Goal: Task Accomplishment & Management: Manage account settings

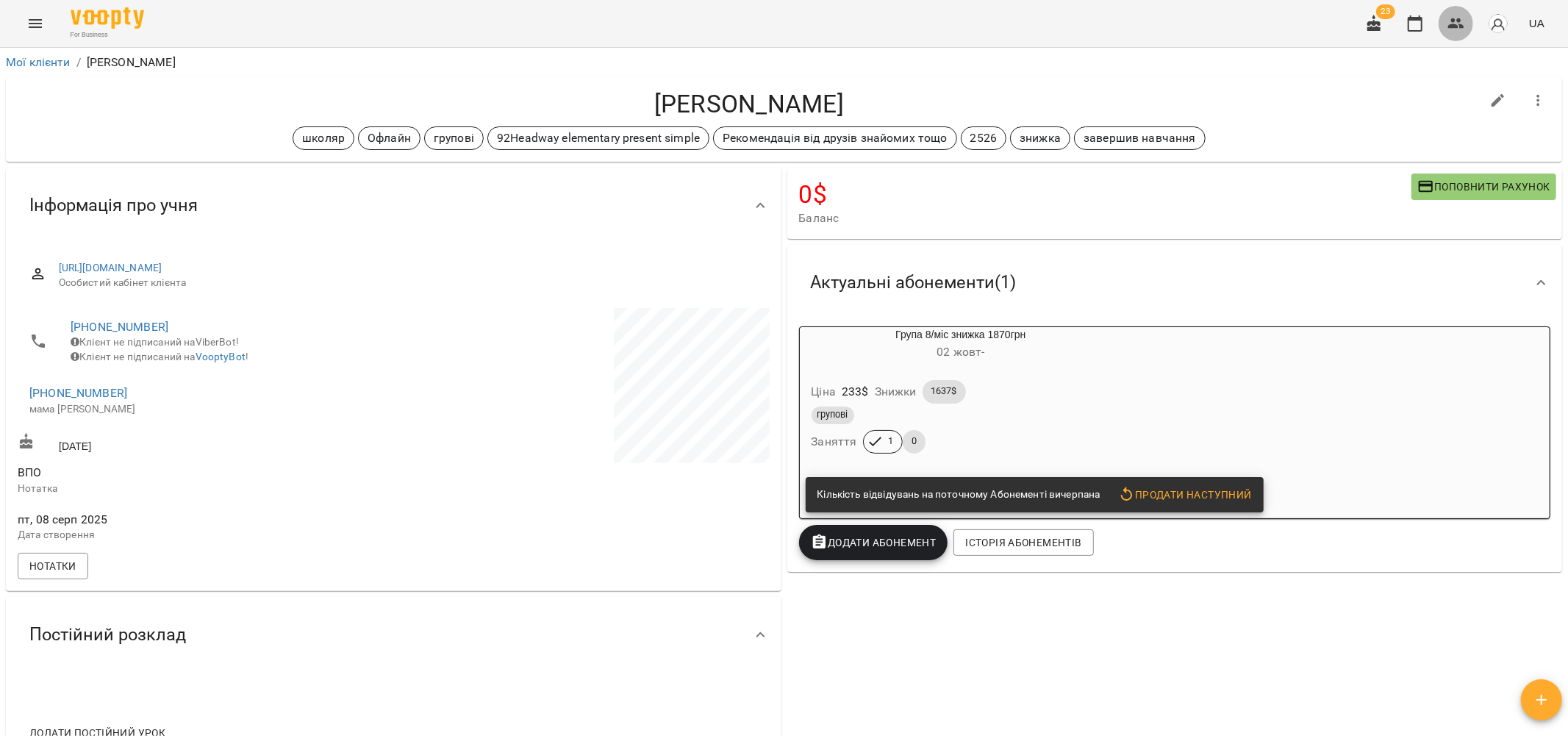
click at [1446, 21] on button "button" at bounding box center [1455, 23] width 35 height 35
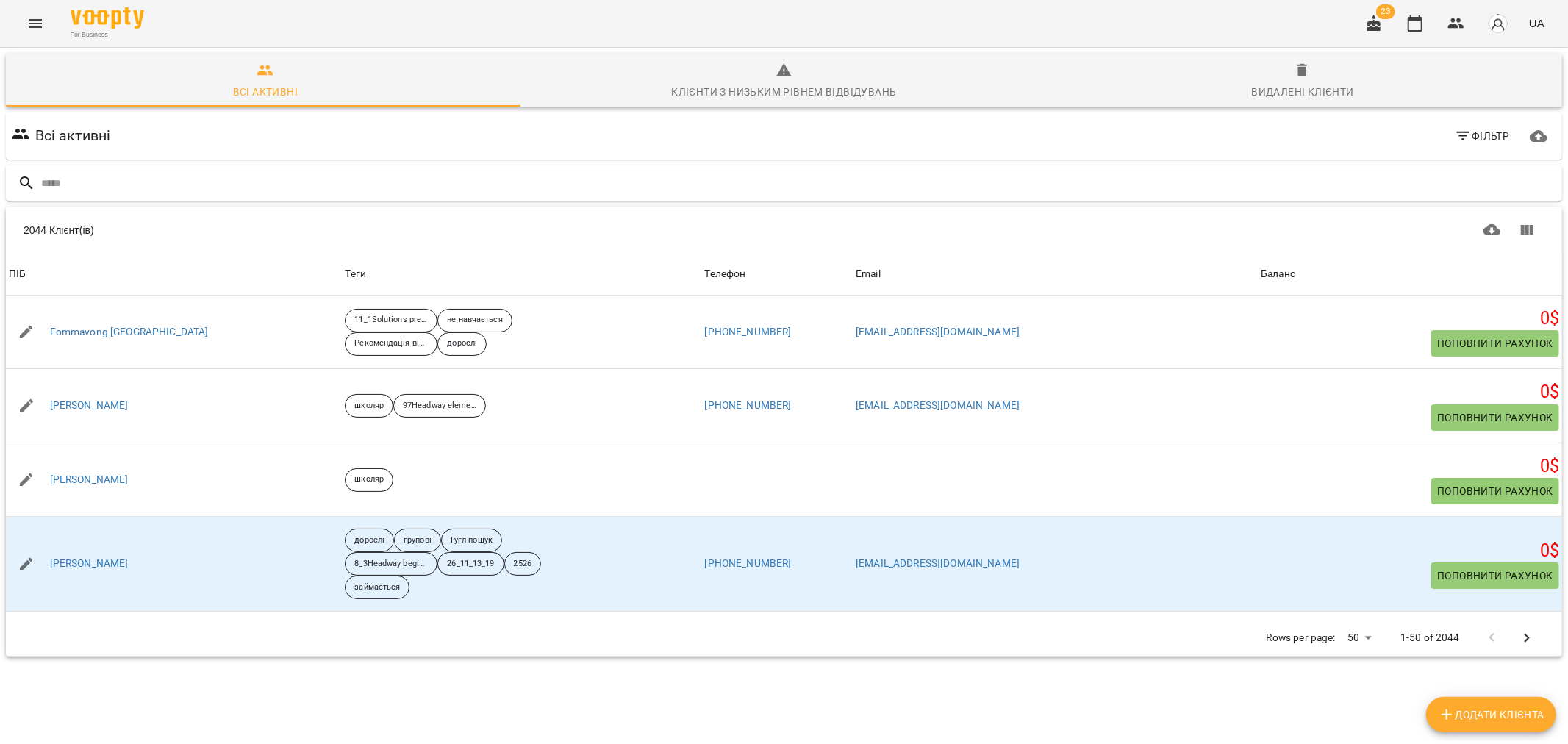
click at [125, 180] on input "text" at bounding box center [798, 184] width 1515 height 25
type input "*****"
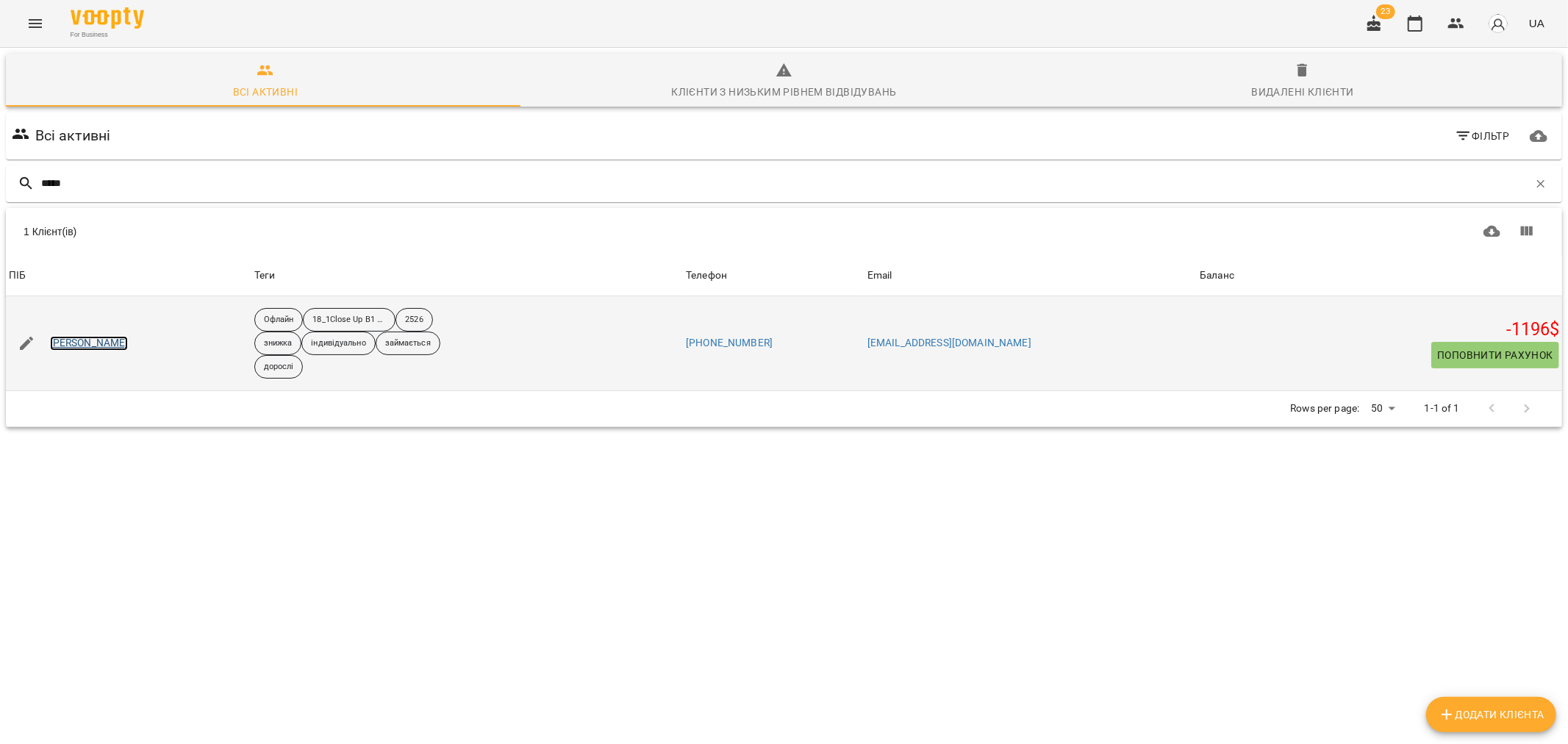
click at [85, 346] on link "Бедян Діана" at bounding box center [89, 343] width 78 height 15
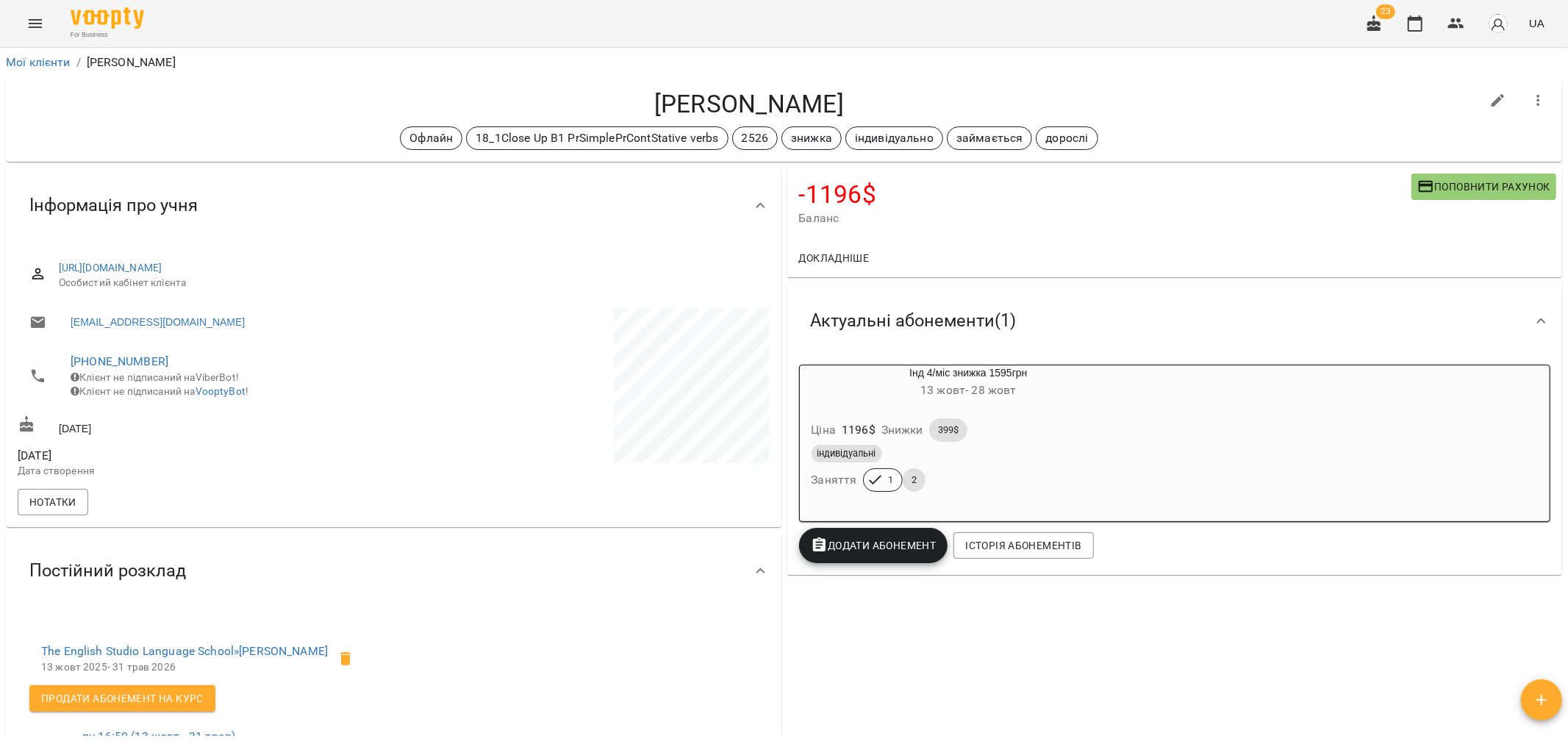
click at [1071, 431] on div "Ціна 1196 $ Знижки 399$" at bounding box center [969, 430] width 321 height 29
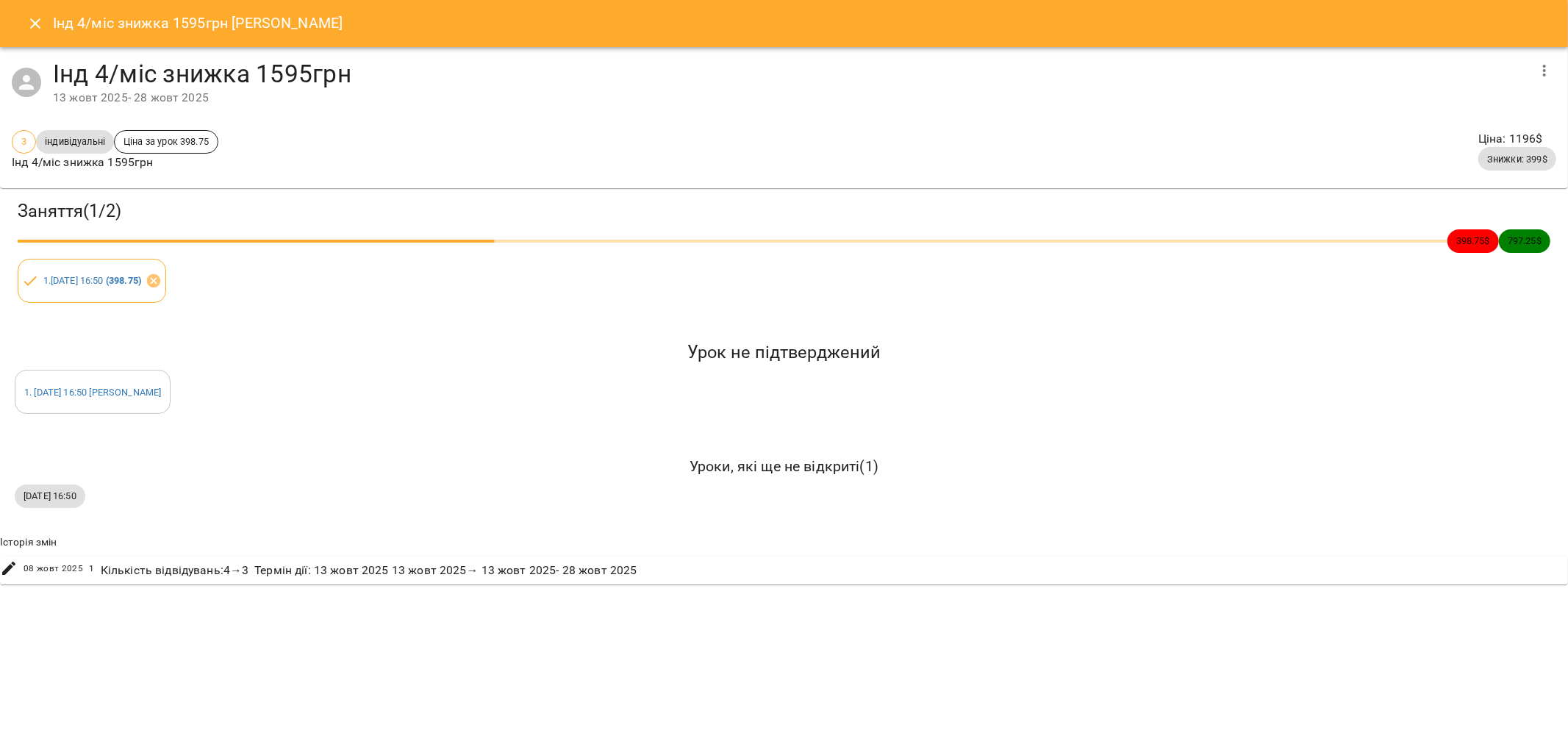
click at [1546, 75] on icon "button" at bounding box center [1544, 71] width 18 height 18
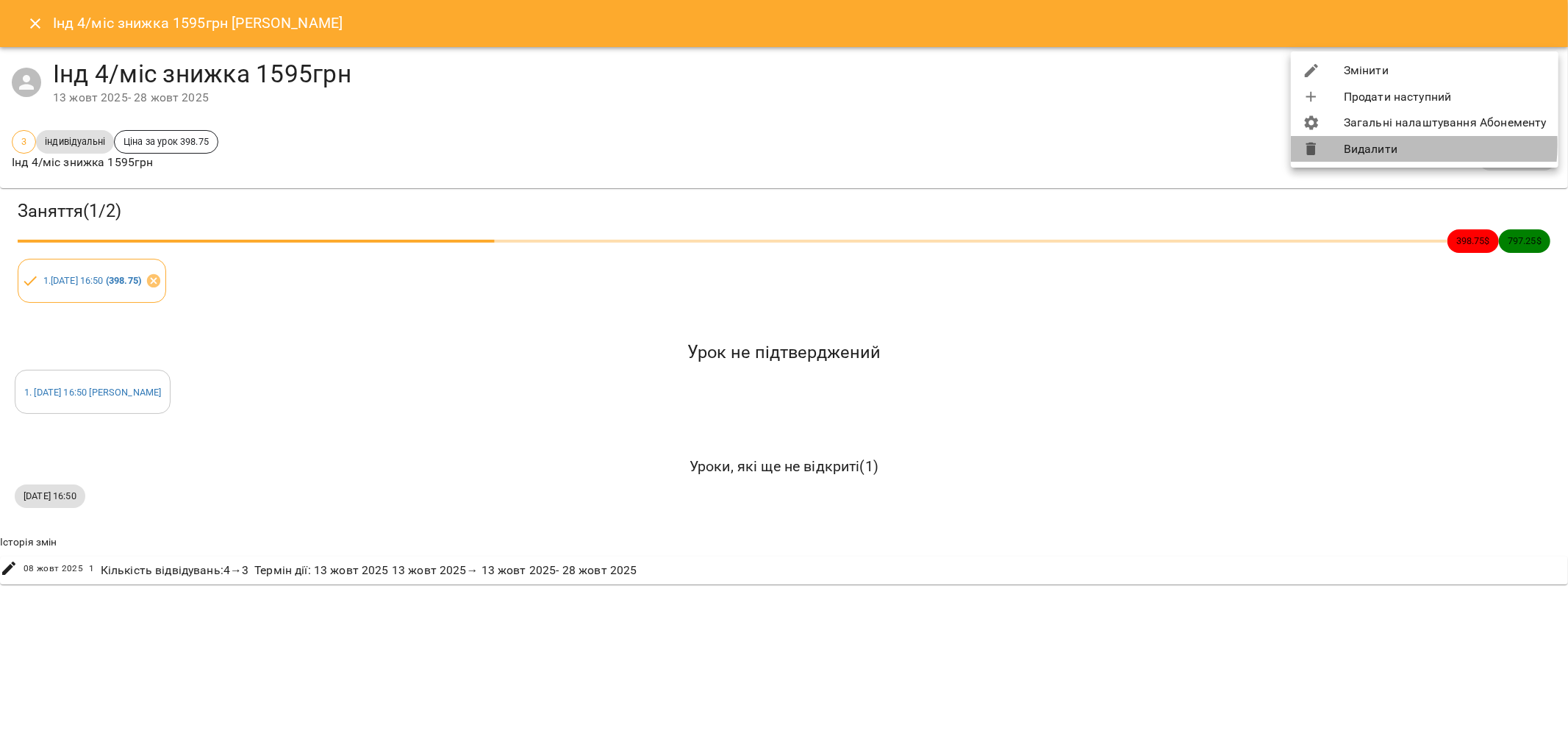
click at [1382, 145] on li "Видалити" at bounding box center [1424, 149] width 268 height 26
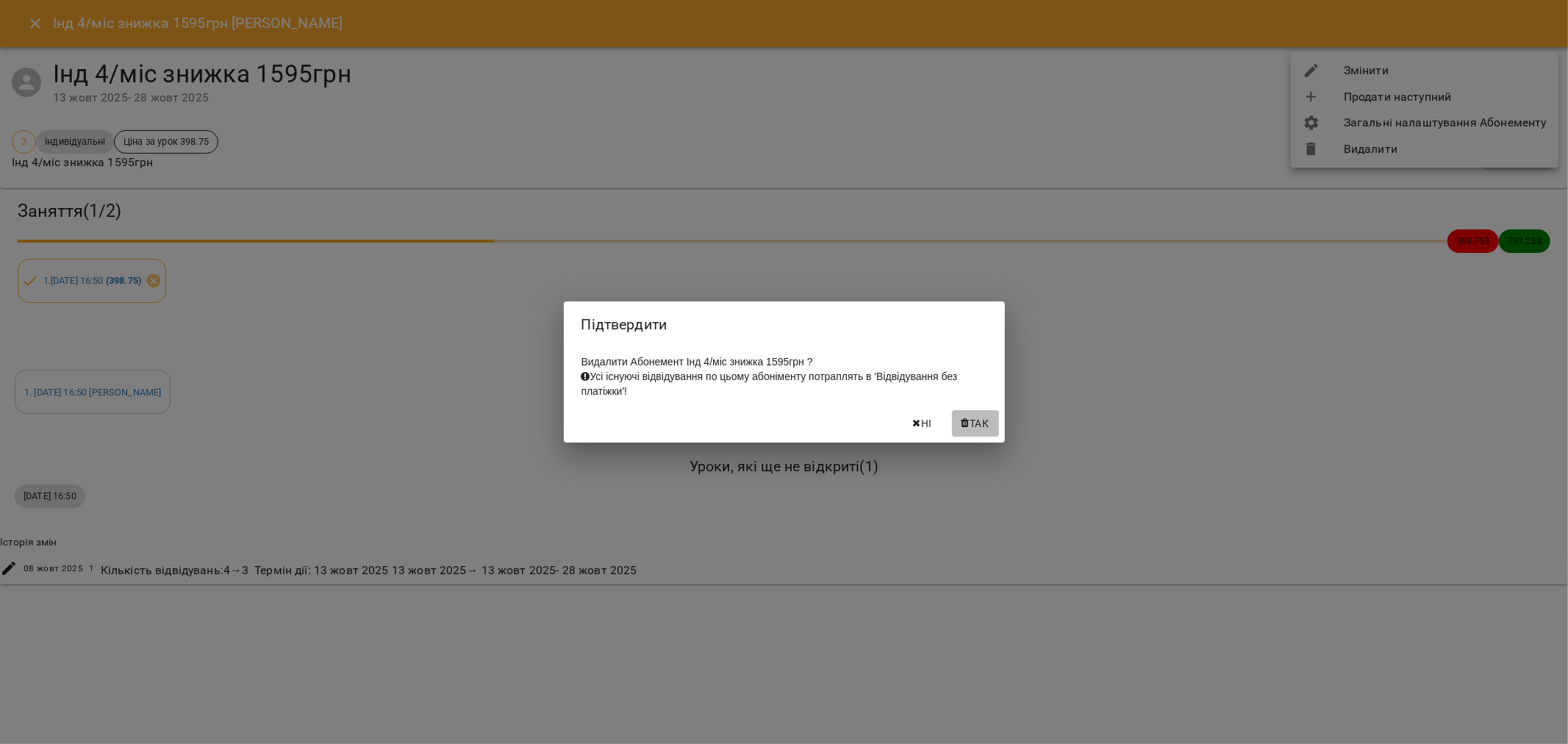
click at [970, 427] on span "Так" at bounding box center [979, 424] width 19 height 18
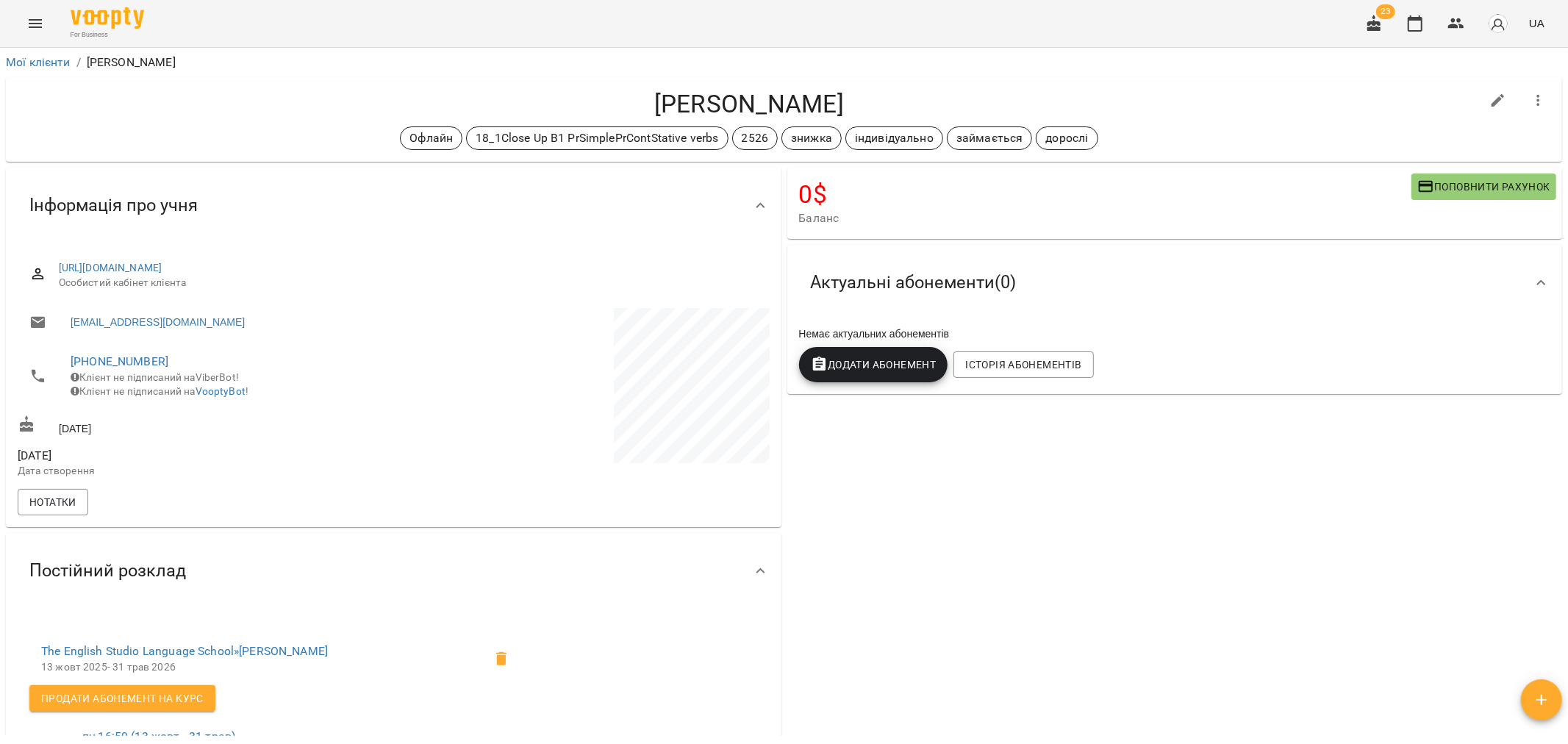
click at [1489, 94] on icon "button" at bounding box center [1498, 101] width 18 height 18
select select "**"
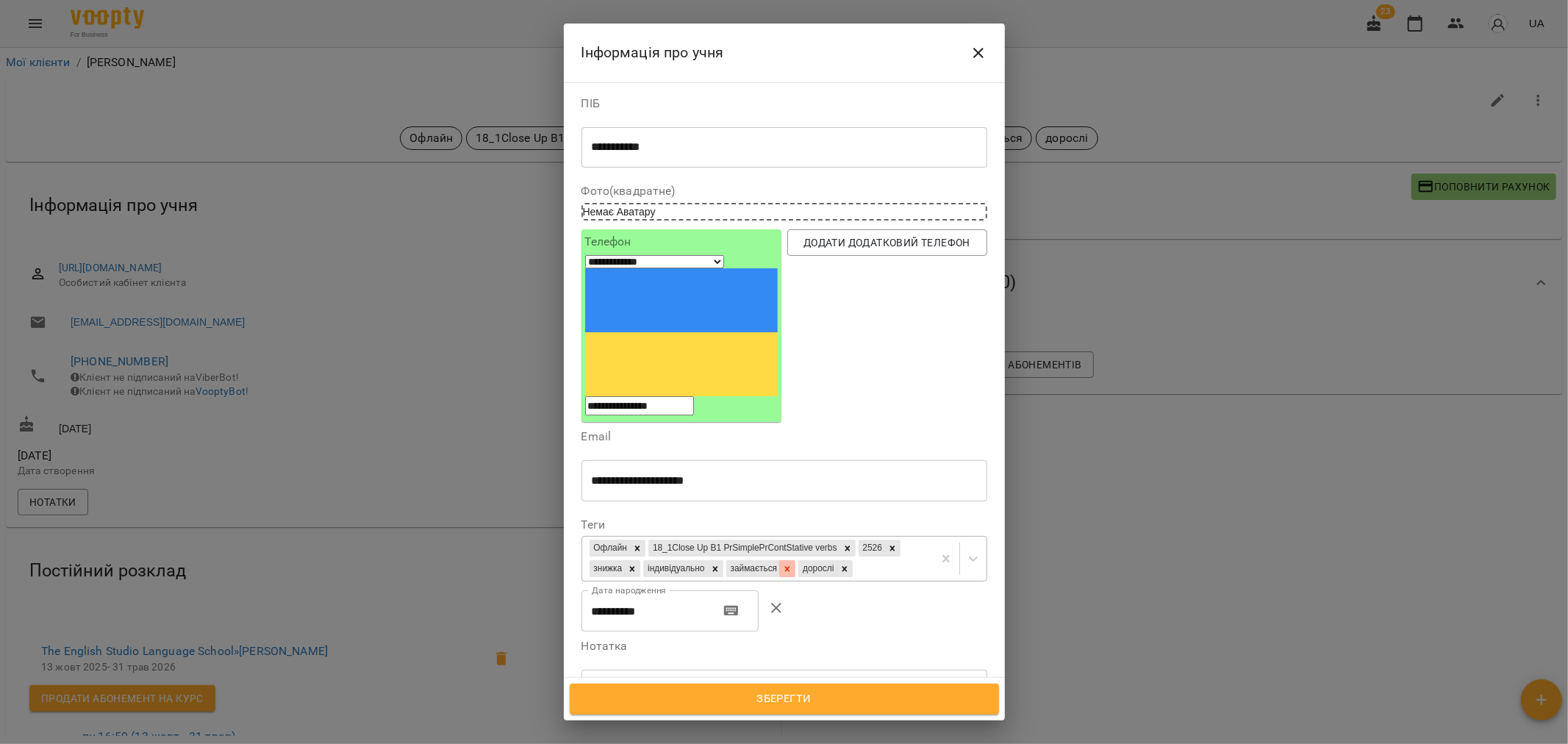
click at [790, 566] on icon at bounding box center [787, 569] width 5 height 5
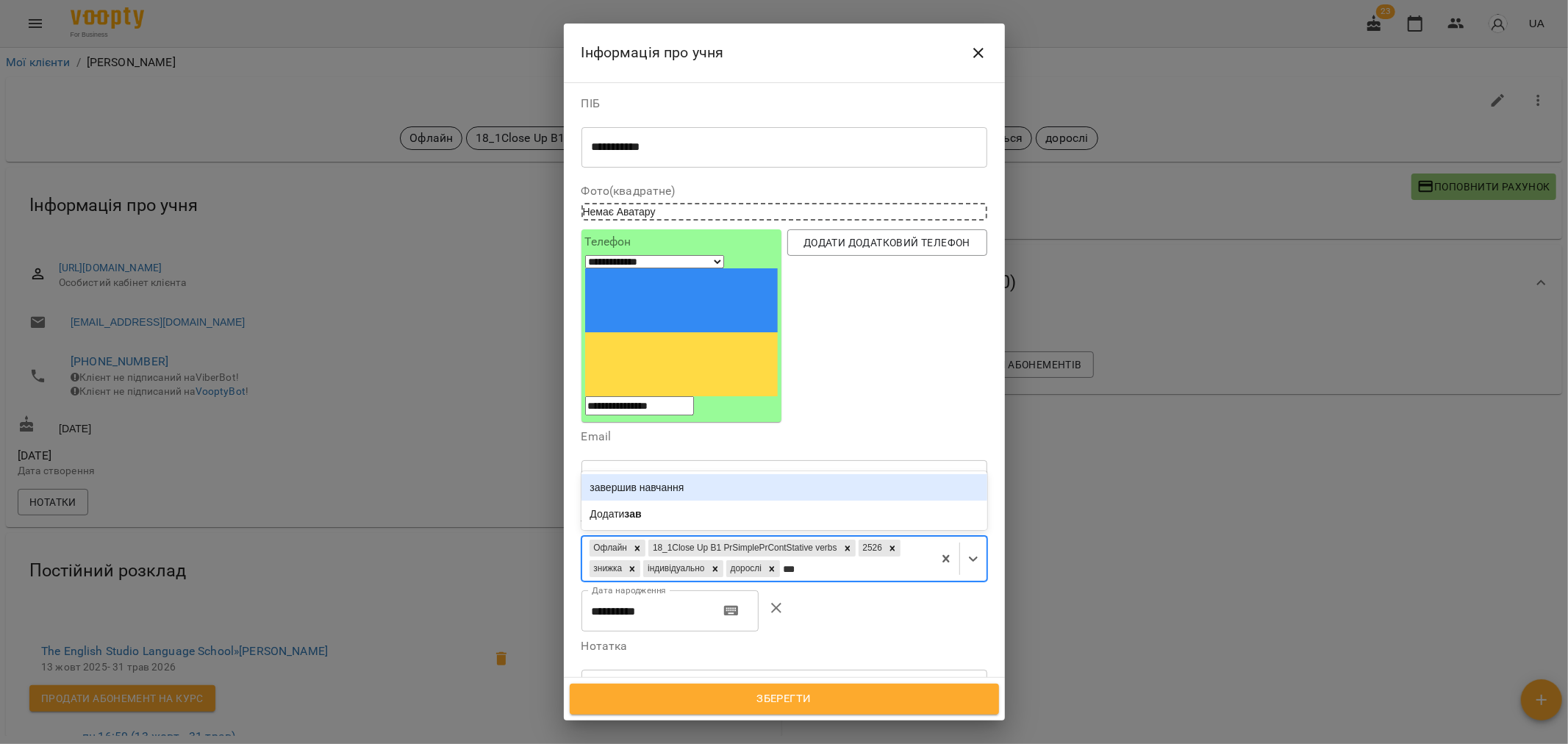
type input "****"
click at [758, 474] on div "завершив навчання" at bounding box center [784, 487] width 406 height 26
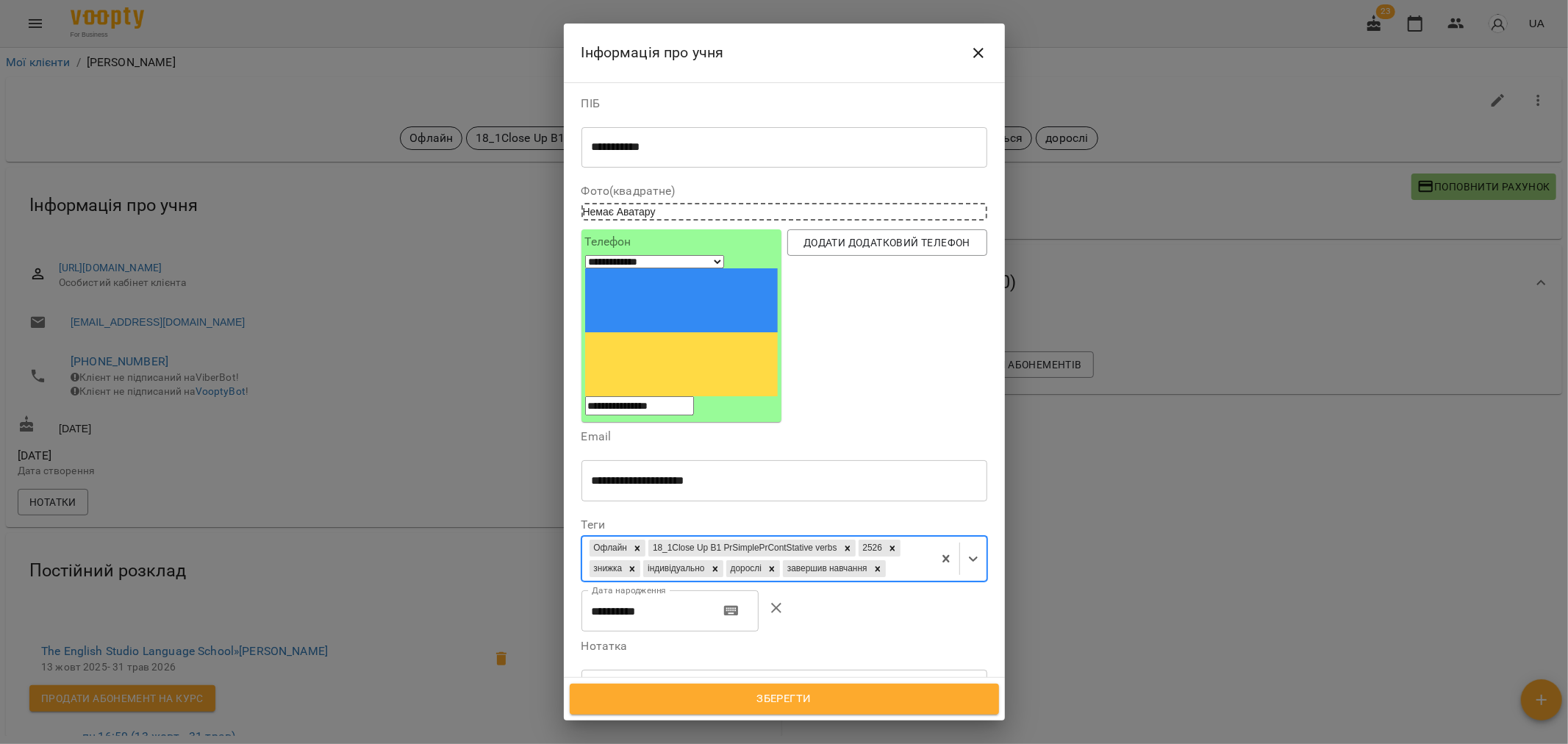
click at [822, 699] on span "Зберегти" at bounding box center [784, 699] width 397 height 19
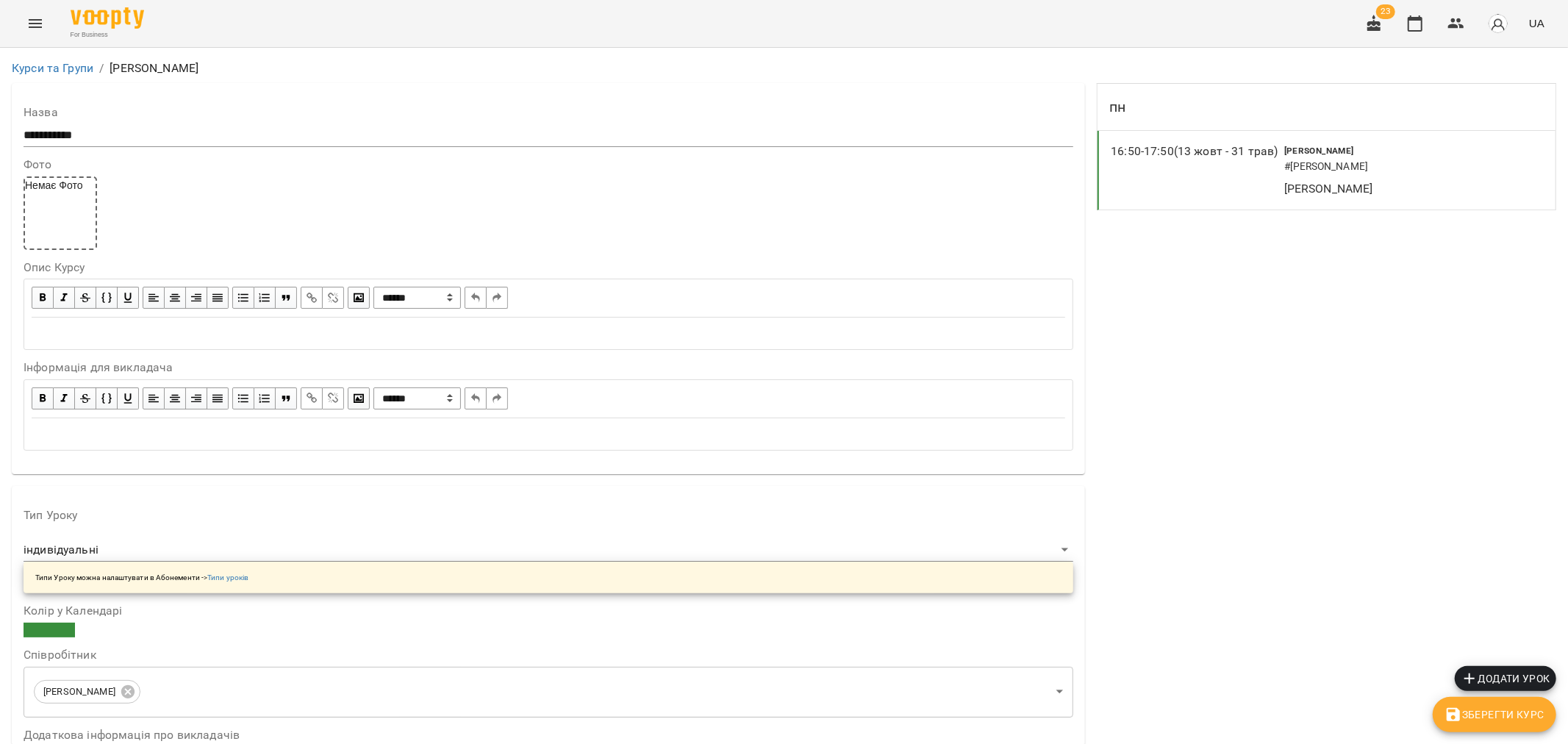
scroll to position [1143, 0]
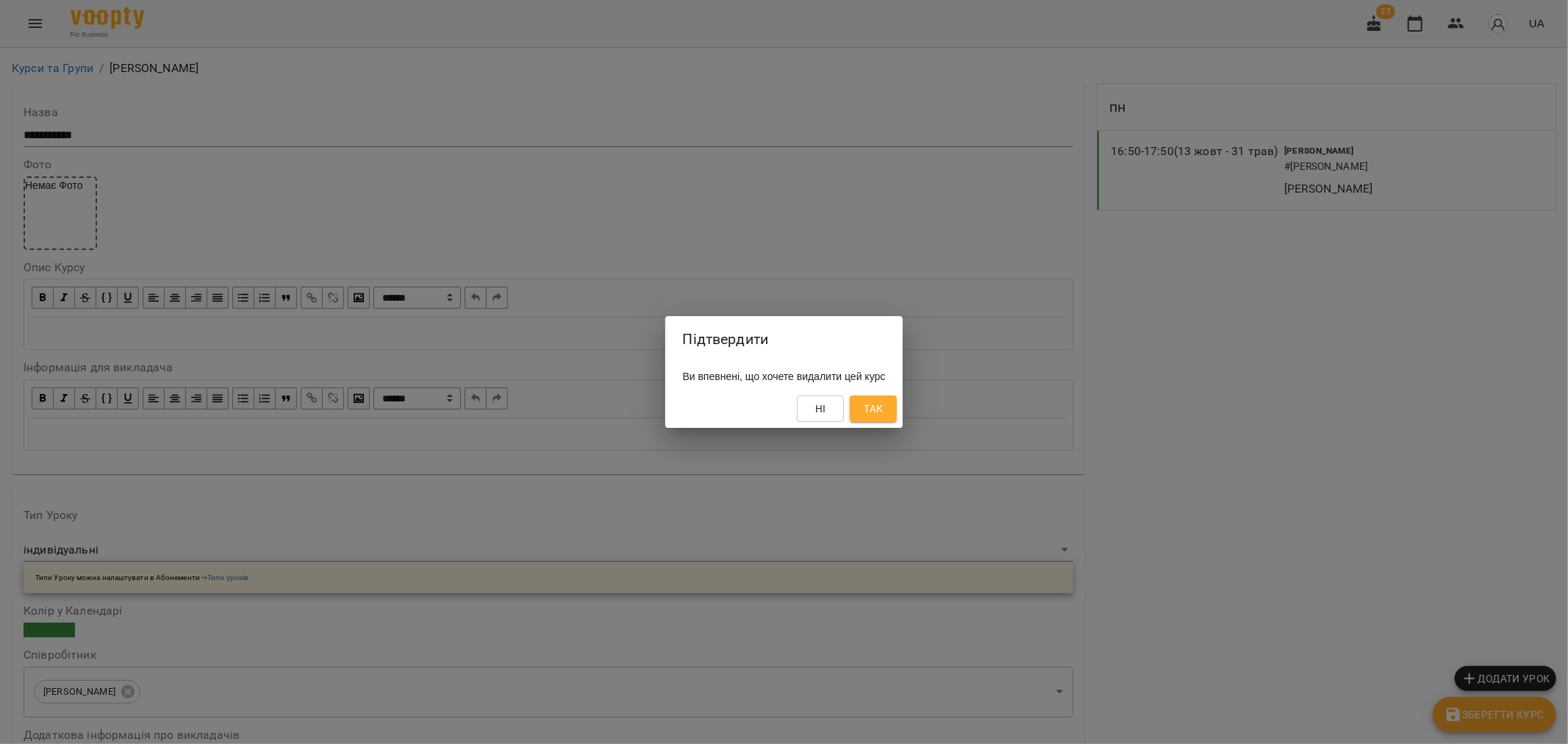
click at [897, 403] on button "Так" at bounding box center [873, 408] width 47 height 26
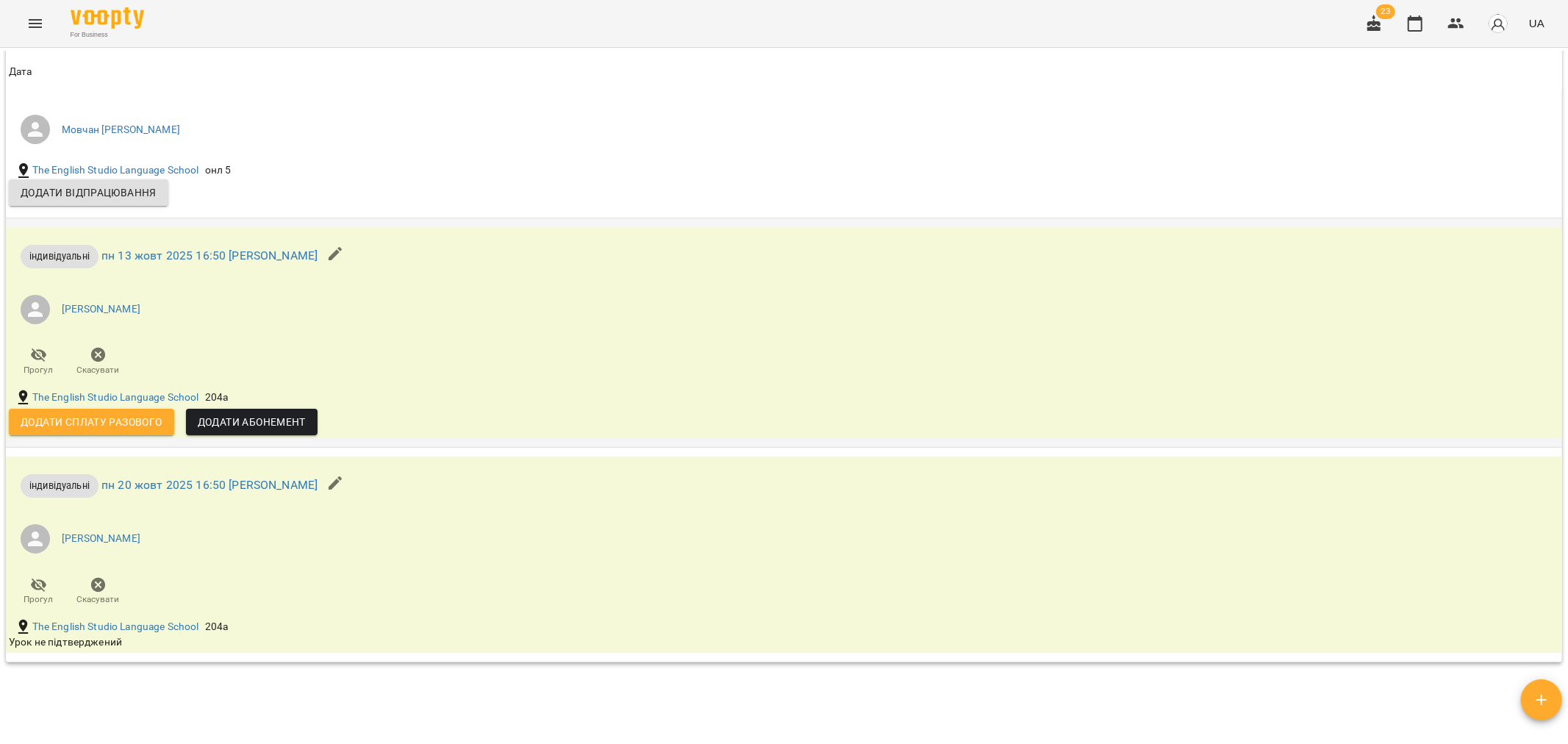
scroll to position [1307, 0]
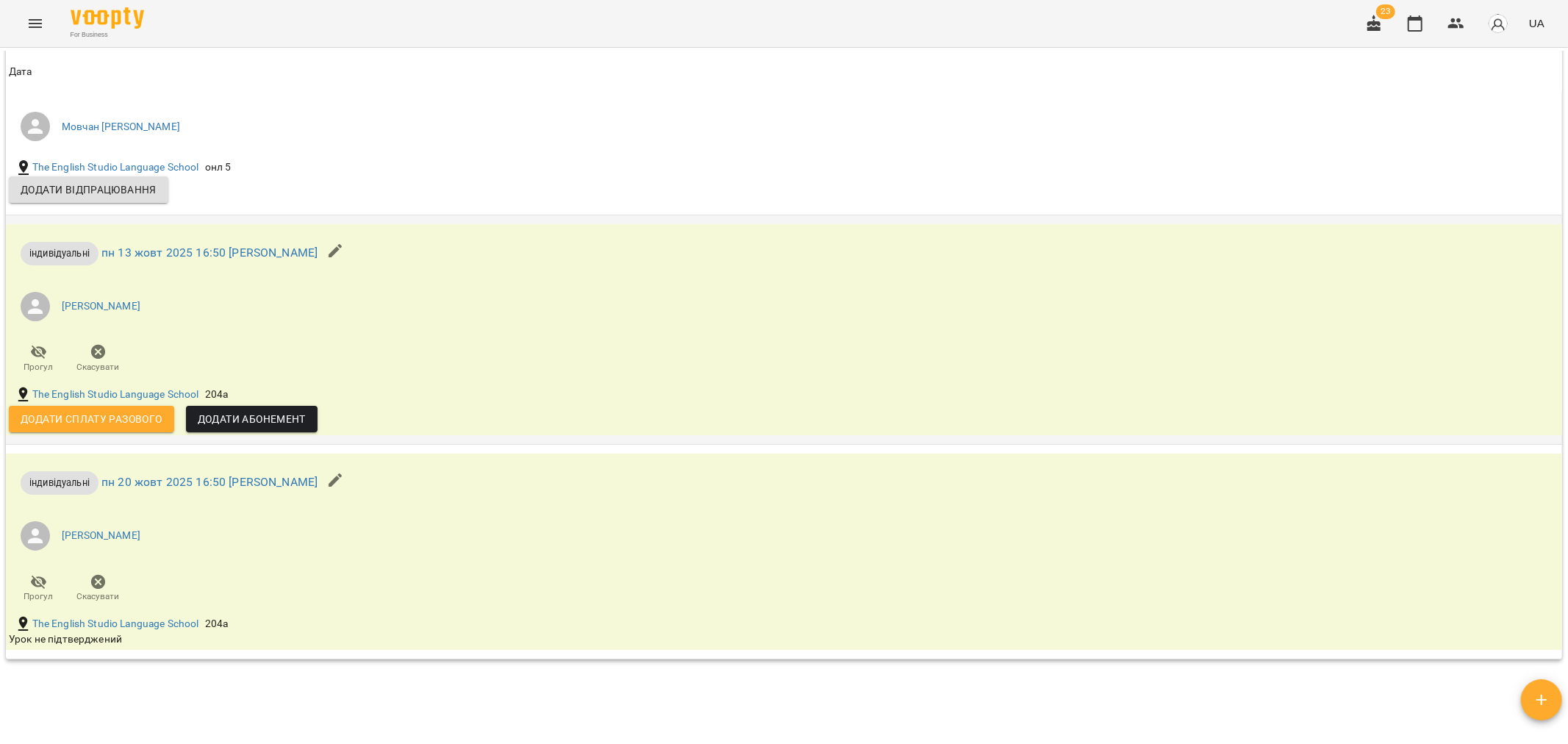
click at [95, 360] on icon "button" at bounding box center [98, 352] width 18 height 18
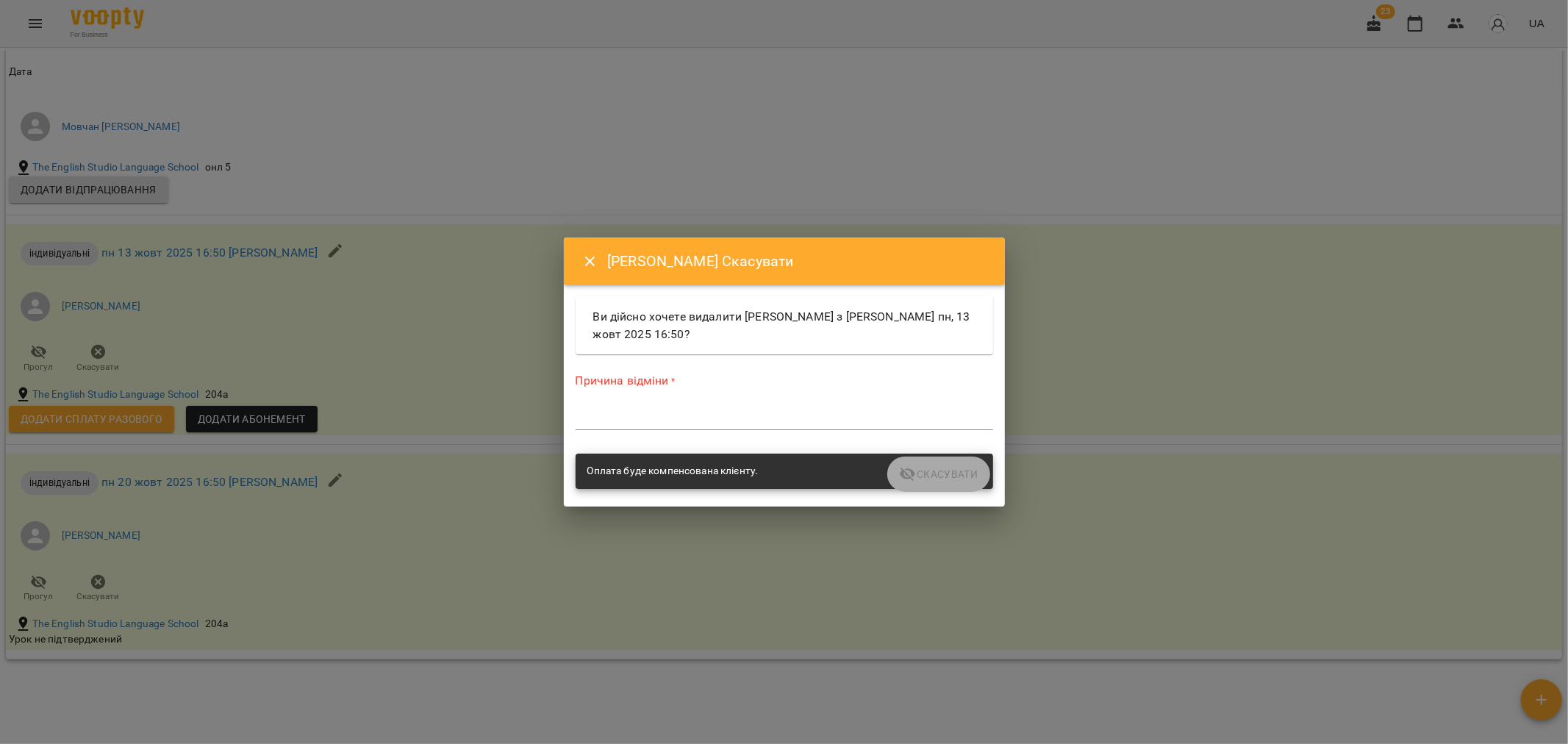
click at [637, 410] on div "*" at bounding box center [784, 419] width 418 height 24
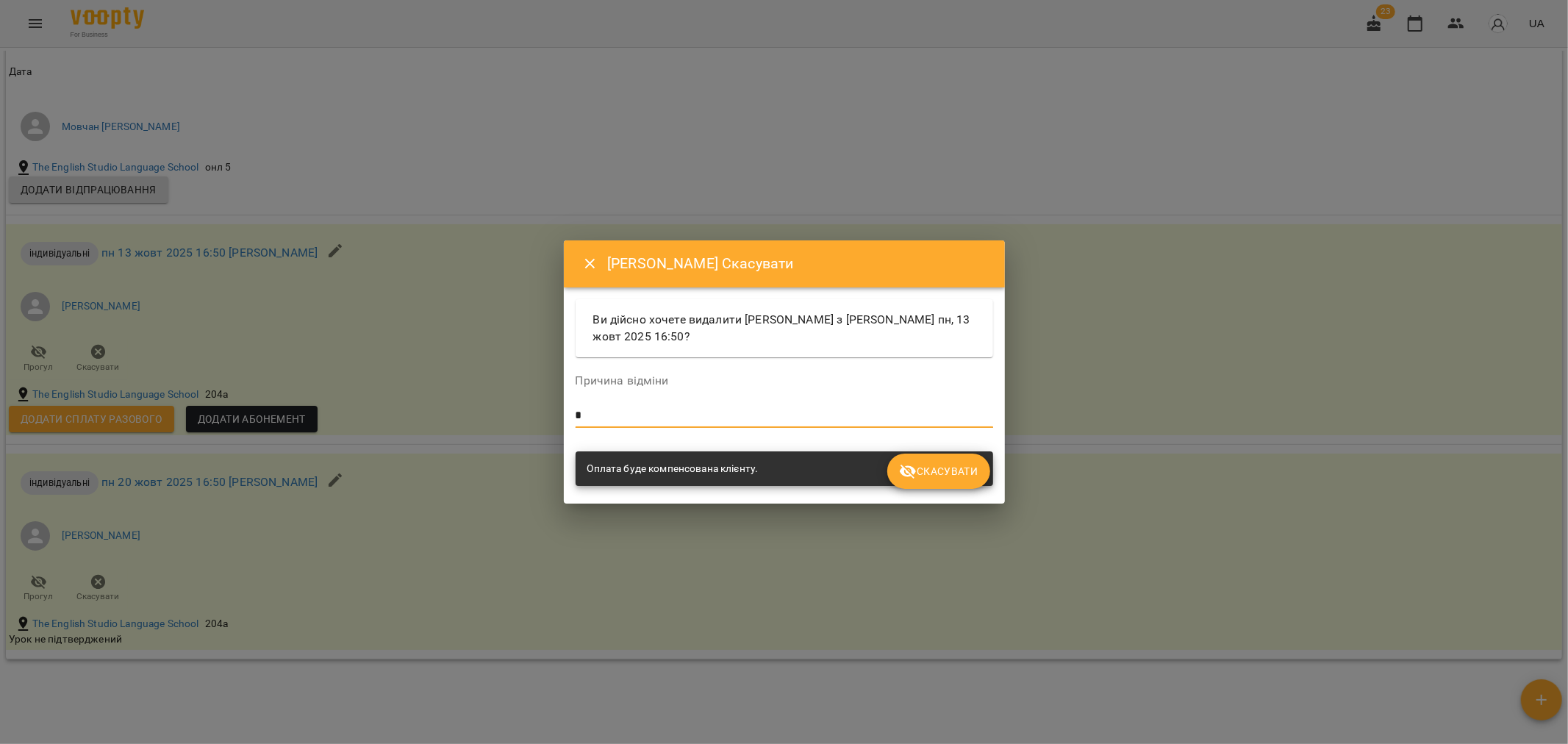
type textarea "*"
click at [935, 467] on span "Скасувати" at bounding box center [938, 472] width 78 height 18
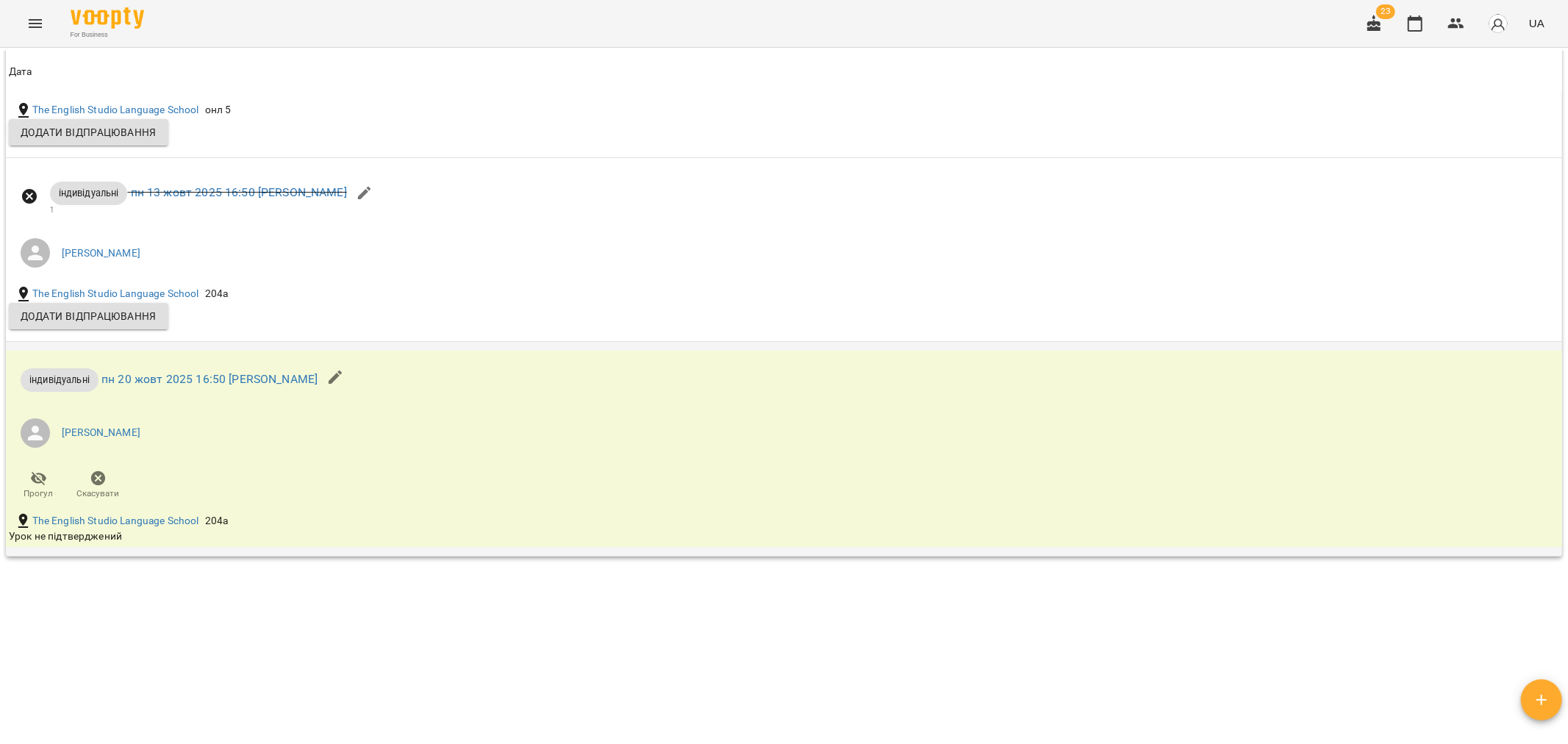
scroll to position [1373, 0]
click at [101, 481] on icon "button" at bounding box center [98, 479] width 15 height 15
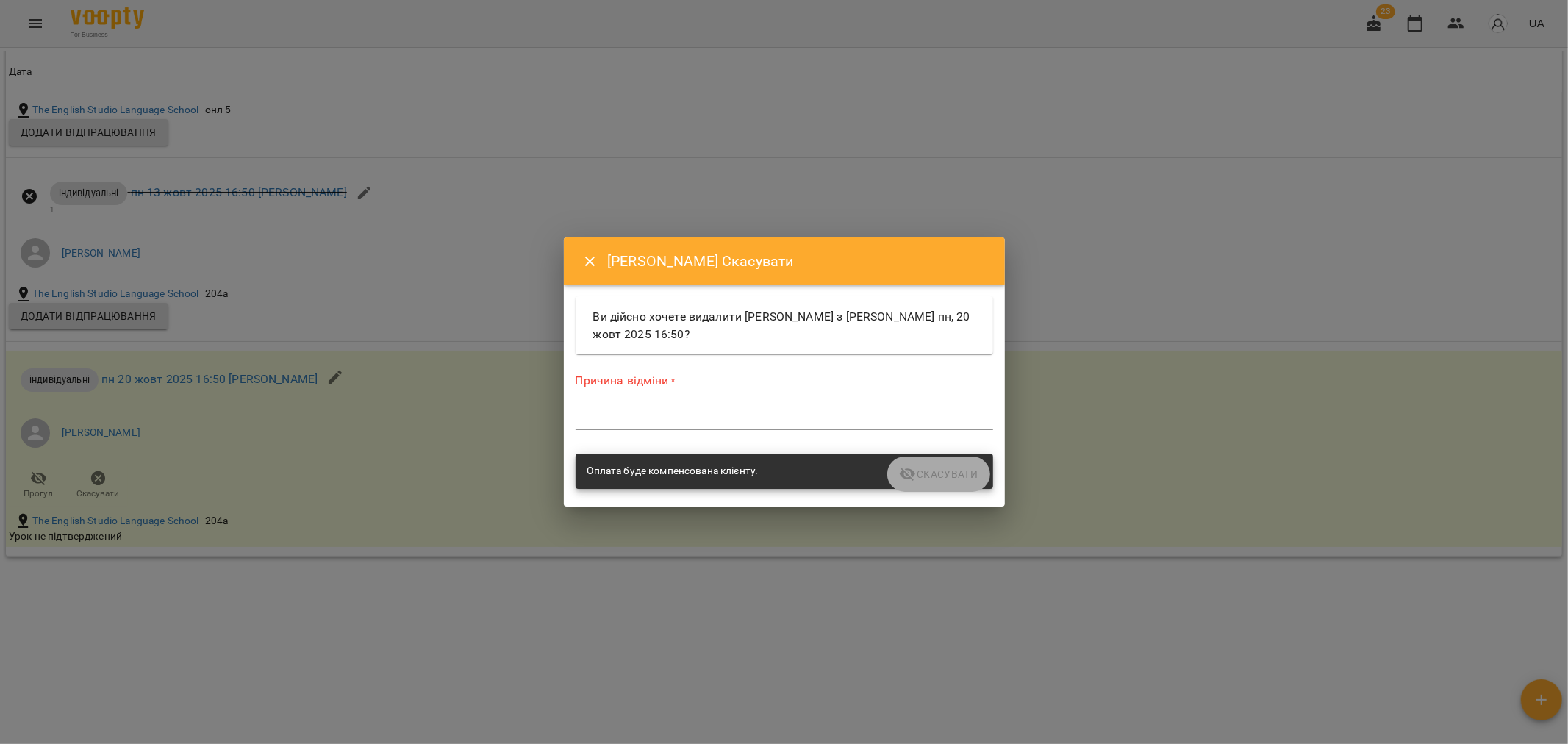
click at [621, 421] on textarea at bounding box center [784, 418] width 418 height 14
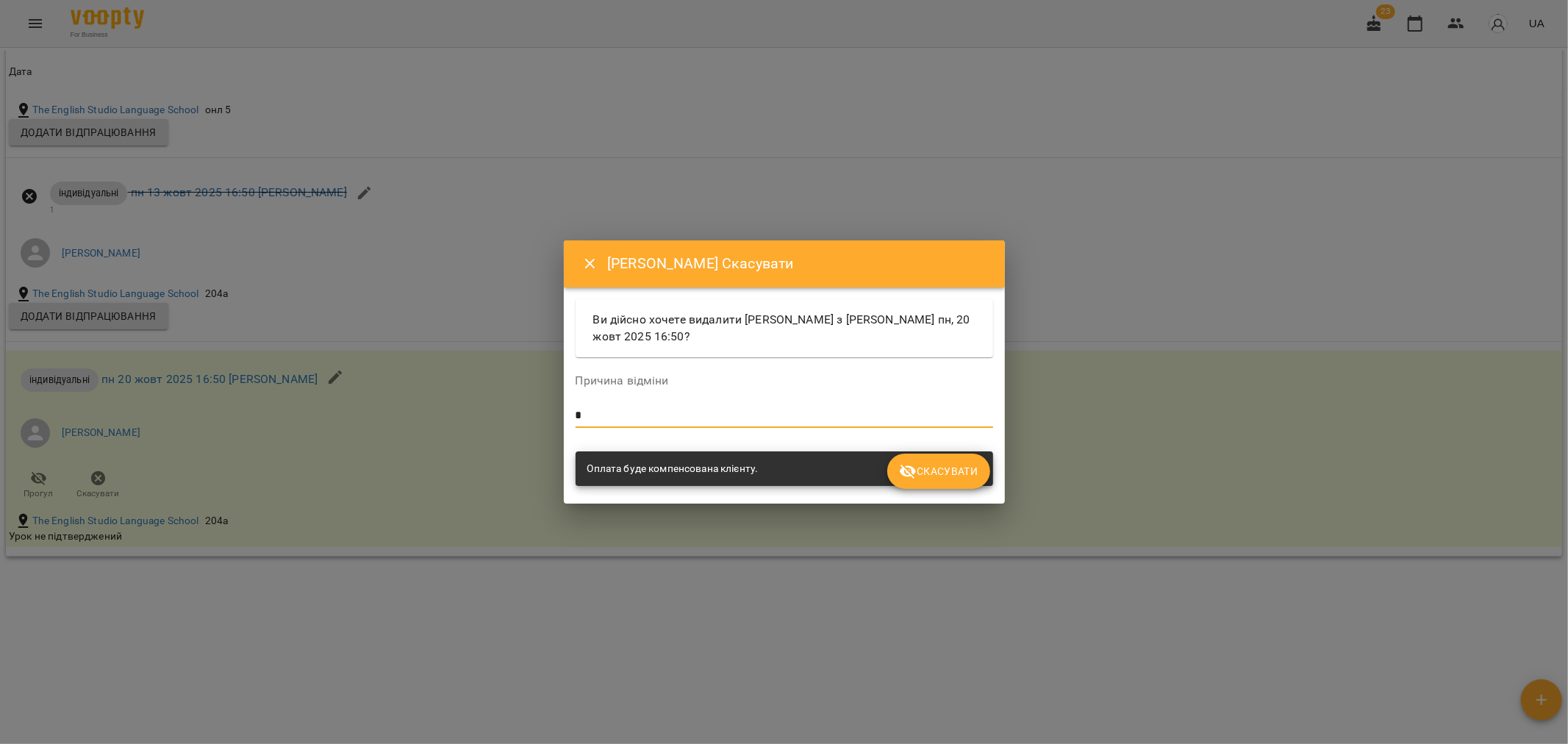
type textarea "*"
click at [935, 478] on span "Скасувати" at bounding box center [938, 472] width 78 height 18
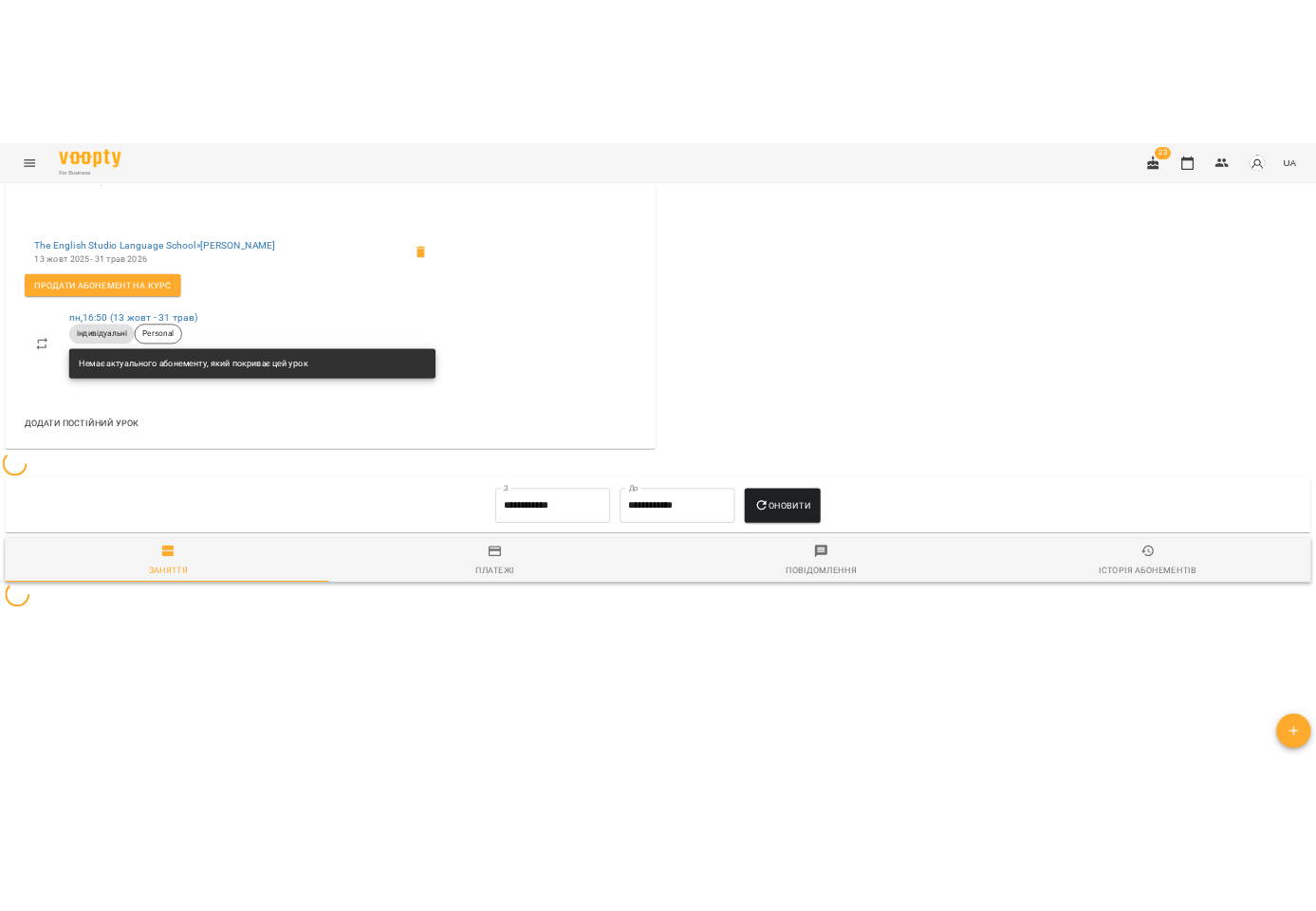
scroll to position [696, 0]
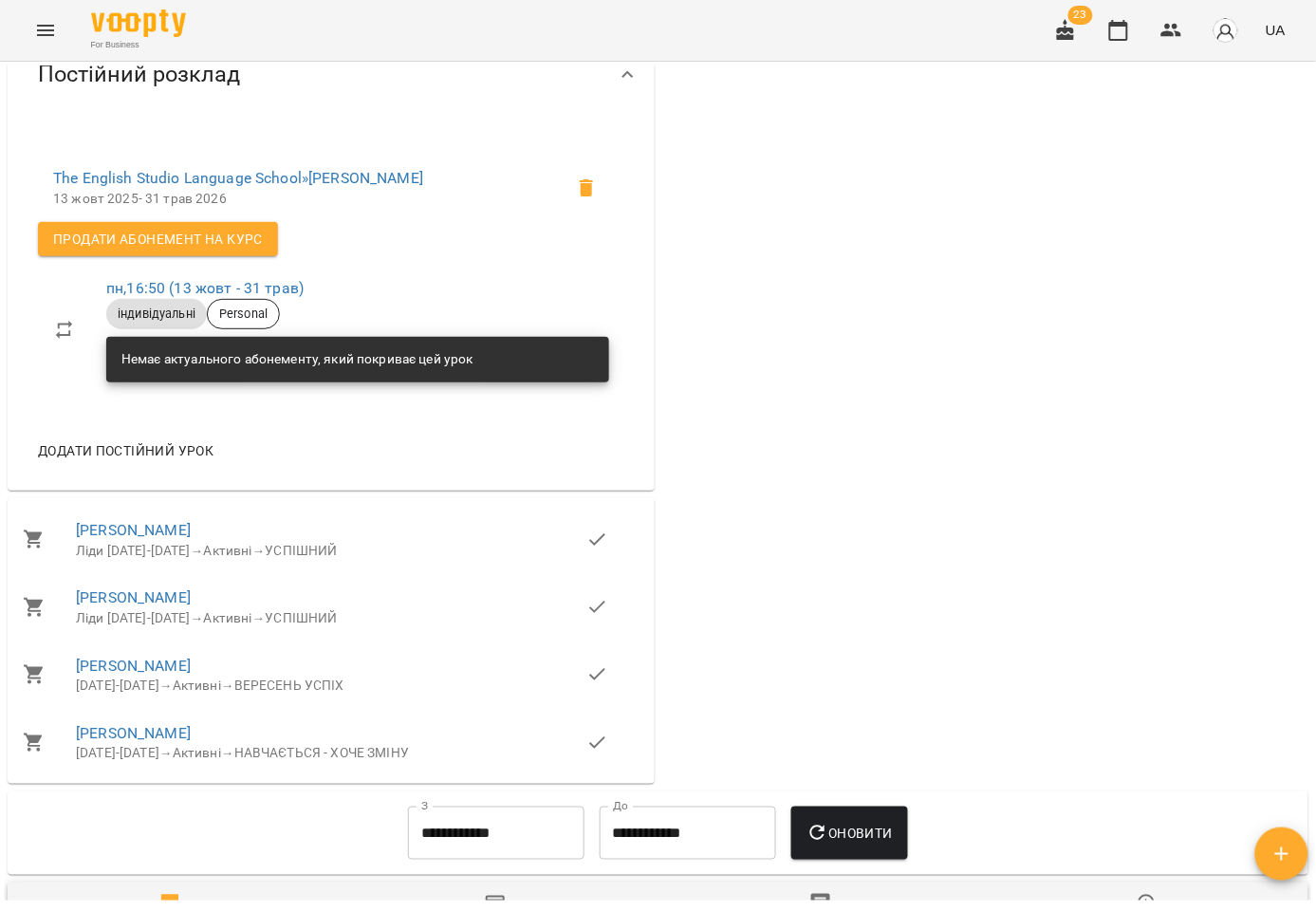
click at [1028, 306] on div "0 $ Баланс Поповнити рахунок Актуальні абонементи ( 0 ) Немає актуальних абонем…" at bounding box center [986, 152] width 655 height 1271
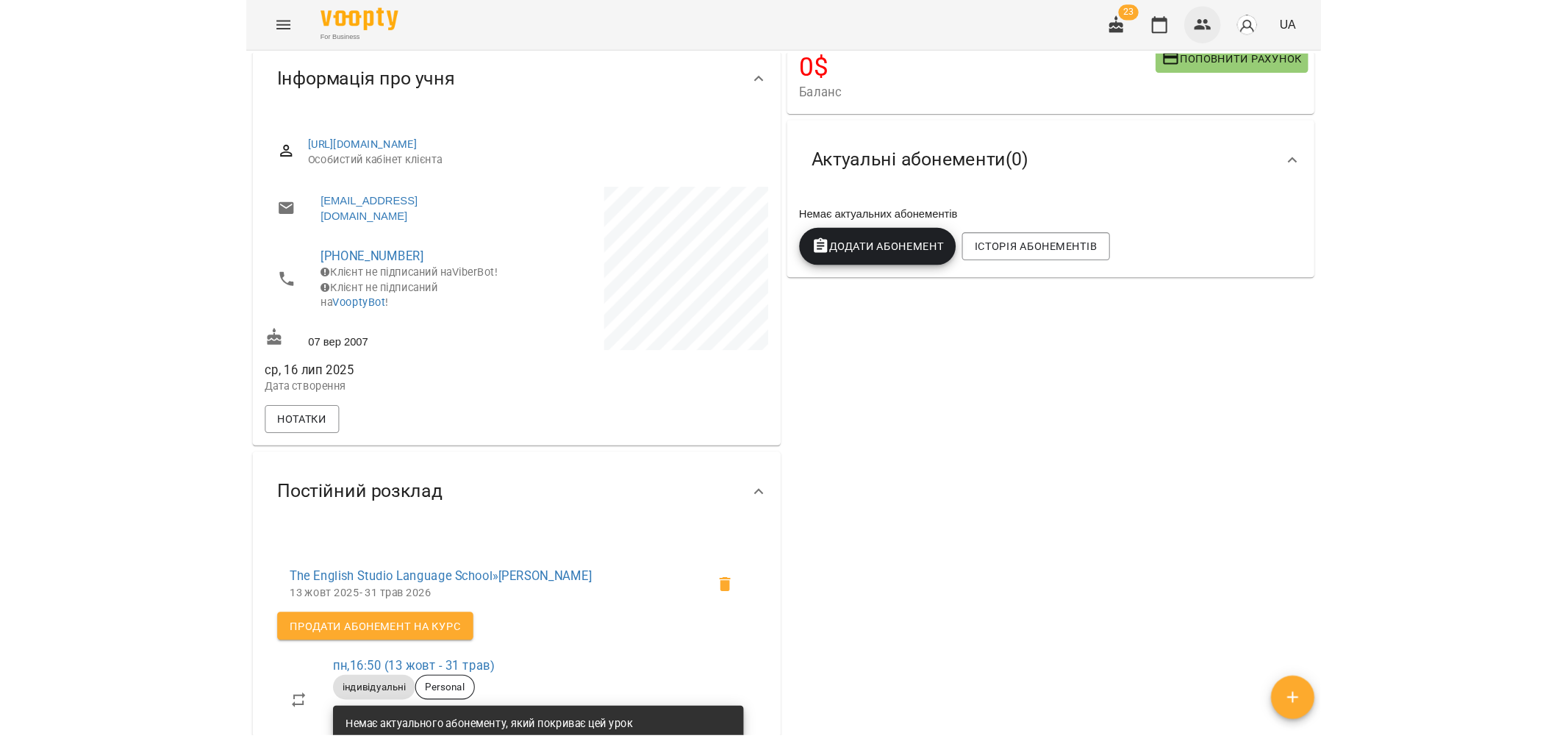
scroll to position [0, 0]
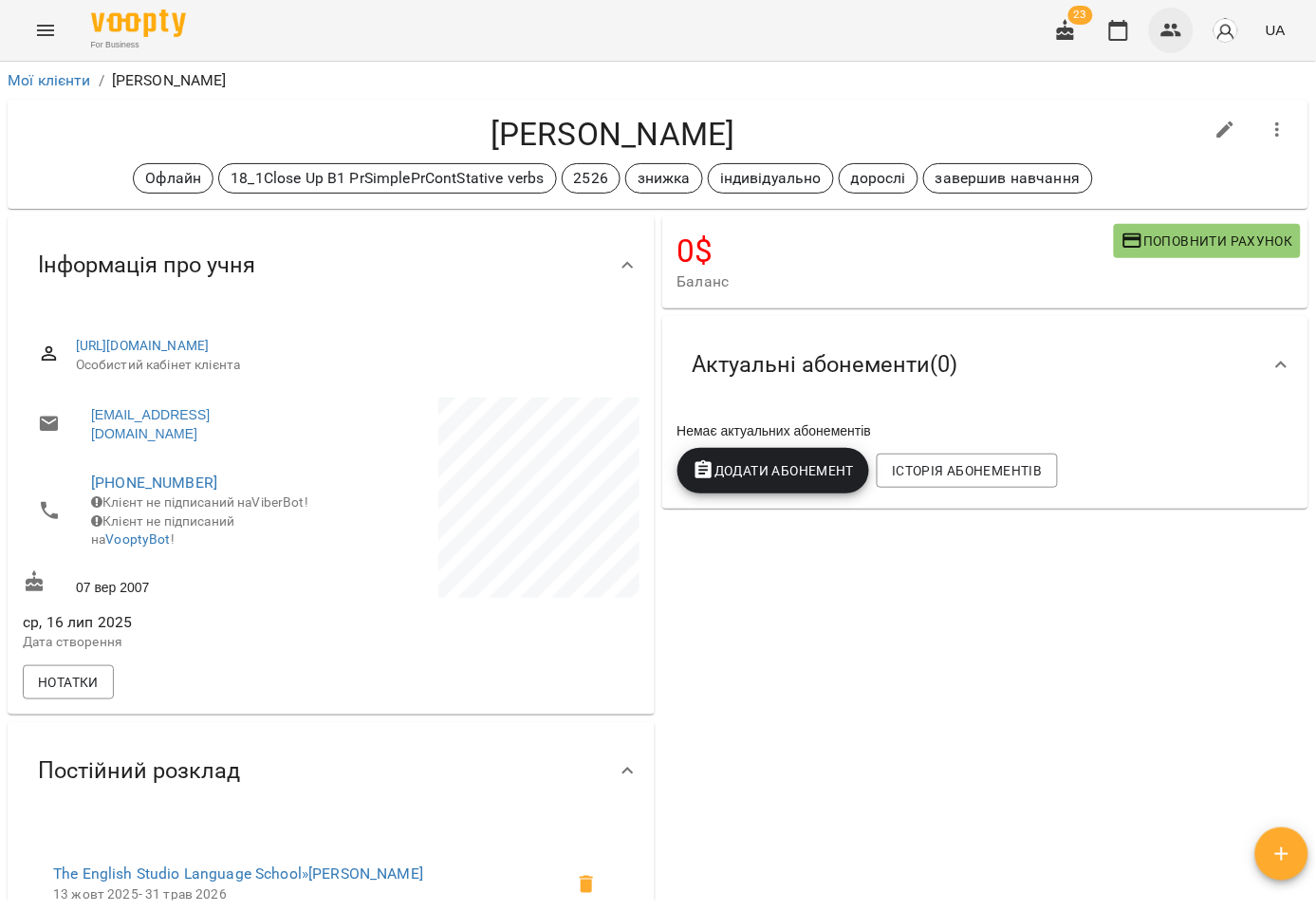
click at [1172, 26] on icon "button" at bounding box center [1172, 31] width 21 height 13
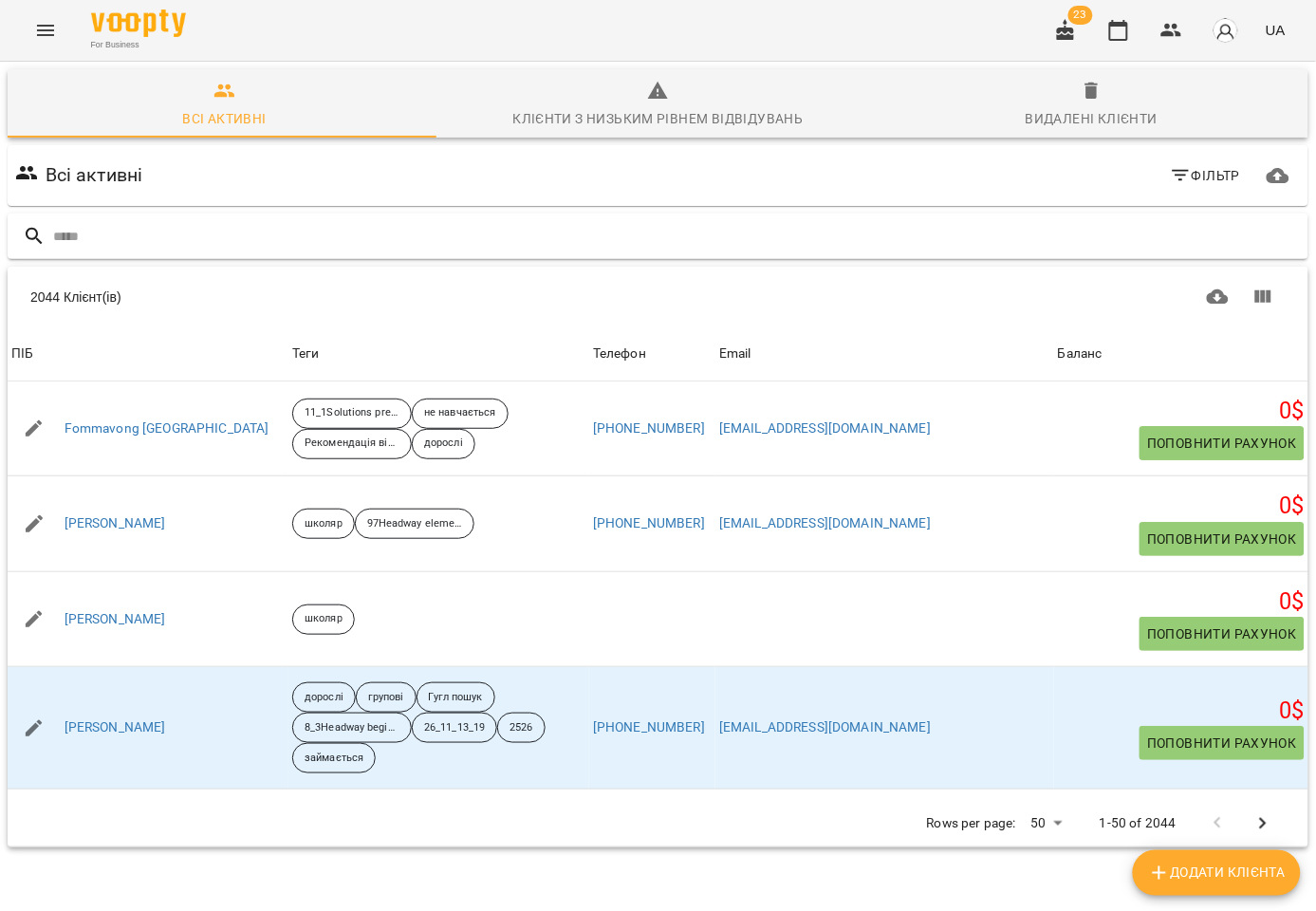
click at [305, 221] on input "text" at bounding box center [677, 237] width 1248 height 32
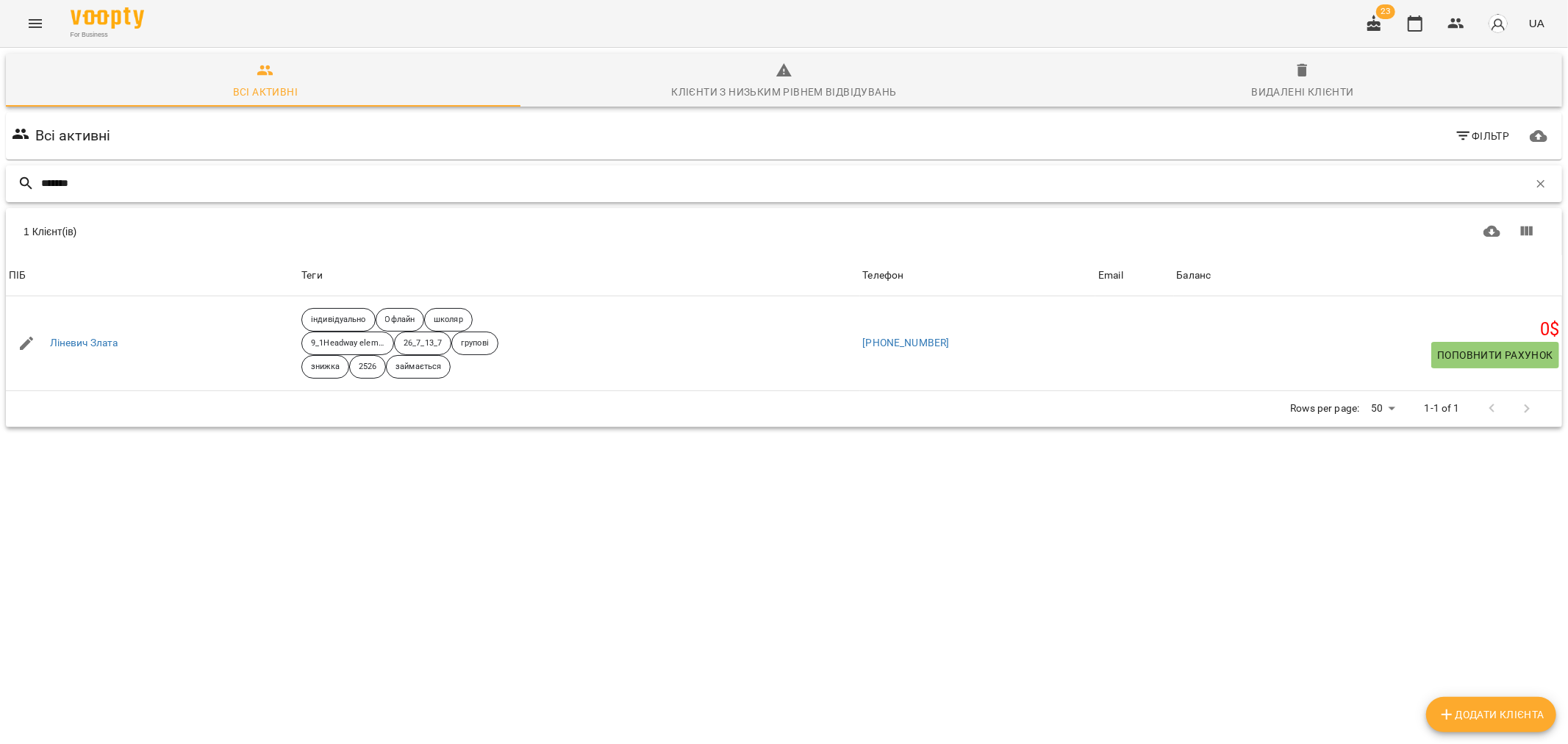
drag, startPoint x: 110, startPoint y: 177, endPoint x: 0, endPoint y: 178, distance: 110.0
click at [0, 178] on div "Всі активні Клієнти з низьким рівнем відвідувань Видалені клієнти Всі активні Ф…" at bounding box center [783, 292] width 1573 height 494
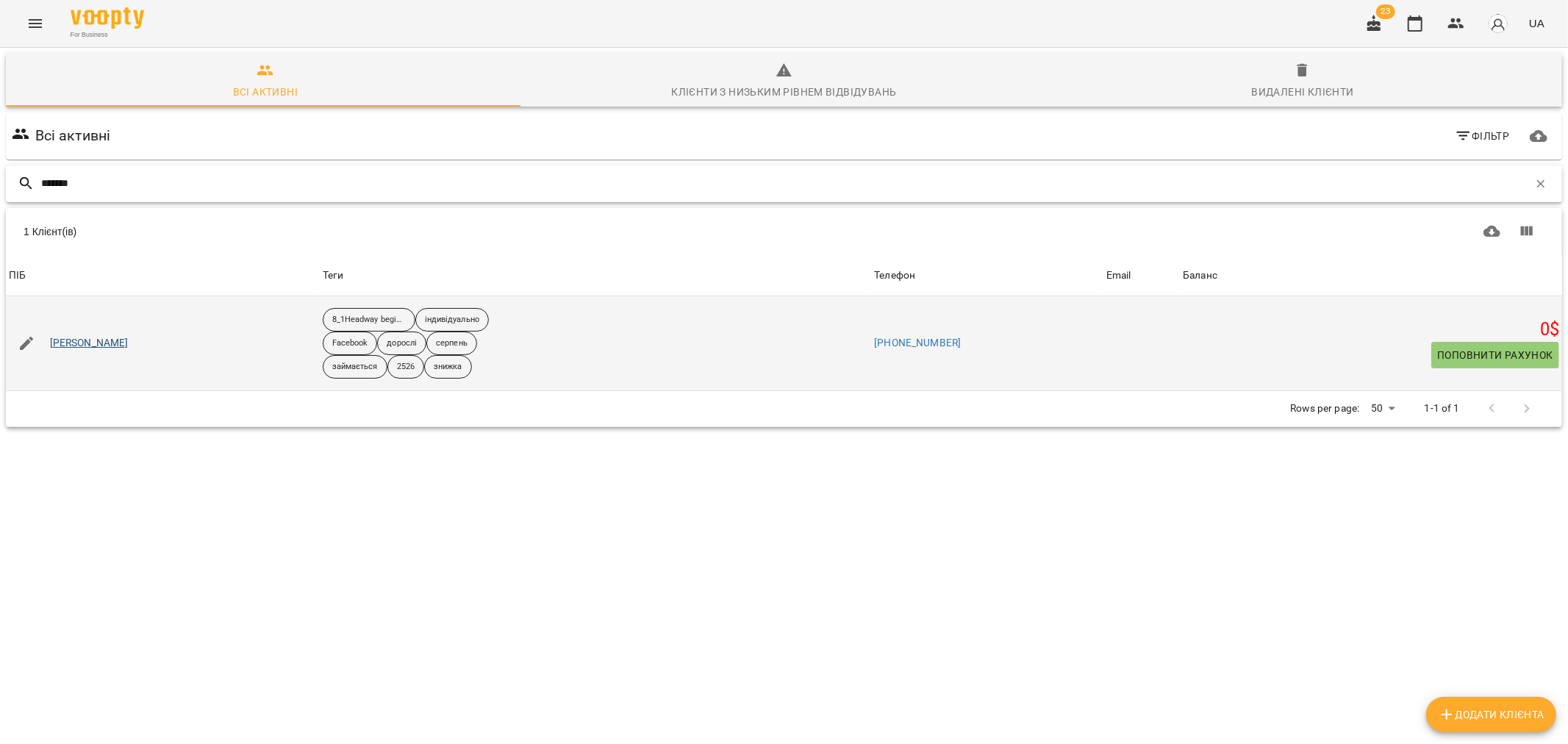
type input "*******"
click at [68, 340] on link "Зіневич Оксана" at bounding box center [89, 343] width 78 height 15
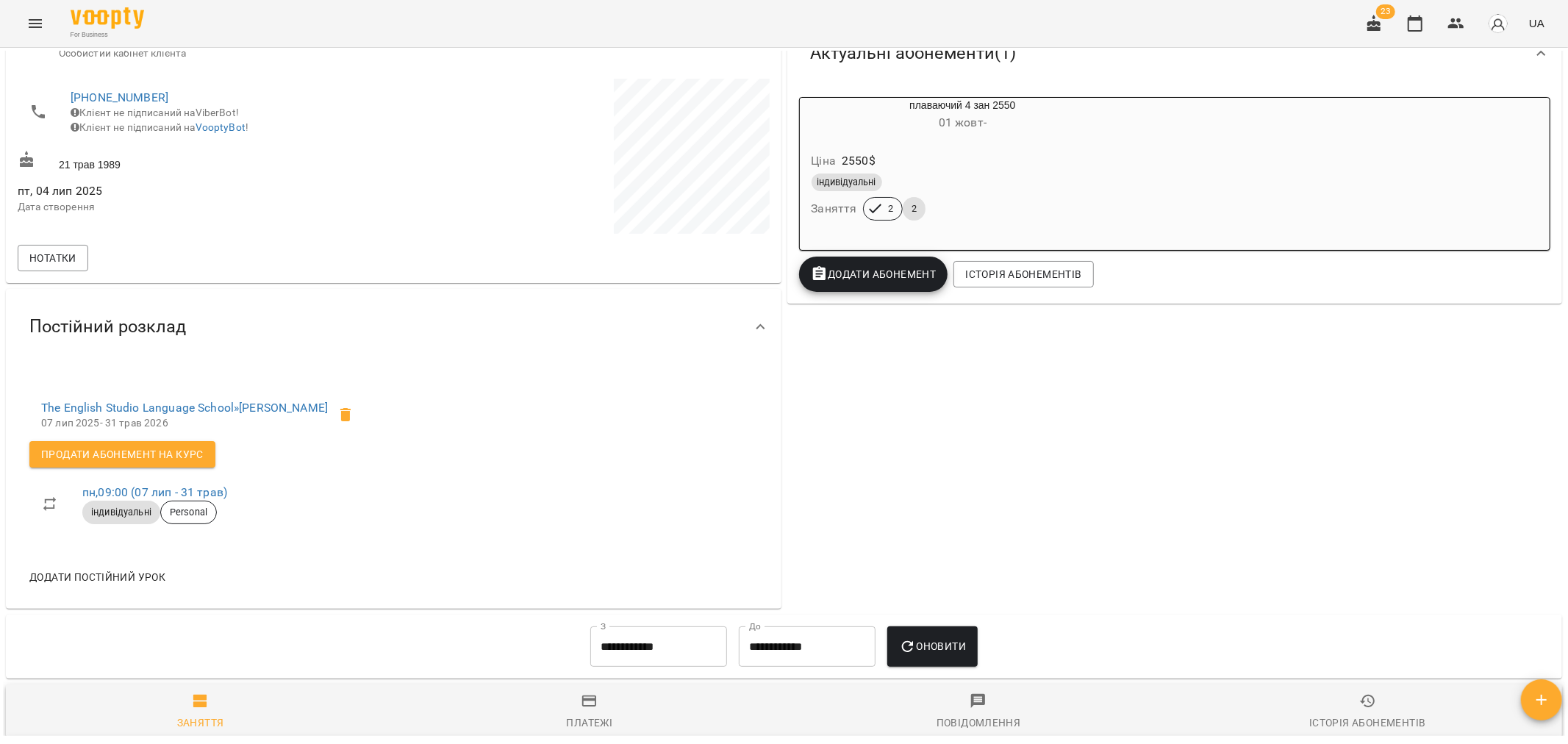
scroll to position [258, 0]
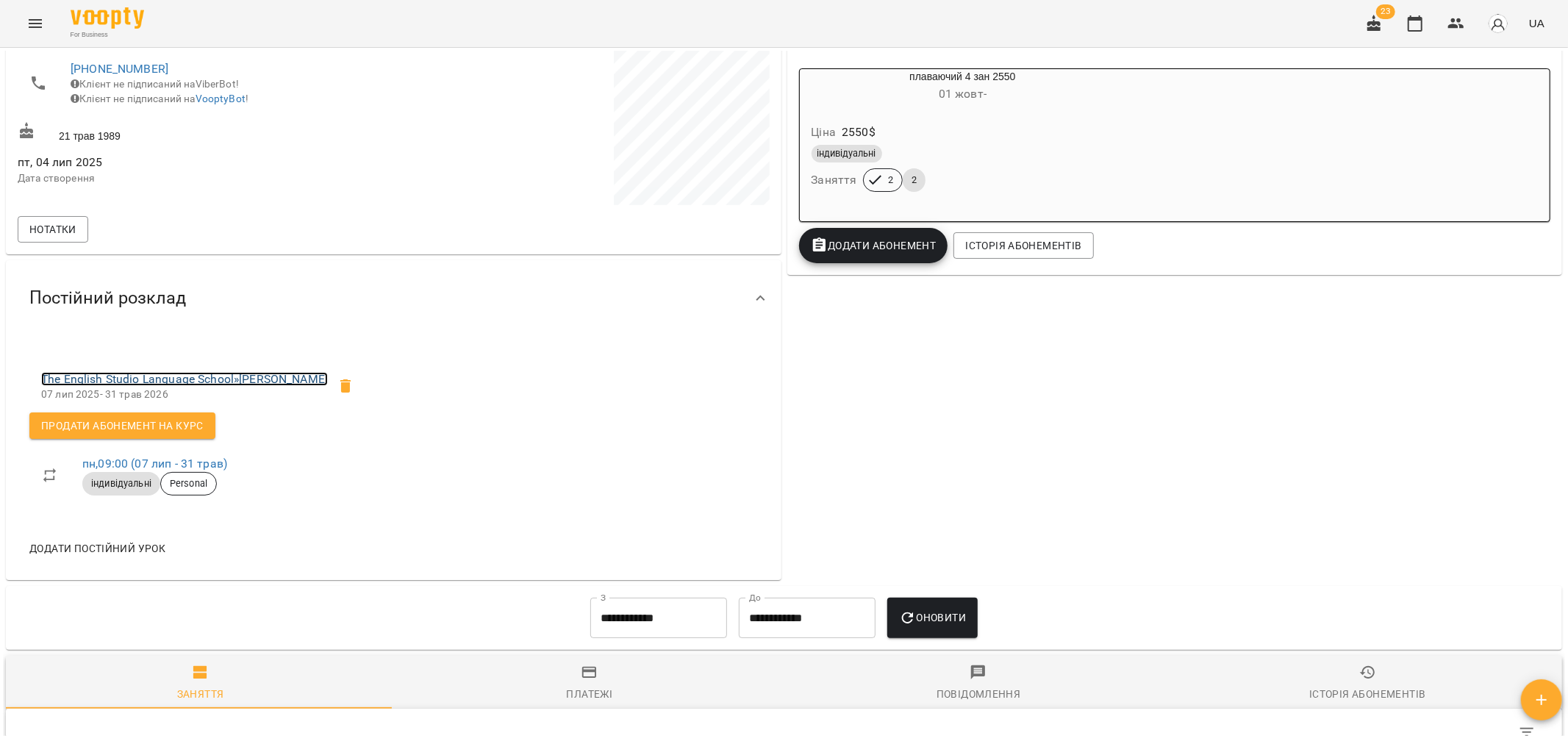
click at [208, 382] on link "The English Studio Language School » Зіневич Оксана" at bounding box center [184, 379] width 286 height 14
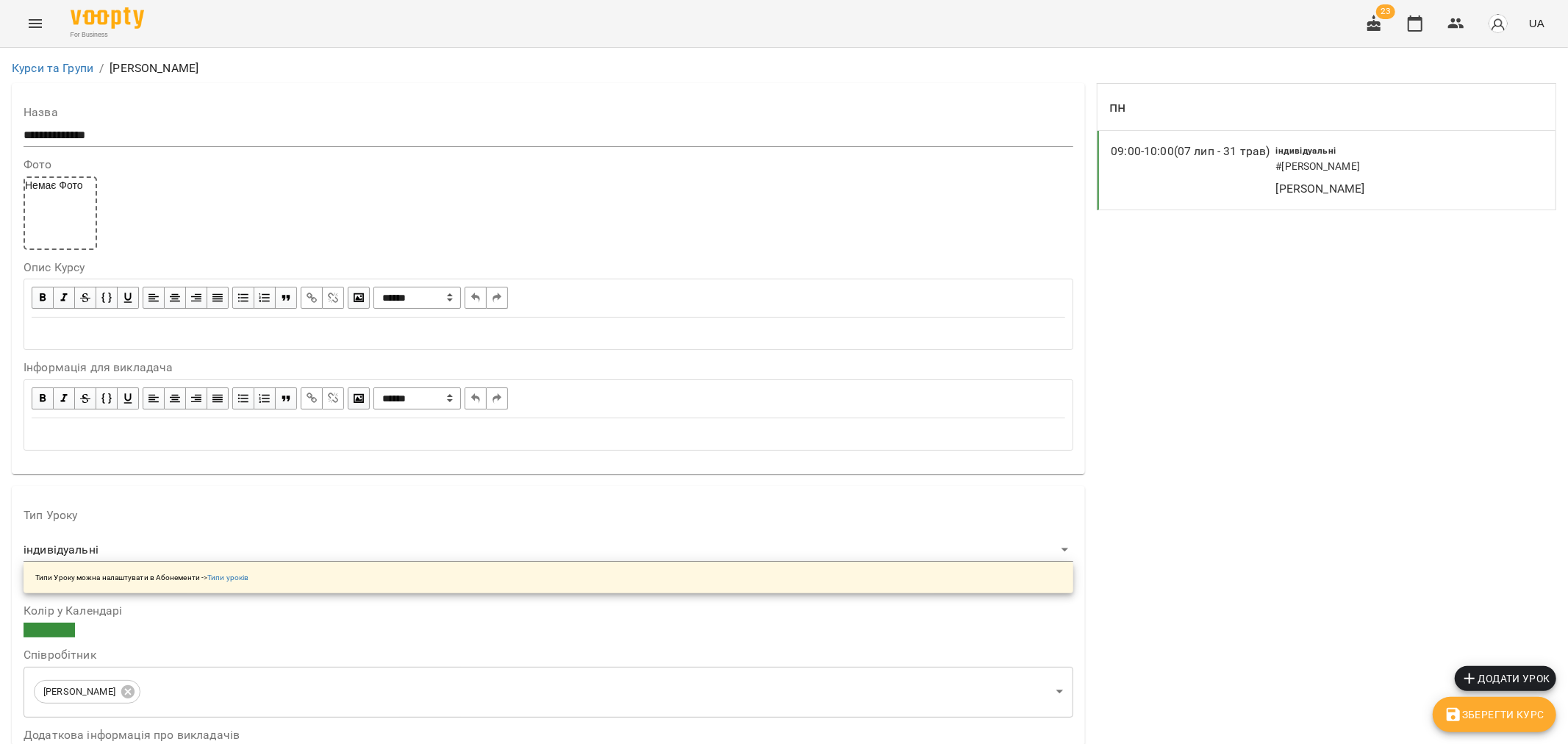
scroll to position [245, 0]
click at [1458, 23] on icon "button" at bounding box center [1456, 24] width 18 height 18
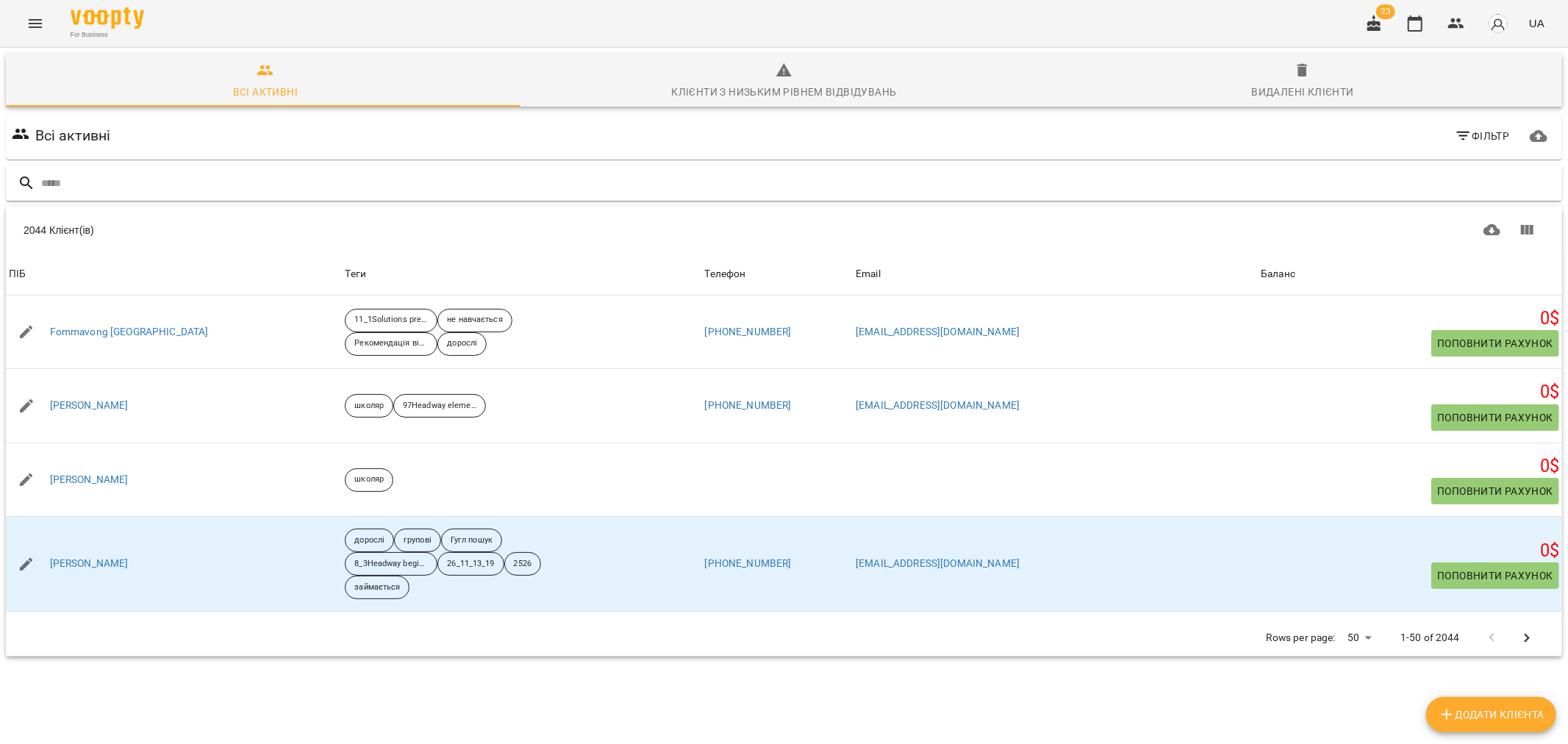
click at [93, 175] on input "text" at bounding box center [798, 184] width 1515 height 25
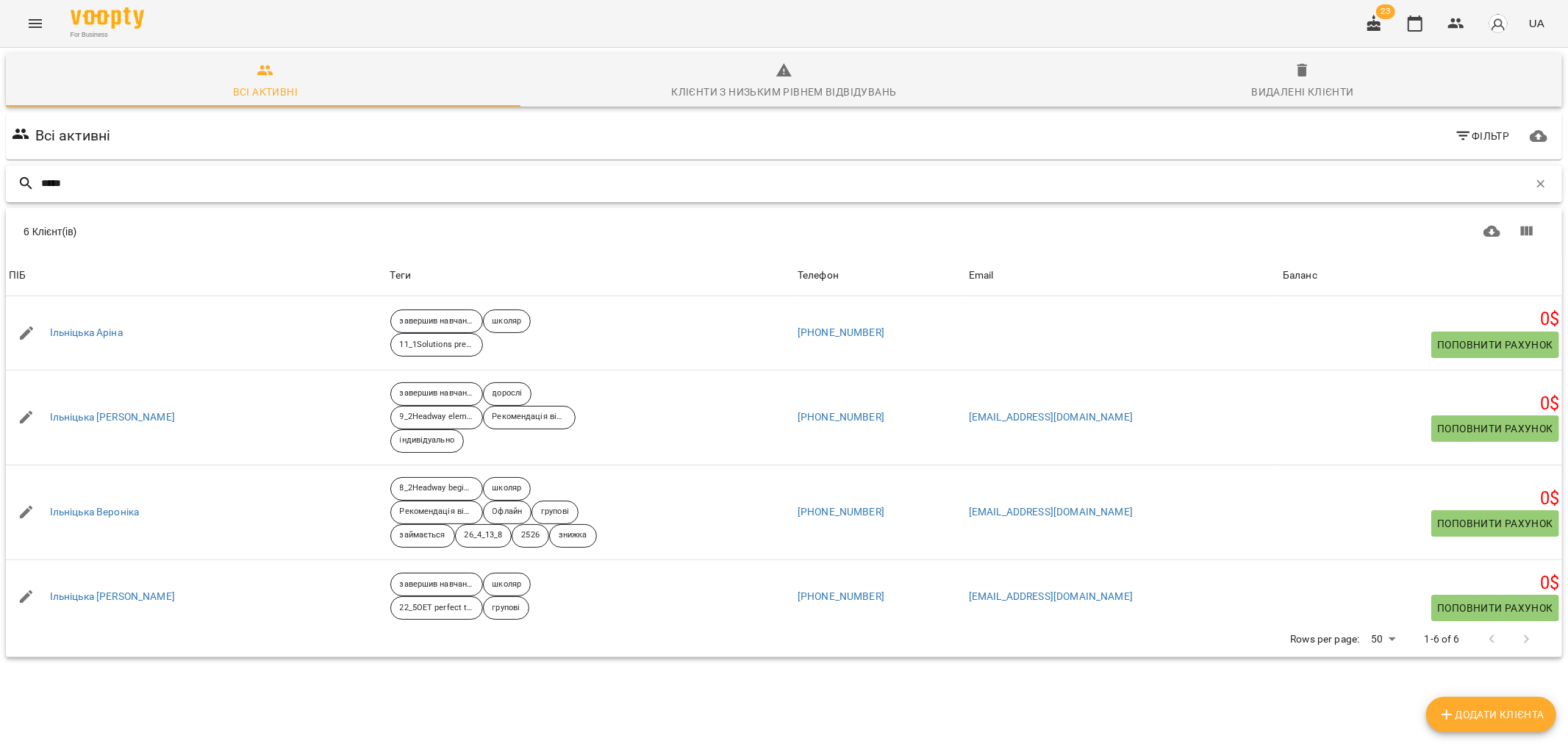
drag, startPoint x: 49, startPoint y: 182, endPoint x: 1, endPoint y: 181, distance: 48.0
click at [3, 182] on div "*****" at bounding box center [784, 184] width 1562 height 43
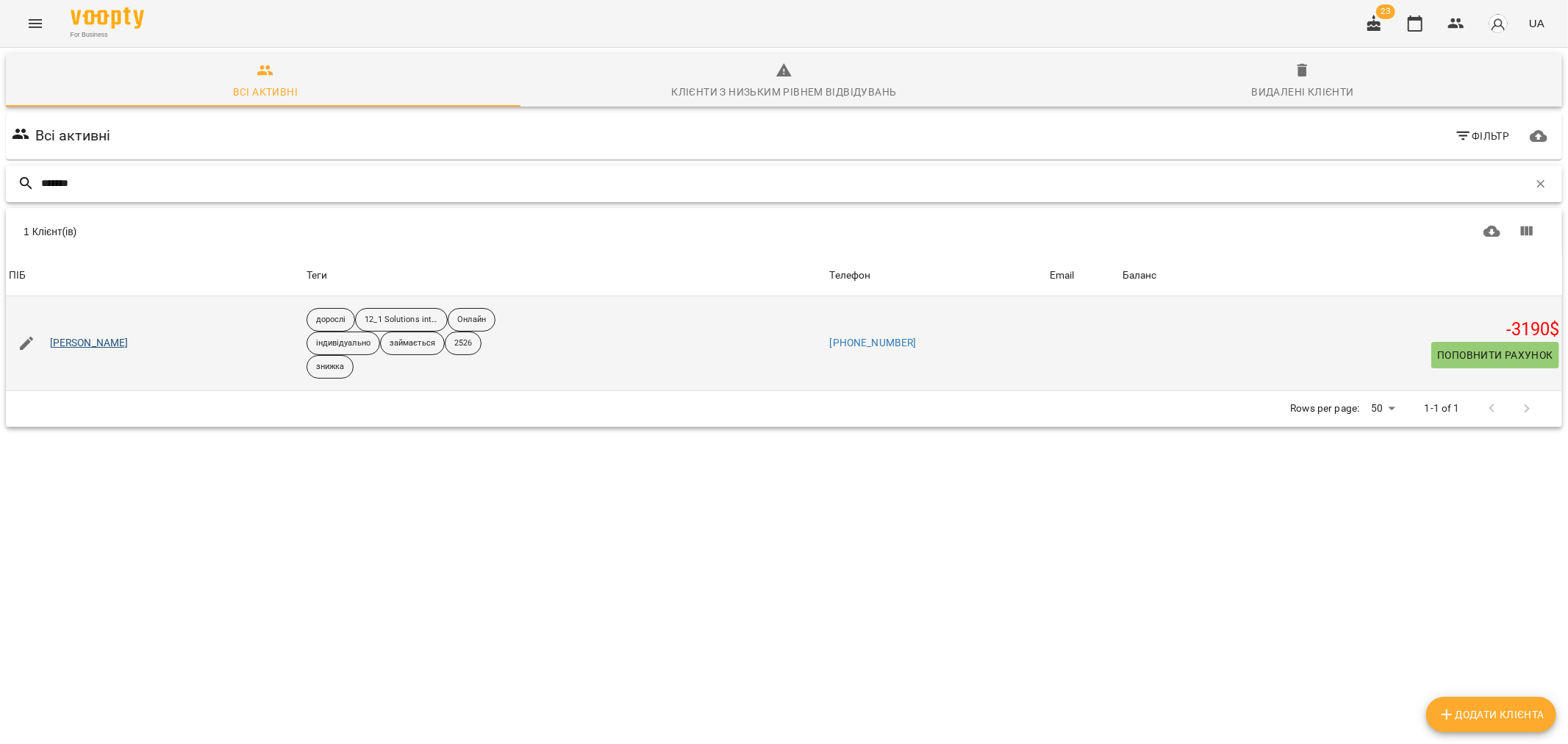
type input "*******"
click at [75, 342] on link "Пікуліна Світлана" at bounding box center [89, 343] width 78 height 15
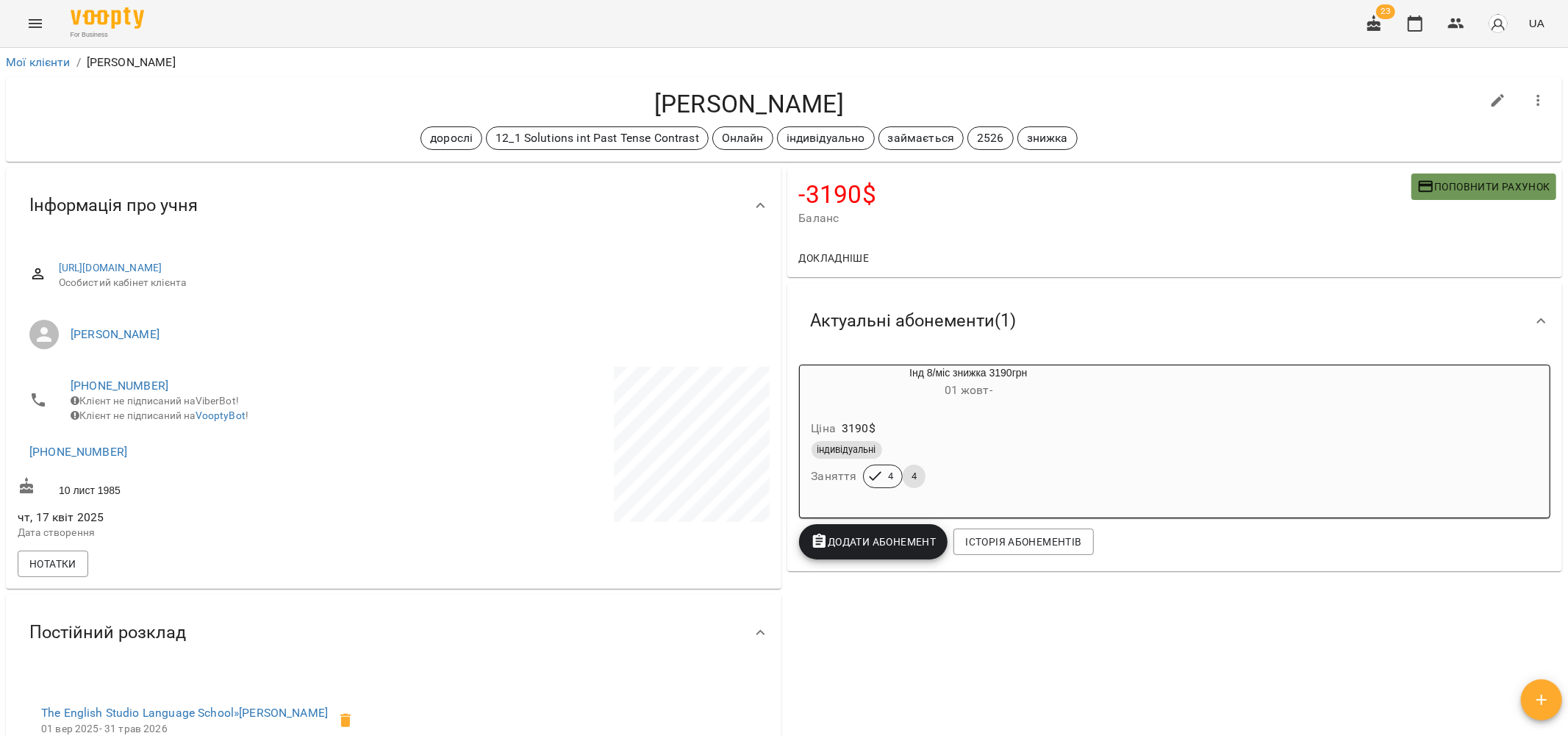
click at [1452, 181] on span "Поповнити рахунок" at bounding box center [1484, 187] width 133 height 18
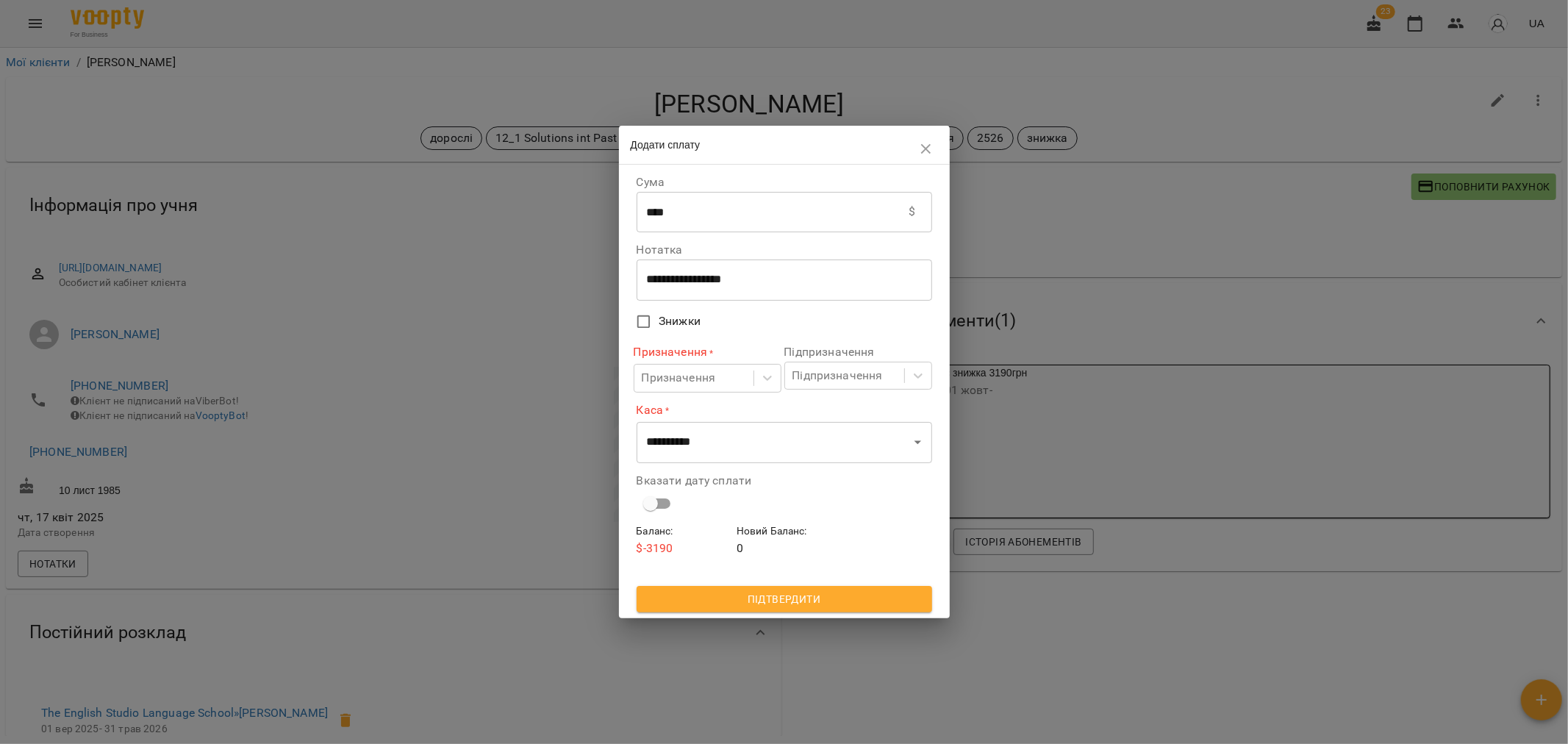
click at [692, 363] on div "Призначення * Призначення" at bounding box center [707, 368] width 148 height 49
click at [692, 372] on div "Призначення" at bounding box center [679, 379] width 75 height 18
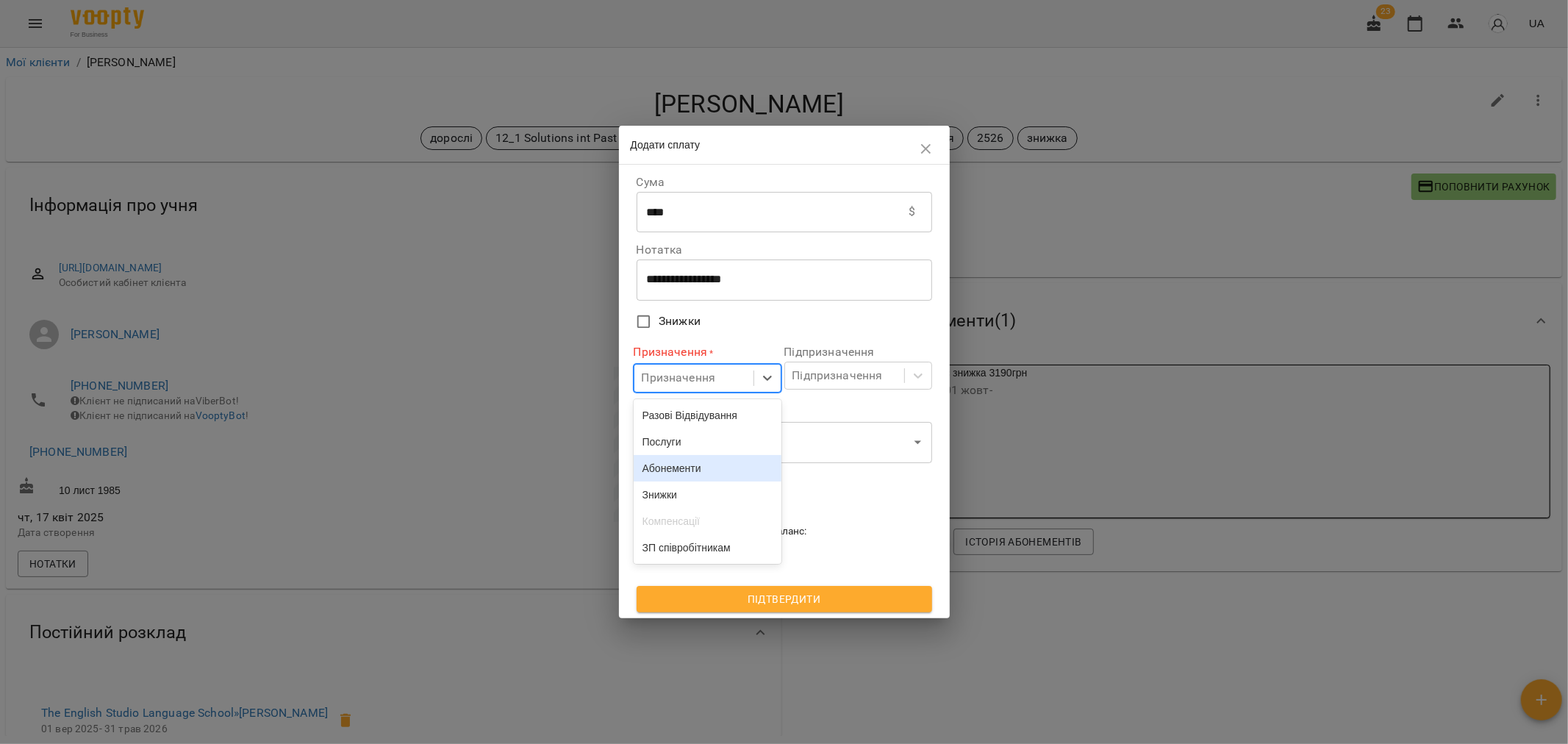
drag, startPoint x: 672, startPoint y: 475, endPoint x: 779, endPoint y: 422, distance: 119.4
click at [673, 474] on div "Абонементи" at bounding box center [707, 468] width 148 height 26
click at [870, 368] on div "Підпризначення" at bounding box center [837, 376] width 90 height 18
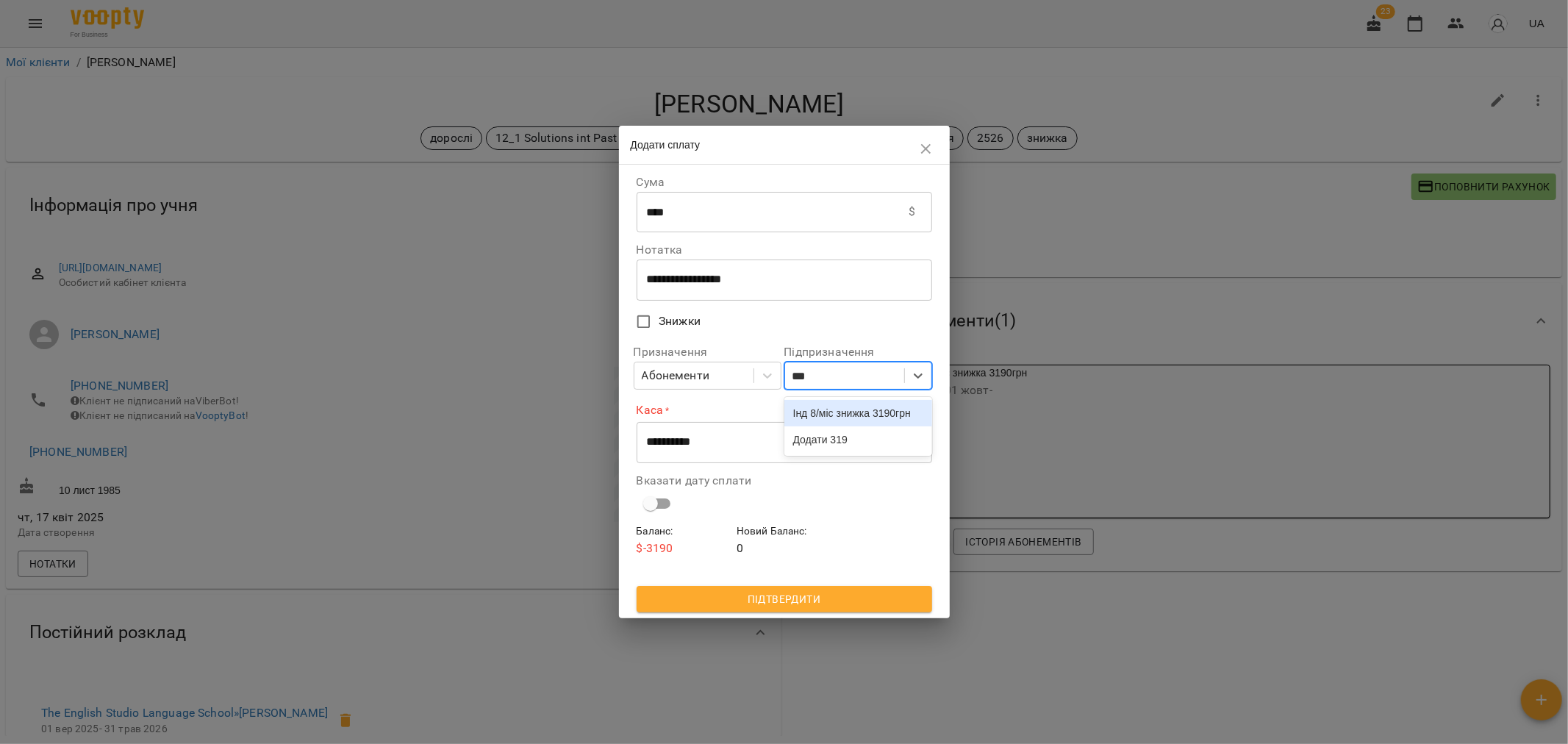
type input "****"
click at [844, 416] on div "Інд 8/міс знижка 3190грн" at bounding box center [858, 413] width 148 height 26
click at [774, 434] on select "**********" at bounding box center [784, 443] width 295 height 41
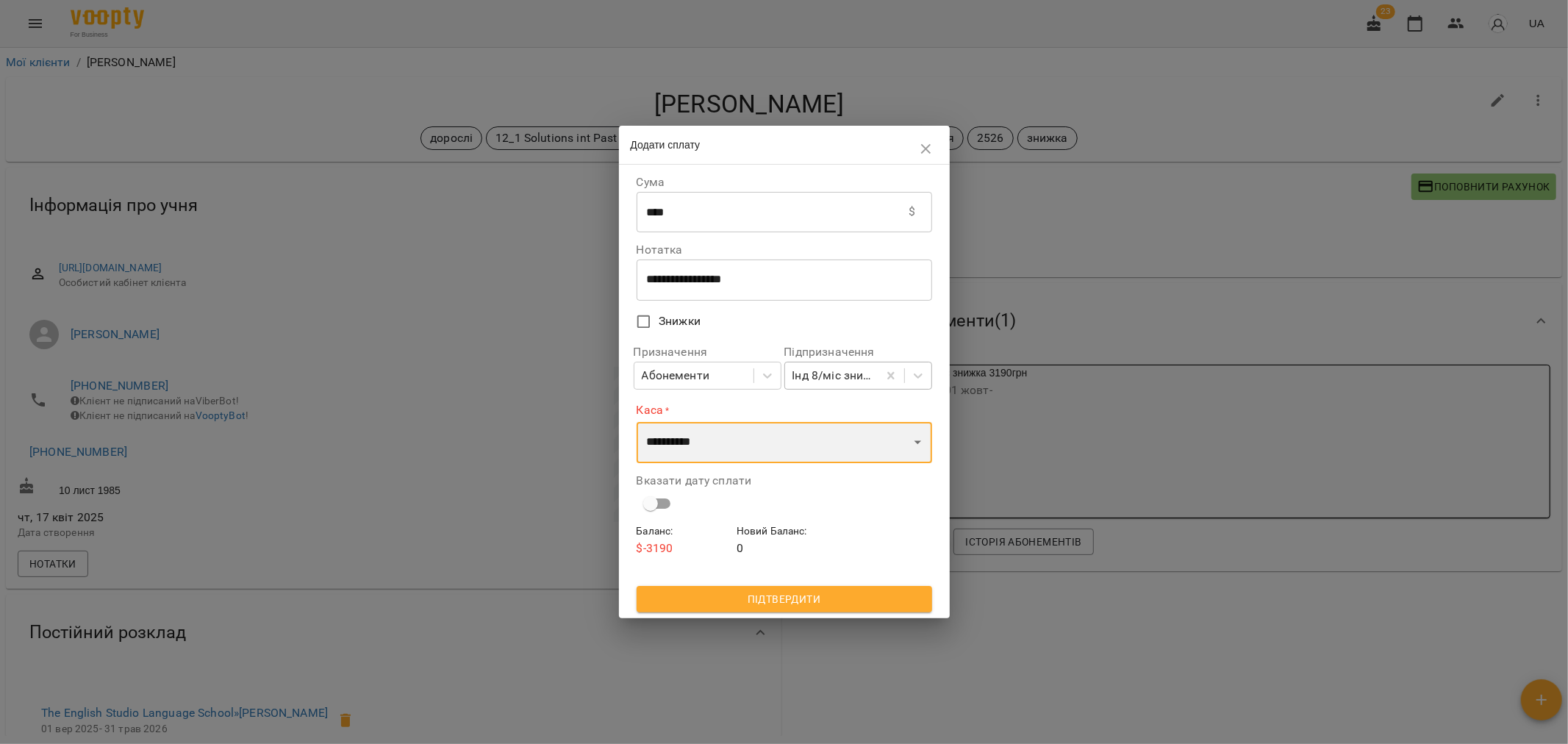
select select "****"
click at [636, 422] on select "**********" at bounding box center [784, 443] width 295 height 41
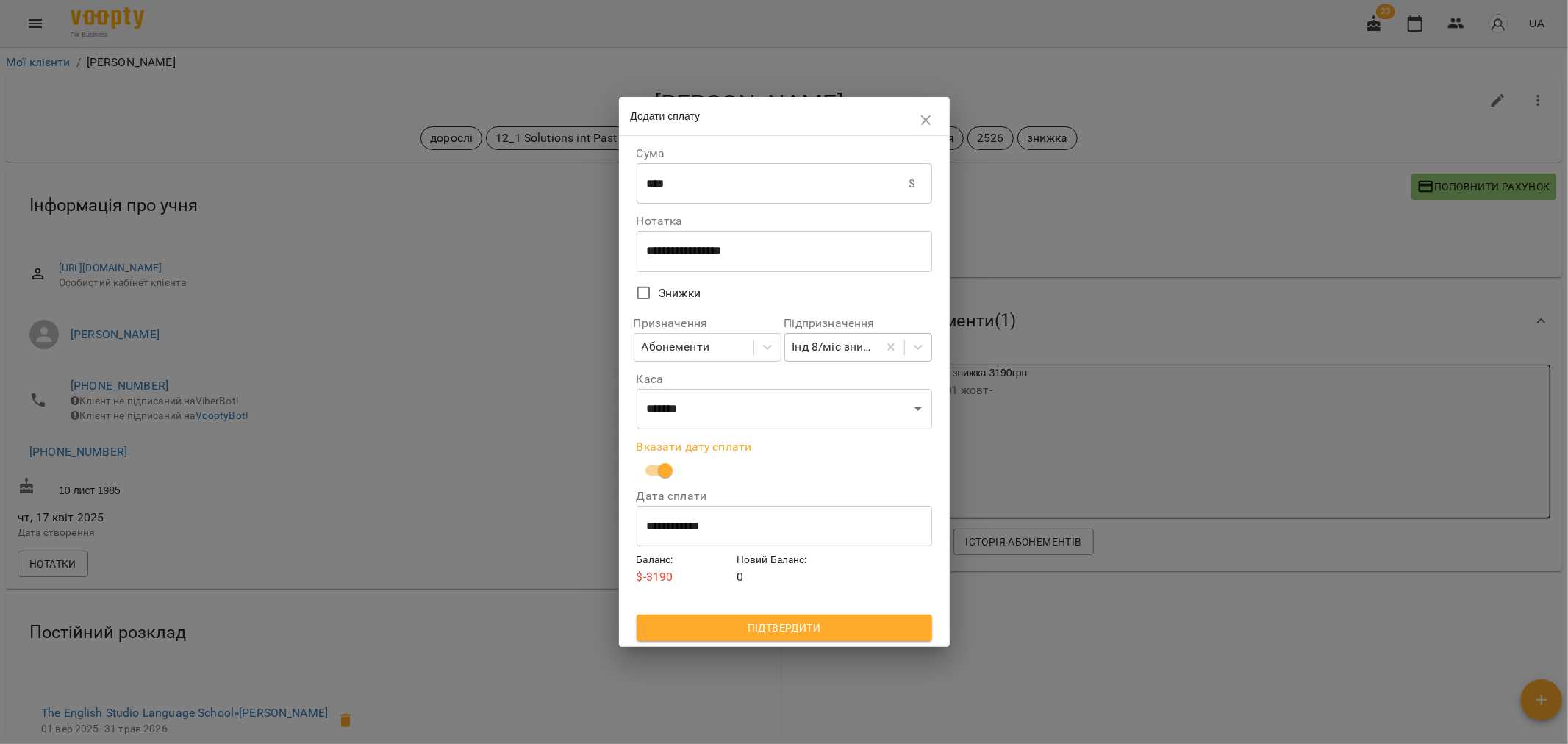
click at [670, 525] on input "**********" at bounding box center [784, 525] width 295 height 41
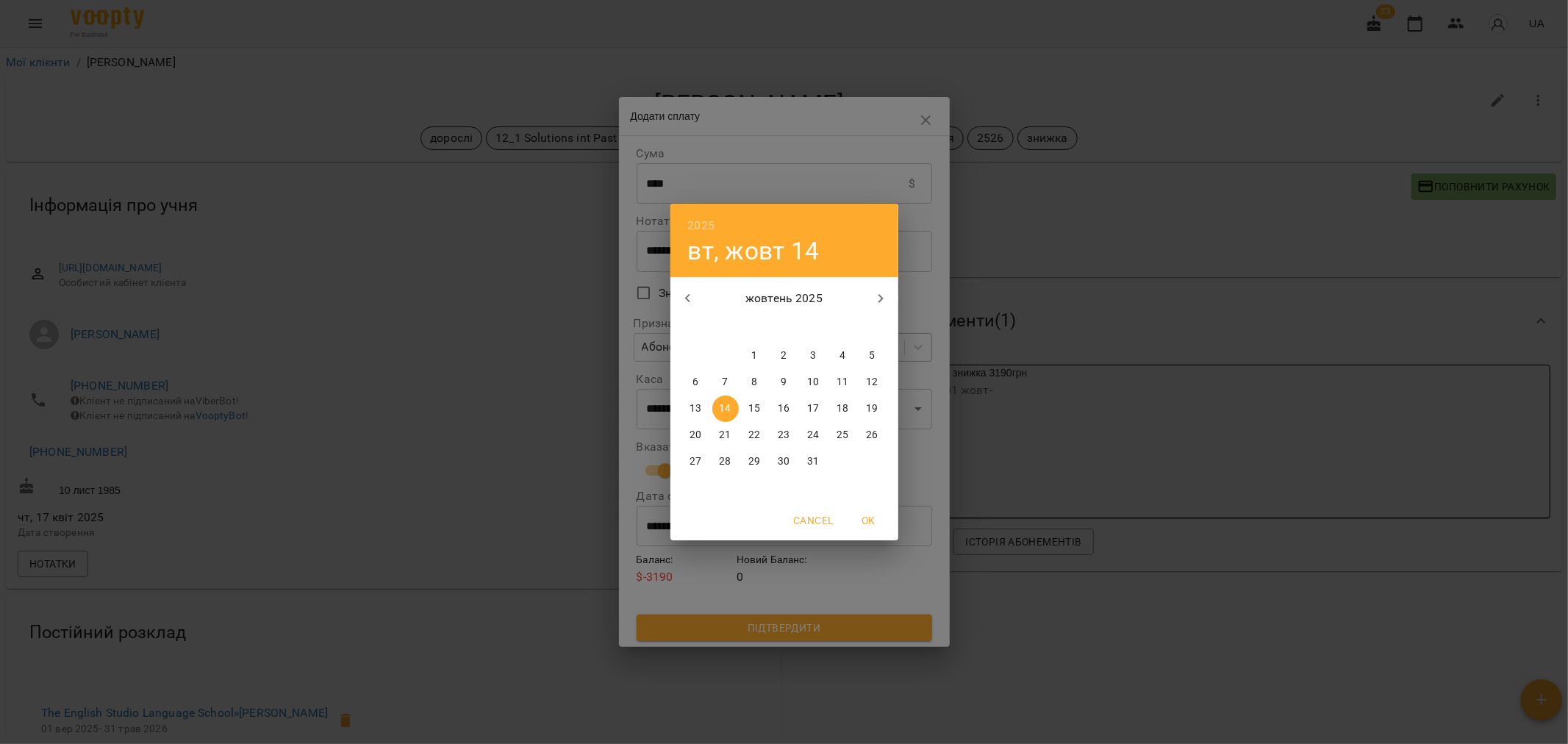
click at [694, 410] on p "13" at bounding box center [695, 409] width 12 height 15
type input "**********"
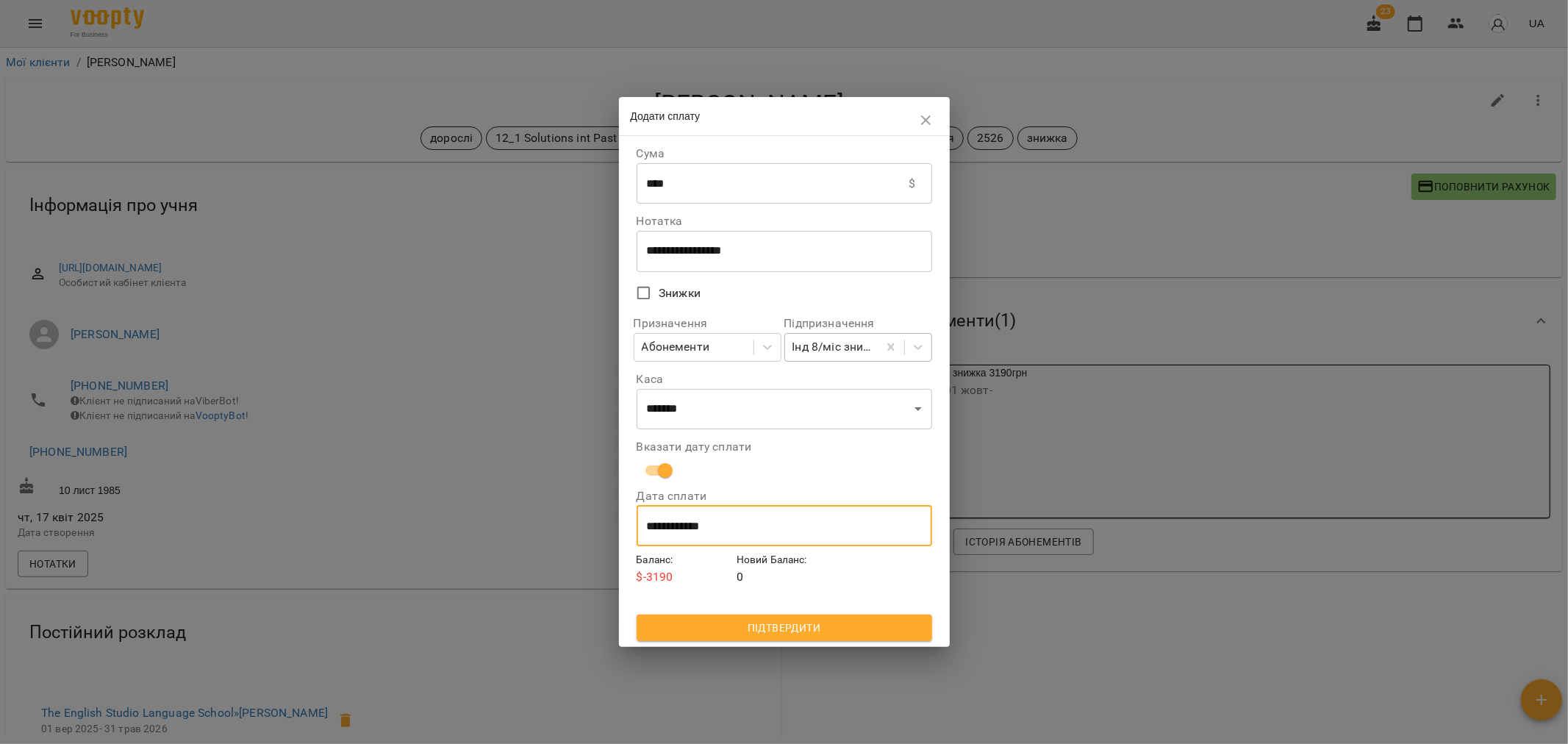
click at [780, 623] on span "Підтвердити" at bounding box center [784, 628] width 272 height 18
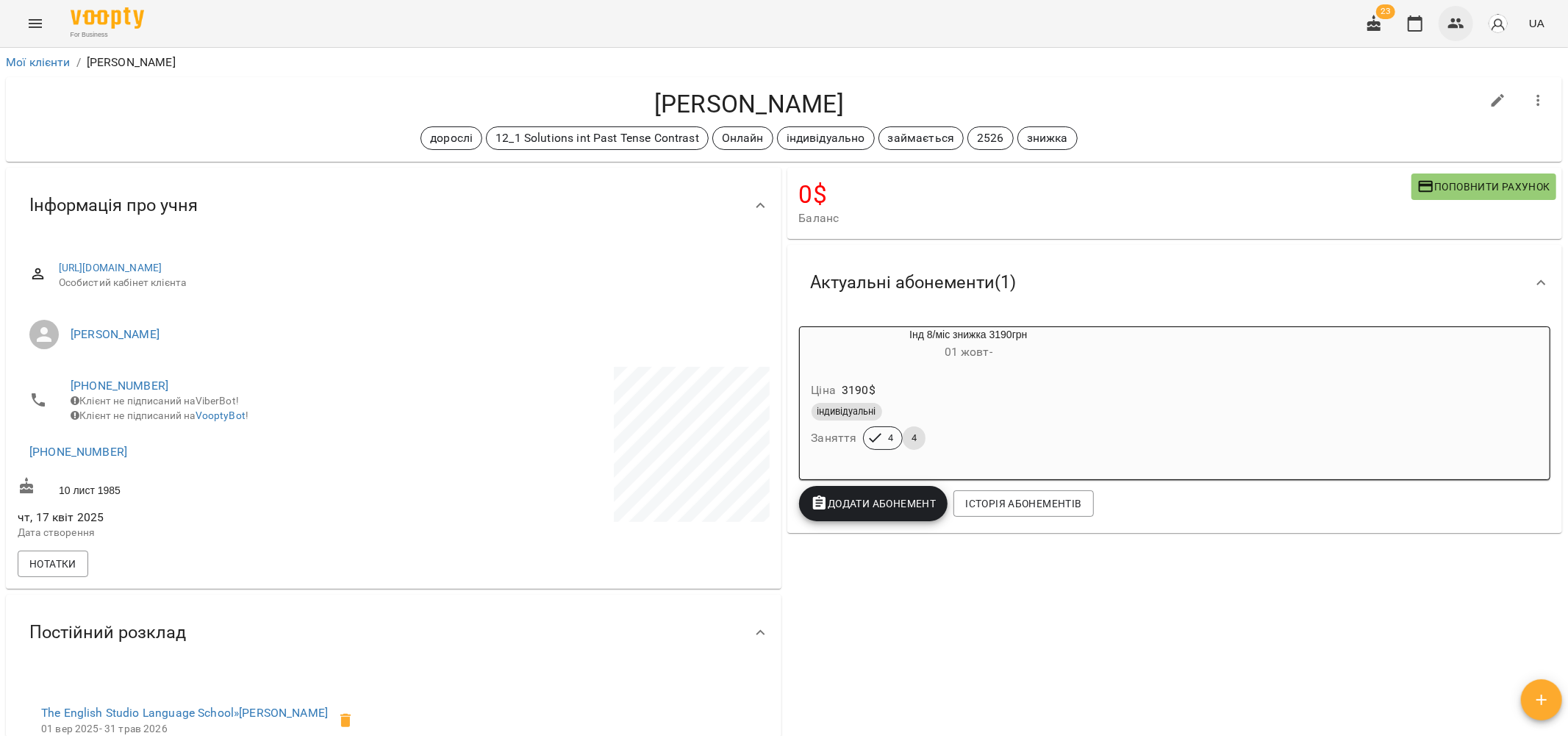
click at [1458, 22] on icon "button" at bounding box center [1456, 24] width 16 height 10
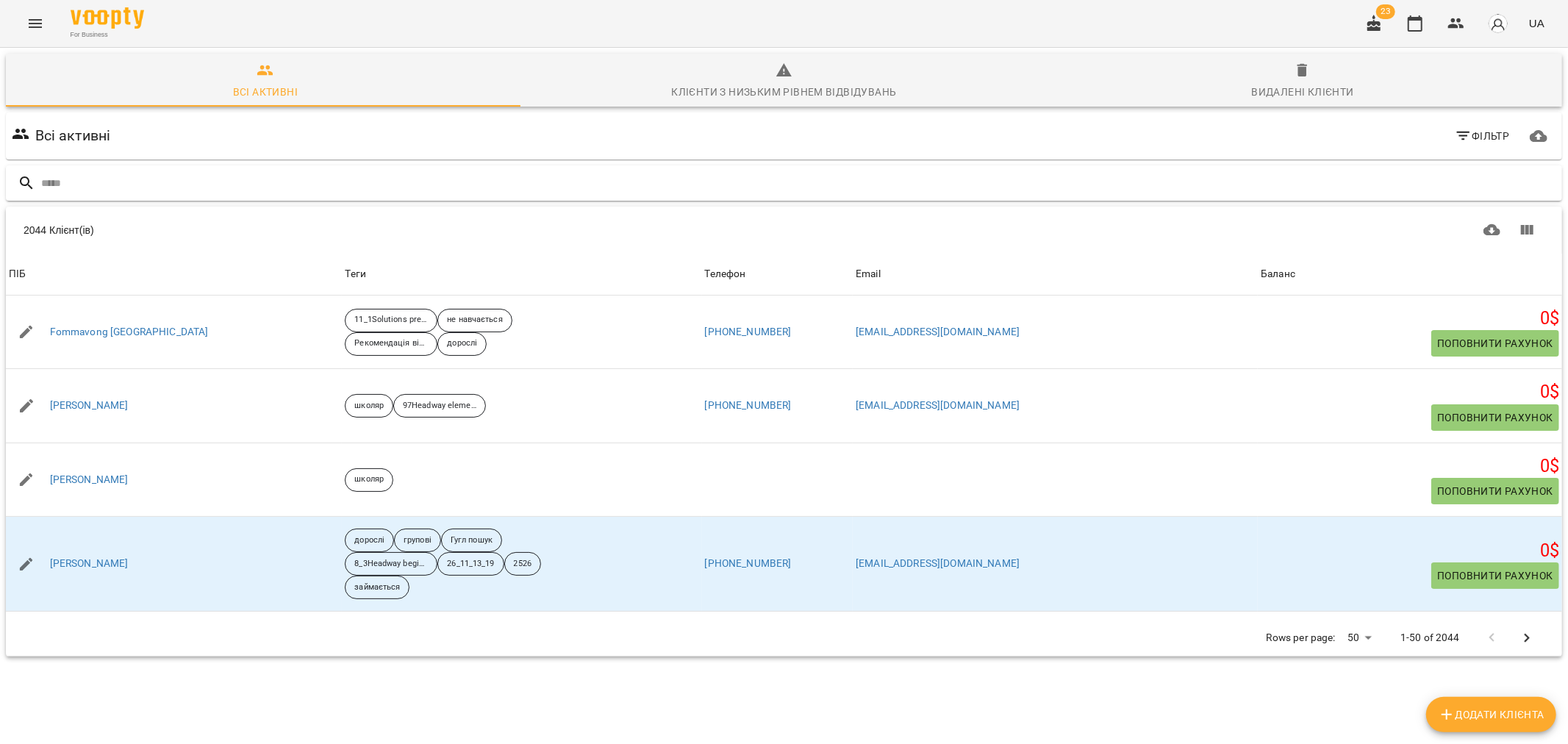
click at [137, 184] on input "text" at bounding box center [798, 184] width 1515 height 25
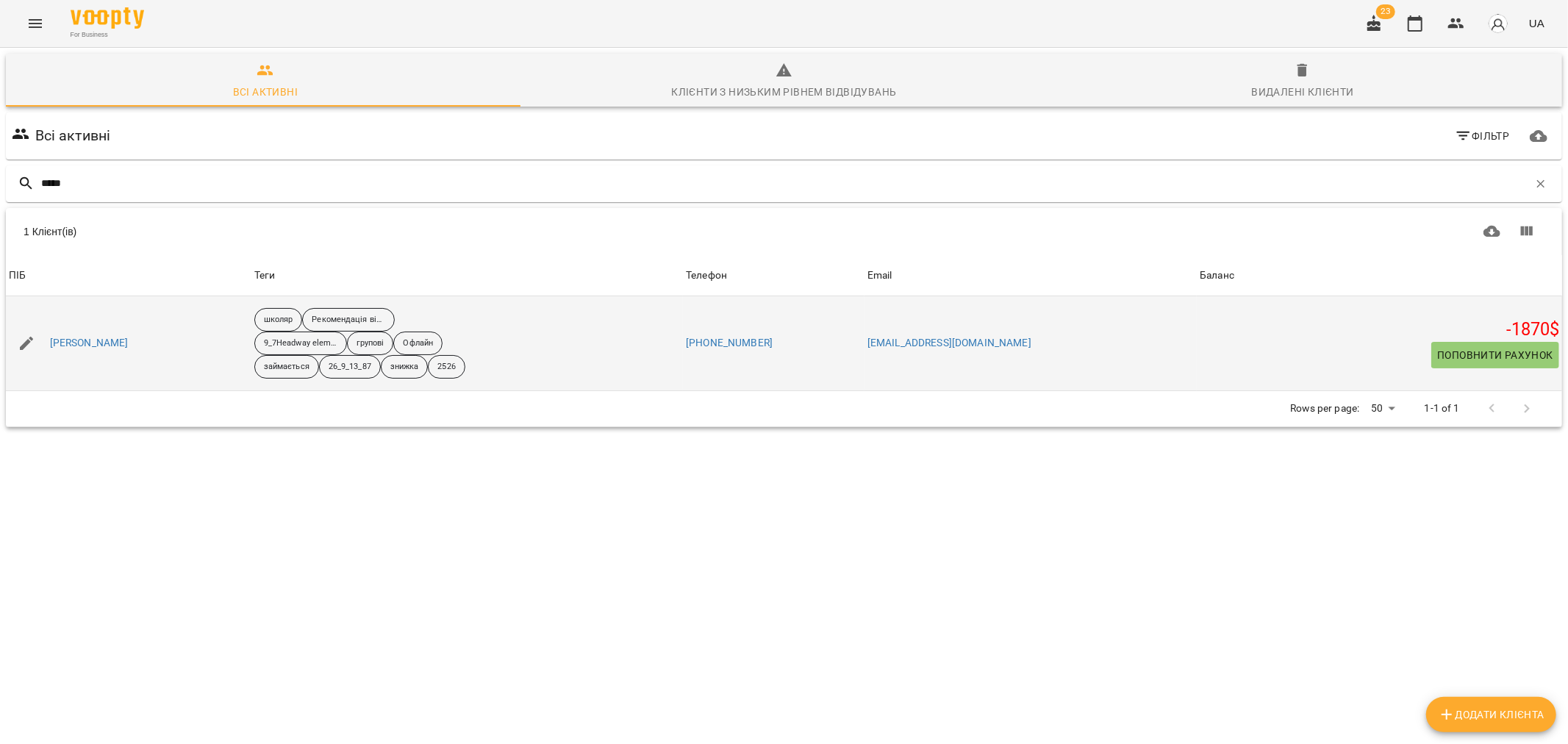
type input "*****"
click at [115, 334] on div "Косинський Данило" at bounding box center [89, 343] width 84 height 21
click at [99, 338] on link "Косинський Данило" at bounding box center [89, 343] width 78 height 15
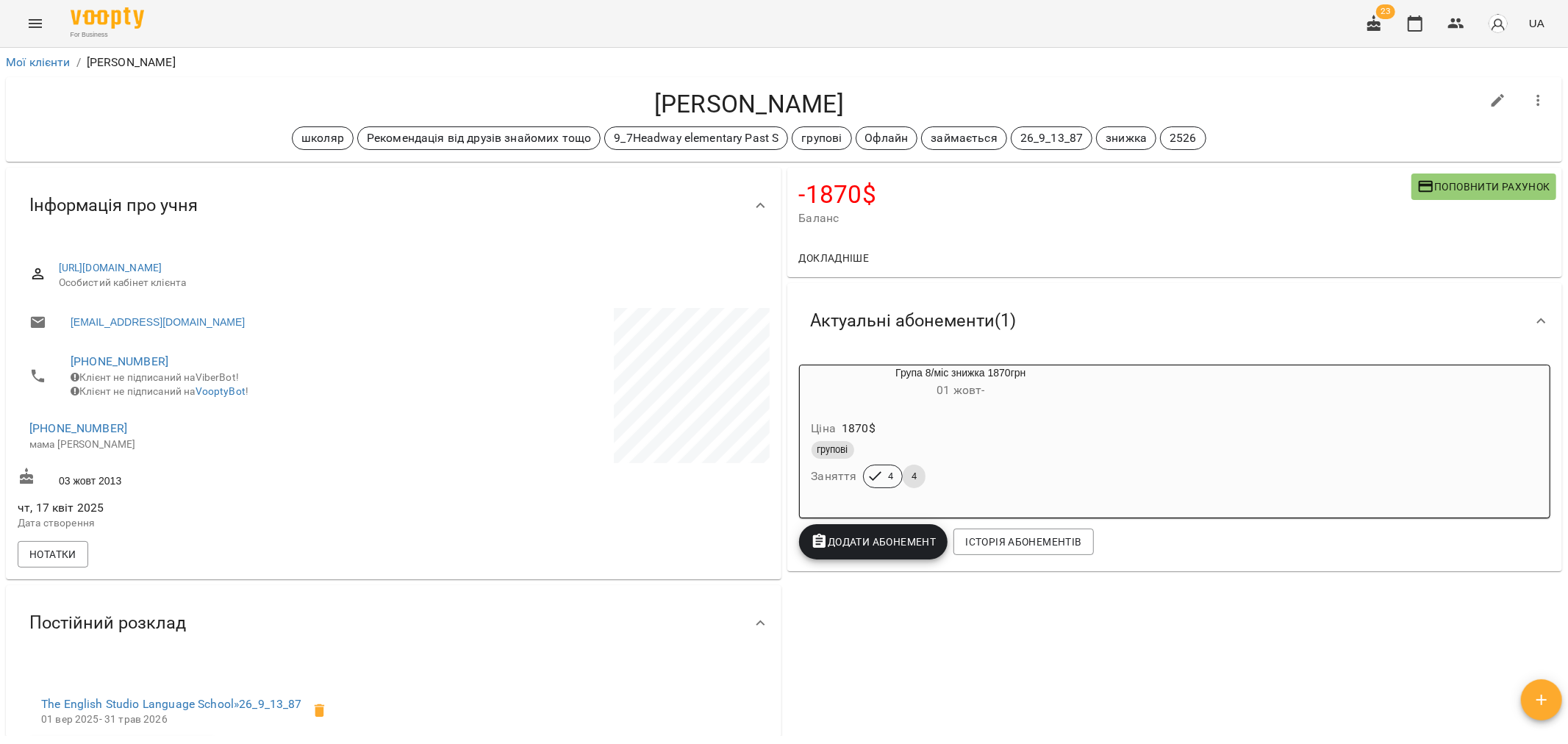
click at [1470, 185] on span "Поповнити рахунок" at bounding box center [1484, 187] width 133 height 18
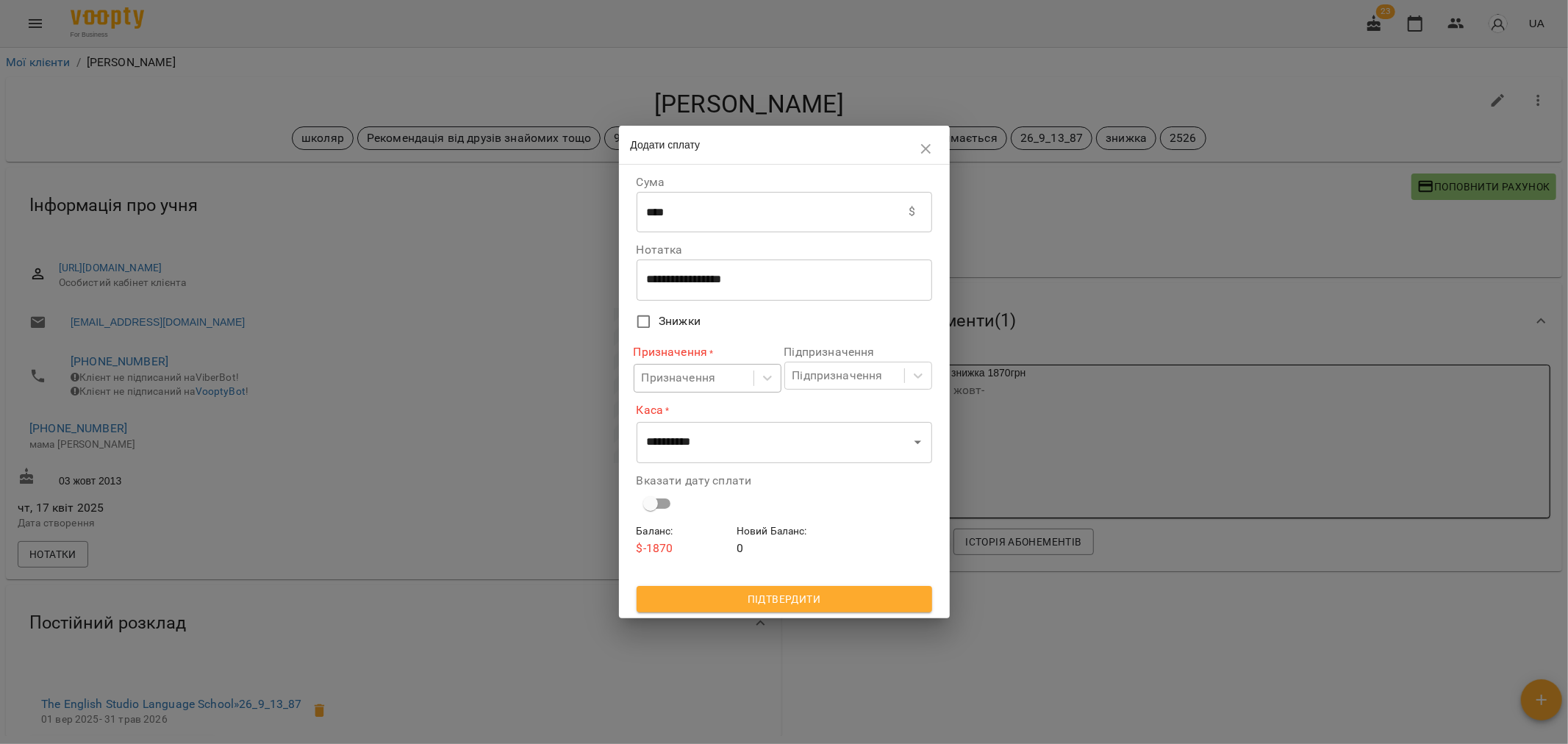
click at [689, 381] on div "Призначення" at bounding box center [679, 379] width 75 height 18
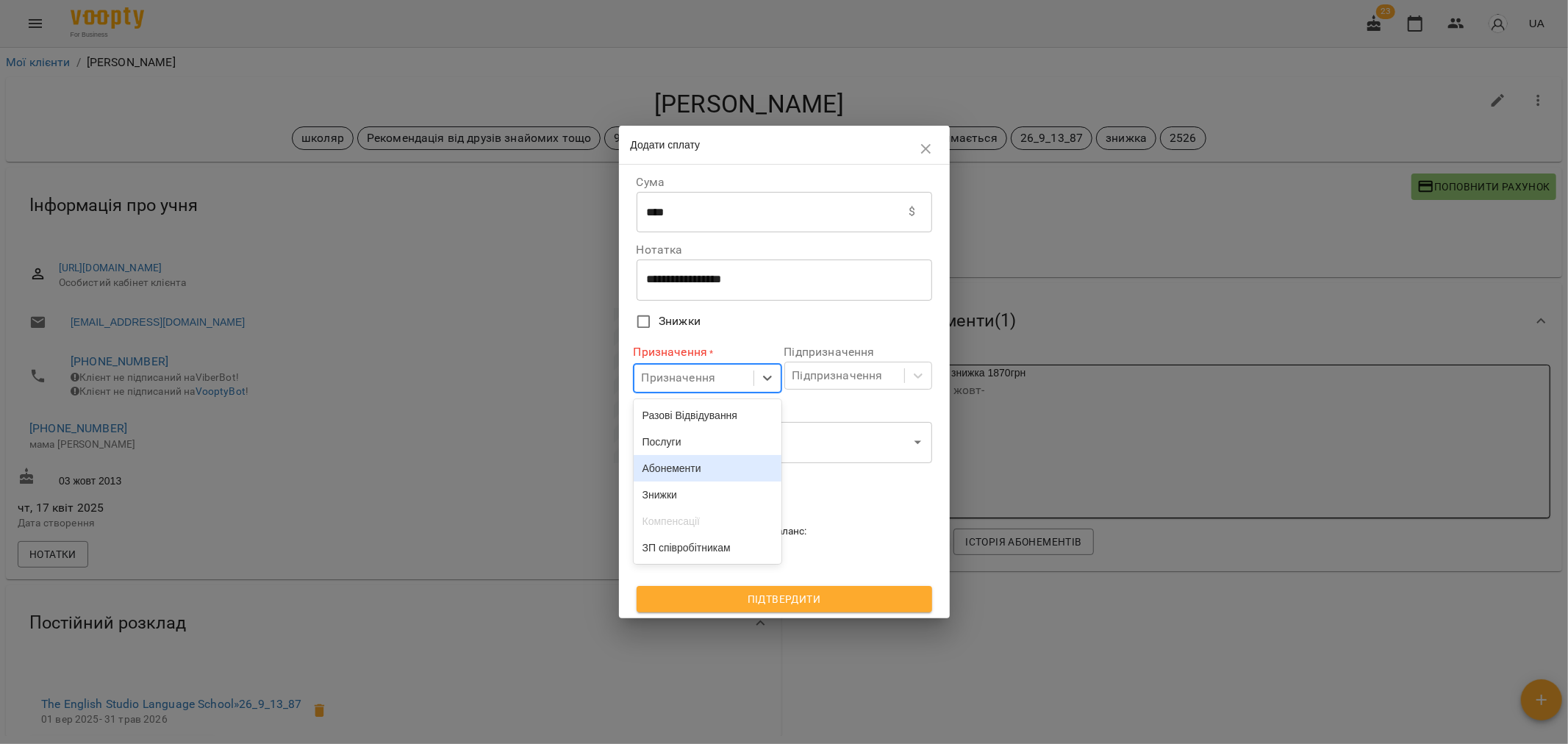
click at [677, 468] on div "Абонементи" at bounding box center [707, 468] width 148 height 26
click at [818, 375] on div "Підпризначення" at bounding box center [837, 376] width 90 height 18
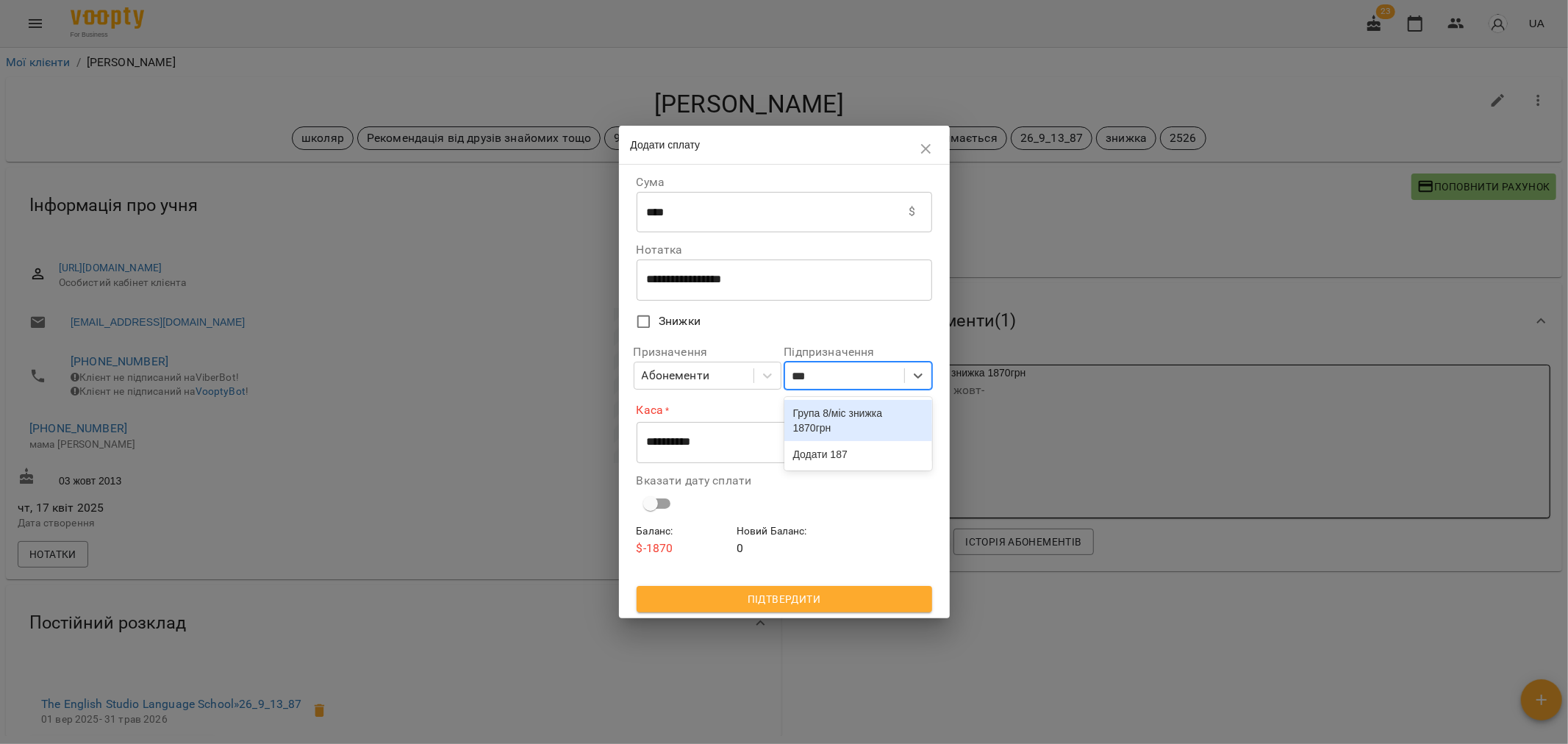
type input "****"
click at [841, 425] on div "Група 8/міс знижка 1870грн" at bounding box center [858, 420] width 148 height 41
click at [697, 442] on select "**********" at bounding box center [784, 443] width 295 height 41
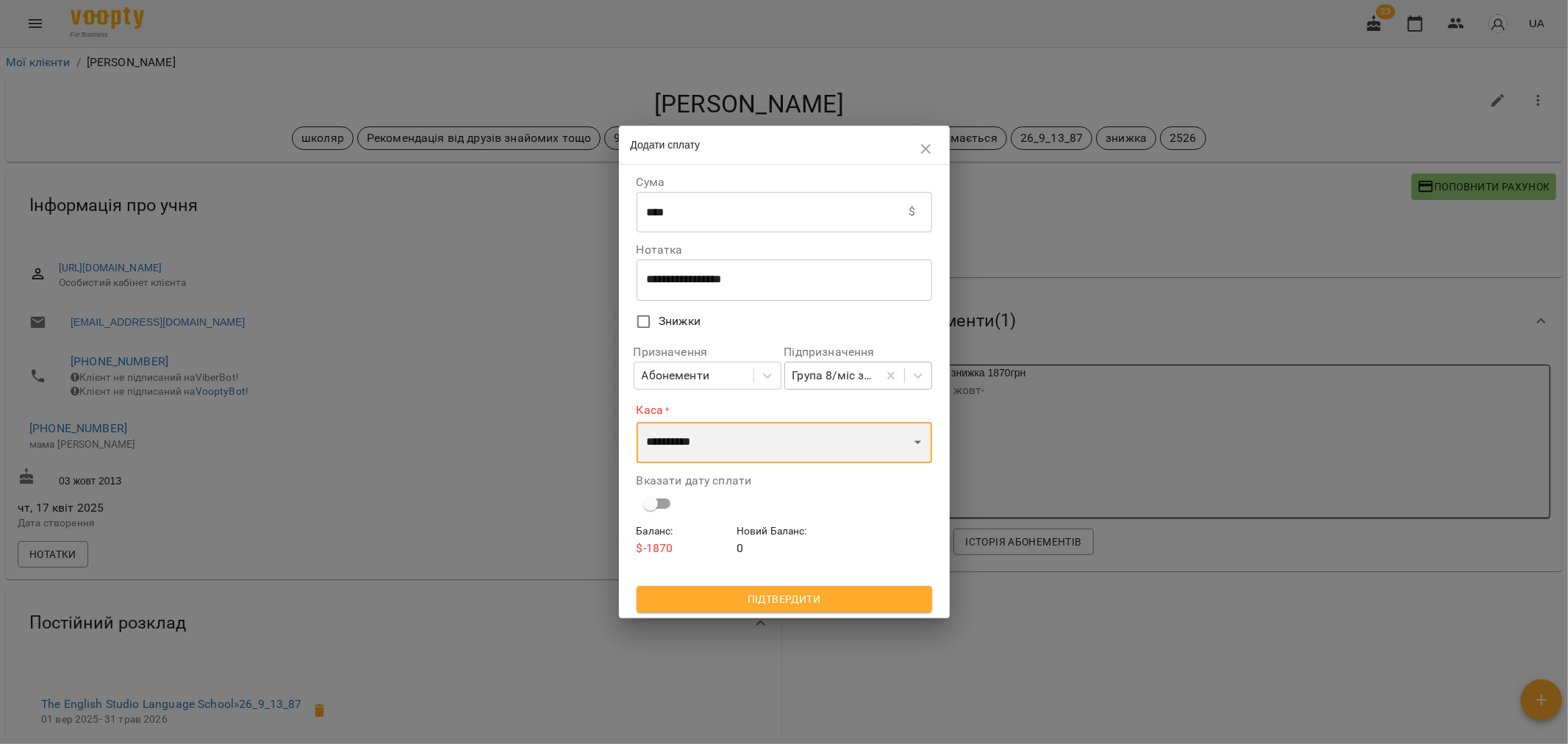
select select "****"
click at [636, 422] on select "**********" at bounding box center [784, 443] width 295 height 41
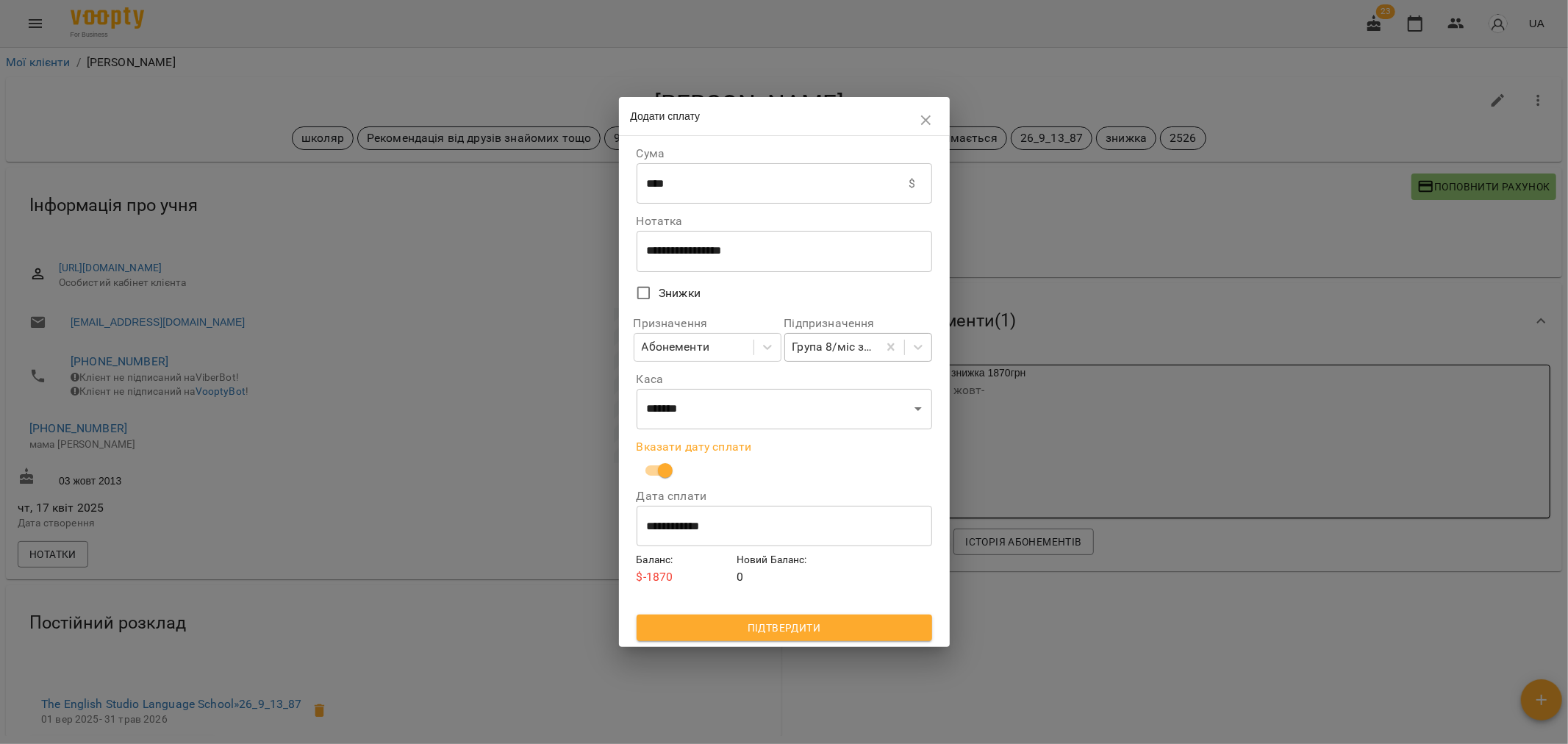
click at [663, 534] on input "**********" at bounding box center [784, 525] width 295 height 41
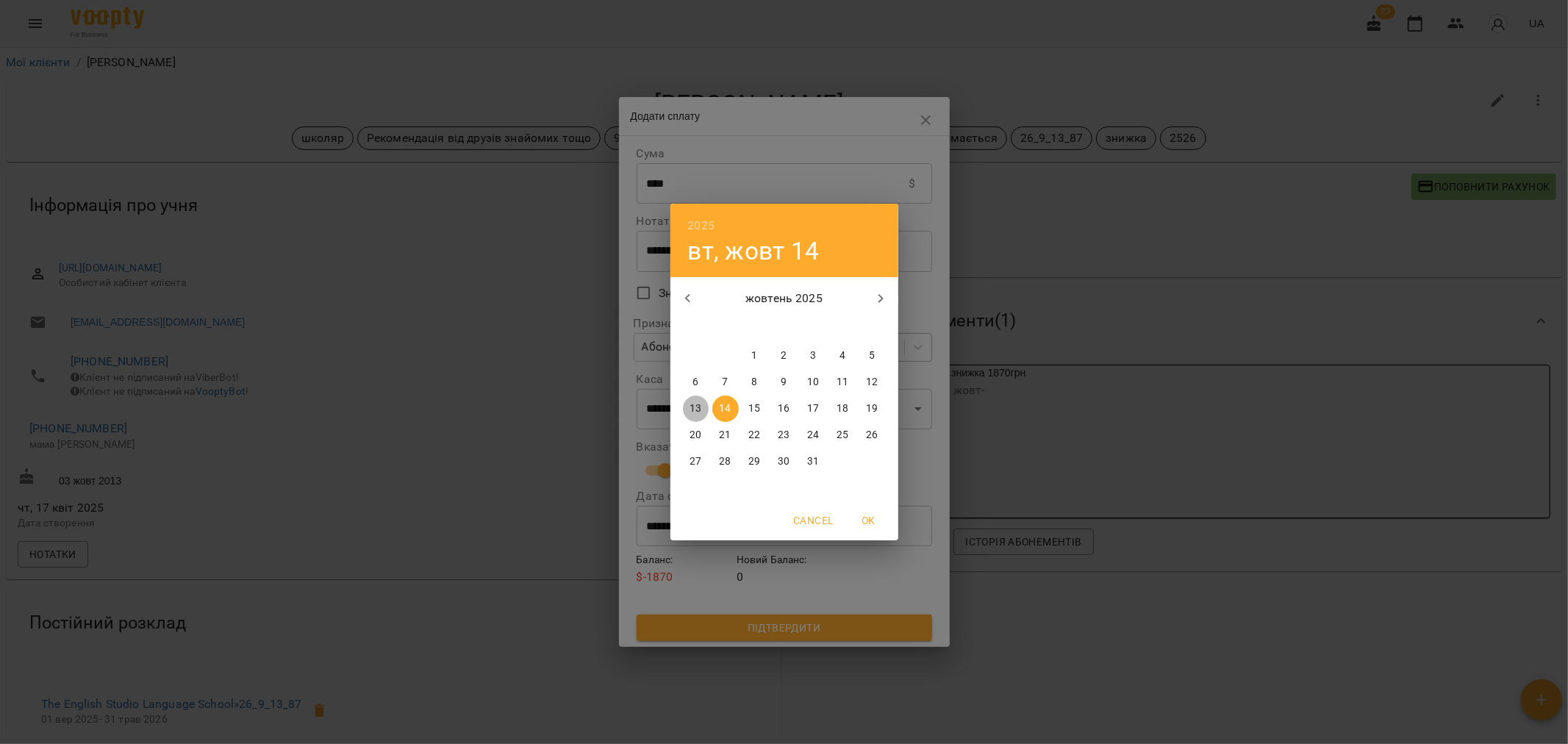
click at [689, 406] on p "13" at bounding box center [695, 409] width 12 height 15
type input "**********"
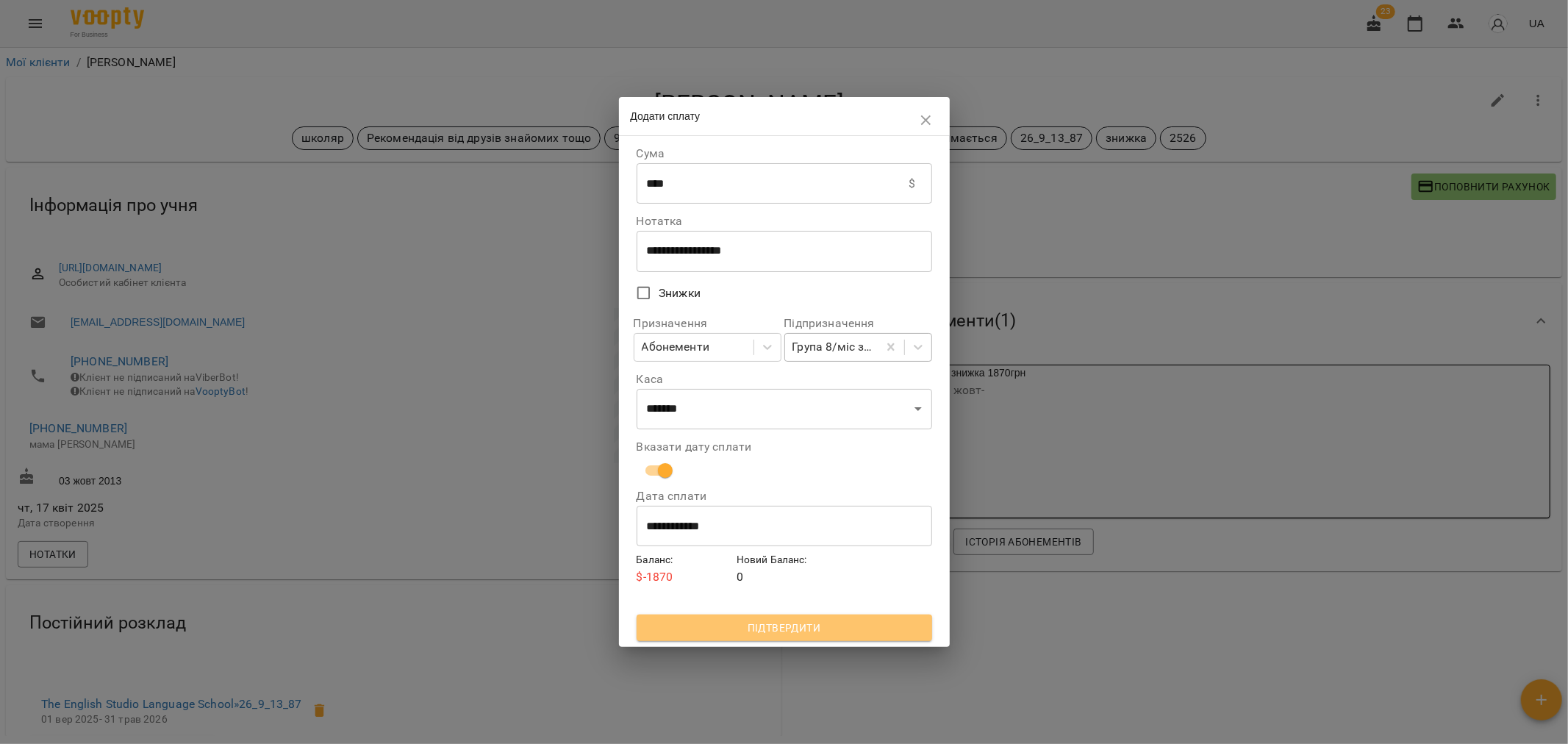
click at [774, 630] on span "Підтвердити" at bounding box center [784, 628] width 272 height 18
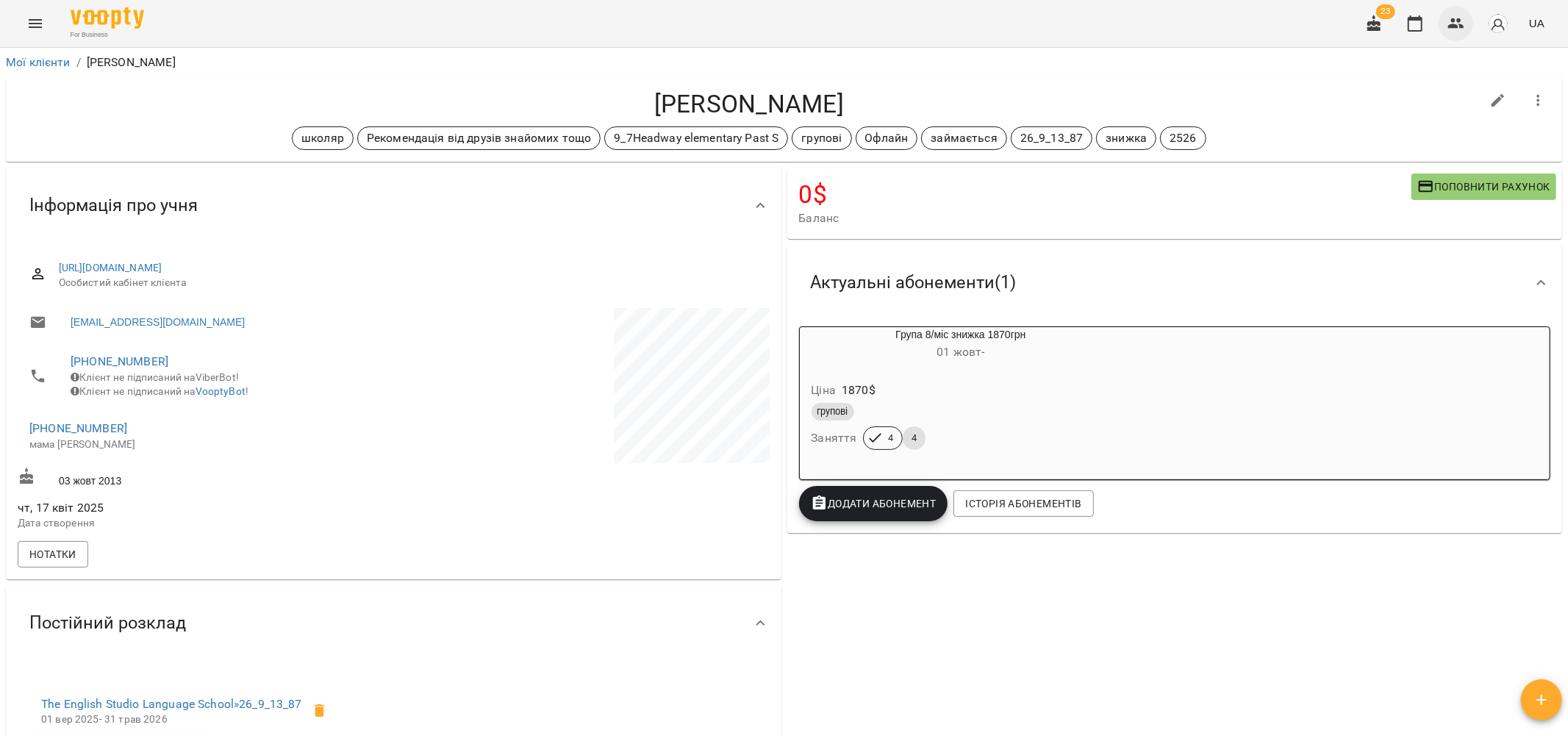
click at [1450, 24] on icon "button" at bounding box center [1456, 24] width 18 height 18
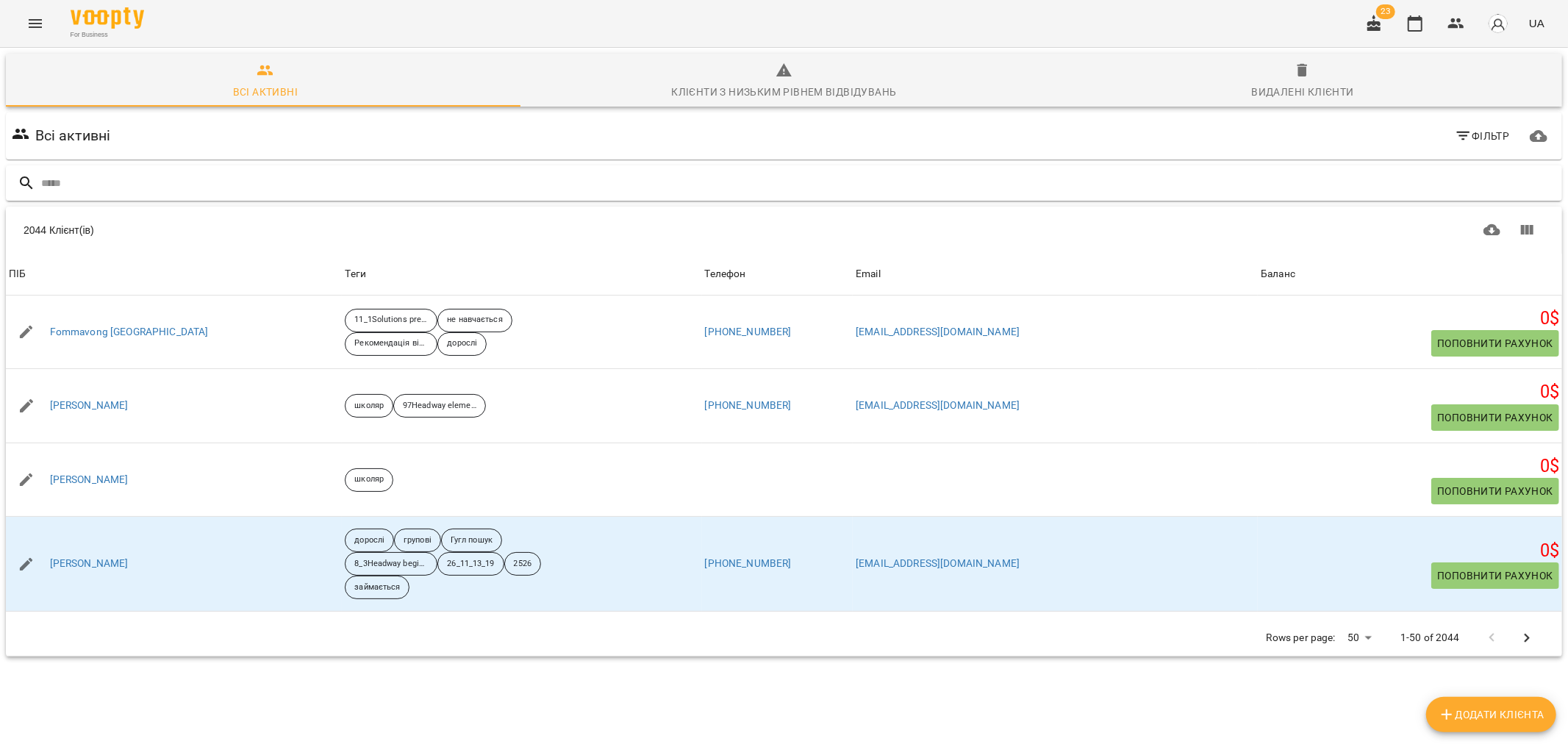
click at [132, 180] on input "text" at bounding box center [798, 184] width 1515 height 25
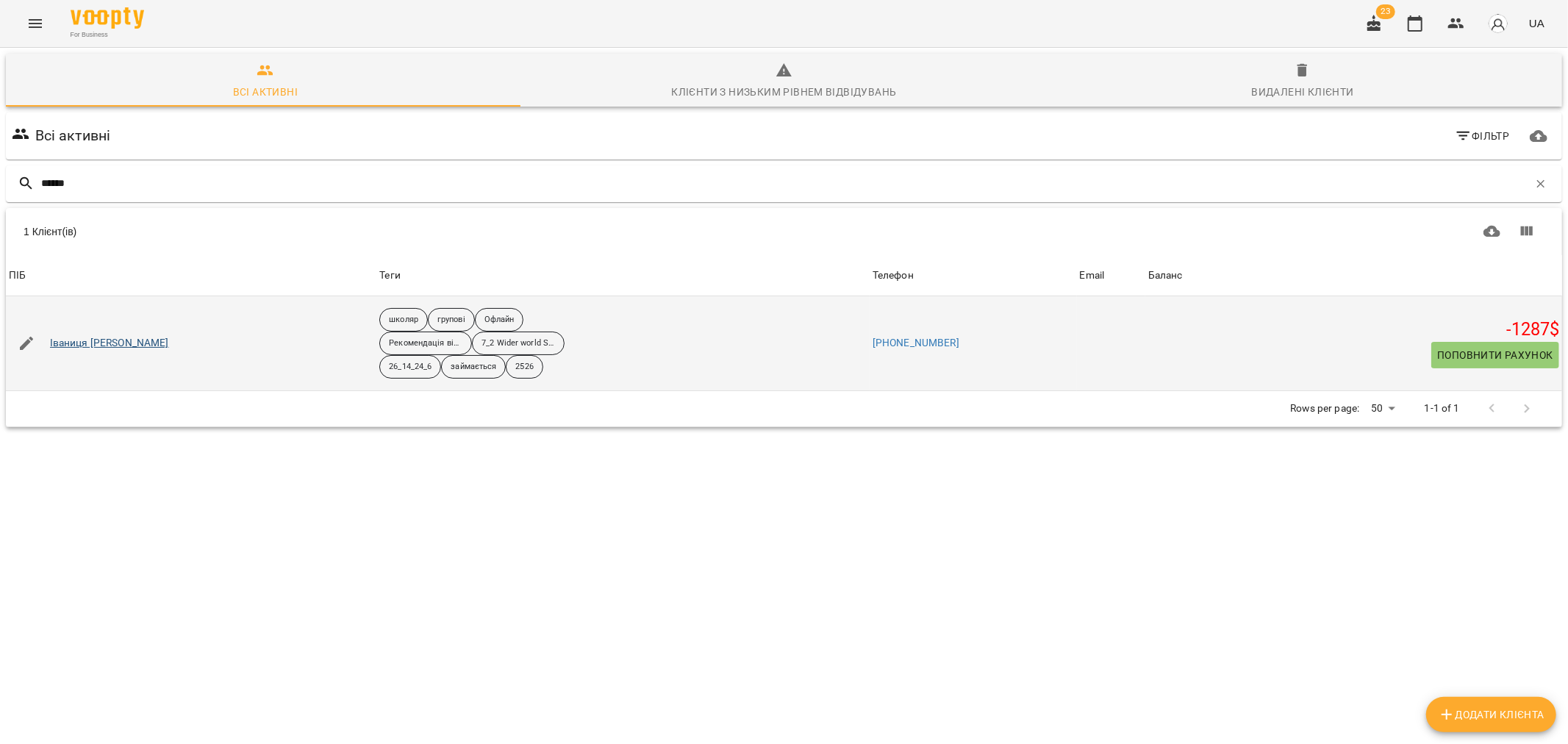
type input "******"
click at [104, 342] on link "Іваниця Анастасія" at bounding box center [110, 343] width 119 height 15
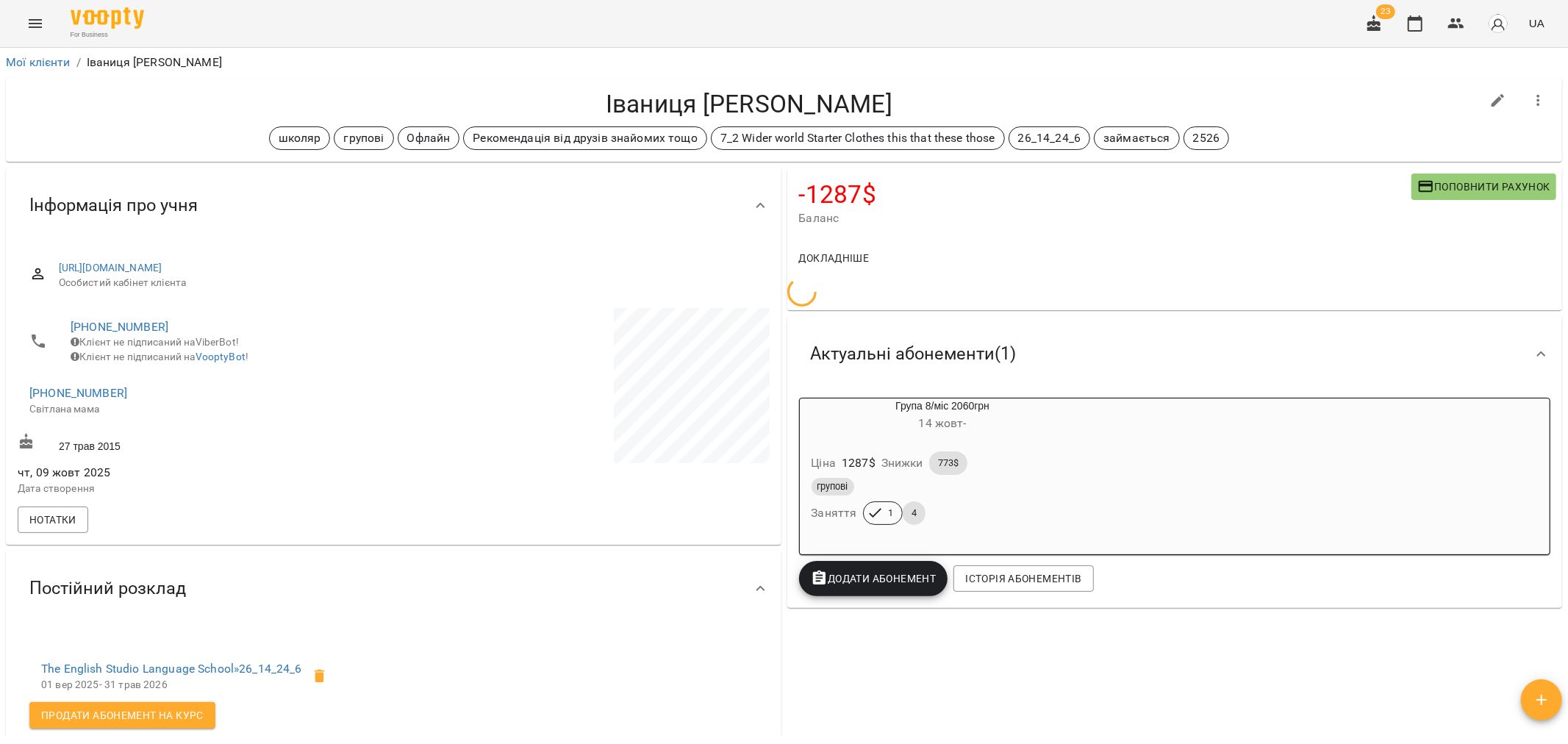
click at [1452, 185] on span "Поповнити рахунок" at bounding box center [1484, 187] width 133 height 18
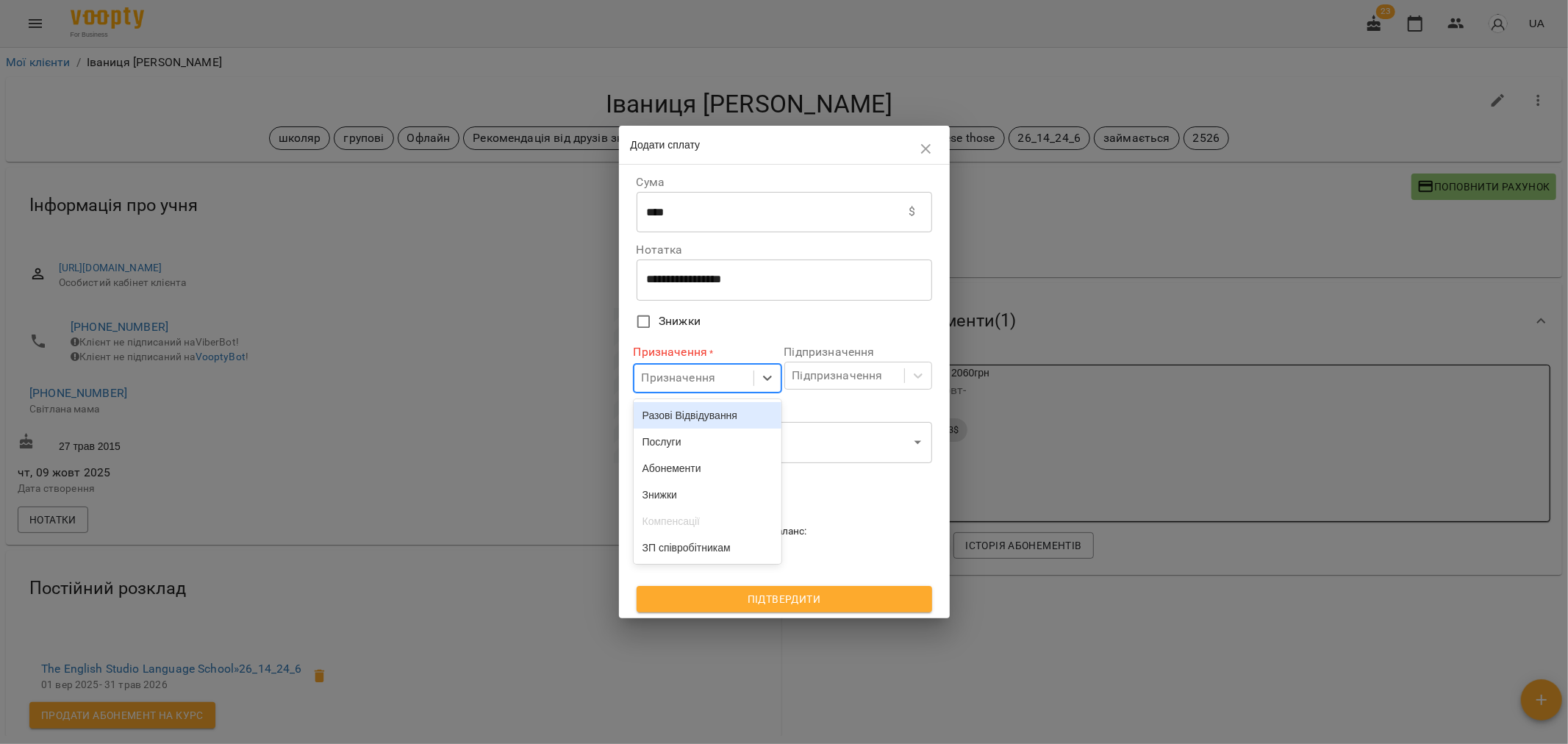
click at [689, 378] on div "Призначення" at bounding box center [679, 379] width 75 height 18
click at [680, 474] on div "Абонементи" at bounding box center [707, 468] width 148 height 26
click at [828, 380] on div "Підпризначення" at bounding box center [837, 376] width 90 height 18
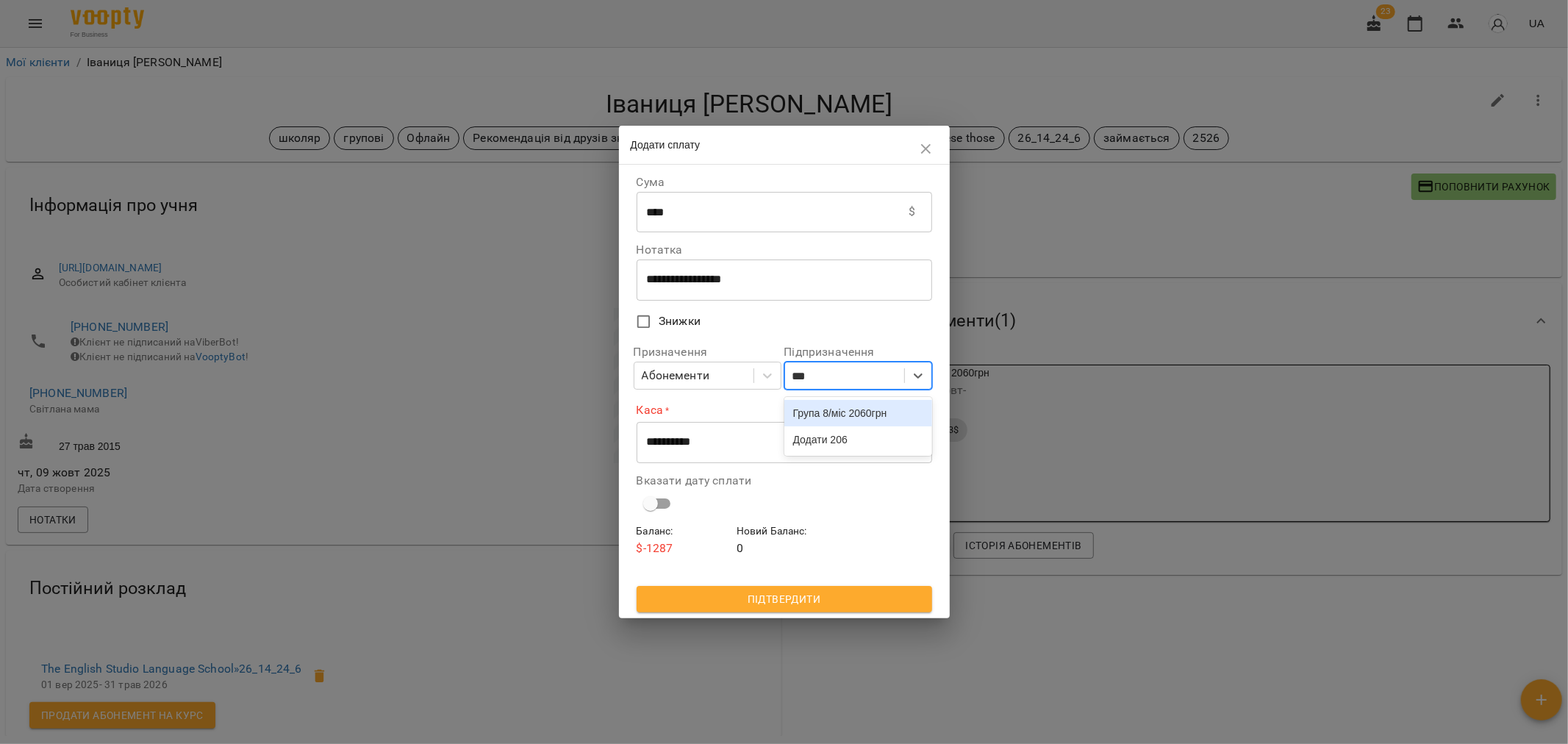
type input "****"
click at [857, 416] on div "Група 8/міс 2060грн" at bounding box center [858, 413] width 148 height 26
click at [765, 441] on select "**********" at bounding box center [784, 443] width 295 height 41
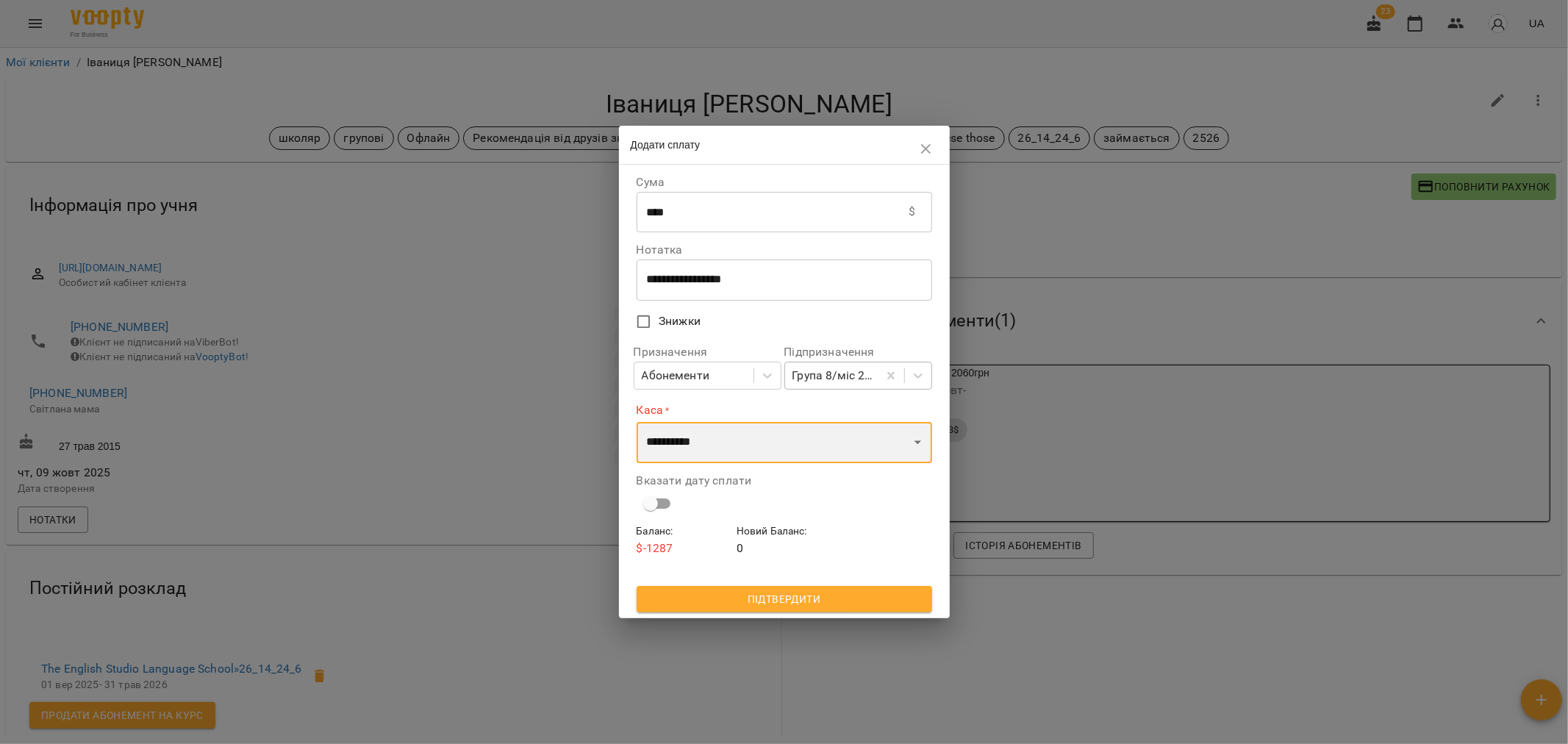
select select "****"
click at [636, 422] on select "**********" at bounding box center [784, 443] width 295 height 41
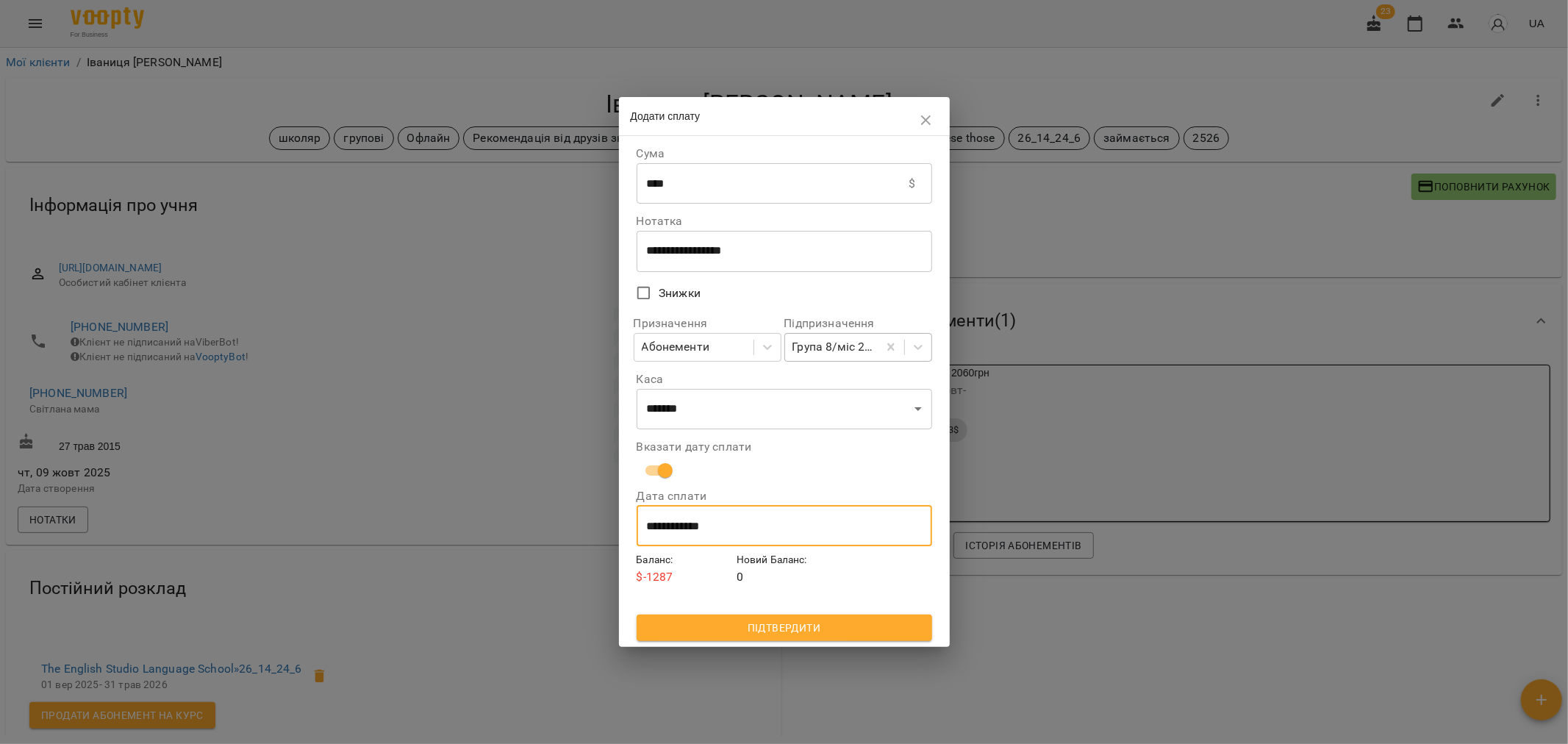
click at [672, 519] on input "**********" at bounding box center [784, 525] width 295 height 41
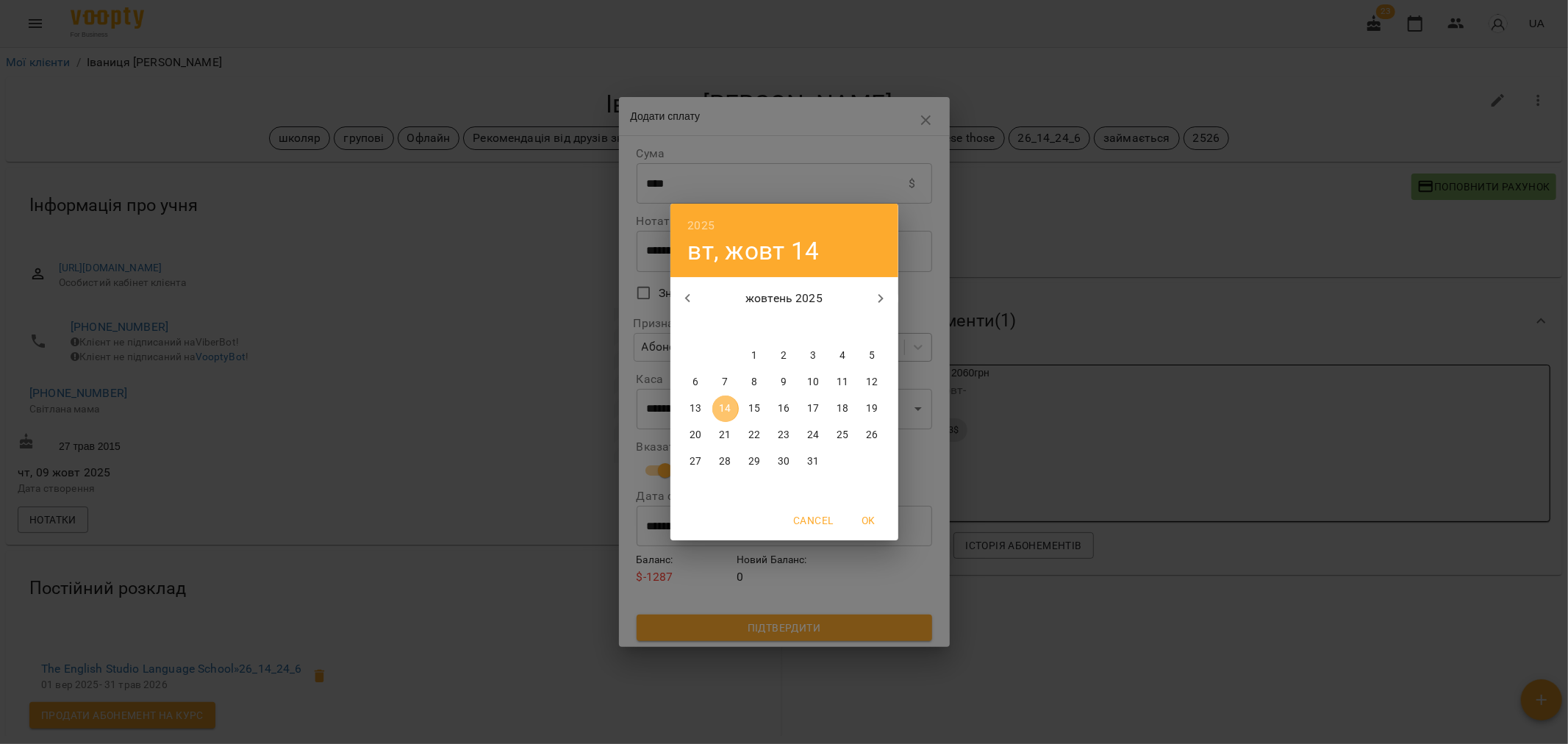
click at [726, 404] on p "14" at bounding box center [725, 409] width 12 height 15
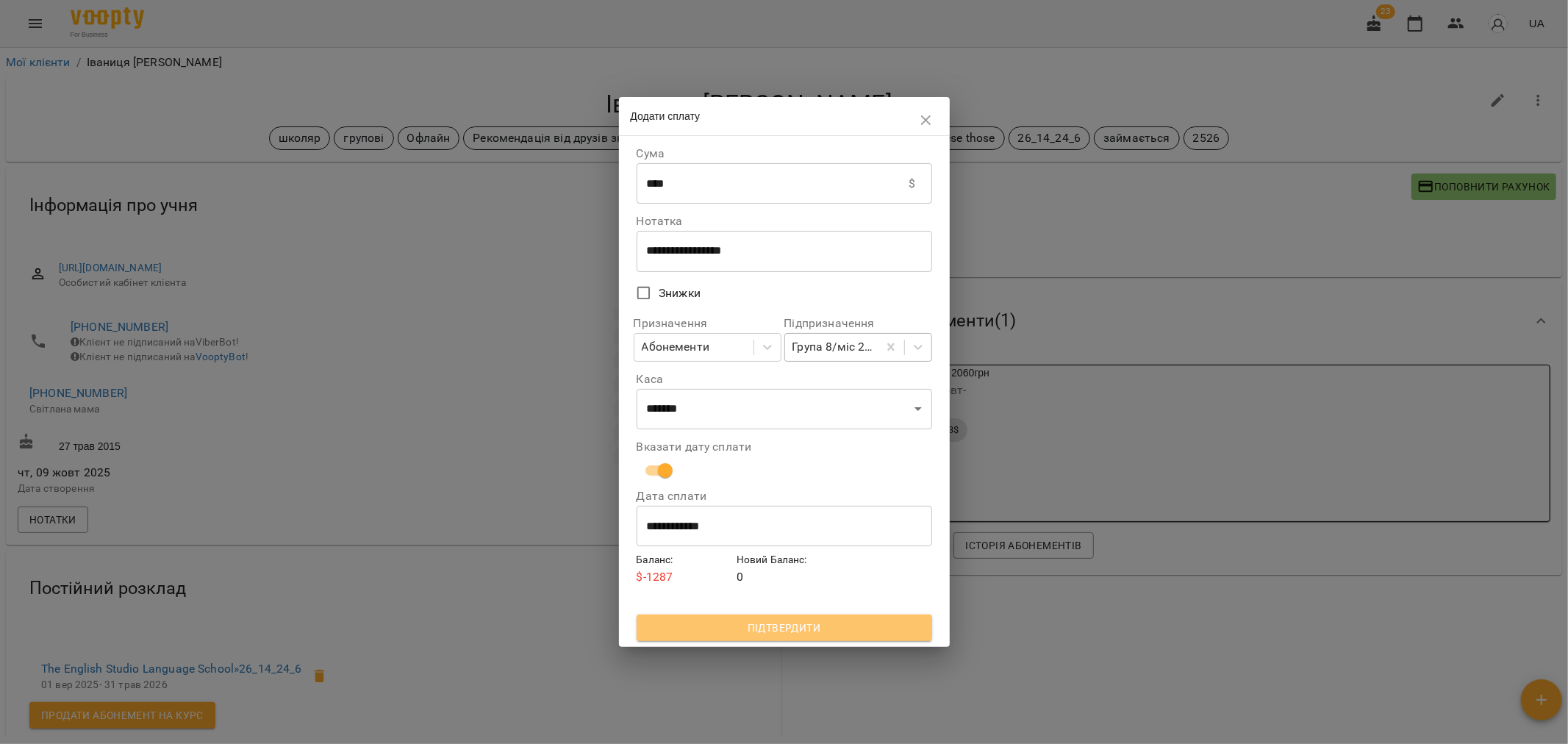
click at [777, 629] on span "Підтвердити" at bounding box center [784, 628] width 272 height 18
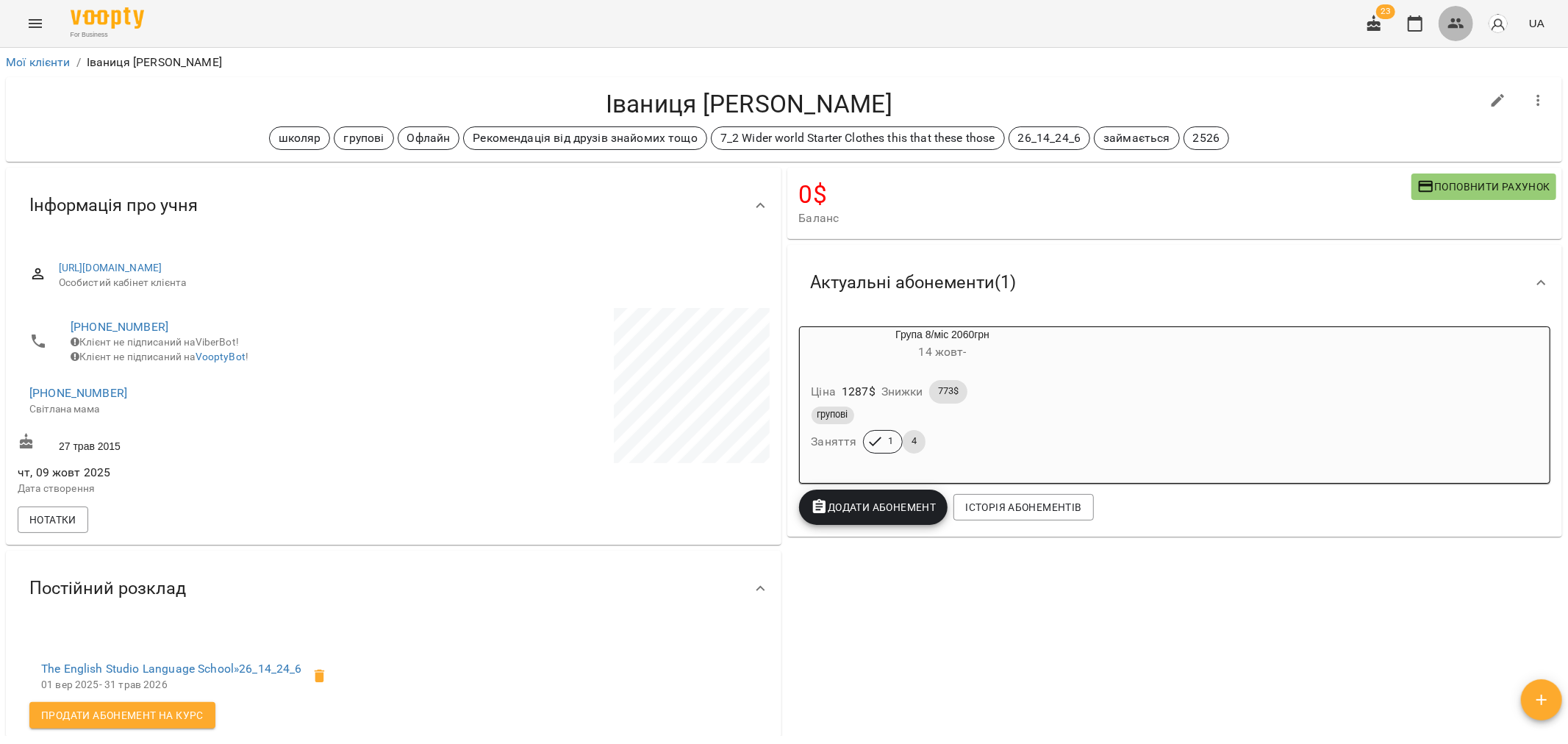
click at [1454, 20] on icon "button" at bounding box center [1456, 24] width 16 height 10
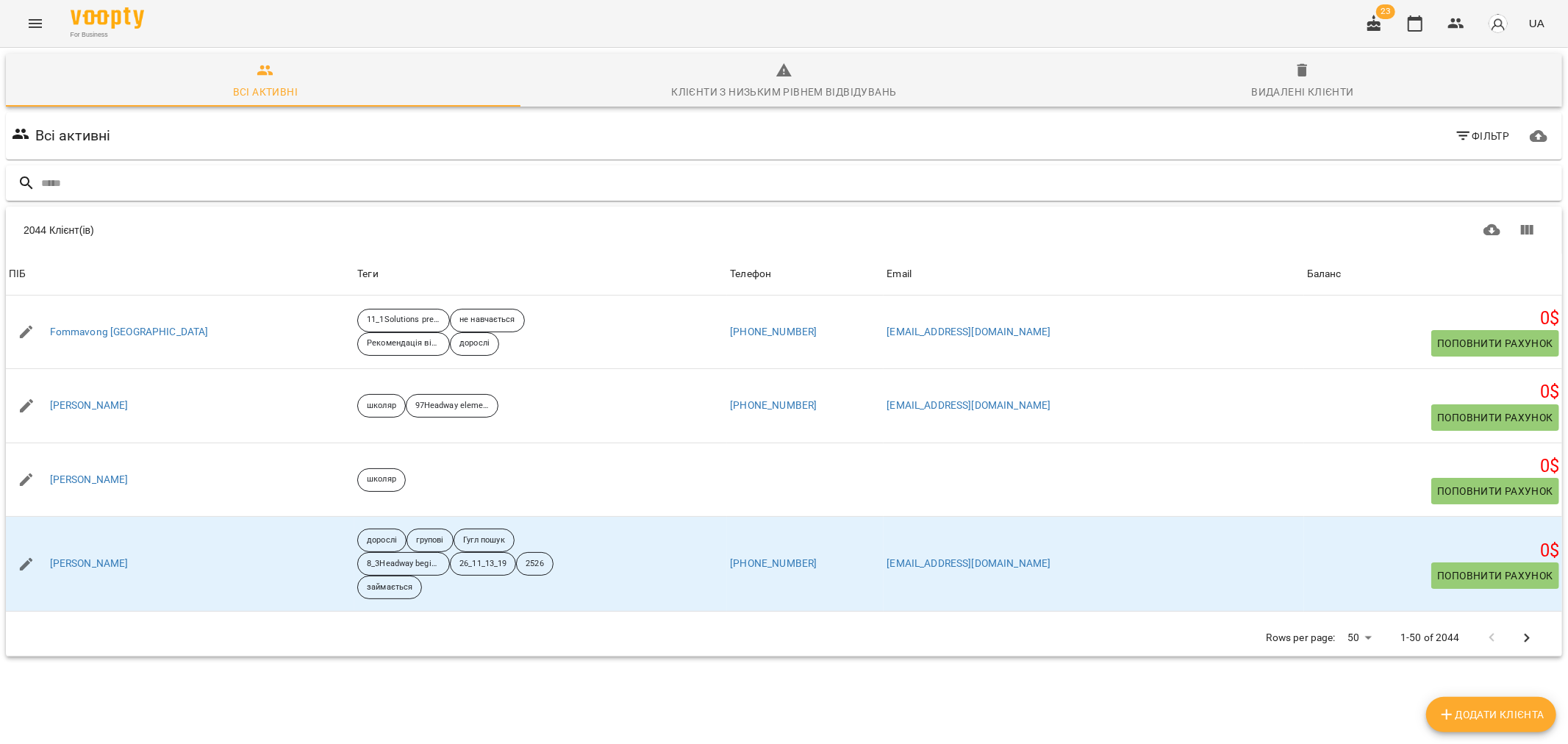
click at [76, 184] on input "text" at bounding box center [798, 184] width 1515 height 25
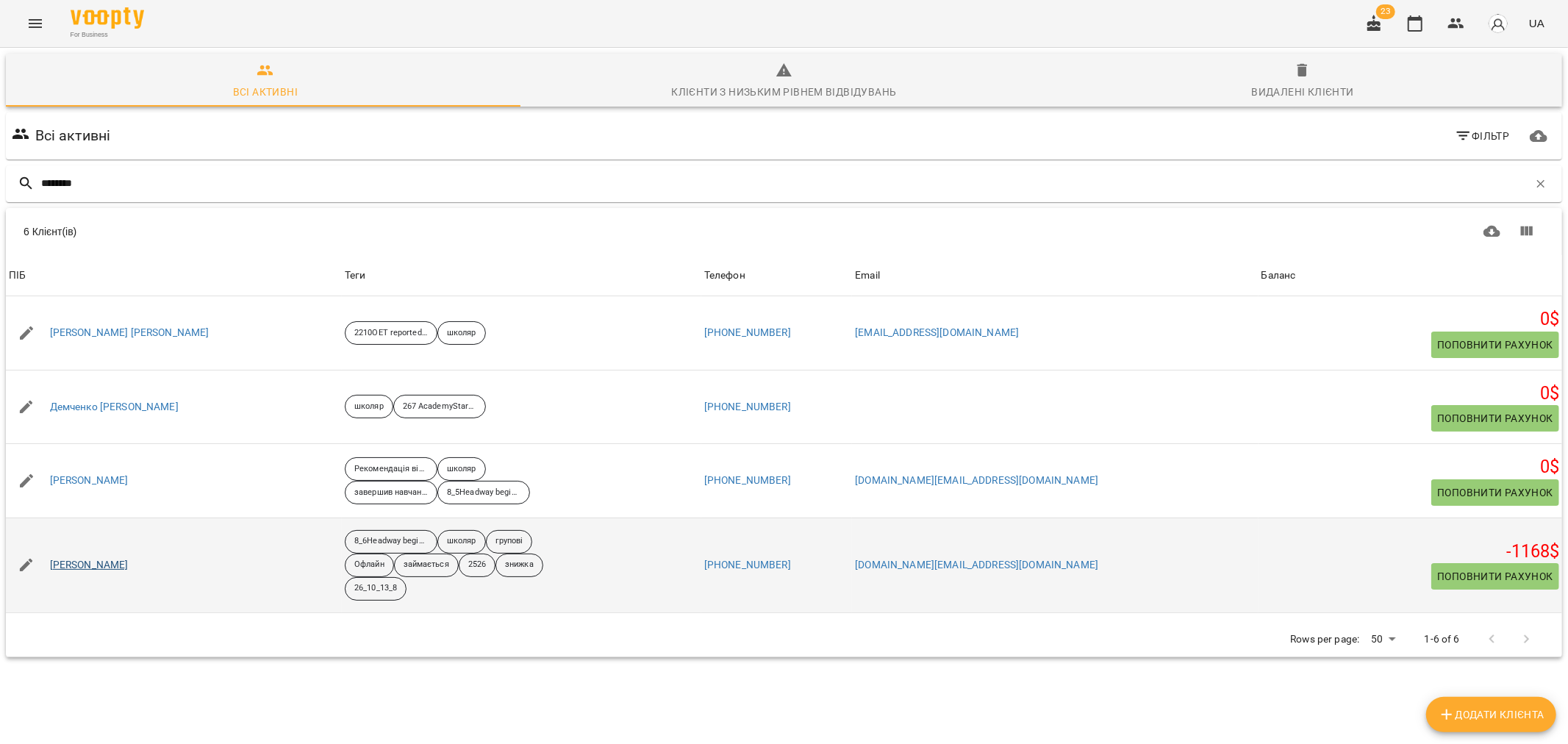
type input "********"
click at [101, 572] on link "Демченко Марія" at bounding box center [89, 566] width 78 height 15
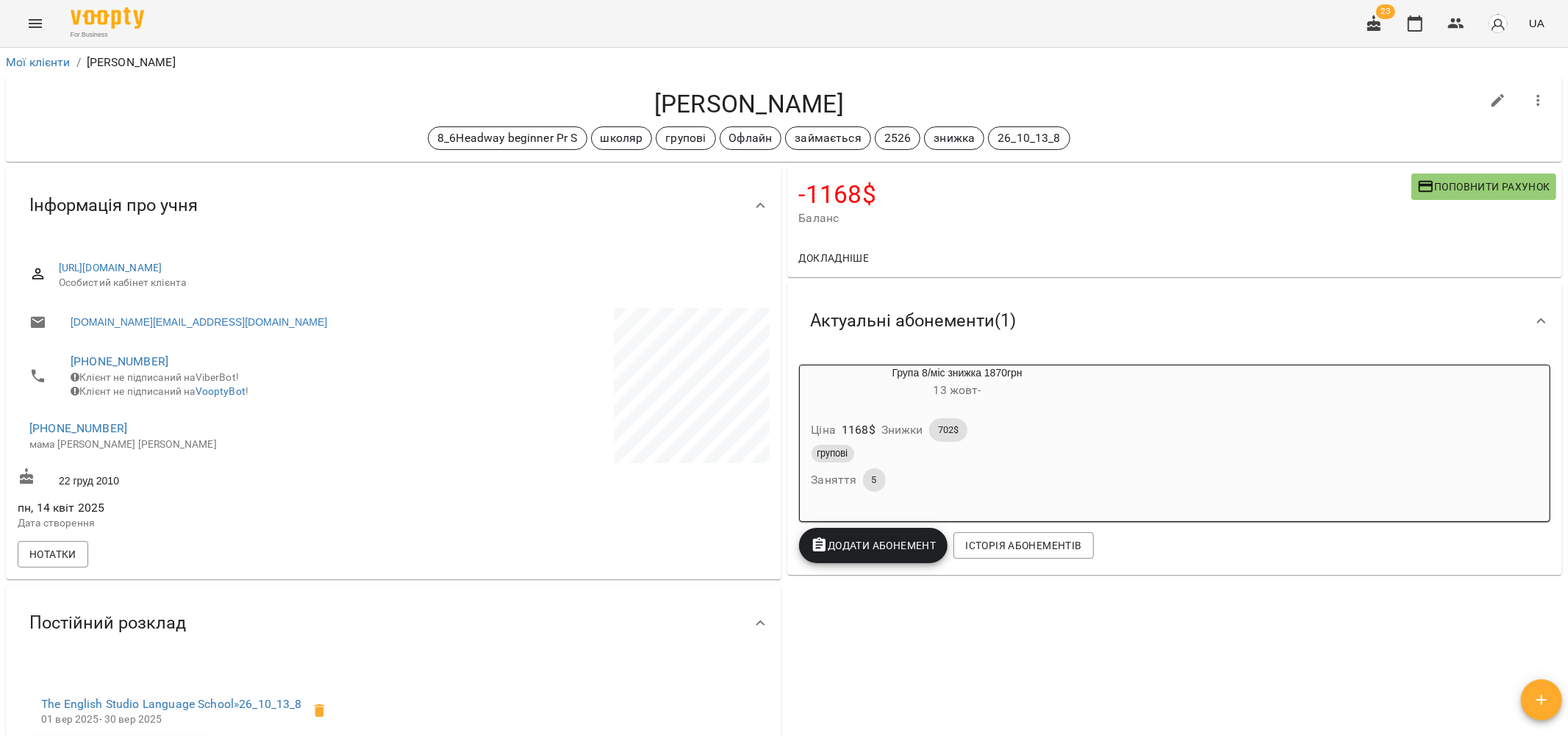
click at [1470, 184] on span "Поповнити рахунок" at bounding box center [1484, 187] width 133 height 18
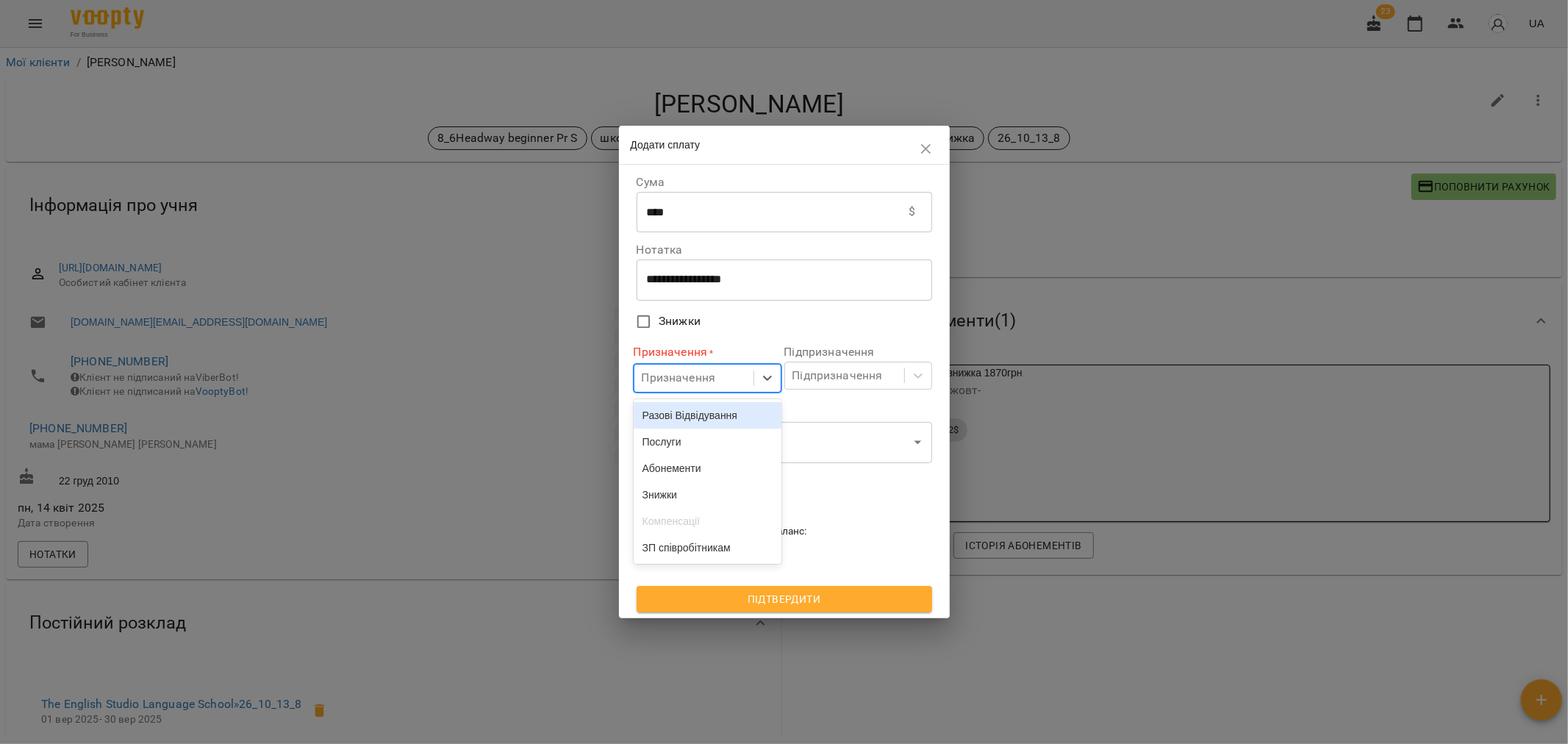
click at [700, 384] on div "Призначення" at bounding box center [679, 379] width 75 height 18
click at [676, 472] on div "Абонементи" at bounding box center [707, 468] width 148 height 26
click at [807, 376] on div "Підпризначення" at bounding box center [837, 376] width 90 height 18
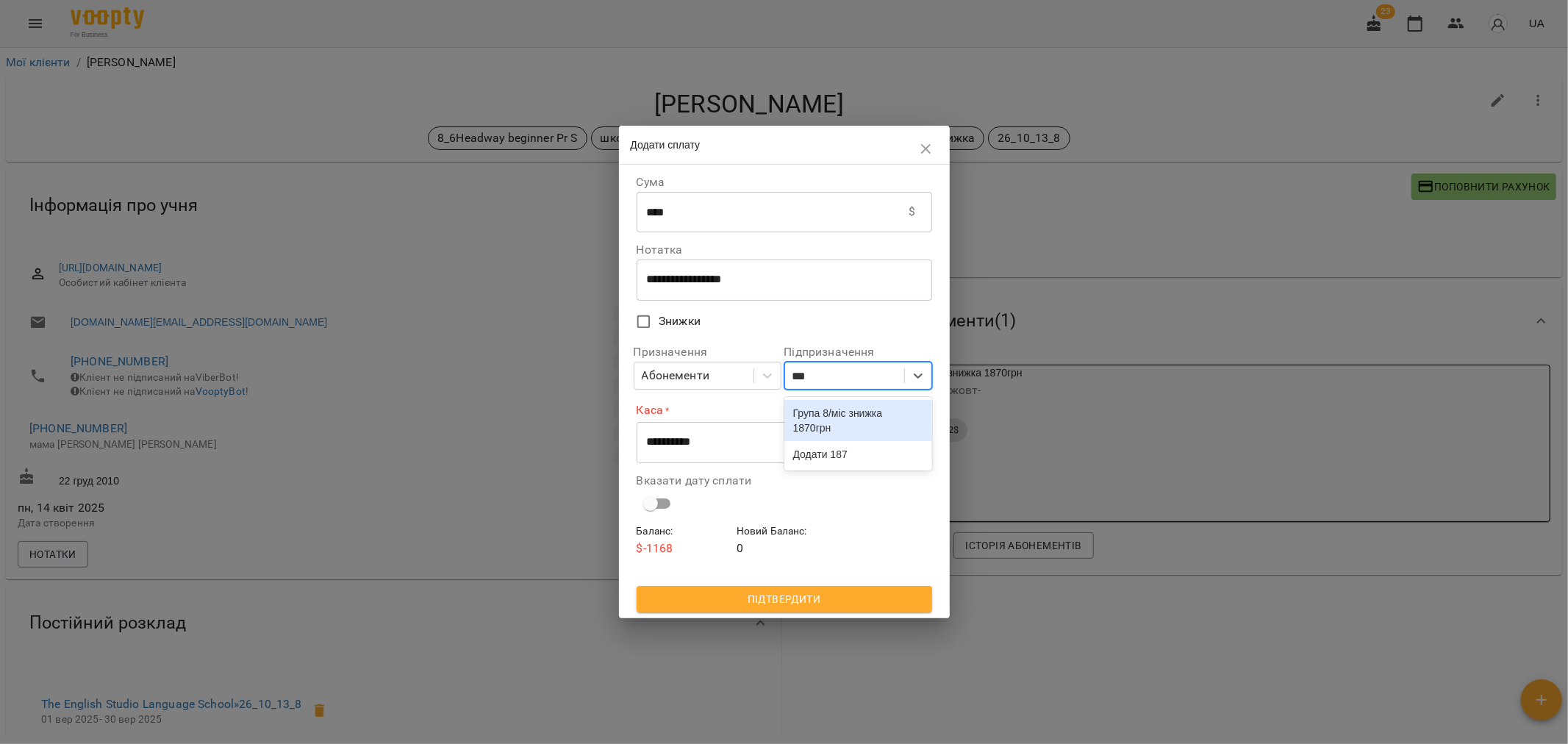
type input "****"
click at [835, 424] on div "Група 8/міс знижка 1870грн" at bounding box center [858, 420] width 148 height 41
click at [750, 445] on select "**********" at bounding box center [784, 443] width 295 height 41
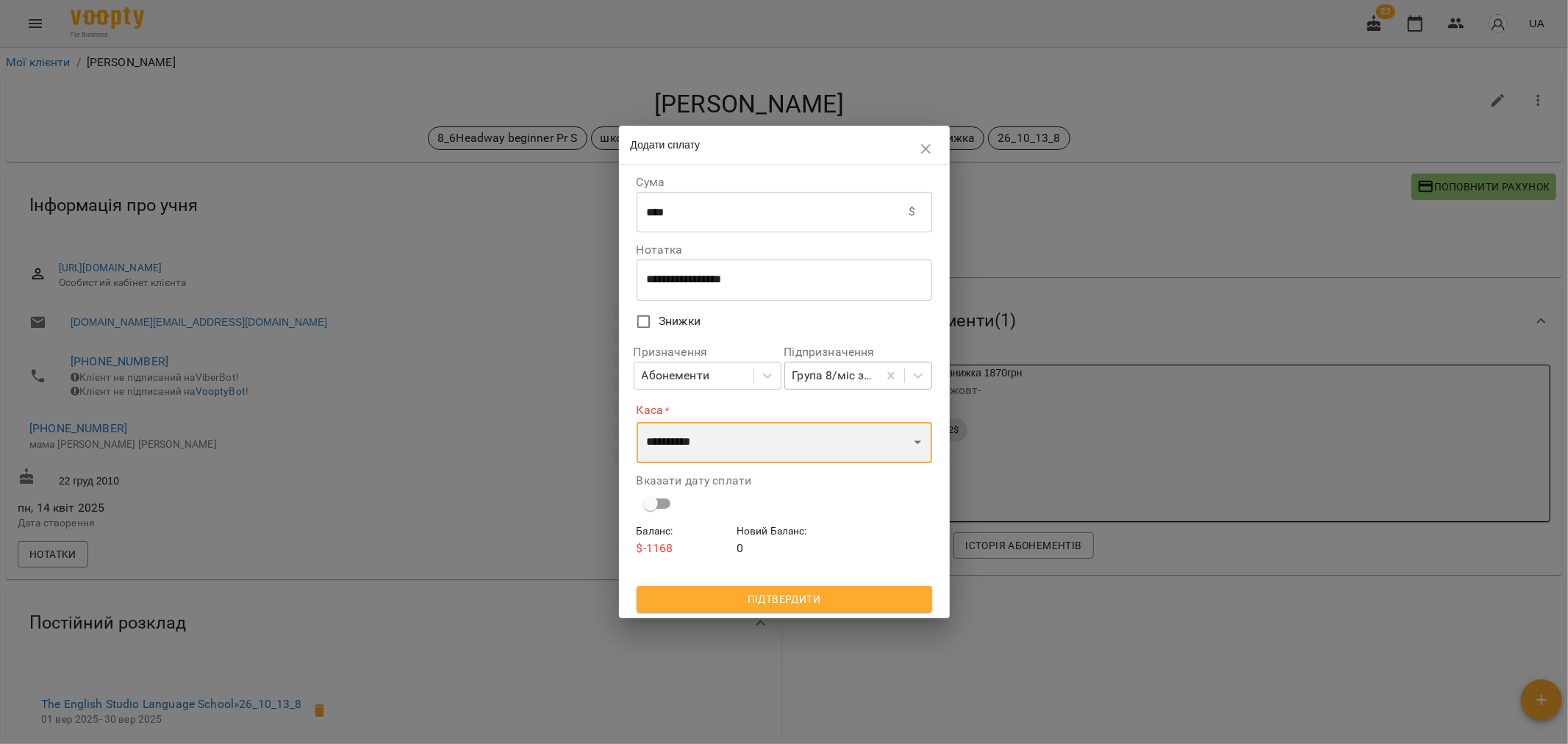
select select "****"
click at [636, 422] on select "**********" at bounding box center [784, 443] width 295 height 41
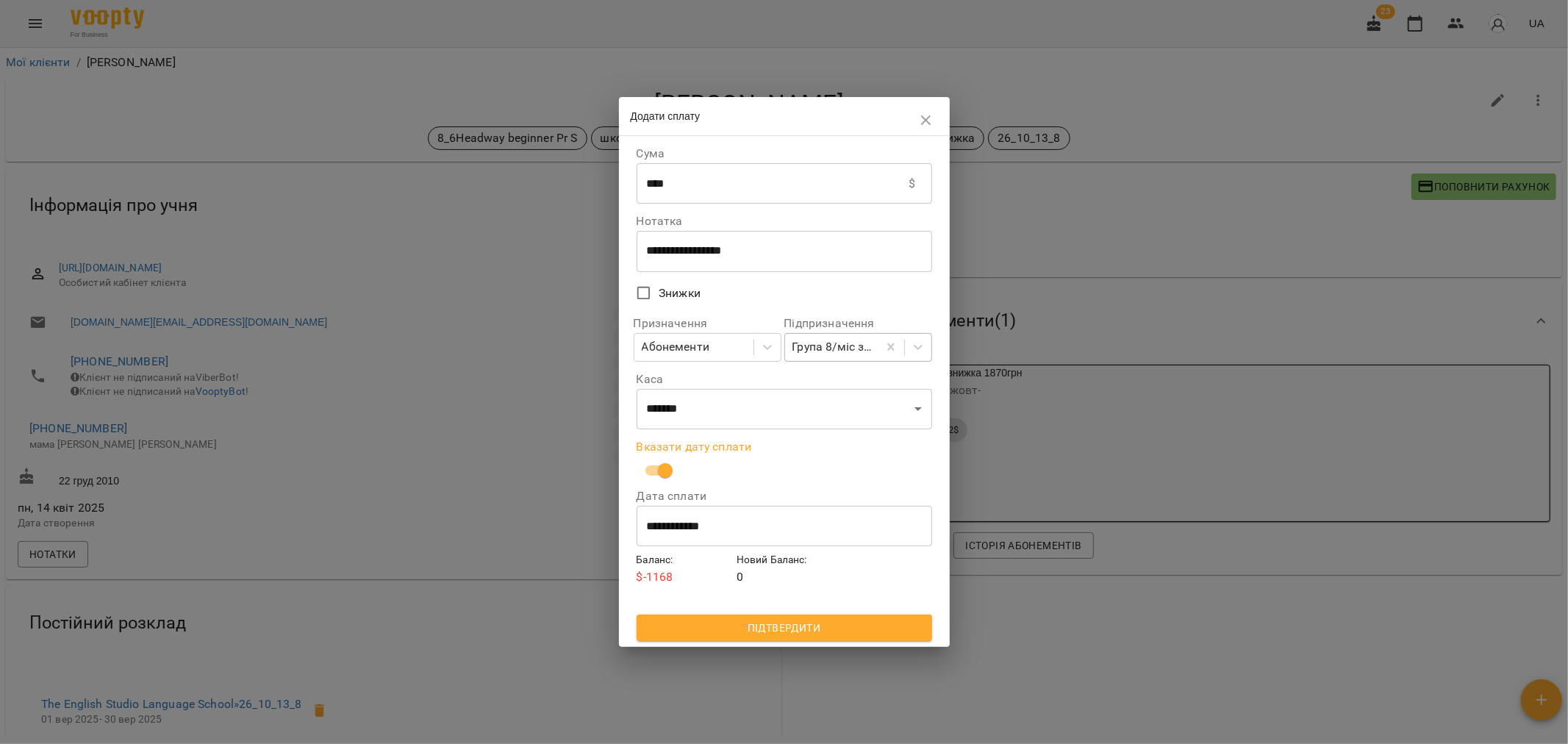
click at [786, 627] on span "Підтвердити" at bounding box center [784, 628] width 272 height 18
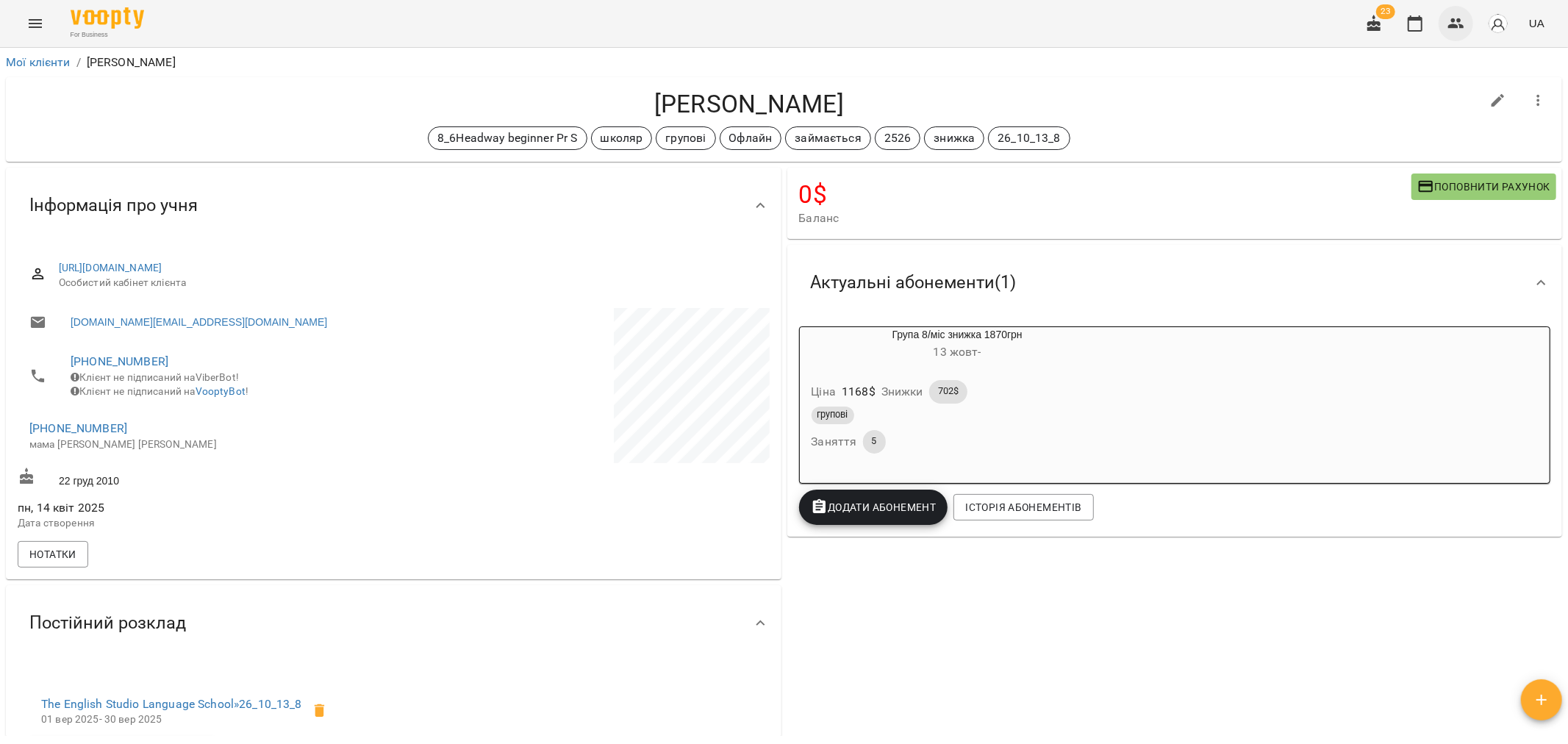
click at [1452, 25] on icon "button" at bounding box center [1456, 24] width 16 height 10
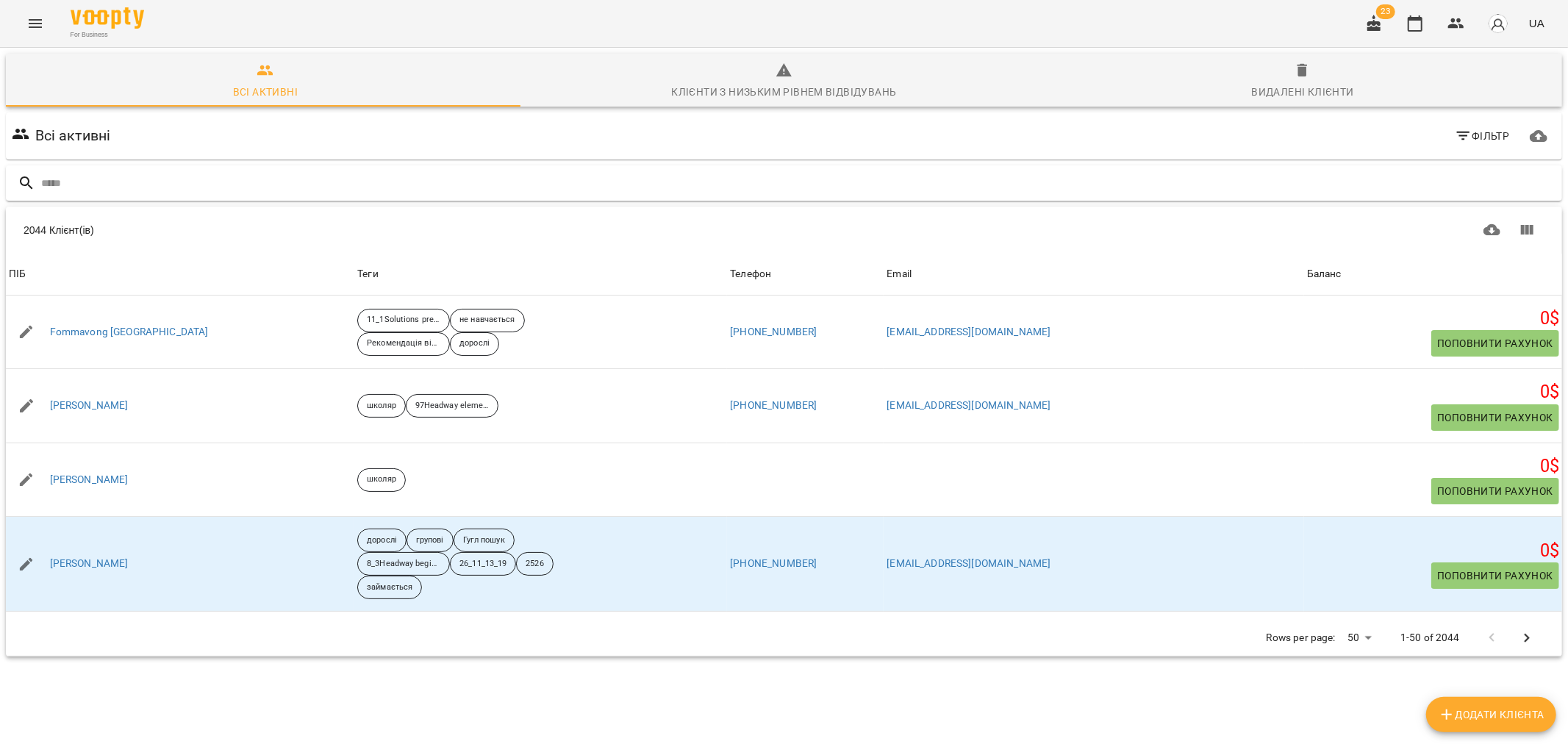
click at [105, 181] on input "text" at bounding box center [798, 184] width 1515 height 25
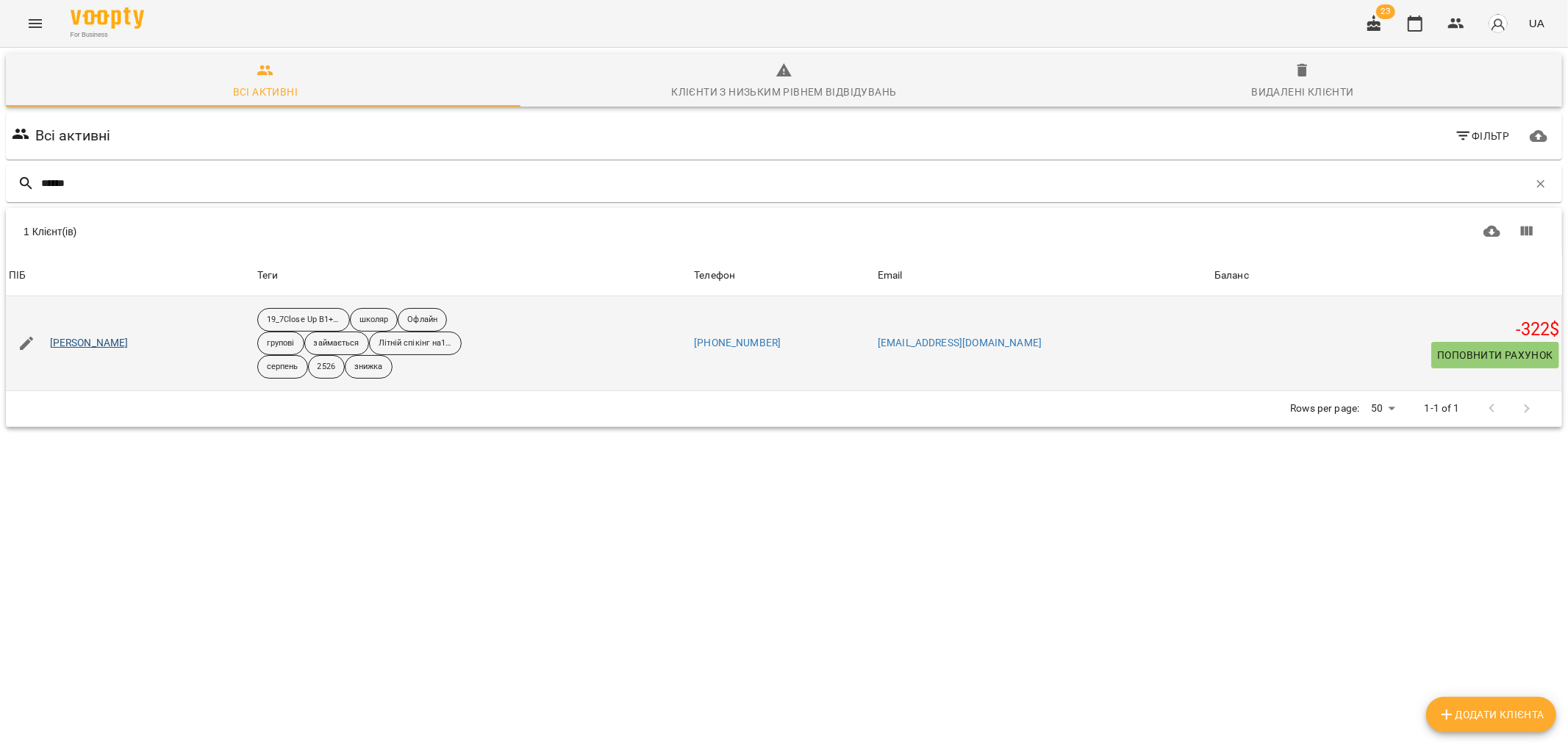
type input "******"
click at [106, 339] on link "Гайдук Андрій" at bounding box center [89, 343] width 78 height 15
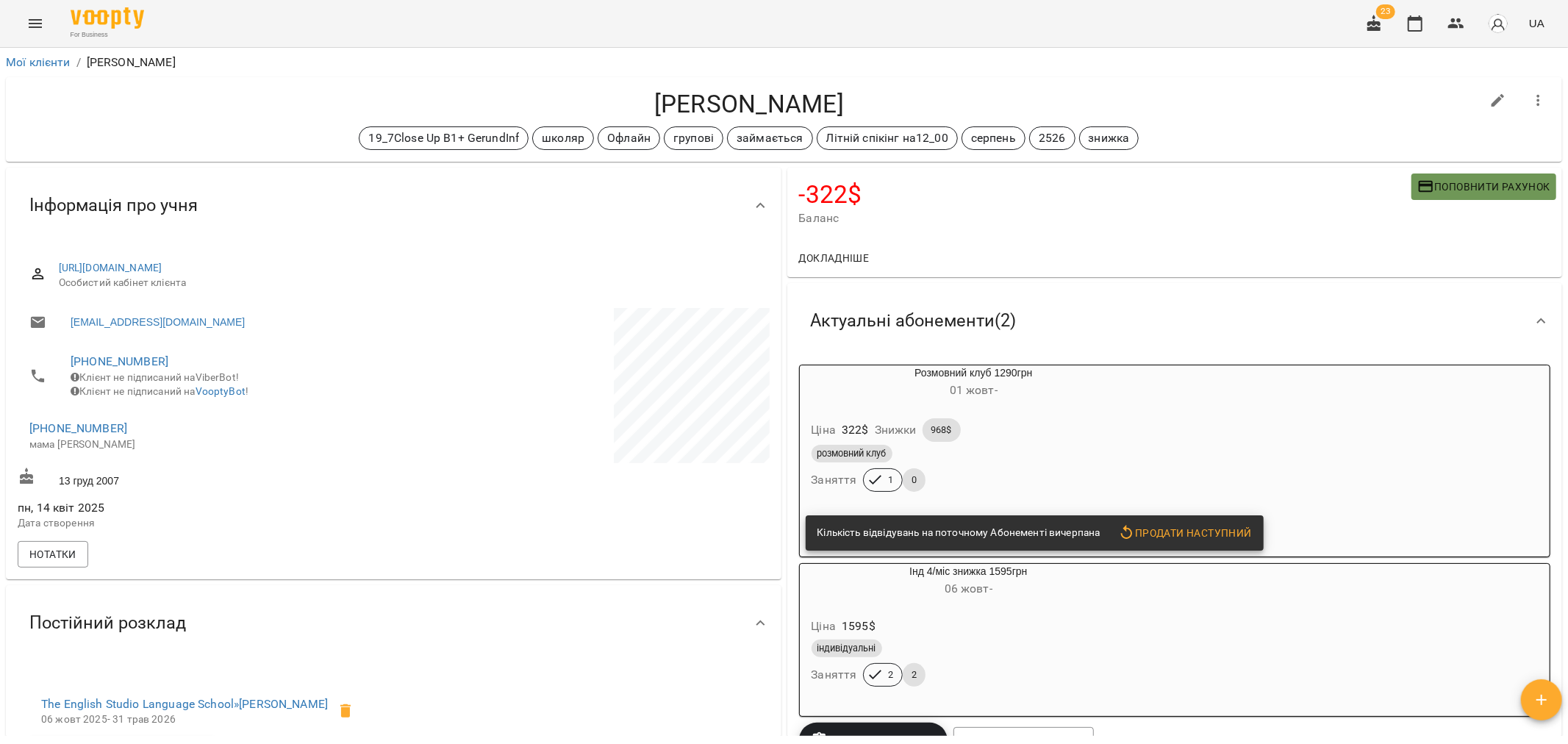
click at [1468, 181] on span "Поповнити рахунок" at bounding box center [1484, 187] width 133 height 18
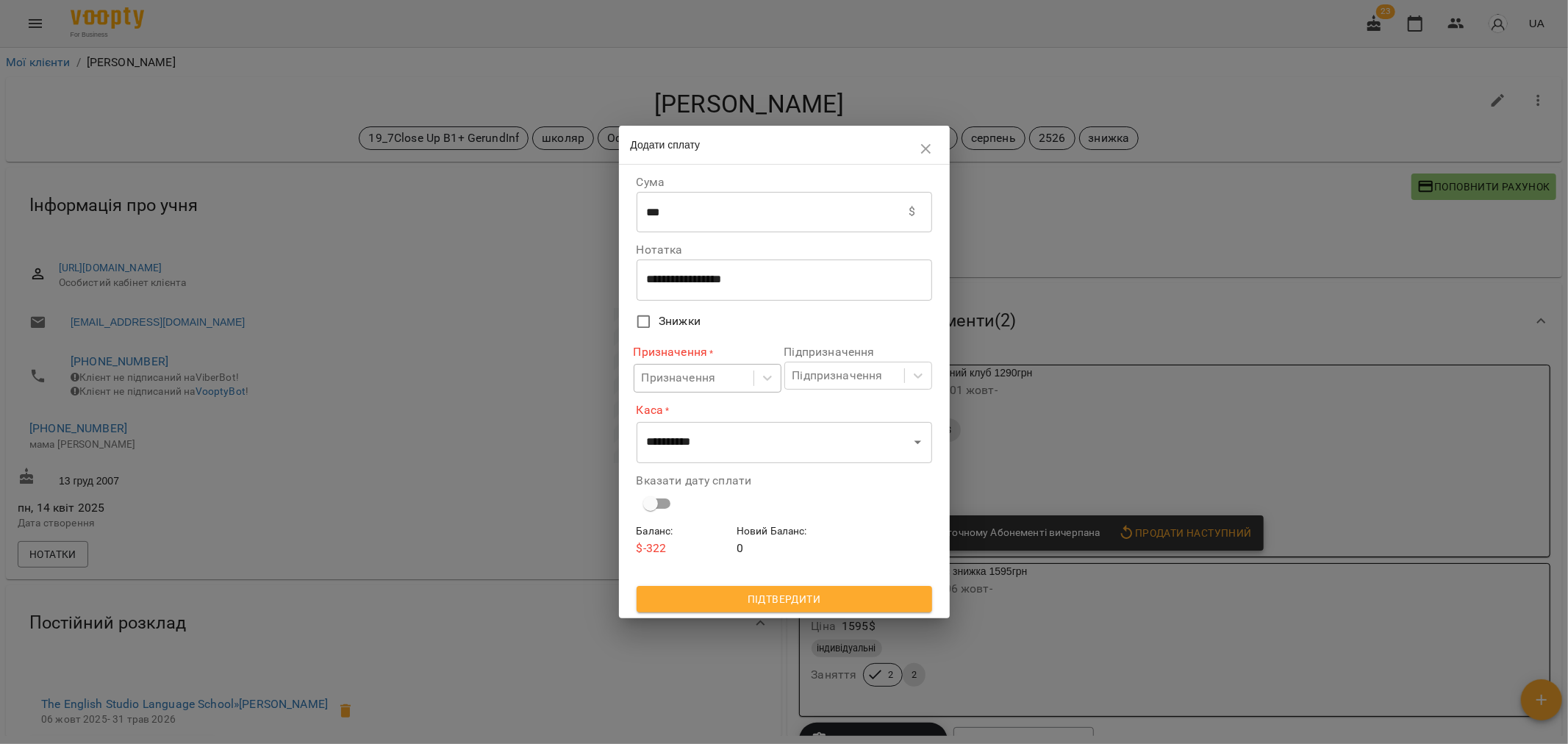
click at [700, 375] on div "Призначення" at bounding box center [679, 379] width 75 height 18
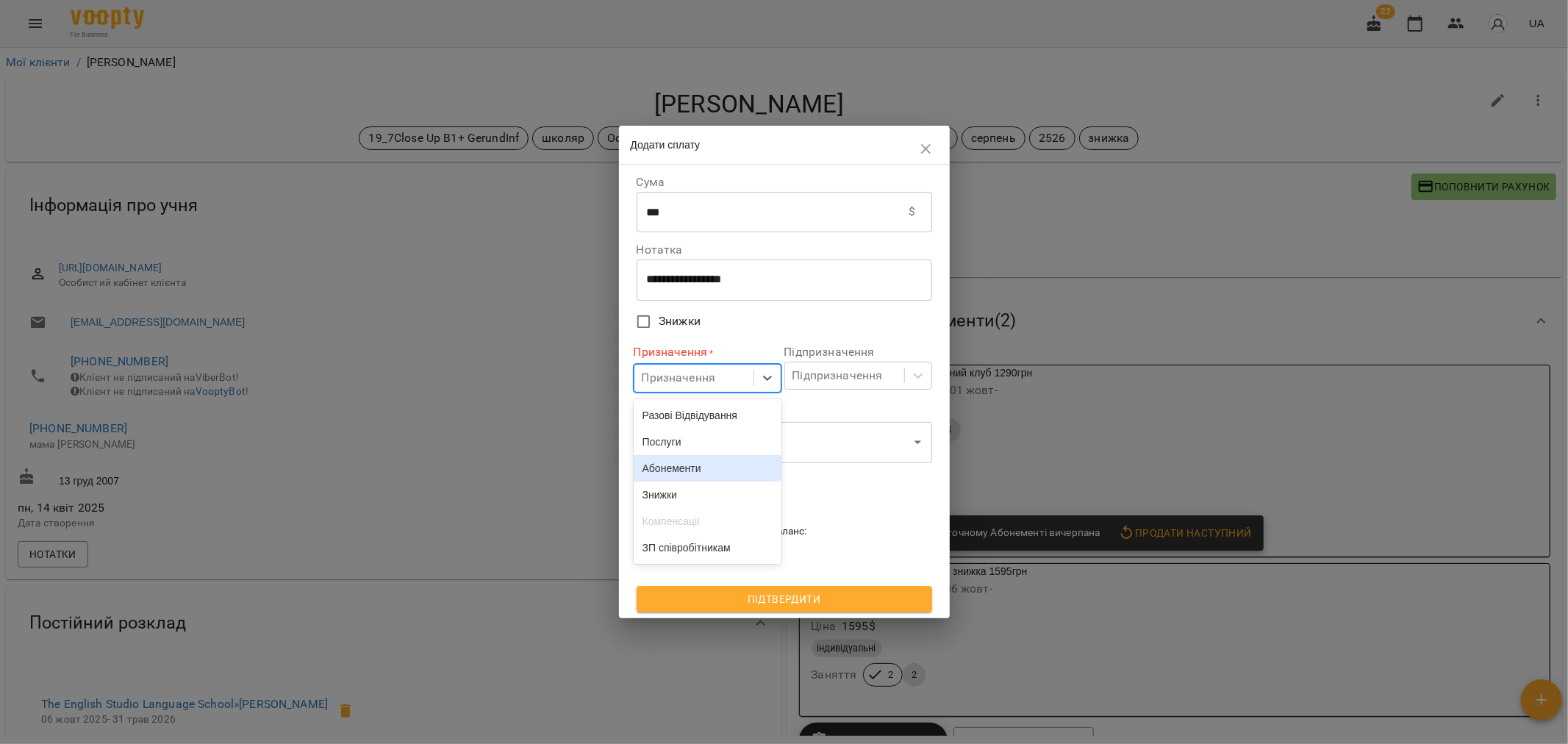
click at [683, 471] on div "Абонементи" at bounding box center [707, 468] width 148 height 26
click at [821, 376] on div "Підпризначення" at bounding box center [837, 376] width 90 height 18
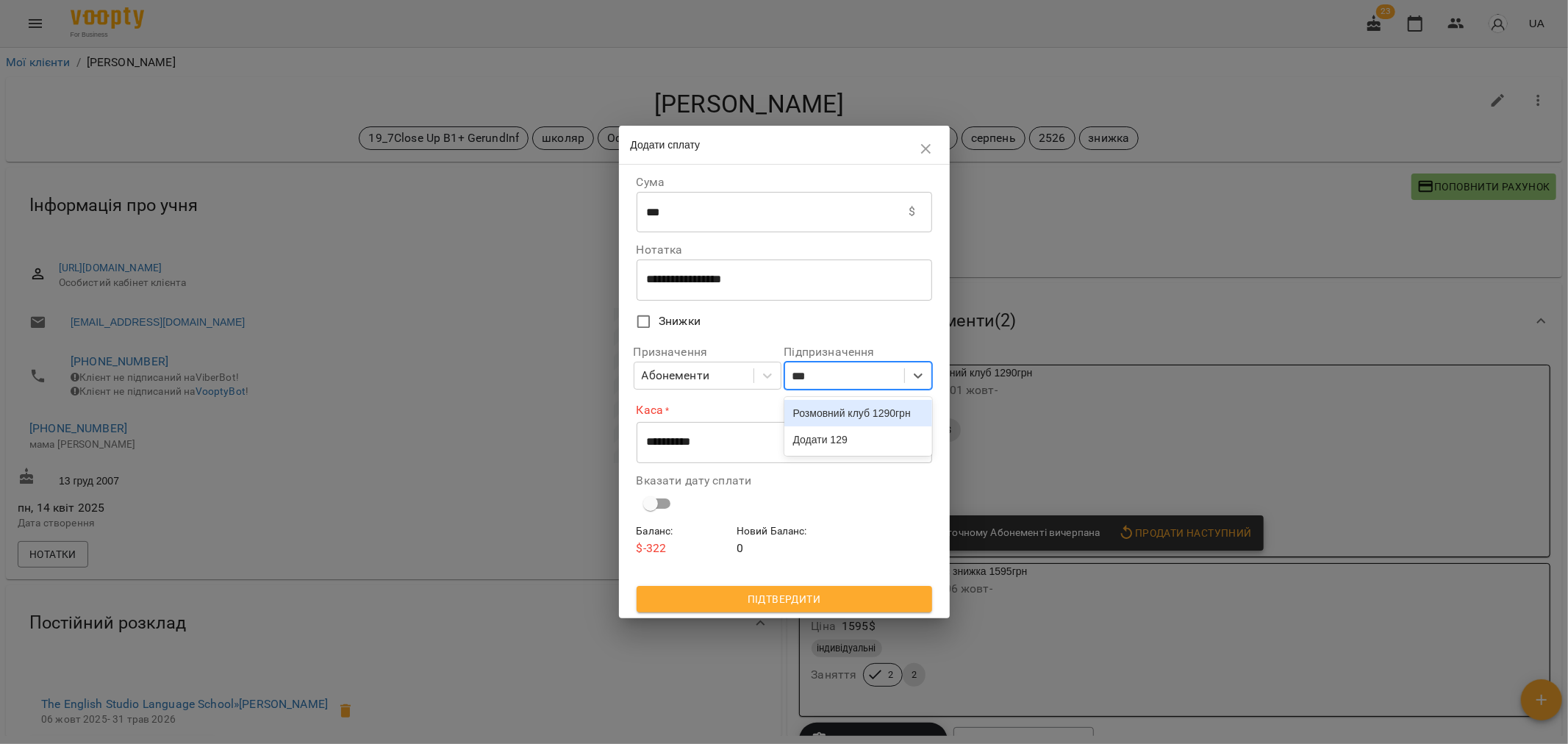
type input "****"
drag, startPoint x: 834, startPoint y: 421, endPoint x: 760, endPoint y: 442, distance: 76.9
click at [832, 421] on div "Розмовний клуб 1290грн" at bounding box center [858, 413] width 148 height 26
click at [744, 445] on select "**********" at bounding box center [784, 443] width 295 height 41
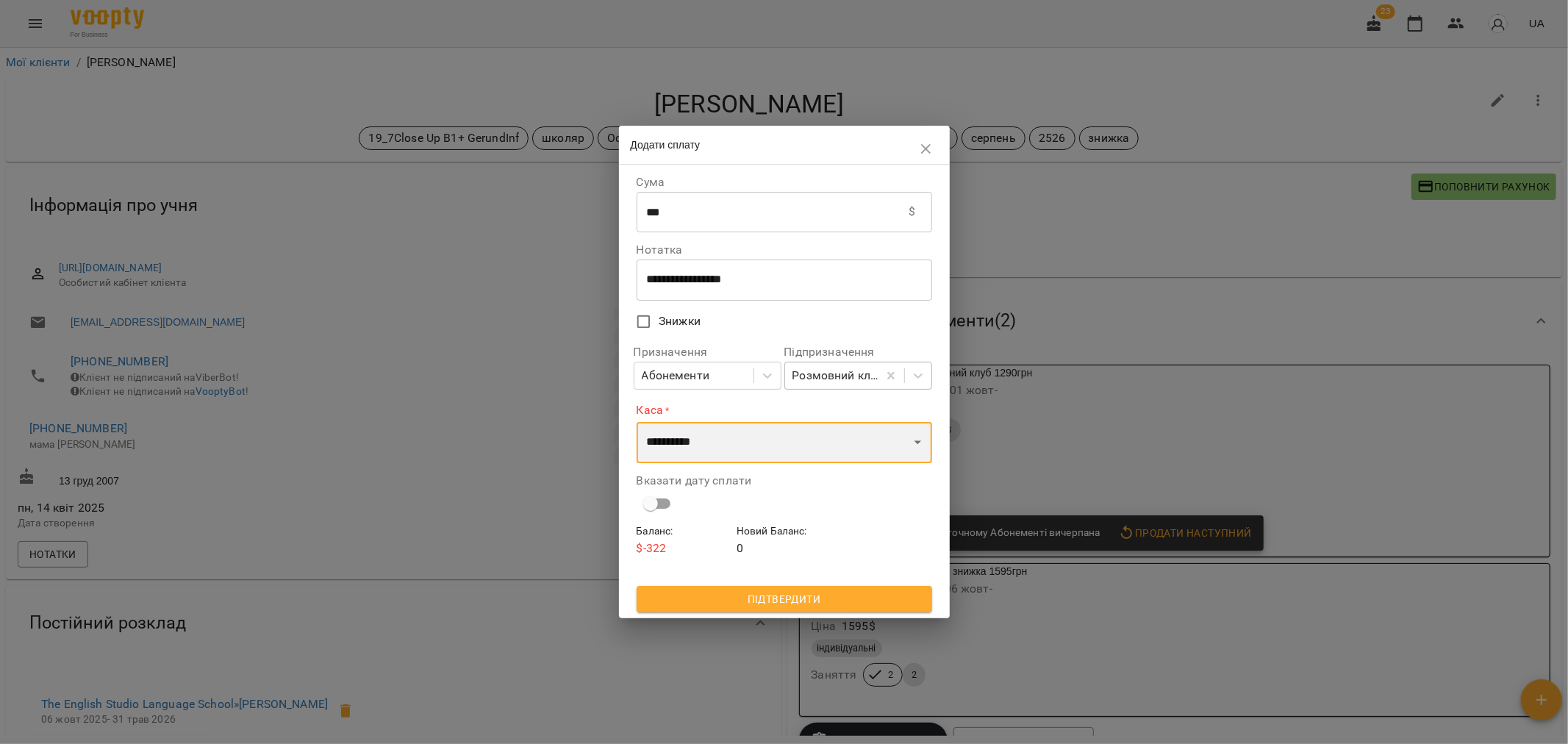
select select "****"
click at [636, 422] on select "**********" at bounding box center [784, 443] width 295 height 41
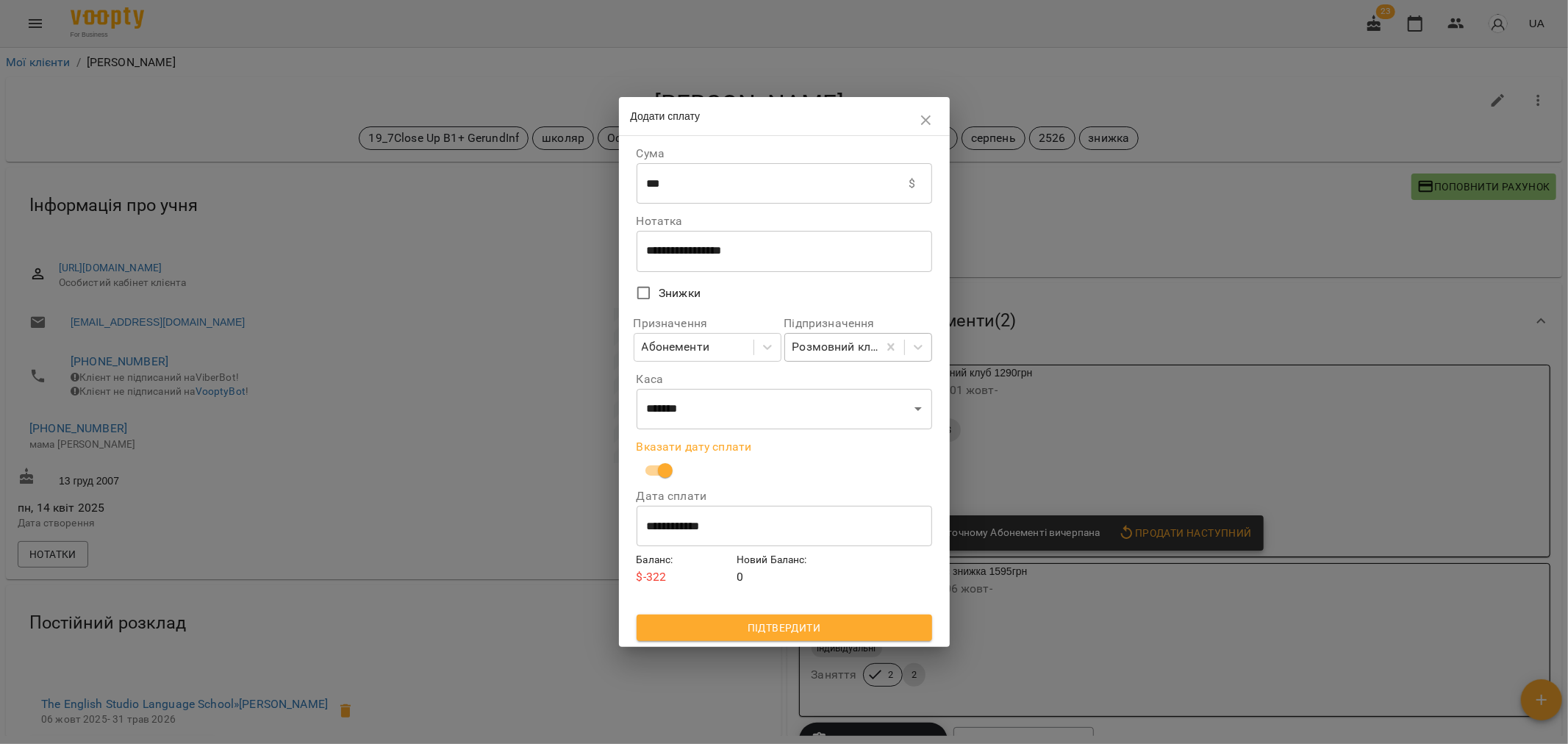
click at [677, 522] on input "**********" at bounding box center [784, 525] width 295 height 41
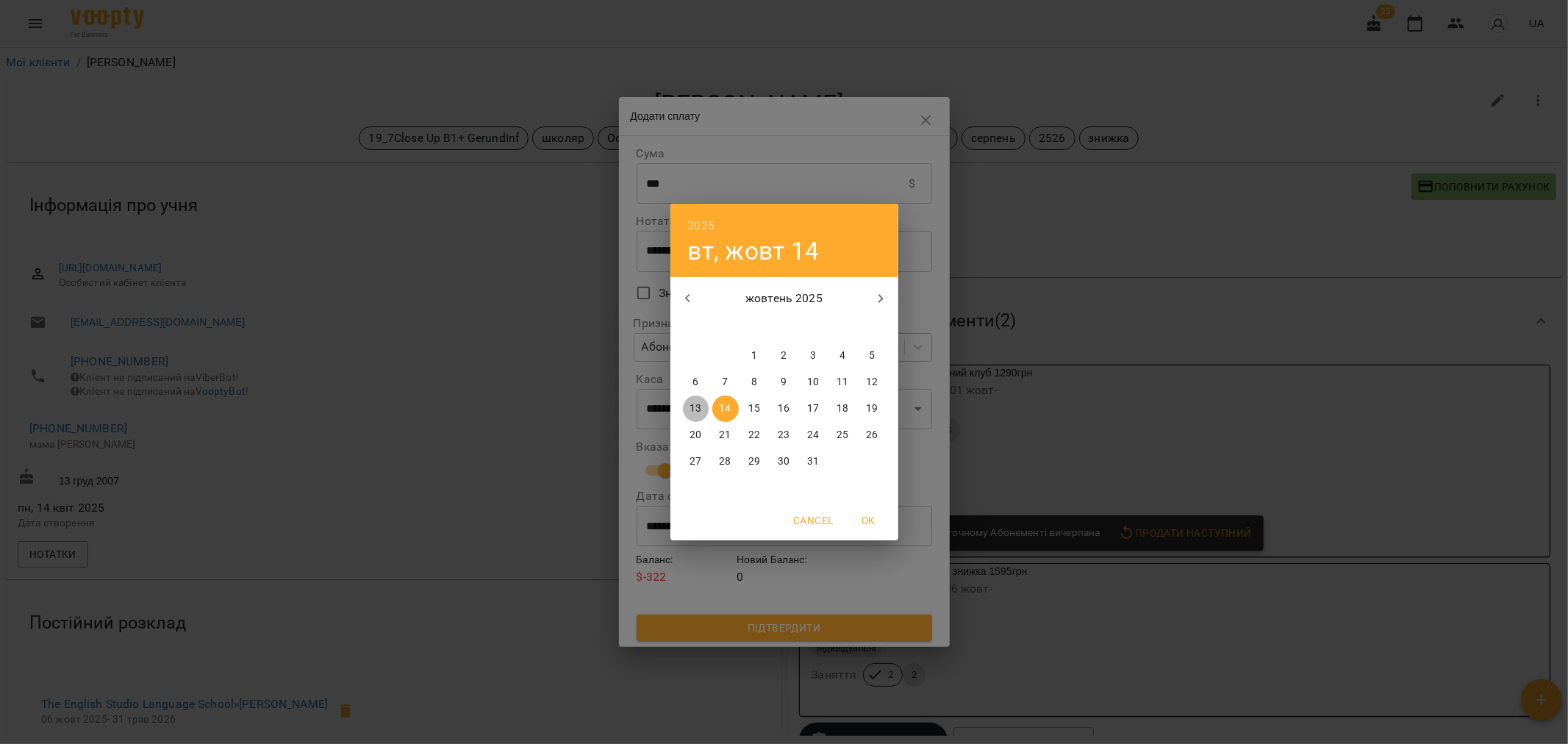
click at [701, 410] on p "13" at bounding box center [695, 409] width 12 height 15
type input "**********"
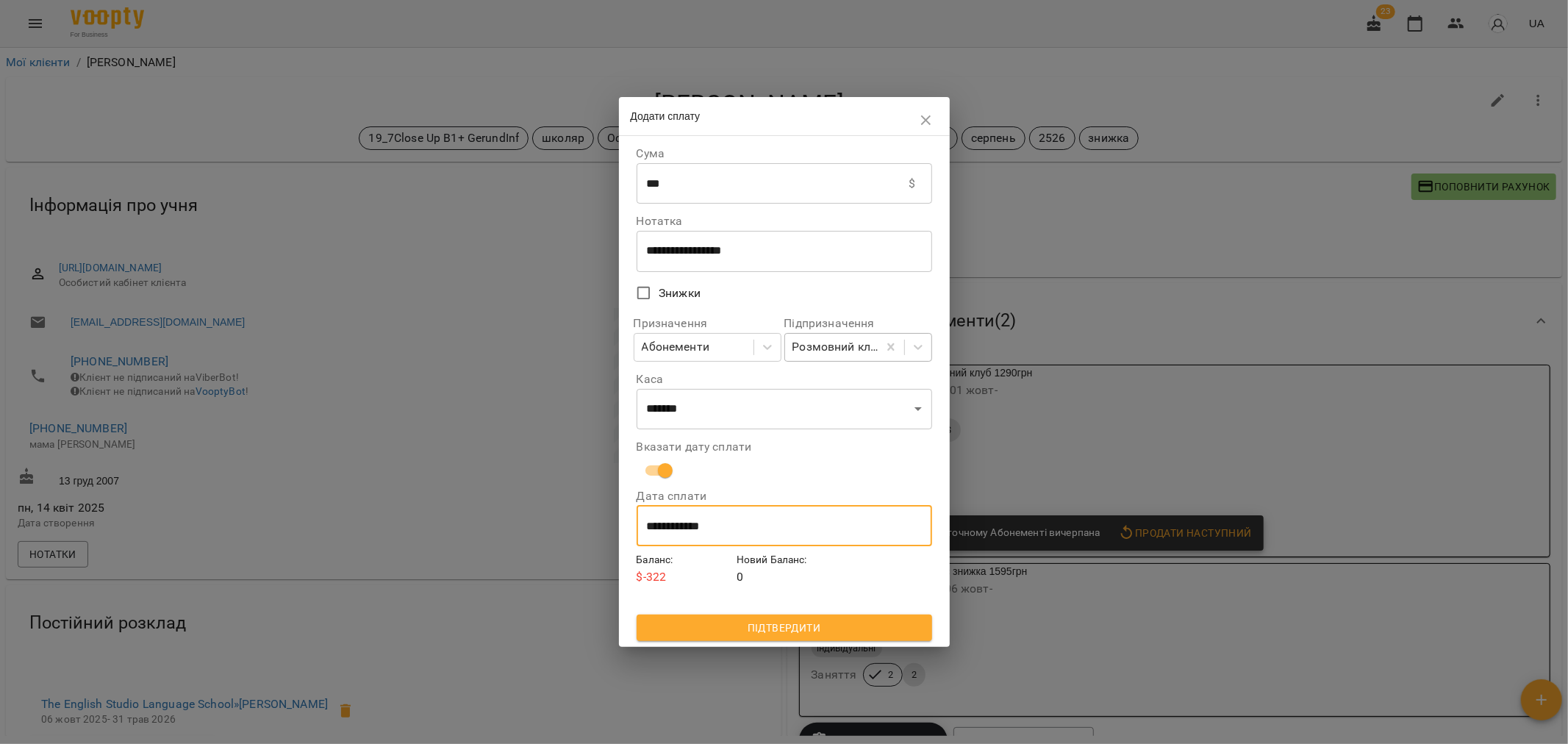
click at [782, 629] on span "Підтвердити" at bounding box center [784, 628] width 272 height 18
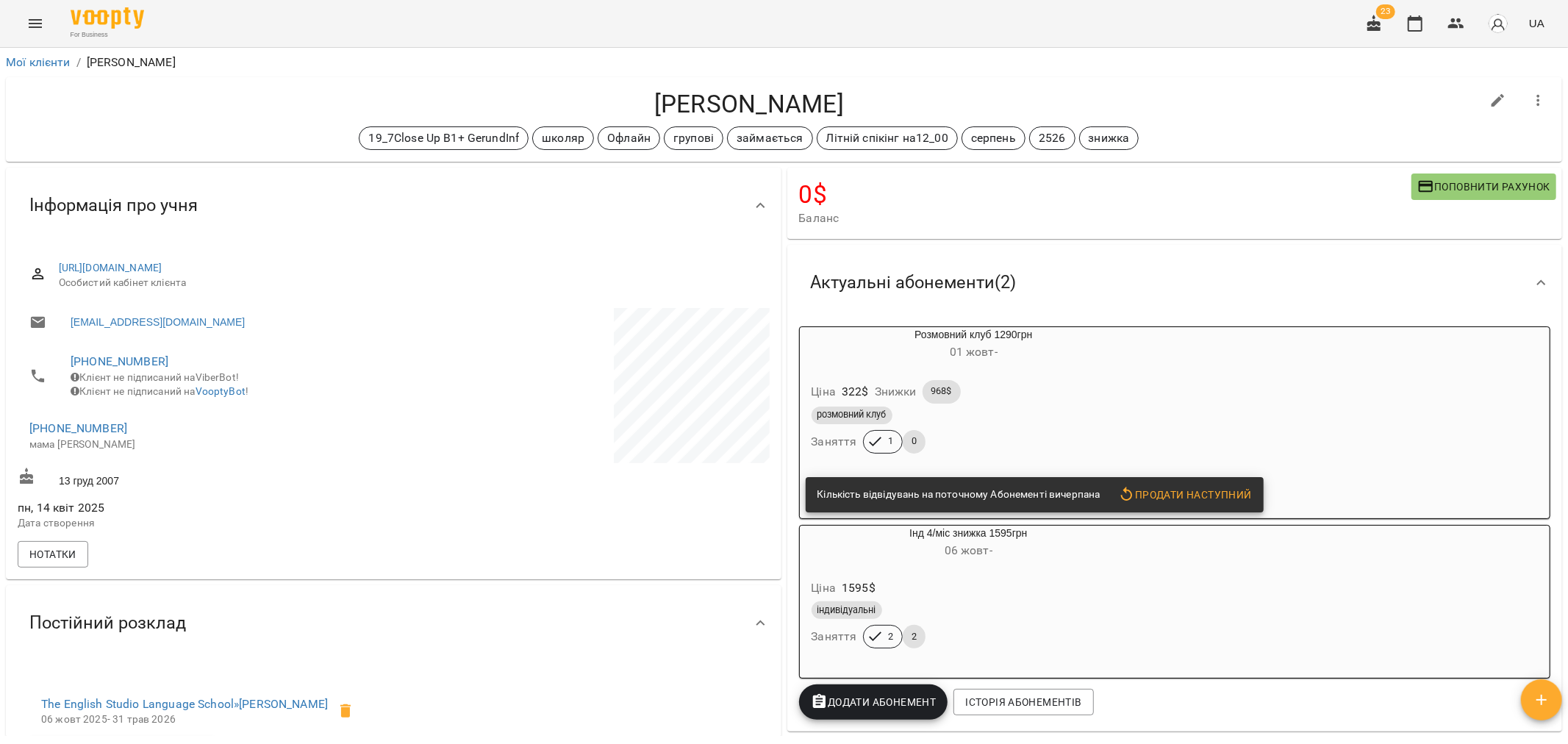
click at [1016, 420] on div "розмовний клуб" at bounding box center [973, 416] width 324 height 18
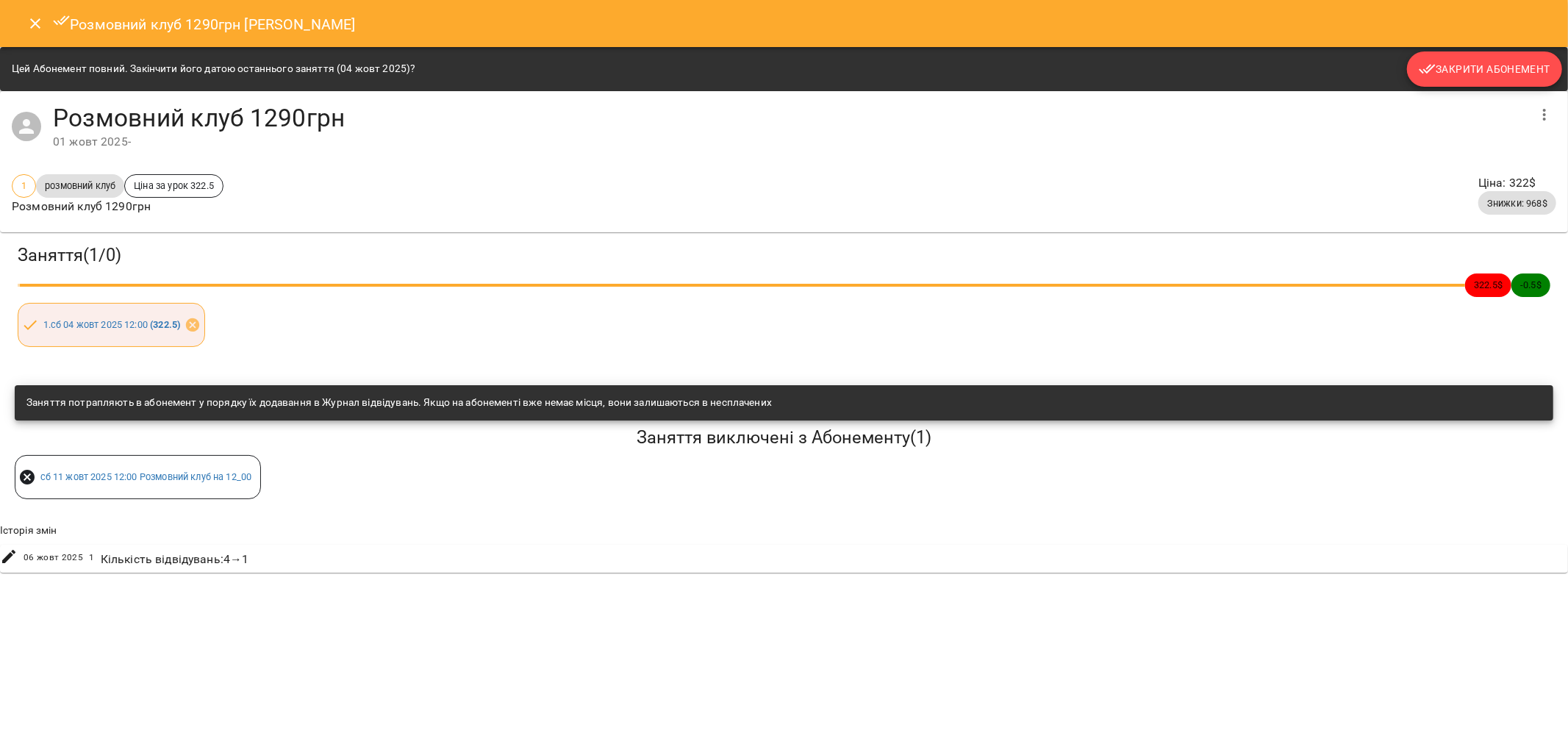
click at [1470, 62] on span "Закрити Абонемент" at bounding box center [1484, 69] width 131 height 18
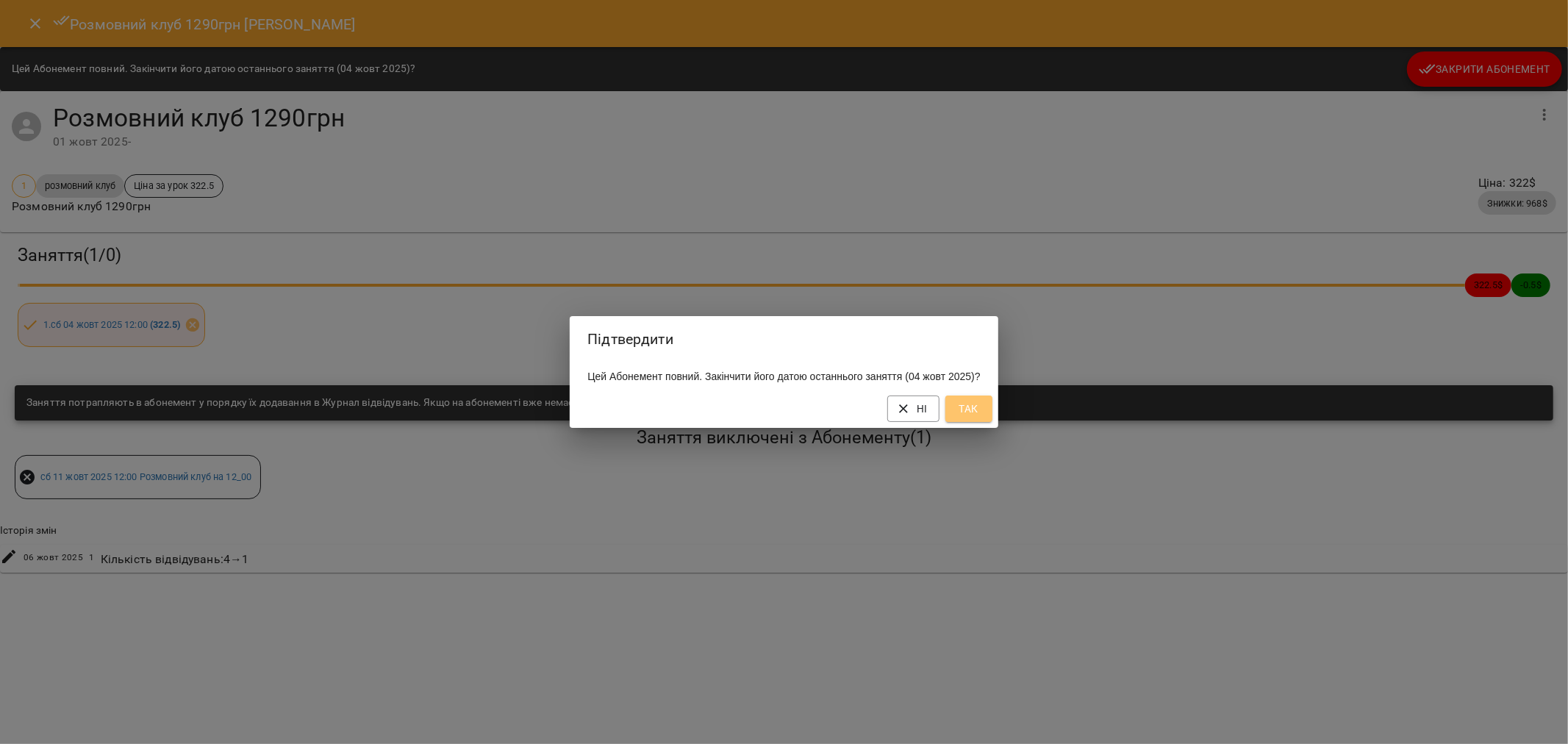
click at [980, 416] on span "Так" at bounding box center [969, 409] width 24 height 18
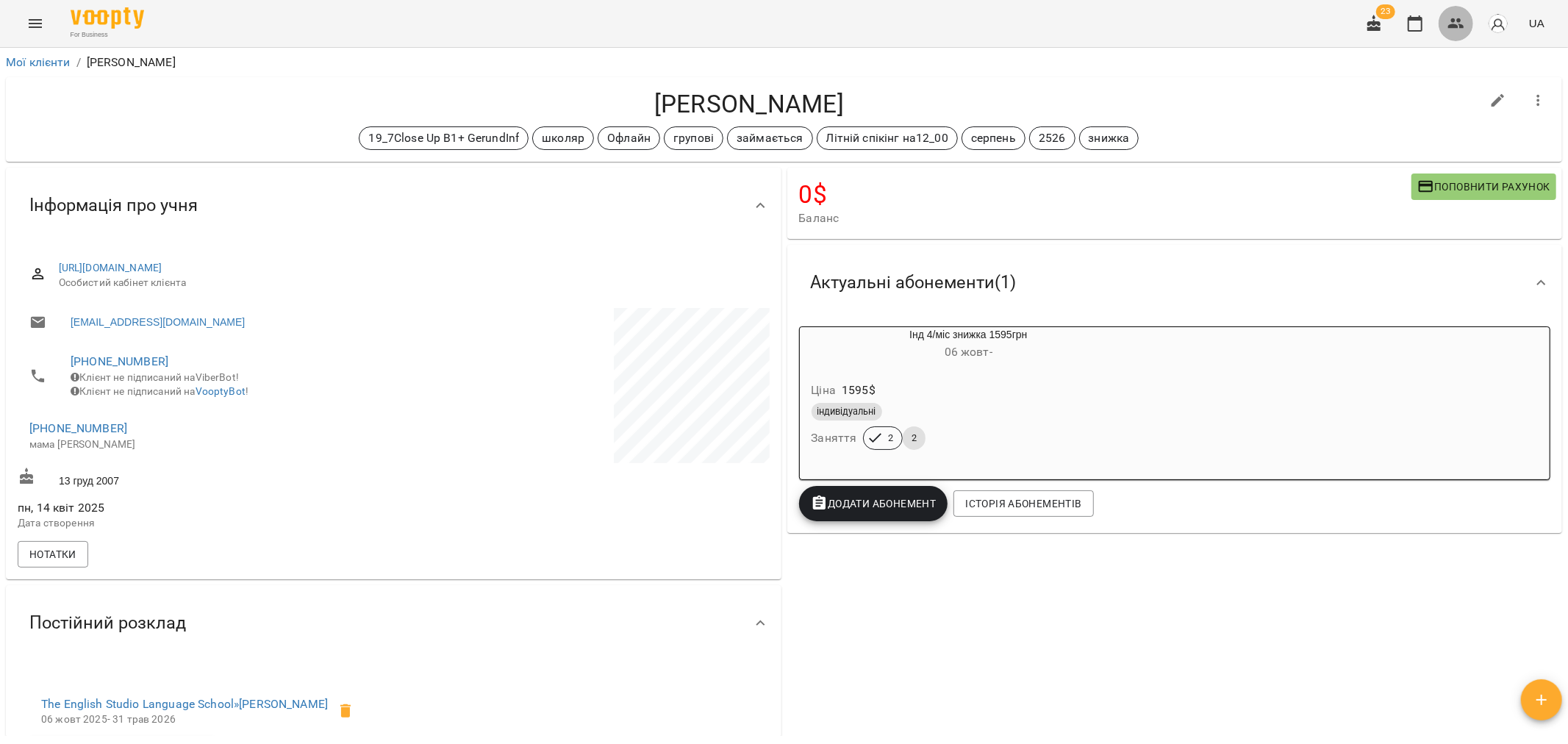
click at [1443, 22] on button "button" at bounding box center [1455, 23] width 35 height 35
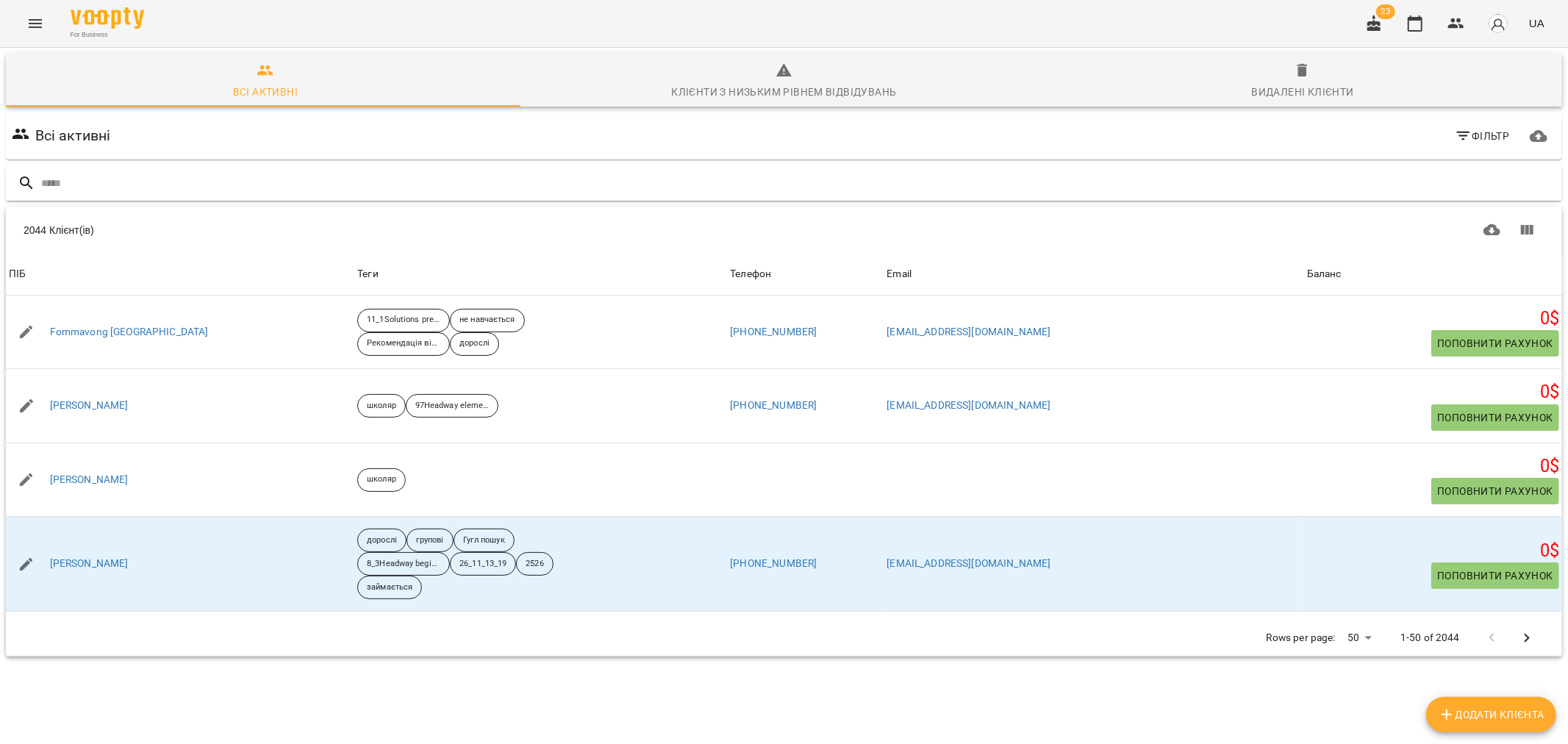
click at [122, 178] on input "text" at bounding box center [798, 184] width 1515 height 25
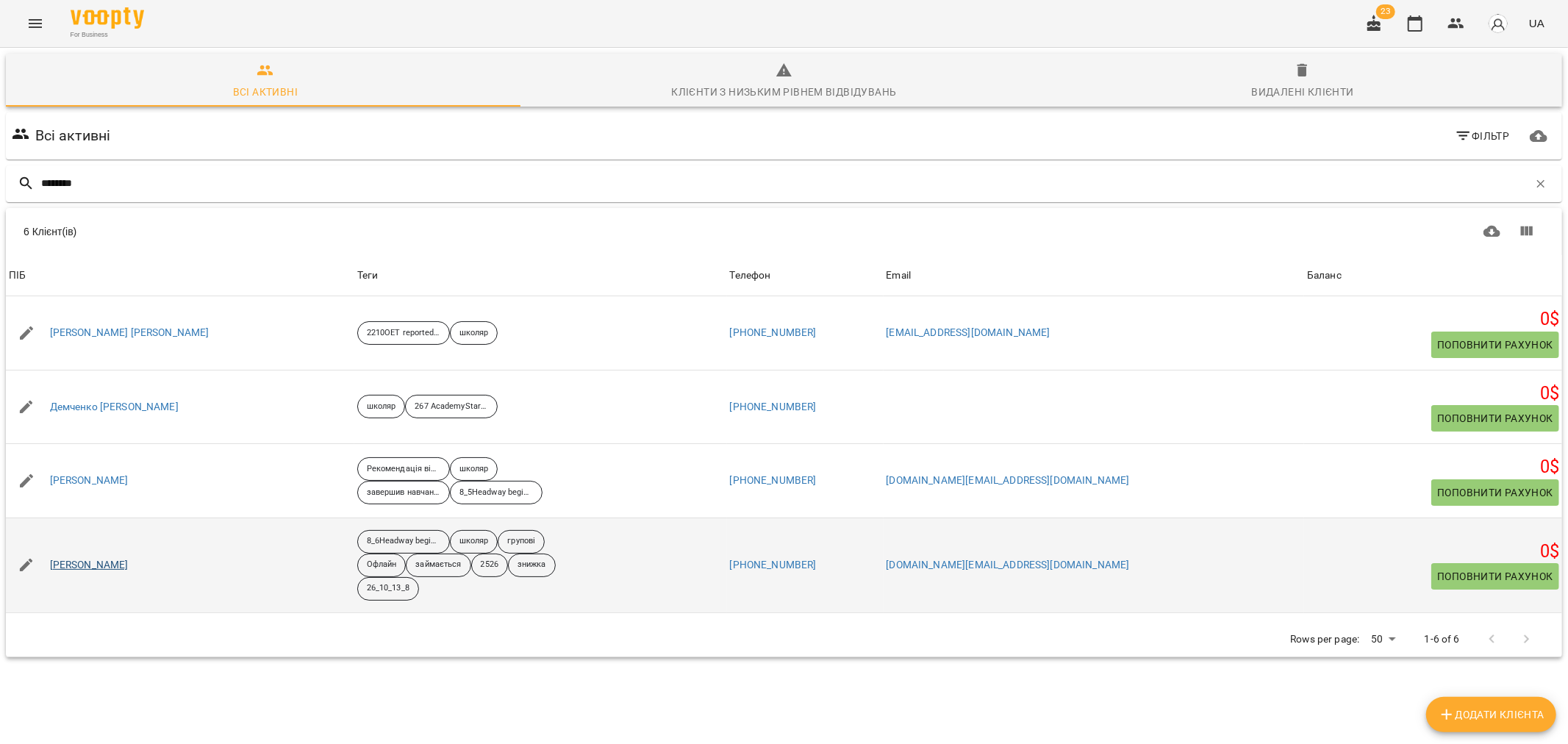
type input "********"
click at [111, 569] on link "Демченко Марія" at bounding box center [89, 566] width 78 height 15
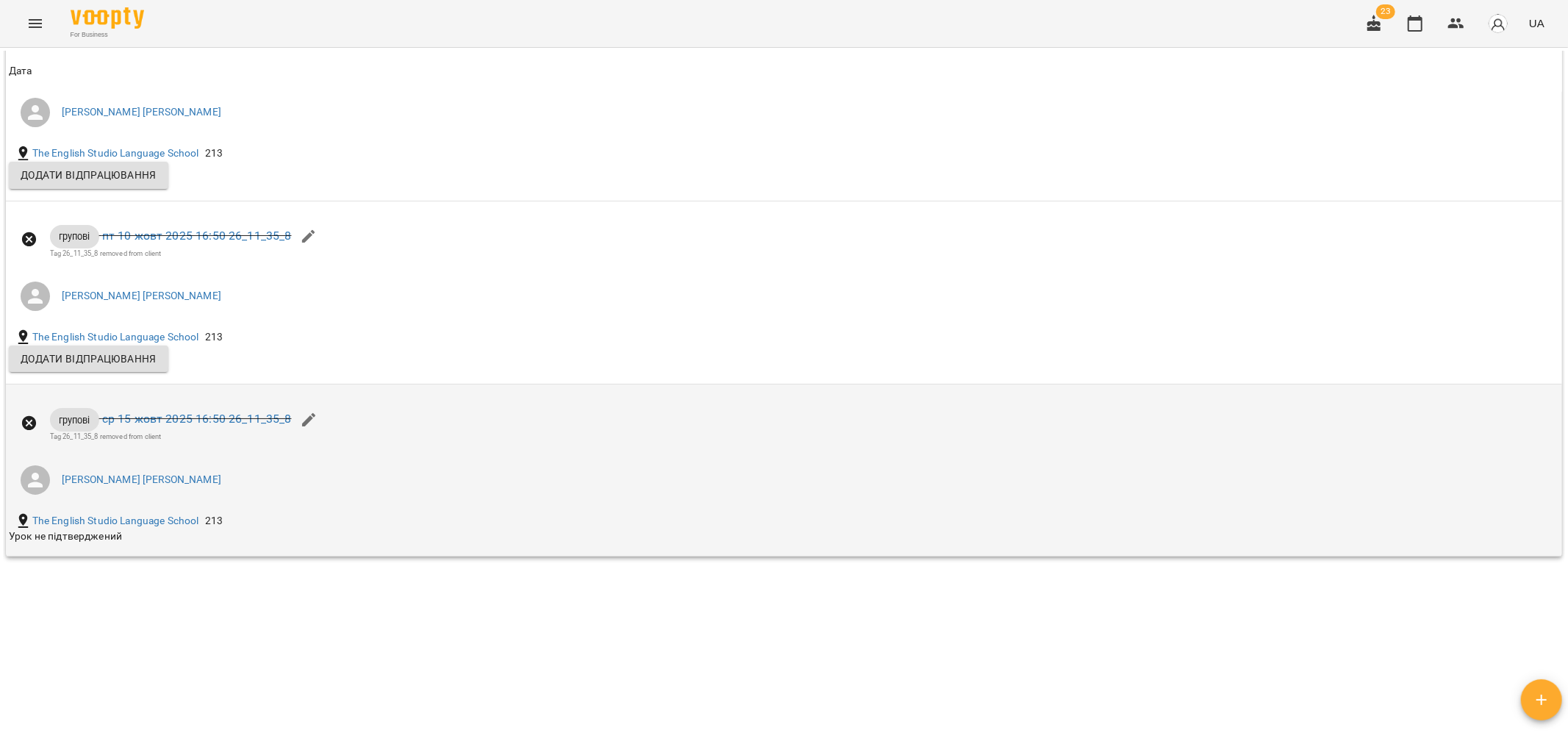
scroll to position [1002, 0]
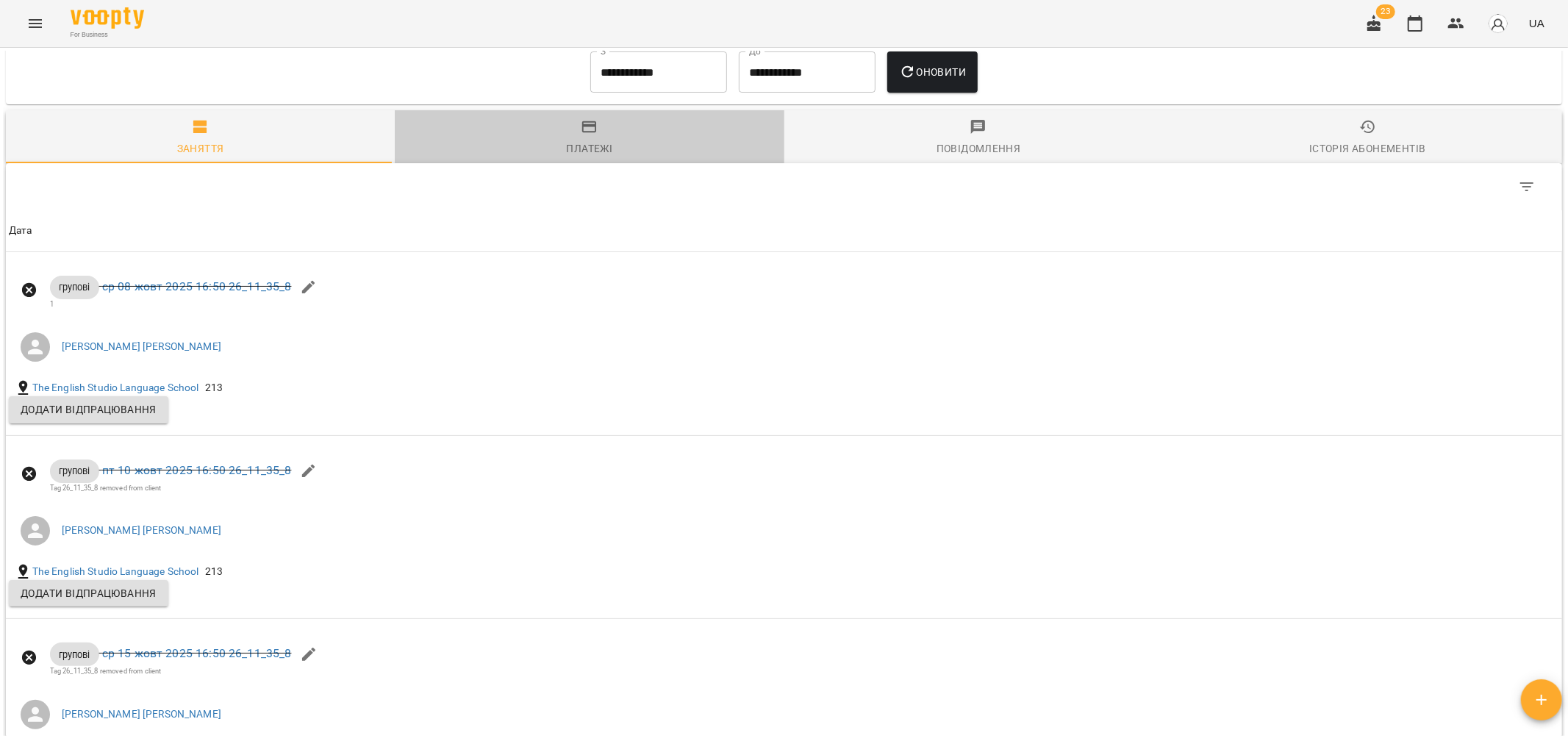
click at [589, 131] on icon "button" at bounding box center [589, 128] width 15 height 12
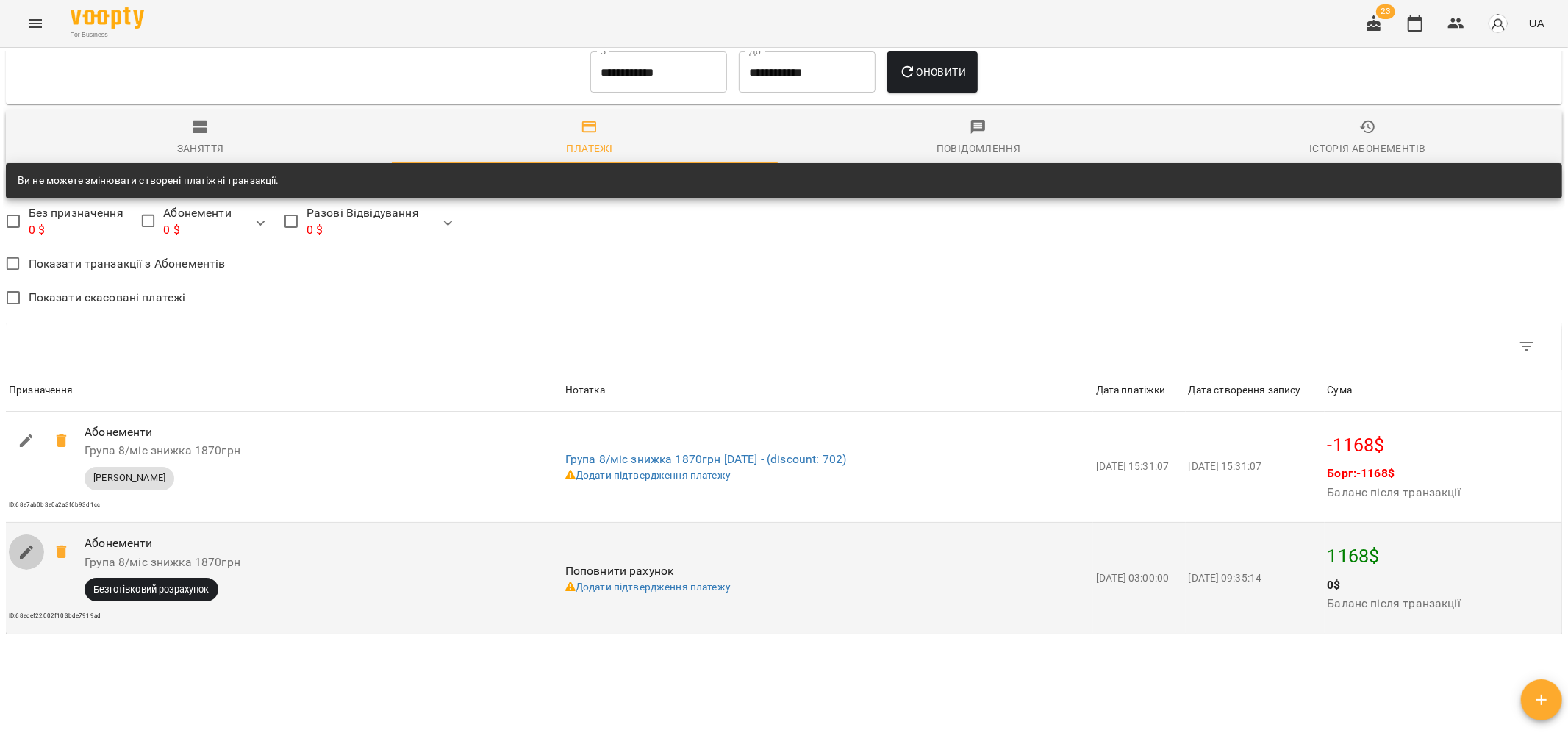
click at [31, 561] on icon "button" at bounding box center [27, 552] width 18 height 18
select select "****"
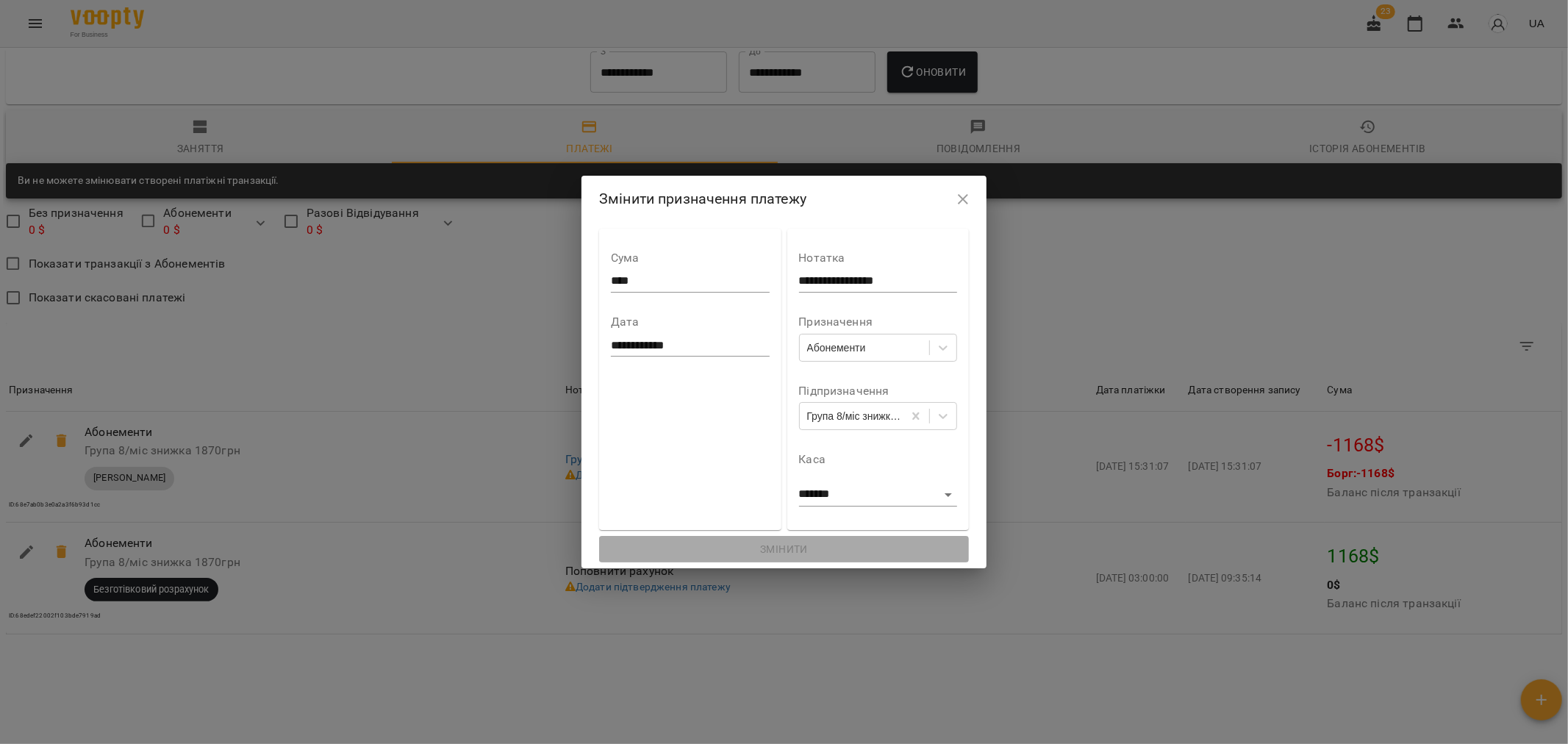
click at [611, 343] on input "**********" at bounding box center [690, 346] width 158 height 24
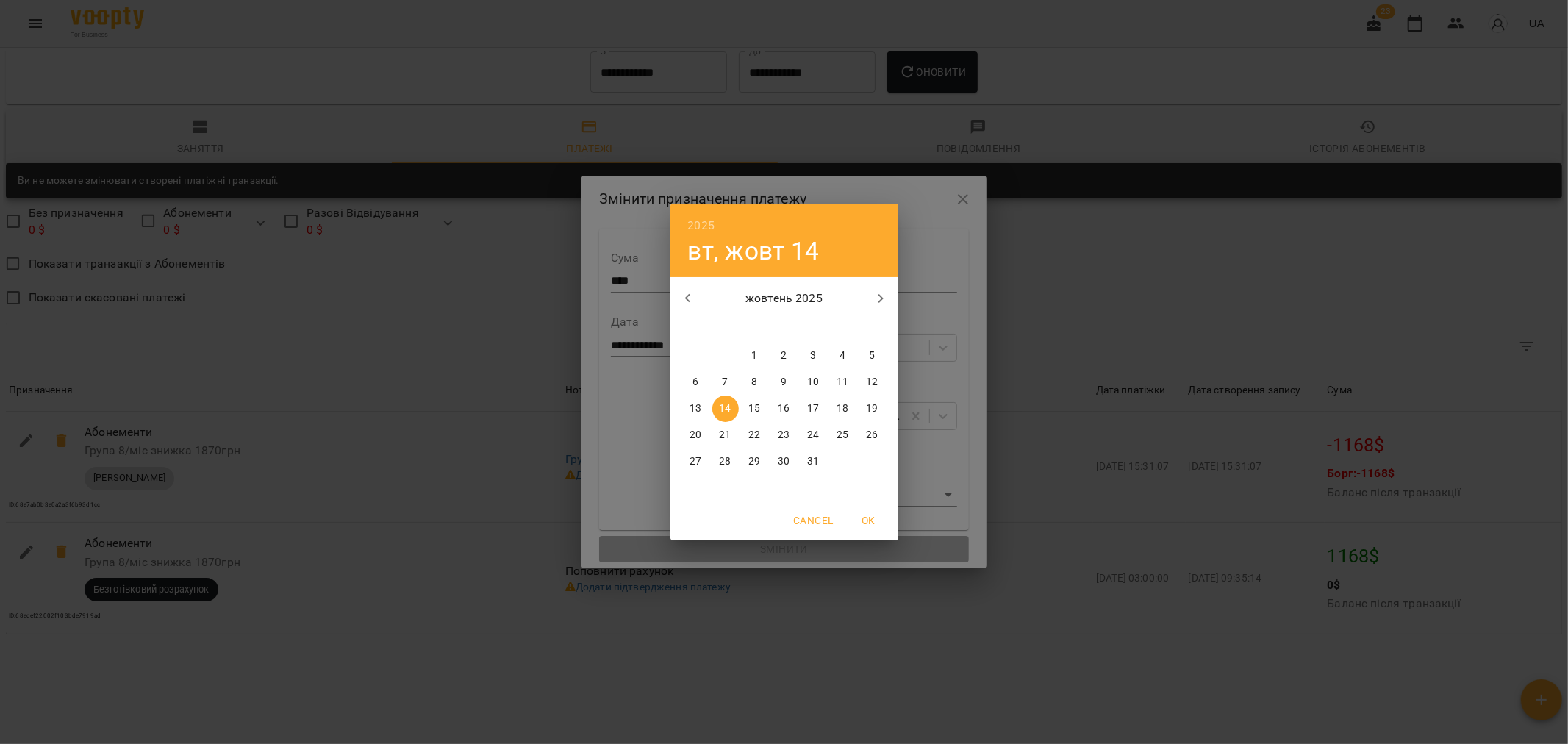
click at [692, 406] on p "13" at bounding box center [695, 409] width 12 height 15
type input "**********"
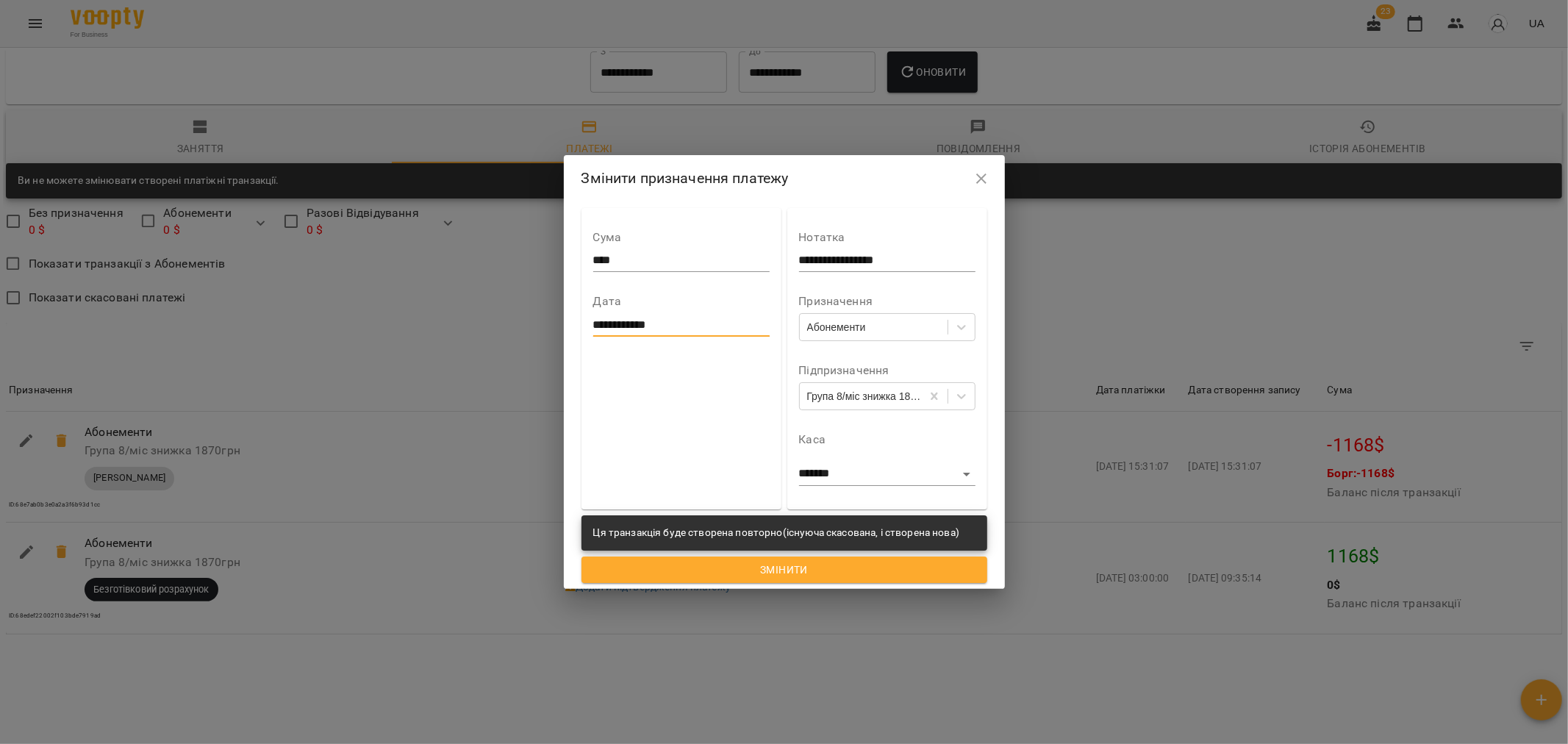
click at [765, 554] on div "Змінити" at bounding box center [784, 569] width 412 height 32
click at [759, 571] on span "Змінити" at bounding box center [784, 570] width 382 height 18
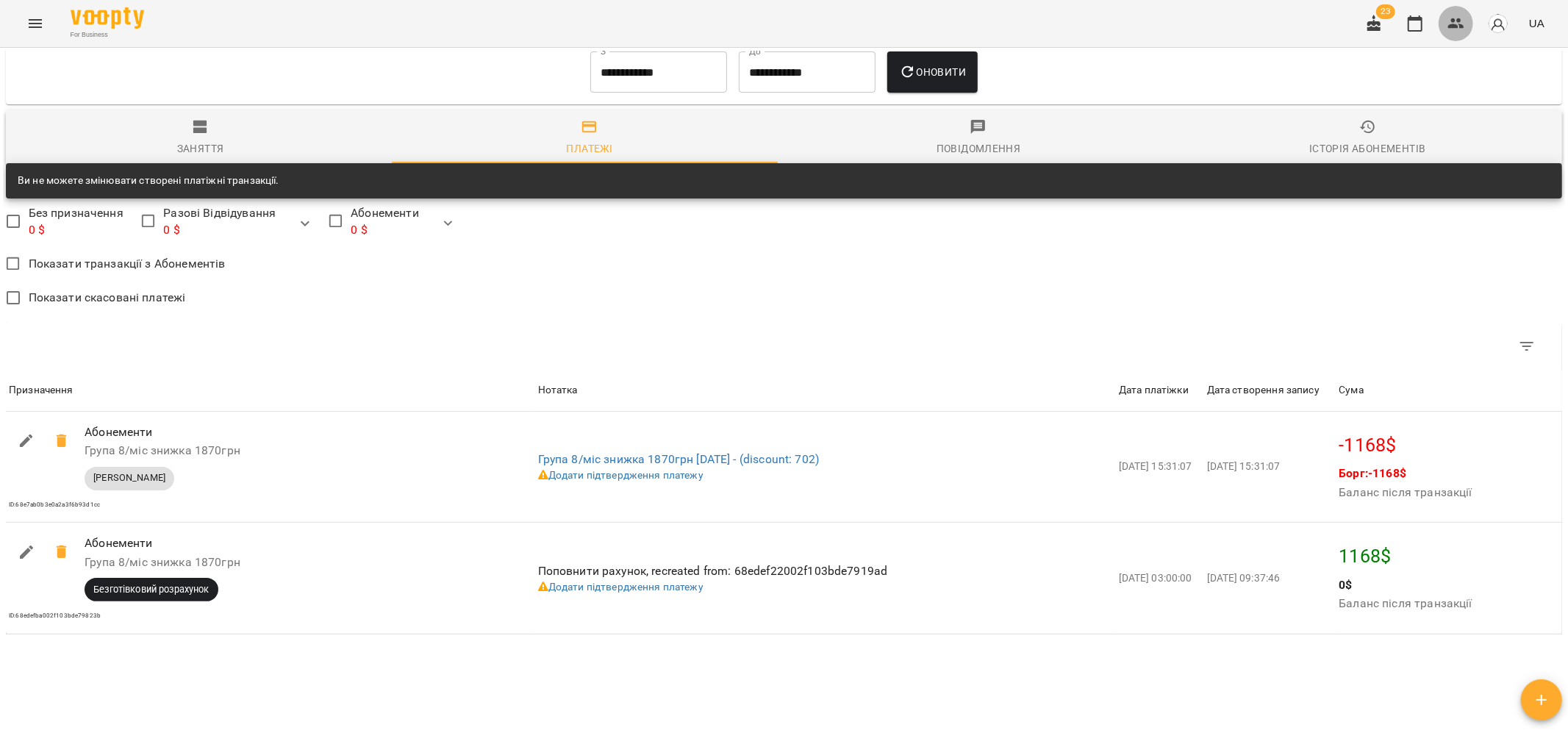
click at [1458, 20] on icon "button" at bounding box center [1456, 24] width 16 height 10
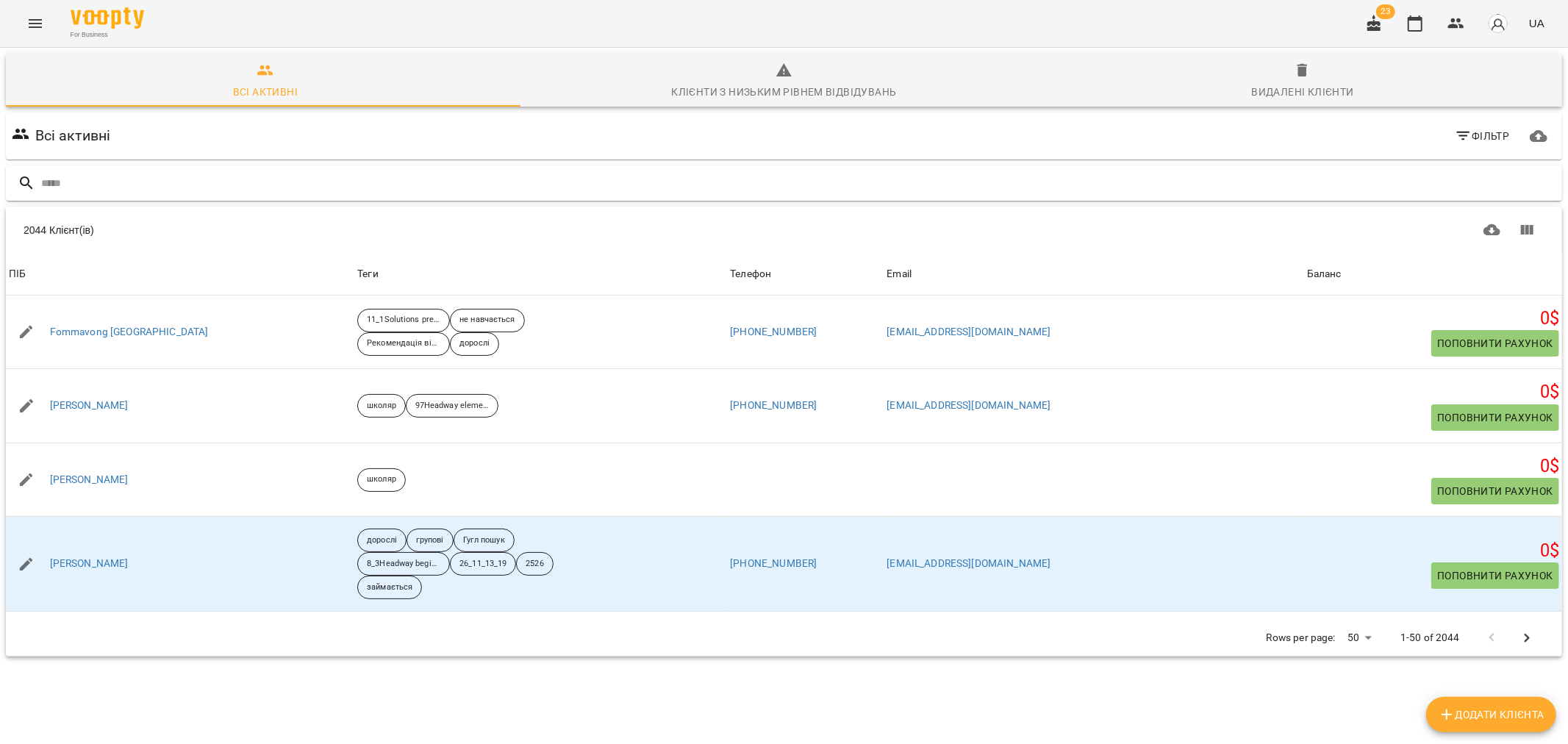
click at [186, 184] on input "text" at bounding box center [798, 184] width 1515 height 25
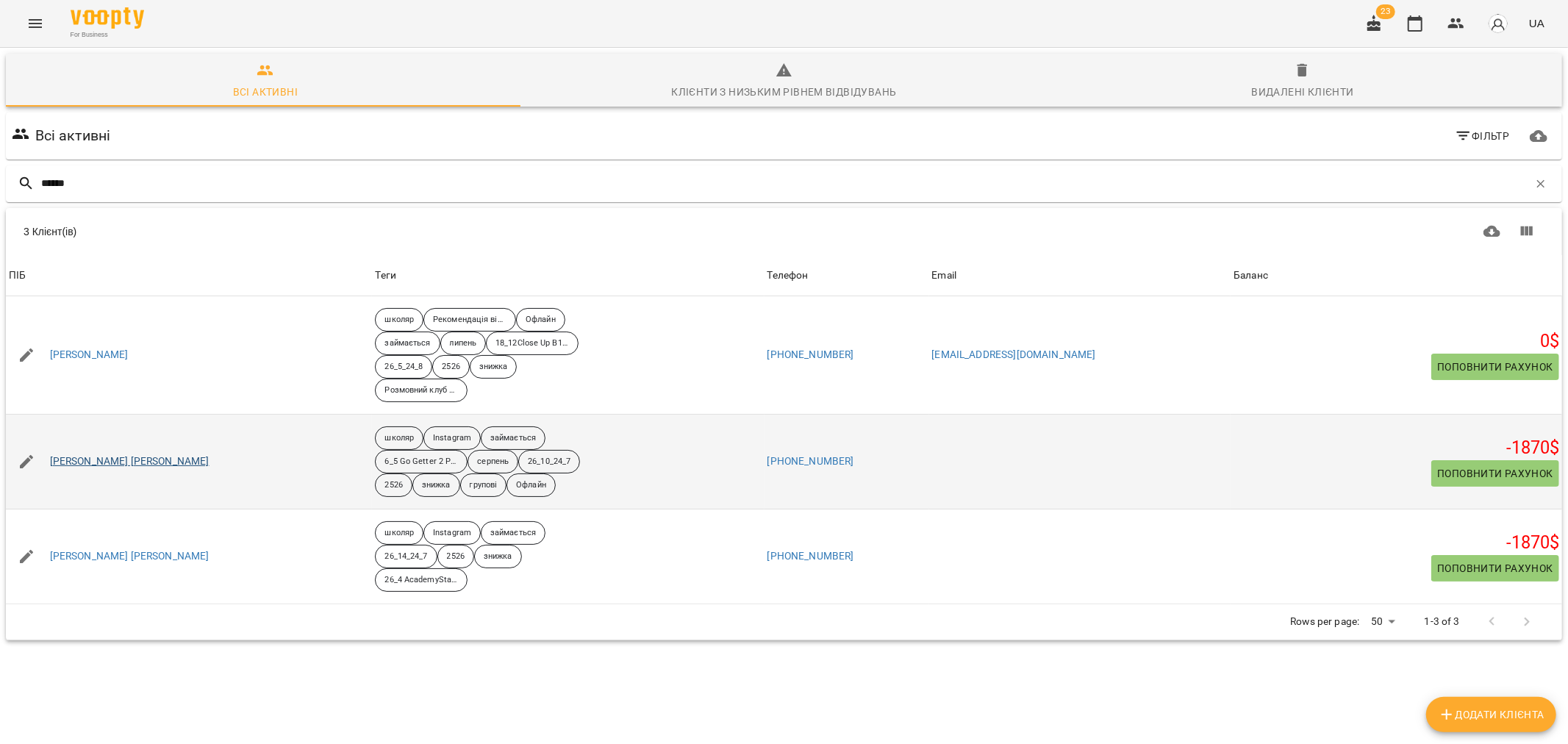
type input "******"
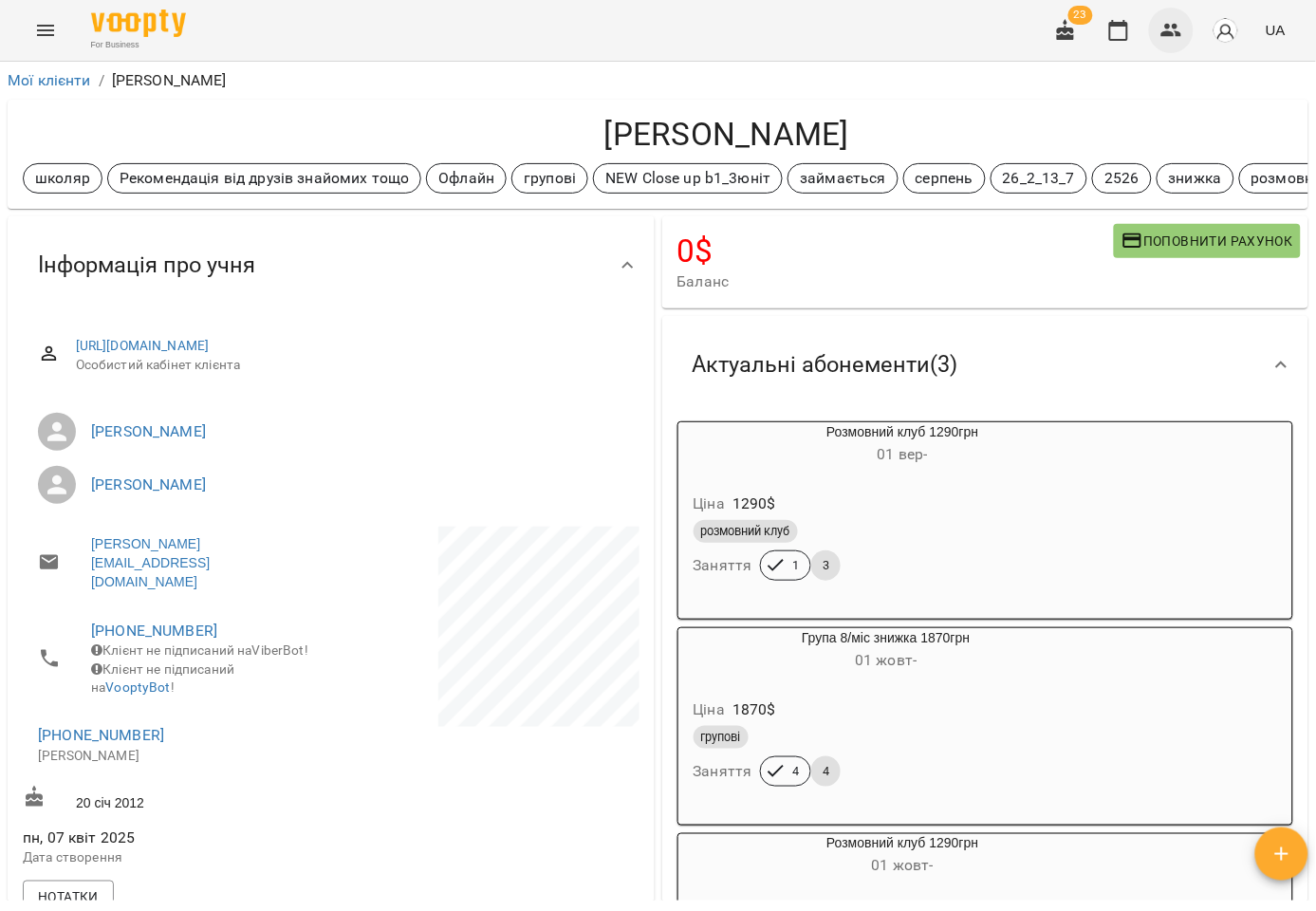
click at [1163, 31] on icon "button" at bounding box center [1172, 31] width 23 height 23
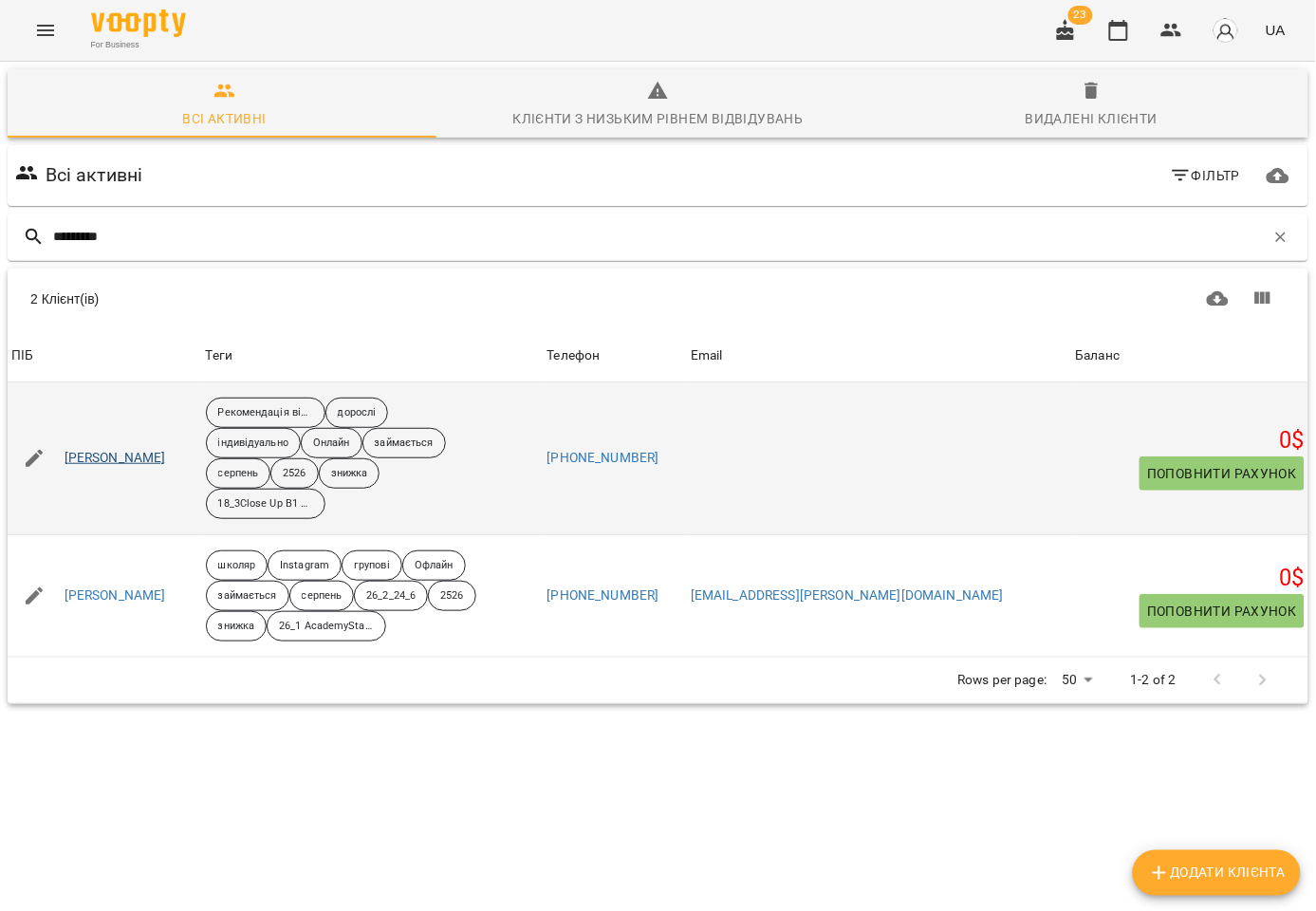
type input "*********"
click at [146, 456] on link "[PERSON_NAME]" at bounding box center [115, 458] width 101 height 19
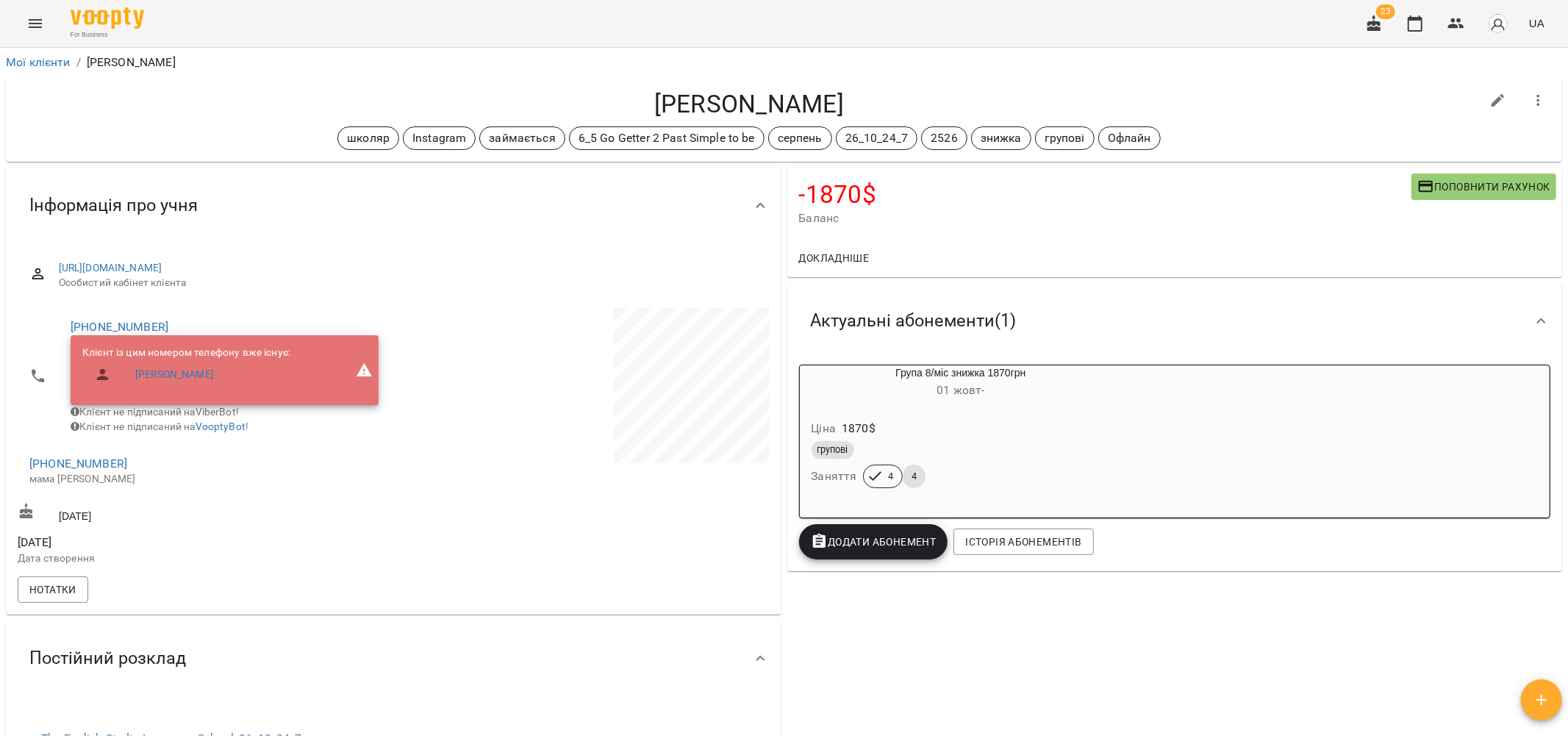
click at [1467, 189] on span "Поповнити рахунок" at bounding box center [1484, 187] width 133 height 18
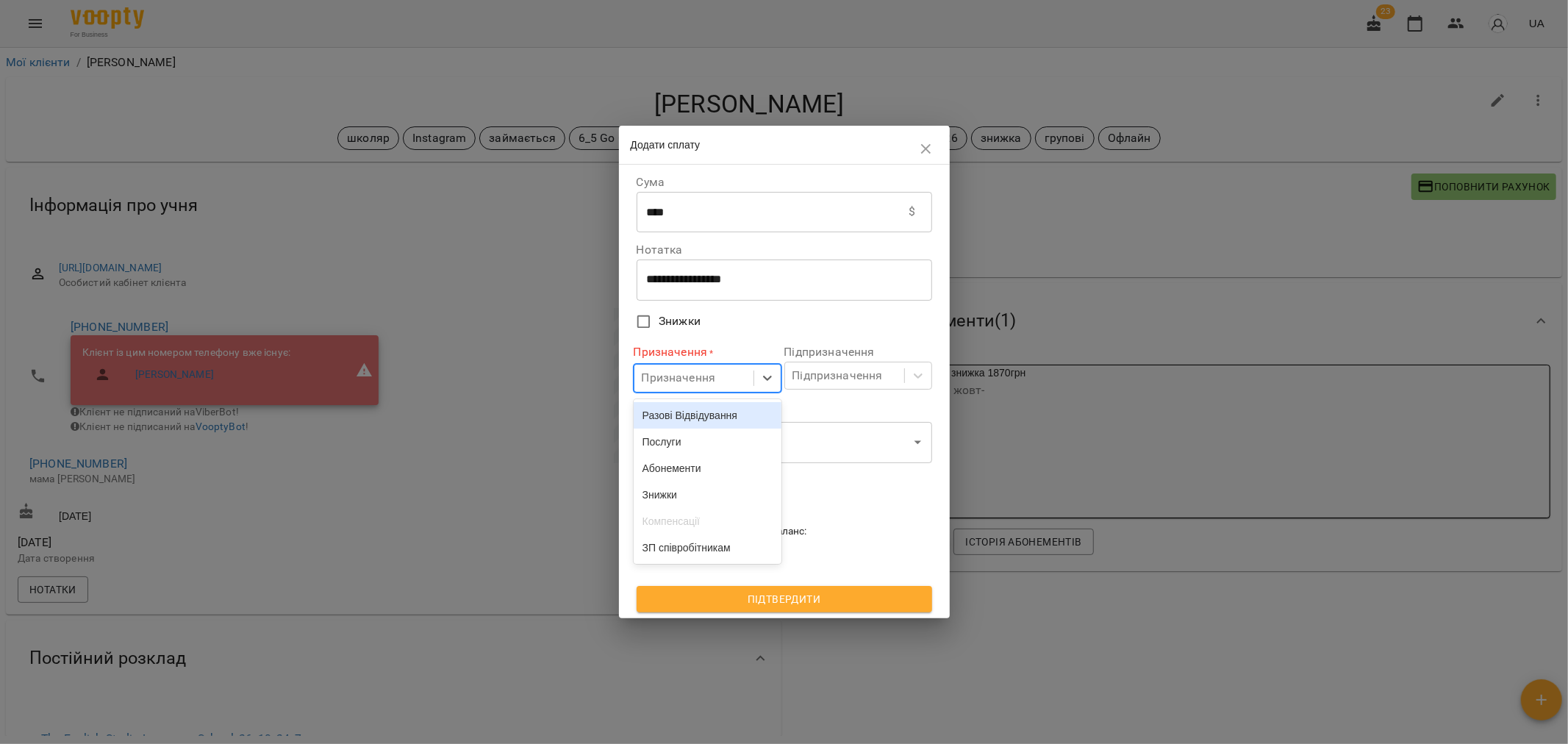
click at [697, 378] on div "Призначення" at bounding box center [679, 379] width 75 height 18
click at [695, 472] on div "Абонементи" at bounding box center [707, 468] width 148 height 26
click at [818, 378] on div "Підпризначення" at bounding box center [837, 376] width 90 height 18
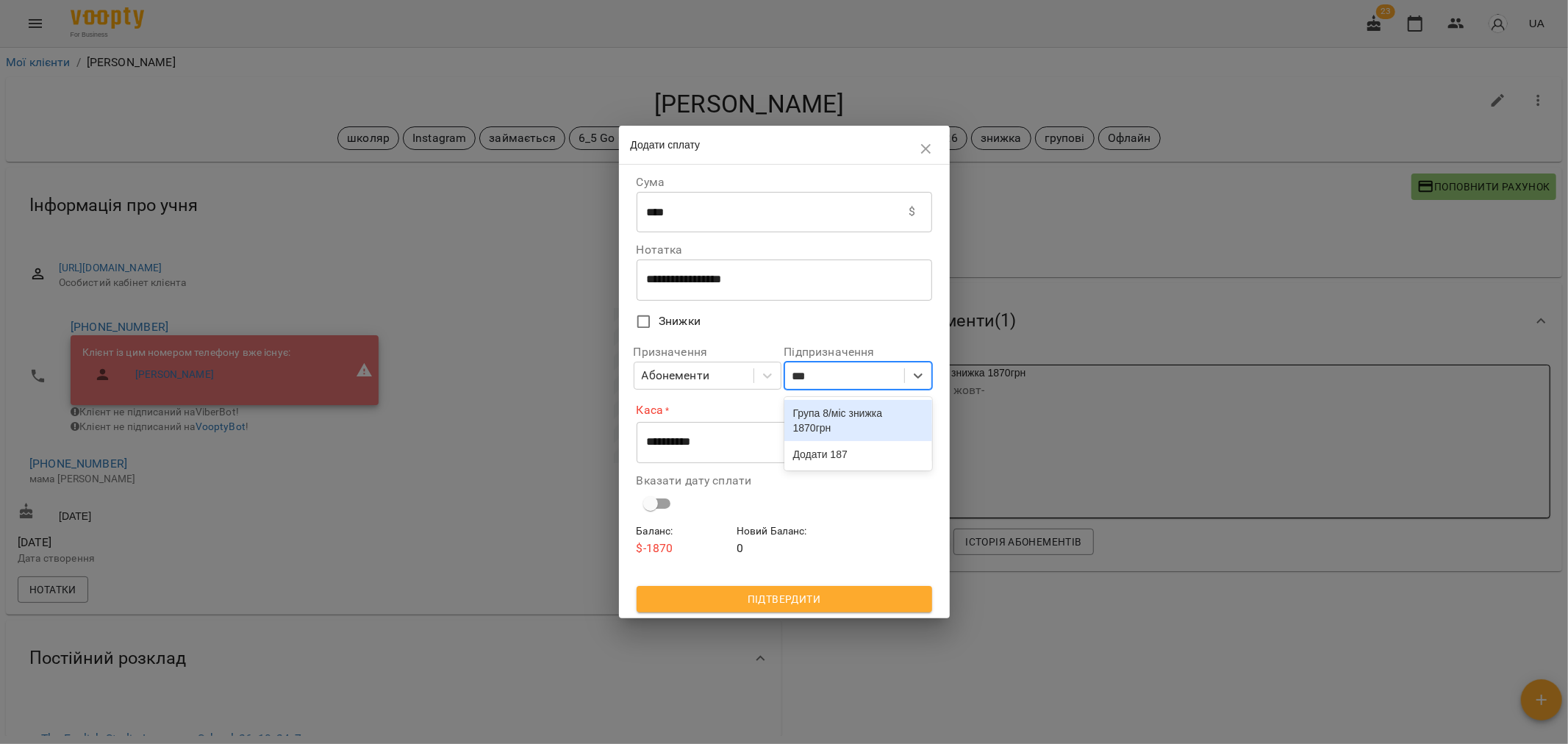
type input "****"
click at [824, 419] on div "Група 8/міс знижка 1870грн" at bounding box center [858, 420] width 148 height 41
click at [740, 443] on select "**********" at bounding box center [784, 443] width 295 height 41
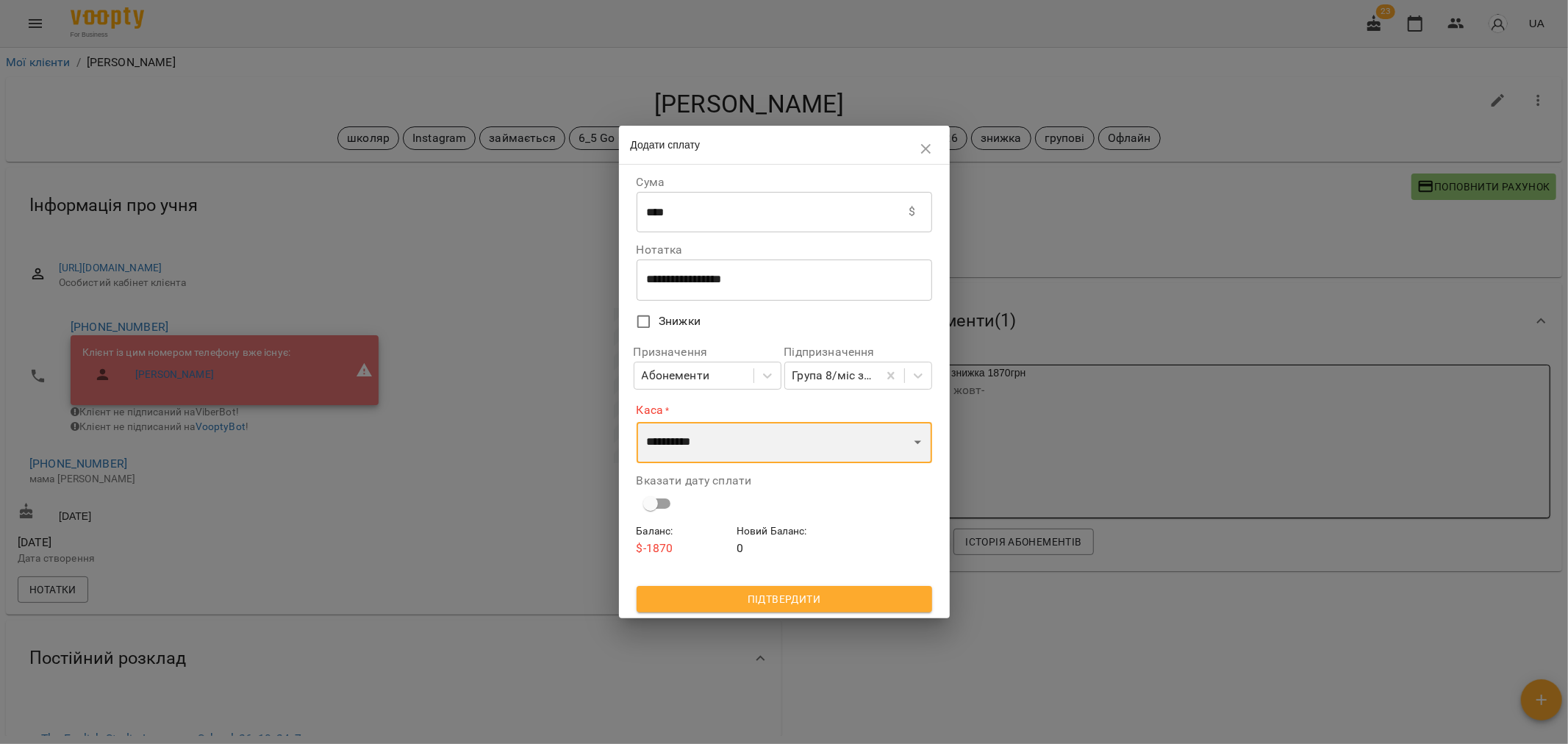
select select "****"
click at [636, 422] on select "**********" at bounding box center [784, 443] width 295 height 41
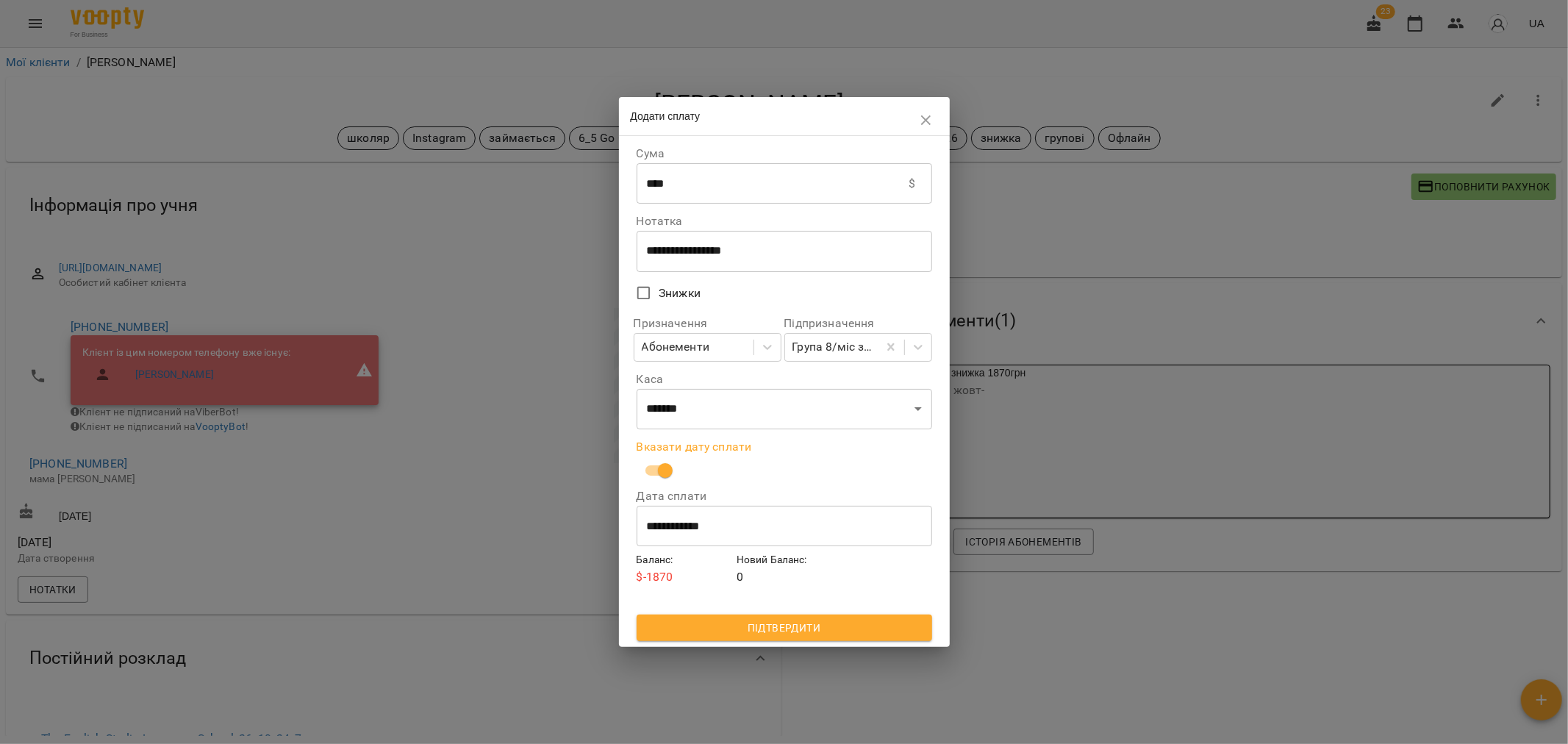
click at [677, 527] on input "**********" at bounding box center [784, 525] width 295 height 41
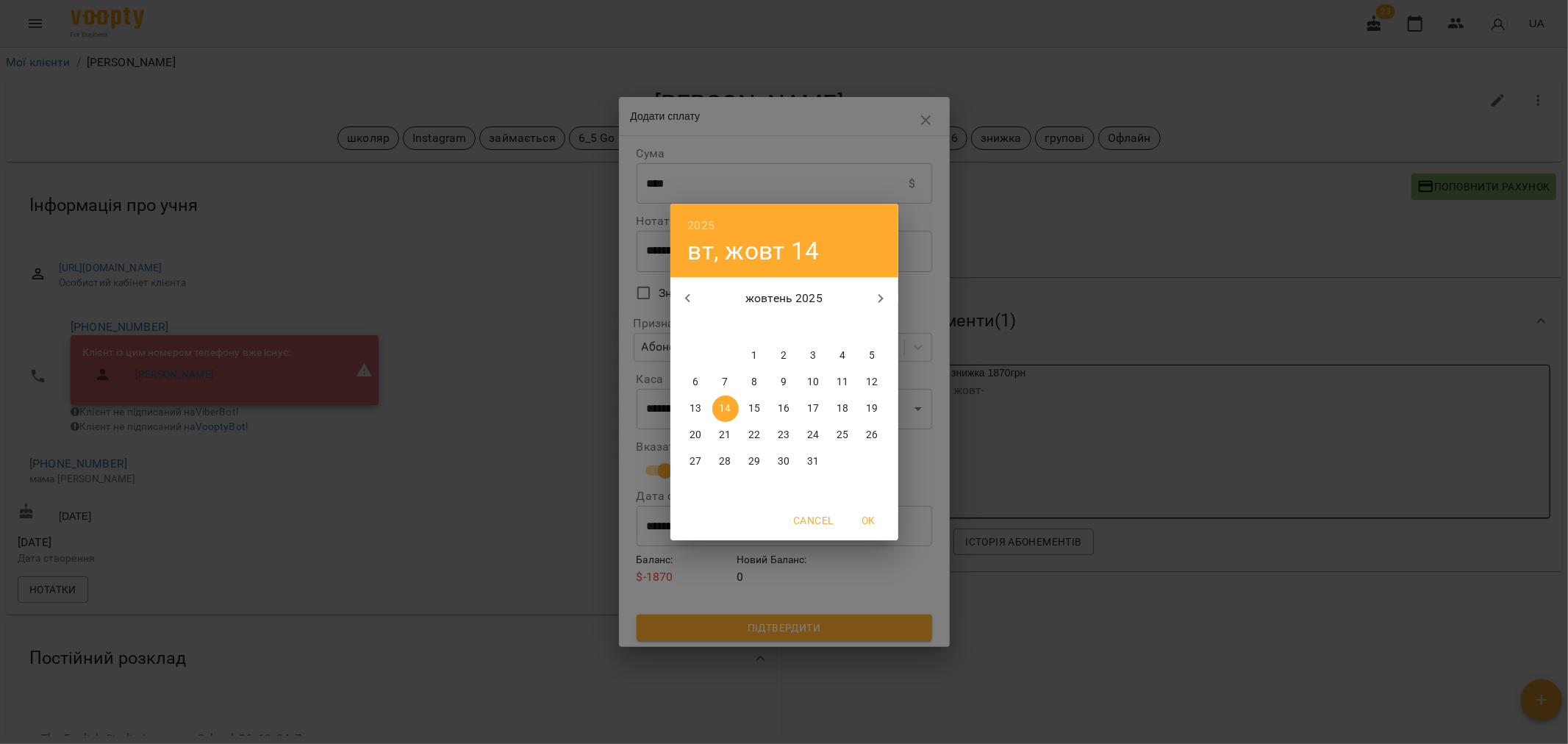
click at [695, 402] on p "13" at bounding box center [695, 409] width 12 height 15
type input "**********"
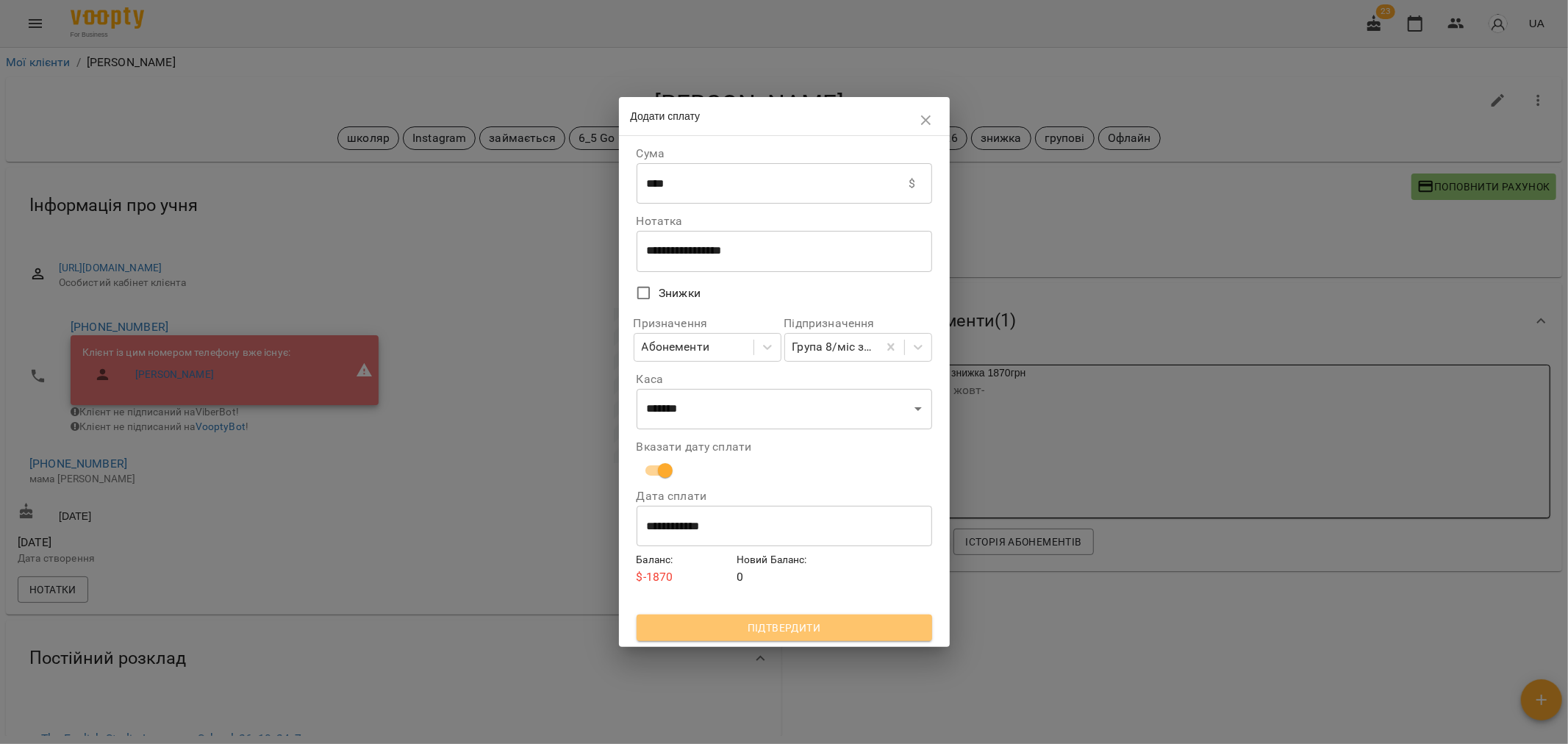
click at [777, 628] on span "Підтвердити" at bounding box center [784, 628] width 272 height 18
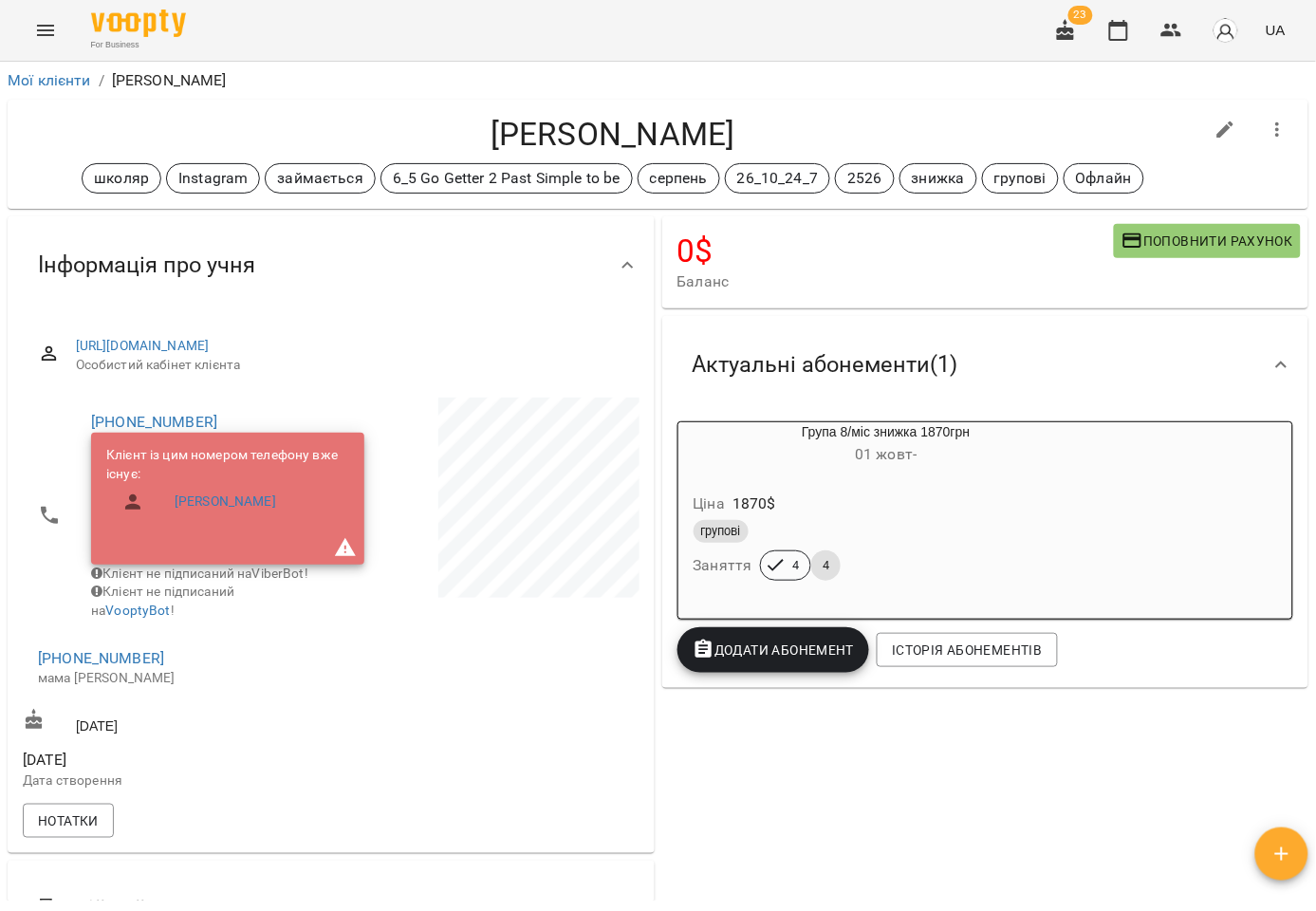
drag, startPoint x: 452, startPoint y: 704, endPoint x: 463, endPoint y: 689, distance: 18.6
click at [452, 704] on div at bounding box center [487, 597] width 312 height 406
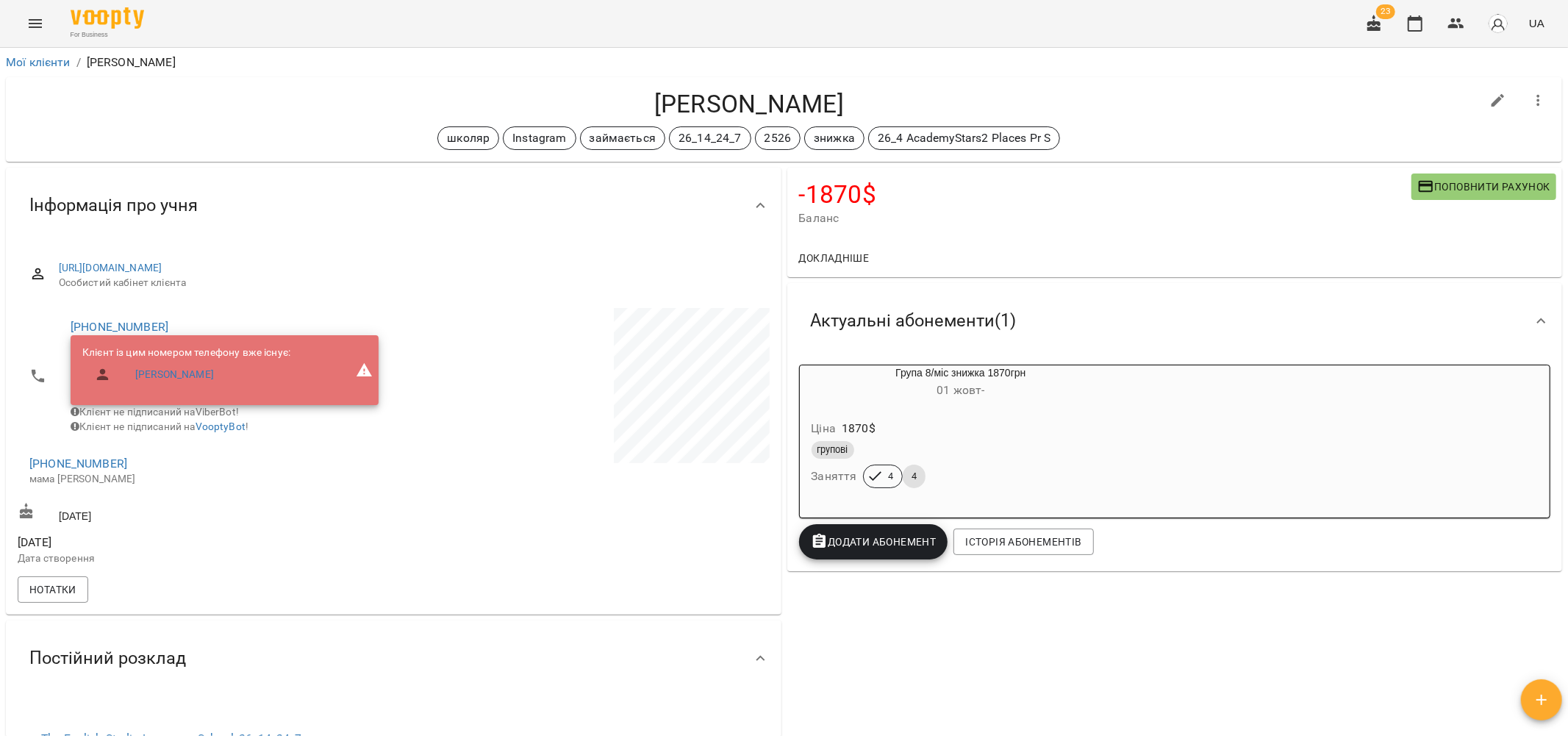
click at [1439, 184] on span "Поповнити рахунок" at bounding box center [1484, 187] width 133 height 18
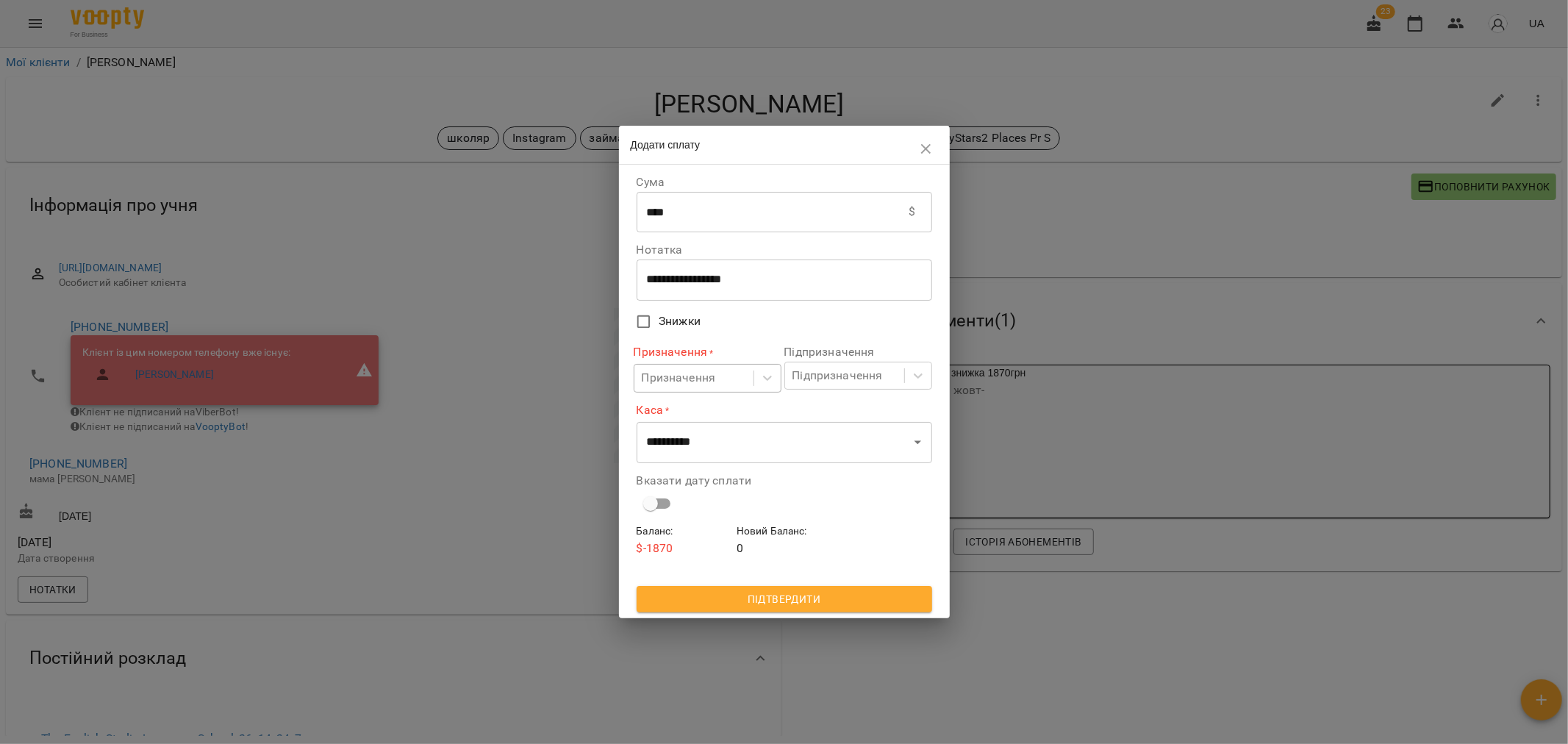
click at [709, 374] on div "Призначення" at bounding box center [679, 379] width 75 height 18
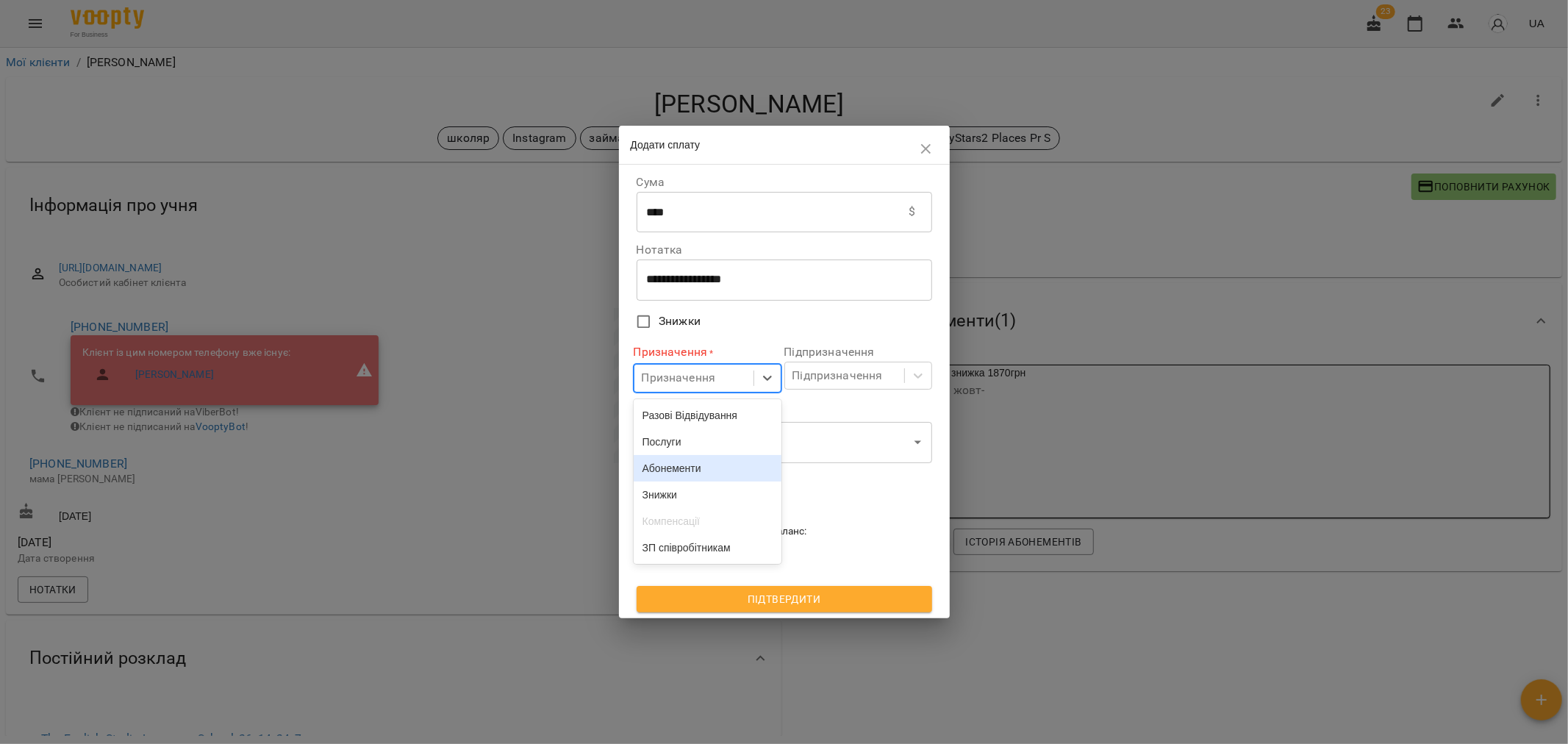
drag, startPoint x: 685, startPoint y: 479, endPoint x: 704, endPoint y: 451, distance: 33.8
click at [685, 478] on div "Абонементи" at bounding box center [707, 468] width 148 height 26
click at [825, 379] on div "Підпризначення" at bounding box center [837, 376] width 90 height 18
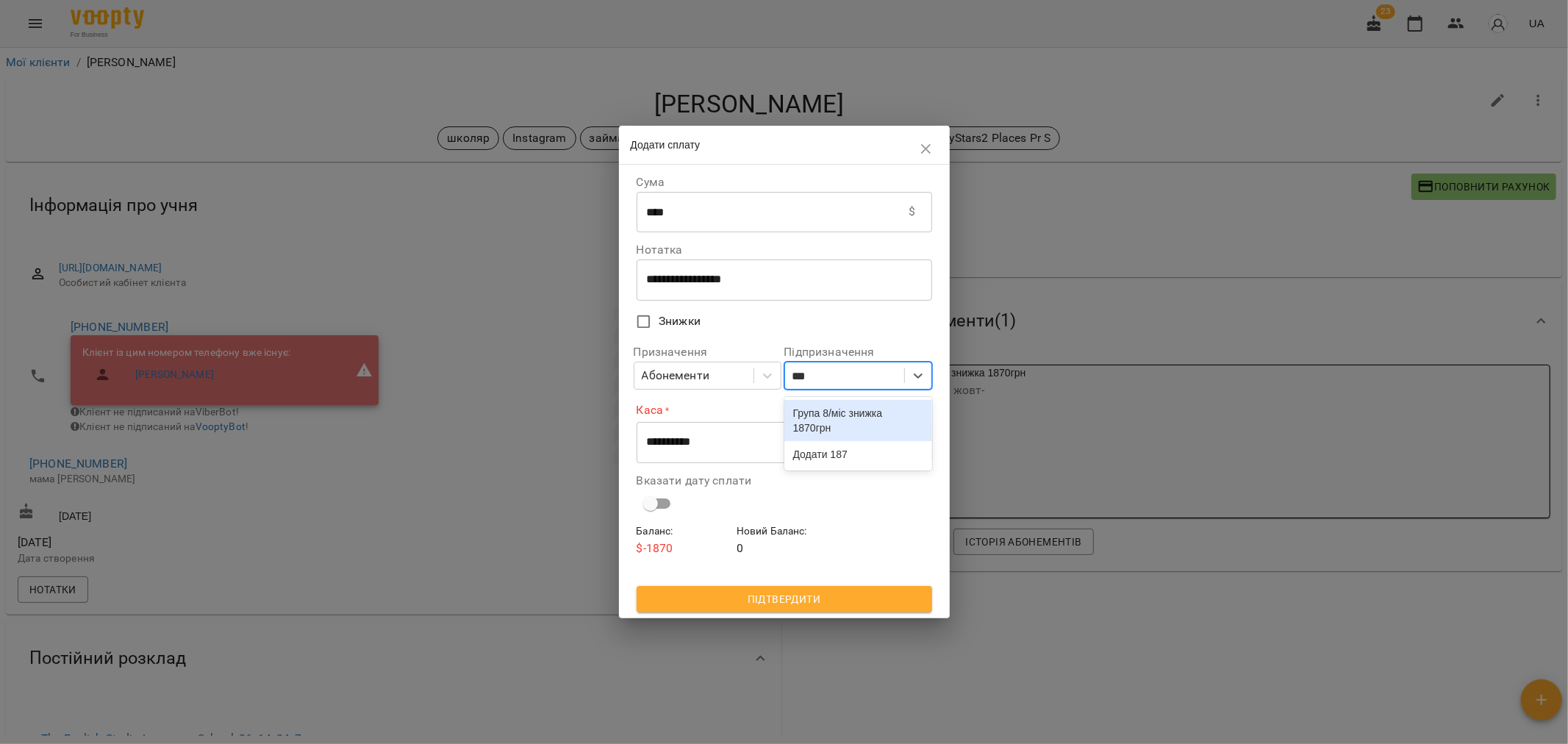
type input "****"
click at [832, 428] on div "Група 8/міс знижка 1870грн" at bounding box center [858, 420] width 148 height 41
click at [774, 444] on select "**********" at bounding box center [784, 443] width 295 height 41
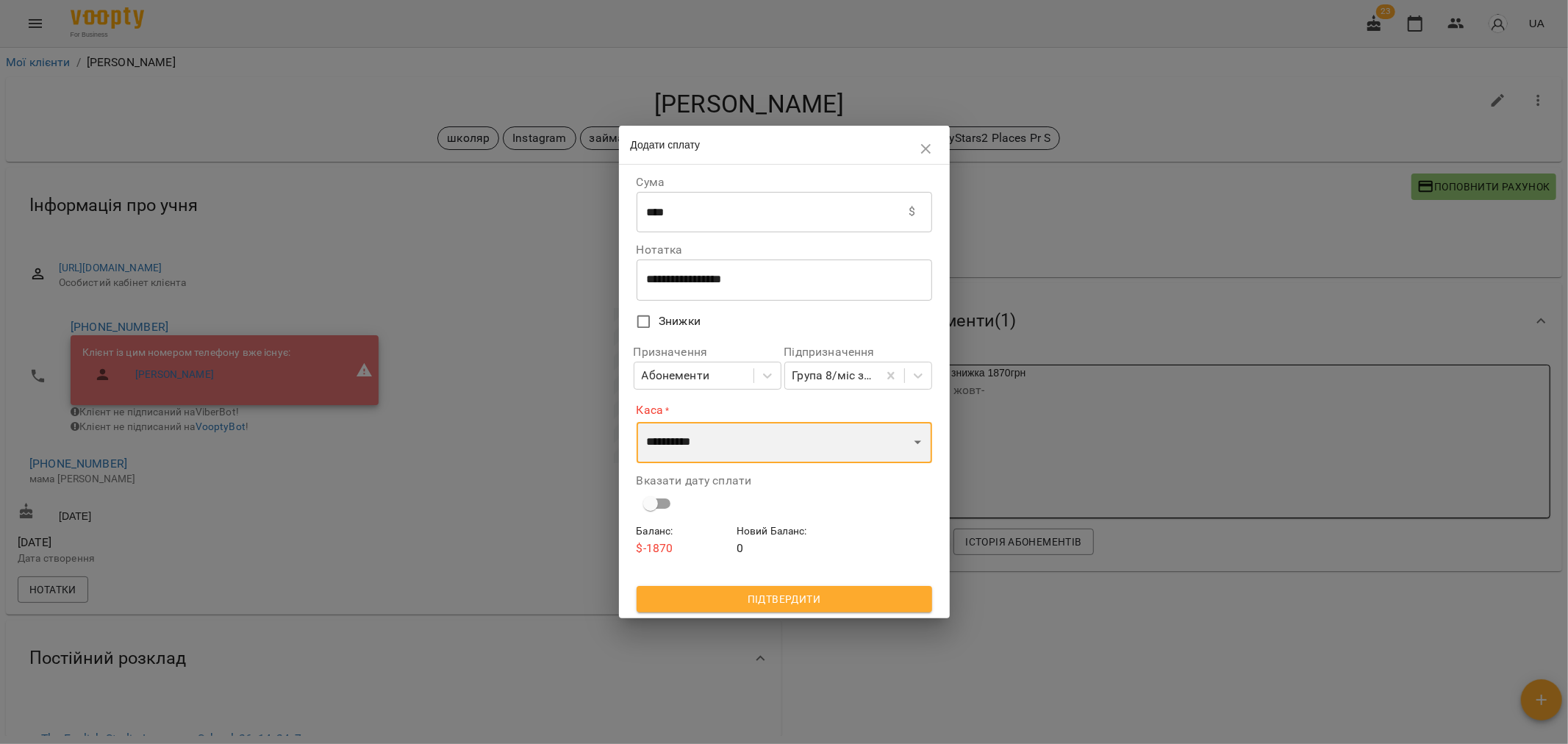
select select "****"
click at [636, 422] on select "**********" at bounding box center [784, 443] width 295 height 41
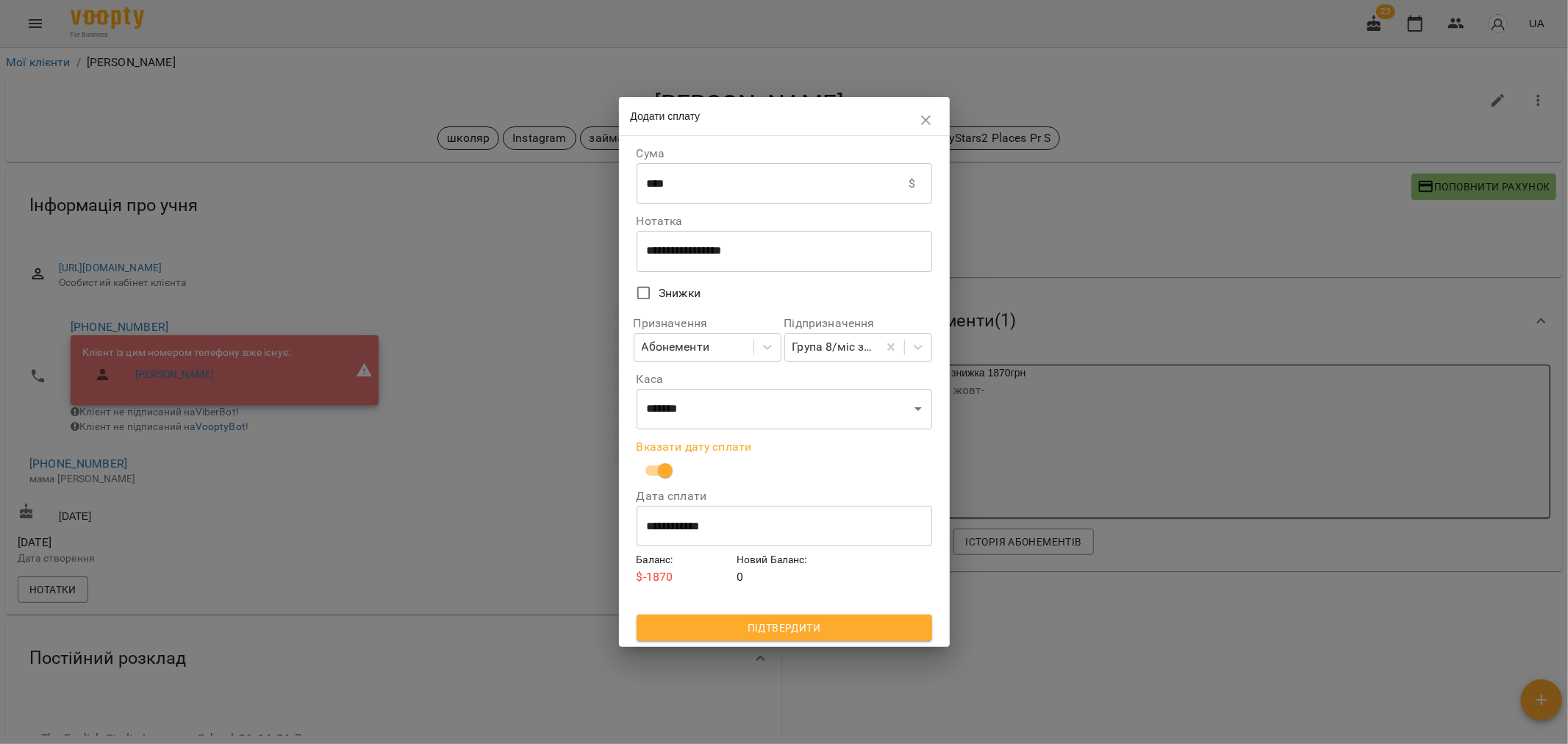
click at [667, 540] on input "**********" at bounding box center [784, 525] width 295 height 41
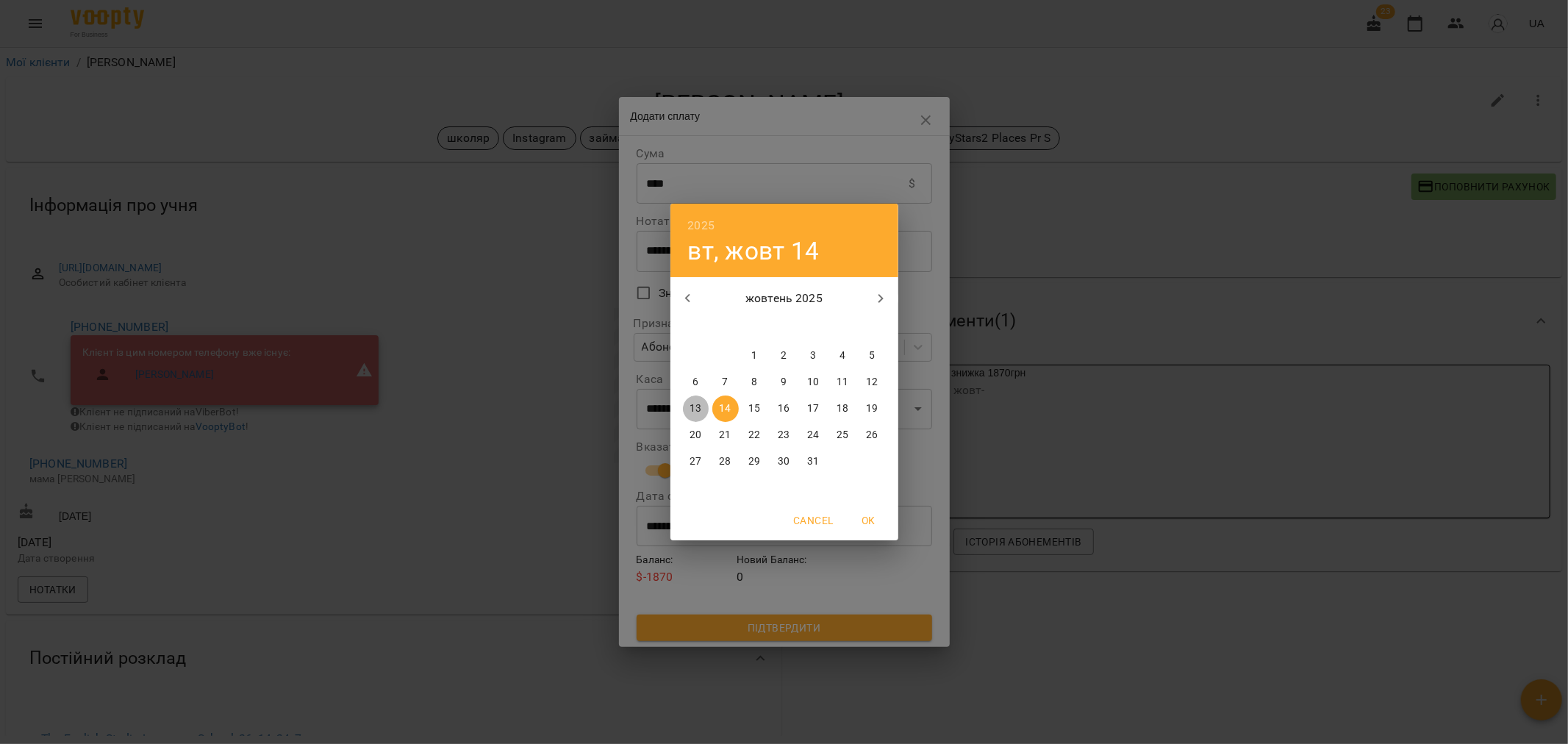
click at [702, 403] on span "13" at bounding box center [695, 409] width 26 height 15
type input "**********"
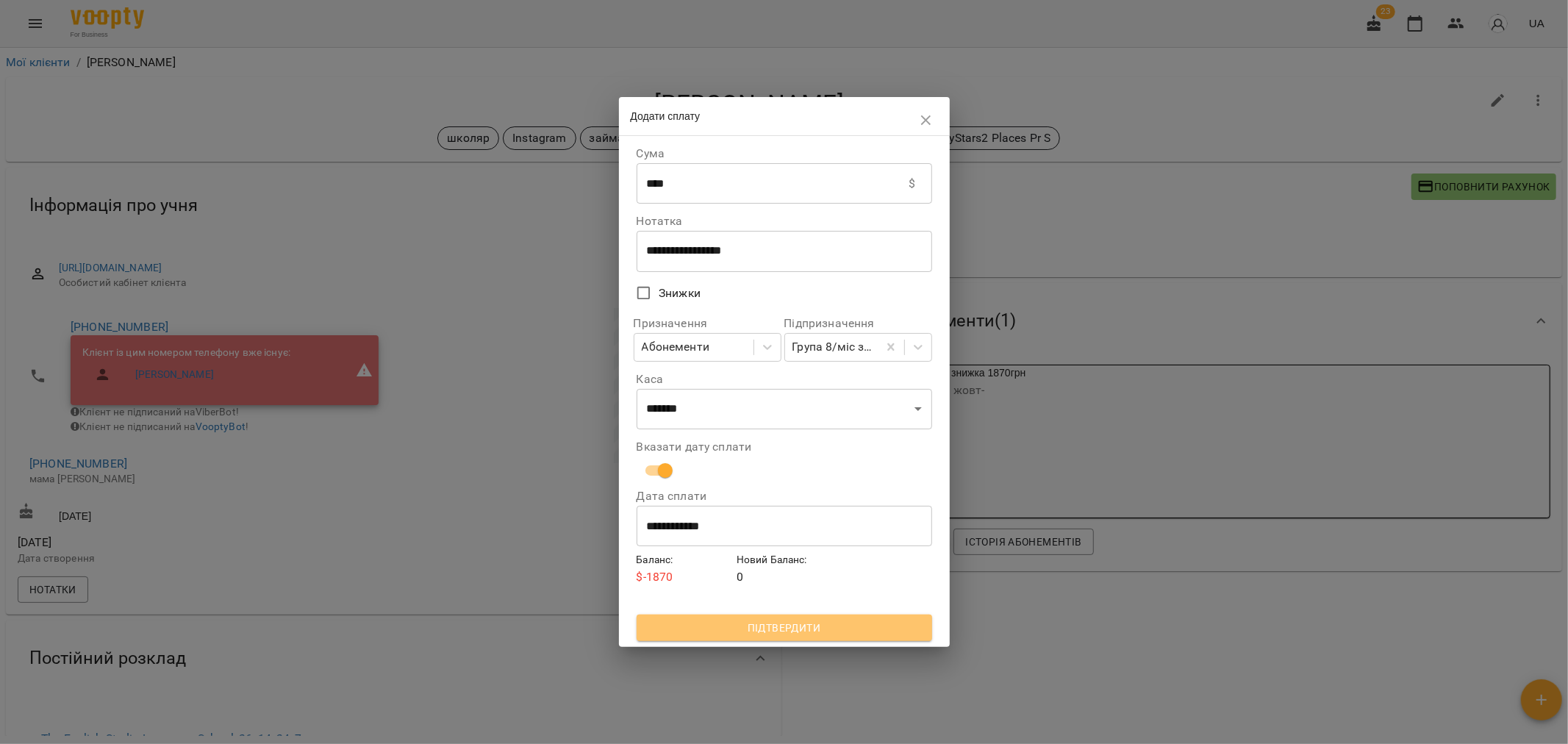
click at [787, 625] on span "Підтвердити" at bounding box center [784, 628] width 272 height 18
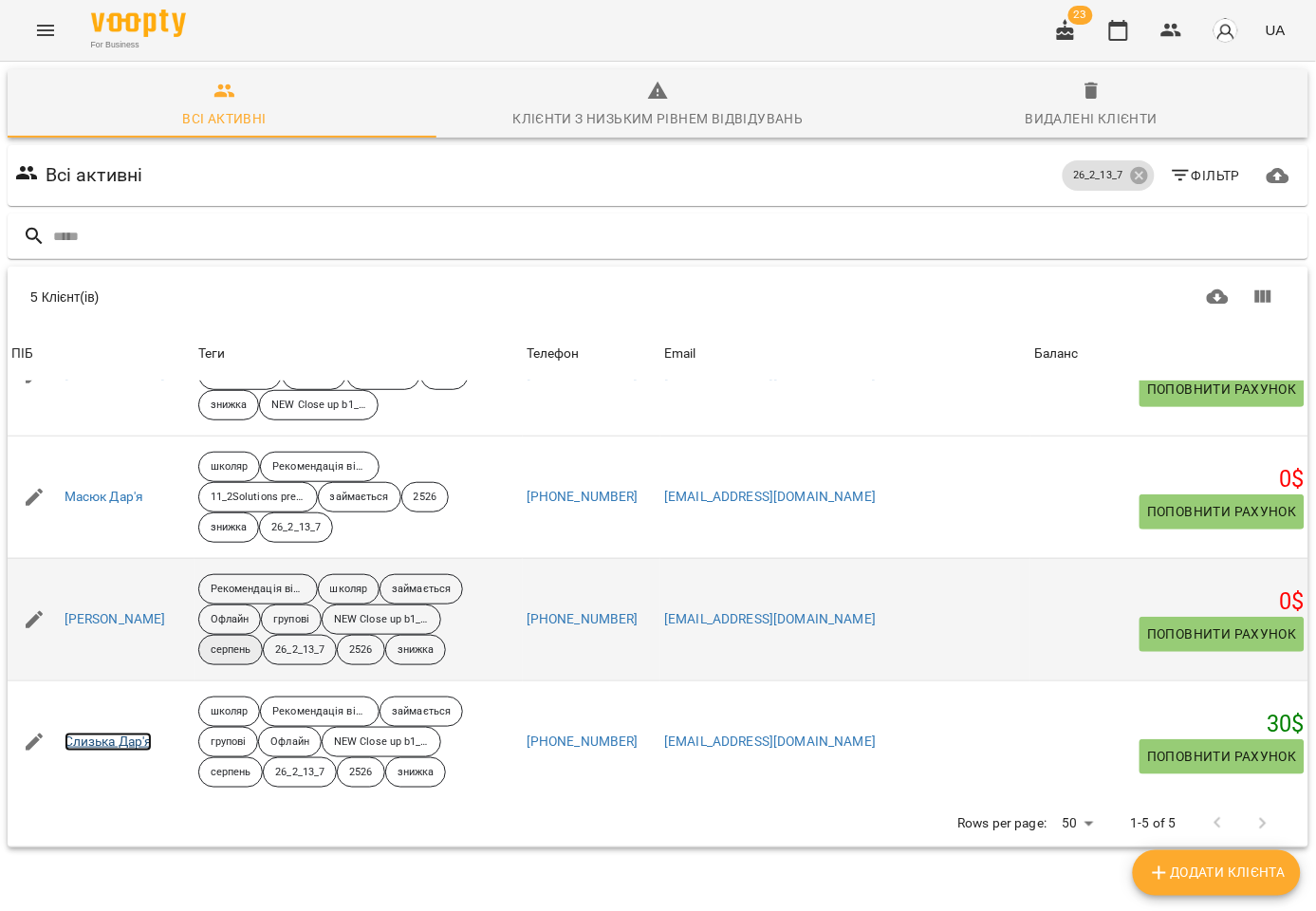
scroll to position [222, 0]
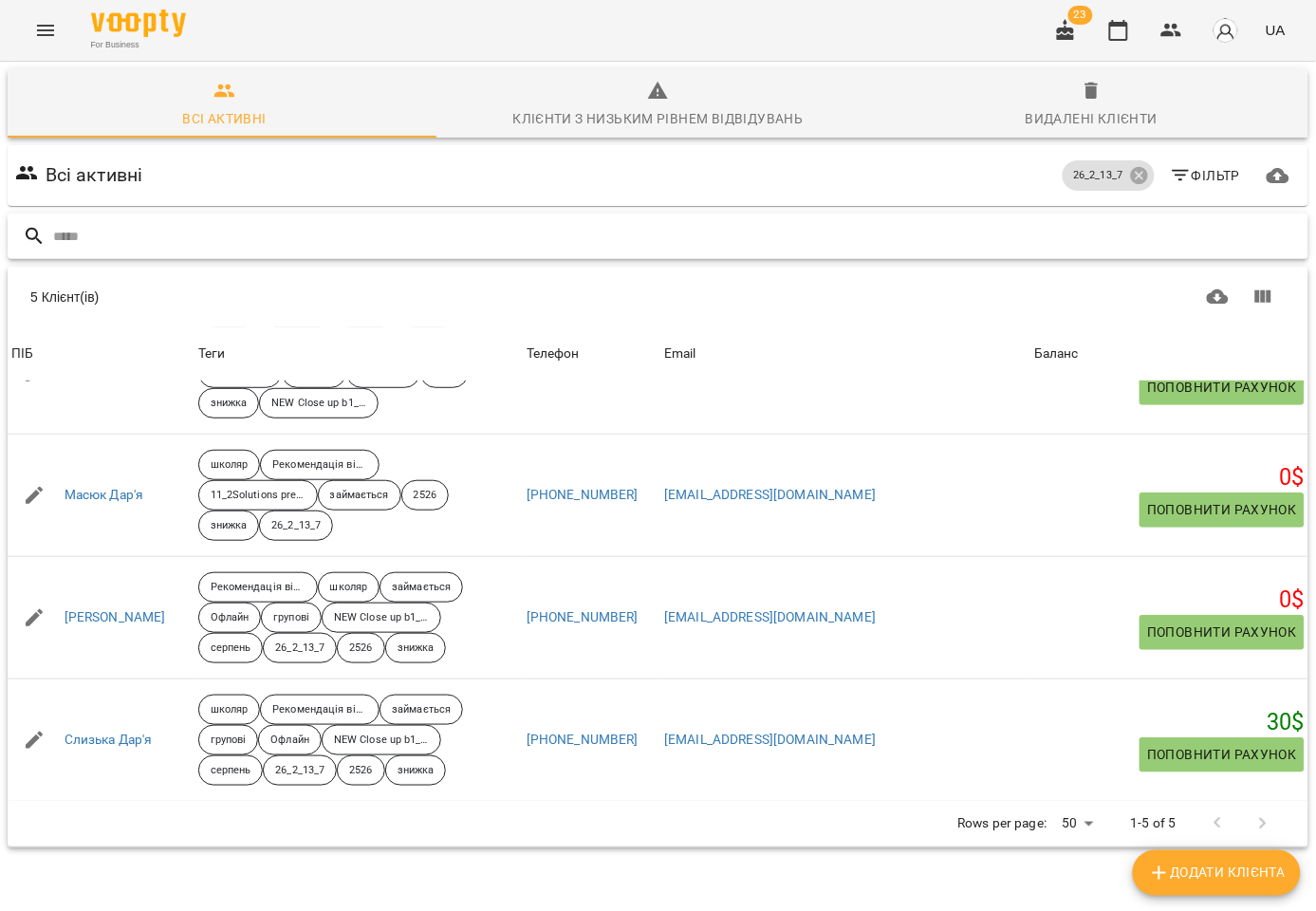
click at [111, 223] on input "text" at bounding box center [677, 237] width 1248 height 32
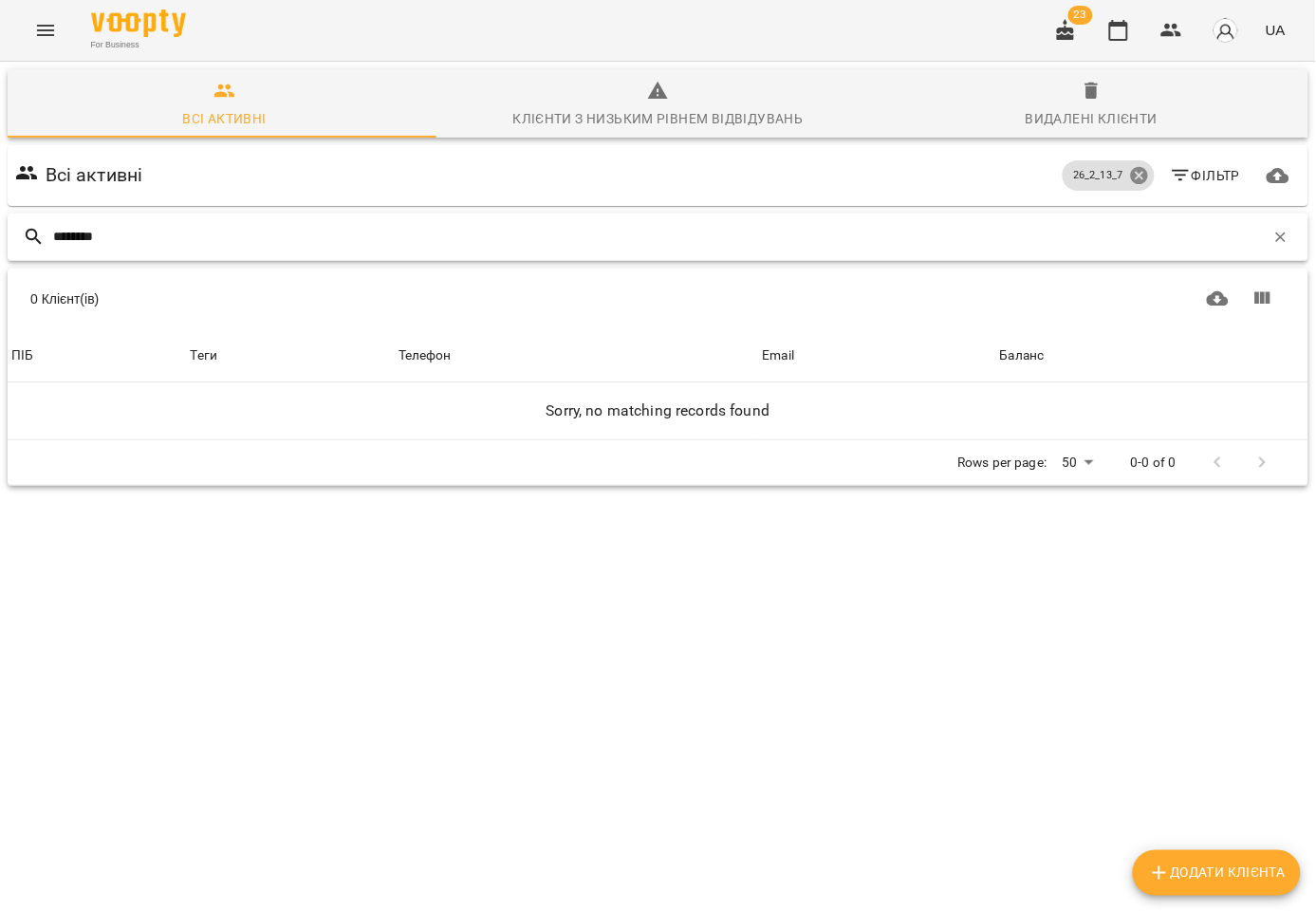
type input "********"
click at [1129, 169] on icon at bounding box center [1138, 175] width 17 height 17
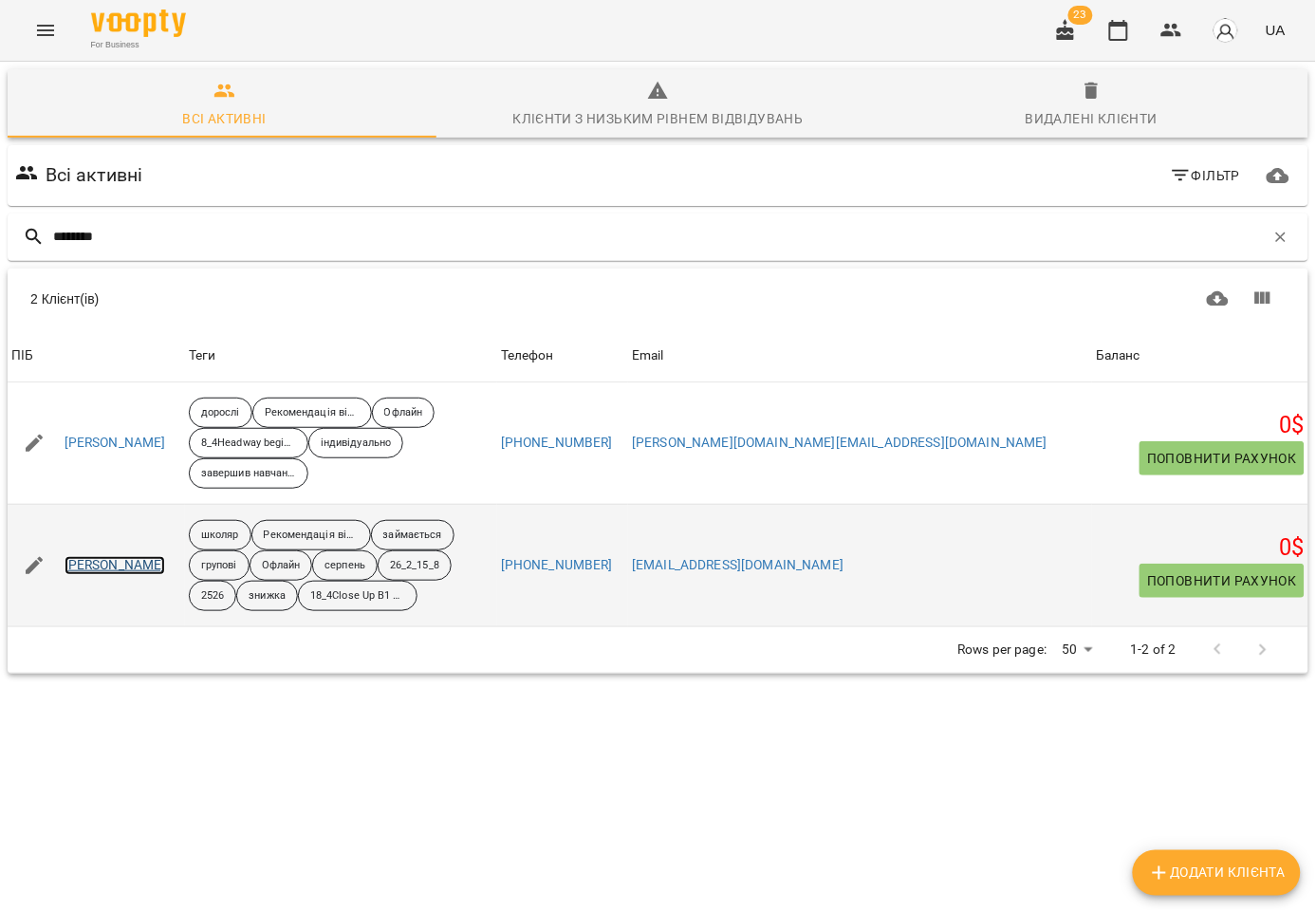
click at [160, 572] on link "Павленко Максим" at bounding box center [115, 565] width 101 height 19
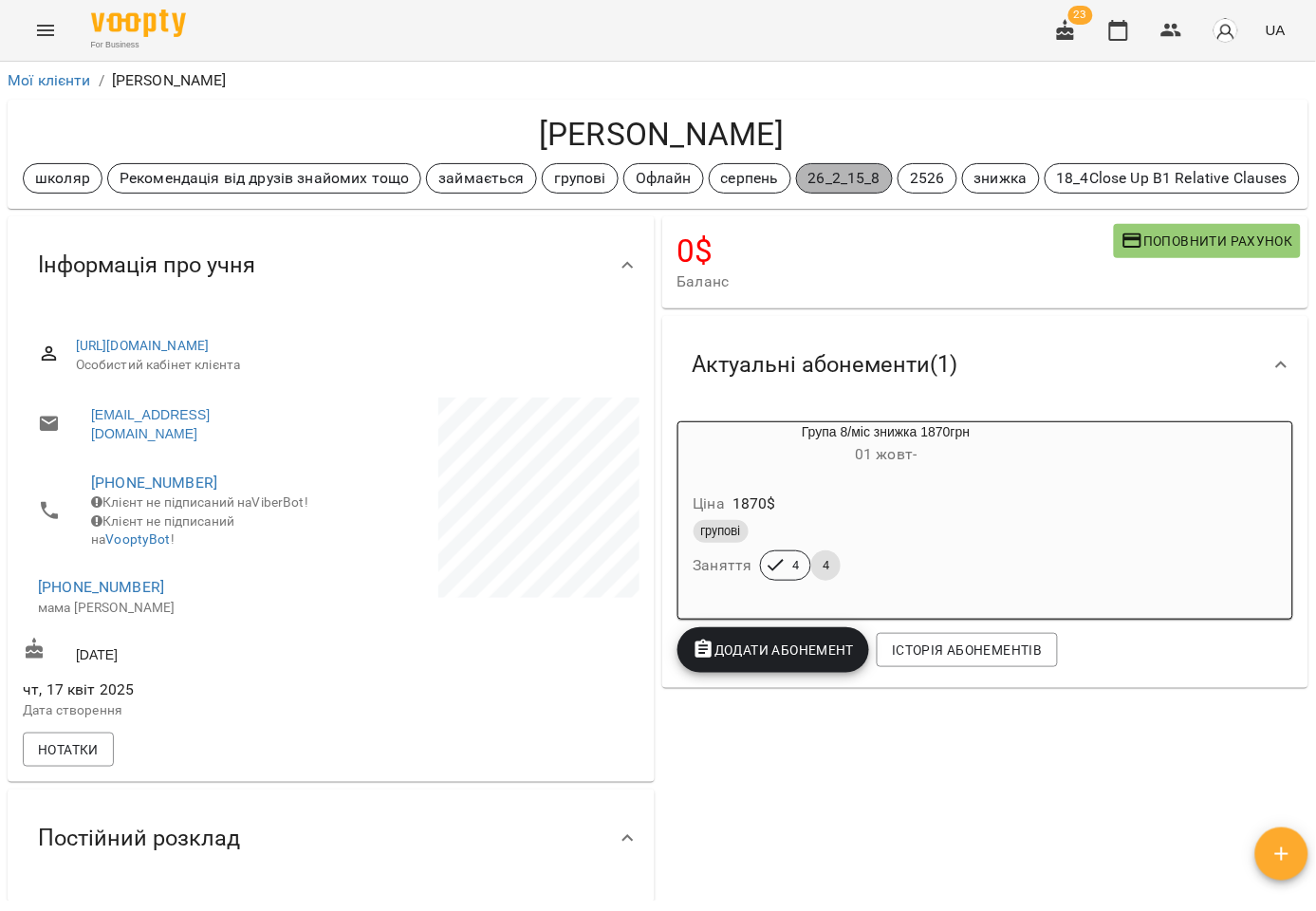
click at [842, 178] on p "26_2_15_8" at bounding box center [843, 178] width 72 height 23
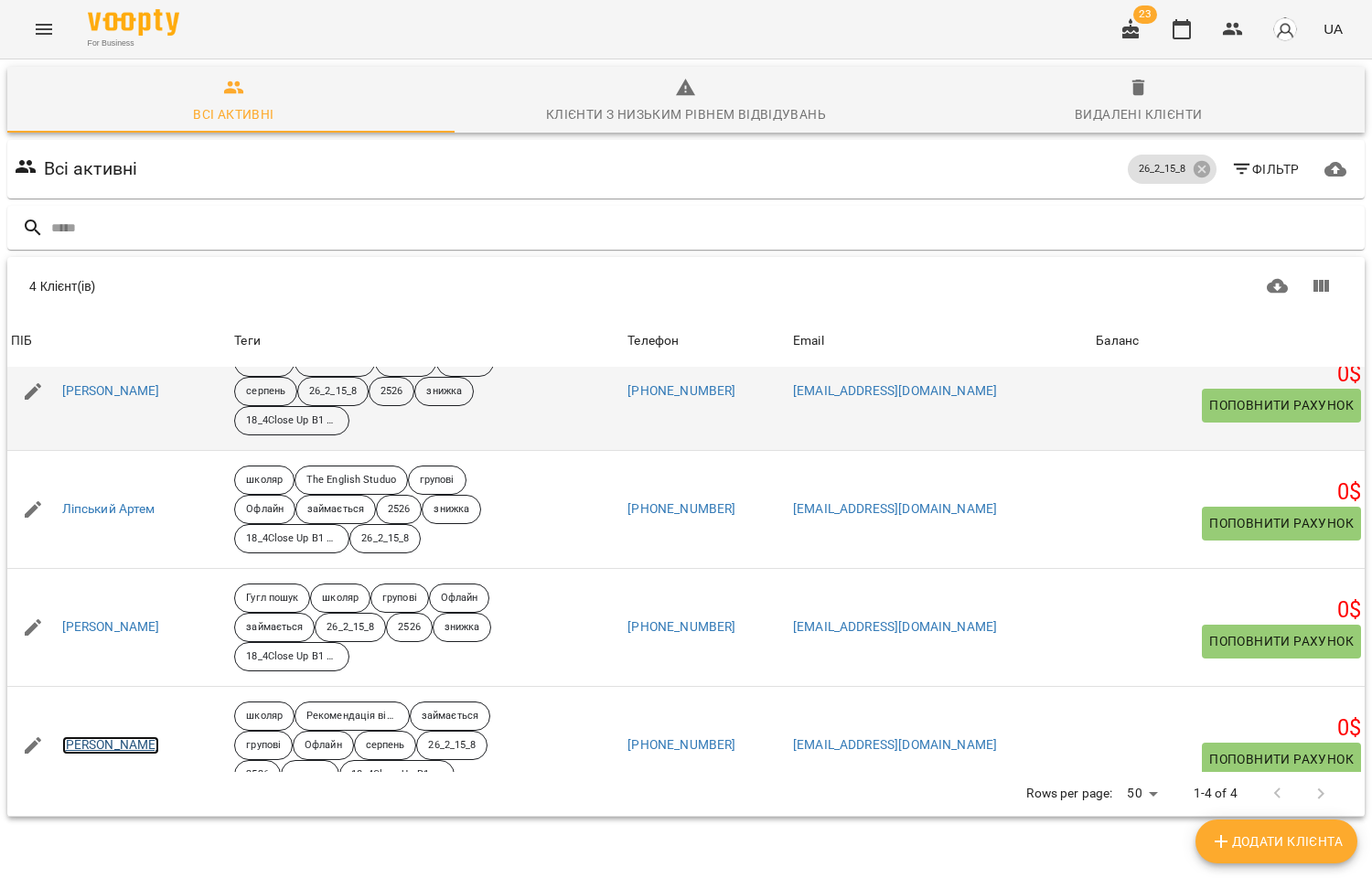
scroll to position [67, 0]
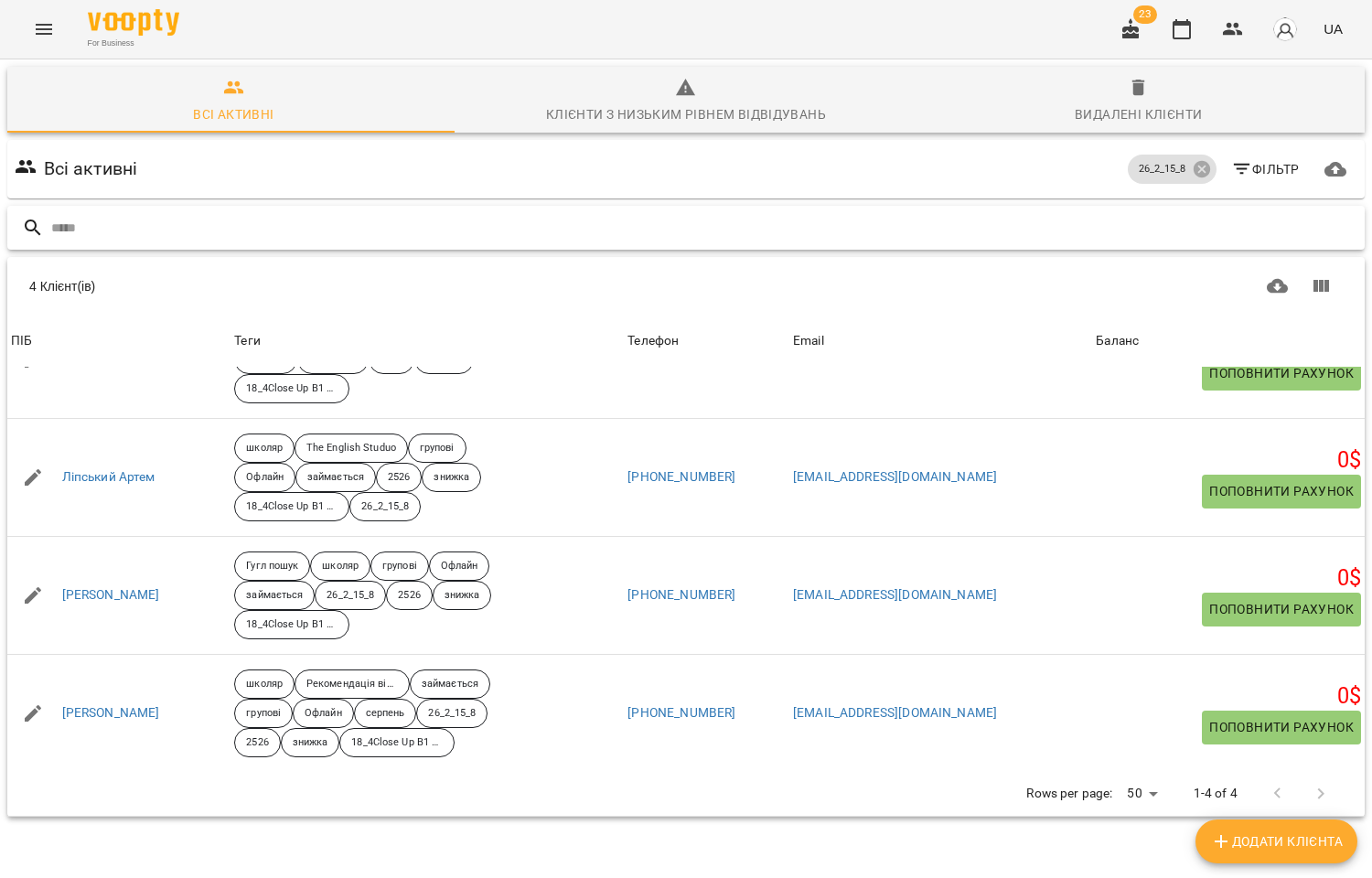
click at [198, 213] on input "text" at bounding box center [704, 228] width 1306 height 31
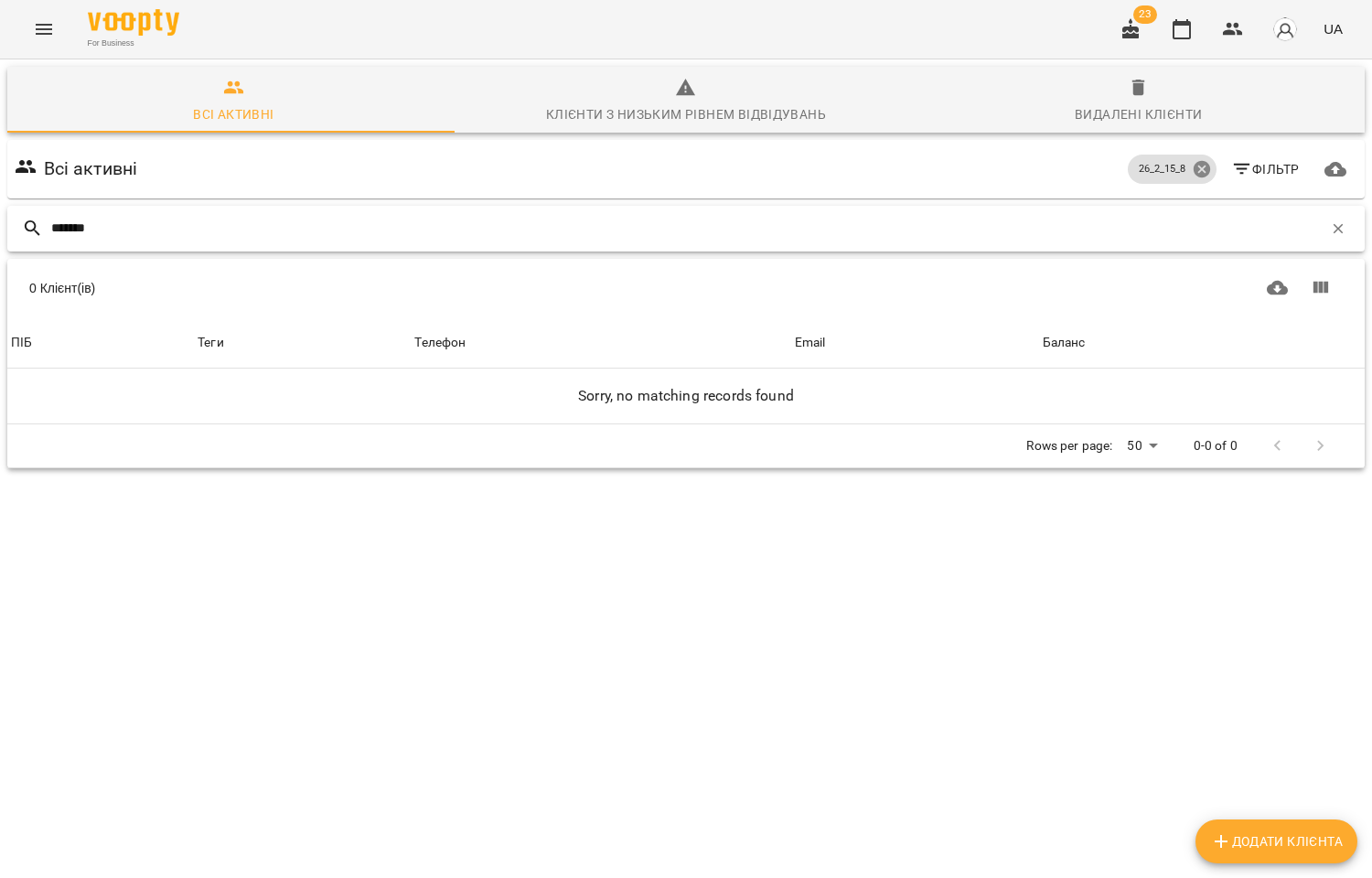
type input "*******"
click at [1193, 161] on icon at bounding box center [1201, 169] width 17 height 17
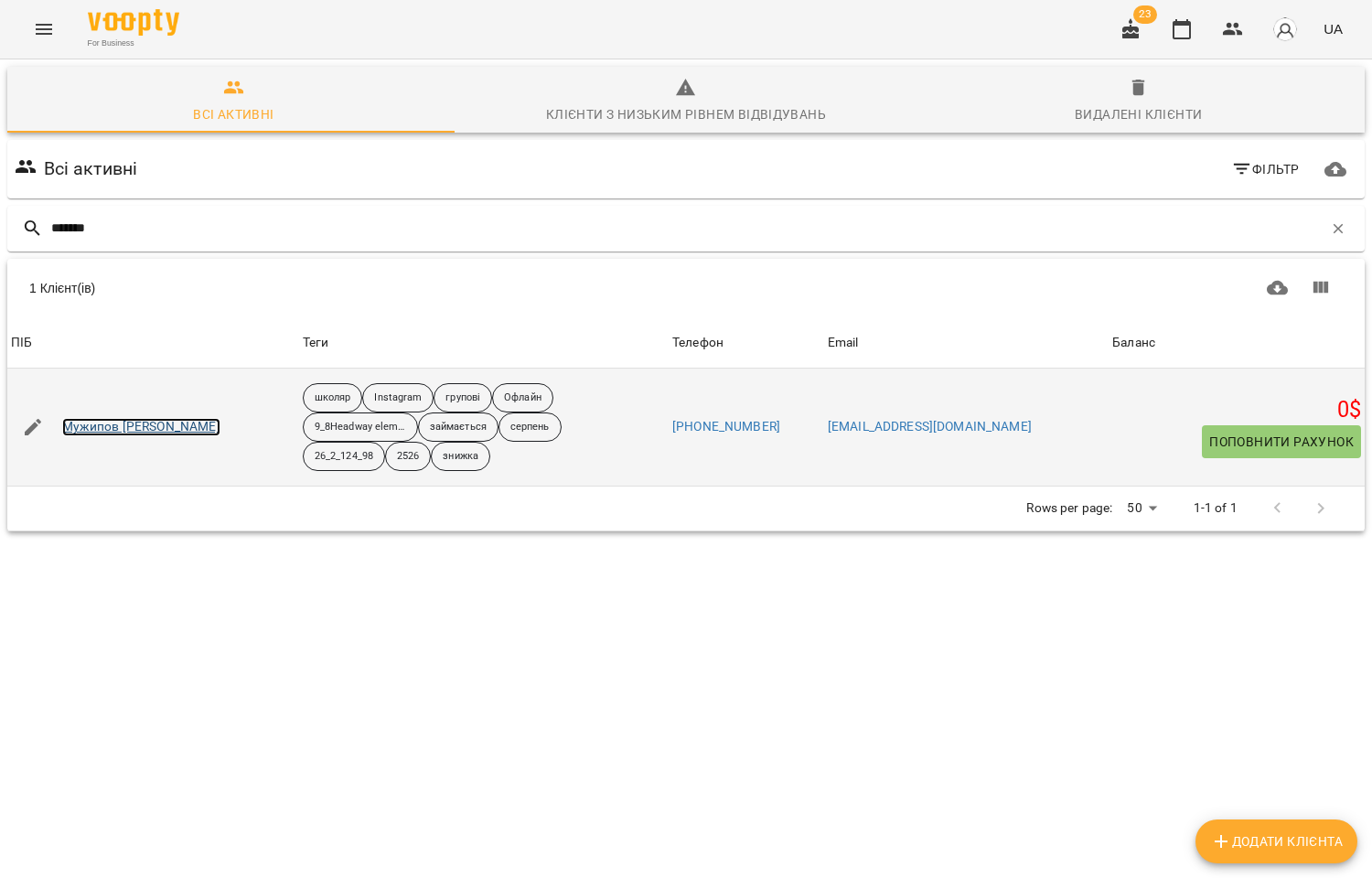
click at [113, 418] on link "Мужипов Владислав" at bounding box center [141, 427] width 158 height 19
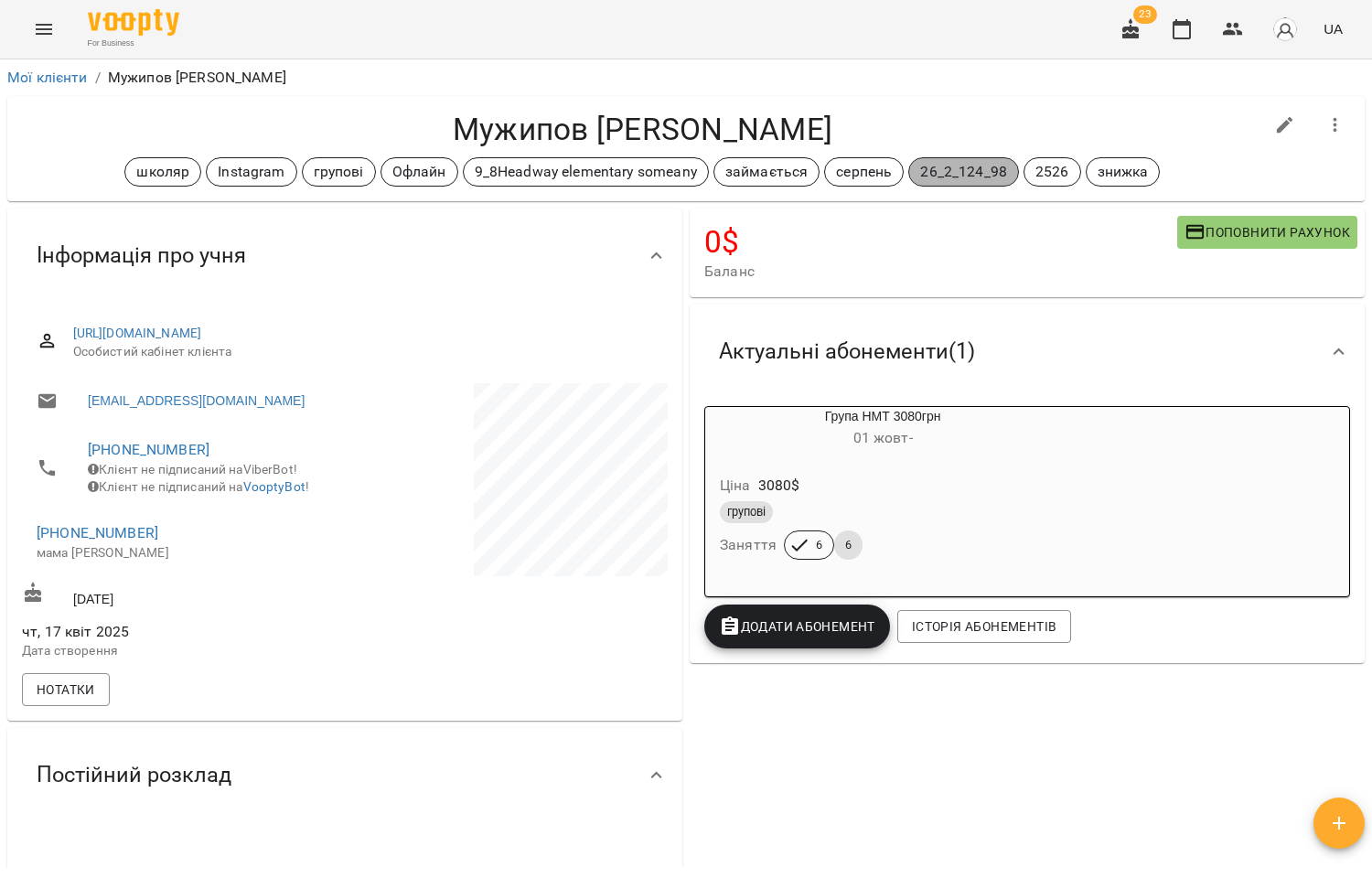
click at [945, 172] on p "26_2_124_98" at bounding box center [964, 172] width 87 height 22
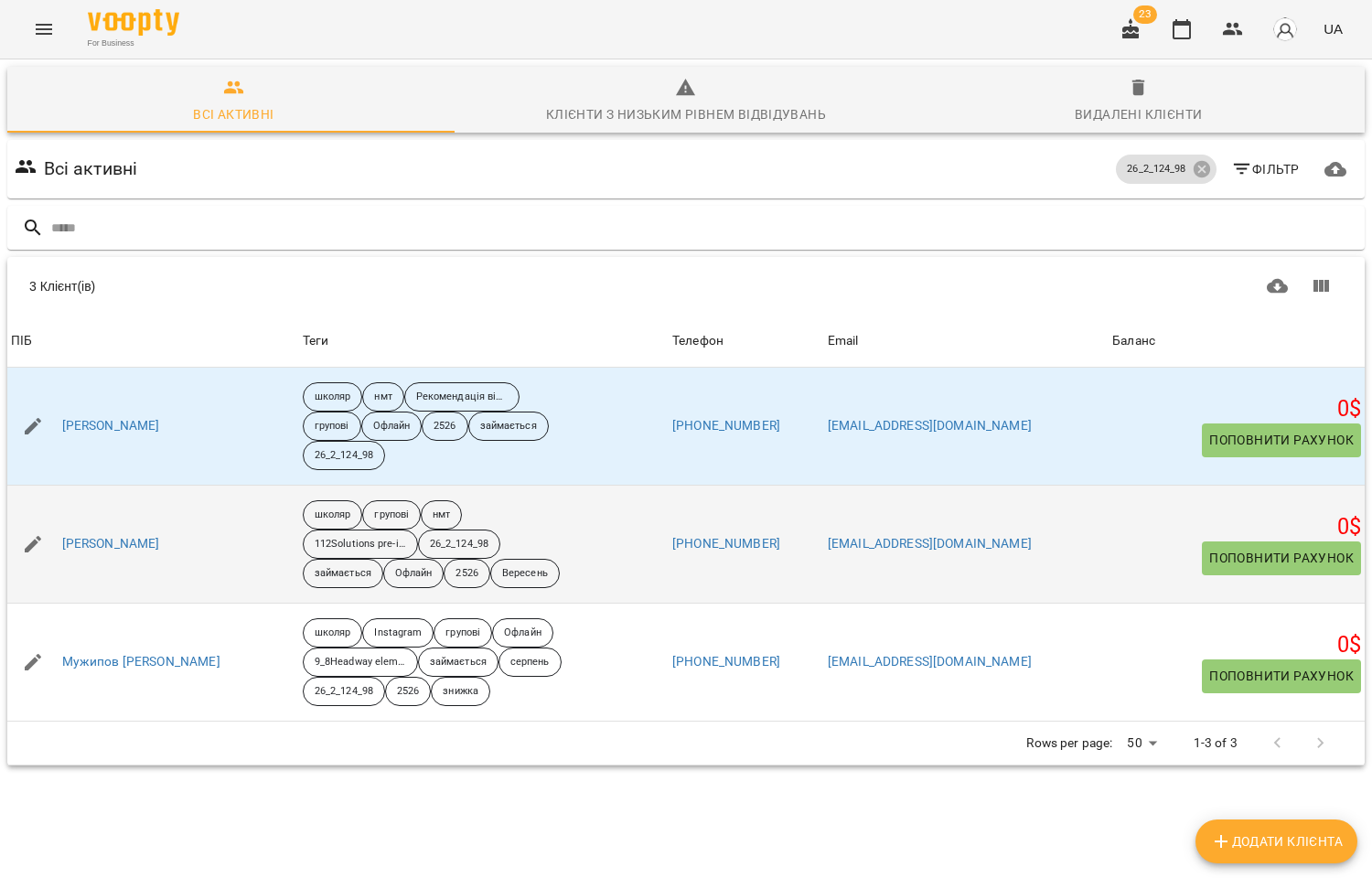
scroll to position [80, 0]
click at [33, 536] on icon "button" at bounding box center [33, 544] width 17 height 17
select select "**"
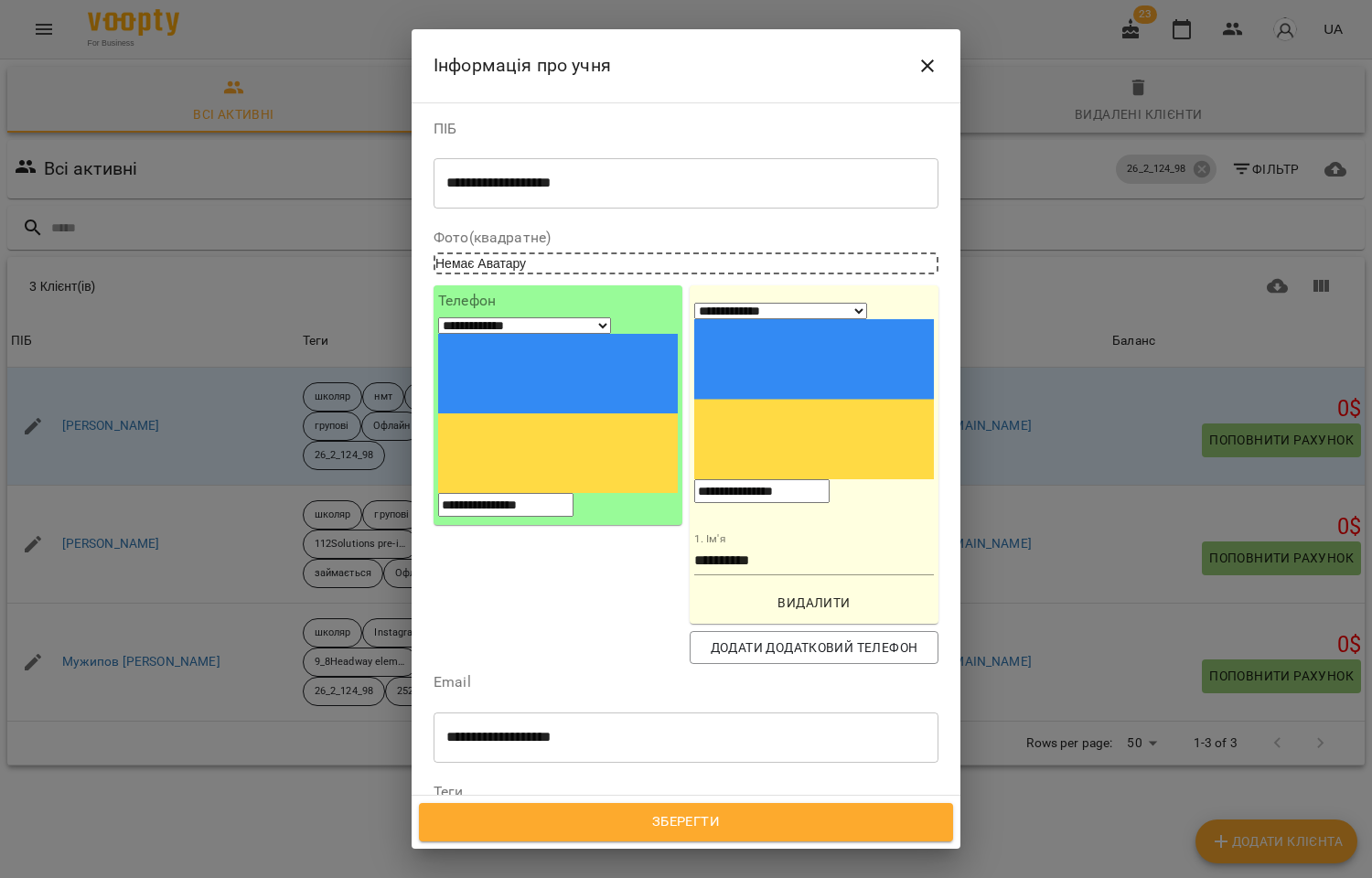
scroll to position [101, 0]
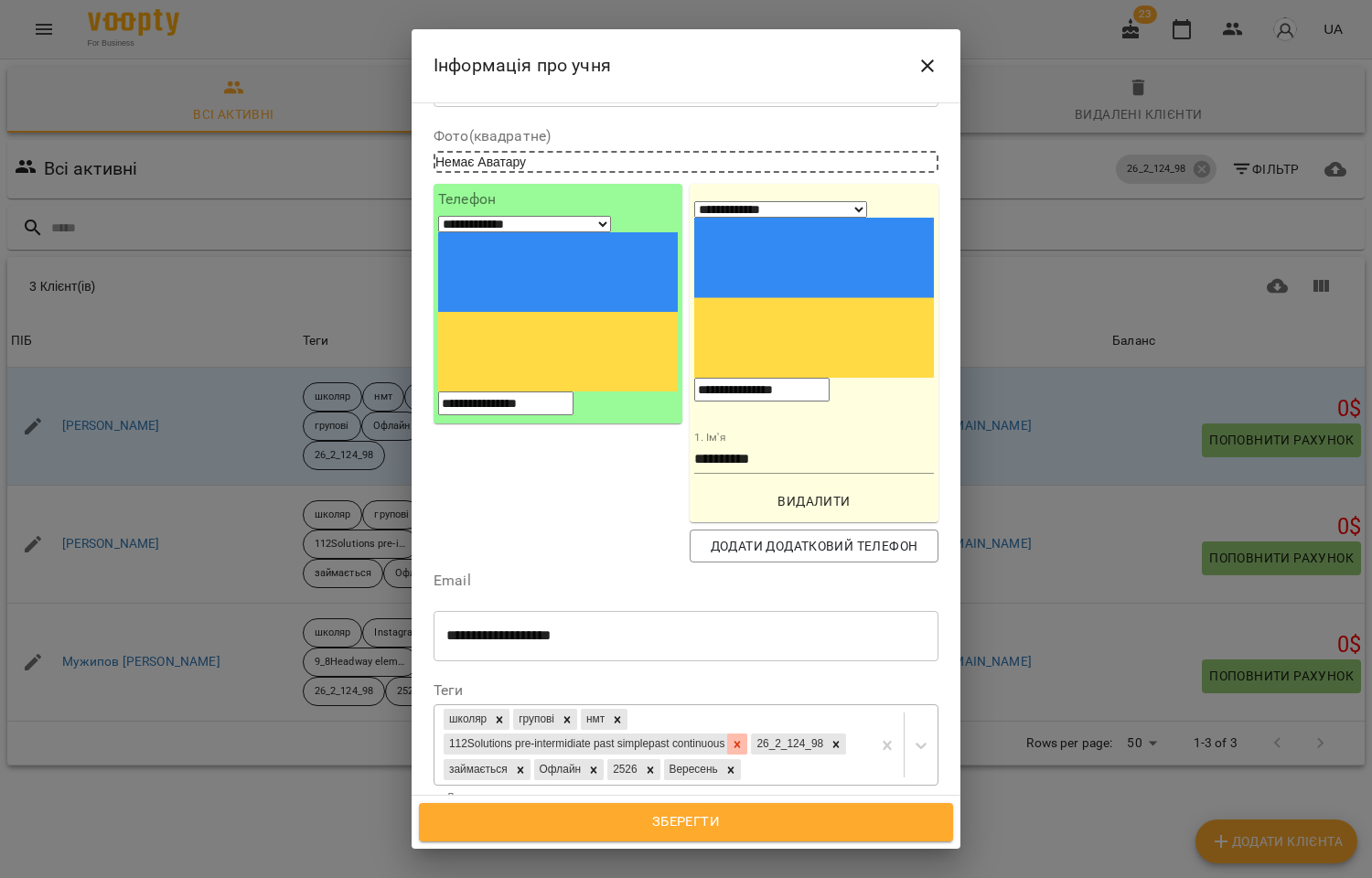
click at [744, 738] on icon at bounding box center [737, 744] width 13 height 13
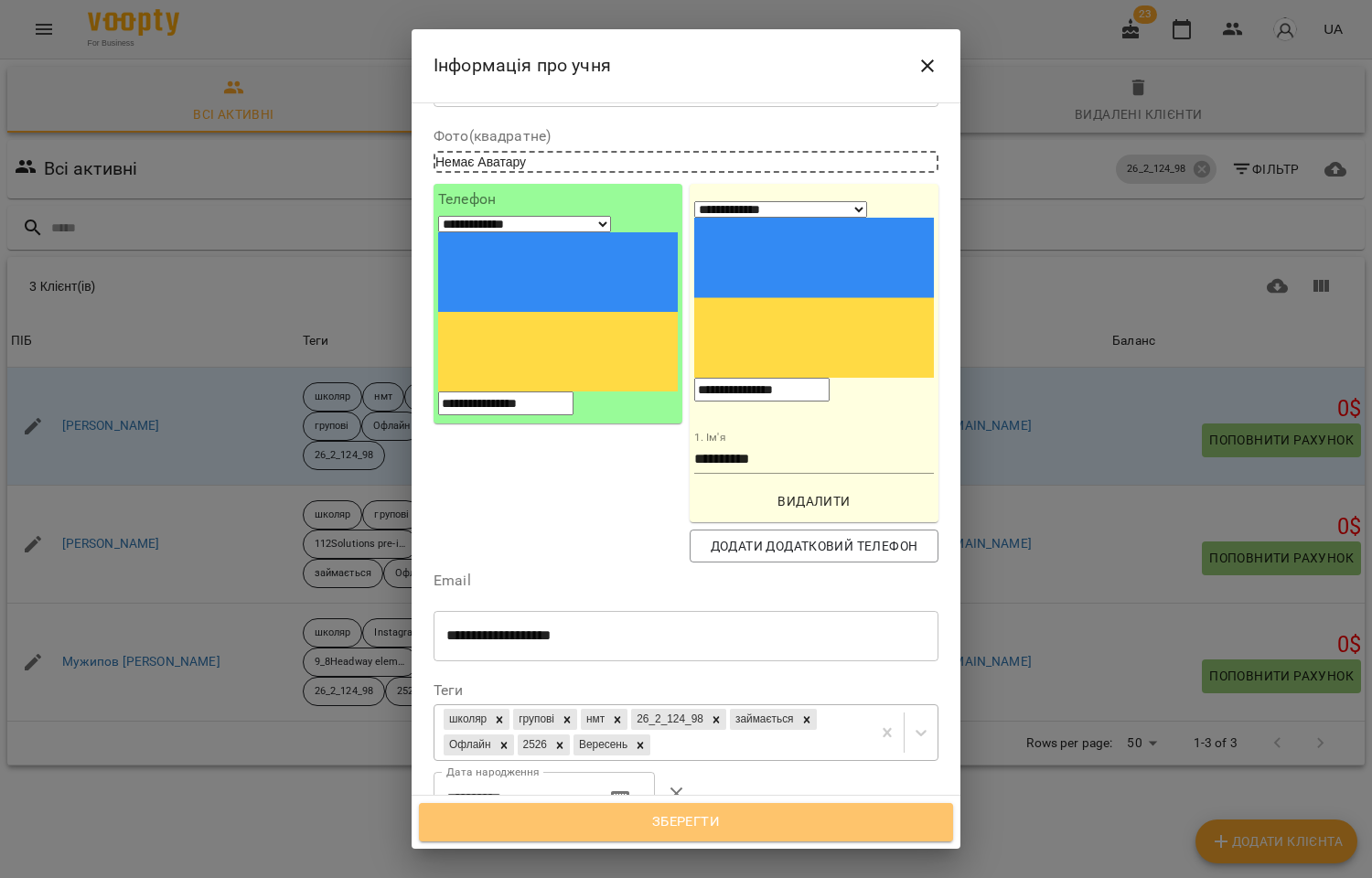
click at [680, 824] on span "Зберегти" at bounding box center [686, 822] width 494 height 24
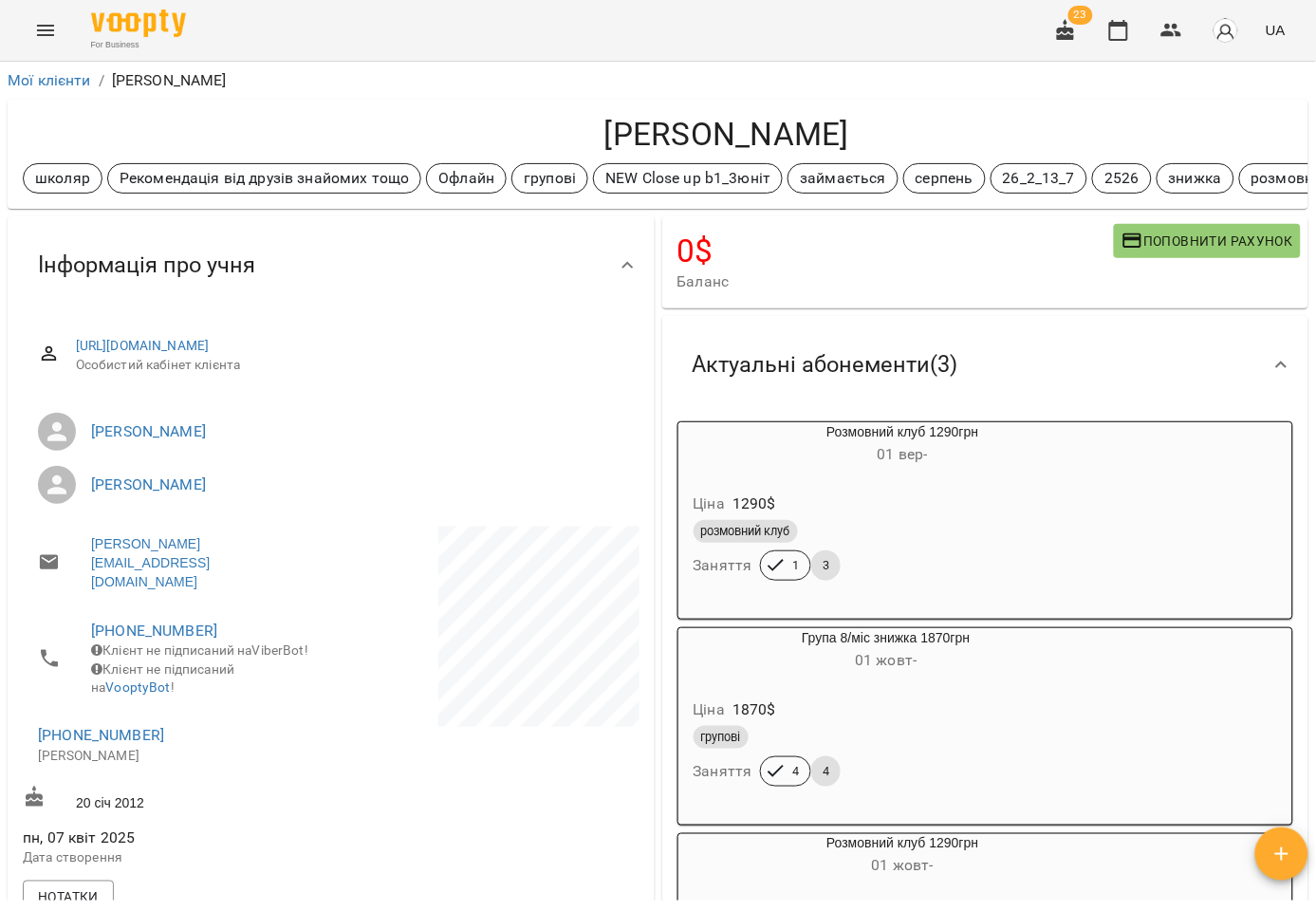
click at [926, 500] on div "Ціна 1290 $" at bounding box center [902, 503] width 426 height 34
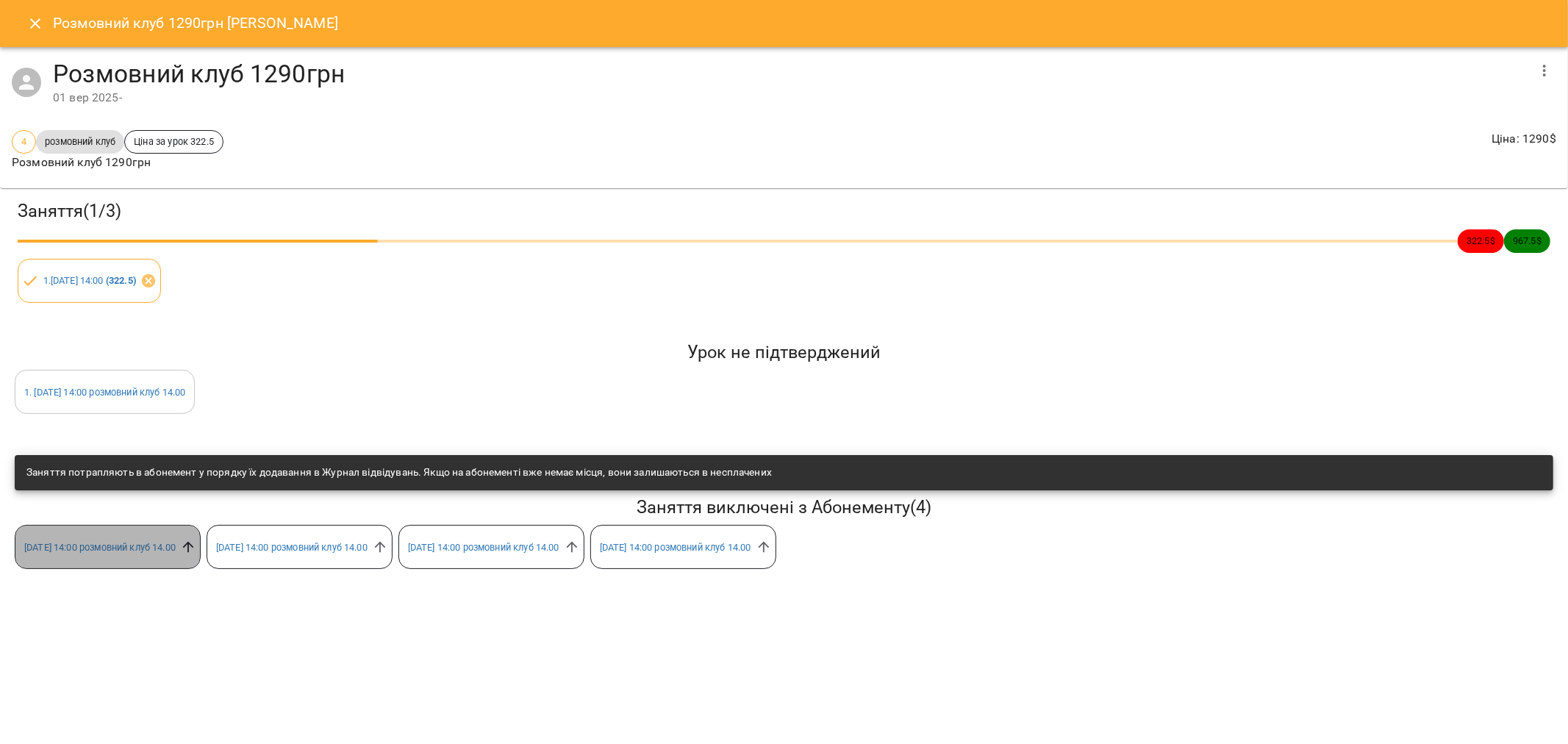
click at [196, 546] on icon at bounding box center [188, 547] width 16 height 16
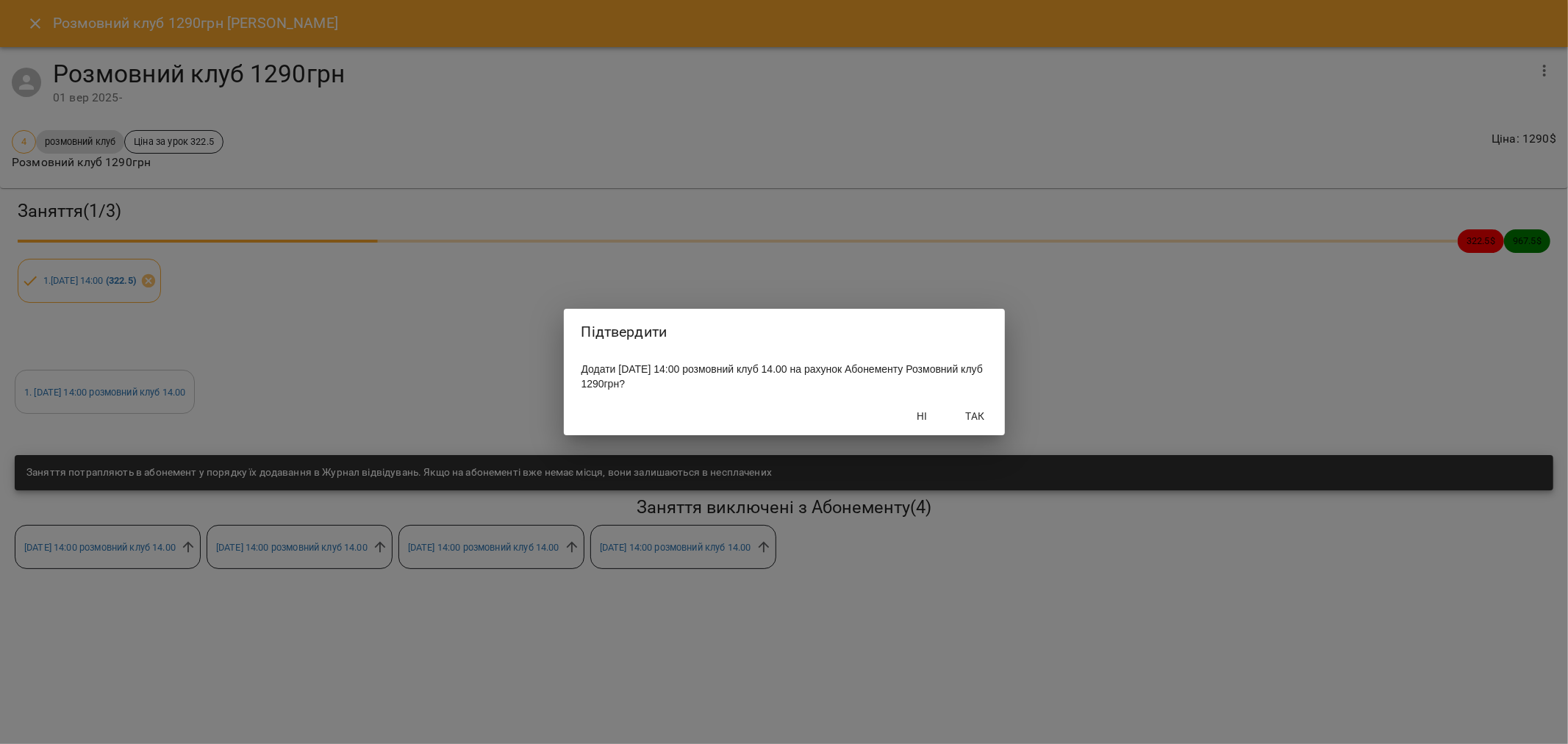
click at [979, 414] on span "Так" at bounding box center [975, 416] width 35 height 18
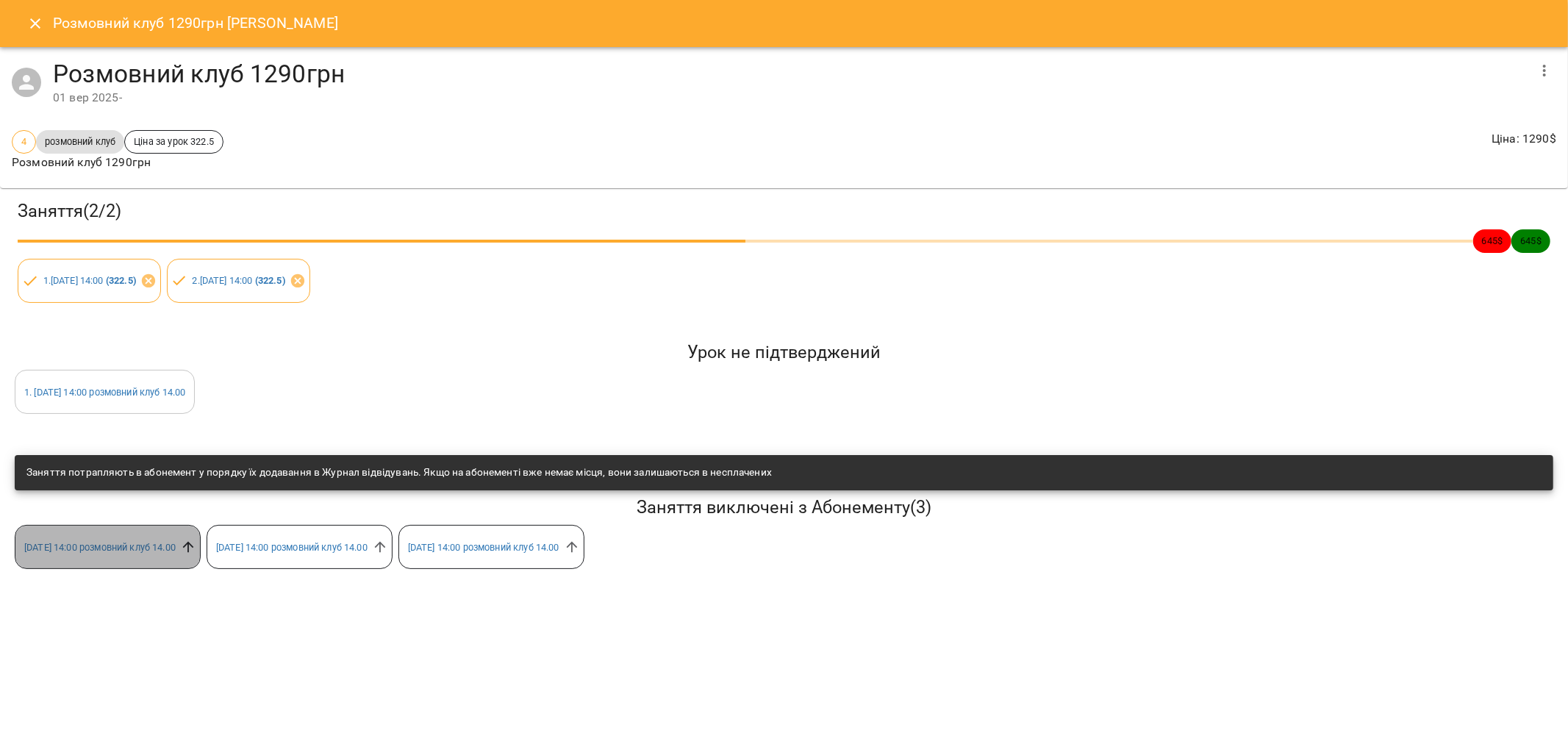
click at [196, 548] on icon at bounding box center [188, 547] width 16 height 16
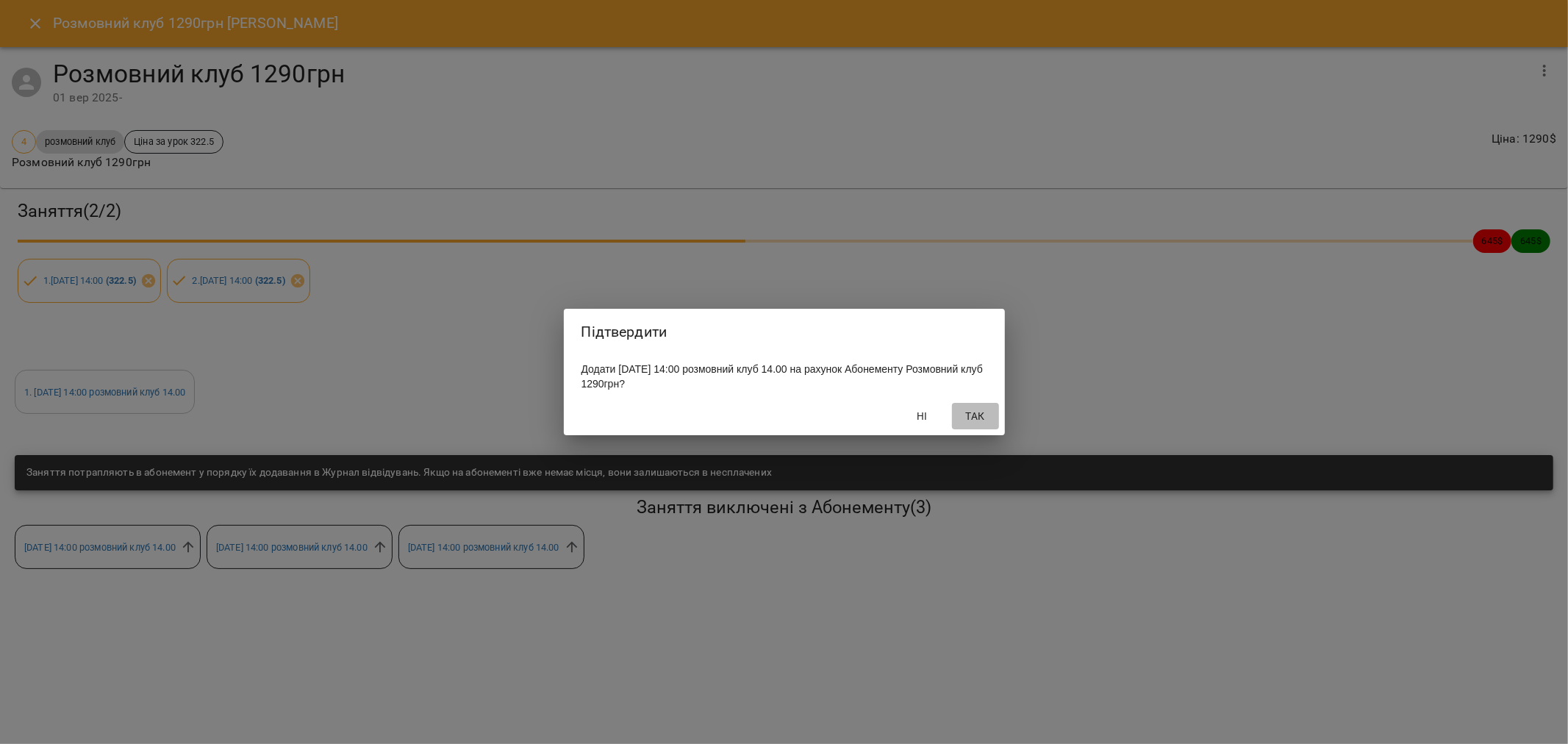
click at [977, 424] on span "Так" at bounding box center [975, 416] width 35 height 18
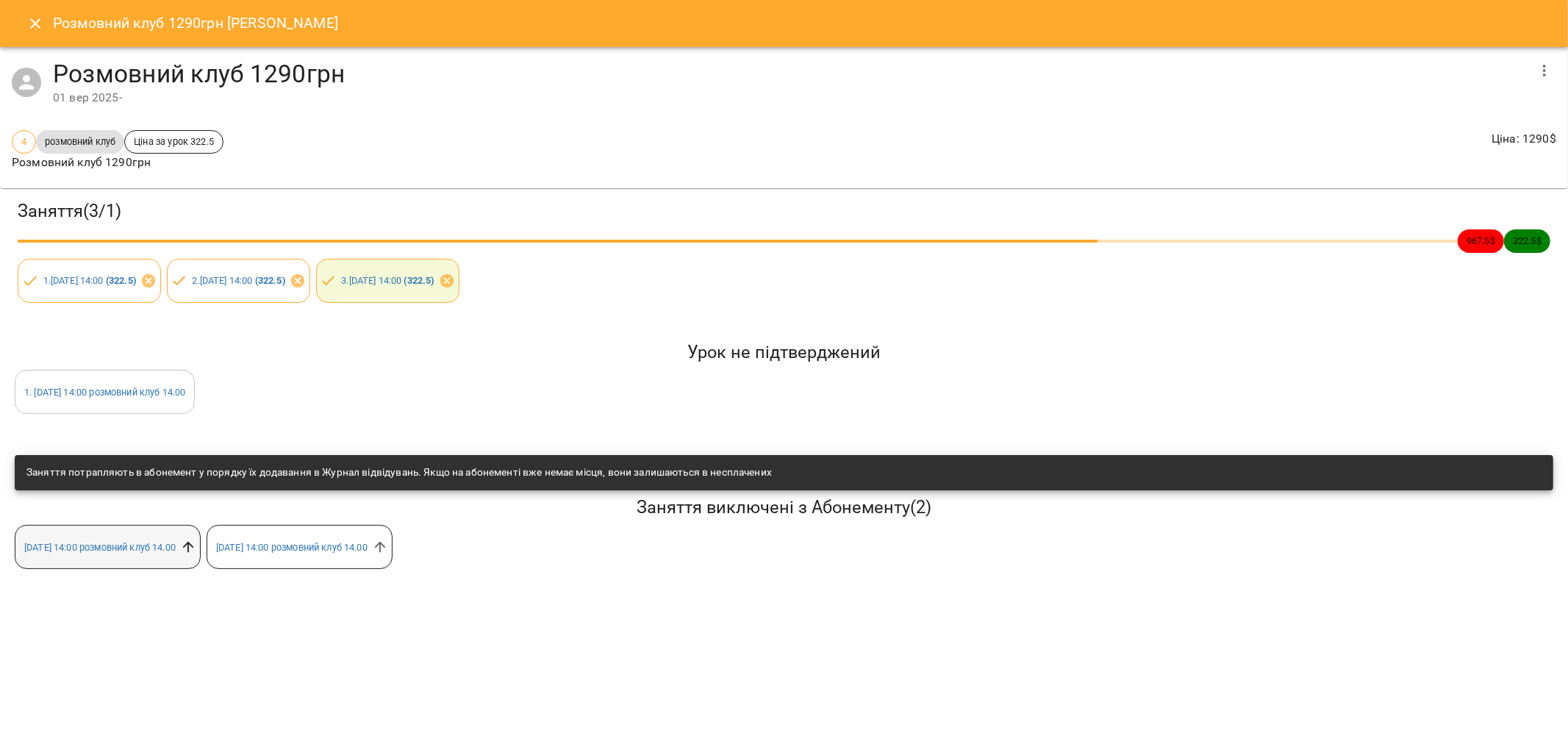
click at [196, 552] on icon at bounding box center [188, 547] width 16 height 16
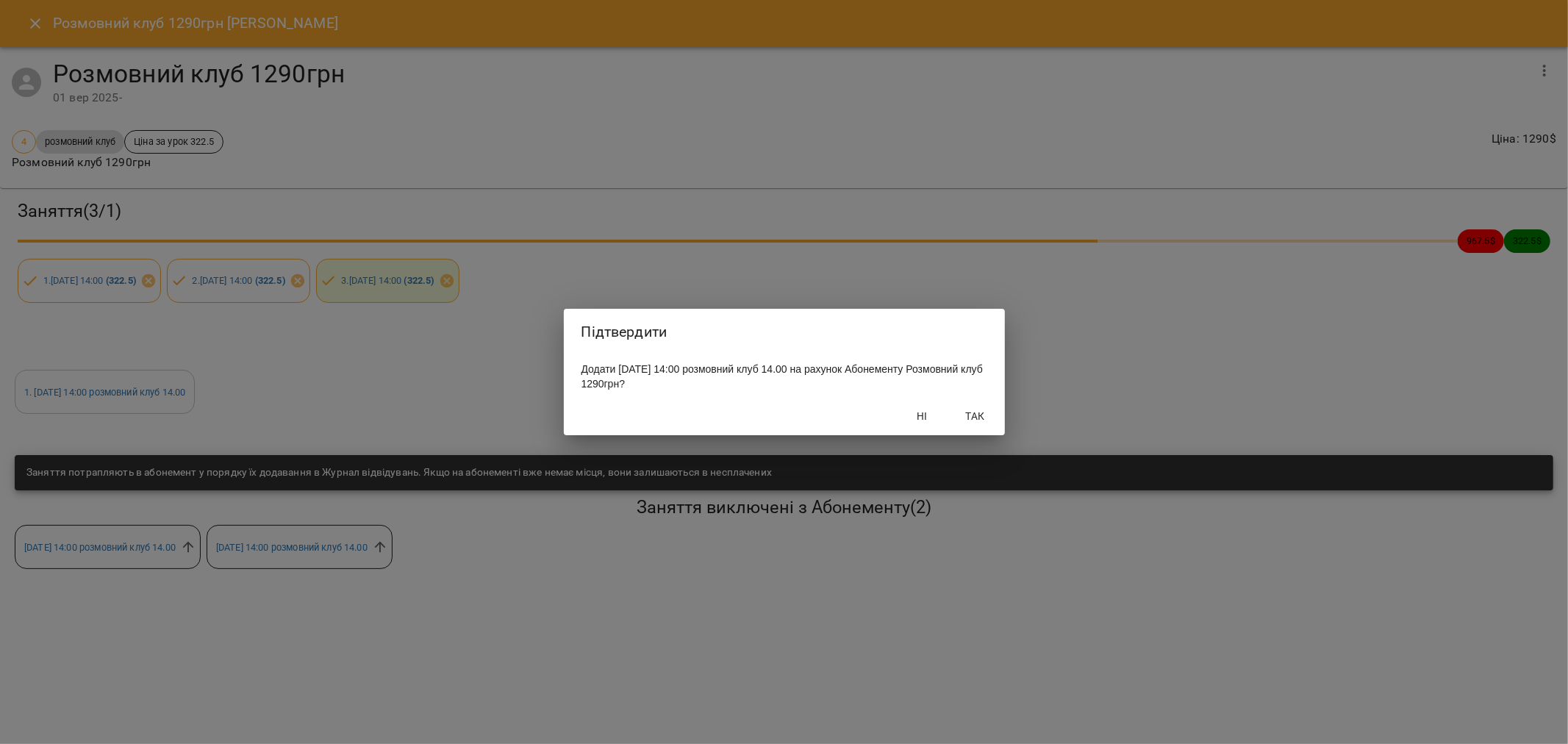
click at [960, 416] on span "Так" at bounding box center [975, 416] width 35 height 18
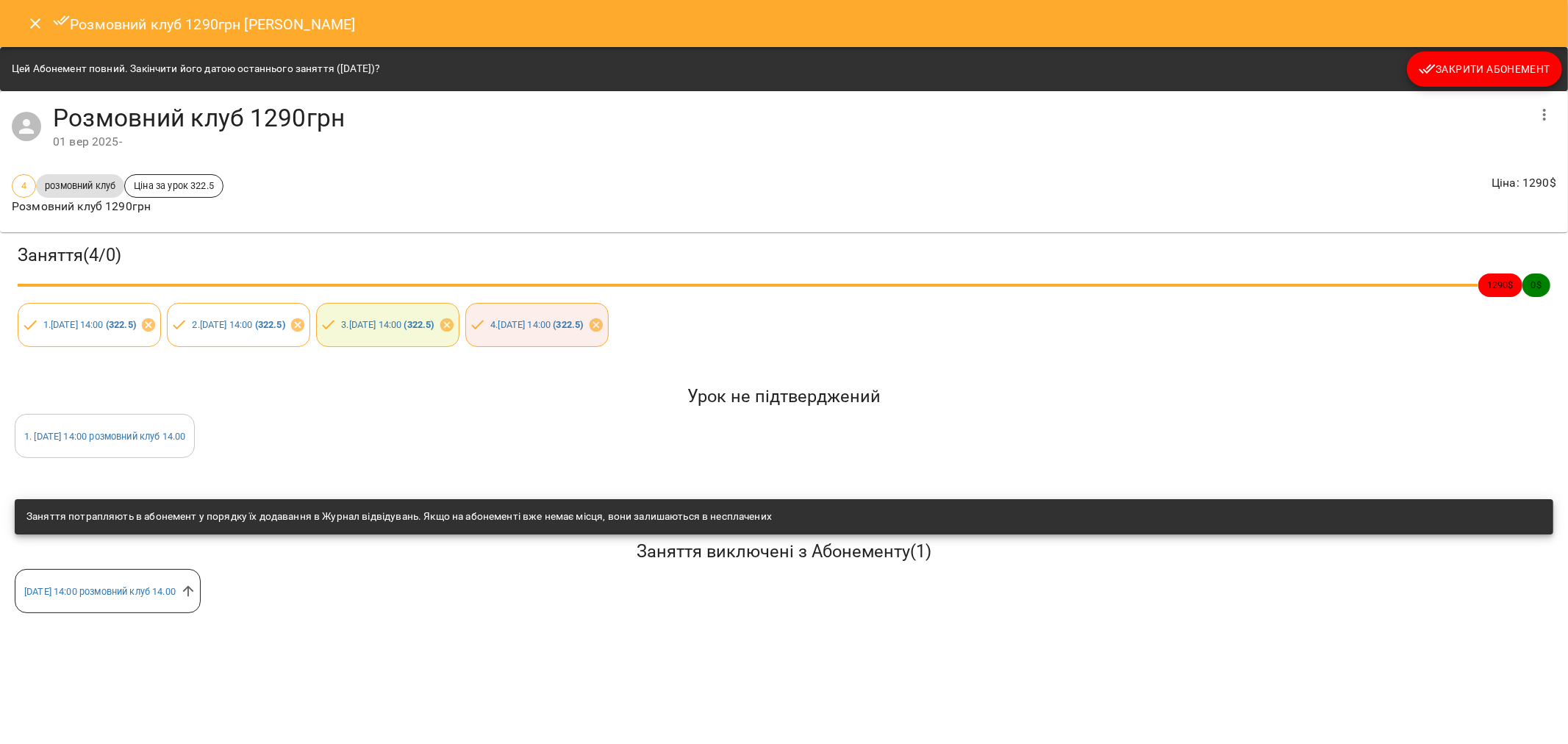
click at [1019, 63] on span "Закрити Абонемент" at bounding box center [1484, 69] width 131 height 18
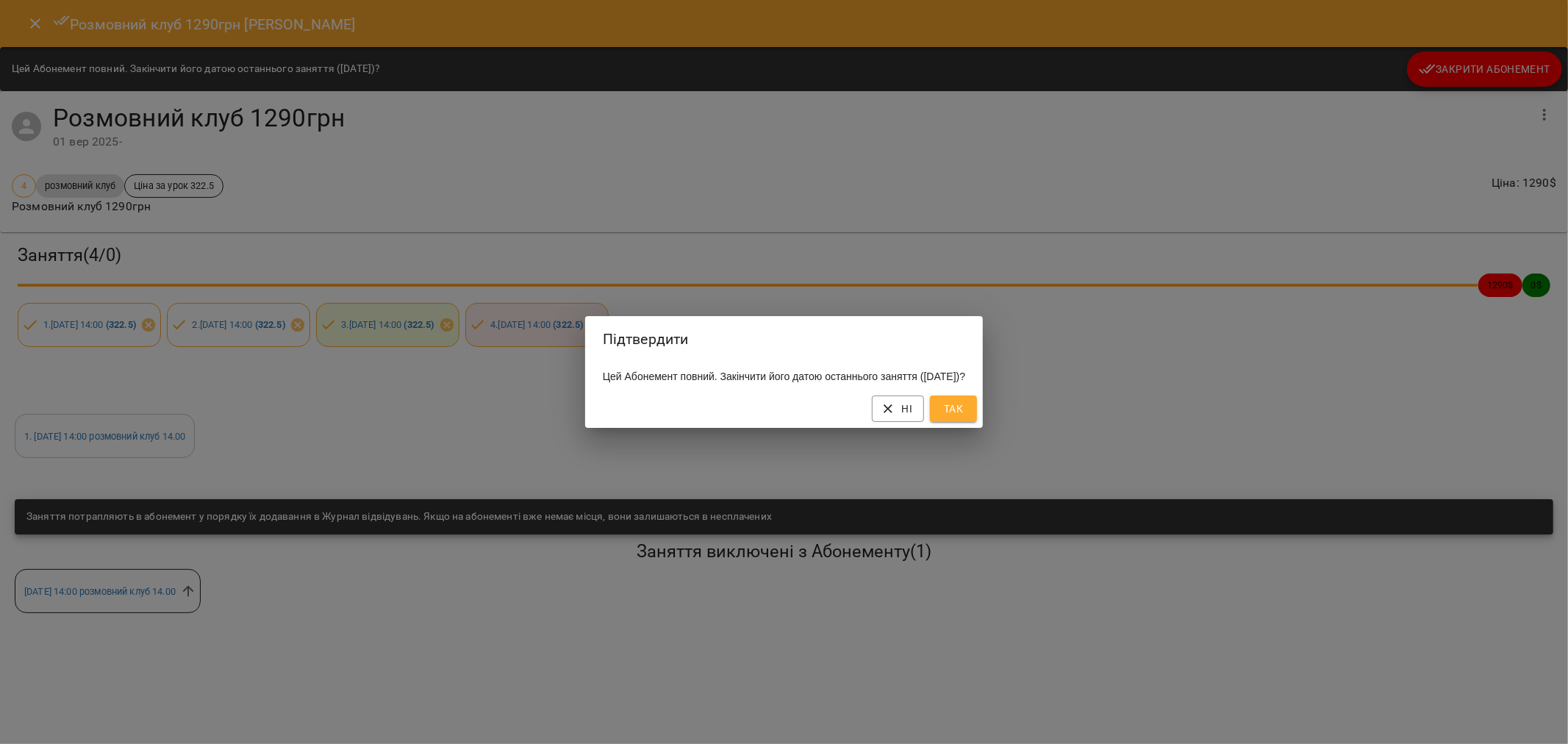
click at [965, 415] on span "Так" at bounding box center [953, 409] width 24 height 18
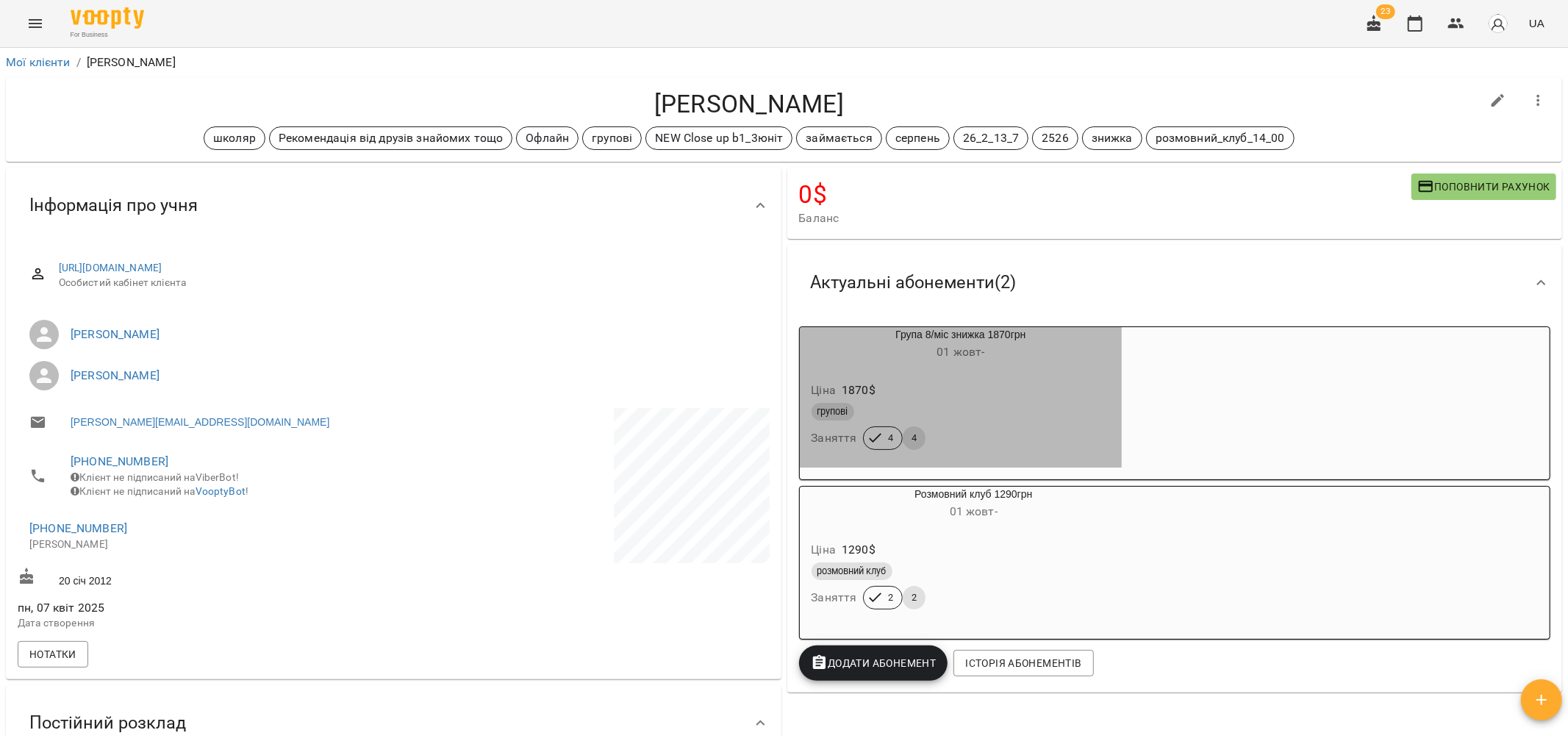
click at [1019, 406] on div "групові" at bounding box center [961, 412] width 299 height 18
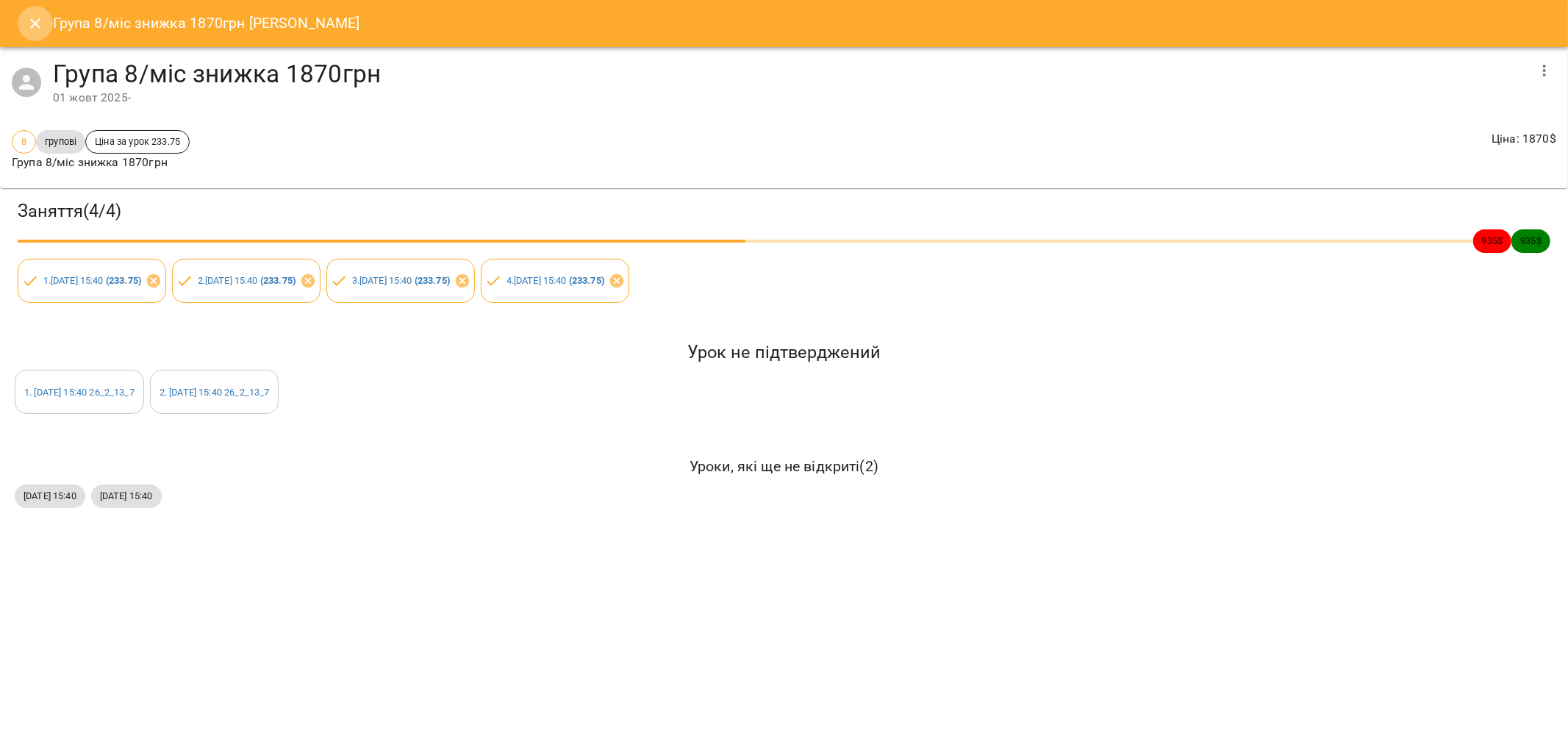
click at [33, 20] on icon "Close" at bounding box center [35, 24] width 18 height 18
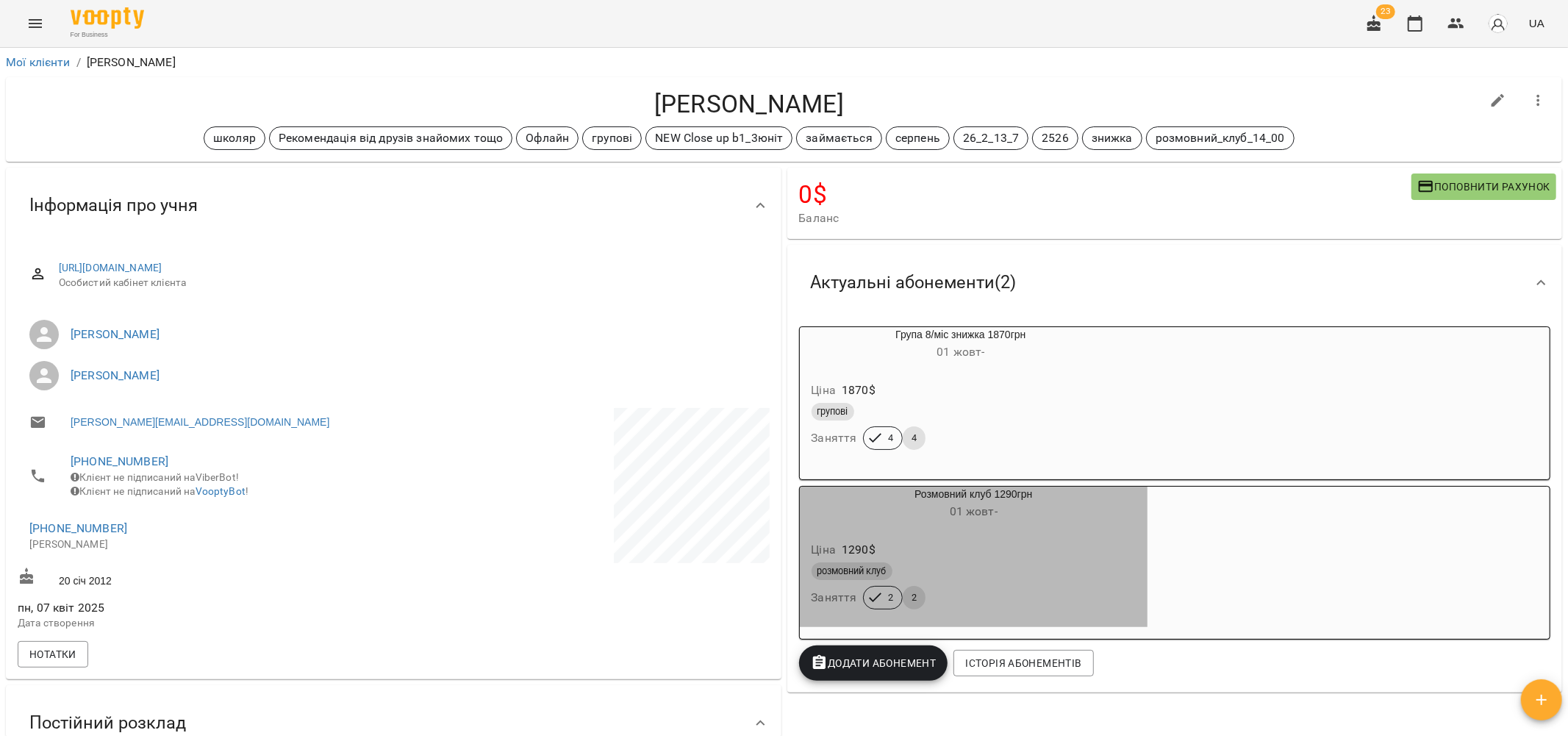
click at [1019, 525] on div "Розмовний клуб 1290грн 01 жовт -" at bounding box center [973, 504] width 354 height 41
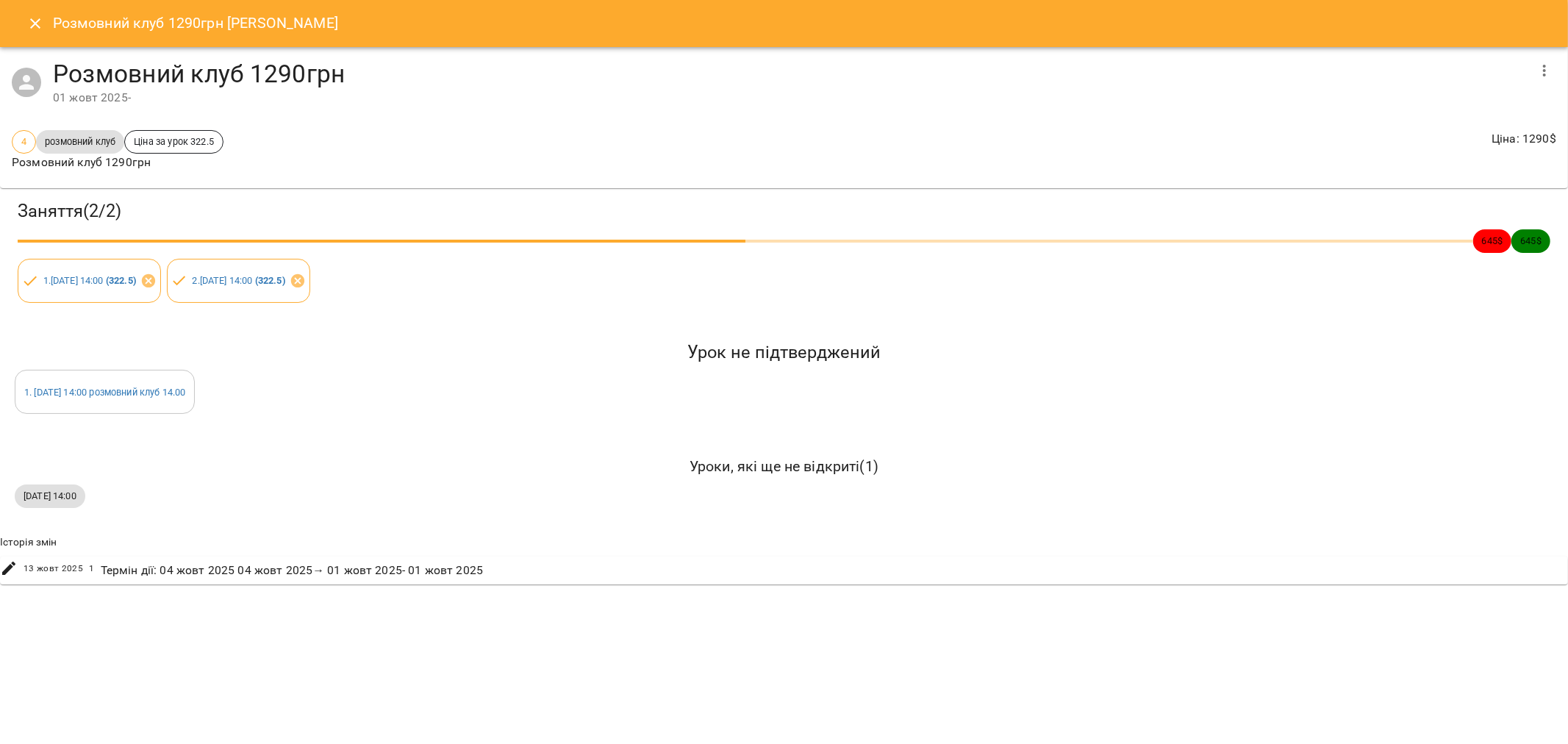
click at [30, 23] on icon "Close" at bounding box center [35, 24] width 18 height 18
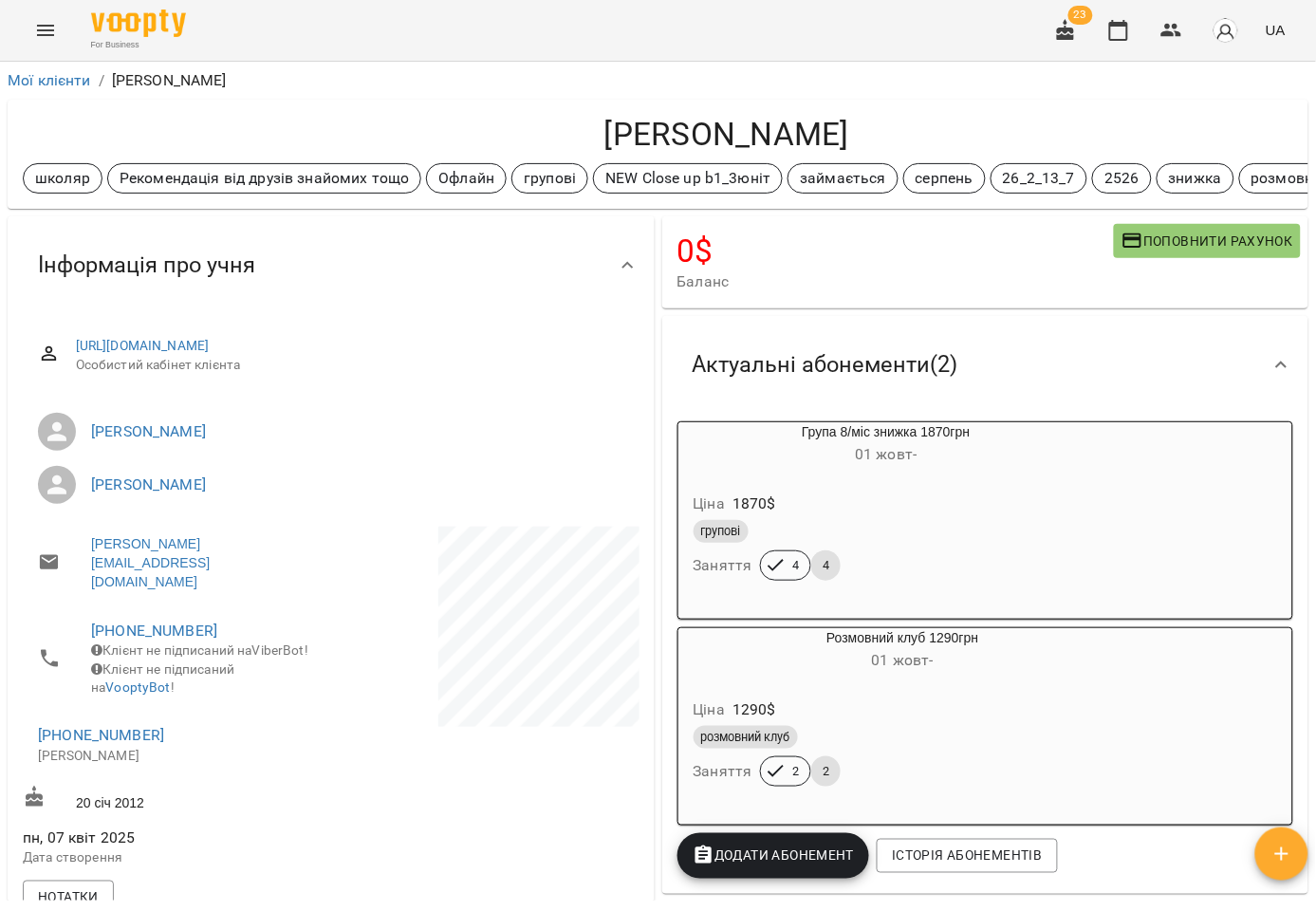
click at [880, 81] on ol "Мої клієнти / Баришнікова Діана" at bounding box center [658, 81] width 1301 height 23
click at [1047, 96] on div "Баришнікова Діана школяр Рекомендація від друзів знайомих тощо Офлайн групові N…" at bounding box center [658, 154] width 1308 height 117
click at [1173, 29] on icon "button" at bounding box center [1172, 31] width 23 height 23
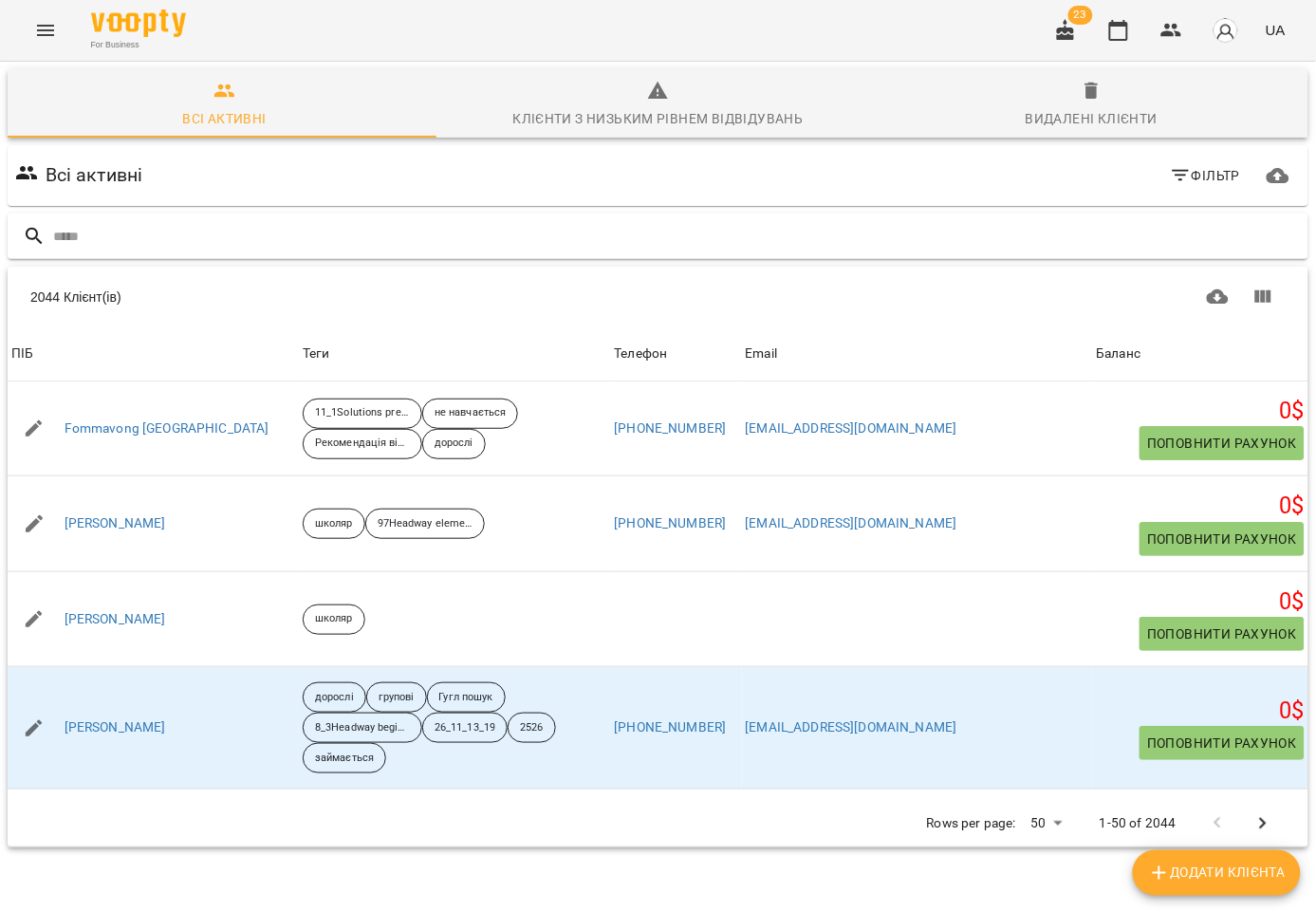
click at [150, 235] on input "text" at bounding box center [677, 237] width 1248 height 32
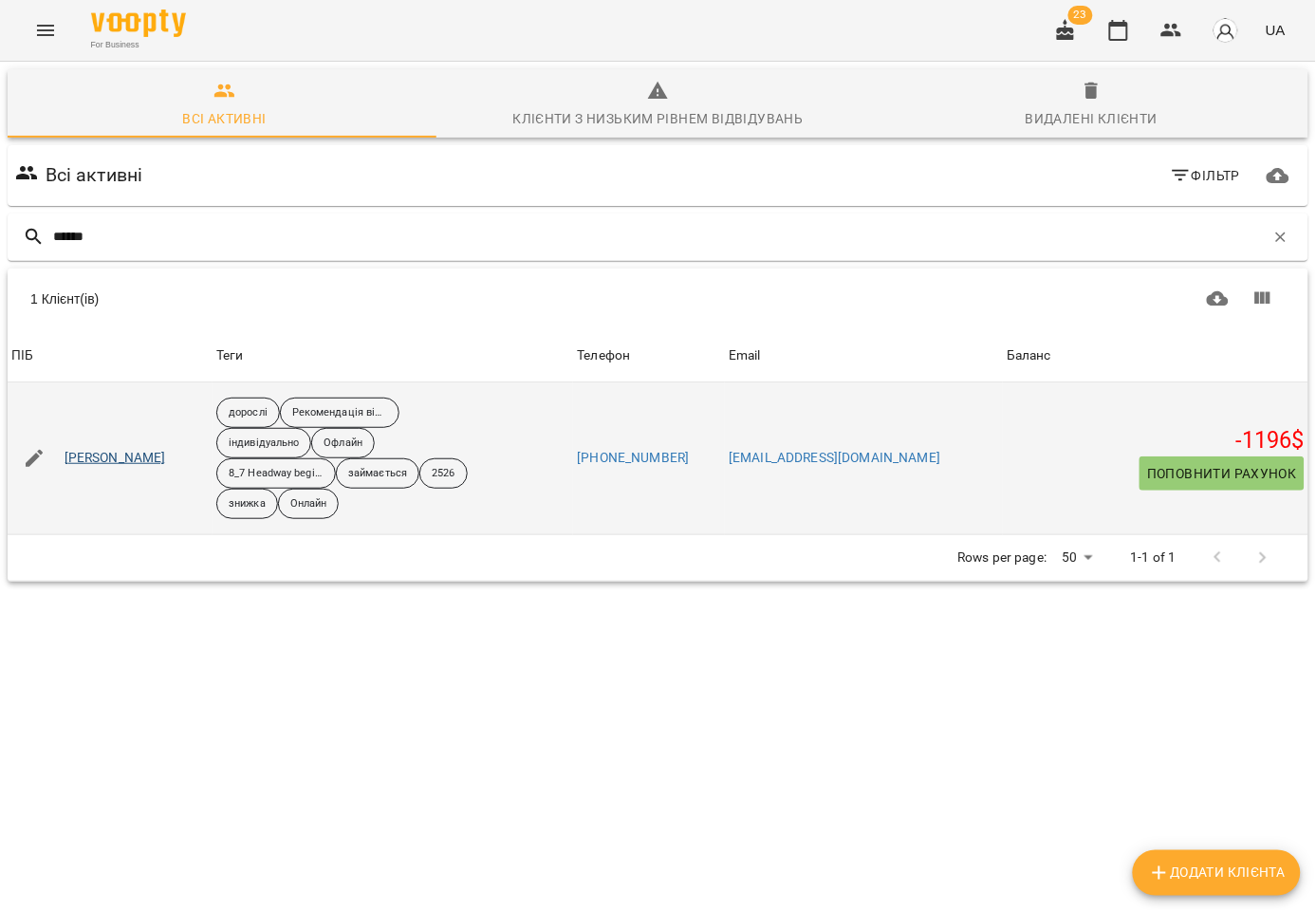
type input "******"
click at [109, 456] on link "[PERSON_NAME]" at bounding box center [115, 458] width 101 height 19
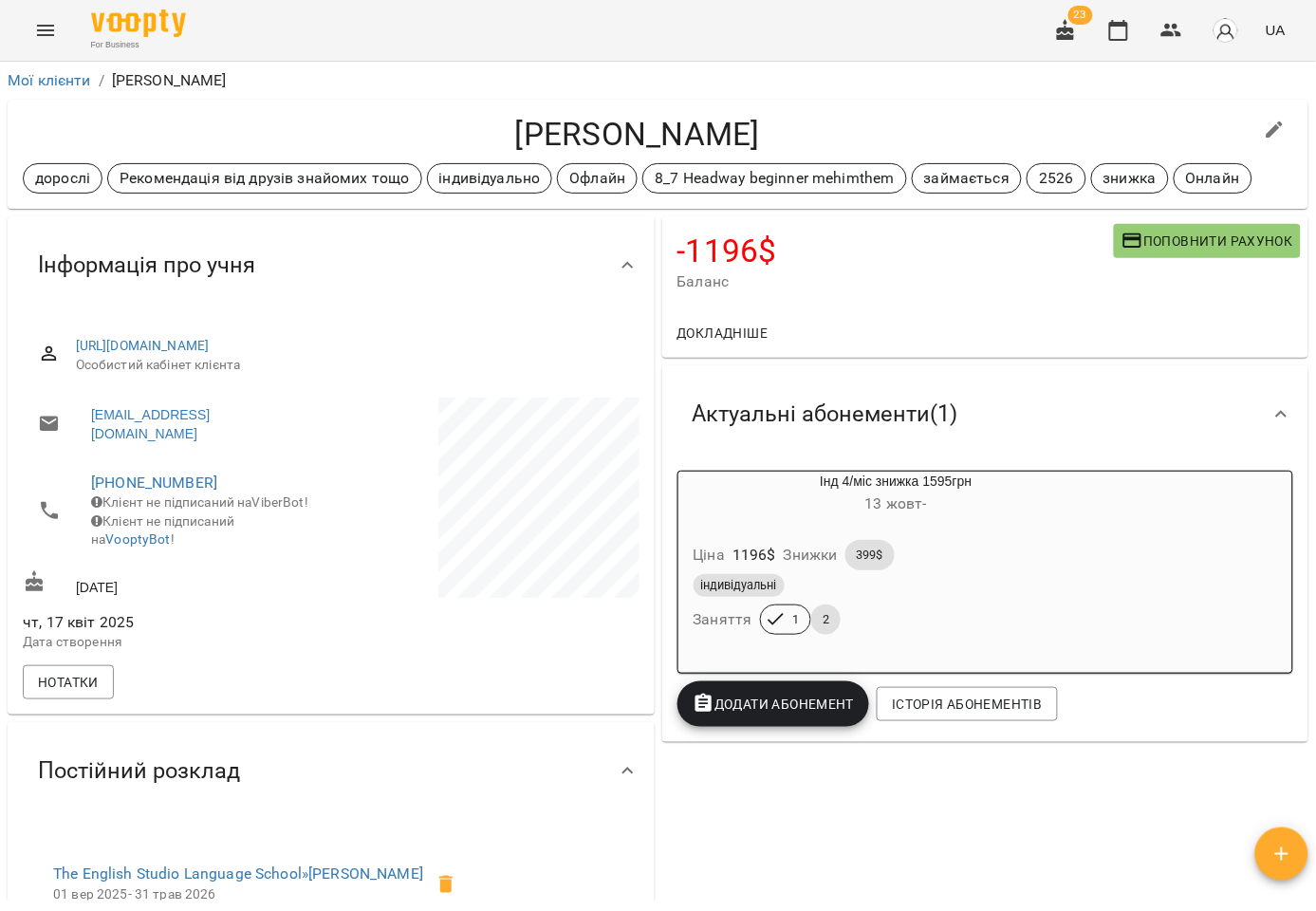
click at [1274, 124] on icon "button" at bounding box center [1275, 130] width 23 height 23
select select "**"
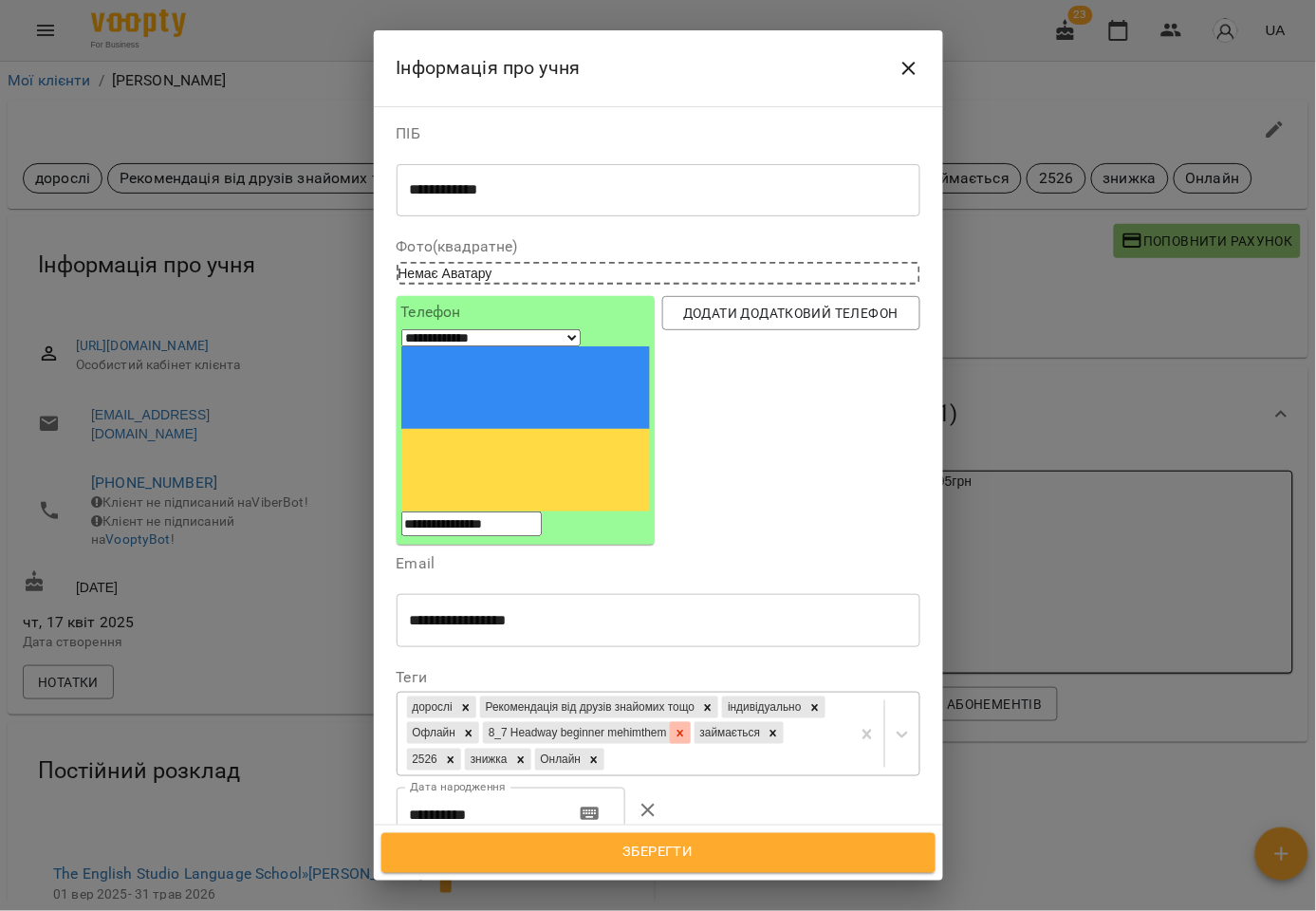
click at [674, 727] on icon at bounding box center [681, 734] width 13 height 13
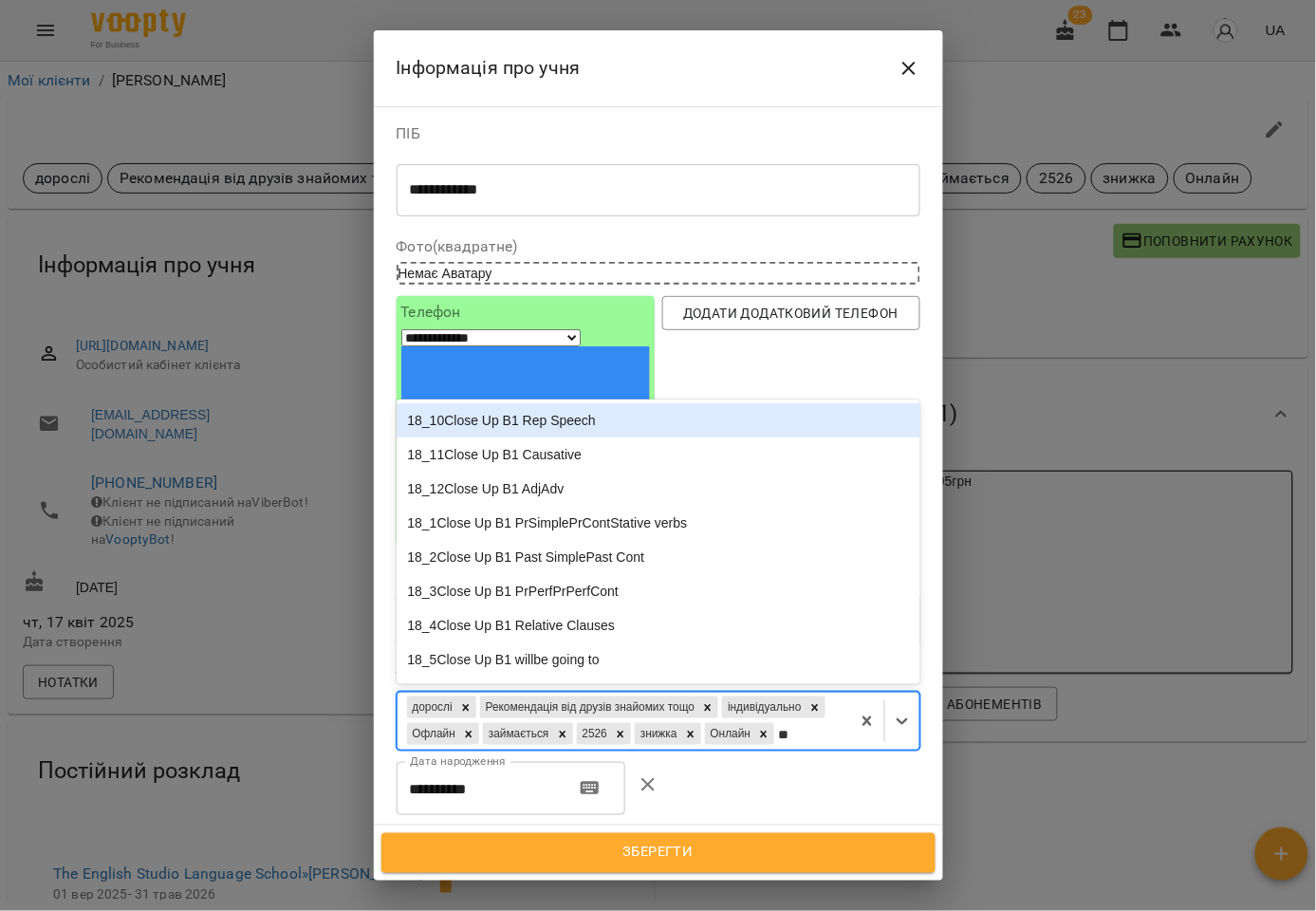
type input "***"
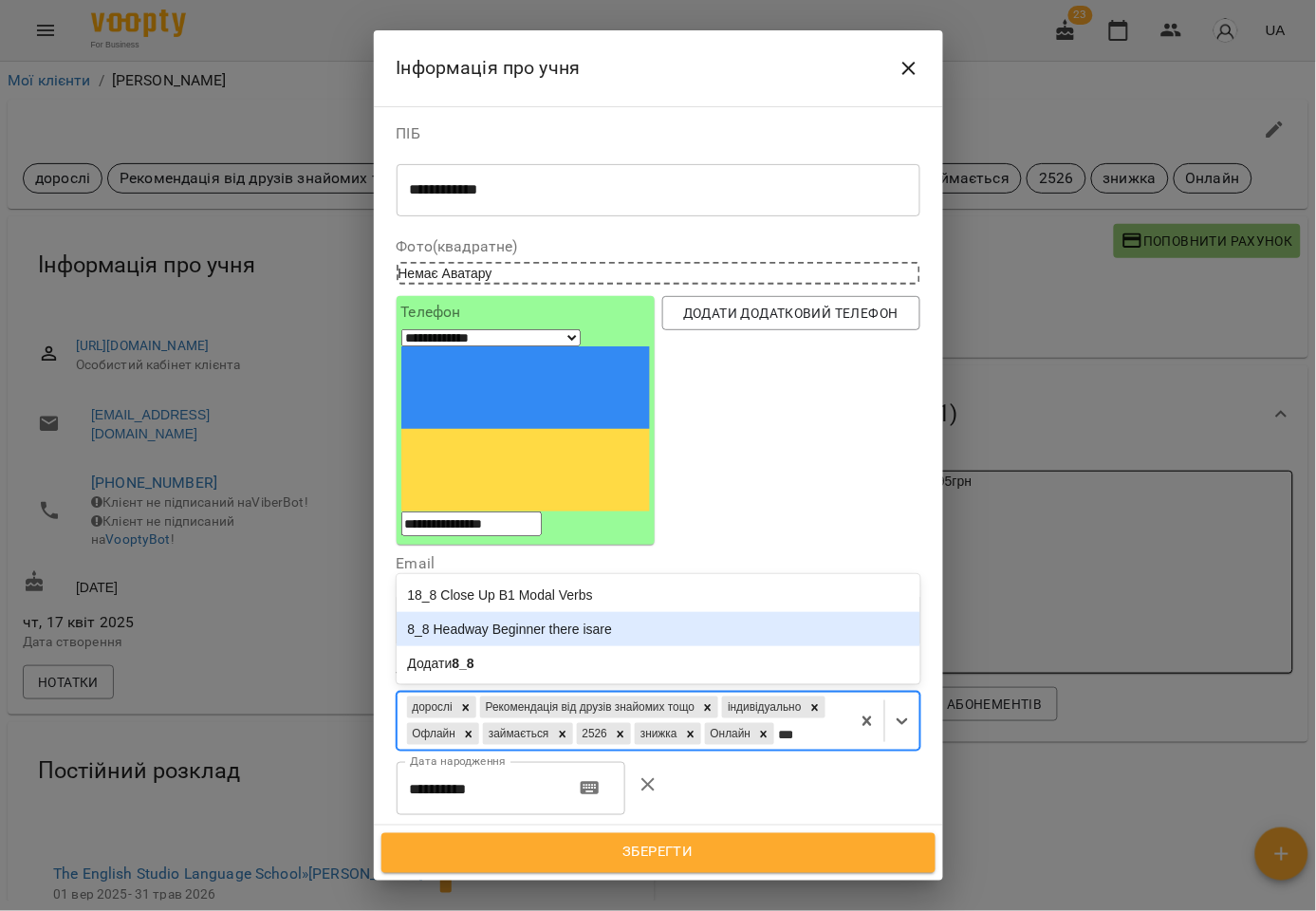
click at [599, 612] on div "8_8 Headway Beginner there isare" at bounding box center [658, 628] width 524 height 34
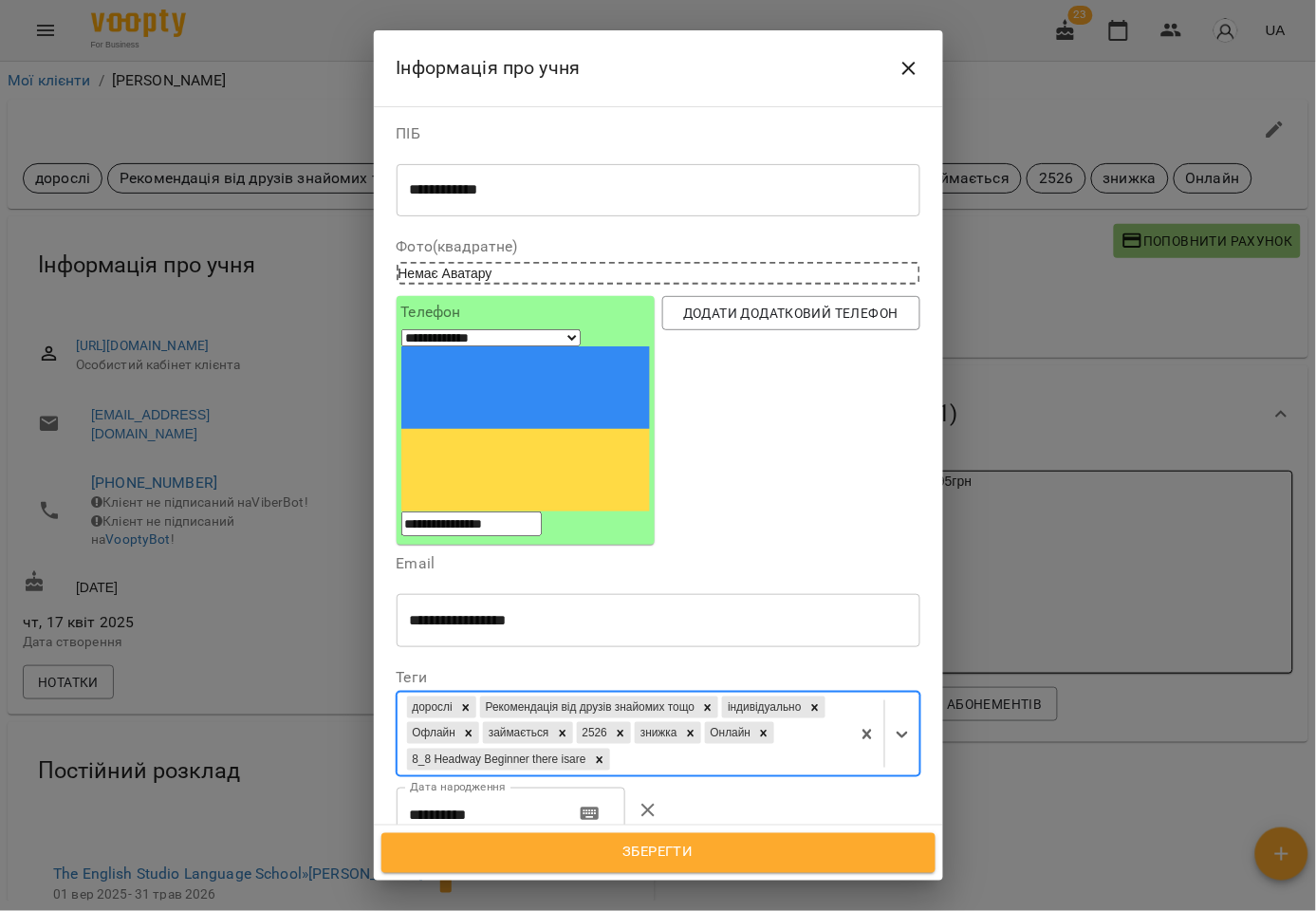
click at [662, 847] on span "Зберегти" at bounding box center [658, 853] width 512 height 25
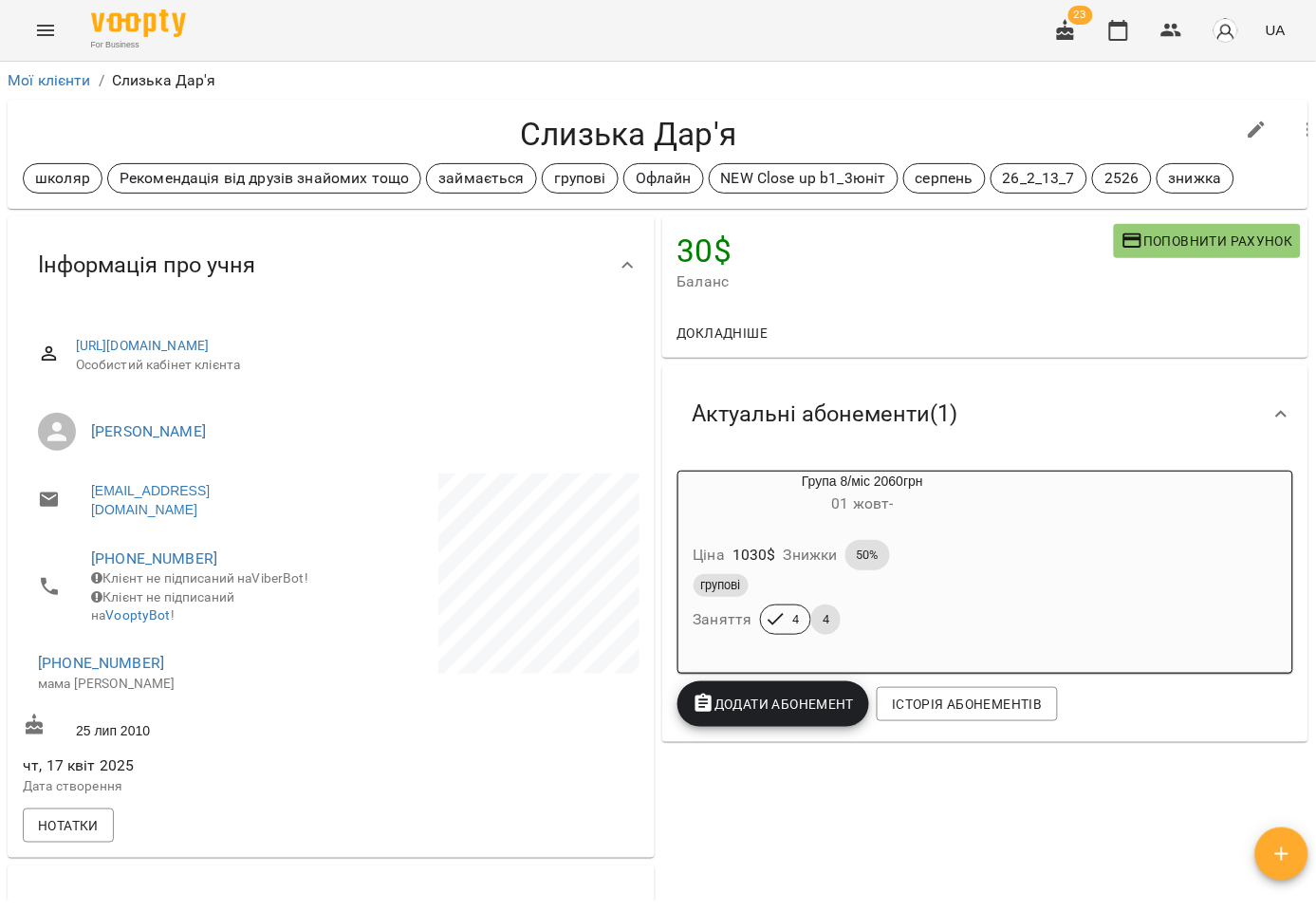
click at [821, 101] on div "Слизька Дар'я школяр Рекомендація від друзів знайомих тощо займається групові О…" at bounding box center [658, 153] width 1301 height 109
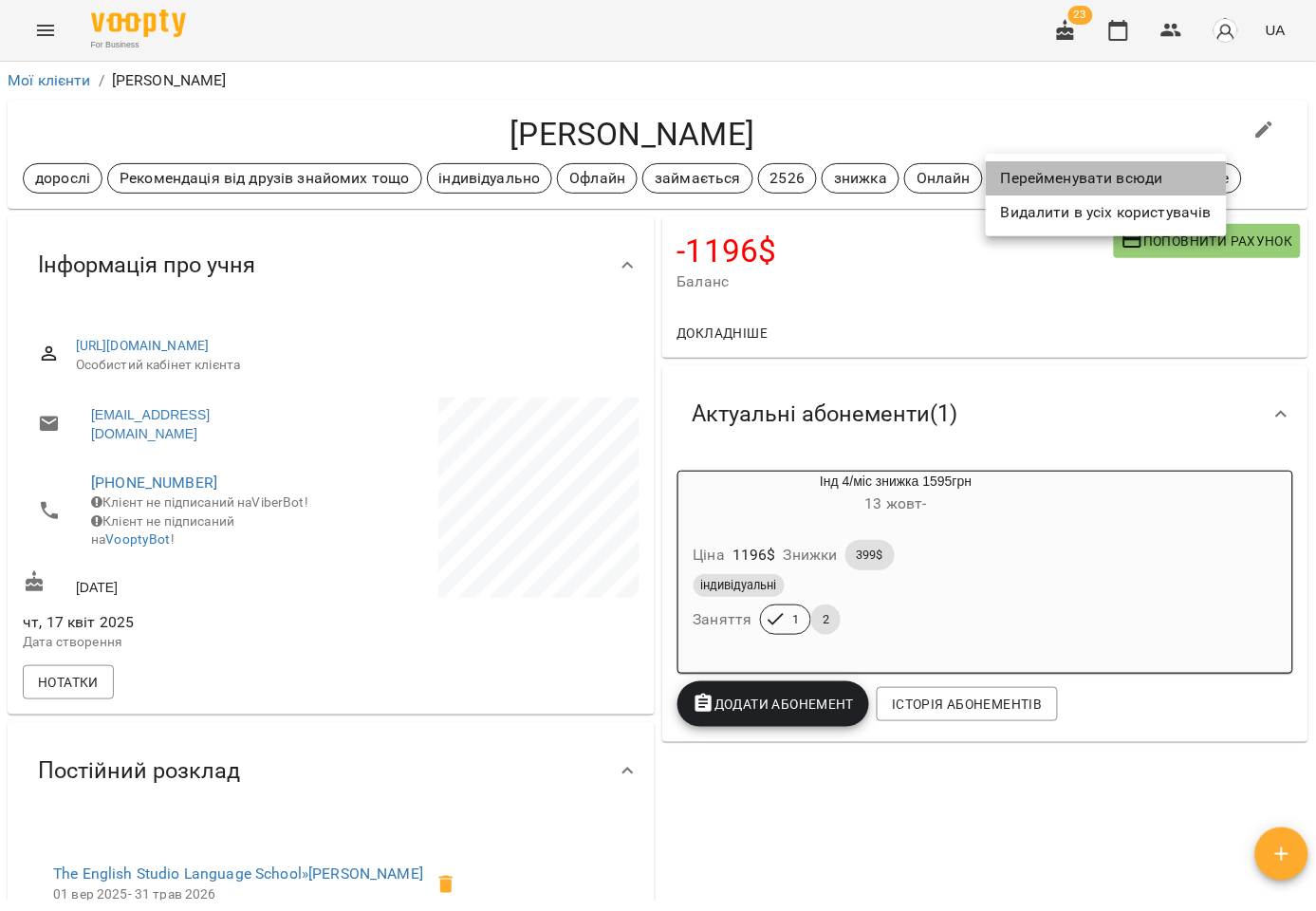
click at [1075, 181] on li "Перейменувати всюди" at bounding box center [1106, 177] width 241 height 34
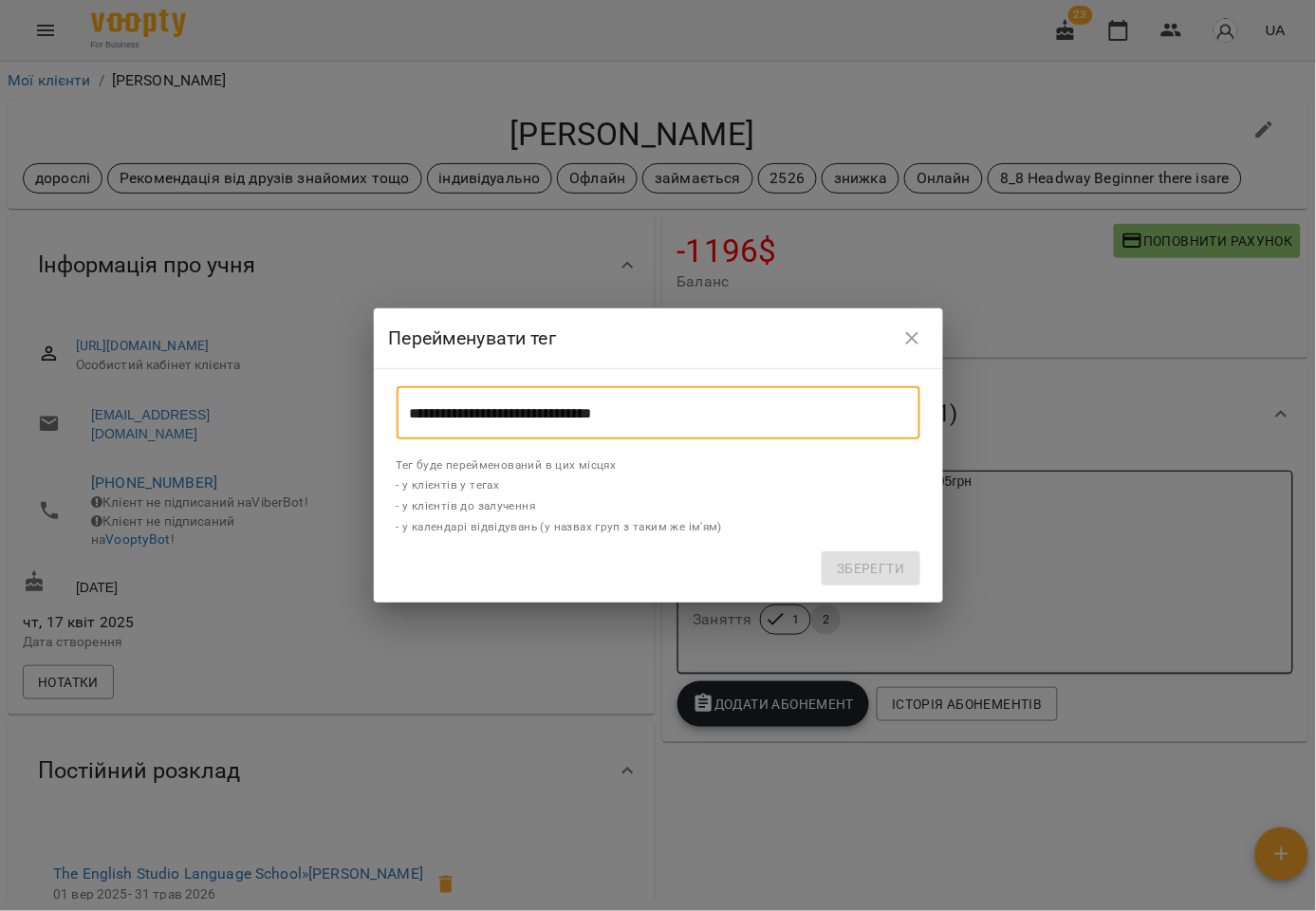
drag, startPoint x: 240, startPoint y: 410, endPoint x: 185, endPoint y: 410, distance: 55.0
click at [185, 410] on div "**********" at bounding box center [658, 456] width 1316 height 911
click at [916, 342] on icon "close" at bounding box center [913, 339] width 23 height 23
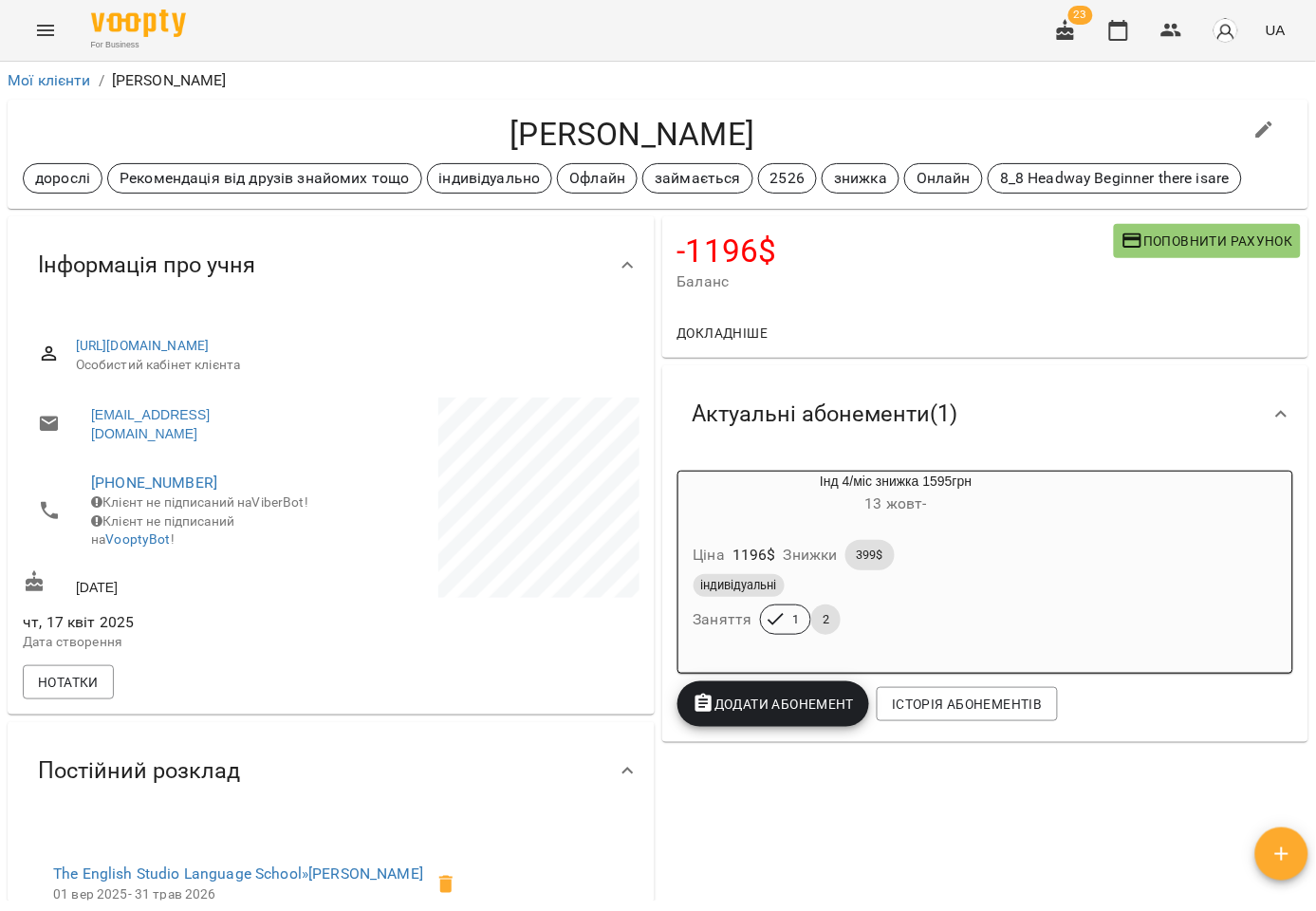
click at [1258, 129] on icon "button" at bounding box center [1264, 130] width 17 height 17
select select "**"
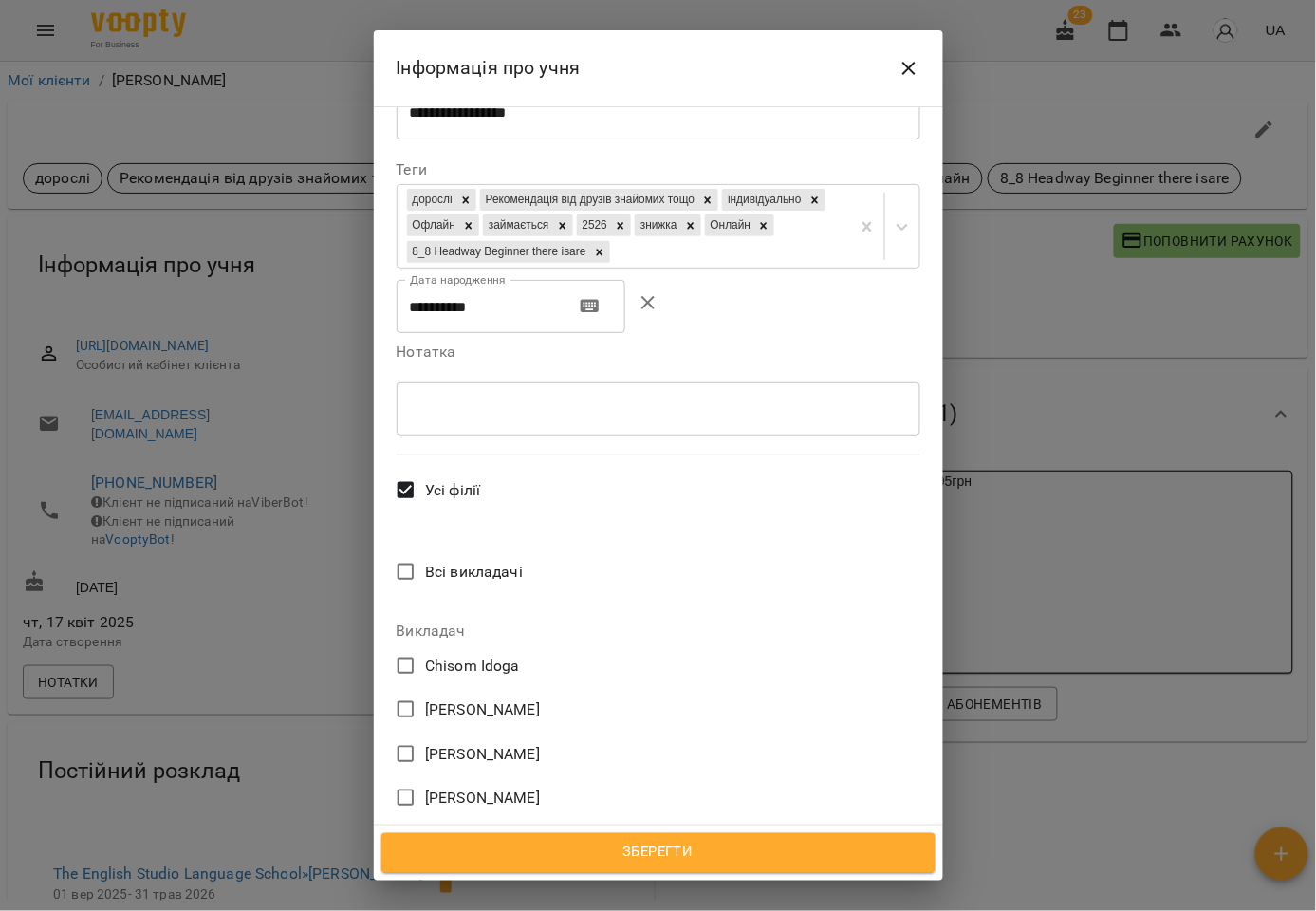
scroll to position [526, 0]
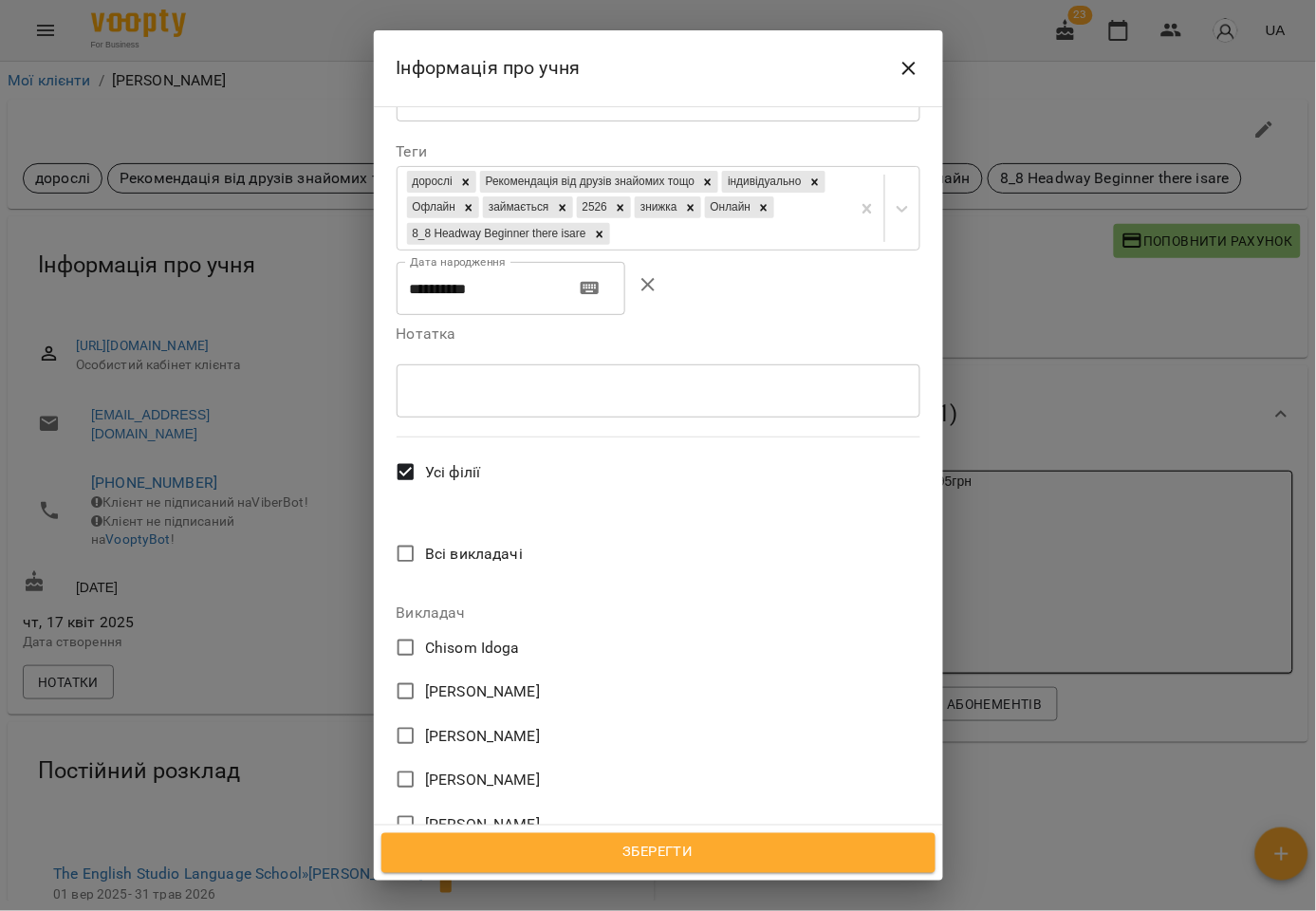
click at [501, 768] on span "[PERSON_NAME]" at bounding box center [481, 780] width 115 height 23
click at [652, 845] on span "Зберегти" at bounding box center [658, 853] width 512 height 25
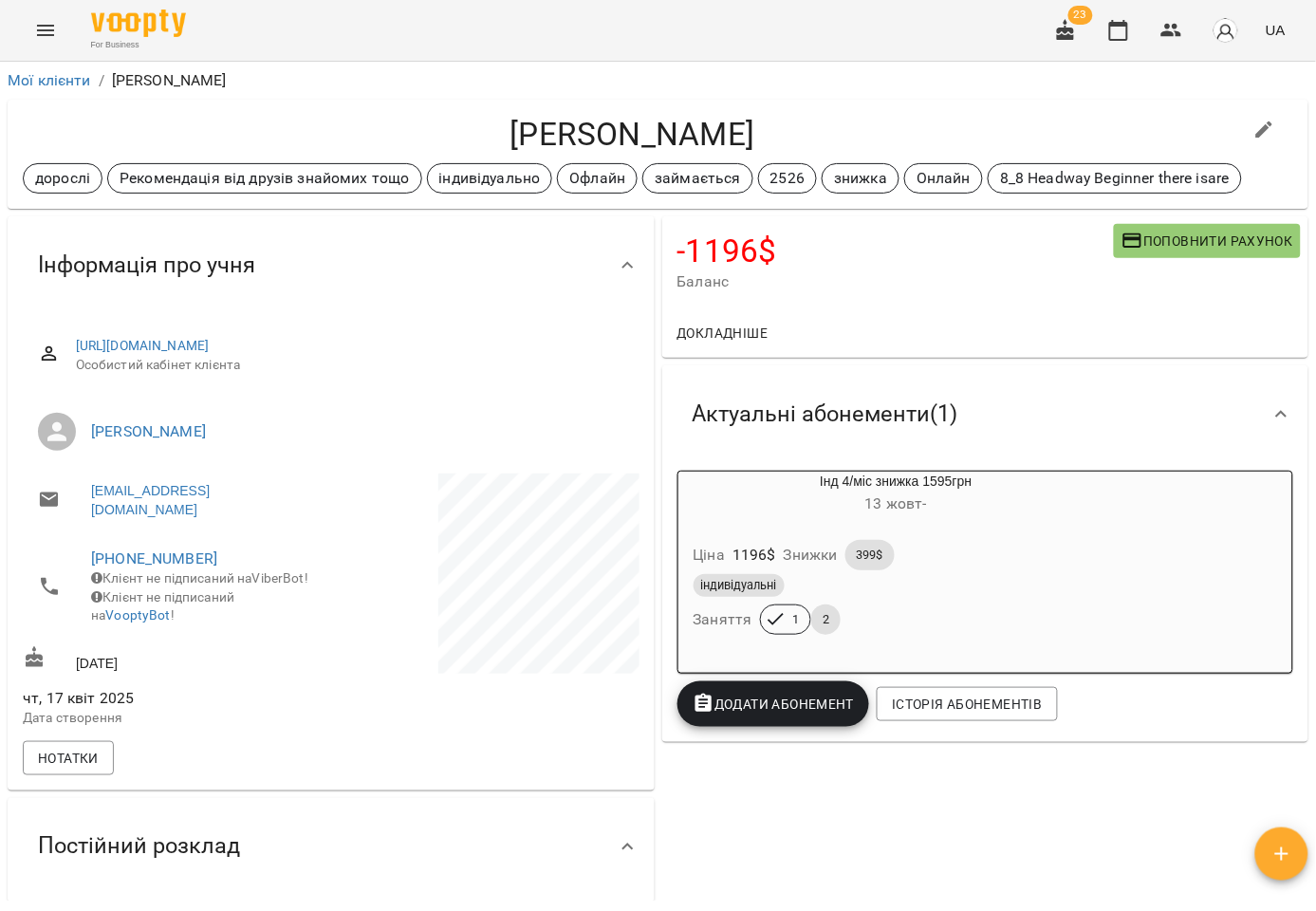
drag, startPoint x: 1044, startPoint y: 303, endPoint x: 1020, endPoint y: 303, distance: 24.0
click at [1044, 303] on div "-1196 $ [PERSON_NAME] рахунок" at bounding box center [986, 263] width 647 height 92
drag, startPoint x: 1170, startPoint y: 32, endPoint x: 1144, endPoint y: 52, distance: 32.8
click at [1170, 32] on icon "button" at bounding box center [1172, 31] width 21 height 13
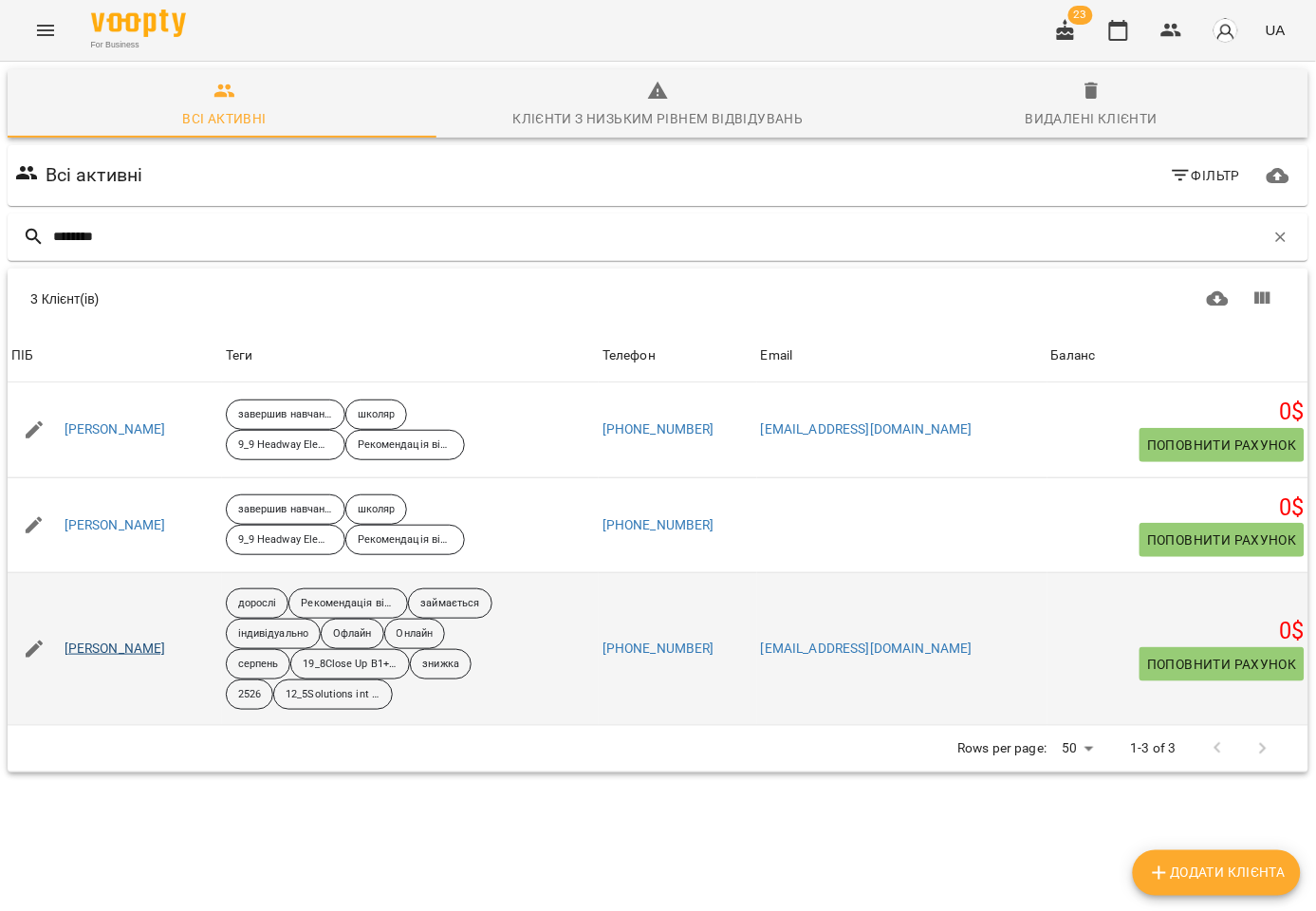
type input "********"
click at [159, 648] on link "[PERSON_NAME]" at bounding box center [115, 649] width 101 height 19
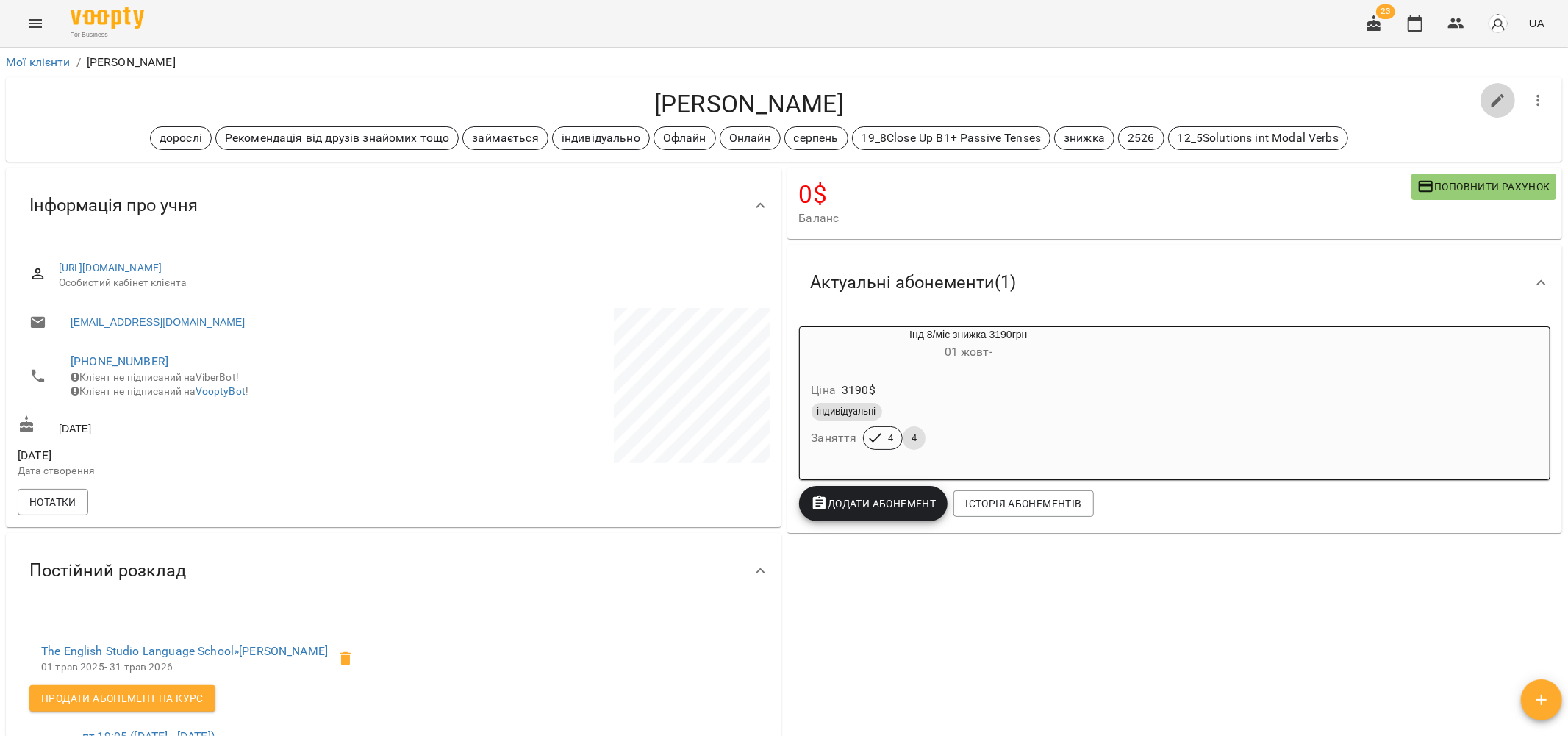
click at [1019, 101] on icon "button" at bounding box center [1498, 101] width 18 height 18
select select "**"
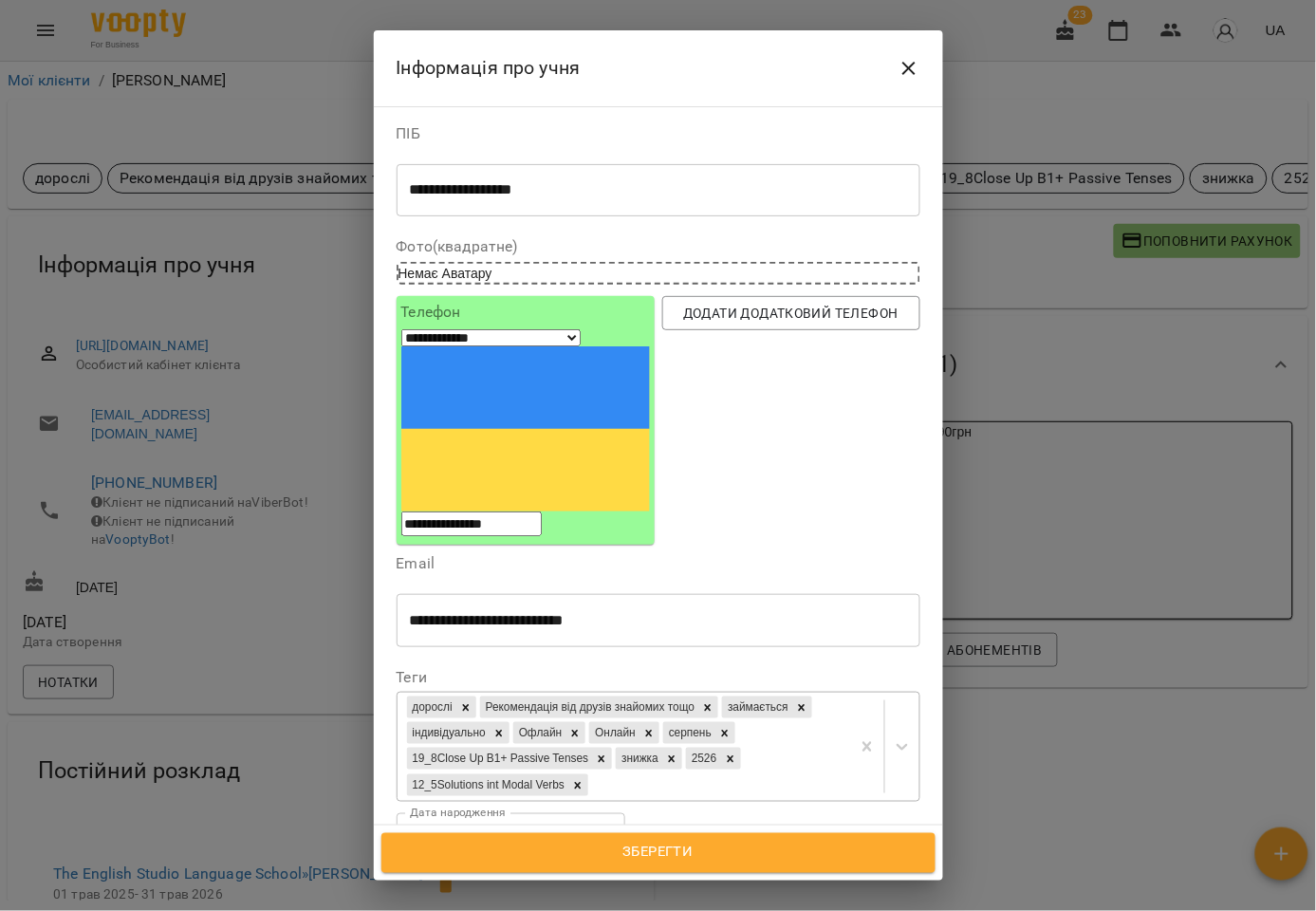
click at [741, 692] on div "дорослі Рекомендація від друзів знайомих тощо займається індивідуально Офлайн О…" at bounding box center [624, 746] width 452 height 108
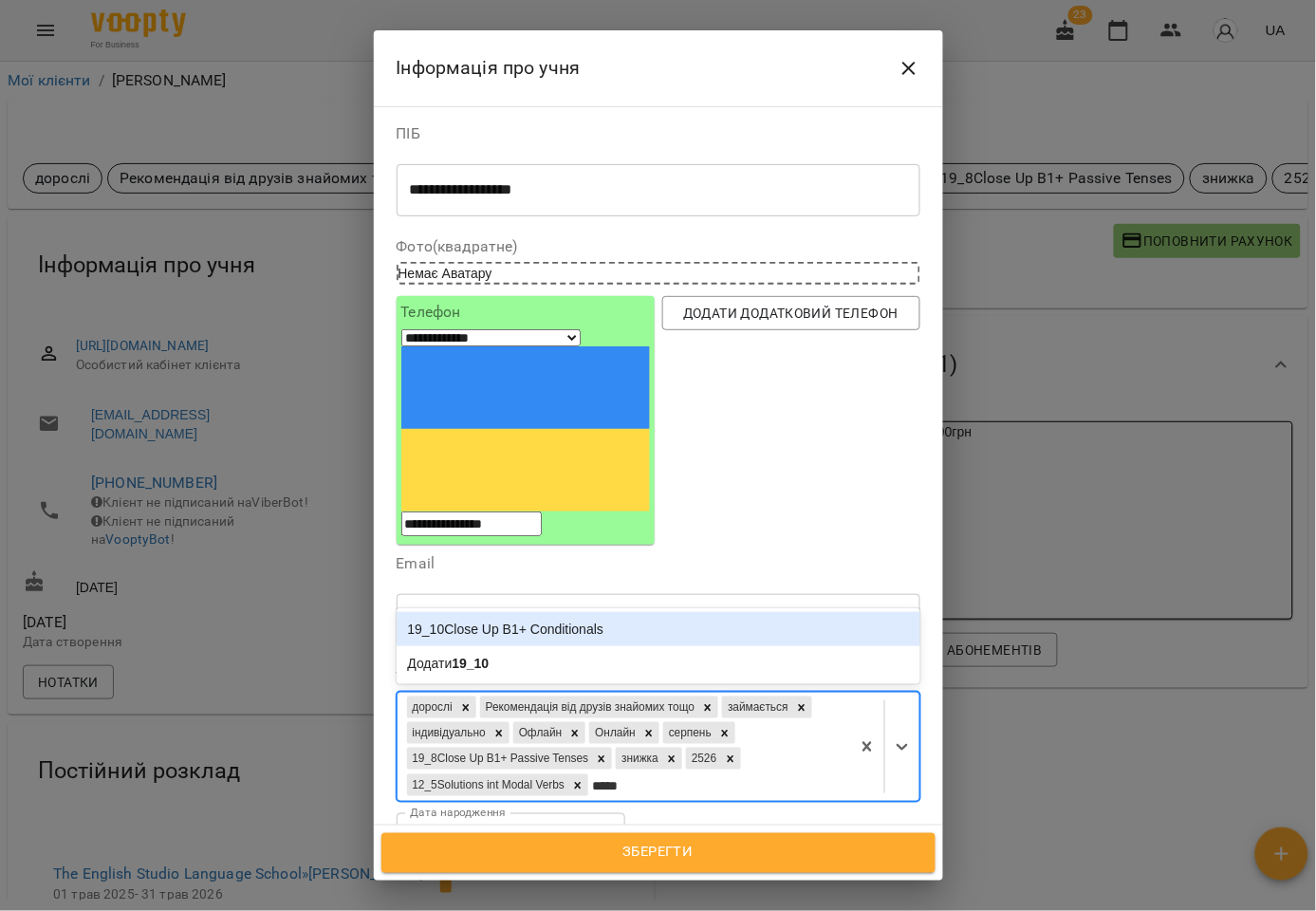
type input "****"
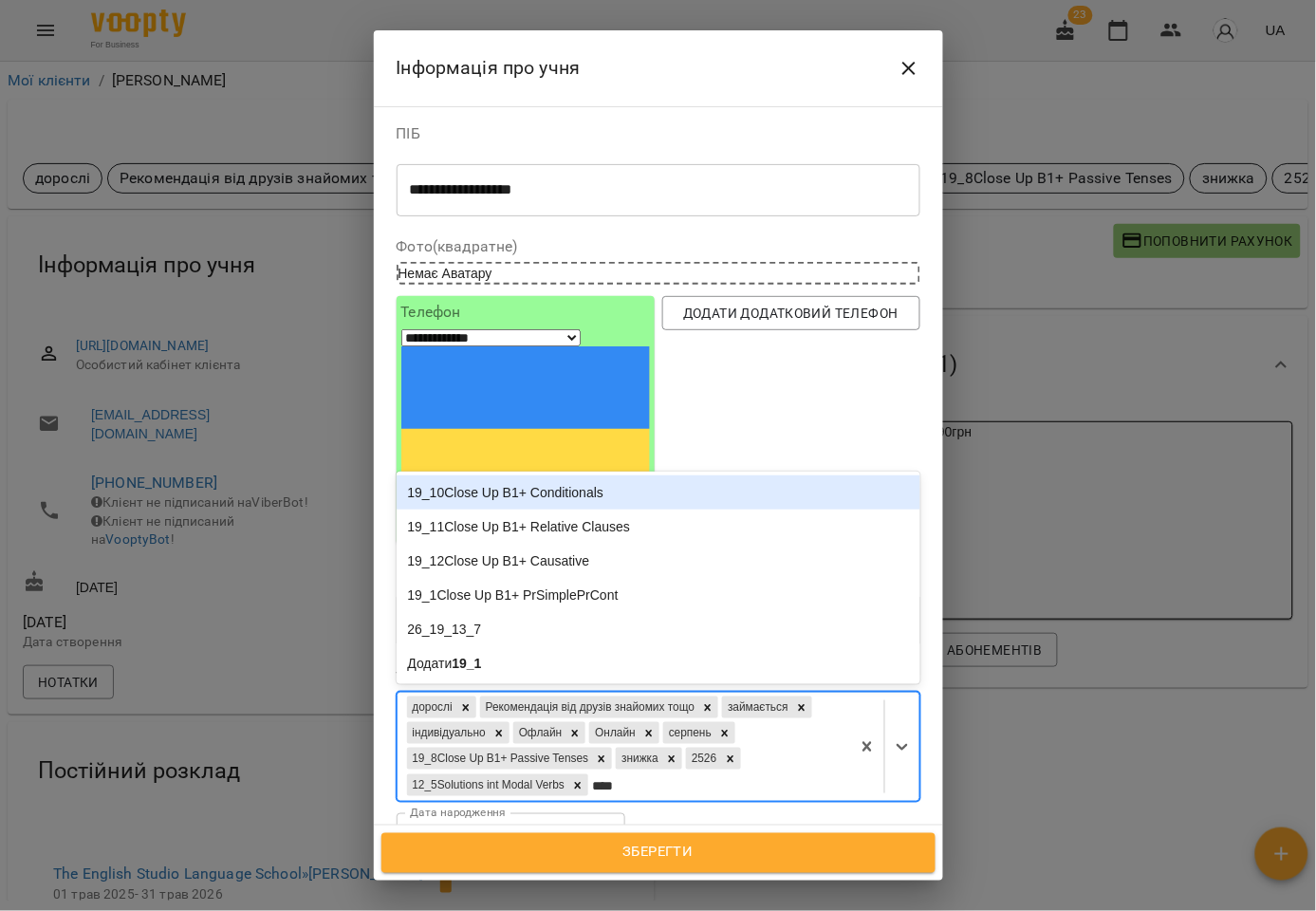
click at [581, 476] on div "19_10Close Up B1+ Conditionals" at bounding box center [658, 492] width 524 height 34
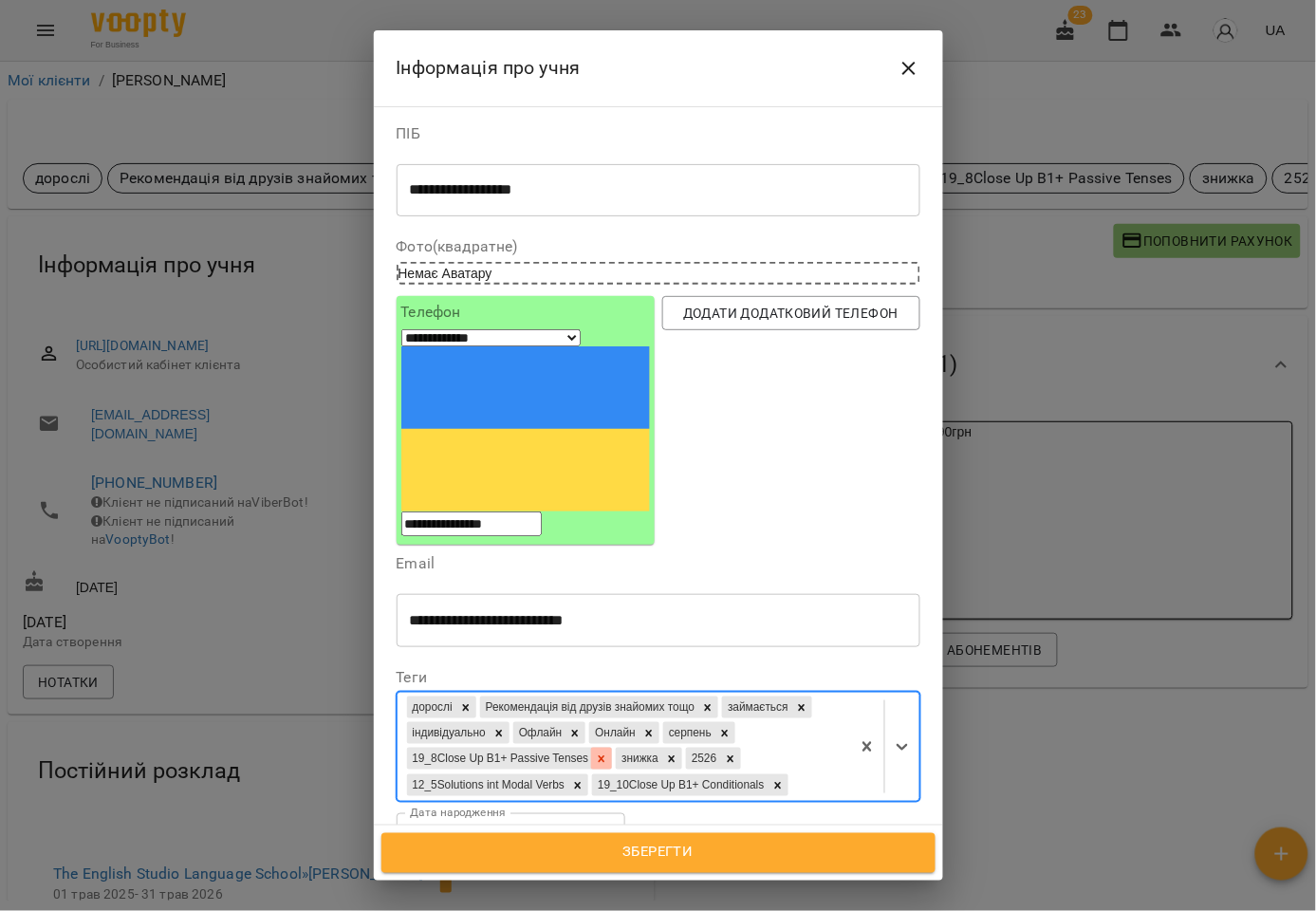
click at [608, 752] on icon at bounding box center [602, 759] width 13 height 13
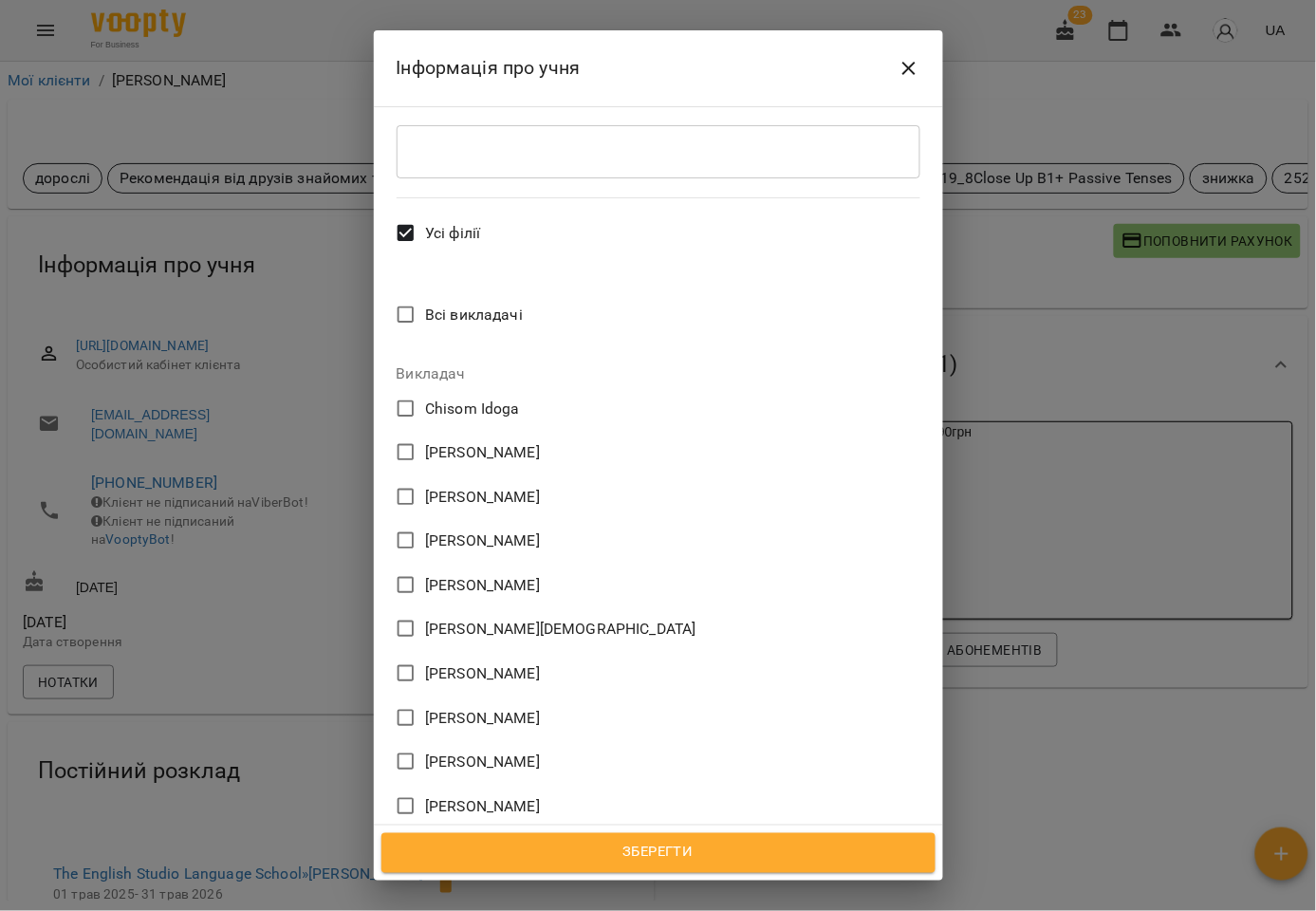
scroll to position [793, 0]
click at [514, 528] on span "[PERSON_NAME]" at bounding box center [481, 539] width 115 height 23
click at [650, 847] on span "Зберегти" at bounding box center [658, 853] width 512 height 25
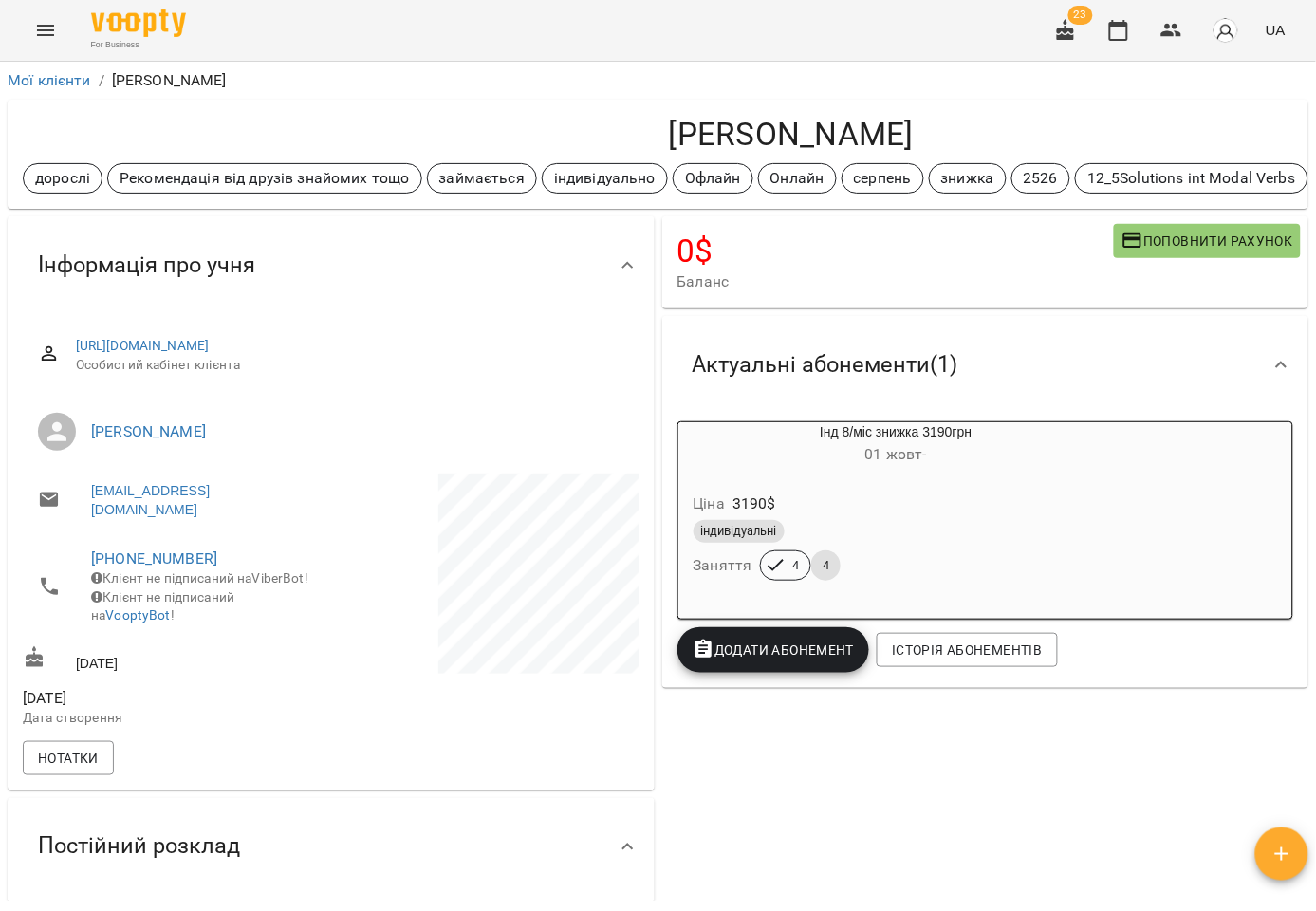
scroll to position [0, 362]
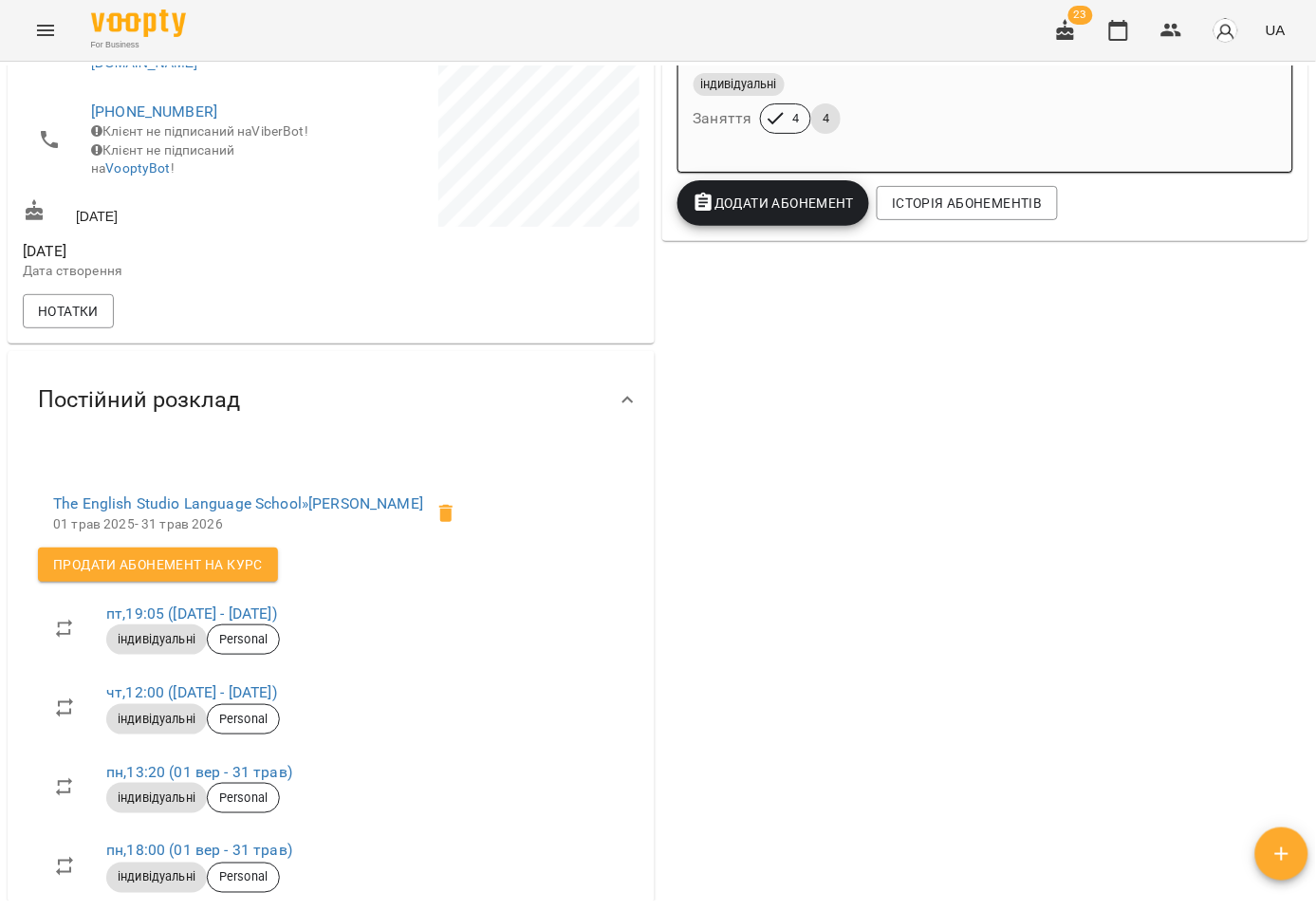
scroll to position [527, 0]
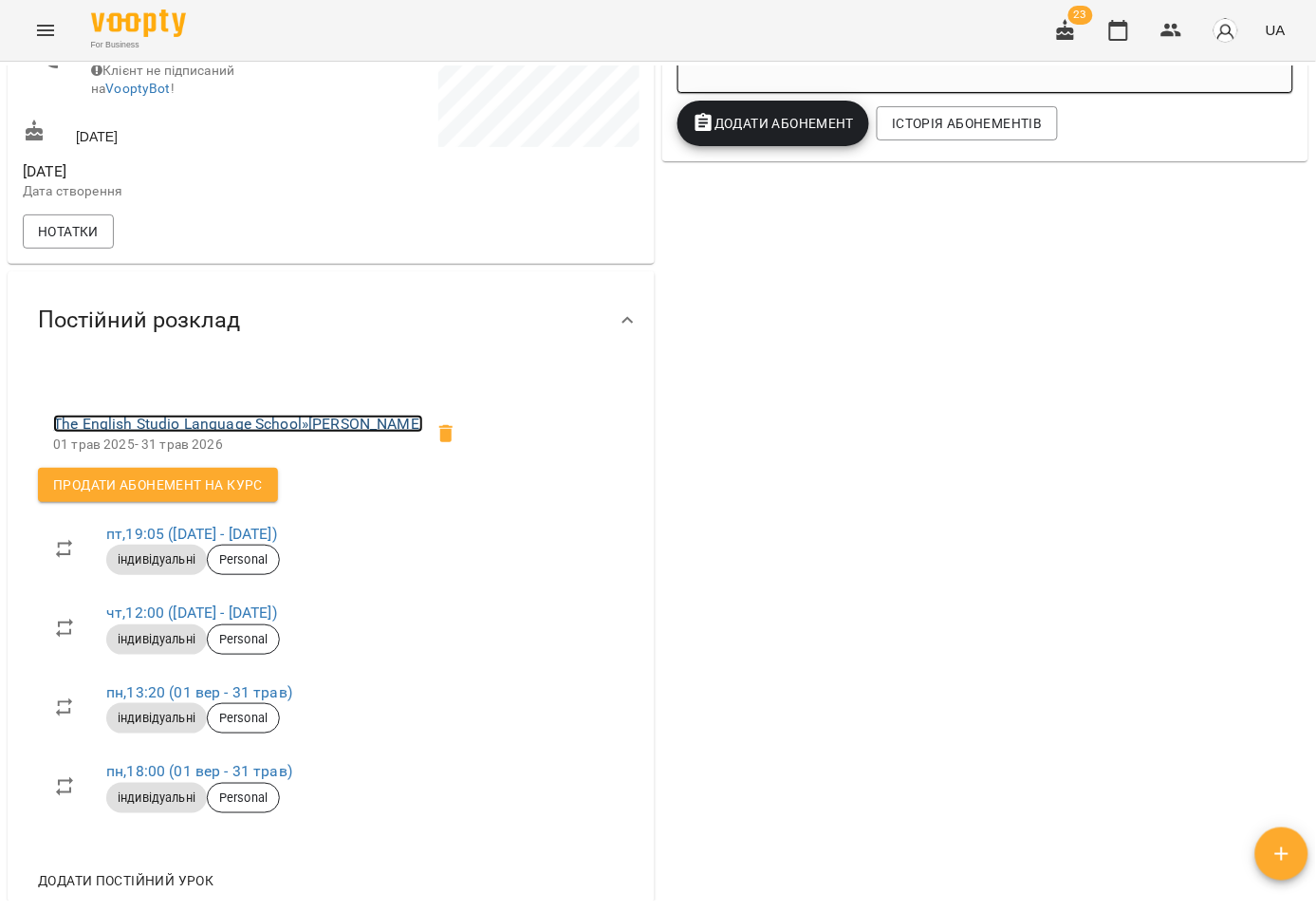
drag, startPoint x: 230, startPoint y: 437, endPoint x: 456, endPoint y: 571, distance: 262.7
click at [230, 432] on link "The English Studio Language School » [PERSON_NAME]" at bounding box center [238, 424] width 370 height 18
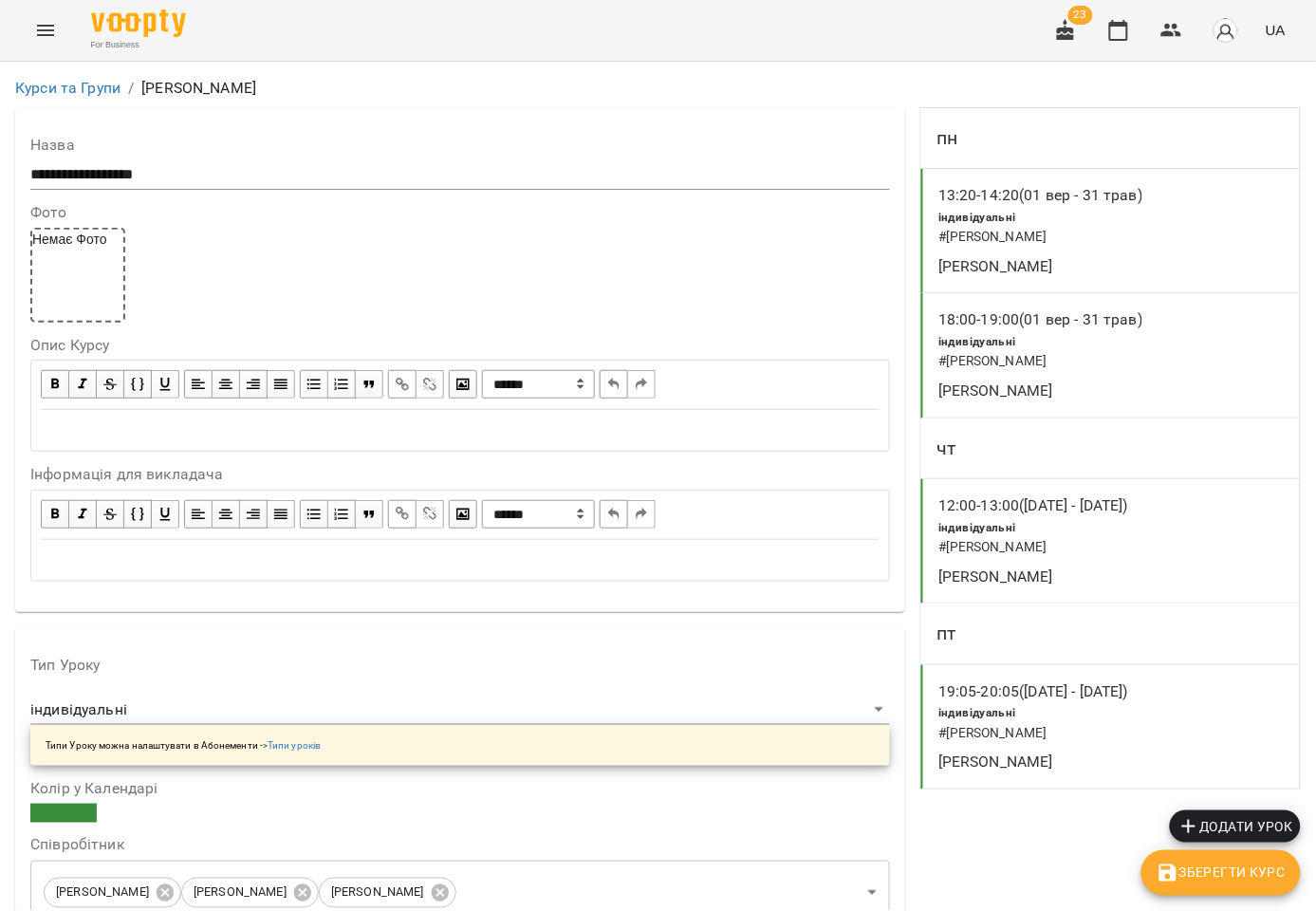
click at [1125, 537] on div "індивідуальні # [PERSON_NAME]" at bounding box center [1052, 537] width 238 height 48
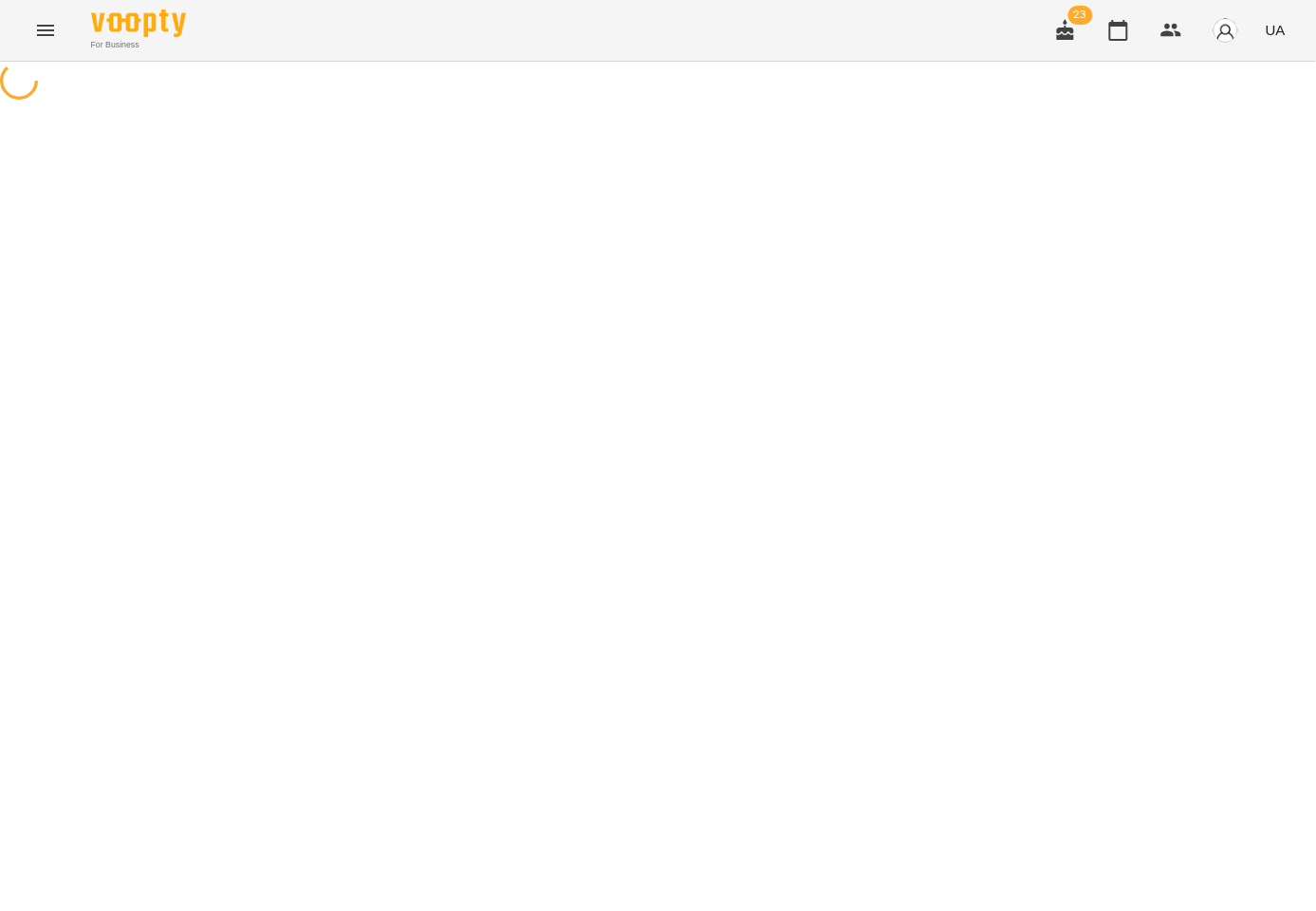
select select "*"
select select "**********"
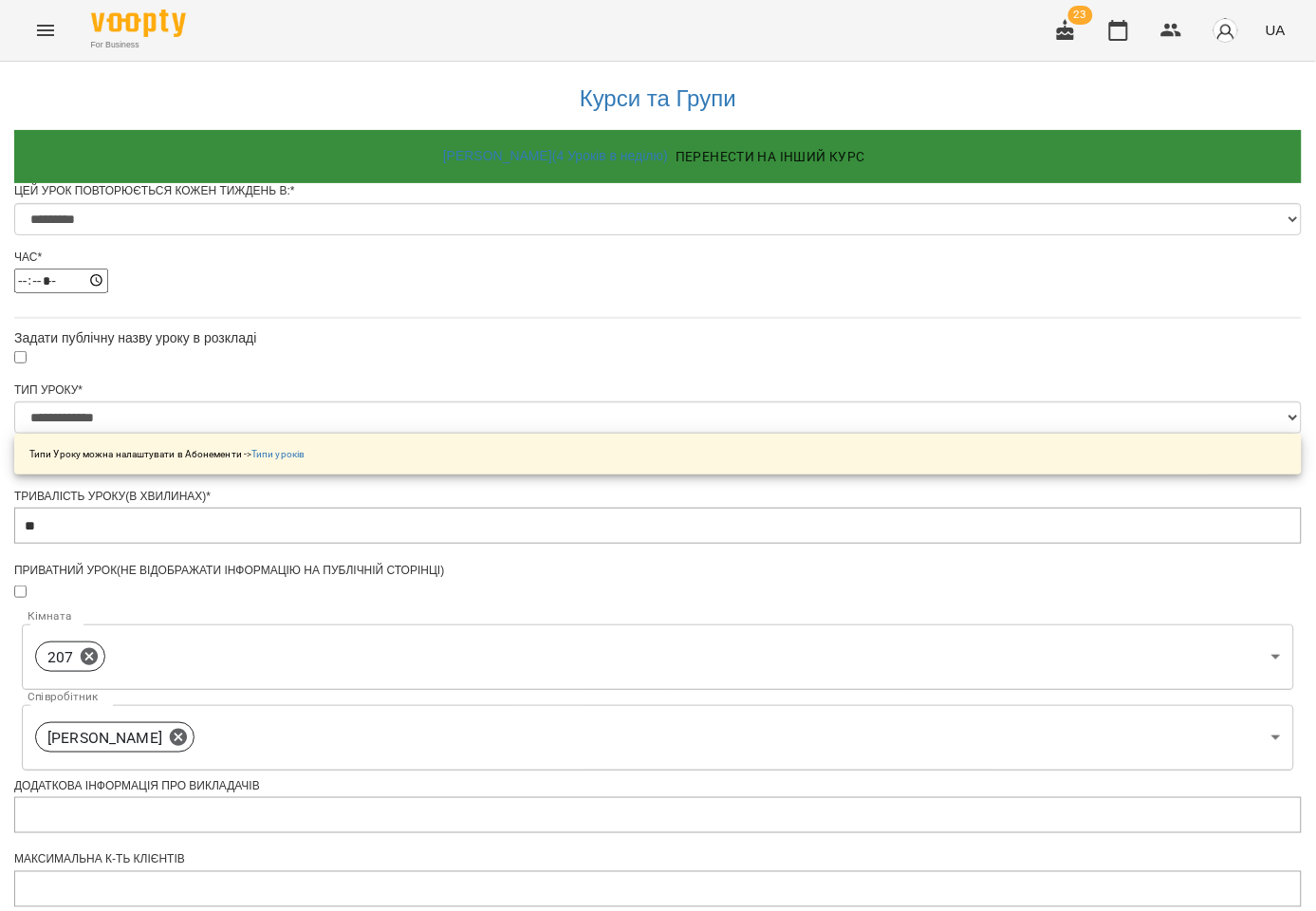
scroll to position [652, 0]
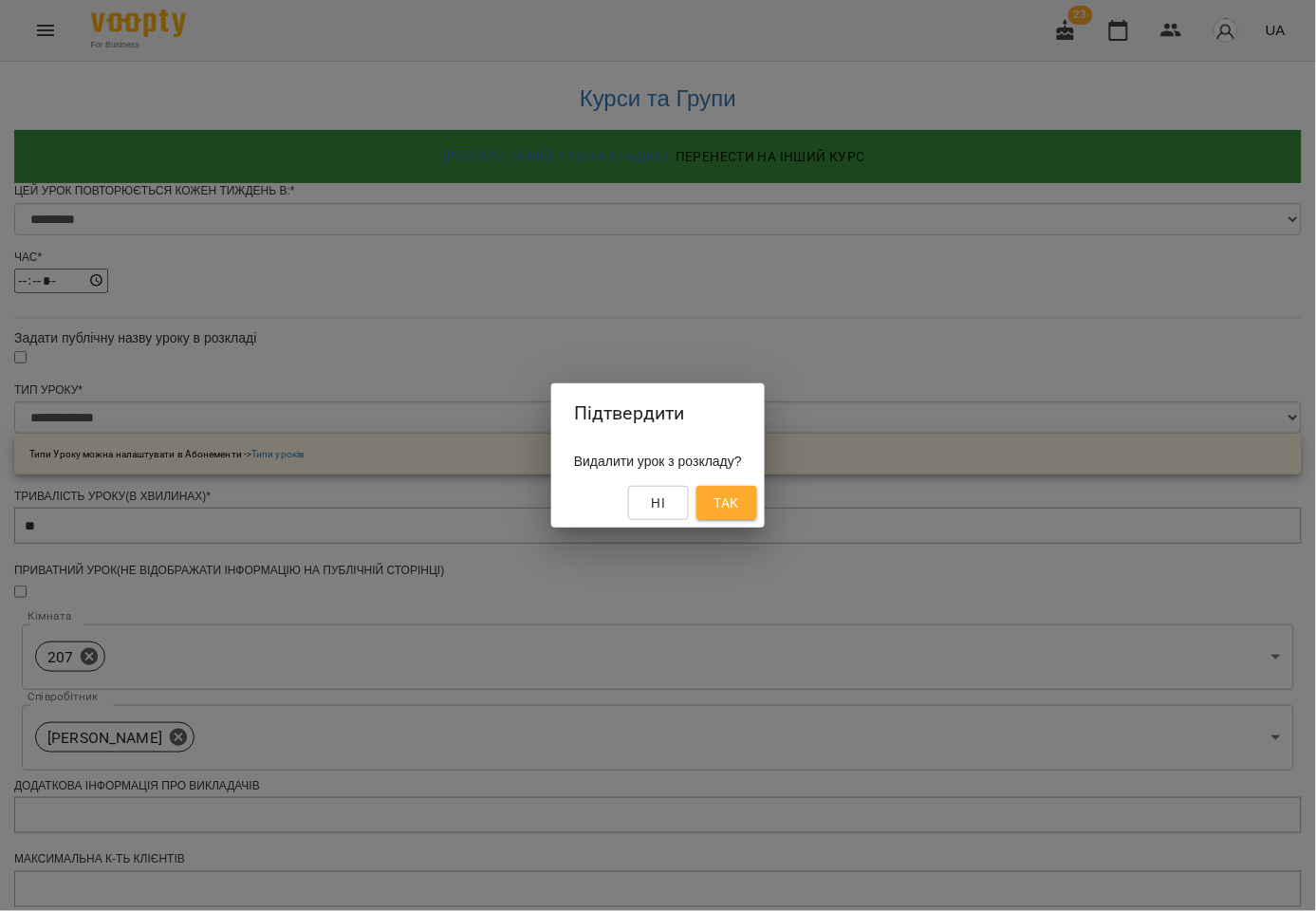
click at [715, 500] on button "Так" at bounding box center [726, 502] width 61 height 34
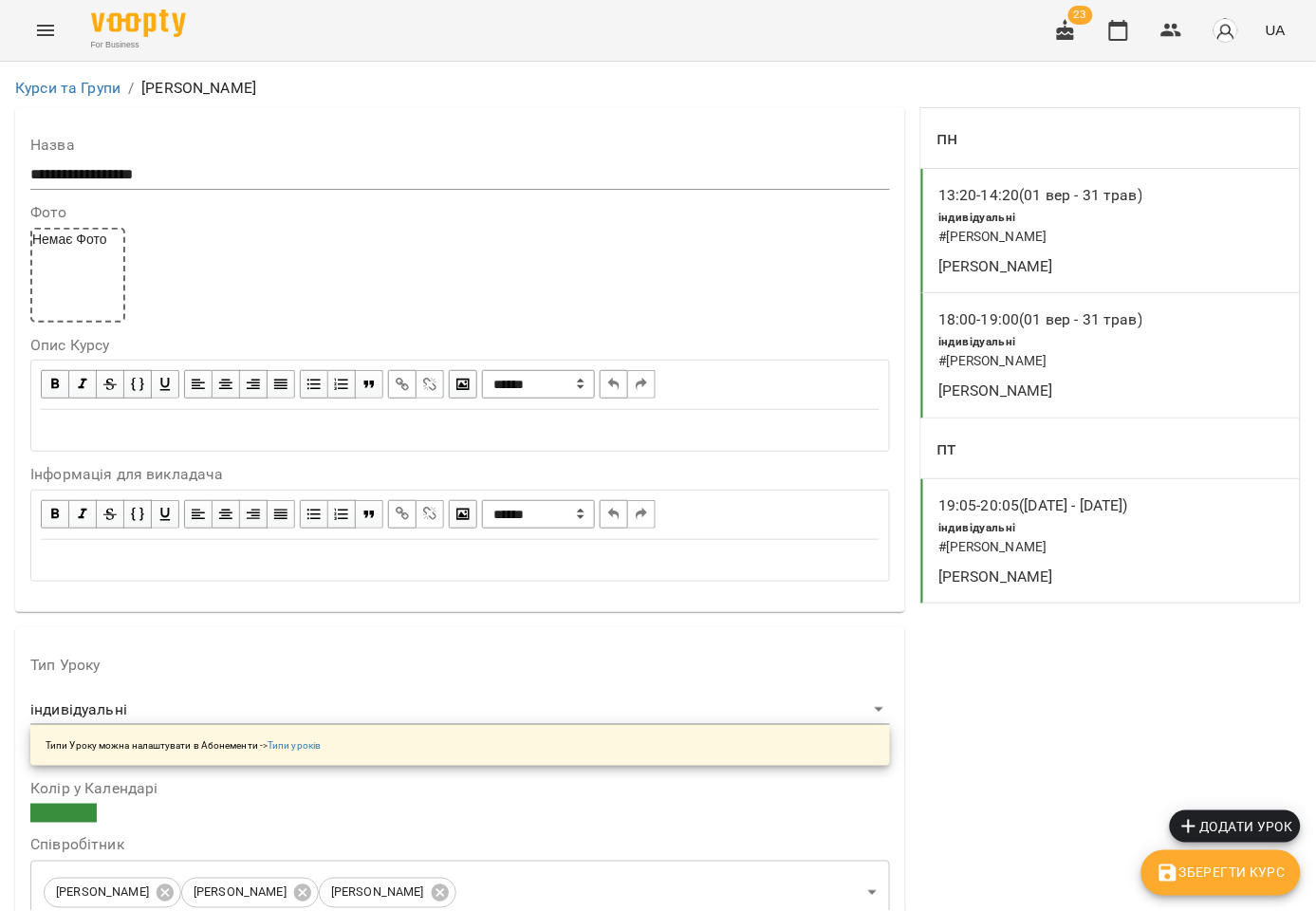
click at [1128, 552] on div "19:05 - 20:05 (01 трав - 31 серп) індивідуальні # Вікторов Олександр Sophie" at bounding box center [1110, 541] width 378 height 124
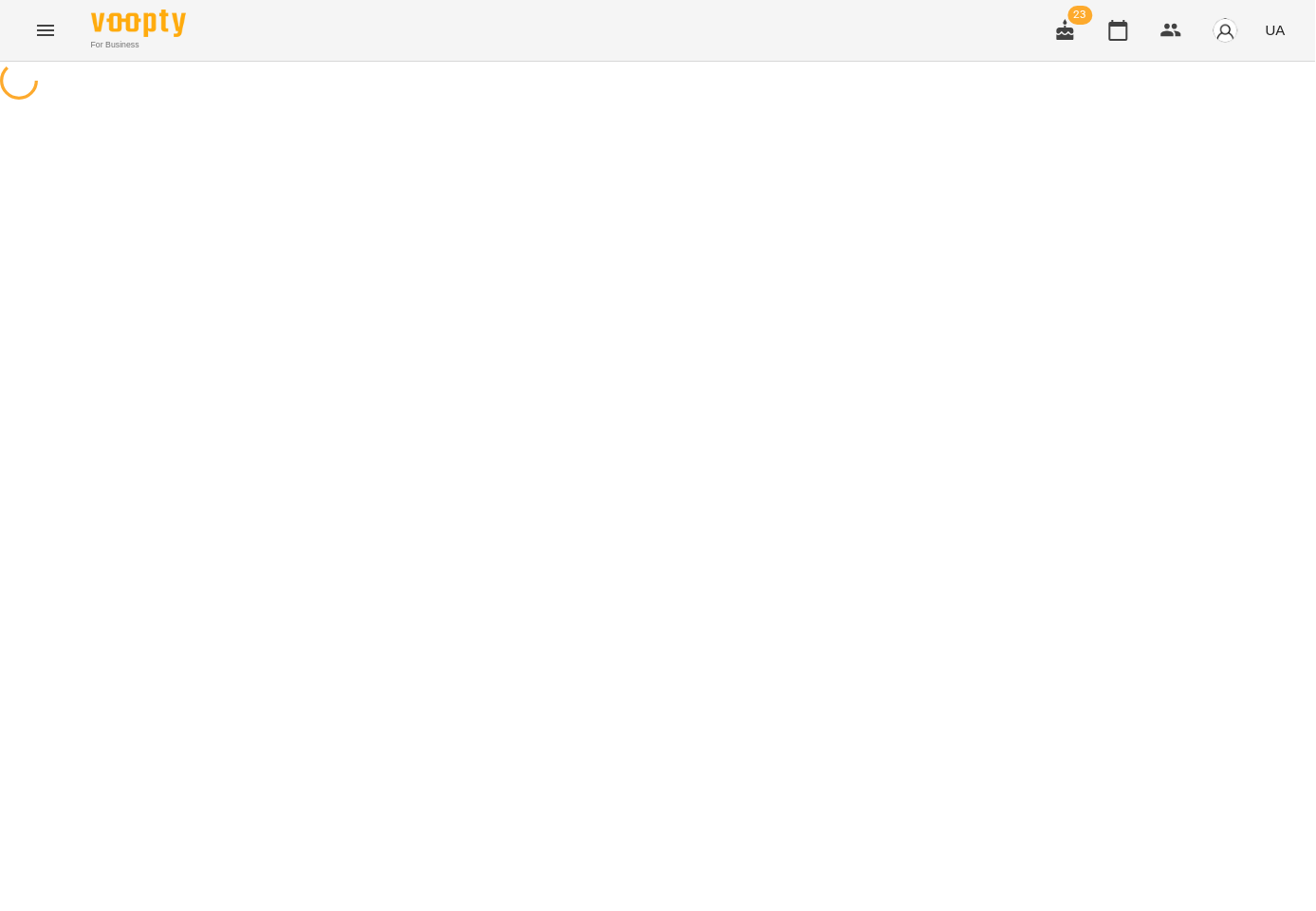
select select "*"
select select "**********"
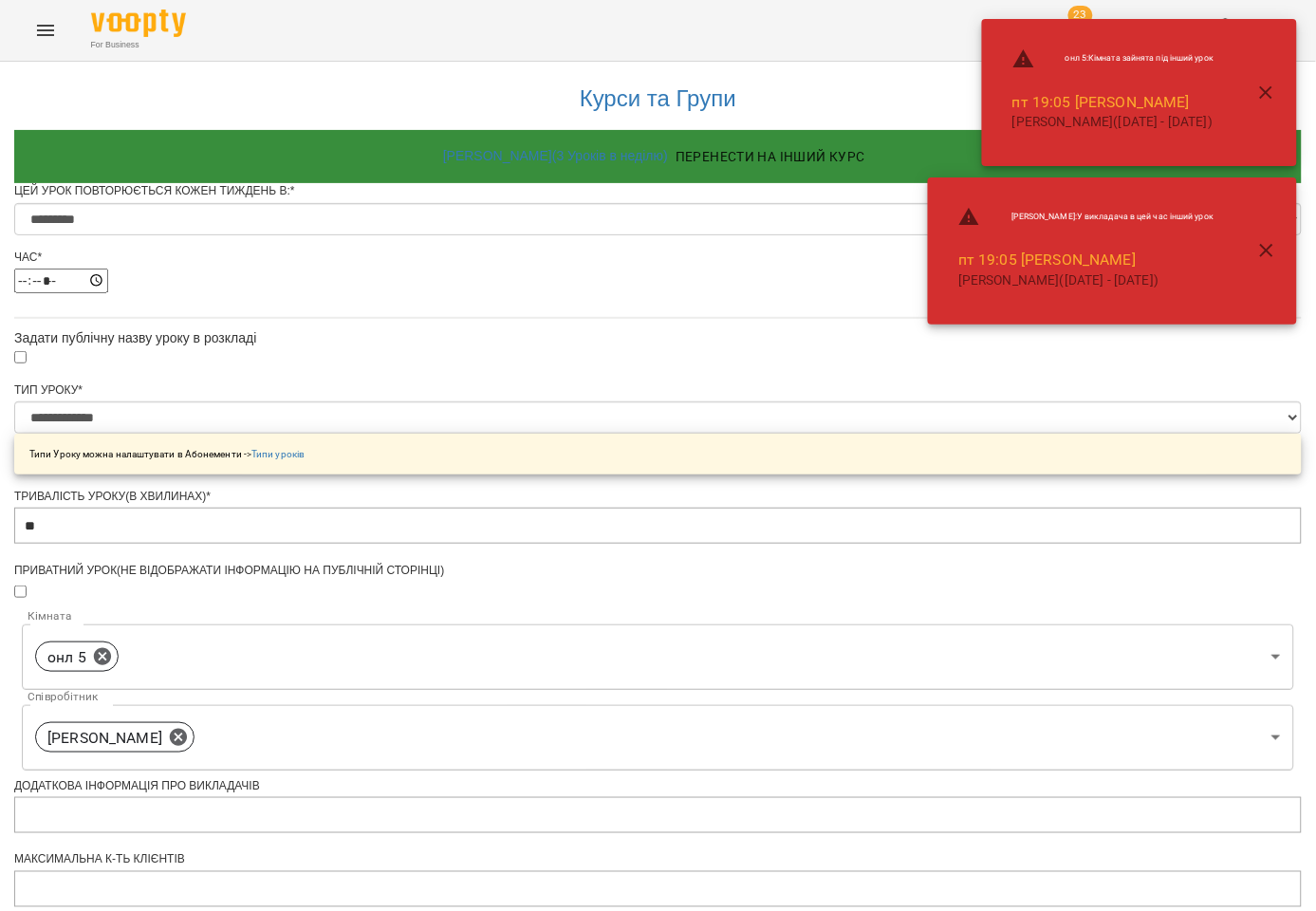
scroll to position [652, 0]
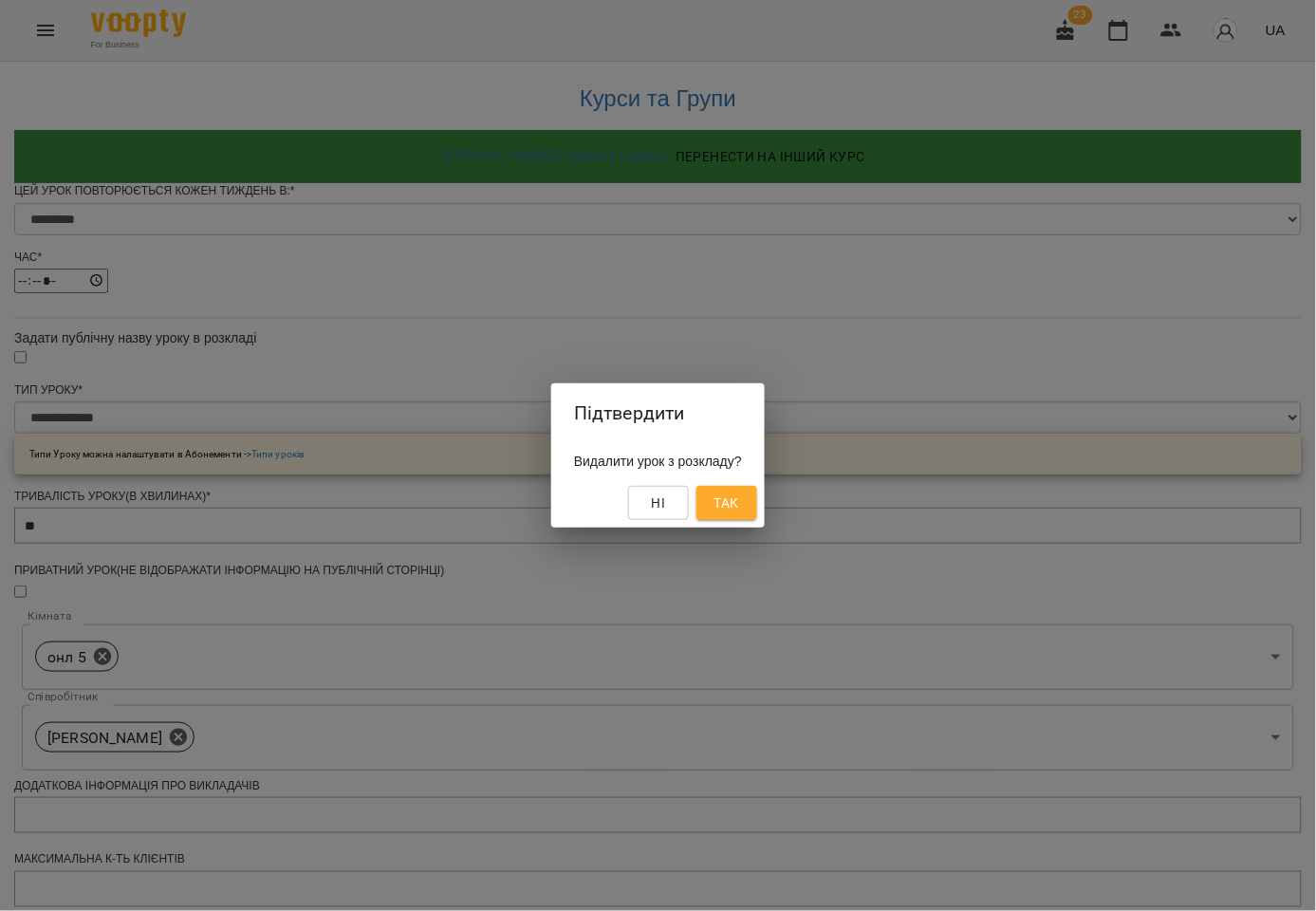
click at [733, 498] on span "Так" at bounding box center [727, 503] width 25 height 23
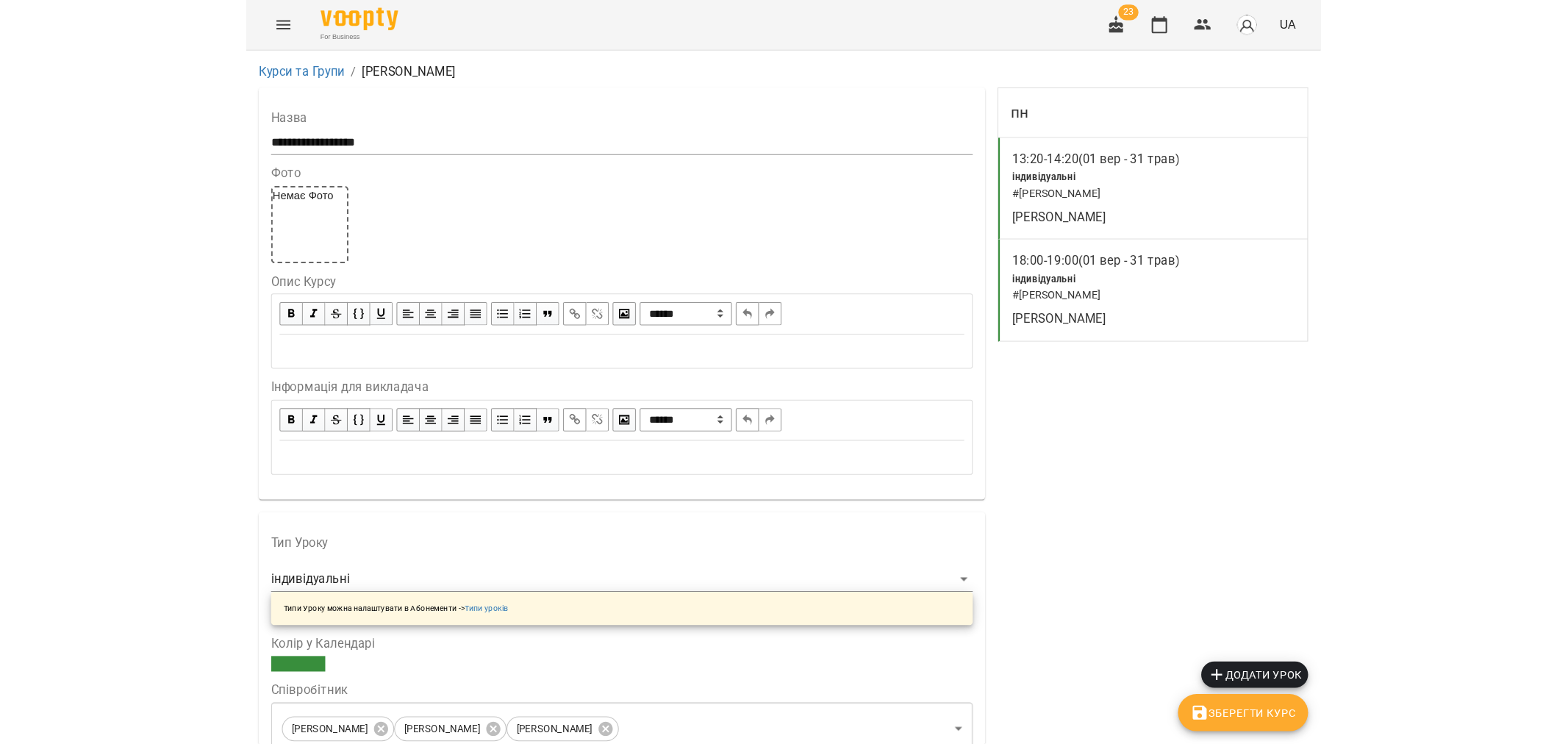
scroll to position [1062, 0]
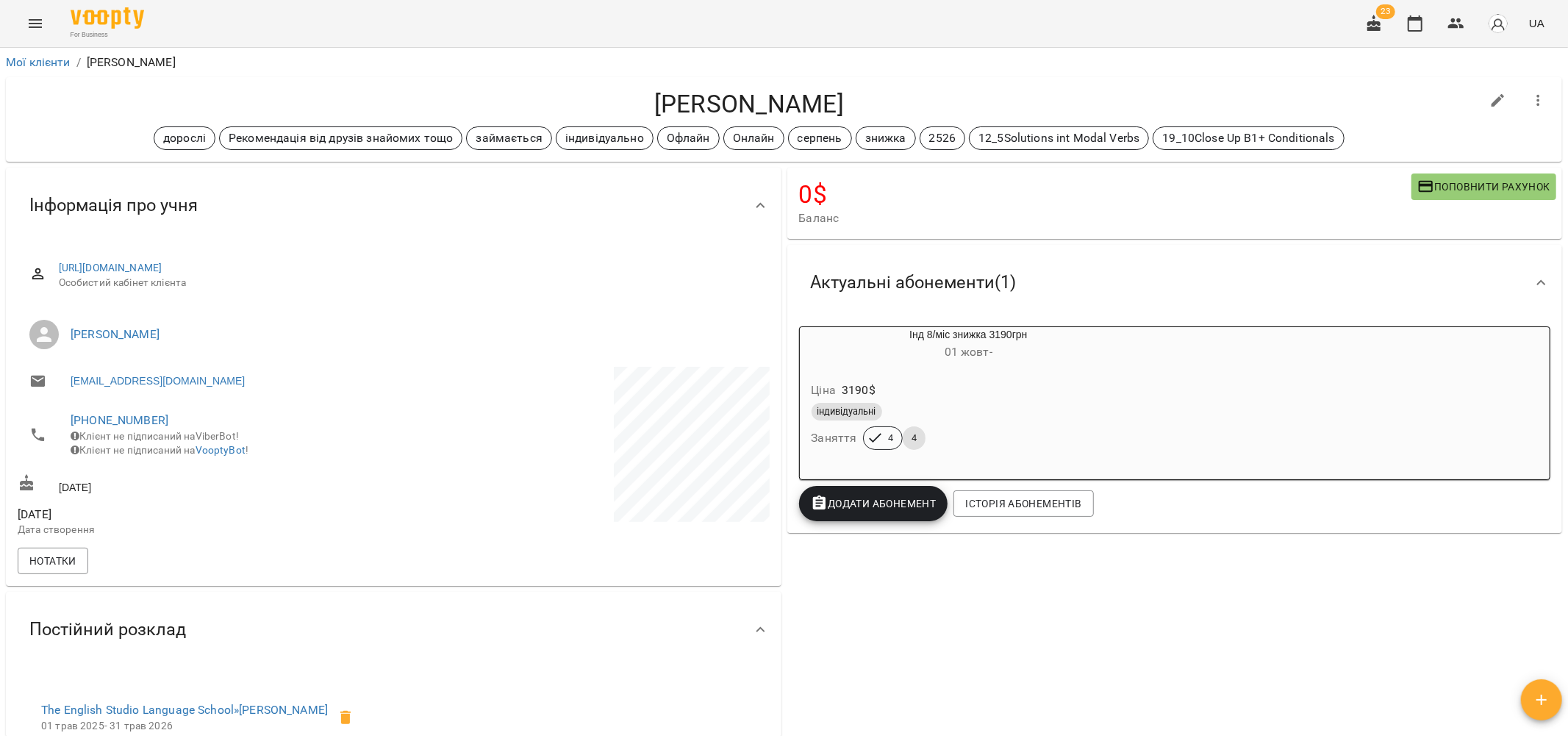
click at [1019, 98] on icon "button" at bounding box center [1498, 101] width 18 height 18
select select "**"
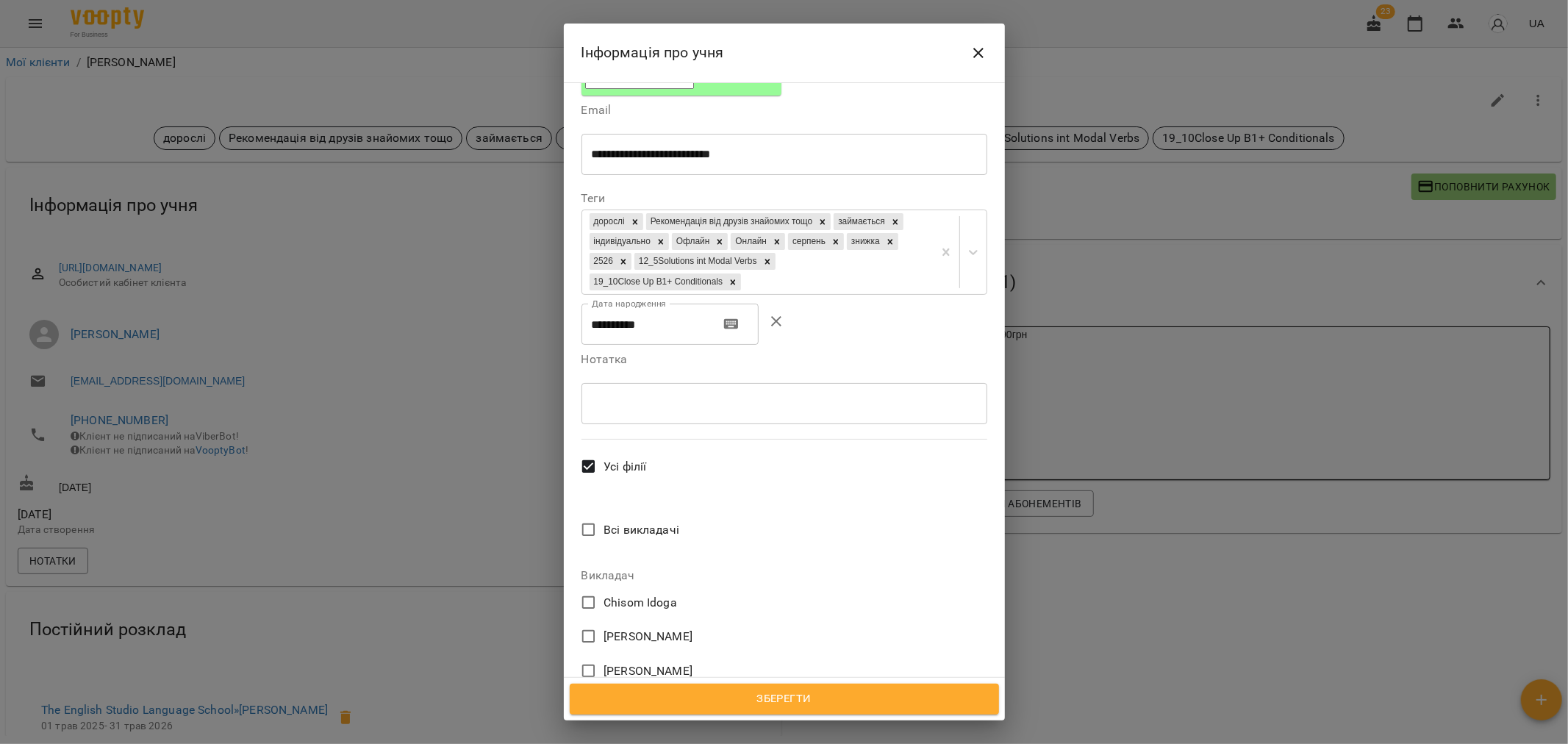
scroll to position [408, 0]
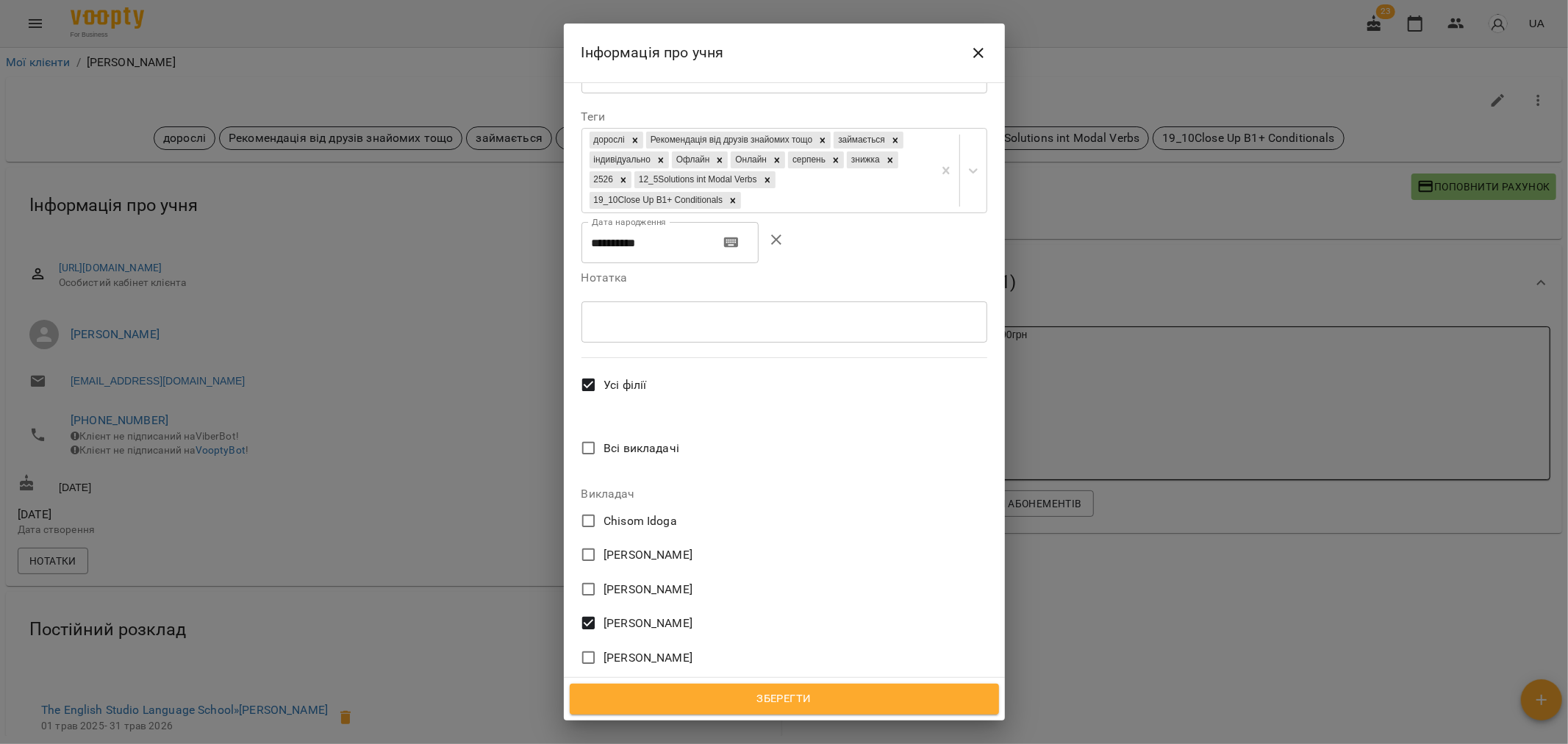
click at [627, 546] on span "Sophie" at bounding box center [647, 555] width 89 height 18
drag, startPoint x: 766, startPoint y: 699, endPoint x: 902, endPoint y: 626, distance: 154.4
click at [766, 701] on span "Зберегти" at bounding box center [784, 699] width 397 height 19
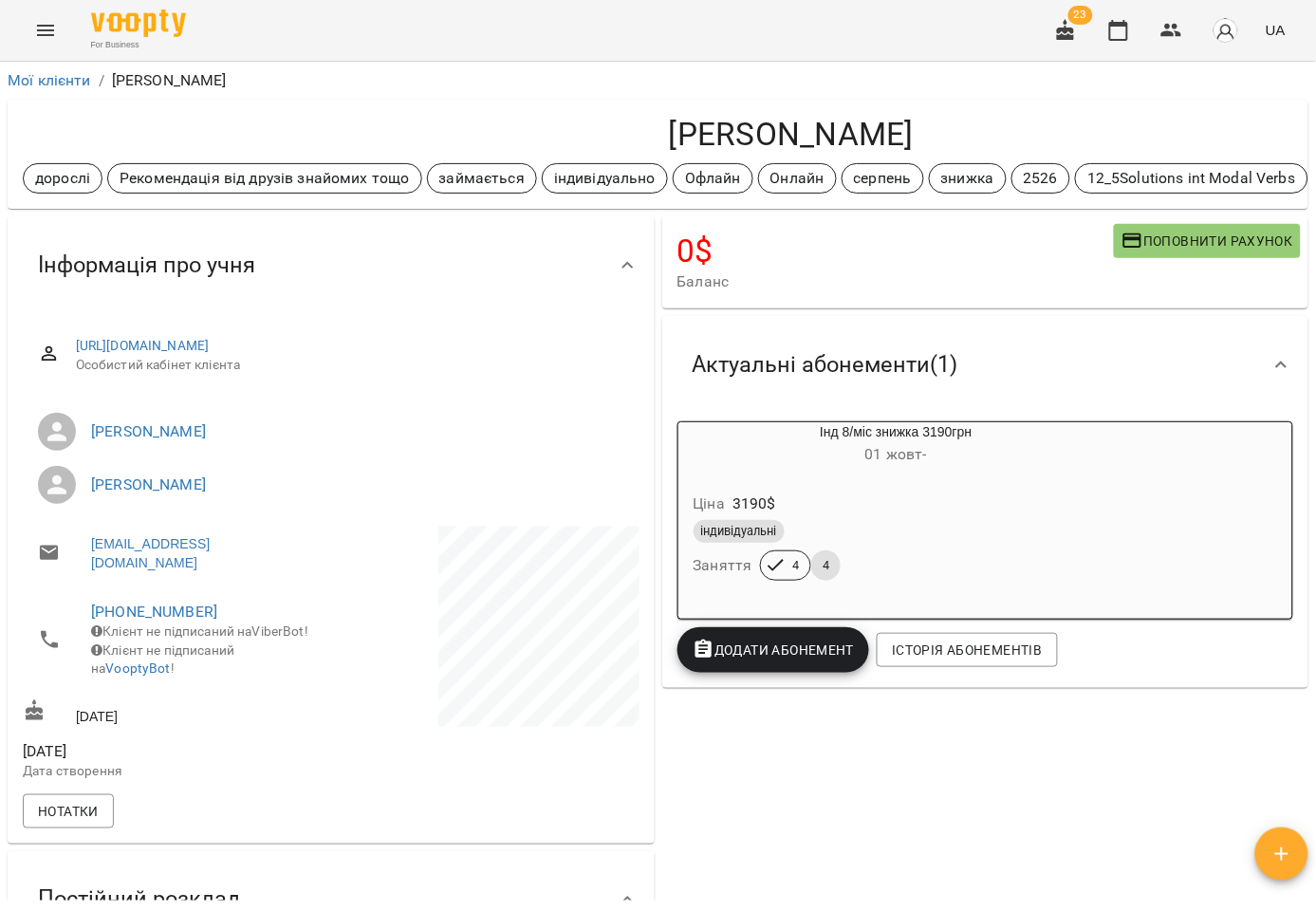
click at [874, 744] on div "0 $ [PERSON_NAME] рахунок Актуальні абонементи ( 1 ) Інд 8/міс знижка 3190грн […" at bounding box center [986, 893] width 655 height 1360
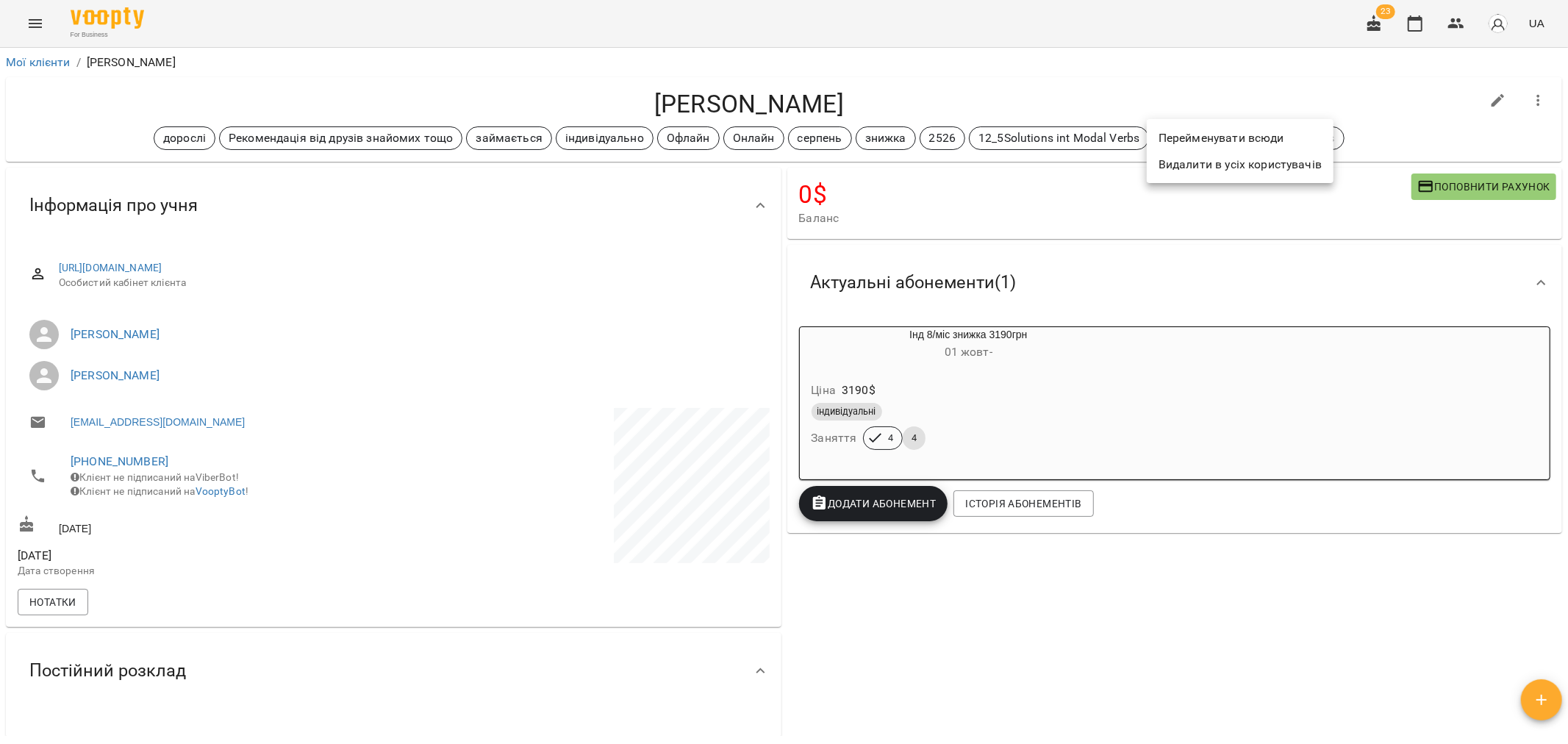
click at [1019, 130] on li "Перейменувати всюди" at bounding box center [1240, 137] width 186 height 26
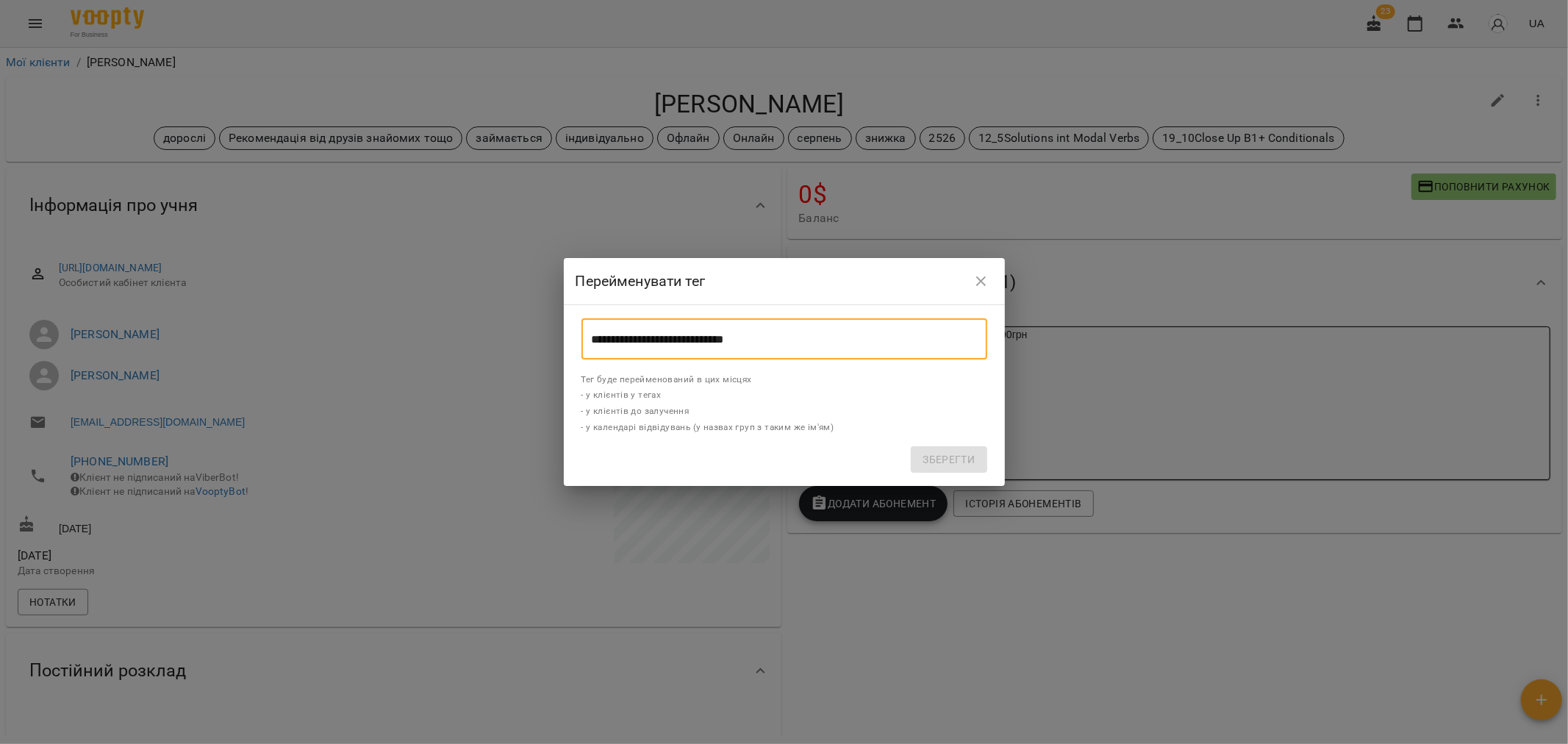
drag, startPoint x: 780, startPoint y: 333, endPoint x: 452, endPoint y: 333, distance: 328.0
click at [452, 333] on div "**********" at bounding box center [784, 372] width 1568 height 744
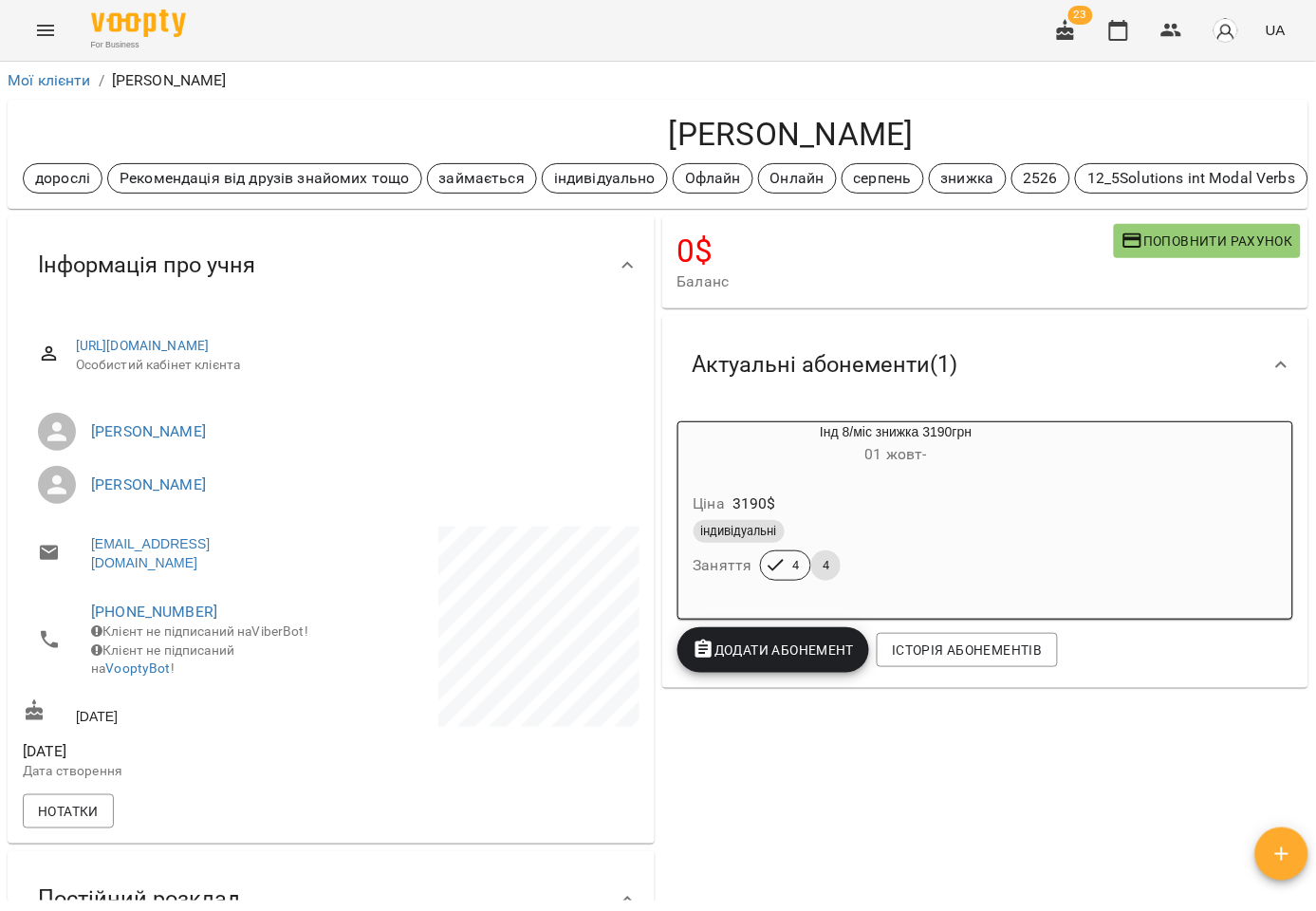
scroll to position [0, 362]
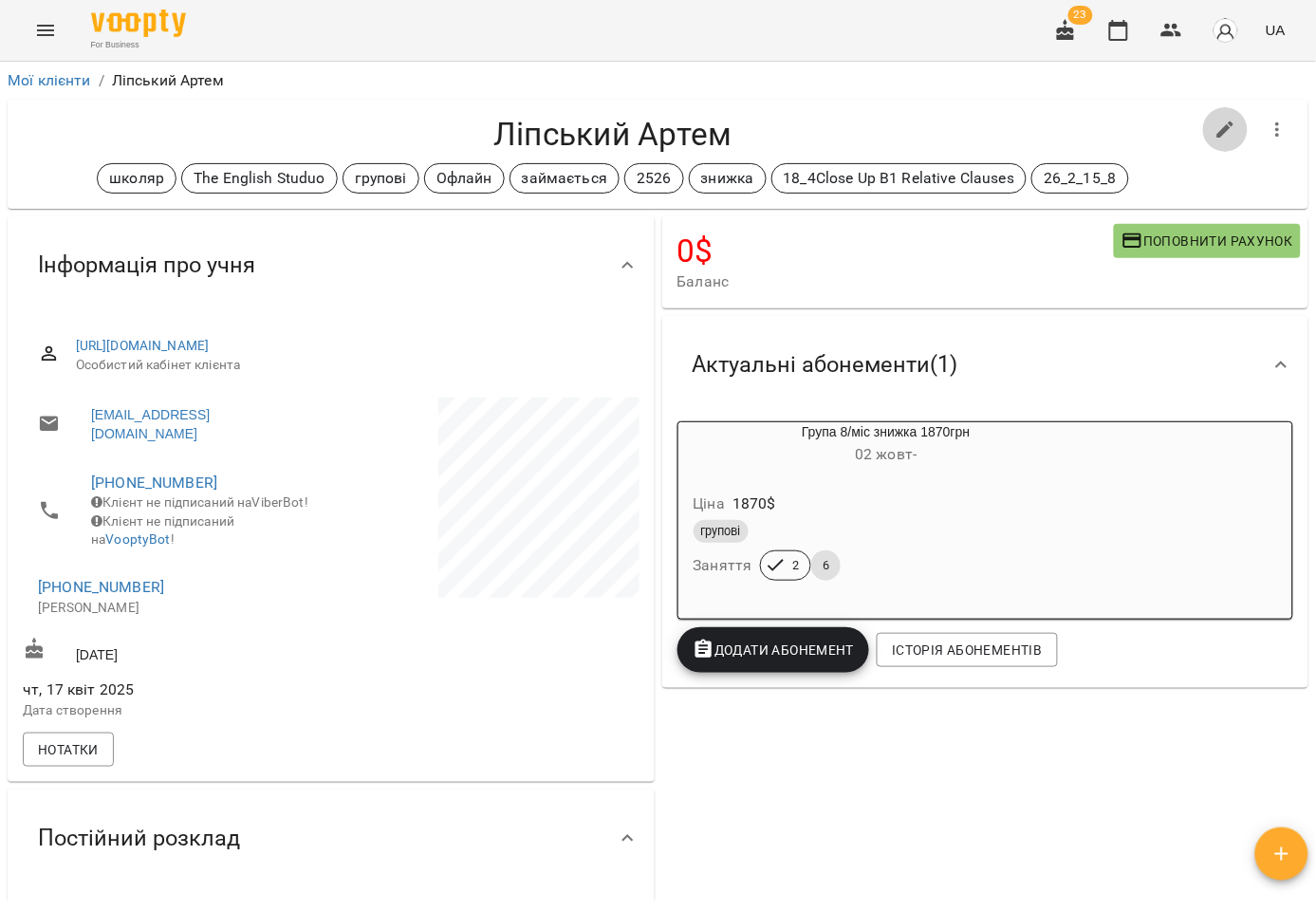
click at [1216, 131] on icon "button" at bounding box center [1226, 130] width 23 height 23
select select "**"
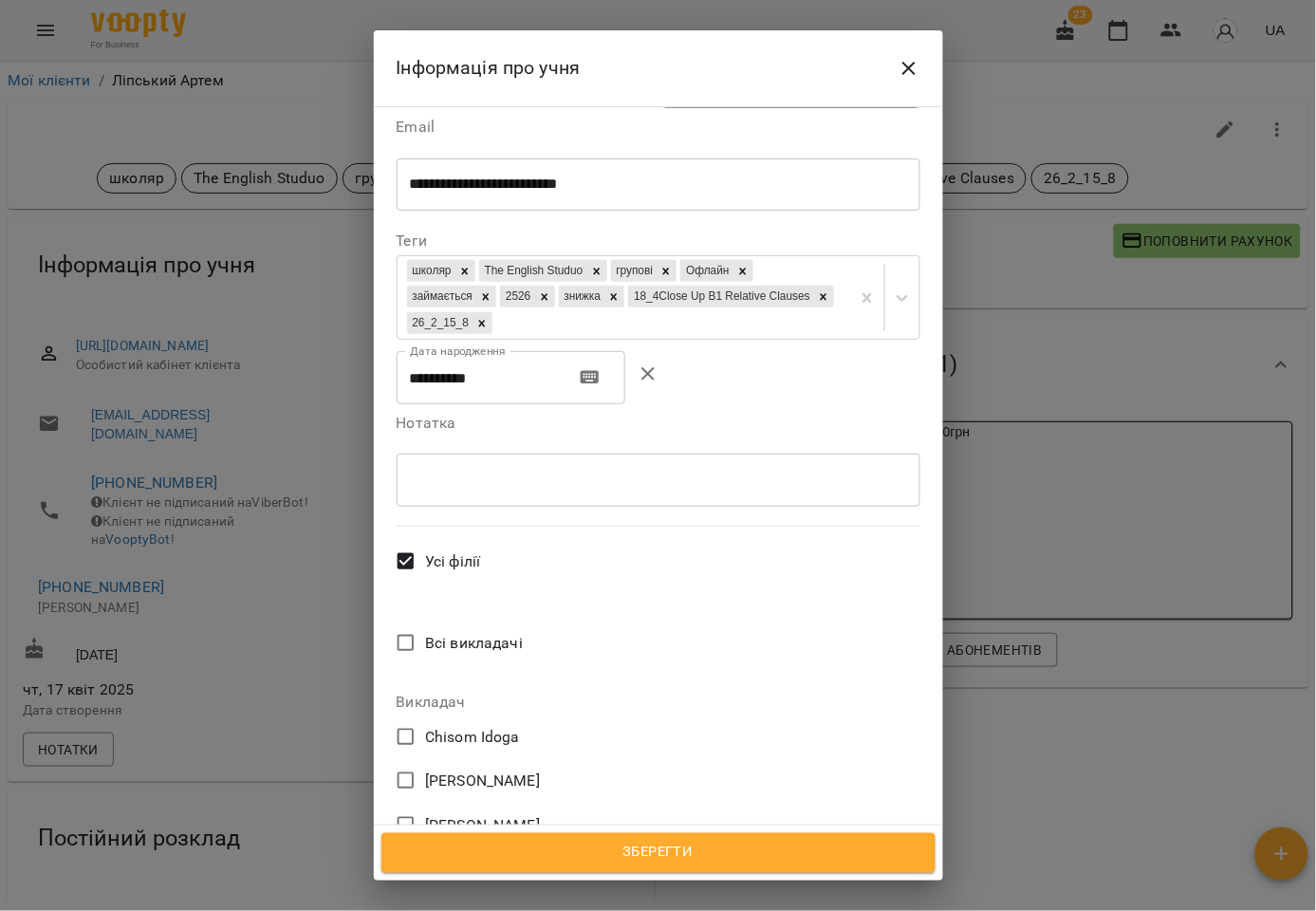
scroll to position [738, 0]
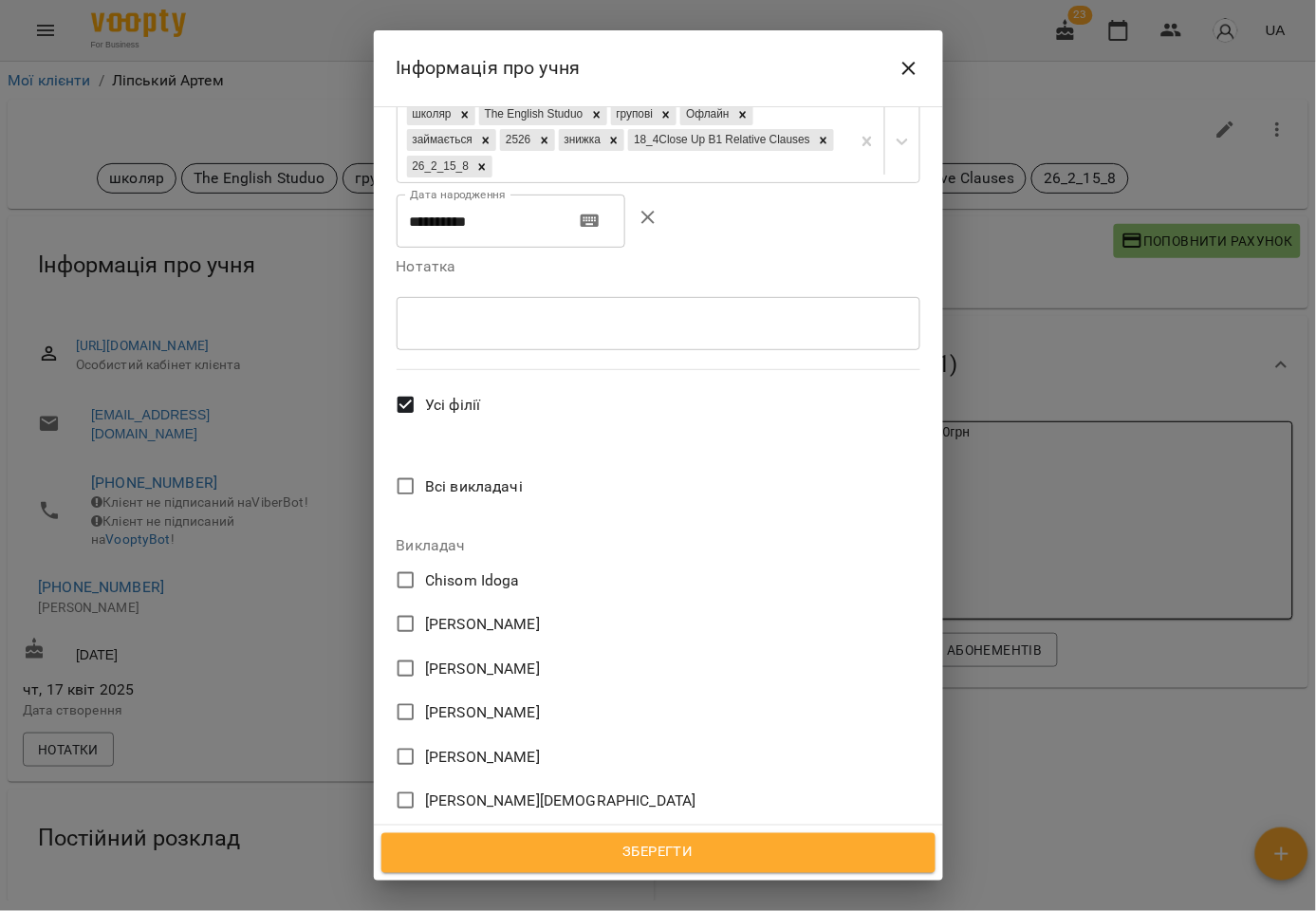
click at [467, 701] on span "[PERSON_NAME]" at bounding box center [481, 713] width 115 height 23
click at [646, 847] on span "Зберегти" at bounding box center [658, 853] width 512 height 25
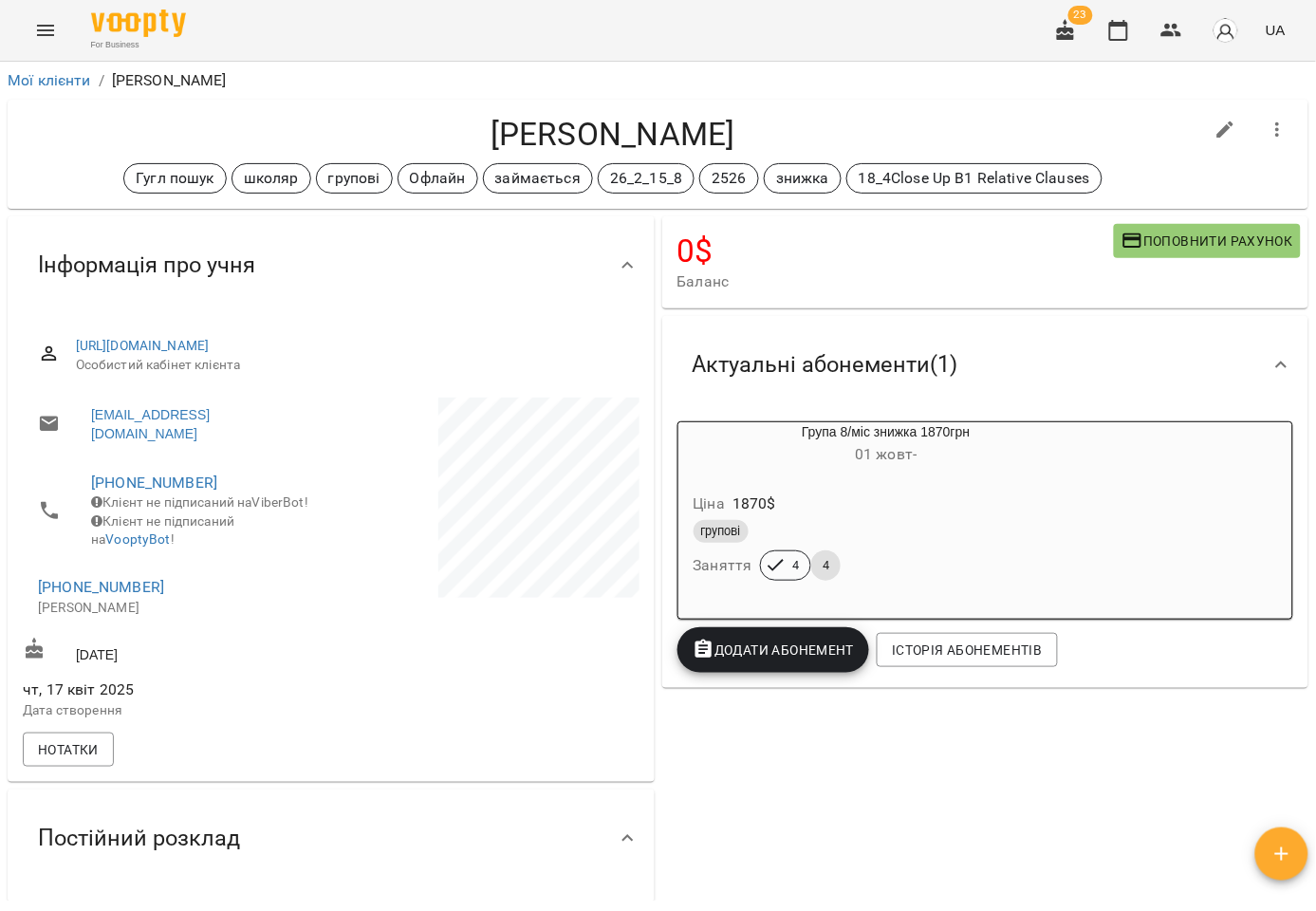
click at [1214, 124] on icon "button" at bounding box center [1226, 130] width 23 height 23
select select "**"
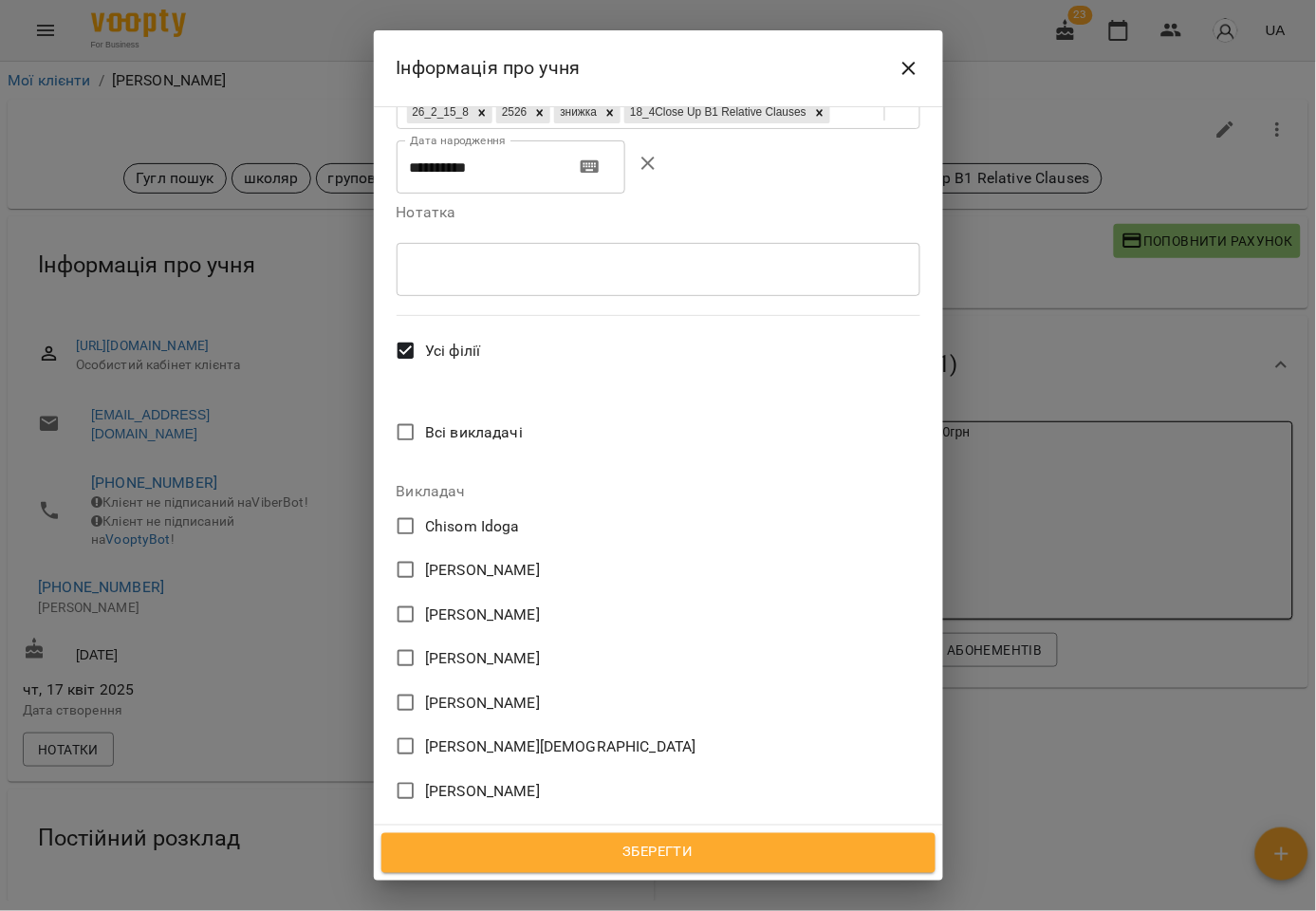
scroll to position [775, 0]
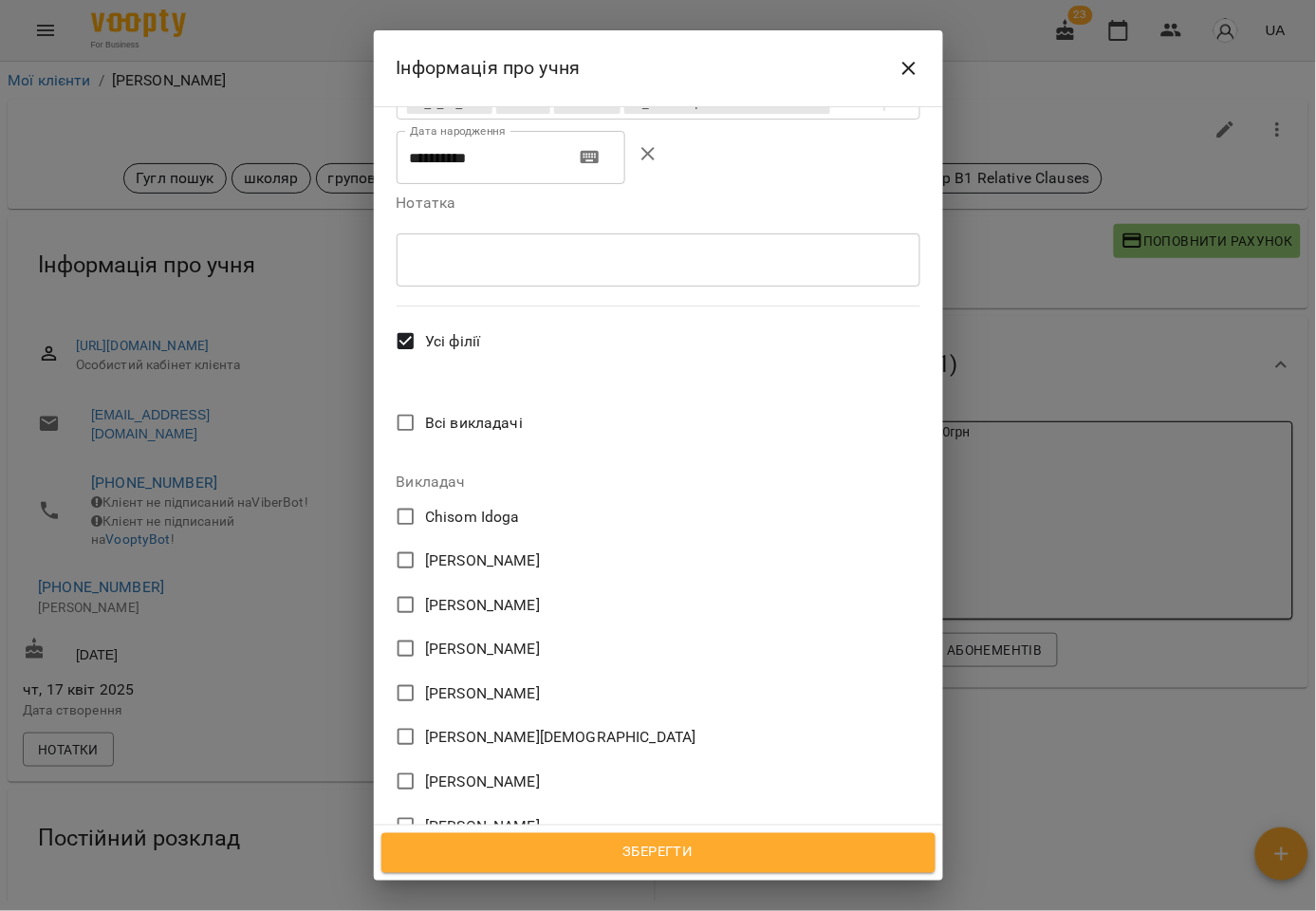
click at [479, 638] on span "[PERSON_NAME]" at bounding box center [481, 649] width 115 height 23
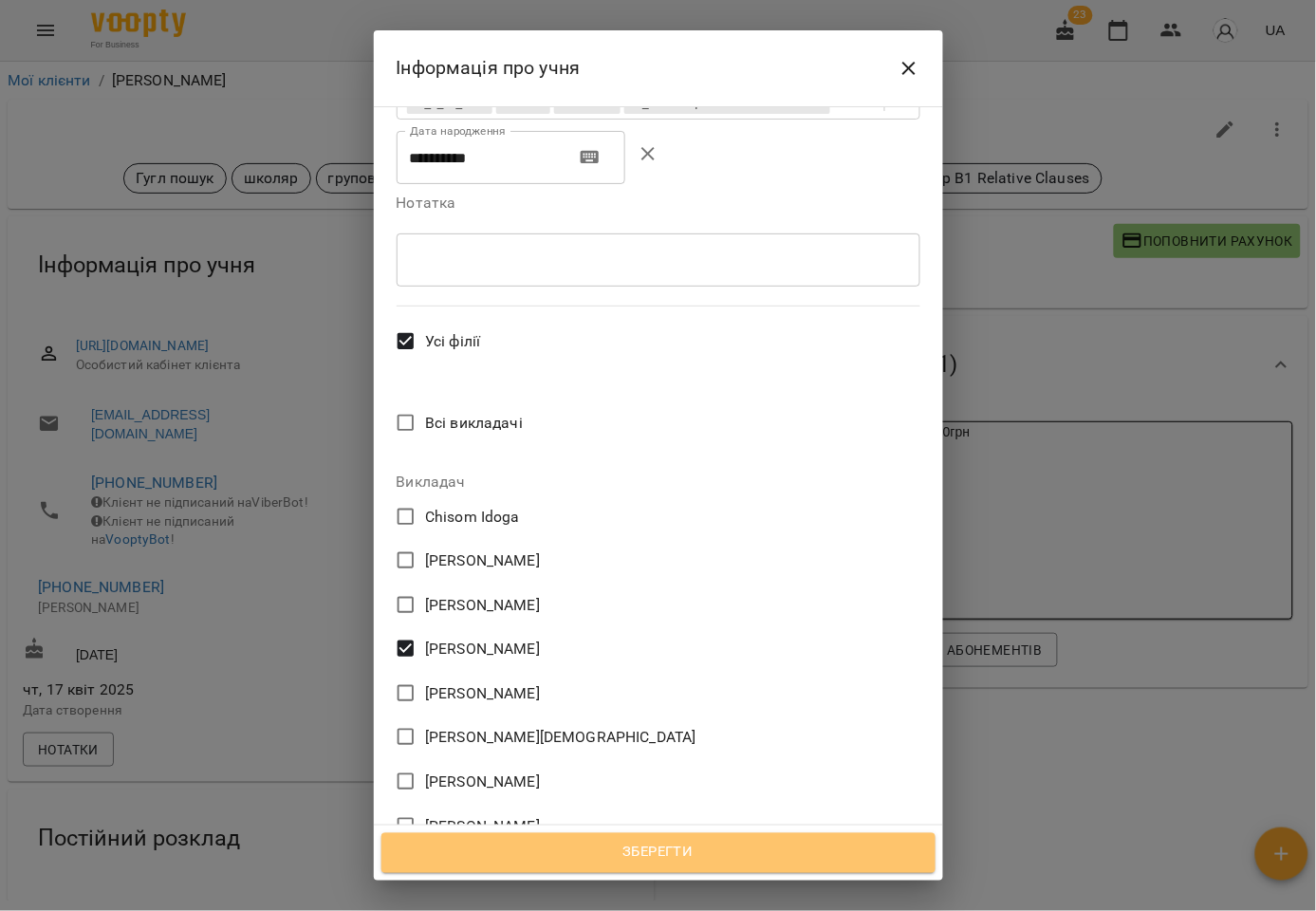
click at [643, 842] on span "Зберегти" at bounding box center [658, 853] width 512 height 25
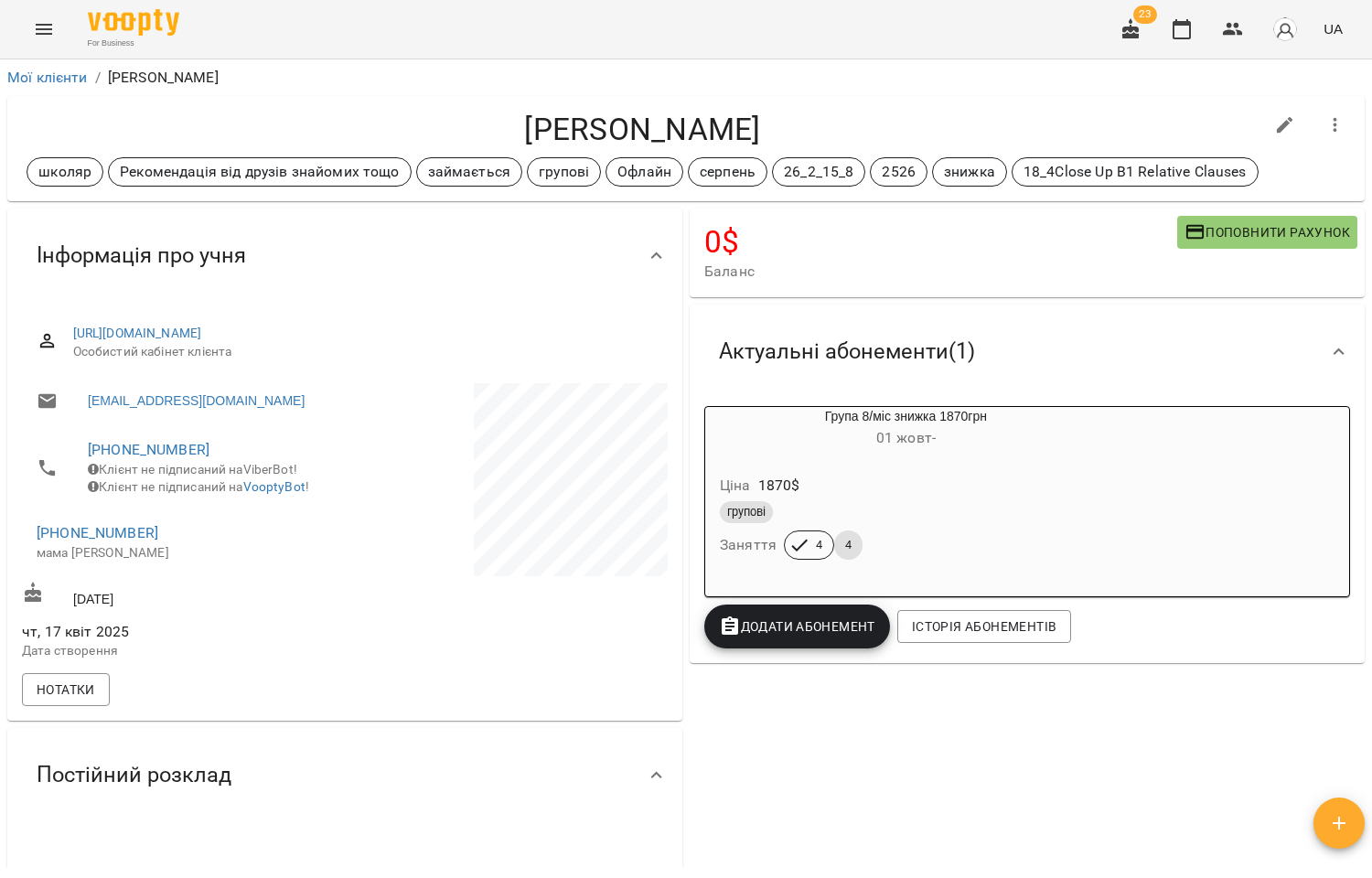
click at [1268, 125] on icon "button" at bounding box center [1285, 125] width 17 height 17
select select "**"
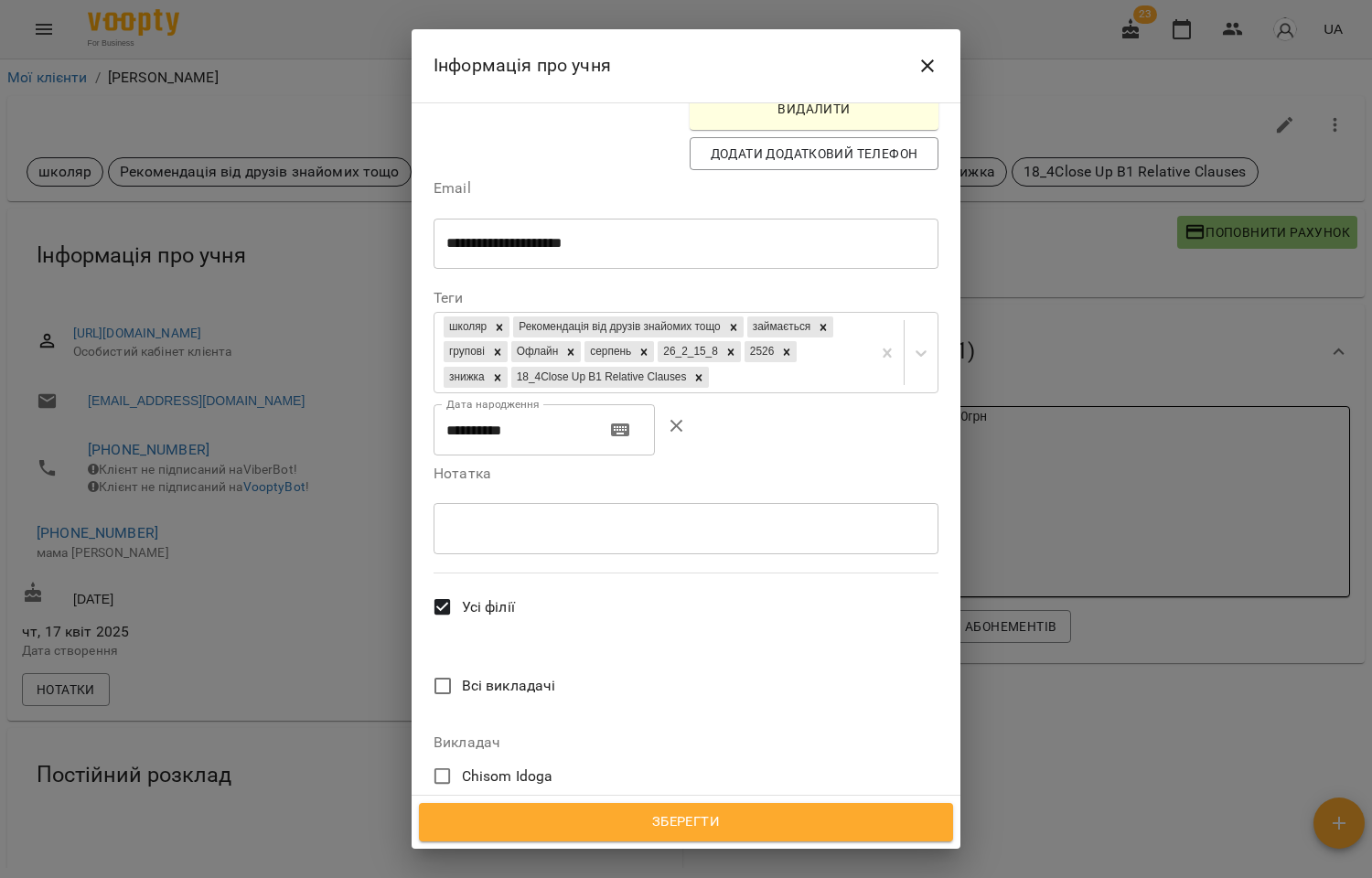
scroll to position [609, 0]
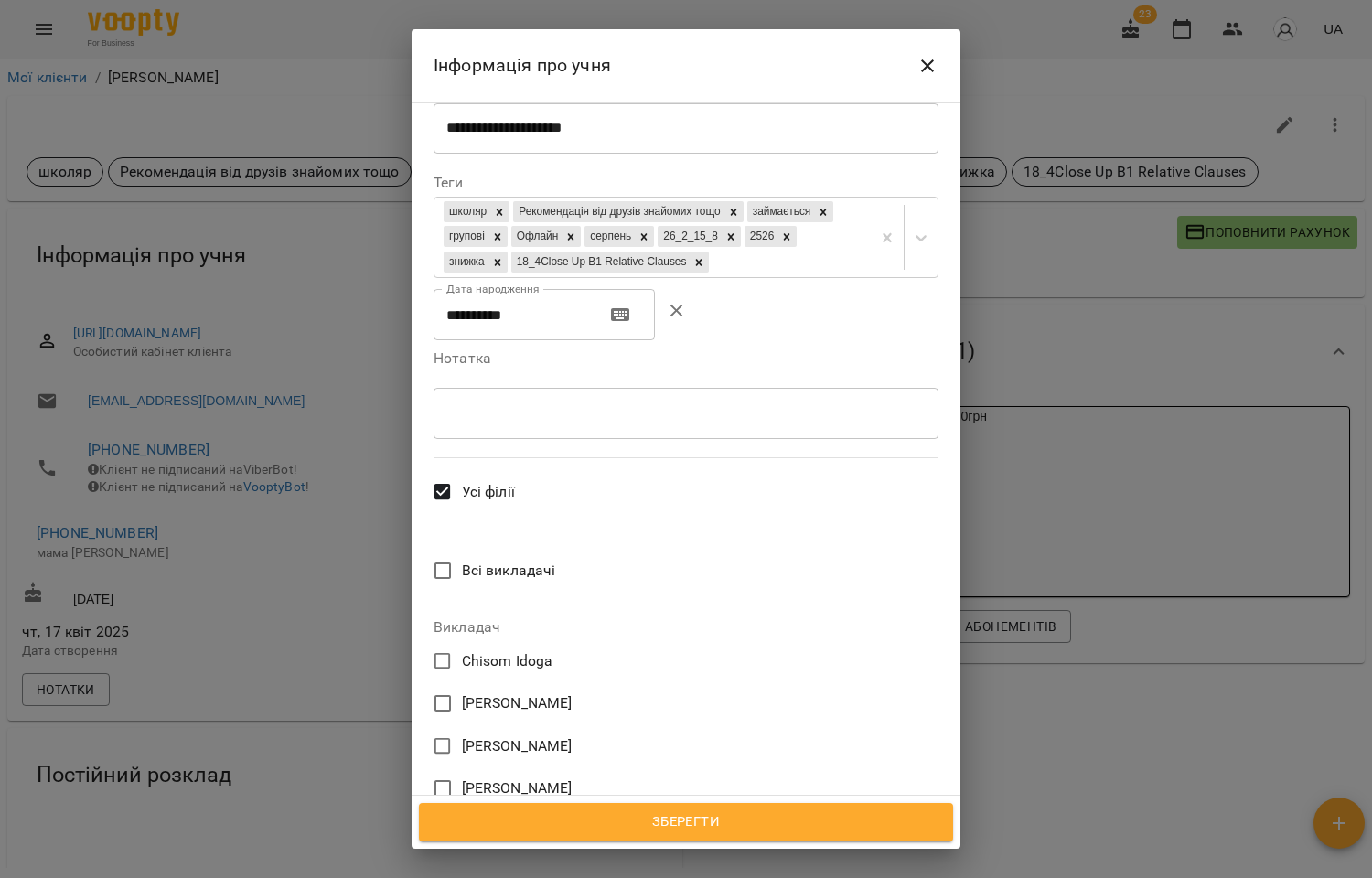
click at [479, 777] on span "[PERSON_NAME]" at bounding box center [517, 788] width 110 height 22
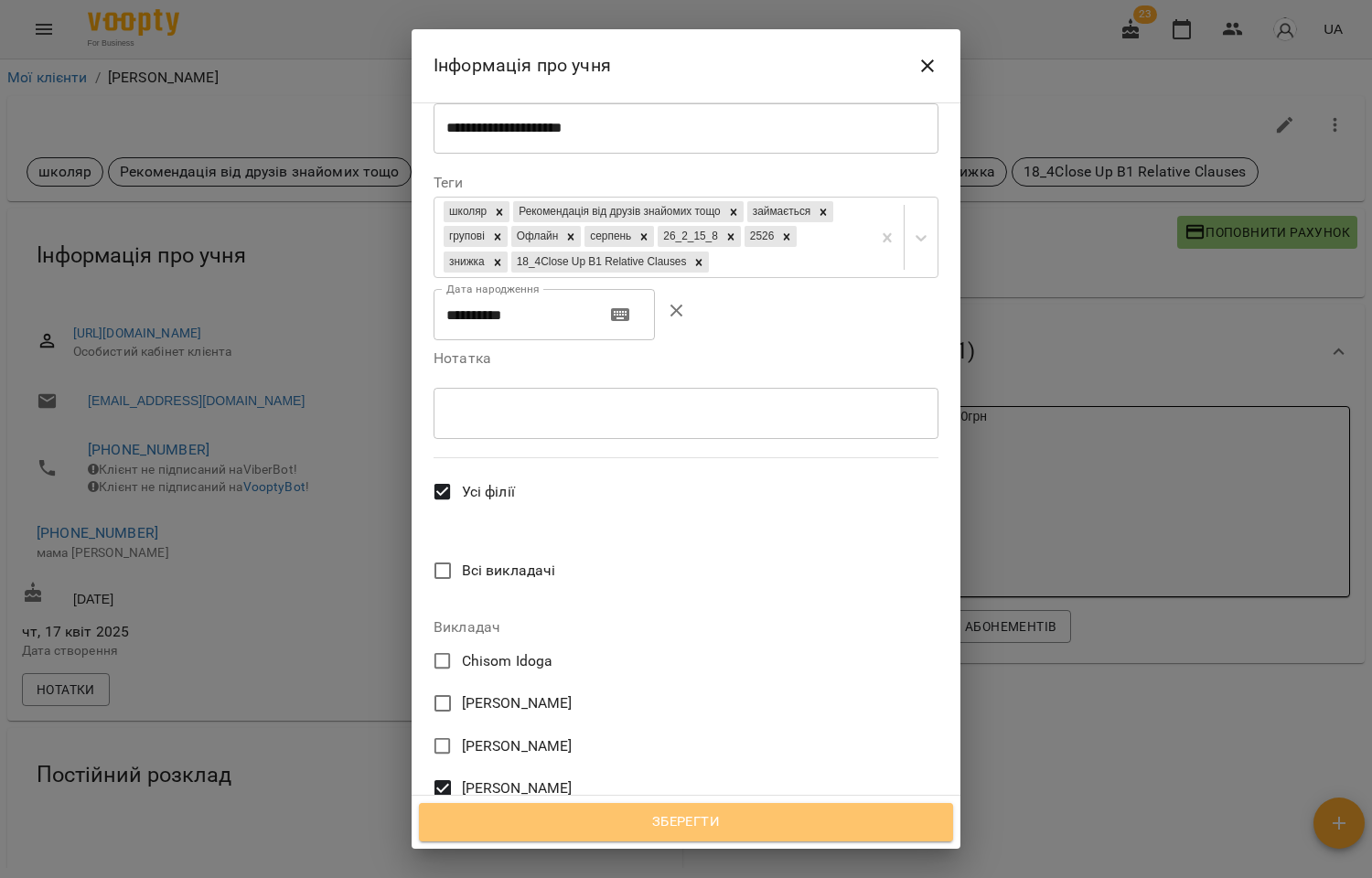
click at [675, 811] on span "Зберегти" at bounding box center [686, 822] width 494 height 24
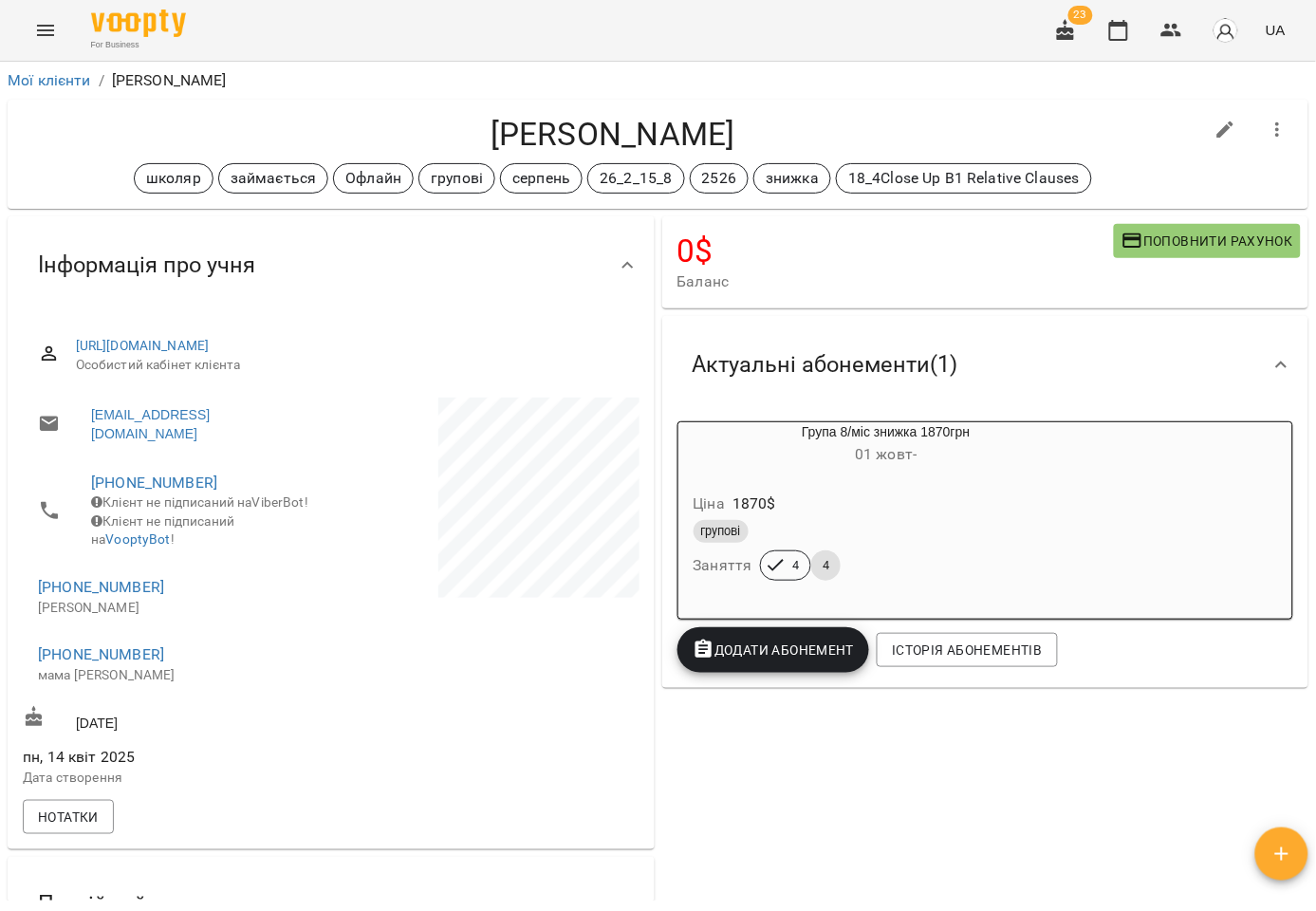
click at [1214, 137] on icon "button" at bounding box center [1226, 130] width 23 height 23
select select "**"
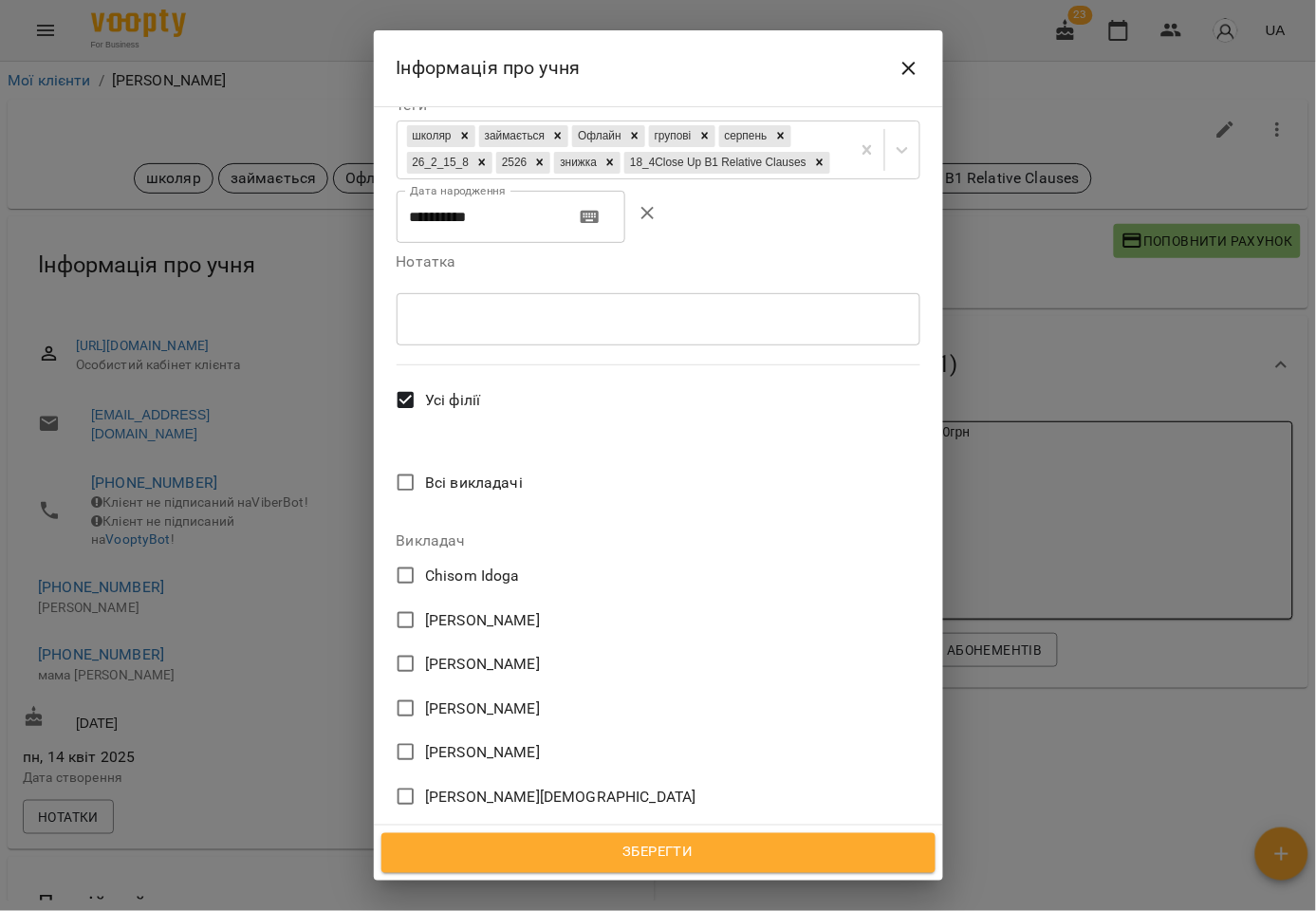
scroll to position [1077, 0]
click at [490, 695] on span "[PERSON_NAME]" at bounding box center [481, 707] width 115 height 23
click at [681, 843] on span "Зберегти" at bounding box center [658, 853] width 512 height 25
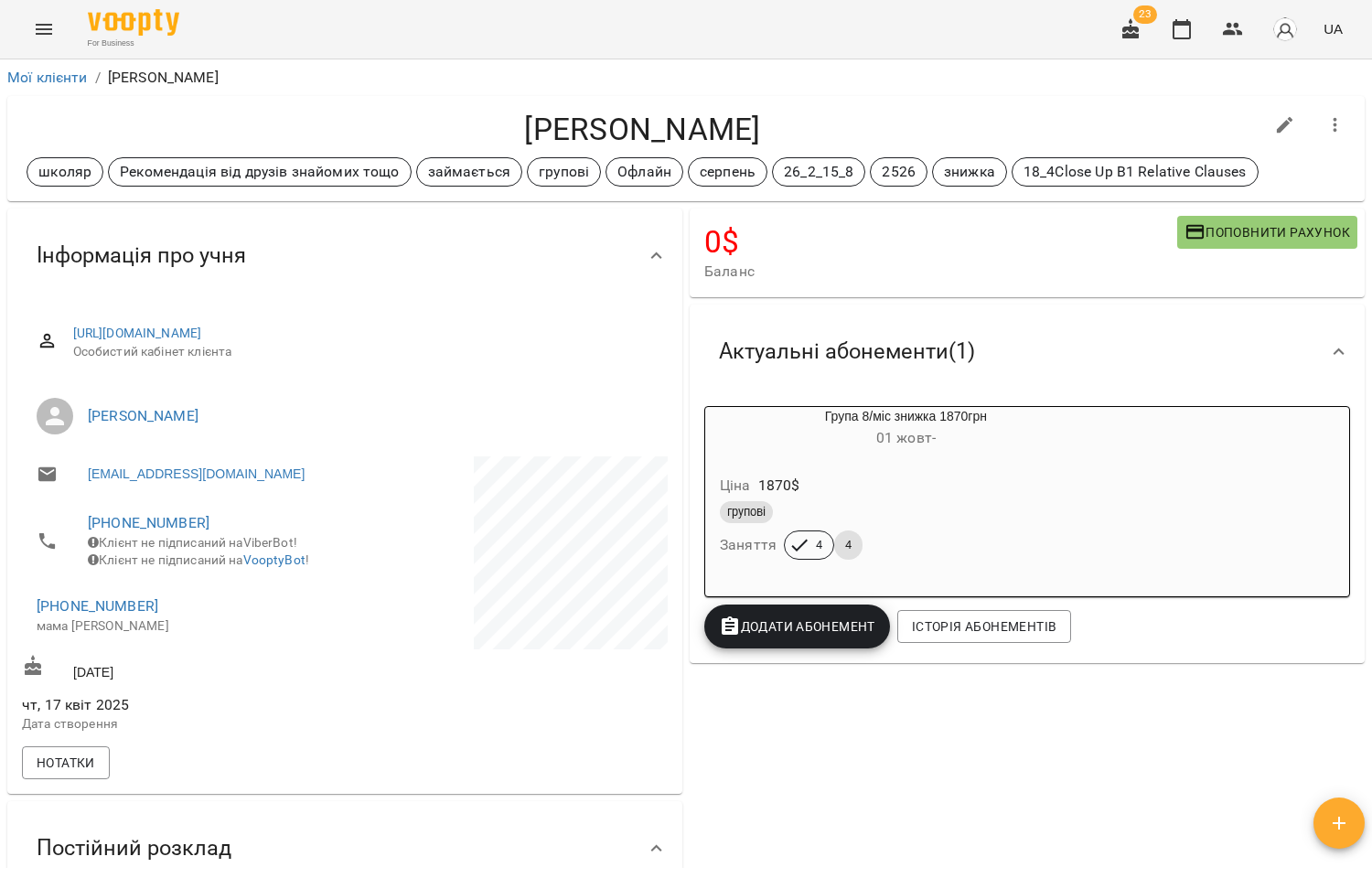
click at [977, 248] on h4 "0 $" at bounding box center [940, 241] width 472 height 37
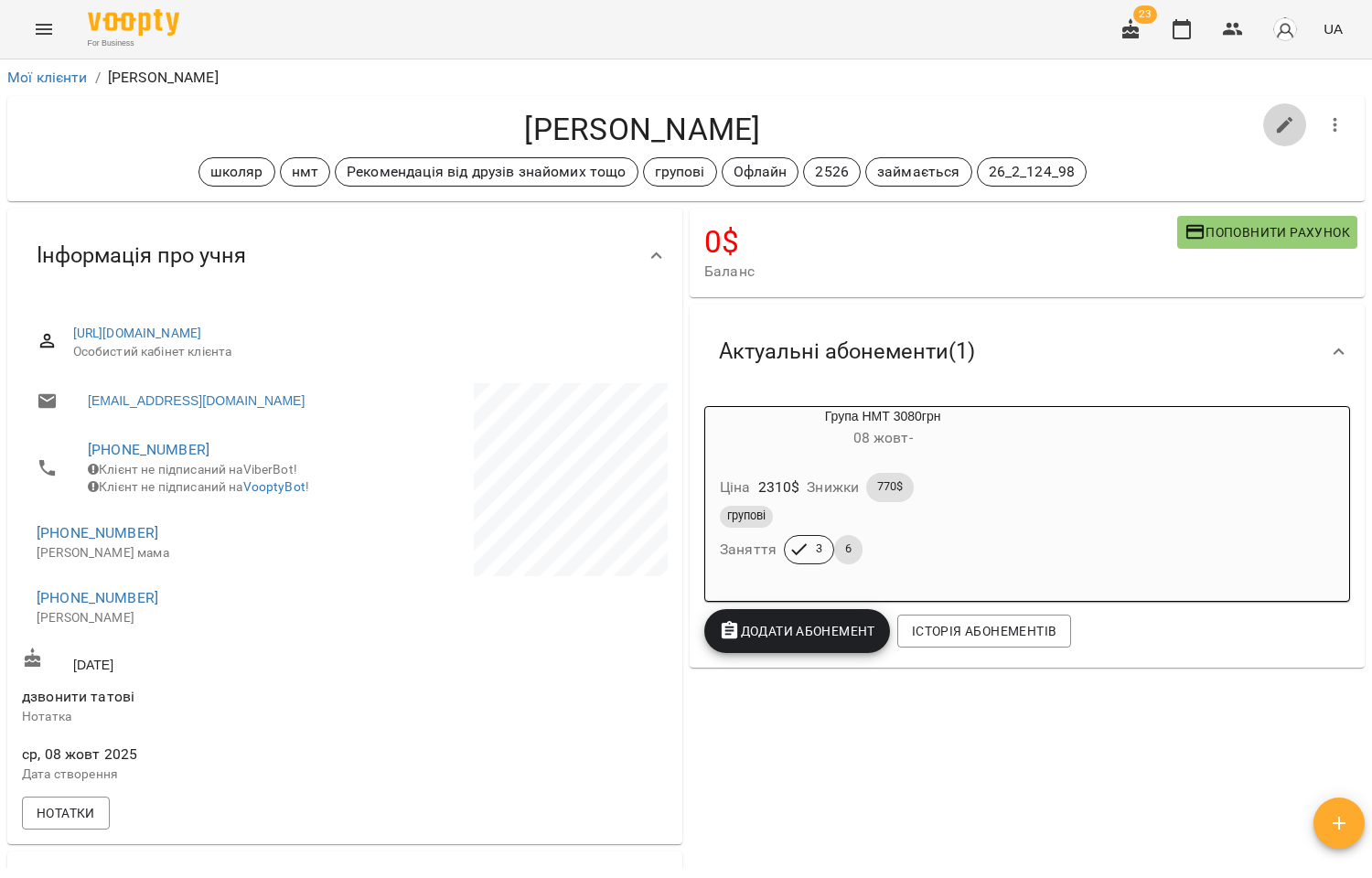
click at [1275, 130] on icon "button" at bounding box center [1285, 125] width 22 height 22
select select "**"
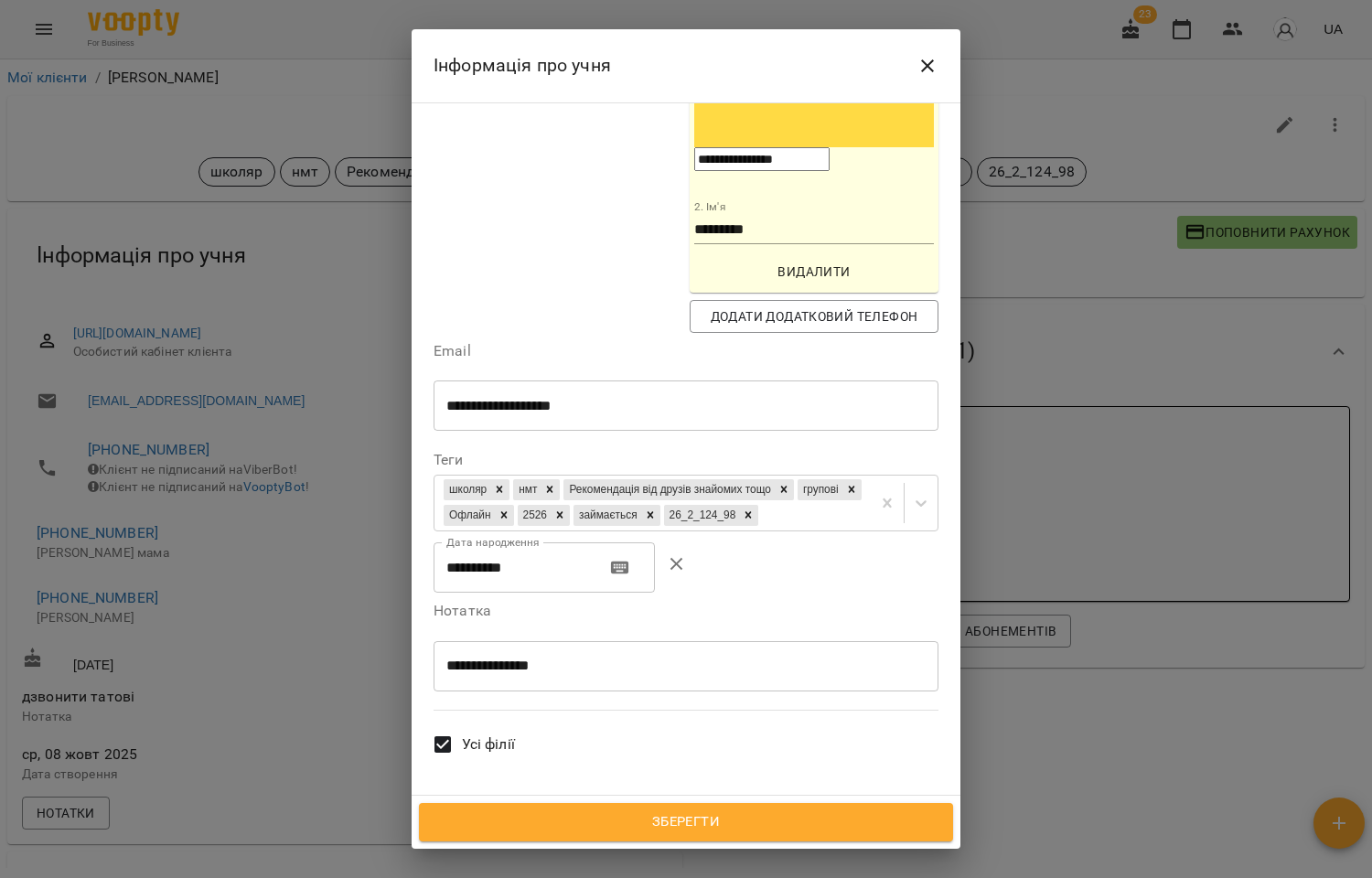
scroll to position [711, 0]
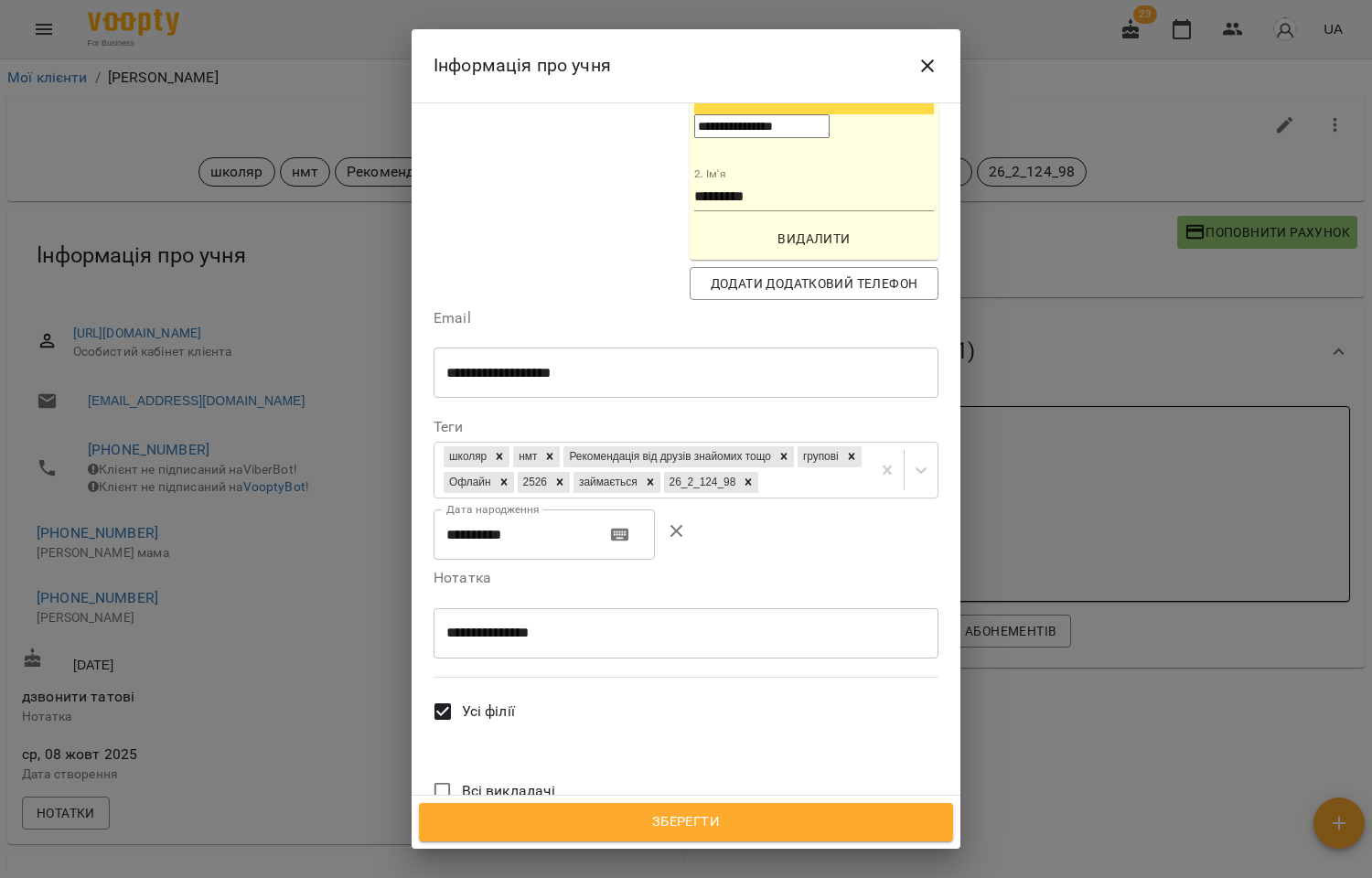
click at [661, 820] on span "Зберегти" at bounding box center [686, 822] width 494 height 24
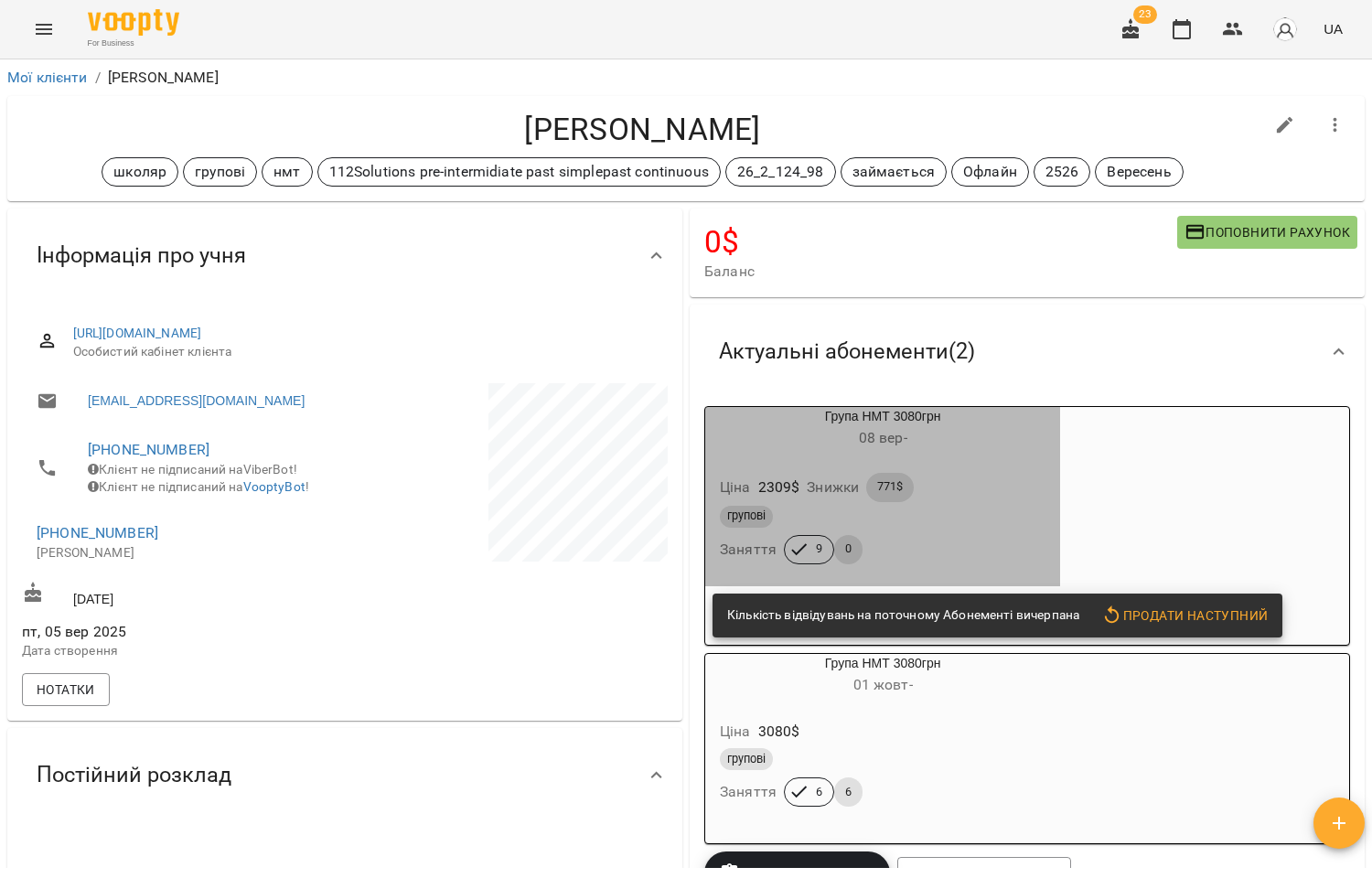
click at [986, 495] on div "Ціна 2309 $ Знижки 771$" at bounding box center [882, 486] width 333 height 36
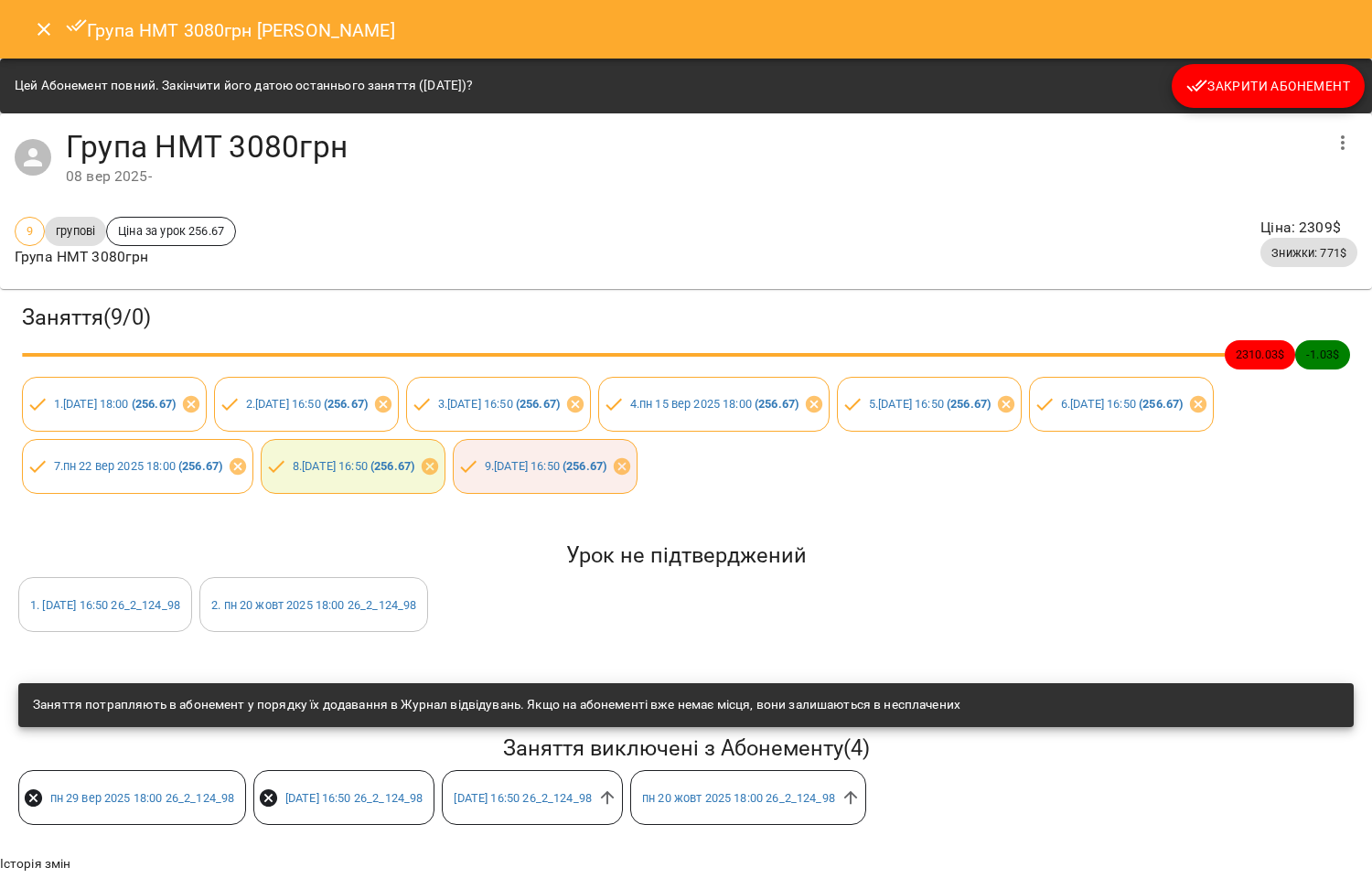
click at [1276, 86] on span "Закрити Абонемент" at bounding box center [1268, 86] width 163 height 22
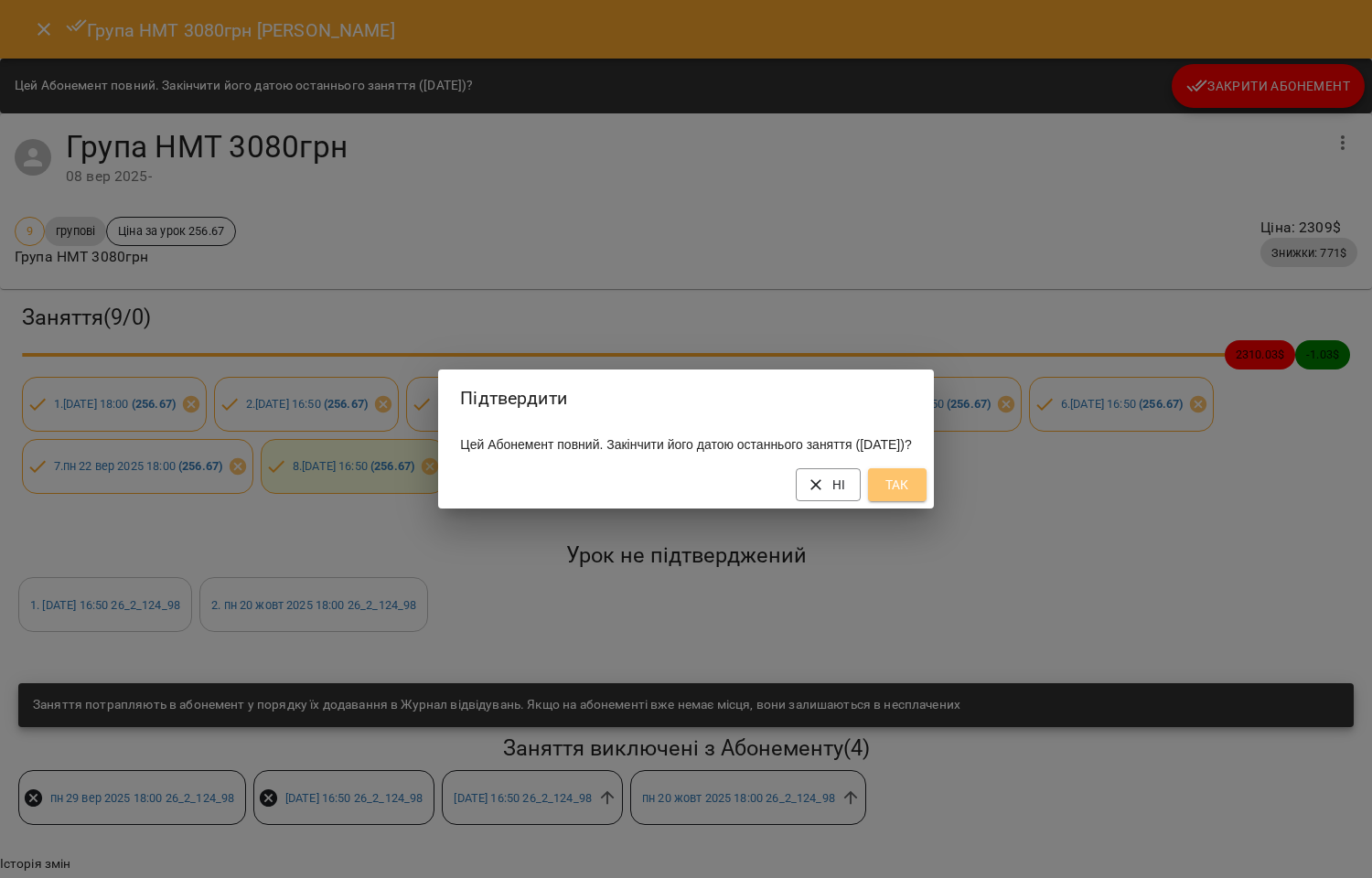
click at [912, 492] on span "Так" at bounding box center [898, 484] width 30 height 22
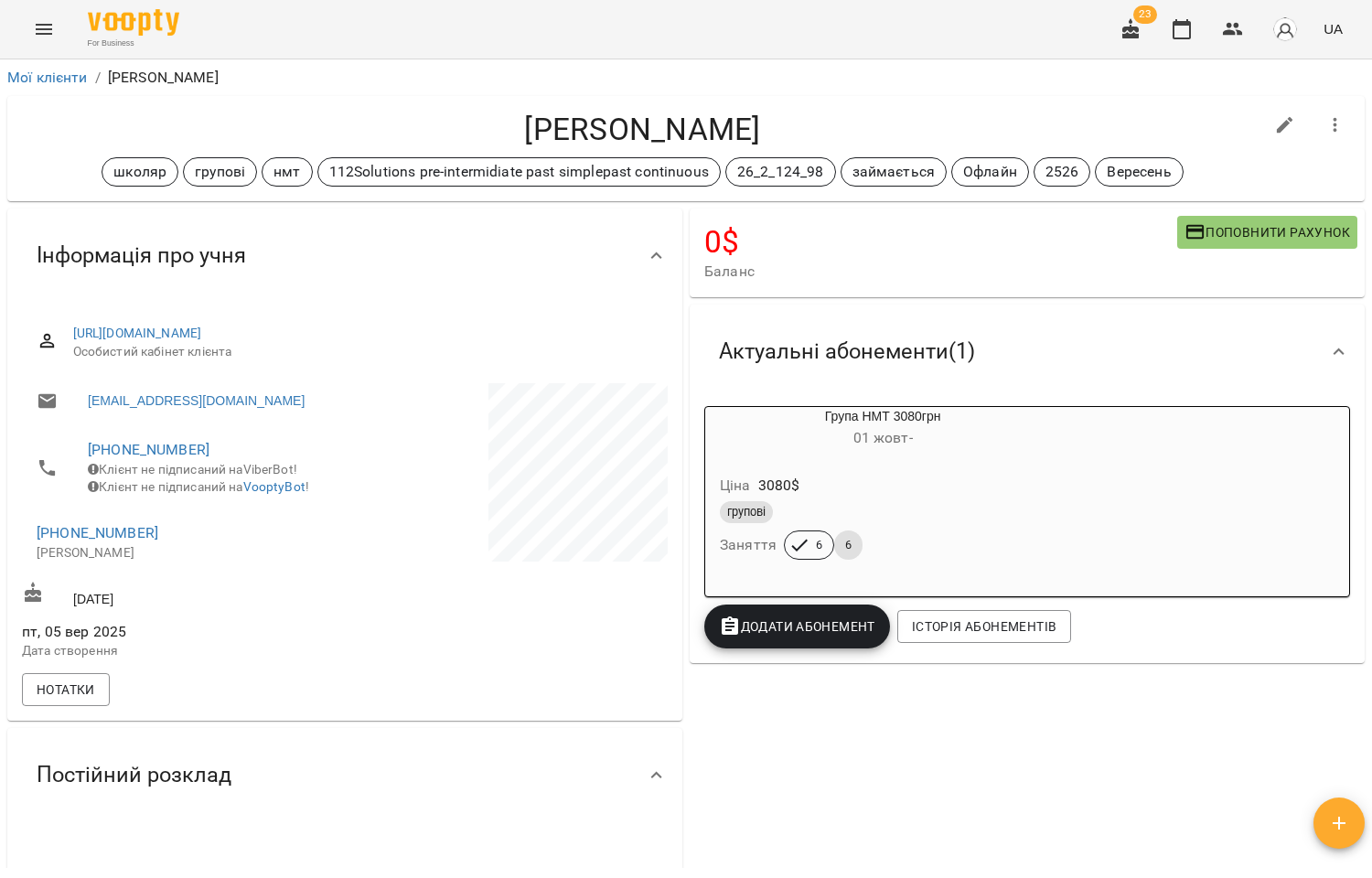
click at [1283, 117] on button "button" at bounding box center [1285, 124] width 44 height 44
select select "**"
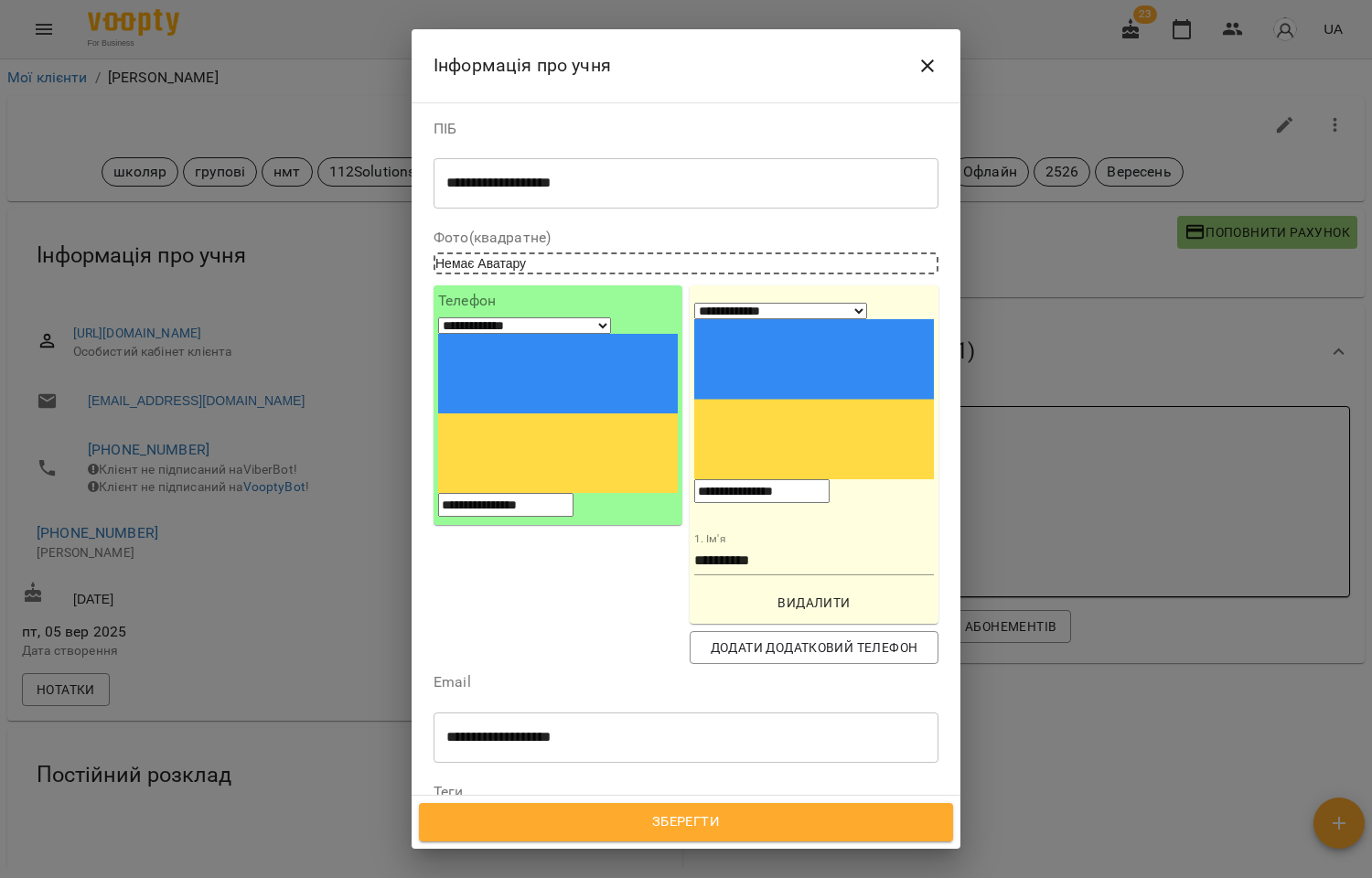
click at [744, 839] on icon at bounding box center [737, 846] width 13 height 13
type input "*"
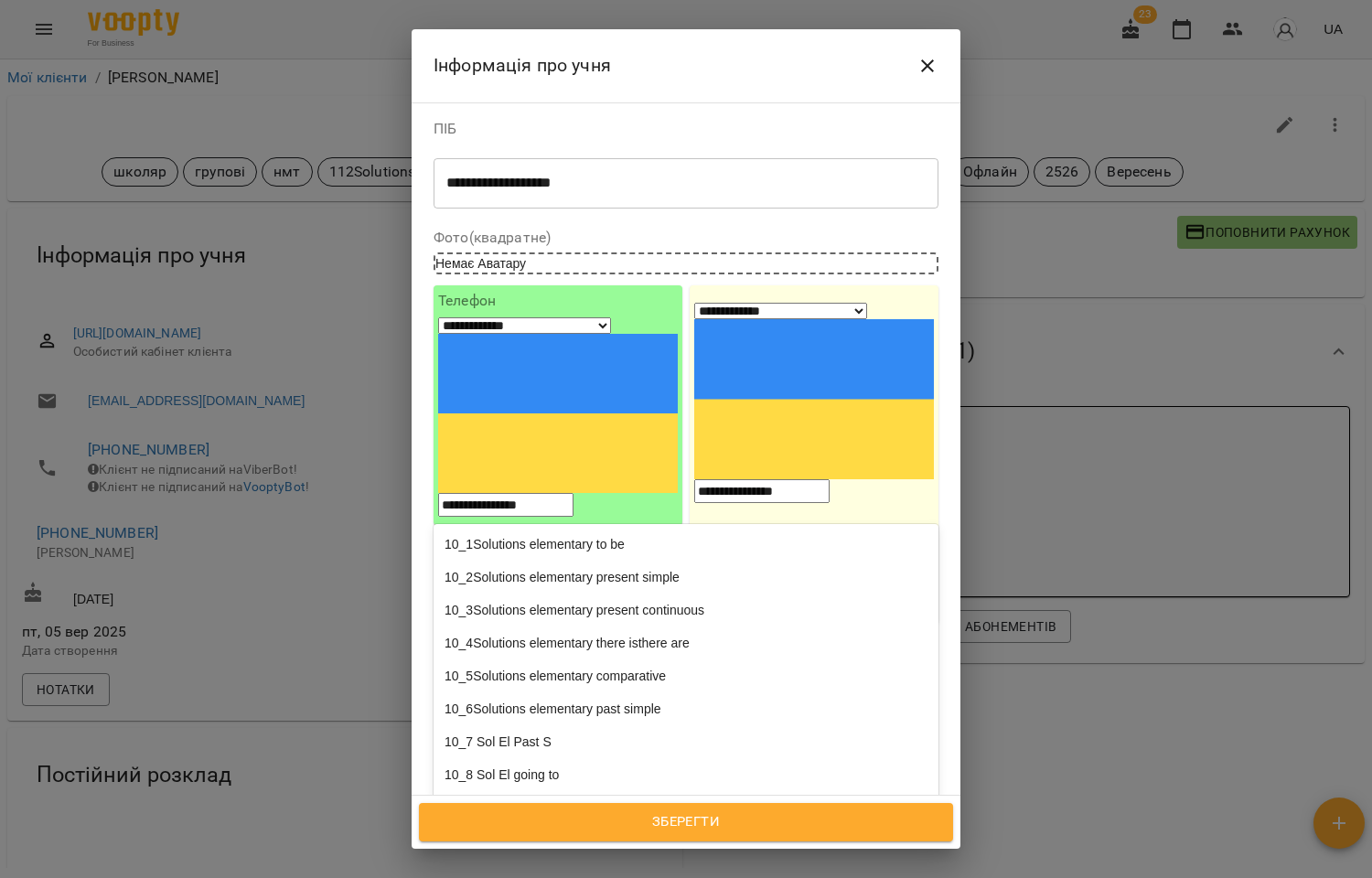
type input "*"
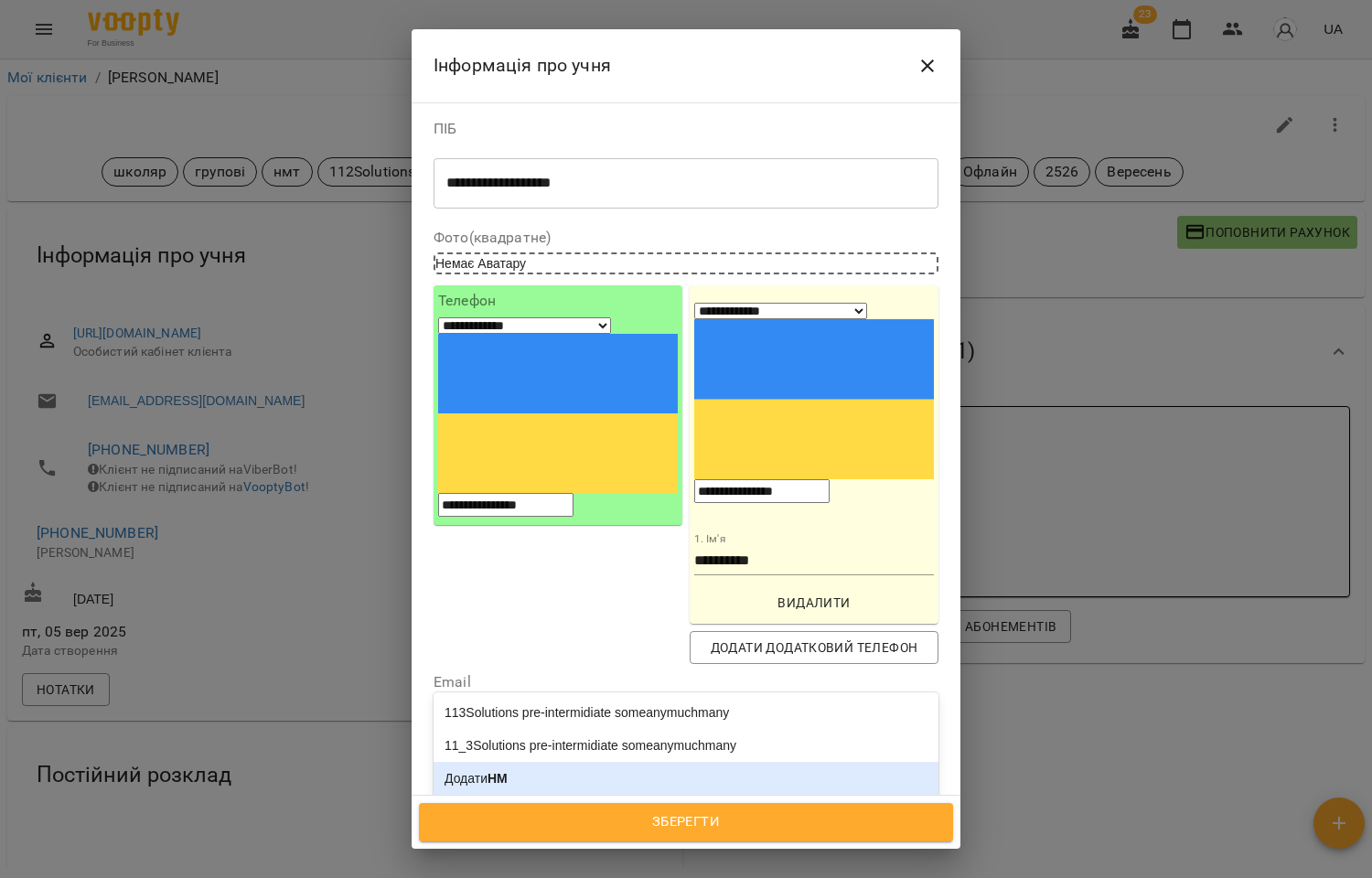
type input "*"
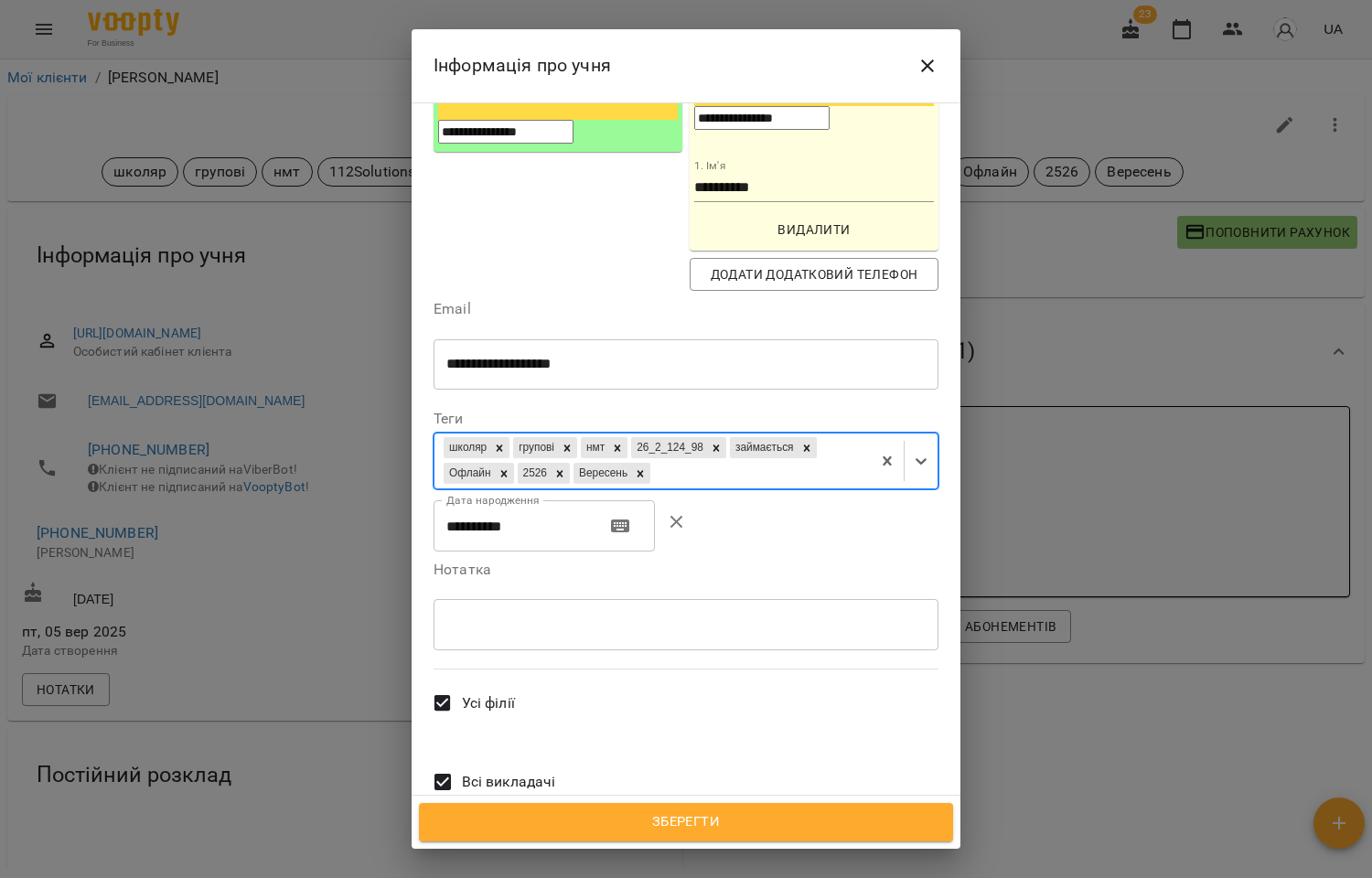
scroll to position [415, 0]
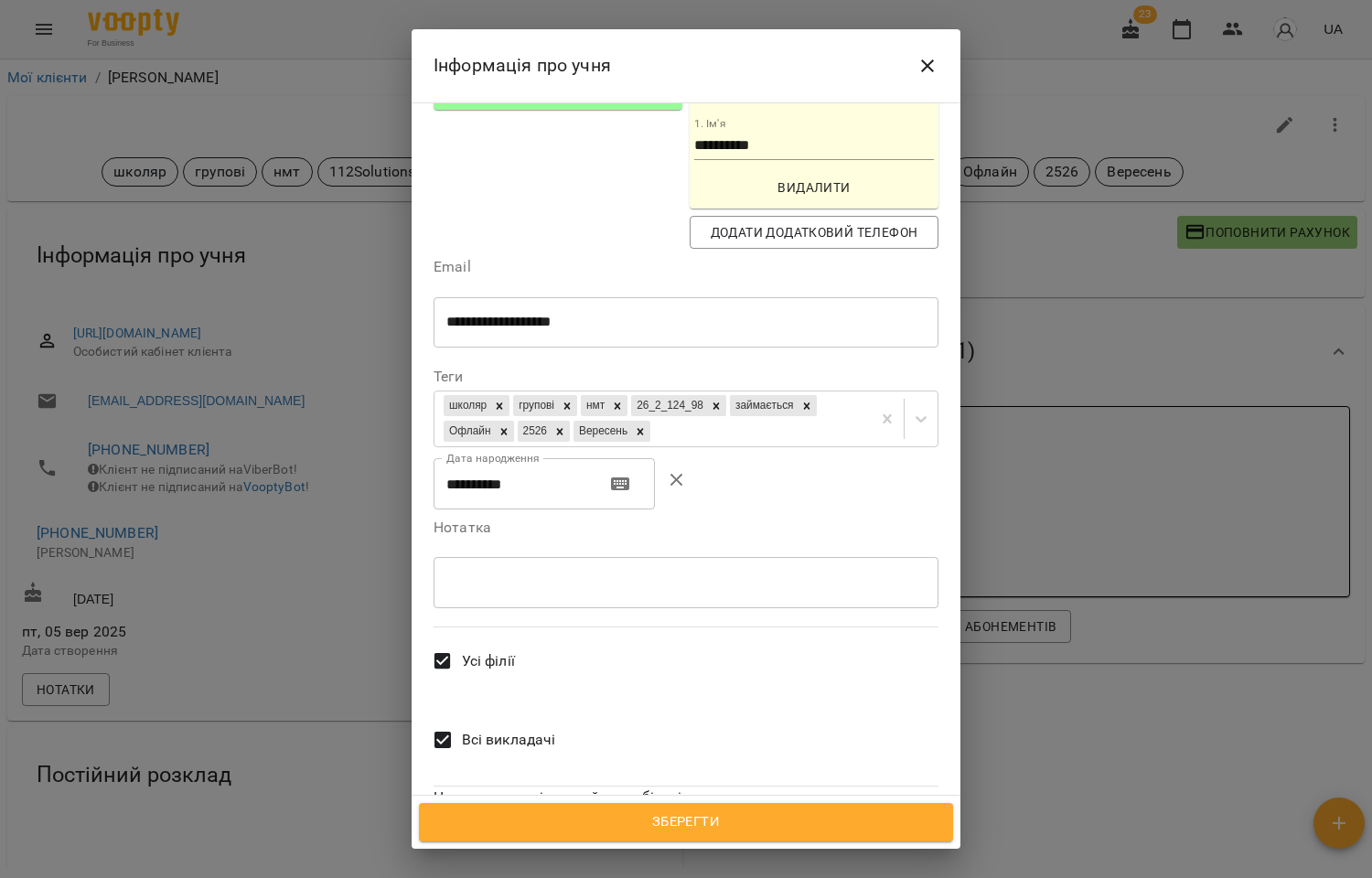
click at [524, 729] on span "Всі викладачі" at bounding box center [509, 740] width 94 height 22
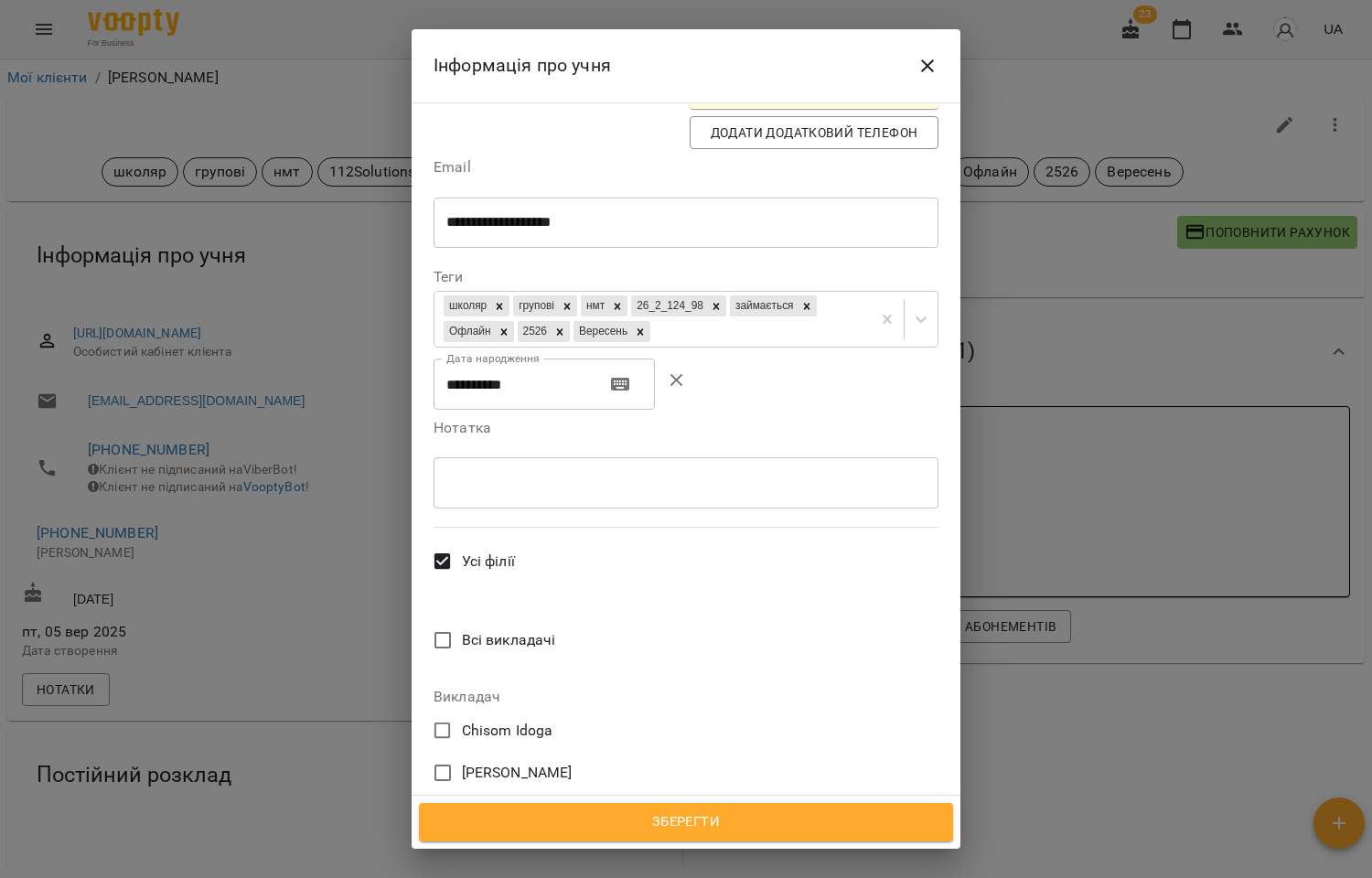
scroll to position [618, 0]
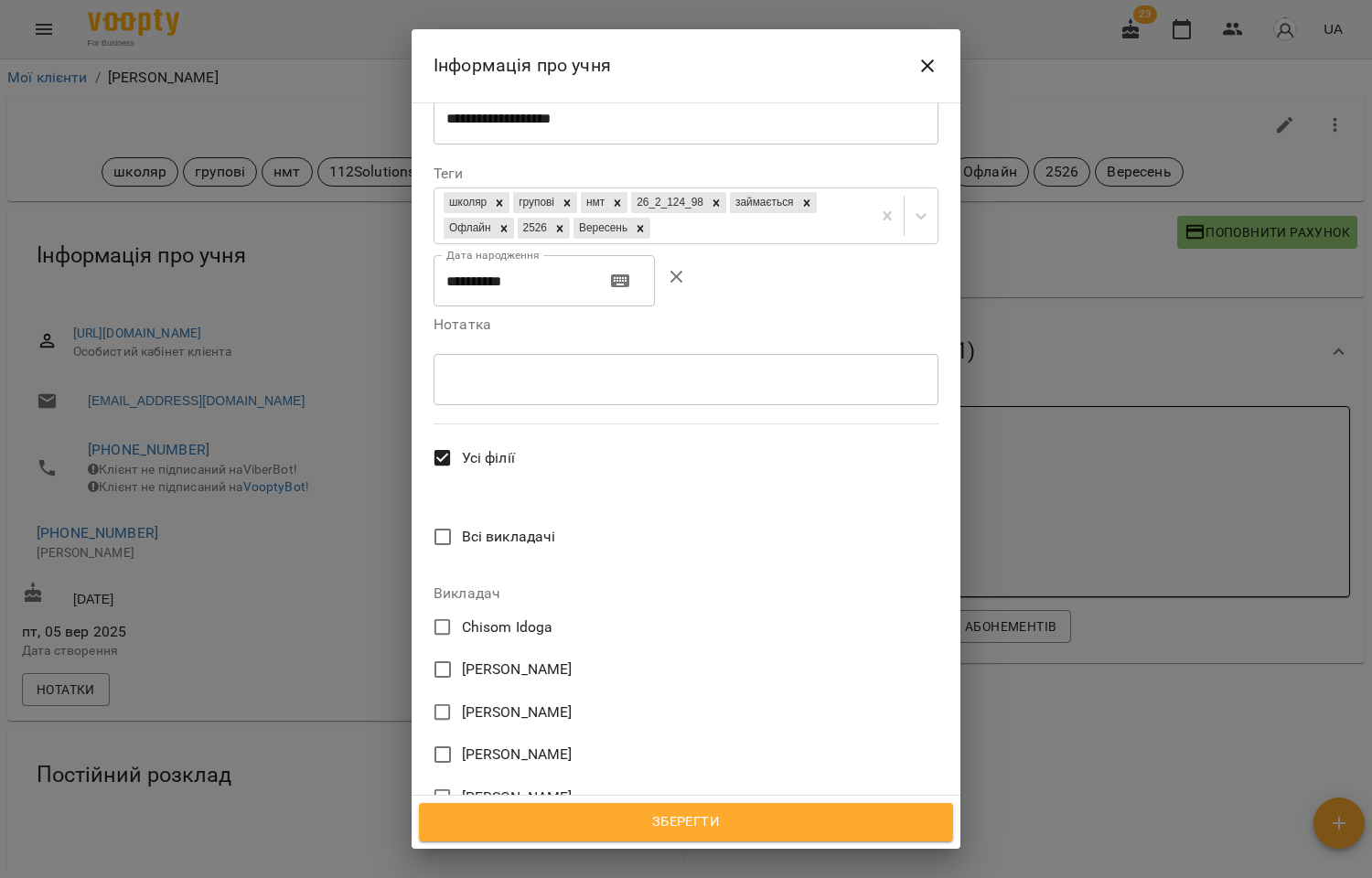
click at [528, 743] on span "[PERSON_NAME]" at bounding box center [517, 755] width 110 height 22
click at [667, 810] on span "Зберегти" at bounding box center [686, 822] width 494 height 24
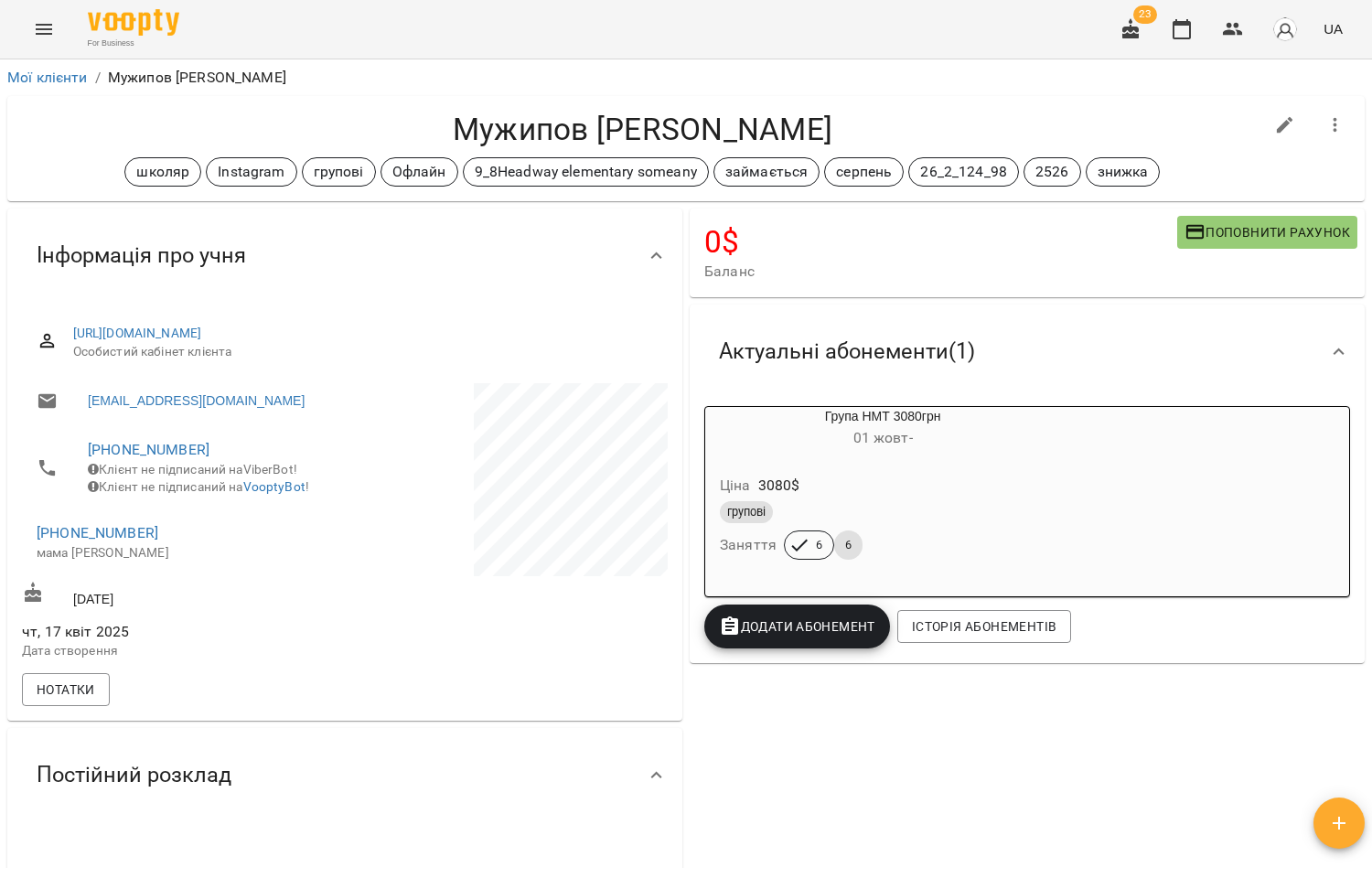
click at [1275, 126] on icon "button" at bounding box center [1285, 125] width 22 height 22
select select "**"
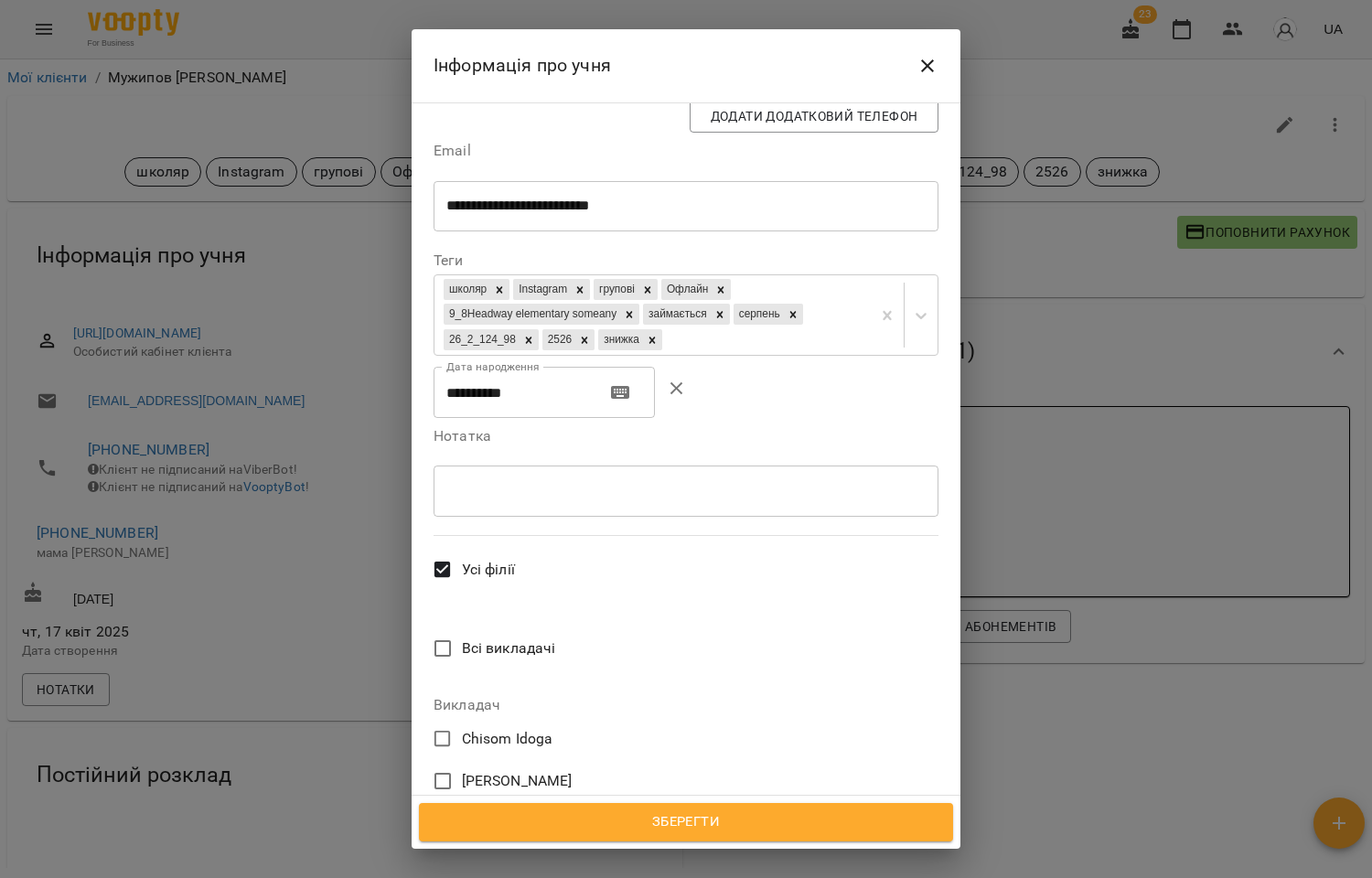
scroll to position [646, 0]
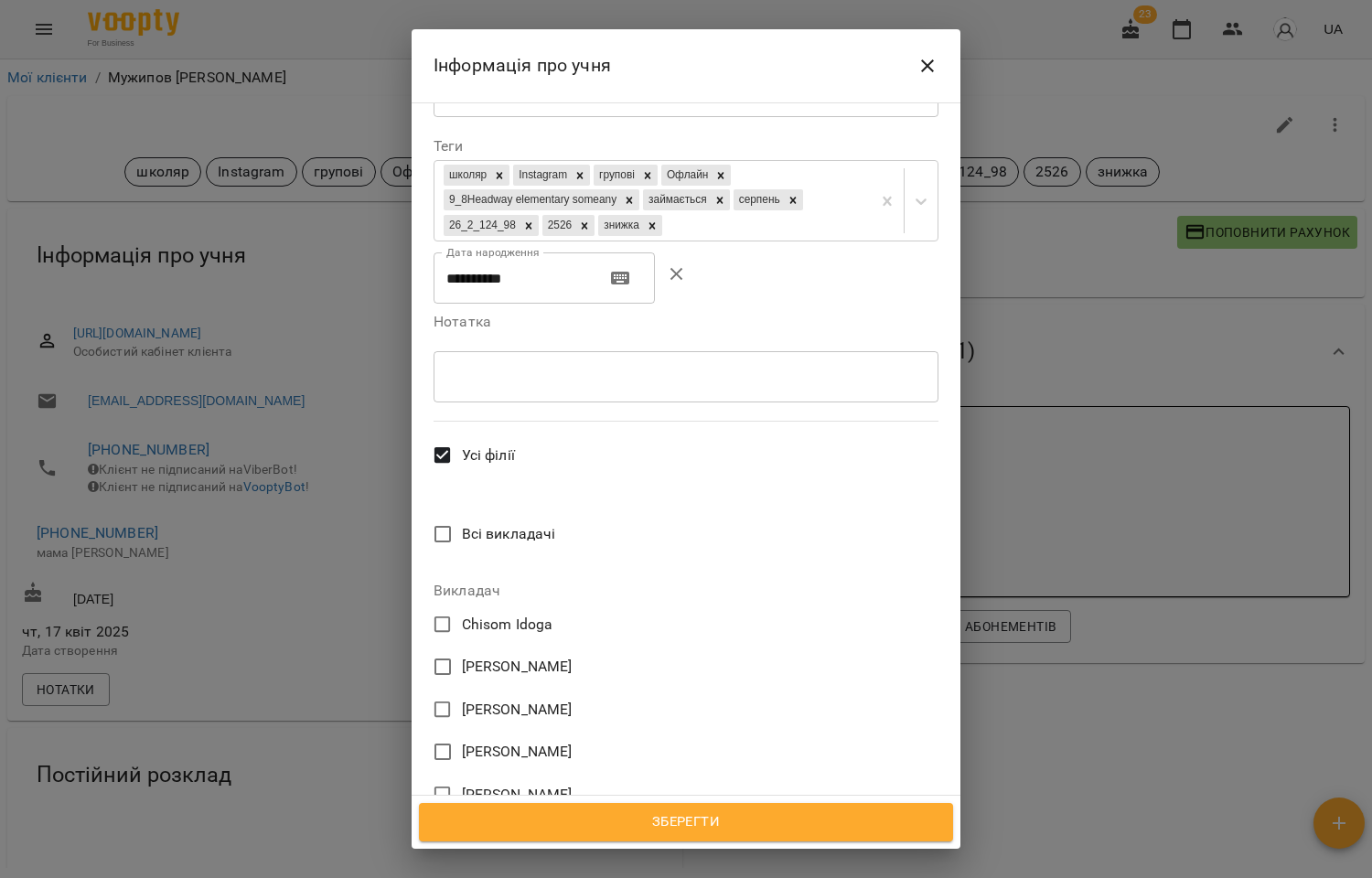
click at [500, 741] on span "Ірина Анайманович" at bounding box center [517, 752] width 110 height 22
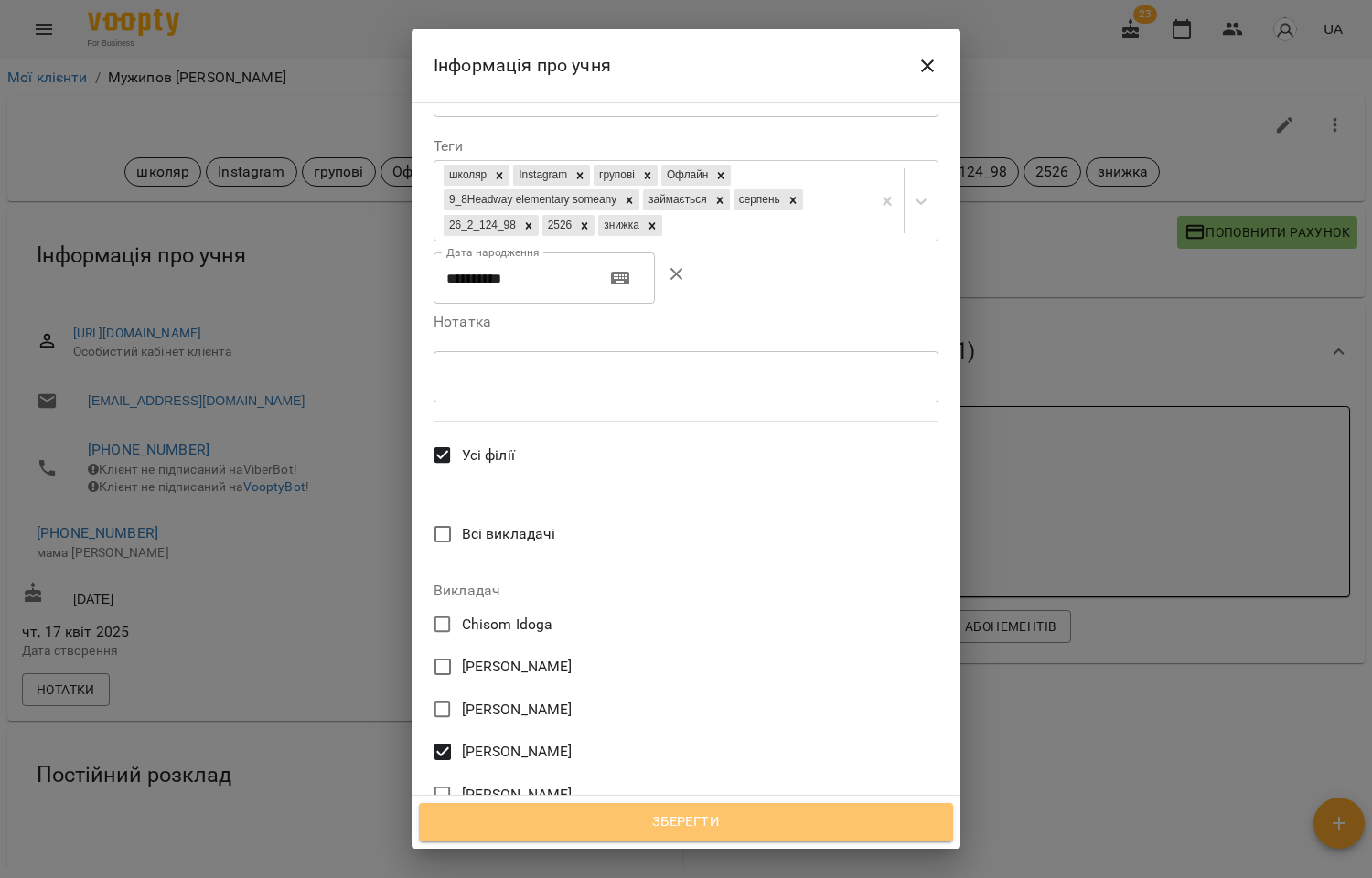
click at [695, 815] on span "Зберегти" at bounding box center [686, 822] width 494 height 24
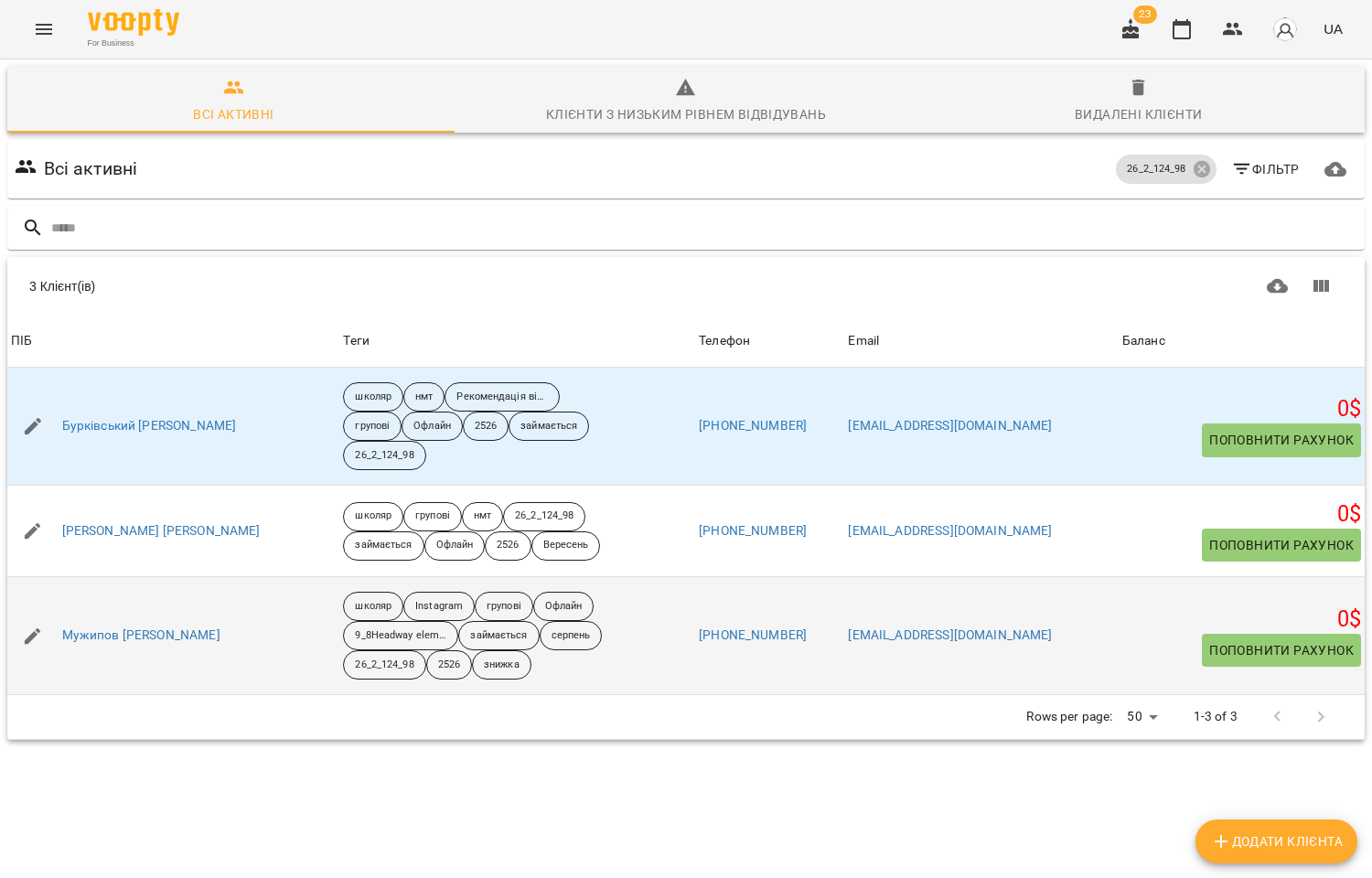
click at [32, 636] on icon "button" at bounding box center [33, 636] width 17 height 17
select select "**"
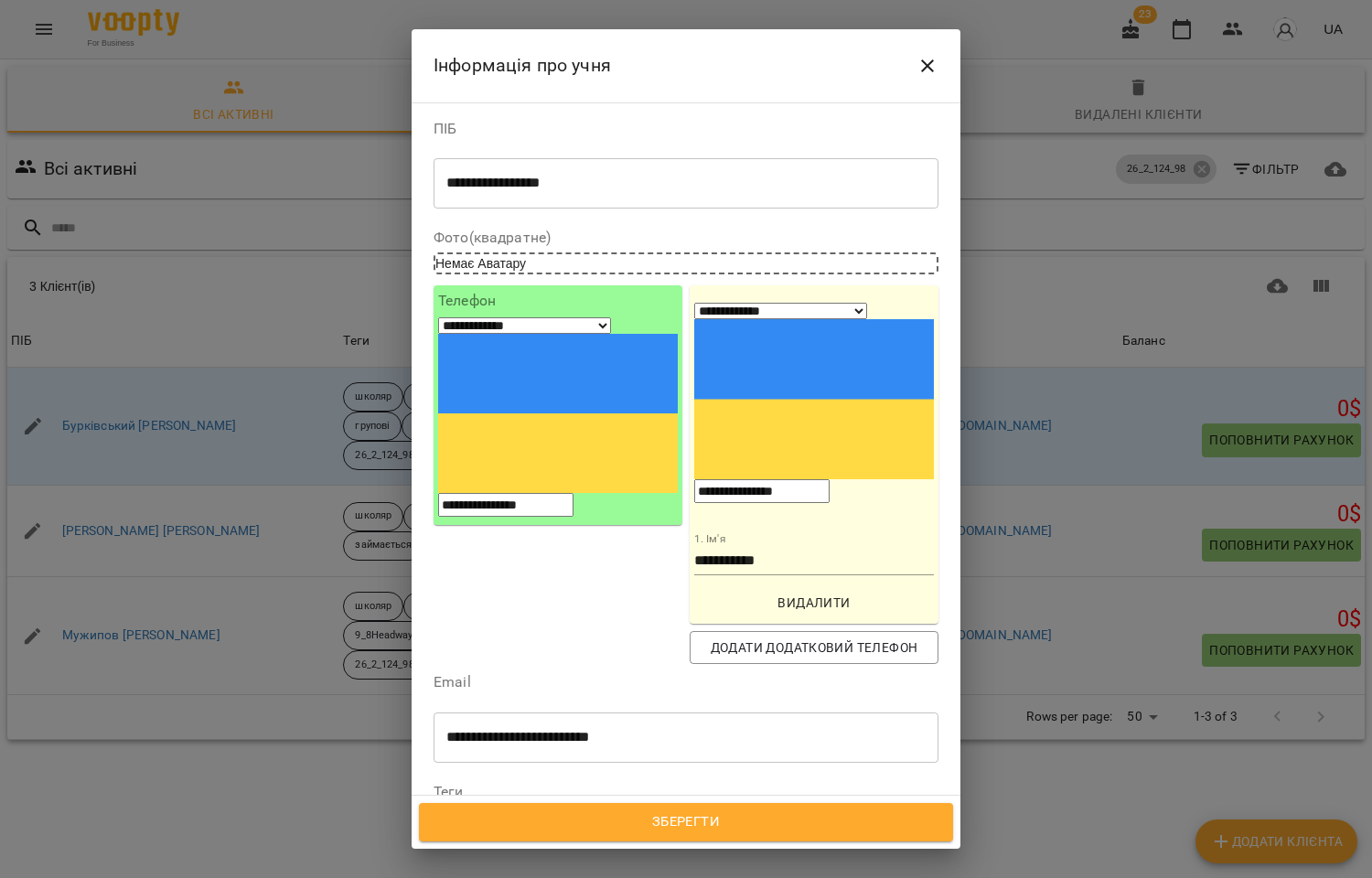
click at [636, 839] on icon at bounding box center [629, 846] width 13 height 13
type input "*"
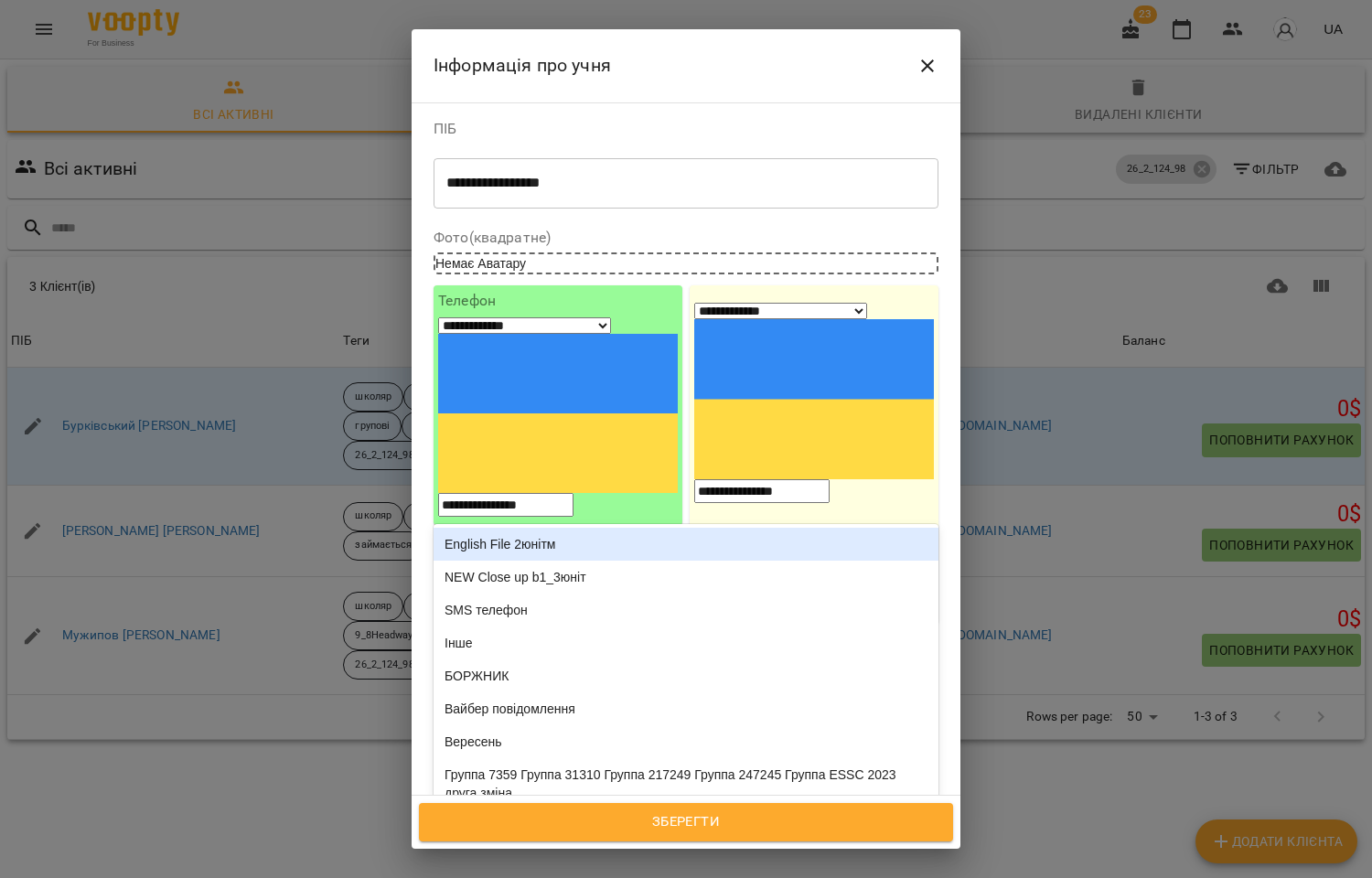
type input "**"
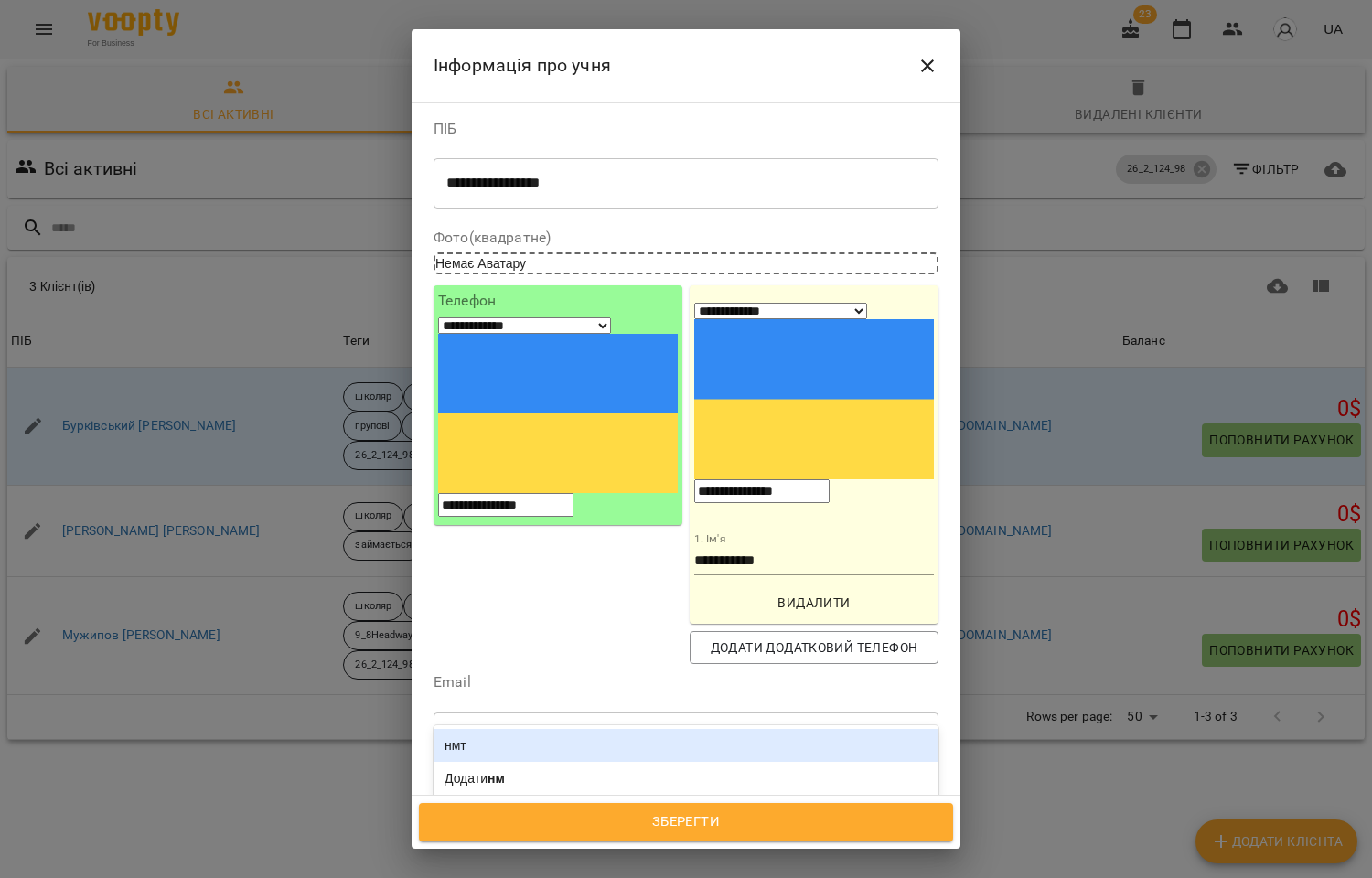
click at [600, 729] on div "нмт" at bounding box center [686, 744] width 505 height 32
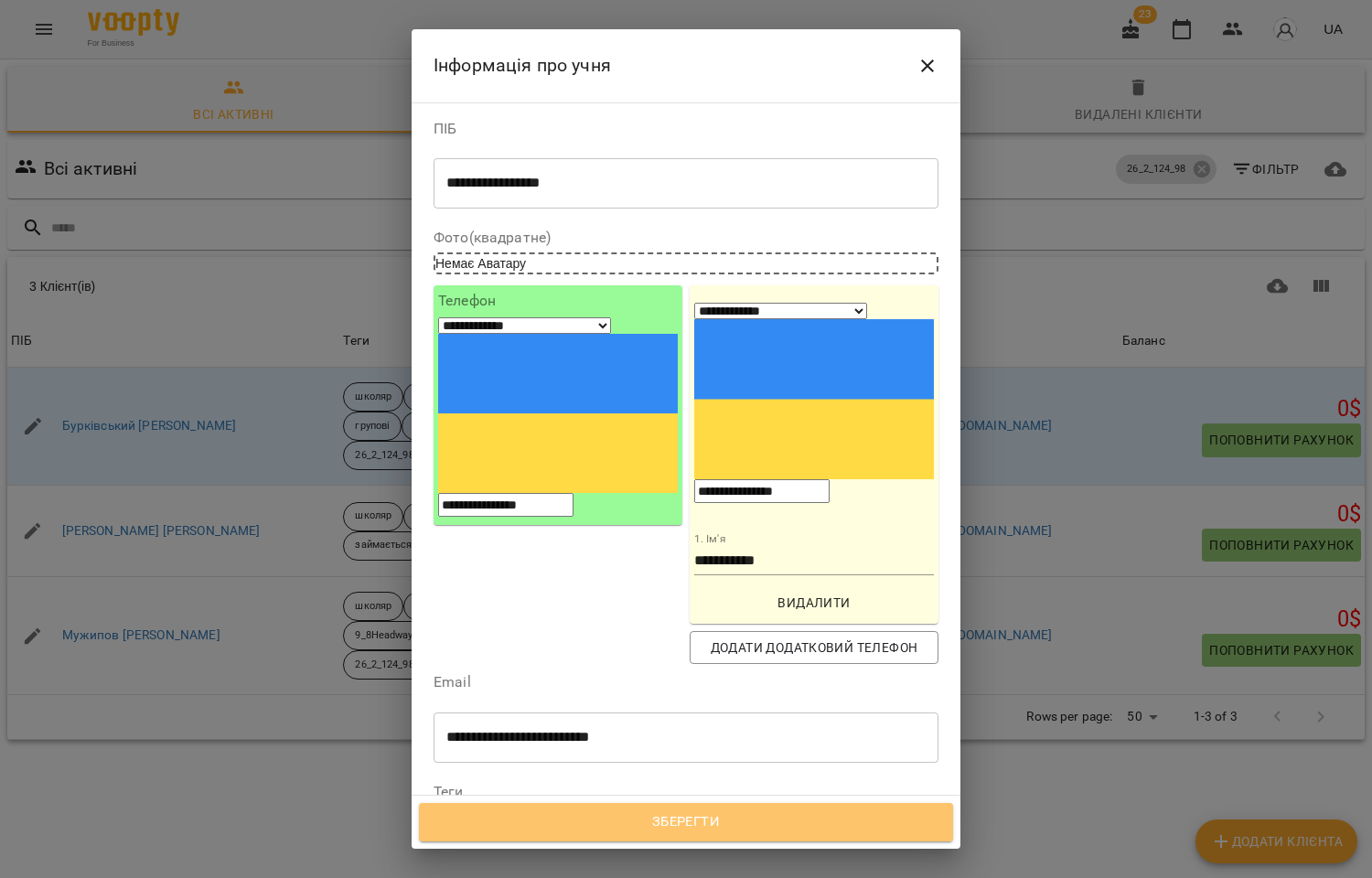
click at [684, 819] on span "Зберегти" at bounding box center [686, 822] width 494 height 24
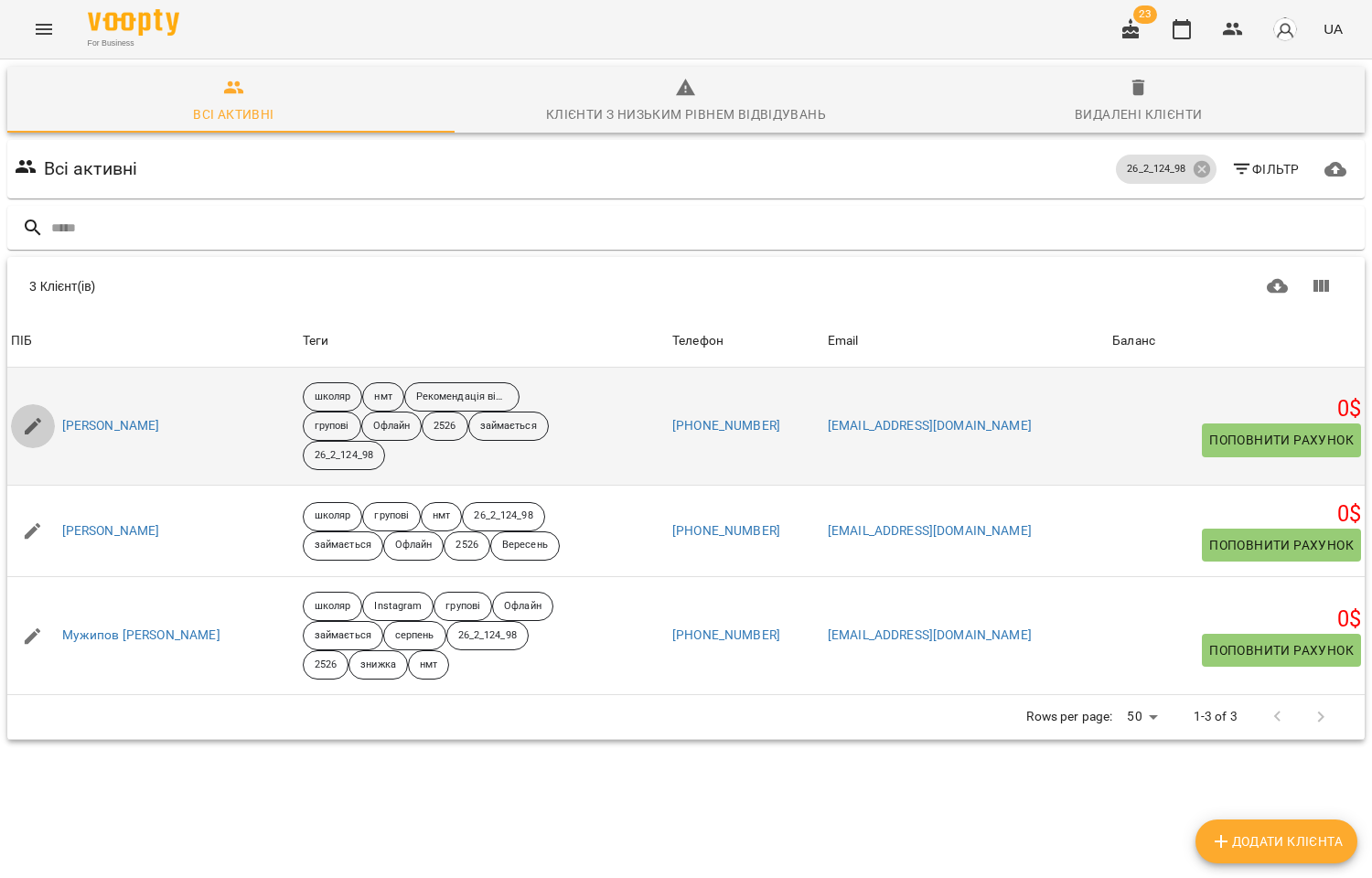
click at [34, 424] on icon "button" at bounding box center [33, 426] width 17 height 17
select select "**"
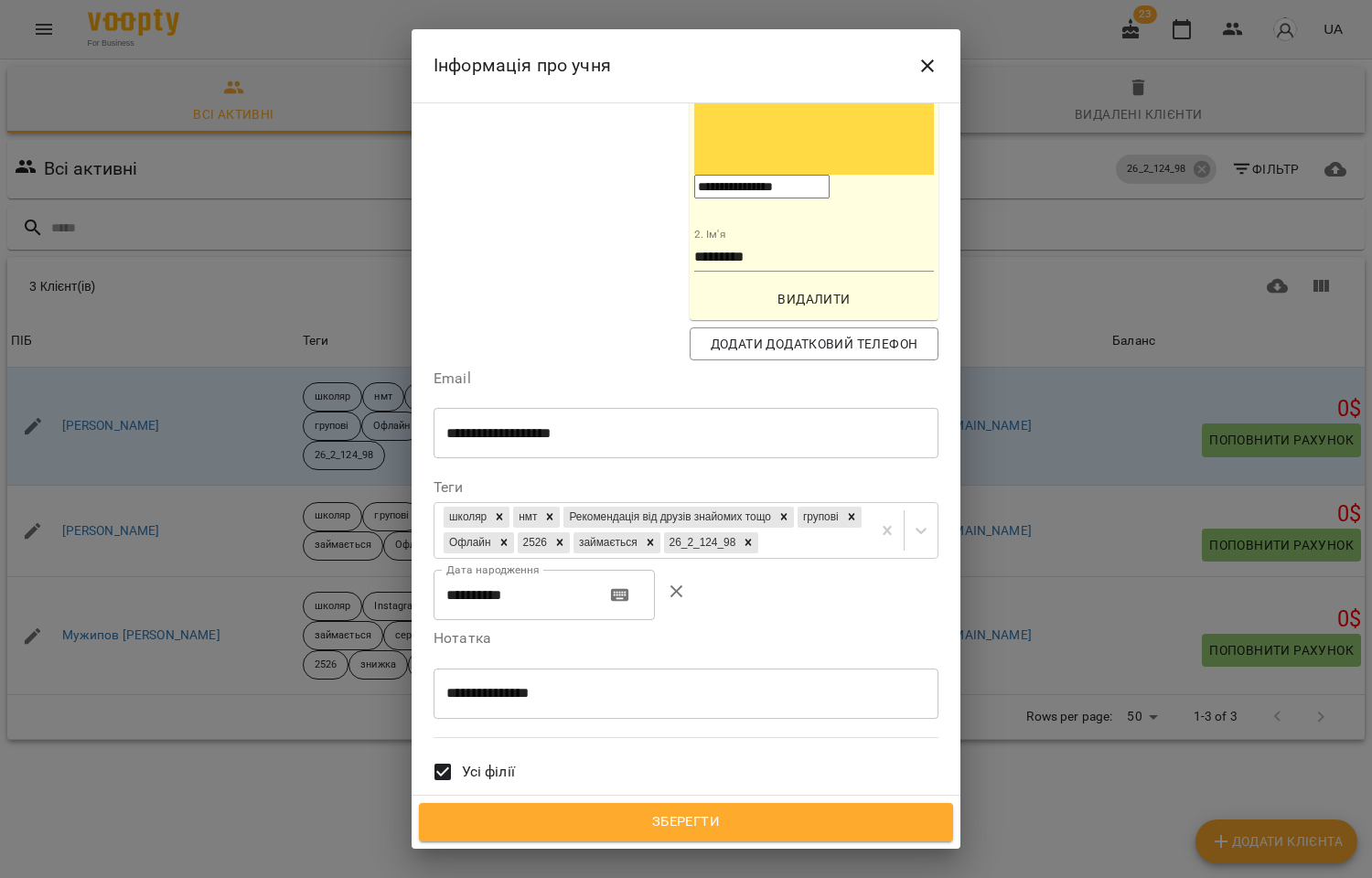
scroll to position [711, 0]
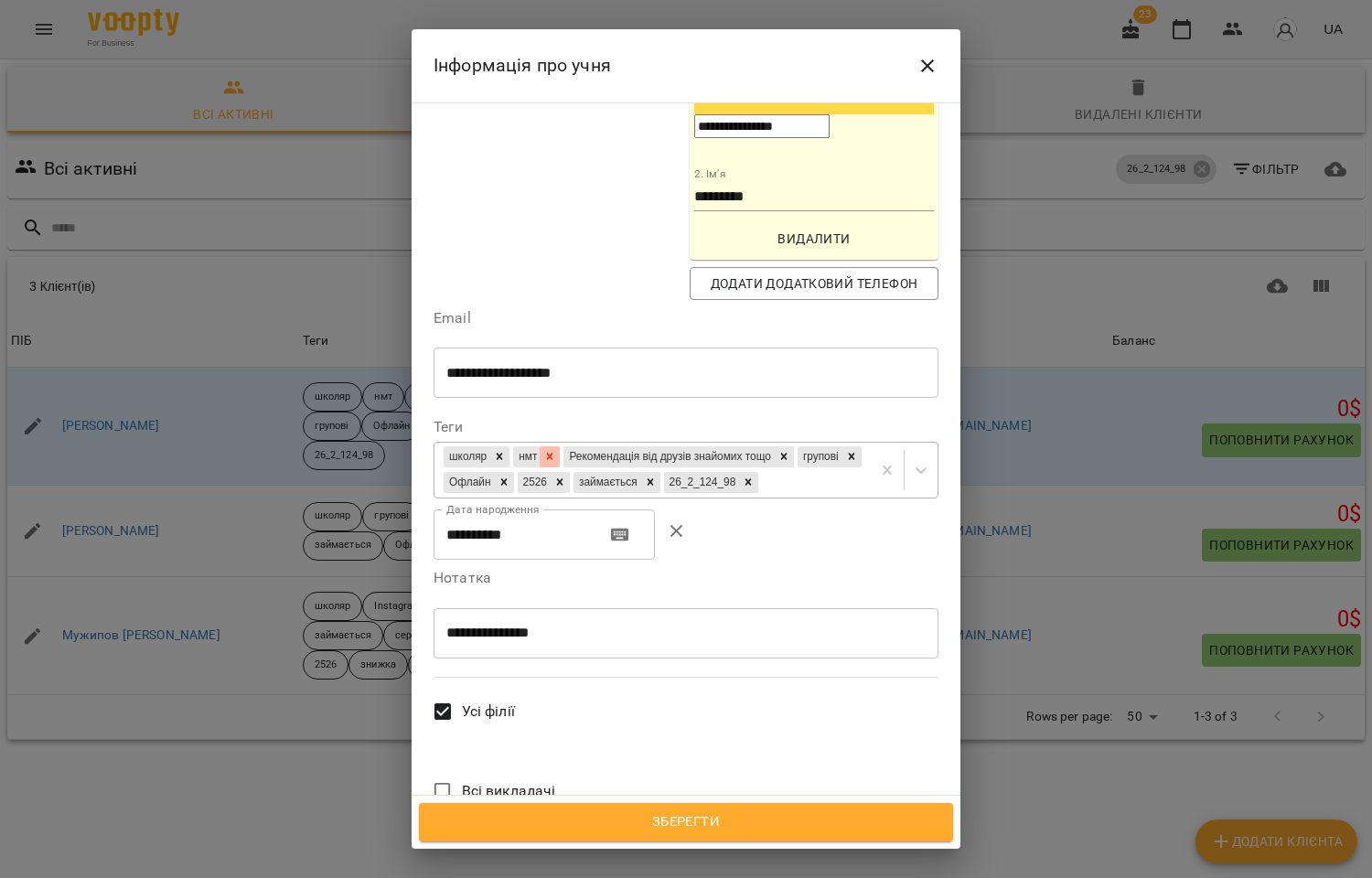
click at [556, 450] on icon at bounding box center [550, 457] width 13 height 13
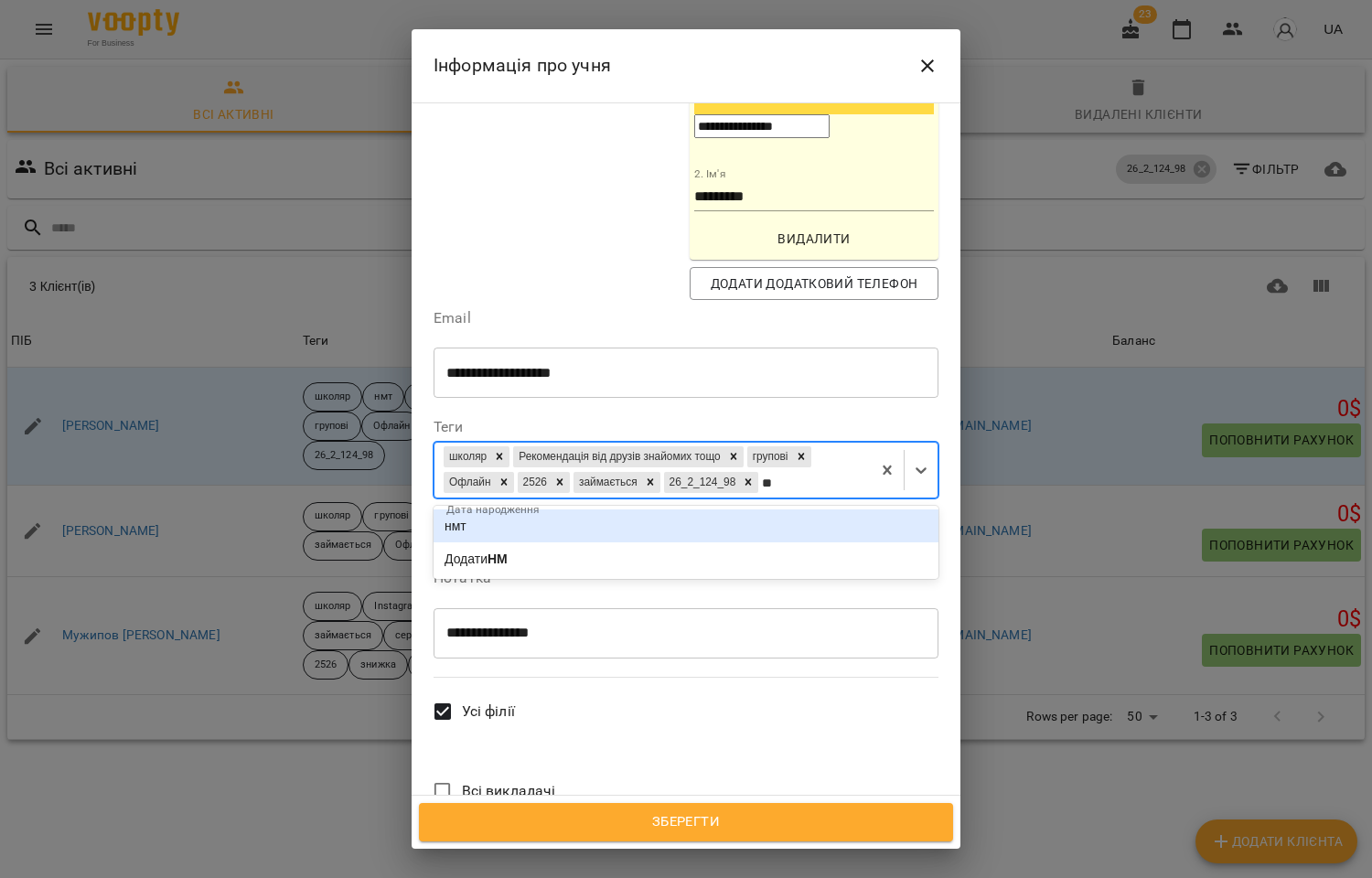
type input "***"
click at [607, 443] on div "школяр Рекомендація від друзів знайомих тощо групові Офлайн 2526 займається 26_…" at bounding box center [653, 470] width 436 height 55
type input "***"
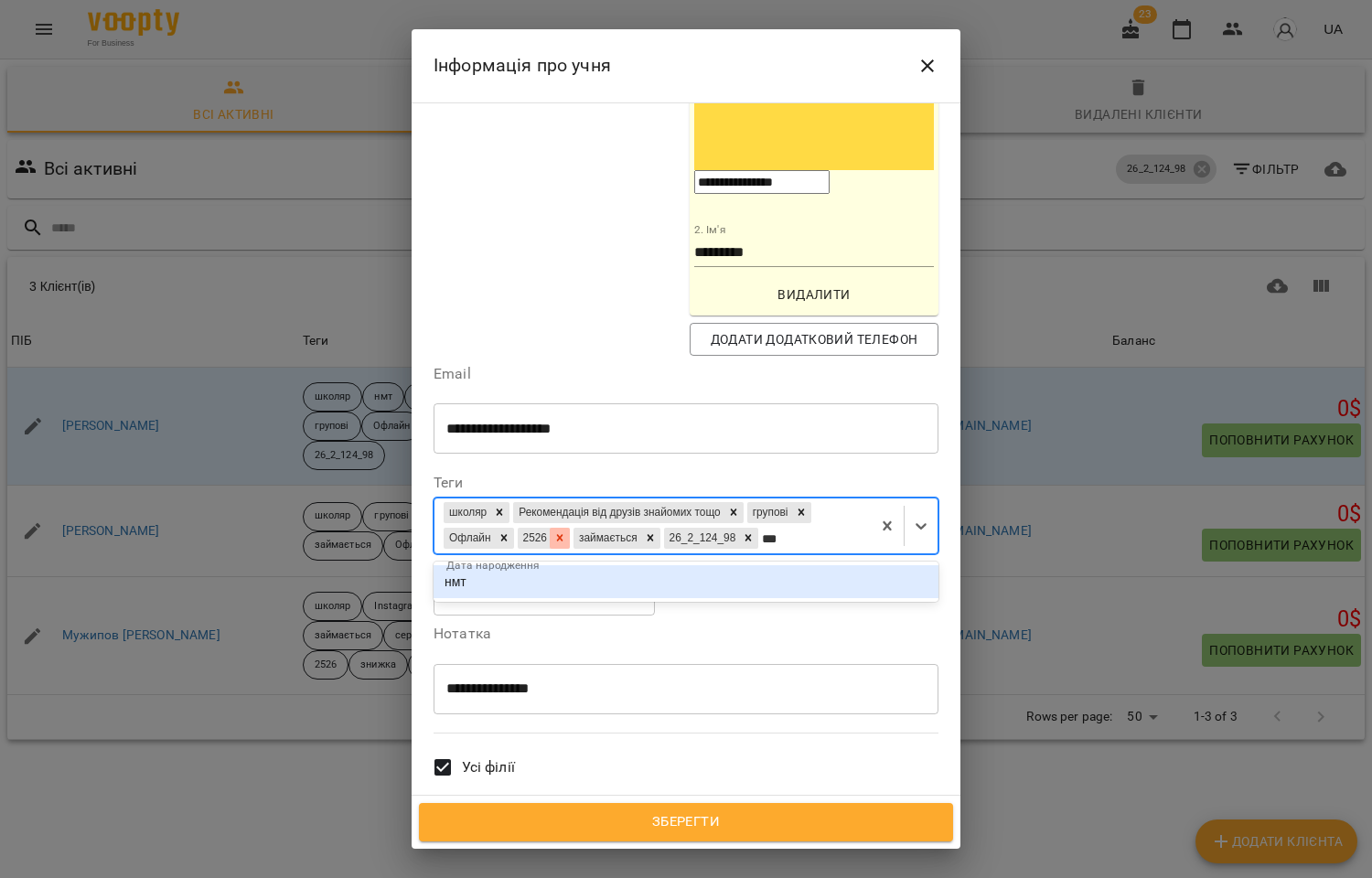
scroll to position [609, 0]
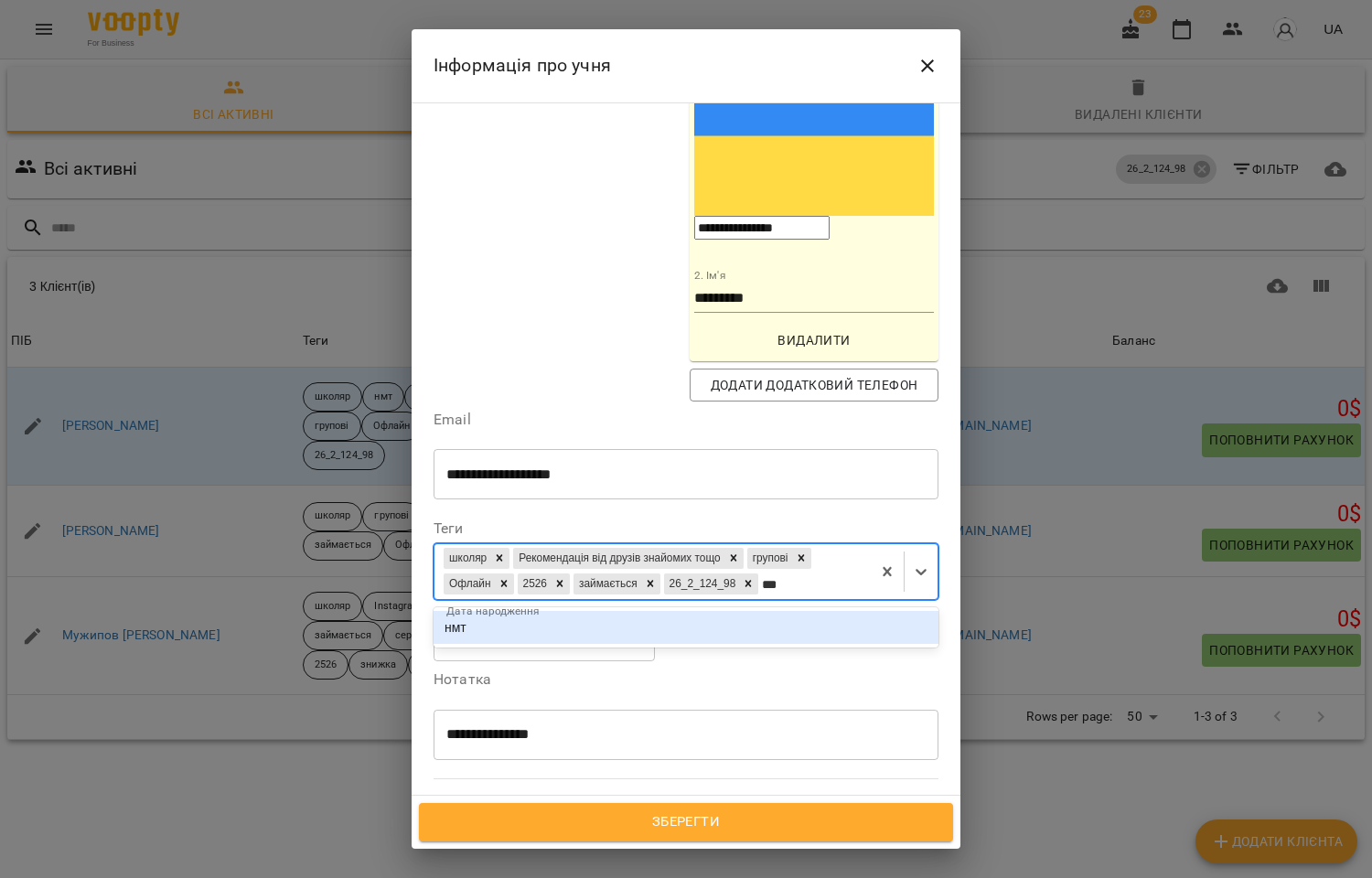
click at [517, 611] on div "нмт" at bounding box center [686, 626] width 505 height 32
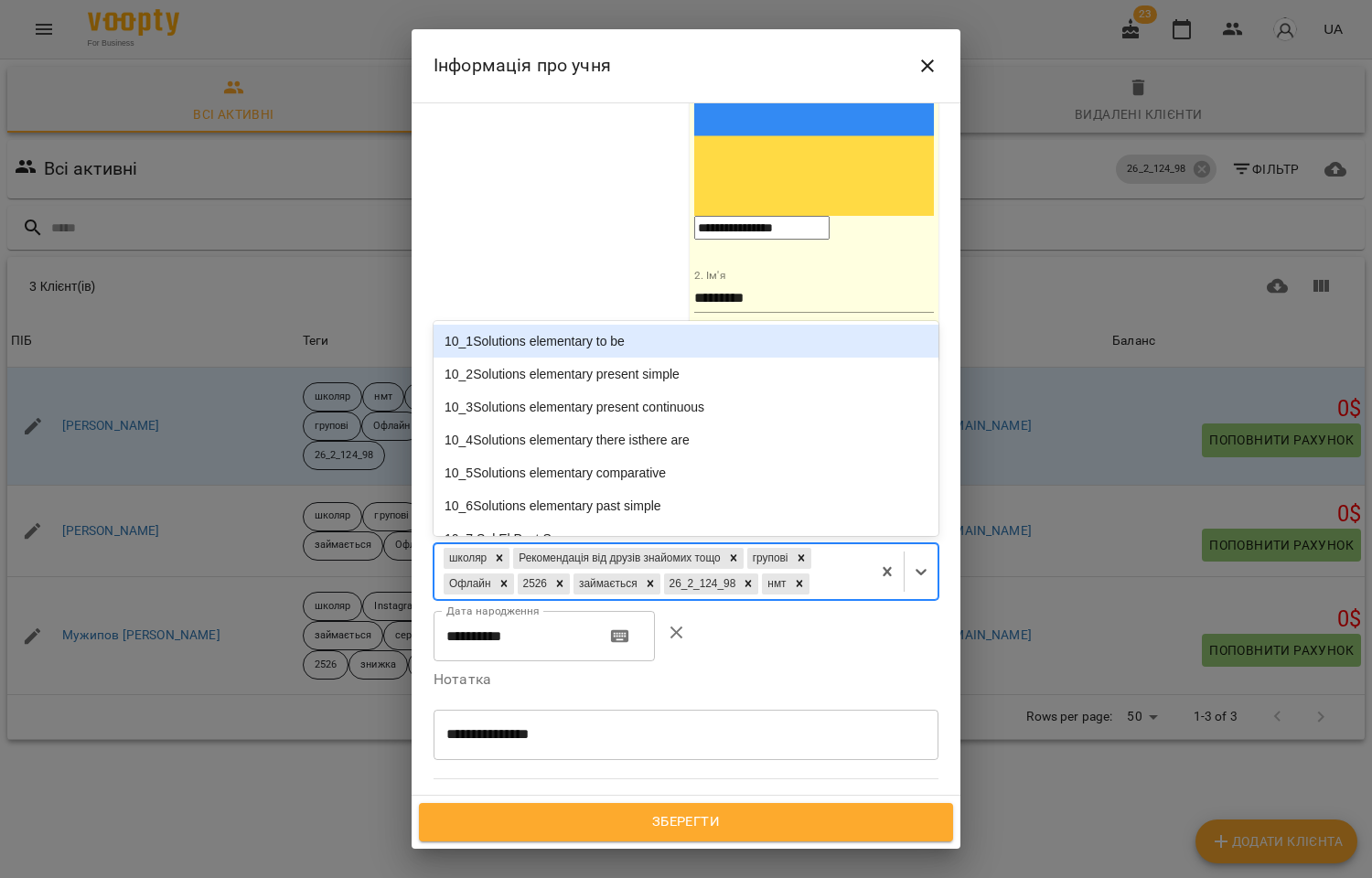
drag, startPoint x: 563, startPoint y: 300, endPoint x: 534, endPoint y: 397, distance: 101.2
click at [534, 672] on label "Нотатка" at bounding box center [686, 679] width 505 height 15
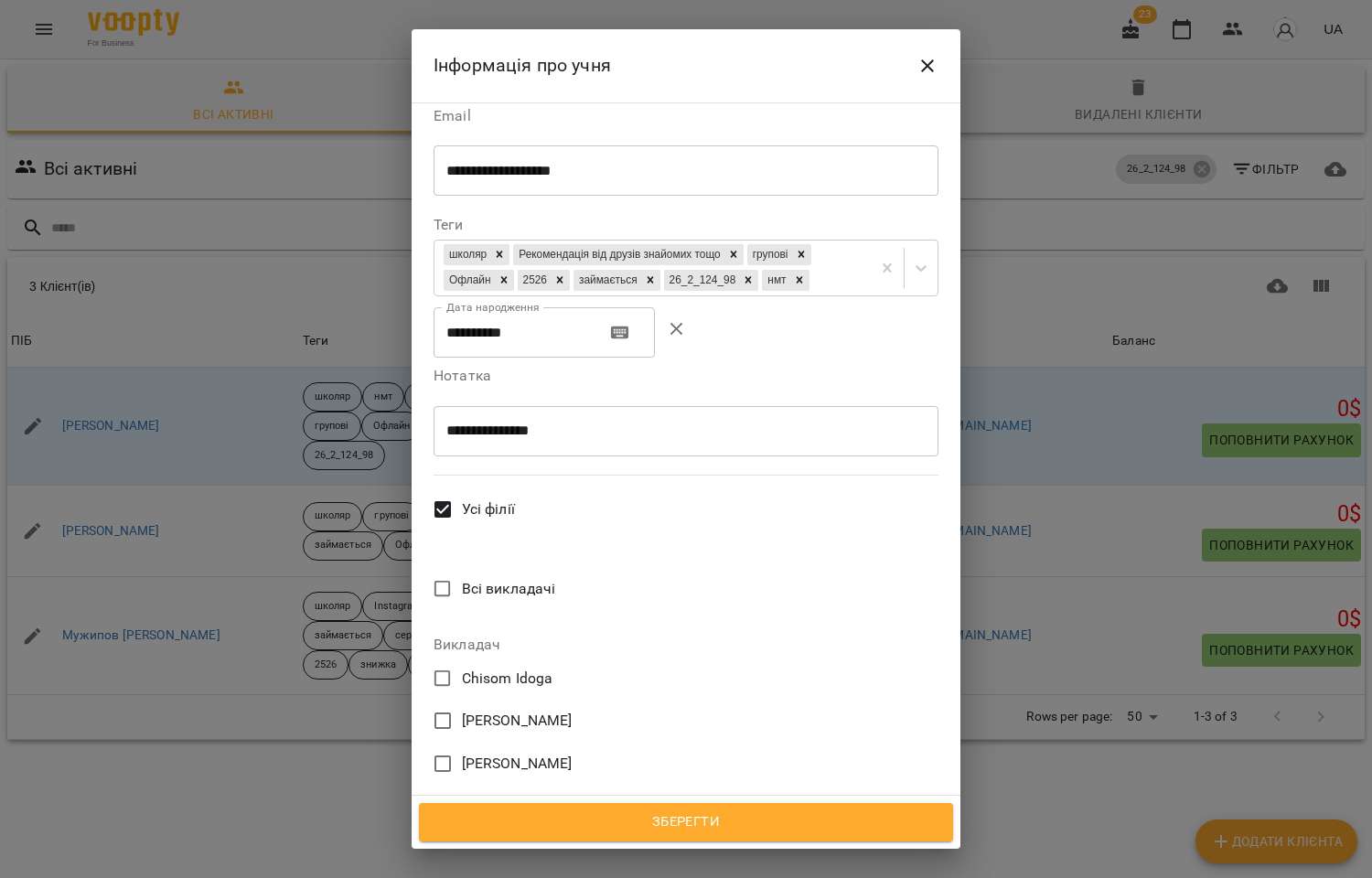
scroll to position [914, 0]
click at [708, 814] on span "Зберегти" at bounding box center [686, 822] width 494 height 24
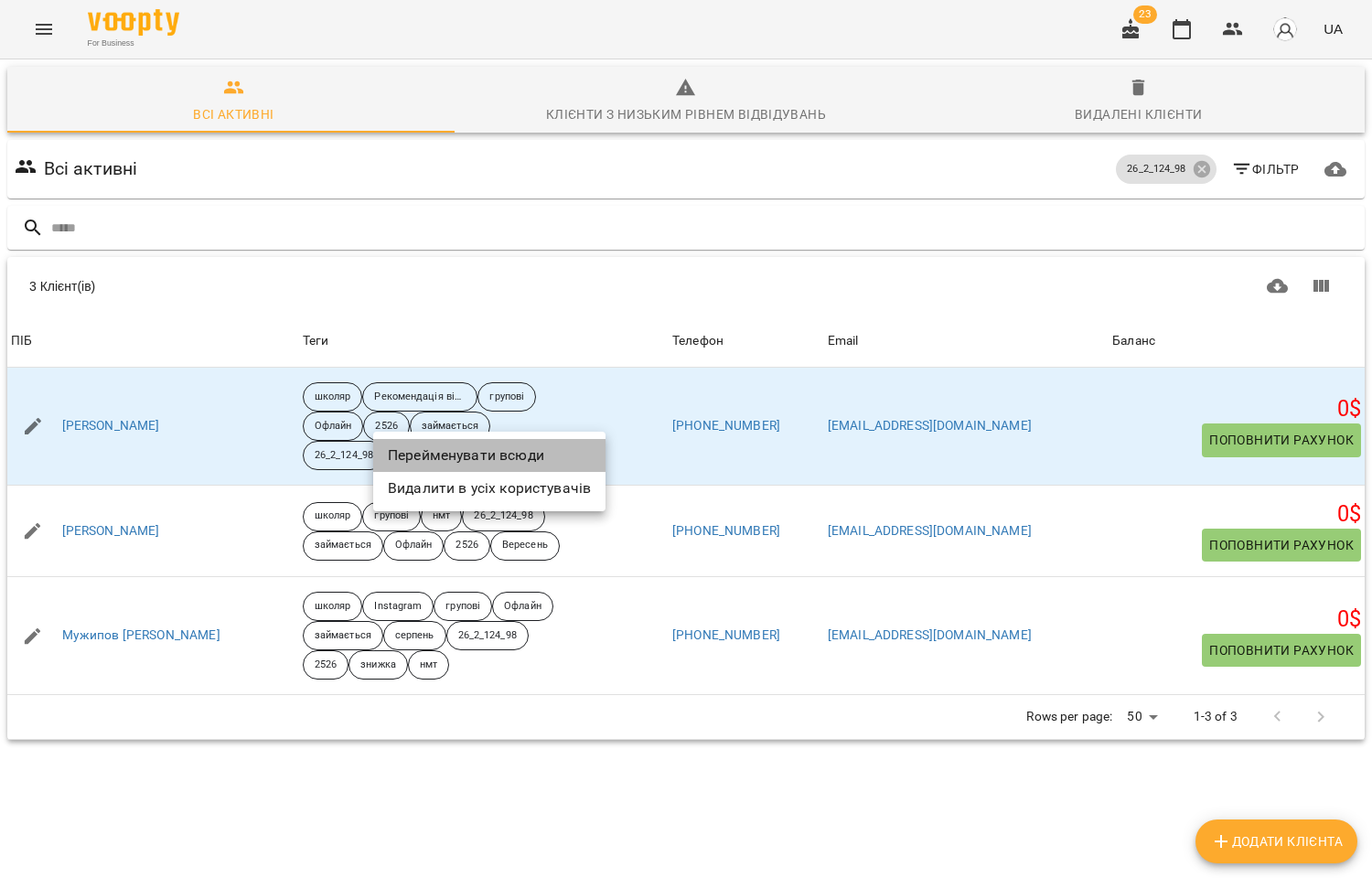
click at [472, 454] on li "Перейменувати всюди" at bounding box center [489, 455] width 232 height 32
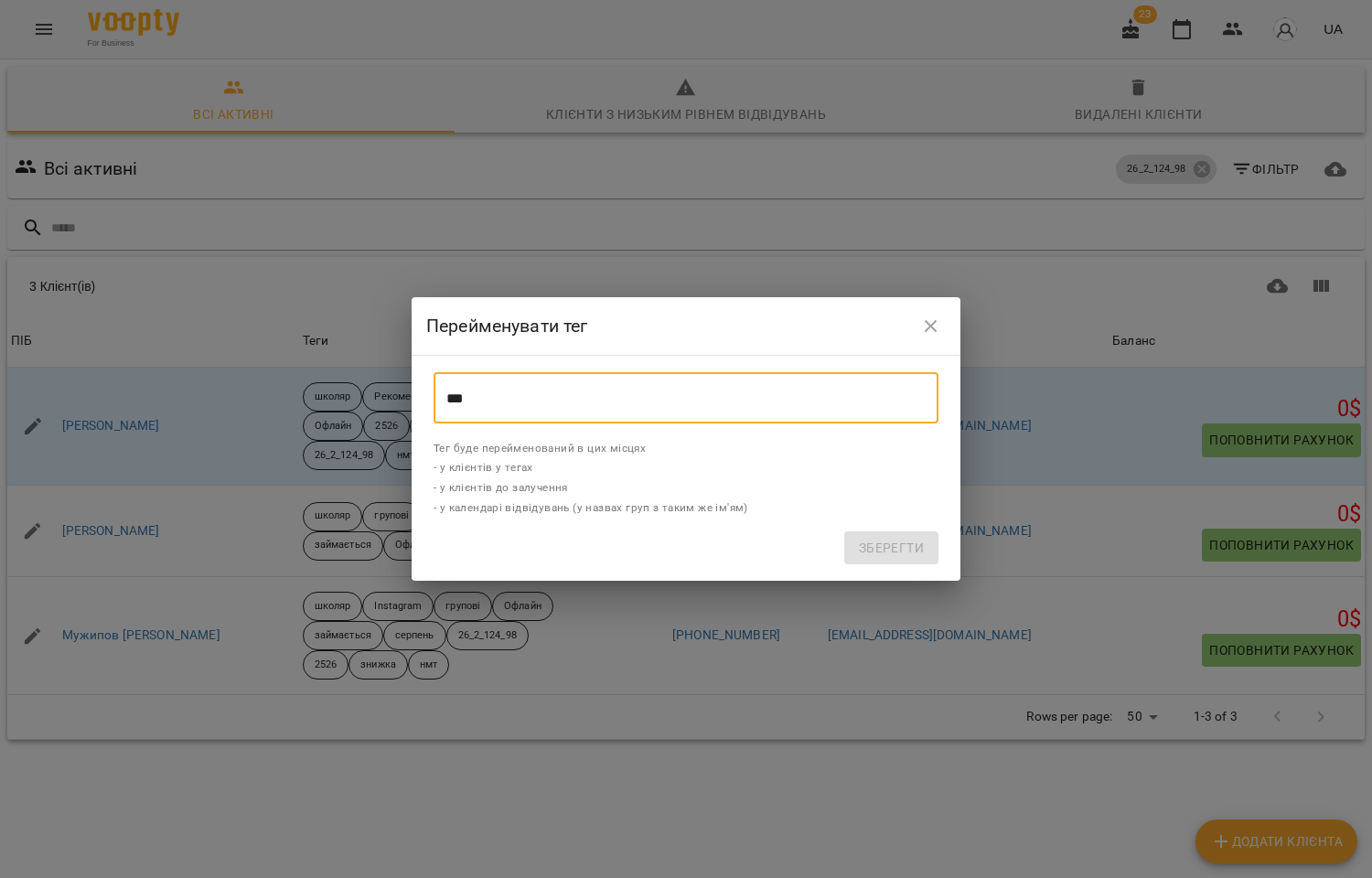
drag, startPoint x: 481, startPoint y: 397, endPoint x: 403, endPoint y: 389, distance: 78.4
click at [405, 389] on div "Перейменувати тег *** ​ Тег буде перейменований в цих місцях - у клієнтів у тег…" at bounding box center [686, 439] width 1372 height 878
type input "***"
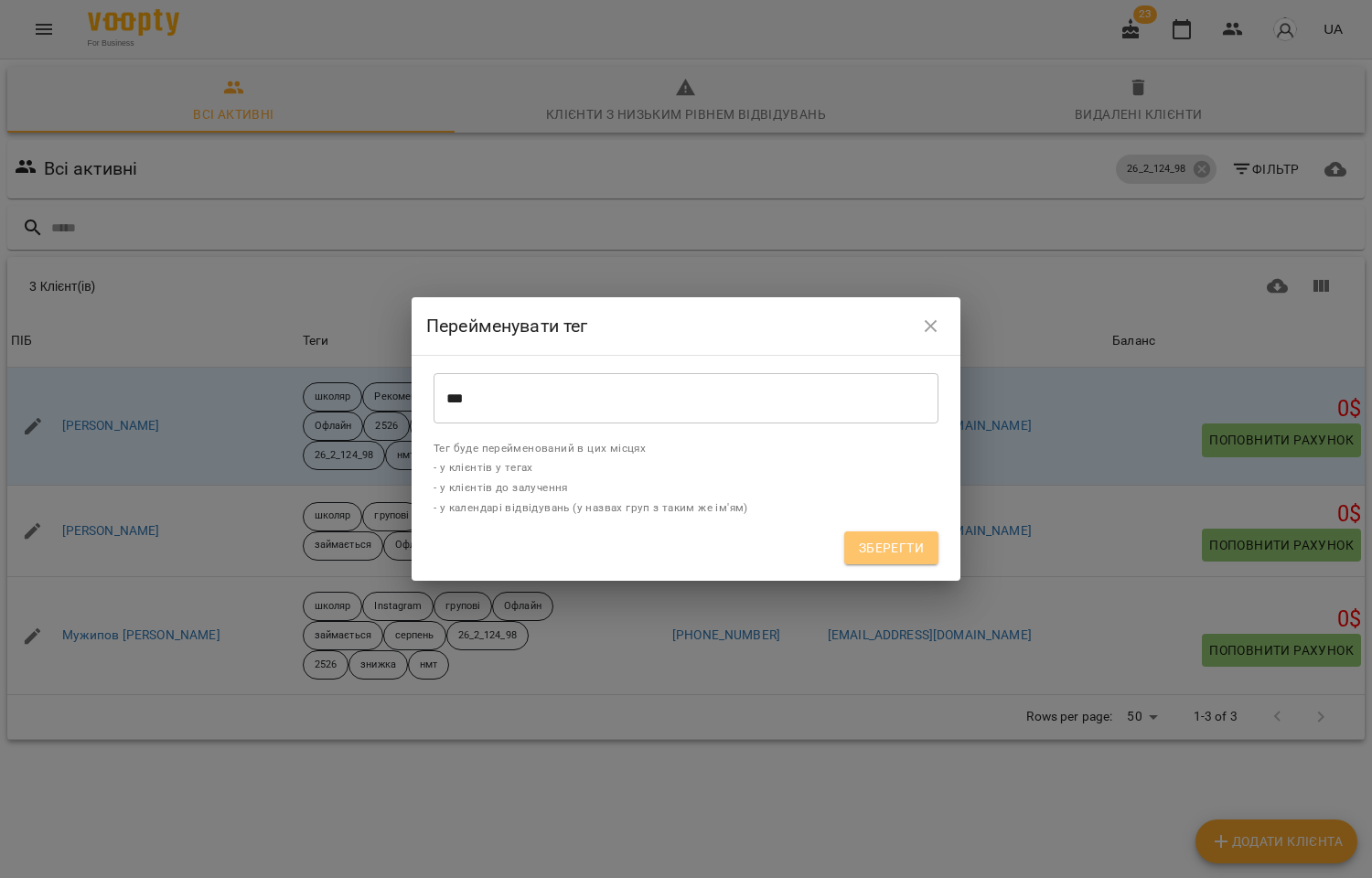
click at [906, 541] on span "Зберегти" at bounding box center [891, 548] width 65 height 22
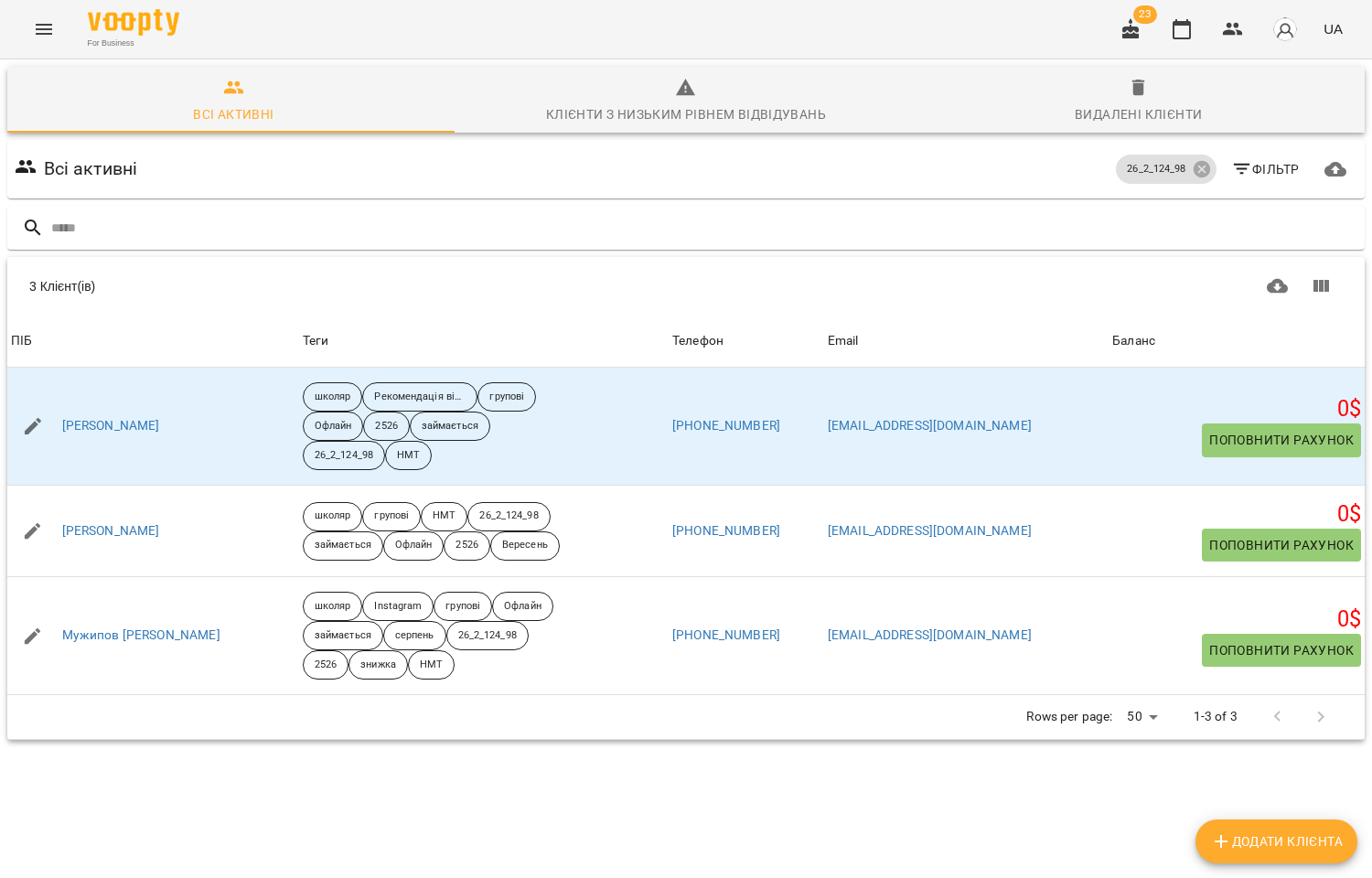
drag, startPoint x: 910, startPoint y: 32, endPoint x: 898, endPoint y: 48, distance: 20.0
click at [910, 32] on div "For Business 23 UA" at bounding box center [686, 29] width 1372 height 58
click at [125, 232] on input "text" at bounding box center [704, 228] width 1306 height 31
type input "********"
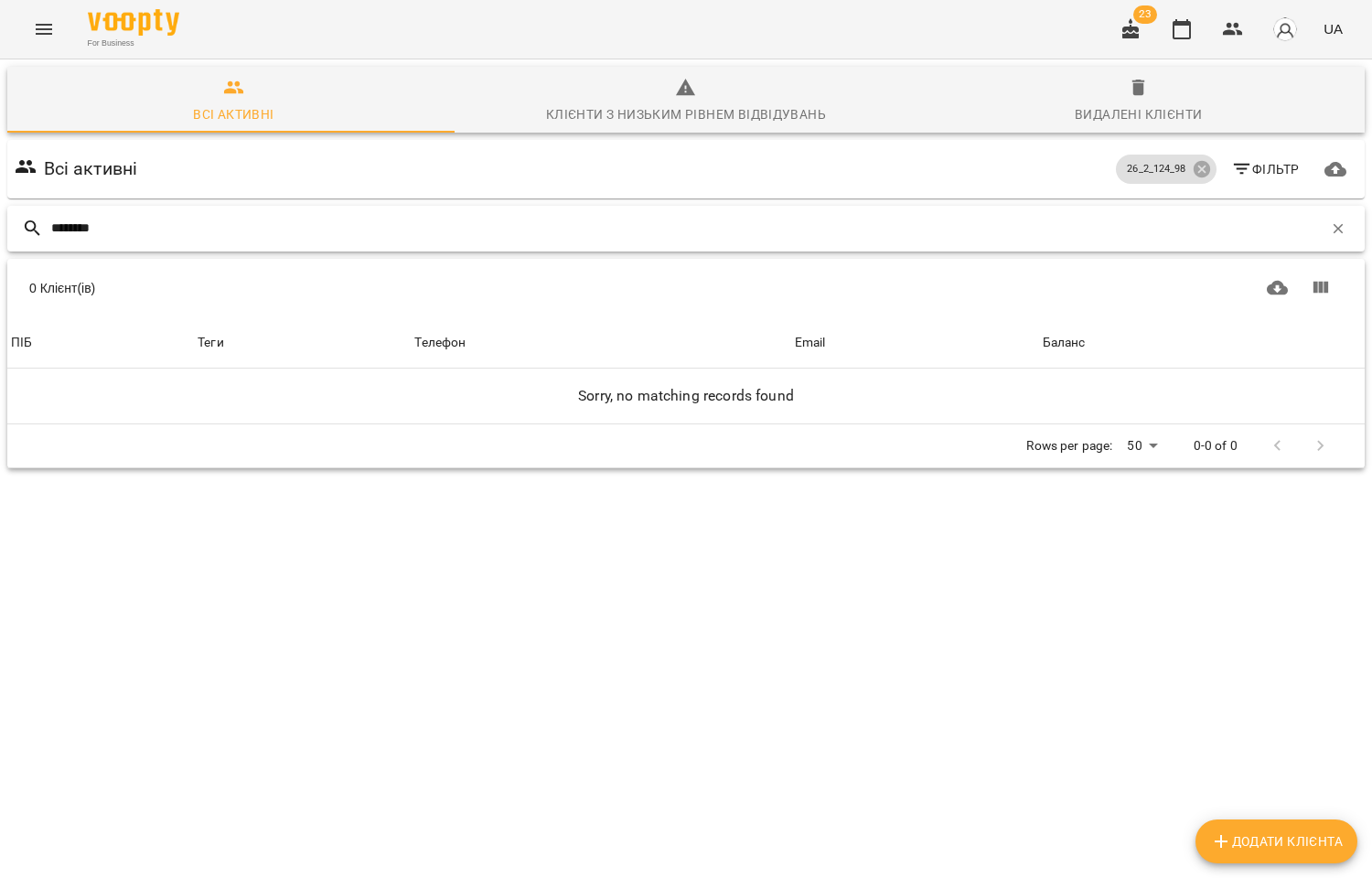
drag, startPoint x: 125, startPoint y: 231, endPoint x: 28, endPoint y: 215, distance: 98.3
click at [28, 215] on div "********" at bounding box center [686, 228] width 1357 height 45
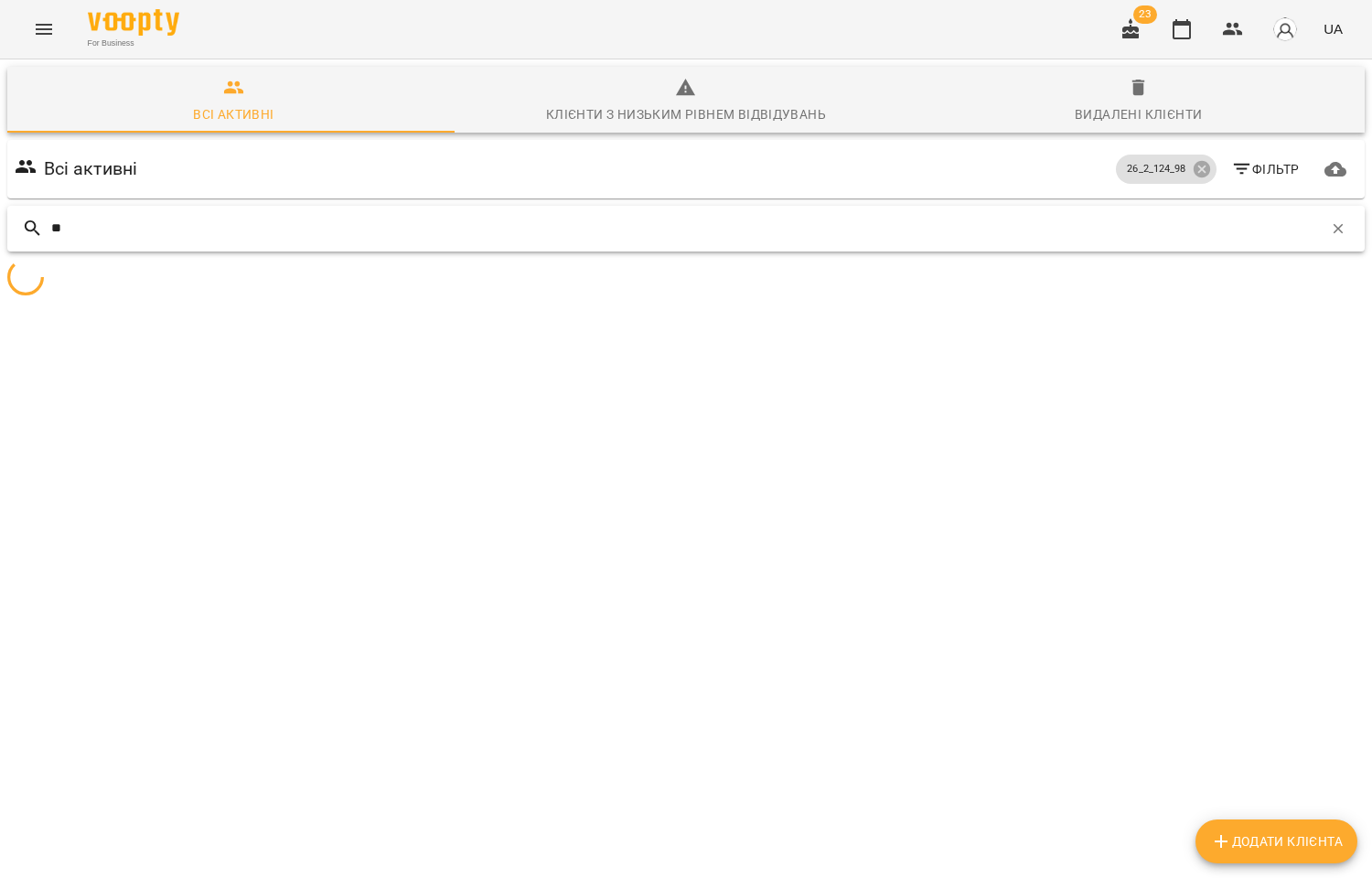
type input "*"
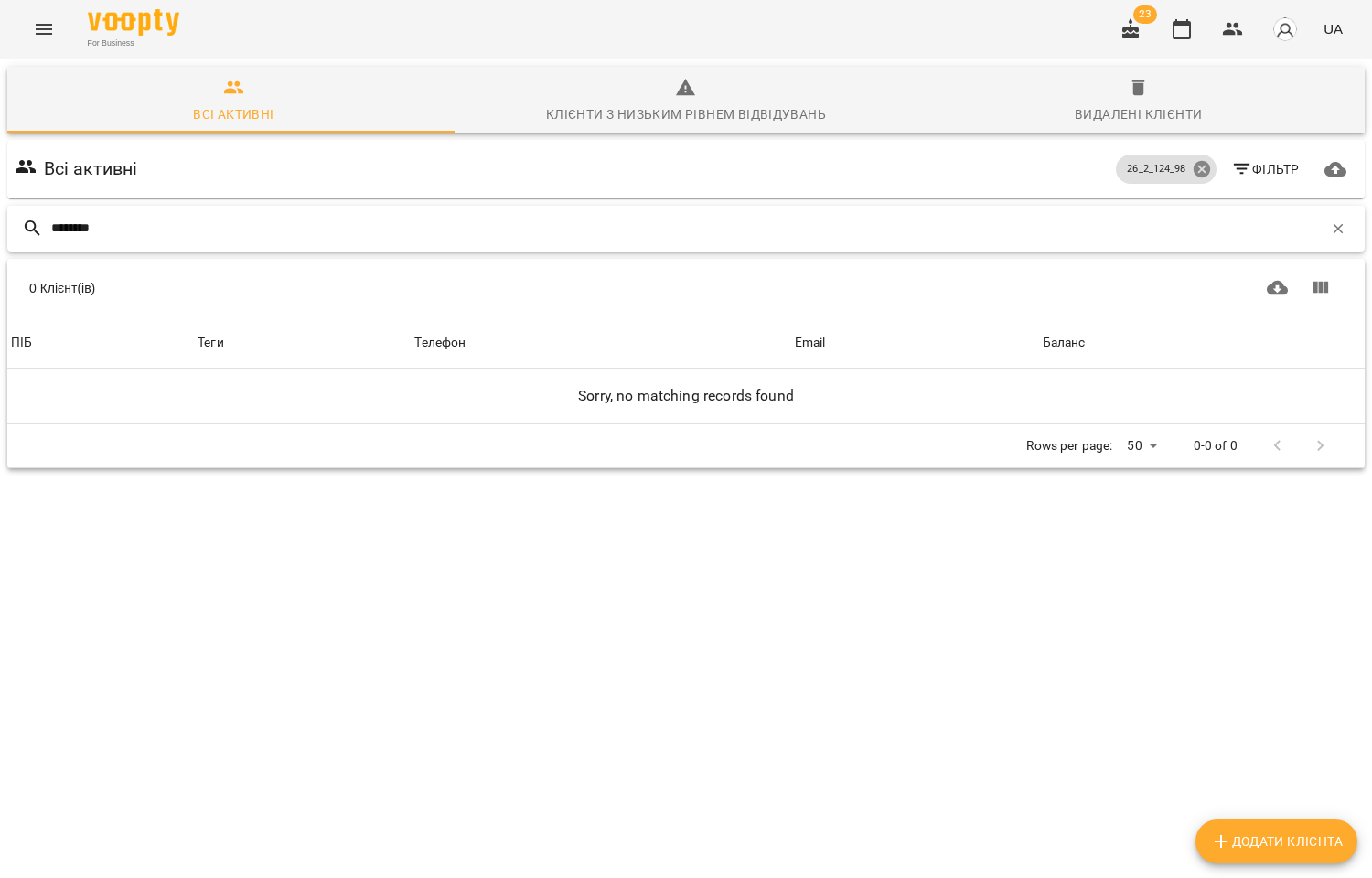
type input "********"
click at [1193, 162] on icon at bounding box center [1201, 169] width 17 height 17
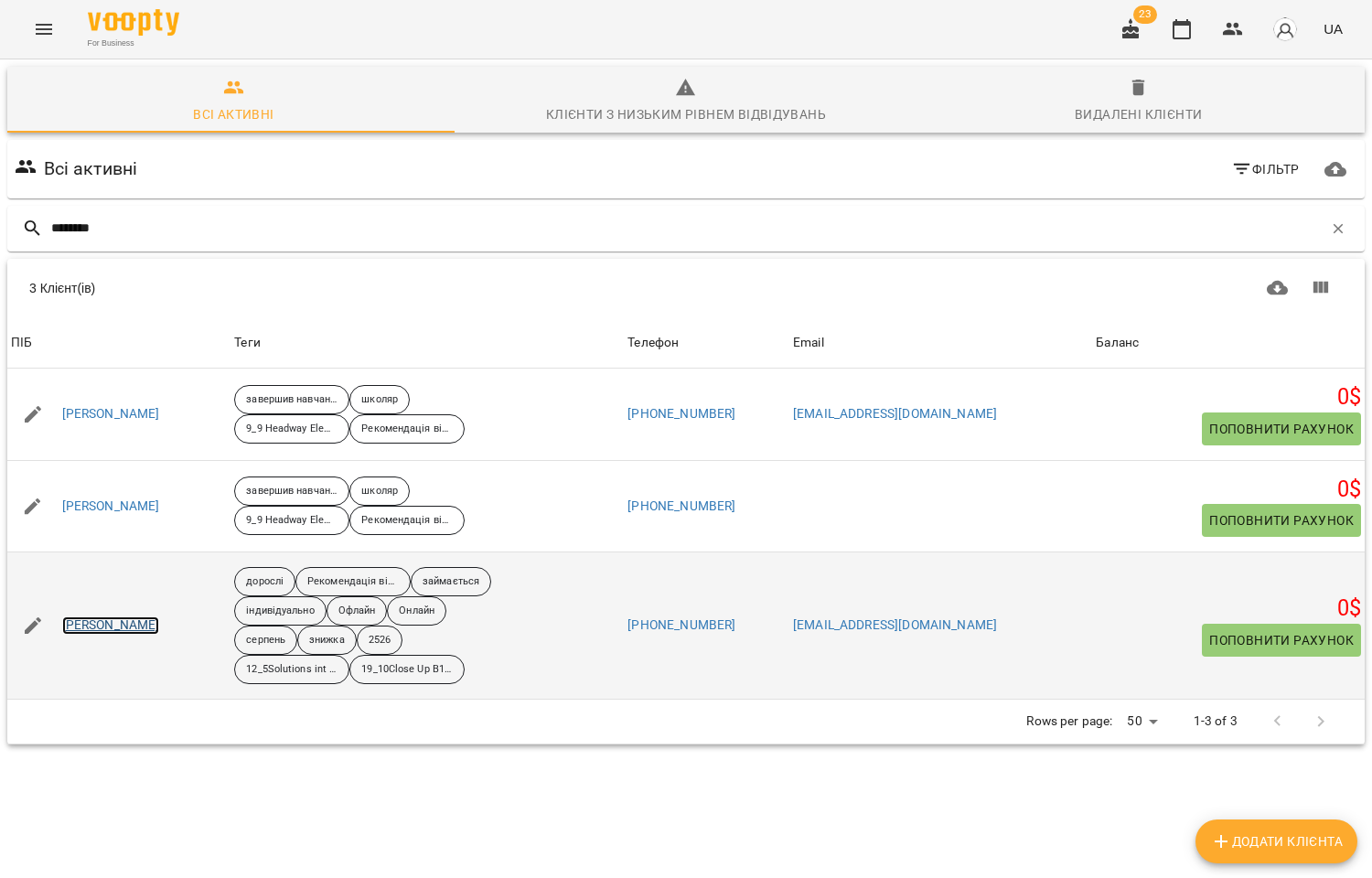
click at [136, 626] on link "[PERSON_NAME]" at bounding box center [110, 626] width 97 height 19
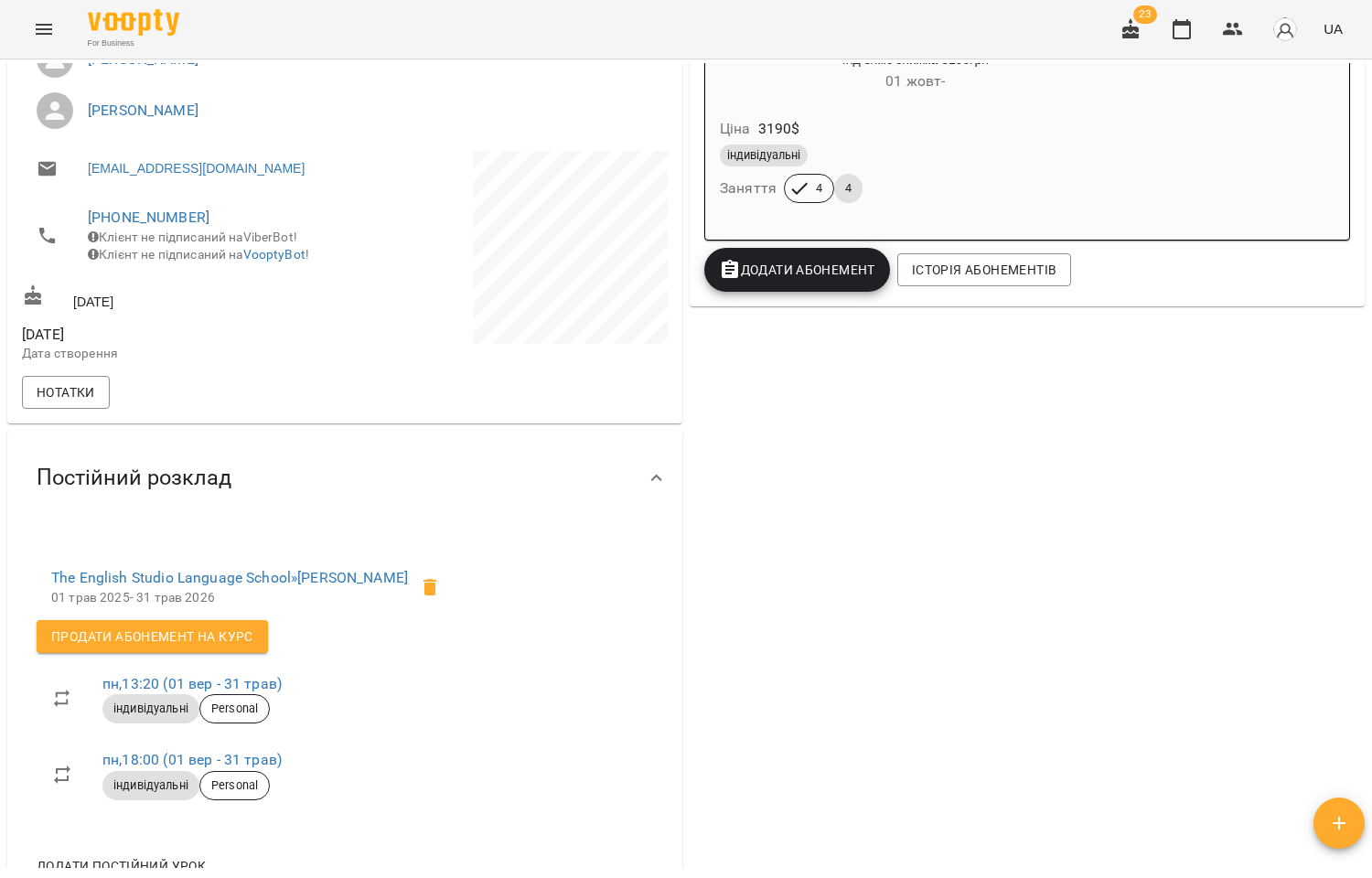
scroll to position [406, 0]
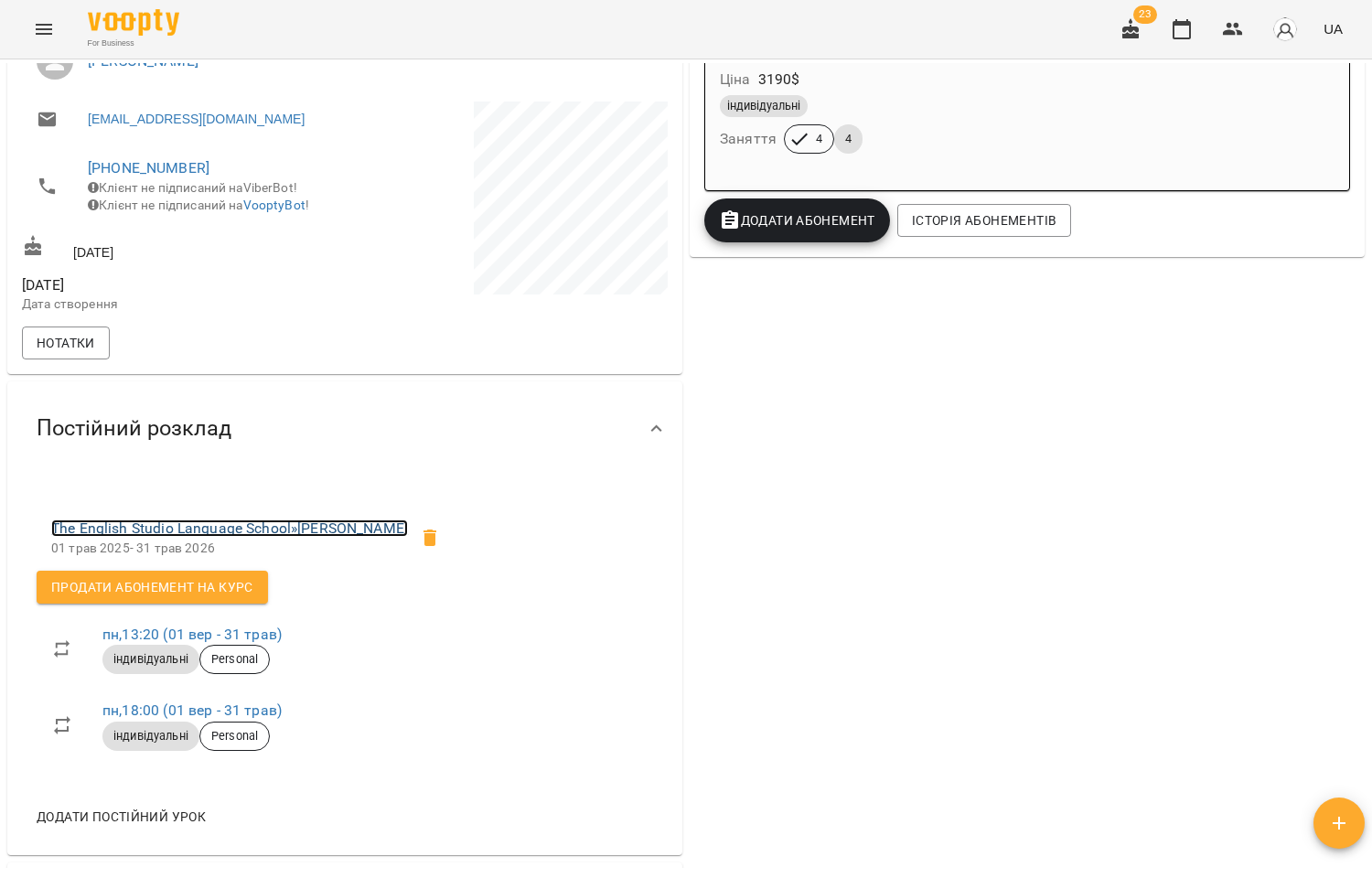
click at [292, 536] on link "The English Studio Language School » [PERSON_NAME]" at bounding box center [229, 528] width 356 height 18
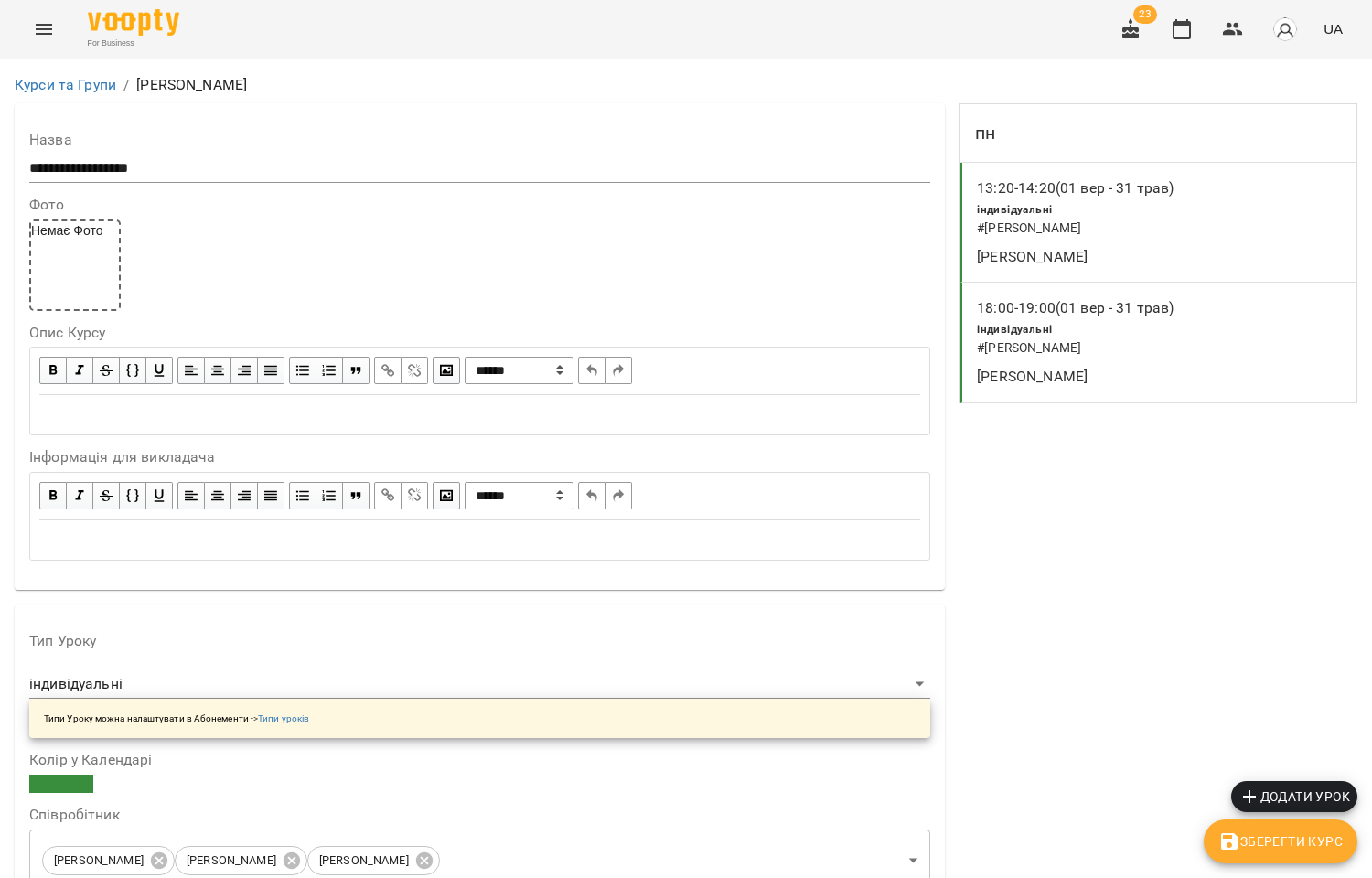
scroll to position [304, 0]
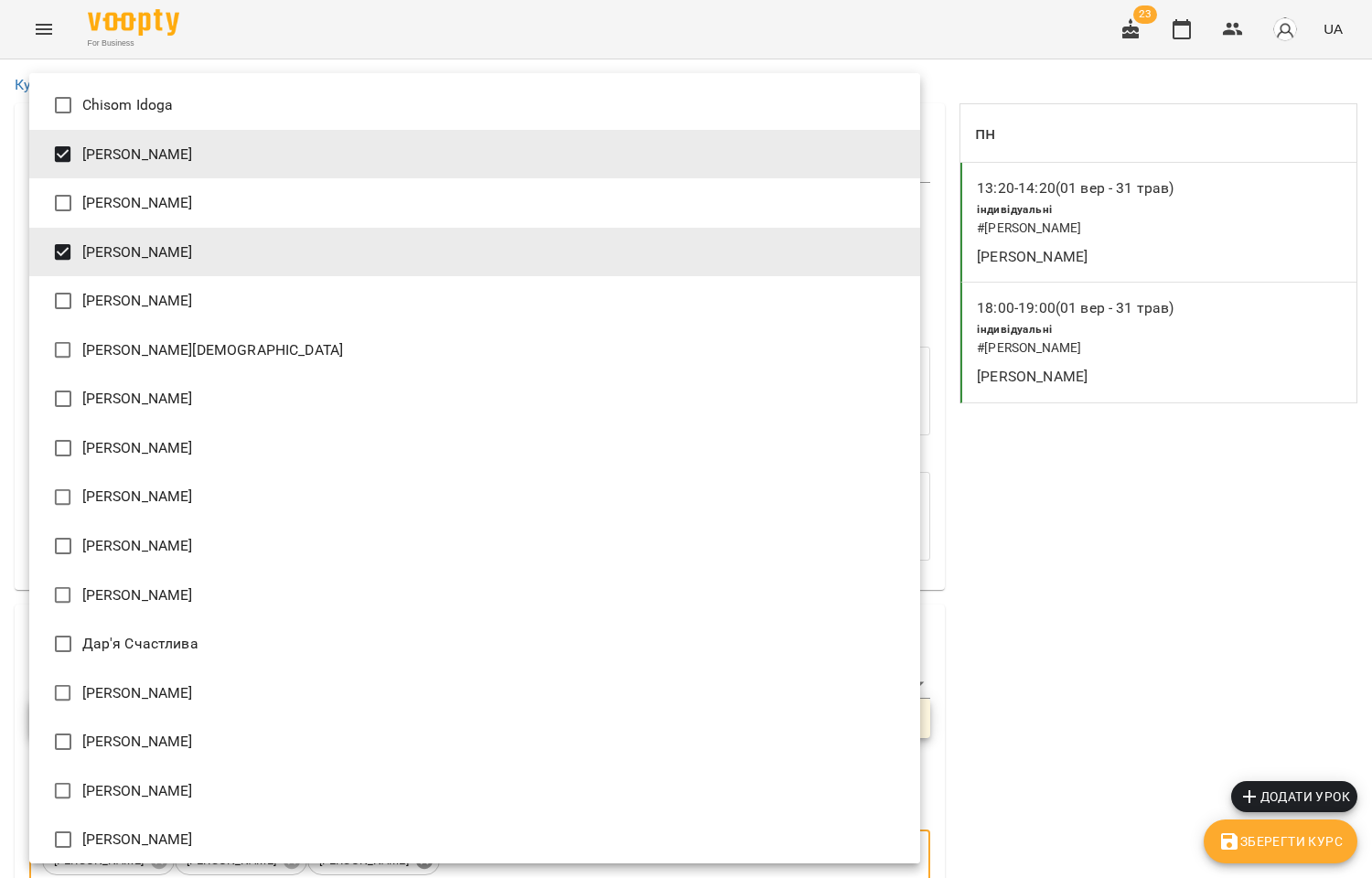
scroll to position [692, 0]
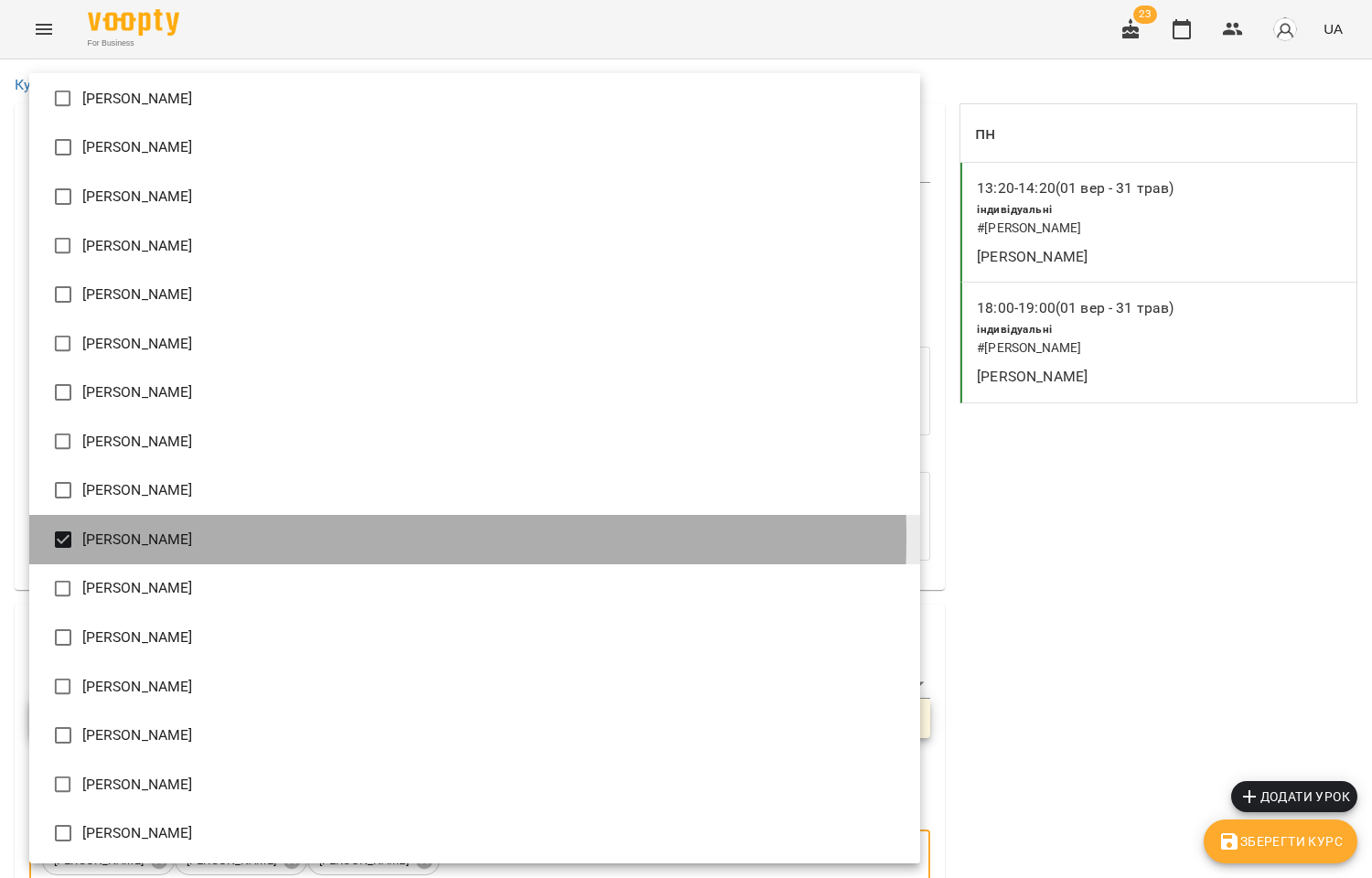
click at [123, 536] on li "Сойма Діана" at bounding box center [475, 539] width 891 height 49
type input "**********"
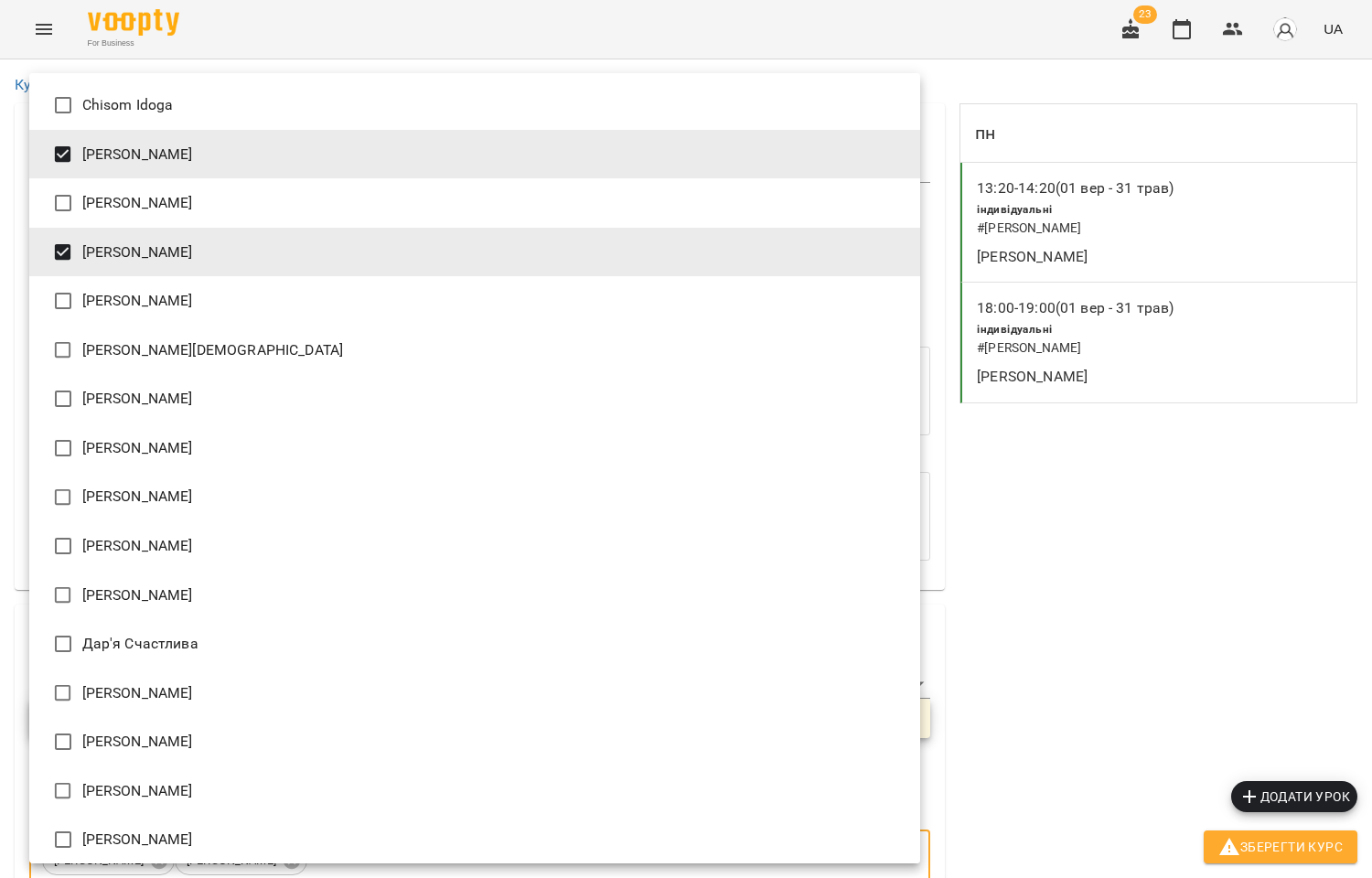
click at [1290, 845] on div at bounding box center [686, 439] width 1372 height 878
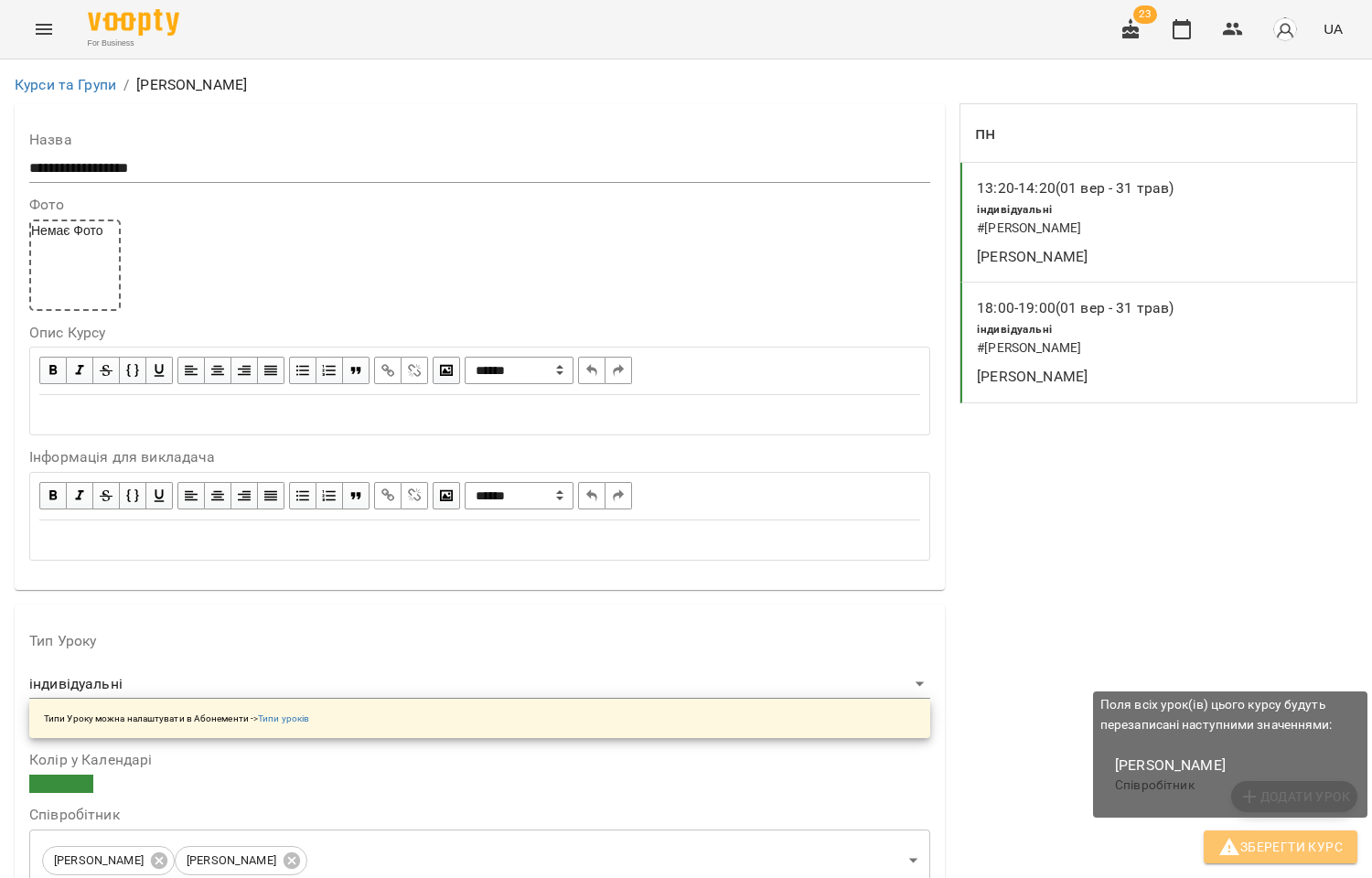
click at [1287, 847] on span "Зберегти Курс" at bounding box center [1280, 847] width 124 height 22
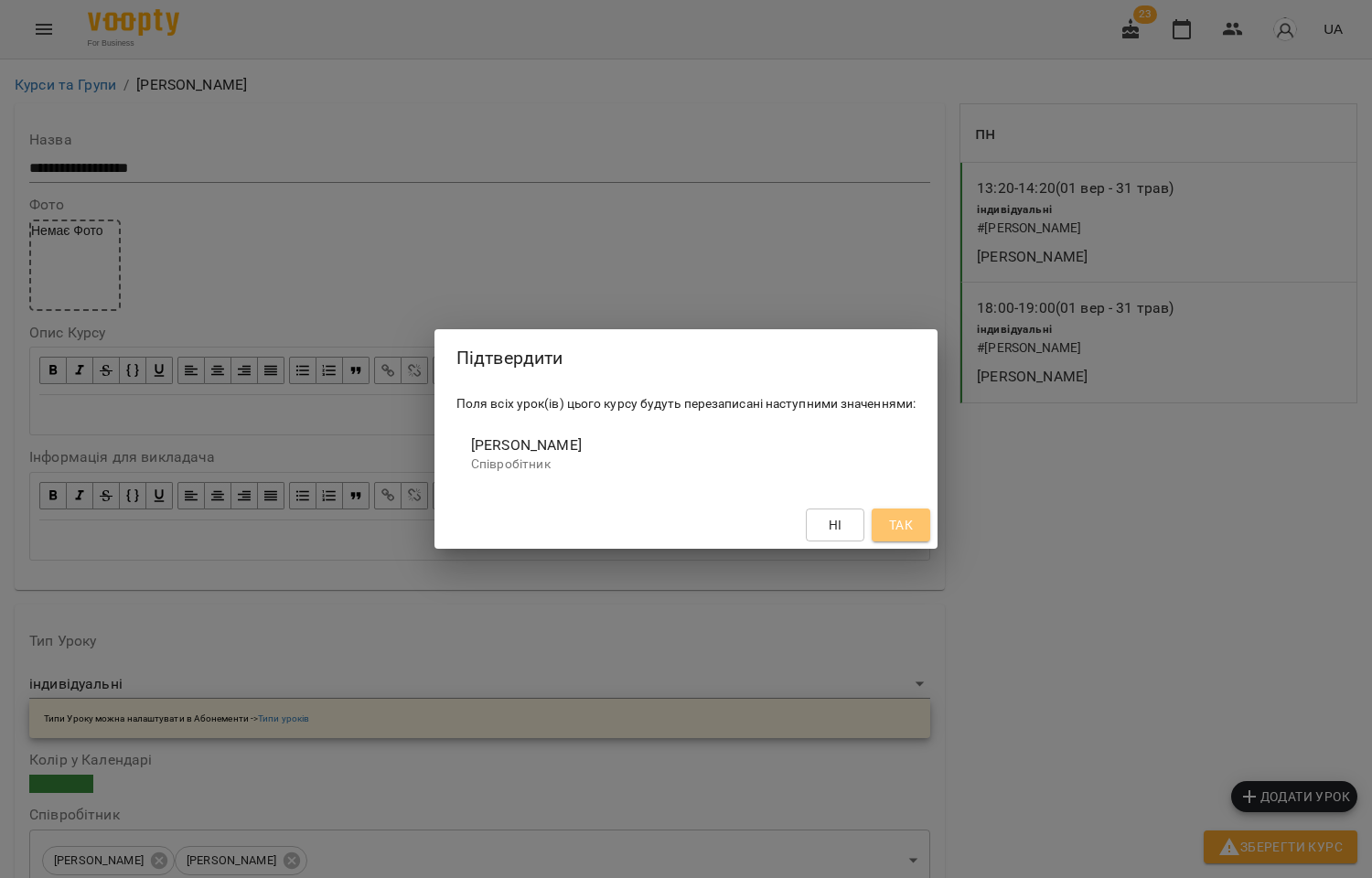
click at [893, 523] on span "Так" at bounding box center [901, 525] width 24 height 22
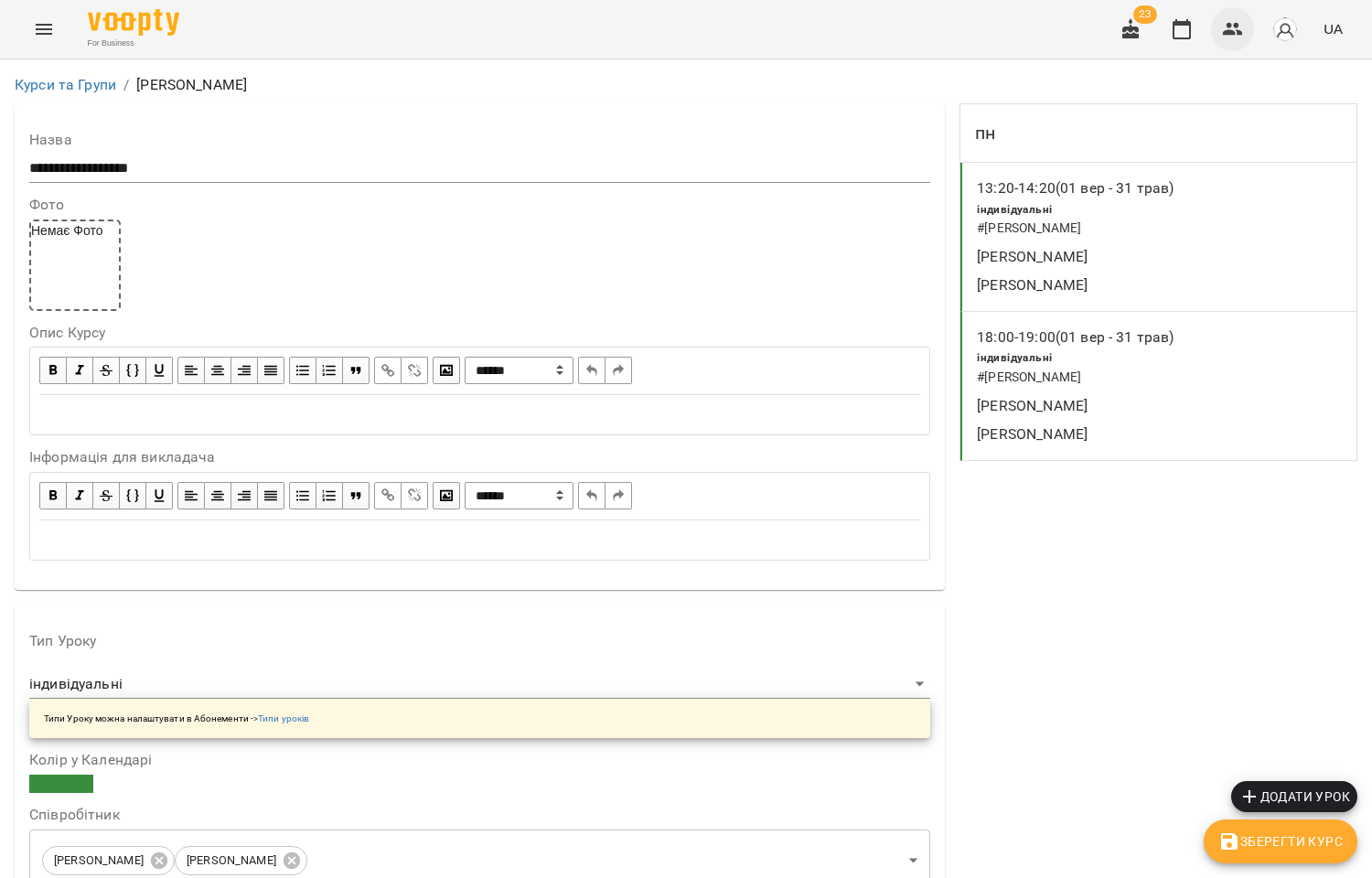
click at [1225, 33] on icon "button" at bounding box center [1233, 30] width 20 height 13
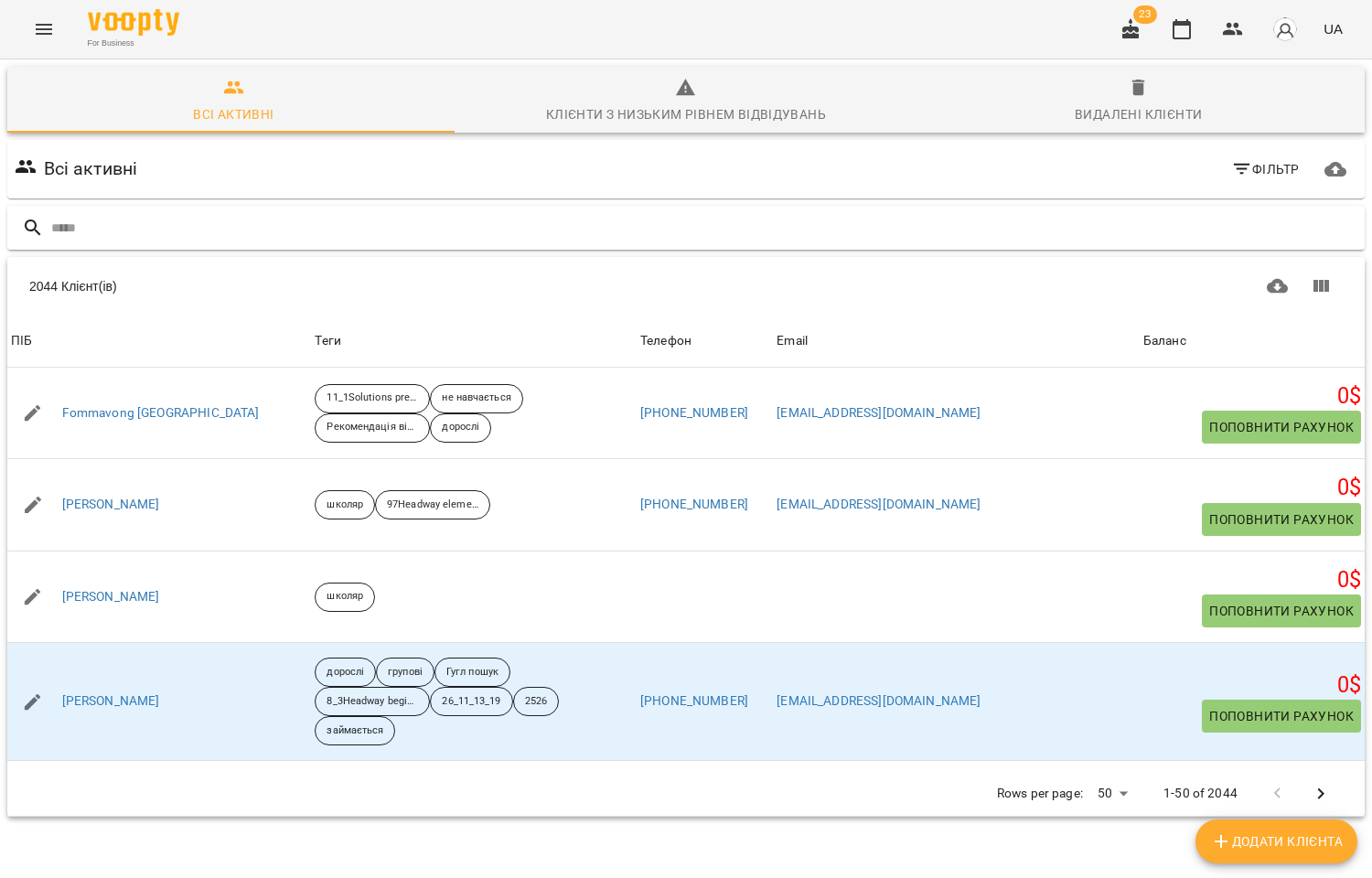
click at [77, 230] on input "text" at bounding box center [704, 228] width 1306 height 31
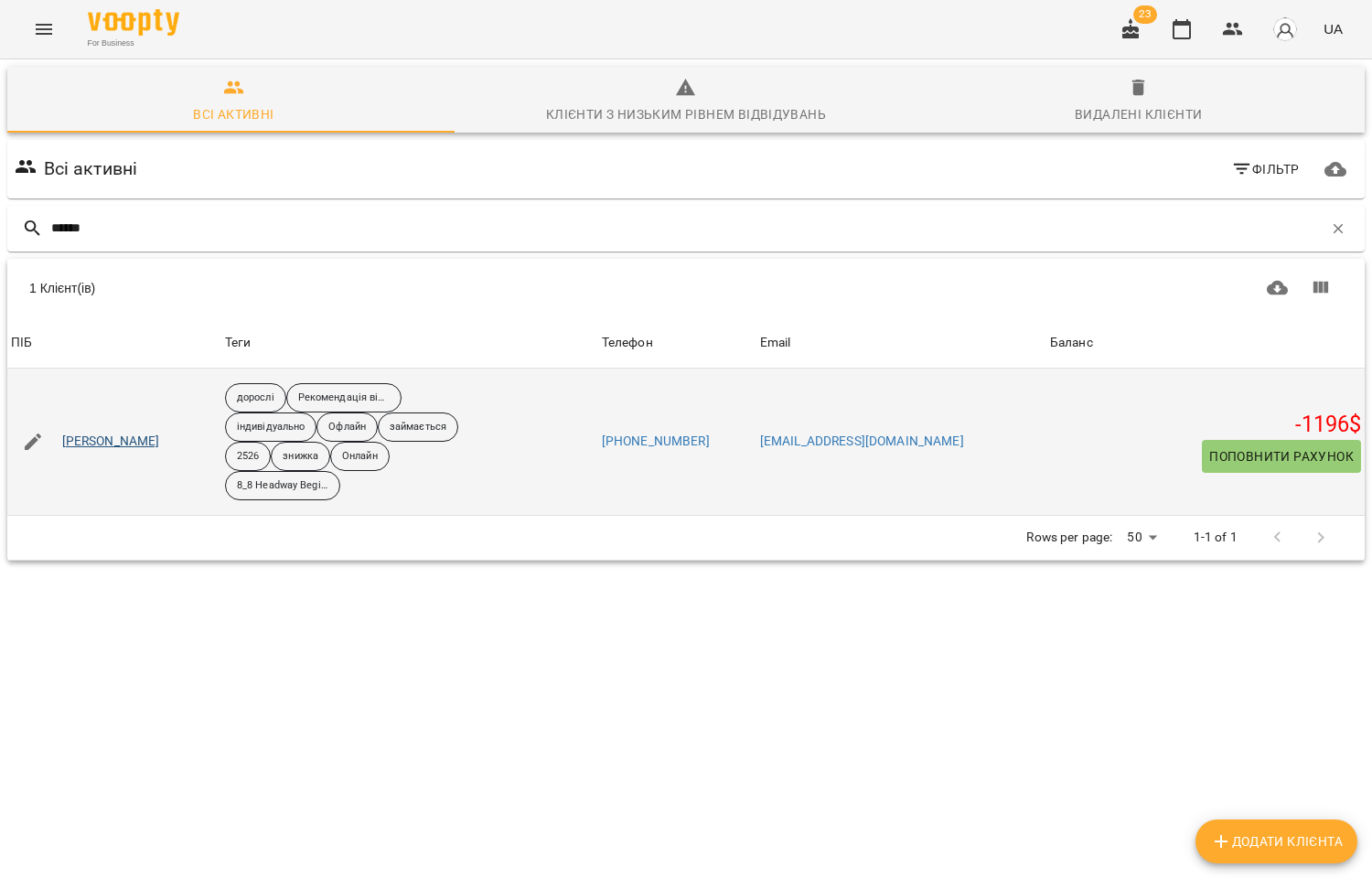
type input "******"
click at [104, 442] on link "Дьолог Марія" at bounding box center [110, 442] width 97 height 19
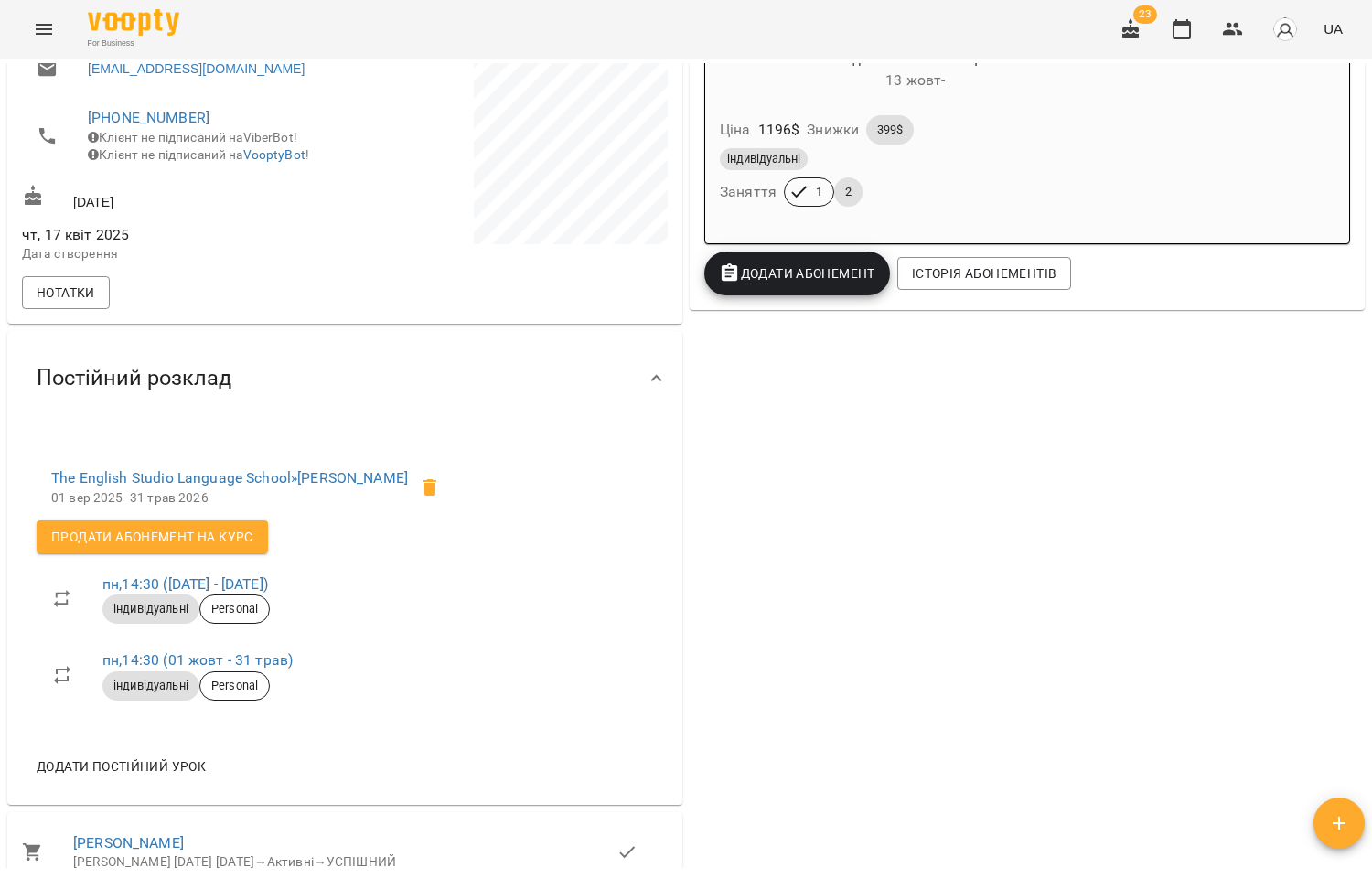
scroll to position [406, 0]
click at [279, 485] on link "The English Studio Language School » Дьолог Марія" at bounding box center [229, 476] width 356 height 18
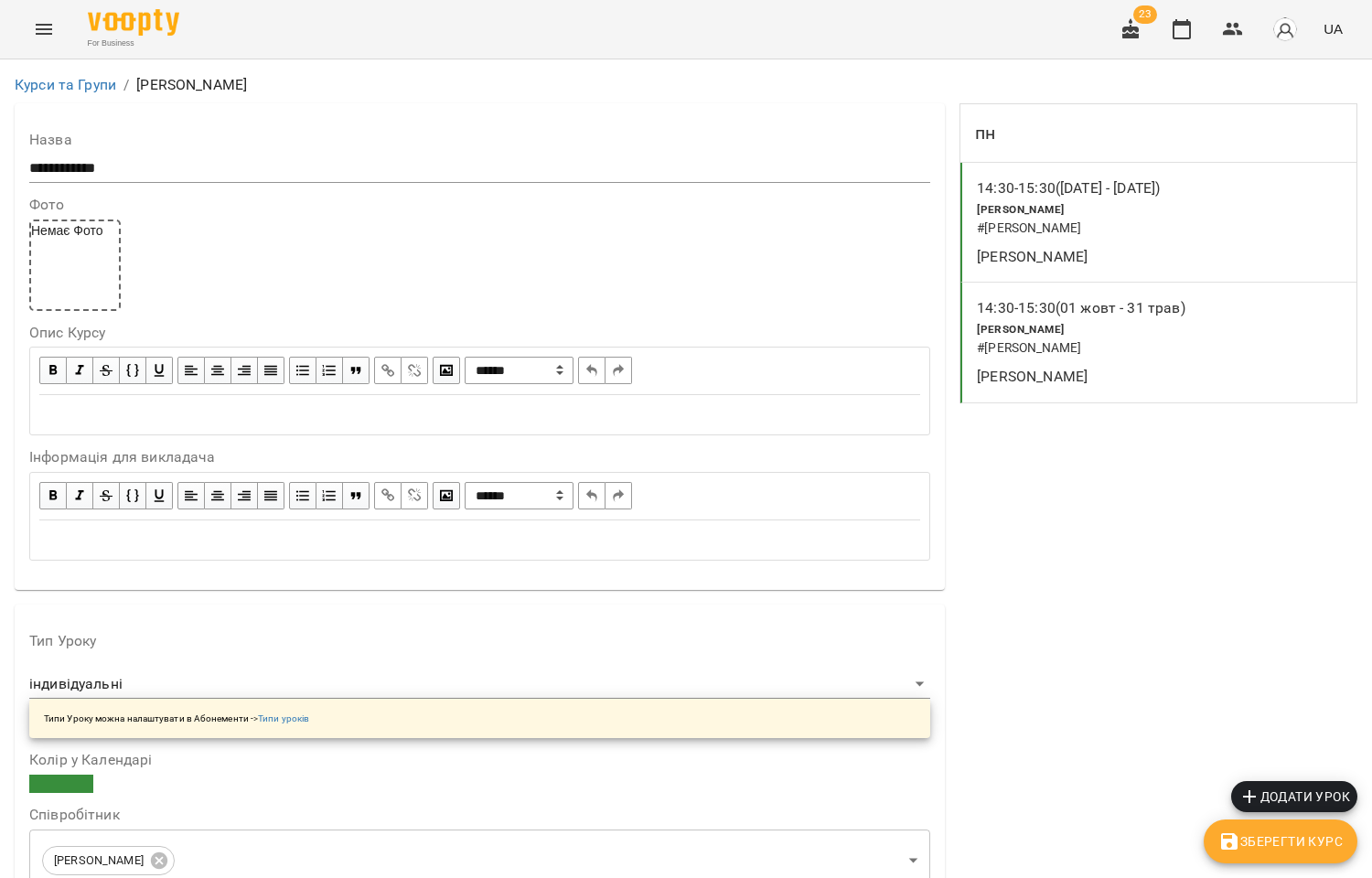
click at [1107, 220] on h6 "# Дьолог Марія" at bounding box center [1087, 228] width 222 height 20
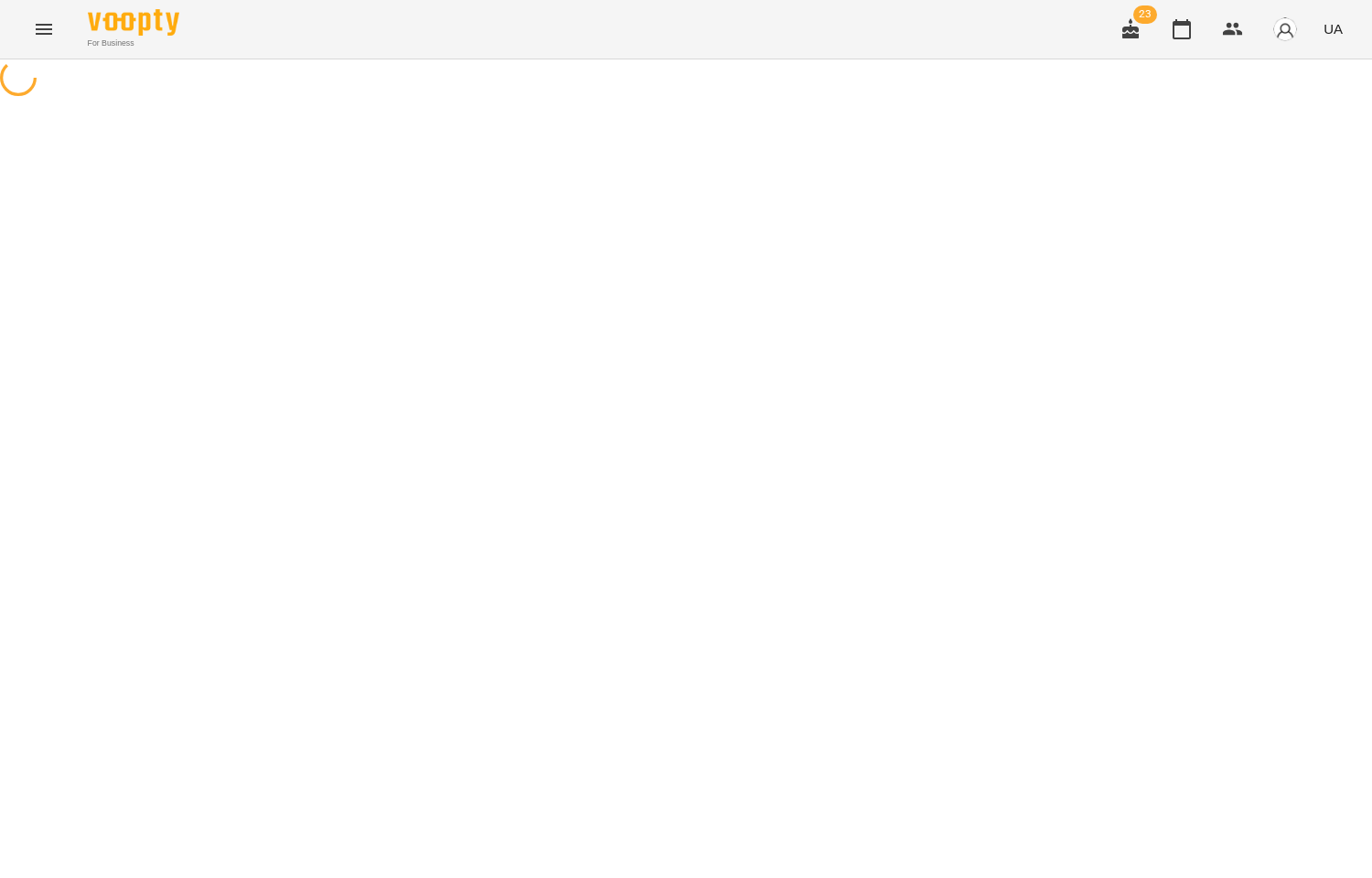
select select "*"
select select "**********"
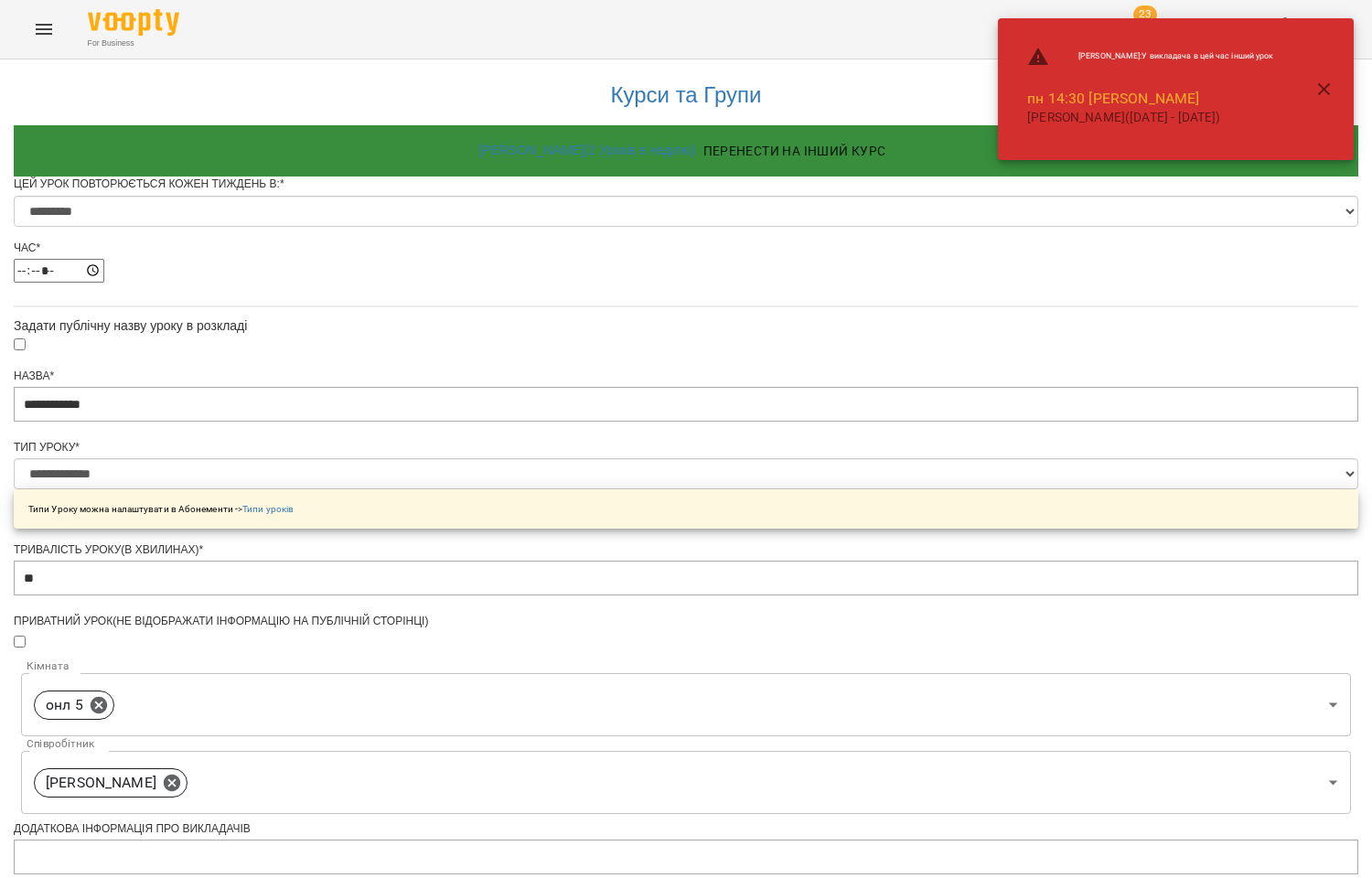
scroll to position [703, 0]
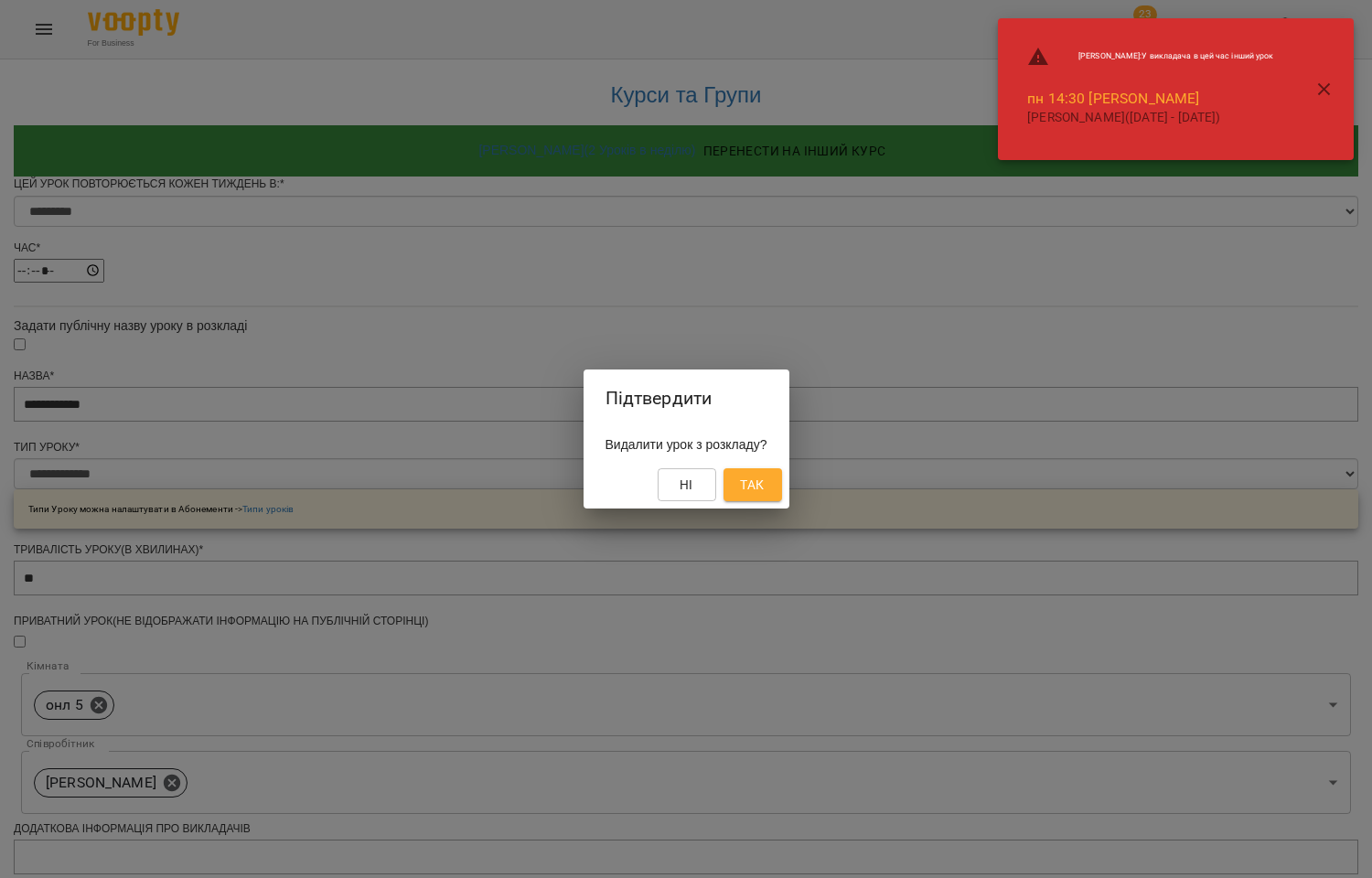
click at [764, 483] on span "Так" at bounding box center [752, 484] width 24 height 22
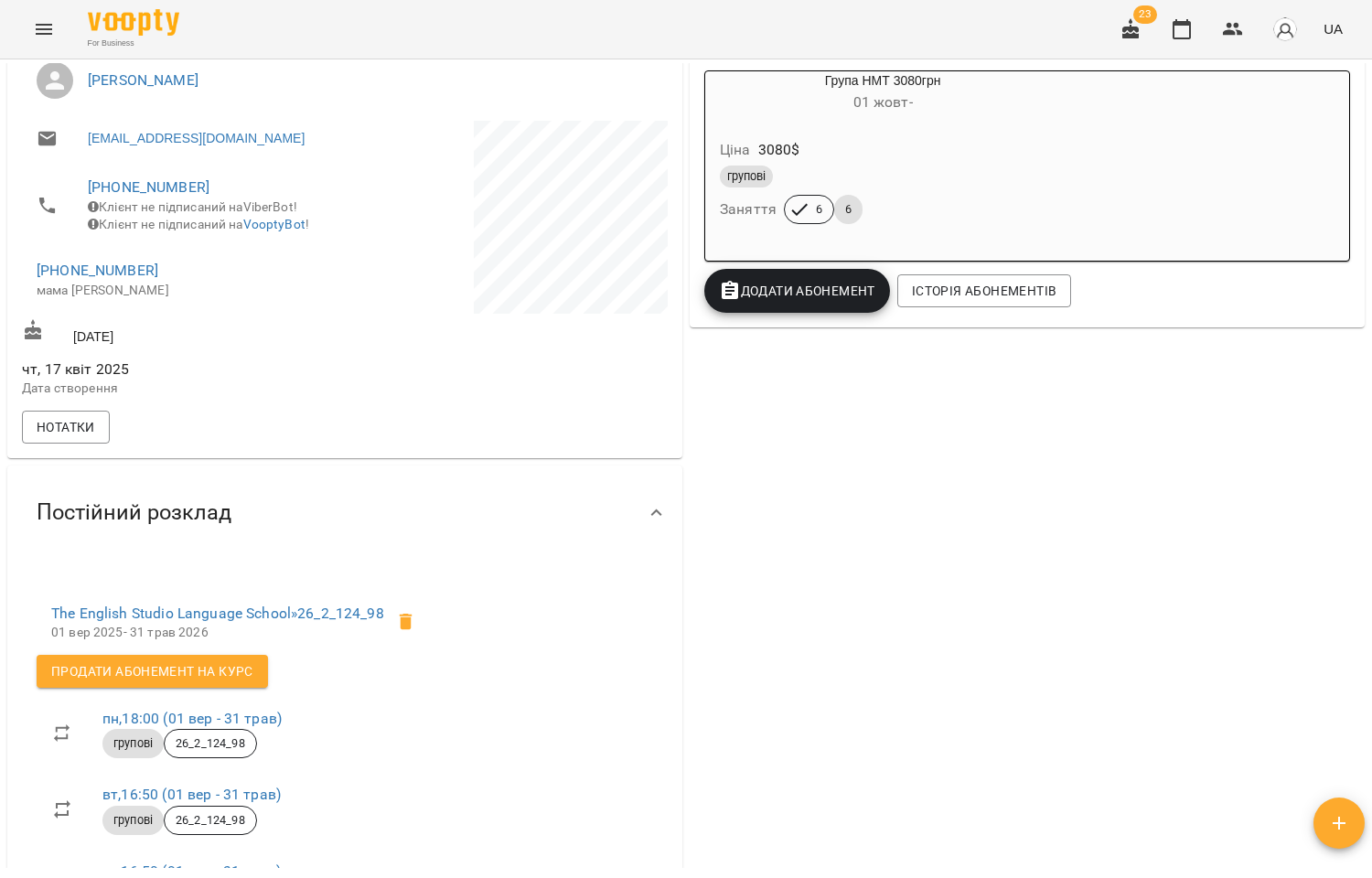
scroll to position [609, 0]
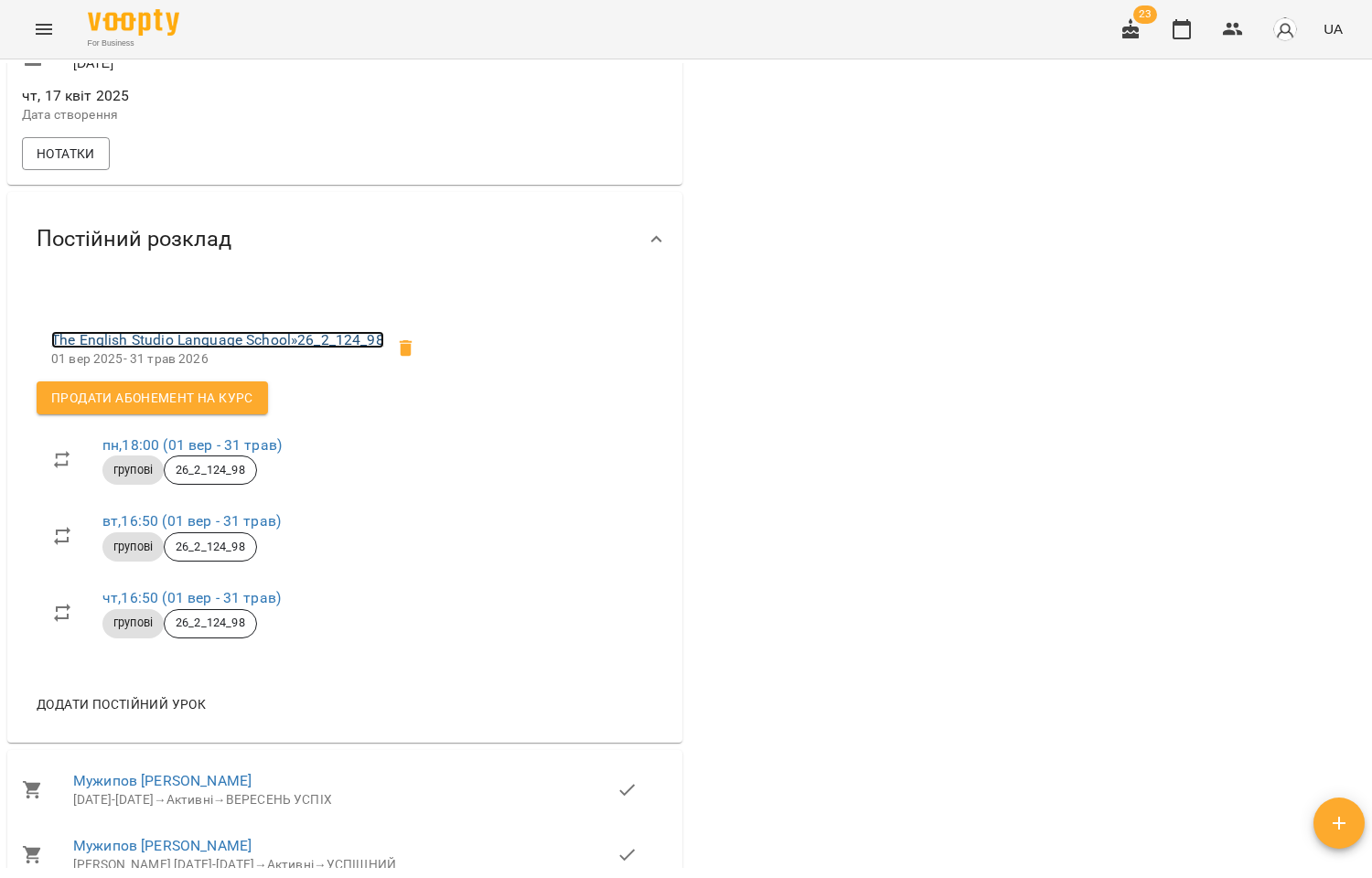
click at [266, 348] on link "The English Studio Language School » 26_2_124_98" at bounding box center [217, 340] width 333 height 18
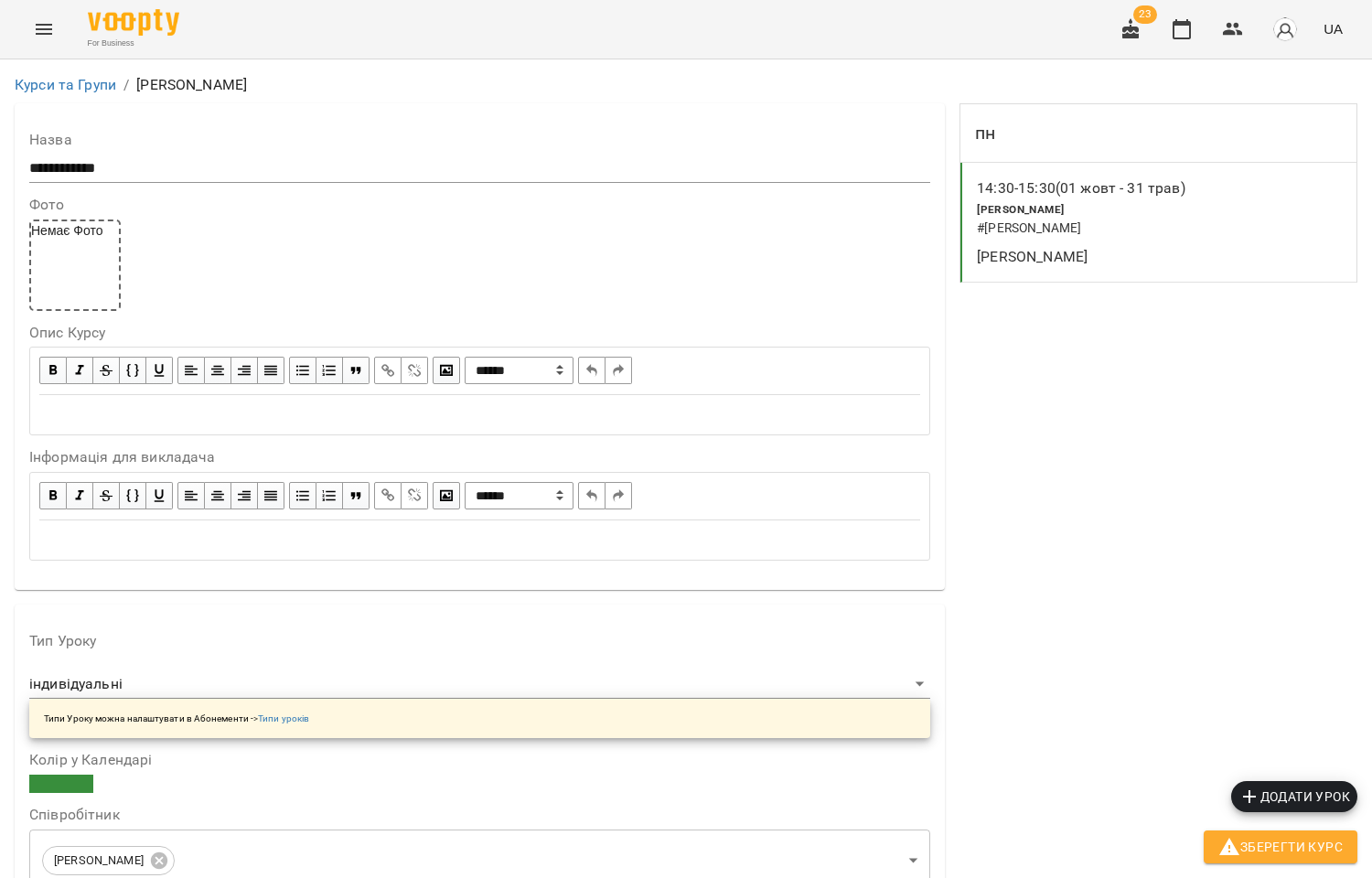
scroll to position [203, 0]
click at [1315, 862] on button "Зберегти Курс" at bounding box center [1281, 846] width 154 height 32
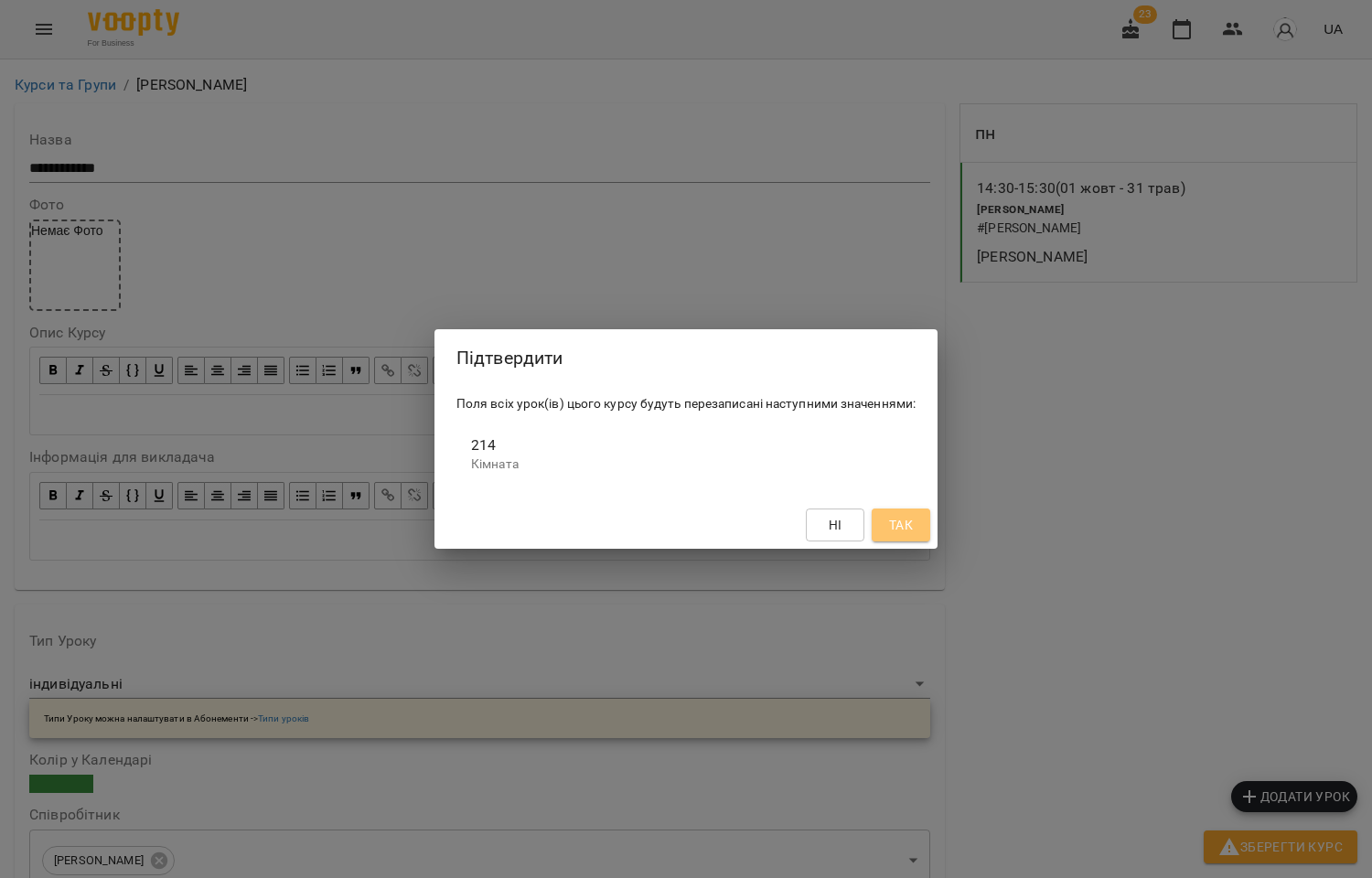
click at [909, 526] on span "Так" at bounding box center [901, 525] width 24 height 22
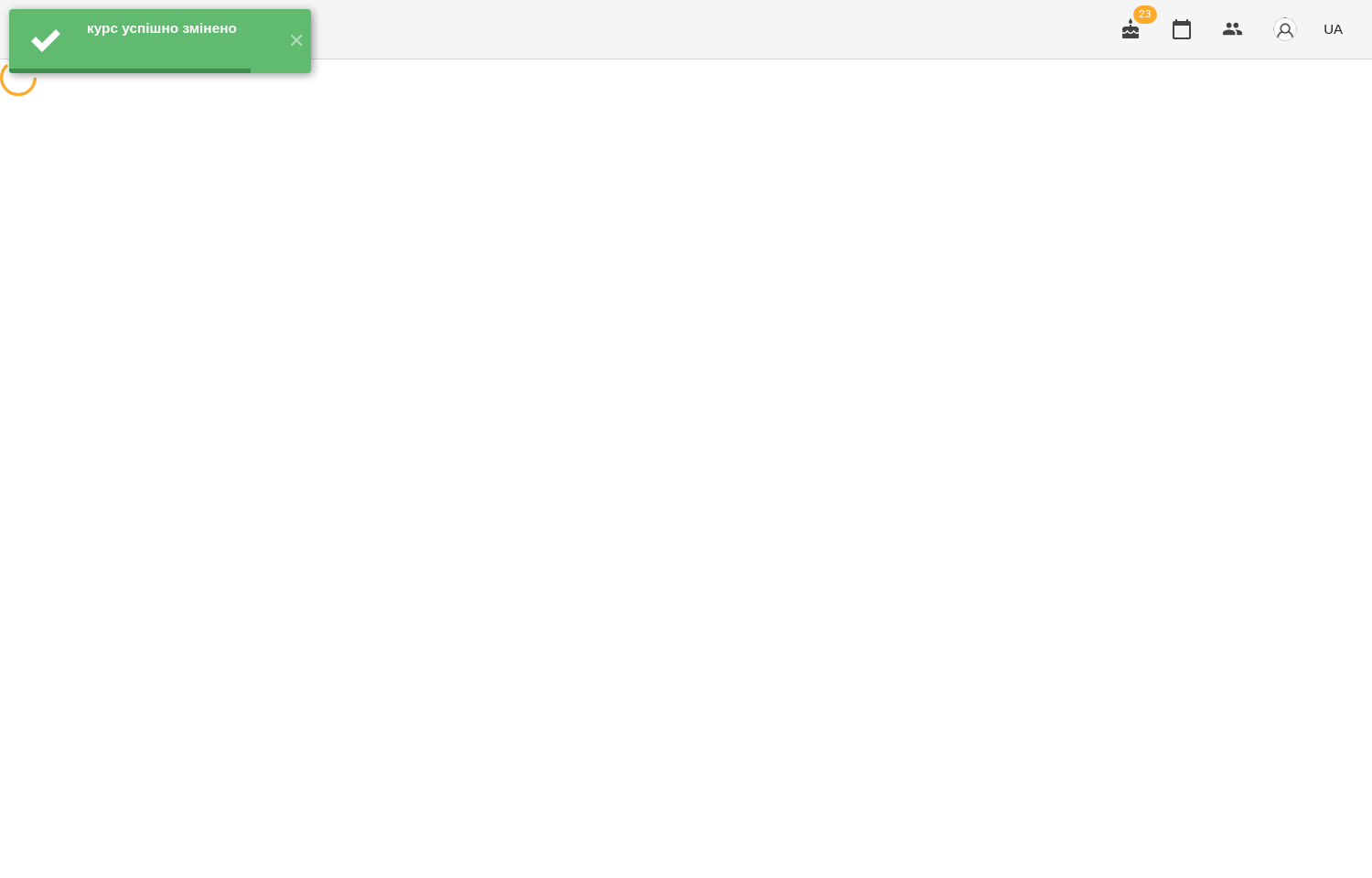
scroll to position [0, 0]
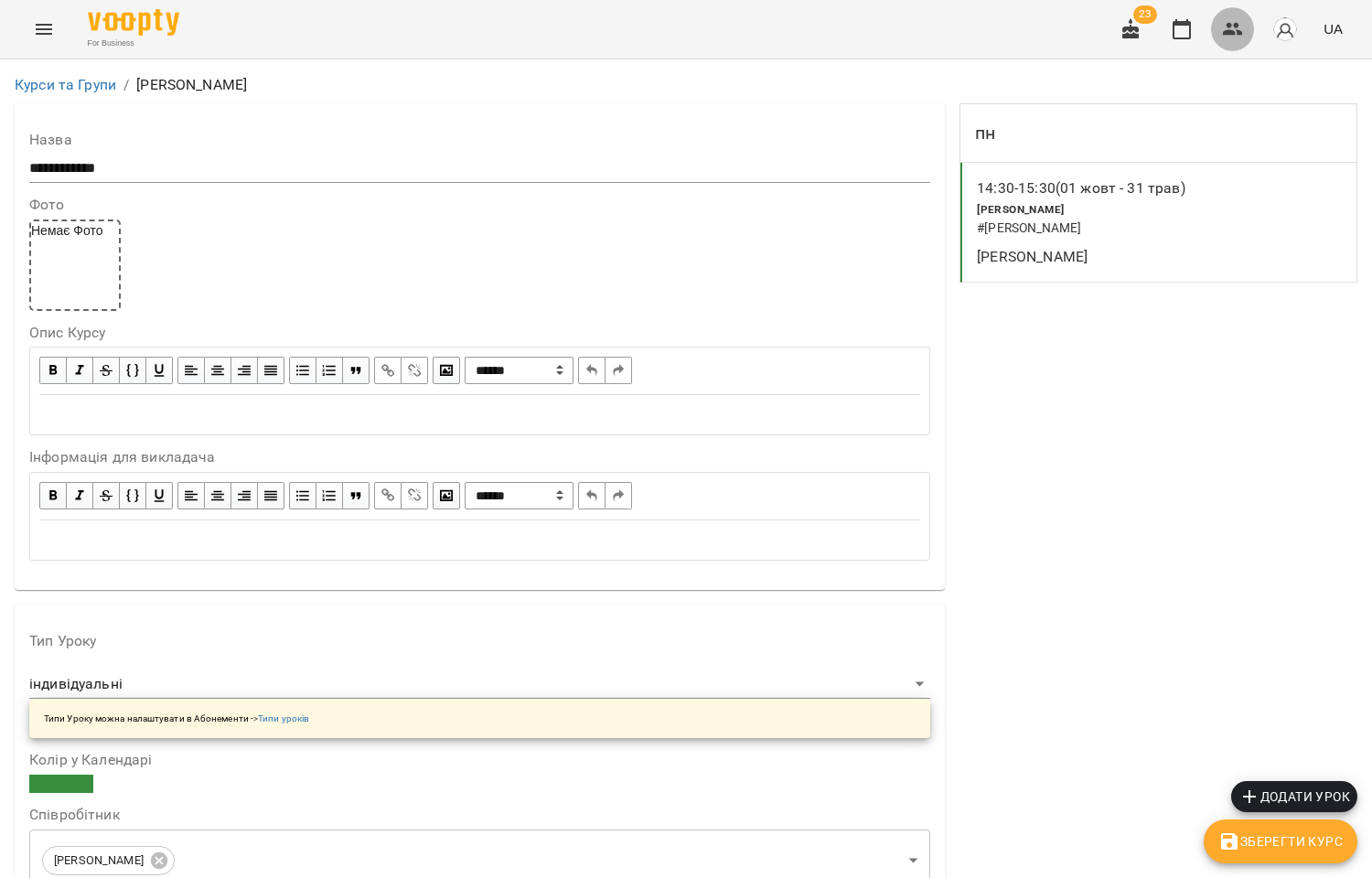
click at [1236, 23] on icon "button" at bounding box center [1233, 30] width 22 height 22
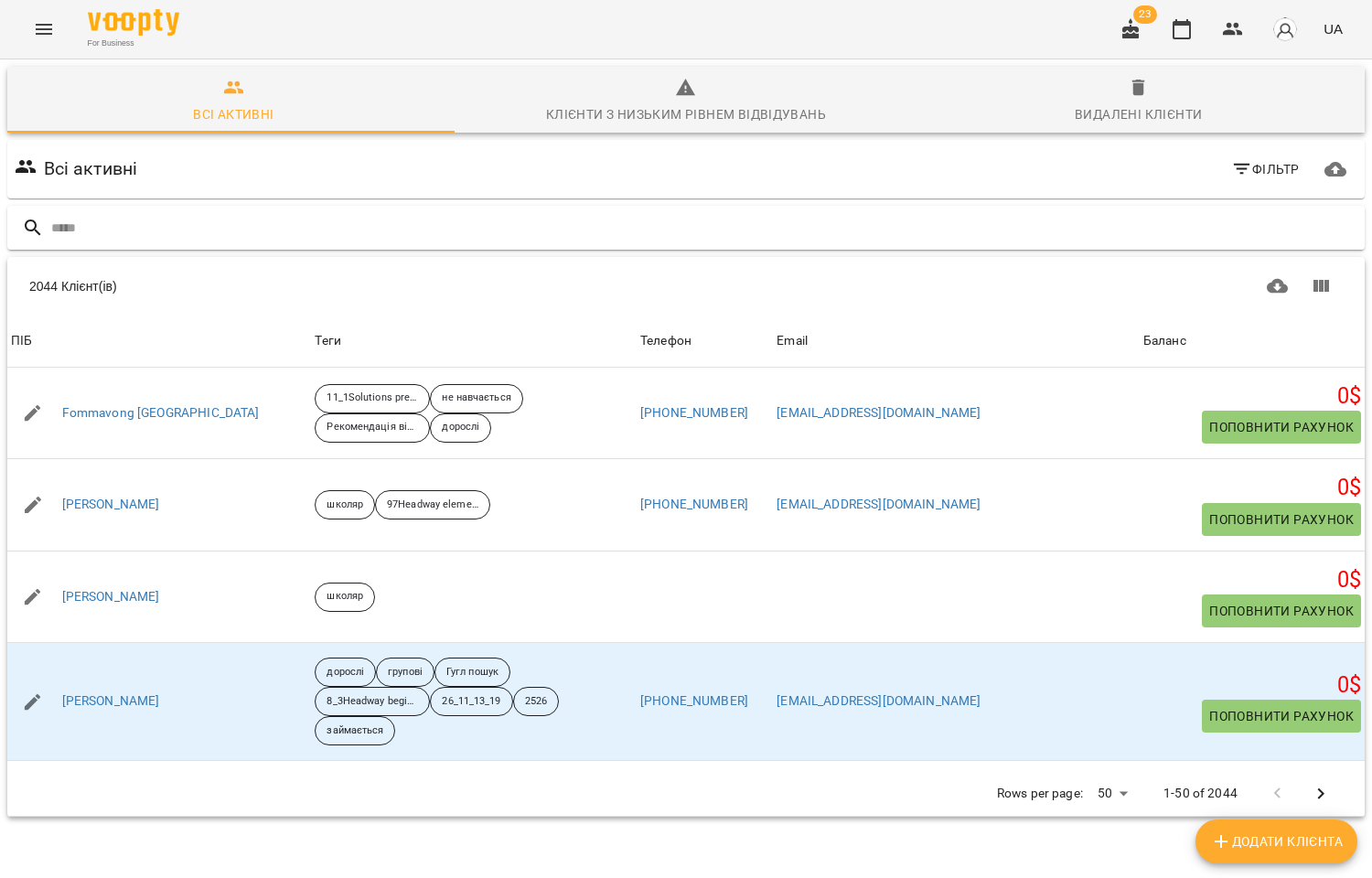
click at [71, 232] on input "text" at bounding box center [704, 228] width 1306 height 31
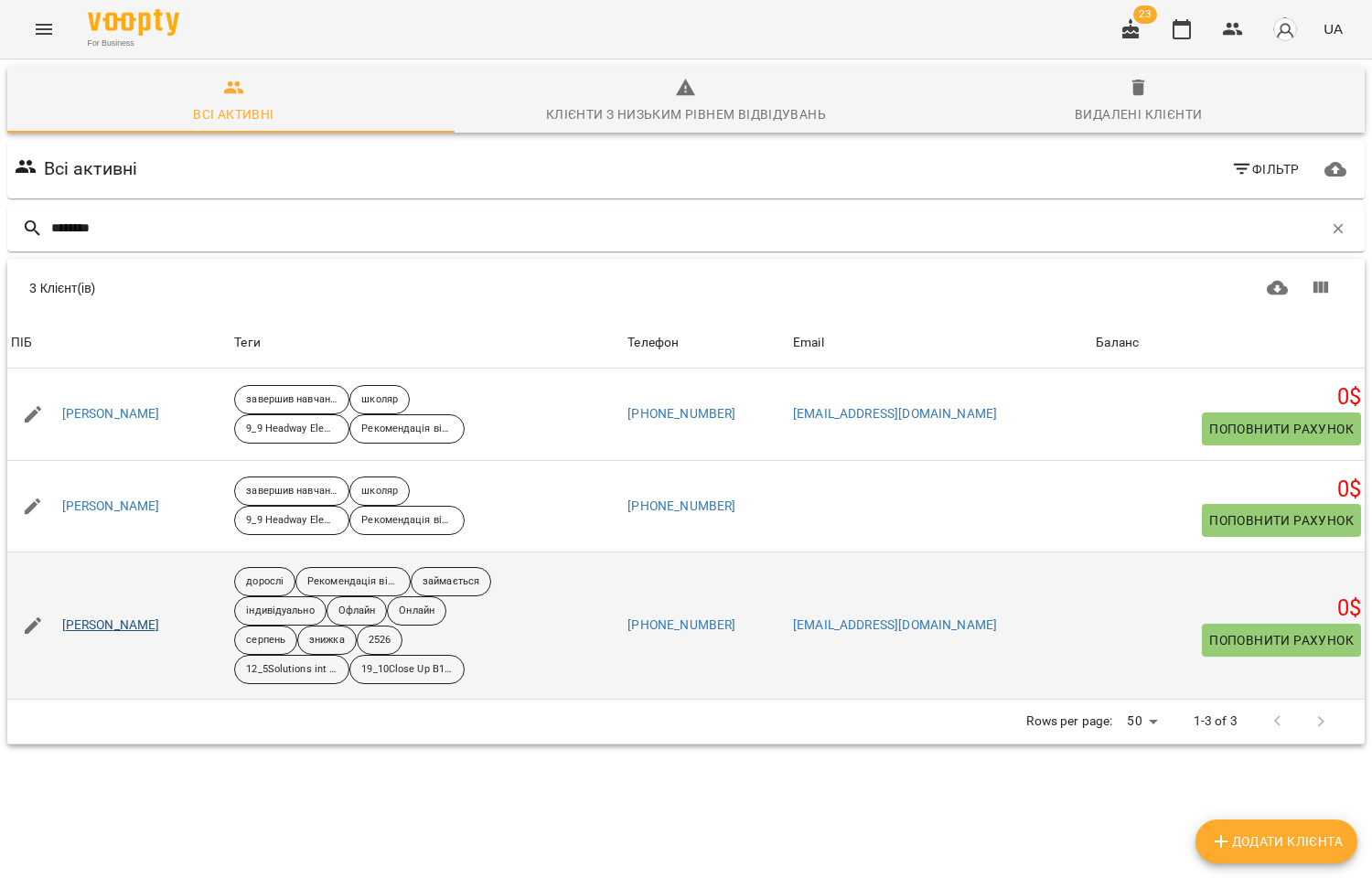
type input "********"
click at [126, 627] on link "Вікторов Олександр" at bounding box center [110, 626] width 97 height 19
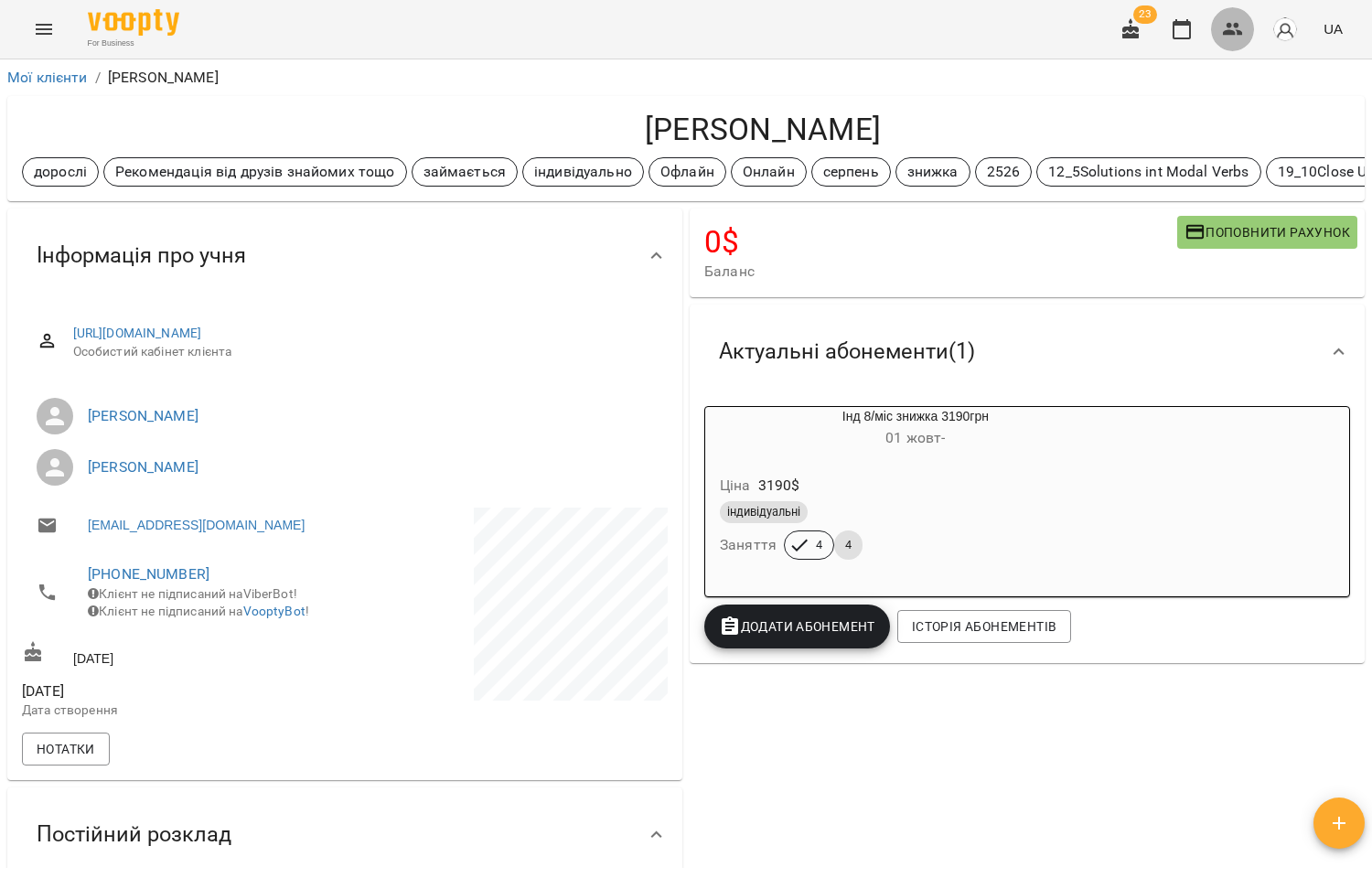
click at [1232, 30] on icon "button" at bounding box center [1233, 30] width 22 height 22
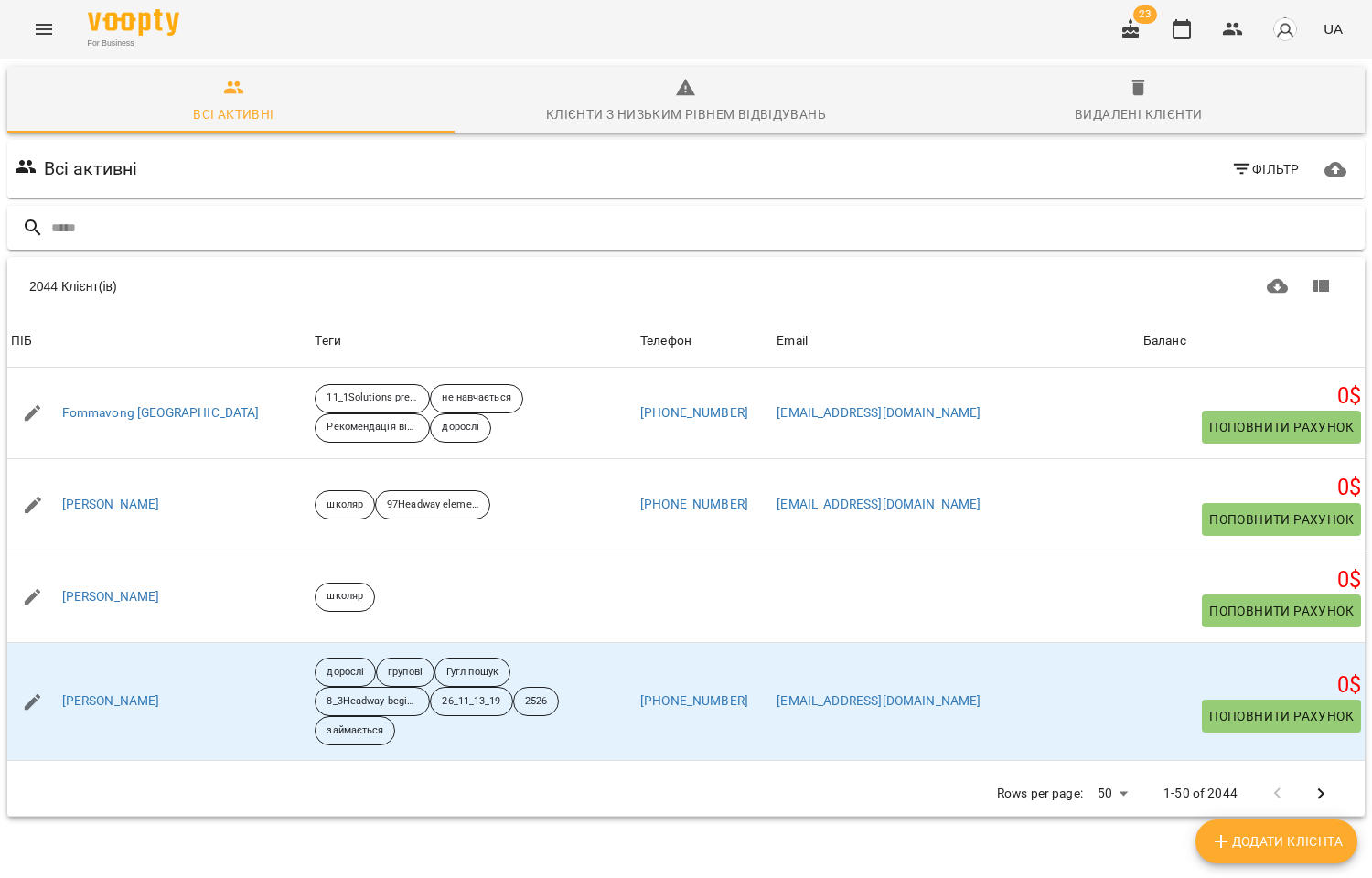
click at [122, 222] on input "text" at bounding box center [704, 228] width 1306 height 31
click at [111, 220] on input "text" at bounding box center [704, 228] width 1306 height 31
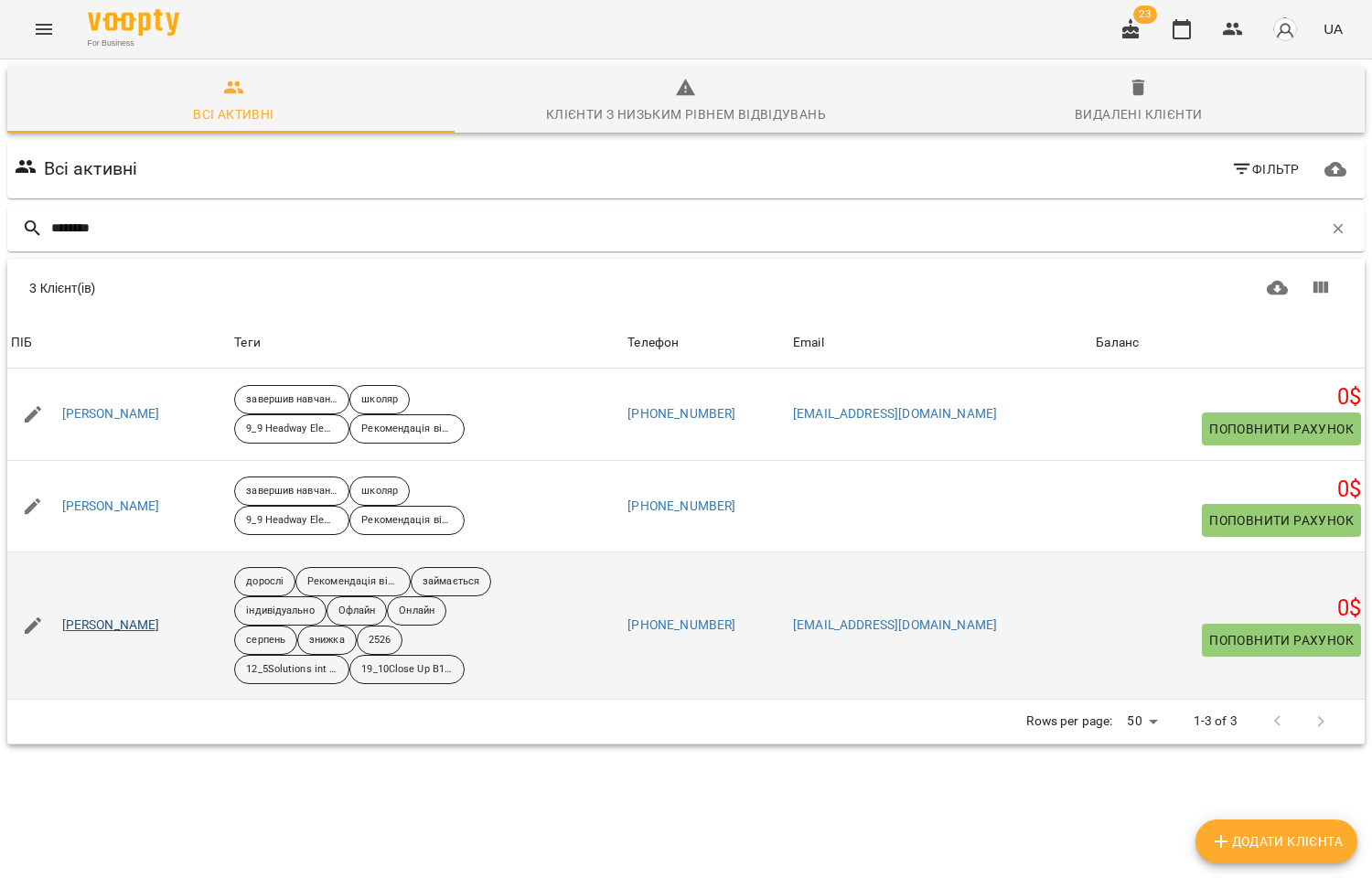
type input "********"
click at [131, 620] on link "Вікторов Олександр" at bounding box center [110, 626] width 97 height 19
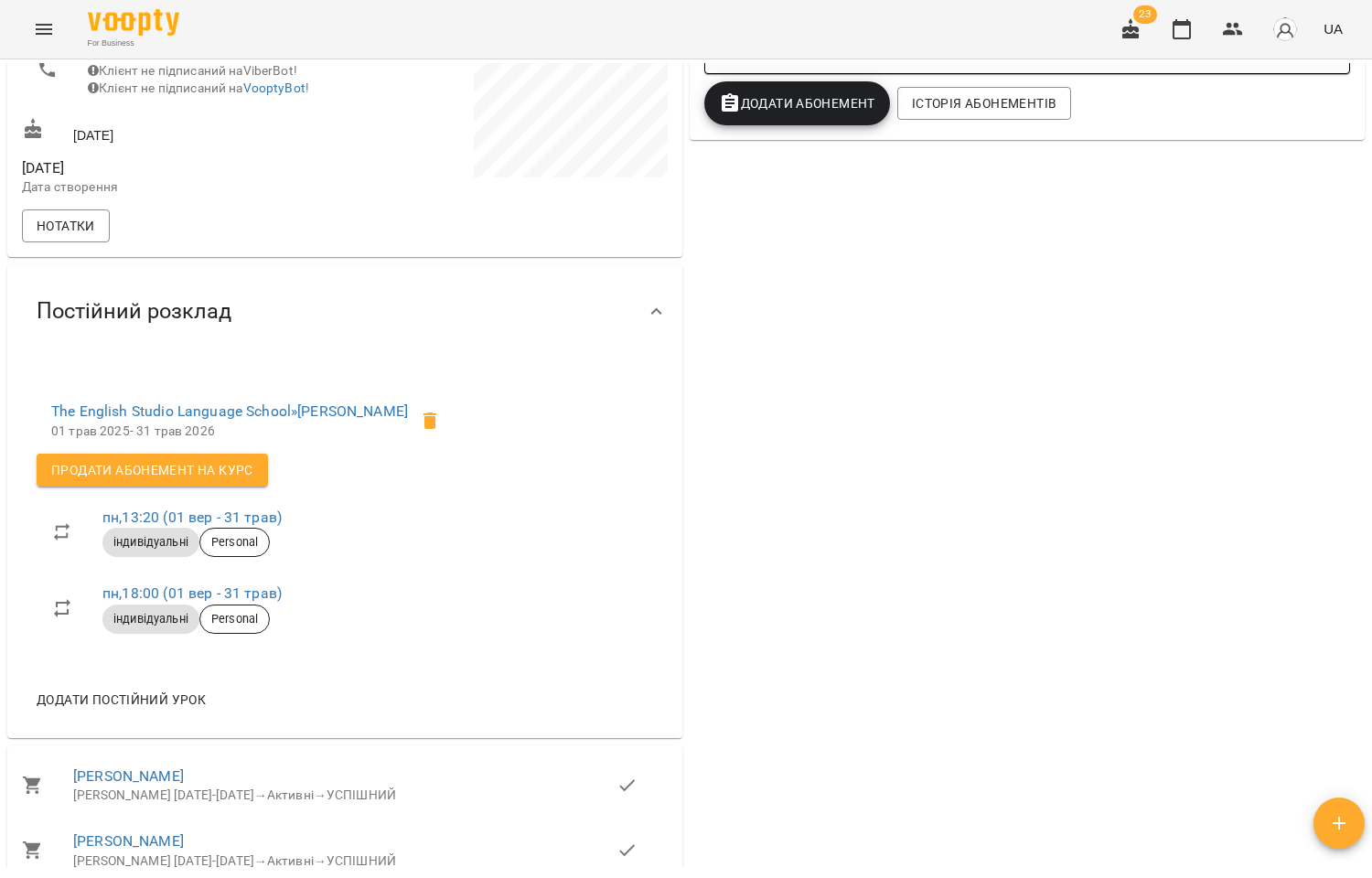
scroll to position [609, 0]
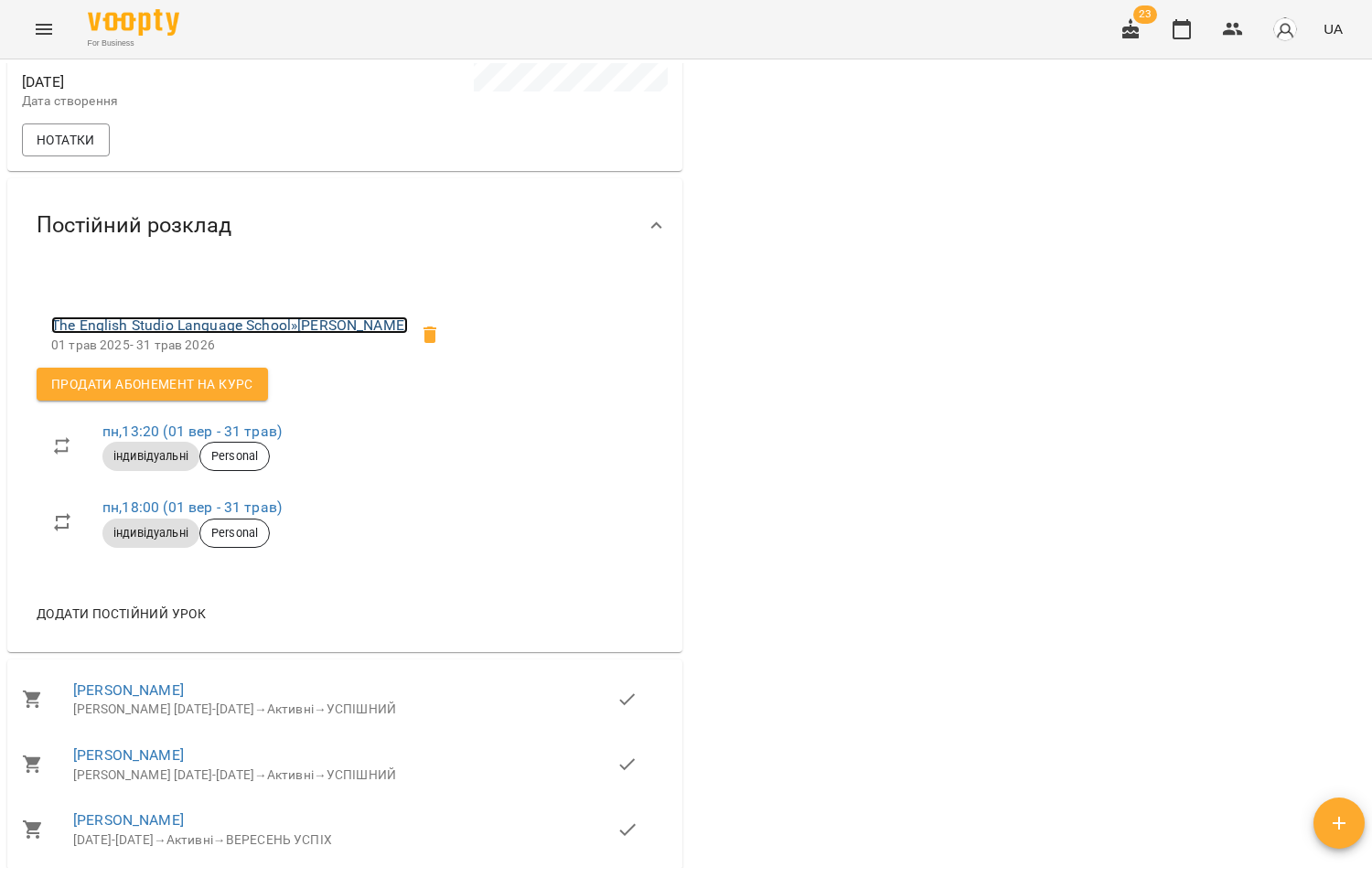
click at [263, 334] on link "The English Studio Language School » Вікторов Олександр" at bounding box center [229, 325] width 356 height 18
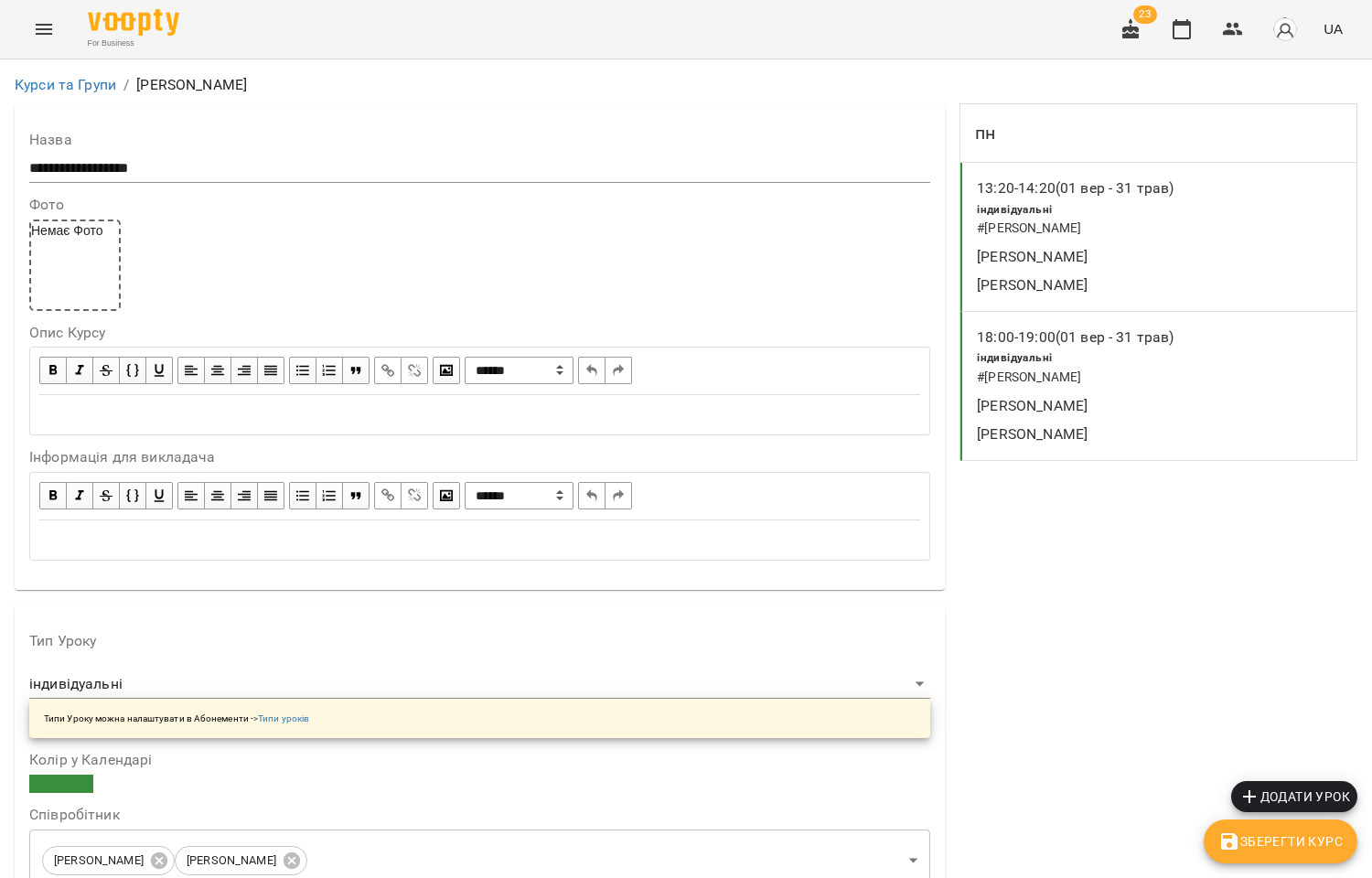
scroll to position [304, 0]
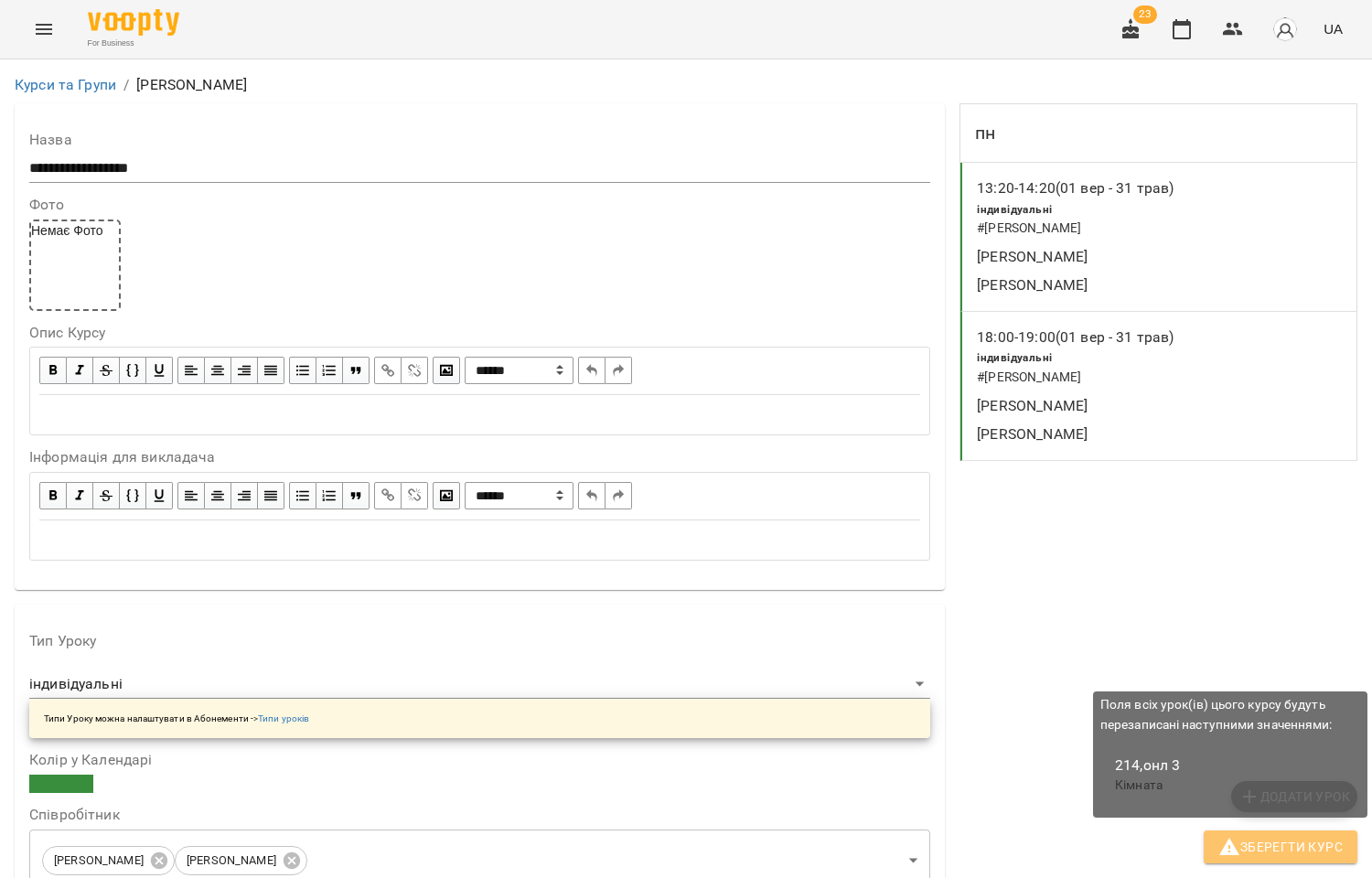
click at [1261, 844] on span "Зберегти Курс" at bounding box center [1280, 847] width 124 height 22
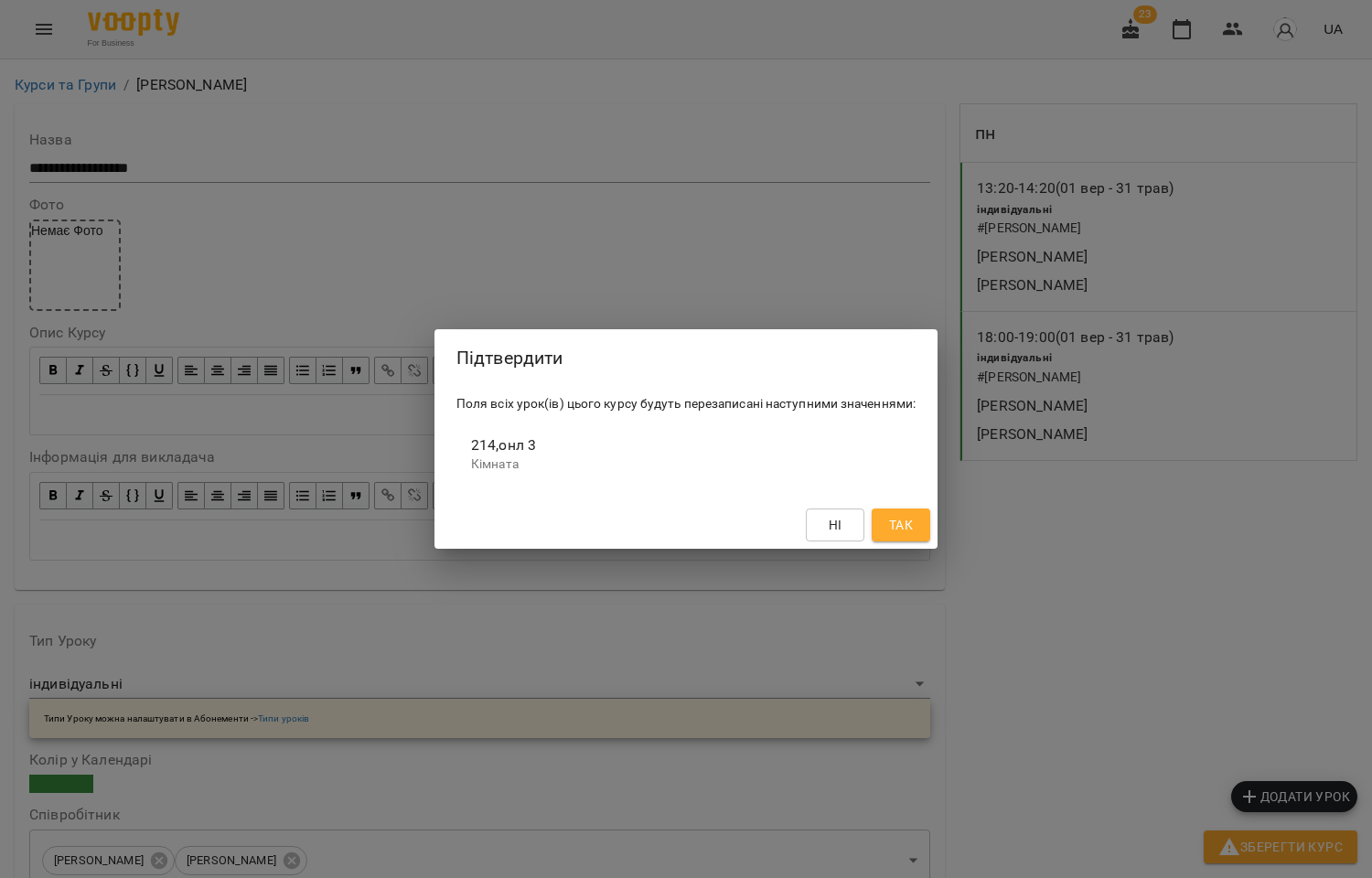
click at [898, 523] on span "Так" at bounding box center [901, 525] width 24 height 22
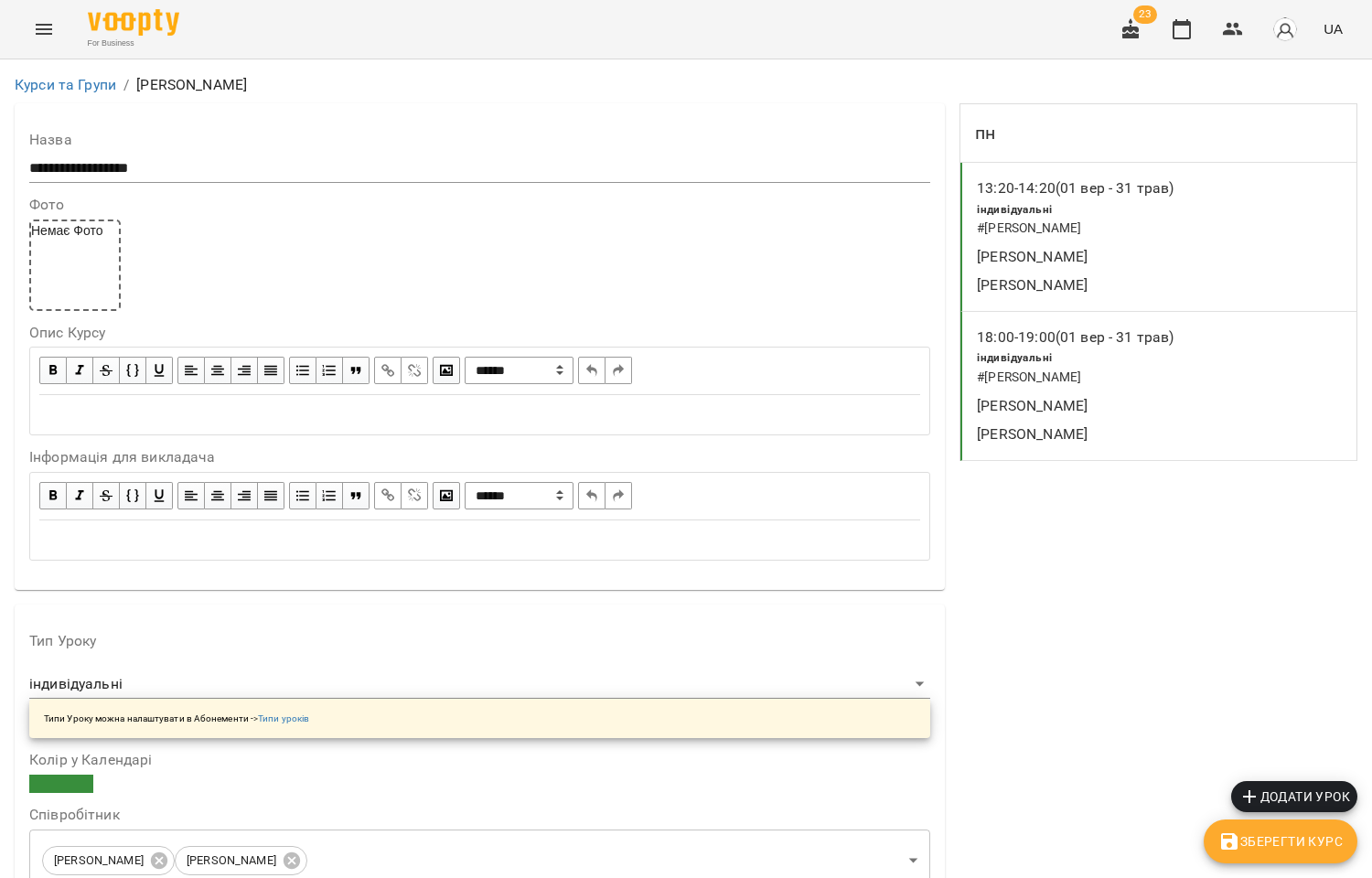
scroll to position [0, 0]
click at [1219, 22] on button "button" at bounding box center [1232, 29] width 44 height 44
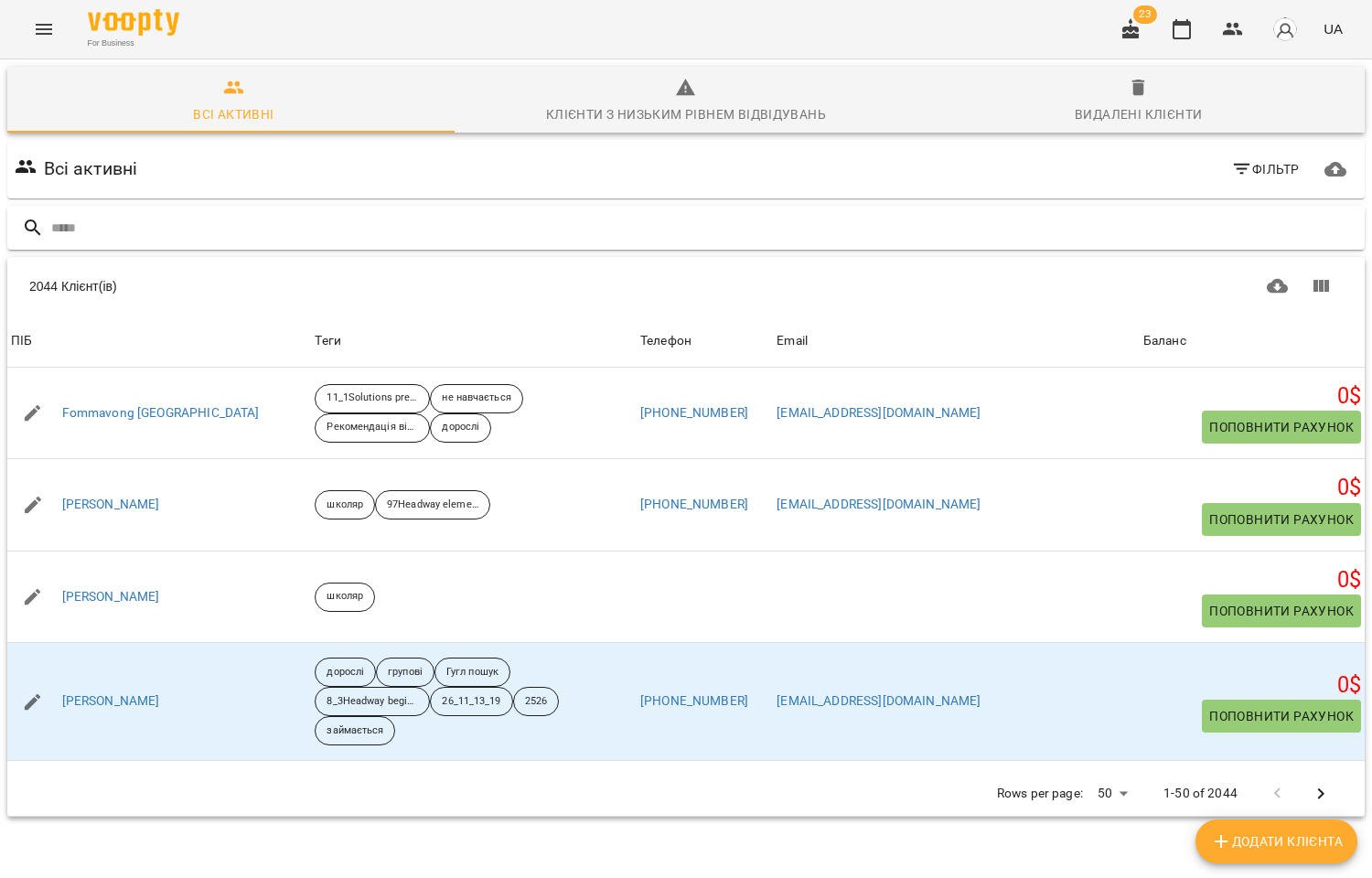
click at [144, 229] on input "text" at bounding box center [704, 228] width 1306 height 31
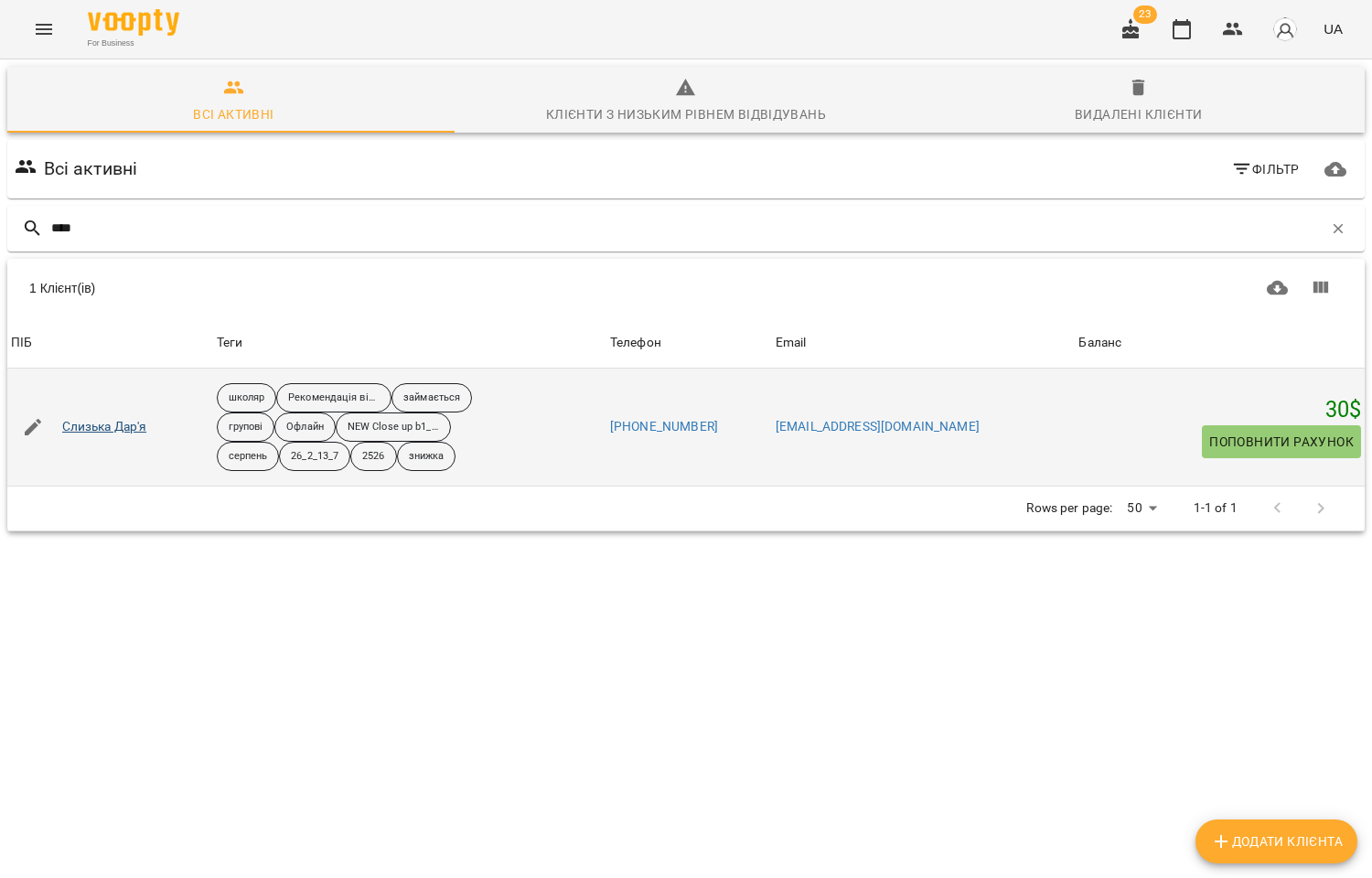
type input "****"
click at [106, 430] on link "Слизька Дар'я" at bounding box center [105, 427] width 85 height 19
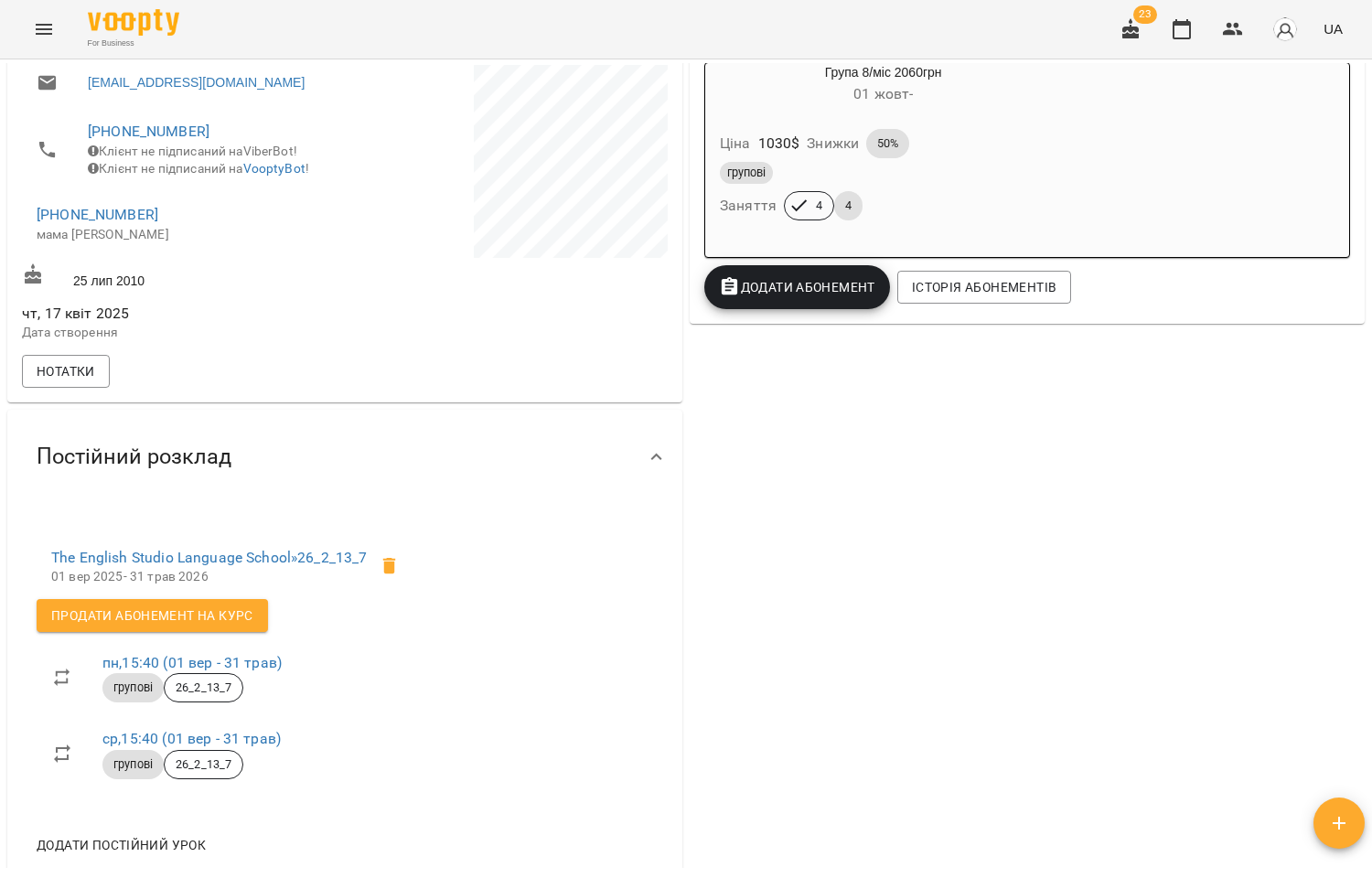
scroll to position [508, 0]
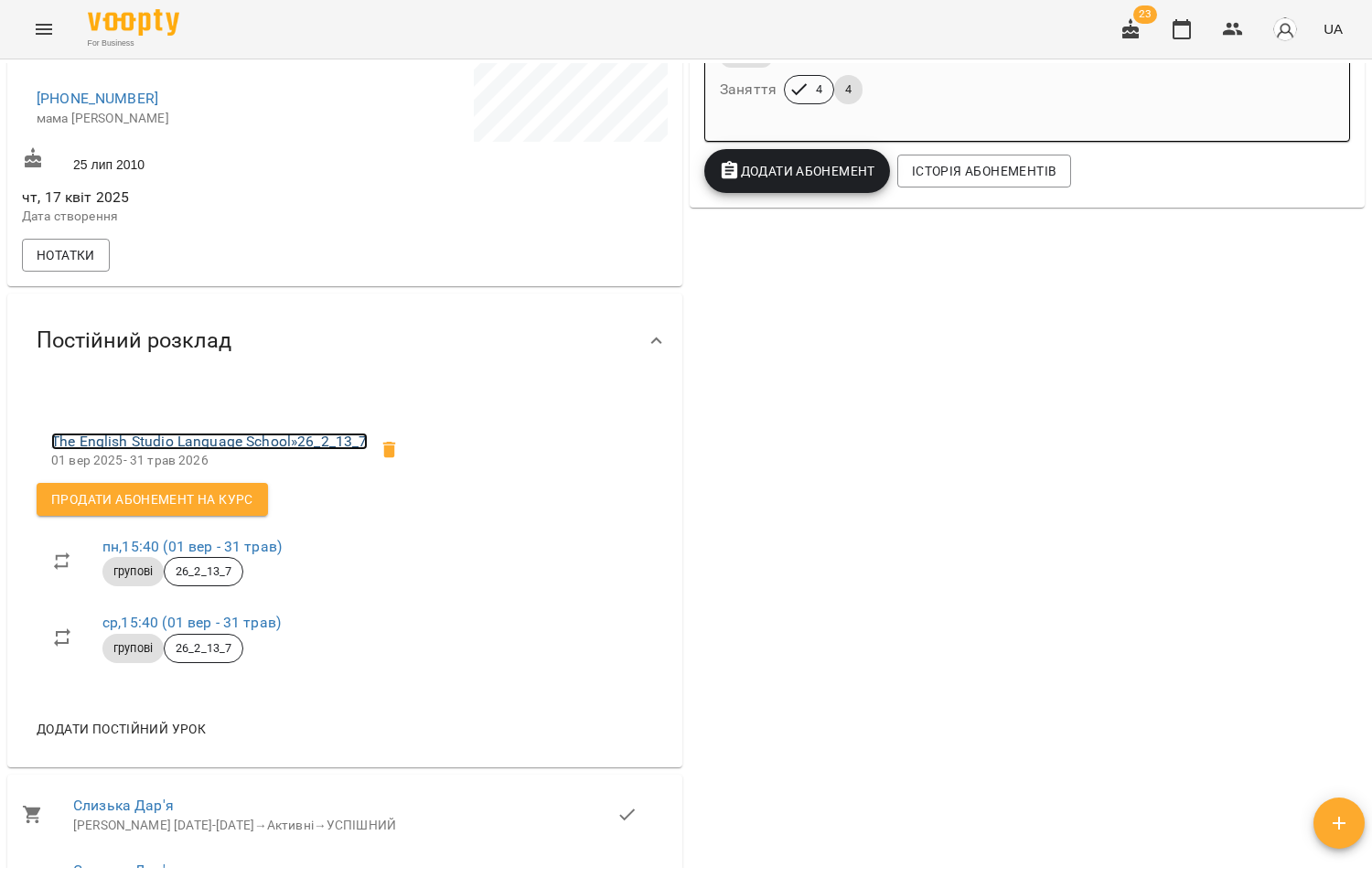
click at [261, 450] on link "The English Studio Language School » 26_2_13_7" at bounding box center [209, 441] width 317 height 18
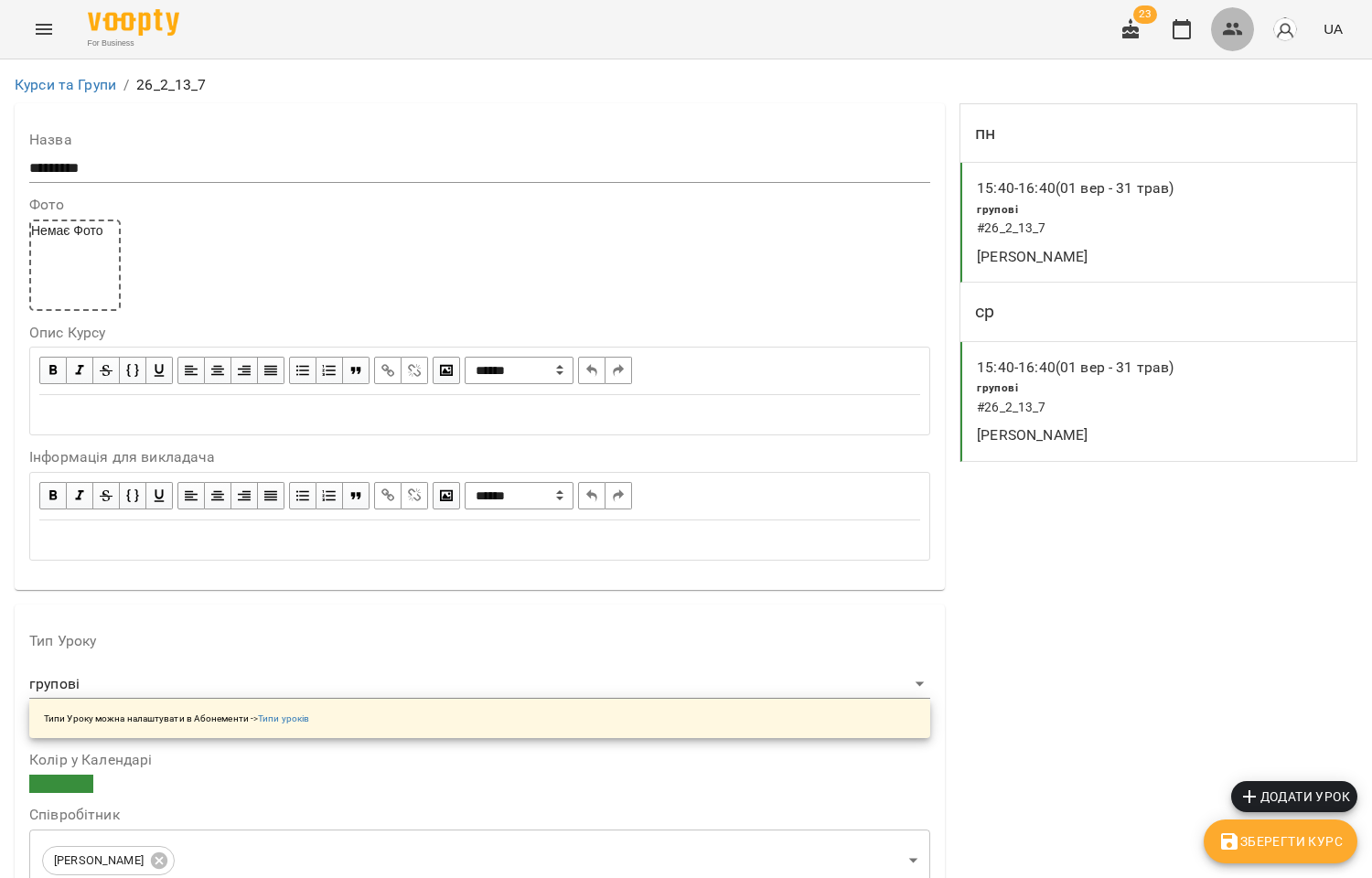
click at [1235, 20] on icon "button" at bounding box center [1233, 30] width 22 height 22
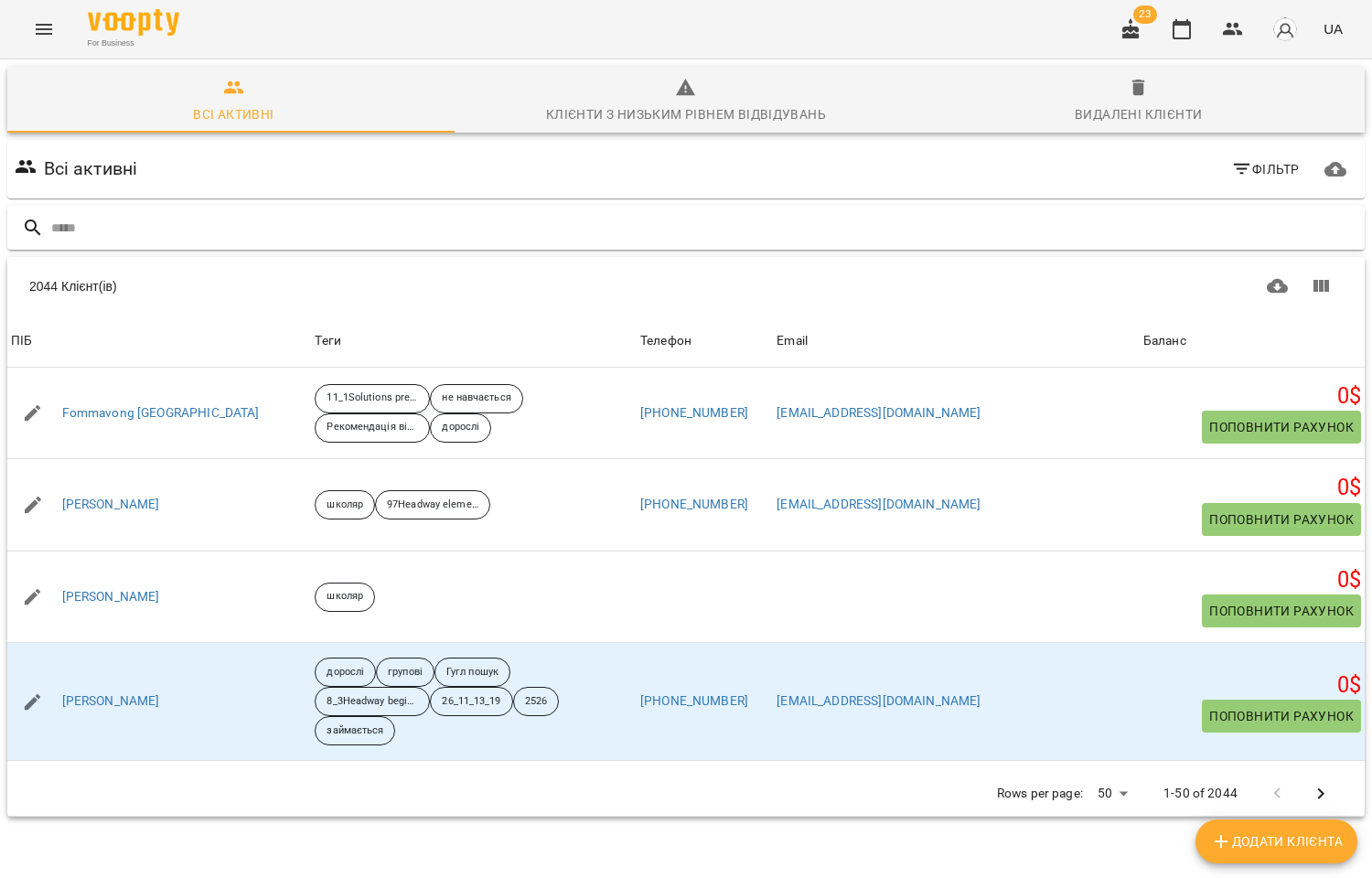
click at [85, 228] on input "text" at bounding box center [704, 228] width 1306 height 31
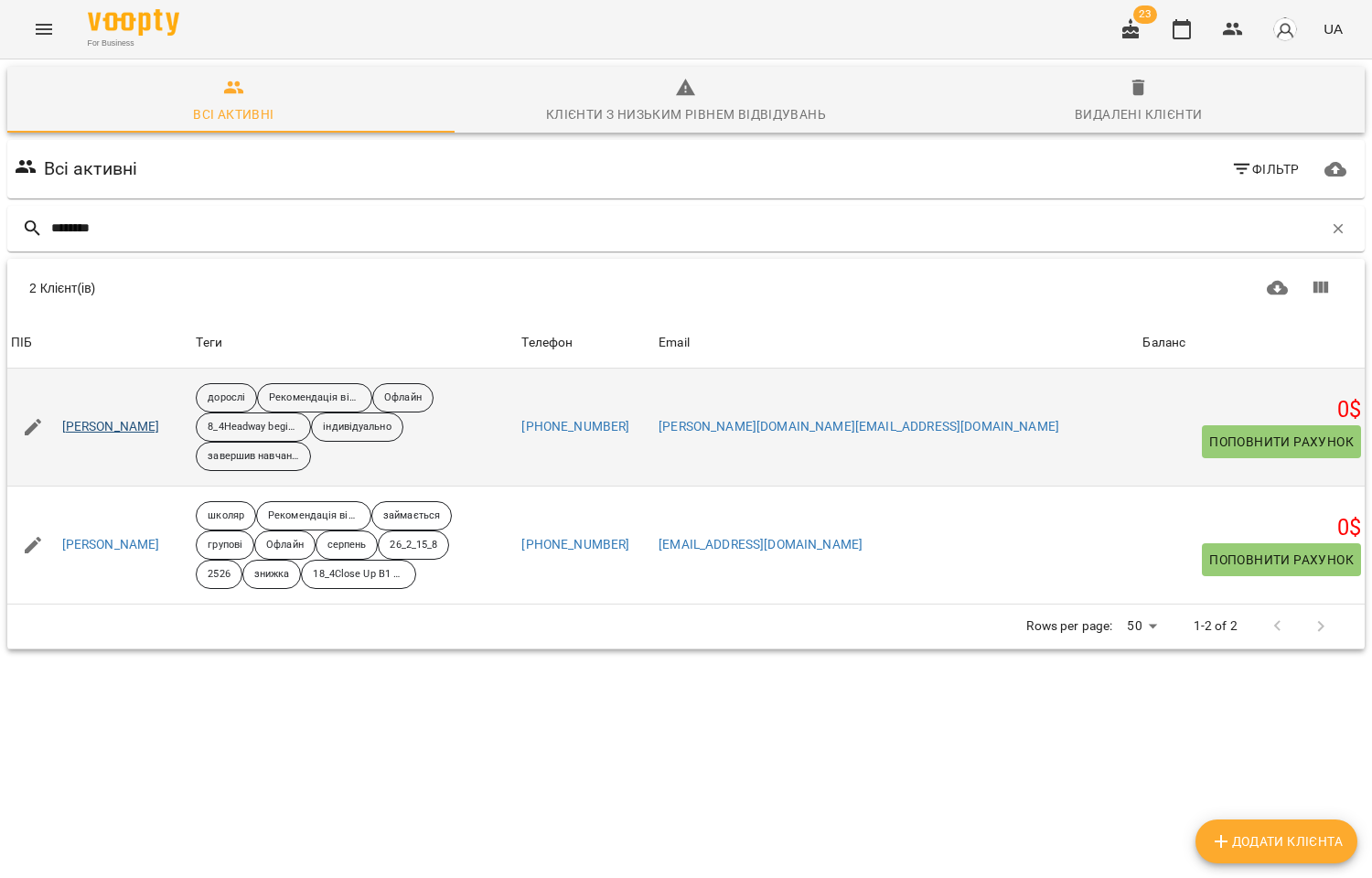
type input "********"
click at [128, 428] on link "Павленко Валентин" at bounding box center [110, 427] width 97 height 19
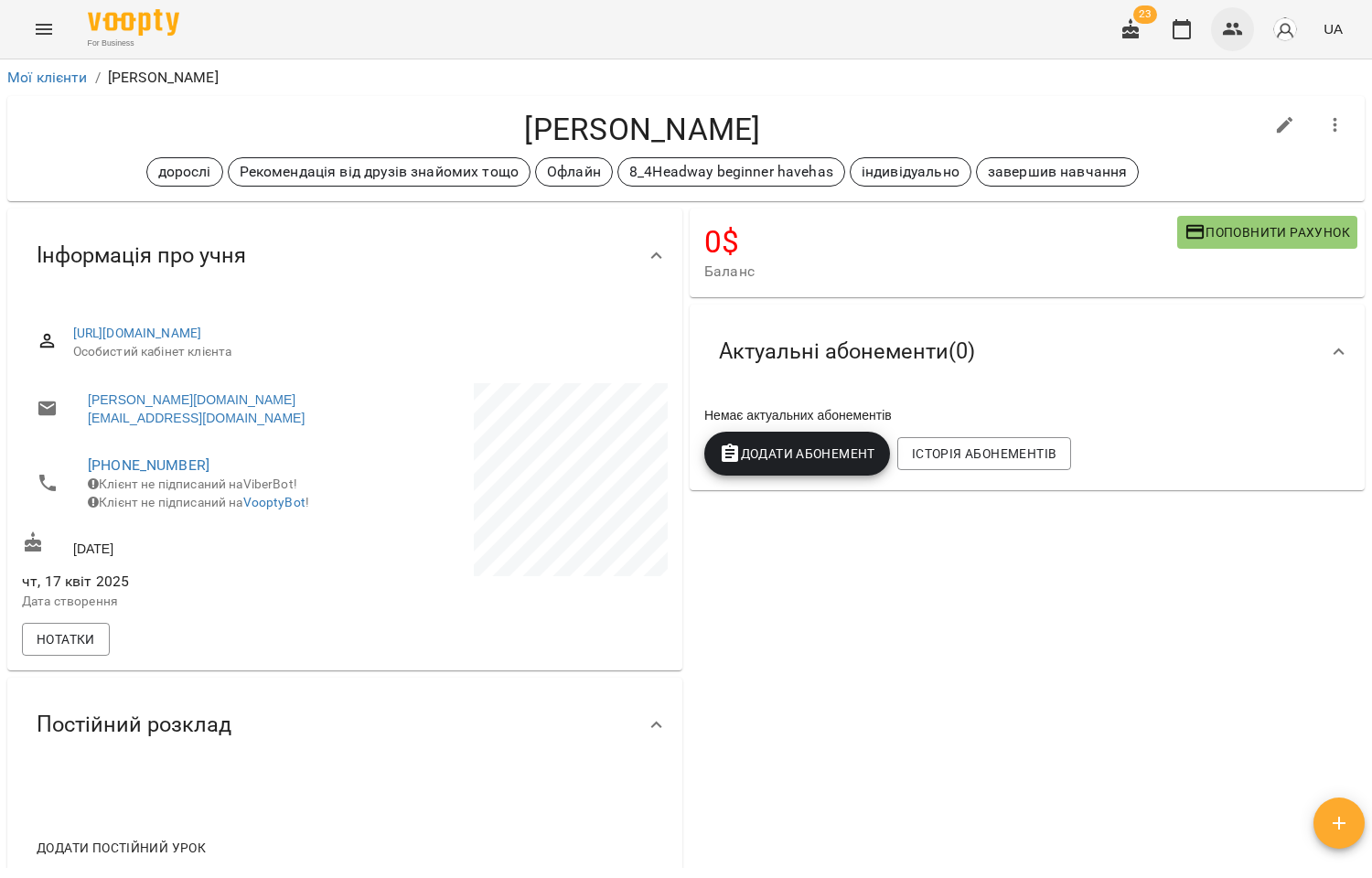
click at [1223, 25] on icon "button" at bounding box center [1233, 30] width 22 height 22
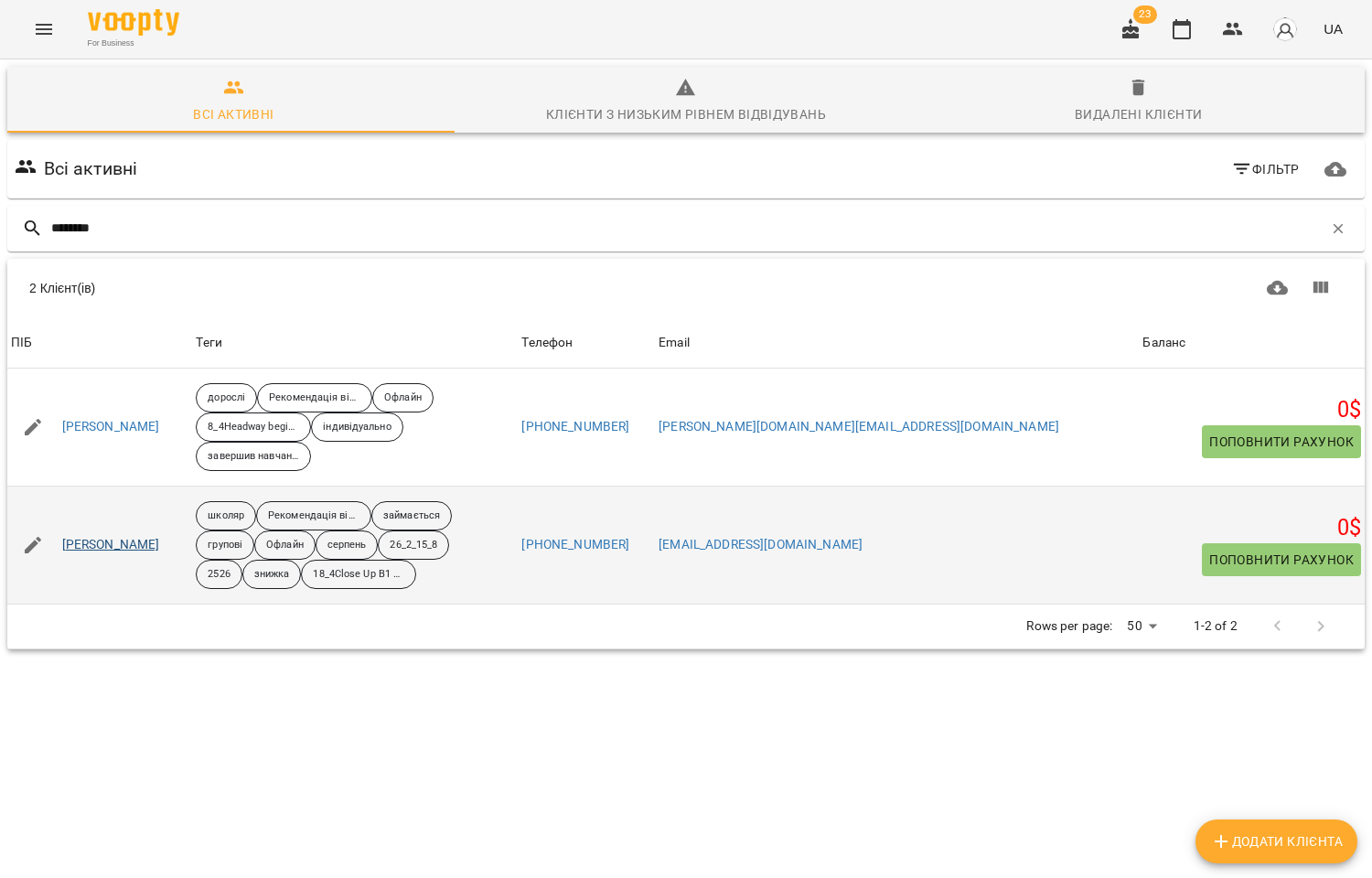
type input "********"
click at [130, 537] on link "Павленко Максим" at bounding box center [110, 545] width 97 height 19
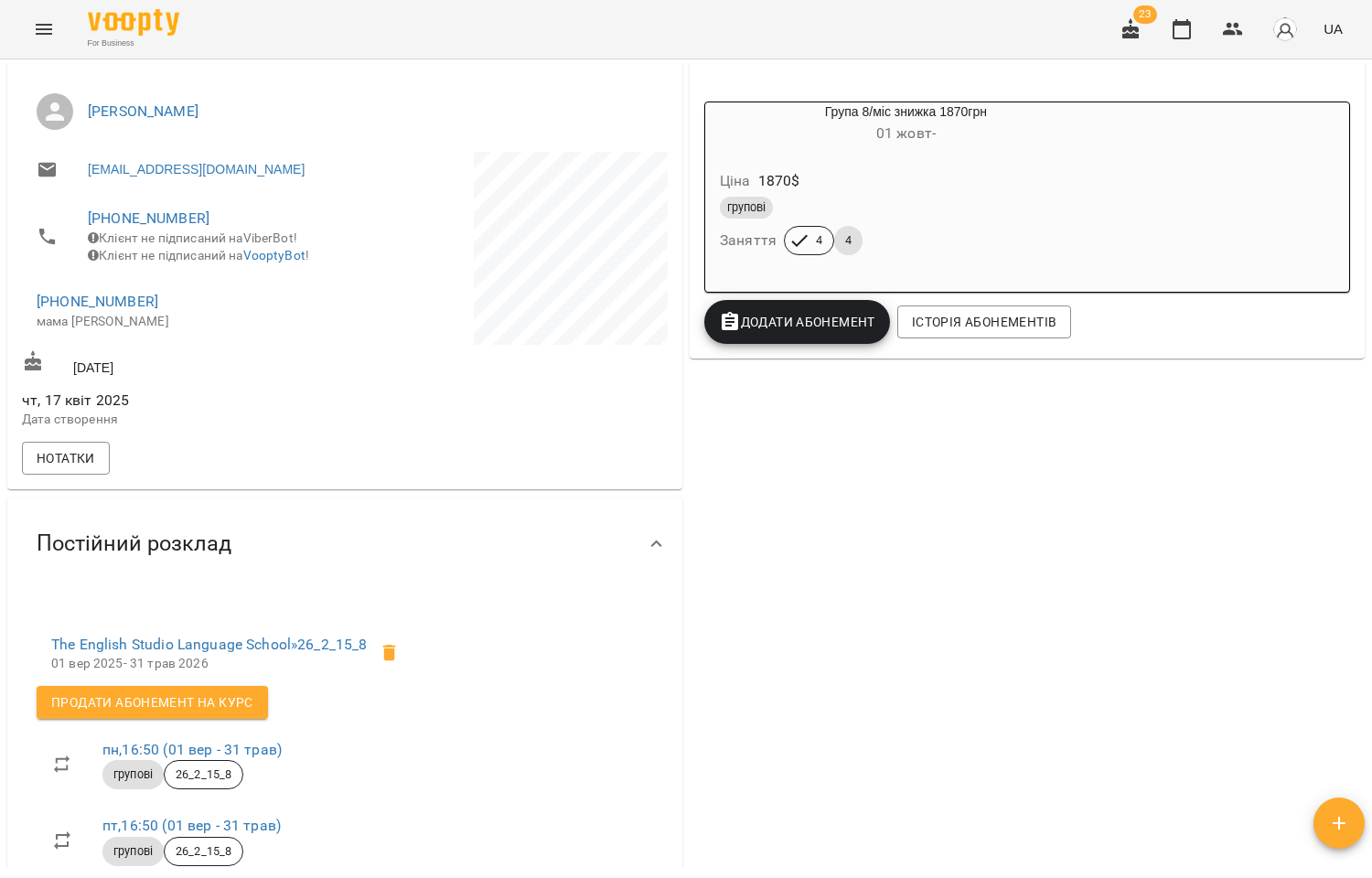
scroll to position [508, 0]
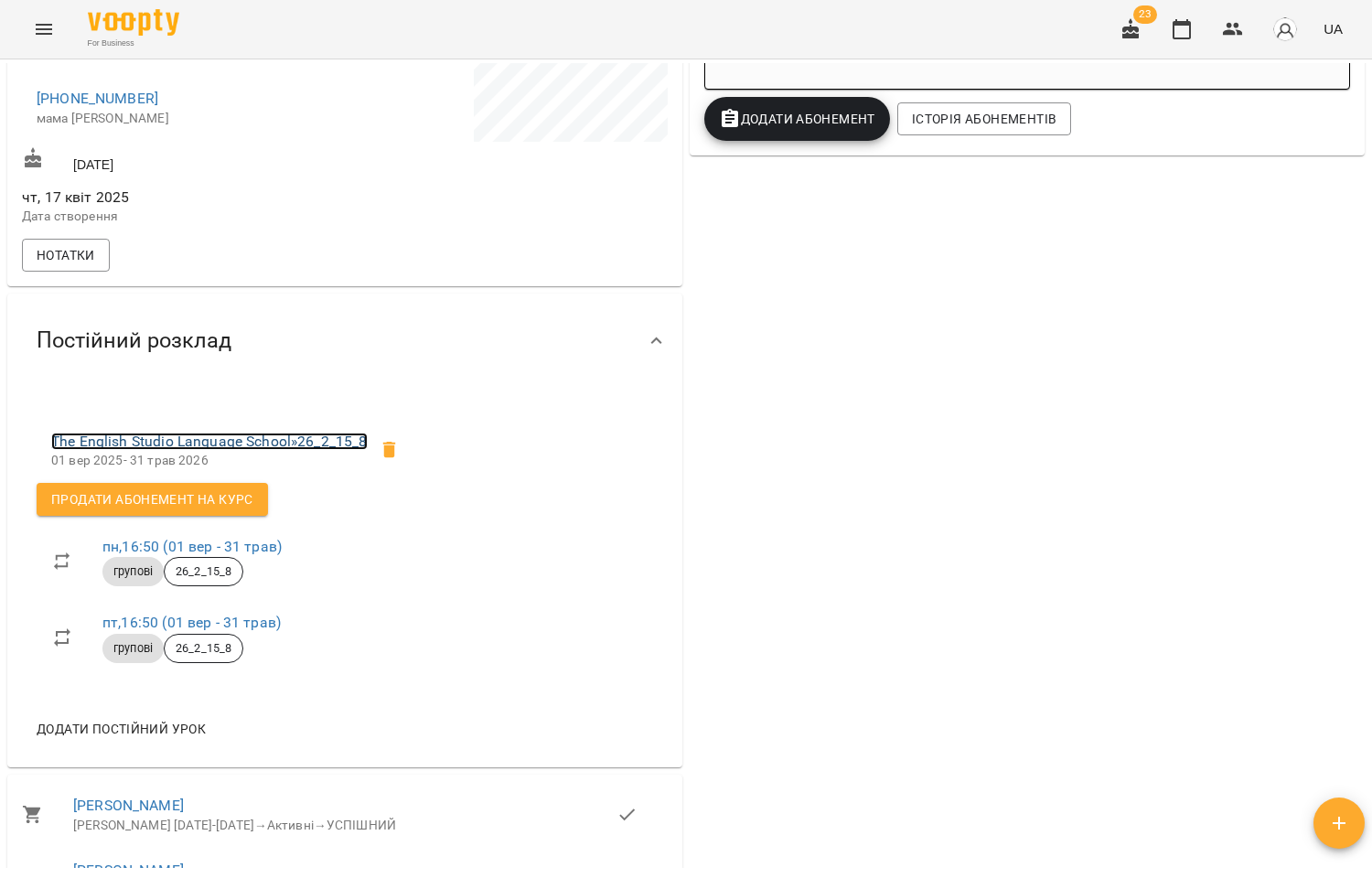
click at [258, 450] on link "The English Studio Language School » 26_2_15_8" at bounding box center [209, 441] width 317 height 18
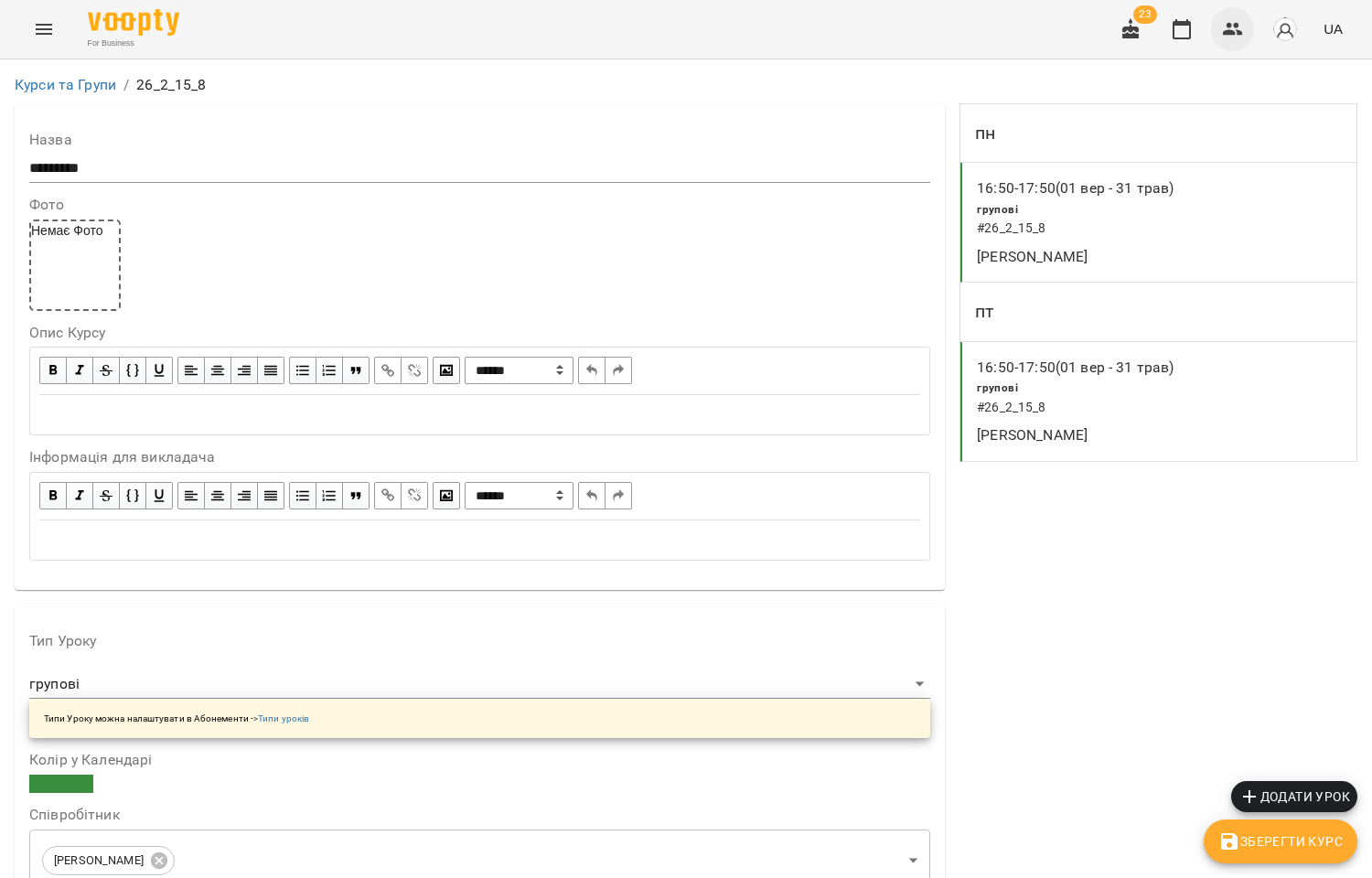
click at [1223, 22] on icon "button" at bounding box center [1233, 30] width 22 height 22
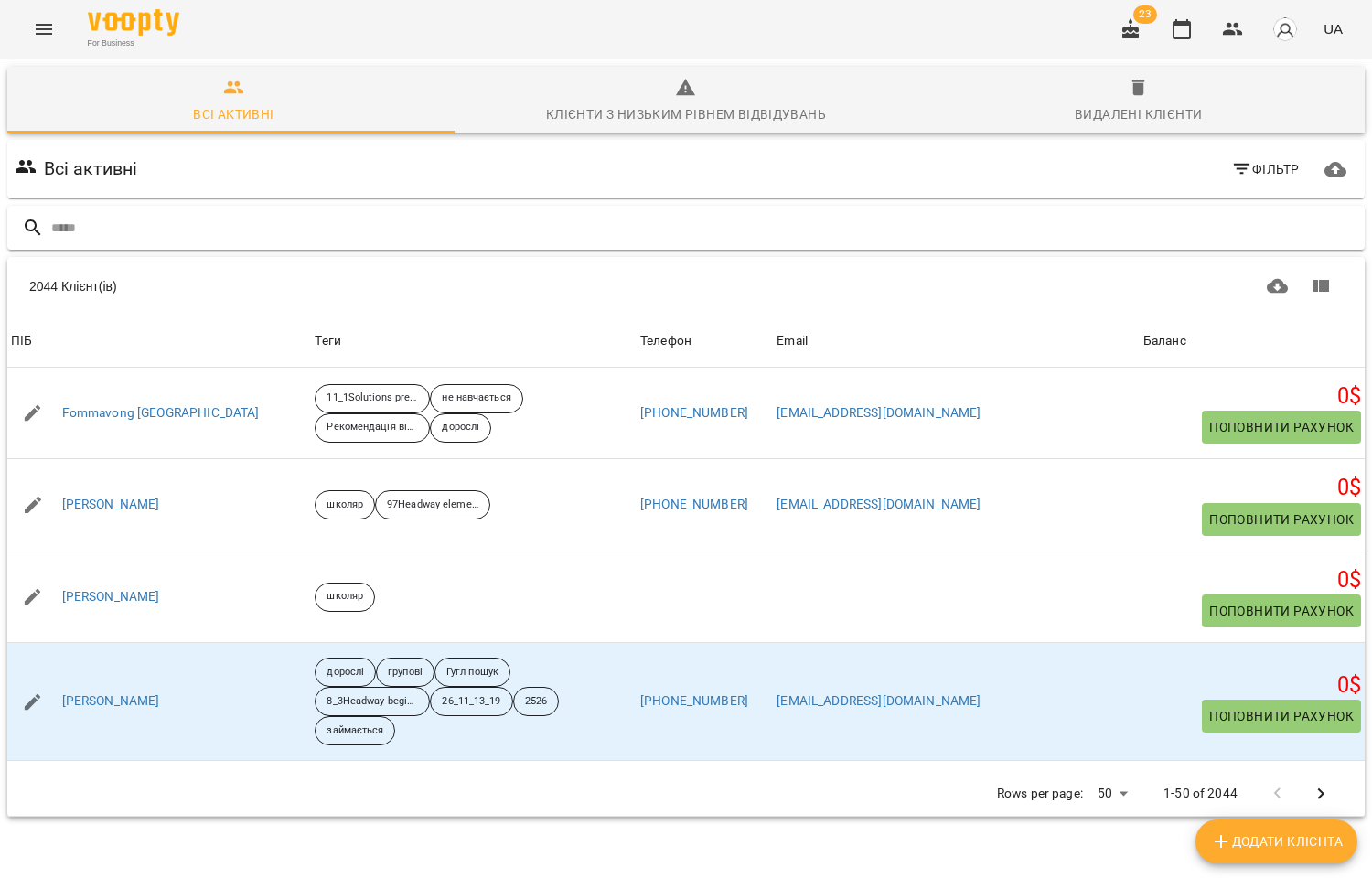
click at [74, 222] on input "text" at bounding box center [704, 228] width 1306 height 31
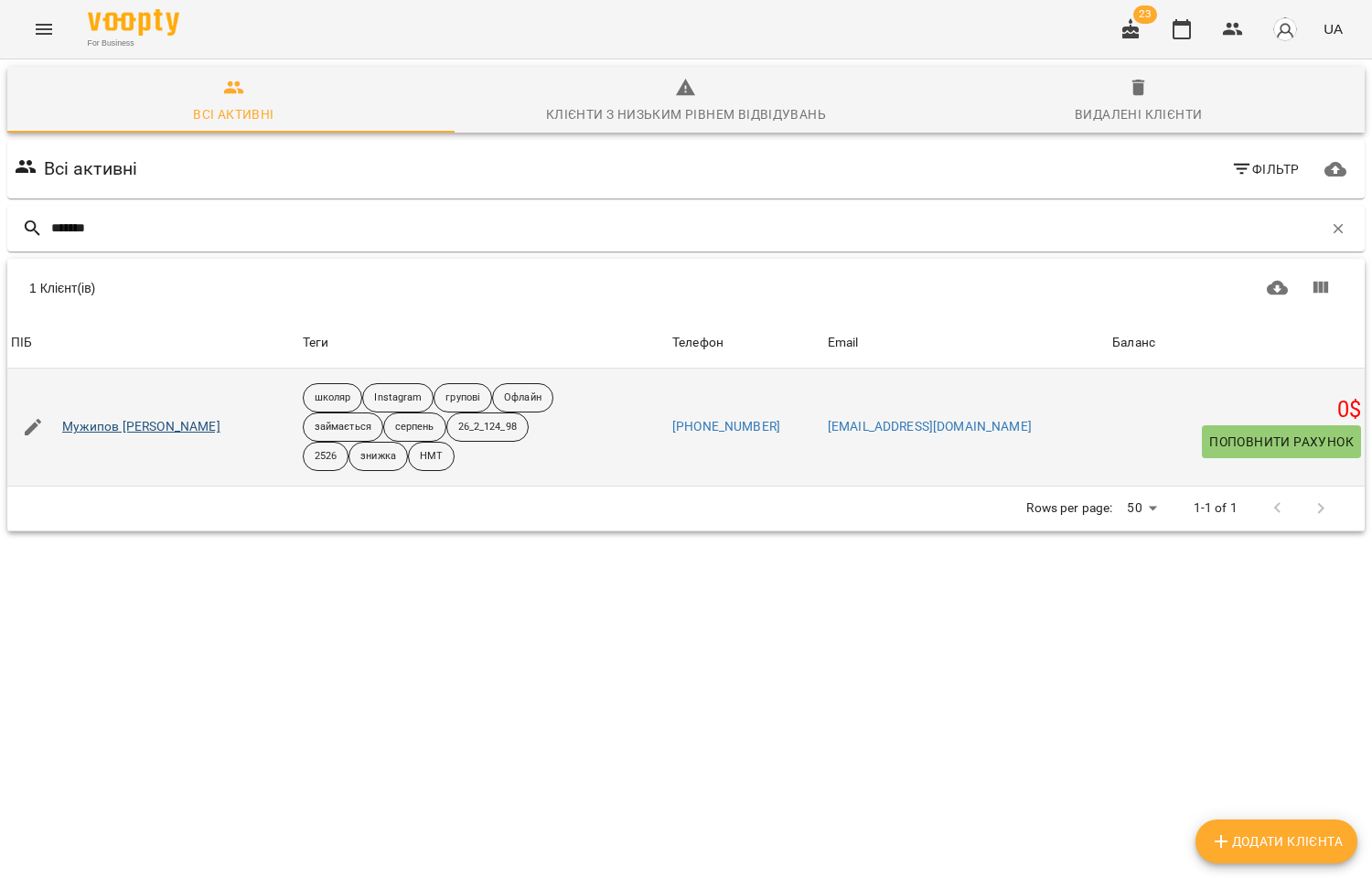
type input "*******"
click at [144, 422] on link "Мужипов Владислав" at bounding box center [141, 427] width 158 height 19
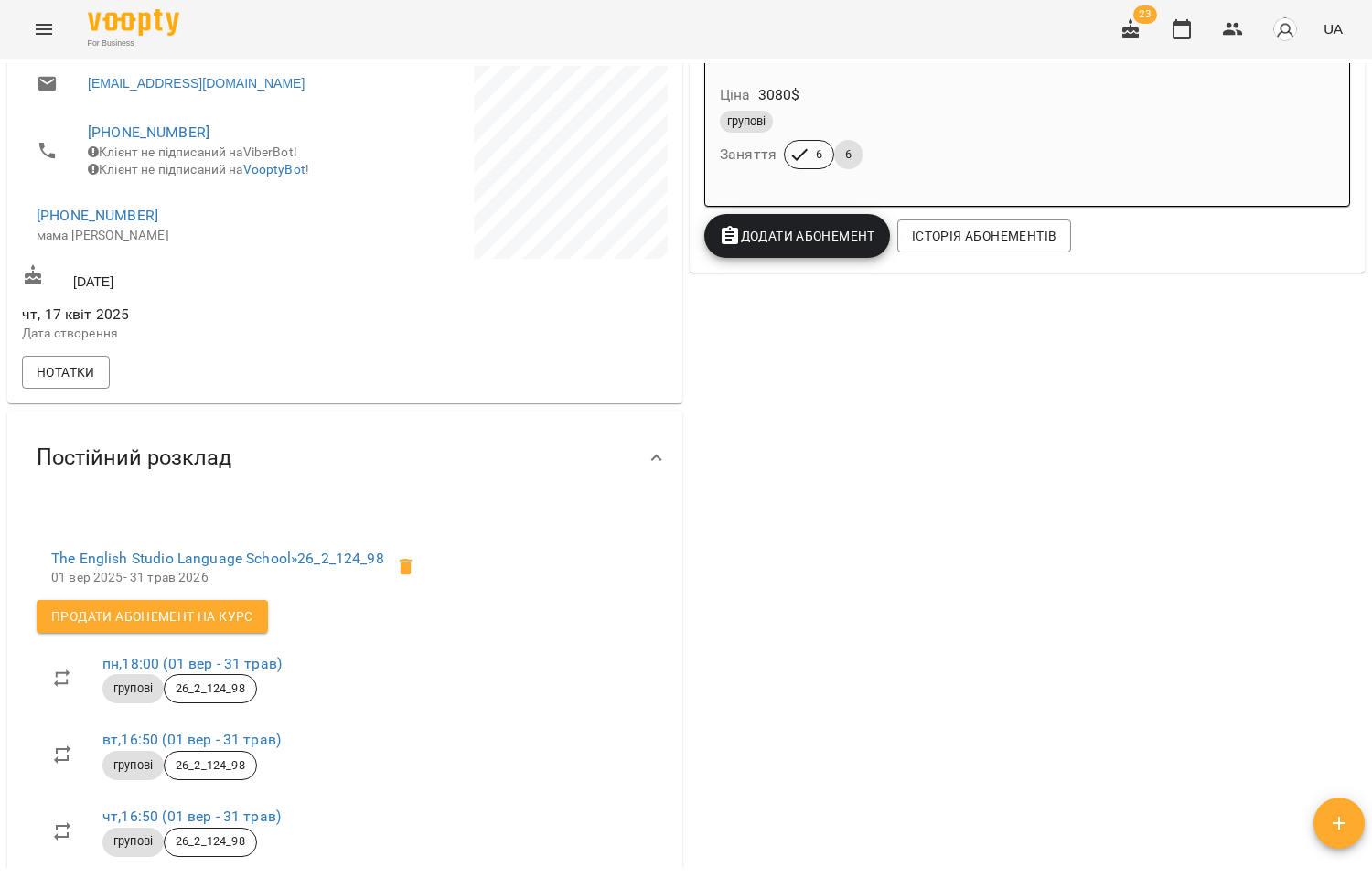
scroll to position [508, 0]
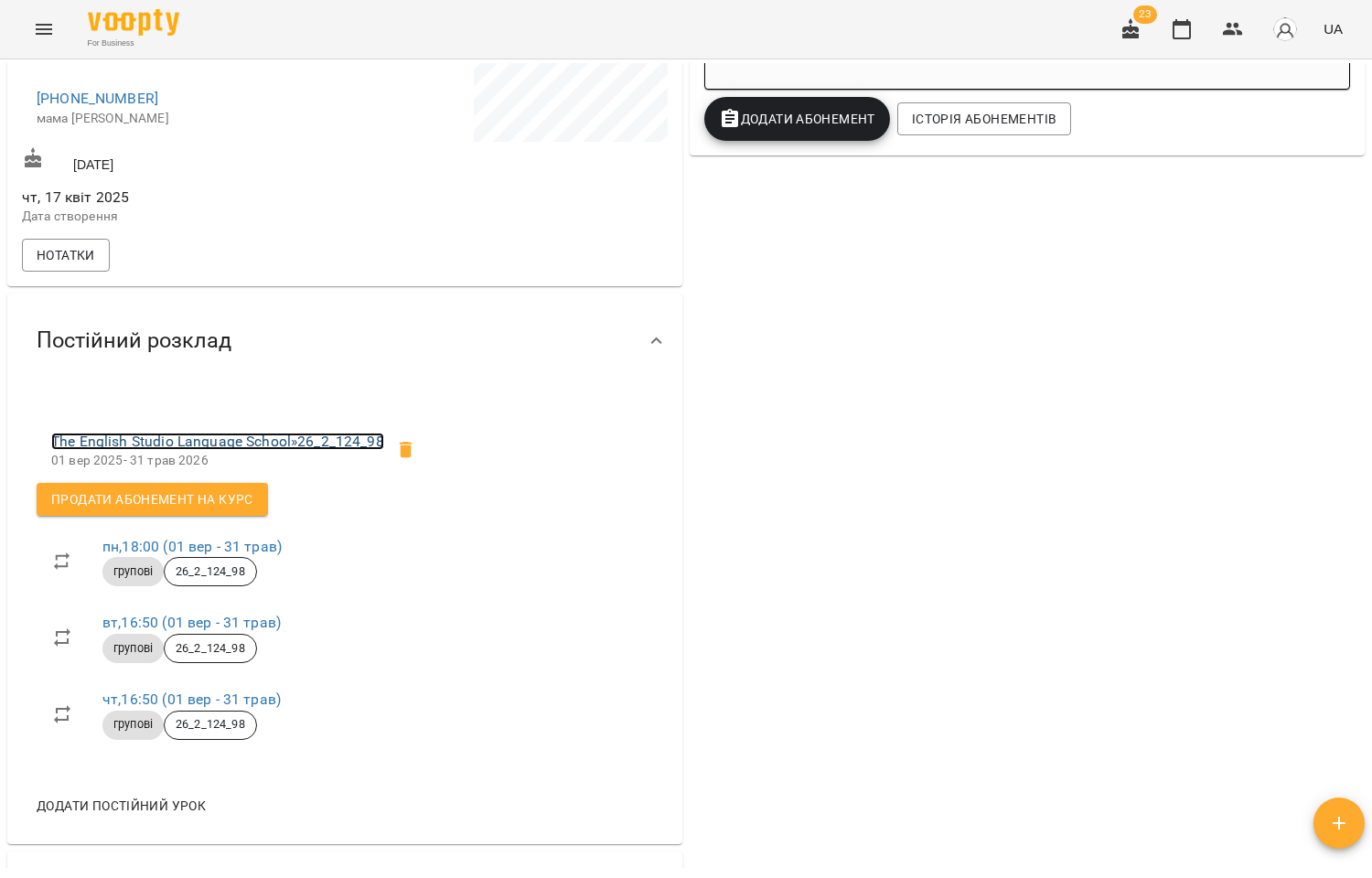
click at [256, 449] on link "The English Studio Language School » 26_2_124_98" at bounding box center [217, 441] width 333 height 18
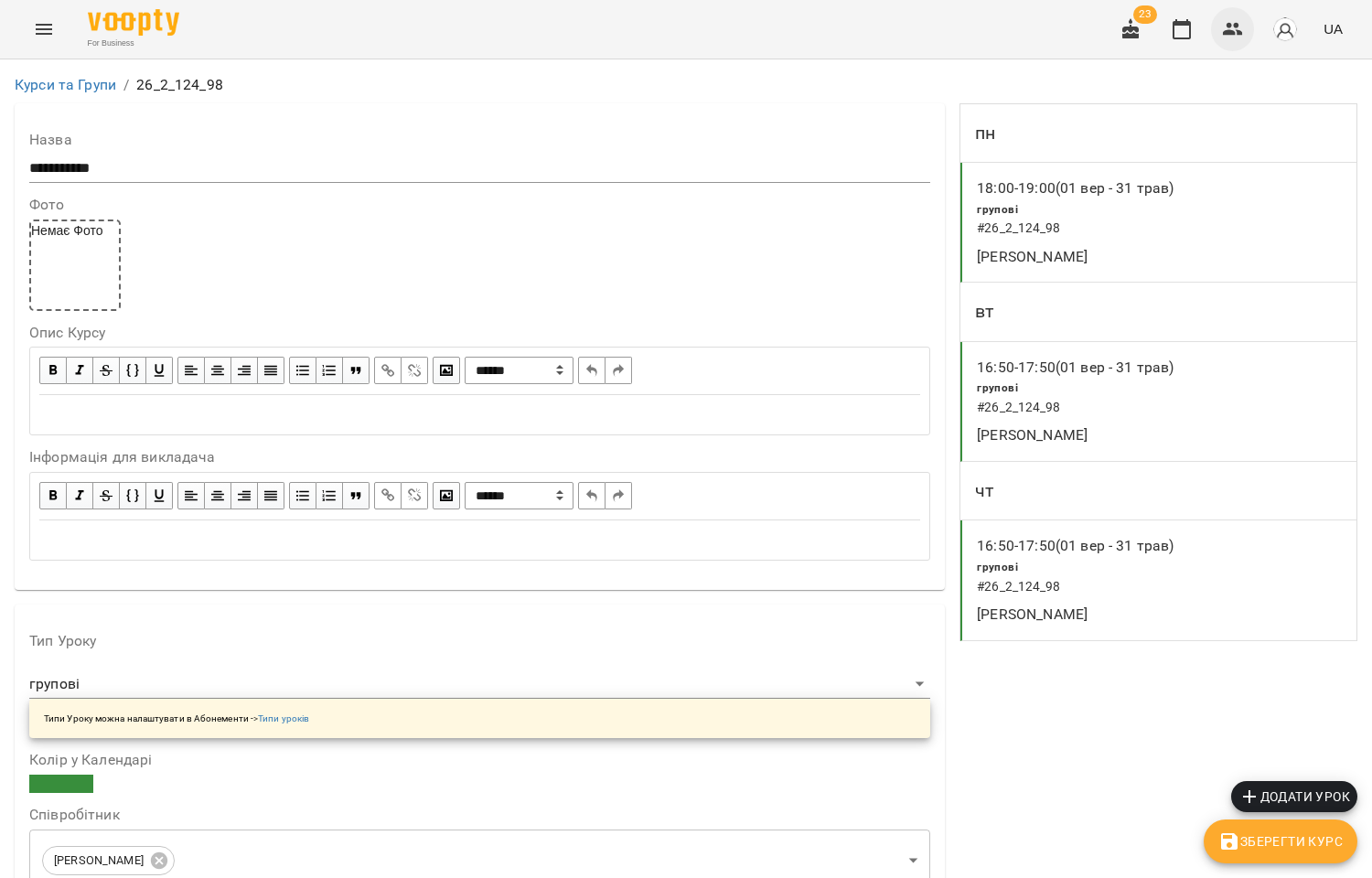
scroll to position [609, 0]
click at [1227, 22] on icon "button" at bounding box center [1233, 30] width 22 height 22
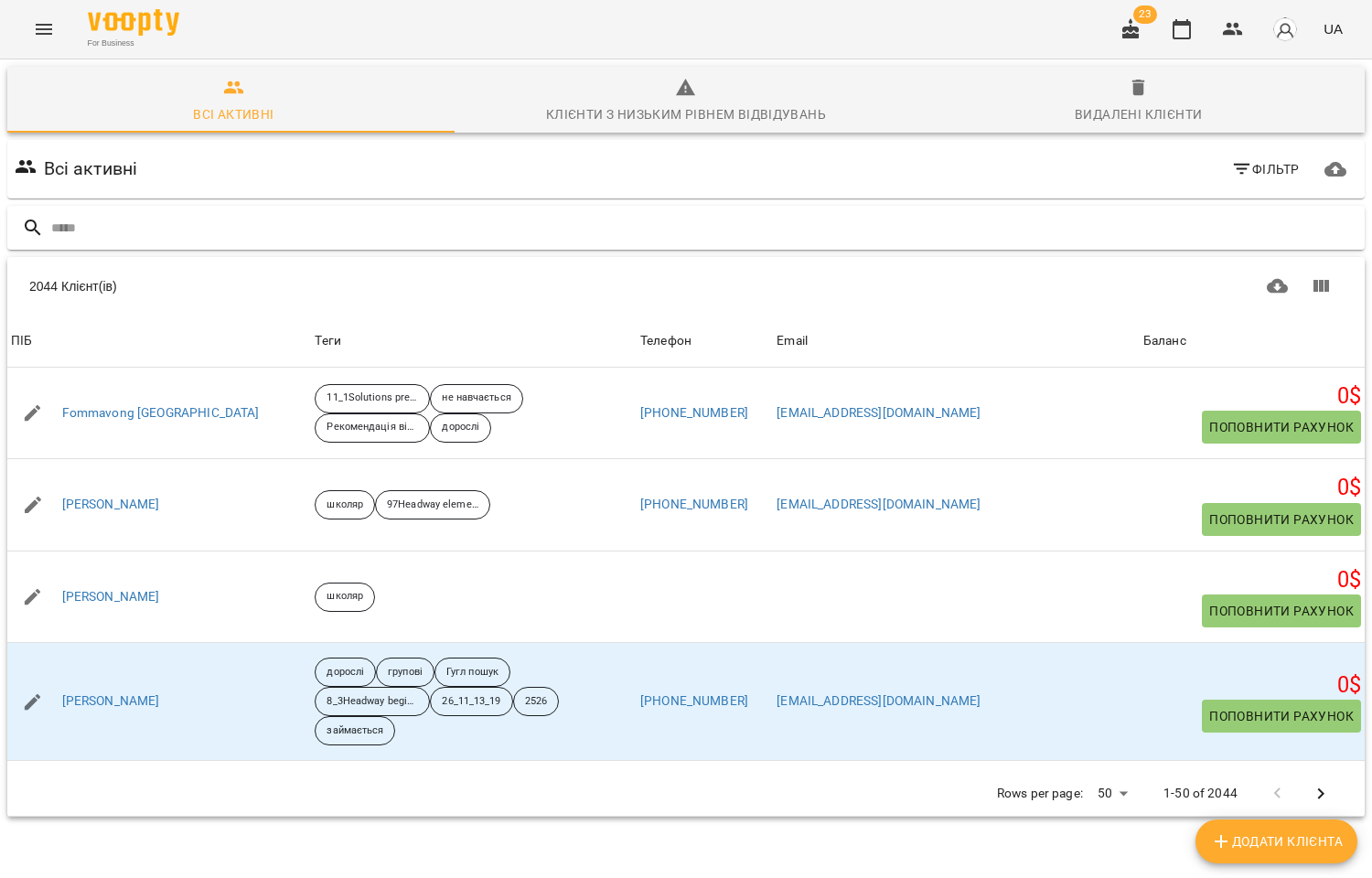
click at [141, 232] on input "text" at bounding box center [704, 228] width 1306 height 31
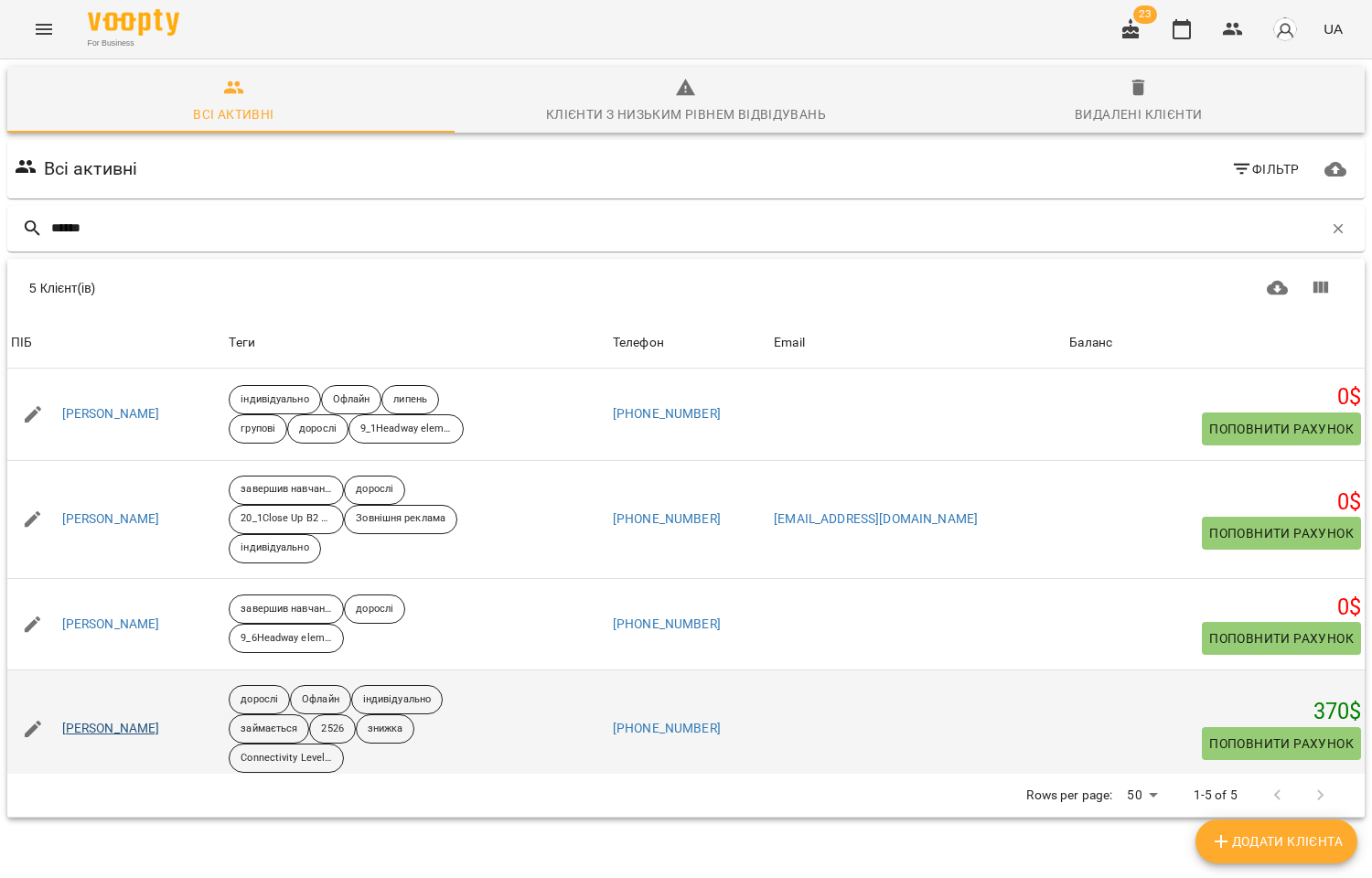
type input "******"
click at [160, 727] on link "Кушнір Наталья Борисівна VIP" at bounding box center [110, 729] width 97 height 19
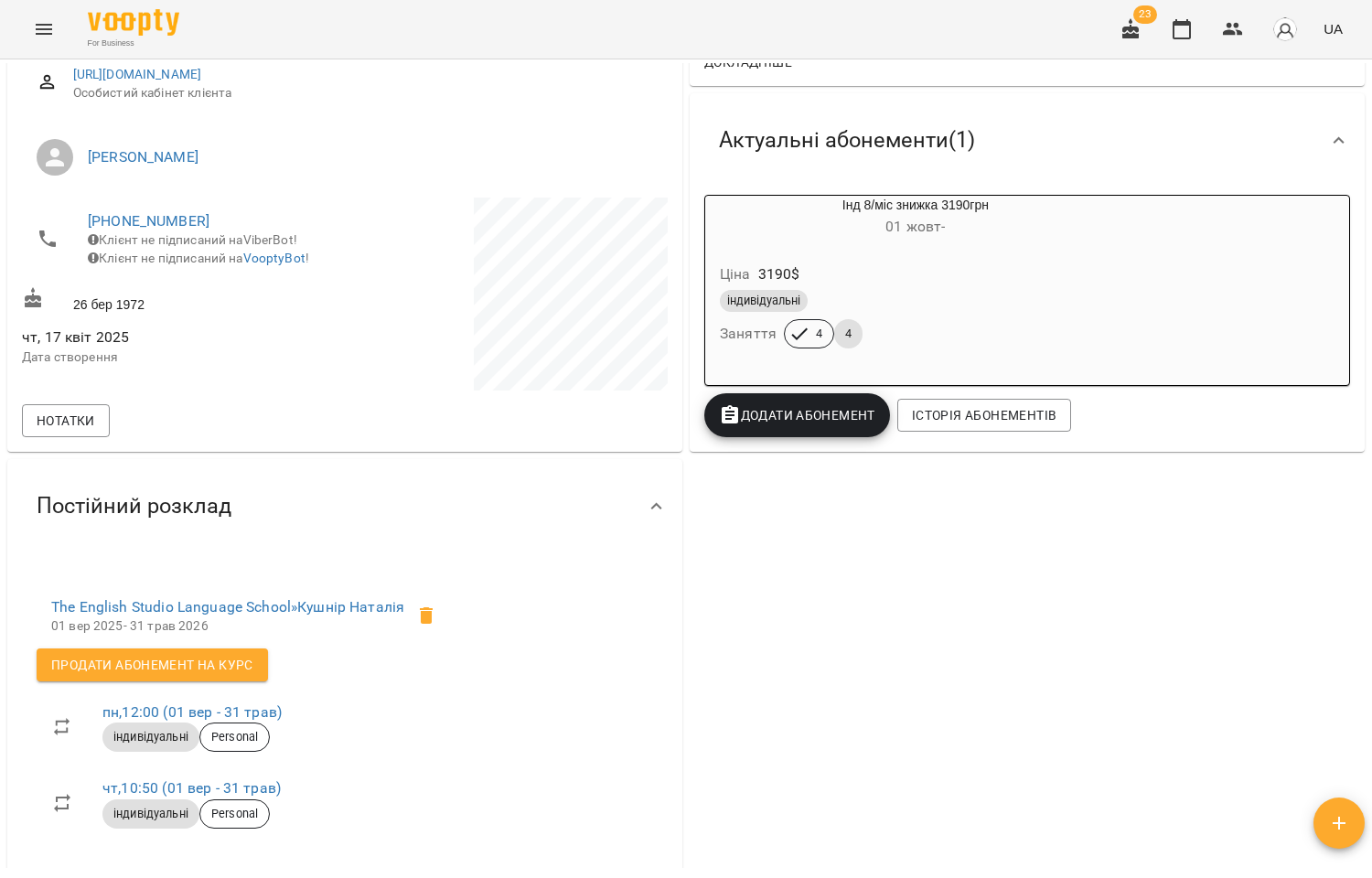
scroll to position [304, 0]
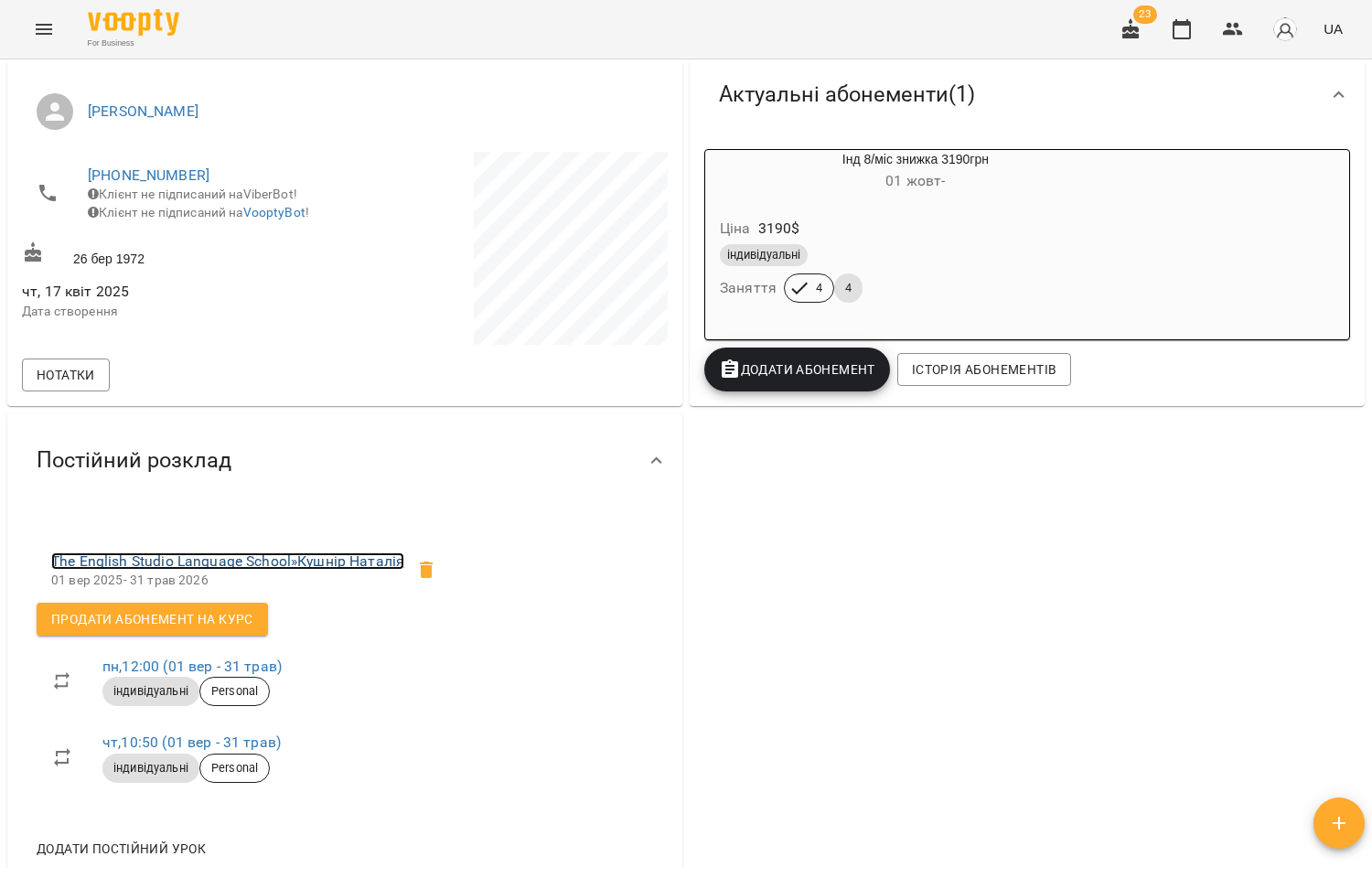
click at [198, 568] on link "The English Studio Language School » Кушнір Наталія" at bounding box center [227, 561] width 353 height 18
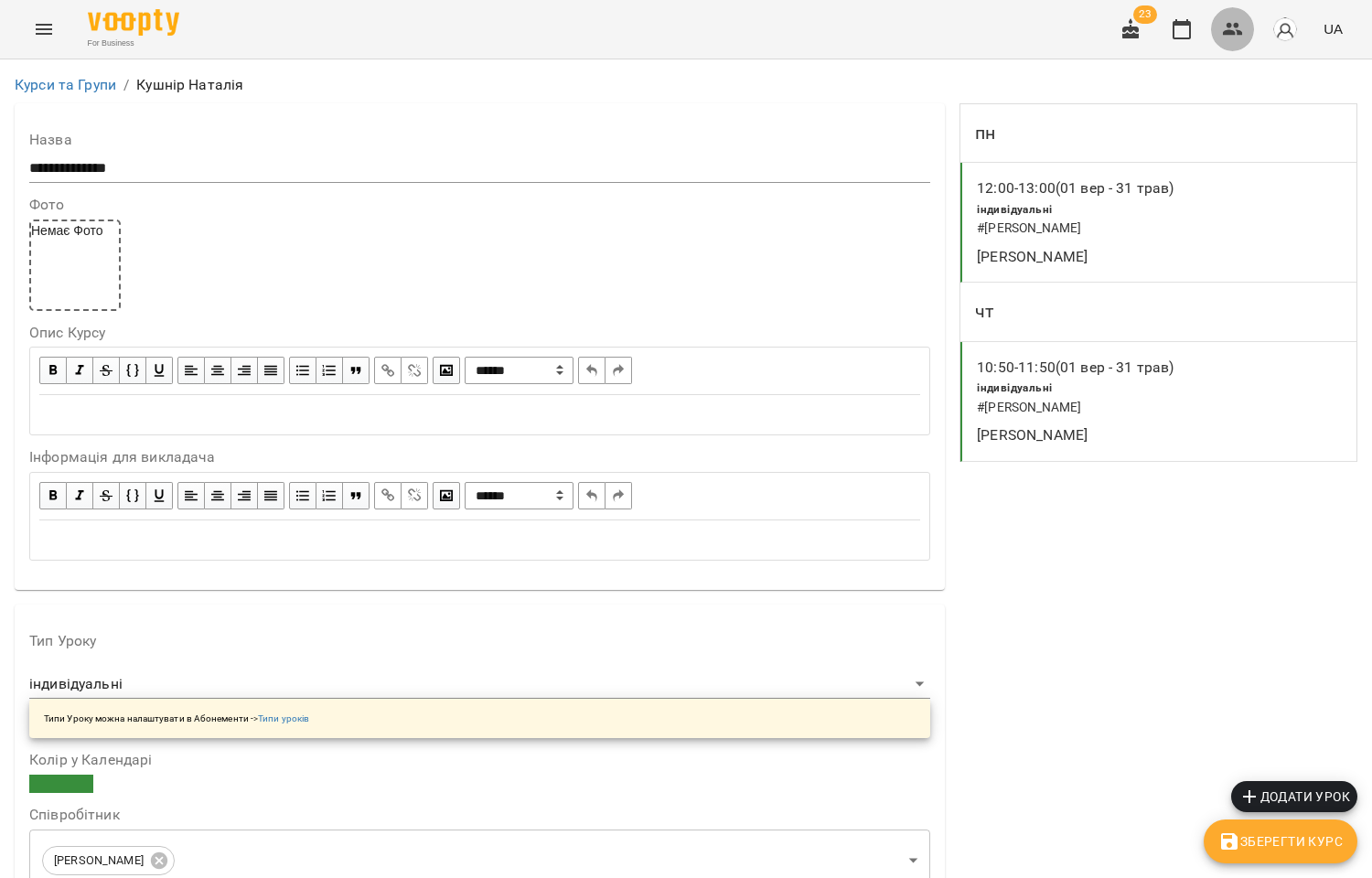
click at [1239, 32] on icon "button" at bounding box center [1233, 30] width 20 height 13
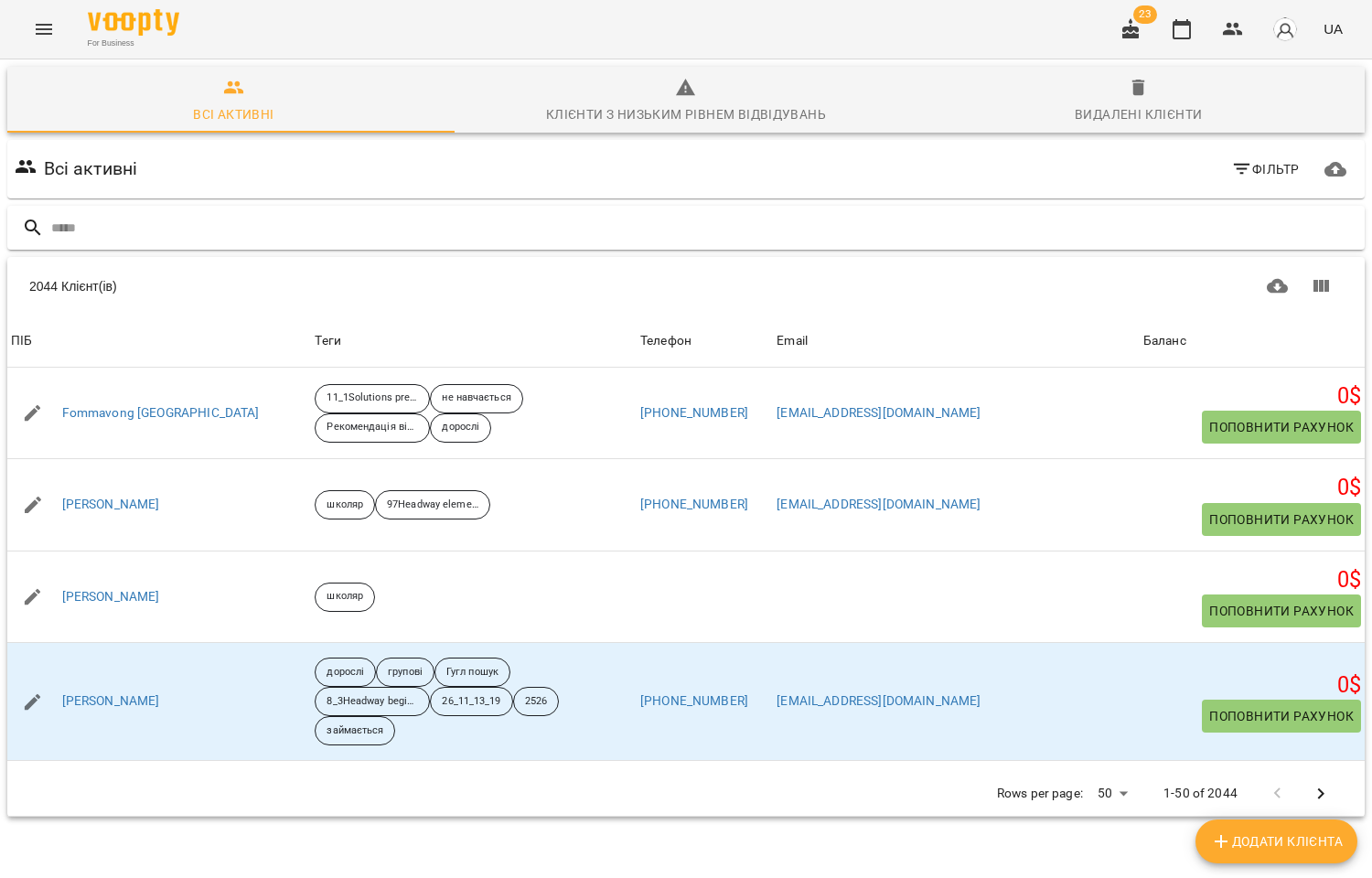
click at [153, 223] on input "text" at bounding box center [704, 228] width 1306 height 31
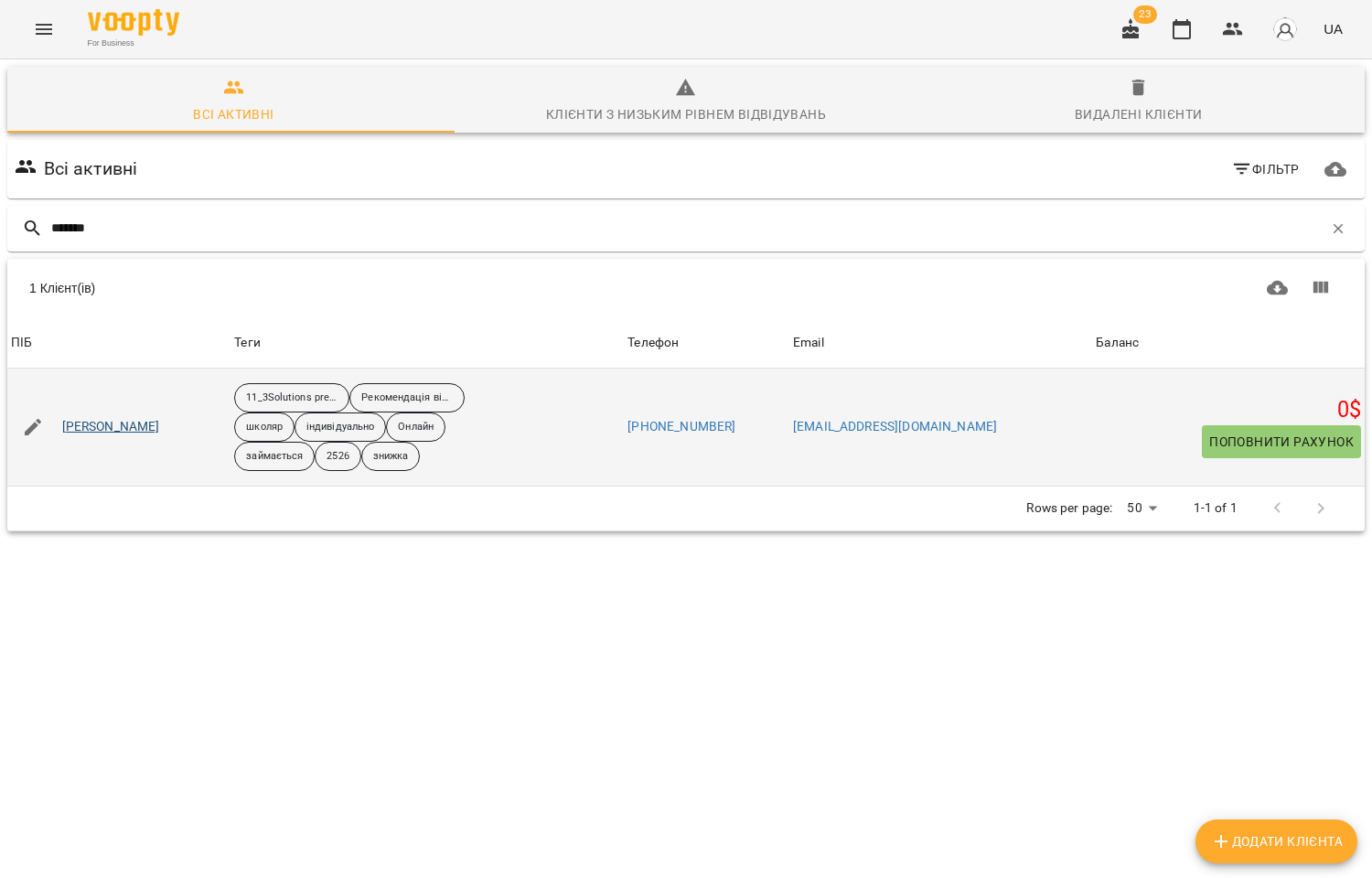
type input "*******"
click at [108, 423] on link "Маринич Поліна" at bounding box center [110, 427] width 97 height 19
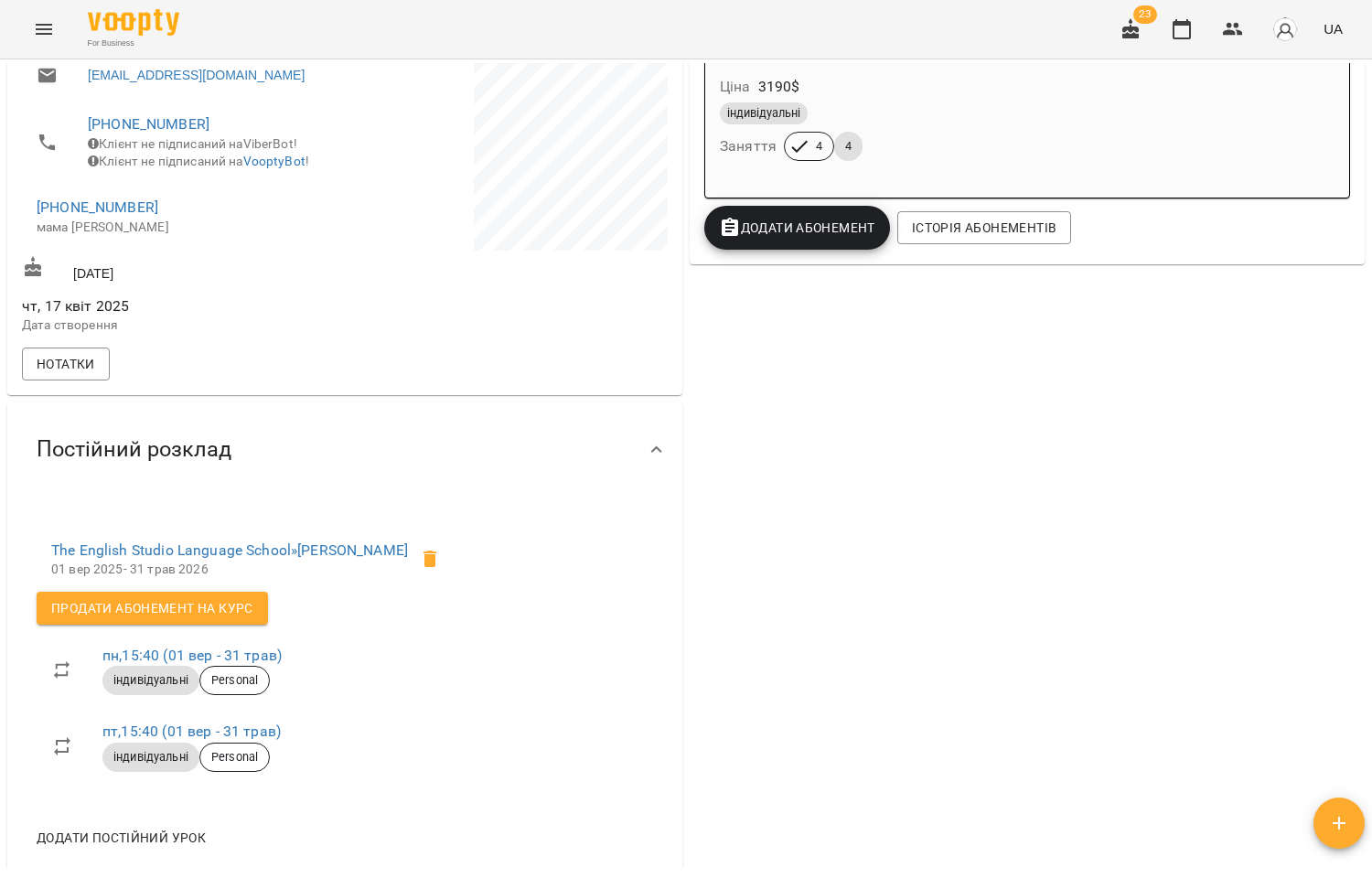
scroll to position [508, 0]
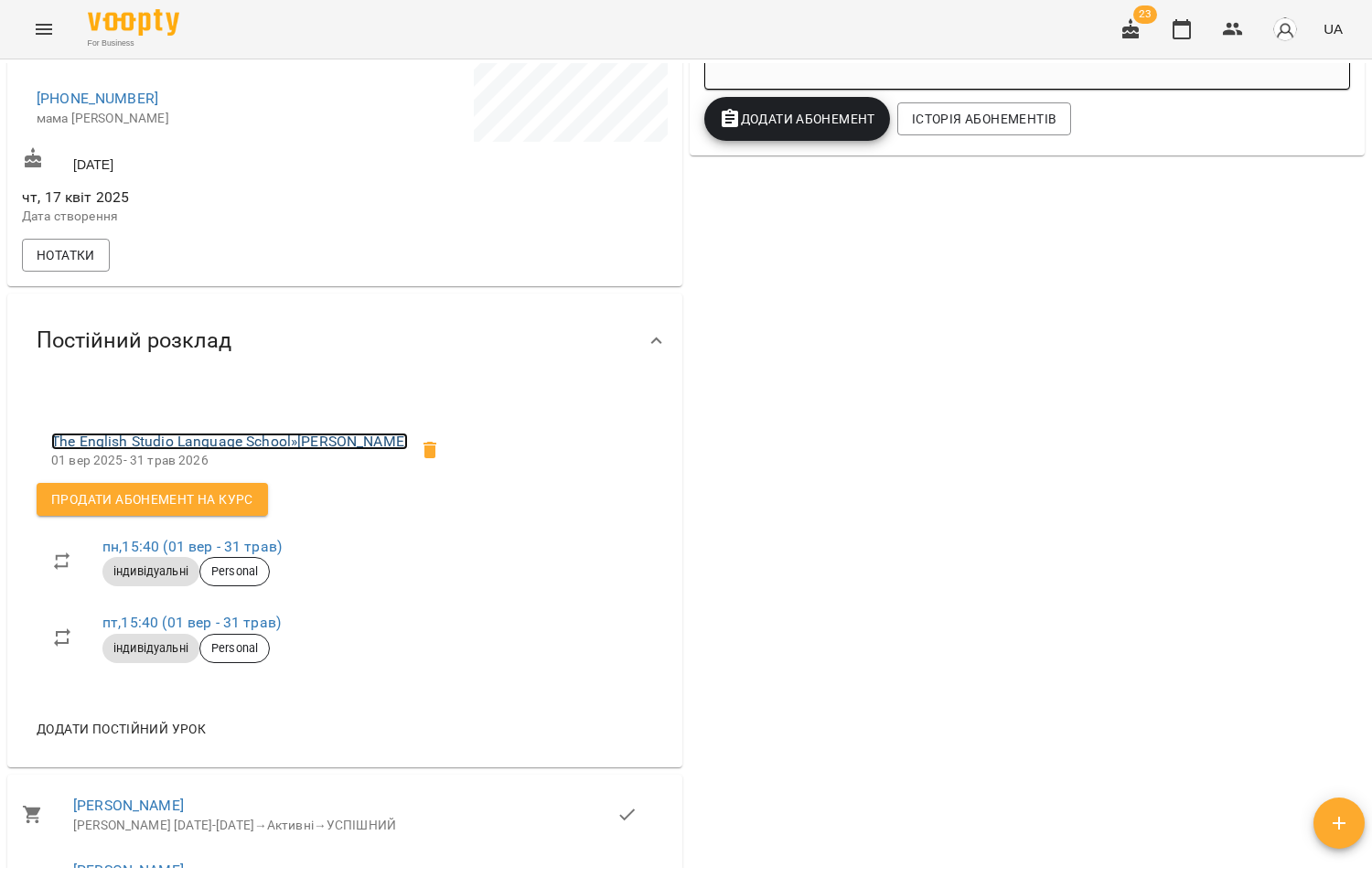
click at [268, 450] on link "The English Studio Language School » Маринич Поліна" at bounding box center [229, 441] width 356 height 18
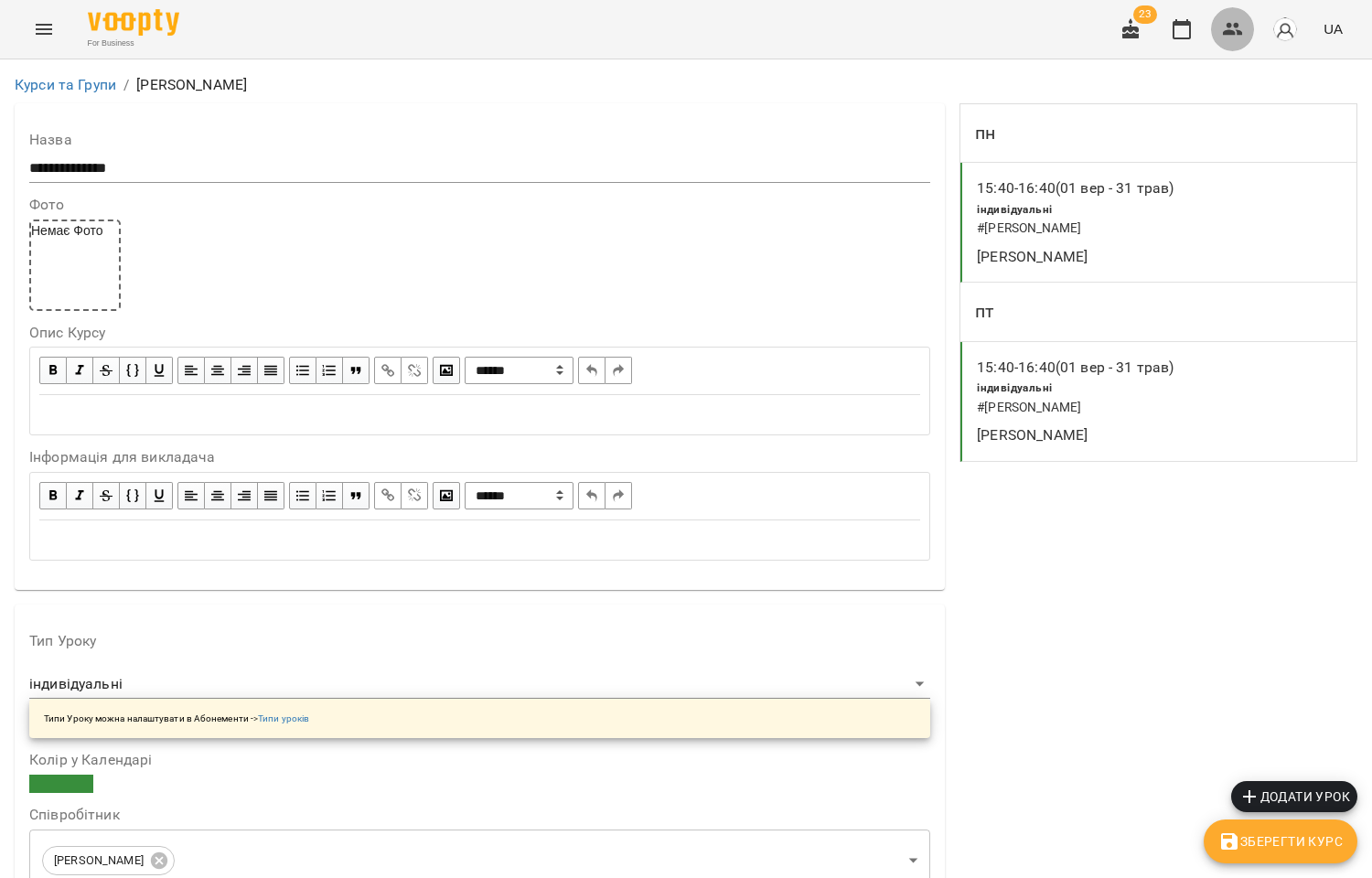
click at [1247, 30] on button "button" at bounding box center [1232, 29] width 44 height 44
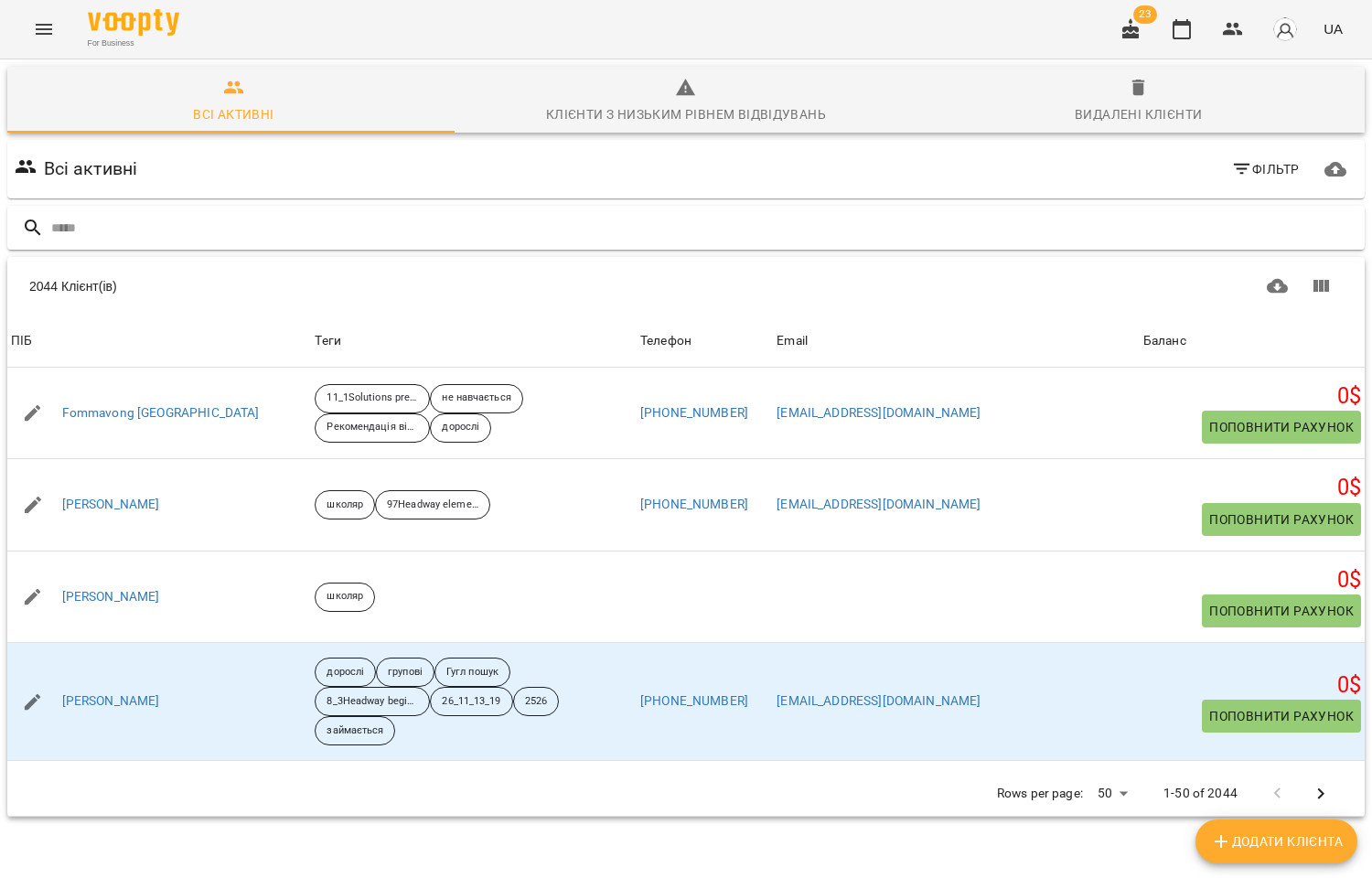
click at [121, 230] on input "text" at bounding box center [704, 228] width 1306 height 31
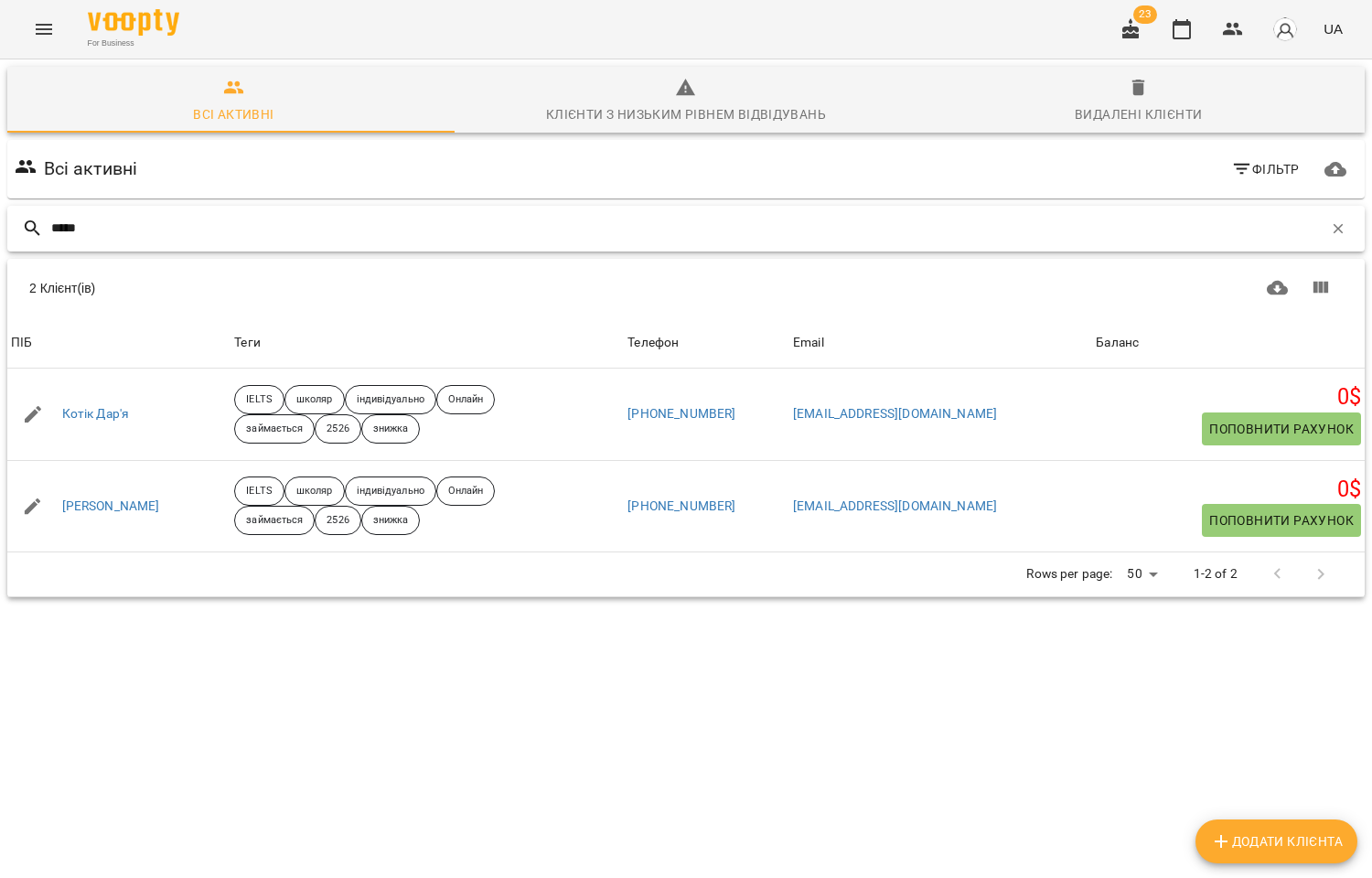
drag, startPoint x: 94, startPoint y: 225, endPoint x: -8, endPoint y: 225, distance: 102.0
click at [0, 225] on html "For Business 23 UA Всі активні Клієнти з низьким рівнем відвідувань Видалені кл…" at bounding box center [686, 366] width 1372 height 732
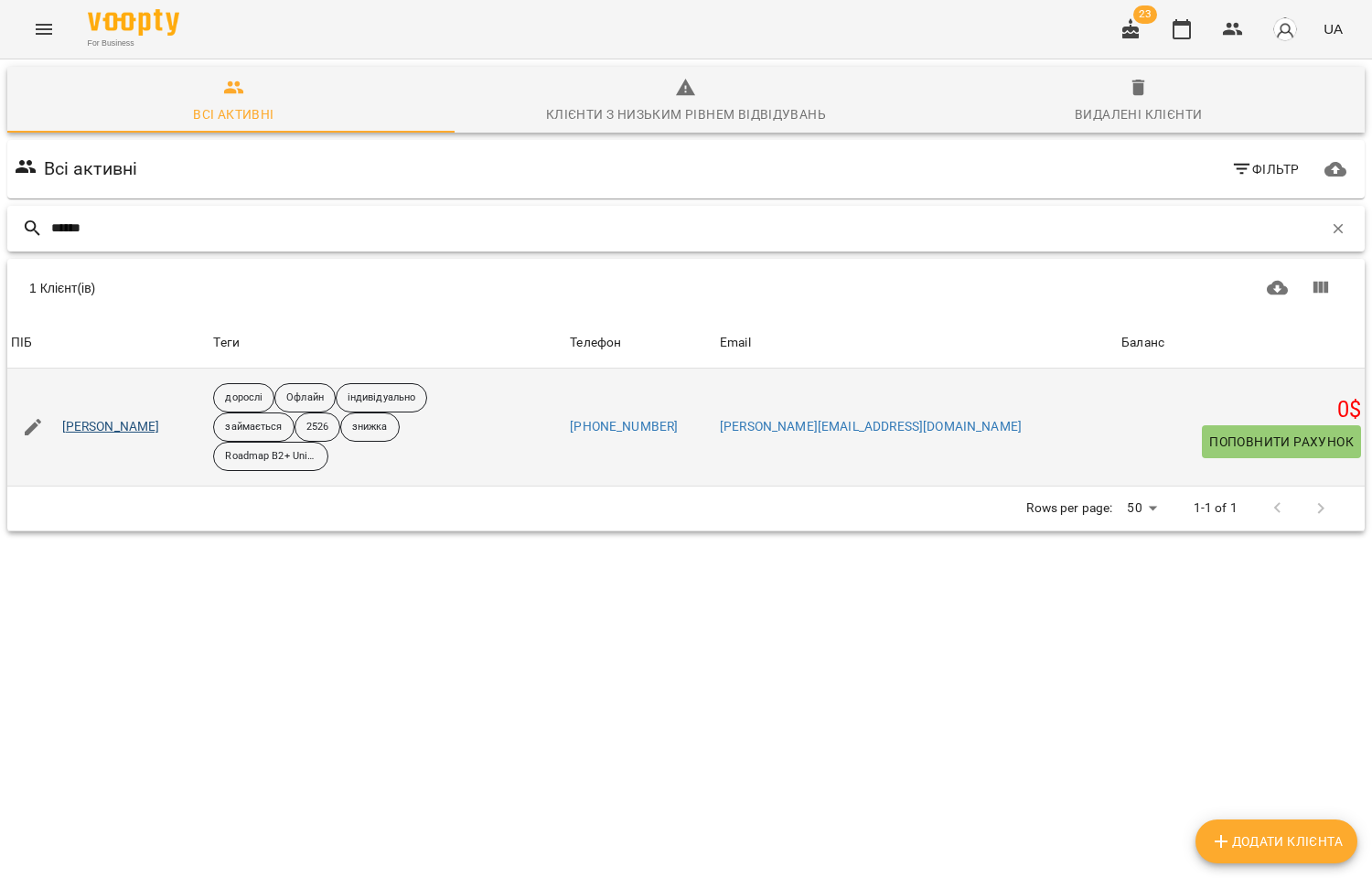
type input "******"
click at [102, 419] on link "Шемчук Діана" at bounding box center [110, 427] width 97 height 19
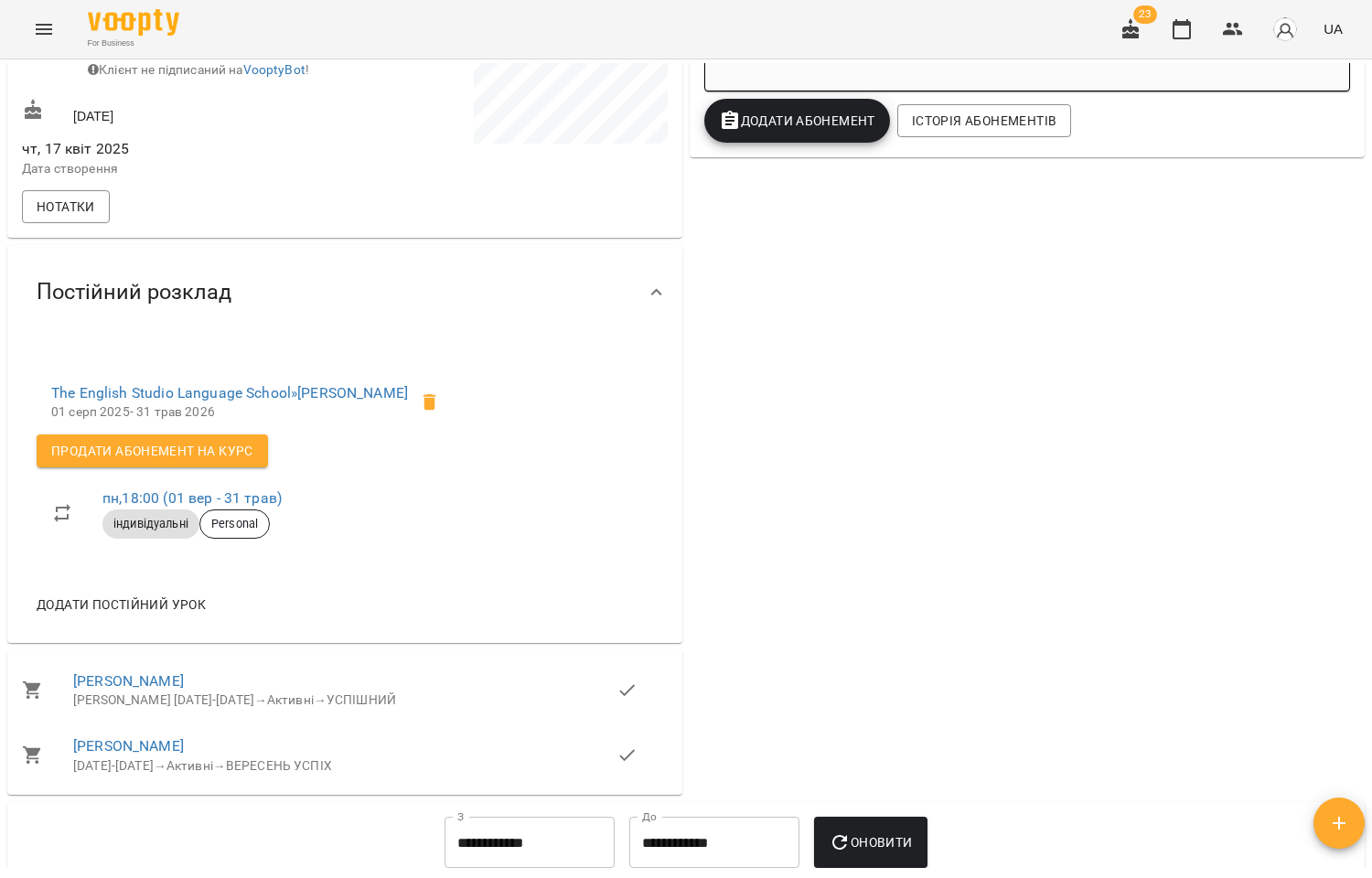
scroll to position [508, 0]
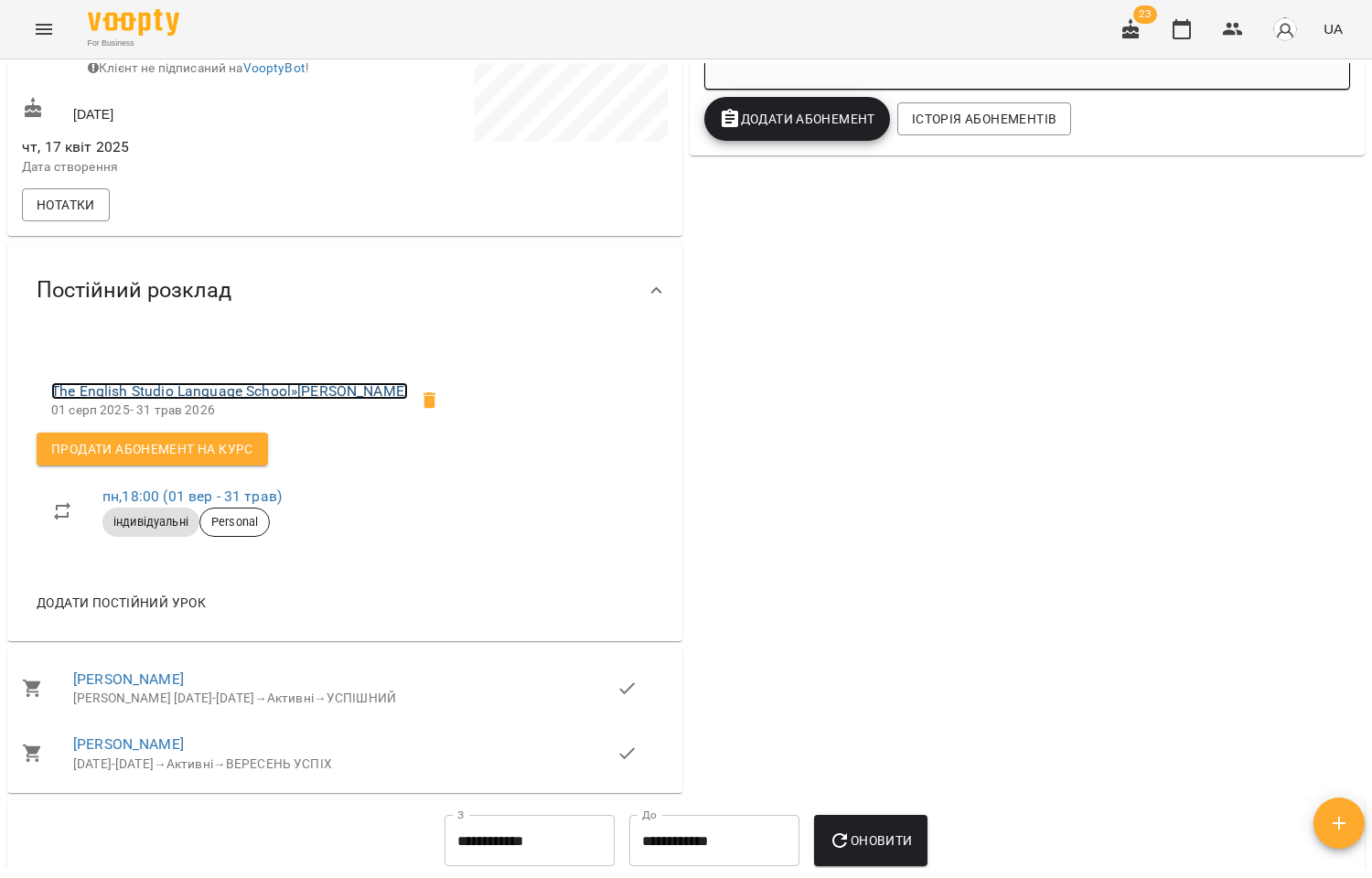
click at [207, 386] on link "The English Studio Language School » Шемчук Діана" at bounding box center [229, 391] width 356 height 18
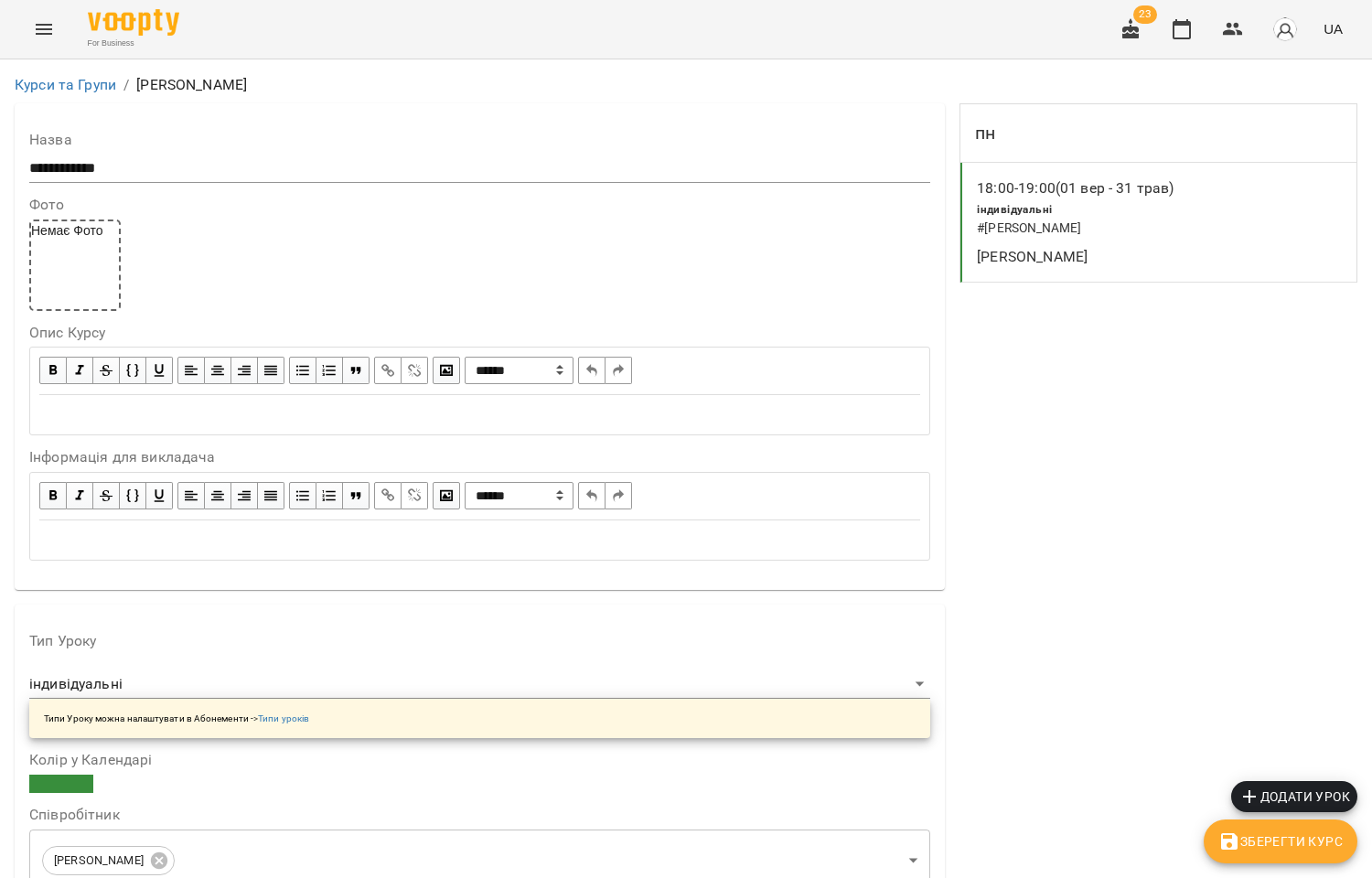
scroll to position [406, 0]
click at [1236, 25] on icon "button" at bounding box center [1233, 30] width 20 height 13
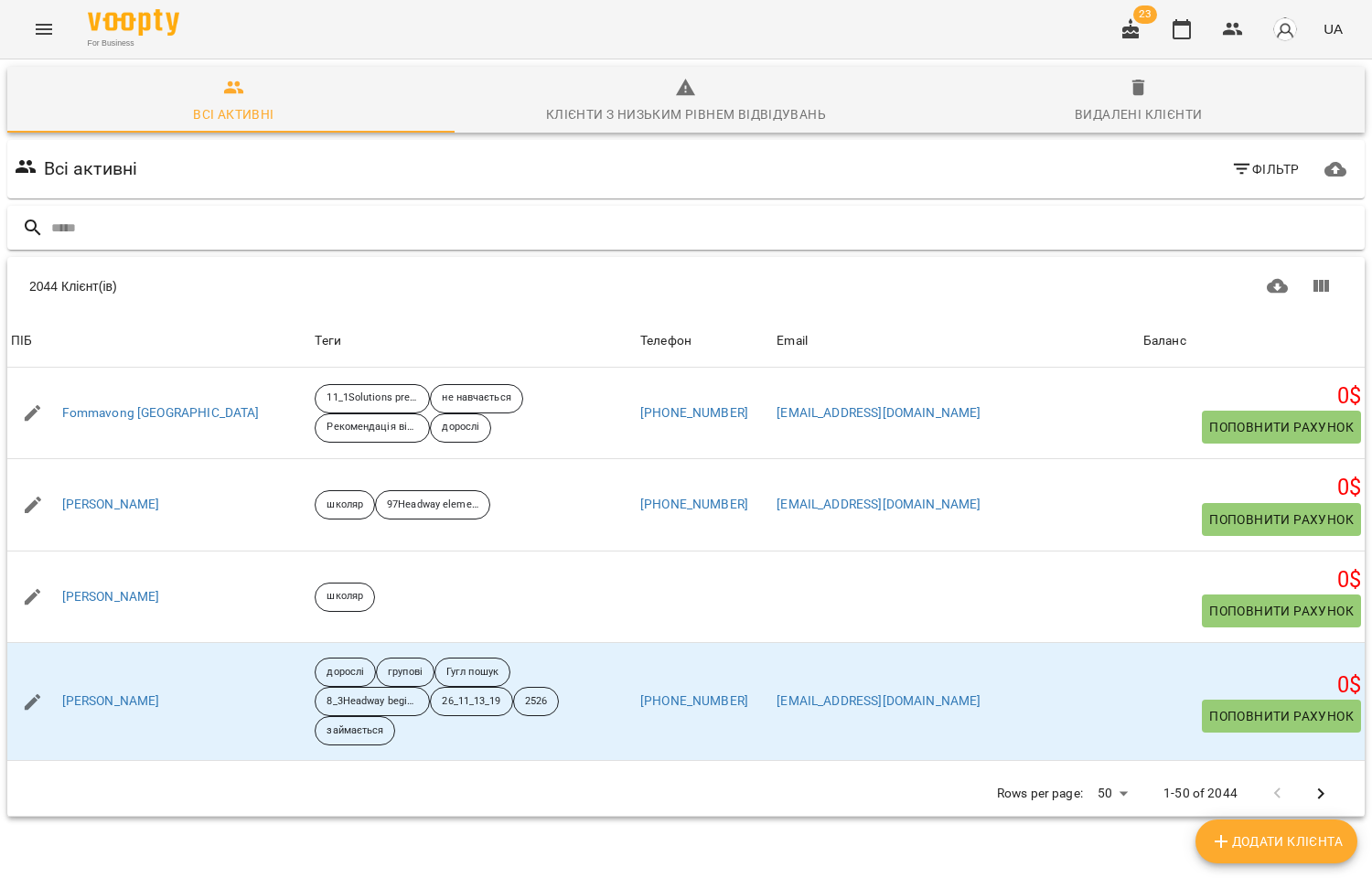
click at [107, 226] on input "text" at bounding box center [704, 228] width 1306 height 31
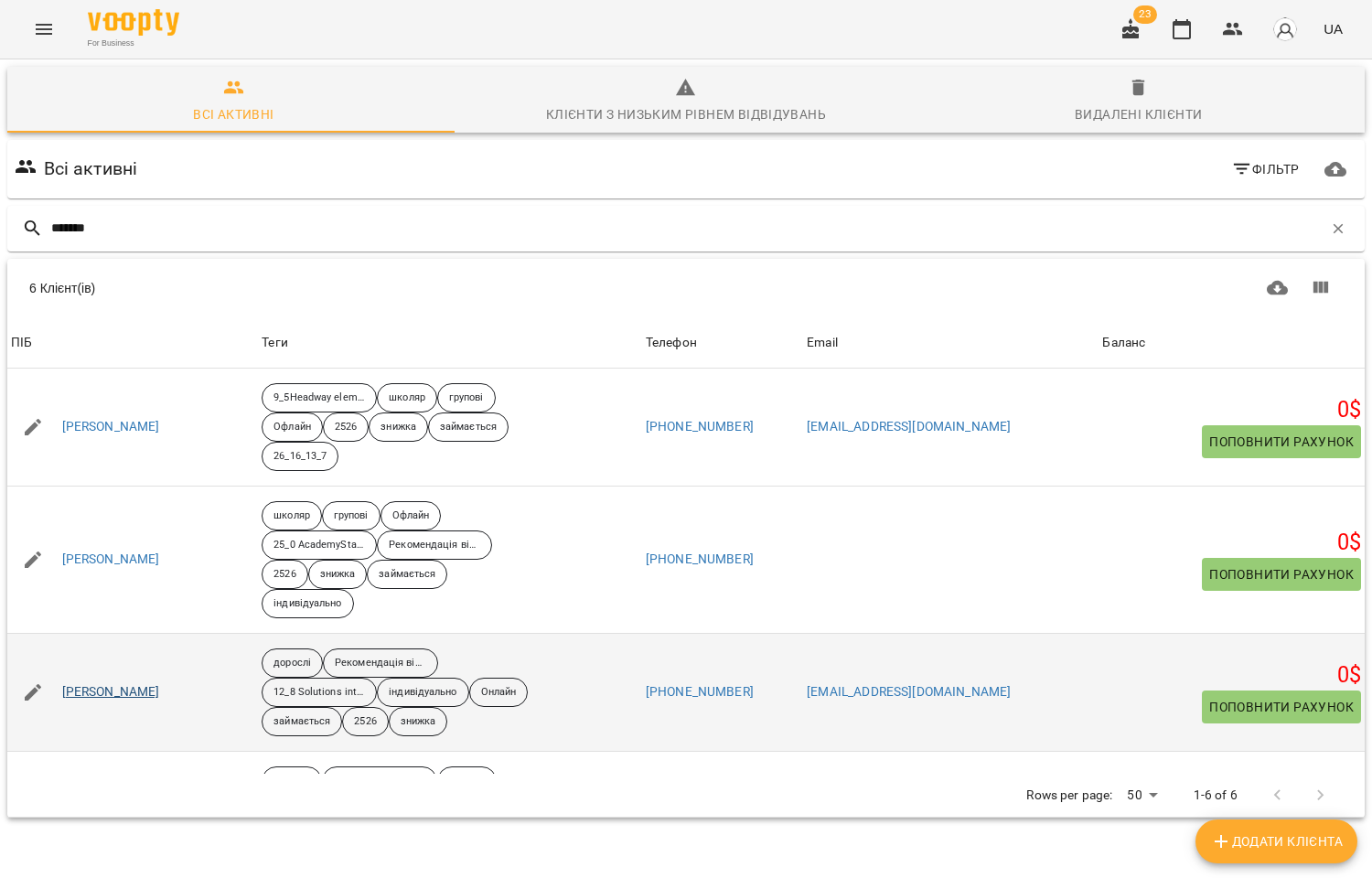
type input "*******"
click at [116, 687] on link "Поліщук Крістіна VIP" at bounding box center [110, 692] width 97 height 19
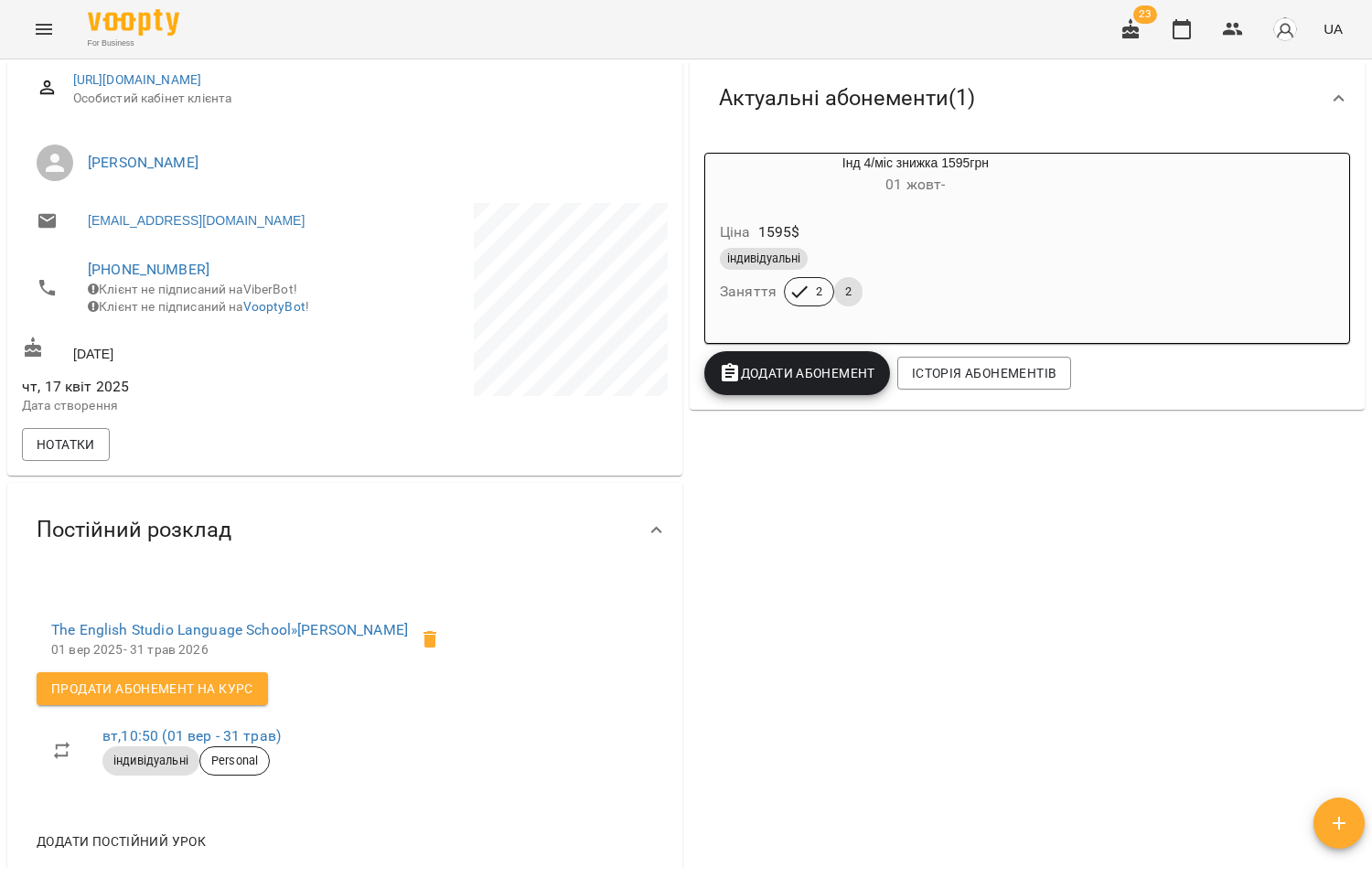
scroll to position [304, 0]
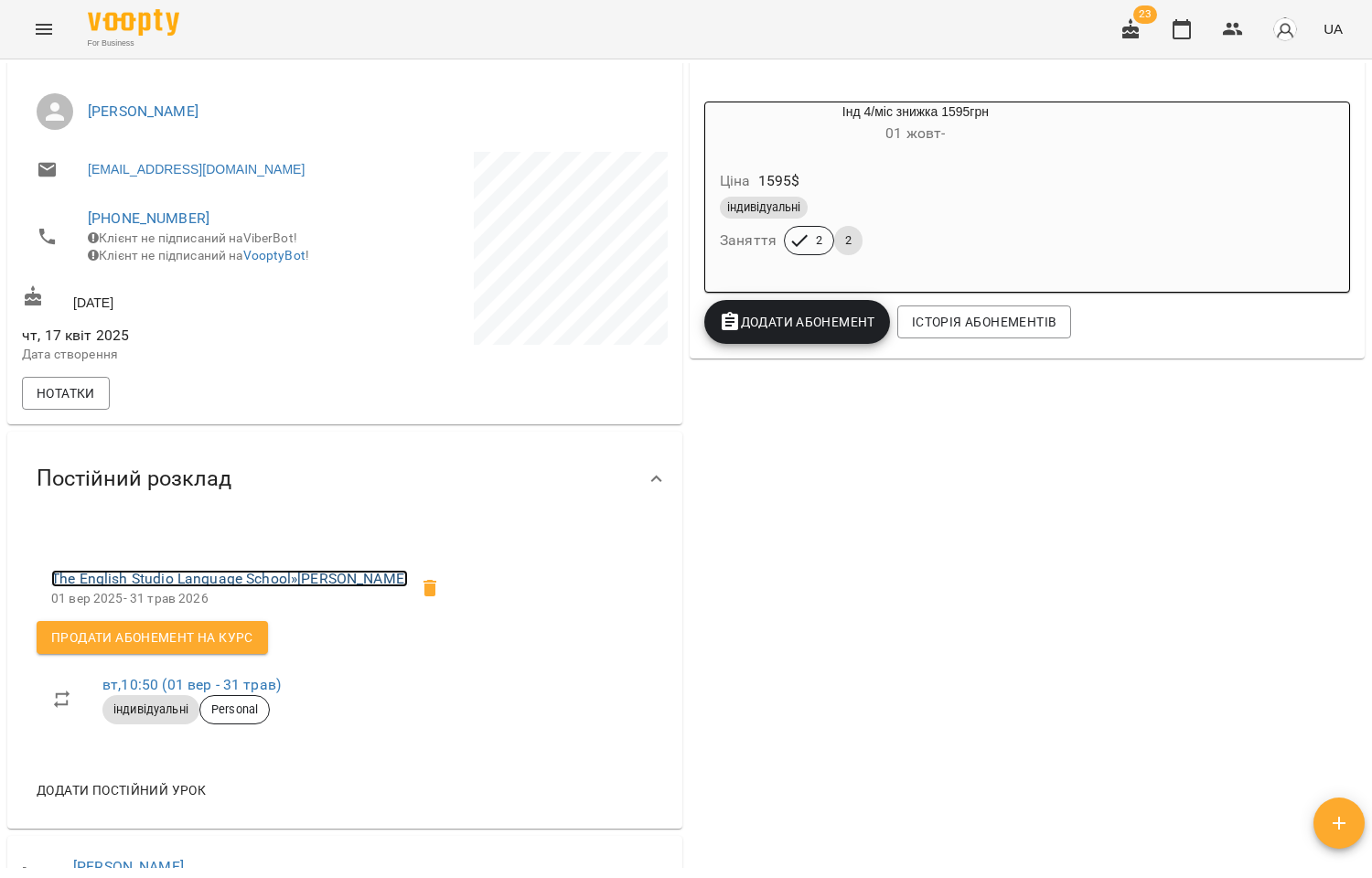
click at [258, 587] on link "The English Studio Language School » Поліщук Крістіна" at bounding box center [229, 578] width 356 height 18
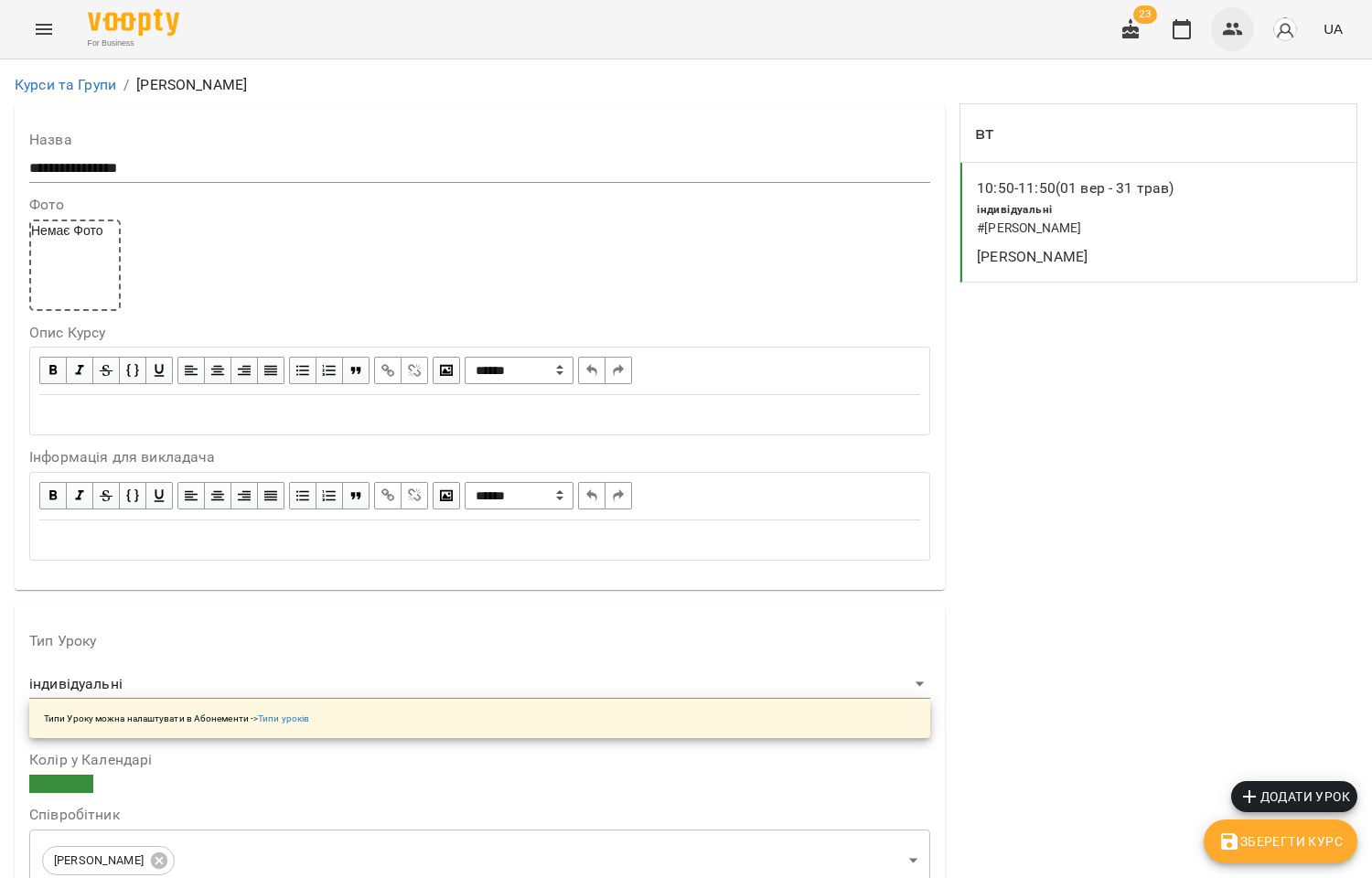
click at [1242, 31] on icon "button" at bounding box center [1233, 30] width 22 height 22
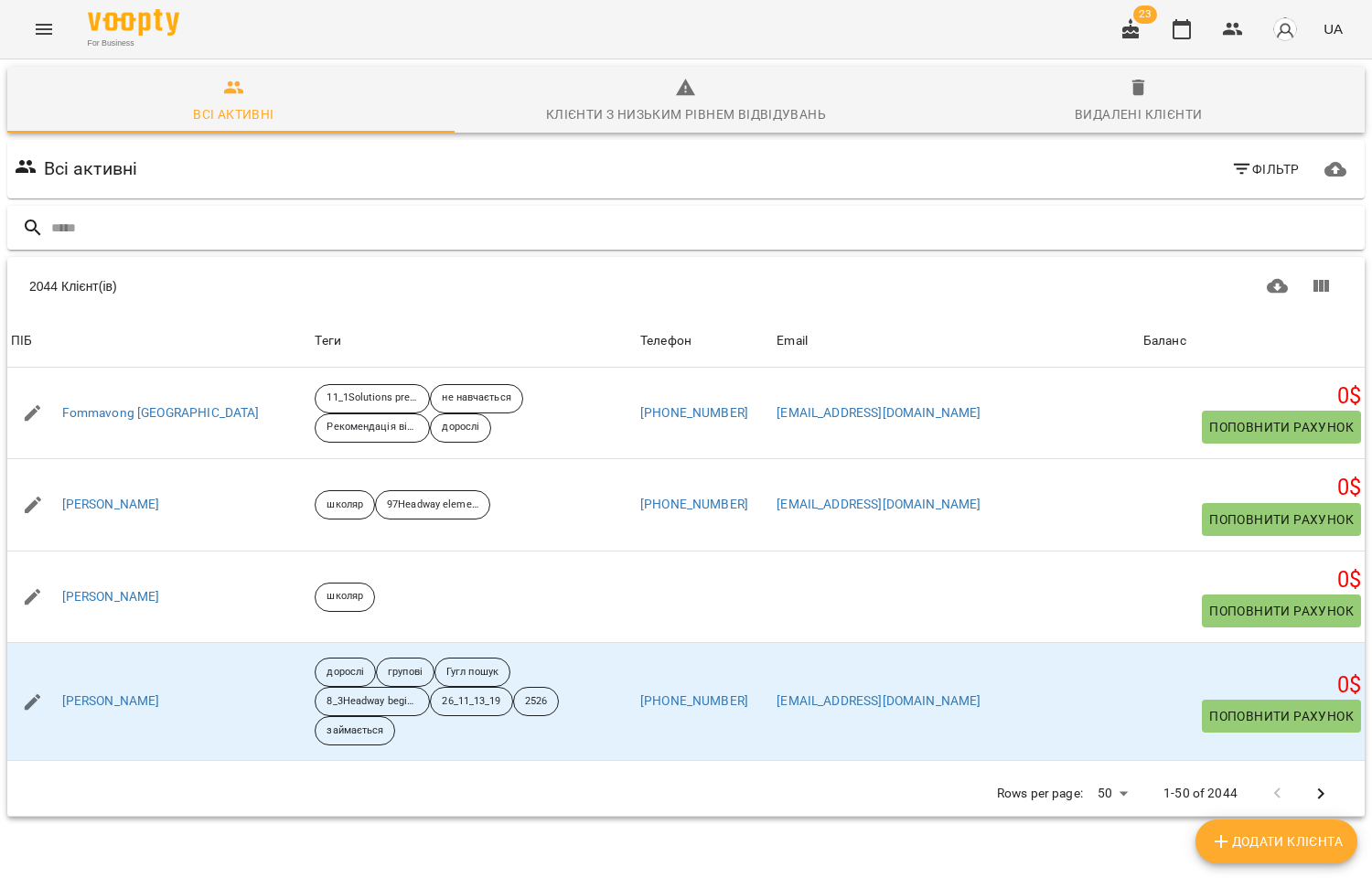
click at [169, 229] on input "text" at bounding box center [704, 228] width 1306 height 31
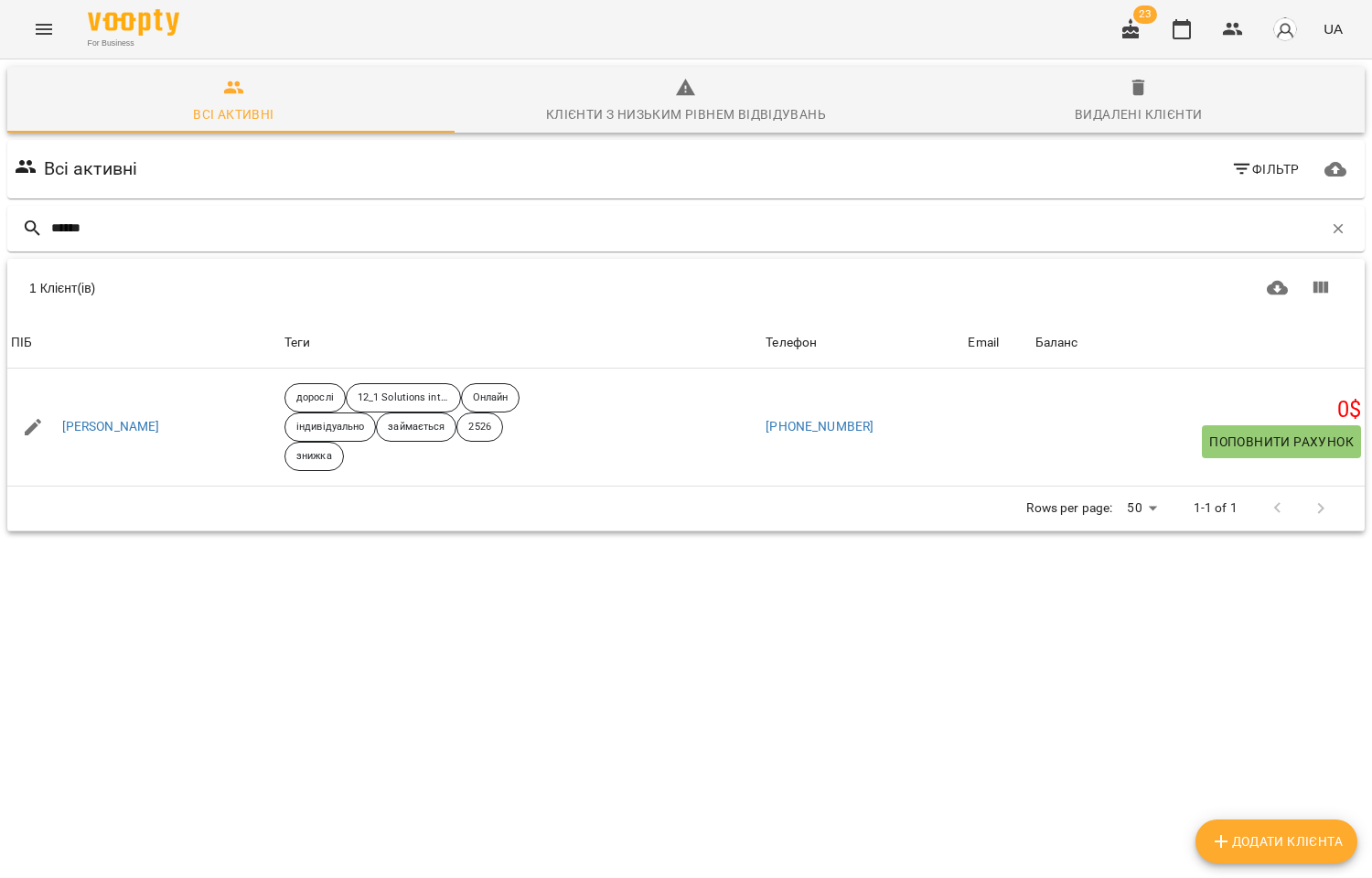
type input "******"
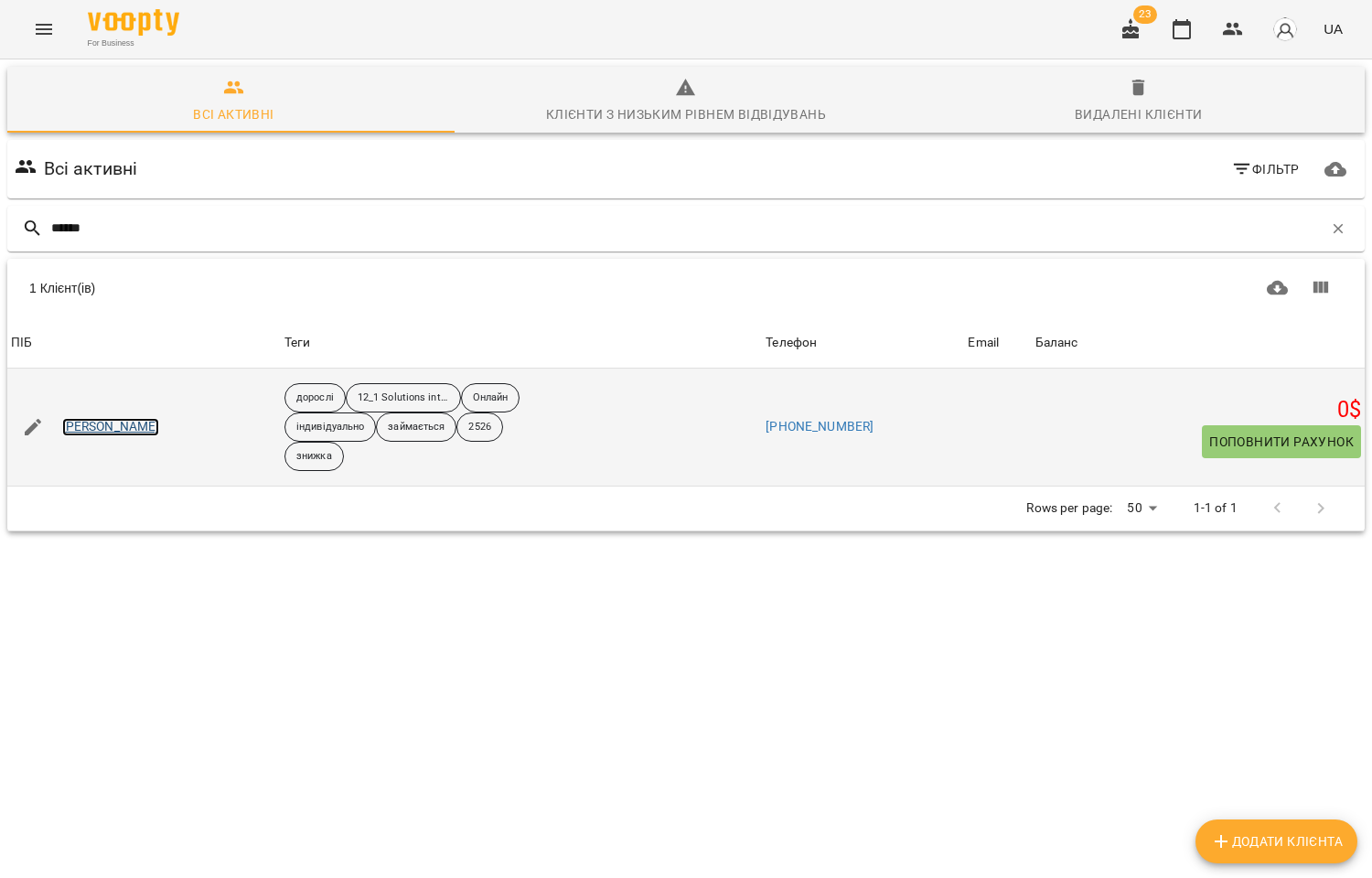
click at [139, 423] on link "Пікуліна Світлана" at bounding box center [110, 427] width 97 height 19
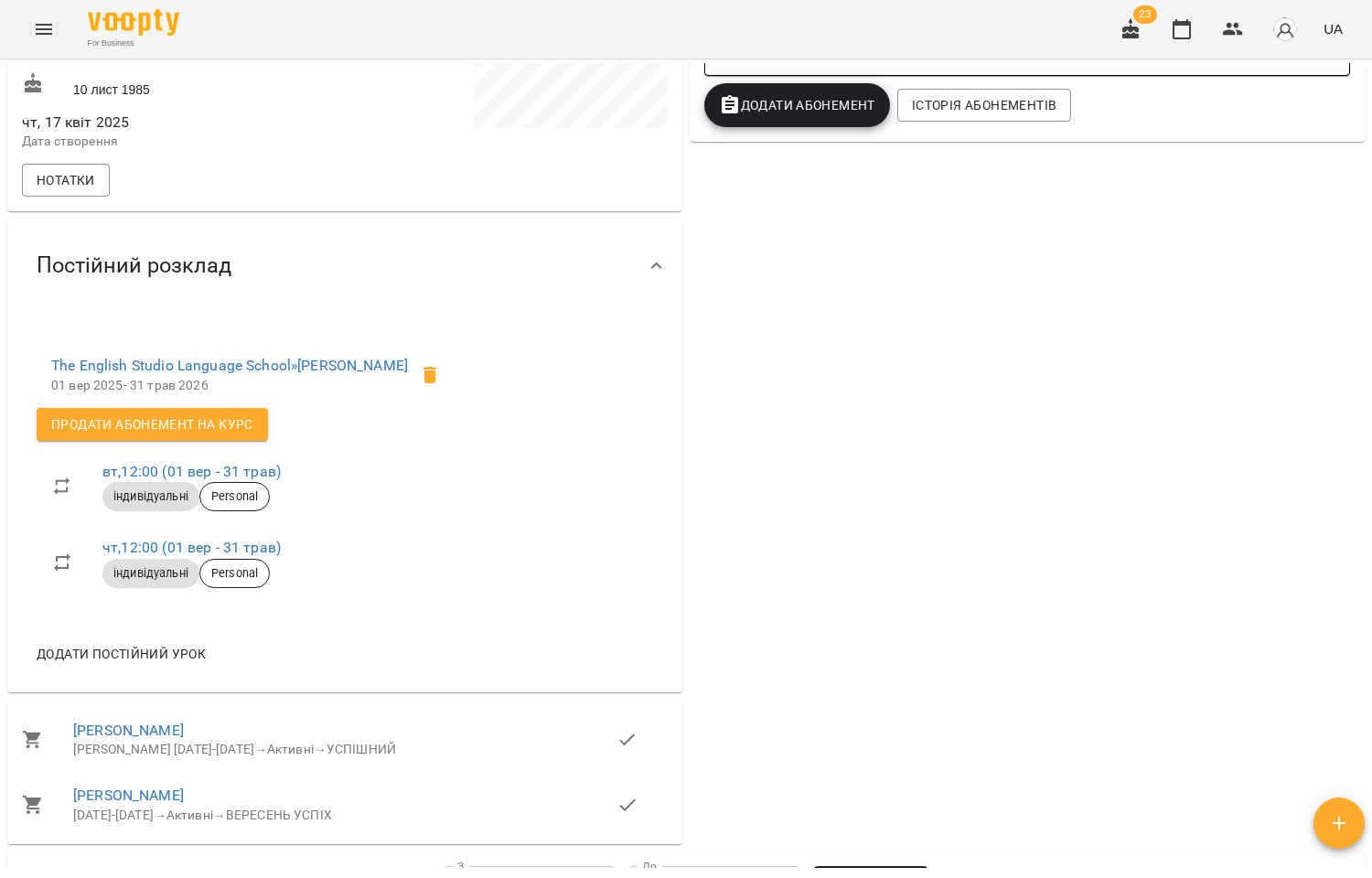
scroll to position [609, 0]
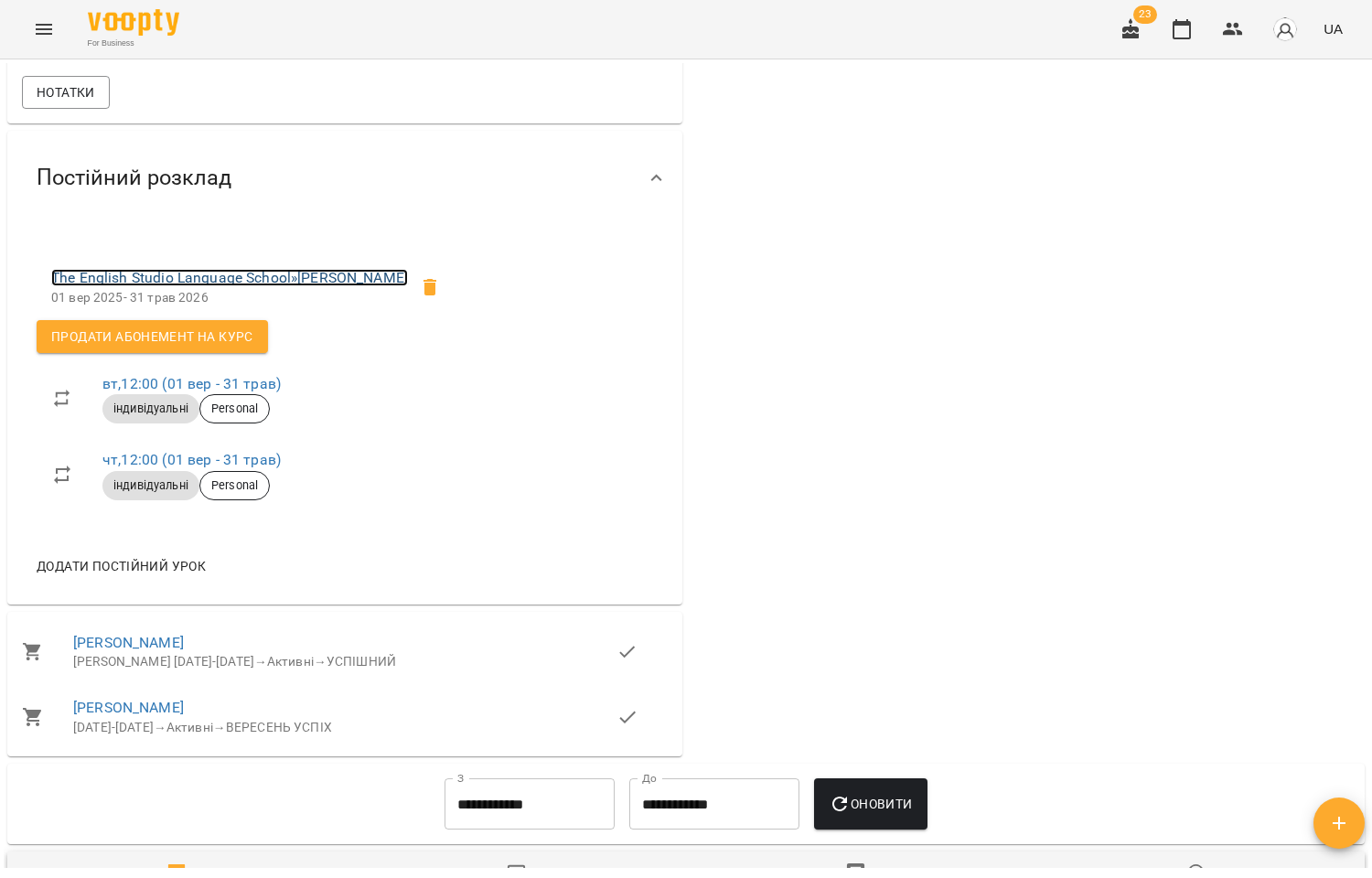
click at [252, 286] on link "The English Studio Language School » Пікуліна Світлана" at bounding box center [229, 278] width 356 height 18
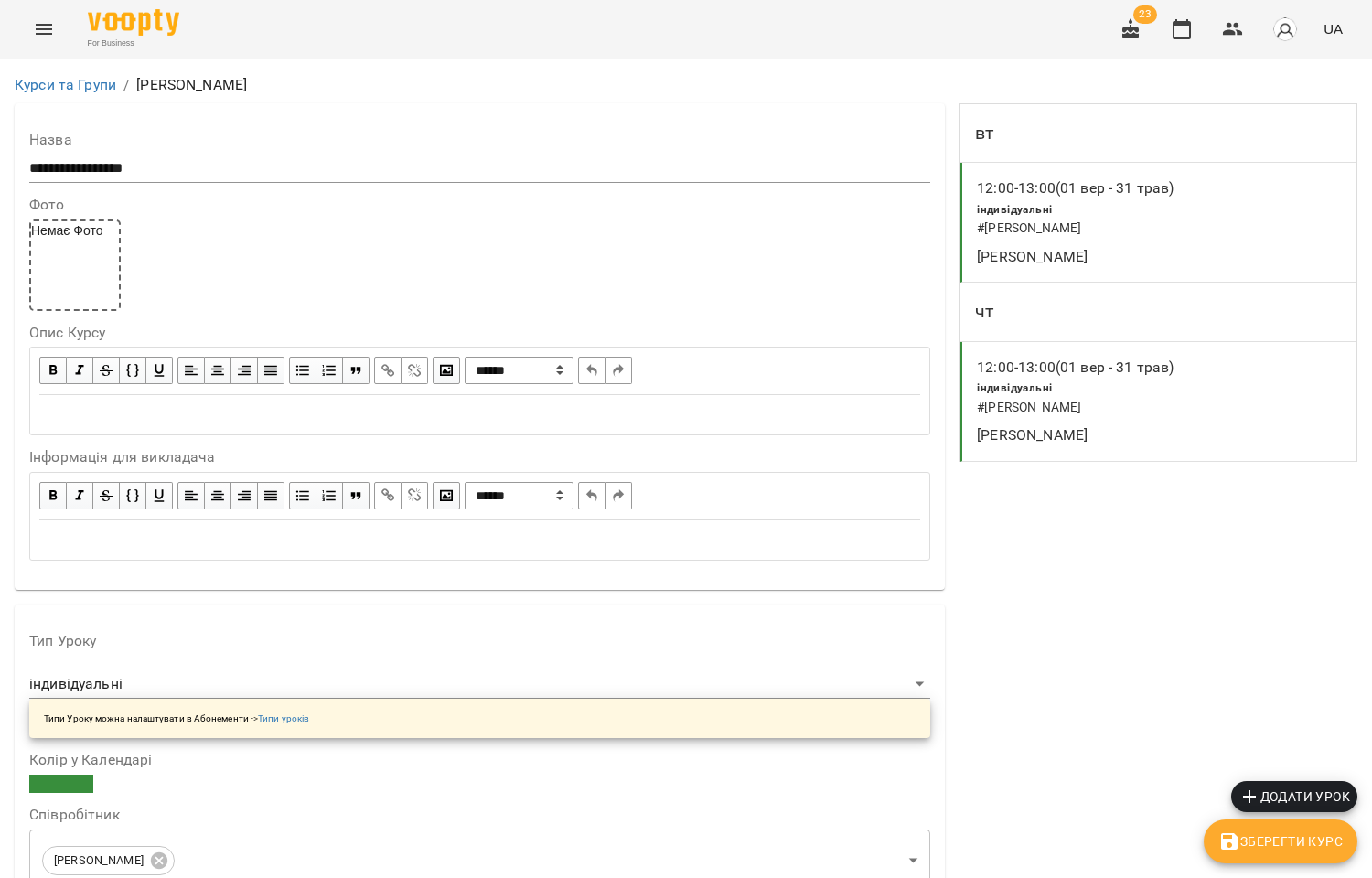
scroll to position [1117, 0]
click at [1229, 26] on icon "button" at bounding box center [1233, 30] width 20 height 13
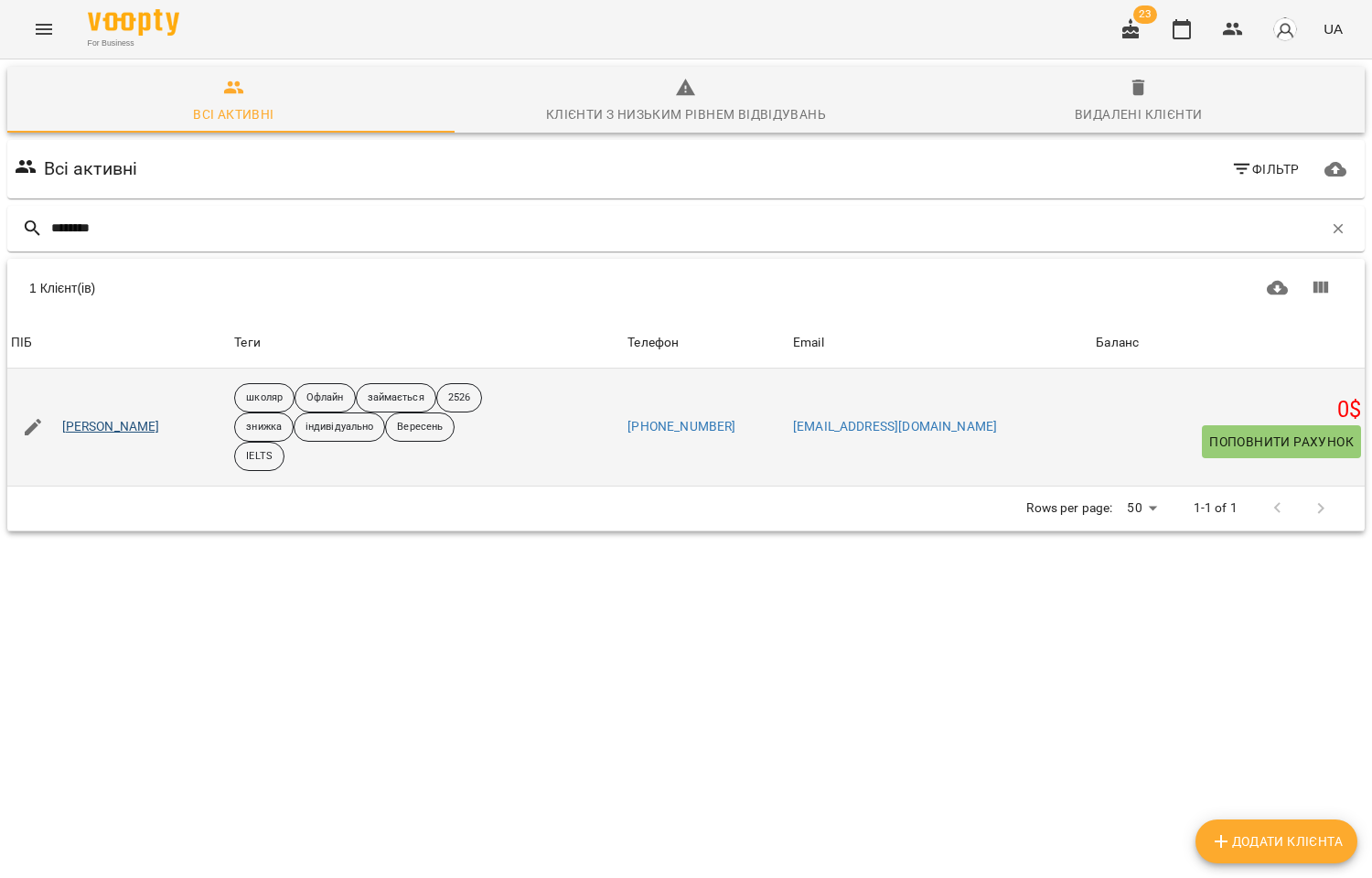
type input "********"
click at [126, 421] on link "Осипенко Альона" at bounding box center [110, 427] width 97 height 19
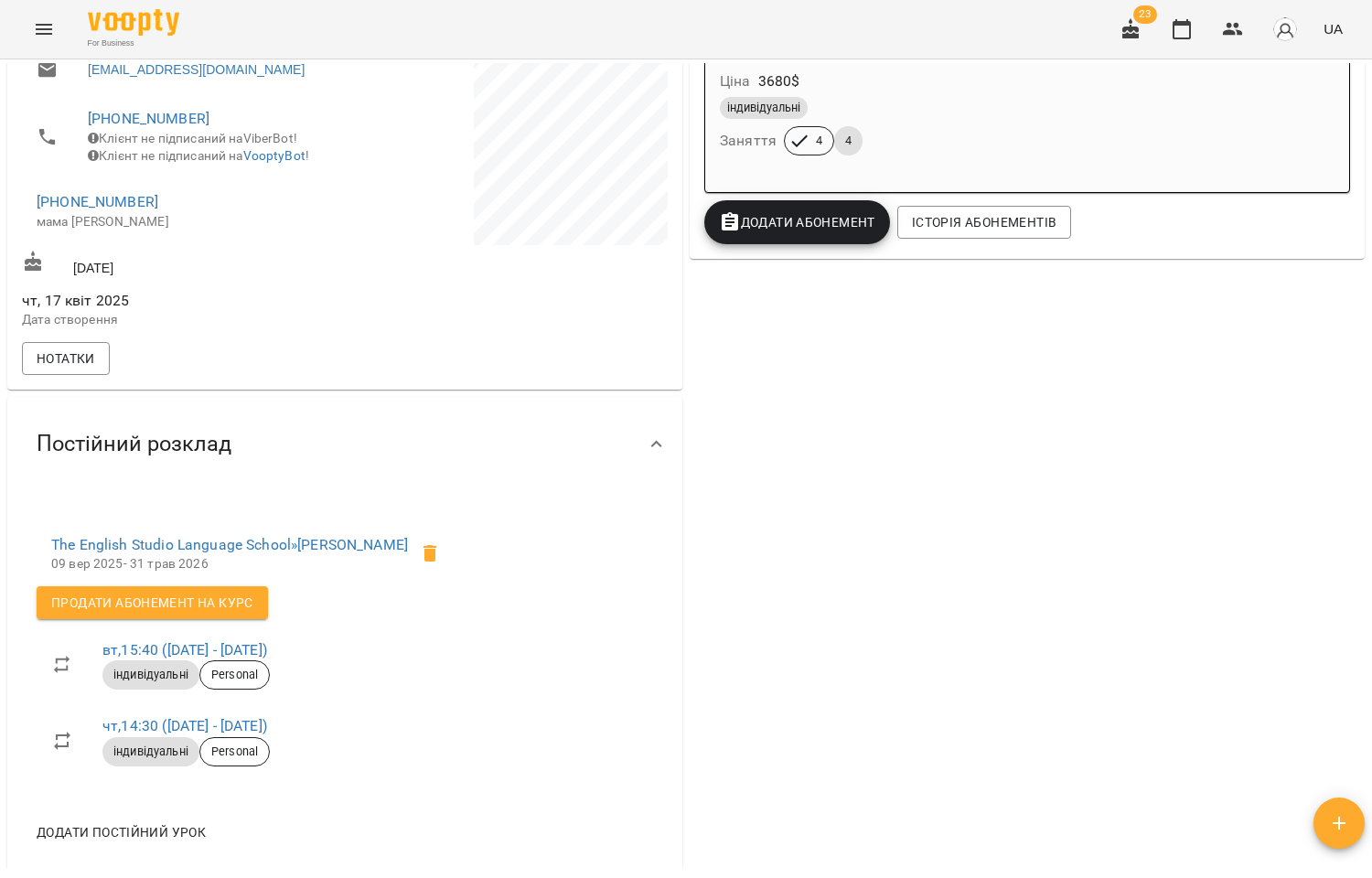
scroll to position [406, 0]
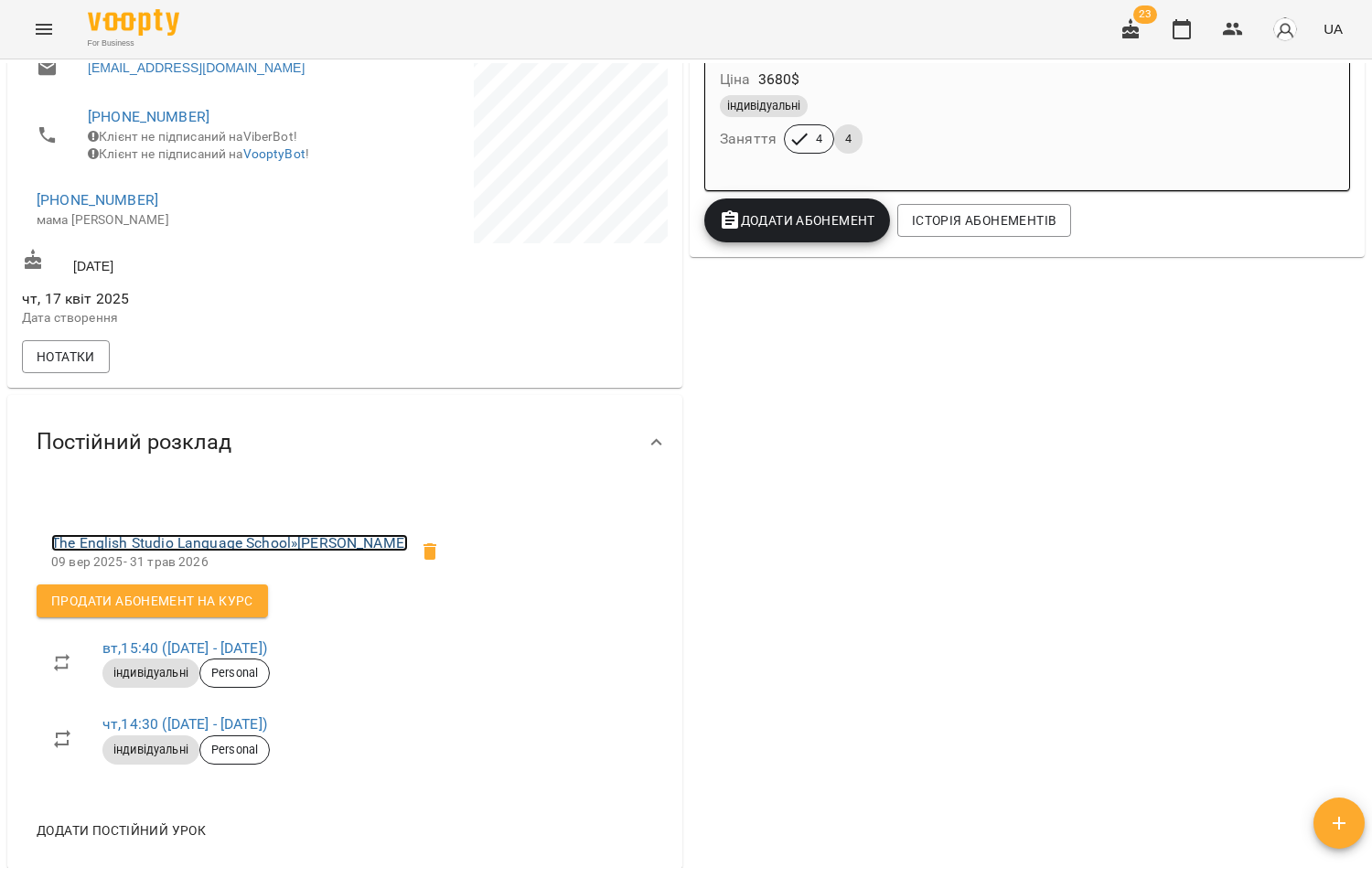
click at [292, 549] on link "The English Studio Language School » Осипенко Альона" at bounding box center [229, 542] width 356 height 18
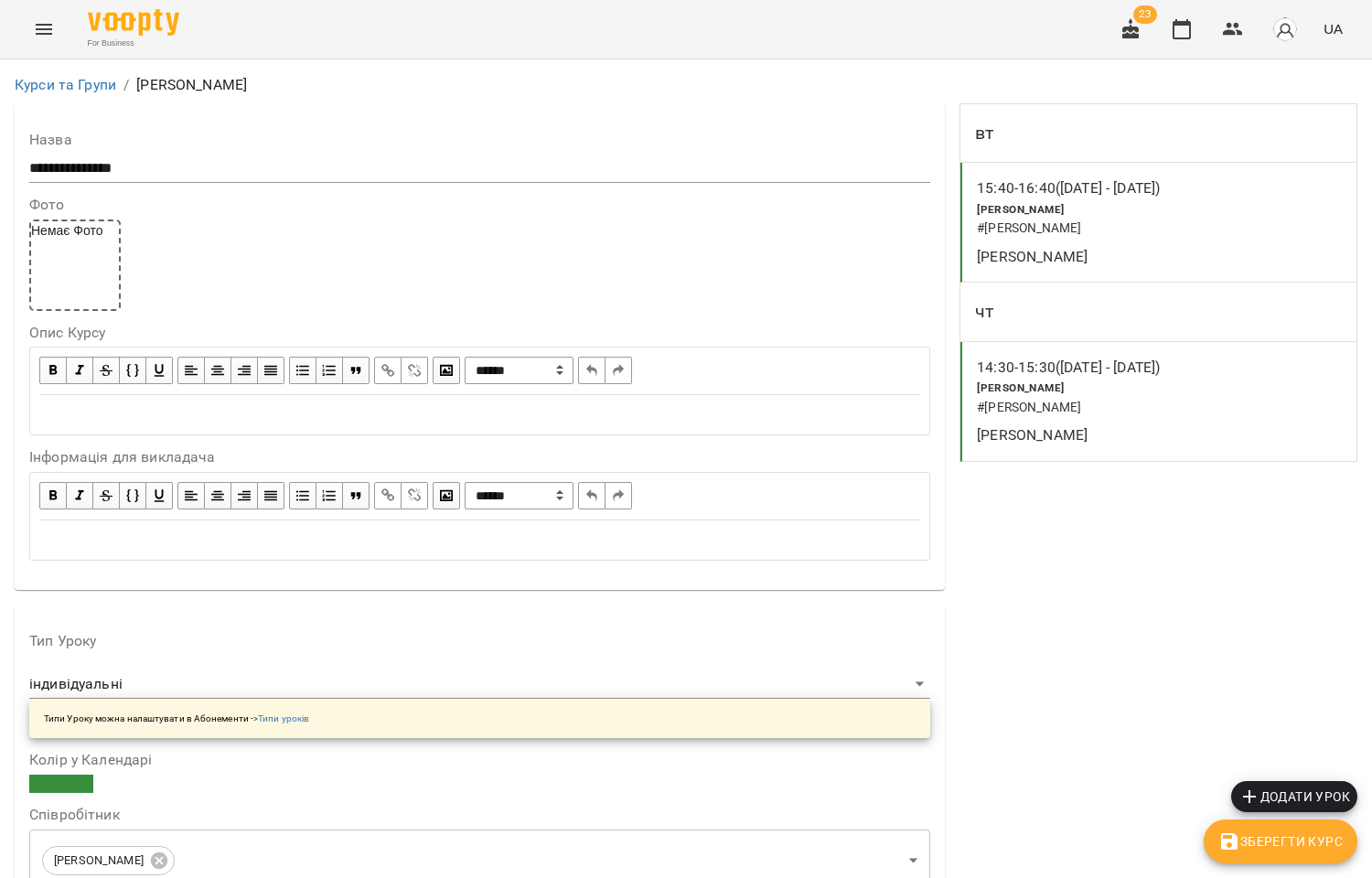
scroll to position [609, 0]
click at [1230, 32] on icon "button" at bounding box center [1233, 30] width 20 height 13
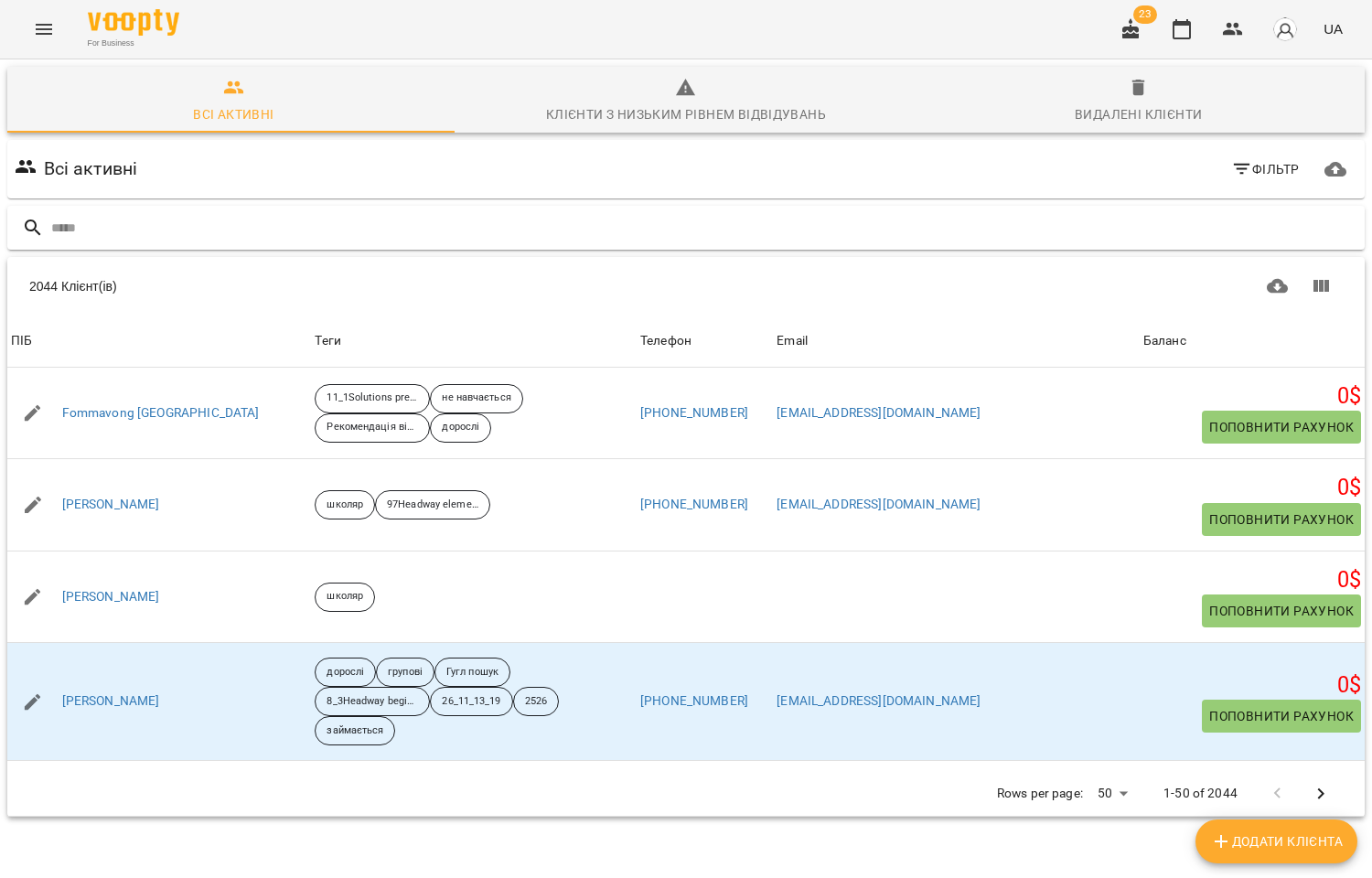
click at [102, 222] on input "text" at bounding box center [704, 228] width 1306 height 31
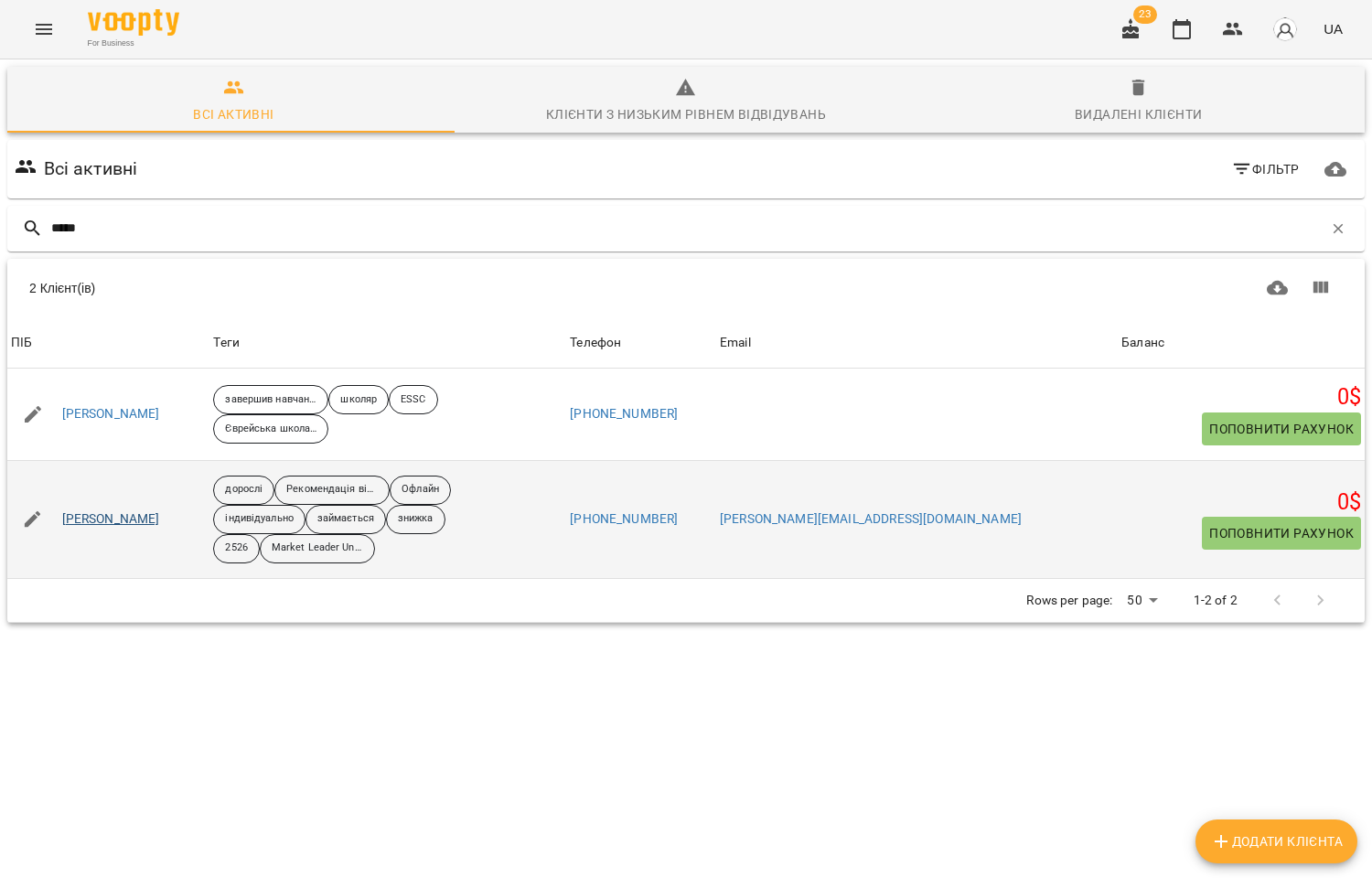
type input "*****"
click at [89, 517] on link "Блоха Богдан" at bounding box center [110, 520] width 97 height 19
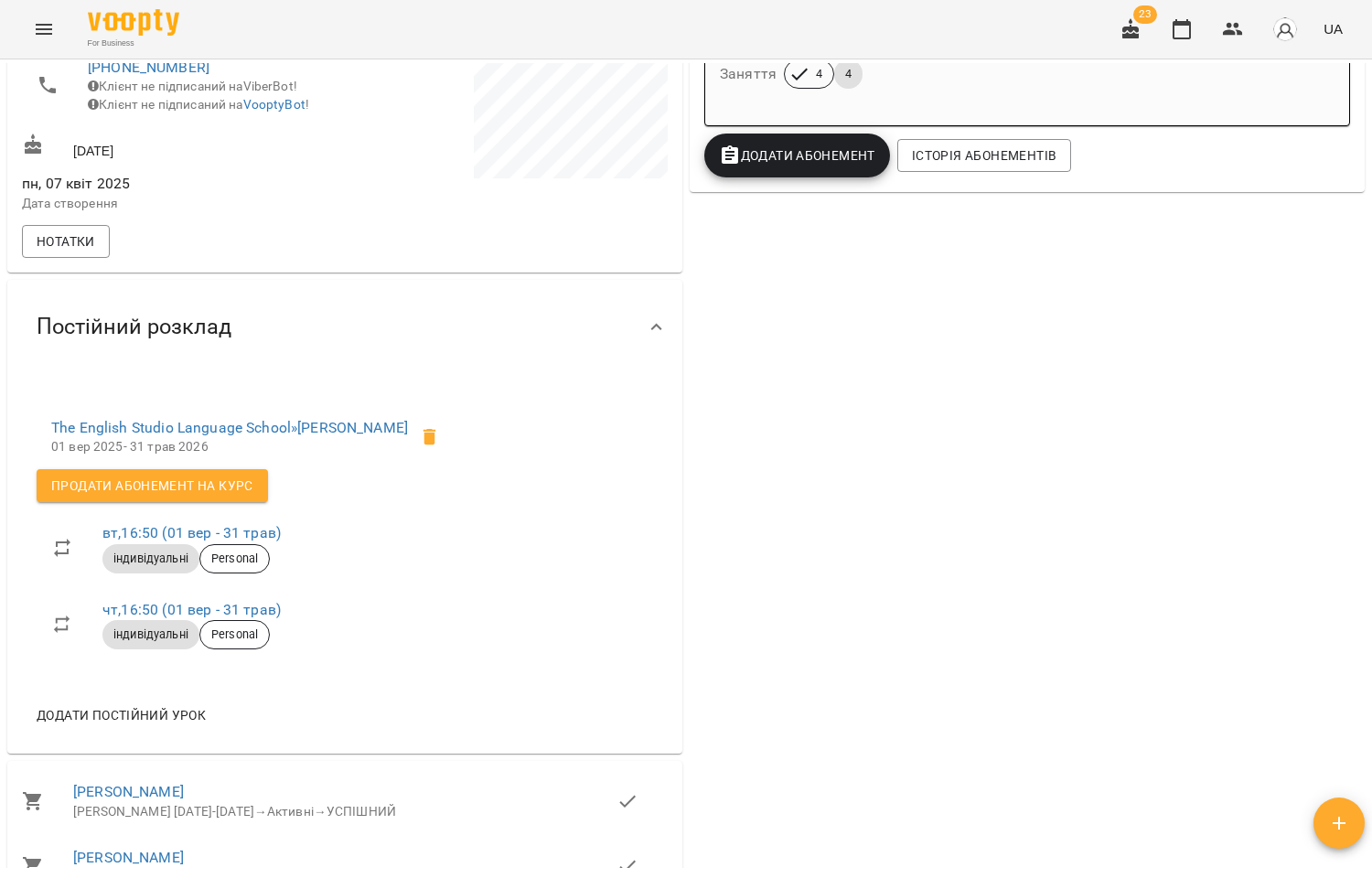
scroll to position [508, 0]
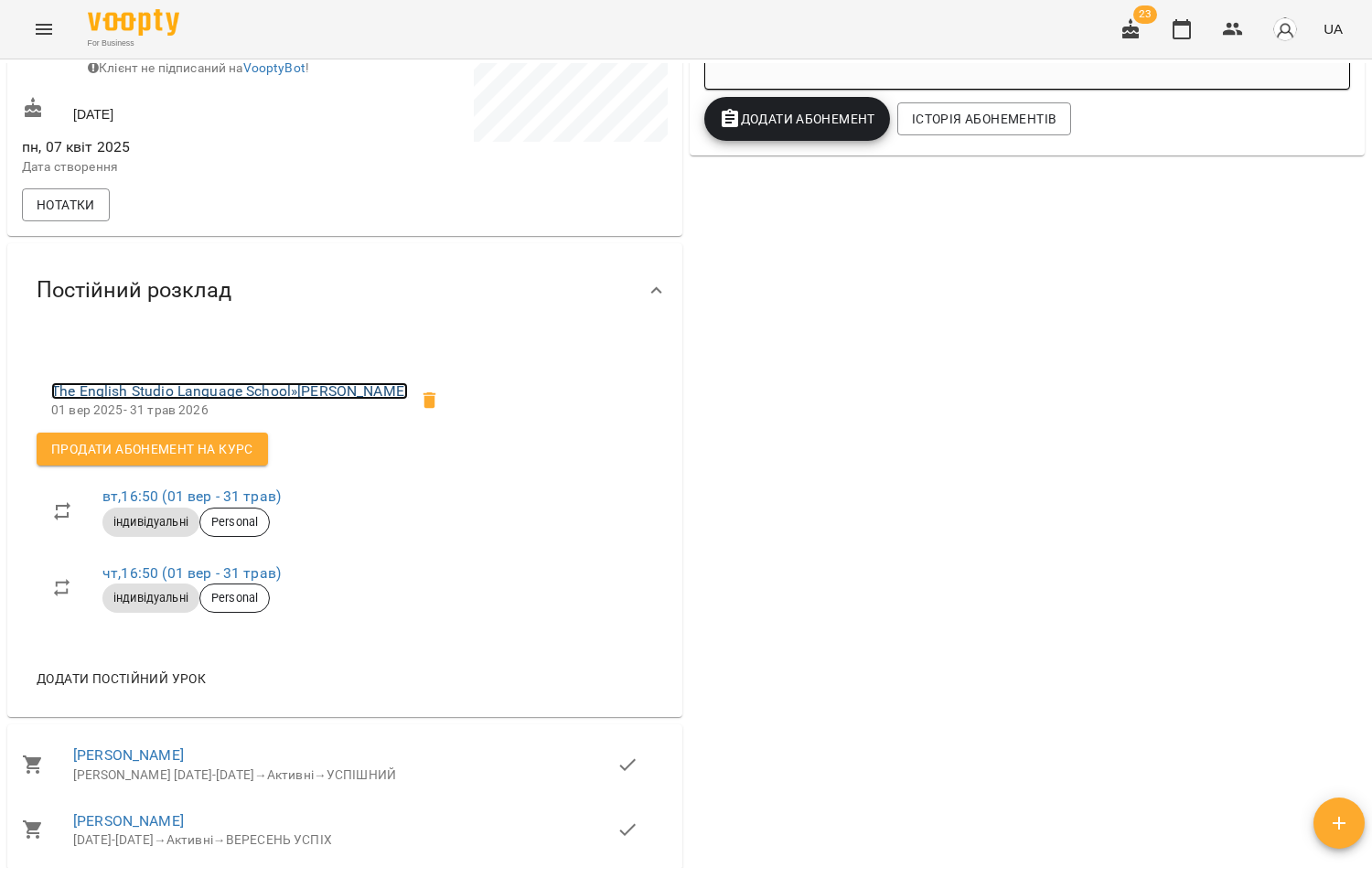
click at [262, 382] on link "The English Studio Language School » Блоха Богдан" at bounding box center [229, 391] width 356 height 18
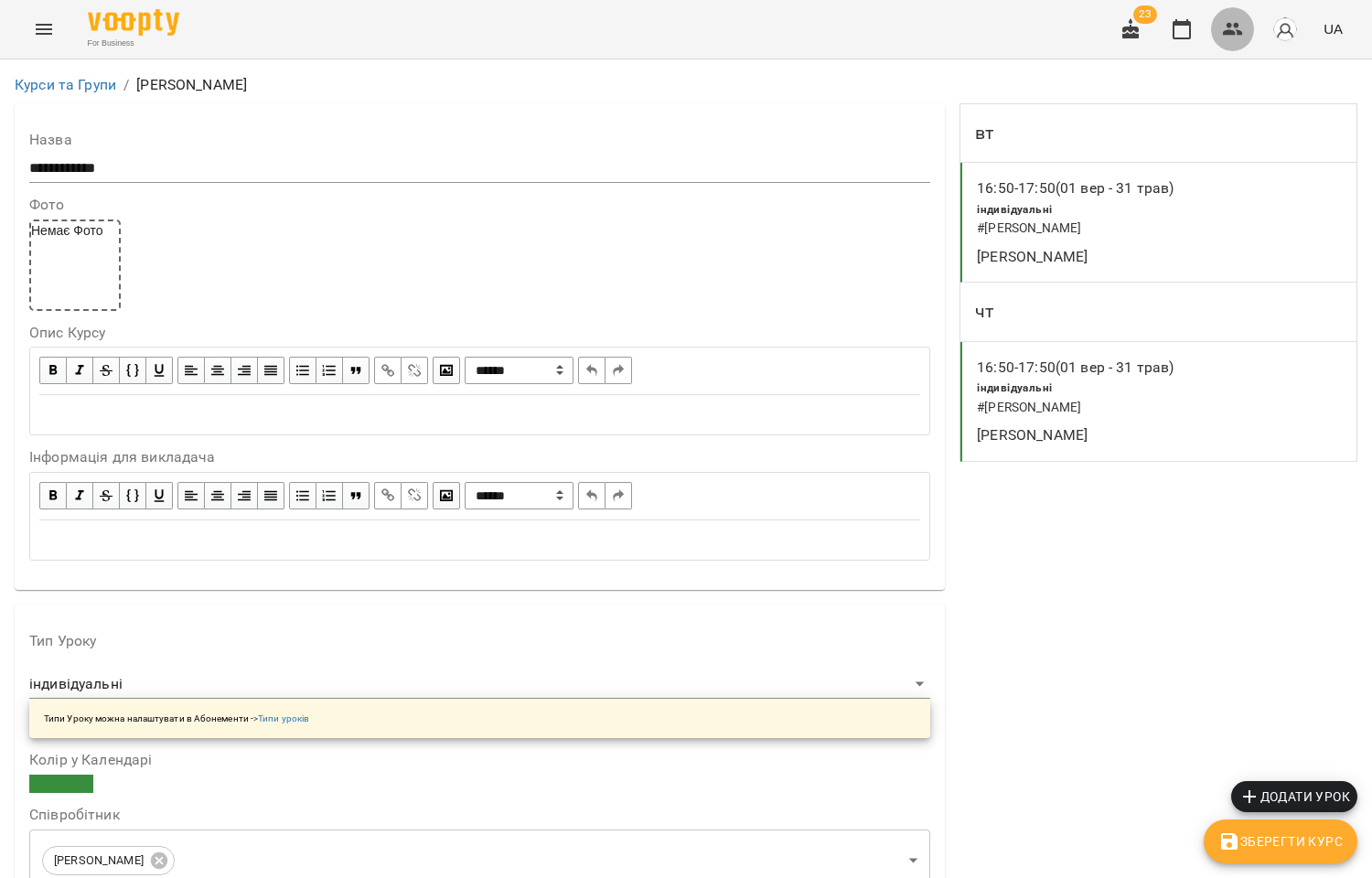
click at [1227, 31] on icon "button" at bounding box center [1233, 30] width 20 height 13
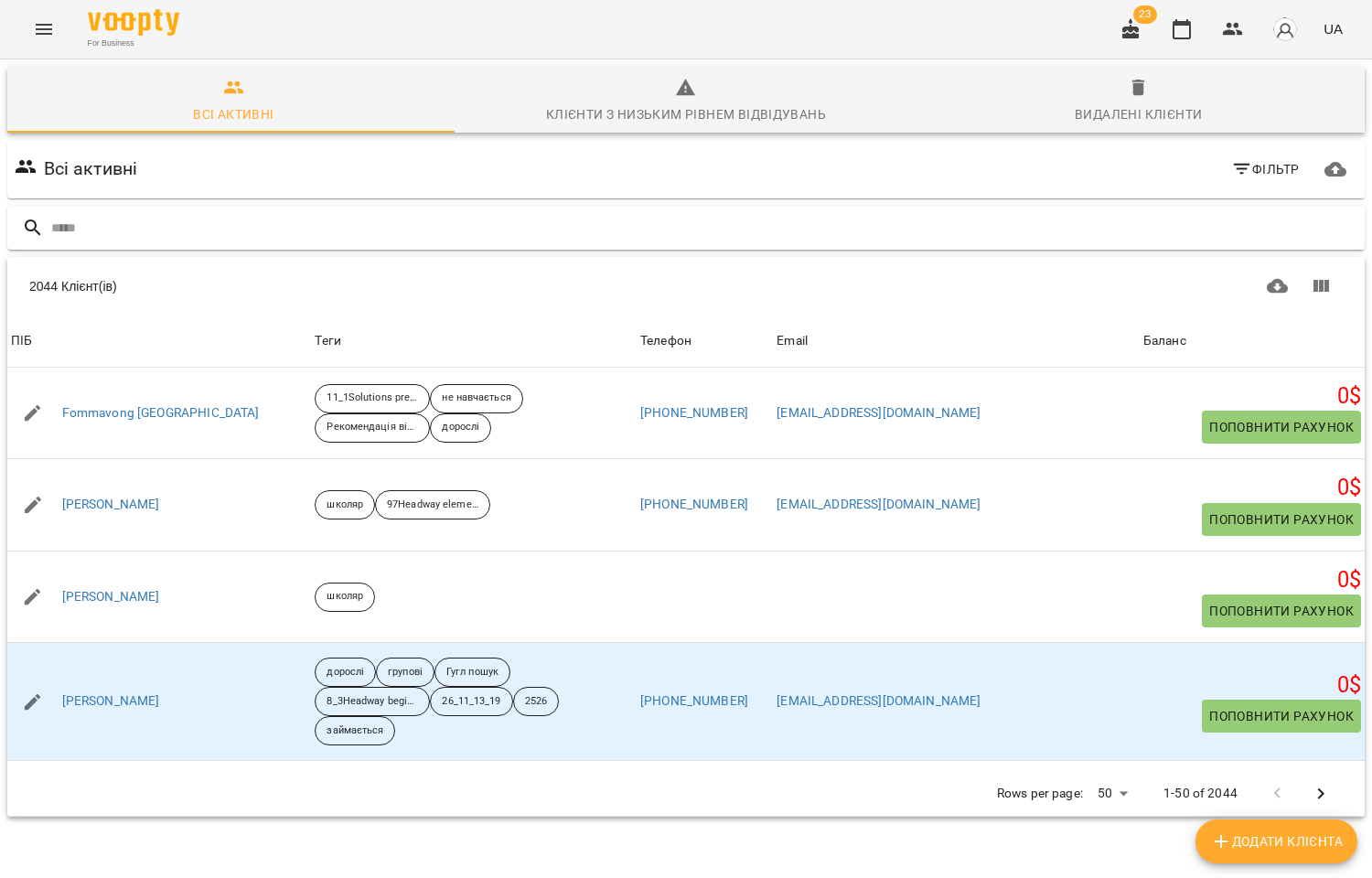
click at [110, 223] on input "text" at bounding box center [704, 228] width 1306 height 31
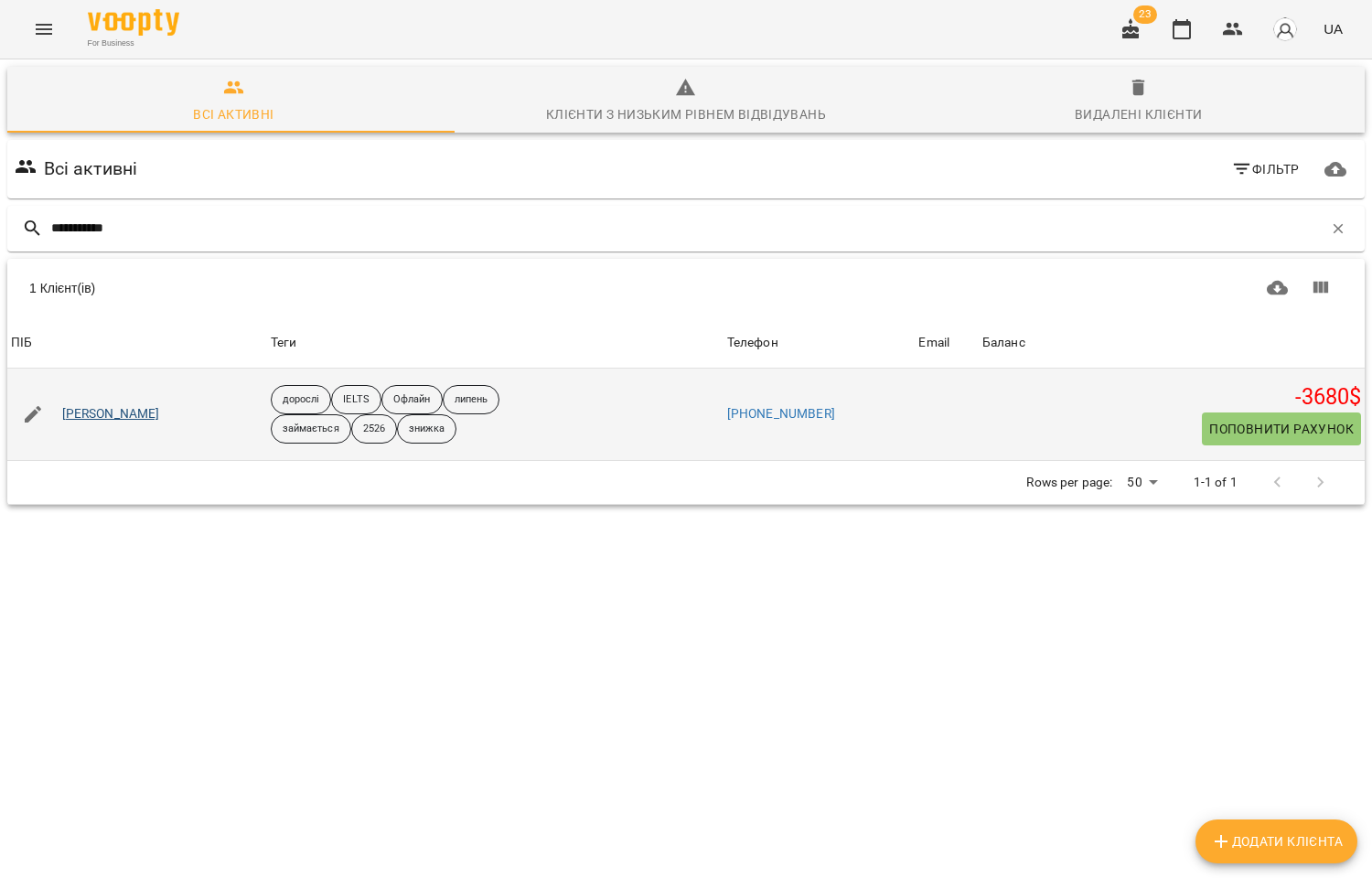
type input "**********"
click at [139, 411] on link "Анайманович Ірина" at bounding box center [110, 414] width 97 height 19
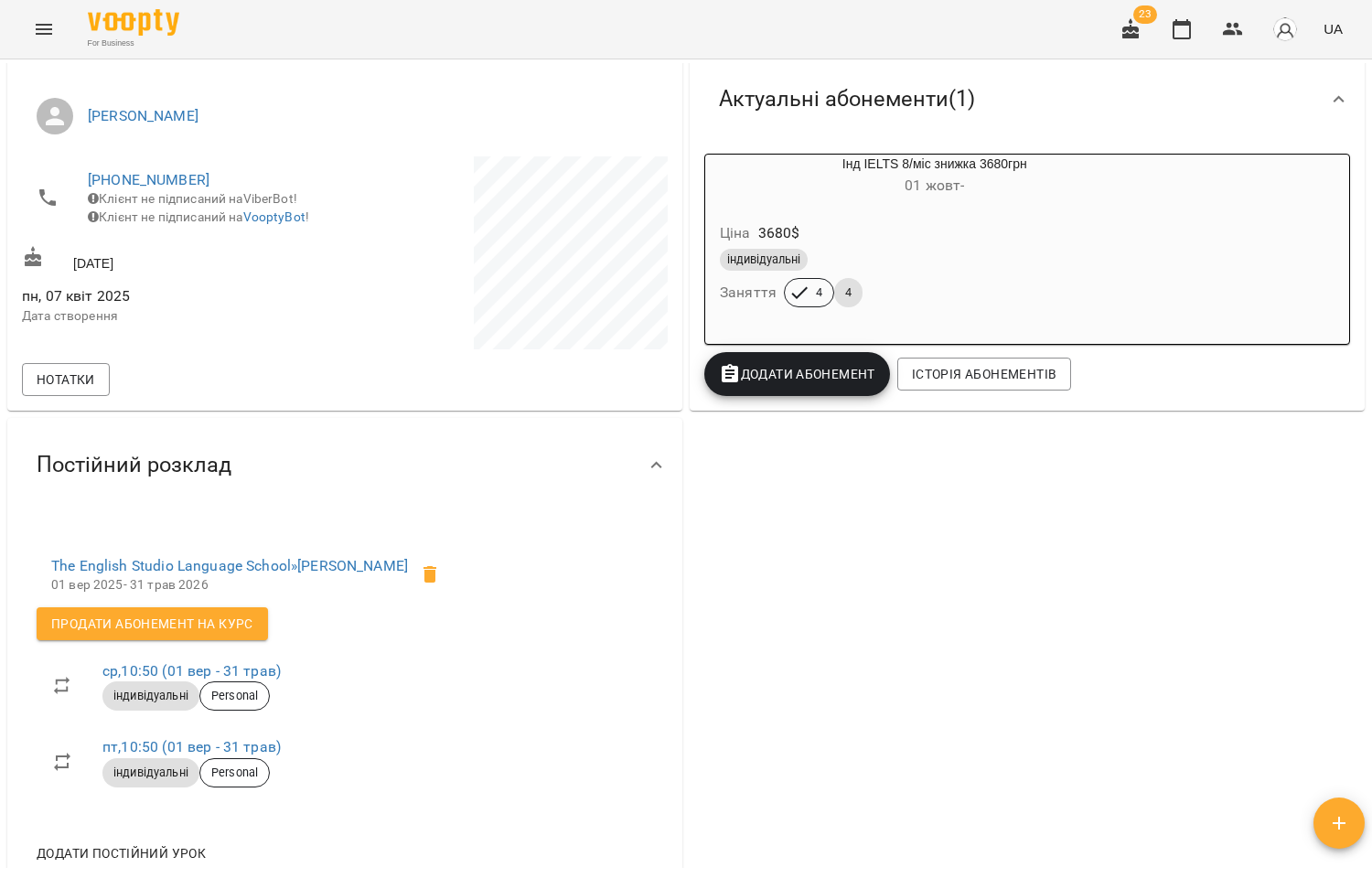
scroll to position [406, 0]
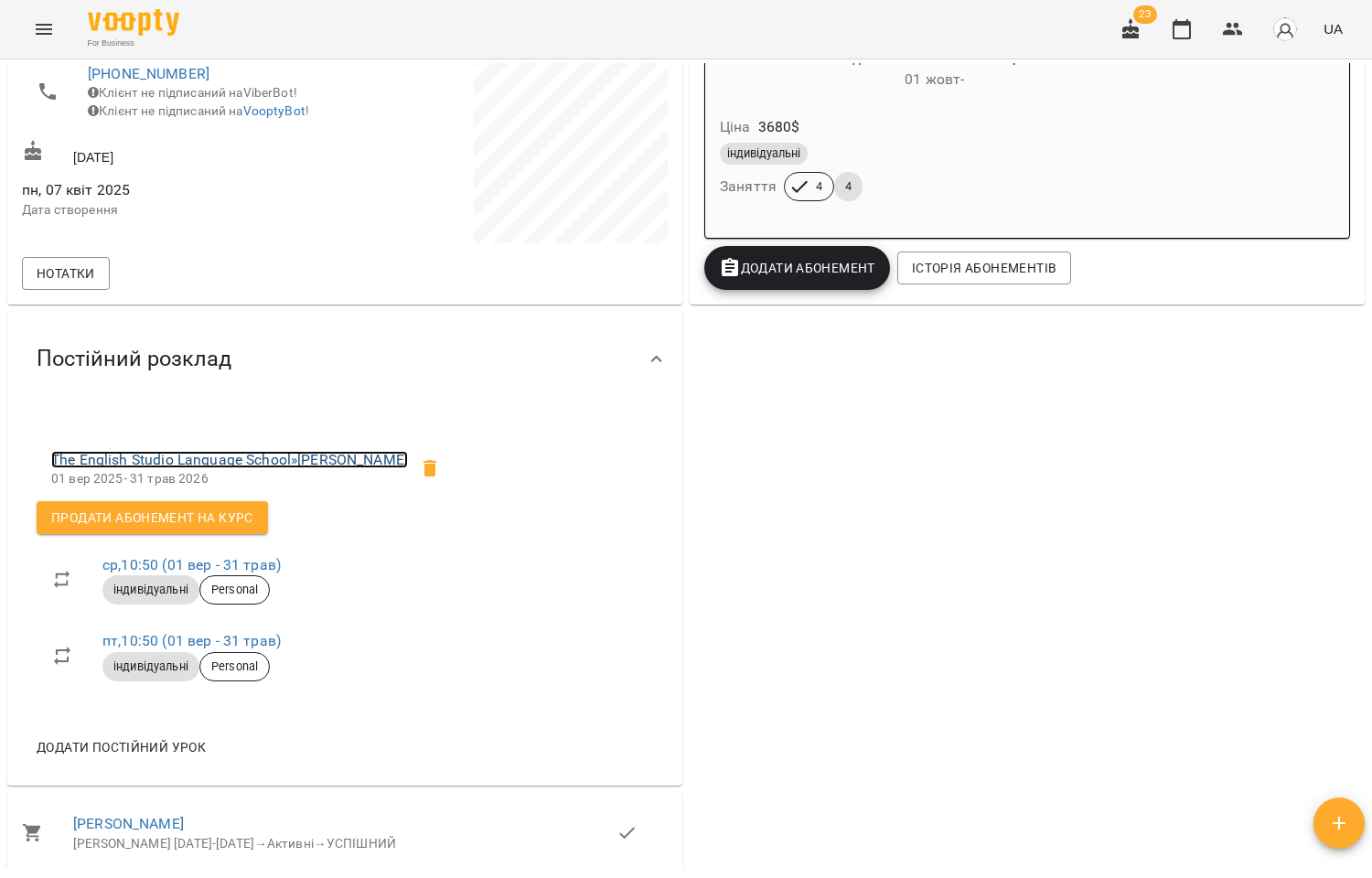
click at [260, 460] on link "The English Studio Language School » Анайййманович Ірина" at bounding box center [229, 459] width 356 height 18
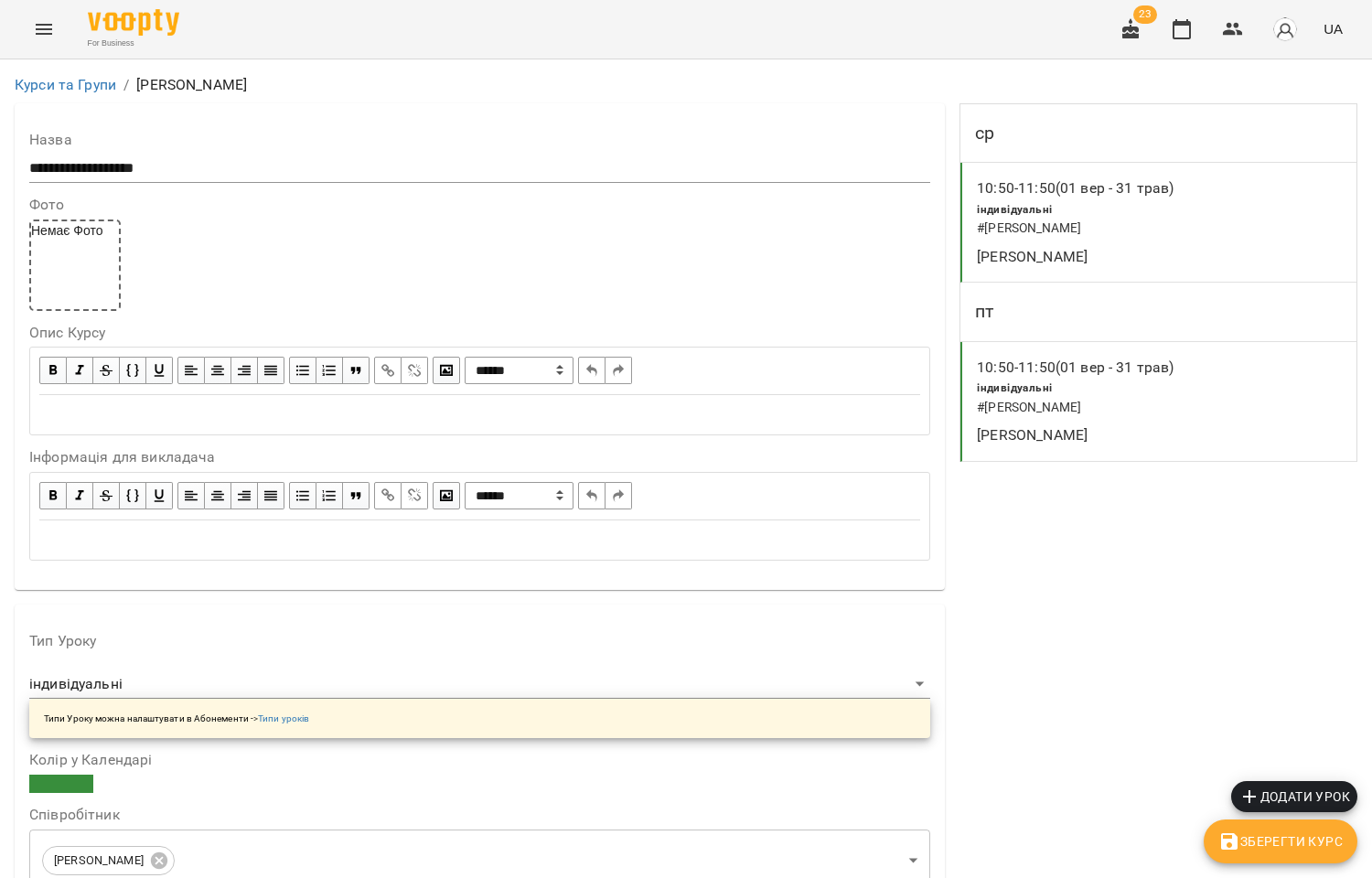
scroll to position [508, 0]
click at [1233, 31] on icon "button" at bounding box center [1233, 30] width 22 height 22
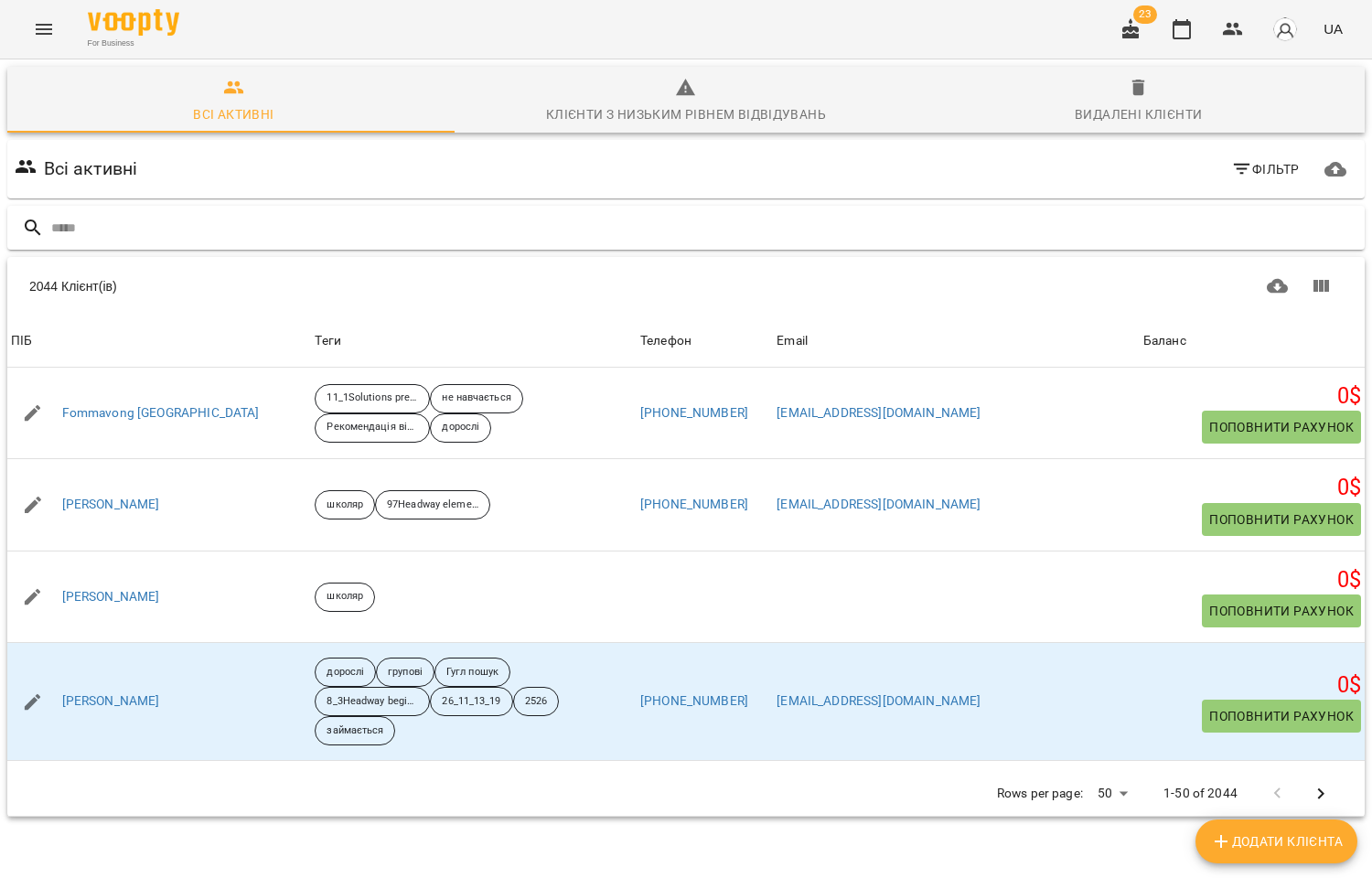
click at [106, 221] on input "text" at bounding box center [704, 228] width 1306 height 31
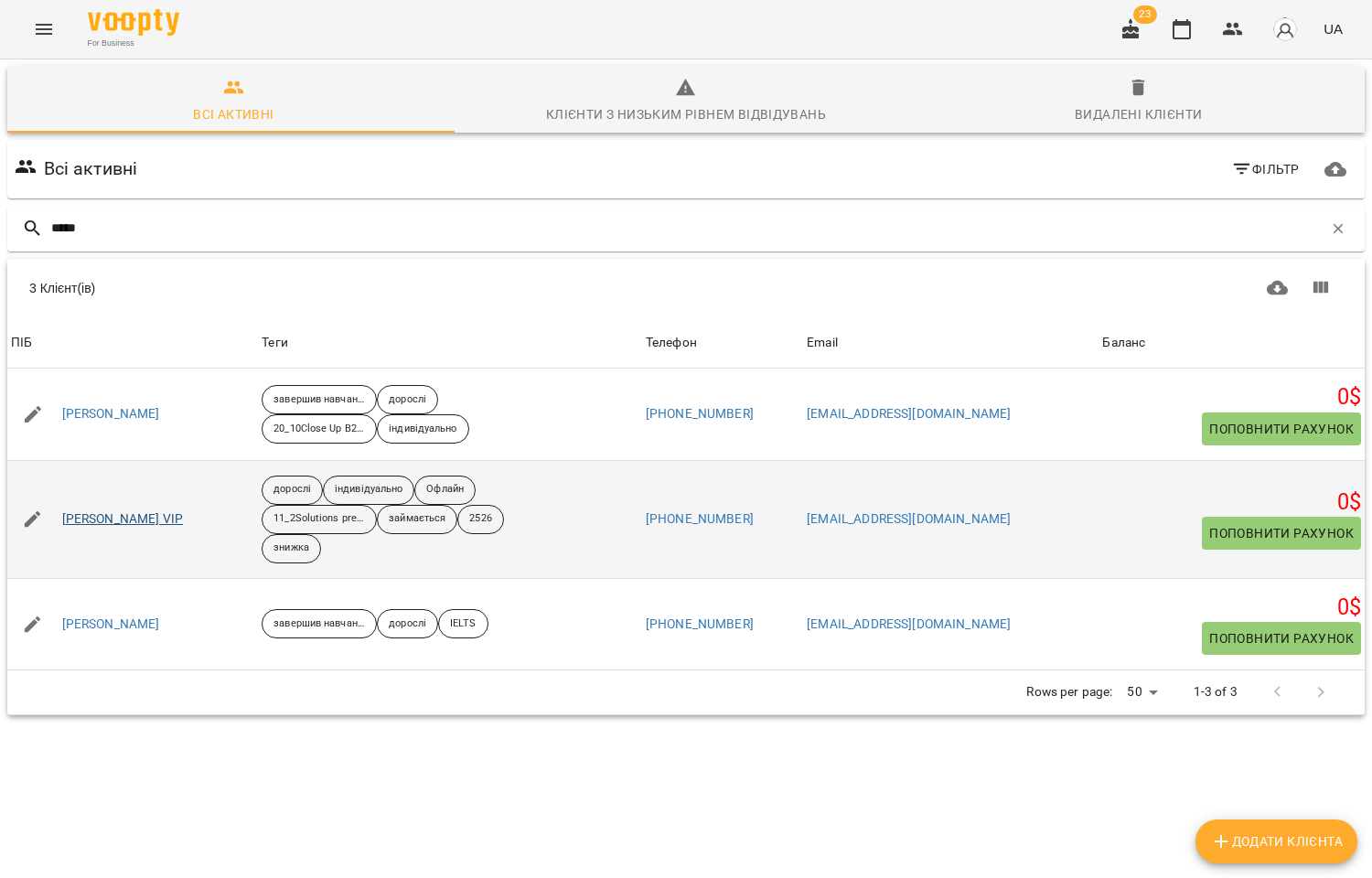
type input "*****"
click at [142, 516] on link "Бродовський Руслан VIP" at bounding box center [123, 520] width 122 height 19
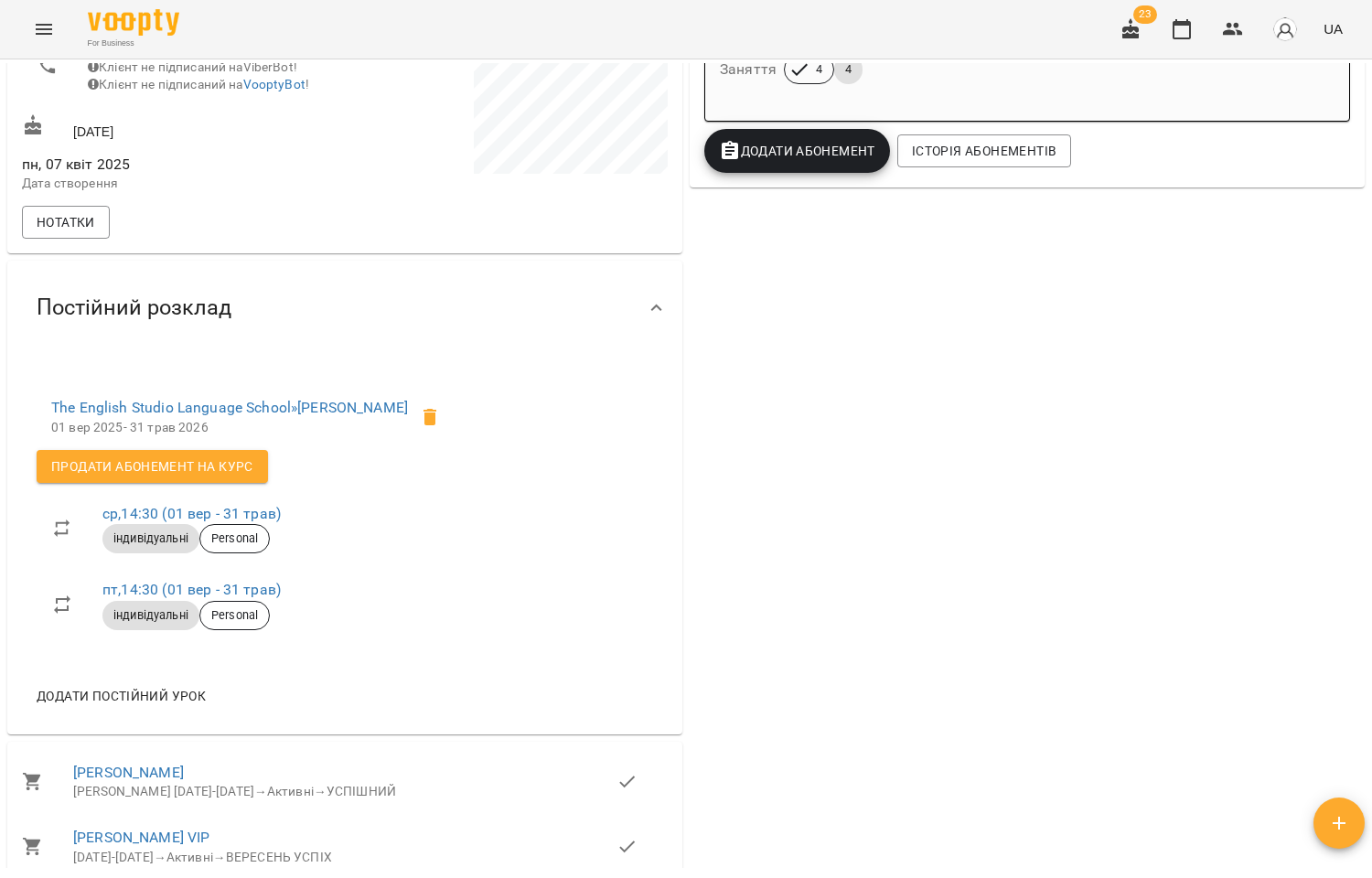
scroll to position [508, 0]
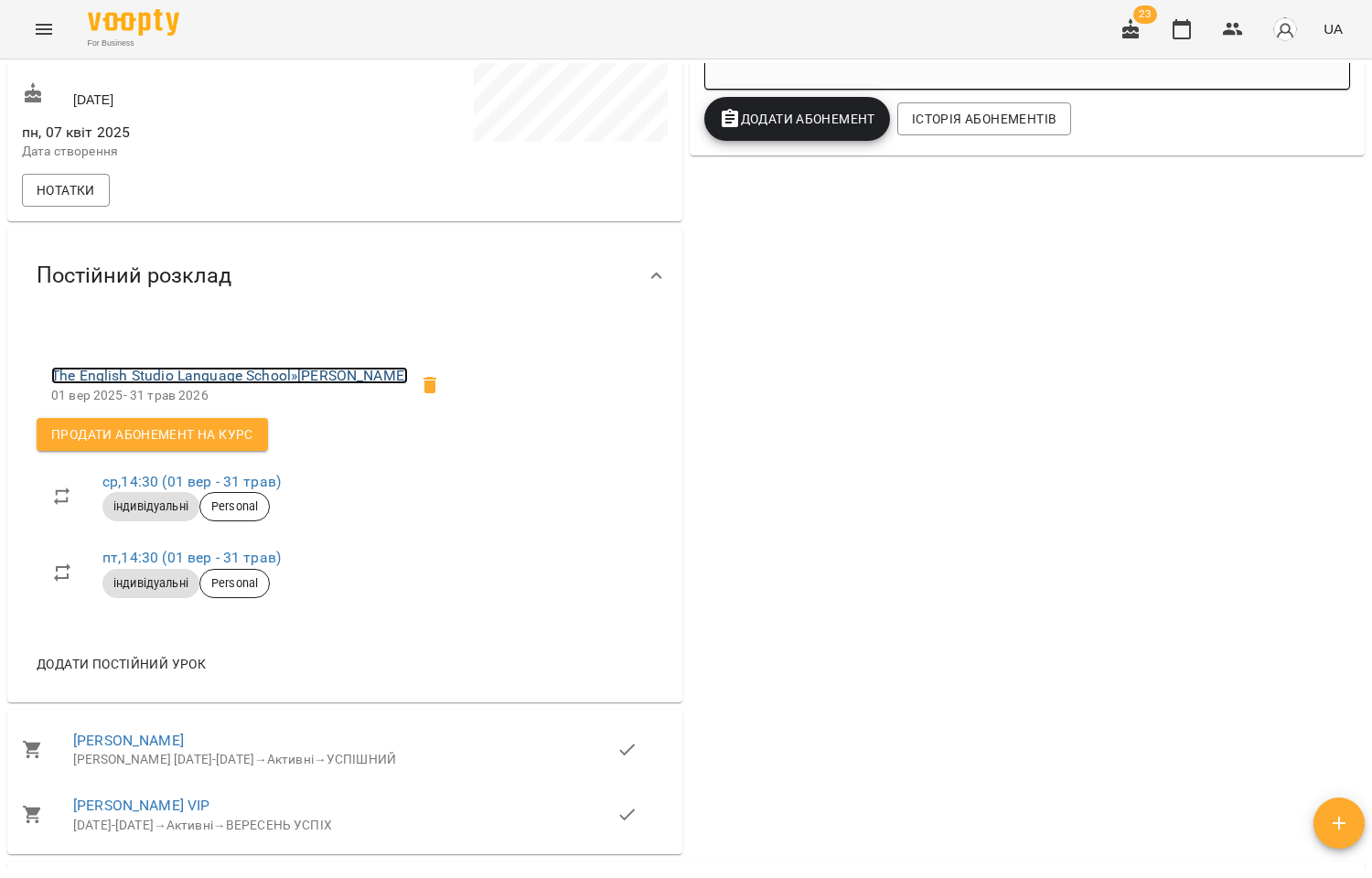
click at [268, 381] on link "The English Studio Language School » Бродовський Руслан" at bounding box center [229, 375] width 356 height 18
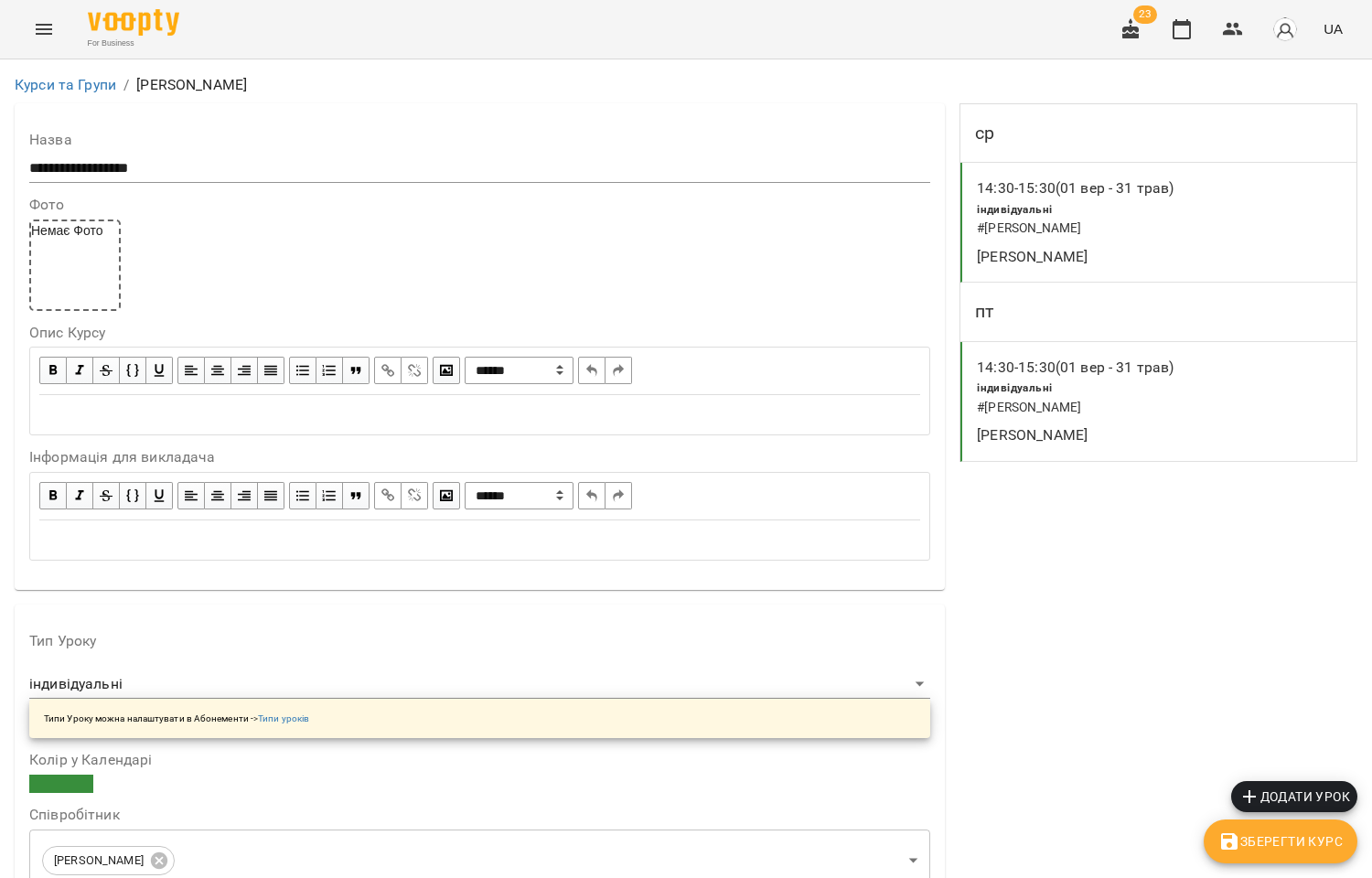
scroll to position [304, 0]
click at [1235, 29] on icon "button" at bounding box center [1233, 30] width 22 height 22
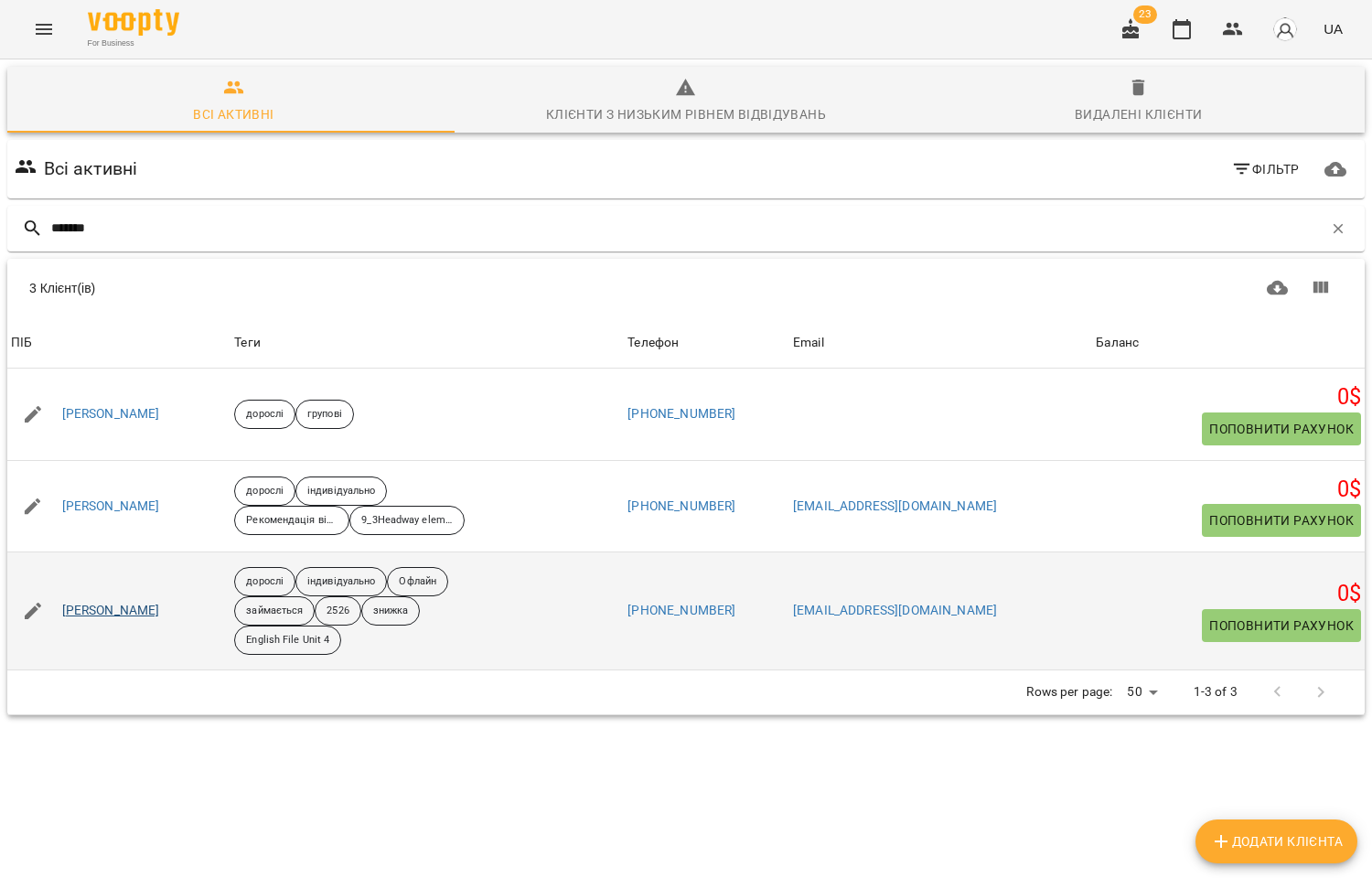
type input "*******"
click at [123, 615] on link "Діденко Олег VIP" at bounding box center [110, 611] width 97 height 19
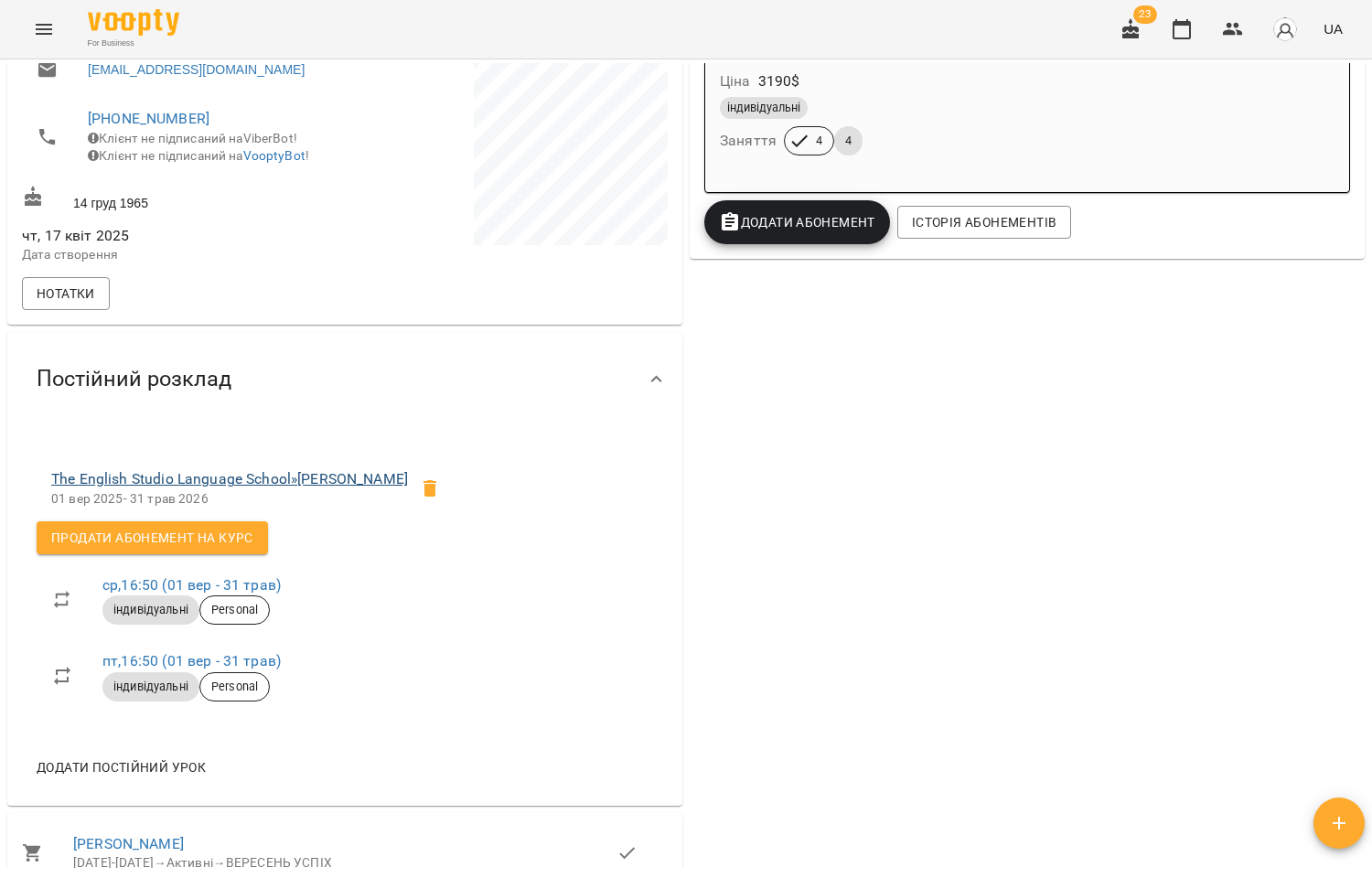
scroll to position [406, 0]
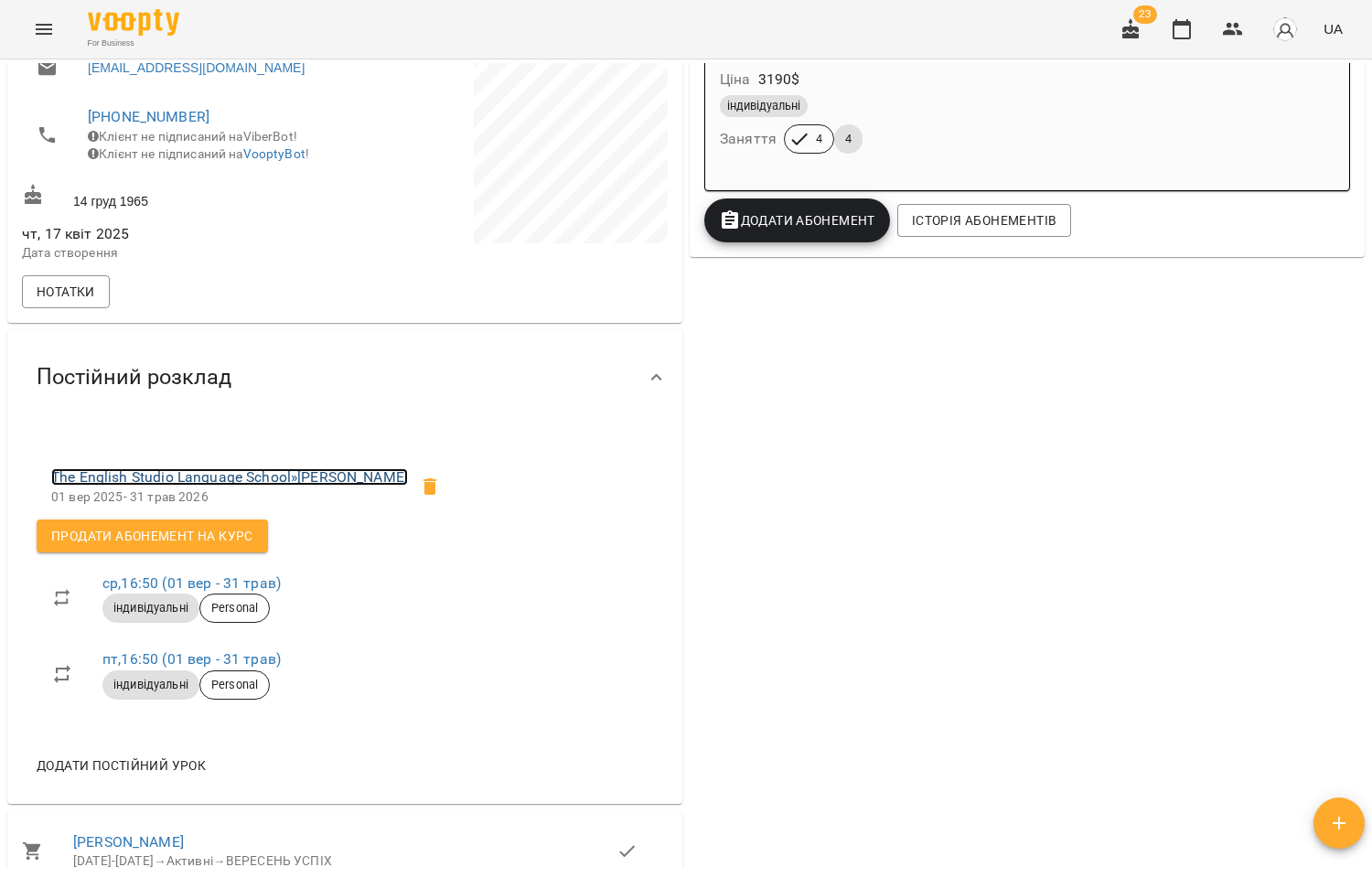
click at [267, 485] on link "The English Studio Language School » Діденко Олег" at bounding box center [229, 476] width 356 height 18
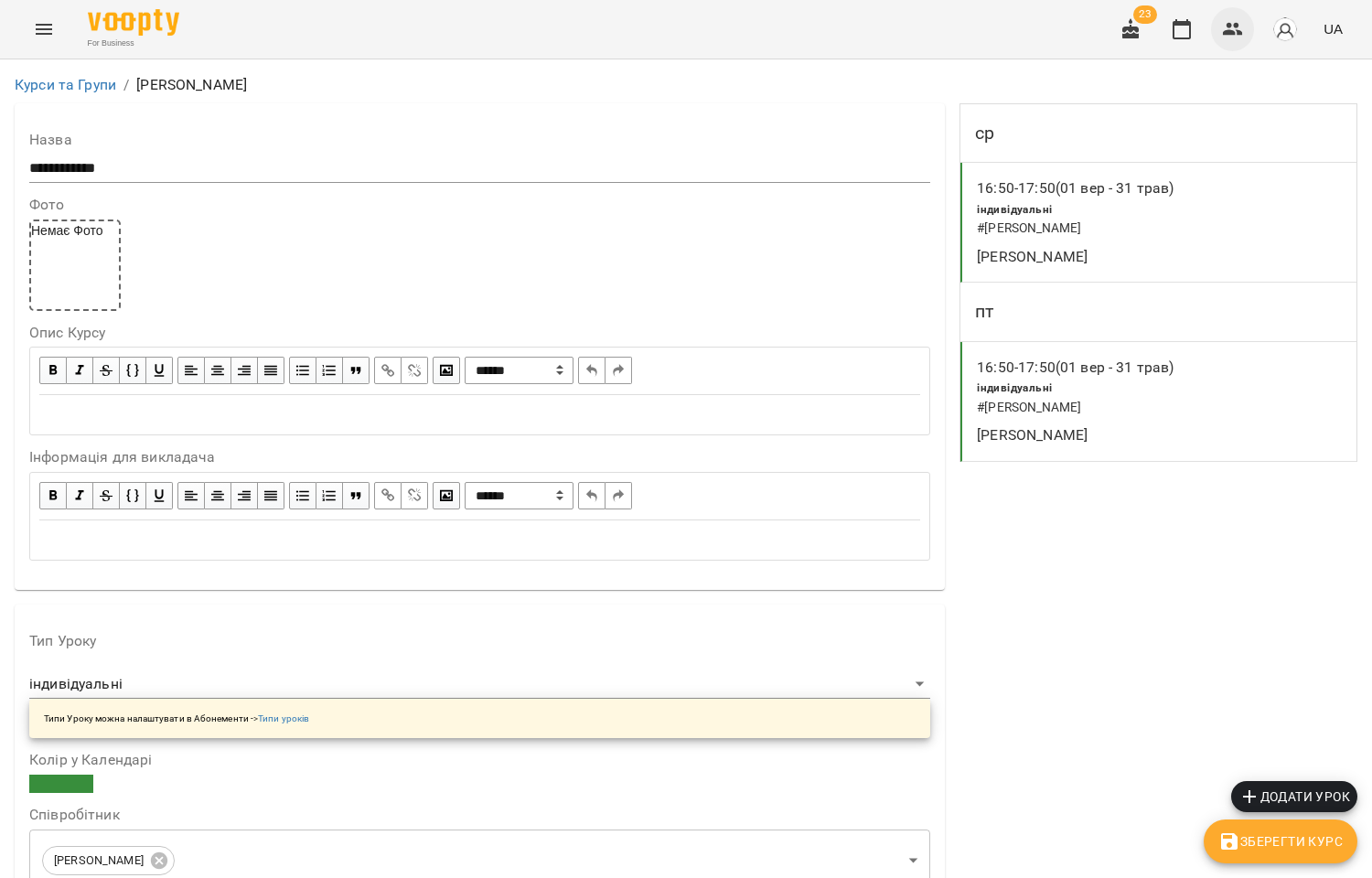
click at [1232, 38] on icon "button" at bounding box center [1233, 30] width 22 height 22
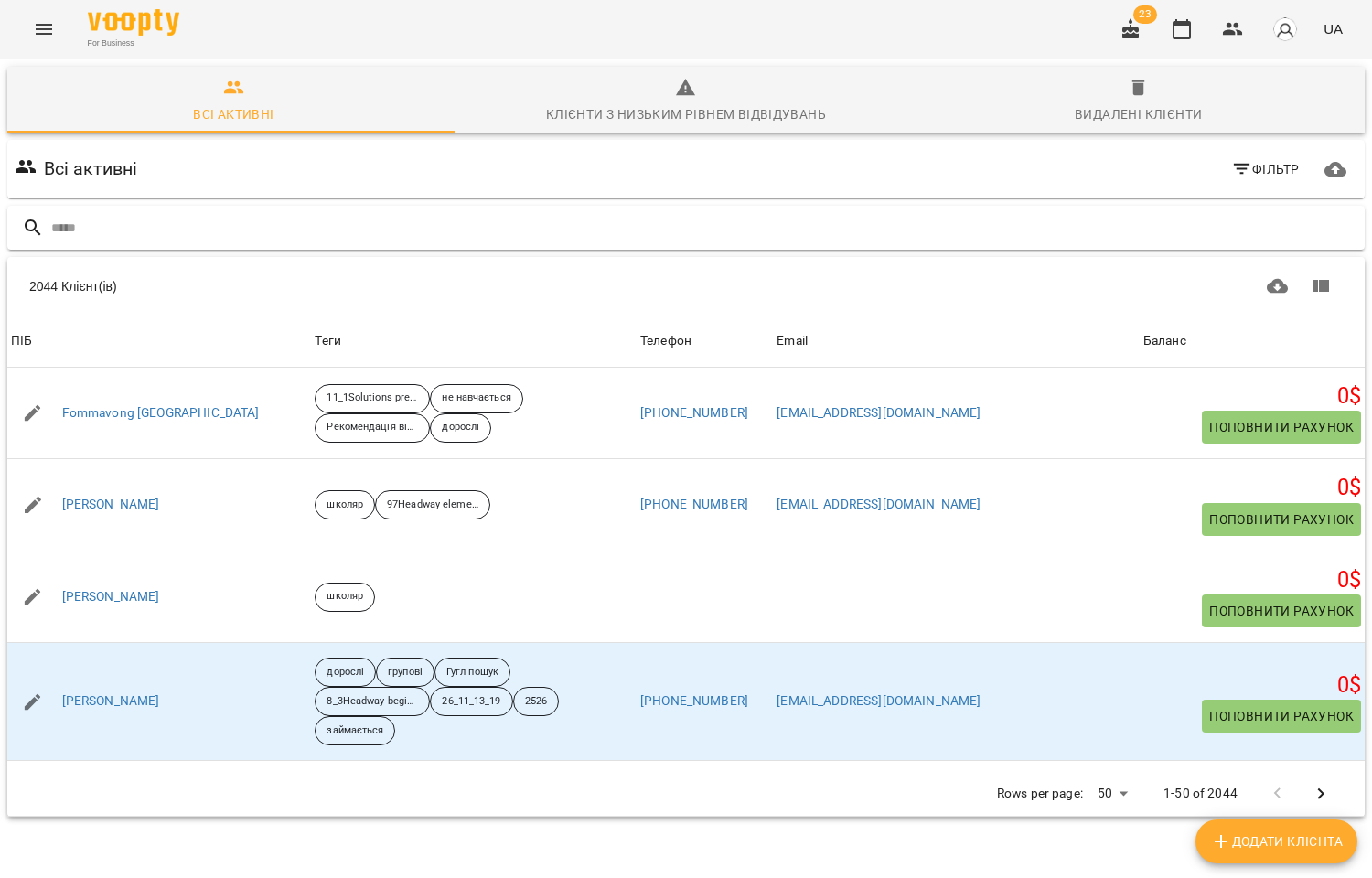
click at [142, 220] on input "text" at bounding box center [704, 228] width 1306 height 31
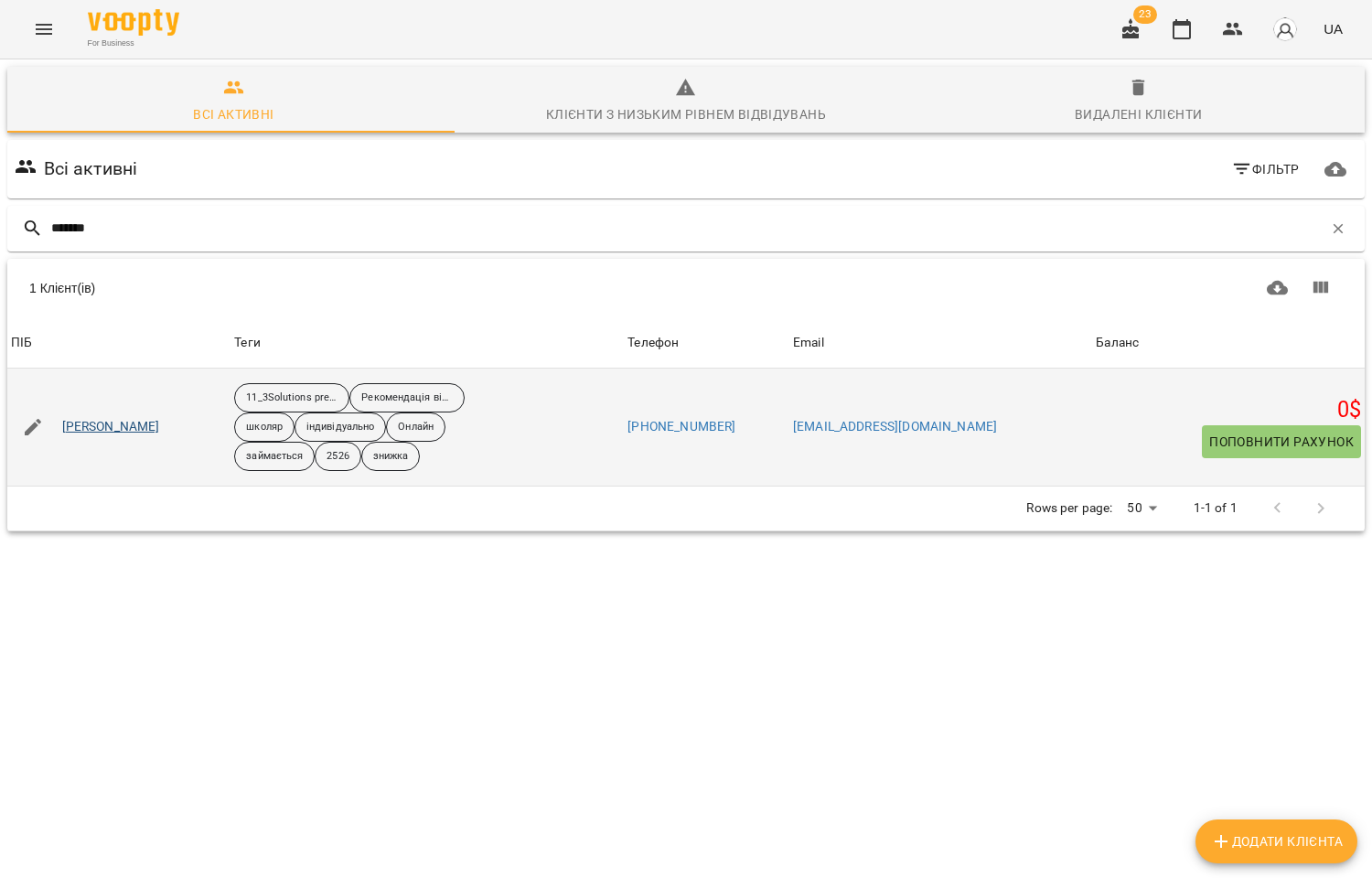
type input "*******"
click at [128, 431] on link "Маринич Поліна" at bounding box center [110, 427] width 97 height 19
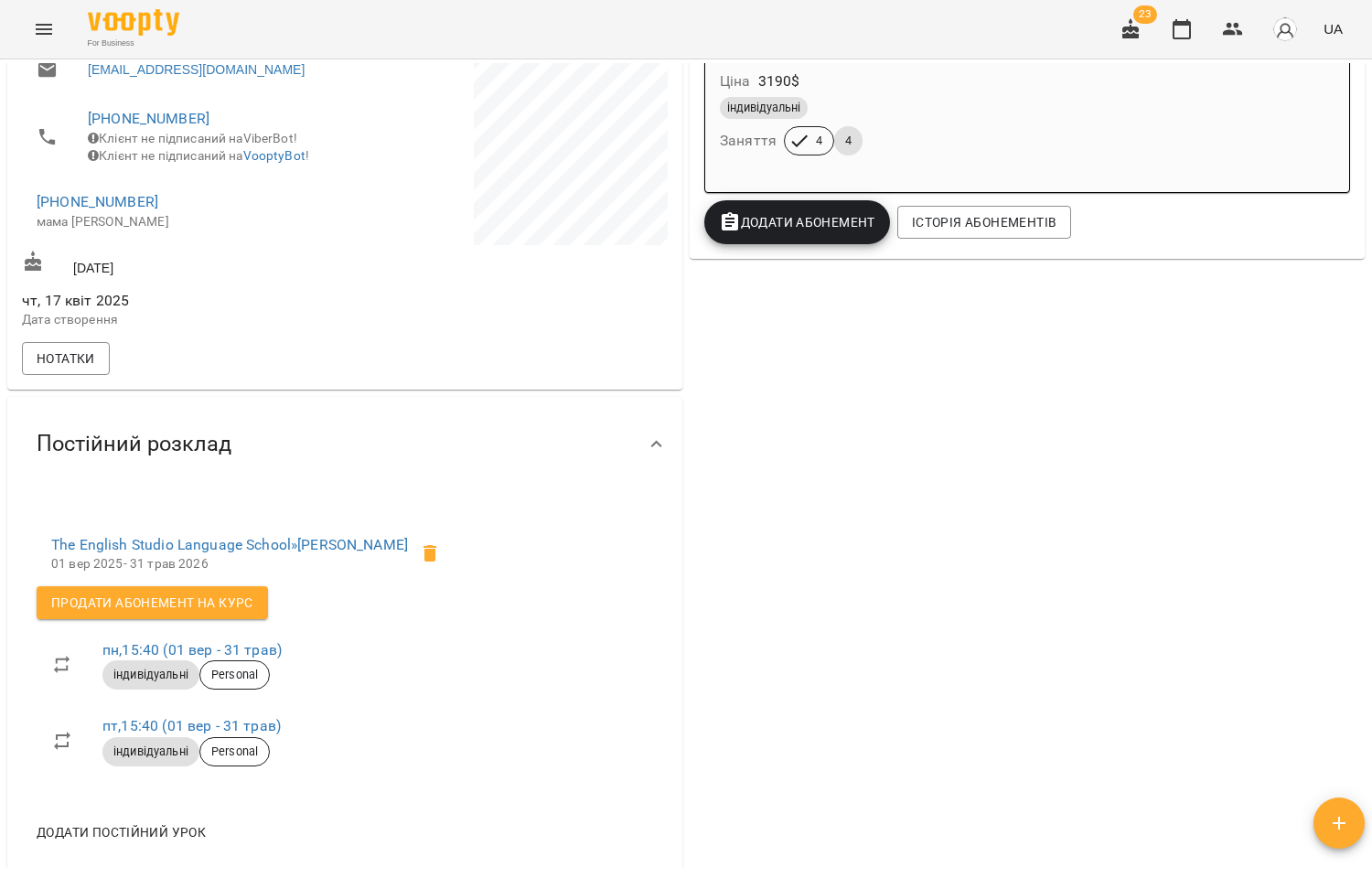
scroll to position [406, 0]
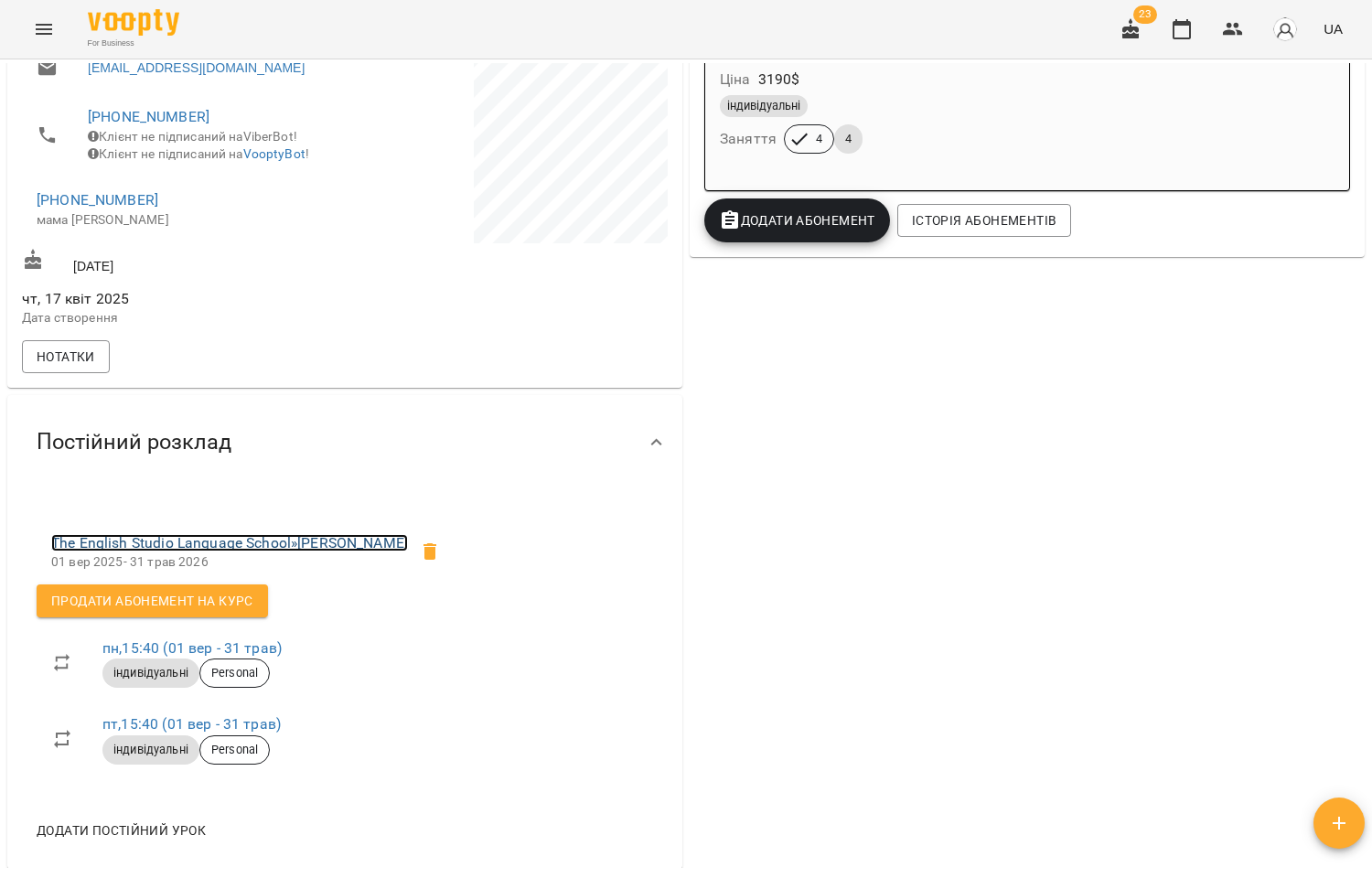
click at [251, 549] on link "The English Studio Language School » Маринич Поліна" at bounding box center [229, 542] width 356 height 18
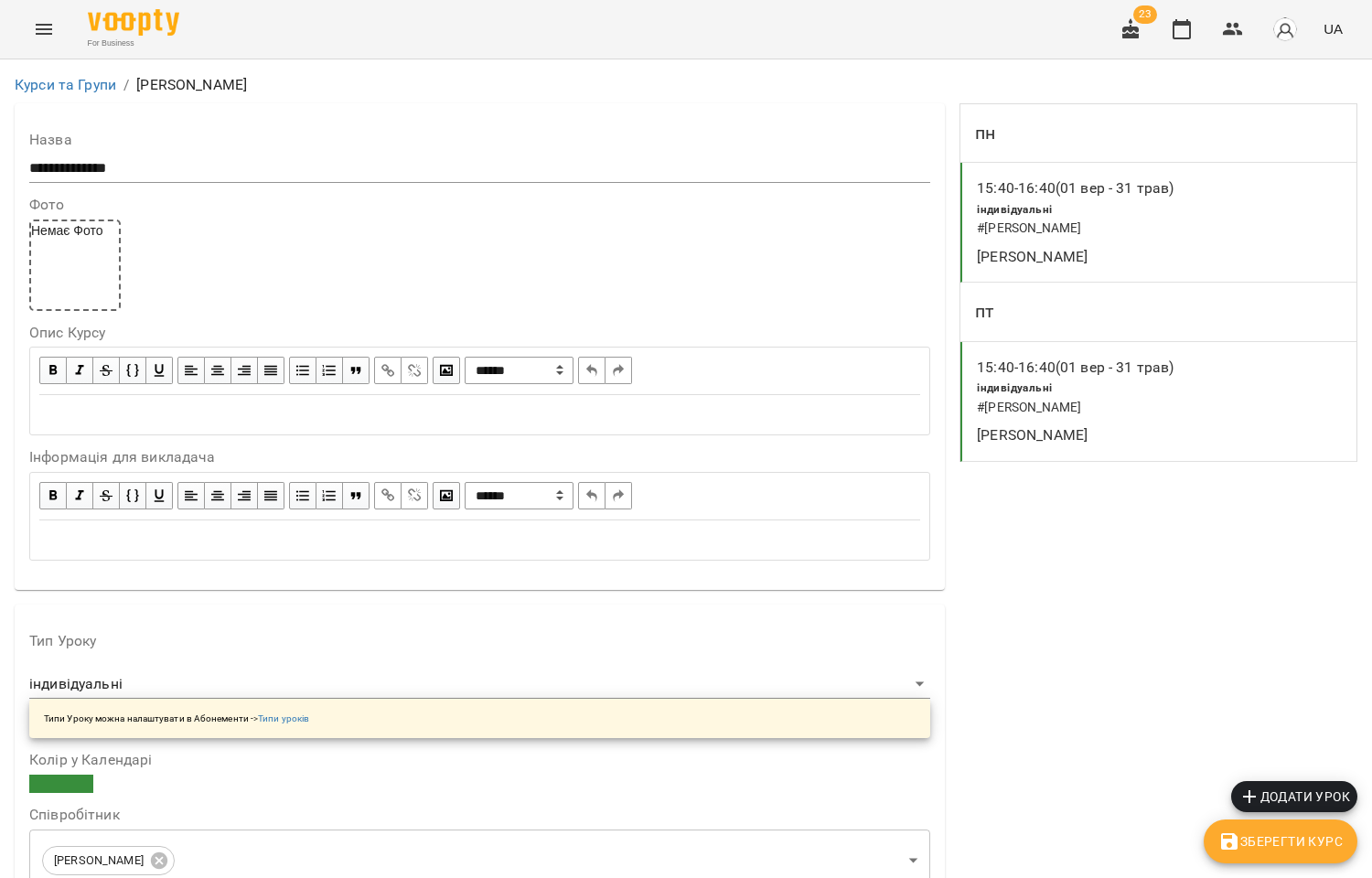
scroll to position [962, 0]
click at [1227, 30] on icon "button" at bounding box center [1233, 30] width 22 height 22
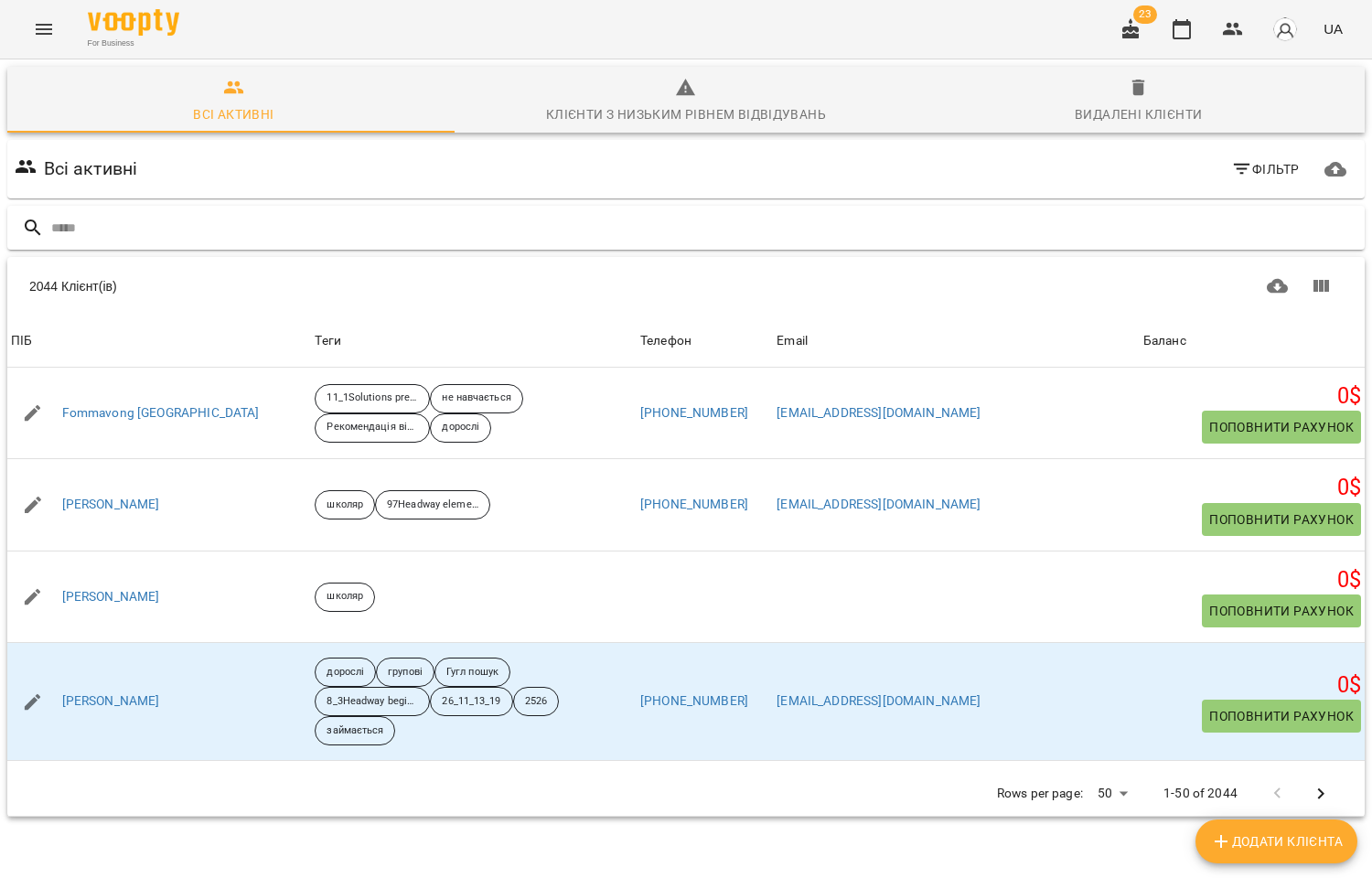
click at [86, 220] on input "text" at bounding box center [704, 228] width 1306 height 31
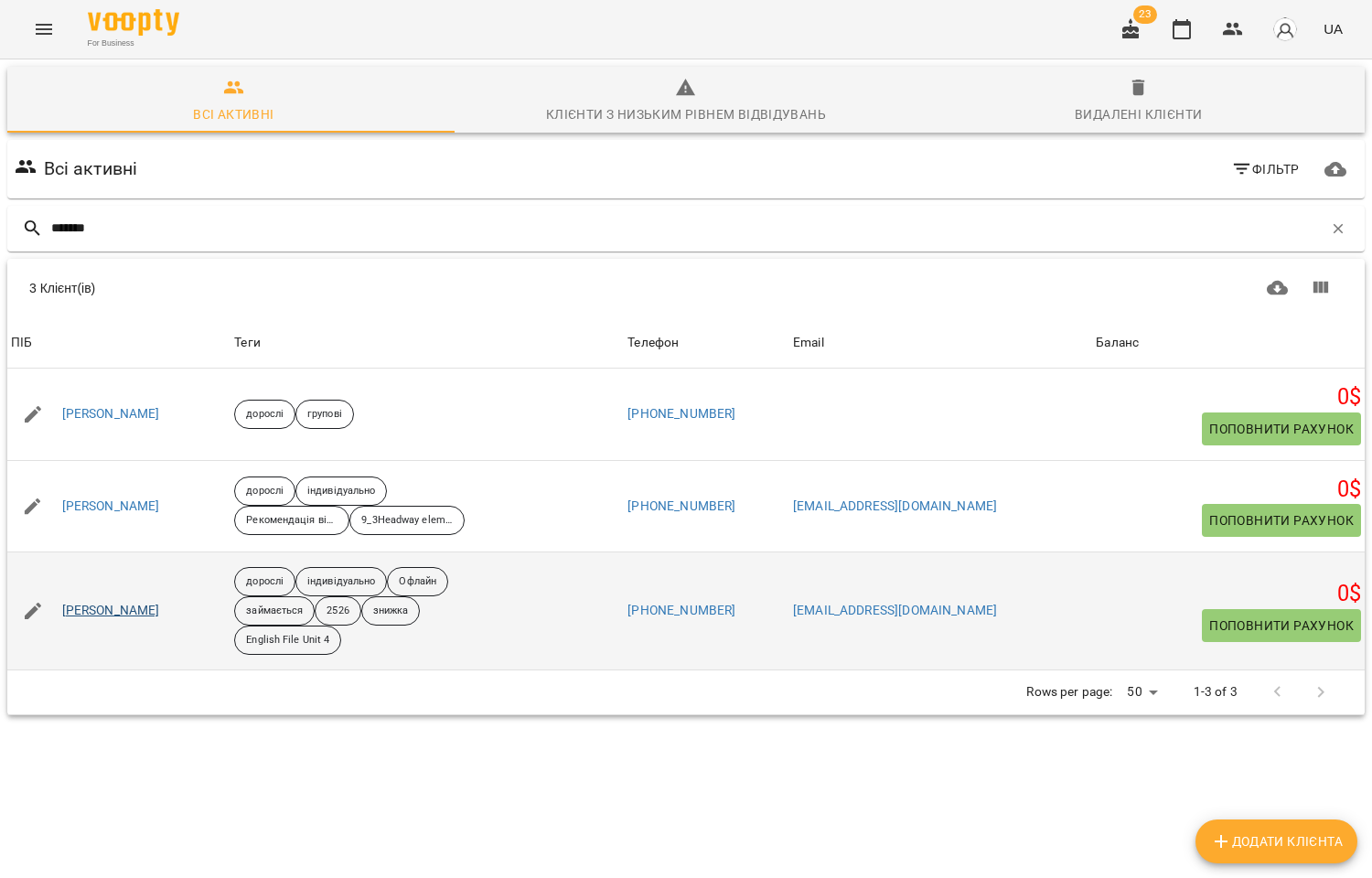
type input "*******"
click at [126, 610] on link "Діденко Олег VIP" at bounding box center [110, 611] width 97 height 19
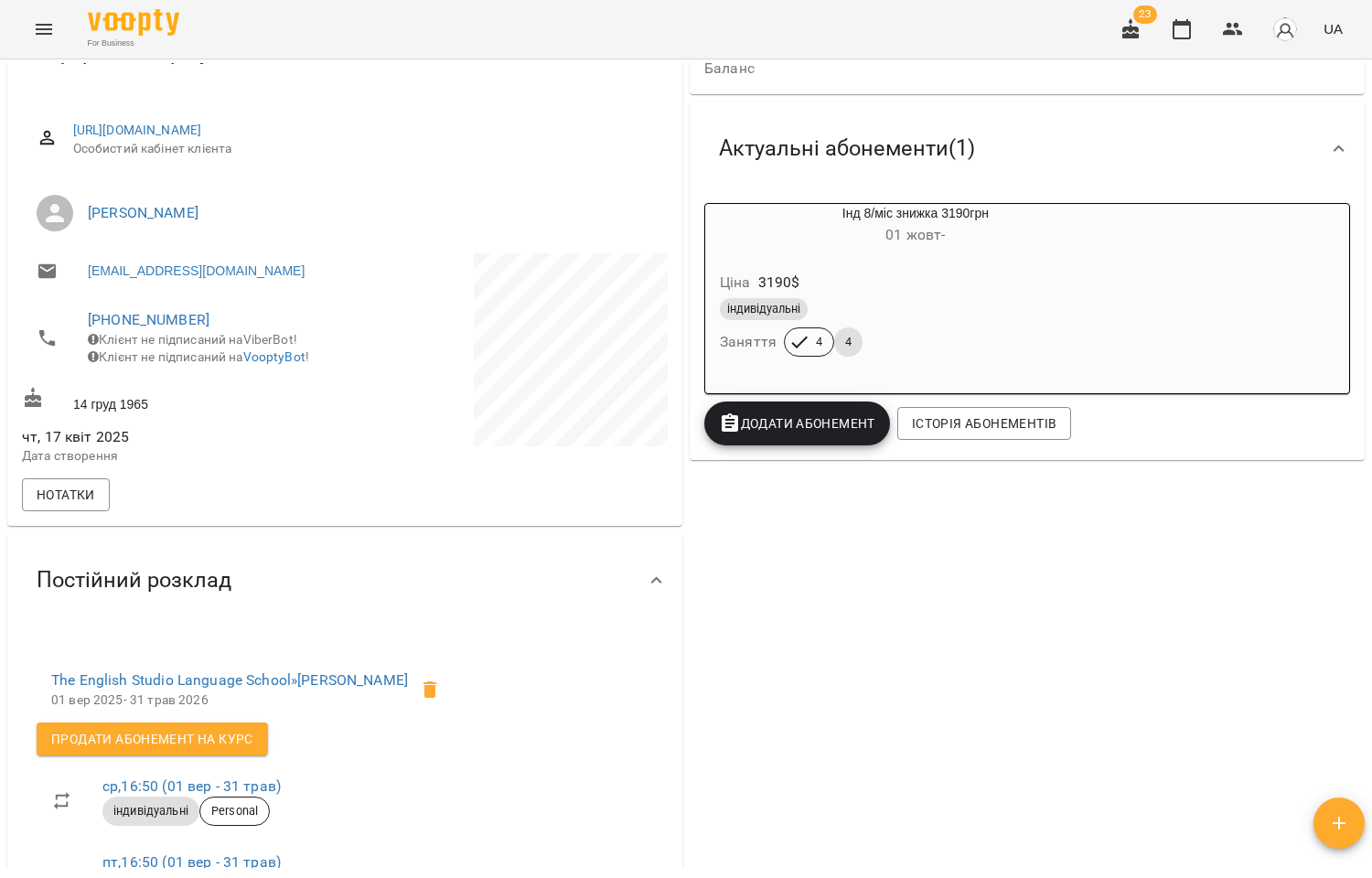
scroll to position [508, 0]
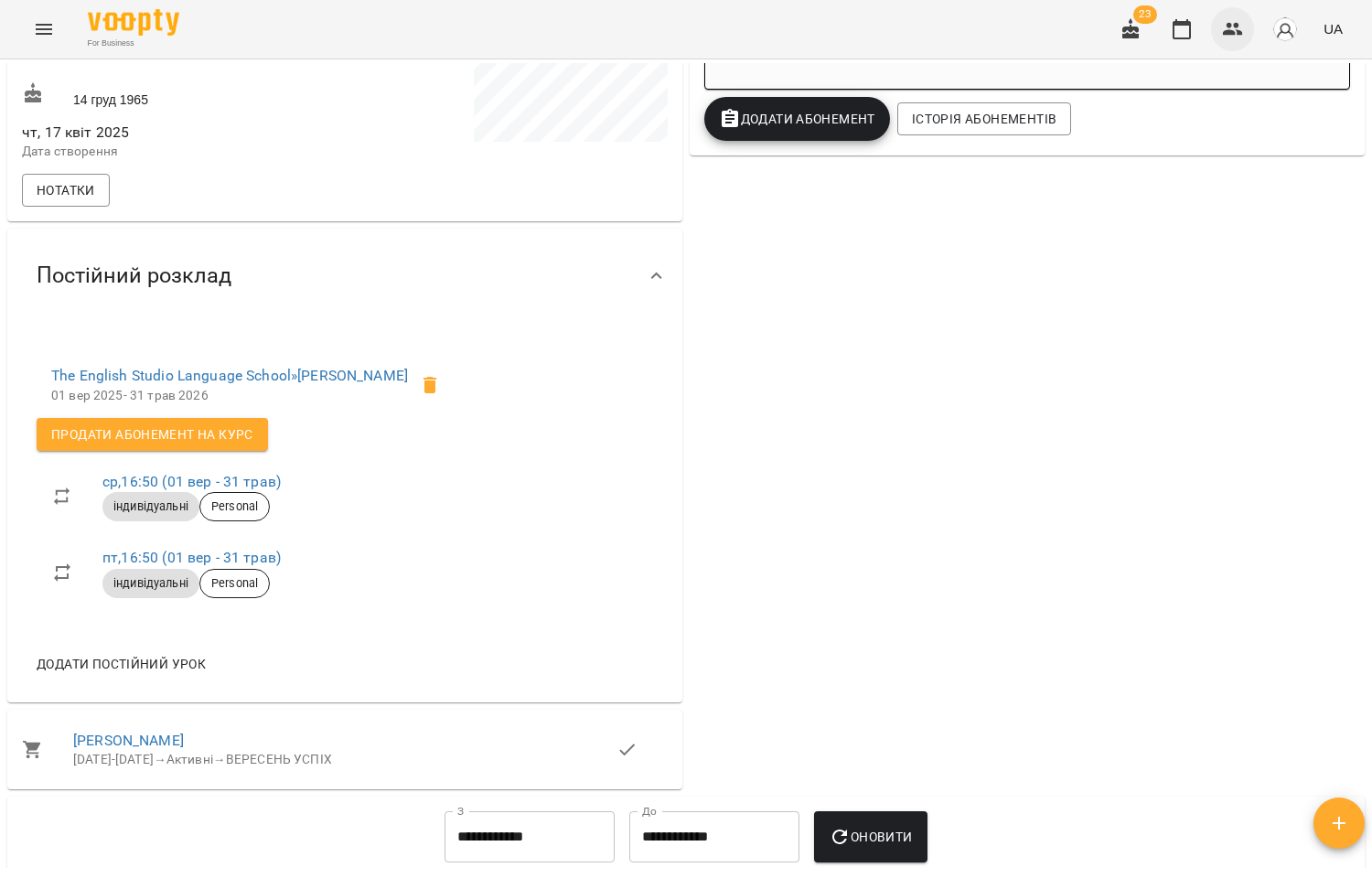
click at [1236, 21] on icon "button" at bounding box center [1233, 30] width 22 height 22
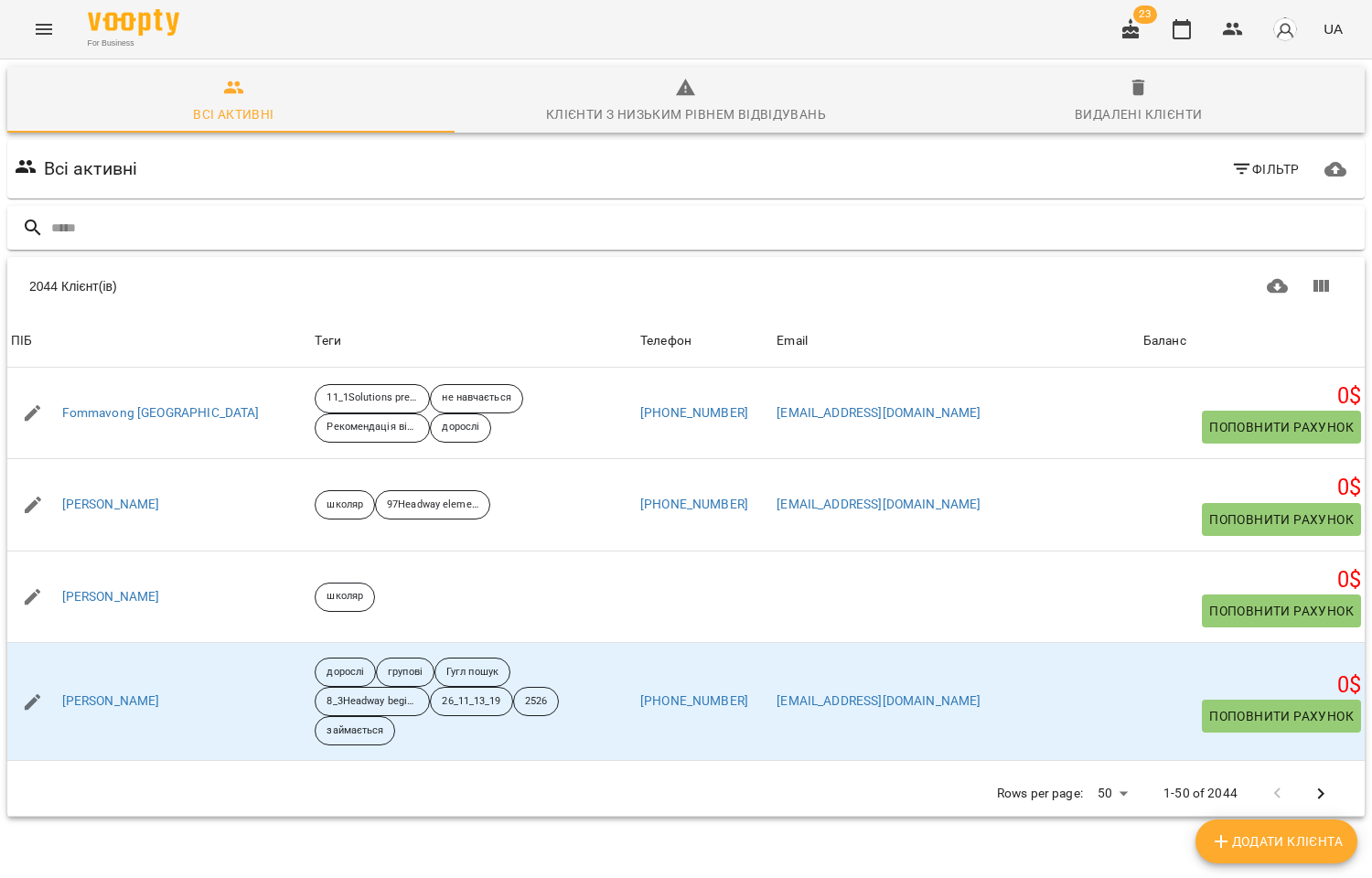
click at [120, 222] on input "text" at bounding box center [704, 228] width 1306 height 31
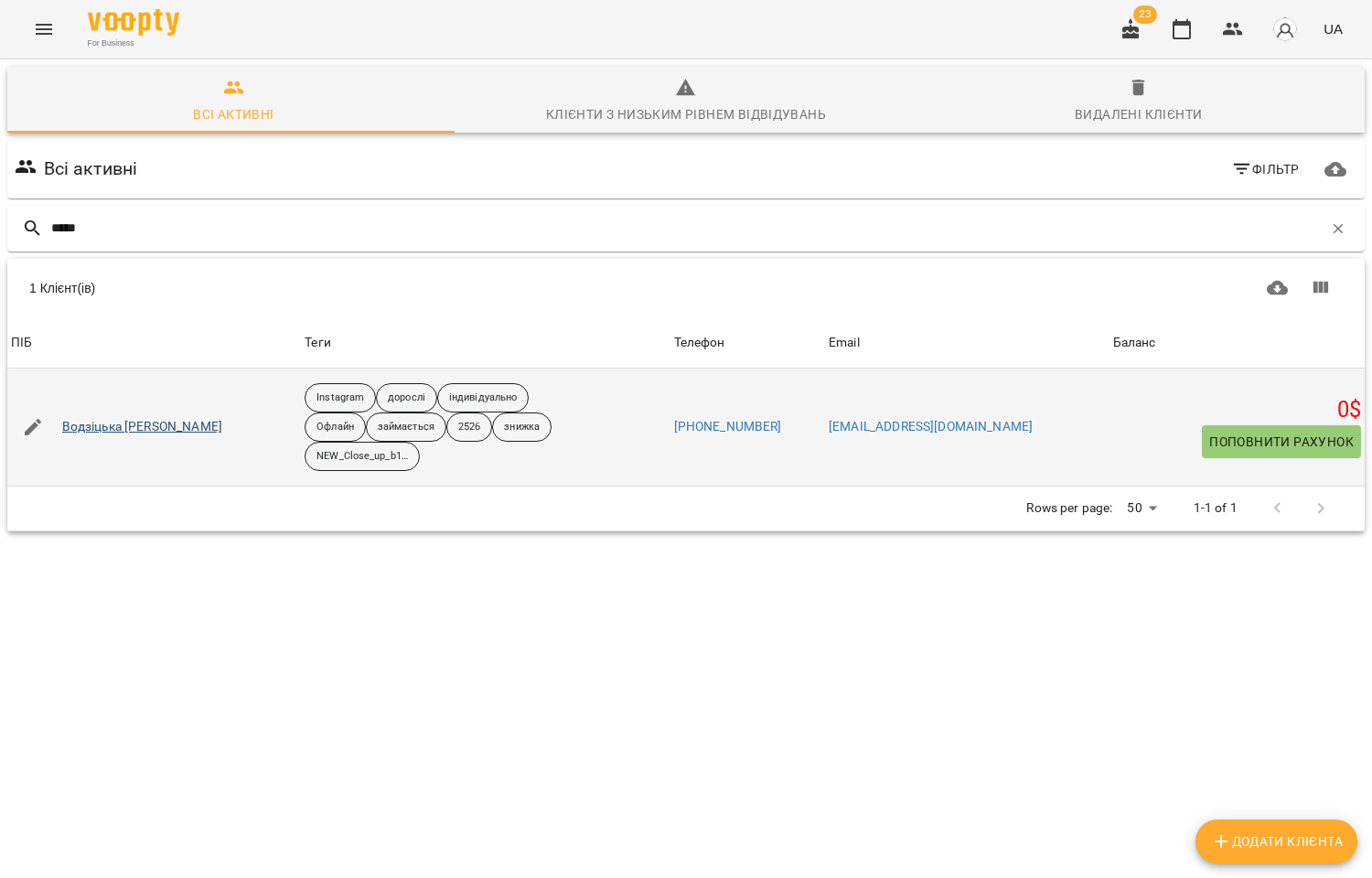
type input "*****"
click at [110, 427] on link "Водзіцька Інна" at bounding box center [142, 427] width 160 height 19
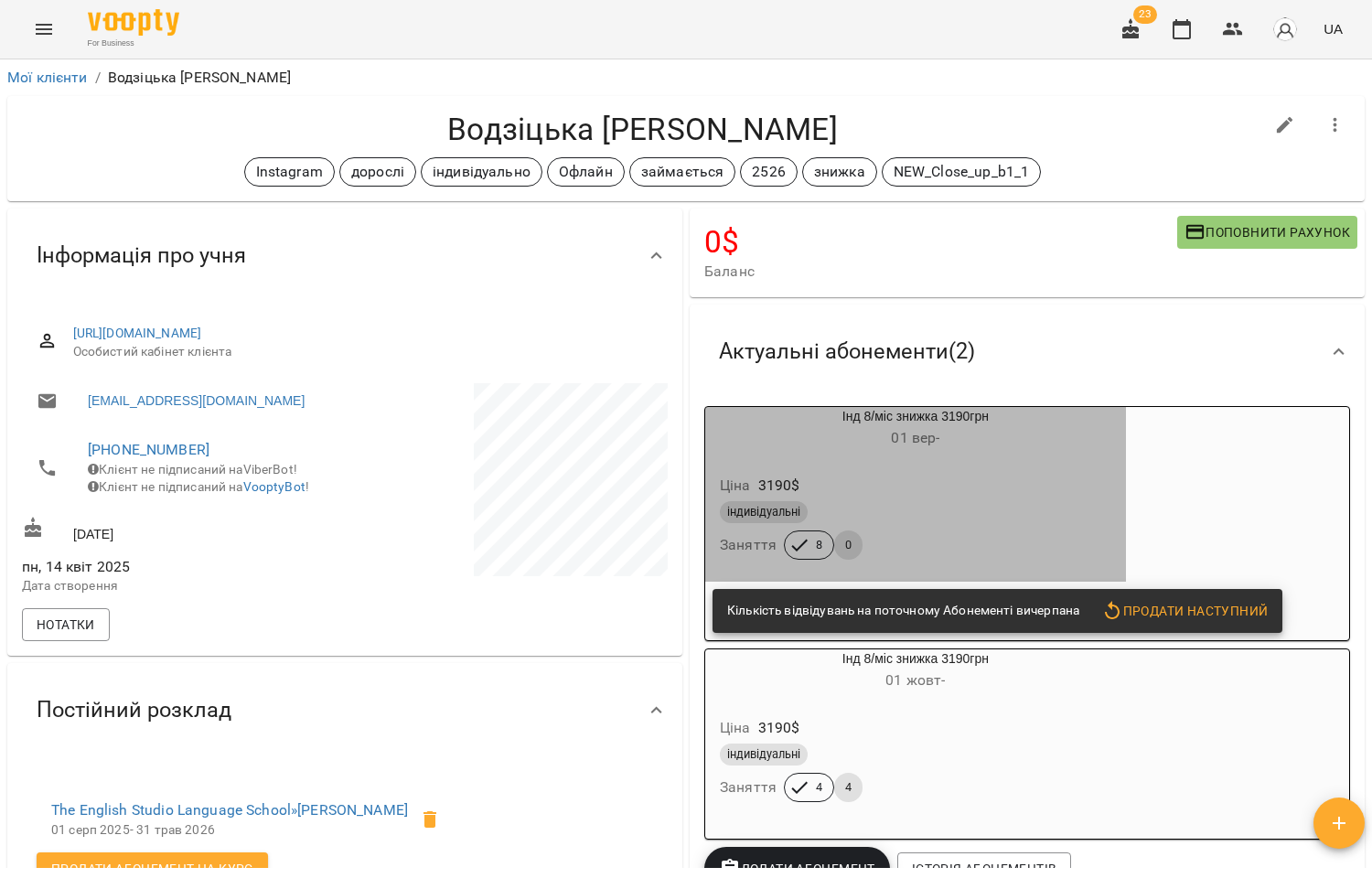
click at [986, 473] on div "Ціна 3190 $" at bounding box center [915, 484] width 399 height 32
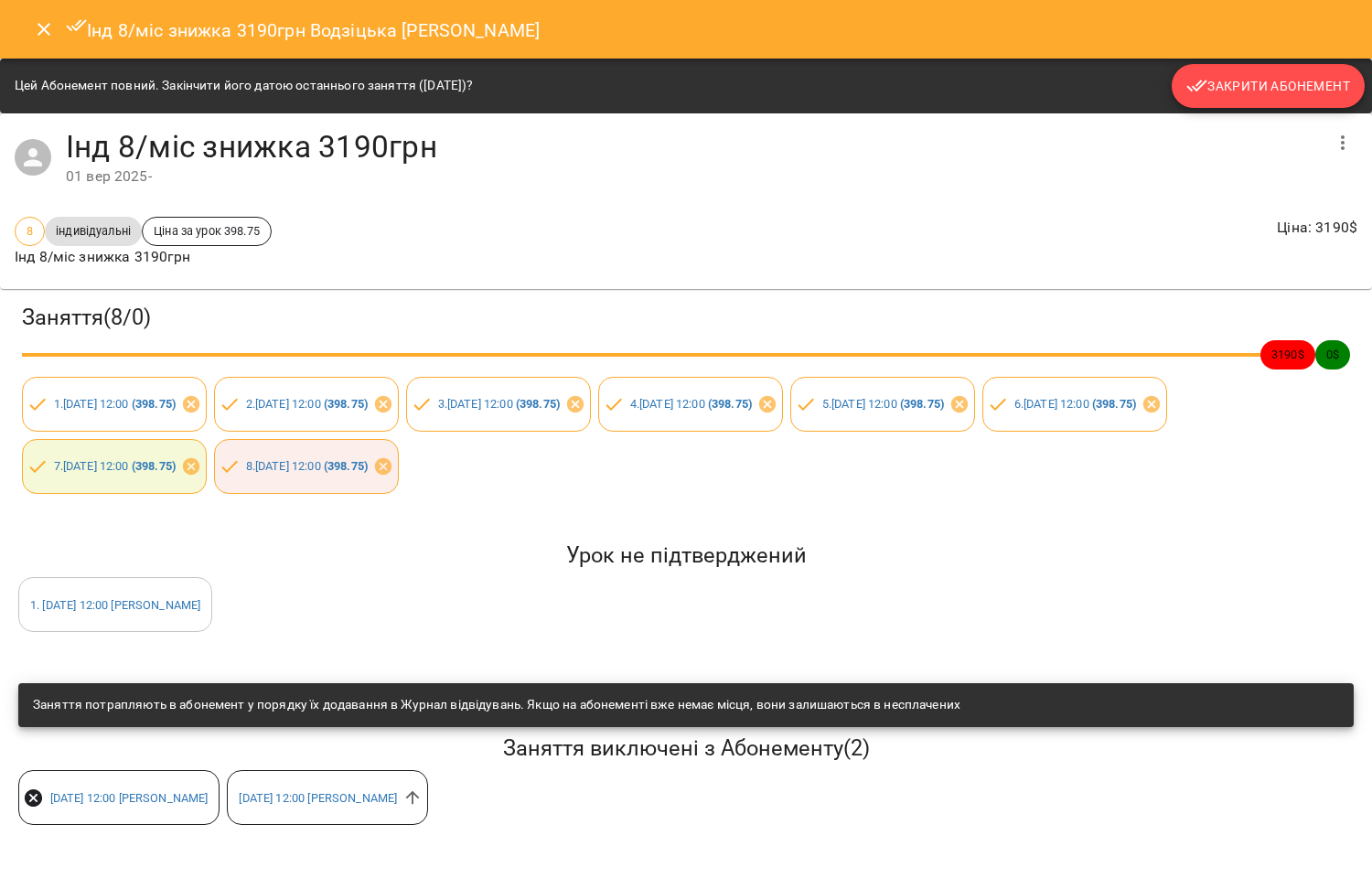
click at [1241, 75] on span "Закрити Абонемент" at bounding box center [1268, 86] width 163 height 22
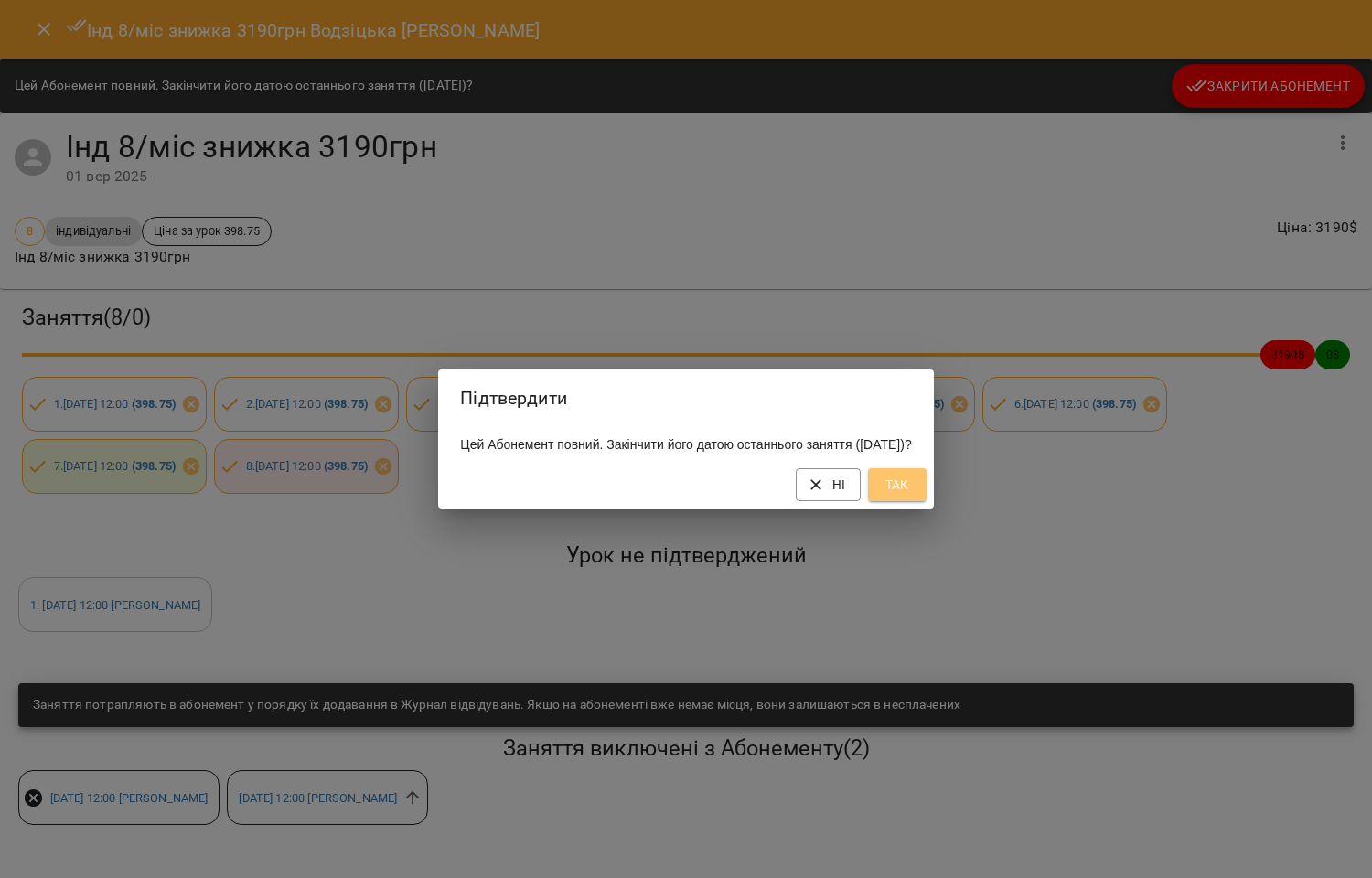
click at [912, 492] on span "Так" at bounding box center [898, 484] width 30 height 22
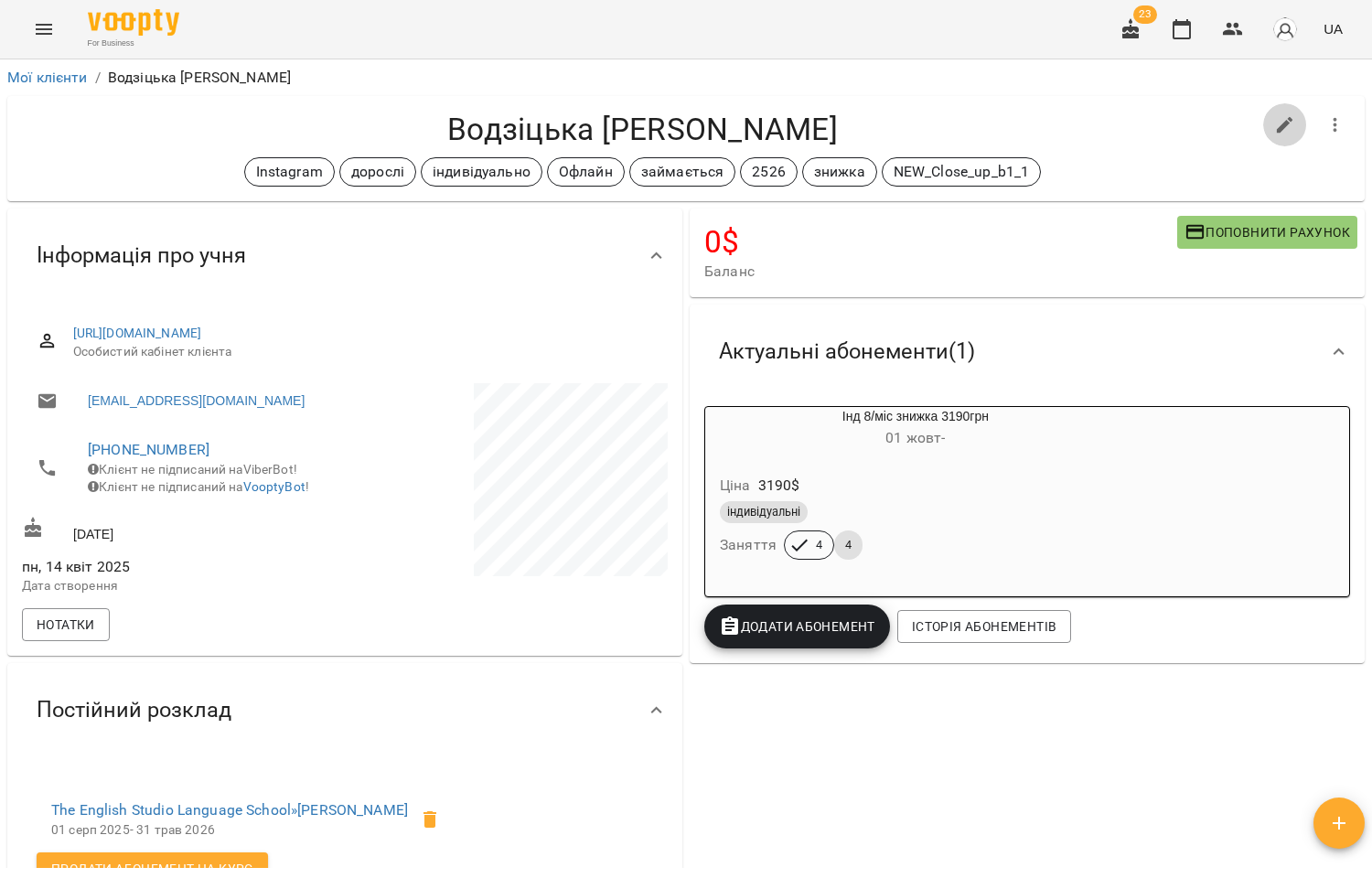
click at [1274, 119] on icon "button" at bounding box center [1285, 125] width 22 height 22
select select "**"
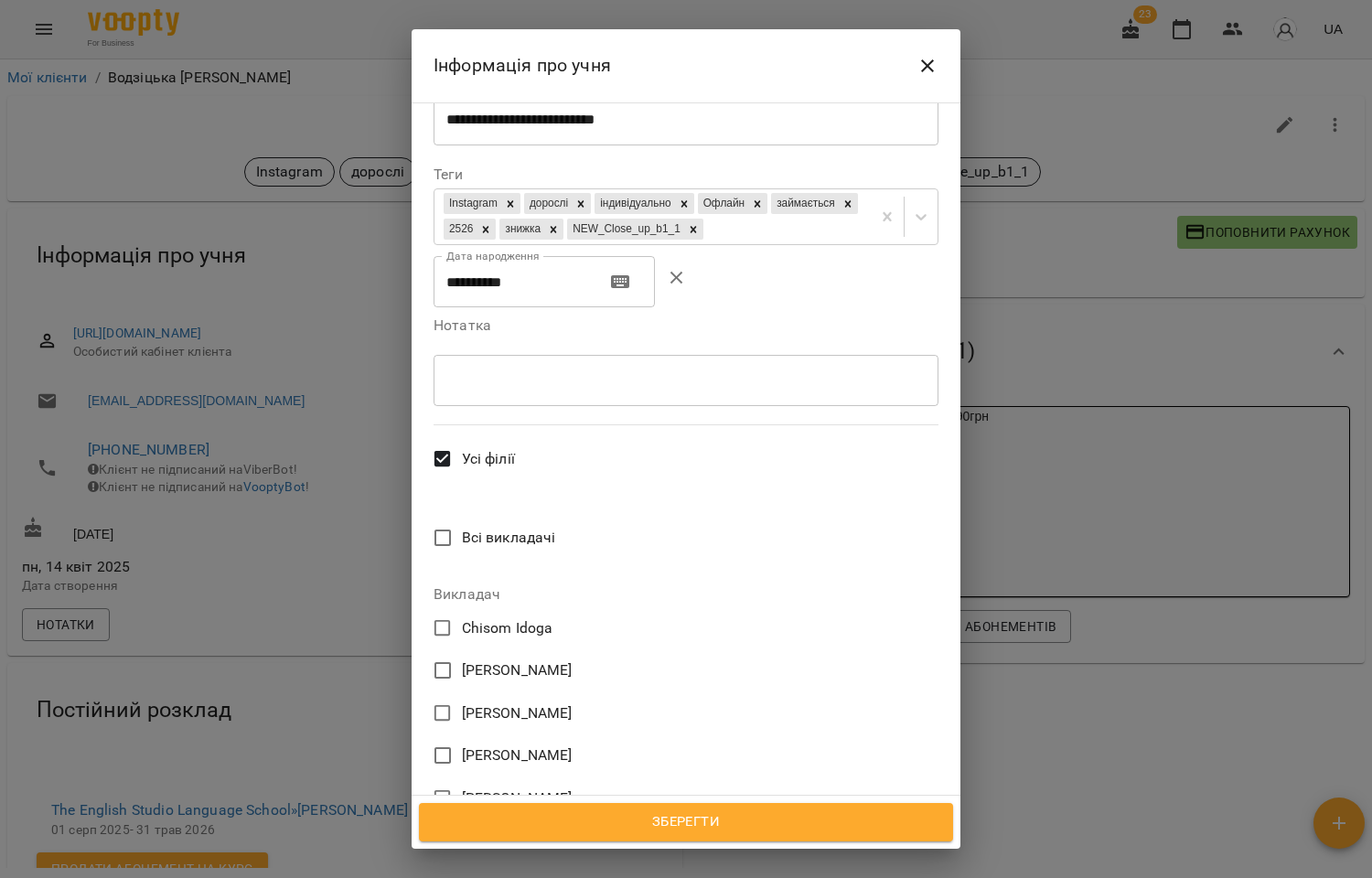
scroll to position [479, 0]
click at [511, 743] on span "[PERSON_NAME]" at bounding box center [517, 755] width 110 height 22
click at [675, 810] on span "Зберегти" at bounding box center [686, 822] width 494 height 24
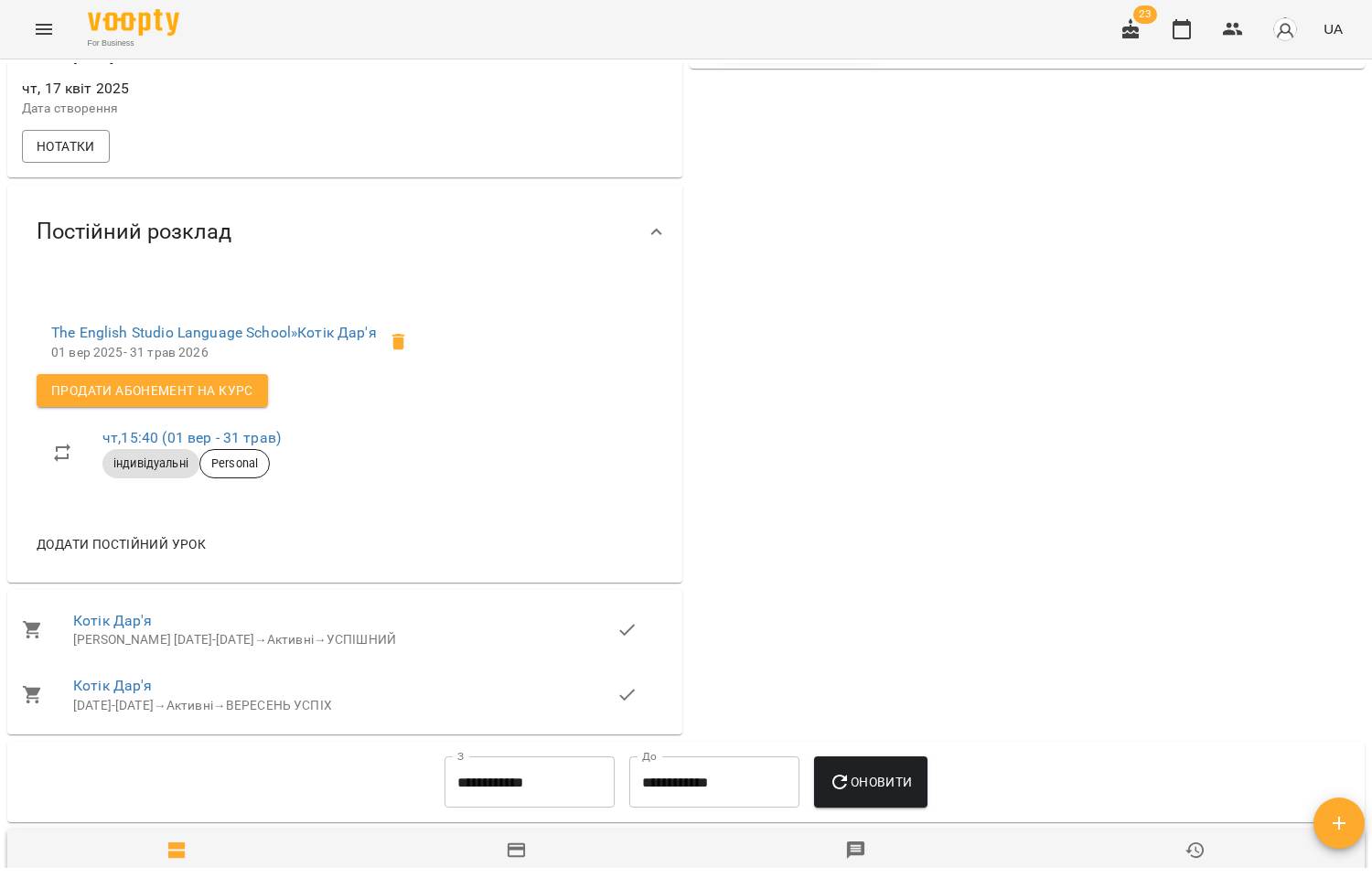
scroll to position [609, 0]
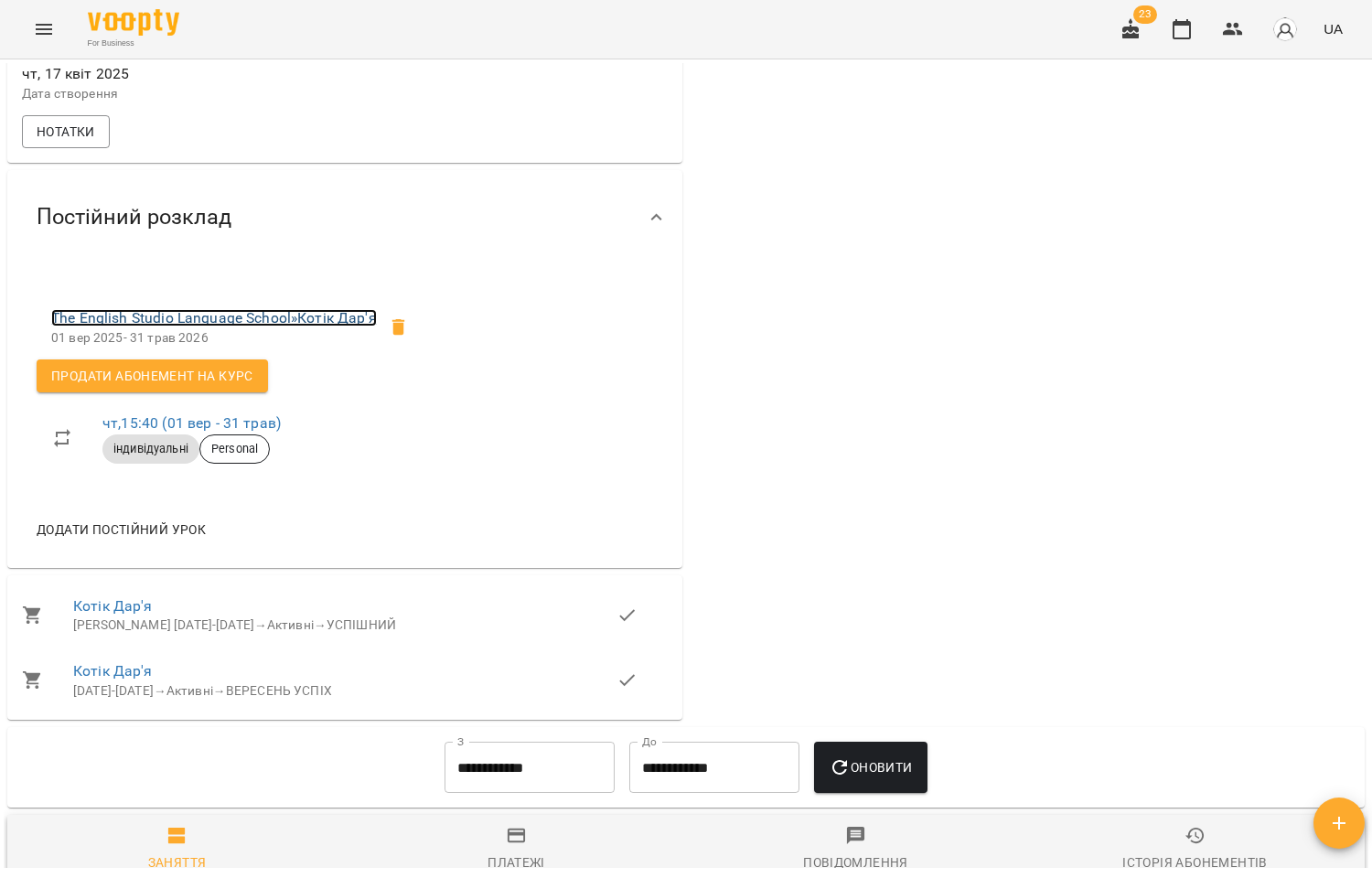
click at [175, 327] on link "The English Studio Language School » Котік Дар'я" at bounding box center [214, 317] width 326 height 18
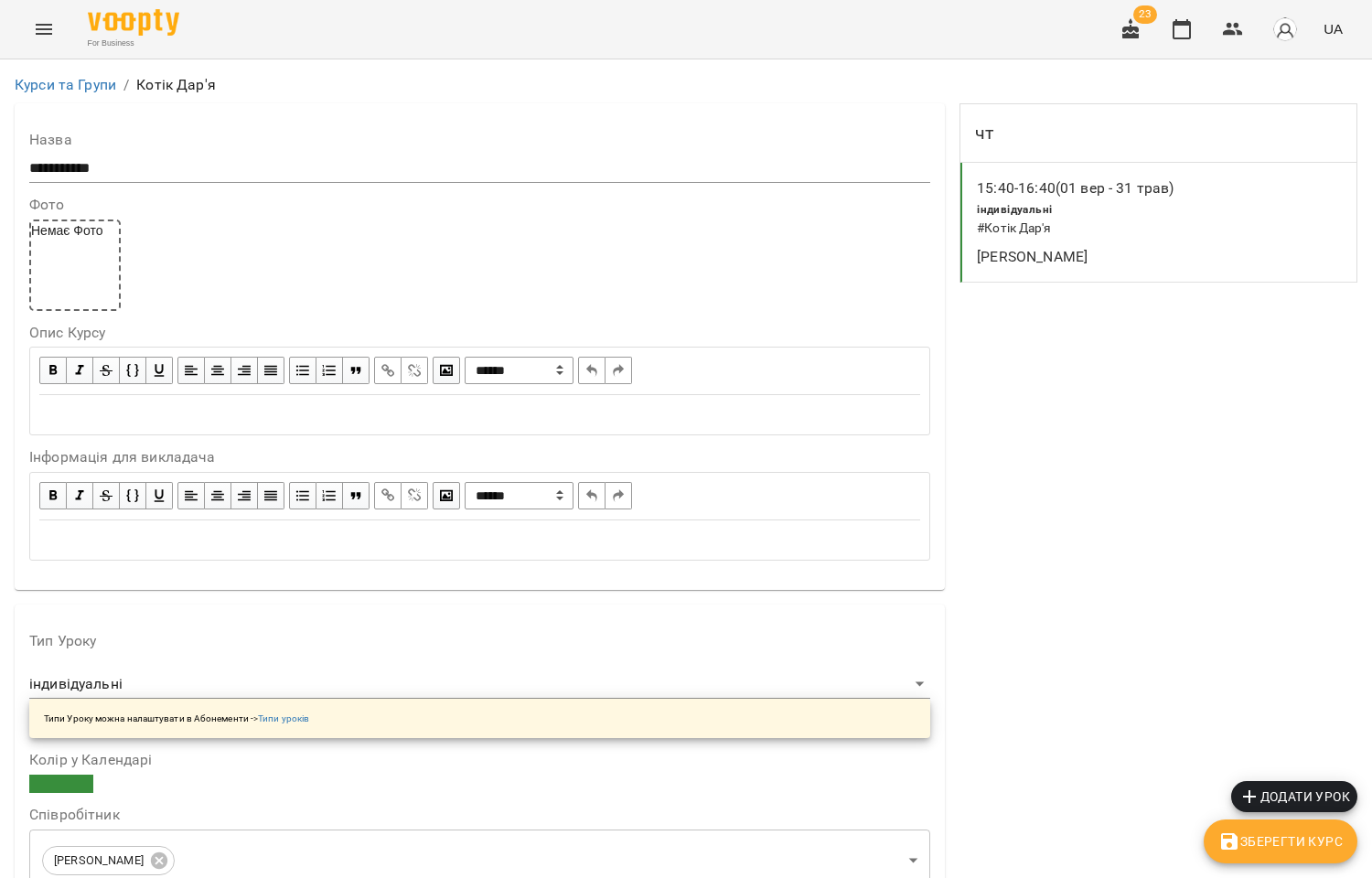
scroll to position [203, 0]
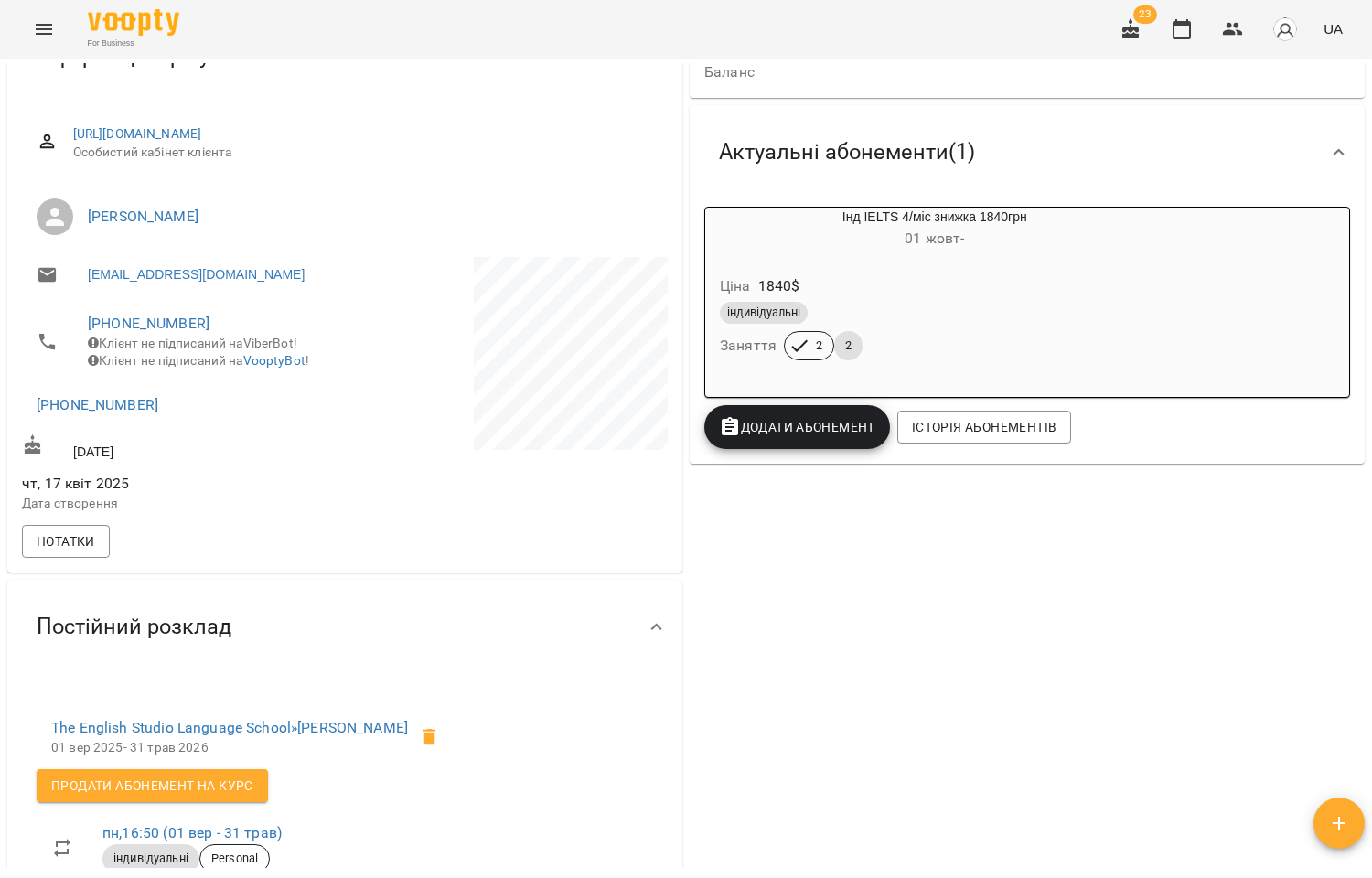
scroll to position [406, 0]
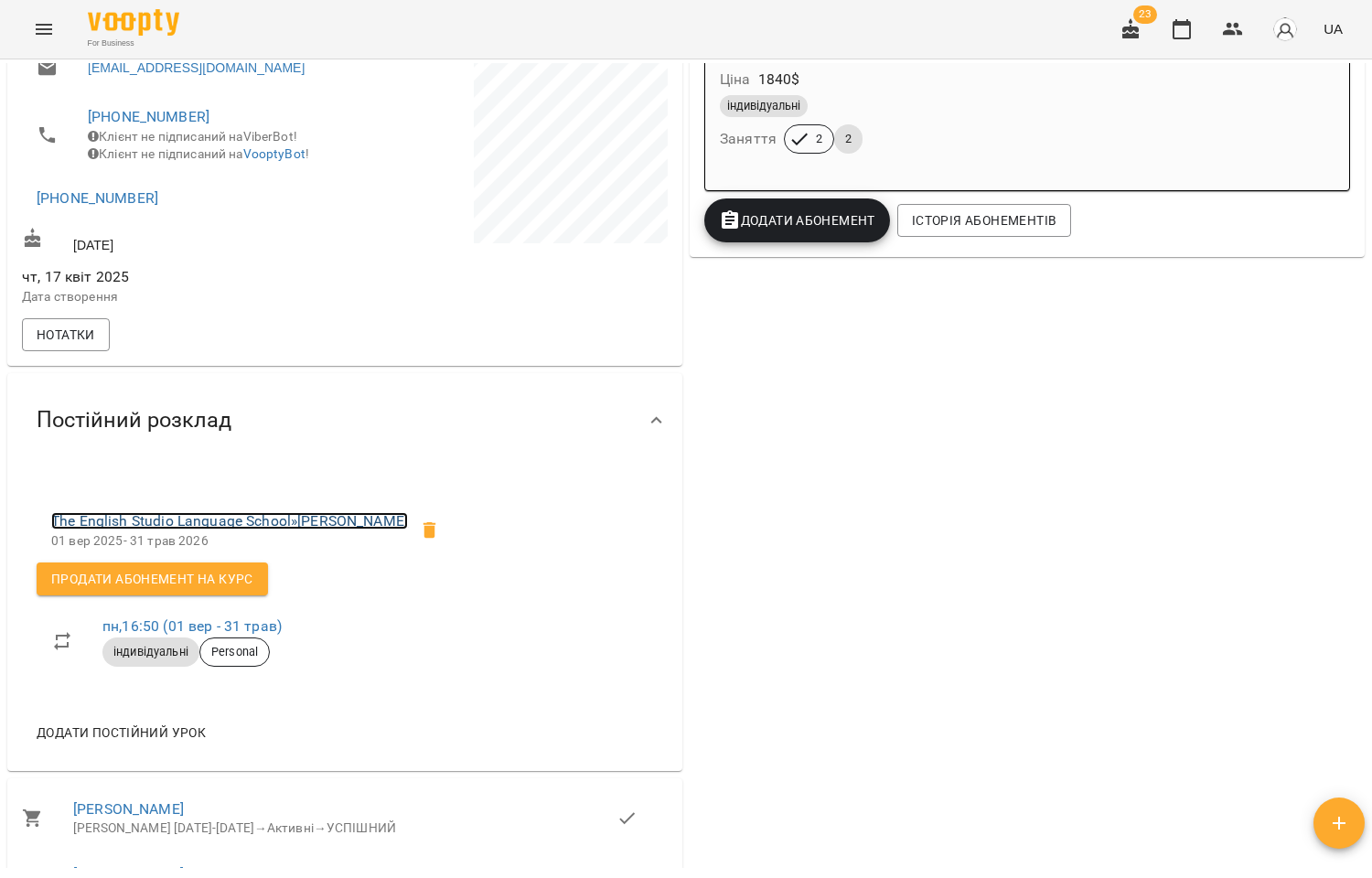
click at [276, 529] on link "The English Studio Language School » [PERSON_NAME]" at bounding box center [229, 521] width 356 height 18
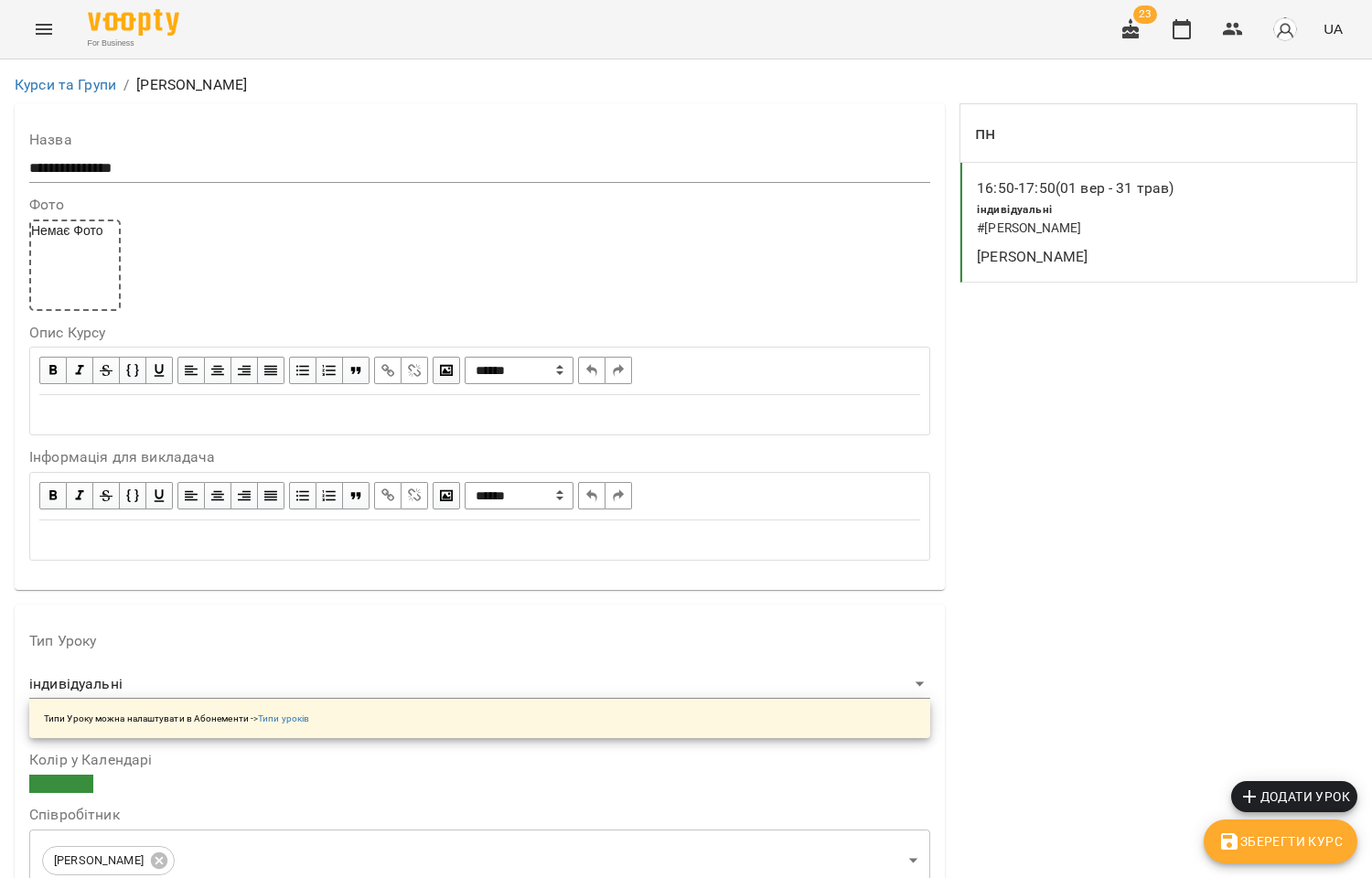
scroll to position [711, 0]
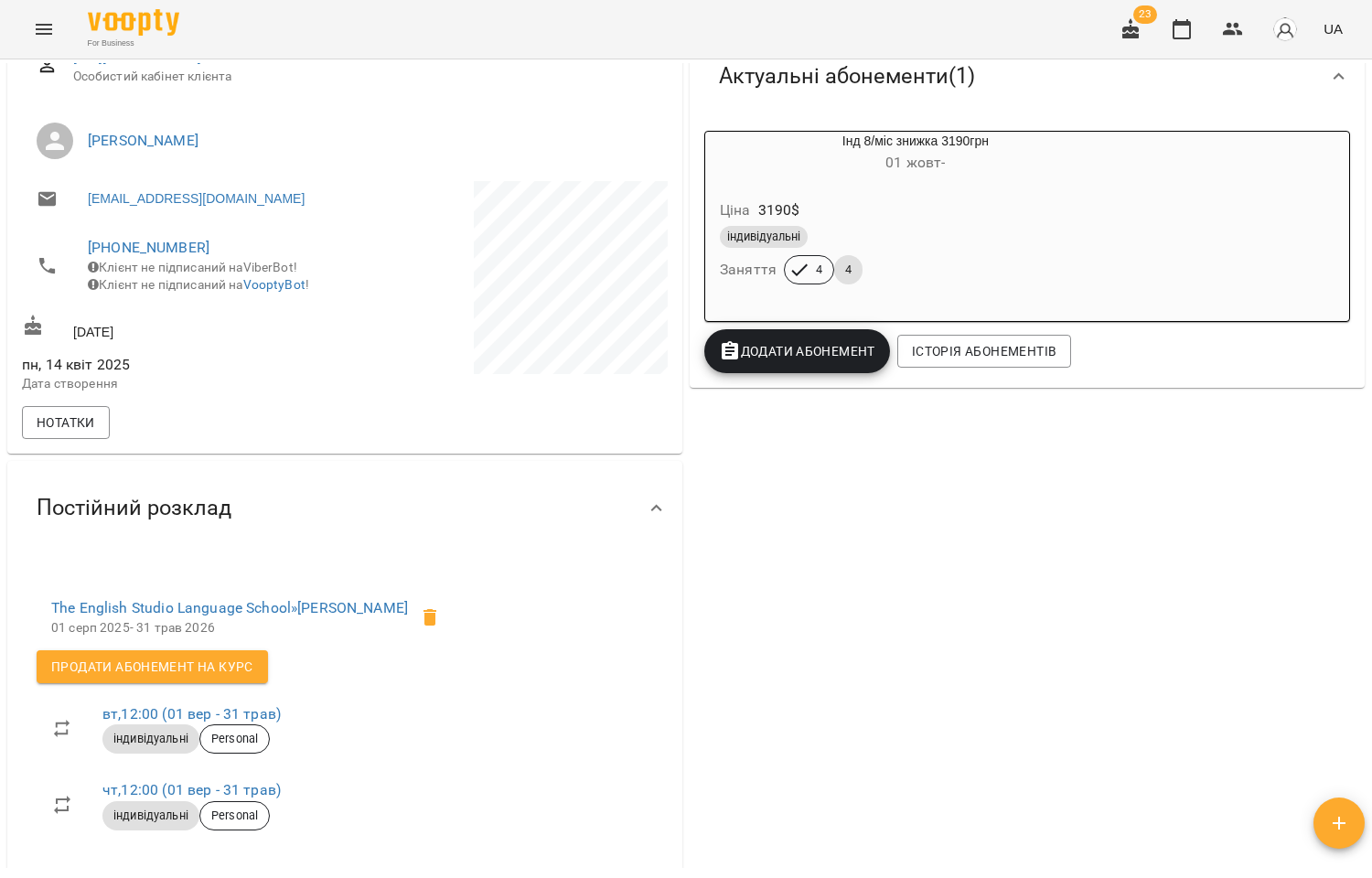
scroll to position [406, 0]
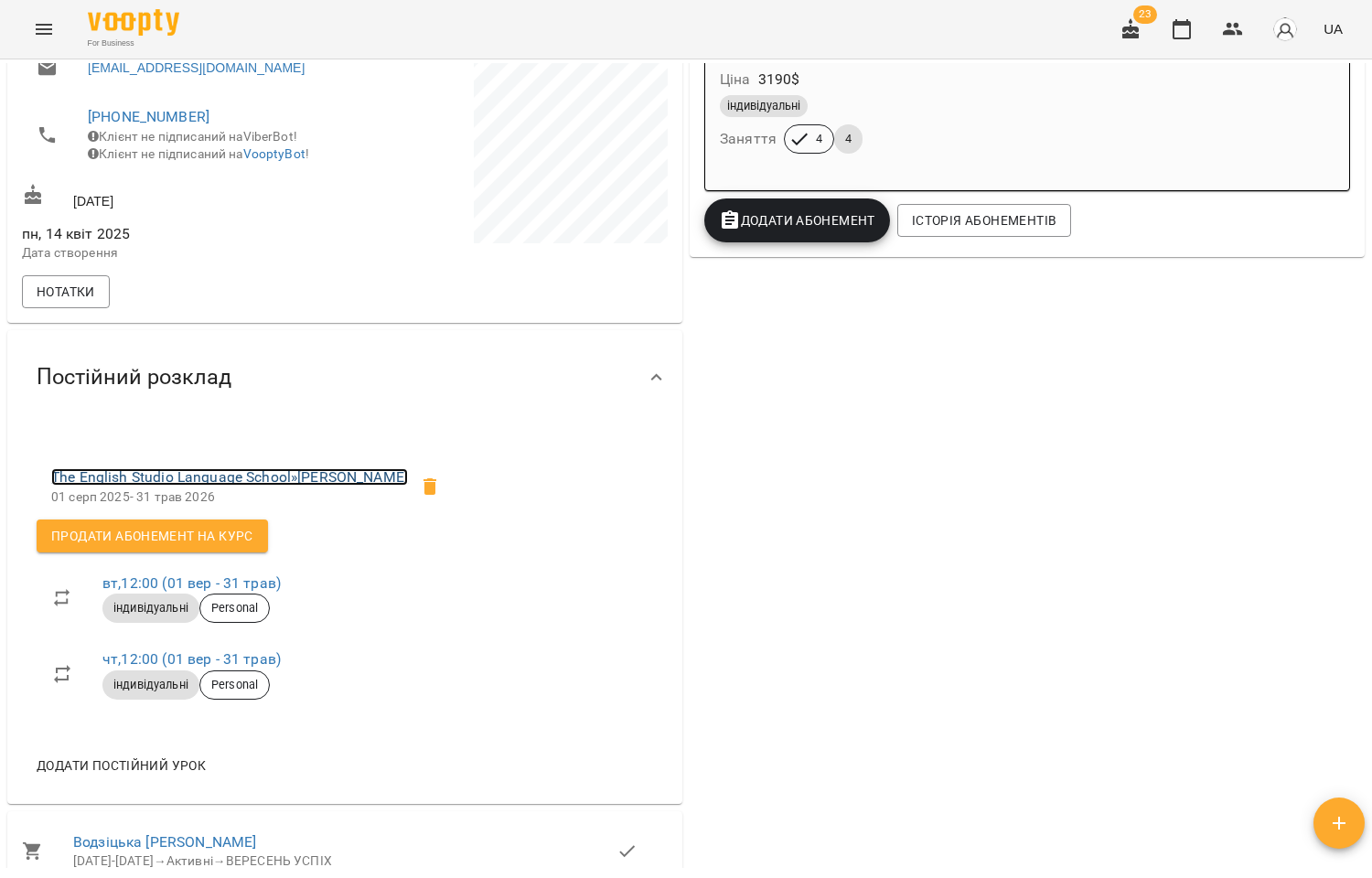
click at [302, 485] on link "The English Studio Language School » Інна Водзіцька" at bounding box center [229, 476] width 356 height 18
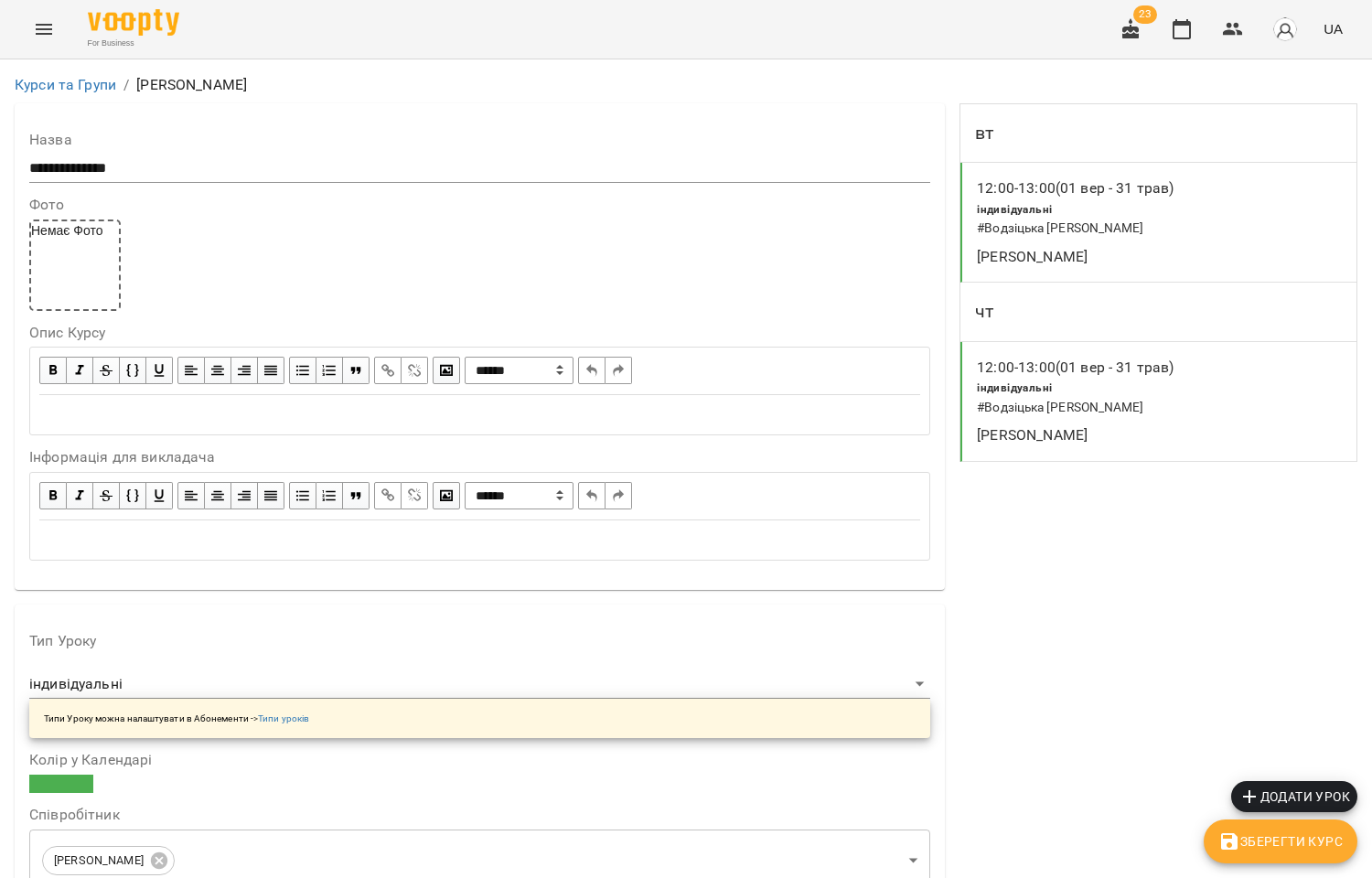
scroll to position [711, 0]
click at [1232, 31] on icon "button" at bounding box center [1233, 30] width 20 height 13
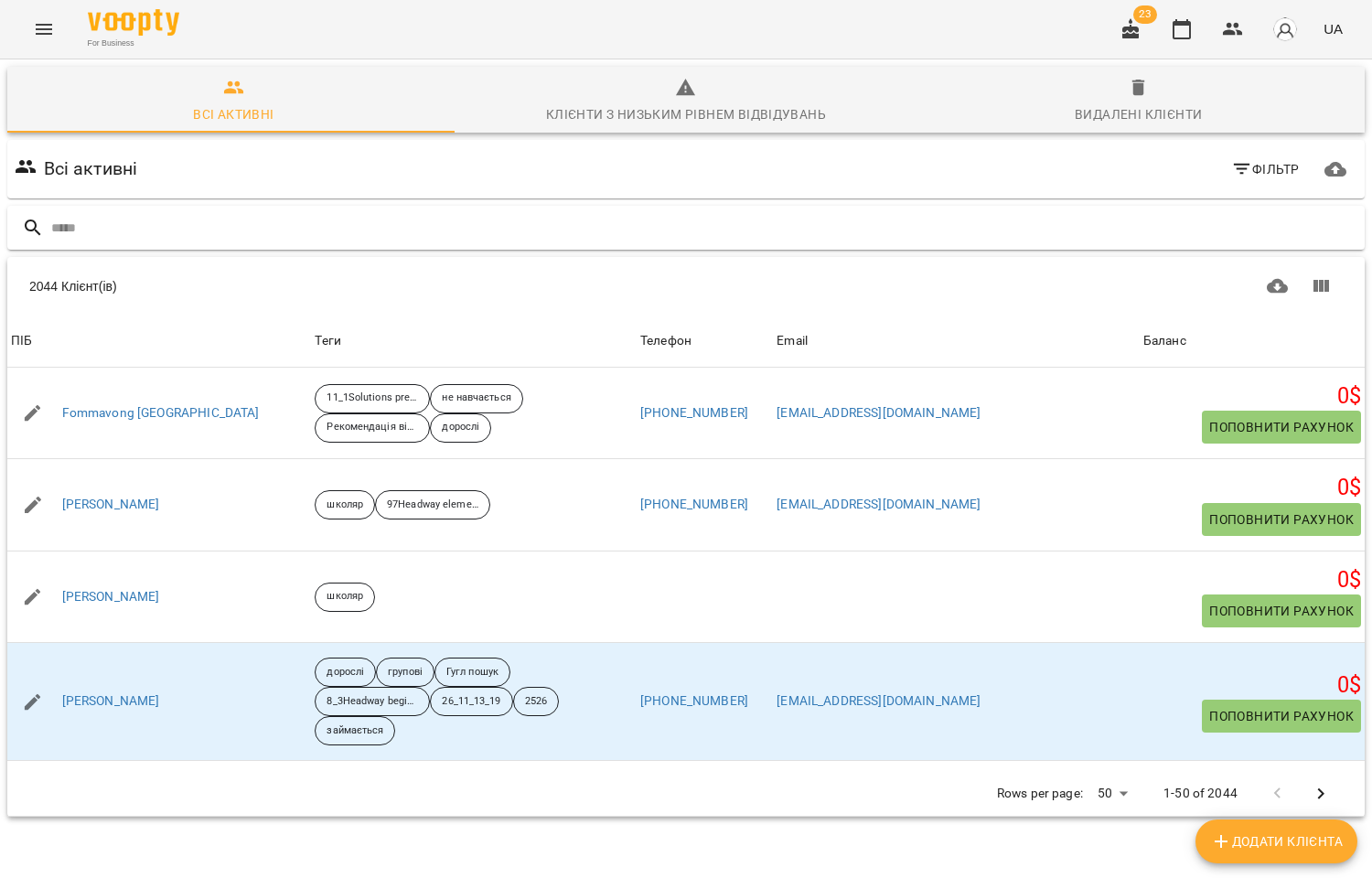
click at [160, 223] on input "text" at bounding box center [704, 228] width 1306 height 31
click at [131, 217] on input "text" at bounding box center [704, 228] width 1306 height 31
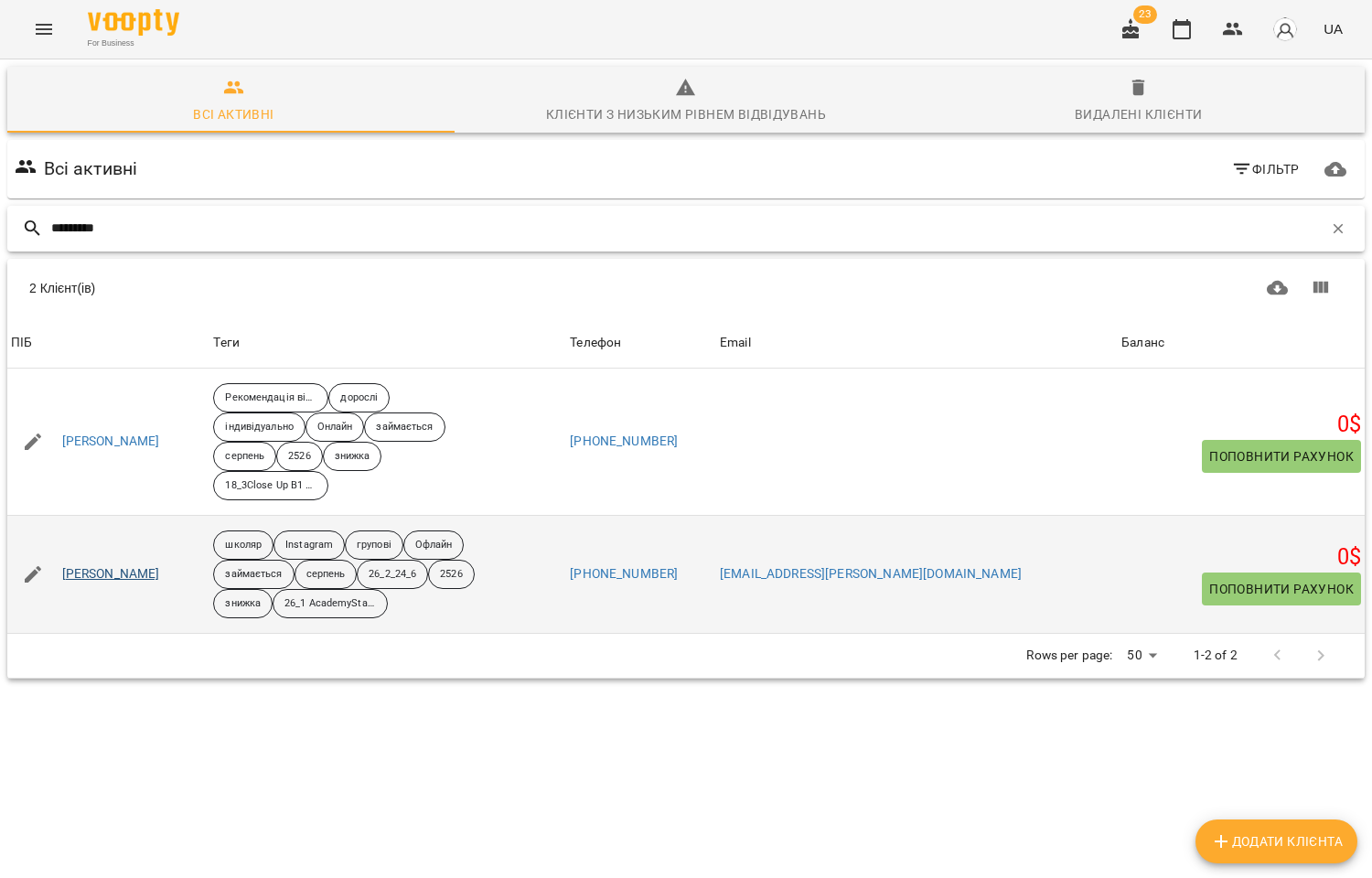
type input "*********"
click at [148, 574] on link "Литвинчук Соломія" at bounding box center [110, 575] width 97 height 19
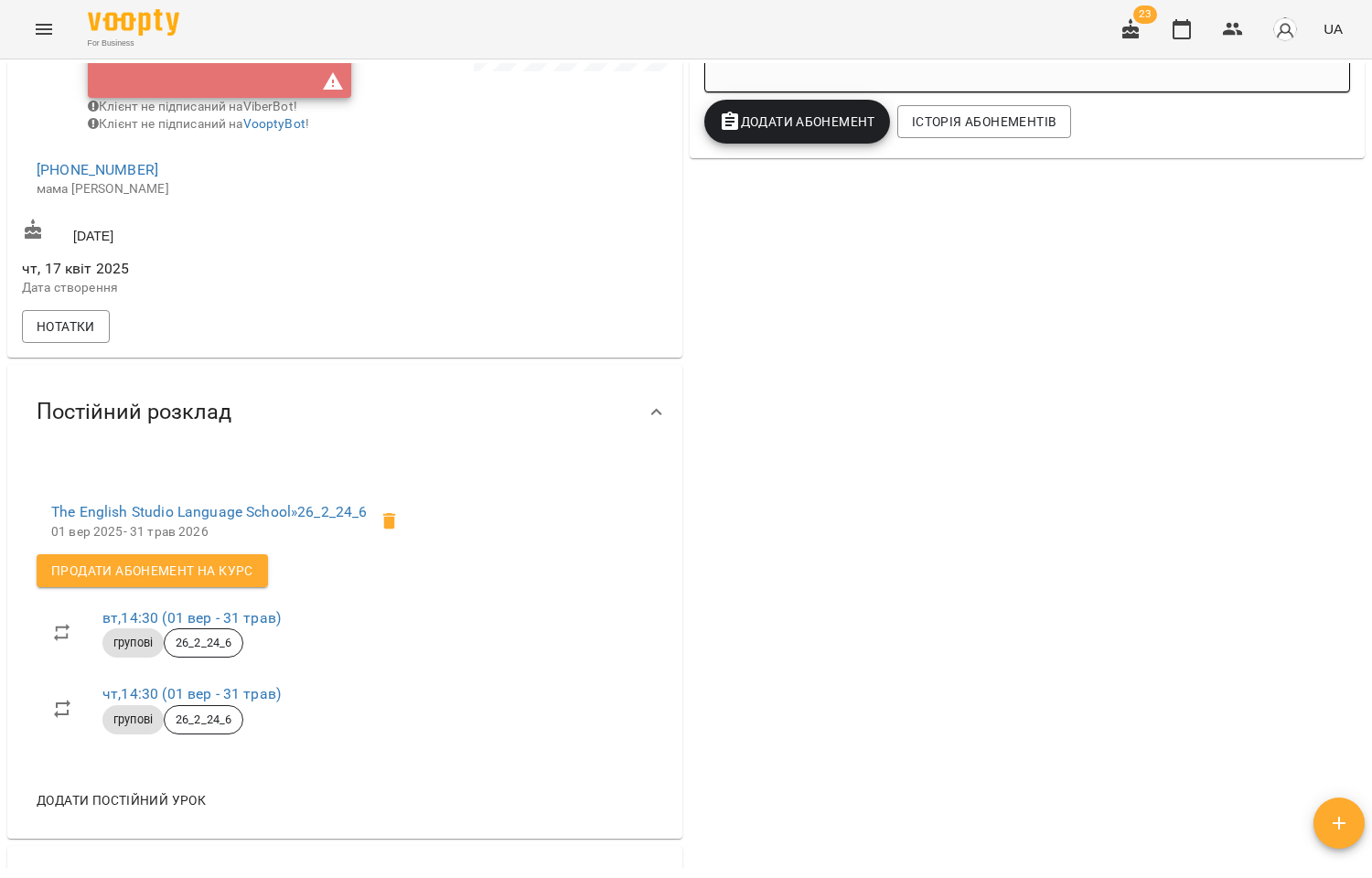
scroll to position [508, 0]
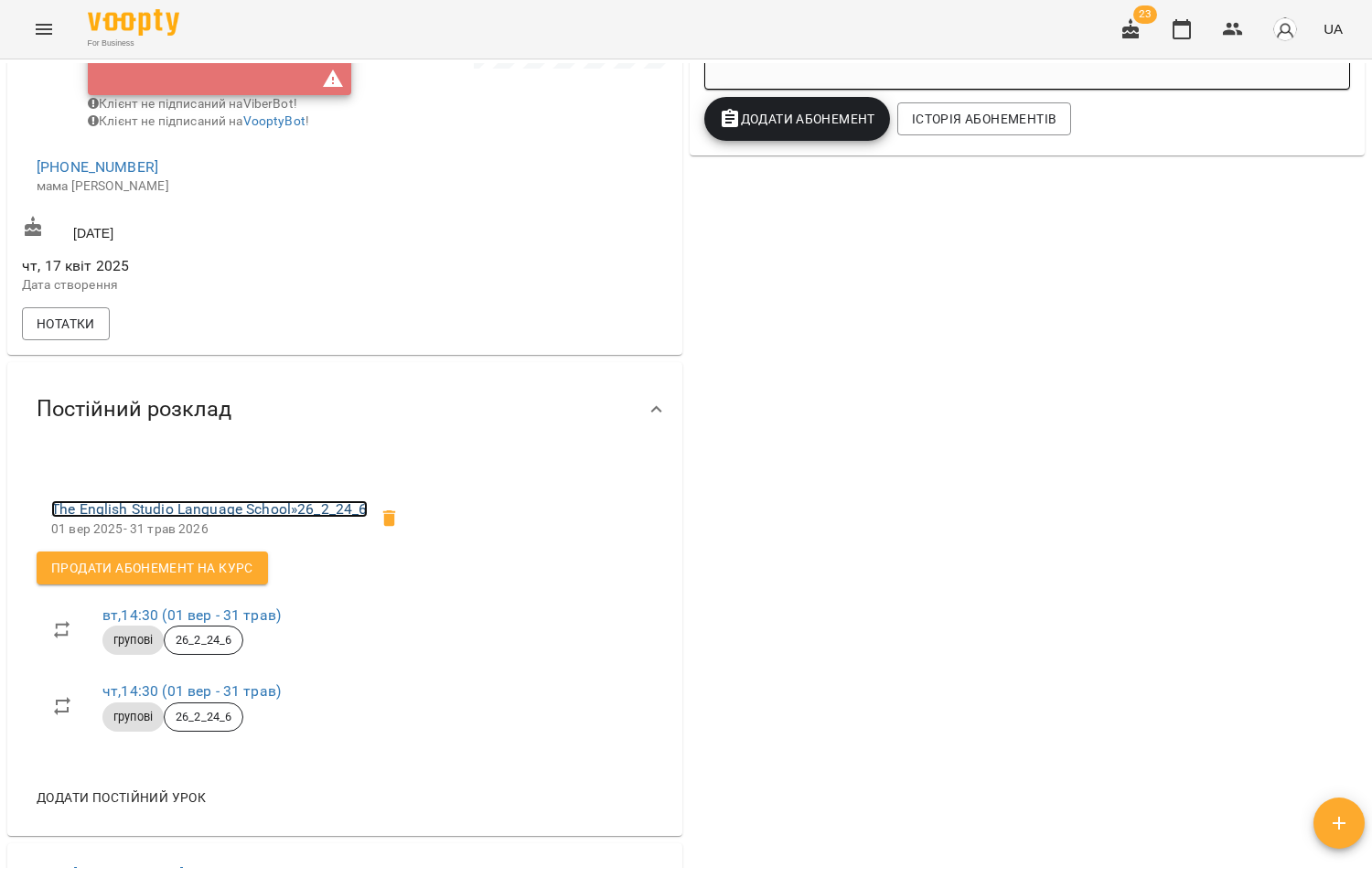
click at [290, 503] on link "The English Studio Language School » 26_2_24_6" at bounding box center [209, 509] width 317 height 18
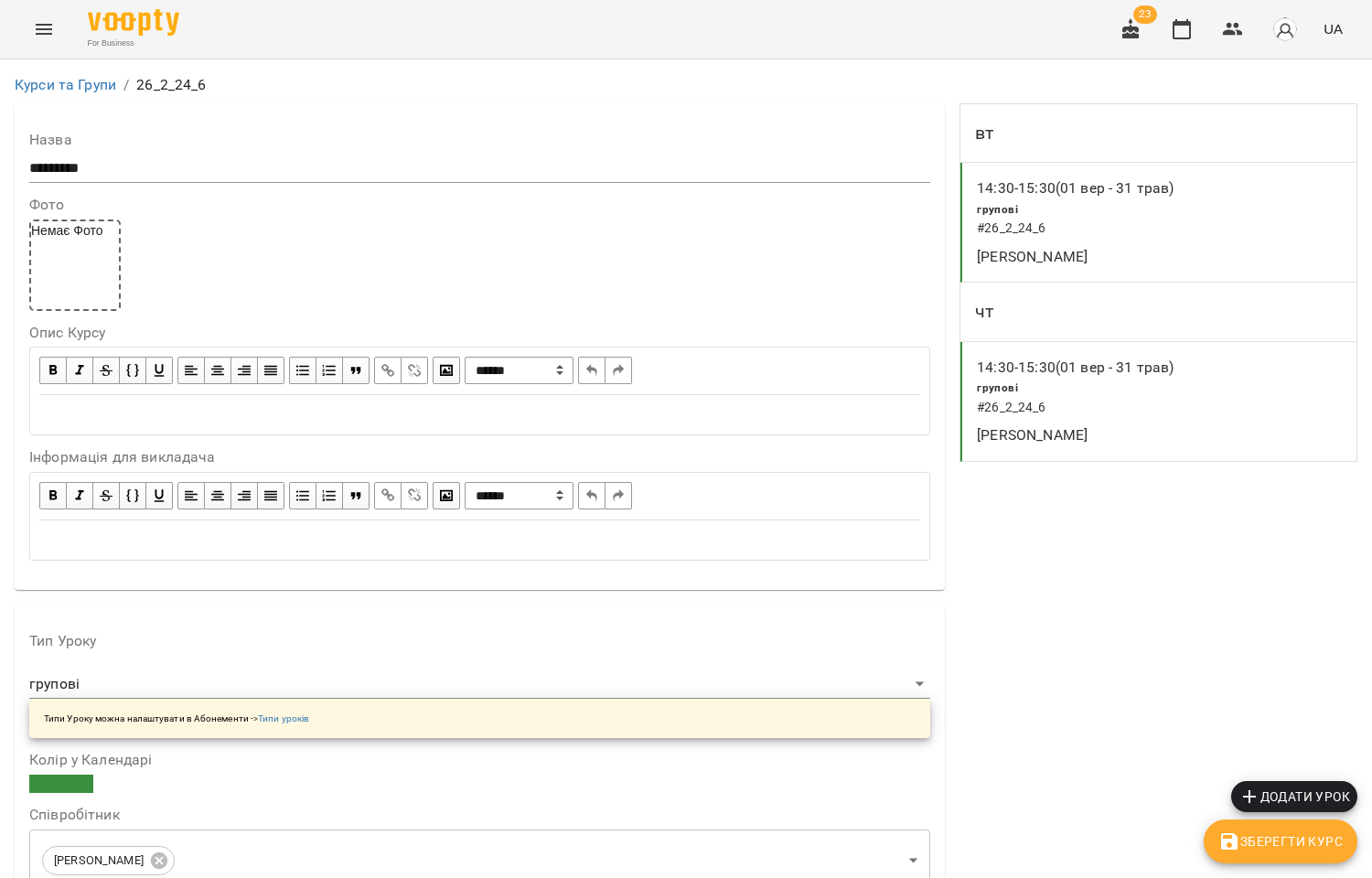
scroll to position [1422, 0]
click at [1238, 19] on icon "button" at bounding box center [1233, 30] width 22 height 22
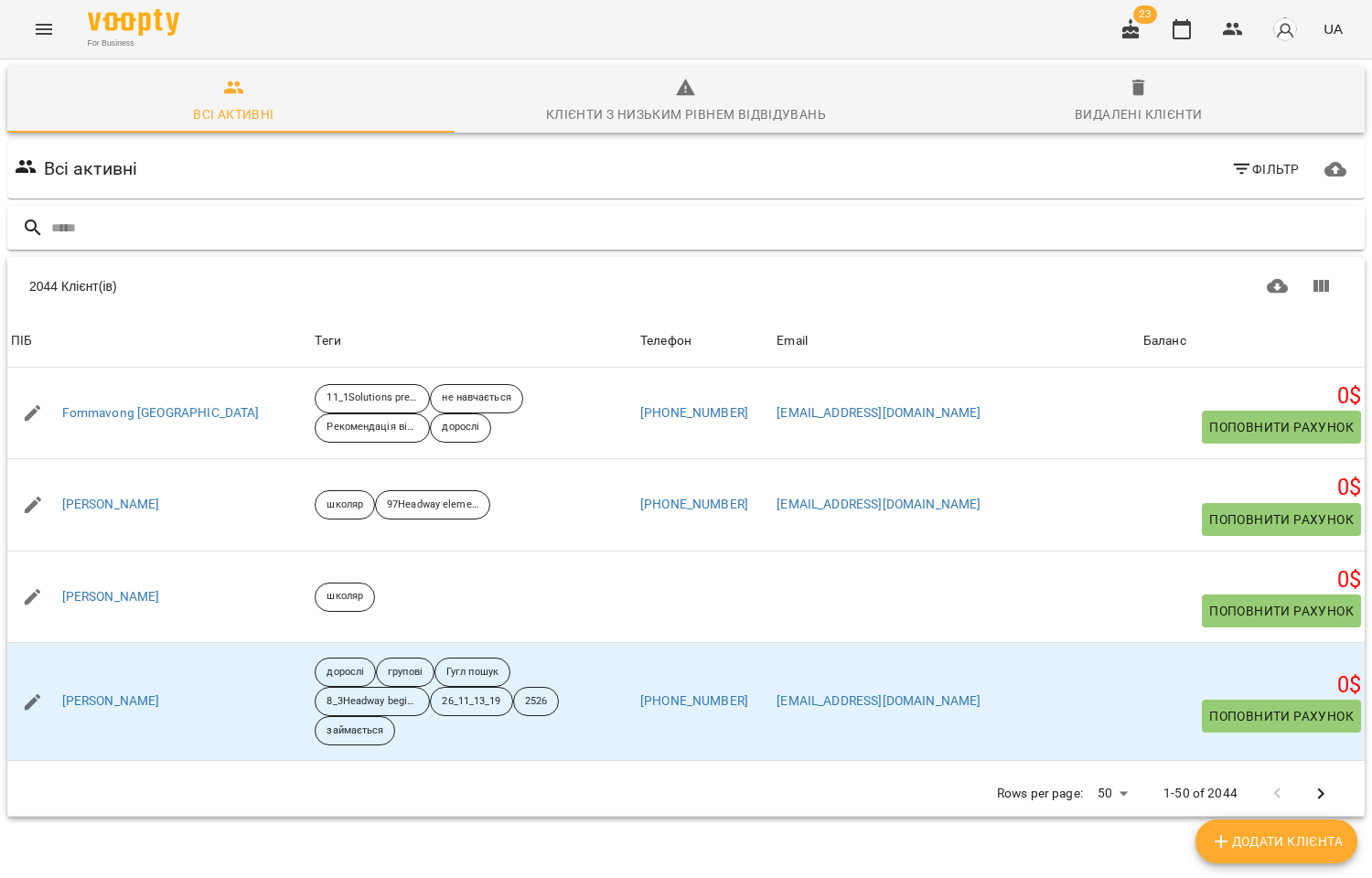
click at [104, 220] on input "text" at bounding box center [704, 228] width 1306 height 31
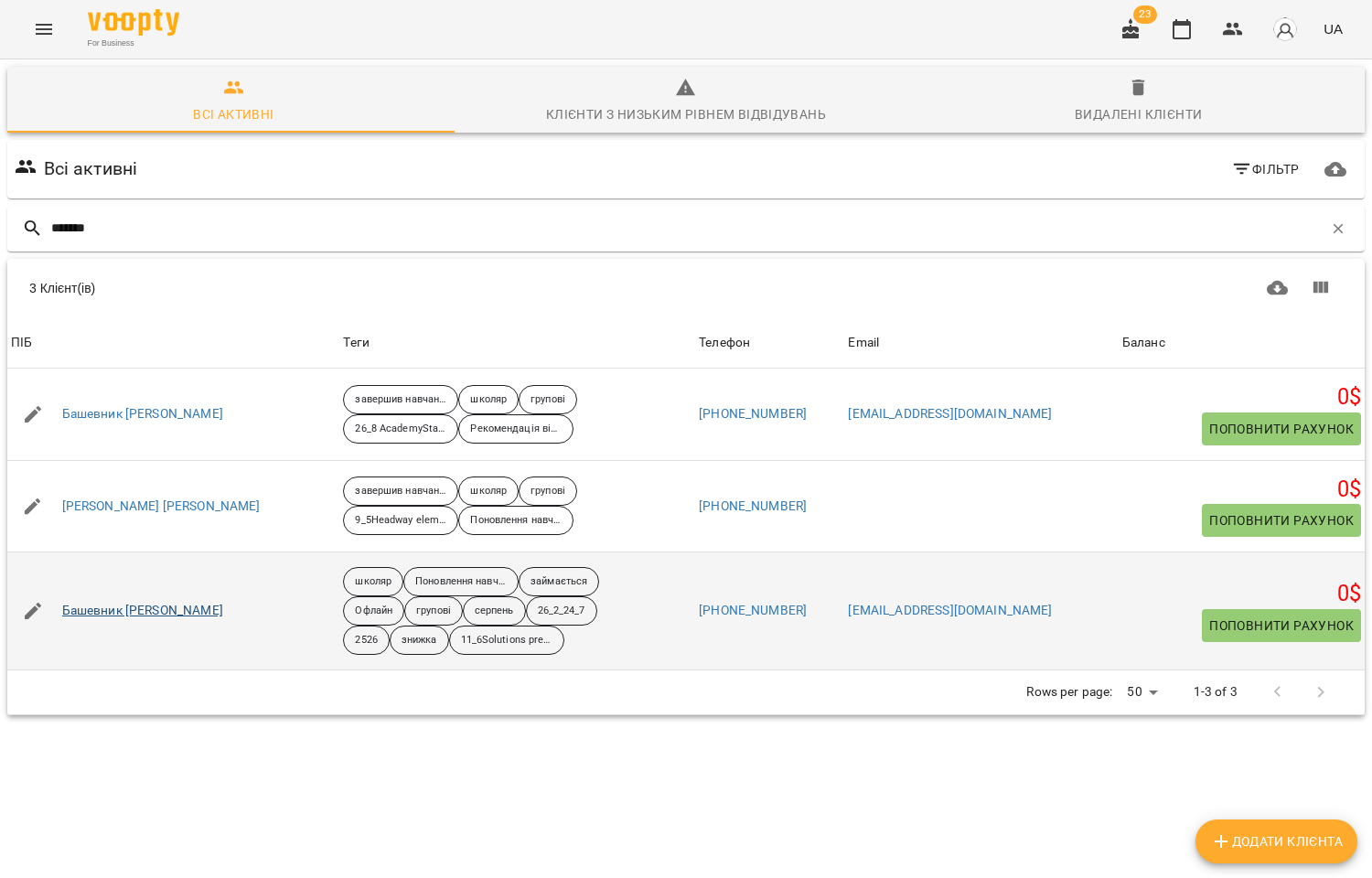
type input "*******"
click at [138, 610] on link "Башевник Стефан" at bounding box center [142, 611] width 161 height 19
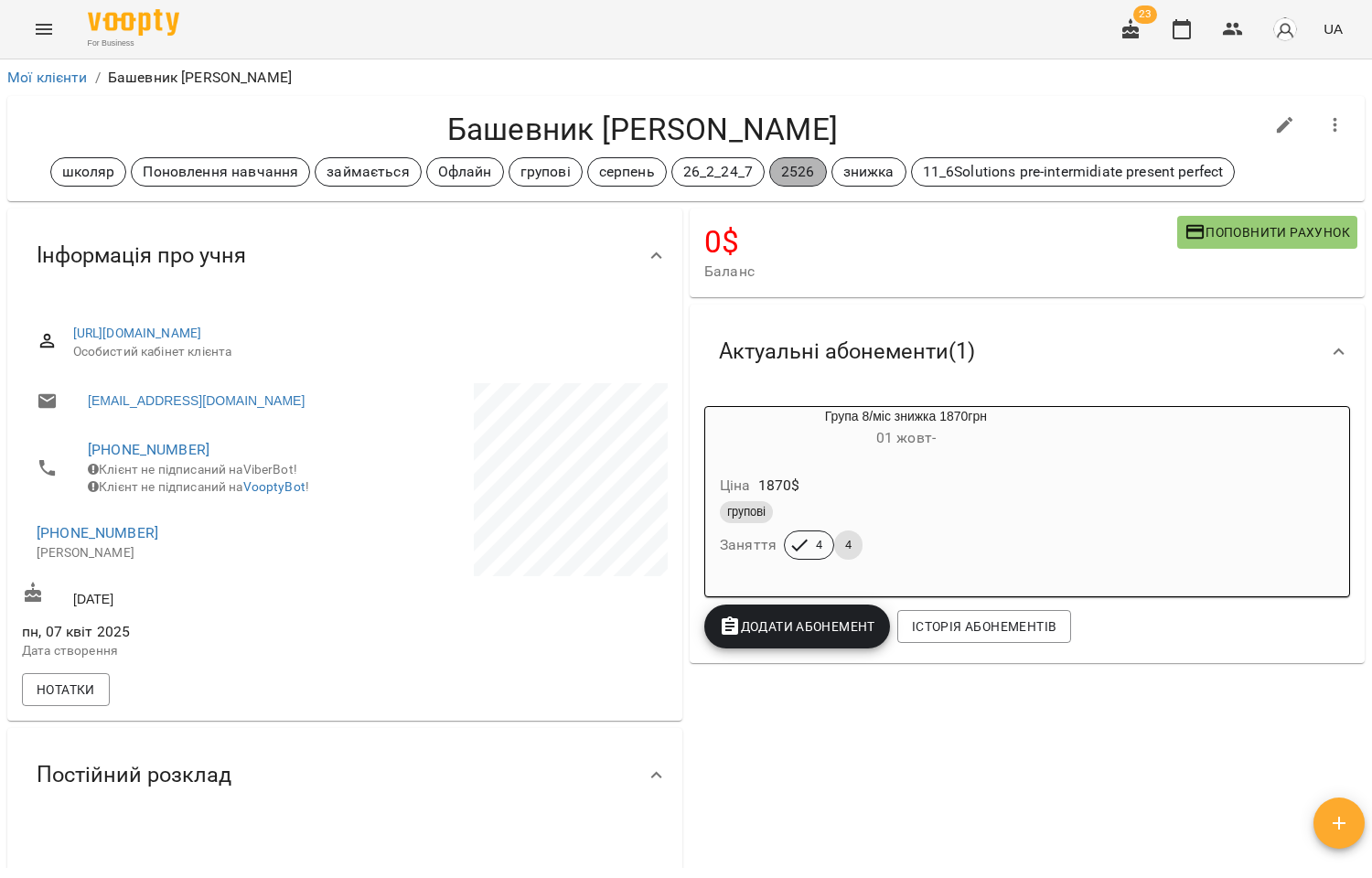
click at [789, 170] on p "2526" at bounding box center [797, 172] width 33 height 22
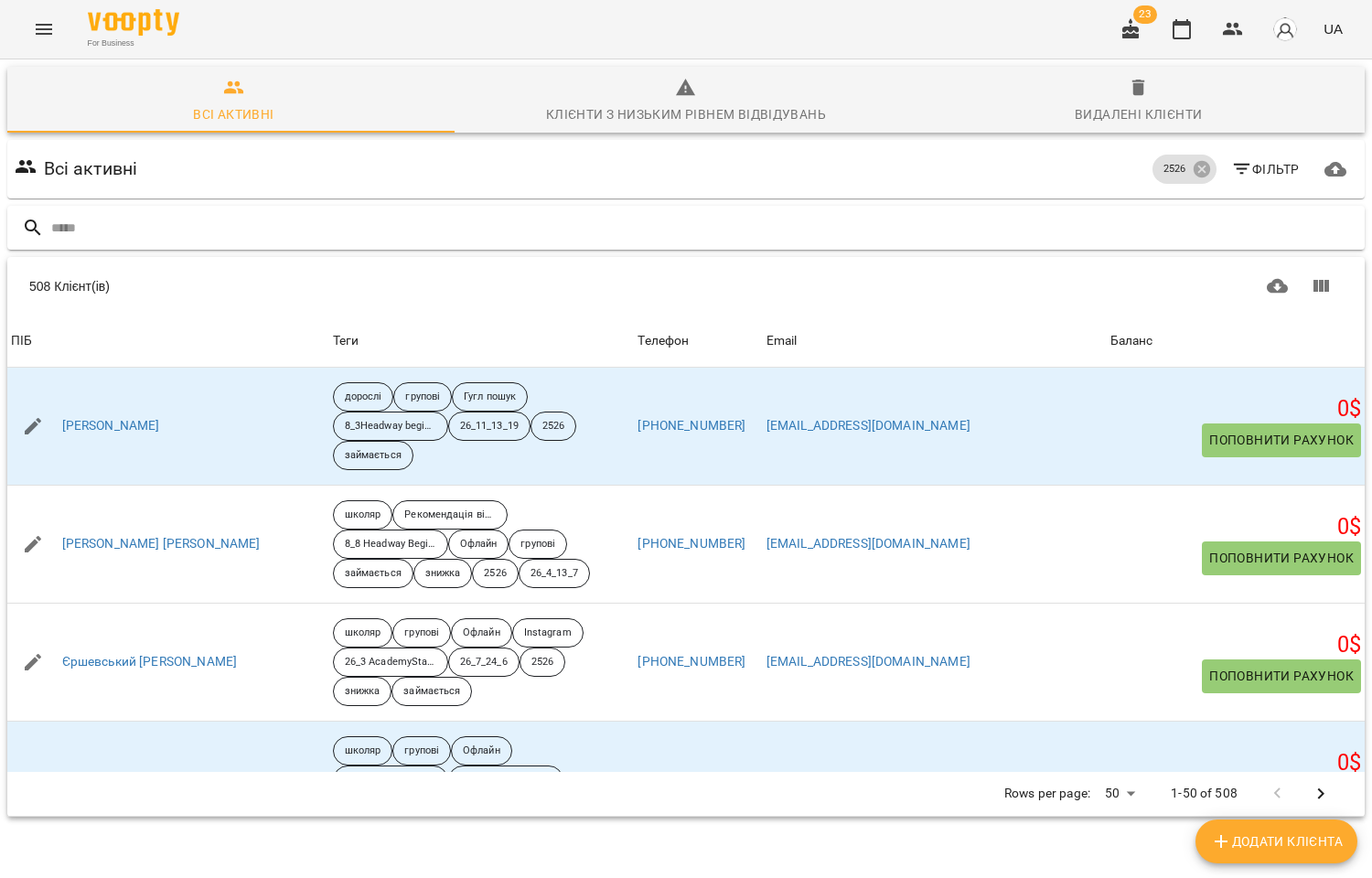
click at [104, 226] on input "text" at bounding box center [704, 228] width 1306 height 31
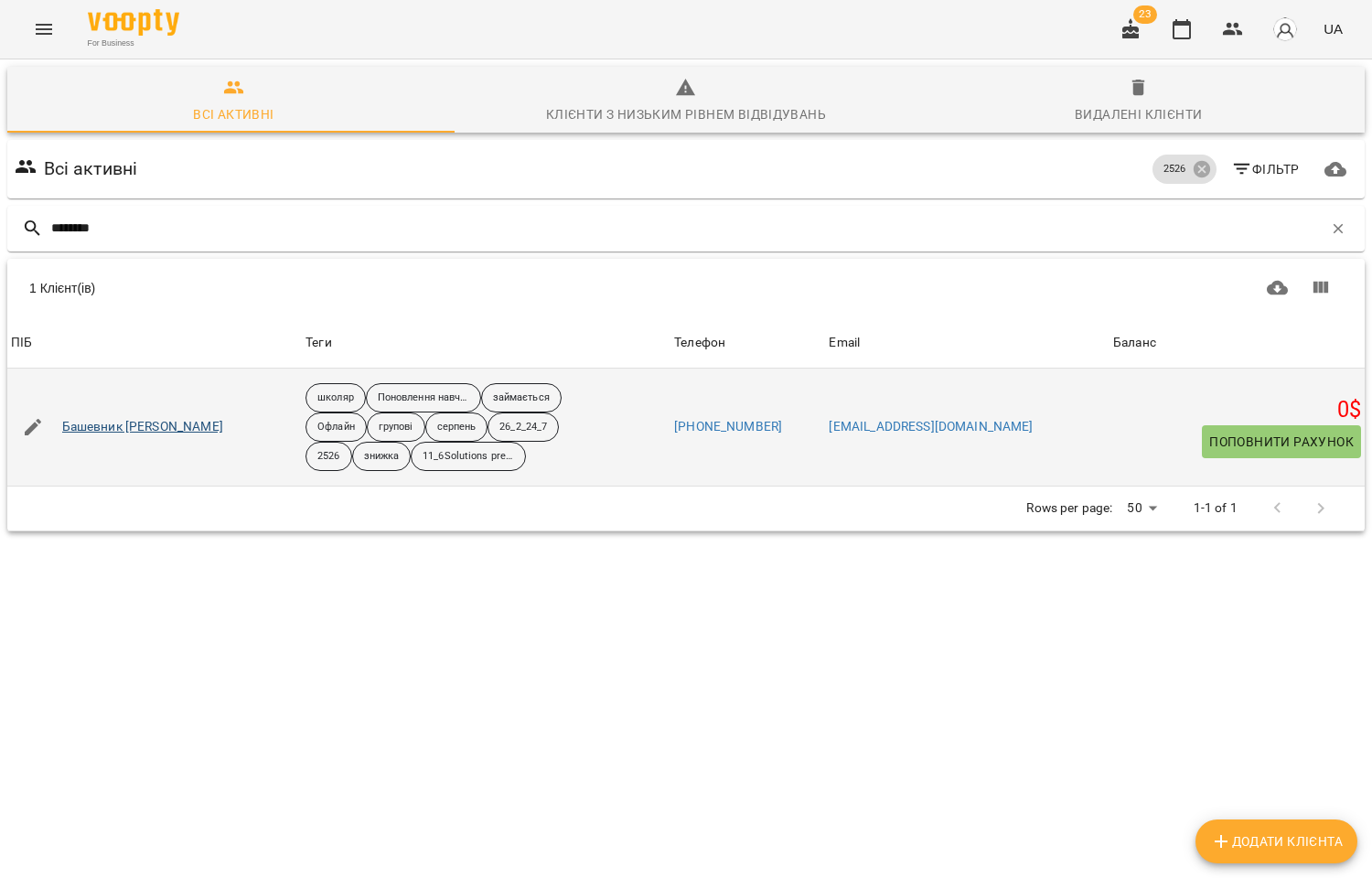
type input "********"
click at [101, 419] on link "Башевник Стефан" at bounding box center [142, 427] width 161 height 19
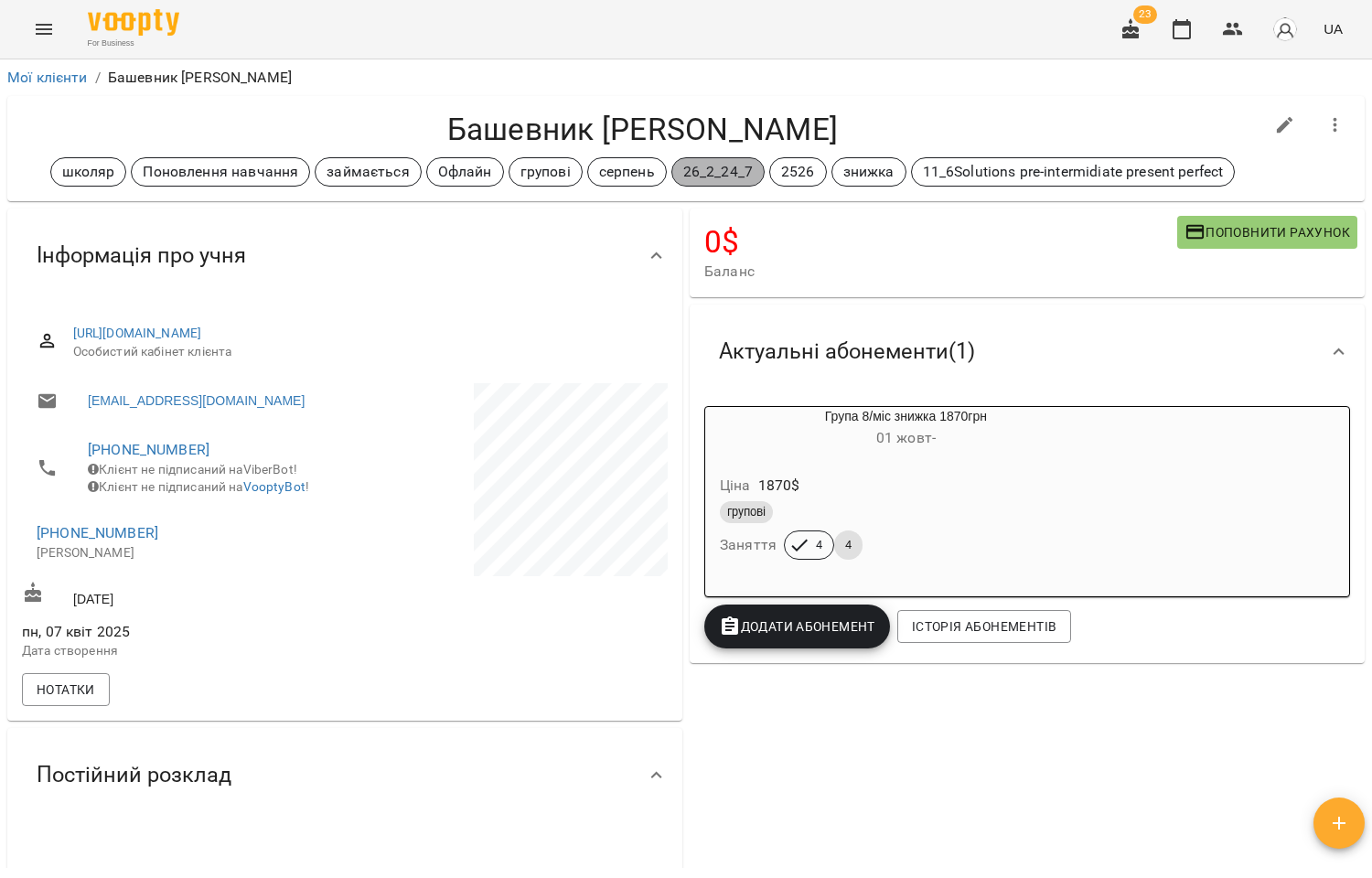
click at [688, 168] on p "26_2_24_7" at bounding box center [718, 172] width 70 height 22
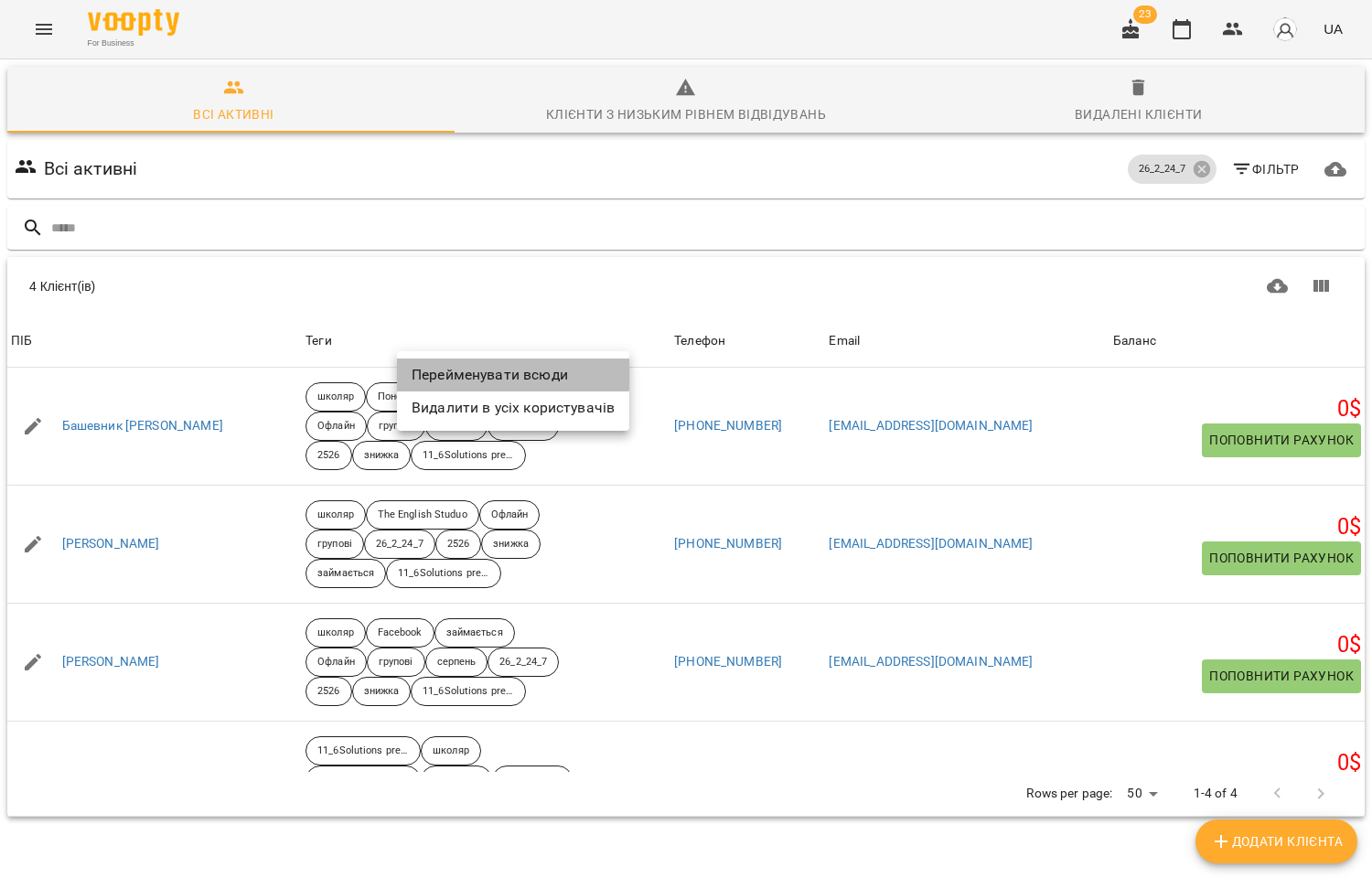
click at [494, 373] on li "Перейменувати всюди" at bounding box center [513, 374] width 232 height 32
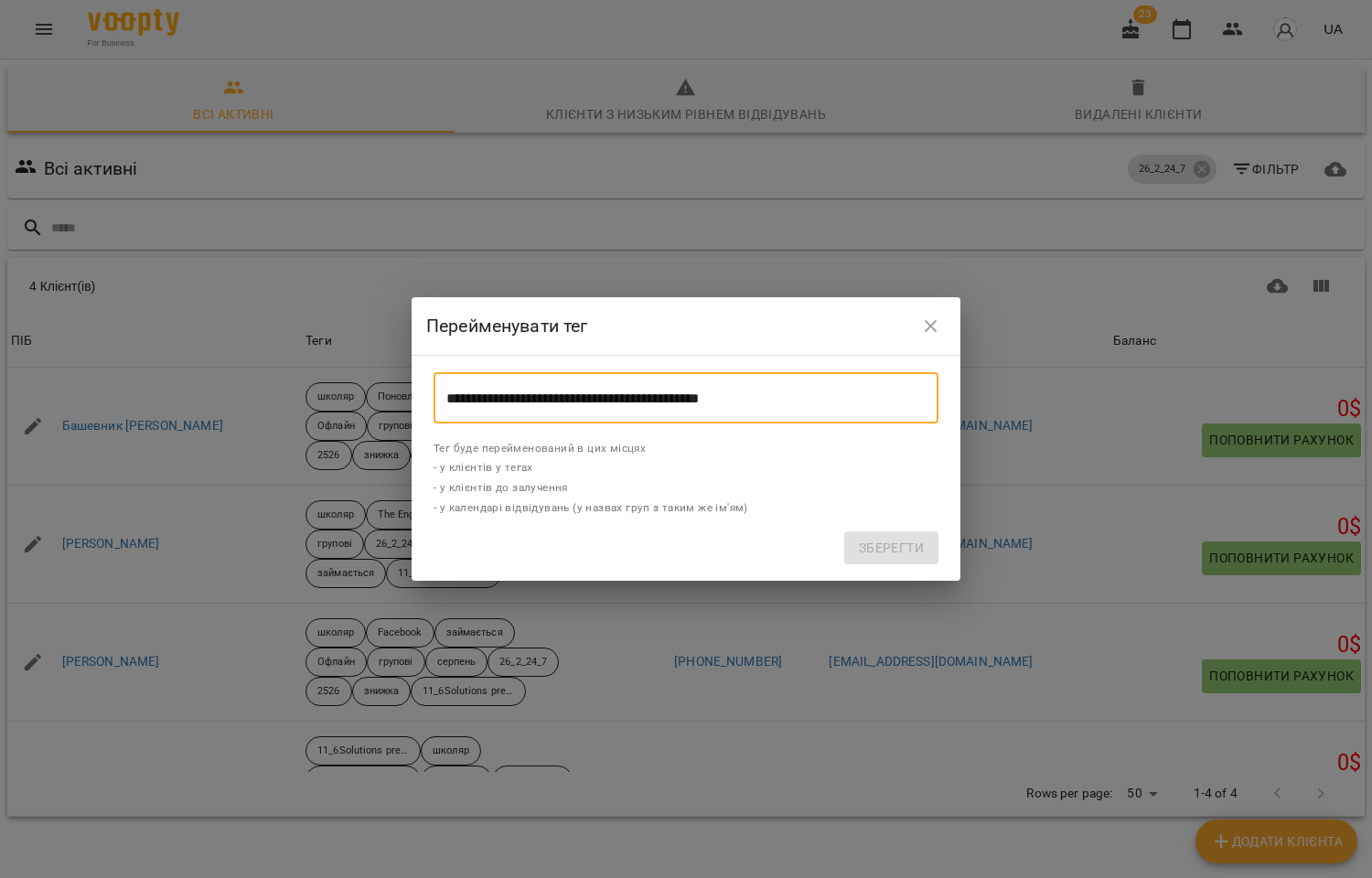
drag, startPoint x: 775, startPoint y: 396, endPoint x: 368, endPoint y: 394, distance: 407.0
click at [368, 394] on div "**********" at bounding box center [686, 439] width 1372 height 878
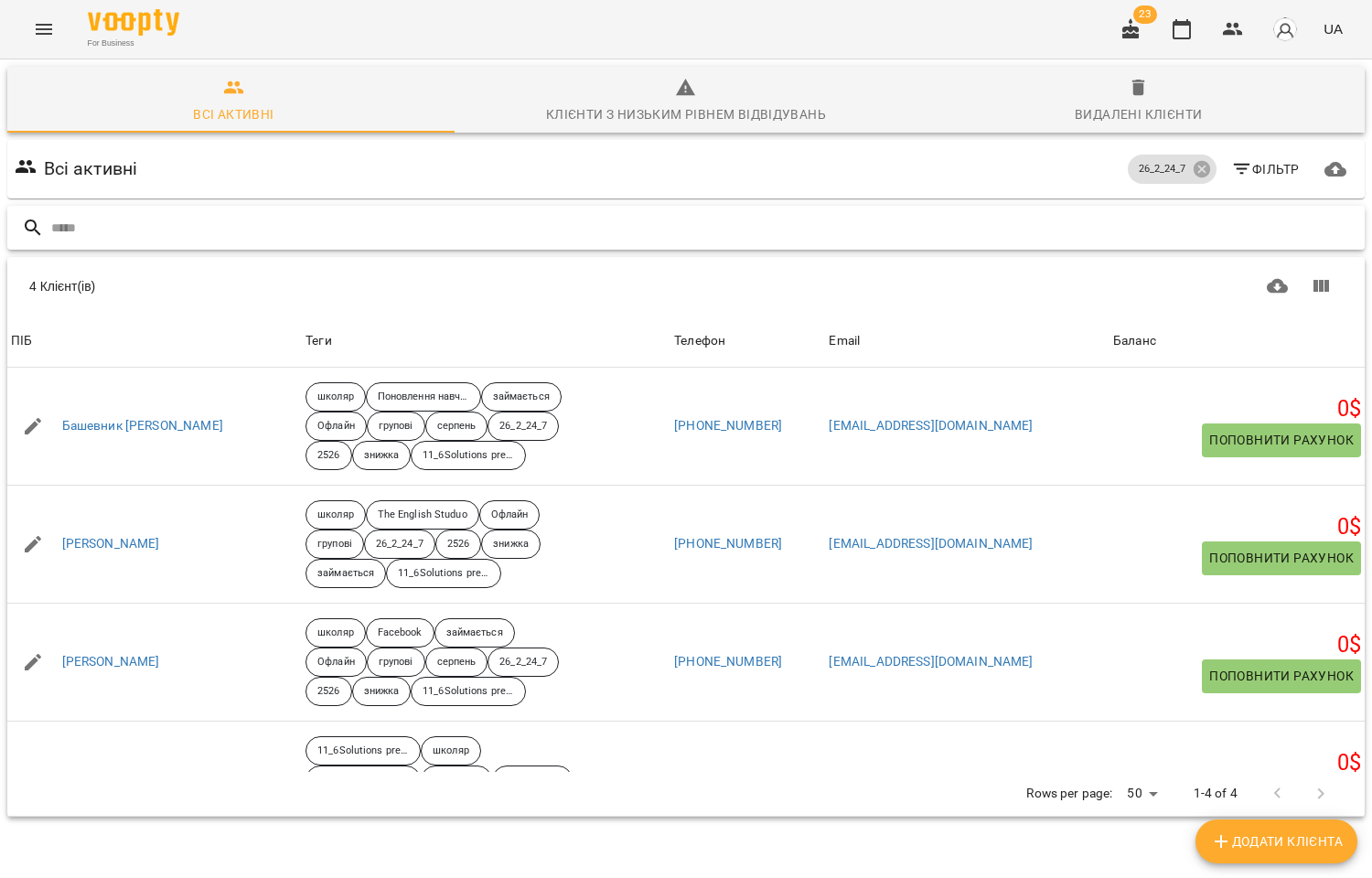
click at [100, 229] on input "text" at bounding box center [704, 228] width 1306 height 31
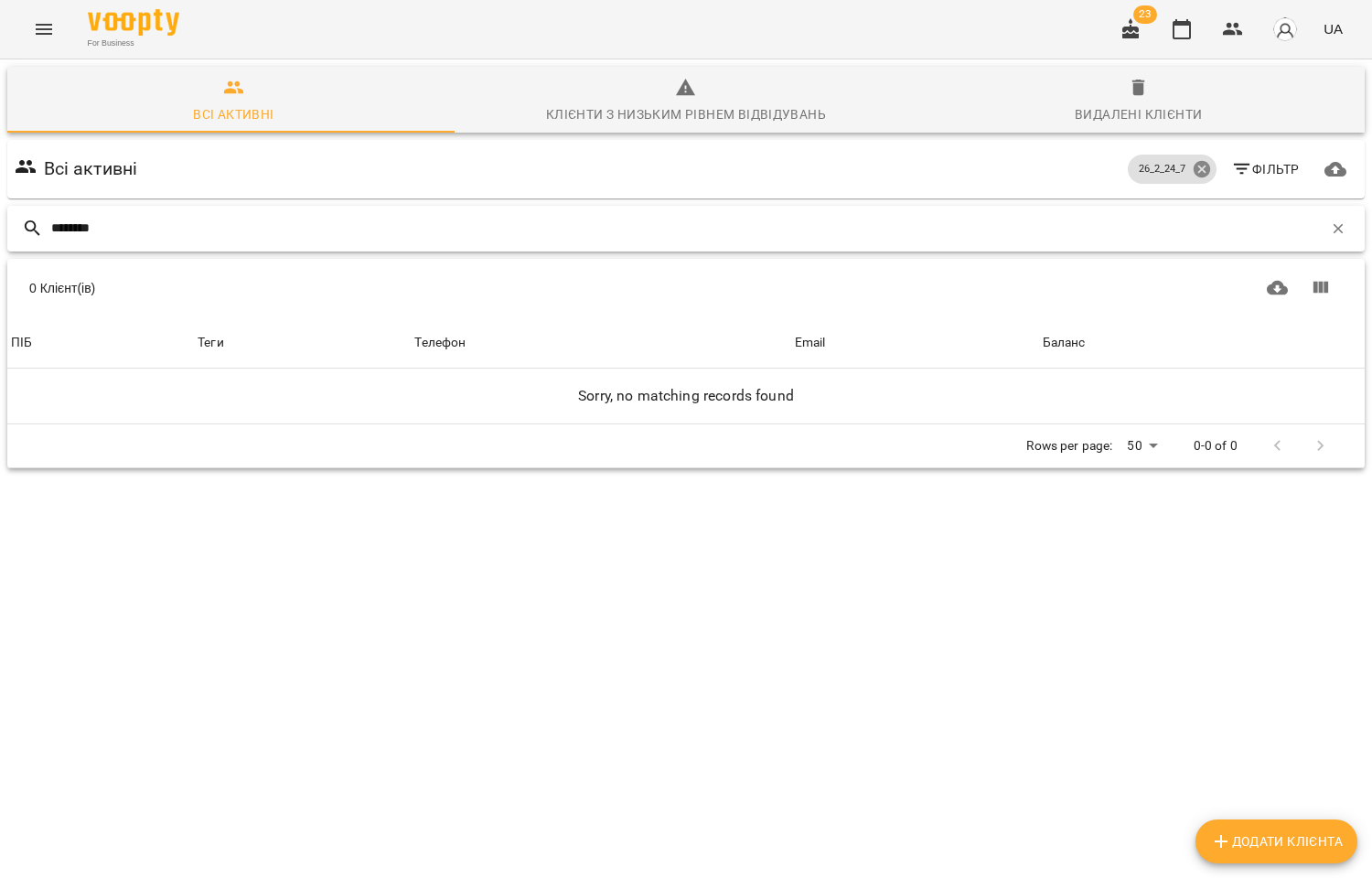
type input "********"
click at [1192, 168] on icon at bounding box center [1202, 169] width 20 height 20
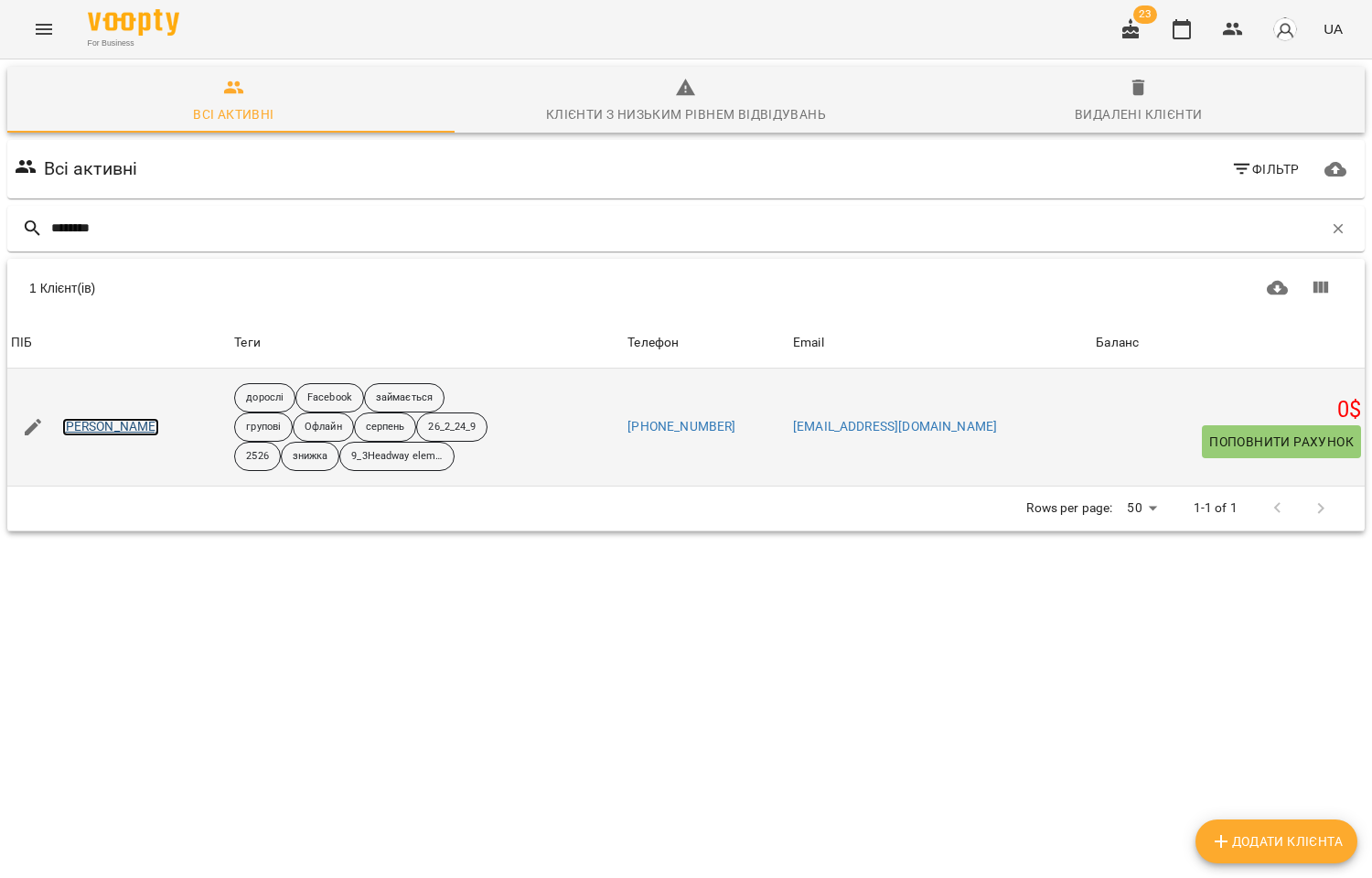
click at [110, 428] on link "Любченко Олександр" at bounding box center [110, 427] width 97 height 19
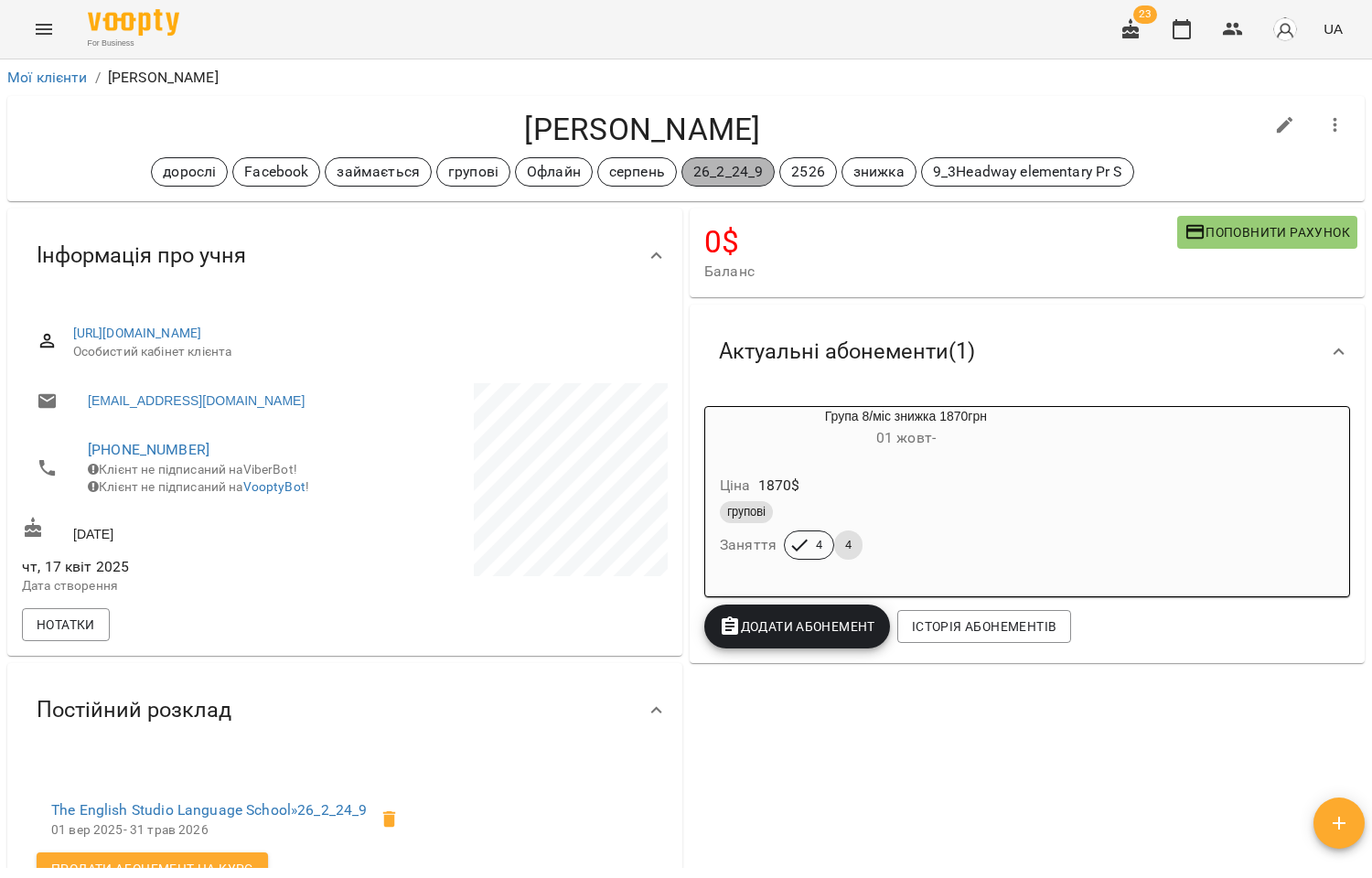
click at [715, 174] on p "26_2_24_9" at bounding box center [728, 172] width 70 height 22
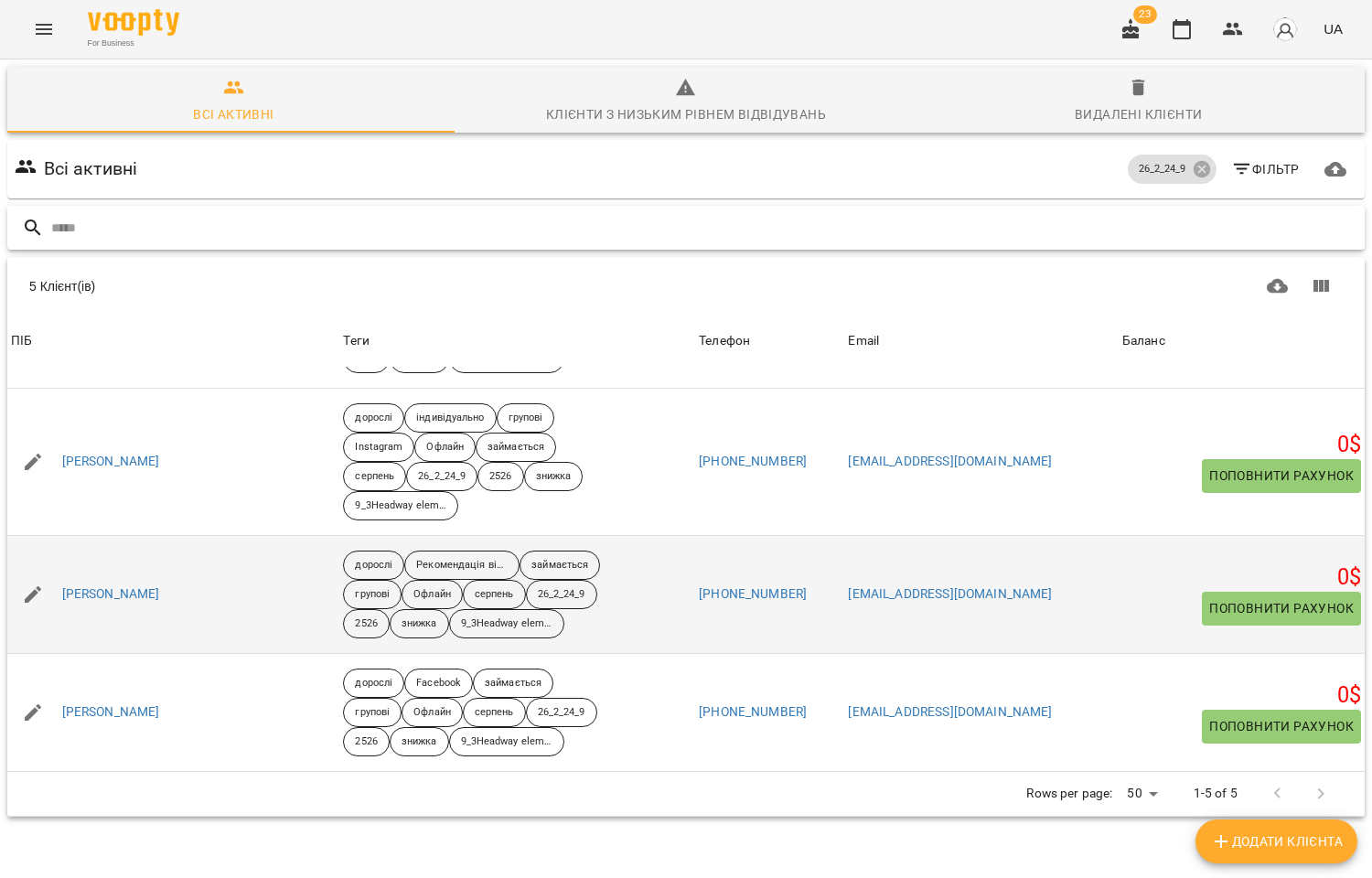
scroll to position [243, 0]
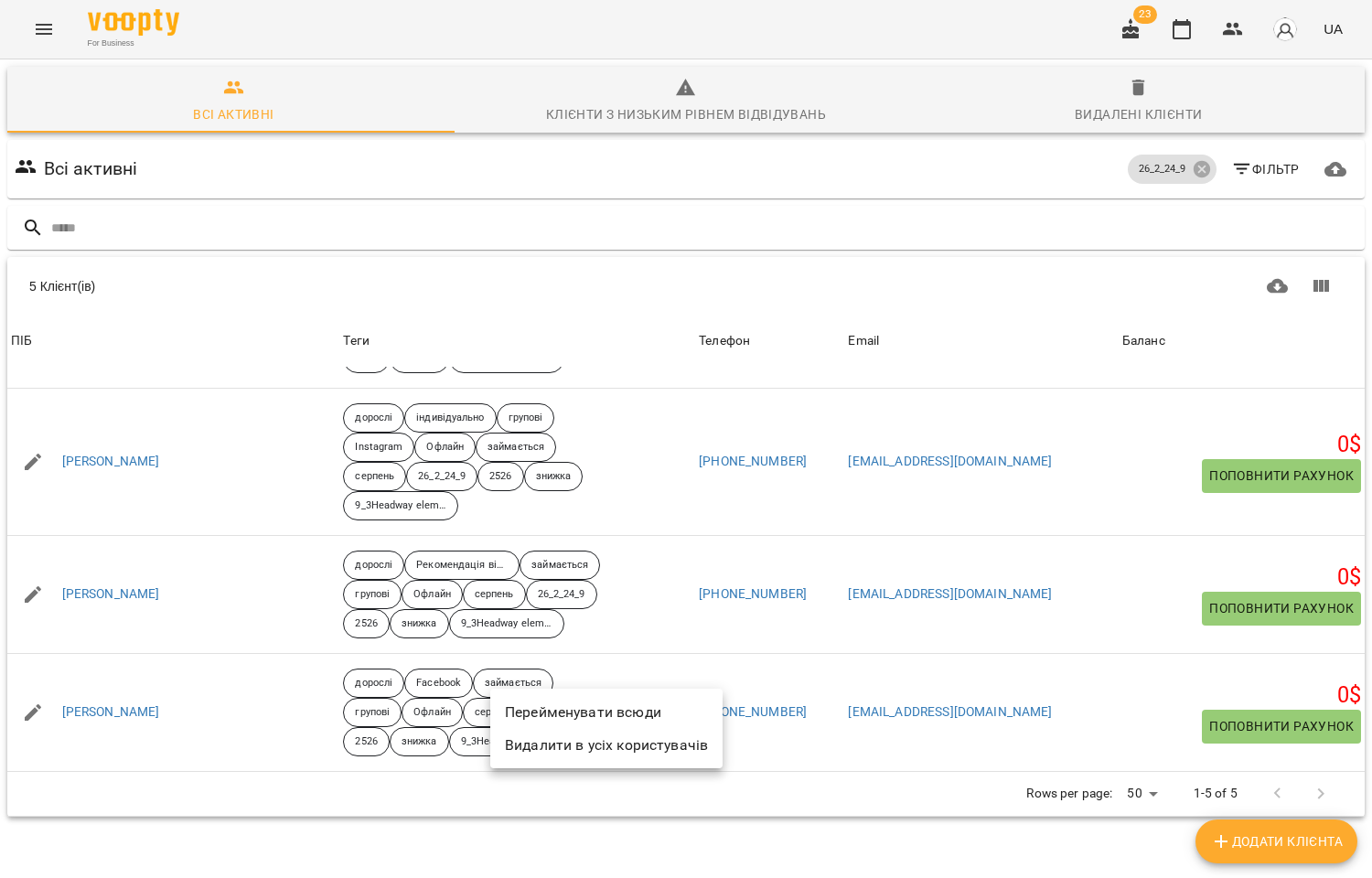
click at [577, 742] on li "Видалити в усіх користувачів" at bounding box center [606, 744] width 232 height 32
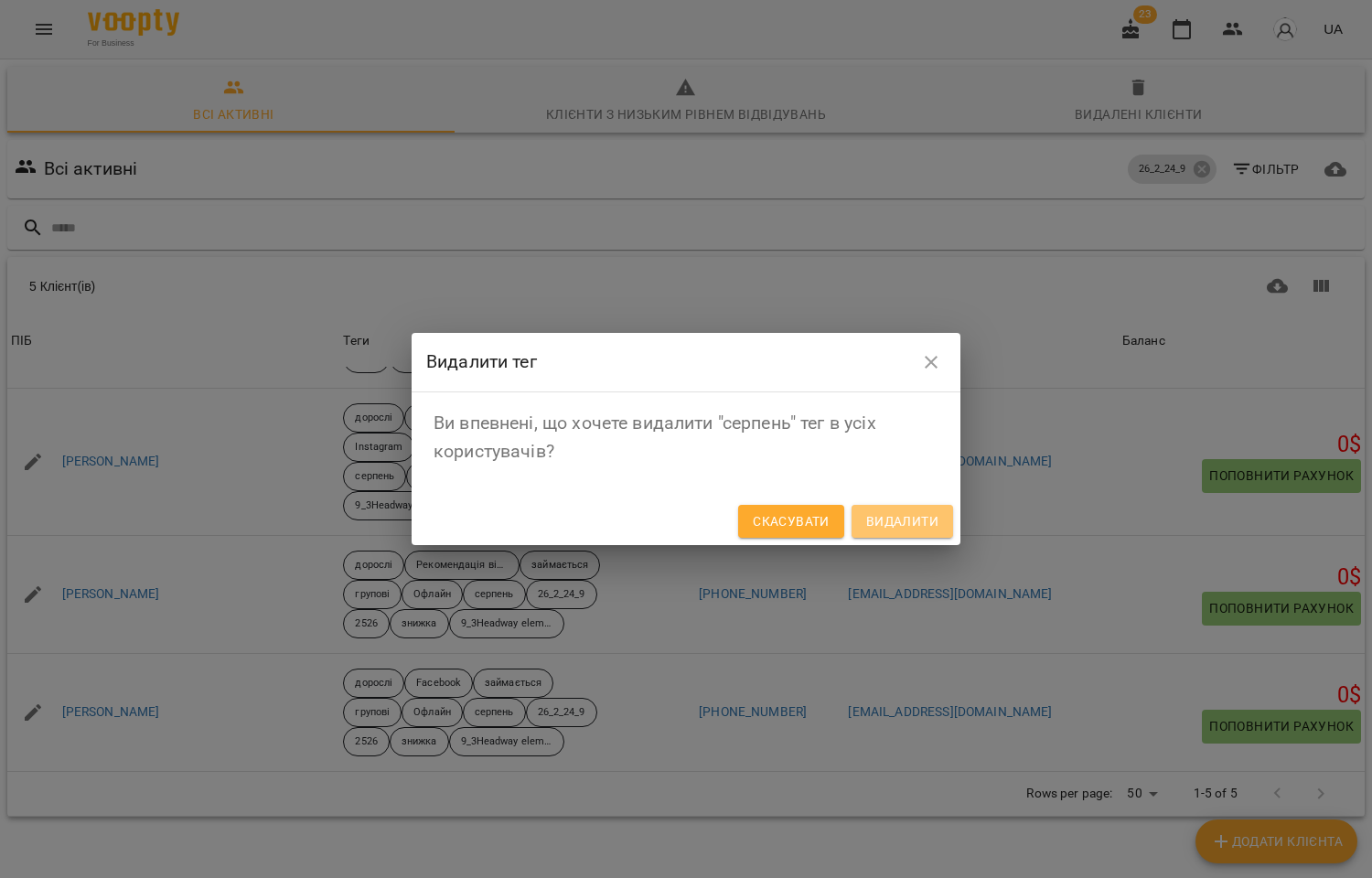
click at [894, 523] on span "Видалити" at bounding box center [902, 522] width 72 height 22
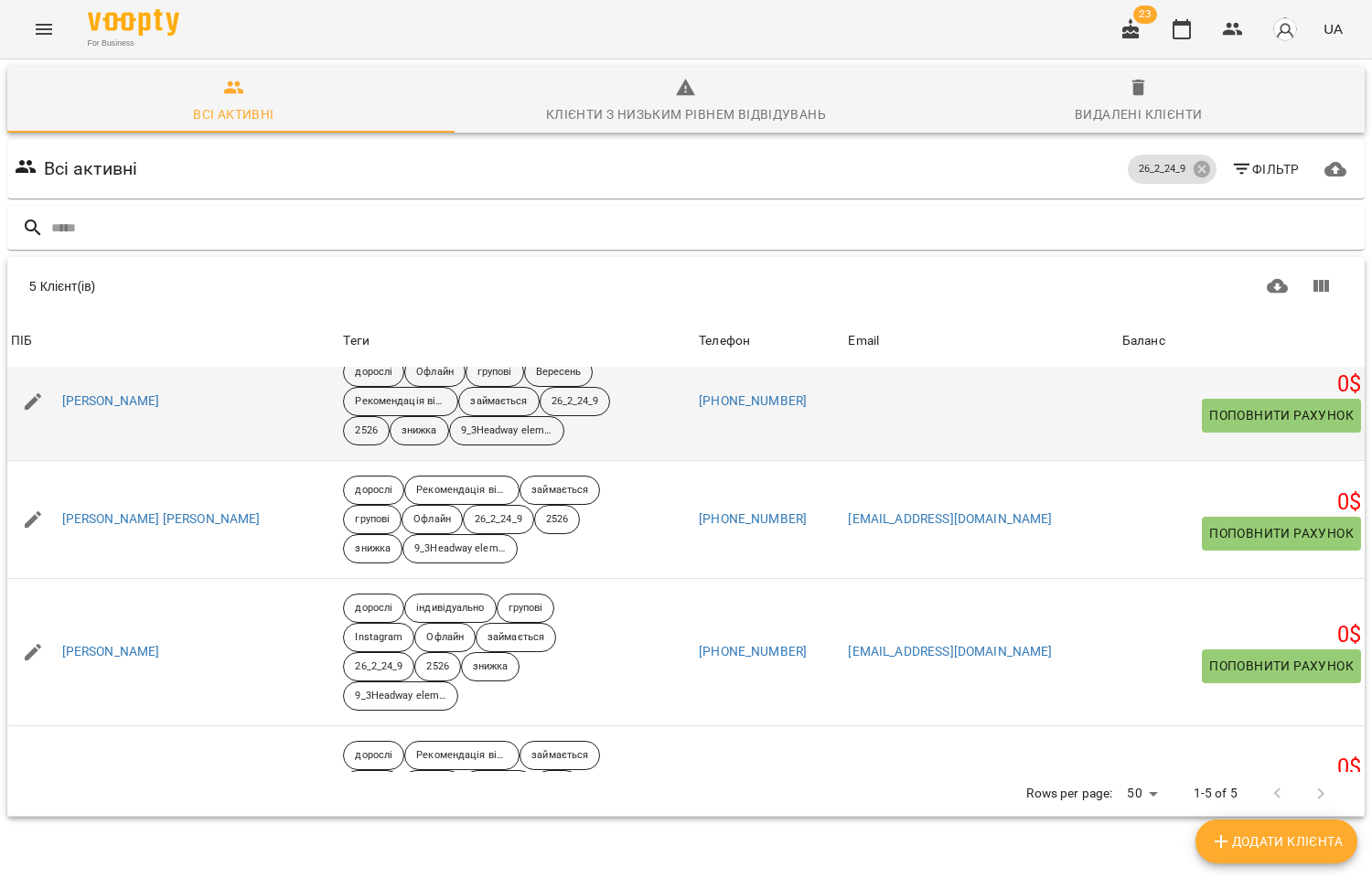
scroll to position [0, 0]
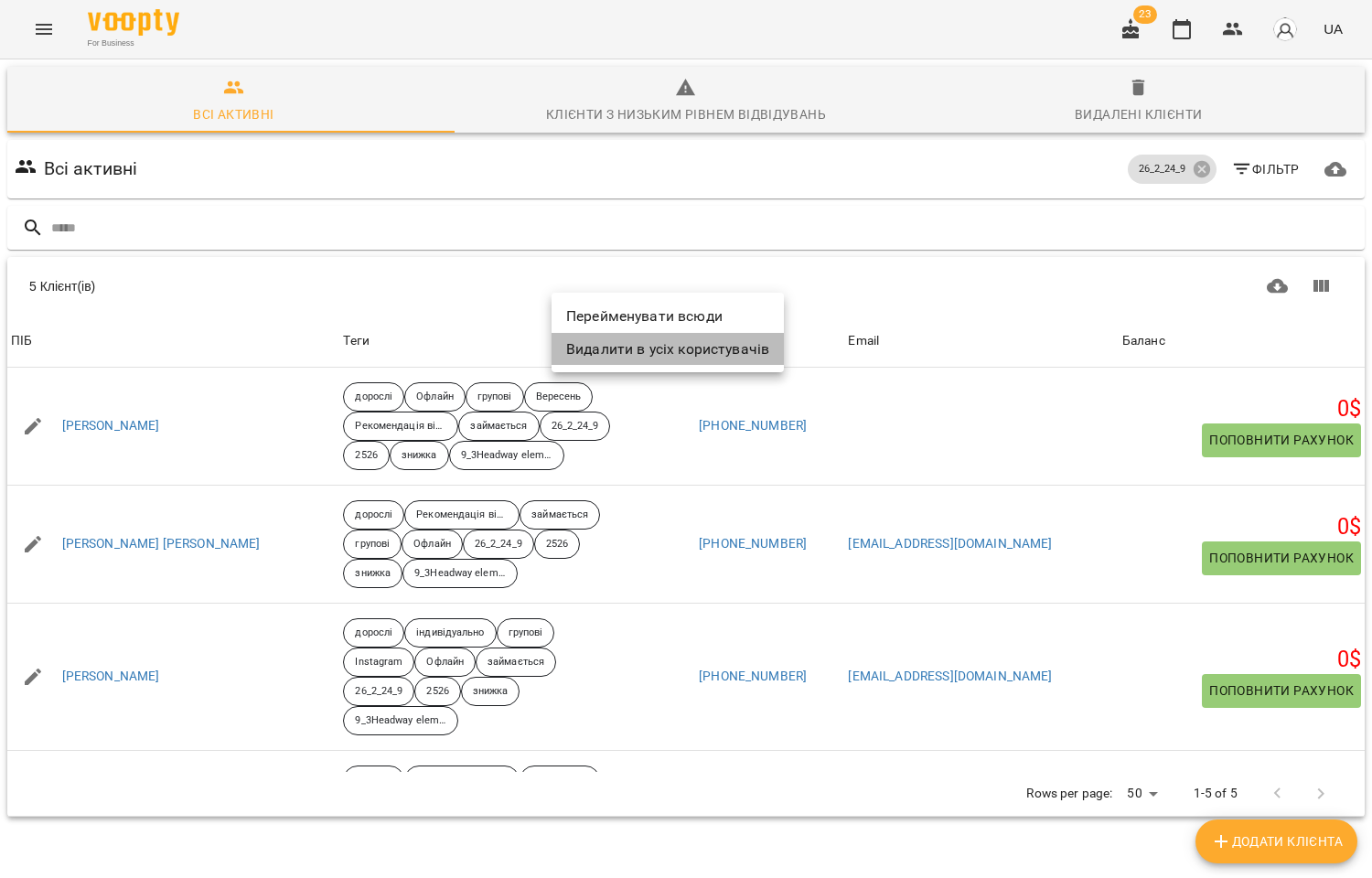
click at [625, 355] on li "Видалити в усіх користувачів" at bounding box center [667, 349] width 232 height 32
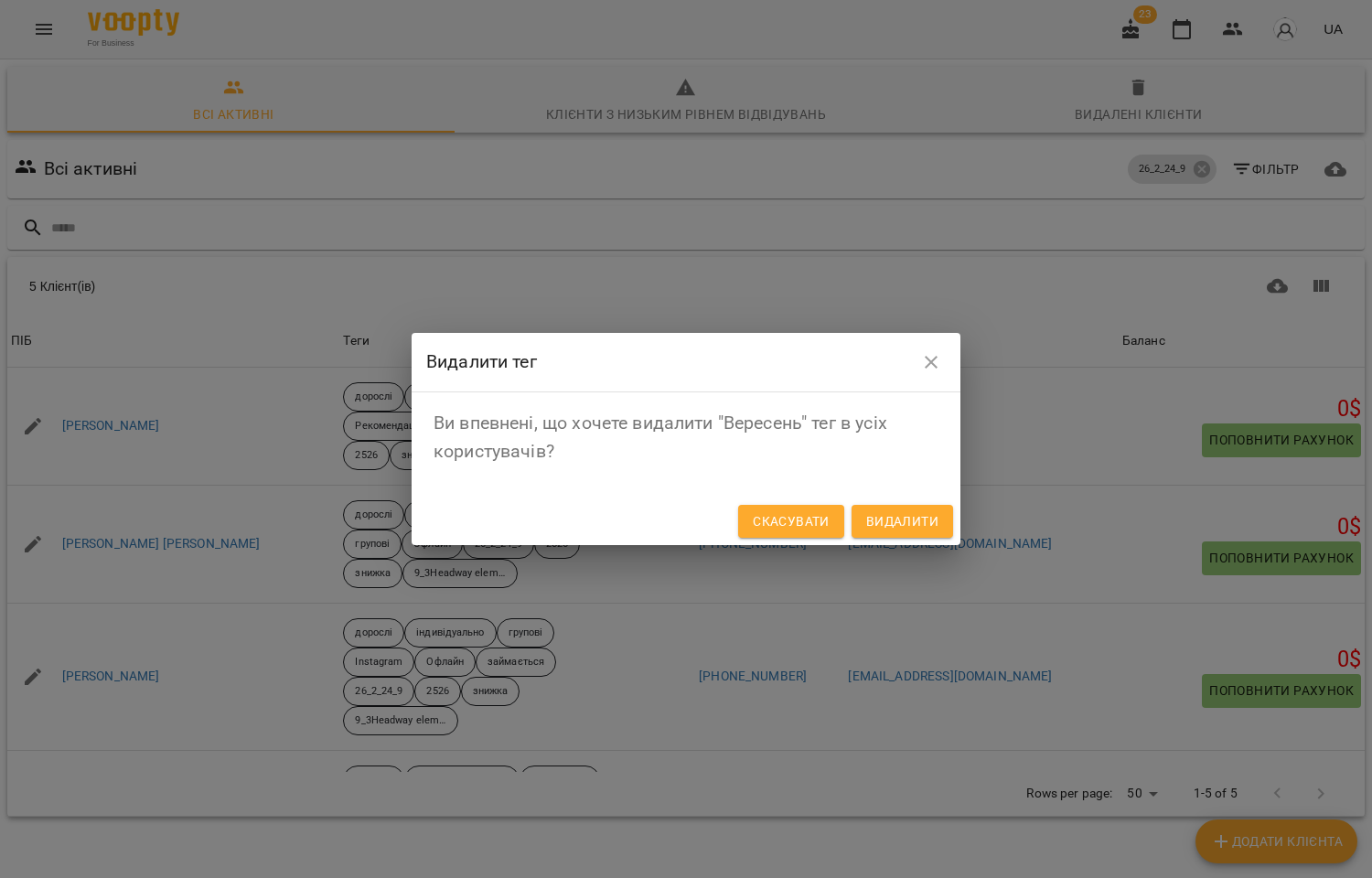
click at [925, 517] on span "Видалити" at bounding box center [902, 522] width 72 height 22
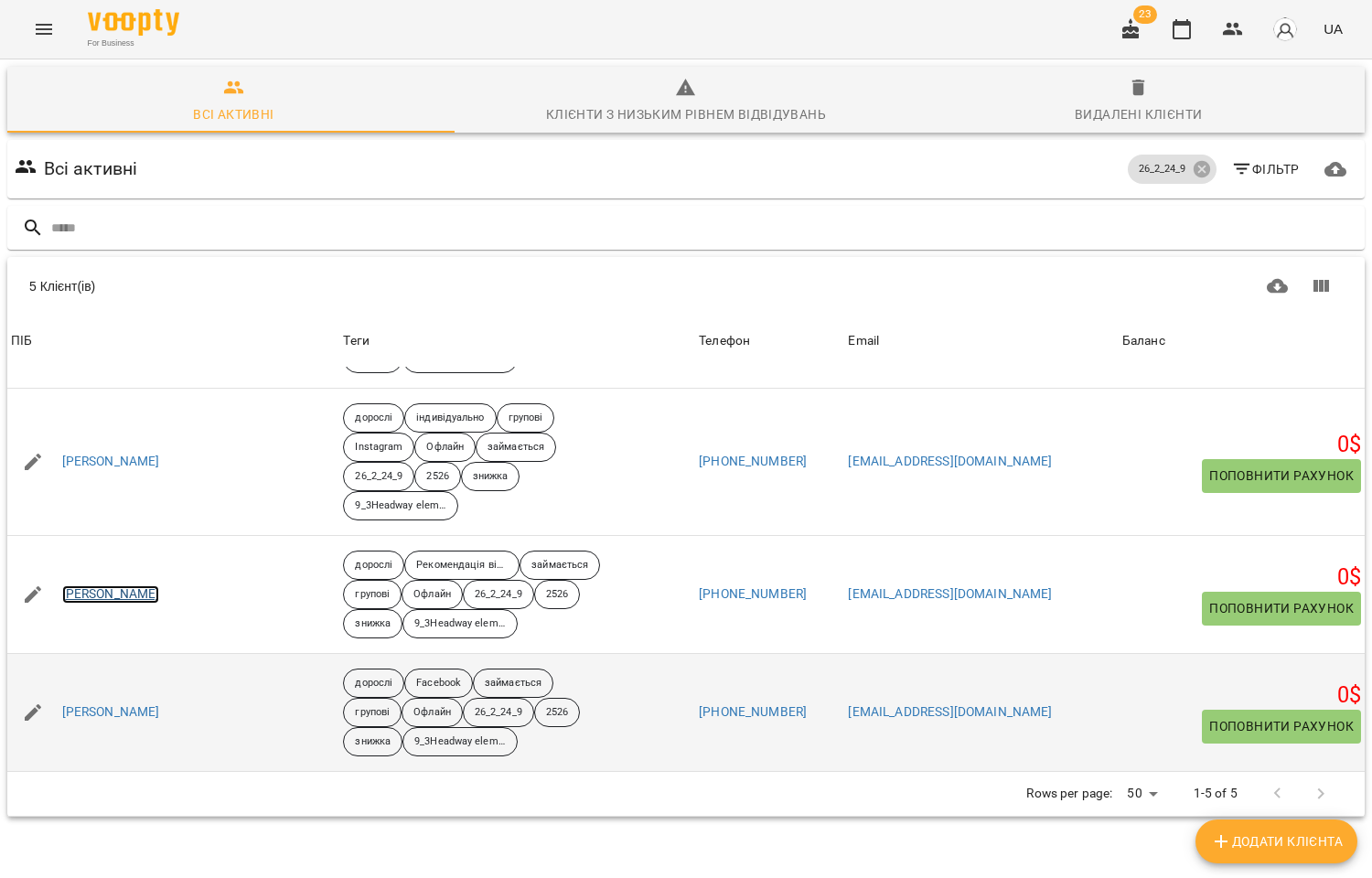
scroll to position [80, 0]
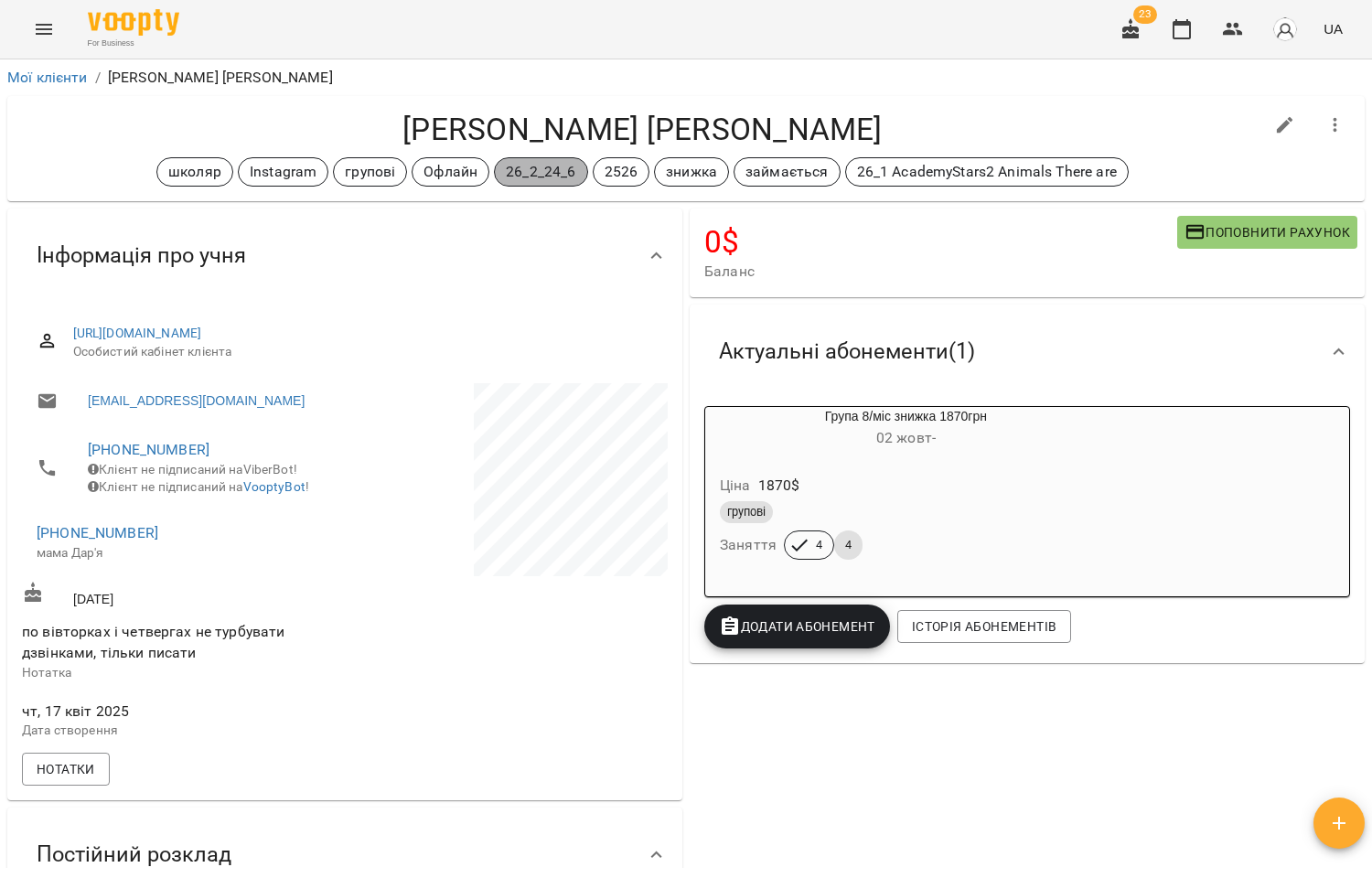
click at [535, 168] on p "26_2_24_6" at bounding box center [540, 172] width 70 height 22
click at [1276, 119] on icon "button" at bounding box center [1285, 125] width 17 height 17
select select "**"
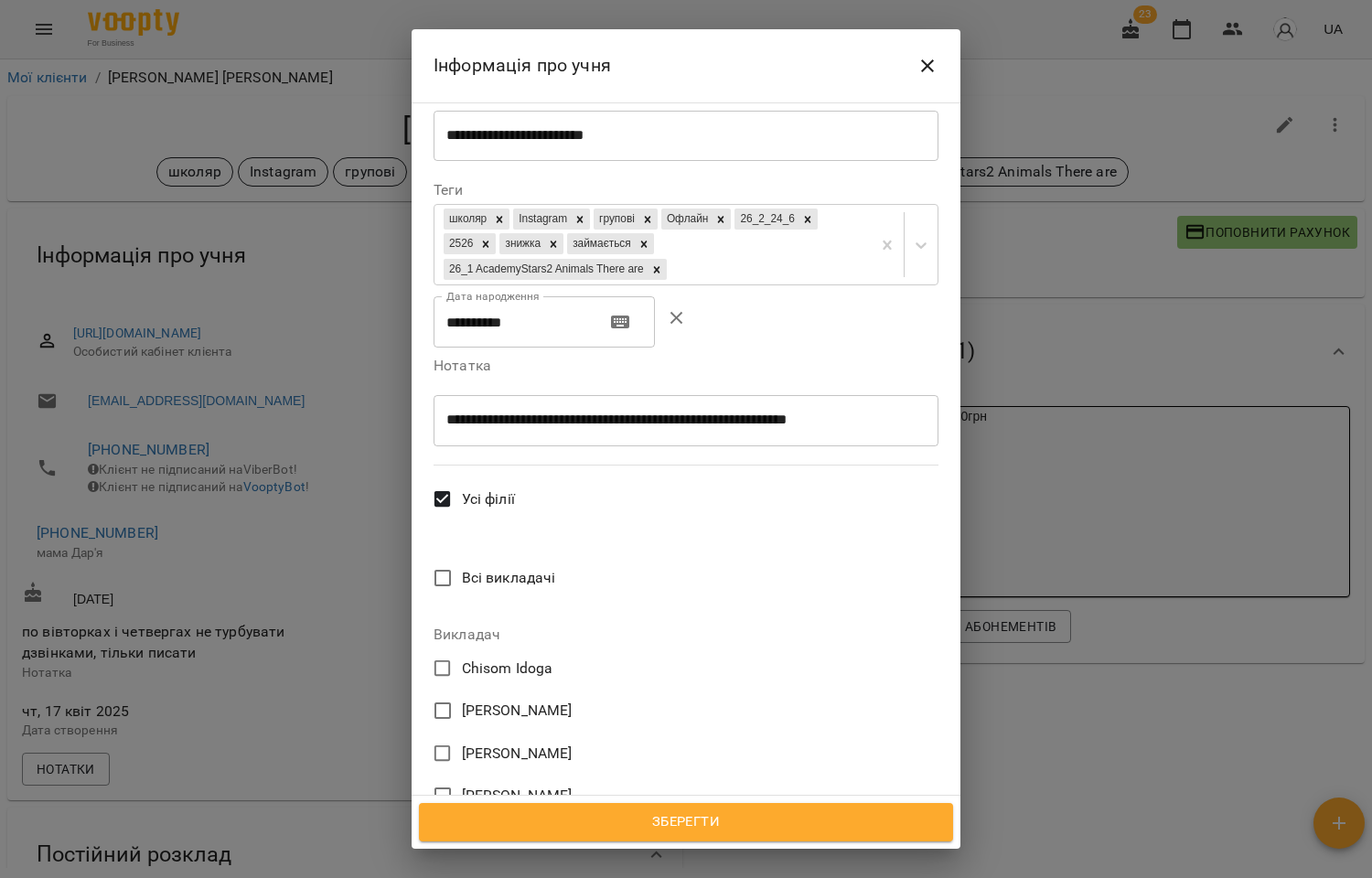
scroll to position [609, 0]
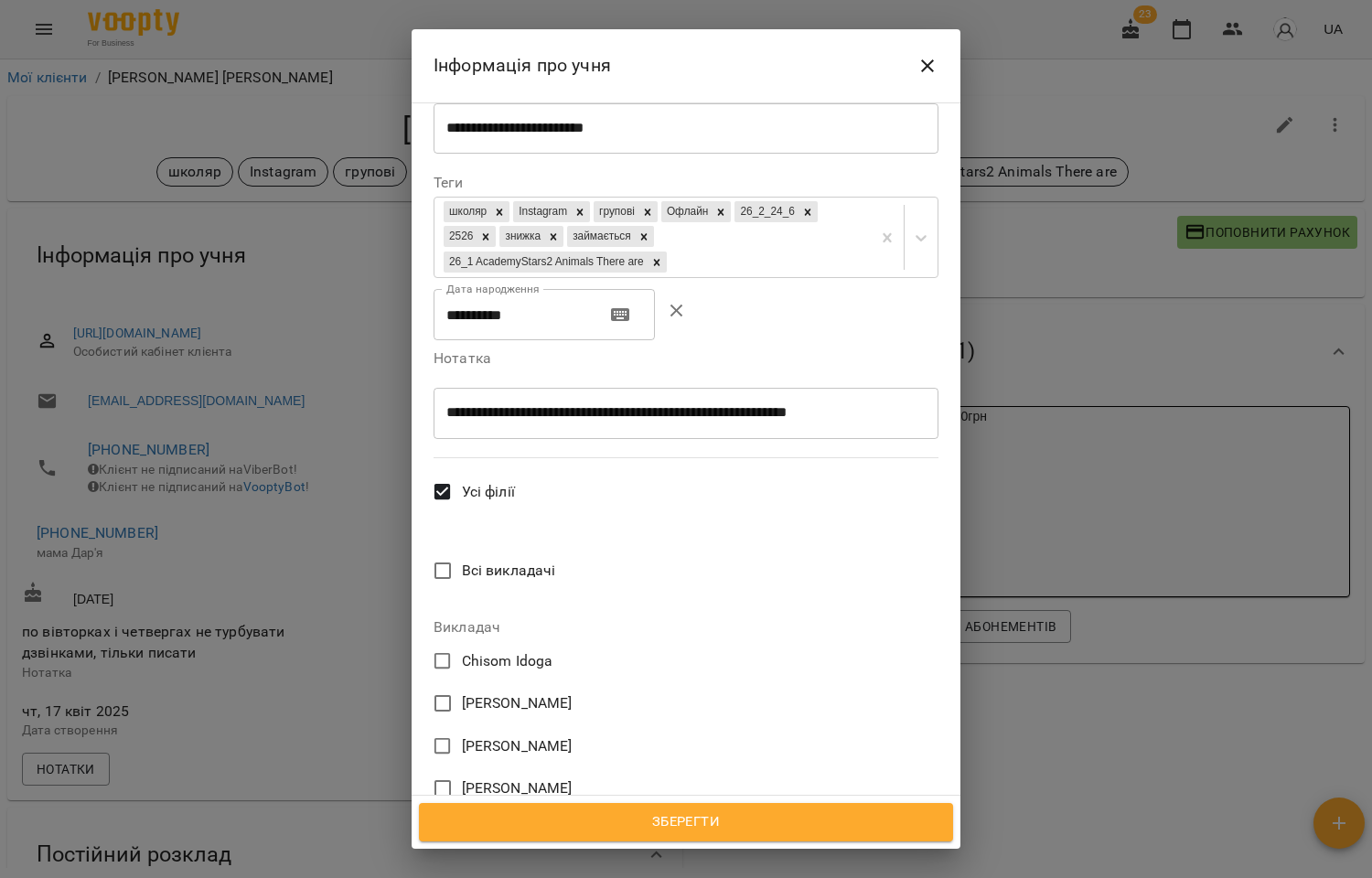
click at [531, 777] on span "[PERSON_NAME]" at bounding box center [517, 788] width 110 height 22
click at [678, 827] on span "Зберегти" at bounding box center [686, 822] width 494 height 24
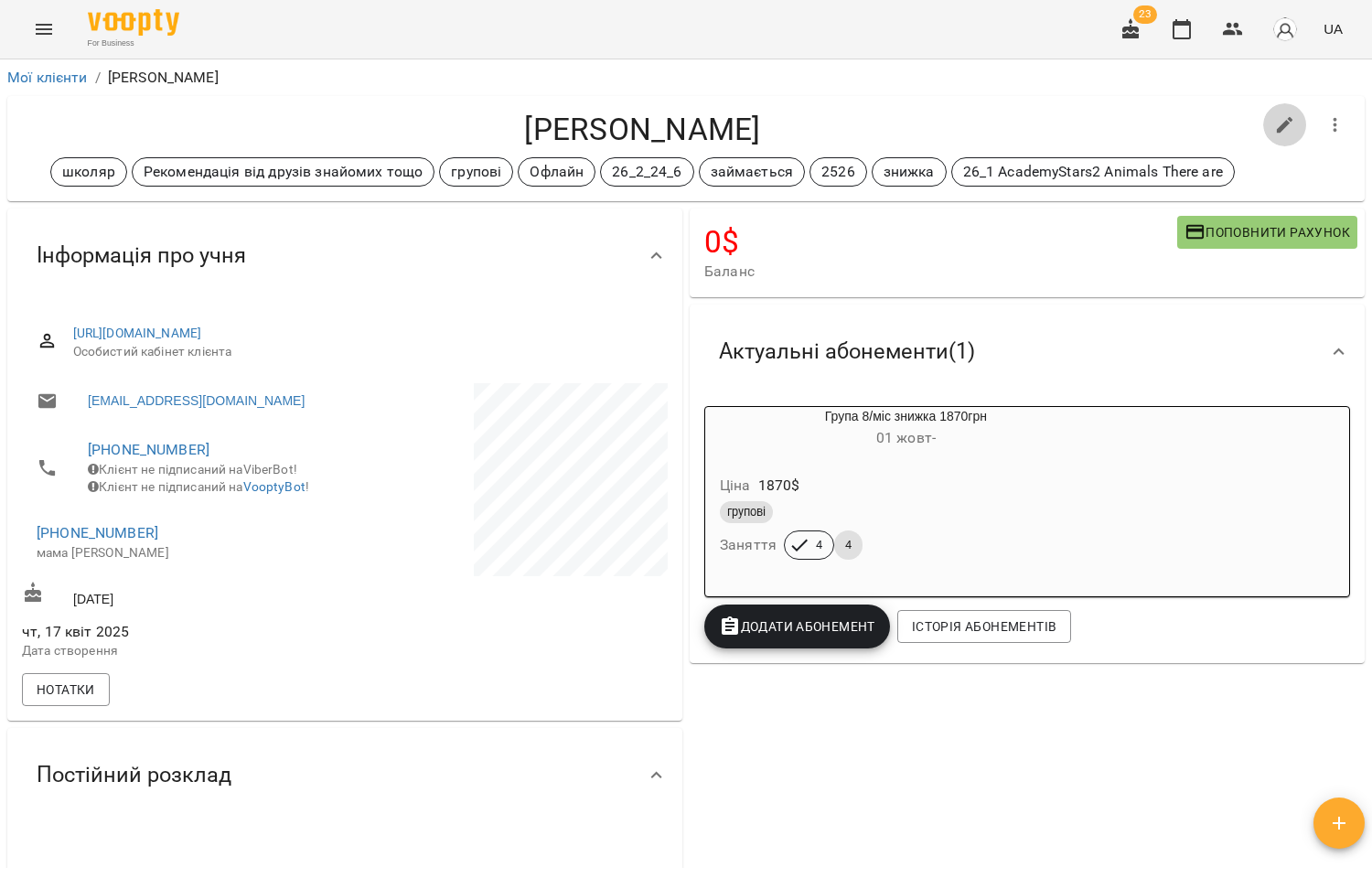
click at [1269, 104] on button "button" at bounding box center [1285, 124] width 44 height 44
select select "**"
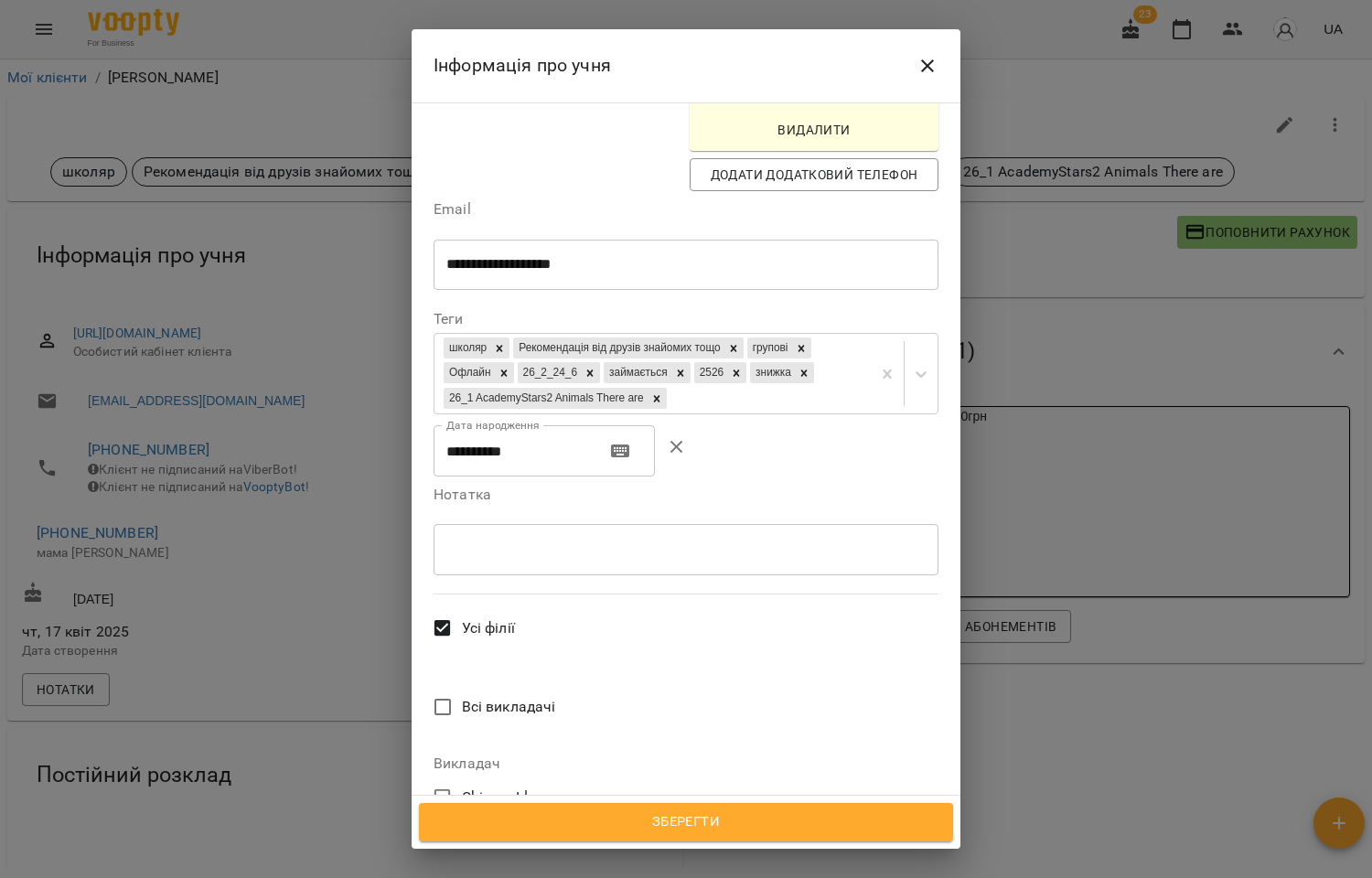
scroll to position [609, 0]
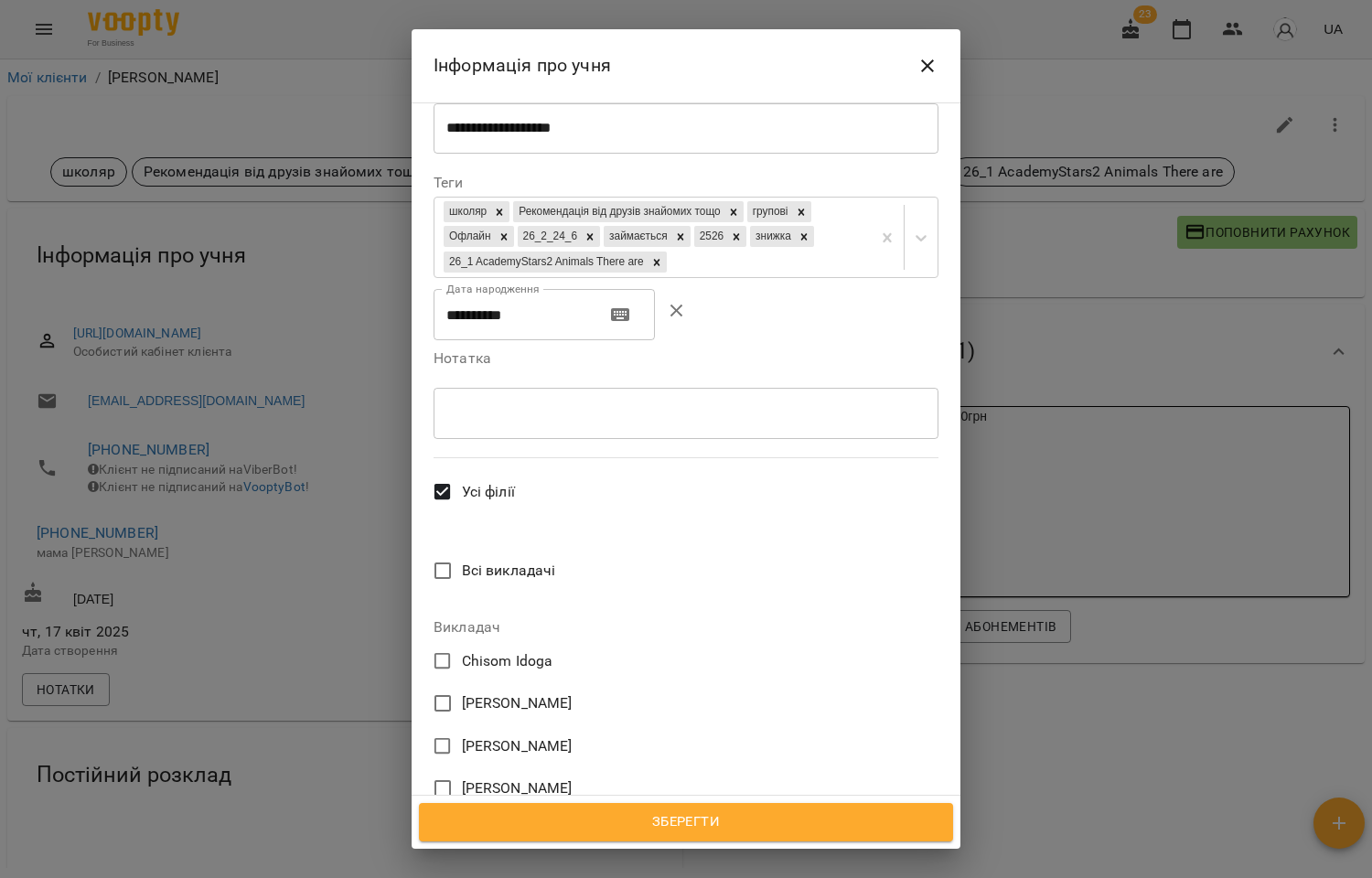
click at [498, 777] on span "[PERSON_NAME]" at bounding box center [517, 788] width 110 height 22
click at [664, 823] on span "Зберегти" at bounding box center [686, 822] width 494 height 24
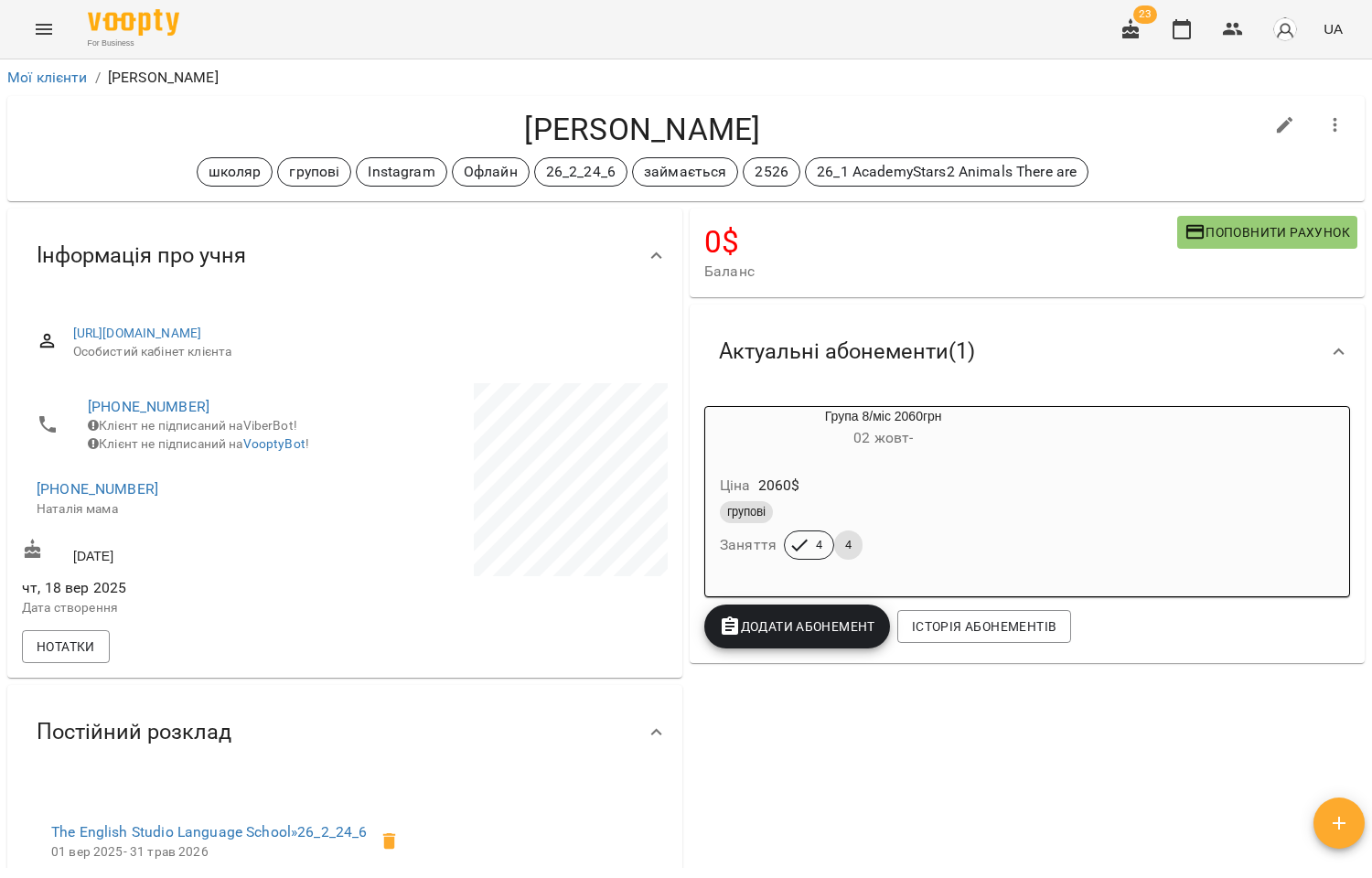
click at [1276, 123] on icon "button" at bounding box center [1285, 125] width 17 height 17
select select "**"
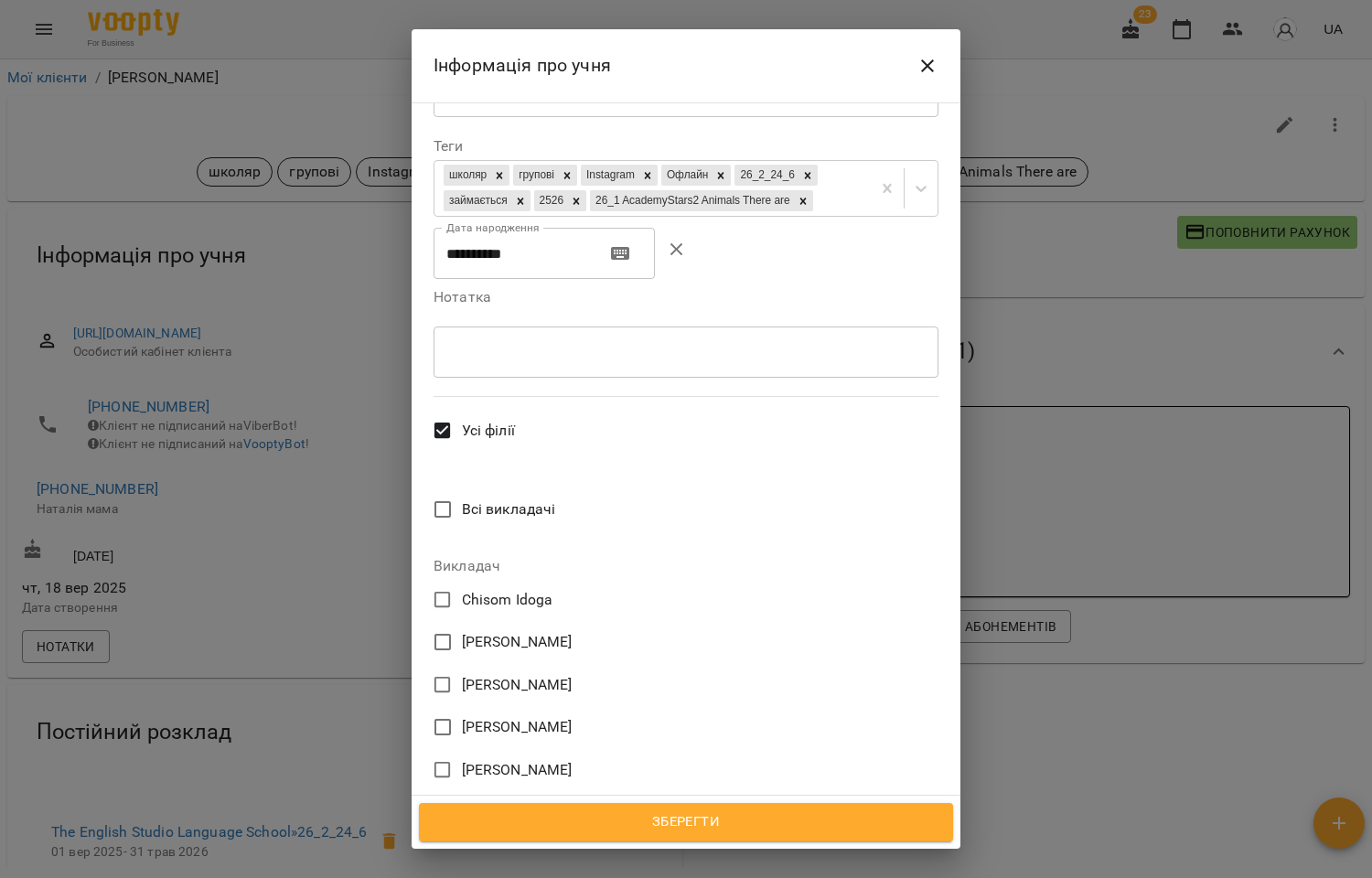
scroll to position [747, 0]
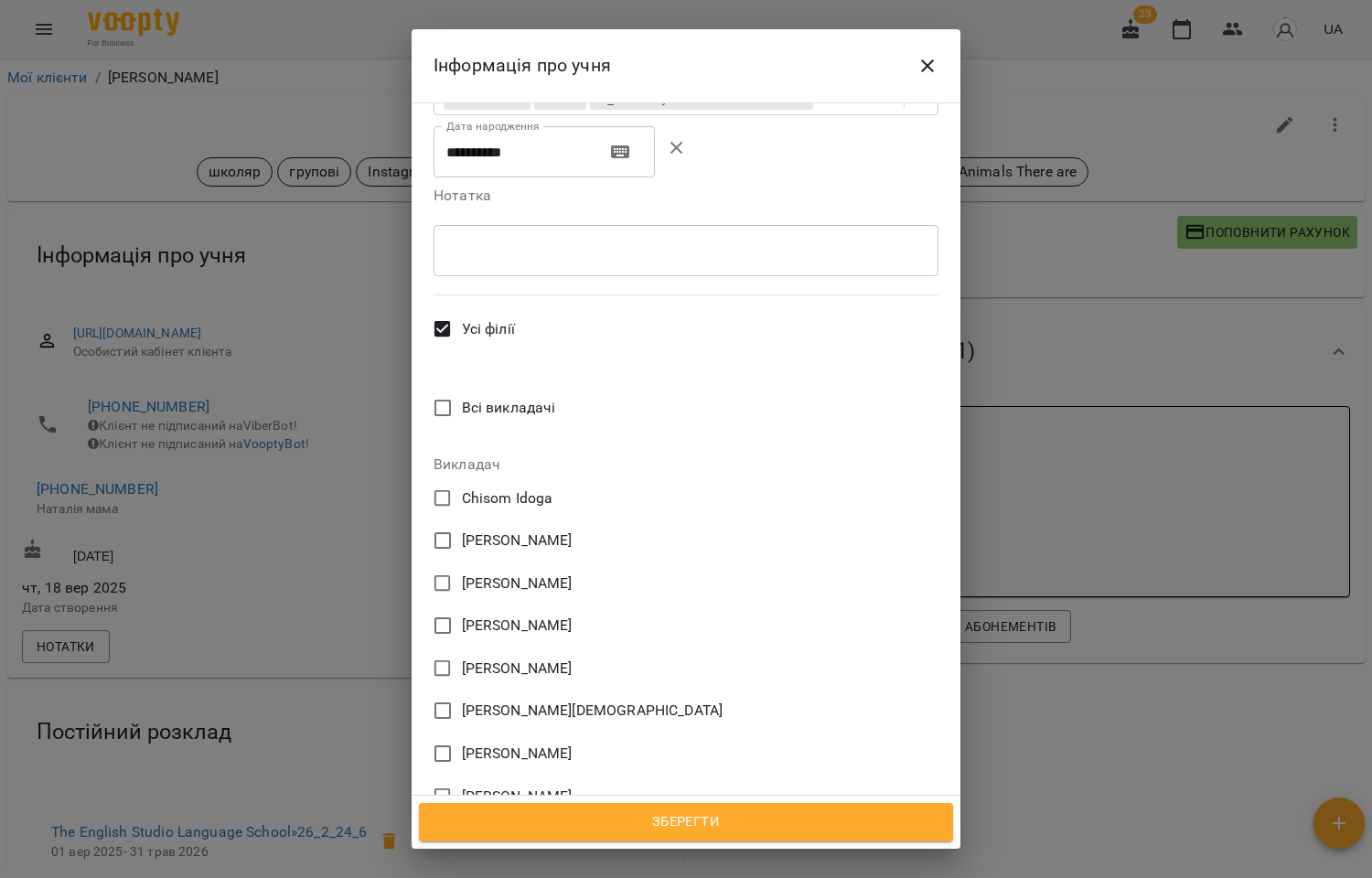
click at [524, 614] on span "[PERSON_NAME]" at bounding box center [517, 626] width 110 height 22
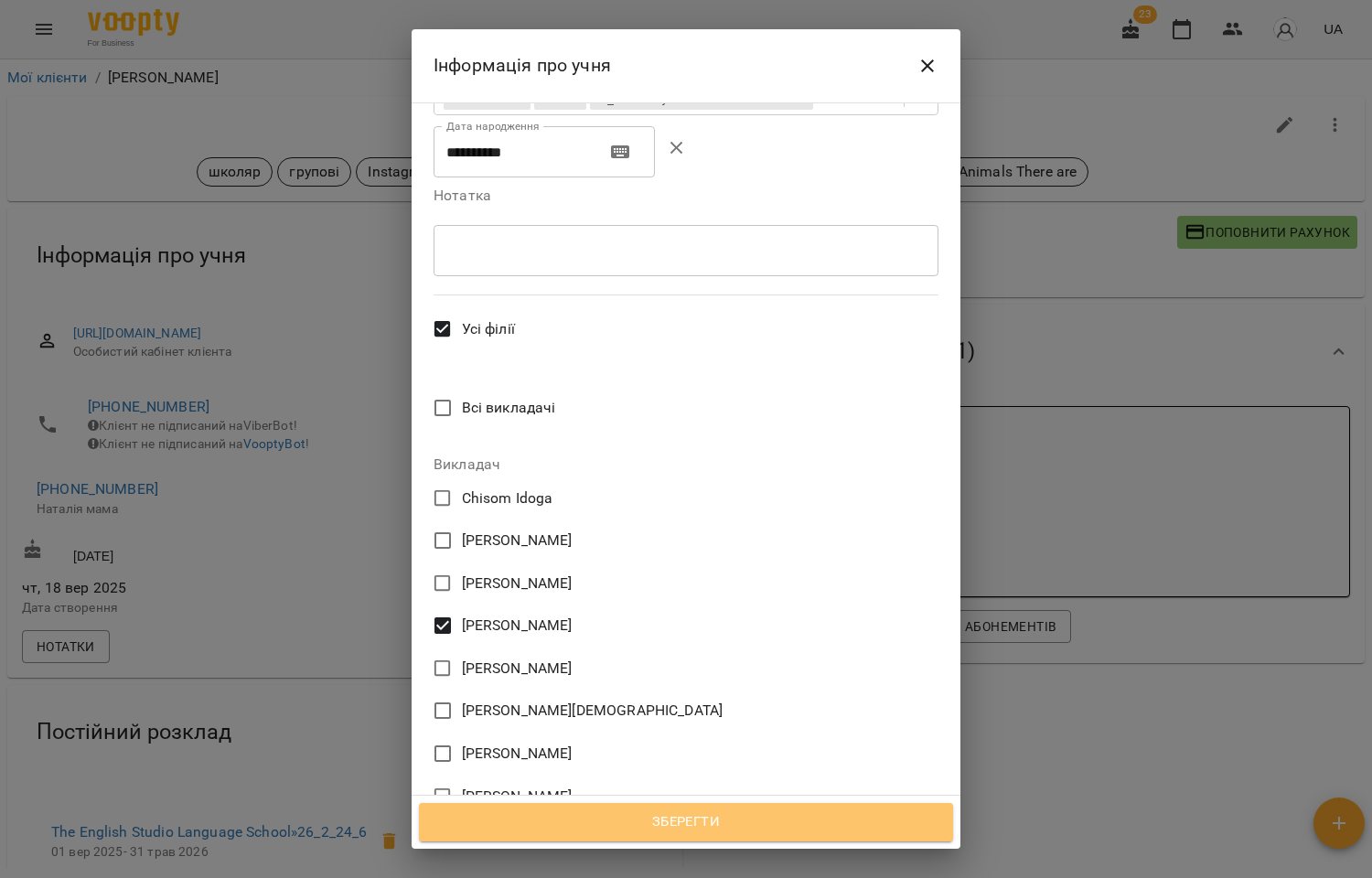
click at [692, 825] on span "Зберегти" at bounding box center [686, 822] width 494 height 24
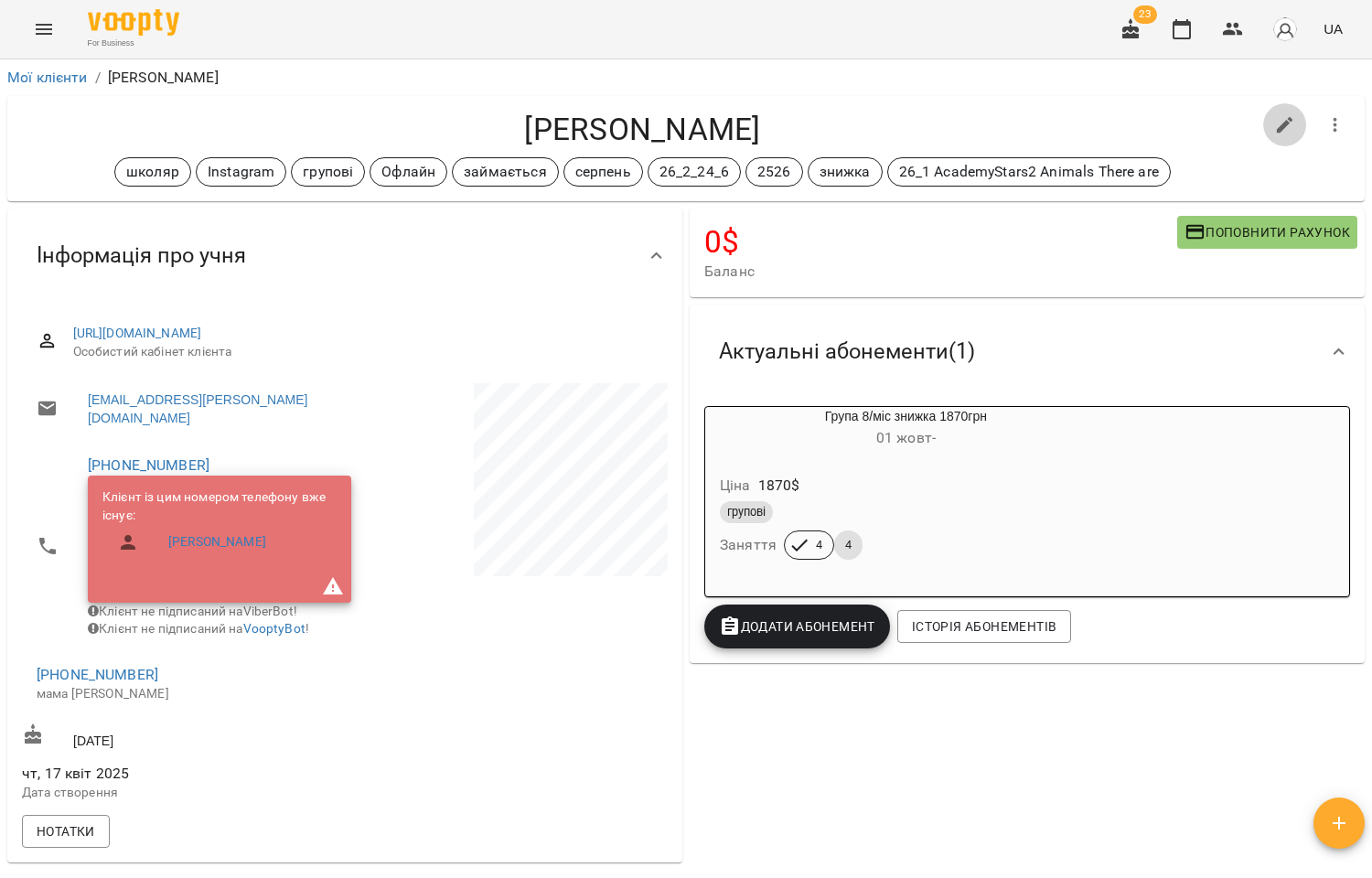
click at [1276, 123] on icon "button" at bounding box center [1285, 125] width 22 height 22
select select "**"
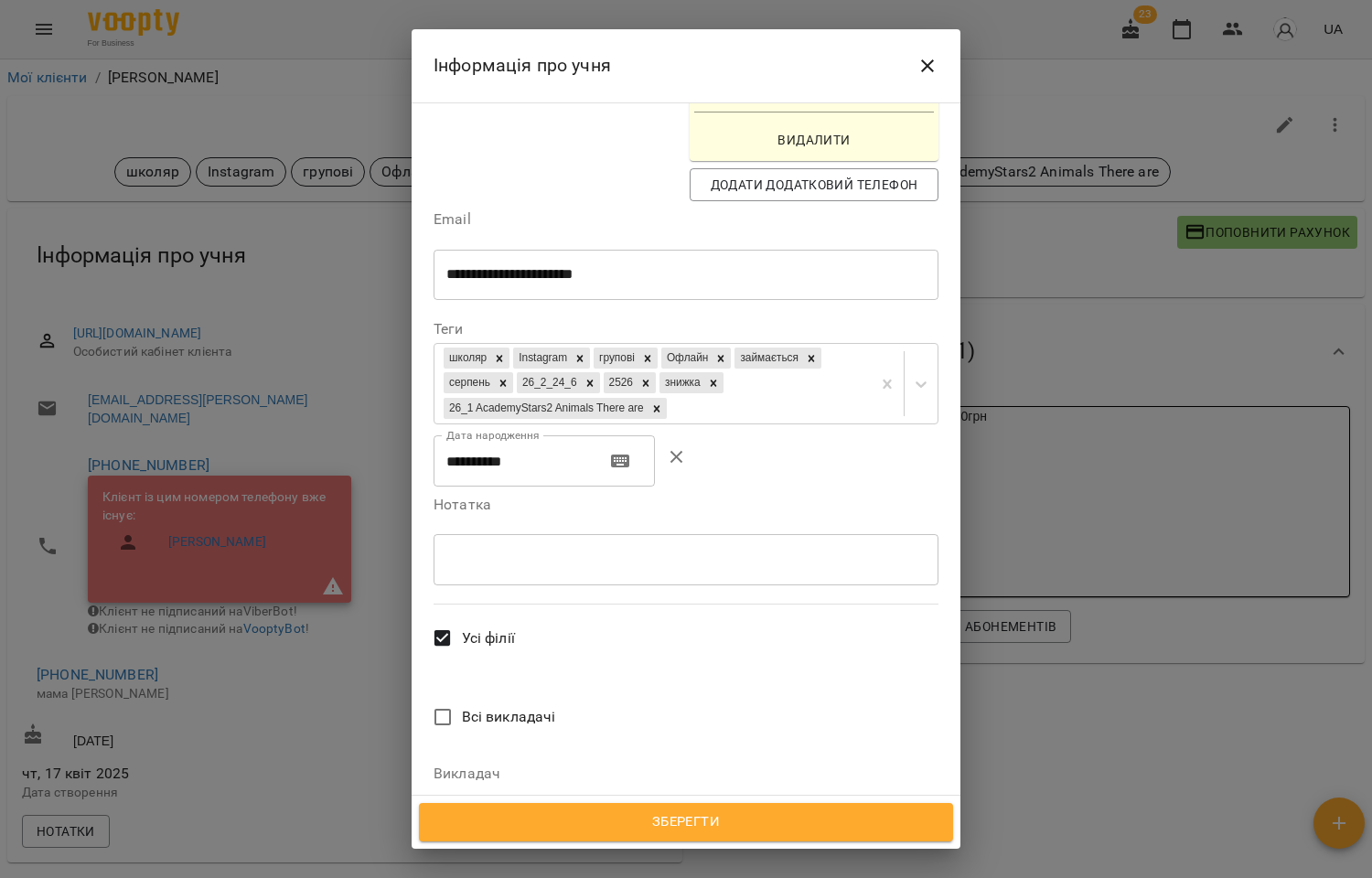
scroll to position [508, 0]
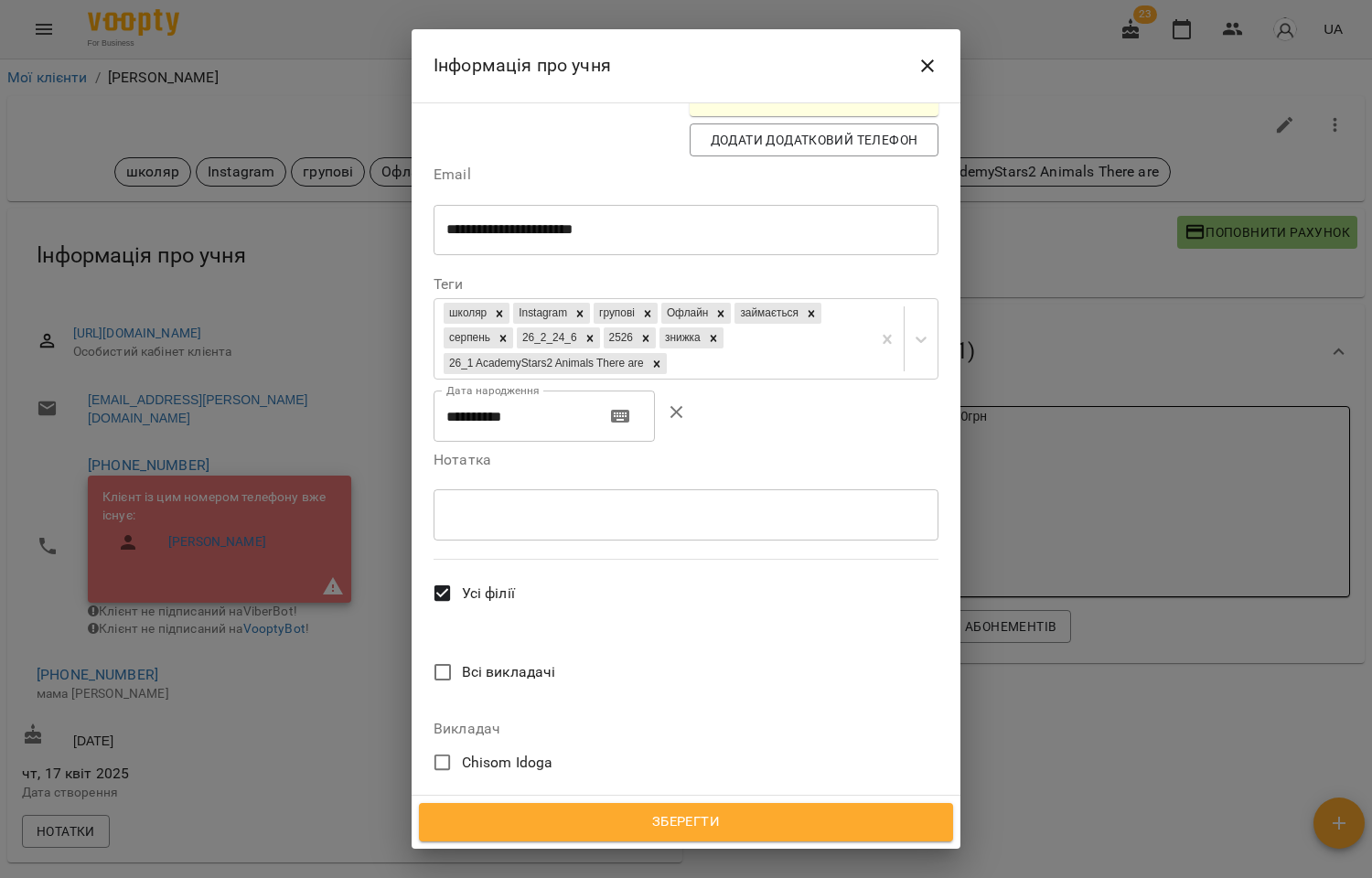
click at [525, 877] on span "[PERSON_NAME]" at bounding box center [517, 890] width 110 height 22
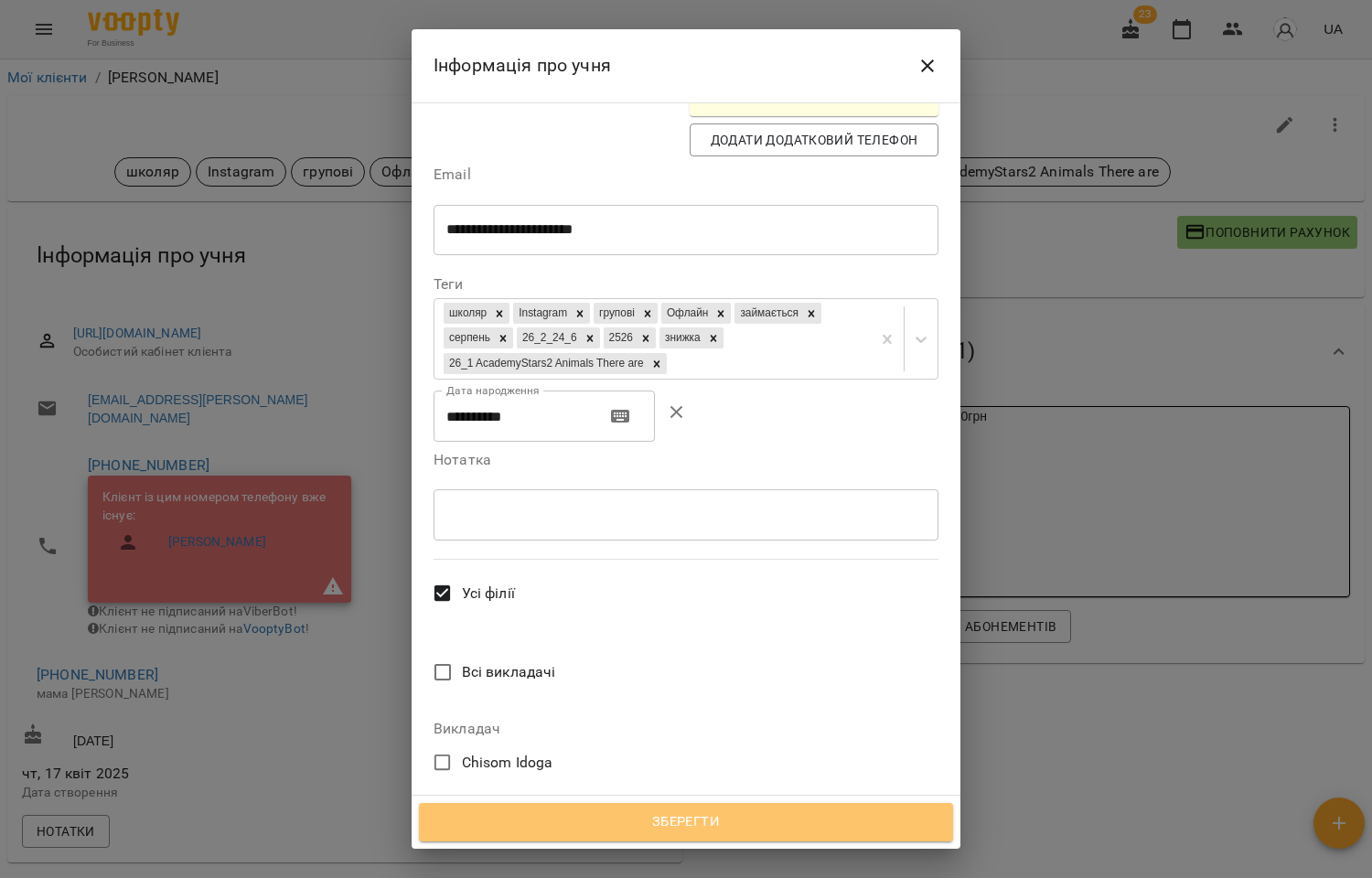
click at [655, 821] on span "Зберегти" at bounding box center [686, 822] width 494 height 24
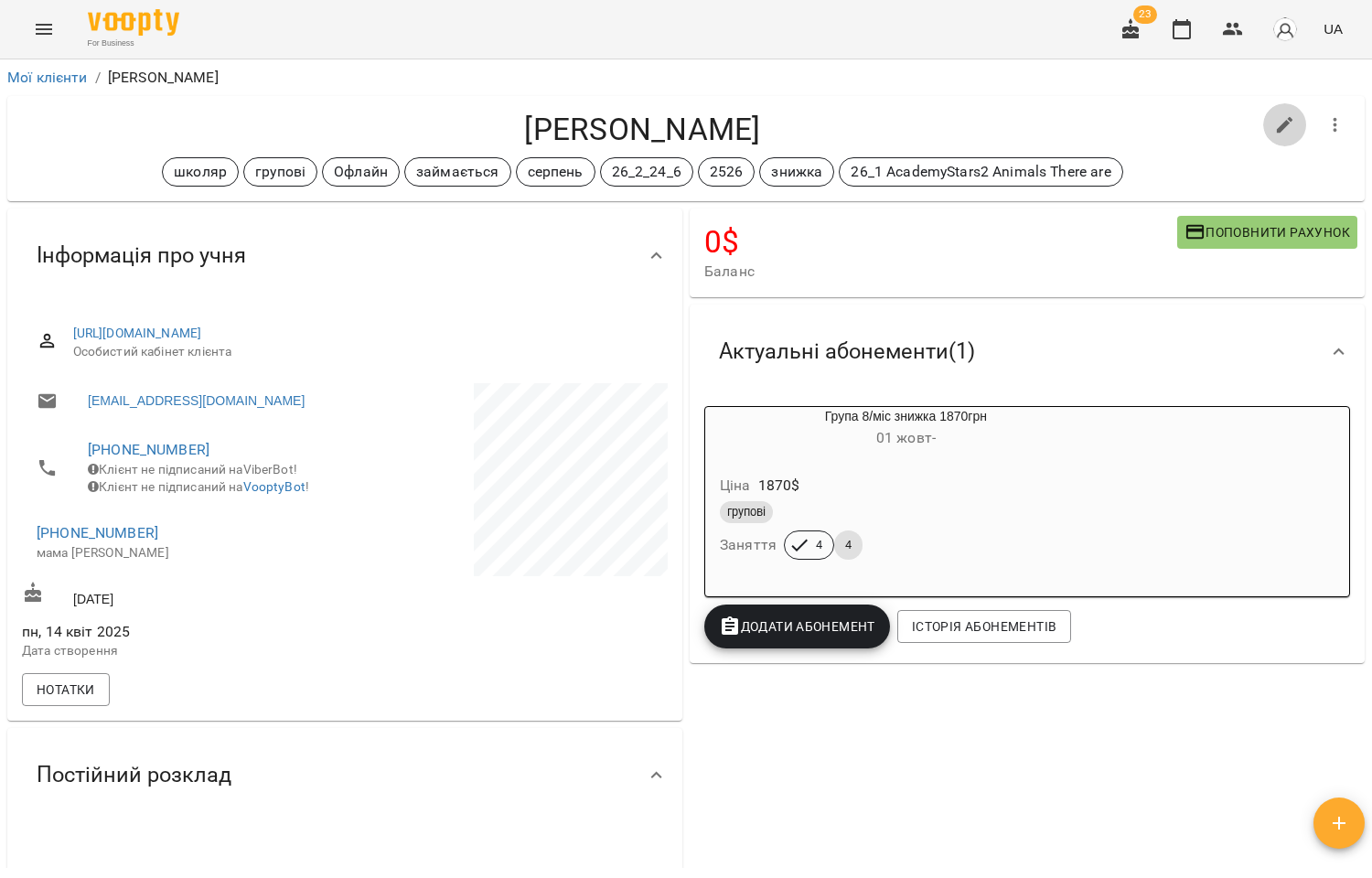
click at [1274, 119] on icon "button" at bounding box center [1285, 125] width 22 height 22
select select "**"
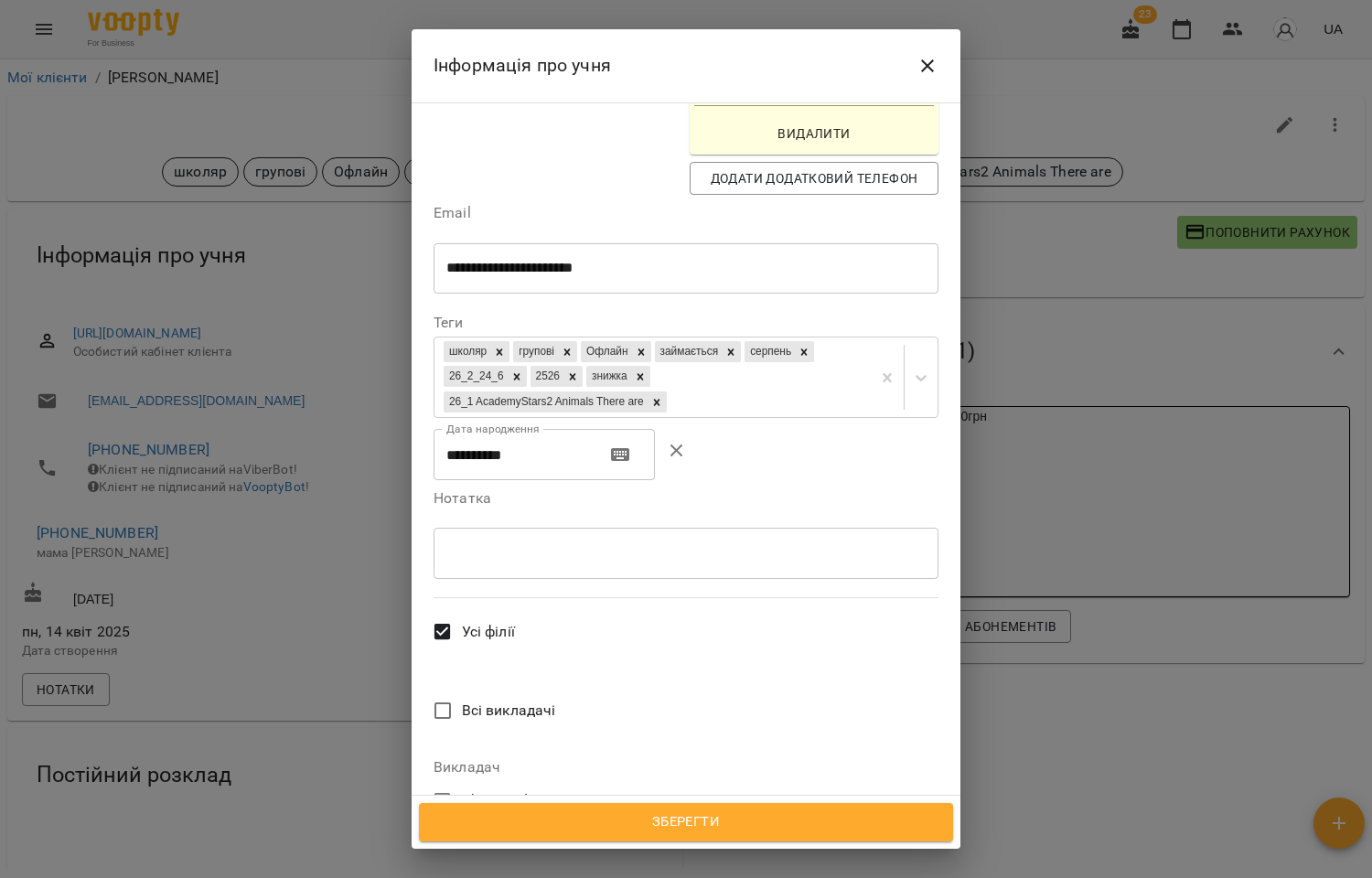
scroll to position [544, 0]
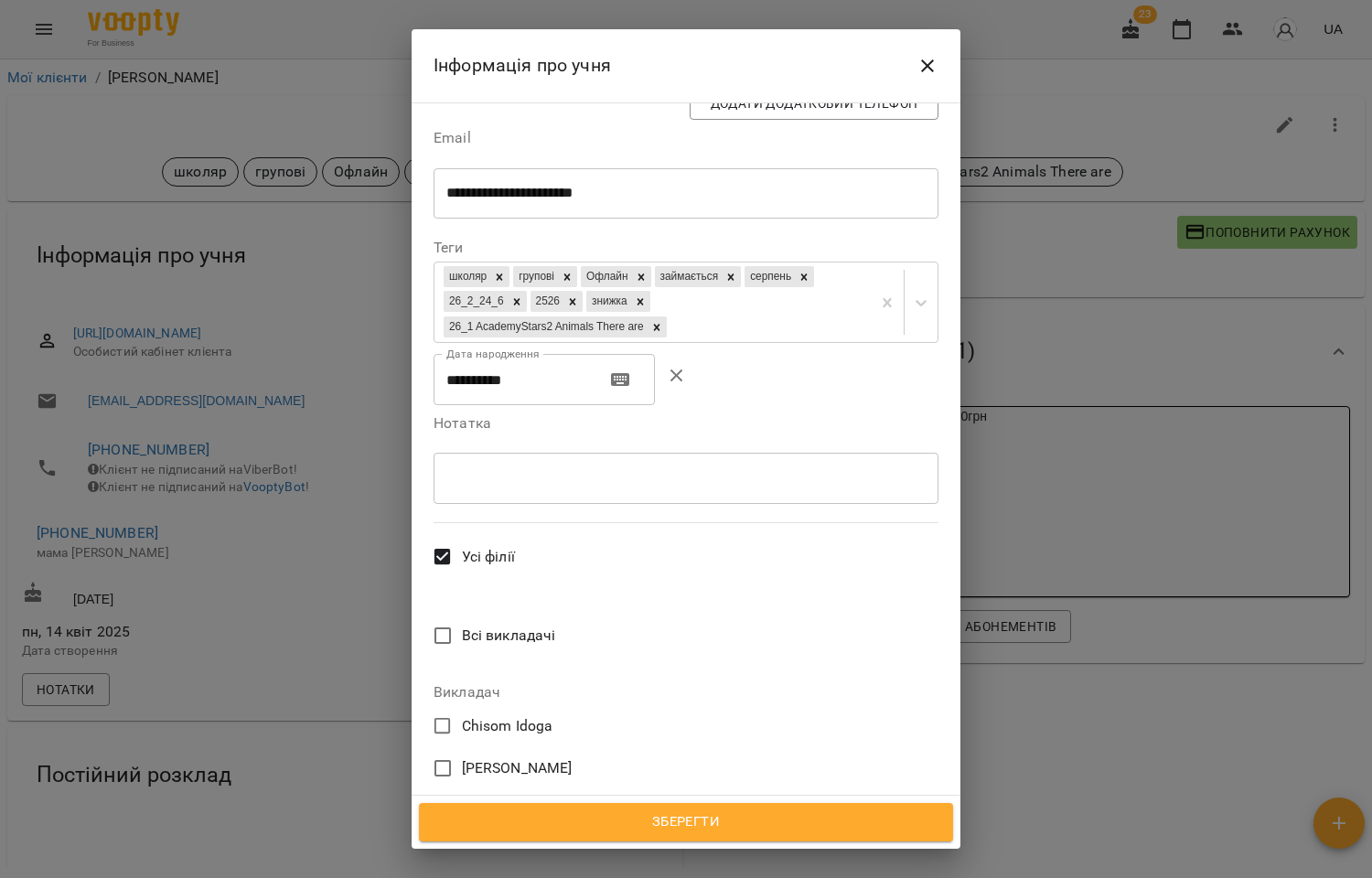
click at [518, 842] on span "[PERSON_NAME]" at bounding box center [517, 853] width 110 height 22
click at [671, 810] on span "Зберегти" at bounding box center [686, 822] width 494 height 24
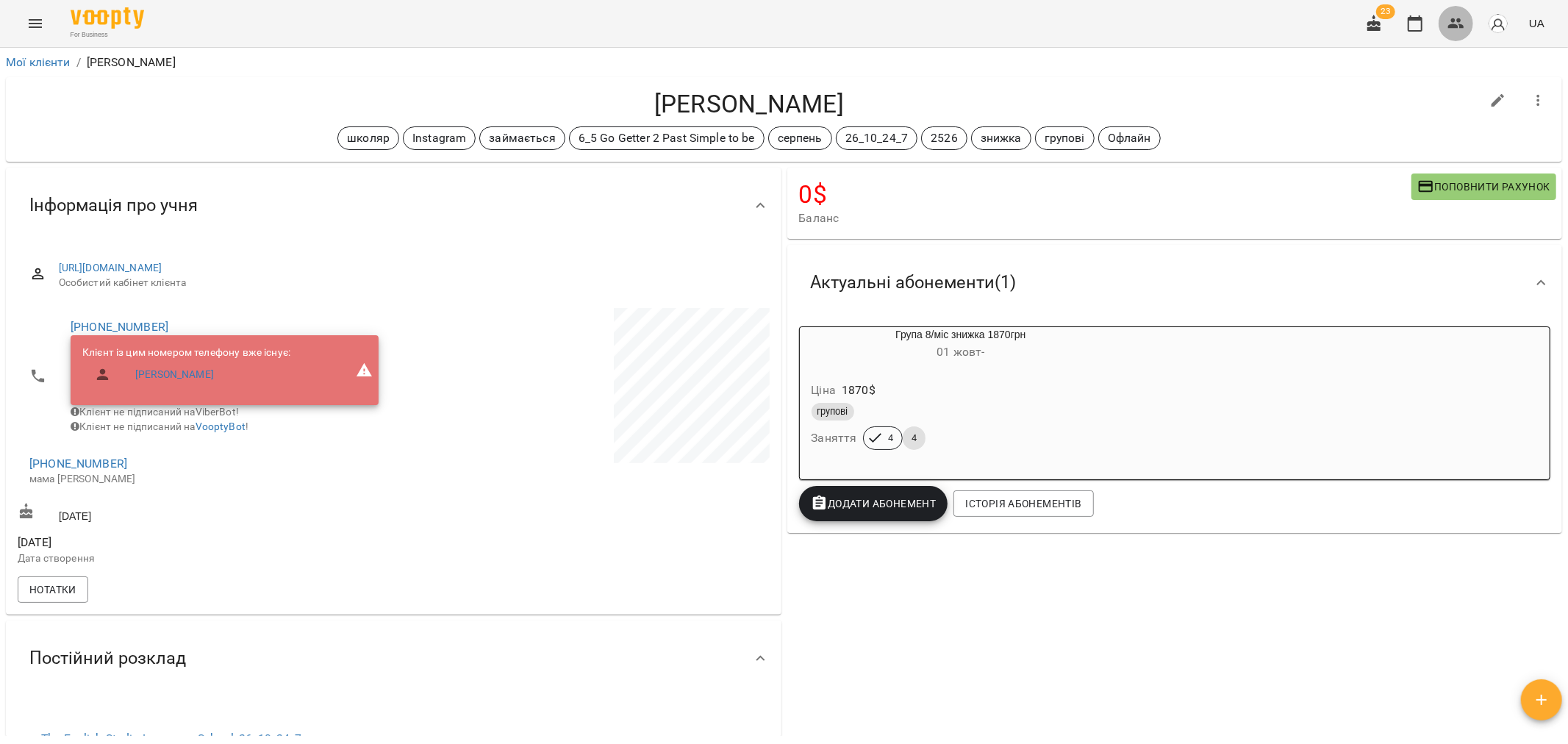
click at [1467, 18] on button "button" at bounding box center [1455, 23] width 35 height 35
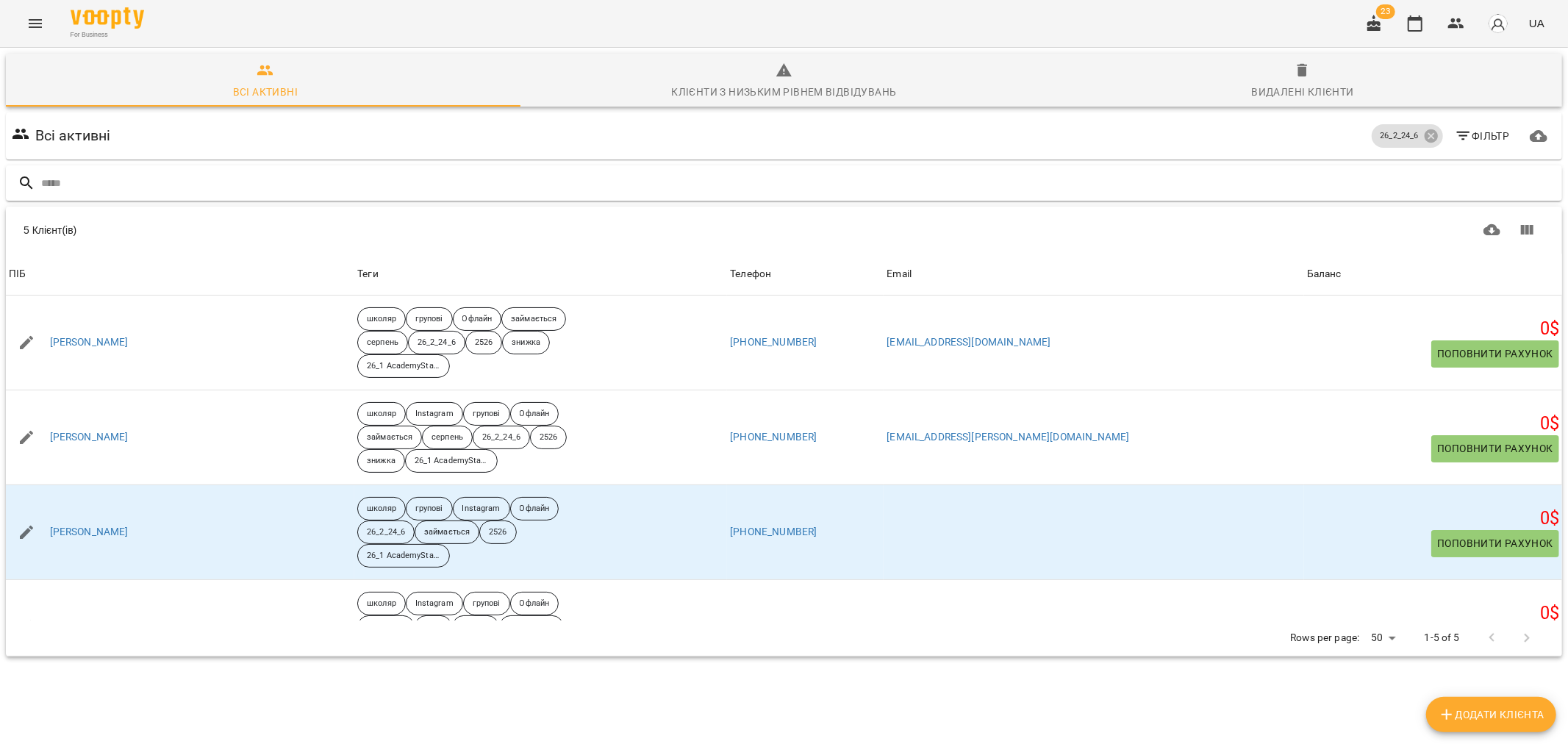
click at [179, 174] on input "text" at bounding box center [798, 184] width 1515 height 25
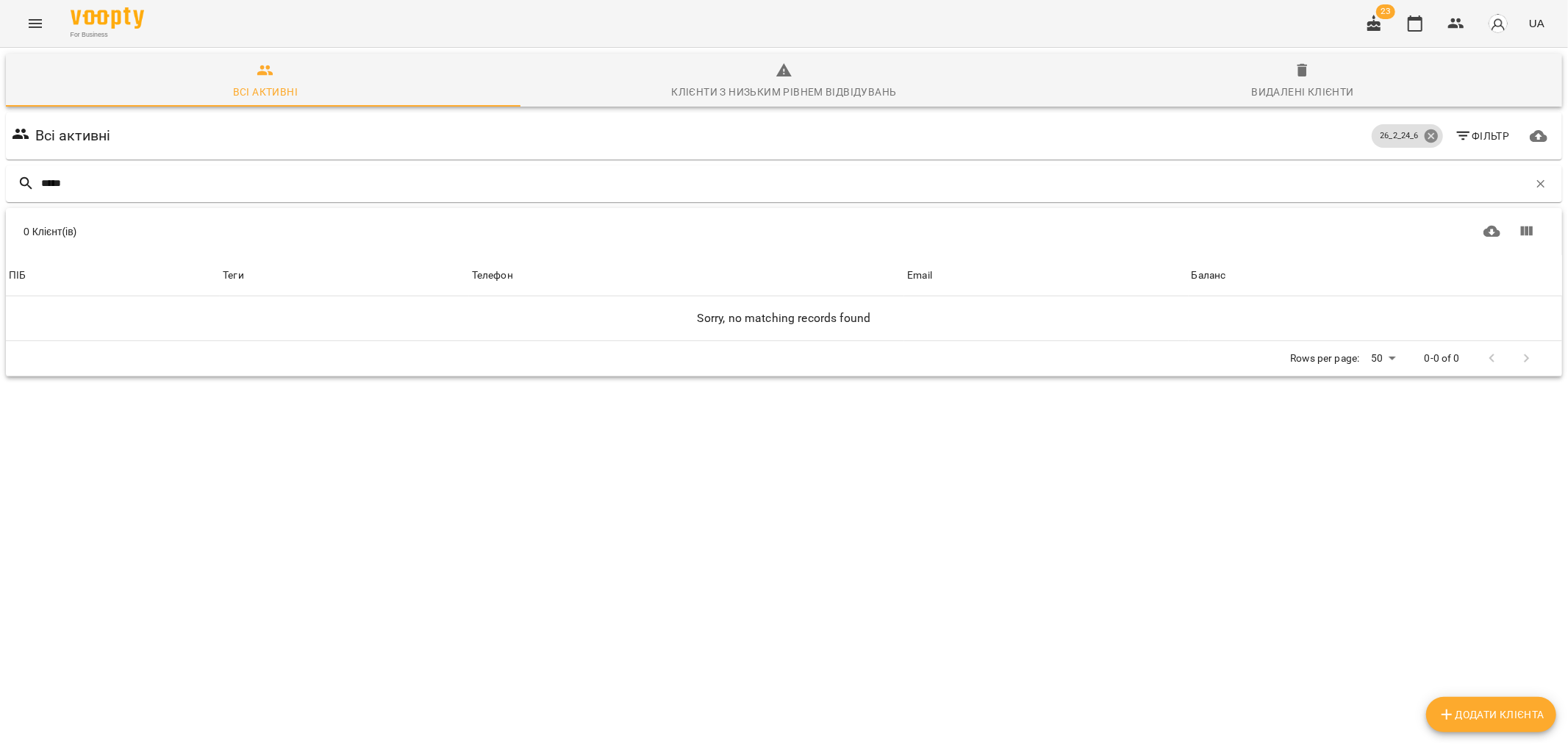
type input "*****"
click at [1423, 134] on icon at bounding box center [1431, 136] width 16 height 16
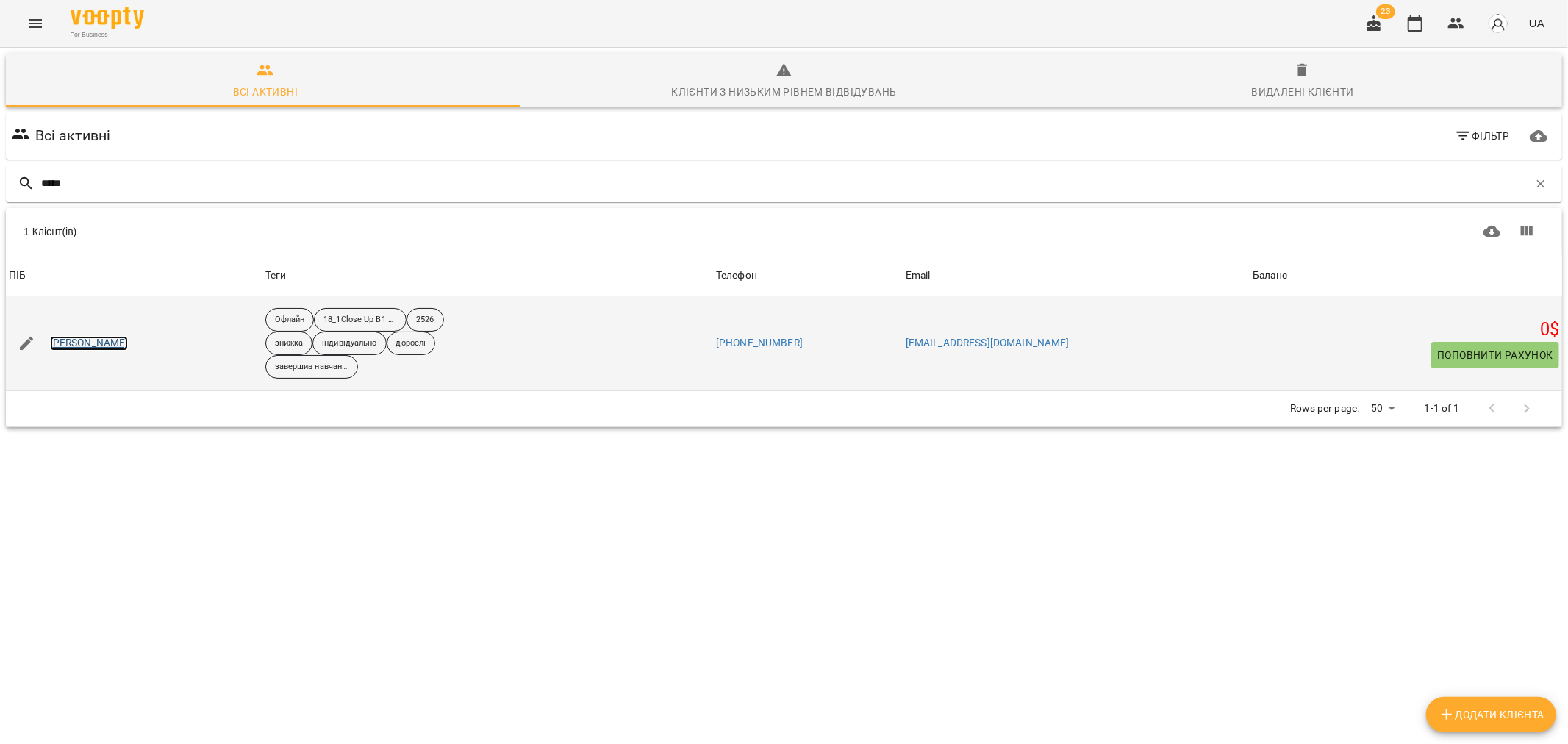
click at [71, 348] on link "Бедян Діана" at bounding box center [89, 343] width 78 height 15
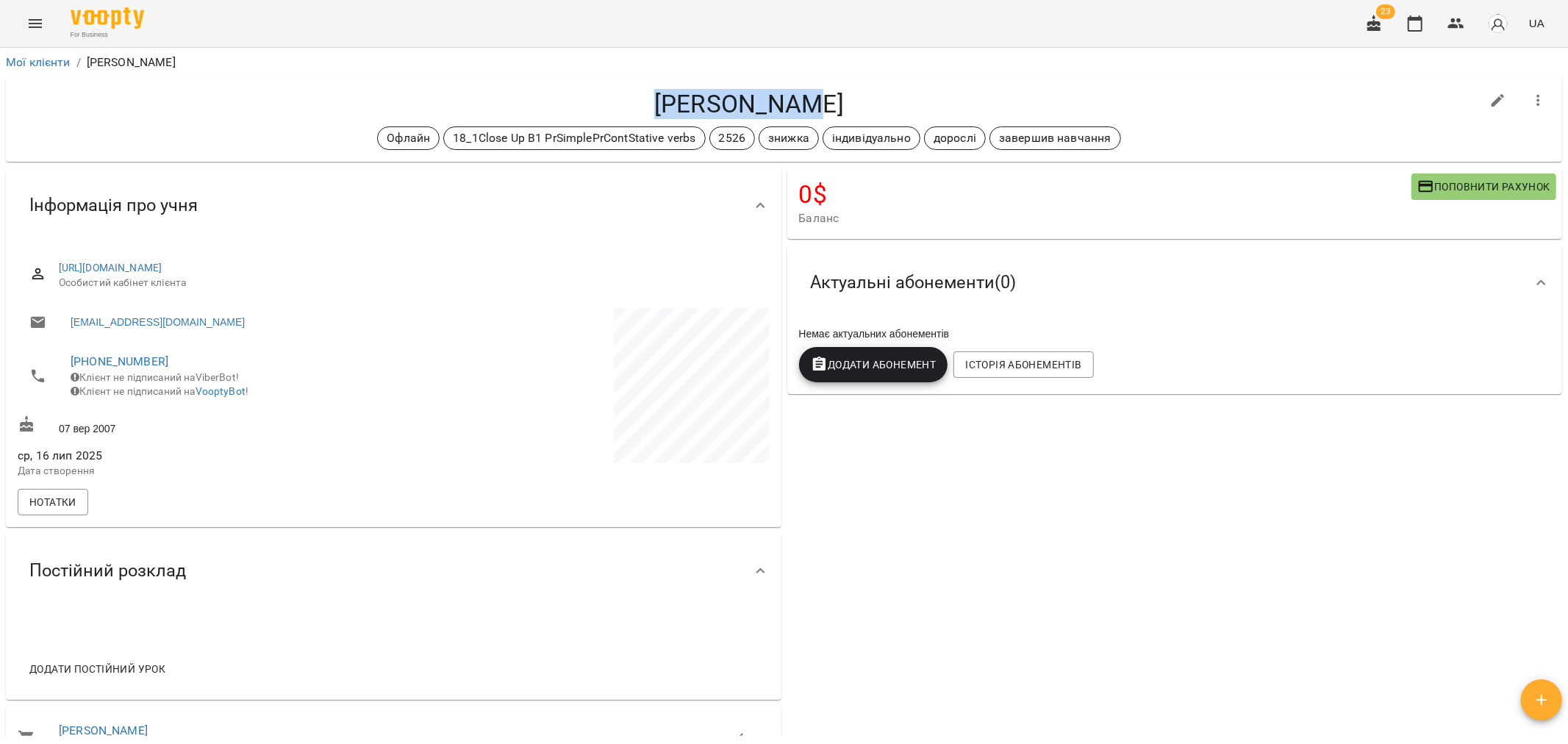
drag, startPoint x: 769, startPoint y: 101, endPoint x: 642, endPoint y: 101, distance: 127.0
click at [642, 101] on h4 "Бедян Діана" at bounding box center [749, 104] width 1463 height 30
copy h4 "Бедян Діана"
click at [1459, 19] on icon "button" at bounding box center [1456, 24] width 16 height 10
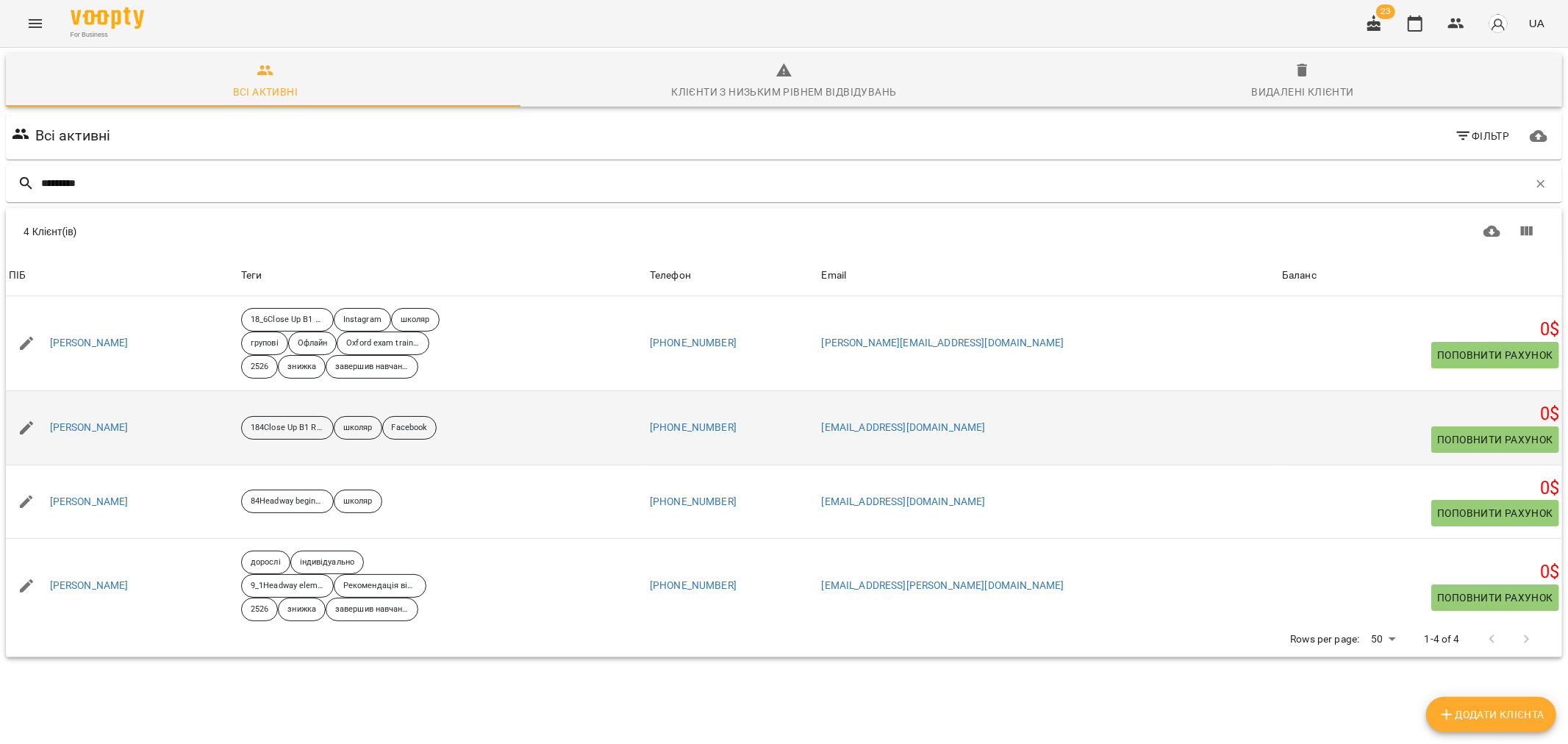
scroll to position [12, 0]
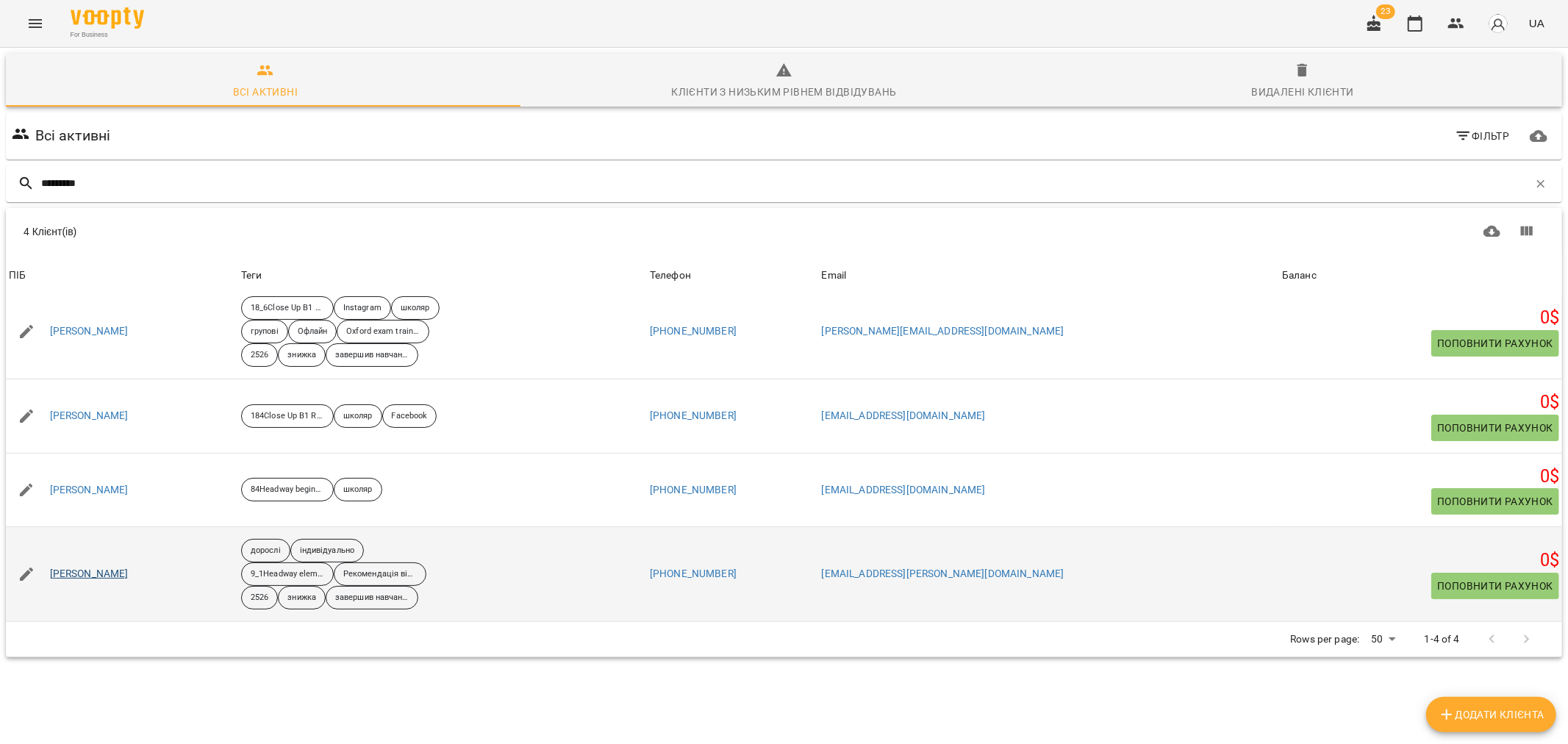
type input "*********"
click at [104, 568] on link "Григоренко Тетяна" at bounding box center [89, 575] width 78 height 15
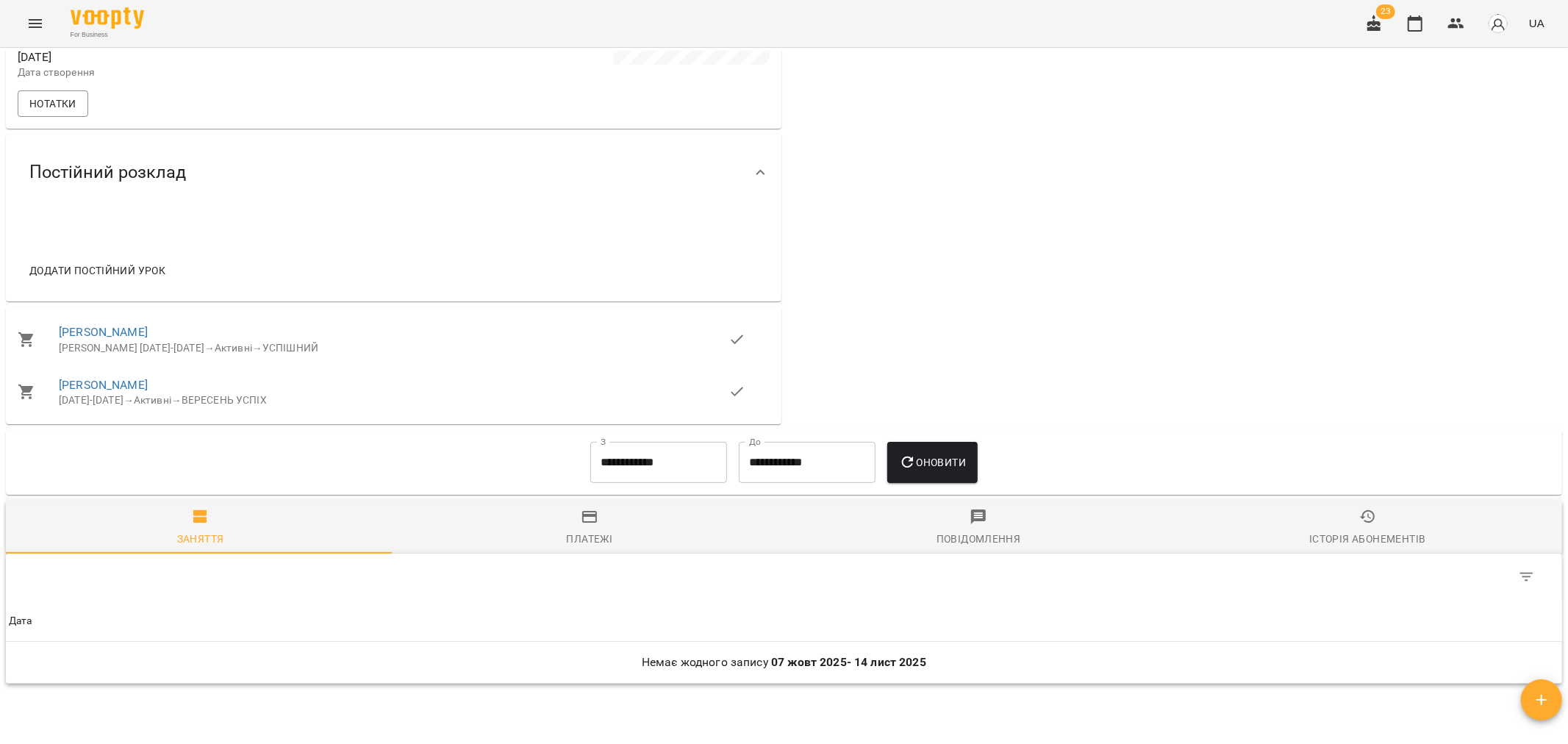
scroll to position [535, 0]
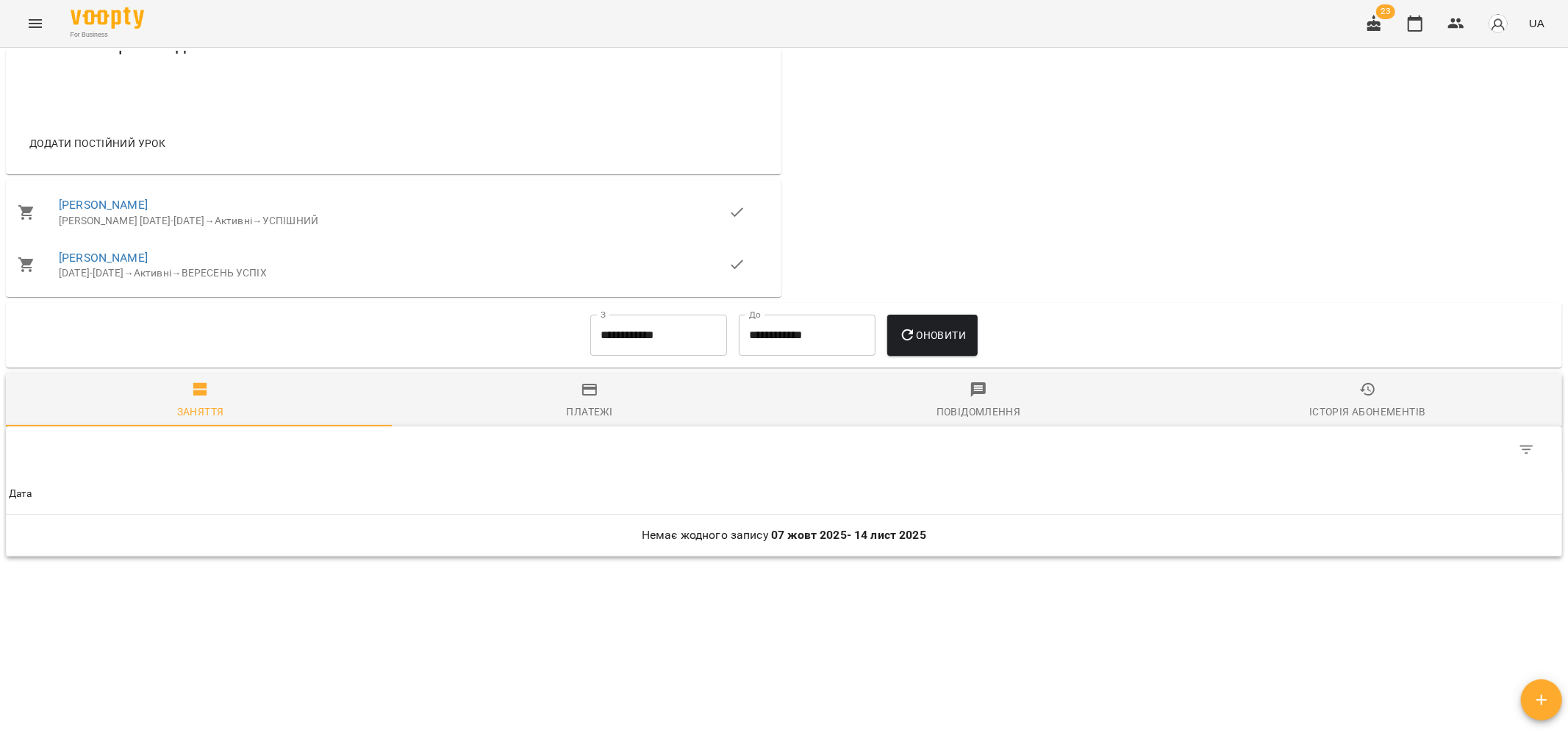
click at [647, 337] on input "**********" at bounding box center [658, 335] width 137 height 41
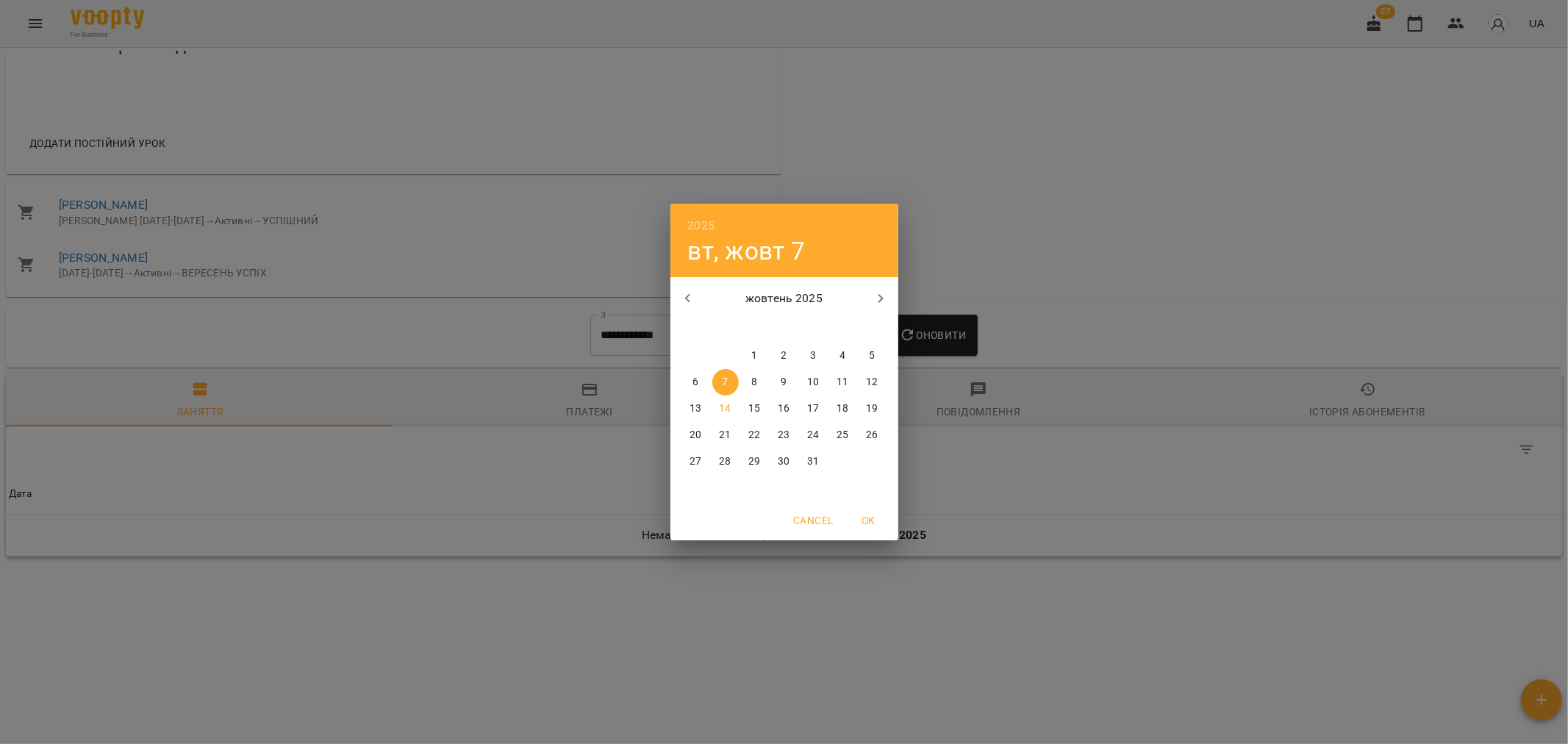
click at [694, 298] on icon "button" at bounding box center [688, 298] width 18 height 18
click at [729, 356] on span "1" at bounding box center [725, 356] width 26 height 15
type input "**********"
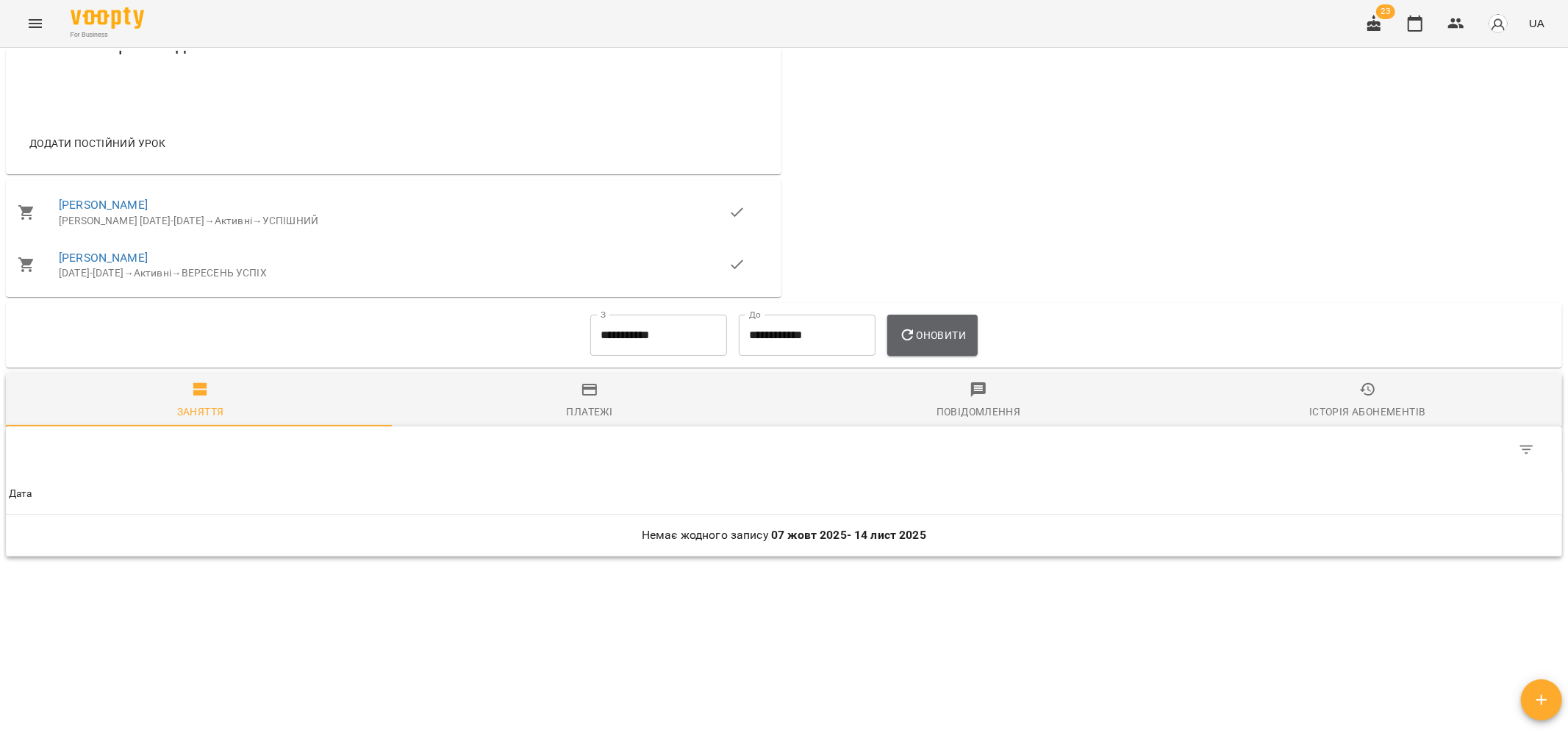
click at [948, 329] on span "Оновити" at bounding box center [932, 335] width 67 height 18
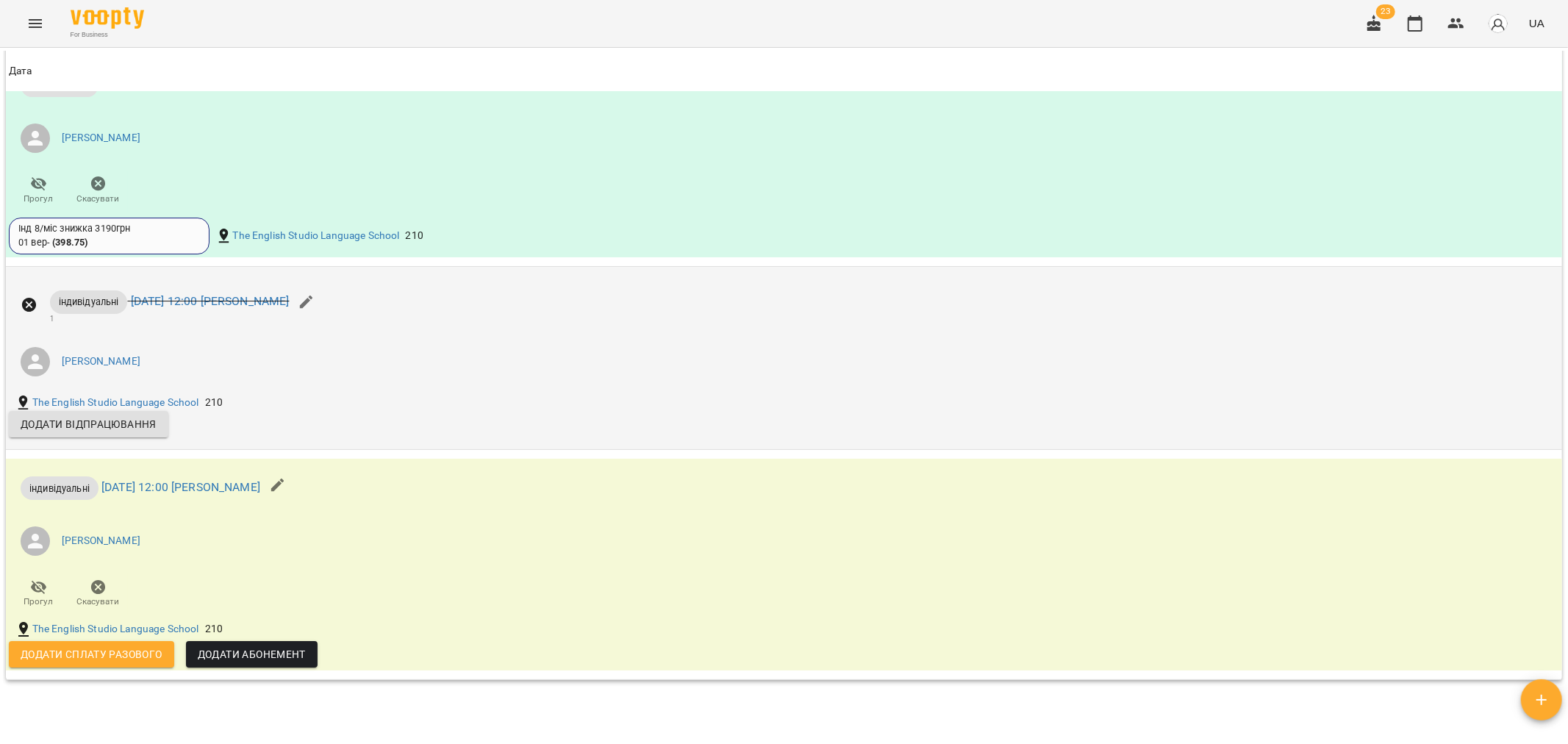
scroll to position [4383, 0]
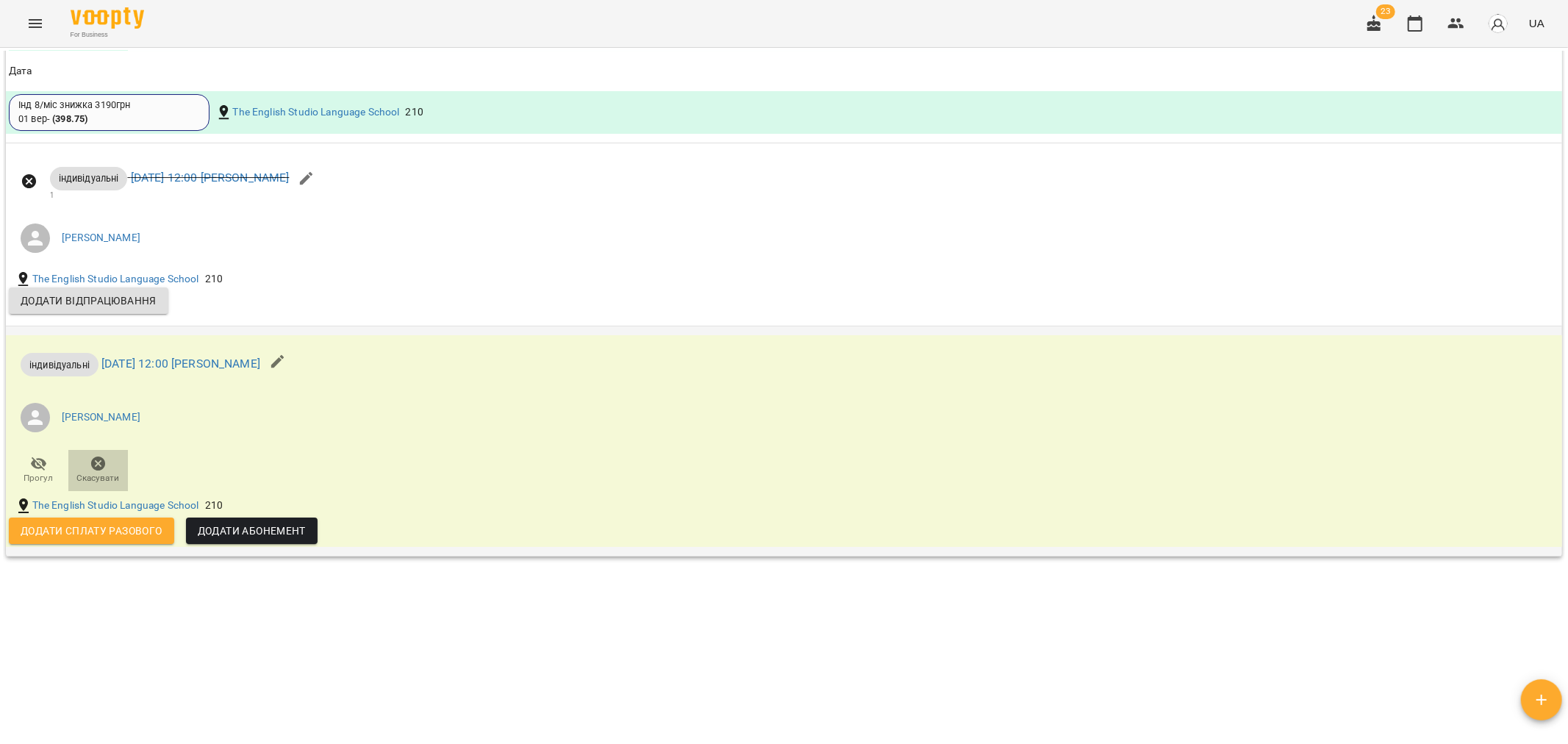
click at [98, 466] on icon "button" at bounding box center [98, 464] width 15 height 15
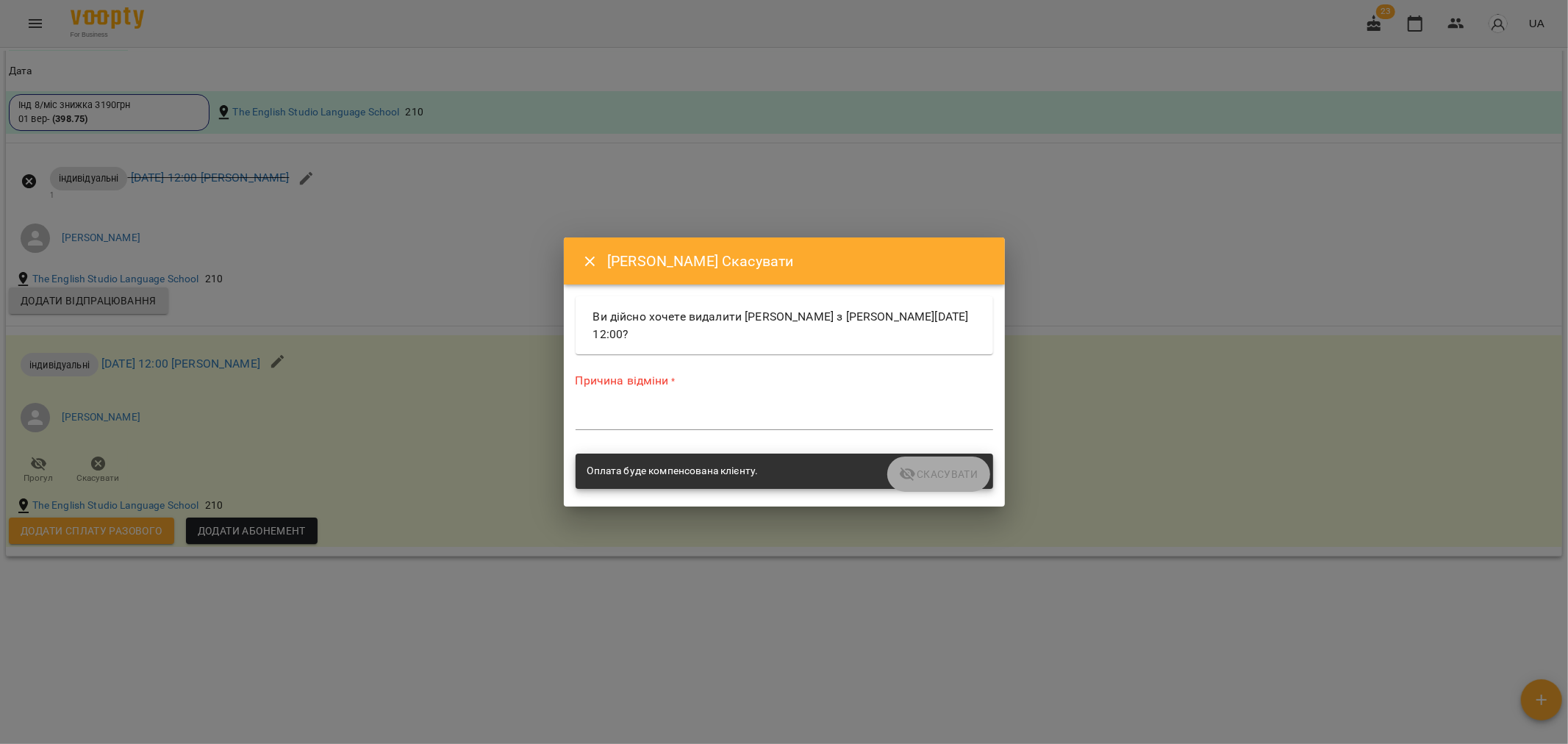
click at [606, 407] on div "*" at bounding box center [784, 419] width 418 height 24
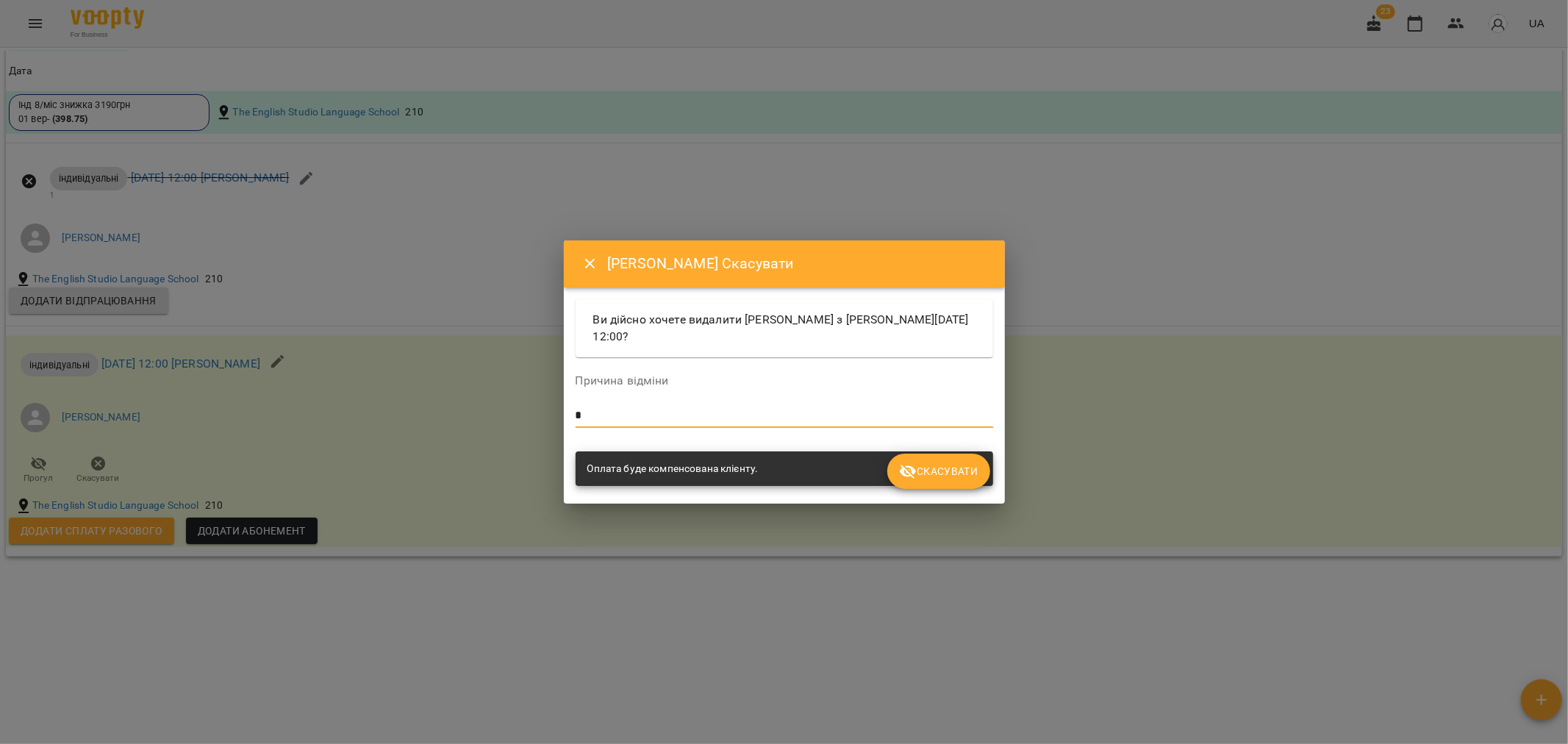
type textarea "*"
click at [972, 452] on div "Оплата буде компенсована клієнту." at bounding box center [784, 469] width 418 height 35
click at [957, 467] on span "Скасувати" at bounding box center [938, 472] width 78 height 18
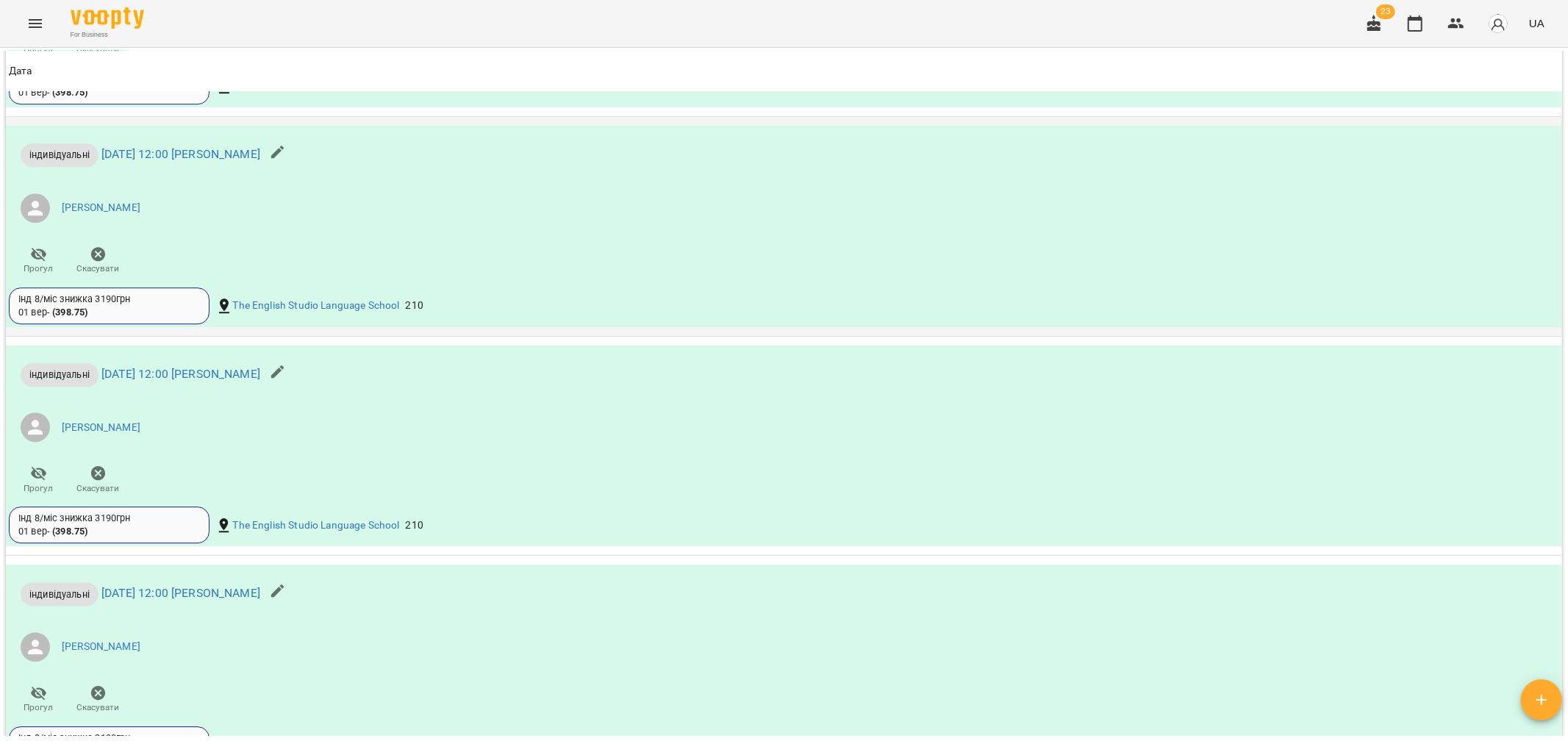
scroll to position [3392, 0]
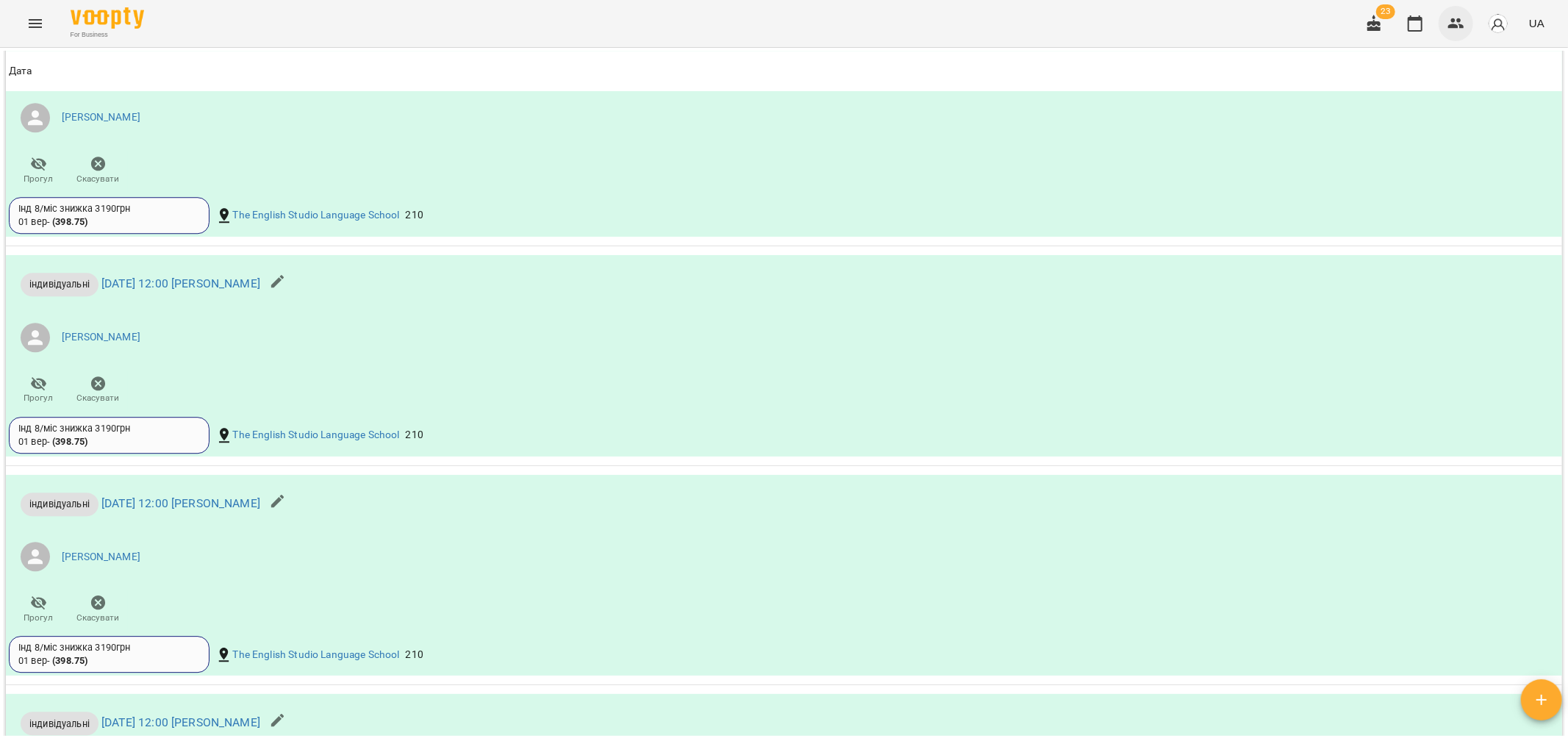
click at [1454, 12] on button "button" at bounding box center [1455, 23] width 35 height 35
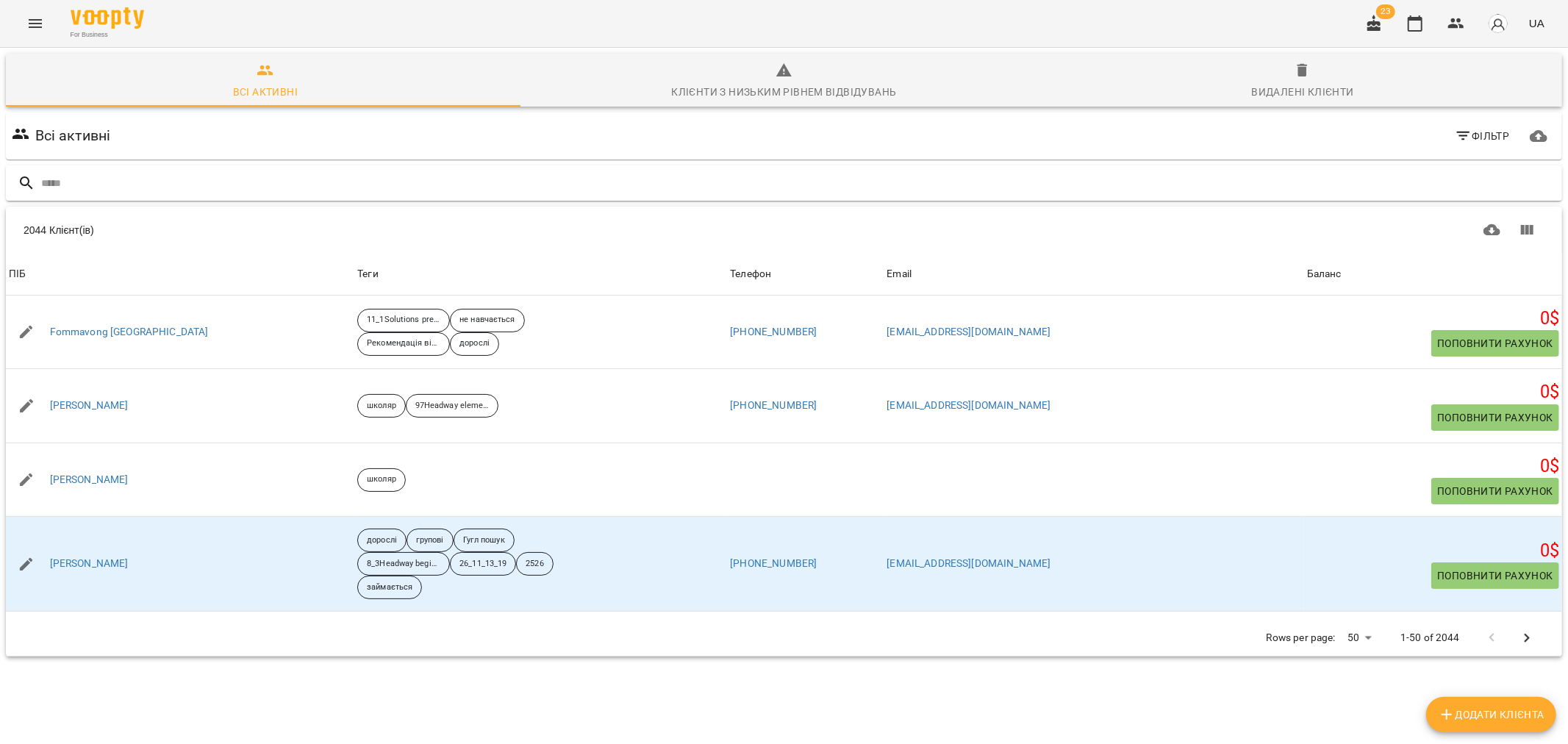
click at [119, 178] on input "text" at bounding box center [798, 184] width 1515 height 25
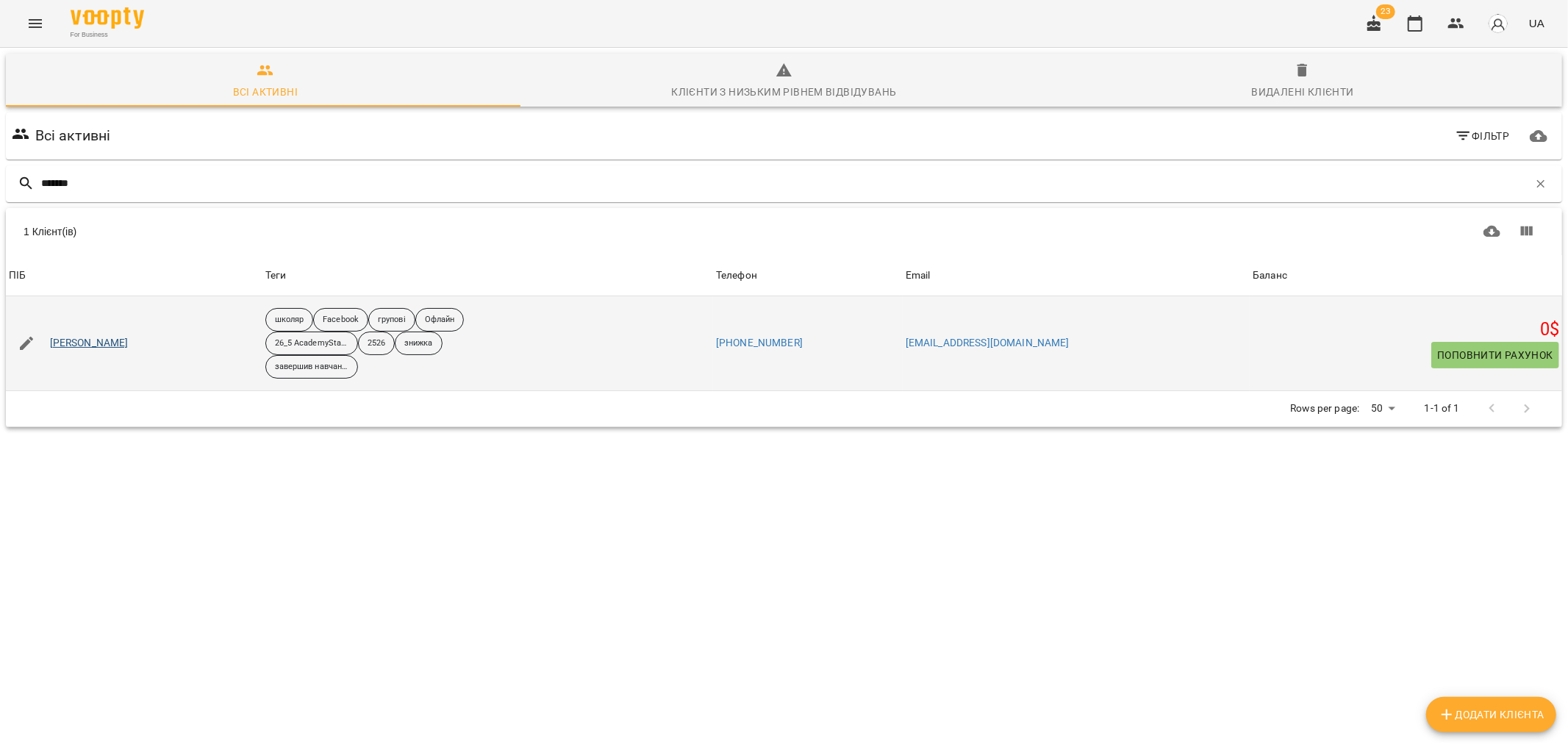
type input "*******"
click at [92, 348] on link "Троценко Єлизавета" at bounding box center [89, 343] width 78 height 15
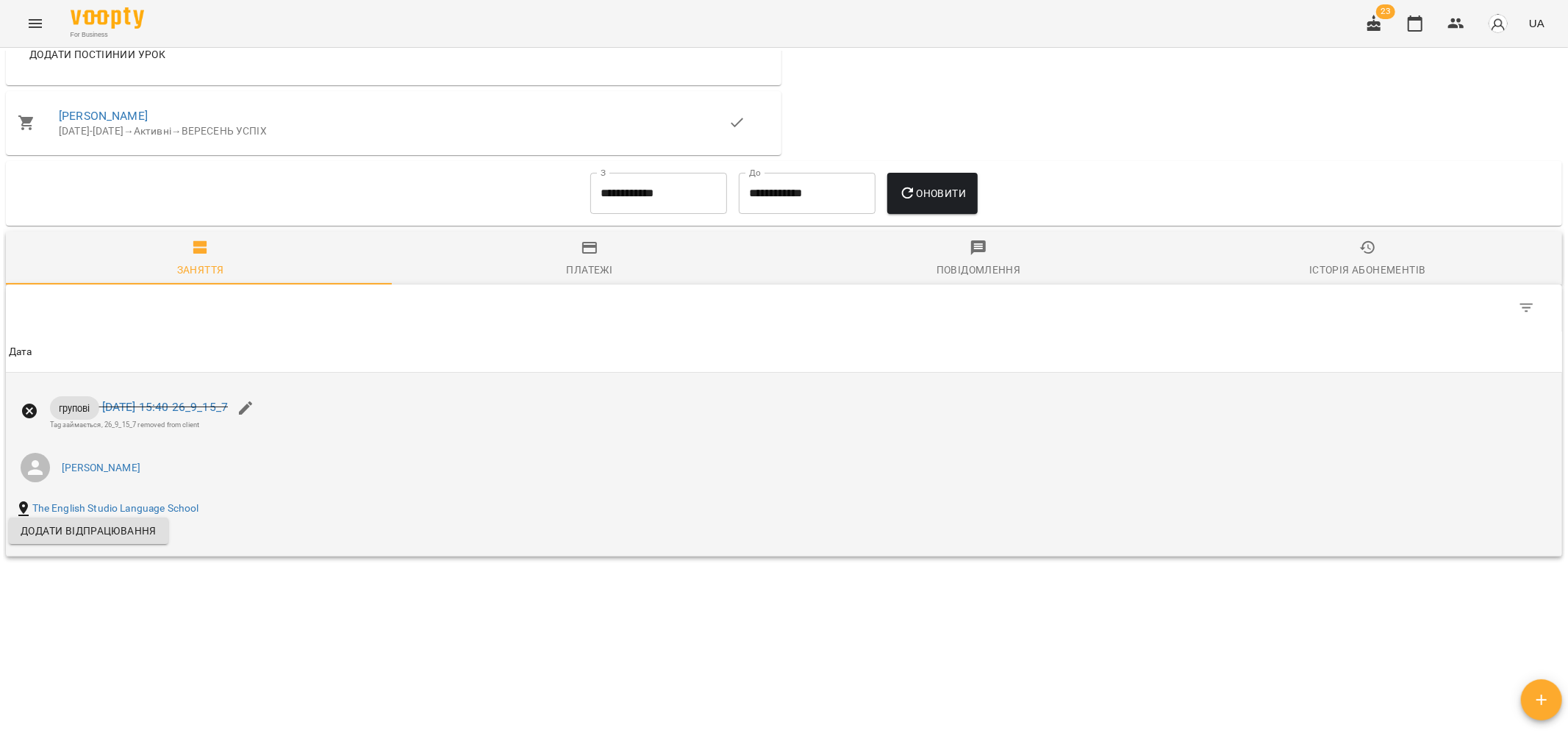
scroll to position [678, 0]
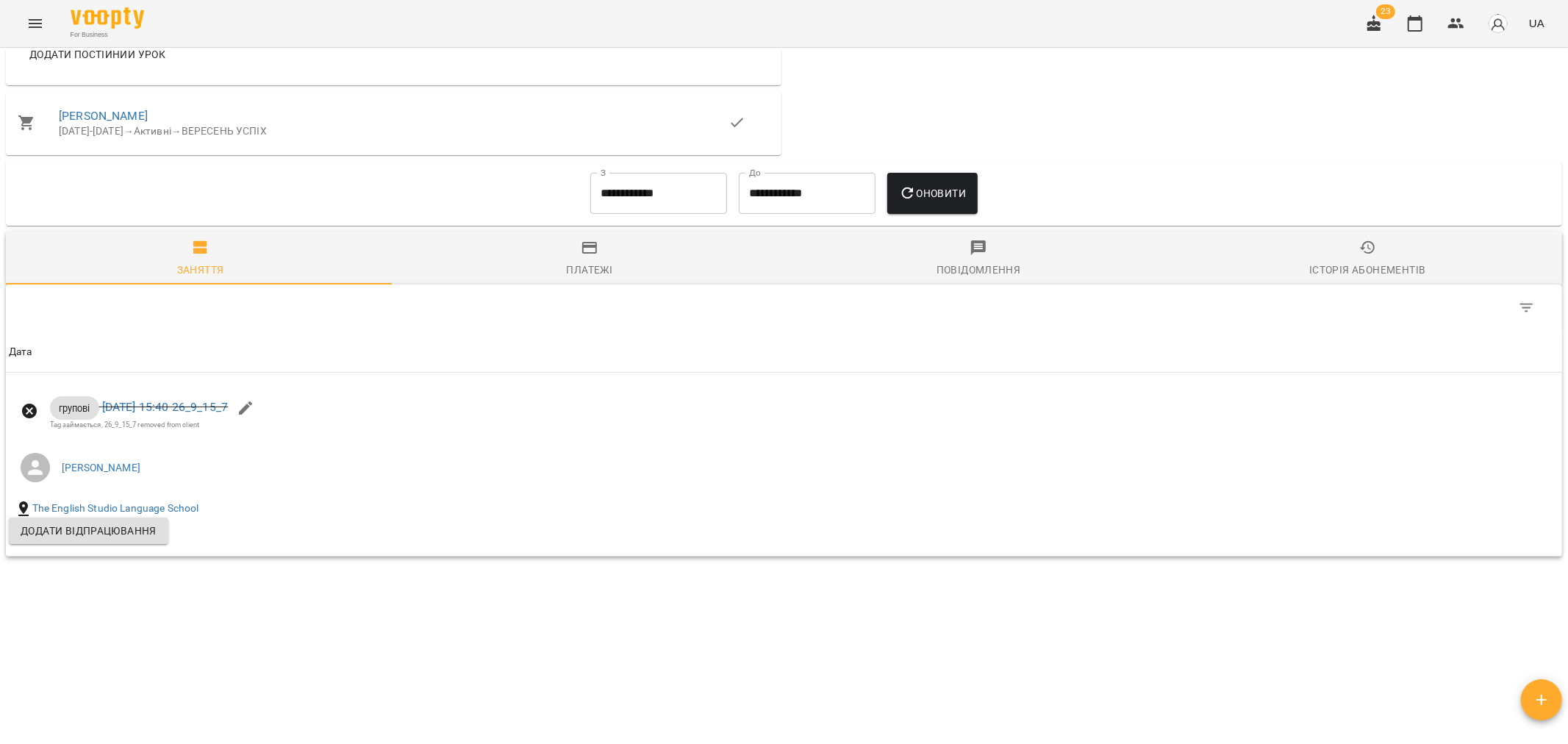
click at [656, 186] on input "**********" at bounding box center [658, 193] width 137 height 41
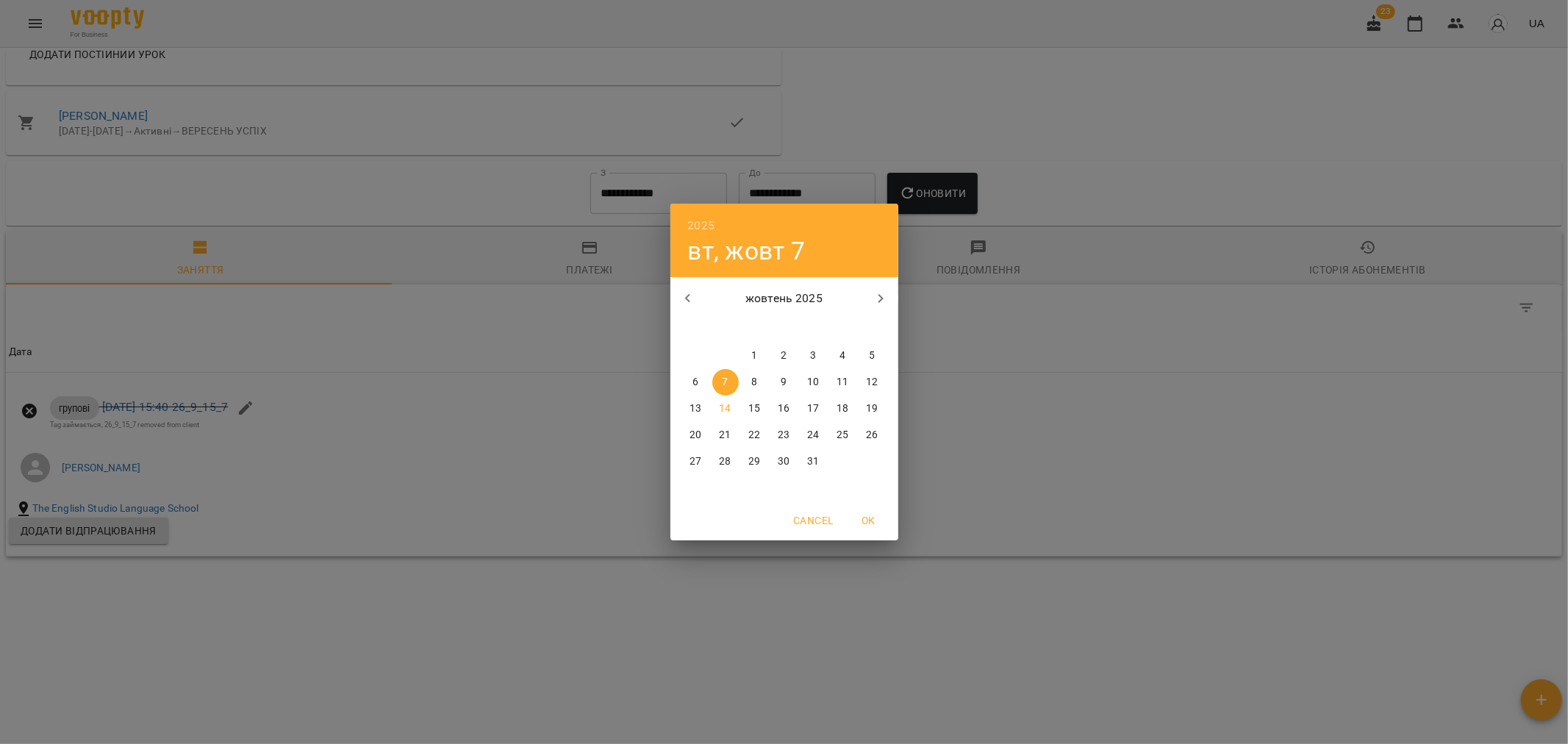
click at [750, 357] on span "1" at bounding box center [754, 356] width 26 height 15
type input "**********"
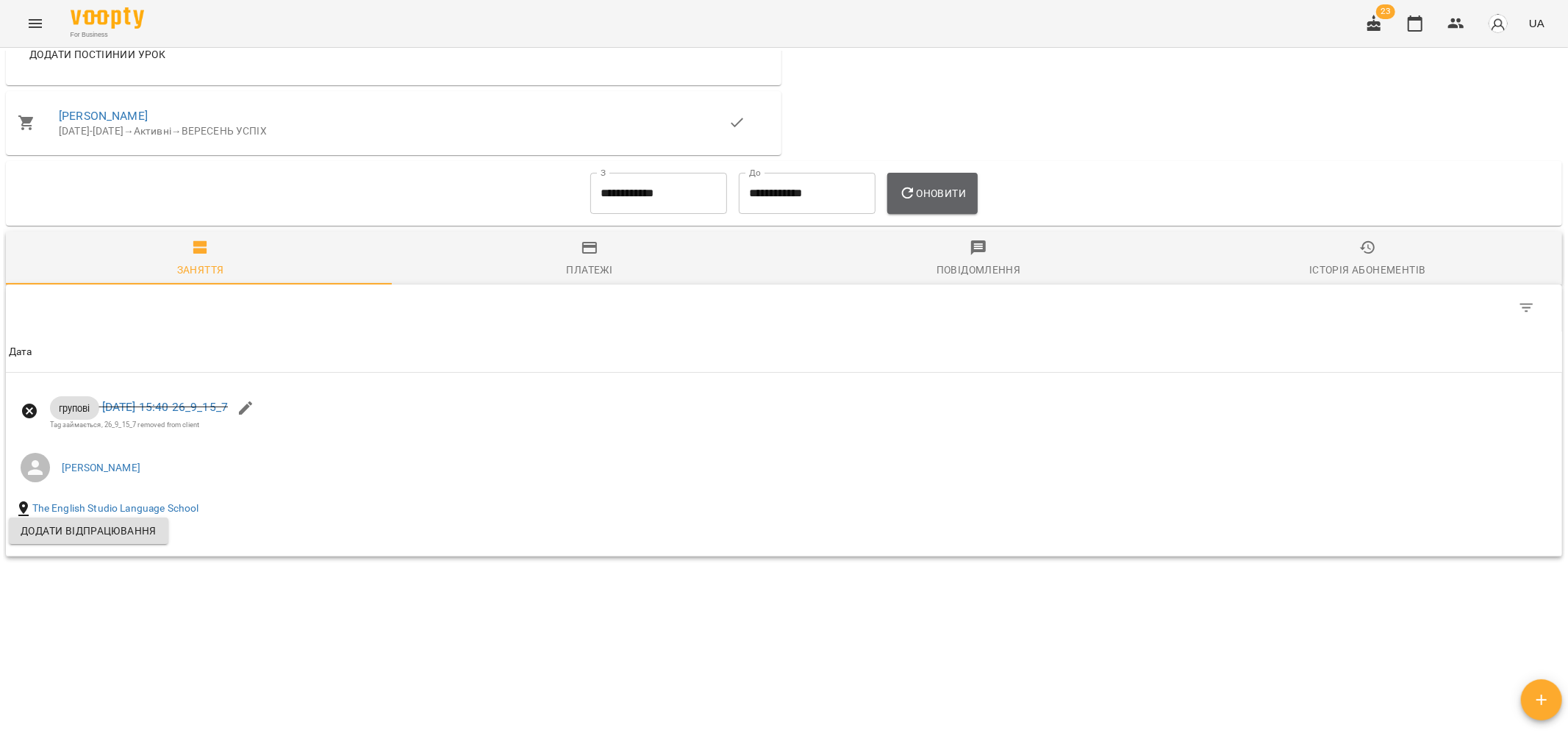
click at [936, 190] on span "Оновити" at bounding box center [932, 193] width 67 height 18
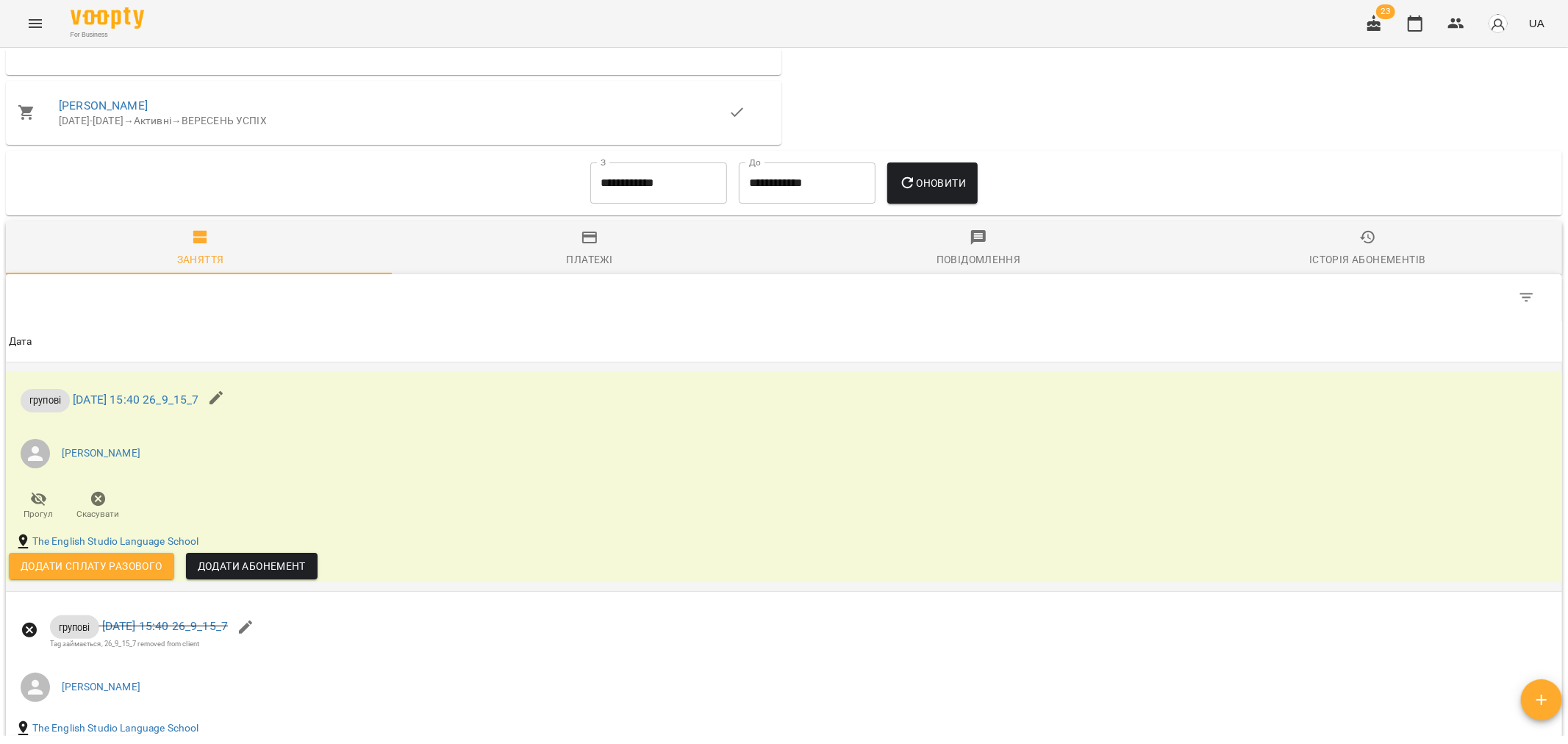
scroll to position [841, 0]
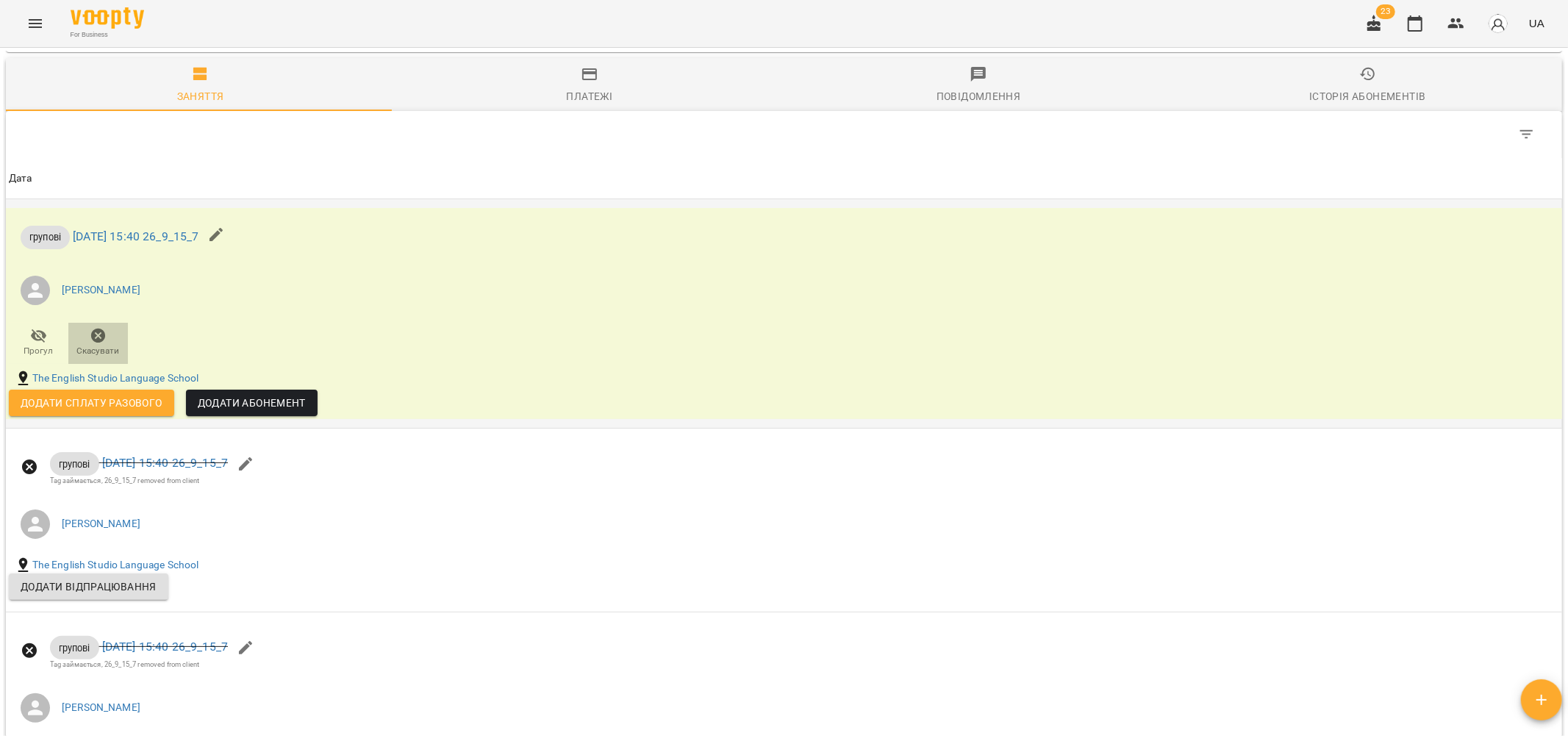
click at [94, 342] on icon "button" at bounding box center [98, 336] width 15 height 15
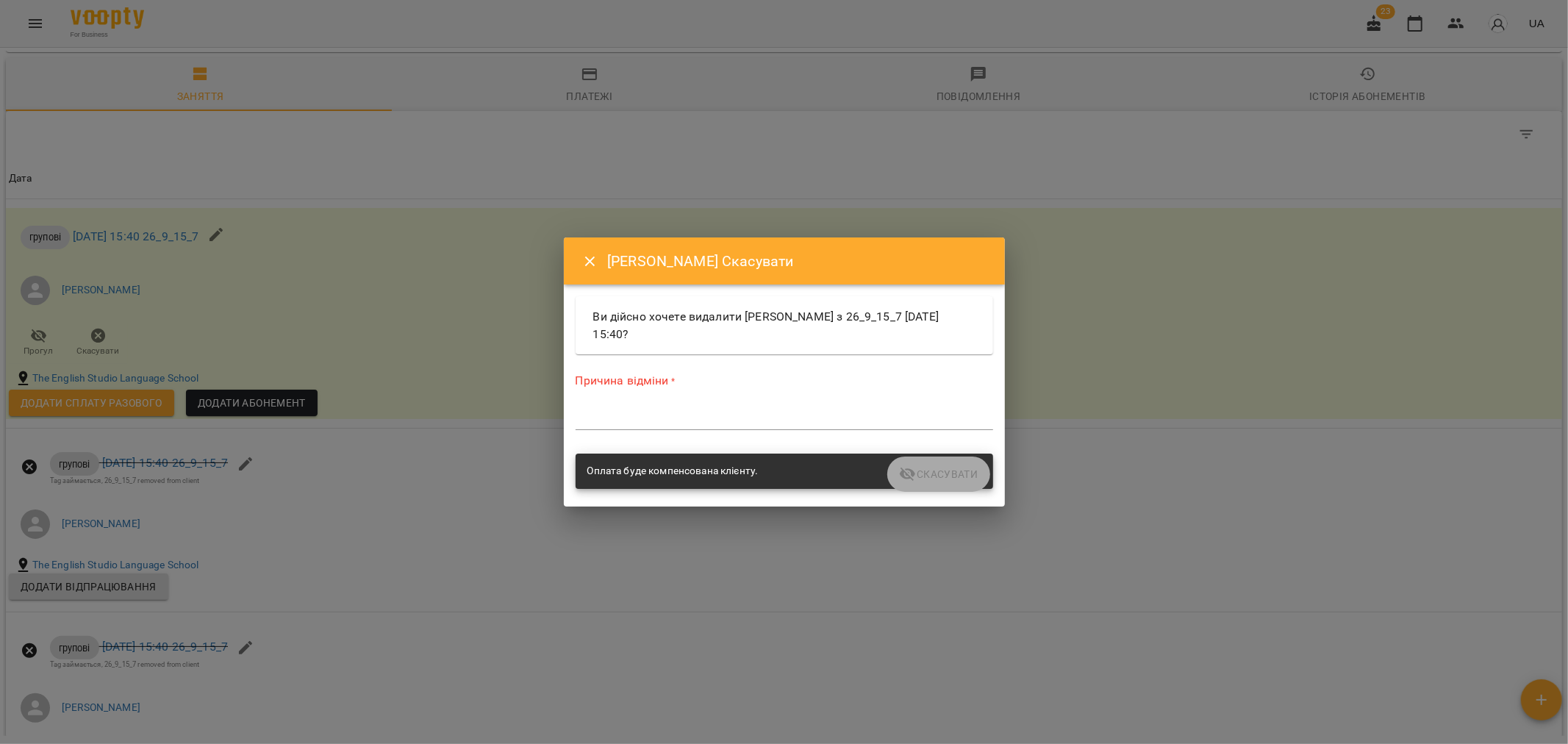
click at [613, 416] on textarea at bounding box center [784, 418] width 418 height 14
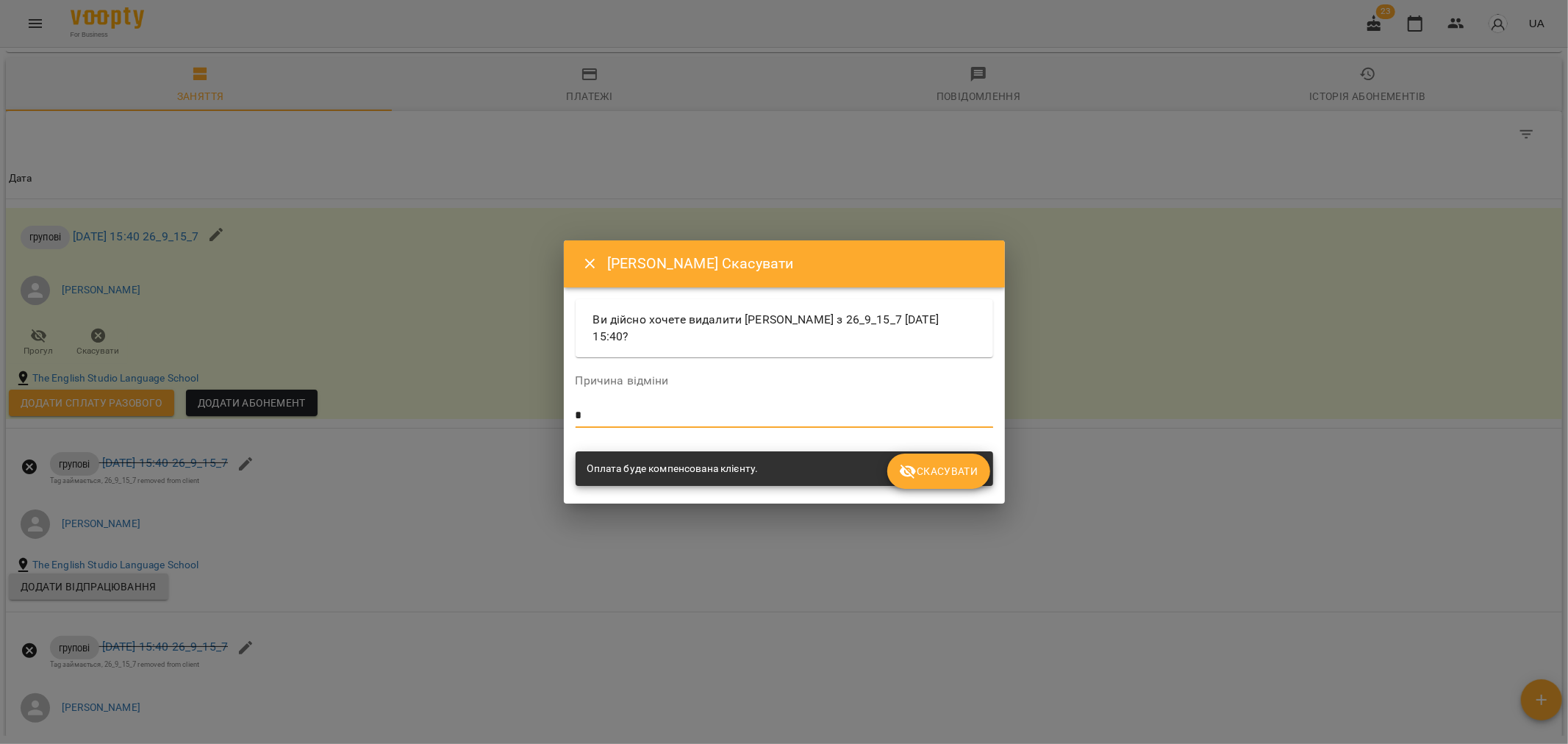
type textarea "*"
click at [959, 466] on span "Скасувати" at bounding box center [938, 472] width 78 height 18
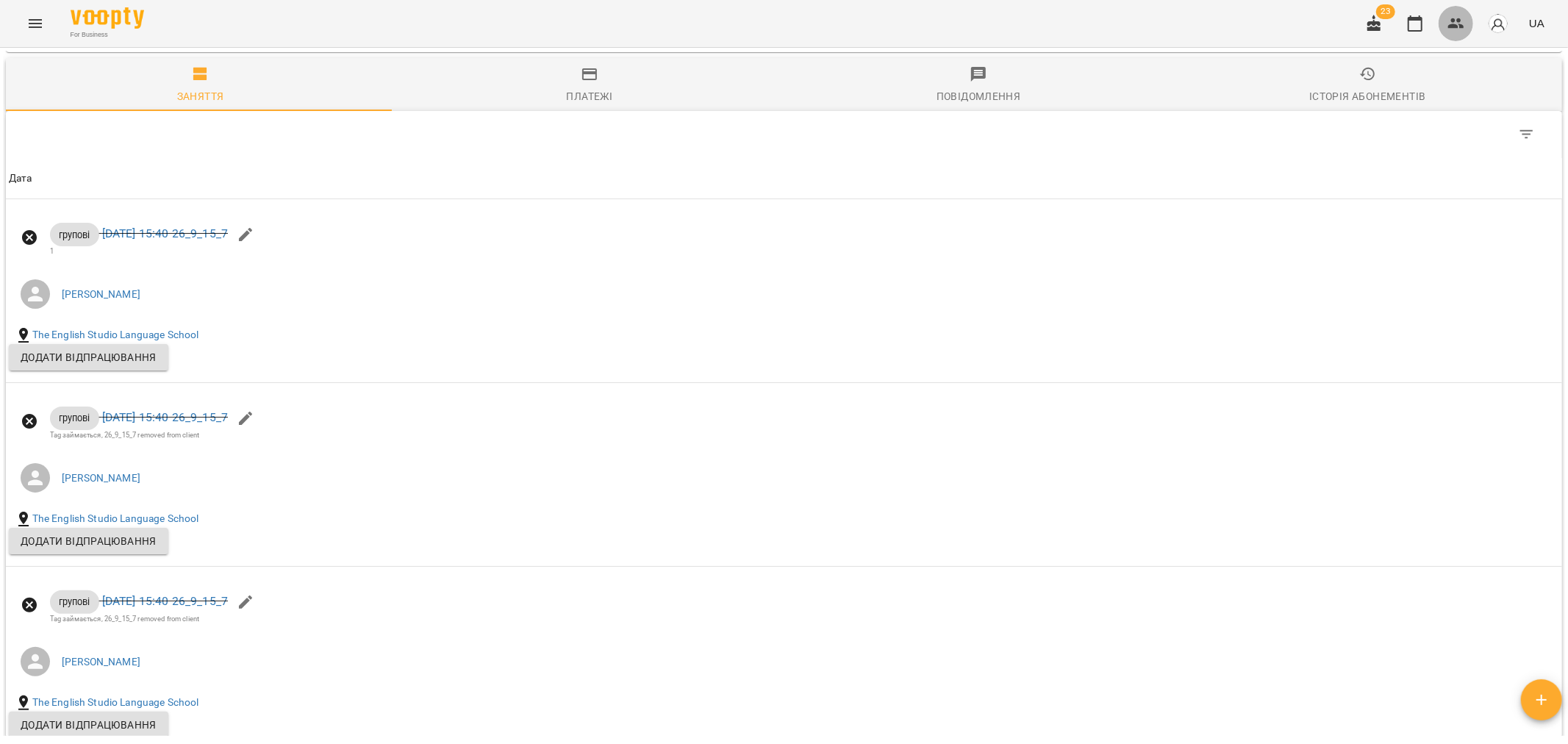
click at [1465, 24] on icon "button" at bounding box center [1456, 24] width 18 height 18
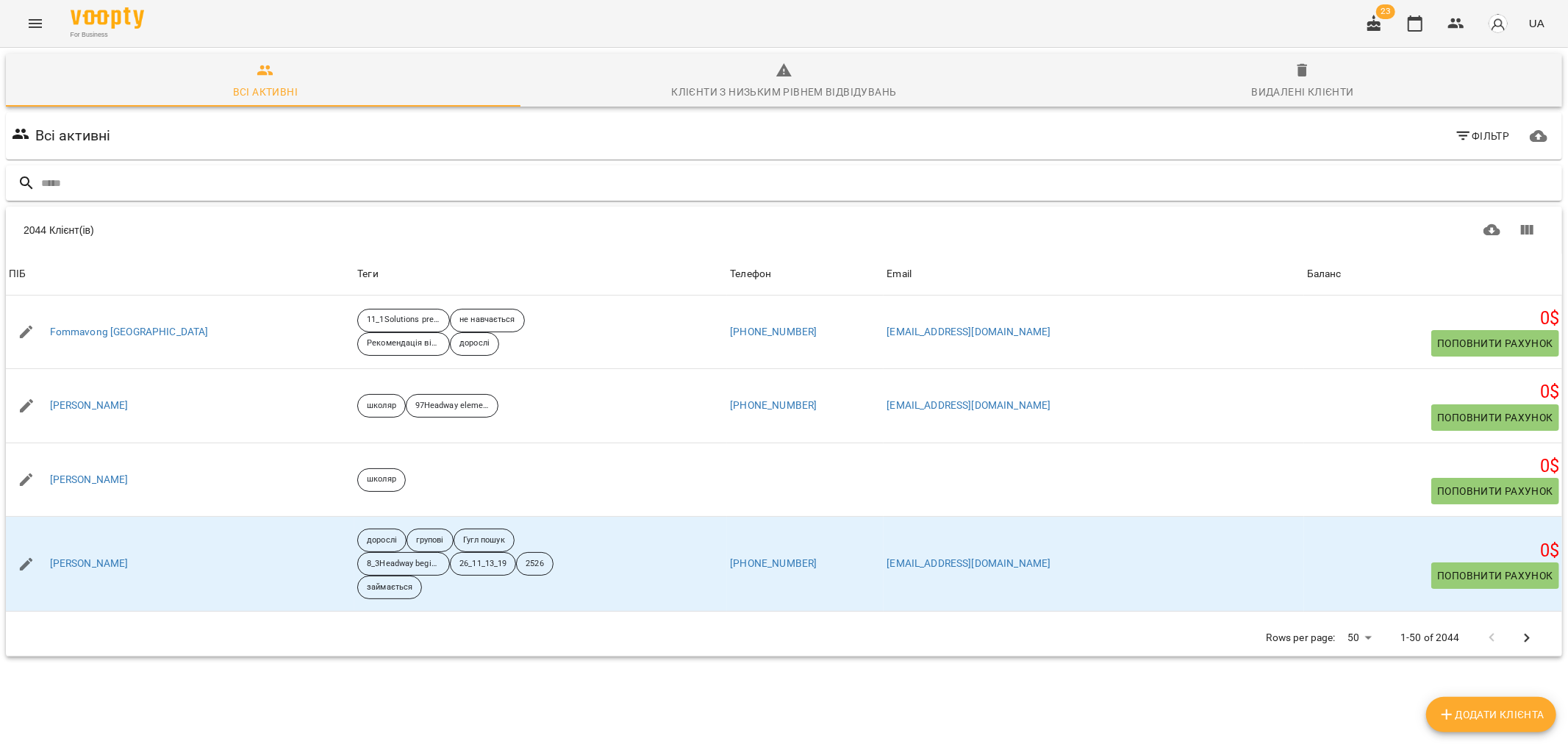
click at [98, 189] on input "text" at bounding box center [798, 184] width 1515 height 25
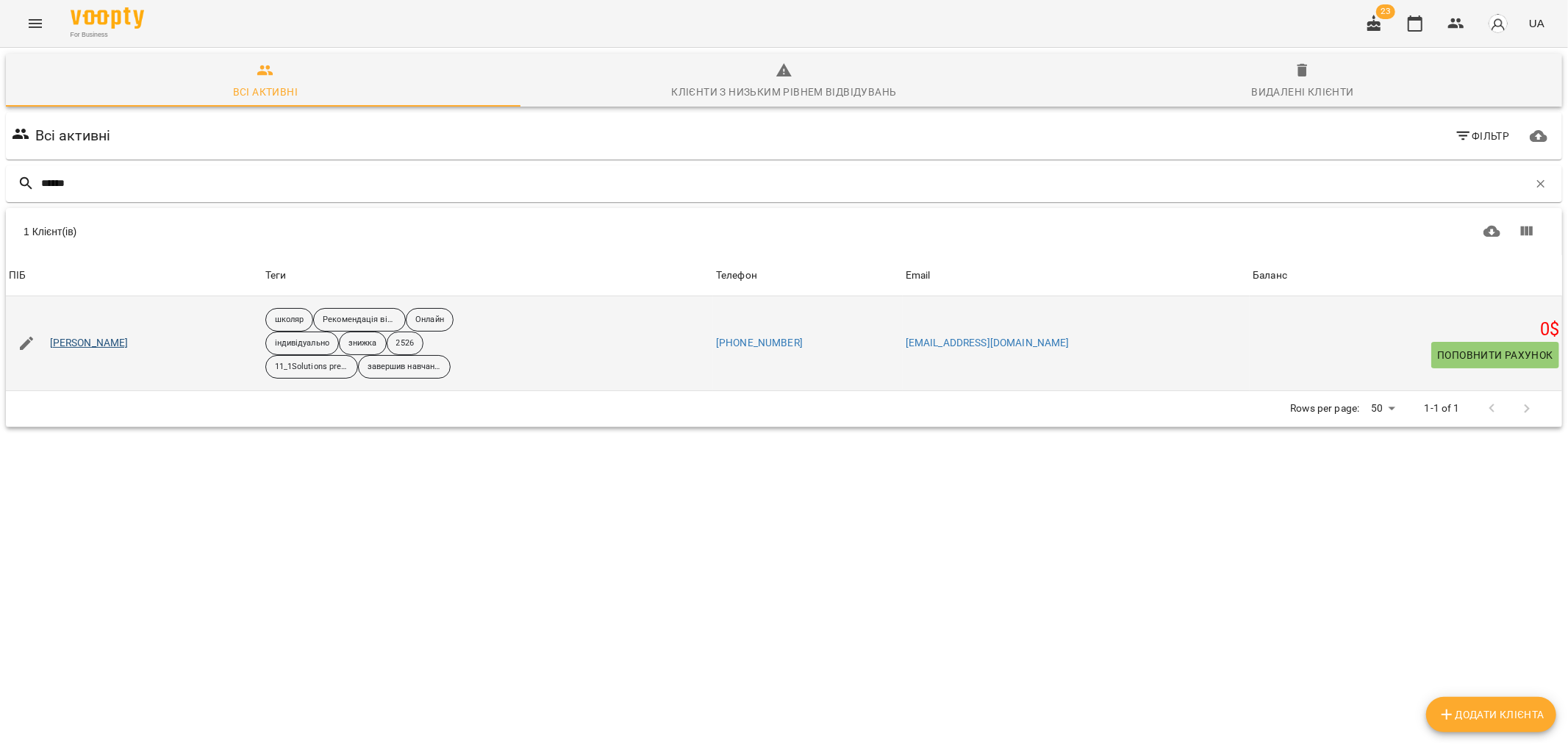
type input "******"
click at [78, 341] on link "Зубчук Єлизавета" at bounding box center [89, 343] width 78 height 15
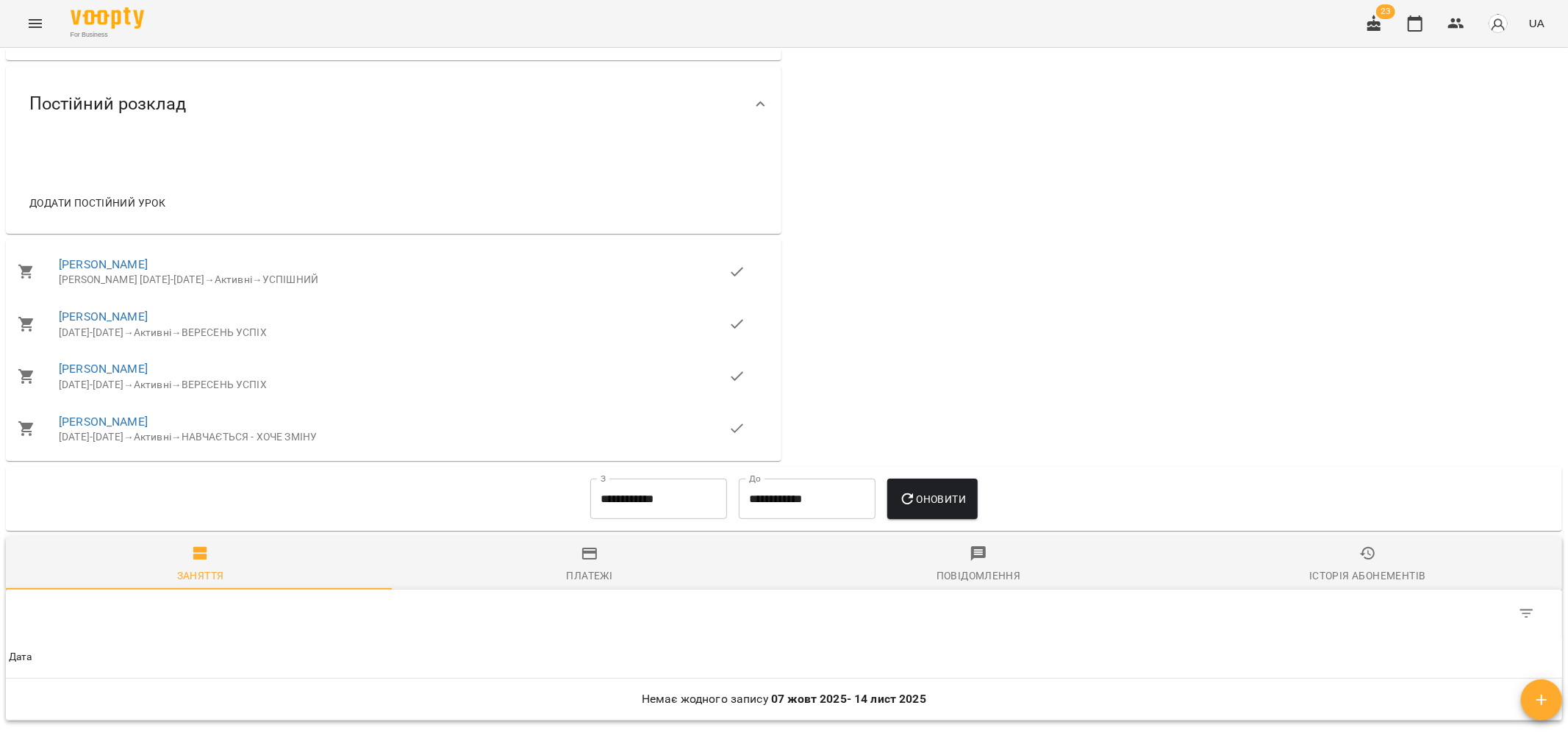
scroll to position [745, 0]
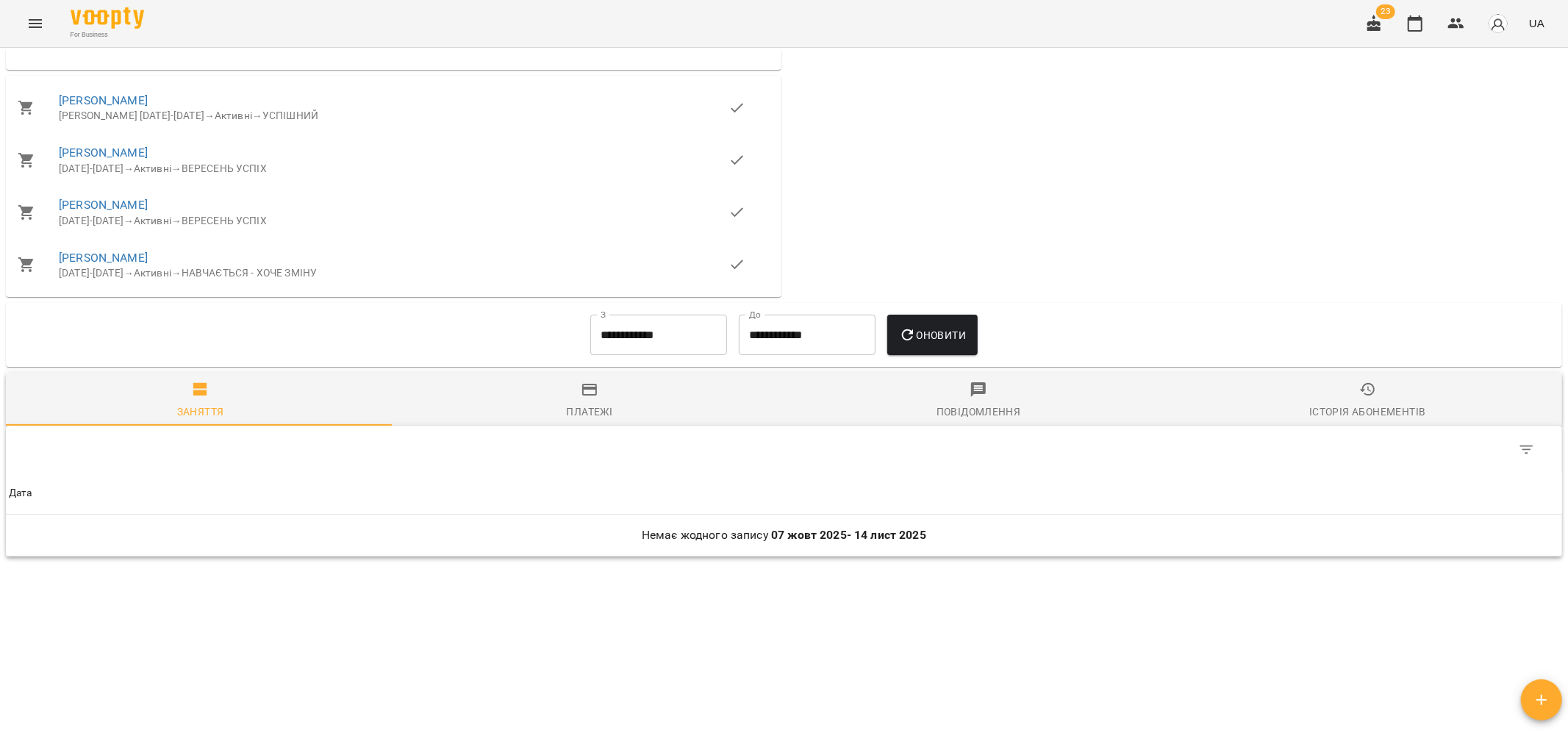
click at [656, 333] on input "**********" at bounding box center [658, 335] width 137 height 41
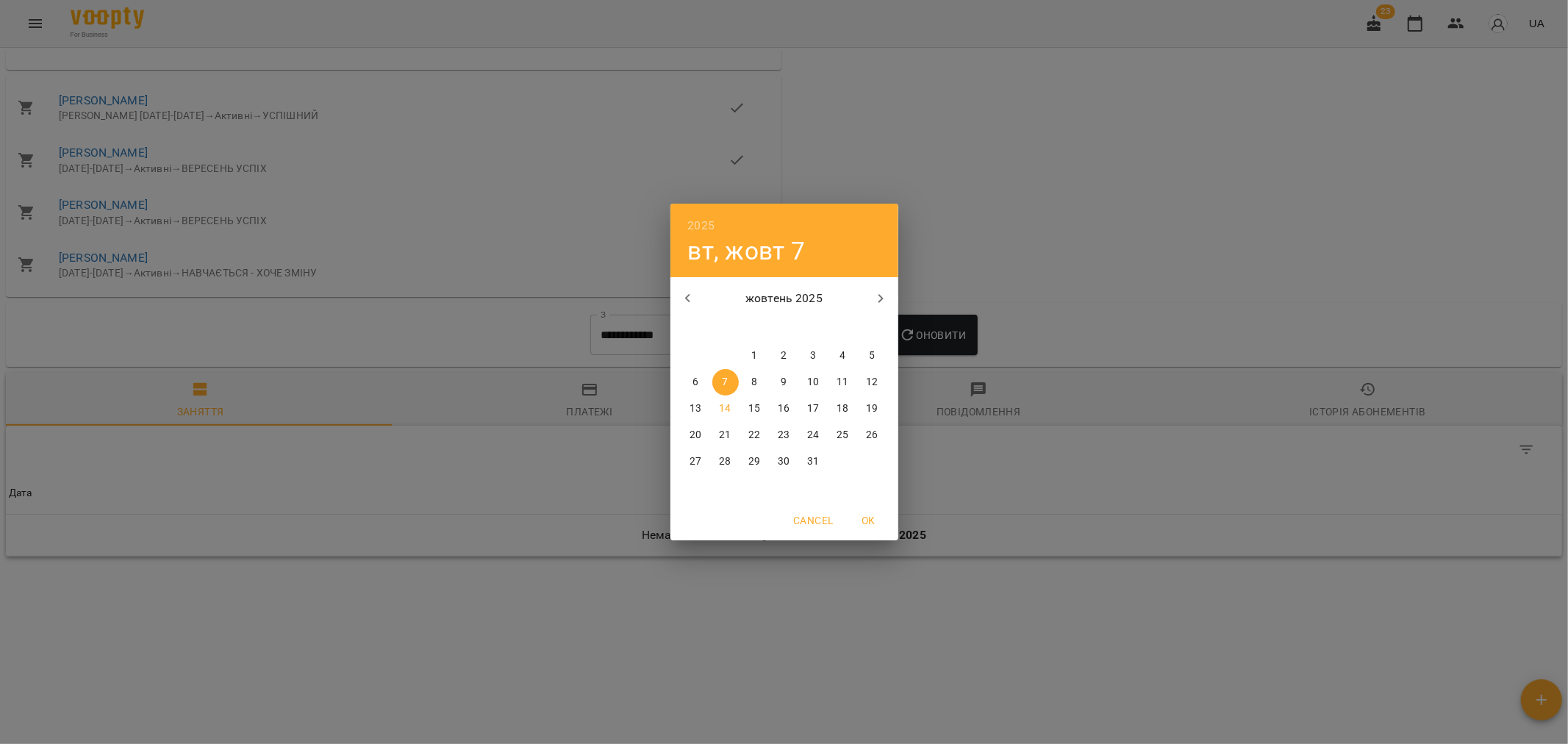
click at [754, 357] on p "1" at bounding box center [754, 356] width 6 height 15
type input "**********"
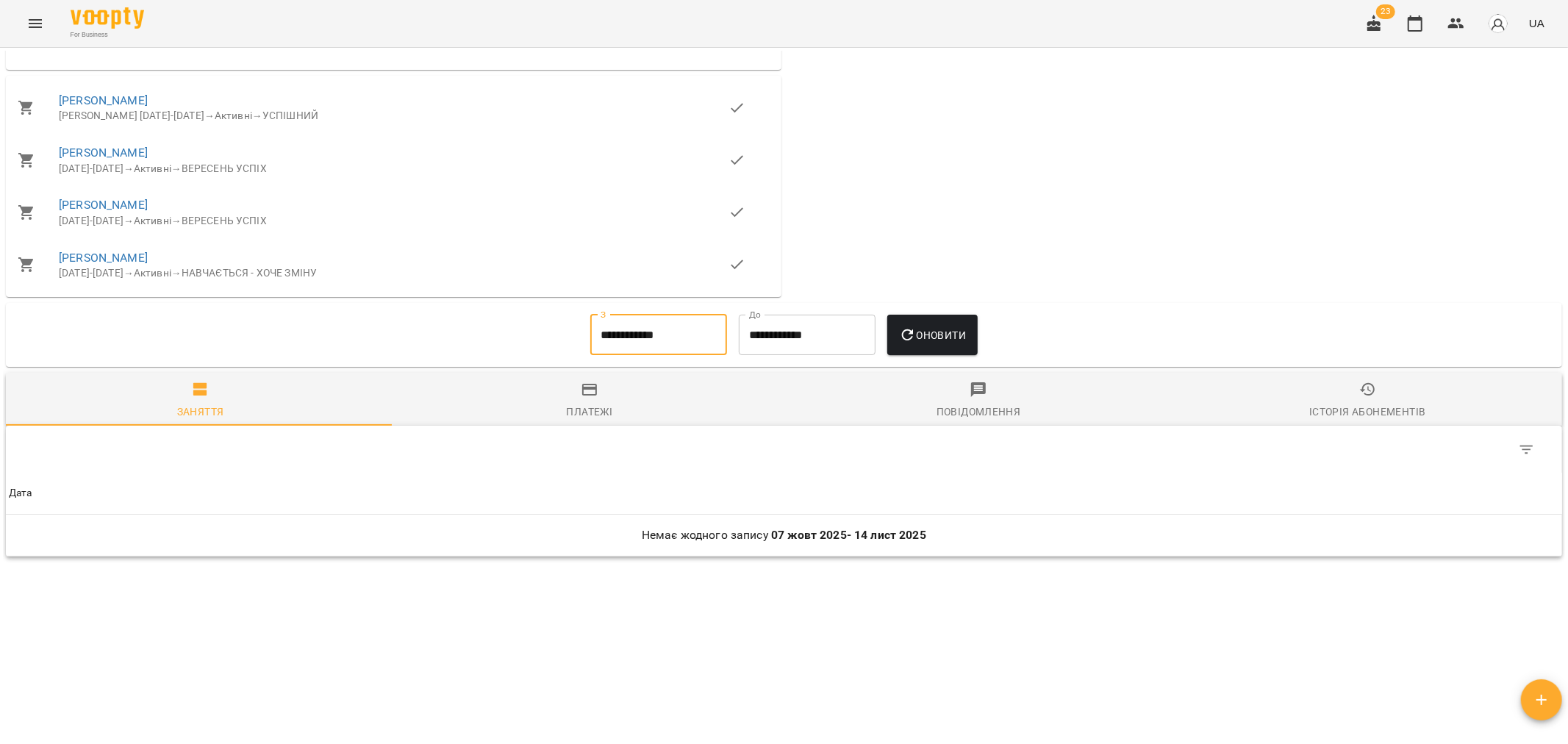
click at [951, 332] on span "Оновити" at bounding box center [932, 335] width 67 height 18
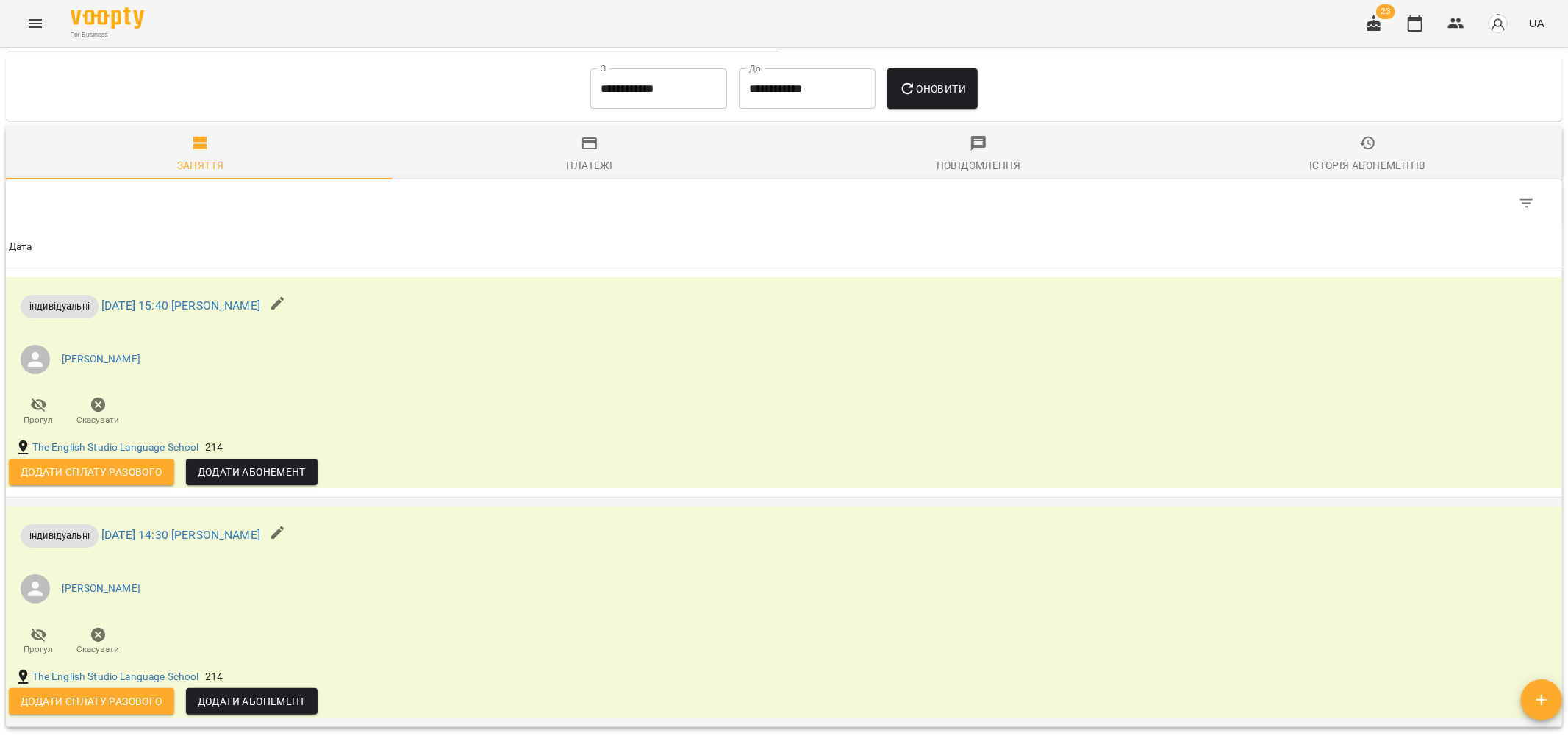
scroll to position [990, 0]
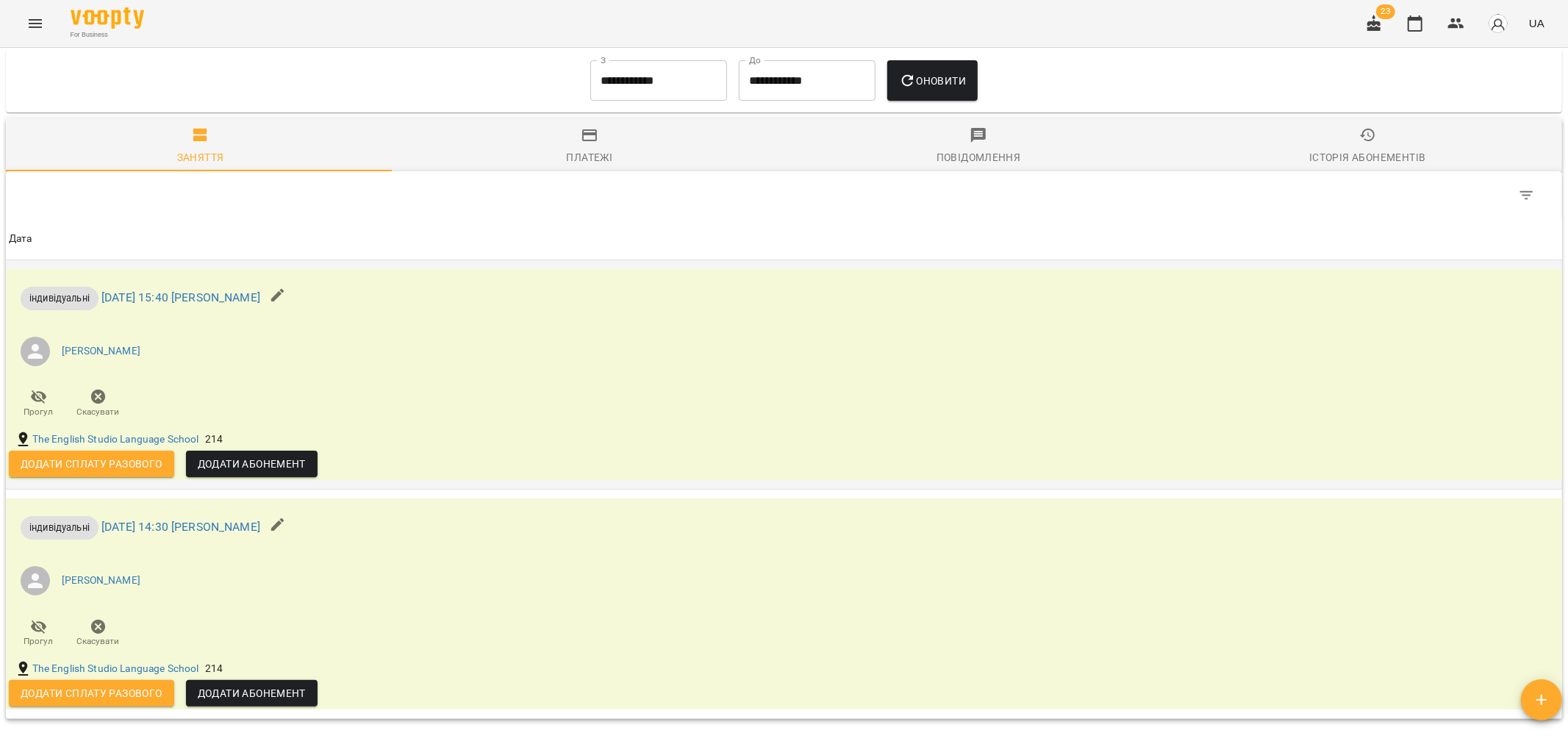
click at [94, 404] on icon "button" at bounding box center [98, 397] width 15 height 15
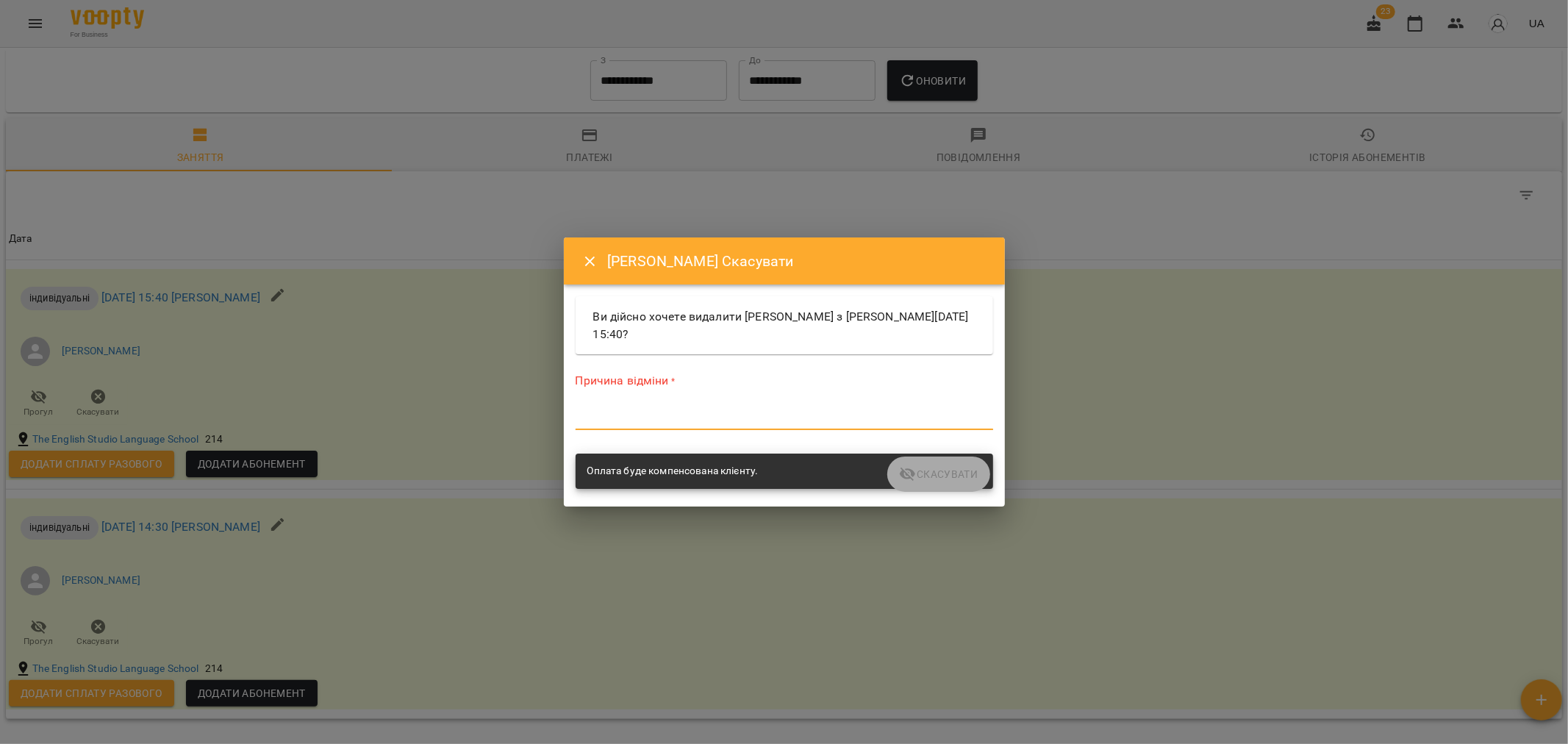
click at [645, 422] on textarea at bounding box center [784, 418] width 418 height 14
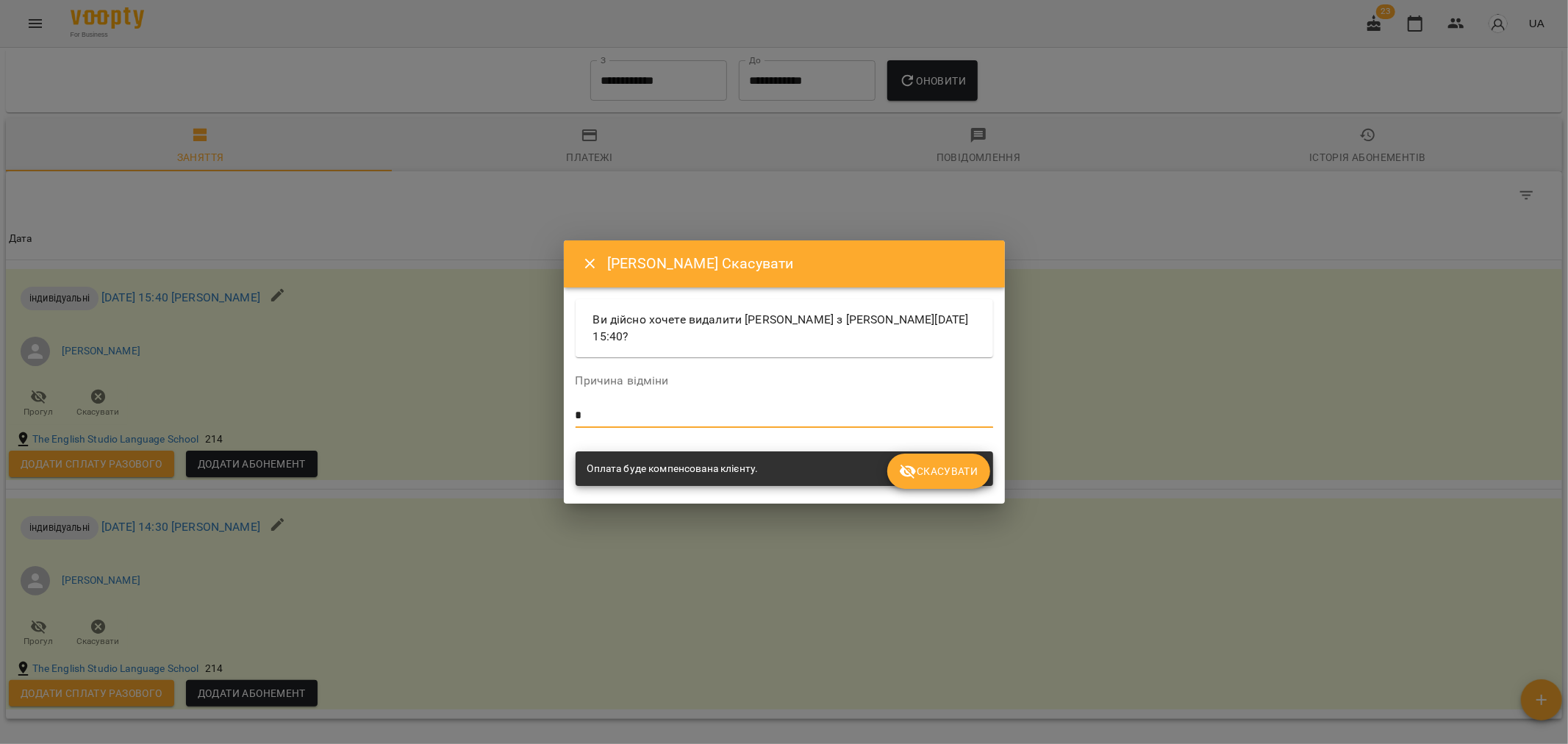
type textarea "*"
click at [947, 463] on span "Скасувати" at bounding box center [938, 472] width 78 height 18
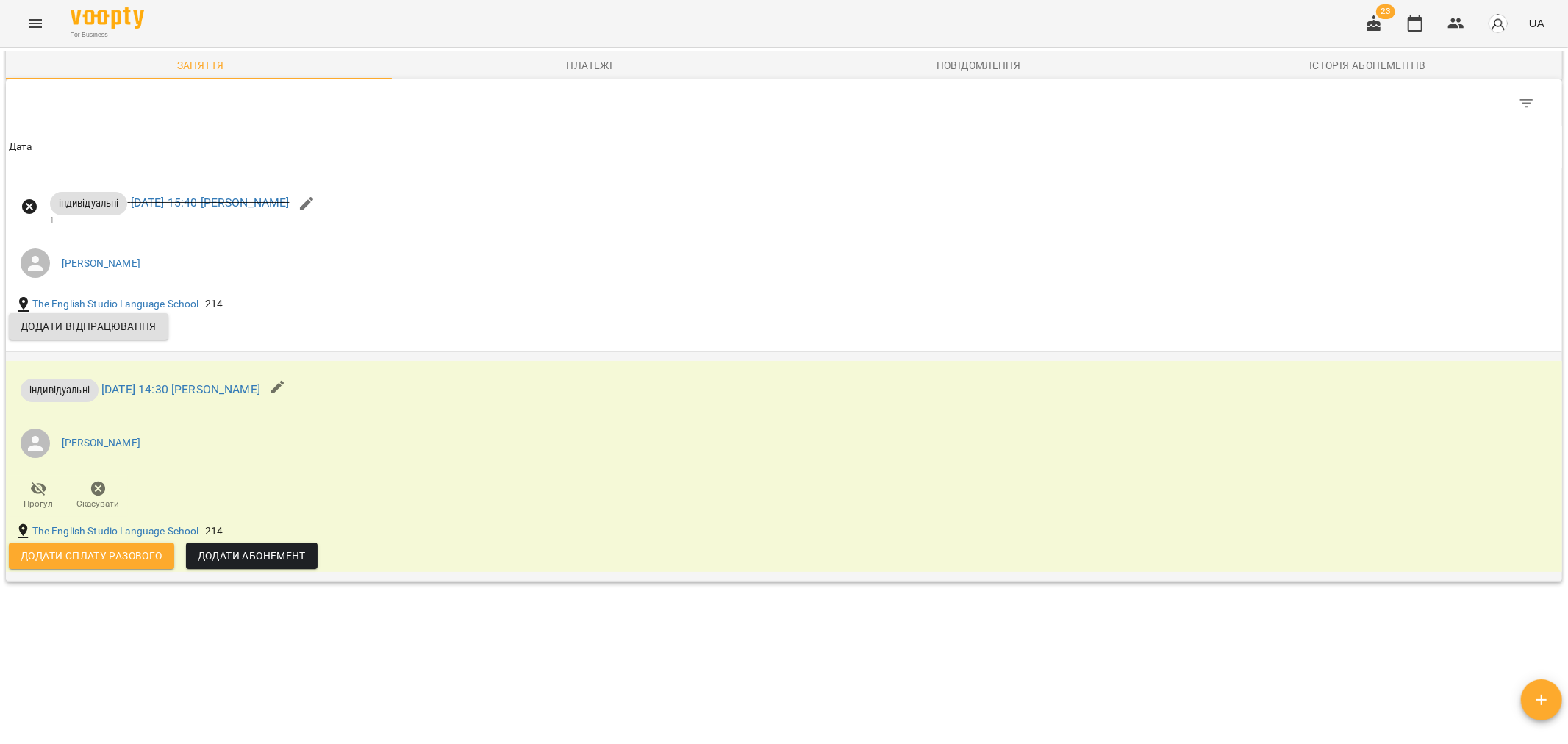
scroll to position [1116, 0]
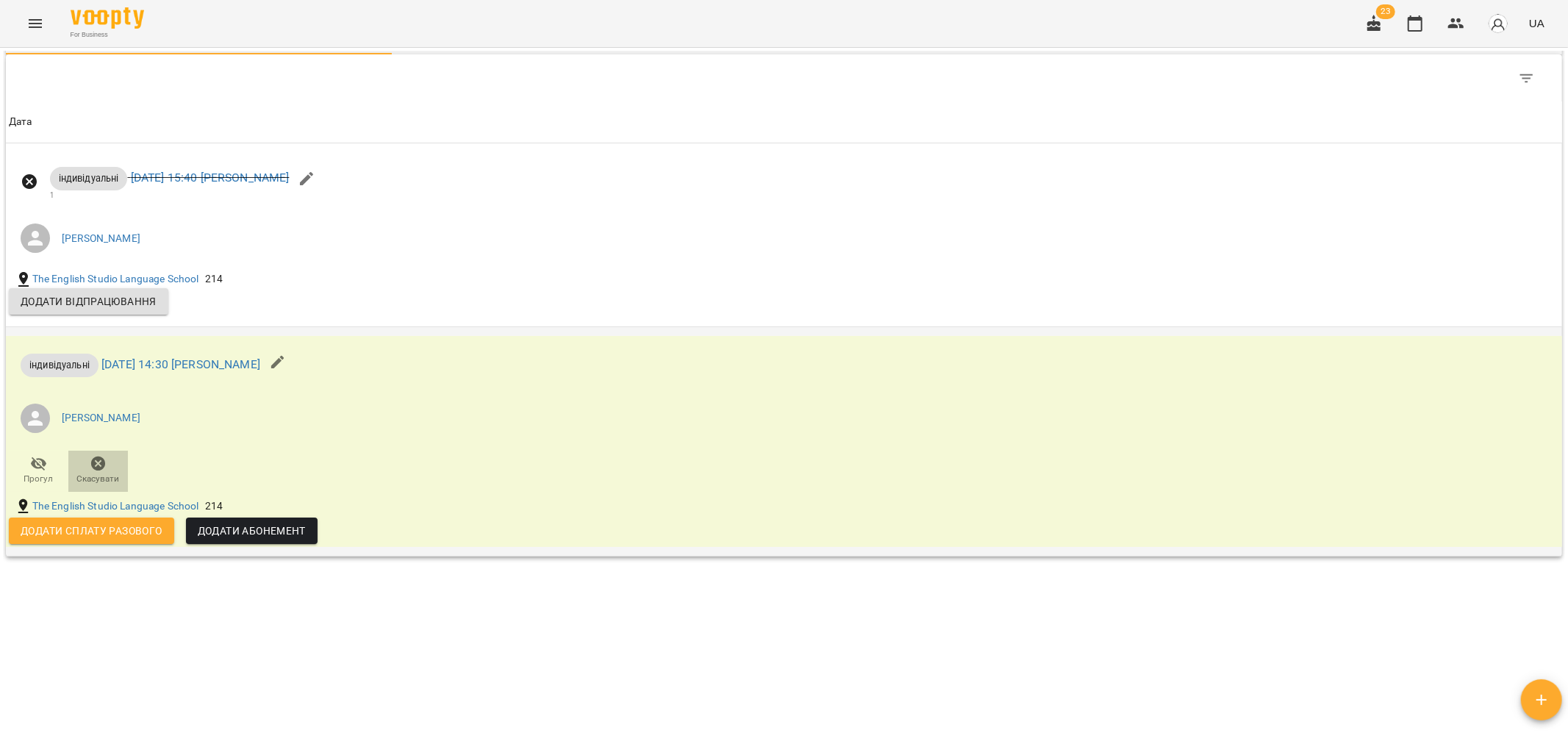
click at [91, 463] on icon "button" at bounding box center [98, 464] width 15 height 15
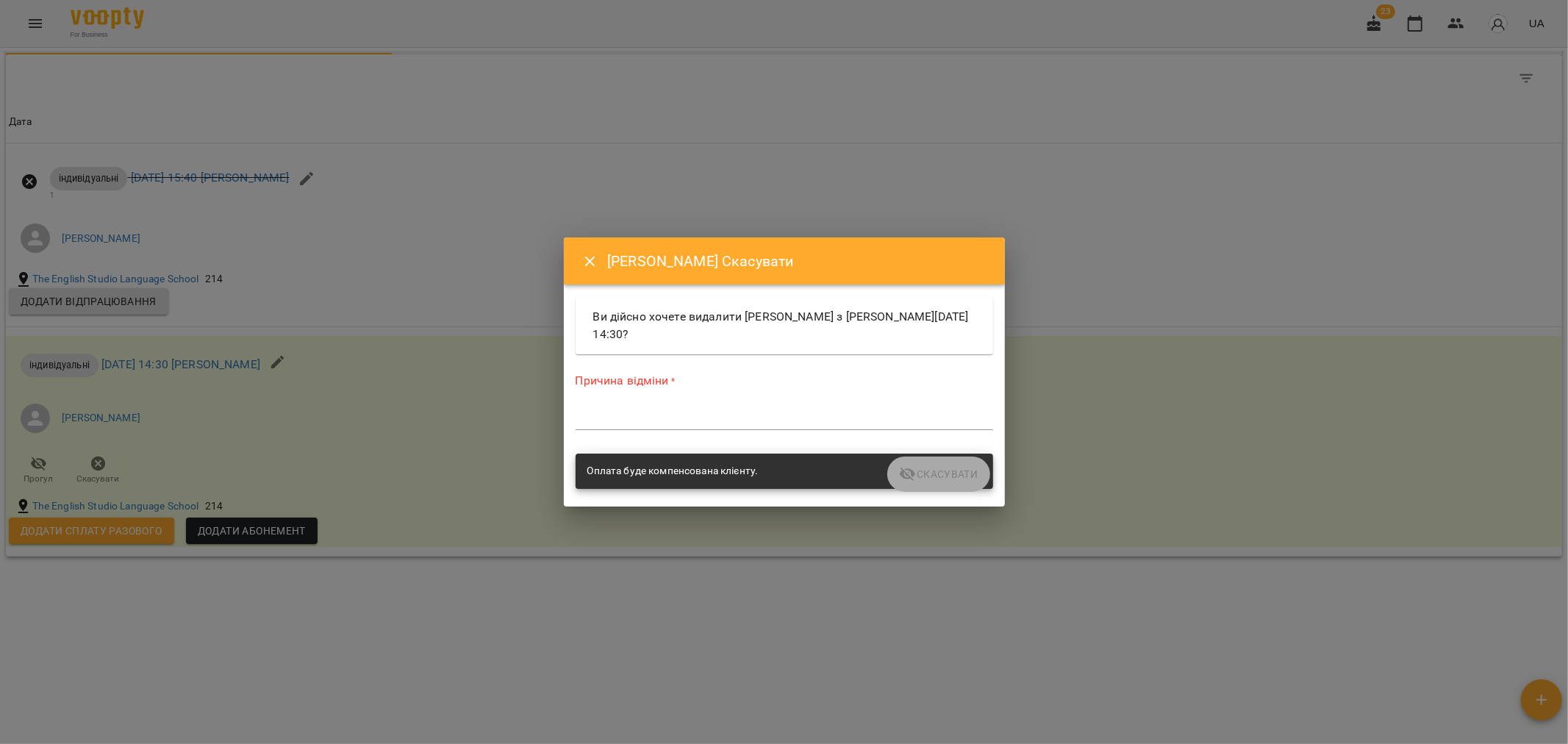
click at [653, 421] on textarea at bounding box center [784, 418] width 418 height 14
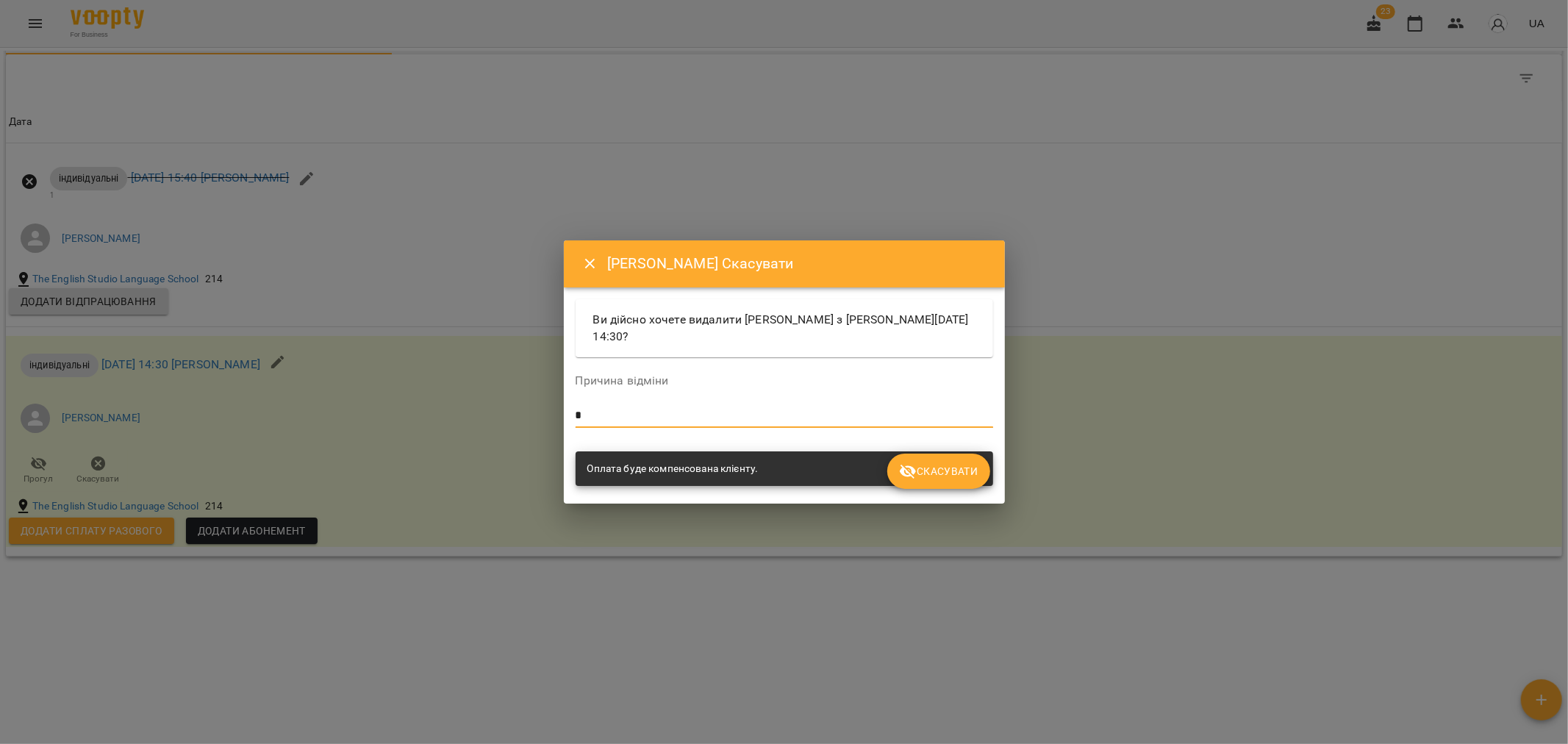
type textarea "*"
click at [939, 475] on span "Скасувати" at bounding box center [938, 472] width 78 height 18
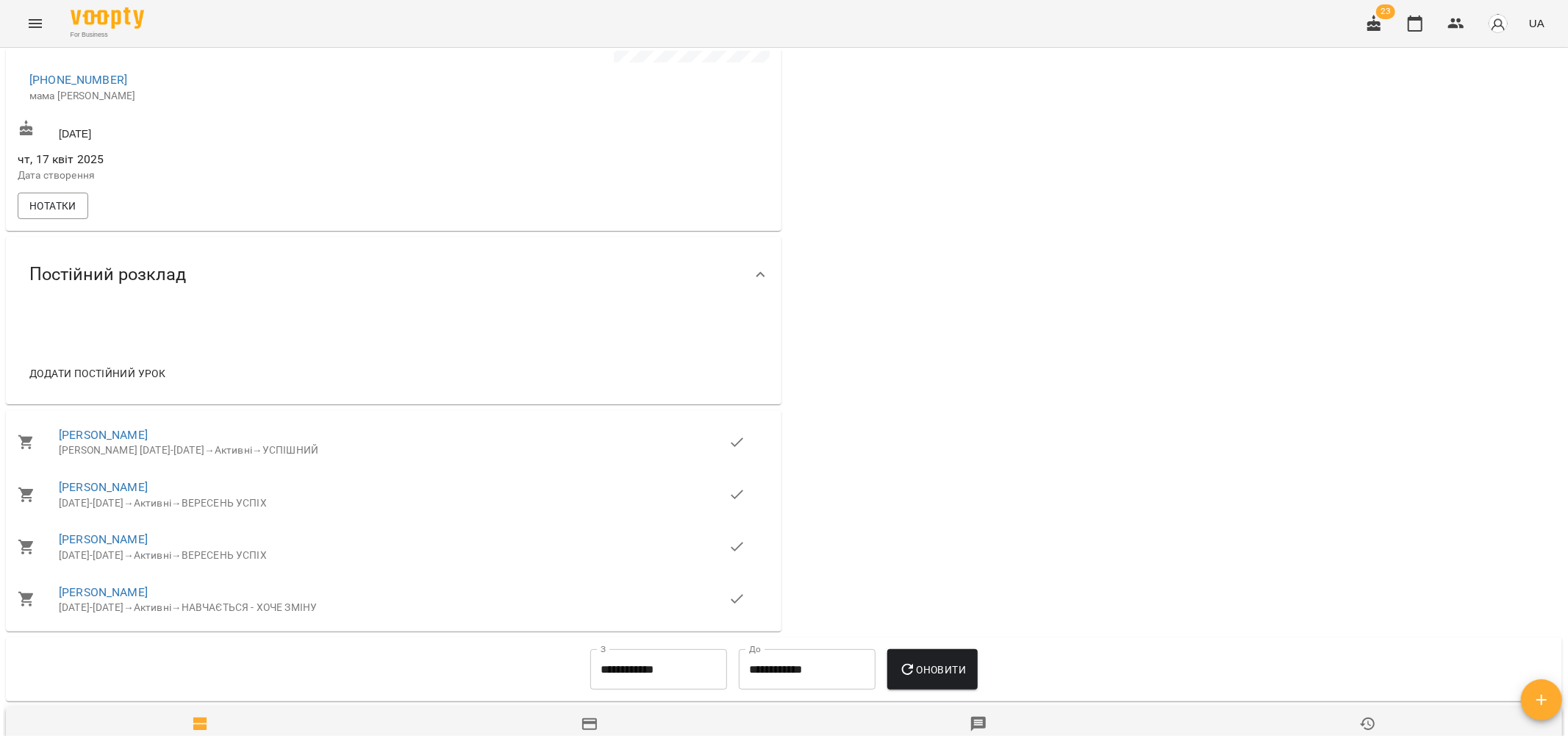
scroll to position [0, 0]
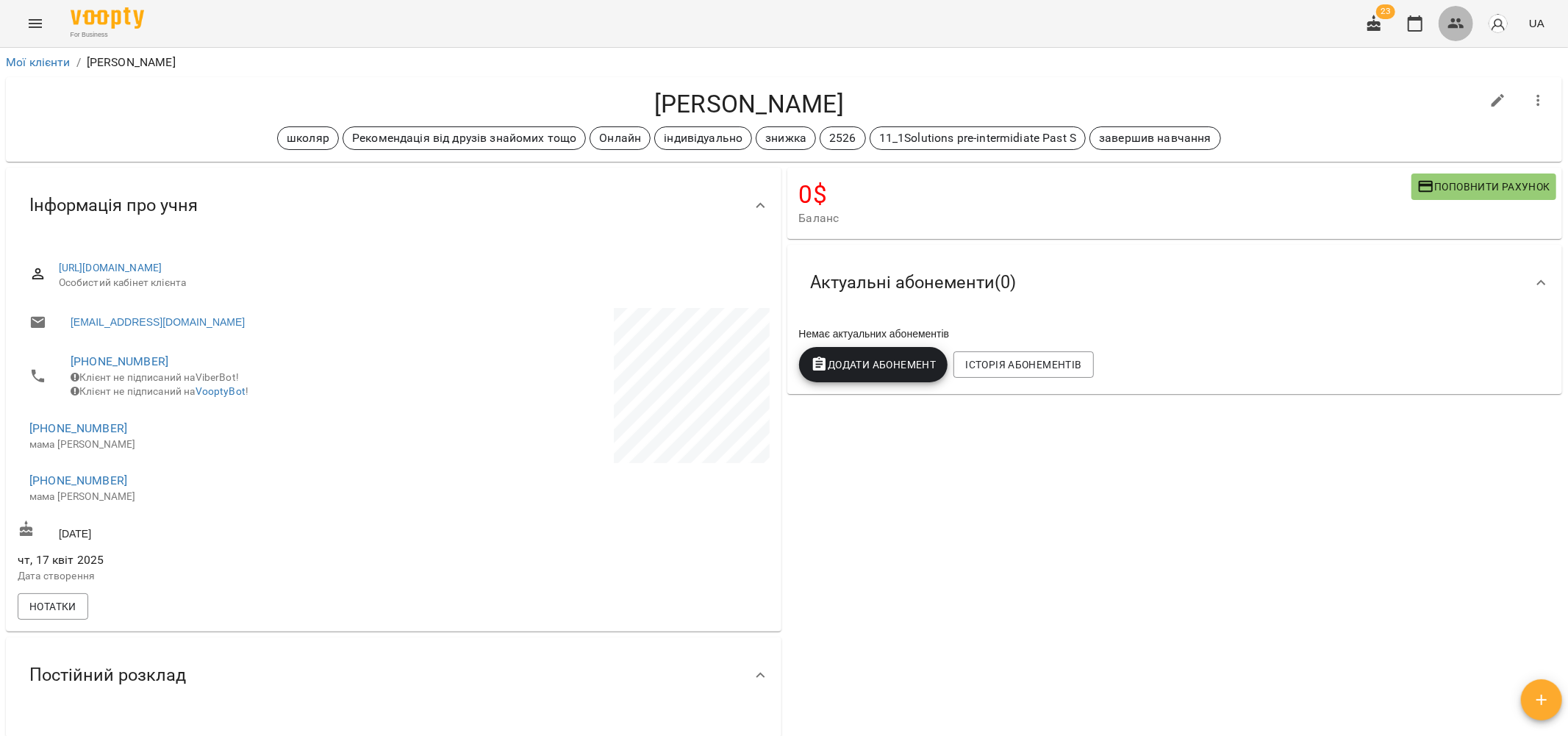
click at [1449, 27] on icon "button" at bounding box center [1456, 24] width 16 height 10
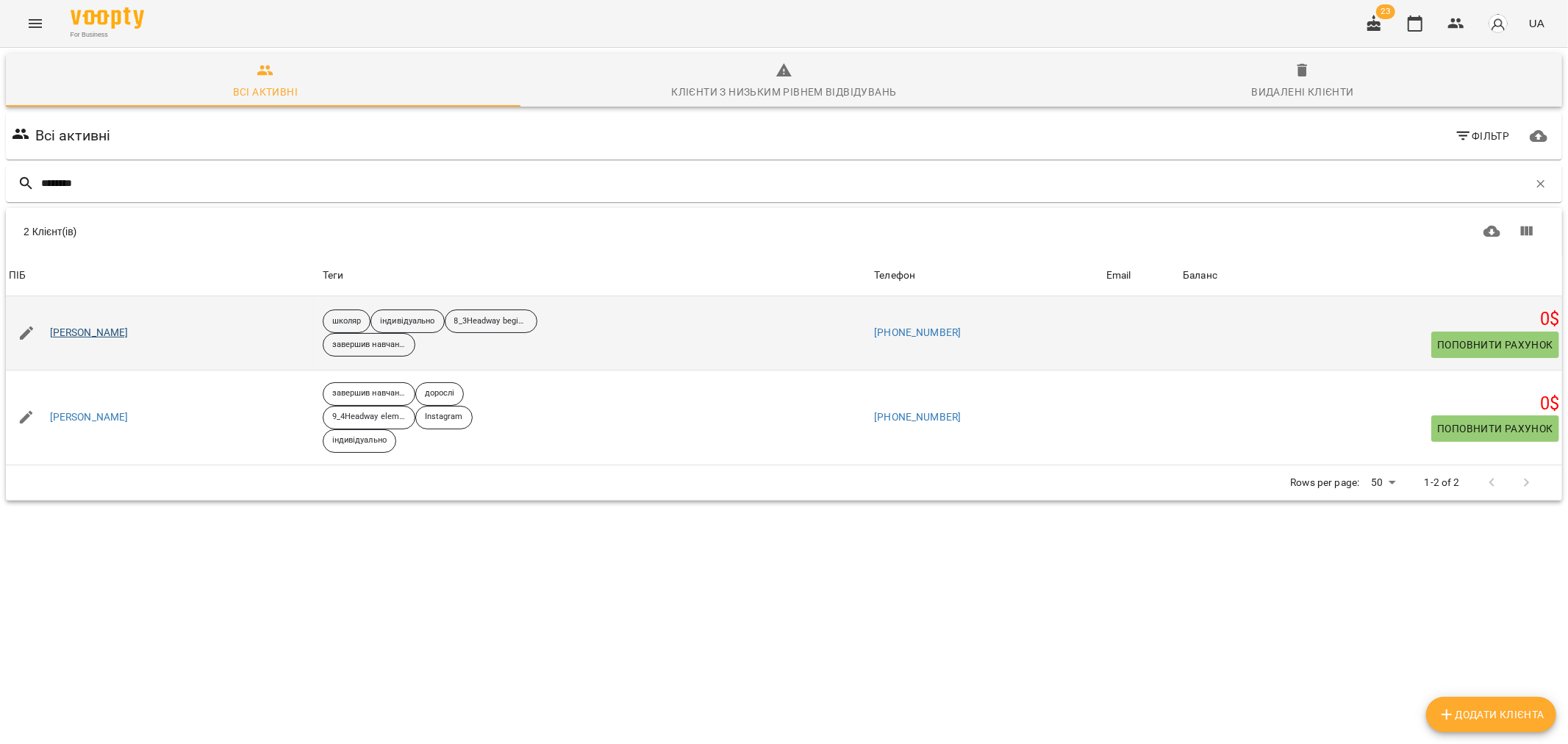
type input "********"
click at [110, 333] on link "Кривенко Анастасія" at bounding box center [89, 333] width 78 height 15
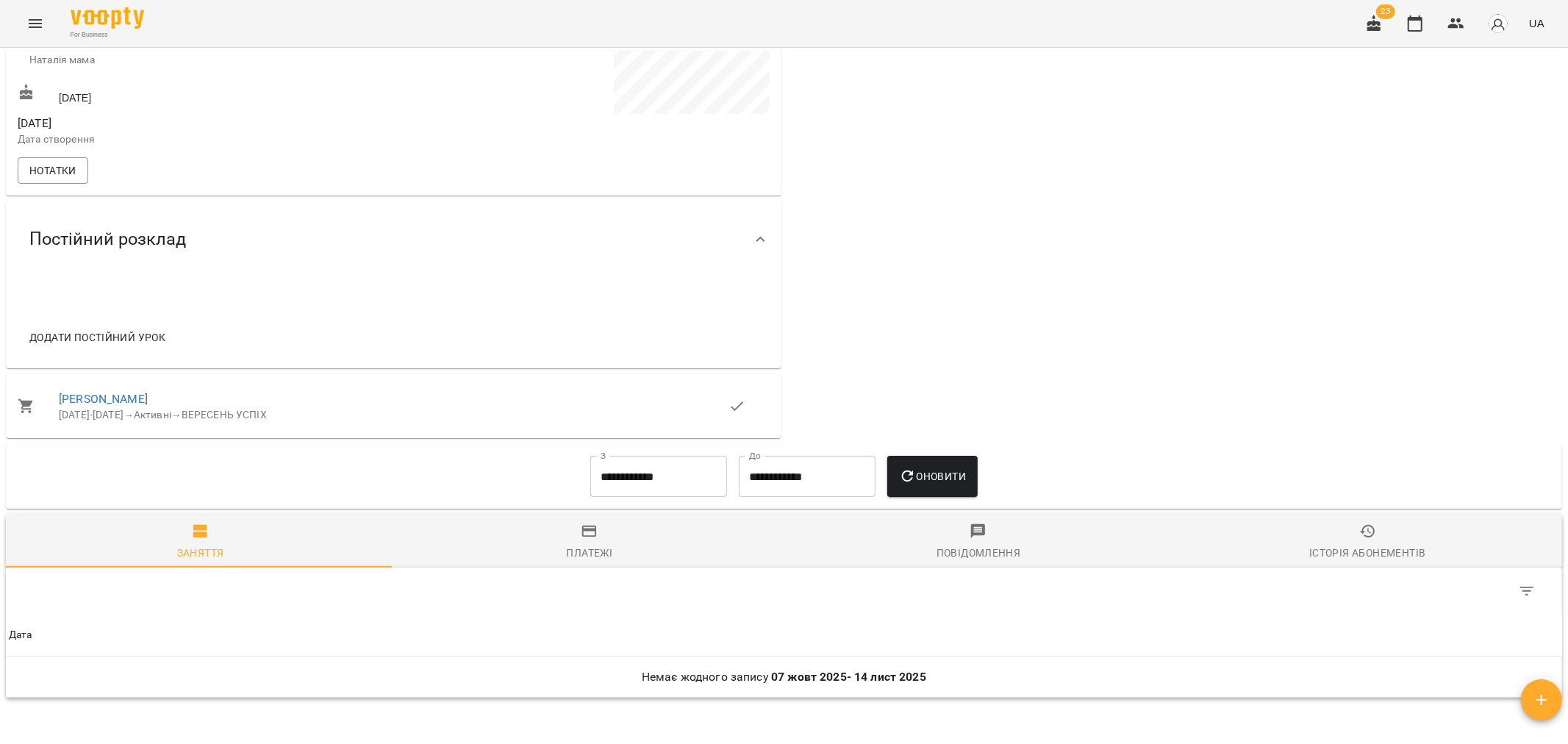
scroll to position [501, 0]
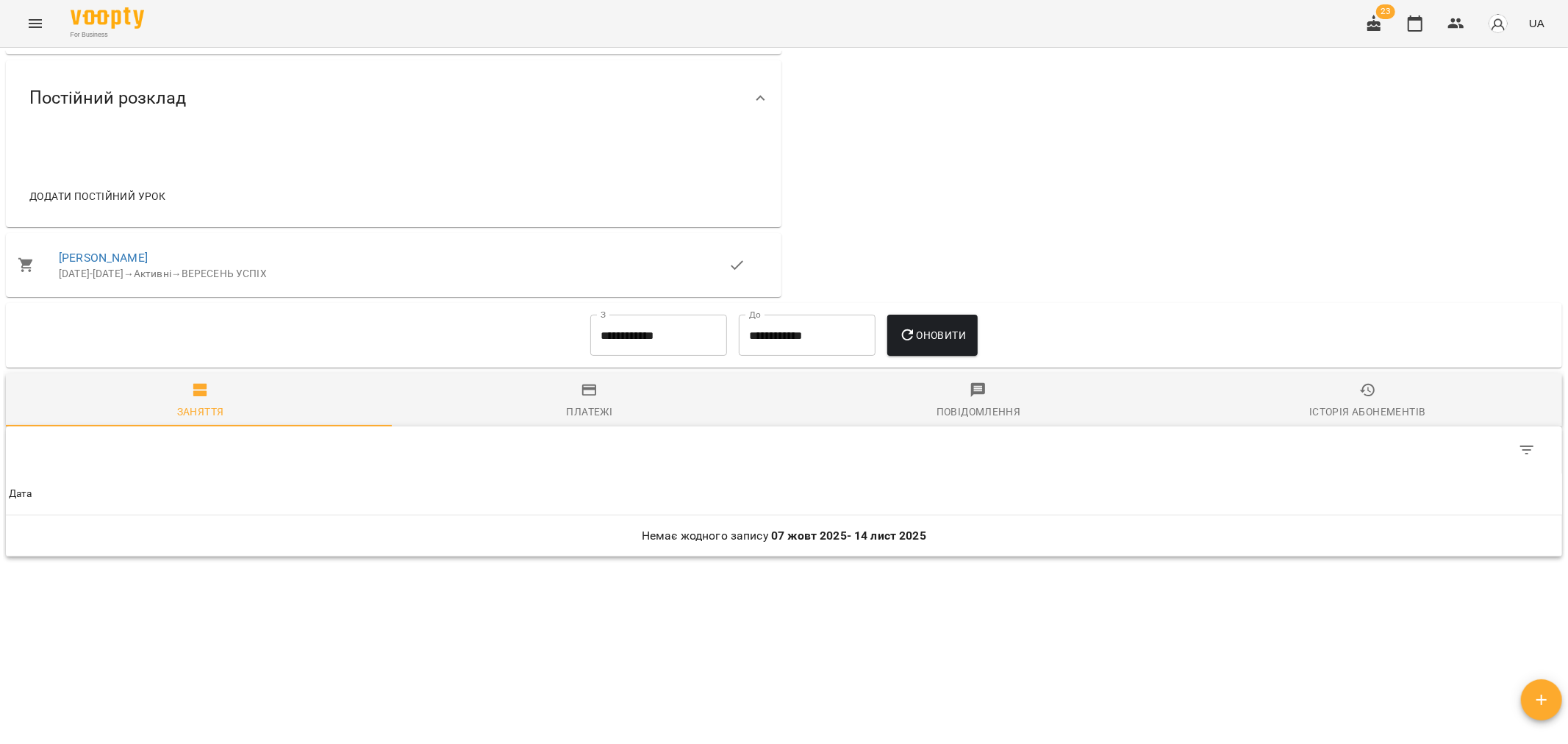
click at [674, 336] on input "**********" at bounding box center [658, 335] width 137 height 41
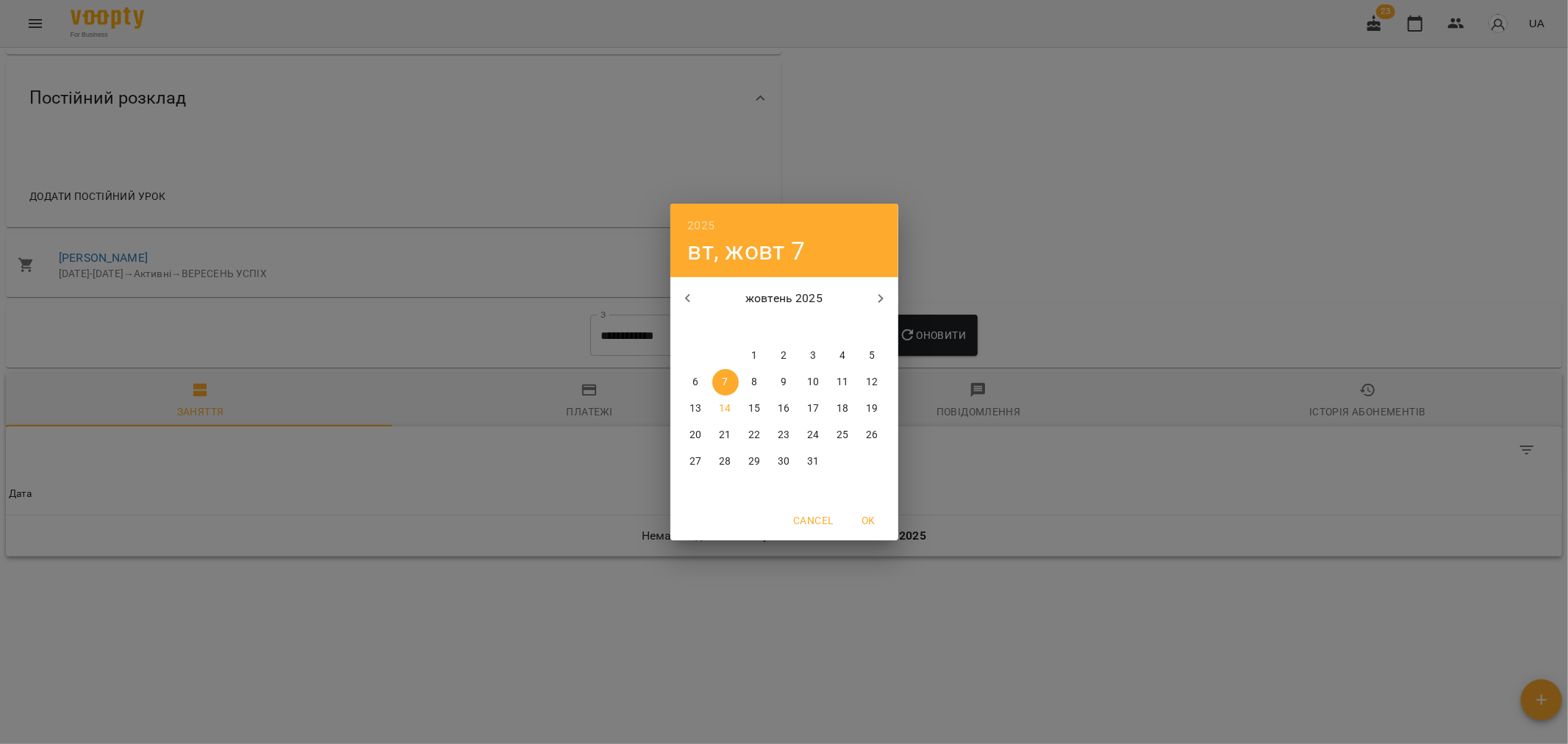
click at [761, 357] on span "1" at bounding box center [754, 356] width 26 height 15
type input "**********"
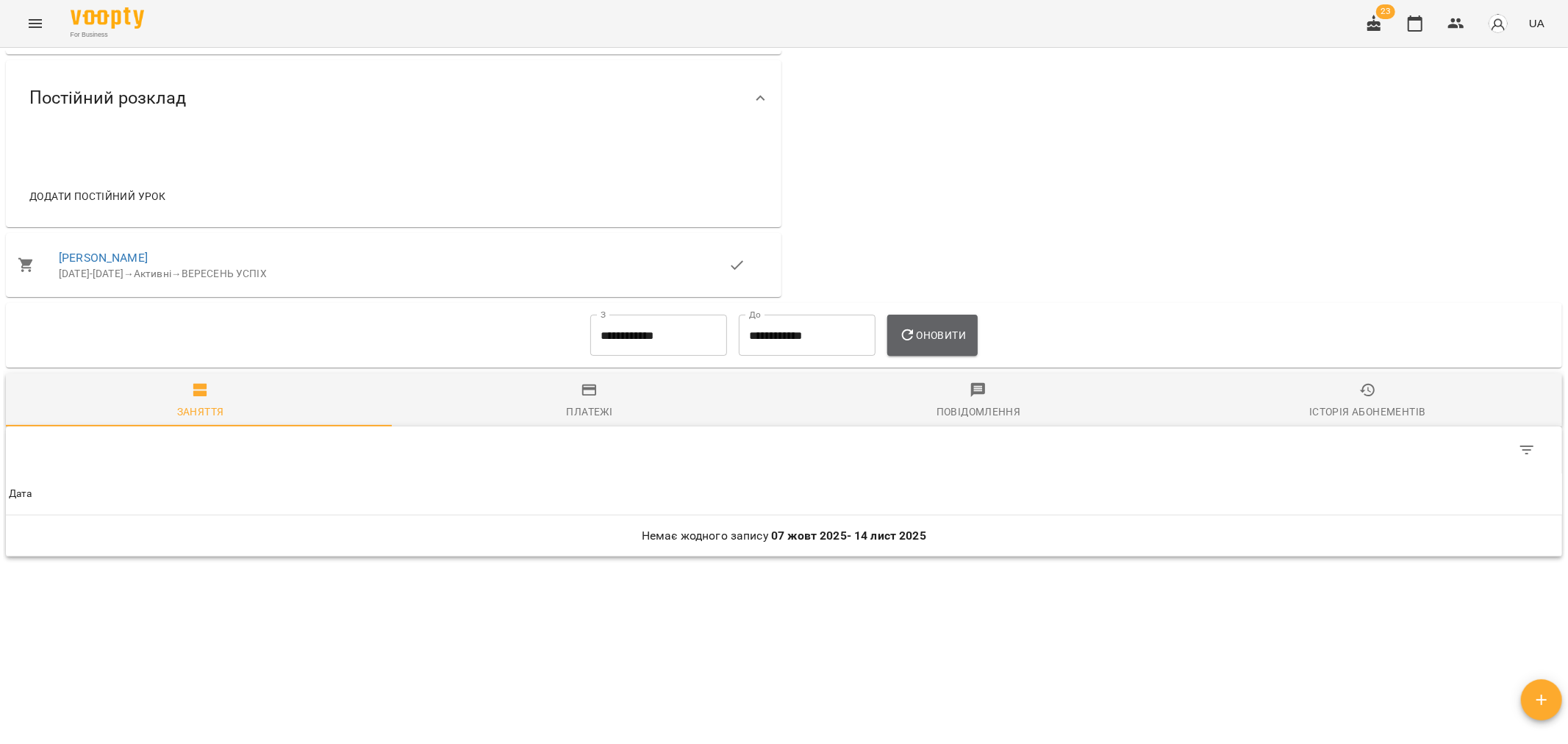
click at [929, 334] on span "Оновити" at bounding box center [932, 335] width 67 height 18
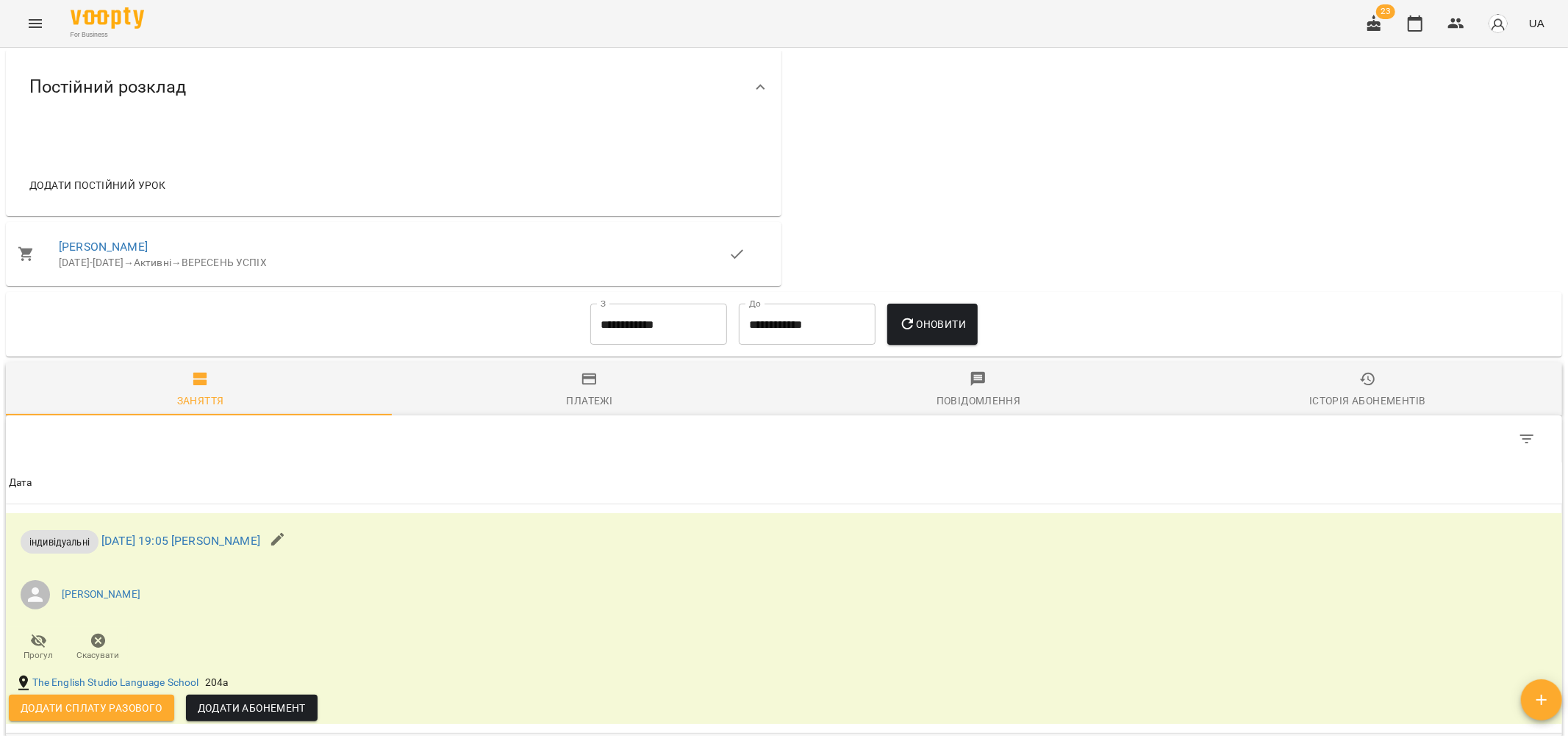
scroll to position [746, 0]
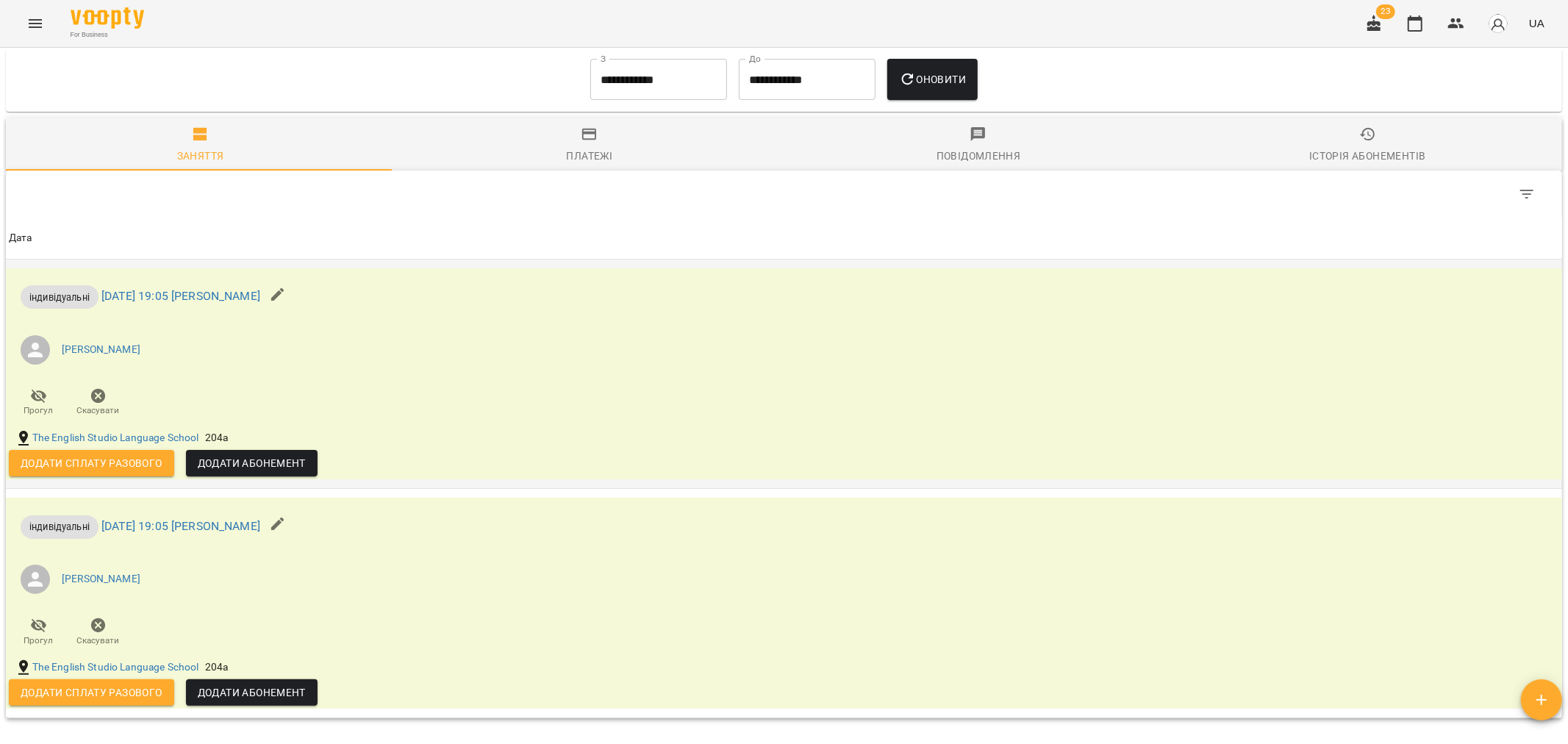
click at [98, 404] on icon "button" at bounding box center [98, 396] width 15 height 15
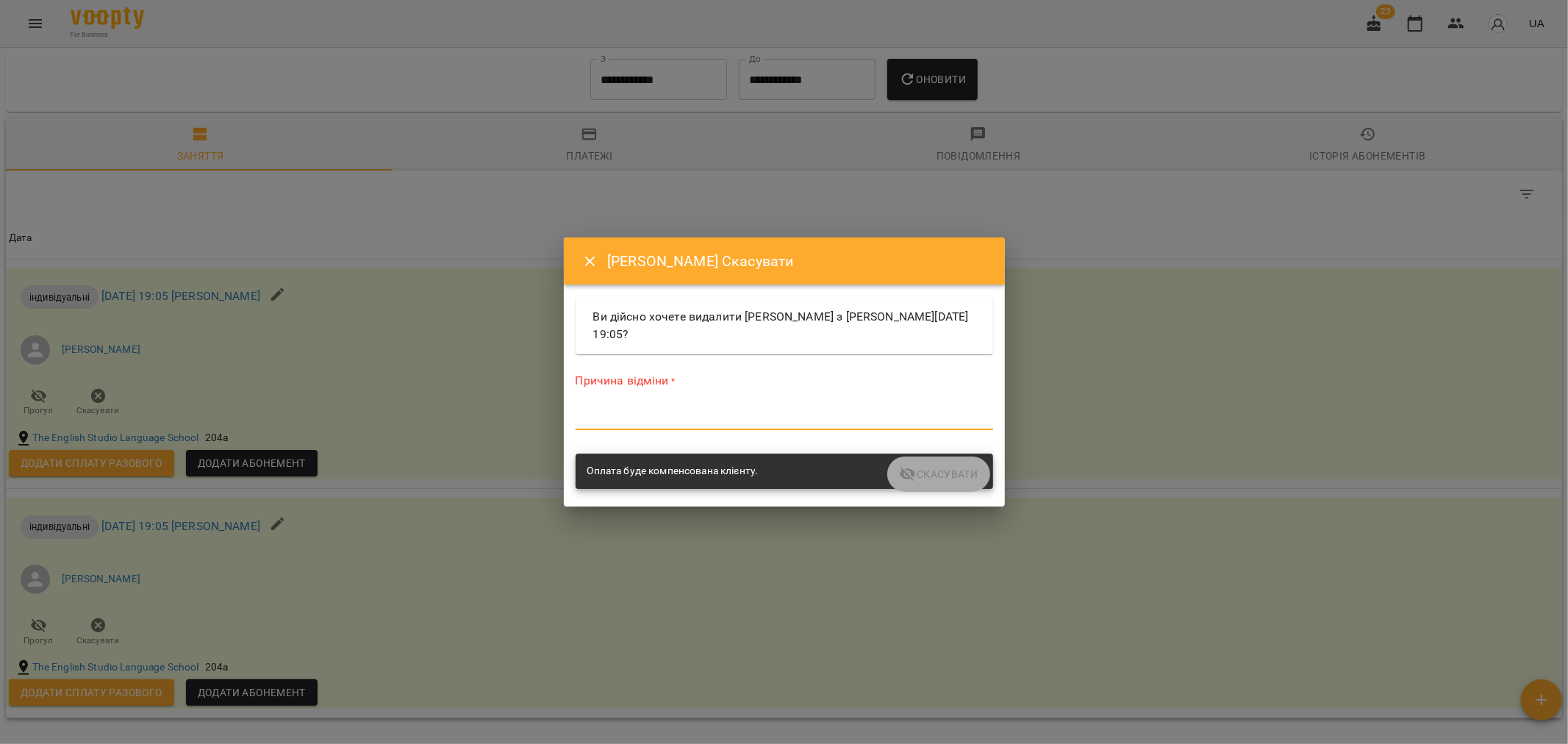
click at [615, 414] on textarea at bounding box center [784, 418] width 418 height 14
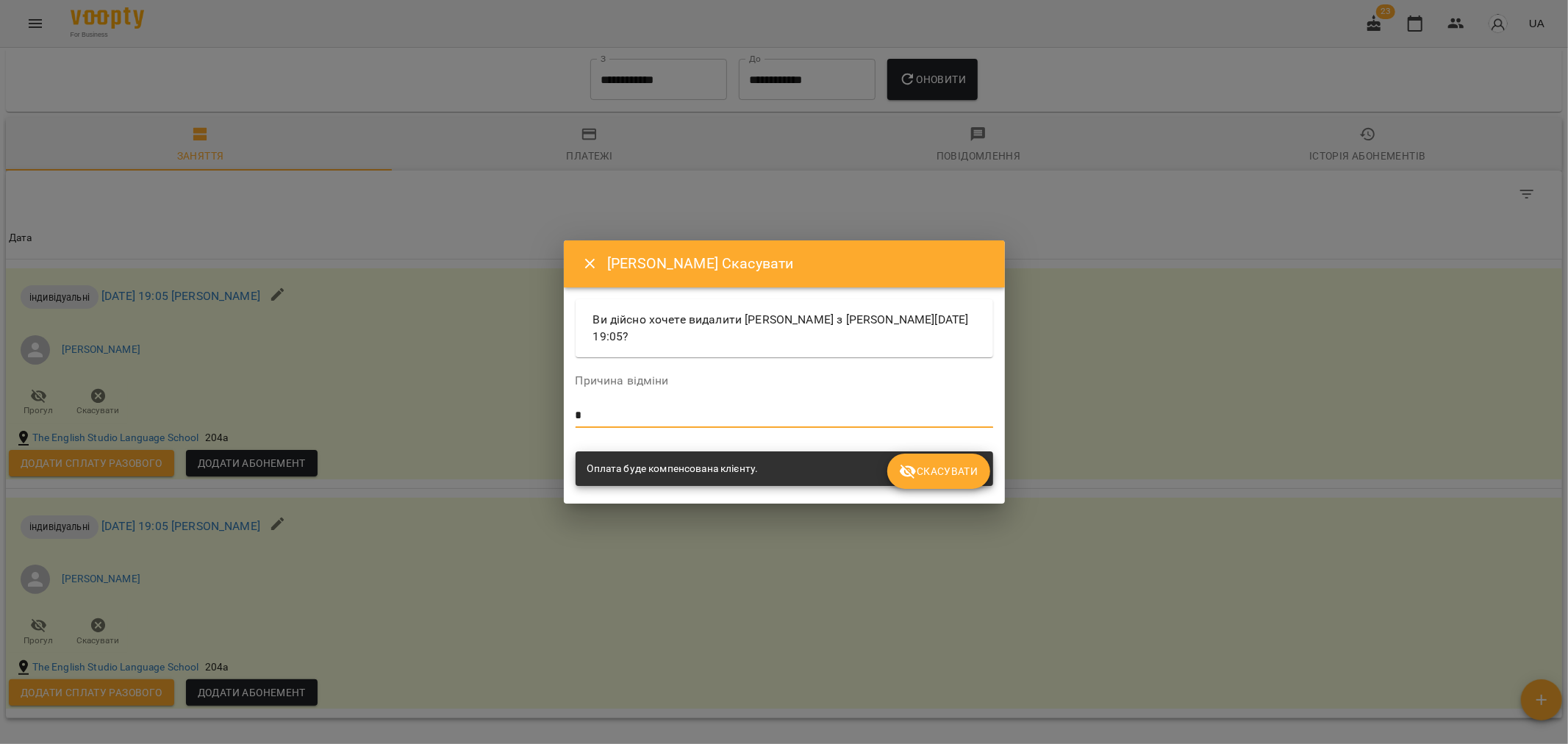
type textarea "*"
click at [941, 474] on span "Скасувати" at bounding box center [938, 472] width 78 height 18
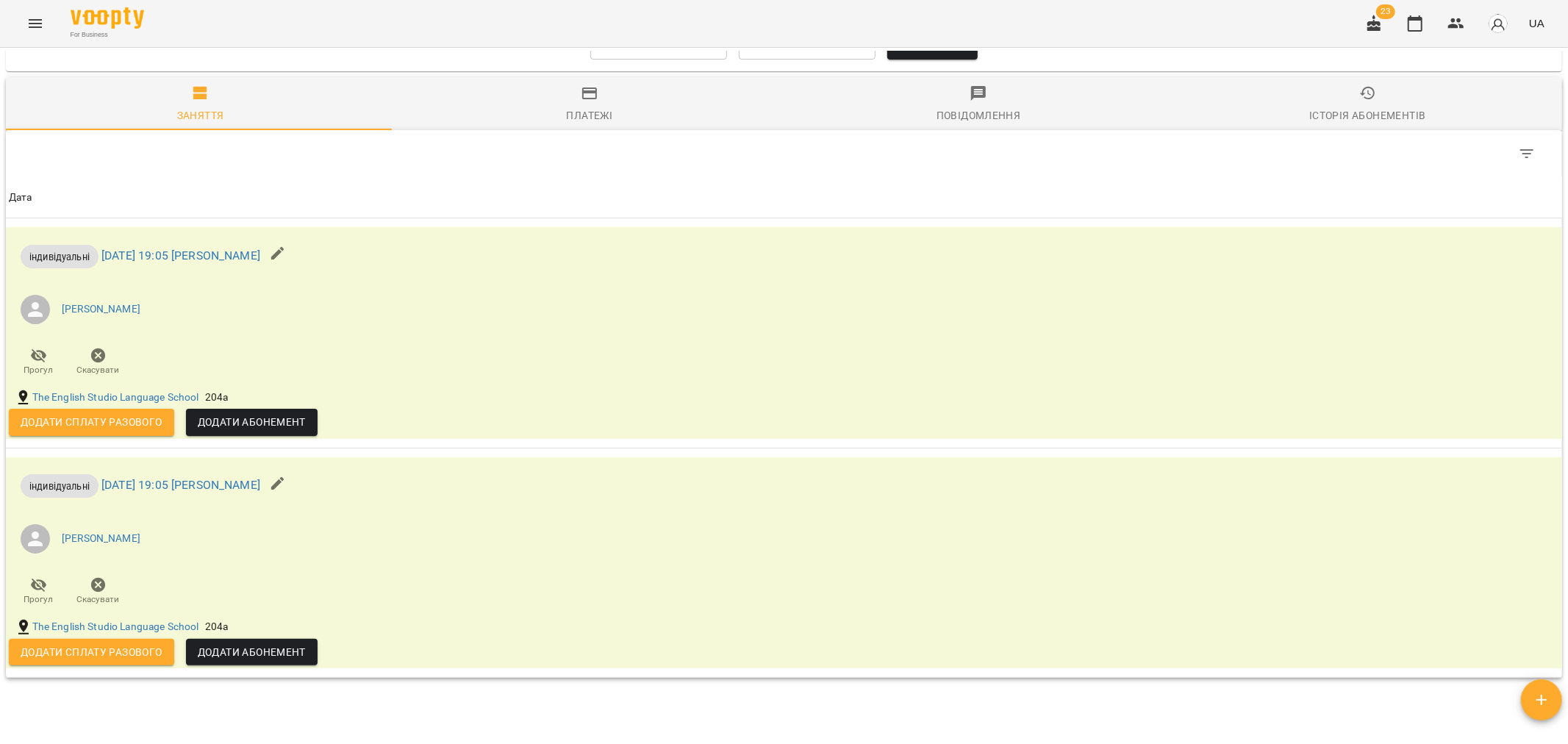
scroll to position [787, 0]
click at [93, 593] on icon "button" at bounding box center [98, 585] width 15 height 15
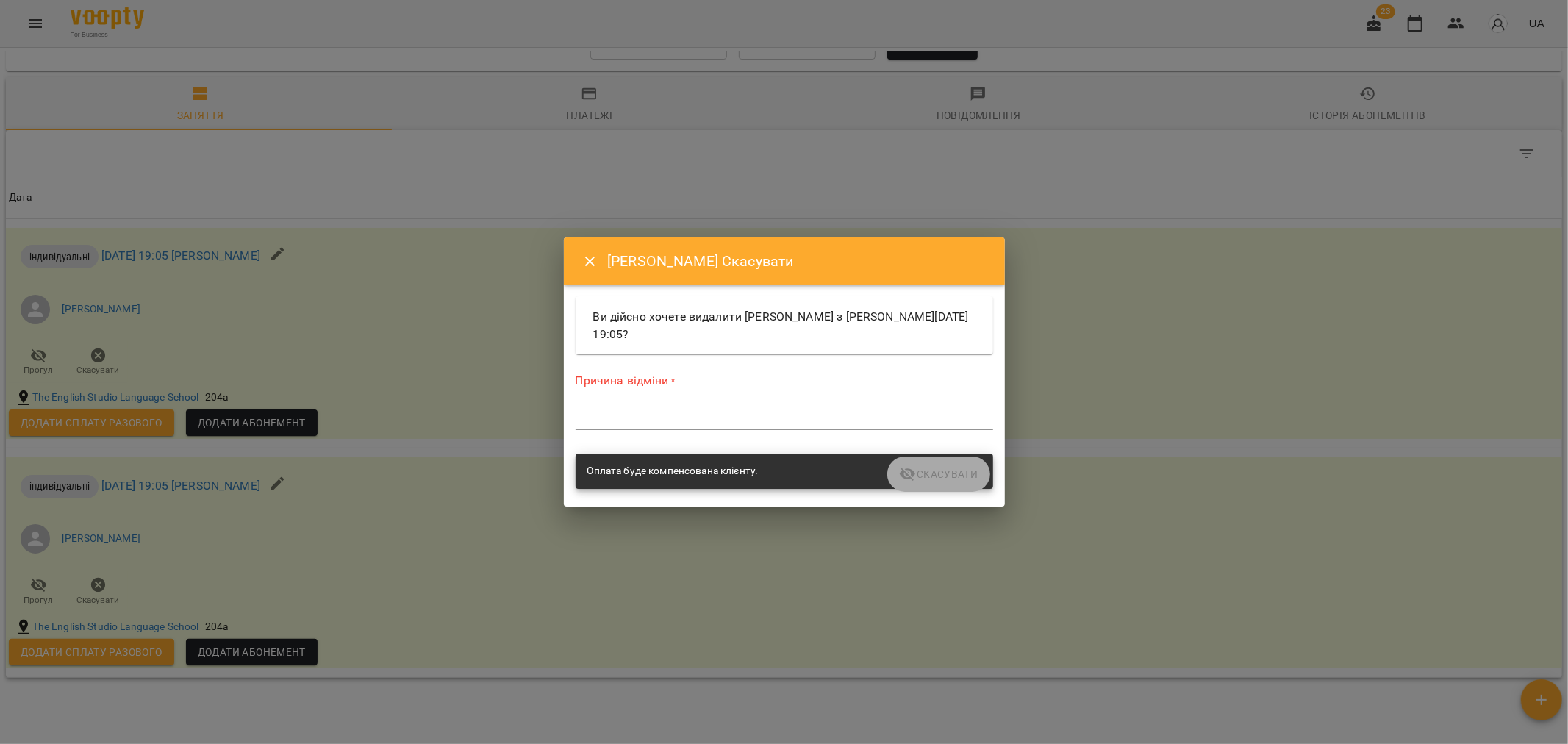
click at [701, 423] on textarea at bounding box center [784, 418] width 418 height 14
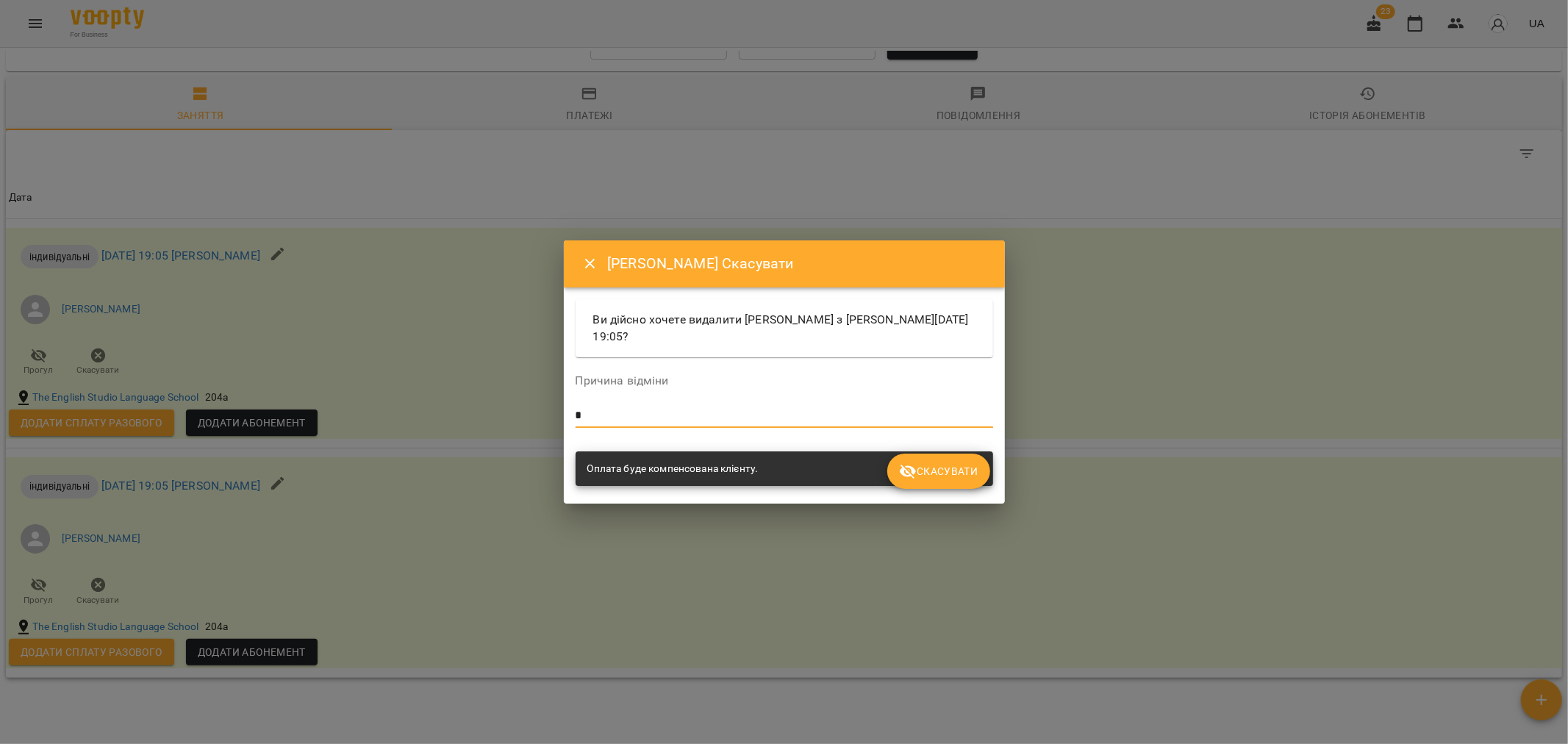
type textarea "*"
click at [947, 469] on span "Скасувати" at bounding box center [938, 472] width 78 height 18
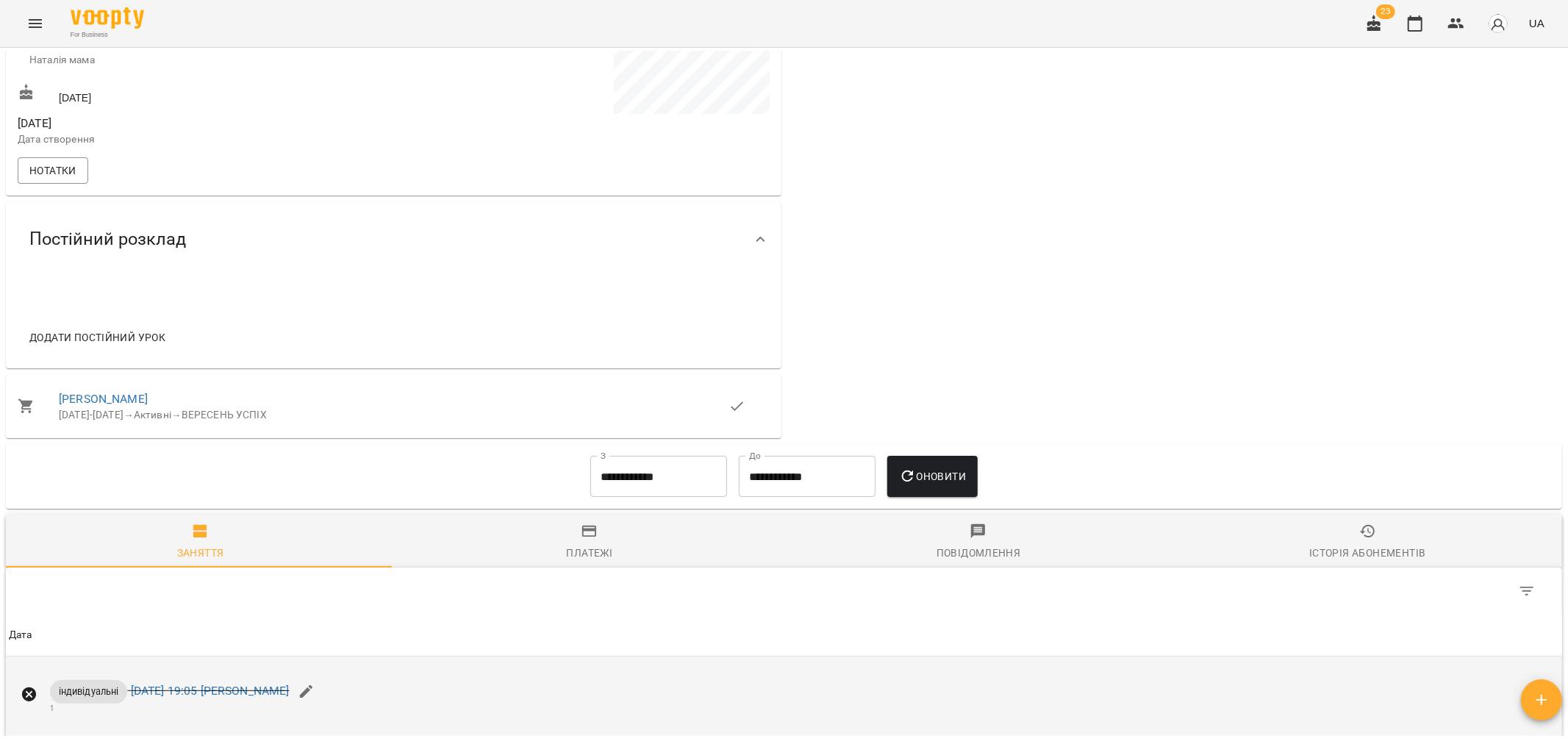
scroll to position [296, 0]
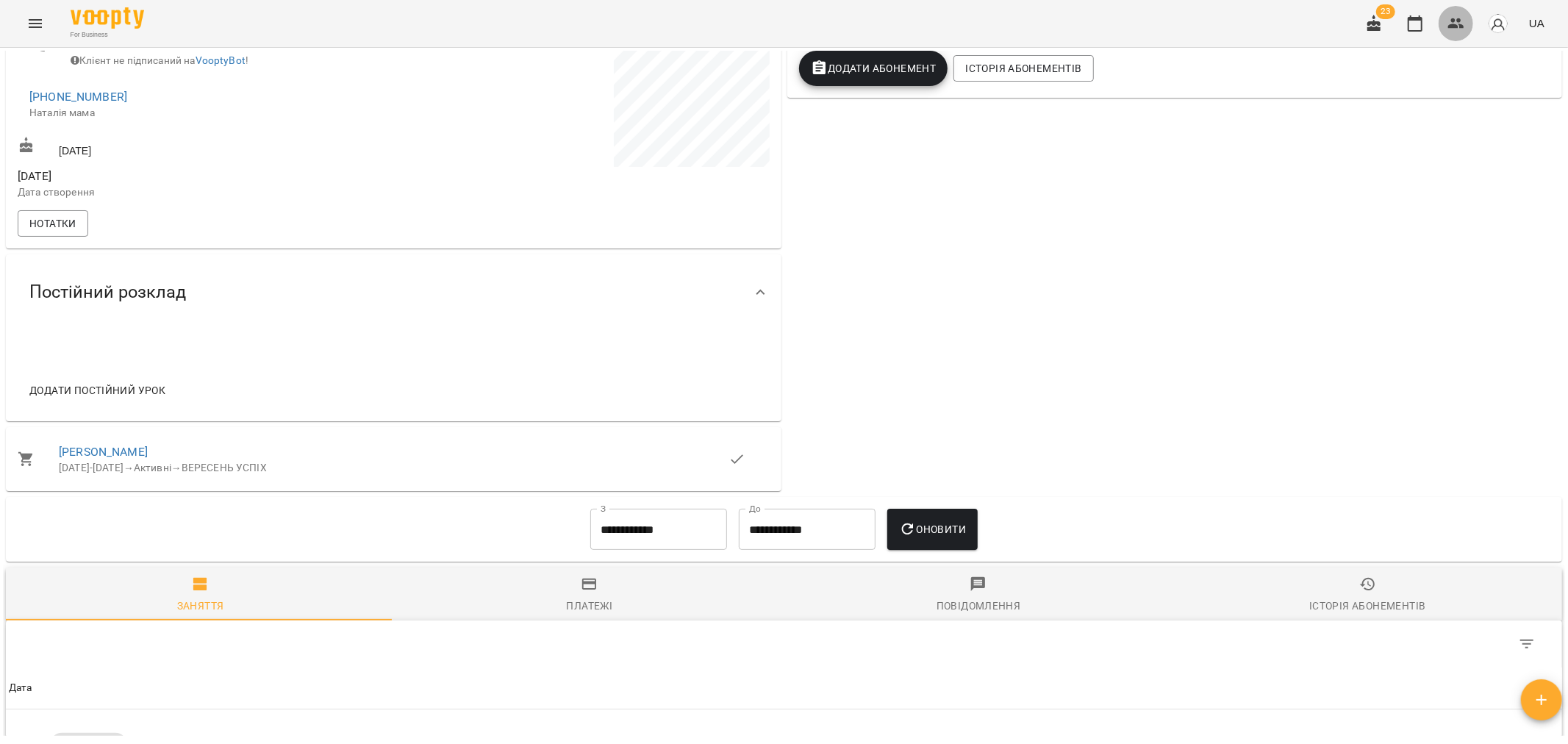
click at [1461, 23] on icon "button" at bounding box center [1456, 24] width 18 height 18
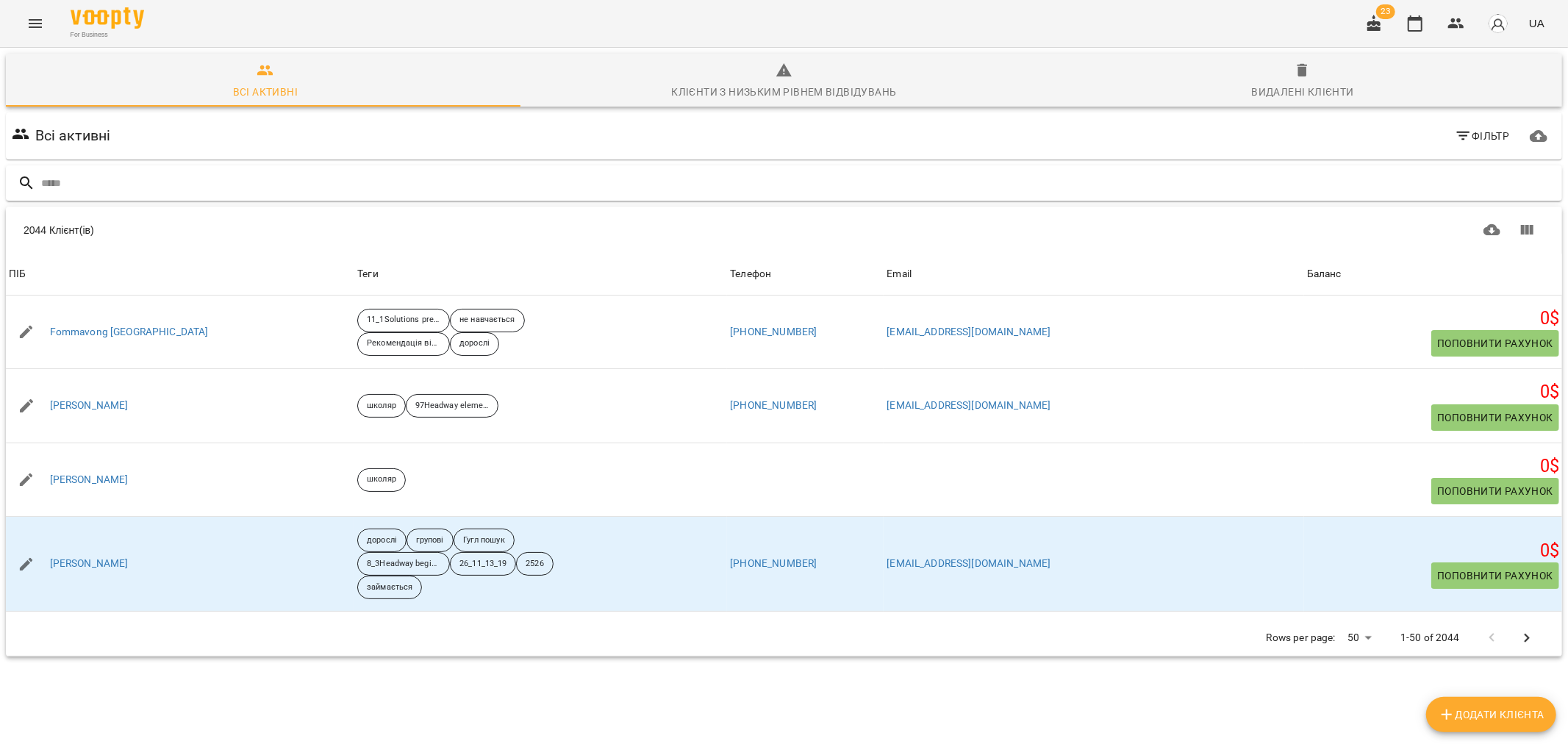
click at [186, 172] on input "text" at bounding box center [798, 184] width 1515 height 25
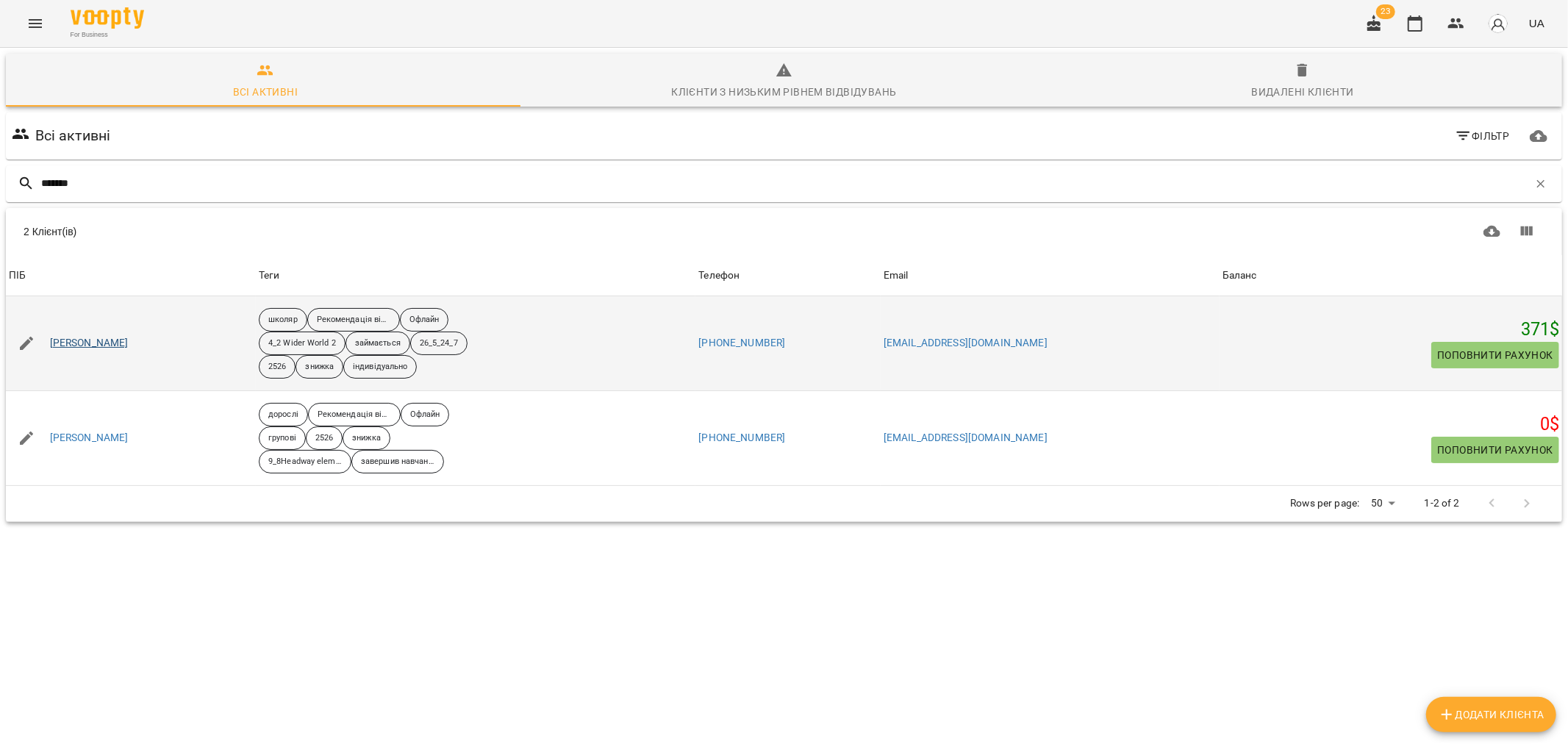
type input "*******"
click at [93, 337] on link "Лемешко Іван" at bounding box center [89, 343] width 78 height 15
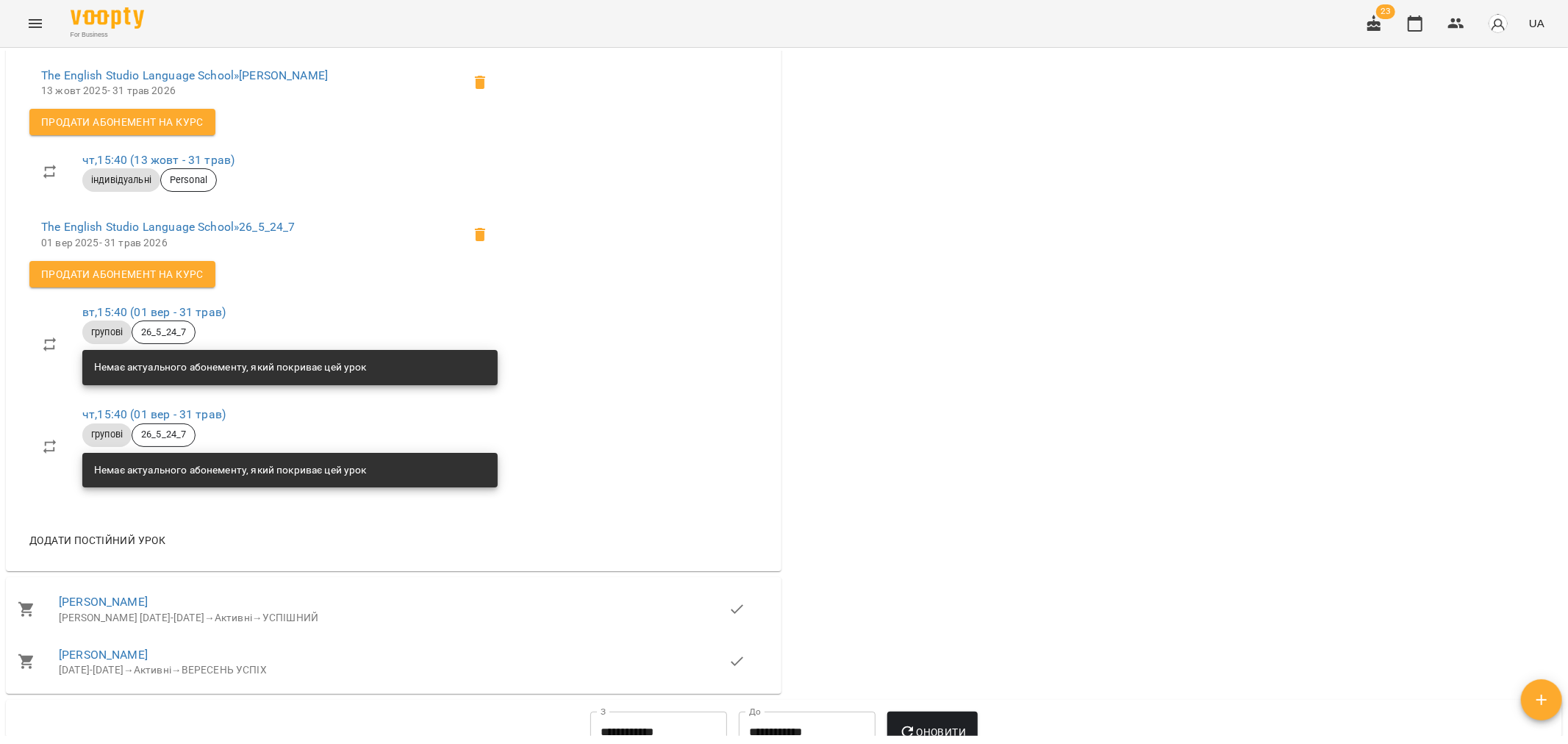
scroll to position [653, 0]
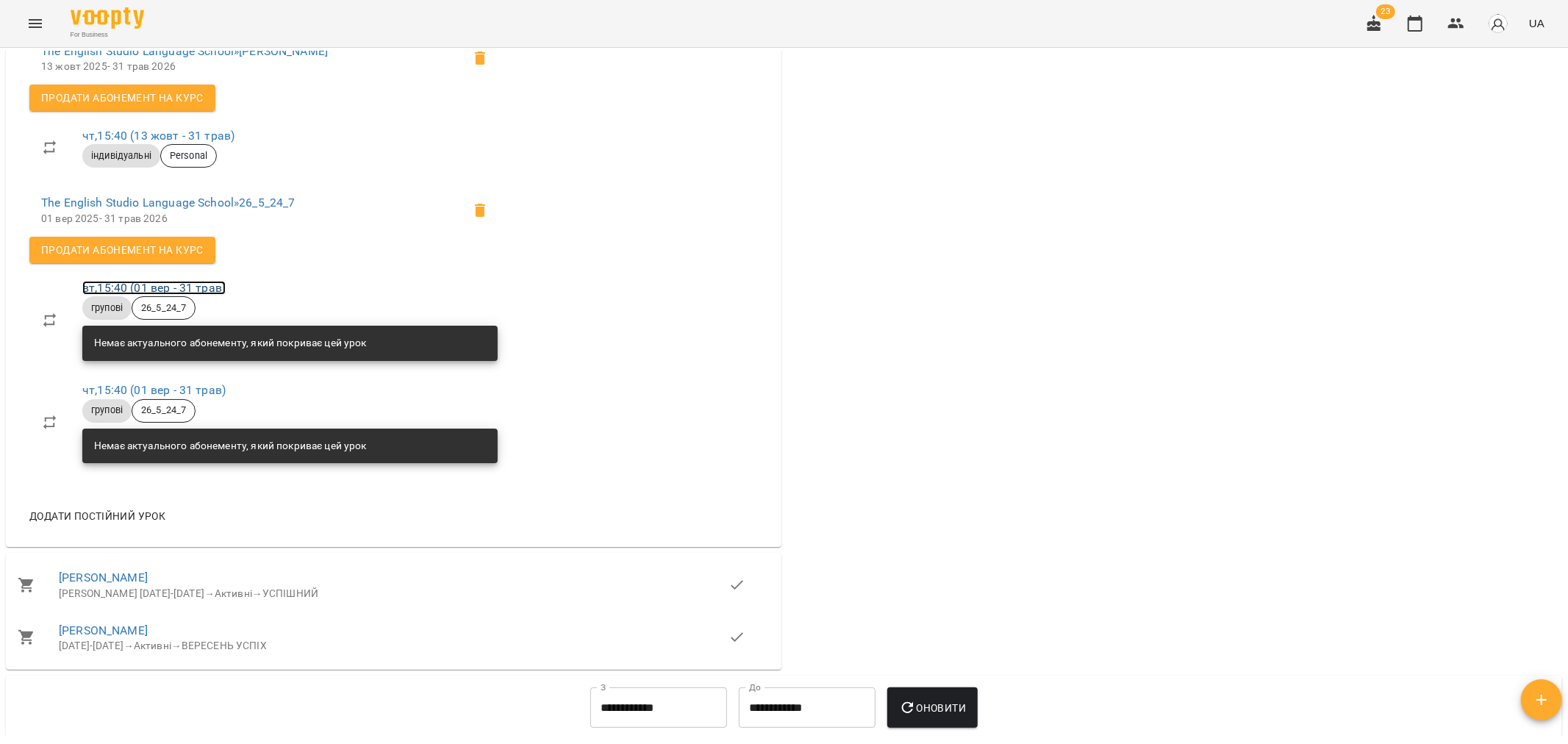
click at [209, 295] on link "вт , 15:40 (01 вер - 31 трав)" at bounding box center [154, 287] width 143 height 14
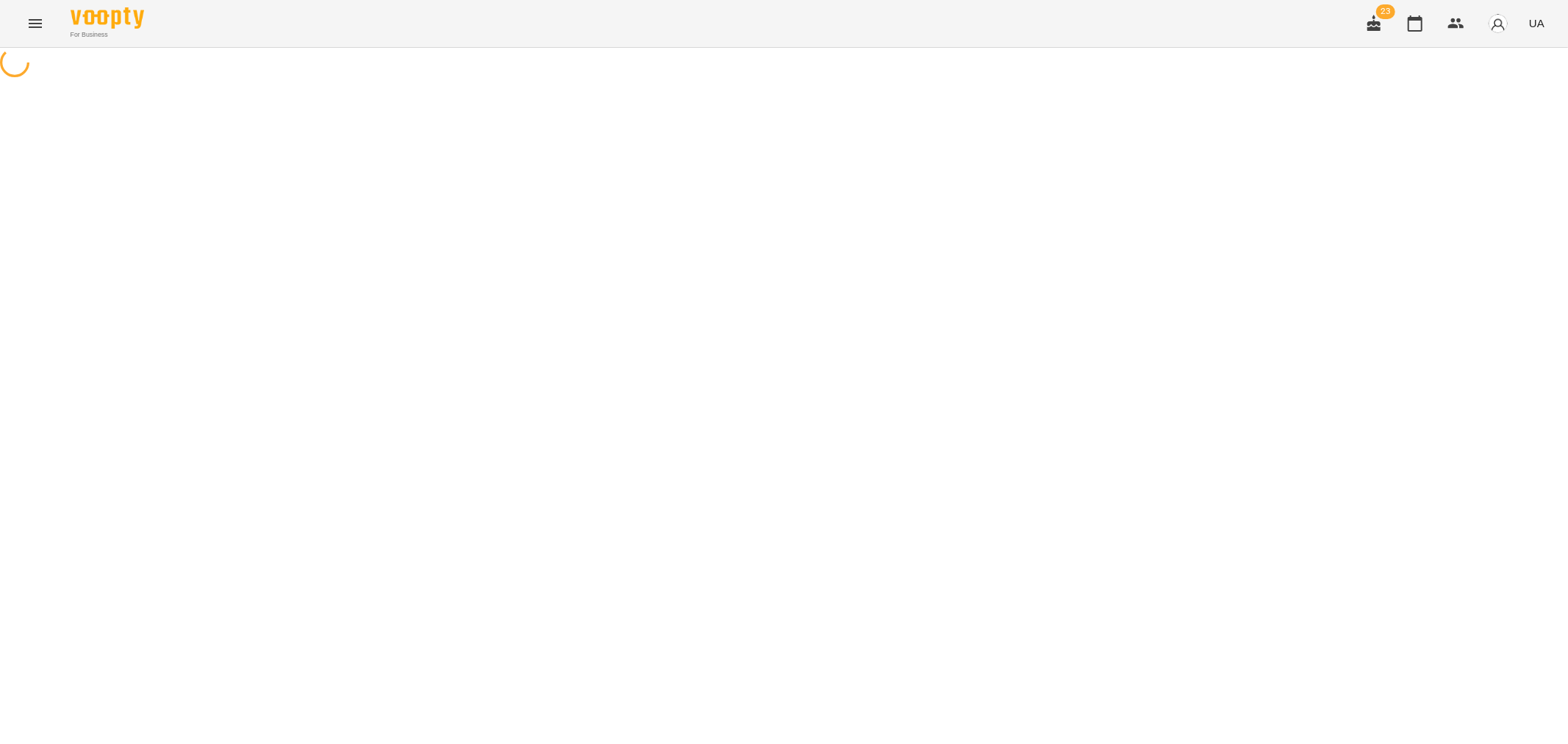
select select "*"
select select "*******"
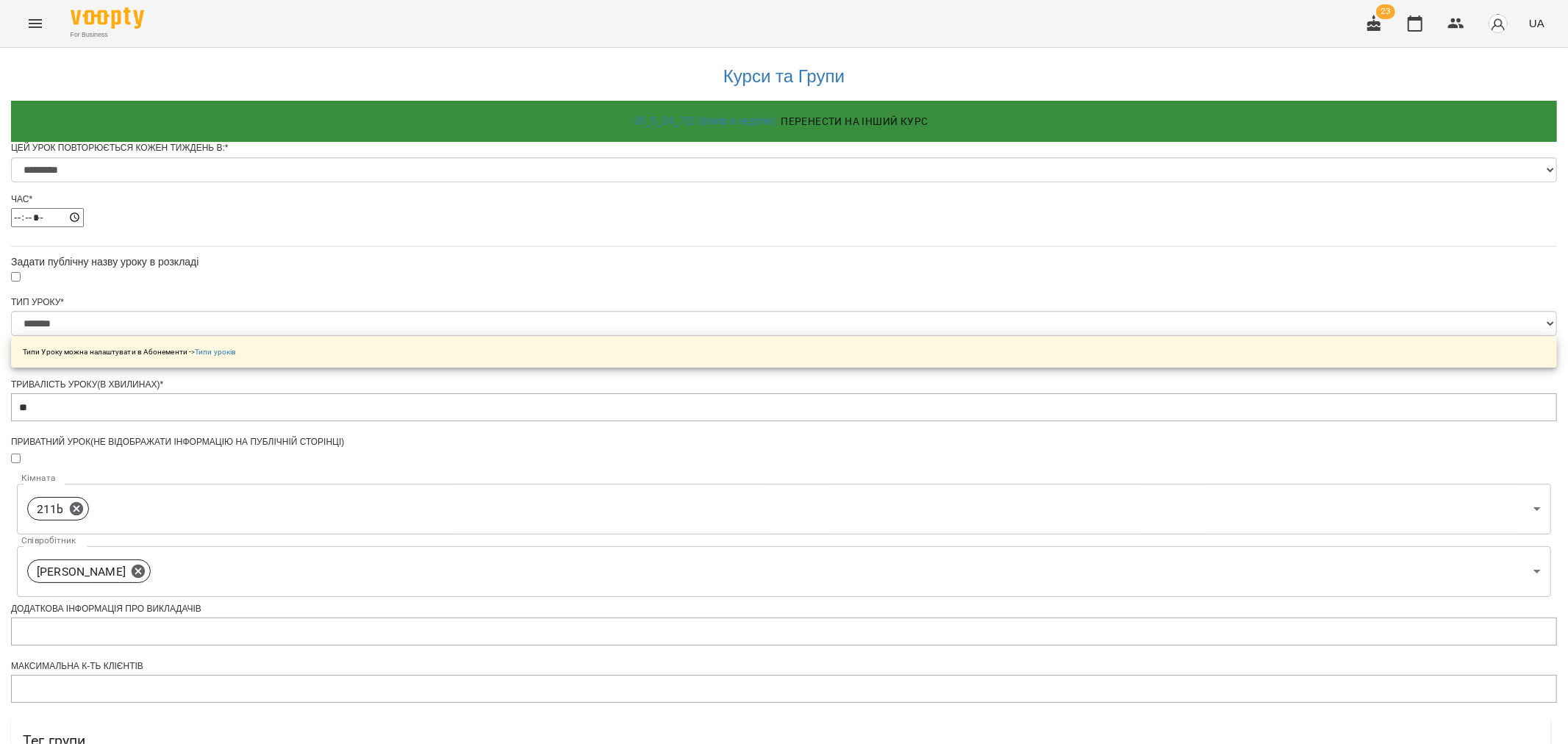
scroll to position [578, 0]
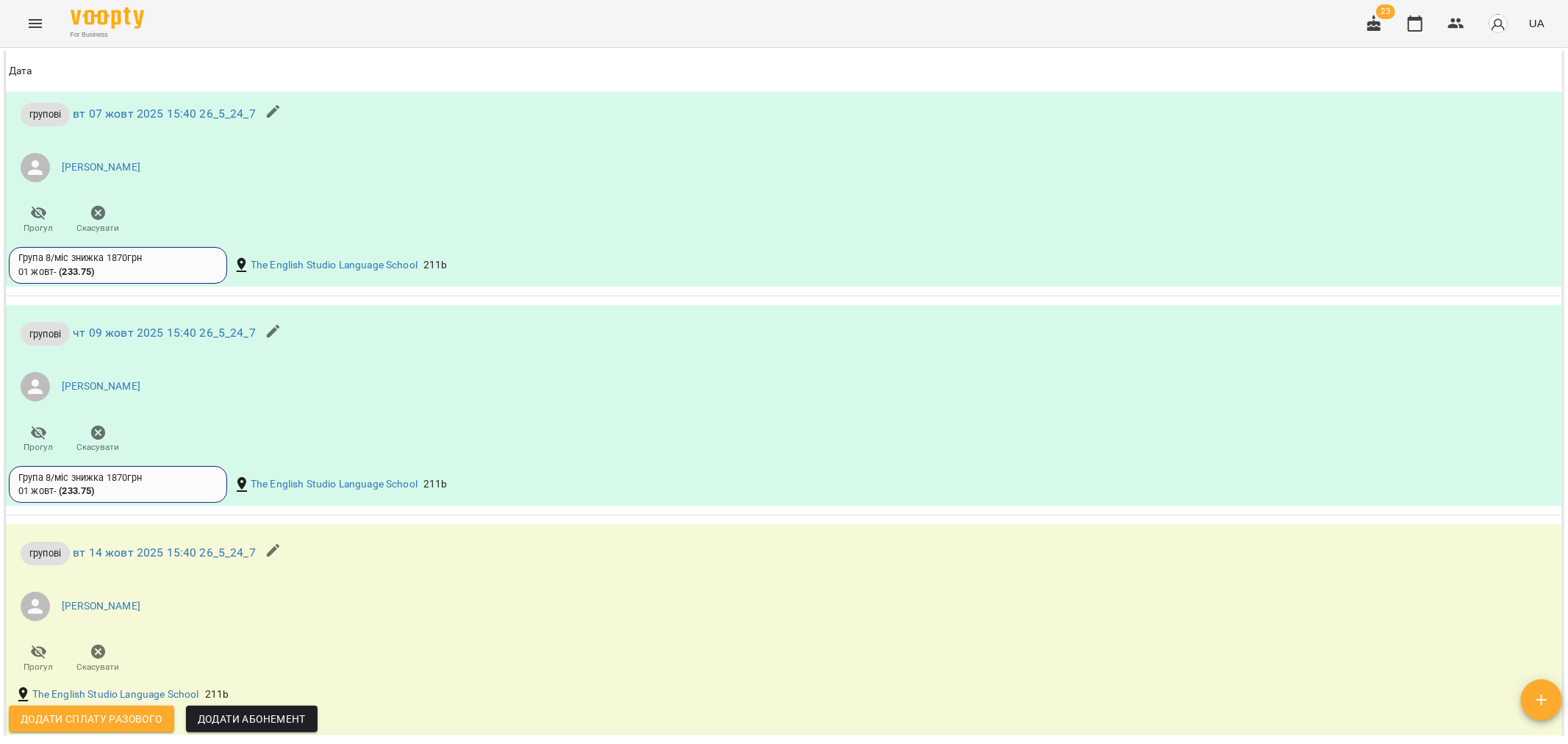
scroll to position [1471, 0]
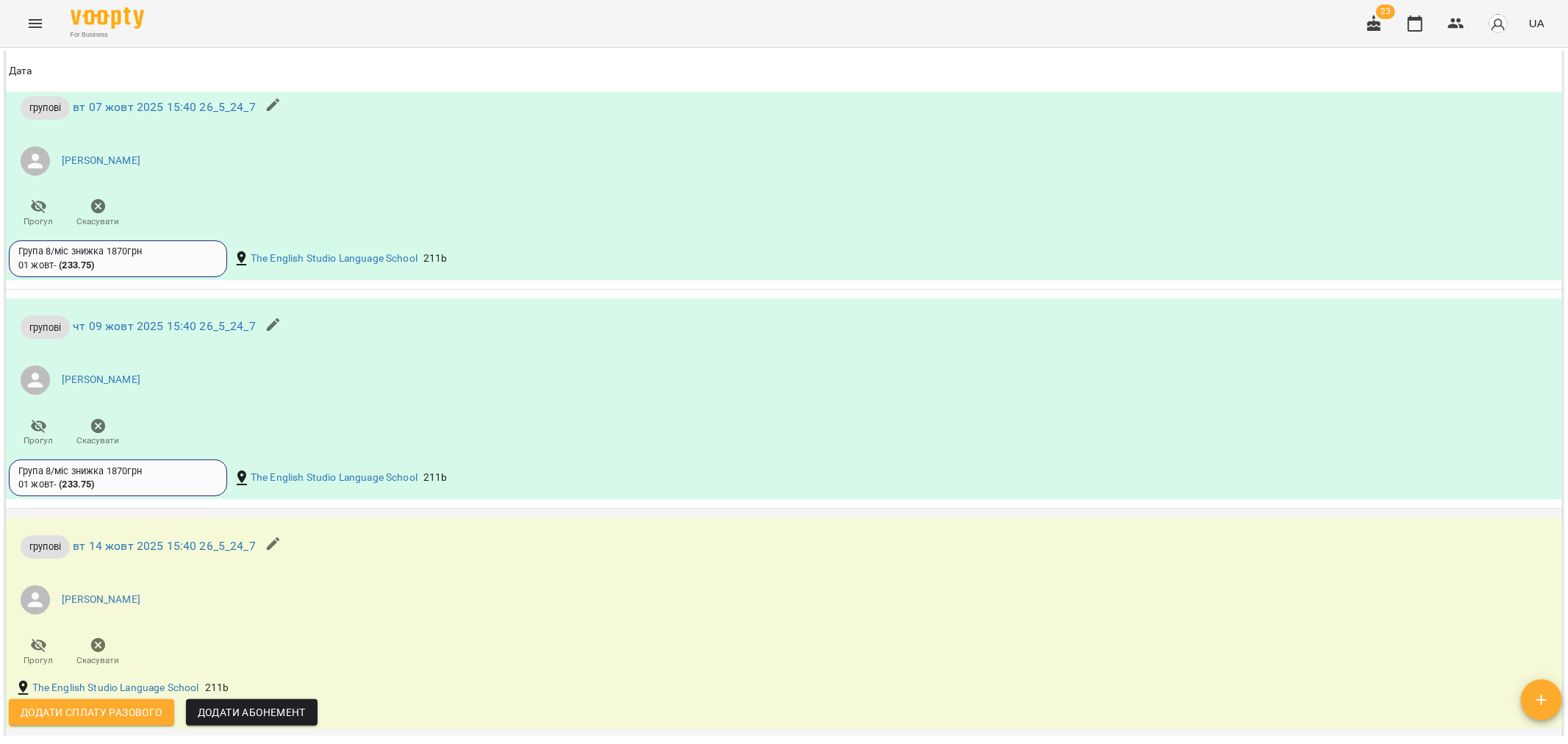
click at [85, 651] on span "Скасувати" at bounding box center [98, 651] width 42 height 29
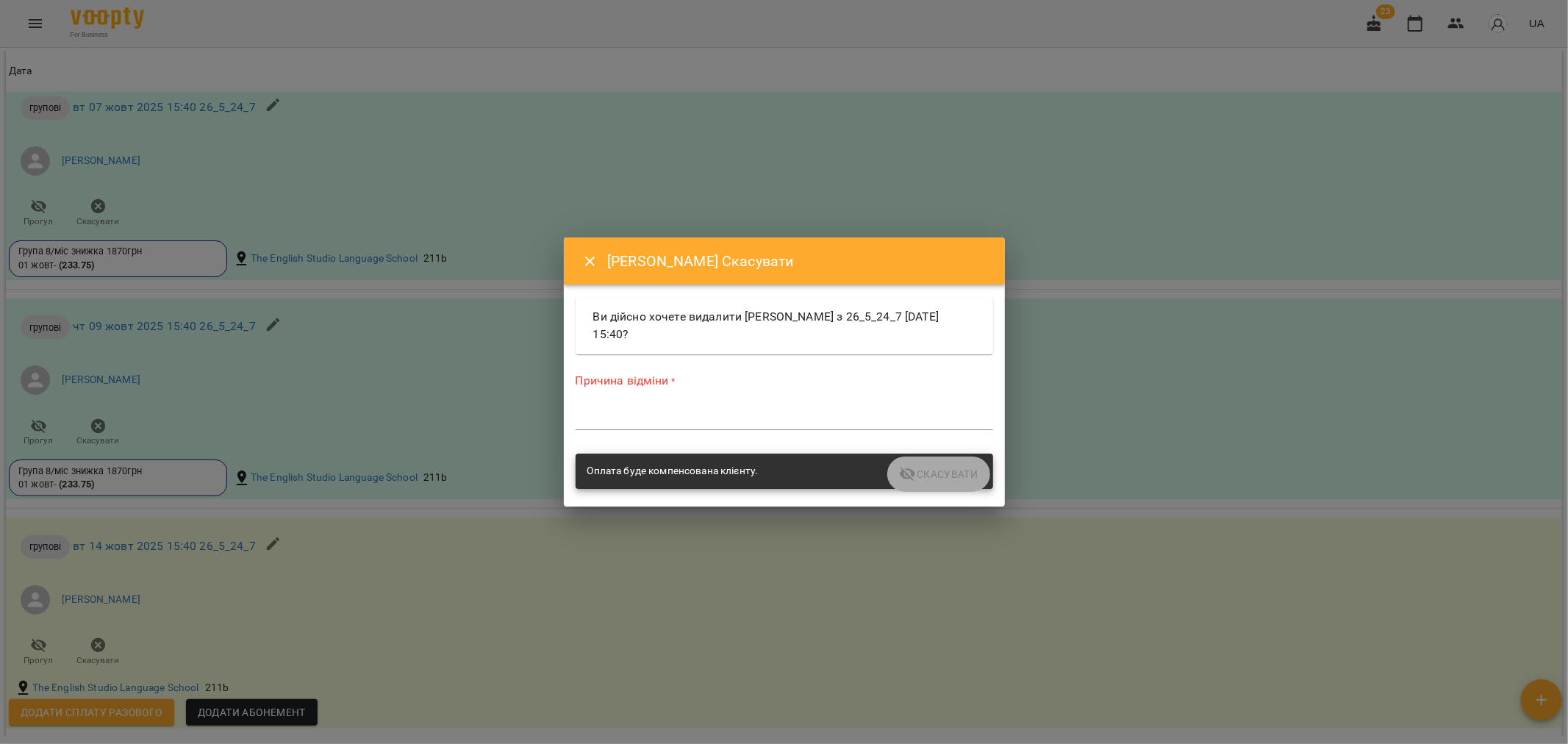
click at [662, 410] on div "*" at bounding box center [784, 419] width 418 height 24
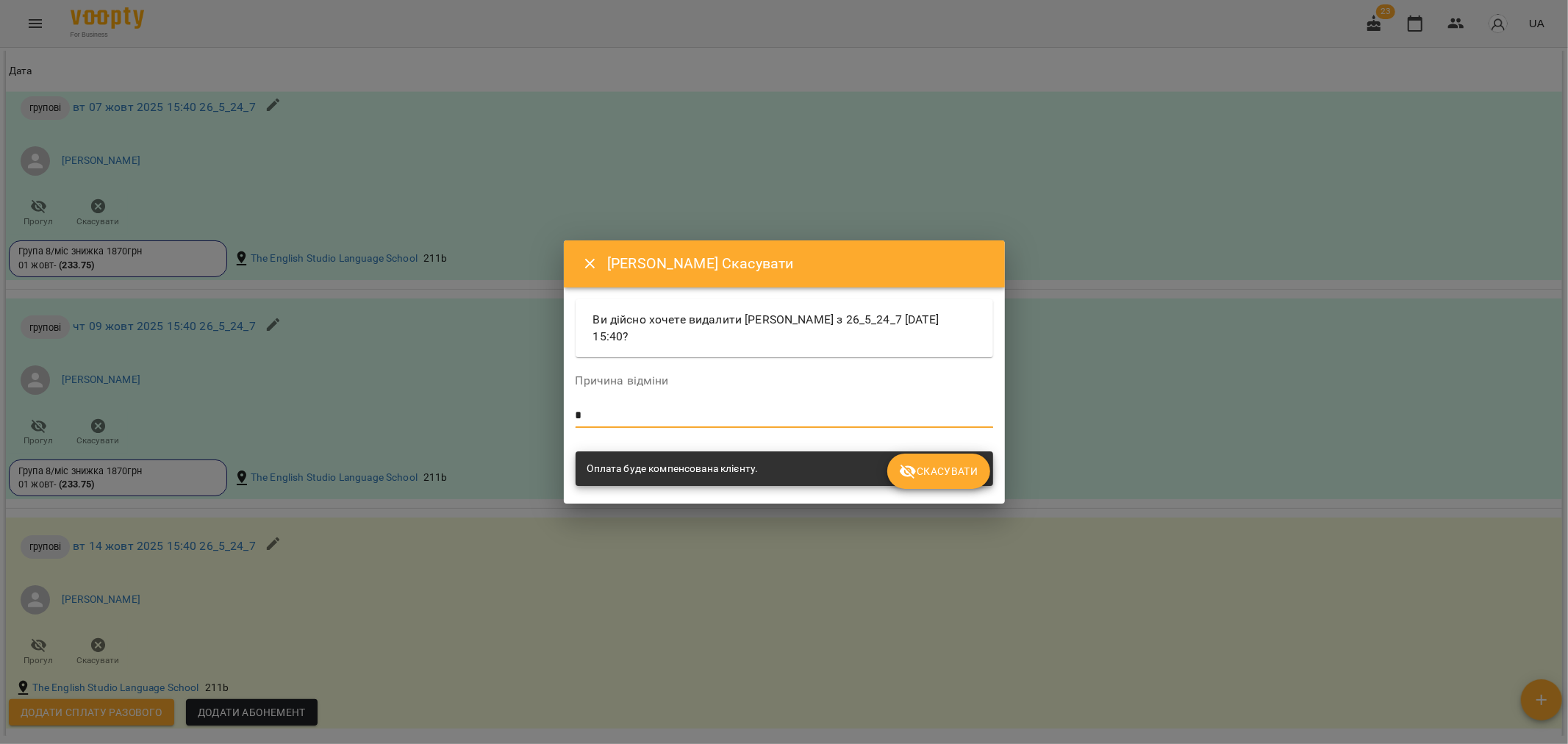
type textarea "*"
click at [953, 466] on span "Скасувати" at bounding box center [938, 472] width 78 height 18
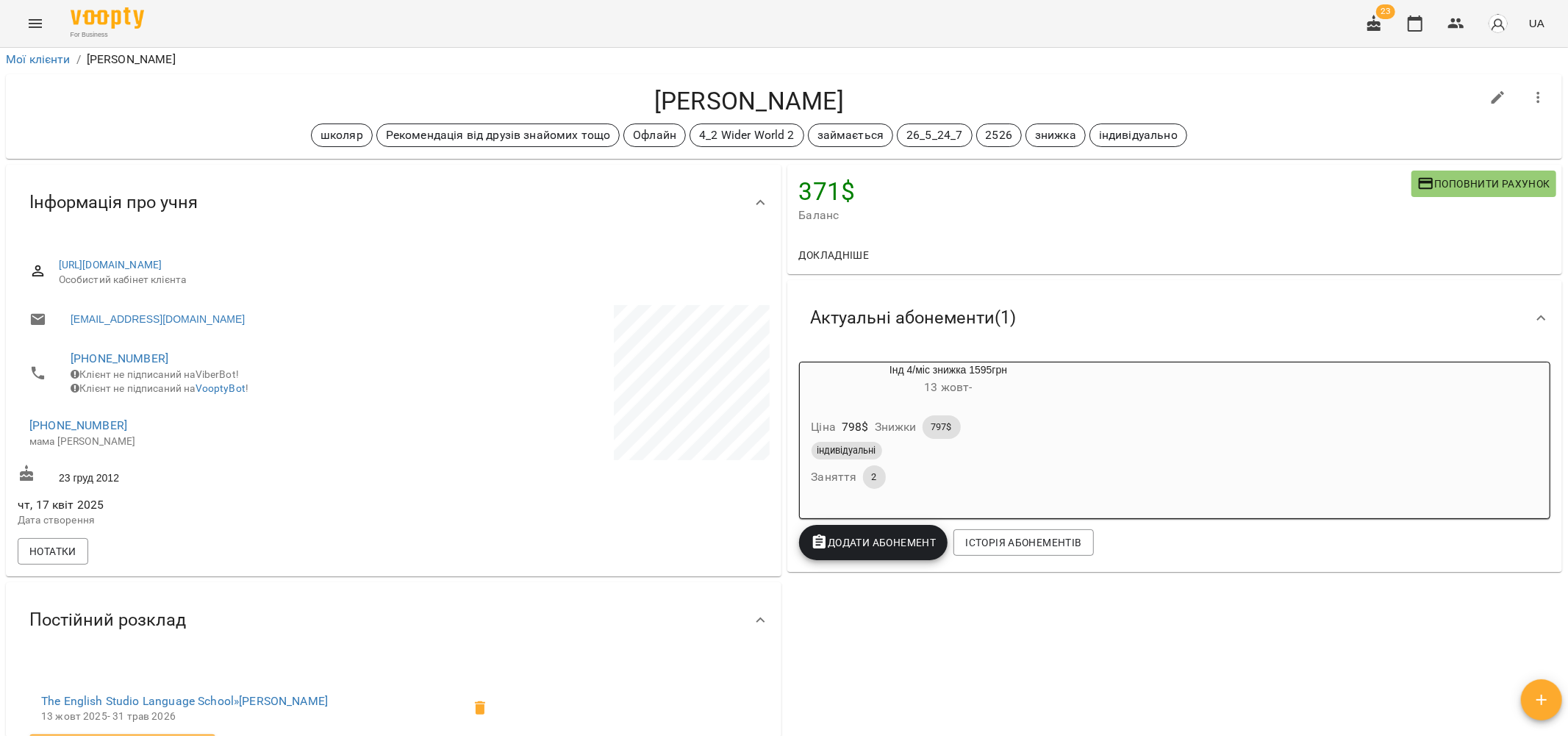
scroll to position [0, 0]
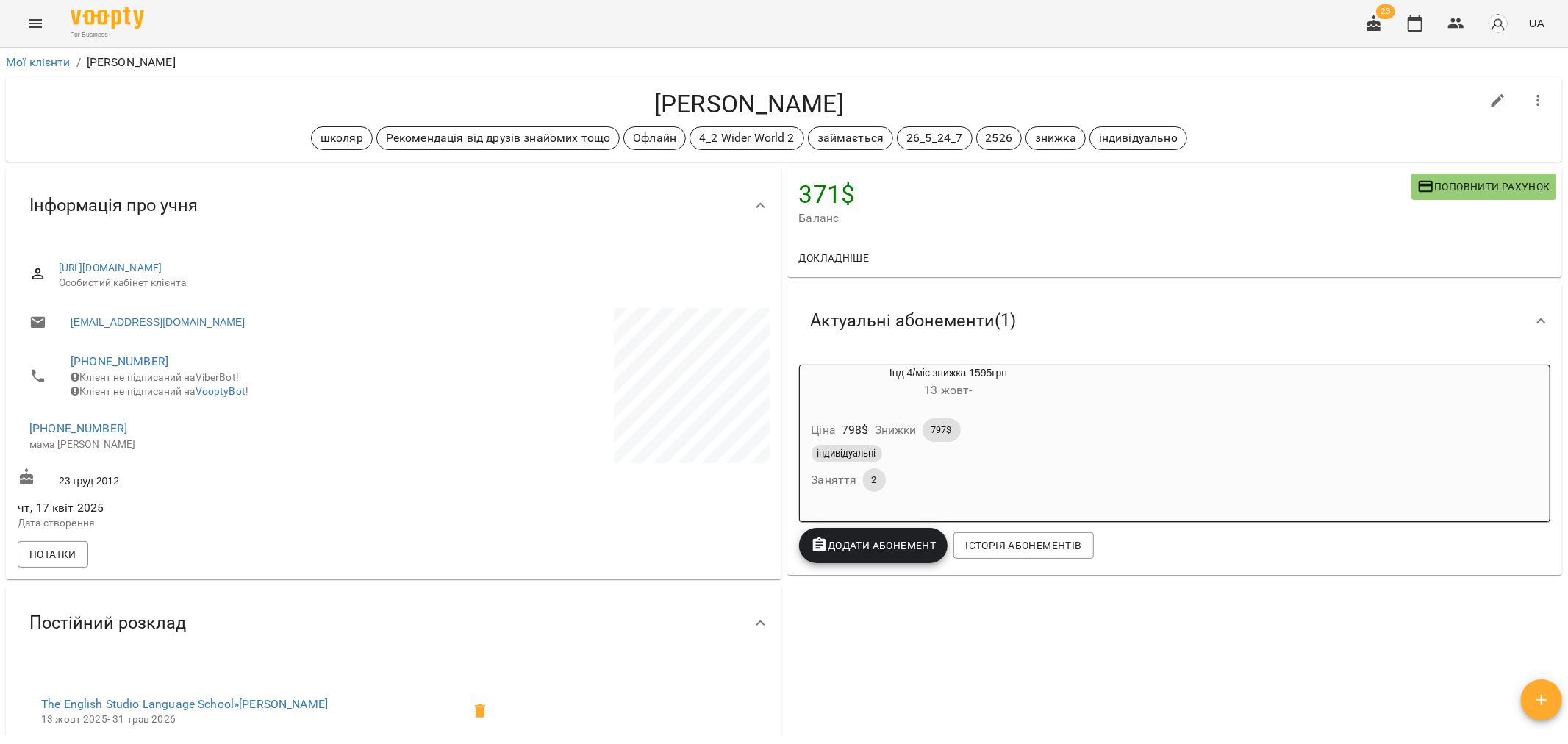
click at [1491, 94] on icon "button" at bounding box center [1498, 101] width 13 height 13
select select "**"
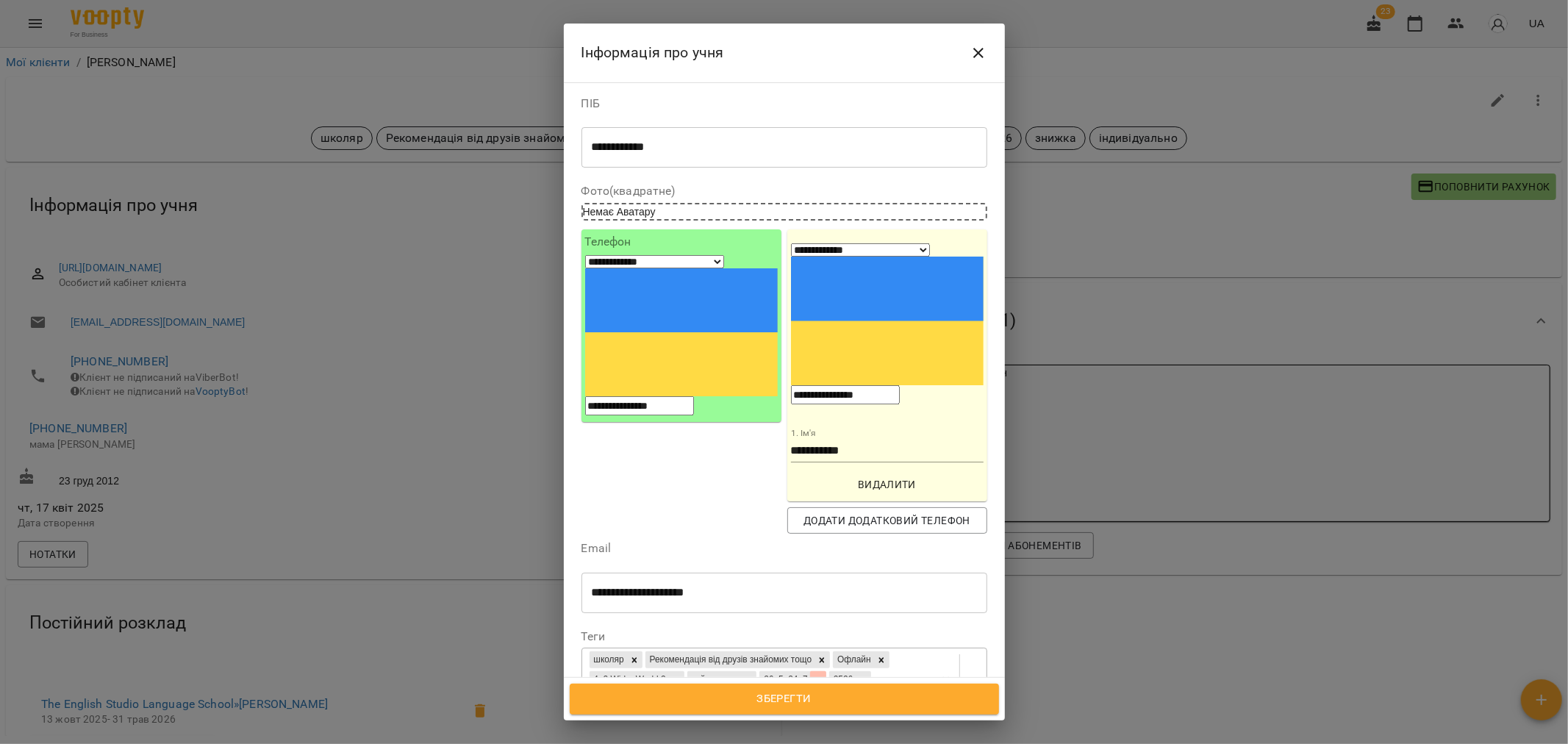
click at [823, 675] on icon at bounding box center [818, 680] width 10 height 10
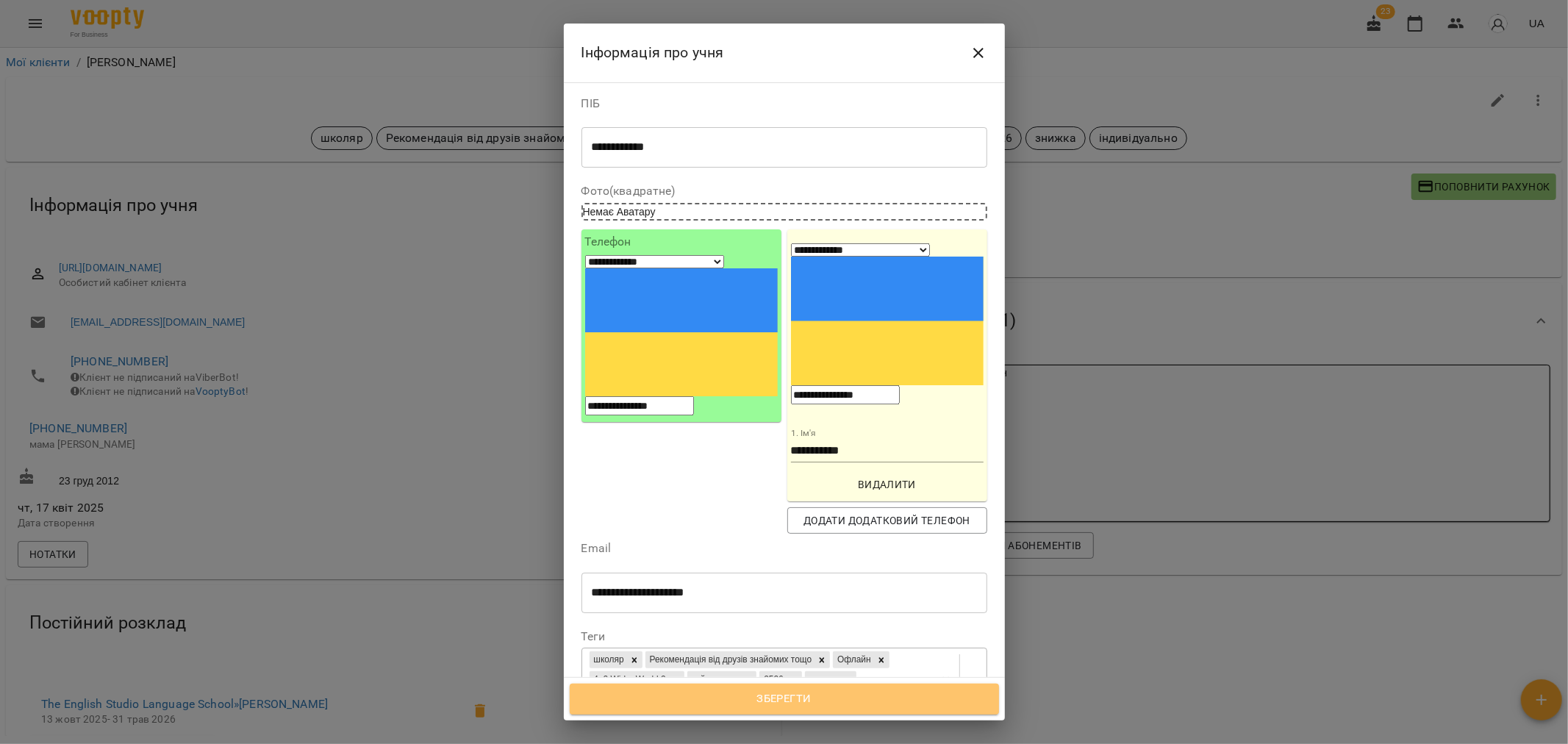
click at [770, 695] on span "Зберегти" at bounding box center [784, 699] width 397 height 19
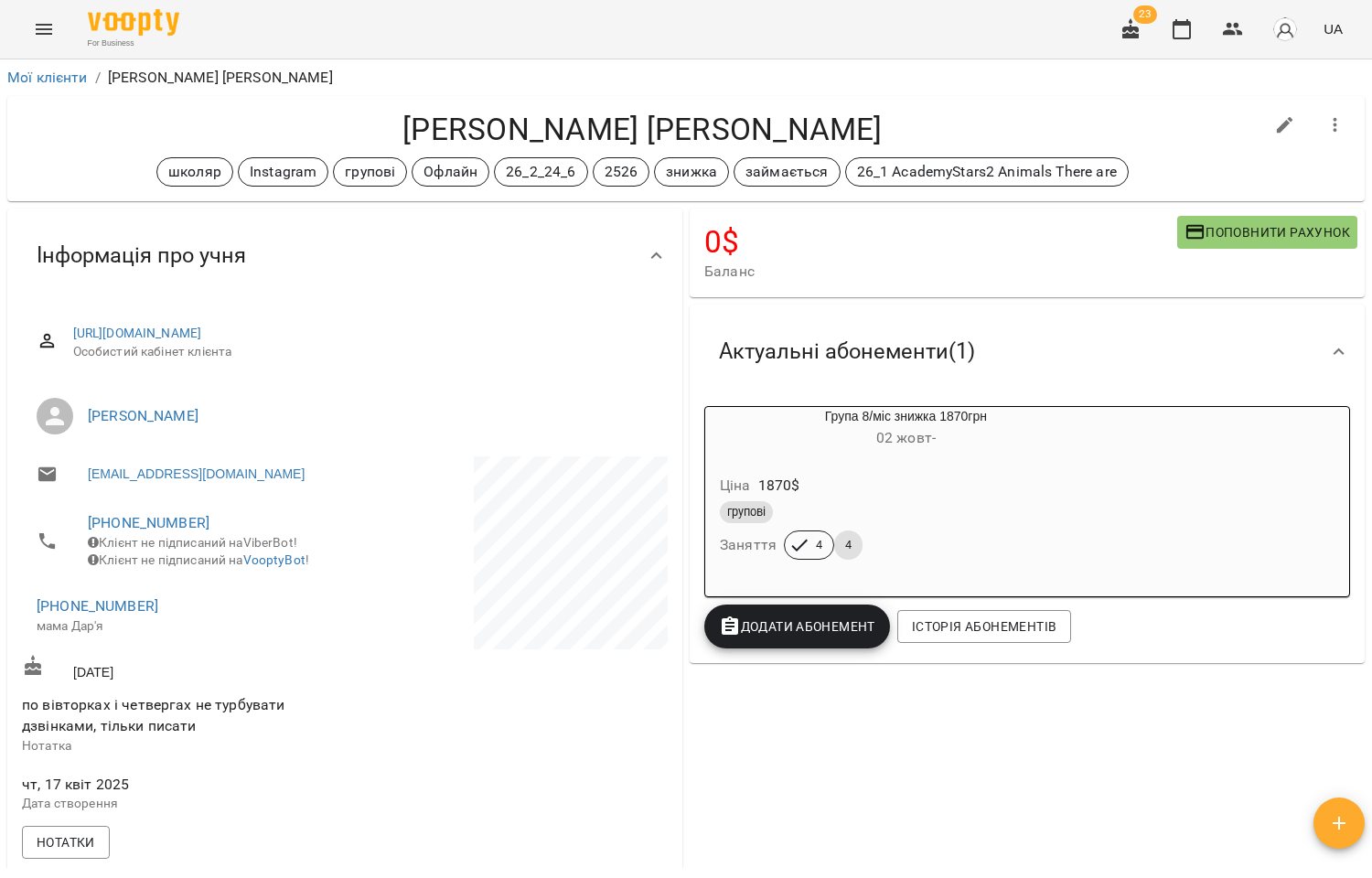
click at [788, 747] on div "0 $ [PERSON_NAME] рахунок Актуальні абонементи ( 1 ) Група 8/міс знижка 1870грн…" at bounding box center [1027, 825] width 682 height 1240
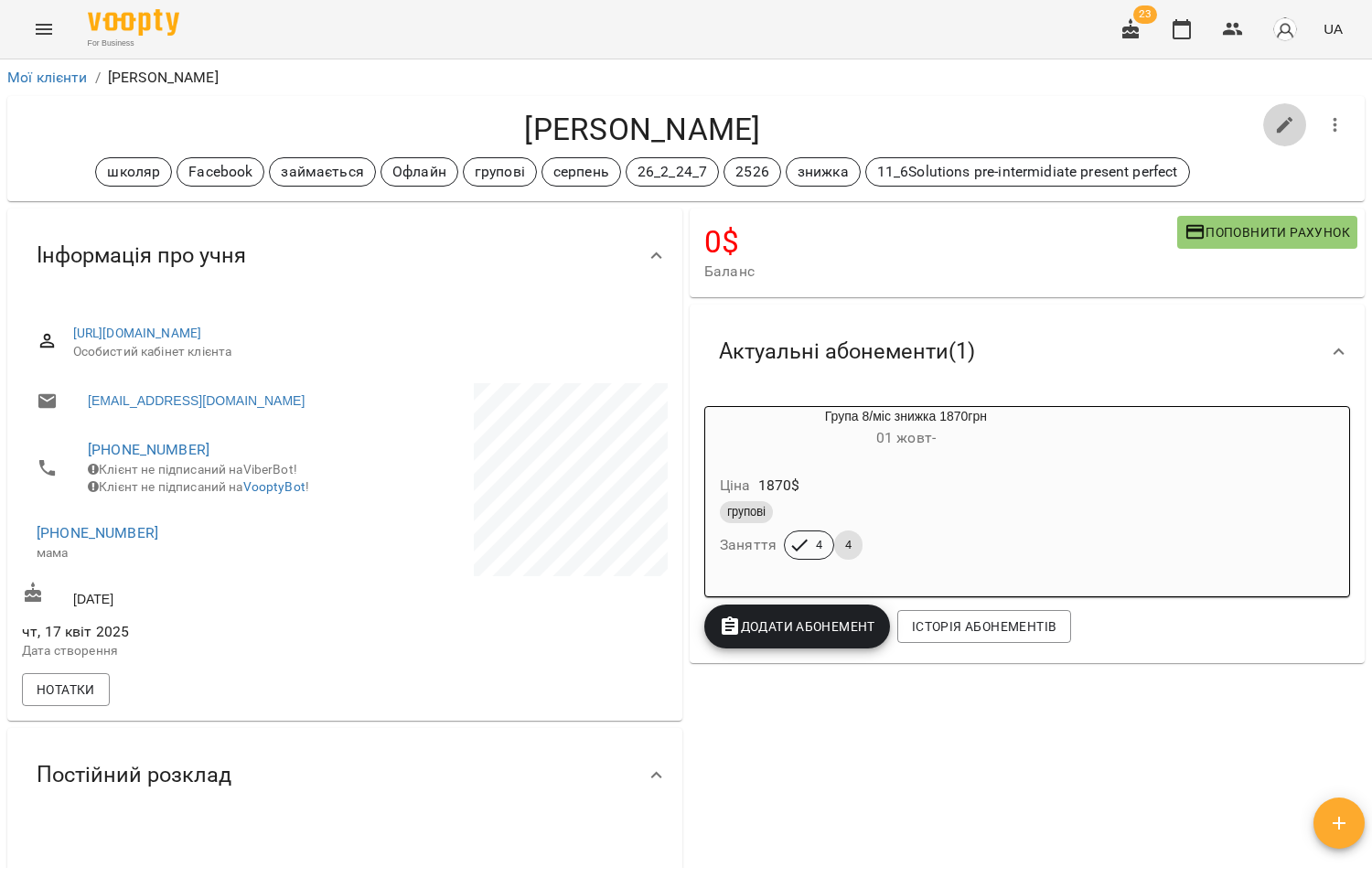
click at [1276, 126] on icon "button" at bounding box center [1285, 125] width 17 height 17
select select "**"
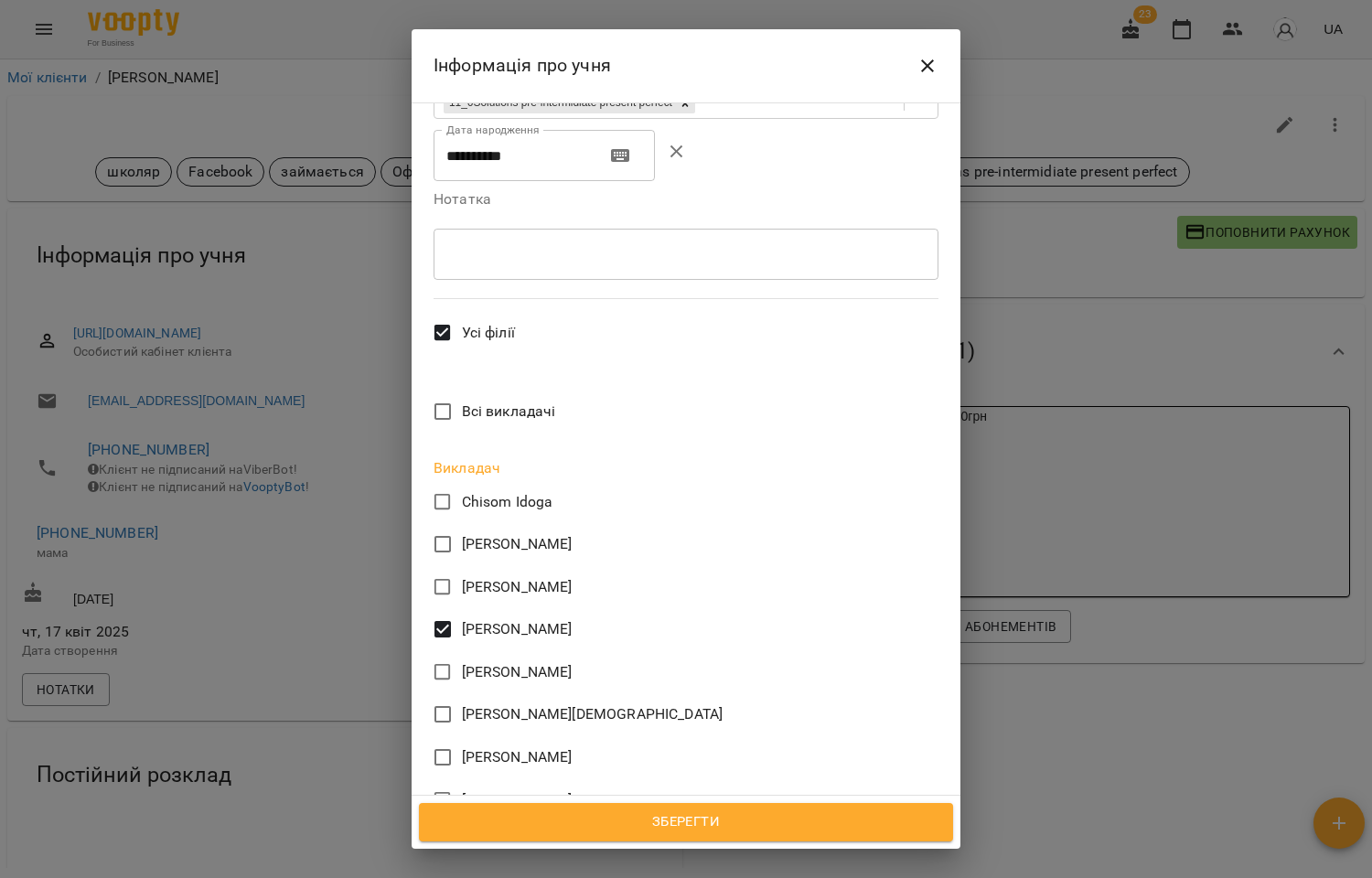
scroll to position [812, 0]
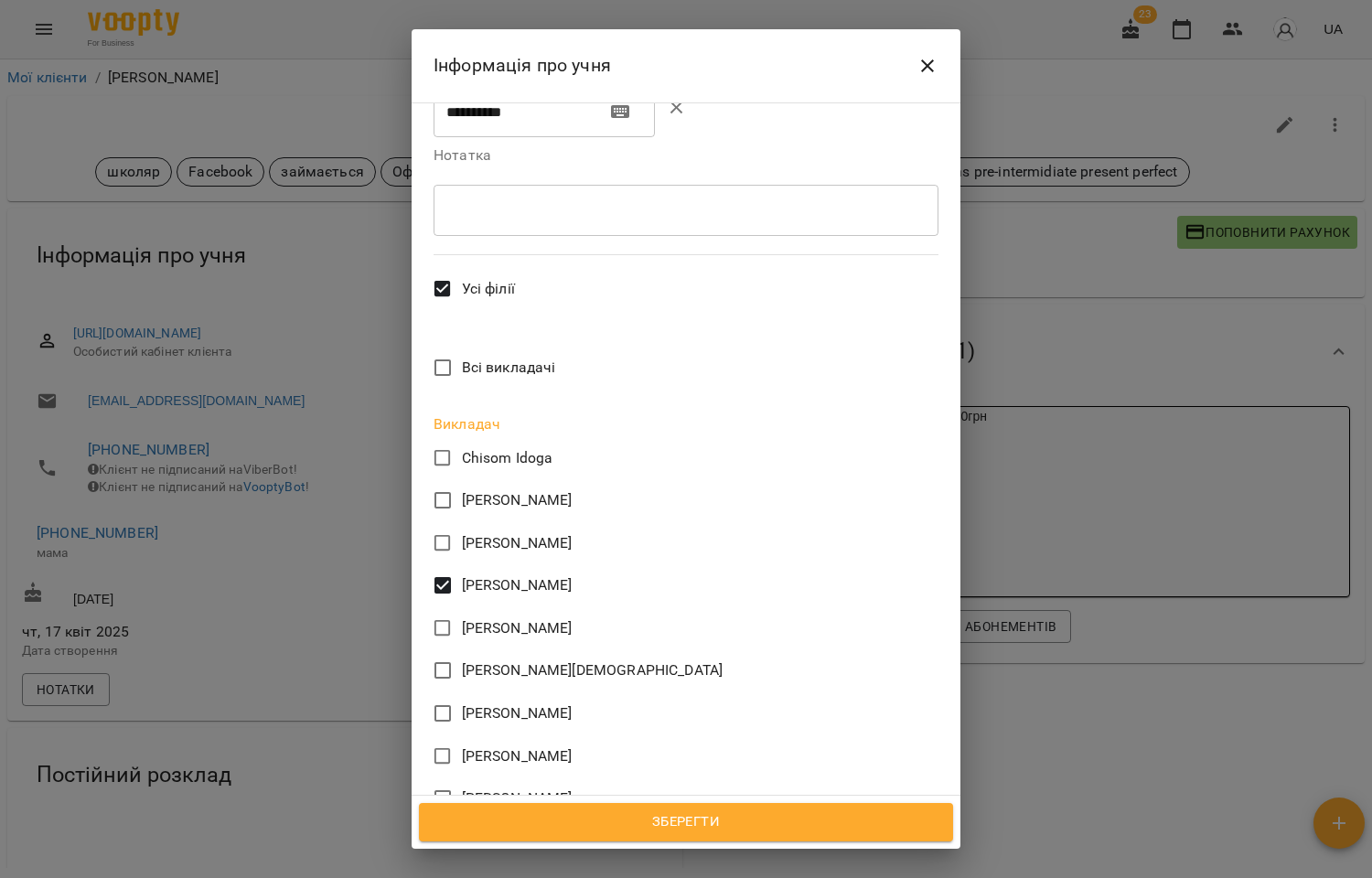
click at [702, 818] on span "Зберегти" at bounding box center [686, 822] width 494 height 24
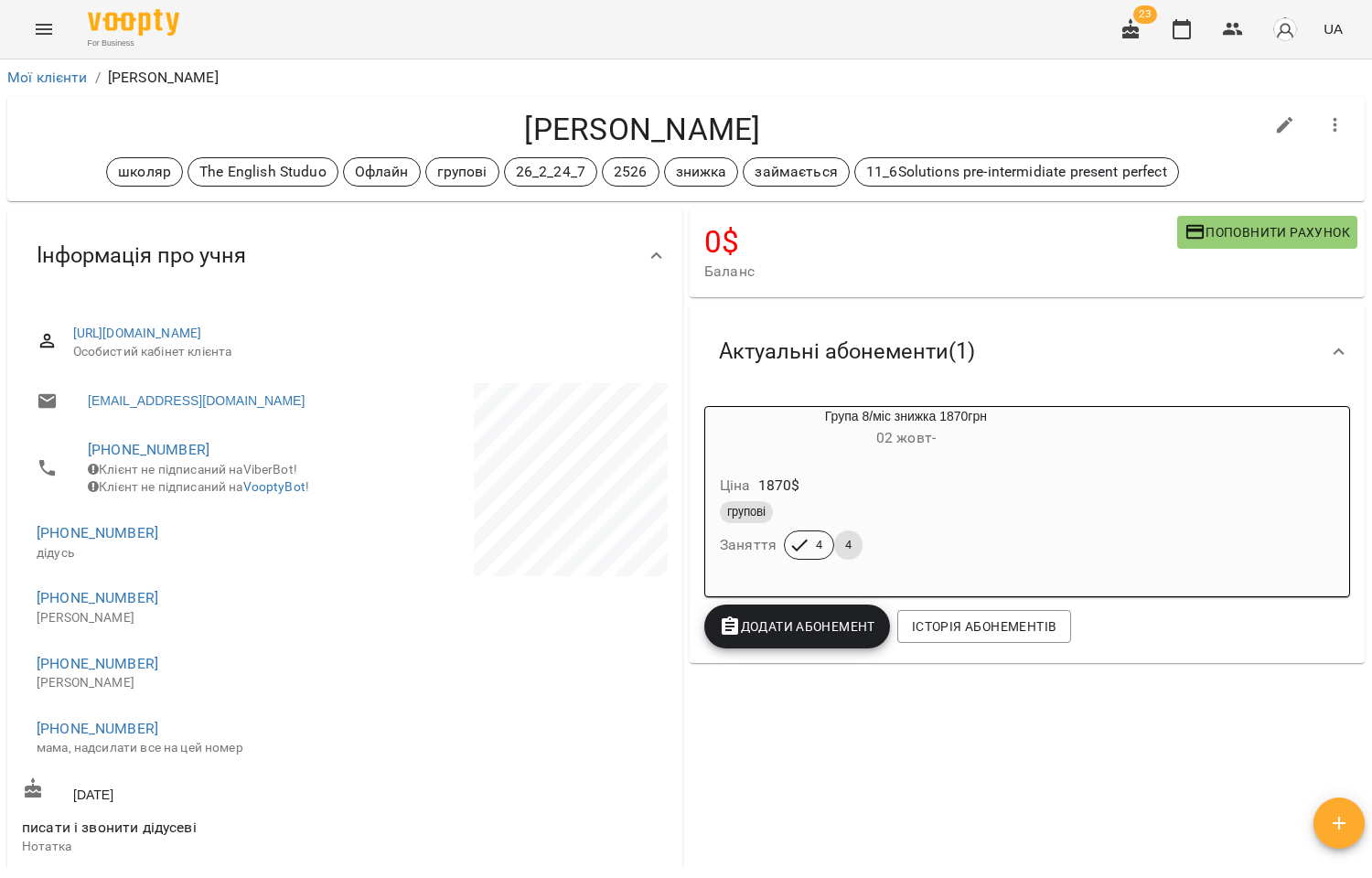
click at [1274, 122] on icon "button" at bounding box center [1285, 125] width 22 height 22
select select "**"
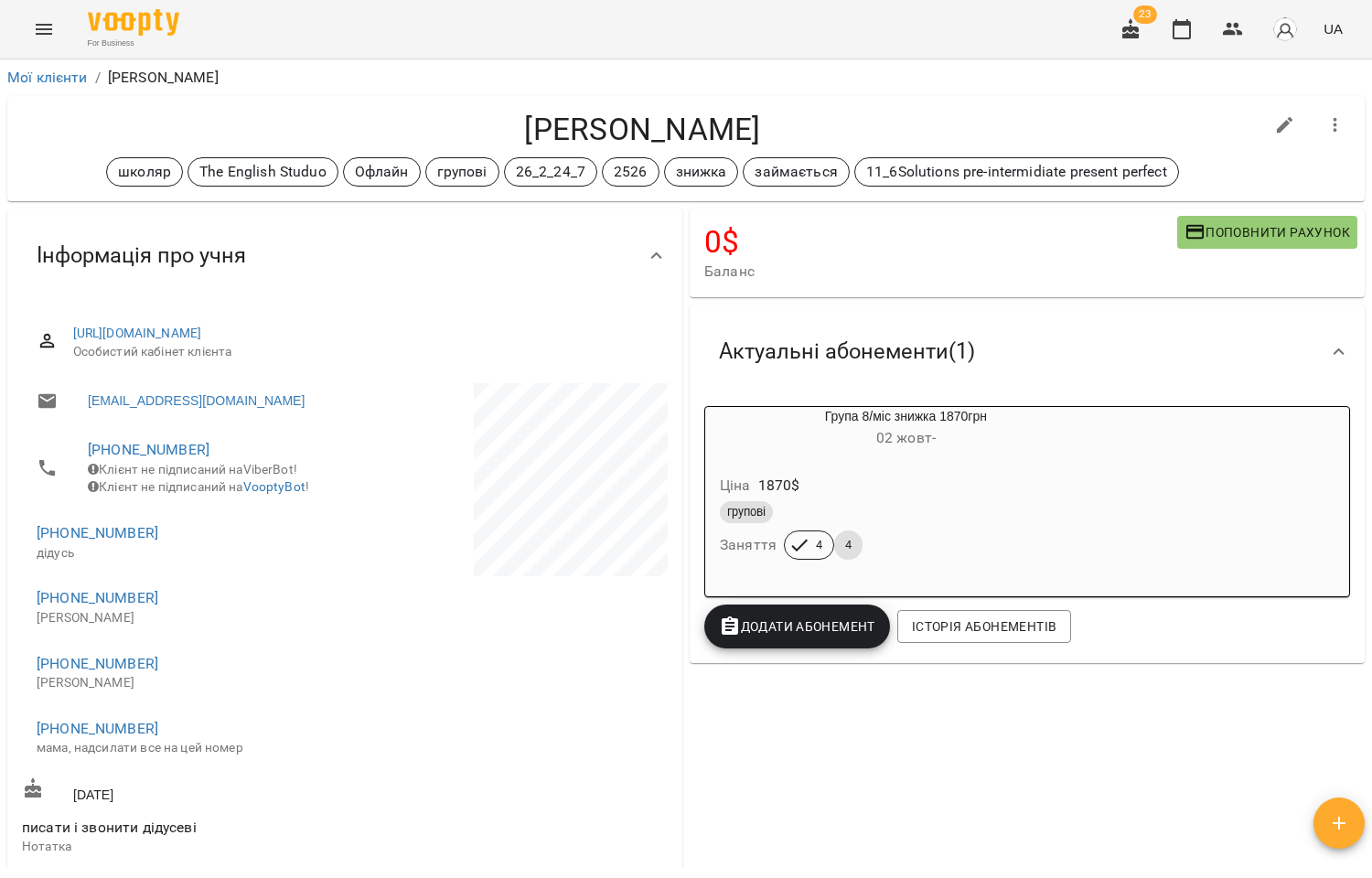
select select "**"
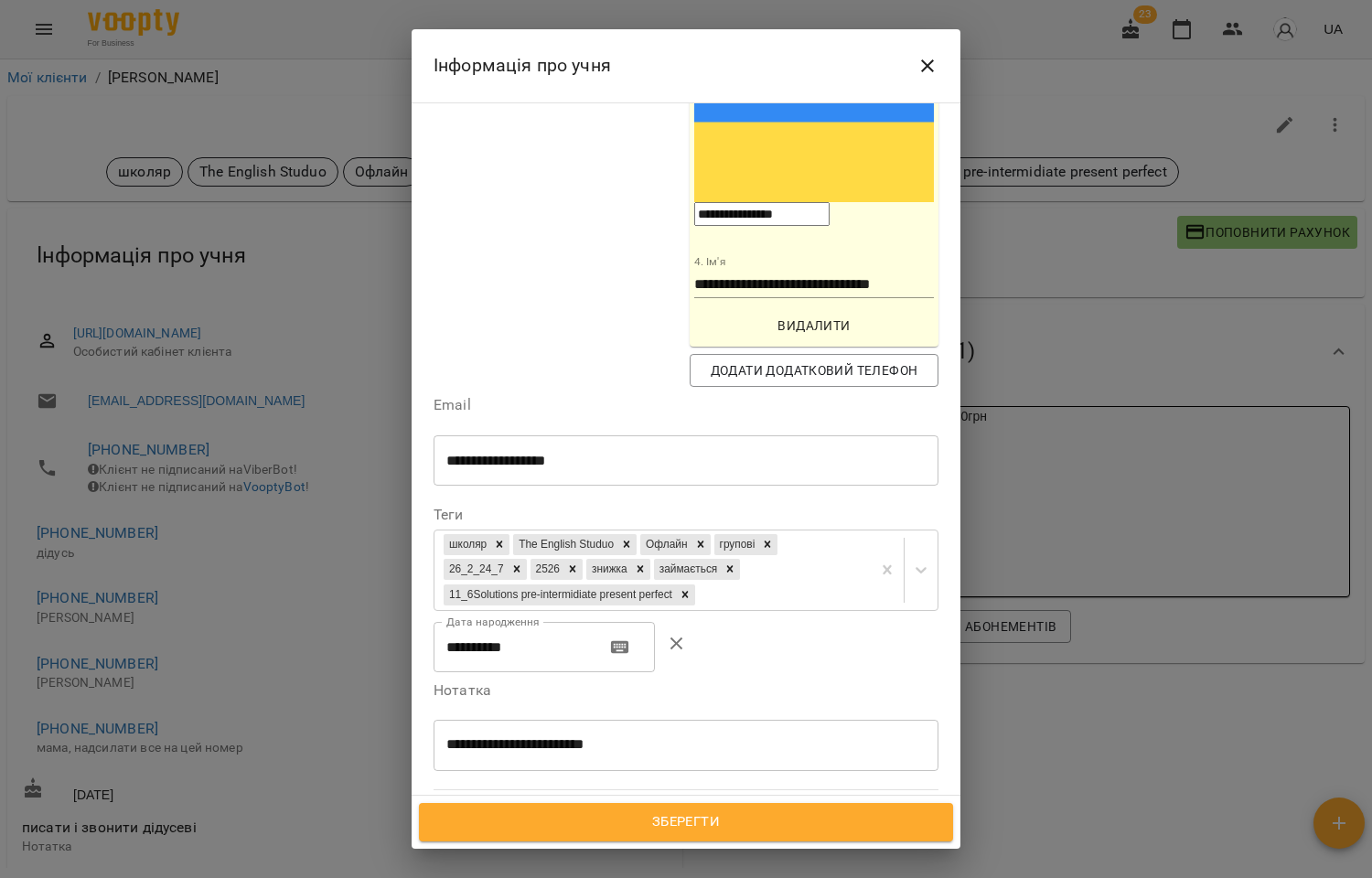
scroll to position [1321, 0]
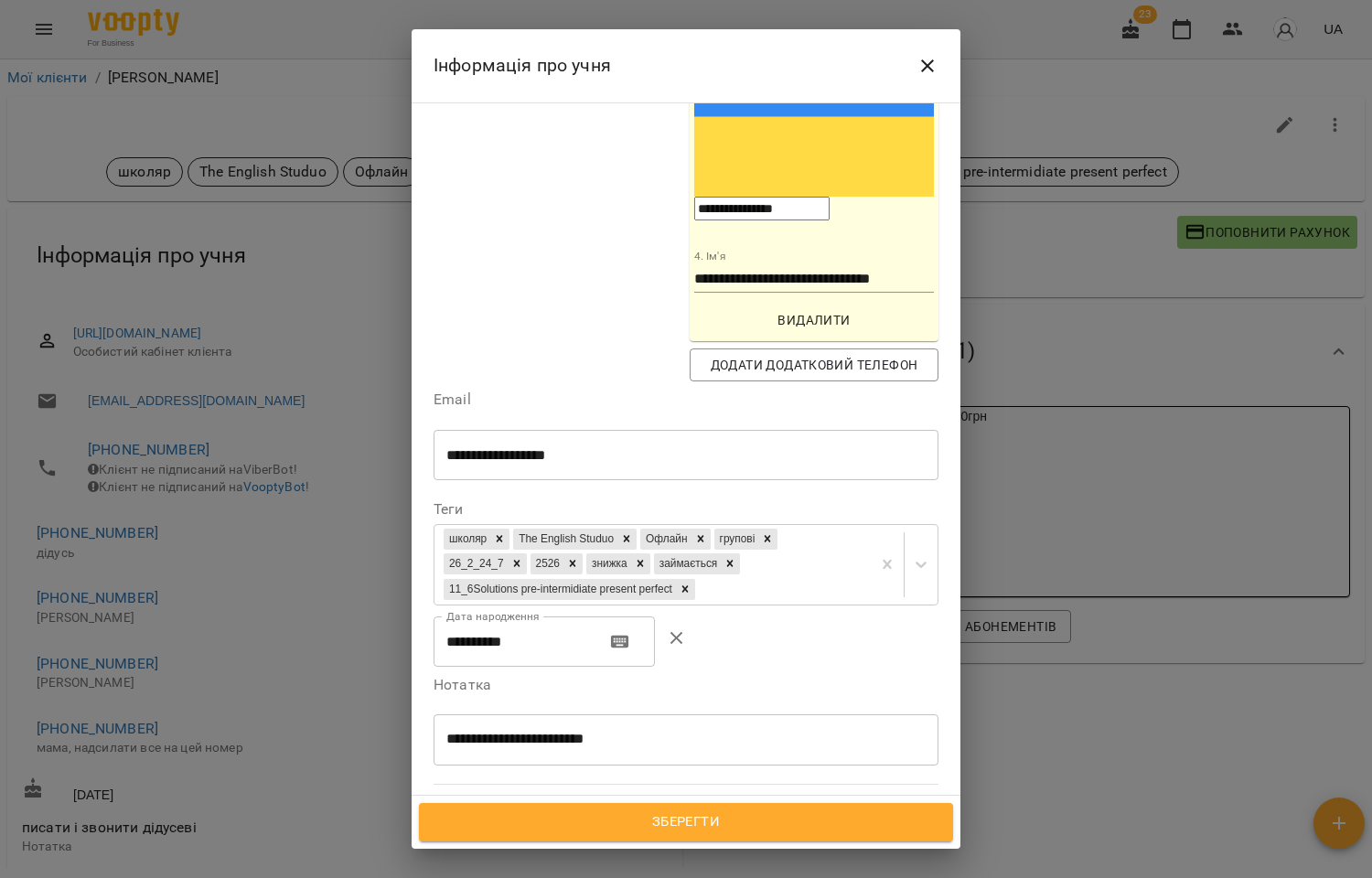
click at [710, 818] on span "Зберегти" at bounding box center [686, 822] width 494 height 24
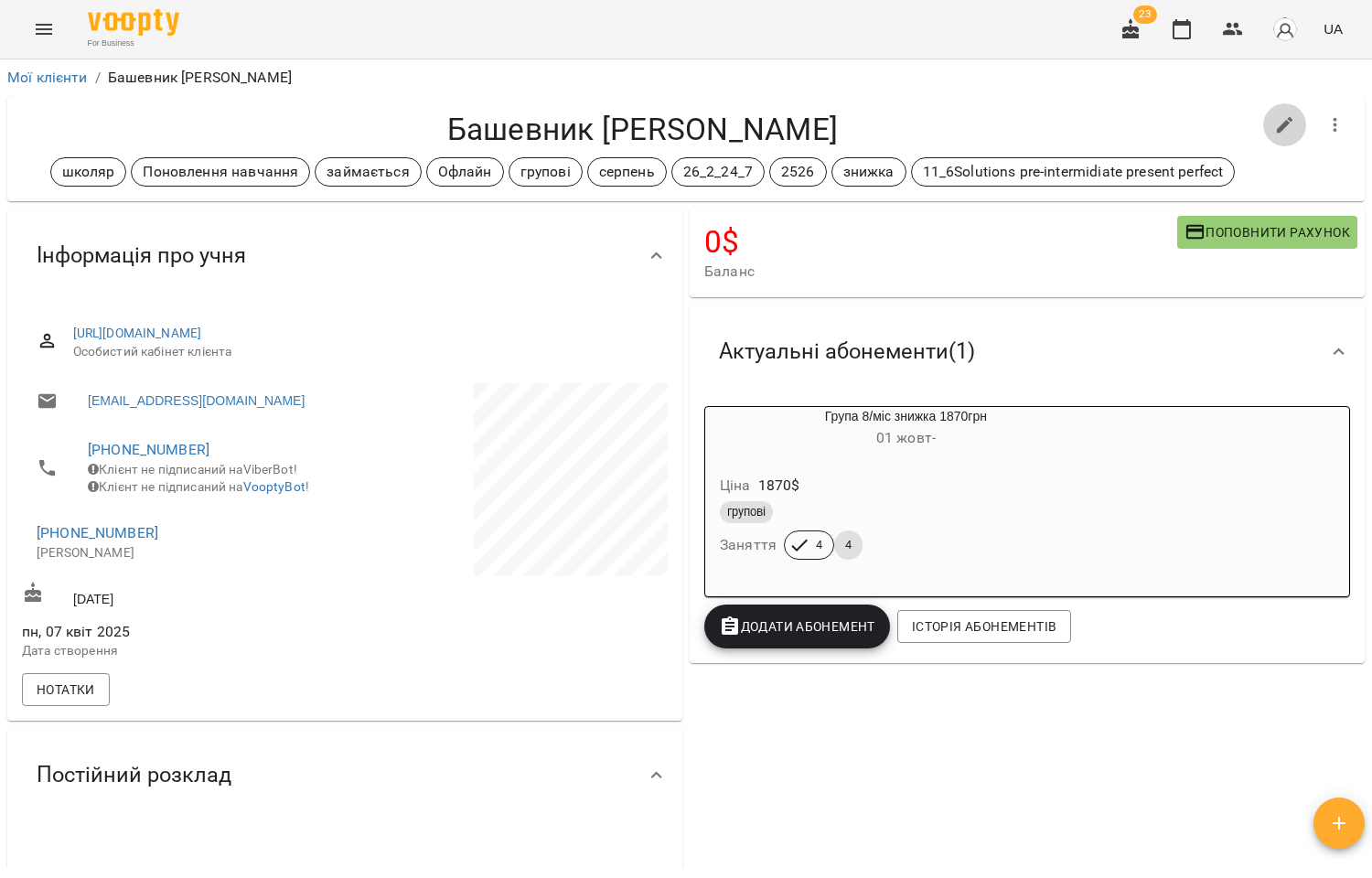
click at [1276, 124] on icon "button" at bounding box center [1285, 125] width 17 height 17
select select "**"
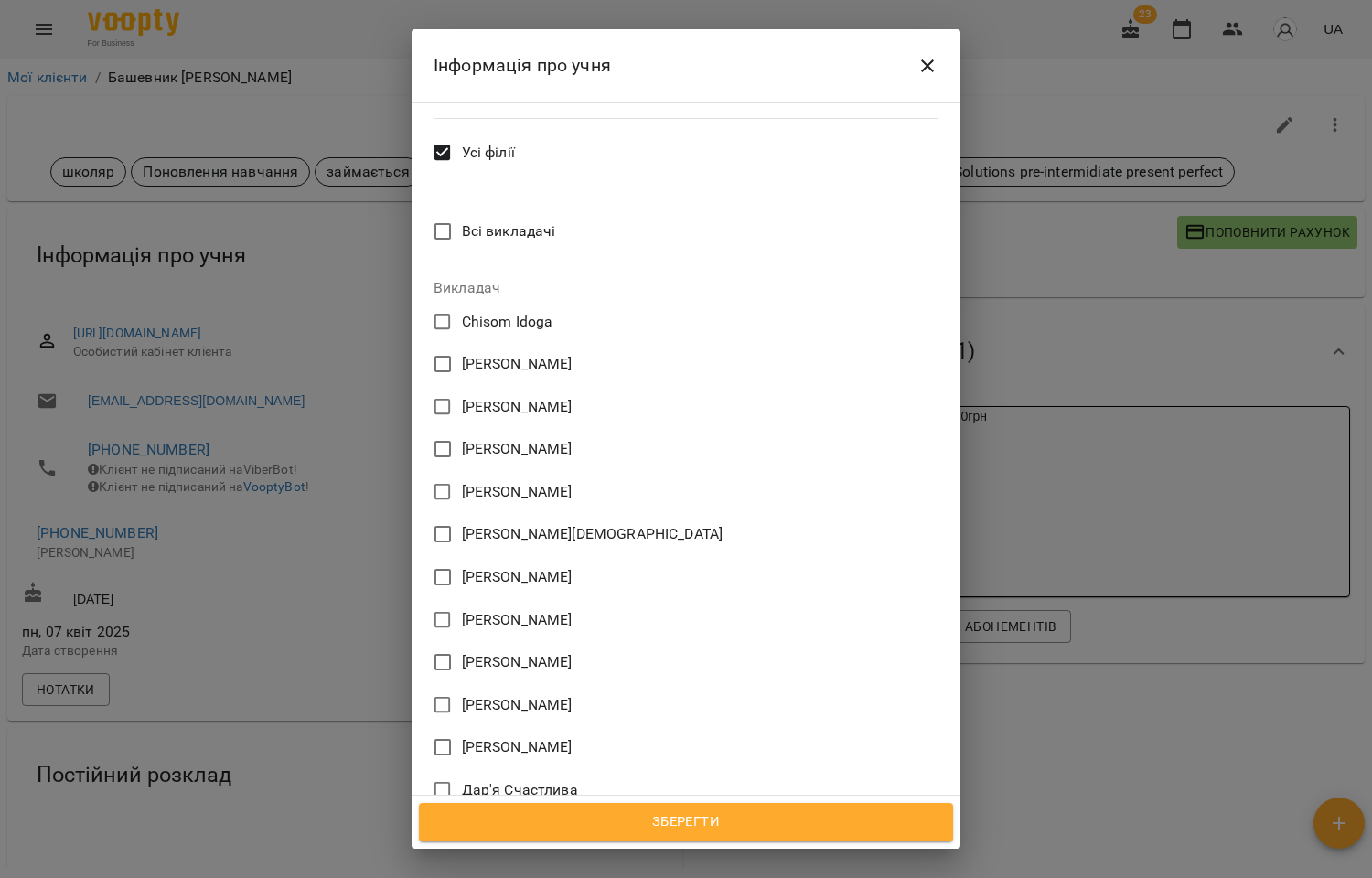
scroll to position [951, 0]
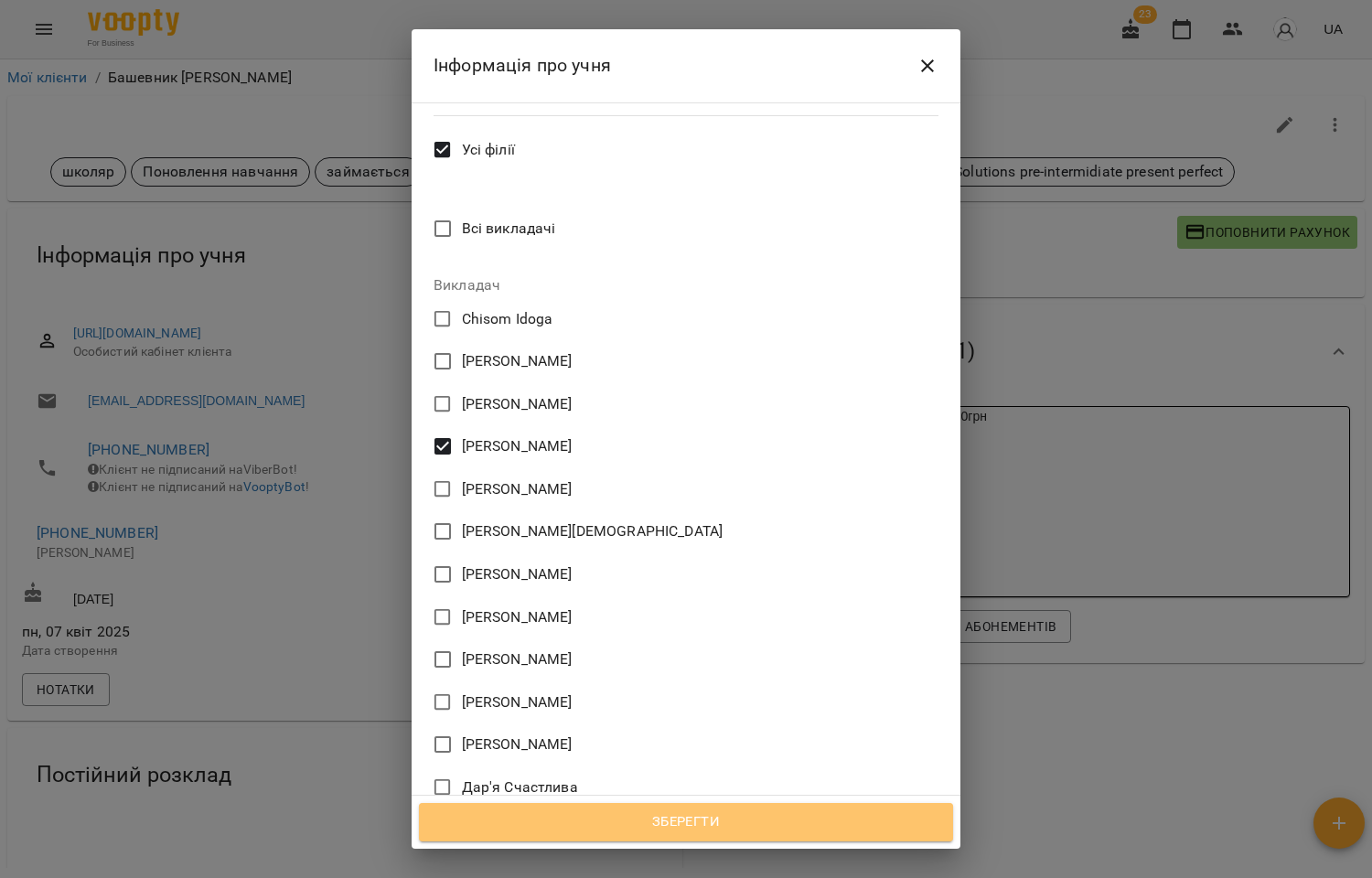
click at [701, 820] on span "Зберегти" at bounding box center [686, 822] width 494 height 24
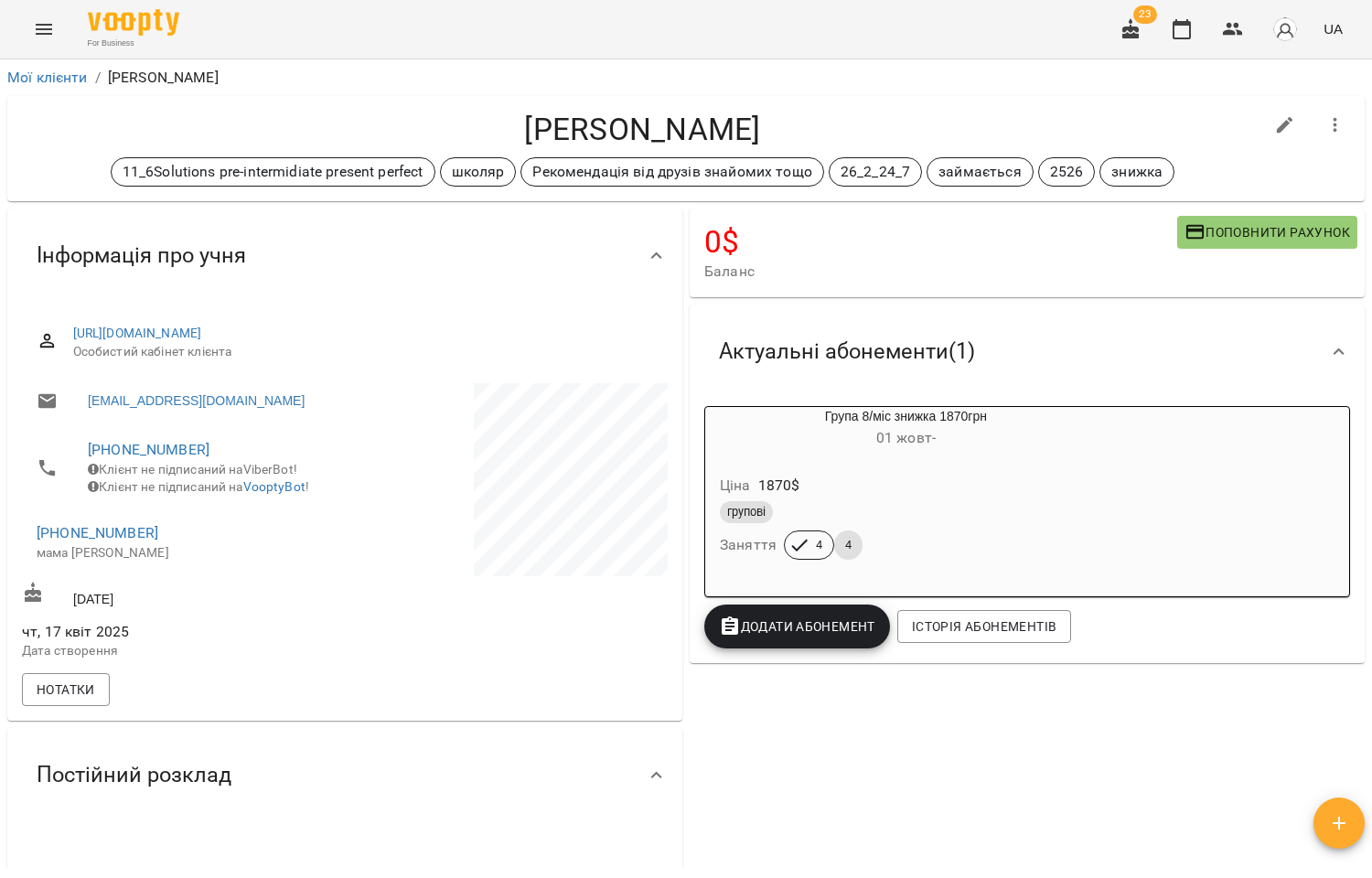
click at [1274, 119] on icon "button" at bounding box center [1285, 125] width 22 height 22
select select "**"
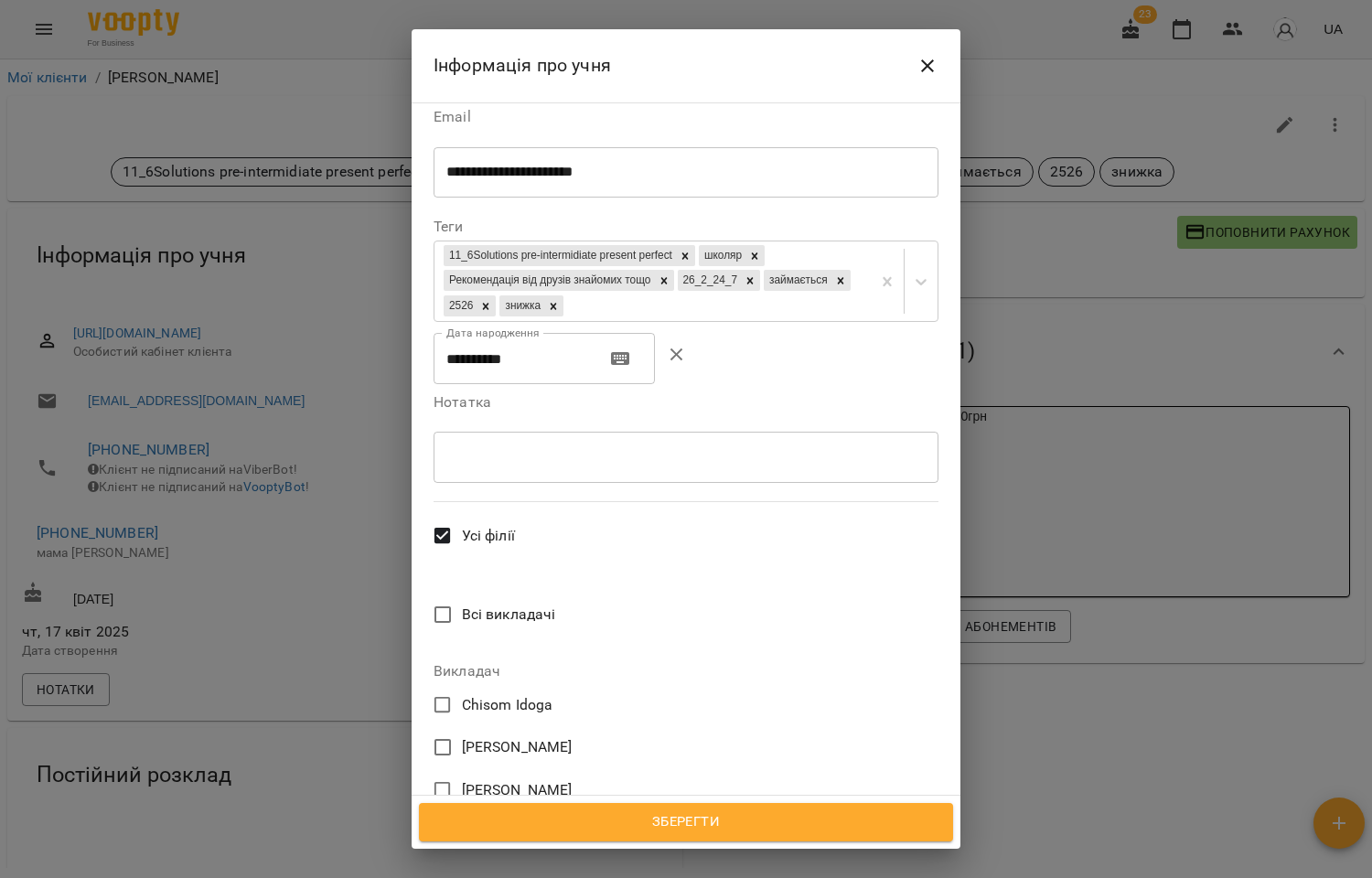
scroll to position [609, 0]
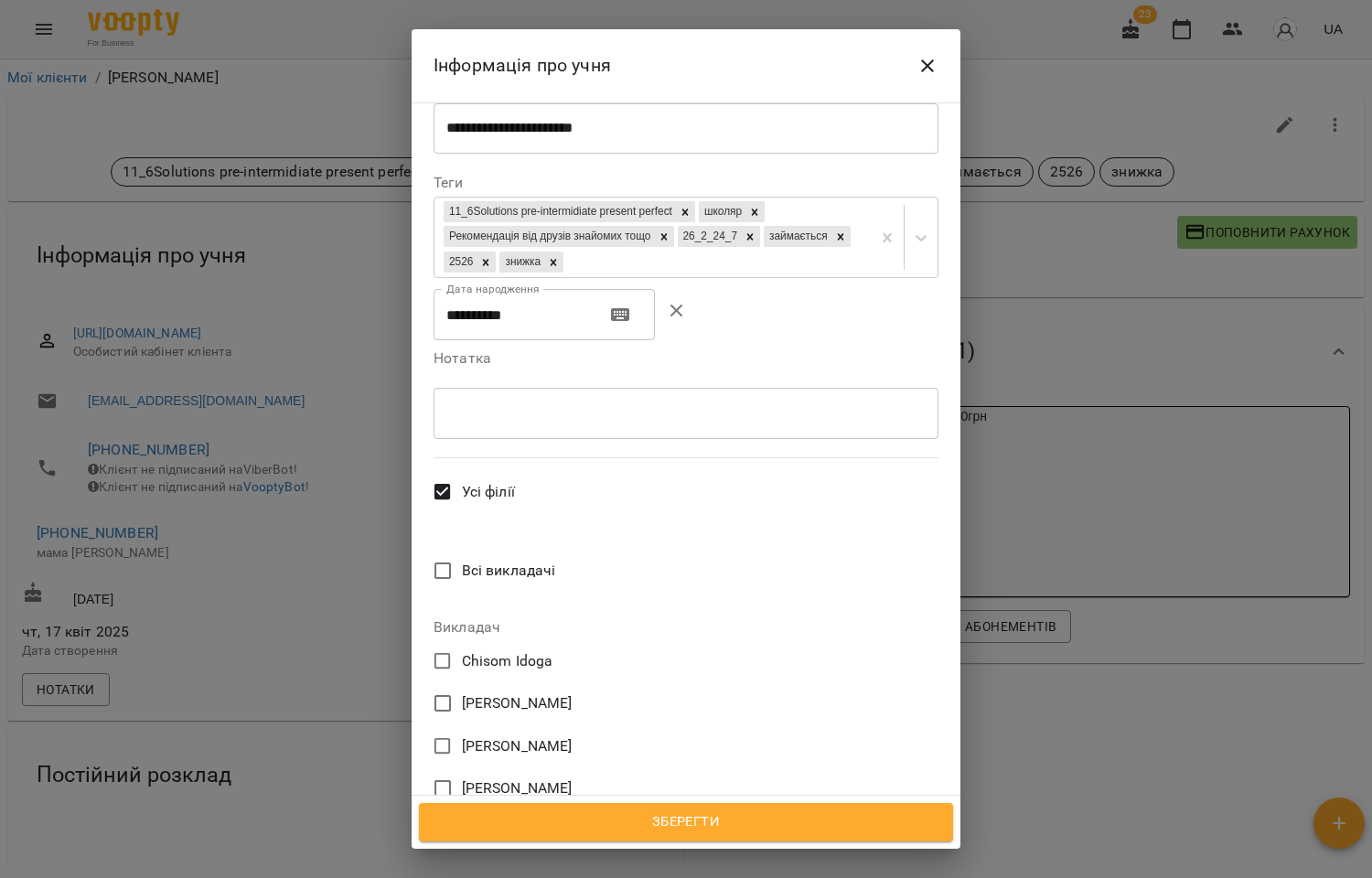
click at [531, 777] on span "[PERSON_NAME]" at bounding box center [517, 788] width 110 height 22
click at [691, 820] on span "Зберегти" at bounding box center [686, 822] width 494 height 24
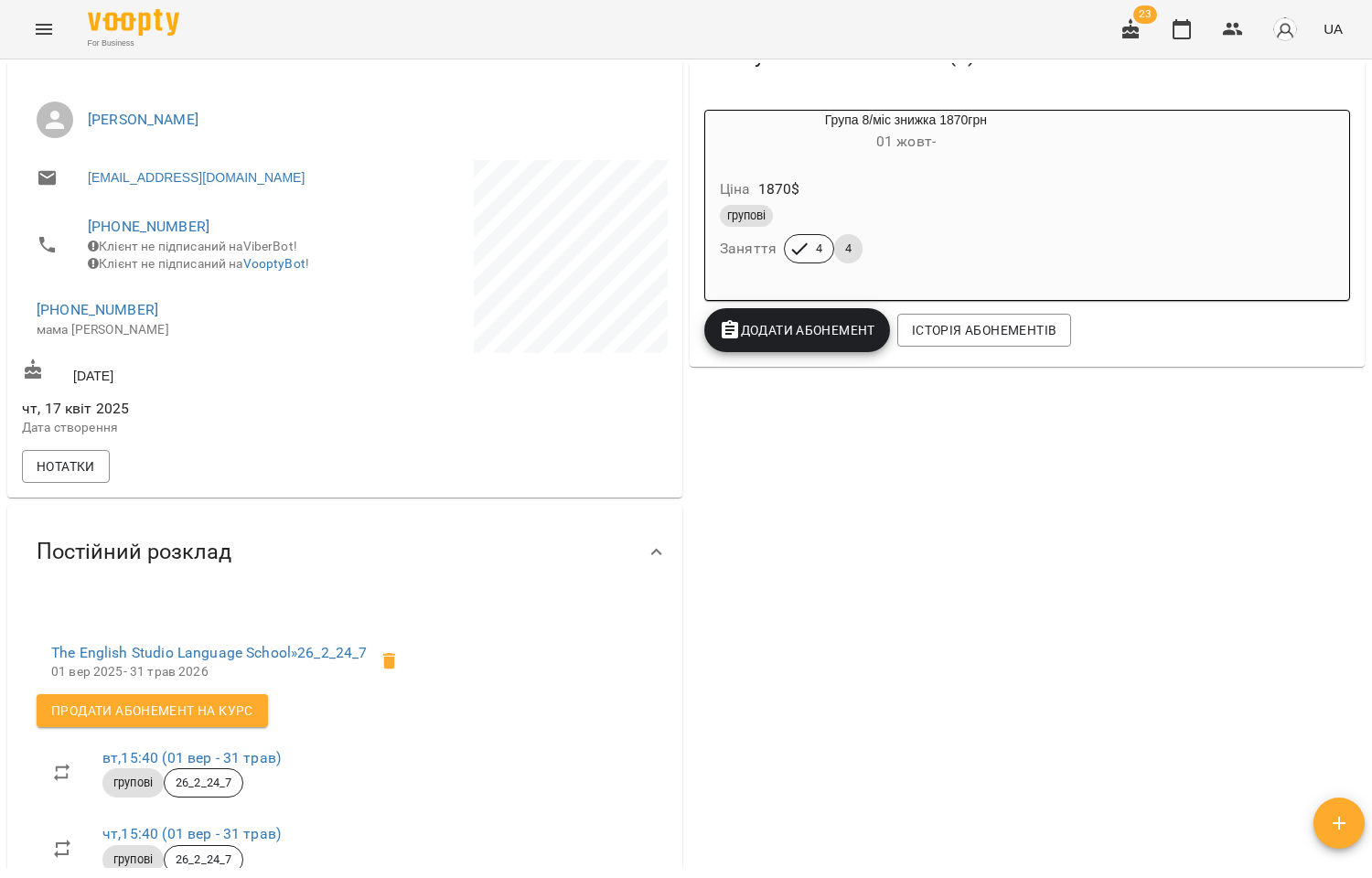
scroll to position [304, 0]
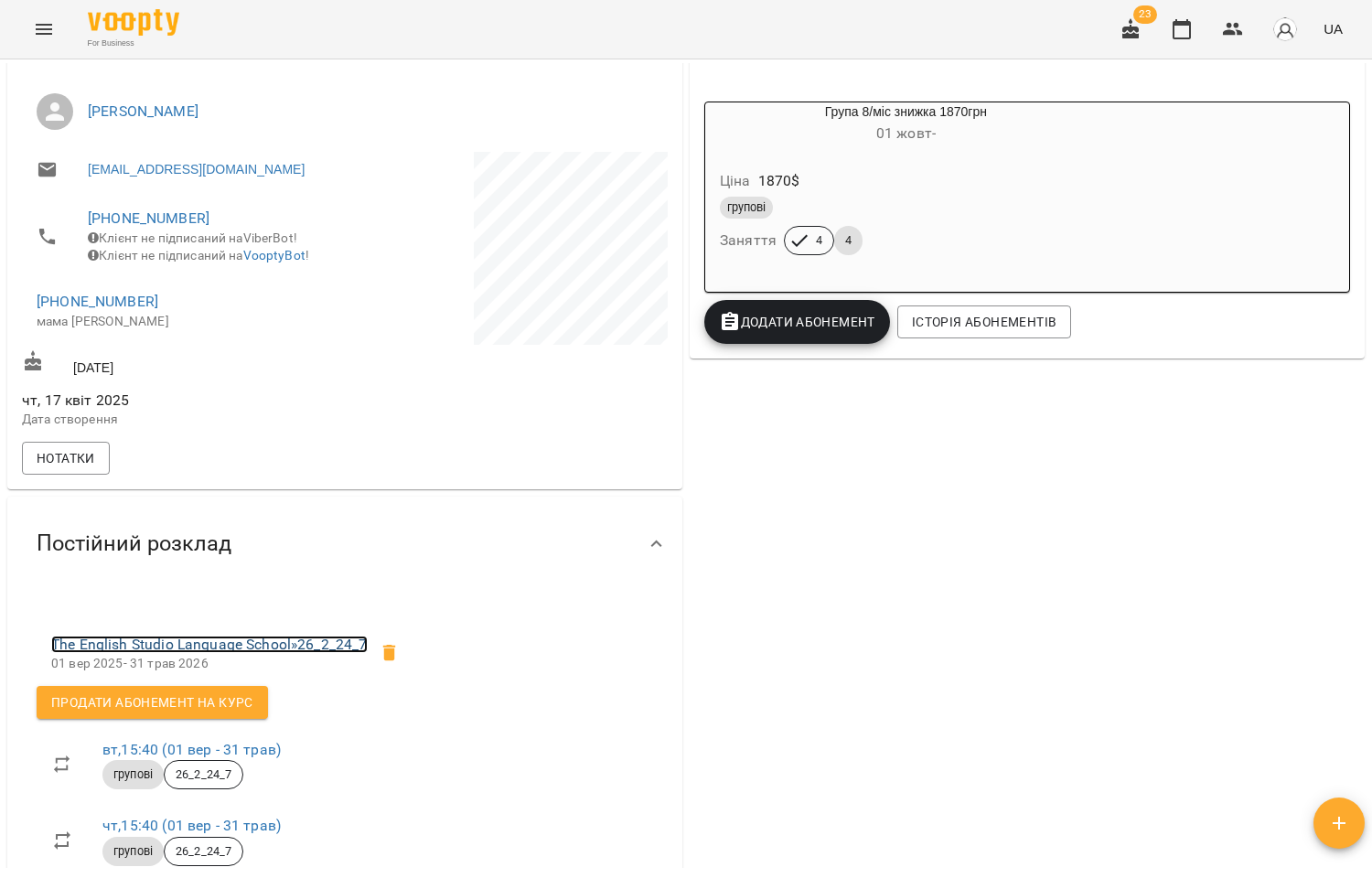
drag, startPoint x: 232, startPoint y: 652, endPoint x: 777, endPoint y: 408, distance: 597.1
click at [232, 652] on link "The English Studio Language School » 26_2_24_7" at bounding box center [209, 644] width 317 height 18
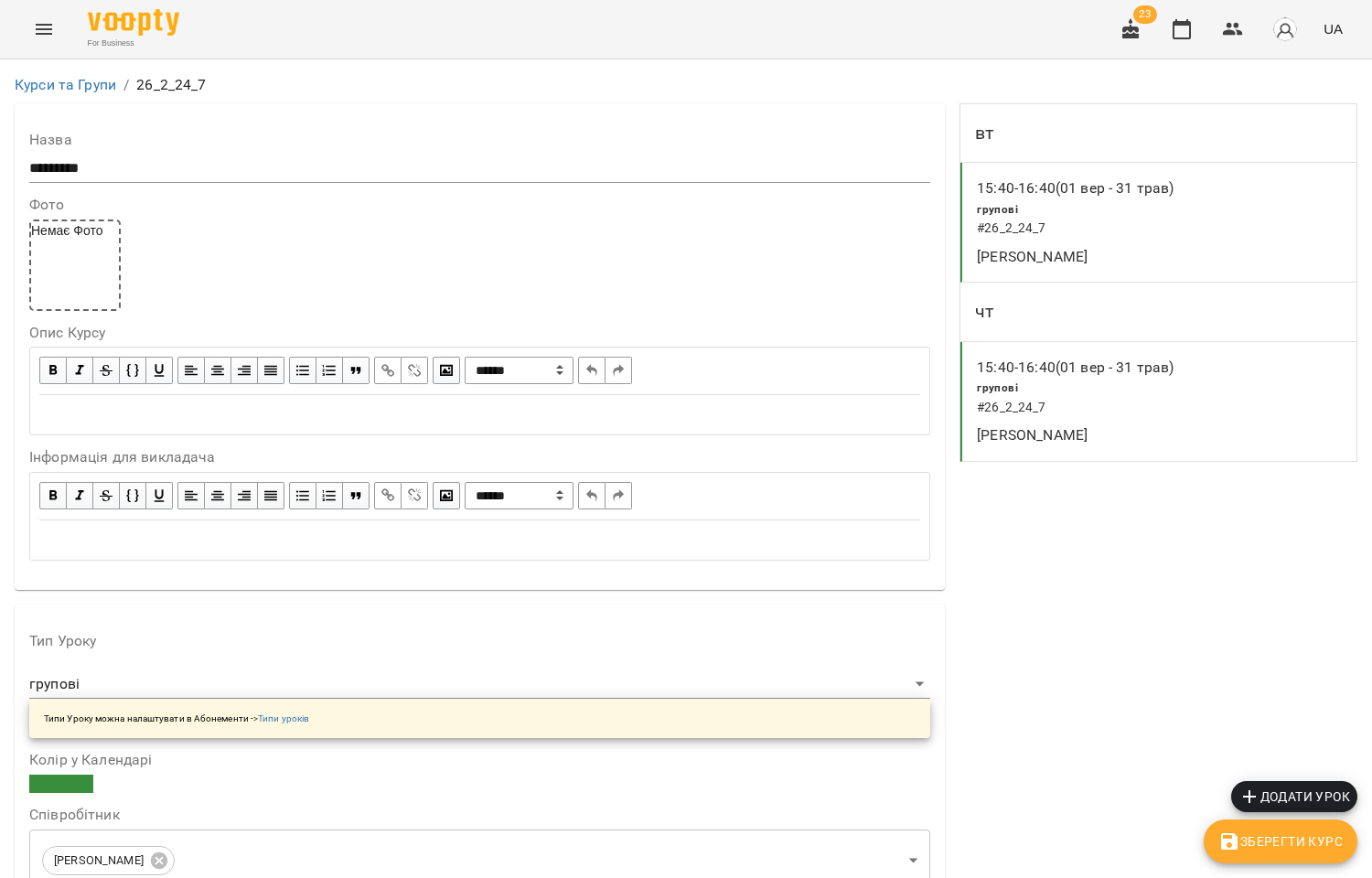
scroll to position [812, 0]
click at [1228, 30] on icon "button" at bounding box center [1233, 30] width 22 height 22
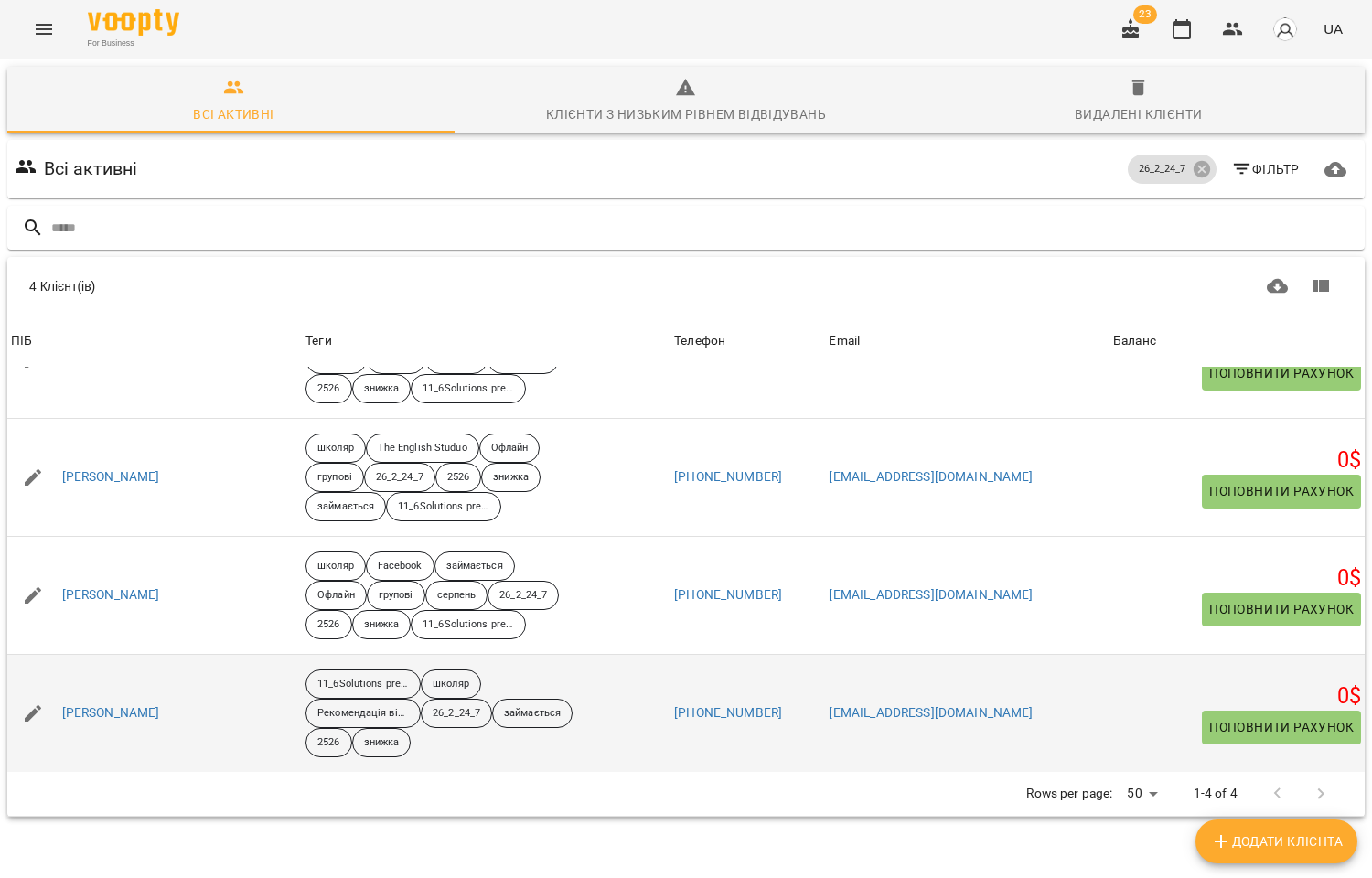
scroll to position [80, 0]
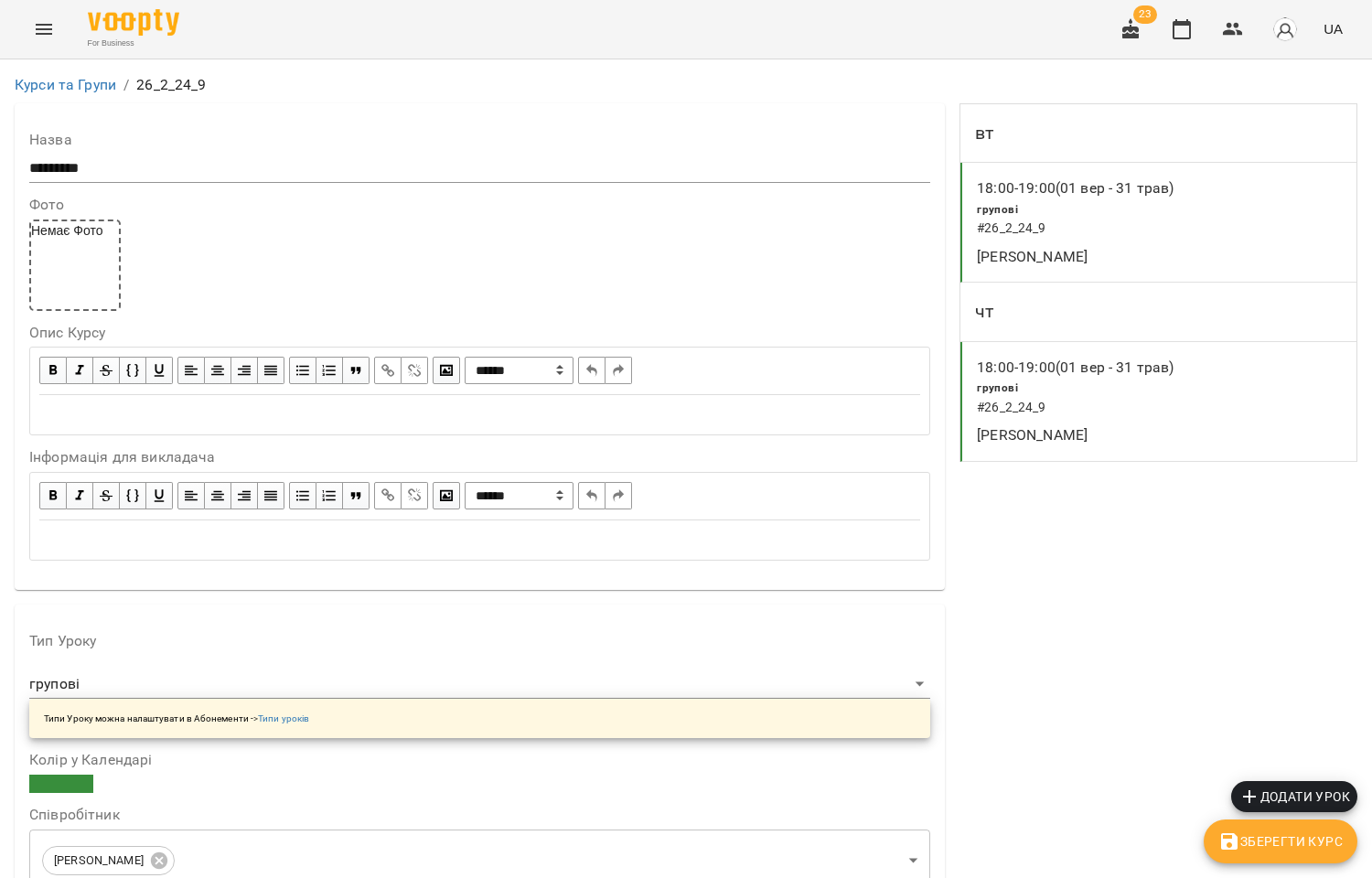
scroll to position [203, 0]
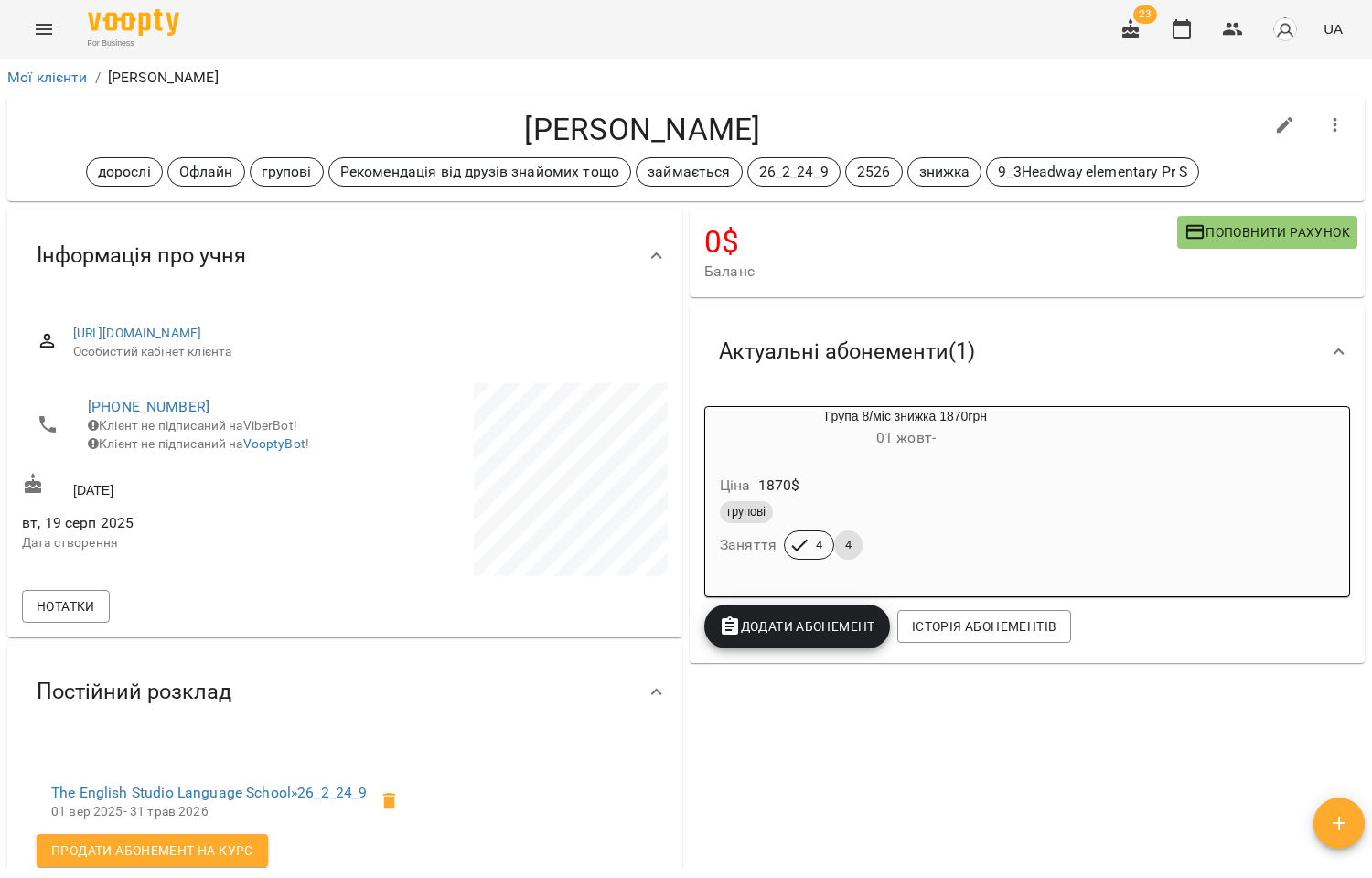
click at [1274, 117] on icon "button" at bounding box center [1285, 125] width 22 height 22
select select "**"
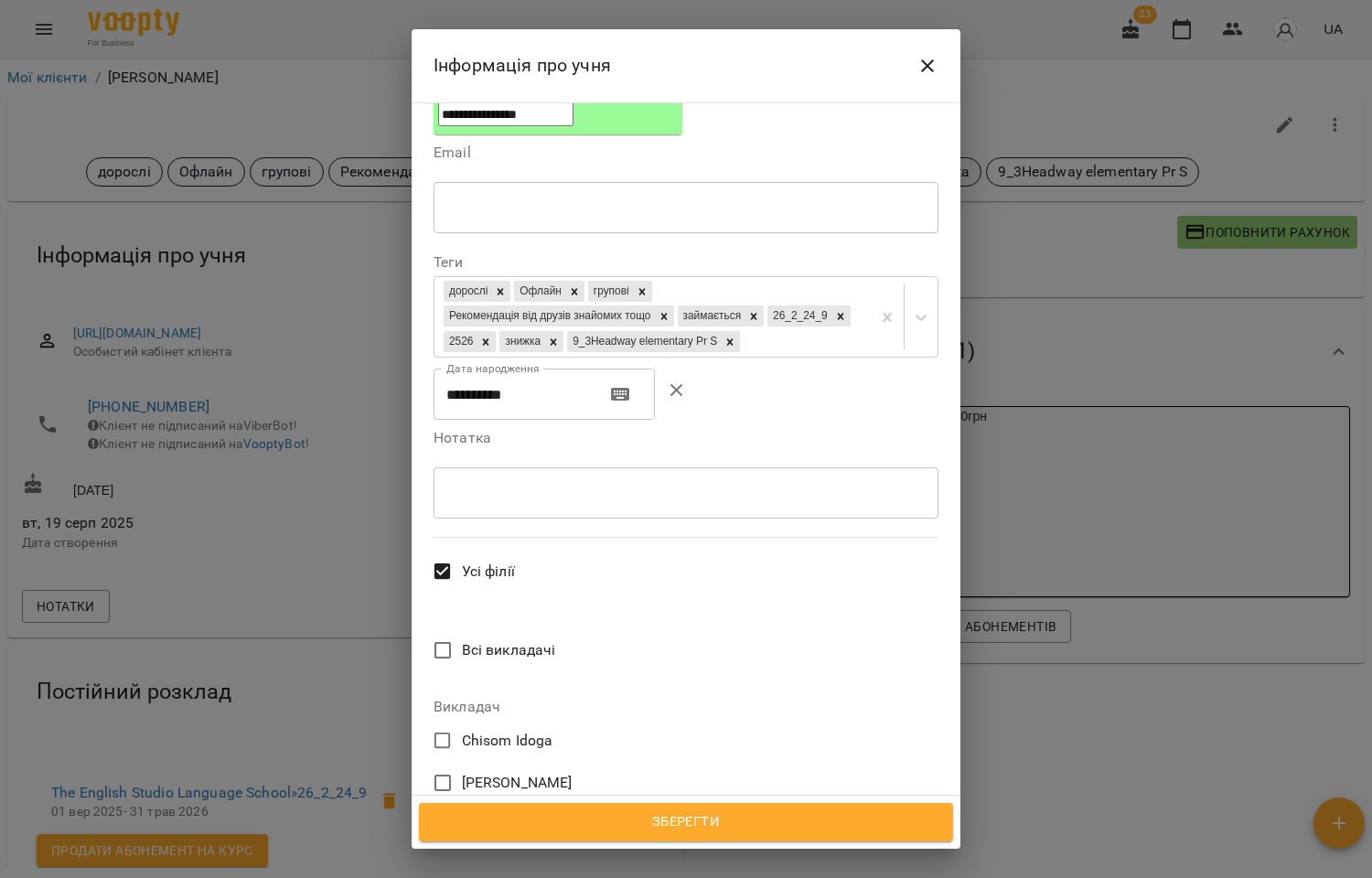
scroll to position [508, 0]
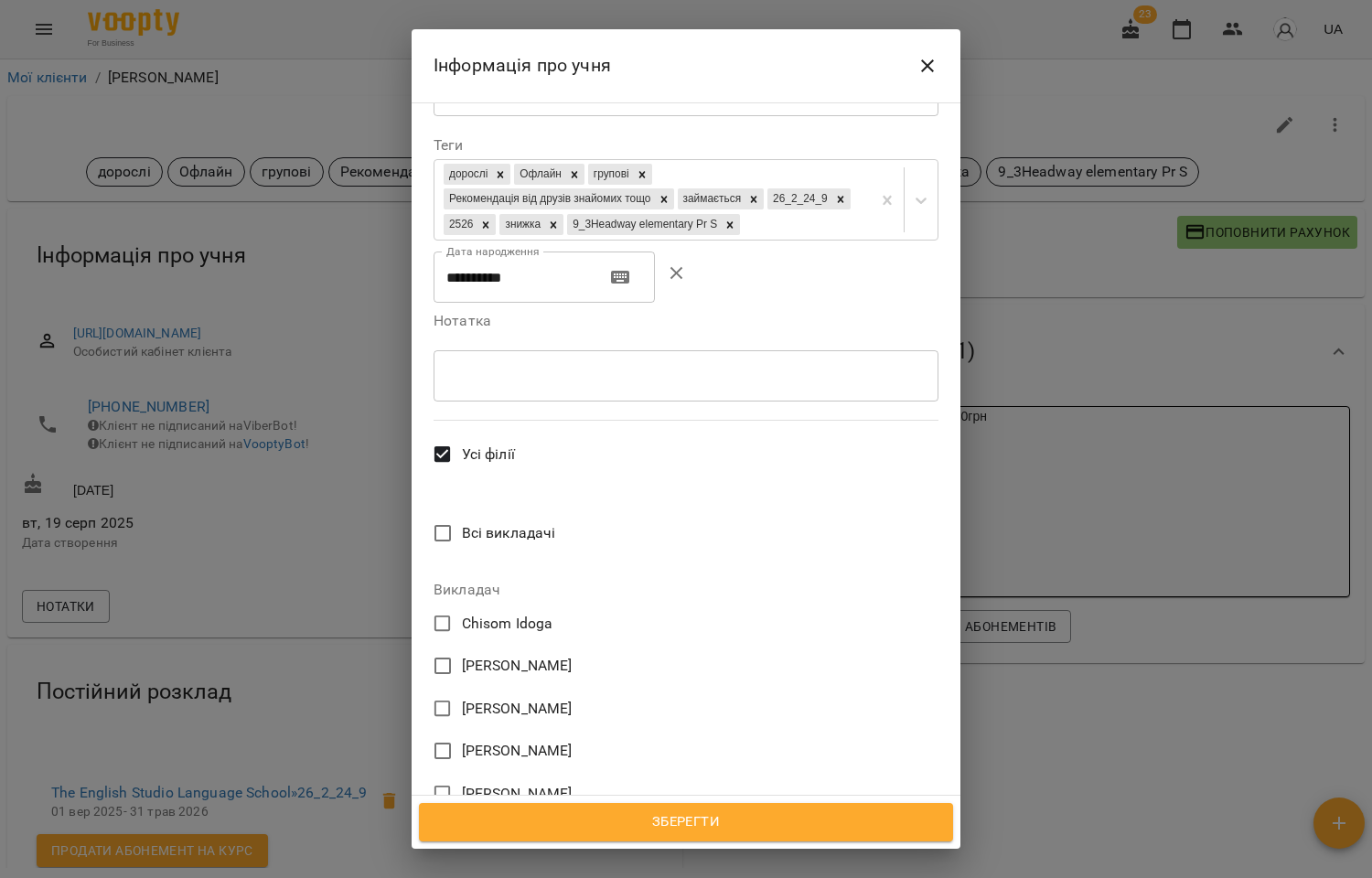
click at [516, 740] on span "[PERSON_NAME]" at bounding box center [517, 751] width 110 height 22
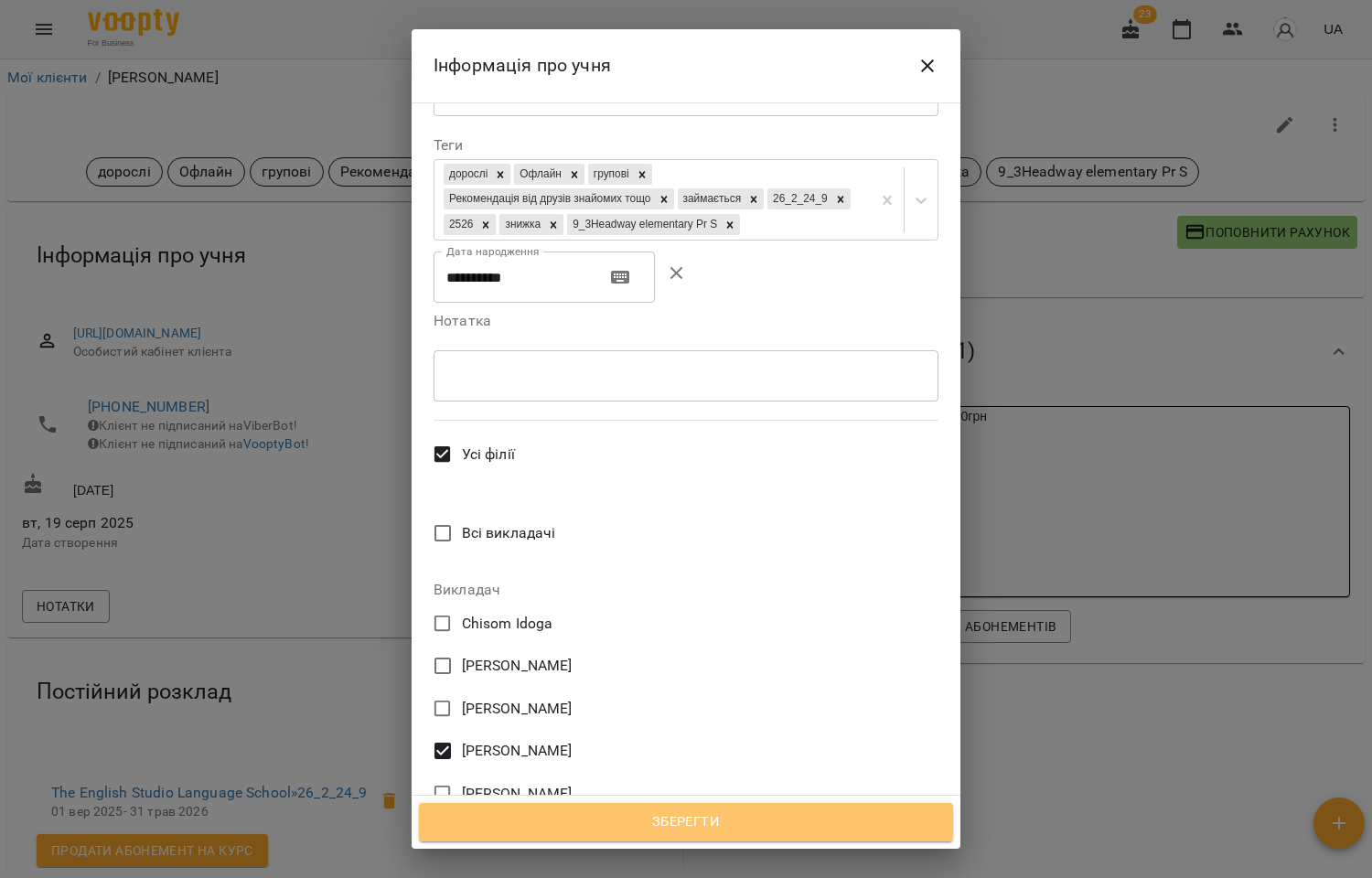
click at [712, 820] on span "Зберегти" at bounding box center [686, 822] width 494 height 24
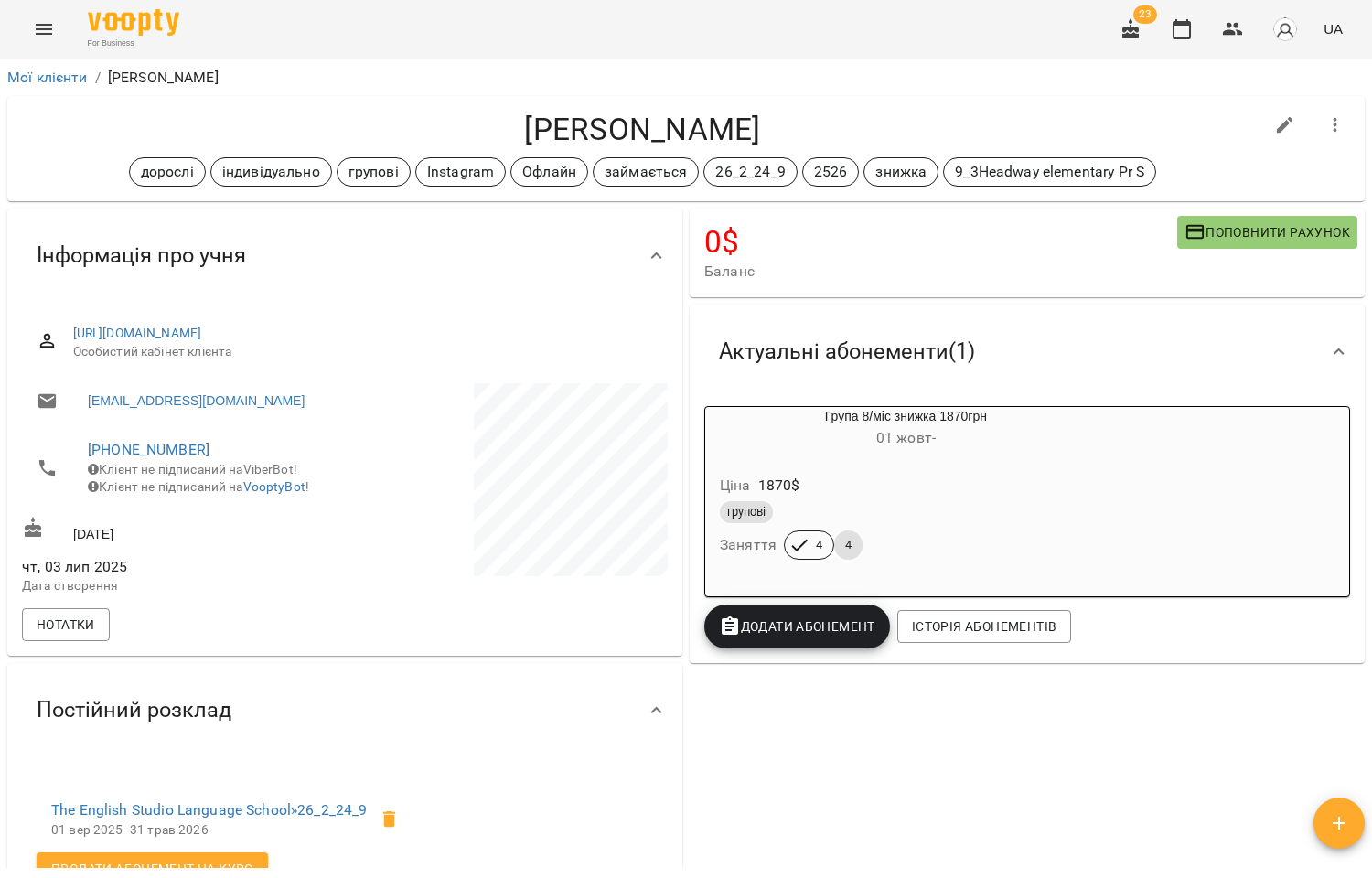
click at [1274, 126] on icon "button" at bounding box center [1285, 125] width 22 height 22
select select "**"
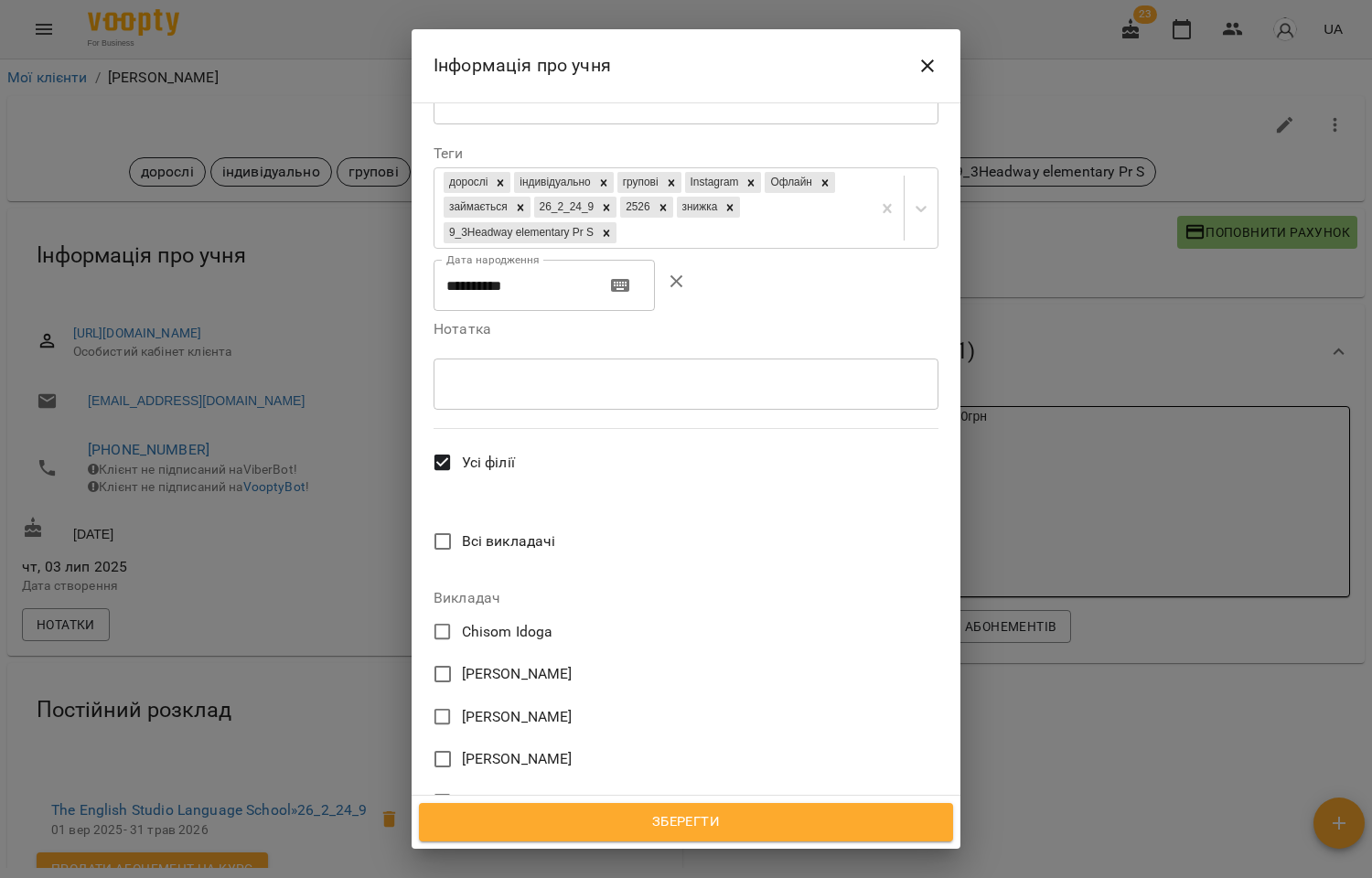
scroll to position [507, 0]
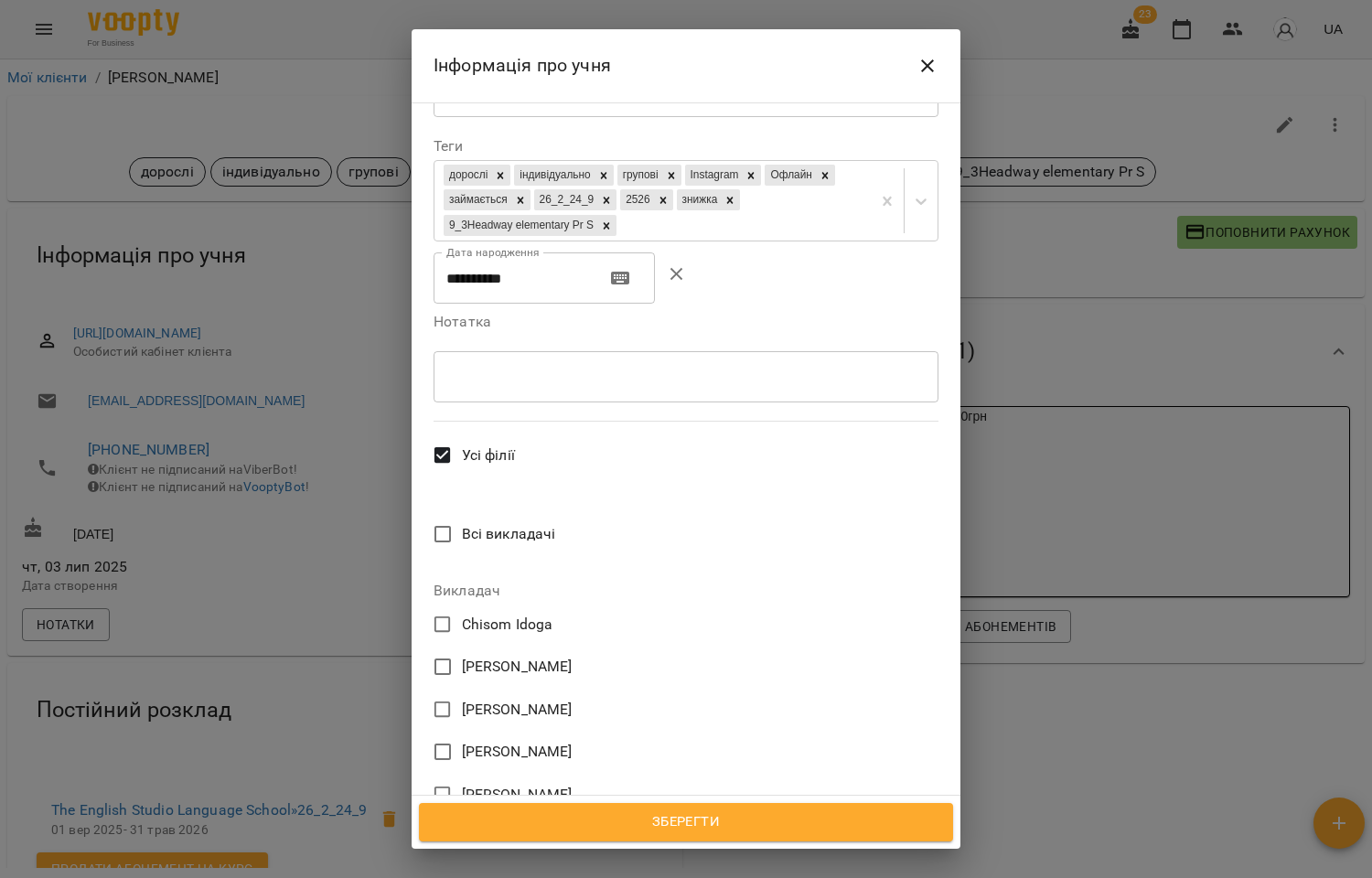
click at [495, 741] on span "[PERSON_NAME]" at bounding box center [517, 752] width 110 height 22
click at [699, 816] on span "Зберегти" at bounding box center [686, 822] width 494 height 24
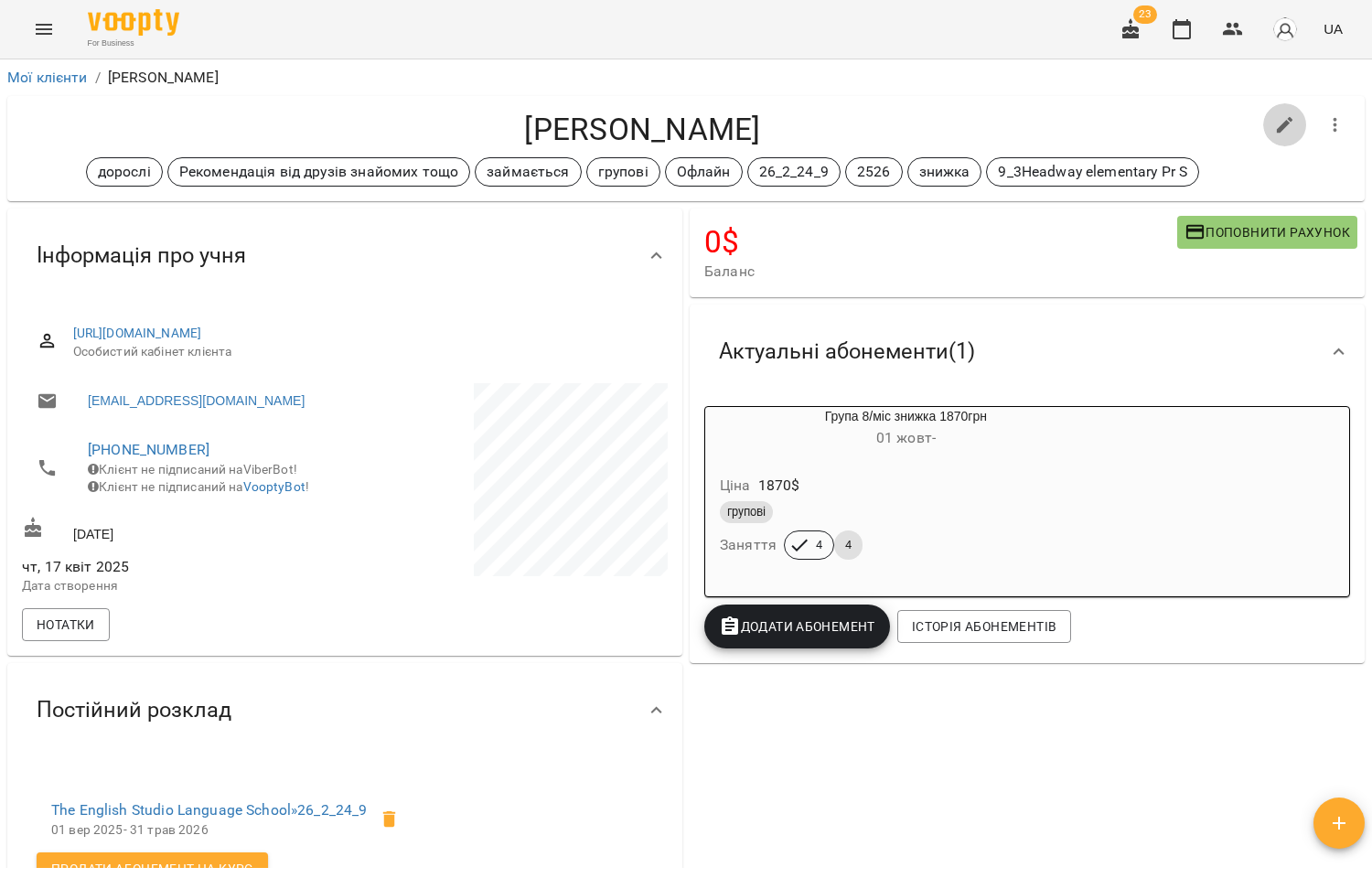
click at [1274, 121] on icon "button" at bounding box center [1285, 125] width 22 height 22
select select "**"
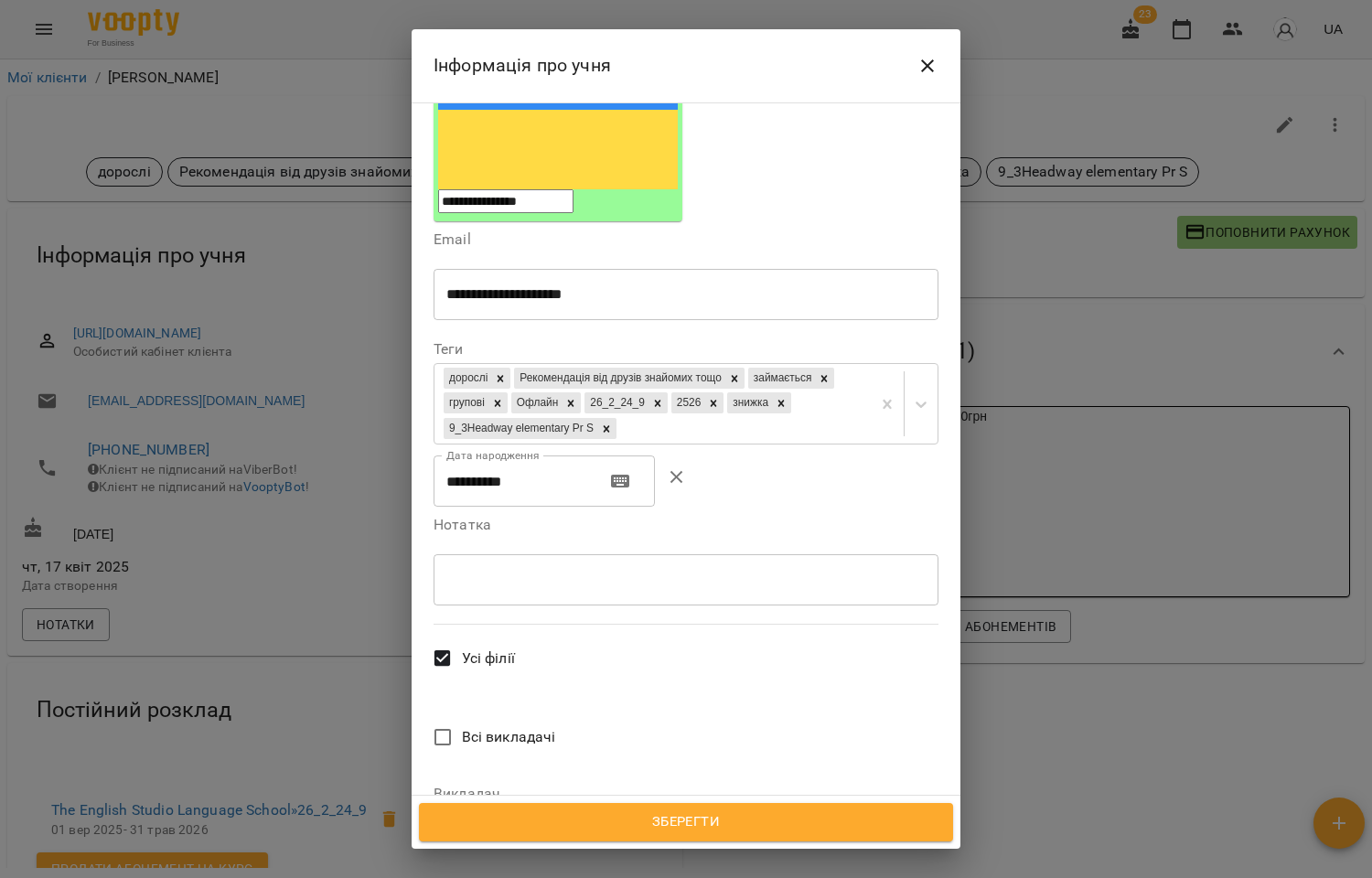
scroll to position [507, 0]
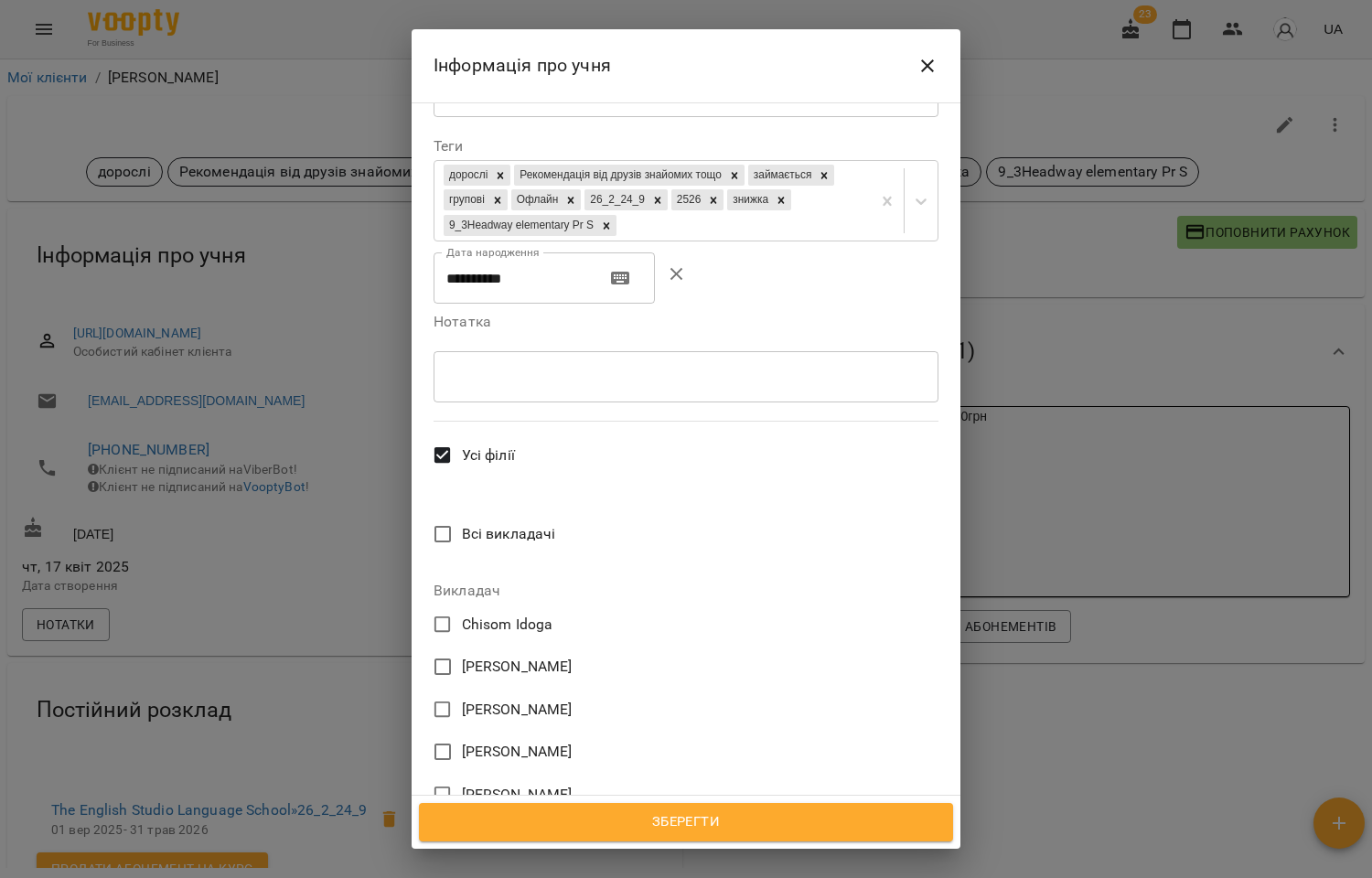
click at [488, 741] on span "[PERSON_NAME]" at bounding box center [517, 752] width 110 height 22
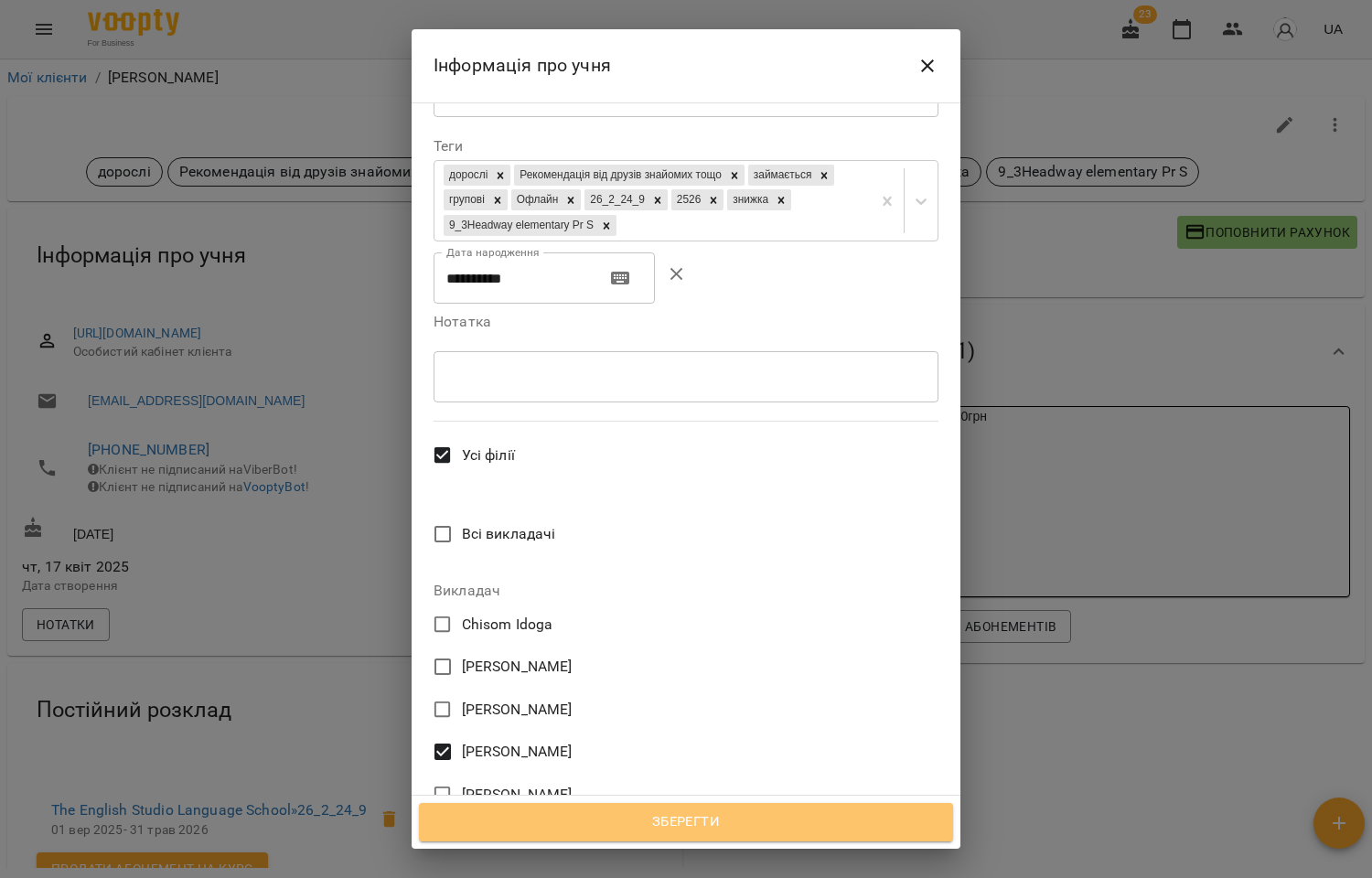
click at [673, 825] on span "Зберегти" at bounding box center [686, 822] width 494 height 24
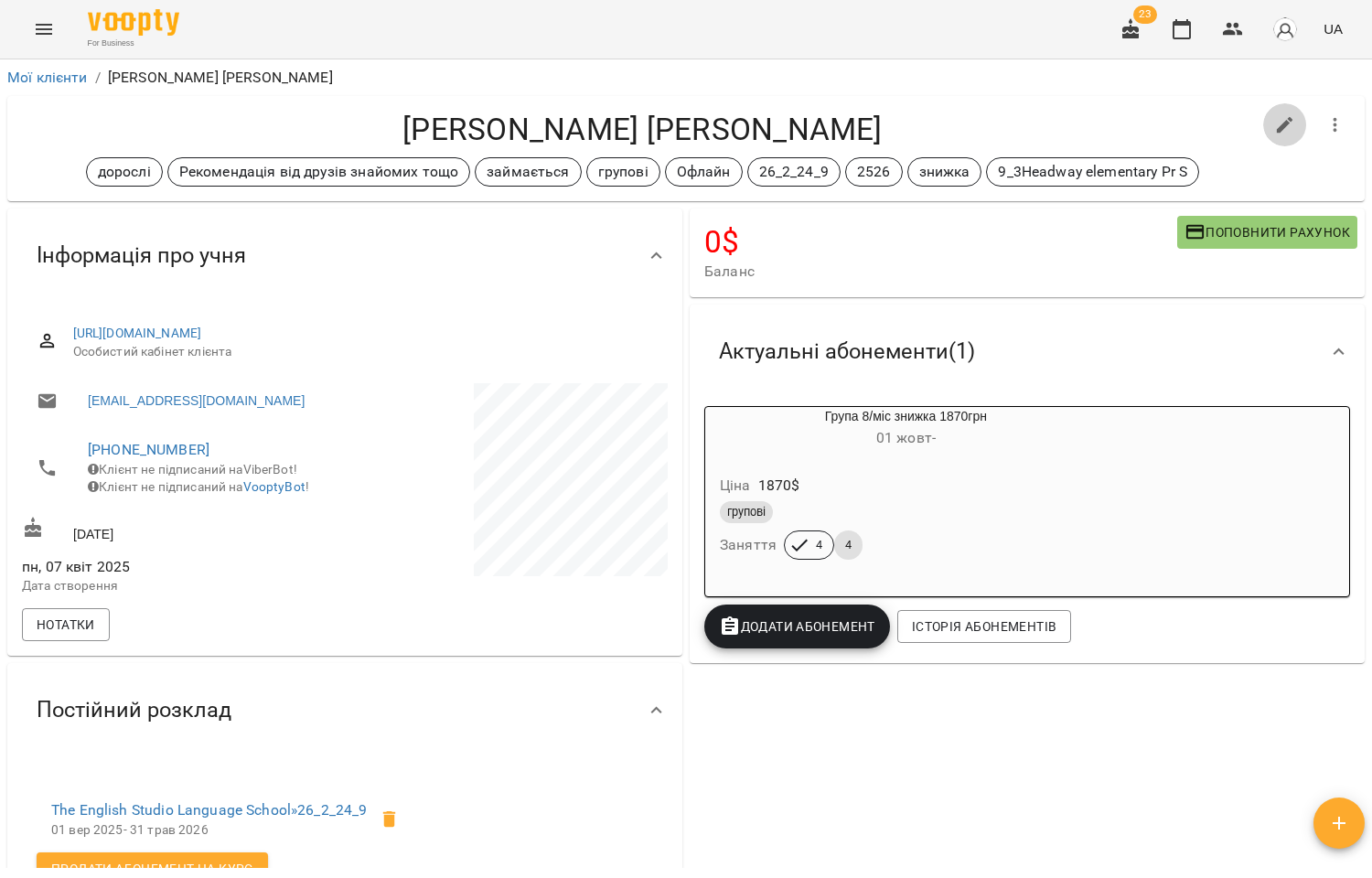
click at [1276, 126] on icon "button" at bounding box center [1285, 125] width 17 height 17
select select "**"
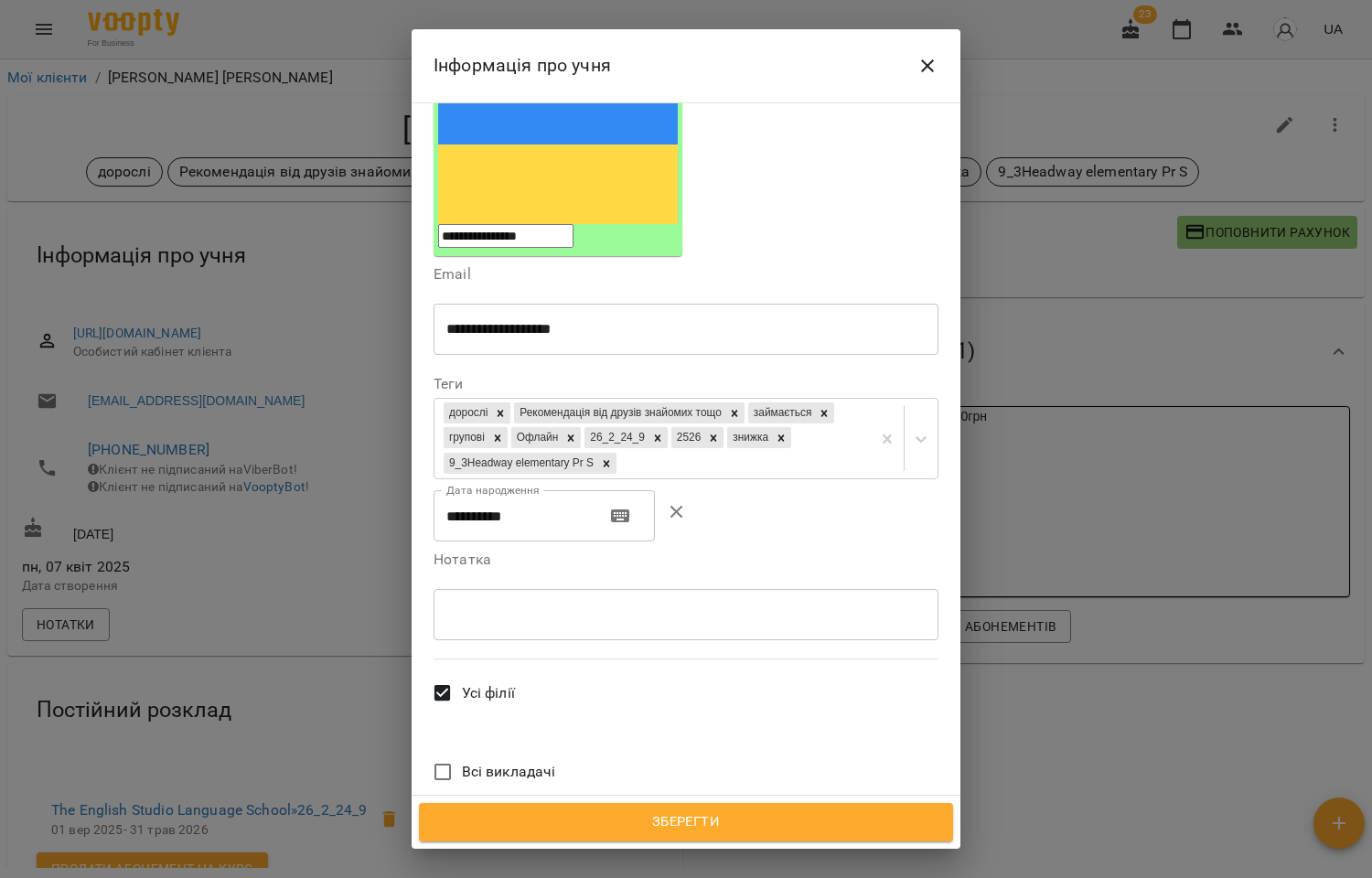
scroll to position [406, 0]
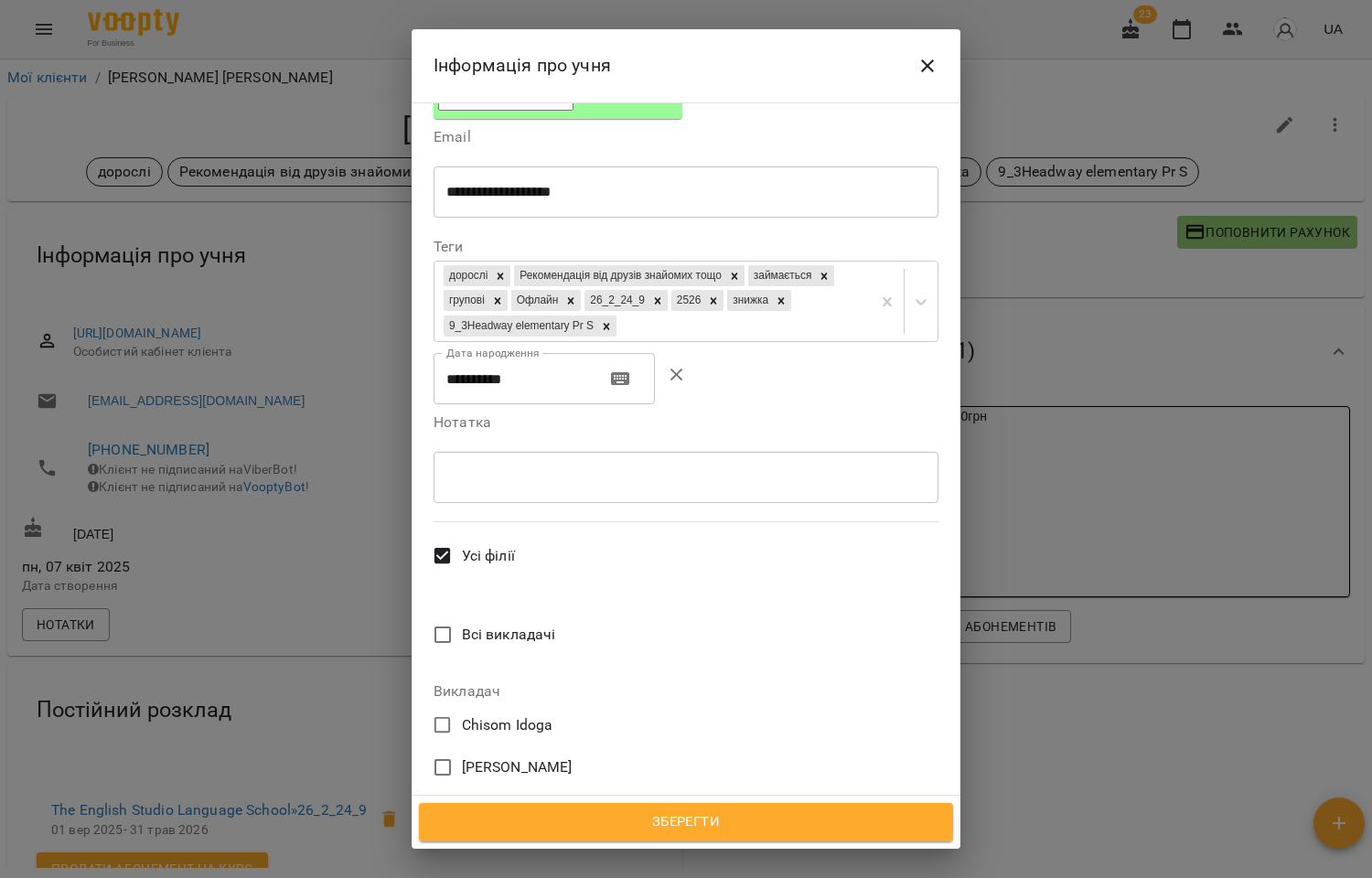
click at [489, 841] on span "[PERSON_NAME]" at bounding box center [517, 852] width 110 height 22
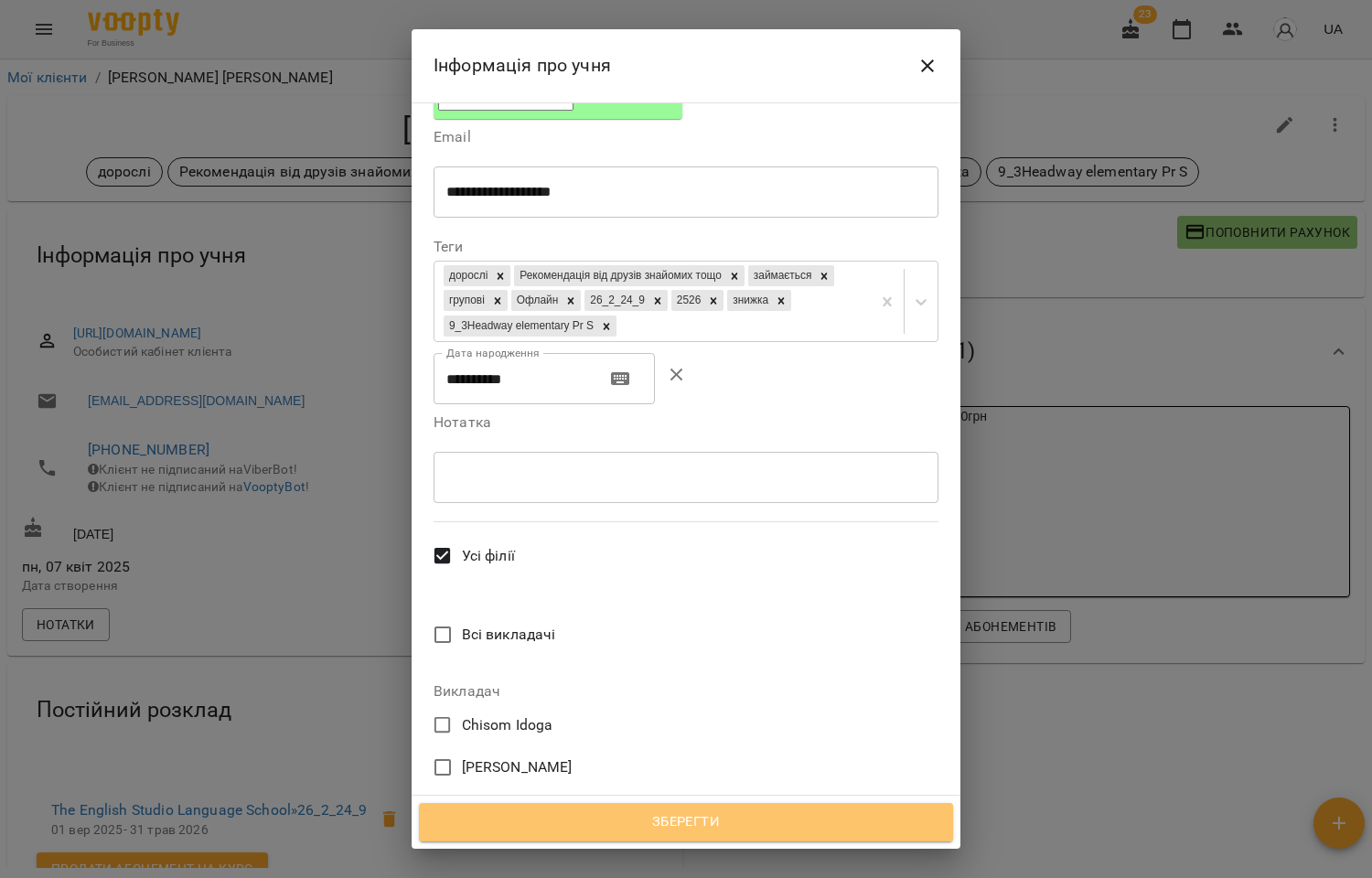
click at [692, 820] on span "Зберегти" at bounding box center [686, 822] width 494 height 24
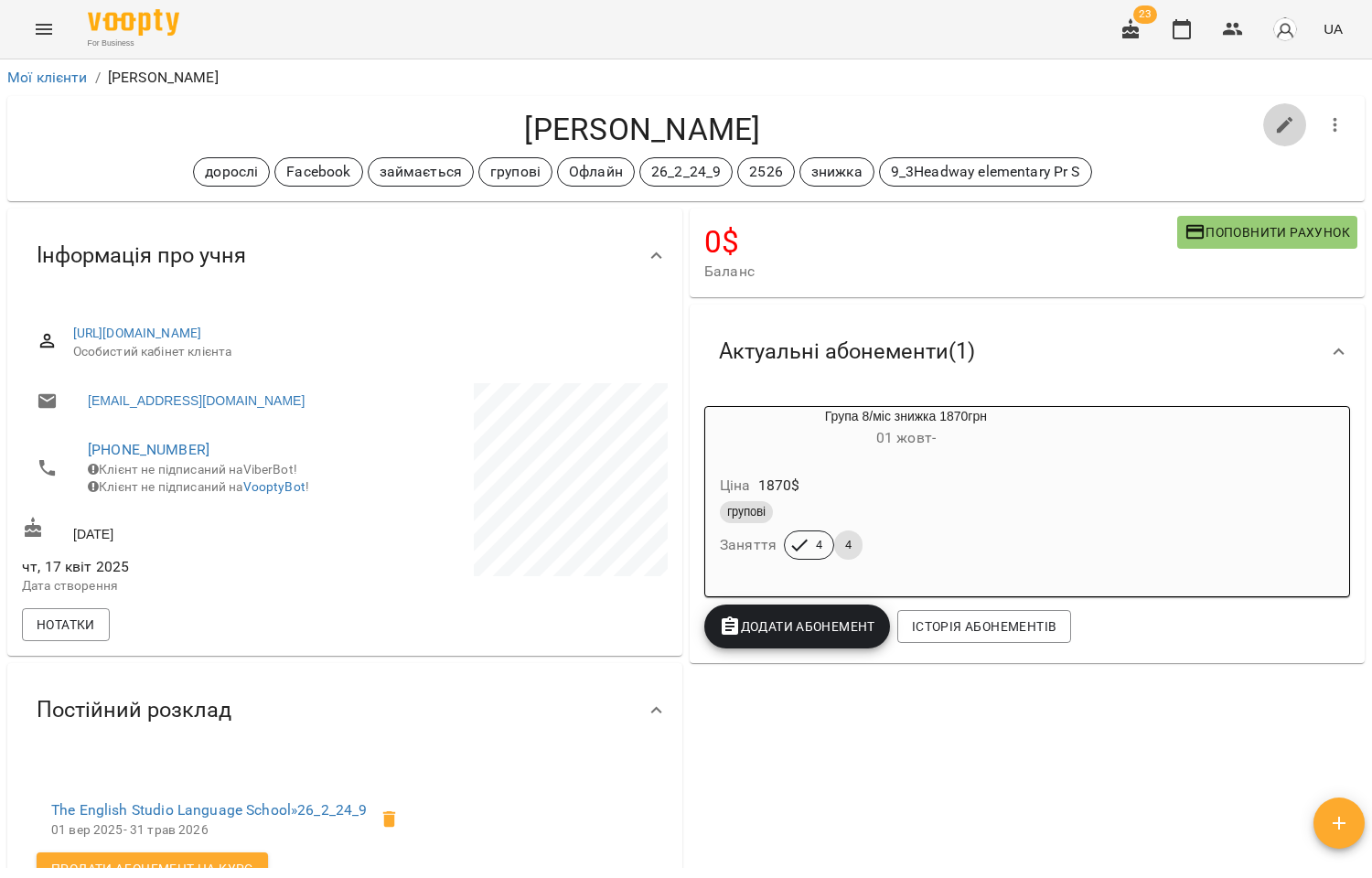
click at [1278, 117] on icon "button" at bounding box center [1285, 125] width 22 height 22
select select "**"
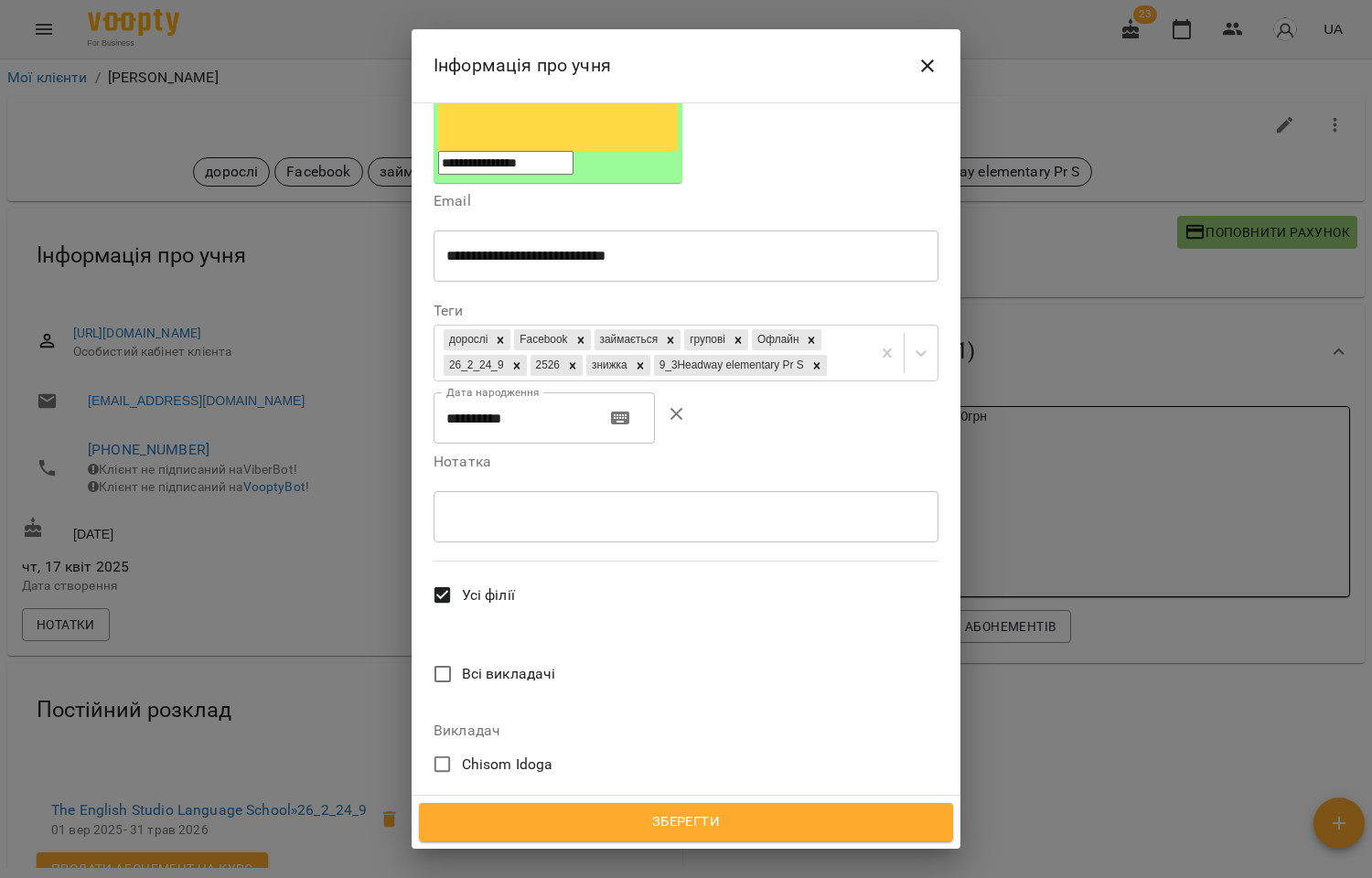
scroll to position [405, 0]
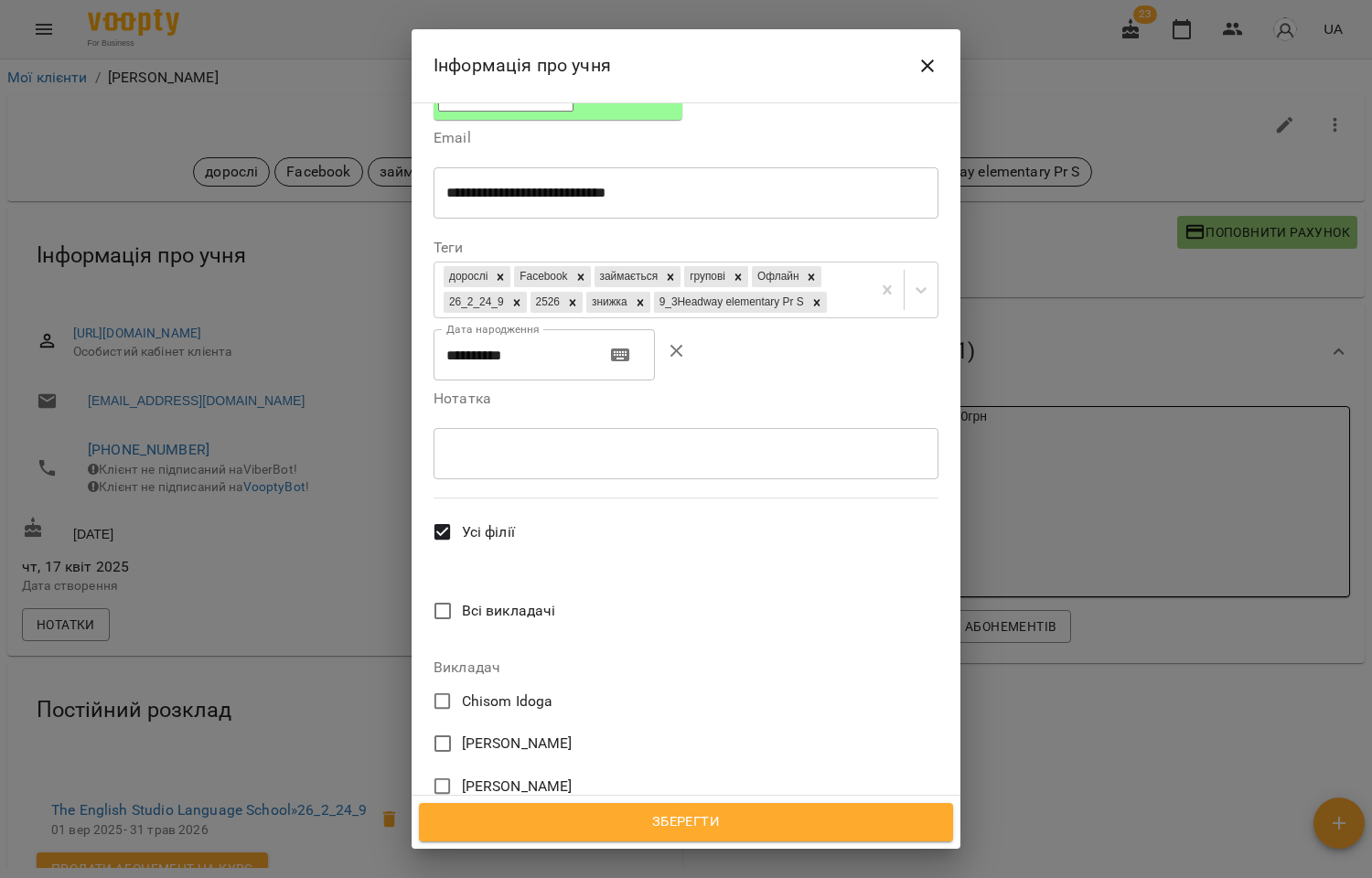
click at [511, 818] on span "[PERSON_NAME]" at bounding box center [517, 829] width 110 height 22
click at [675, 825] on span "Зберегти" at bounding box center [686, 822] width 494 height 24
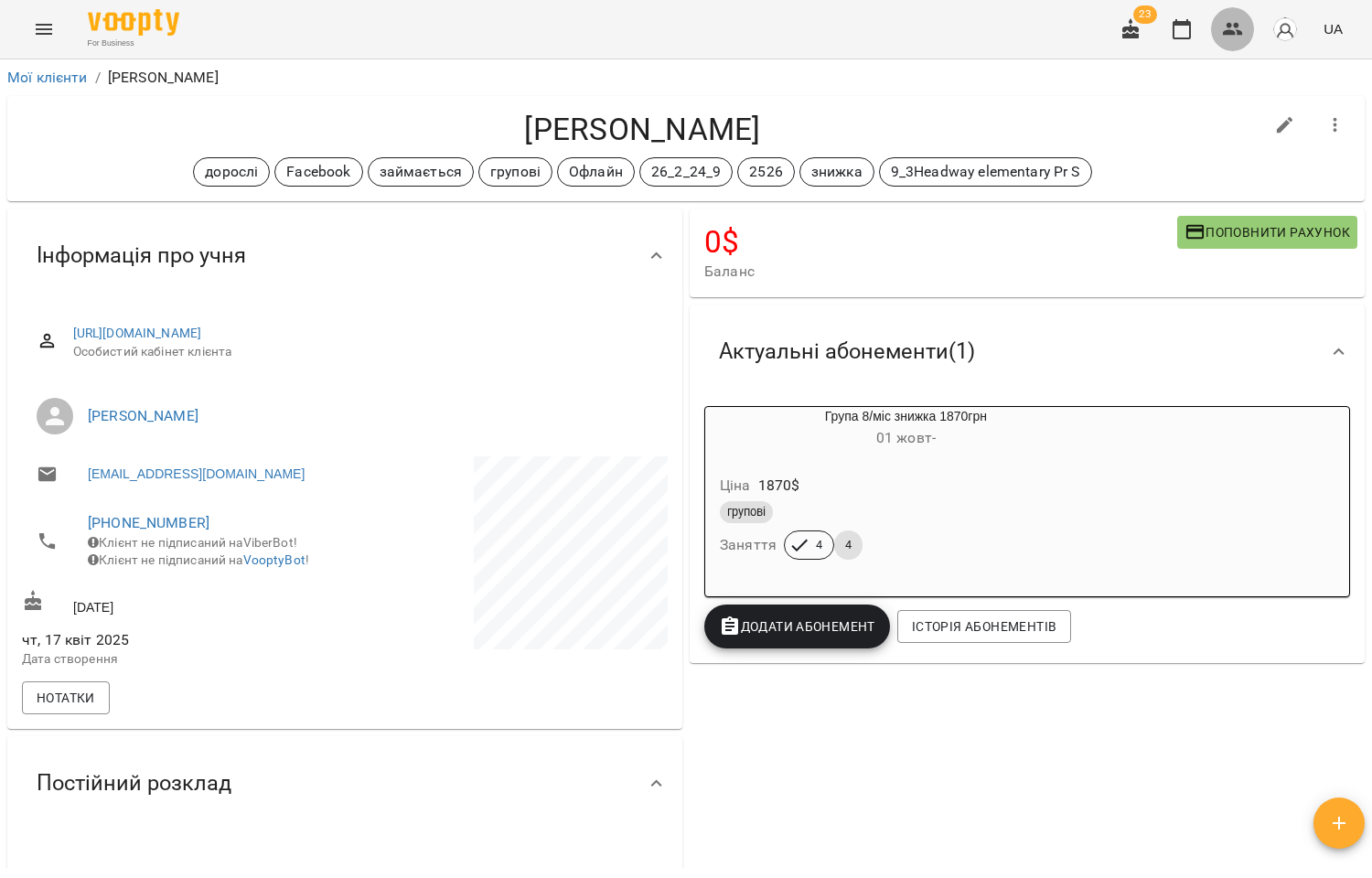
click at [1222, 34] on icon "button" at bounding box center [1233, 30] width 22 height 22
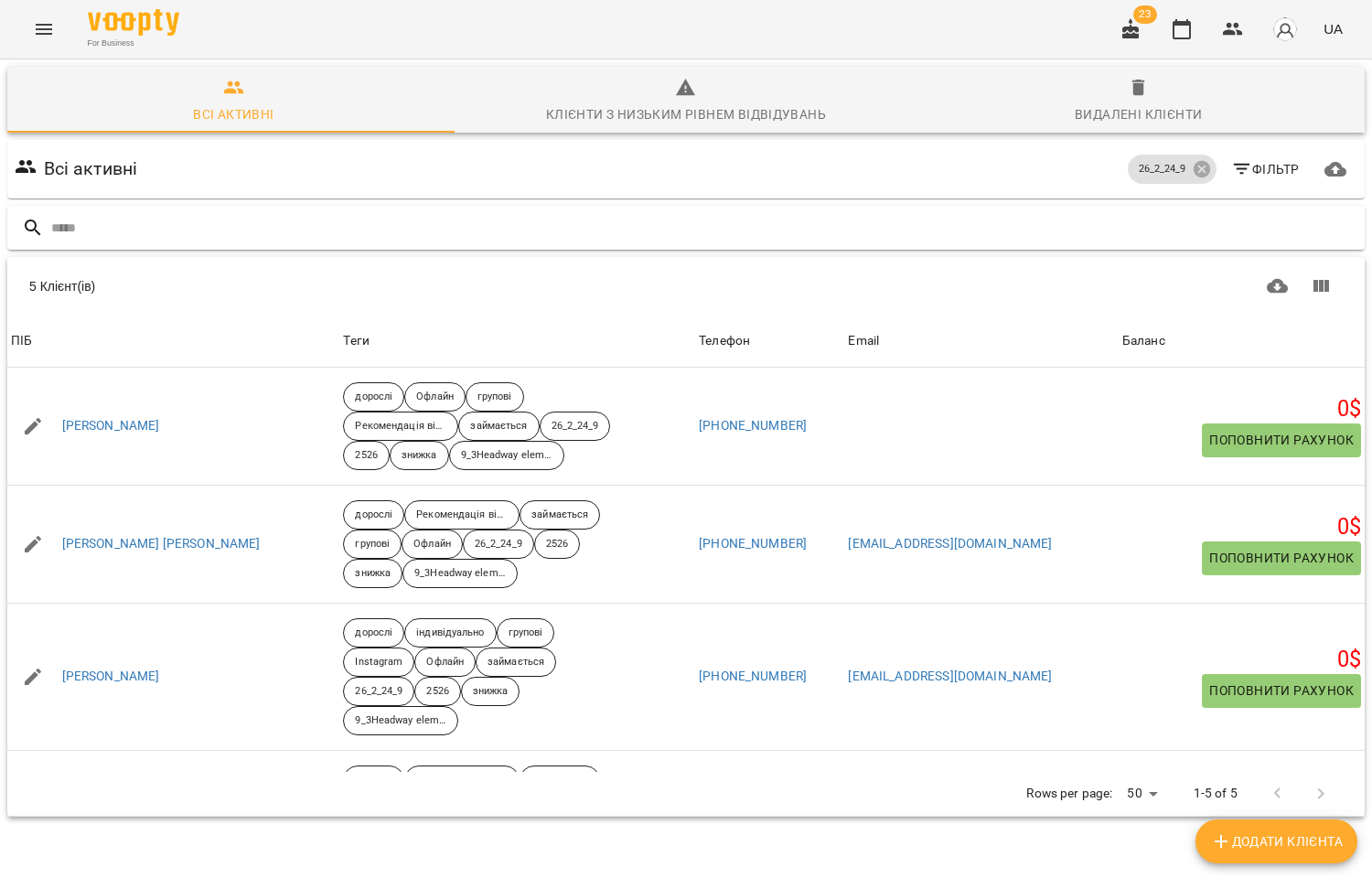
click at [176, 224] on input "text" at bounding box center [704, 228] width 1306 height 31
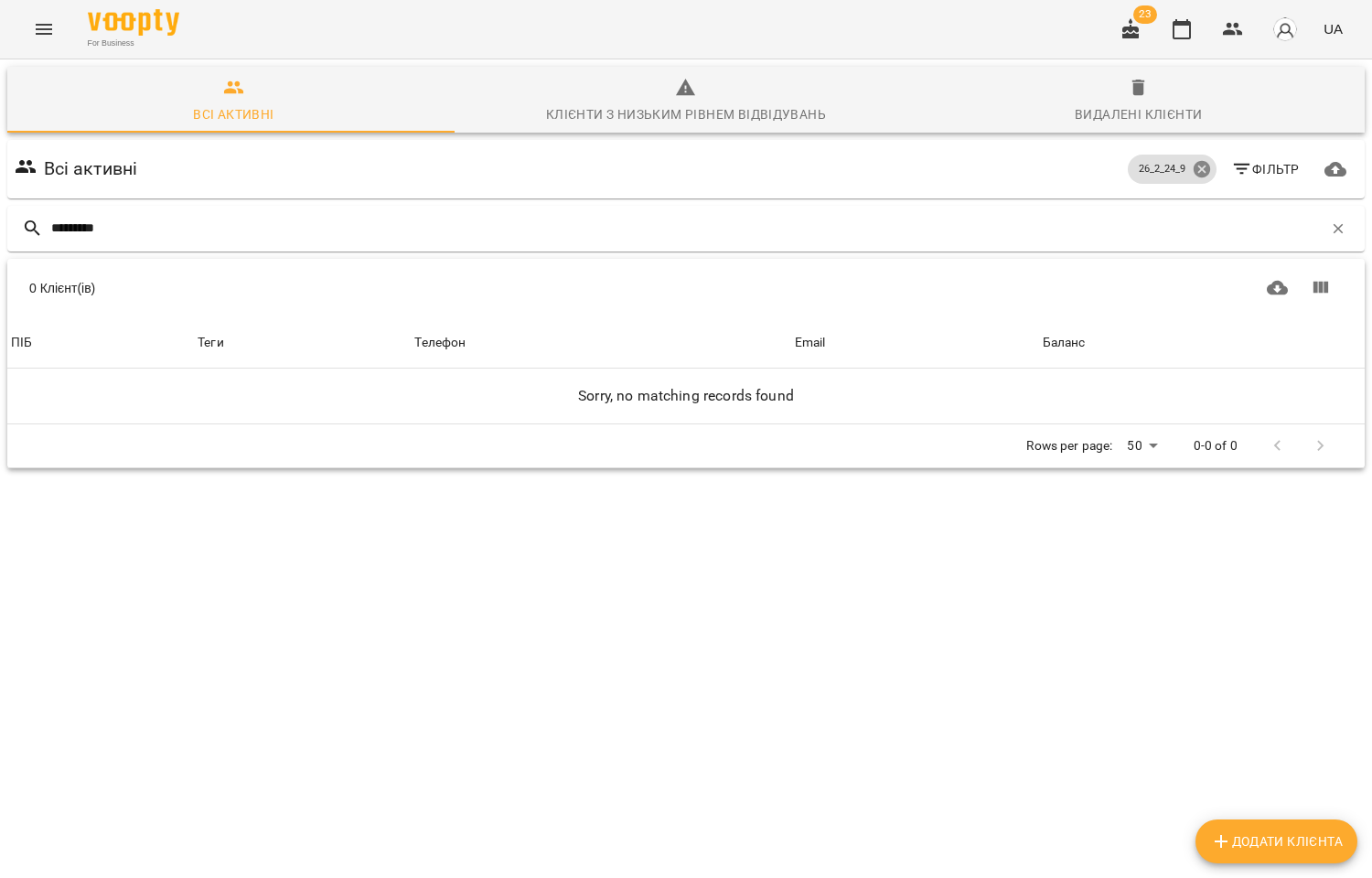
type input "*********"
drag, startPoint x: 1195, startPoint y: 174, endPoint x: 1107, endPoint y: 190, distance: 89.4
click at [1194, 174] on icon at bounding box center [1202, 169] width 20 height 20
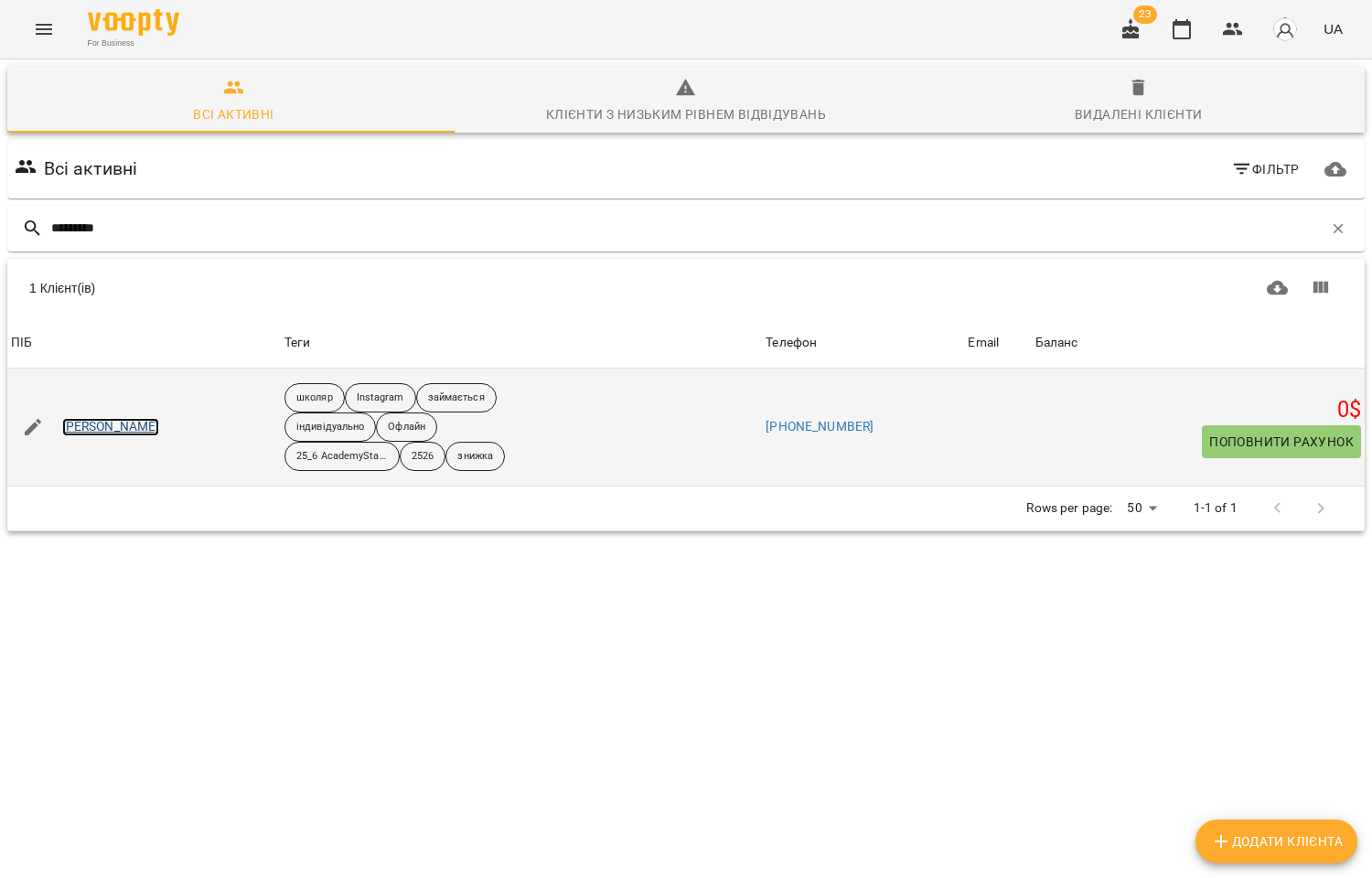
click at [108, 428] on link "Лукашевич Ростислав" at bounding box center [110, 427] width 97 height 19
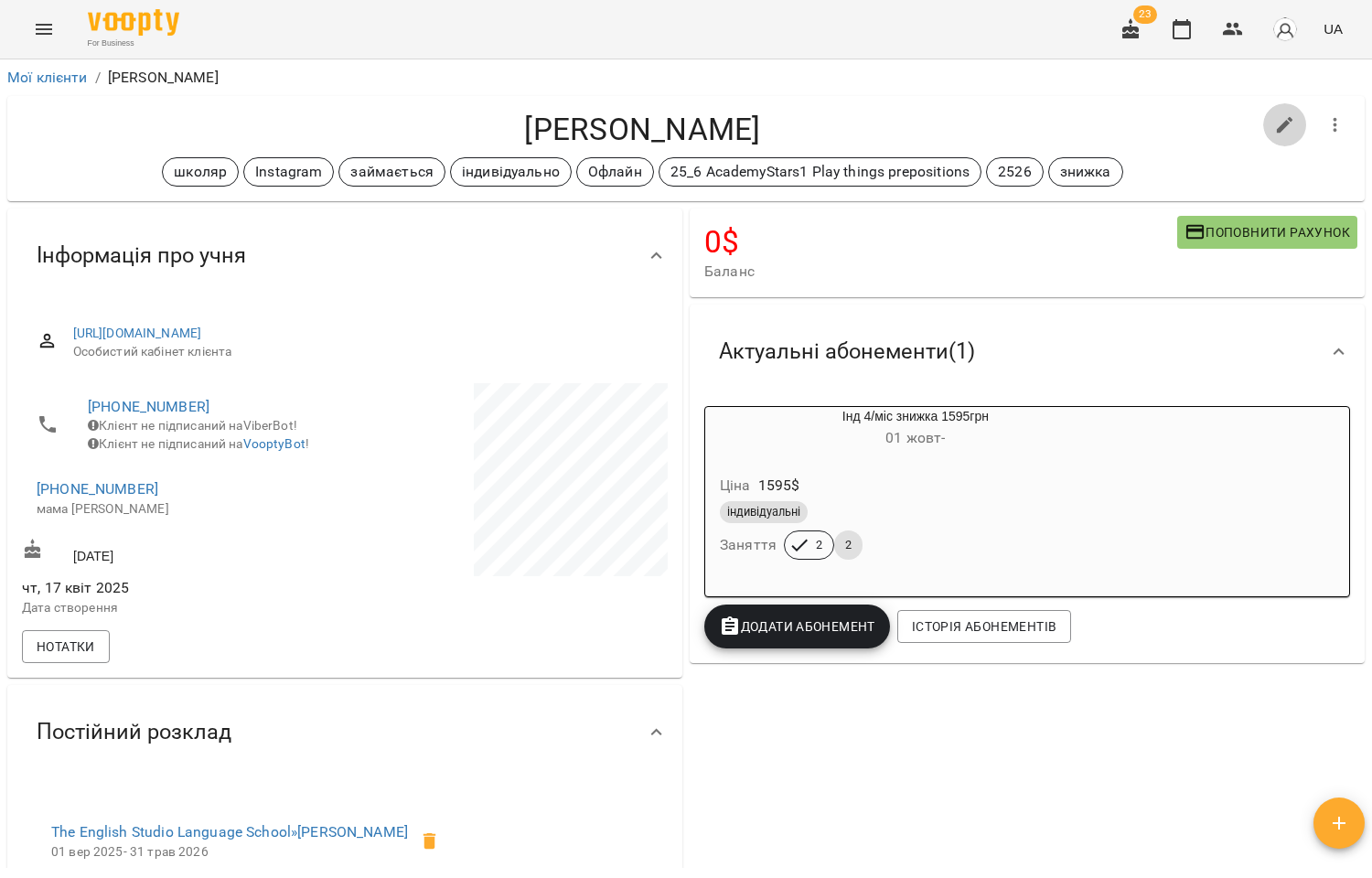
click at [1276, 123] on icon "button" at bounding box center [1285, 125] width 17 height 17
select select "**"
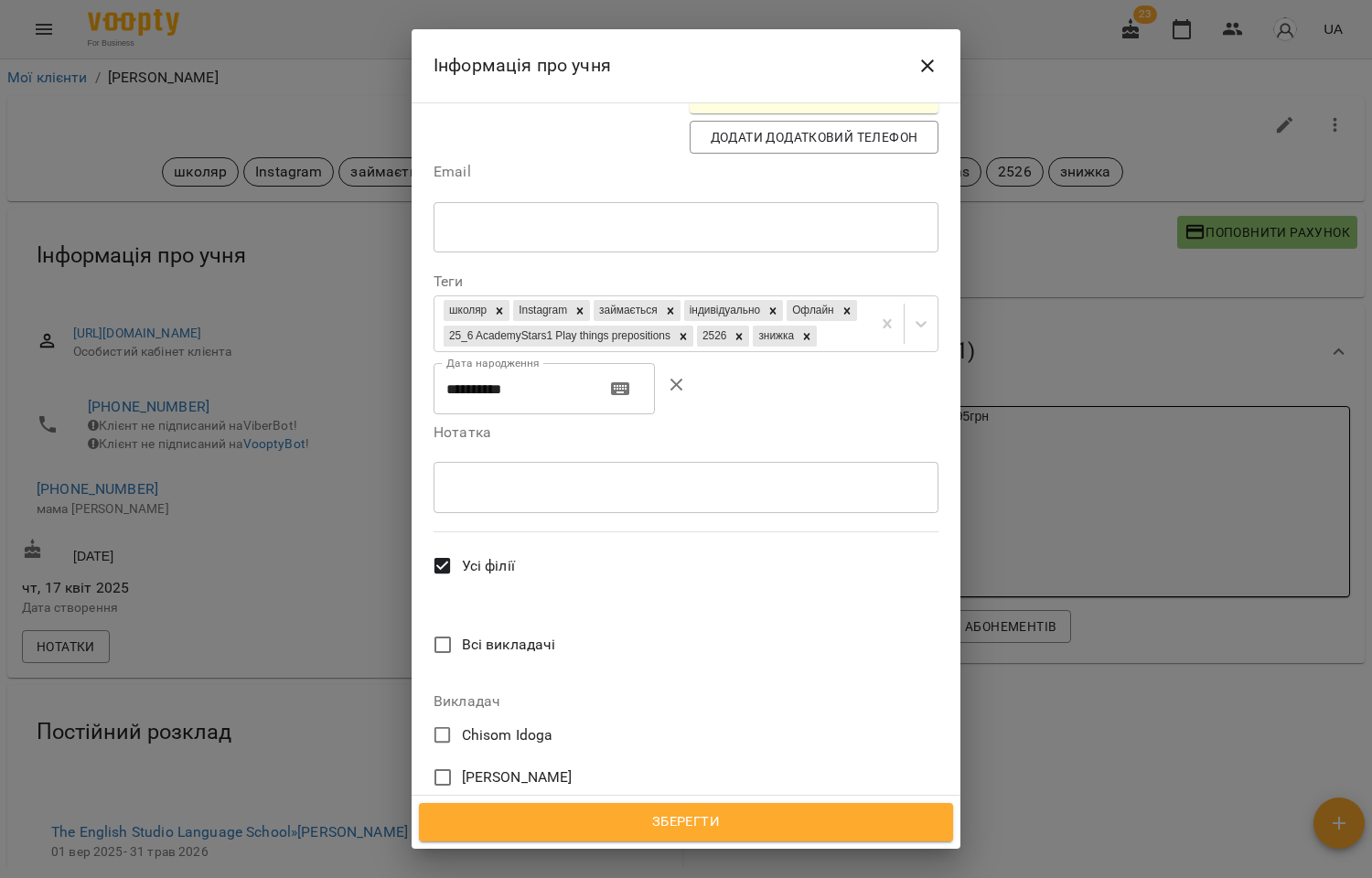
scroll to position [711, 0]
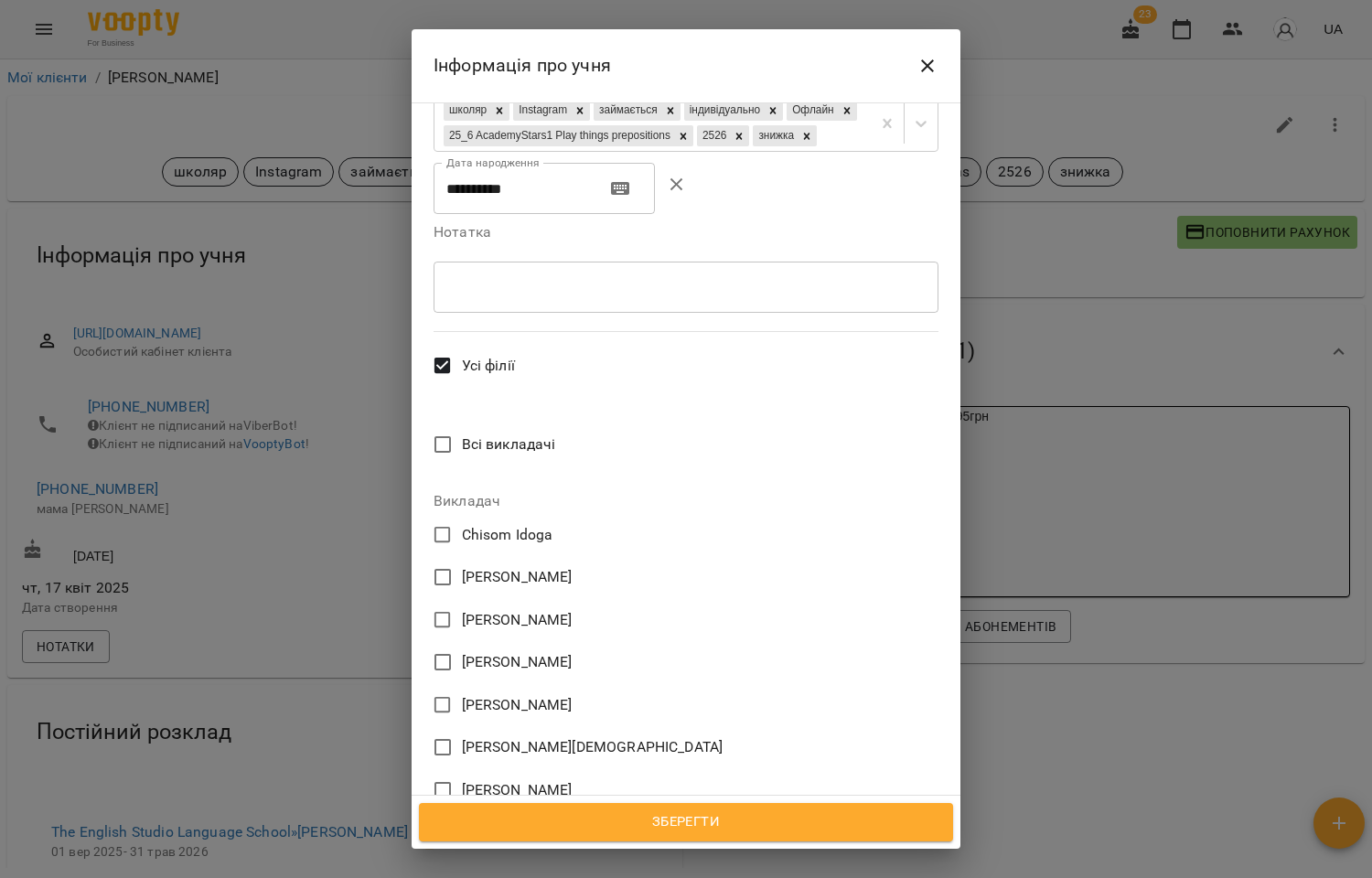
click at [546, 651] on span "[PERSON_NAME]" at bounding box center [517, 662] width 110 height 22
click at [698, 823] on span "Зберегти" at bounding box center [686, 822] width 494 height 24
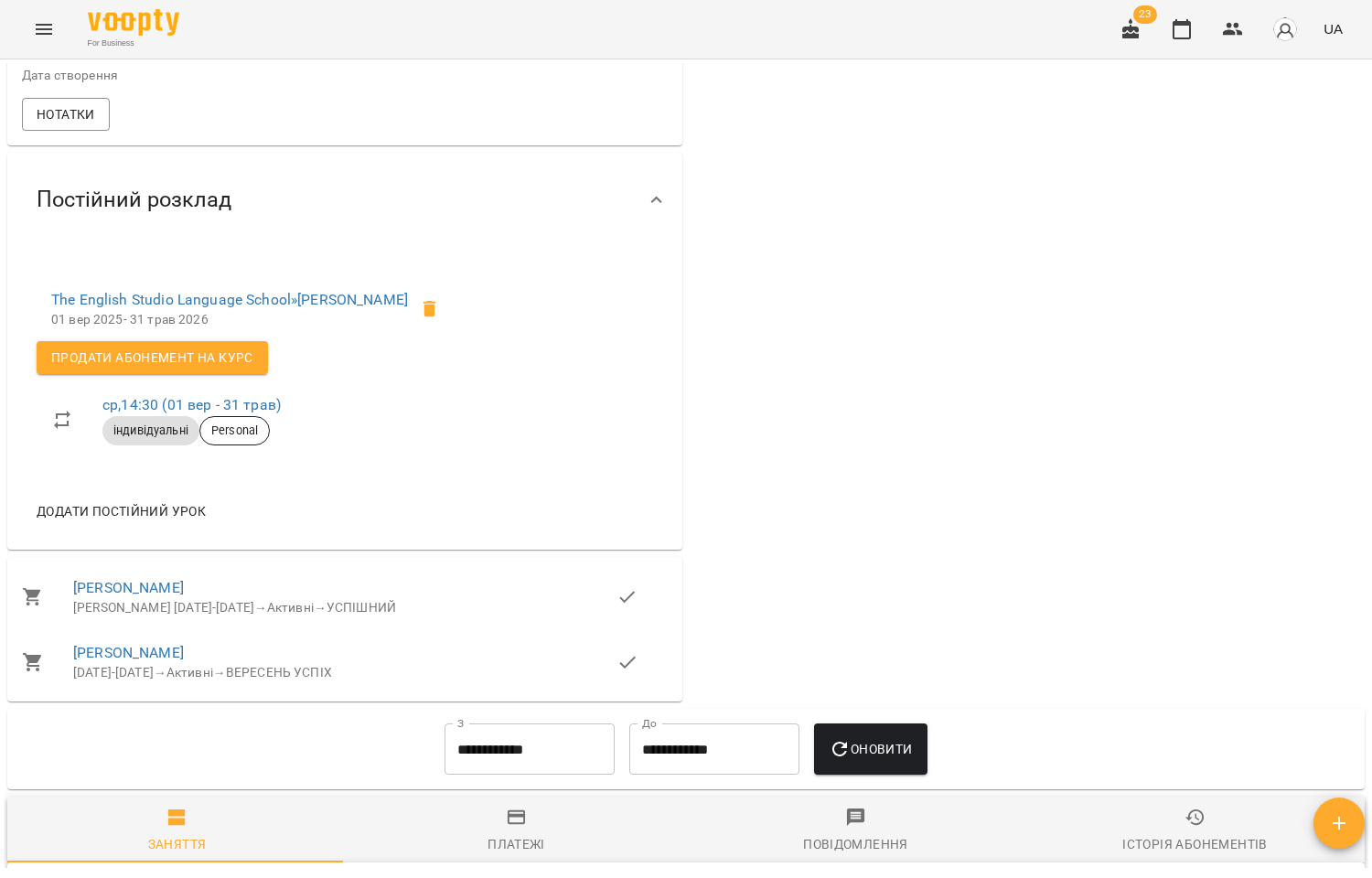
scroll to position [609, 0]
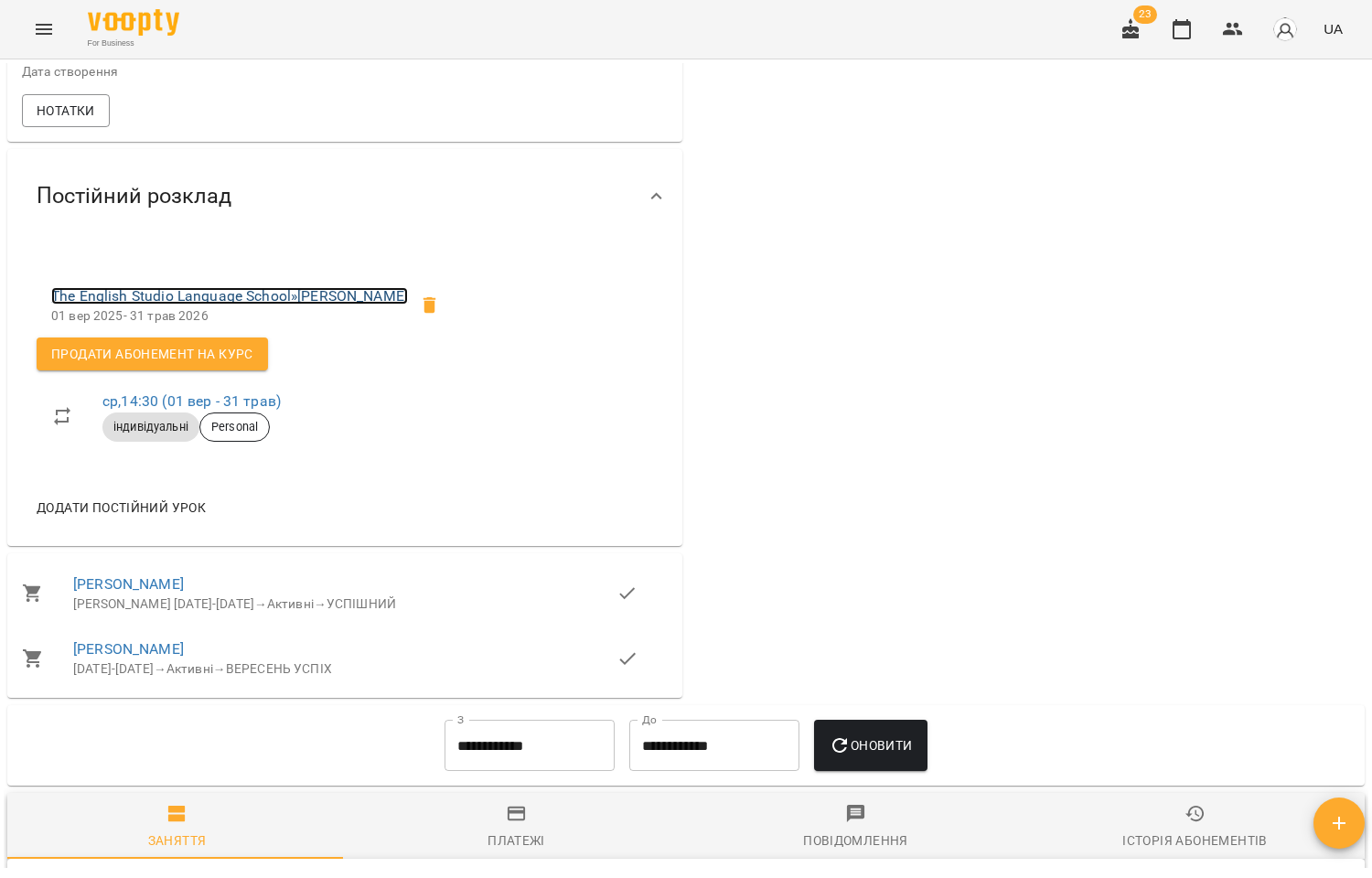
click at [350, 304] on link "The English Studio Language School » Лукашевич Ростислав" at bounding box center [229, 295] width 356 height 18
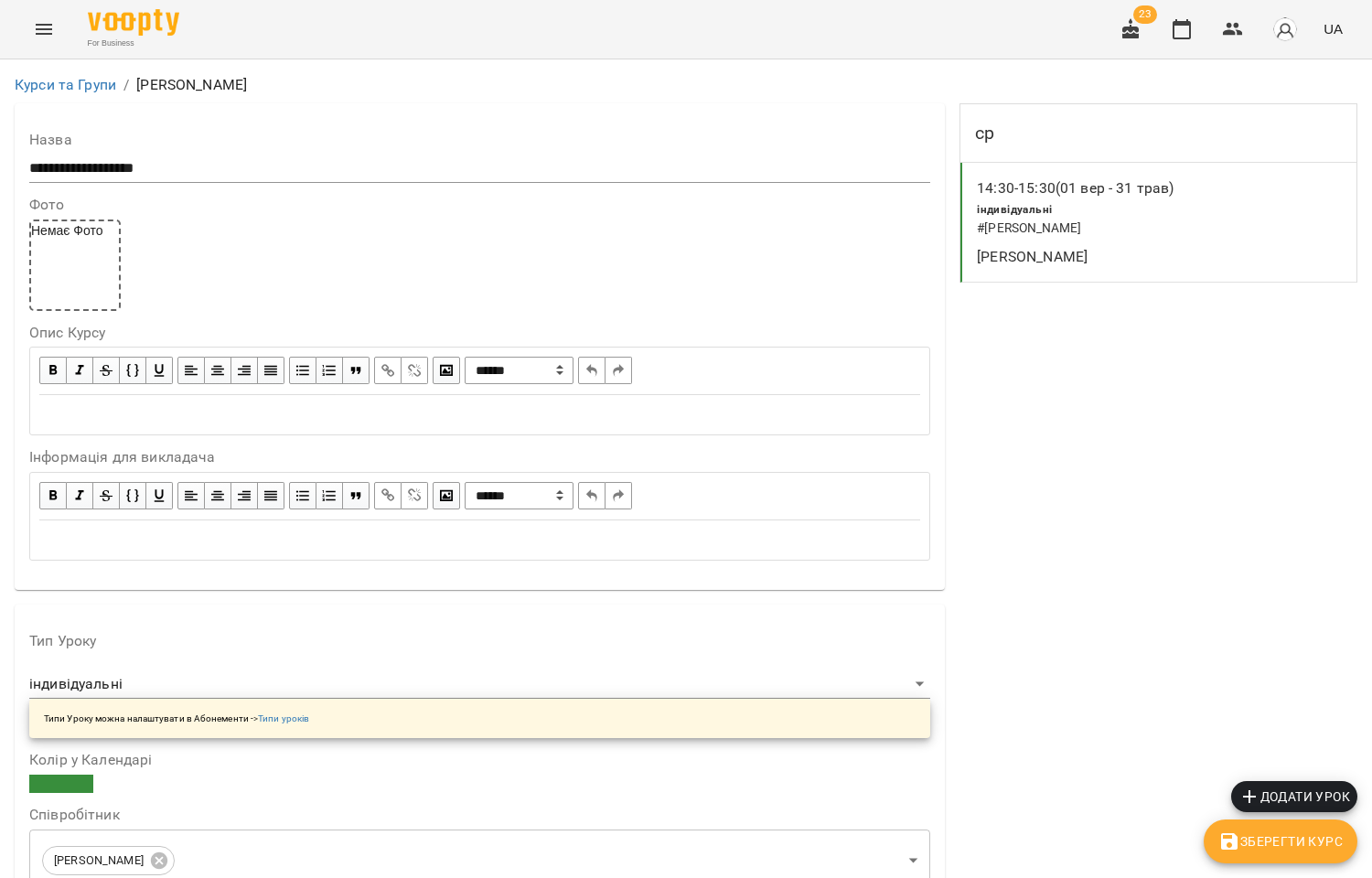
scroll to position [1422, 0]
click at [1228, 33] on icon "button" at bounding box center [1233, 30] width 20 height 13
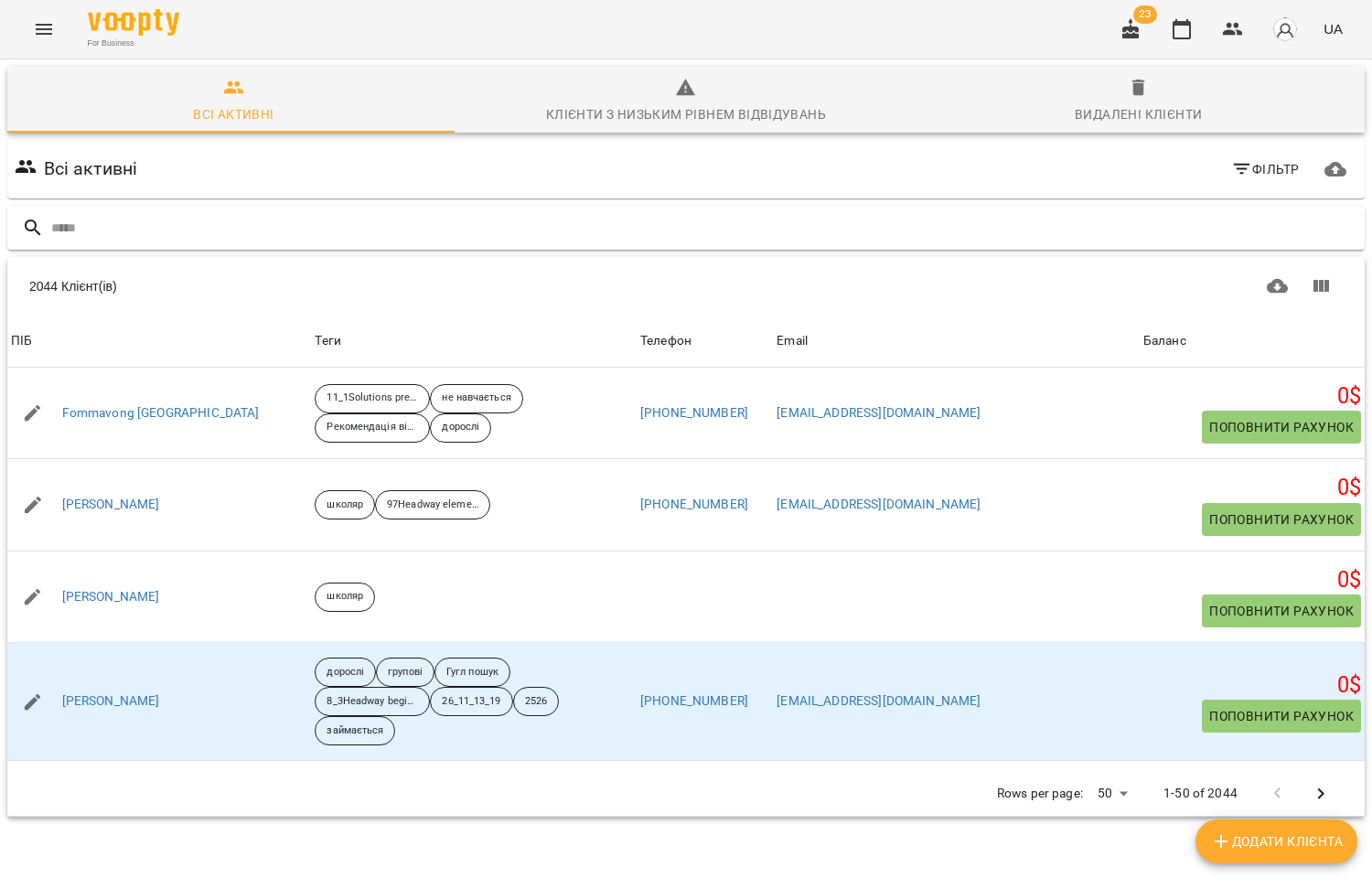
click at [81, 229] on input "text" at bounding box center [704, 228] width 1306 height 31
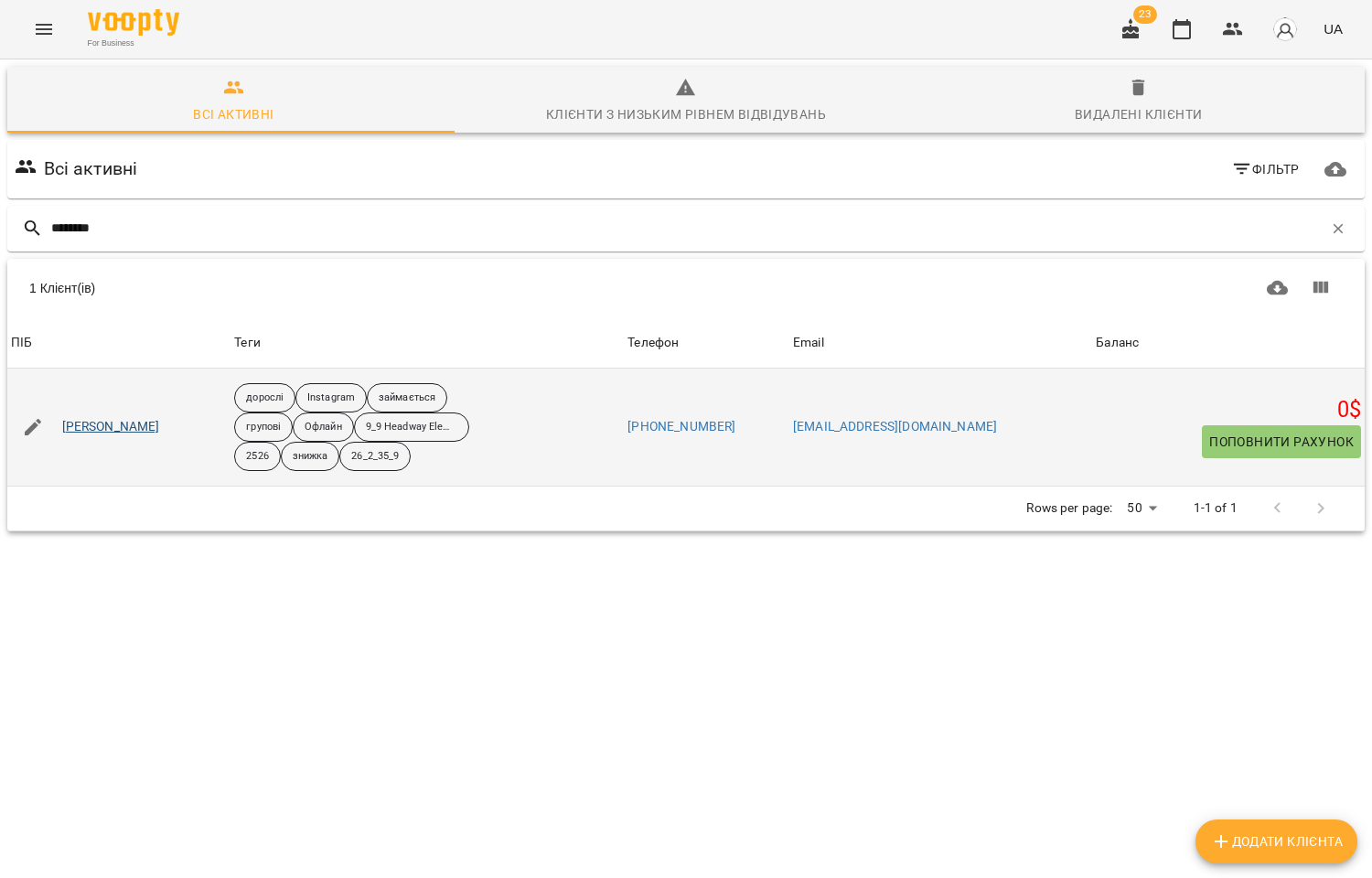
type input "********"
click at [130, 427] on link "Солом'яний Артем" at bounding box center [110, 427] width 97 height 19
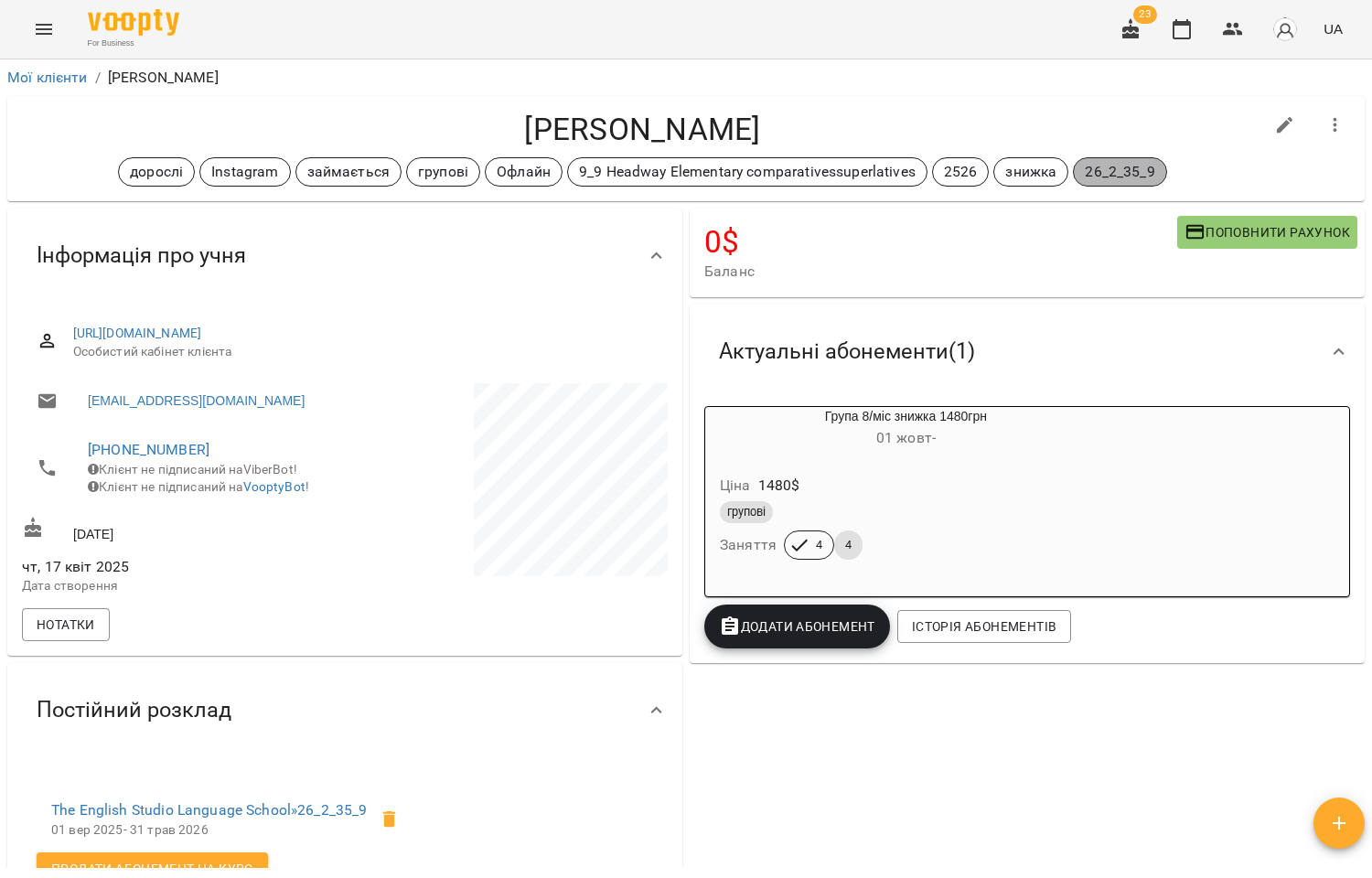
click at [1099, 172] on p "26_2_35_9" at bounding box center [1120, 172] width 70 height 22
click at [1228, 32] on icon "button" at bounding box center [1233, 30] width 20 height 13
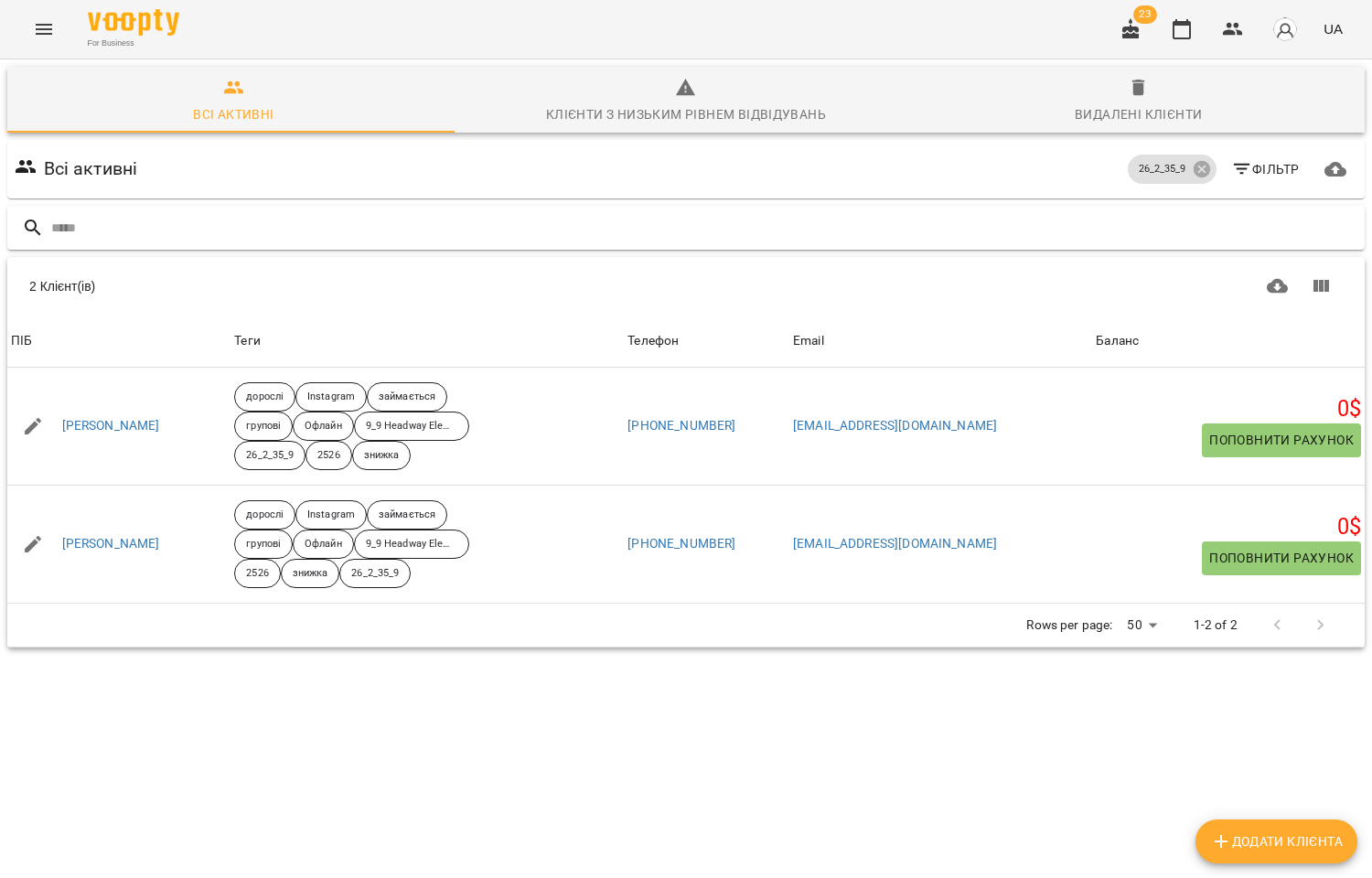
click at [196, 226] on input "text" at bounding box center [704, 228] width 1306 height 31
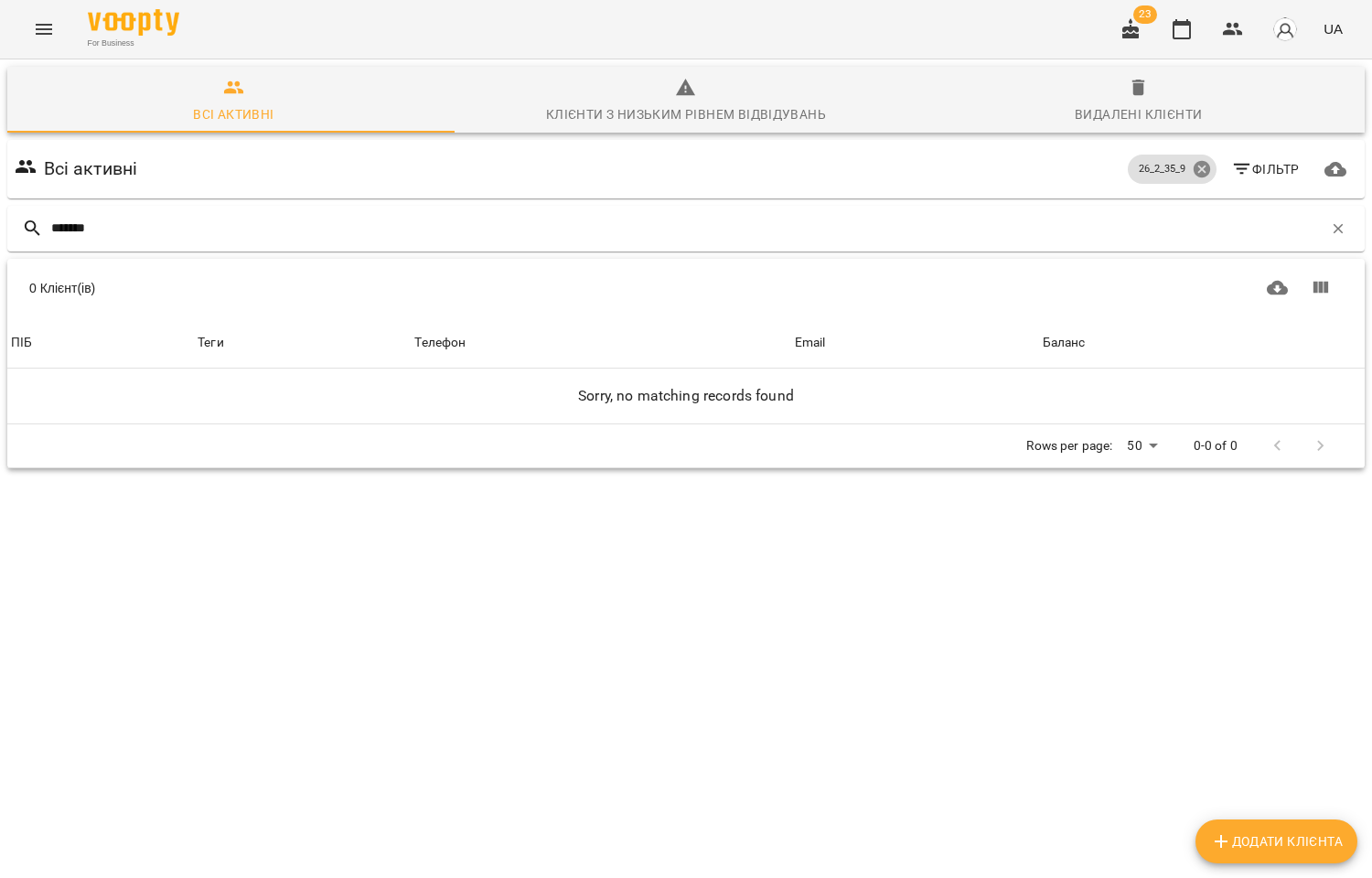
type input "*******"
click at [1192, 167] on icon at bounding box center [1202, 169] width 20 height 20
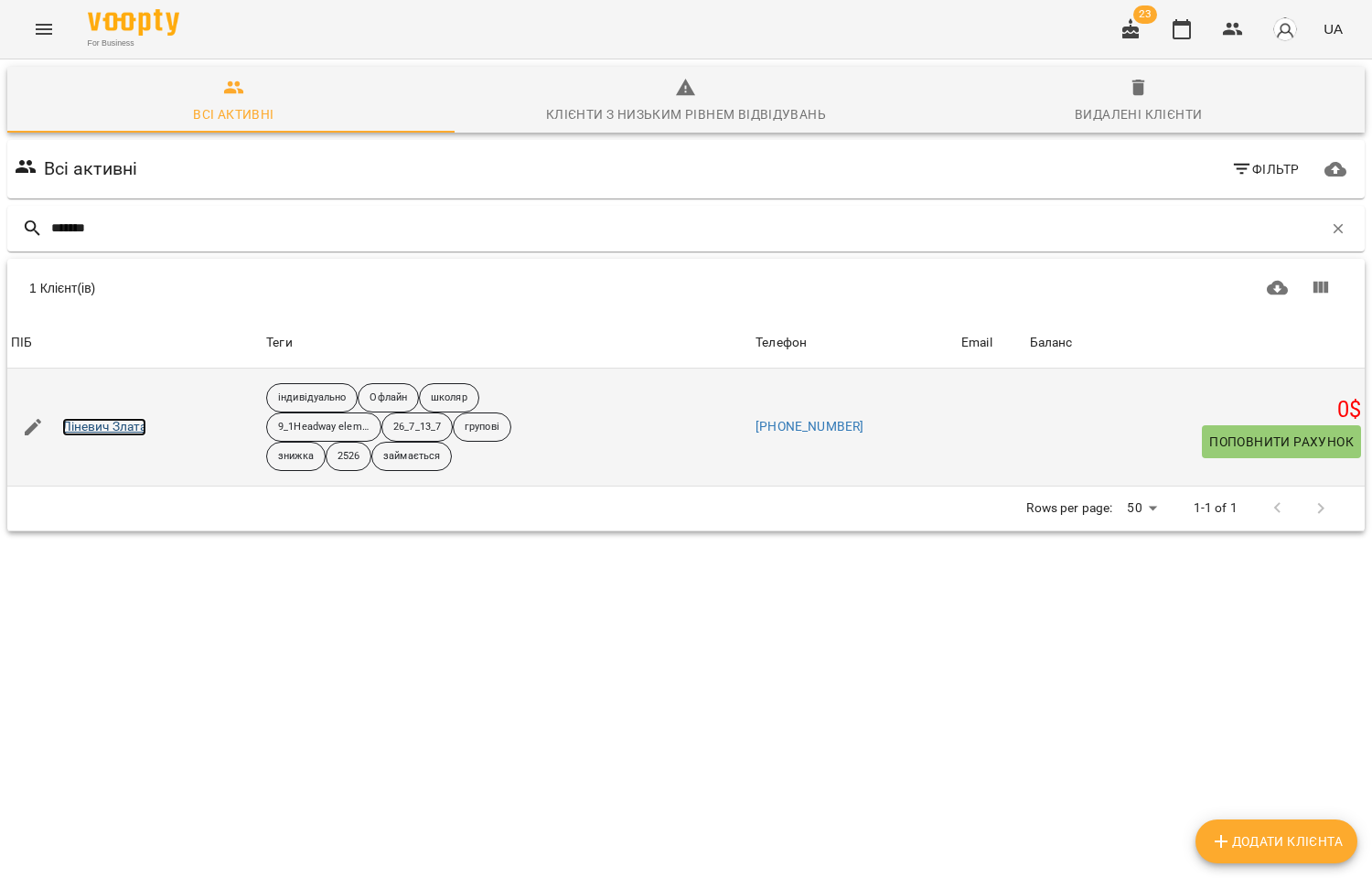
click at [106, 425] on link "Ліневич Злата" at bounding box center [105, 427] width 85 height 19
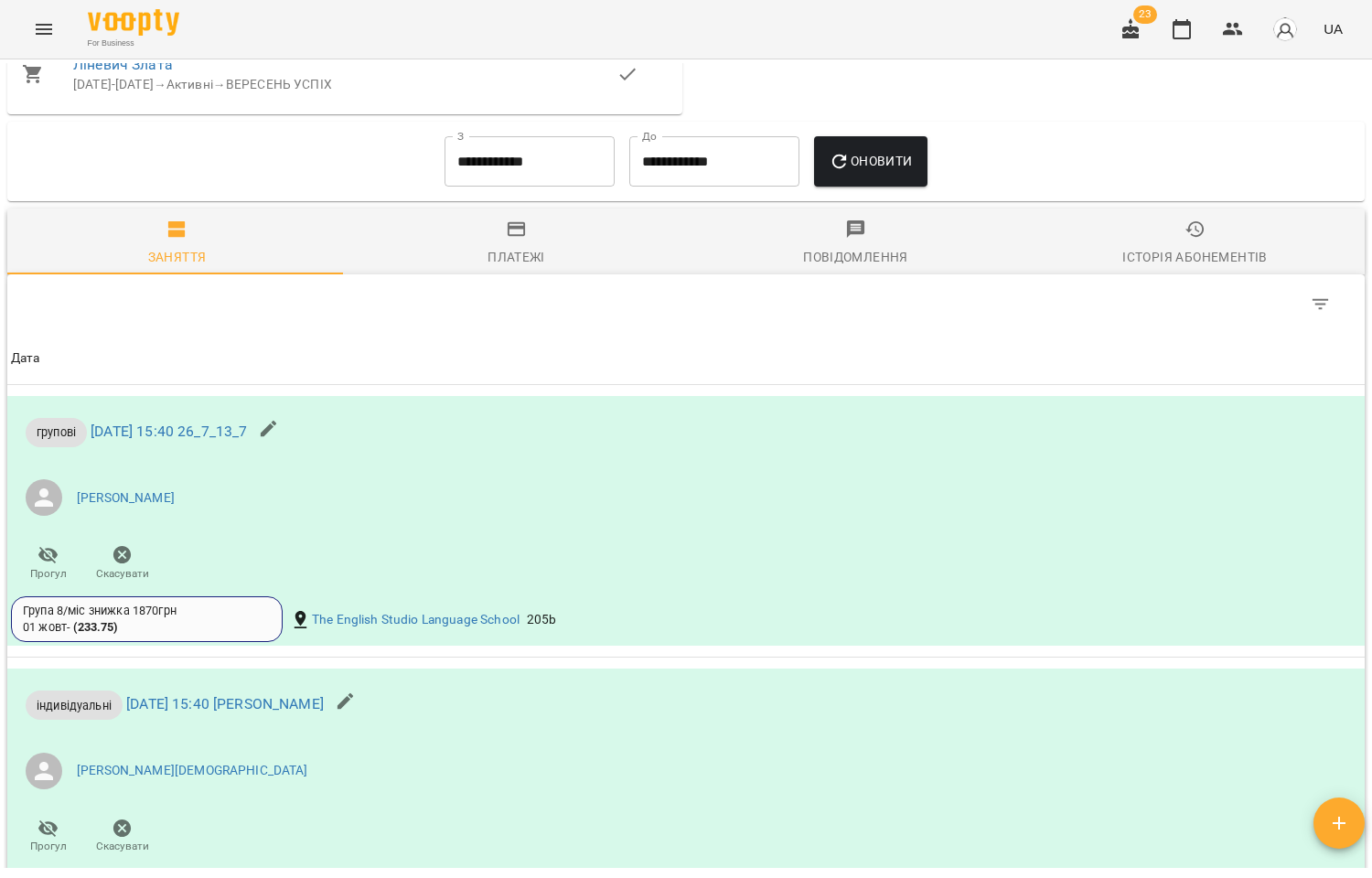
click at [524, 253] on span "Платежі" at bounding box center [516, 242] width 317 height 49
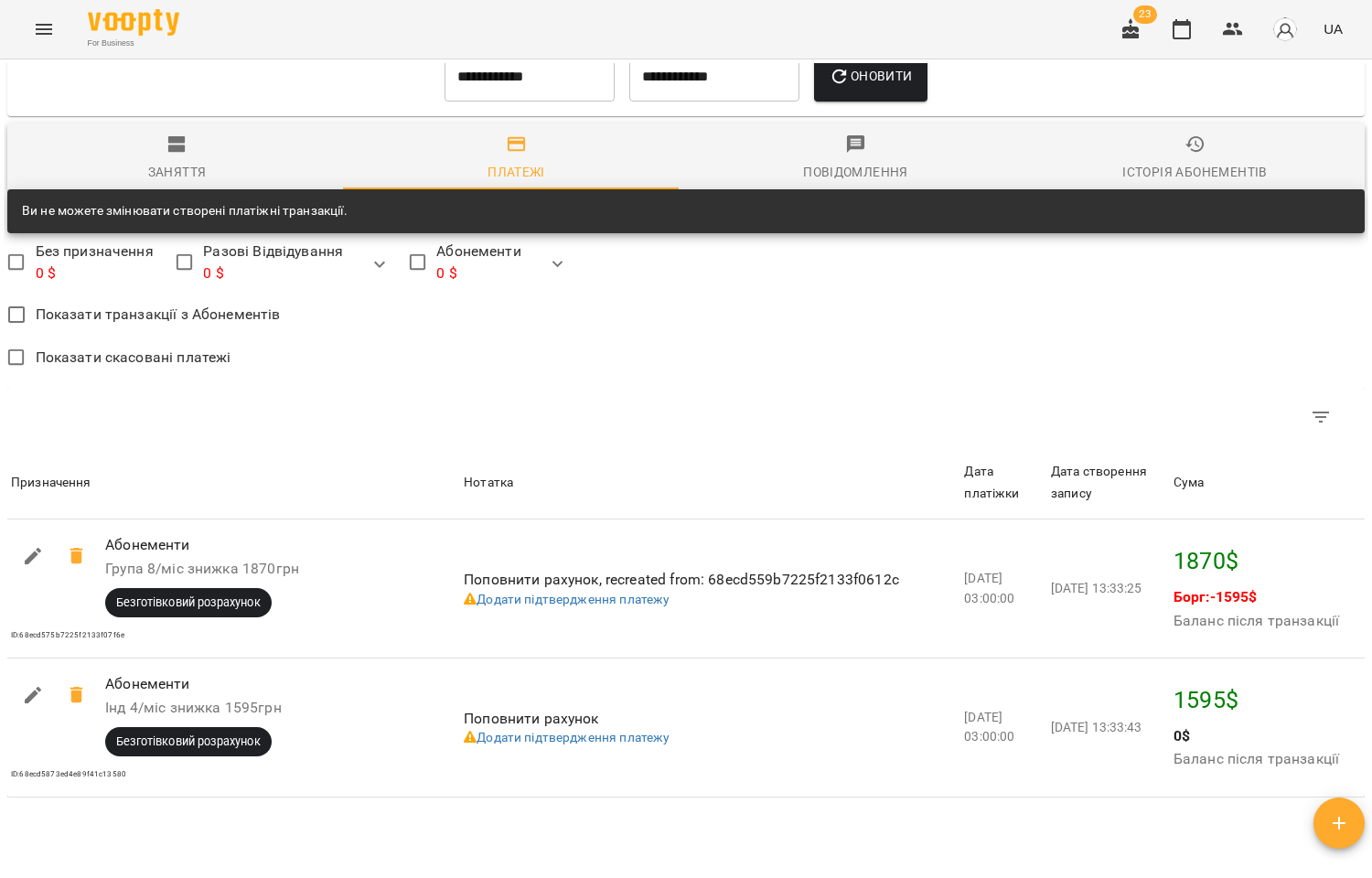
scroll to position [1523, 0]
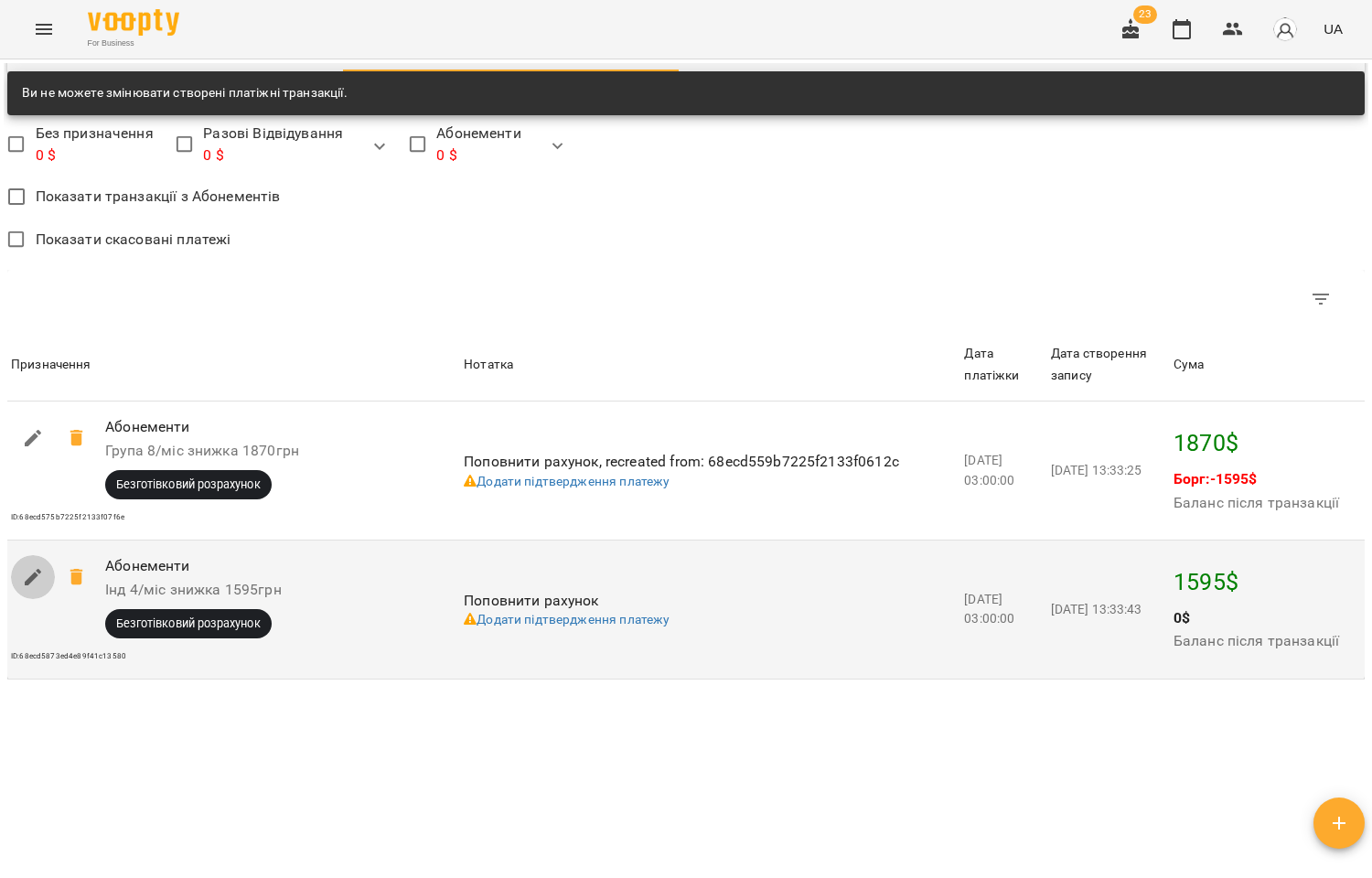
click at [29, 586] on icon "button" at bounding box center [33, 577] width 17 height 17
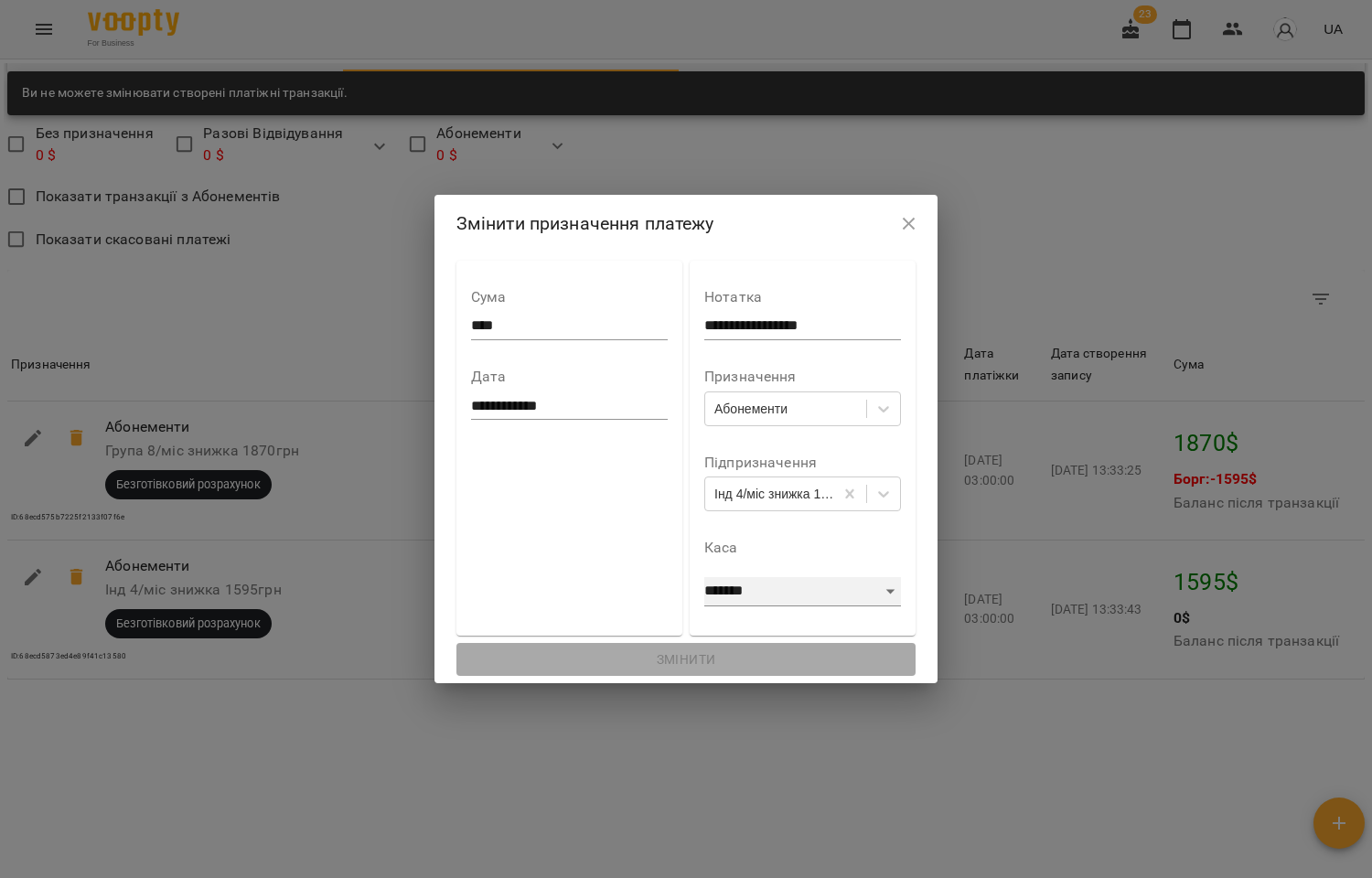
click at [826, 586] on select "**********" at bounding box center [803, 592] width 197 height 30
select select "******"
click at [705, 577] on select "**********" at bounding box center [803, 592] width 197 height 30
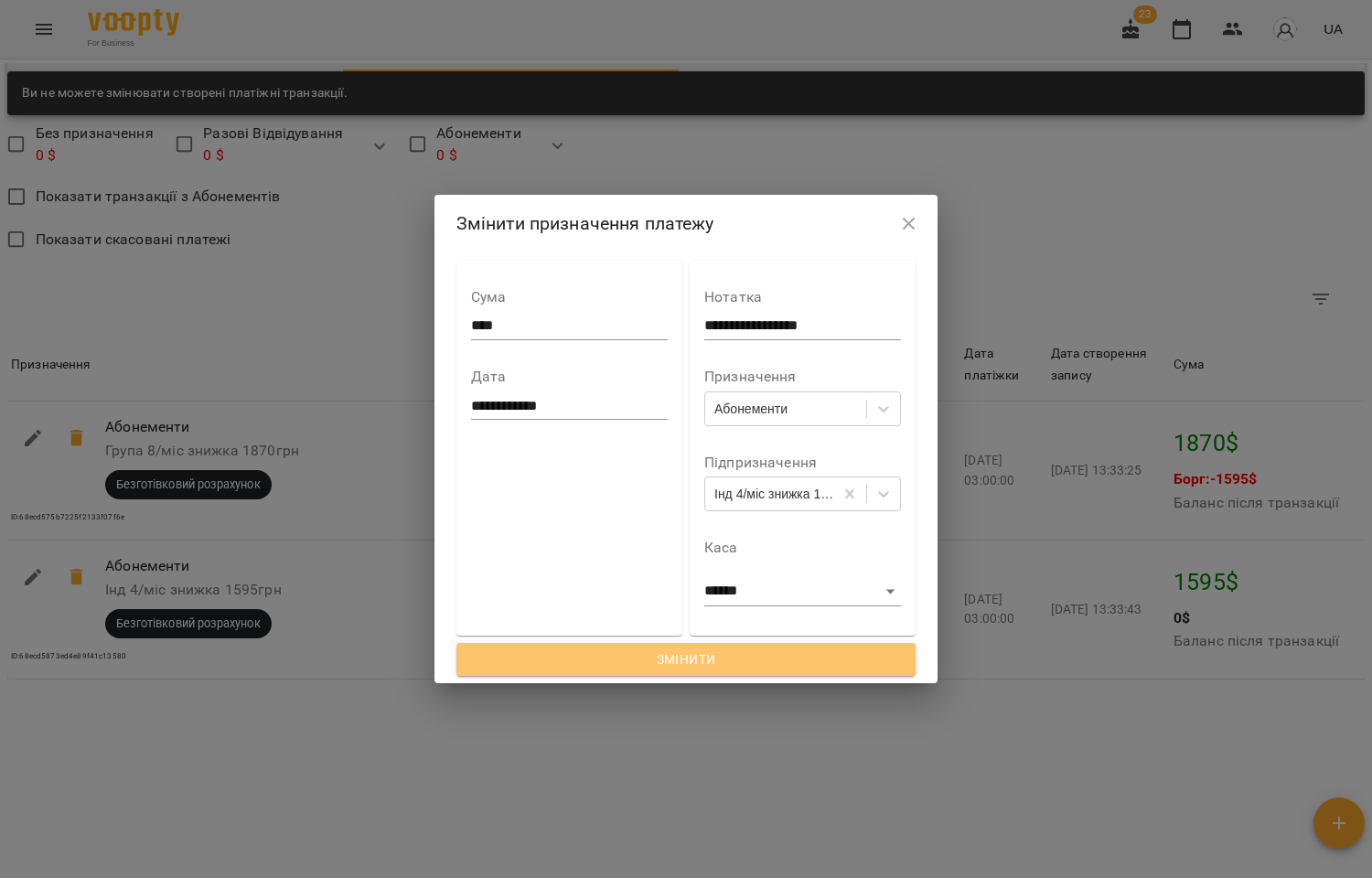
click at [690, 667] on span "Змінити" at bounding box center [686, 660] width 431 height 22
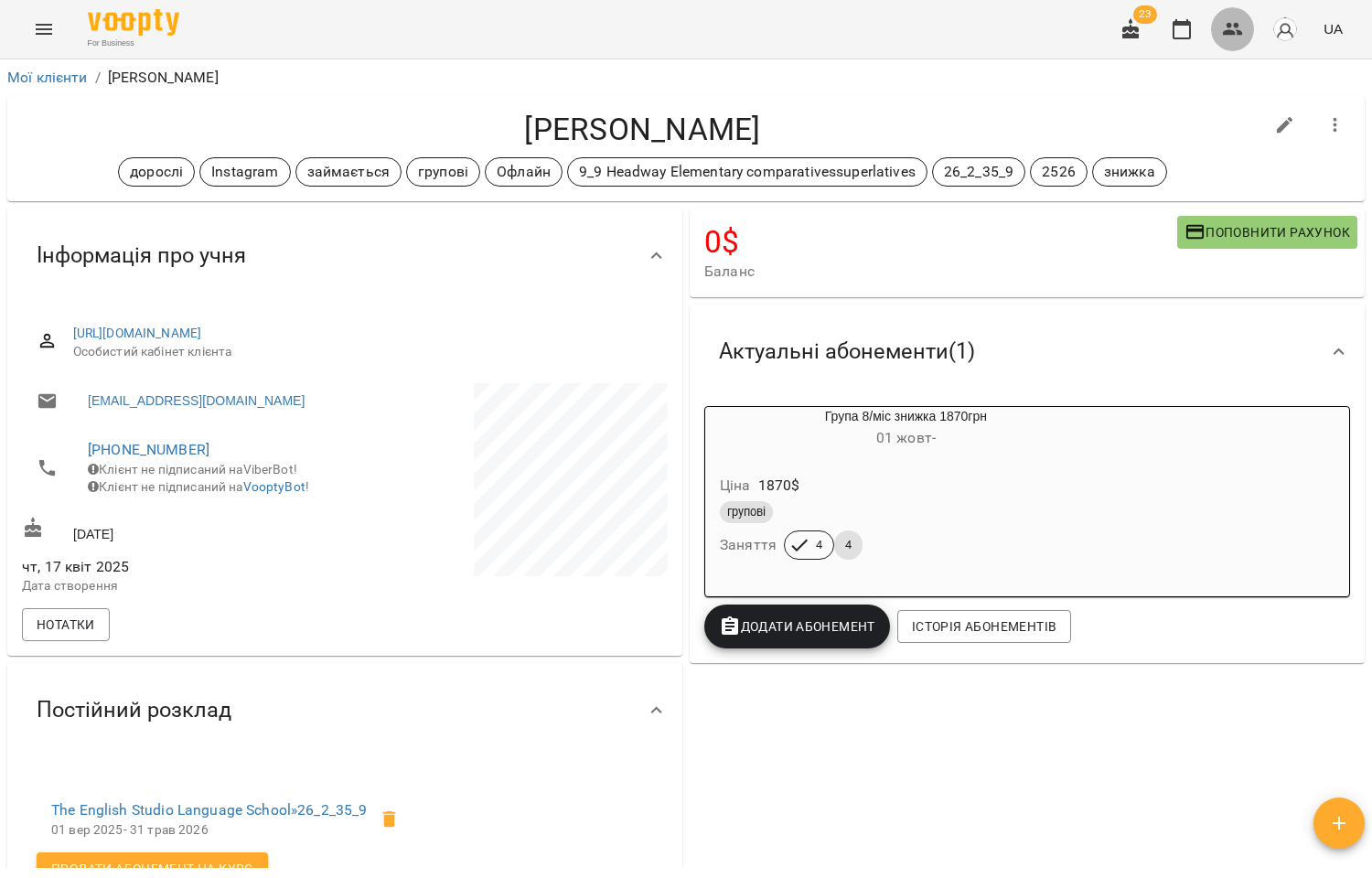
click at [1230, 31] on icon "button" at bounding box center [1233, 30] width 20 height 13
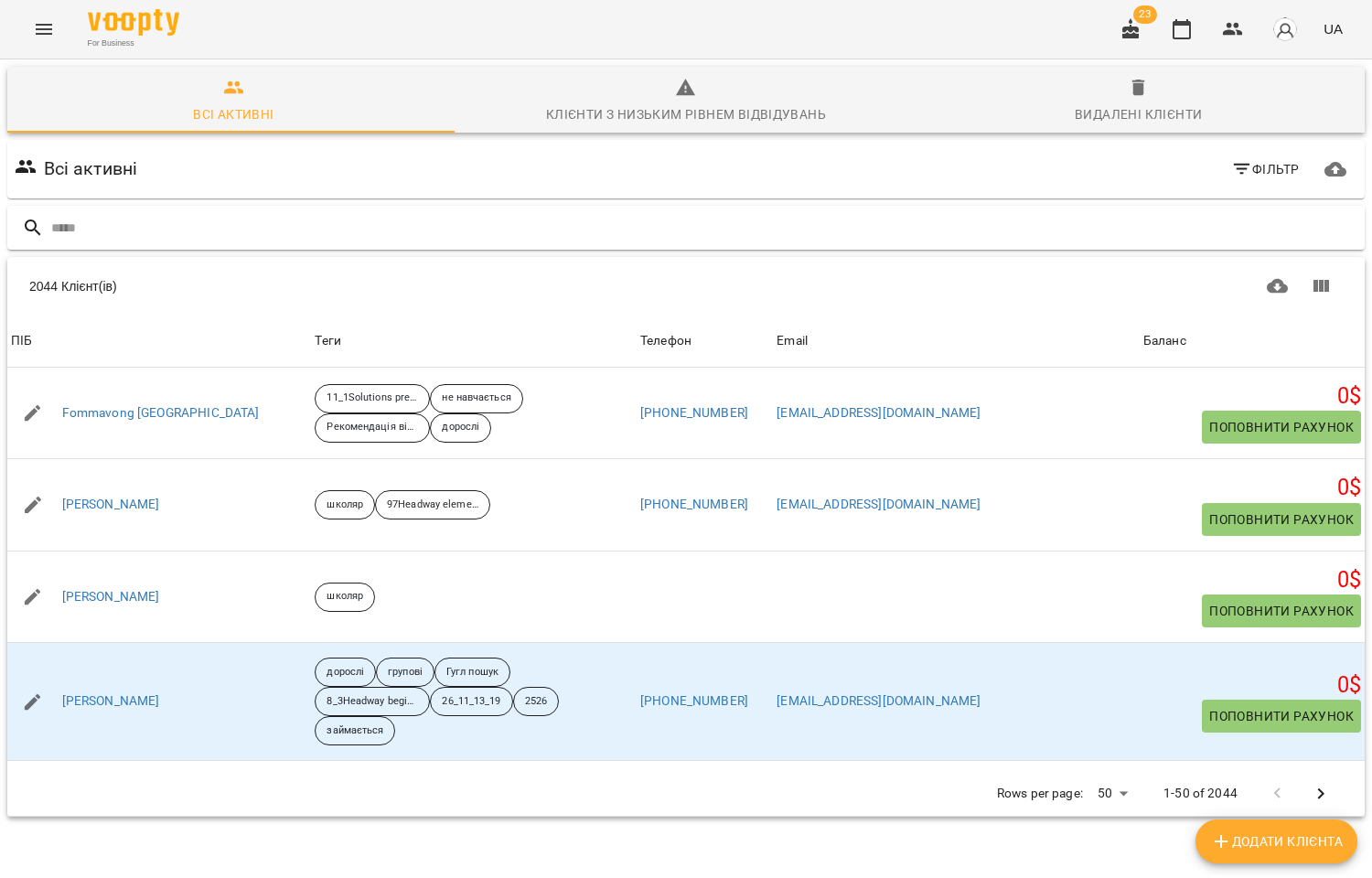
click at [123, 232] on input "text" at bounding box center [704, 228] width 1306 height 31
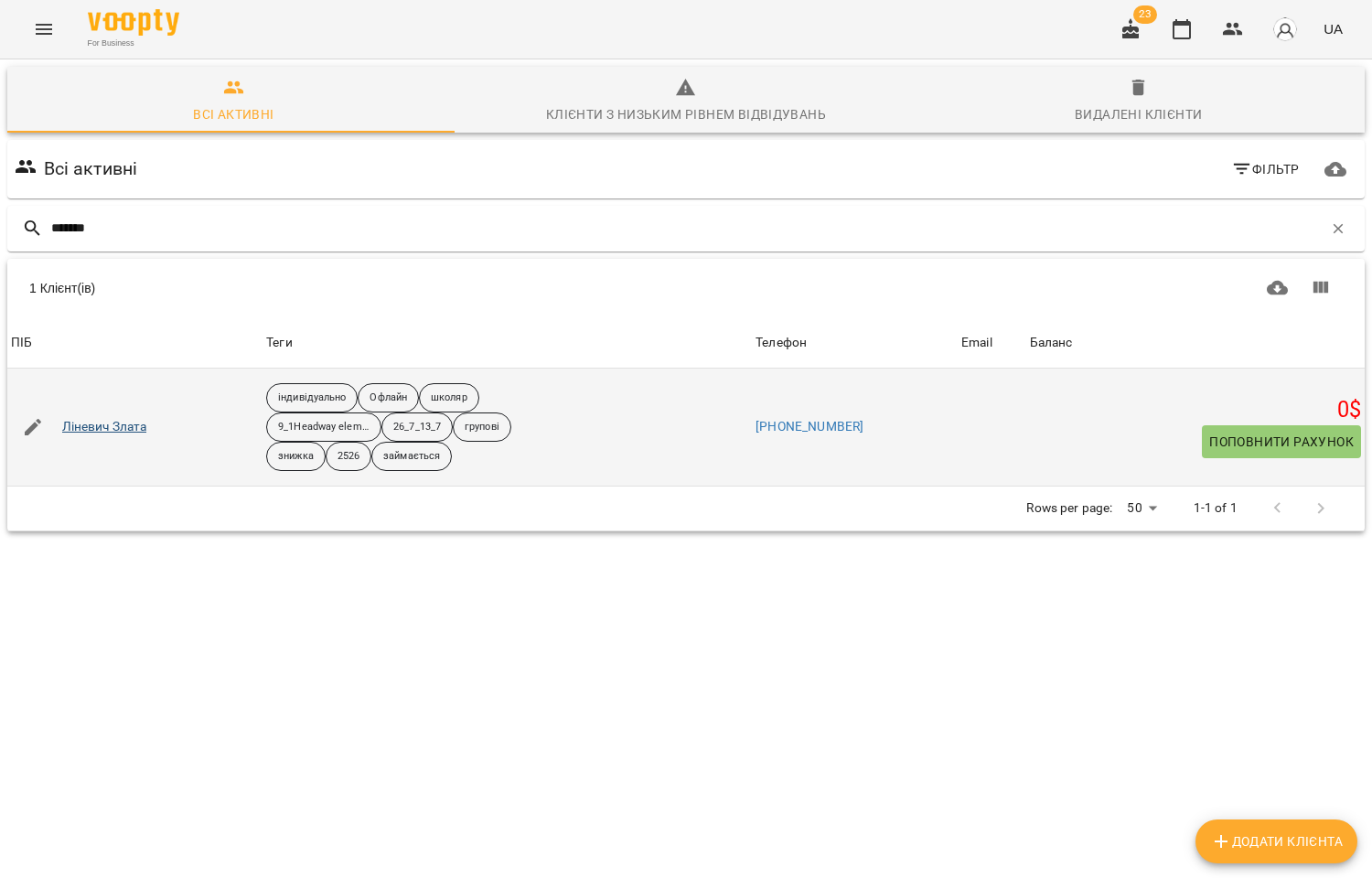
type input "*******"
click at [122, 427] on link "Ліневич Злата" at bounding box center [105, 427] width 85 height 19
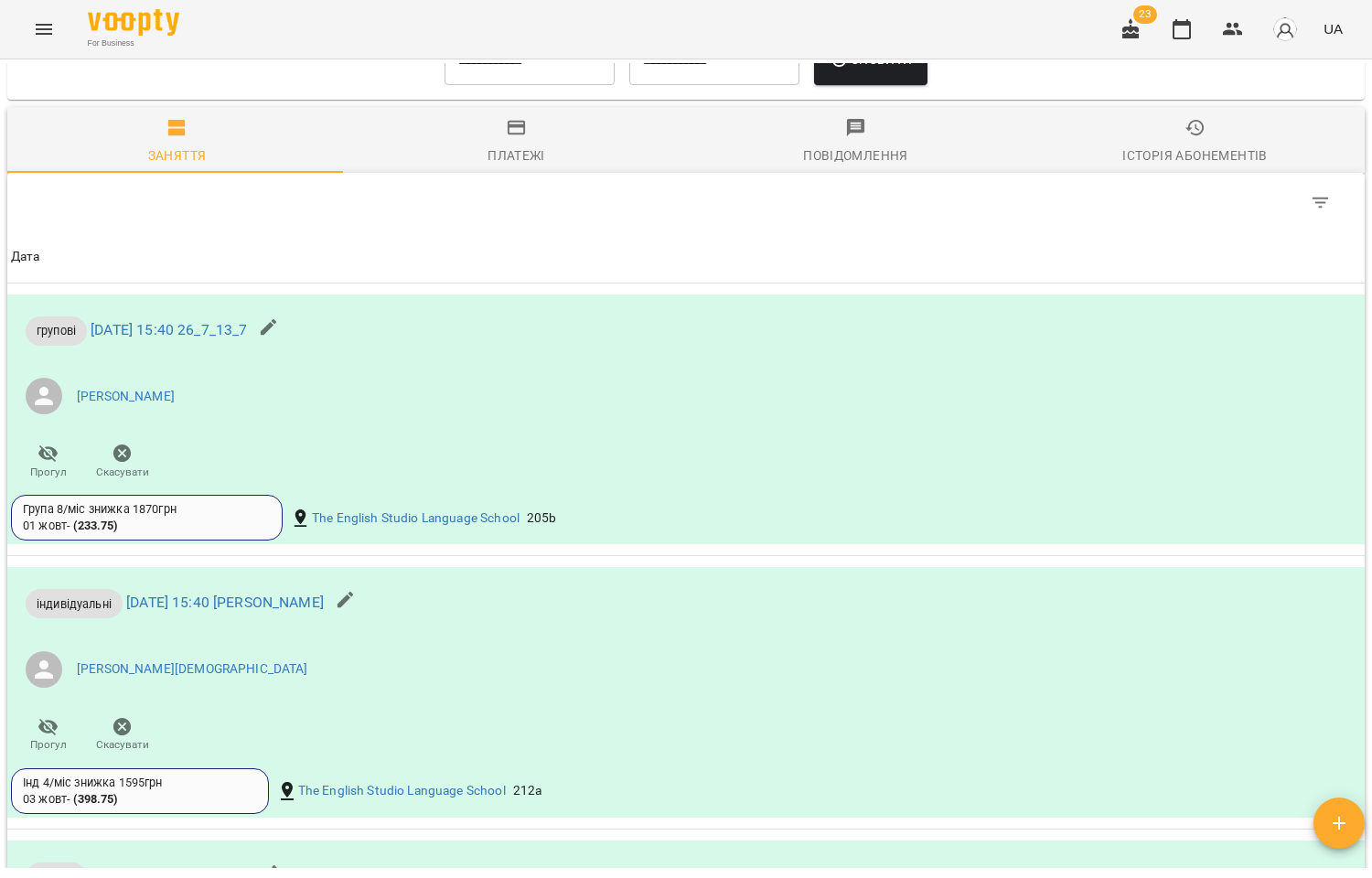
click at [498, 145] on span "Платежі" at bounding box center [516, 141] width 317 height 49
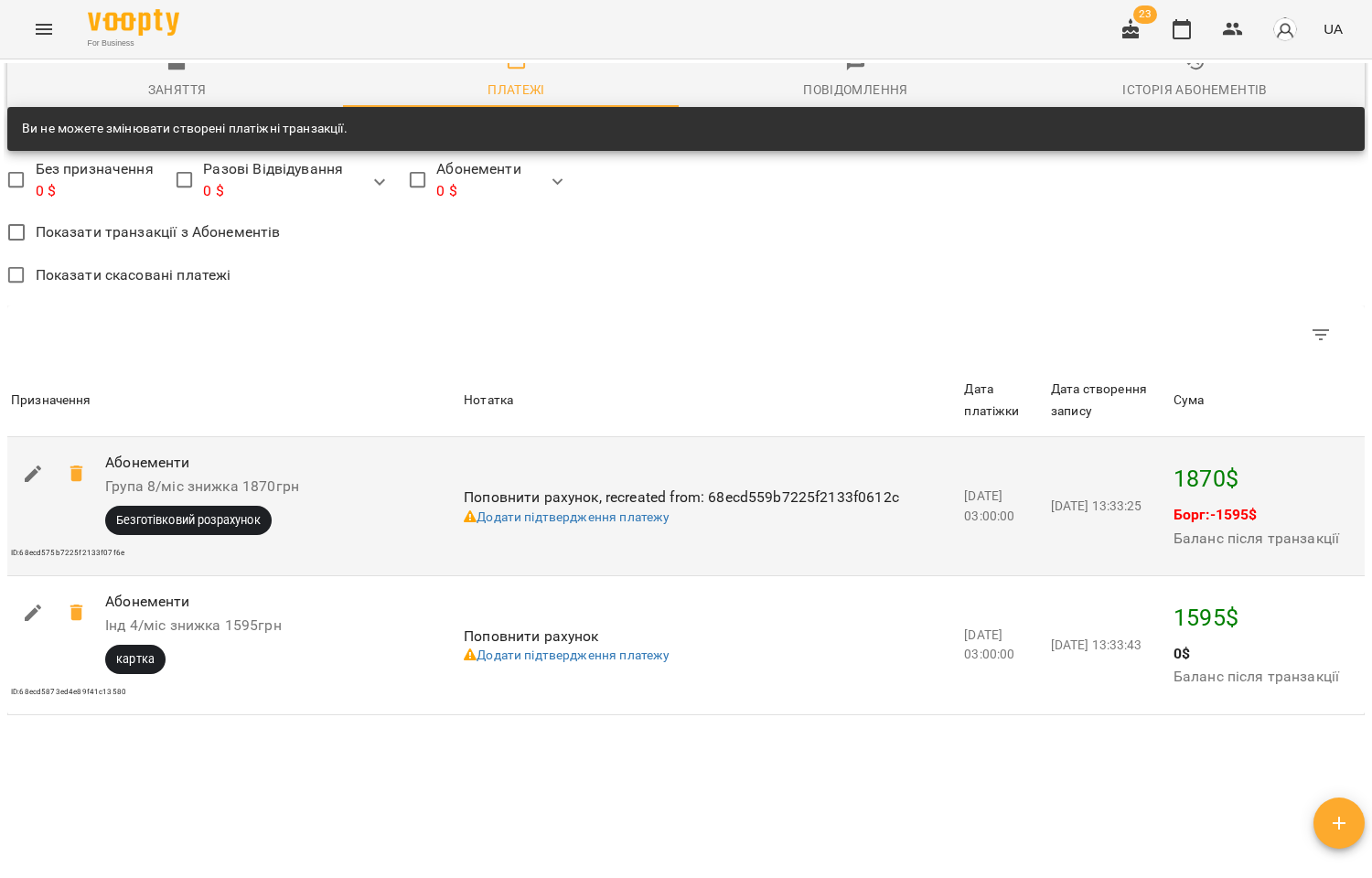
scroll to position [1468, 0]
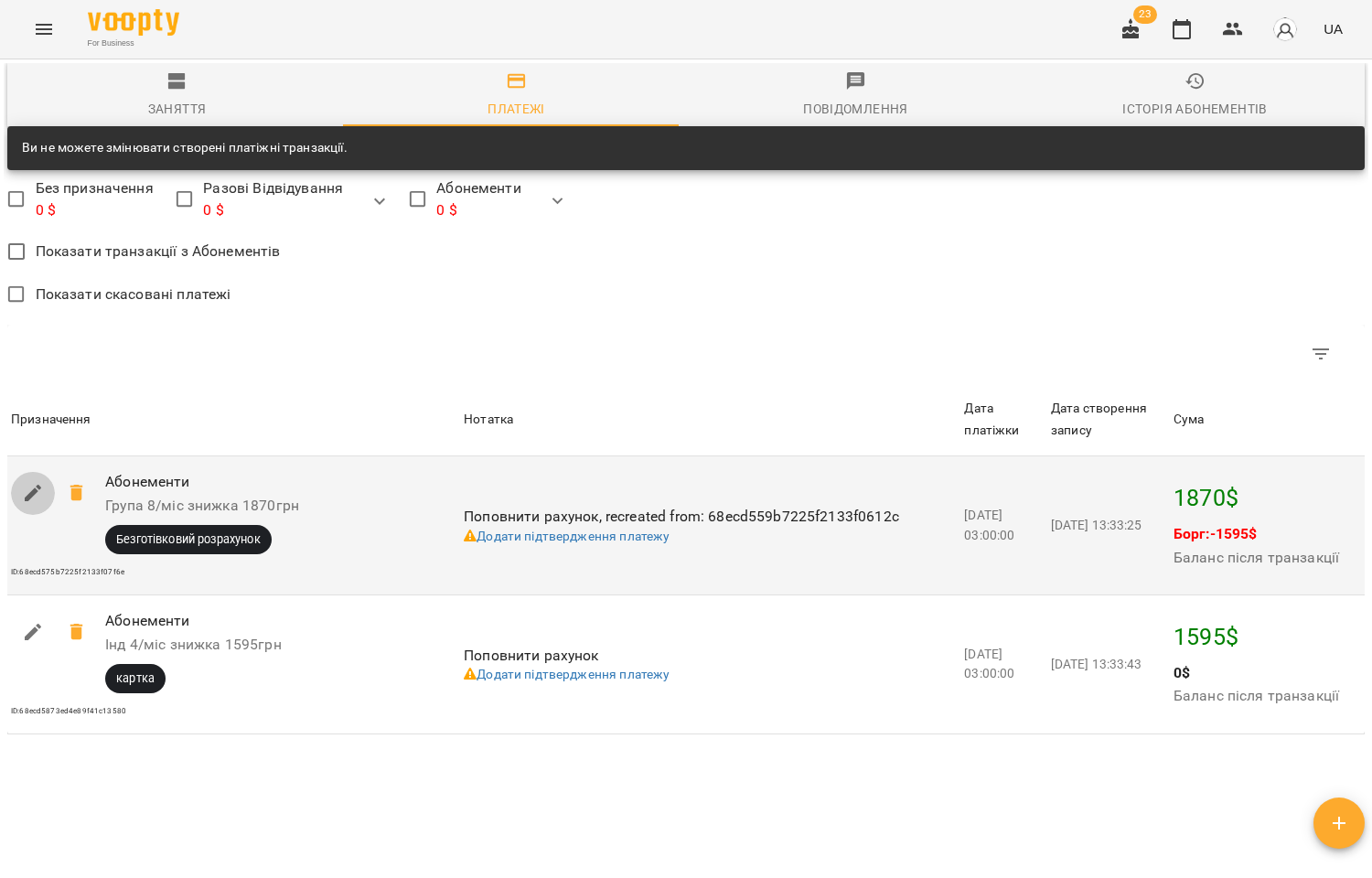
click at [25, 498] on icon "button" at bounding box center [33, 493] width 22 height 22
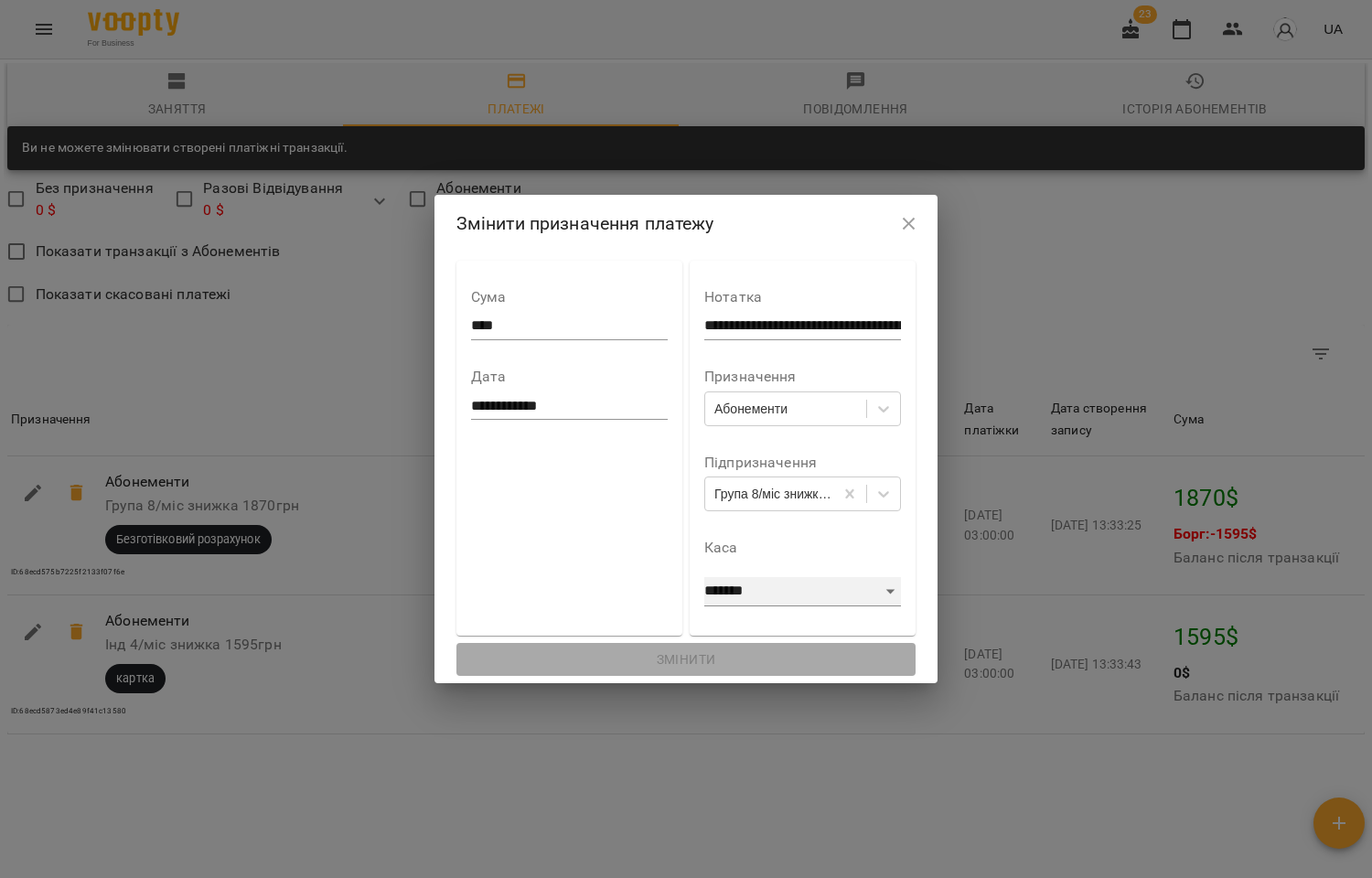
click at [873, 580] on select "**********" at bounding box center [803, 592] width 197 height 30
select select "******"
click at [705, 577] on select "**********" at bounding box center [803, 592] width 197 height 30
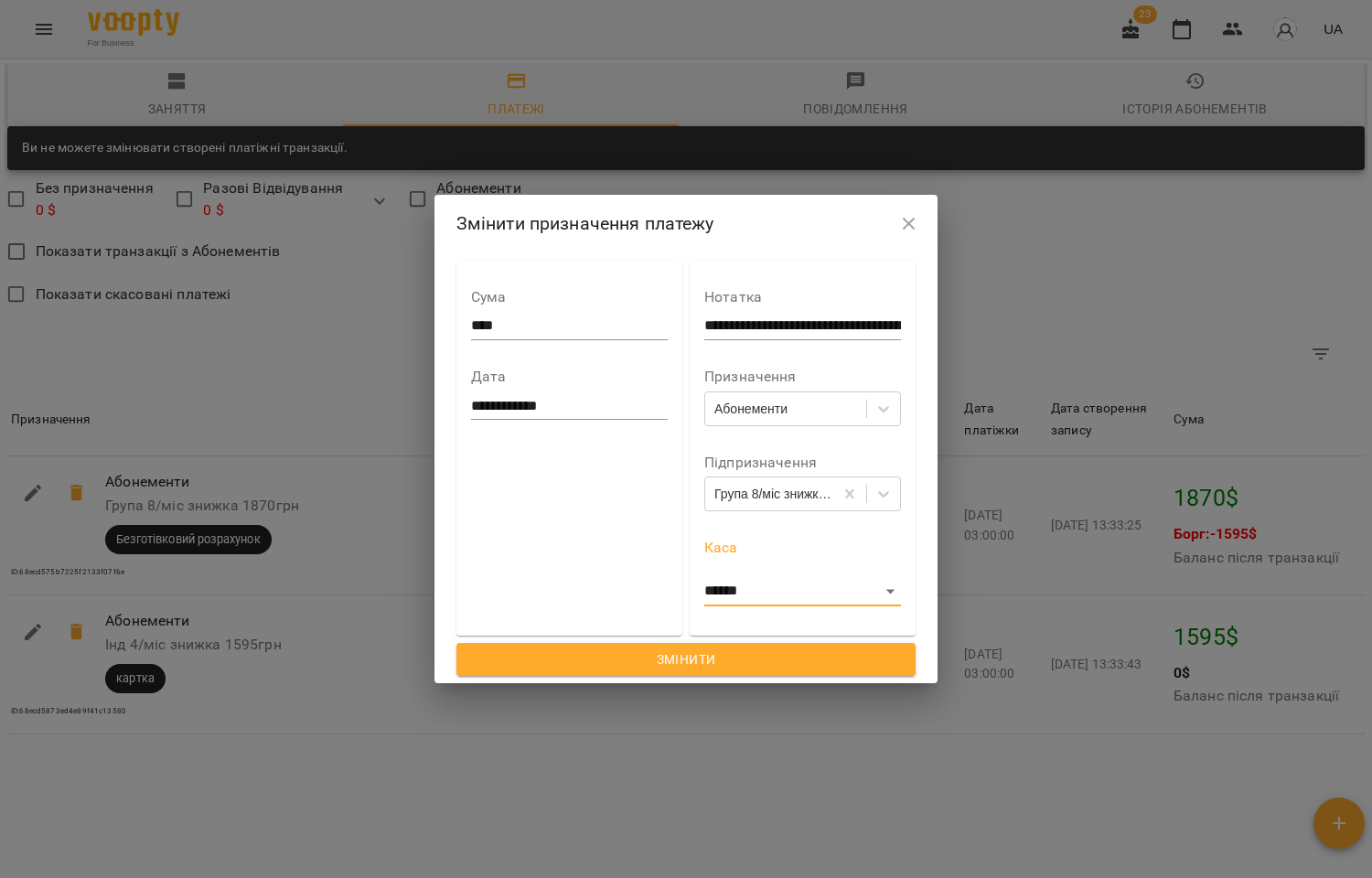
click at [695, 651] on span "Змінити" at bounding box center [686, 660] width 431 height 22
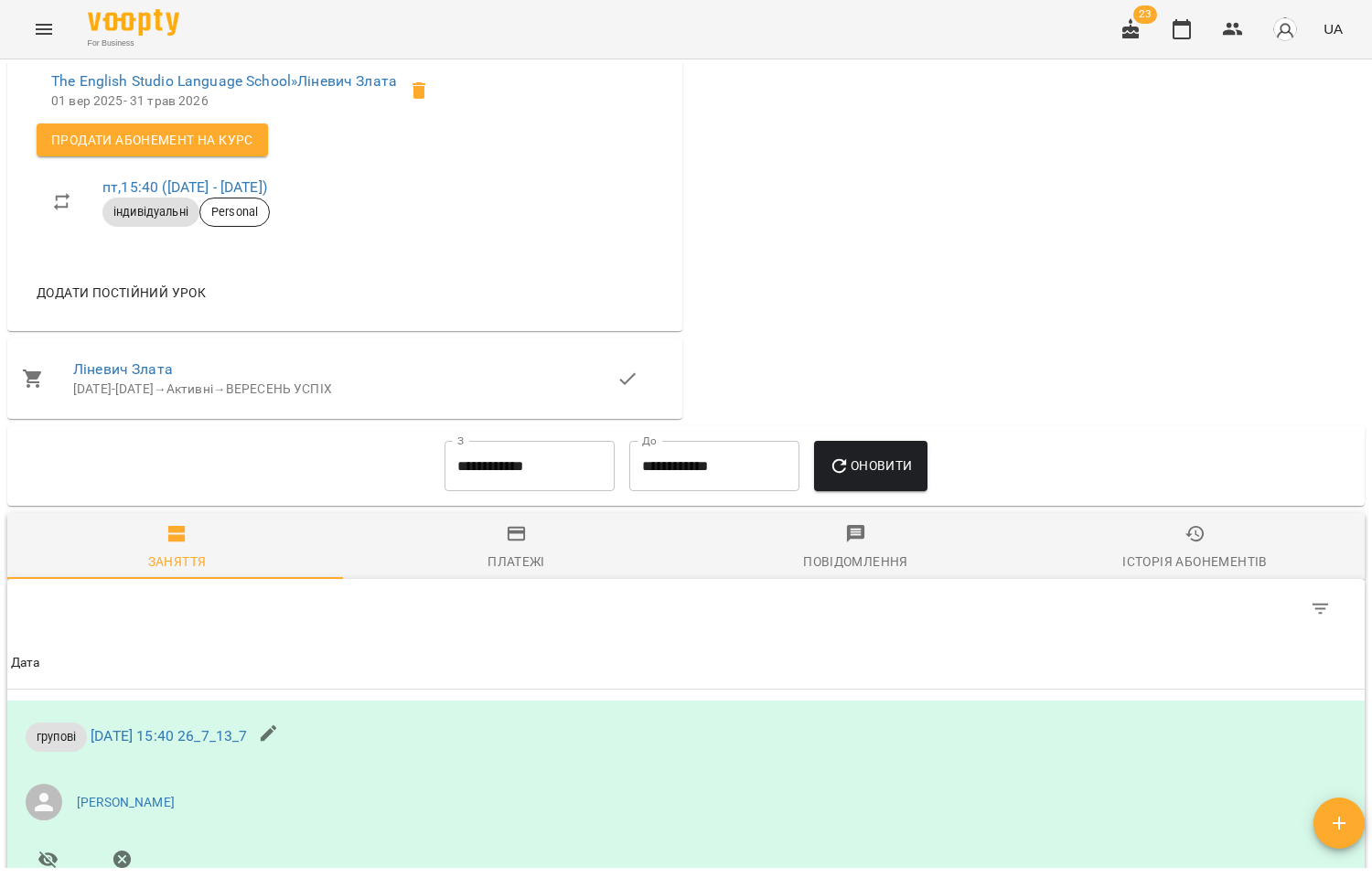
scroll to position [1321, 0]
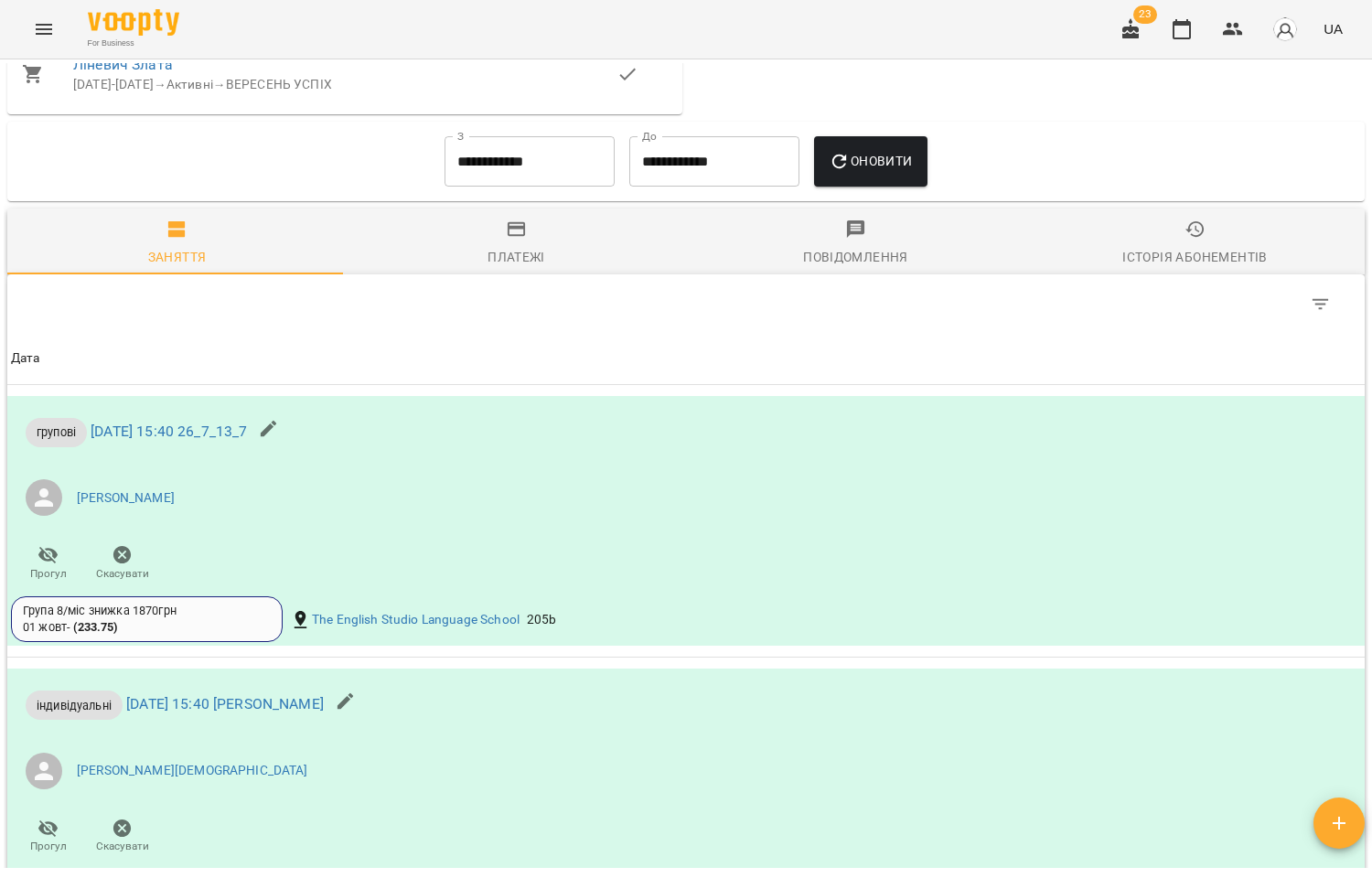
click at [490, 241] on span "Платежі" at bounding box center [516, 242] width 317 height 49
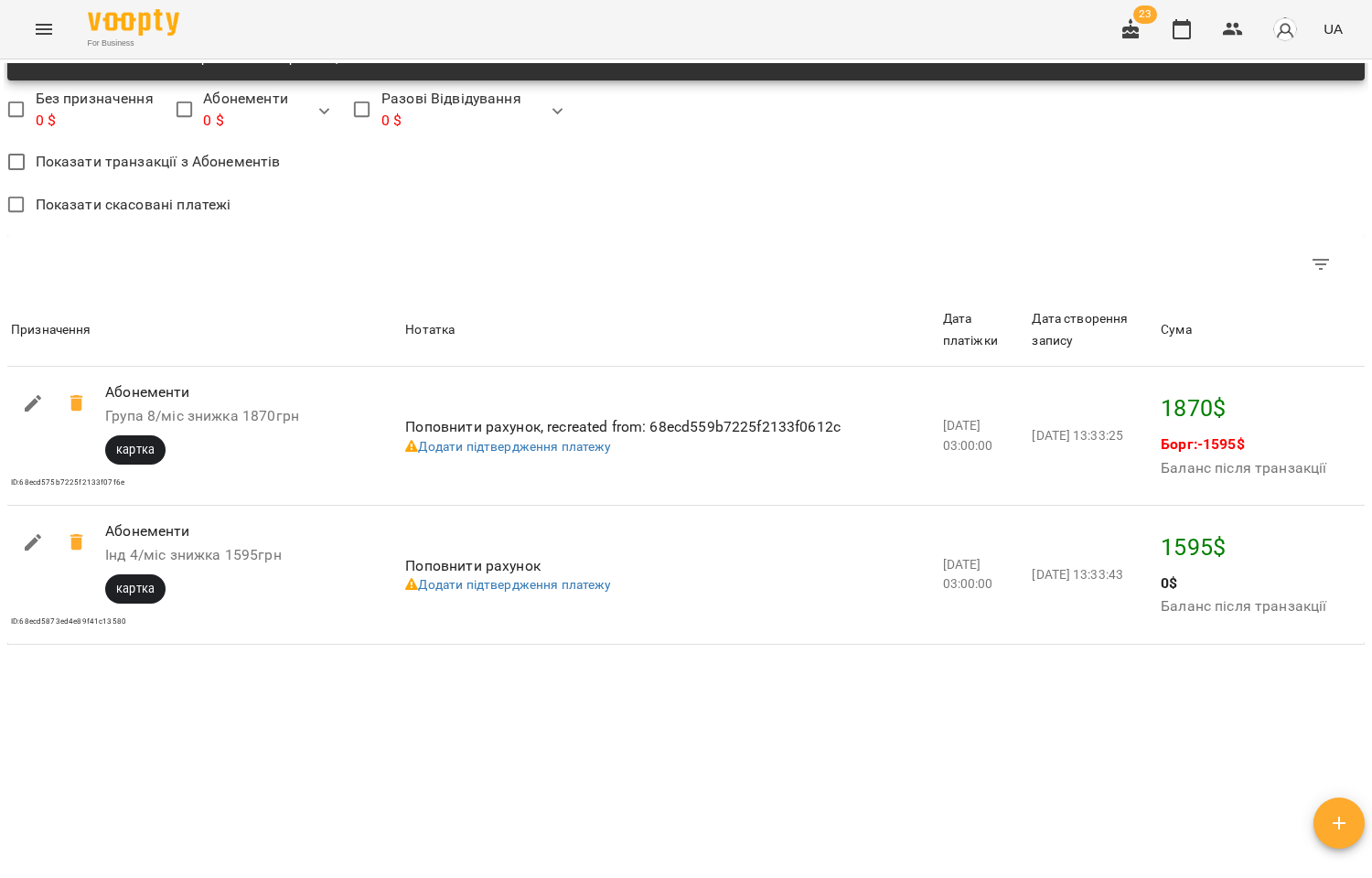
scroll to position [1570, 0]
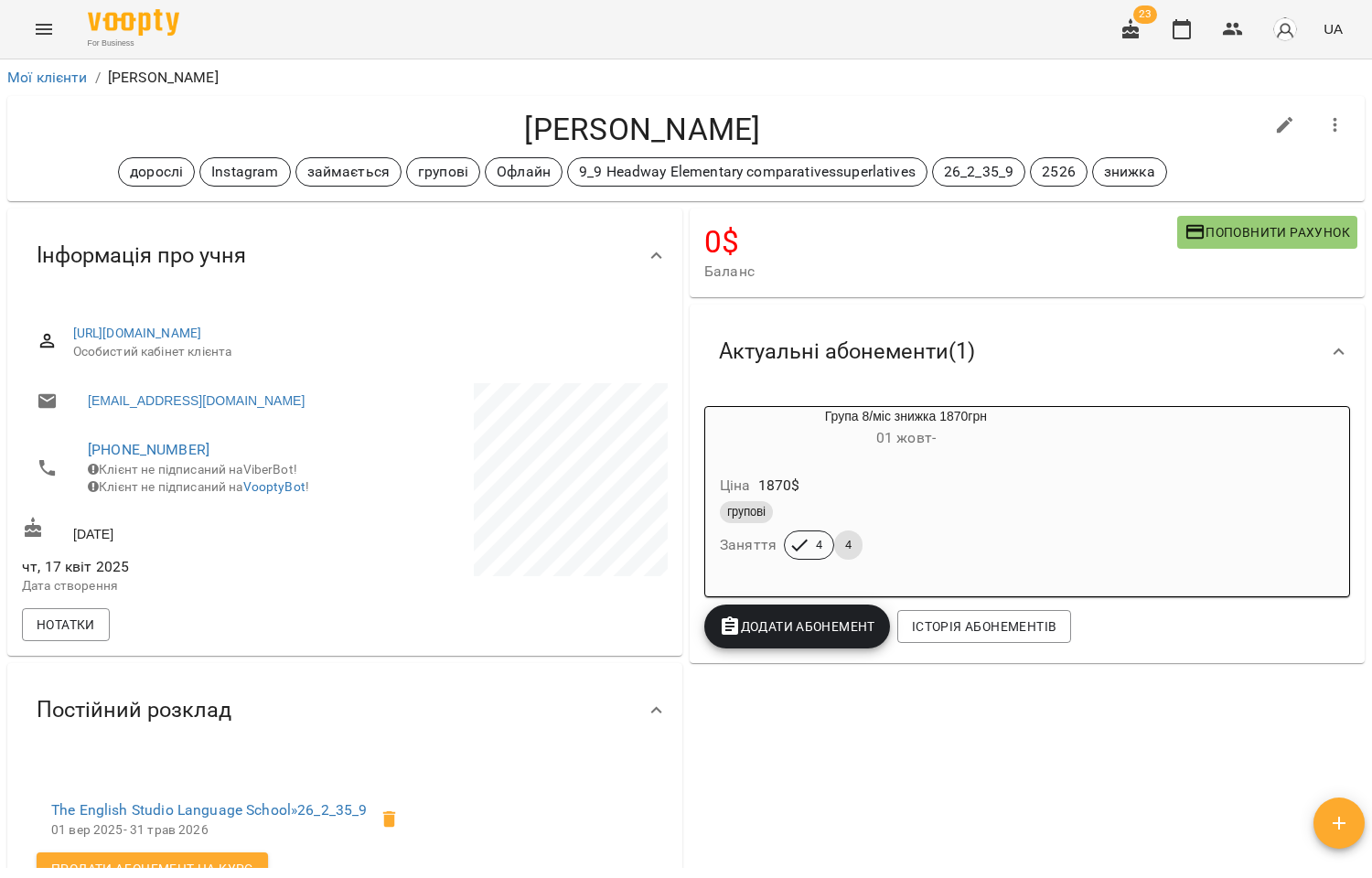
click at [1267, 108] on button "button" at bounding box center [1285, 124] width 44 height 44
select select "**"
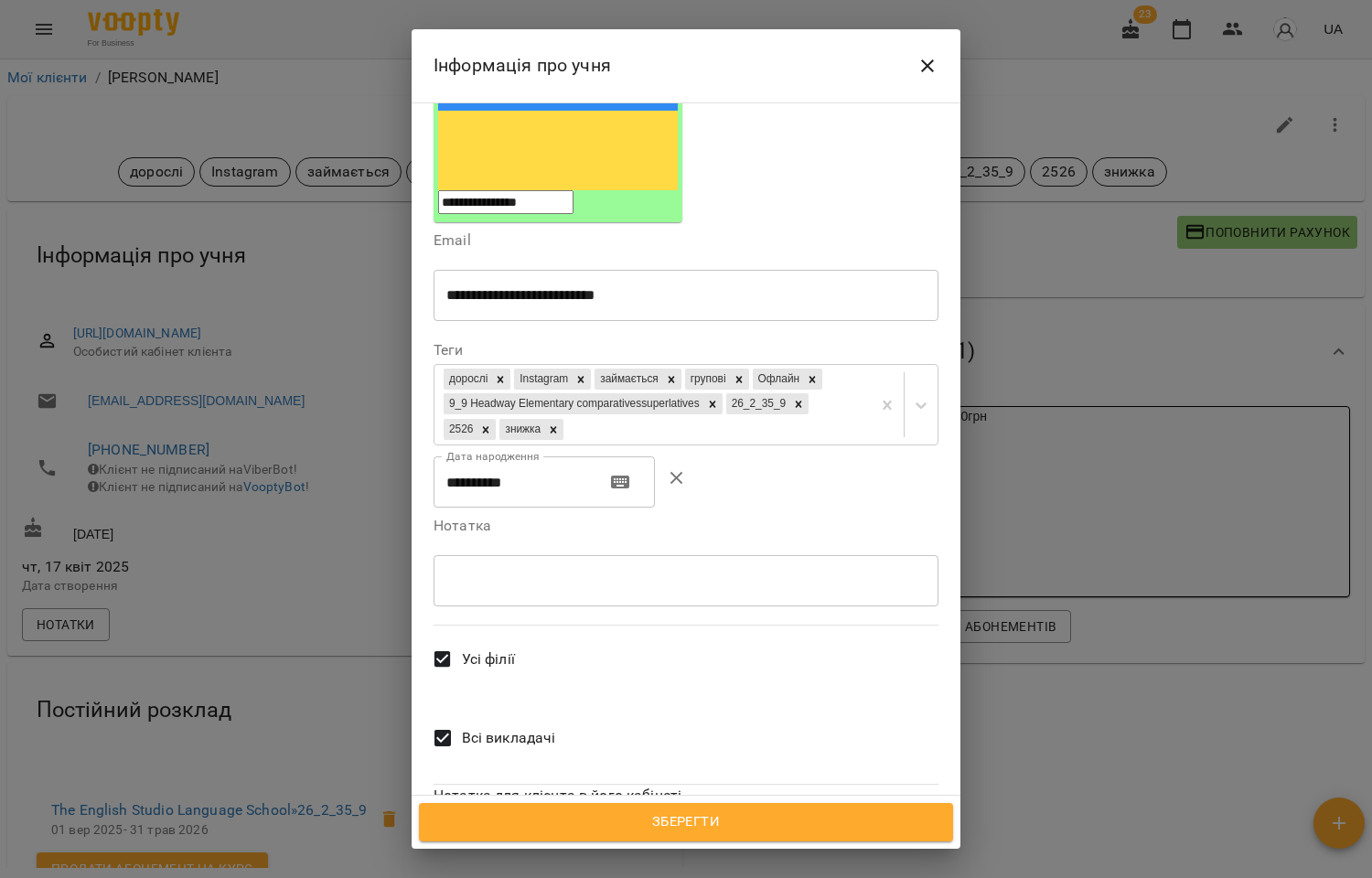
scroll to position [303, 0]
click at [510, 704] on label "Всі викладачі" at bounding box center [489, 737] width 132 height 68
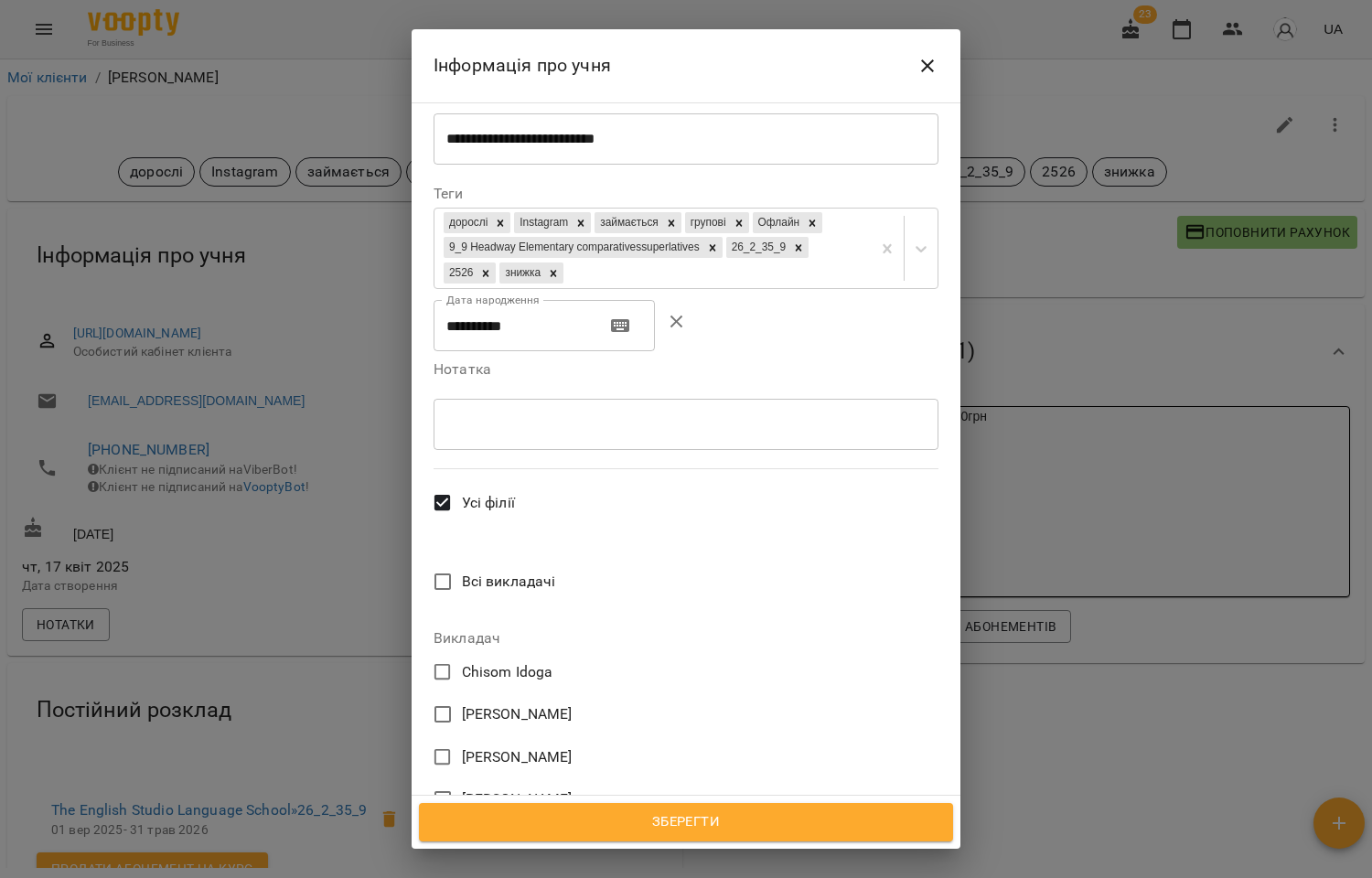
scroll to position [507, 0]
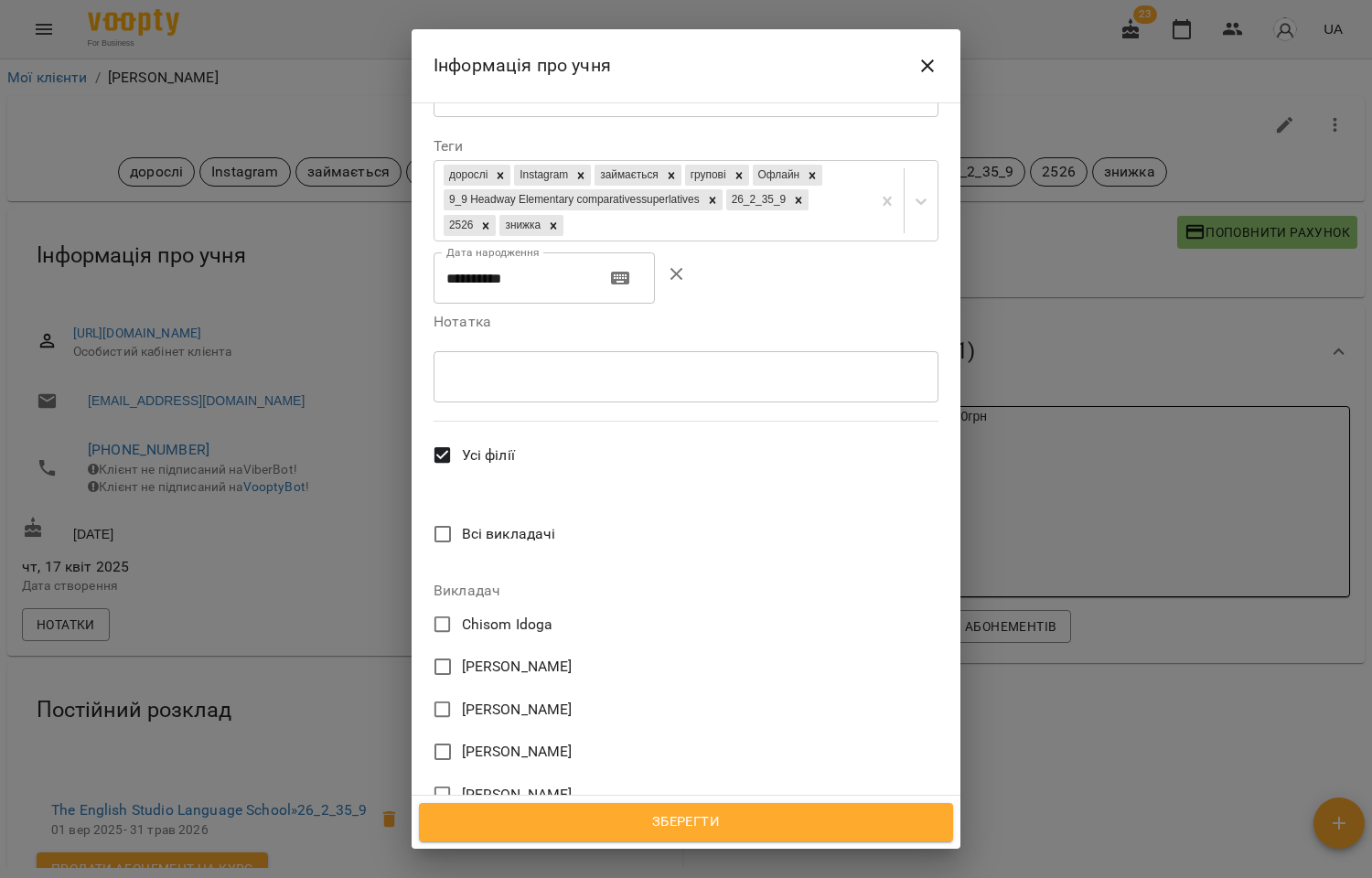
click at [524, 741] on span "[PERSON_NAME]" at bounding box center [517, 752] width 110 height 22
click at [695, 820] on span "Зберегти" at bounding box center [686, 822] width 494 height 24
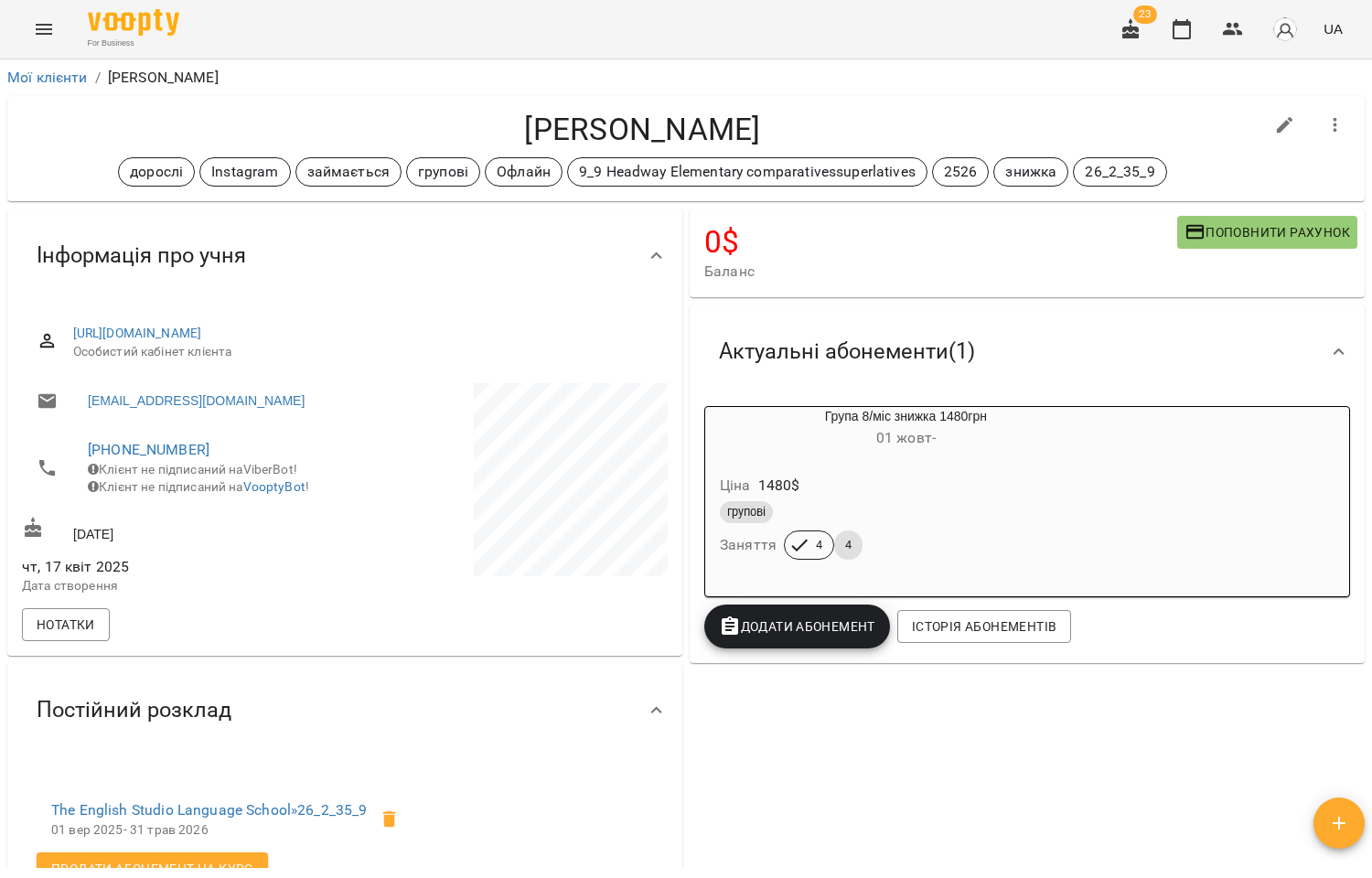
click at [1276, 123] on icon "button" at bounding box center [1285, 125] width 17 height 17
select select "**"
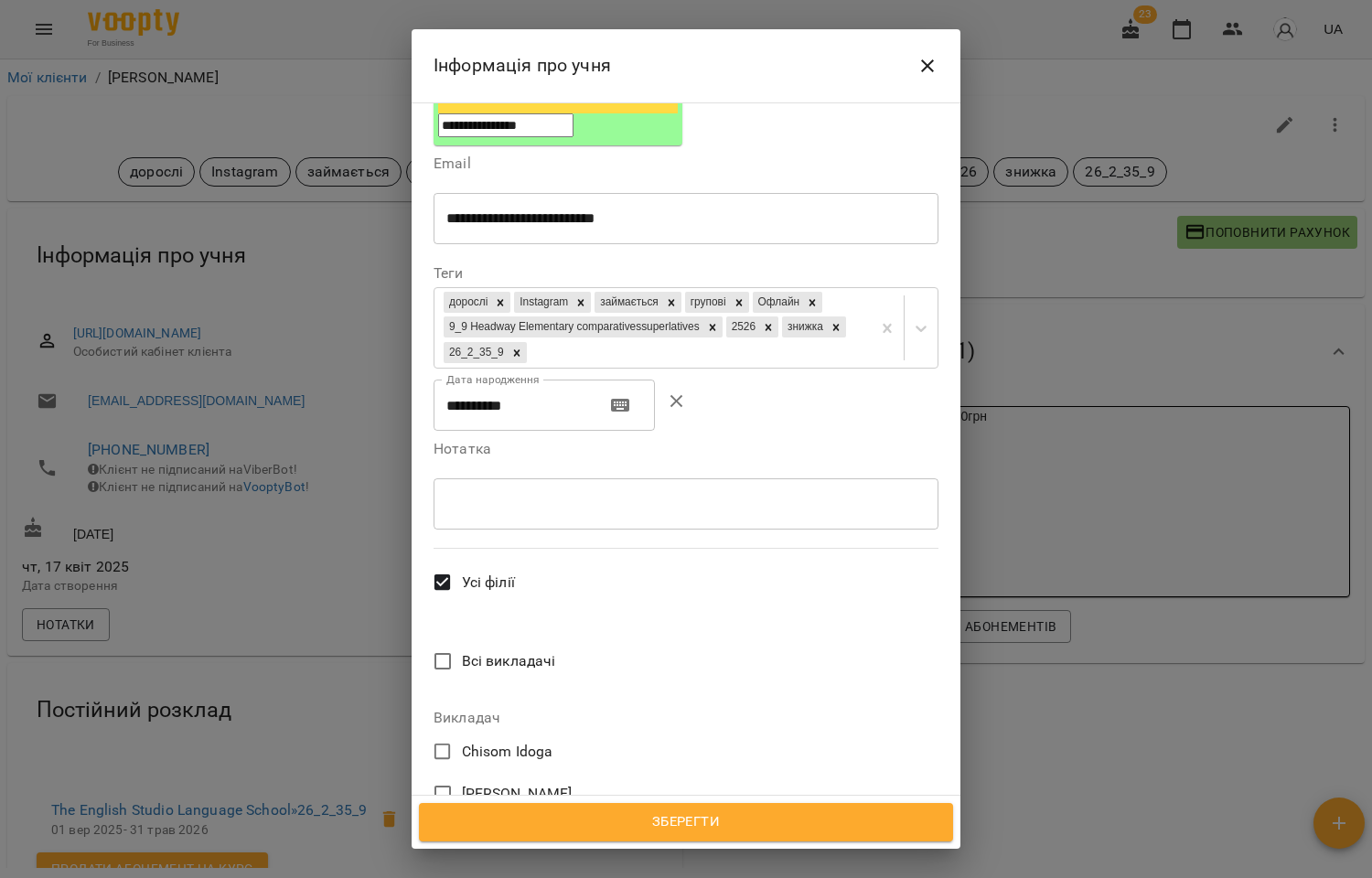
scroll to position [507, 0]
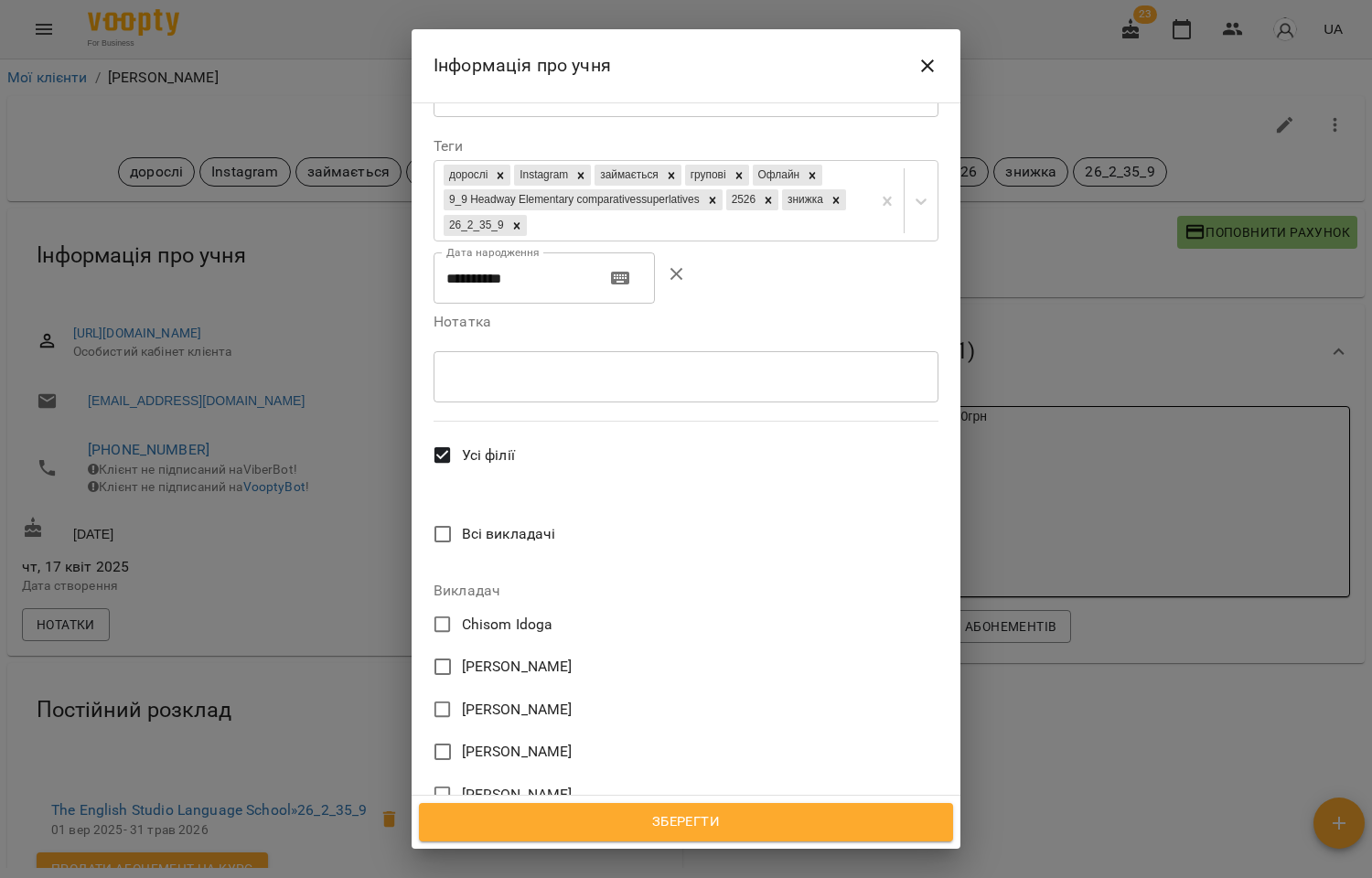
click at [547, 737] on span "[PERSON_NAME]" at bounding box center [517, 752] width 110 height 30
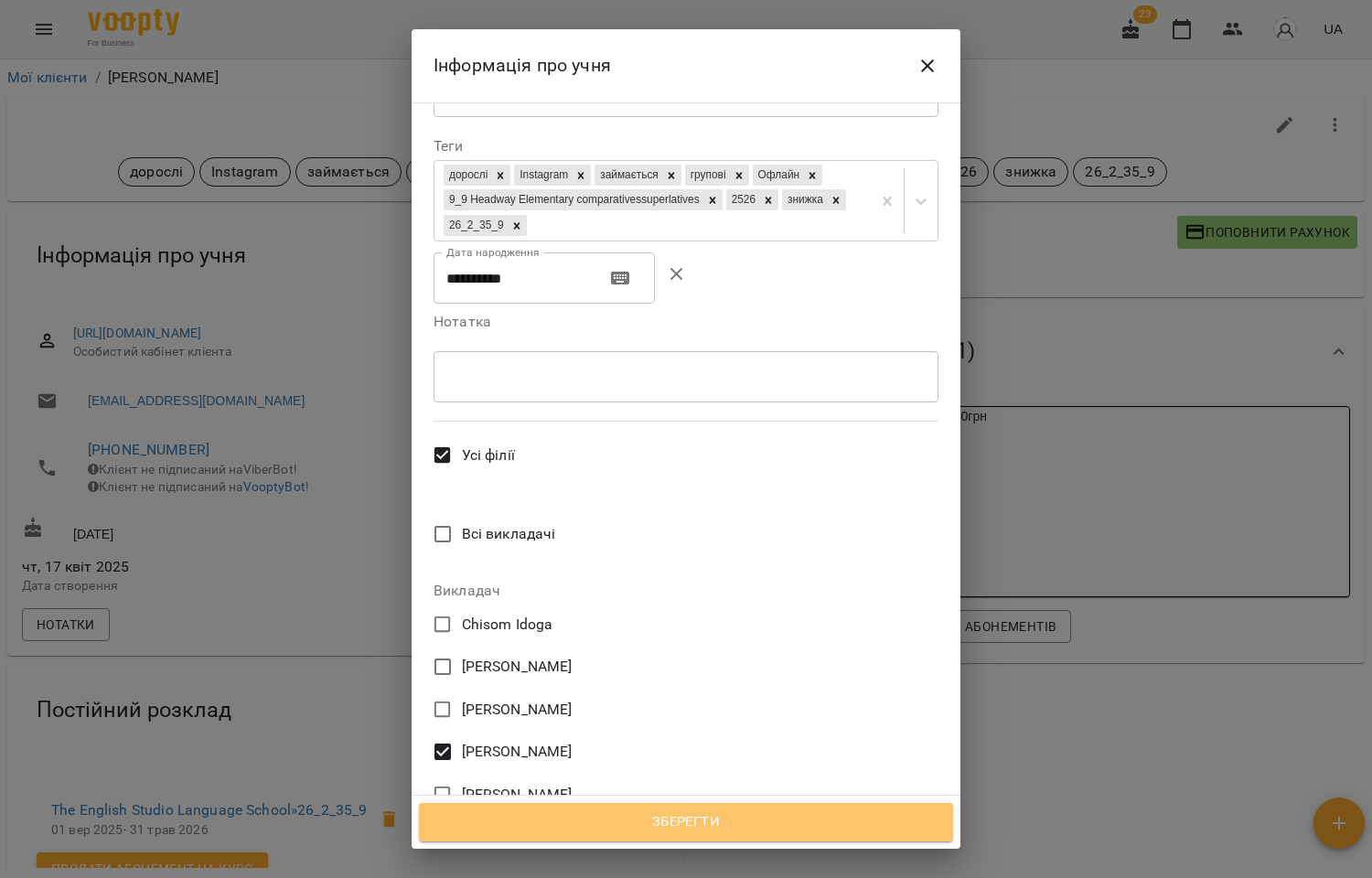
click at [677, 807] on button "Зберегти" at bounding box center [685, 821] width 534 height 38
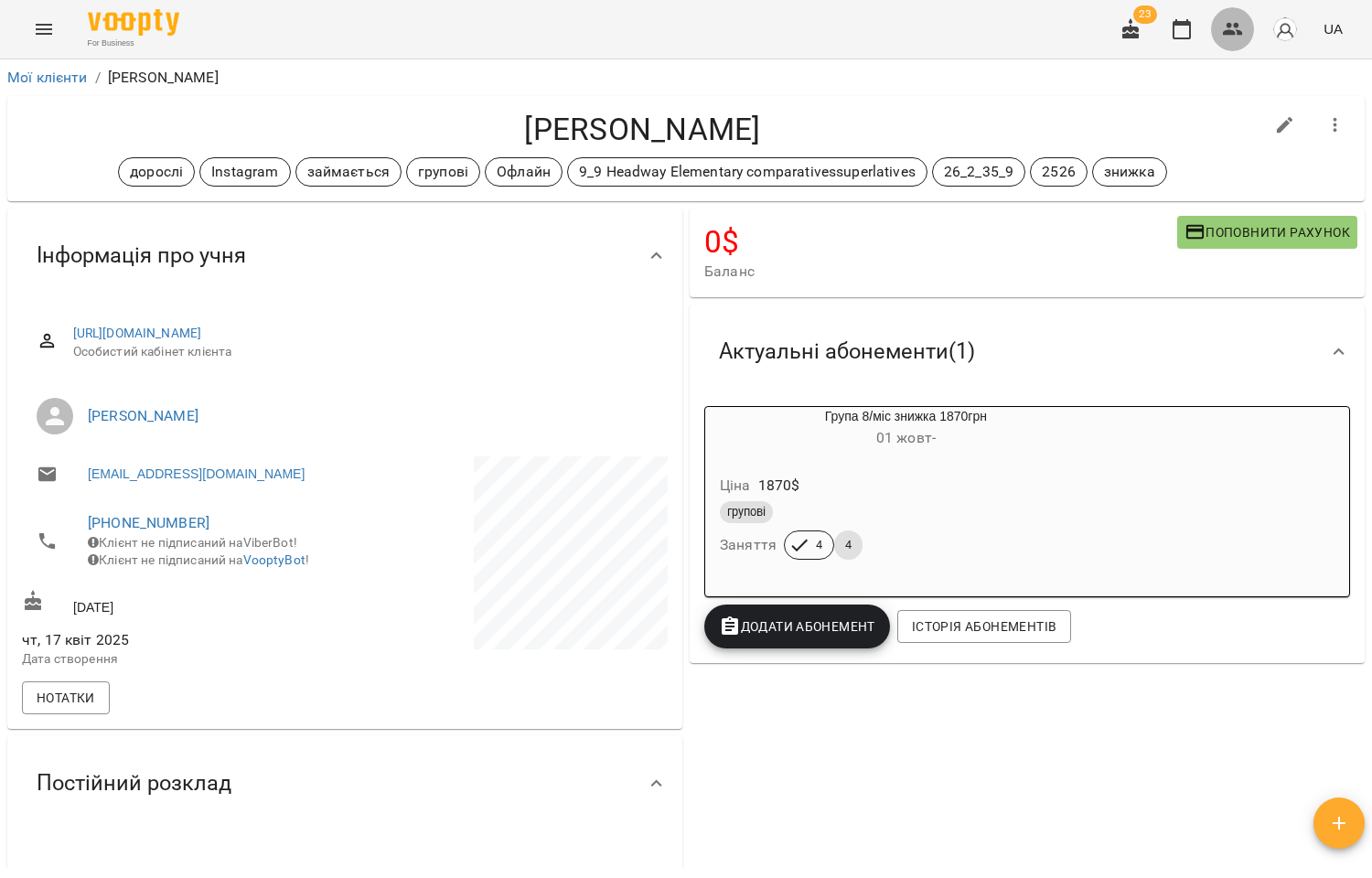
click at [1236, 31] on icon "button" at bounding box center [1233, 30] width 22 height 22
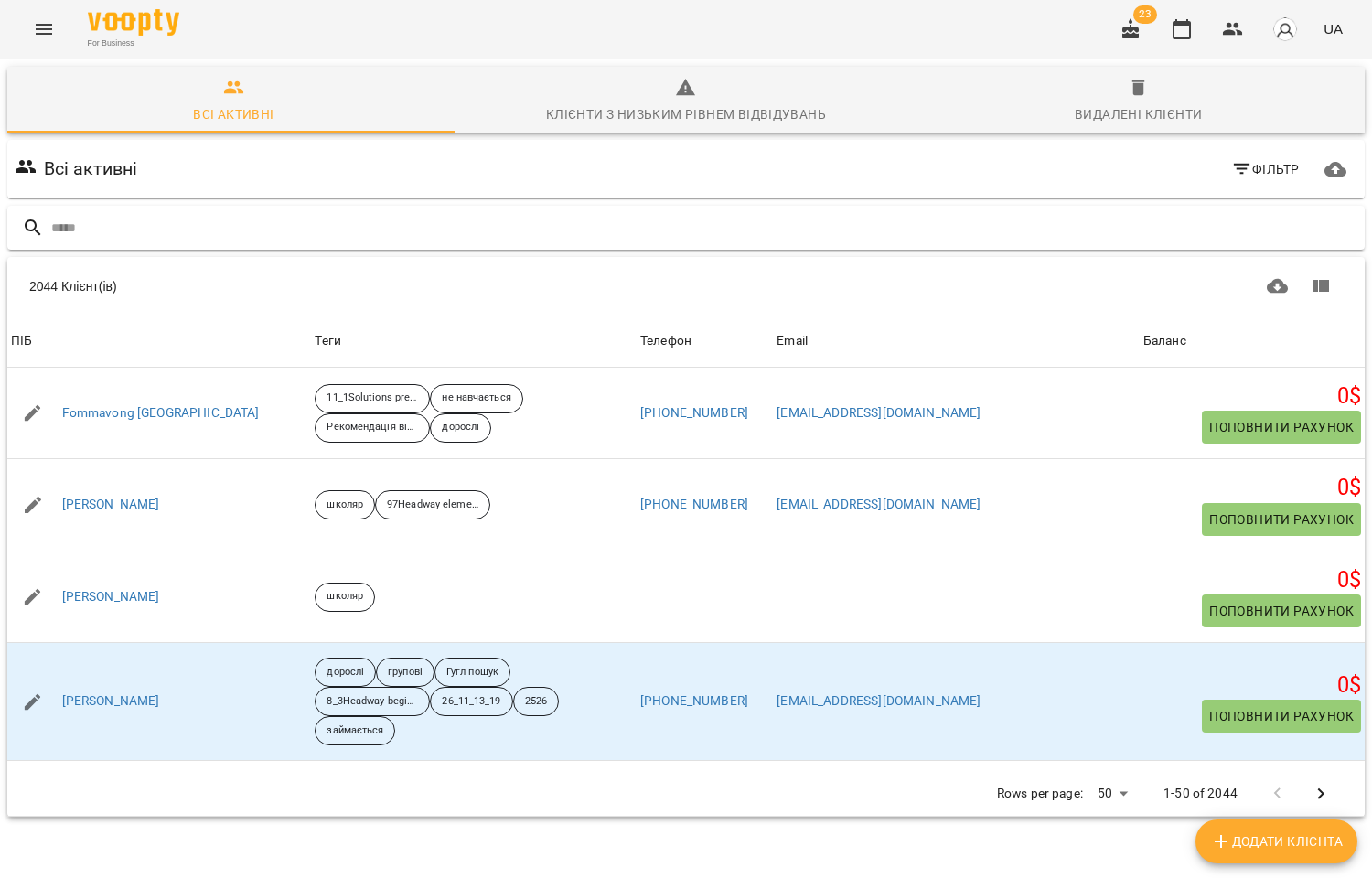
click at [113, 224] on input "text" at bounding box center [704, 228] width 1306 height 31
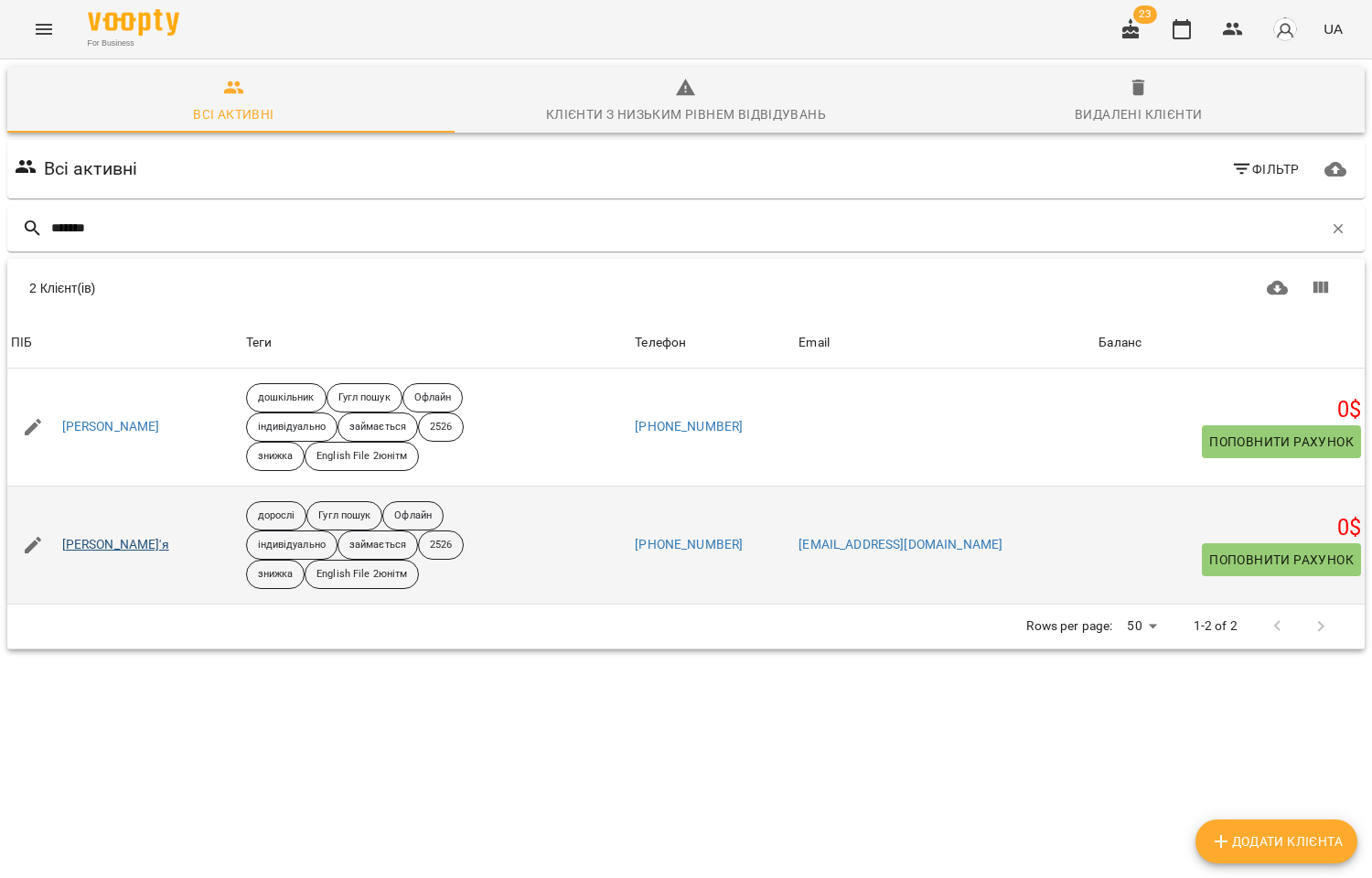
type input "*******"
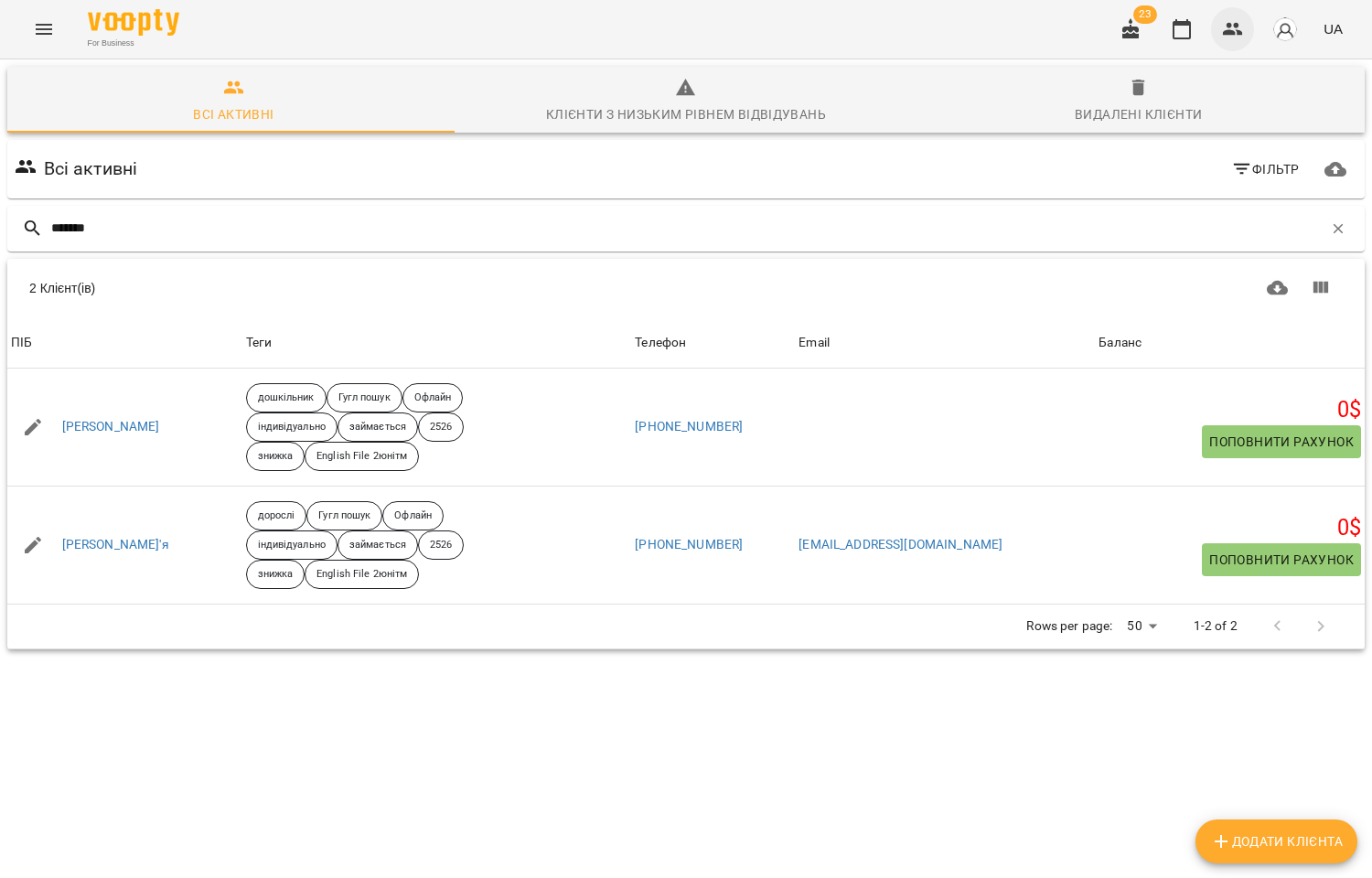
click at [1235, 26] on icon "button" at bounding box center [1233, 30] width 22 height 22
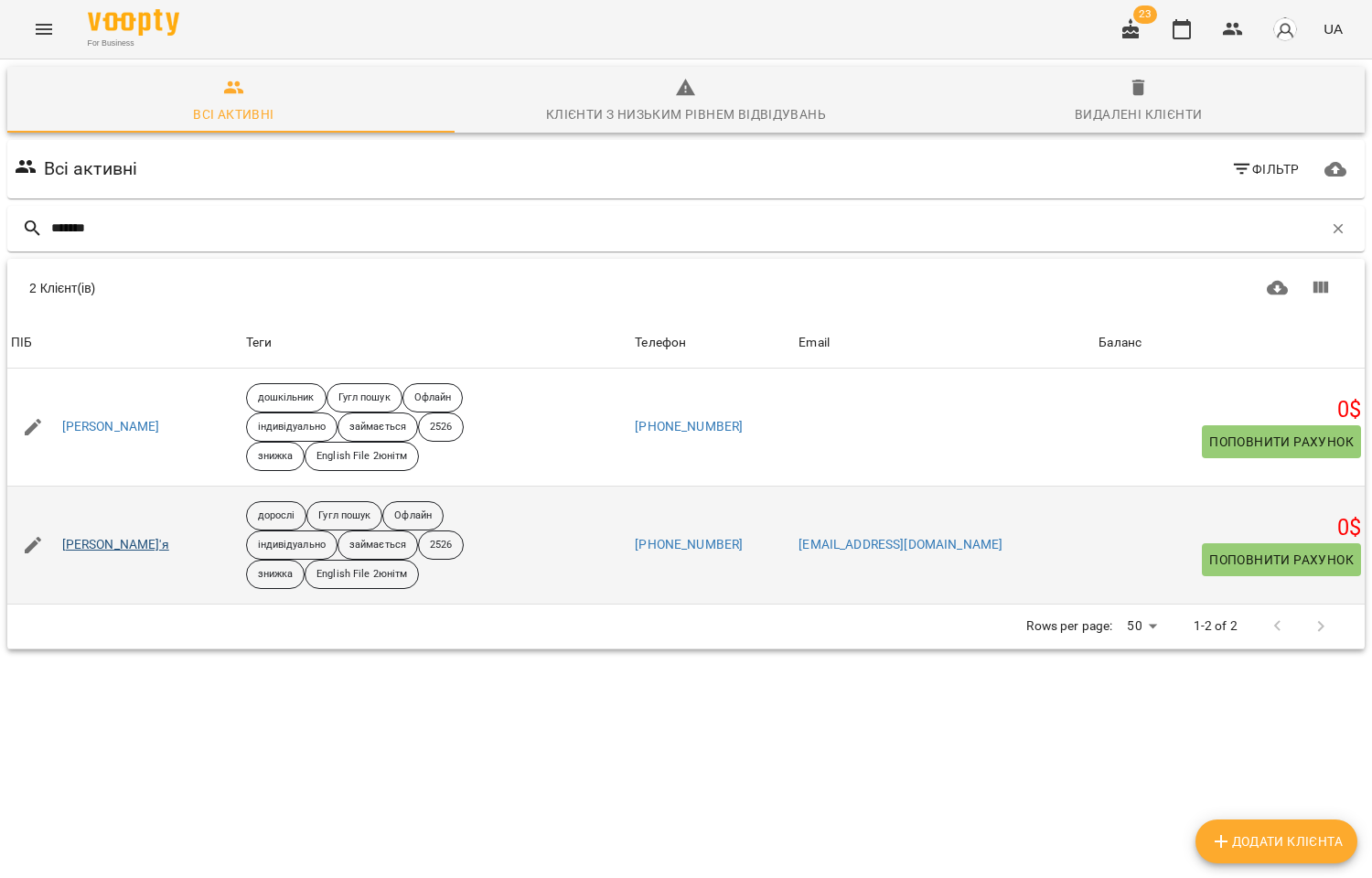
type input "*******"
click at [97, 549] on link "[PERSON_NAME]'я" at bounding box center [115, 545] width 107 height 19
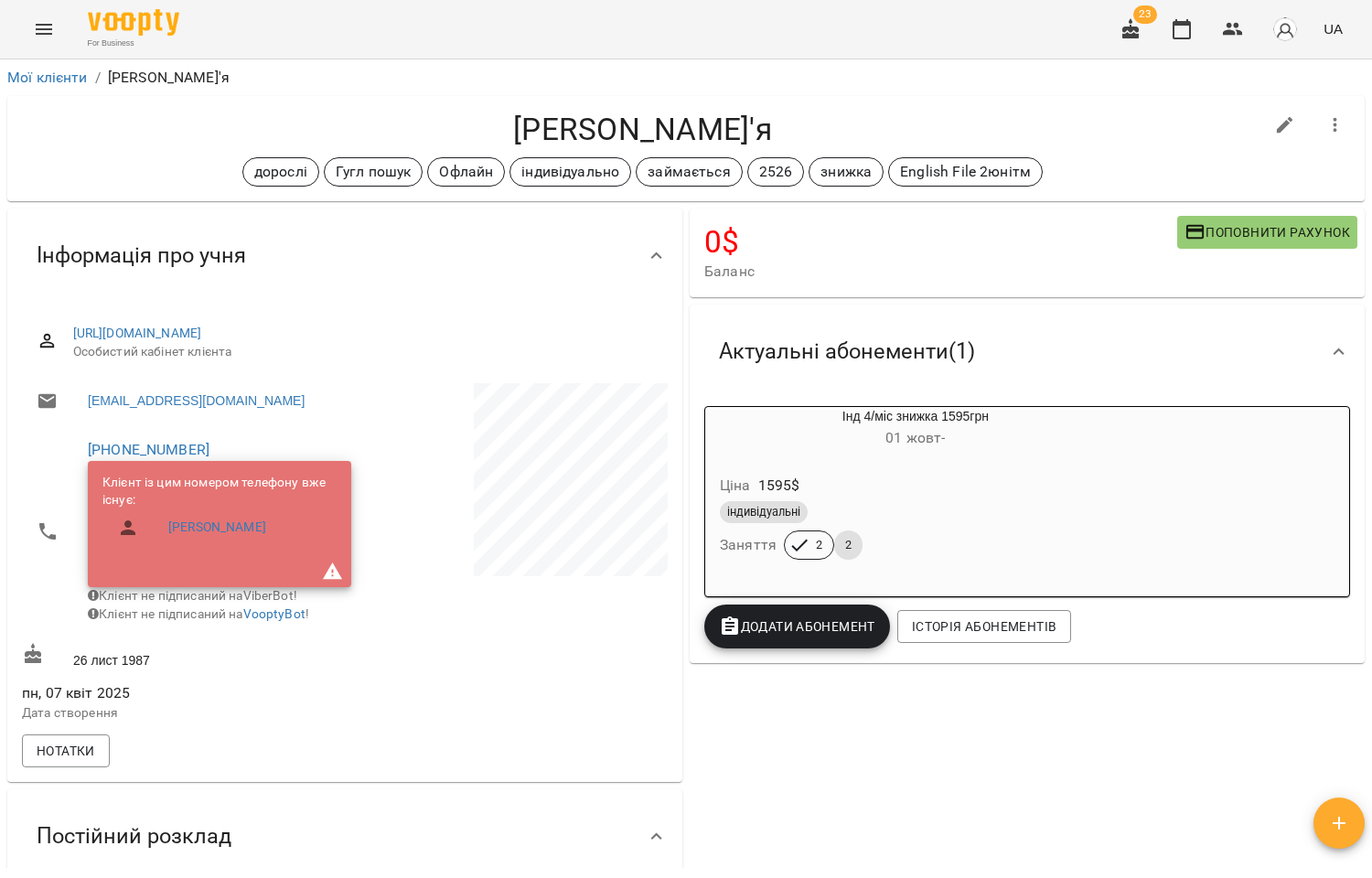
click at [1276, 120] on icon "button" at bounding box center [1285, 125] width 17 height 17
select select "**"
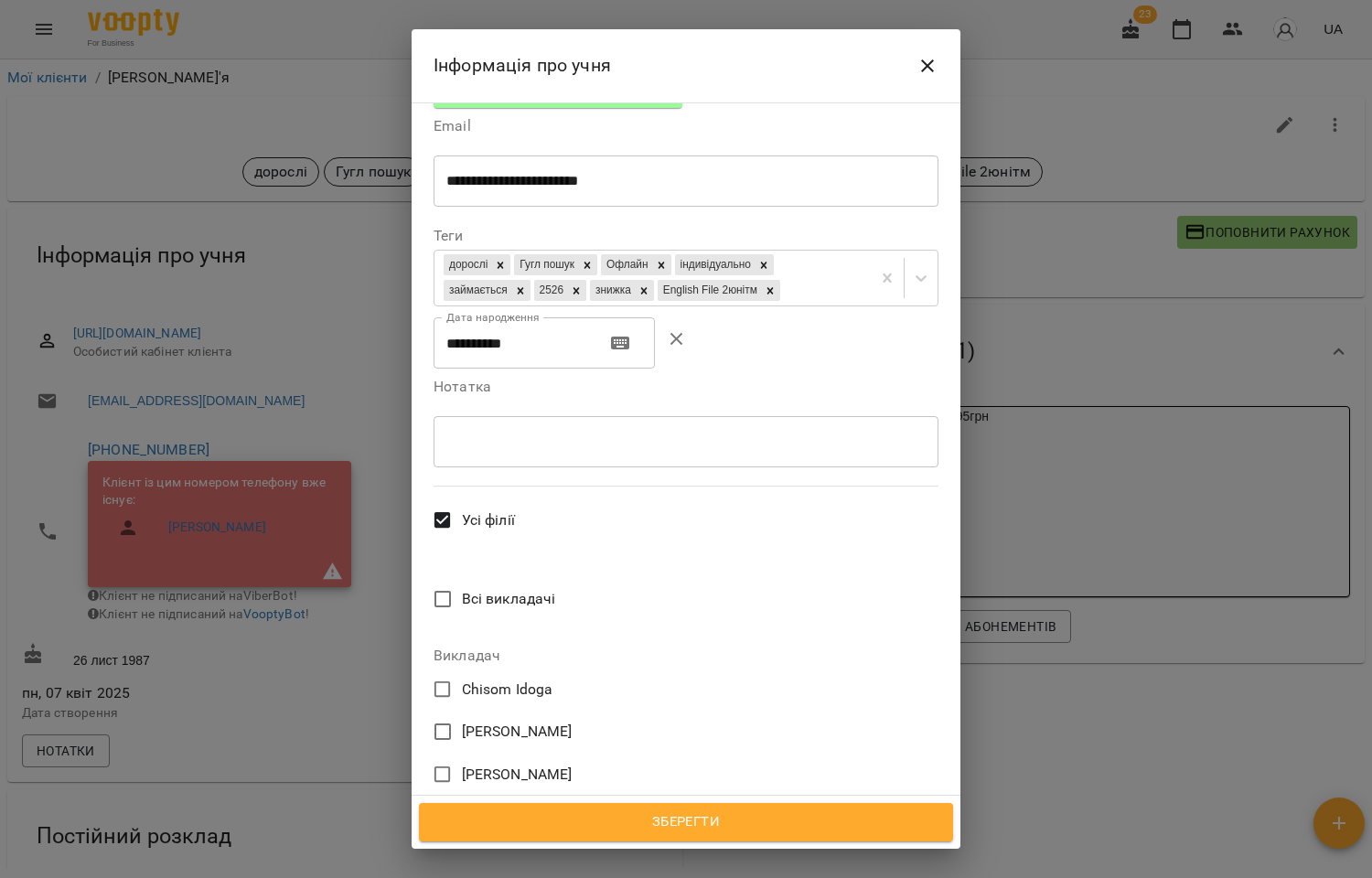
scroll to position [581, 0]
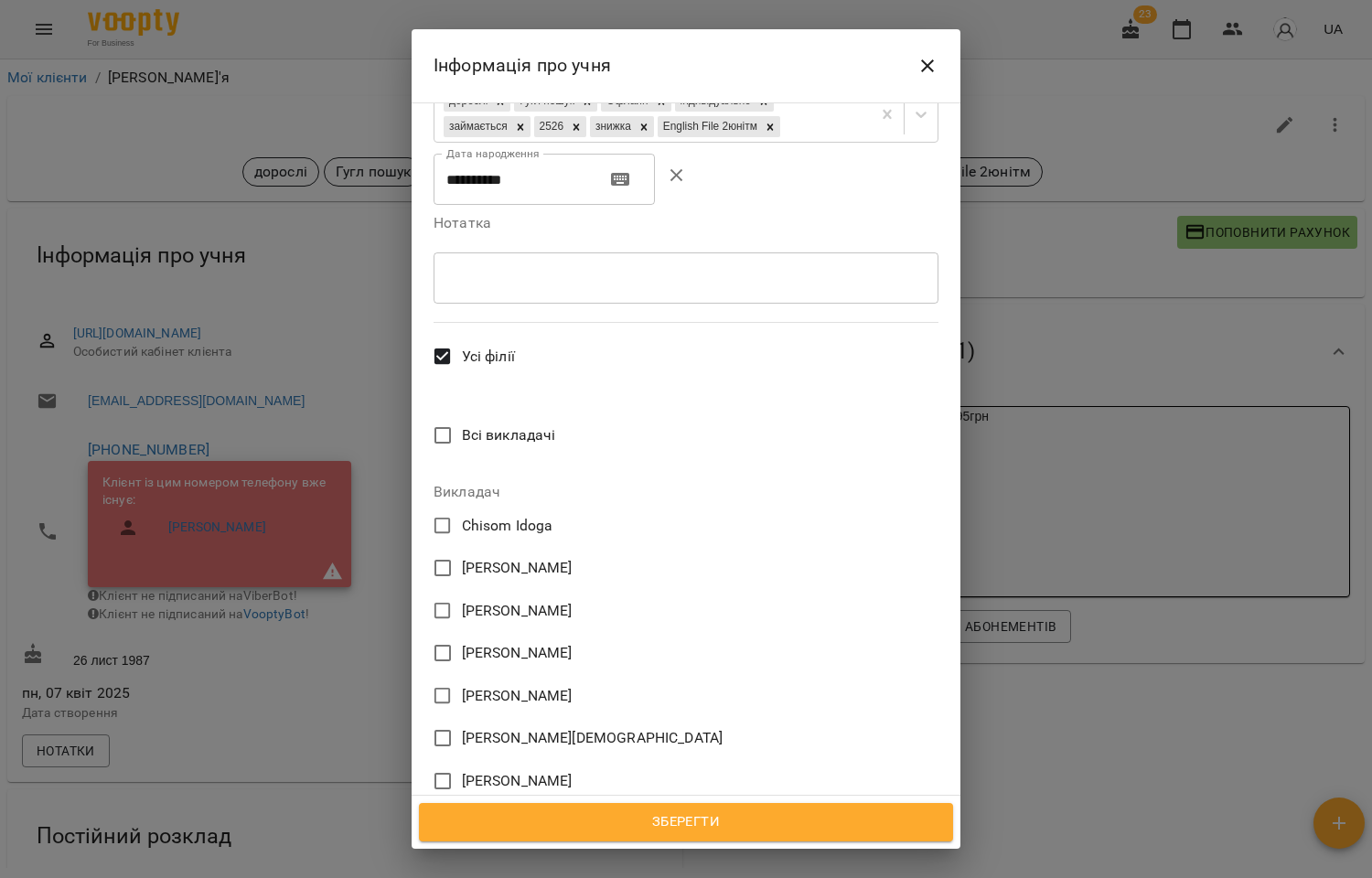
click at [511, 642] on span "[PERSON_NAME]" at bounding box center [517, 653] width 110 height 22
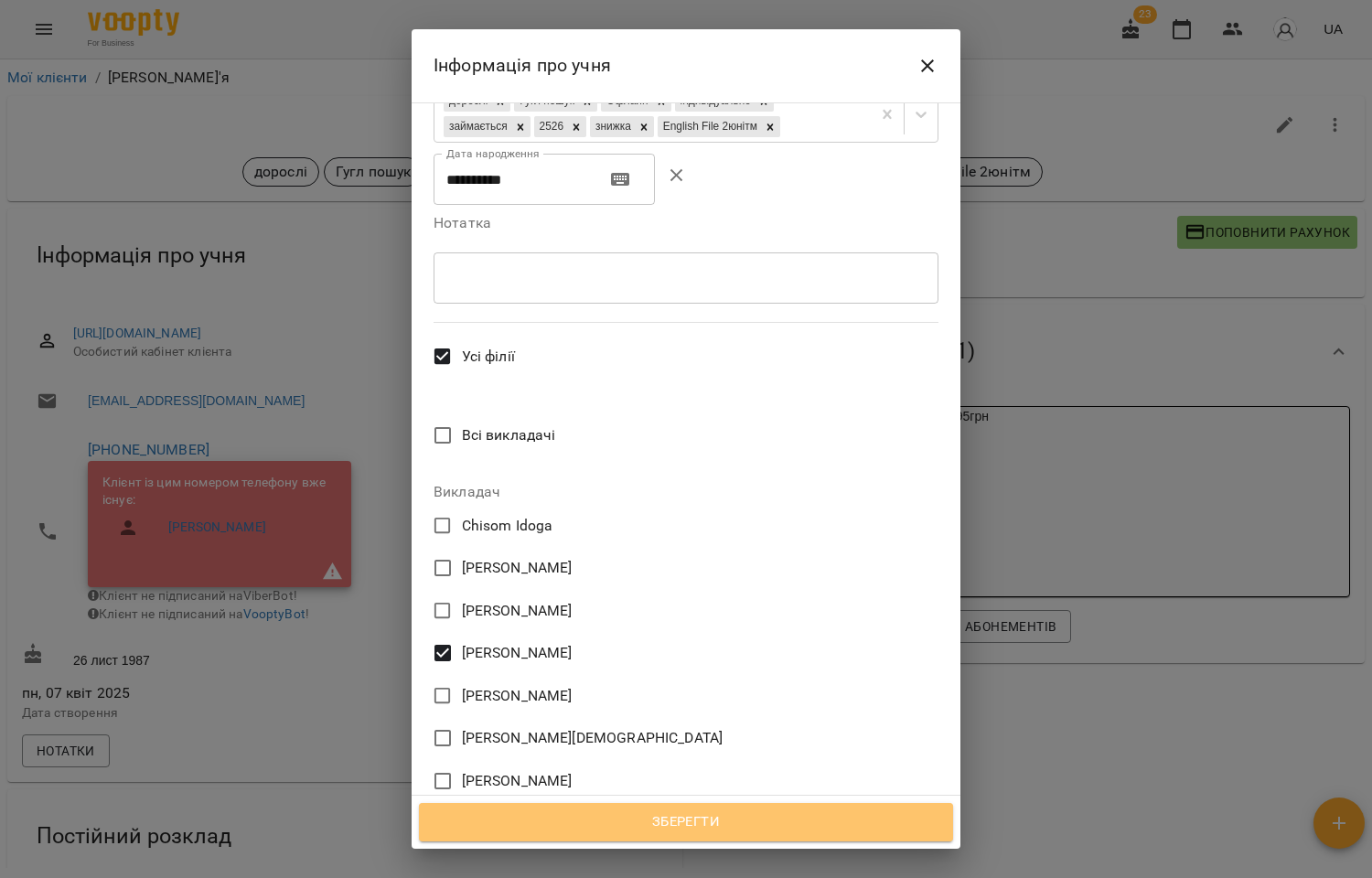
click at [681, 820] on span "Зберегти" at bounding box center [686, 822] width 494 height 24
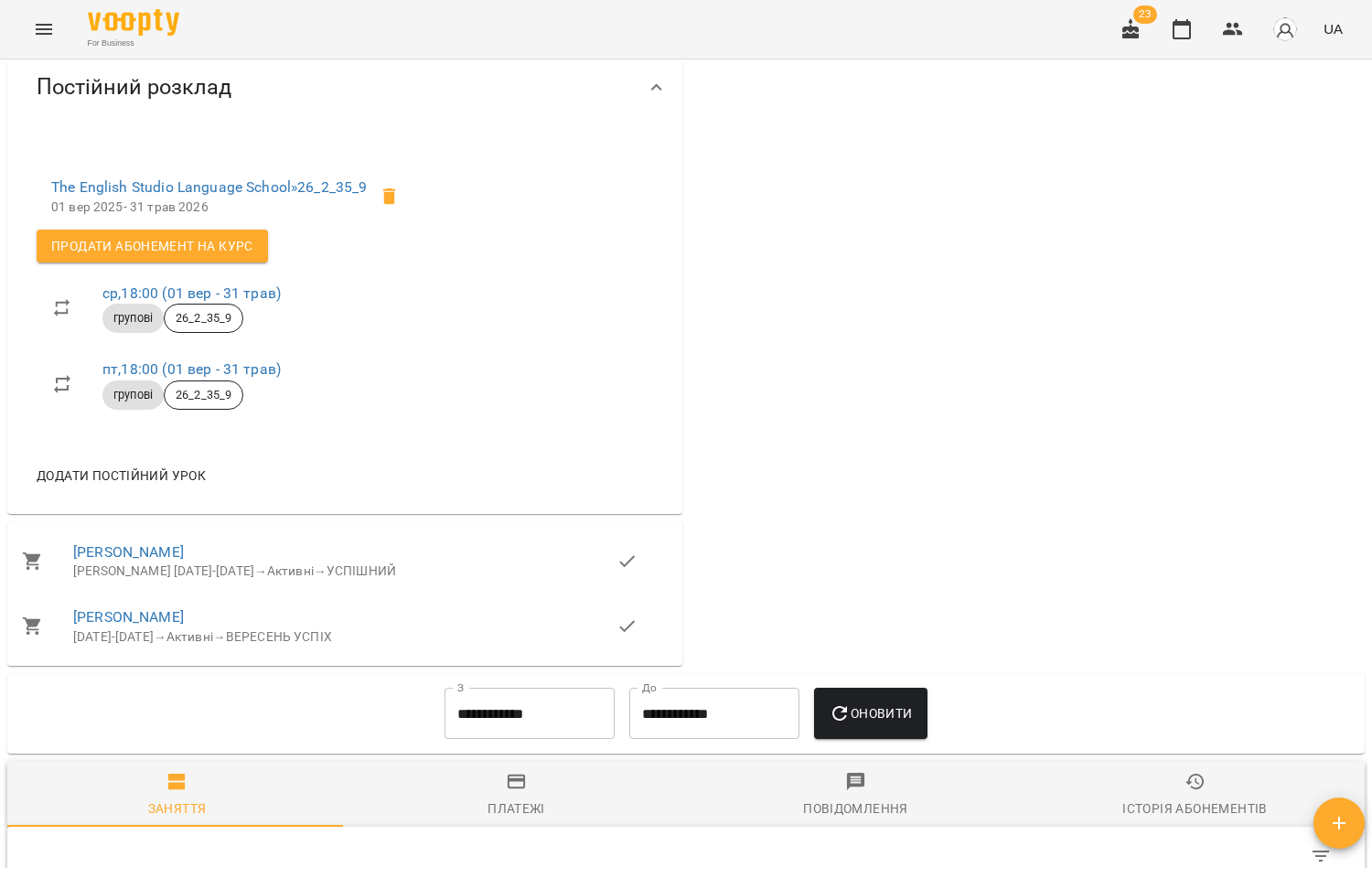
scroll to position [711, 0]
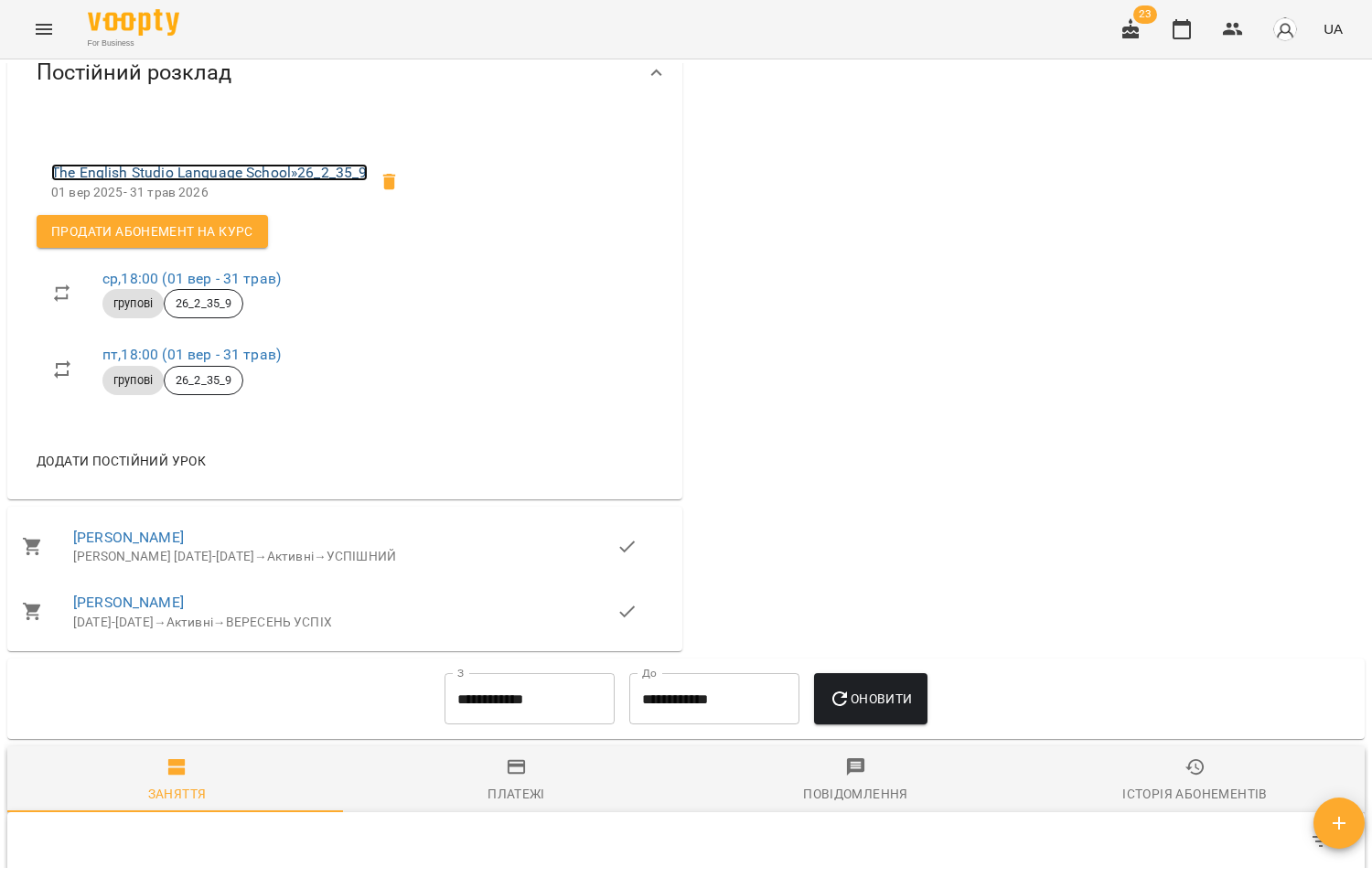
click at [238, 179] on link "The English Studio Language School » 26_2_35_9" at bounding box center [209, 172] width 317 height 18
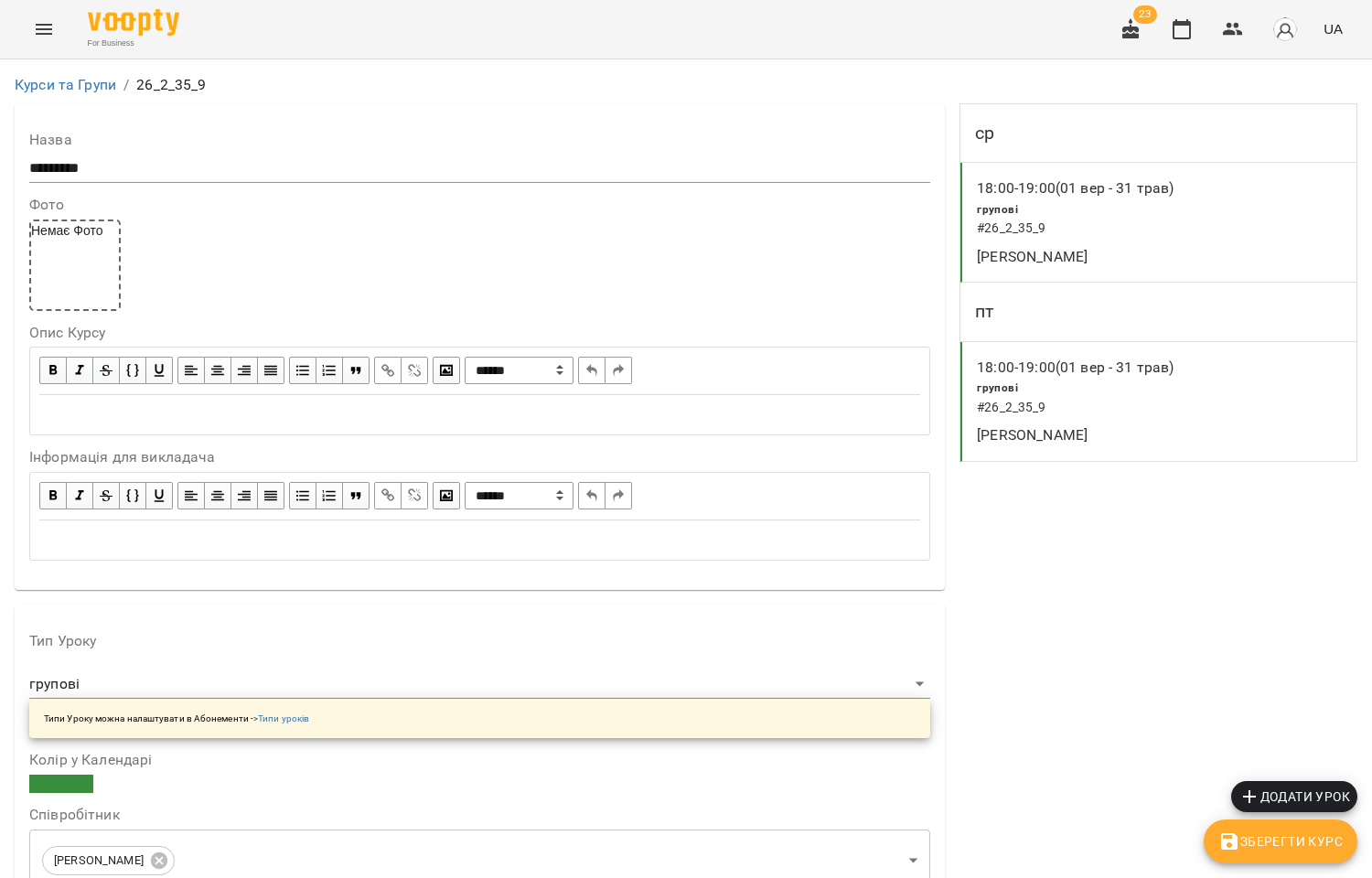
scroll to position [1219, 0]
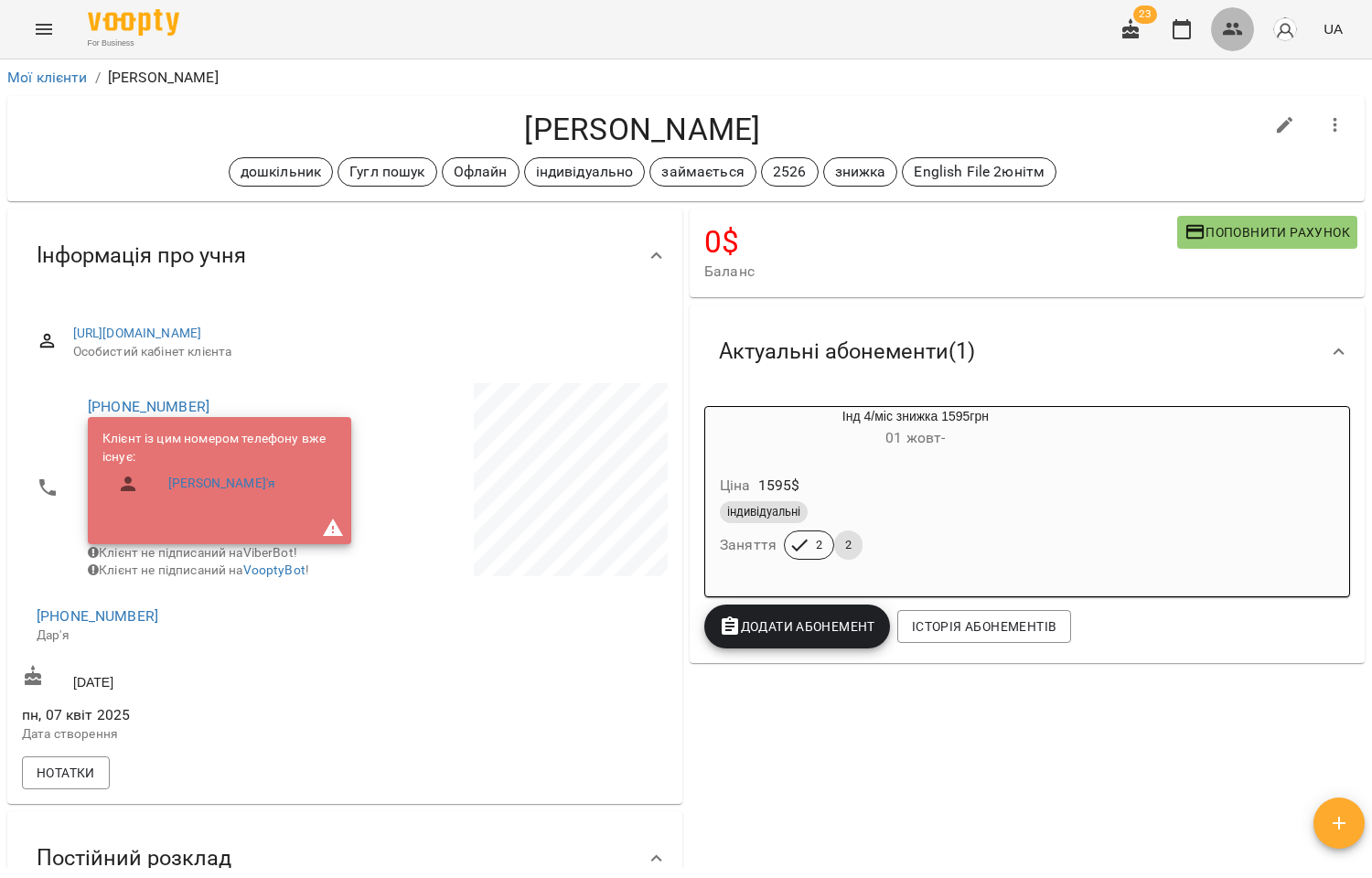
drag, startPoint x: 1246, startPoint y: 32, endPoint x: 1228, endPoint y: 36, distance: 18.4
click at [1245, 32] on button "button" at bounding box center [1232, 29] width 44 height 44
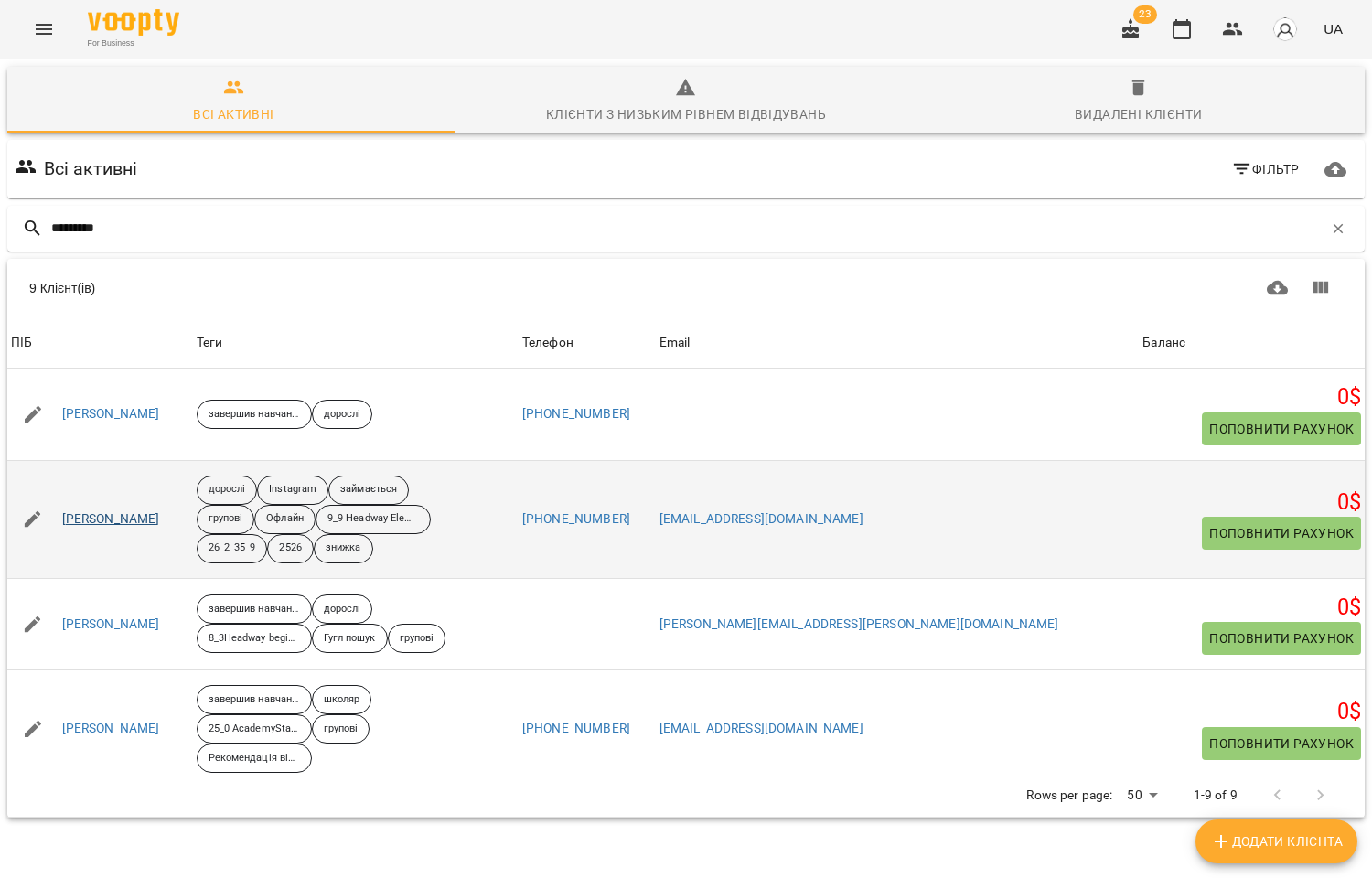
type input "*********"
click at [133, 518] on link "Ковальчук Андрій" at bounding box center [110, 520] width 97 height 19
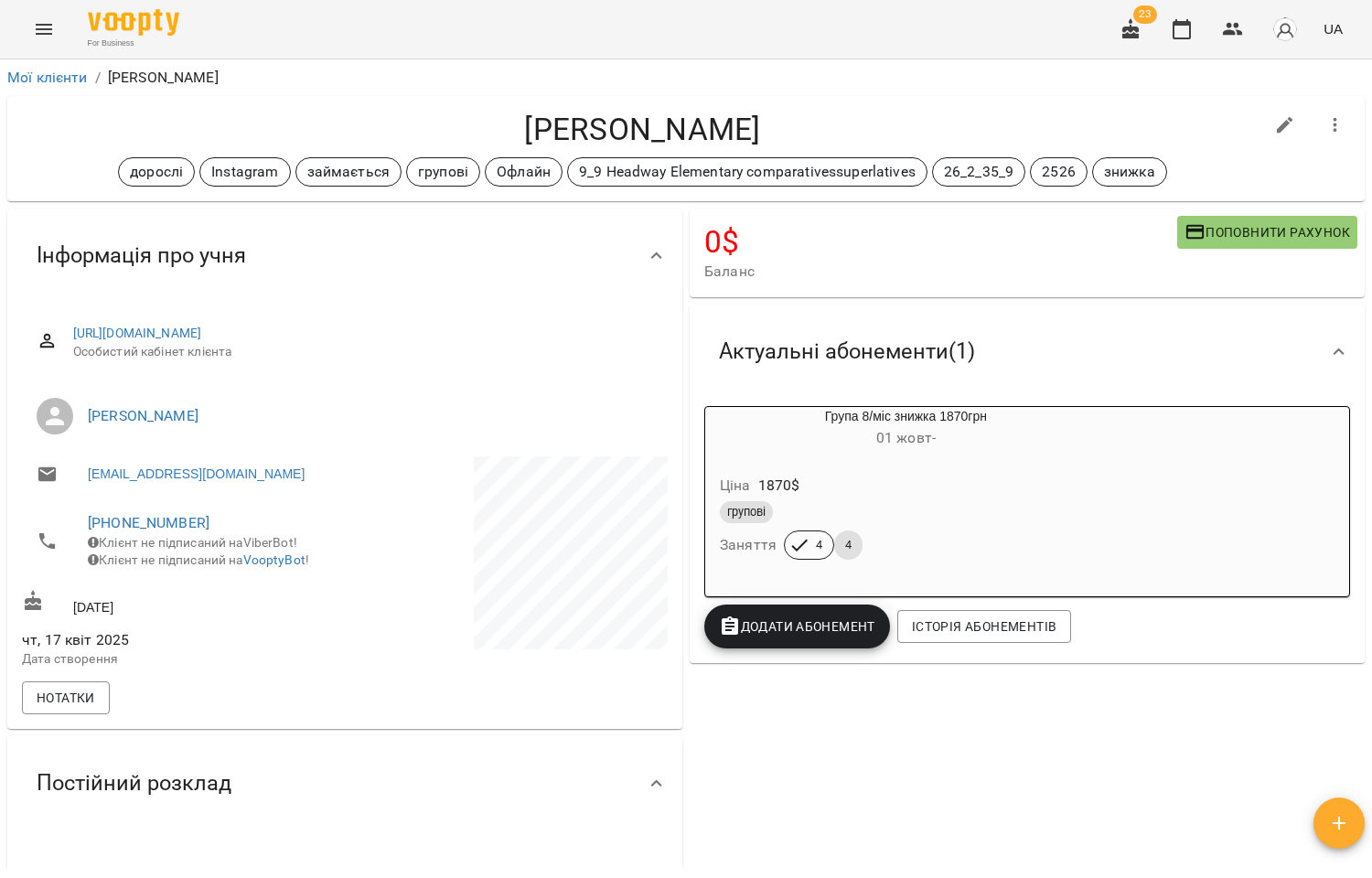
click at [1275, 125] on icon "button" at bounding box center [1285, 125] width 22 height 22
select select "**"
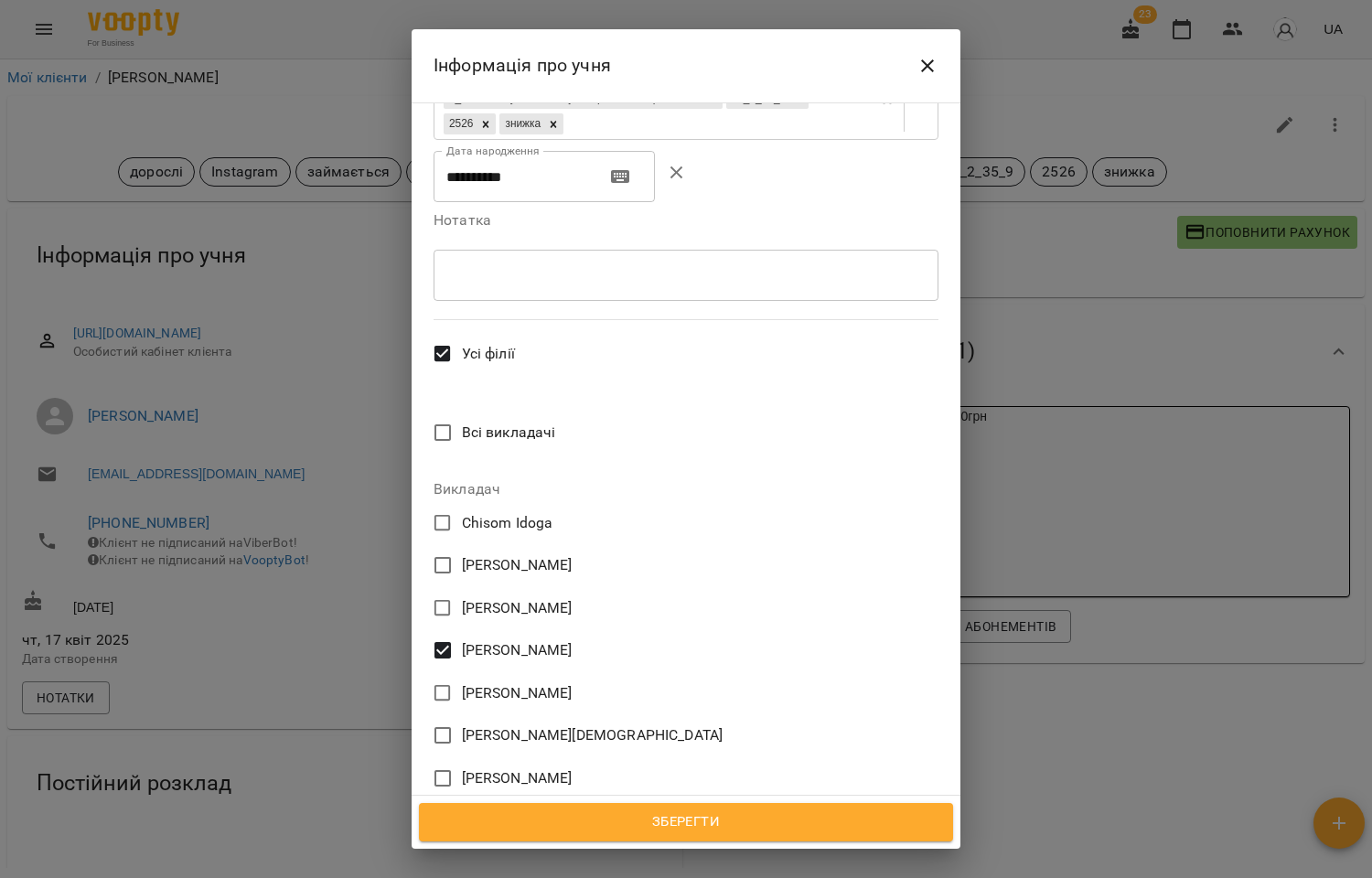
scroll to position [609, 0]
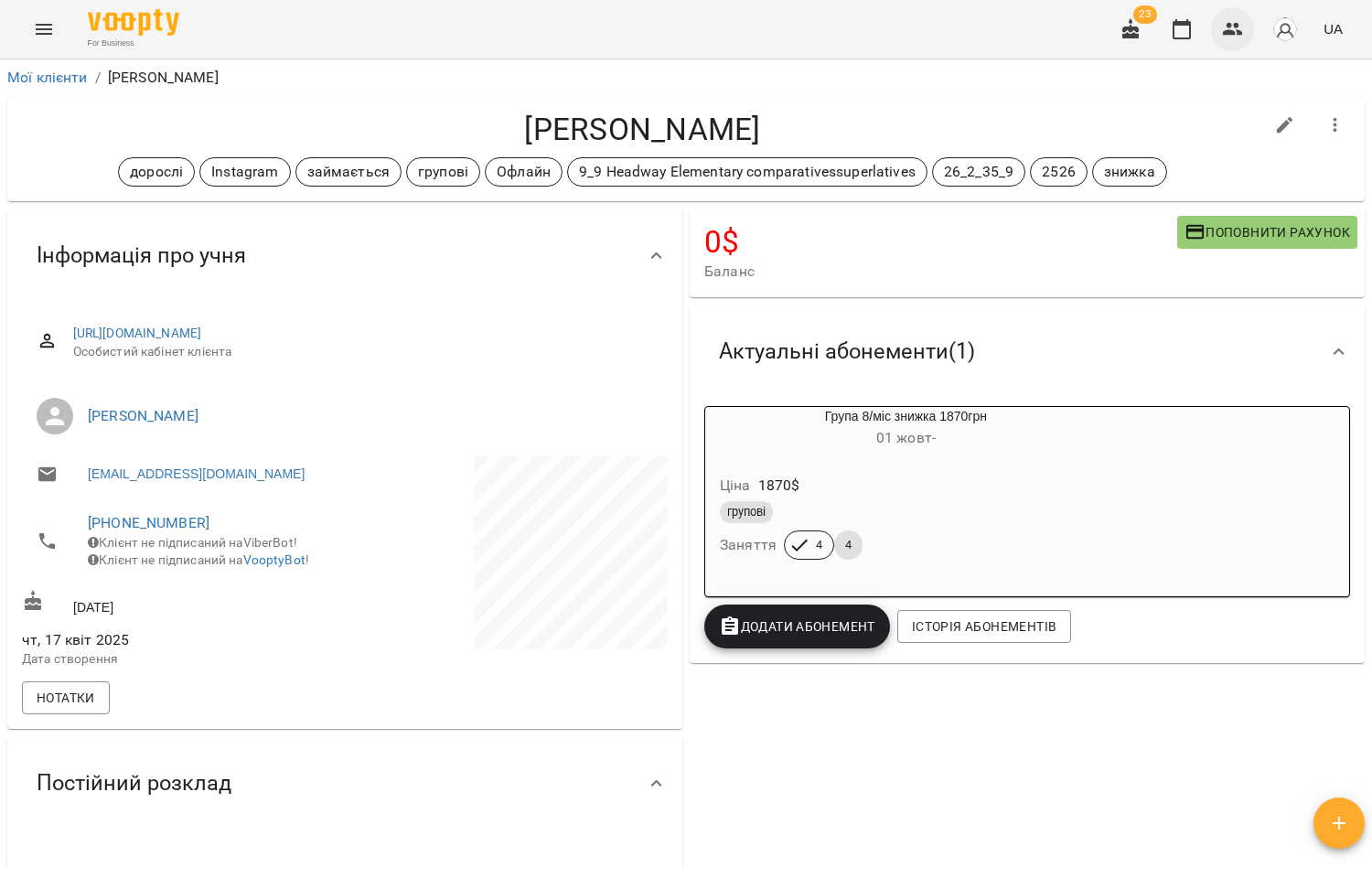
click at [1245, 31] on button "button" at bounding box center [1232, 29] width 44 height 44
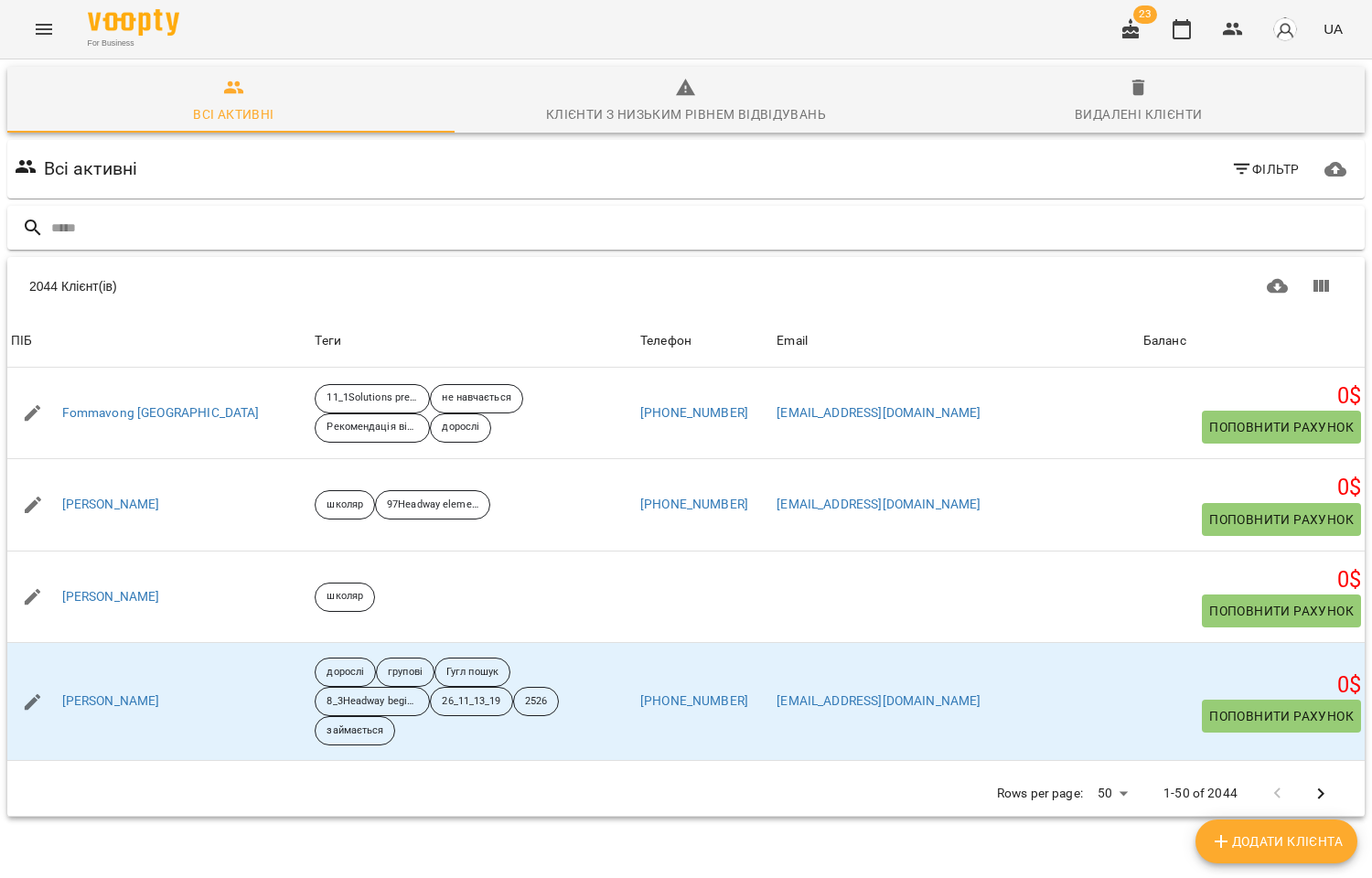
click at [97, 222] on input "text" at bounding box center [704, 228] width 1306 height 31
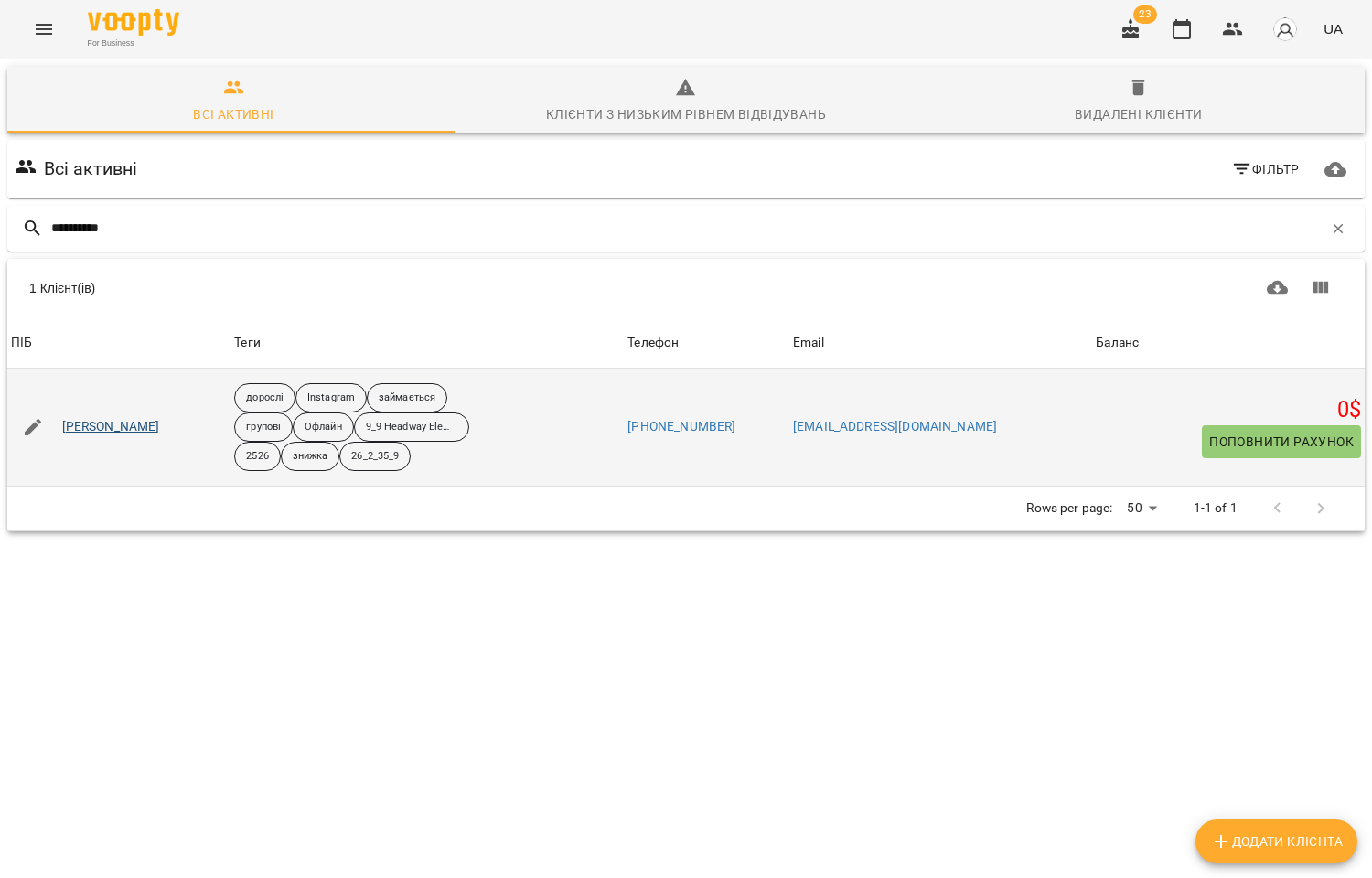
type input "**********"
click at [125, 428] on link "Солом'яний Артем" at bounding box center [110, 427] width 97 height 19
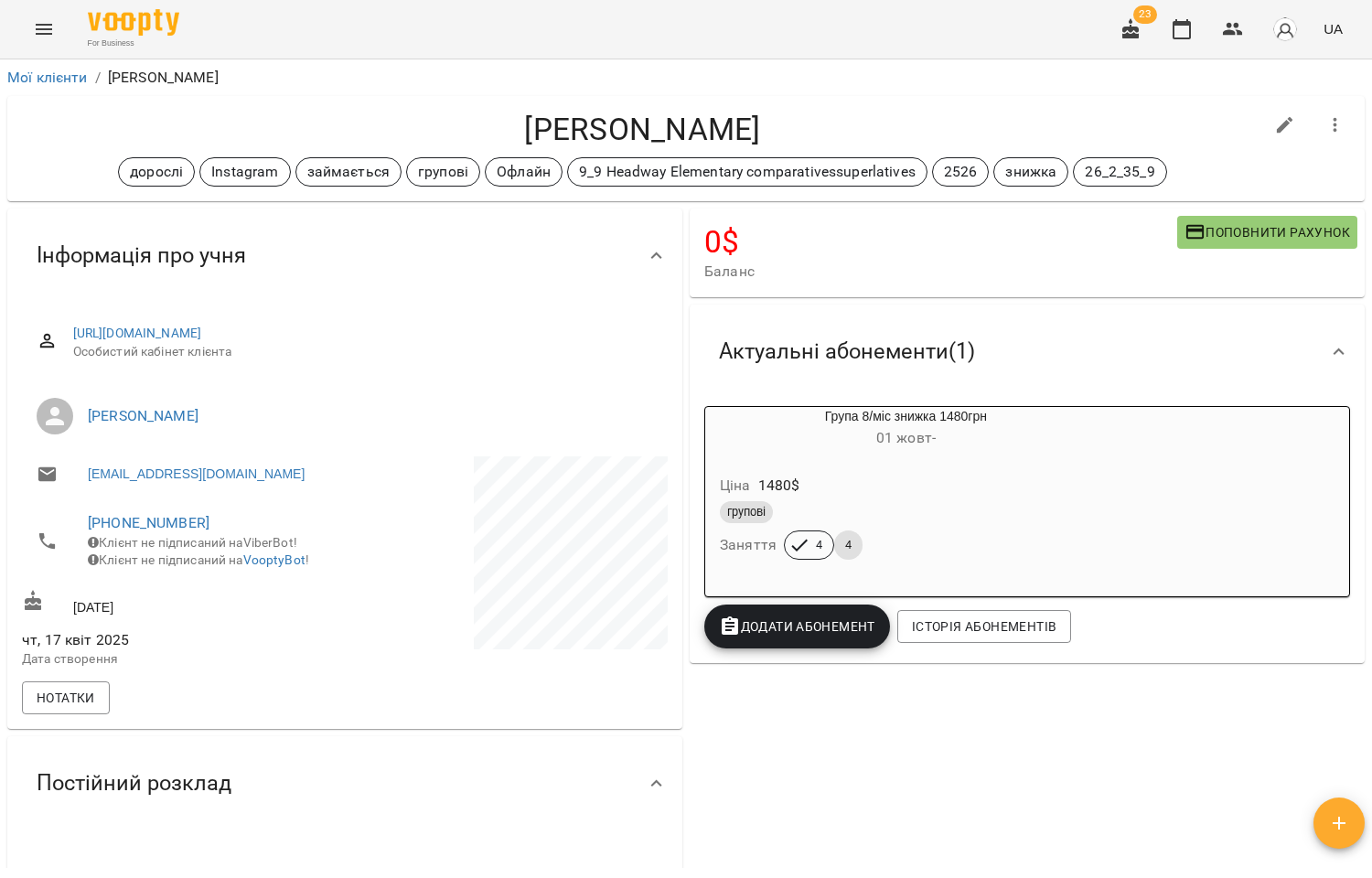
click at [1274, 114] on icon "button" at bounding box center [1285, 125] width 22 height 22
select select "**"
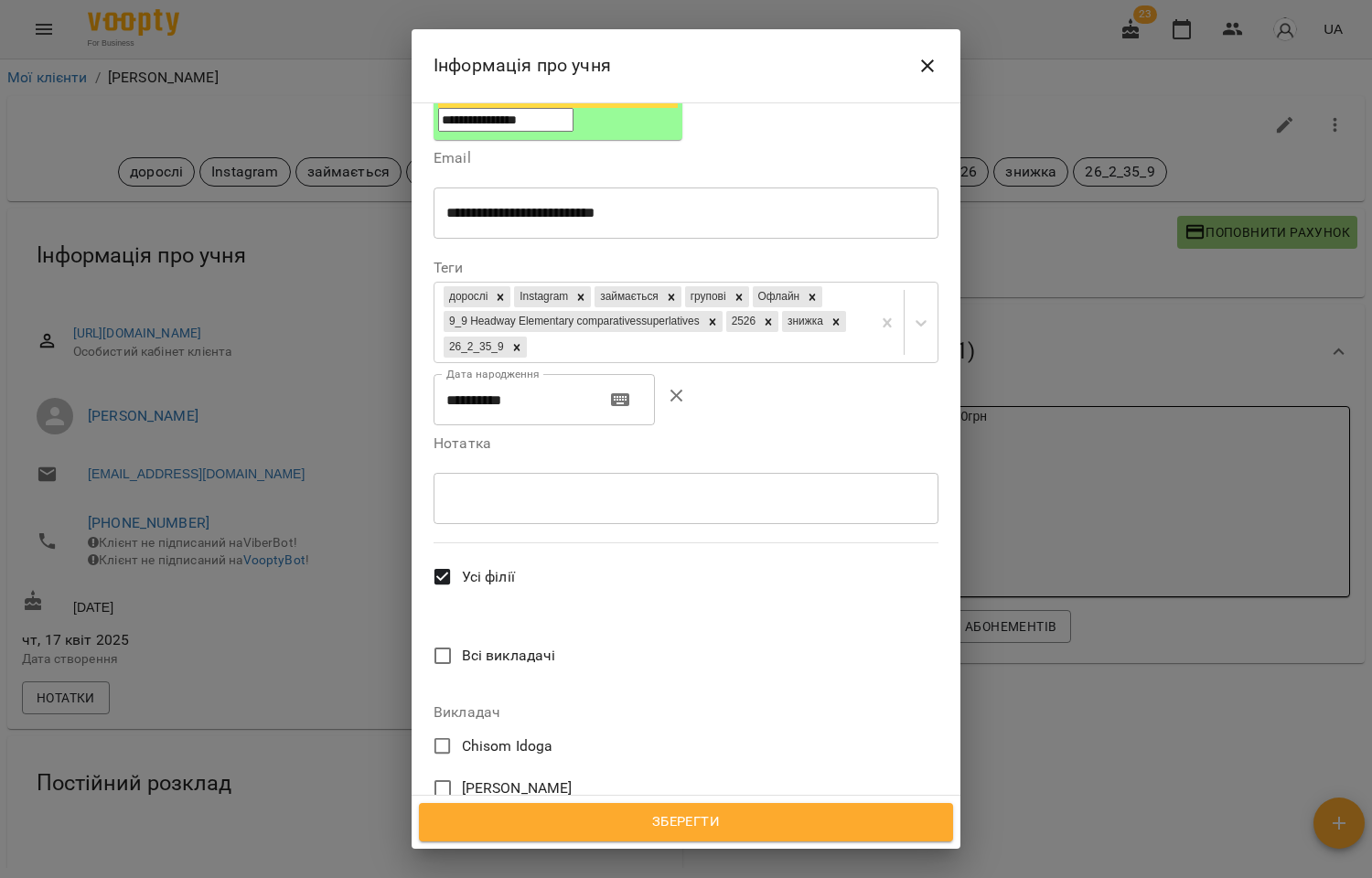
scroll to position [508, 0]
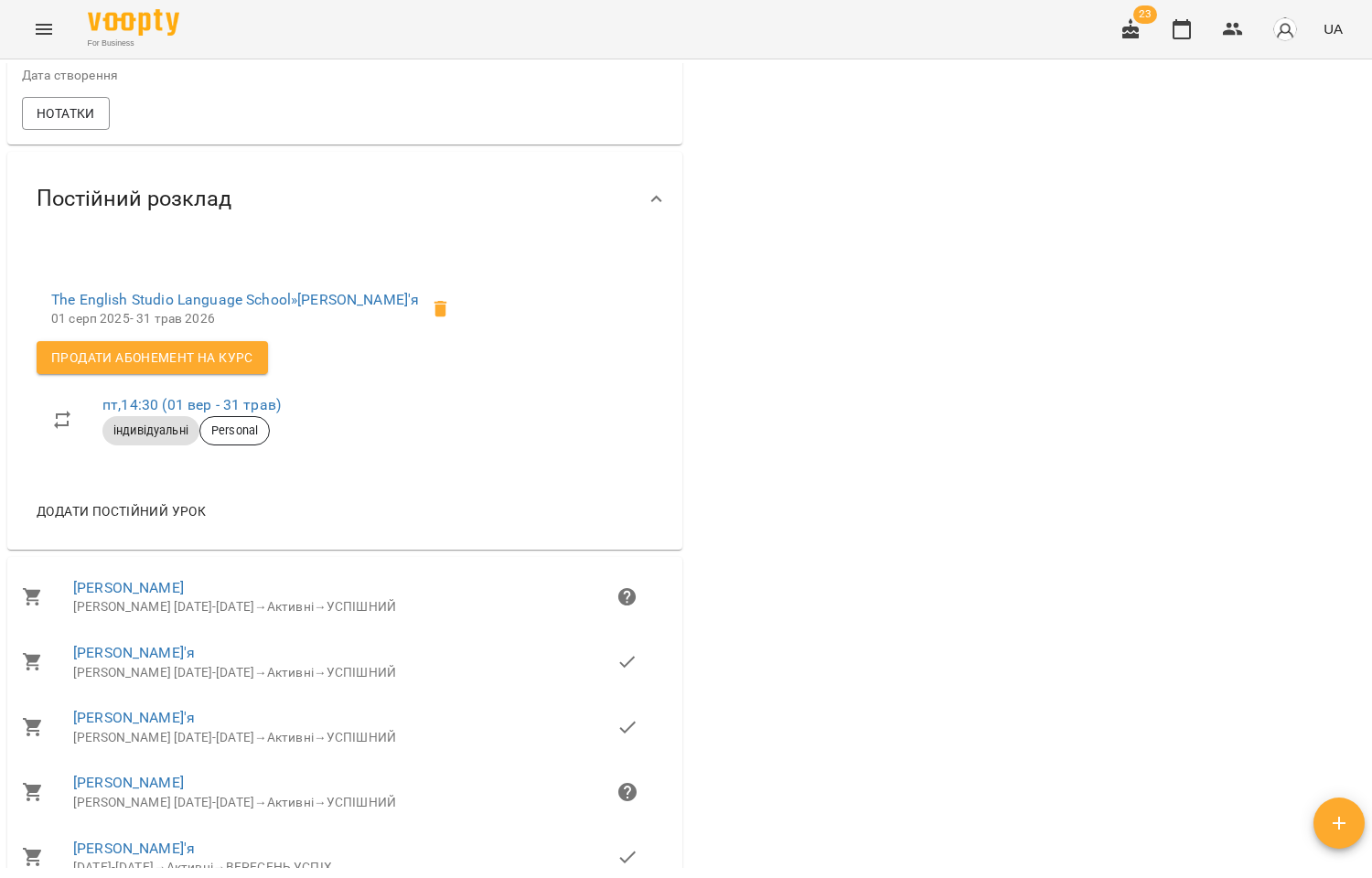
scroll to position [609, 0]
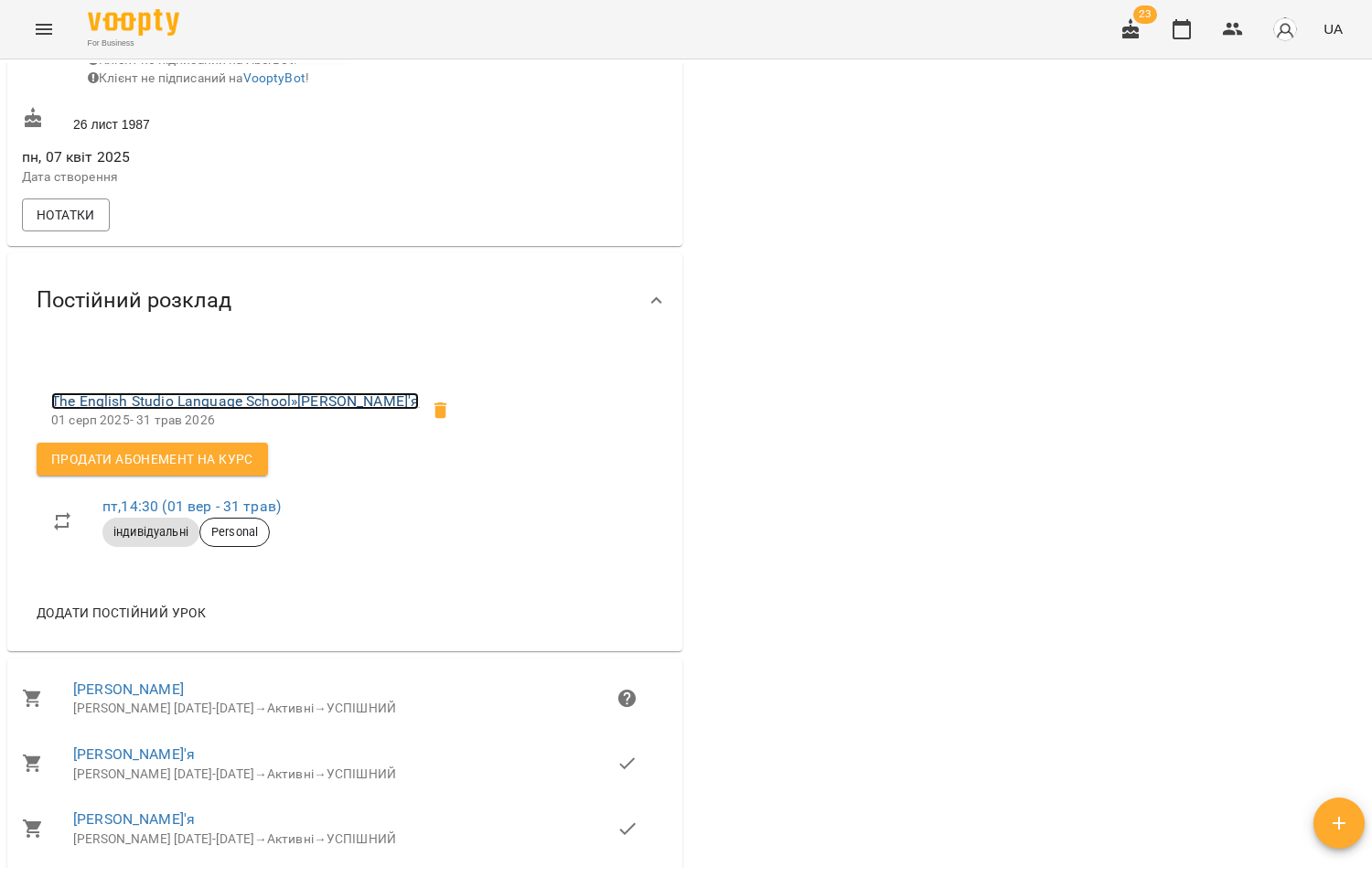
click at [209, 408] on link "The English Studio Language School » Азарова Дар'я" at bounding box center [235, 401] width 368 height 18
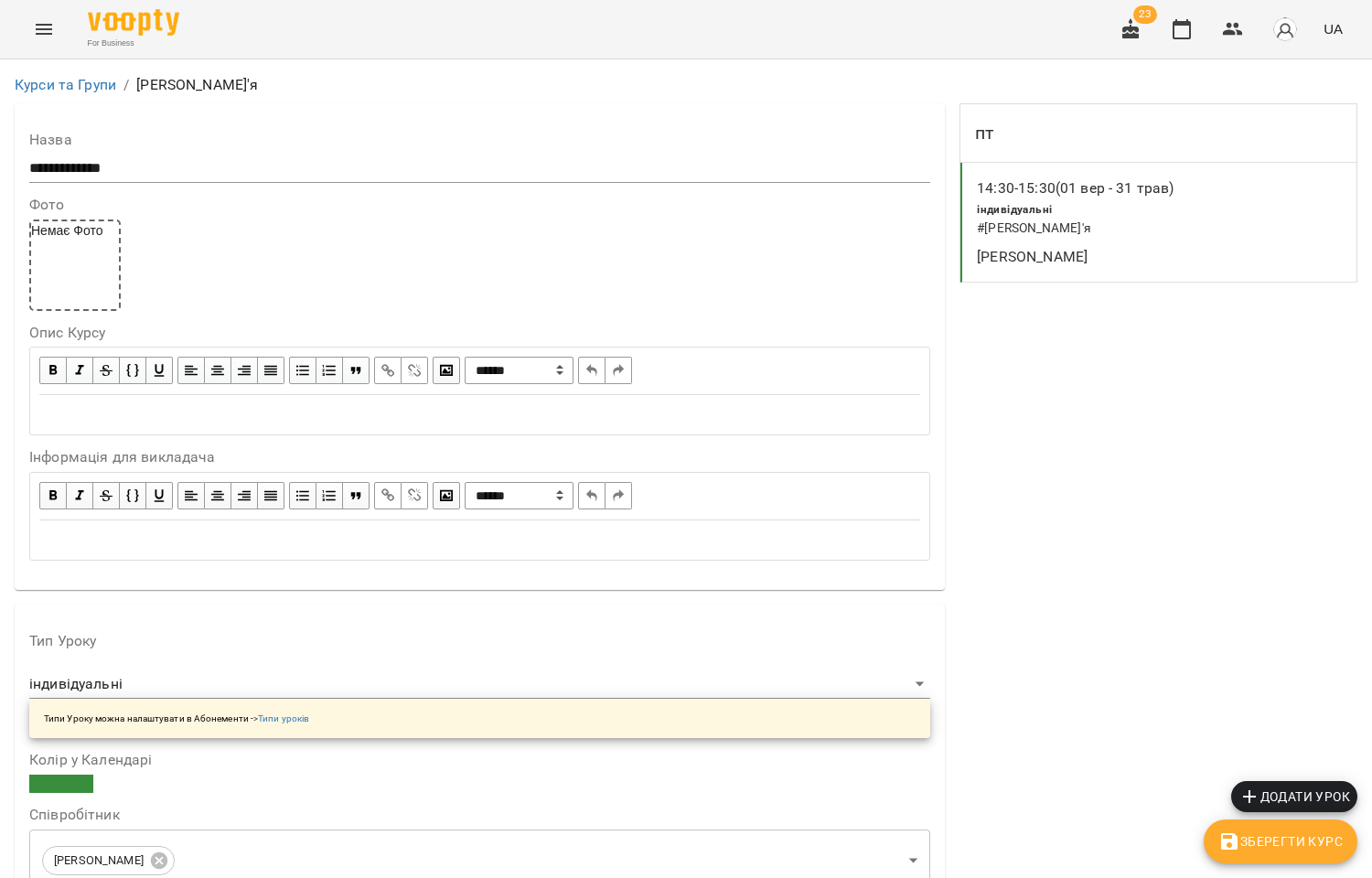
scroll to position [304, 0]
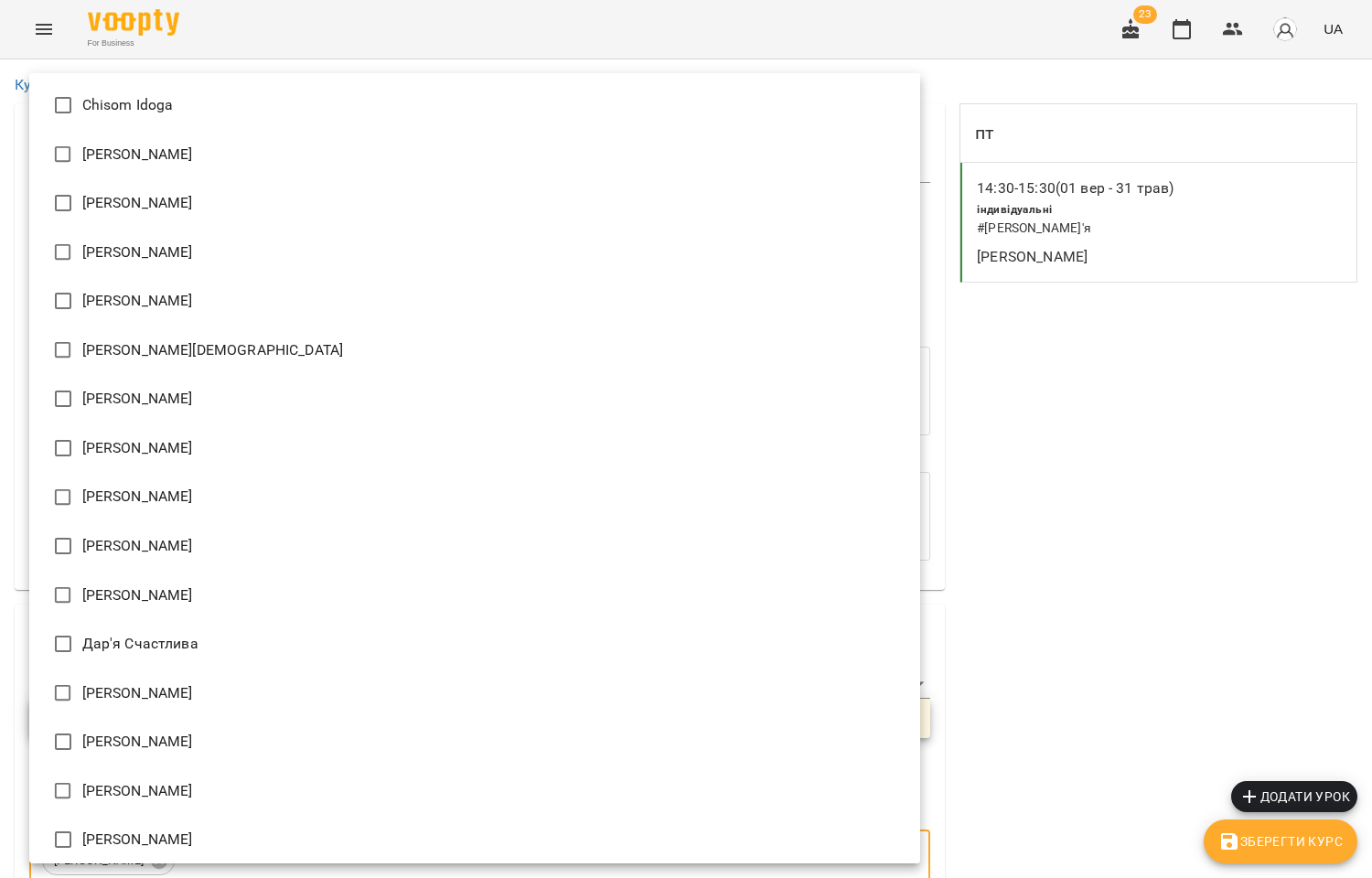
scroll to position [692, 0]
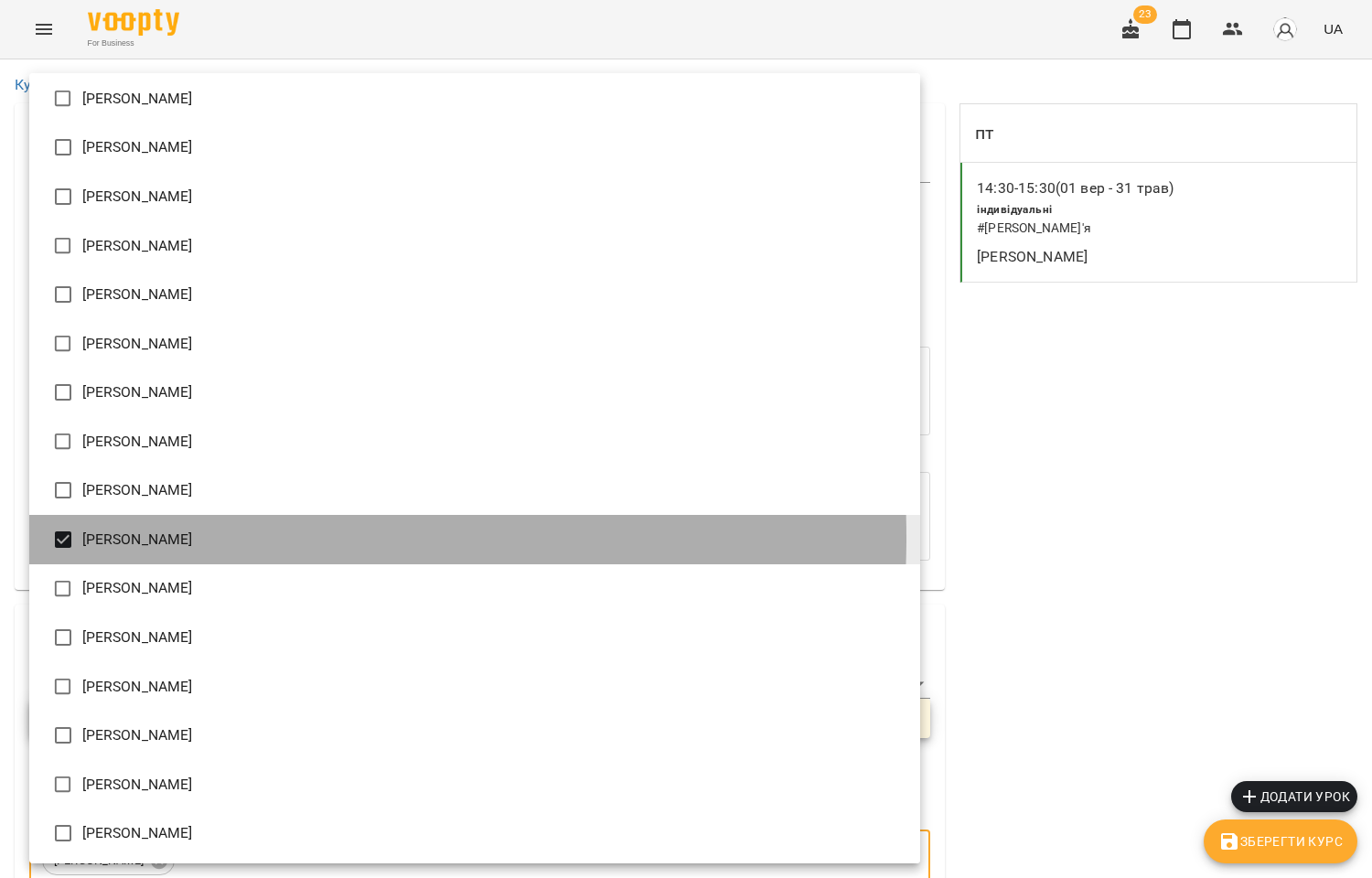
click at [125, 536] on li "Сойма Діана" at bounding box center [475, 539] width 891 height 49
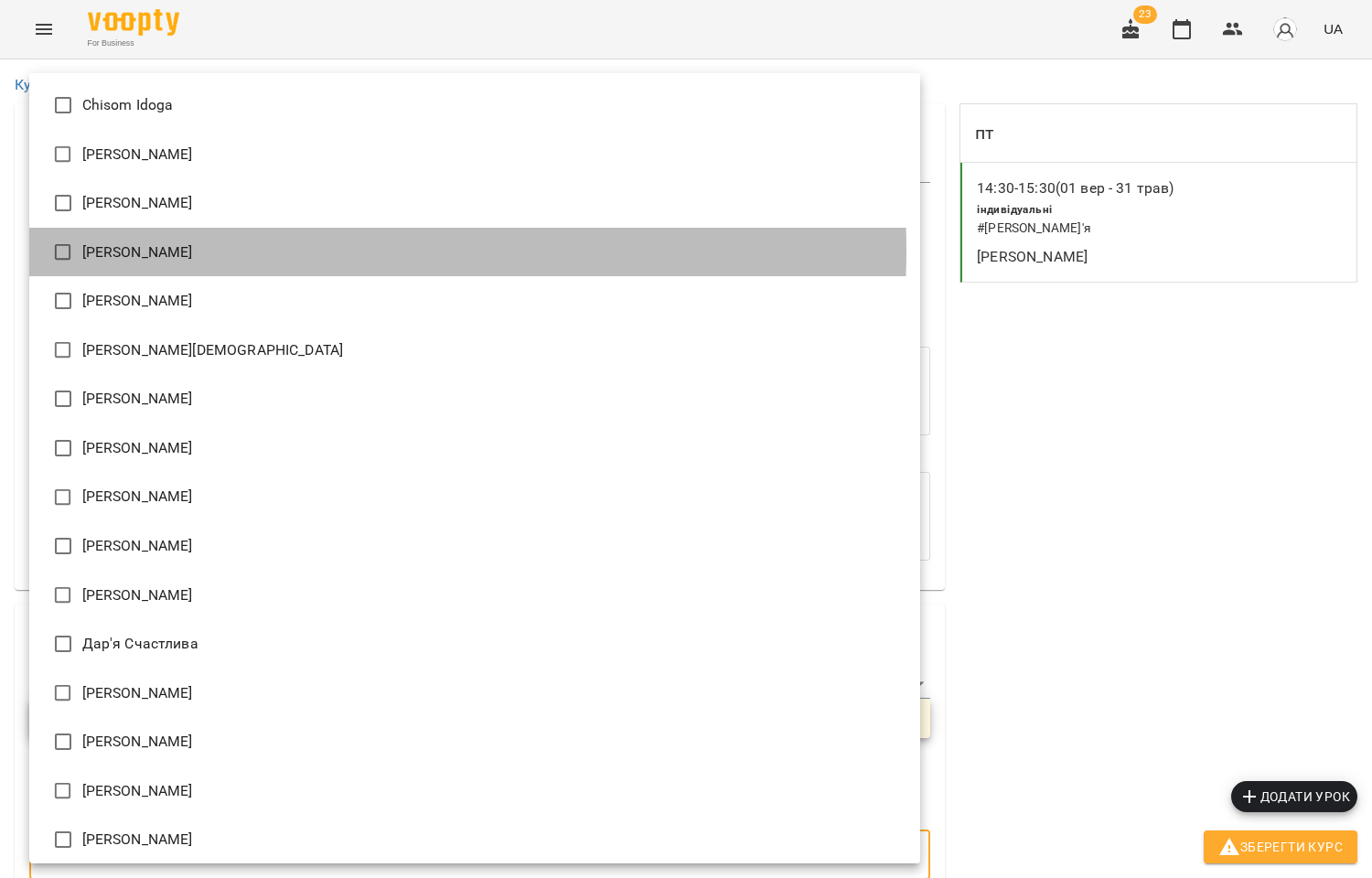
click at [174, 251] on li "[PERSON_NAME]" at bounding box center [475, 252] width 891 height 49
type input "**********"
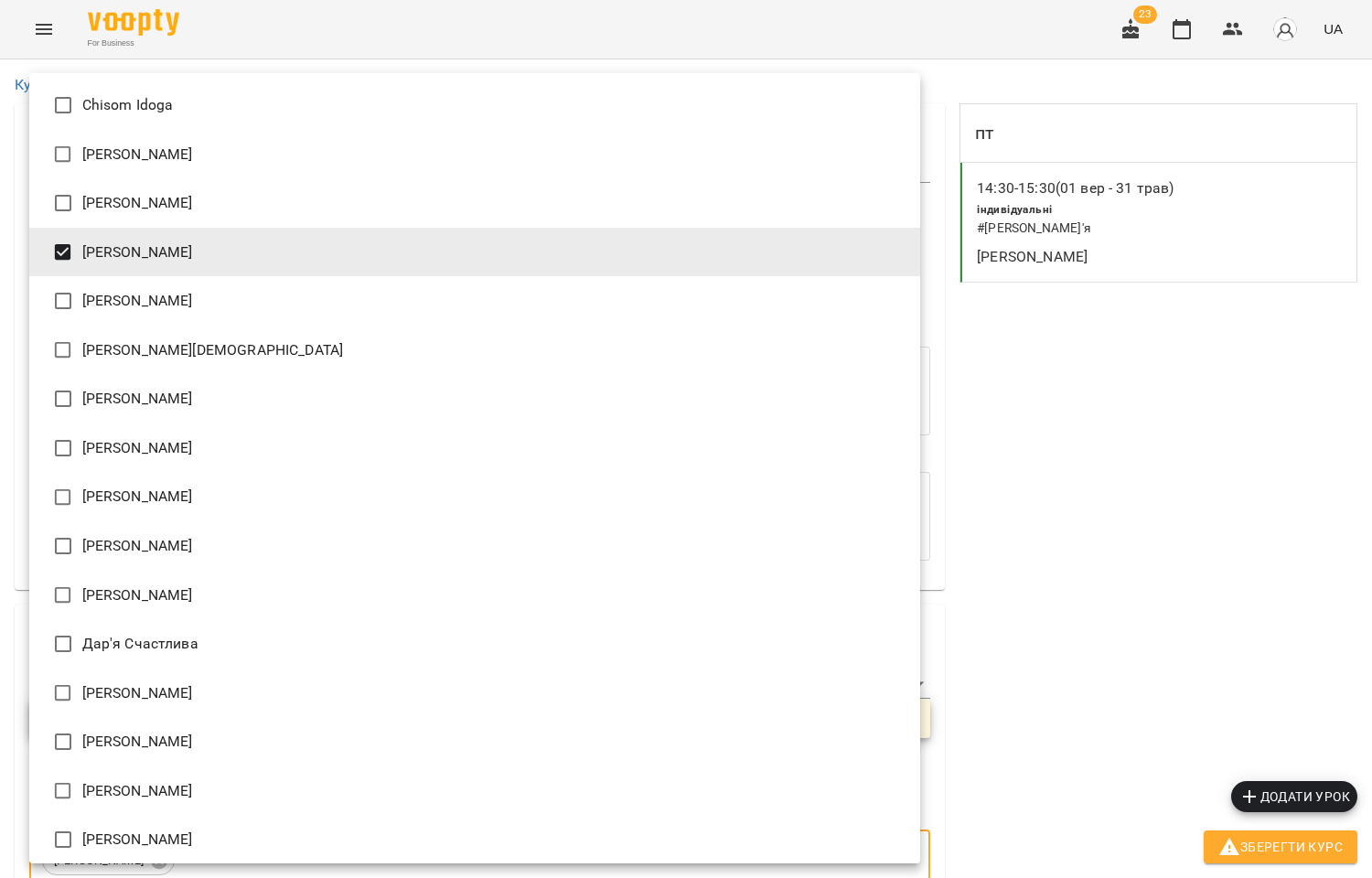
click at [1059, 401] on div at bounding box center [686, 439] width 1372 height 878
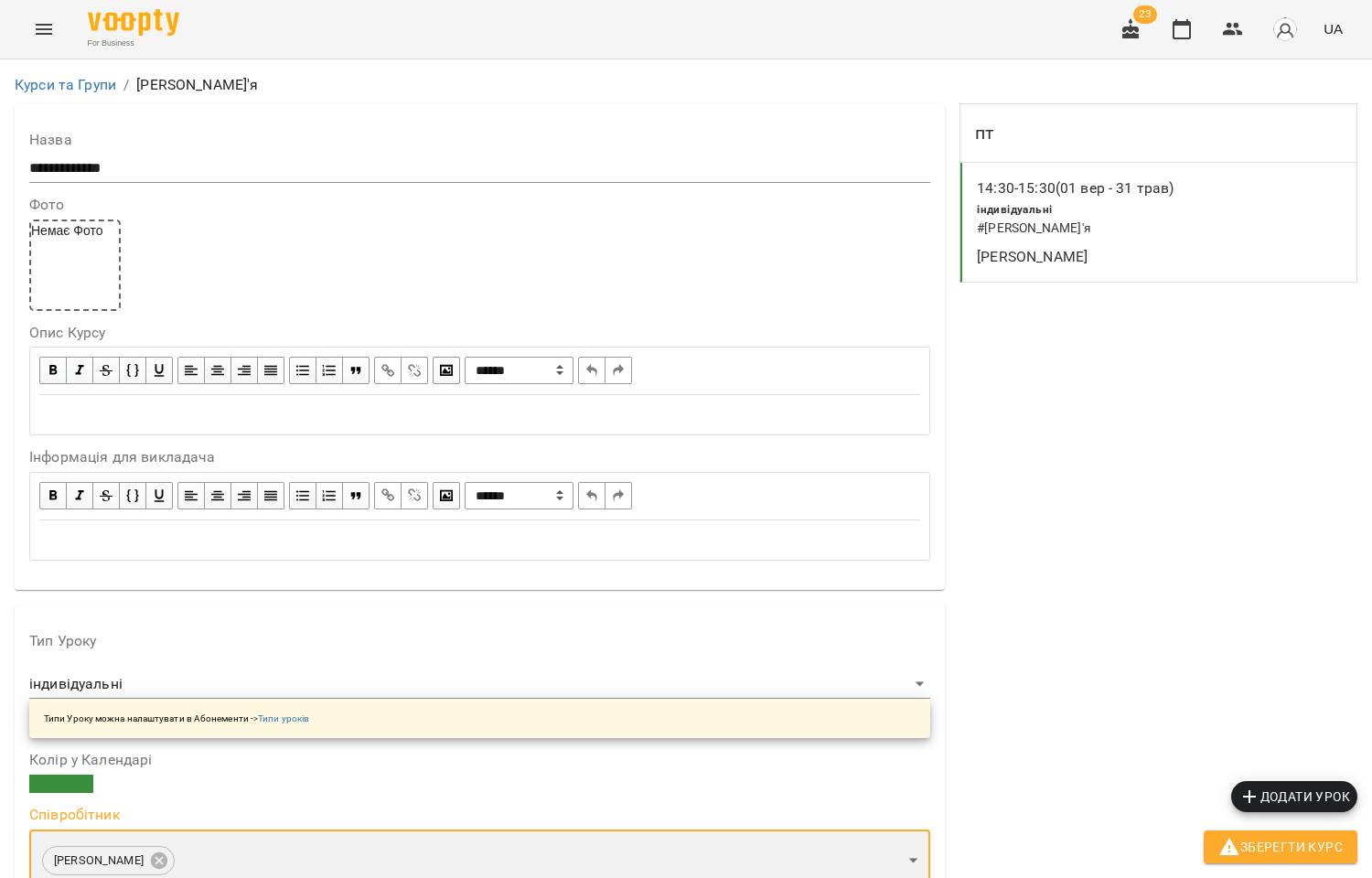
scroll to position [203, 0]
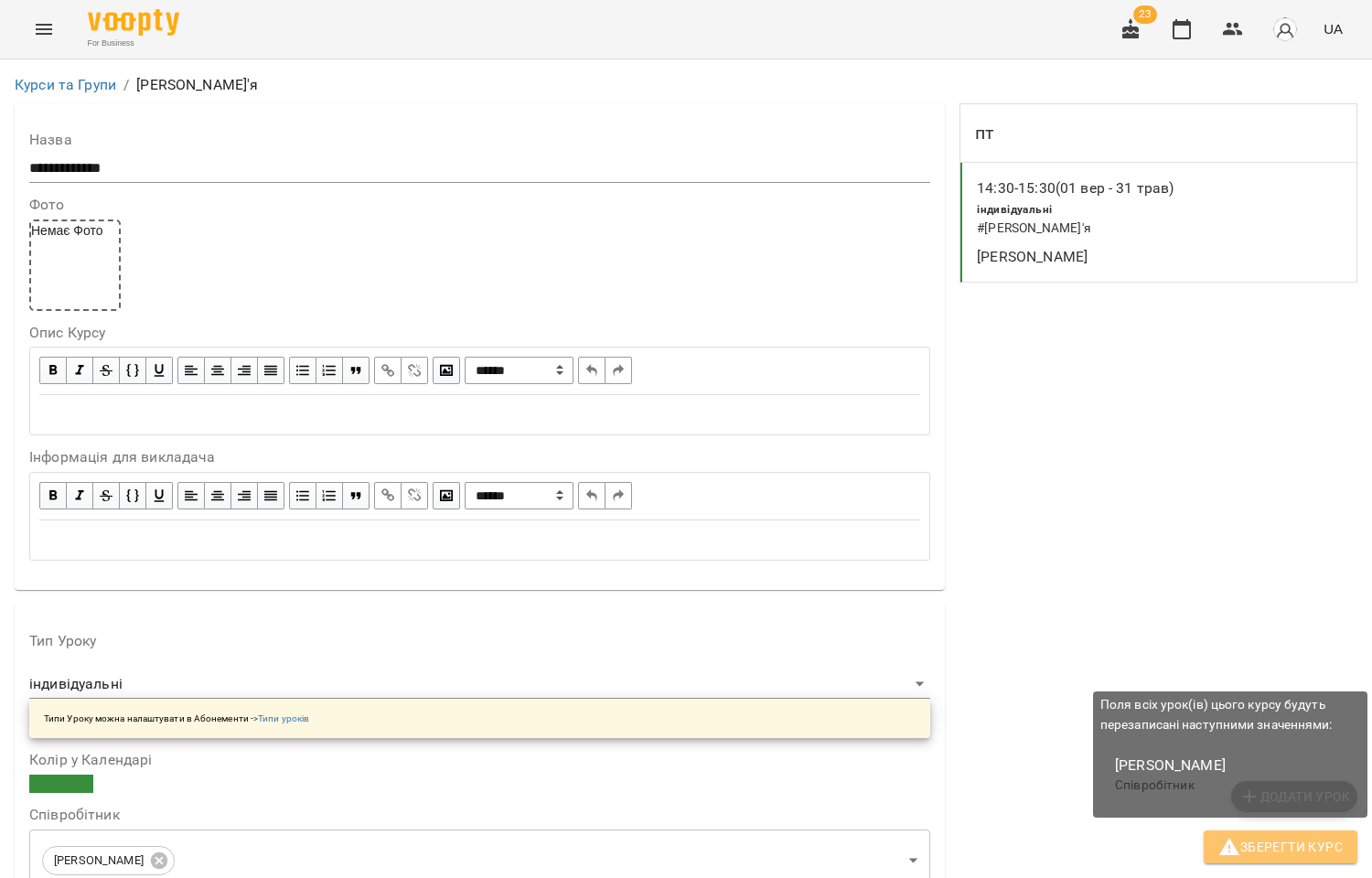
click at [1292, 846] on span "Зберегти Курс" at bounding box center [1280, 847] width 124 height 22
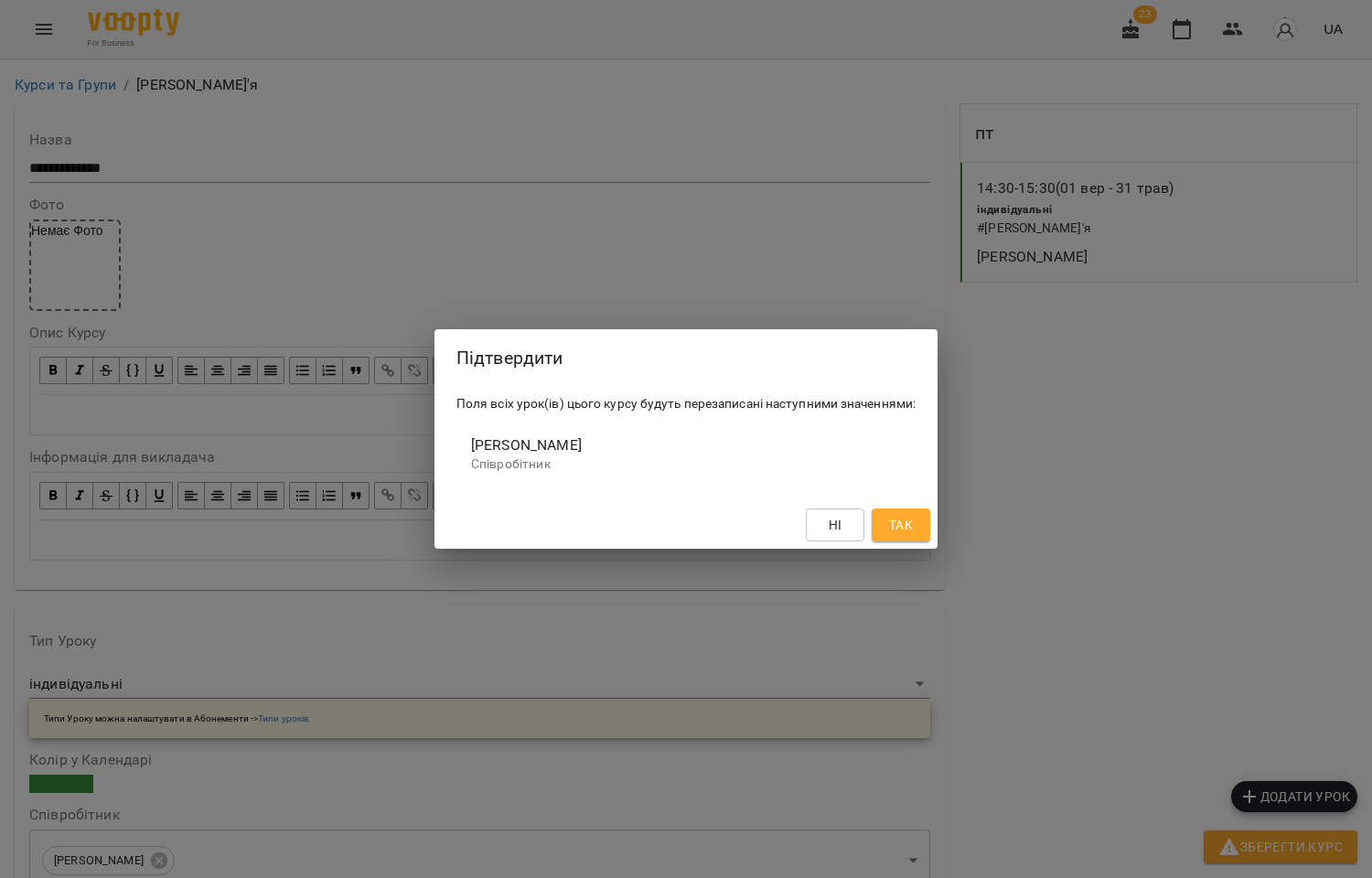
click at [907, 523] on span "Так" at bounding box center [901, 525] width 24 height 22
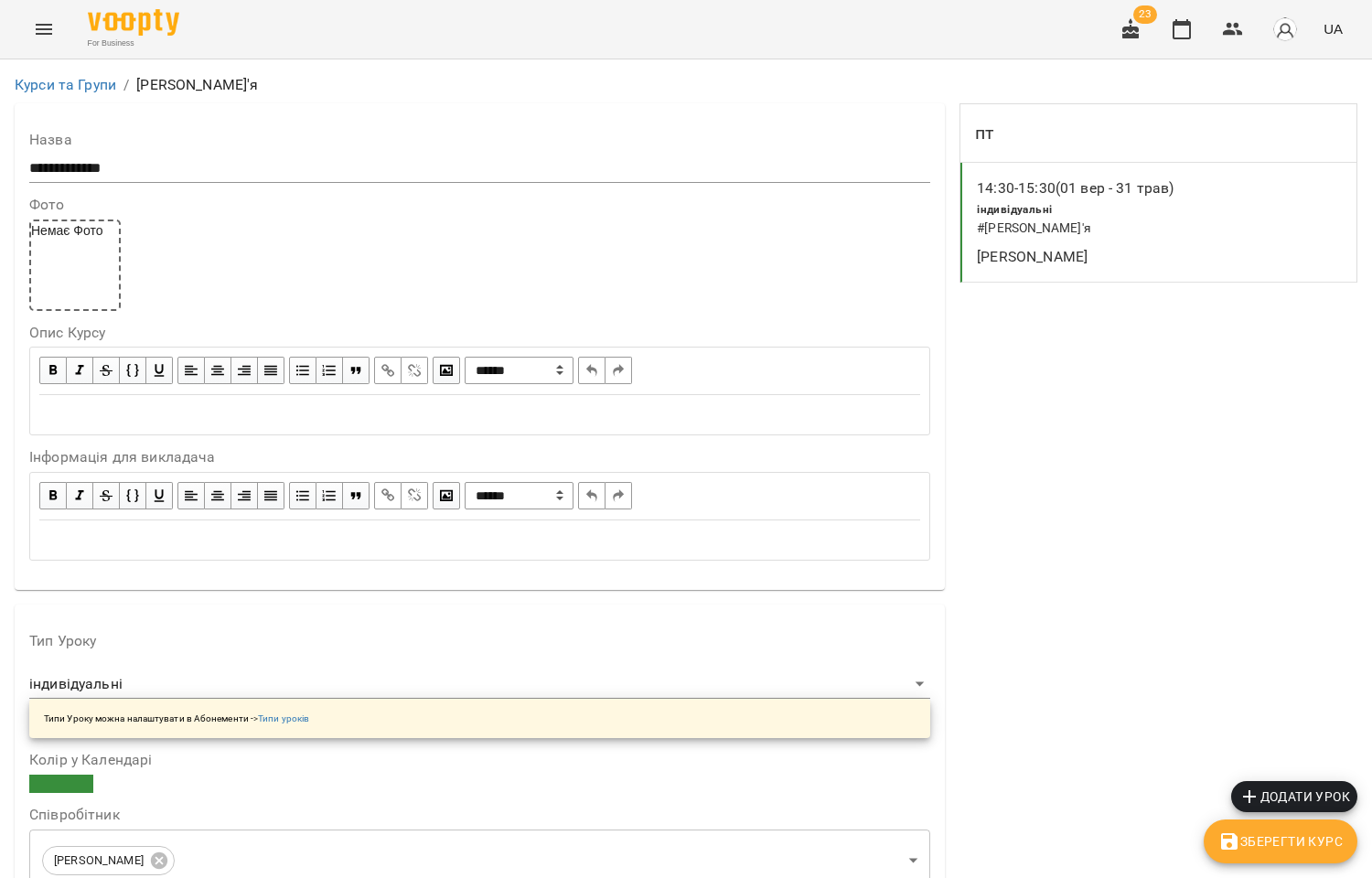
scroll to position [1422, 0]
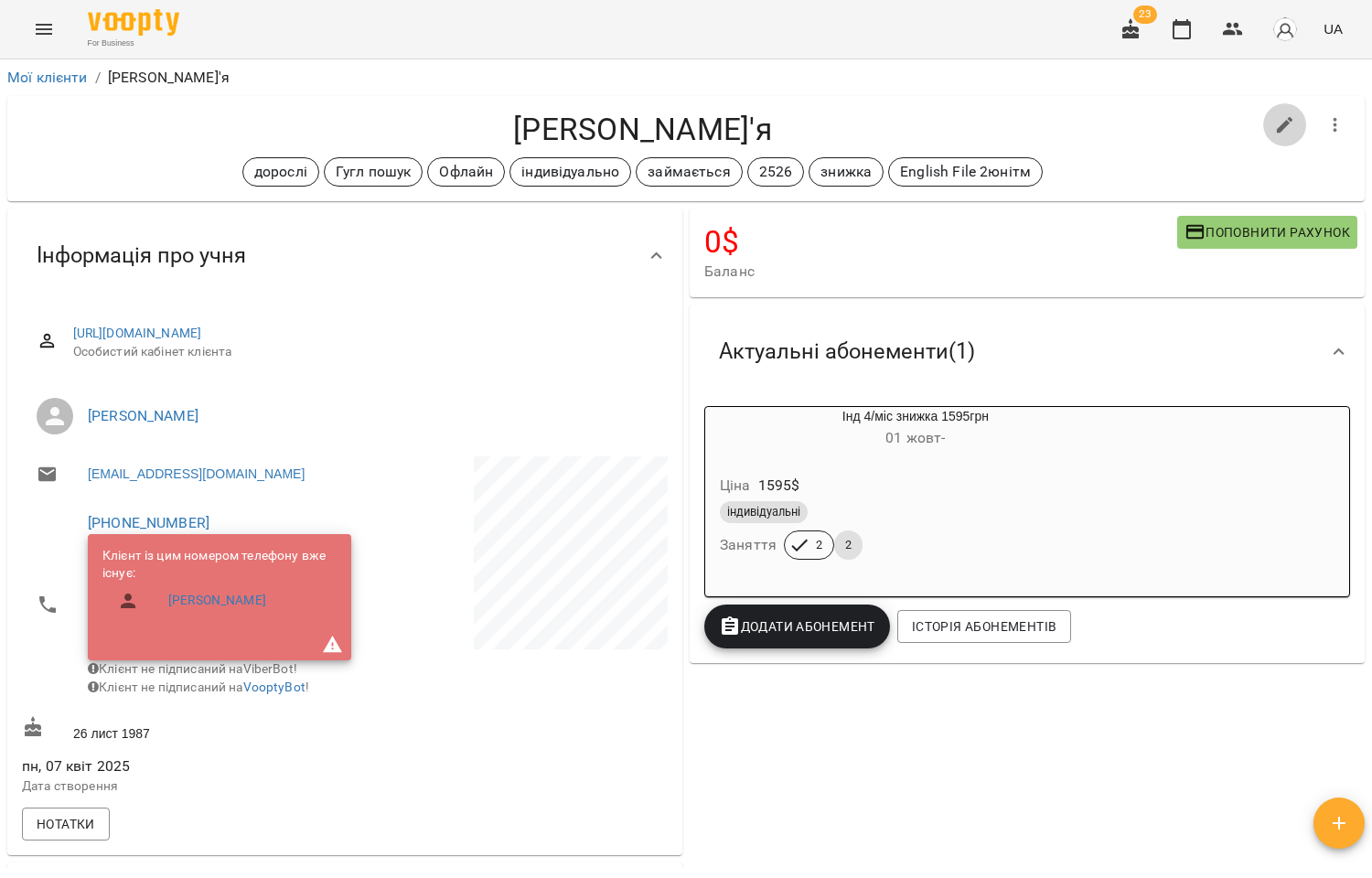
click at [1276, 123] on icon "button" at bounding box center [1285, 125] width 17 height 17
select select "**"
click at [1274, 110] on button "button" at bounding box center [1285, 124] width 44 height 44
select select "**"
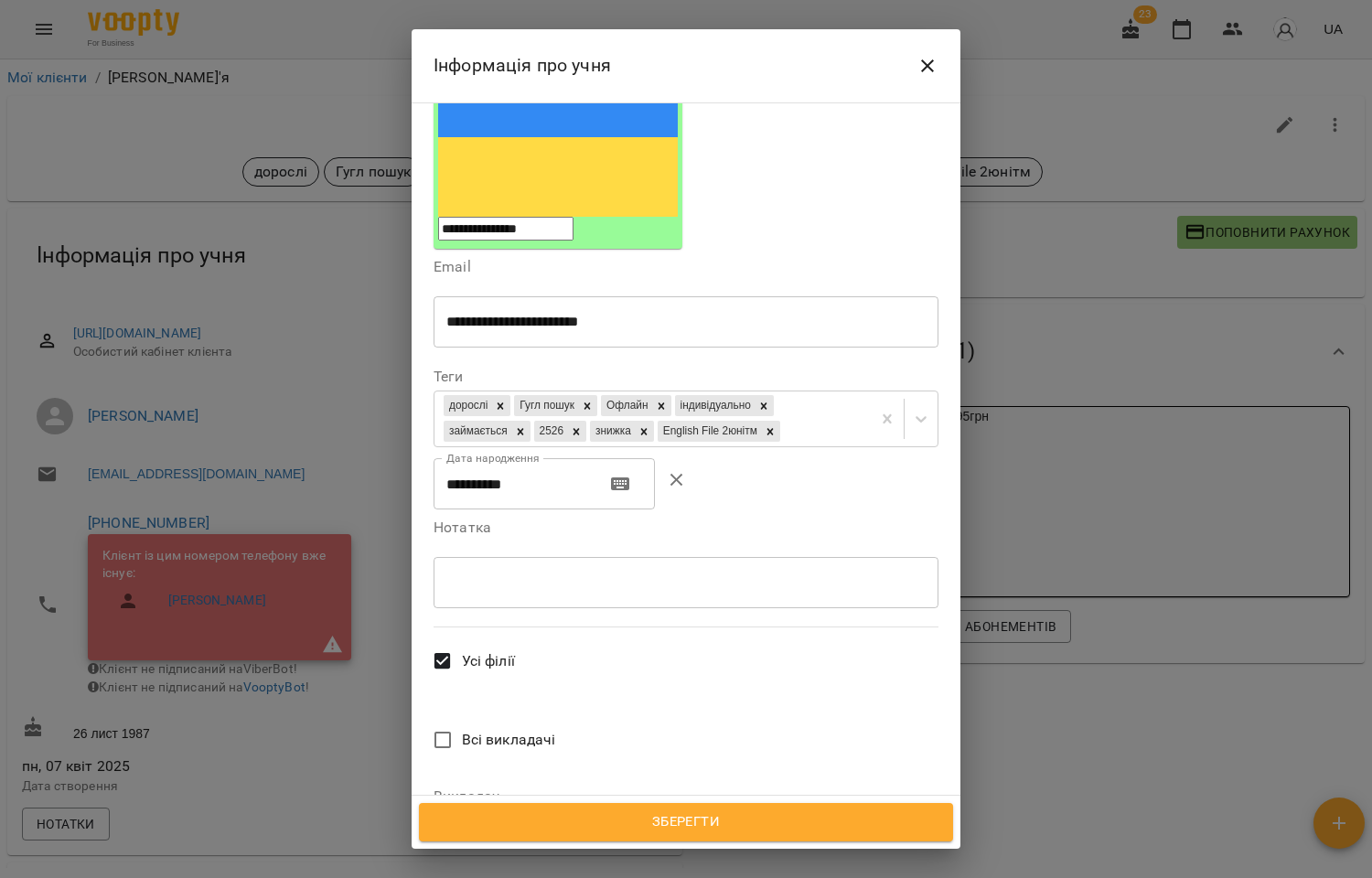
scroll to position [304, 0]
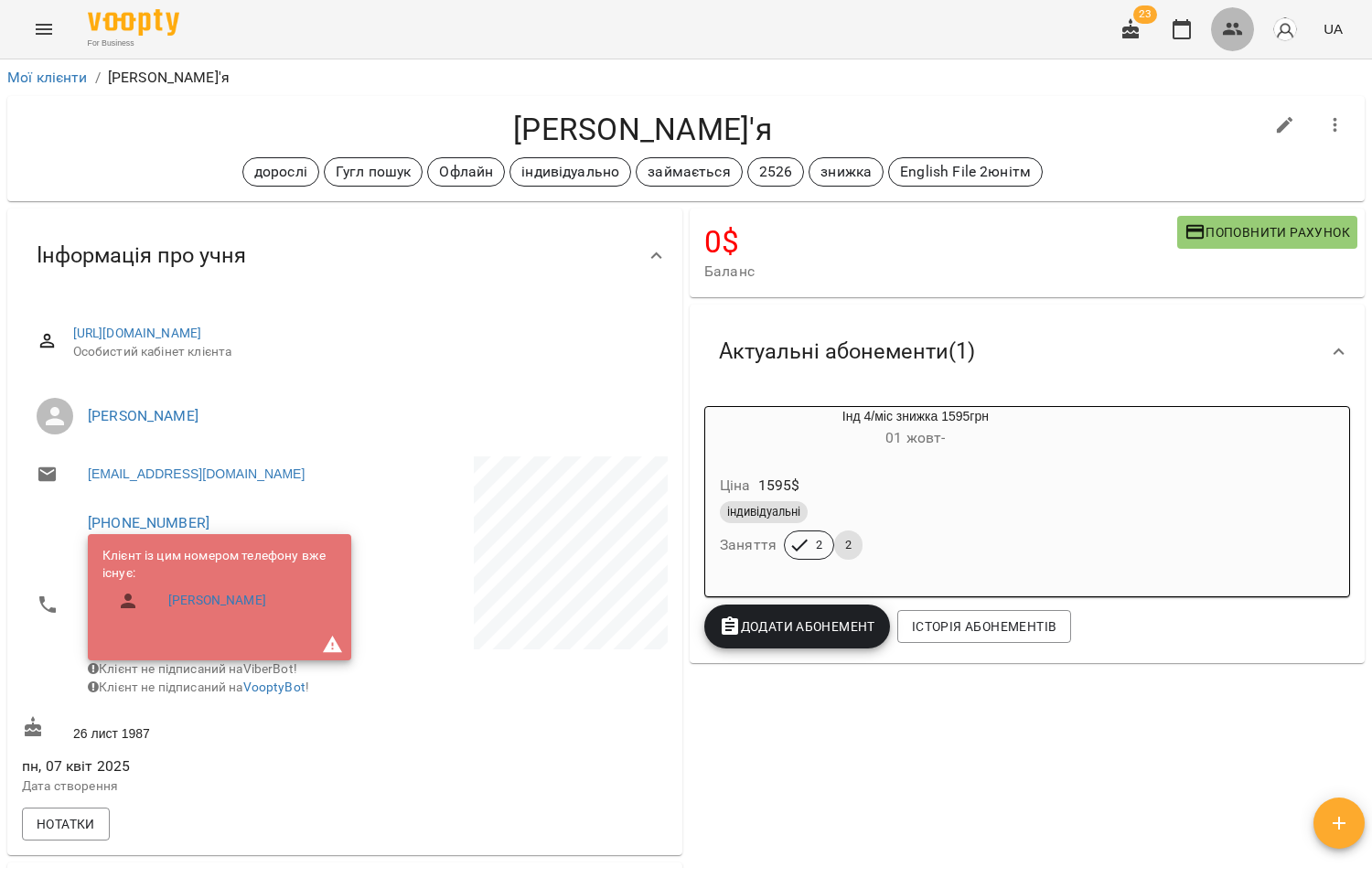
click at [1240, 31] on icon "button" at bounding box center [1233, 30] width 22 height 22
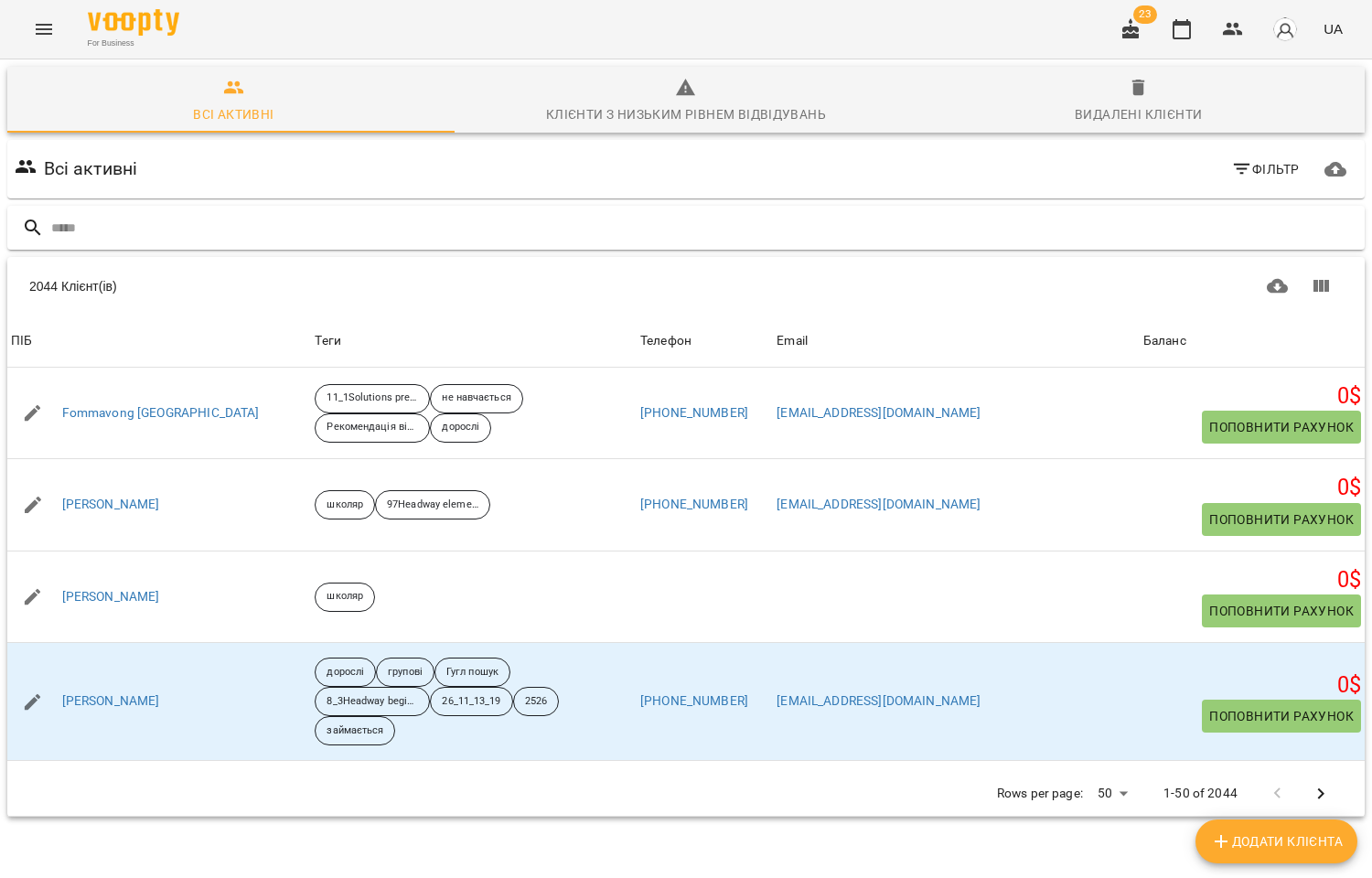
click at [134, 235] on input "text" at bounding box center [704, 228] width 1306 height 31
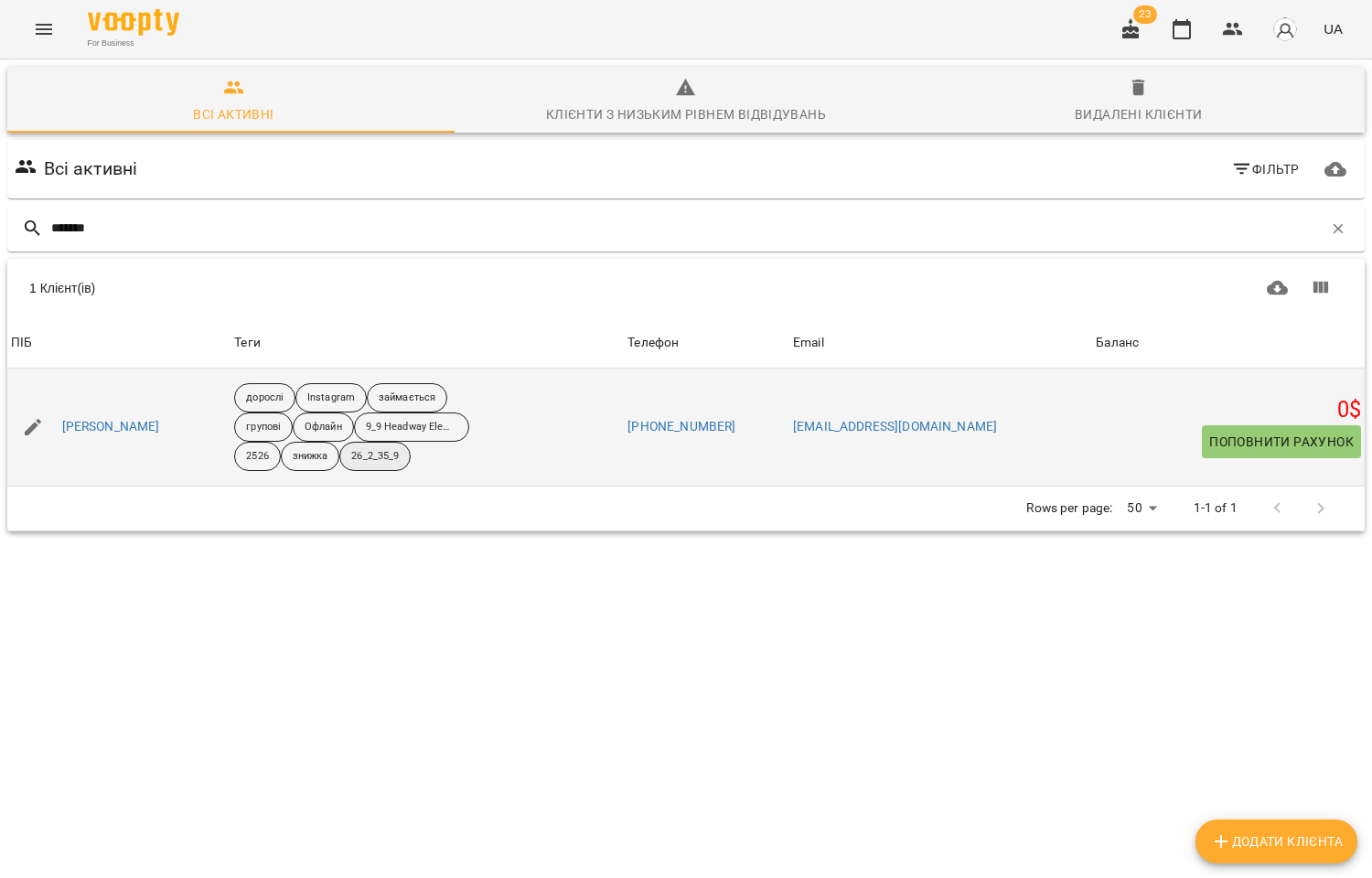
type input "*******"
click at [399, 461] on p "26_2_35_9" at bounding box center [374, 457] width 47 height 16
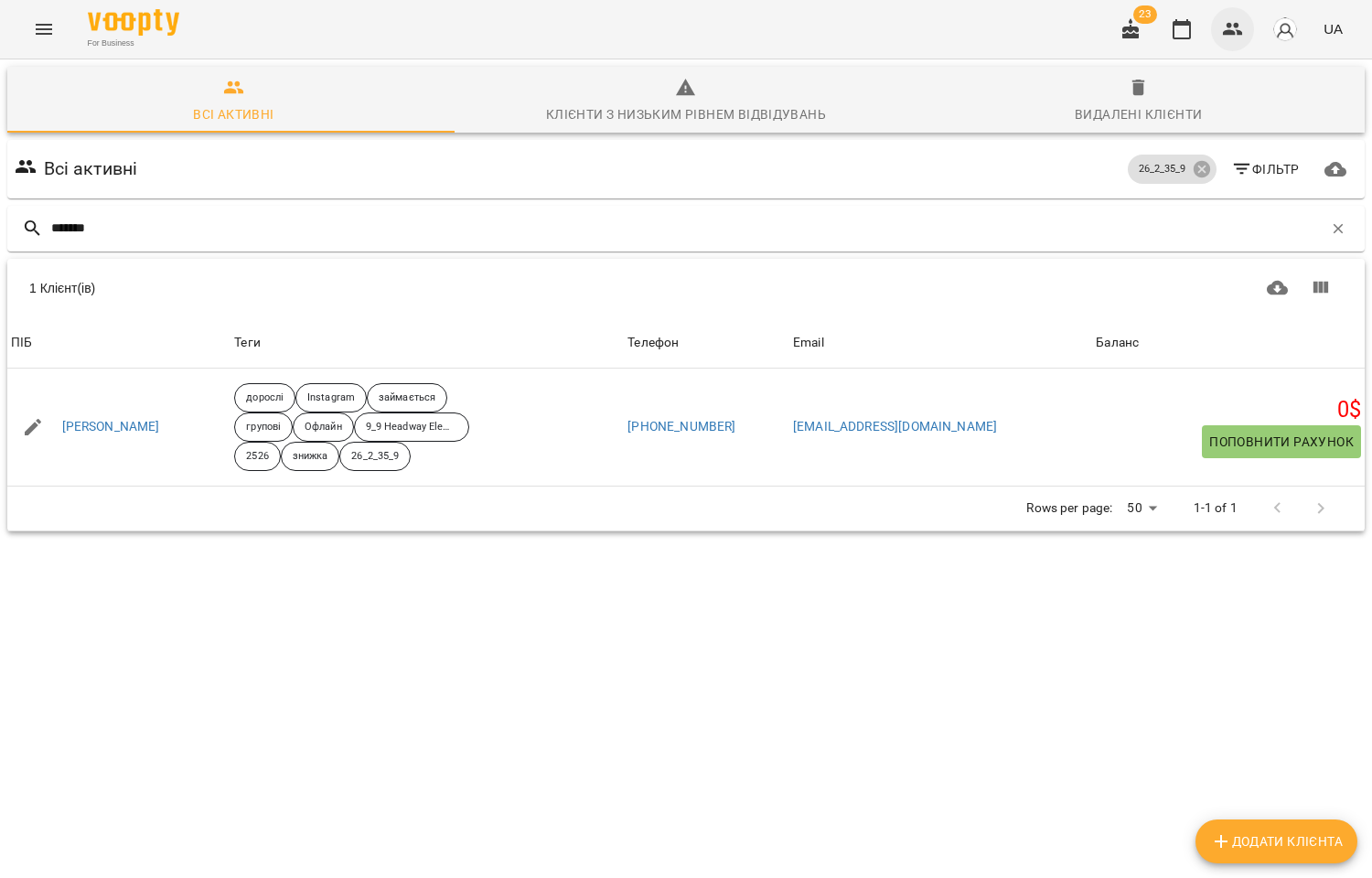
click at [1230, 30] on icon "button" at bounding box center [1233, 30] width 22 height 22
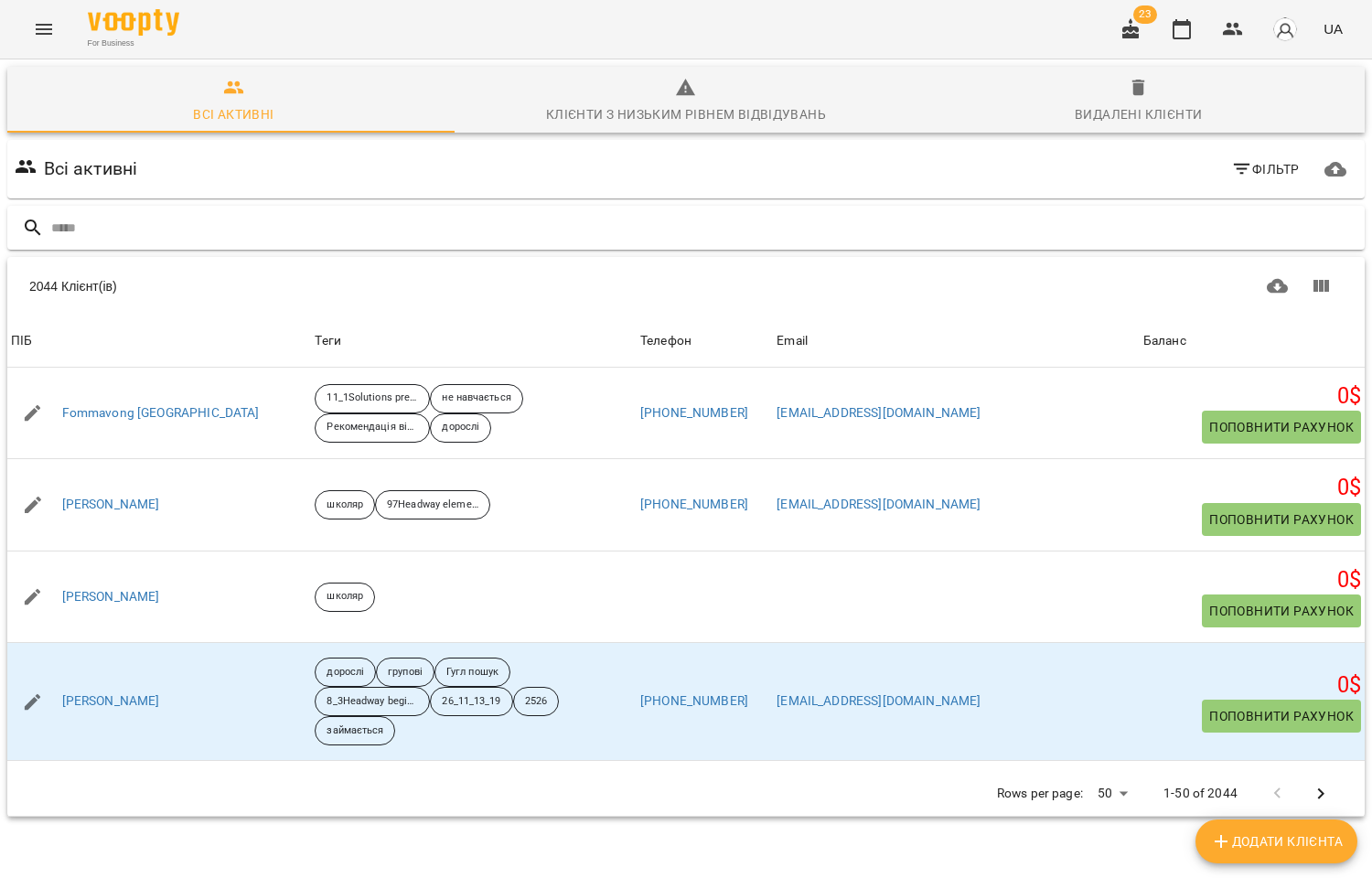
click at [133, 222] on input "text" at bounding box center [704, 228] width 1306 height 31
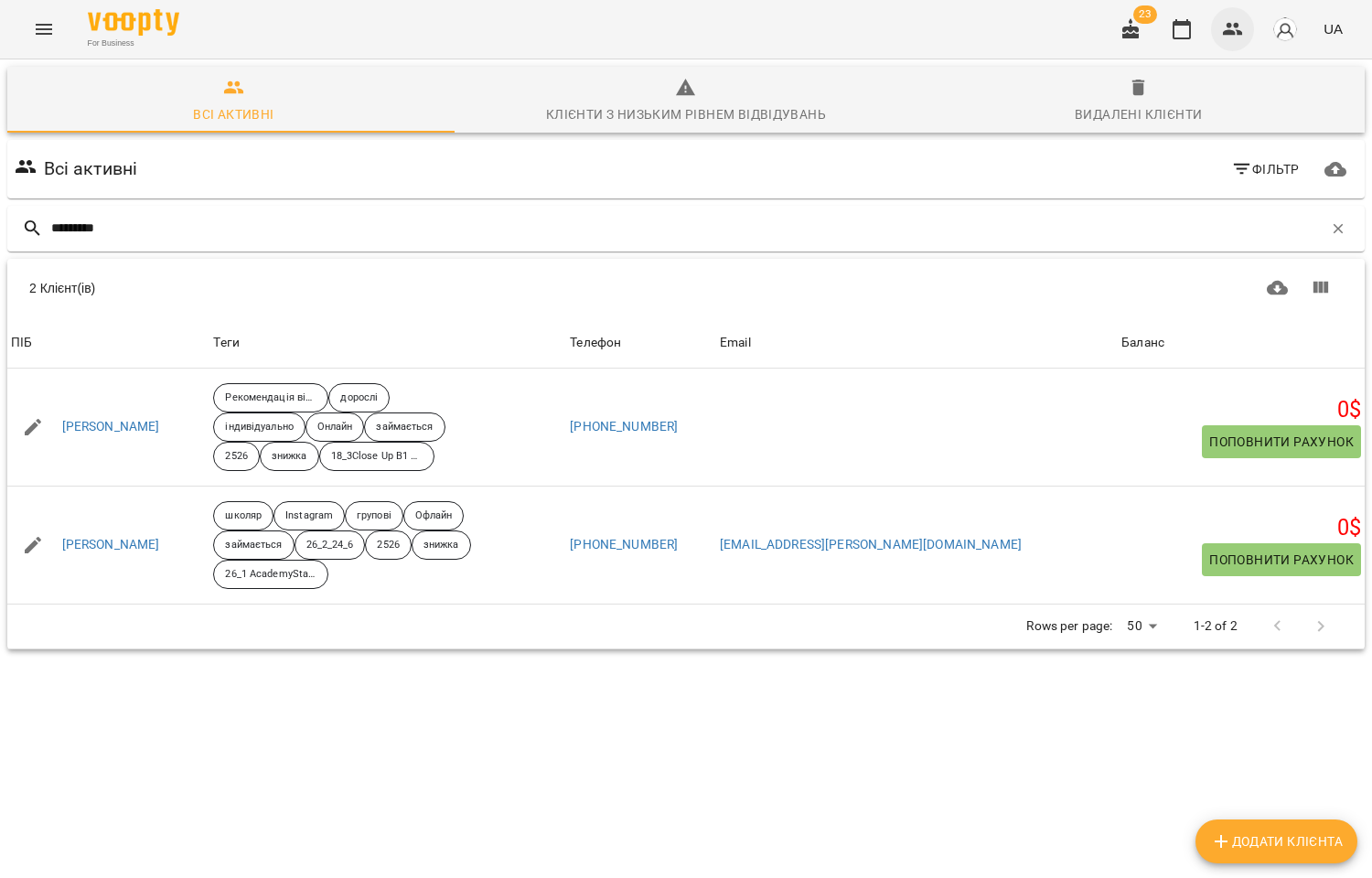
type input "*********"
click at [1242, 28] on icon "button" at bounding box center [1233, 30] width 22 height 22
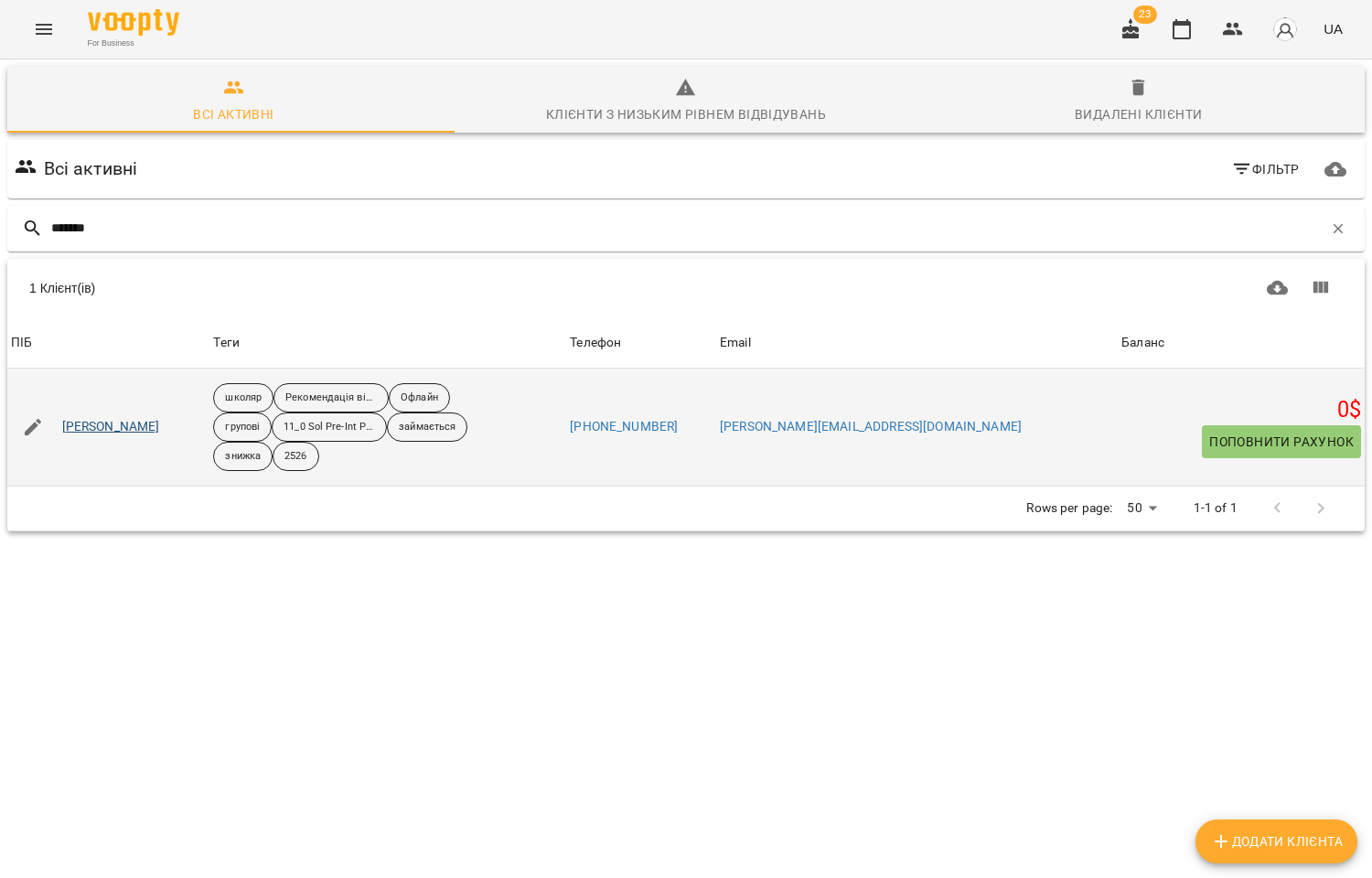
type input "*******"
click at [124, 426] on link "Ушанова Ніколь" at bounding box center [110, 427] width 97 height 19
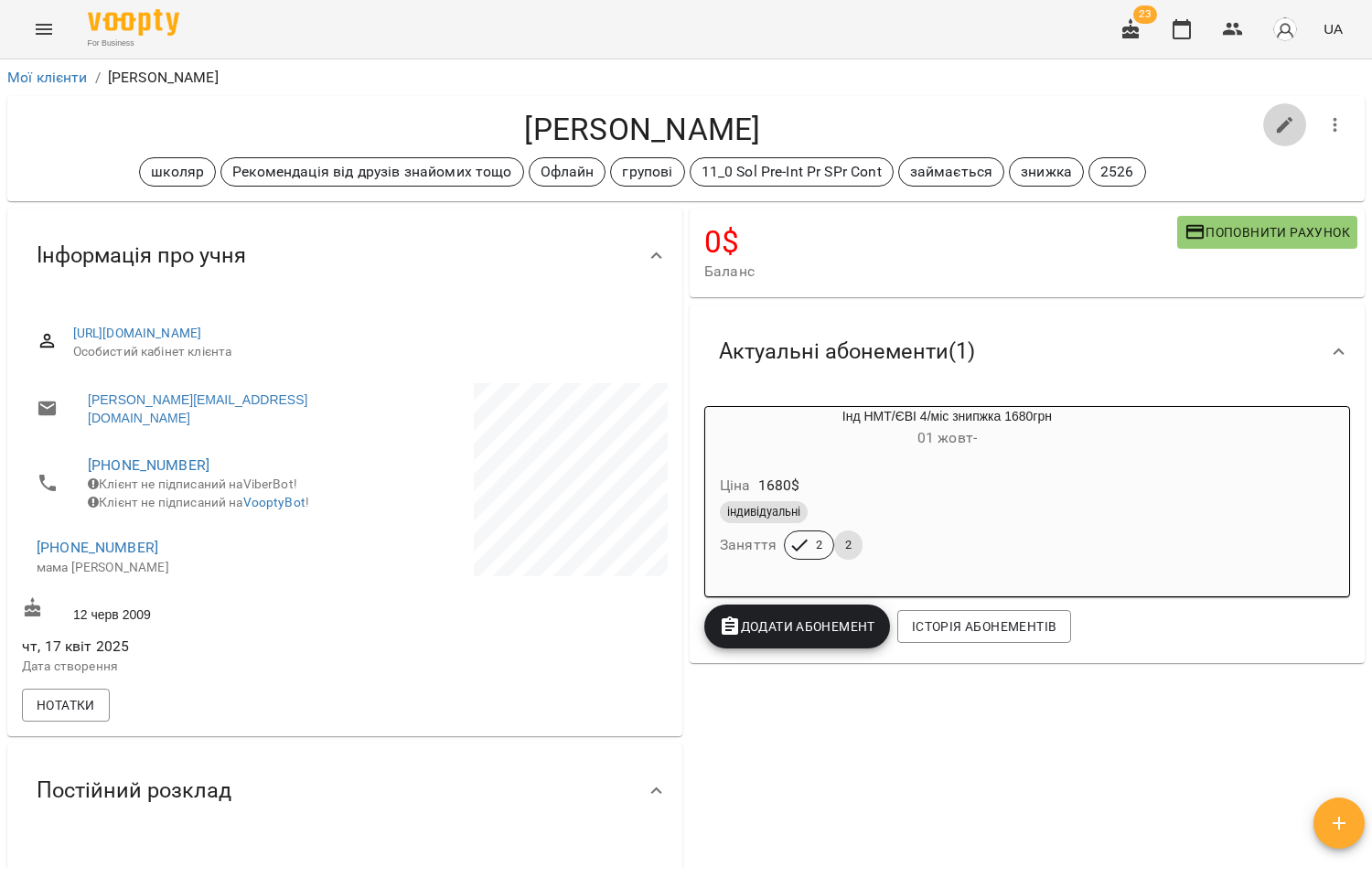
click at [1274, 130] on icon "button" at bounding box center [1285, 125] width 22 height 22
select select "**"
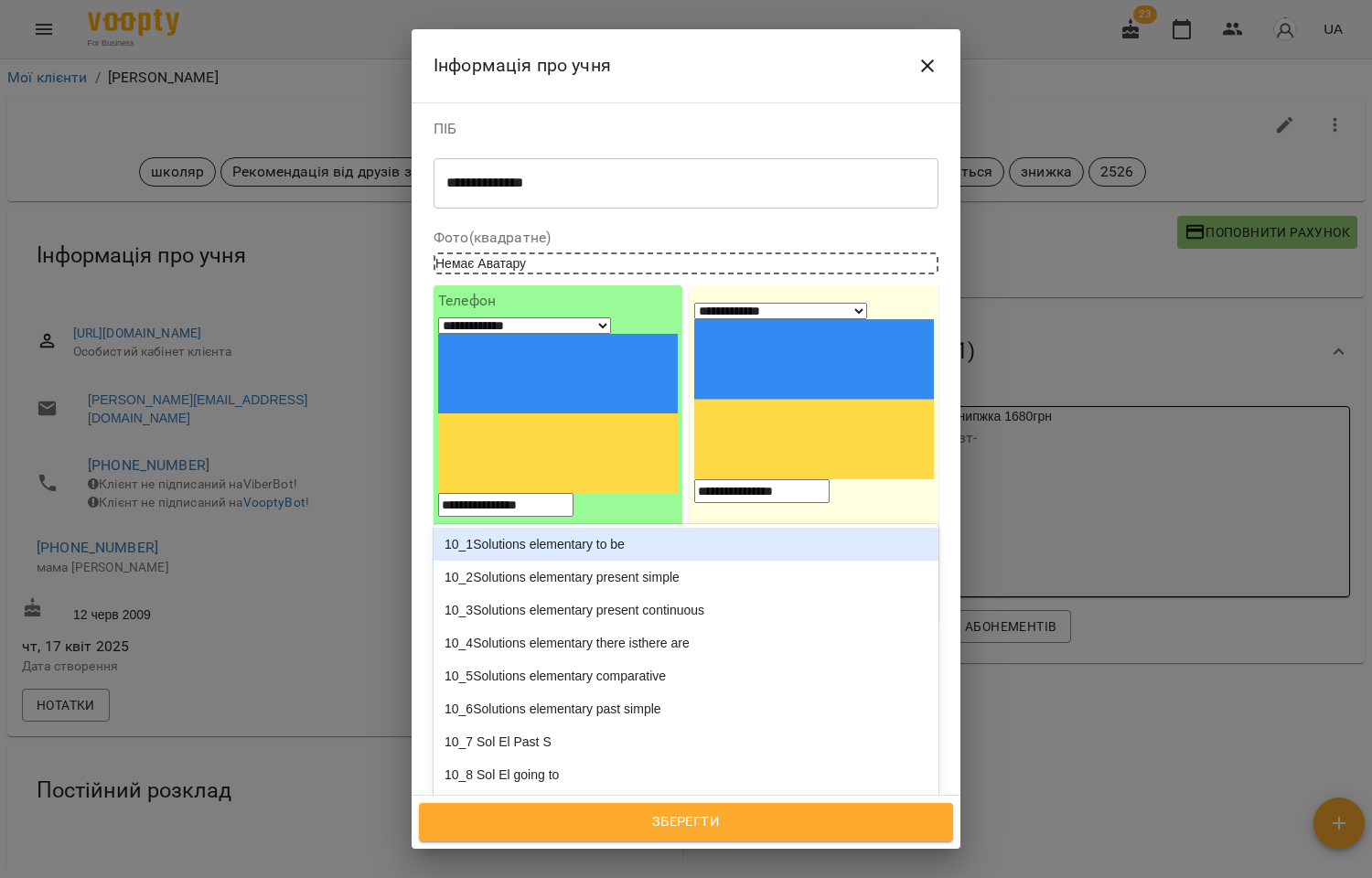
click at [718, 807] on div "школяр Рекомендація від друзів знайомих тощо Офлайн групові 11_0 Sol Pre-Int Pr…" at bounding box center [653, 846] width 436 height 80
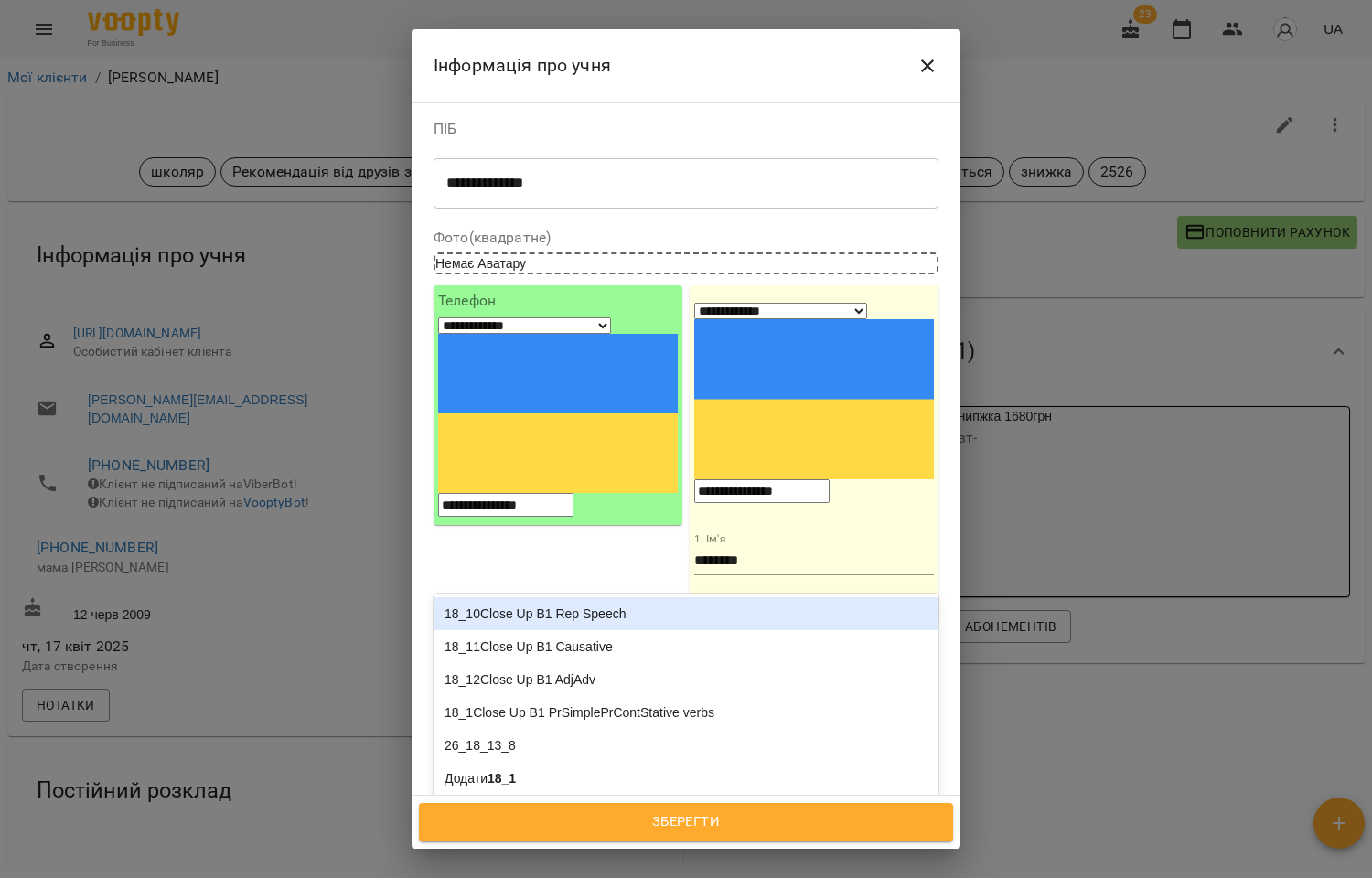
click at [675, 839] on icon at bounding box center [668, 846] width 13 height 13
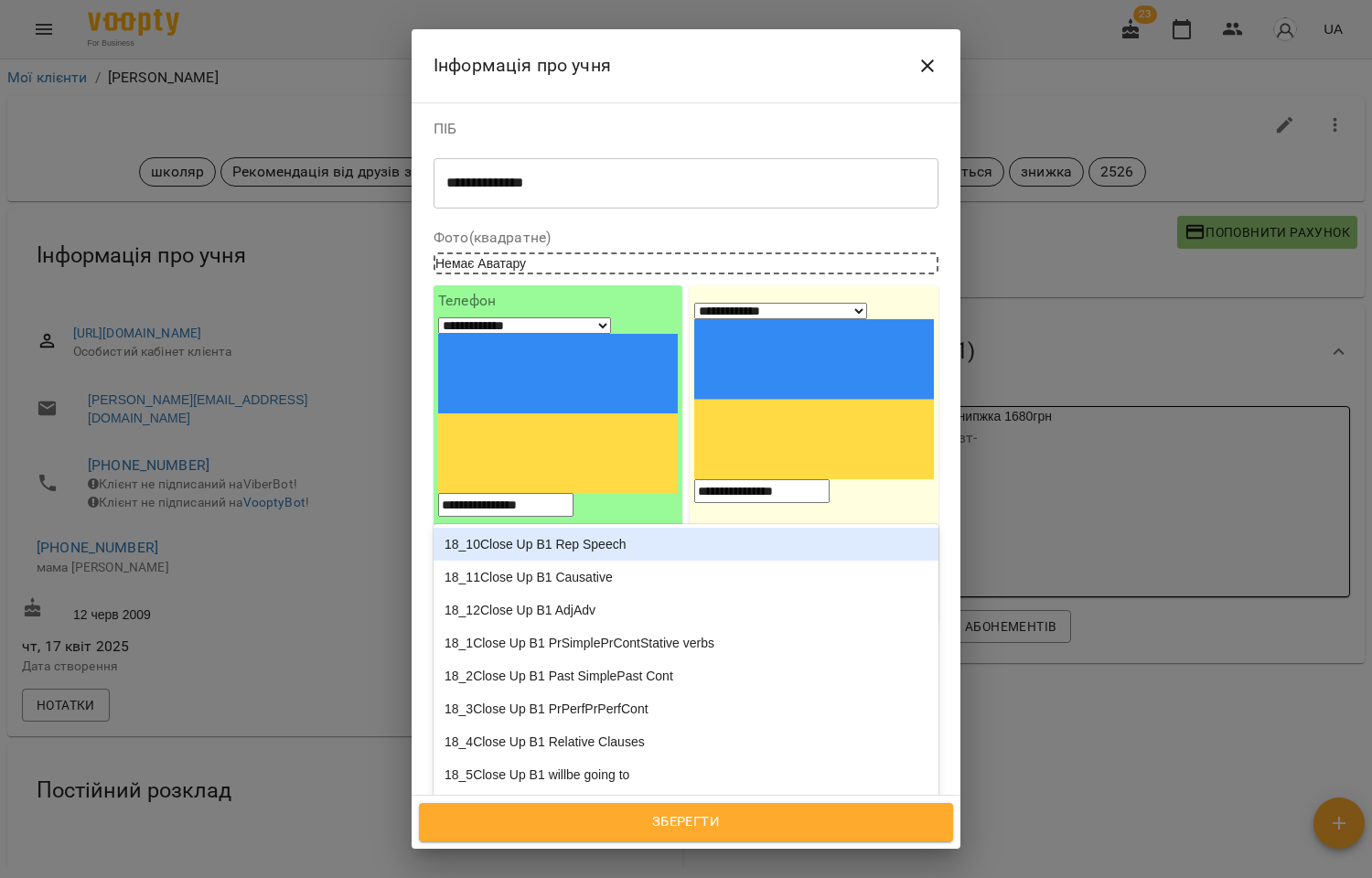
type input "****"
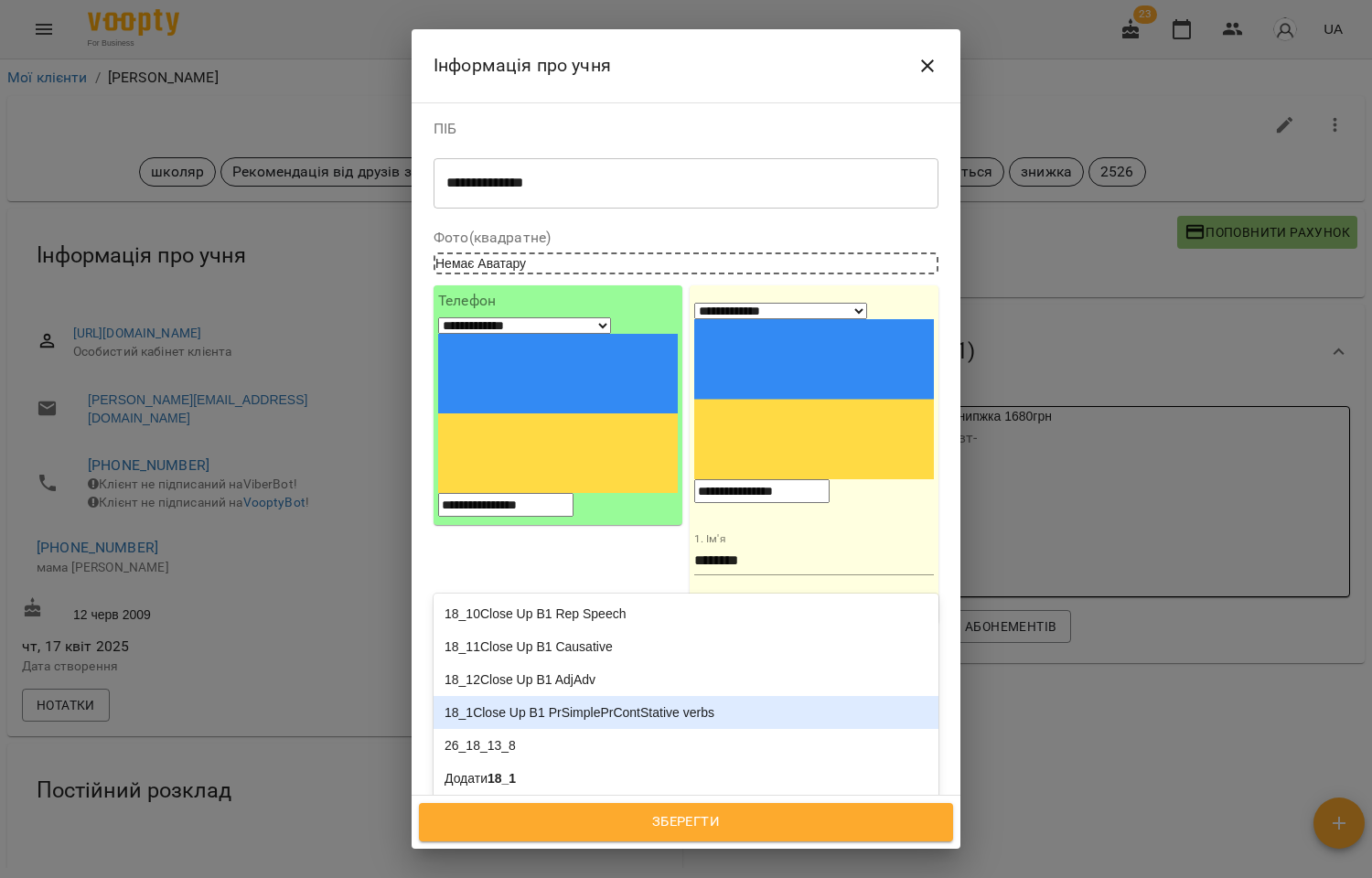
click at [550, 696] on div "18_1Close Up B1 PrSimplePrContStative verbs" at bounding box center [686, 712] width 505 height 32
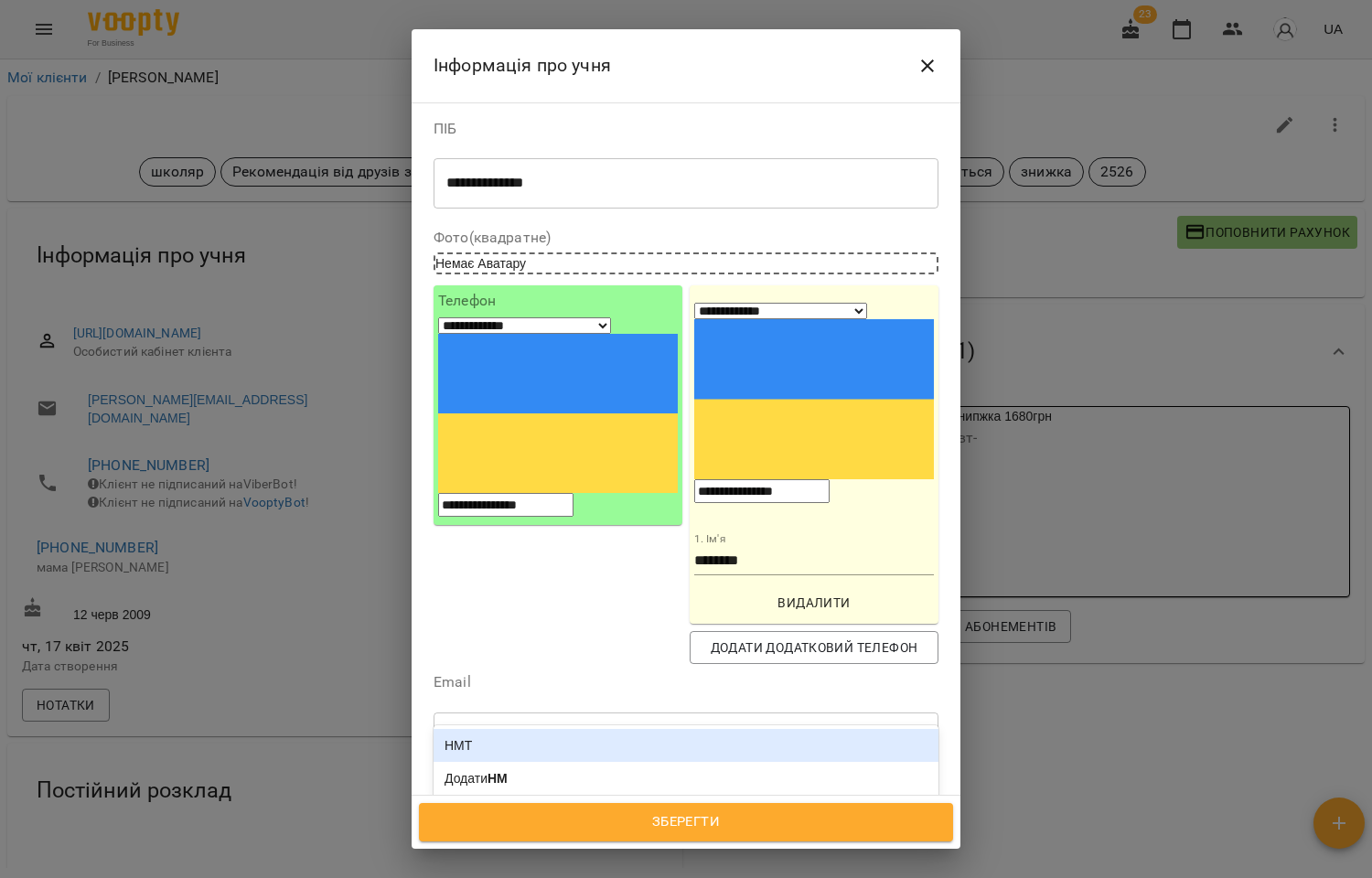
type input "***"
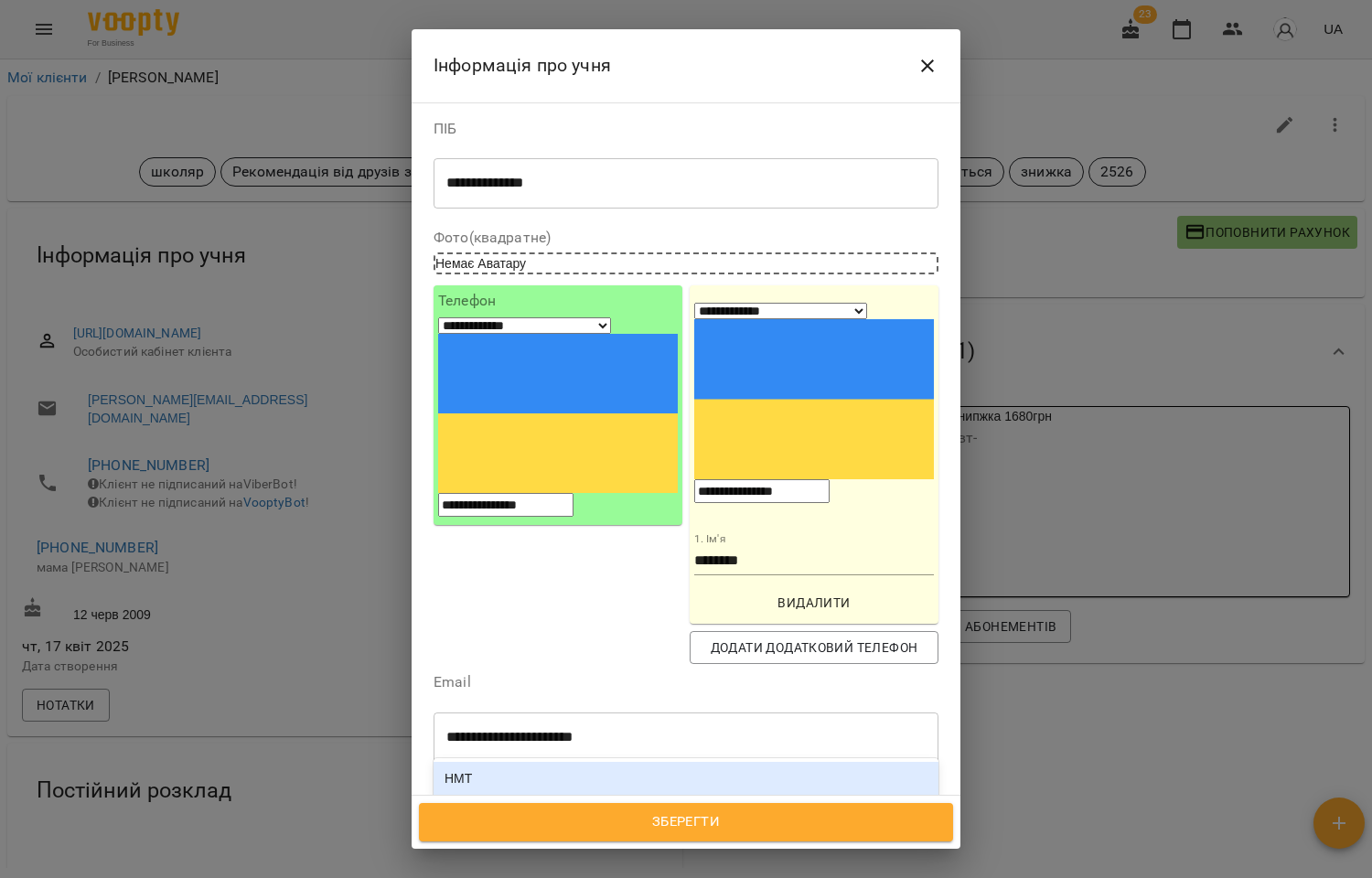
click at [638, 762] on div "НМТ" at bounding box center [686, 778] width 505 height 32
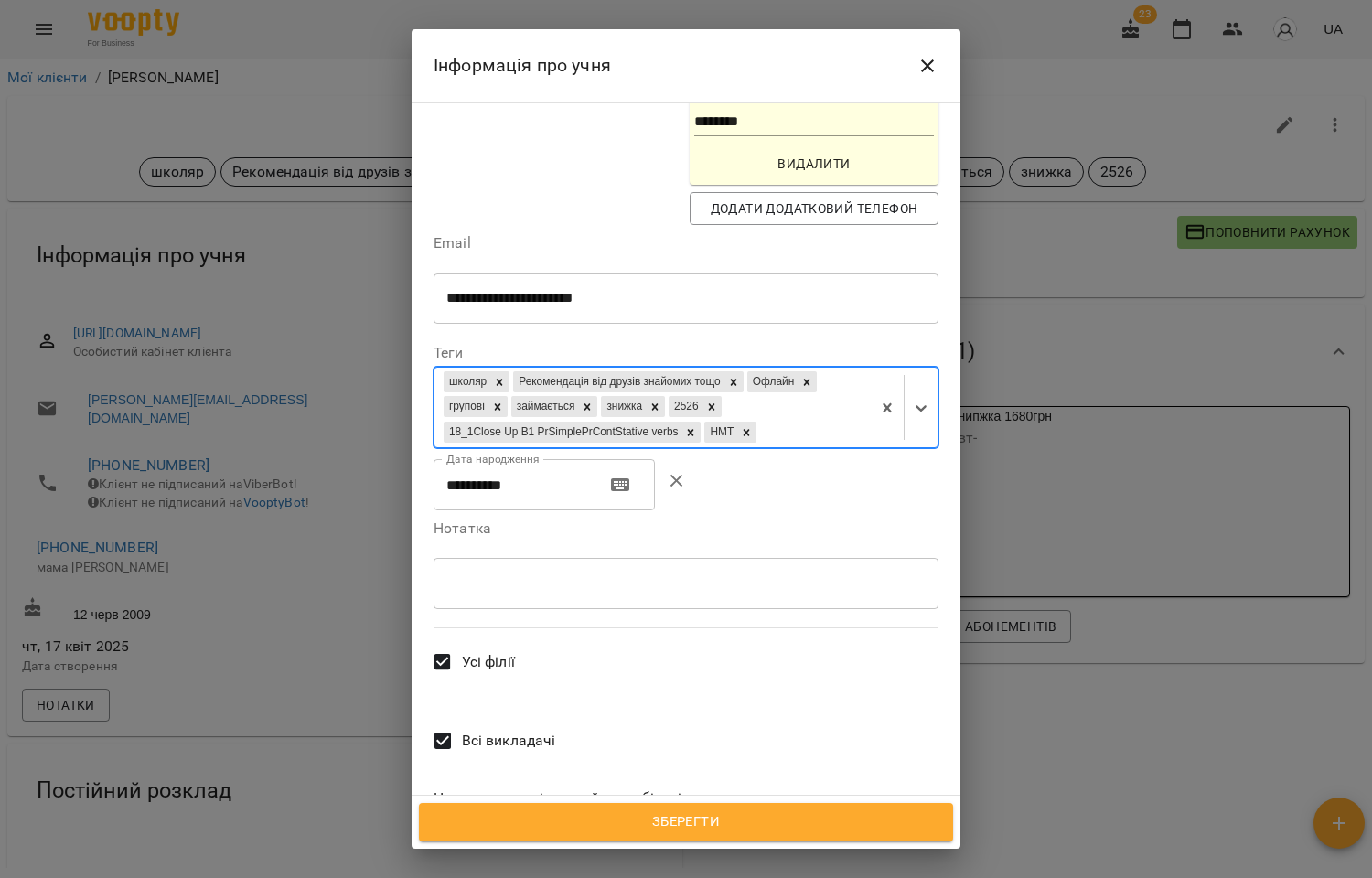
scroll to position [443, 0]
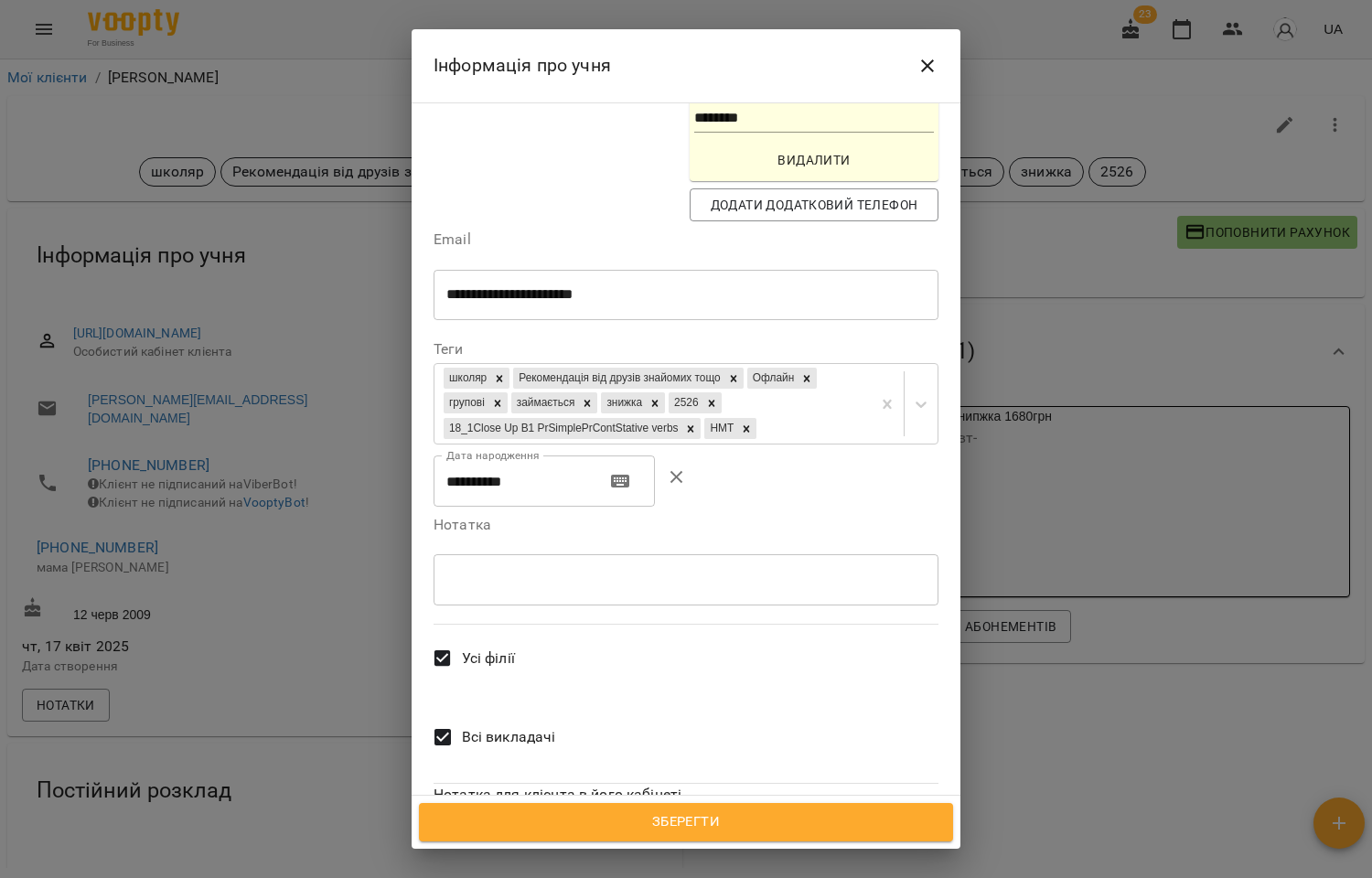
click at [533, 726] on span "Всі викладачі" at bounding box center [509, 737] width 94 height 22
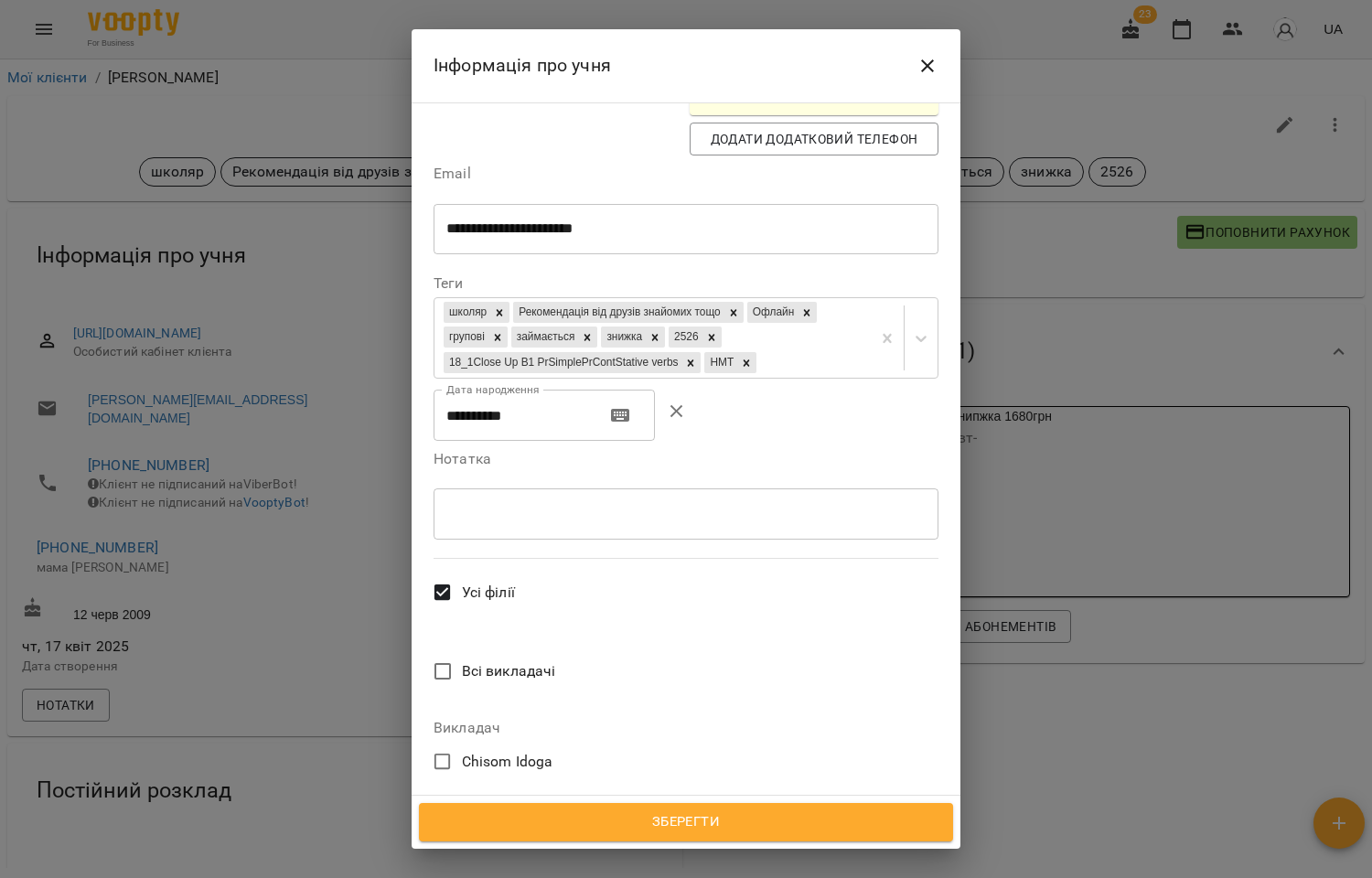
scroll to position [544, 0]
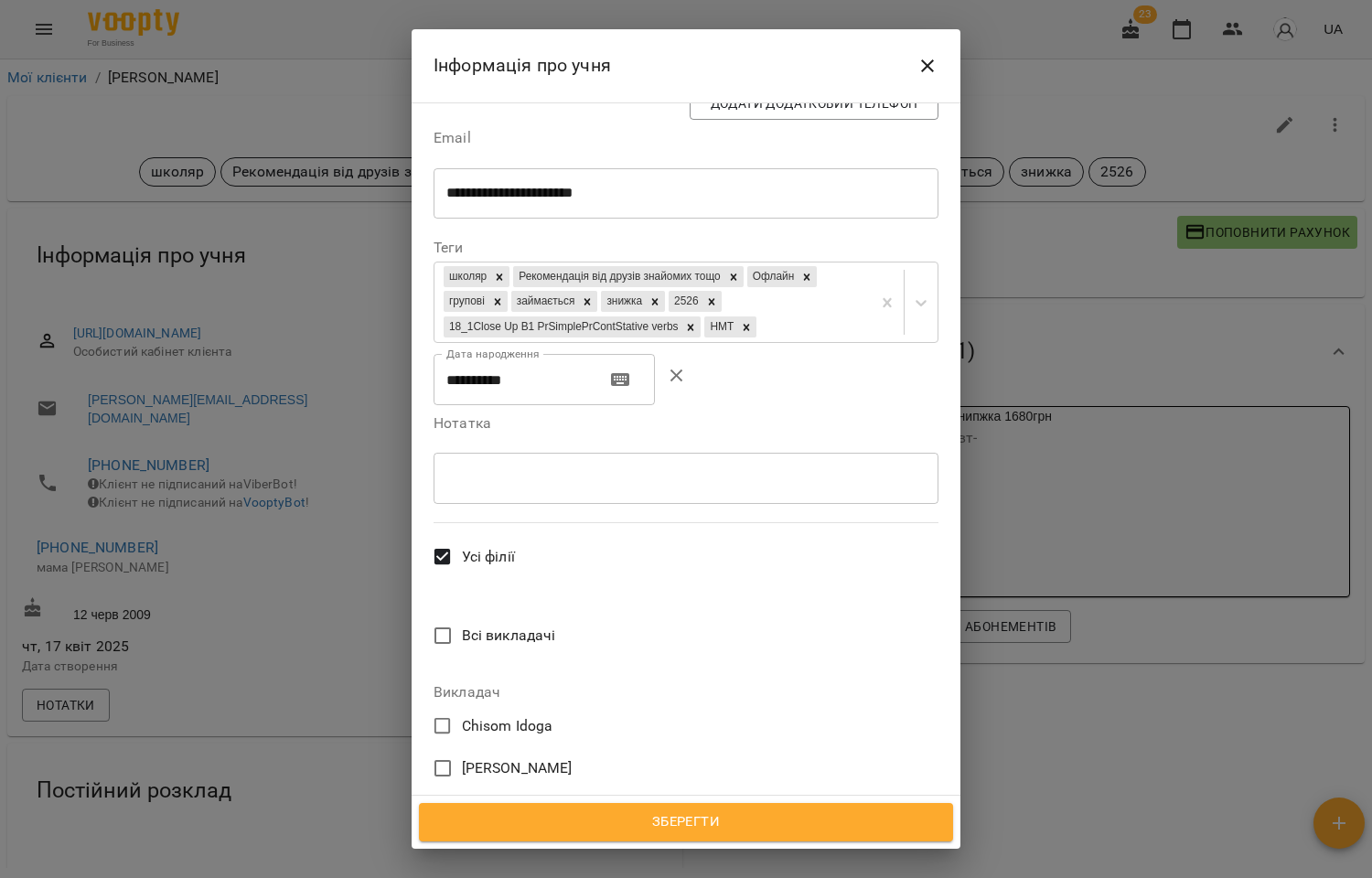
click at [544, 842] on span "Ірина Анайманович" at bounding box center [517, 853] width 110 height 22
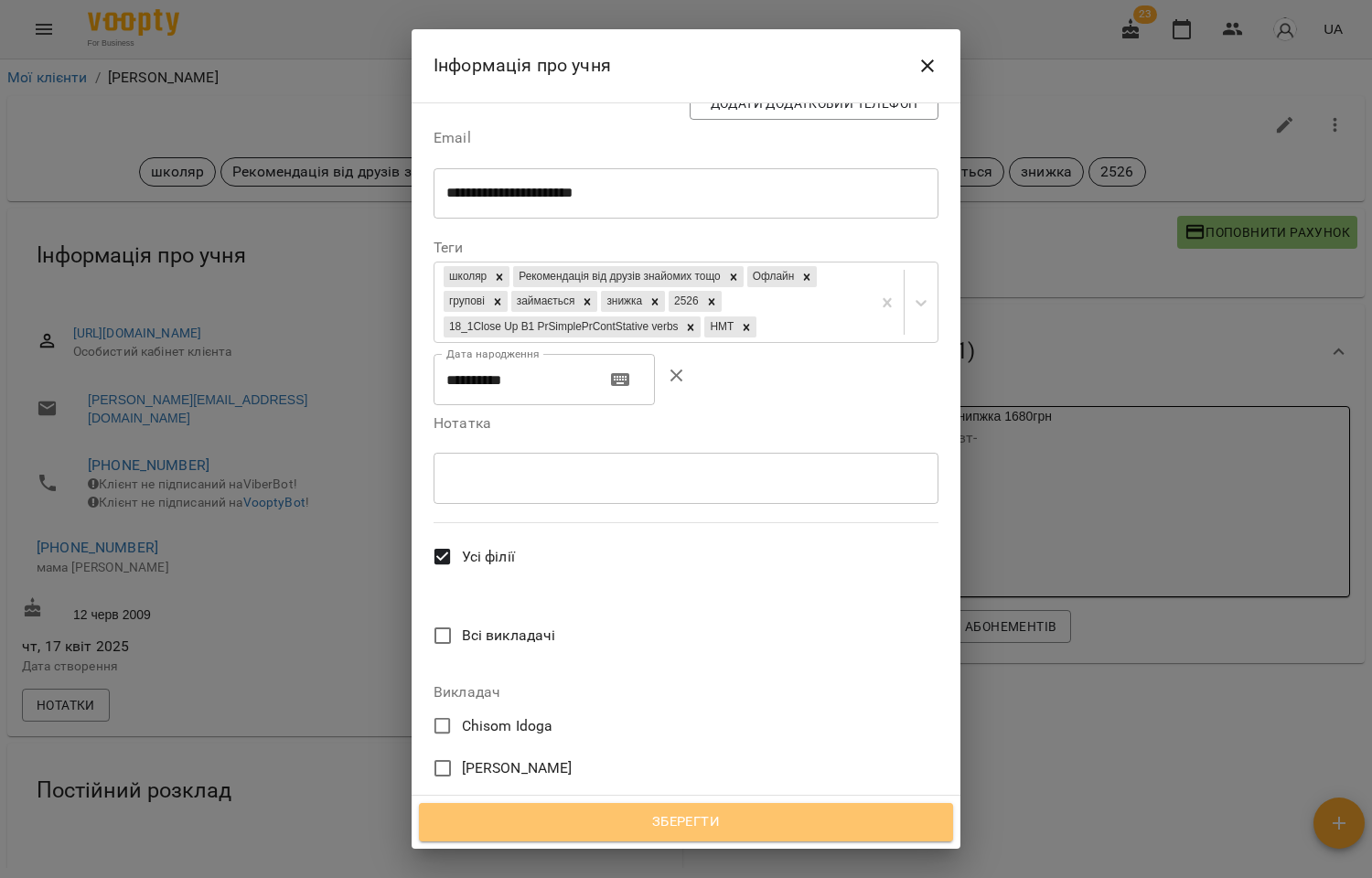
click at [707, 818] on span "Зберегти" at bounding box center [686, 822] width 494 height 24
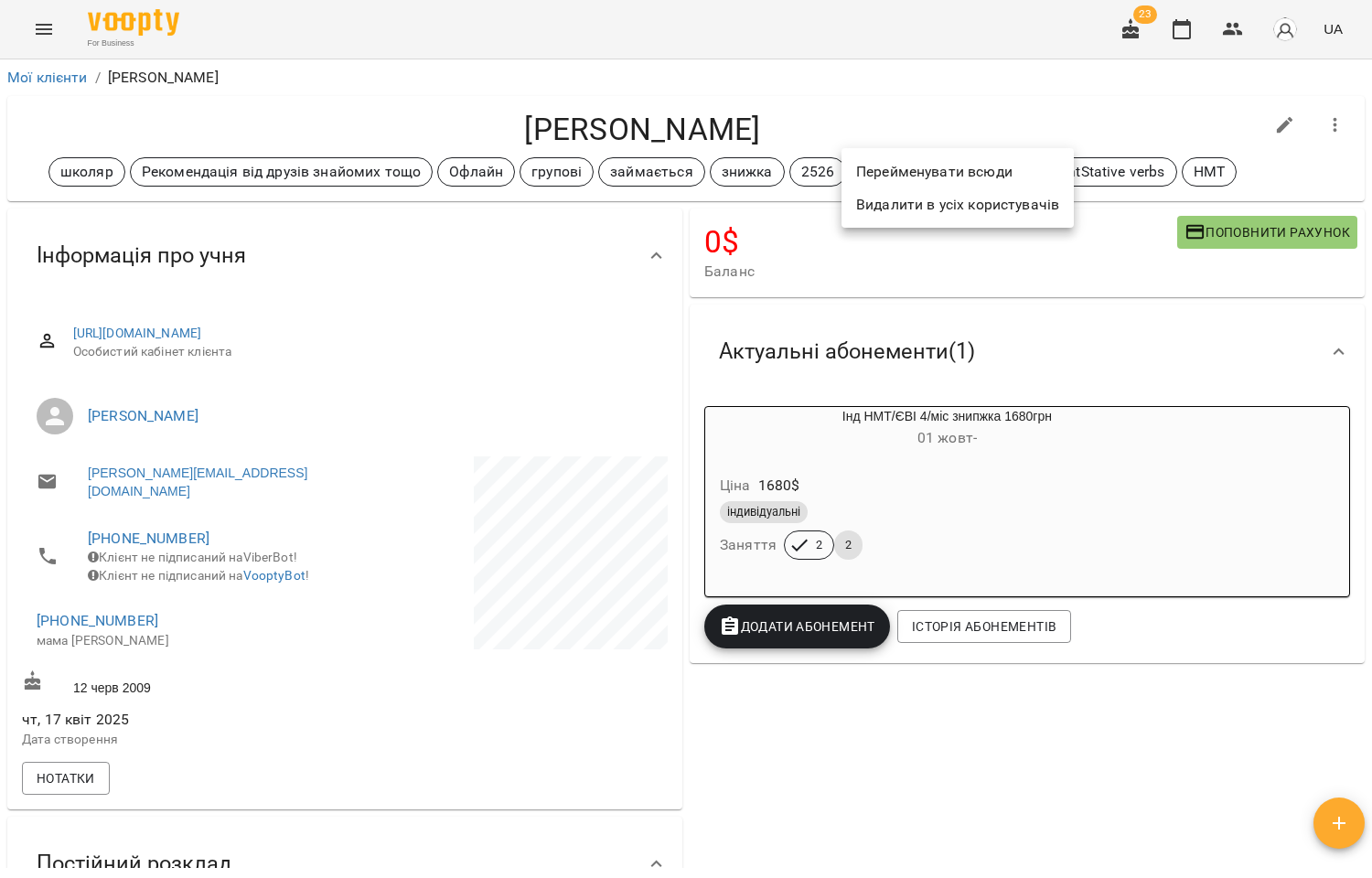
click at [949, 165] on li "Перейменувати всюди" at bounding box center [957, 171] width 232 height 32
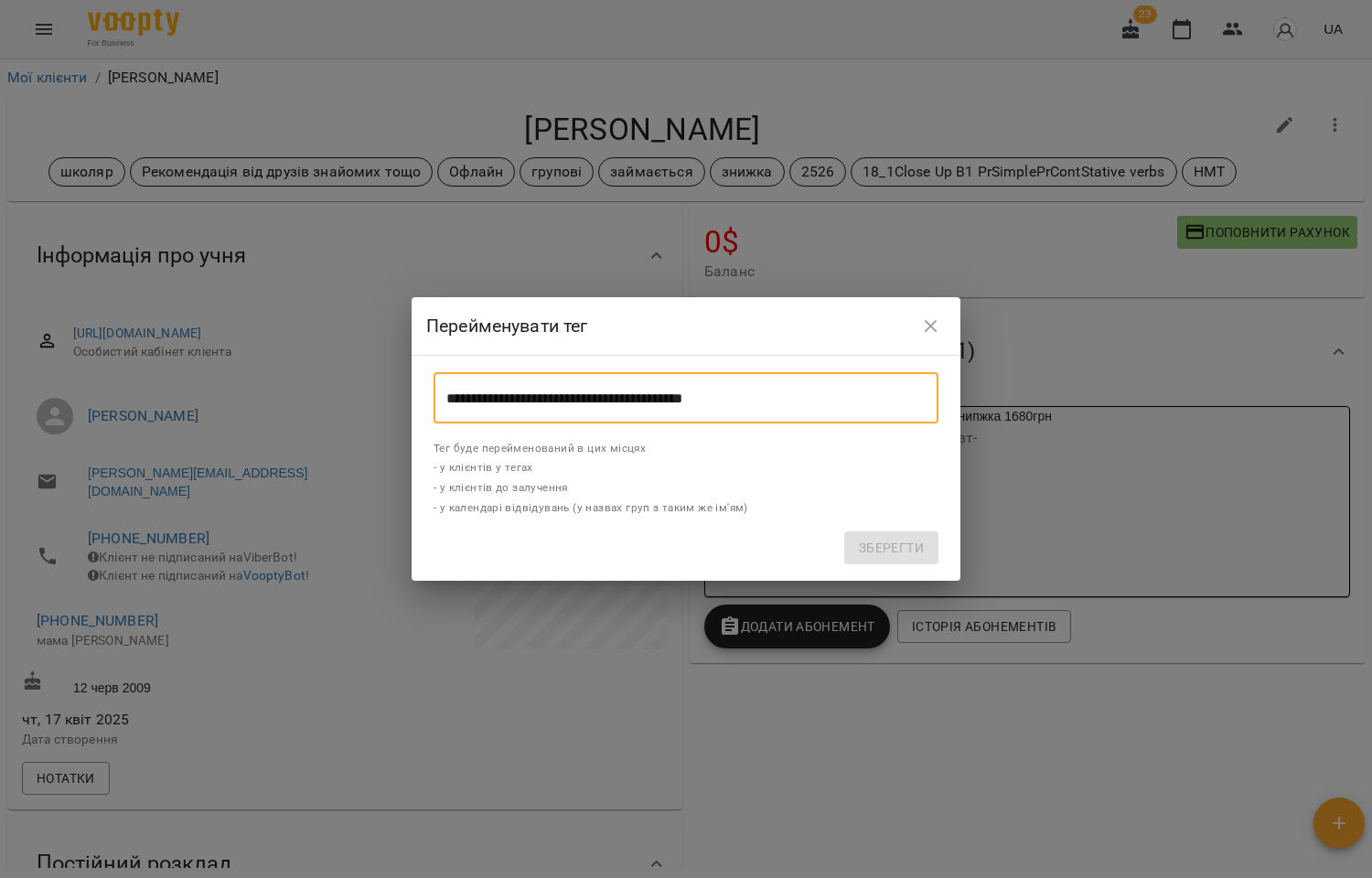
drag, startPoint x: 775, startPoint y: 400, endPoint x: 341, endPoint y: 398, distance: 434.0
click at [341, 398] on div "**********" at bounding box center [686, 439] width 1372 height 878
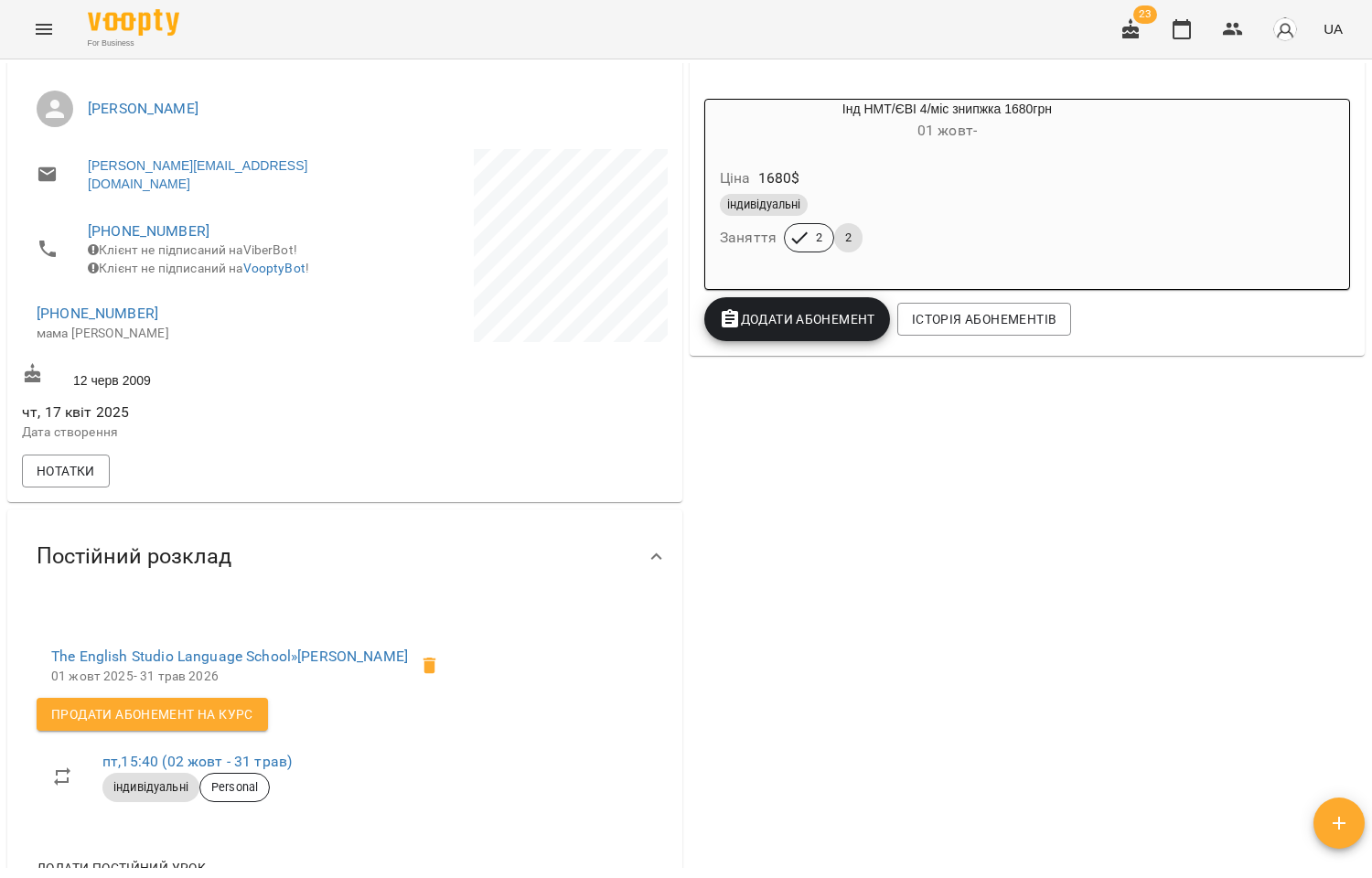
scroll to position [406, 0]
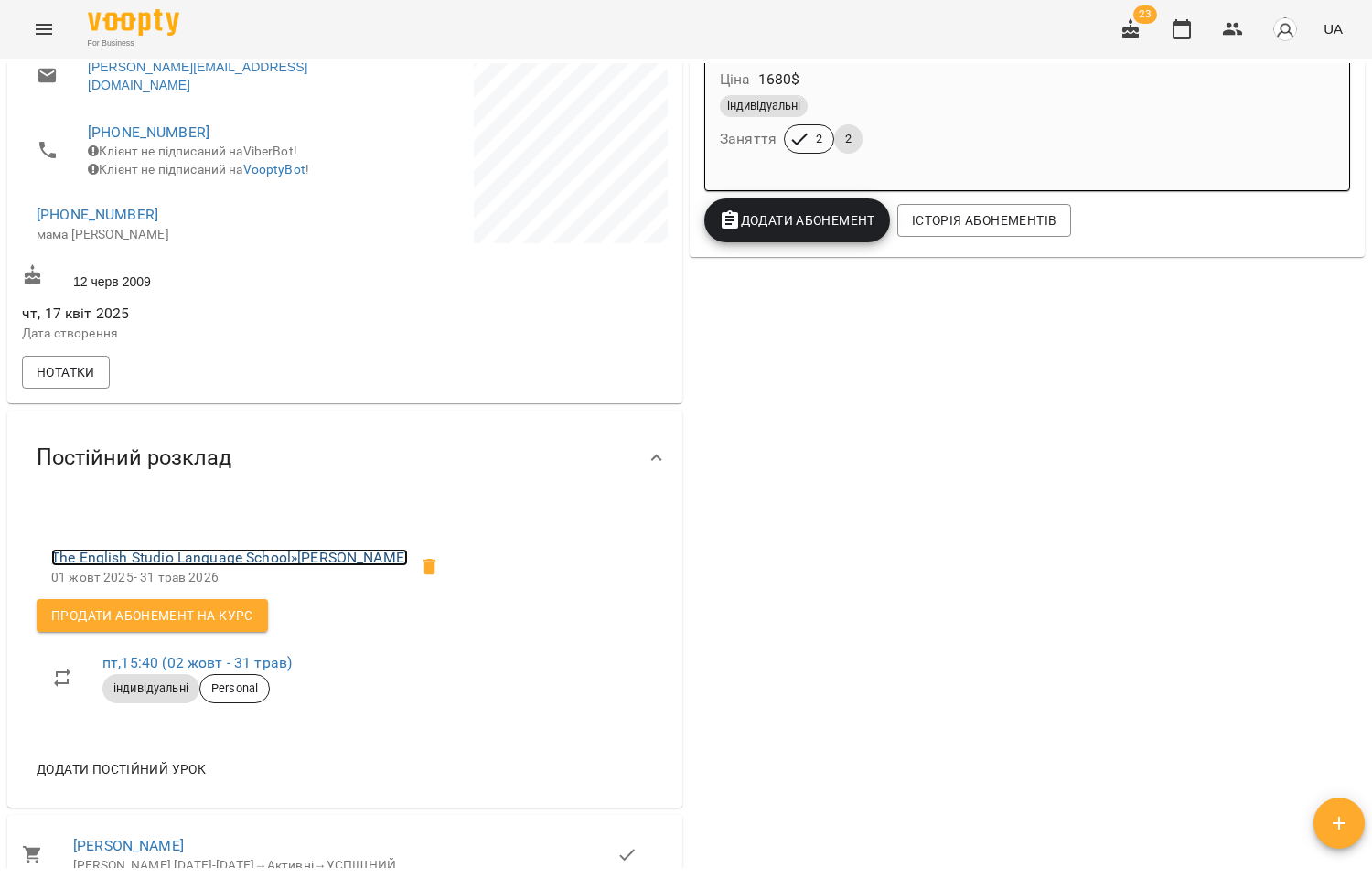
click at [259, 560] on link "The English Studio Language School » Ушанова Ніколь" at bounding box center [229, 557] width 356 height 18
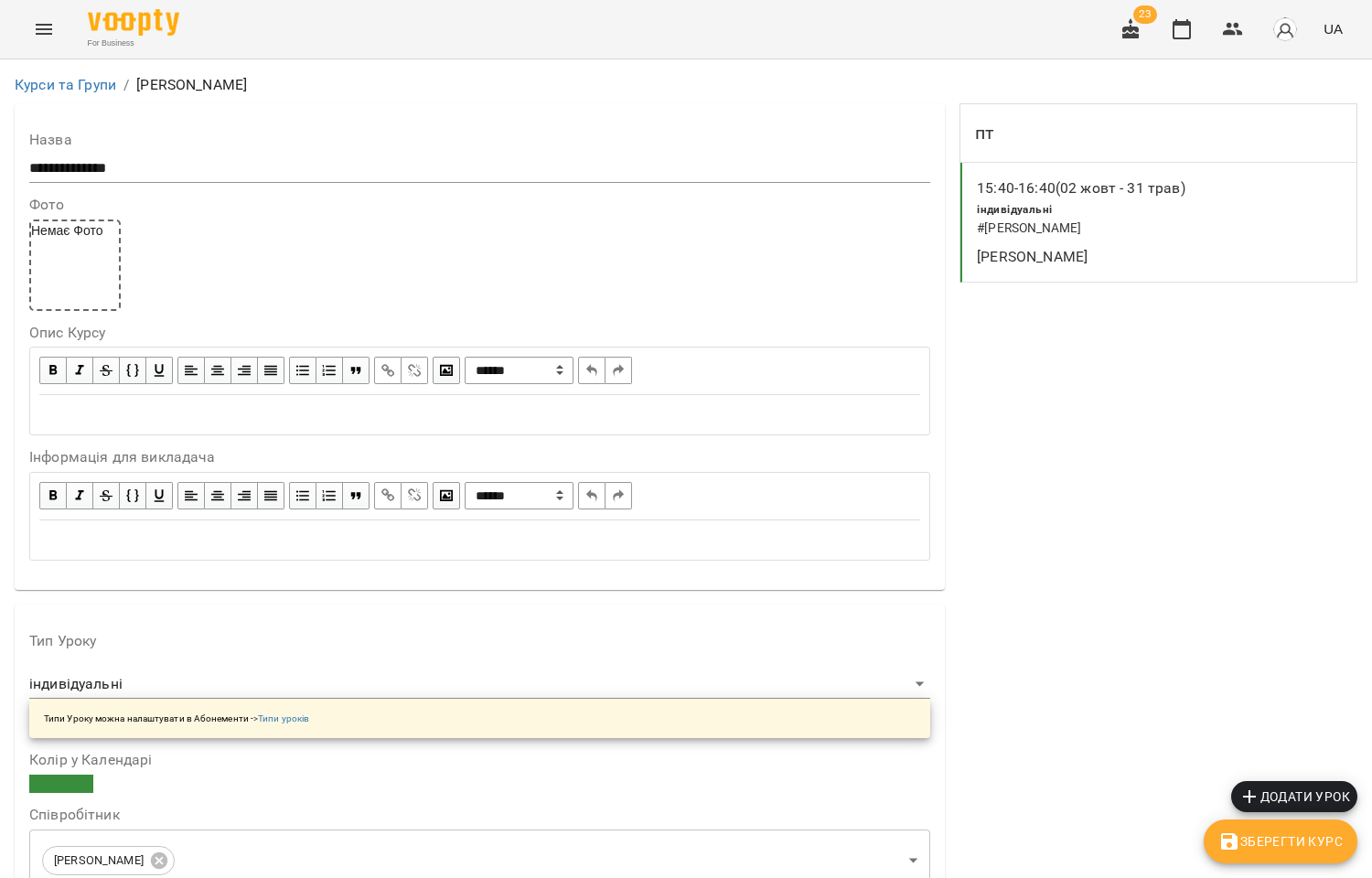
scroll to position [1117, 0]
click at [1230, 31] on icon "button" at bounding box center [1233, 30] width 20 height 13
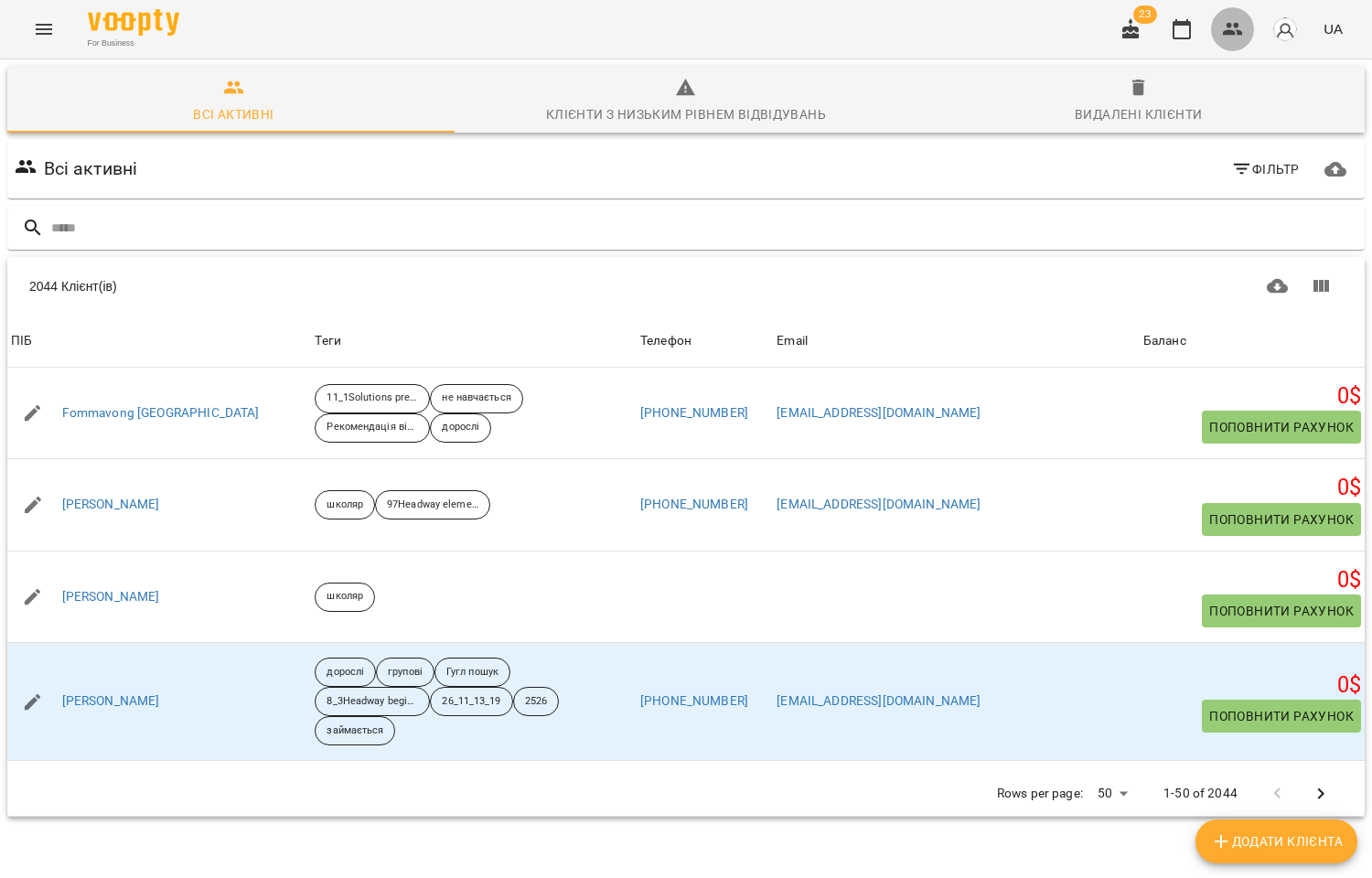
click at [1230, 36] on icon "button" at bounding box center [1233, 30] width 22 height 22
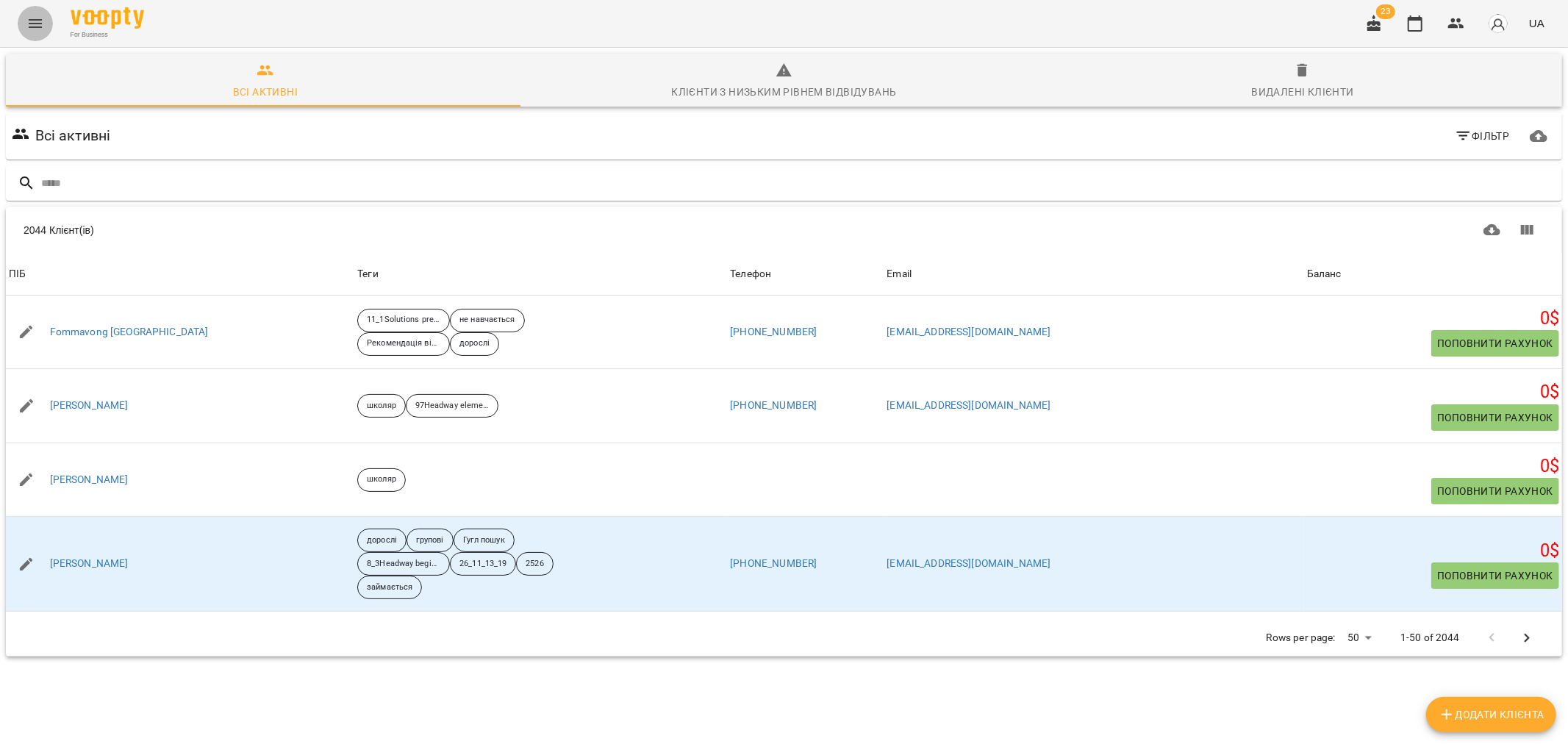
click at [31, 16] on icon "Menu" at bounding box center [35, 24] width 18 height 18
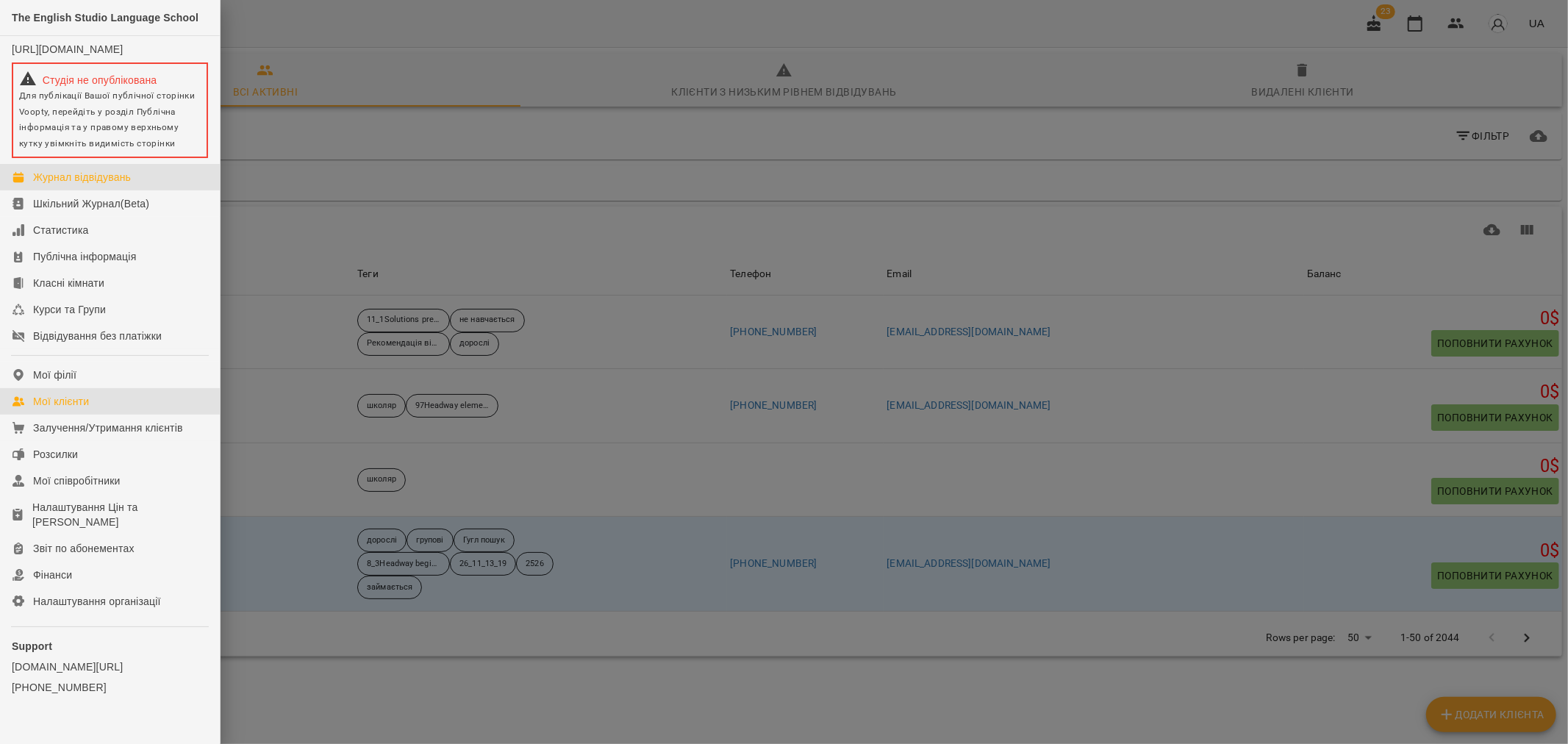
click at [67, 184] on div "Журнал відвідувань" at bounding box center [81, 178] width 98 height 15
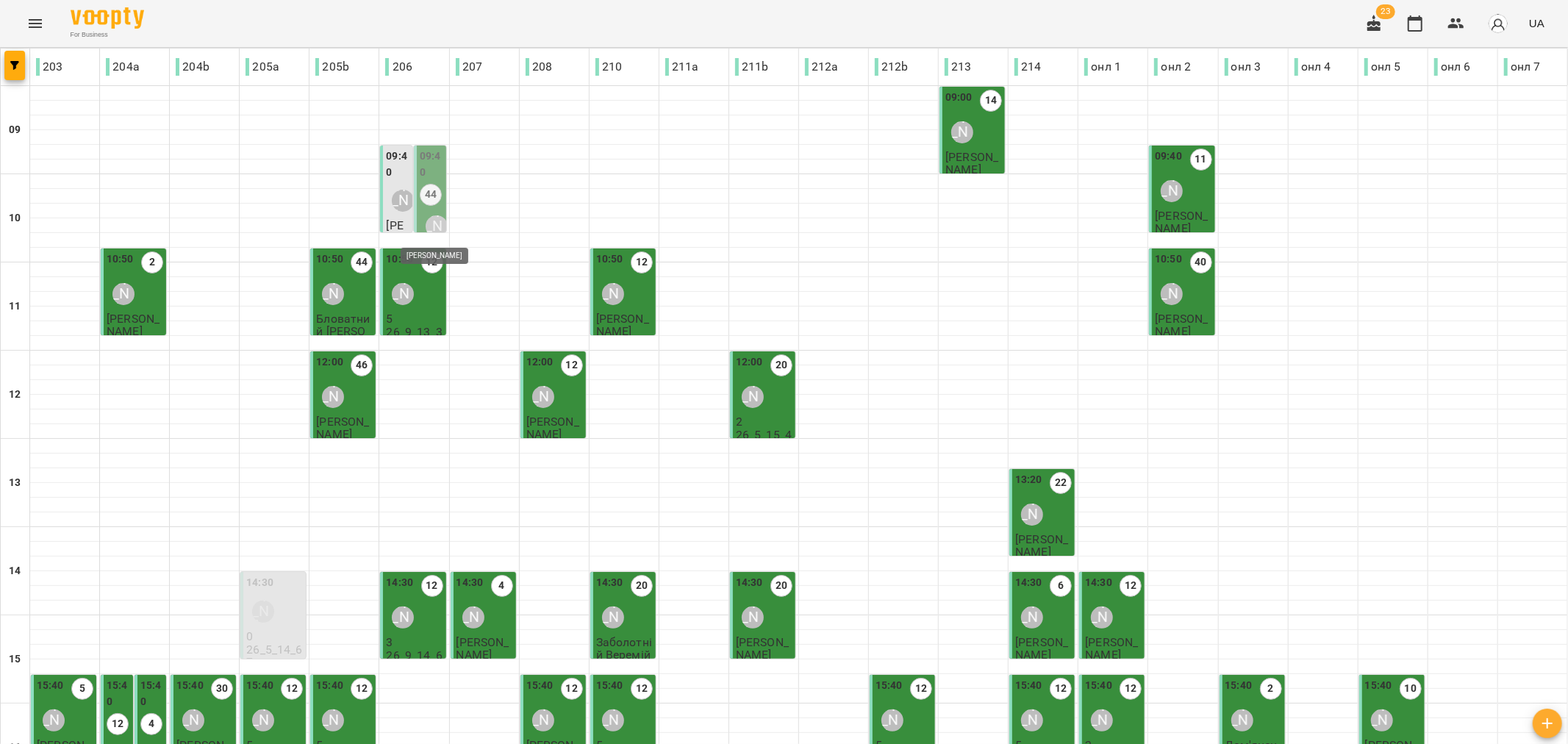
click at [430, 218] on div "[PERSON_NAME]" at bounding box center [436, 227] width 22 height 22
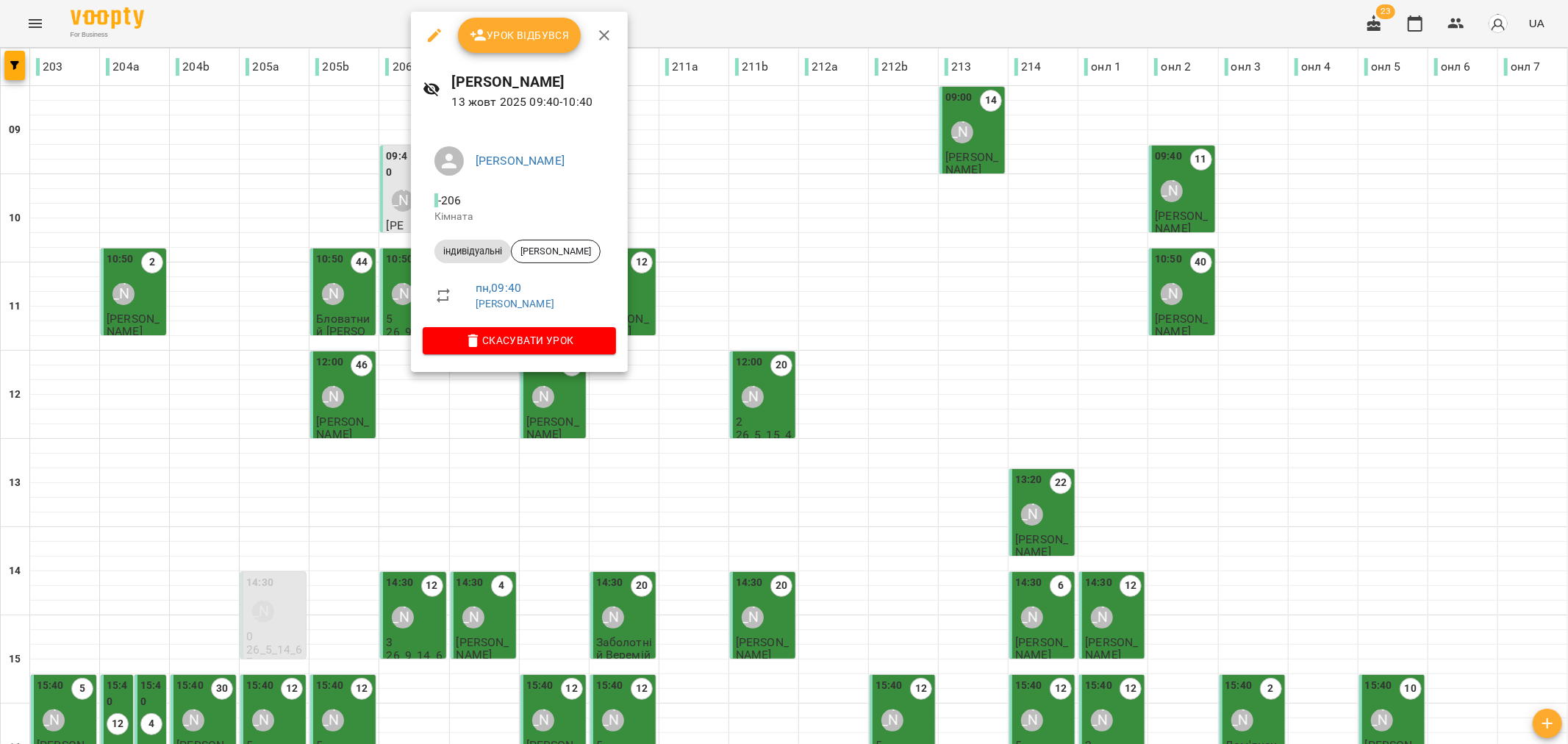
click at [399, 211] on div at bounding box center [784, 372] width 1568 height 744
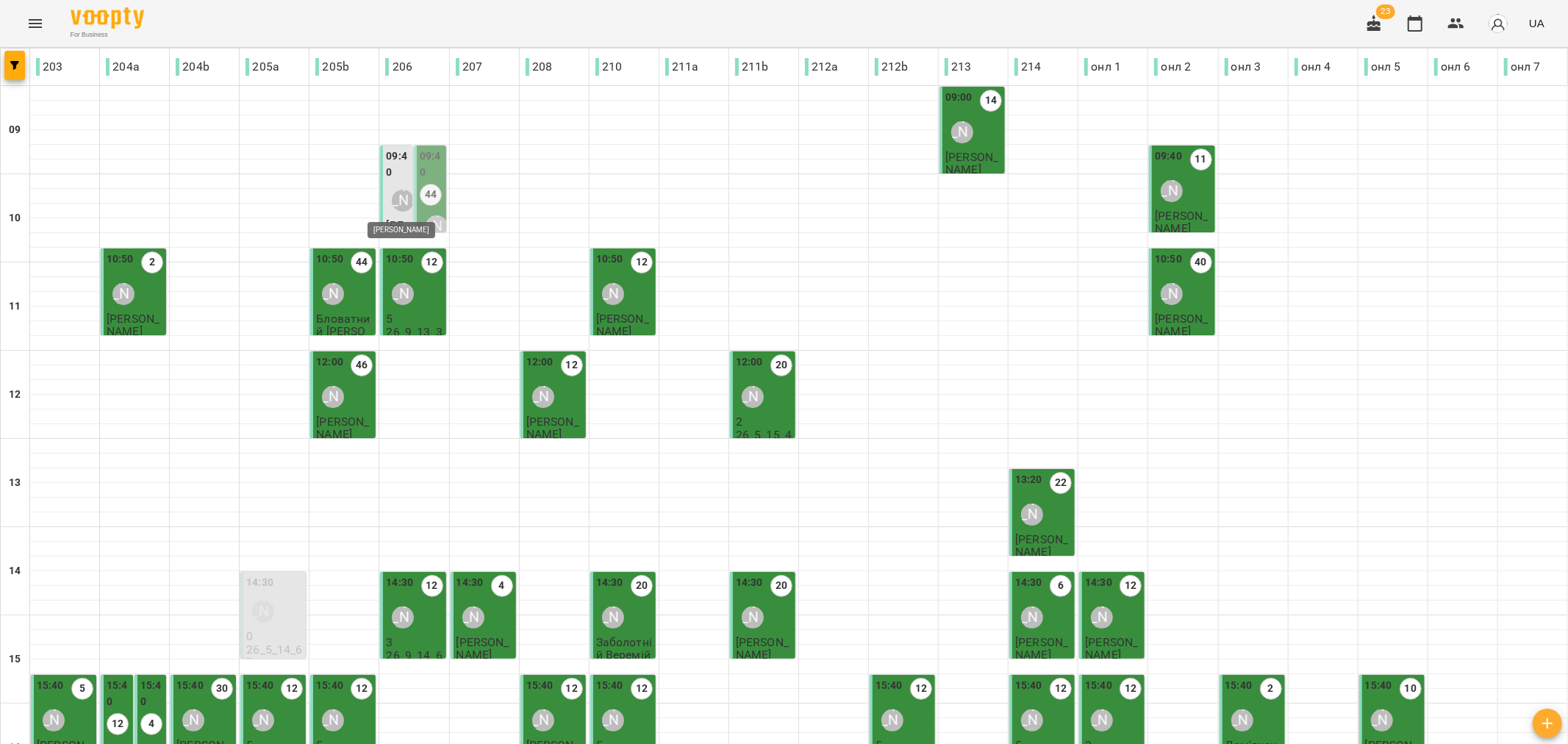
click at [395, 210] on div "[PERSON_NAME]" at bounding box center [403, 201] width 22 height 22
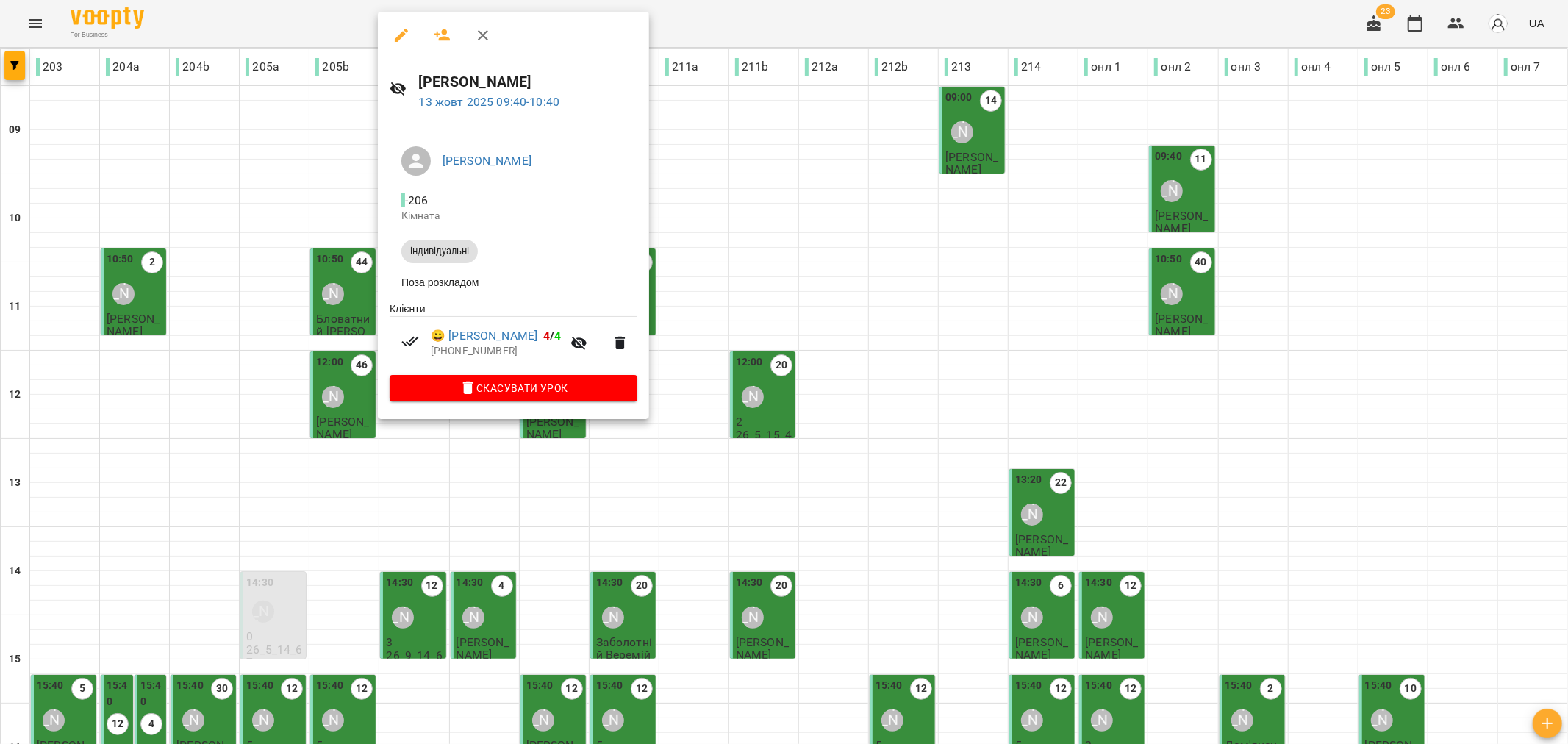
click at [726, 184] on div at bounding box center [784, 372] width 1568 height 744
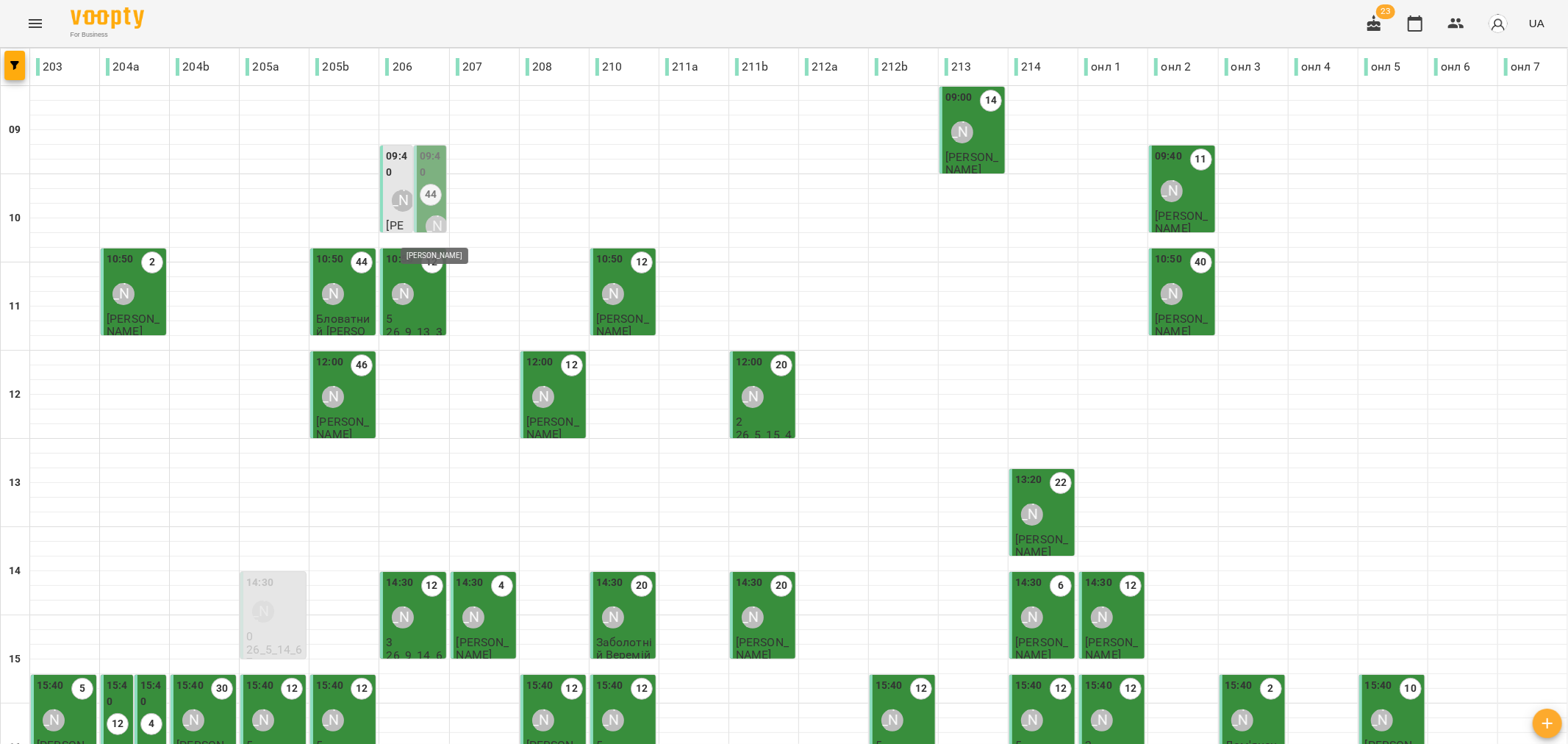
click at [433, 222] on div "[PERSON_NAME]" at bounding box center [436, 227] width 22 height 22
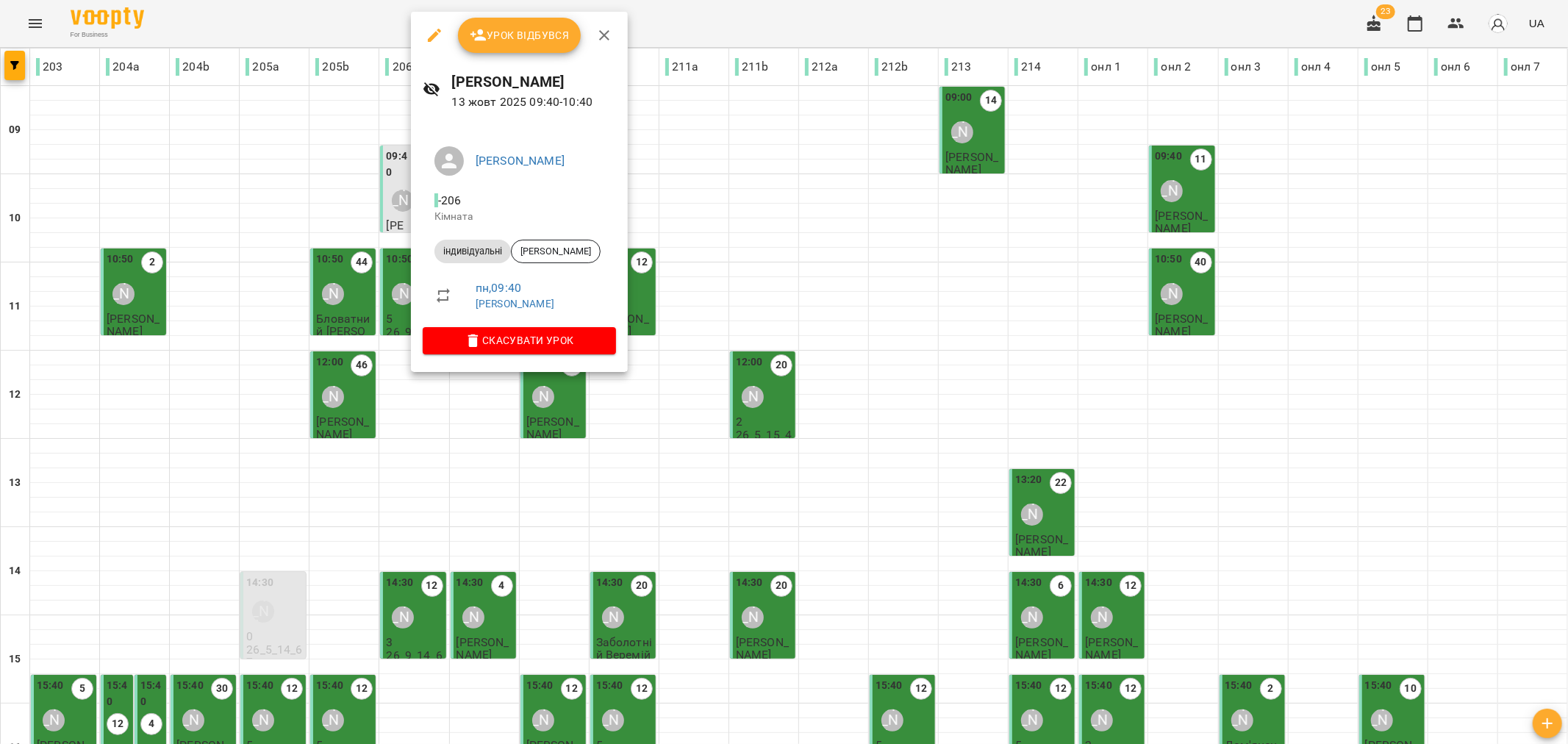
click at [687, 217] on div at bounding box center [784, 372] width 1568 height 744
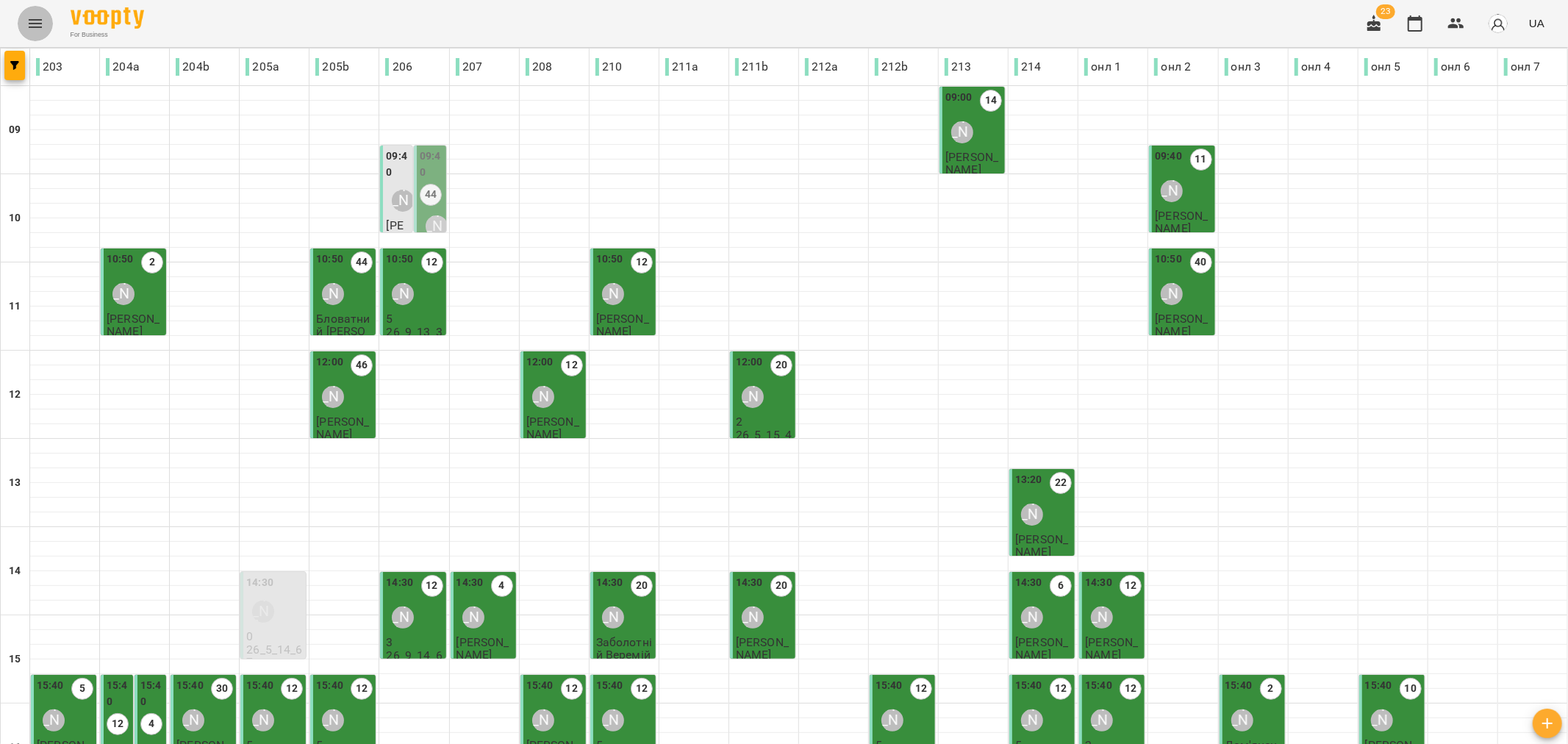
click at [33, 20] on icon "Menu" at bounding box center [35, 24] width 13 height 9
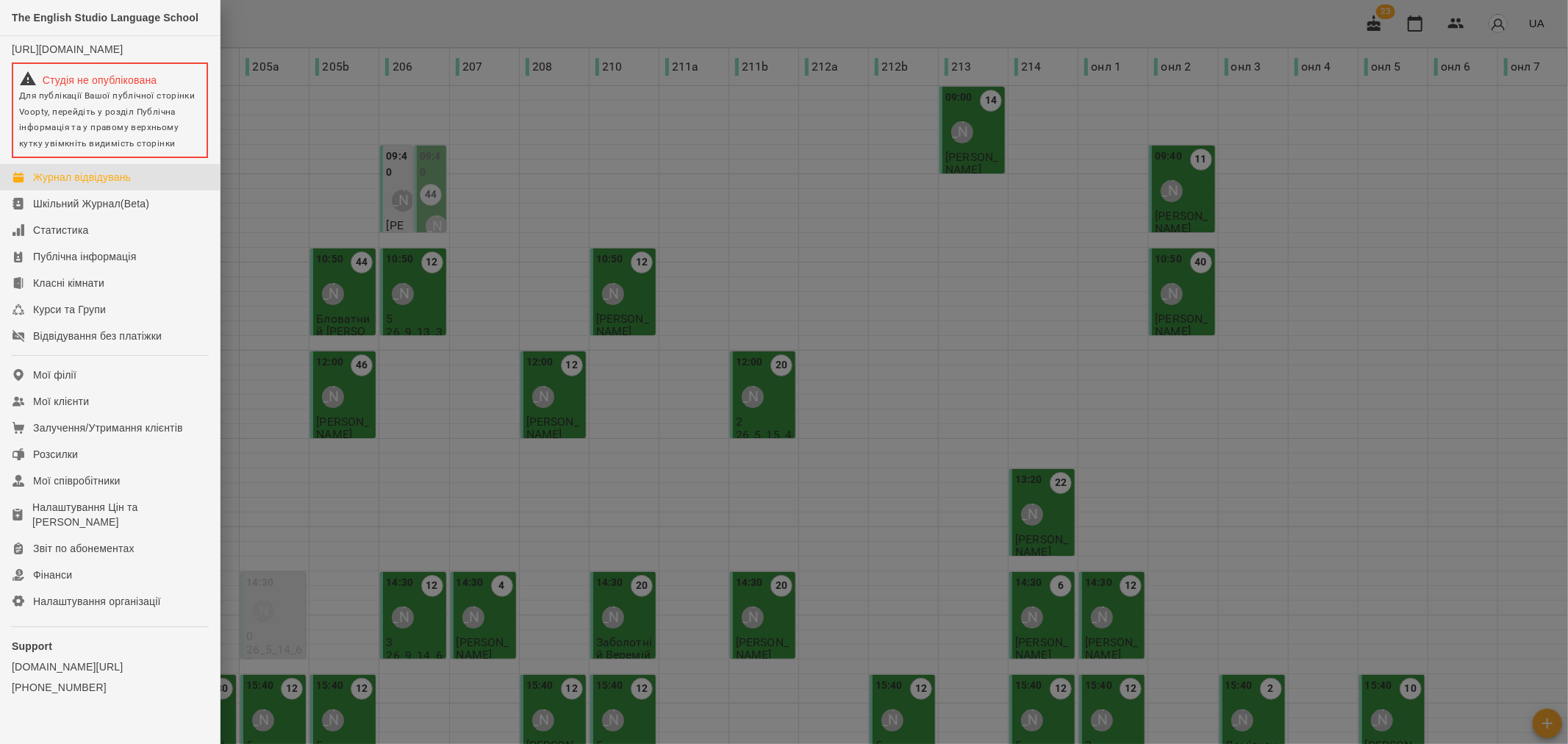
click at [524, 146] on div at bounding box center [784, 372] width 1568 height 744
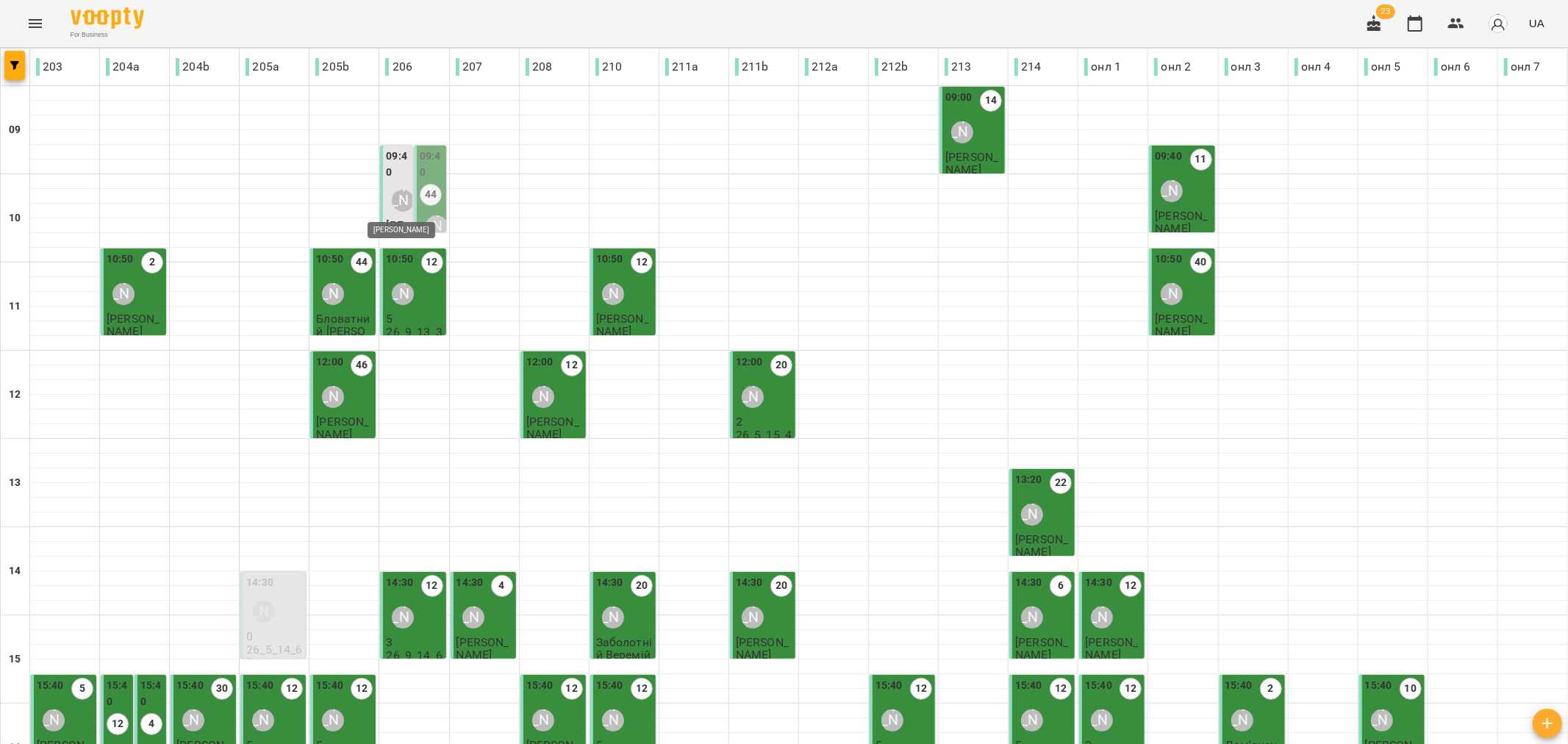
click at [395, 207] on div "[PERSON_NAME]" at bounding box center [403, 201] width 22 height 22
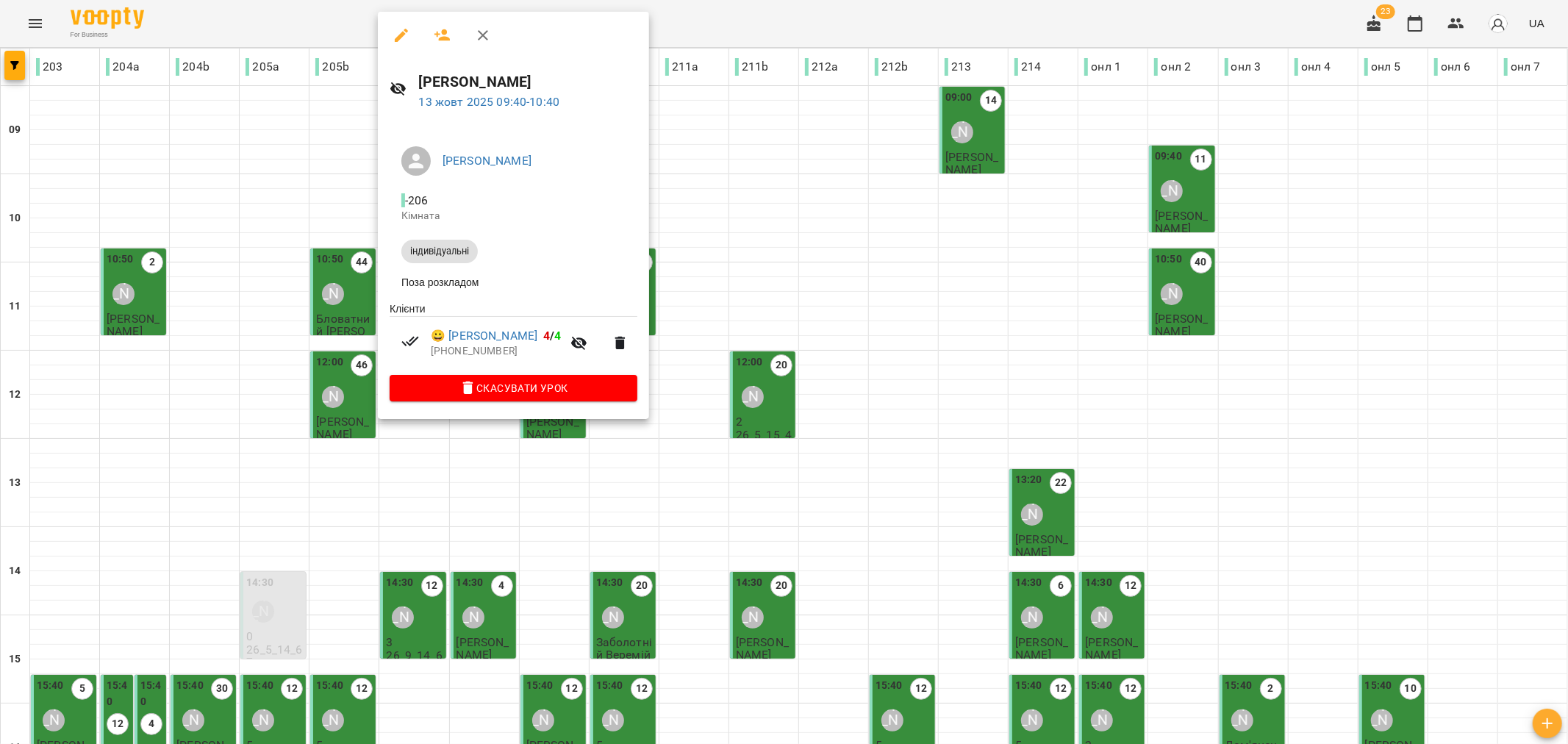
click at [731, 250] on div at bounding box center [784, 372] width 1568 height 744
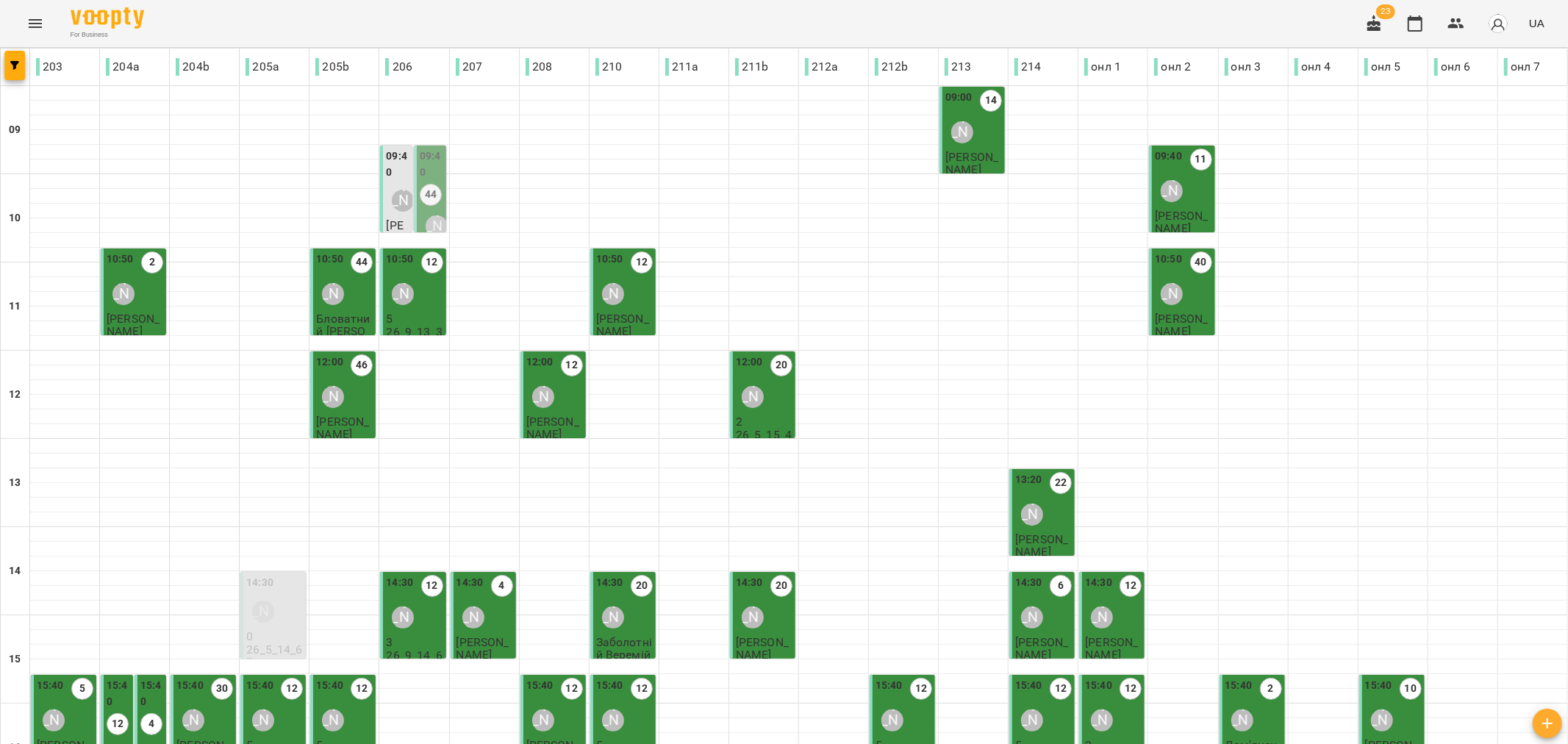
click at [420, 215] on div "[PERSON_NAME]" at bounding box center [436, 226] width 34 height 34
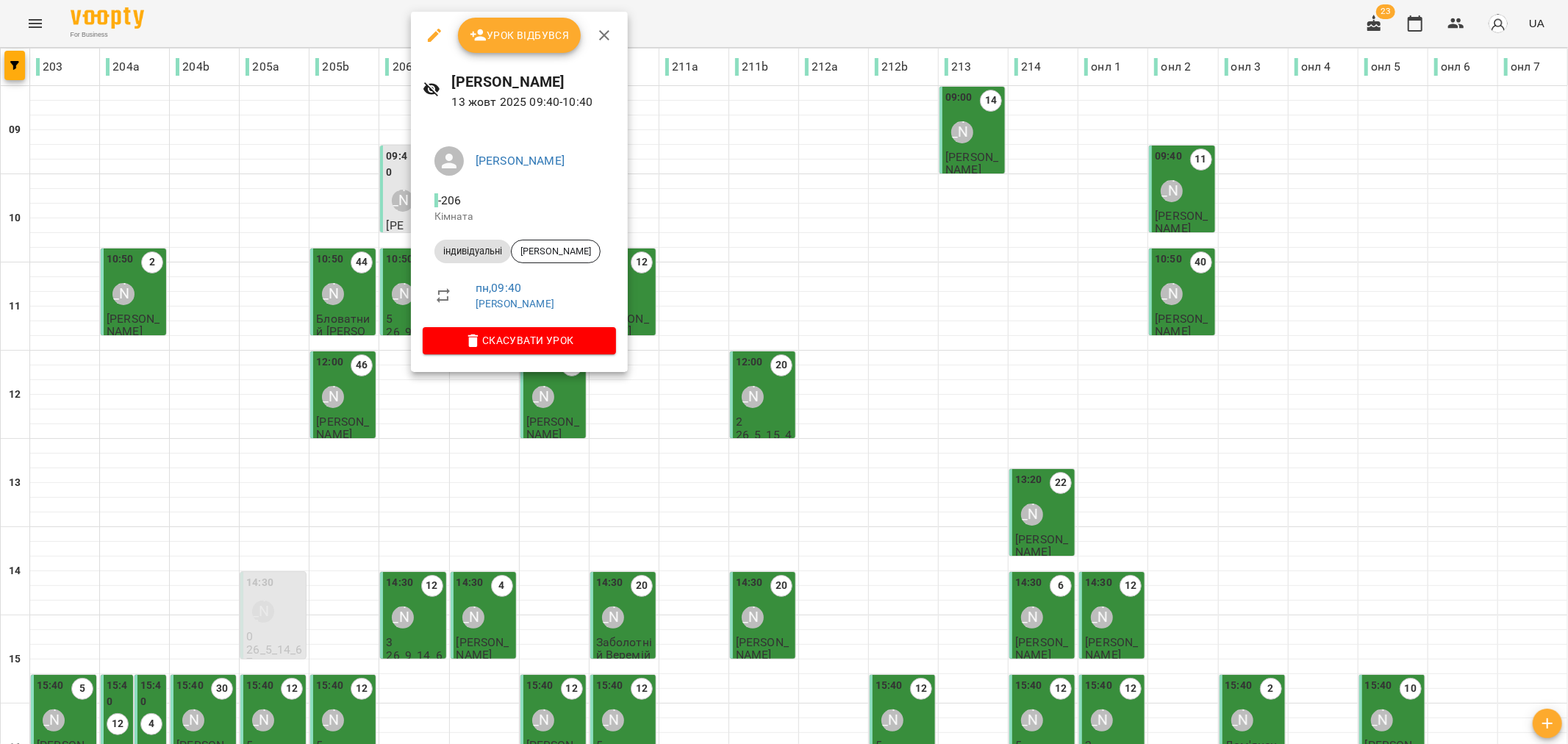
click at [756, 204] on div at bounding box center [784, 372] width 1568 height 744
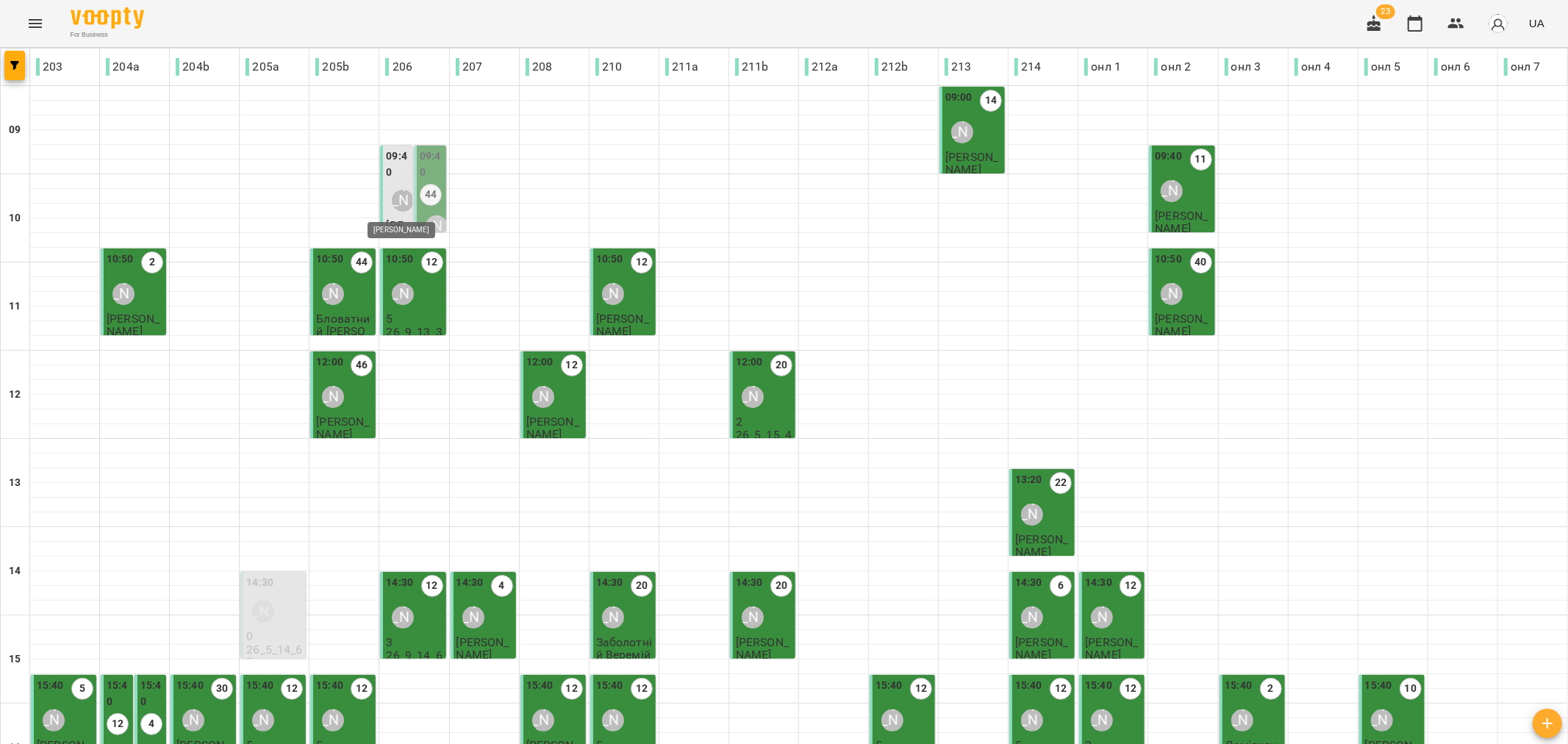
click at [398, 198] on div "[PERSON_NAME]" at bounding box center [403, 201] width 22 height 22
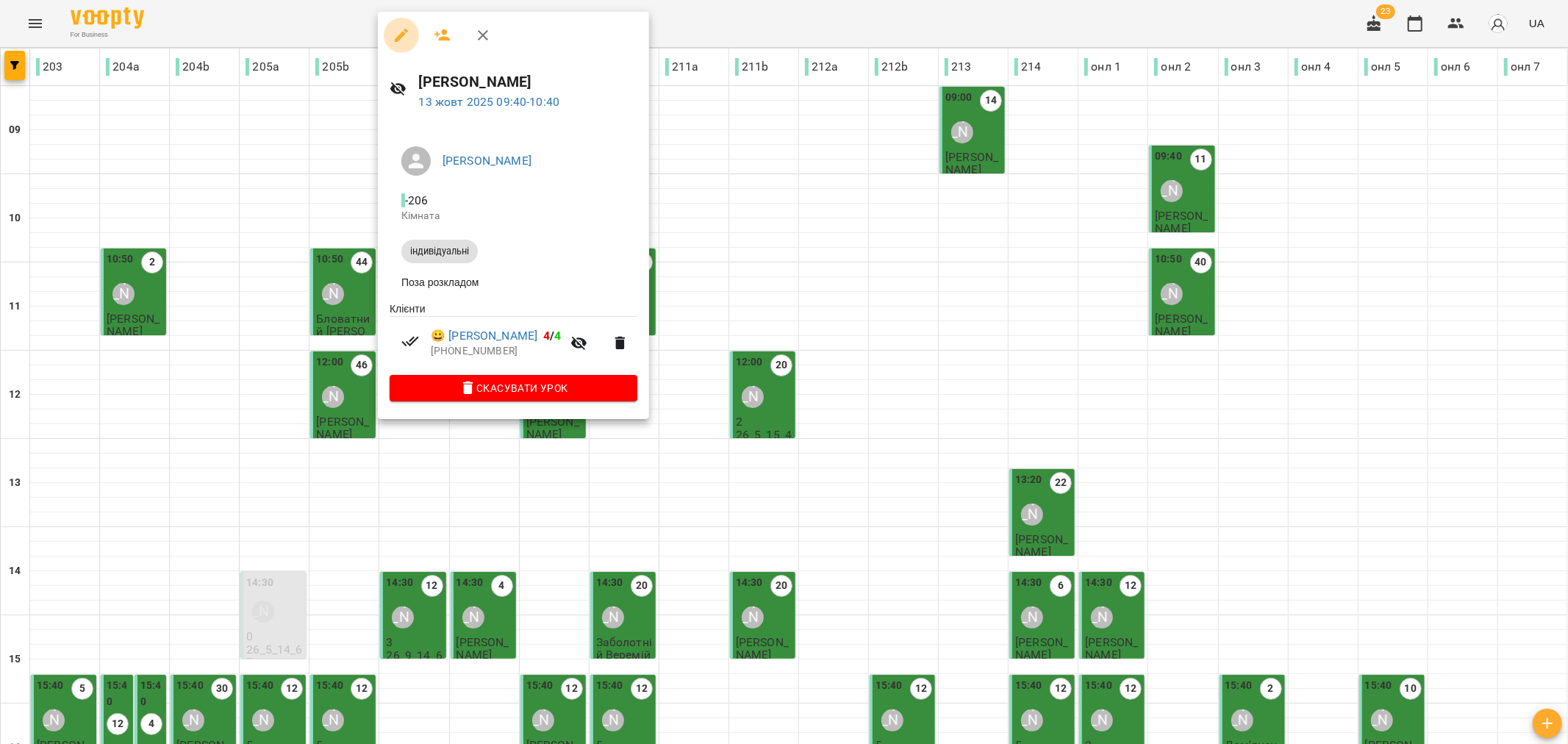
click at [392, 35] on icon "button" at bounding box center [401, 35] width 18 height 18
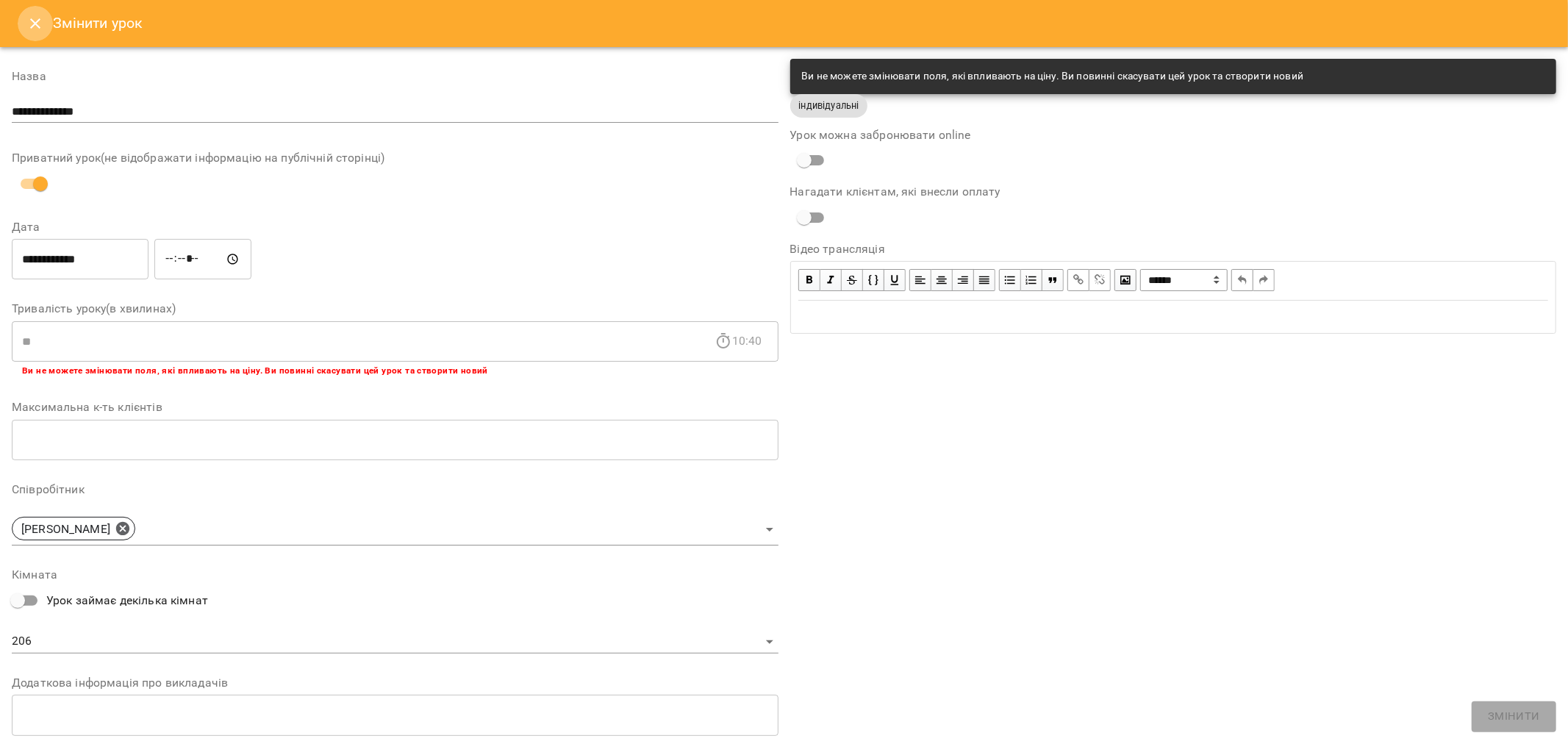
click at [34, 18] on icon "Close" at bounding box center [35, 24] width 18 height 18
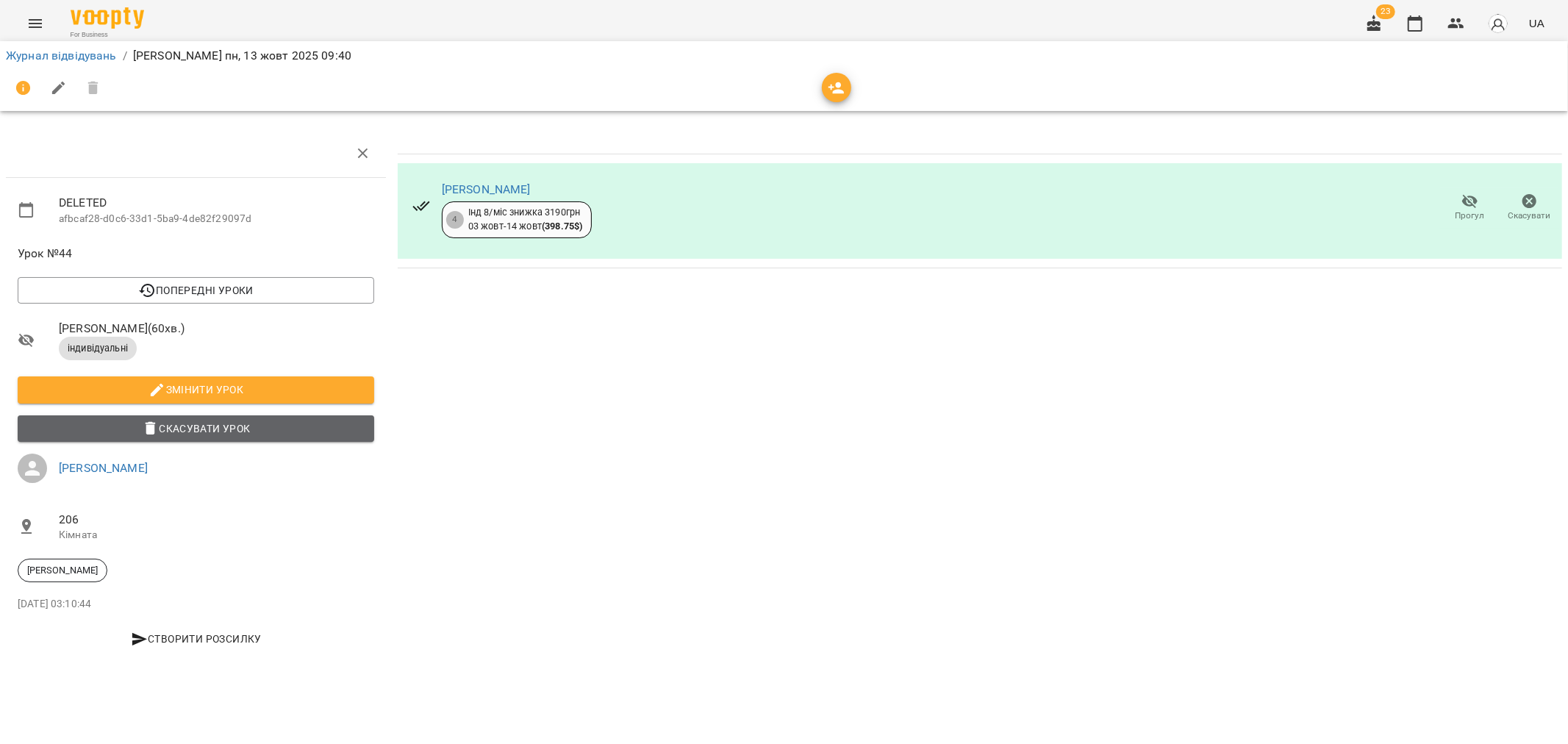
click at [195, 430] on span "Скасувати Урок" at bounding box center [195, 429] width 333 height 18
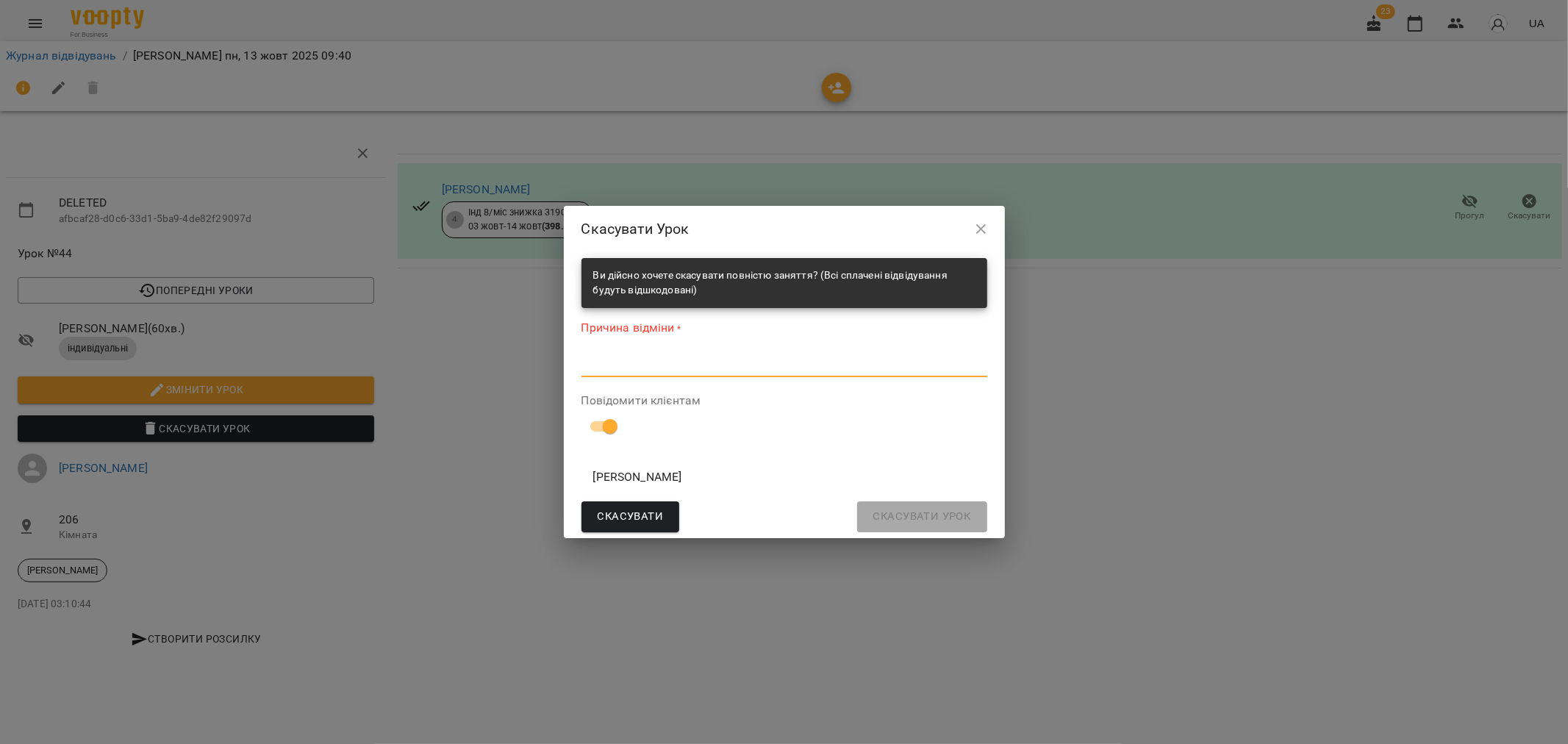
click at [621, 369] on textarea at bounding box center [784, 365] width 406 height 14
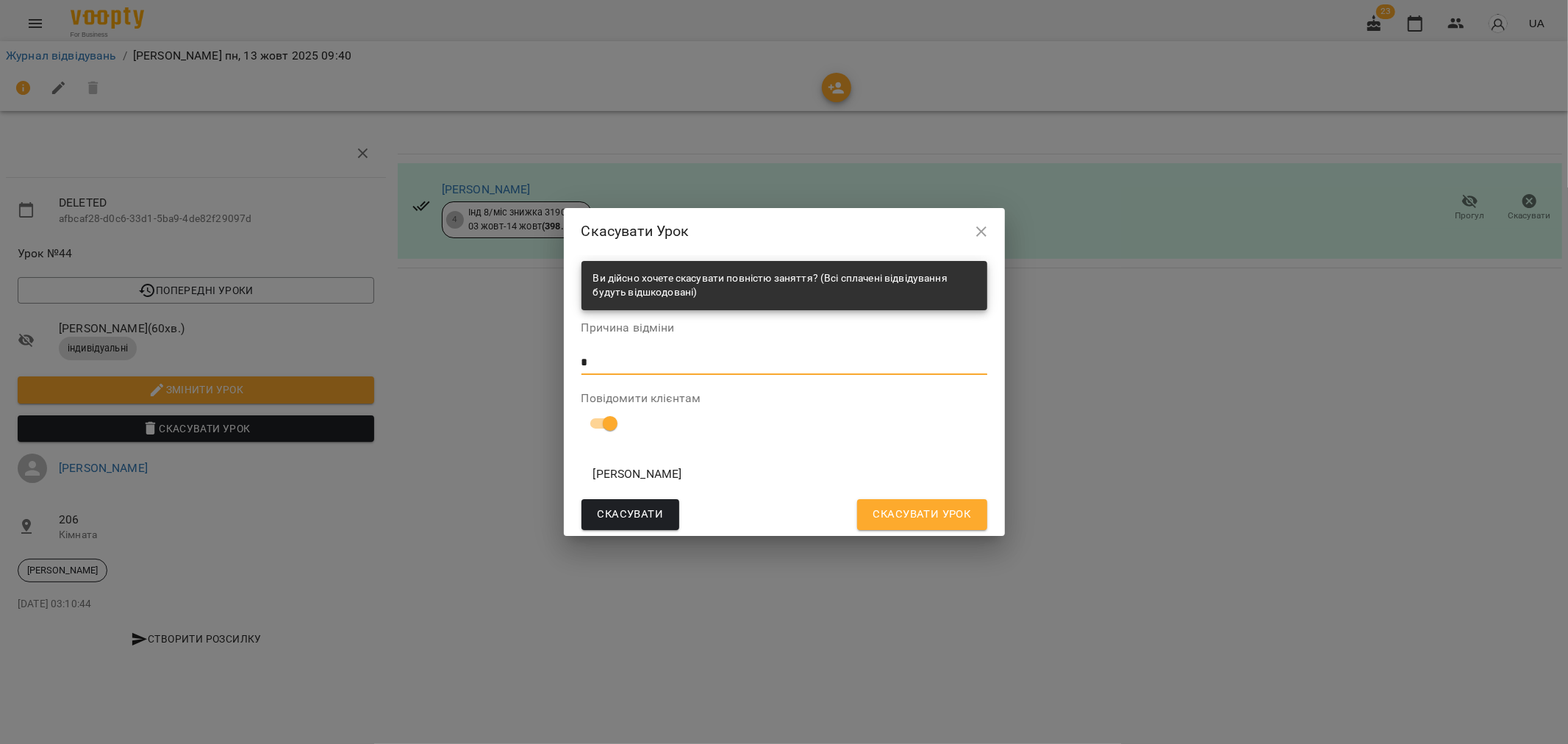
type textarea "*"
click at [928, 516] on span "Скасувати Урок" at bounding box center [921, 515] width 98 height 19
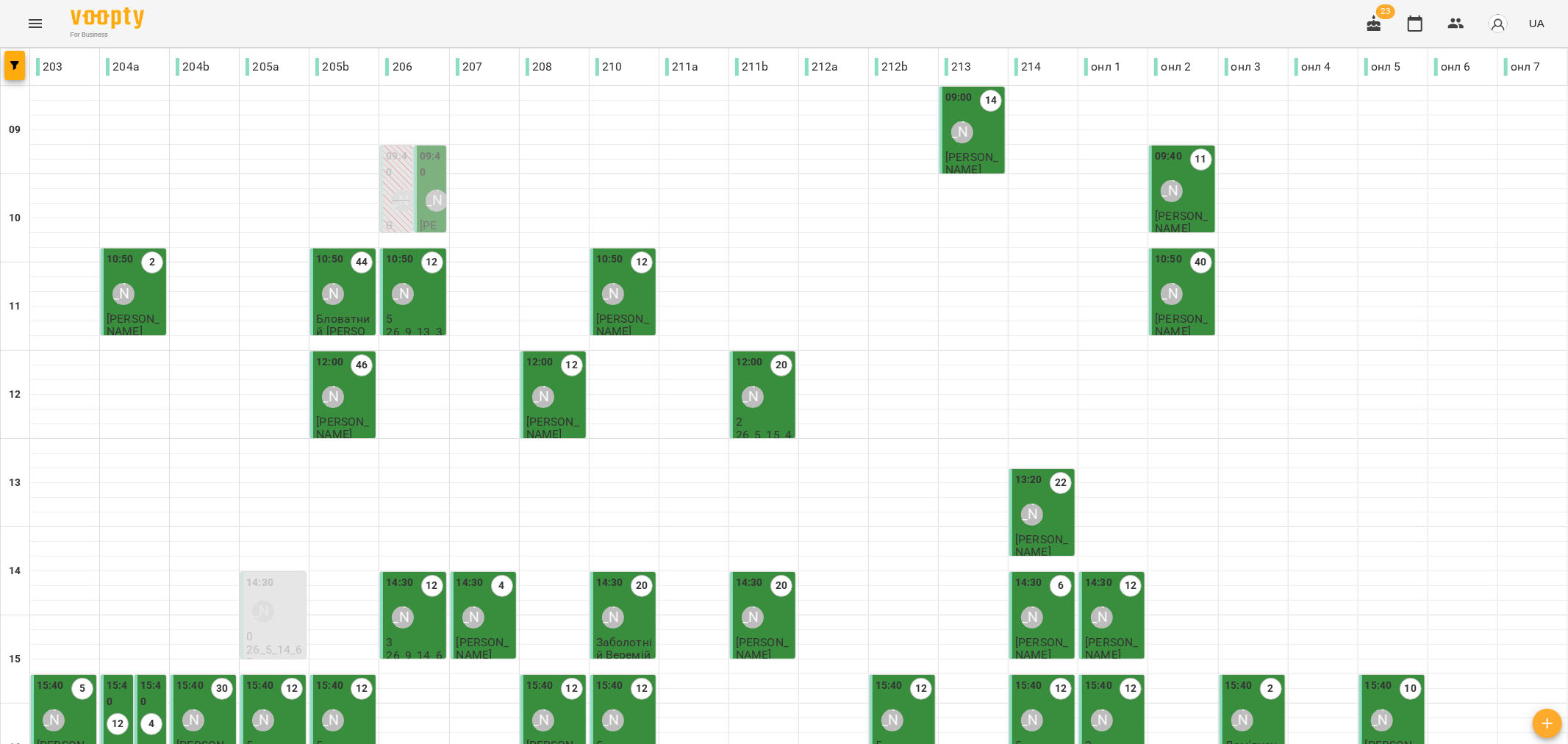
click at [426, 219] on p "Максимець Віра" at bounding box center [432, 251] width 24 height 63
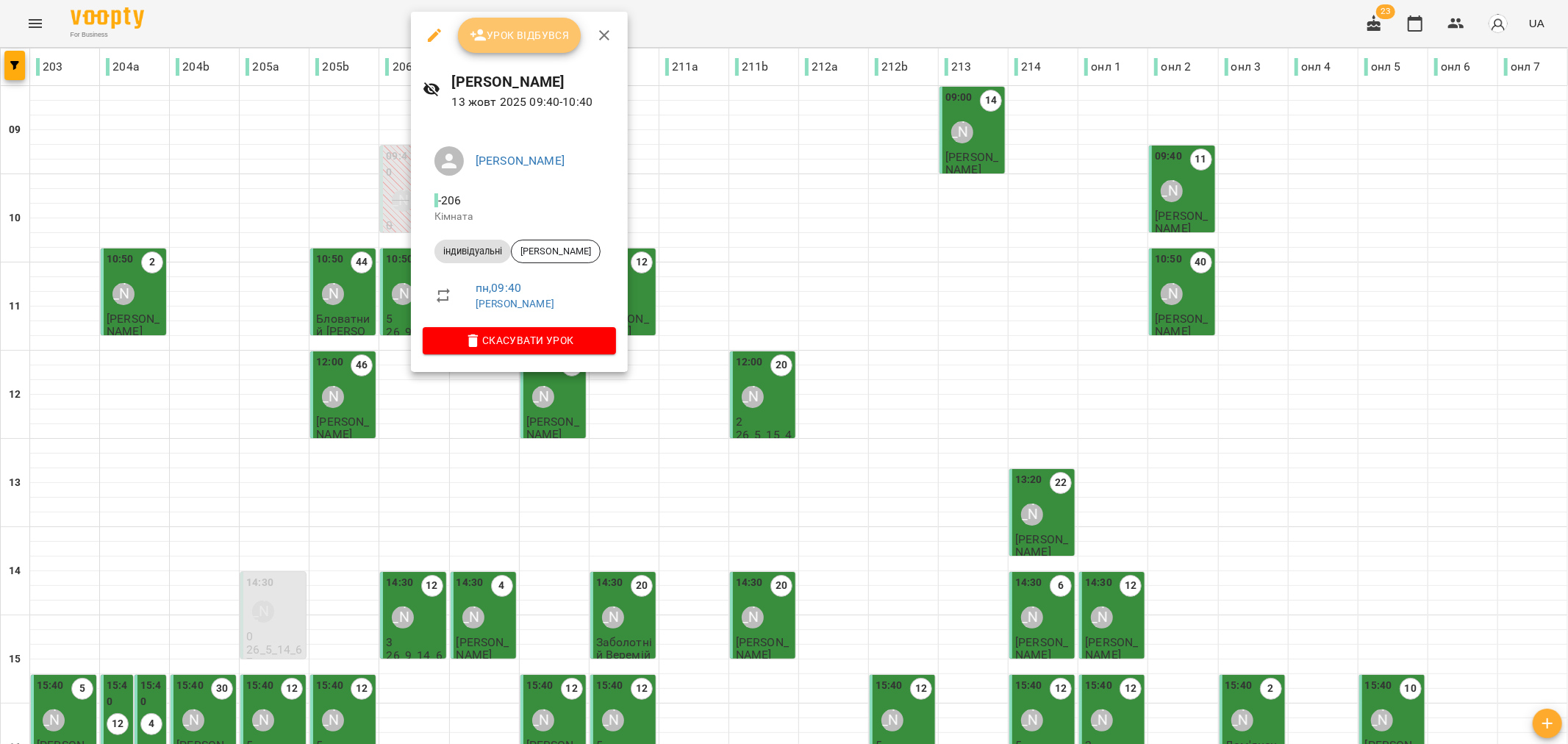
click at [512, 39] on span "Урок відбувся" at bounding box center [520, 35] width 100 height 18
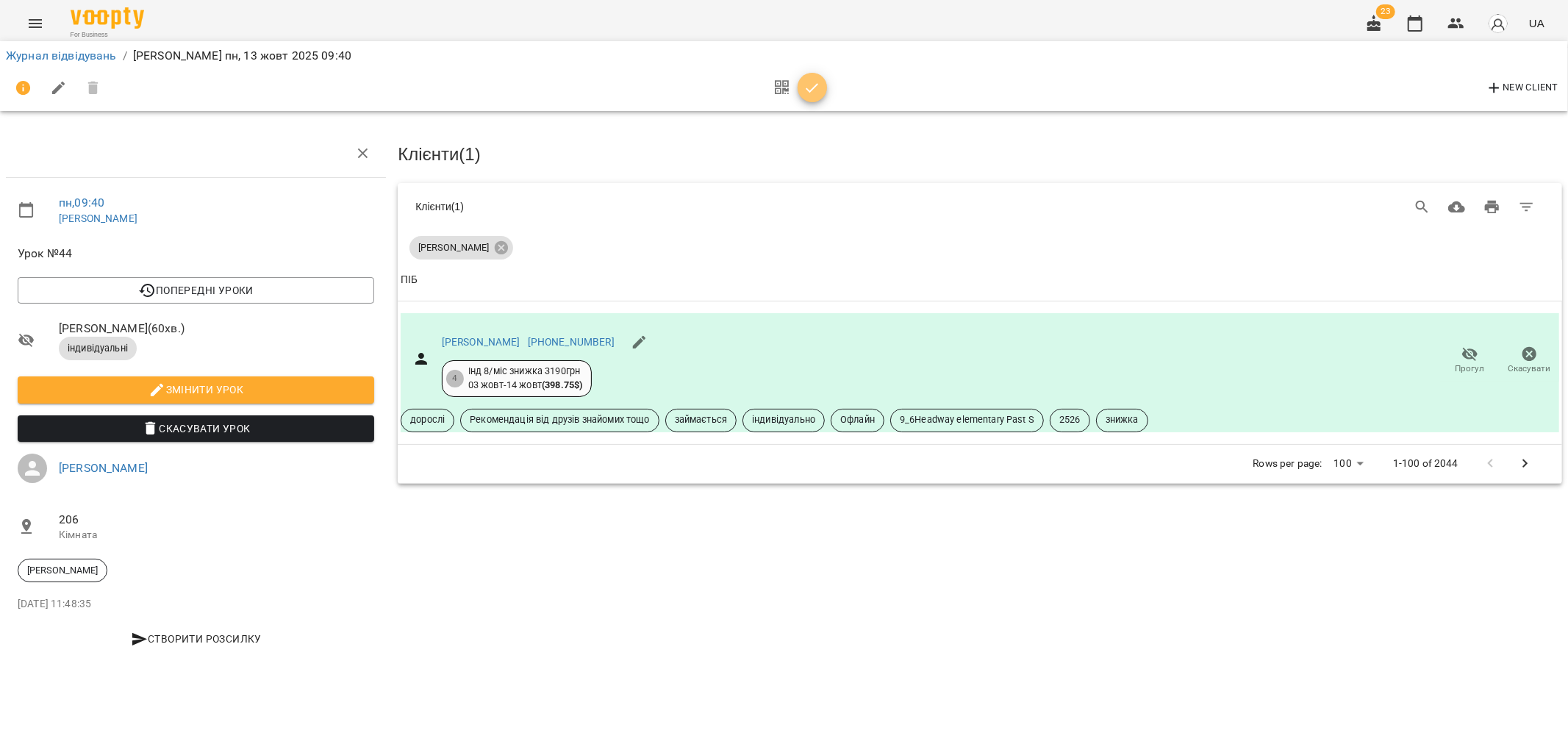
click at [812, 85] on icon "button" at bounding box center [812, 88] width 18 height 18
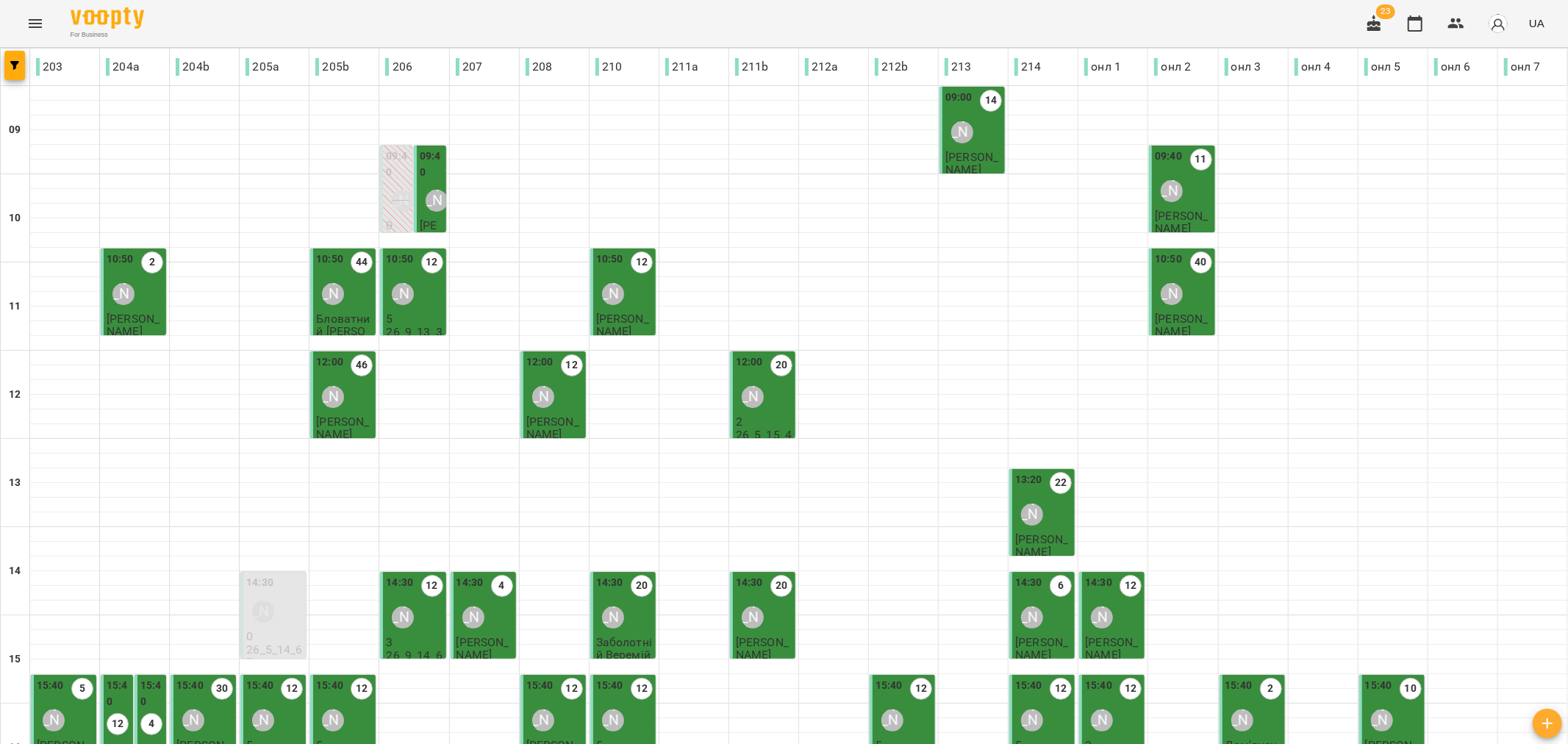
drag, startPoint x: 386, startPoint y: 207, endPoint x: 386, endPoint y: 181, distance: 26.0
click at [386, 181] on div "09:40" at bounding box center [398, 166] width 24 height 35
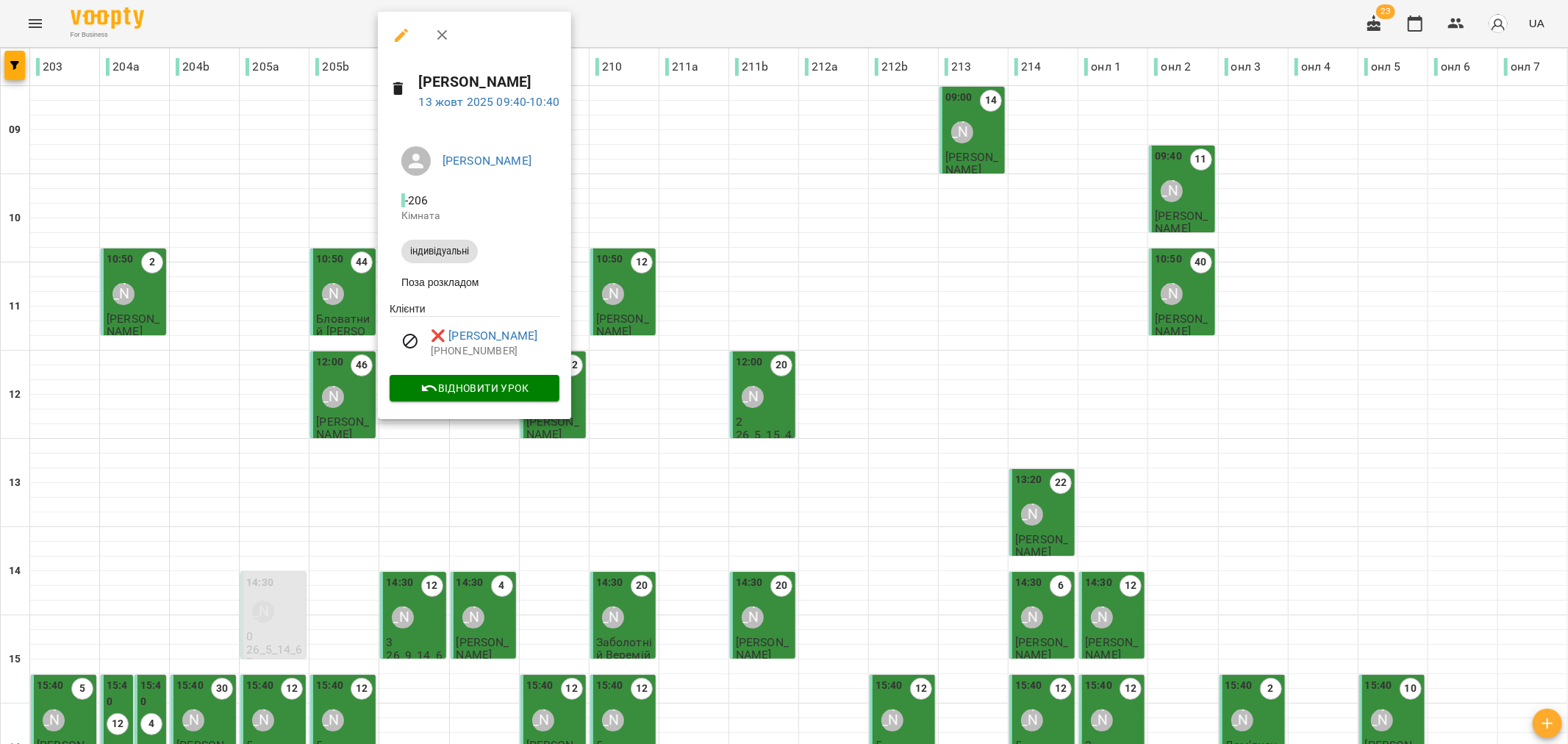
click at [395, 89] on icon at bounding box center [398, 89] width 10 height 13
click at [403, 29] on icon "button" at bounding box center [401, 35] width 18 height 18
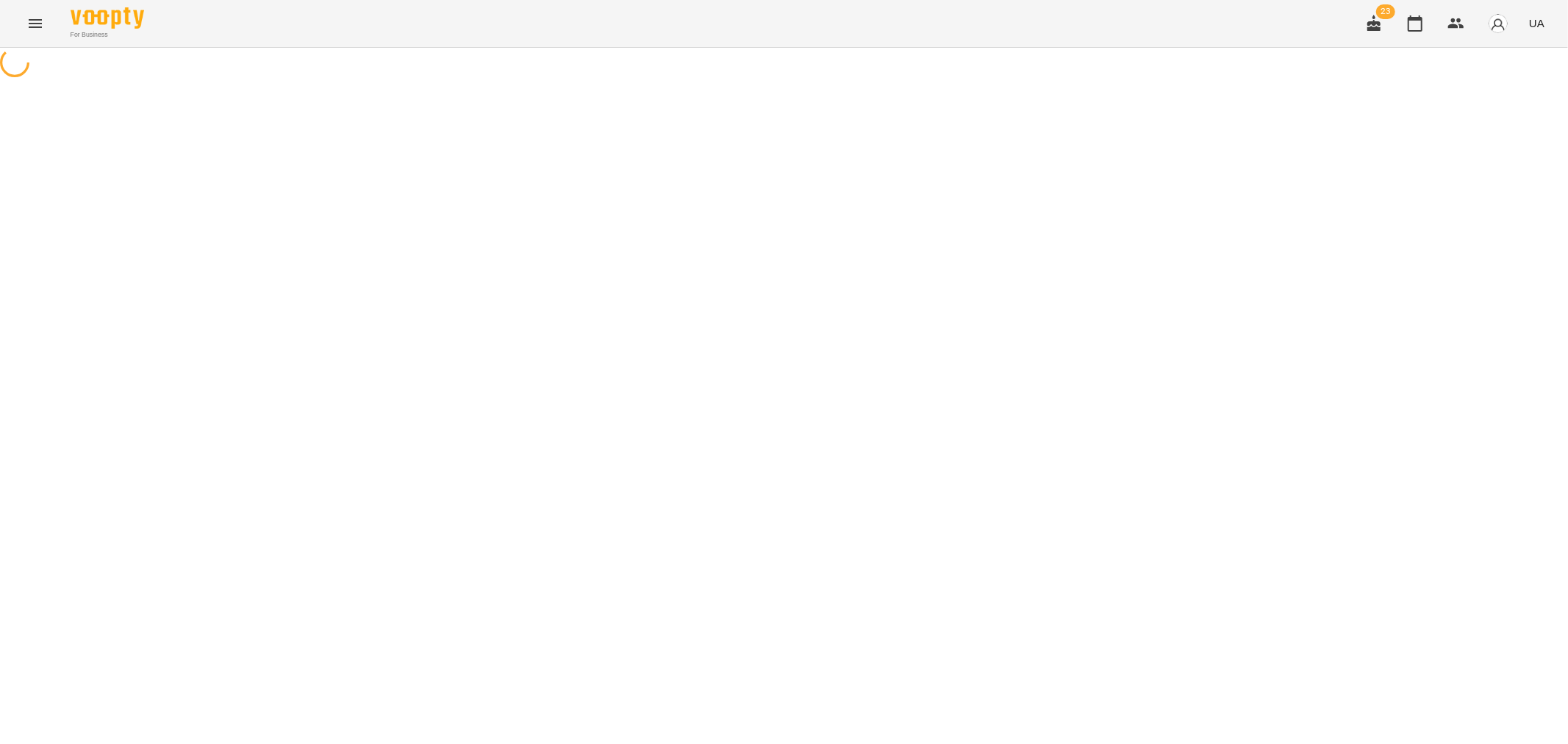
select select "**********"
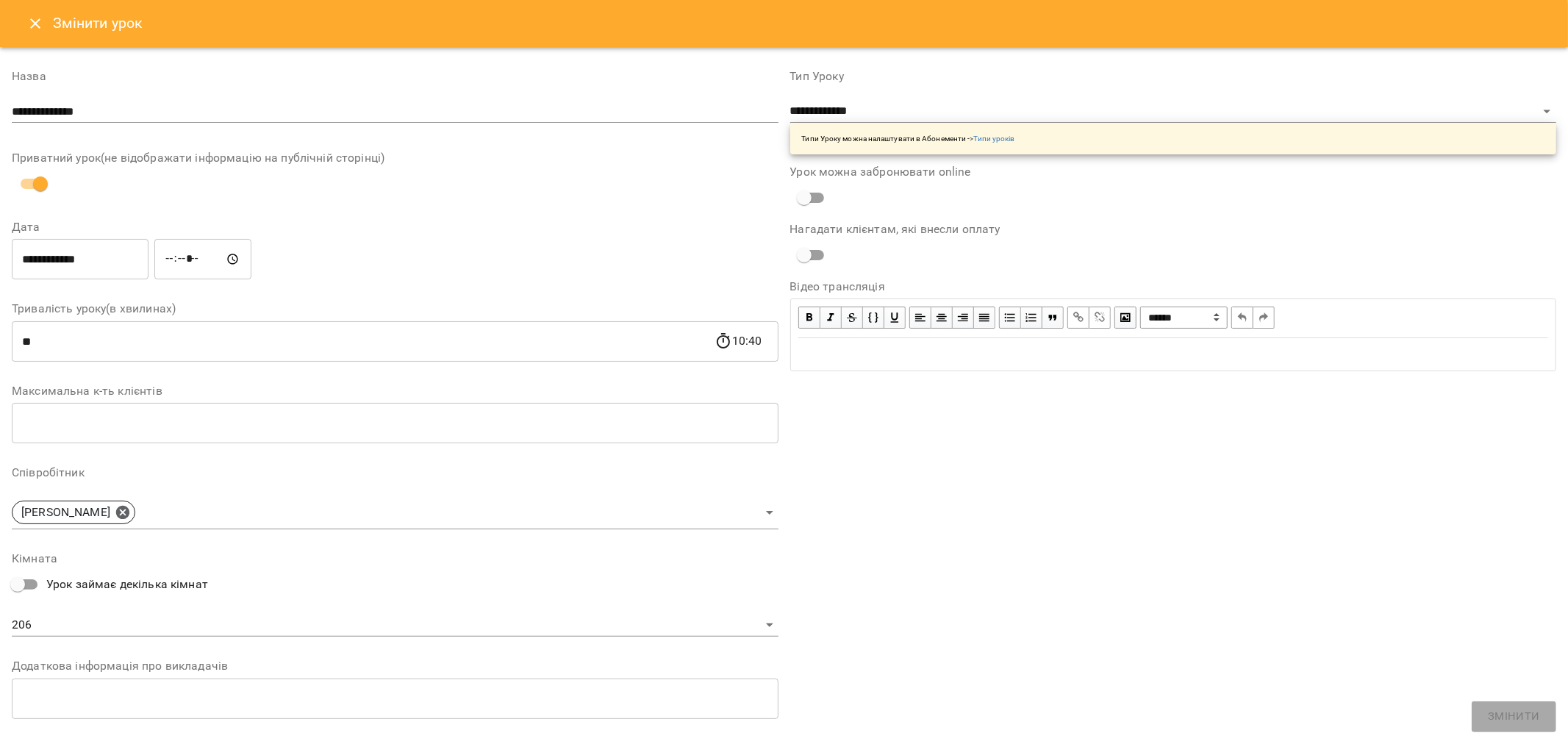
click at [37, 23] on icon "Close" at bounding box center [35, 24] width 10 height 10
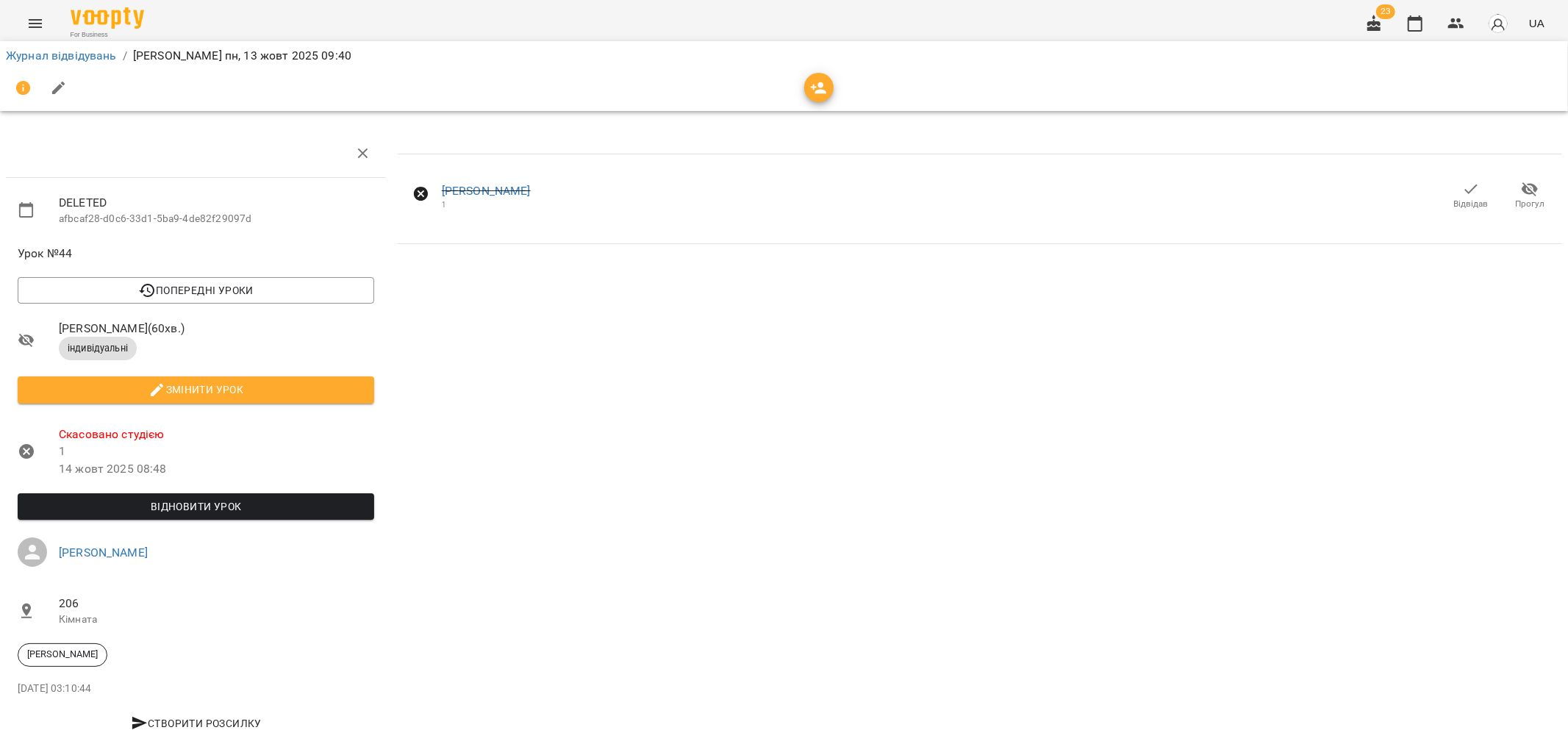
click at [194, 393] on span "Змінити урок" at bounding box center [195, 390] width 333 height 18
select select "**********"
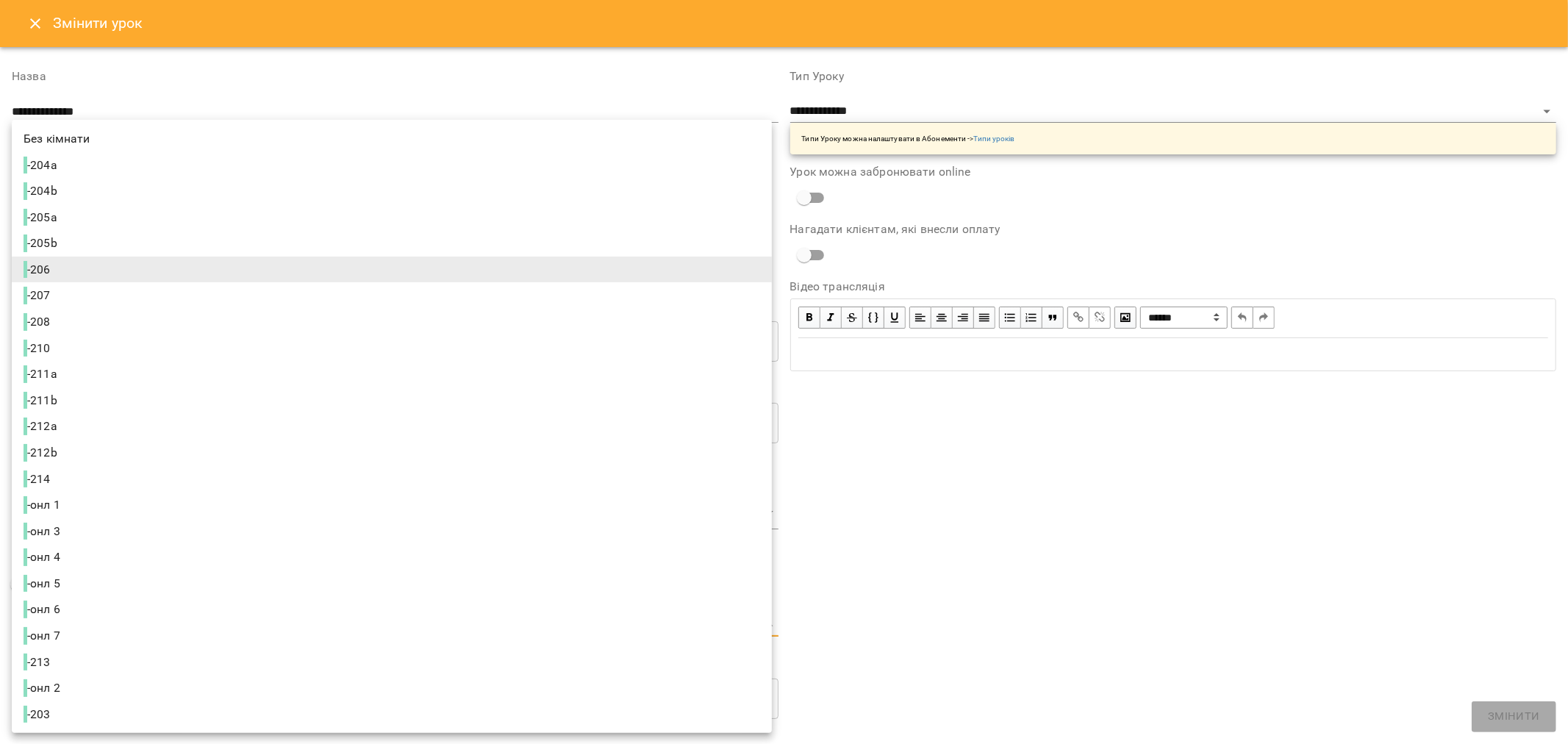
drag, startPoint x: 55, startPoint y: 625, endPoint x: 9, endPoint y: 622, distance: 46.1
click at [9, 622] on body "**********" at bounding box center [784, 377] width 1568 height 754
click at [987, 524] on div at bounding box center [784, 372] width 1568 height 744
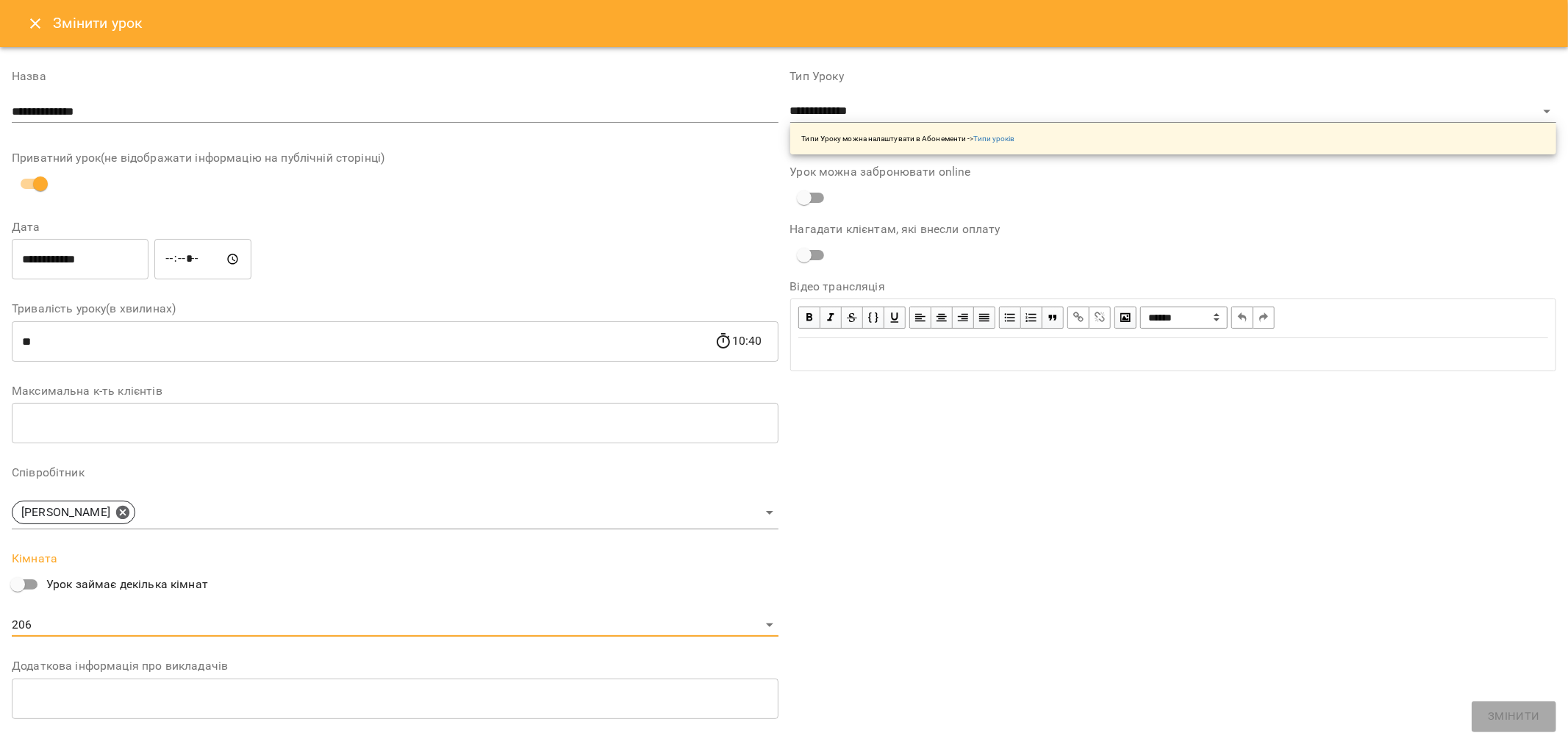
click at [34, 23] on icon "Close" at bounding box center [35, 24] width 18 height 18
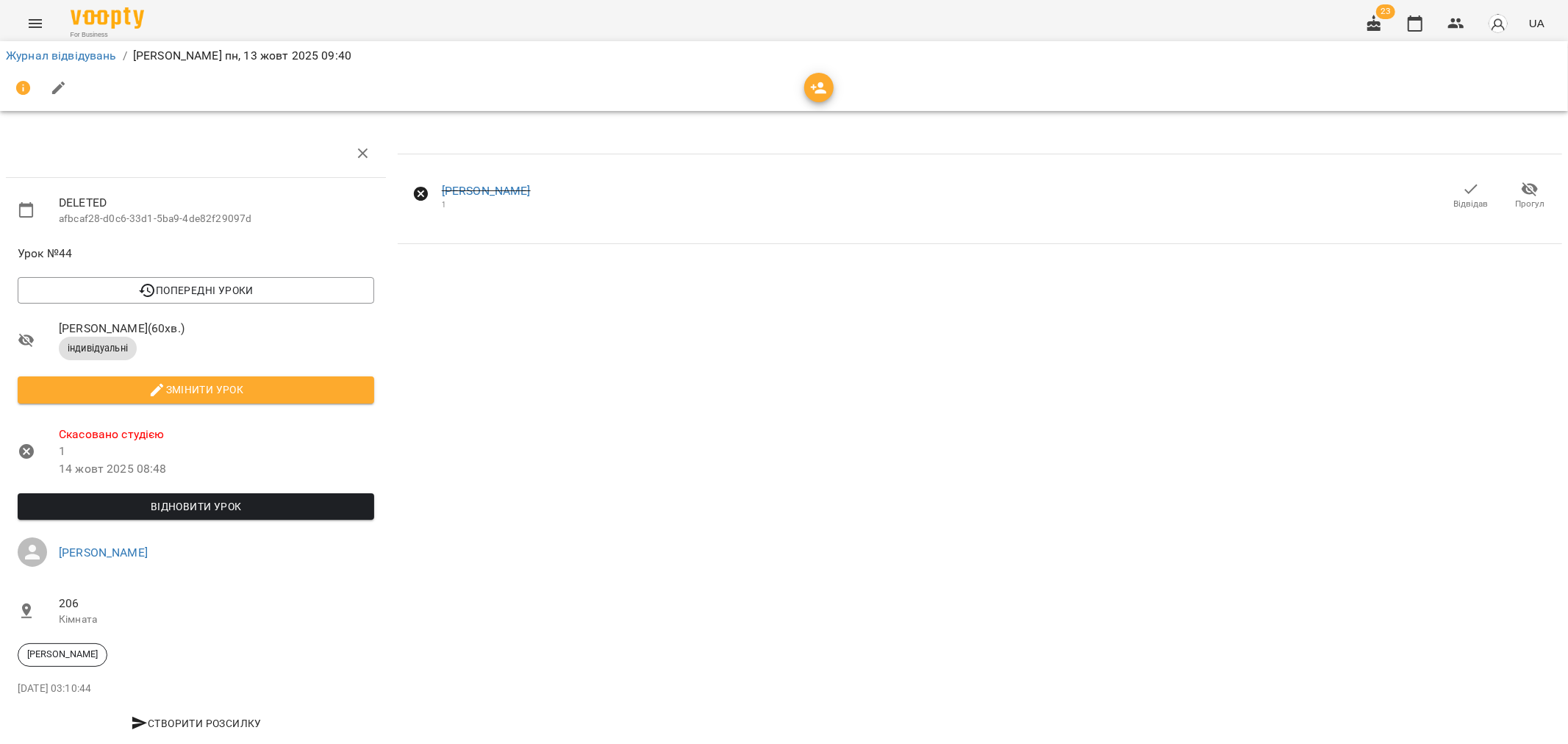
scroll to position [27, 0]
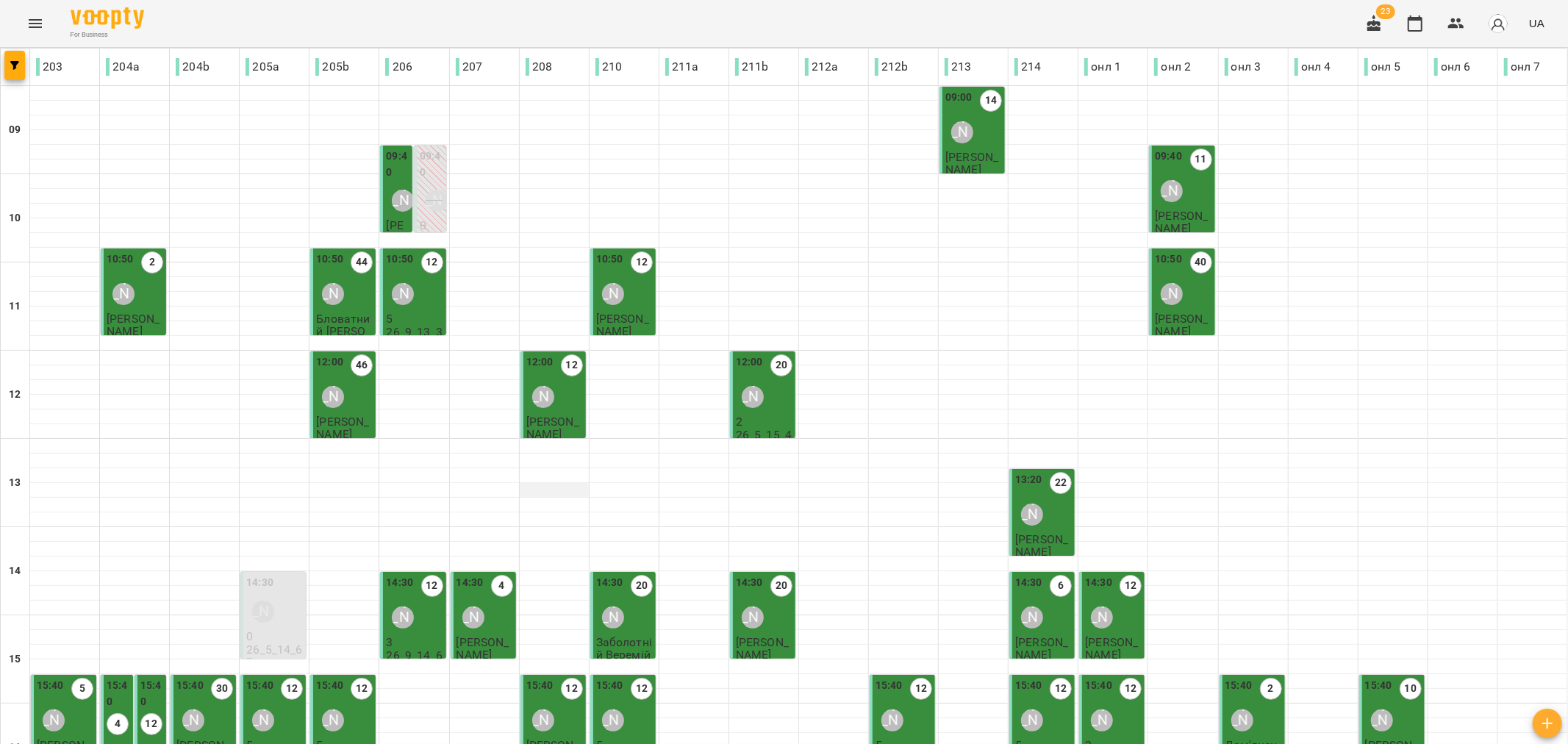
scroll to position [163, 0]
type input "**********"
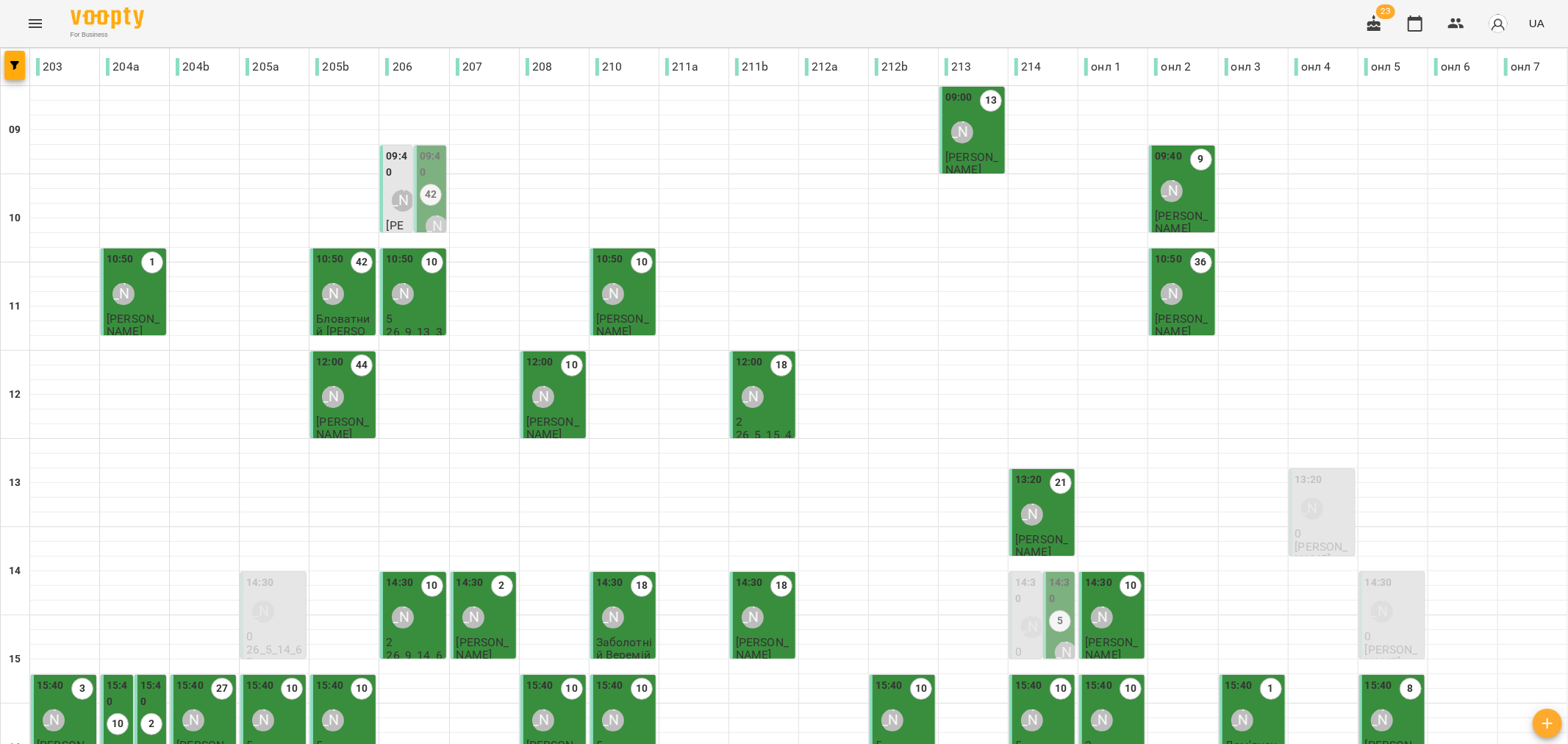
click at [392, 215] on div "Наталія Роєнко" at bounding box center [402, 200] width 34 height 34
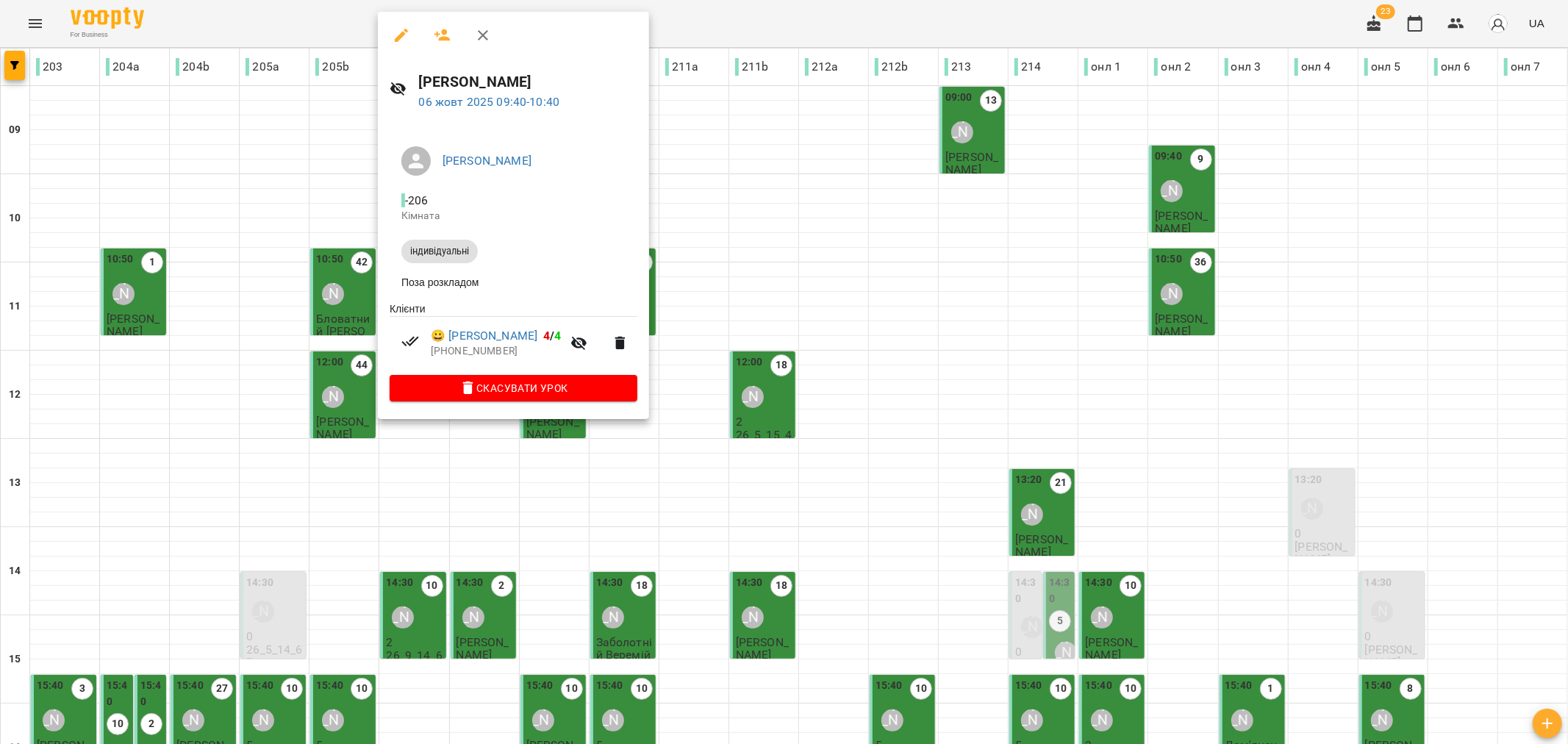
click at [623, 346] on icon "button" at bounding box center [621, 343] width 10 height 13
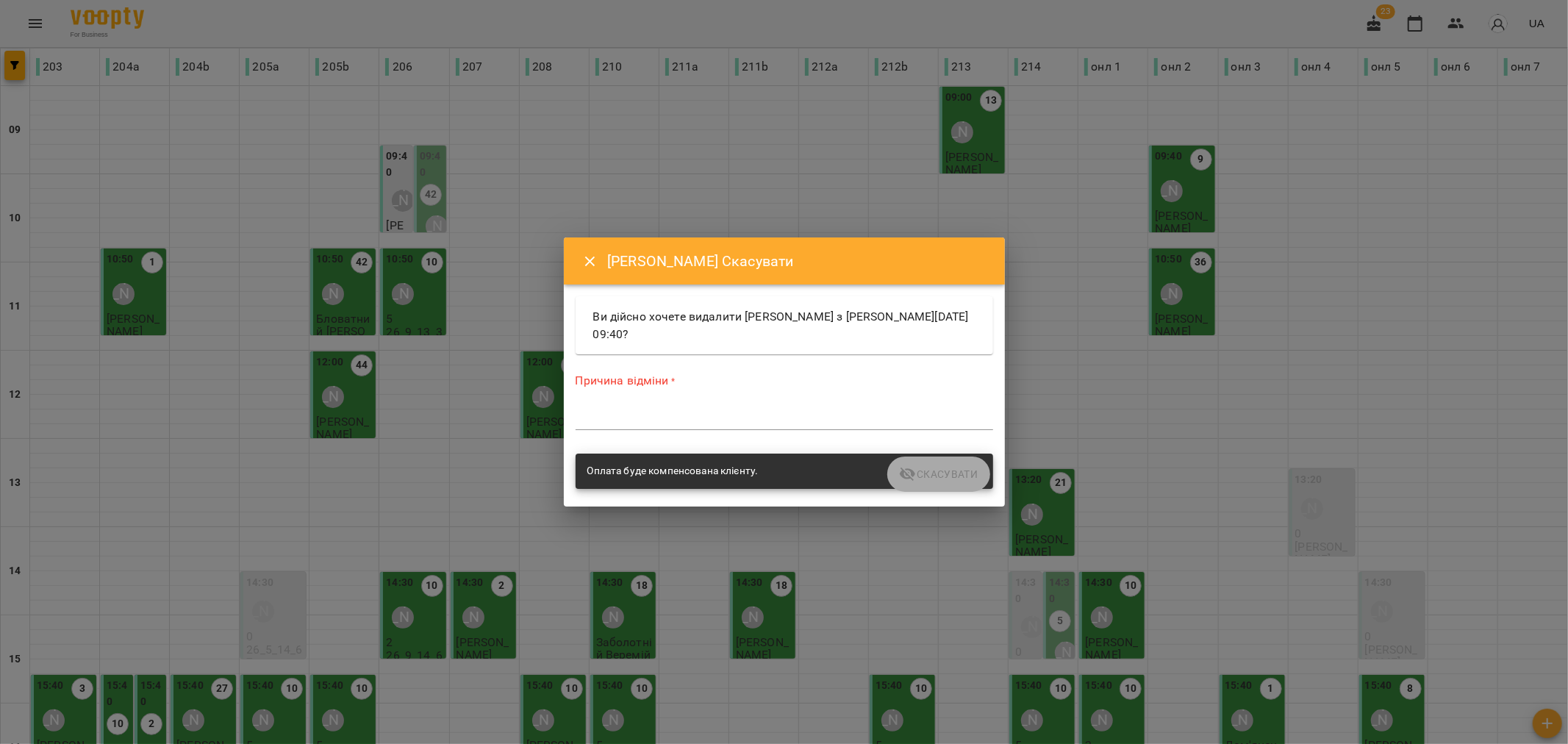
click at [642, 410] on div "*" at bounding box center [784, 419] width 418 height 24
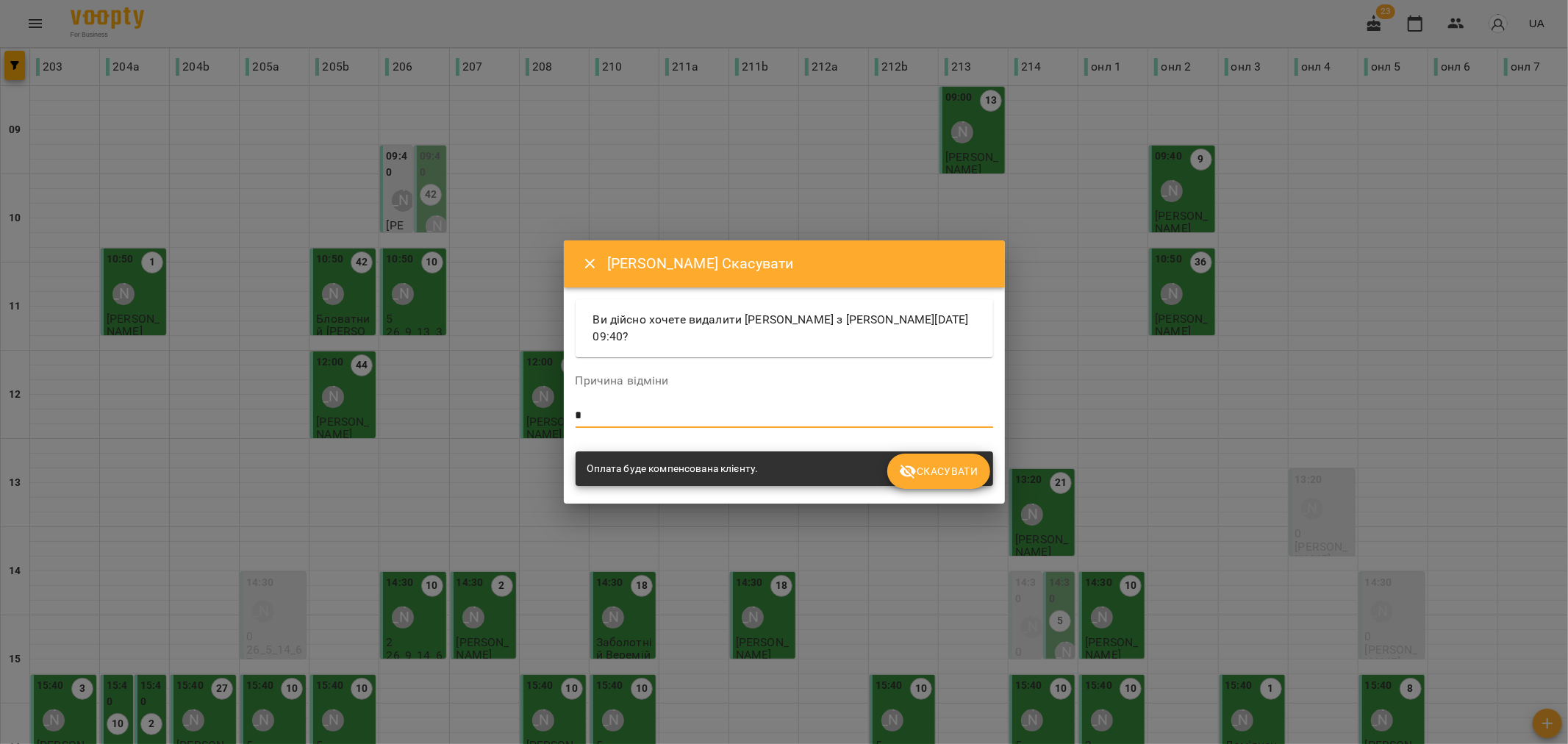
type textarea "*"
click at [944, 466] on span "Скасувати" at bounding box center [938, 472] width 78 height 18
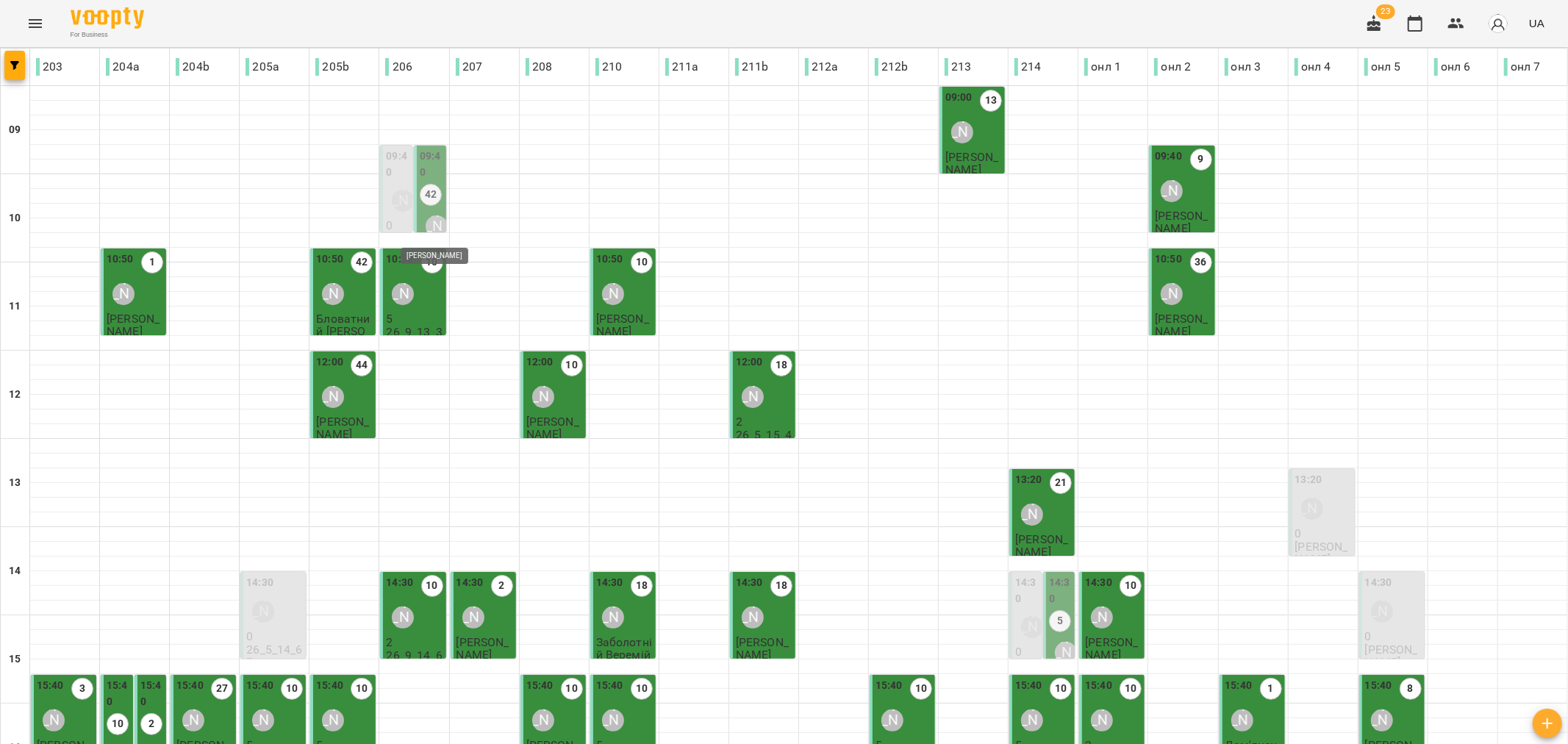
click at [427, 221] on div "[PERSON_NAME]" at bounding box center [436, 227] width 22 height 22
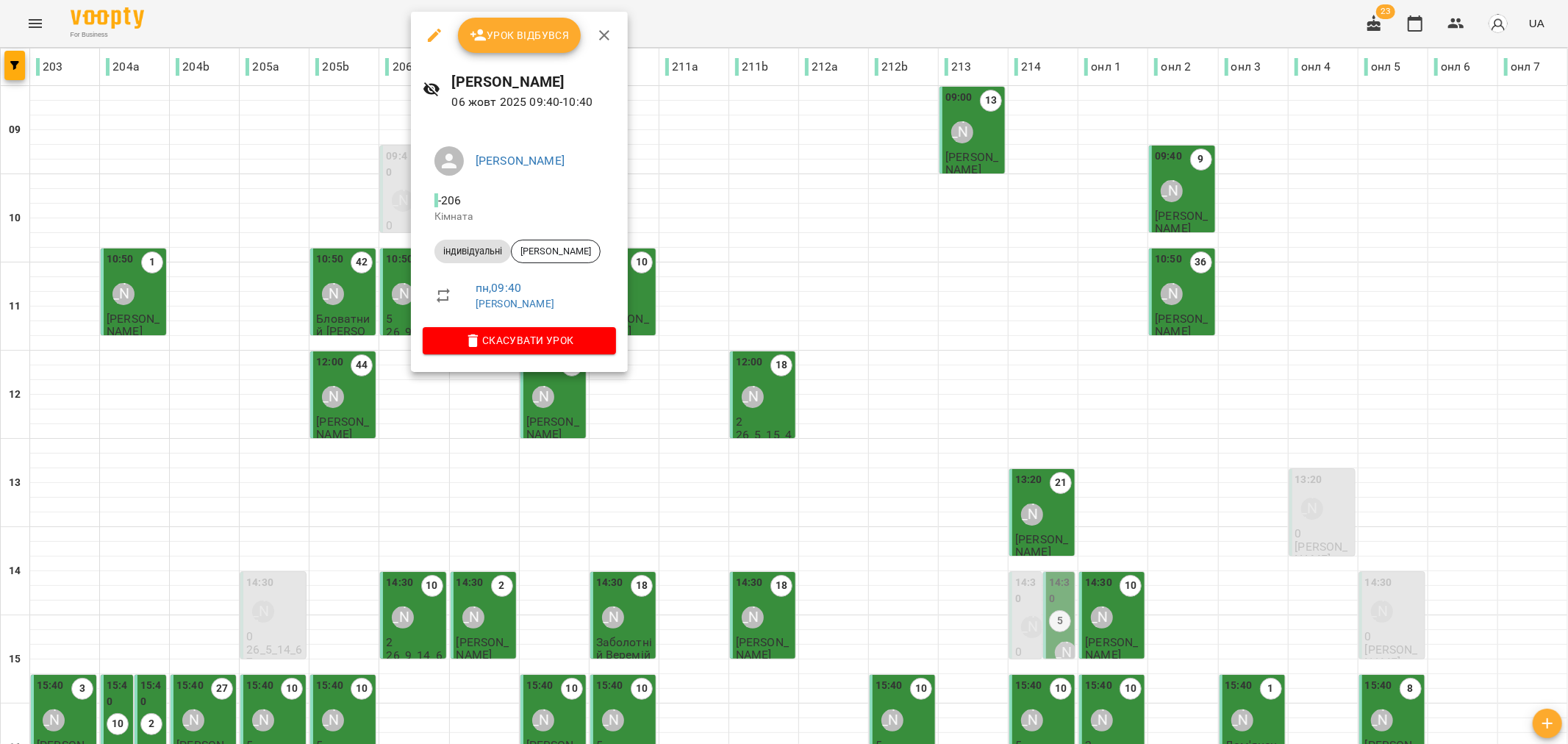
click at [507, 33] on span "Урок відбувся" at bounding box center [520, 35] width 100 height 18
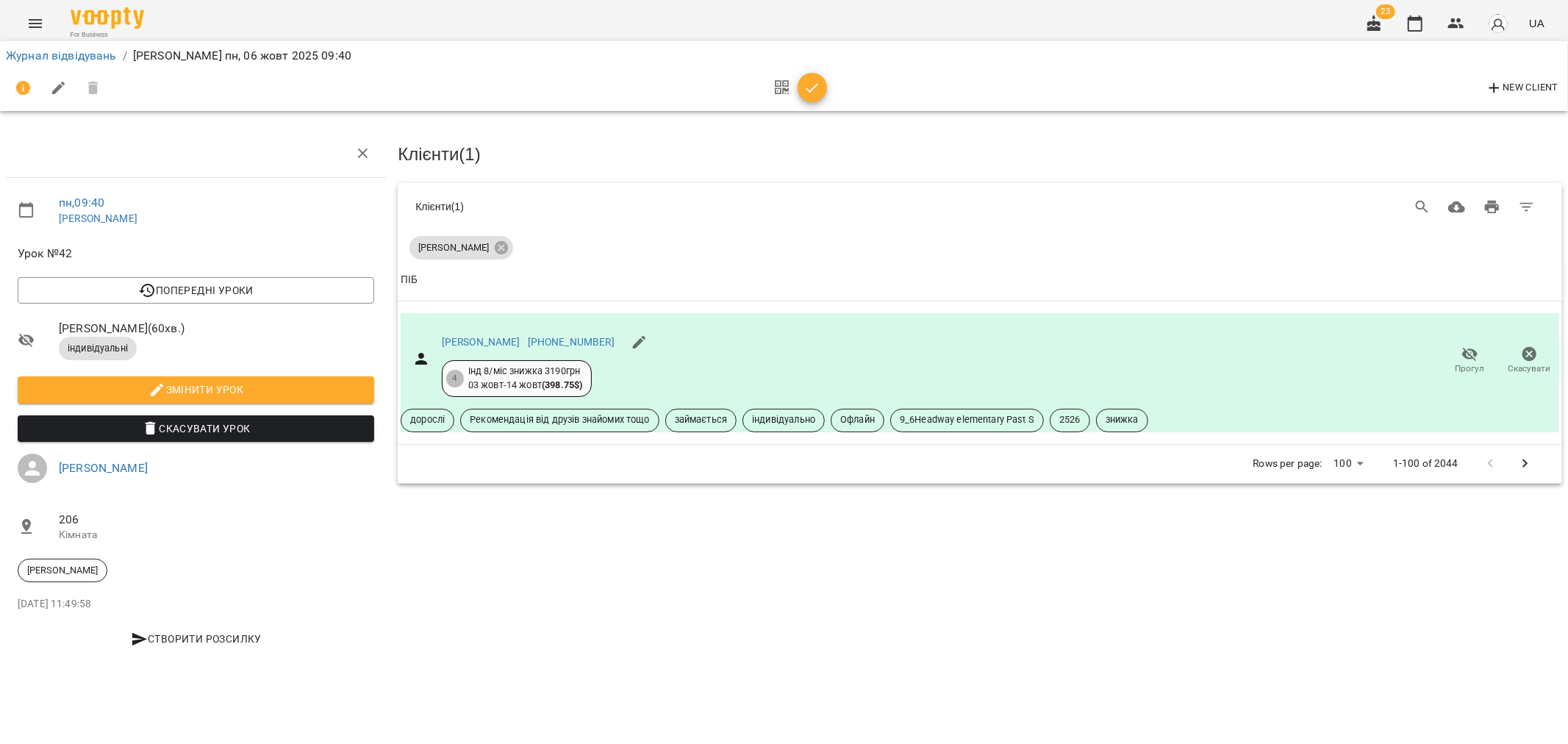
click at [822, 87] on span "button" at bounding box center [812, 88] width 29 height 18
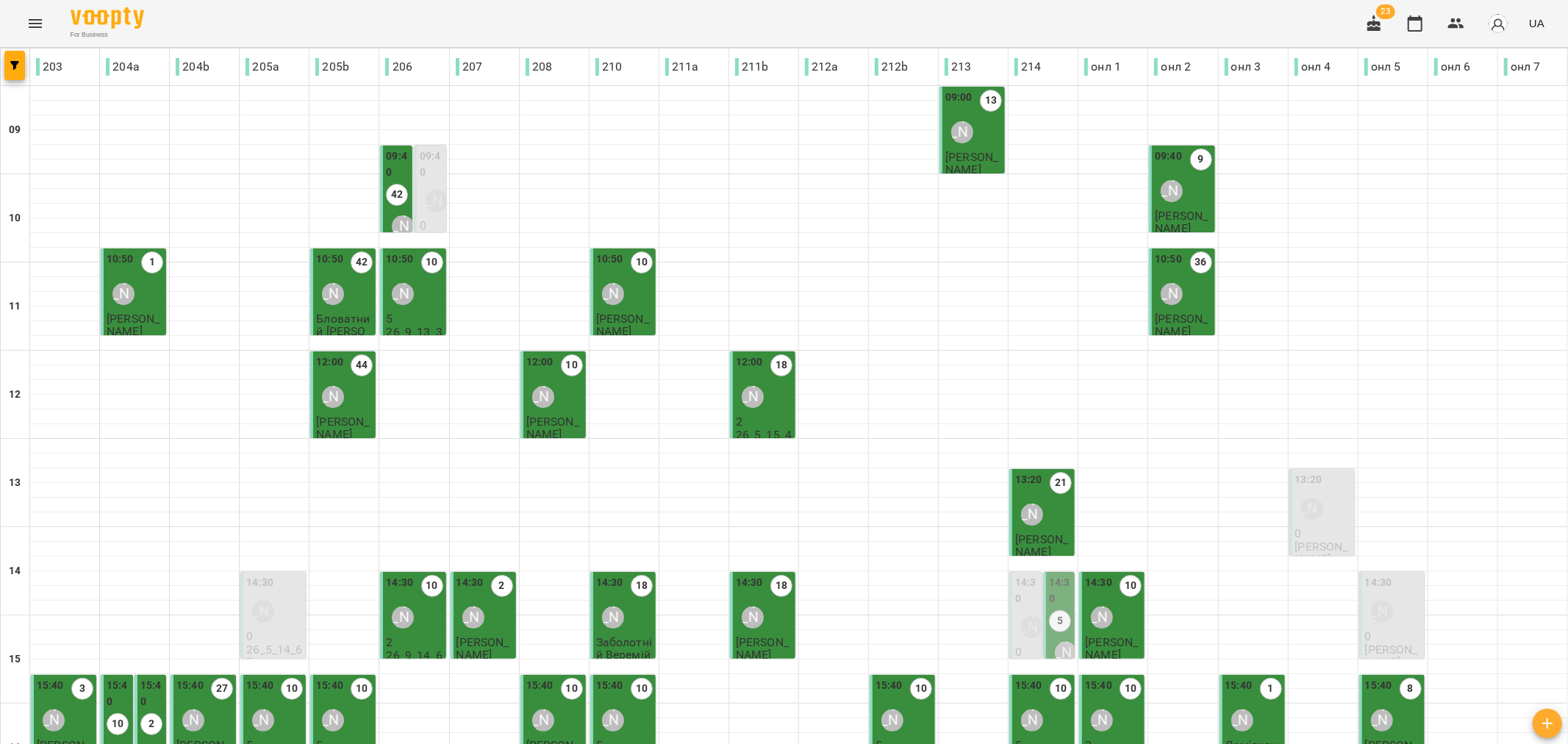
scroll to position [410, 0]
type input "**********"
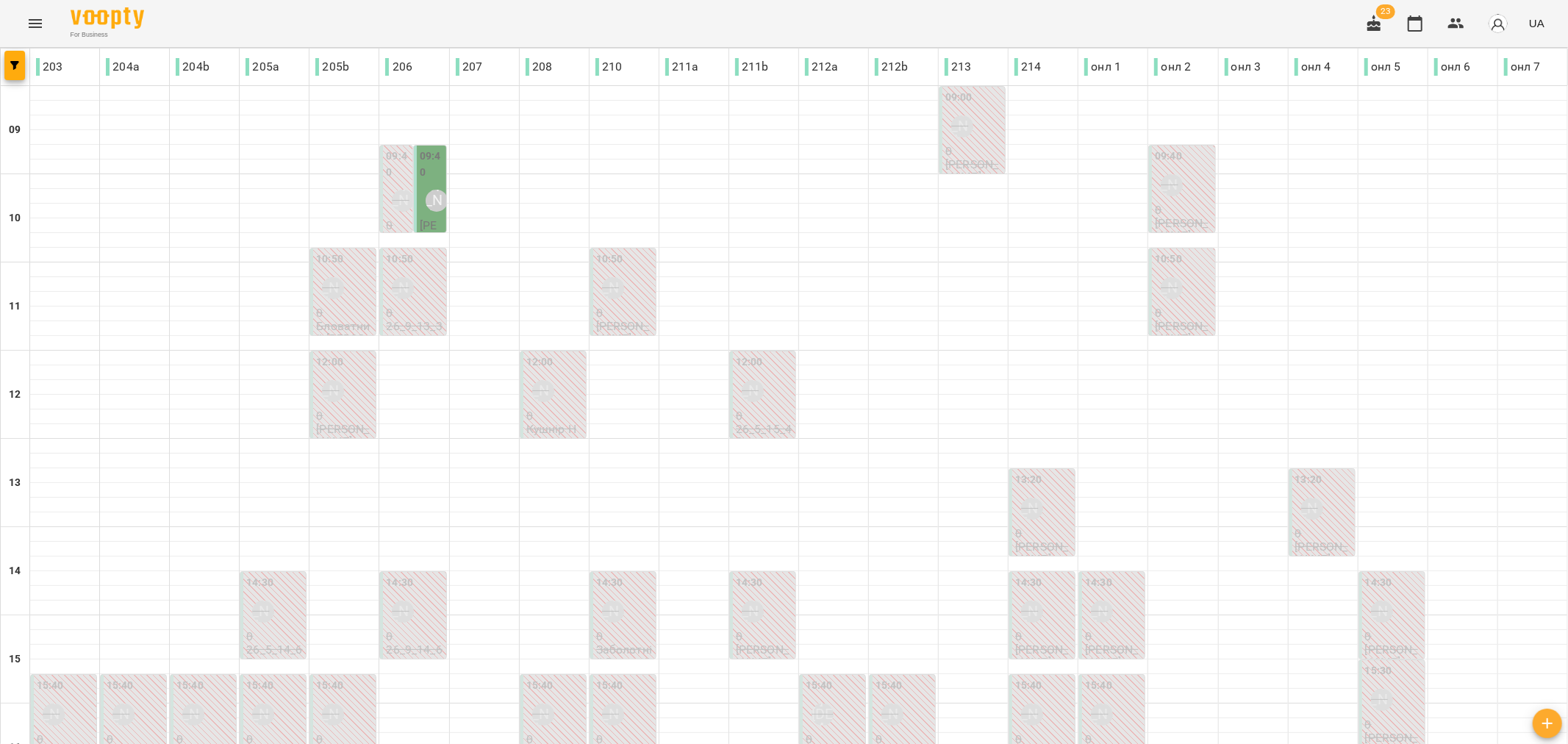
click at [430, 222] on p "Максимець Віра" at bounding box center [432, 251] width 24 height 63
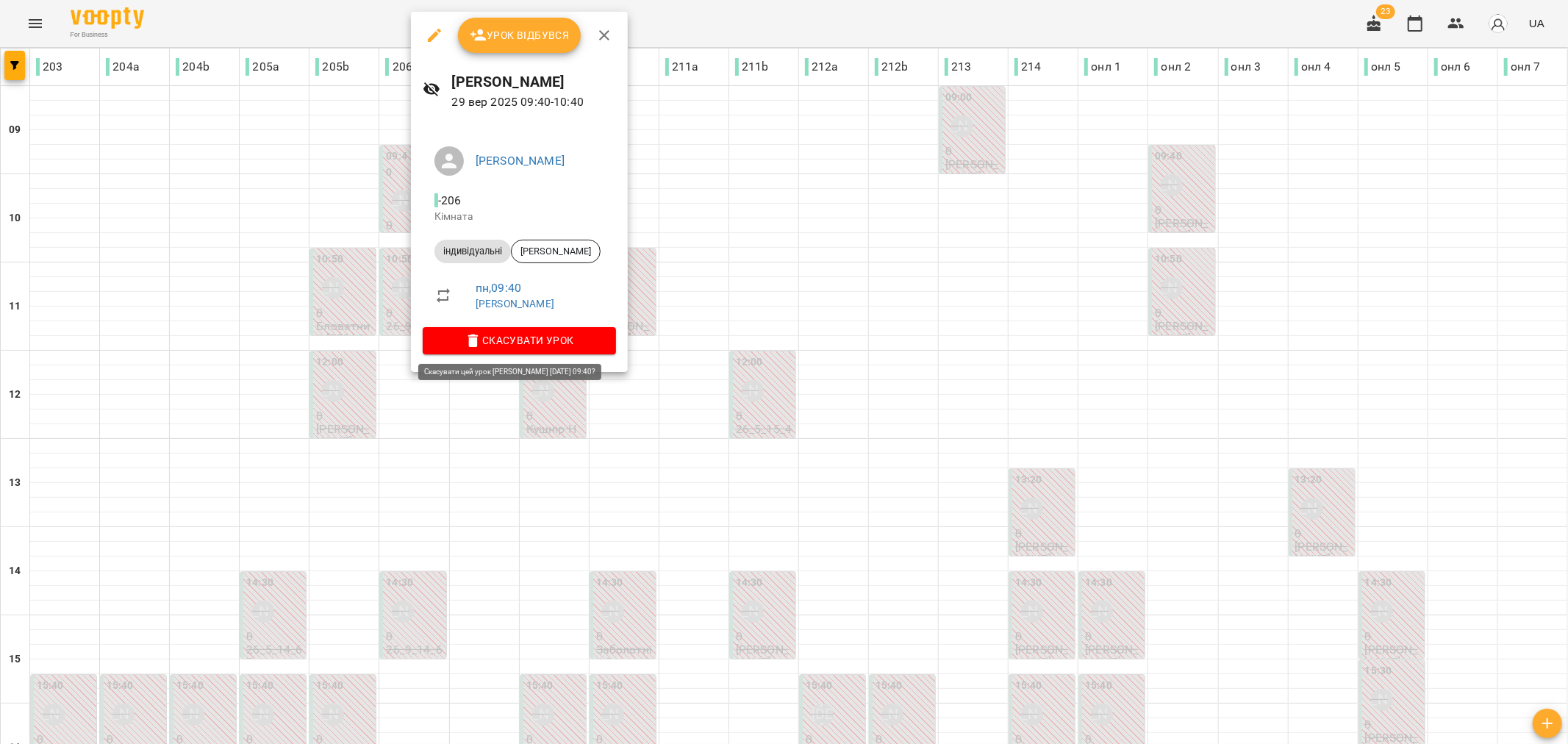
click at [529, 340] on span "Скасувати Урок" at bounding box center [519, 340] width 170 height 18
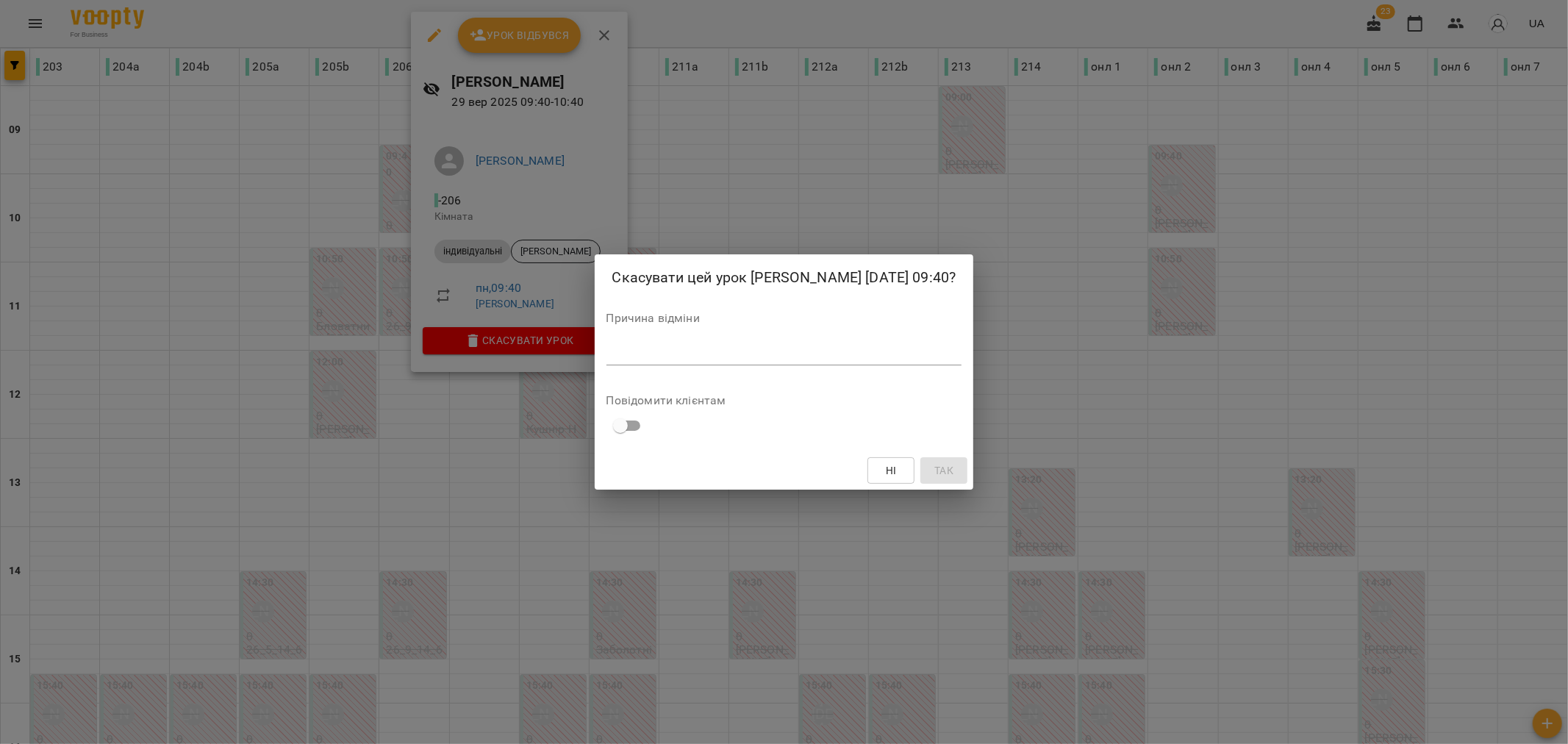
click at [623, 350] on textarea at bounding box center [784, 353] width 356 height 14
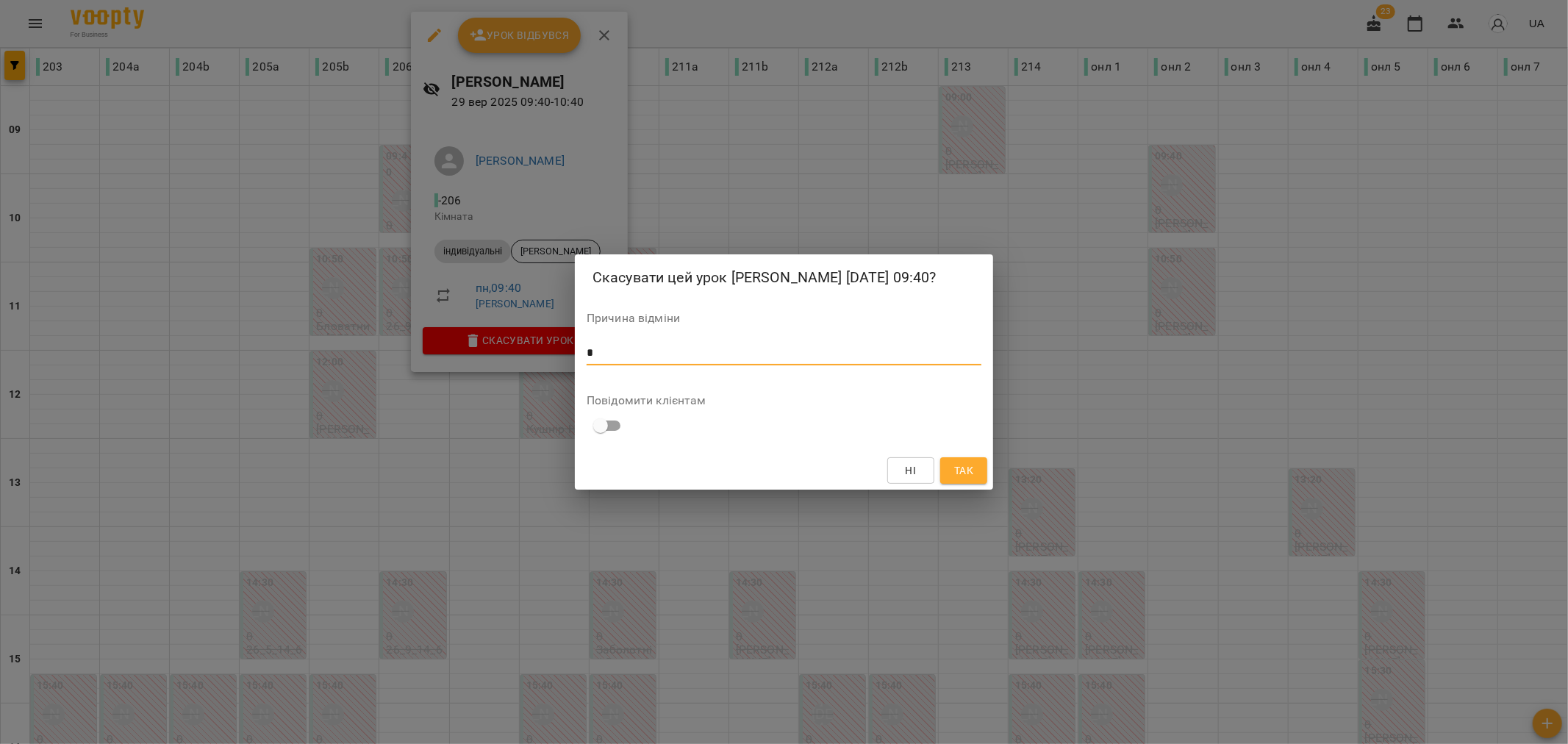
type textarea "*"
click at [970, 463] on span "Так" at bounding box center [964, 471] width 19 height 18
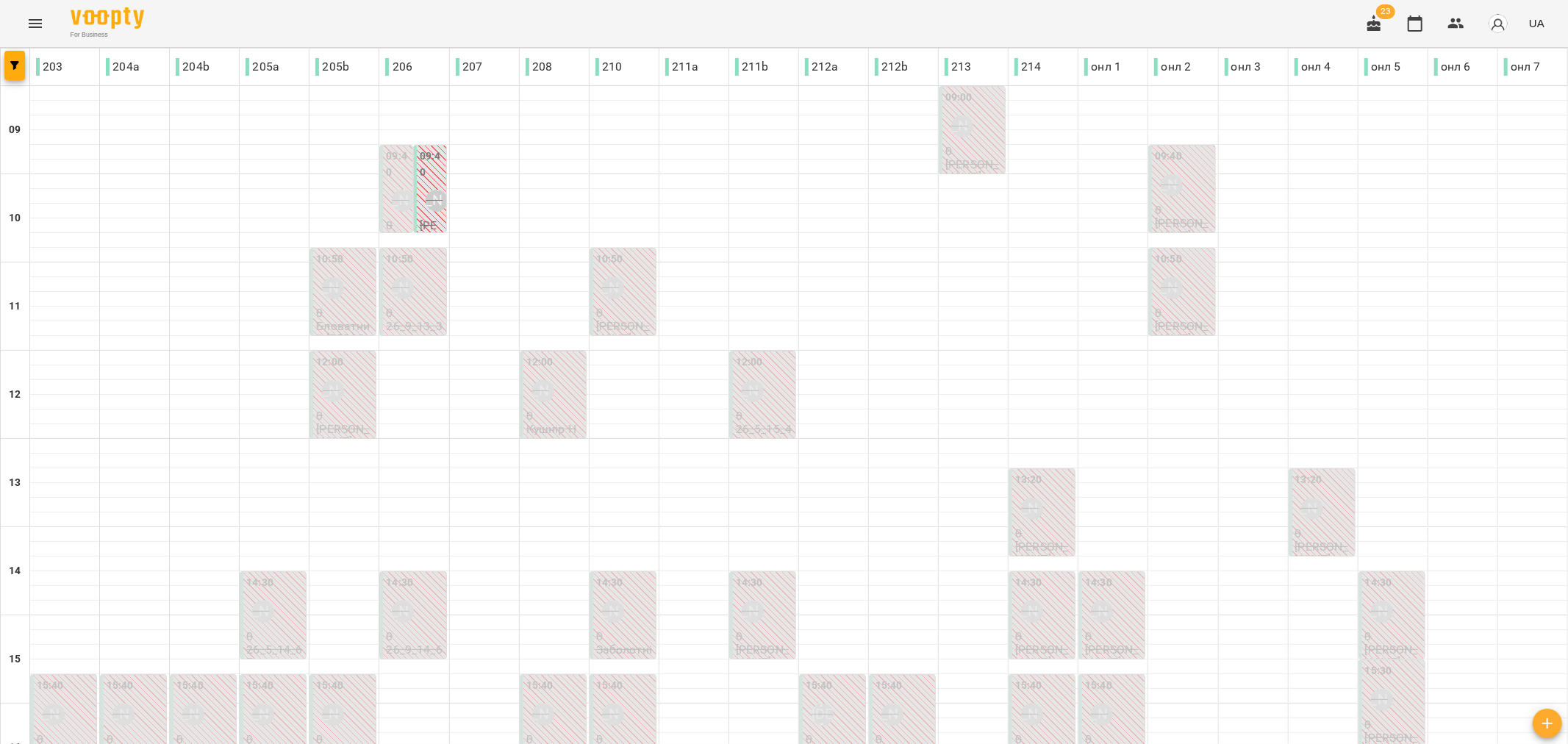
type input "**********"
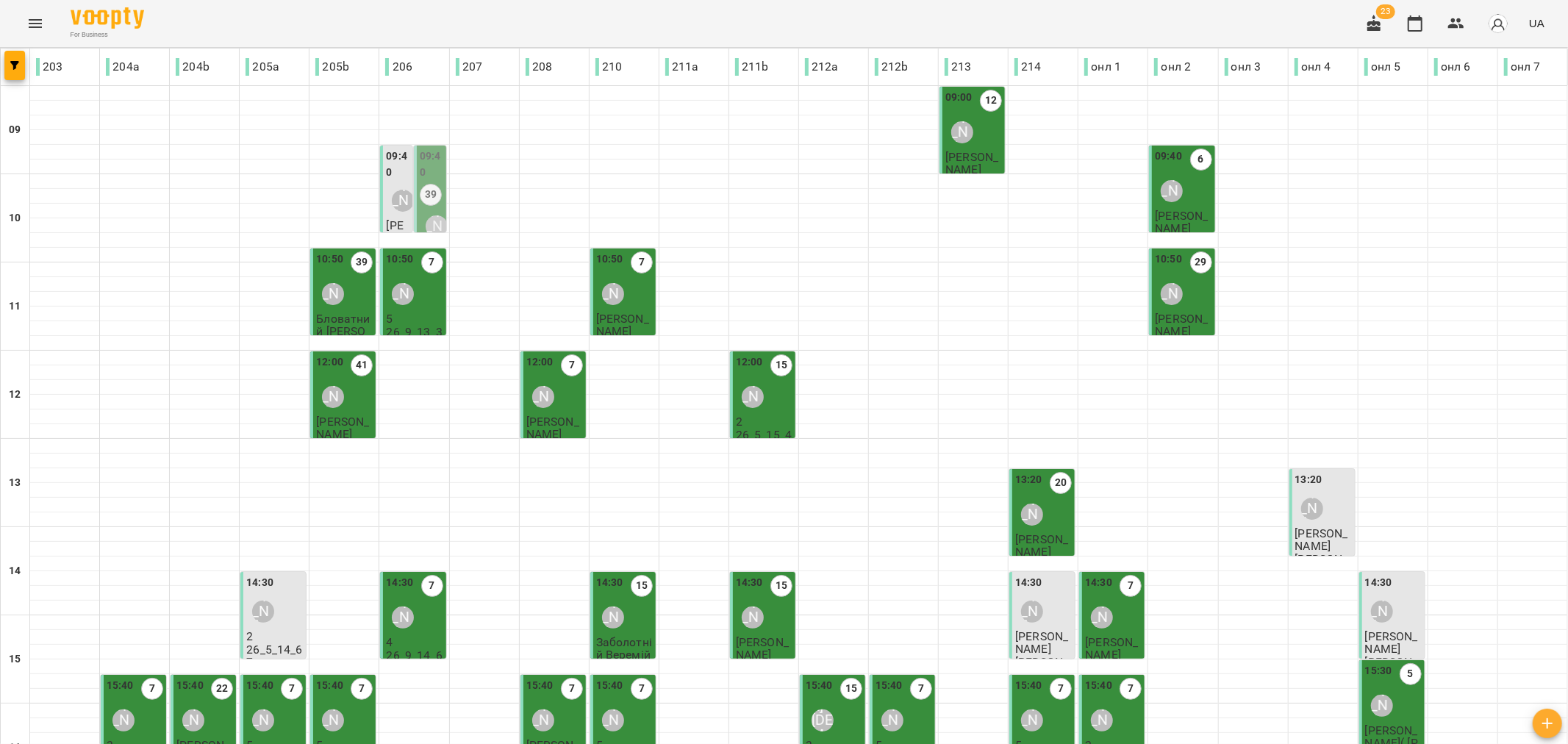
click at [386, 202] on div "[PERSON_NAME]" at bounding box center [402, 200] width 34 height 34
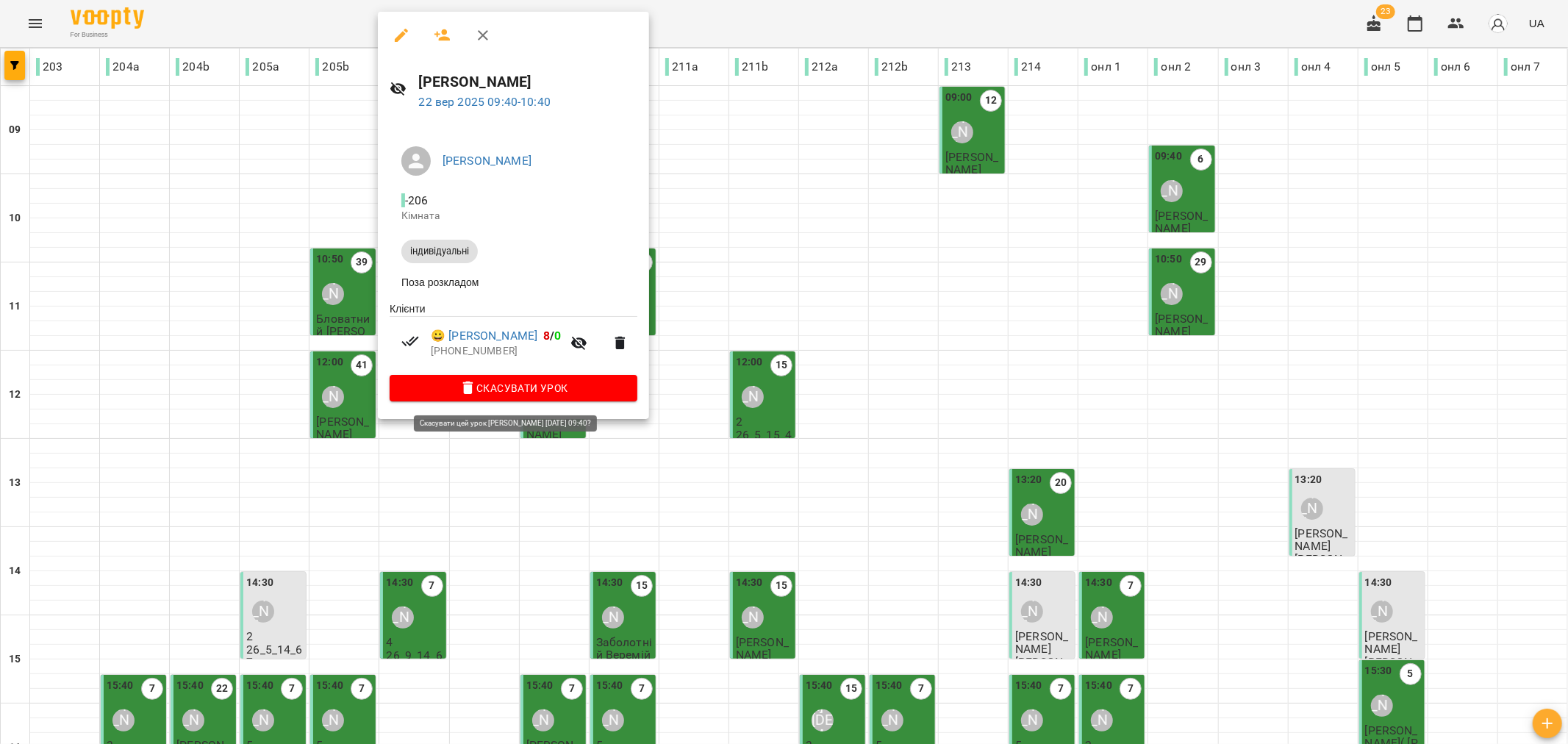
click at [503, 396] on span "Скасувати Урок" at bounding box center [513, 388] width 225 height 18
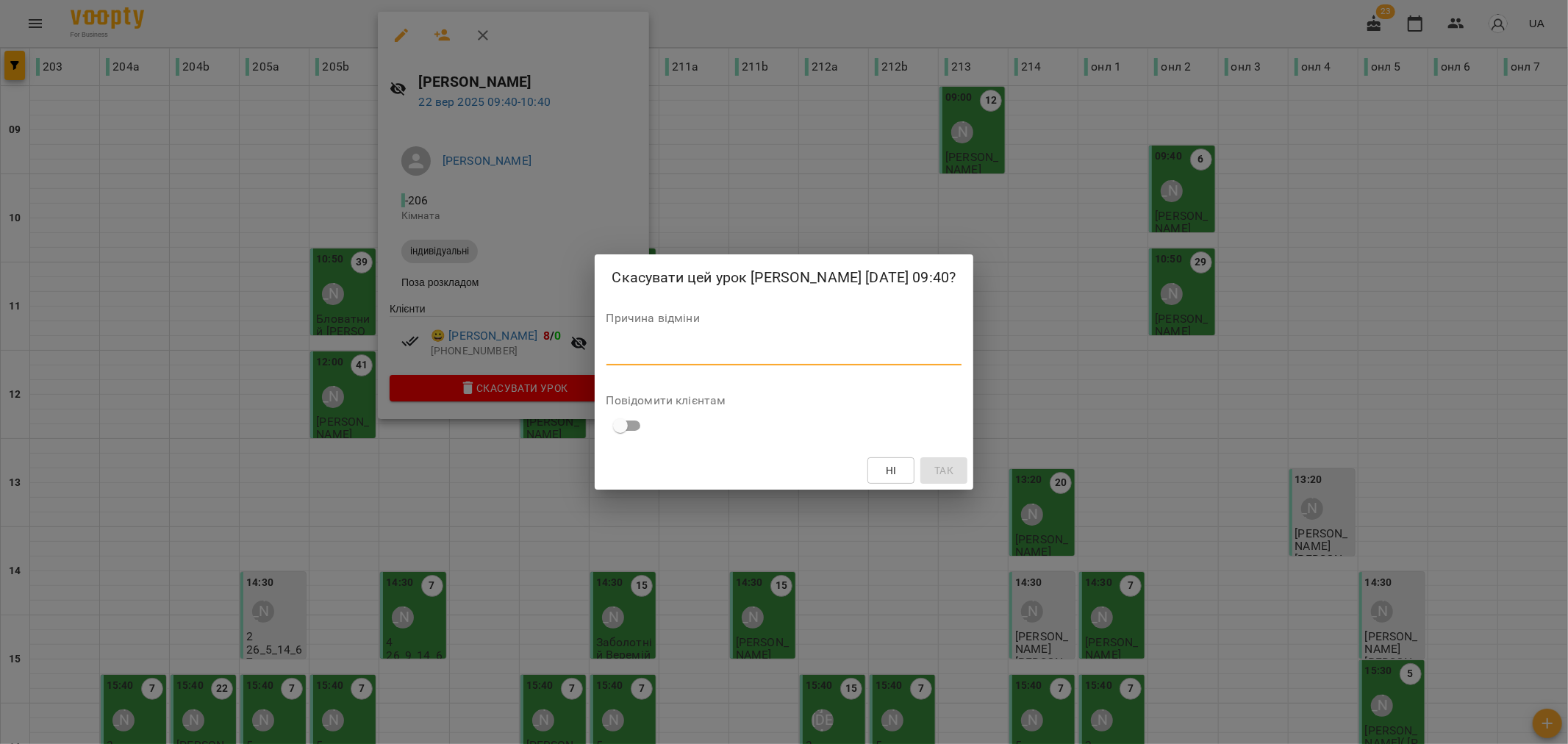
click at [654, 349] on textarea at bounding box center [784, 353] width 356 height 14
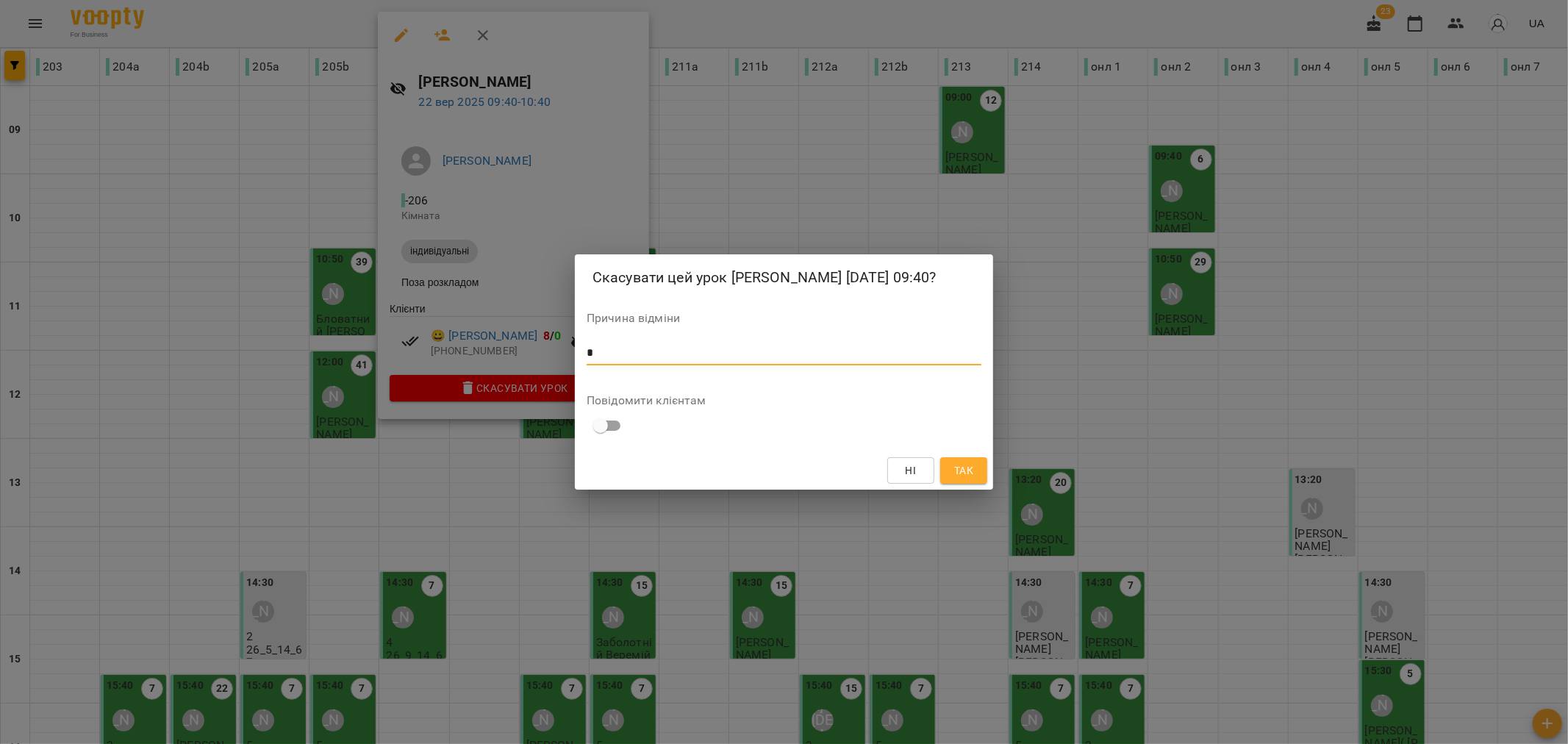
type textarea "*"
click at [967, 472] on span "Так" at bounding box center [964, 471] width 19 height 18
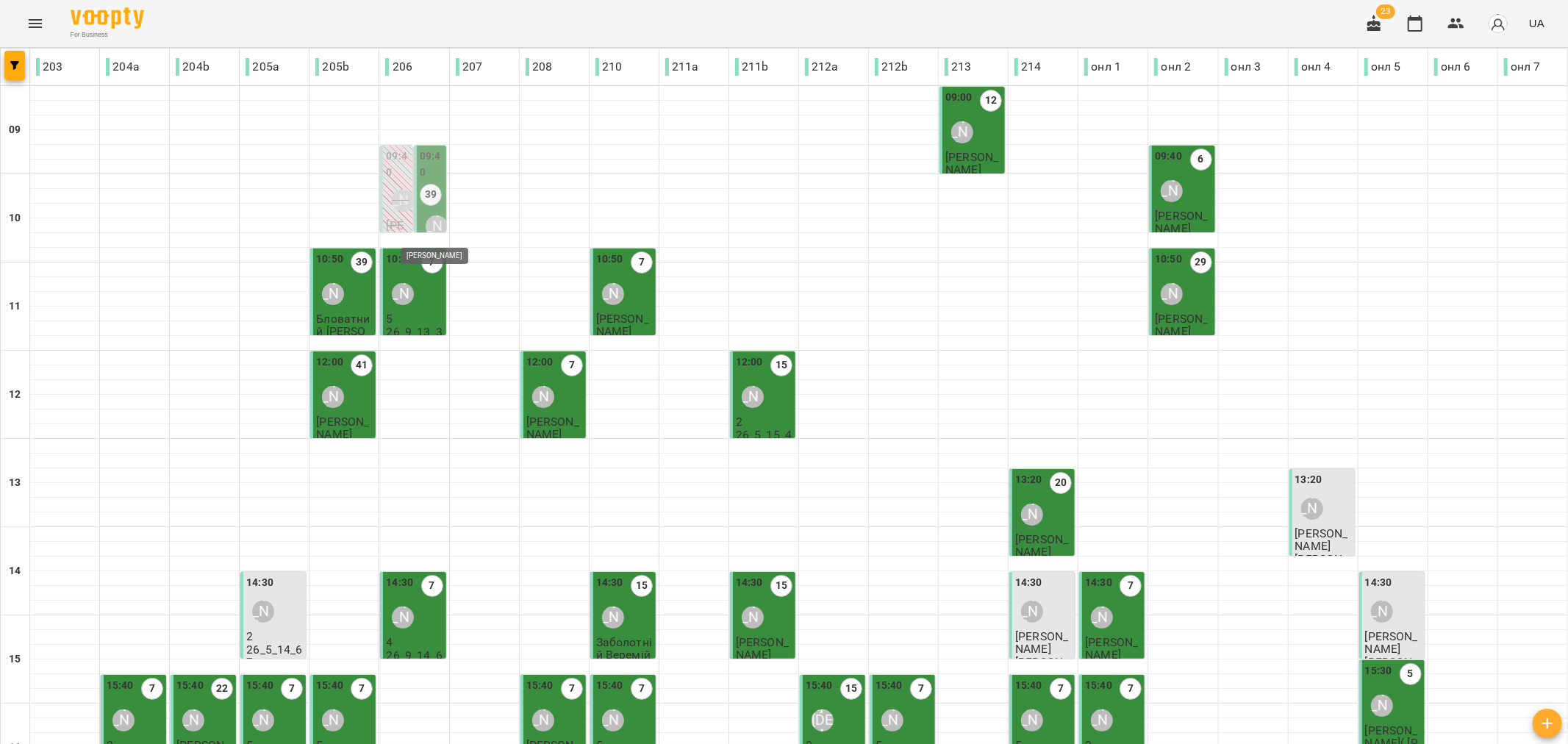
click at [425, 225] on div "[PERSON_NAME]" at bounding box center [436, 227] width 22 height 22
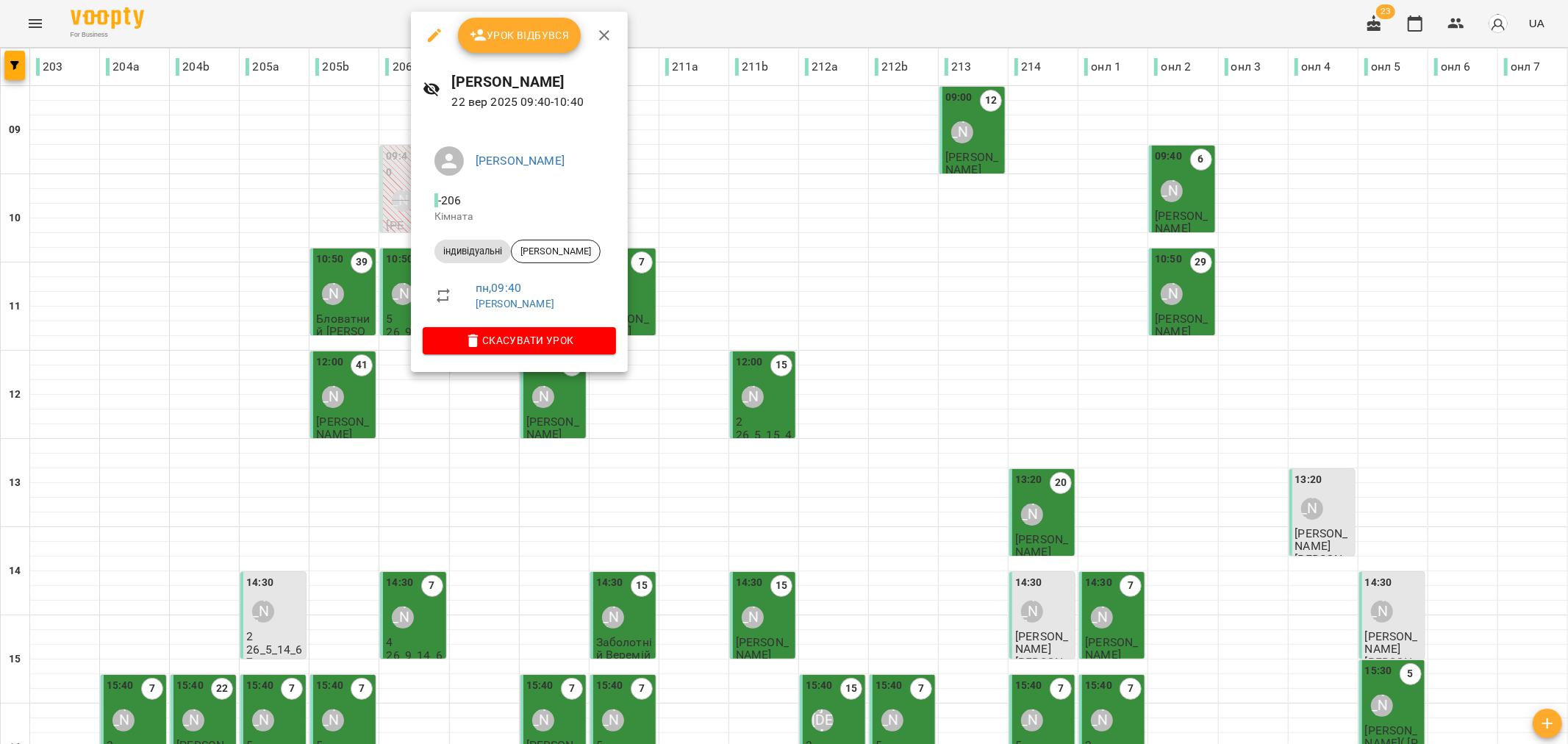
click at [516, 33] on span "Урок відбувся" at bounding box center [520, 35] width 100 height 18
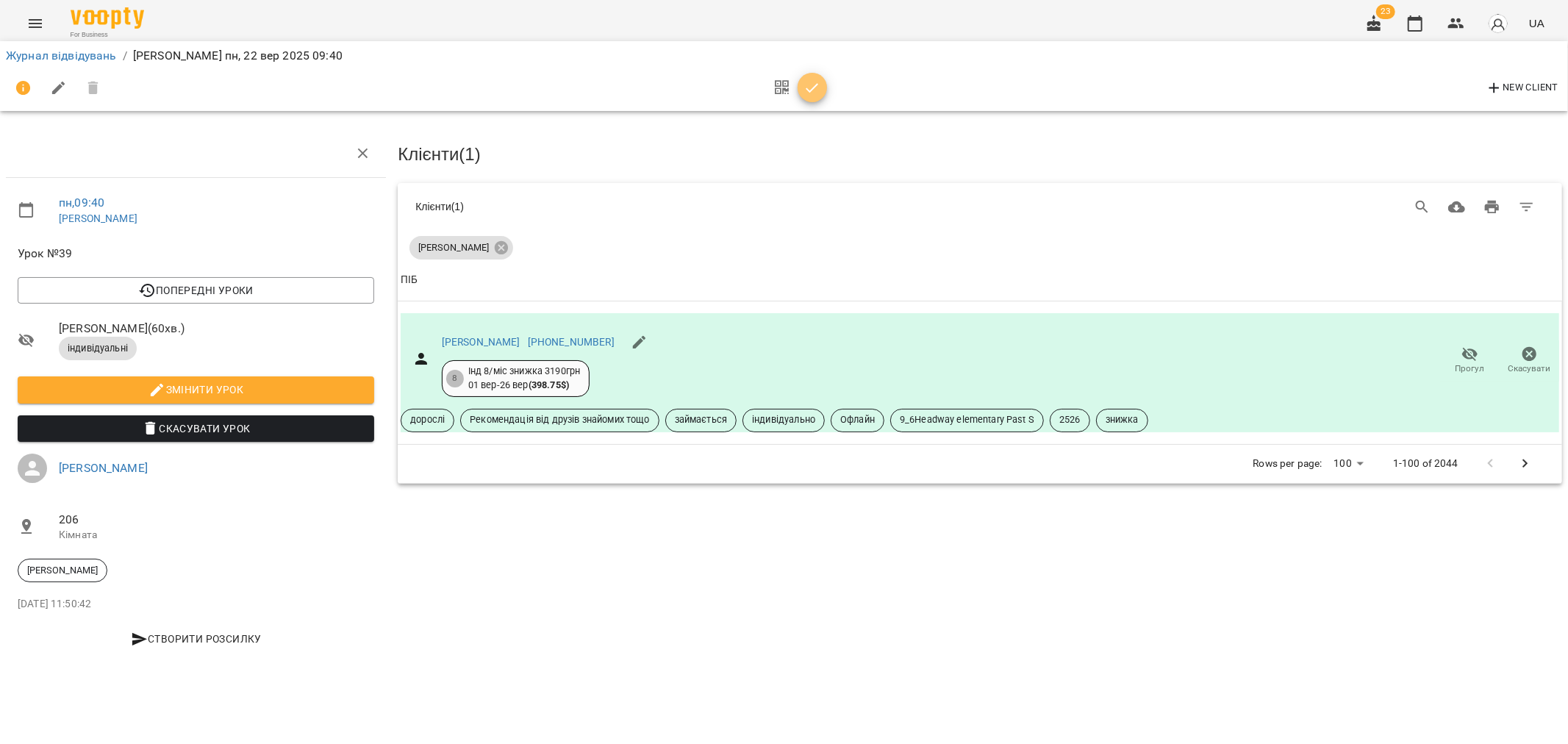
click at [815, 79] on icon "button" at bounding box center [812, 88] width 18 height 18
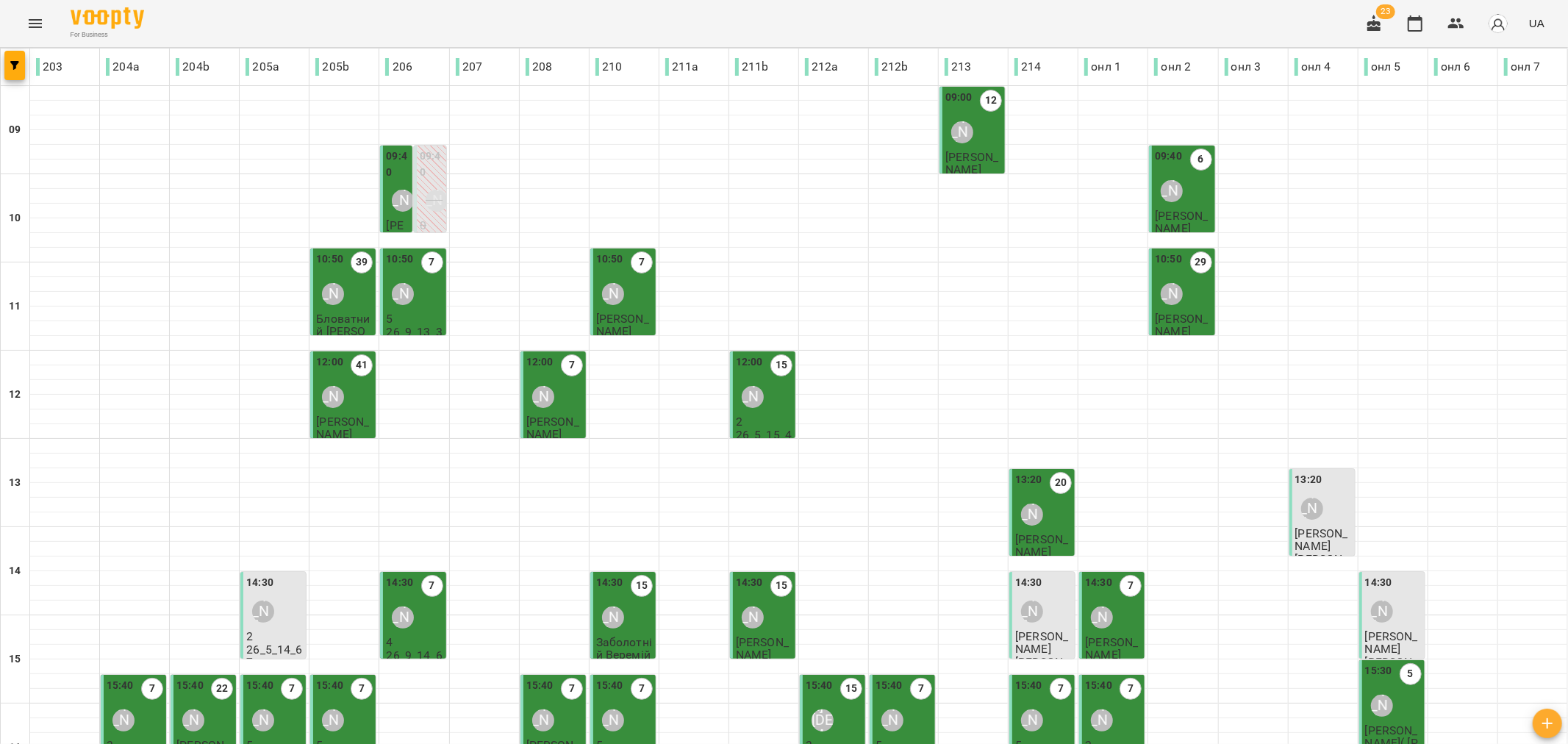
type input "**********"
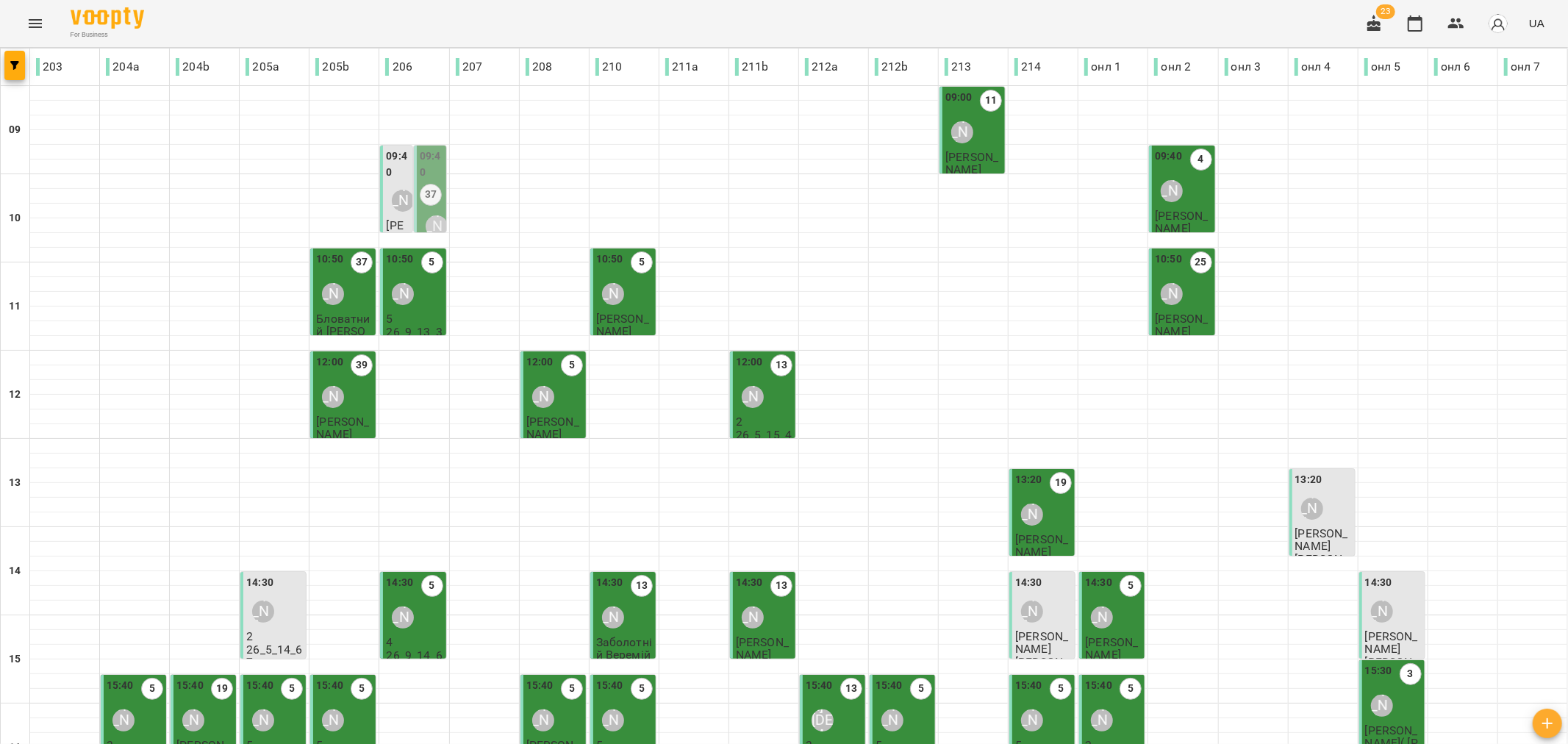
click at [390, 212] on div "Наталія Роєнко" at bounding box center [402, 200] width 34 height 34
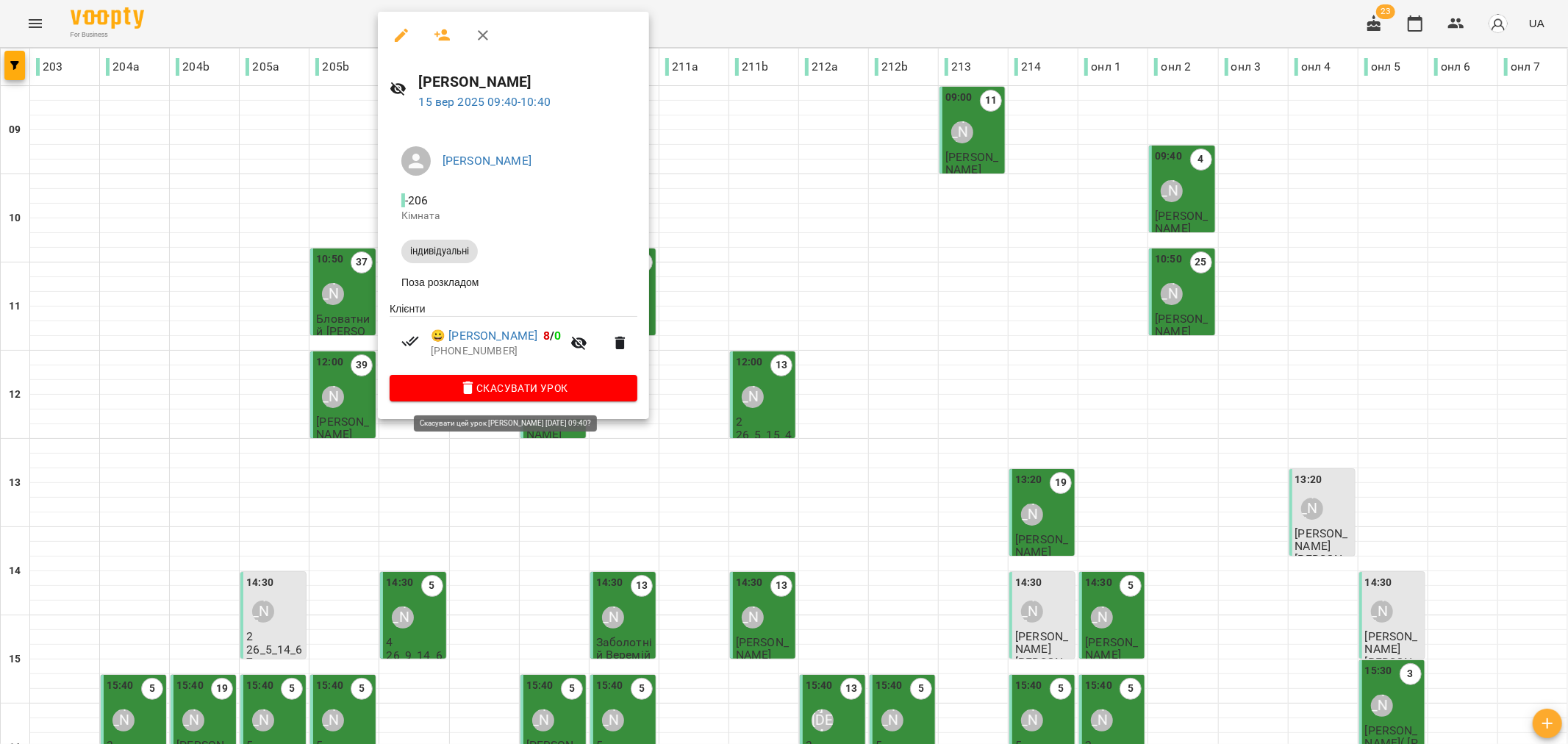
click at [540, 388] on span "Скасувати Урок" at bounding box center [513, 388] width 225 height 18
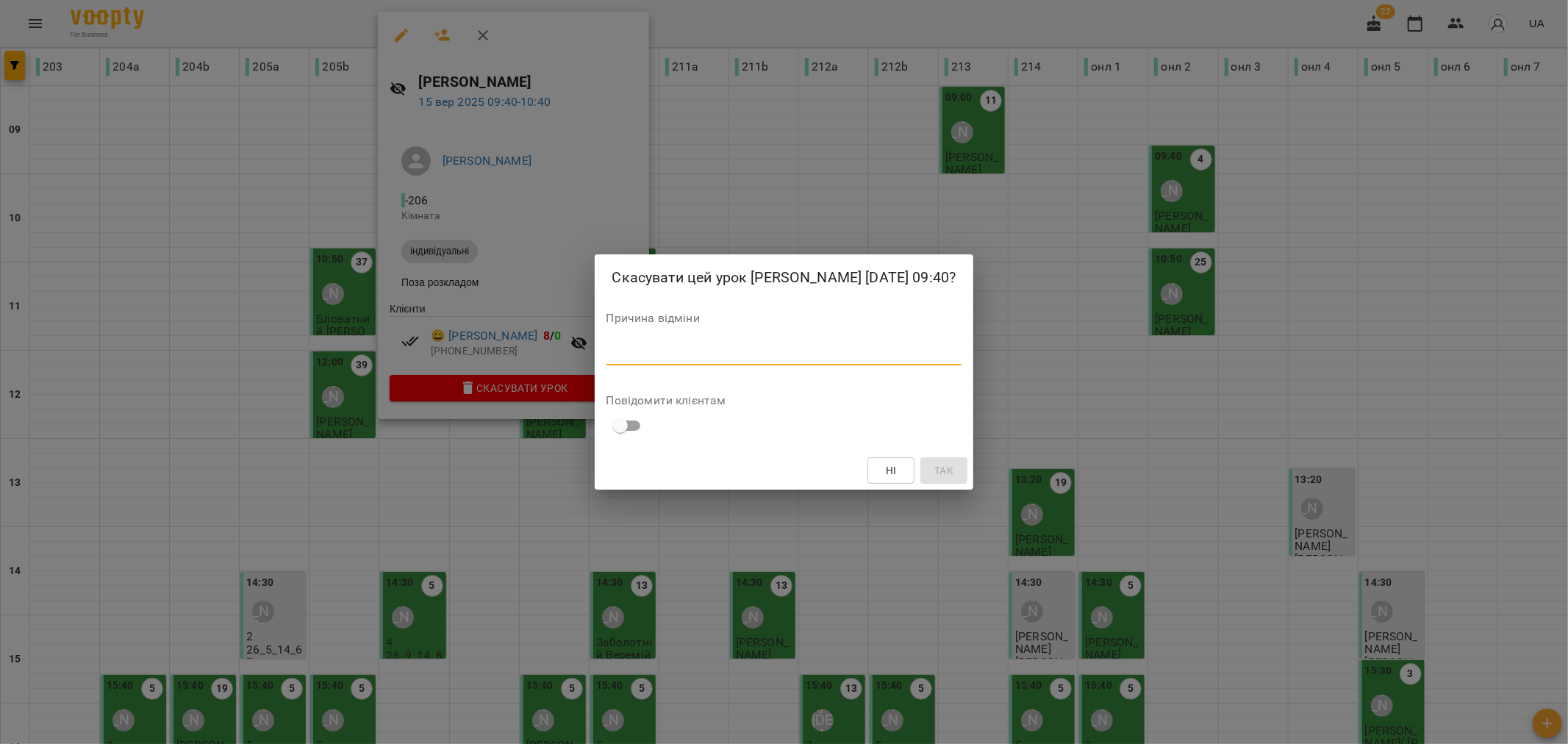
click at [692, 354] on textarea at bounding box center [784, 353] width 356 height 14
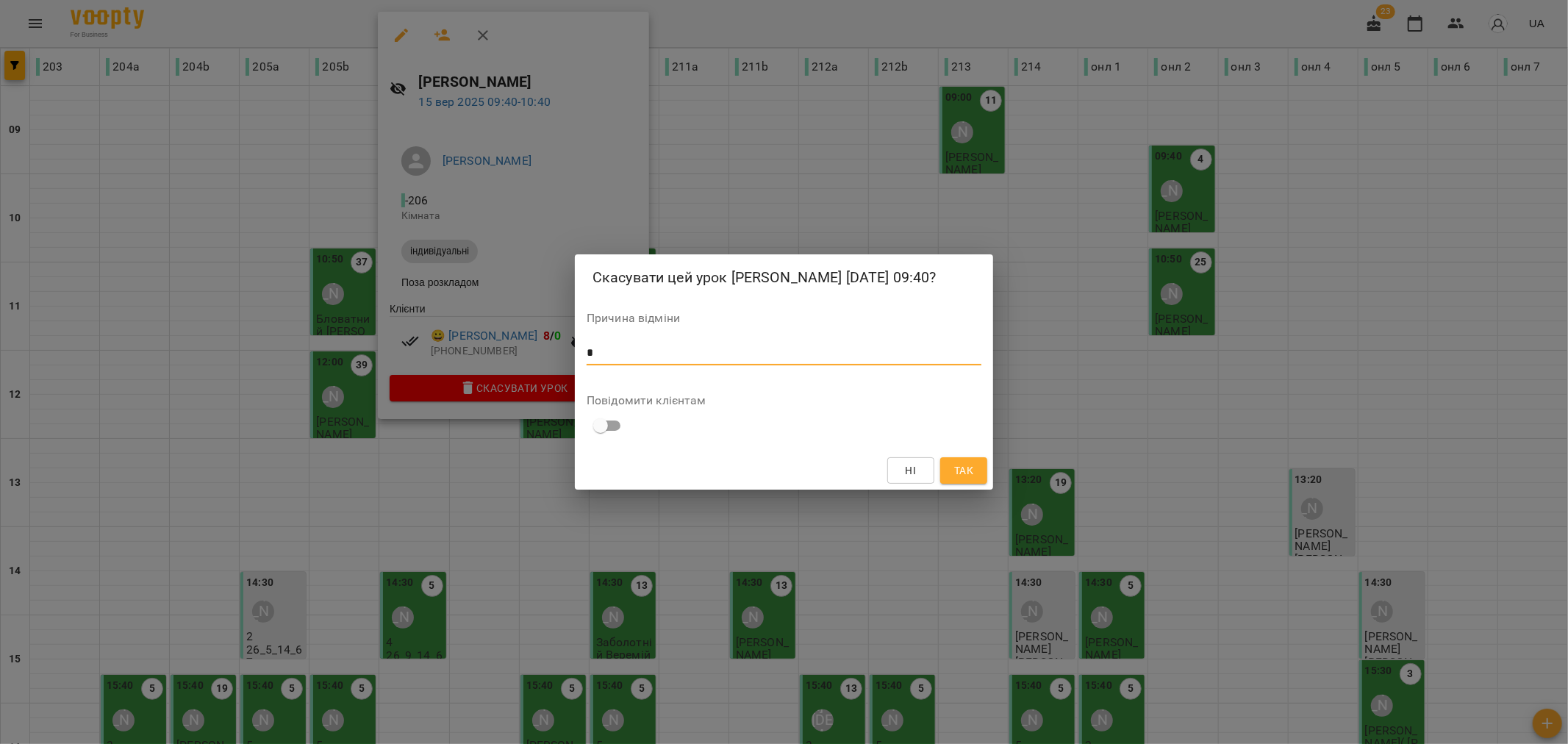
type textarea "*"
click at [958, 469] on span "Так" at bounding box center [964, 471] width 19 height 18
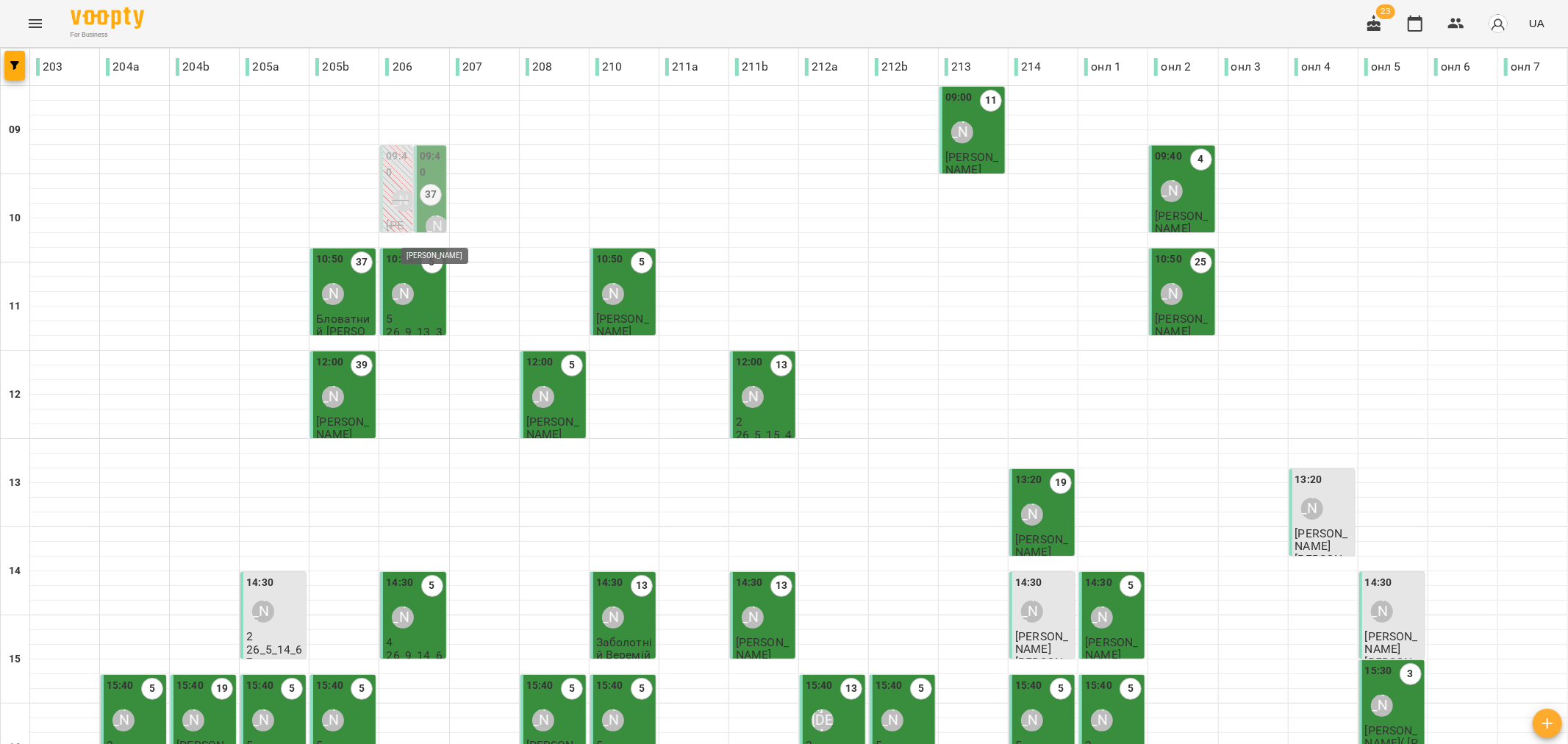
click at [430, 219] on div "[PERSON_NAME]" at bounding box center [436, 227] width 22 height 22
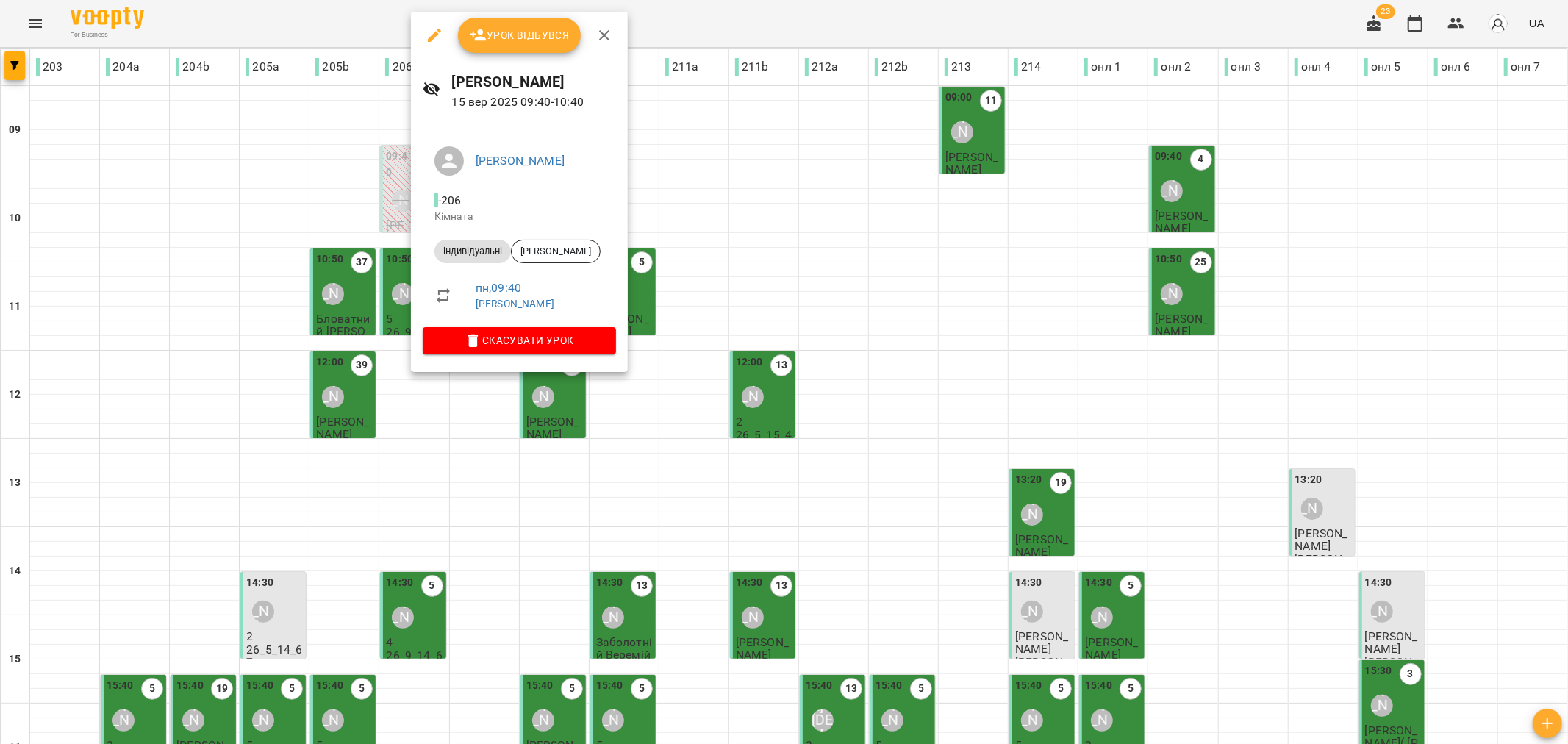
click at [520, 34] on span "Урок відбувся" at bounding box center [520, 35] width 100 height 18
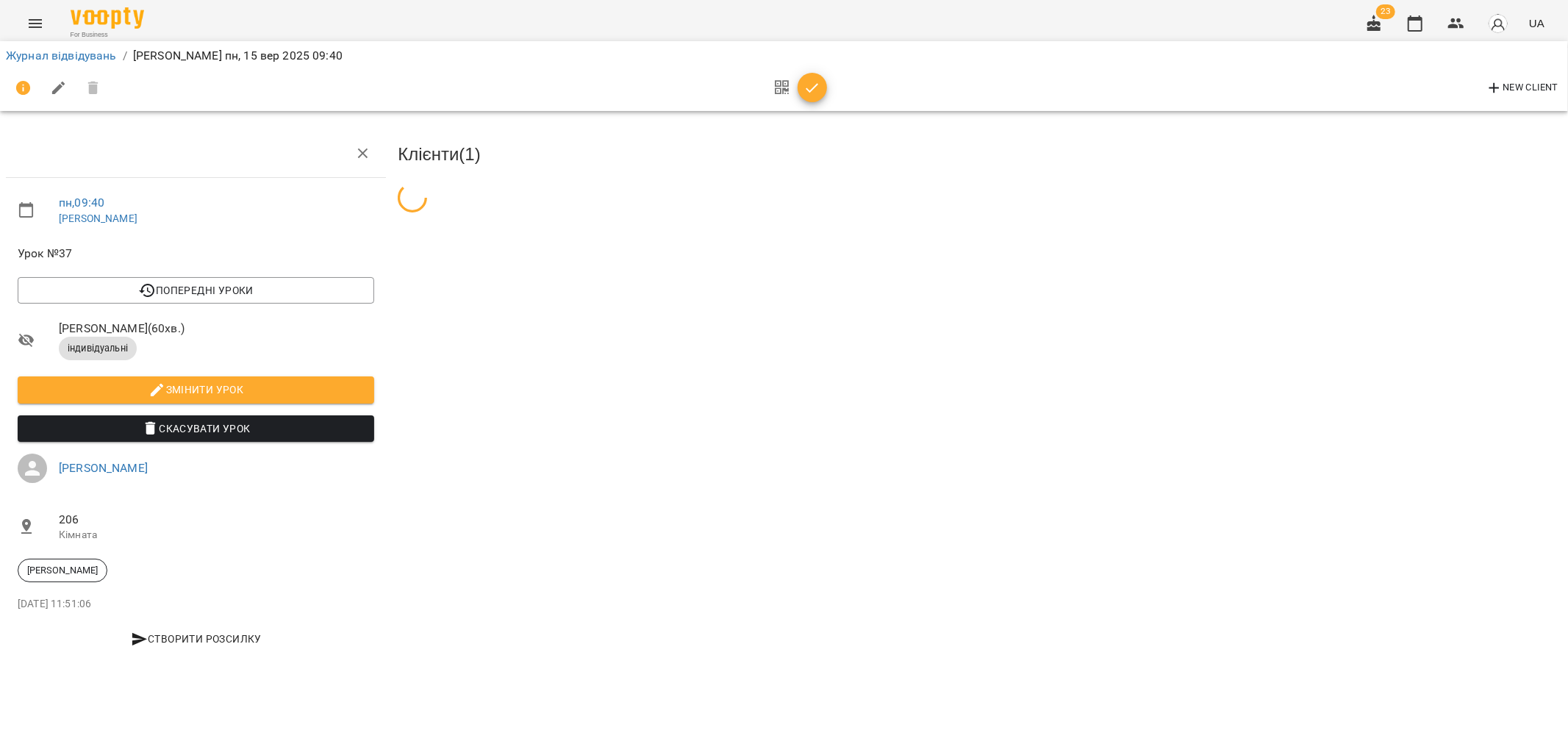
click at [809, 93] on icon "button" at bounding box center [812, 88] width 18 height 18
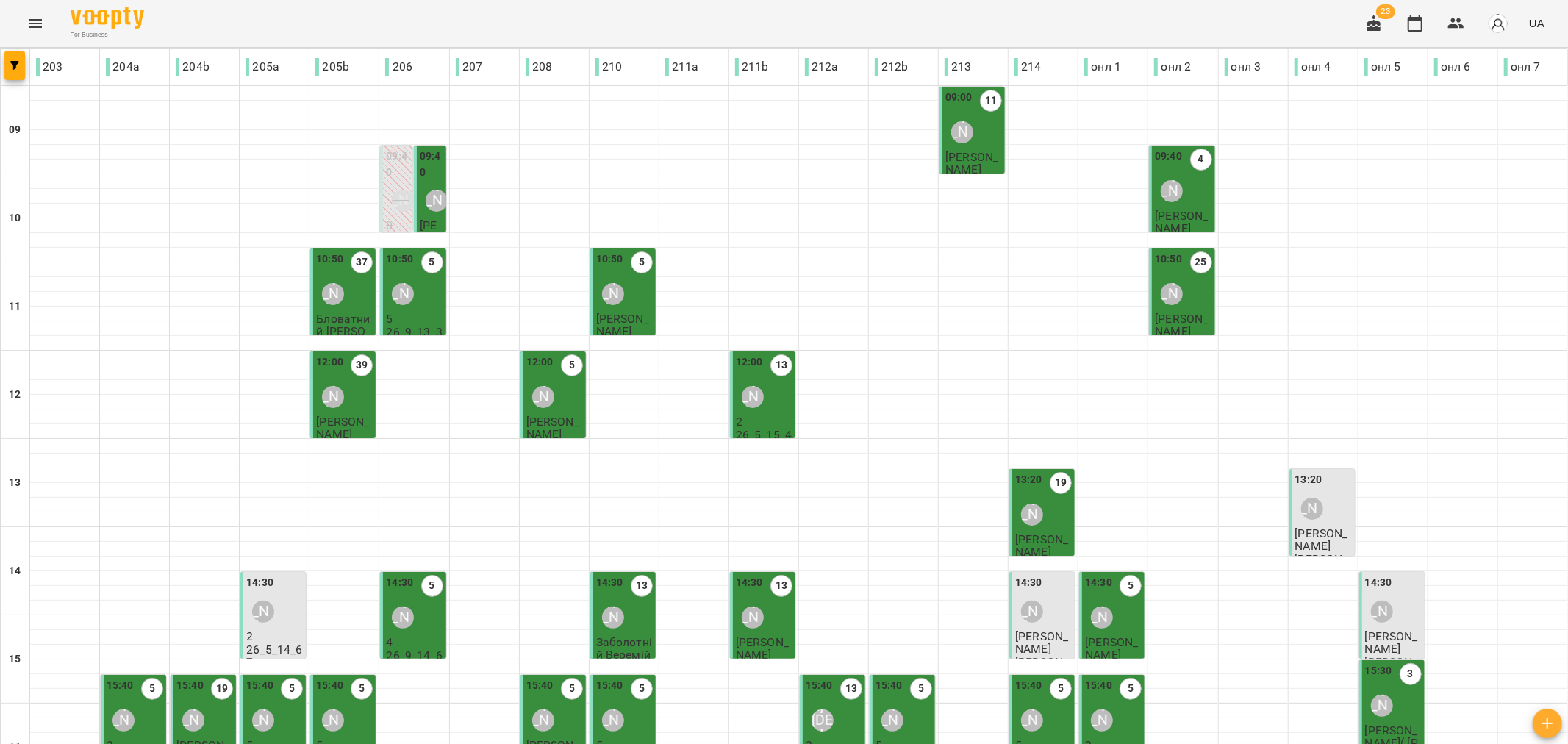
scroll to position [245, 0]
type input "**********"
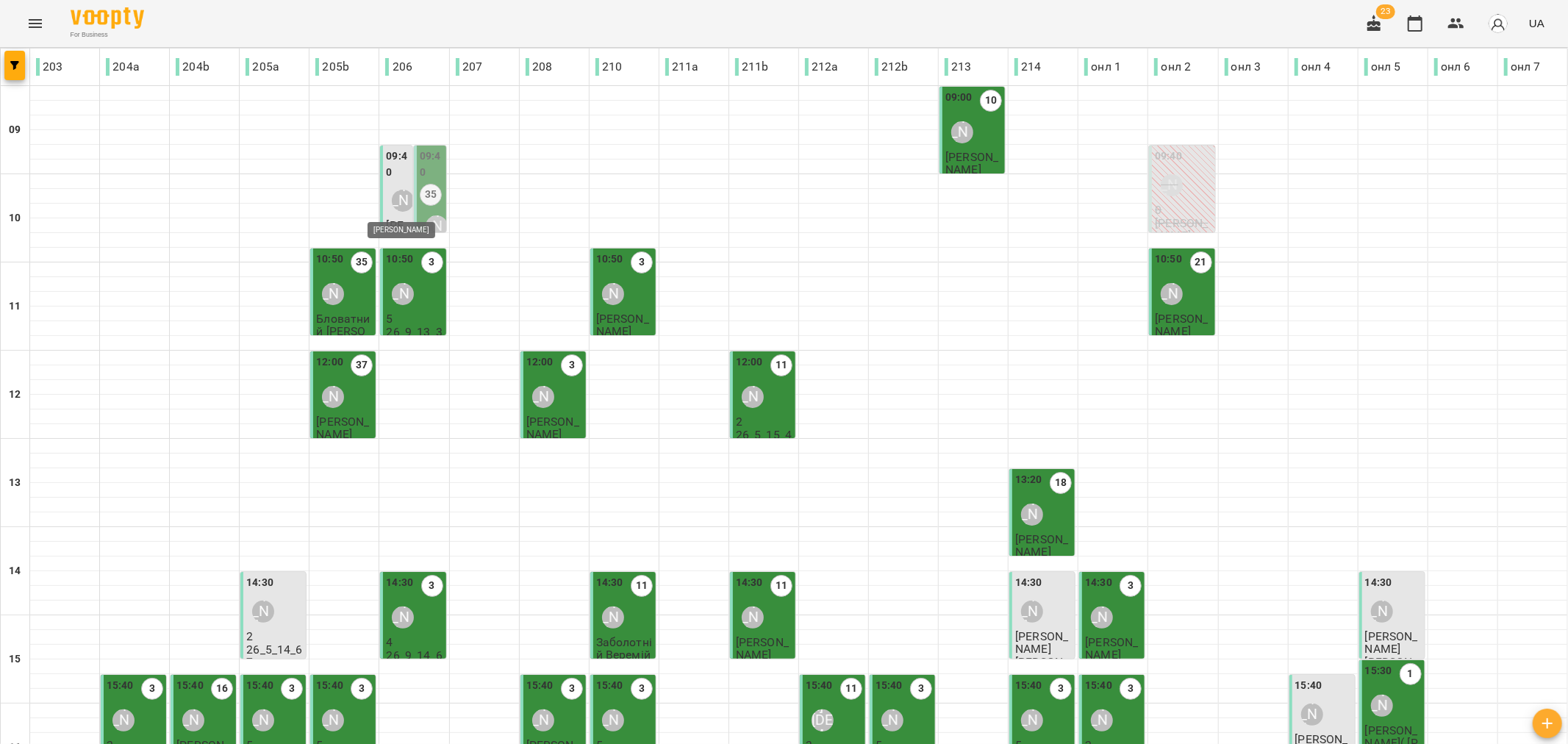
click at [392, 208] on div "[PERSON_NAME]" at bounding box center [403, 201] width 22 height 22
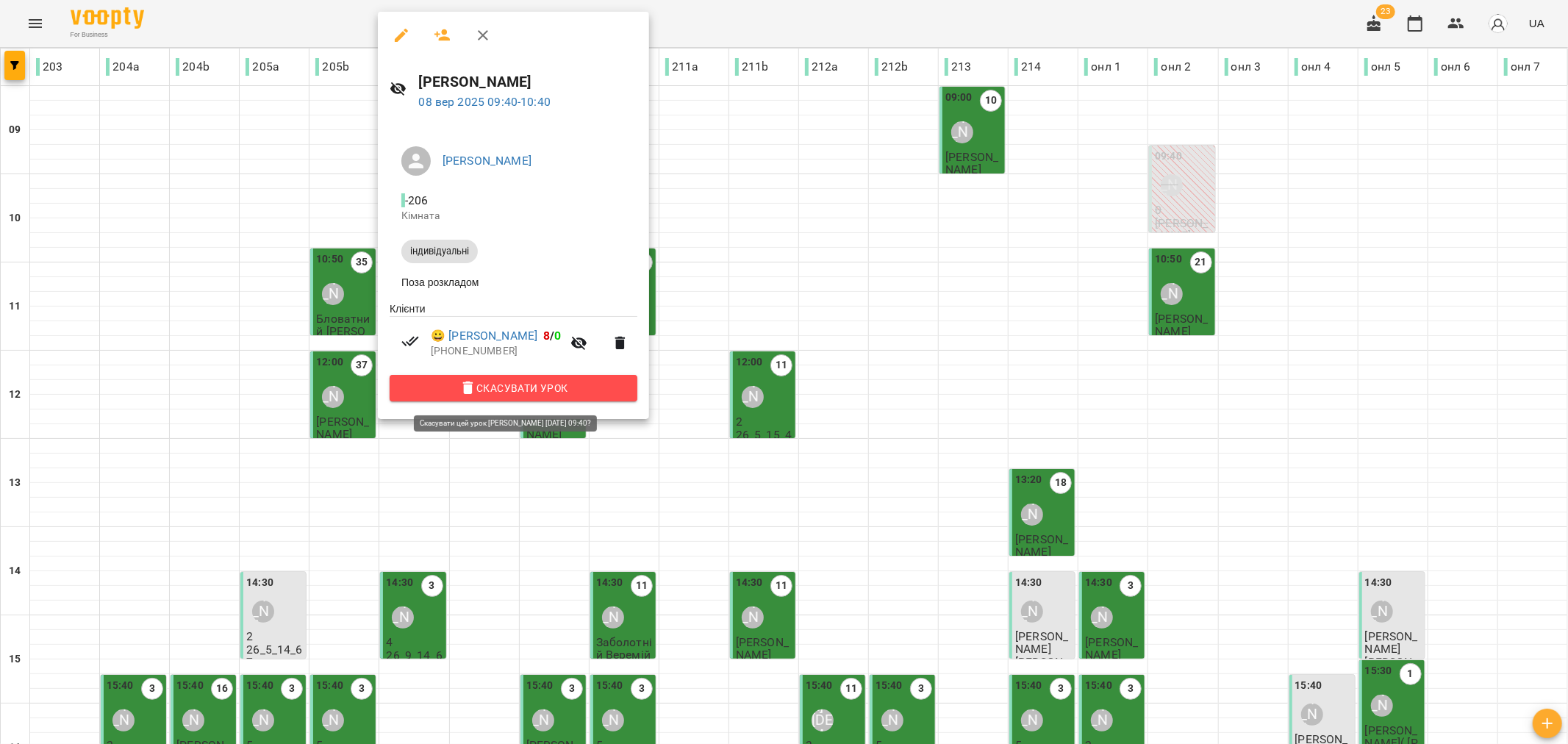
click at [519, 381] on button "Скасувати Урок" at bounding box center [513, 387] width 248 height 26
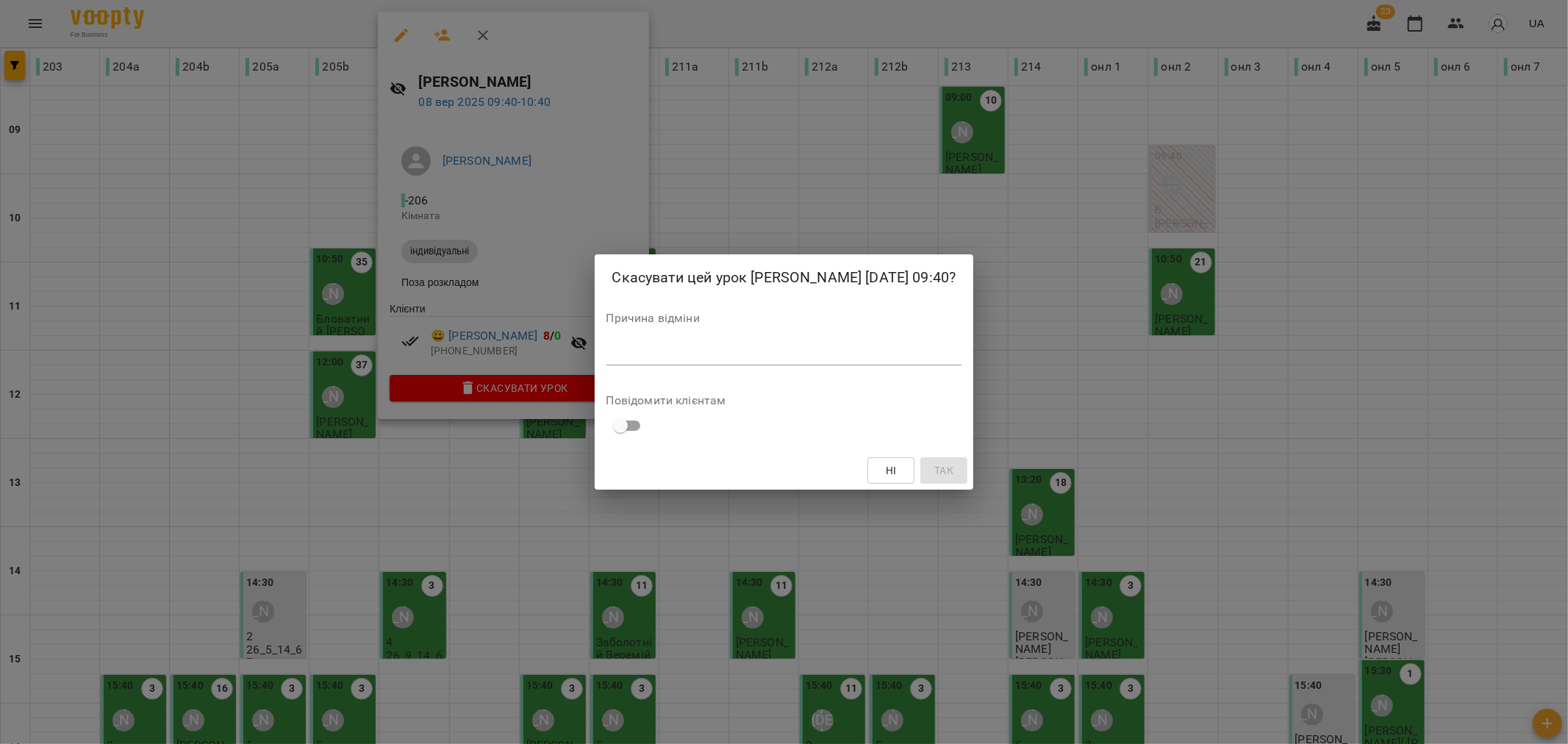
click at [606, 344] on div "*" at bounding box center [784, 354] width 356 height 24
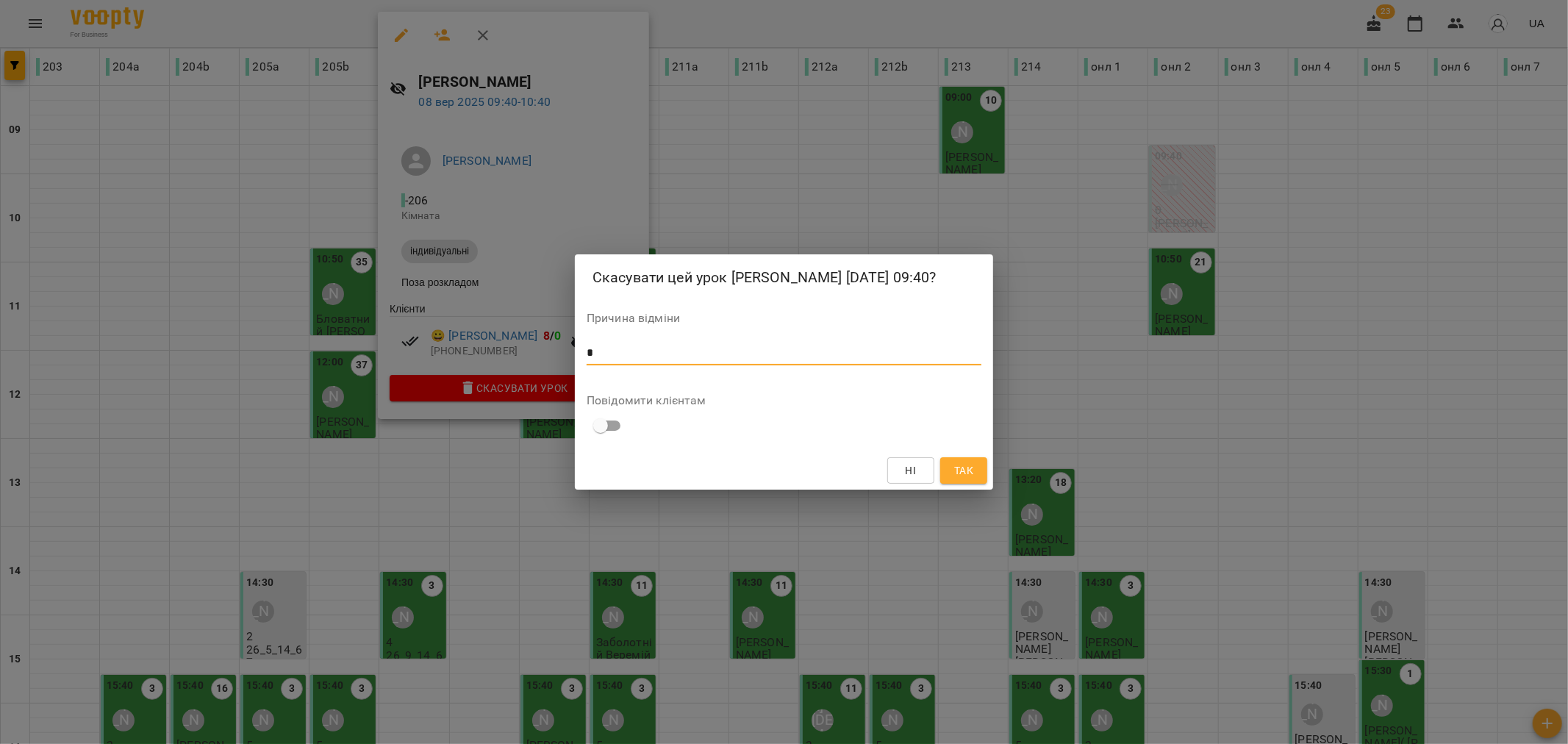
type textarea "*"
click at [964, 466] on span "Так" at bounding box center [964, 471] width 19 height 18
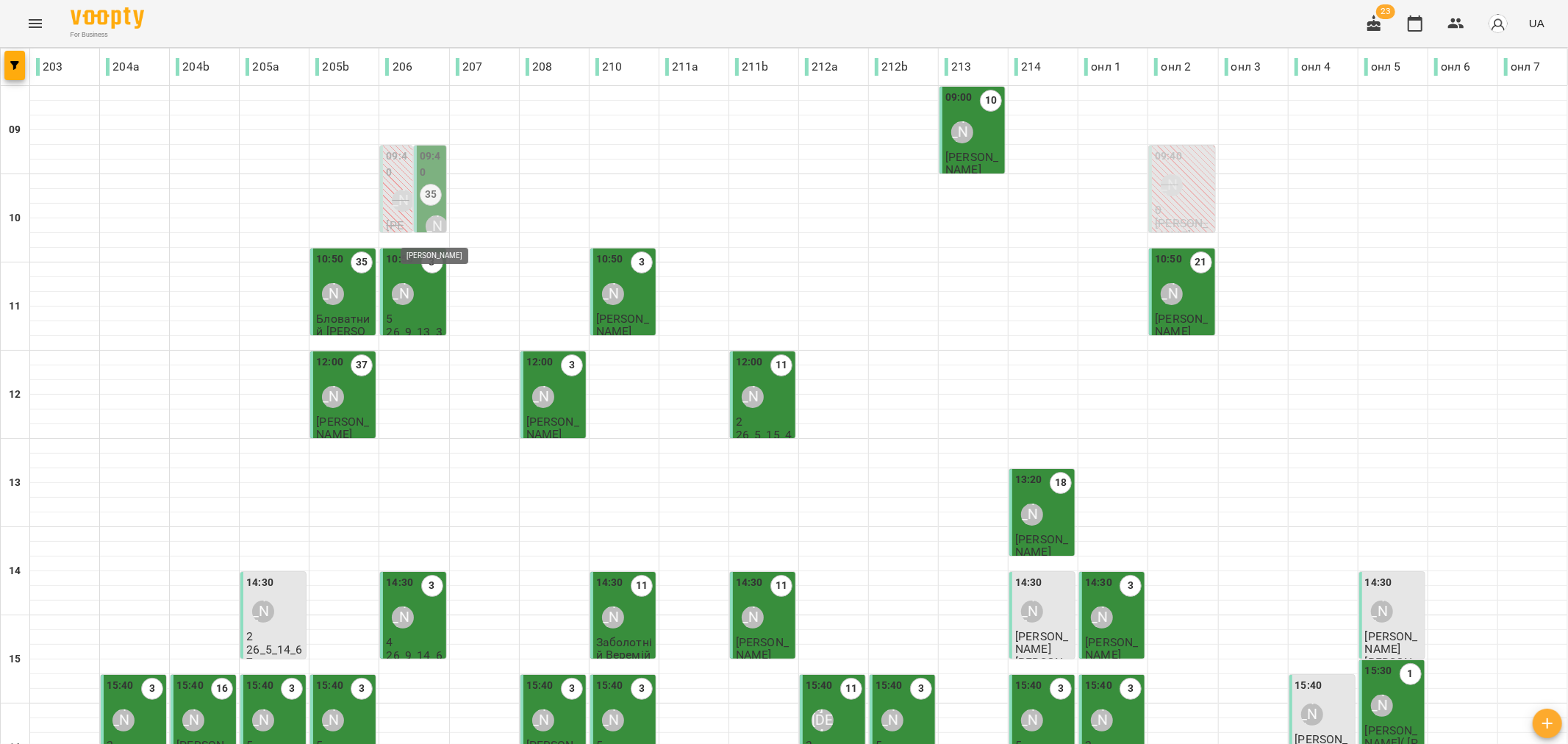
click at [426, 221] on div "[PERSON_NAME]" at bounding box center [436, 227] width 22 height 22
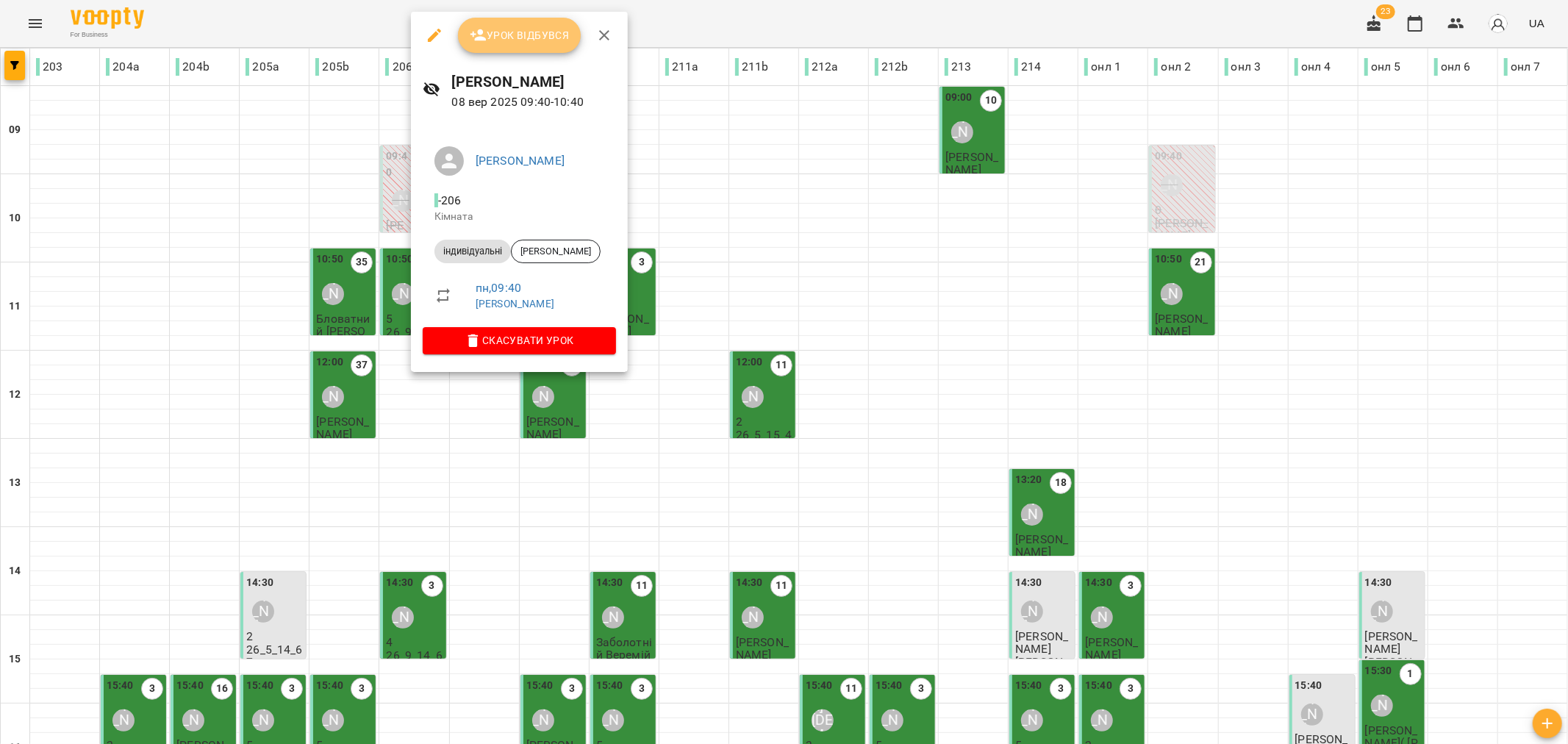
click at [520, 42] on span "Урок відбувся" at bounding box center [520, 35] width 100 height 18
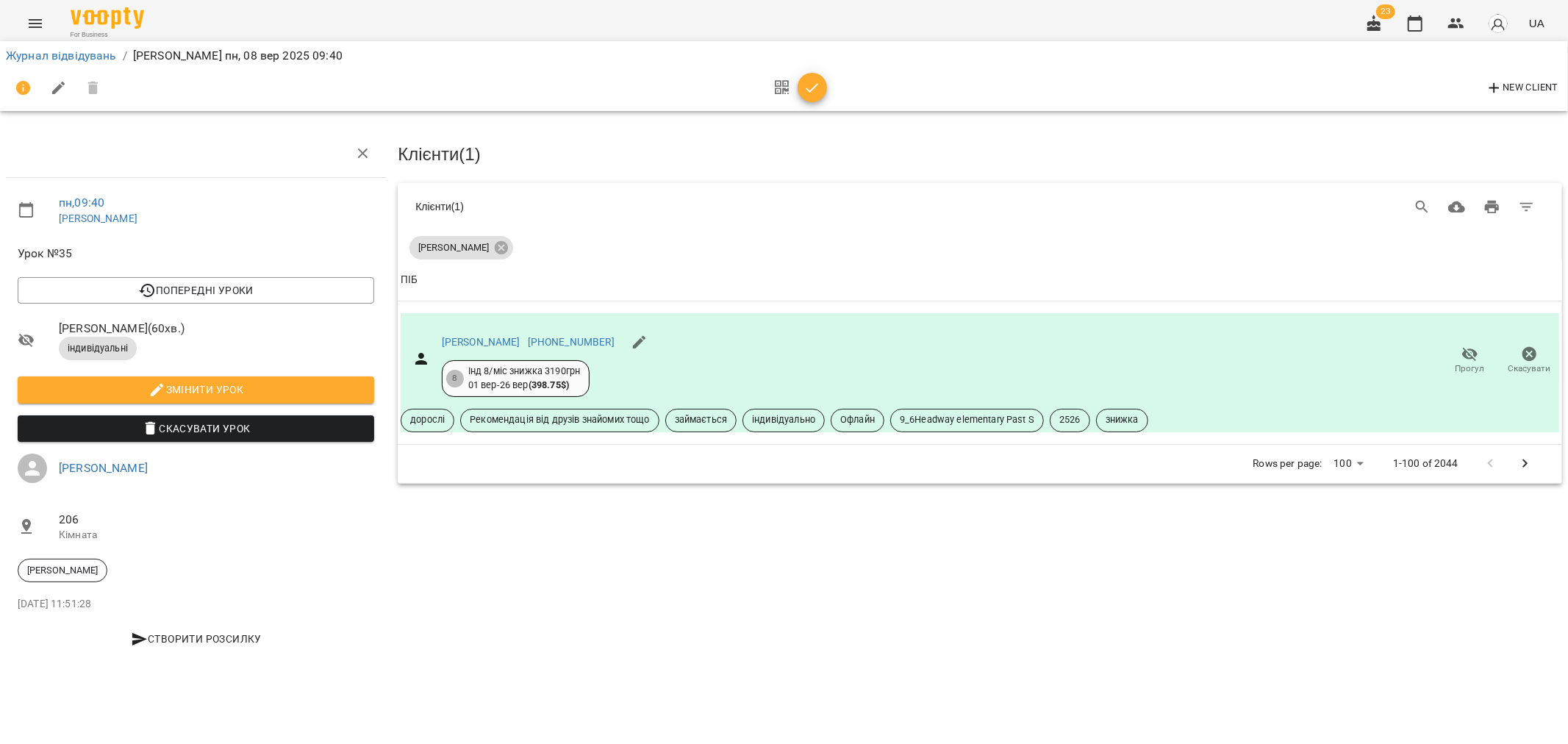
click at [804, 79] on icon "button" at bounding box center [812, 88] width 18 height 18
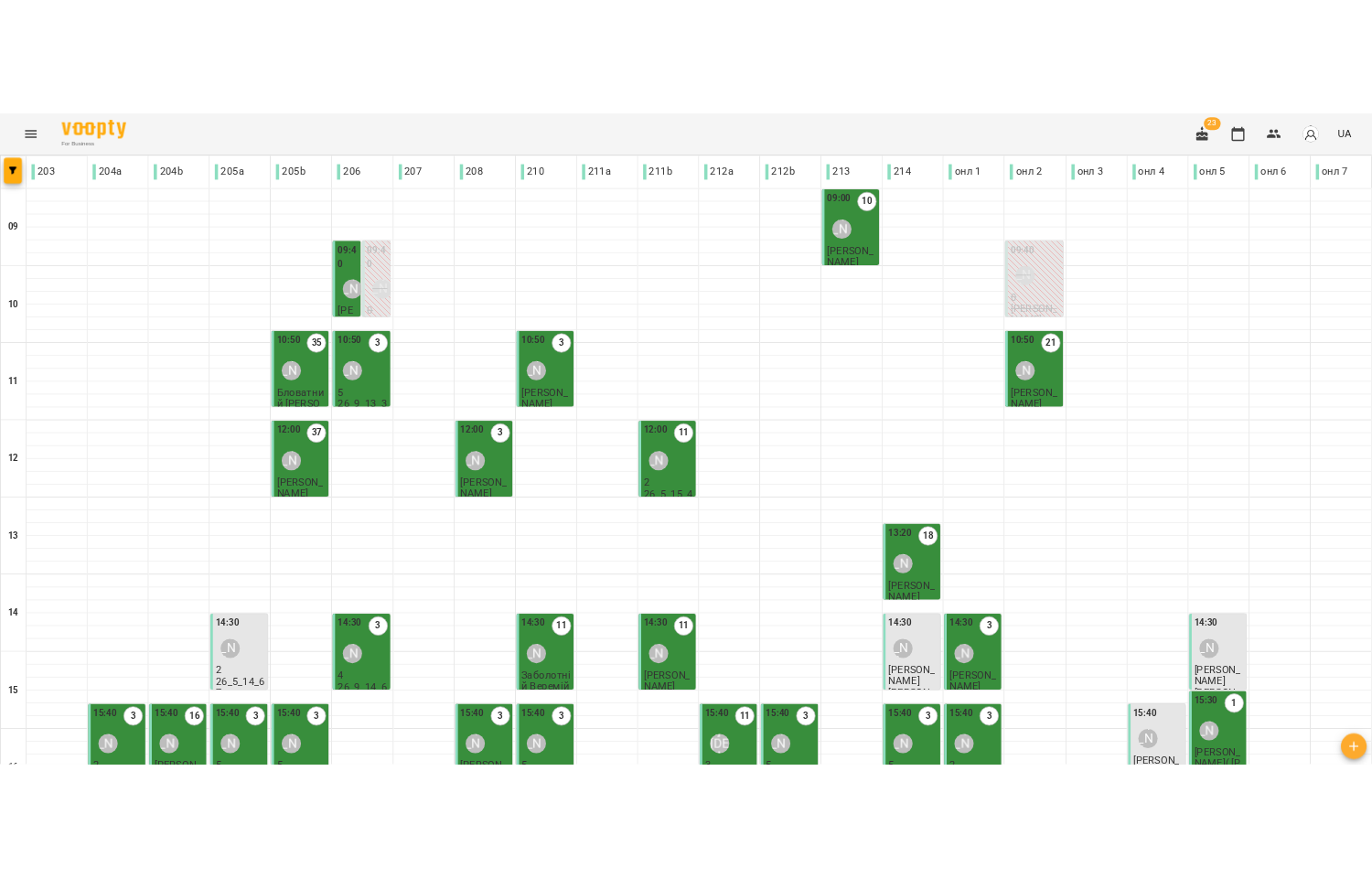
scroll to position [510, 0]
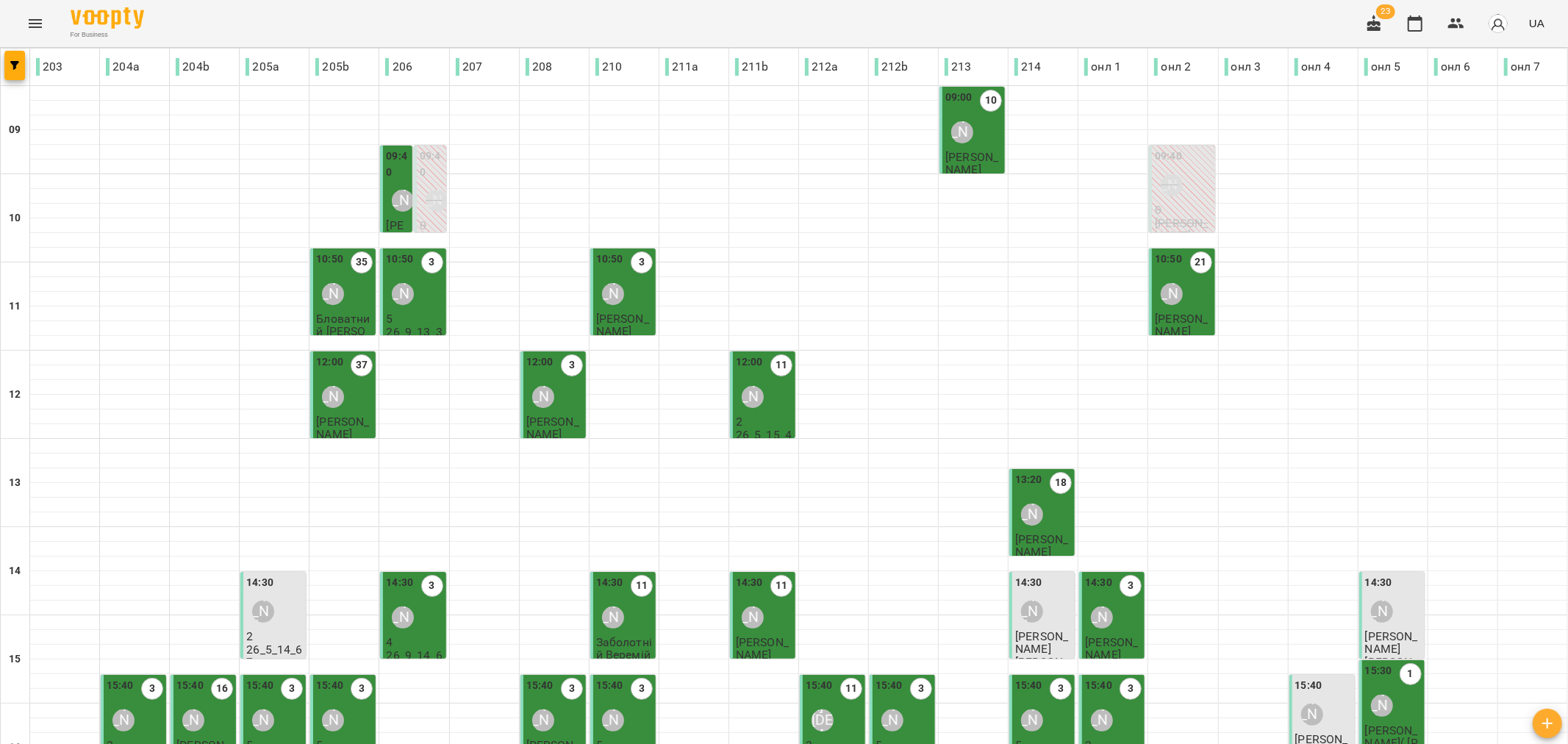
type input "**********"
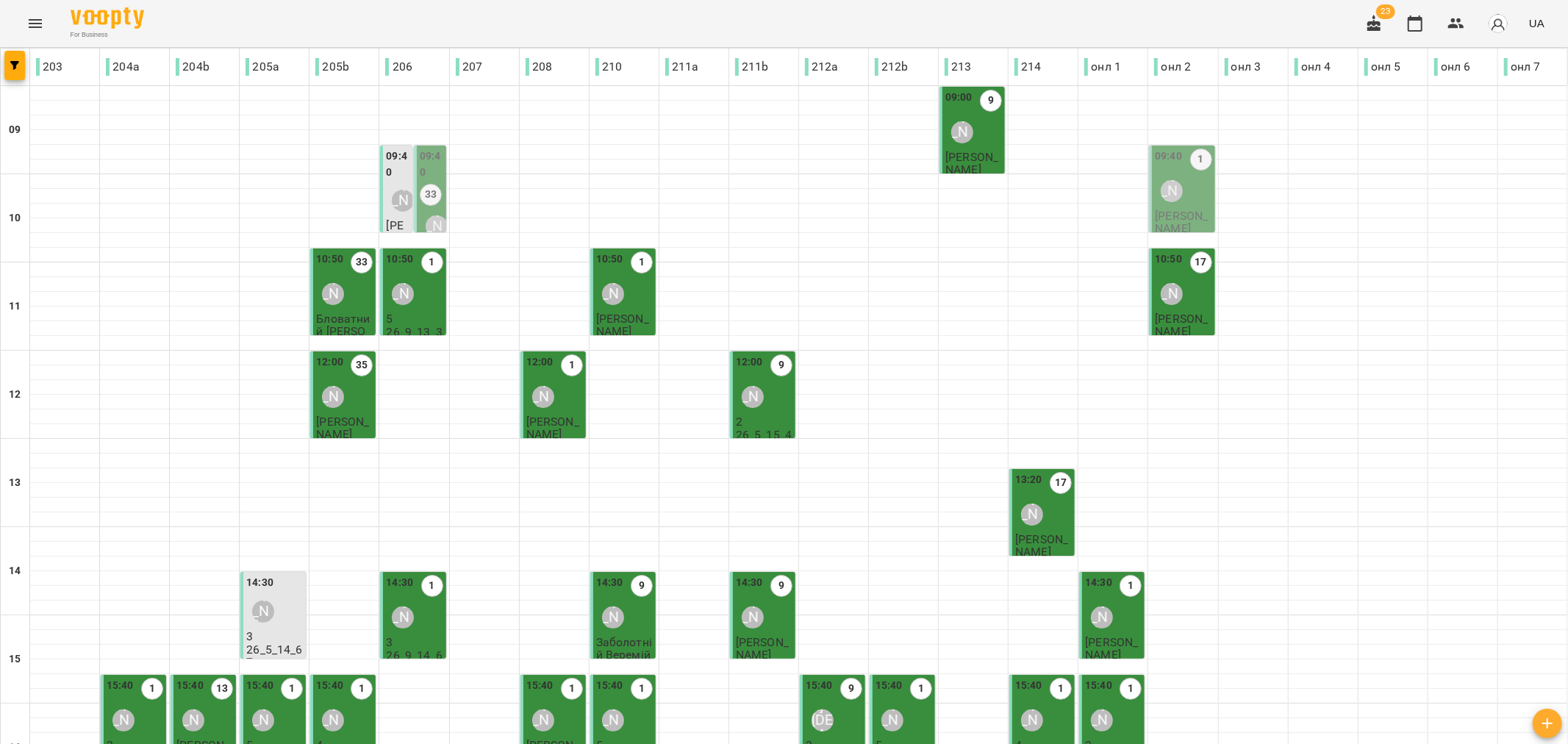
click at [401, 213] on div "[PERSON_NAME]" at bounding box center [402, 200] width 34 height 34
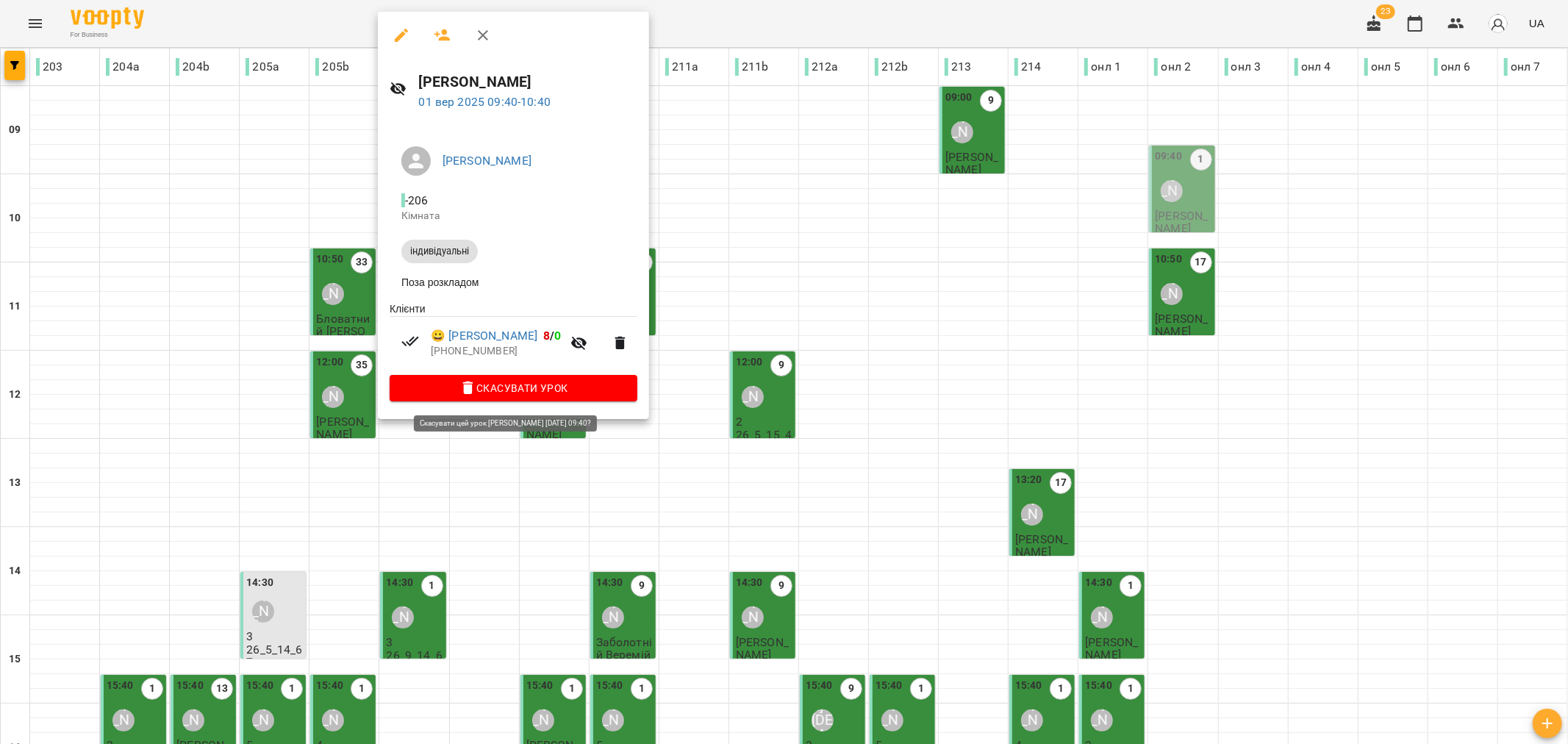
click at [544, 390] on span "Скасувати Урок" at bounding box center [513, 388] width 225 height 18
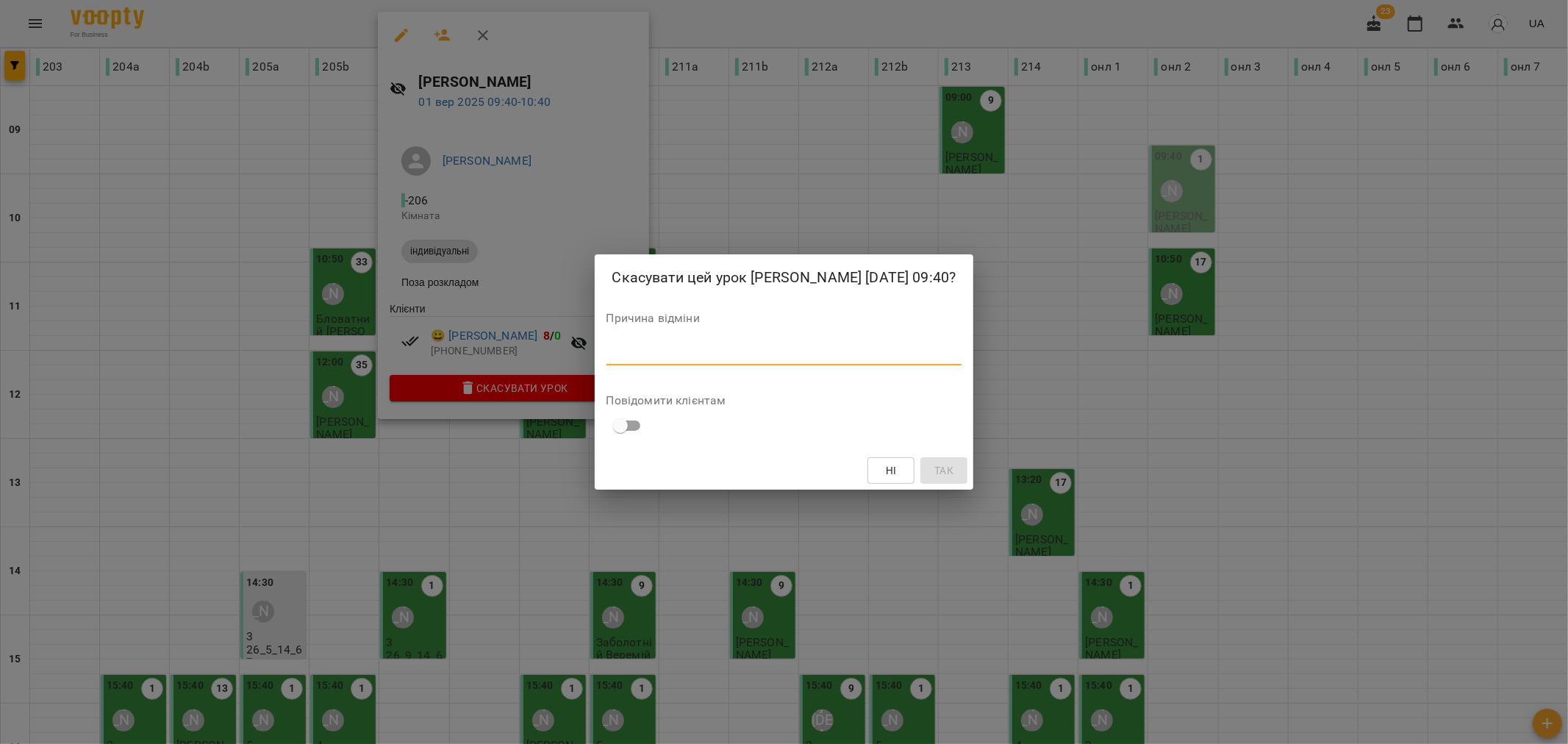
click at [667, 351] on textarea at bounding box center [784, 353] width 356 height 14
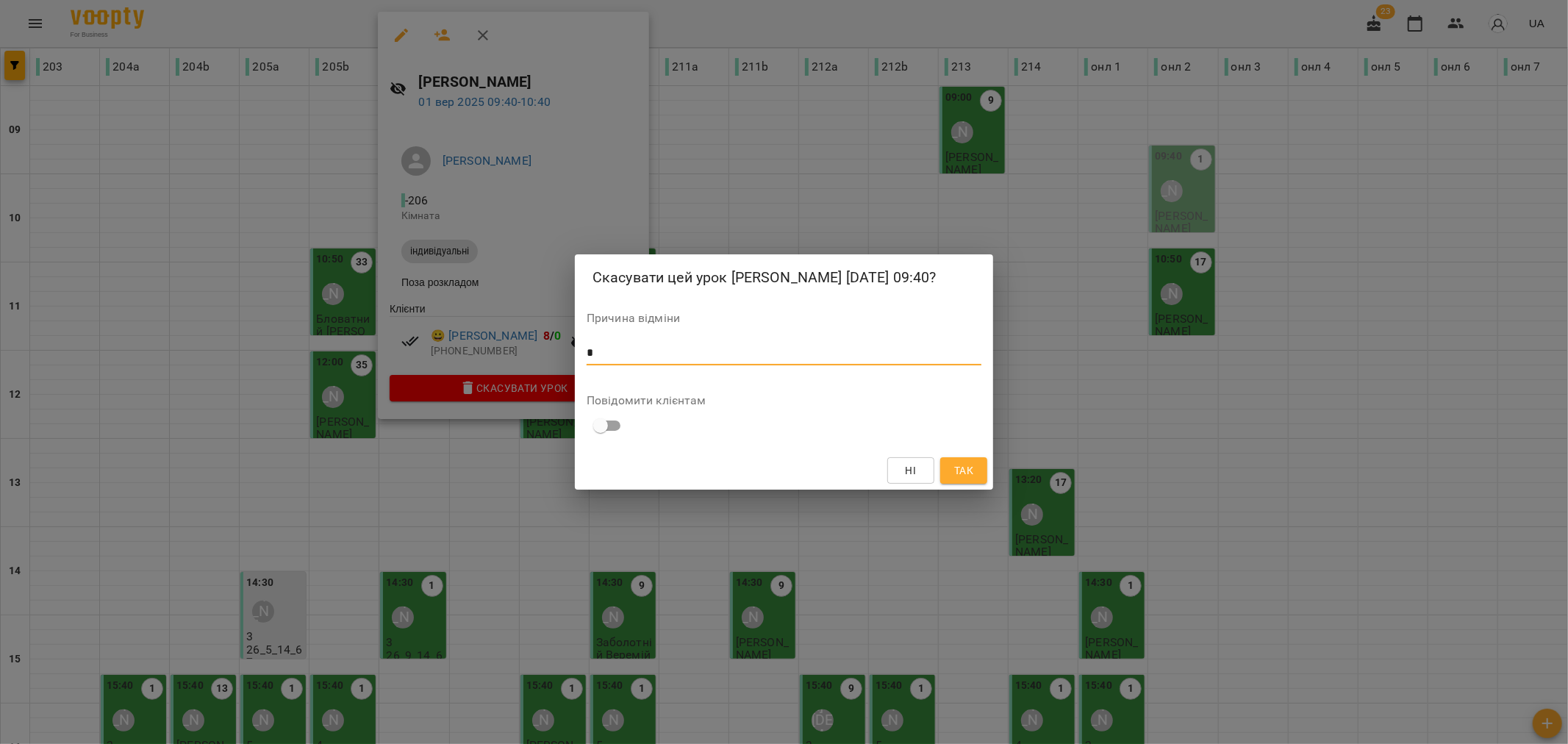
type textarea "*"
drag, startPoint x: 959, startPoint y: 469, endPoint x: 946, endPoint y: 467, distance: 13.2
click at [960, 469] on span "Так" at bounding box center [964, 471] width 19 height 18
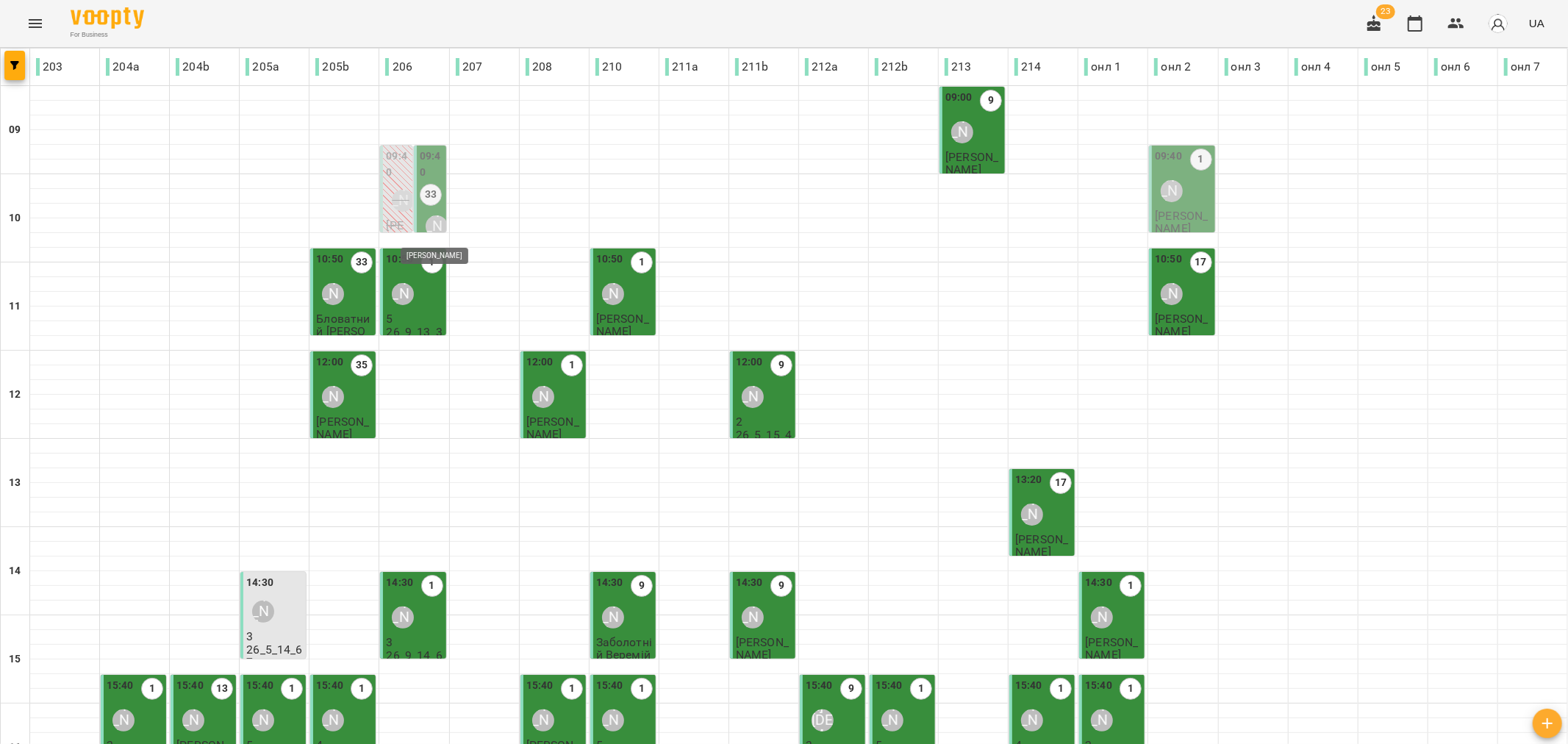
click at [430, 218] on div "[PERSON_NAME]" at bounding box center [436, 227] width 22 height 22
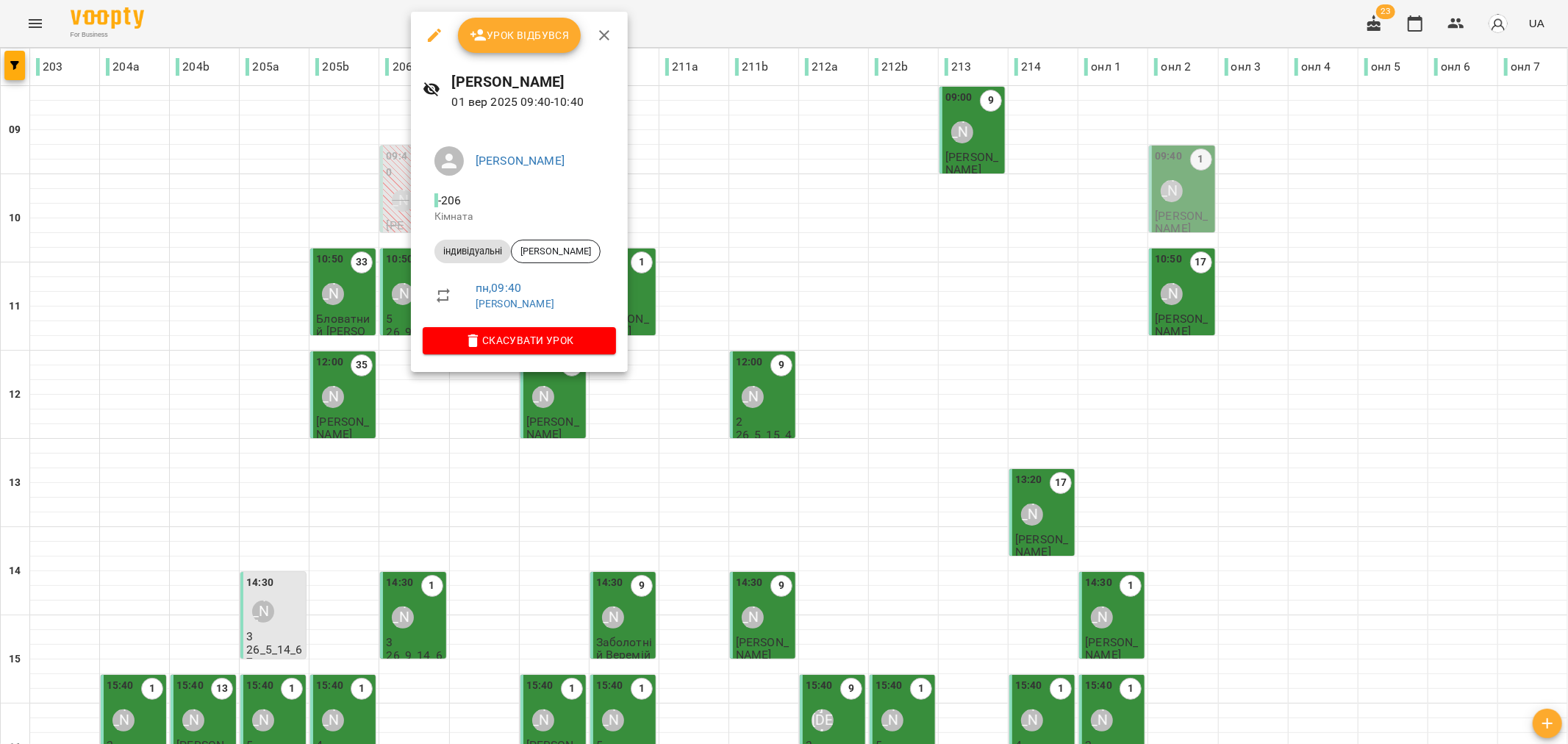
click at [524, 31] on span "Урок відбувся" at bounding box center [520, 35] width 100 height 18
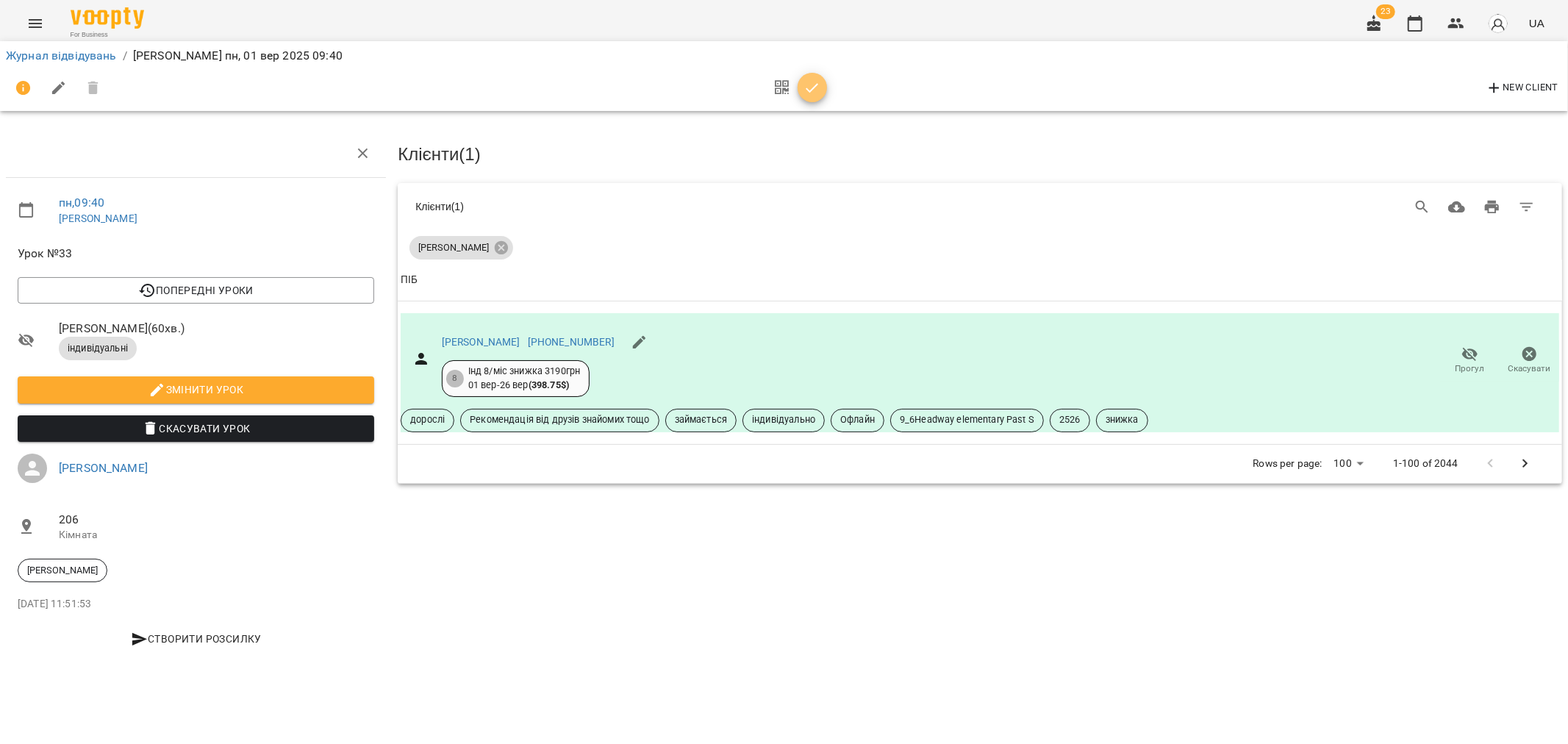
click at [810, 86] on icon "button" at bounding box center [812, 88] width 18 height 18
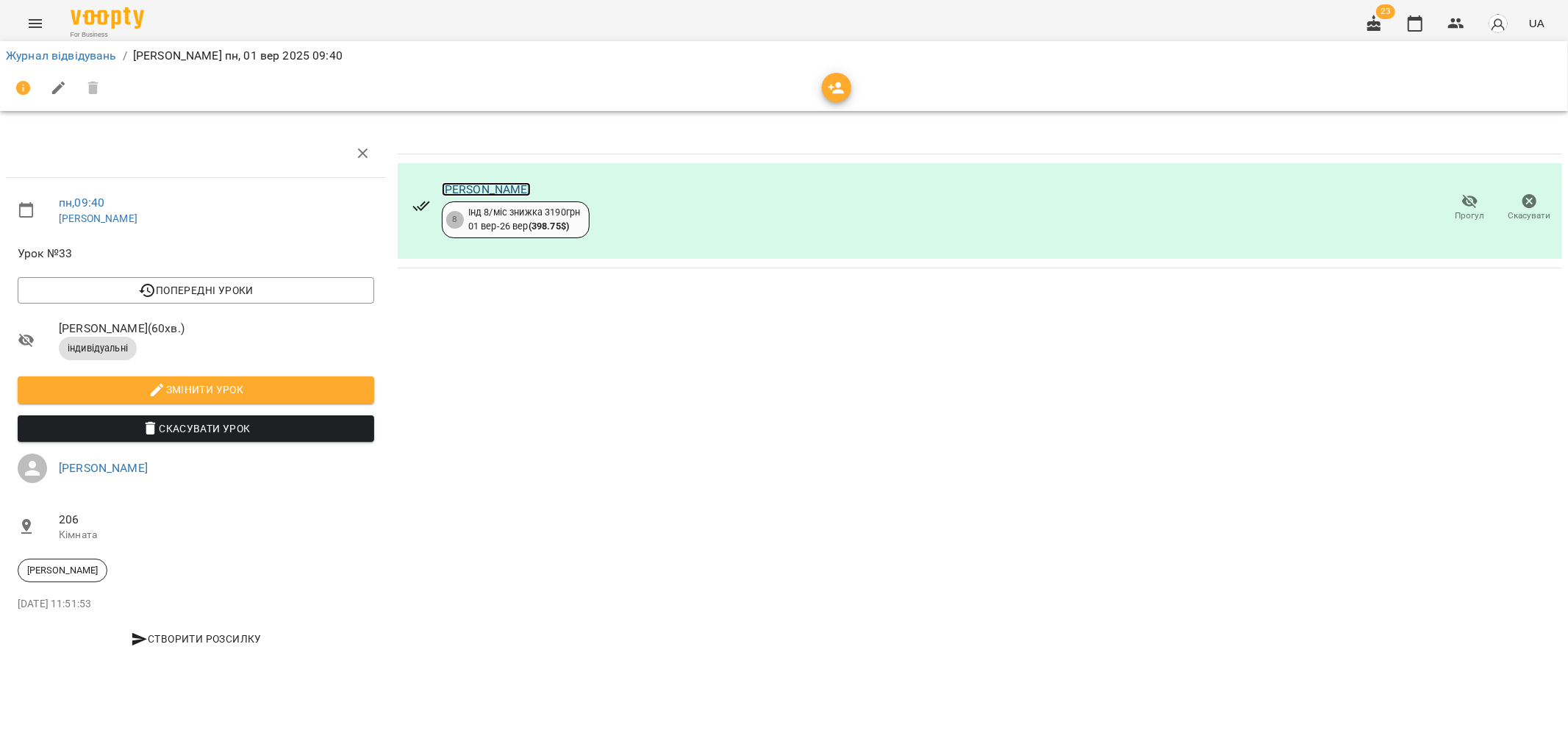
click at [505, 188] on link "Максимець Віра" at bounding box center [486, 189] width 89 height 14
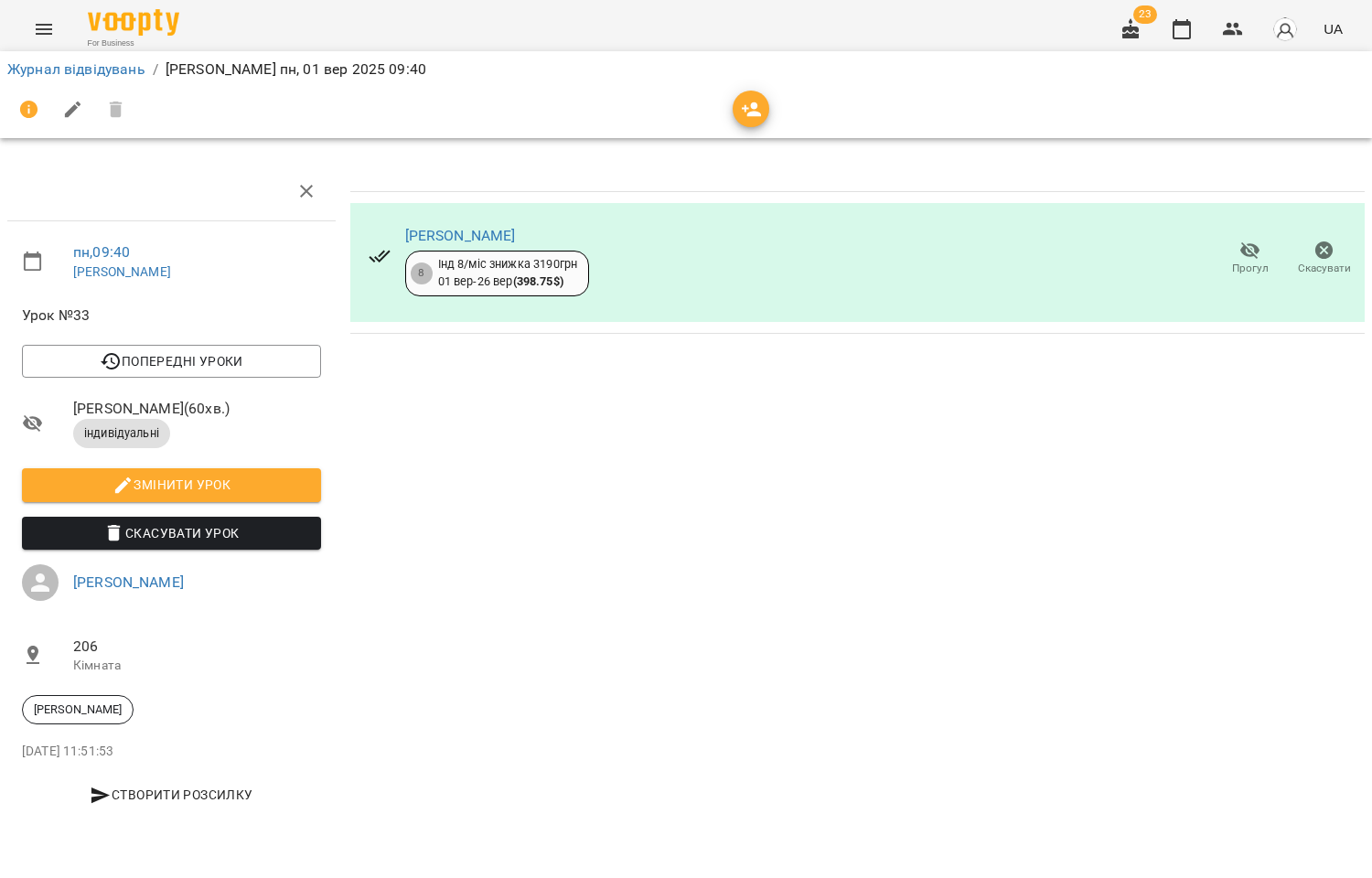
click at [7, 525] on li "Скасувати Урок" at bounding box center [172, 533] width 329 height 47
click at [1227, 33] on icon "button" at bounding box center [1233, 30] width 20 height 13
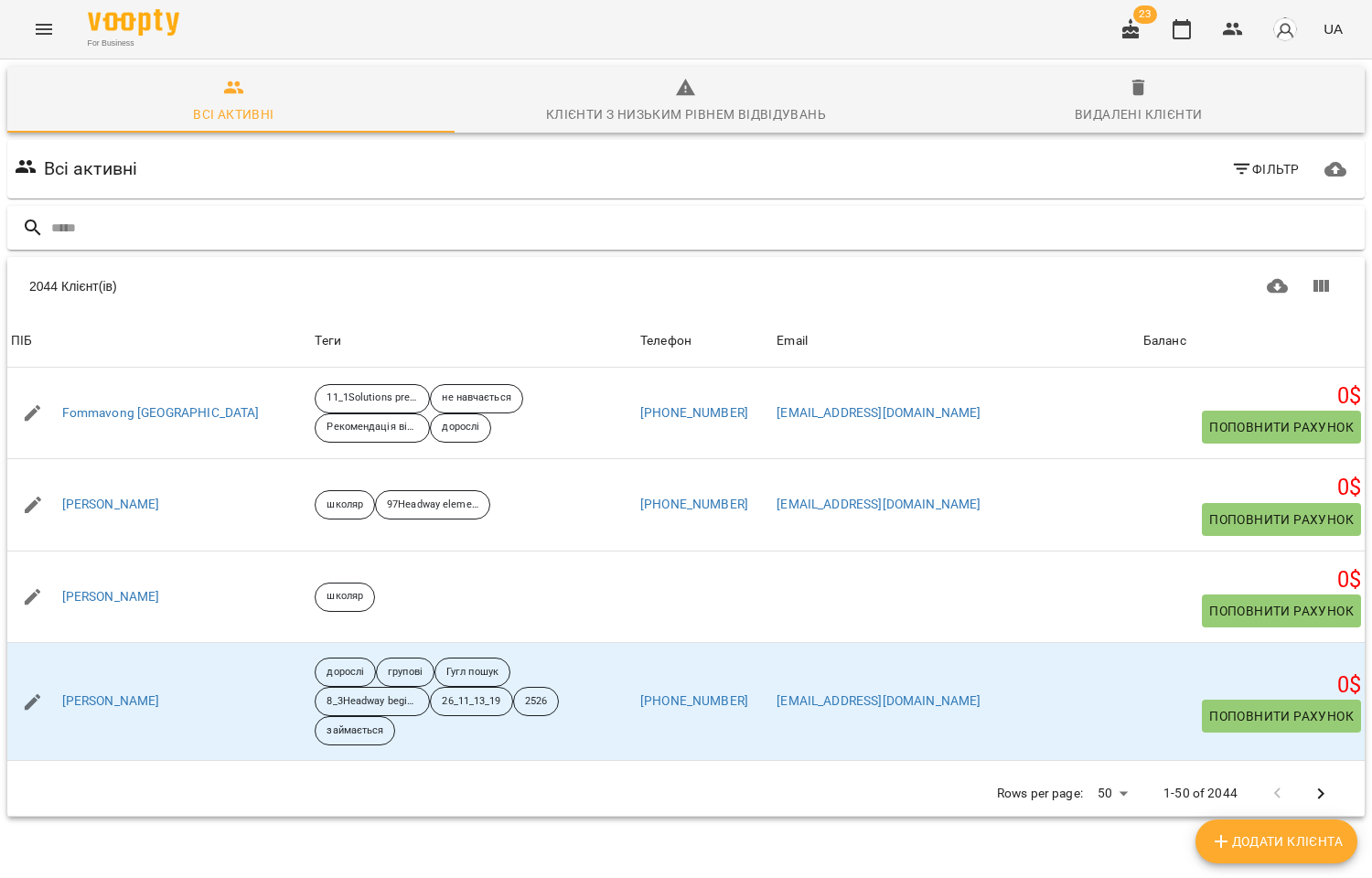
click at [166, 226] on input "text" at bounding box center [704, 228] width 1306 height 31
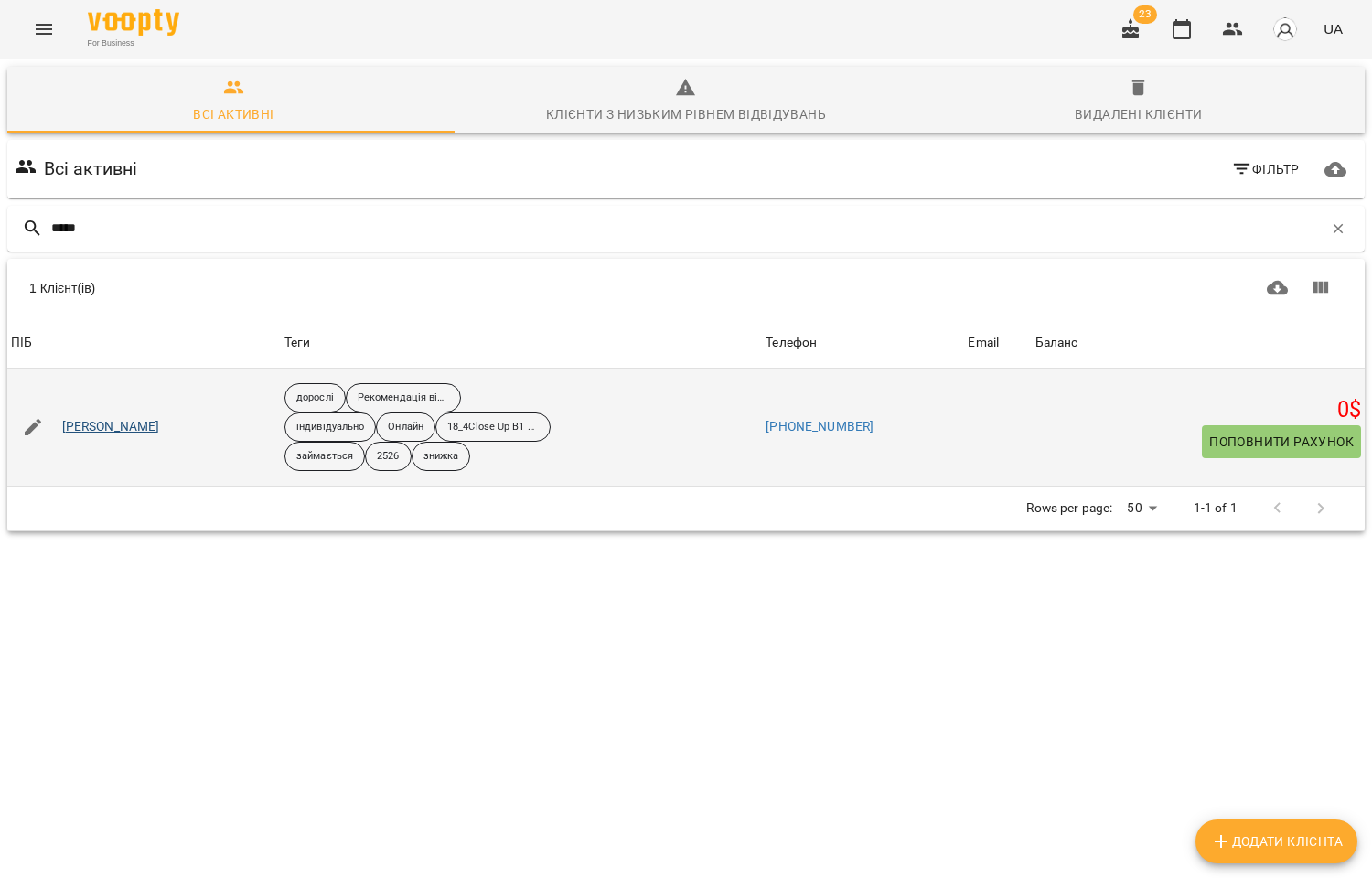
type input "*****"
click at [137, 436] on link "Мітлицька Анна" at bounding box center [110, 427] width 97 height 19
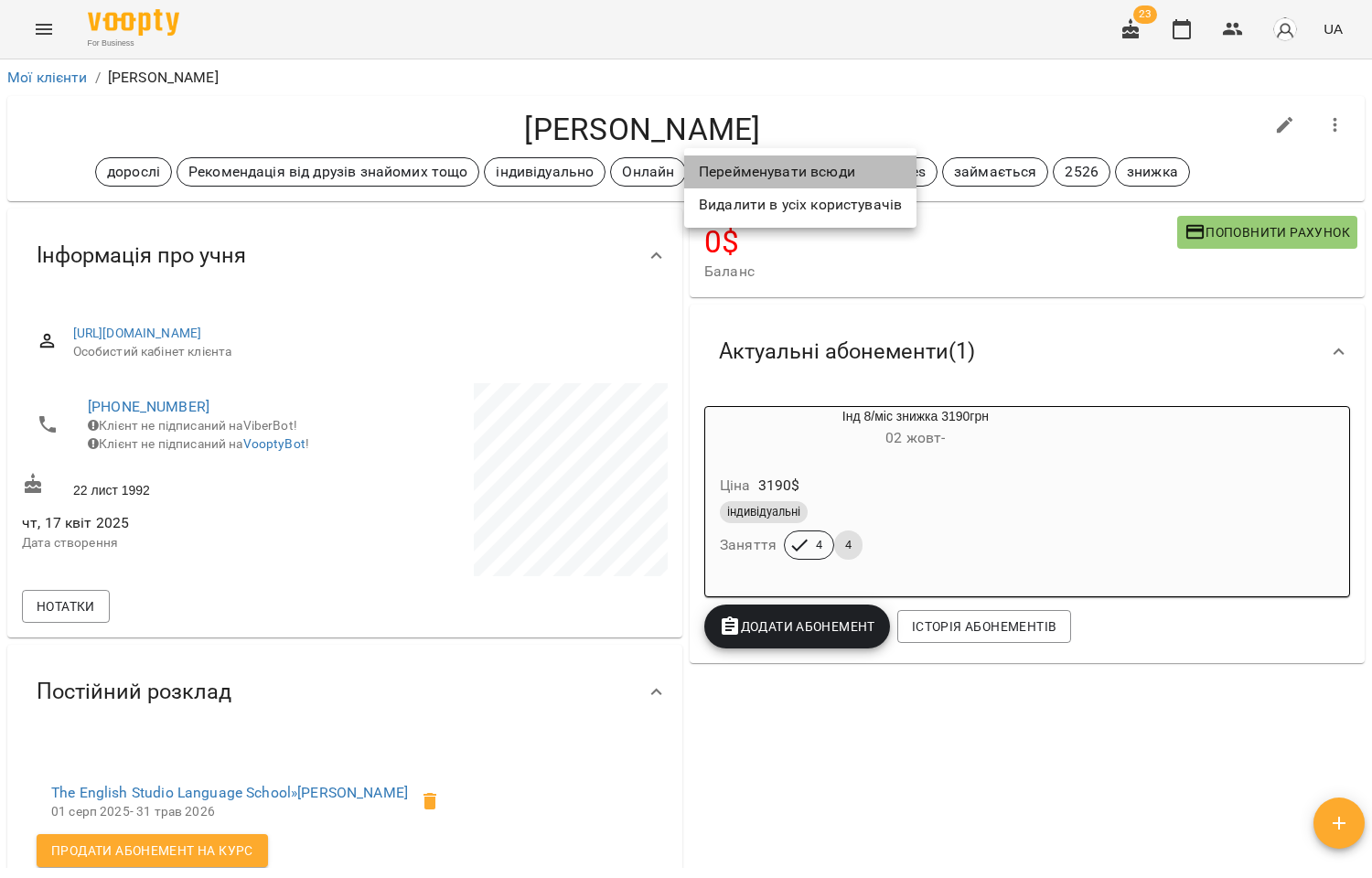
click at [791, 167] on li "Перейменувати всюди" at bounding box center [800, 171] width 232 height 32
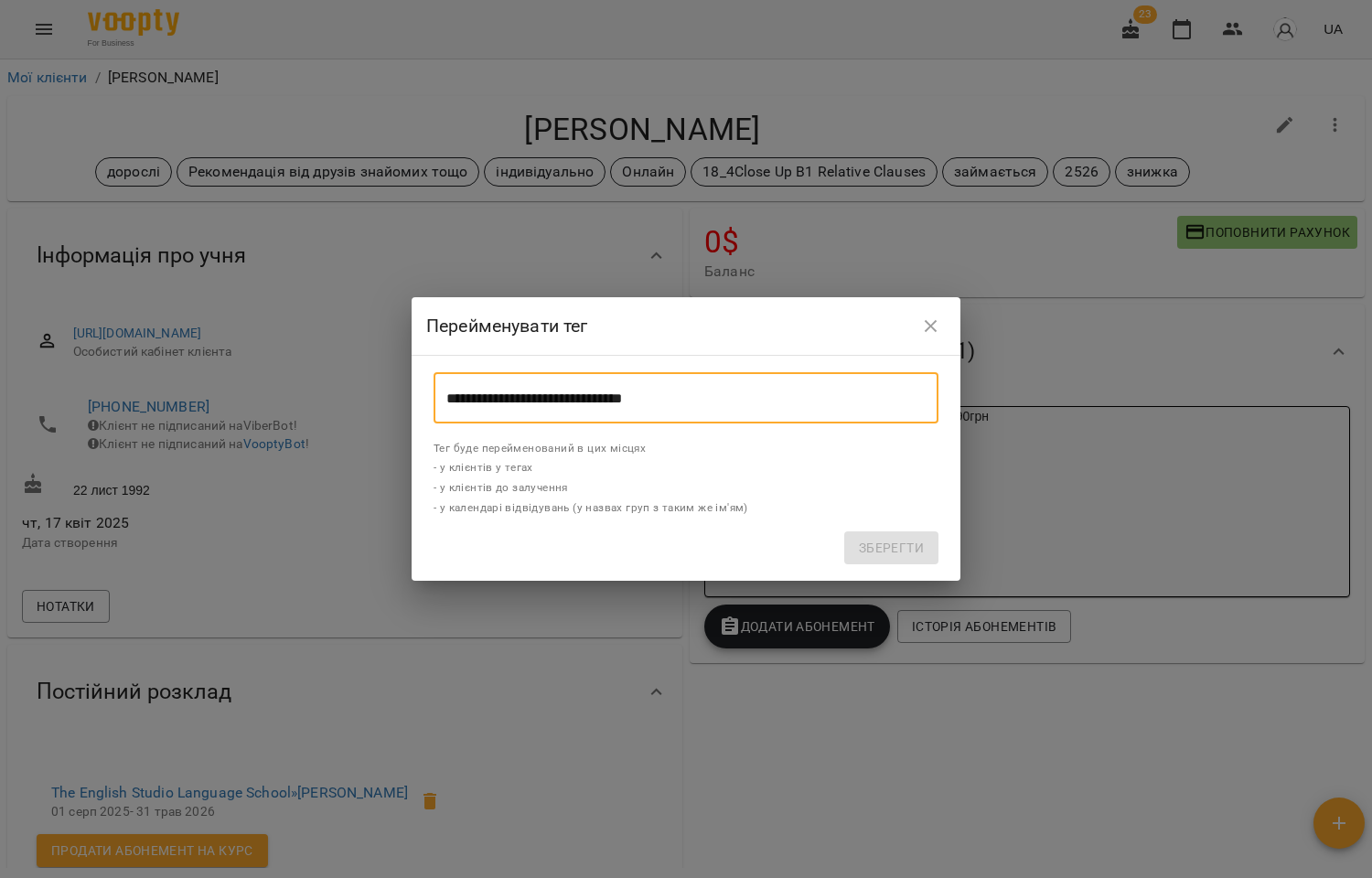
drag, startPoint x: 571, startPoint y: 394, endPoint x: 445, endPoint y: 389, distance: 126.1
click at [445, 389] on input "**********" at bounding box center [686, 397] width 505 height 51
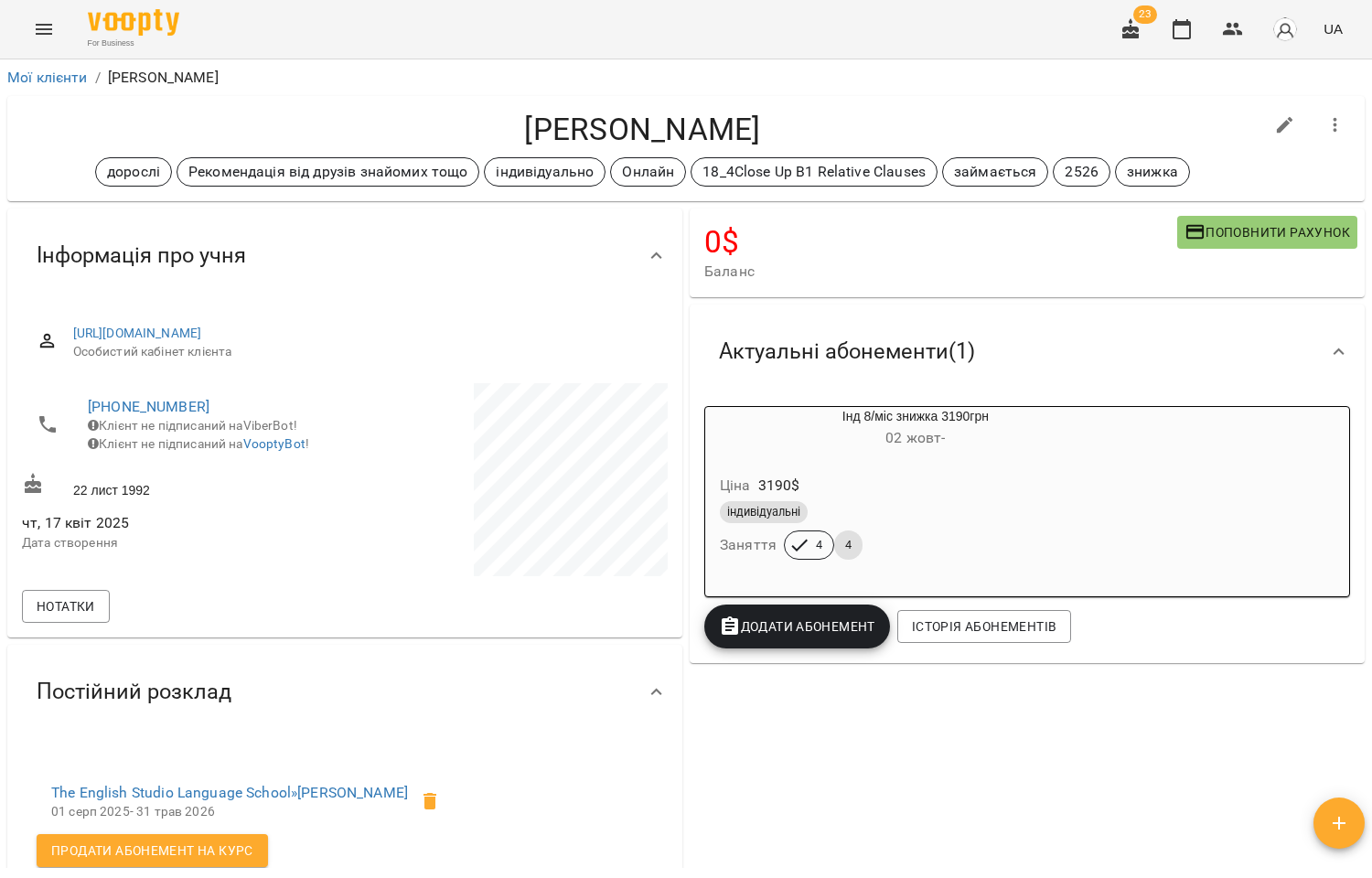
click at [1276, 126] on icon "button" at bounding box center [1285, 125] width 17 height 17
select select "**"
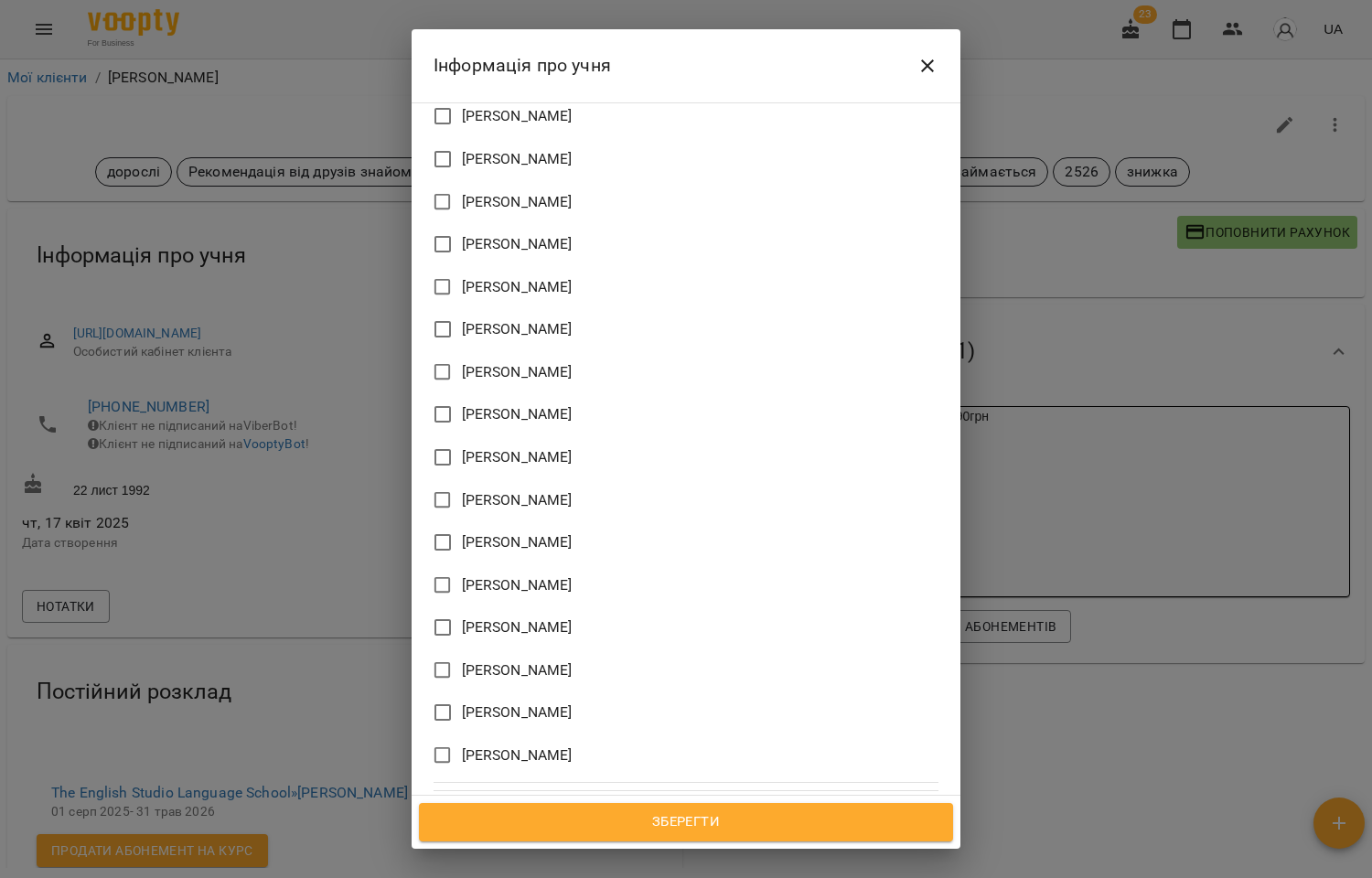
scroll to position [1643, 0]
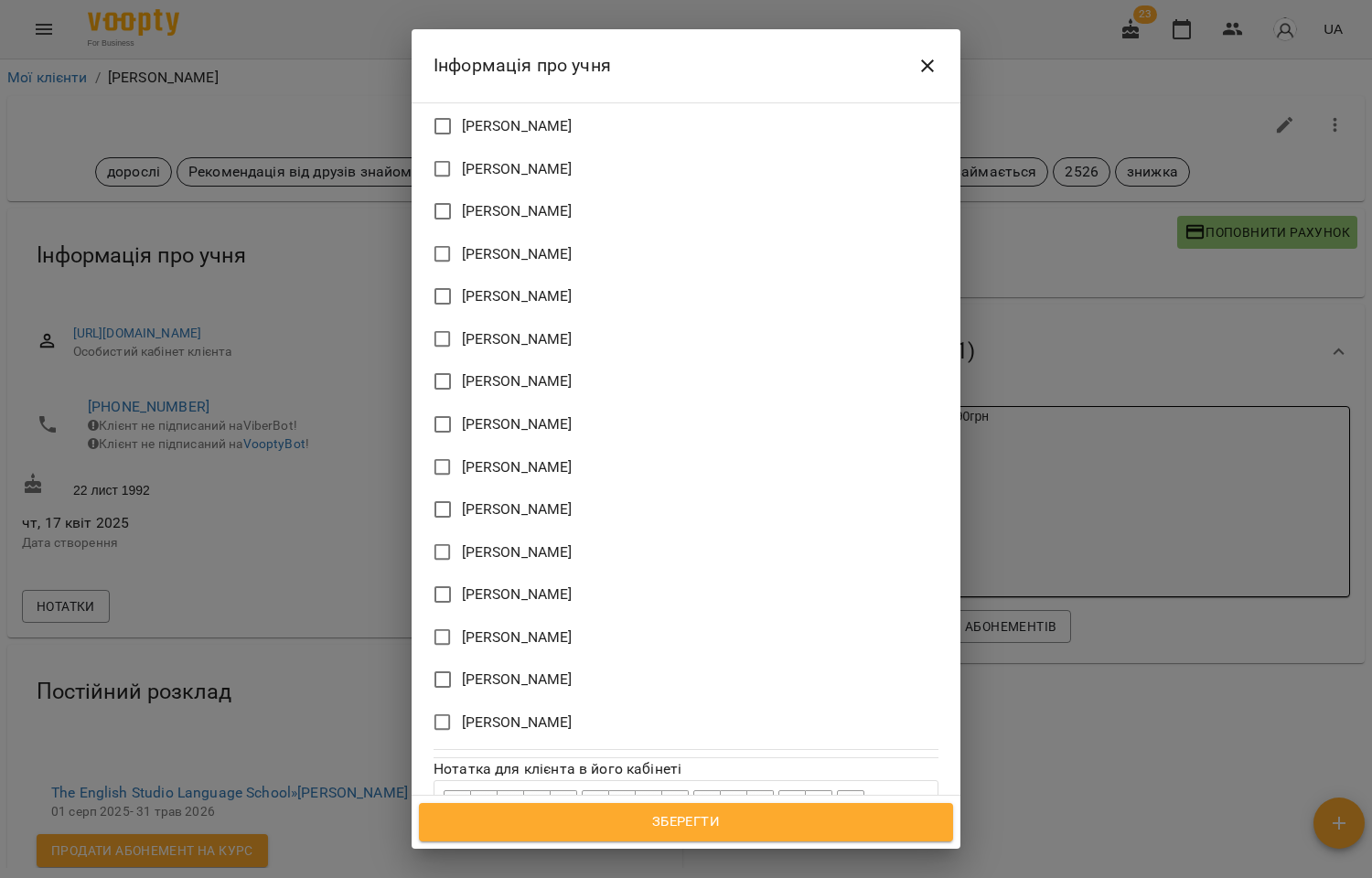
click at [519, 541] on span "[PERSON_NAME]" at bounding box center [517, 552] width 110 height 22
click at [699, 824] on span "Зберегти" at bounding box center [686, 822] width 494 height 24
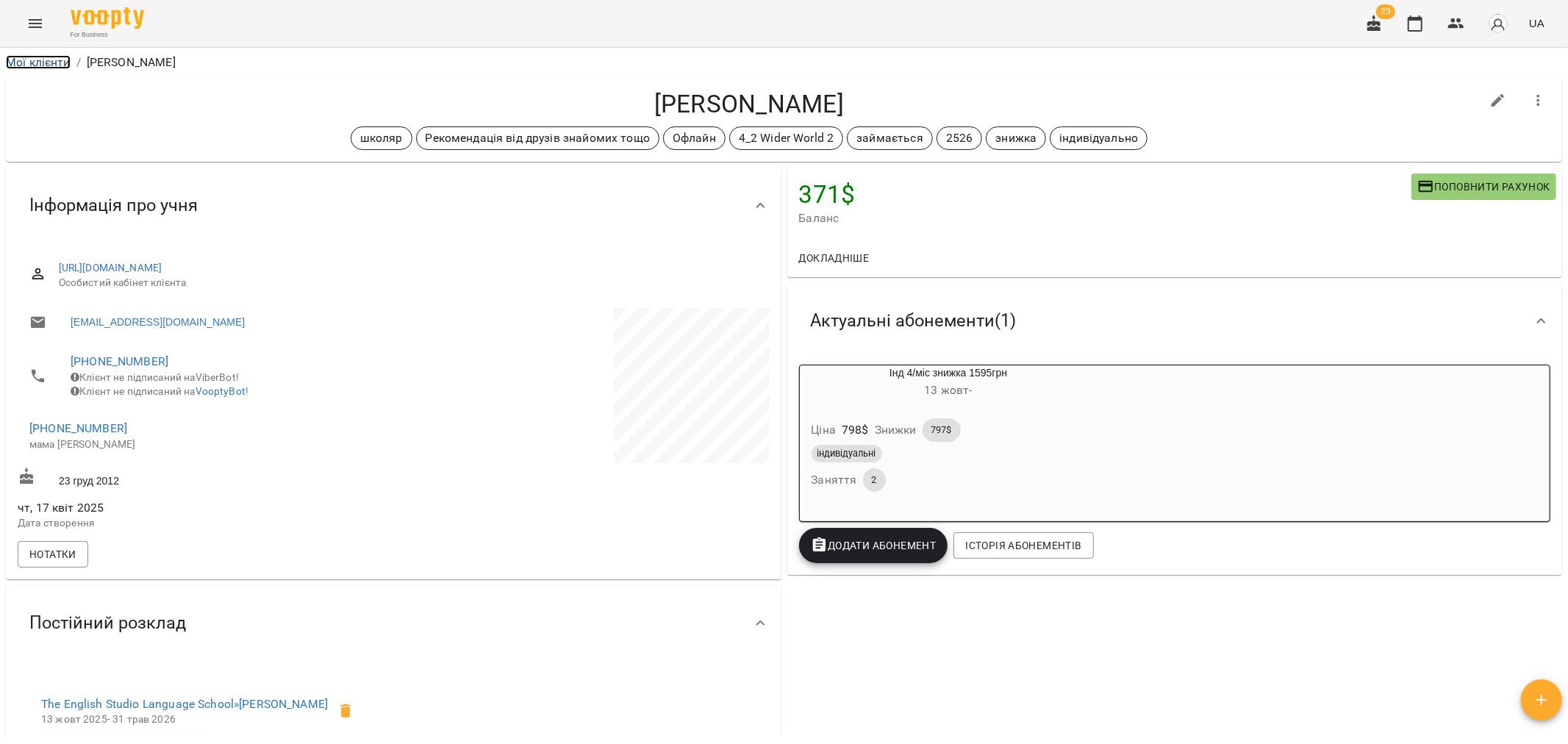
click at [50, 63] on link "Мої клієнти" at bounding box center [38, 62] width 65 height 14
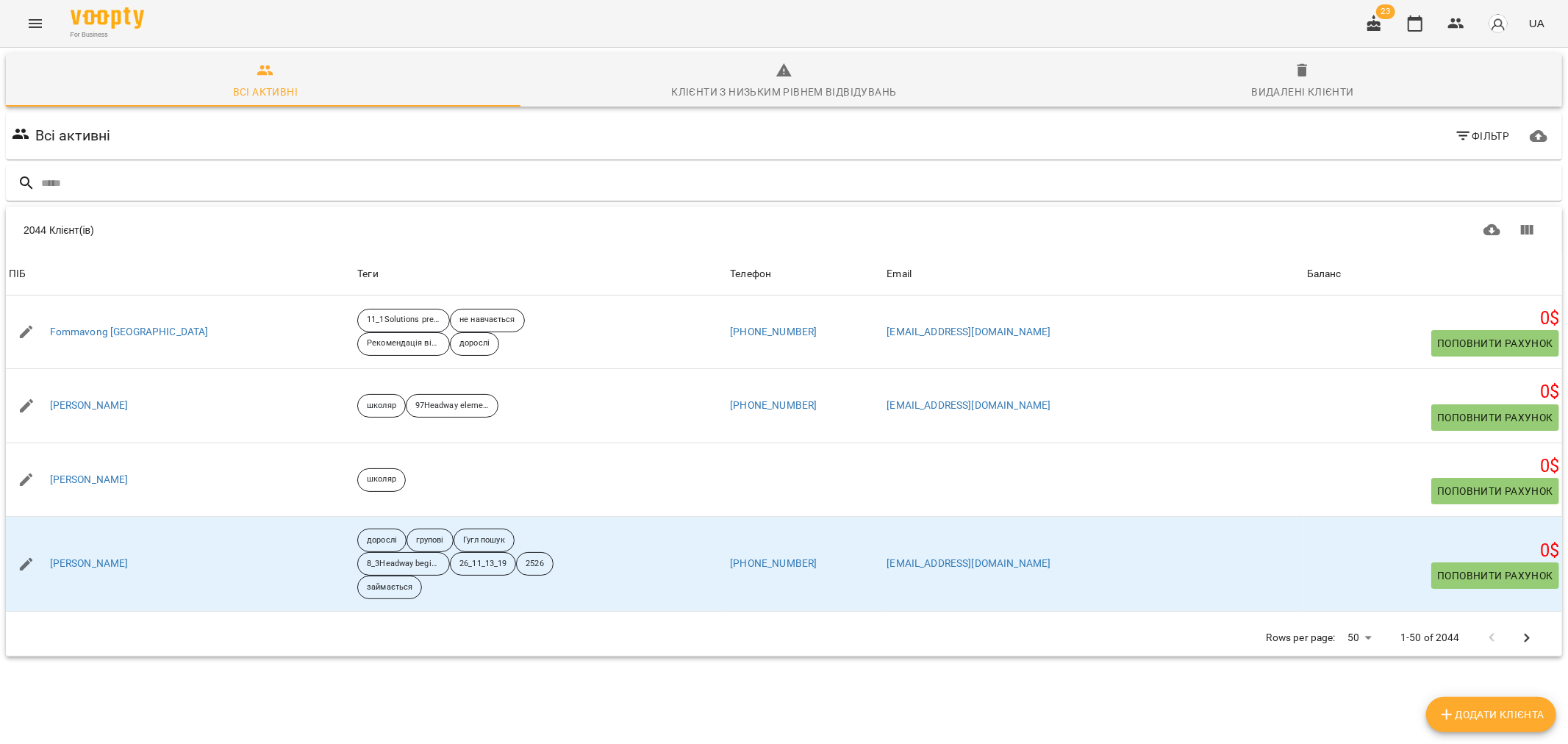
click at [35, 19] on icon "Menu" at bounding box center [35, 24] width 13 height 9
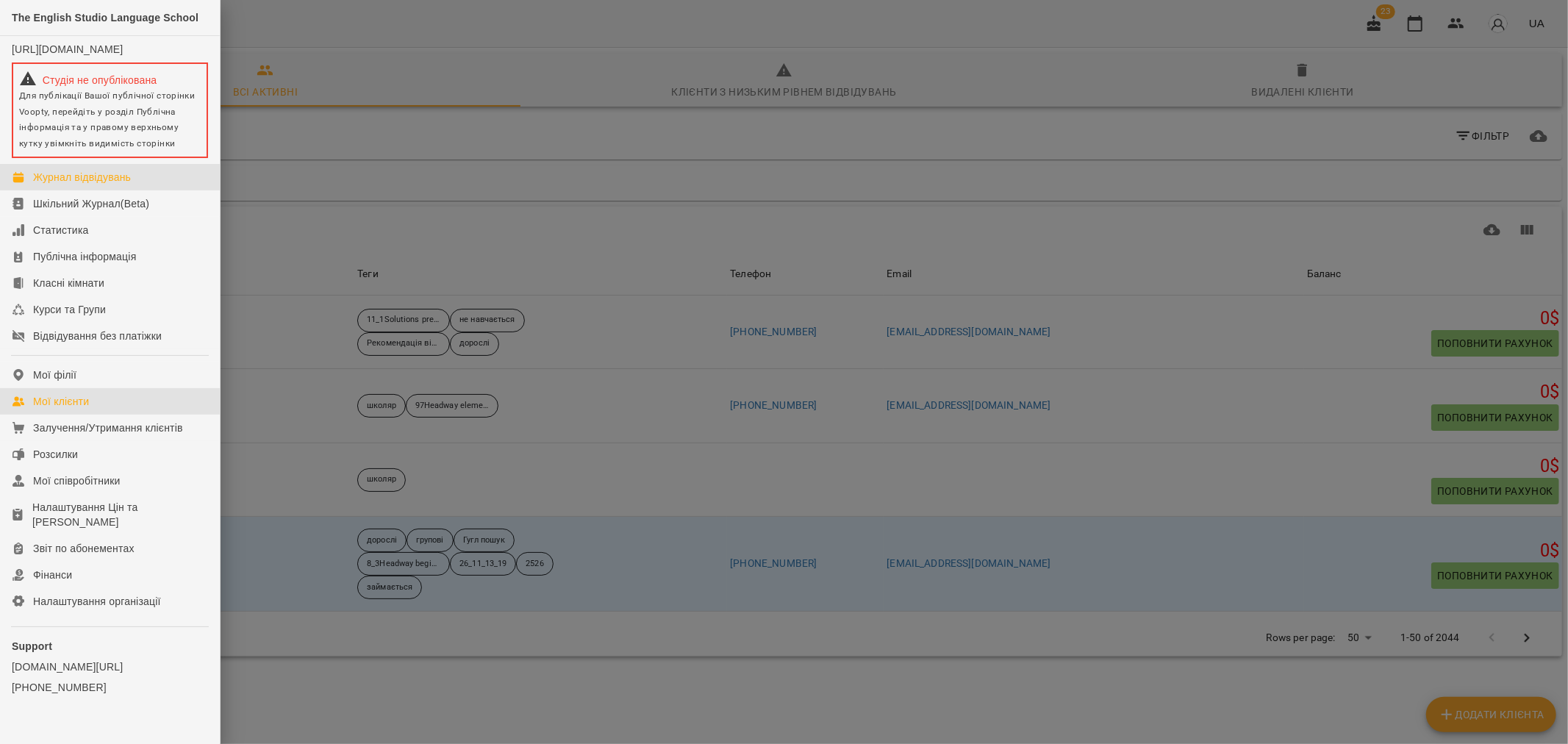
click at [109, 184] on div "Журнал відвідувань" at bounding box center [81, 178] width 98 height 15
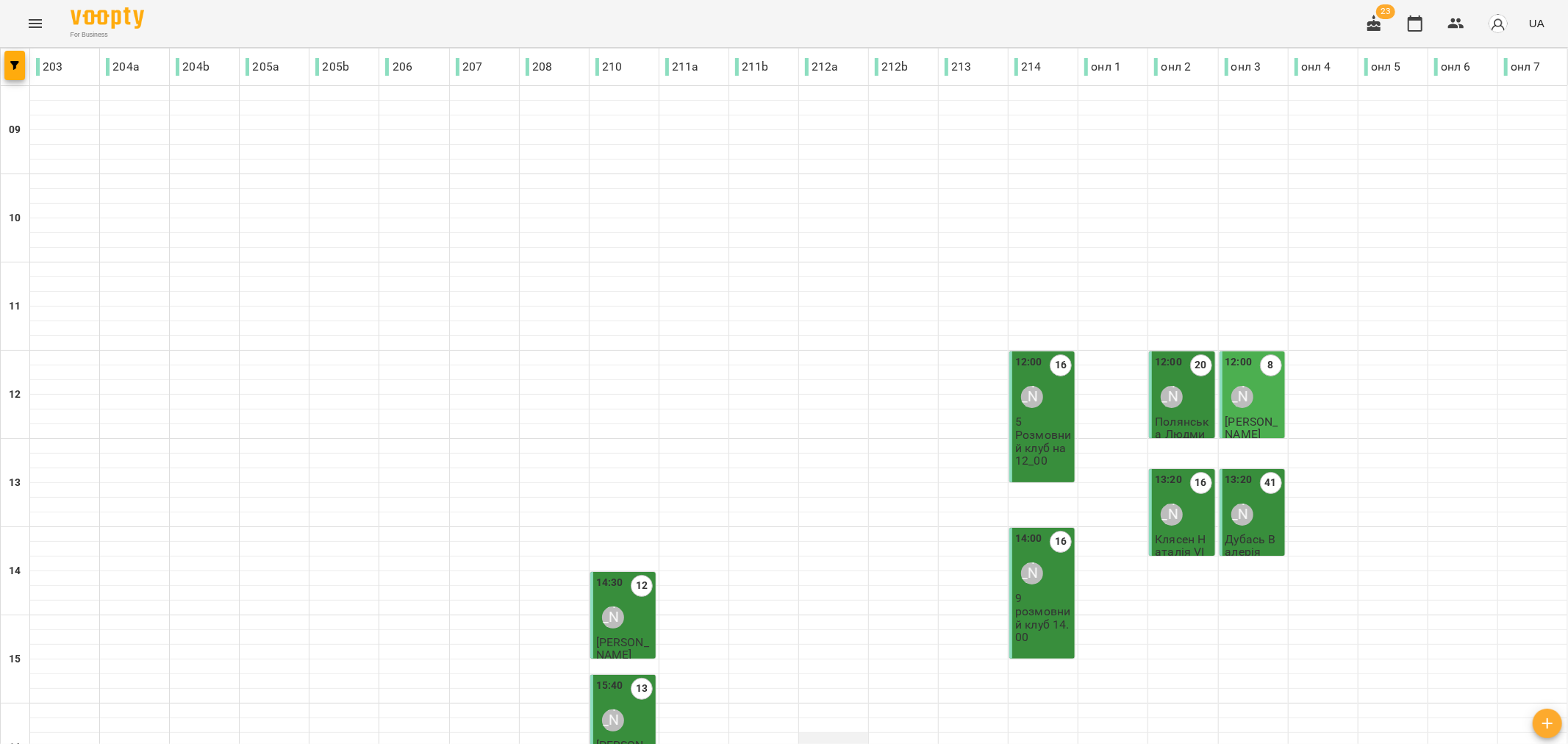
scroll to position [410, 0]
type input "**********"
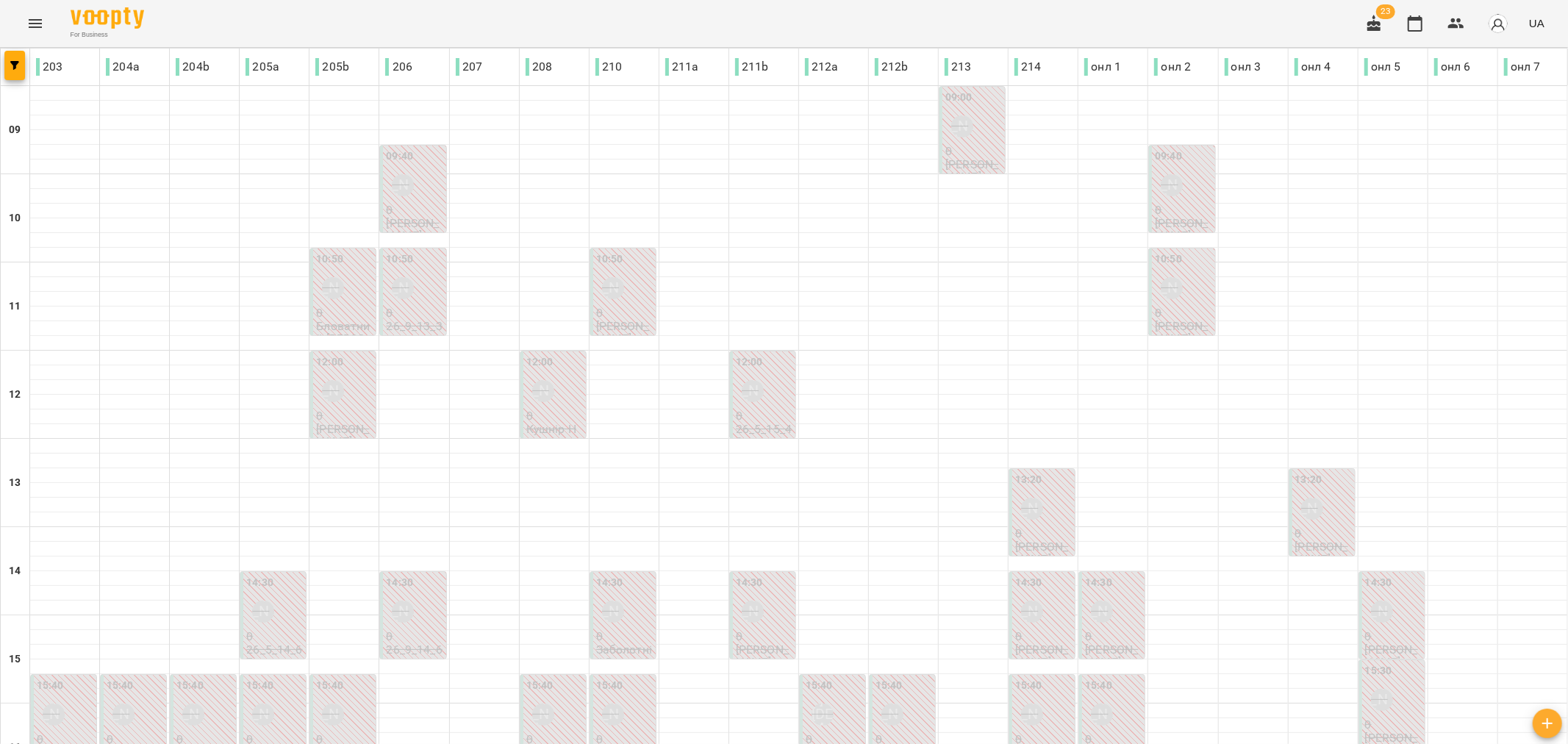
type input "**********"
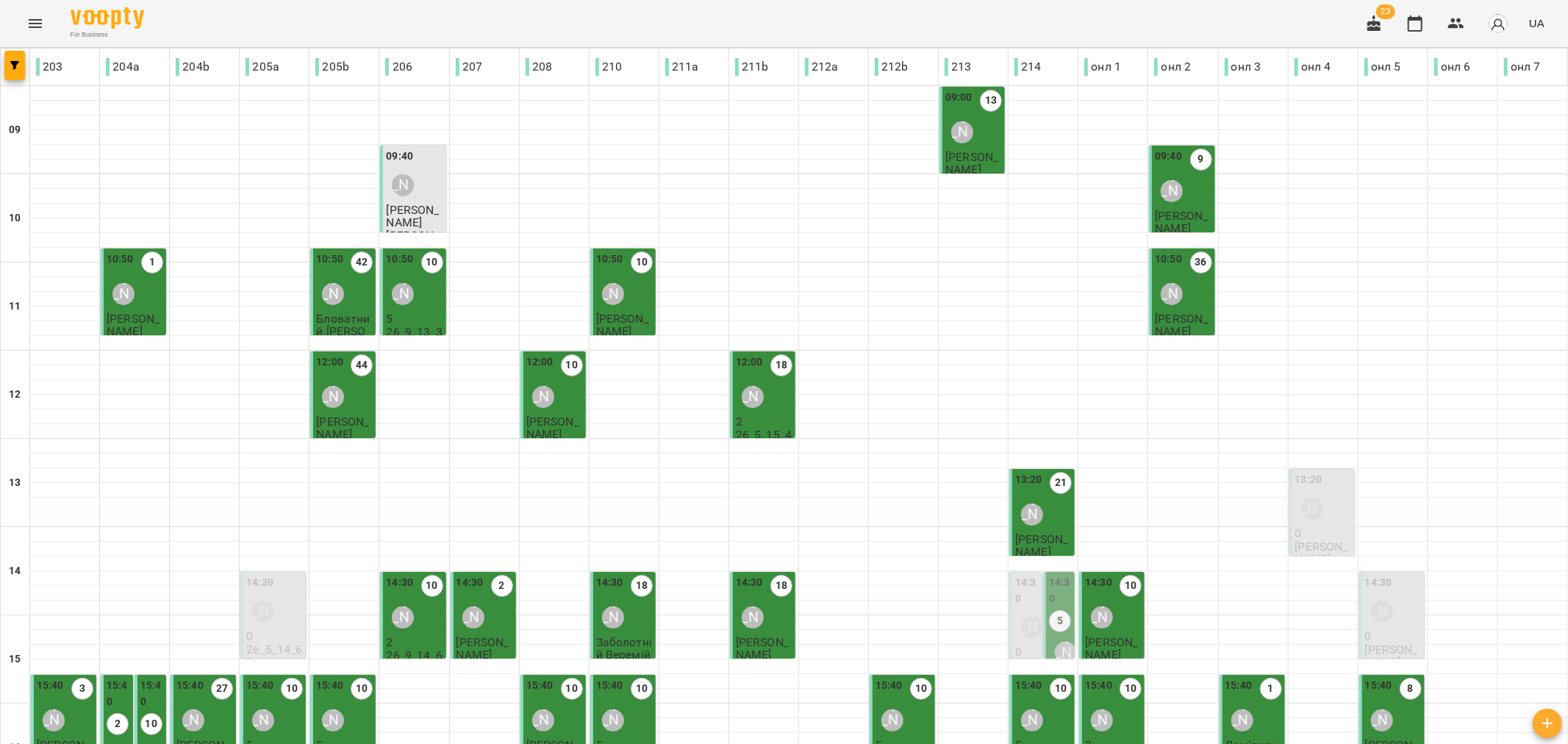
type input "**********"
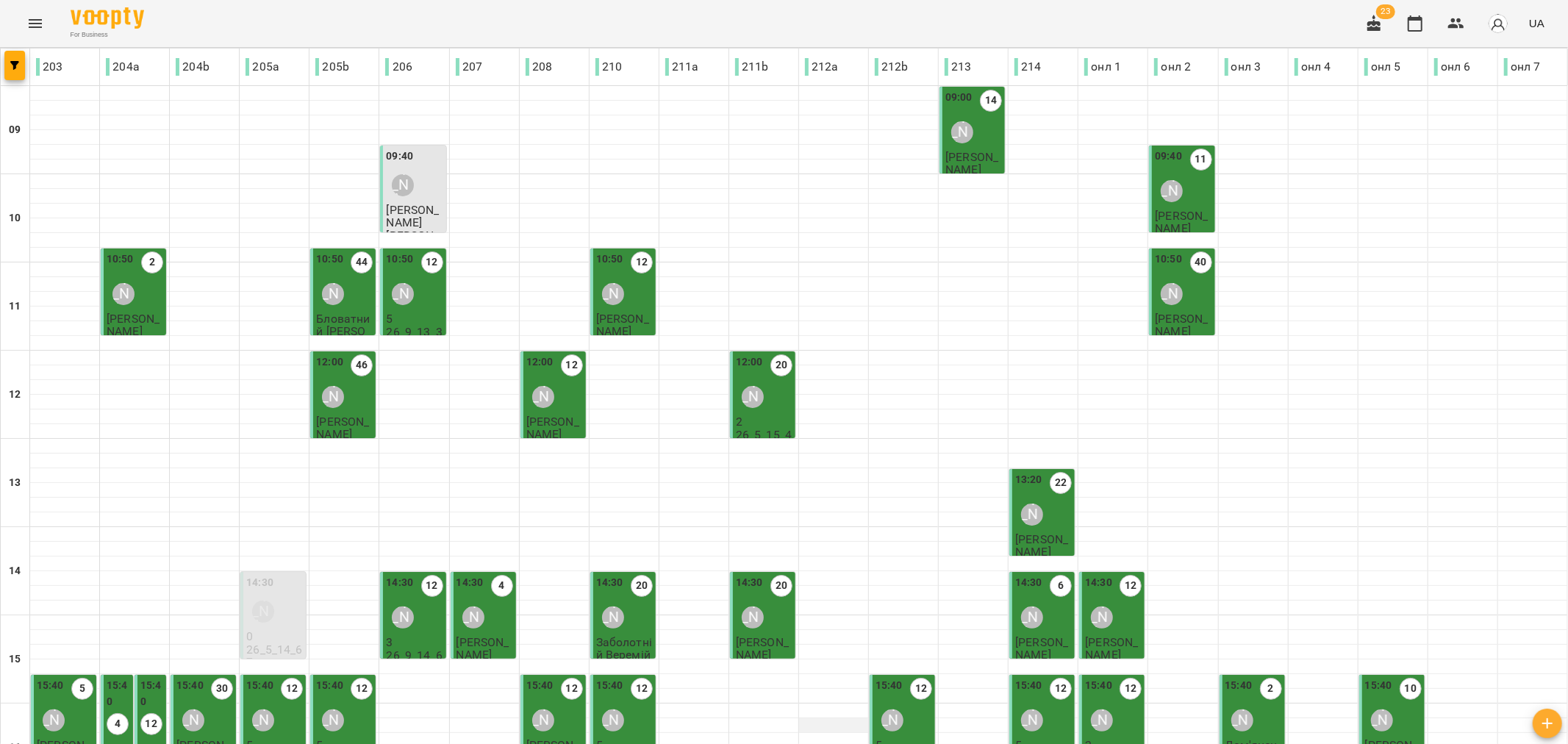
scroll to position [408, 0]
drag, startPoint x: 134, startPoint y: 417, endPoint x: 123, endPoint y: 424, distance: 13.0
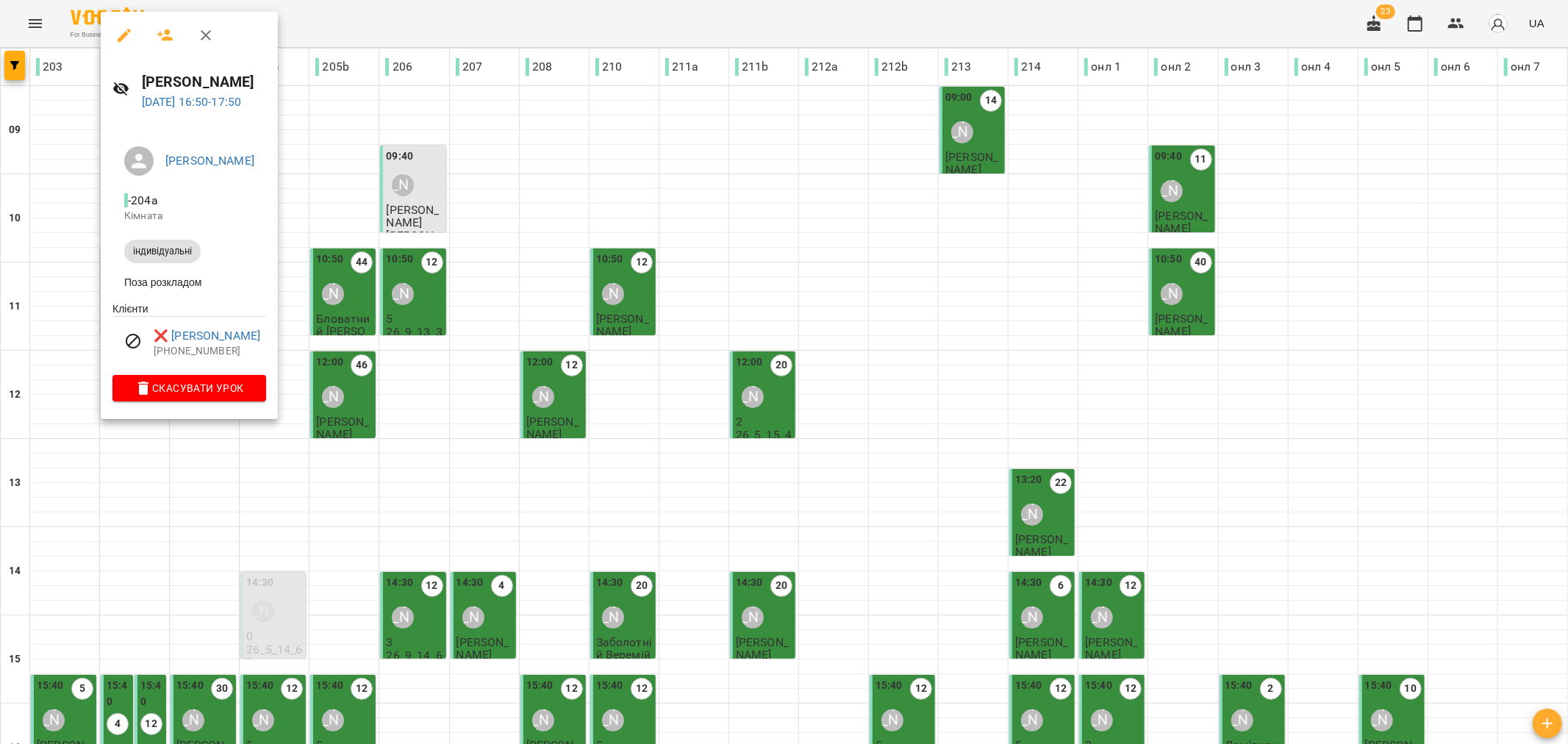
drag, startPoint x: 123, startPoint y: 33, endPoint x: 287, endPoint y: 247, distance: 269.6
click at [123, 33] on icon "button" at bounding box center [125, 35] width 13 height 13
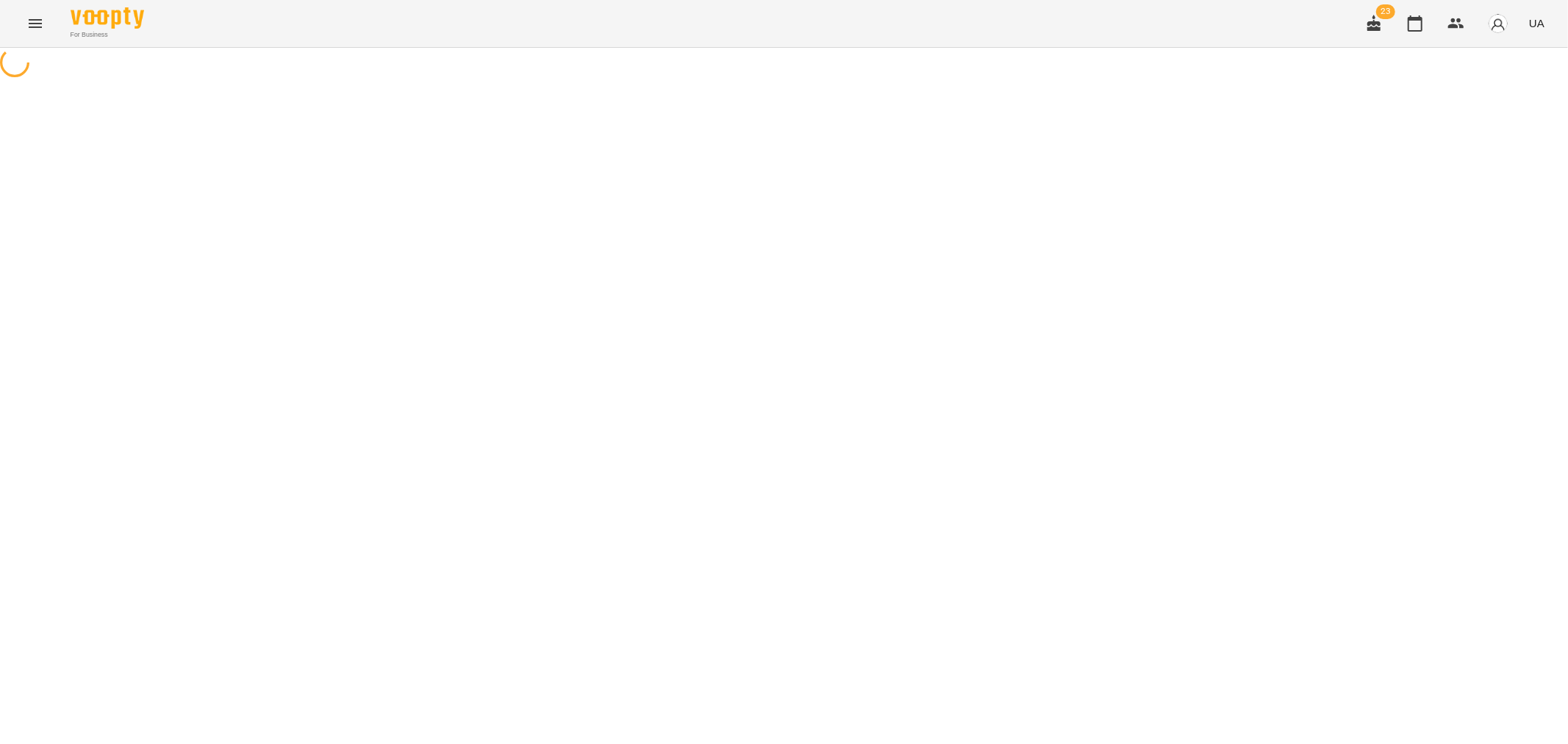
select select "**********"
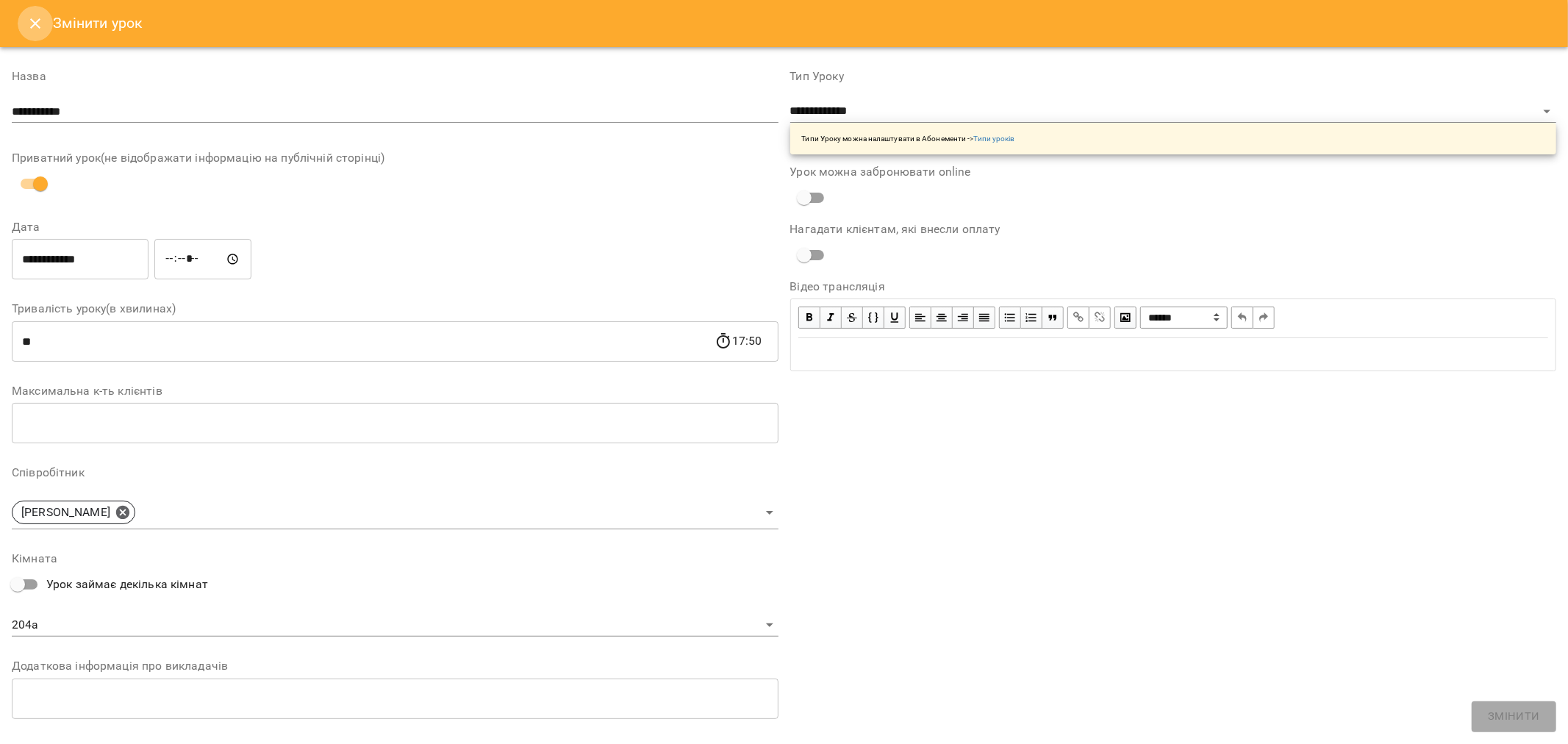
click at [35, 31] on icon "Close" at bounding box center [35, 24] width 18 height 18
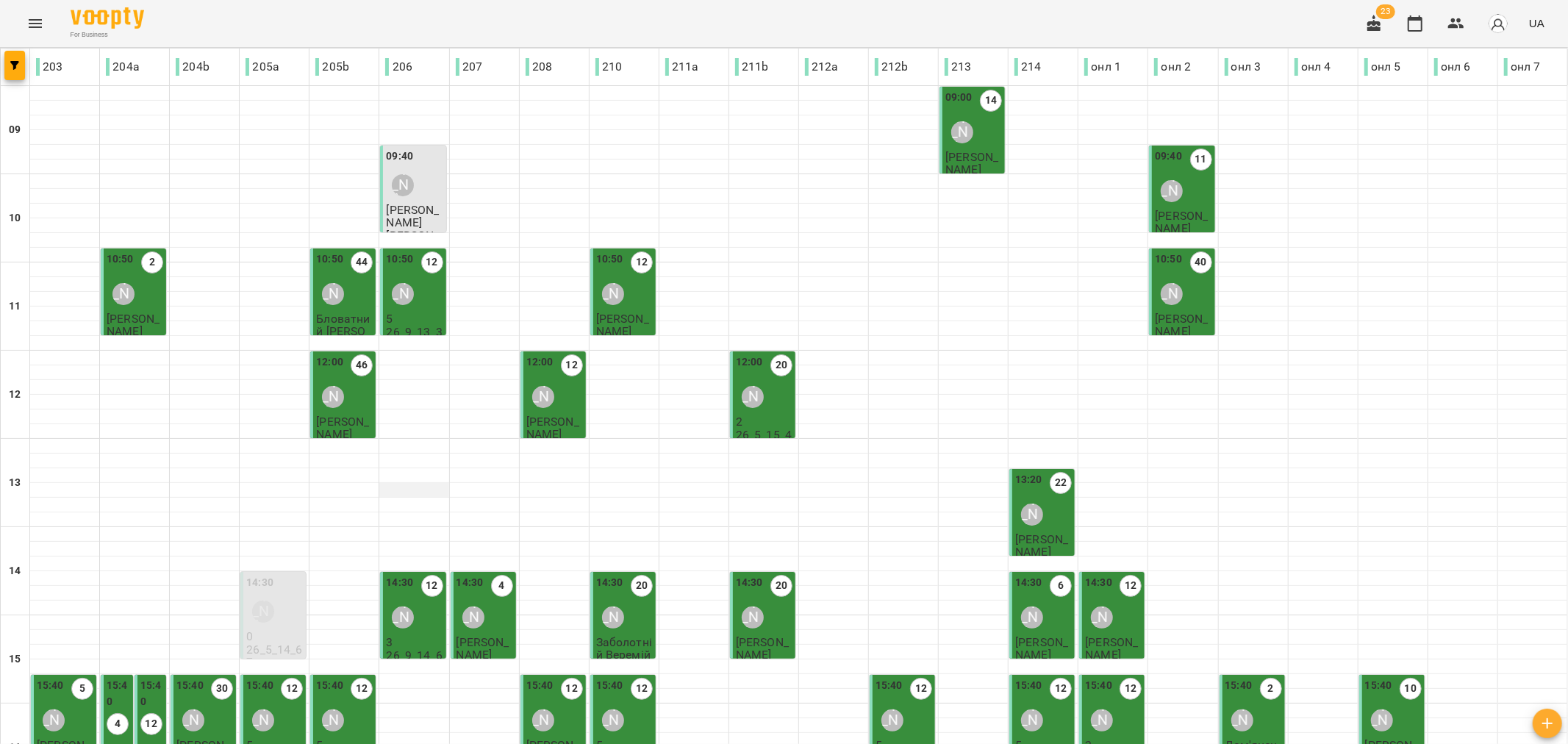
scroll to position [81, 0]
click at [403, 203] on span "[PERSON_NAME]" at bounding box center [412, 216] width 53 height 26
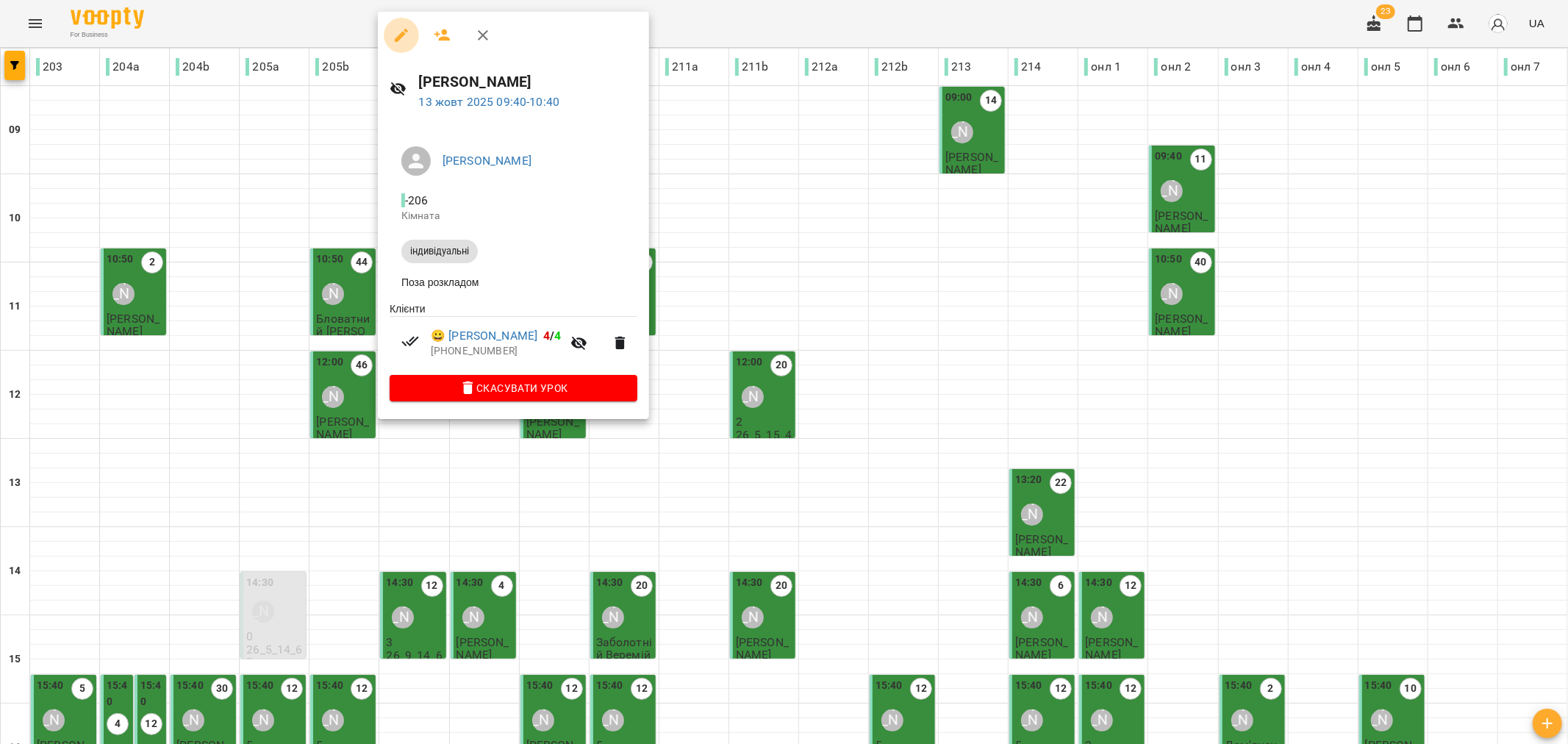
click at [402, 31] on icon "button" at bounding box center [401, 35] width 13 height 13
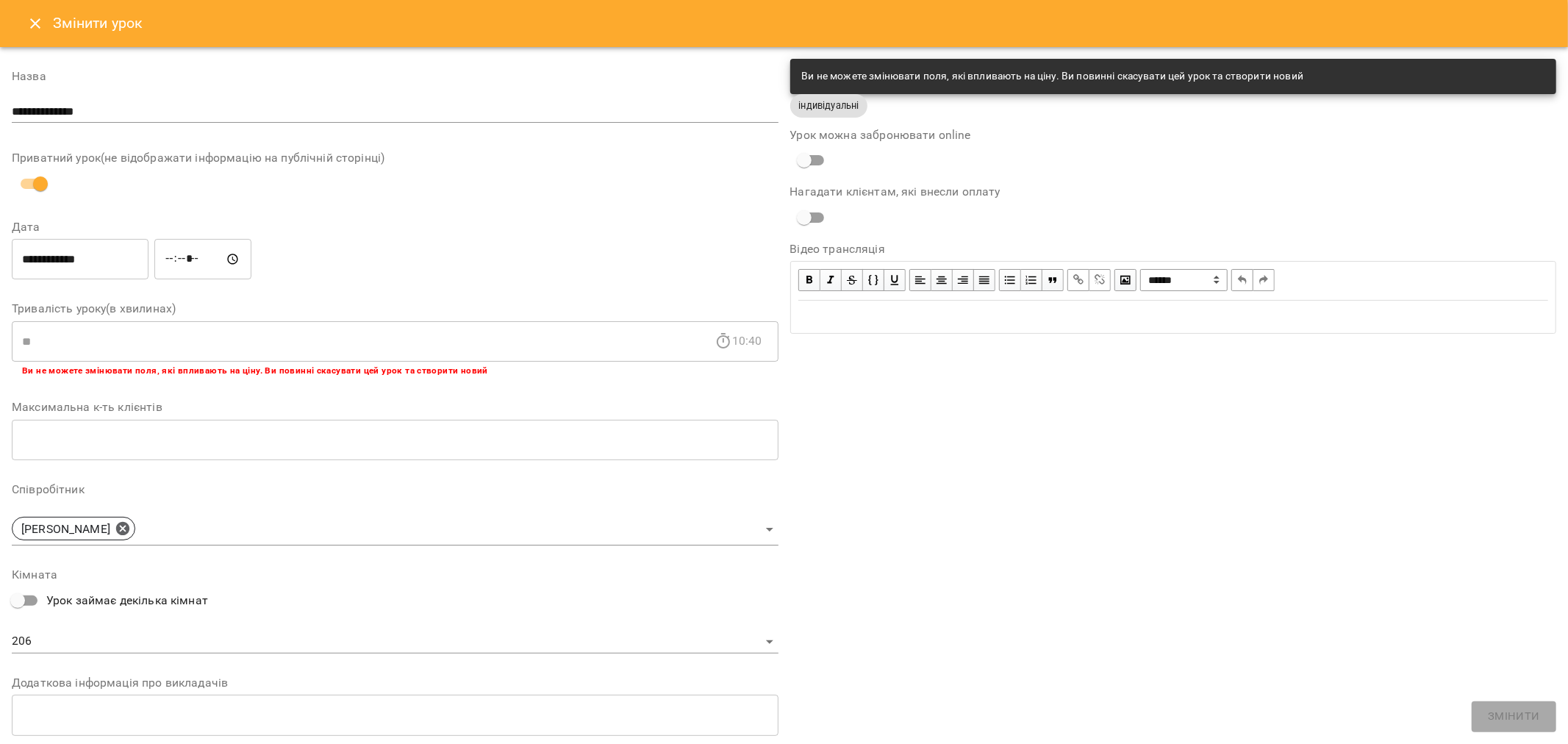
click at [33, 20] on icon "Close" at bounding box center [35, 24] width 18 height 18
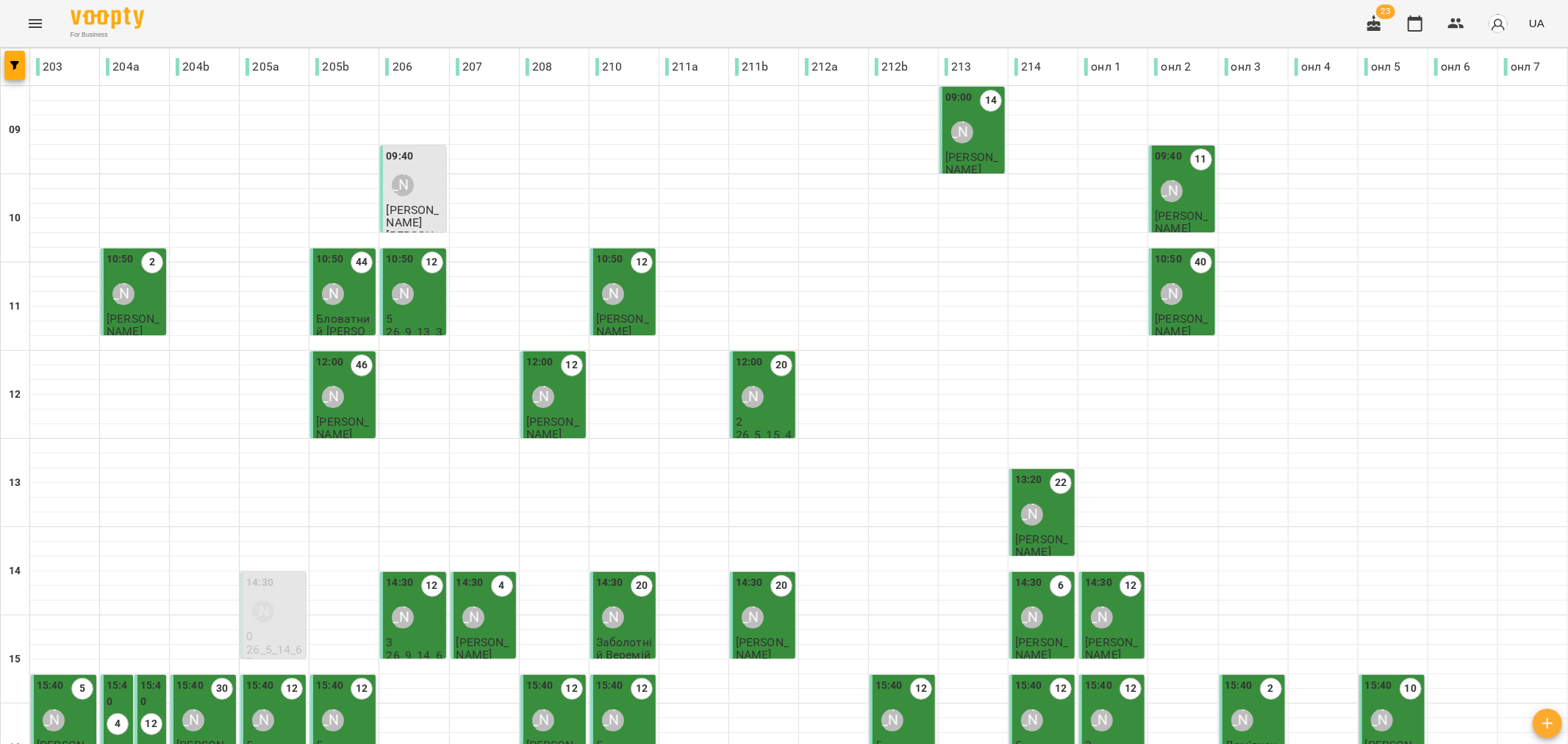
click at [408, 201] on div "[PERSON_NAME]" at bounding box center [402, 185] width 34 height 34
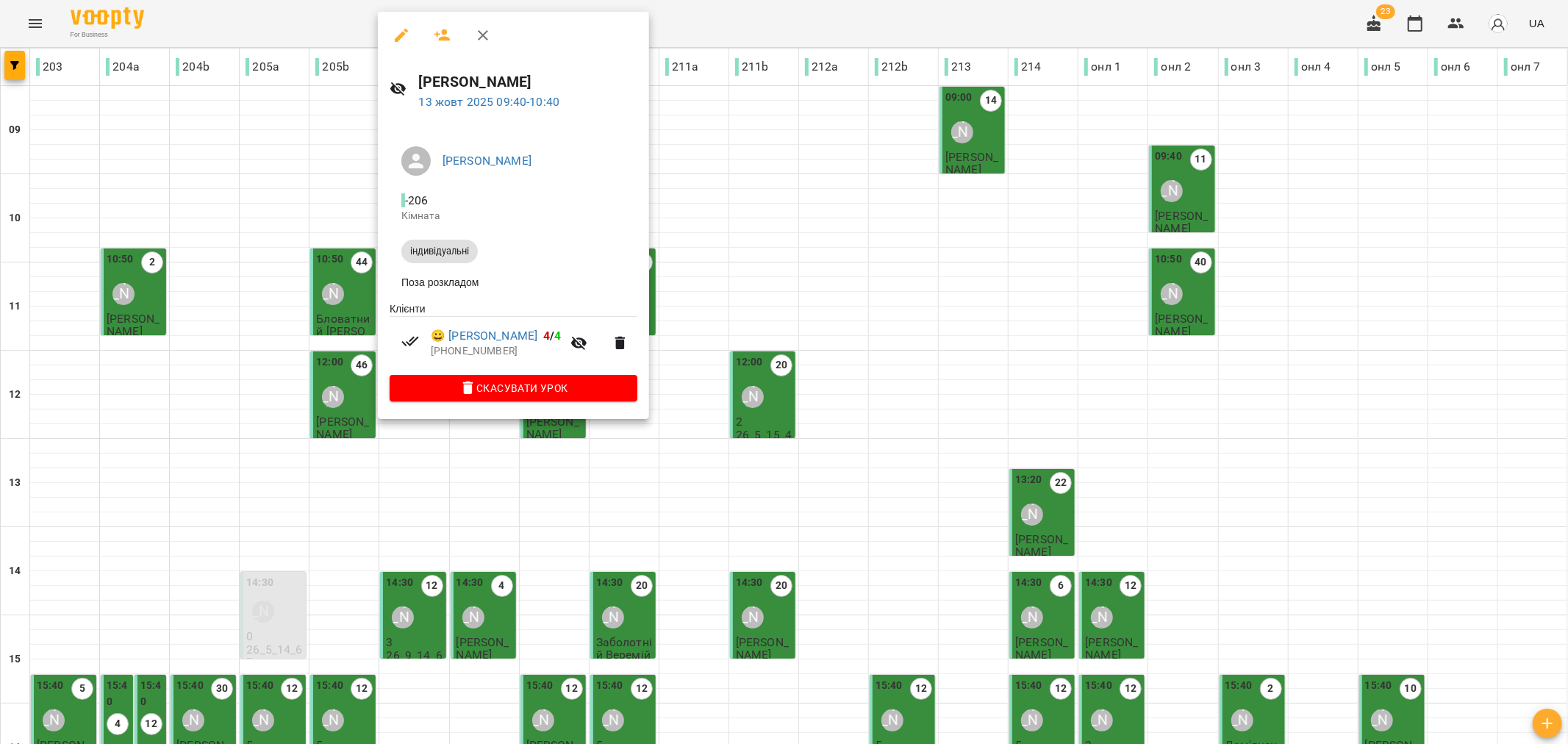
click at [794, 181] on div at bounding box center [784, 372] width 1568 height 744
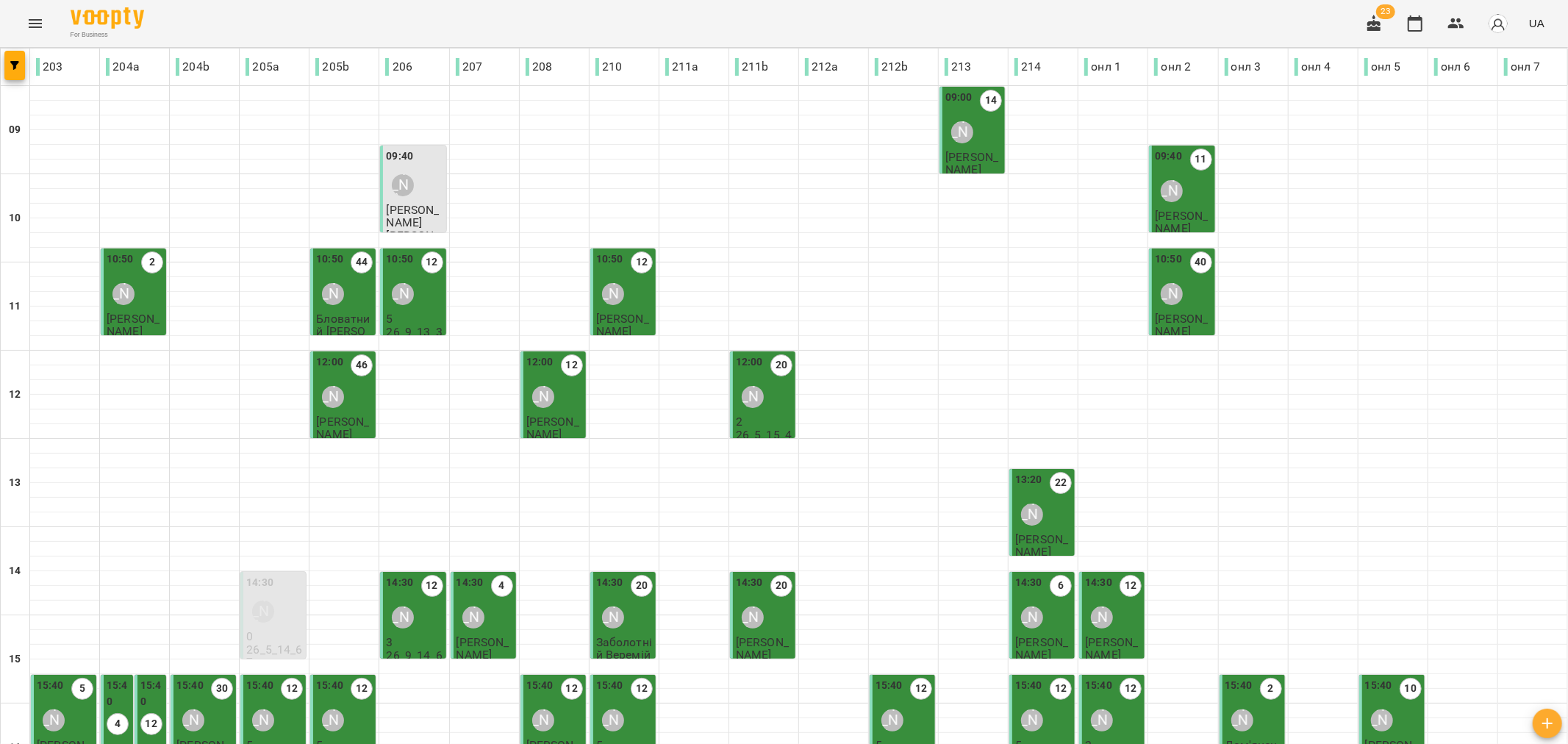
click at [399, 206] on span "Максимець Віра" at bounding box center [412, 216] width 53 height 26
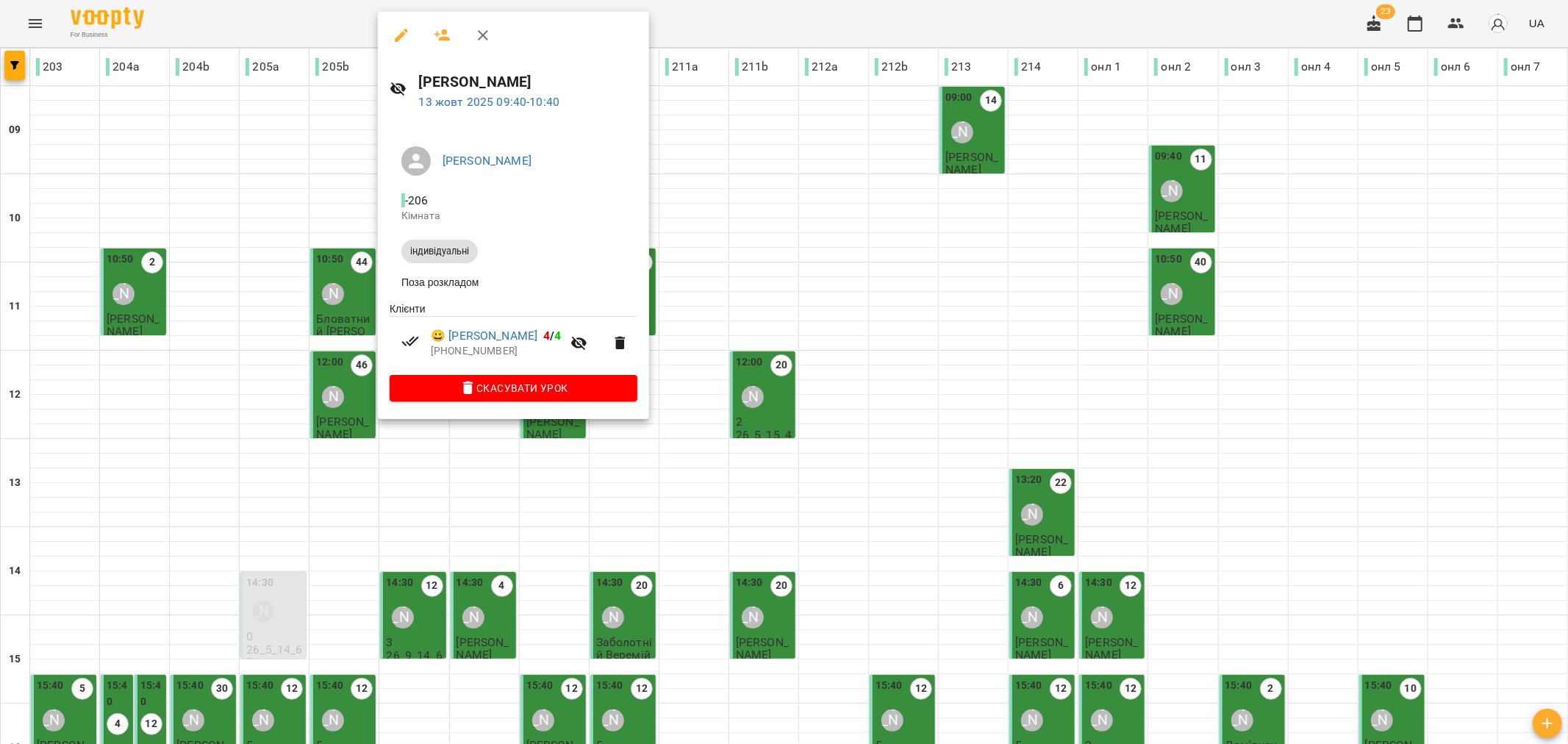
click at [776, 170] on div at bounding box center [784, 372] width 1568 height 744
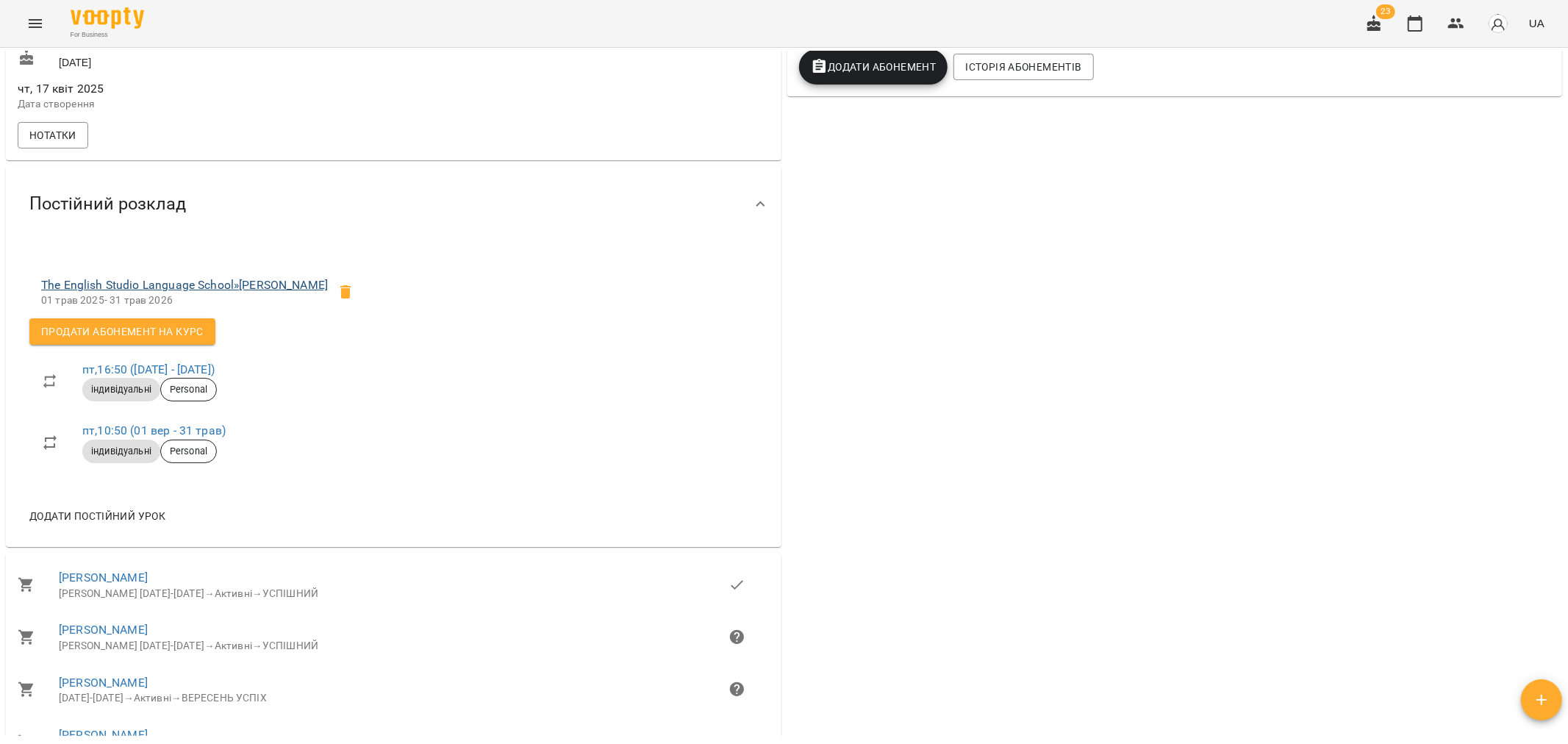
scroll to position [408, 0]
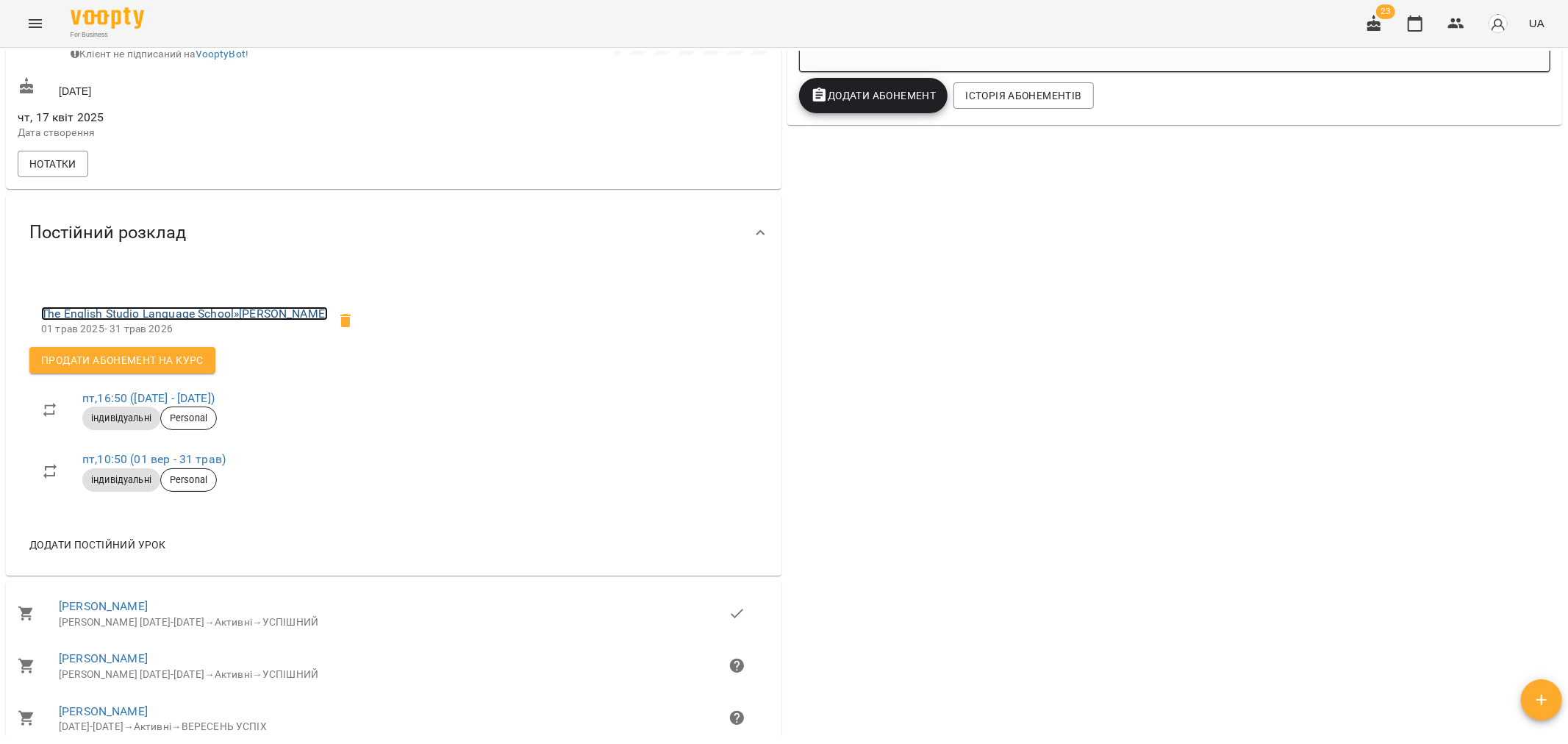
drag, startPoint x: 191, startPoint y: 324, endPoint x: 628, endPoint y: 440, distance: 452.1
click at [192, 321] on link "The English Studio Language School » [PERSON_NAME]" at bounding box center [184, 313] width 286 height 14
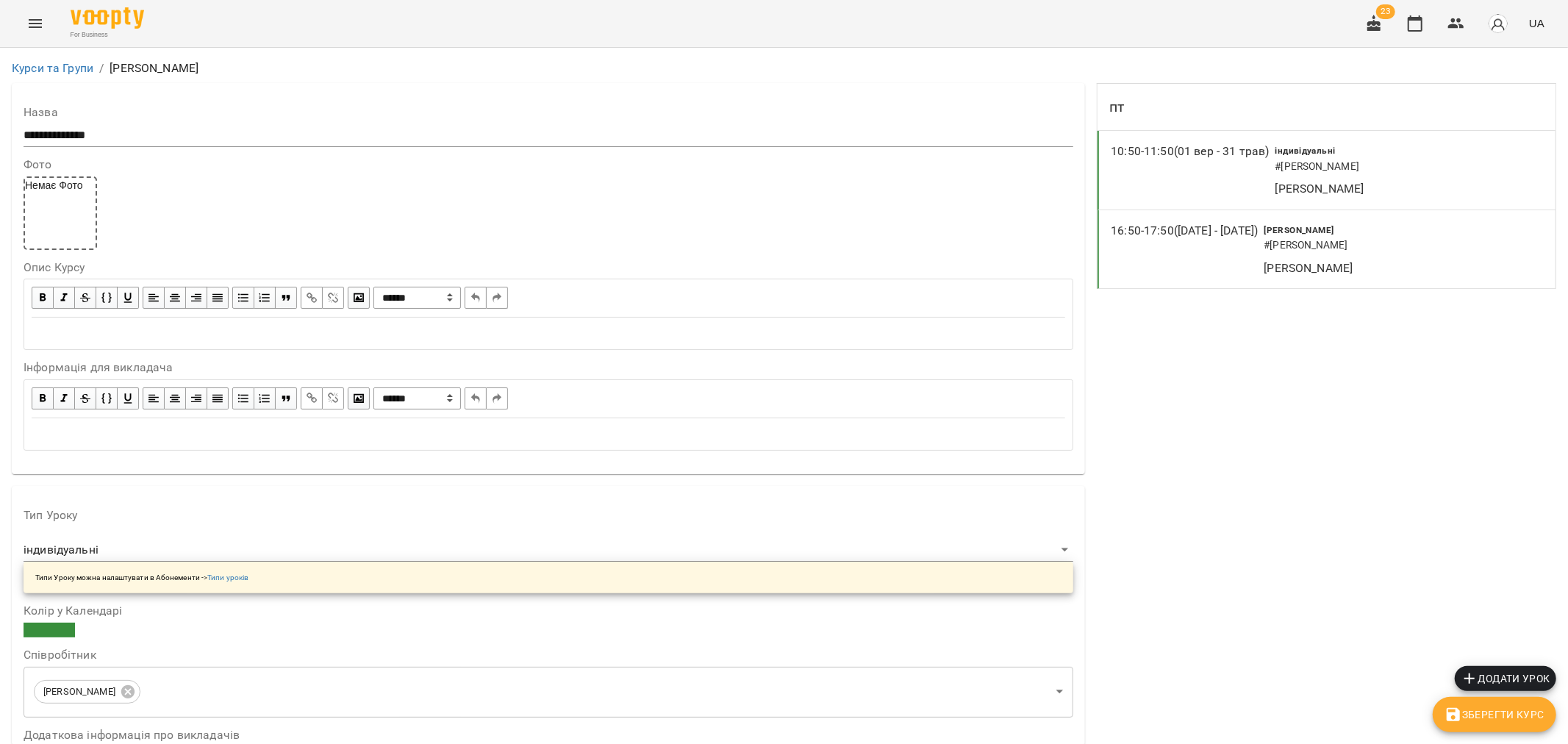
click at [1179, 266] on div "16:50 - 17:50 ([DATE] - [DATE])" at bounding box center [1187, 250] width 153 height 55
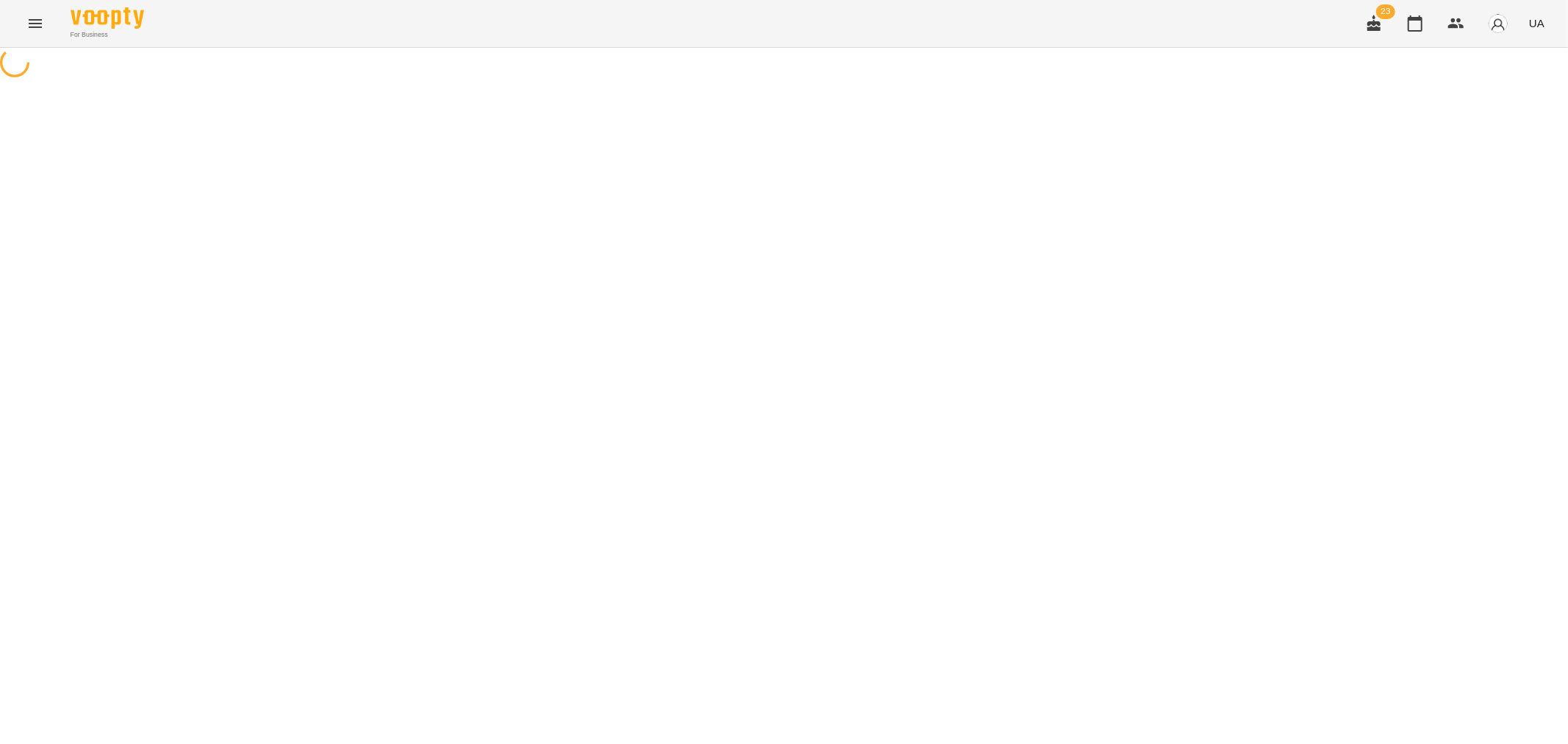
select select "*"
select select "**********"
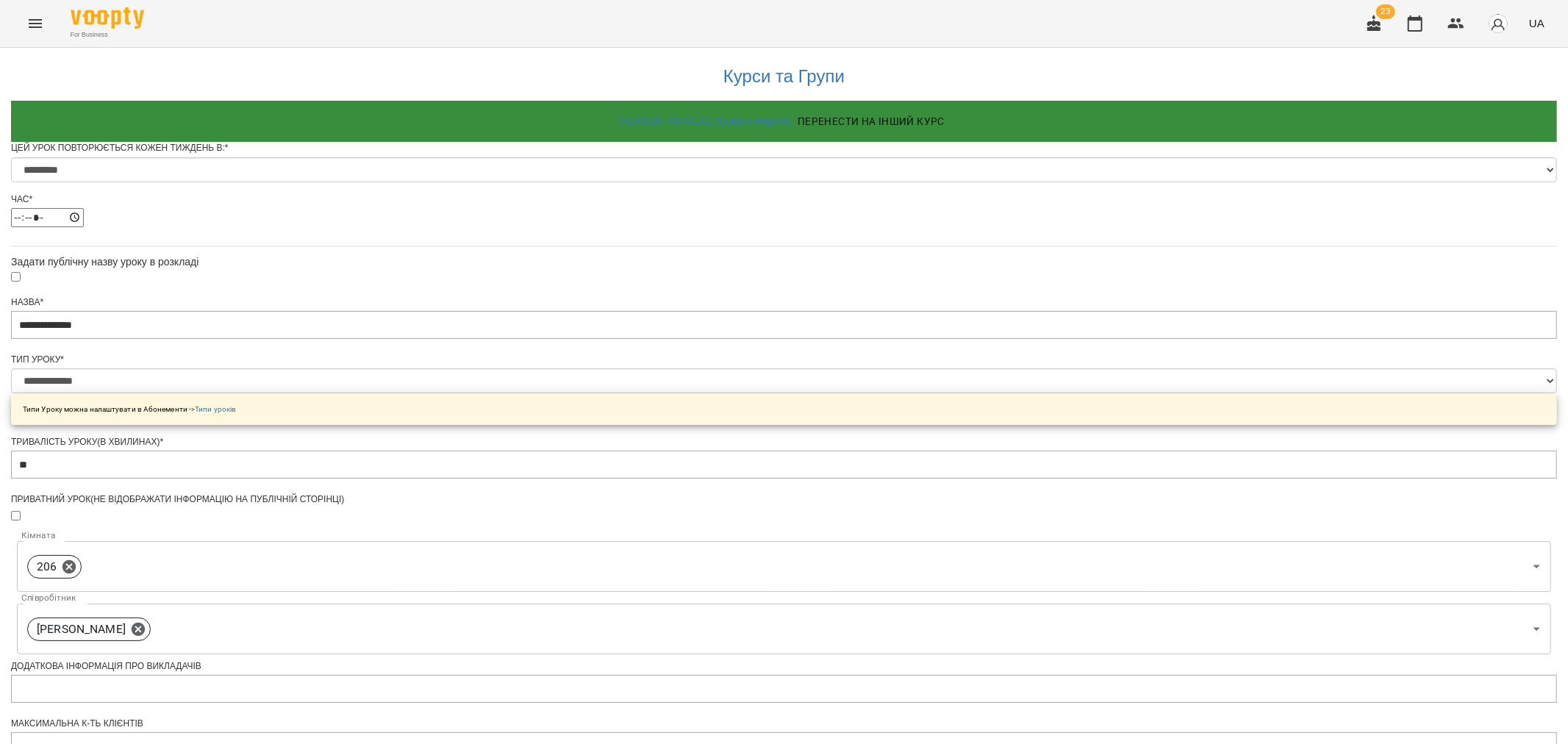
scroll to position [526, 0]
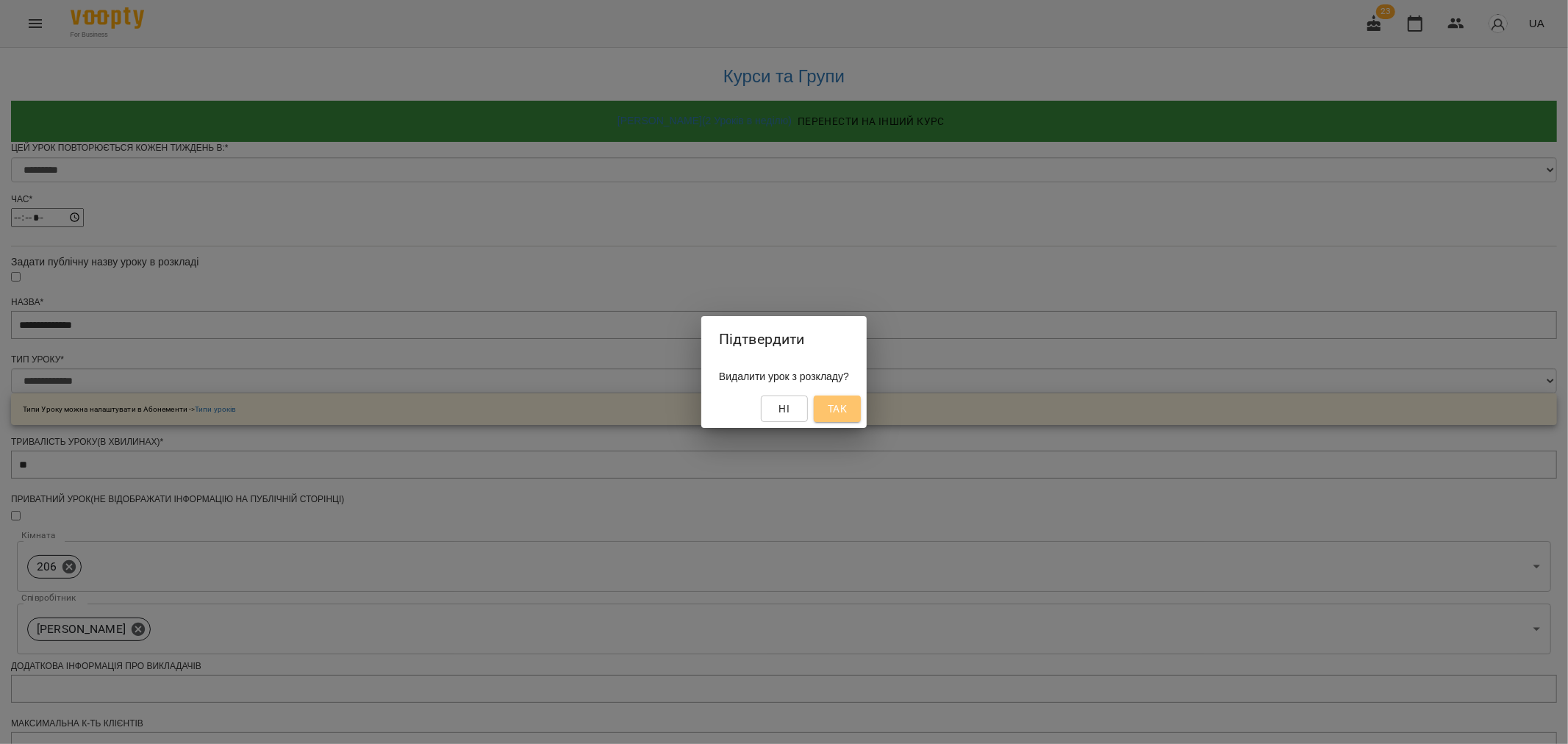
click at [844, 407] on span "Так" at bounding box center [837, 409] width 19 height 18
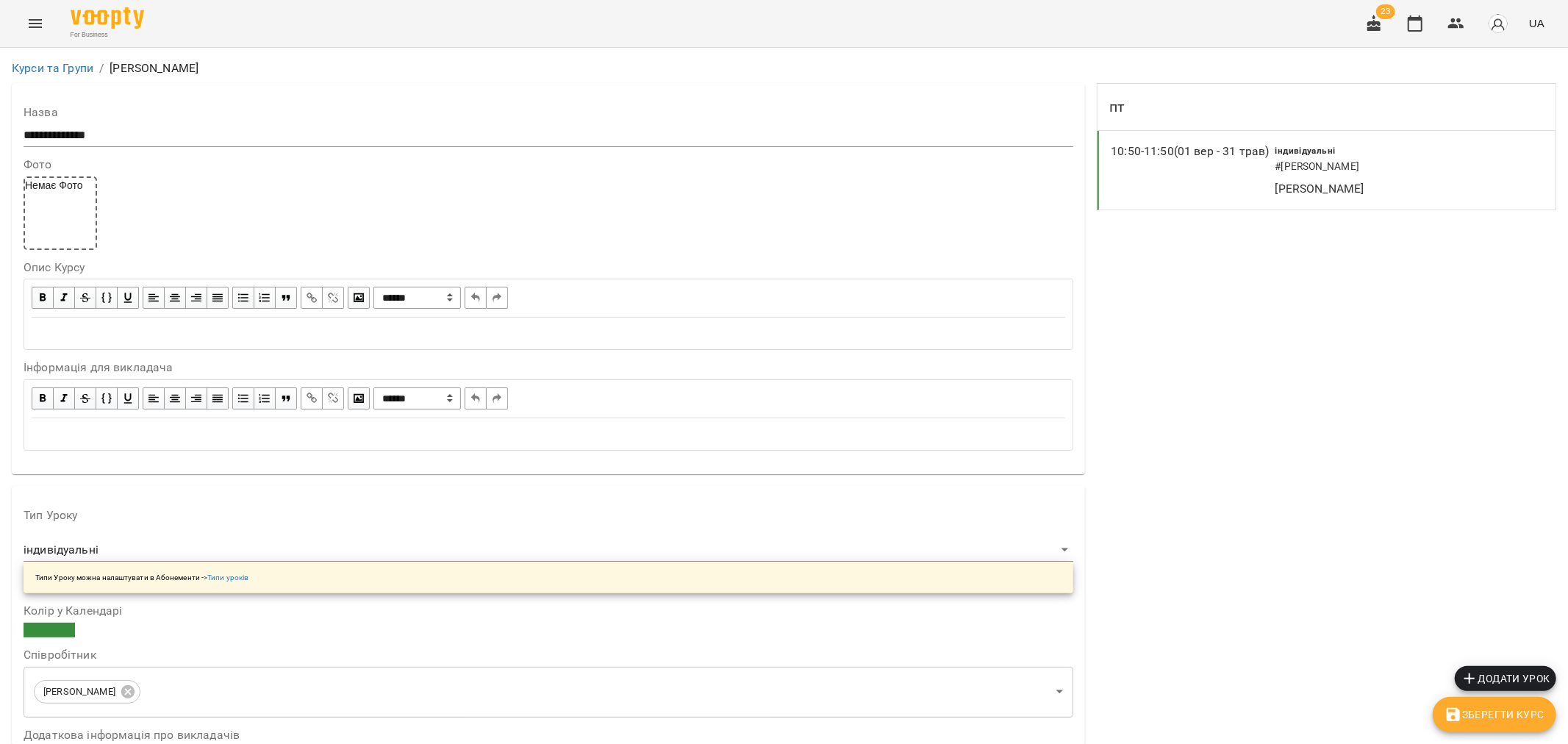
click at [1508, 673] on span "Додати урок" at bounding box center [1505, 679] width 90 height 18
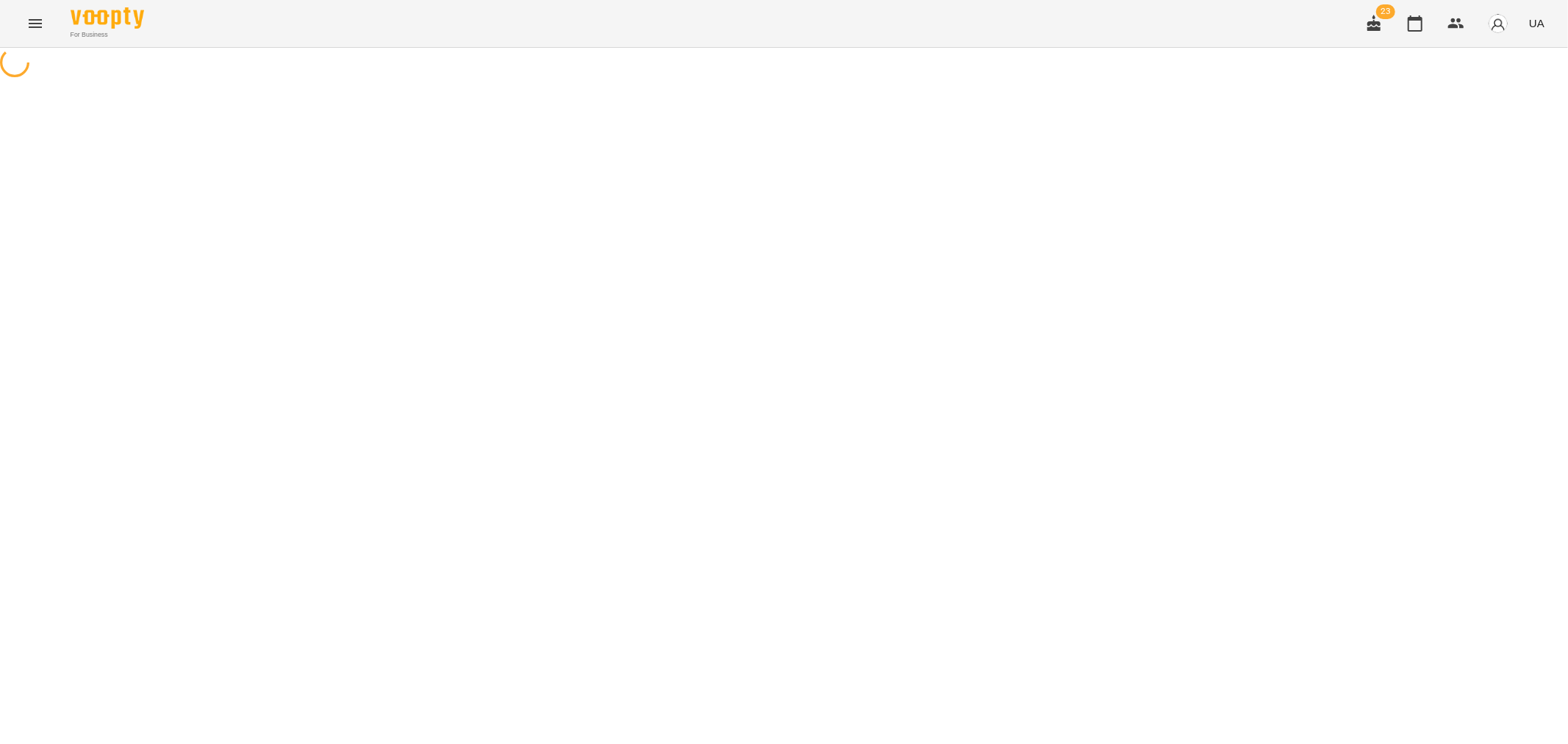
select select "**********"
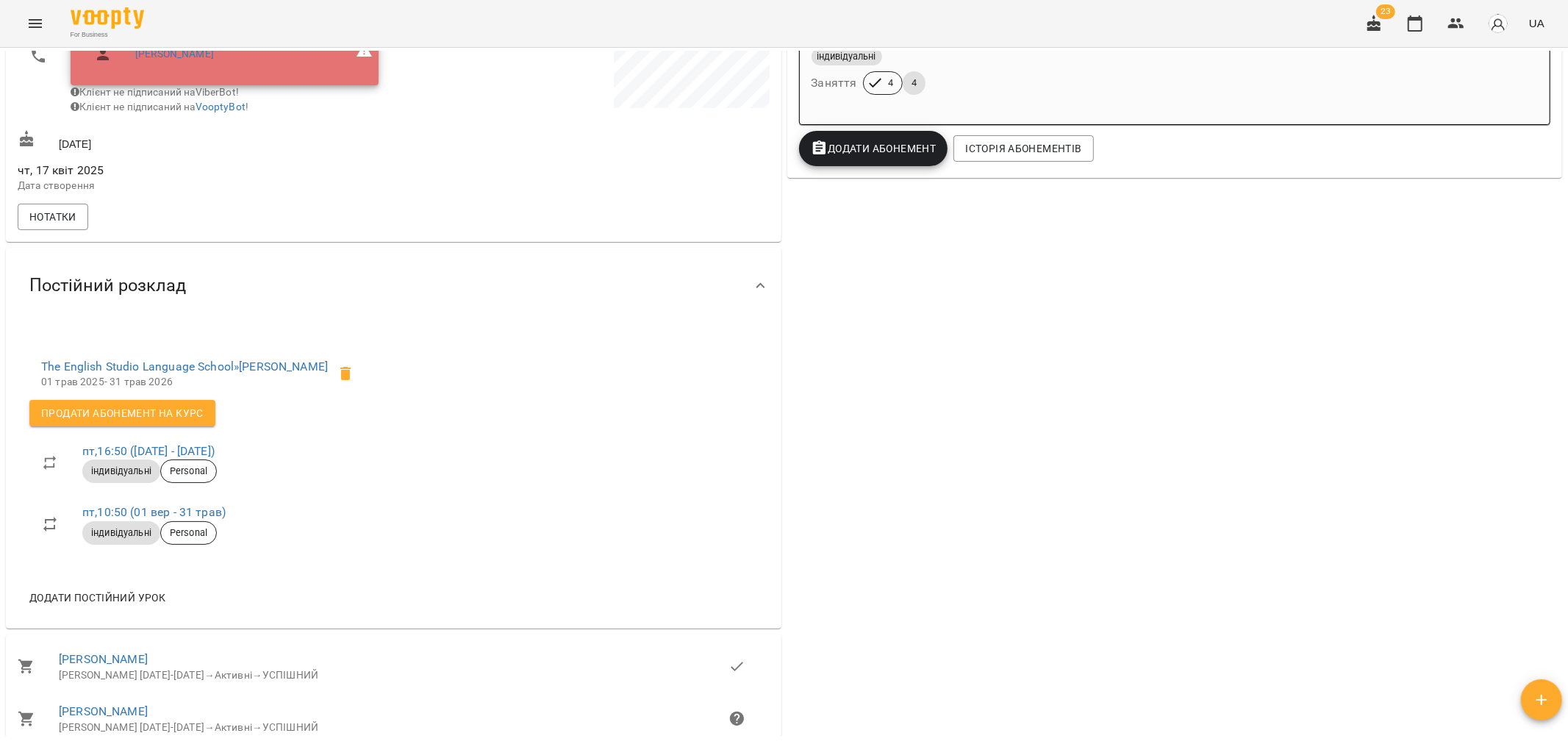
scroll to position [163, 0]
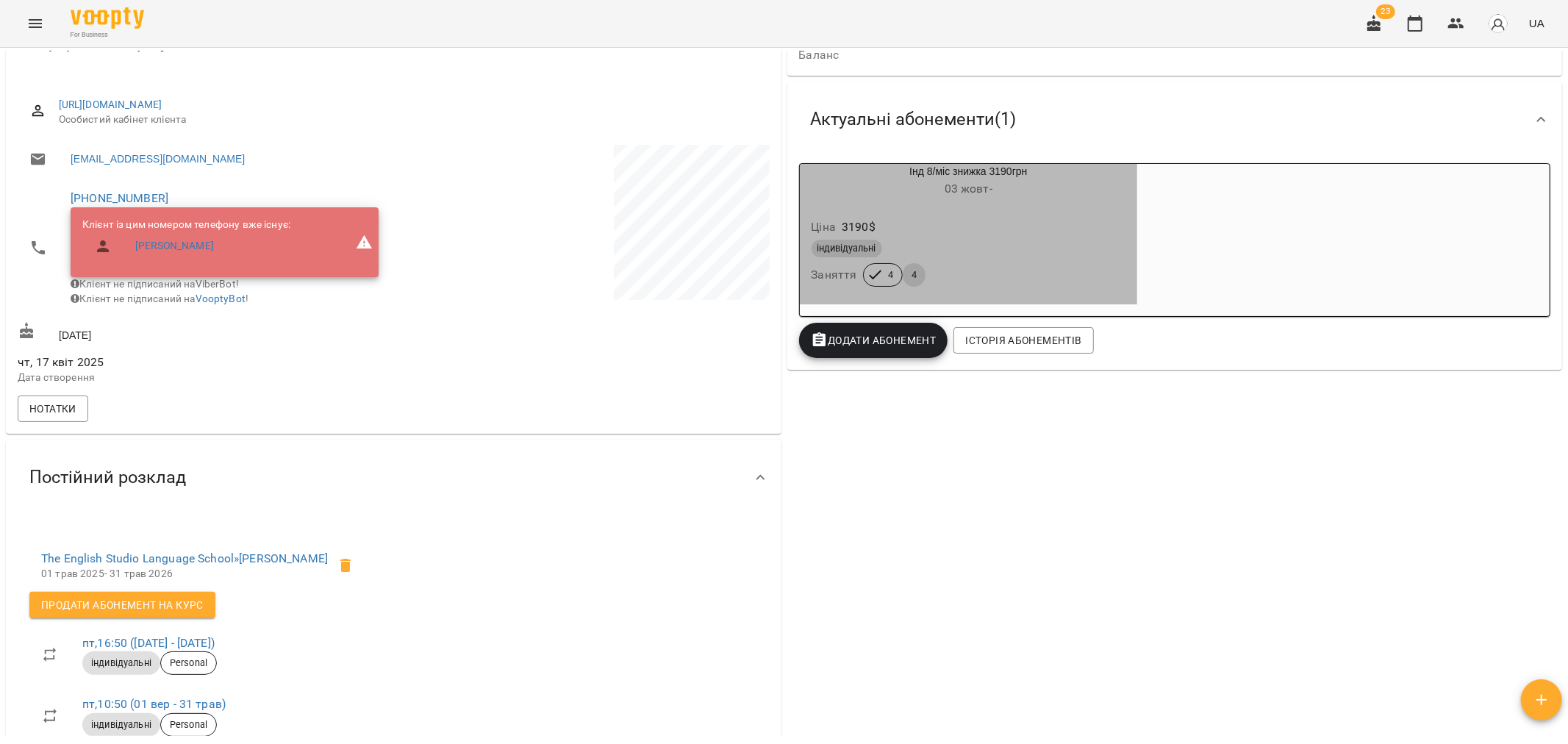
click at [1066, 237] on div "Ціна 3190 $" at bounding box center [969, 227] width 321 height 26
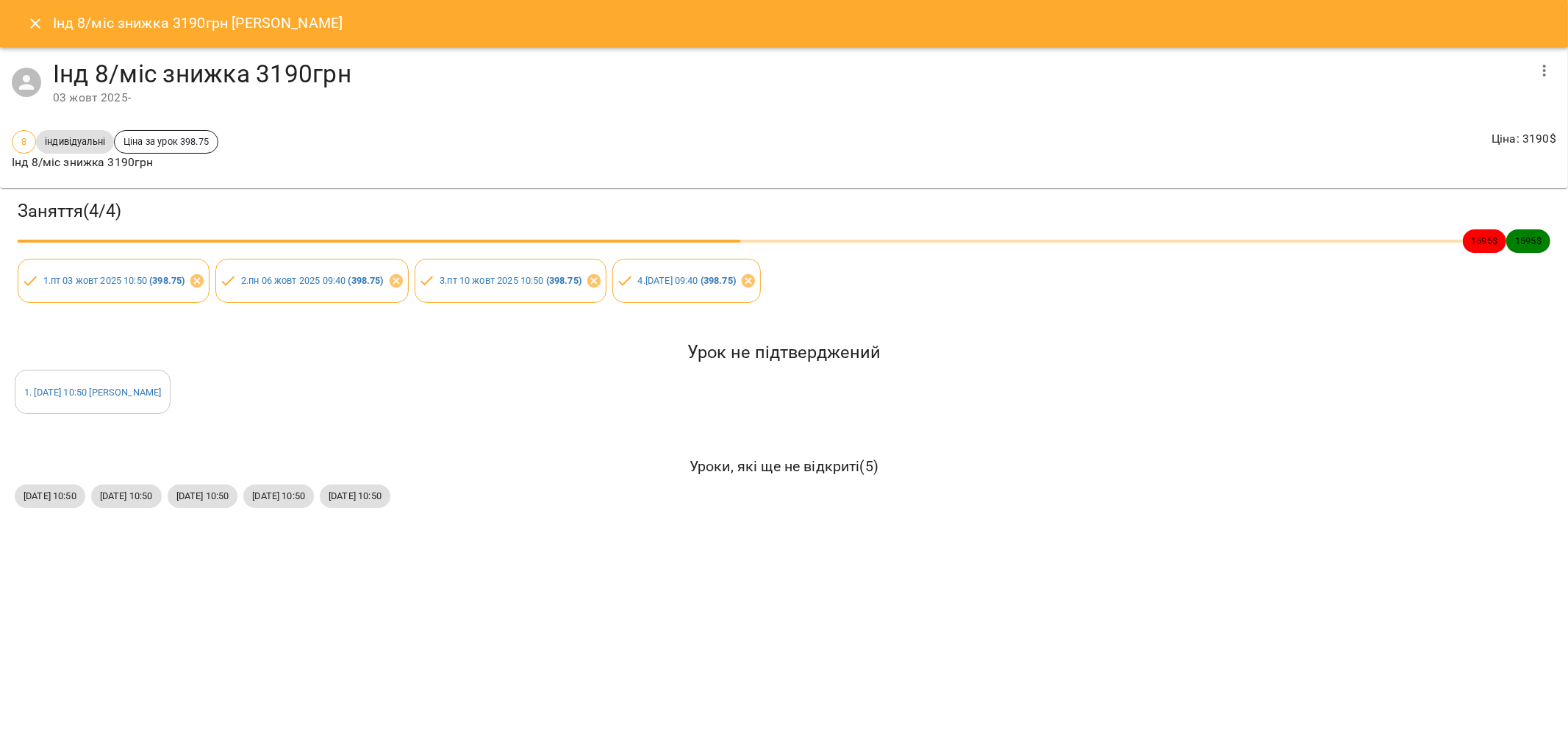
click at [31, 18] on icon "Close" at bounding box center [35, 24] width 18 height 18
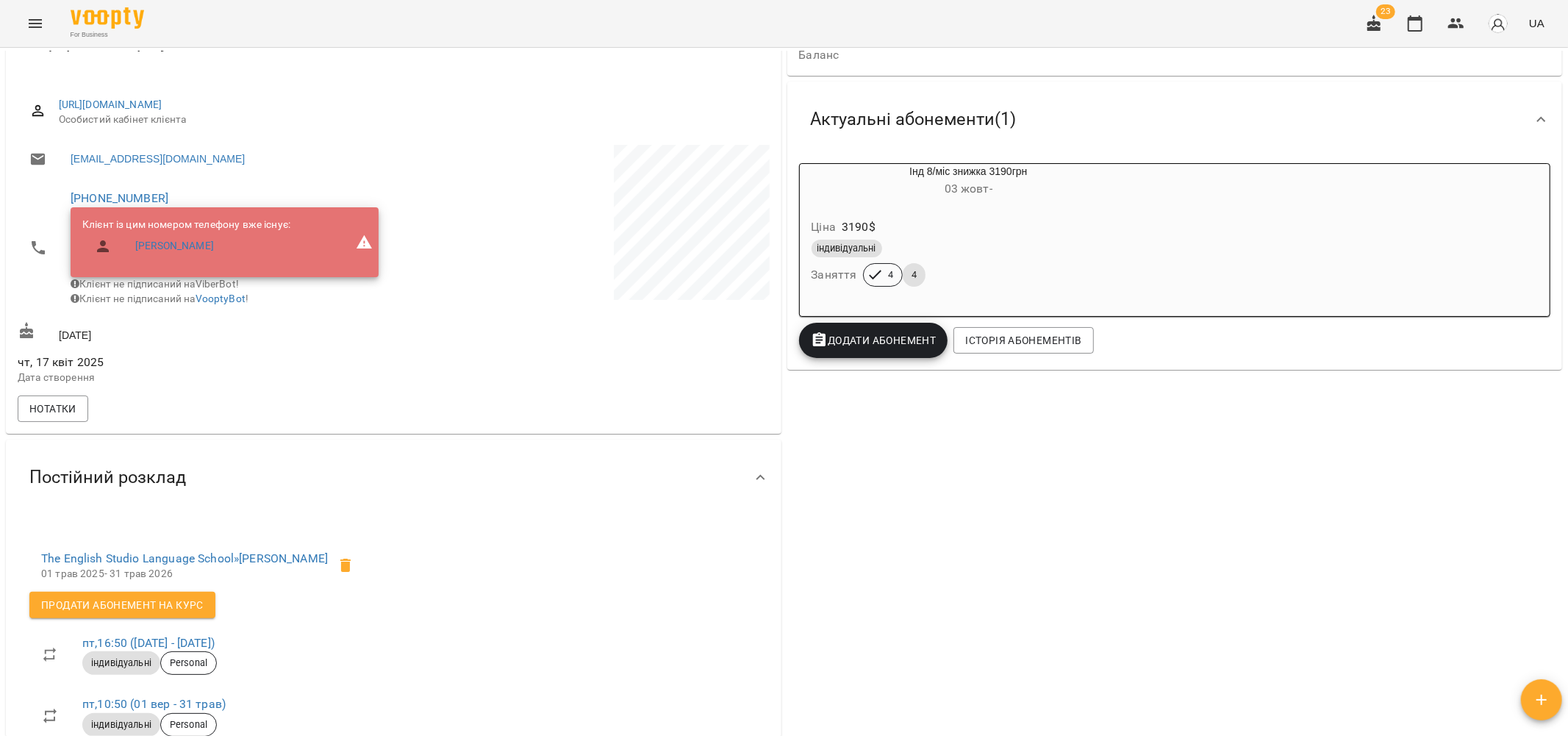
click at [1000, 240] on div "індивідуальні" at bounding box center [969, 248] width 315 height 18
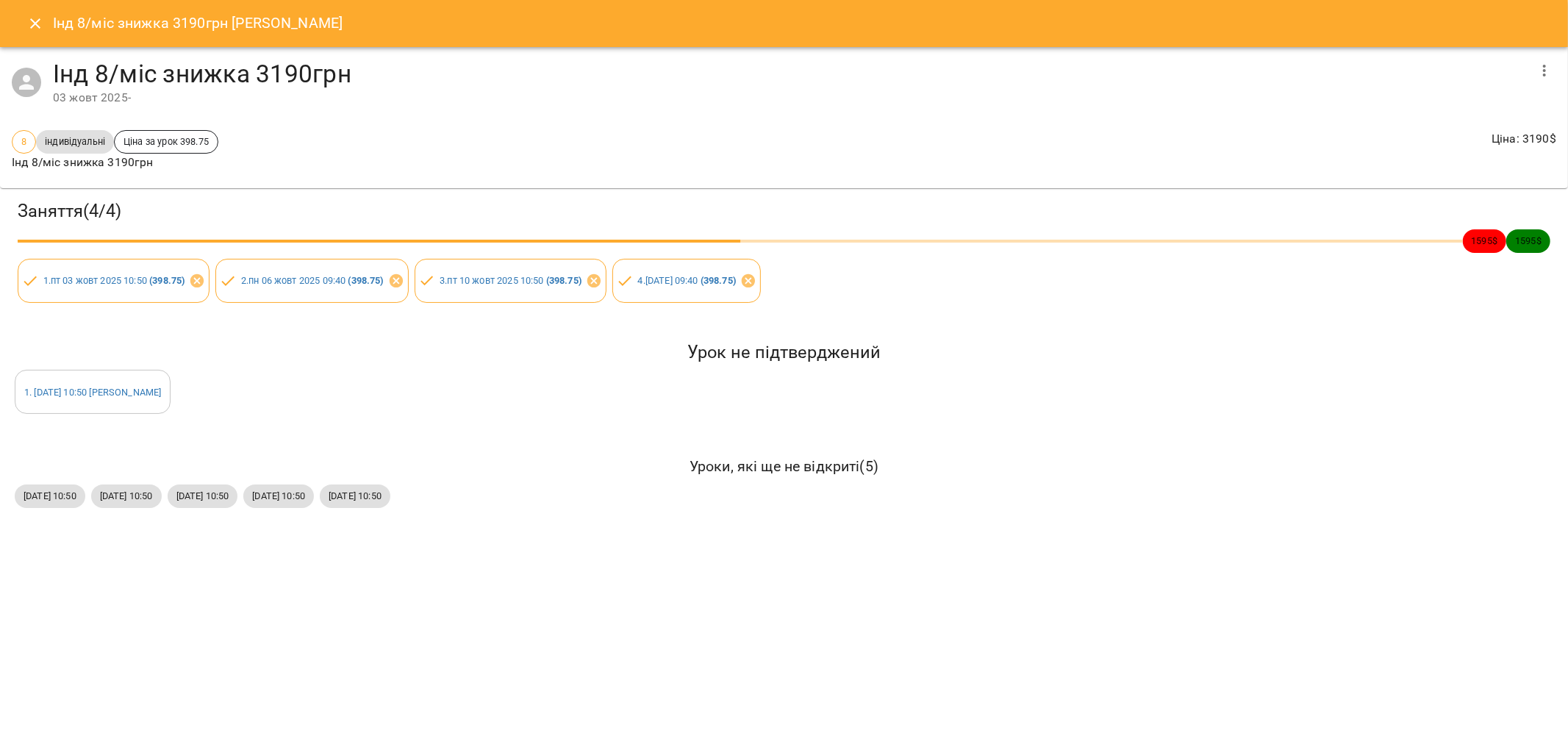
click at [34, 19] on icon "Close" at bounding box center [35, 24] width 18 height 18
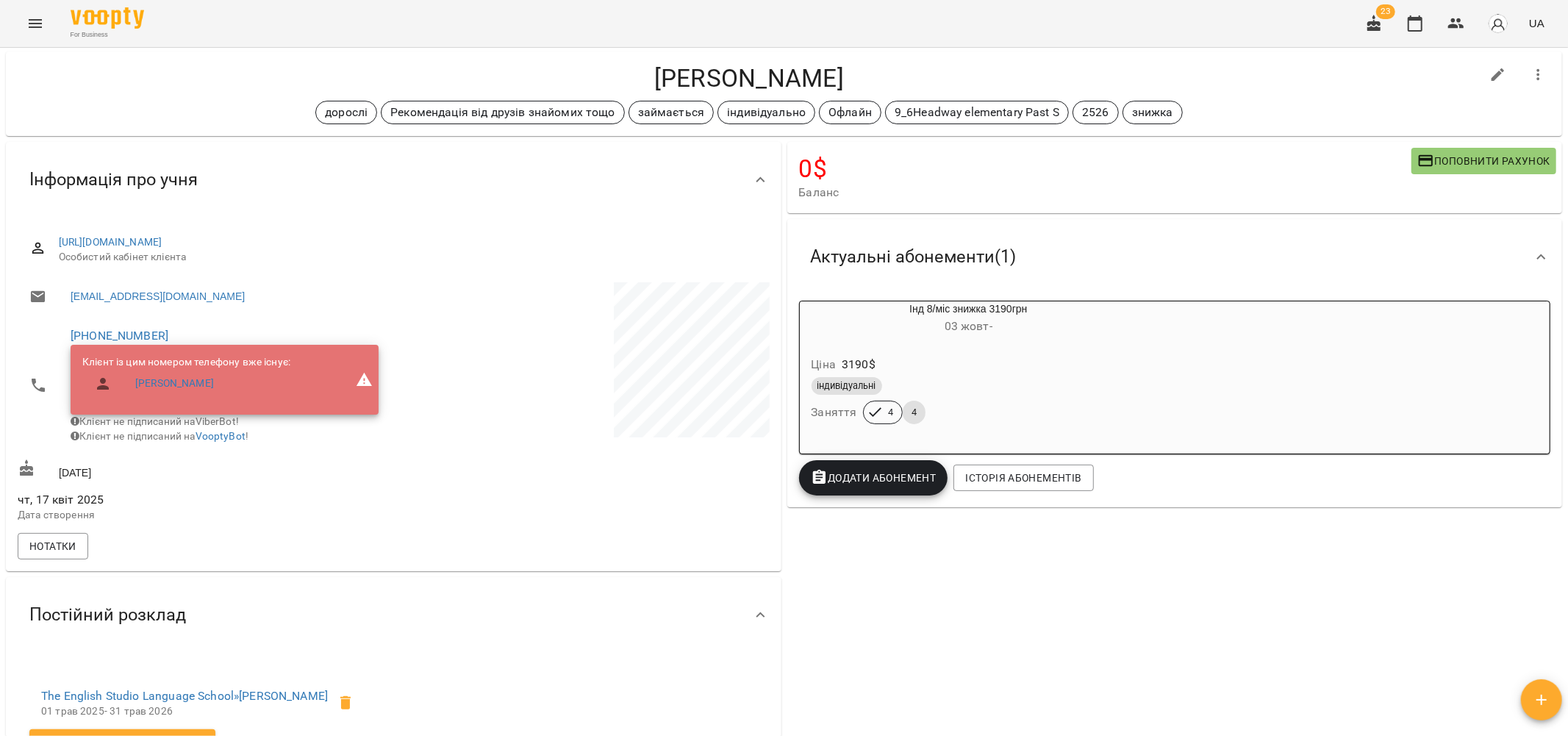
scroll to position [0, 0]
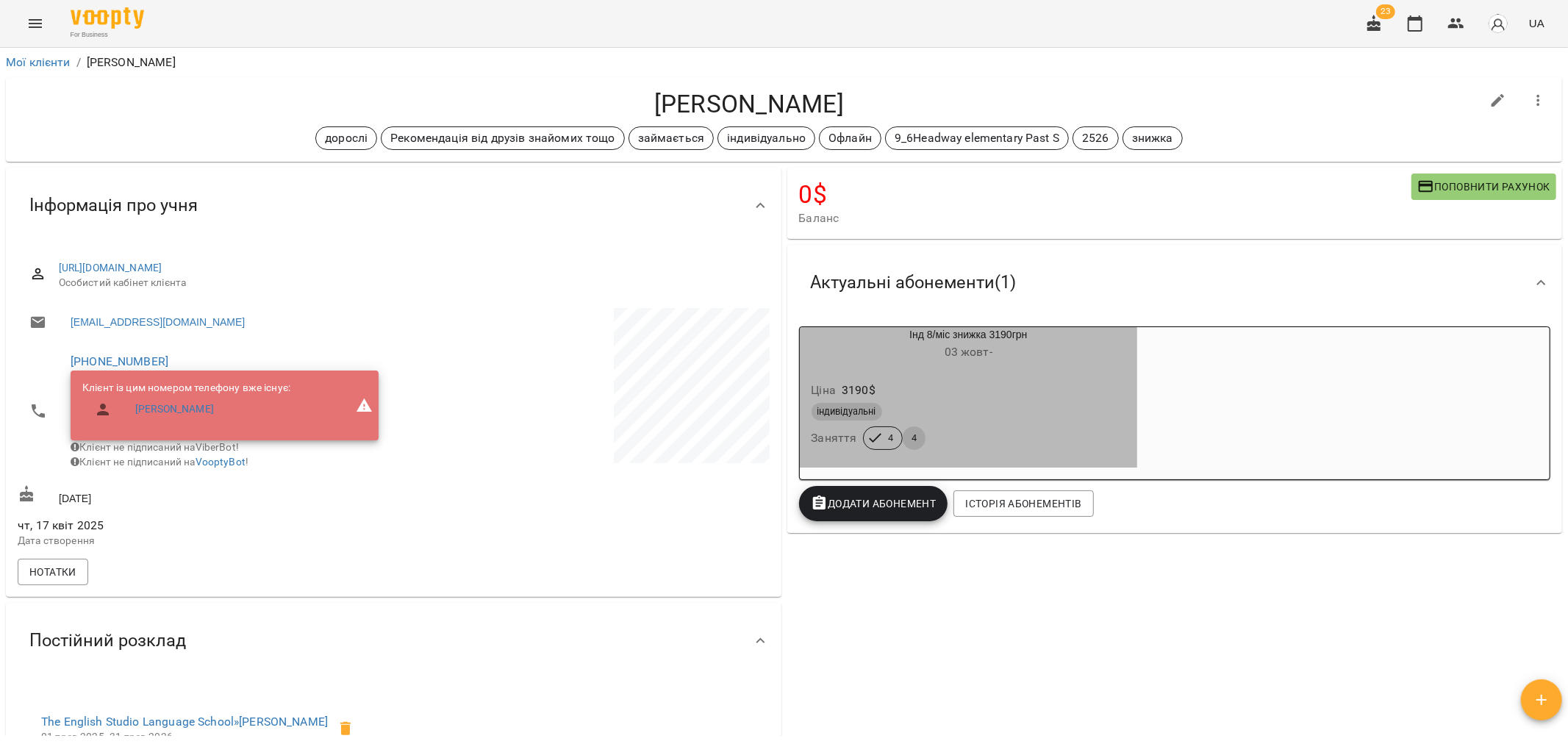
click at [1022, 402] on div "індивідуальні" at bounding box center [969, 412] width 321 height 24
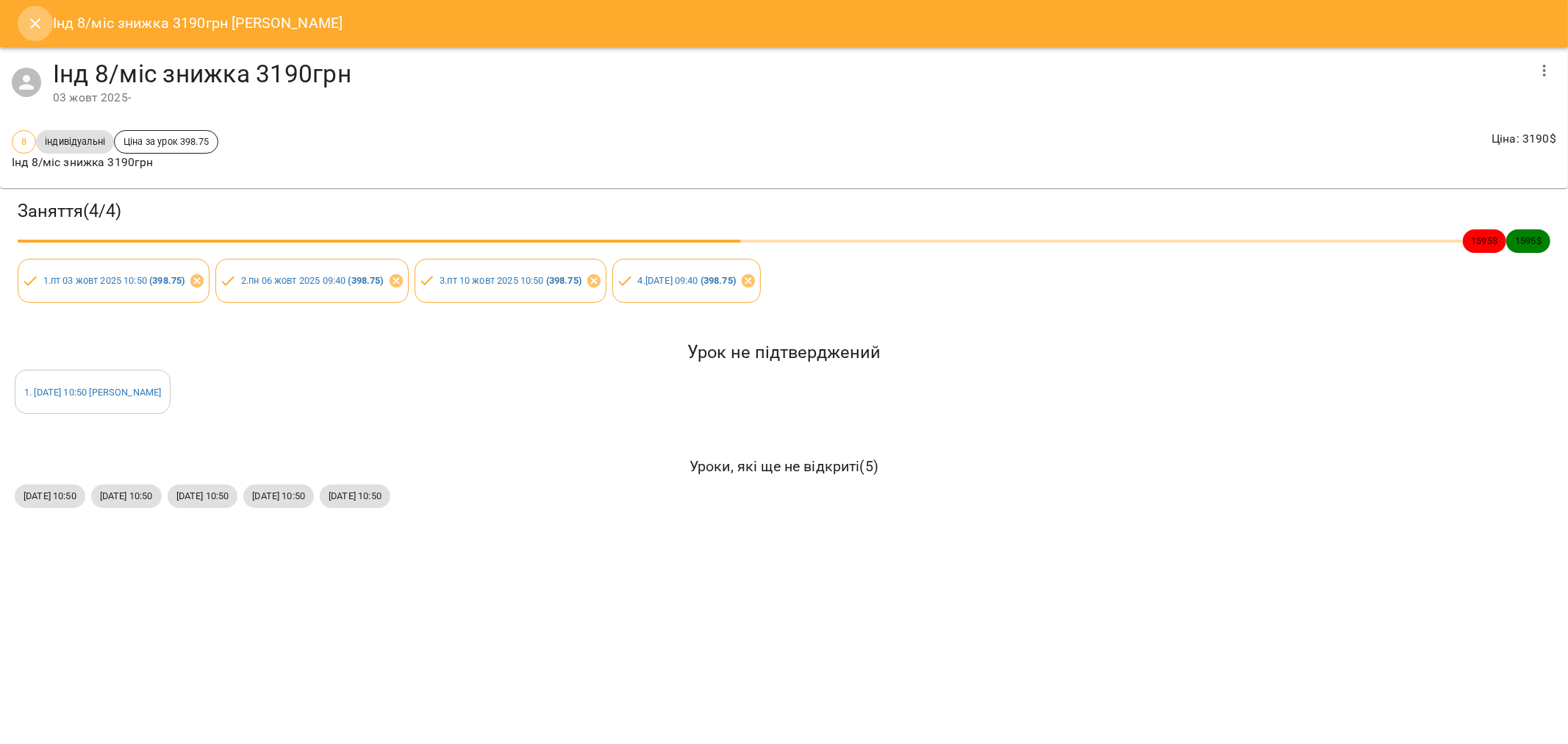
click at [31, 23] on icon "Close" at bounding box center [35, 24] width 18 height 18
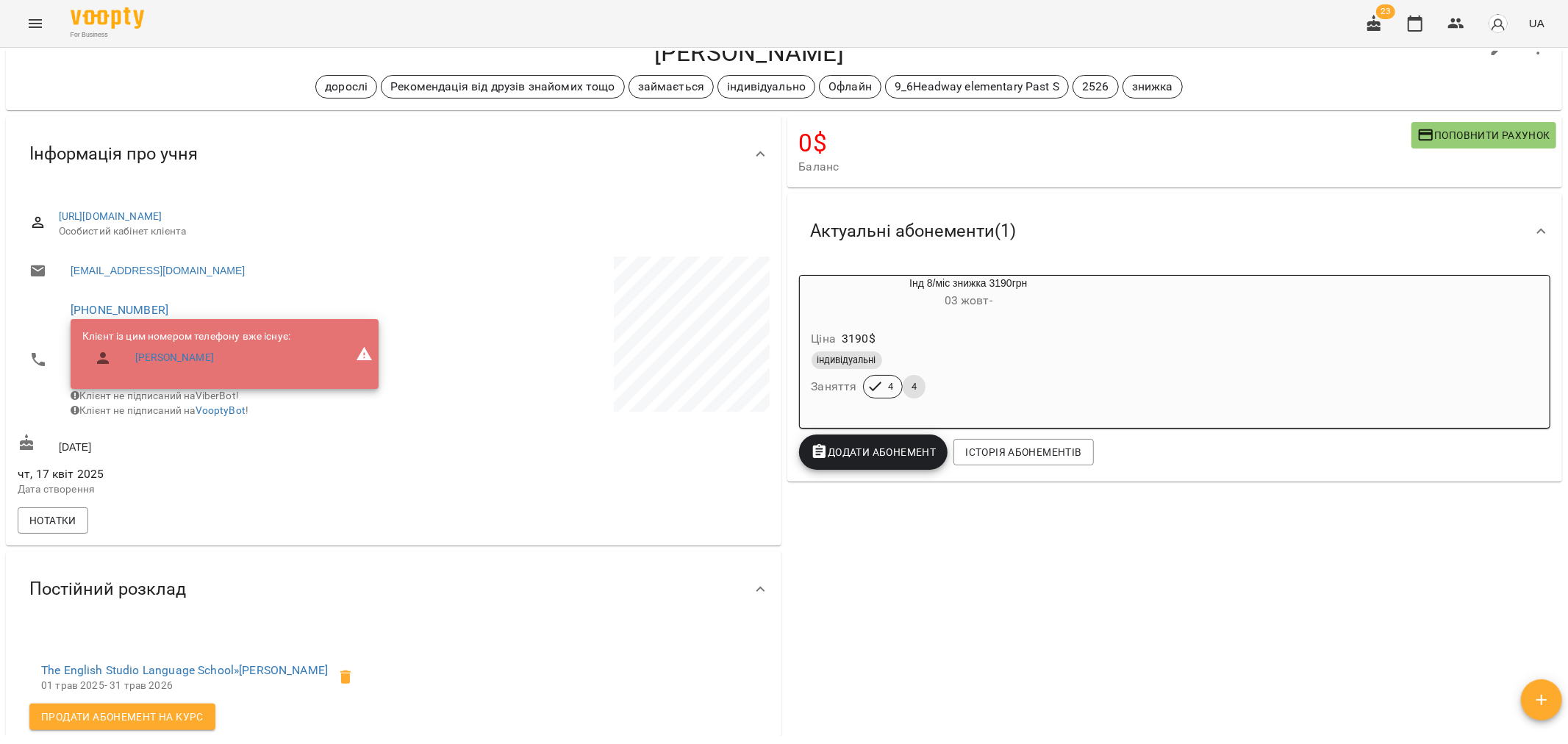
scroll to position [326, 0]
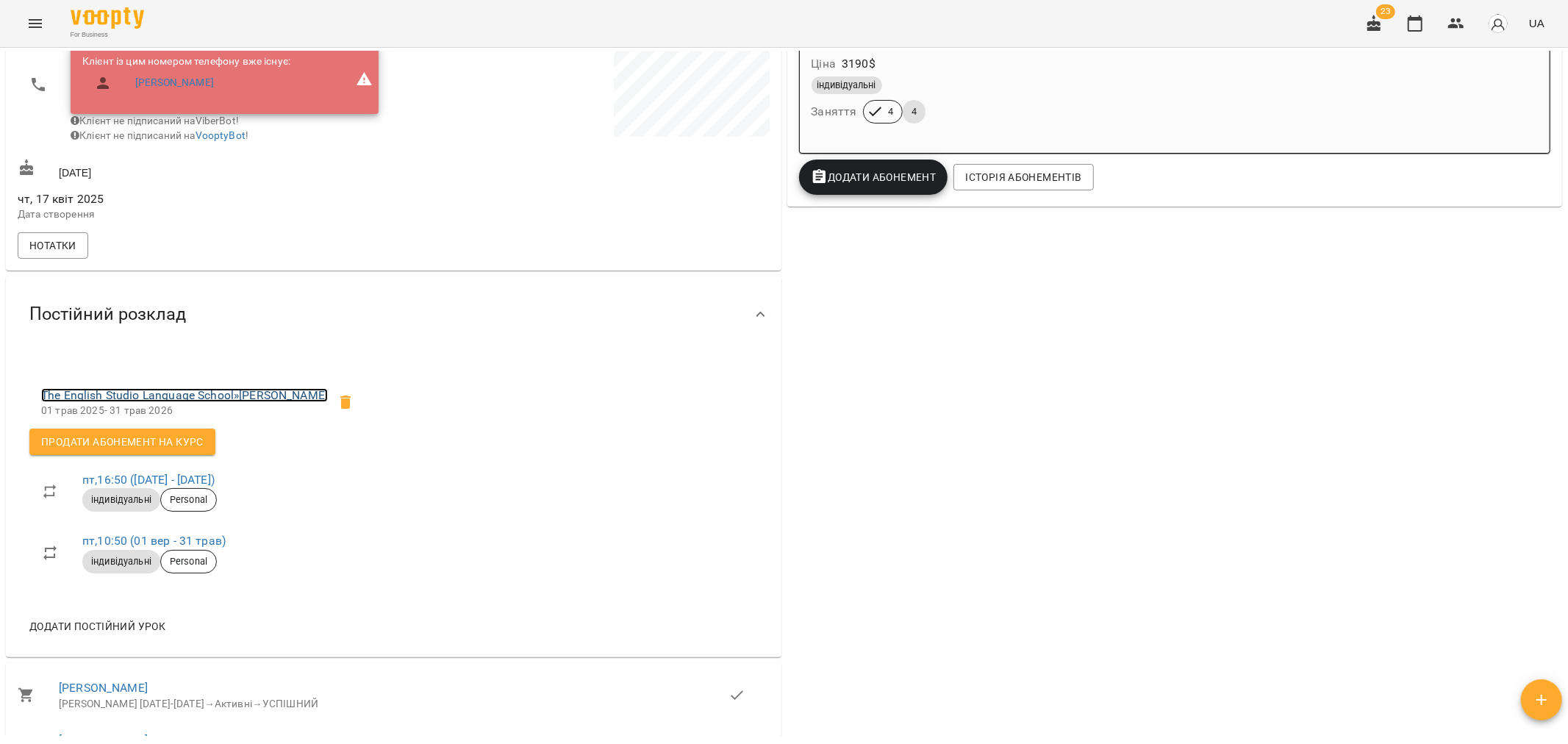
click at [254, 400] on link "The English Studio Language School » [PERSON_NAME]" at bounding box center [184, 395] width 286 height 14
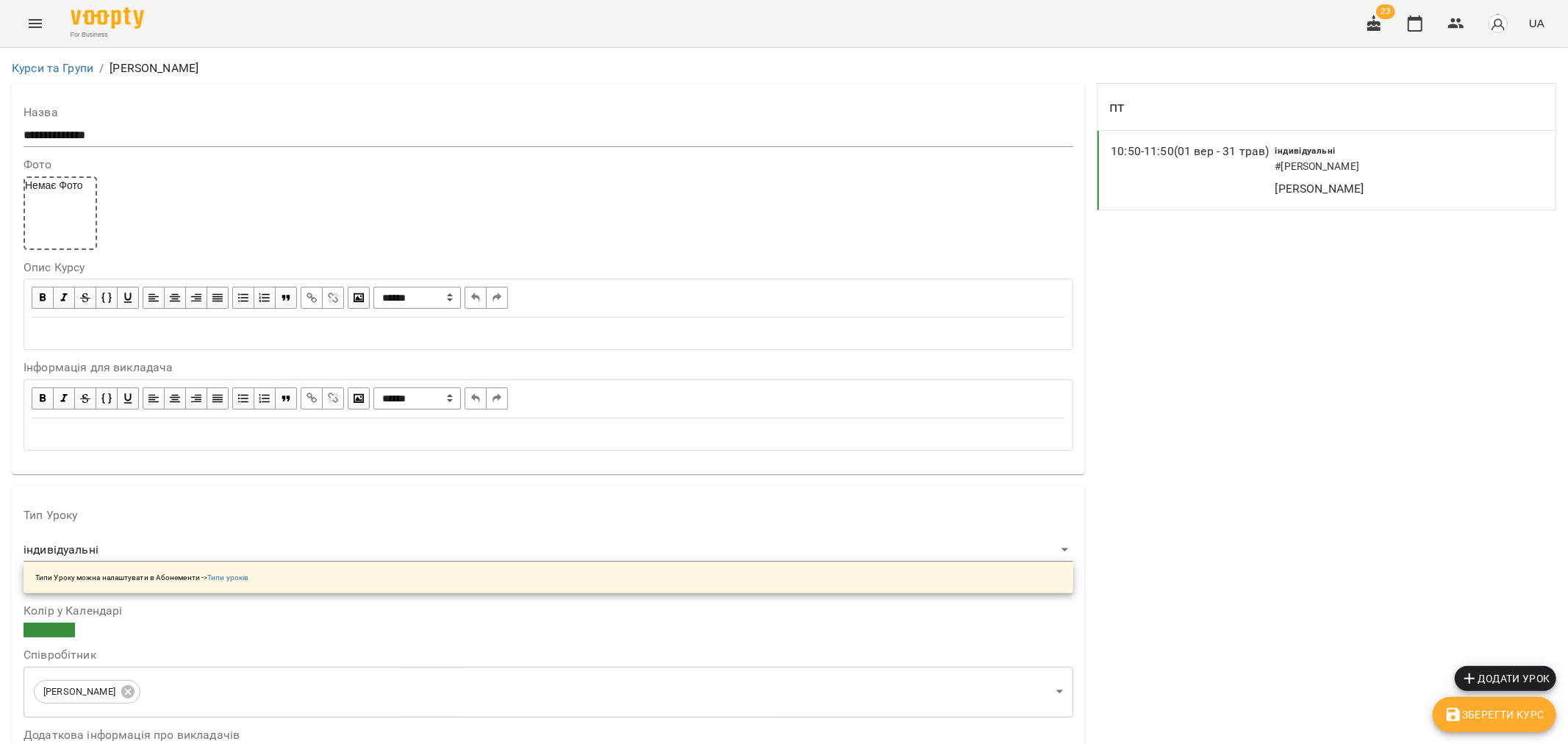
click at [1494, 672] on span "Додати урок" at bounding box center [1505, 679] width 90 height 18
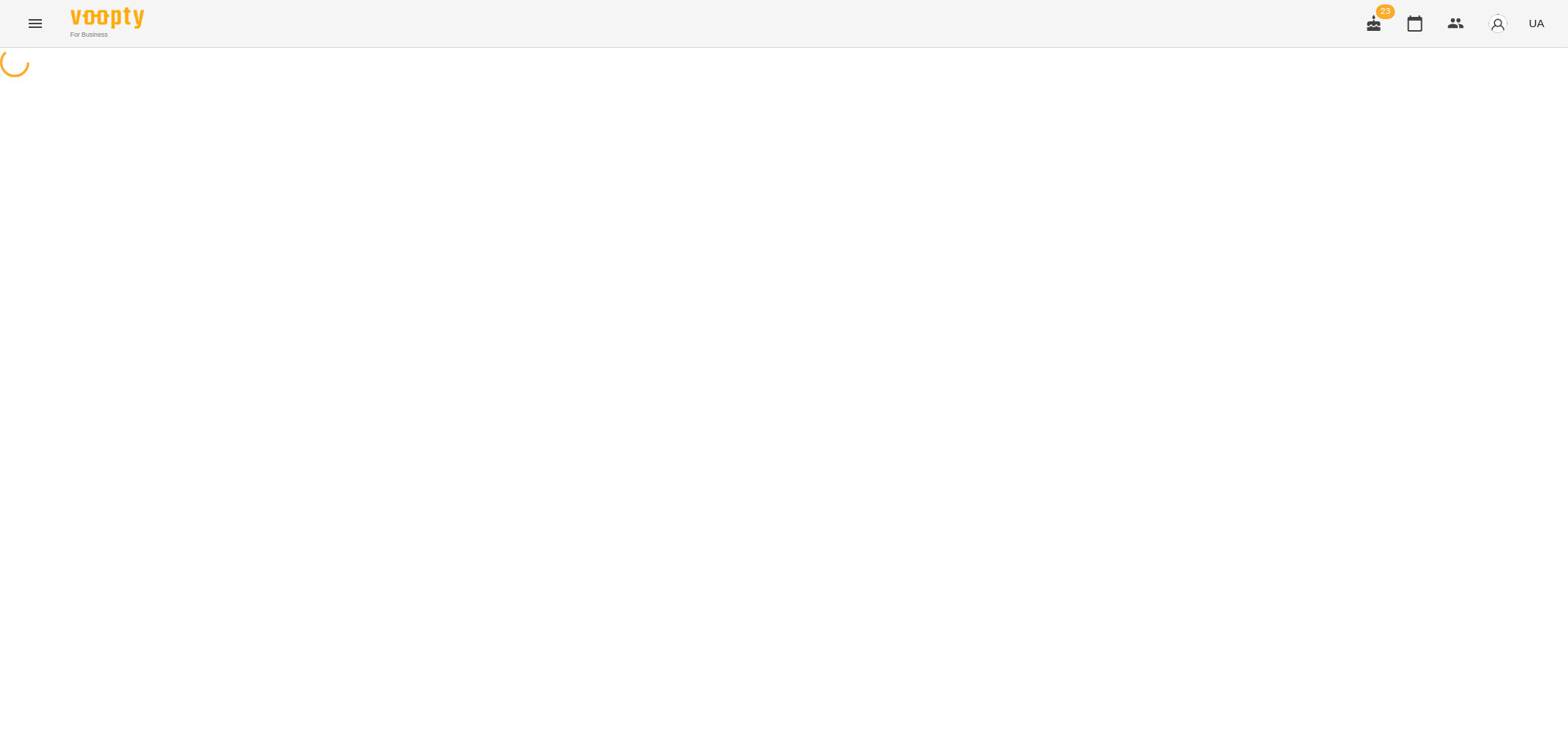
select select "**********"
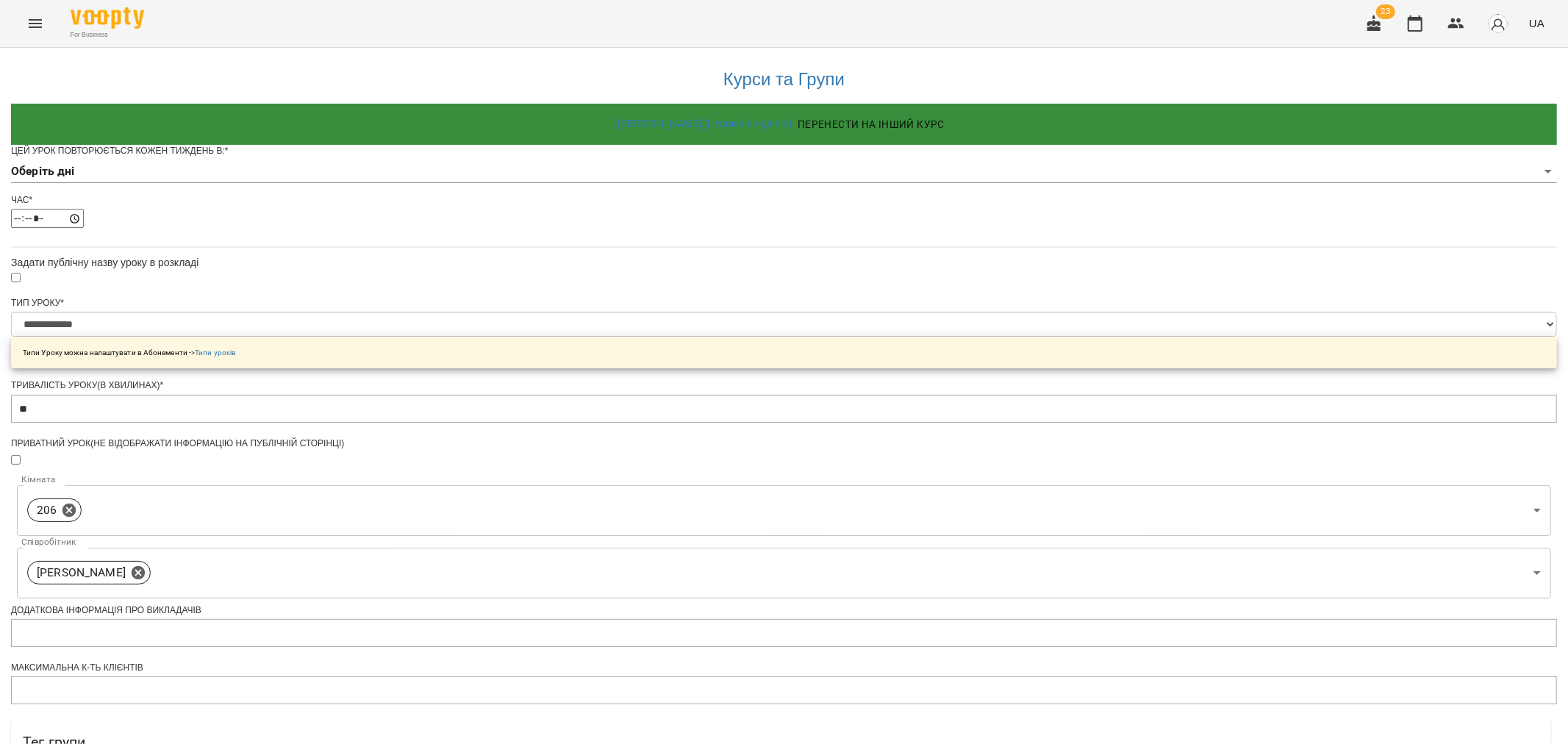
click at [659, 192] on body "**********" at bounding box center [784, 472] width 1568 height 945
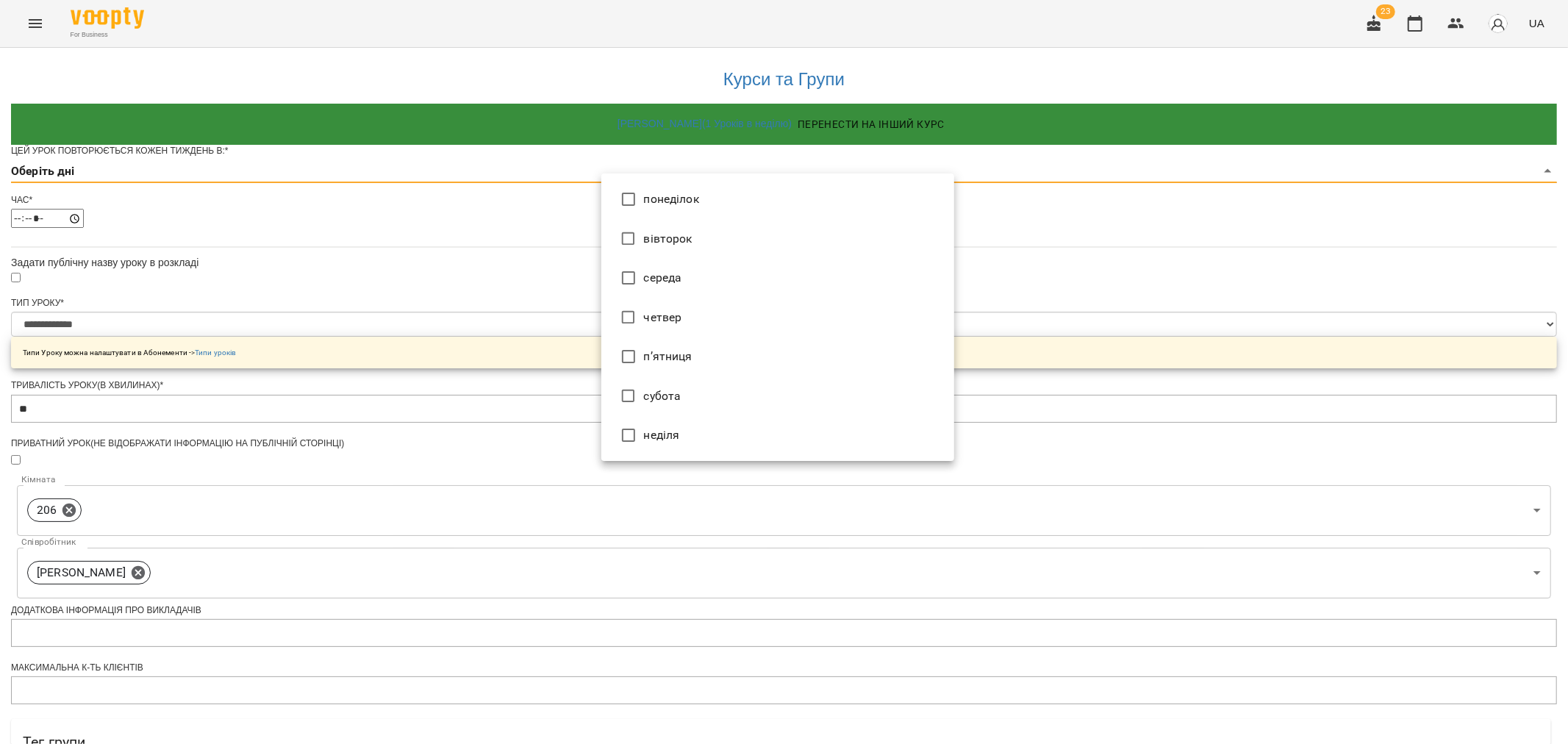
click at [667, 197] on li "понеділок" at bounding box center [777, 198] width 353 height 40
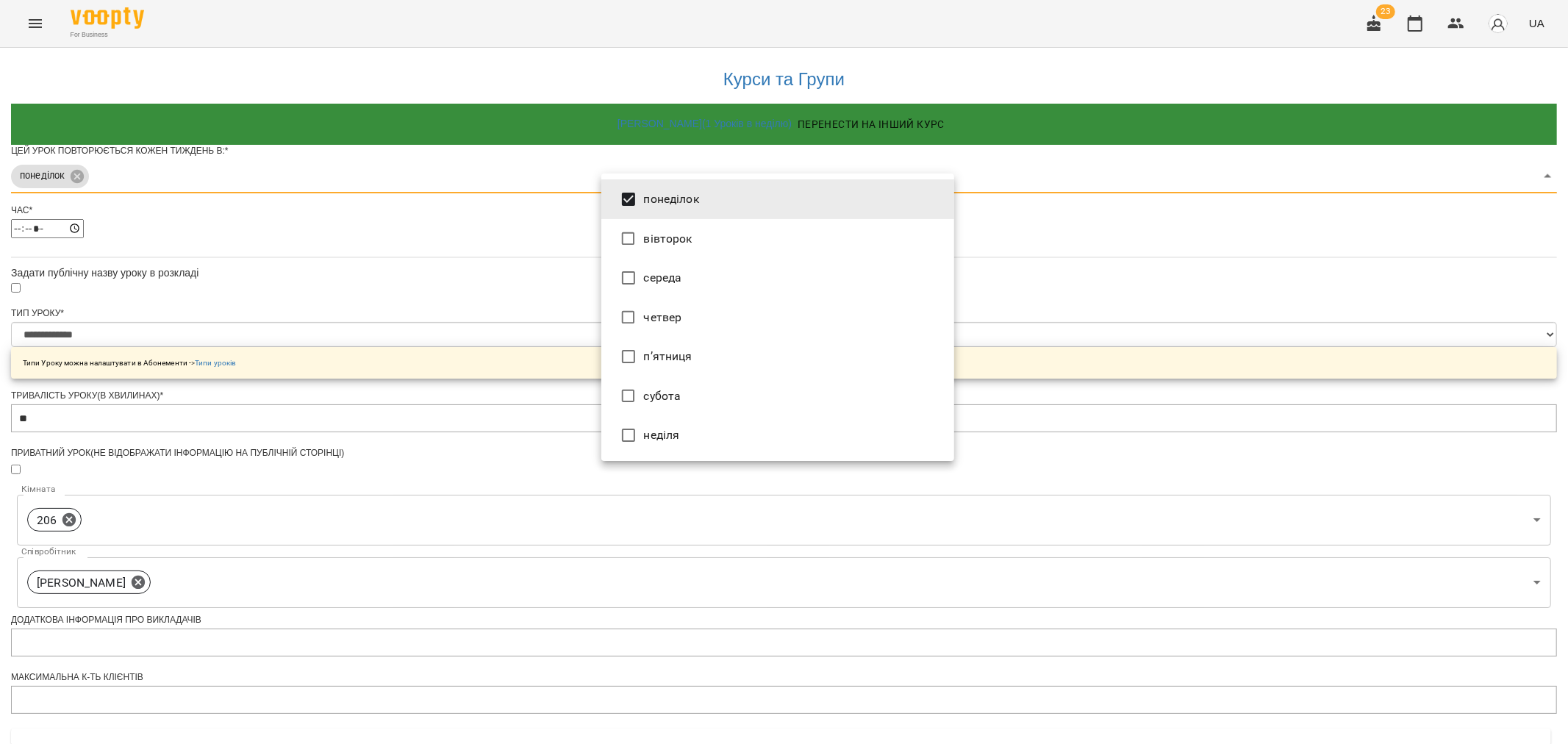
type input "*"
click at [456, 296] on div at bounding box center [784, 372] width 1568 height 744
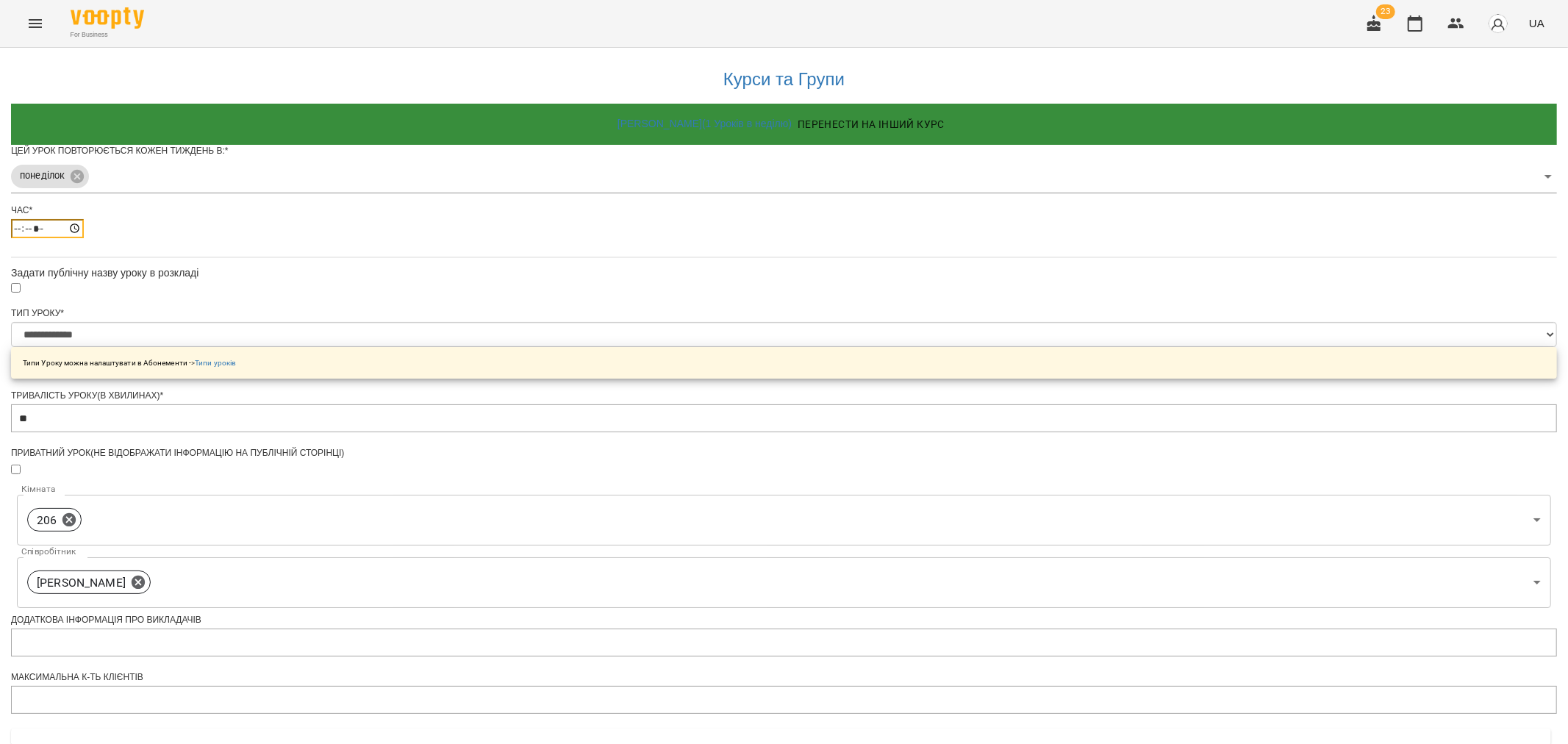
click at [84, 238] on input "*****" at bounding box center [48, 229] width 73 height 19
type input "*****"
click at [1071, 303] on div "**********" at bounding box center [784, 502] width 1546 height 910
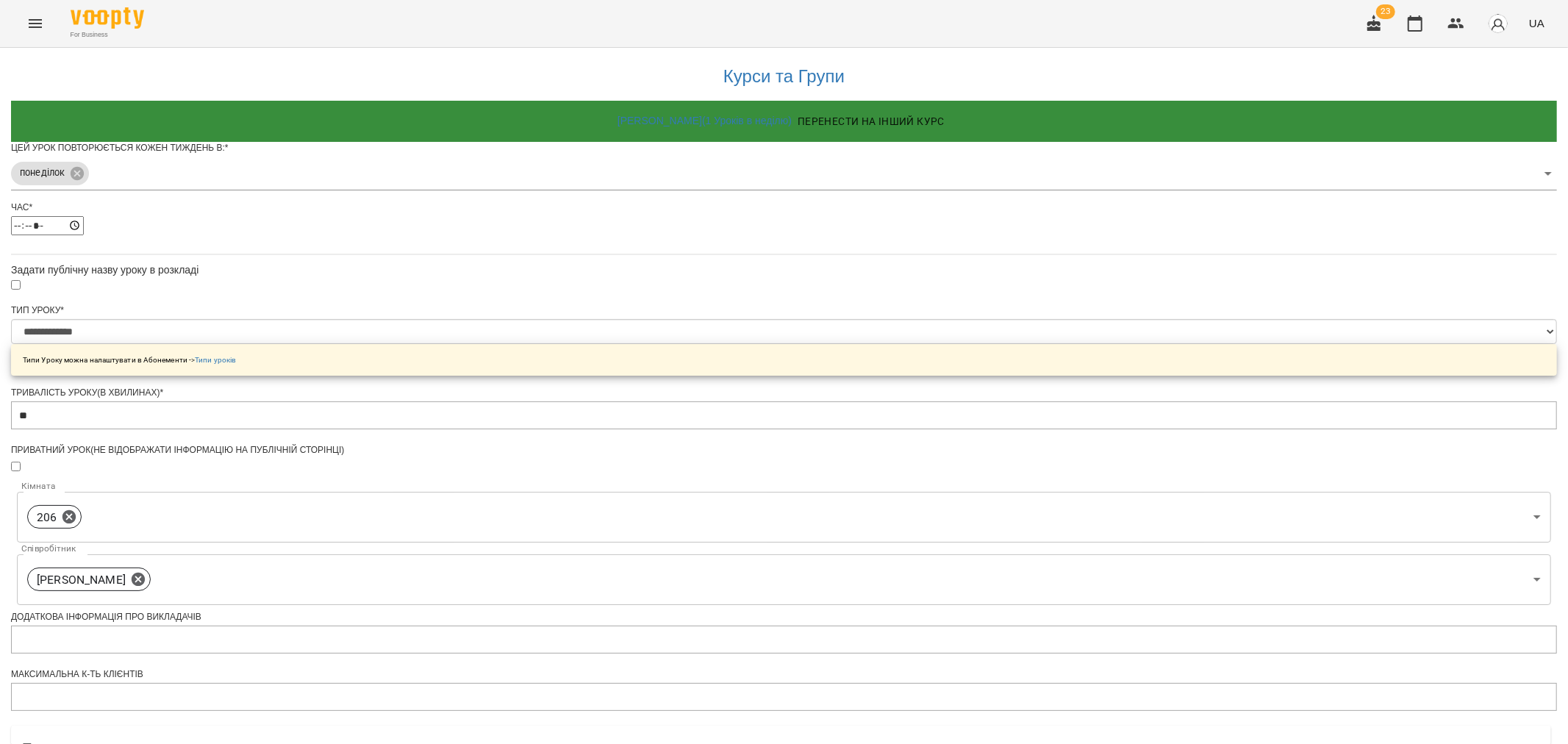
scroll to position [282, 0]
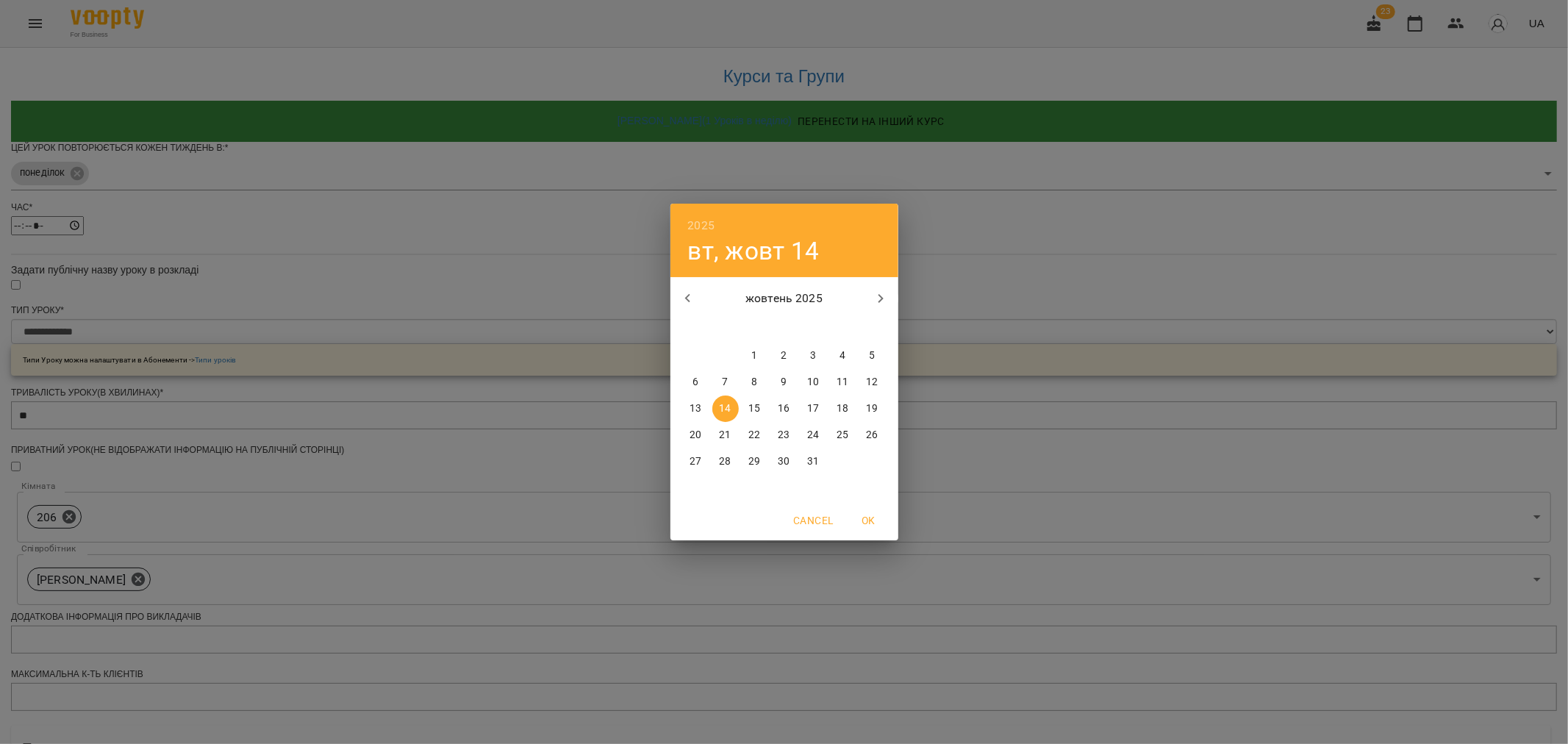
click at [689, 297] on icon "button" at bounding box center [688, 298] width 18 height 18
click at [689, 354] on span "1" at bounding box center [695, 356] width 26 height 15
type input "**********"
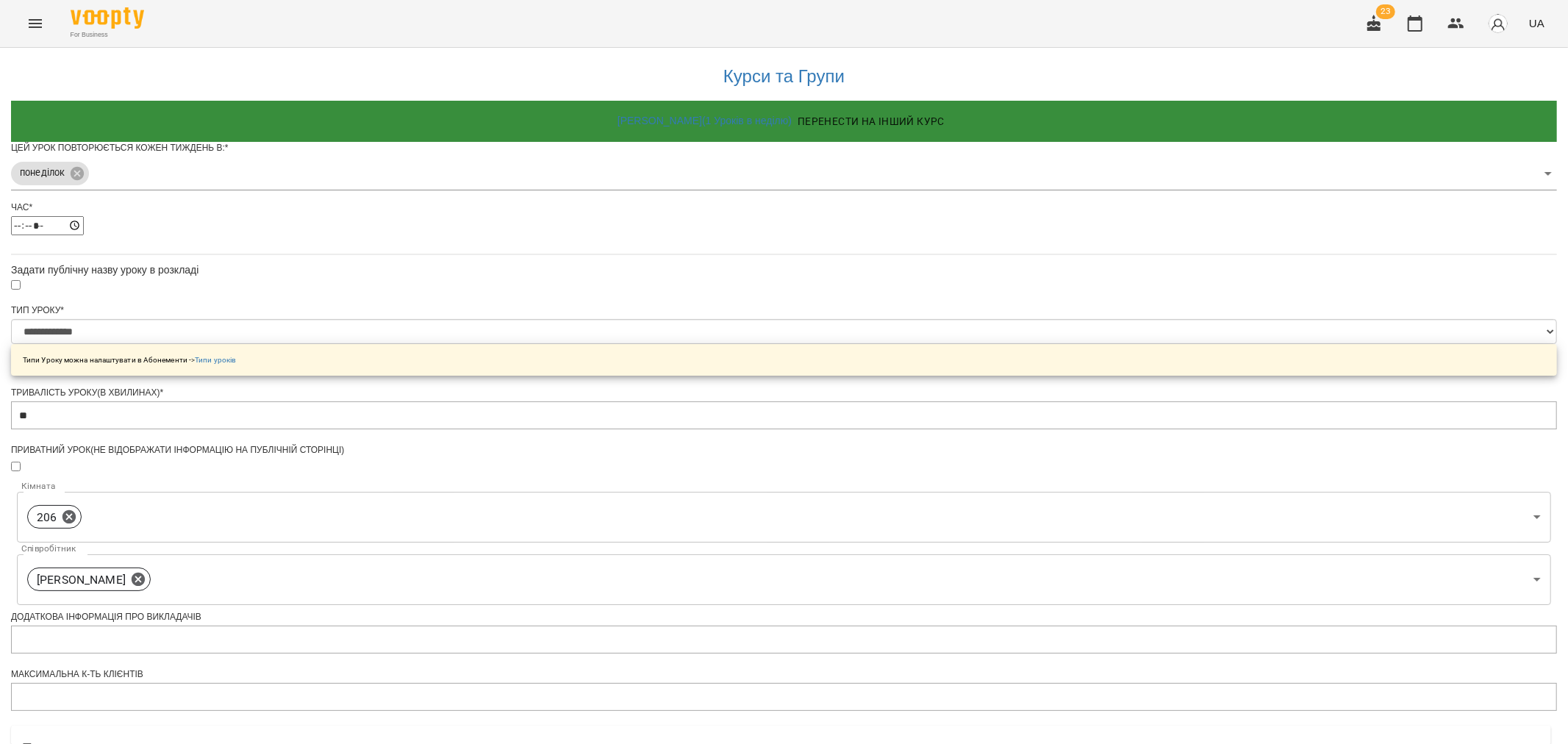
scroll to position [324, 0]
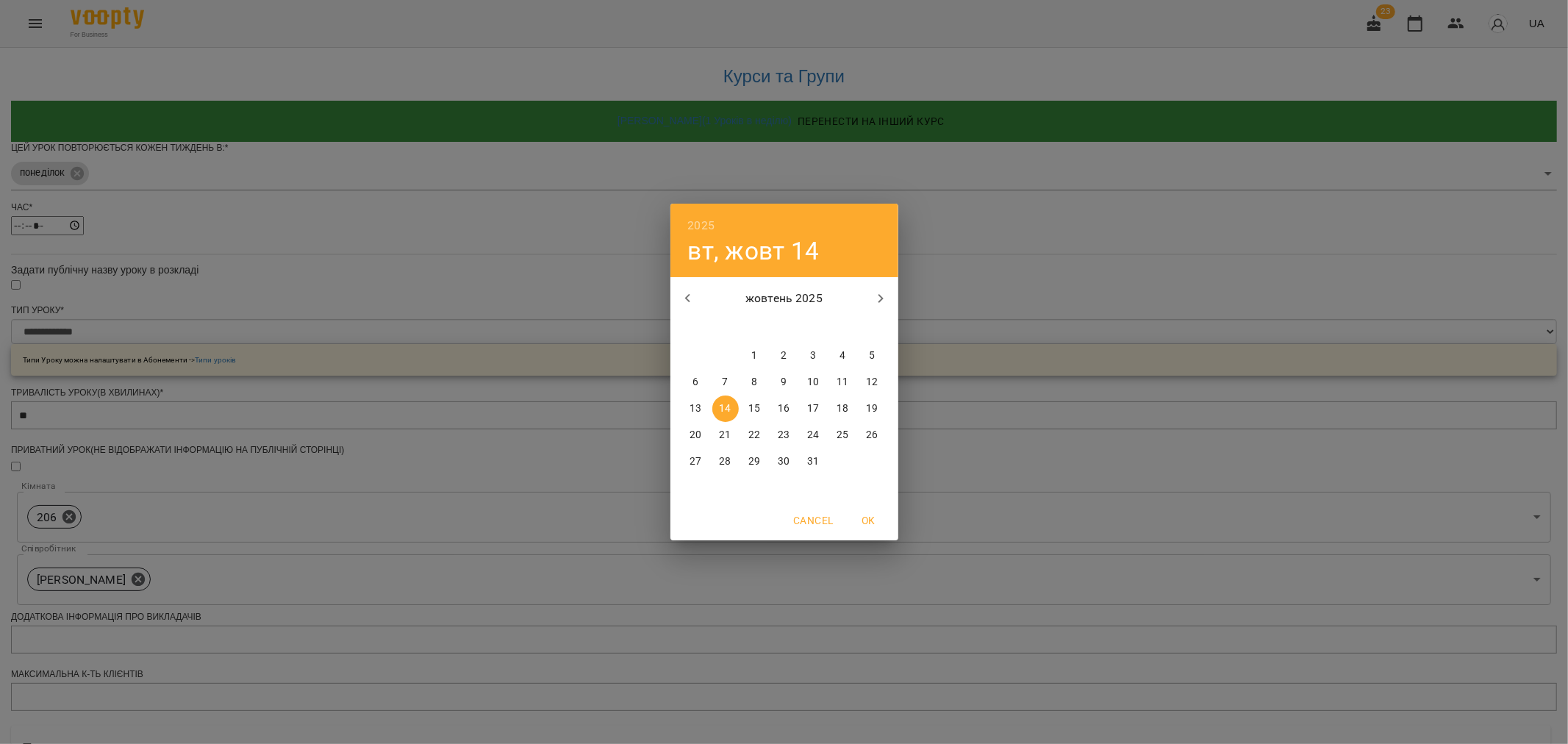
click at [885, 290] on icon "button" at bounding box center [881, 298] width 18 height 18
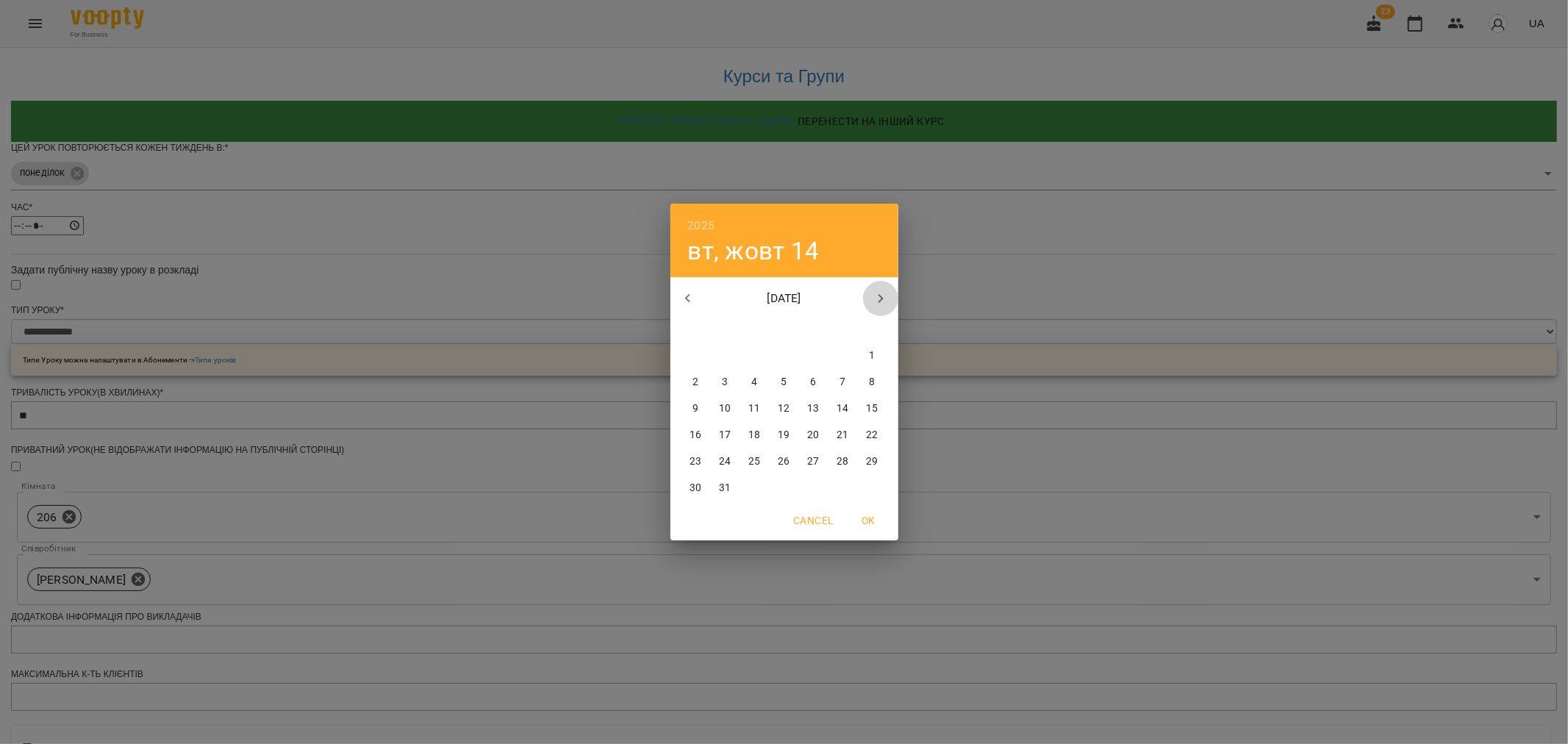
click at [876, 292] on icon "button" at bounding box center [881, 298] width 18 height 18
click at [686, 298] on icon "button" at bounding box center [686, 298] width 5 height 9
click at [872, 454] on p "31" at bounding box center [872, 462] width 12 height 15
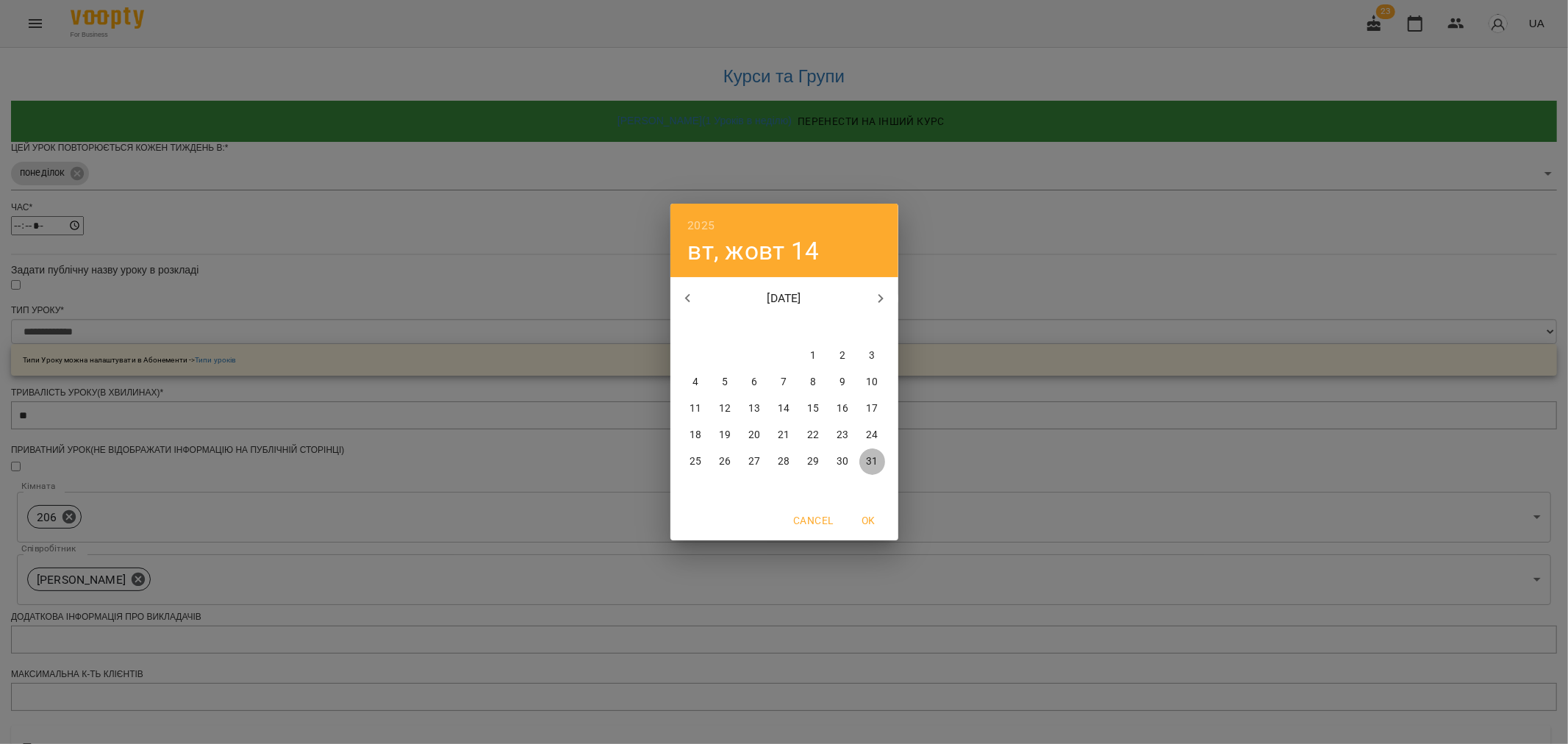
type input "**********"
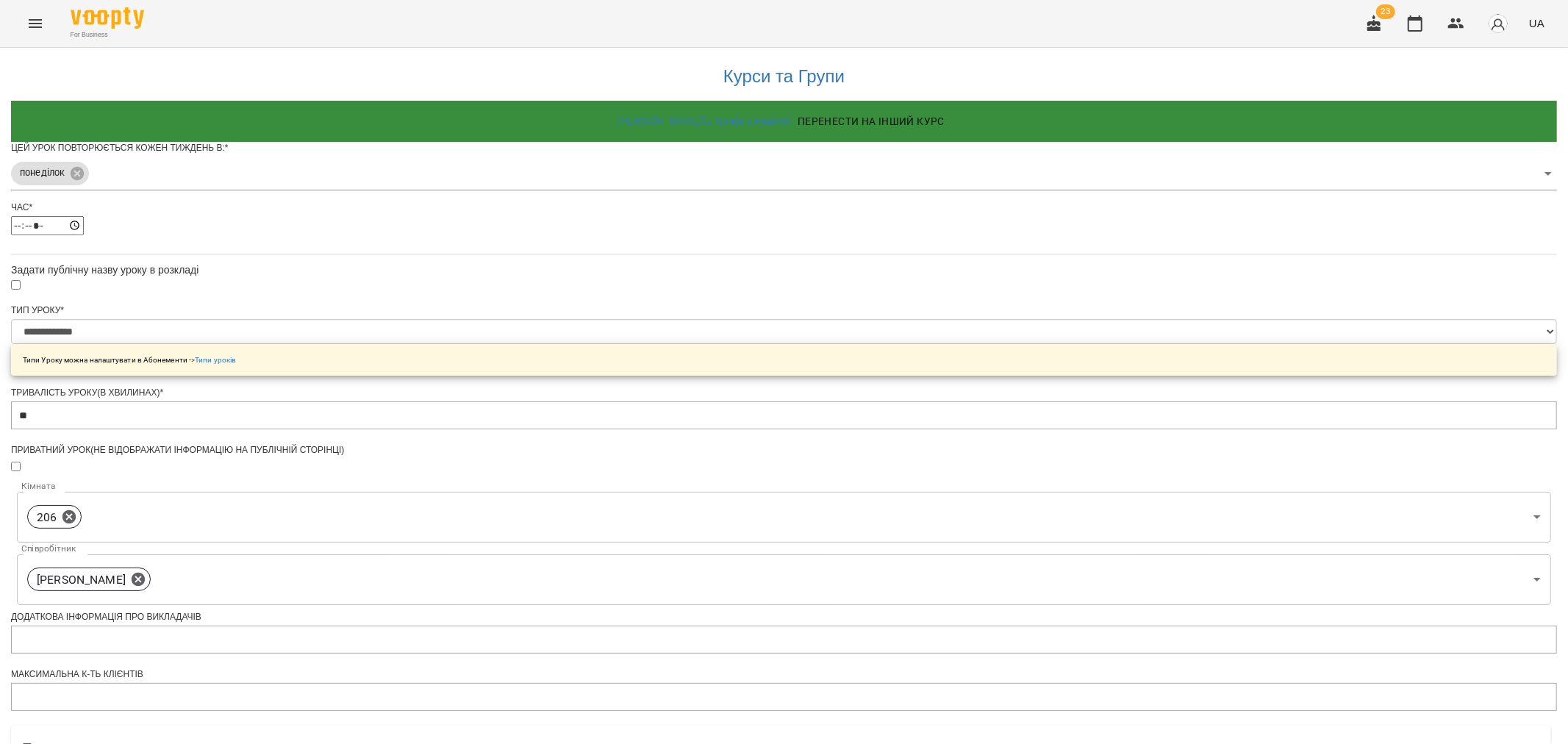
scroll to position [375, 0]
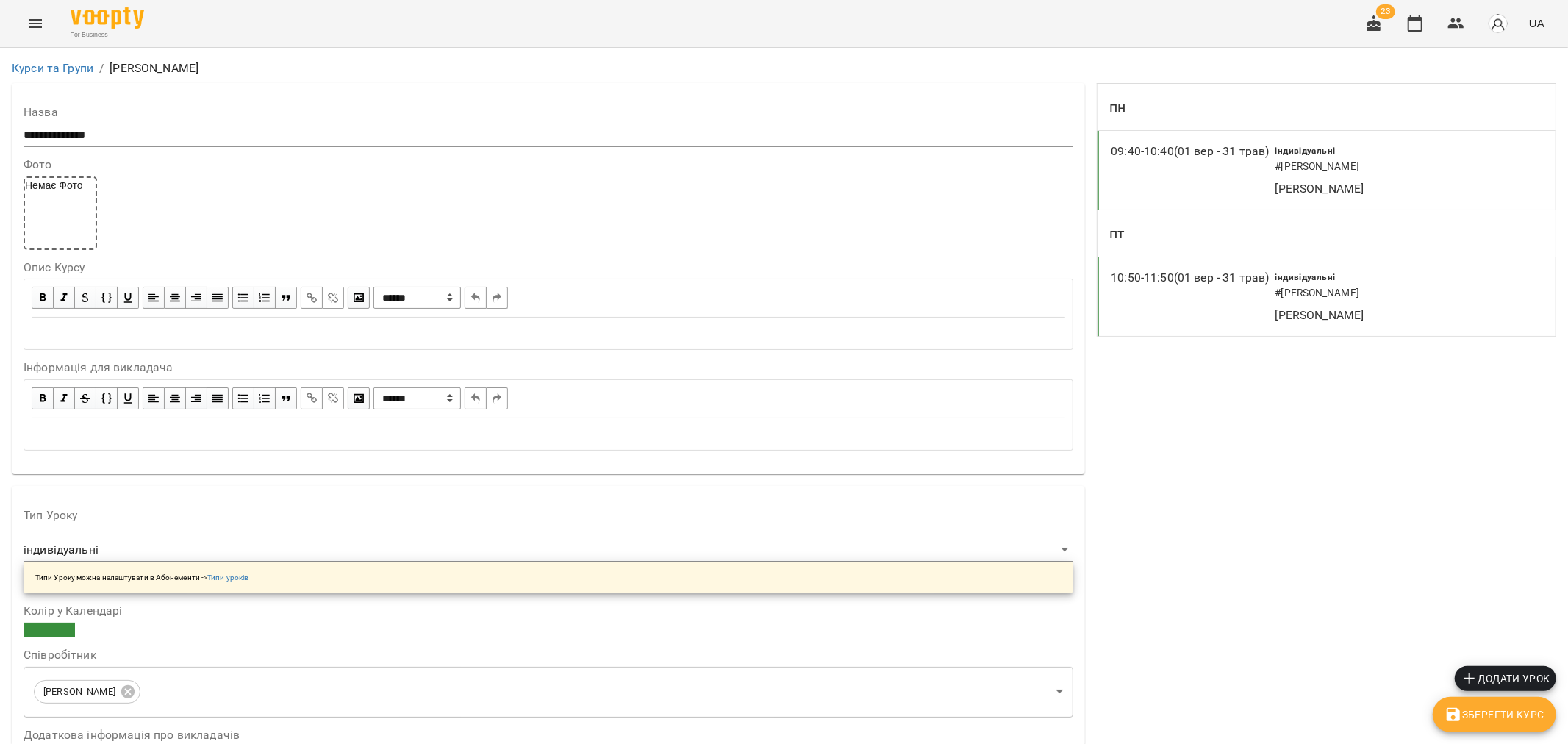
scroll to position [1062, 0]
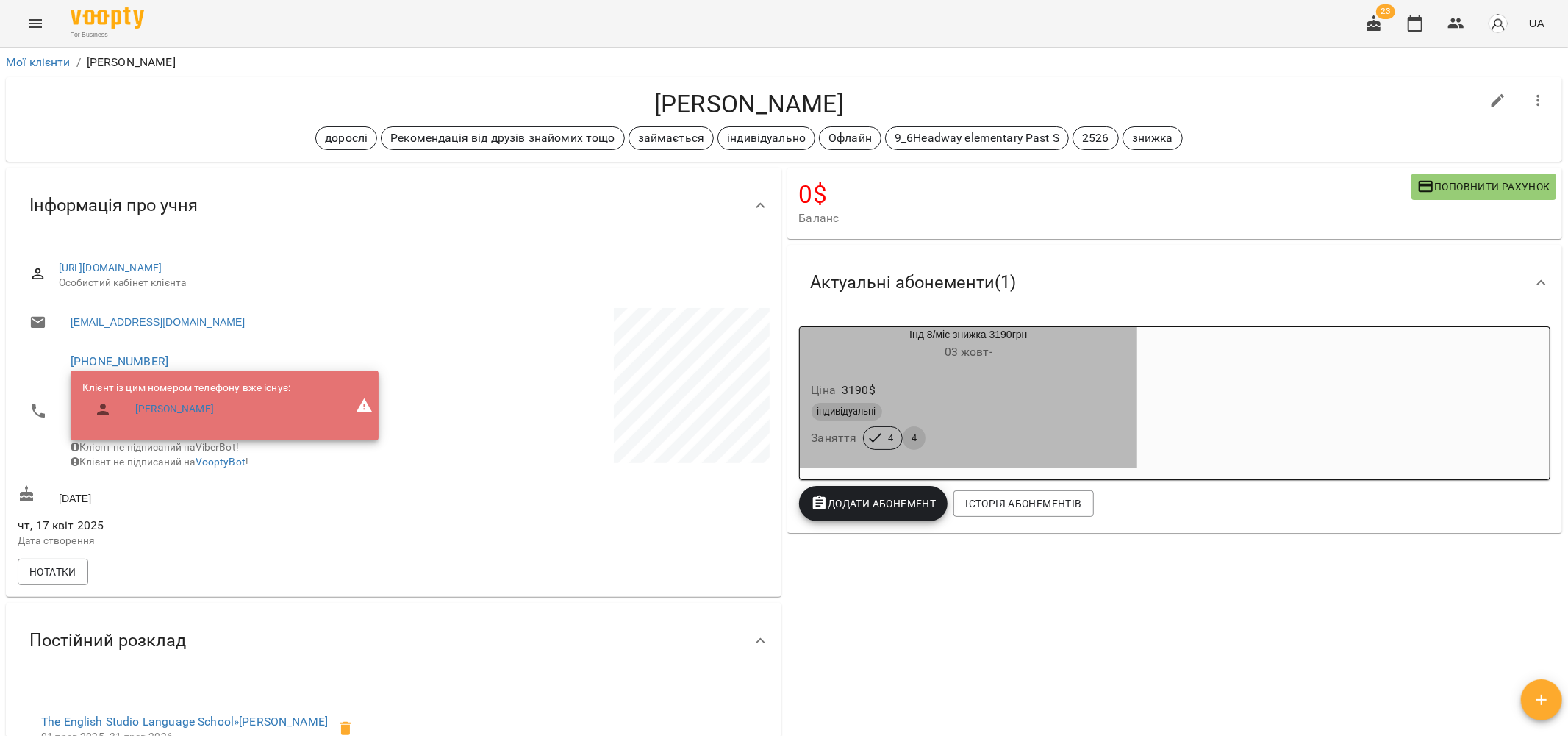
click at [1017, 391] on div "Ціна 3190 $" at bounding box center [969, 390] width 321 height 26
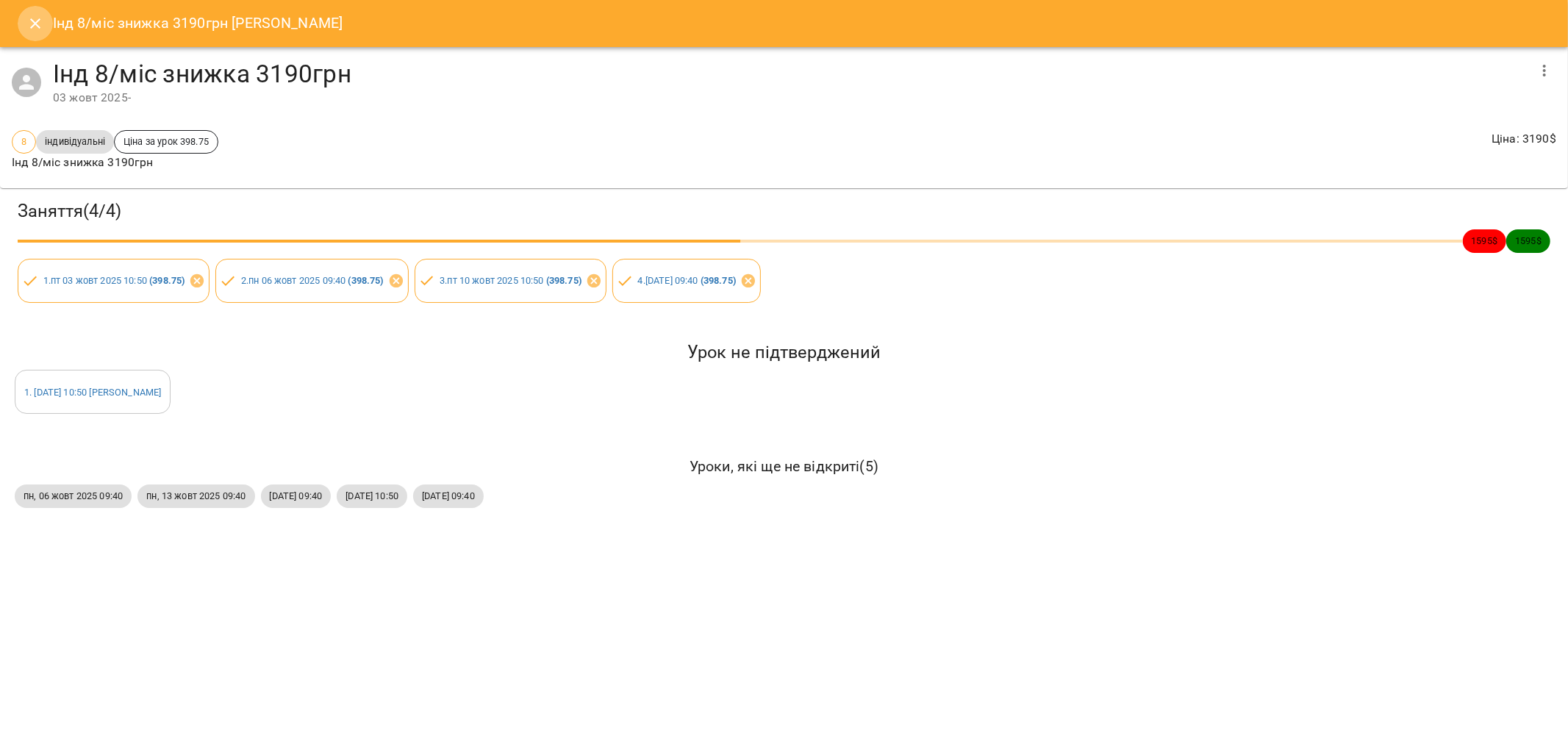
click at [42, 25] on icon "Close" at bounding box center [35, 24] width 18 height 18
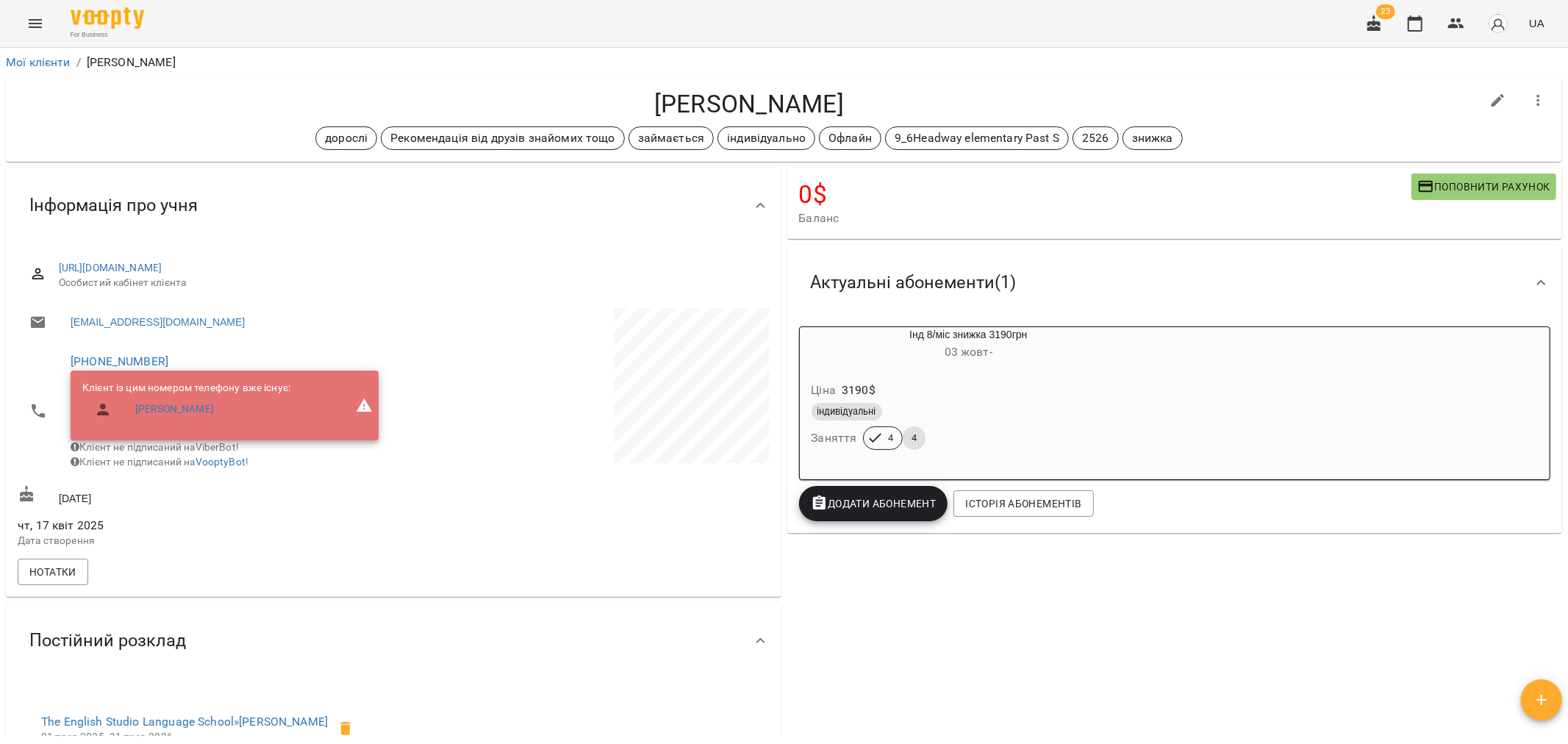
click at [29, 25] on icon "Menu" at bounding box center [35, 24] width 18 height 18
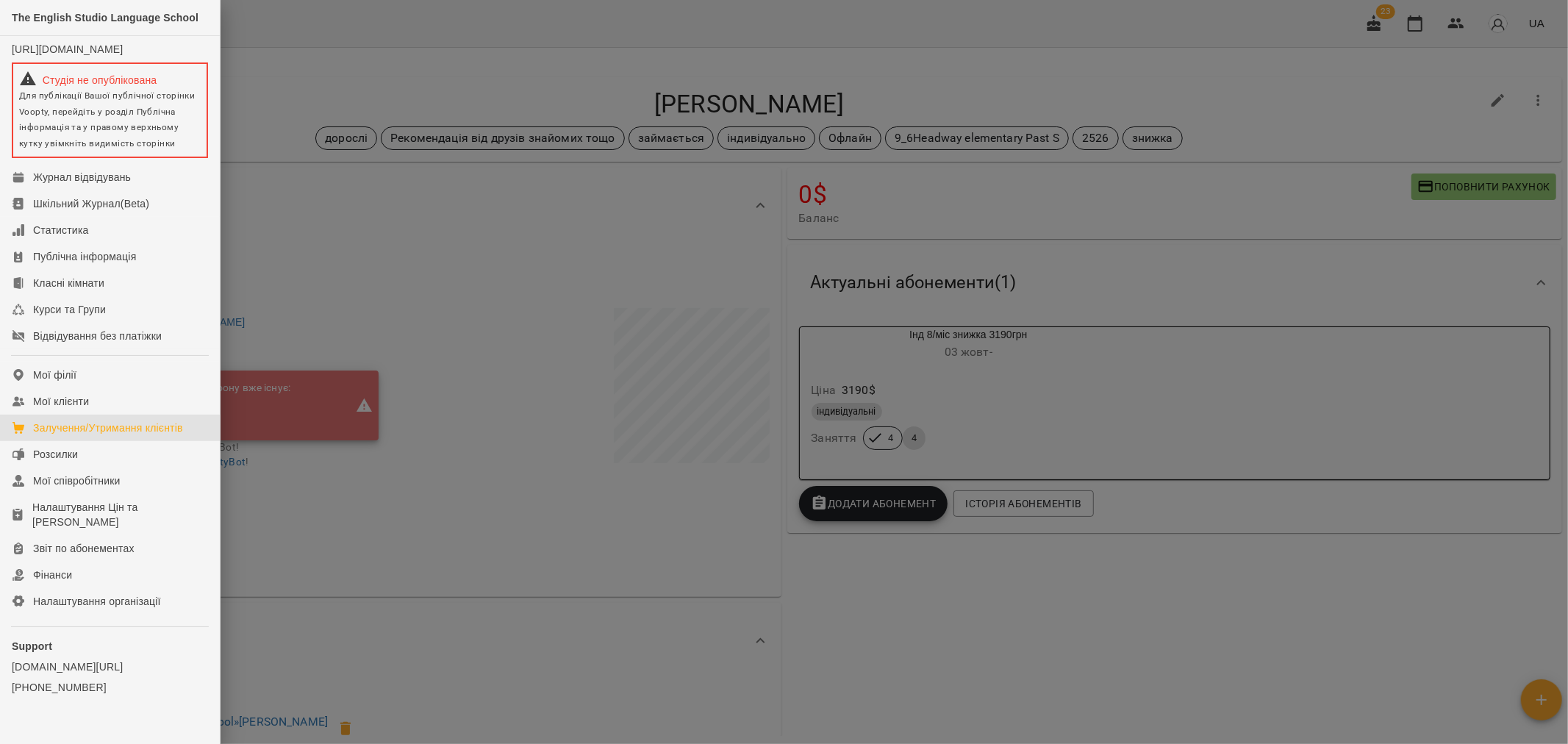
click at [130, 435] on div "Залучення/Утримання клієнтів" at bounding box center [107, 428] width 150 height 15
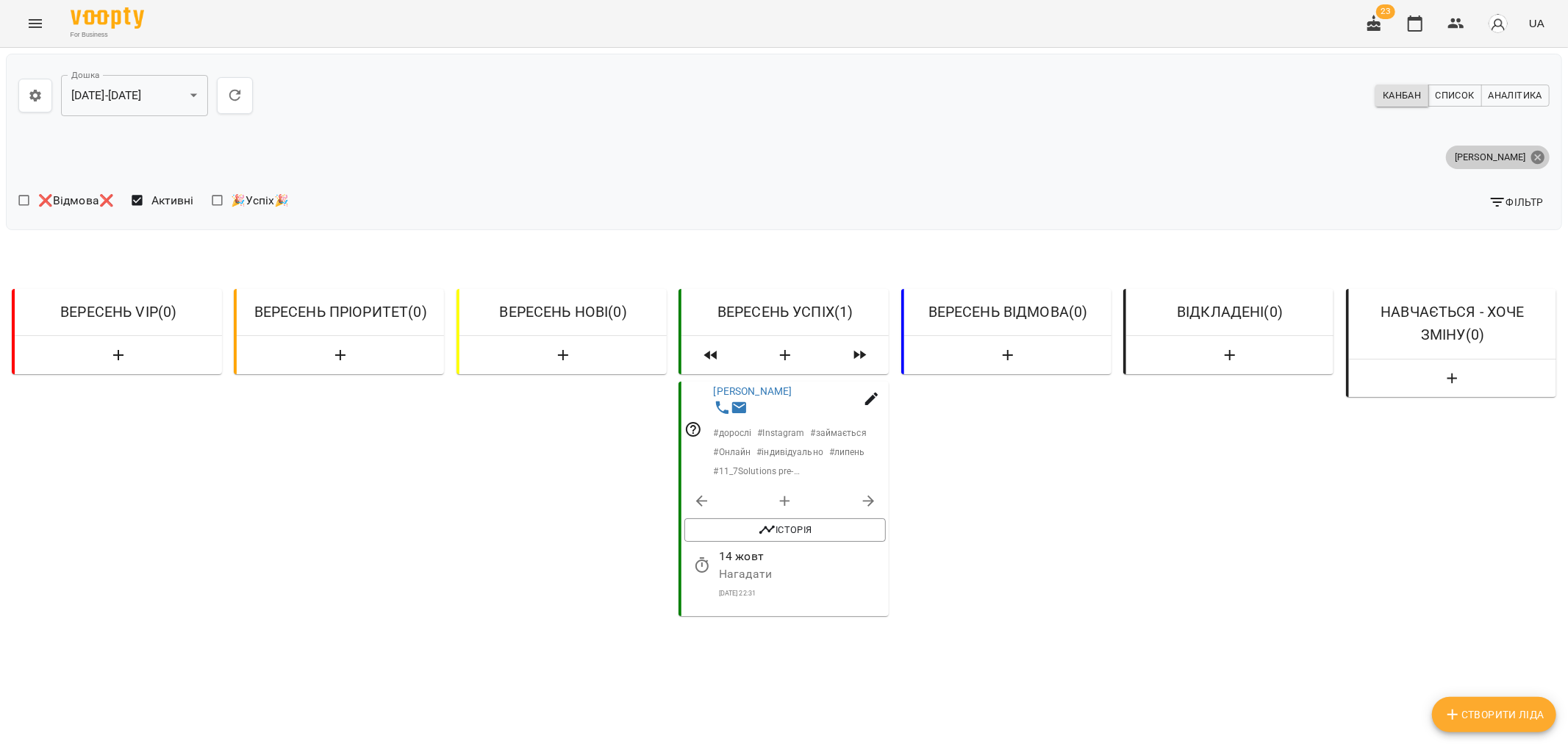
click at [1529, 151] on icon at bounding box center [1537, 157] width 16 height 16
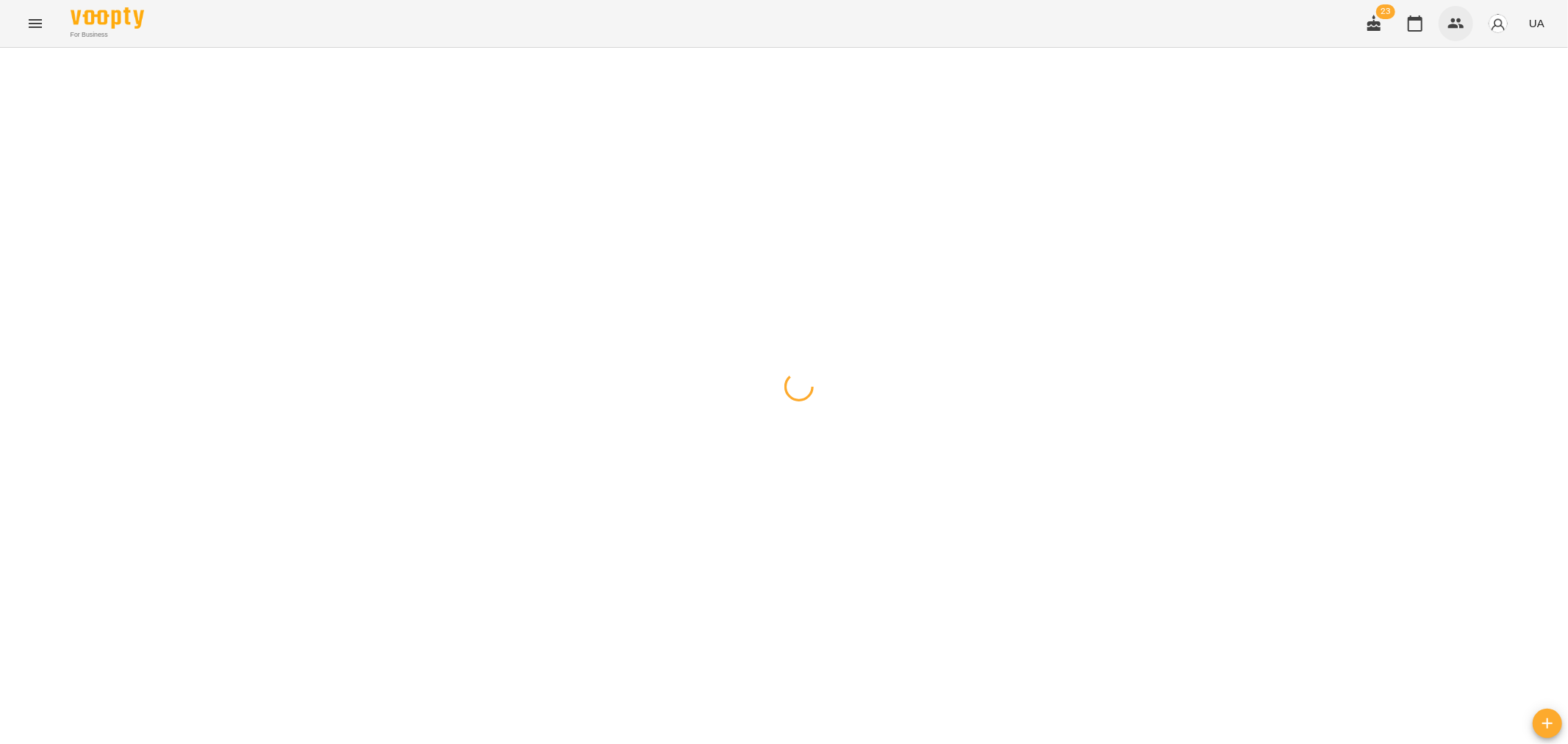
click at [1453, 26] on icon "button" at bounding box center [1456, 24] width 16 height 10
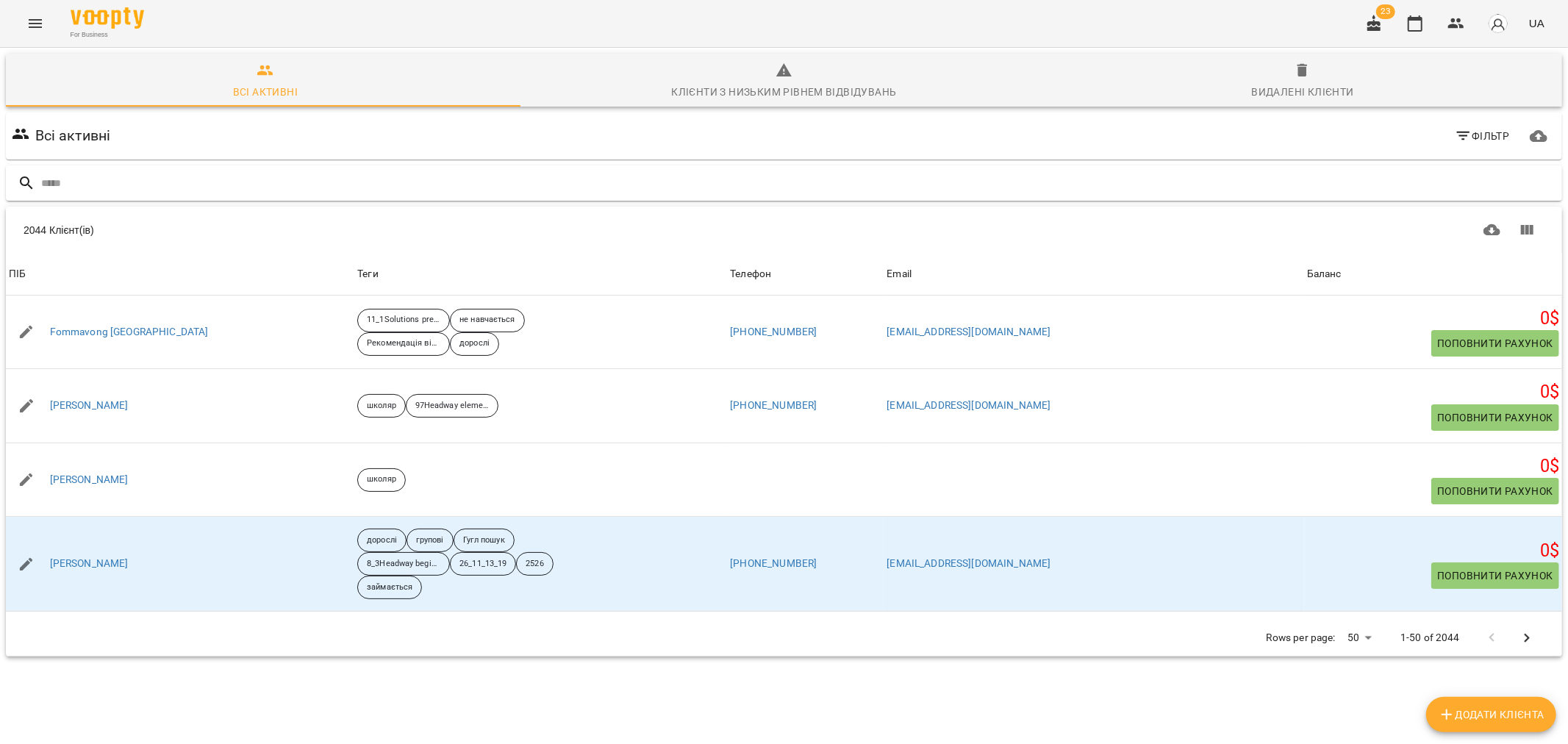
click at [68, 184] on input "text" at bounding box center [798, 184] width 1515 height 25
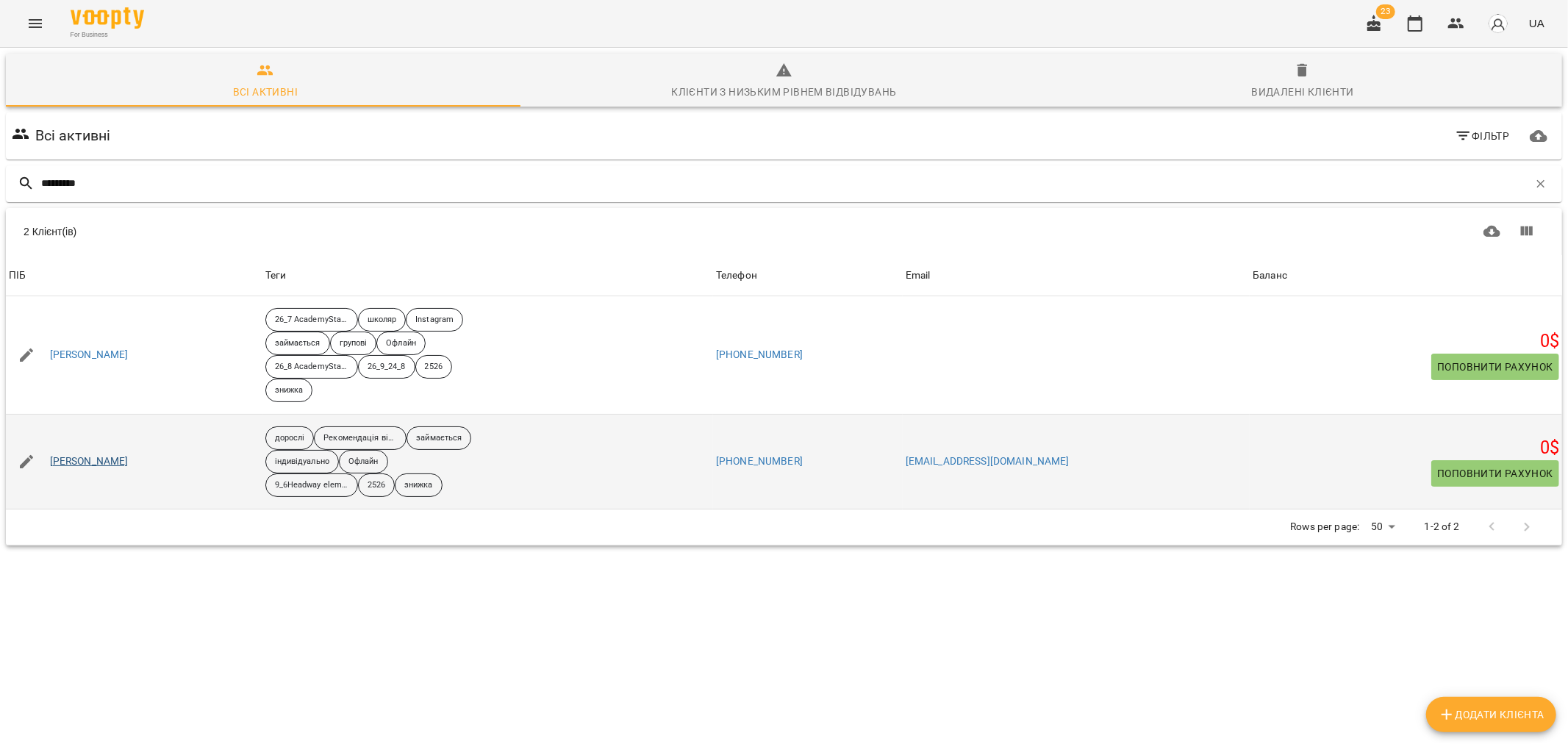
type input "*********"
click at [84, 460] on link "[PERSON_NAME]" at bounding box center [89, 462] width 78 height 15
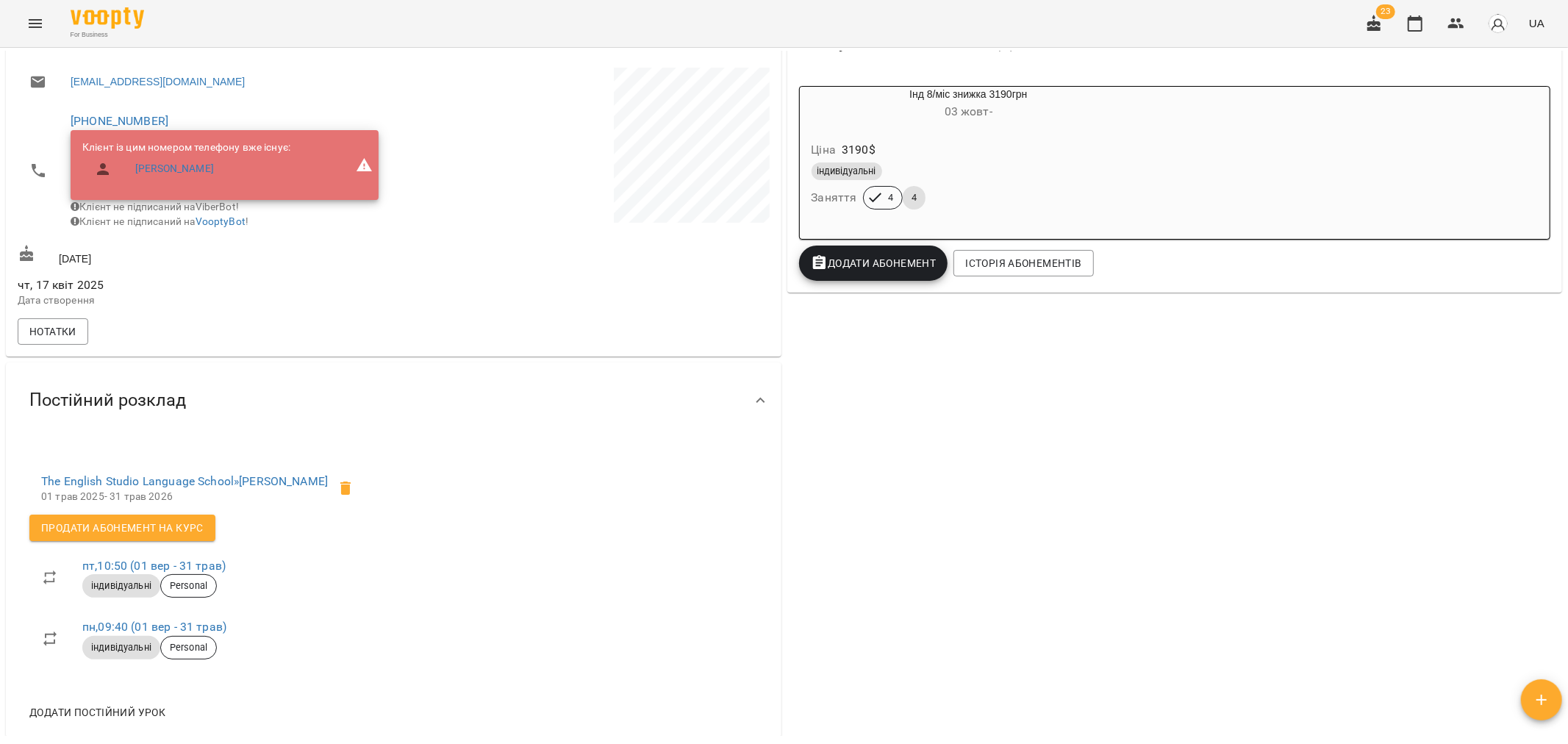
scroll to position [245, 0]
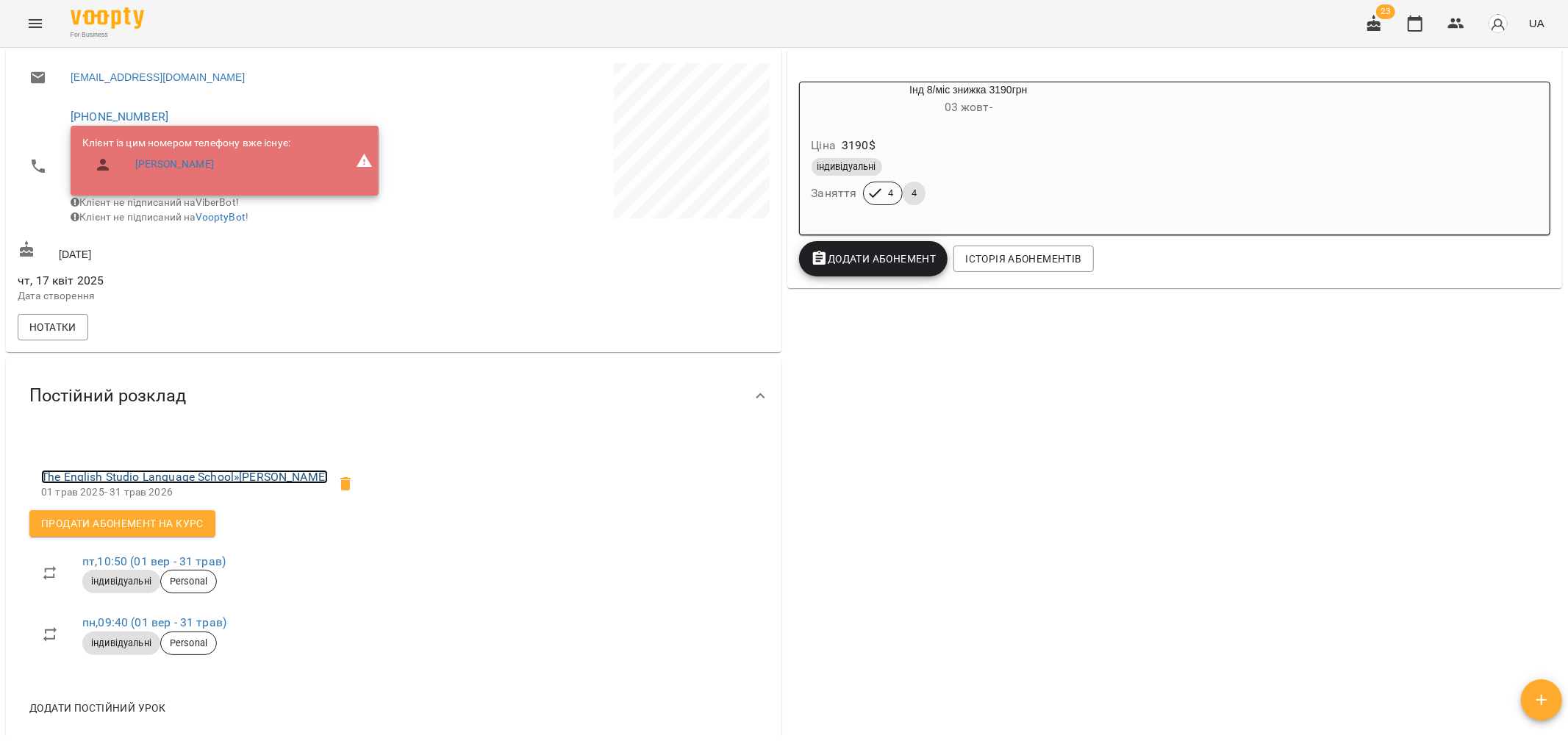
click at [225, 484] on link "The English Studio Language School » [PERSON_NAME]" at bounding box center [184, 477] width 286 height 14
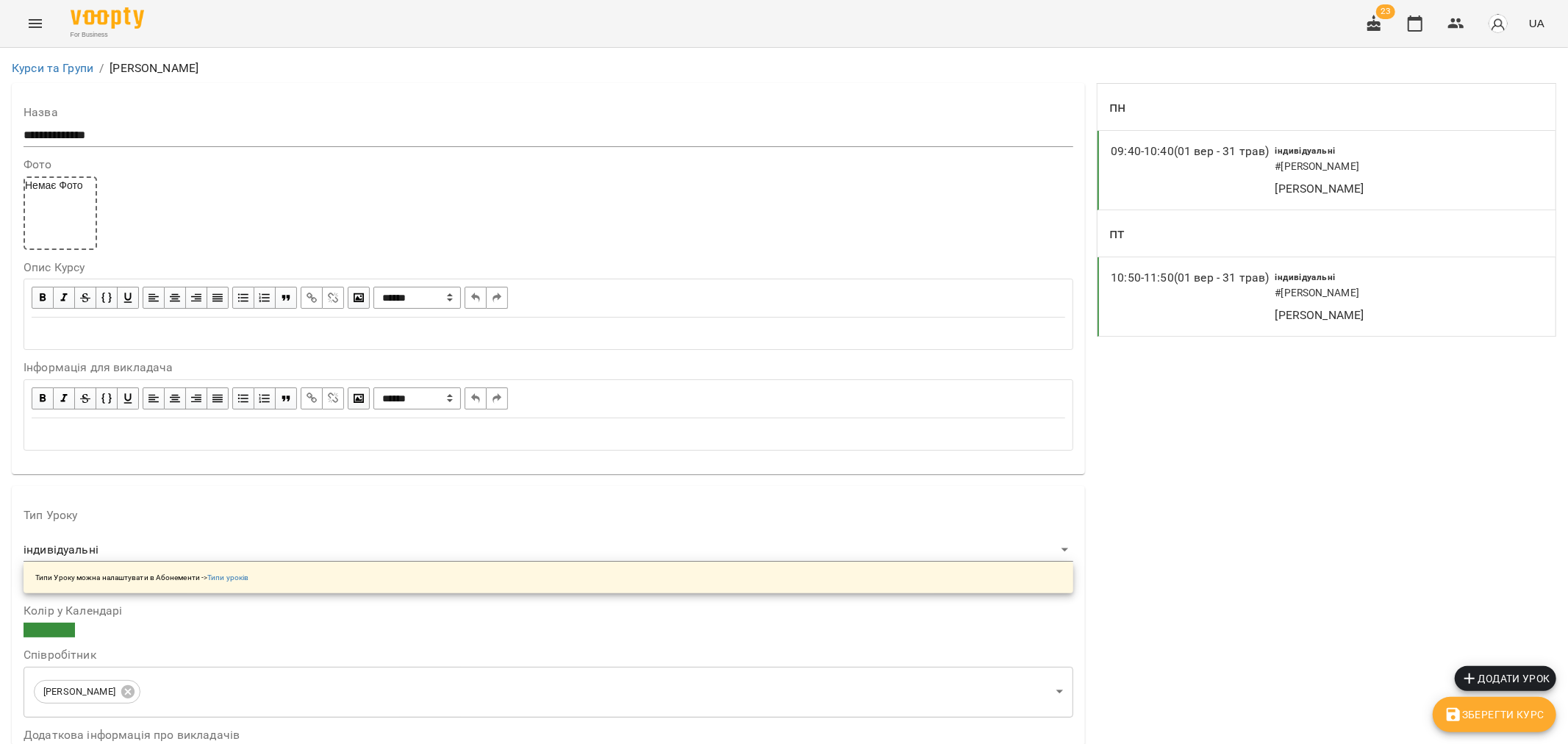
scroll to position [817, 0]
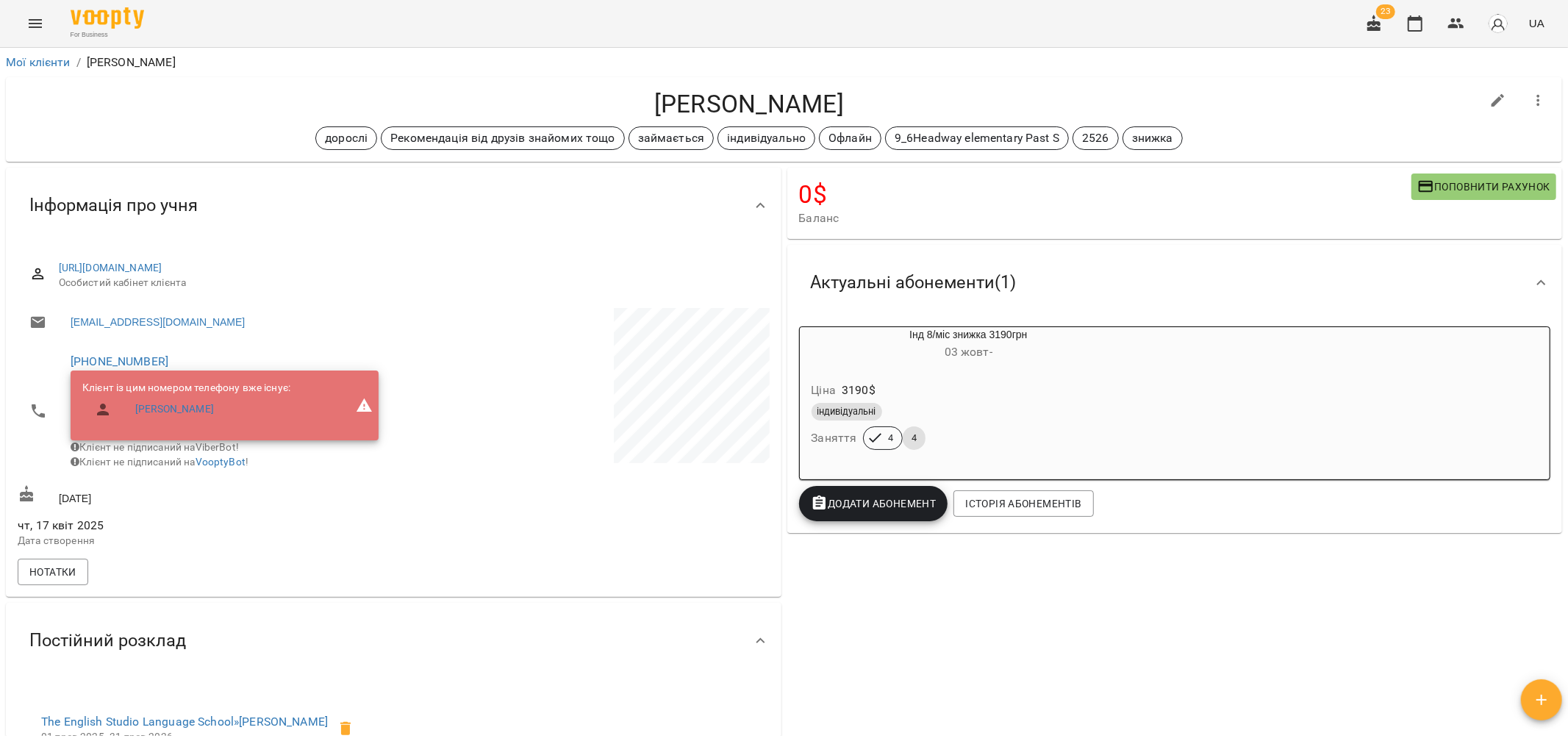
click at [988, 413] on div "індивідуальні" at bounding box center [969, 412] width 315 height 18
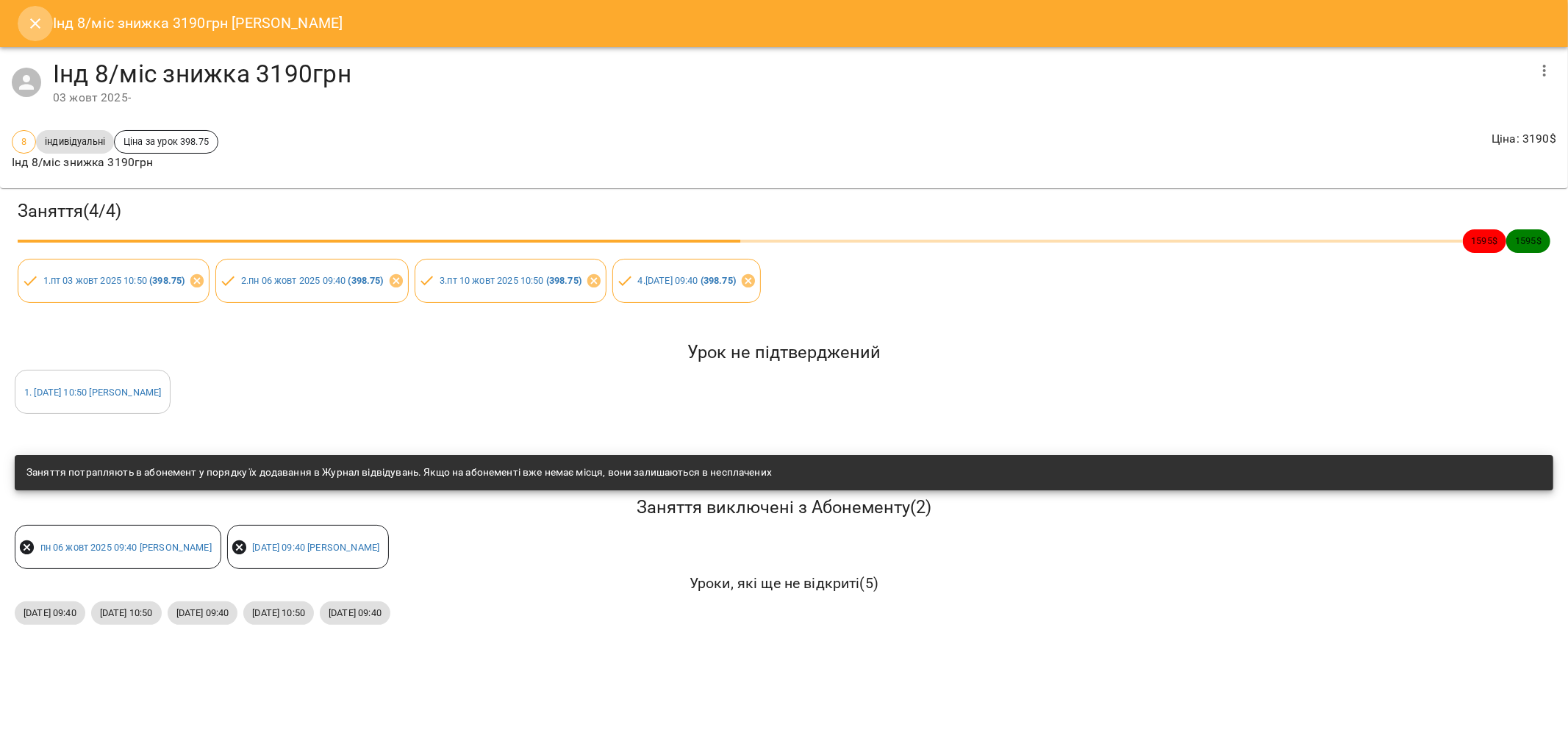
click at [35, 24] on icon "Close" at bounding box center [35, 24] width 10 height 10
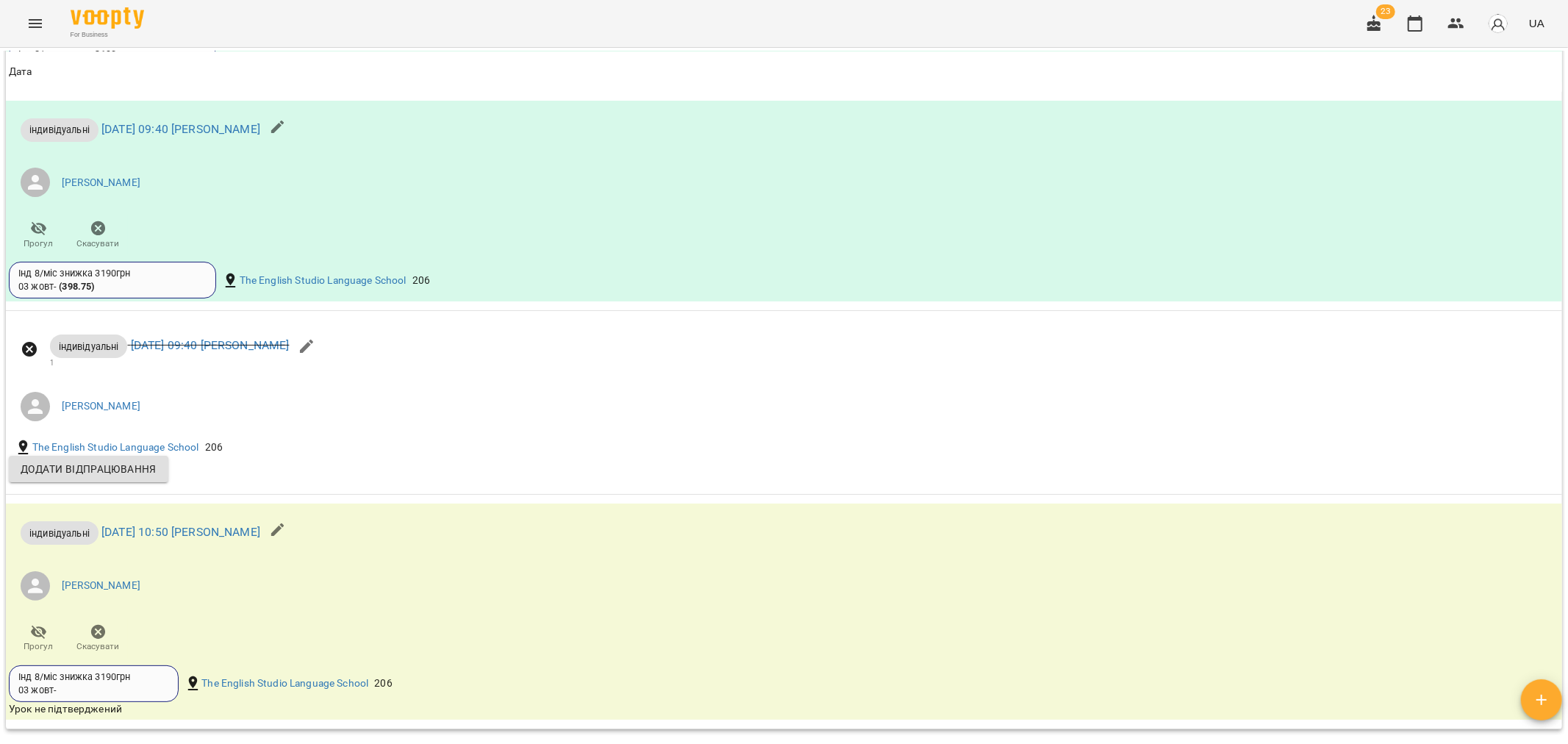
scroll to position [1552, 0]
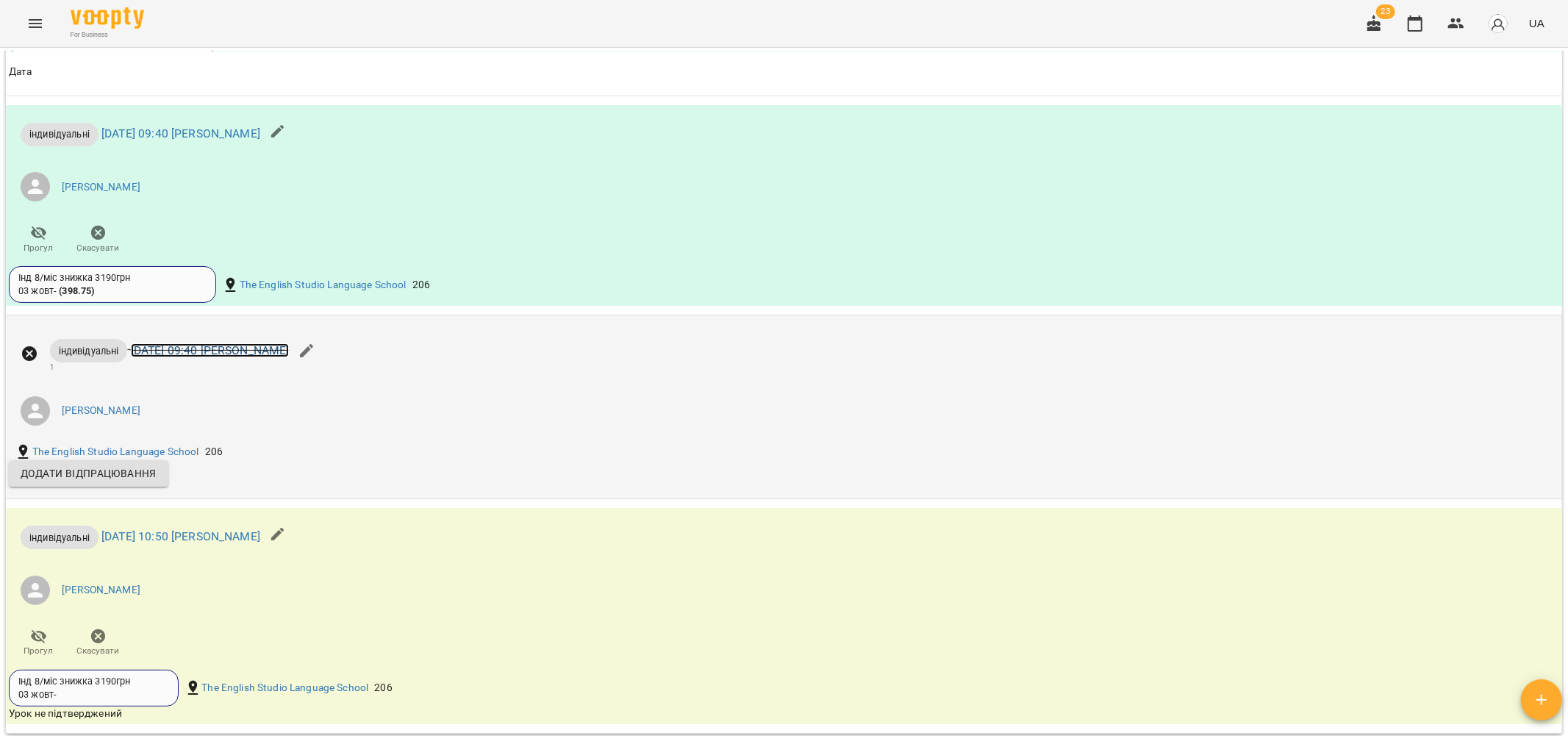
click at [206, 356] on link "[DATE] 09:40 [PERSON_NAME]" at bounding box center [210, 350] width 159 height 14
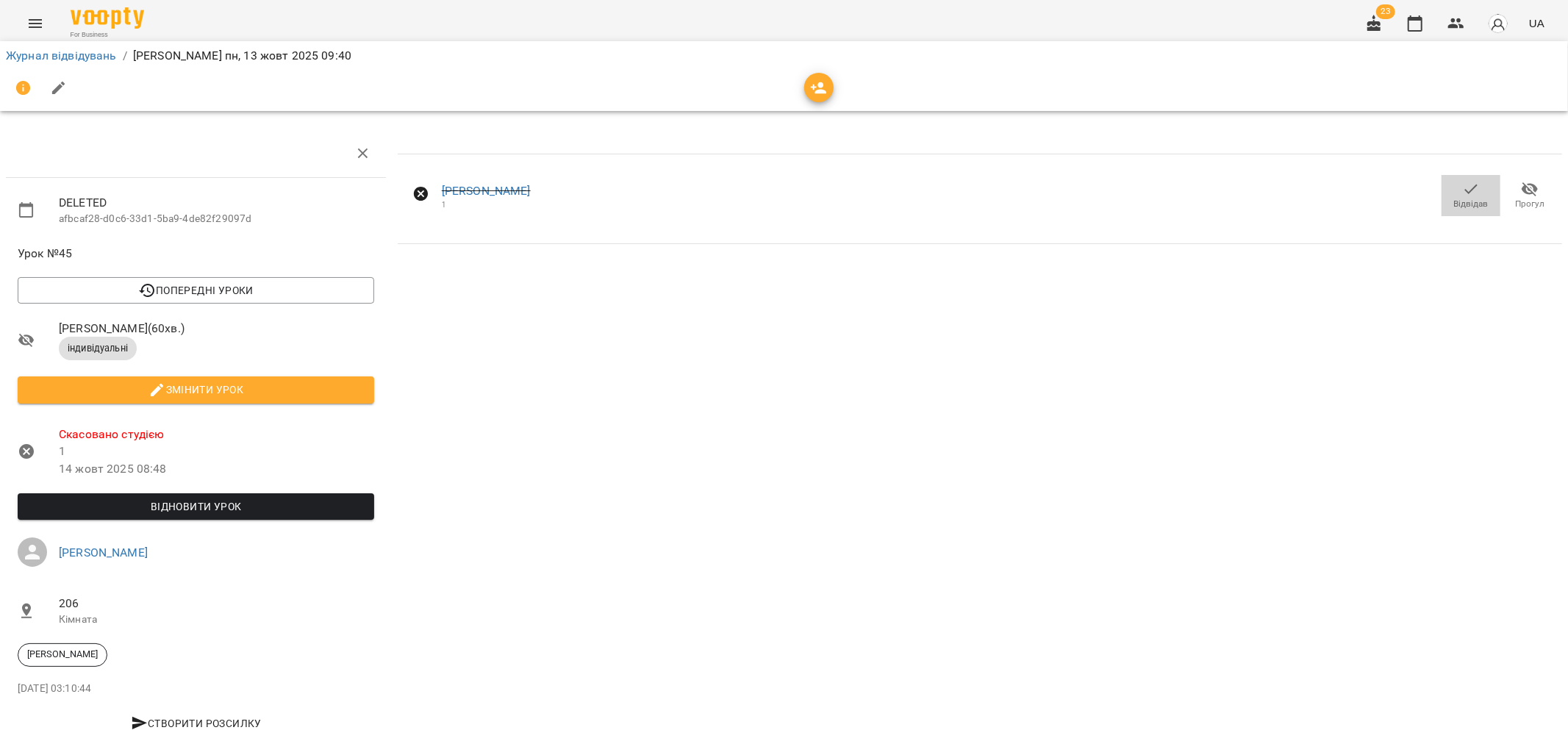
click at [1462, 196] on icon "button" at bounding box center [1471, 189] width 18 height 18
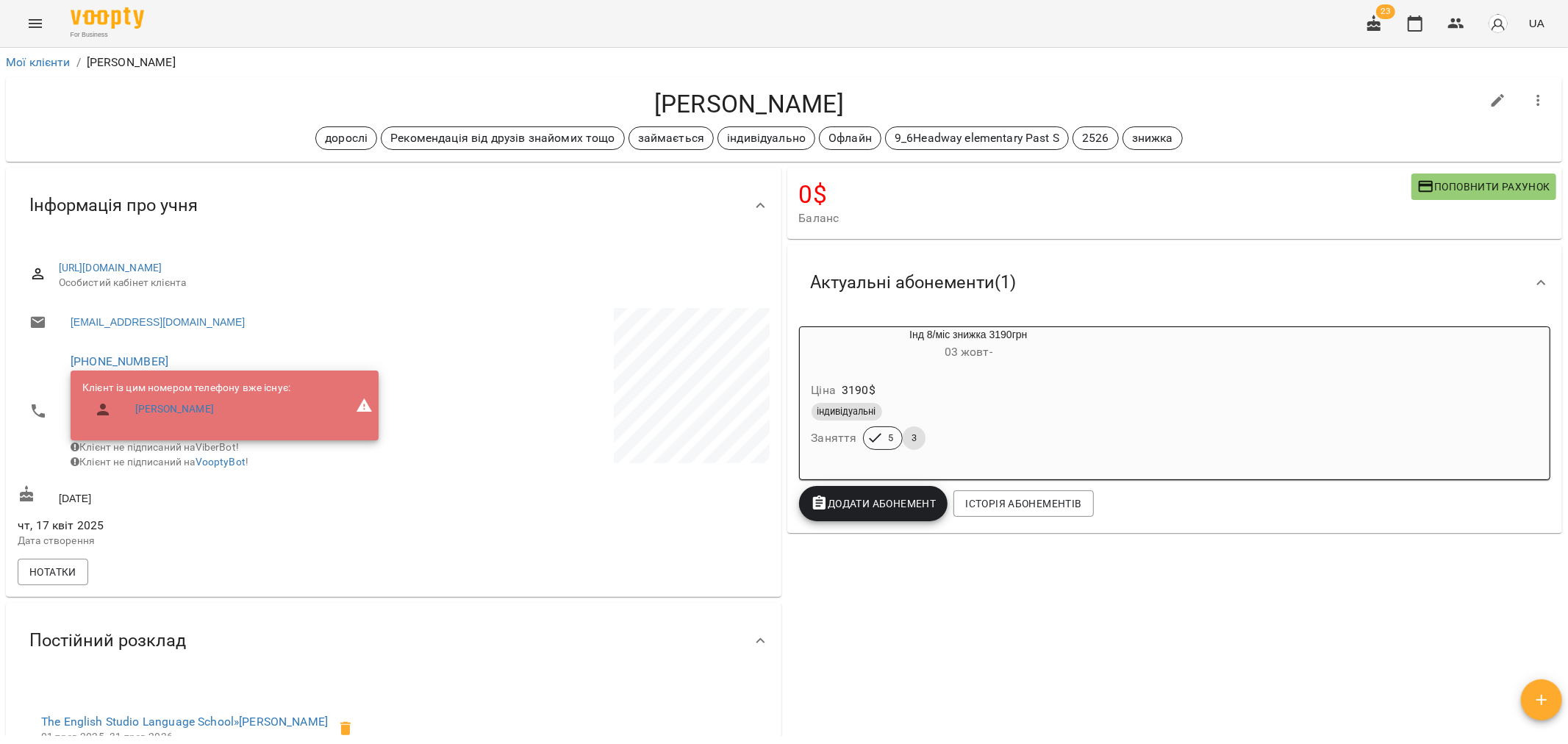
click at [1023, 399] on div "Ціна 3190 $" at bounding box center [969, 390] width 321 height 26
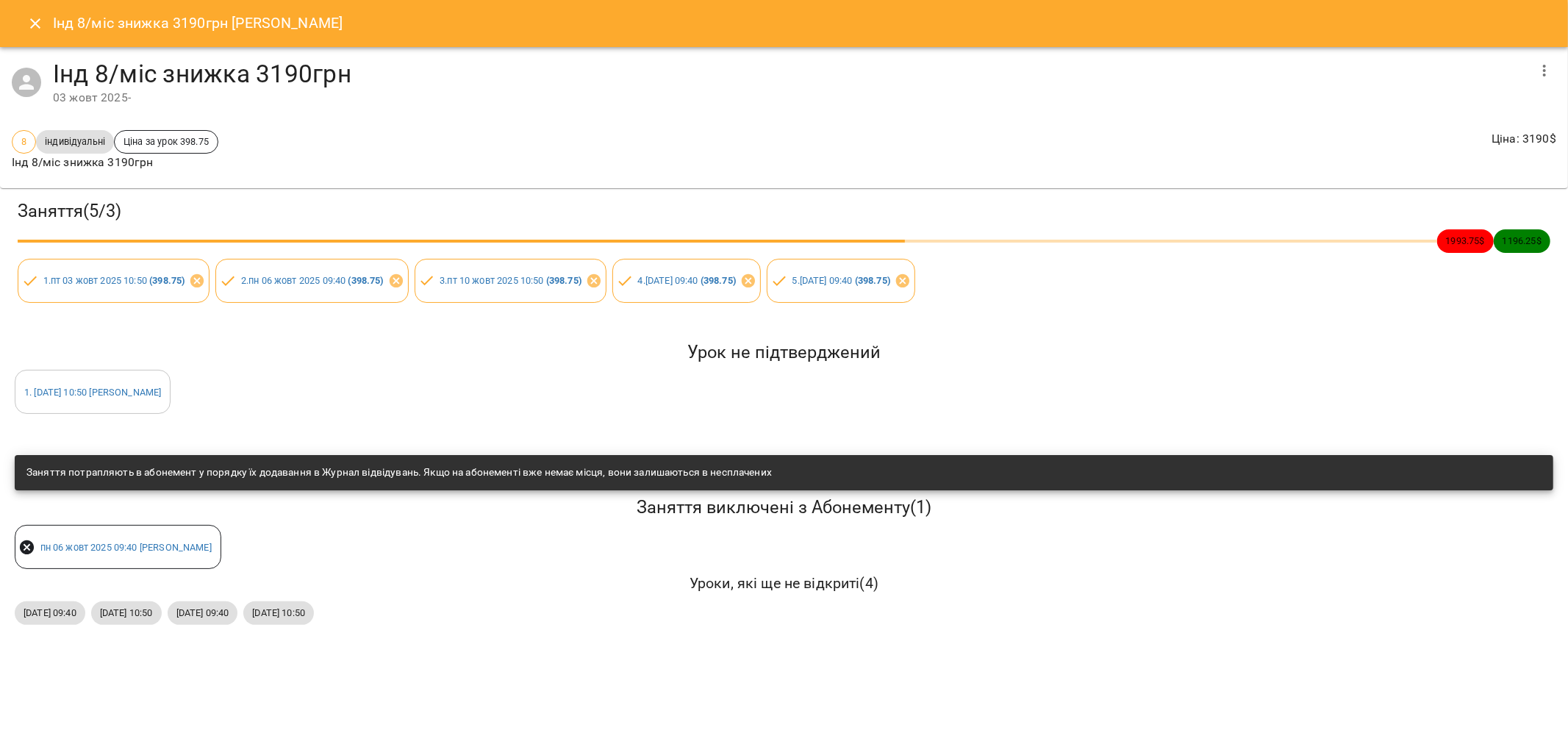
click at [25, 546] on icon at bounding box center [28, 548] width 18 height 18
click at [30, 546] on icon at bounding box center [28, 548] width 15 height 15
click at [149, 542] on link "пн 06 жовт 2025 09:40 Максимець Віра" at bounding box center [126, 547] width 172 height 11
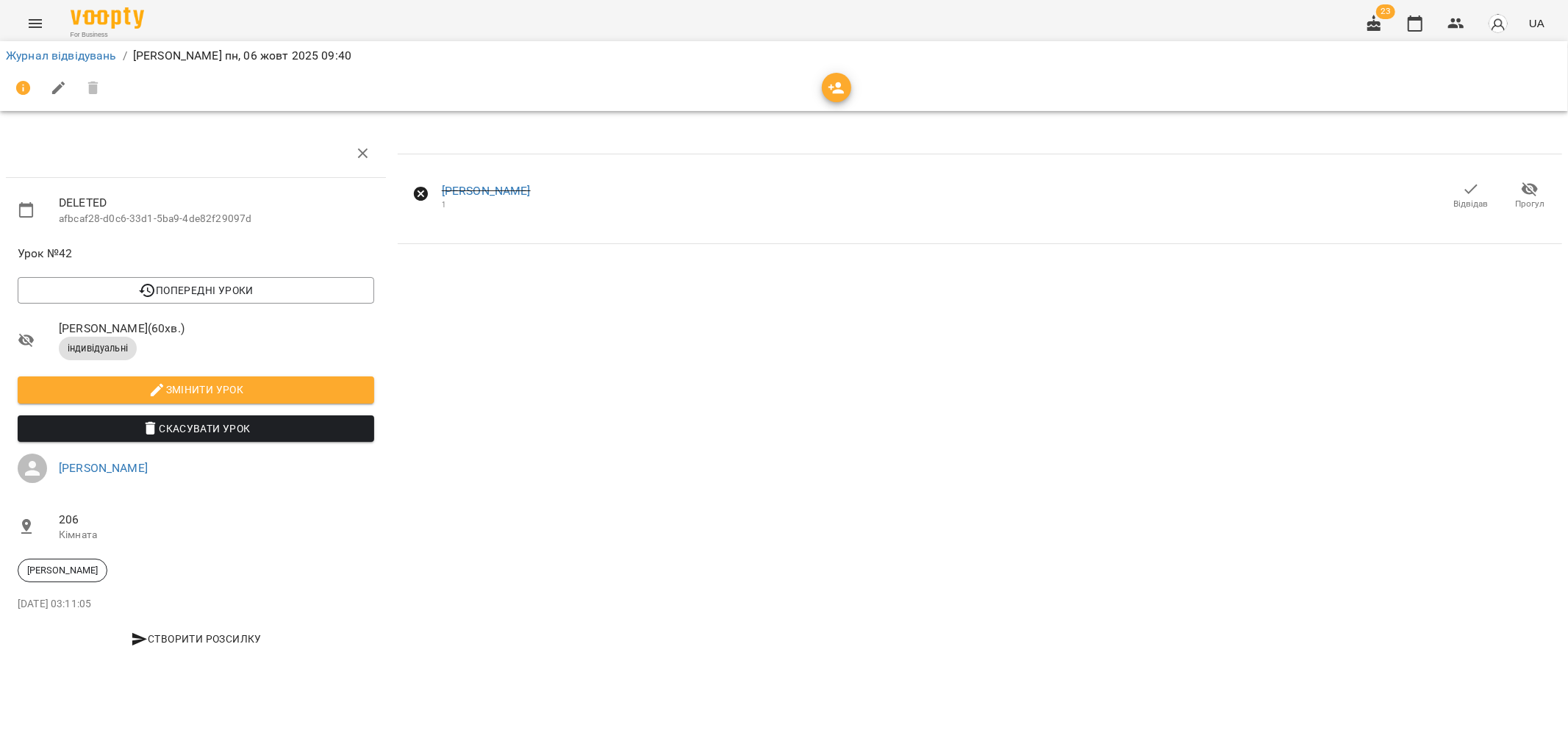
click at [1464, 192] on icon "button" at bounding box center [1471, 189] width 18 height 18
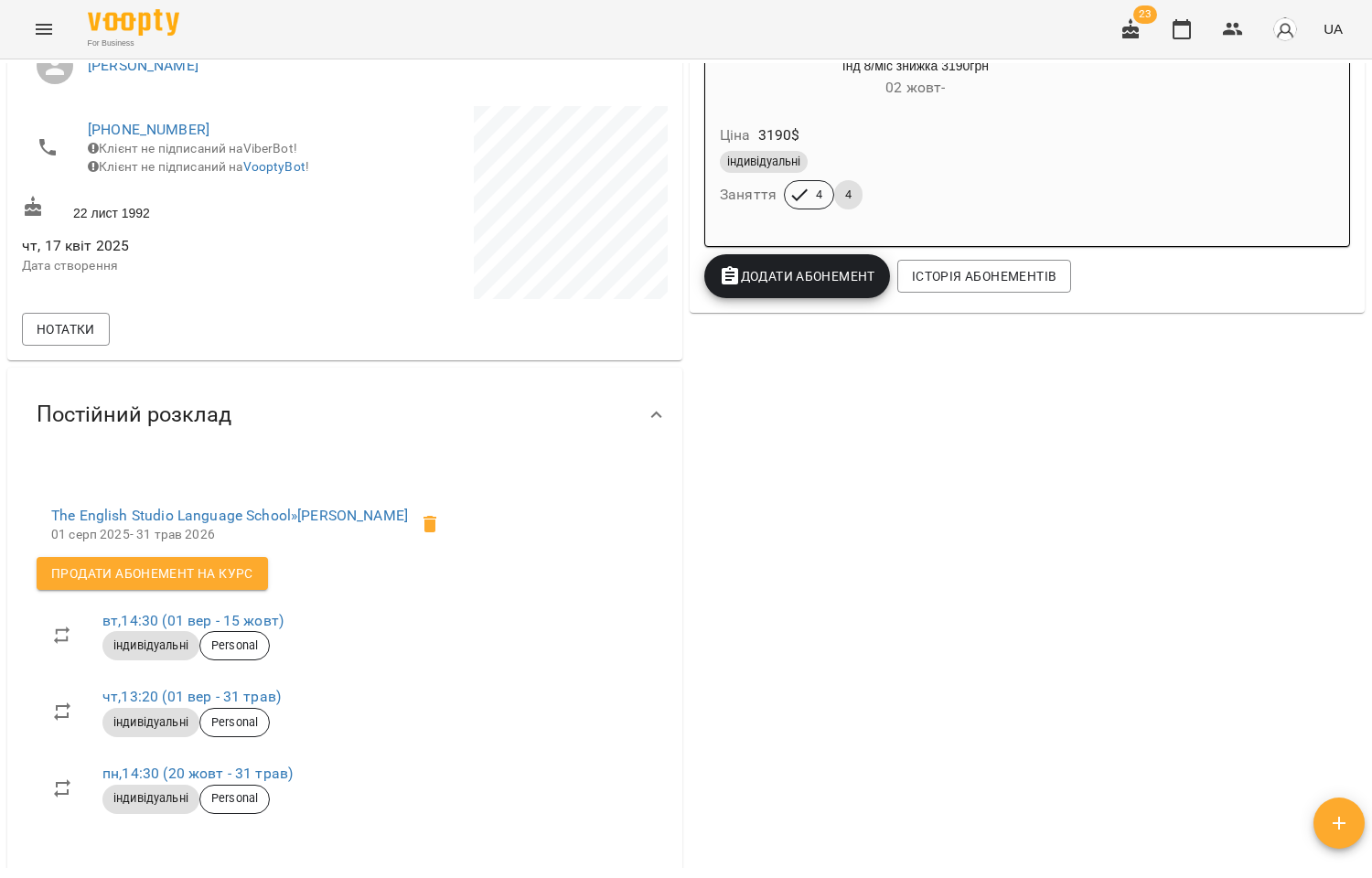
scroll to position [465, 0]
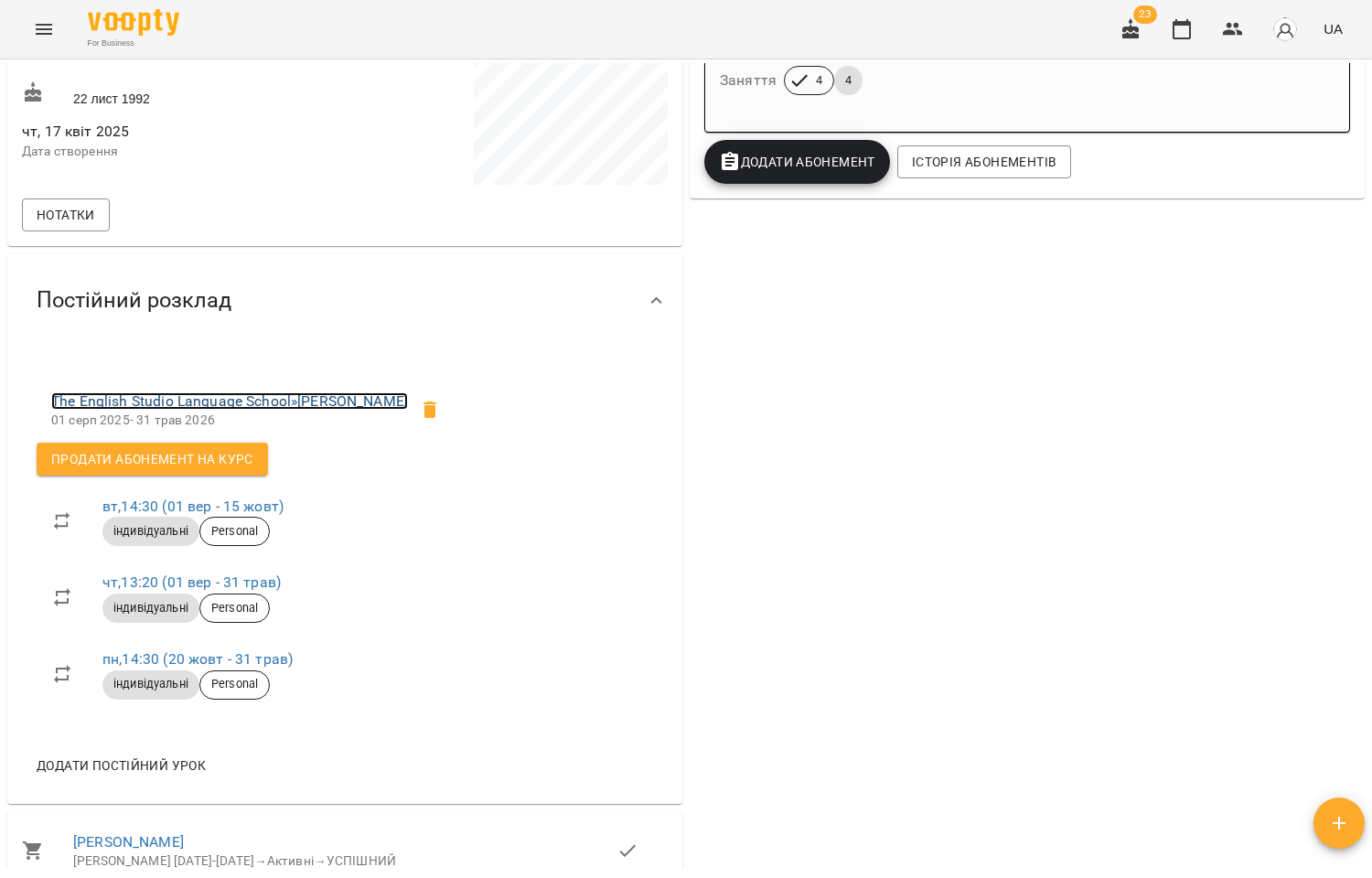
click at [234, 401] on link "The English Studio Language School » [PERSON_NAME]" at bounding box center [229, 401] width 356 height 18
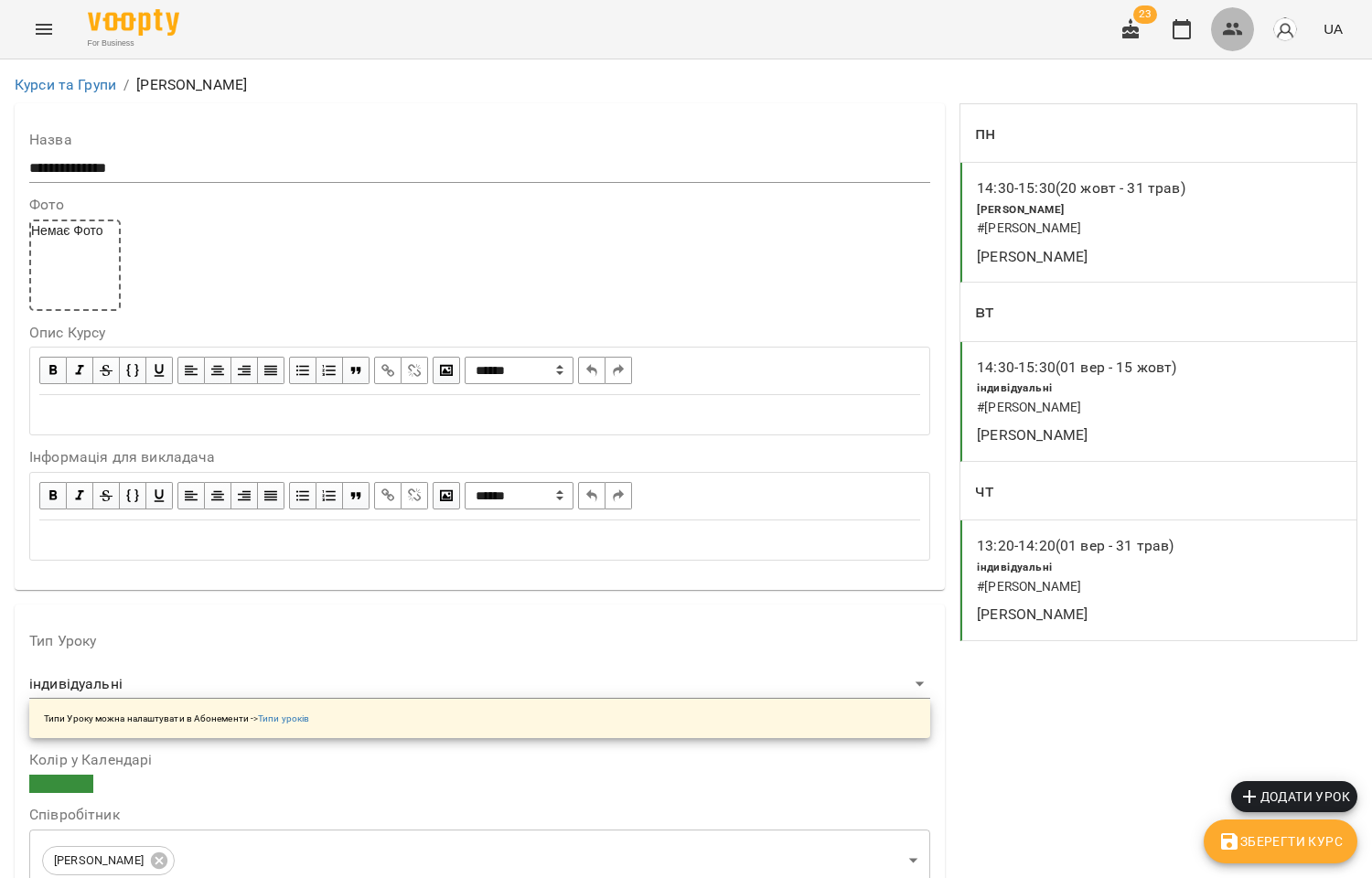
click at [1246, 20] on button "button" at bounding box center [1232, 29] width 44 height 44
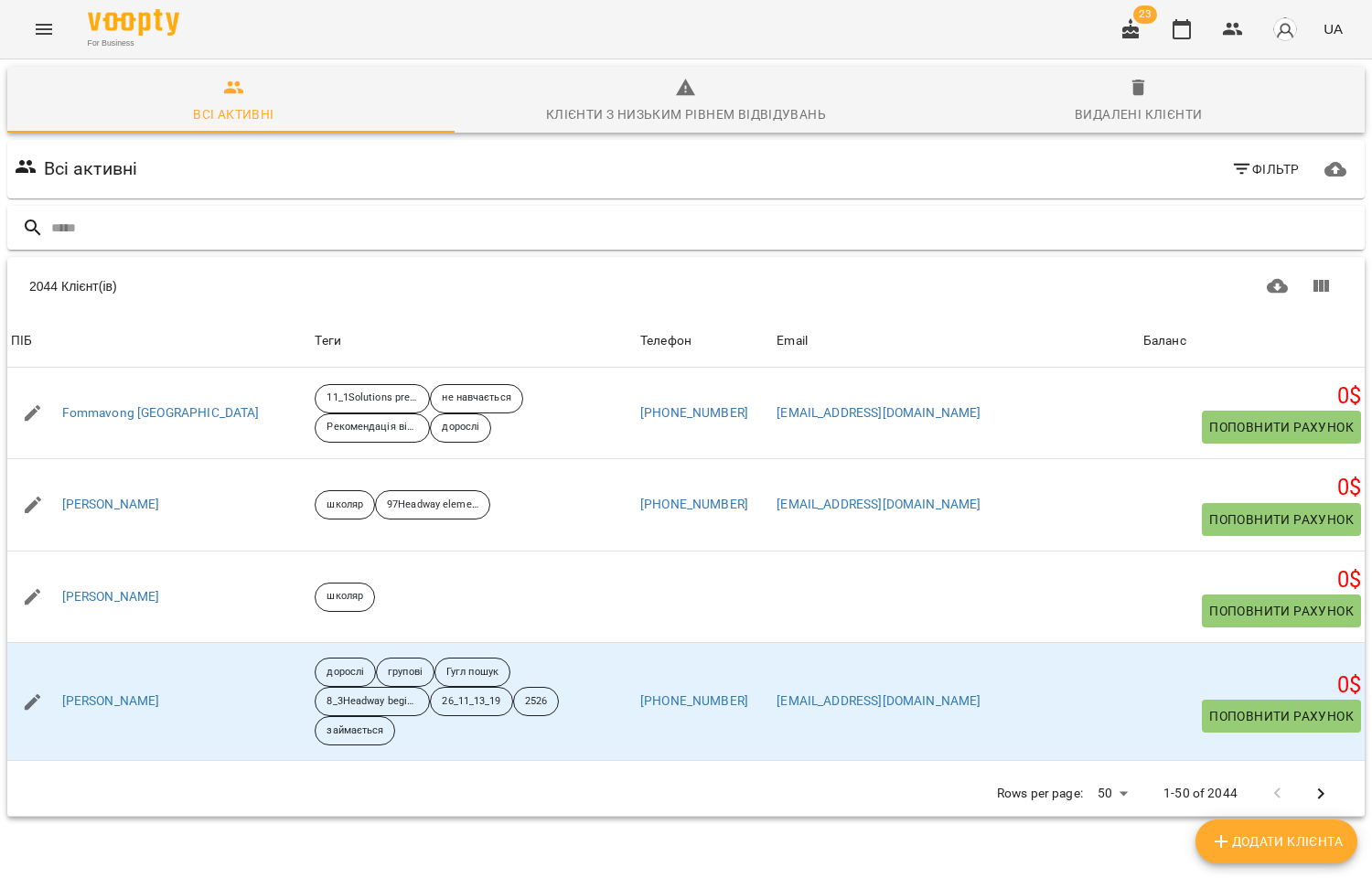
click at [151, 215] on input "text" at bounding box center [704, 228] width 1306 height 31
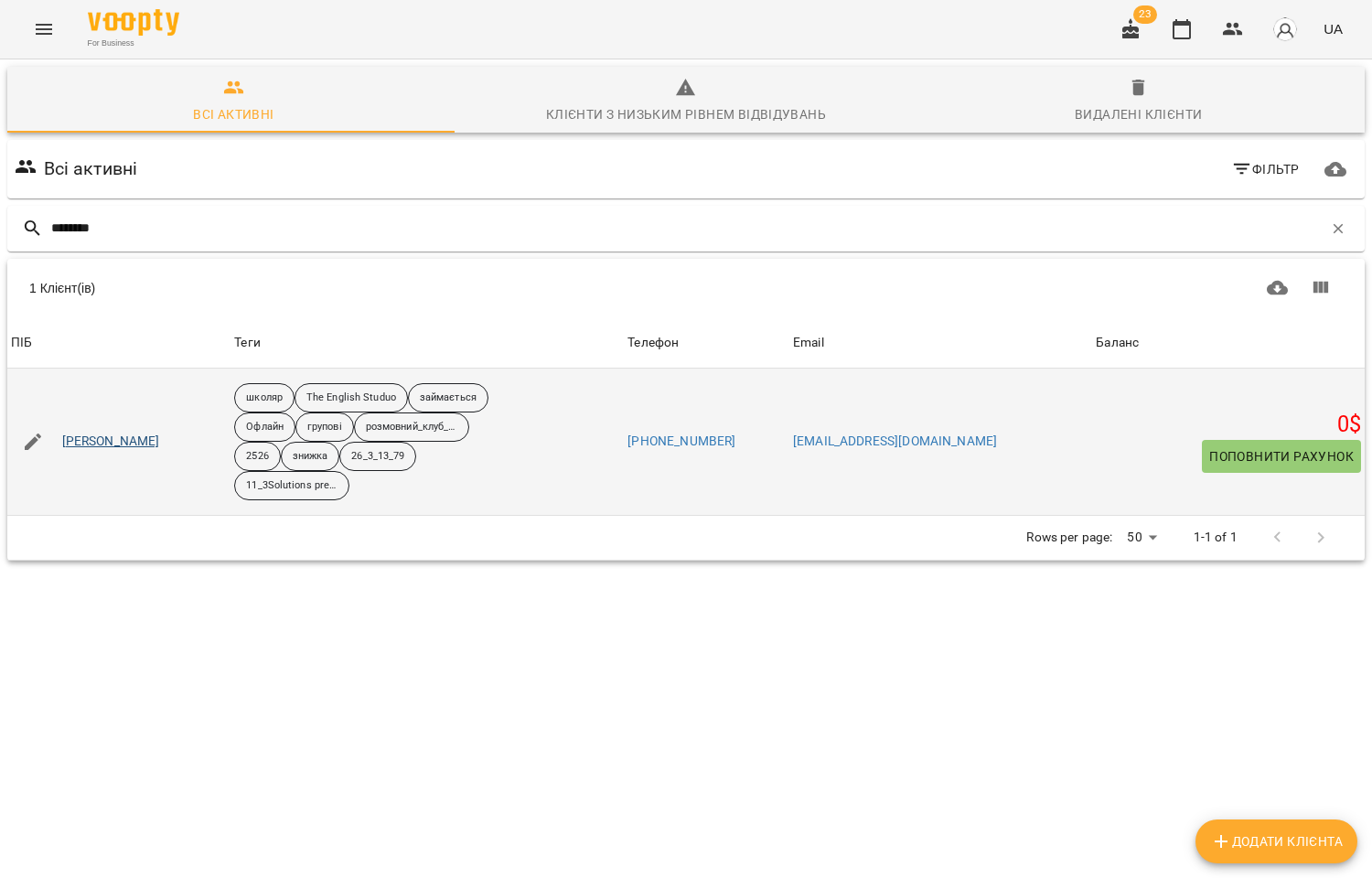
type input "********"
click at [134, 443] on link "[PERSON_NAME]" at bounding box center [110, 442] width 97 height 19
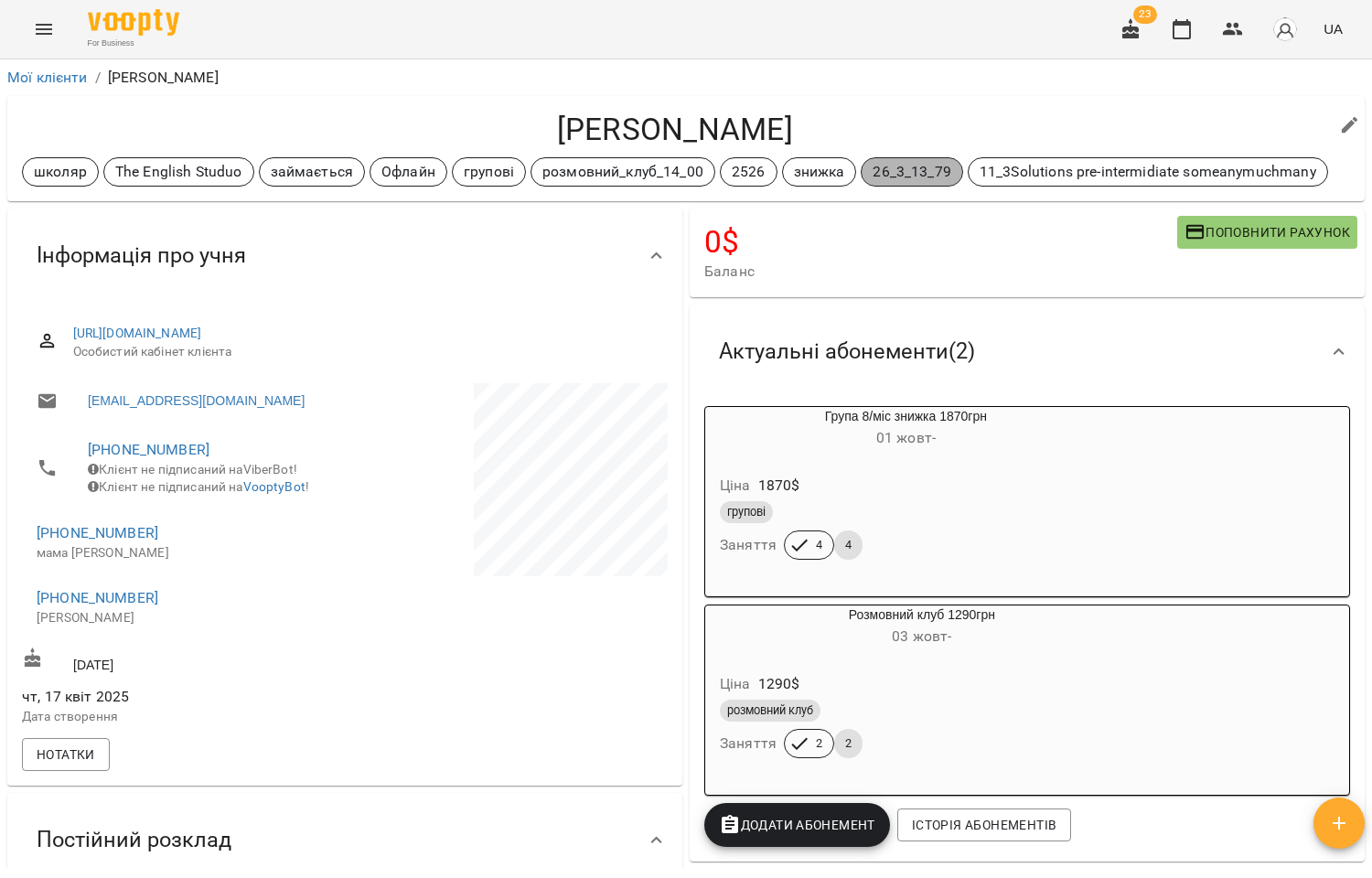
click at [901, 171] on p "26_3_13_79" at bounding box center [912, 172] width 78 height 22
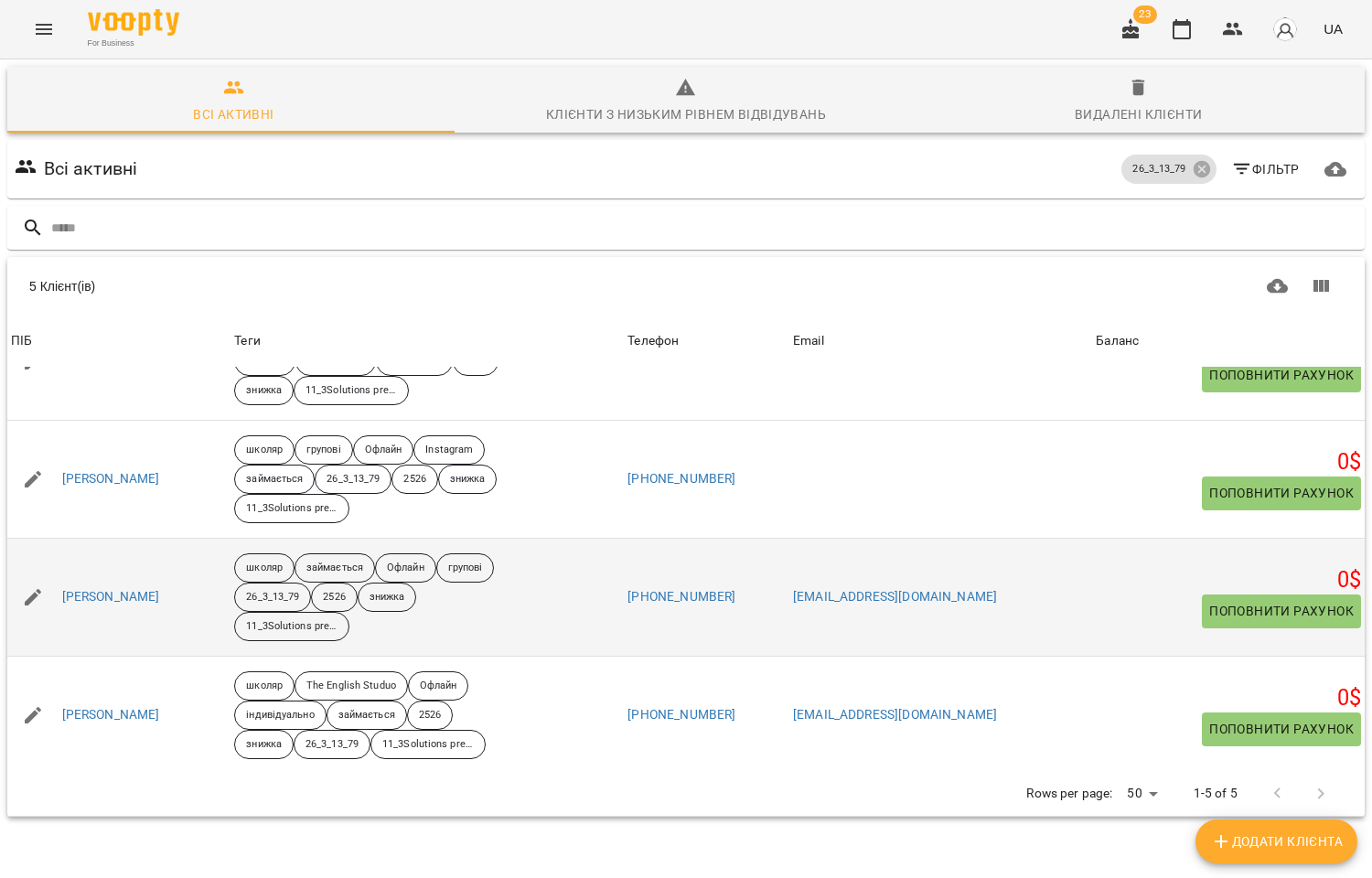
scroll to position [214, 0]
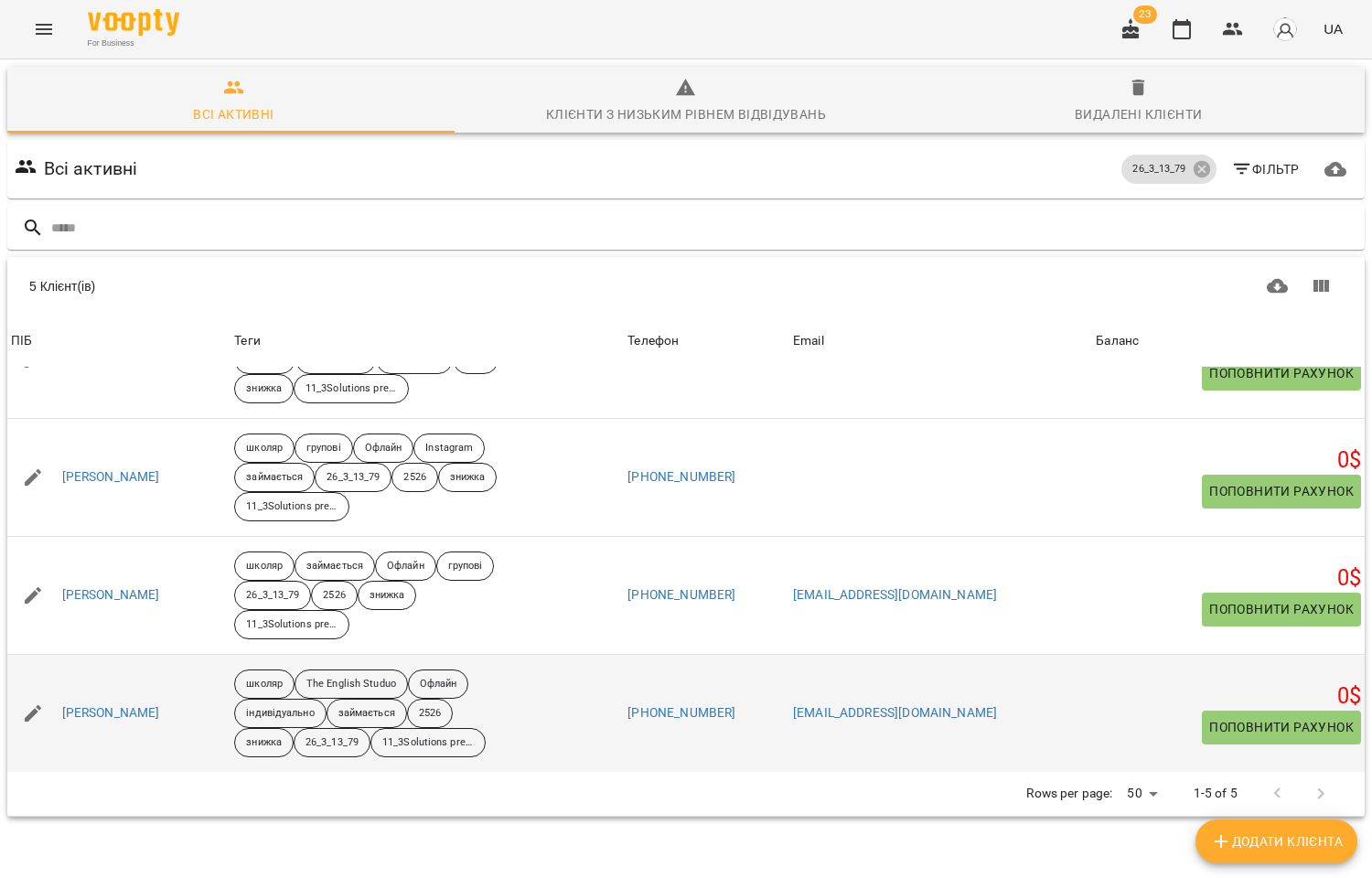
click at [34, 714] on icon "button" at bounding box center [33, 714] width 22 height 22
select select "**"
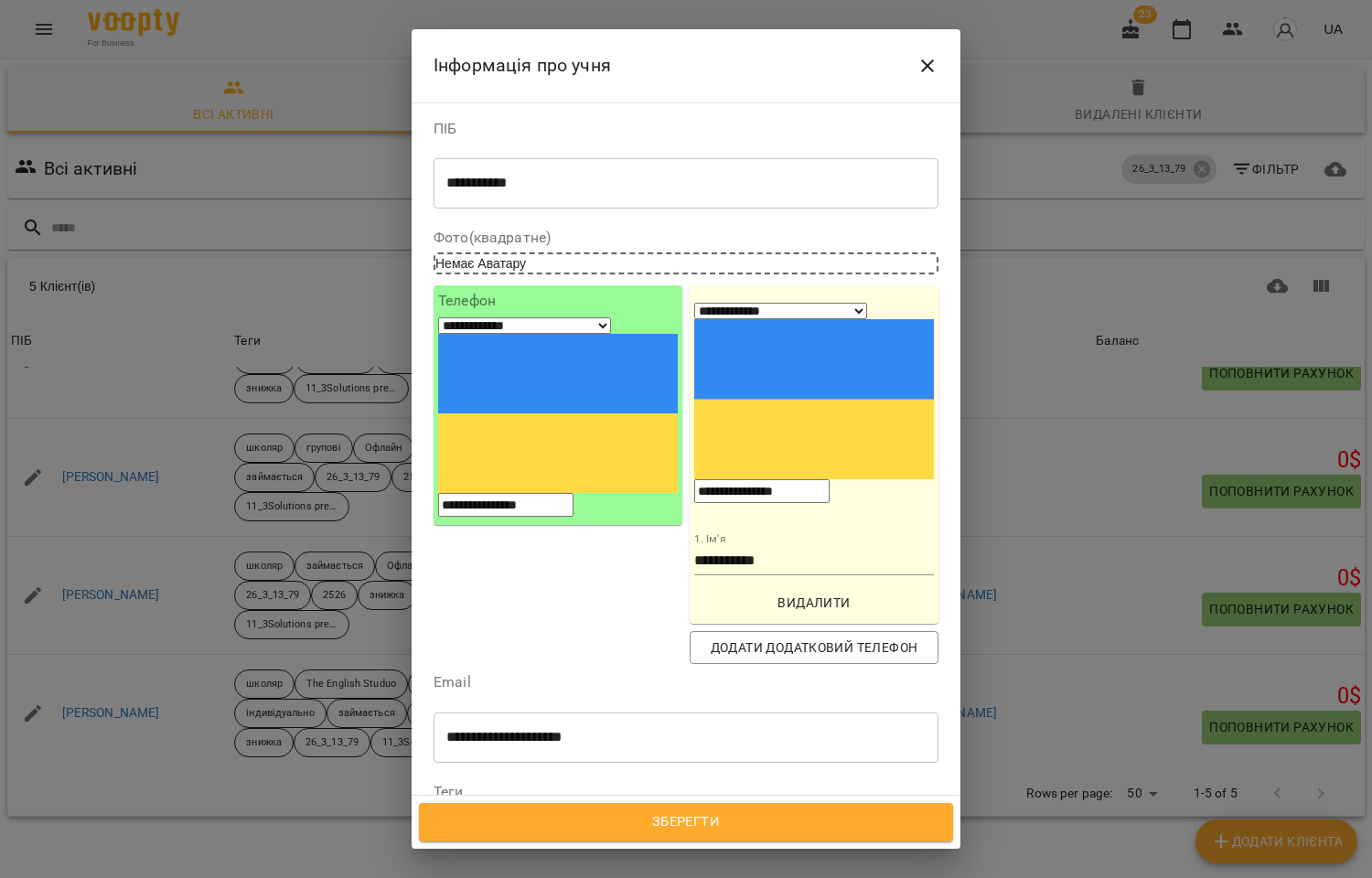
click at [796, 815] on icon at bounding box center [803, 821] width 13 height 13
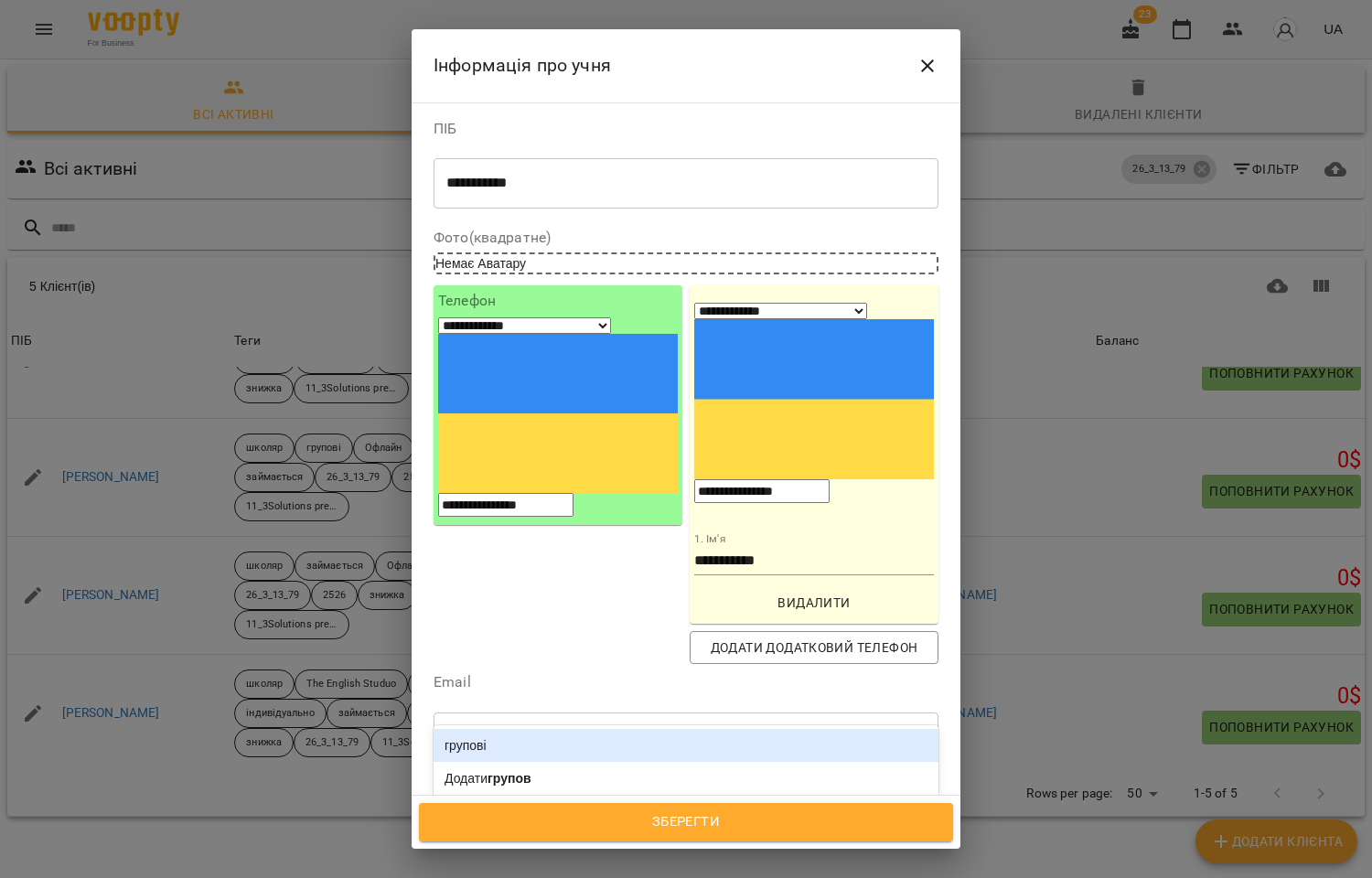
type input "*******"
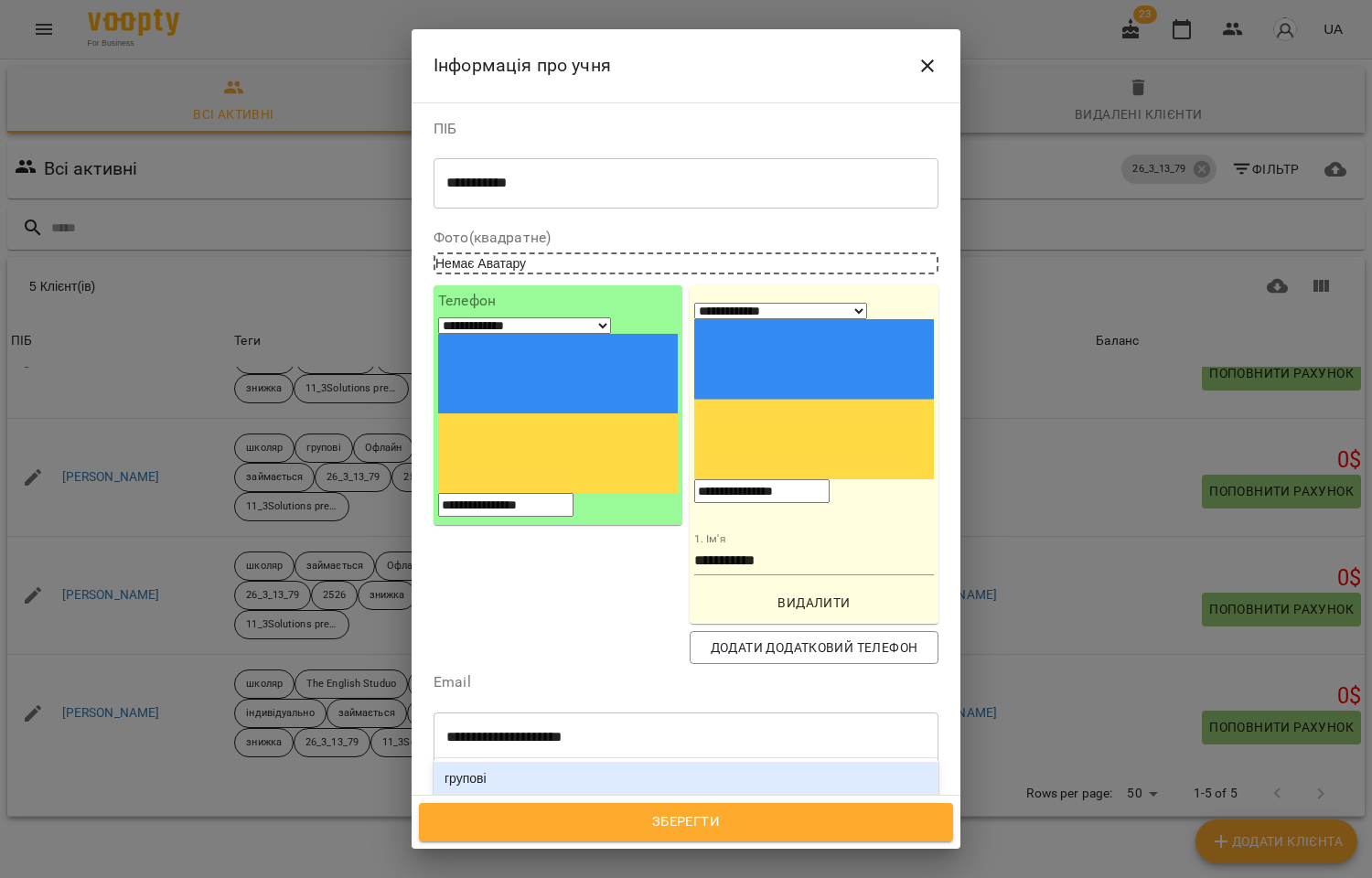
click at [650, 762] on div "групові" at bounding box center [686, 778] width 505 height 32
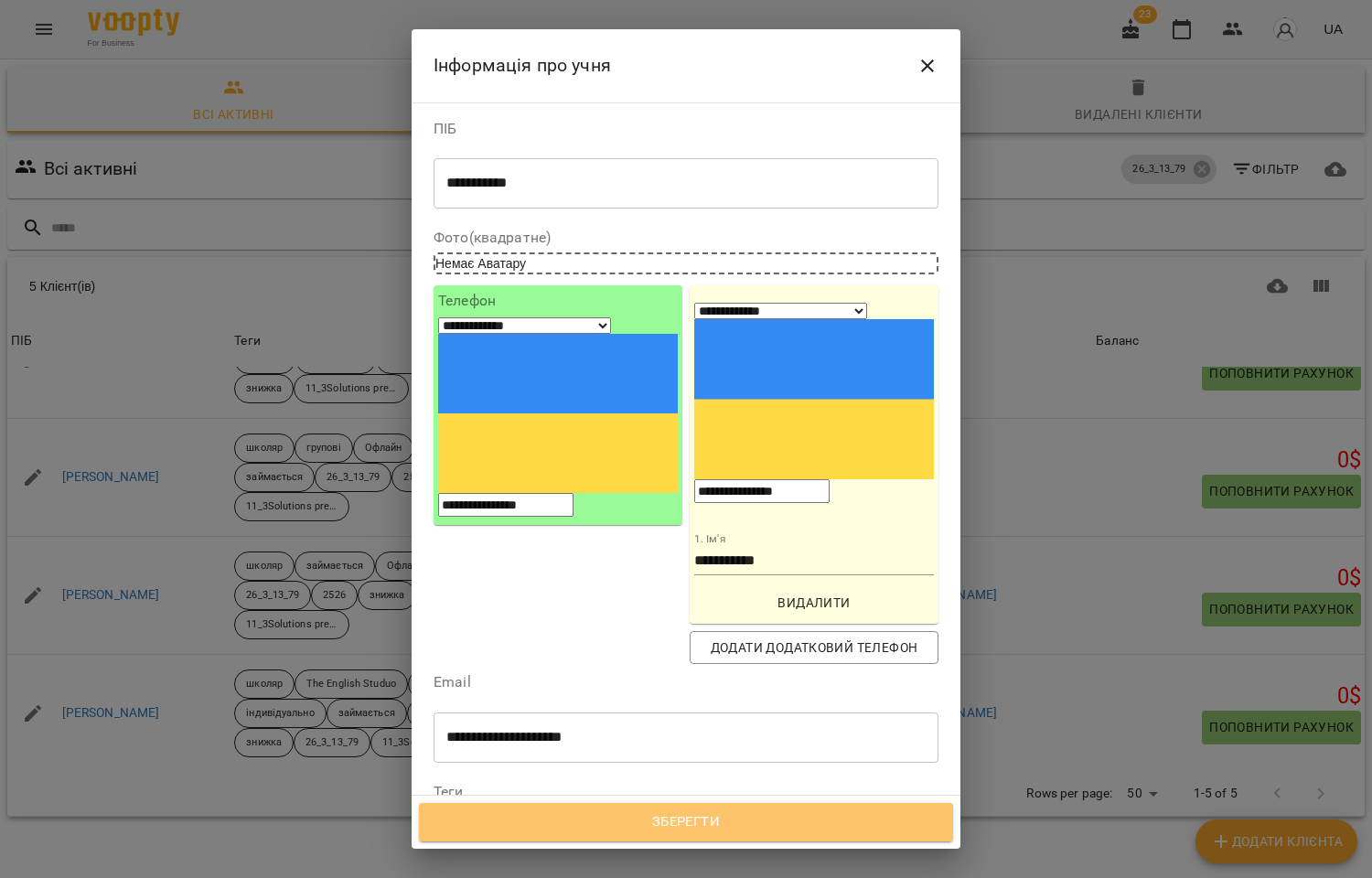
click at [692, 821] on span "Зберегти" at bounding box center [686, 822] width 494 height 24
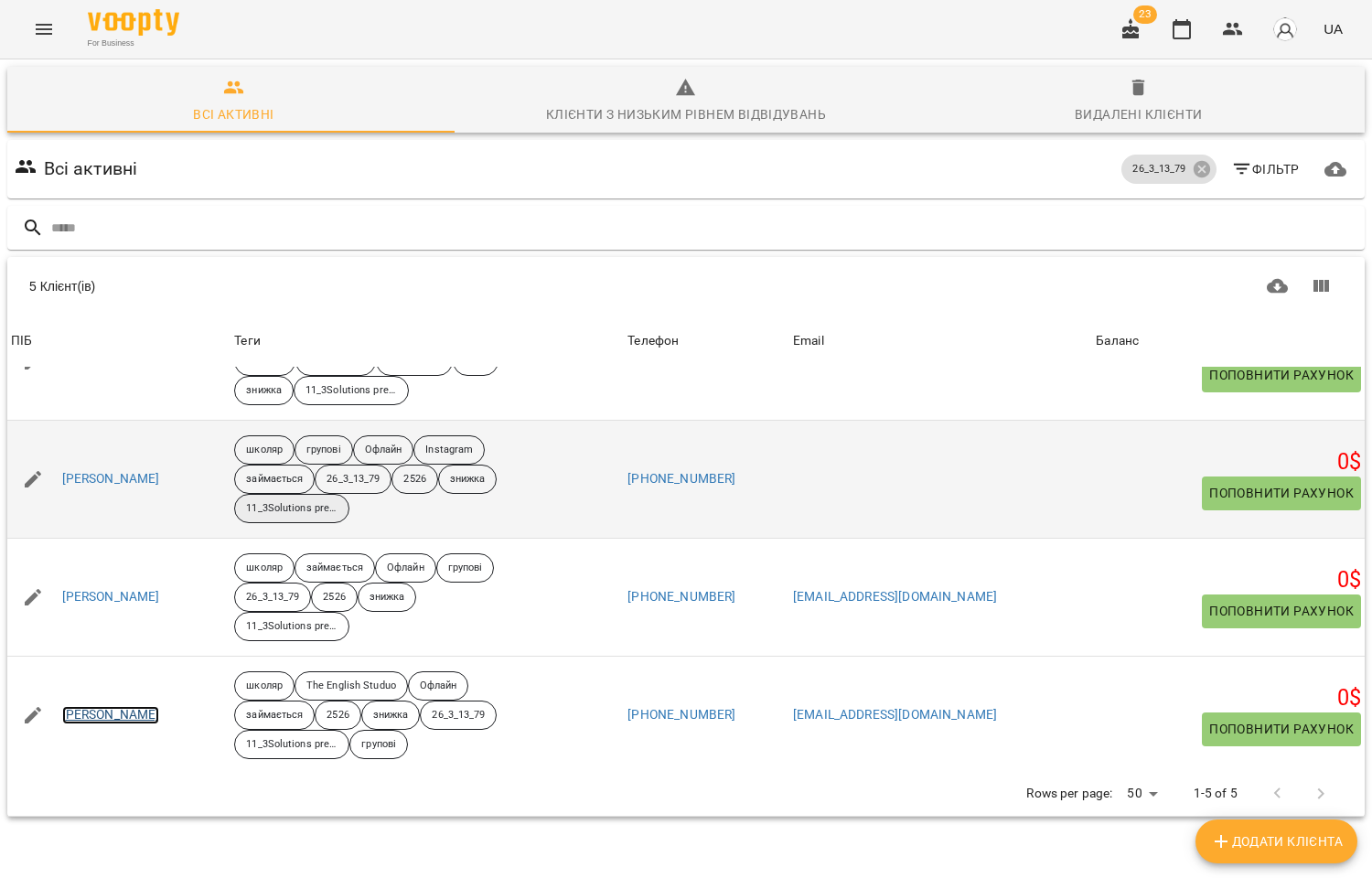
scroll to position [214, 0]
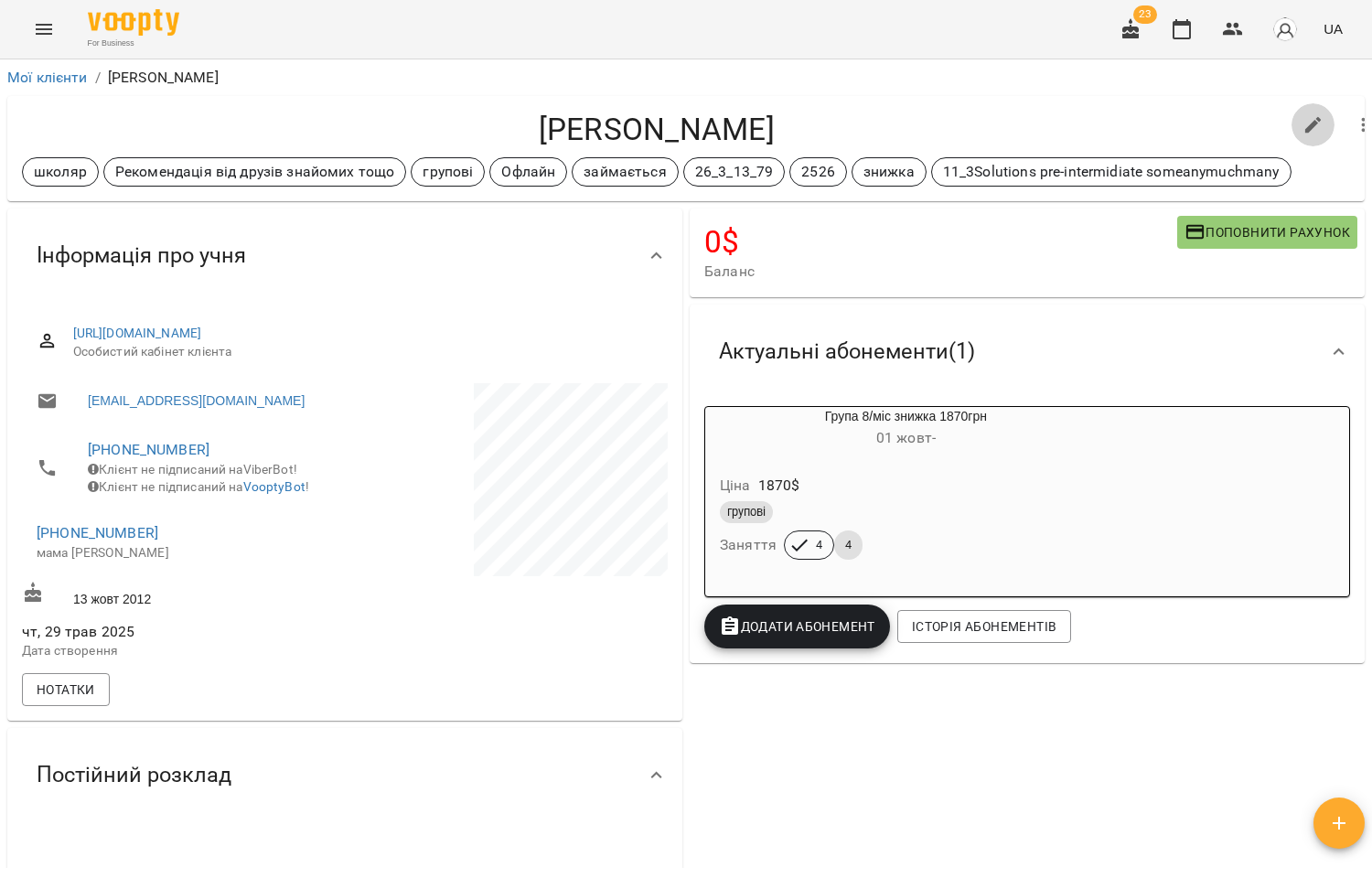
click at [1303, 116] on icon "button" at bounding box center [1314, 125] width 22 height 22
select select "**"
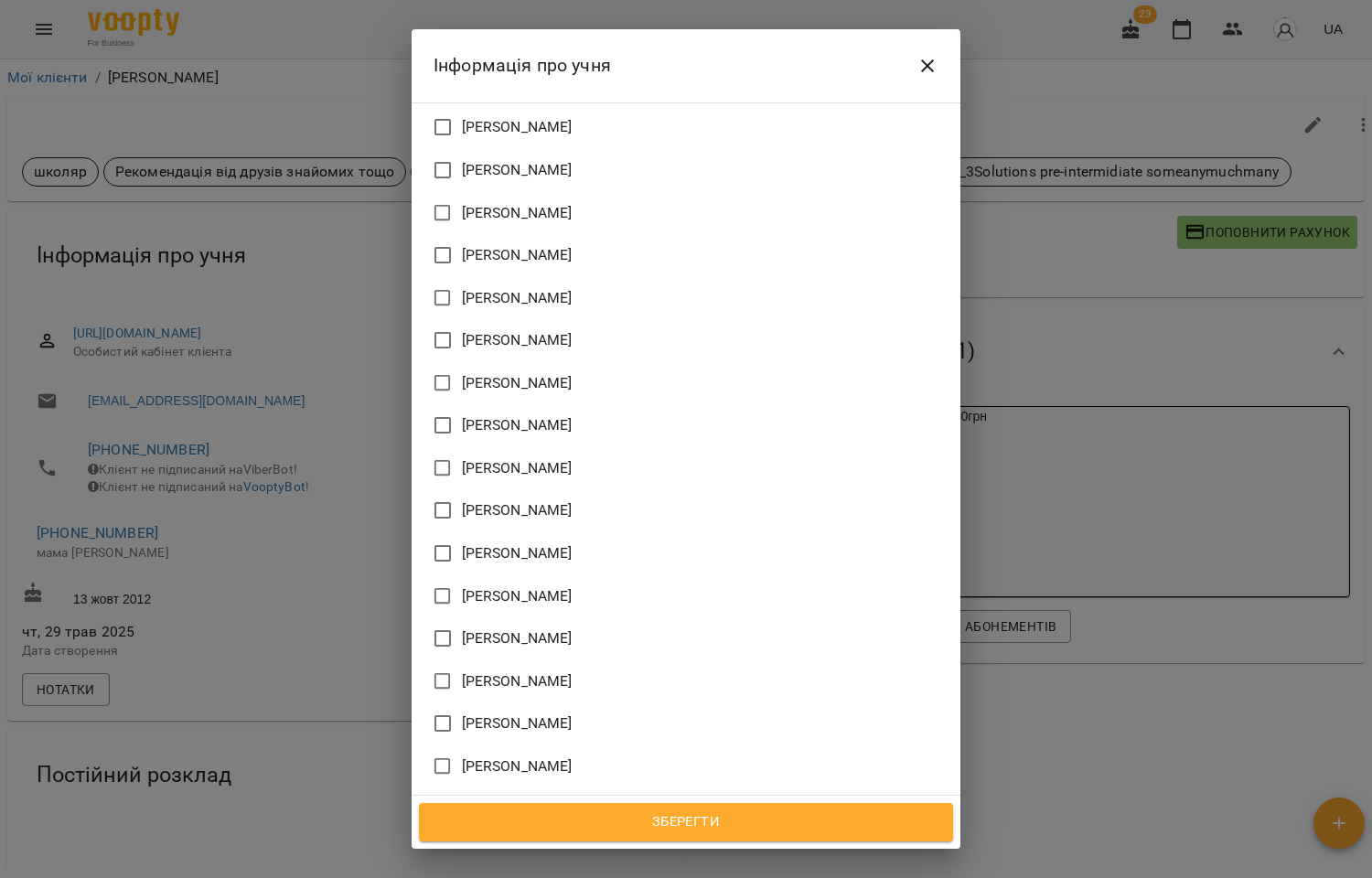
scroll to position [1783, 0]
click at [527, 540] on span "[PERSON_NAME]" at bounding box center [517, 551] width 110 height 22
click at [695, 820] on span "Зберегти" at bounding box center [686, 822] width 494 height 24
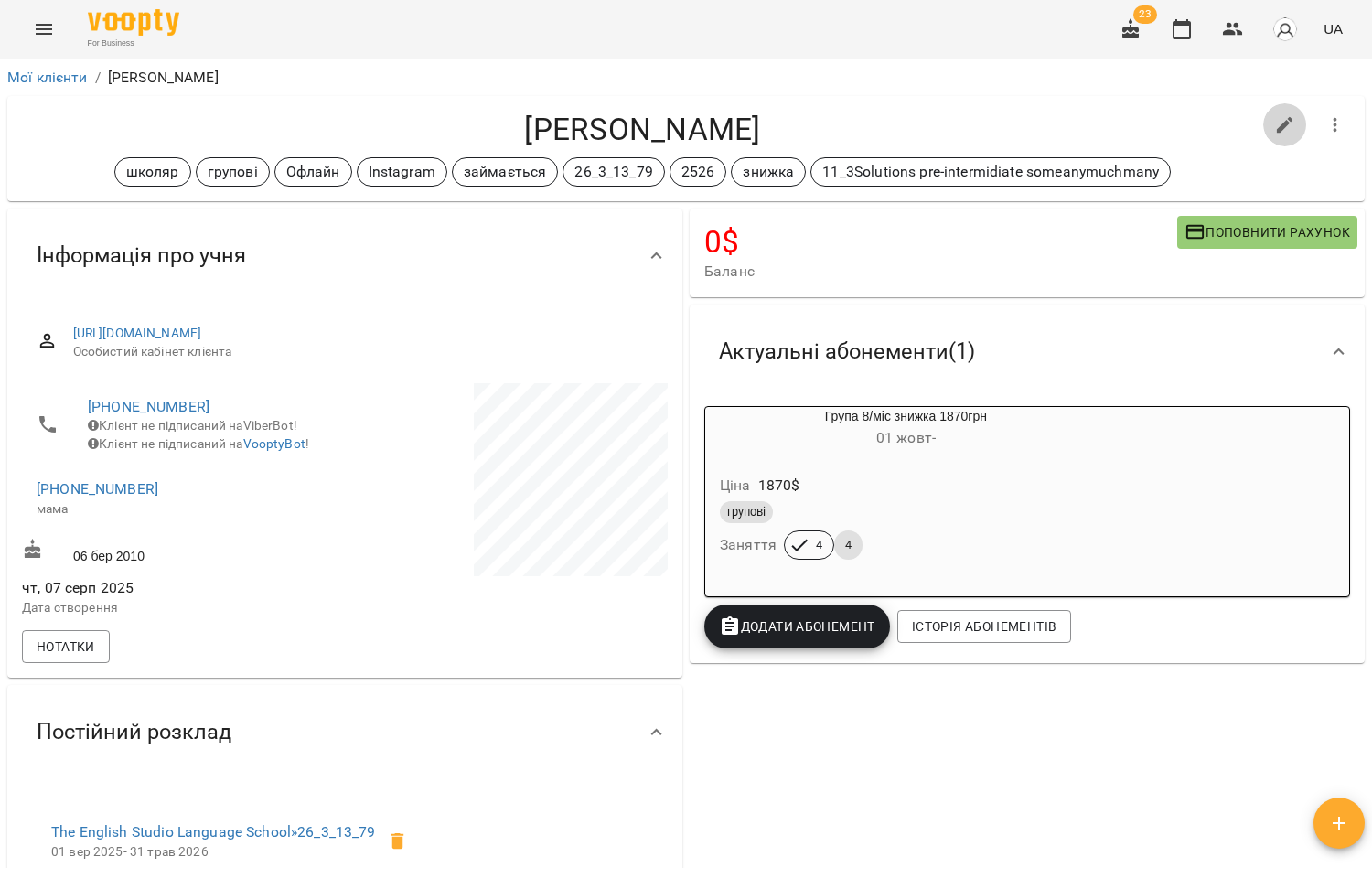
click at [1276, 121] on icon "button" at bounding box center [1285, 125] width 17 height 17
select select "**"
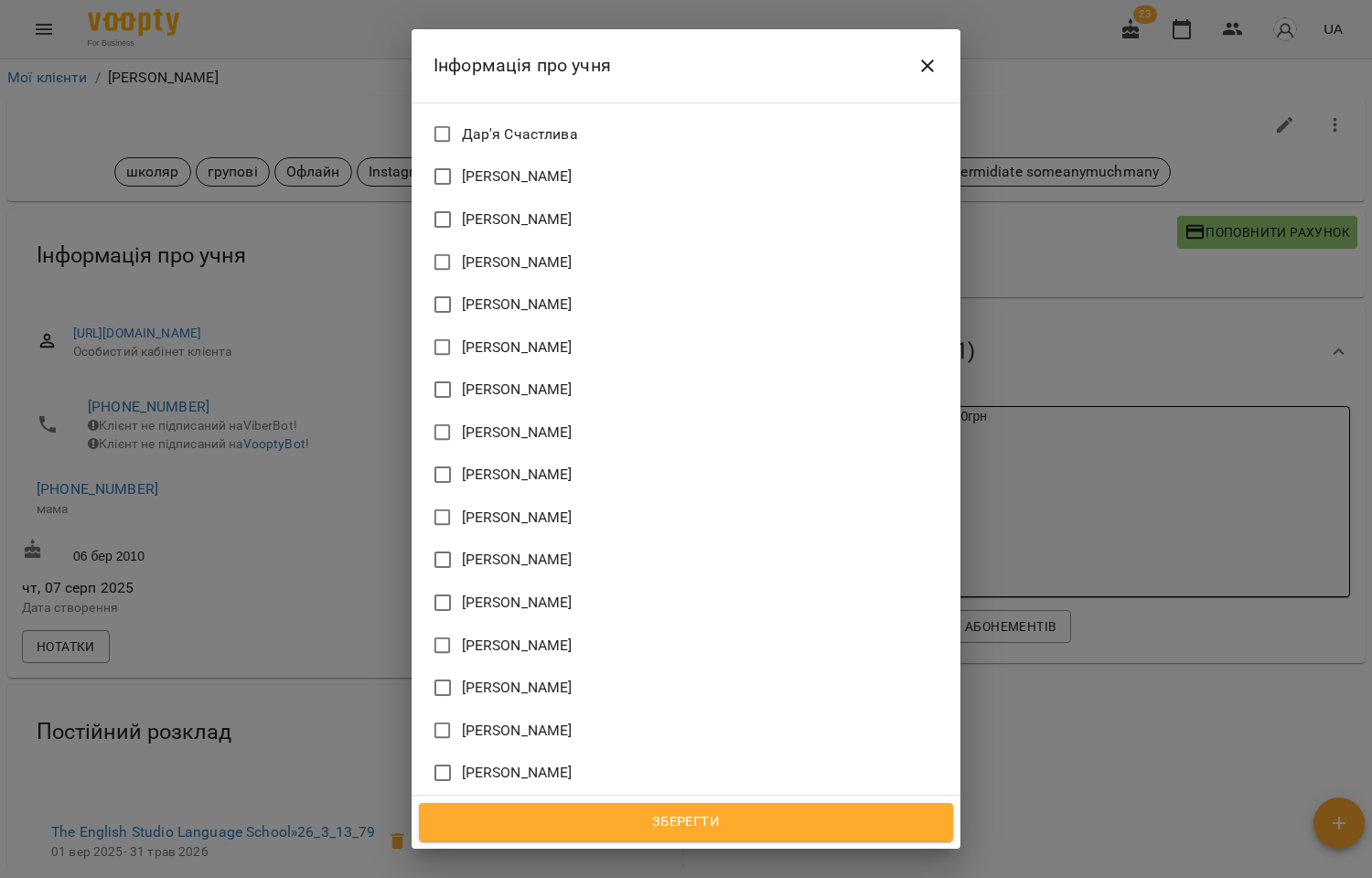
scroll to position [1757, 0]
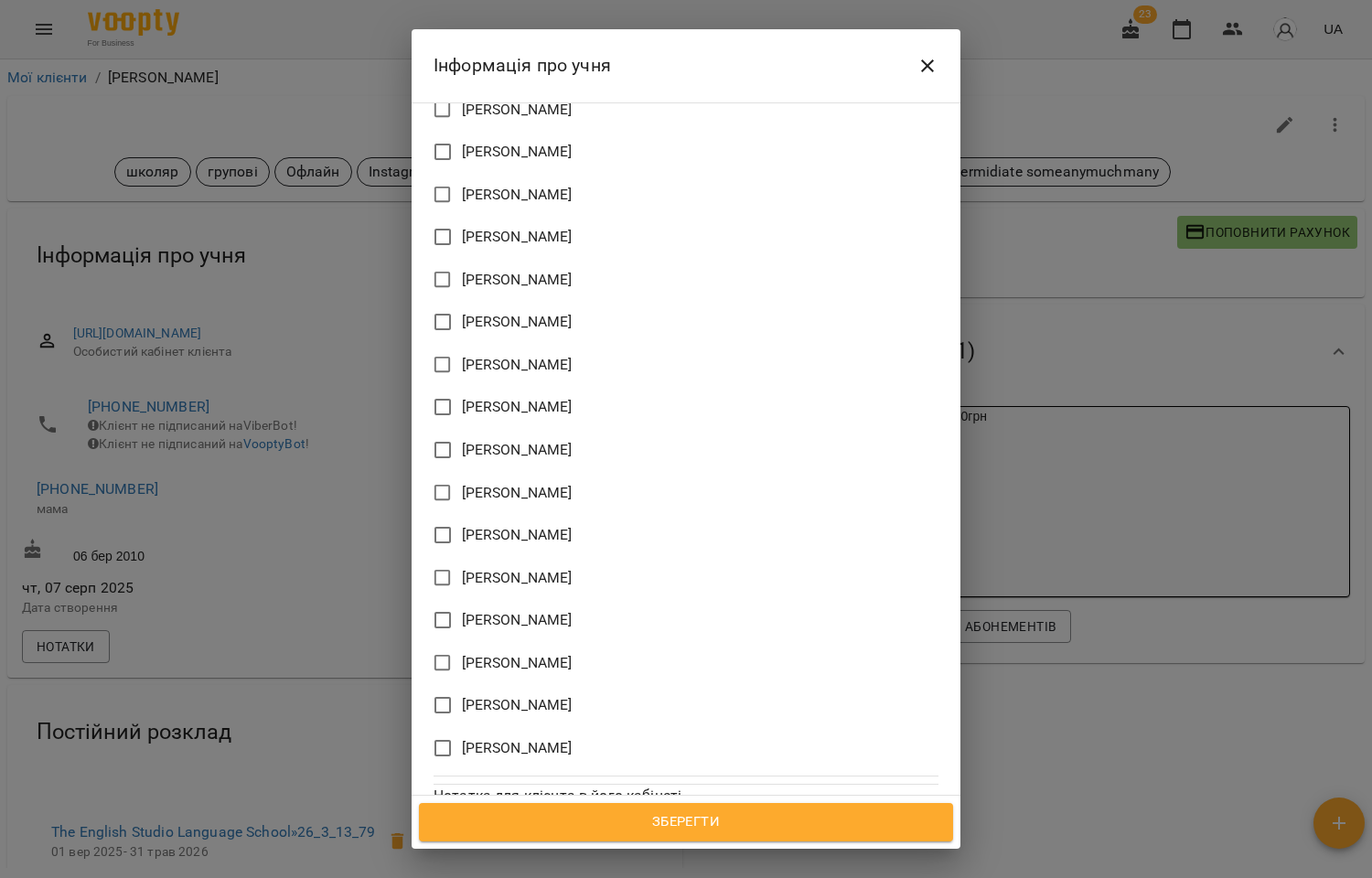
click at [523, 567] on span "[PERSON_NAME]" at bounding box center [517, 578] width 110 height 22
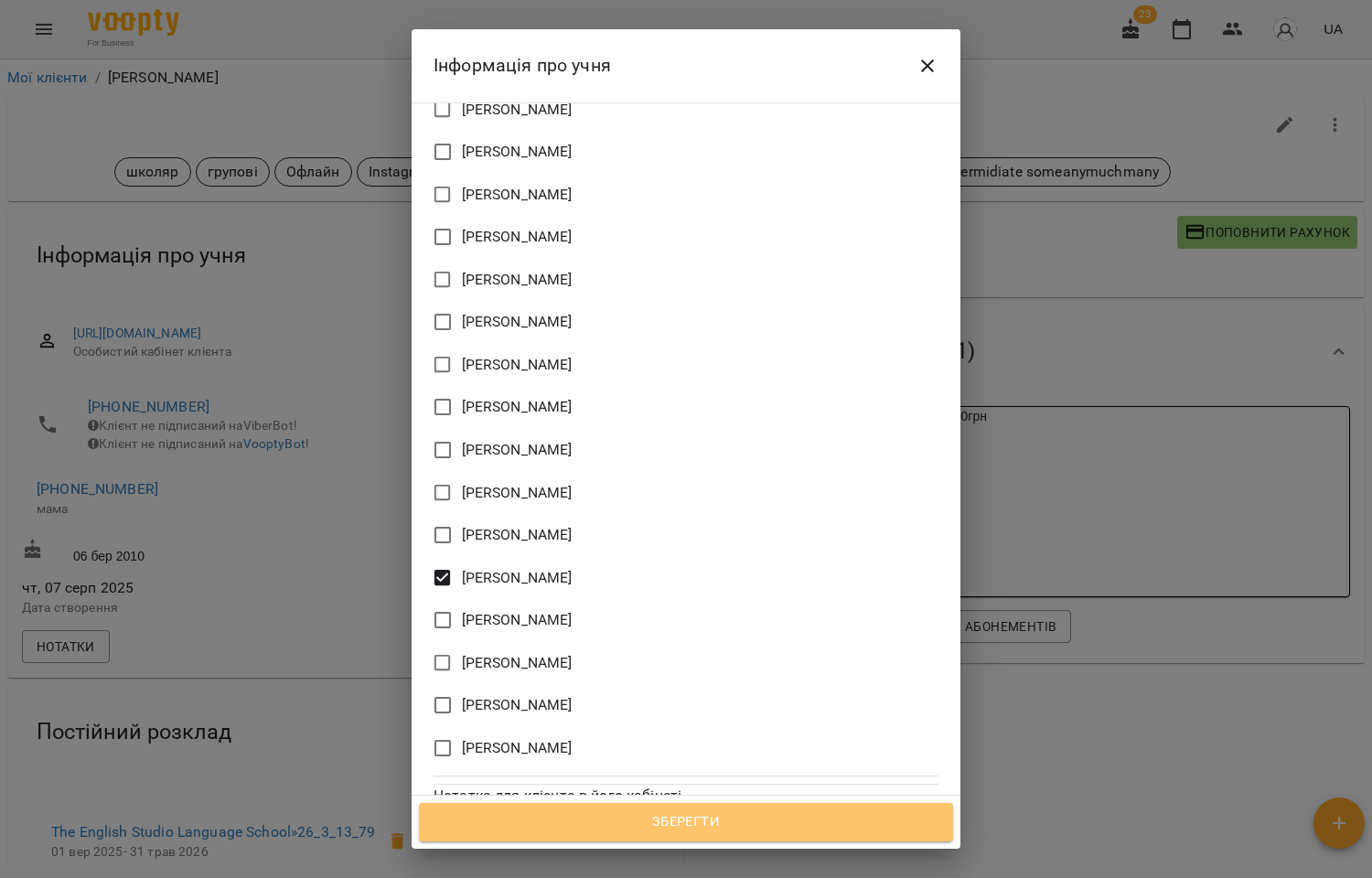
click at [678, 812] on span "Зберегти" at bounding box center [686, 822] width 494 height 24
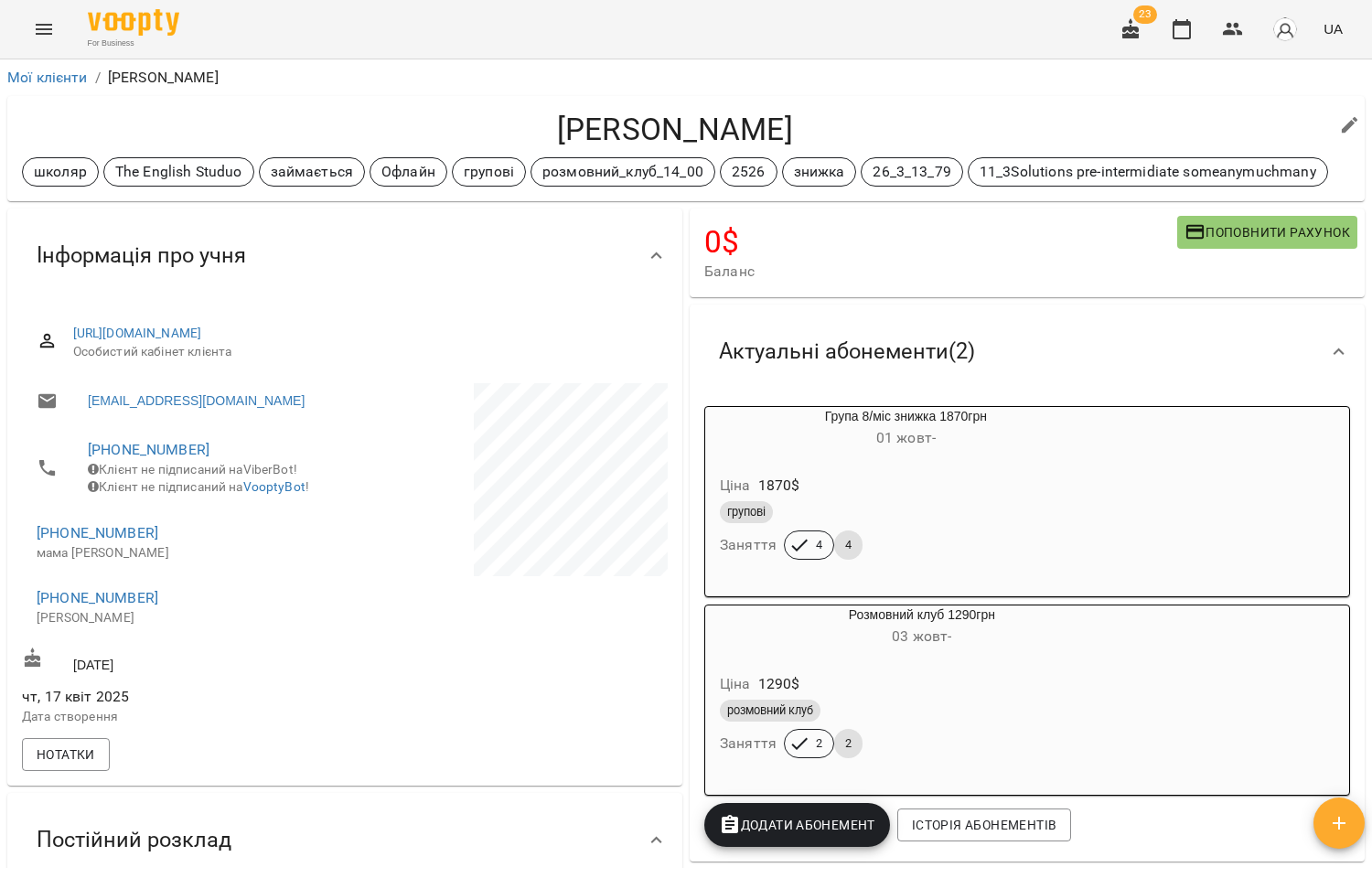
click at [1341, 124] on icon "button" at bounding box center [1350, 125] width 17 height 17
select select "**"
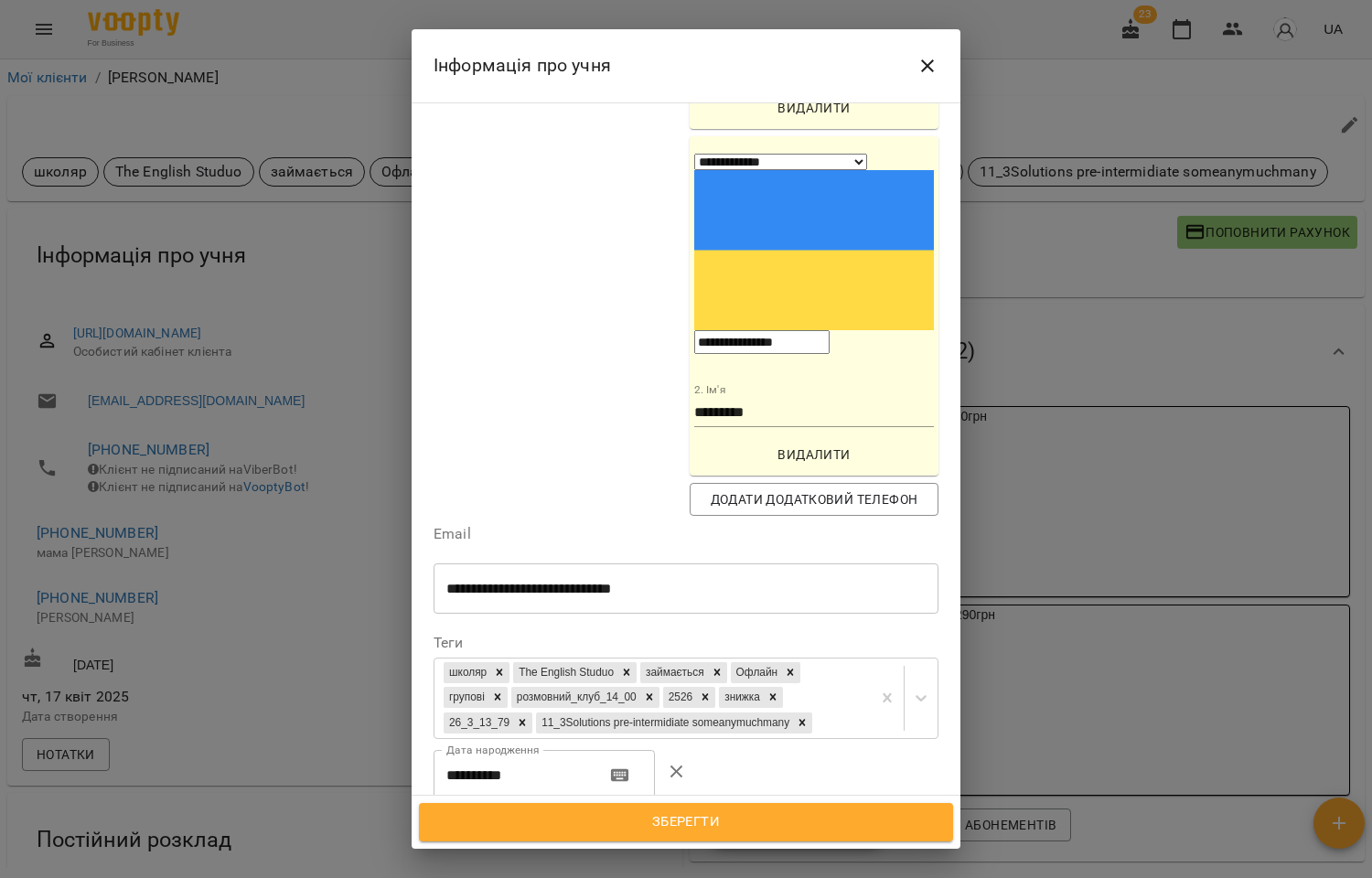
scroll to position [609, 0]
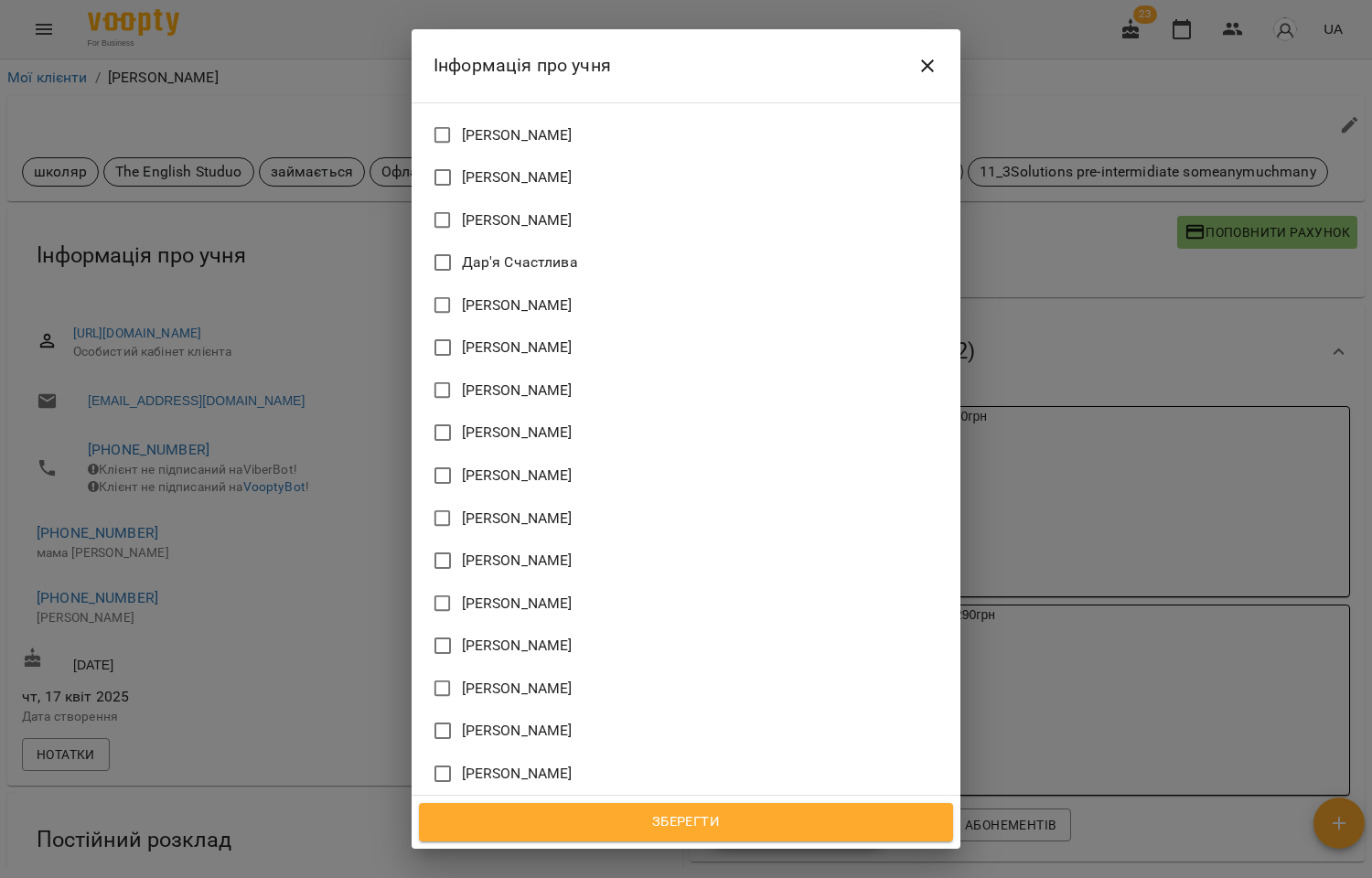
scroll to position [1930, 0]
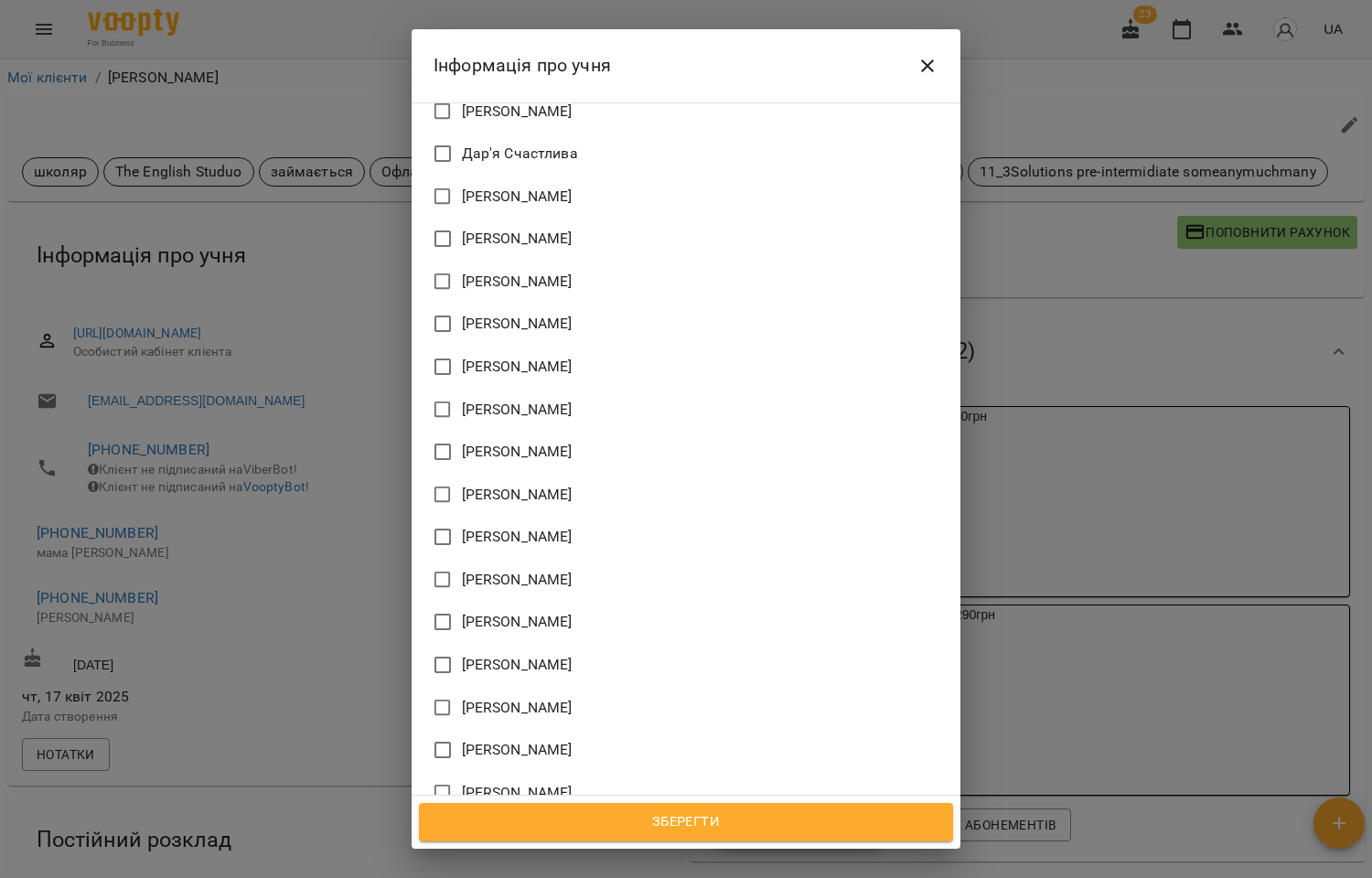
click at [534, 739] on span "[PERSON_NAME]" at bounding box center [517, 750] width 110 height 22
drag, startPoint x: 689, startPoint y: 835, endPoint x: 691, endPoint y: 820, distance: 15.1
click at [689, 834] on button "Зберегти" at bounding box center [685, 821] width 534 height 38
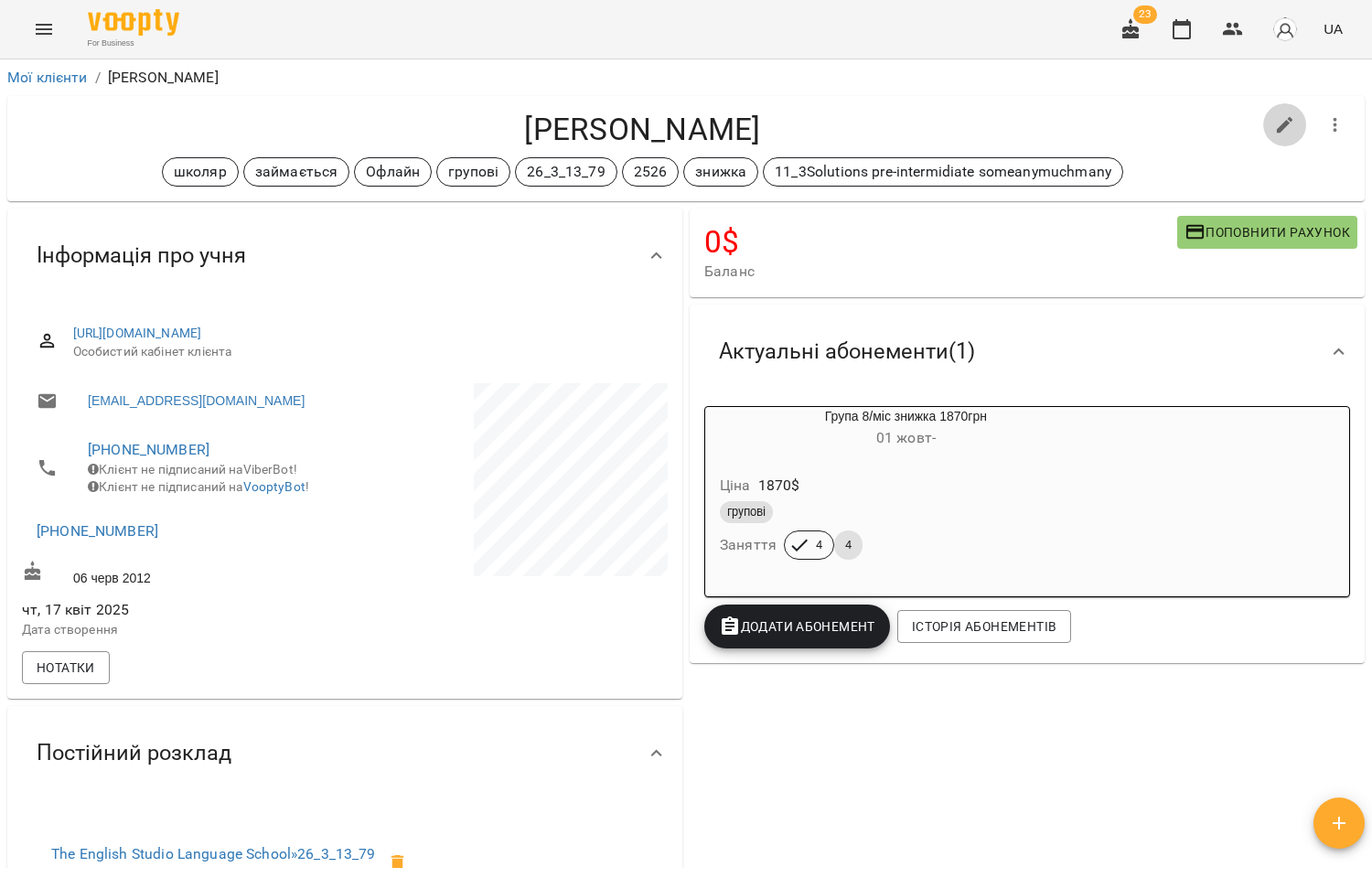
click at [1274, 122] on icon "button" at bounding box center [1285, 125] width 22 height 22
select select "**"
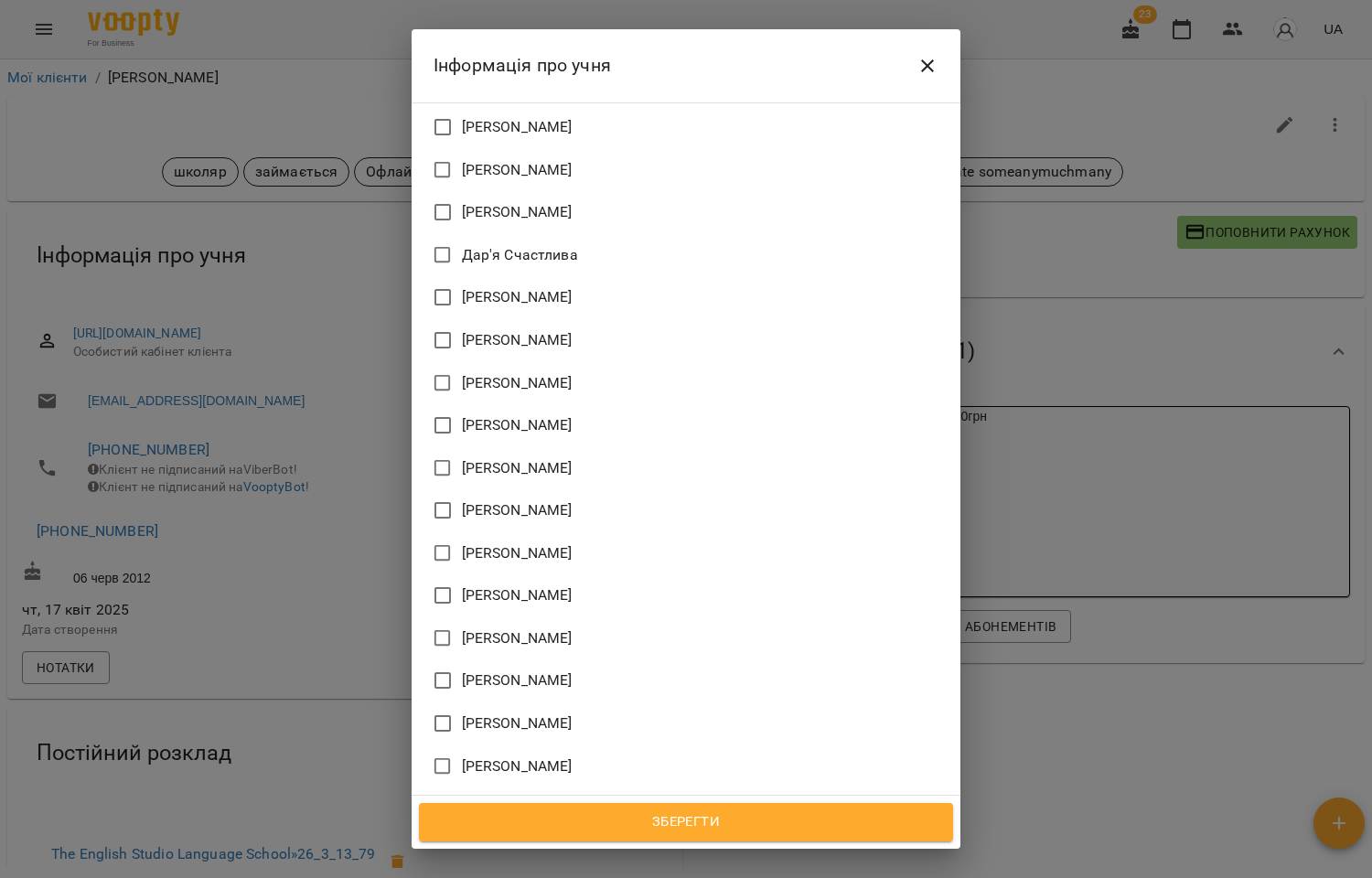
scroll to position [1757, 0]
click at [533, 542] on span "[PERSON_NAME]" at bounding box center [517, 553] width 110 height 22
click at [697, 817] on span "Зберегти" at bounding box center [686, 822] width 494 height 24
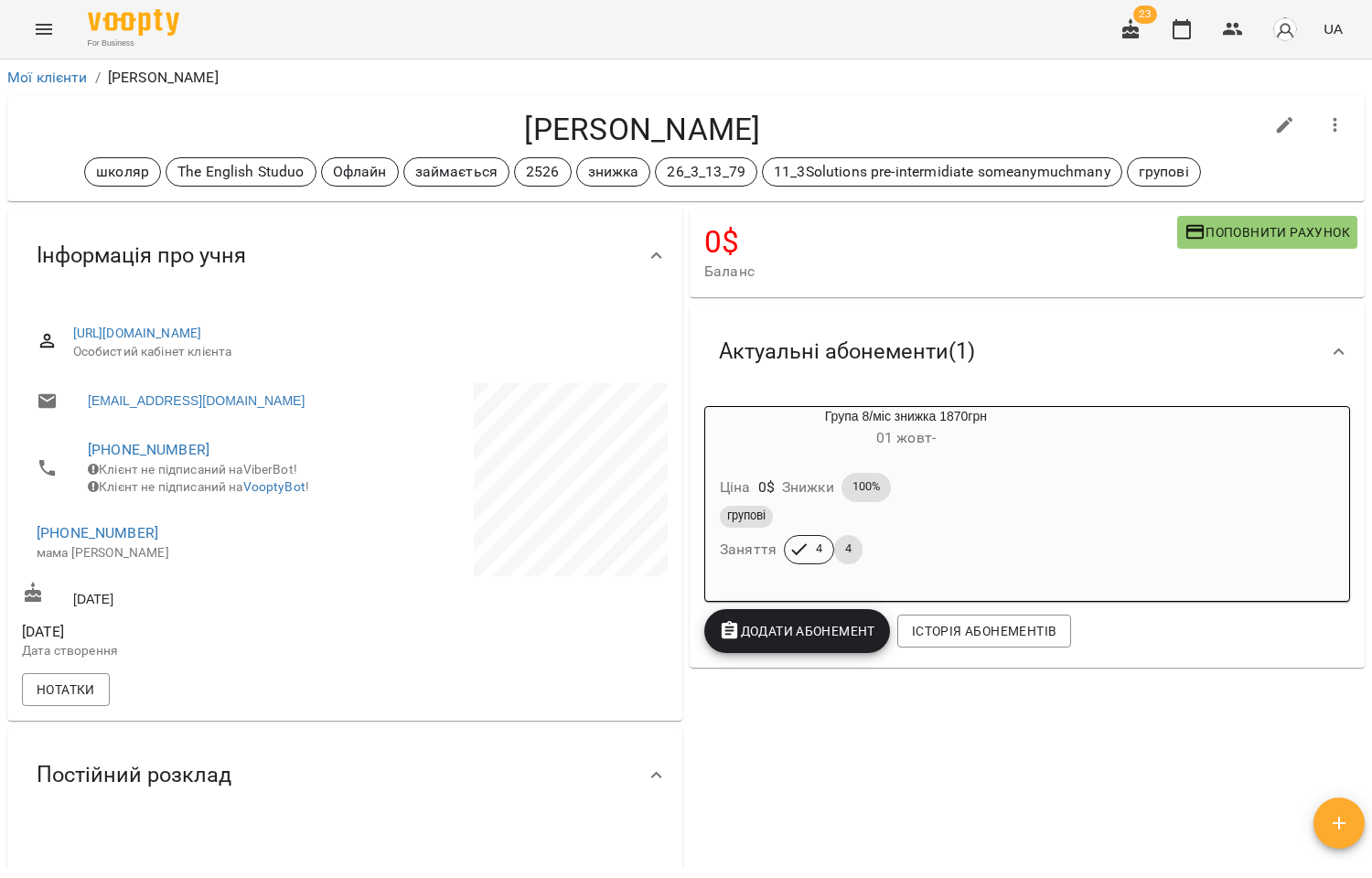
click at [1274, 132] on icon "button" at bounding box center [1285, 125] width 22 height 22
select select "**"
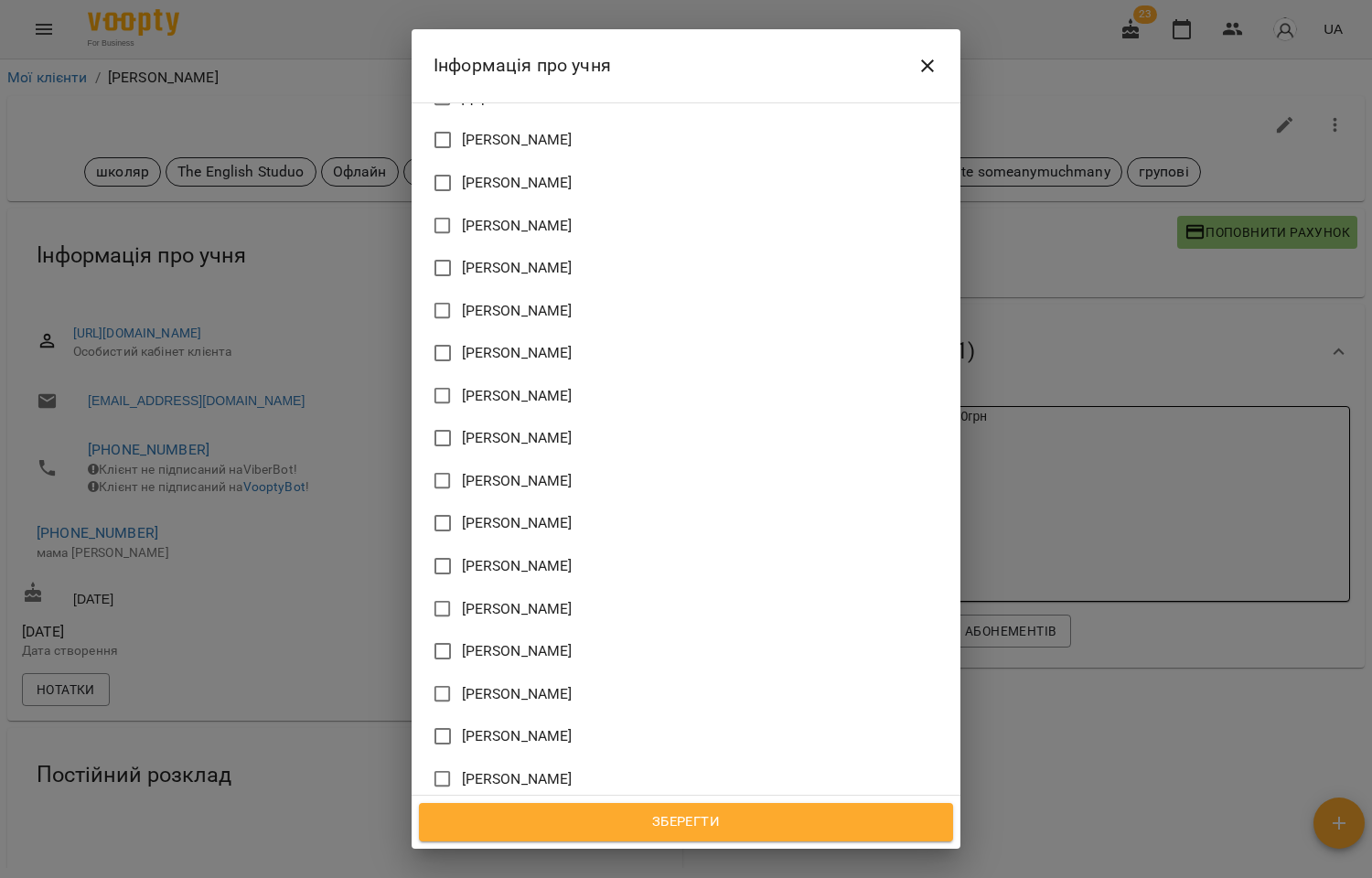
scroll to position [1661, 0]
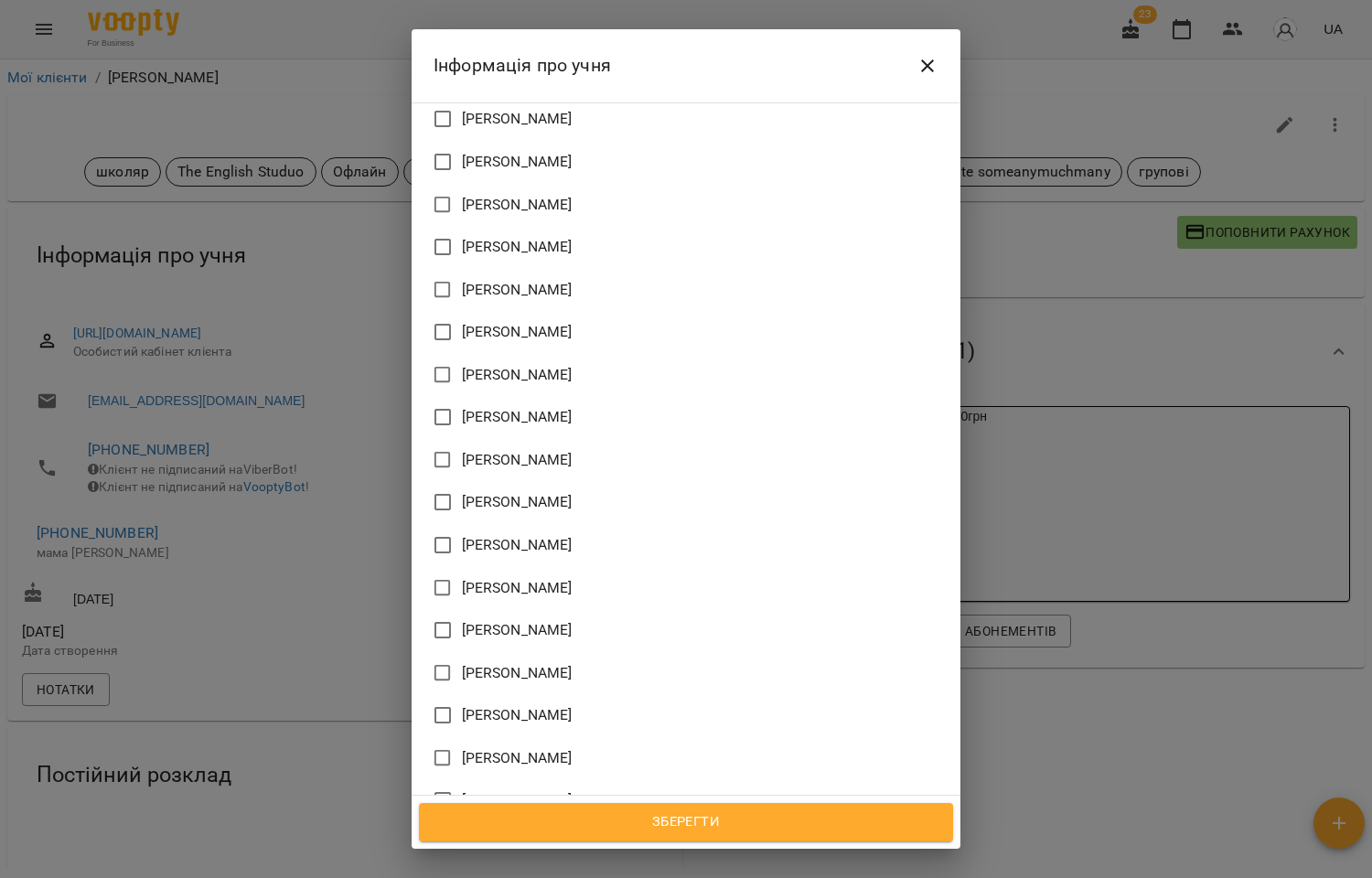
click at [532, 662] on span "[PERSON_NAME]" at bounding box center [517, 673] width 110 height 22
click at [711, 828] on span "Зберегти" at bounding box center [686, 822] width 494 height 24
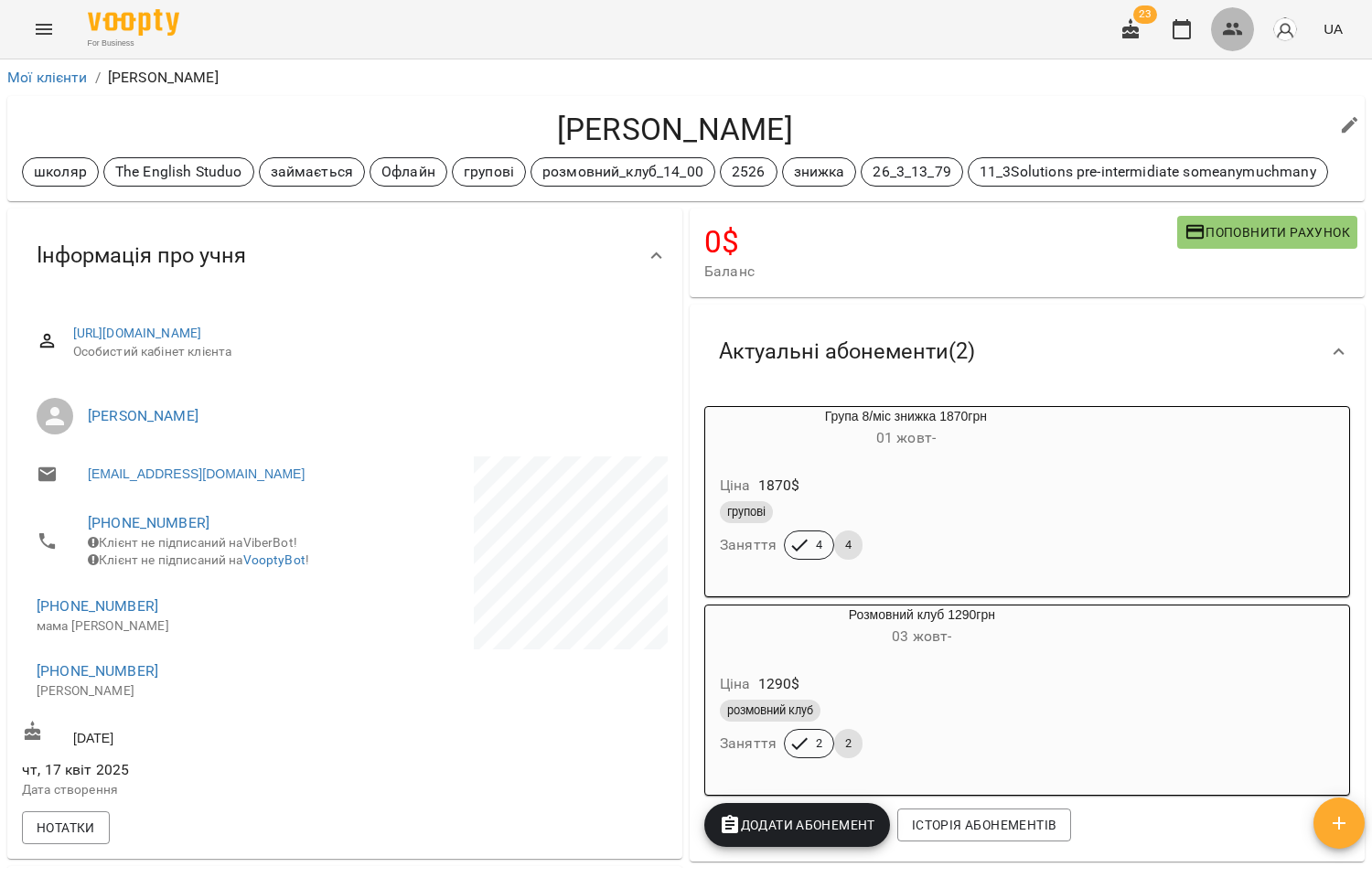
click at [1239, 32] on icon "button" at bounding box center [1233, 30] width 20 height 13
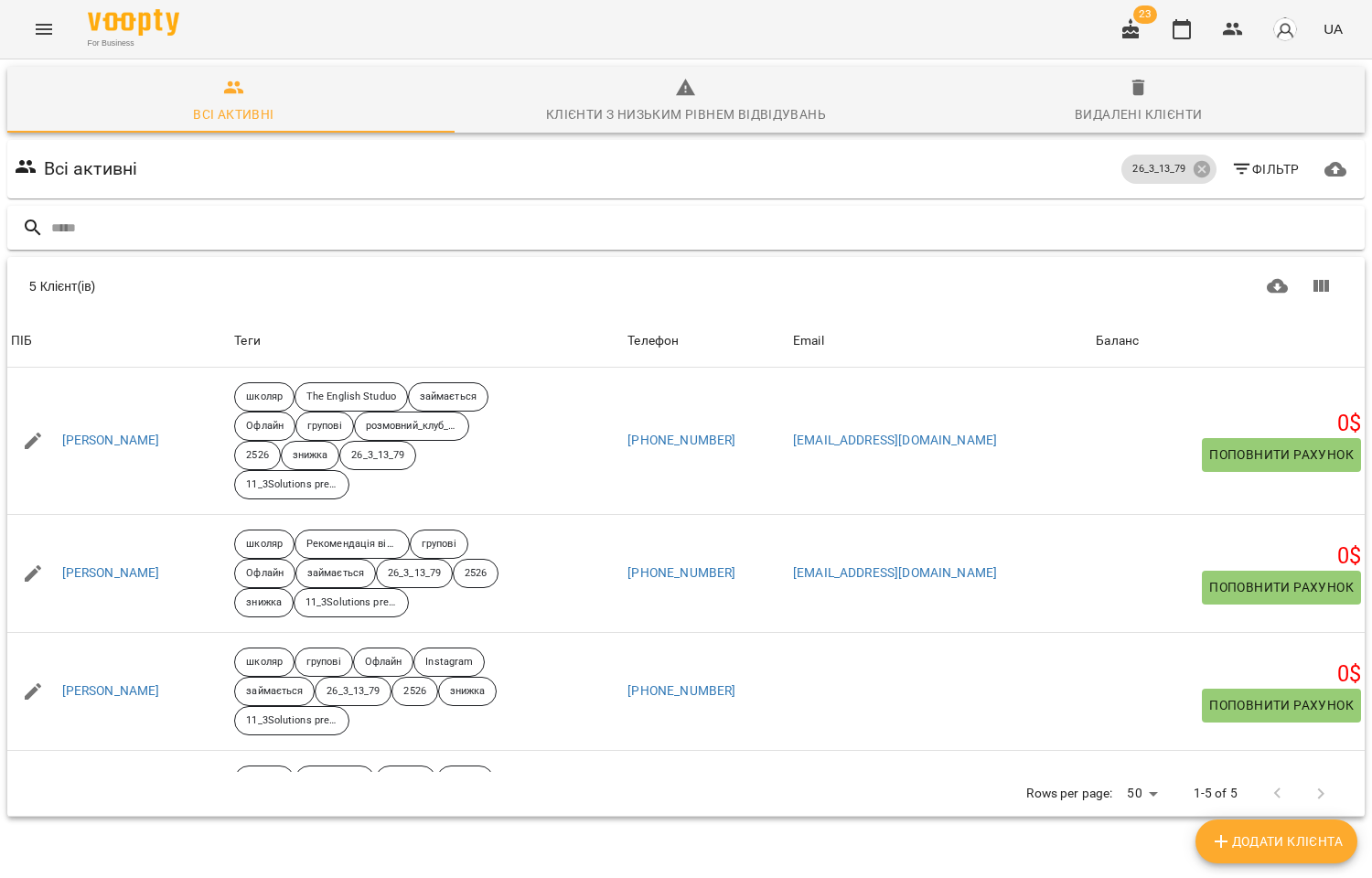
click at [122, 217] on input "text" at bounding box center [704, 228] width 1306 height 31
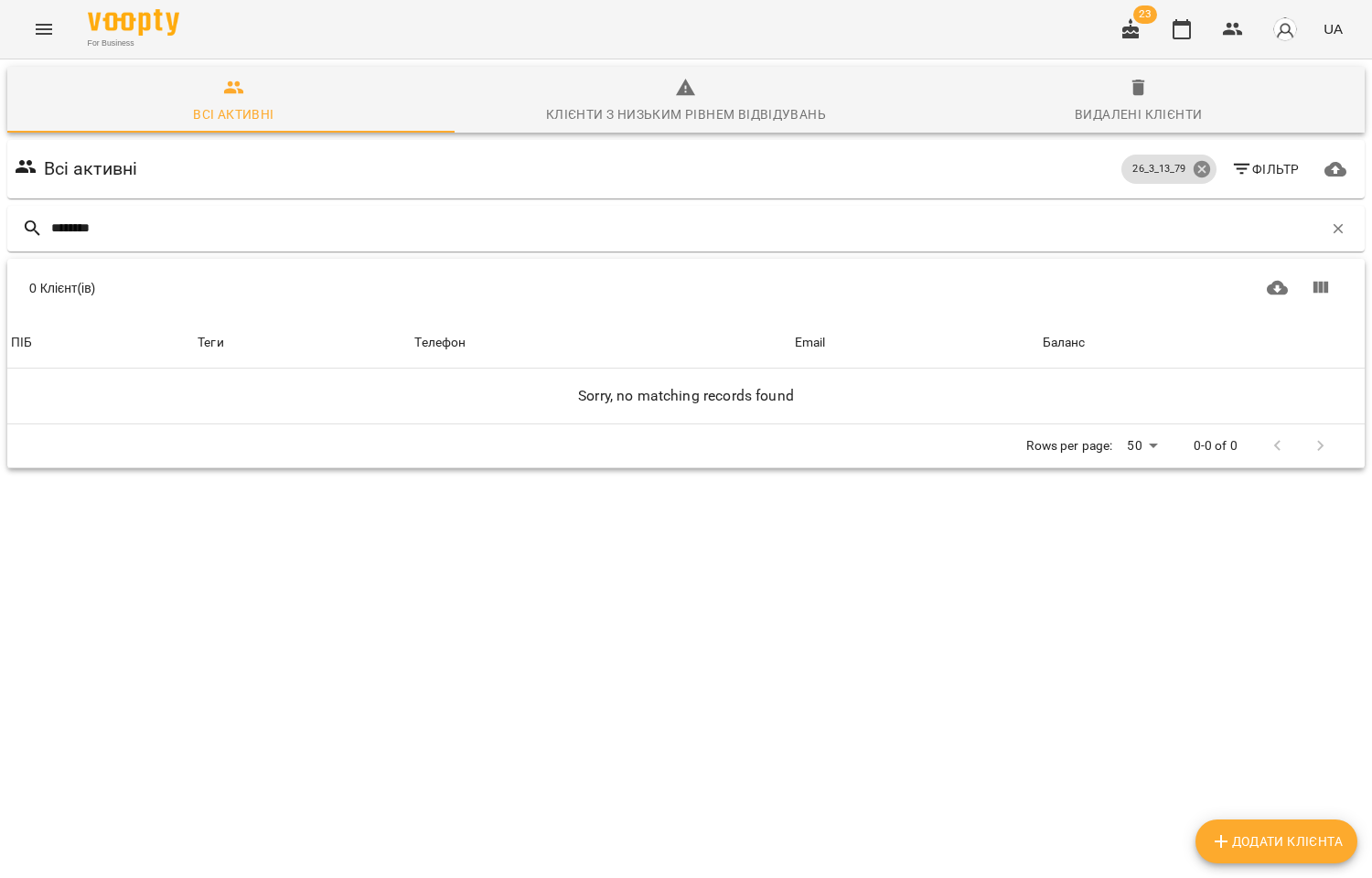
type input "********"
click at [1192, 169] on icon at bounding box center [1202, 169] width 20 height 20
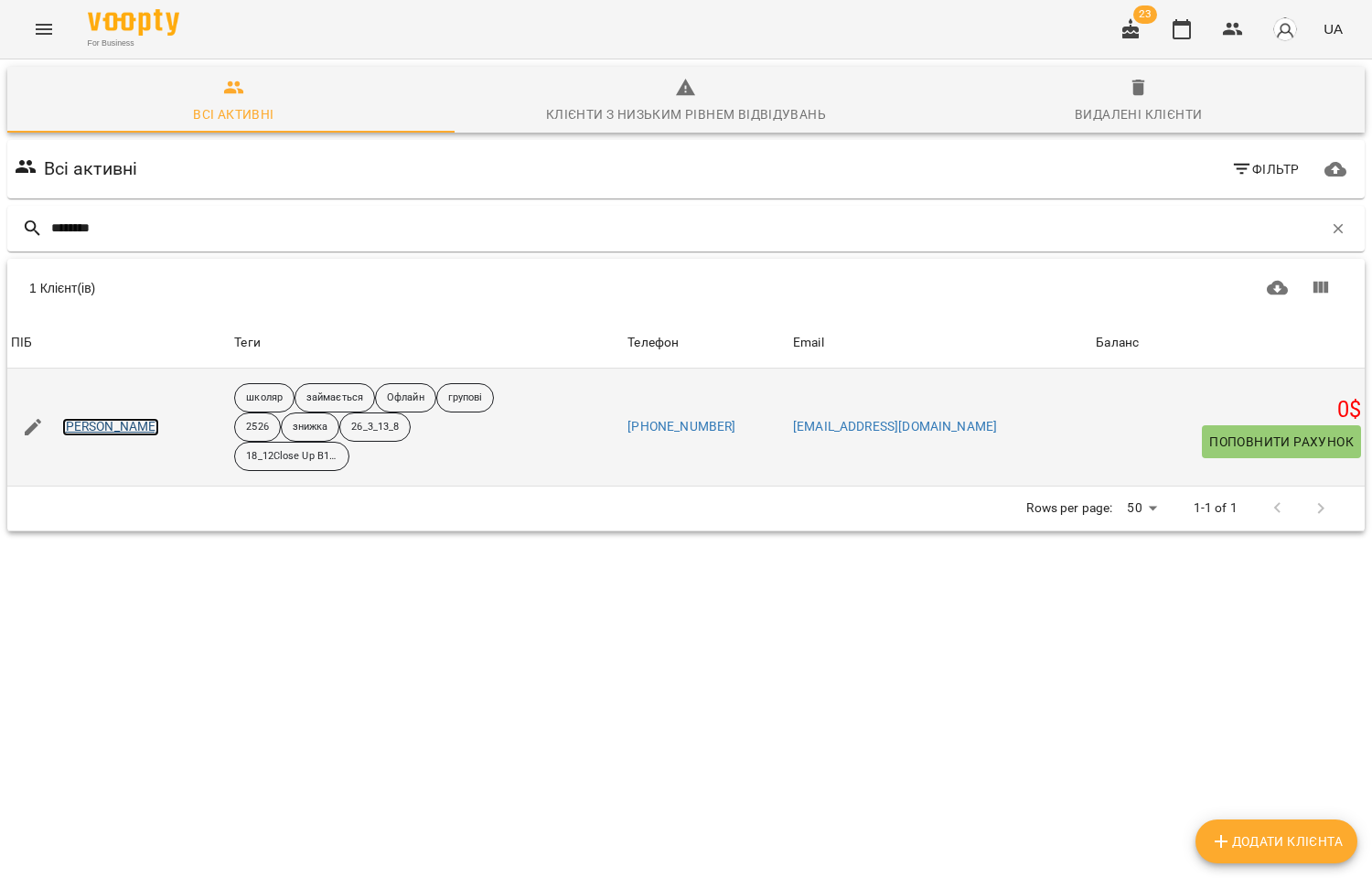
click at [120, 421] on link "[PERSON_NAME]" at bounding box center [110, 427] width 97 height 19
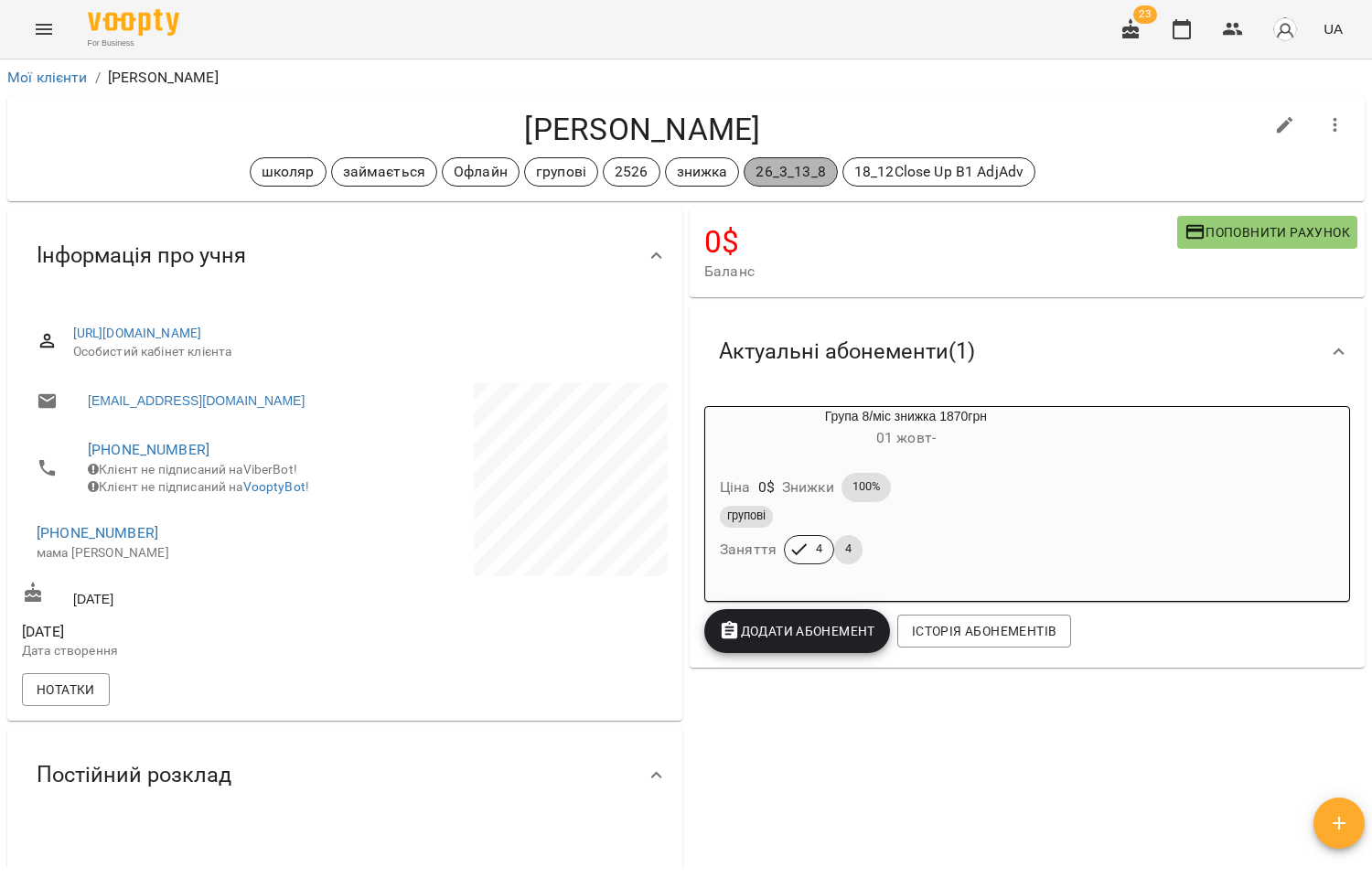
click at [775, 171] on p "26_3_13_8" at bounding box center [790, 172] width 70 height 22
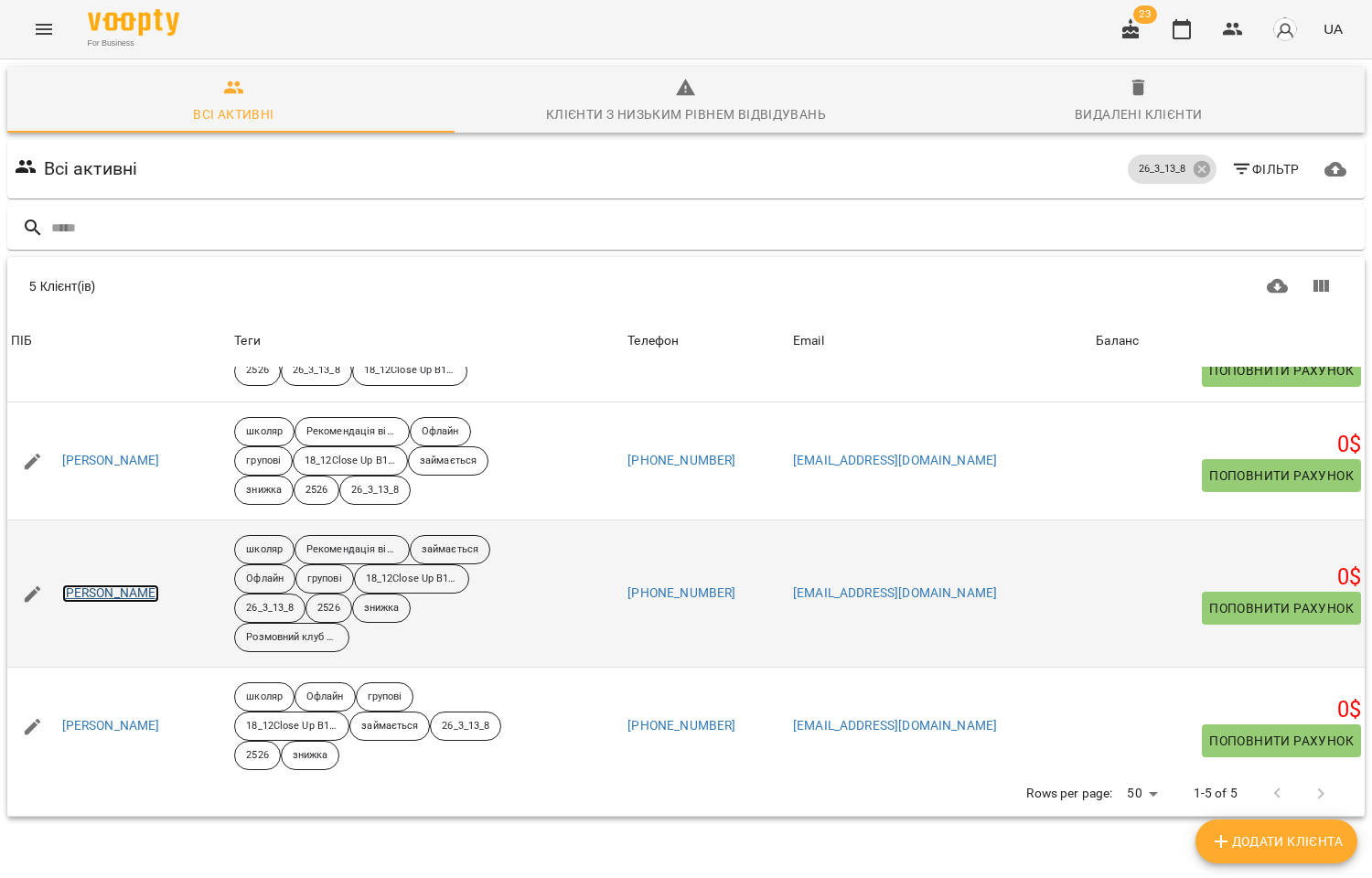
scroll to position [188, 0]
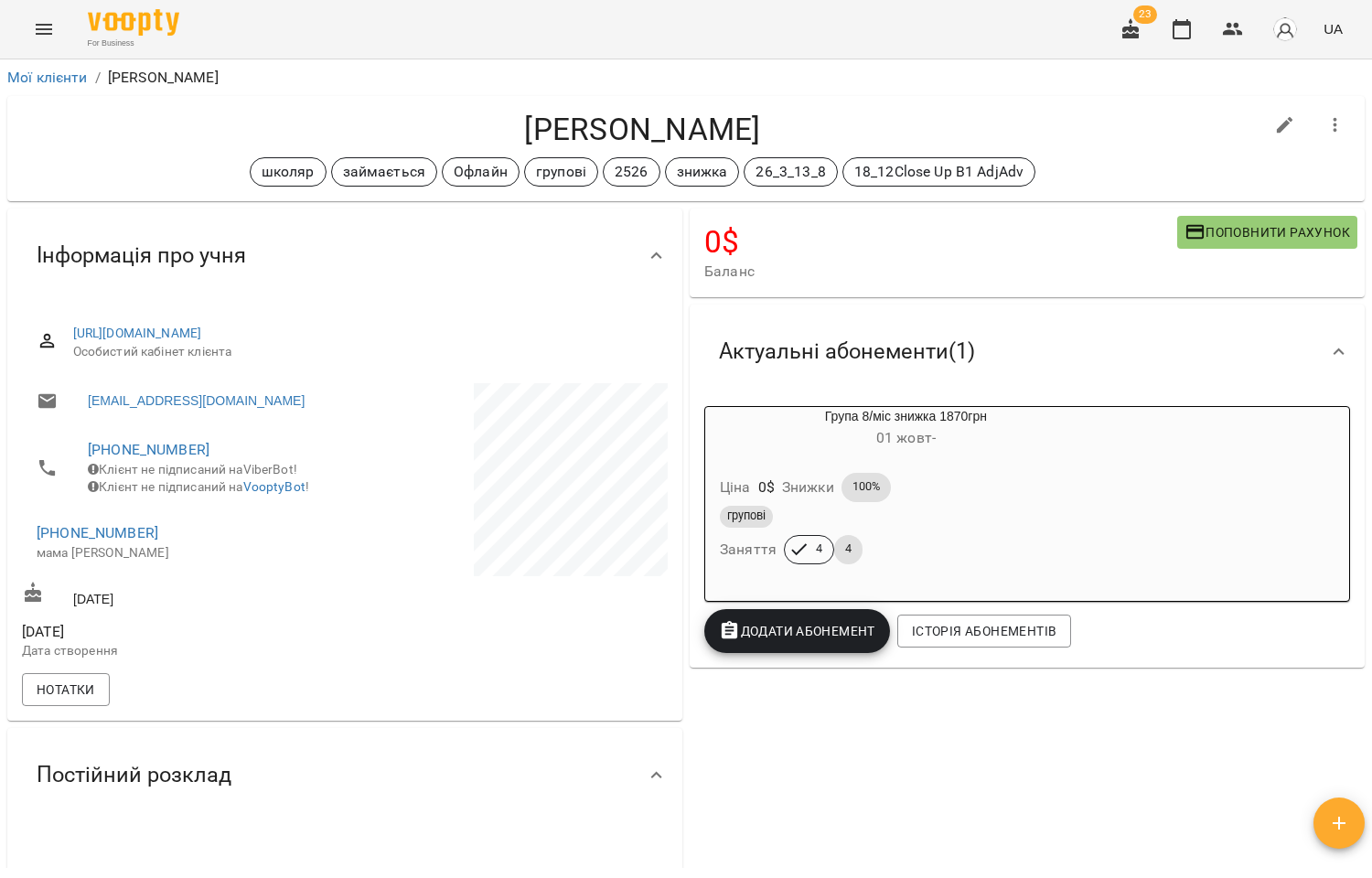
click at [1276, 132] on icon "button" at bounding box center [1285, 125] width 17 height 17
select select "**"
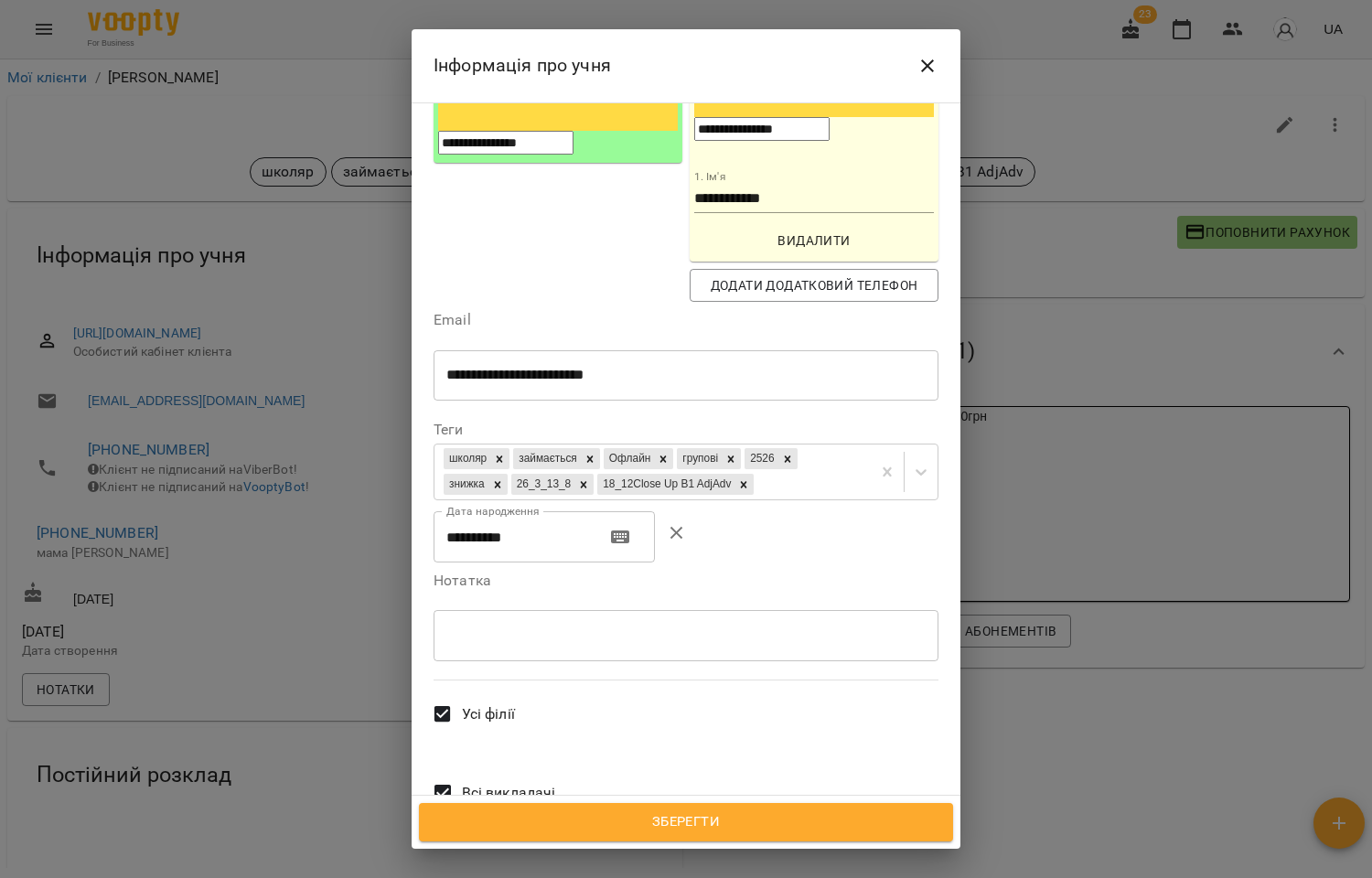
scroll to position [415, 0]
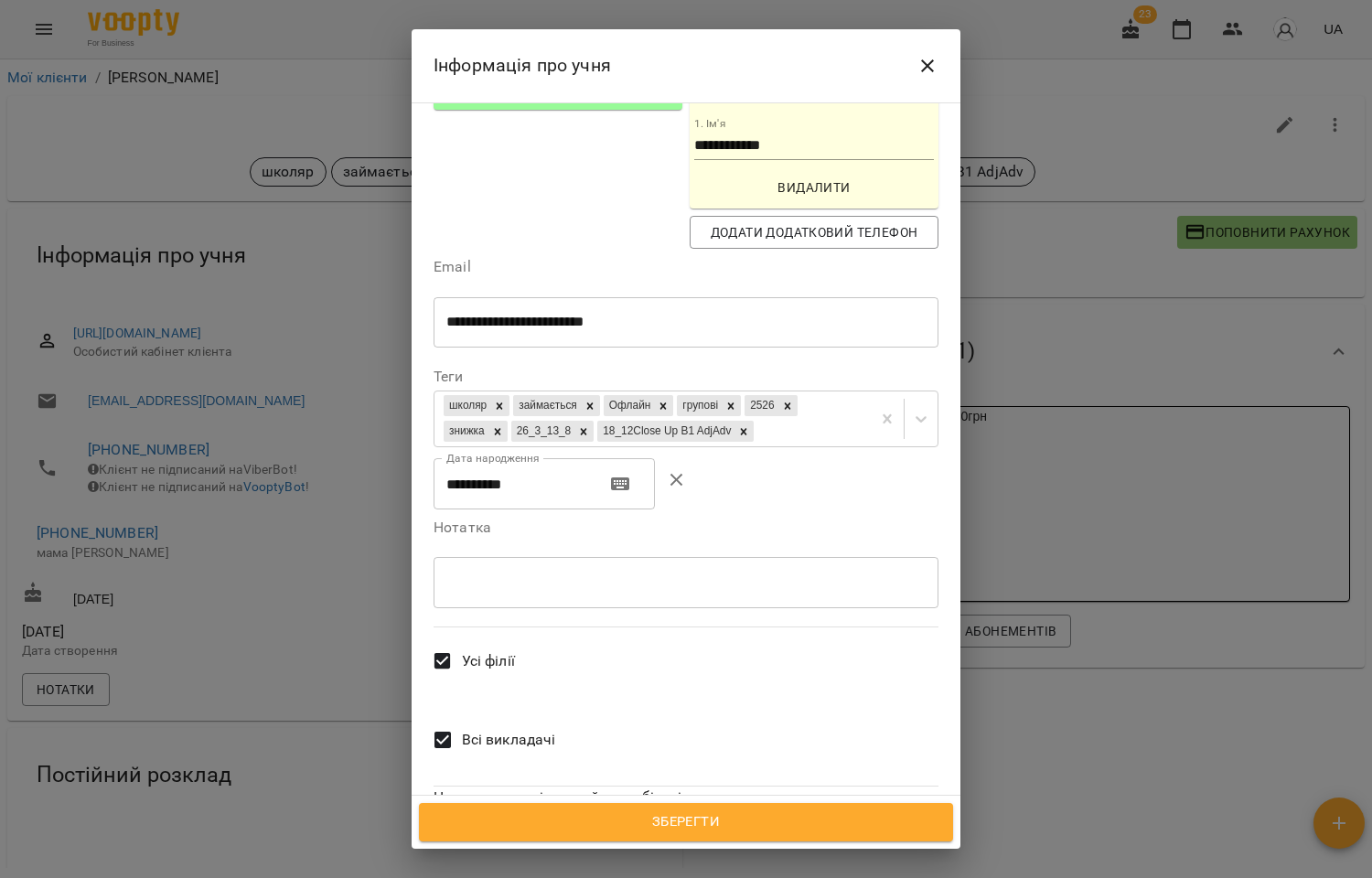
click at [488, 729] on span "Всі викладачі" at bounding box center [509, 740] width 94 height 22
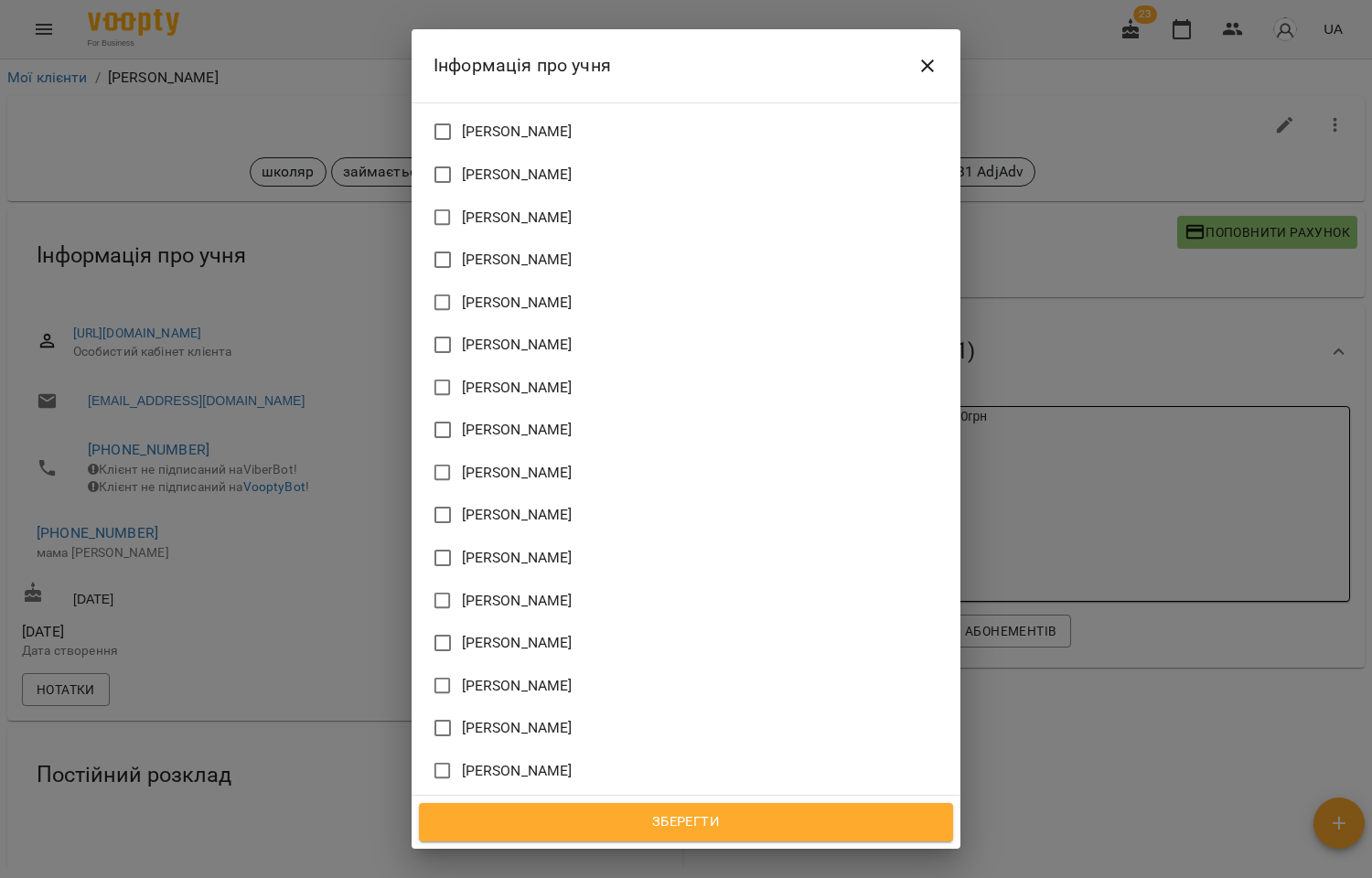
scroll to position [1730, 0]
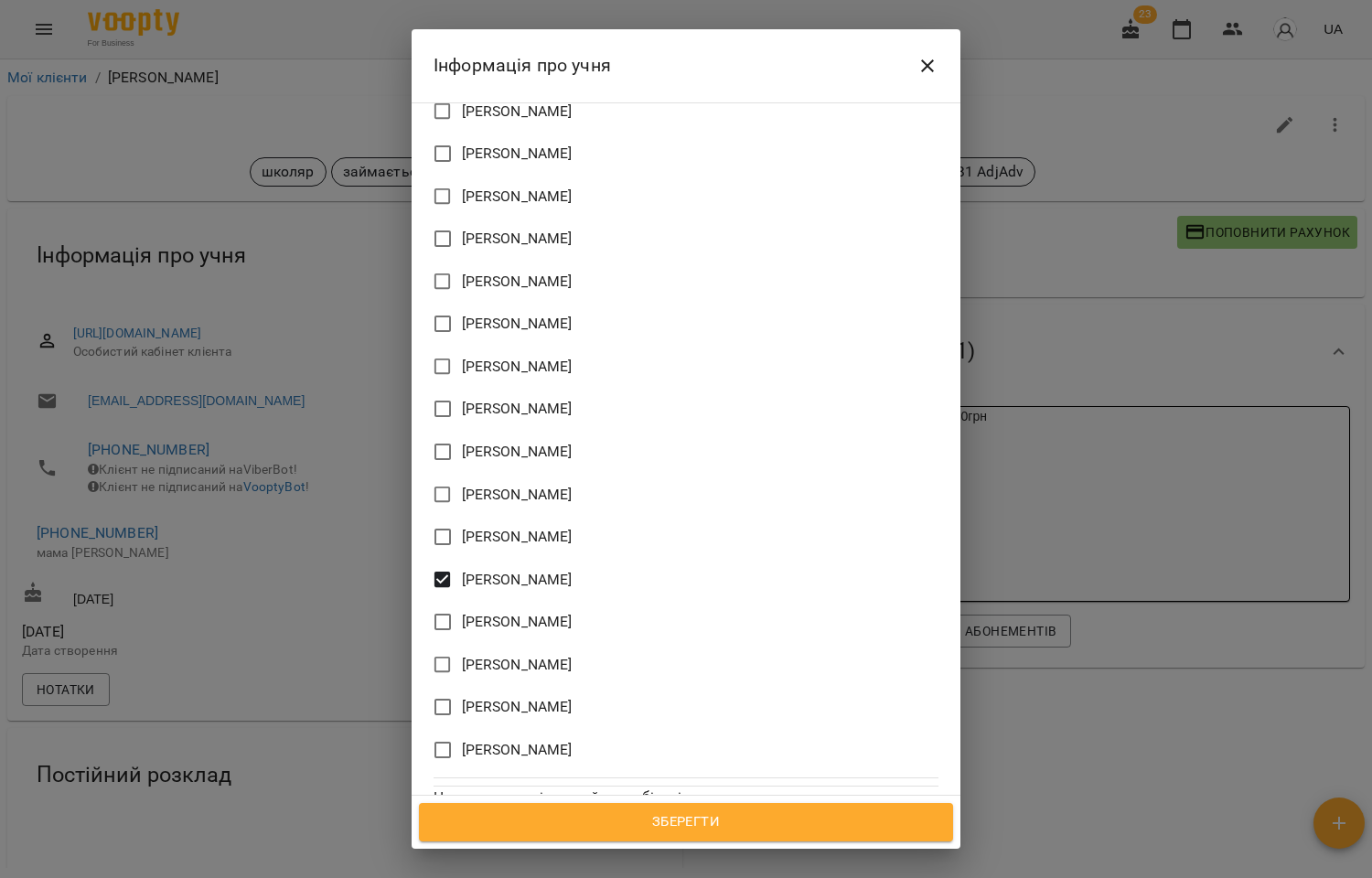
click at [658, 821] on span "Зберегти" at bounding box center [686, 822] width 494 height 24
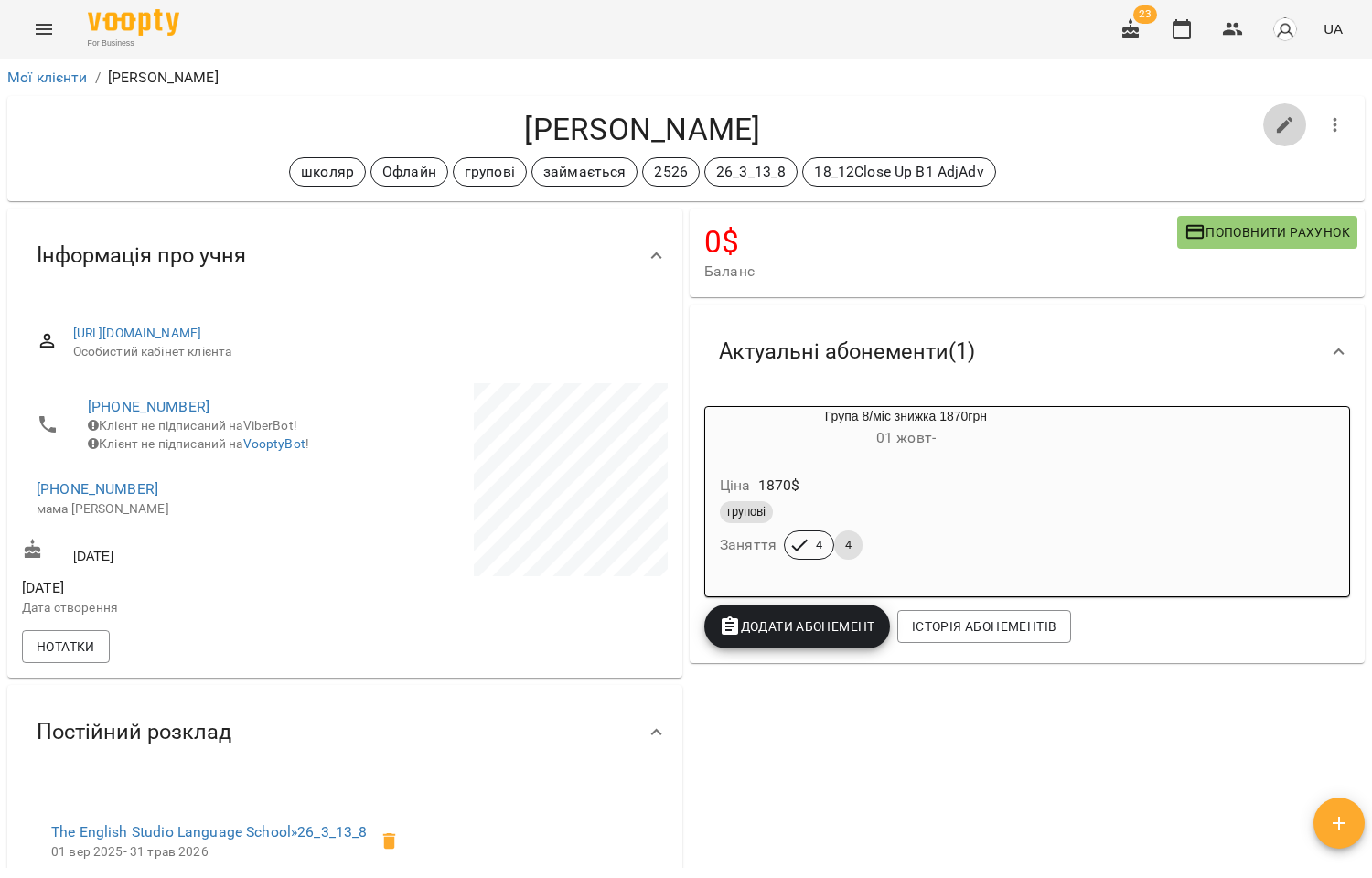
click at [1276, 123] on icon "button" at bounding box center [1285, 125] width 17 height 17
select select "**"
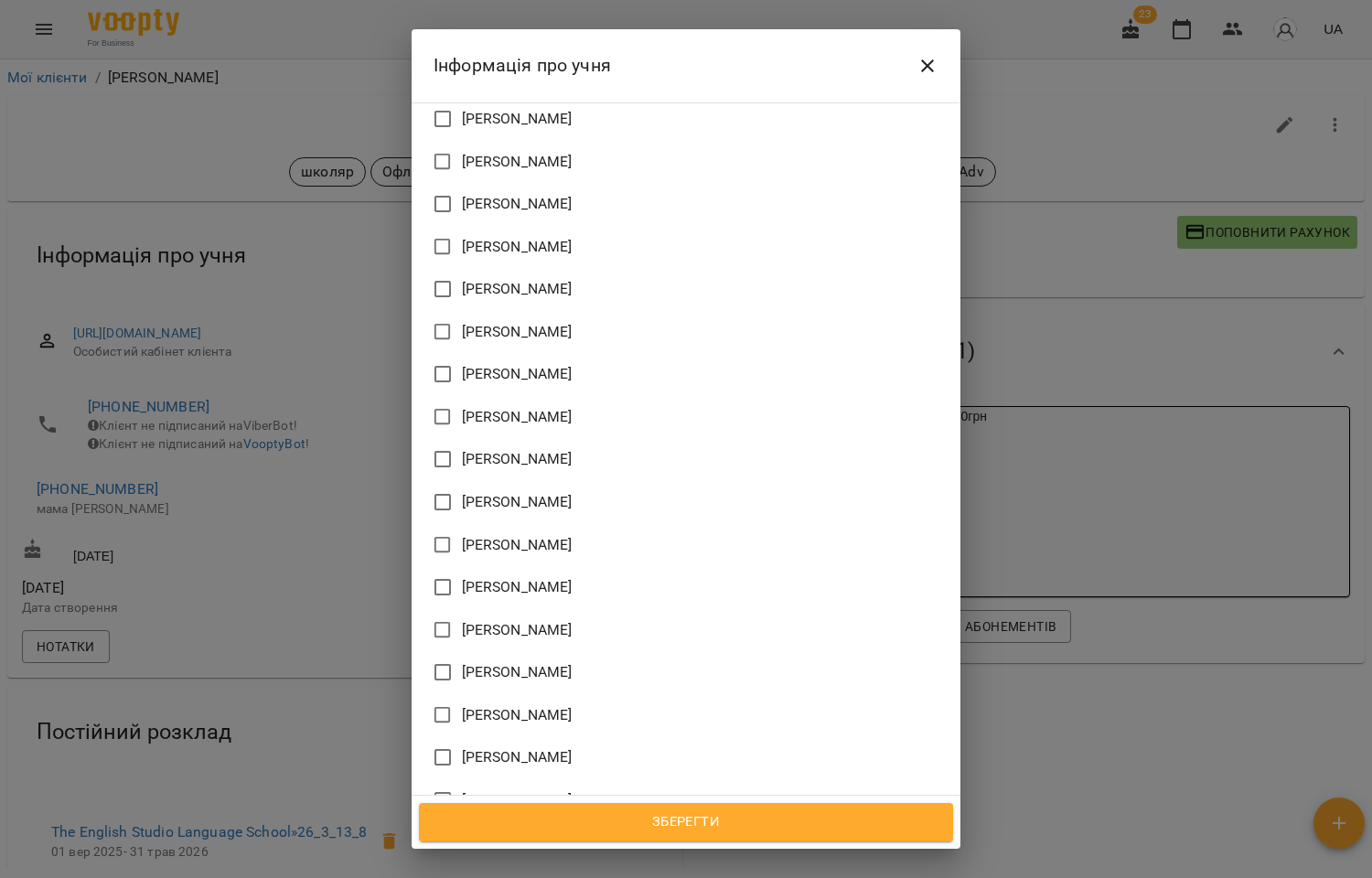
scroll to position [1730, 0]
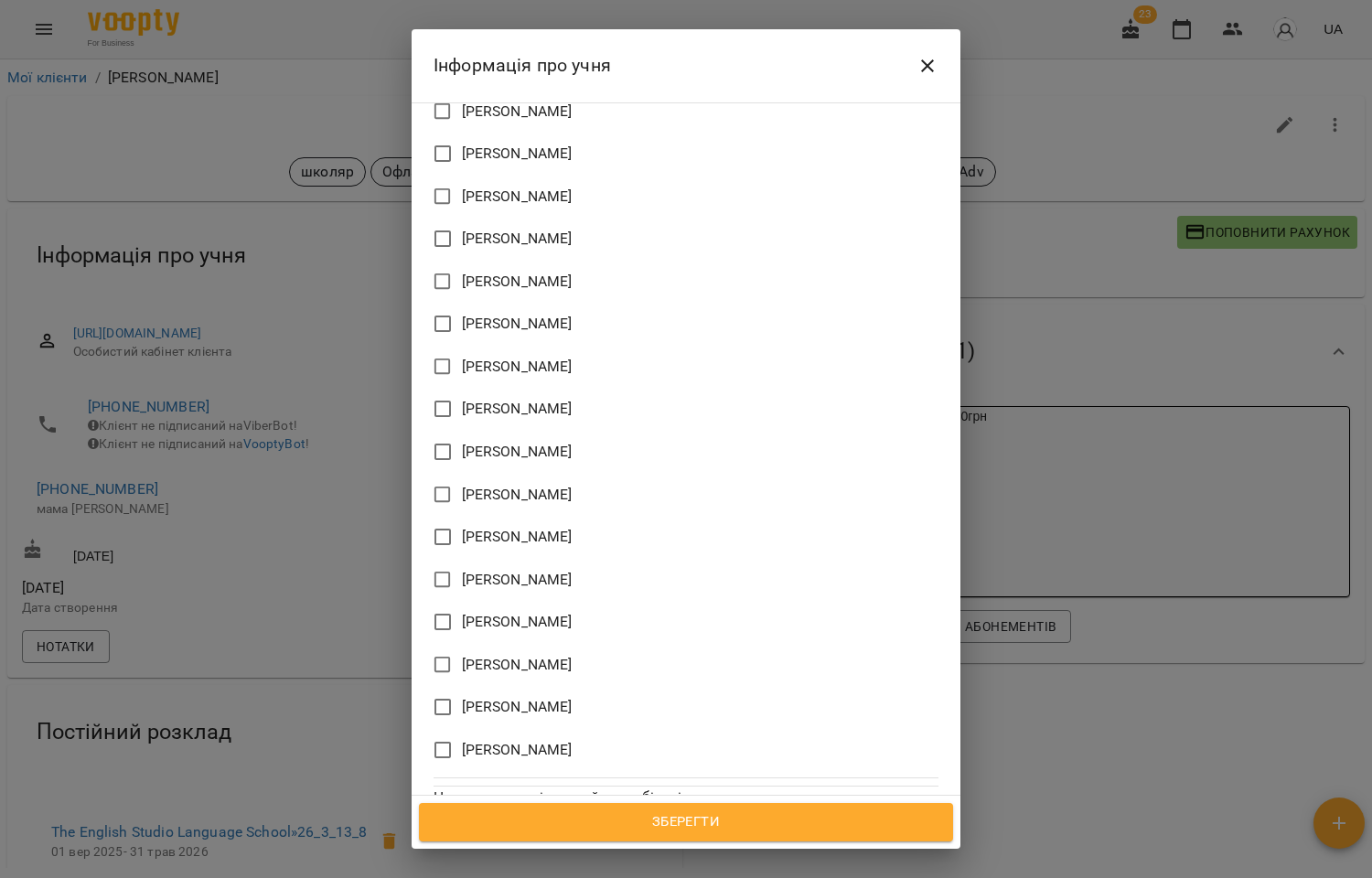
click at [524, 569] on span "[PERSON_NAME]" at bounding box center [517, 580] width 110 height 22
click at [700, 820] on span "Зберегти" at bounding box center [686, 822] width 494 height 24
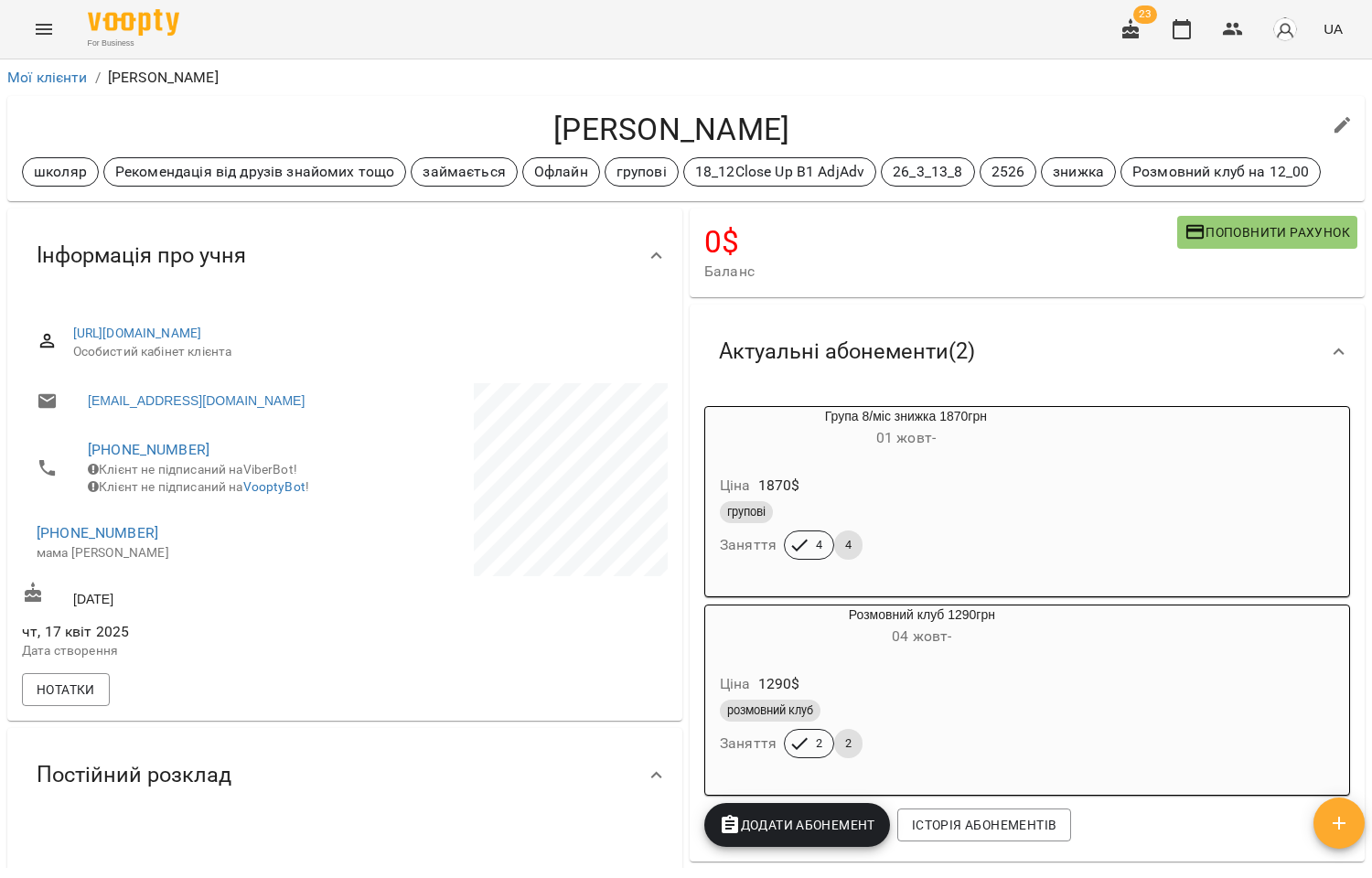
click at [1333, 117] on icon "button" at bounding box center [1343, 125] width 22 height 22
select select "**"
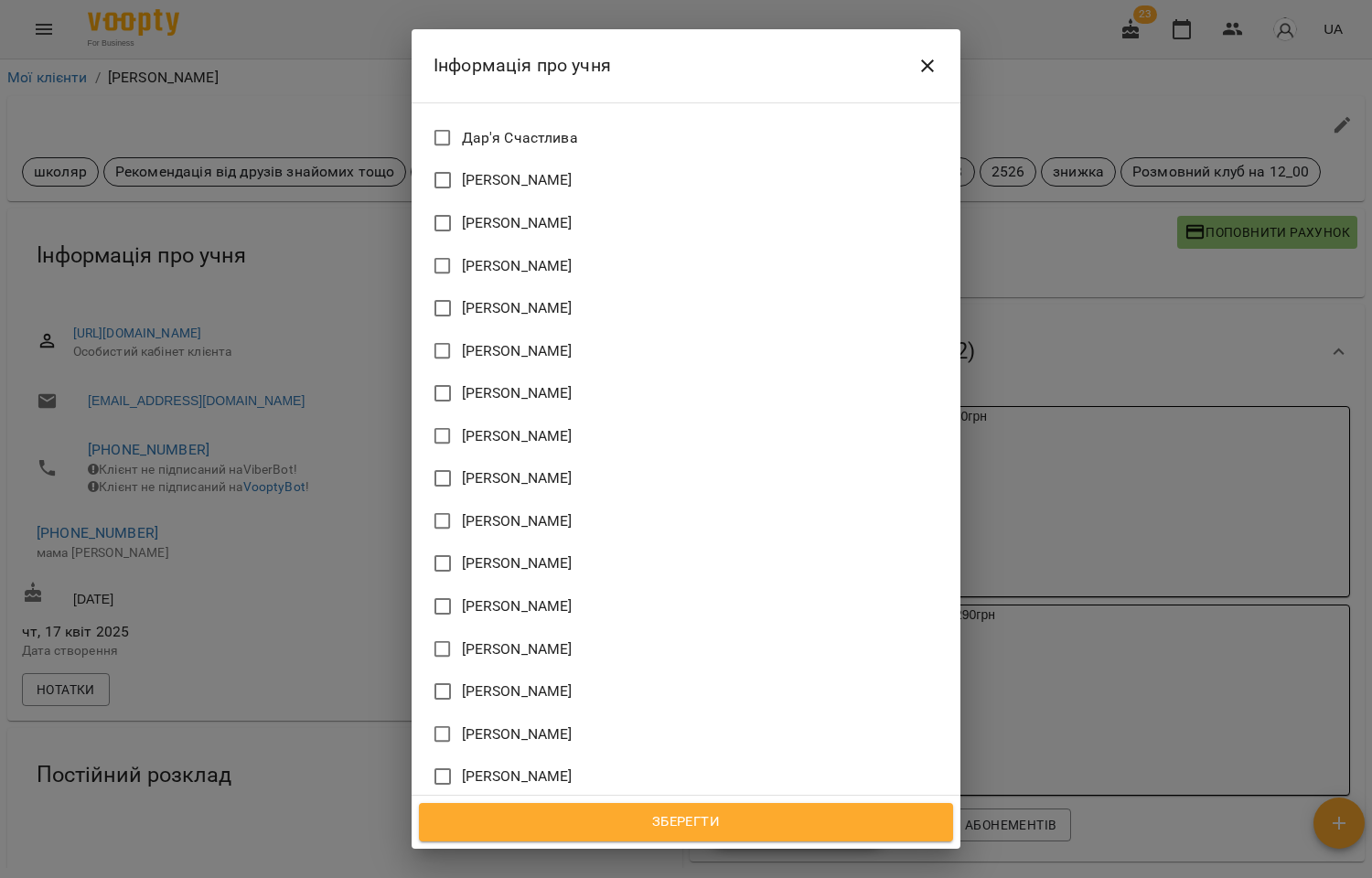
scroll to position [1783, 0]
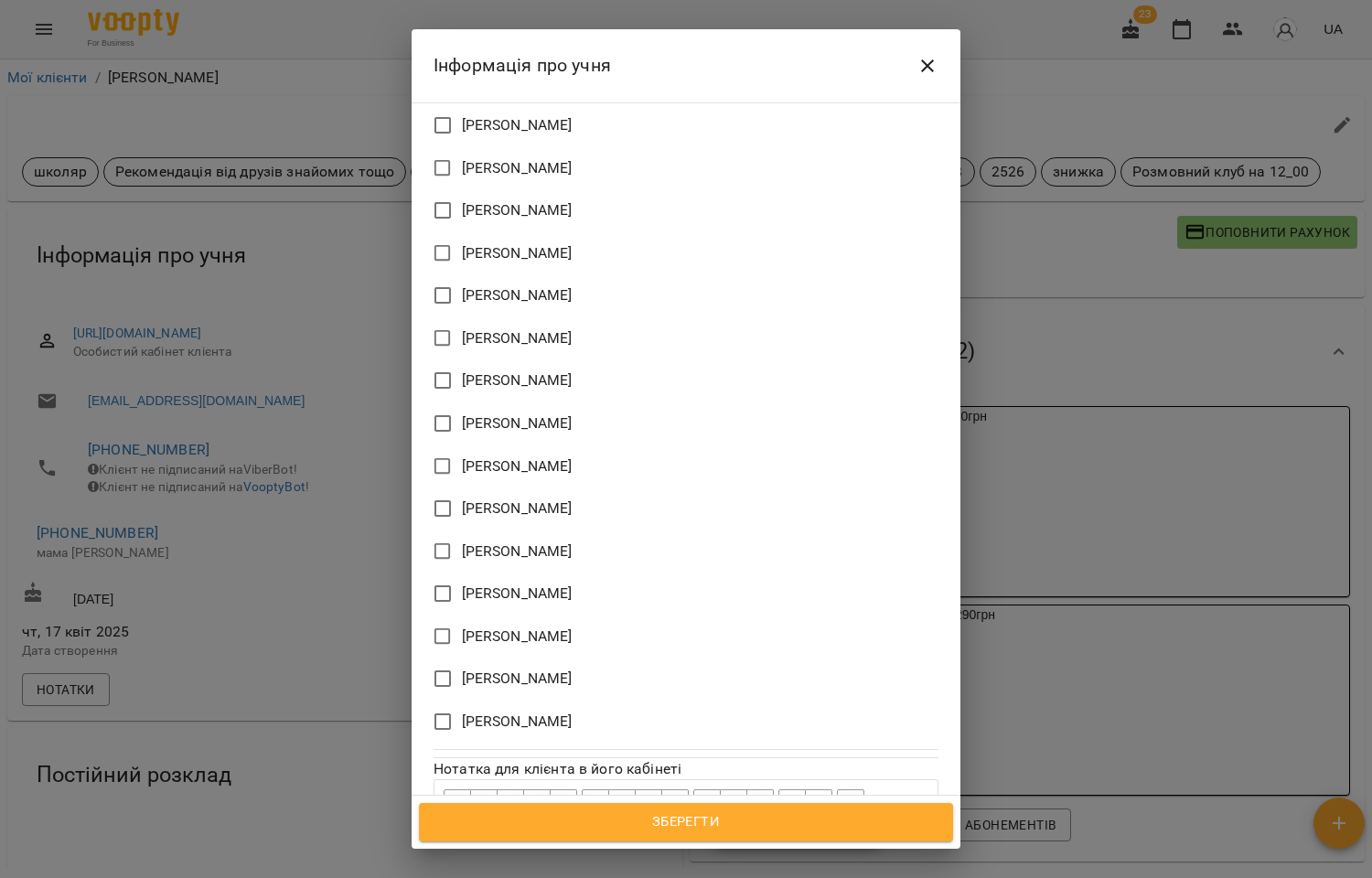
click at [505, 540] on span "[PERSON_NAME]" at bounding box center [517, 551] width 110 height 22
click at [709, 820] on span "Зберегти" at bounding box center [686, 822] width 494 height 24
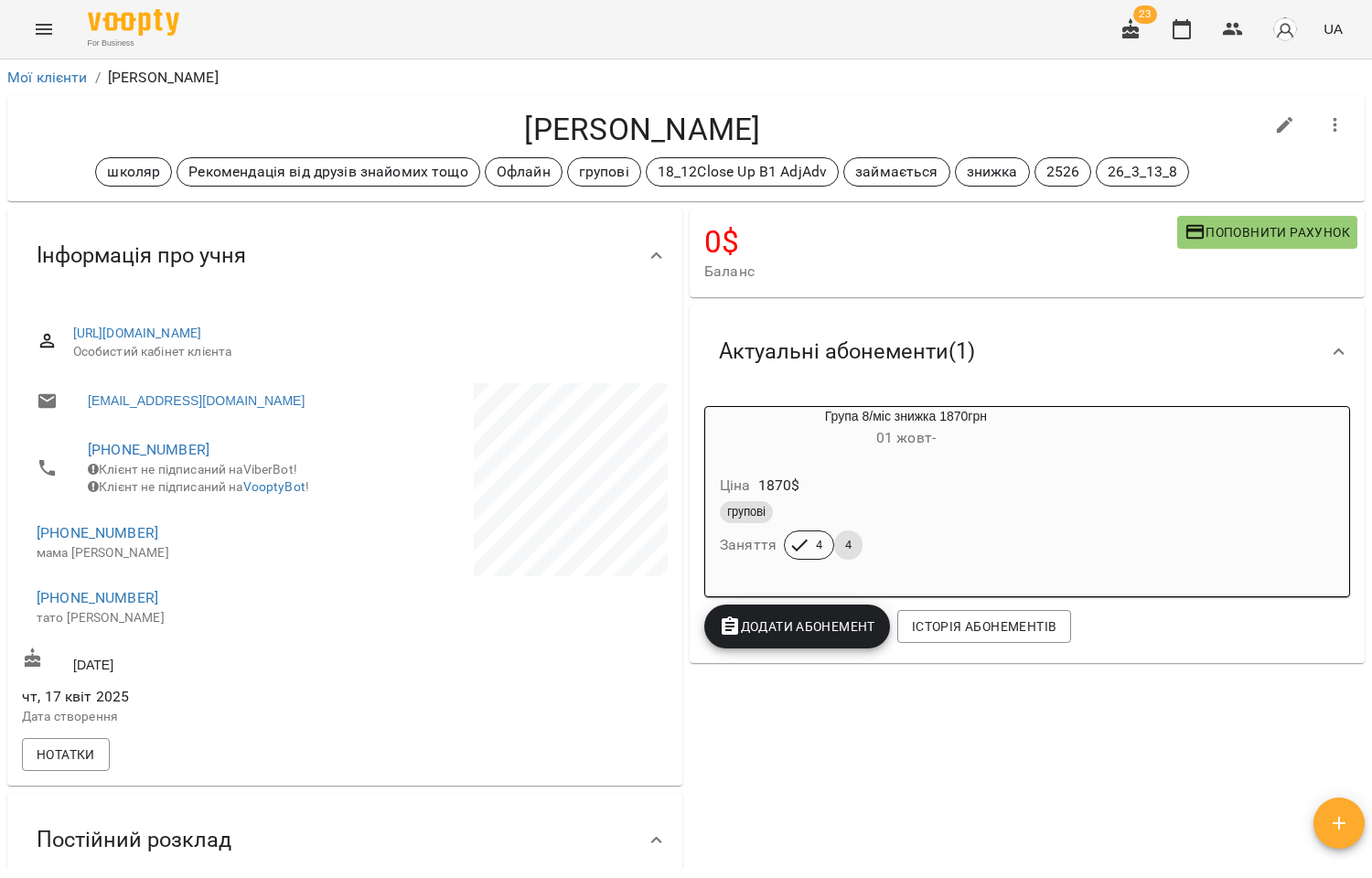
click at [1274, 121] on icon "button" at bounding box center [1285, 125] width 22 height 22
select select "**"
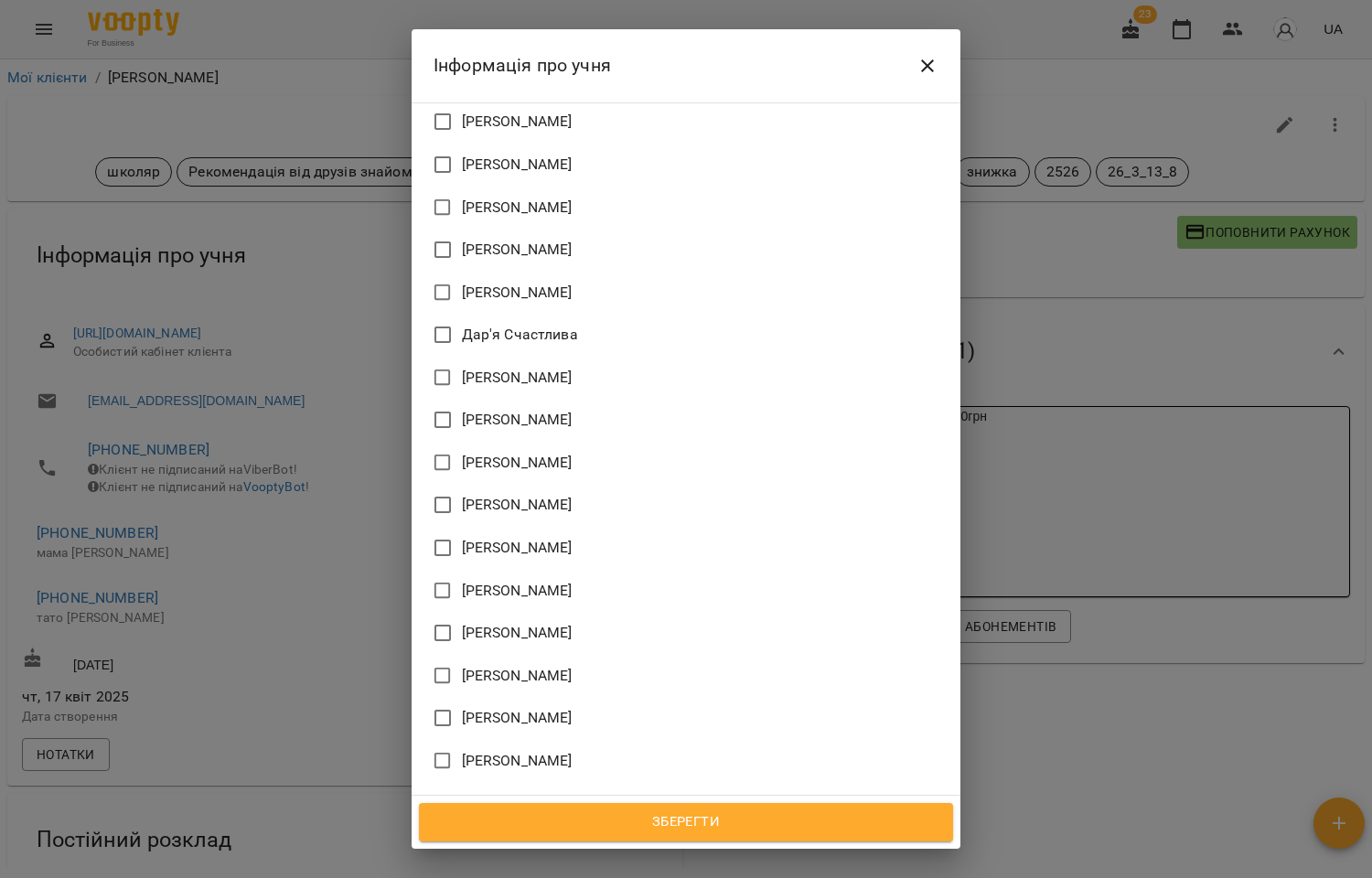
scroll to position [1945, 0]
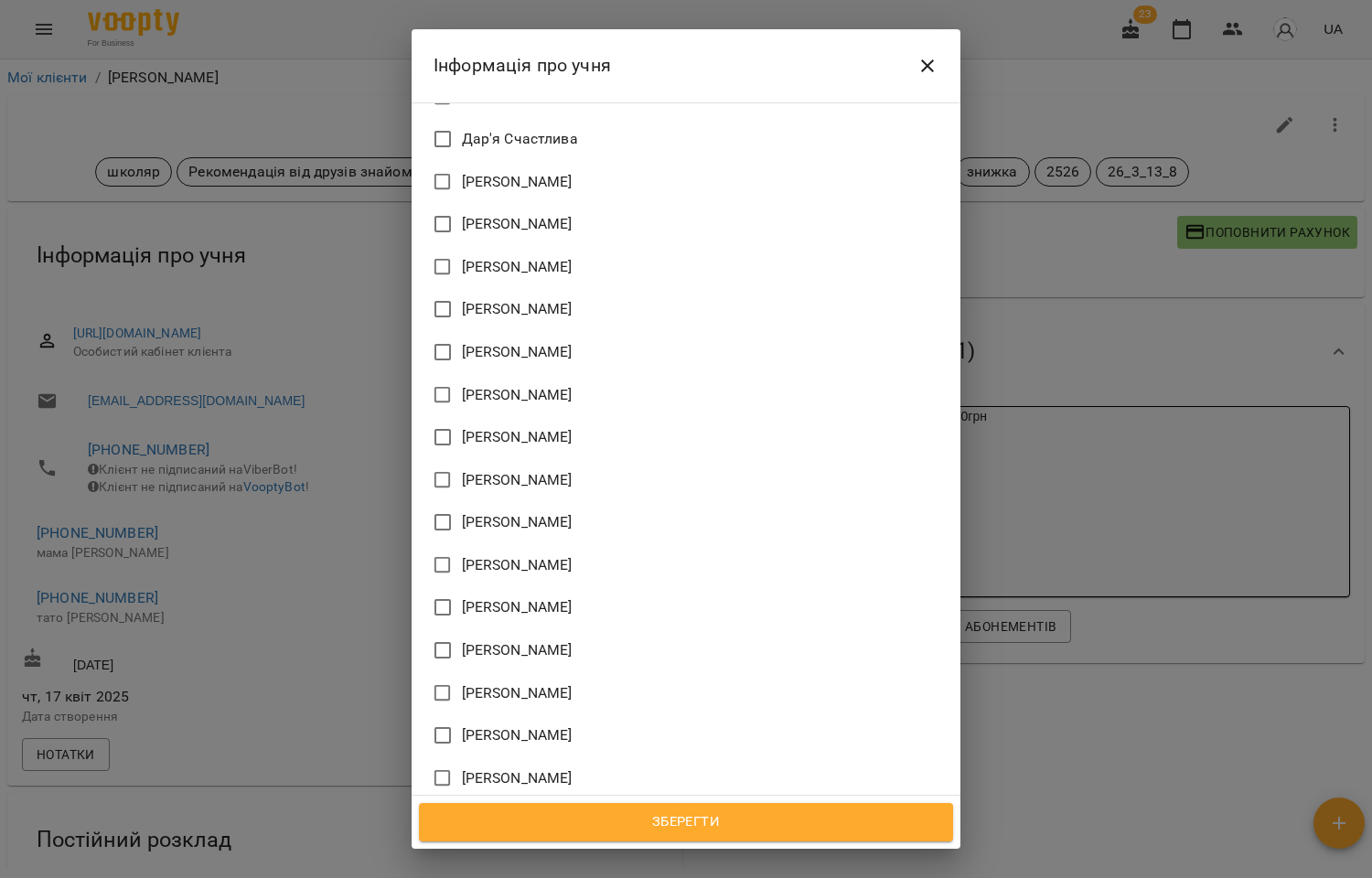
drag, startPoint x: 524, startPoint y: 421, endPoint x: 643, endPoint y: 655, distance: 262.5
click at [523, 724] on span "[PERSON_NAME]" at bounding box center [517, 735] width 110 height 22
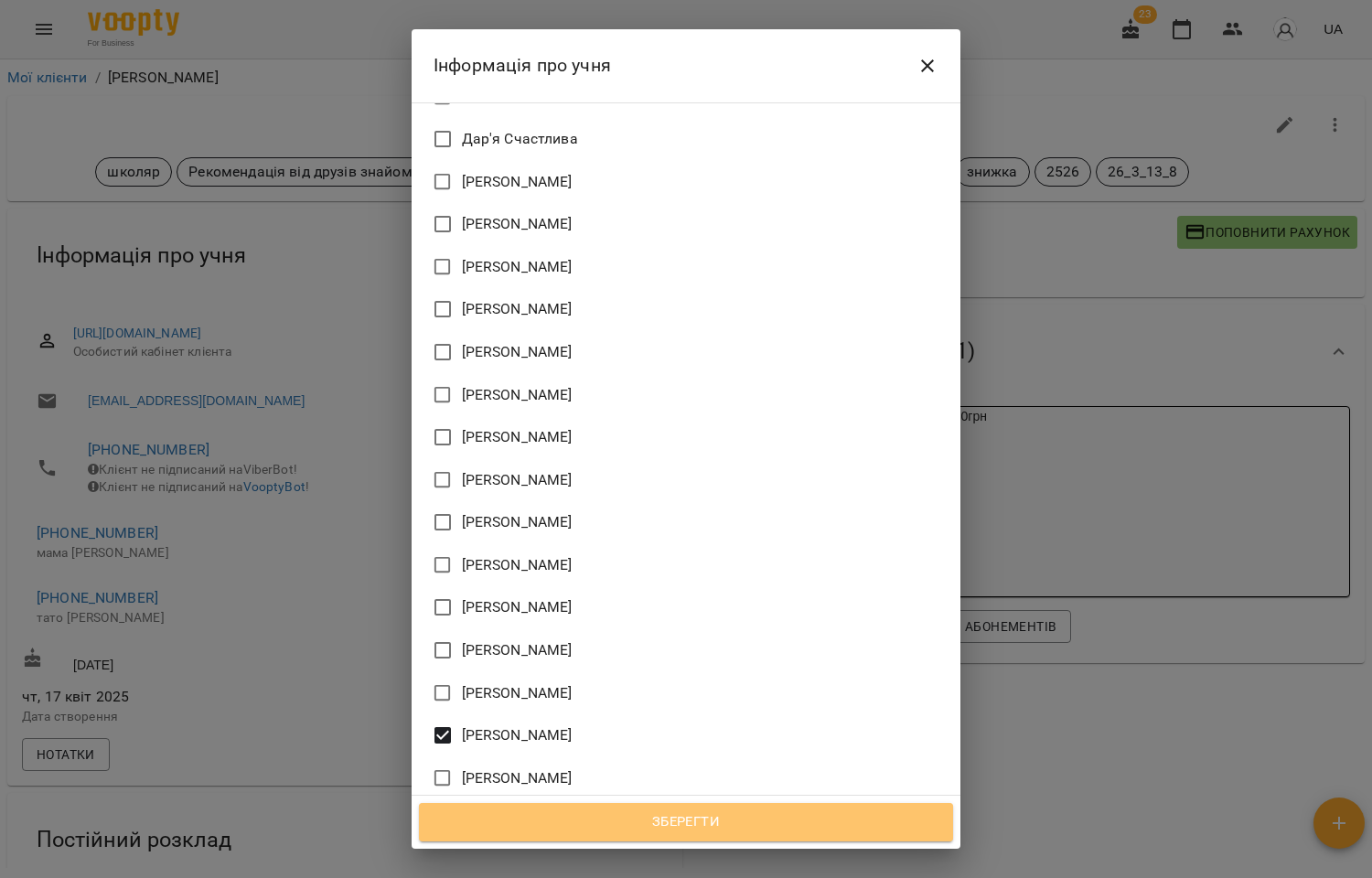
click at [692, 825] on span "Зберегти" at bounding box center [686, 822] width 494 height 24
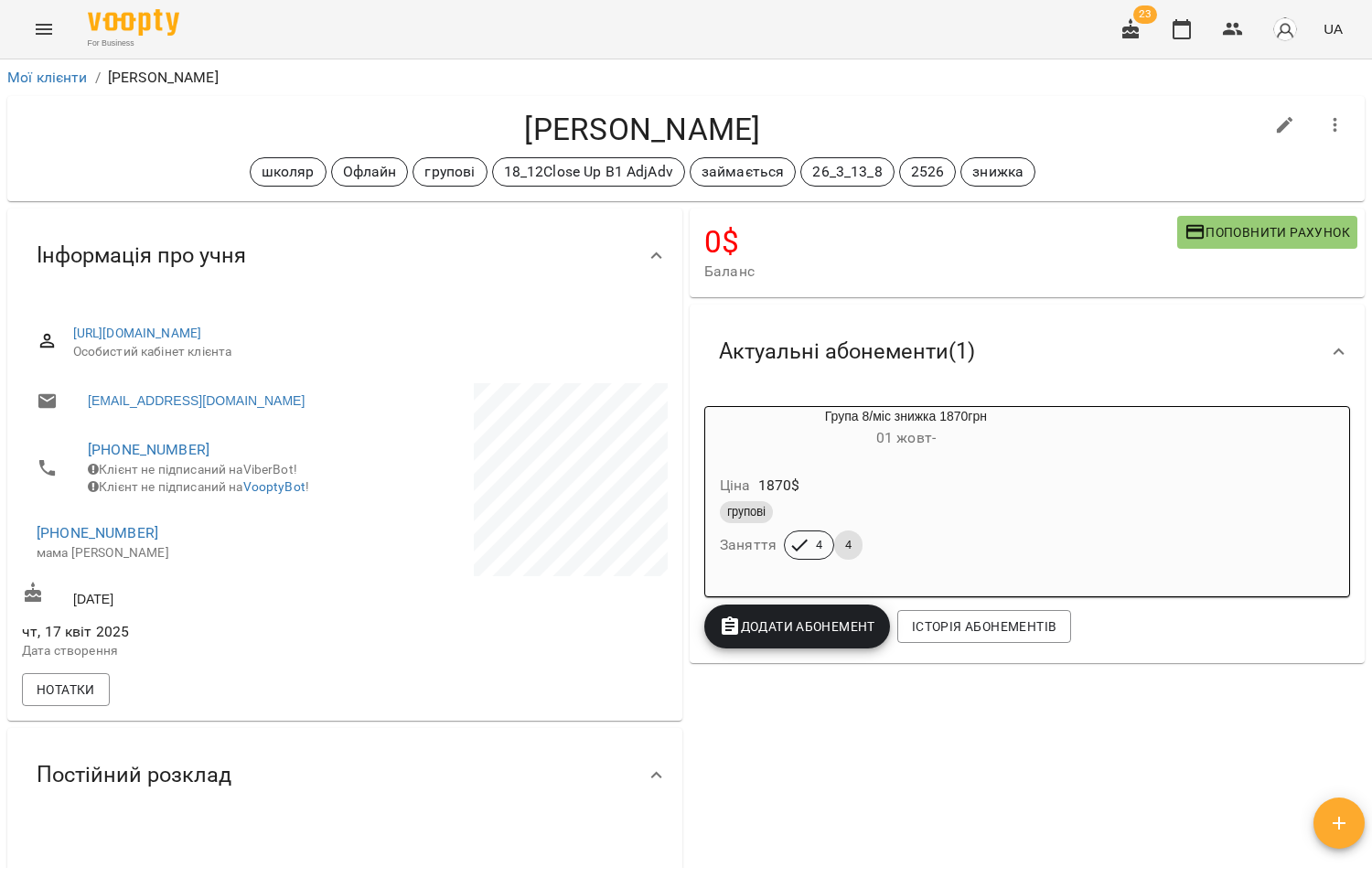
click at [1274, 120] on icon "button" at bounding box center [1285, 125] width 22 height 22
select select "**"
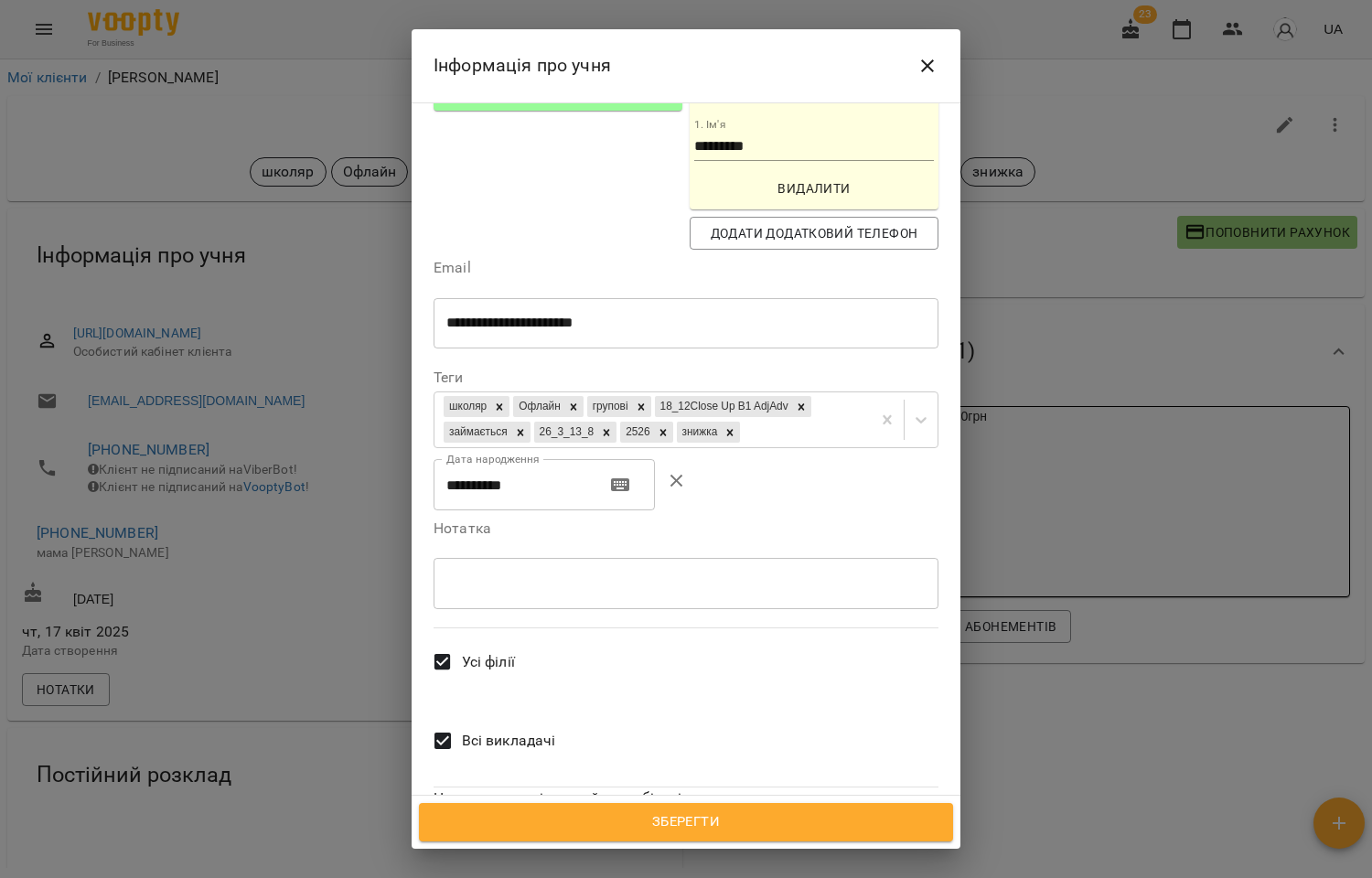
scroll to position [415, 0]
click at [491, 729] on span "Всі викладачі" at bounding box center [509, 740] width 94 height 22
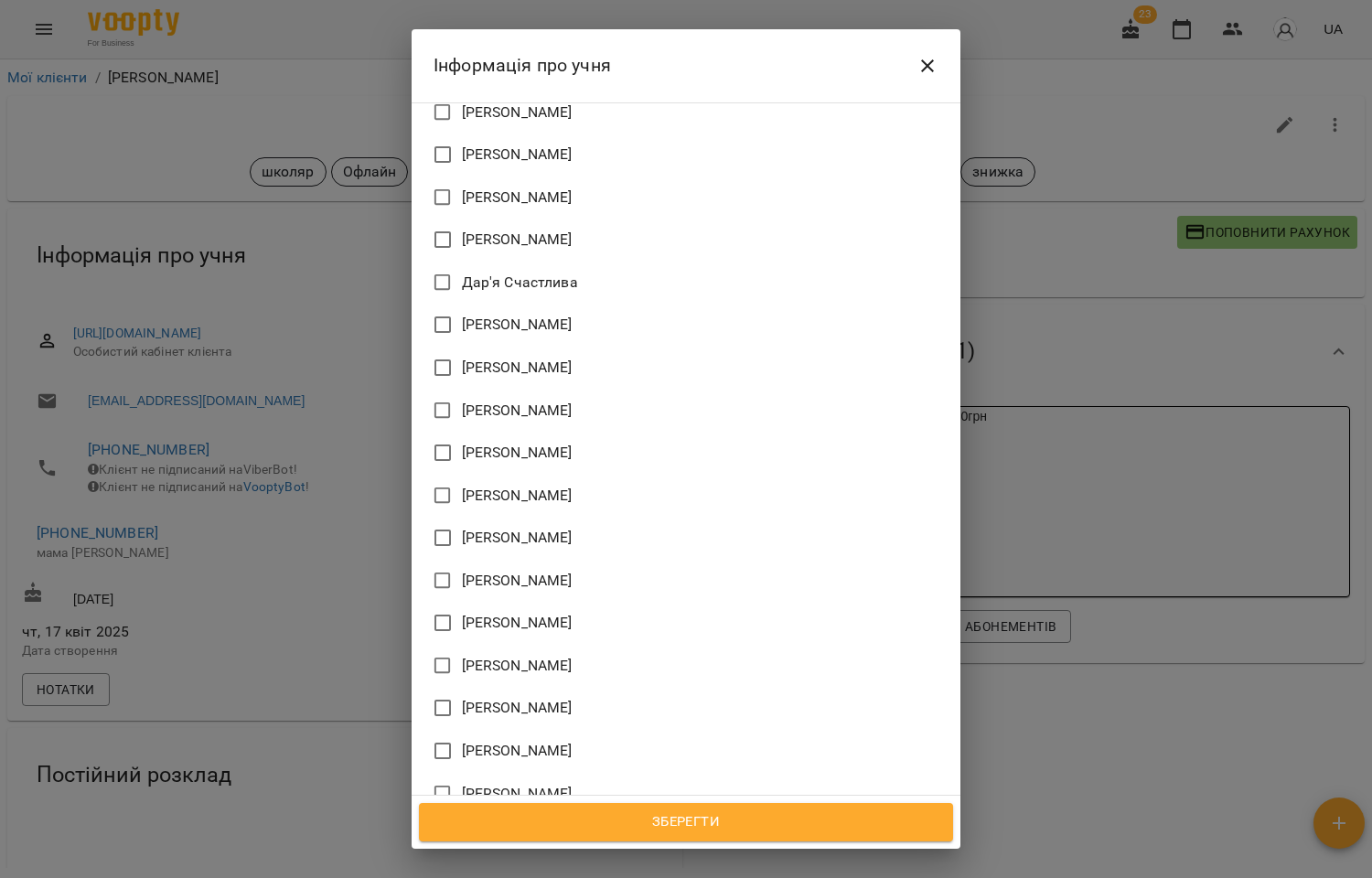
scroll to position [1730, 0]
click at [523, 569] on span "[PERSON_NAME]" at bounding box center [517, 580] width 110 height 22
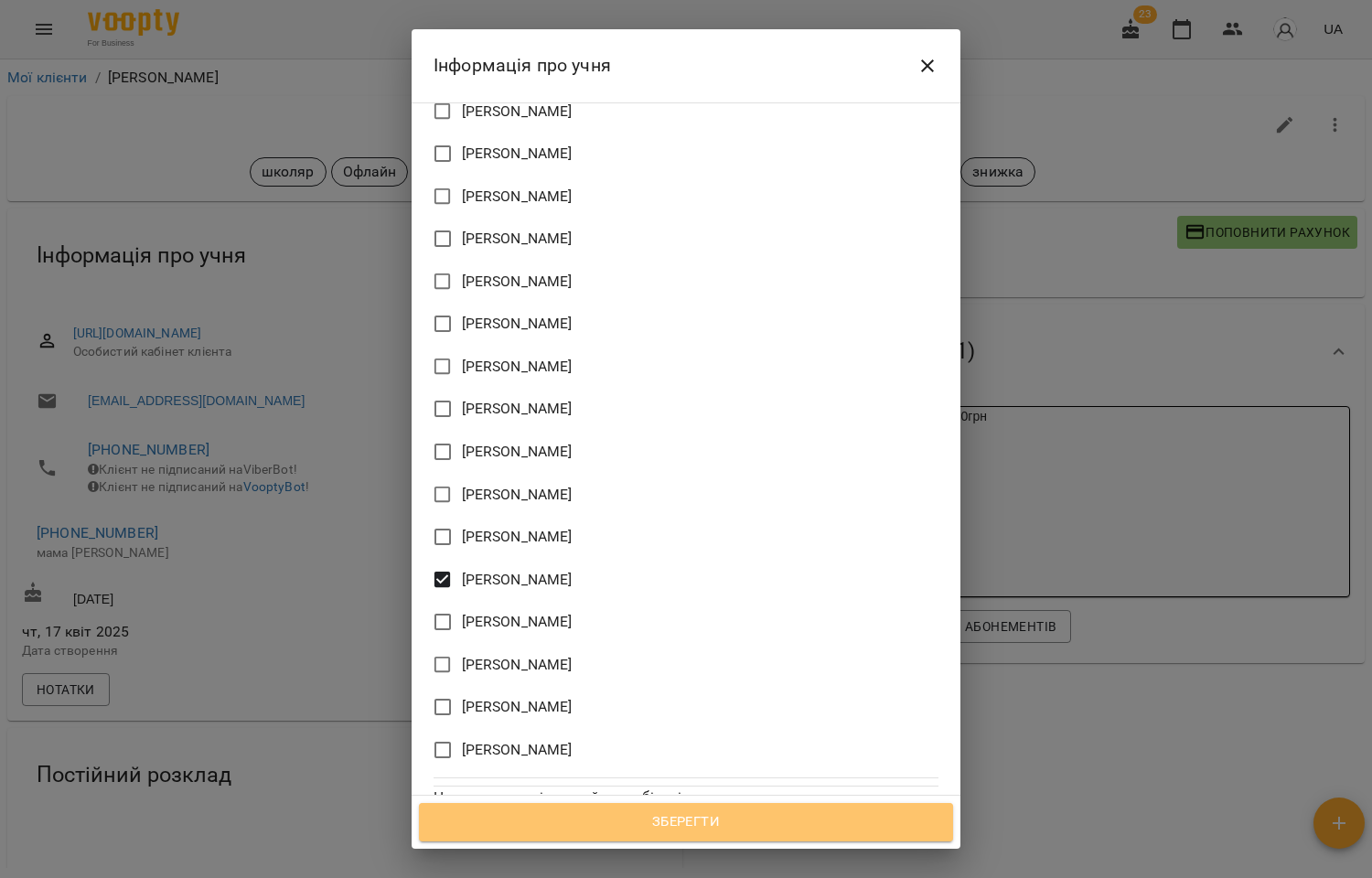
click at [670, 817] on span "Зберегти" at bounding box center [686, 822] width 494 height 24
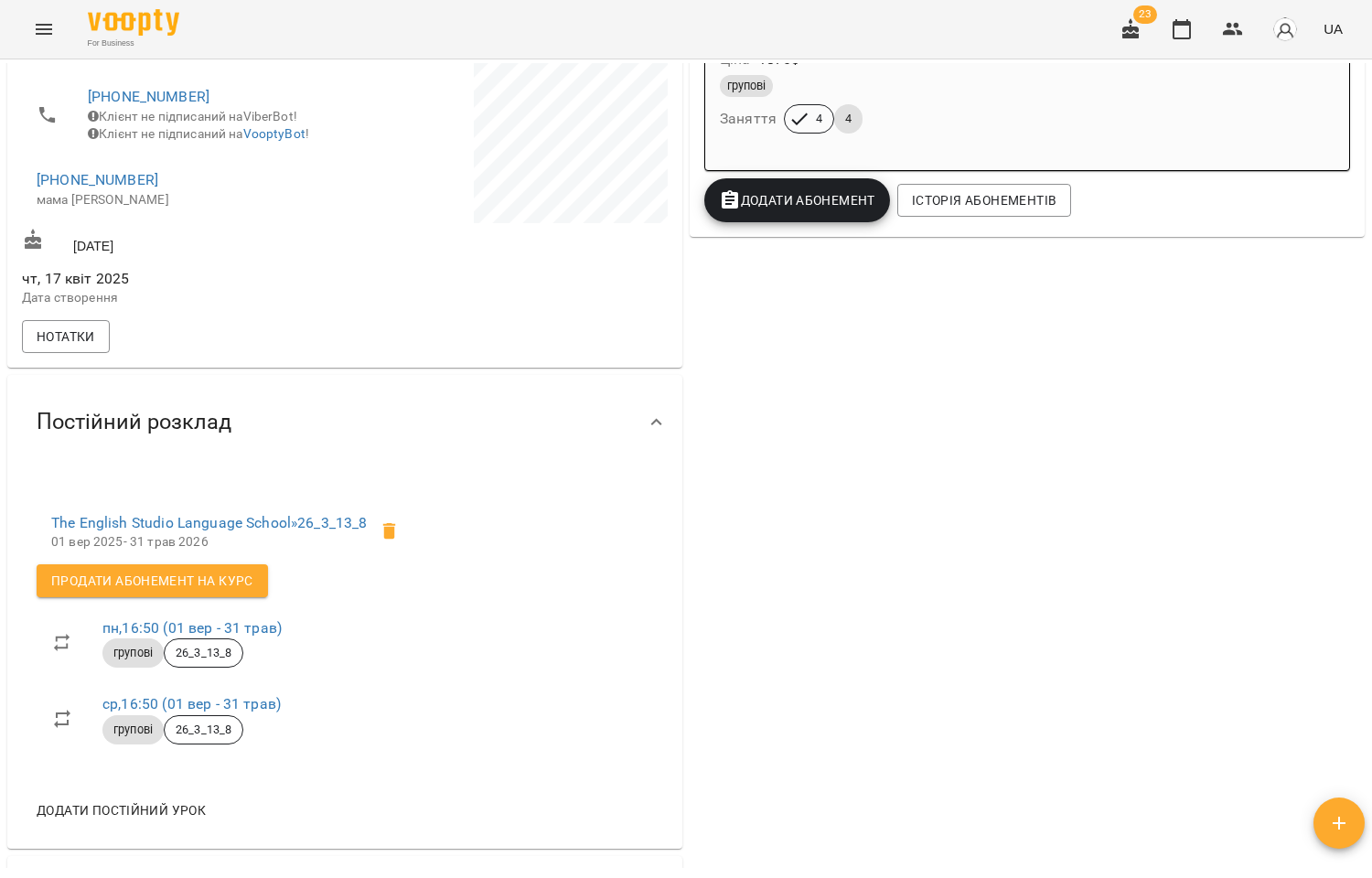
scroll to position [711, 0]
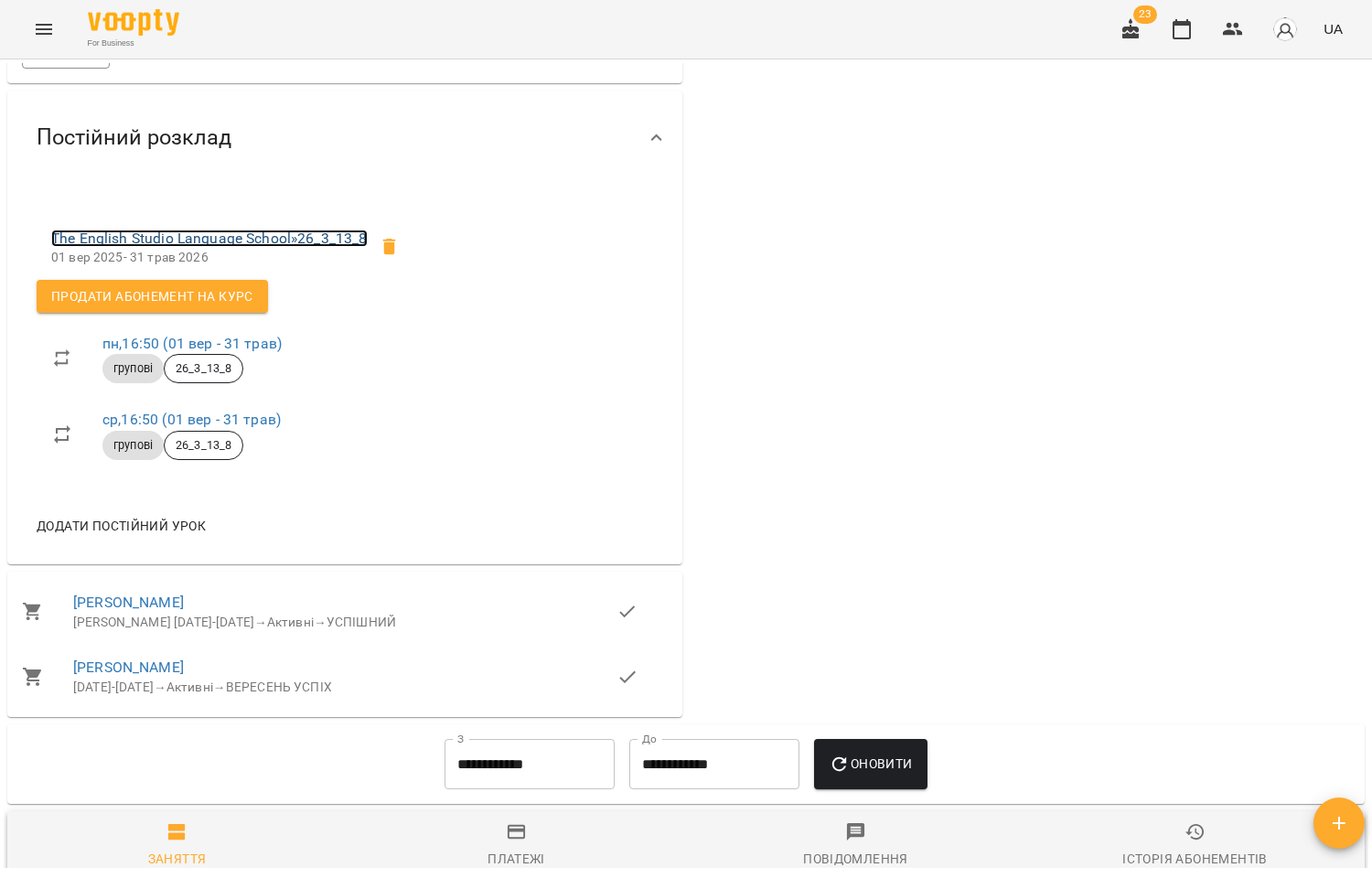
drag, startPoint x: 234, startPoint y: 247, endPoint x: 261, endPoint y: 264, distance: 31.9
click at [234, 247] on link "The English Studio Language School » 26_3_13_8" at bounding box center [209, 238] width 317 height 18
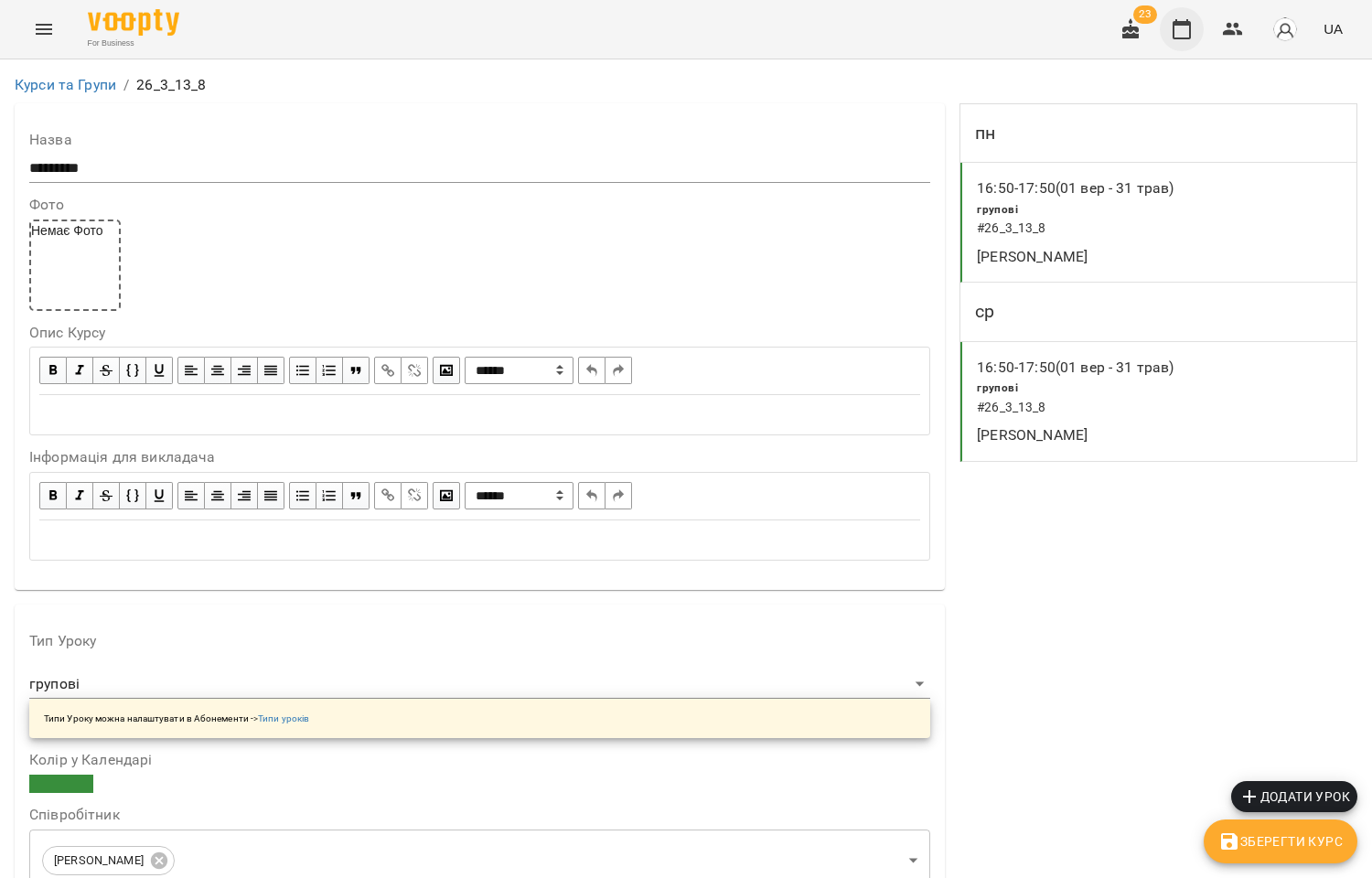
scroll to position [304, 0]
click at [1226, 25] on icon "button" at bounding box center [1233, 30] width 22 height 22
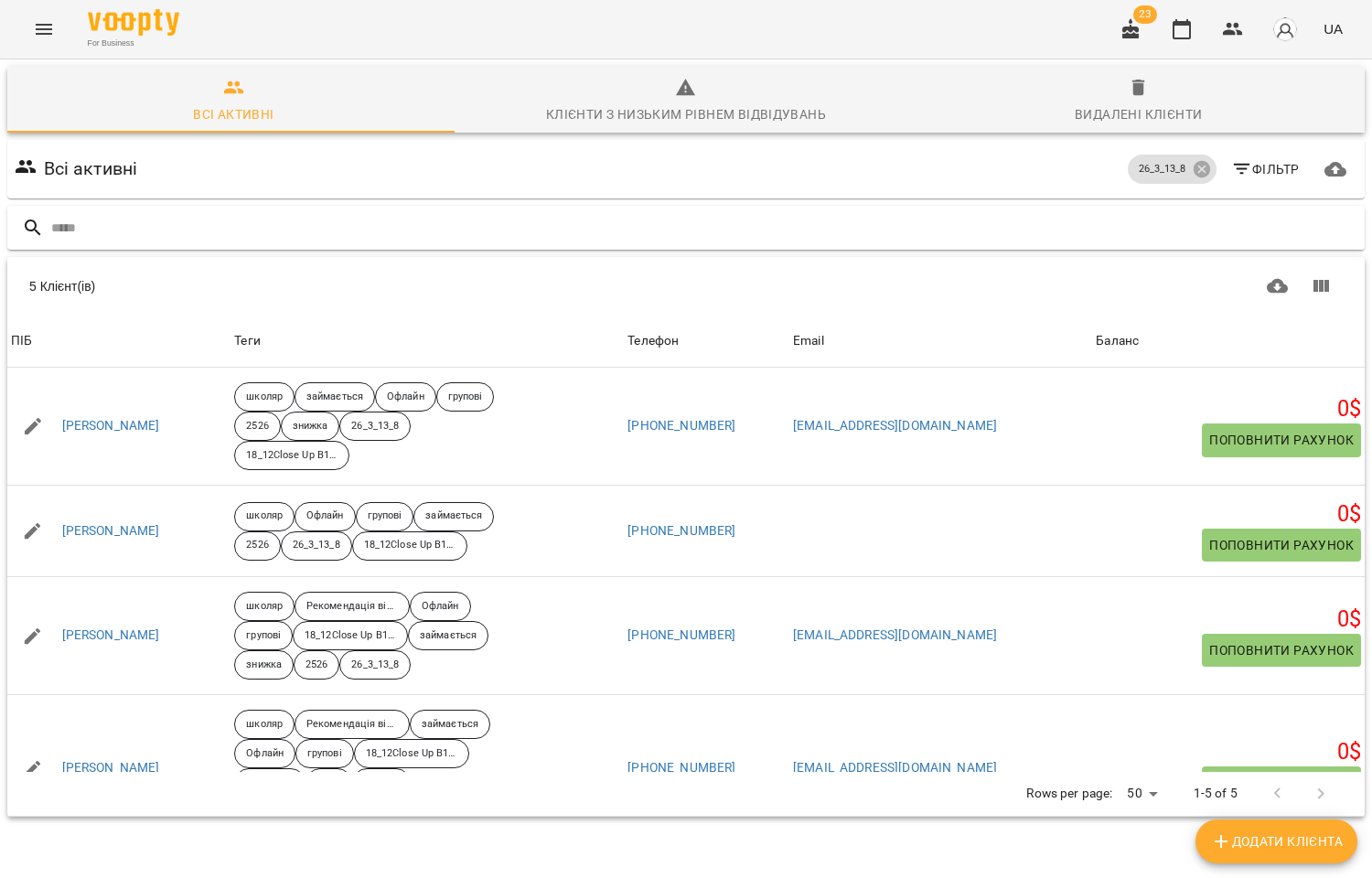
click at [101, 229] on input "text" at bounding box center [704, 228] width 1306 height 31
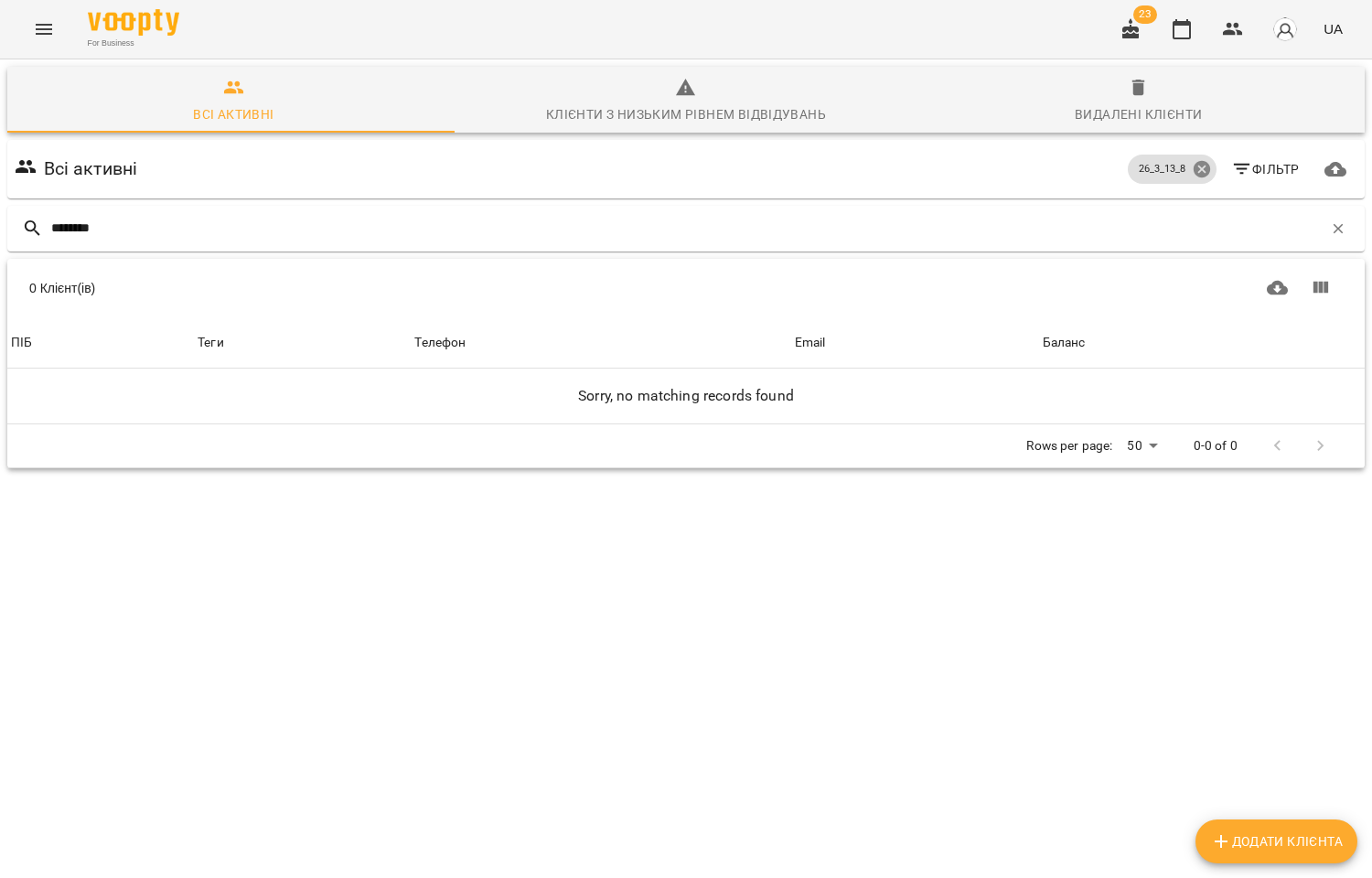
type input "********"
click at [1192, 165] on icon at bounding box center [1202, 169] width 20 height 20
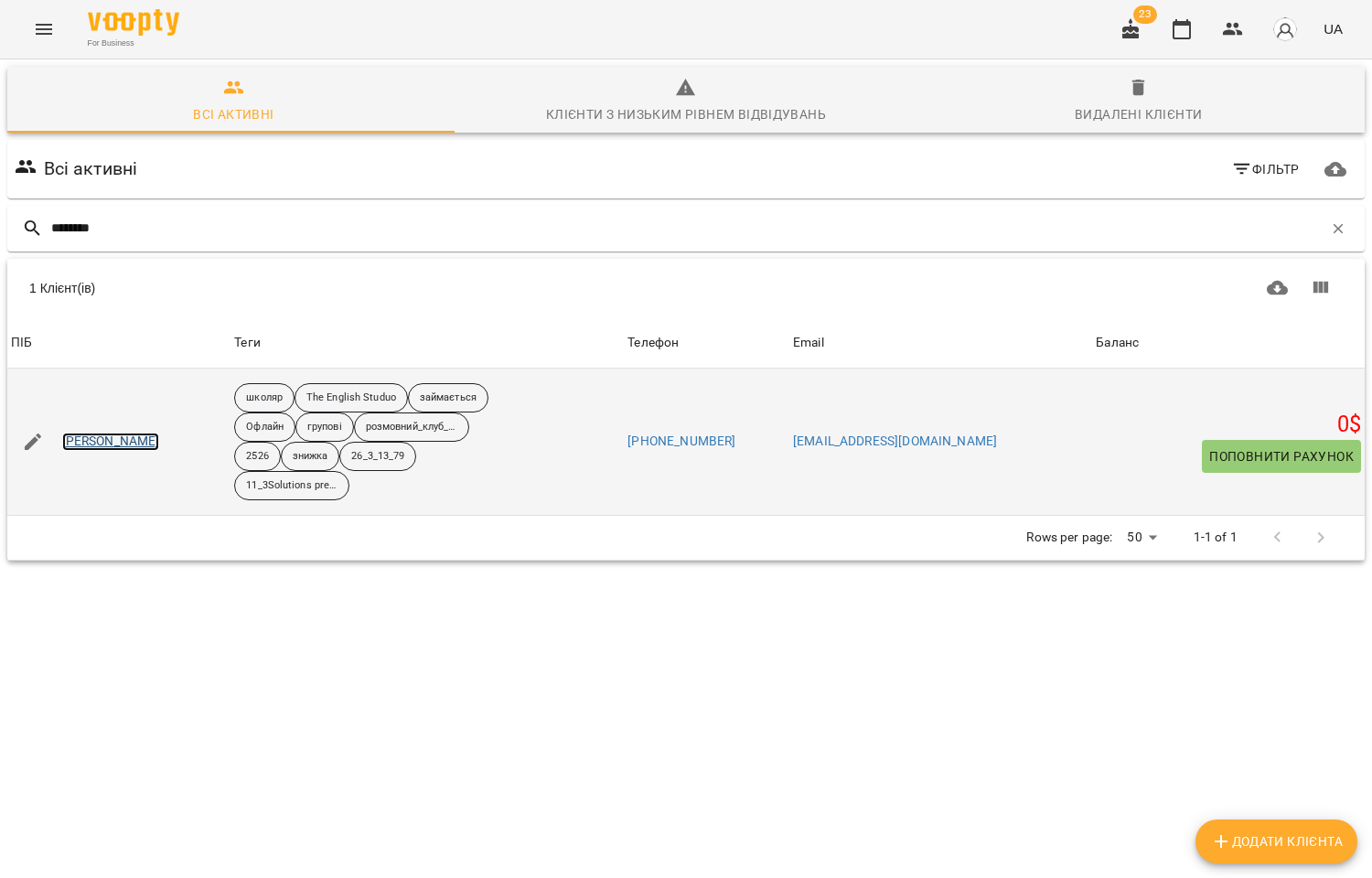
click at [134, 449] on link "Новікова Каріна" at bounding box center [110, 442] width 97 height 19
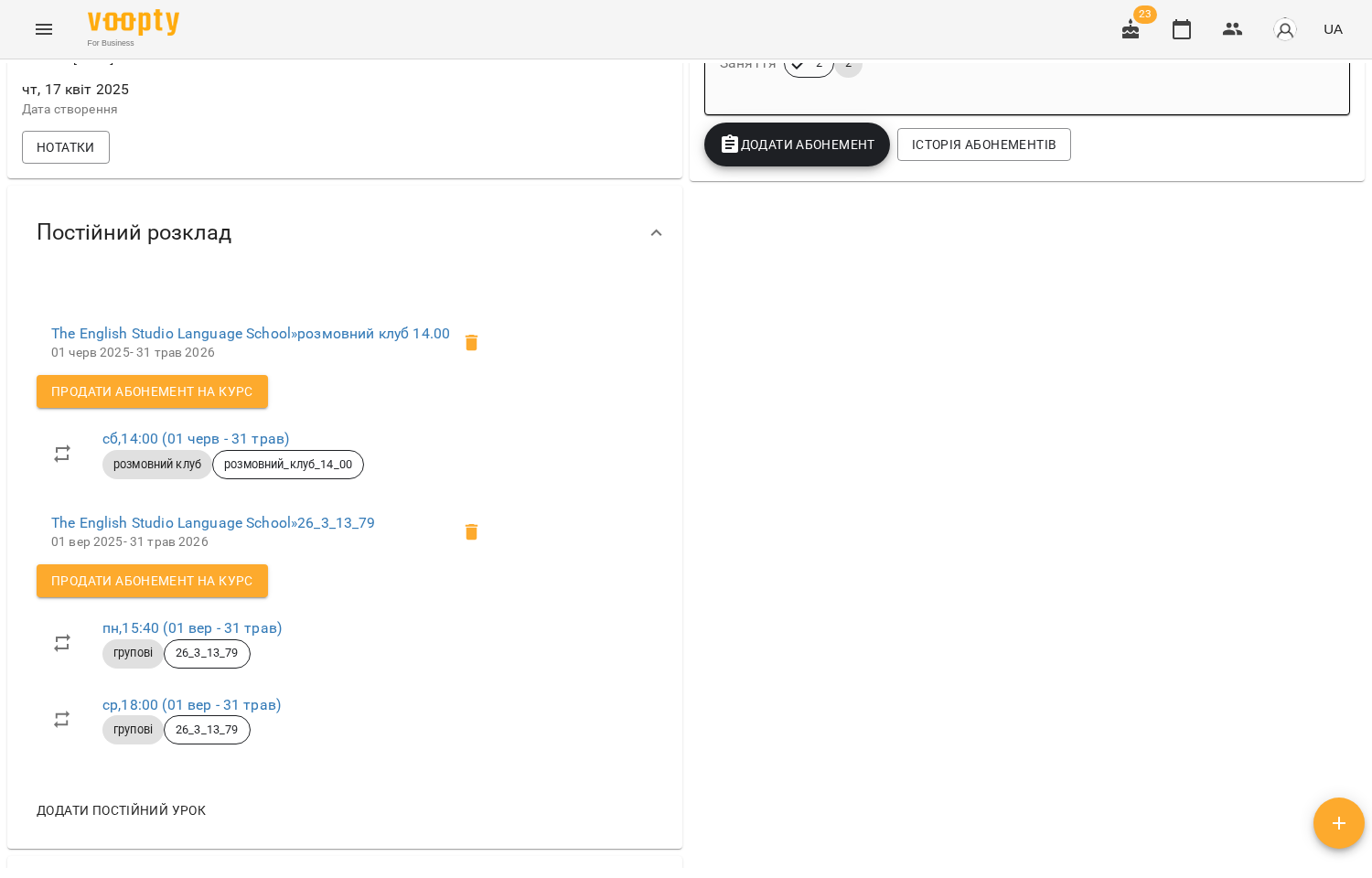
scroll to position [812, 0]
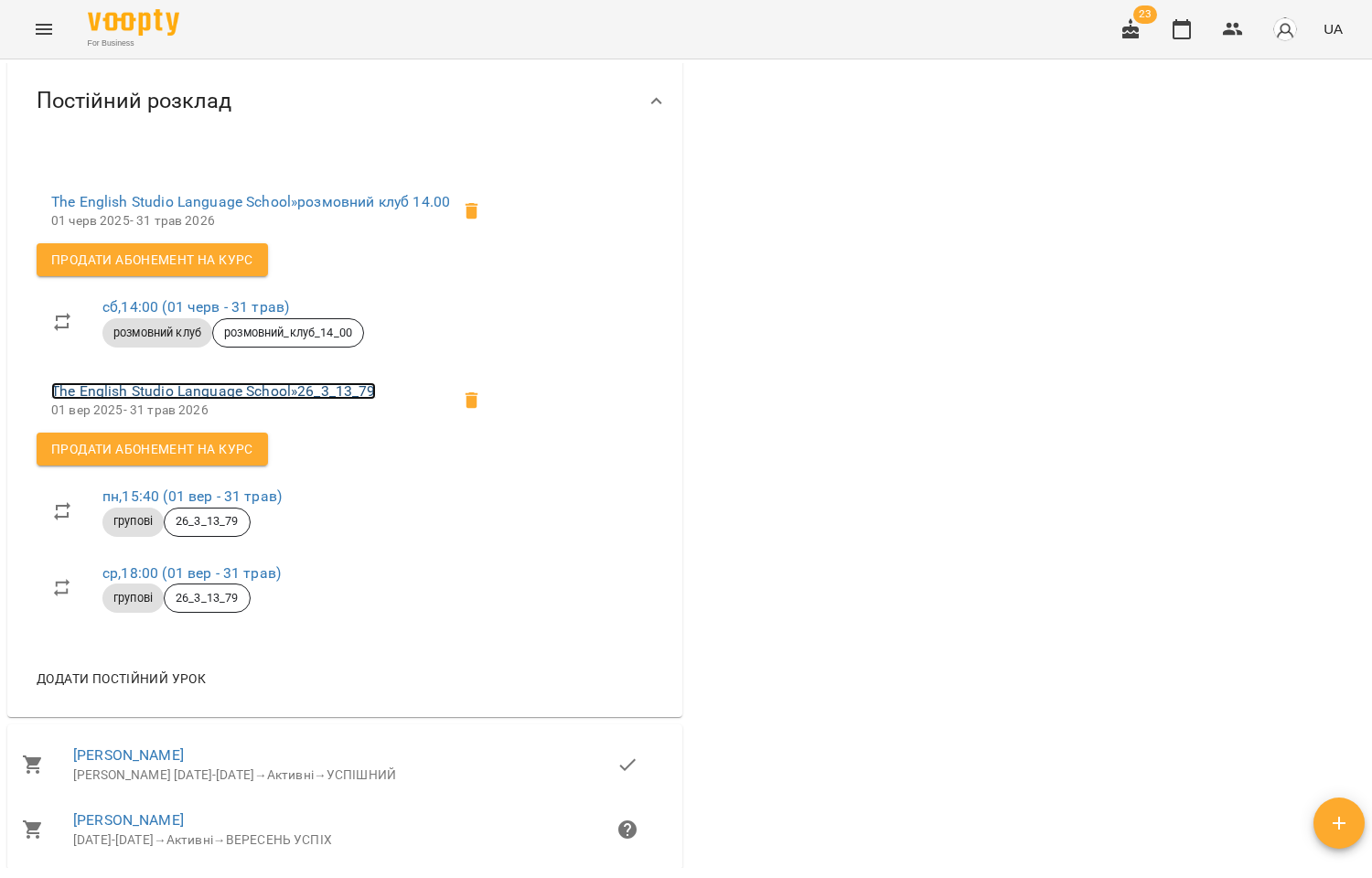
click at [292, 400] on link "The English Studio Language School » 26_3_13_79" at bounding box center [214, 391] width 325 height 18
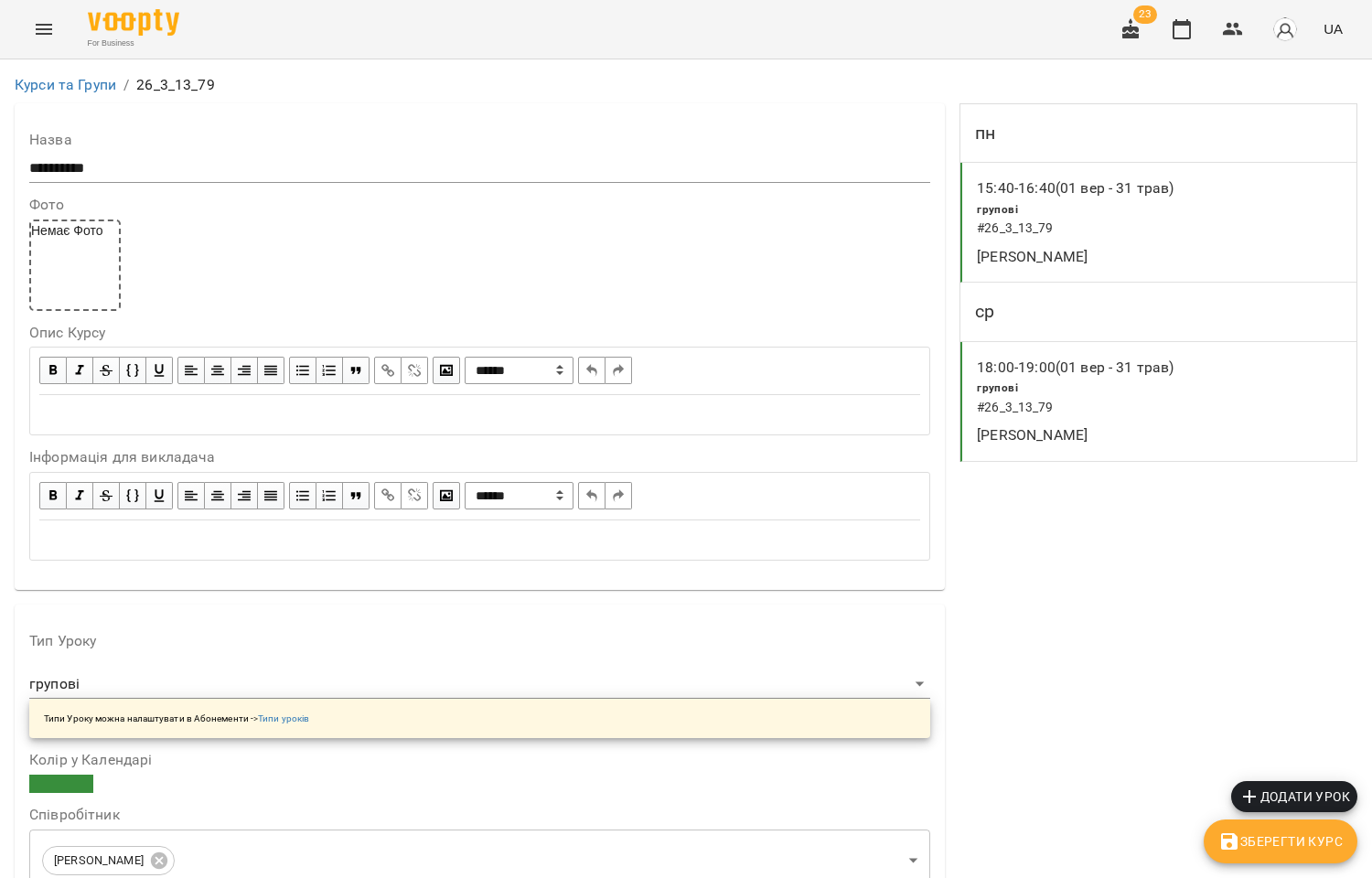
scroll to position [1016, 0]
click at [1222, 26] on icon "button" at bounding box center [1233, 30] width 22 height 22
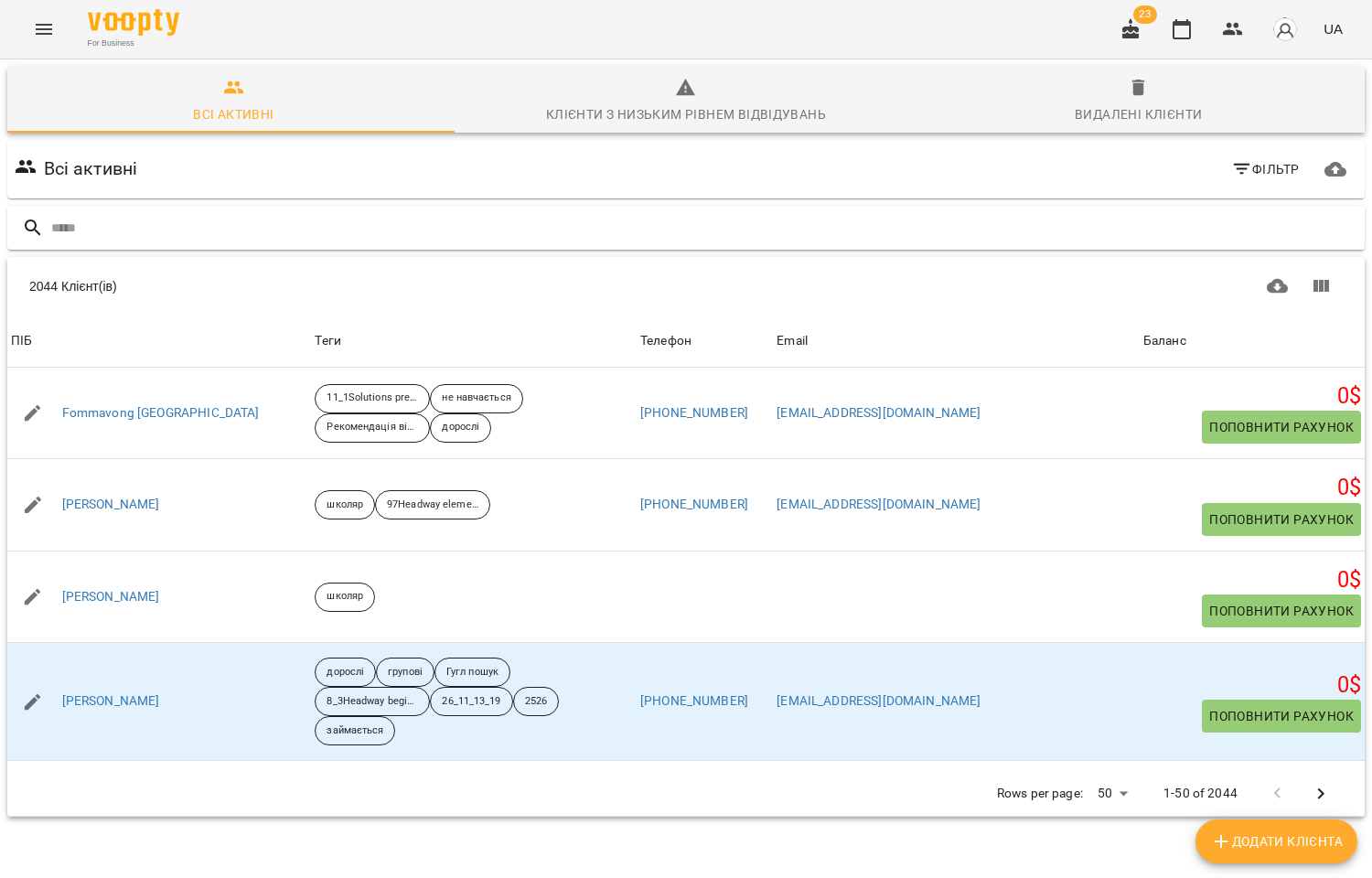
click at [74, 220] on input "text" at bounding box center [704, 228] width 1306 height 31
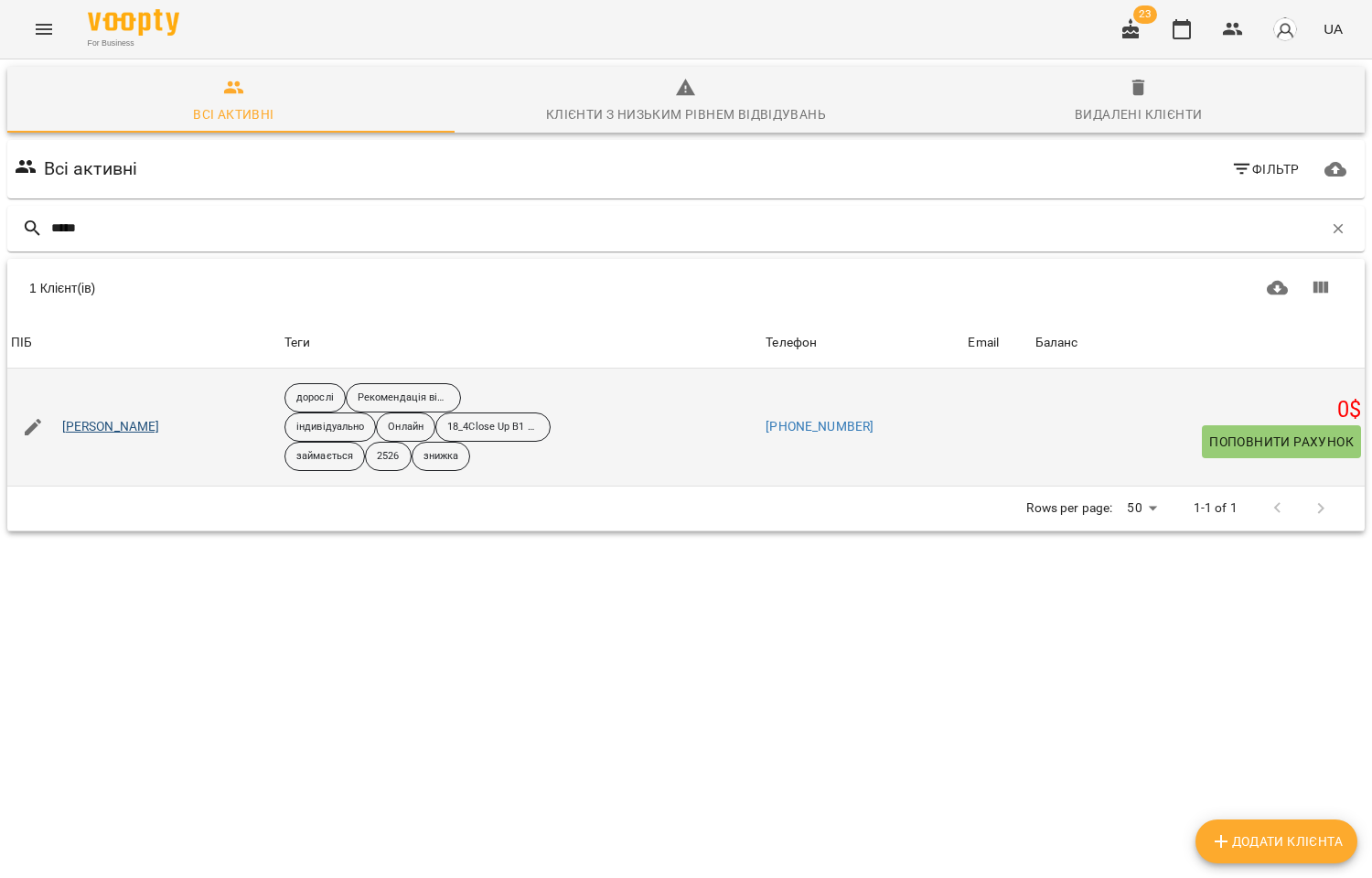
type input "*****"
click at [130, 436] on link "Мітлицька Анна" at bounding box center [110, 427] width 97 height 19
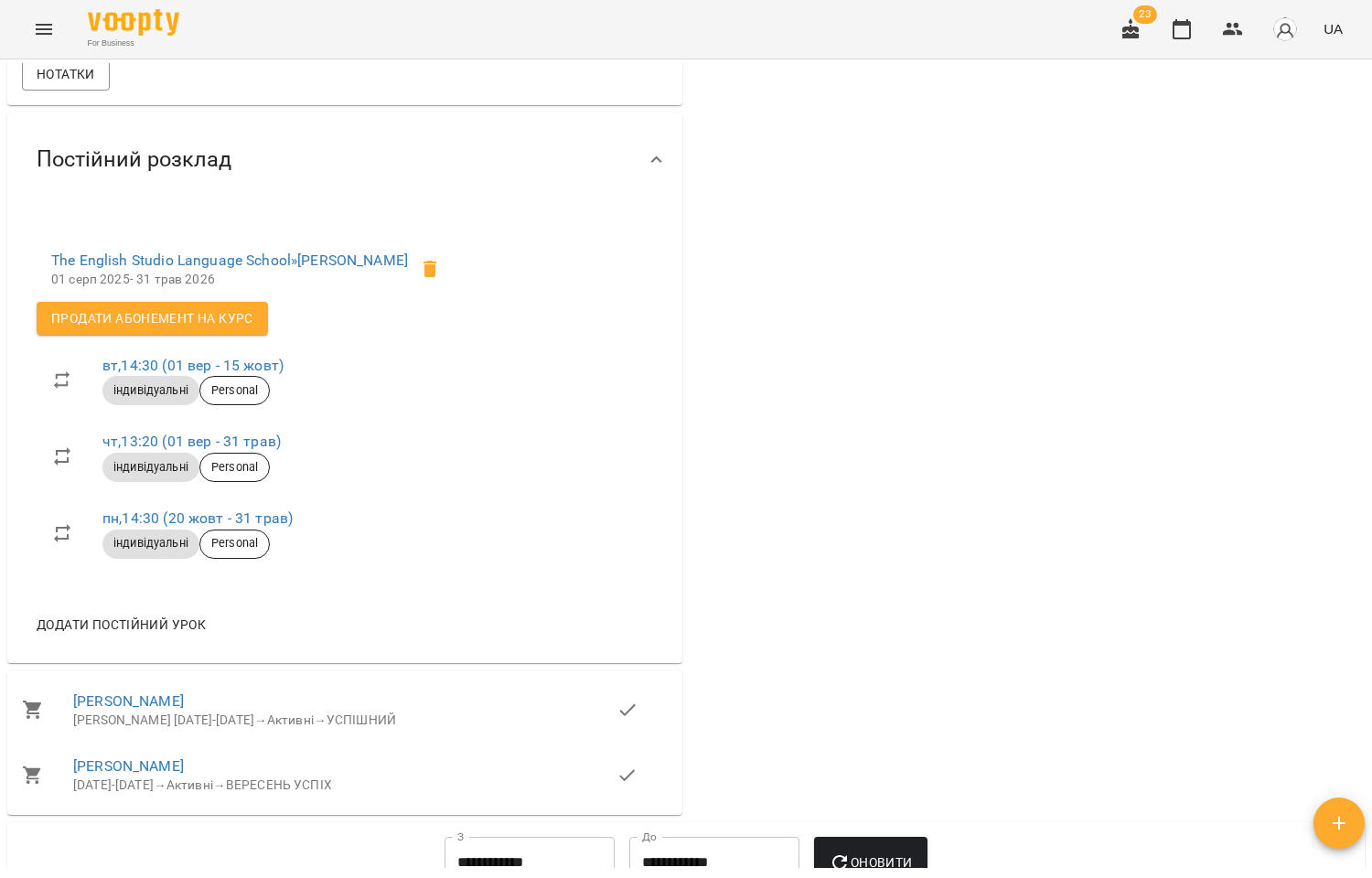
scroll to position [609, 0]
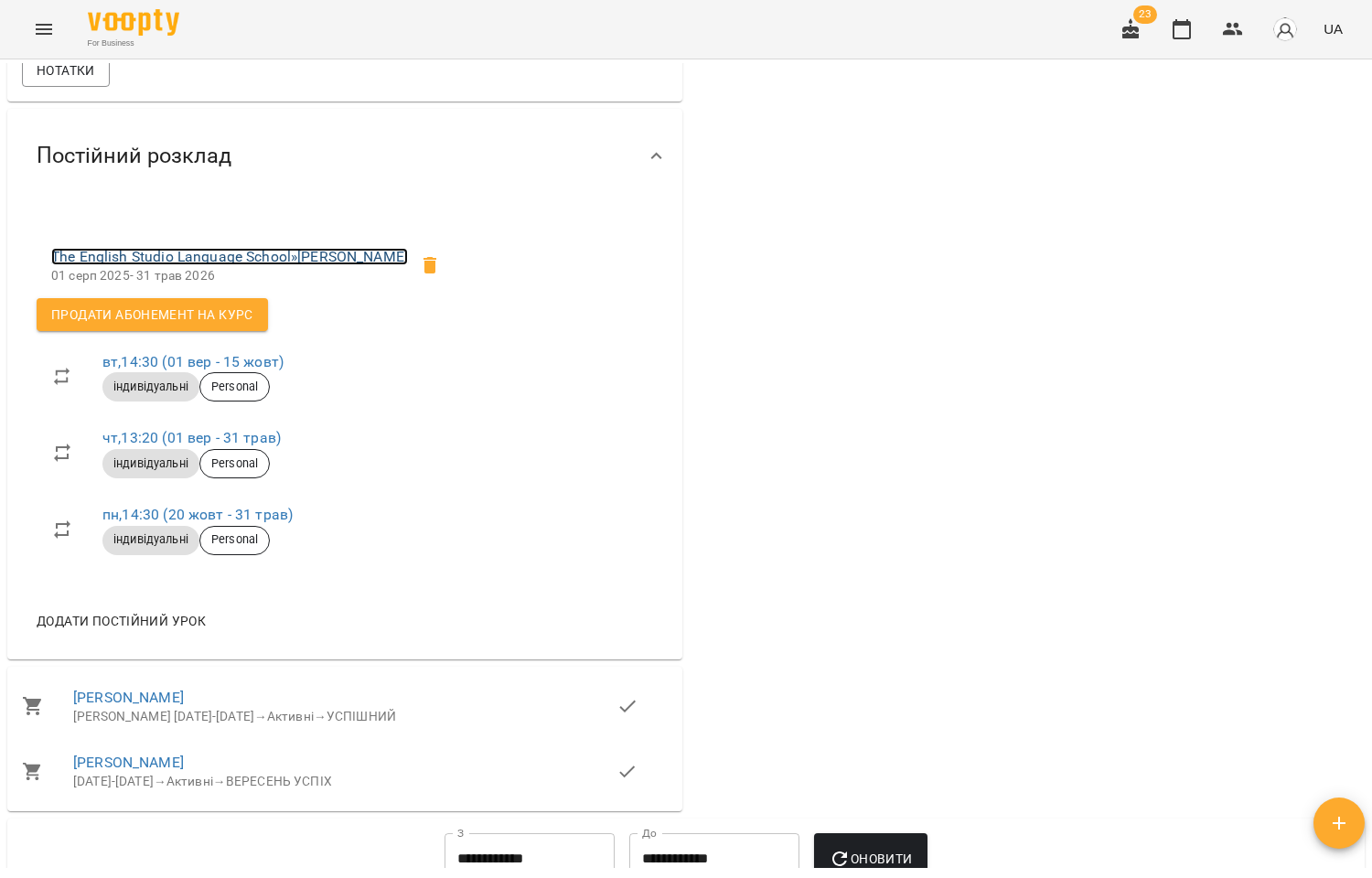
click at [233, 256] on link "The English Studio Language School » Мітлицька Анна" at bounding box center [229, 256] width 356 height 18
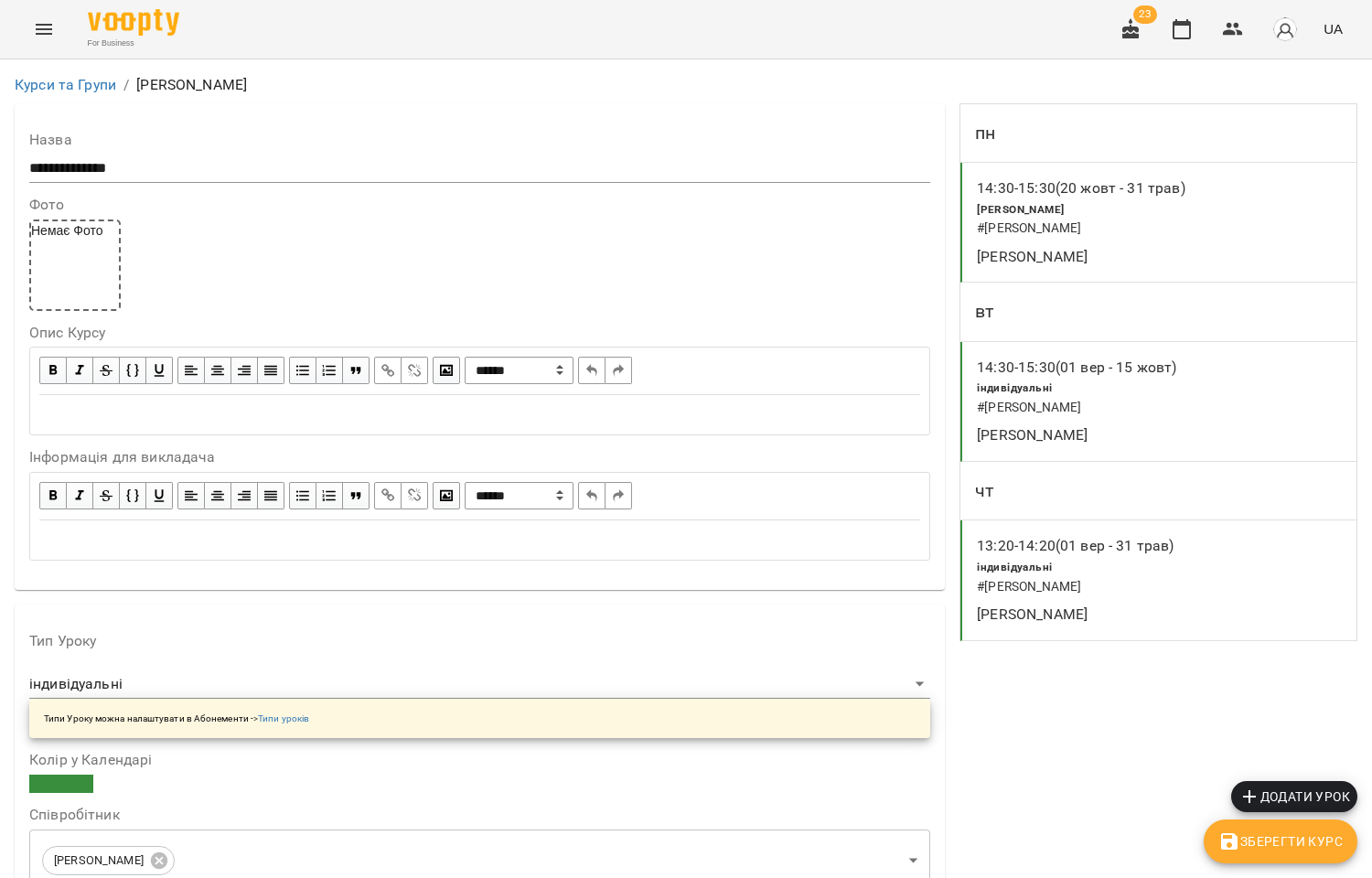
scroll to position [1321, 0]
click at [1225, 31] on icon "button" at bounding box center [1233, 30] width 20 height 13
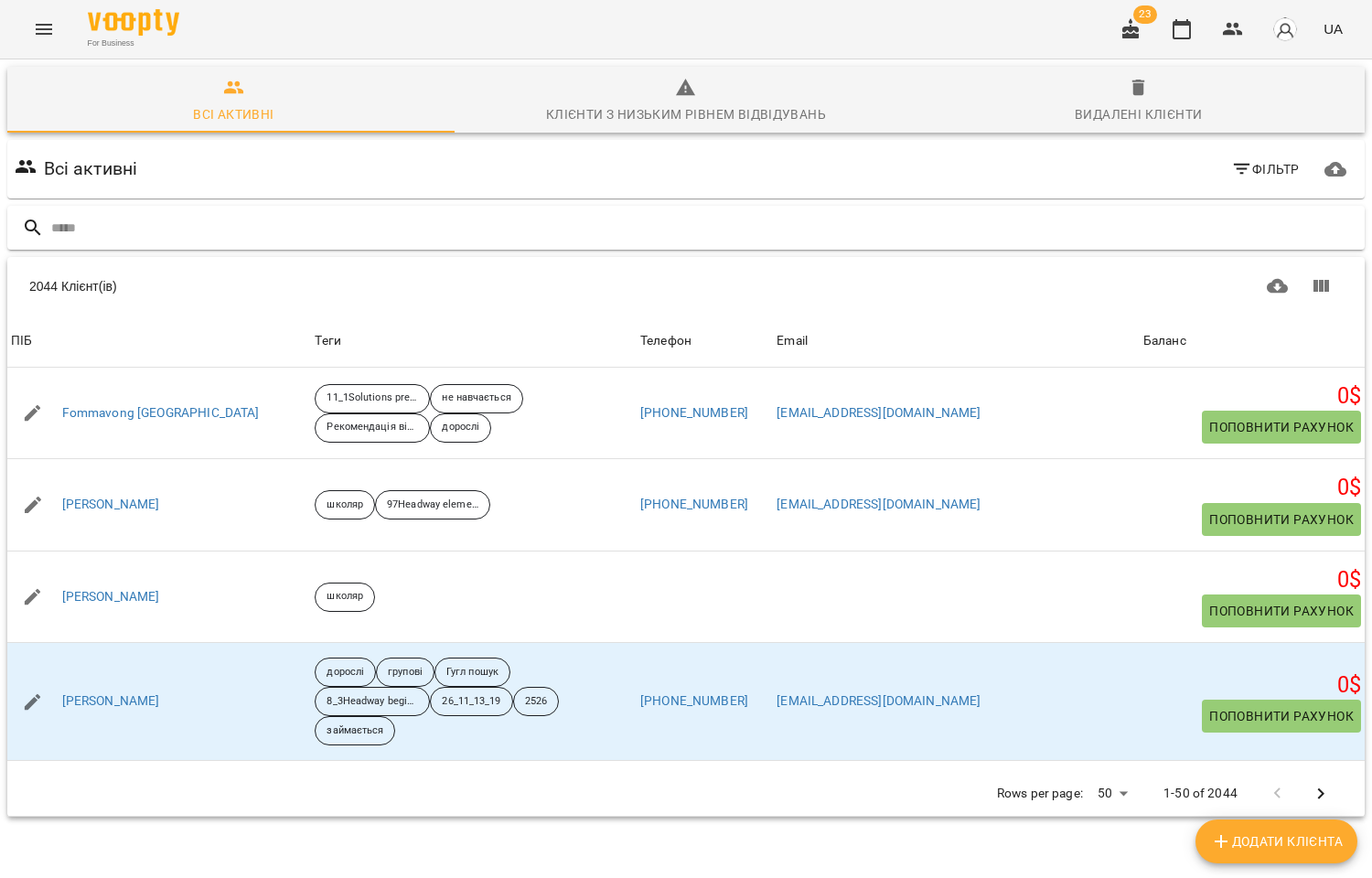
click at [114, 229] on input "text" at bounding box center [704, 228] width 1306 height 31
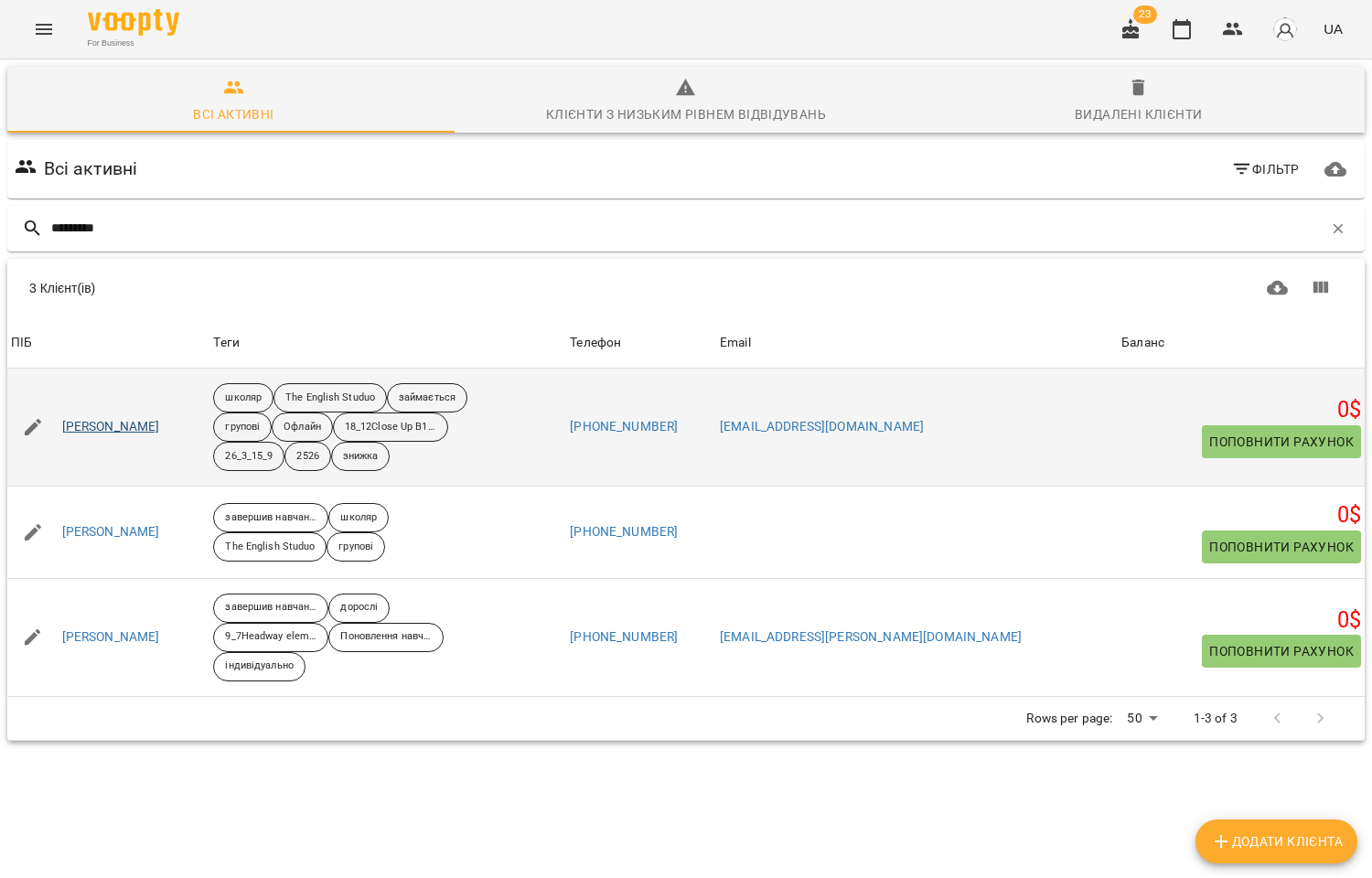
type input "*********"
click at [137, 421] on link "Косяненко Андрій" at bounding box center [110, 427] width 97 height 19
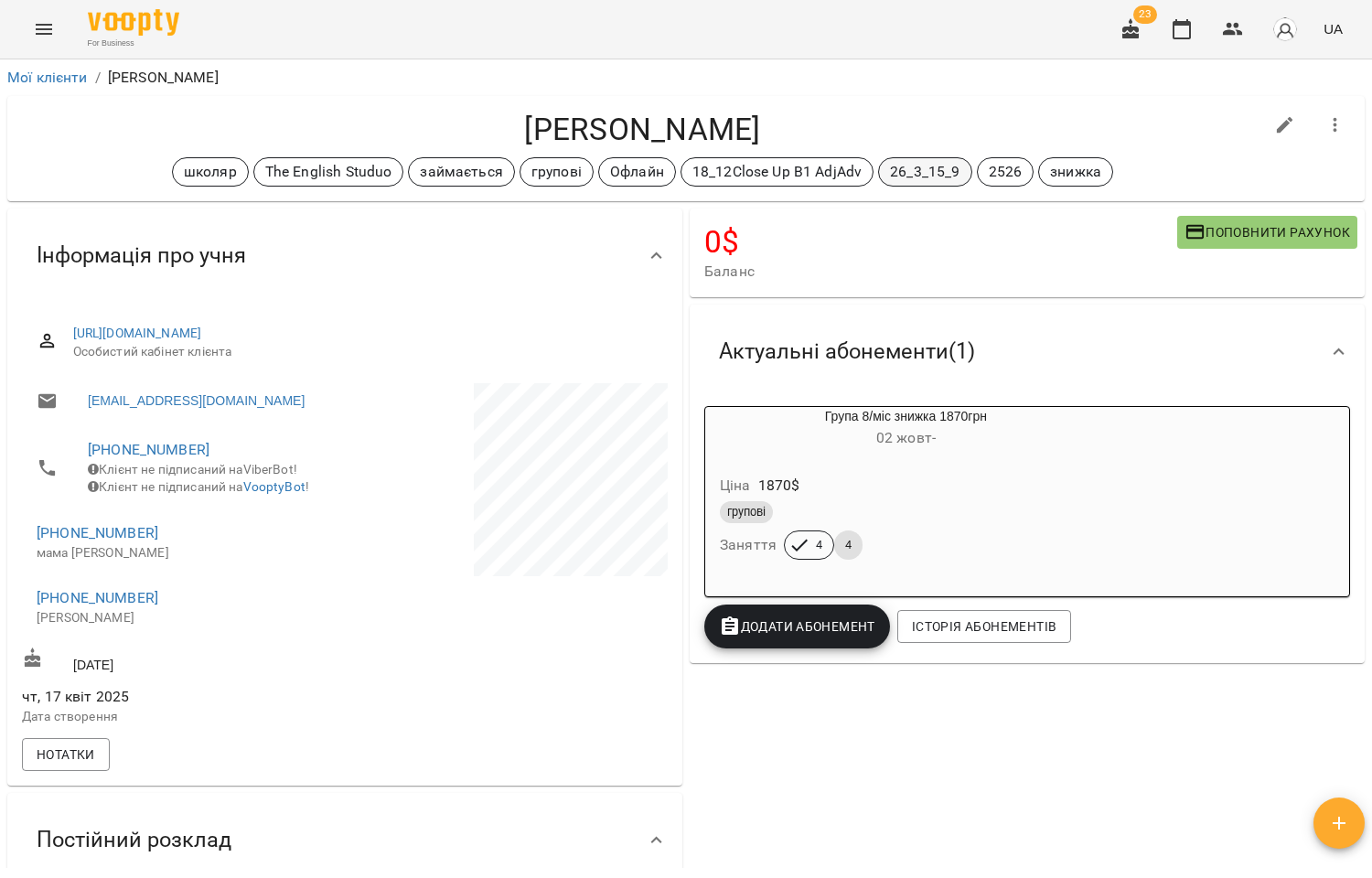
click at [922, 168] on p "26_3_15_9" at bounding box center [925, 172] width 70 height 22
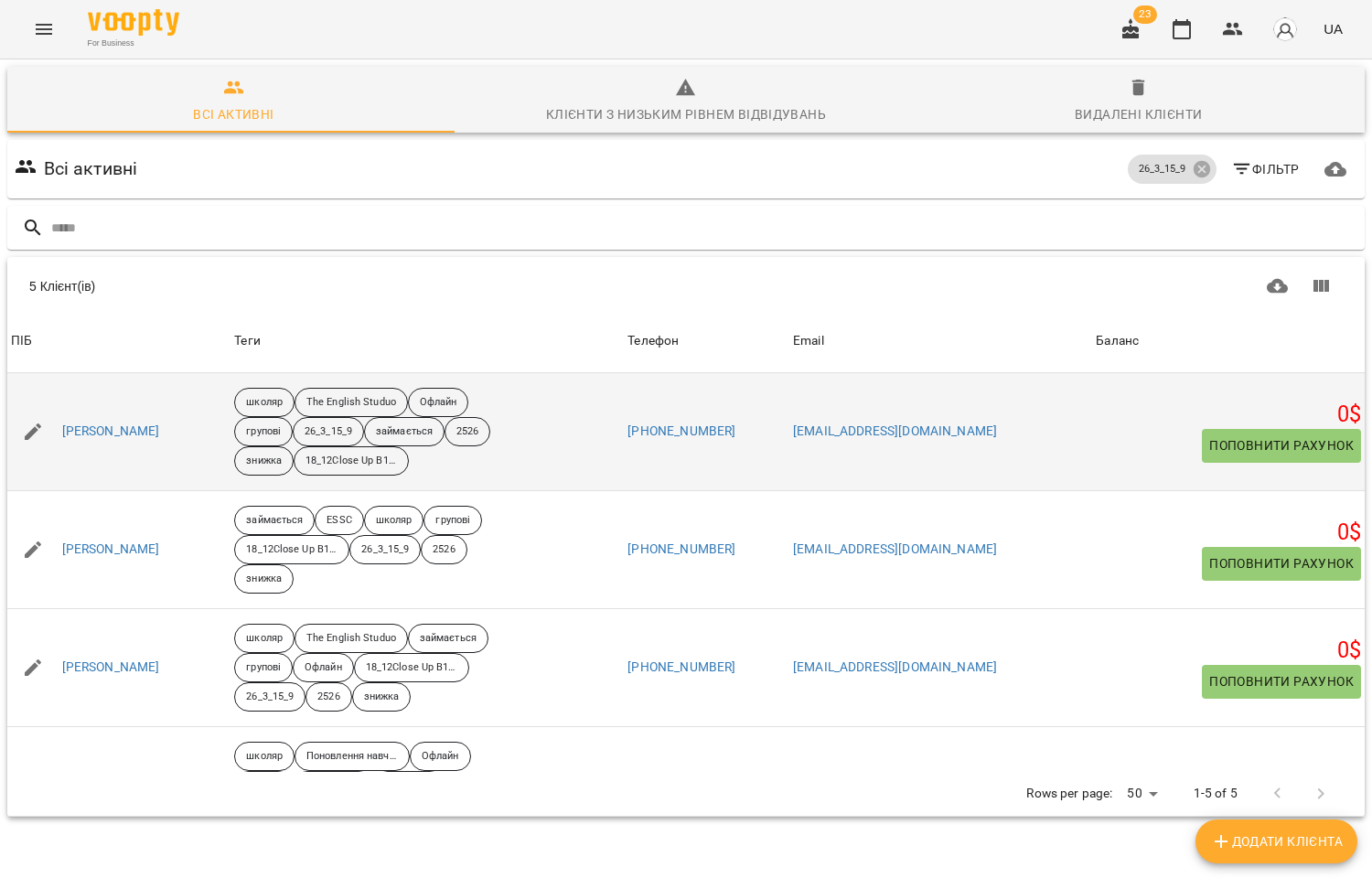
scroll to position [214, 0]
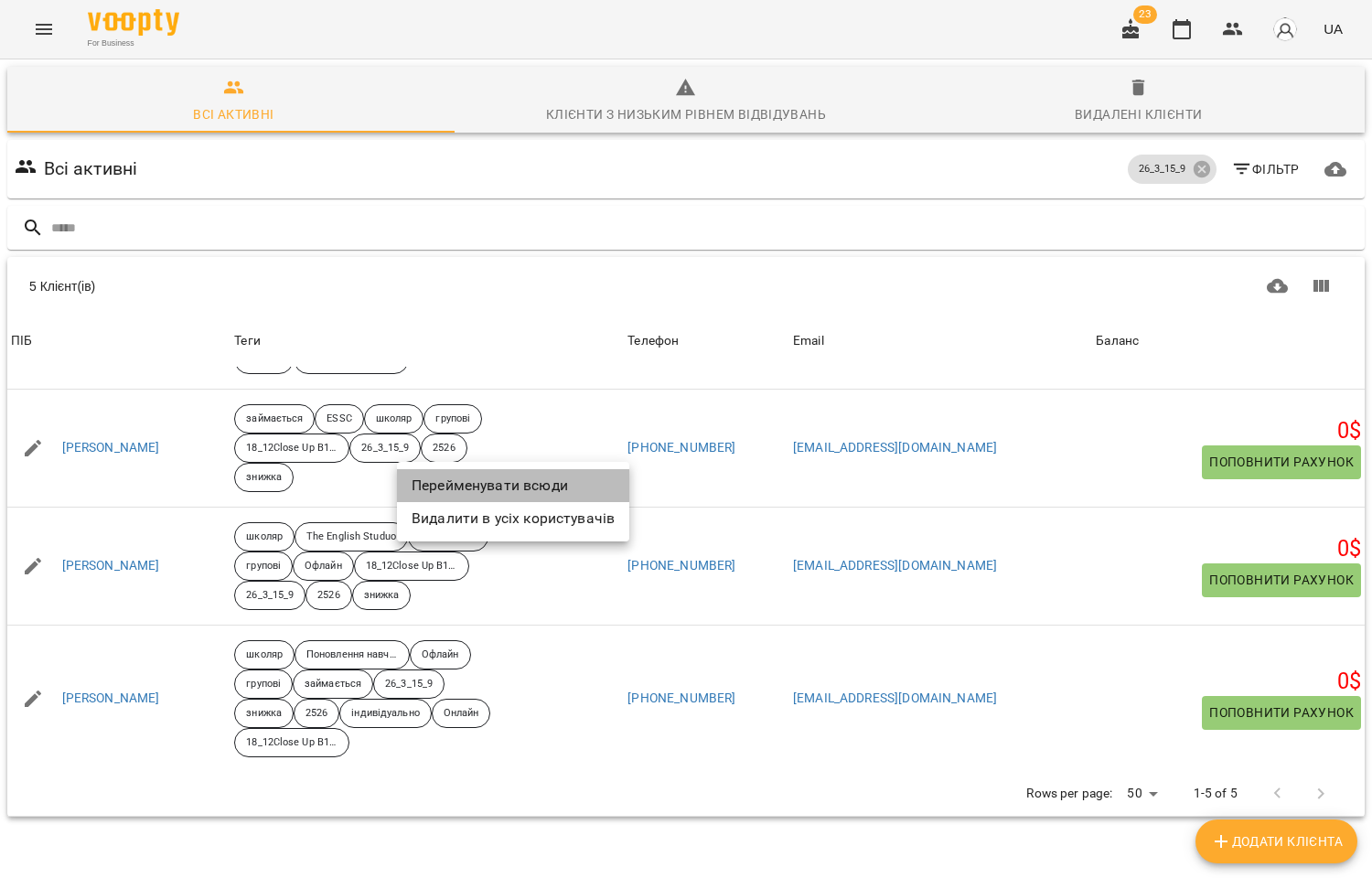
click at [471, 481] on li "Перейменувати всюди" at bounding box center [513, 484] width 232 height 32
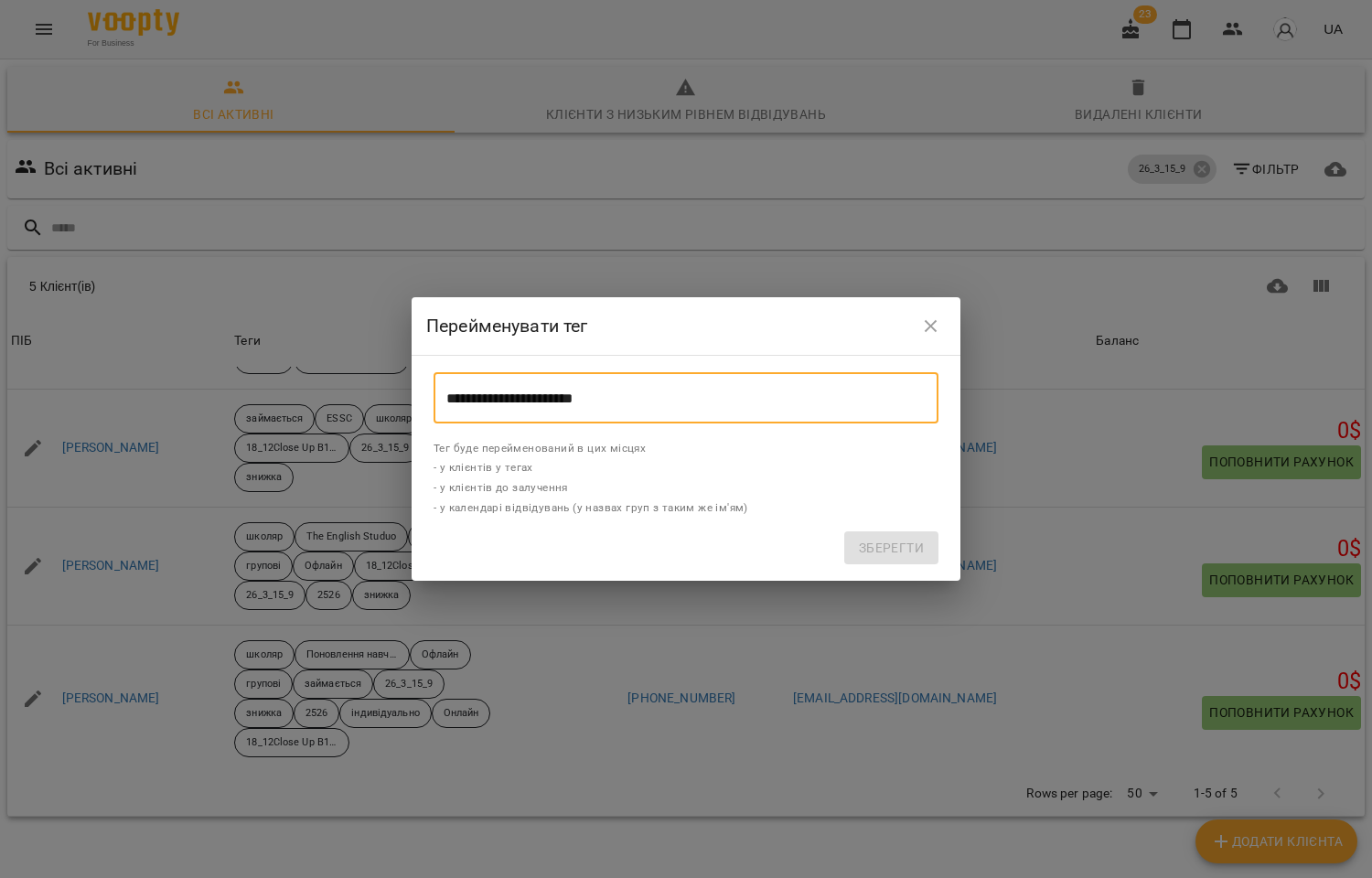
drag, startPoint x: 637, startPoint y: 392, endPoint x: 322, endPoint y: 391, distance: 315.0
click at [322, 391] on div "**********" at bounding box center [686, 439] width 1372 height 878
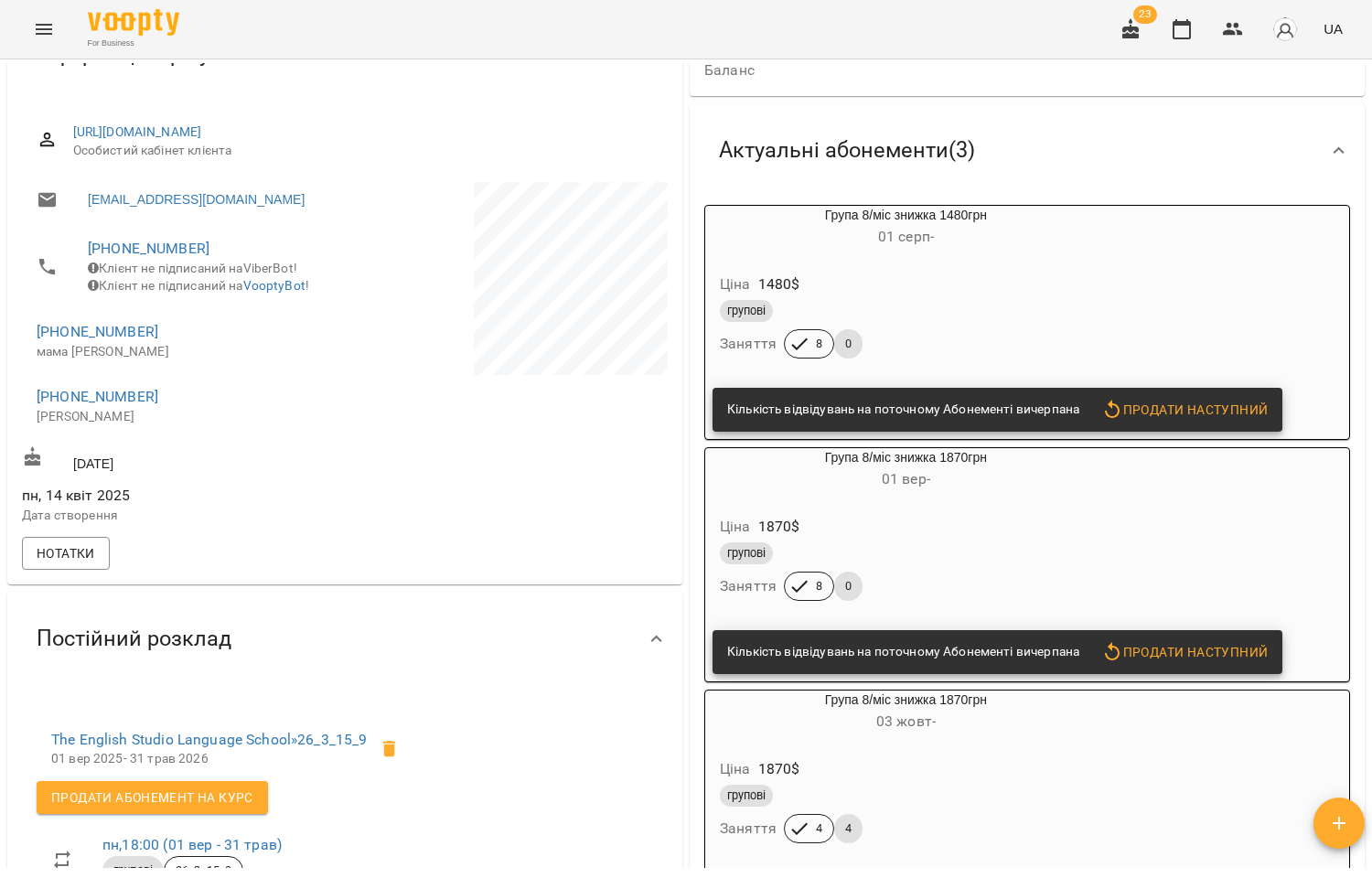
scroll to position [203, 0]
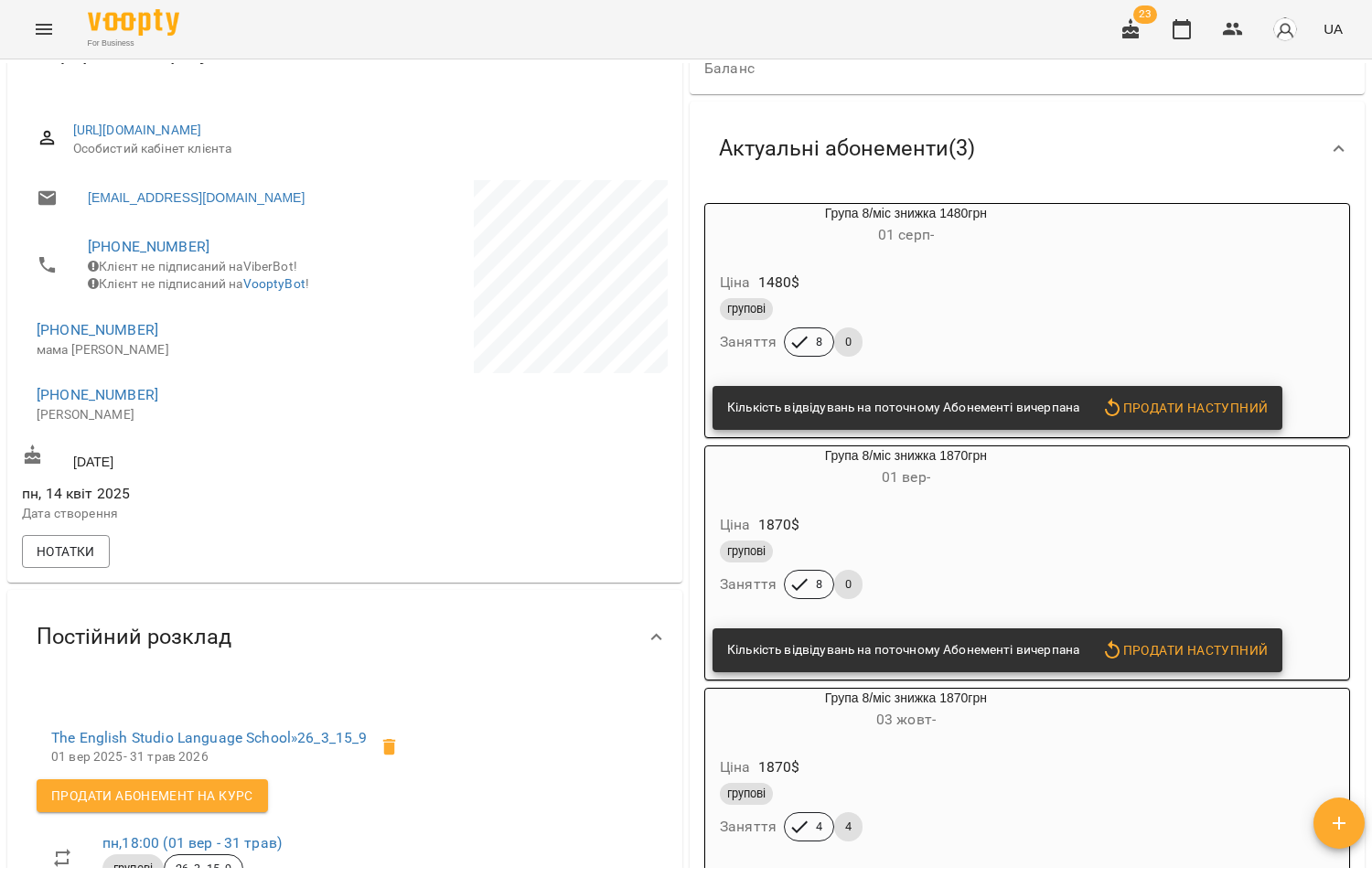
click at [982, 296] on div "групові" at bounding box center [905, 309] width 380 height 30
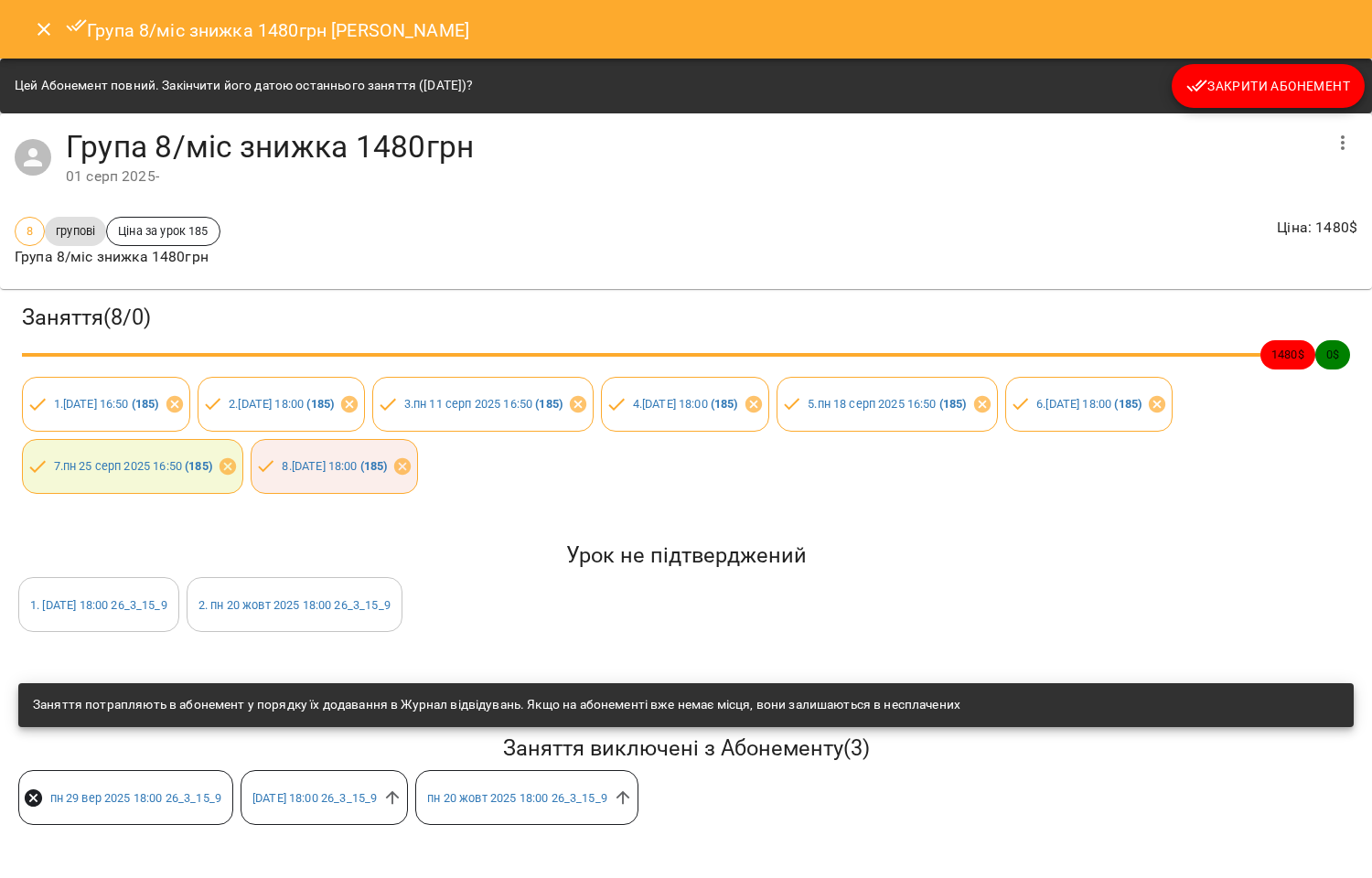
click at [1257, 78] on span "Закрити Абонемент" at bounding box center [1268, 86] width 163 height 22
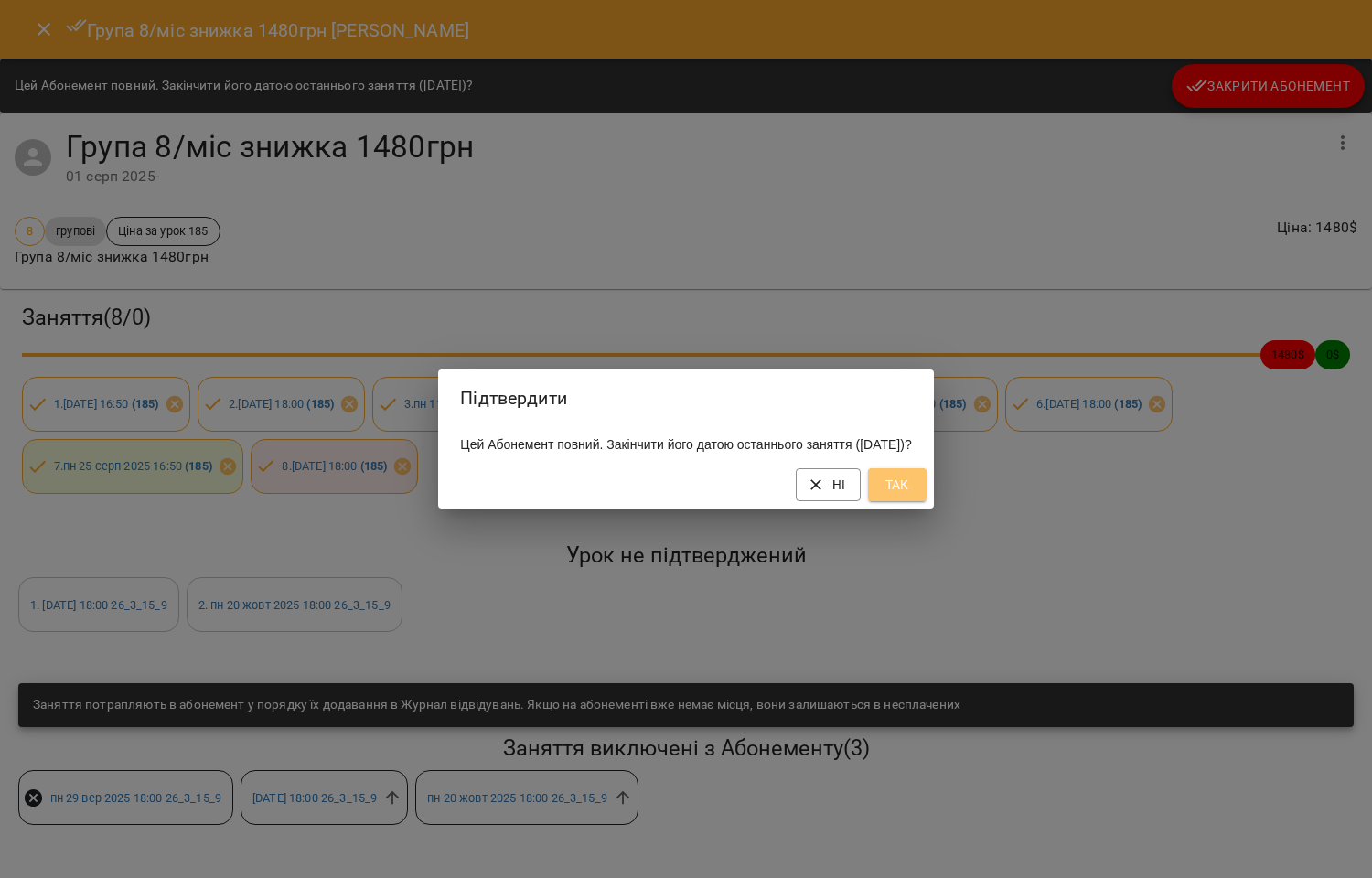
click at [912, 496] on span "Так" at bounding box center [898, 484] width 30 height 22
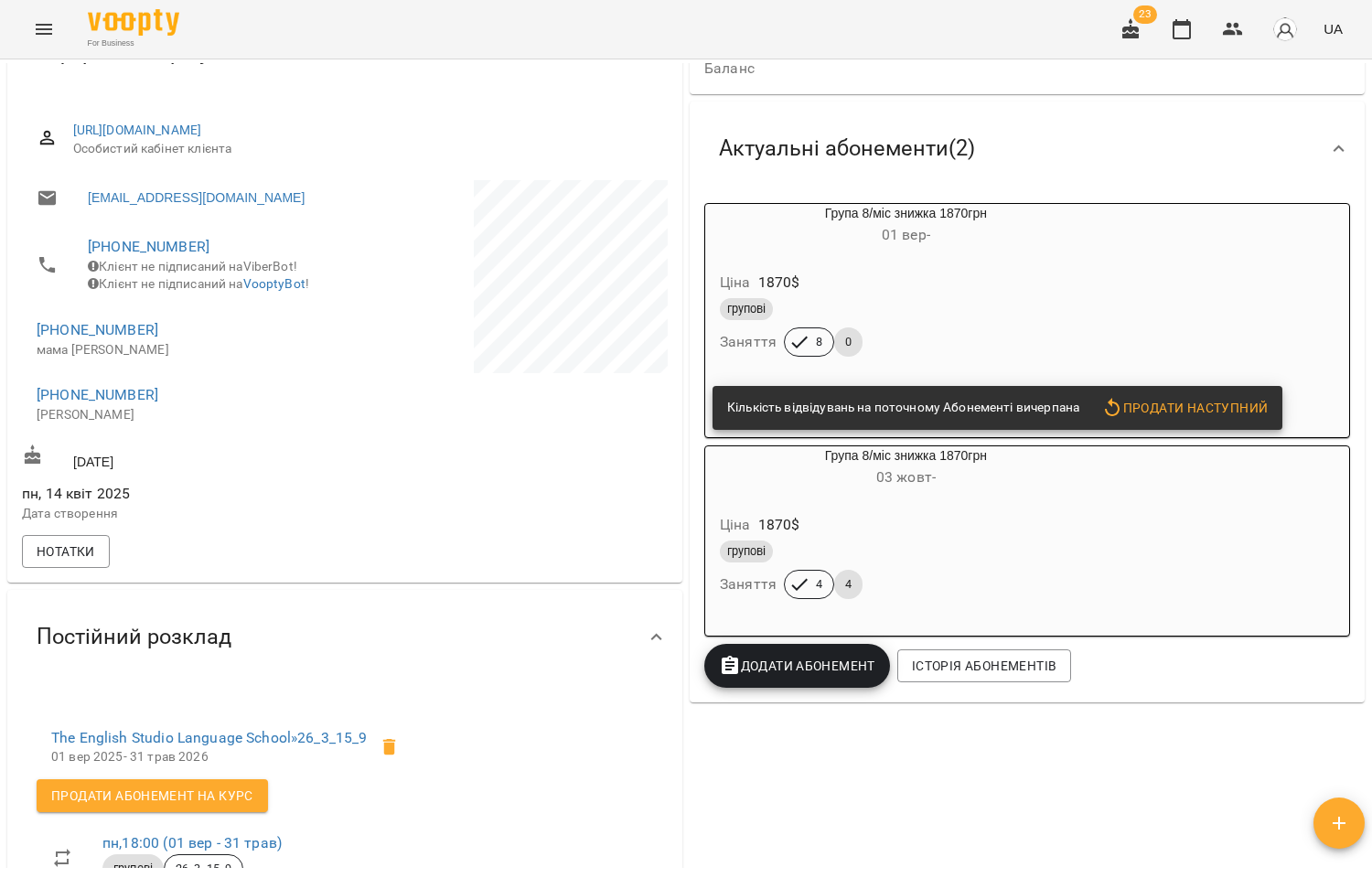
click at [993, 277] on div "Ціна 1870 $" at bounding box center [905, 282] width 380 height 32
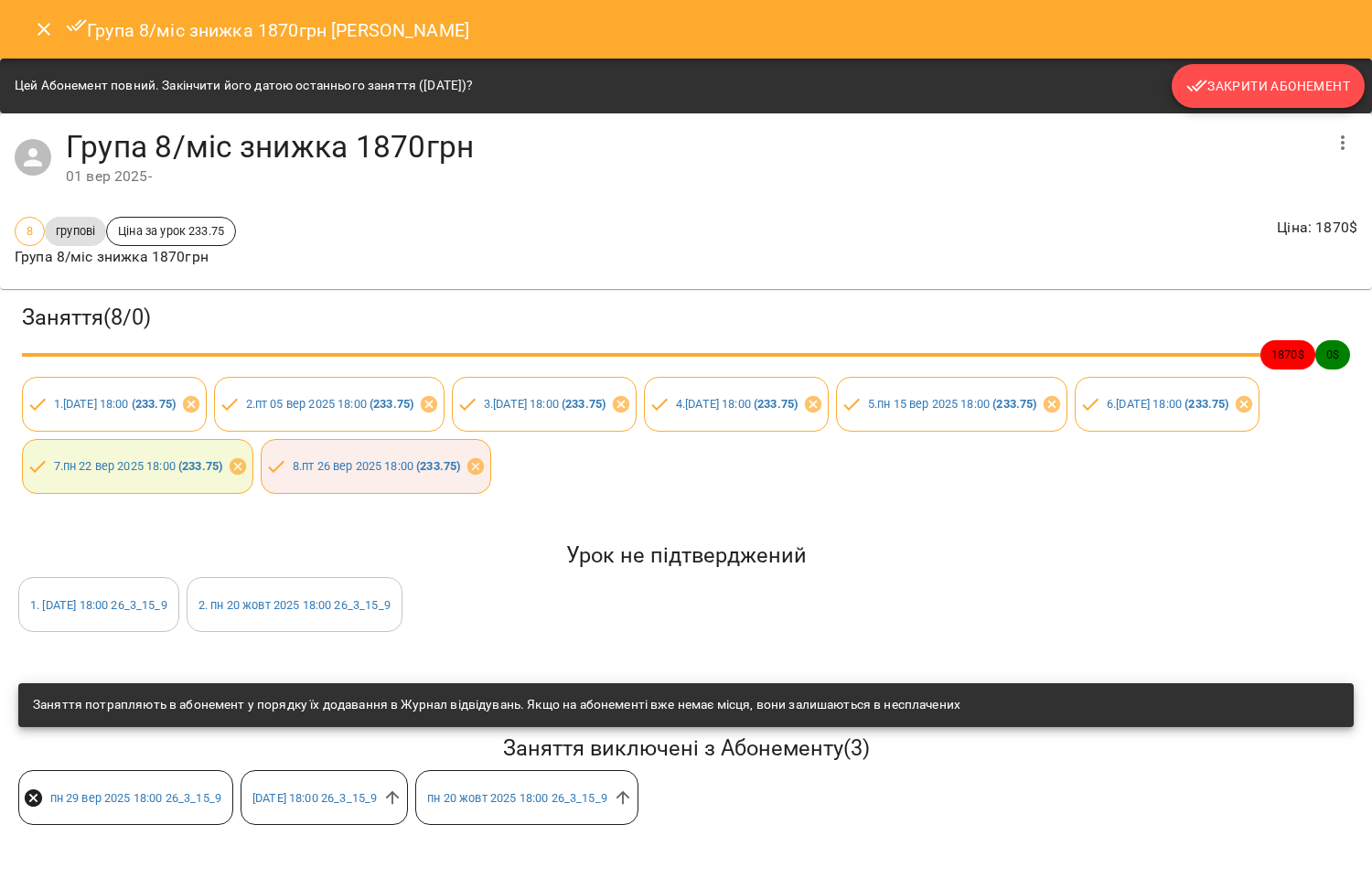
click at [1265, 70] on button "Закрити Абонемент" at bounding box center [1268, 85] width 193 height 44
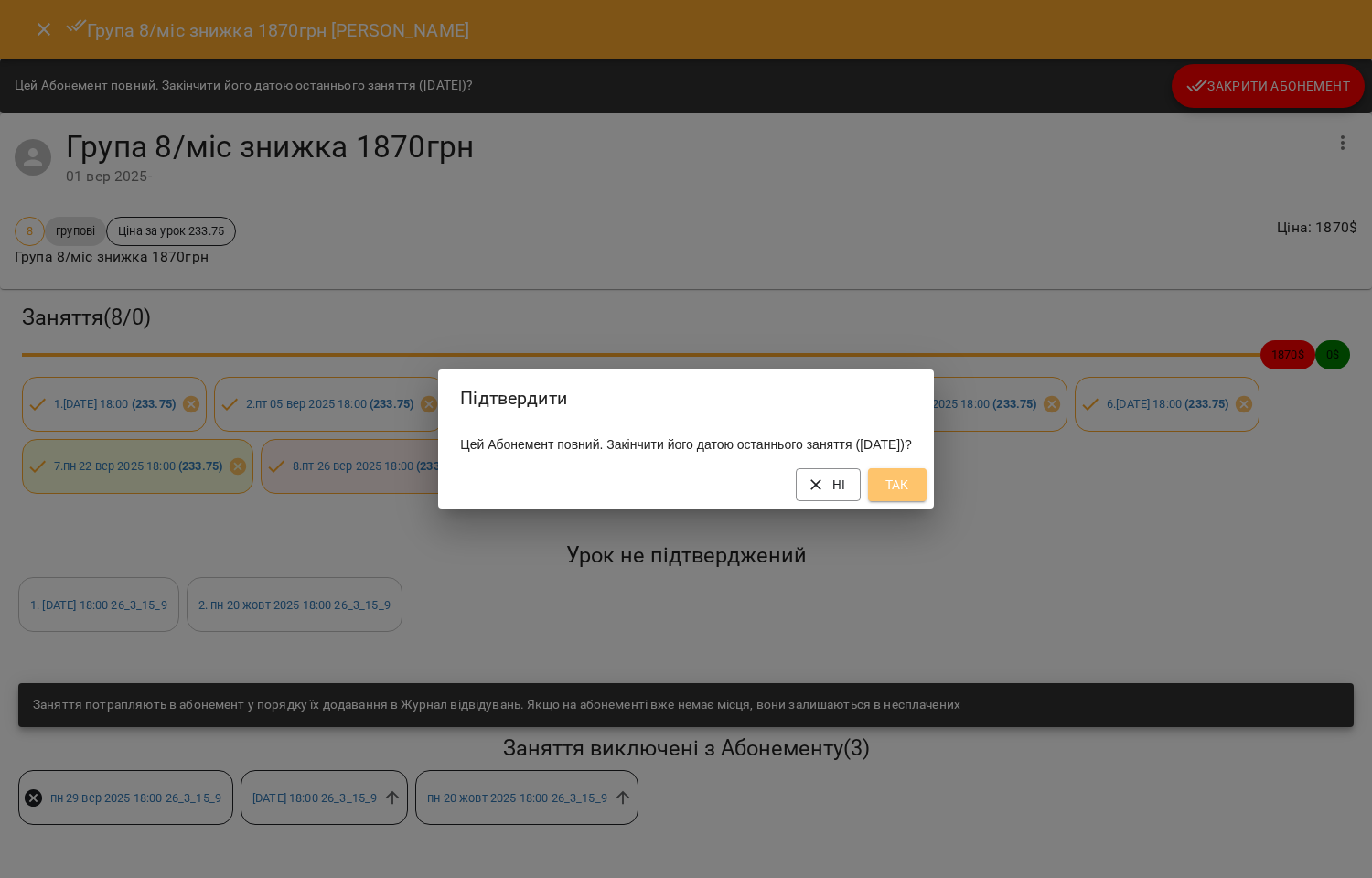
drag, startPoint x: 937, startPoint y: 492, endPoint x: 1161, endPoint y: 256, distance: 325.4
click at [912, 491] on span "Так" at bounding box center [898, 484] width 30 height 22
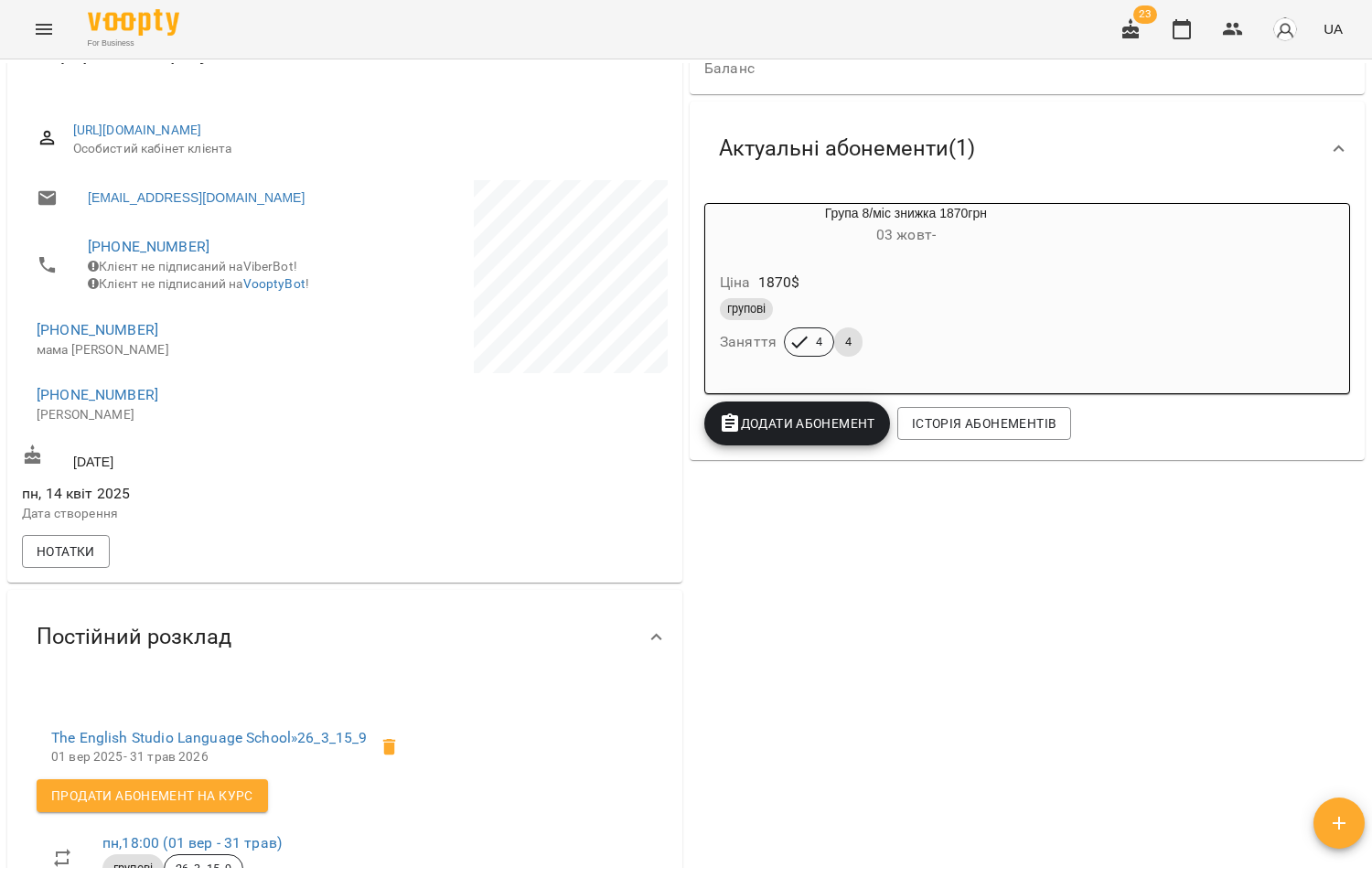
scroll to position [0, 0]
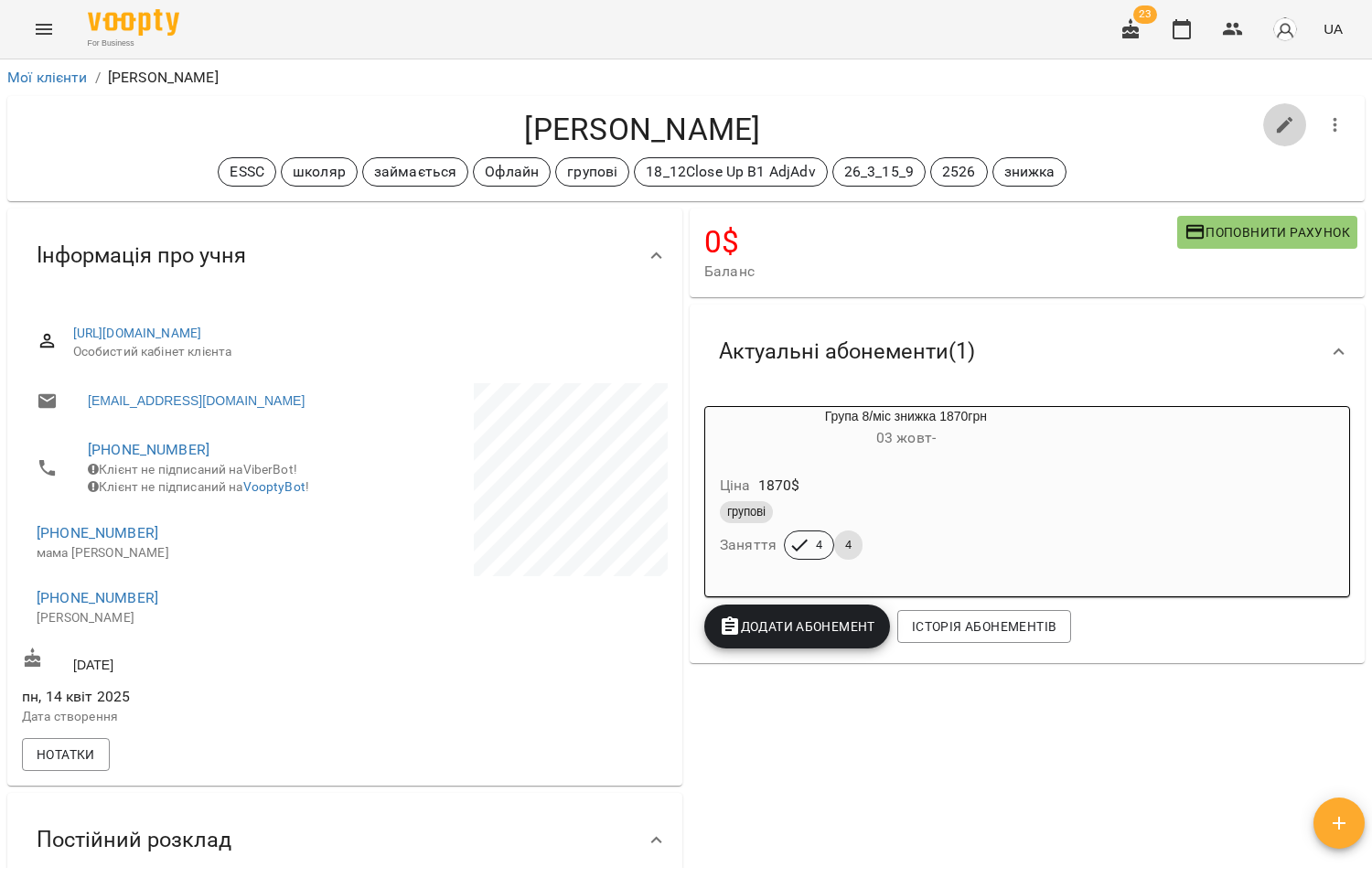
click at [1276, 124] on icon "button" at bounding box center [1285, 125] width 17 height 17
select select "**"
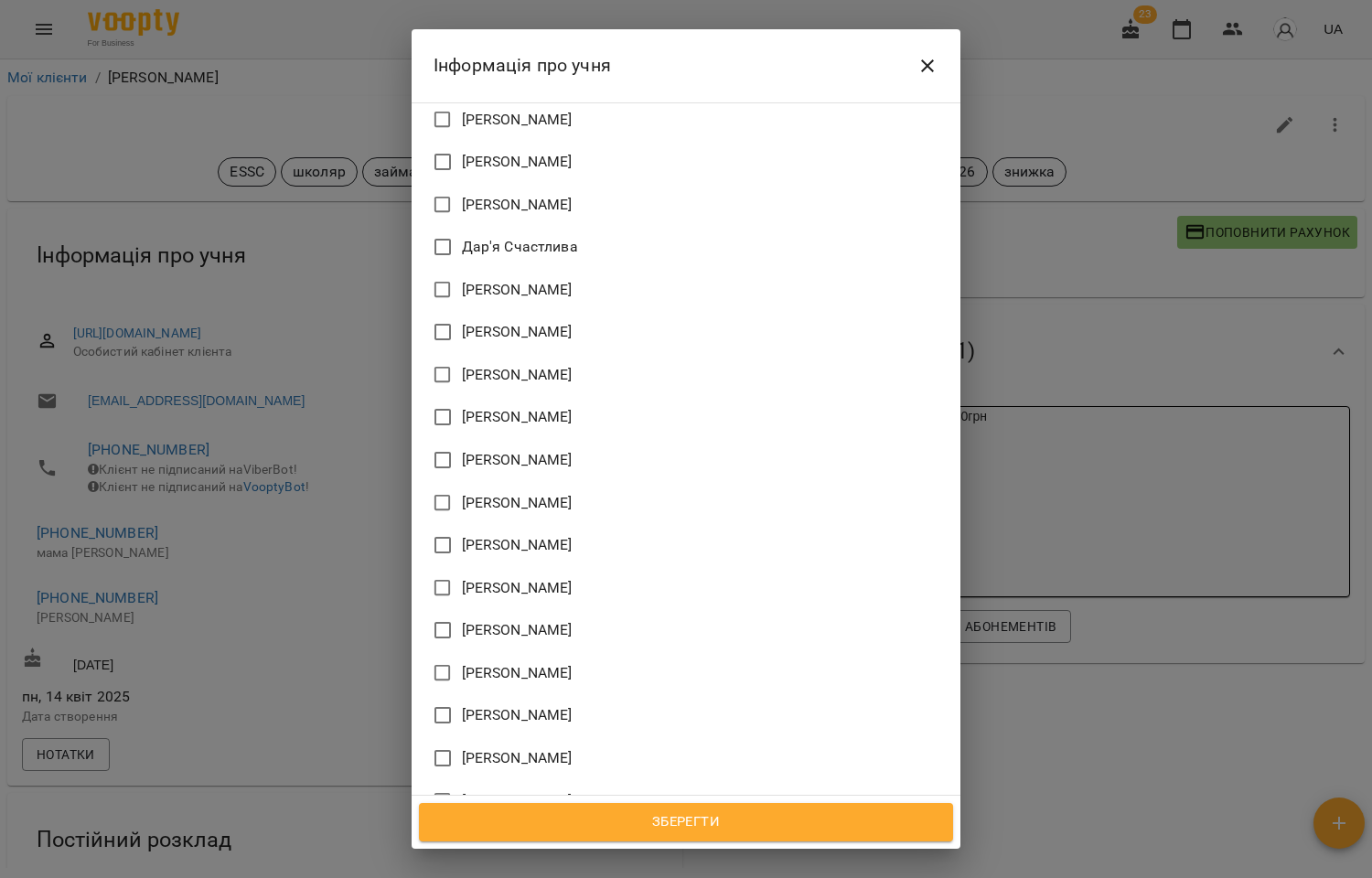
scroll to position [1945, 0]
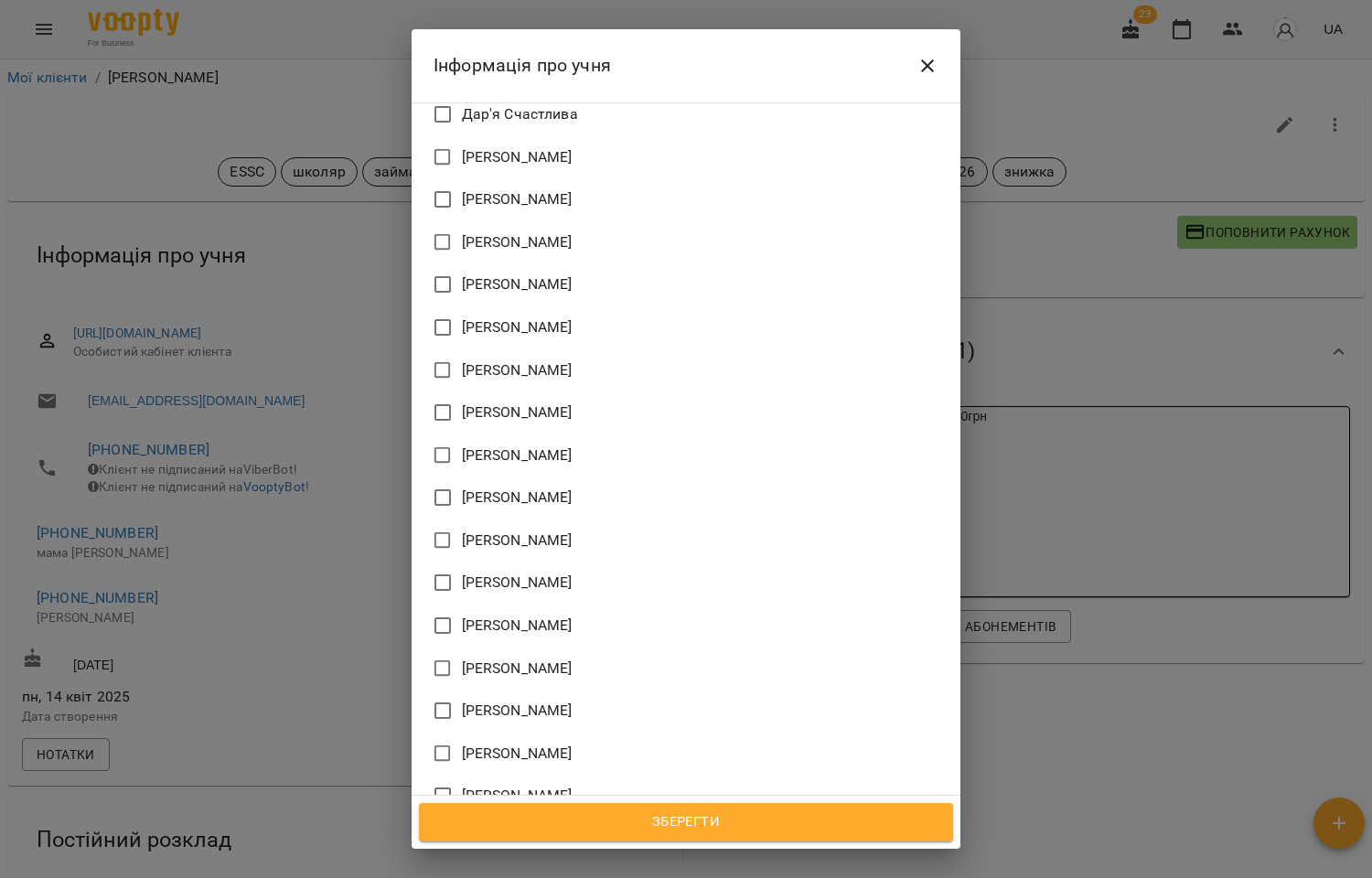
drag, startPoint x: 500, startPoint y: 424, endPoint x: 591, endPoint y: 601, distance: 199.0
click at [500, 700] on span "[PERSON_NAME]" at bounding box center [517, 711] width 110 height 22
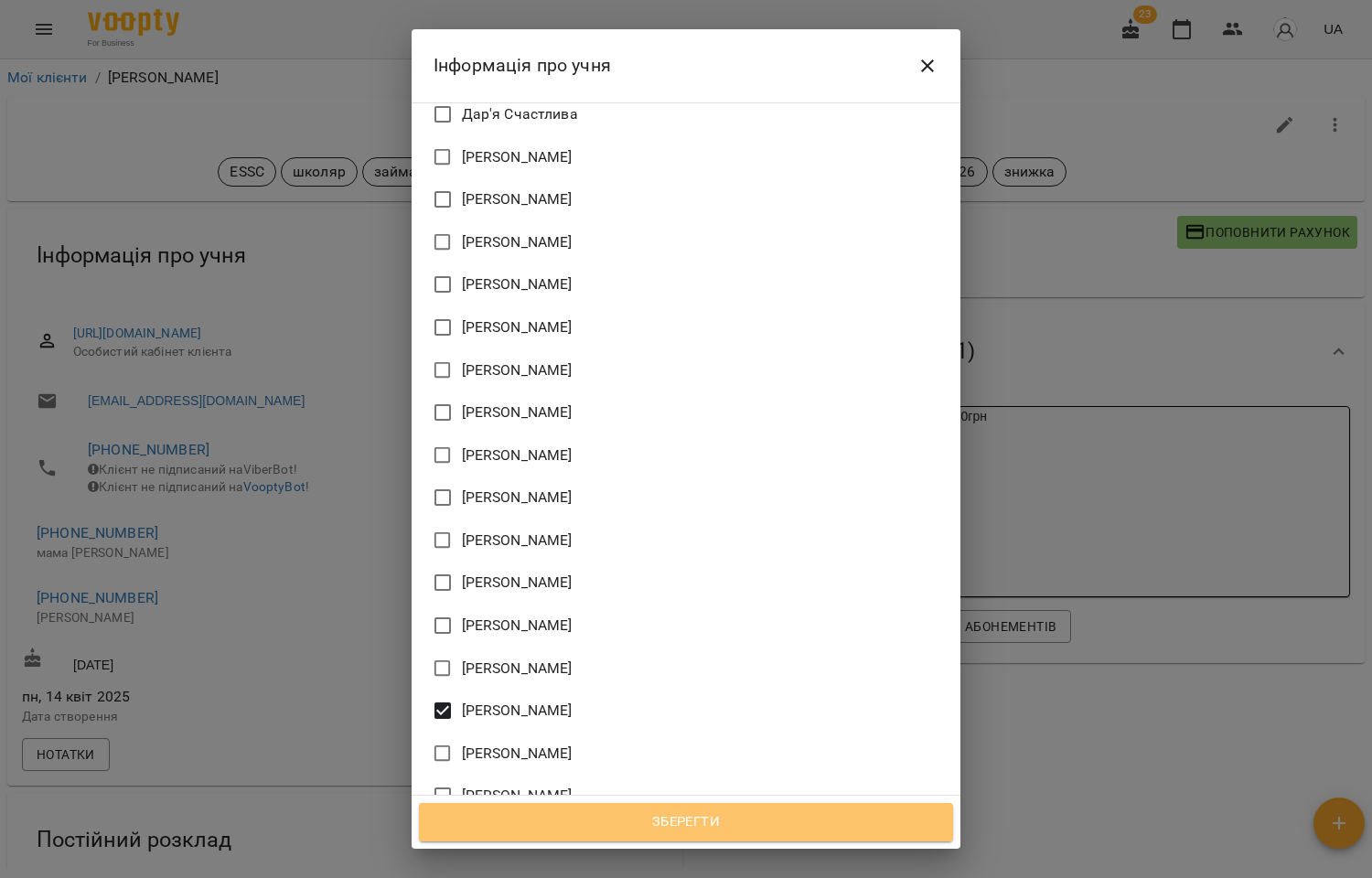
click at [684, 812] on span "Зберегти" at bounding box center [686, 822] width 494 height 24
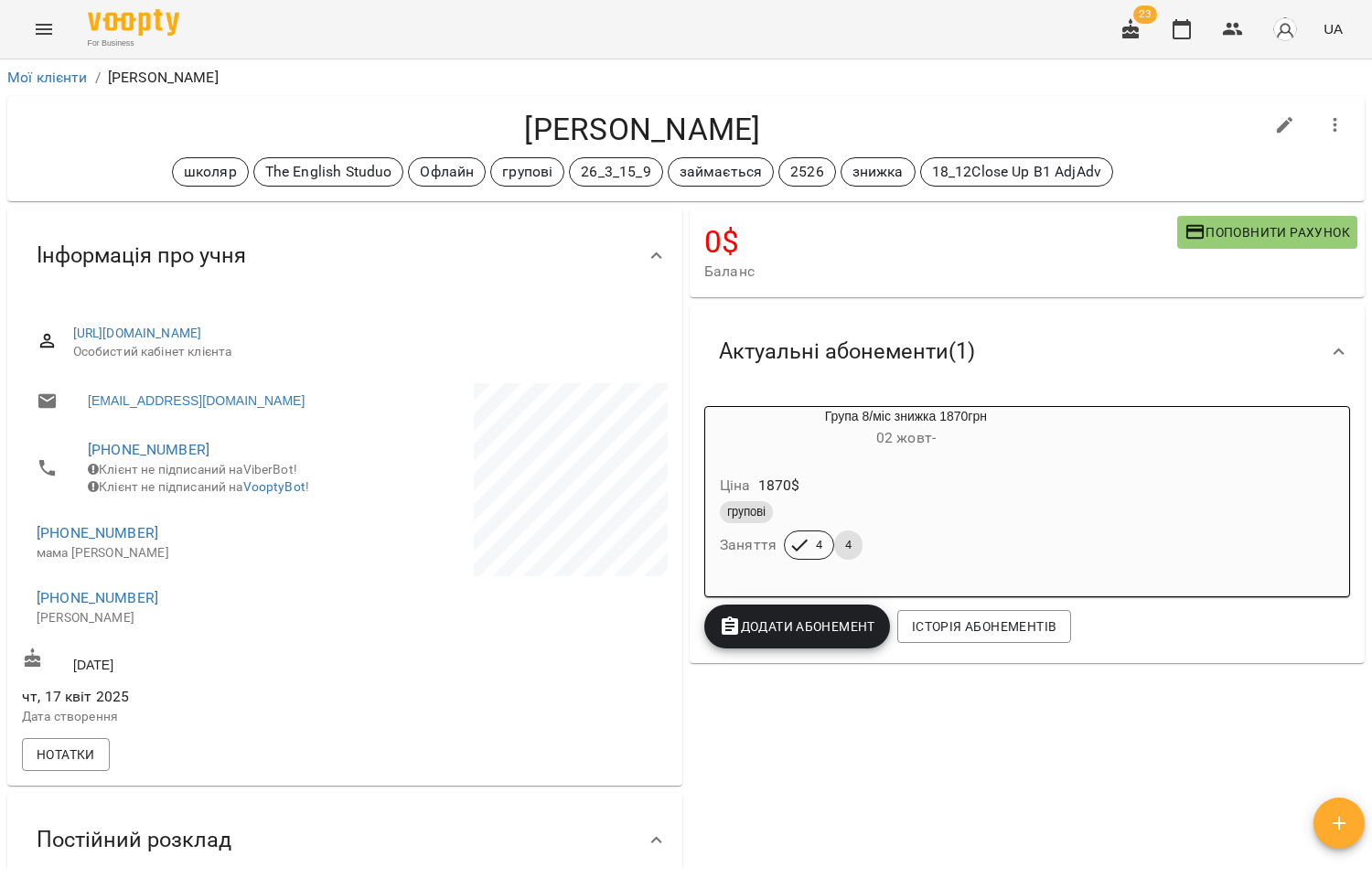
click at [1274, 114] on icon "button" at bounding box center [1285, 125] width 22 height 22
select select "**"
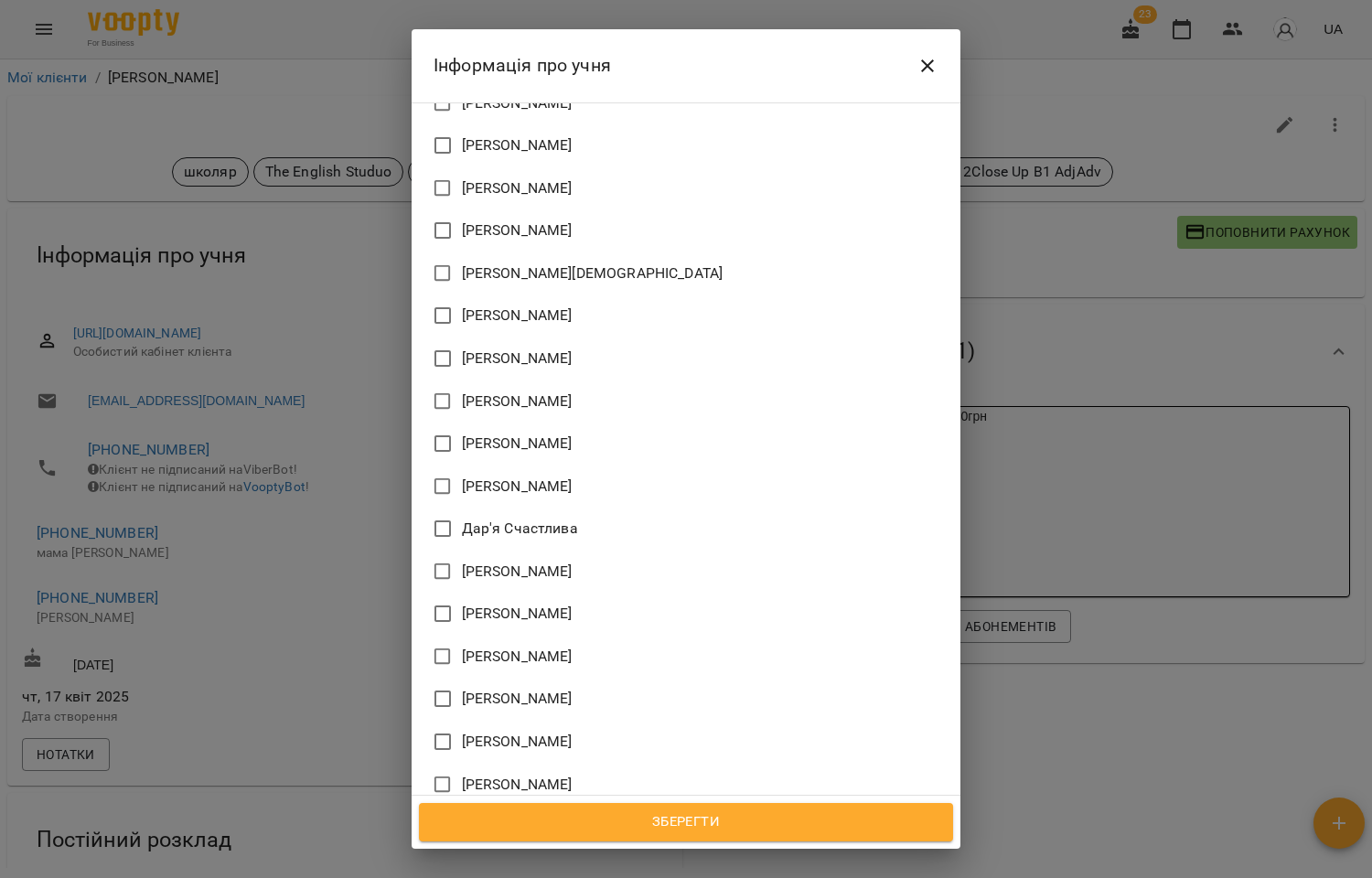
scroll to position [1750, 0]
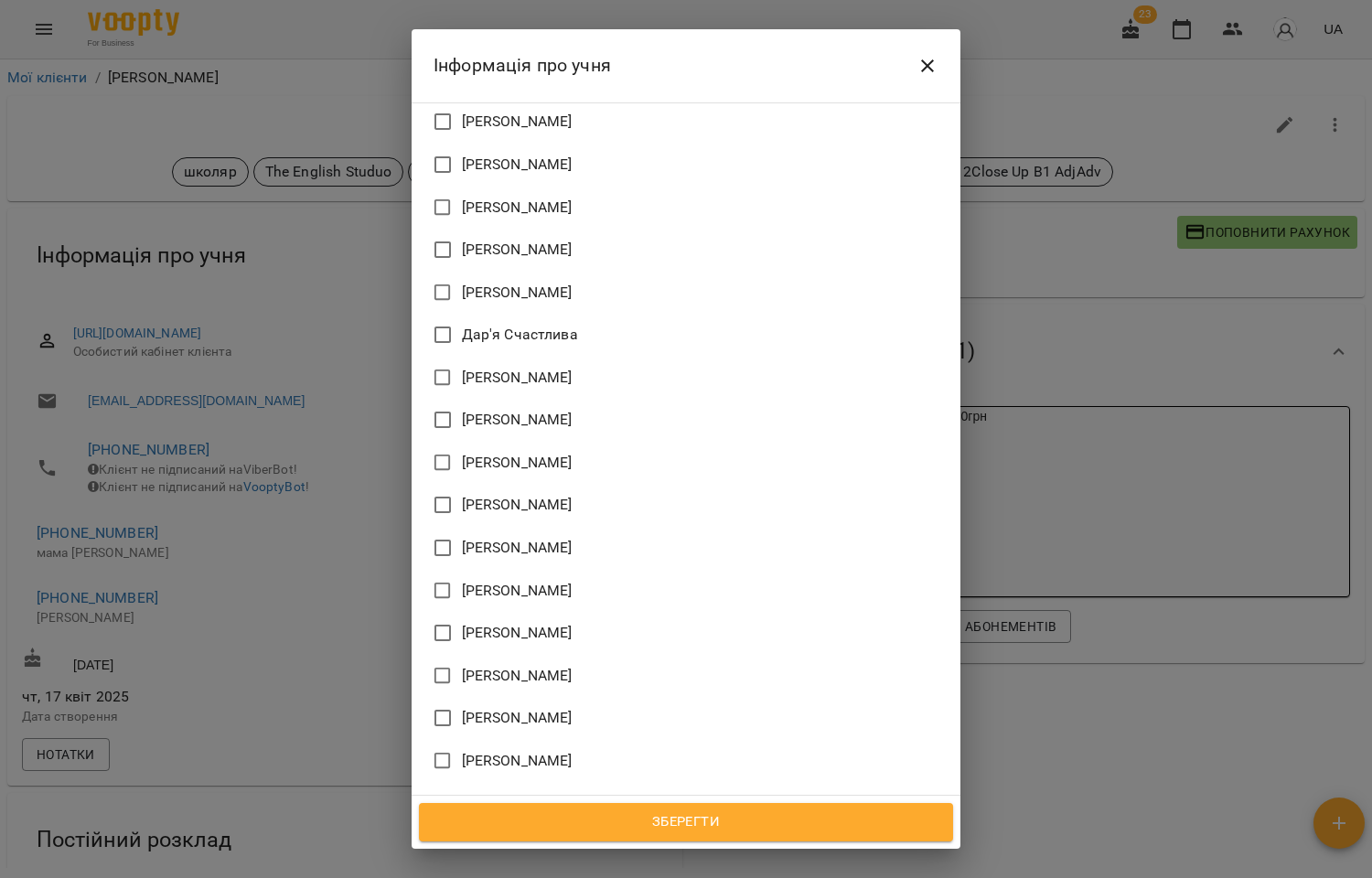
click at [695, 821] on span "Зберегти" at bounding box center [686, 822] width 494 height 24
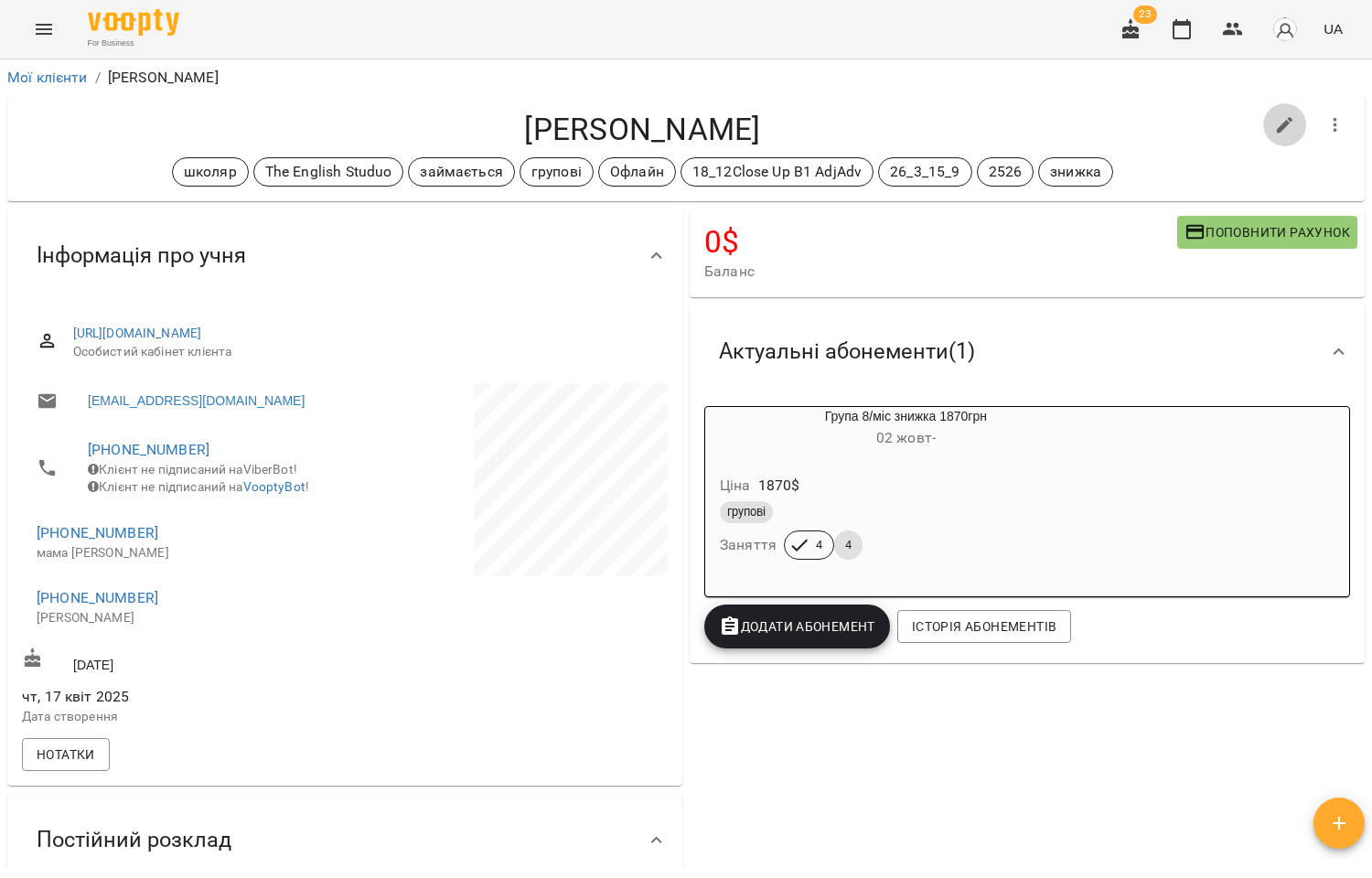
click at [1274, 103] on button "button" at bounding box center [1285, 124] width 44 height 44
select select "**"
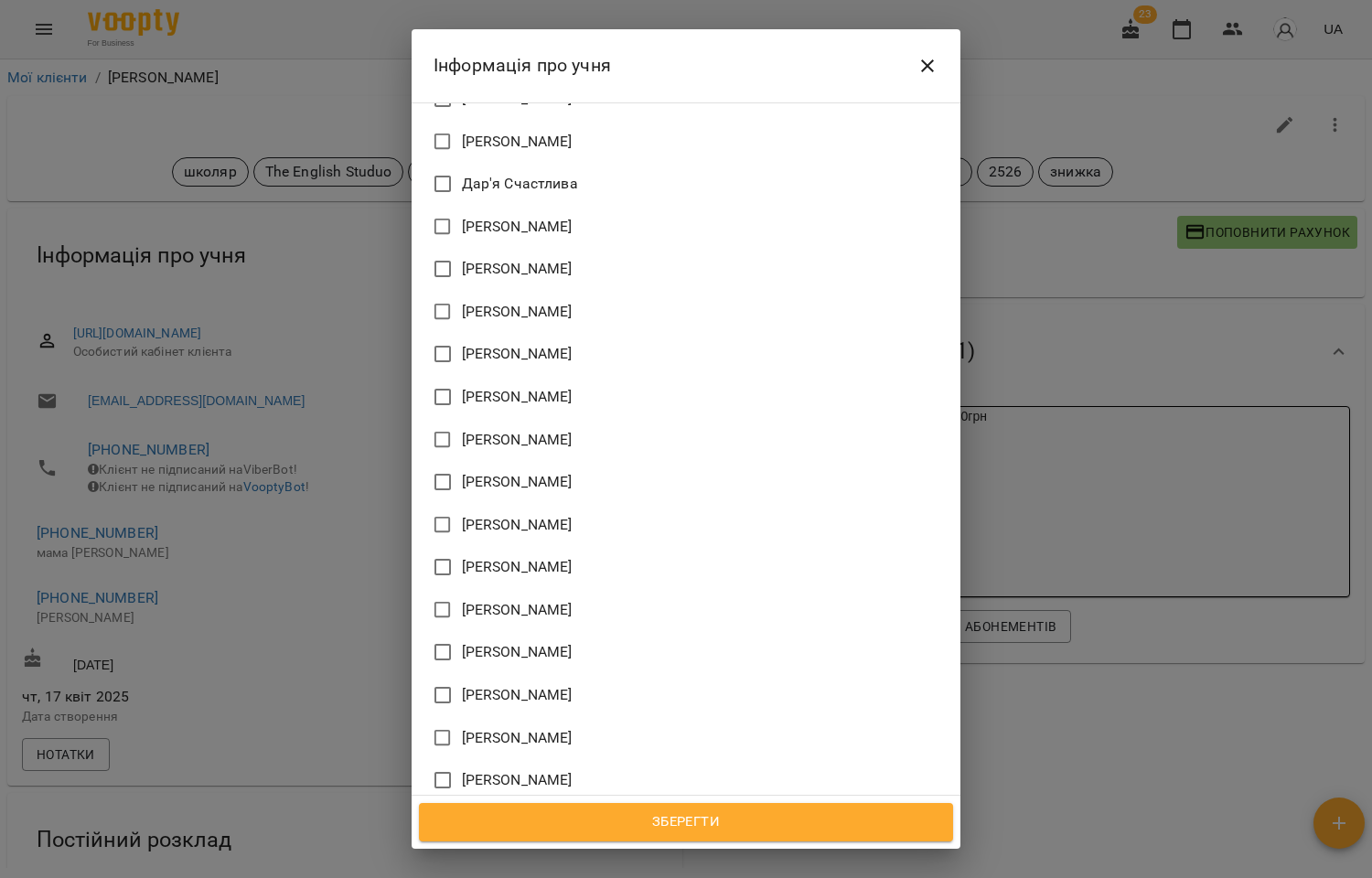
scroll to position [1945, 0]
click at [531, 724] on span "[PERSON_NAME]" at bounding box center [517, 735] width 110 height 22
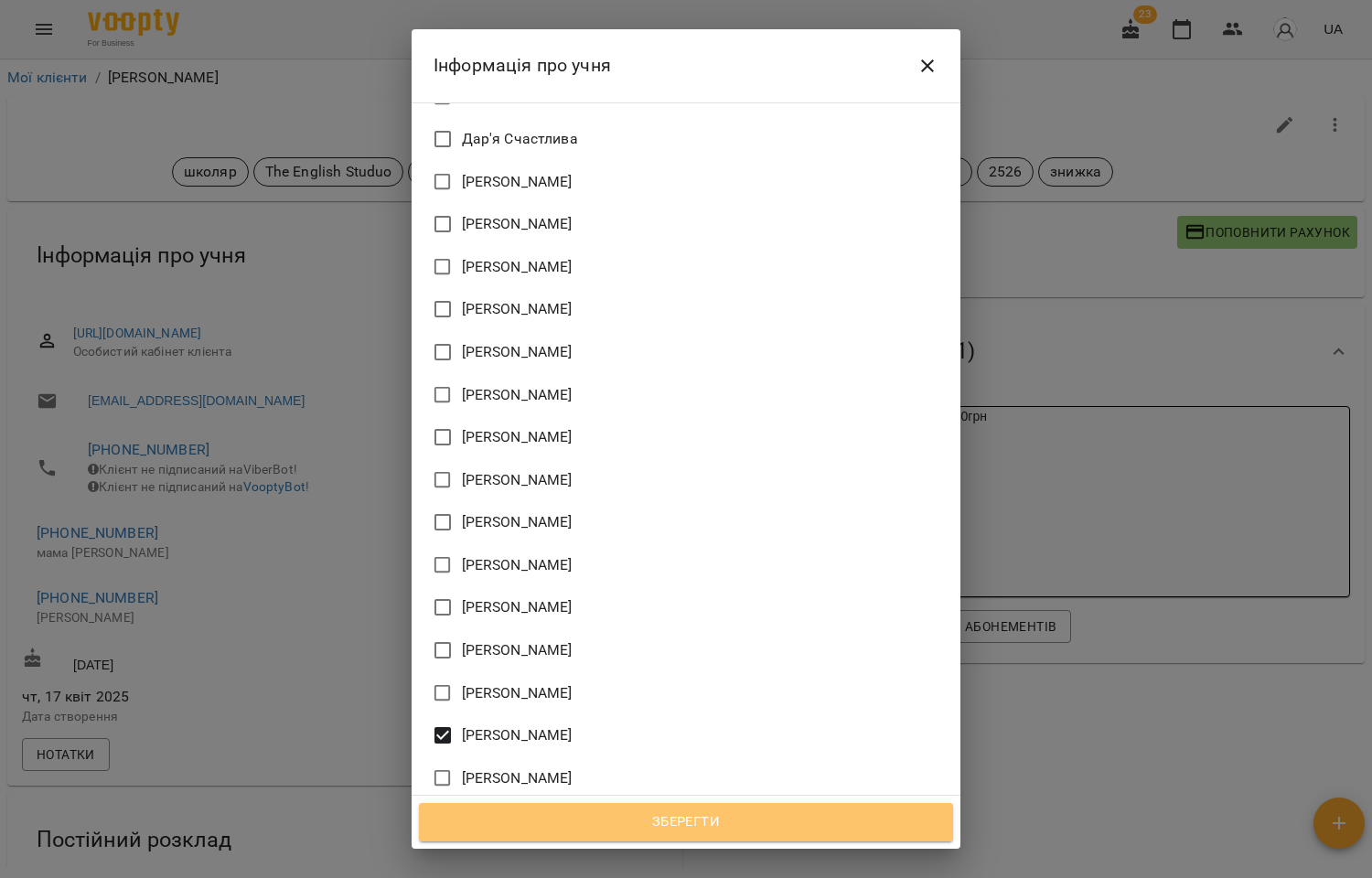
click at [698, 810] on span "Зберегти" at bounding box center [686, 822] width 494 height 24
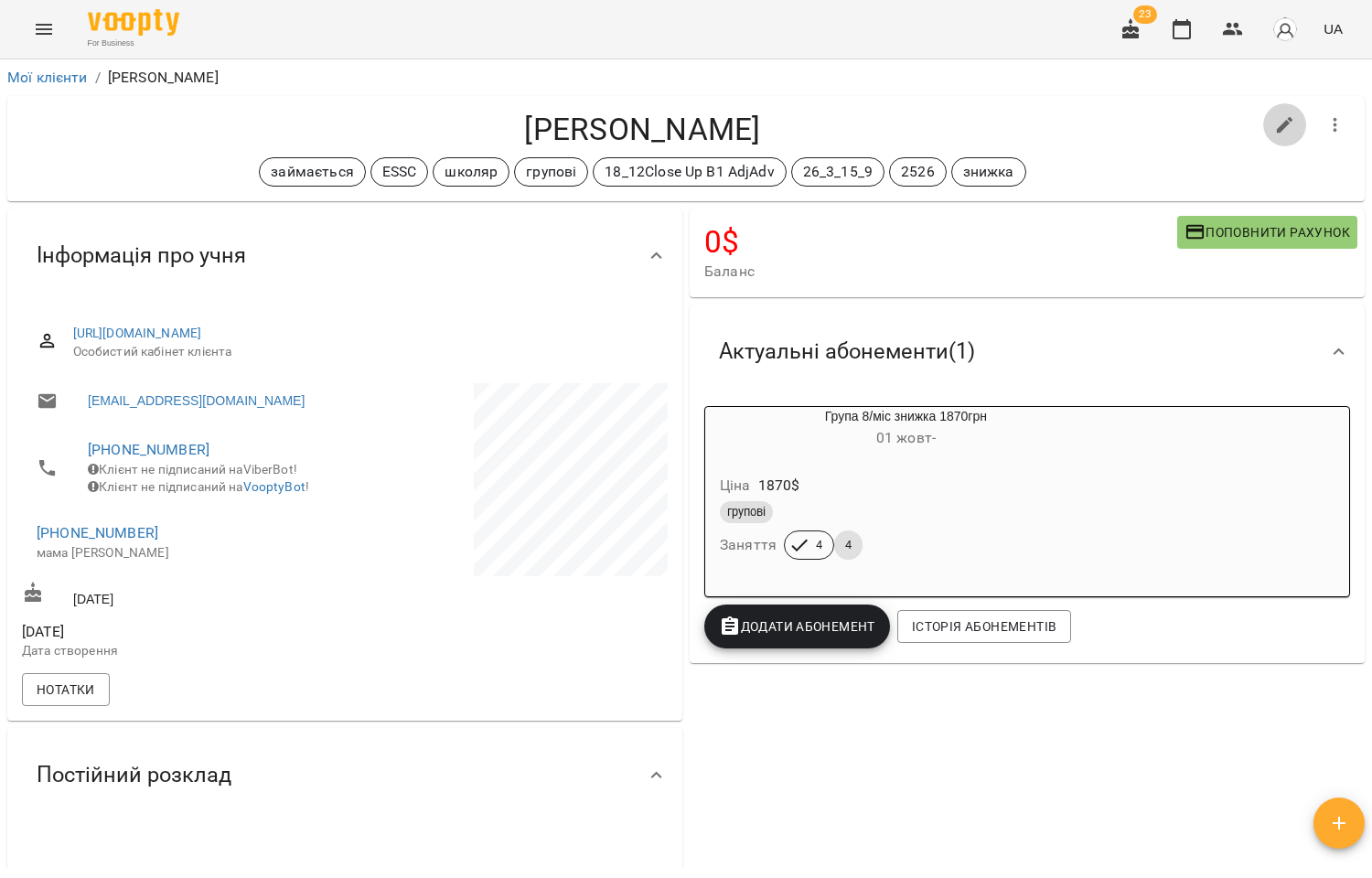
click at [1276, 117] on icon "button" at bounding box center [1285, 125] width 17 height 17
select select "**"
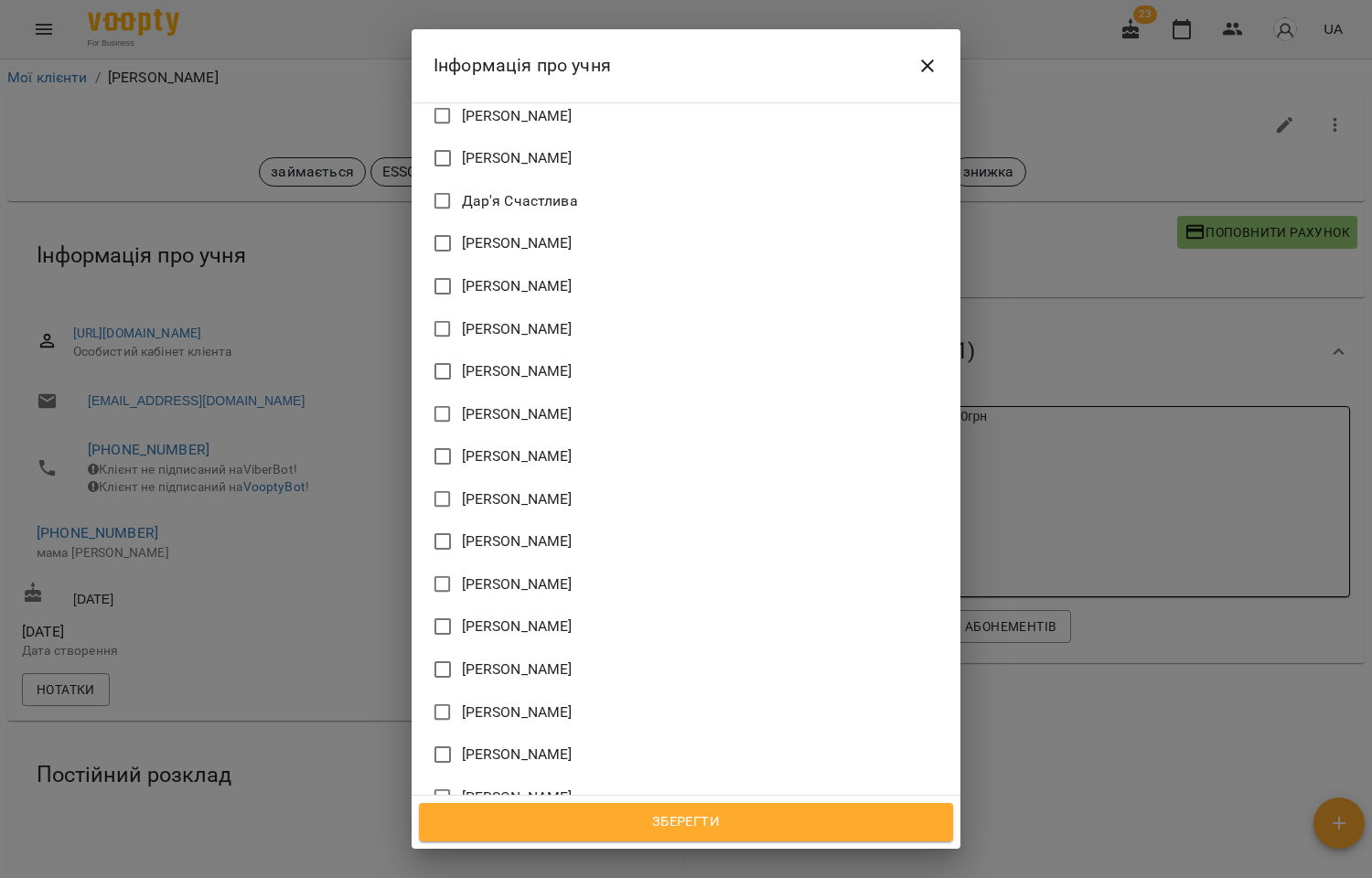
scroll to position [1560, 0]
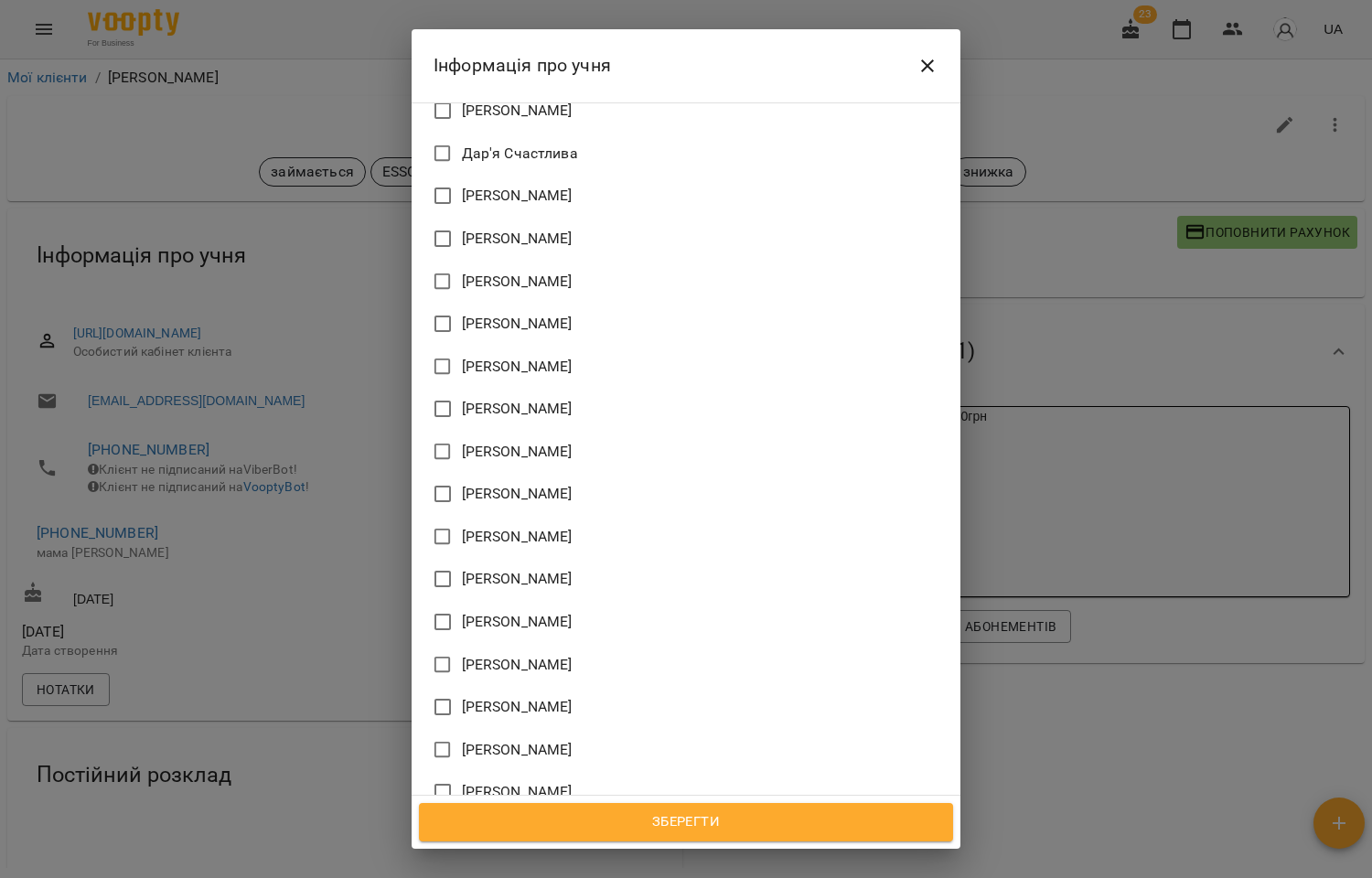
click at [512, 739] on span "[PERSON_NAME]" at bounding box center [517, 750] width 110 height 22
click at [690, 826] on span "Зберегти" at bounding box center [686, 822] width 494 height 24
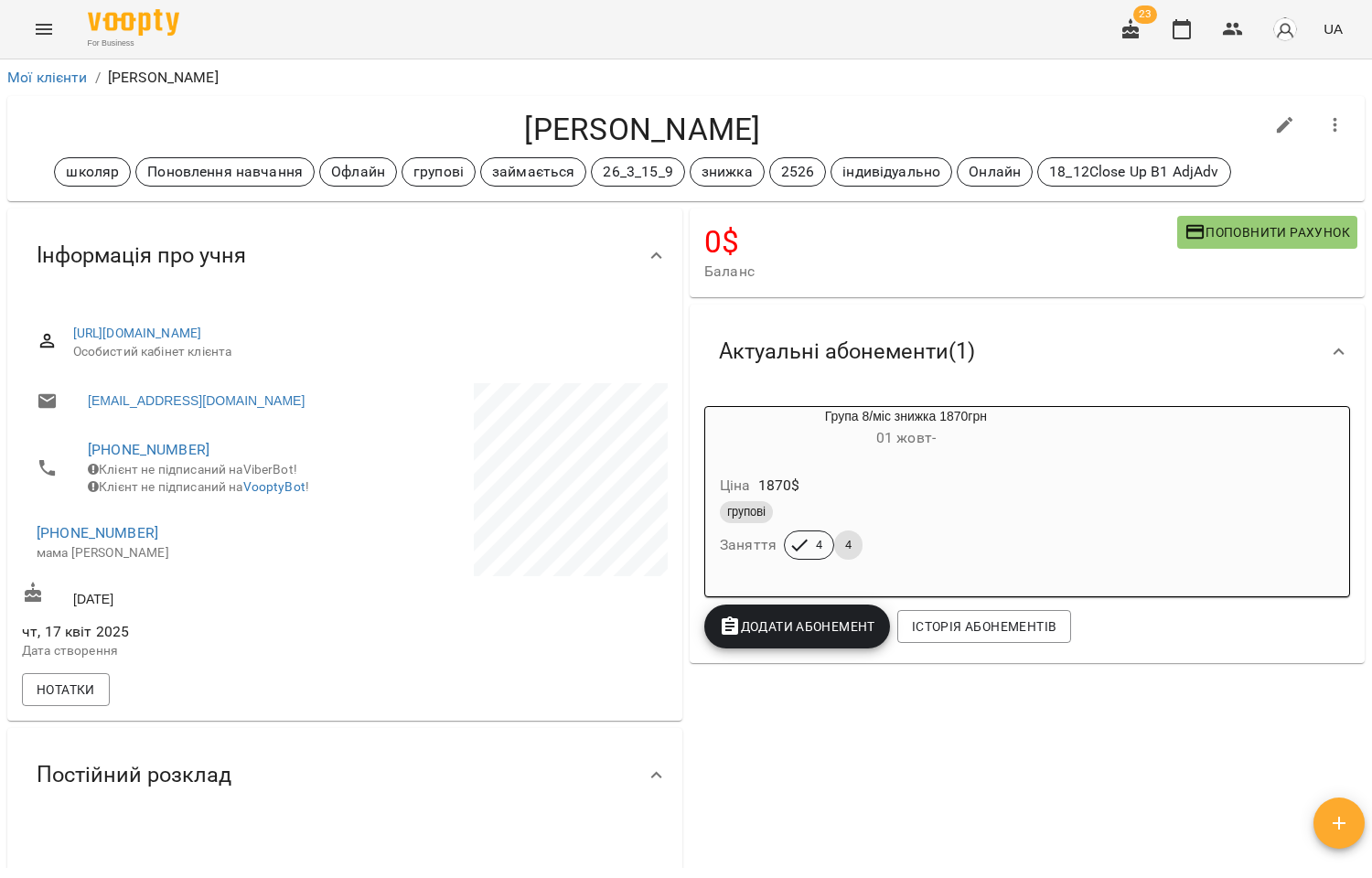
click at [1274, 119] on icon "button" at bounding box center [1285, 125] width 22 height 22
select select "**"
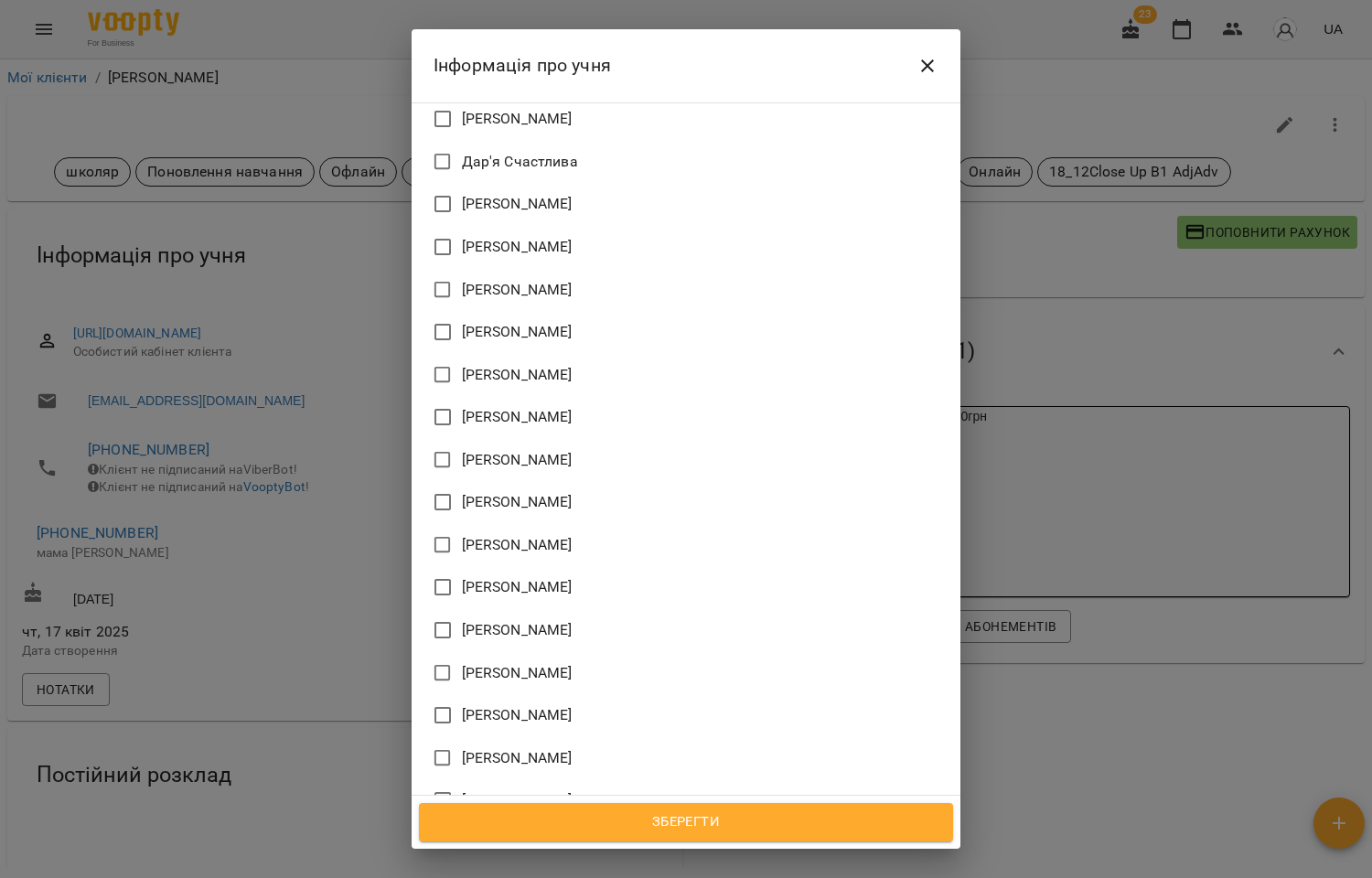
scroll to position [1661, 0]
click at [524, 662] on span "[PERSON_NAME]" at bounding box center [517, 673] width 110 height 22
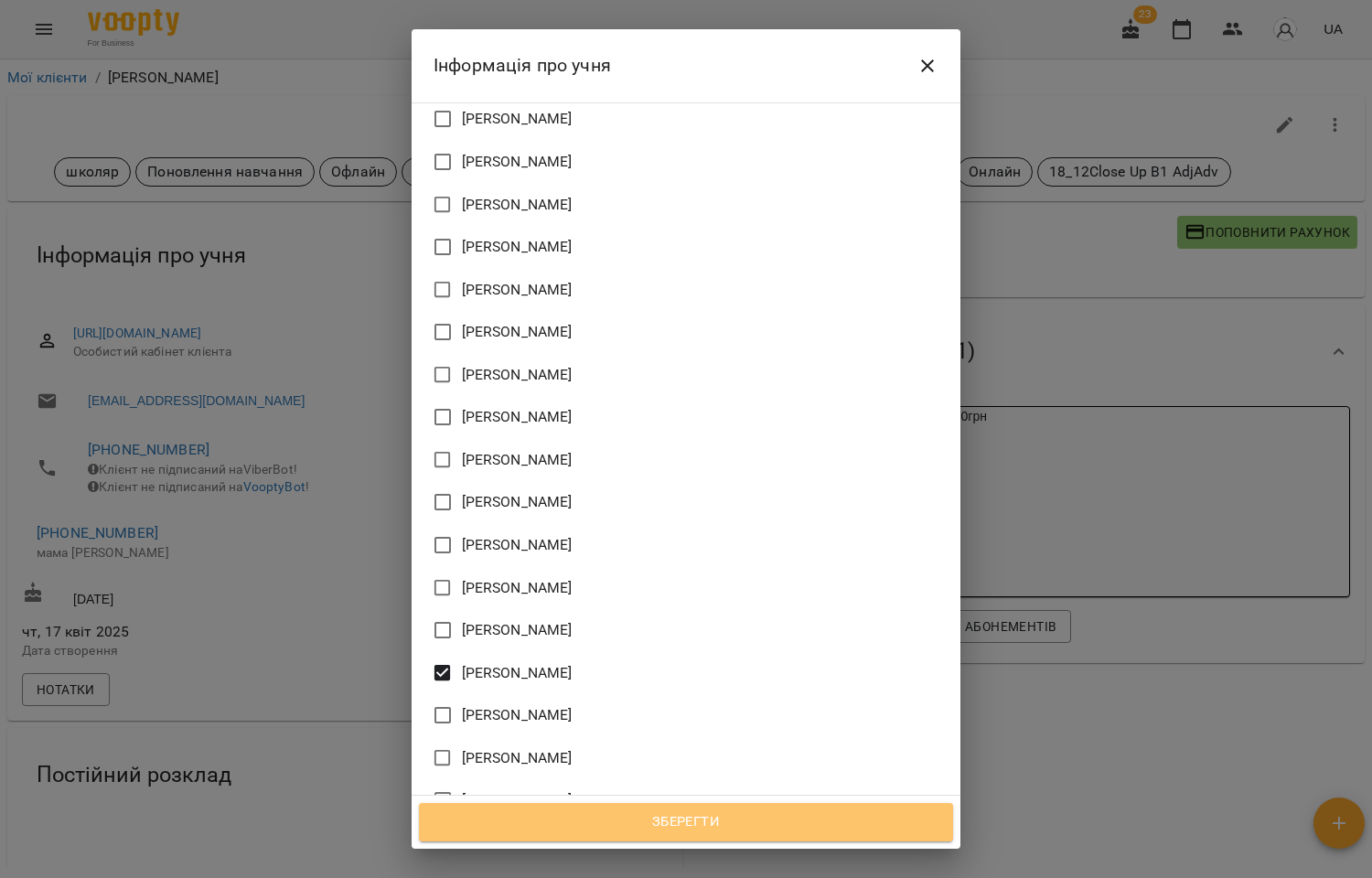
click at [713, 825] on span "Зберегти" at bounding box center [686, 822] width 494 height 24
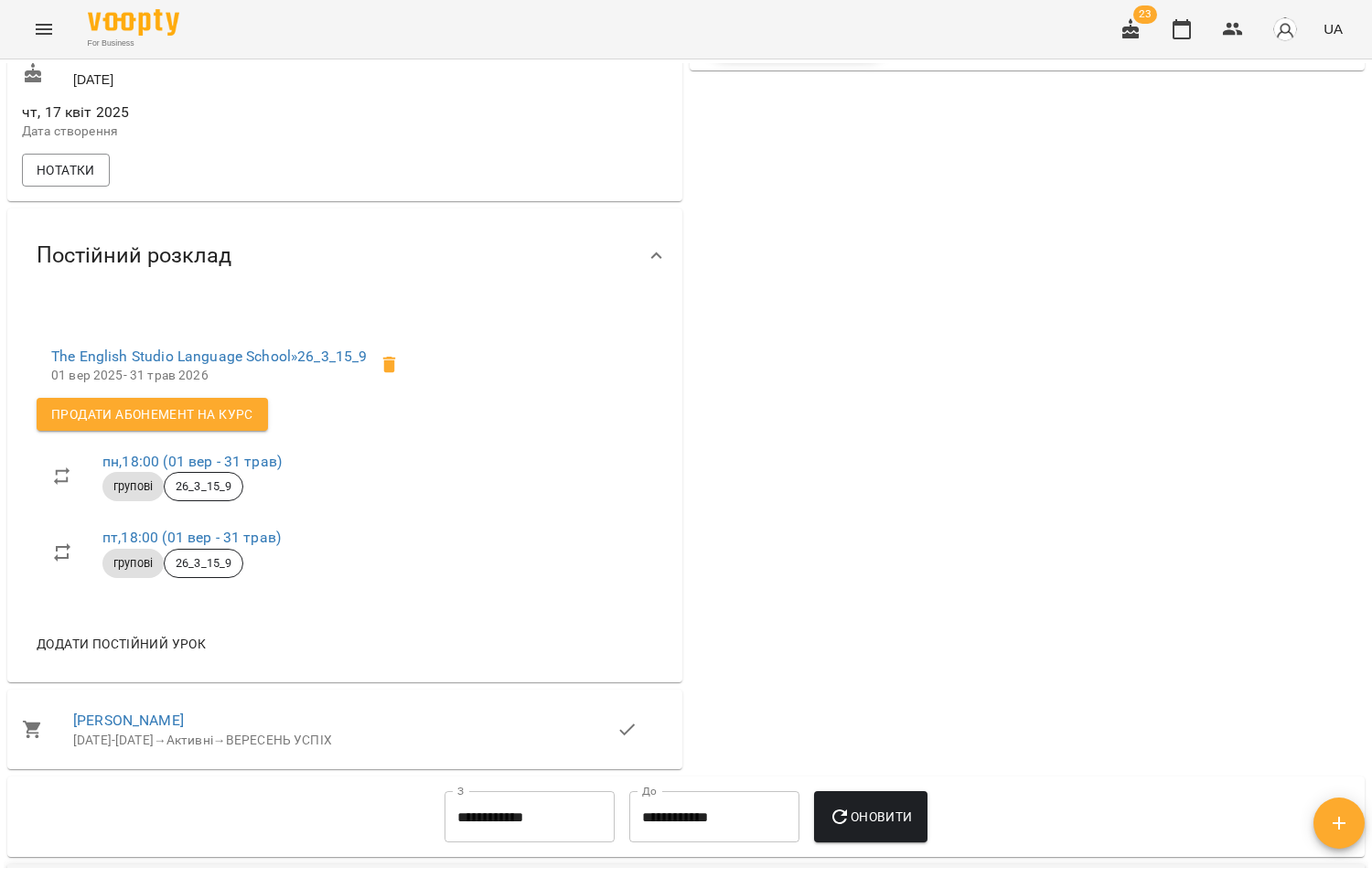
scroll to position [711, 0]
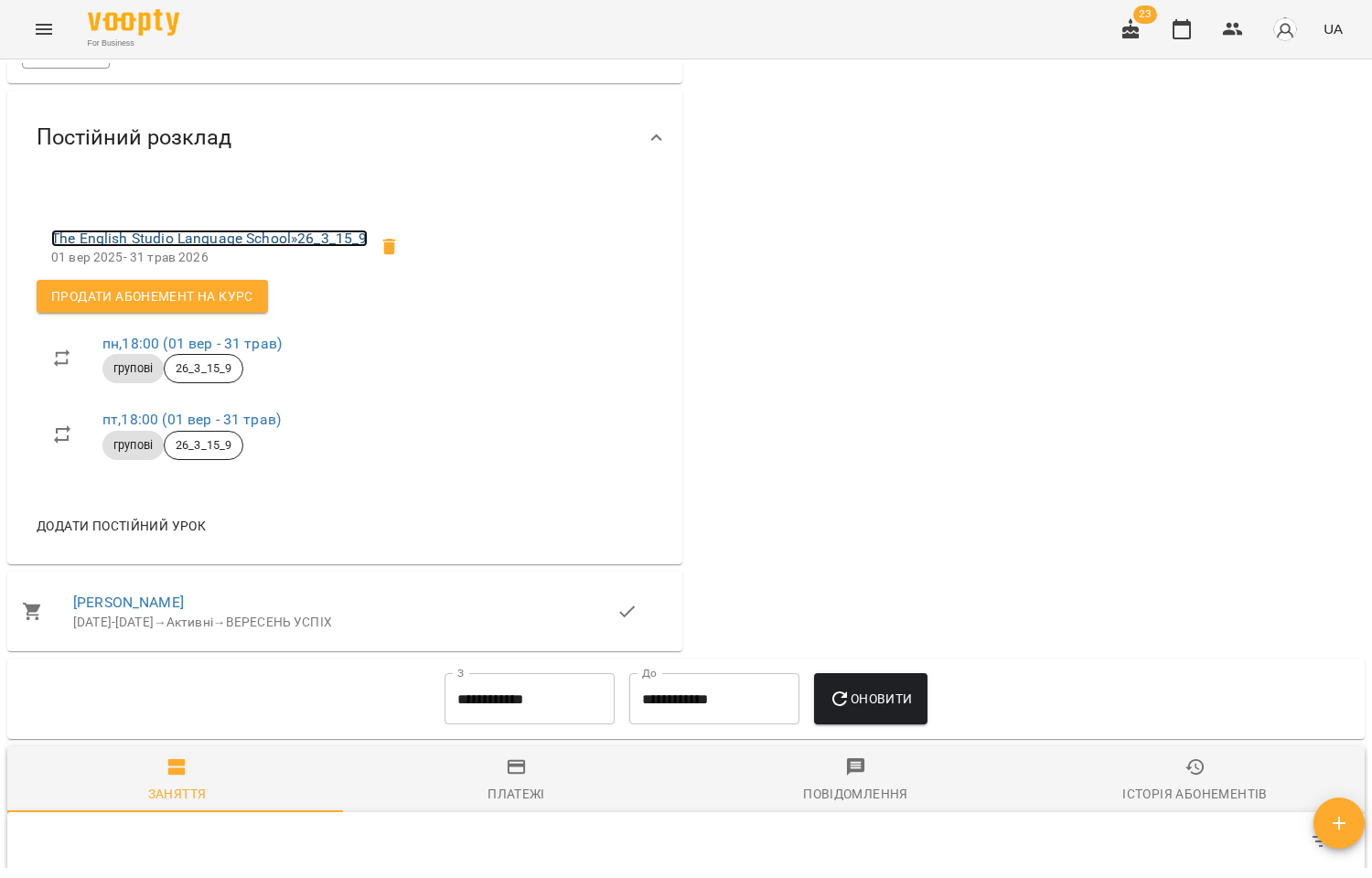
click at [227, 247] on link "The English Studio Language School » 26_3_15_9" at bounding box center [209, 238] width 317 height 18
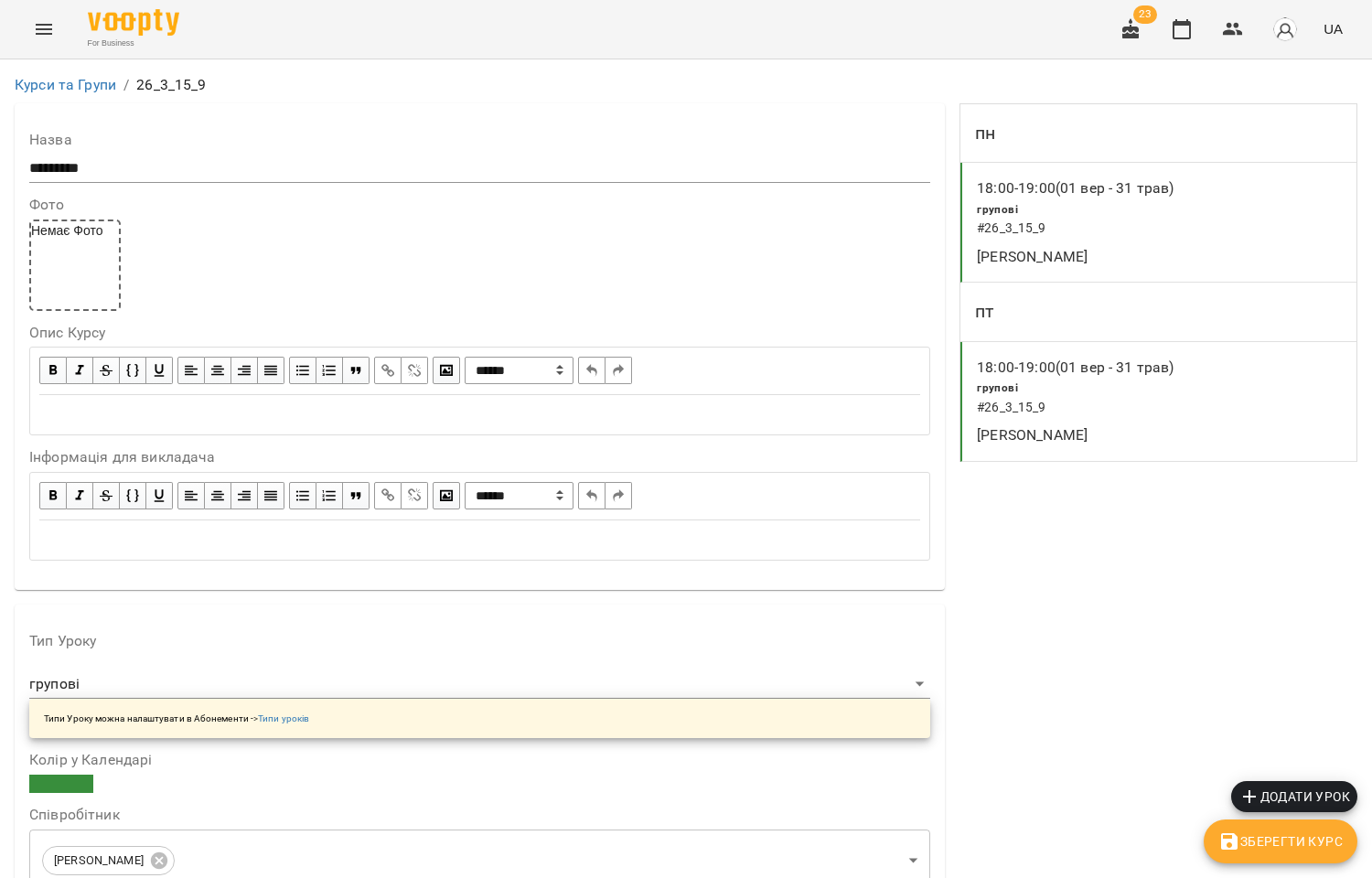
scroll to position [1117, 0]
click at [1227, 30] on icon "button" at bounding box center [1233, 30] width 22 height 22
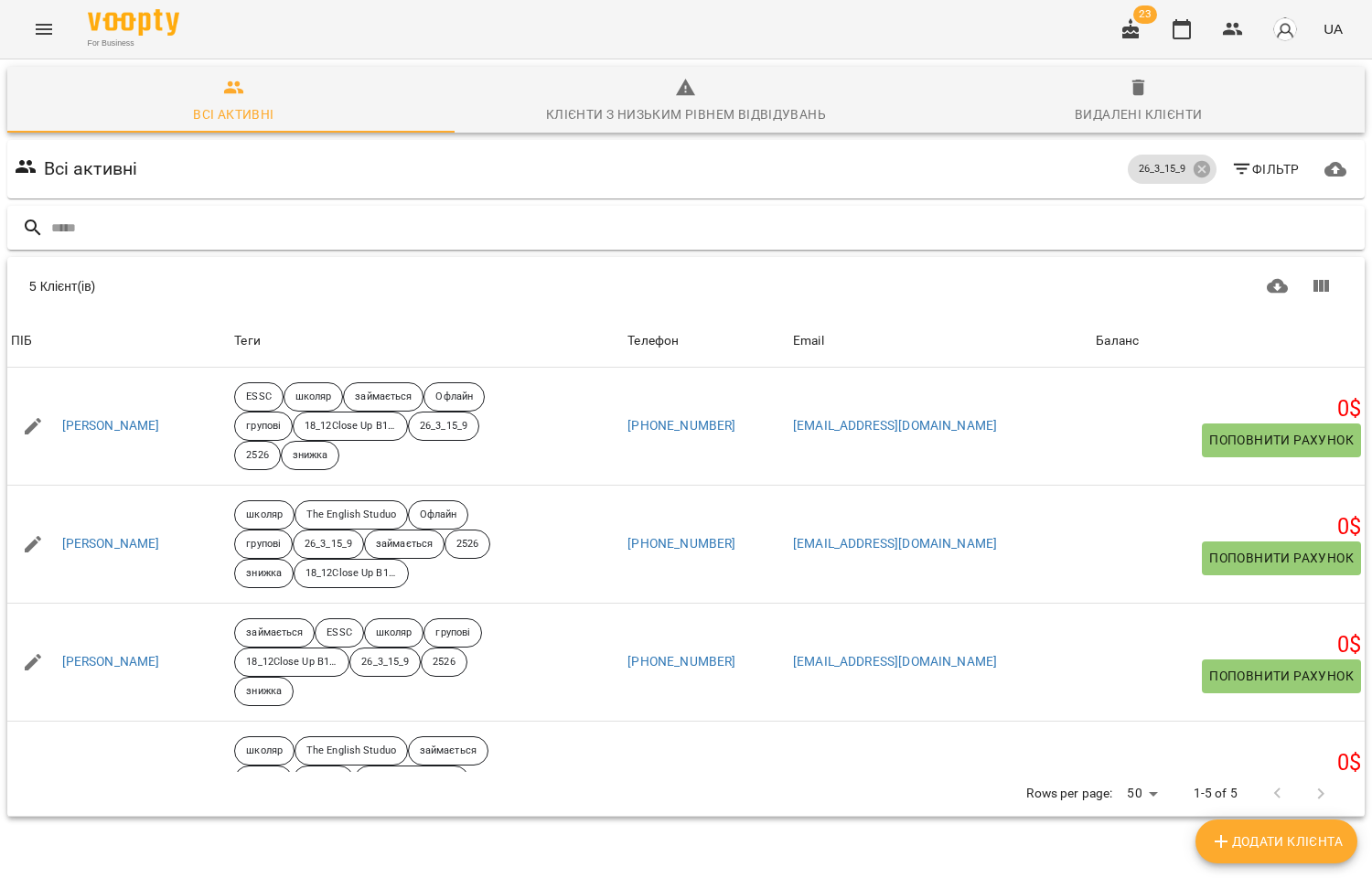
click at [174, 211] on div at bounding box center [686, 228] width 1357 height 45
click at [147, 226] on input "text" at bounding box center [704, 228] width 1306 height 31
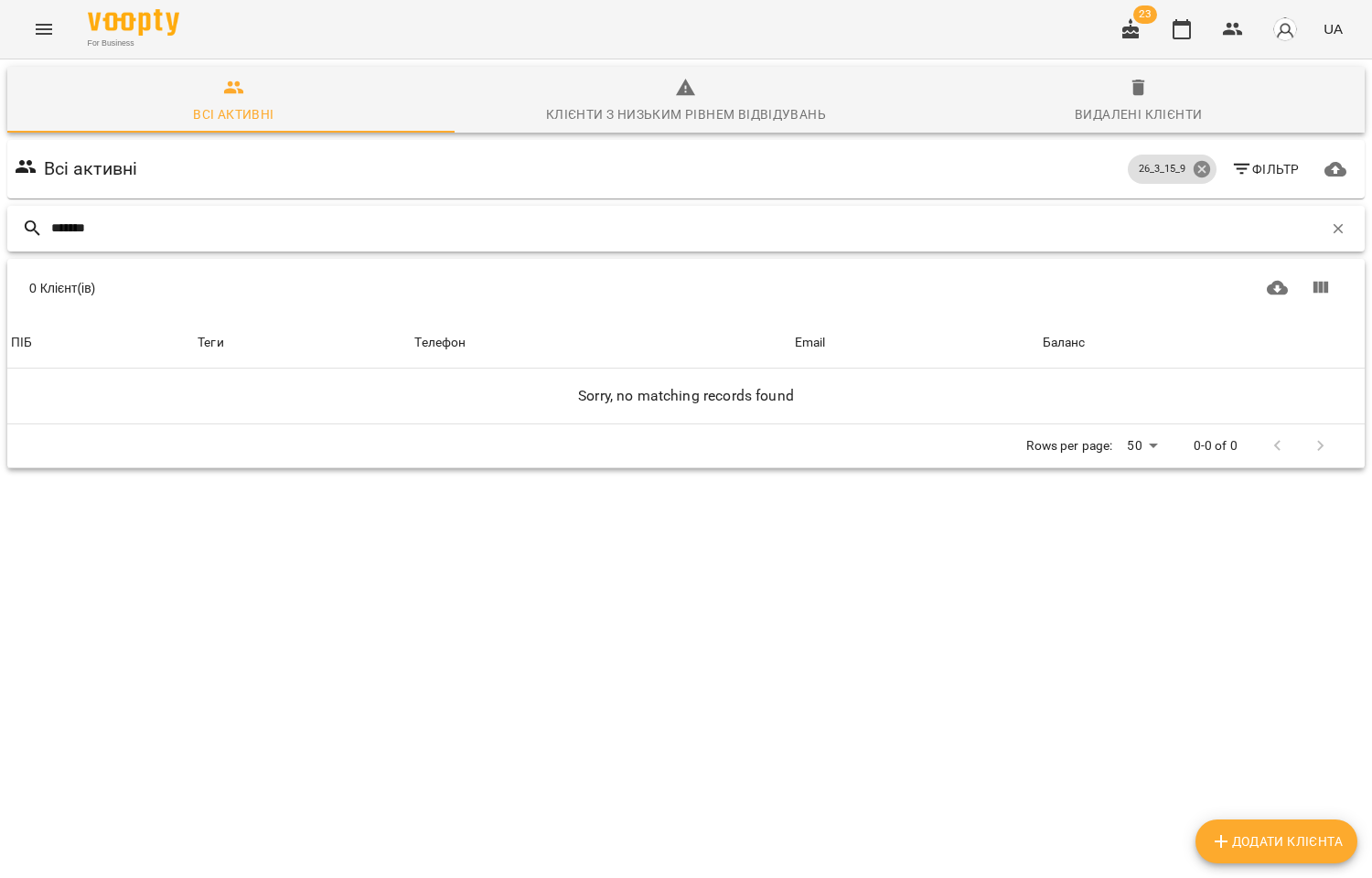
type input "*******"
click at [1192, 167] on icon at bounding box center [1202, 169] width 20 height 20
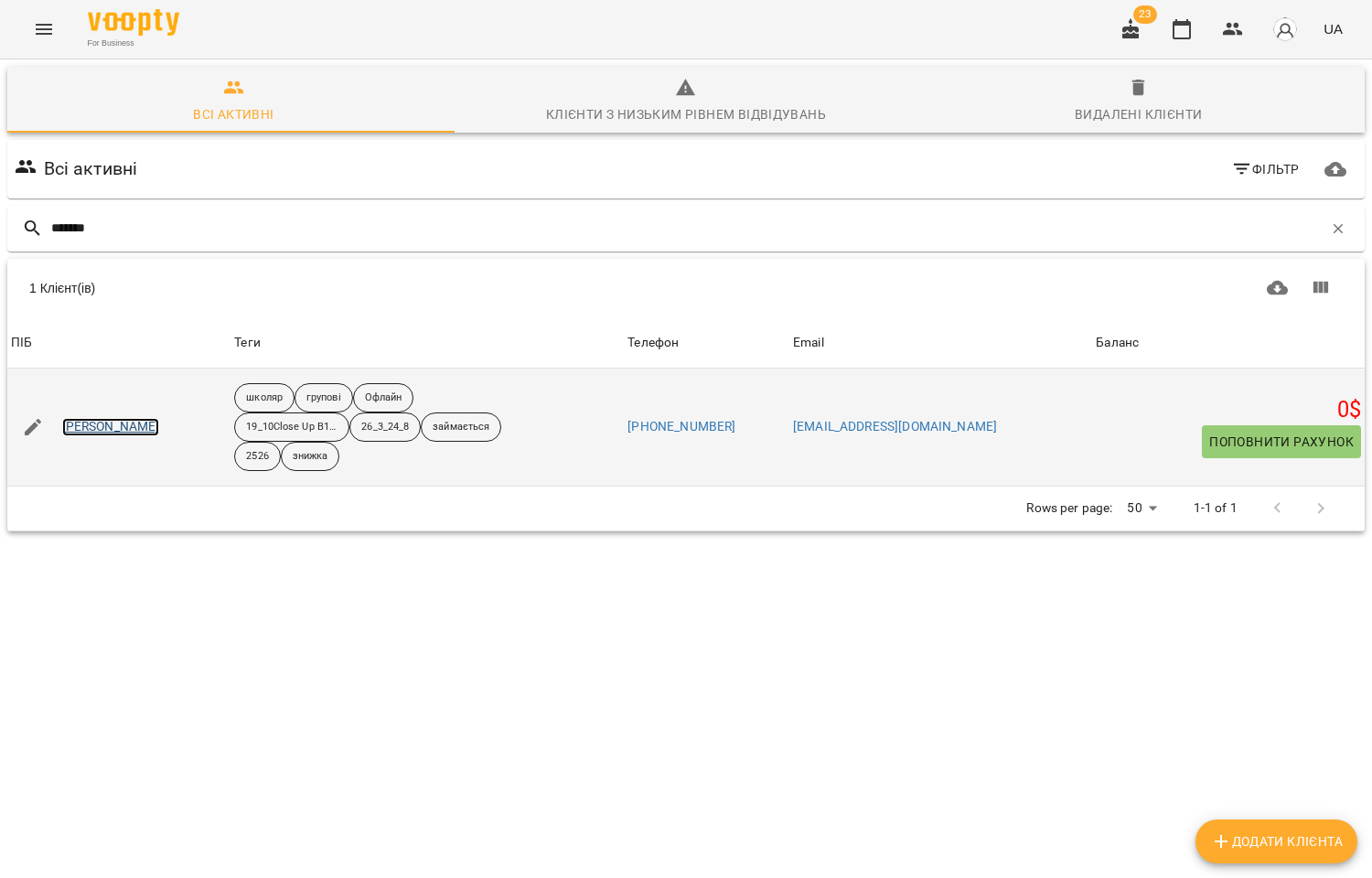
click at [138, 425] on link "[PERSON_NAME]" at bounding box center [110, 427] width 97 height 19
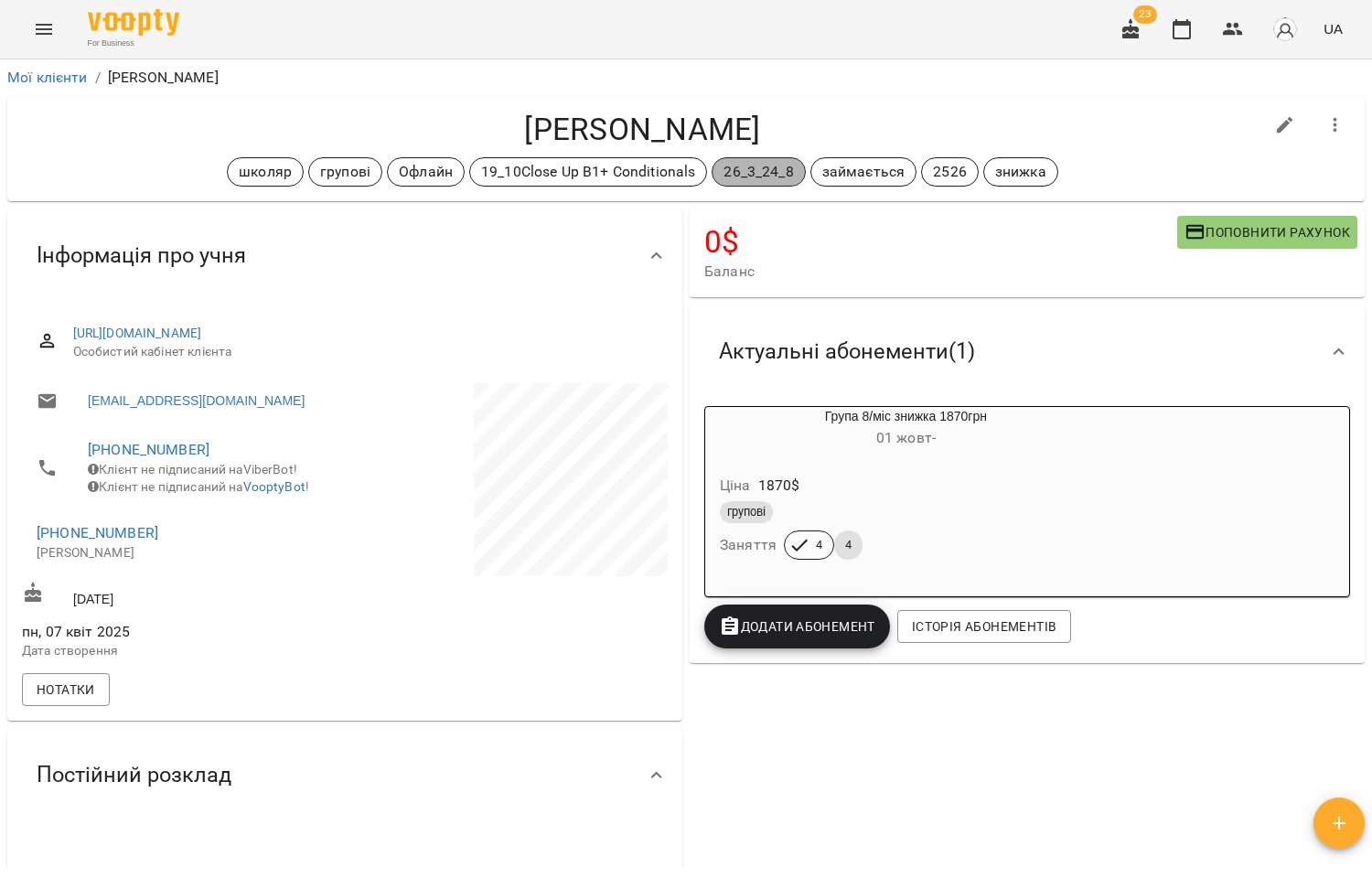
click at [757, 165] on p "26_3_24_8" at bounding box center [757, 172] width 70 height 22
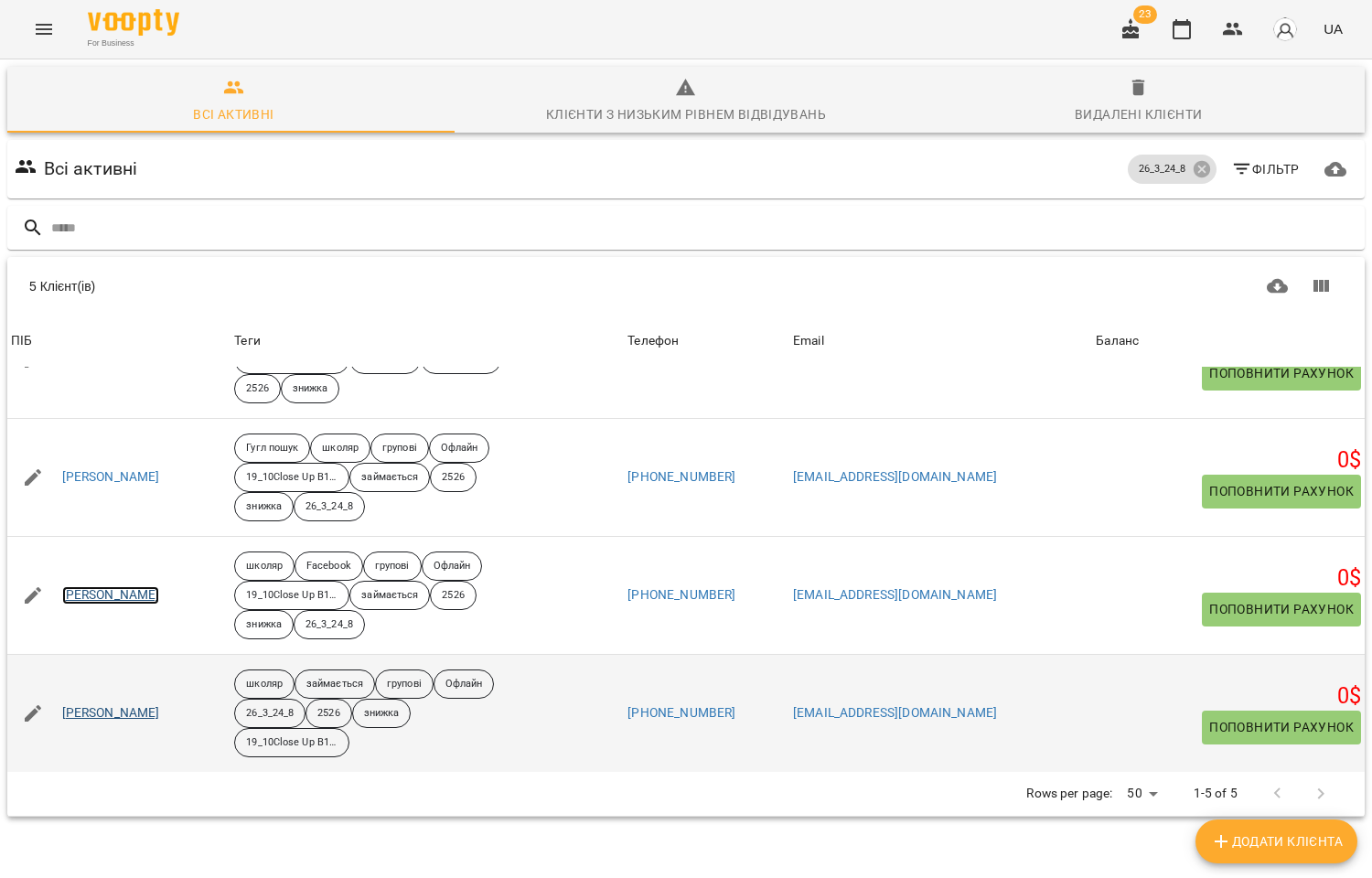
scroll to position [80, 0]
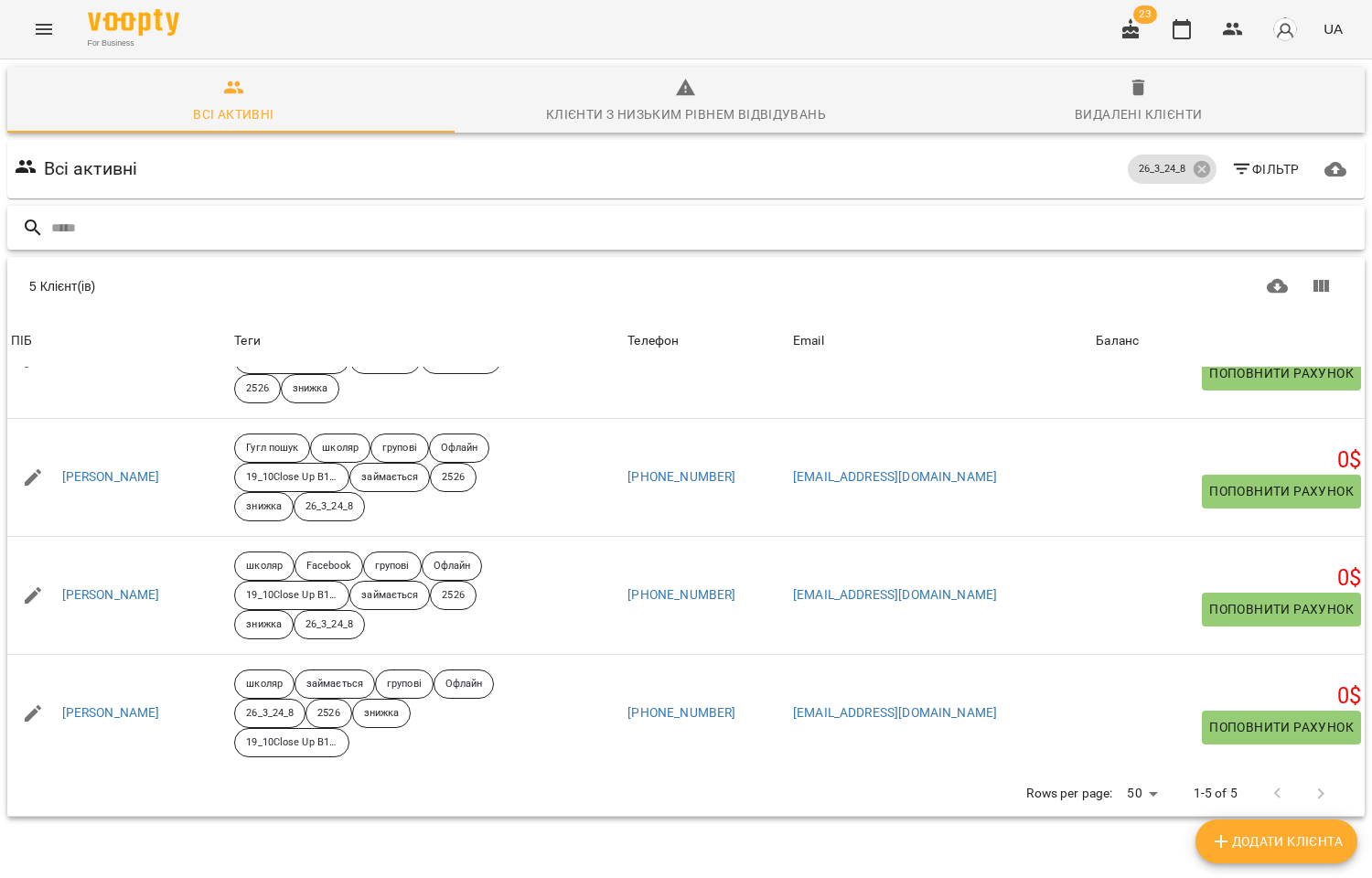
click at [110, 213] on input "text" at bounding box center [704, 228] width 1306 height 31
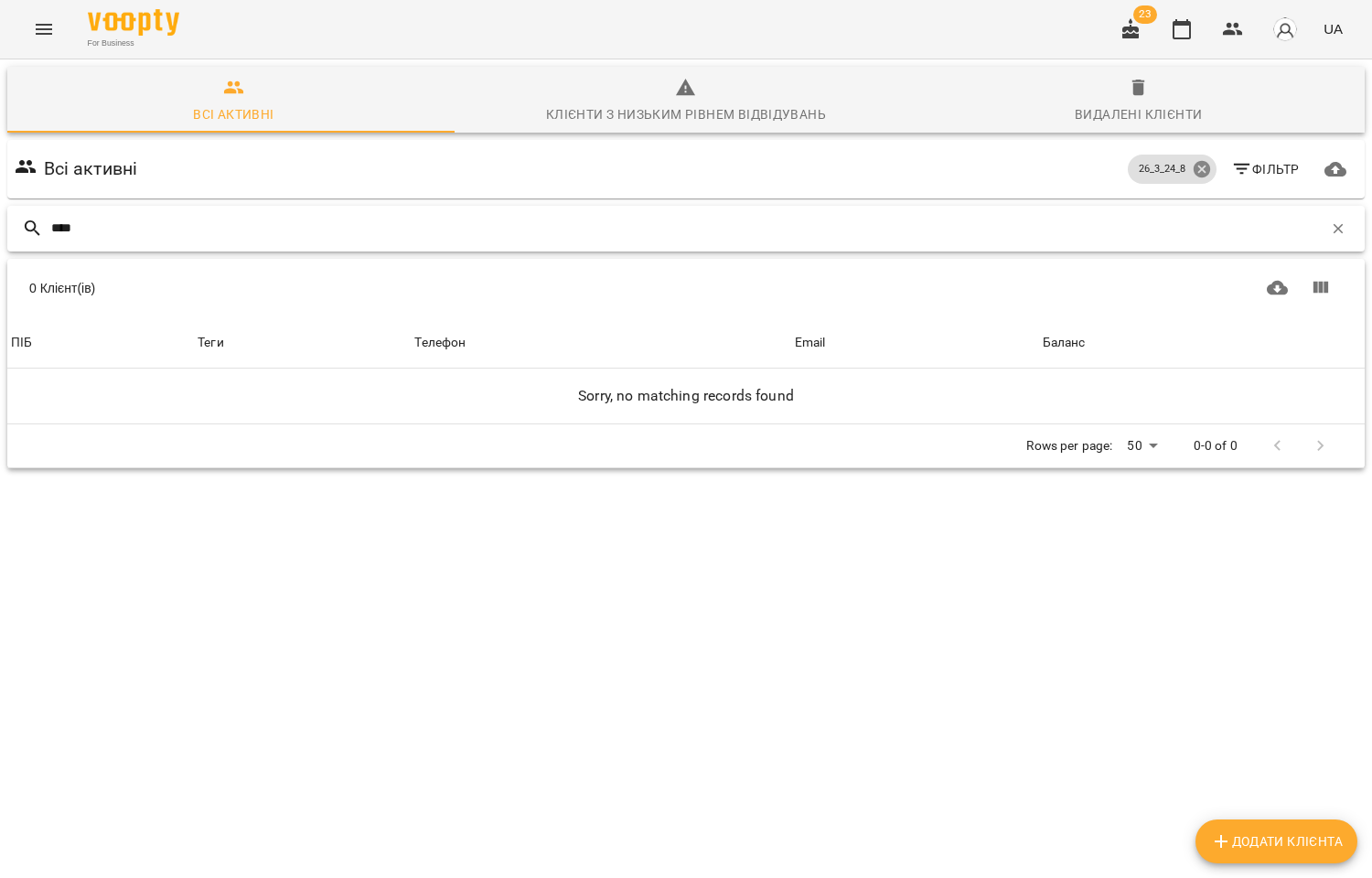
type input "****"
click at [1193, 161] on icon at bounding box center [1201, 169] width 17 height 17
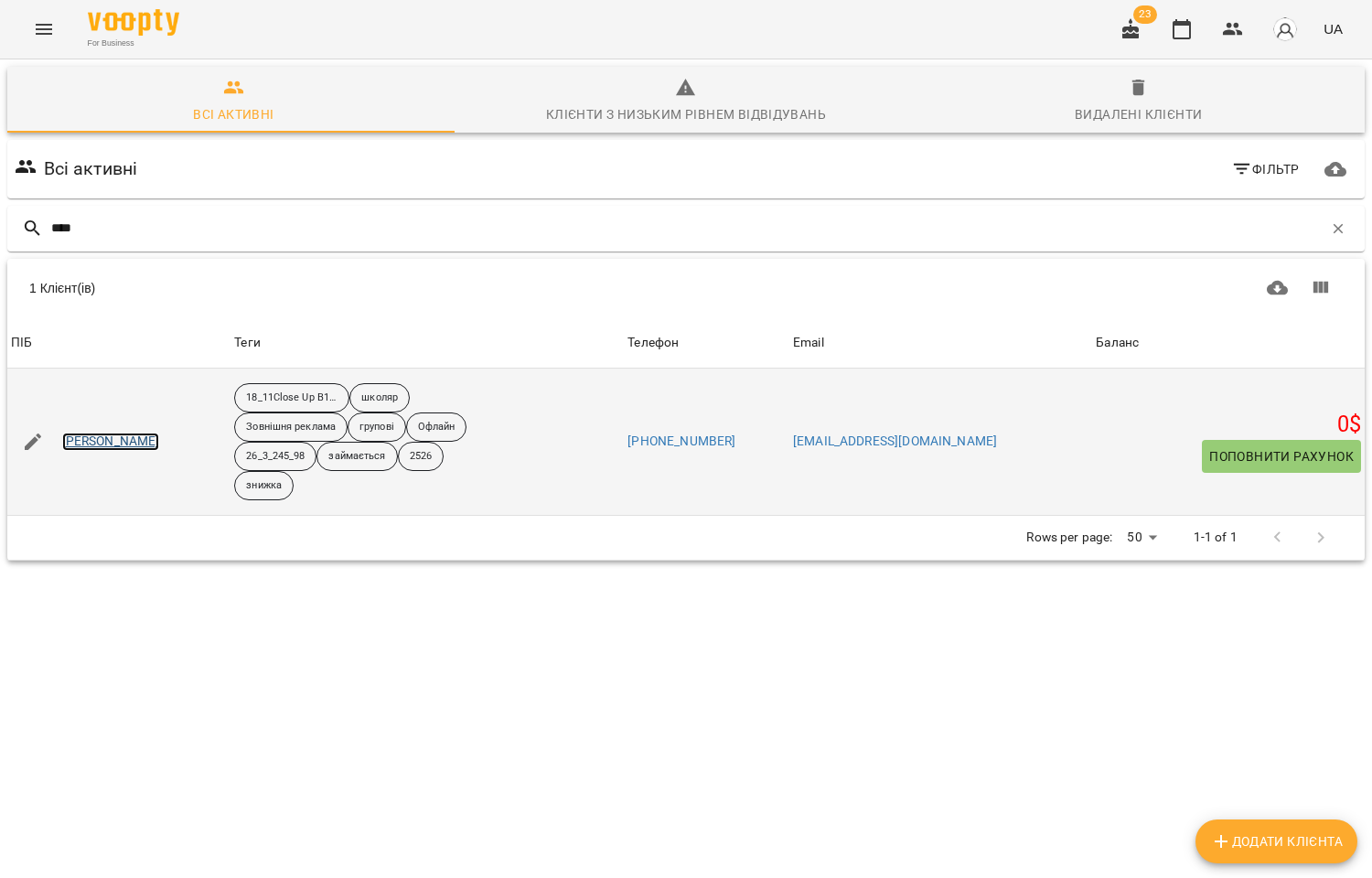
click at [85, 433] on link "Чмирь Кароліна" at bounding box center [110, 442] width 97 height 19
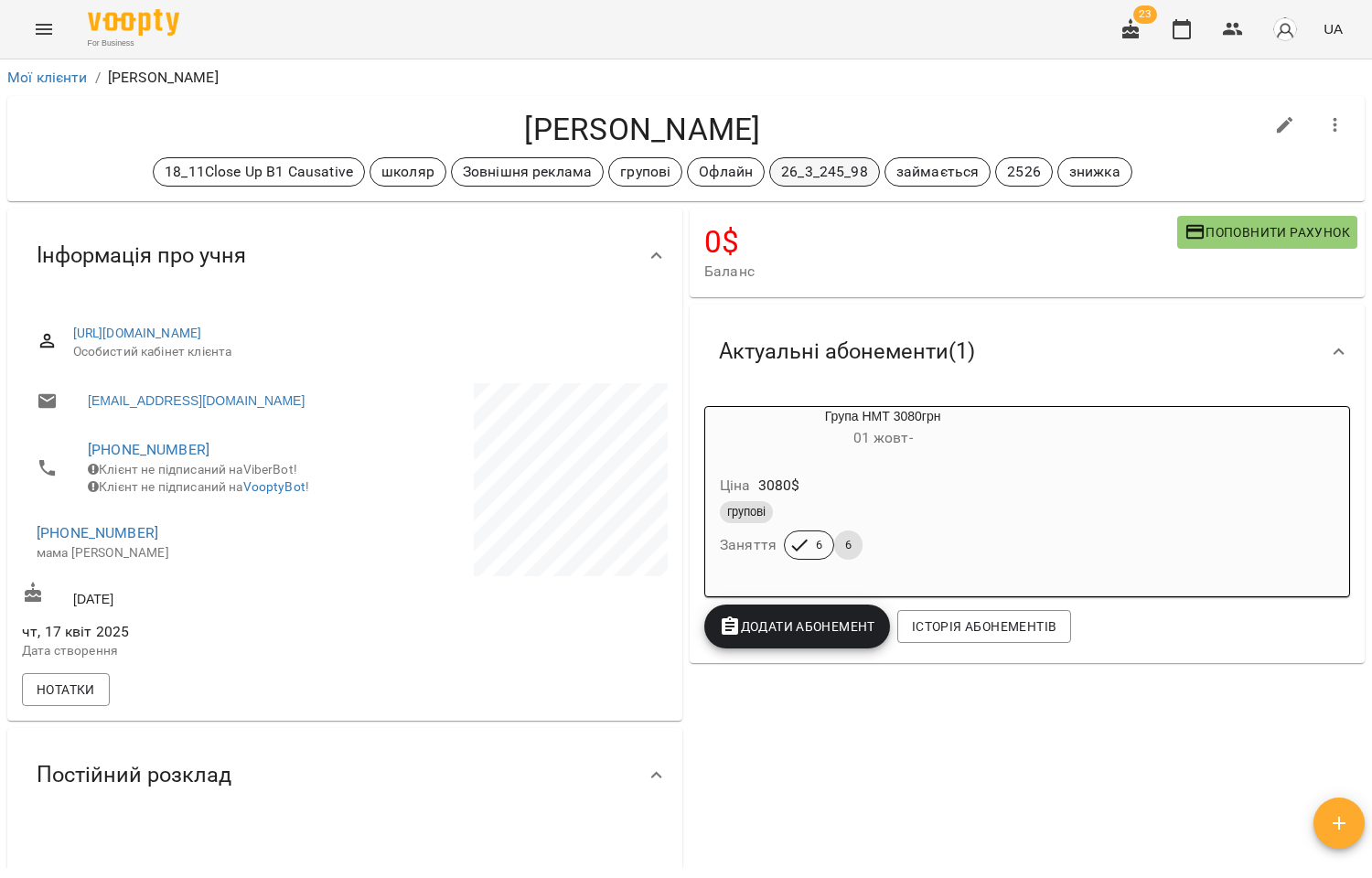
click at [806, 170] on p "26_3_245_98" at bounding box center [824, 172] width 87 height 22
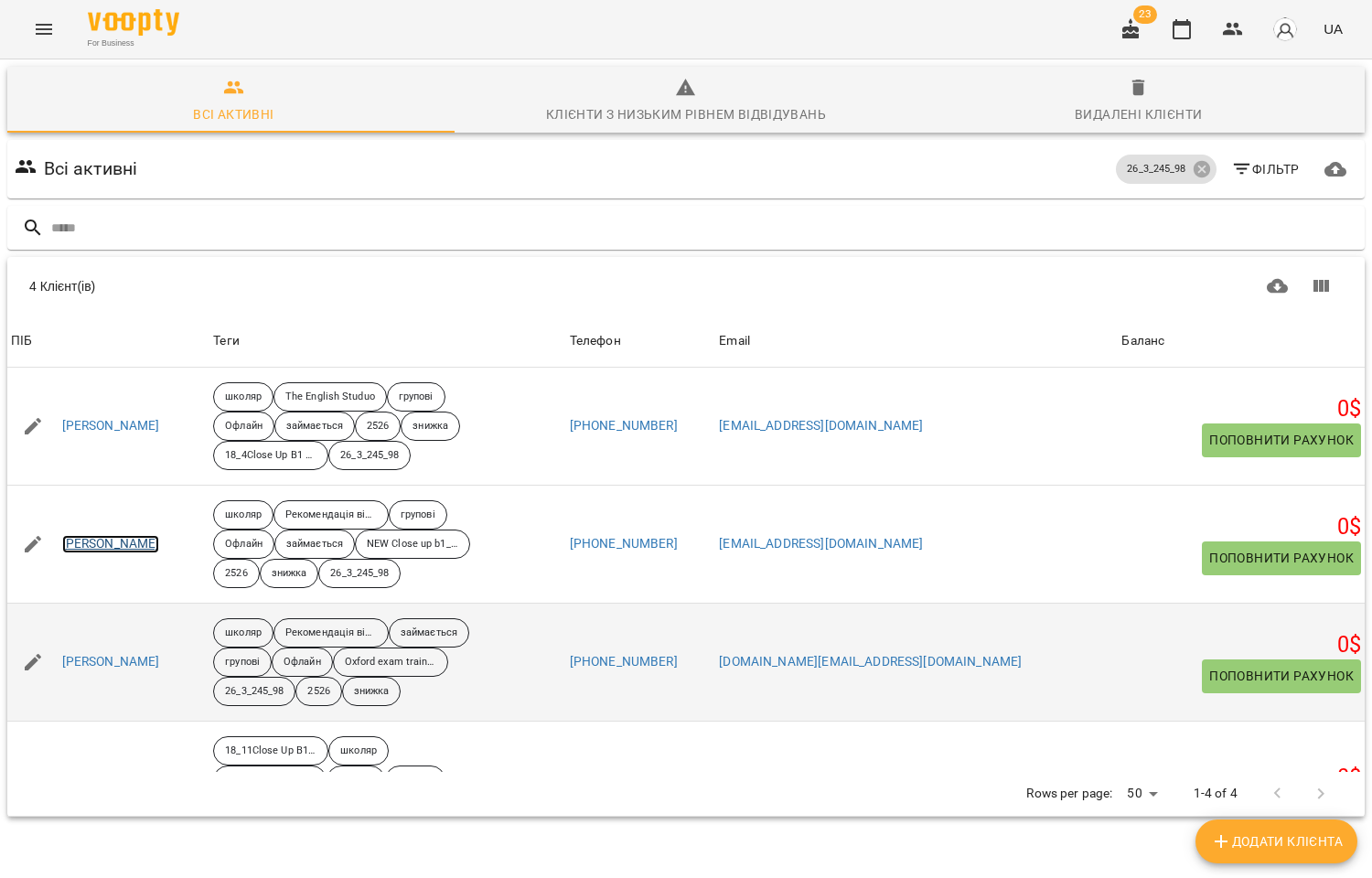
scroll to position [96, 0]
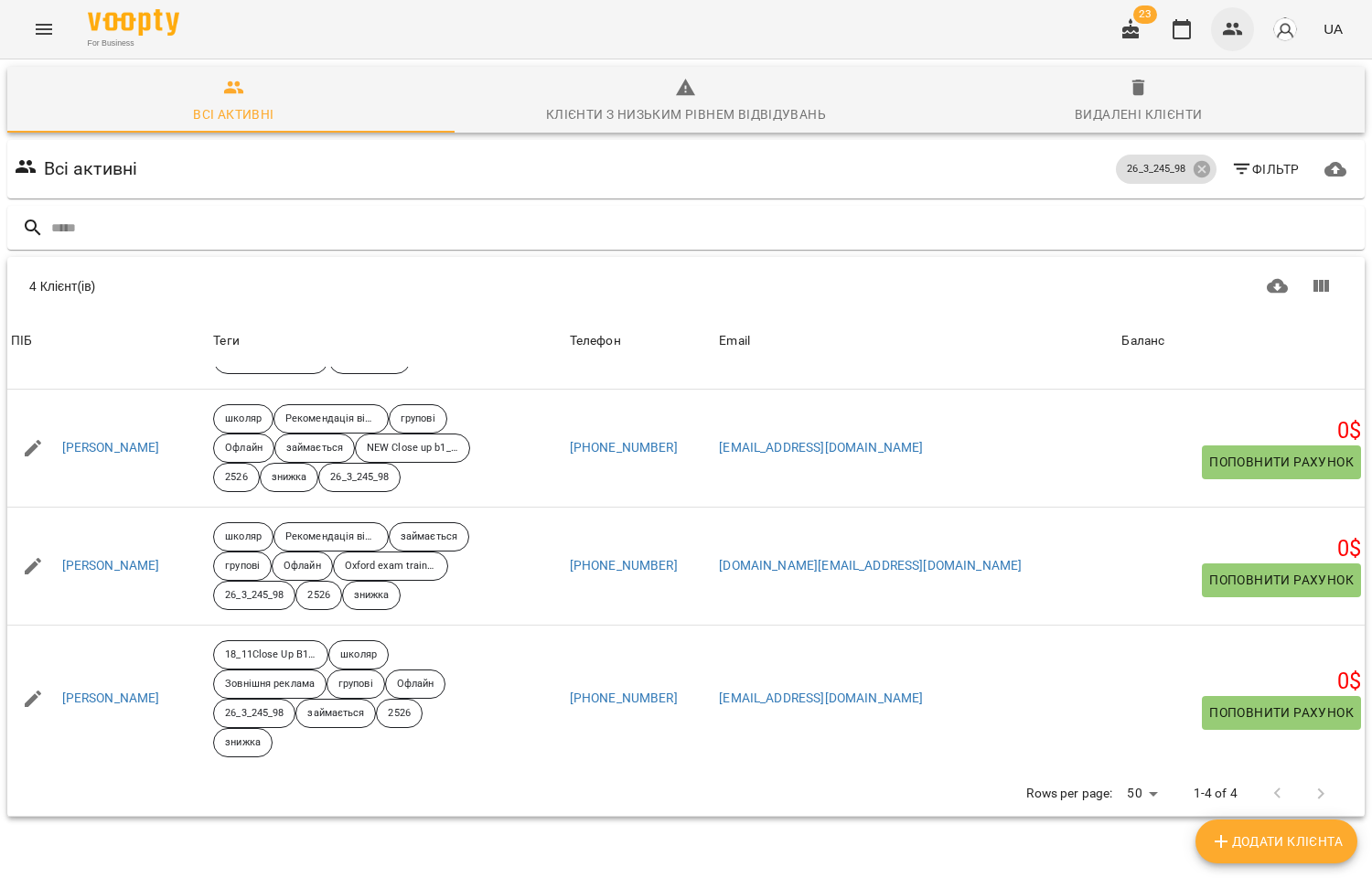
click at [1232, 37] on icon "button" at bounding box center [1233, 30] width 22 height 22
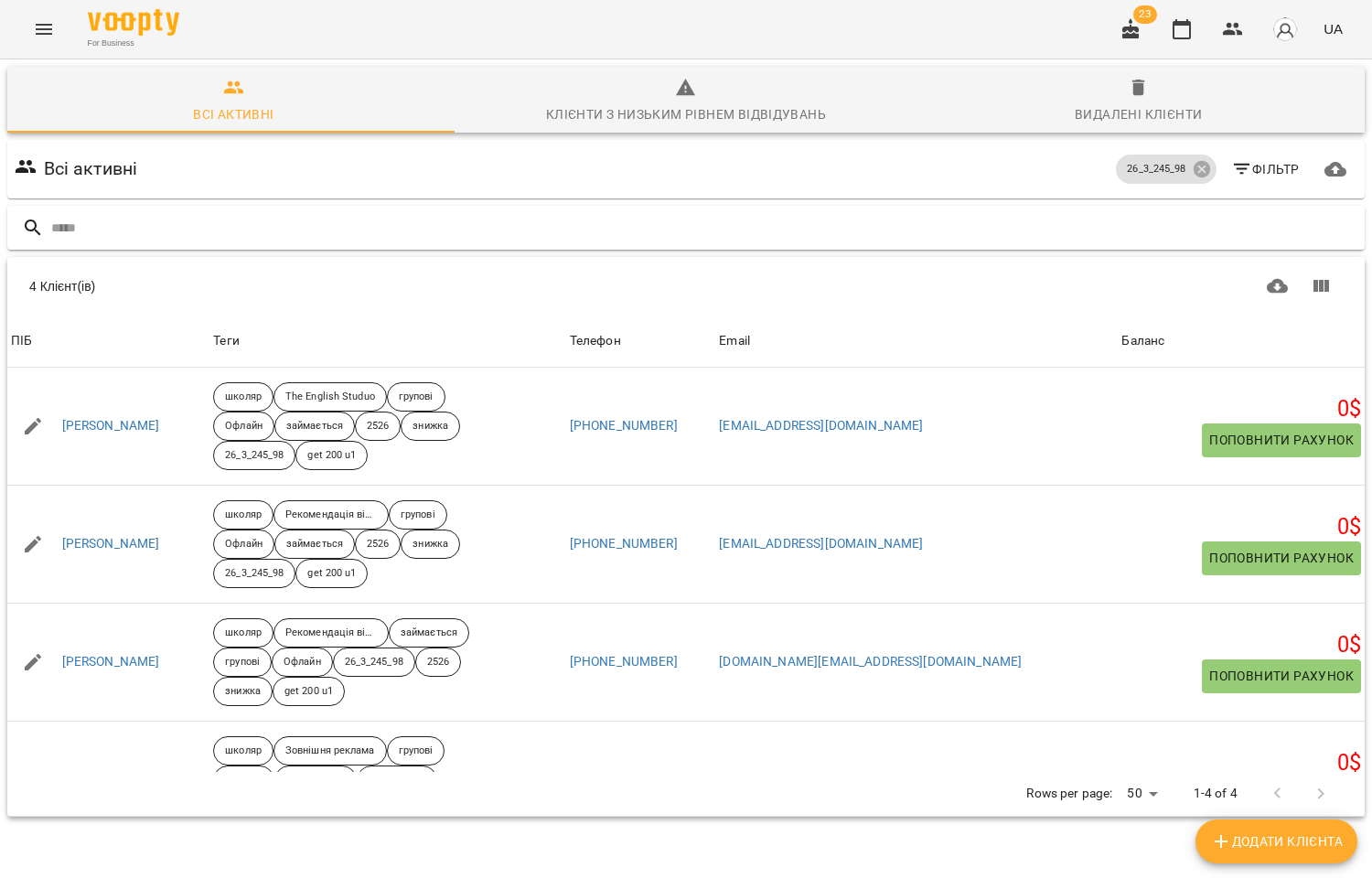
click at [161, 209] on div at bounding box center [686, 228] width 1357 height 45
click at [152, 231] on input "text" at bounding box center [704, 228] width 1306 height 31
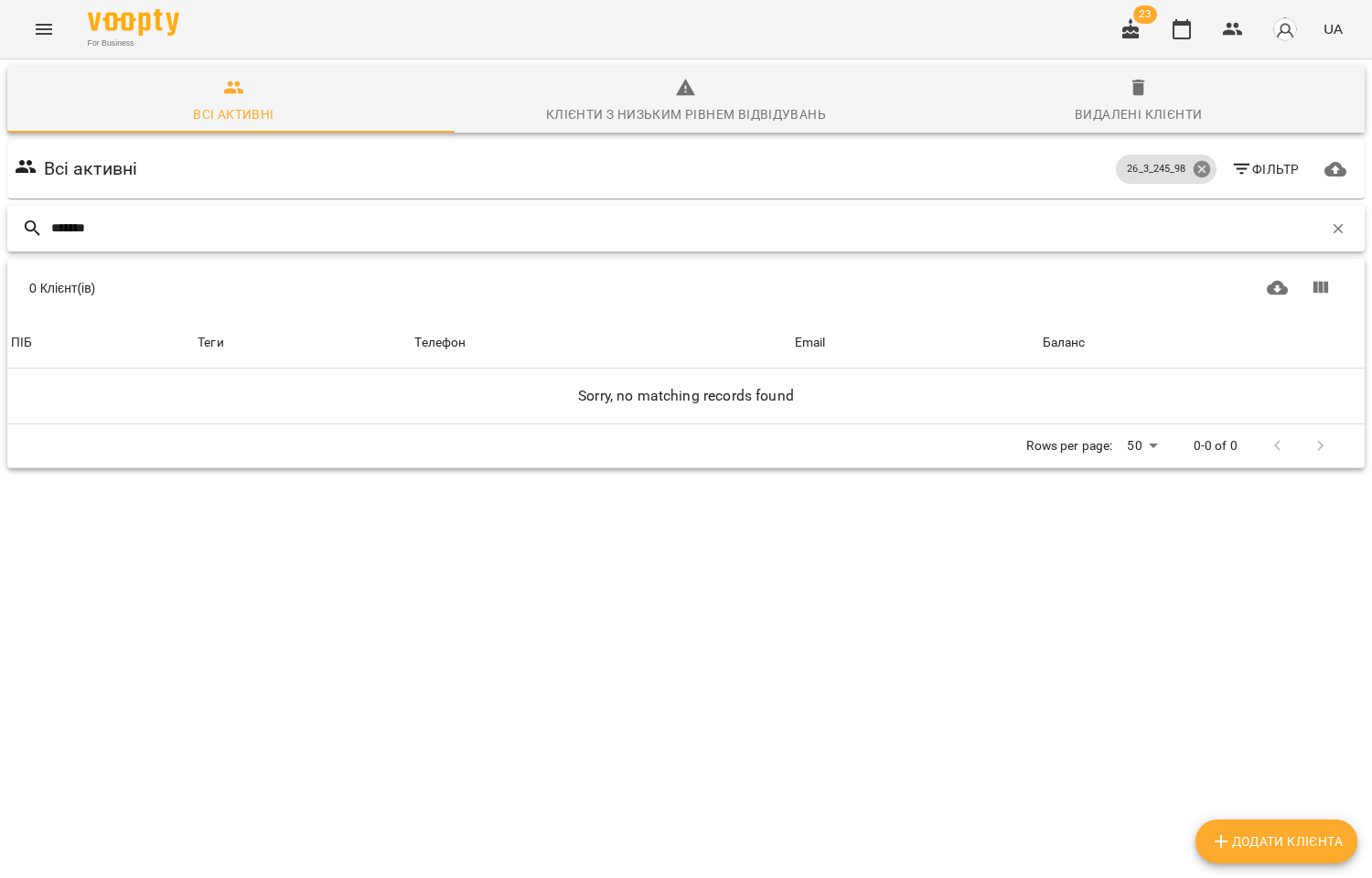
type input "*******"
click at [1194, 165] on icon at bounding box center [1202, 169] width 20 height 20
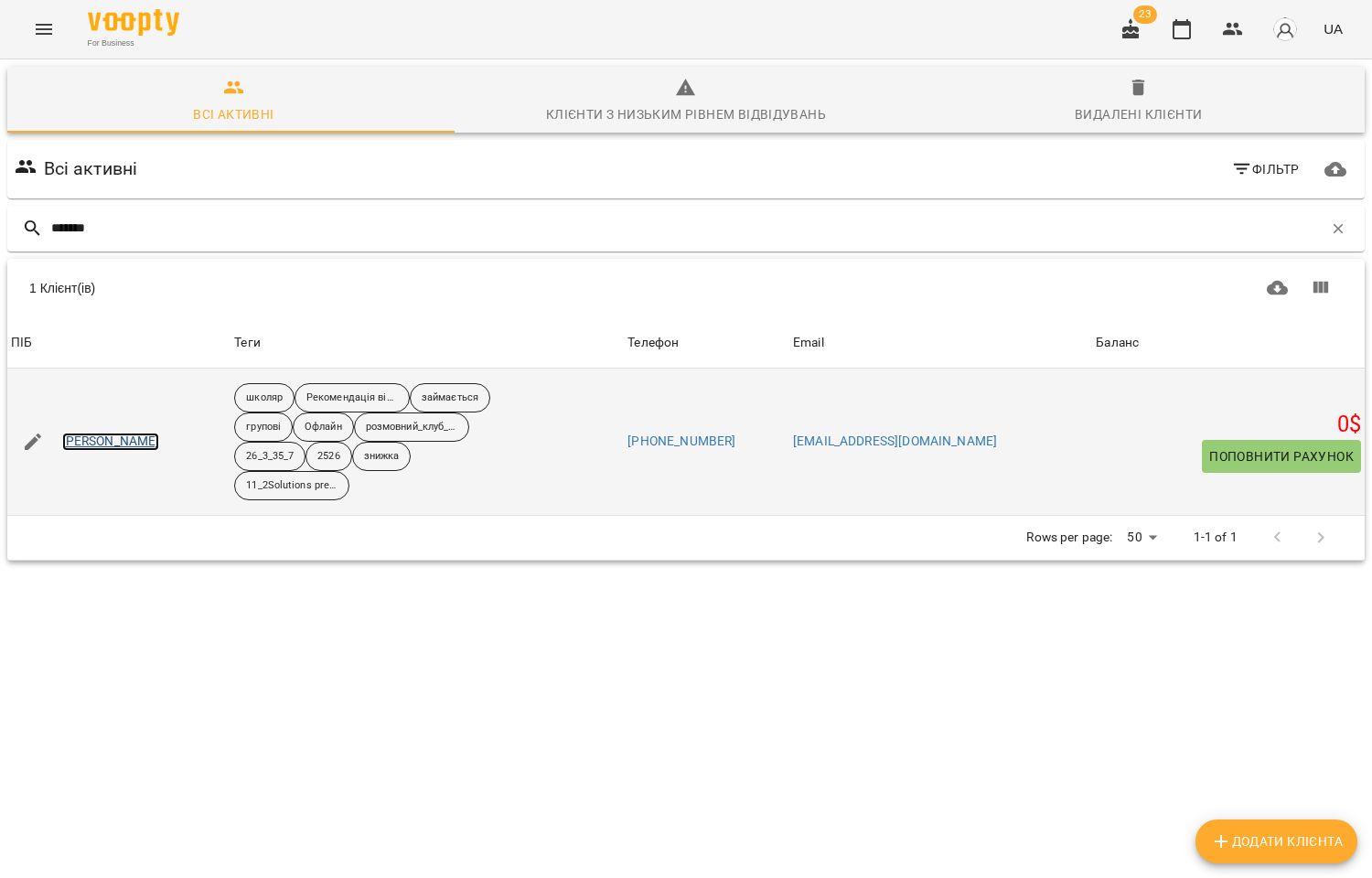
click at [114, 436] on link "Шабатин Ангеліна" at bounding box center [110, 442] width 97 height 19
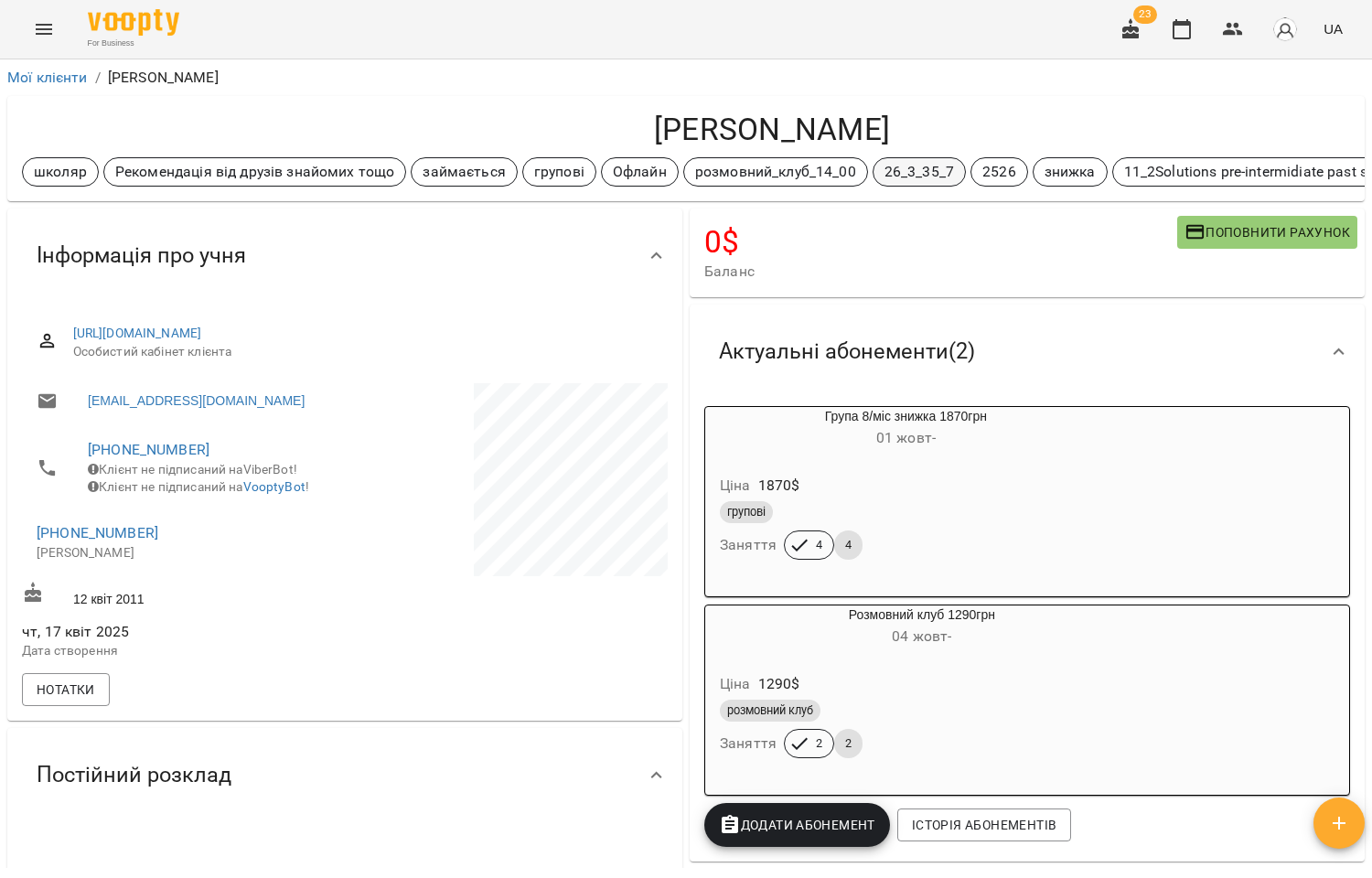
click at [903, 176] on p "26_3_35_7" at bounding box center [919, 172] width 70 height 22
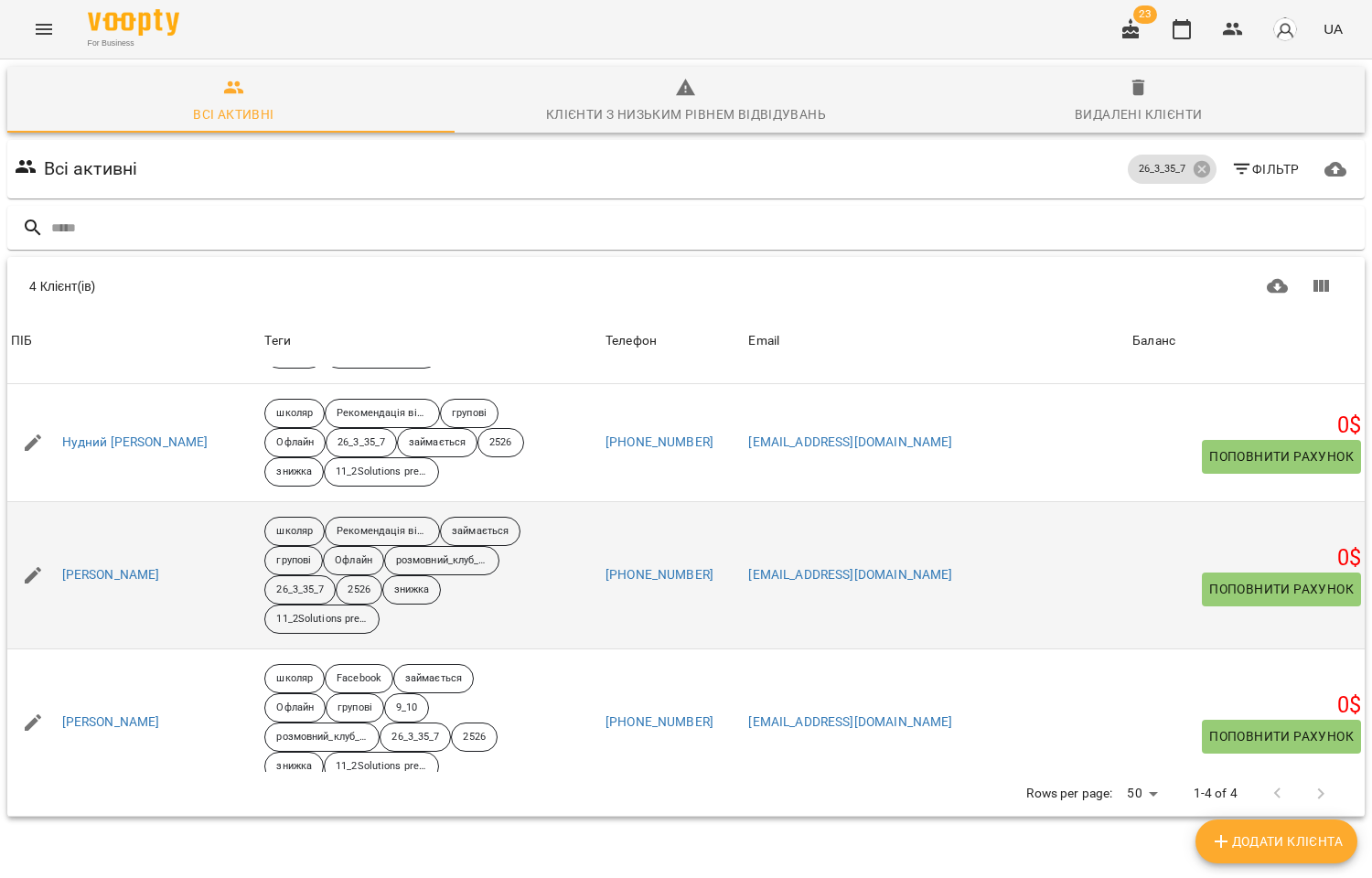
scroll to position [125, 0]
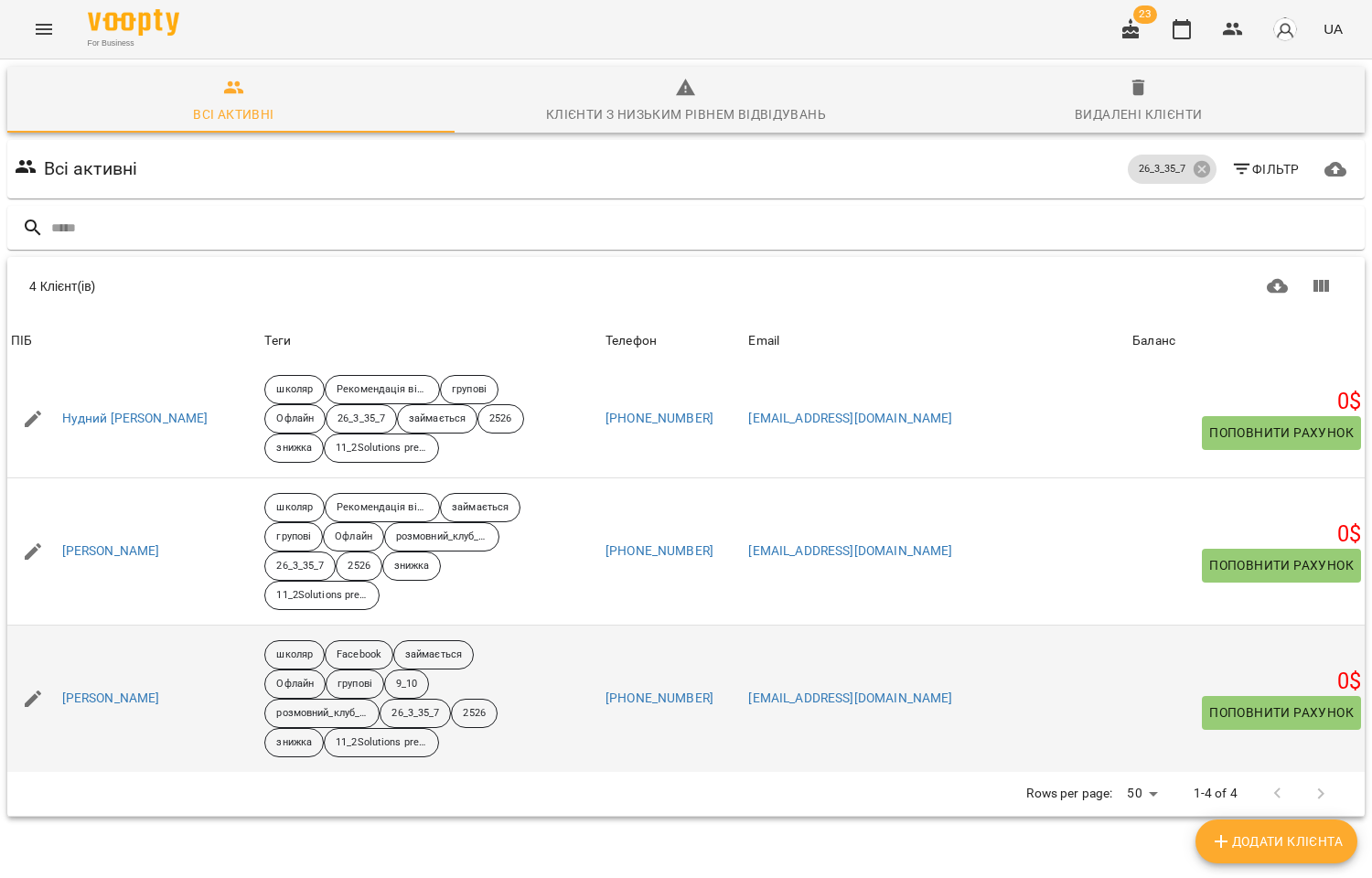
click at [38, 698] on icon "button" at bounding box center [33, 699] width 22 height 22
select select "**"
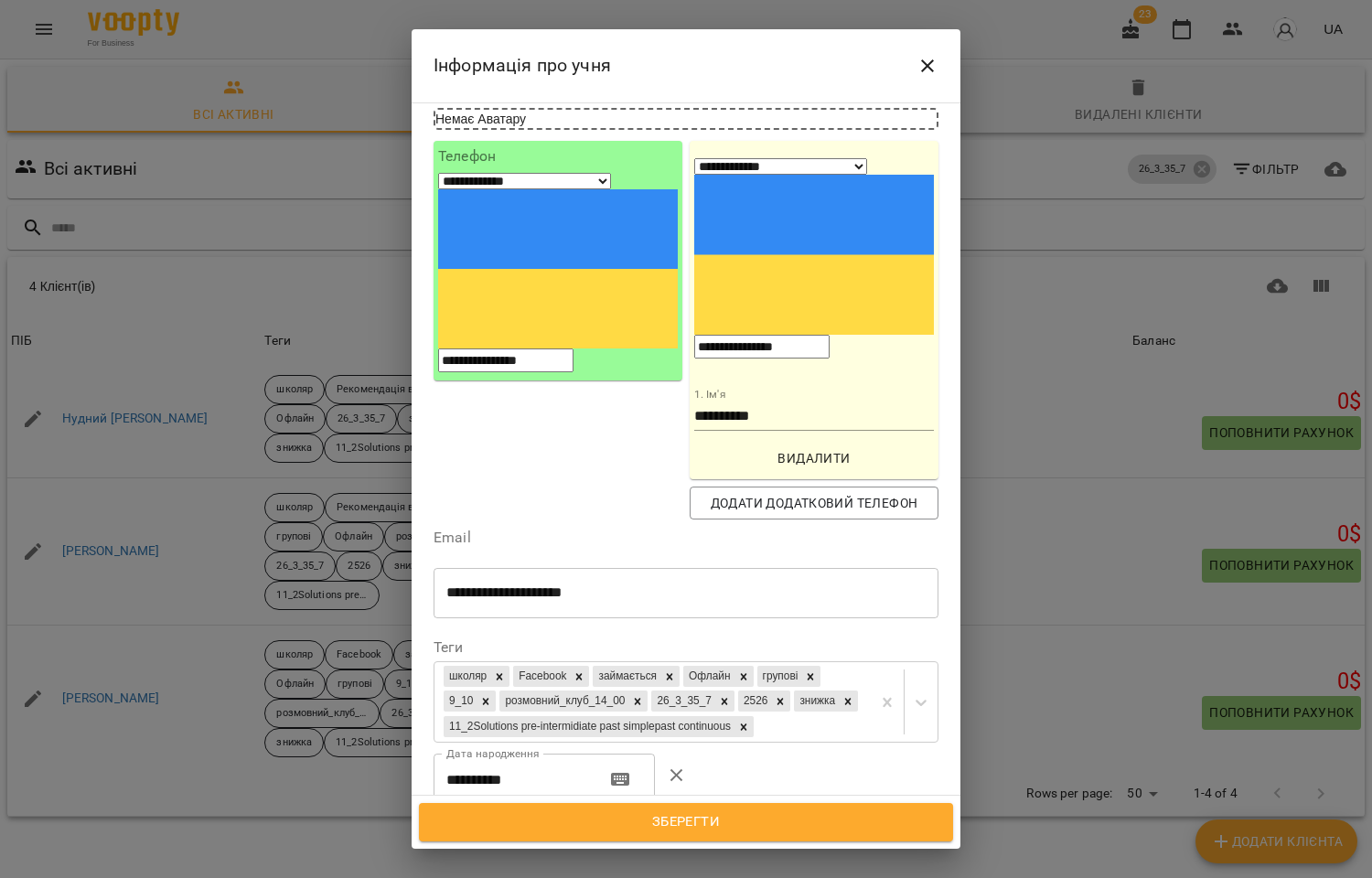
scroll to position [203, 0]
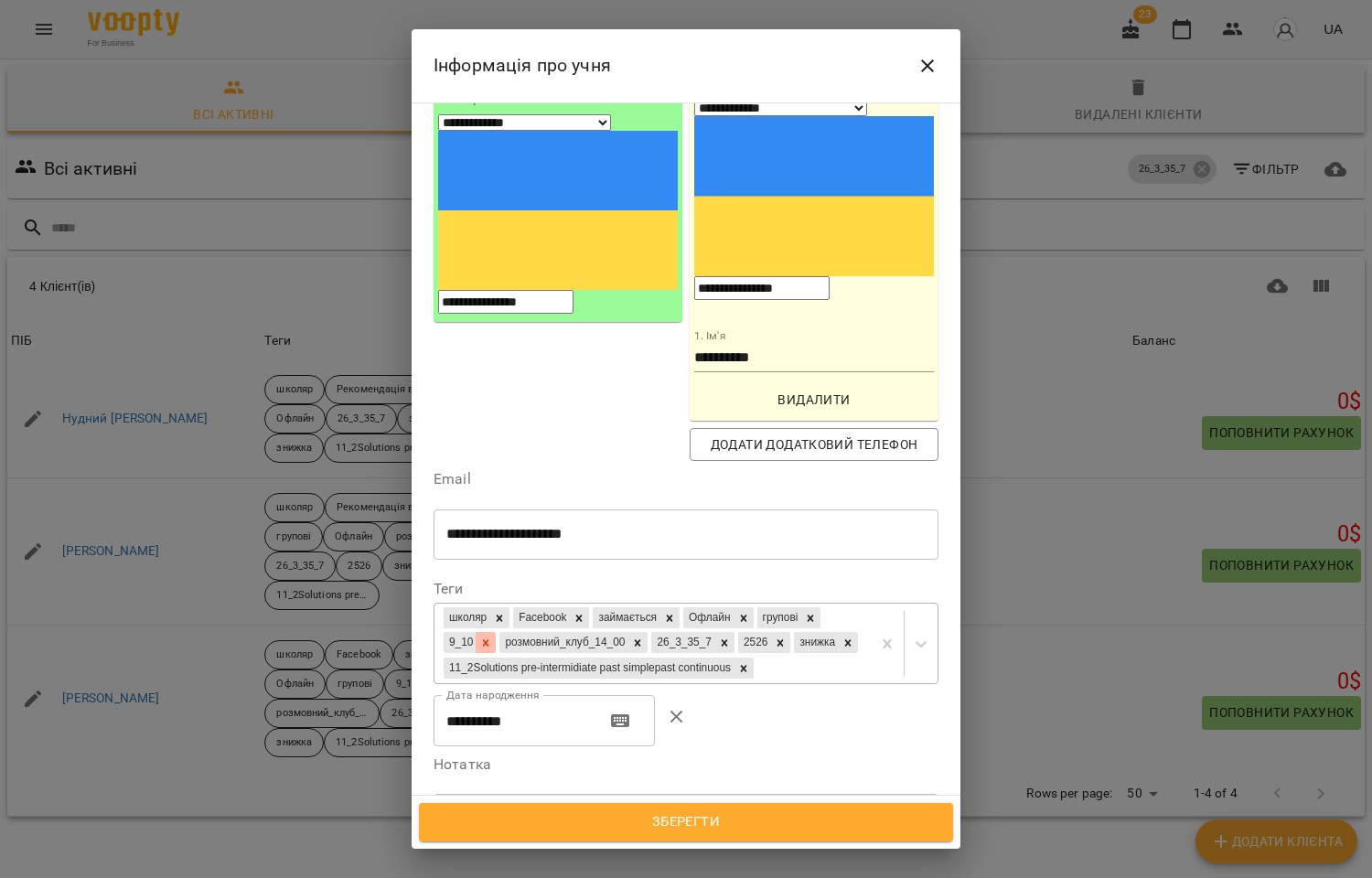
click at [496, 632] on div at bounding box center [485, 642] width 20 height 21
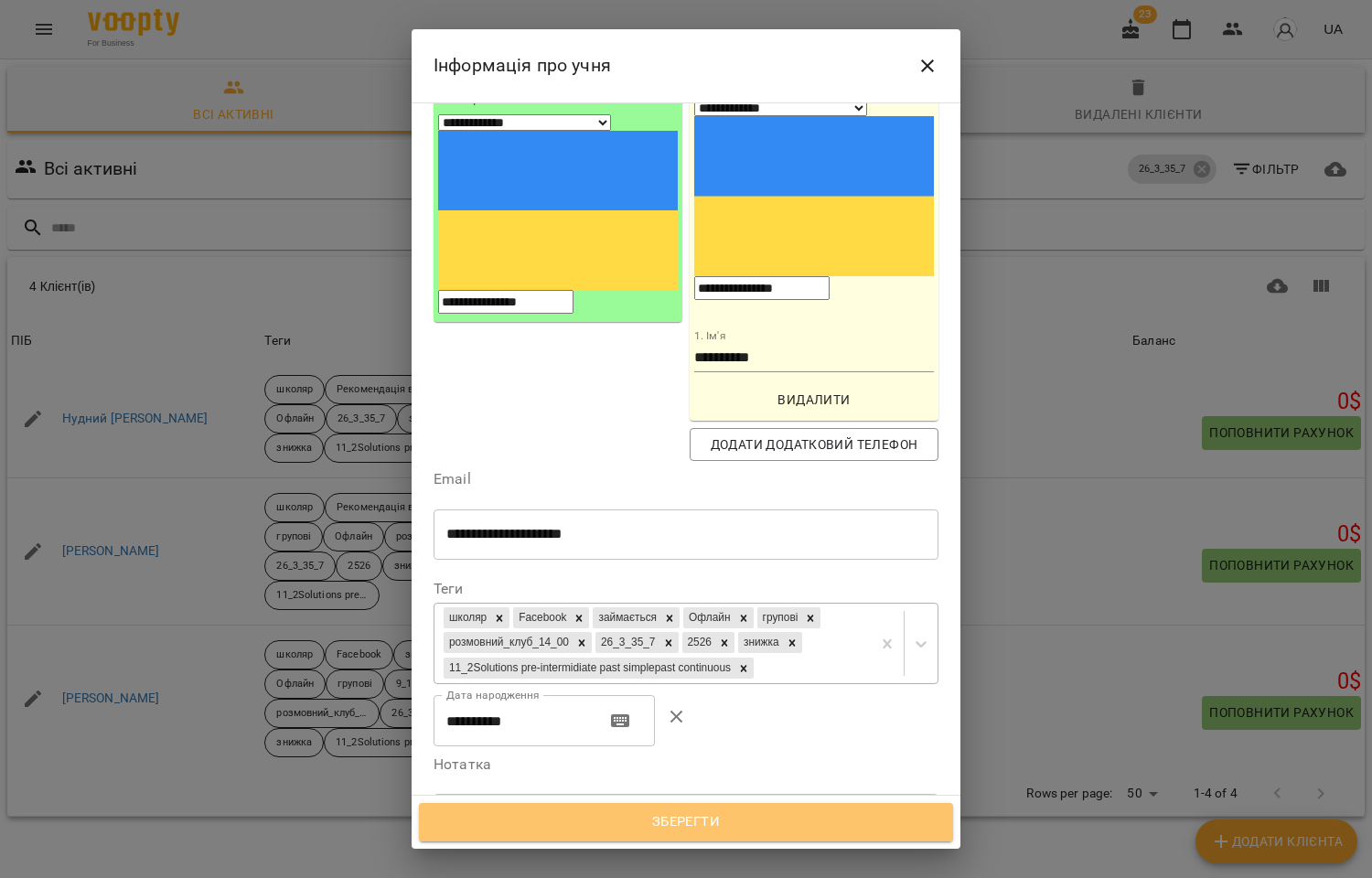
click at [687, 812] on span "Зберегти" at bounding box center [686, 822] width 494 height 24
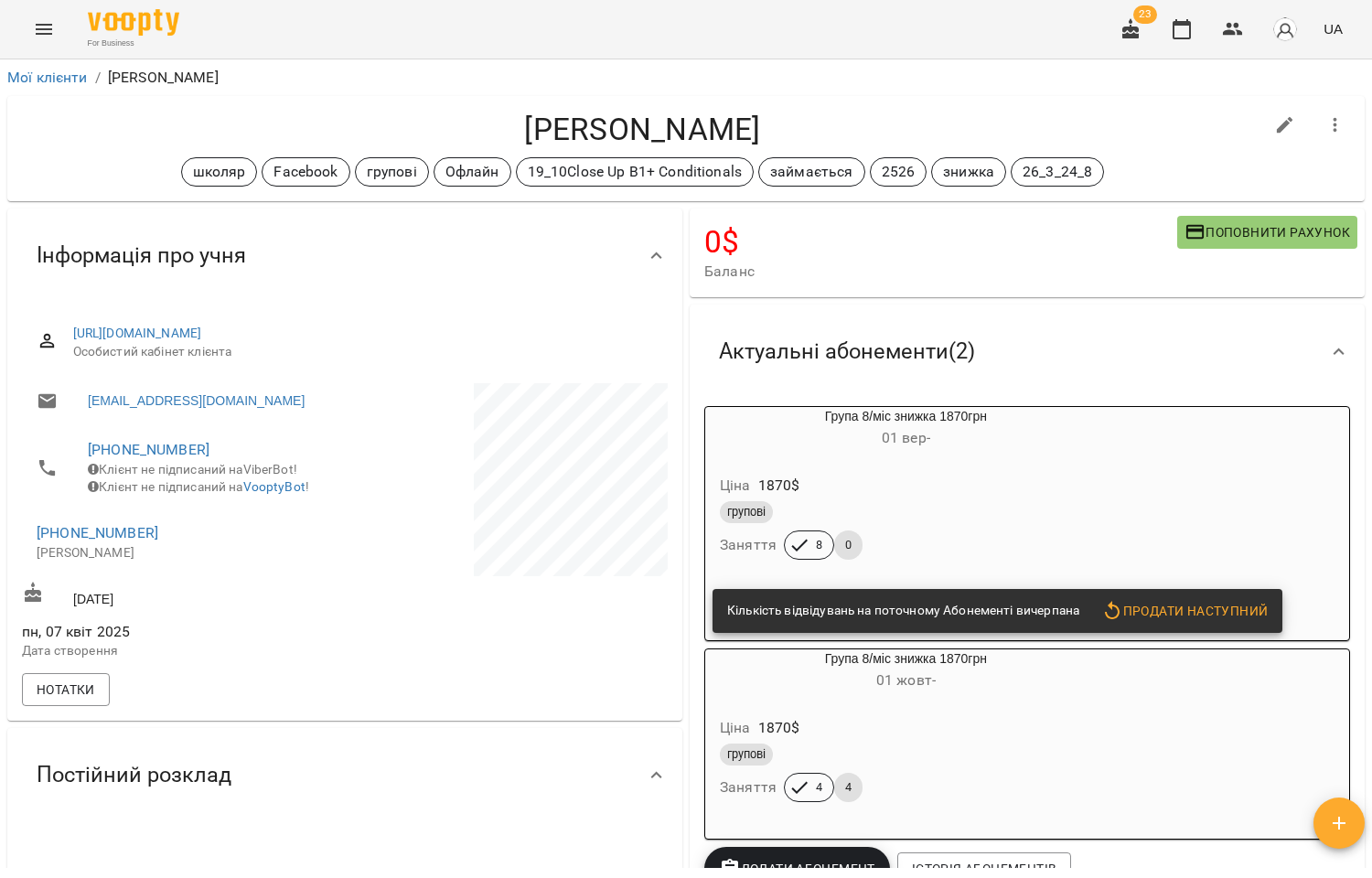
click at [956, 498] on div "Ціна 1870 $" at bounding box center [905, 484] width 380 height 32
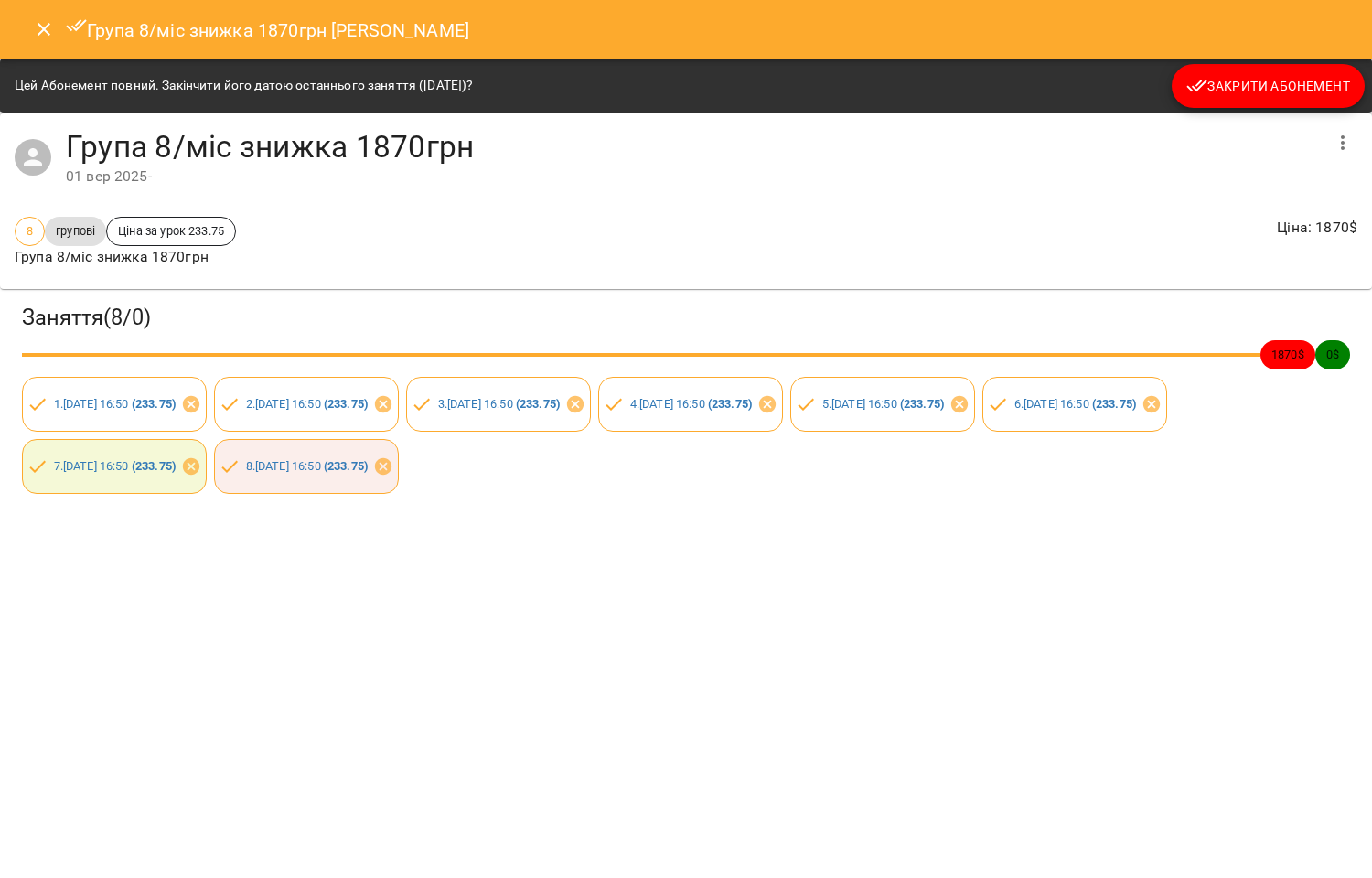
click at [1230, 78] on span "Закрити Абонемент" at bounding box center [1268, 86] width 163 height 22
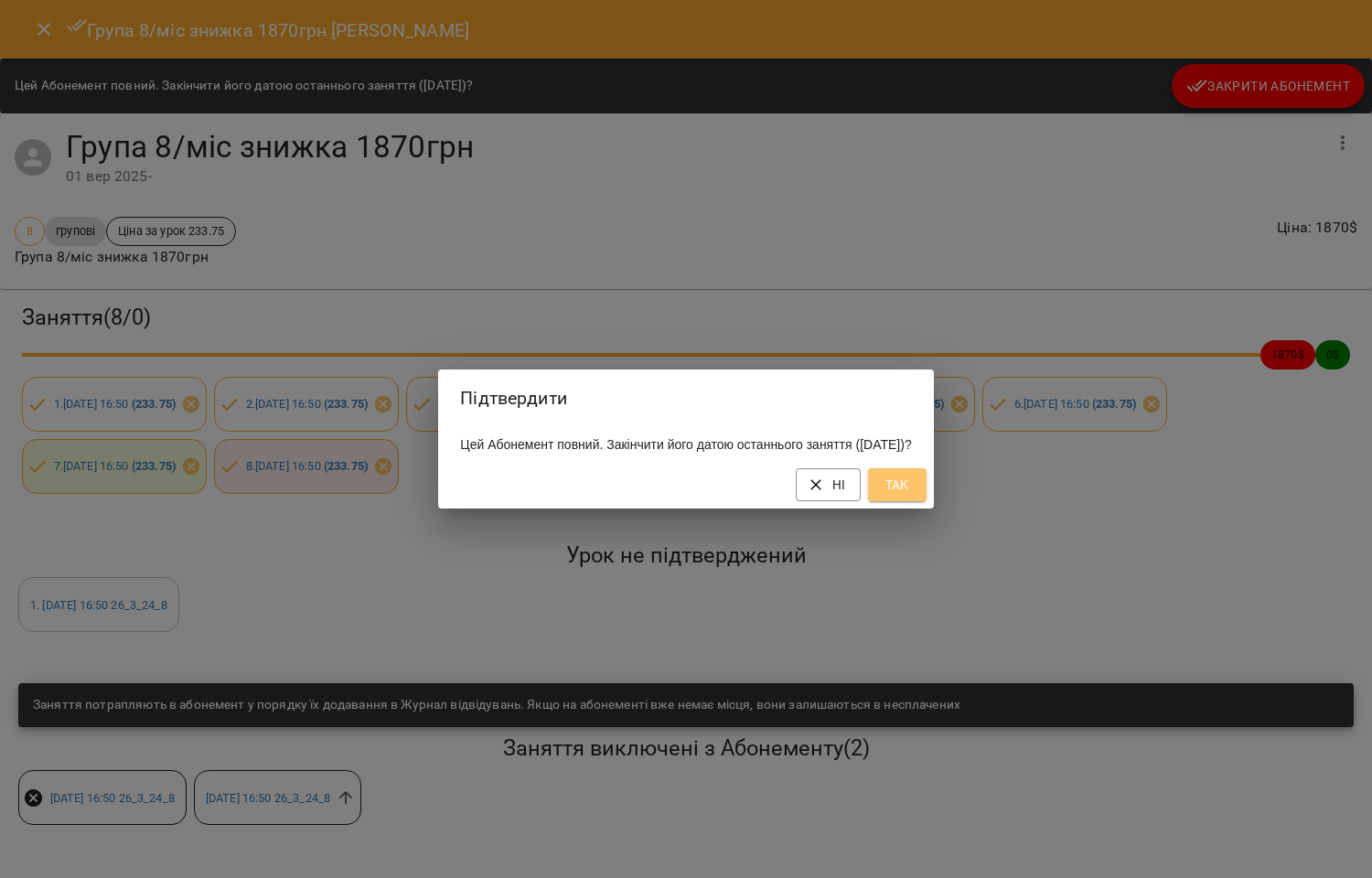
click at [912, 496] on span "Так" at bounding box center [898, 484] width 30 height 22
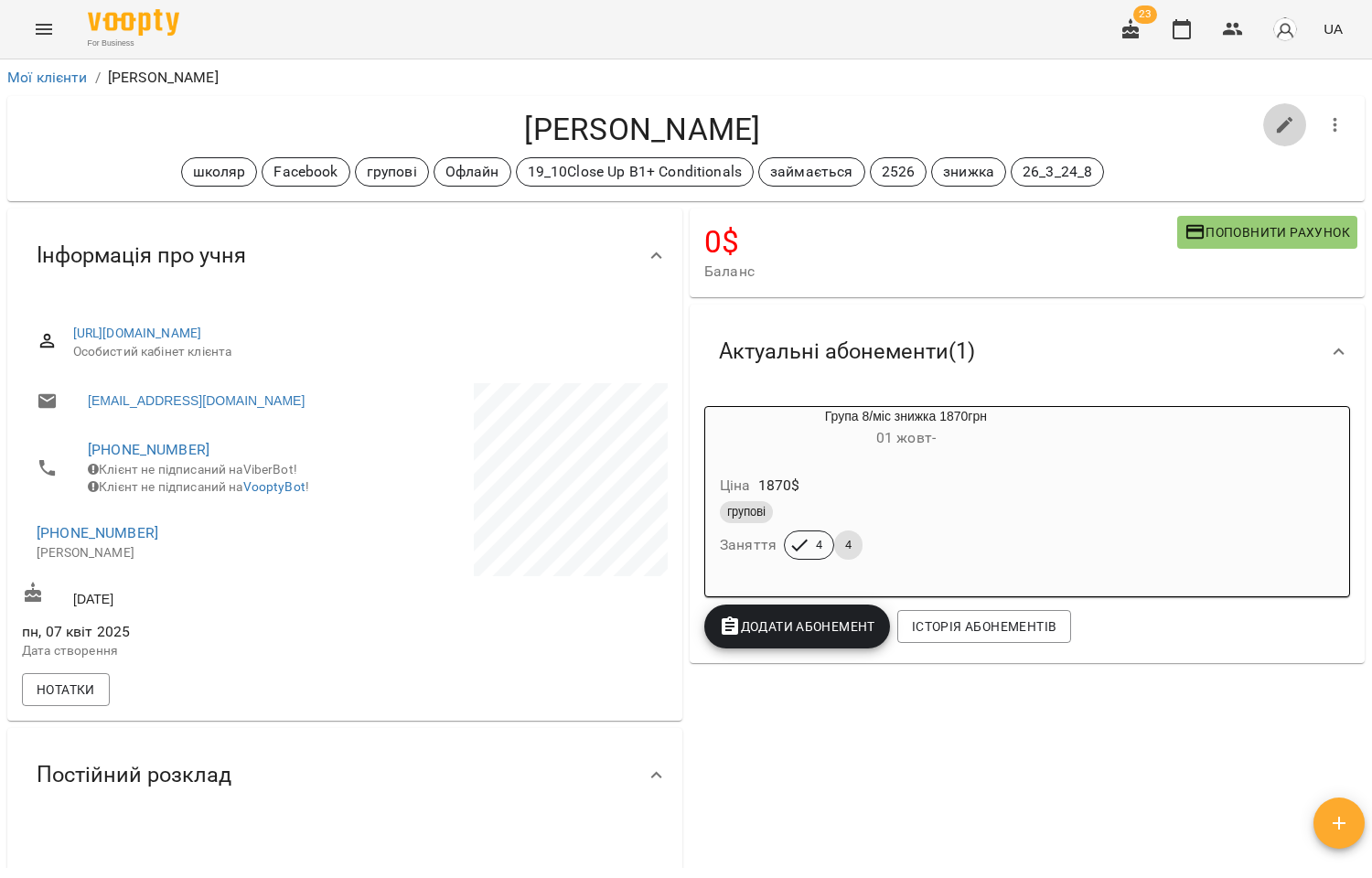
click at [1276, 123] on icon "button" at bounding box center [1285, 125] width 17 height 17
select select "**"
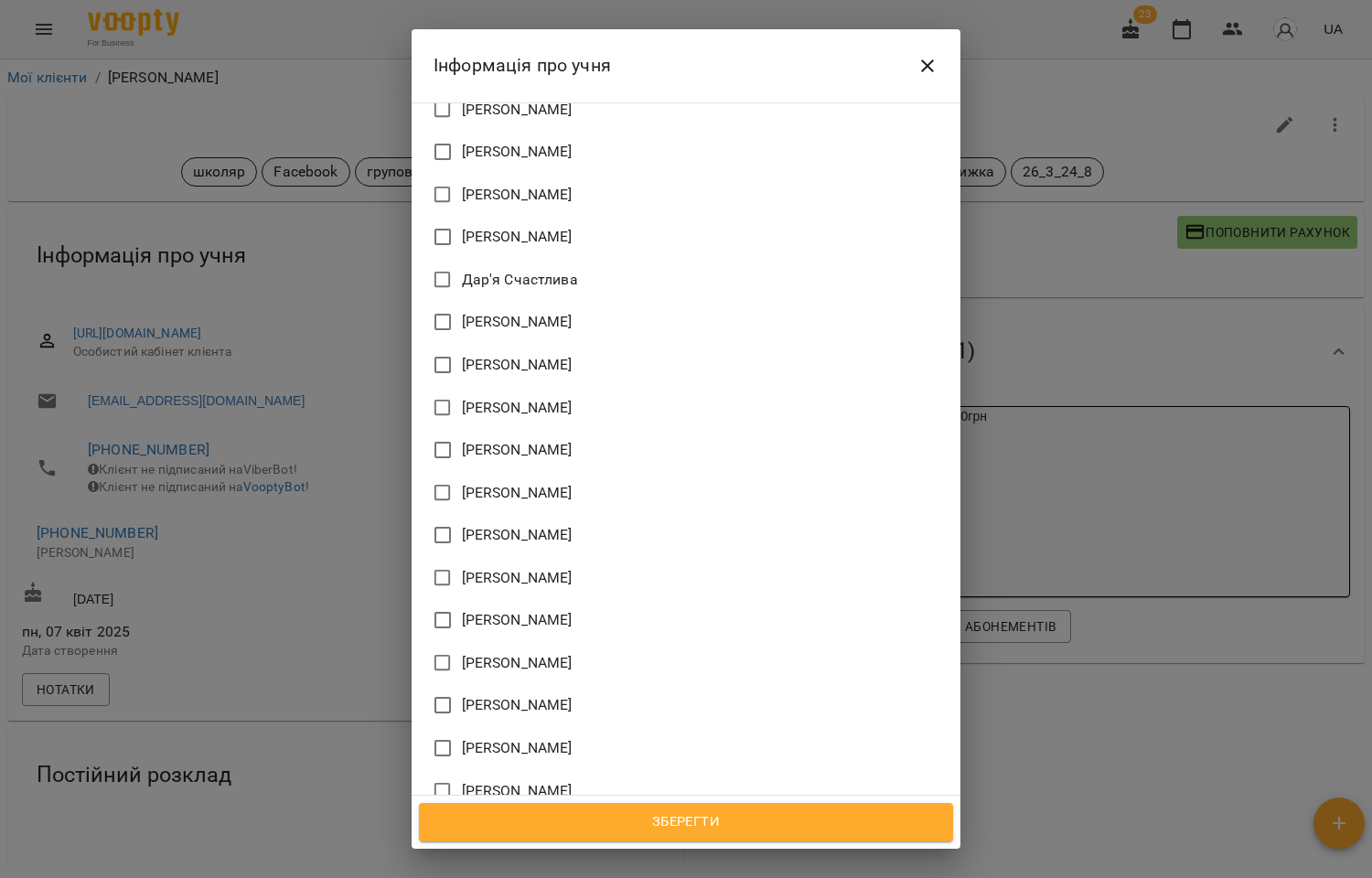
scroll to position [1560, 0]
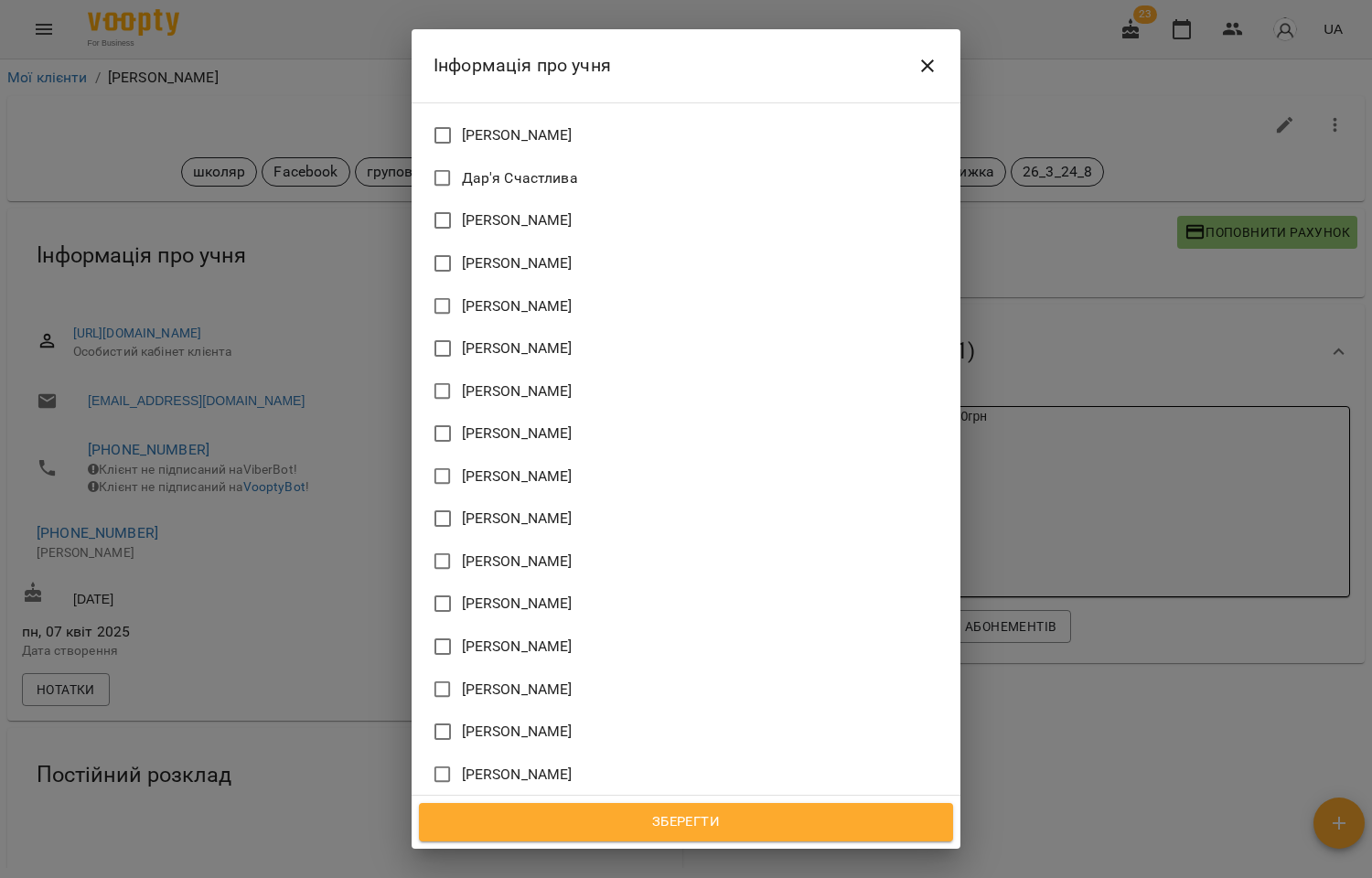
click at [520, 764] on span "[PERSON_NAME]" at bounding box center [517, 775] width 110 height 22
click at [701, 823] on span "Зберегти" at bounding box center [686, 822] width 494 height 24
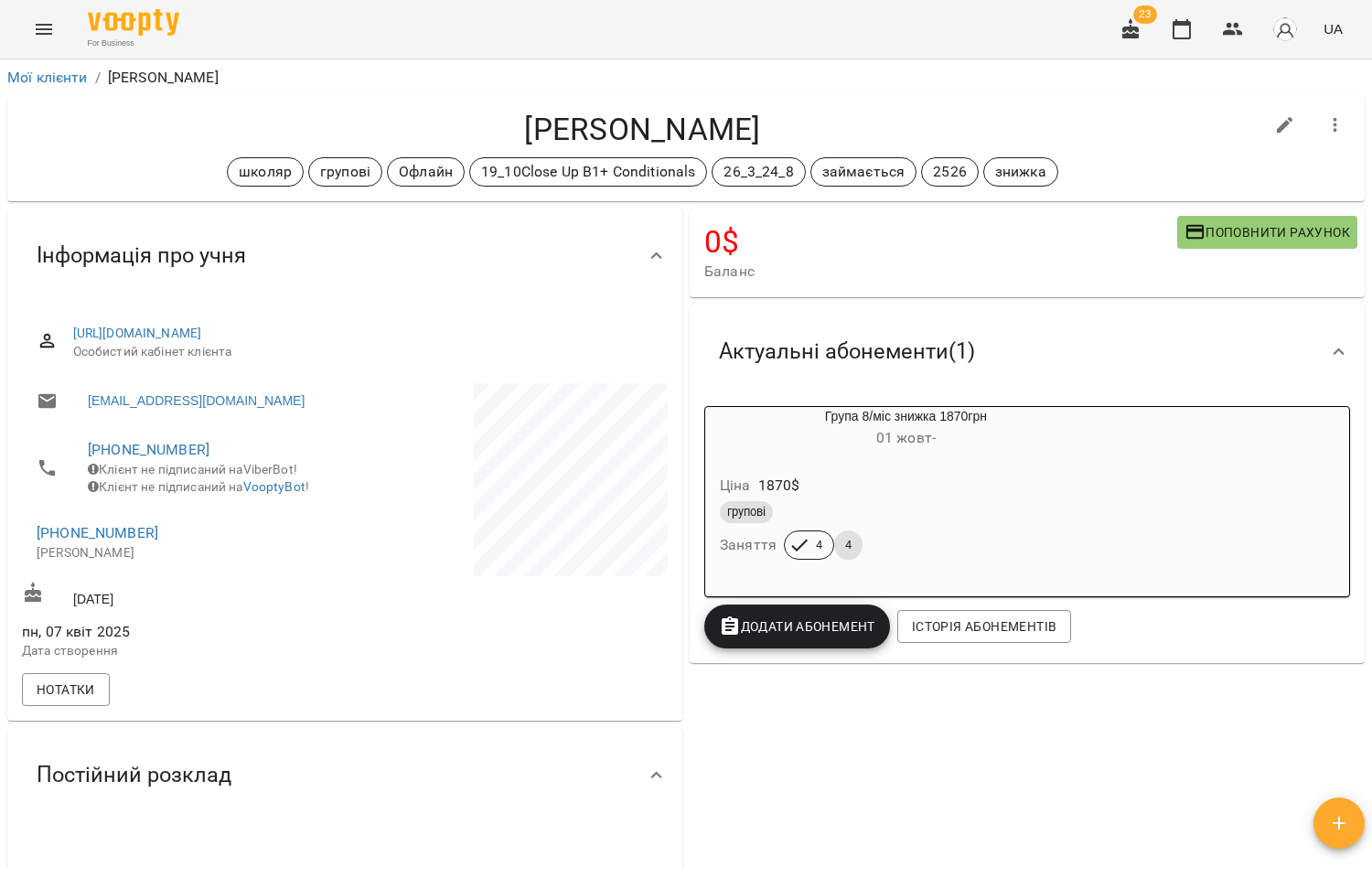
click at [1274, 125] on icon "button" at bounding box center [1285, 125] width 22 height 22
select select "**"
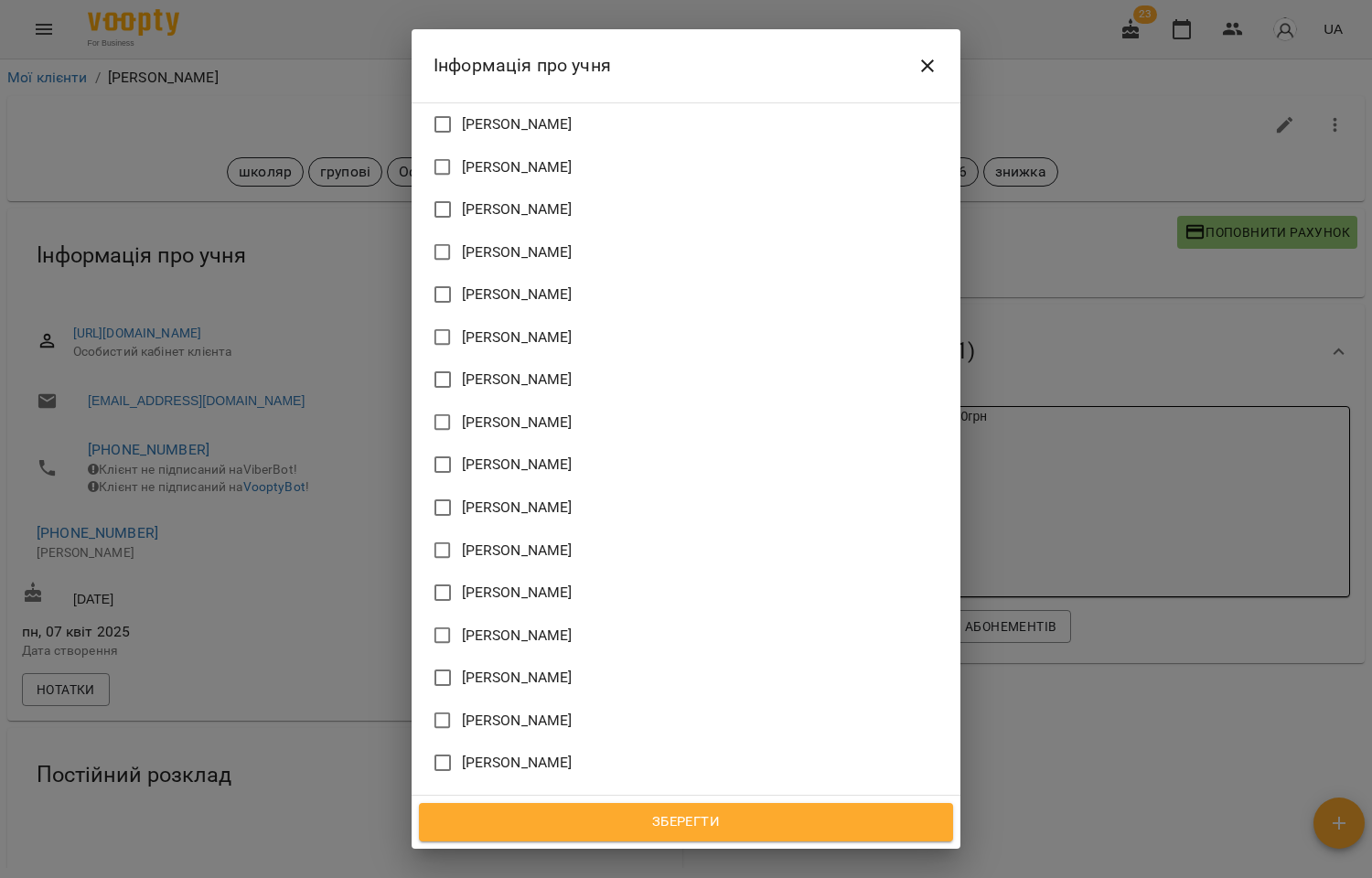
scroll to position [1757, 0]
click at [522, 542] on span "[PERSON_NAME]" at bounding box center [517, 553] width 110 height 22
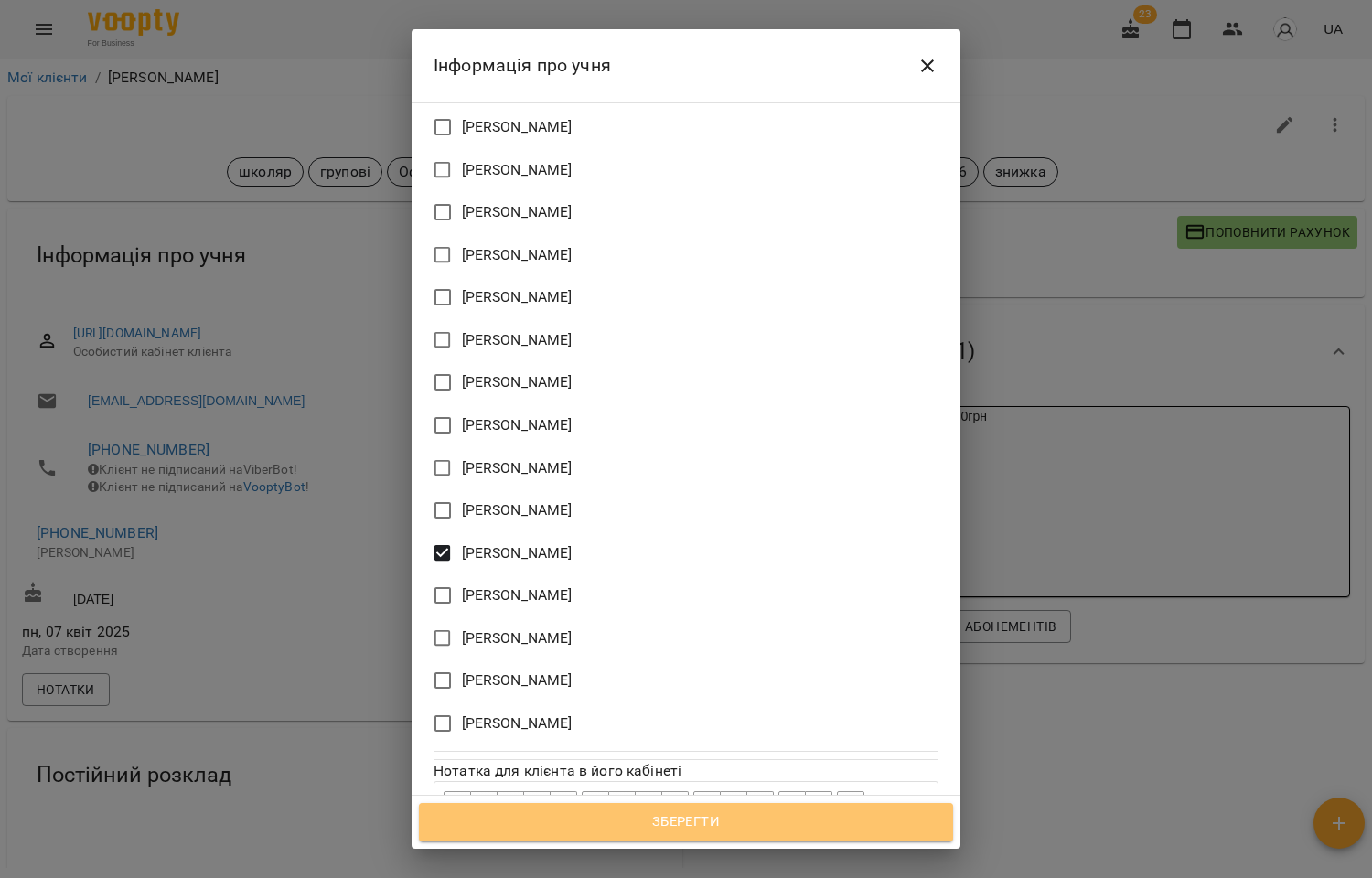
click at [687, 824] on span "Зберегти" at bounding box center [686, 822] width 494 height 24
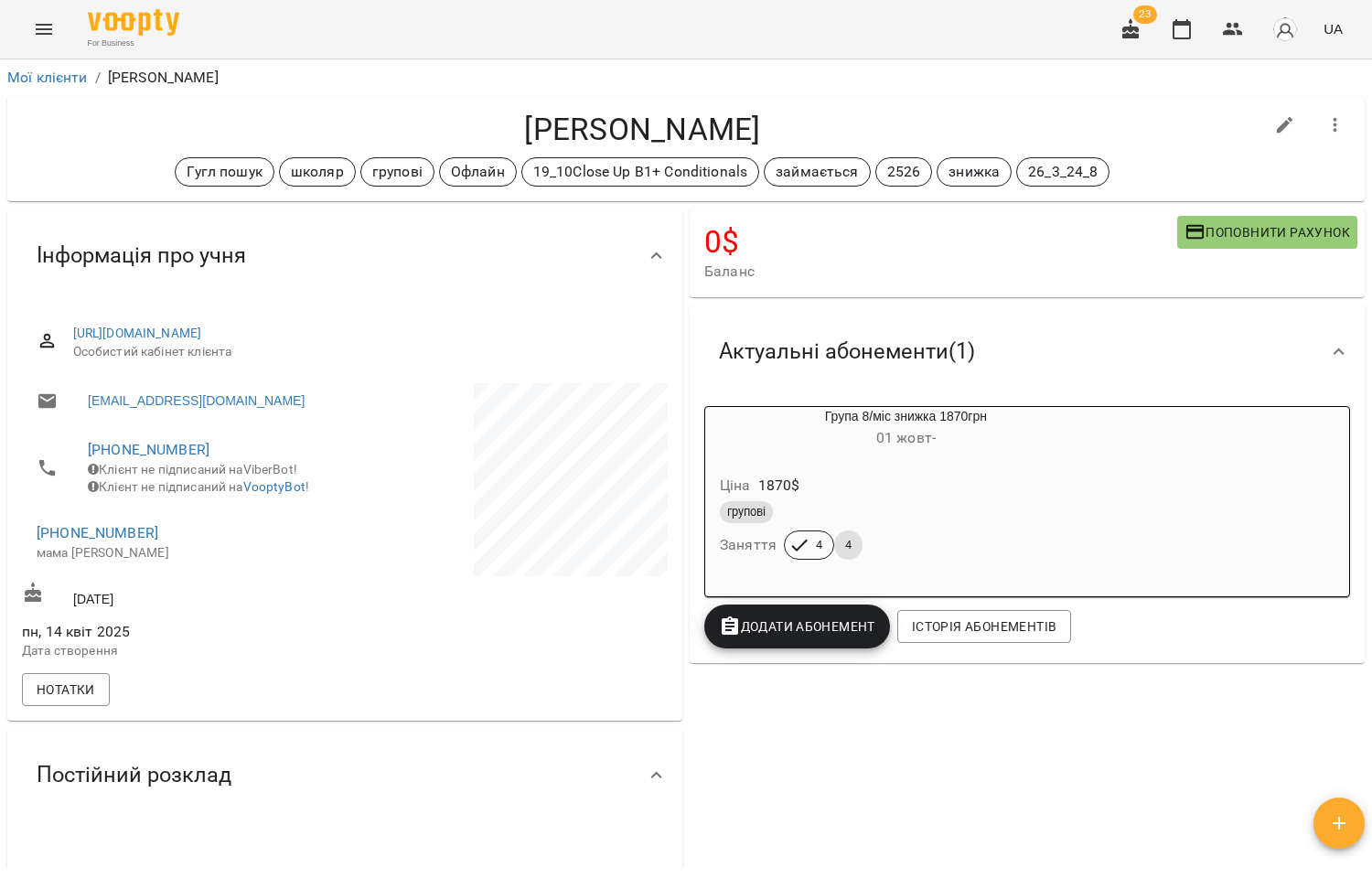
click at [1276, 125] on icon "button" at bounding box center [1285, 125] width 17 height 17
select select "**"
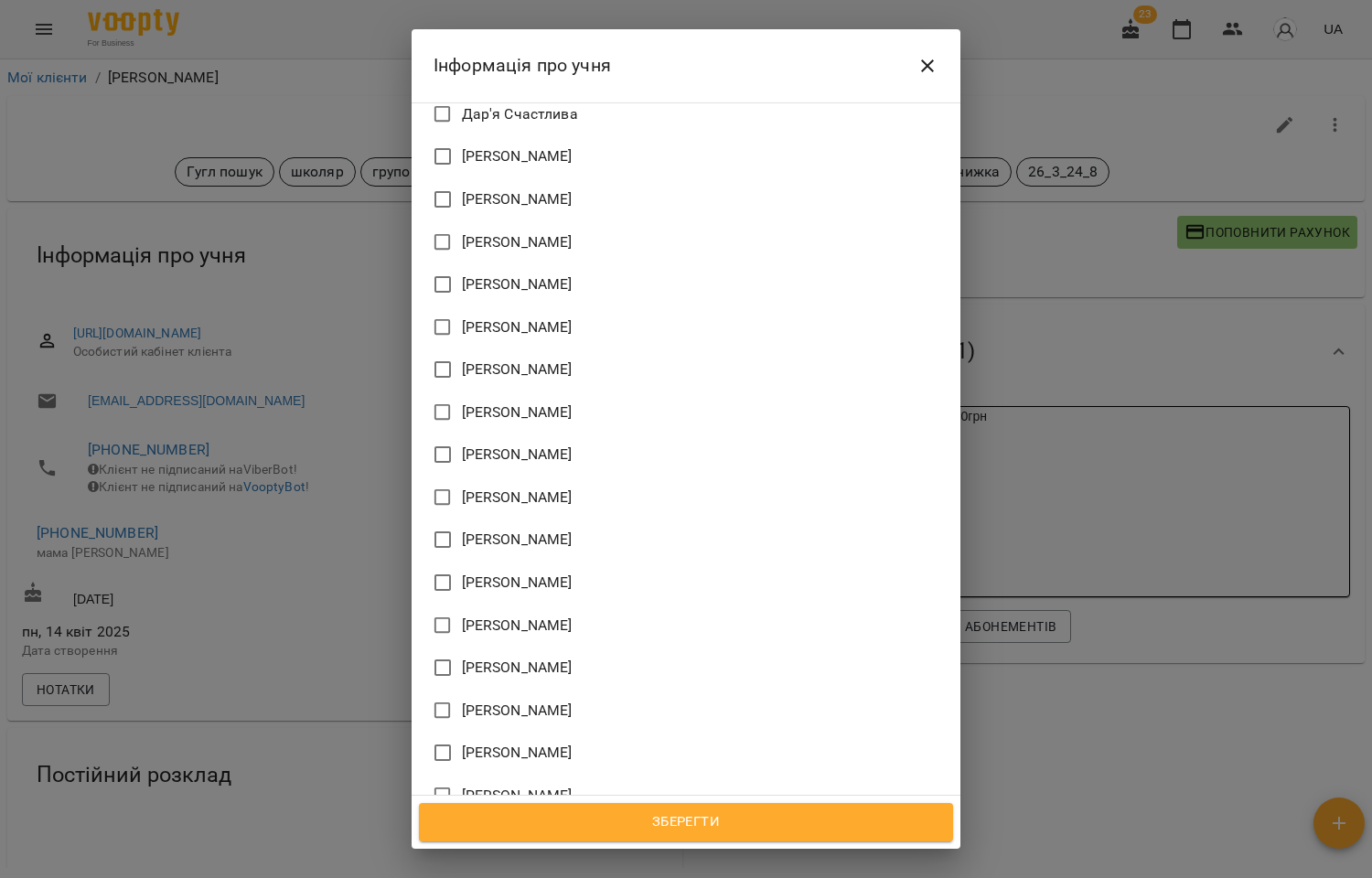
scroll to position [1661, 0]
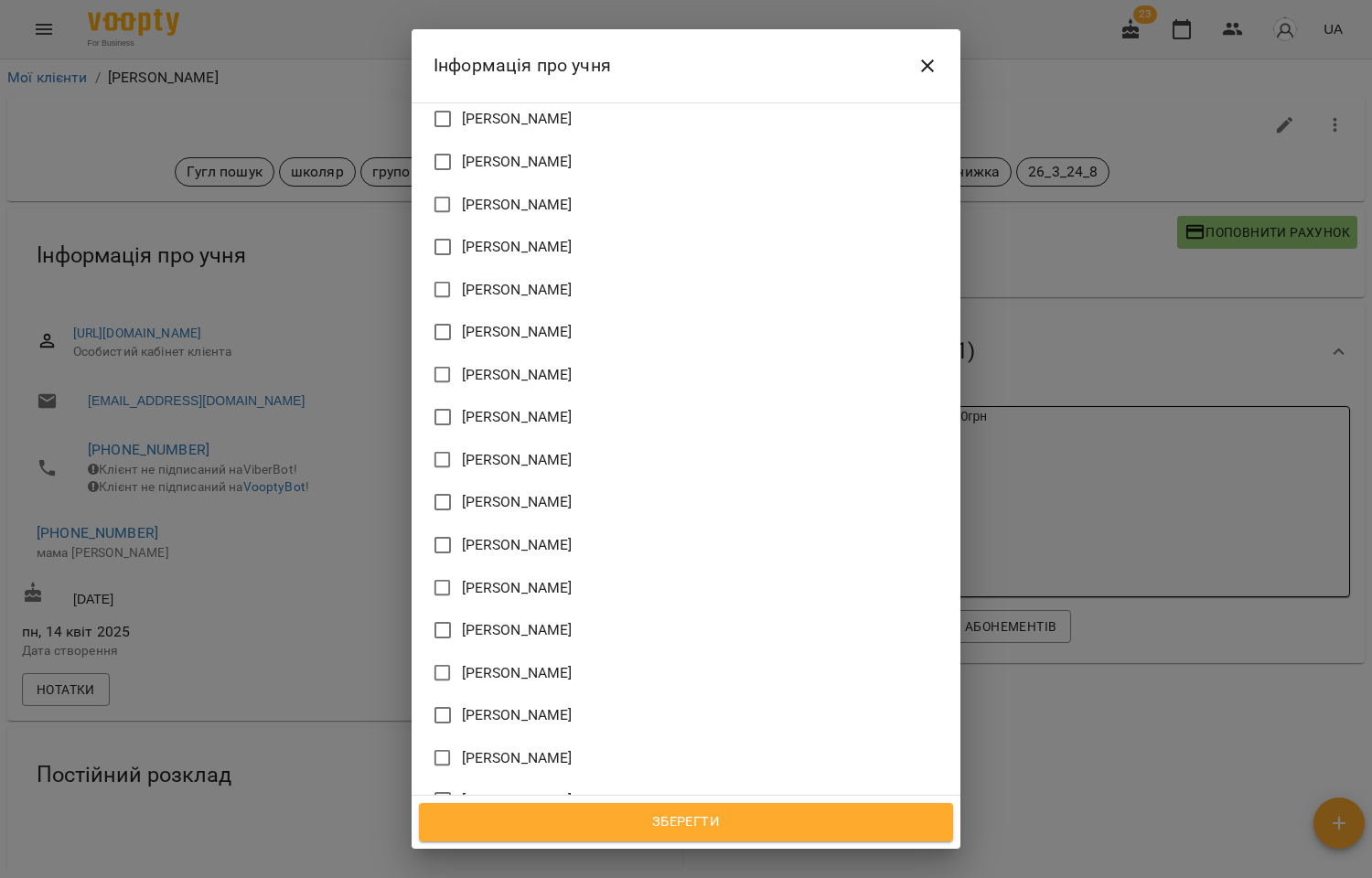
click at [525, 662] on span "[PERSON_NAME]" at bounding box center [517, 673] width 110 height 22
click at [717, 816] on span "Зберегти" at bounding box center [686, 822] width 494 height 24
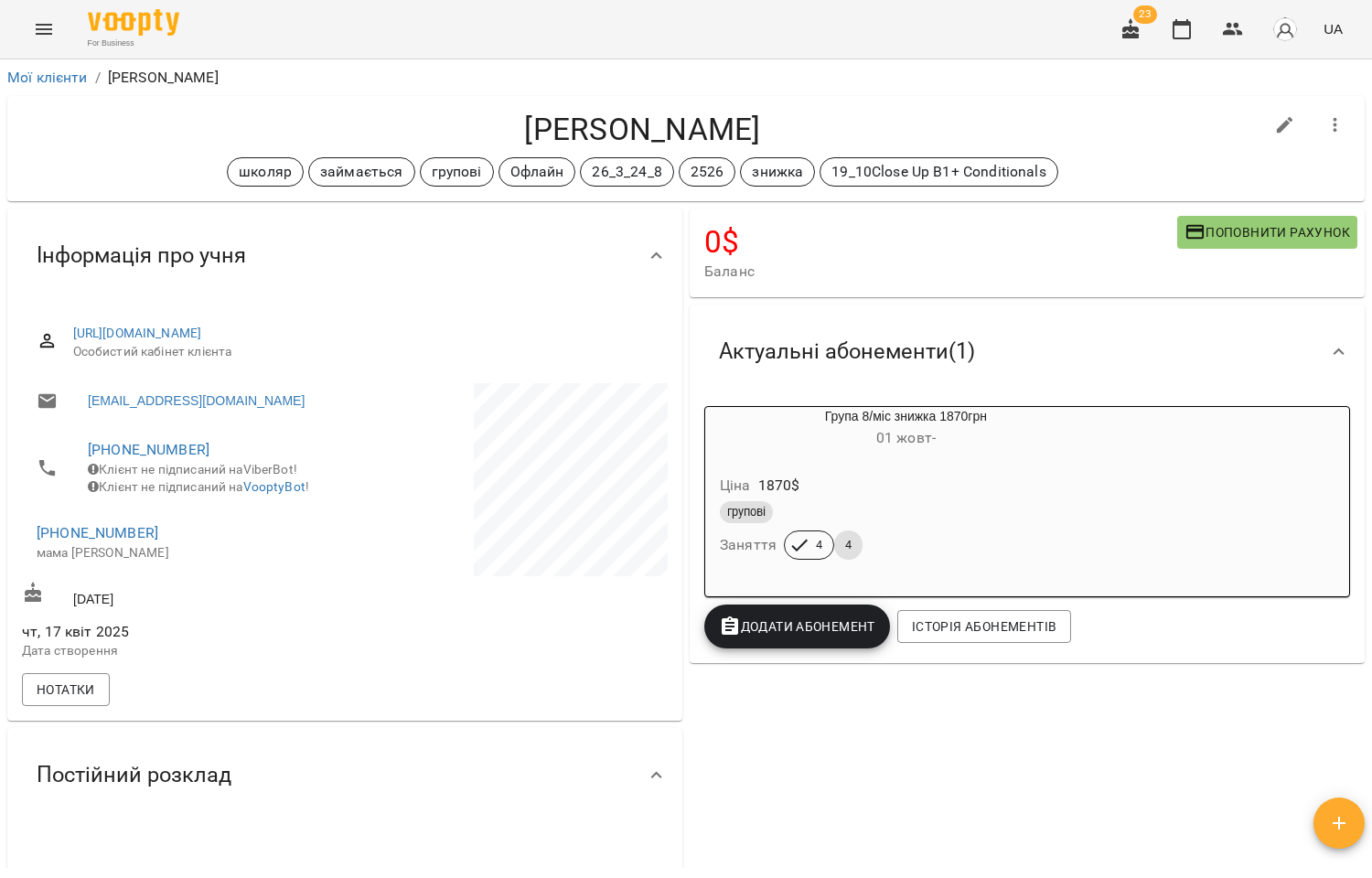
click at [1274, 114] on icon "button" at bounding box center [1285, 125] width 22 height 22
select select "**"
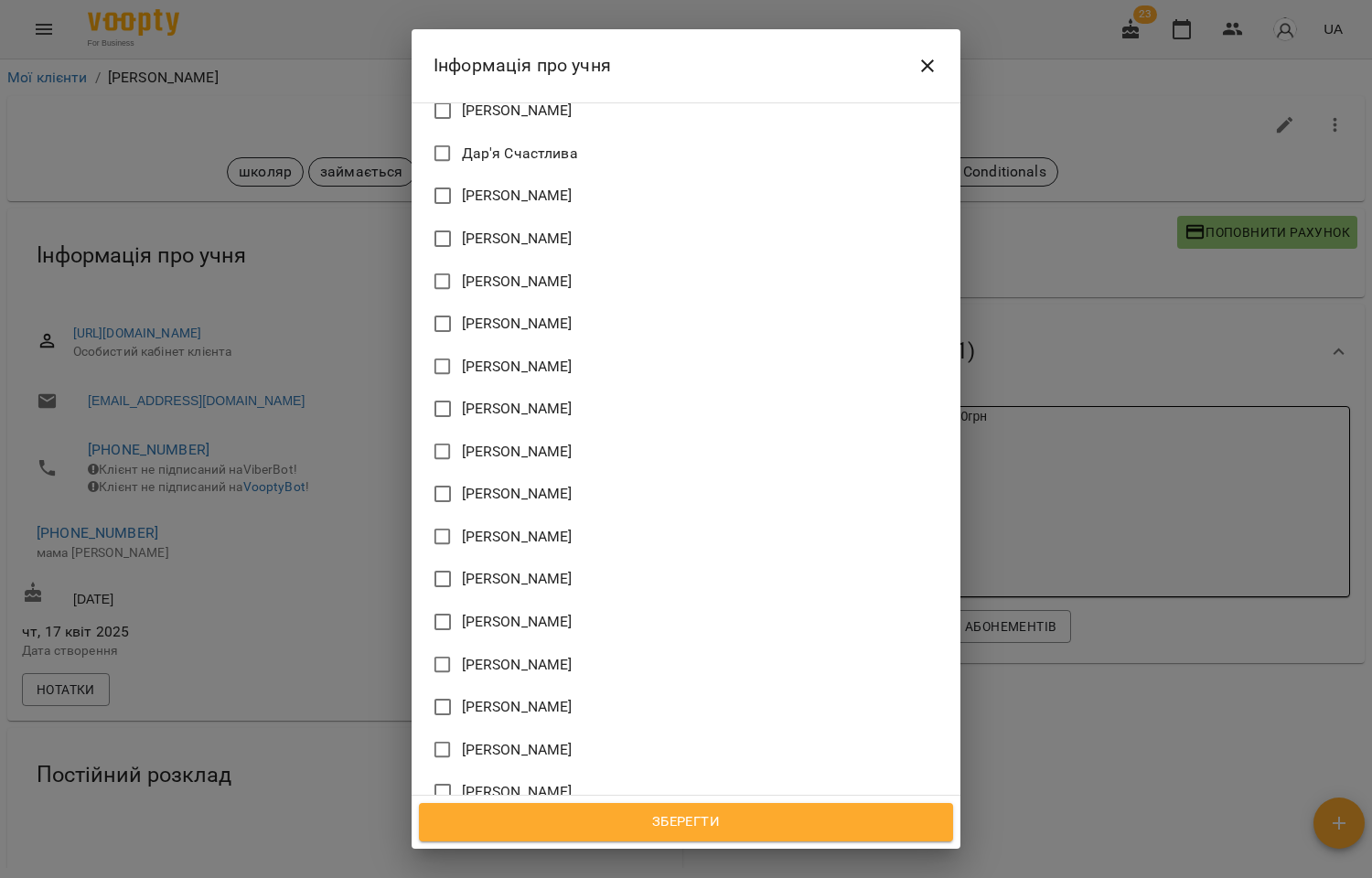
scroll to position [1757, 0]
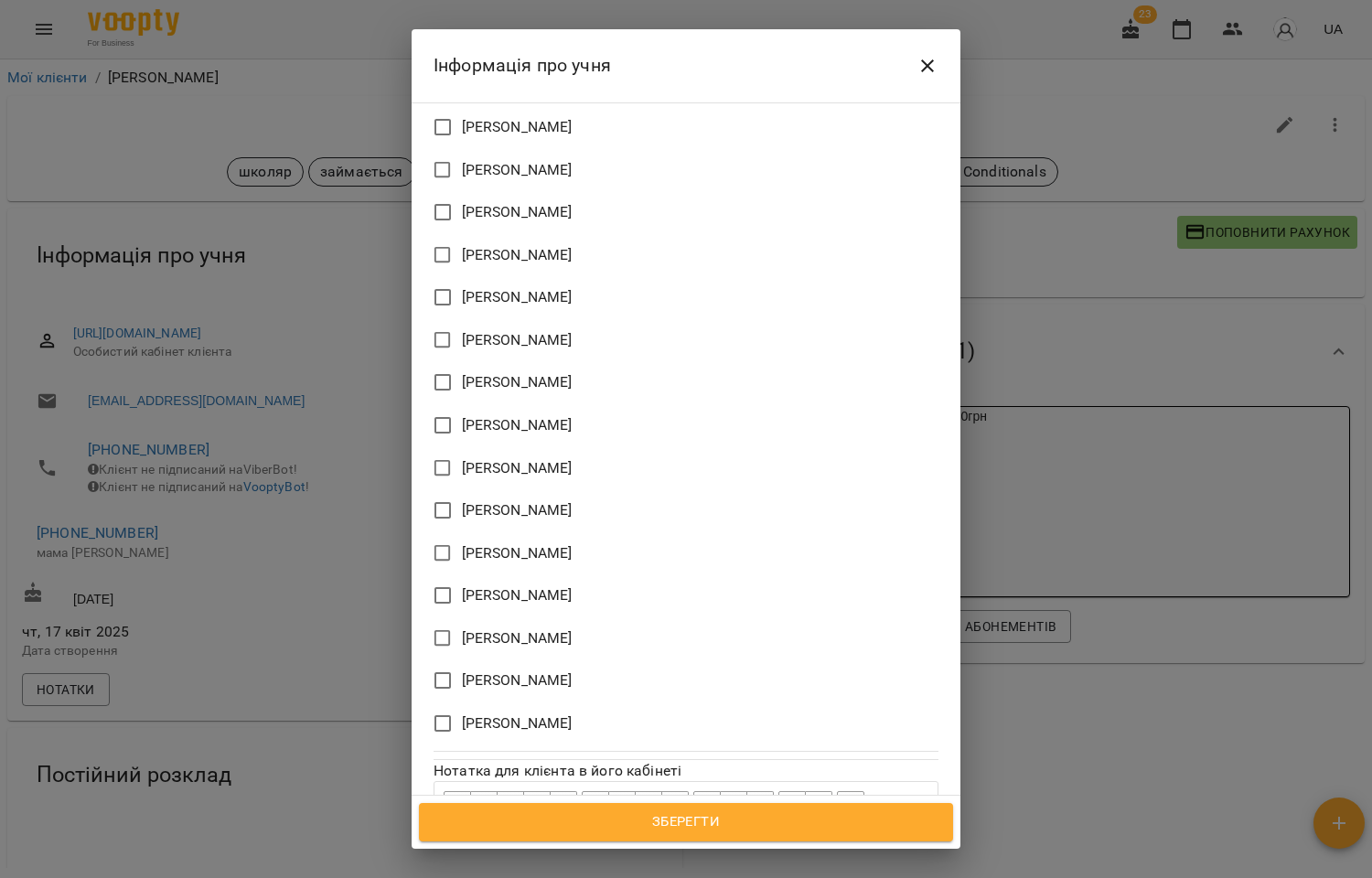
click at [532, 542] on span "[PERSON_NAME]" at bounding box center [517, 553] width 110 height 22
click at [691, 825] on span "Зберегти" at bounding box center [686, 822] width 494 height 24
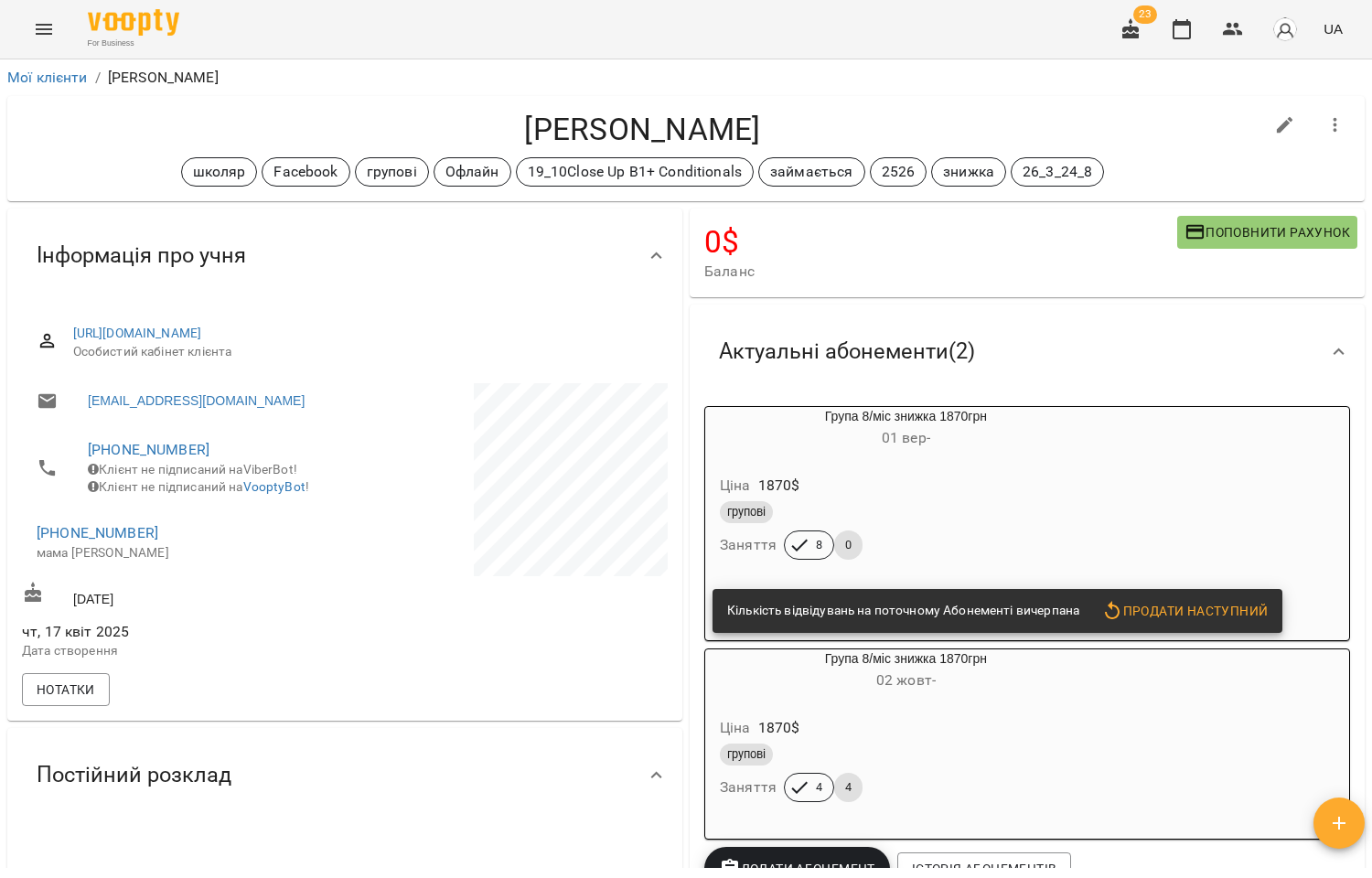
click at [1029, 498] on div "Ціна 1870 $" at bounding box center [905, 484] width 380 height 32
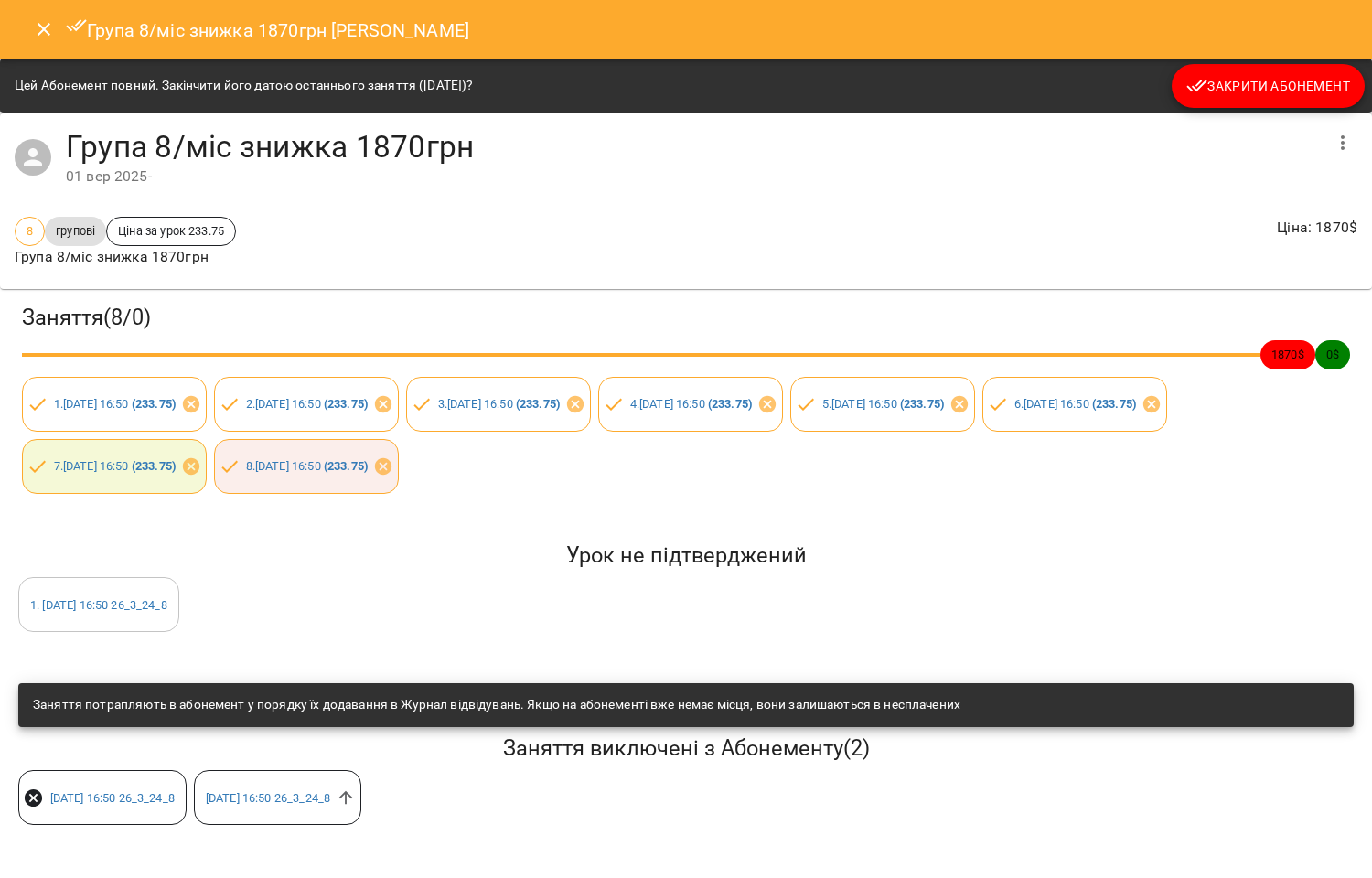
click at [1266, 85] on span "Закрити Абонемент" at bounding box center [1268, 86] width 163 height 22
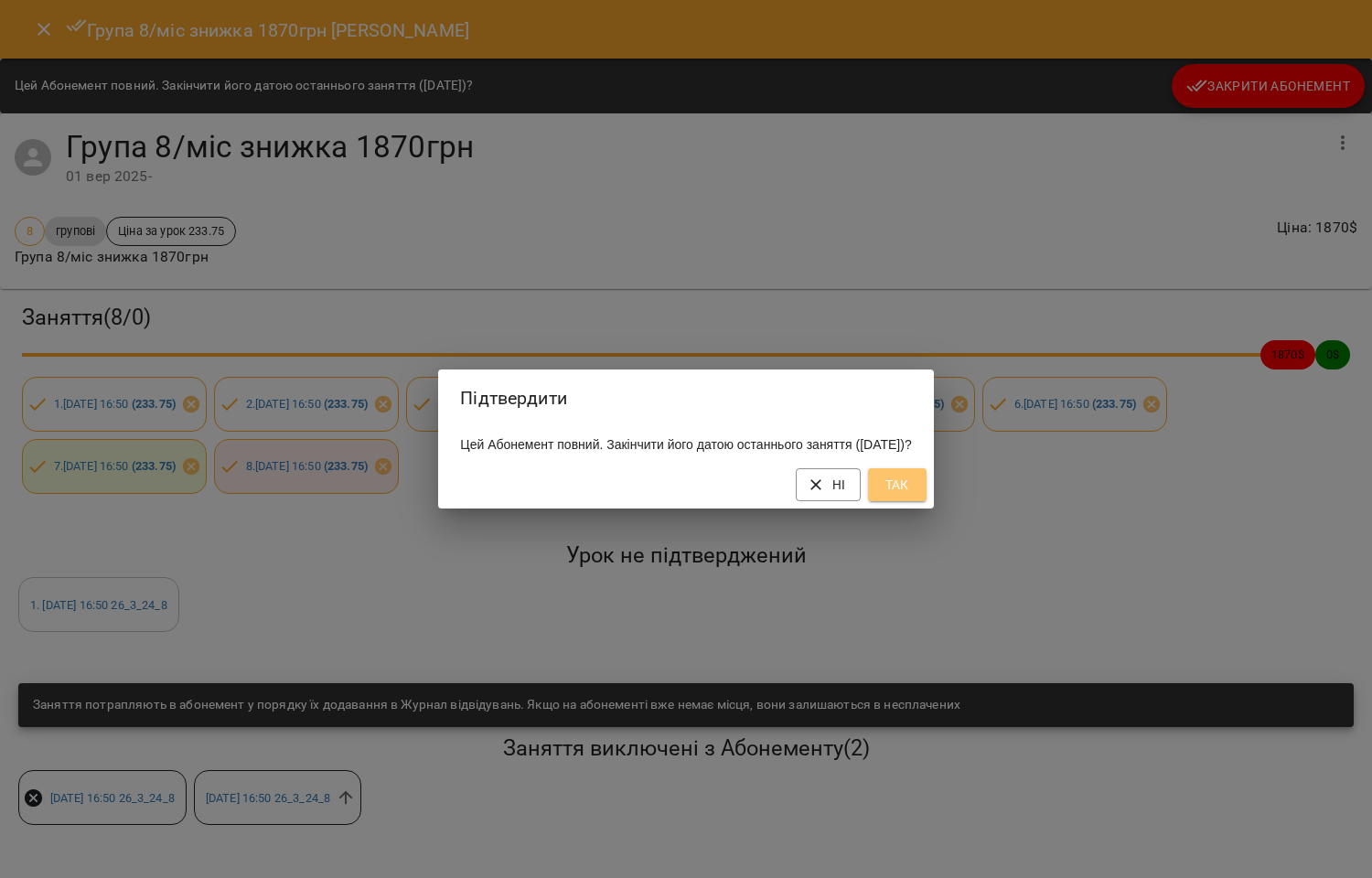
click at [912, 496] on span "Так" at bounding box center [898, 484] width 30 height 22
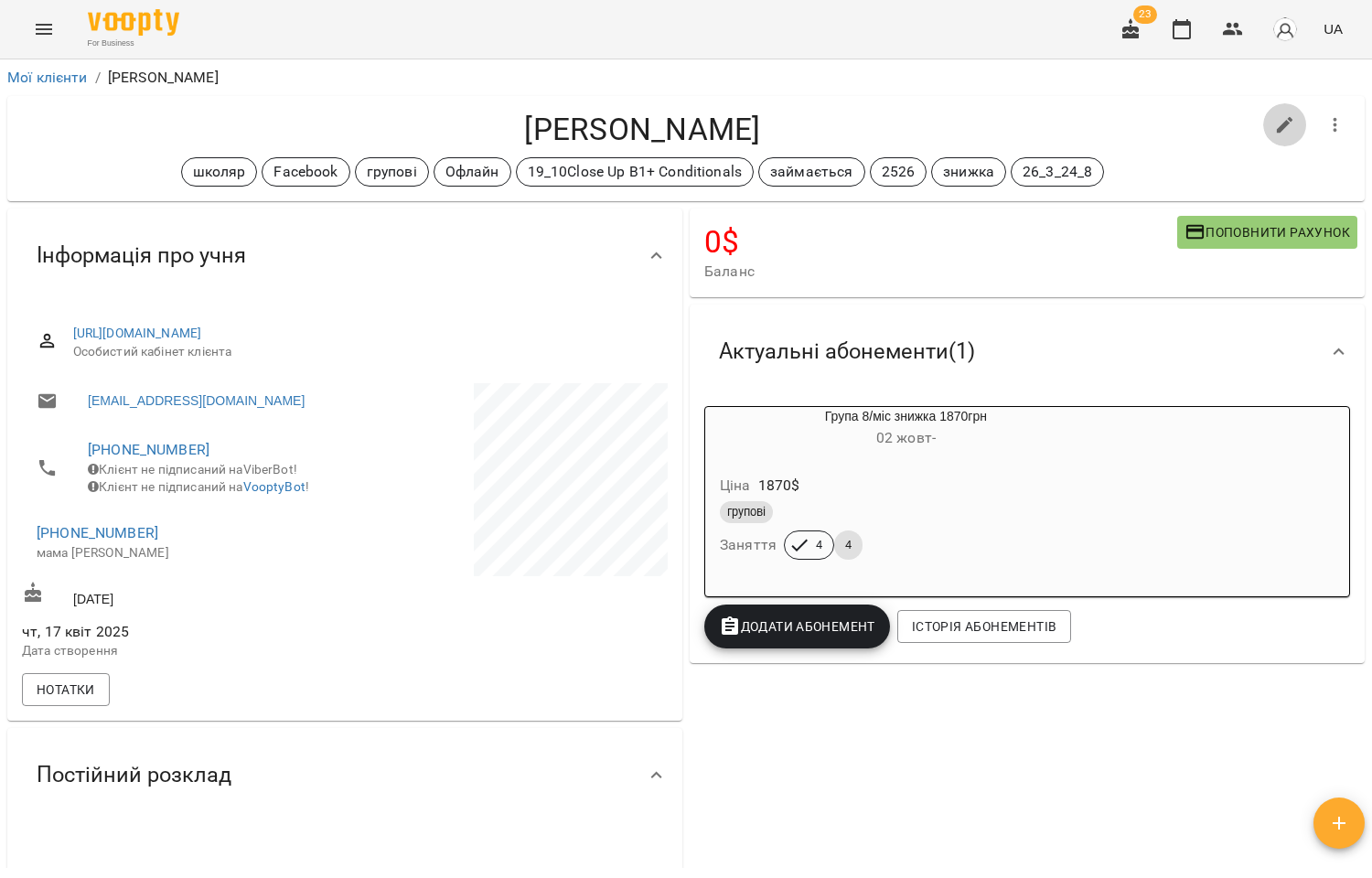
click at [1276, 119] on icon "button" at bounding box center [1285, 125] width 17 height 17
select select "**"
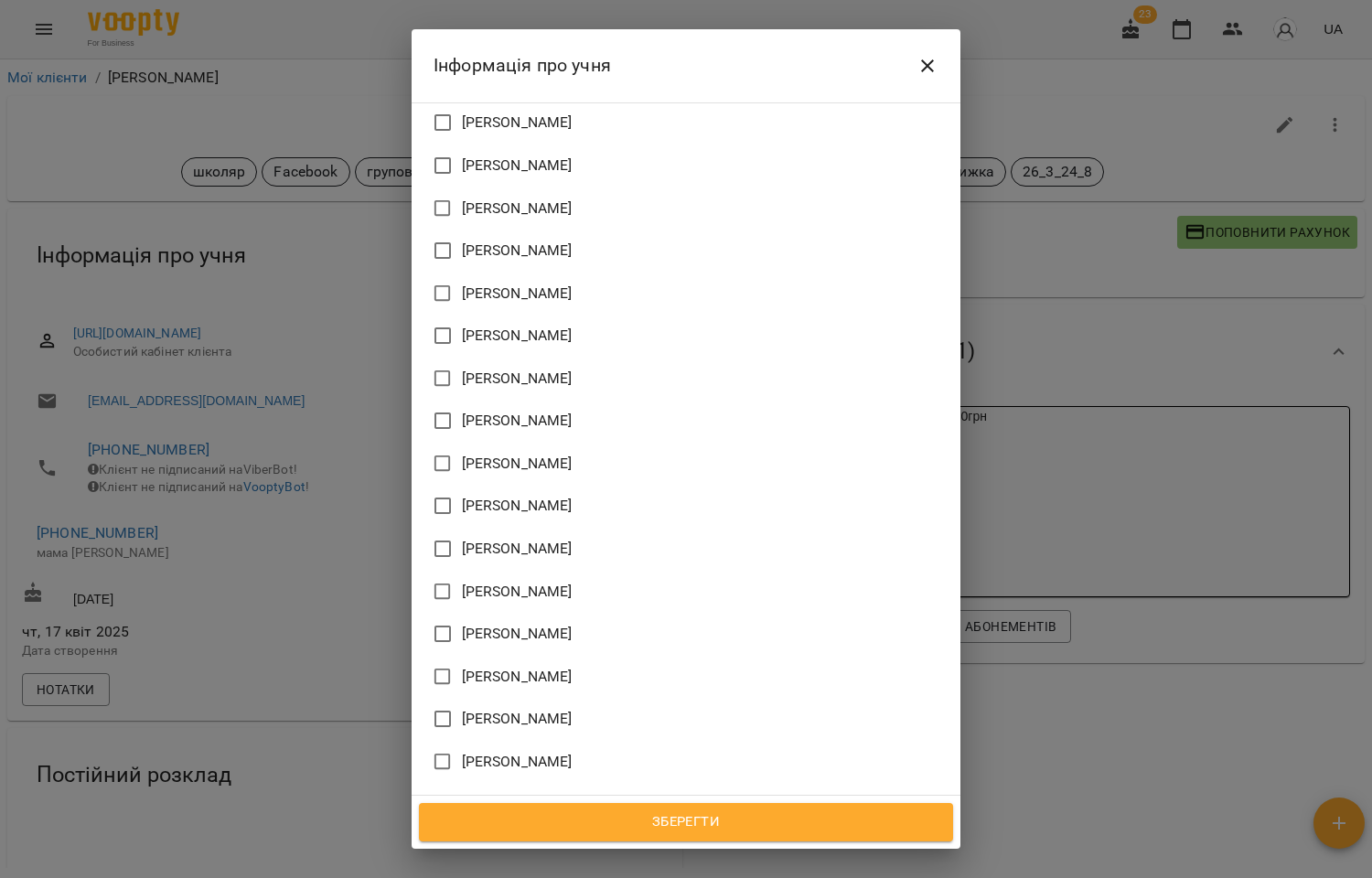
scroll to position [1661, 0]
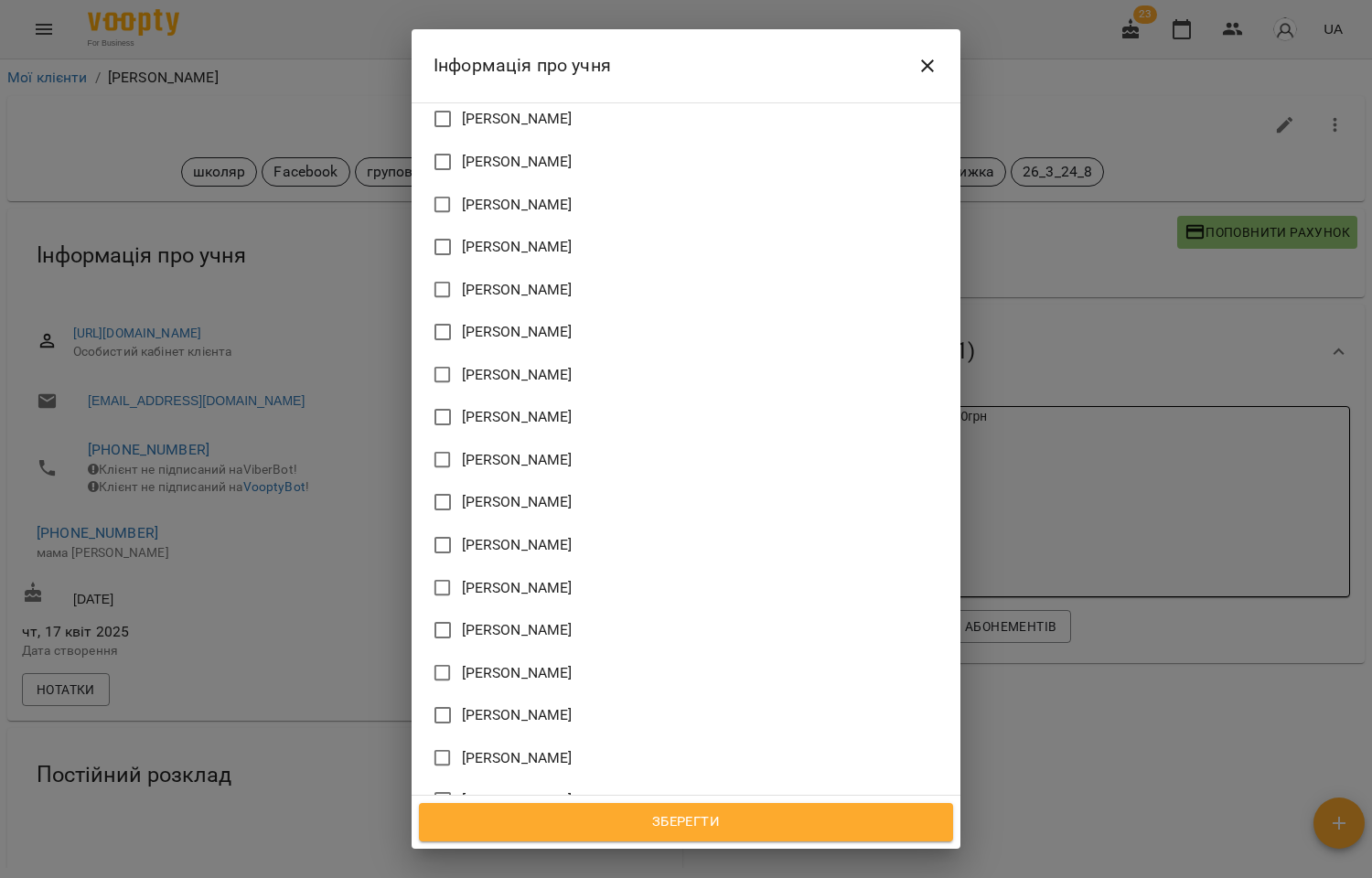
click at [509, 662] on span "[PERSON_NAME]" at bounding box center [517, 673] width 110 height 22
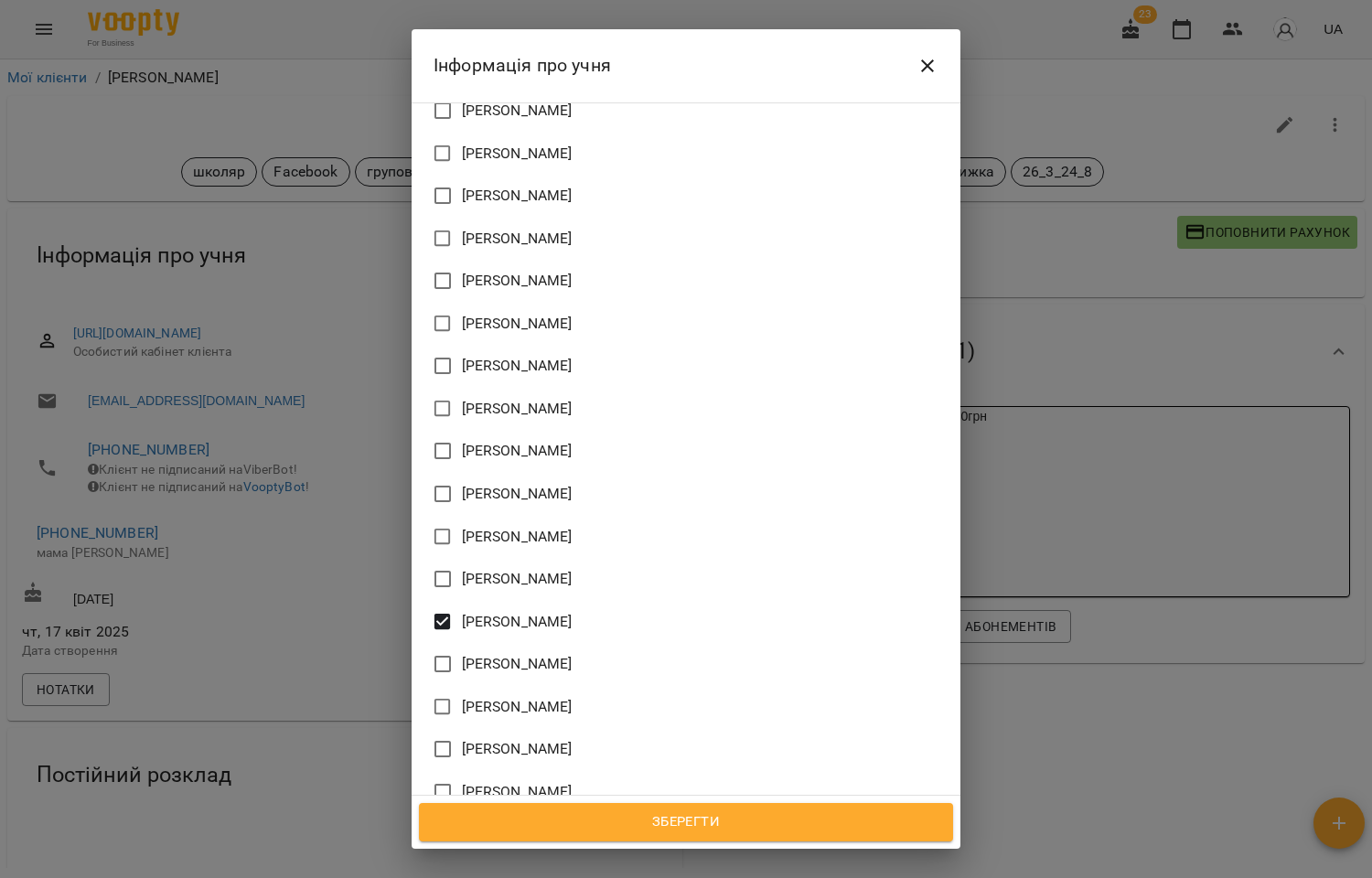
scroll to position [1757, 0]
click at [678, 819] on span "Зберегти" at bounding box center [686, 822] width 494 height 24
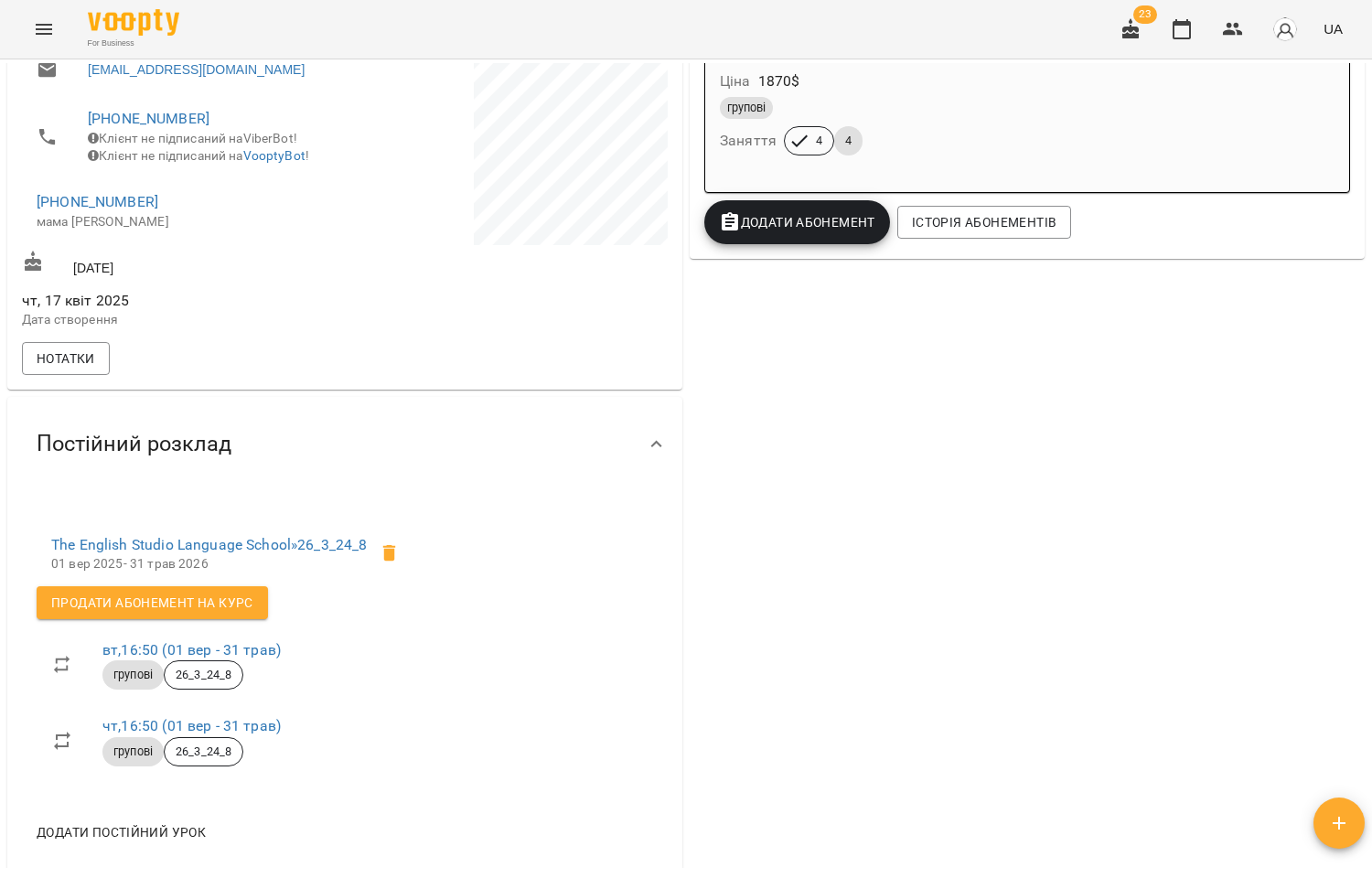
scroll to position [406, 0]
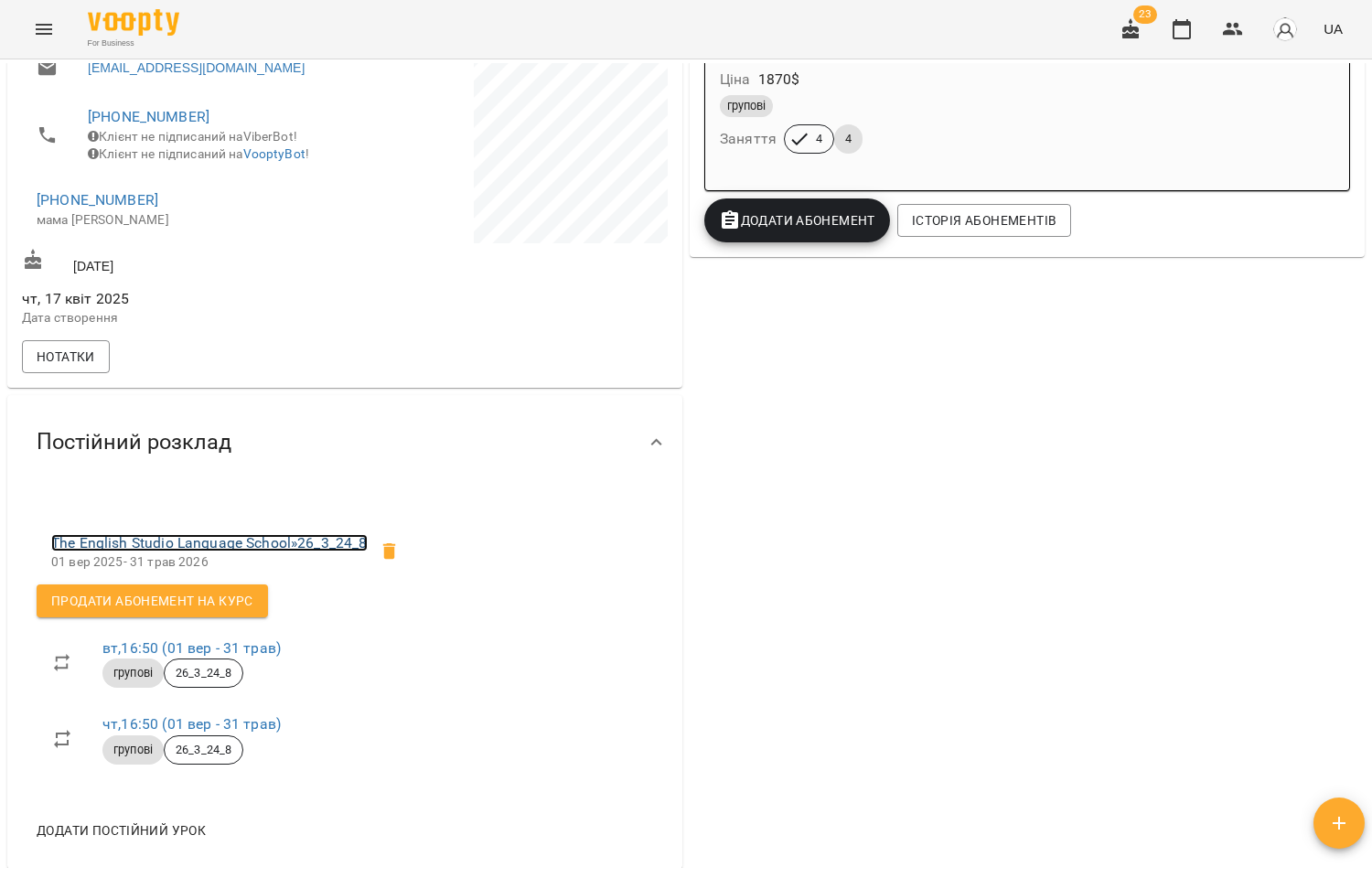
drag, startPoint x: 258, startPoint y: 556, endPoint x: 427, endPoint y: 463, distance: 192.9
click at [258, 551] on link "The English Studio Language School » 26_3_24_8" at bounding box center [209, 542] width 317 height 18
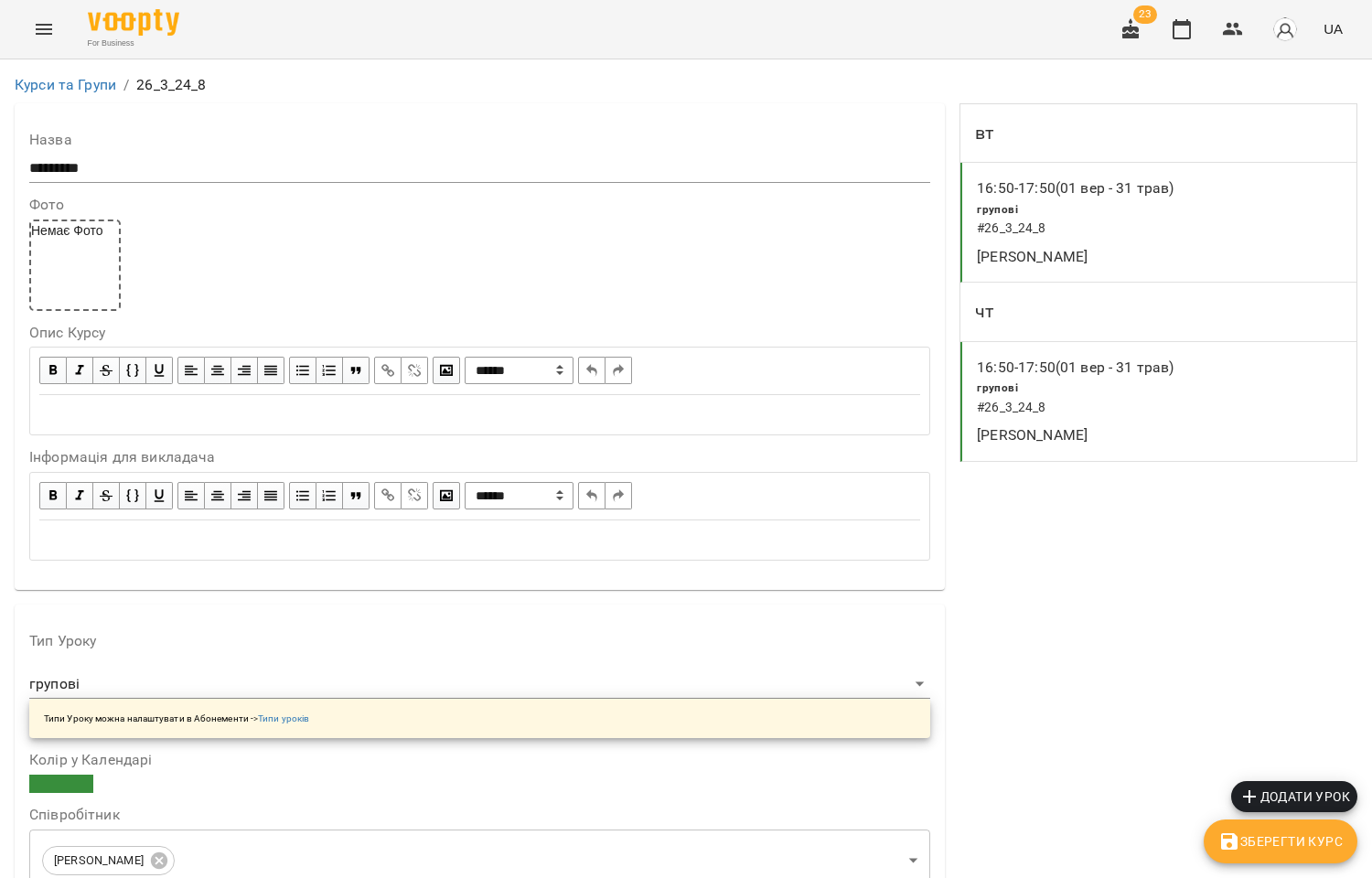
scroll to position [406, 0]
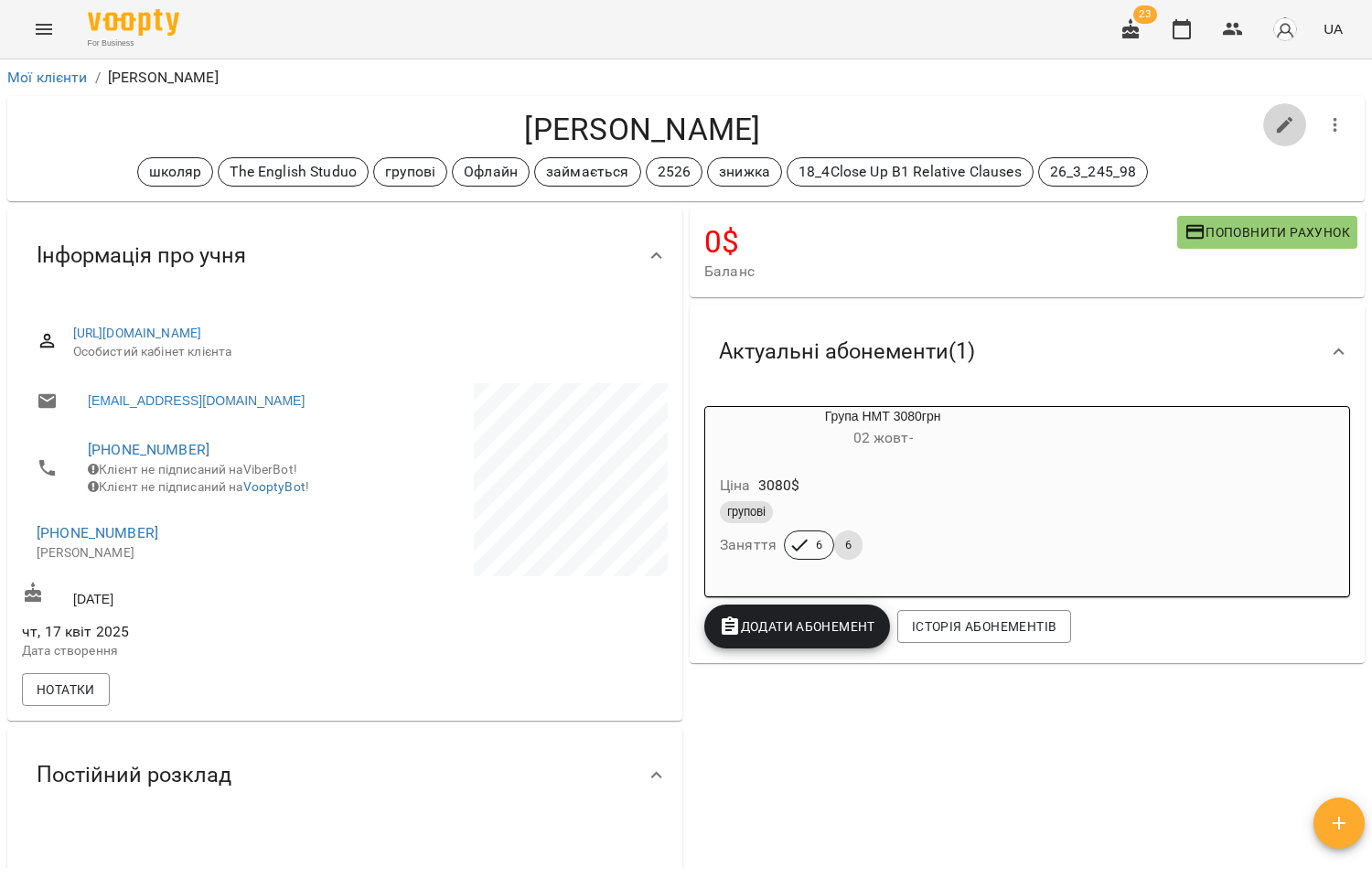
click at [1274, 129] on icon "button" at bounding box center [1285, 125] width 22 height 22
select select "**"
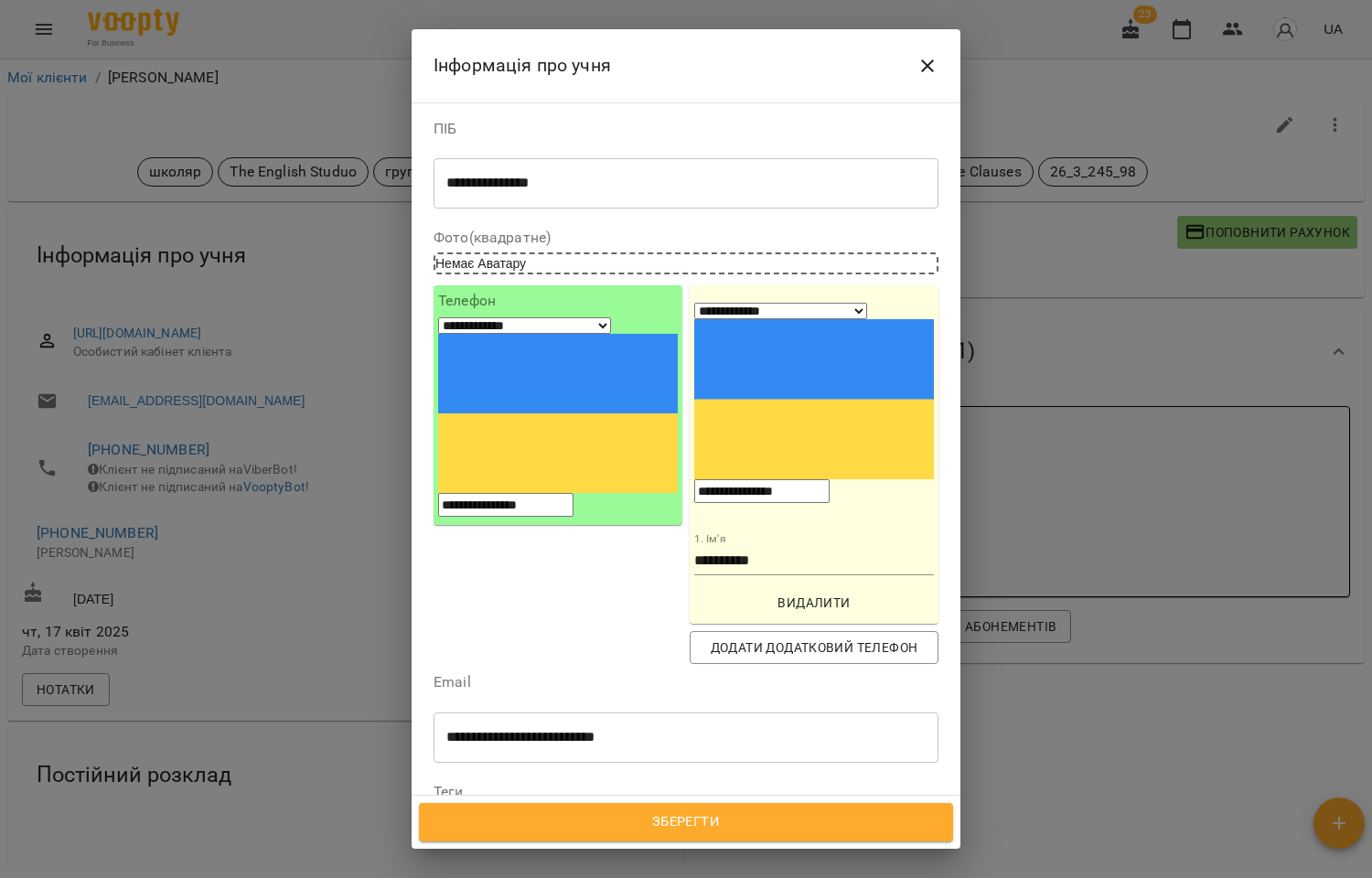
click at [838, 839] on icon at bounding box center [845, 846] width 13 height 13
paste input "**********"
type input "**********"
click at [543, 771] on b "get 200 u1" at bounding box center [518, 779] width 62 height 15
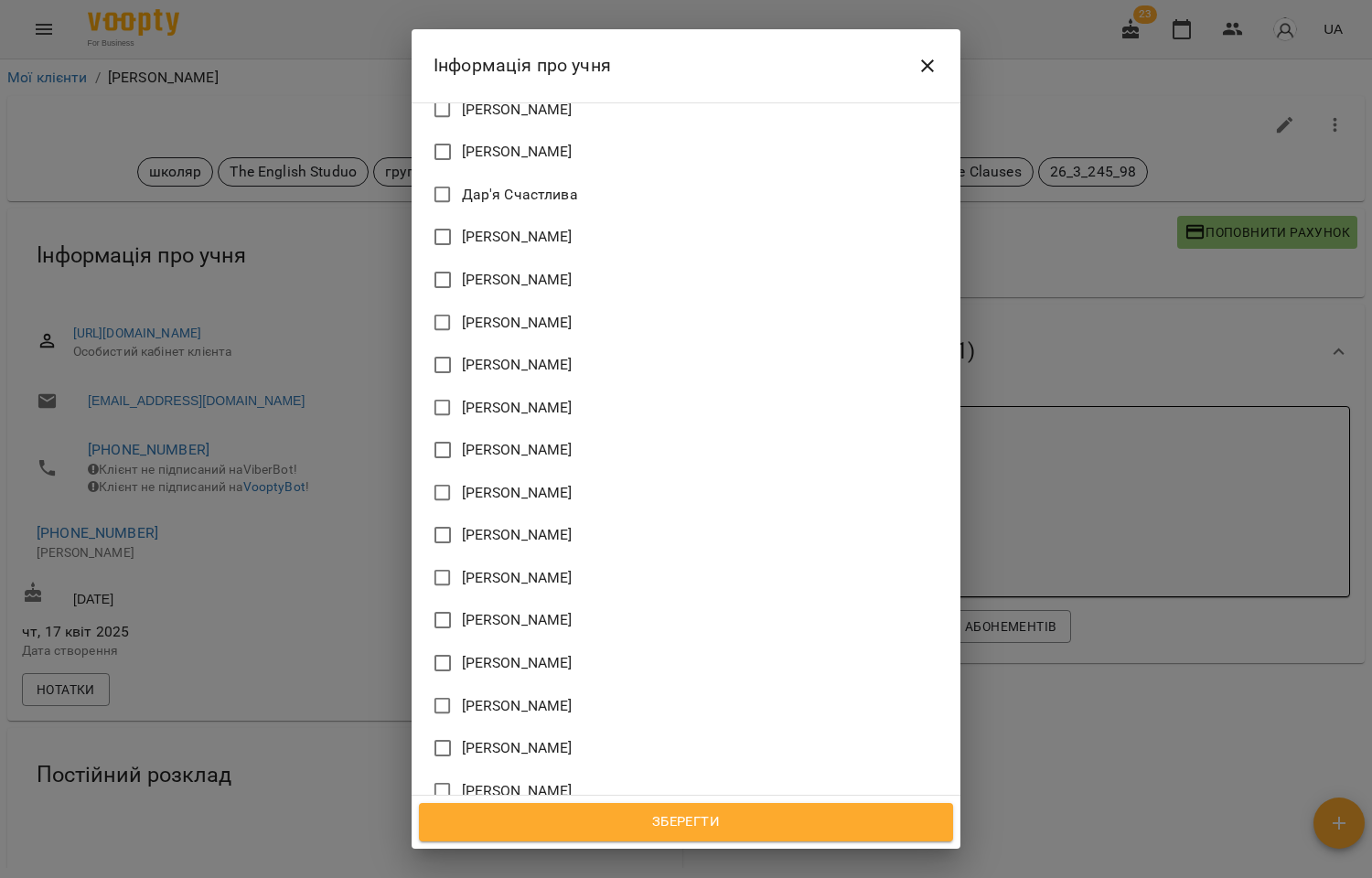
scroll to position [1757, 0]
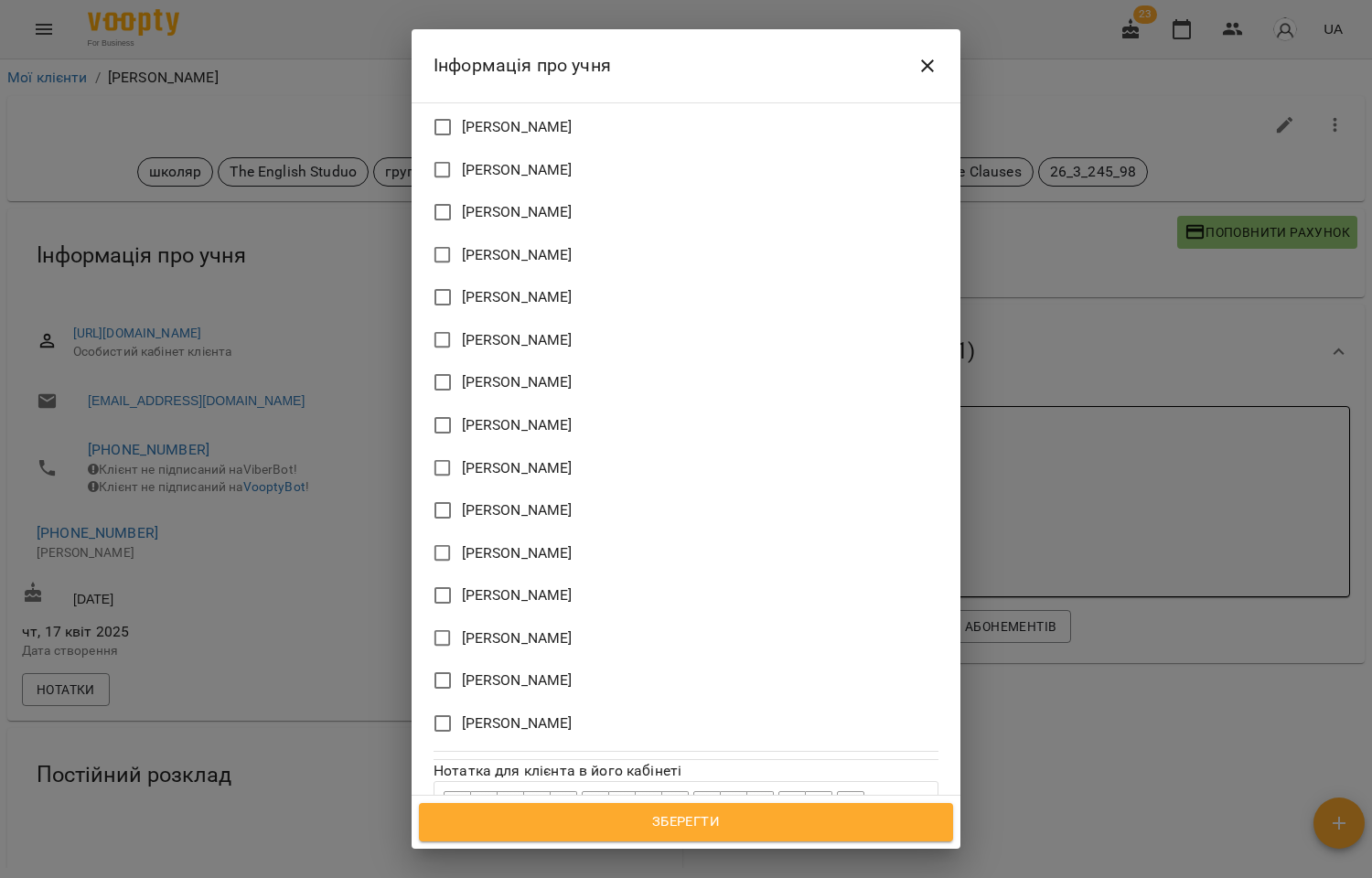
click at [526, 542] on span "[PERSON_NAME]" at bounding box center [517, 553] width 110 height 22
click at [671, 821] on span "Зберегти" at bounding box center [686, 822] width 494 height 24
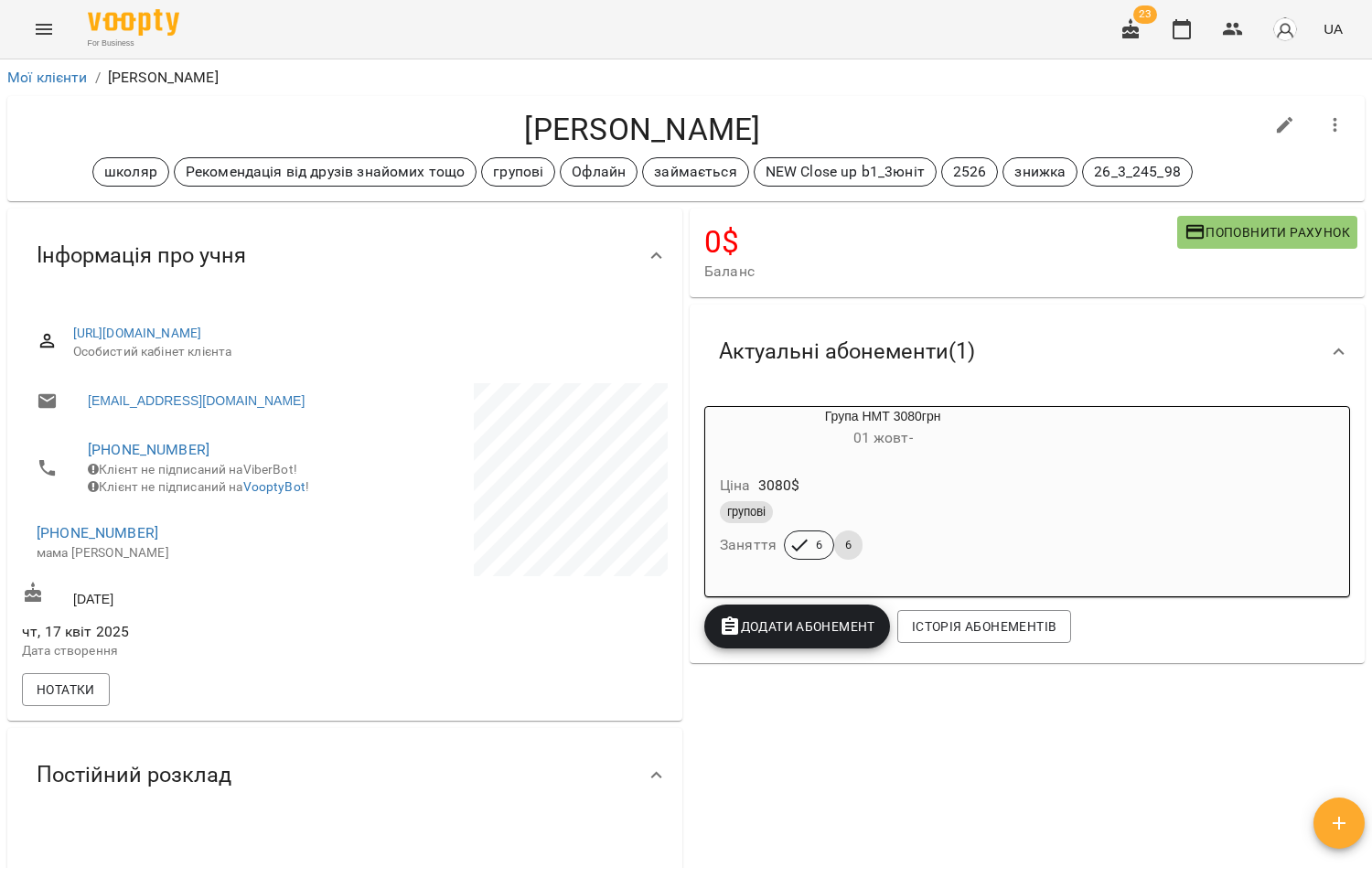
click at [1278, 120] on icon "button" at bounding box center [1285, 125] width 22 height 22
select select "**"
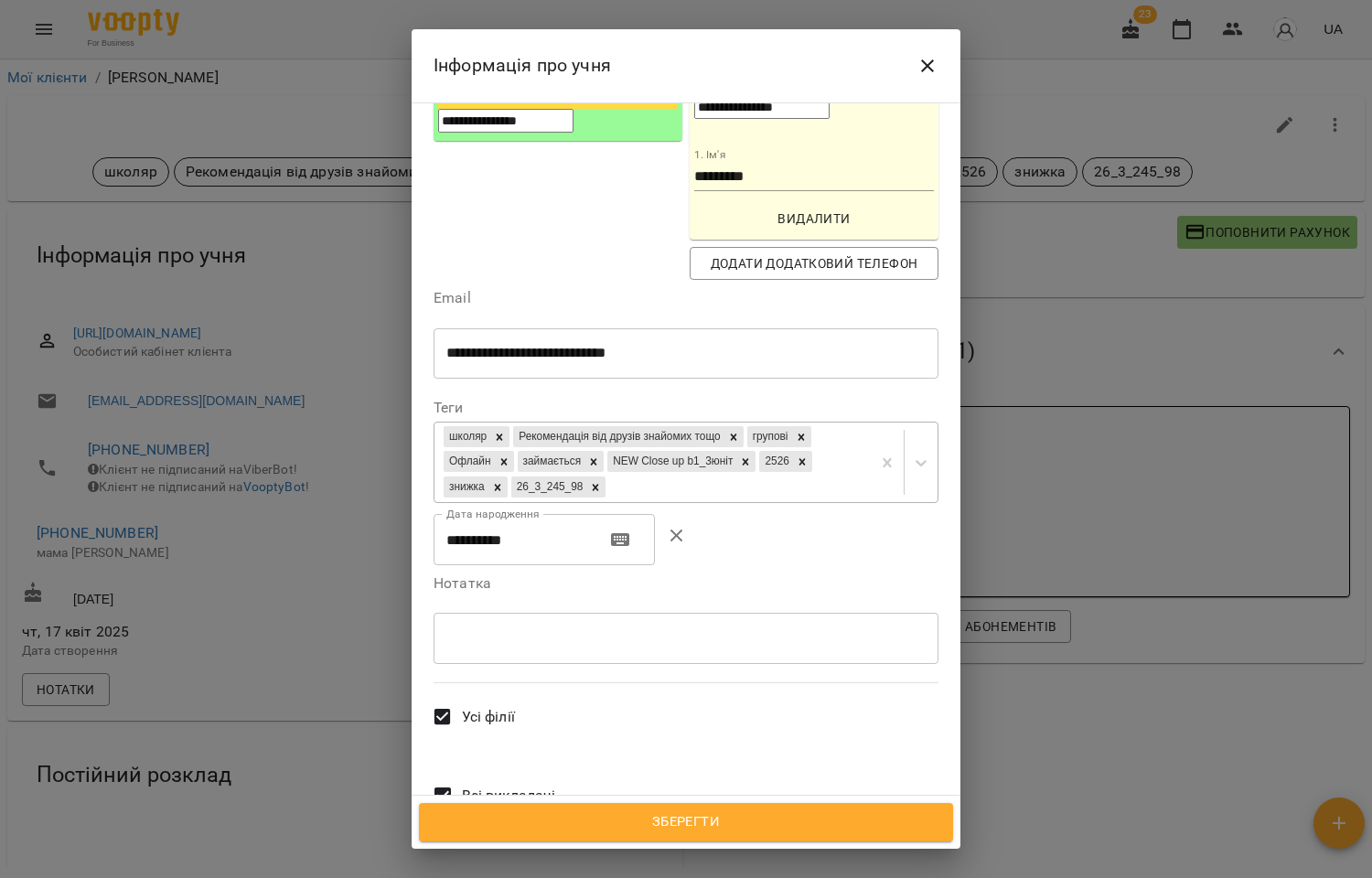
scroll to position [406, 0]
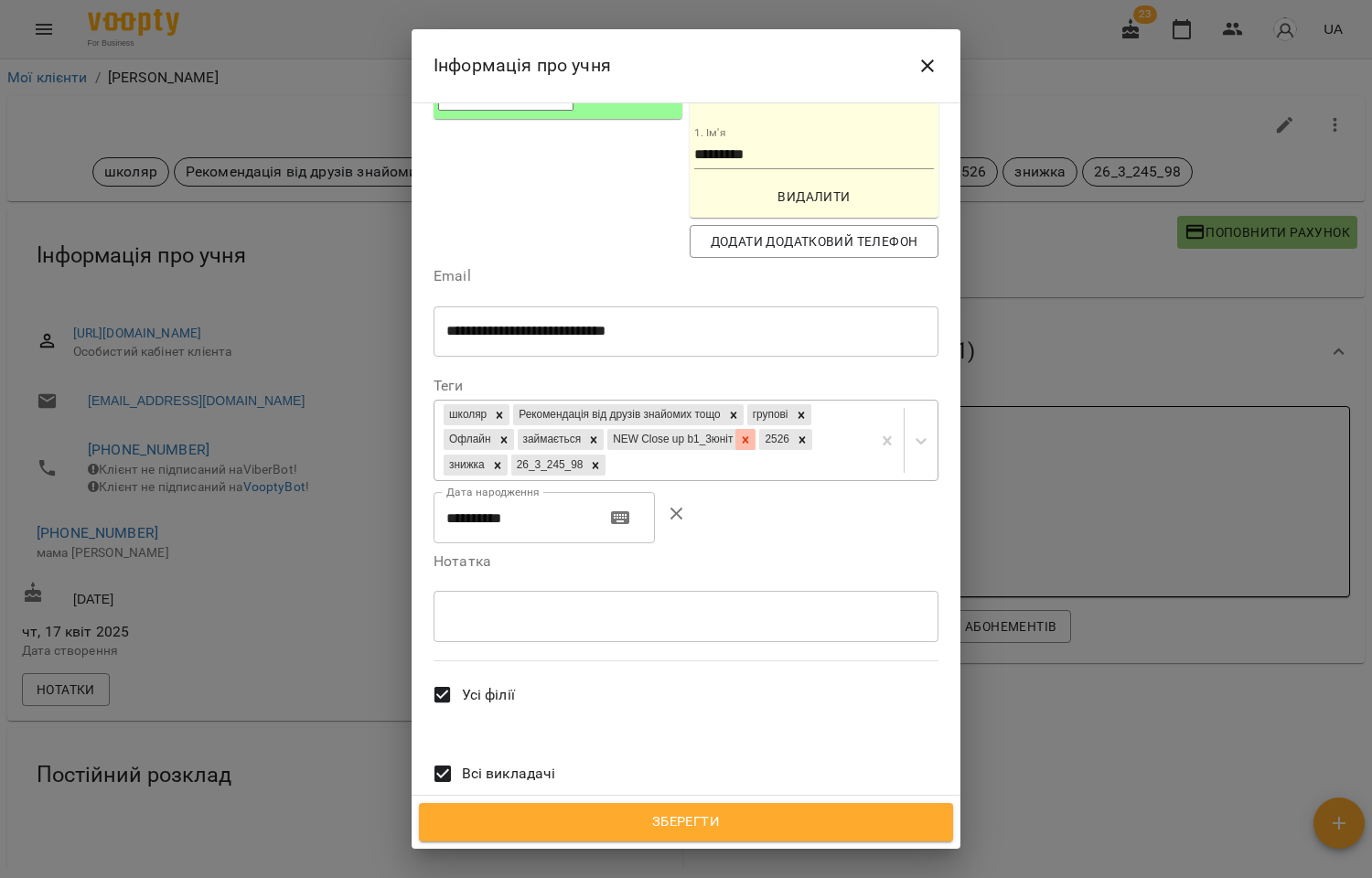
click at [735, 429] on div at bounding box center [745, 439] width 20 height 21
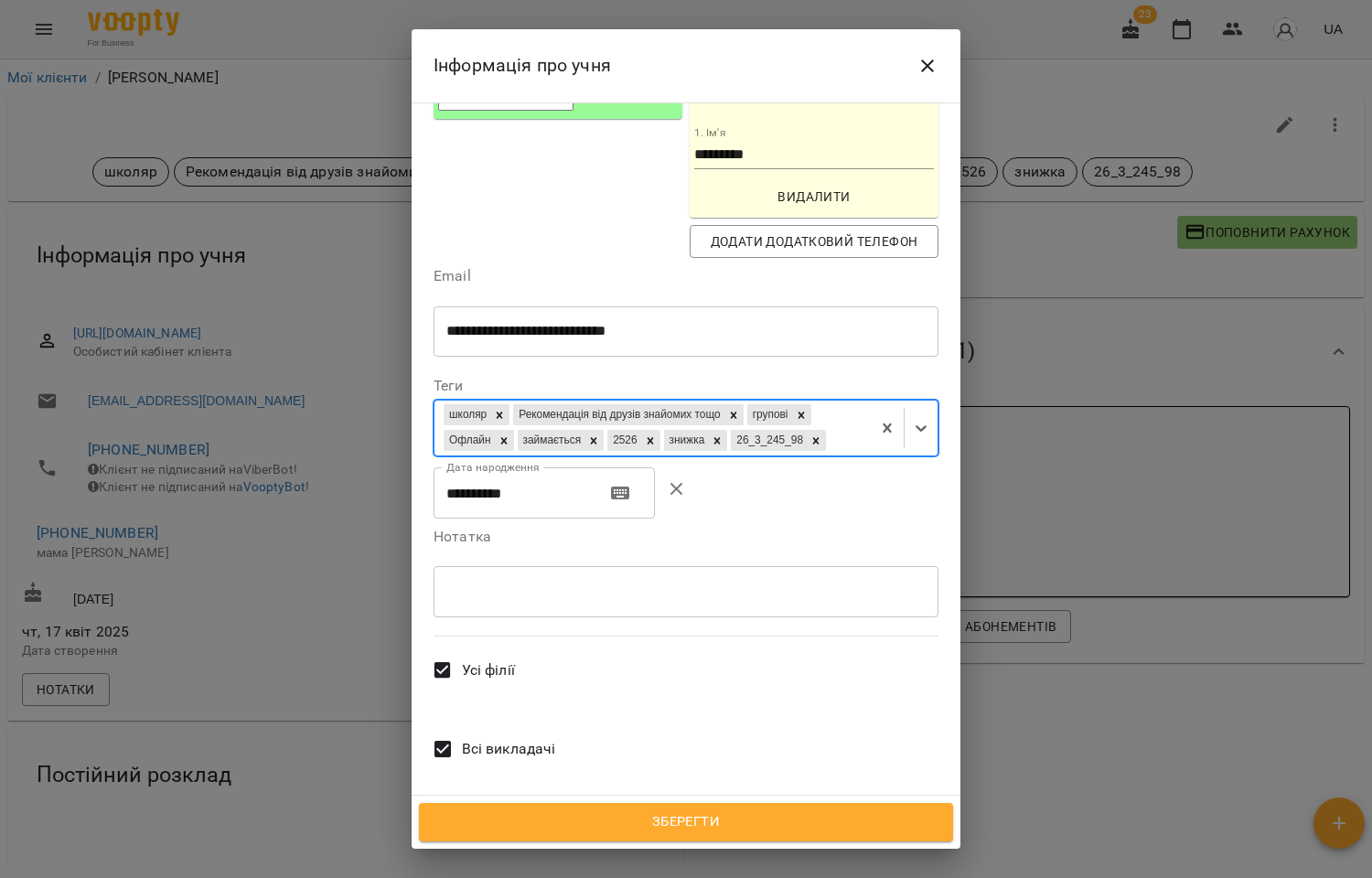
paste input "**********"
type input "**********"
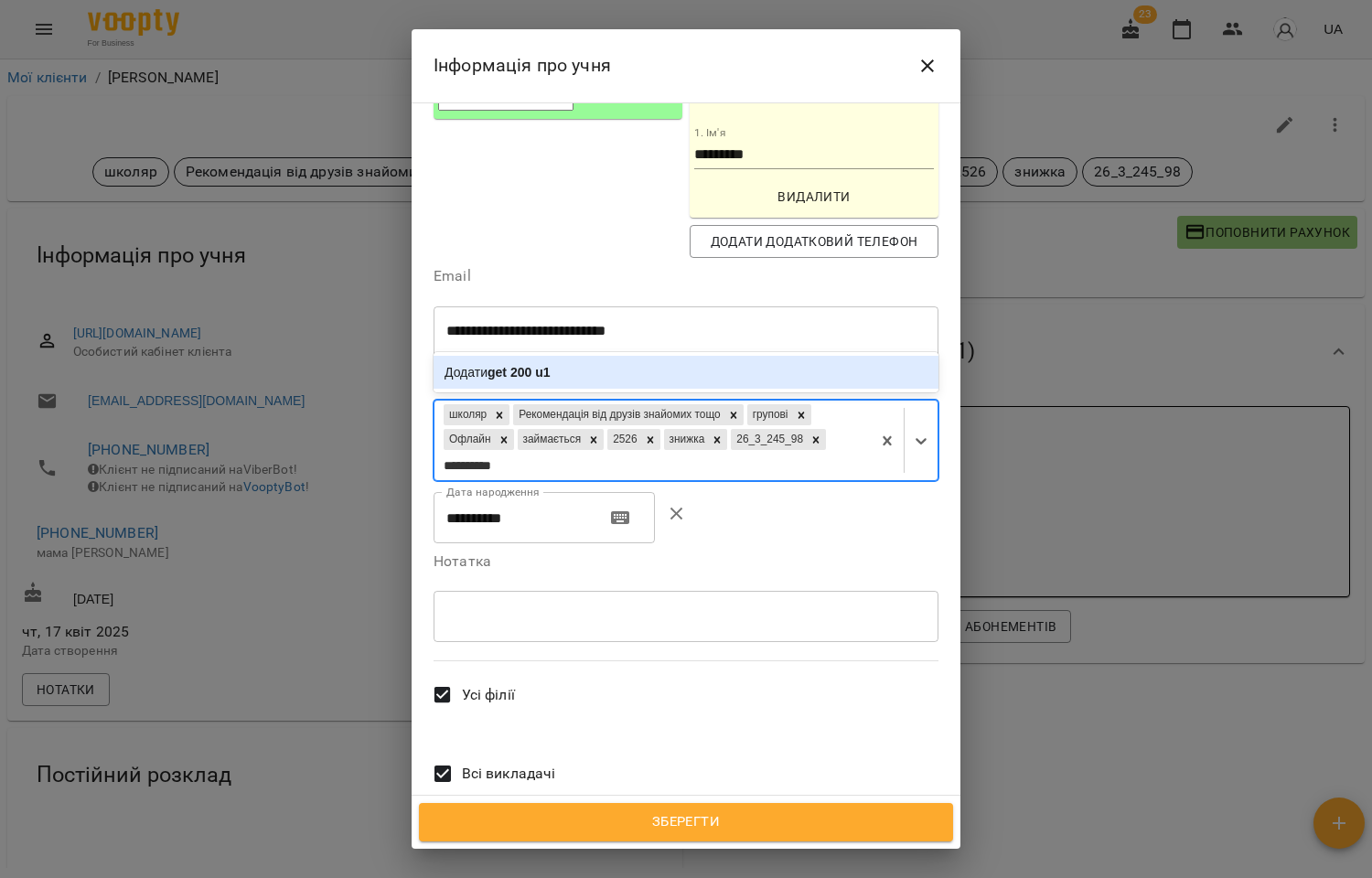
click at [537, 365] on b "get 200 u1" at bounding box center [518, 372] width 62 height 15
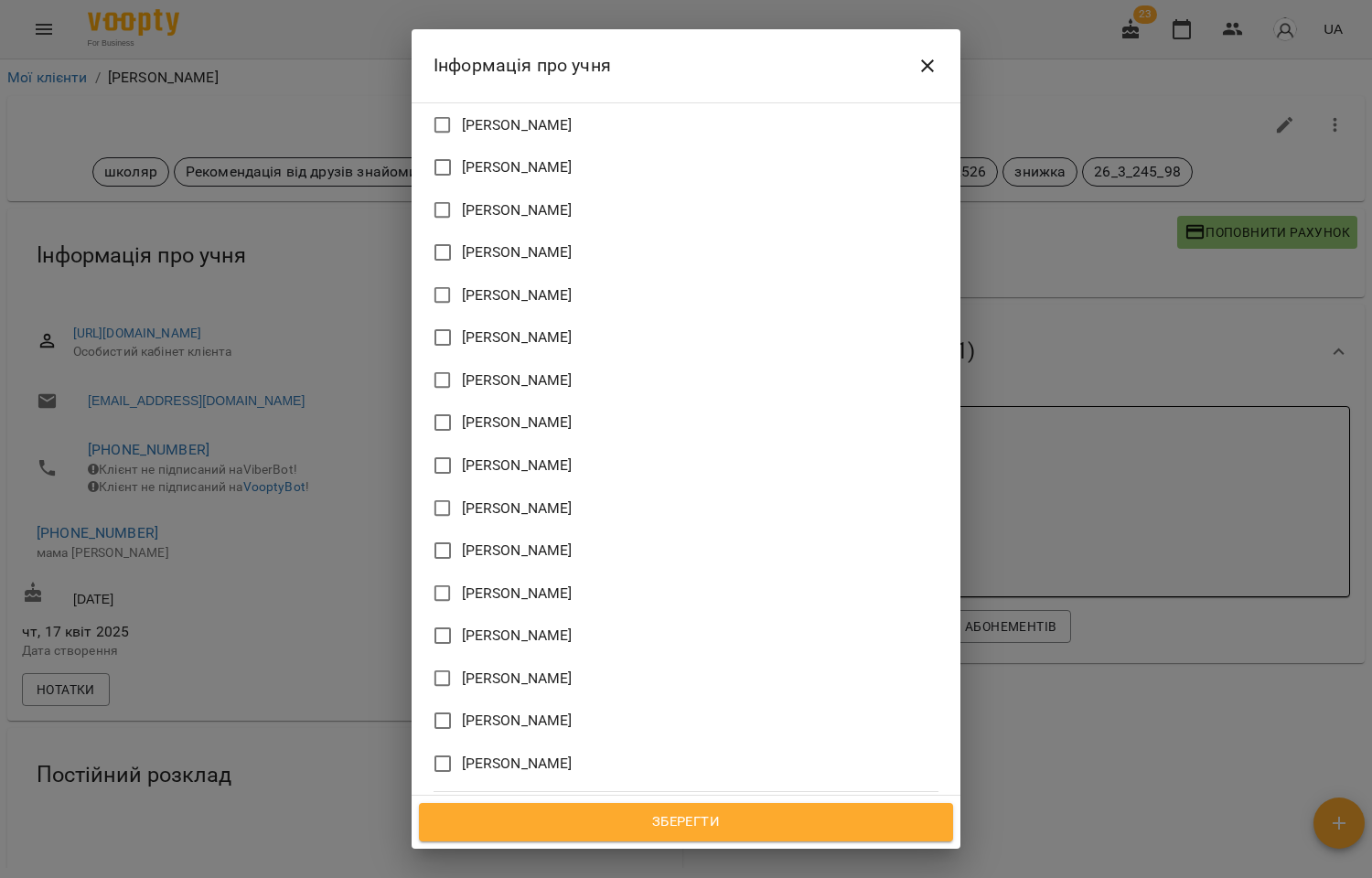
scroll to position [1757, 0]
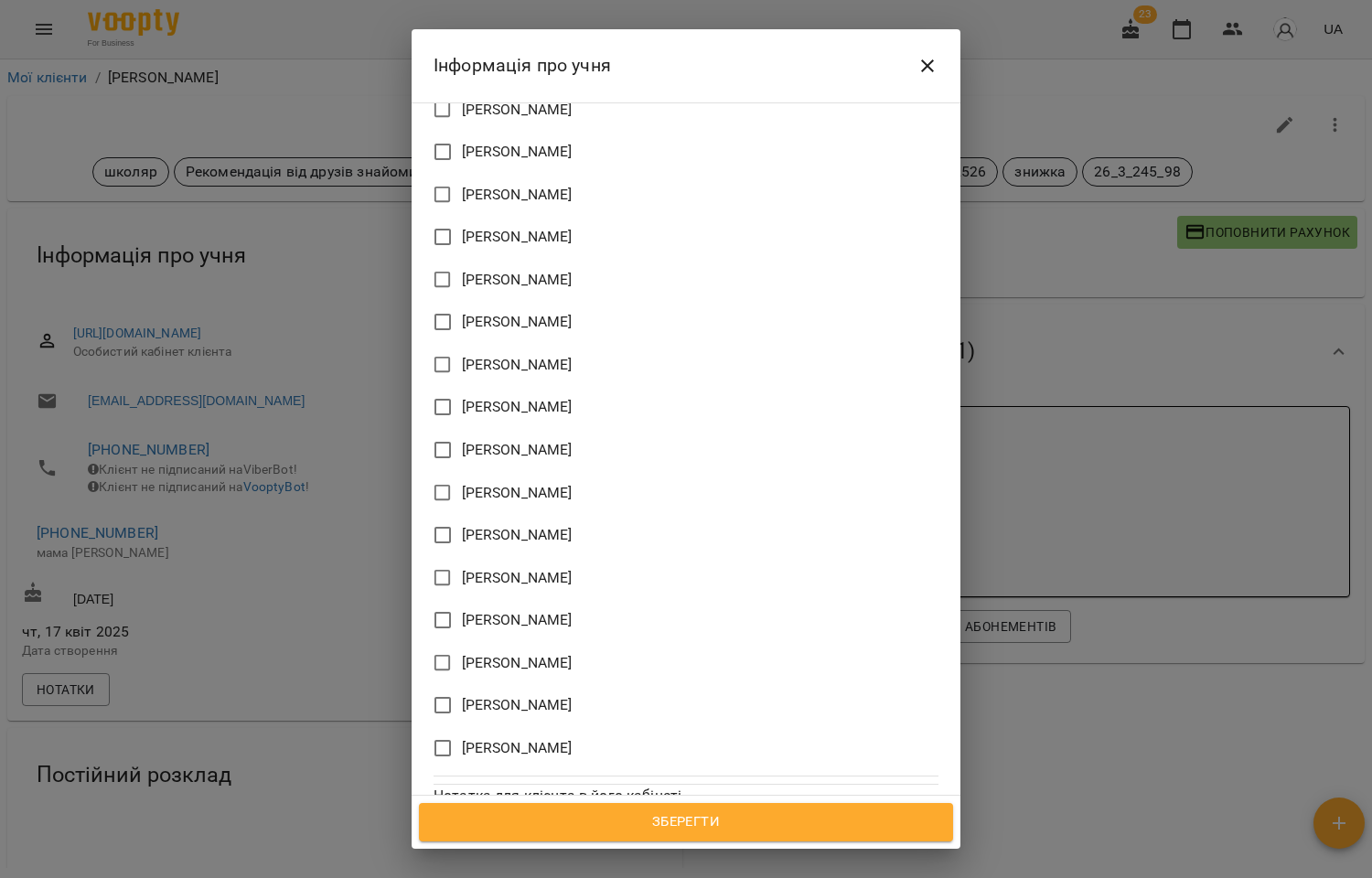
click at [495, 567] on span "[PERSON_NAME]" at bounding box center [517, 578] width 110 height 22
click at [686, 820] on span "Зберегти" at bounding box center [686, 822] width 494 height 24
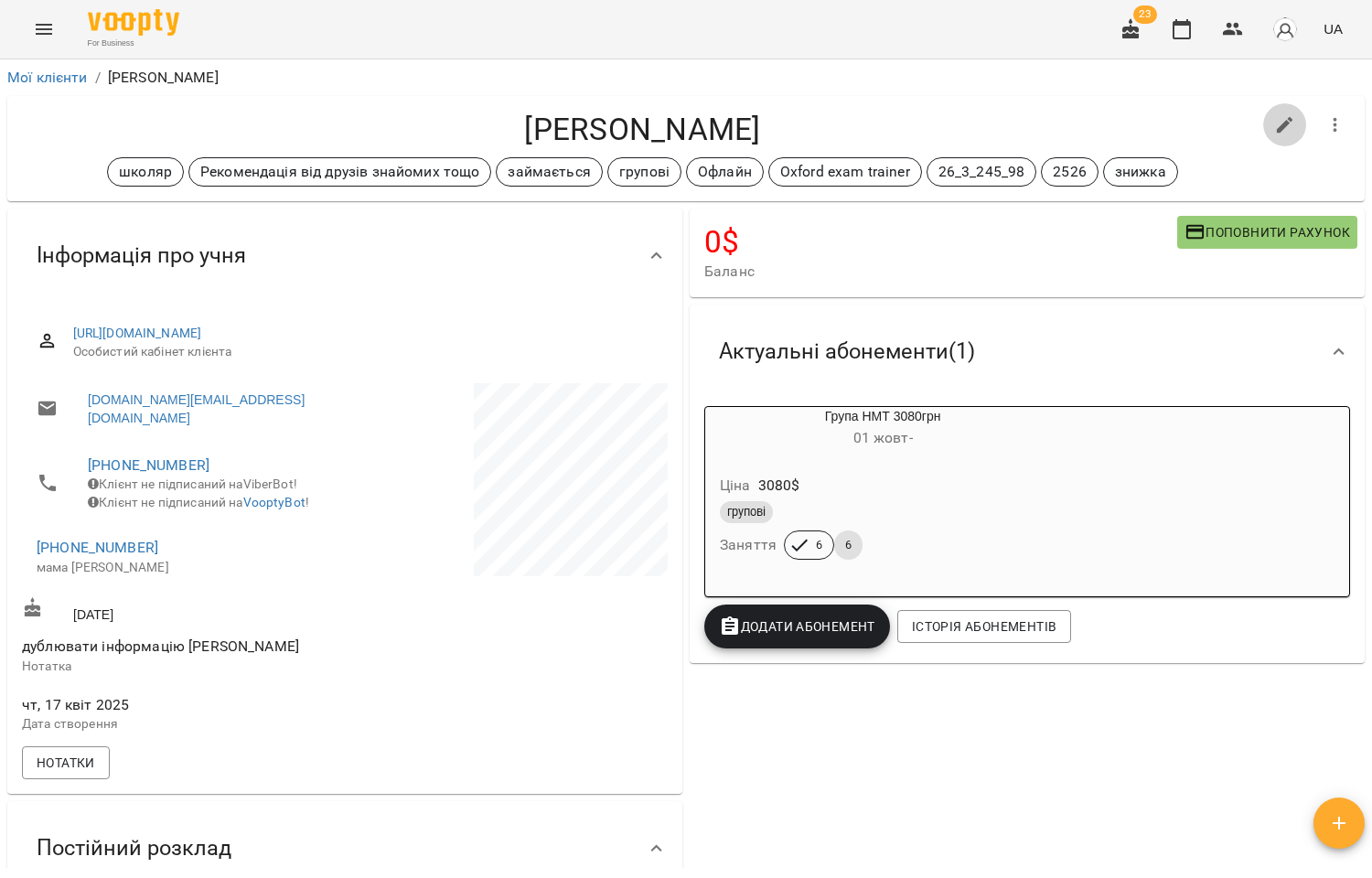
click at [1276, 123] on icon "button" at bounding box center [1285, 125] width 17 height 17
select select "**"
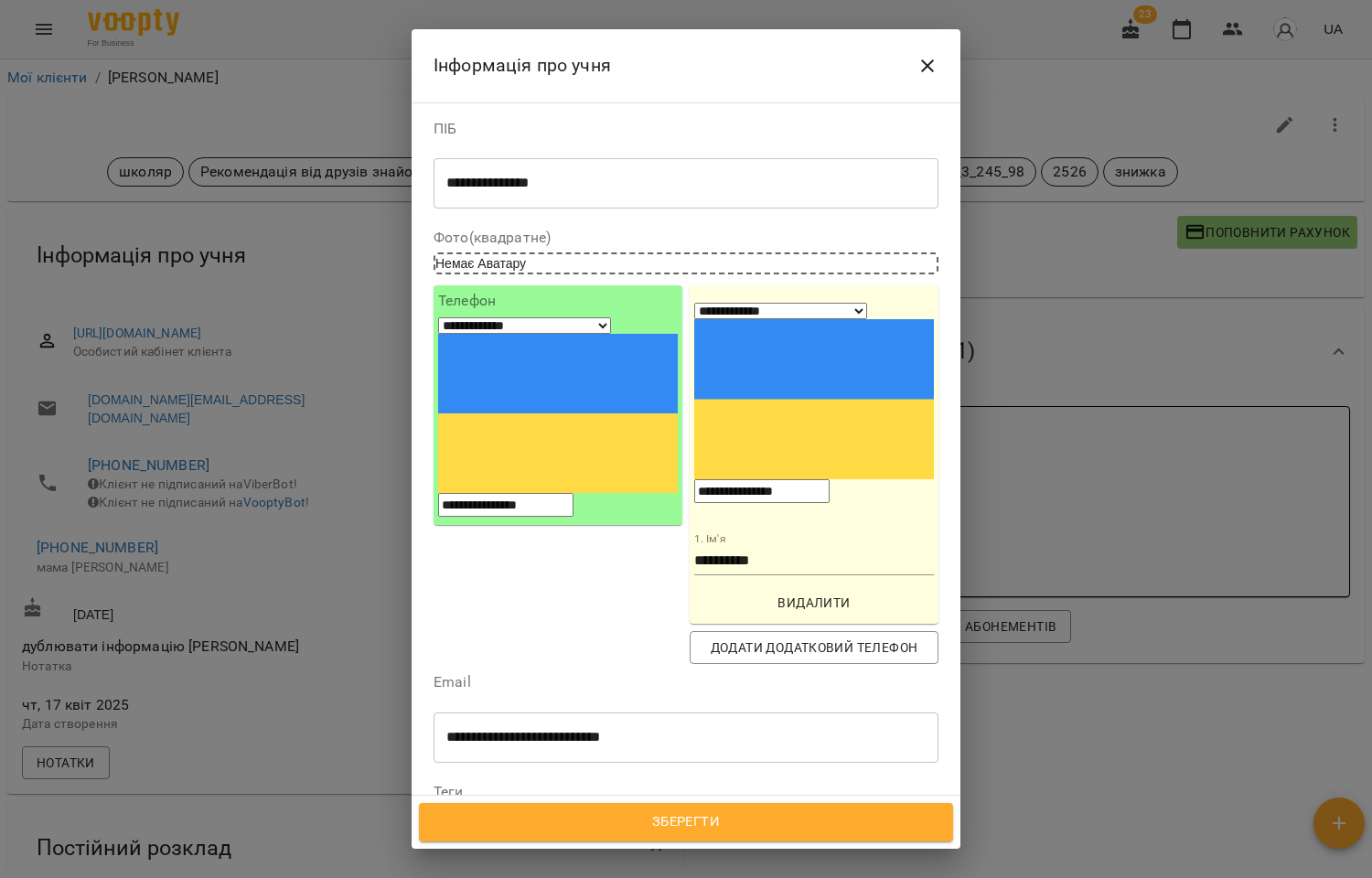
scroll to position [101, 0]
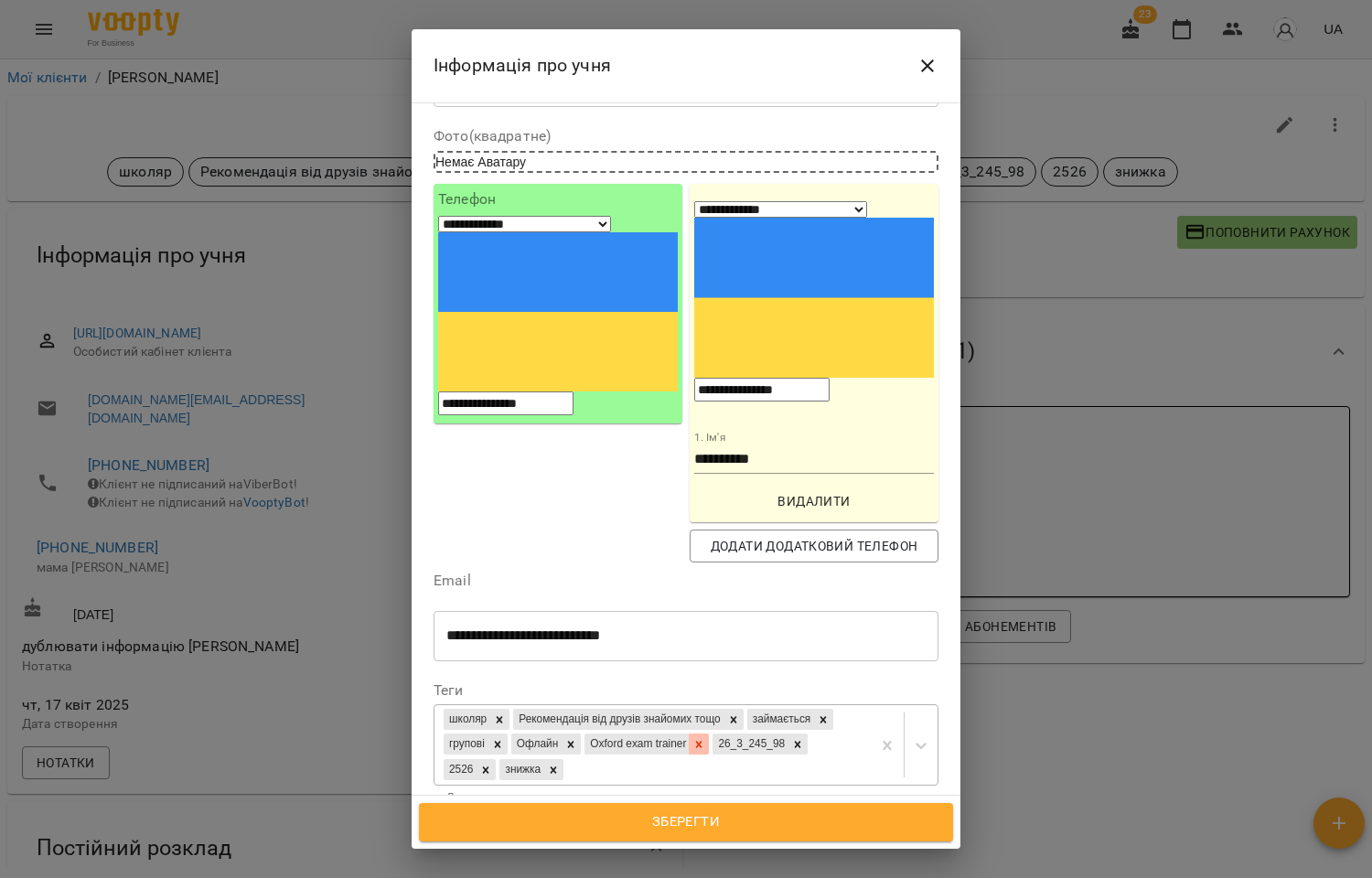
click at [705, 738] on icon at bounding box center [699, 744] width 13 height 13
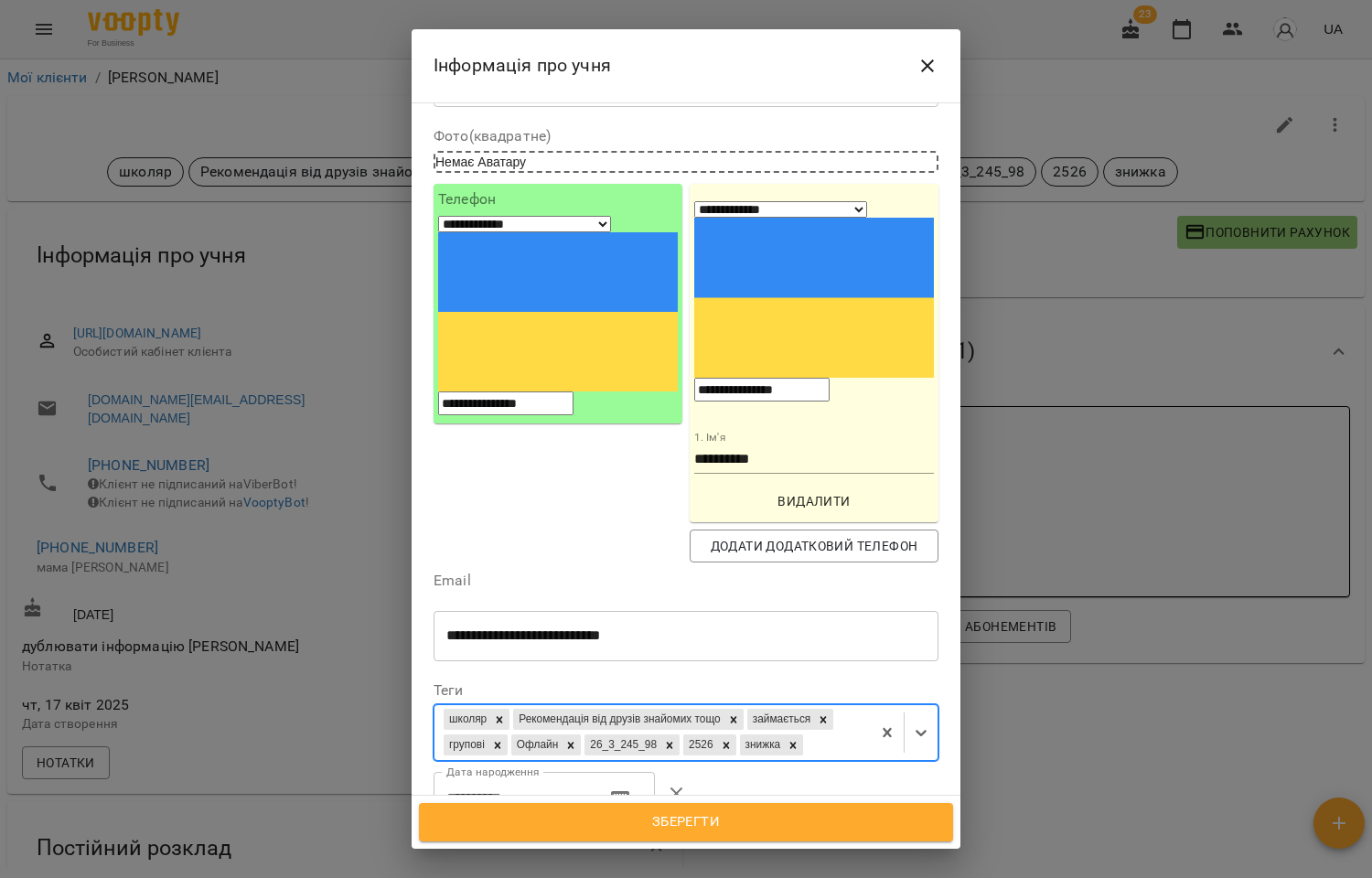
paste input "**********"
type input "**********"
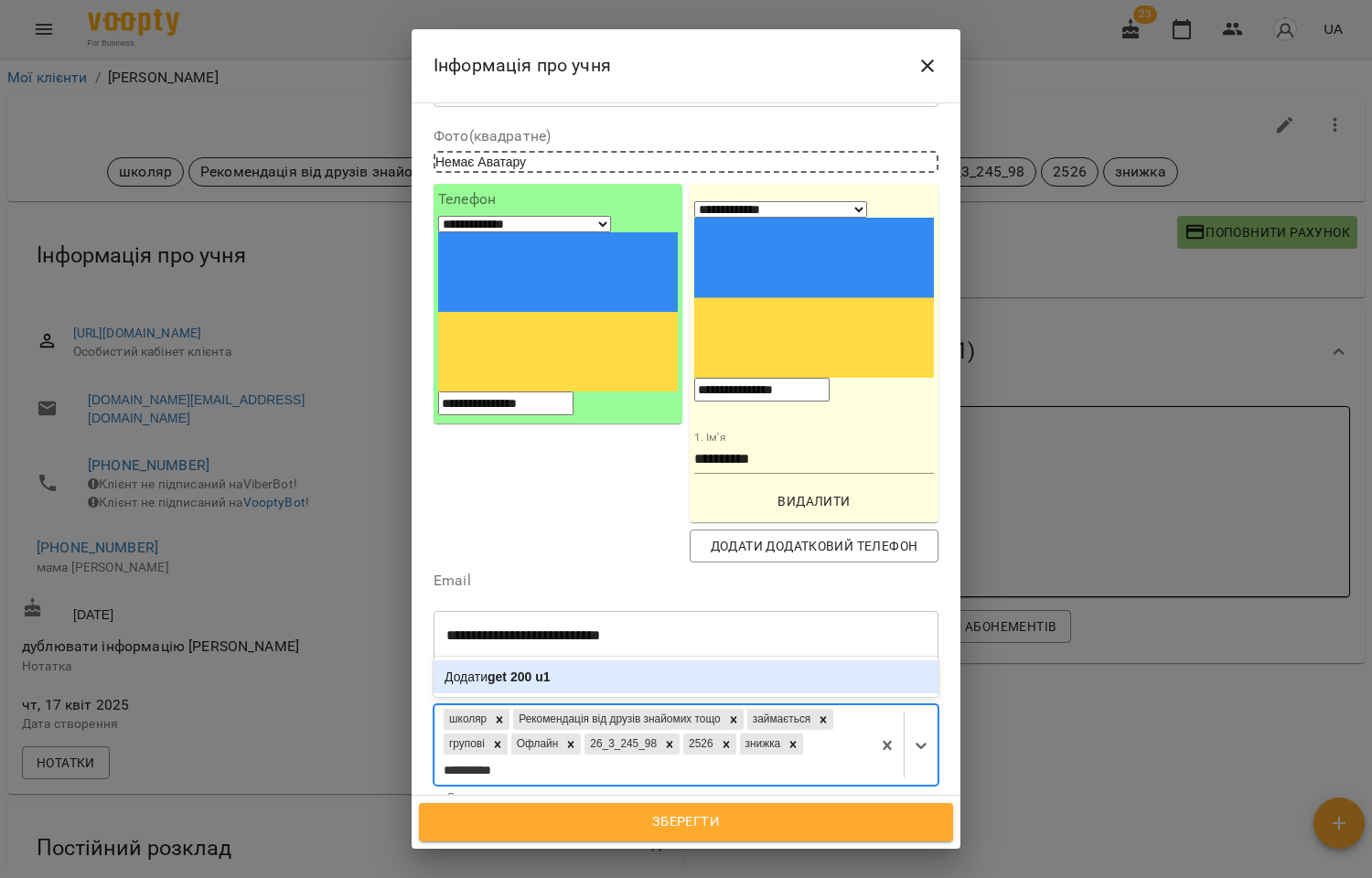
click at [583, 660] on div "Додати get 200 u1" at bounding box center [686, 676] width 505 height 32
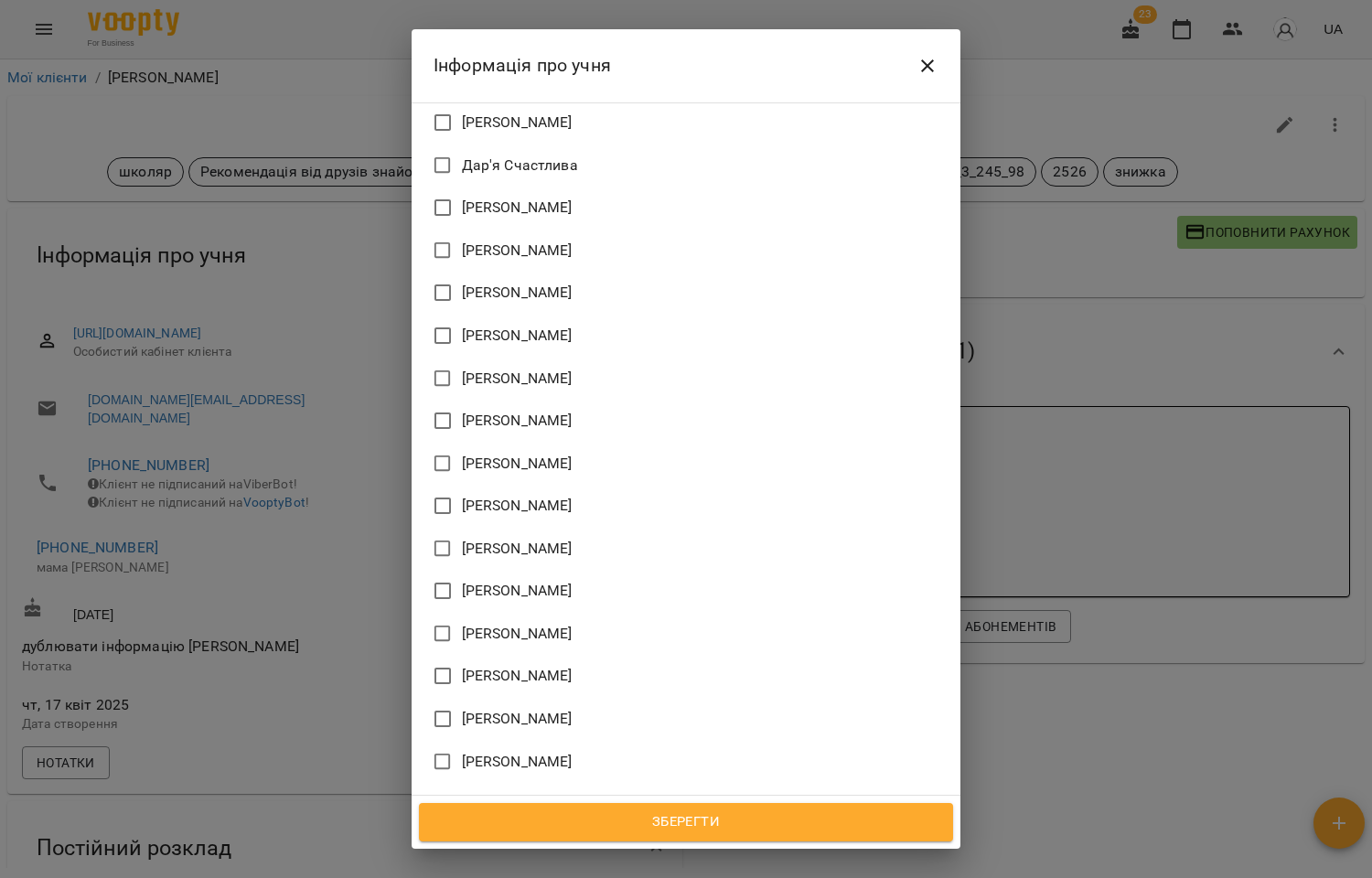
scroll to position [1757, 0]
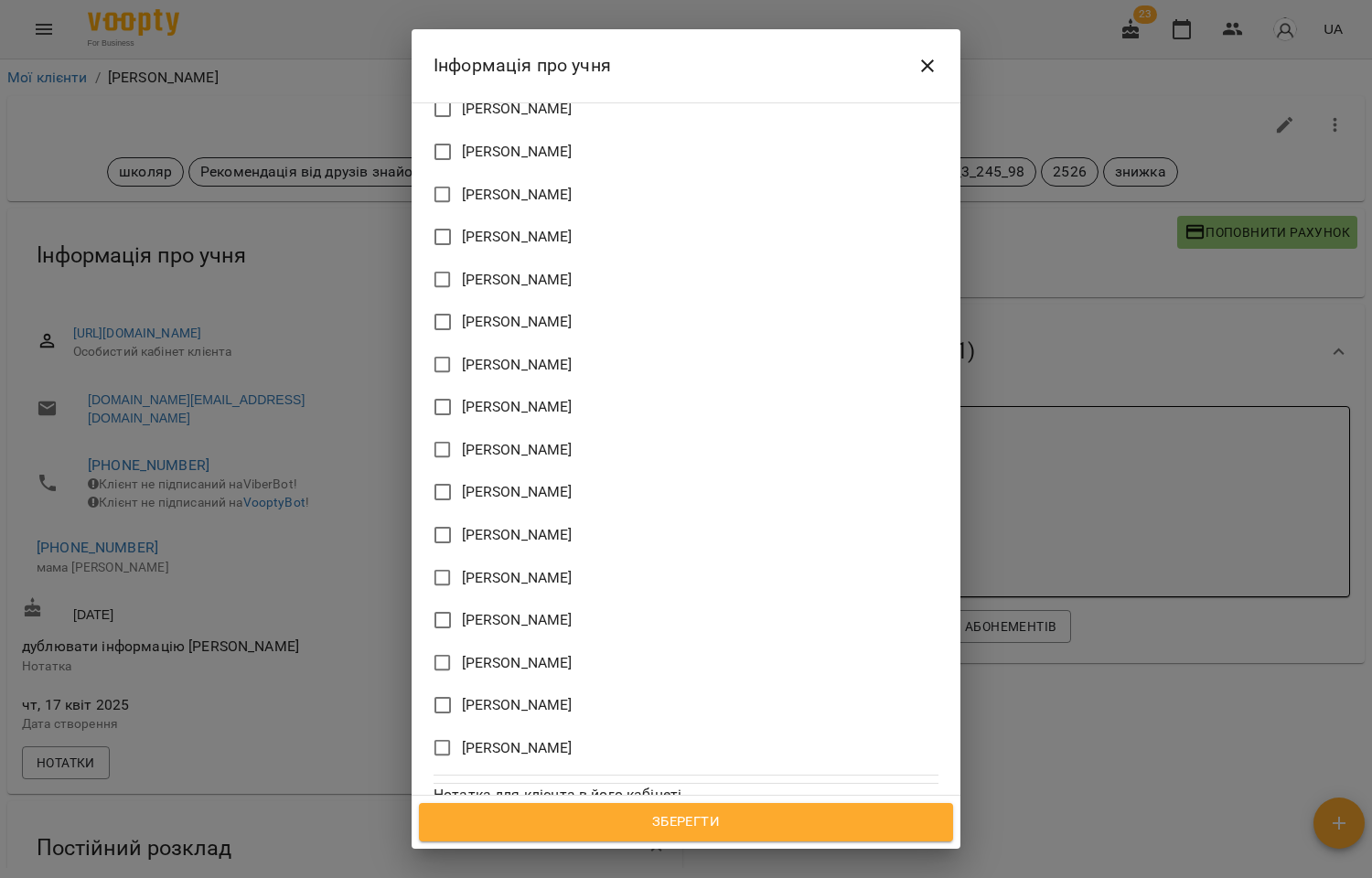
click at [518, 567] on span "[PERSON_NAME]" at bounding box center [517, 578] width 110 height 22
click at [698, 829] on span "Зберегти" at bounding box center [686, 822] width 494 height 24
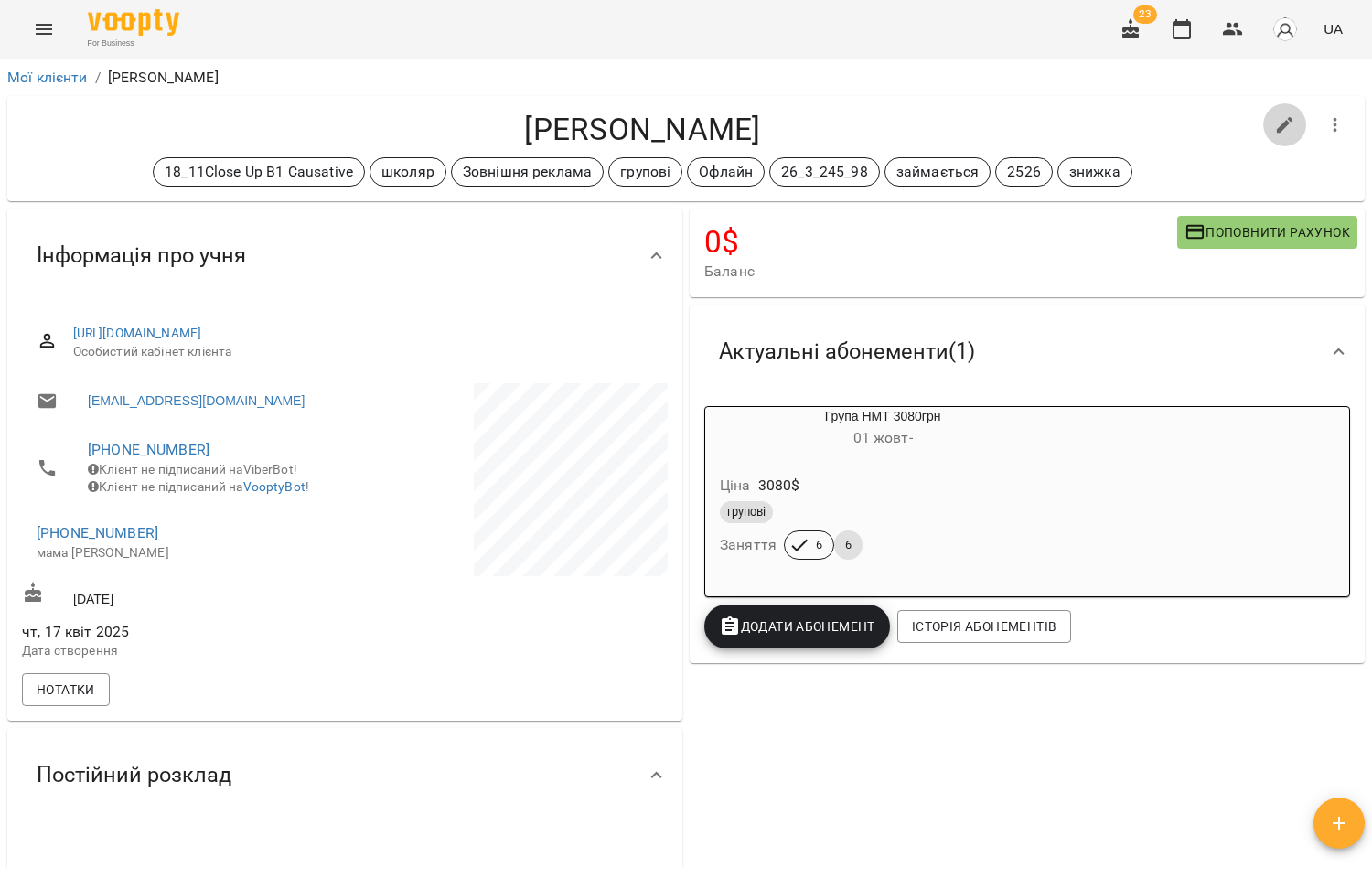
click at [1274, 116] on icon "button" at bounding box center [1285, 125] width 22 height 22
select select "**"
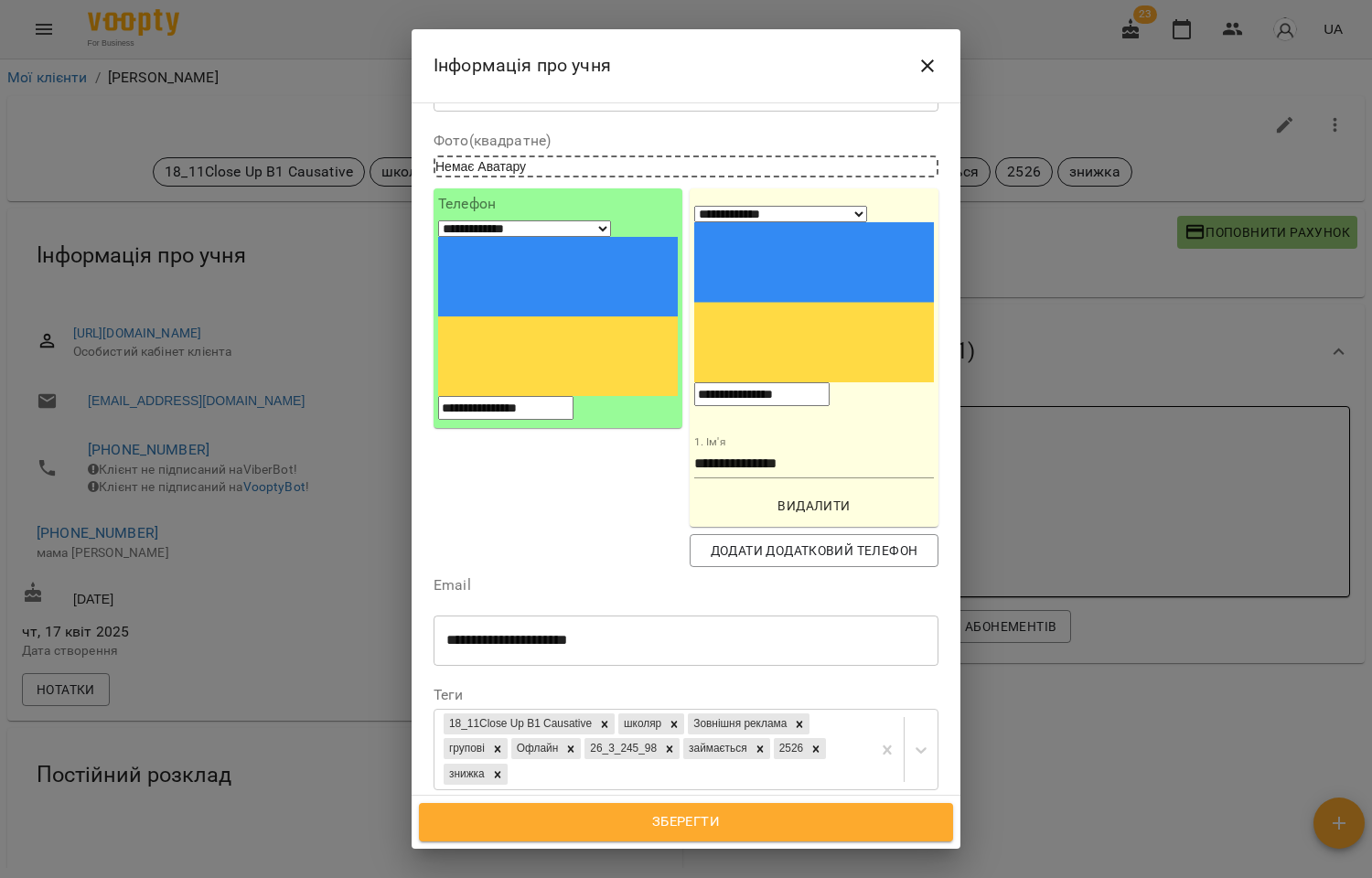
scroll to position [203, 0]
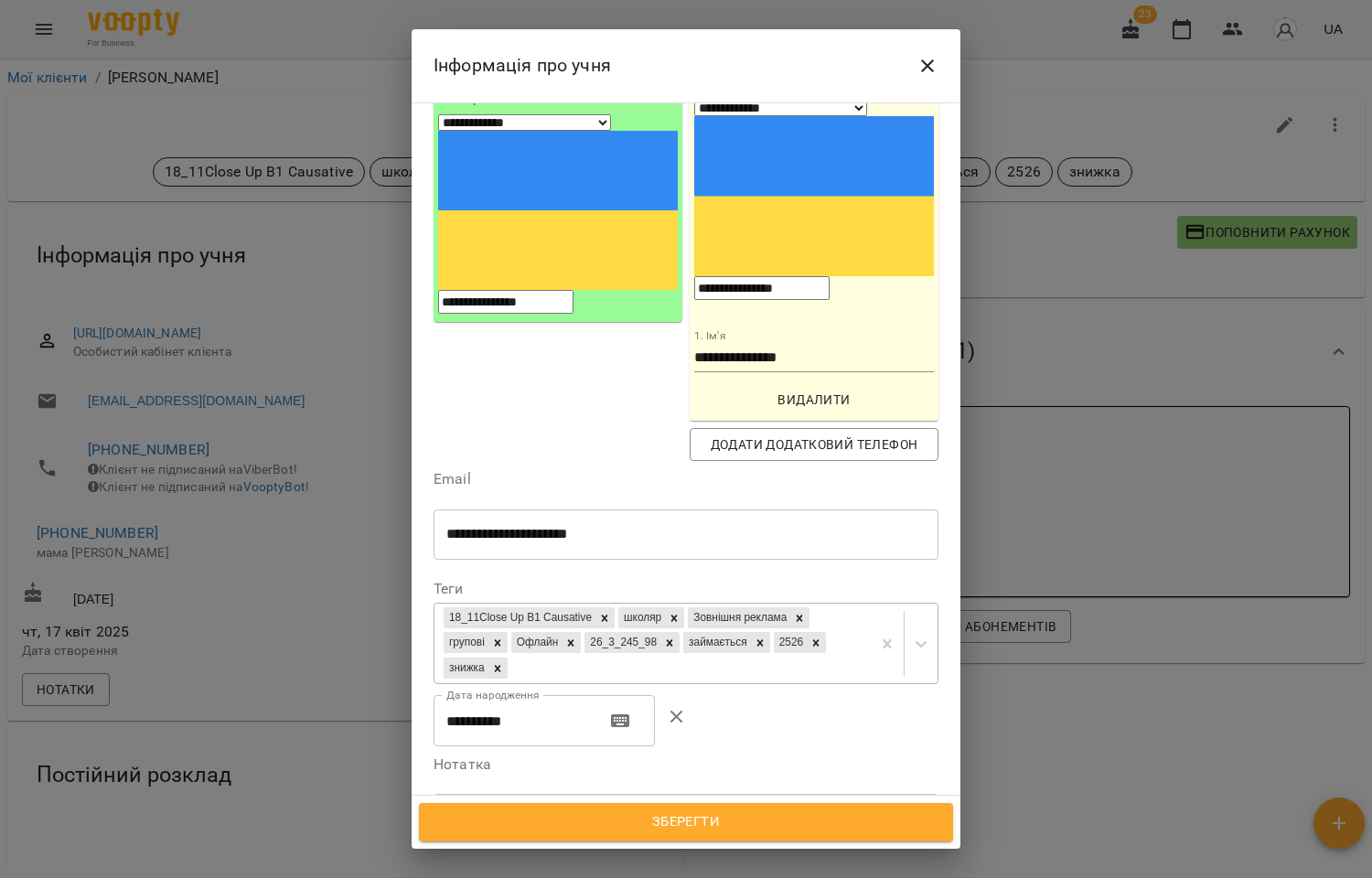
click at [708, 603] on div "18_11Close Up B1 Causative школяр Зовнішня реклама групові Офлайн 26_3_245_98 з…" at bounding box center [653, 643] width 436 height 80
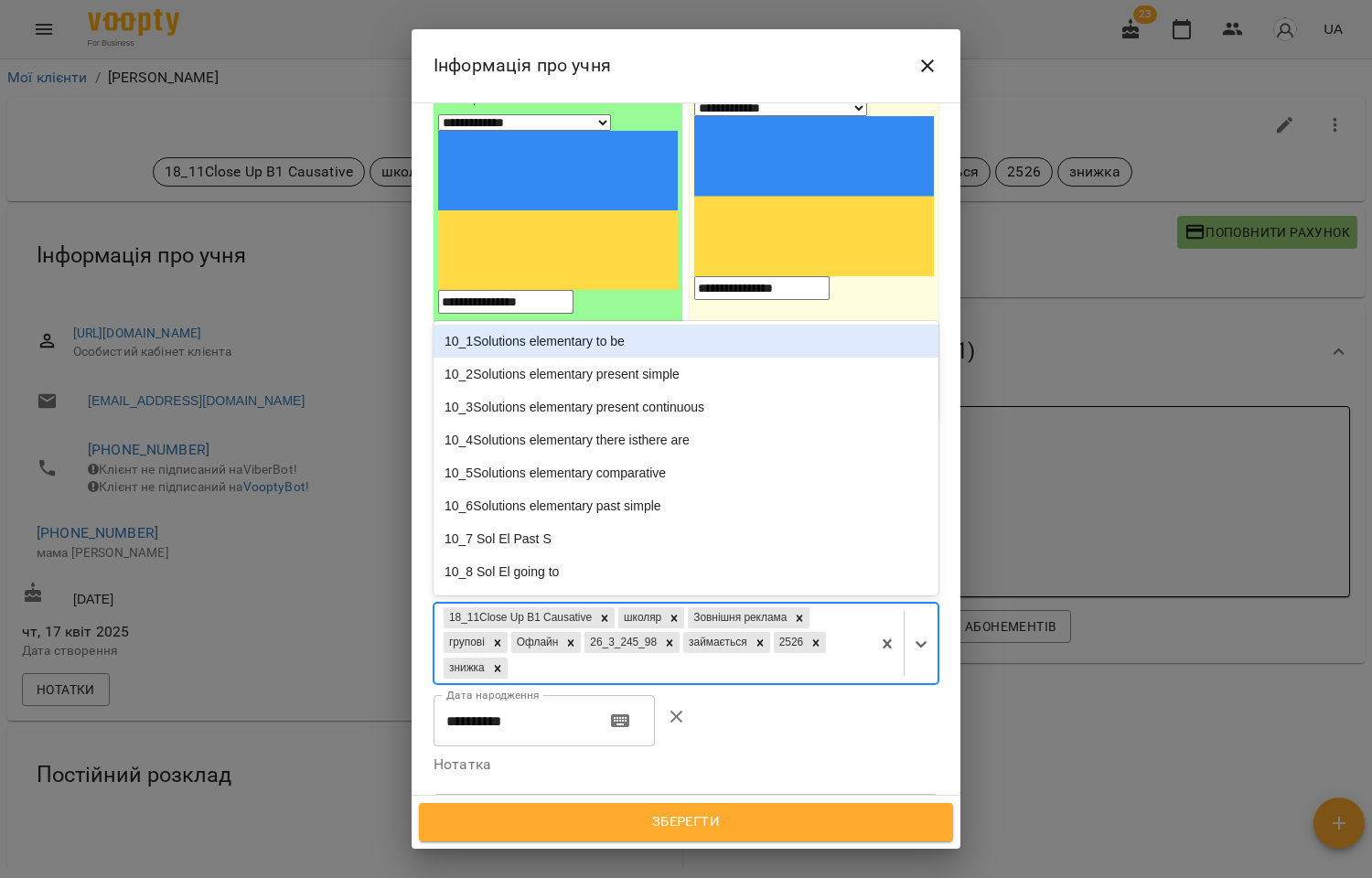
paste input "**********"
type input "**********"
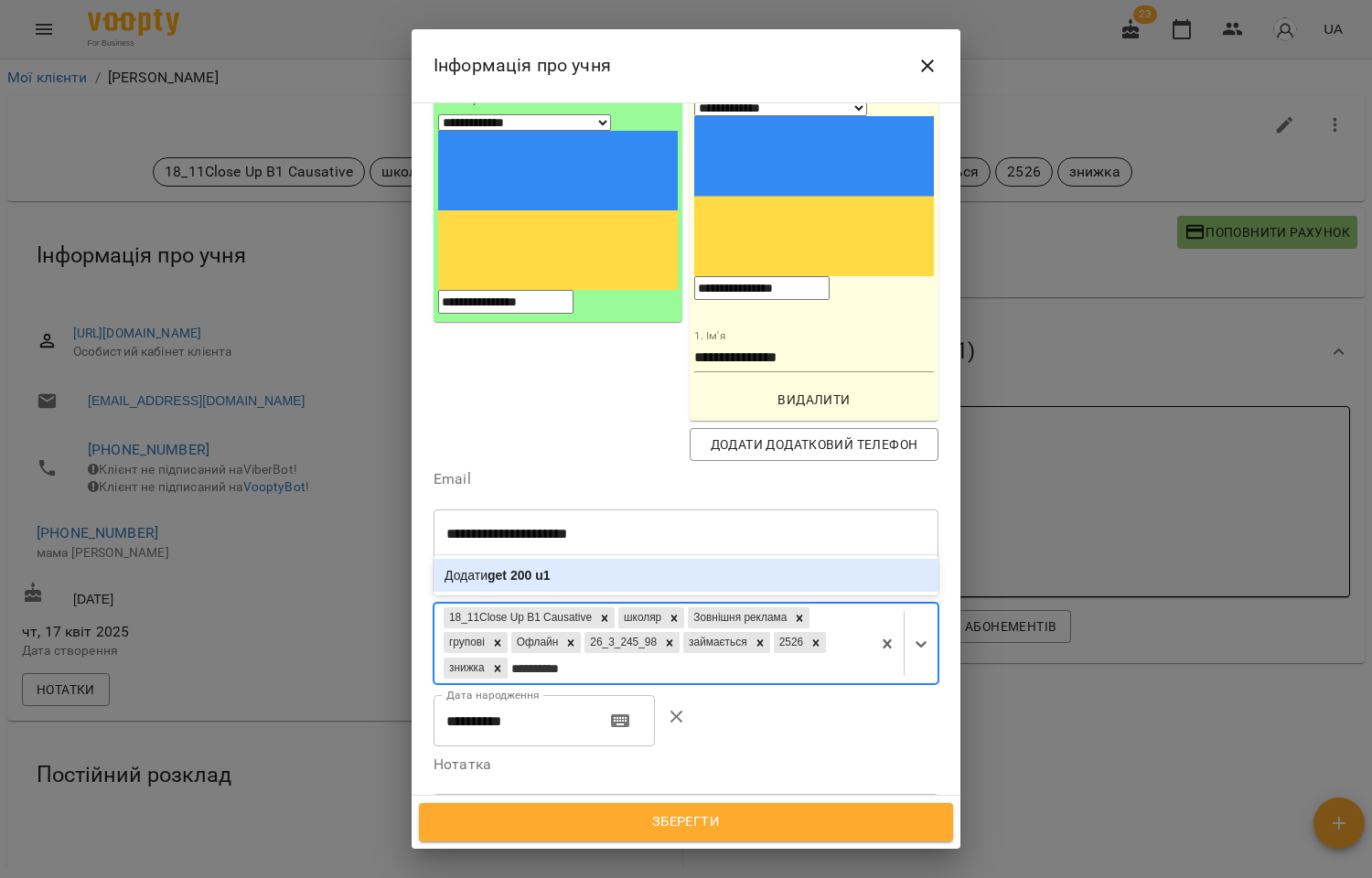
click at [550, 568] on b "get 200 u1" at bounding box center [518, 575] width 62 height 15
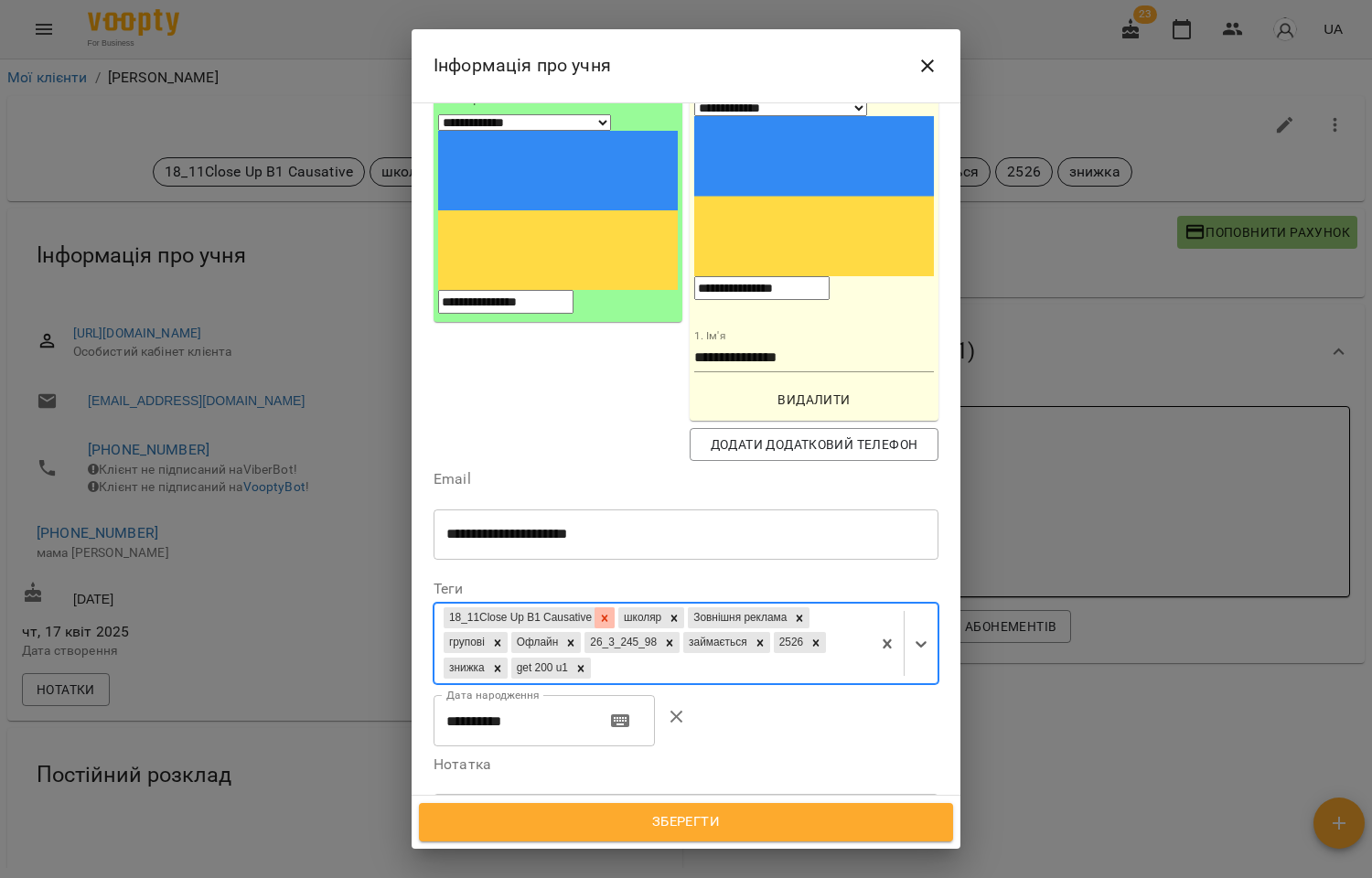
click at [611, 607] on div at bounding box center [604, 617] width 20 height 21
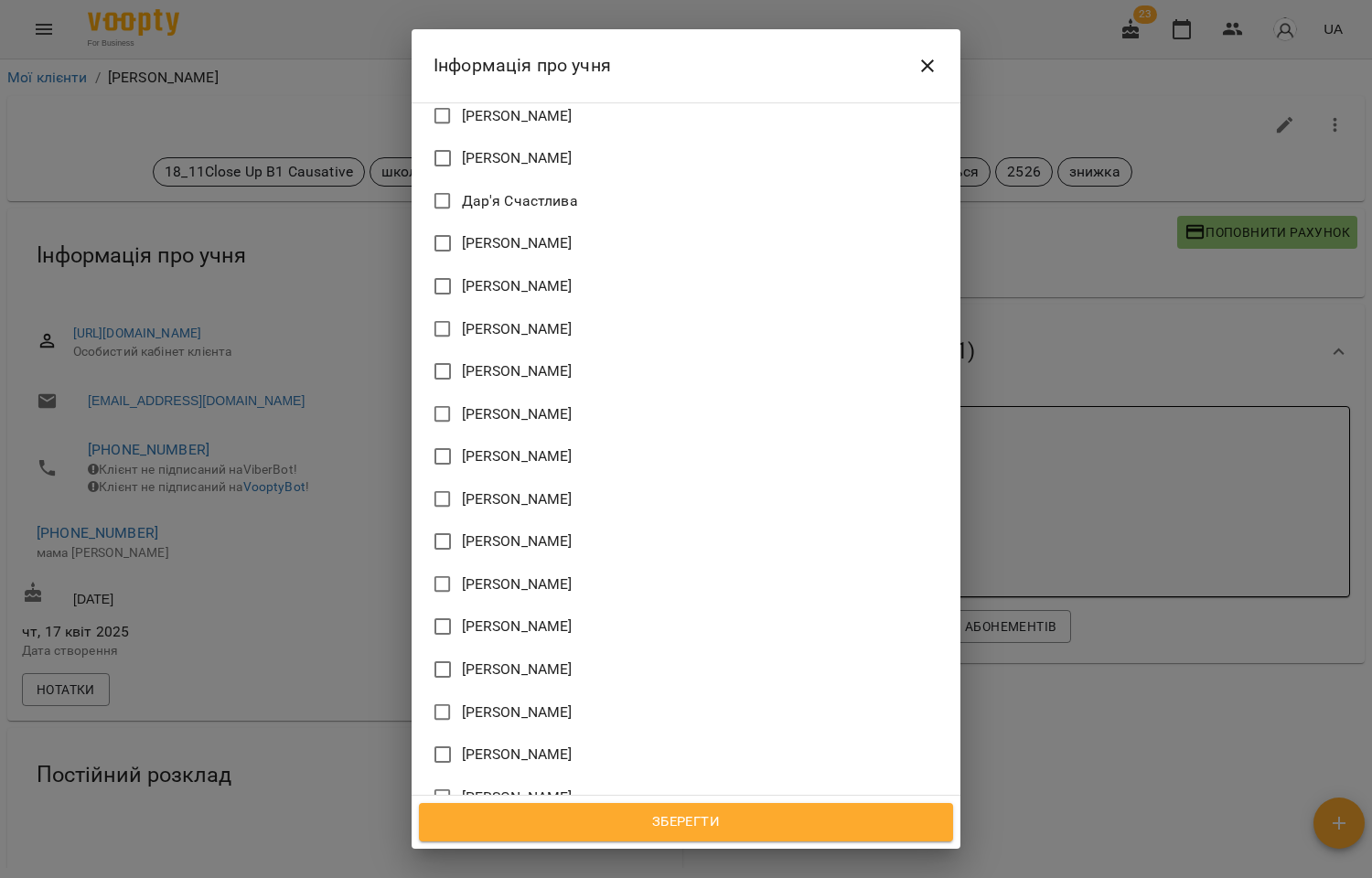
scroll to position [1625, 0]
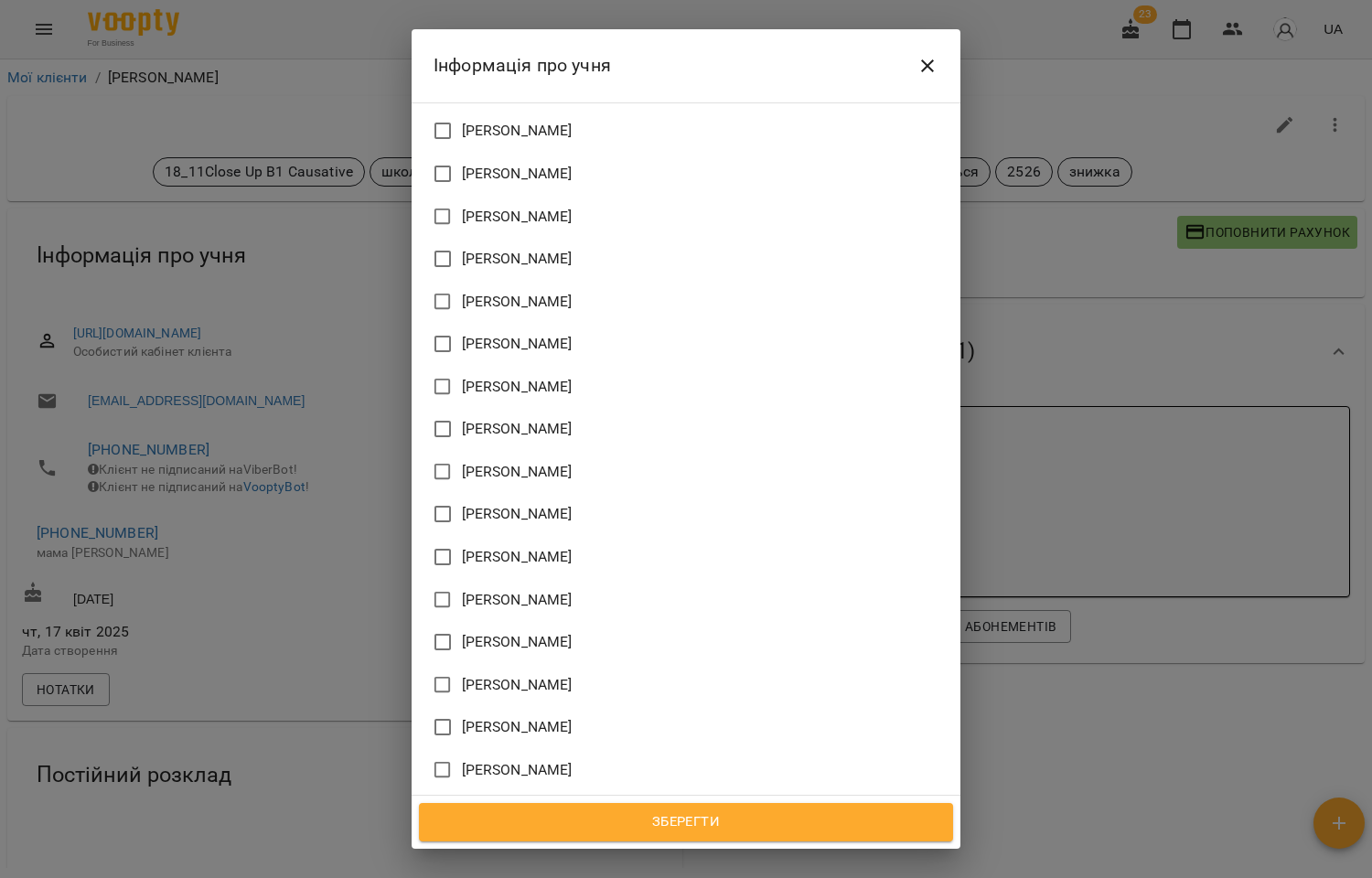
click at [537, 674] on span "[PERSON_NAME]" at bounding box center [517, 685] width 110 height 22
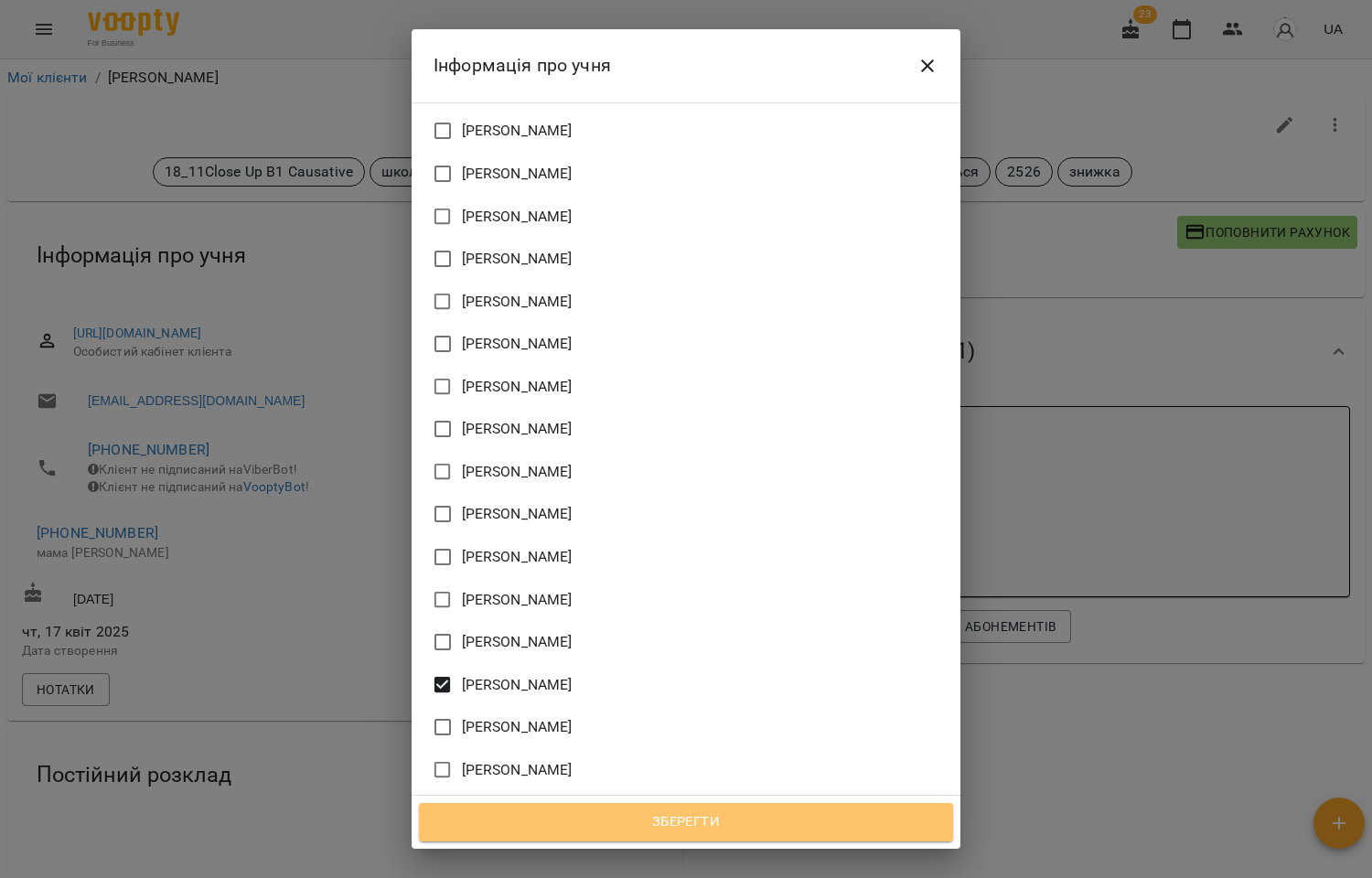
click at [692, 817] on span "Зберегти" at bounding box center [686, 822] width 494 height 24
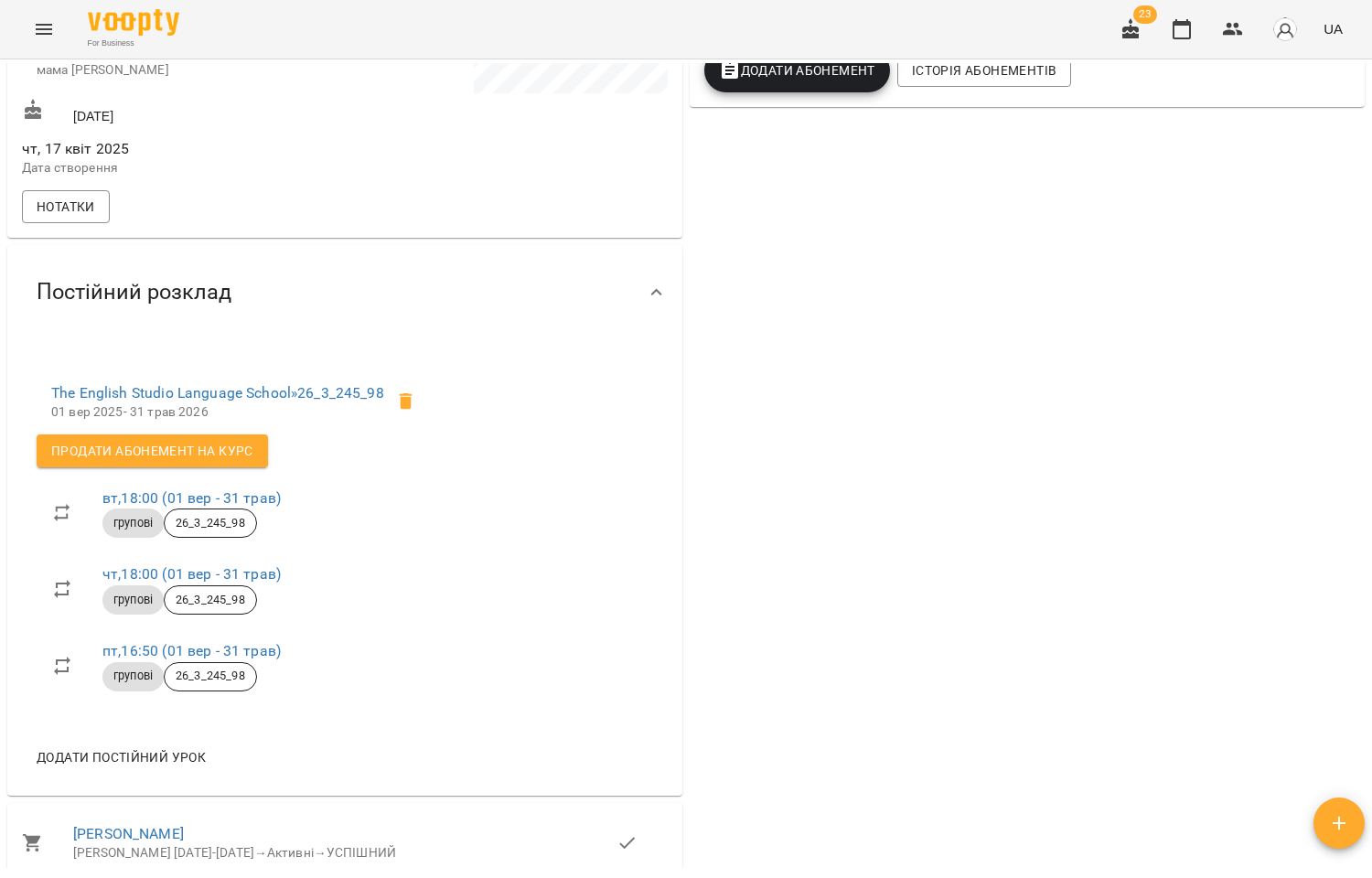
scroll to position [609, 0]
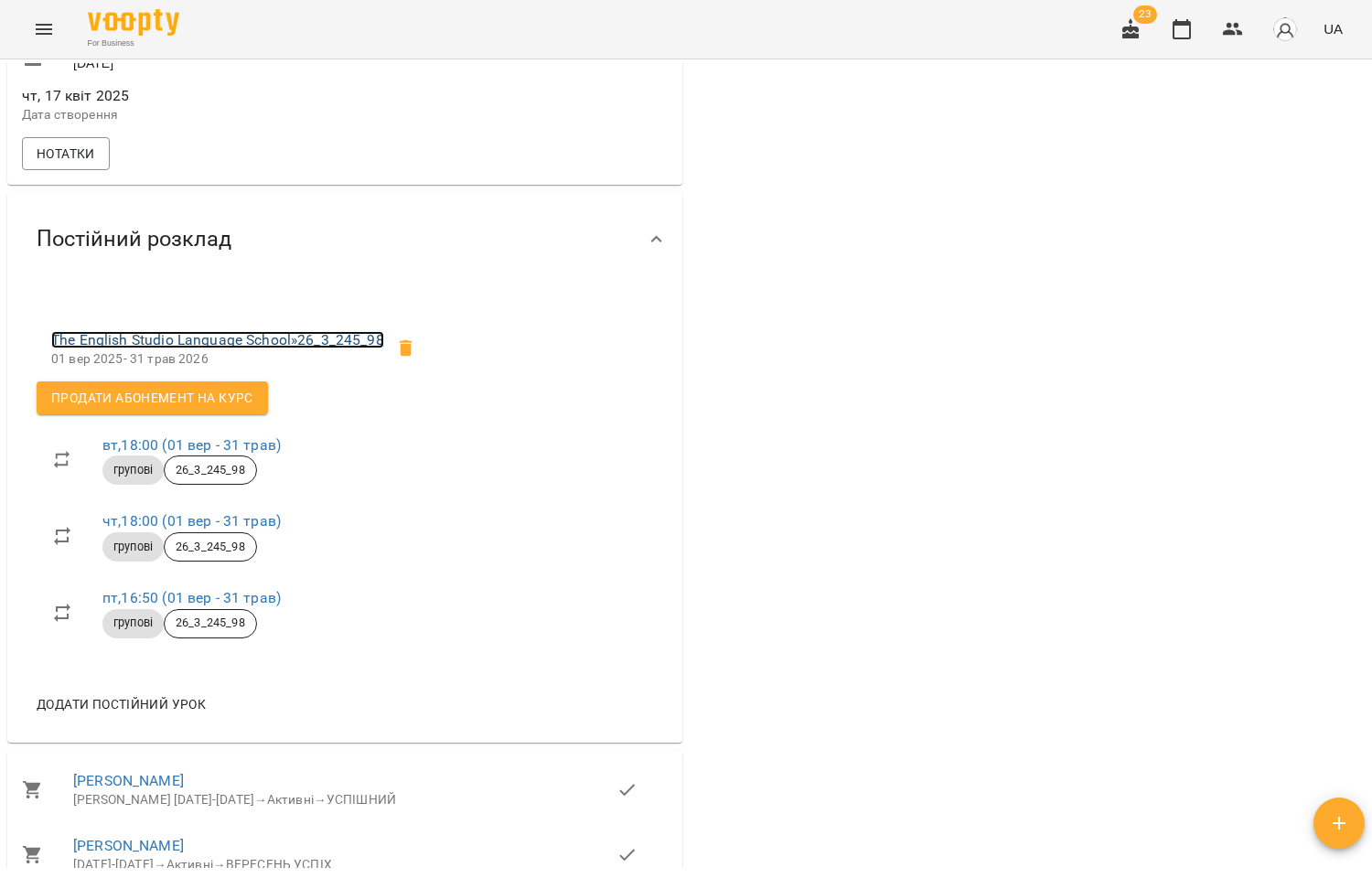
click at [221, 348] on link "The English Studio Language School » 26_3_245_98" at bounding box center [217, 340] width 333 height 18
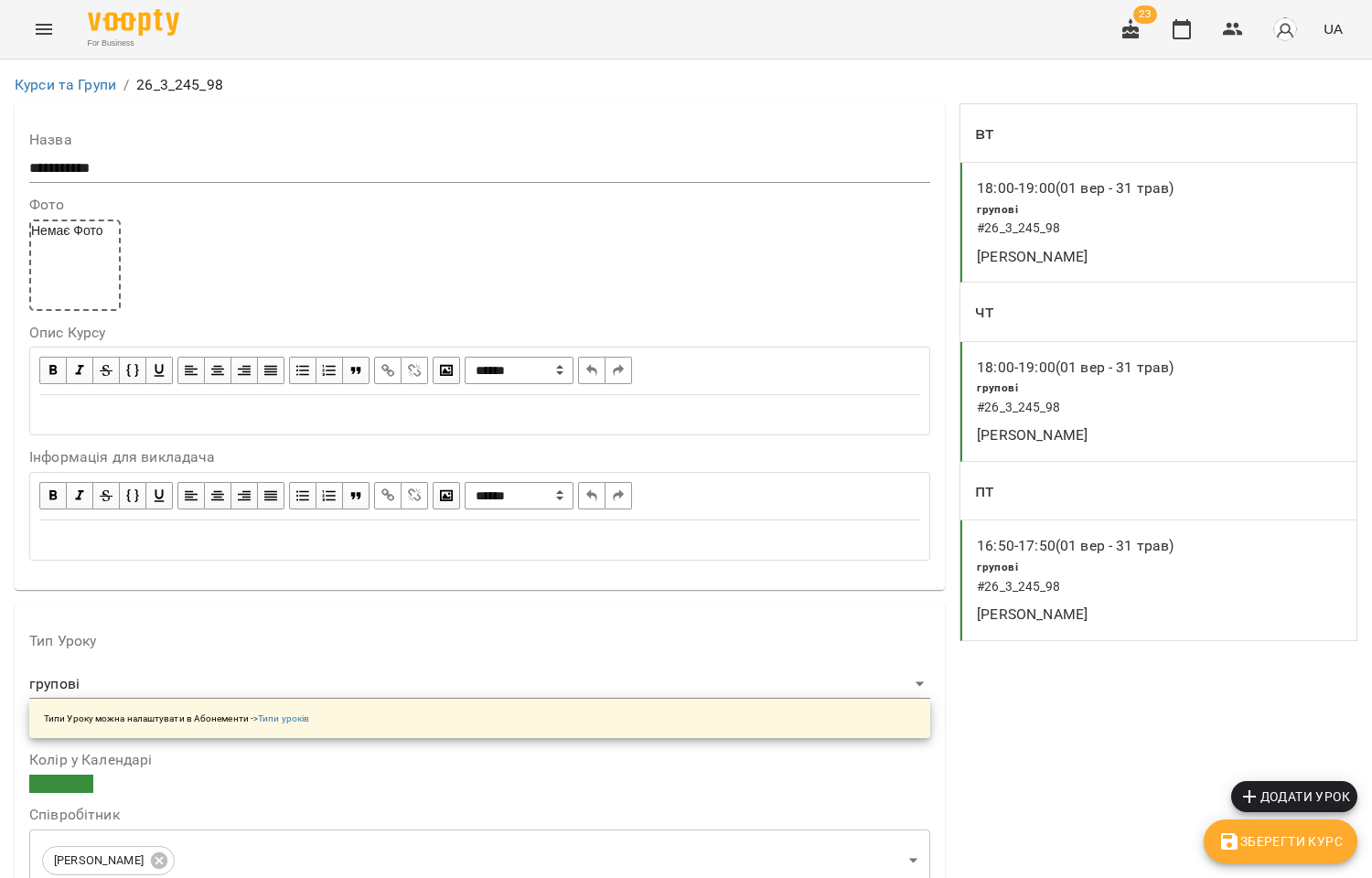
scroll to position [508, 0]
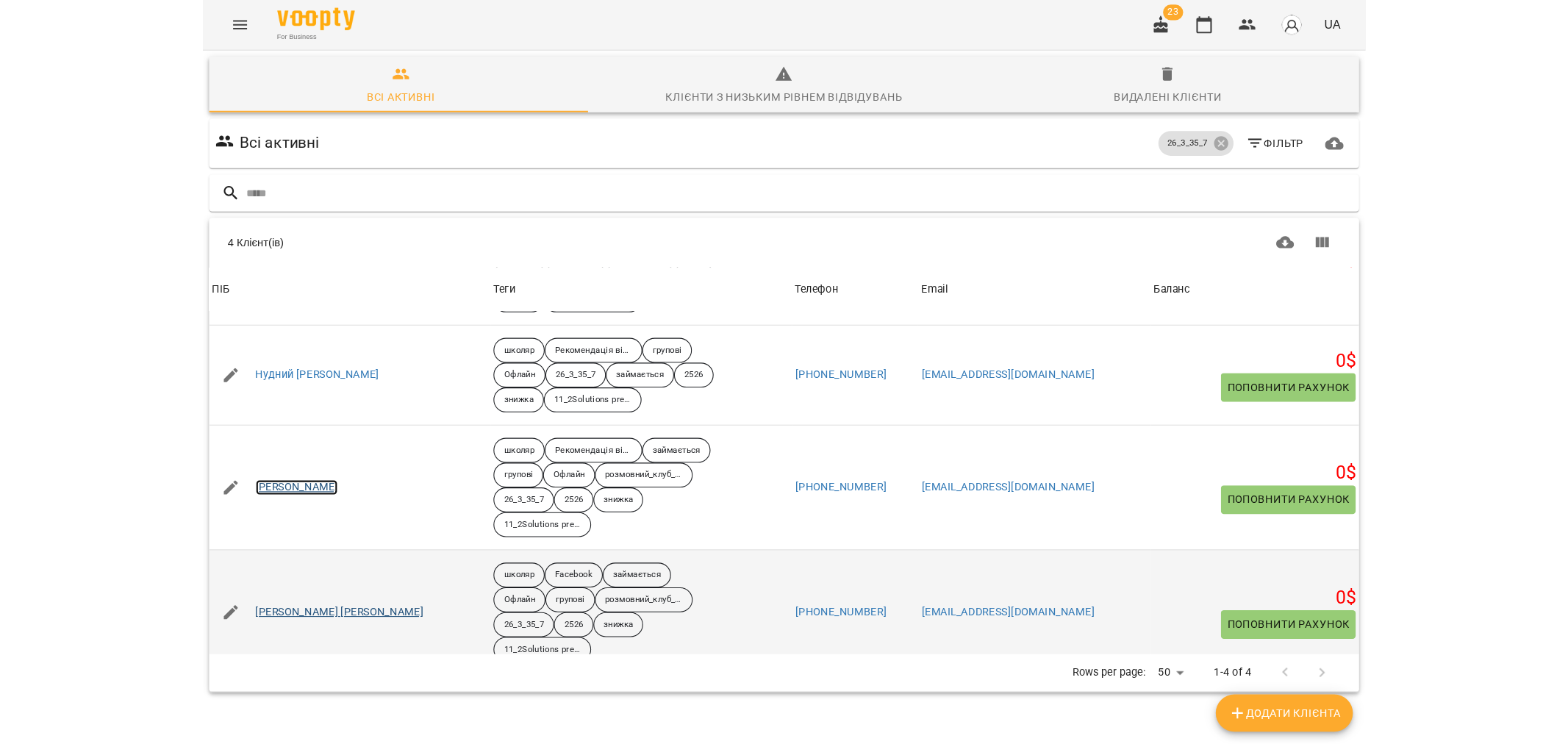
scroll to position [101, 0]
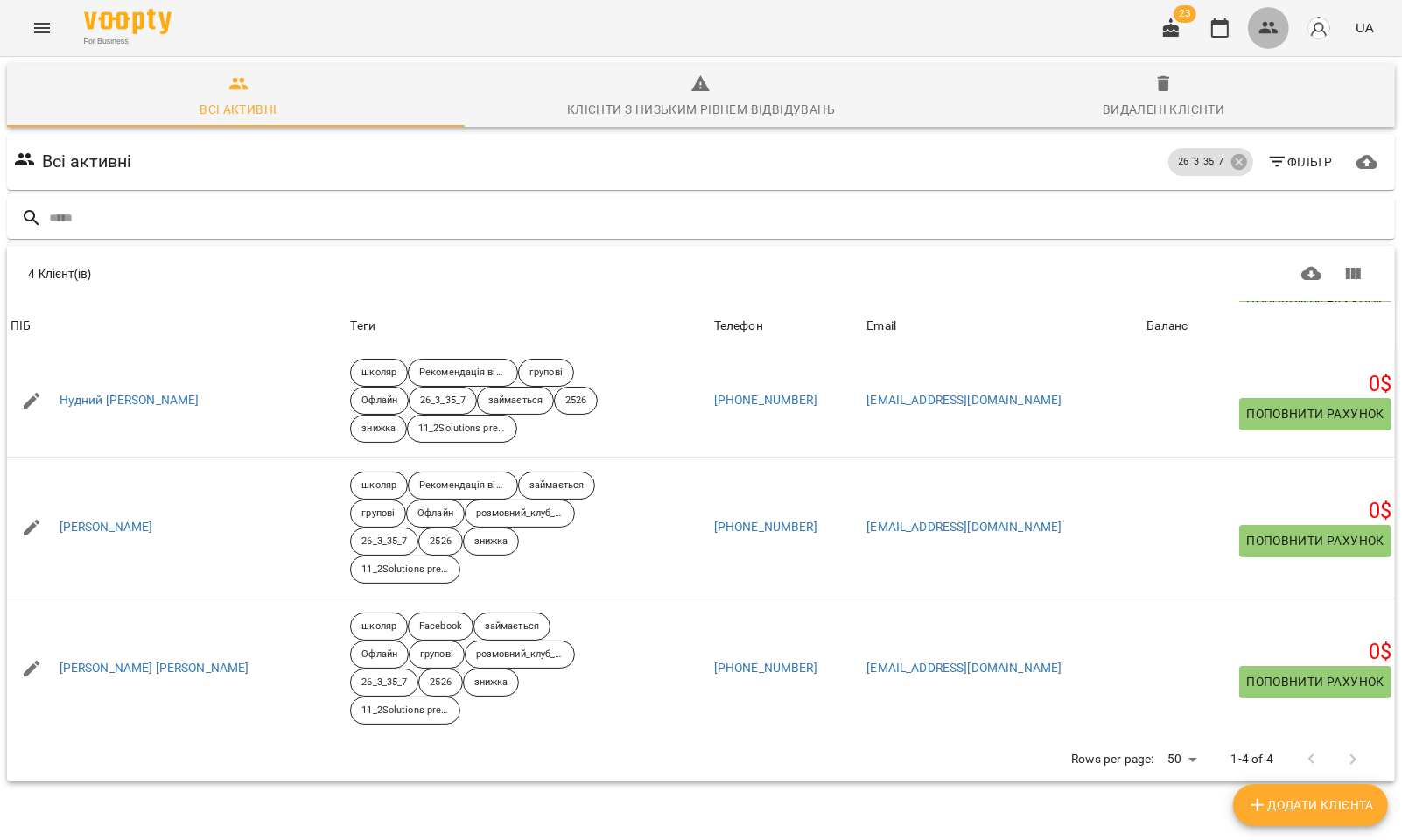
click at [1273, 23] on icon "button" at bounding box center [1270, 28] width 20 height 12
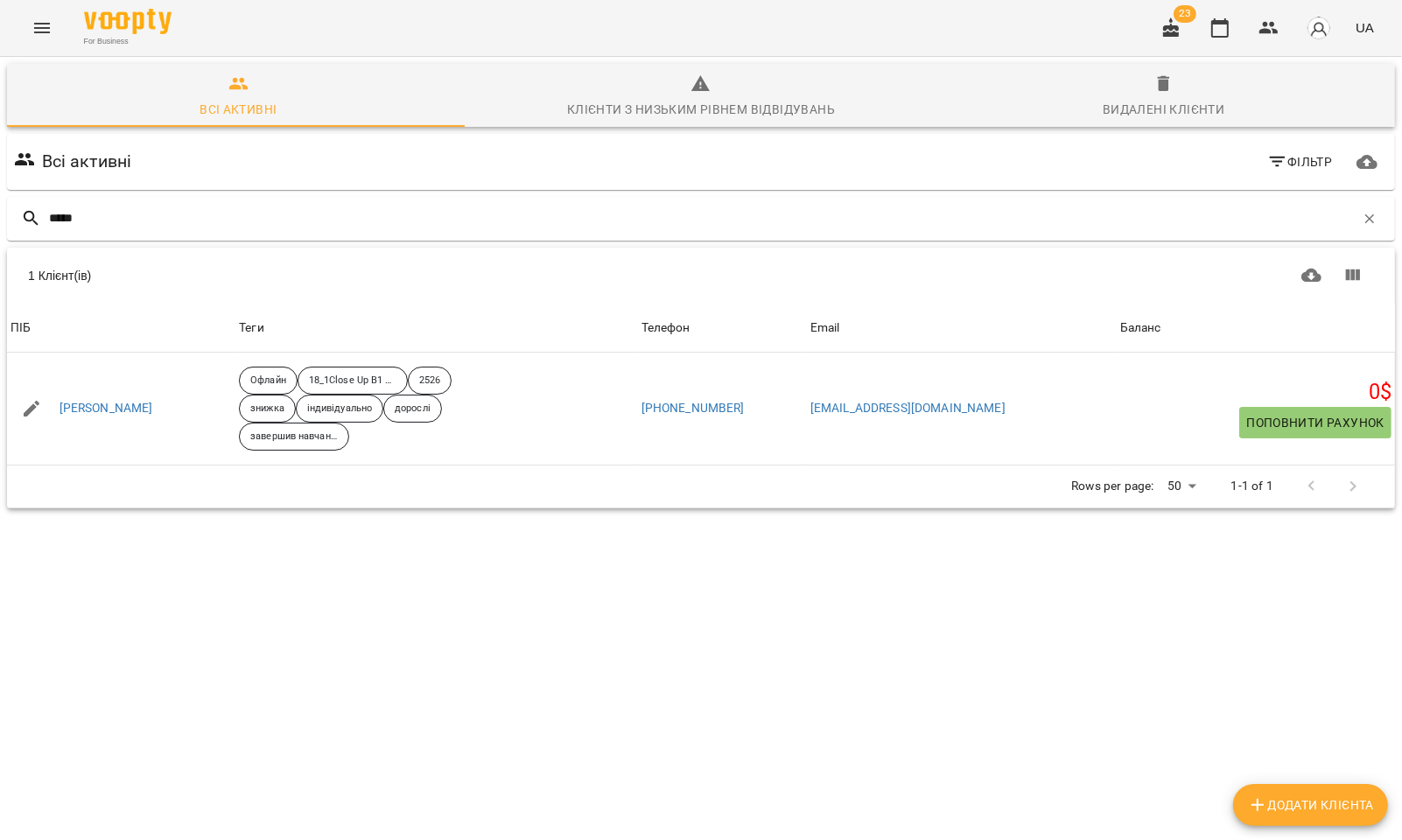
drag, startPoint x: 108, startPoint y: 210, endPoint x: -3, endPoint y: 210, distance: 111.0
click at [0, 210] on html "For Business 23 UA Всі активні Клієнти з низьким рівнем відвідувань Видалені кл…" at bounding box center [701, 319] width 1402 height 638
type input "*****"
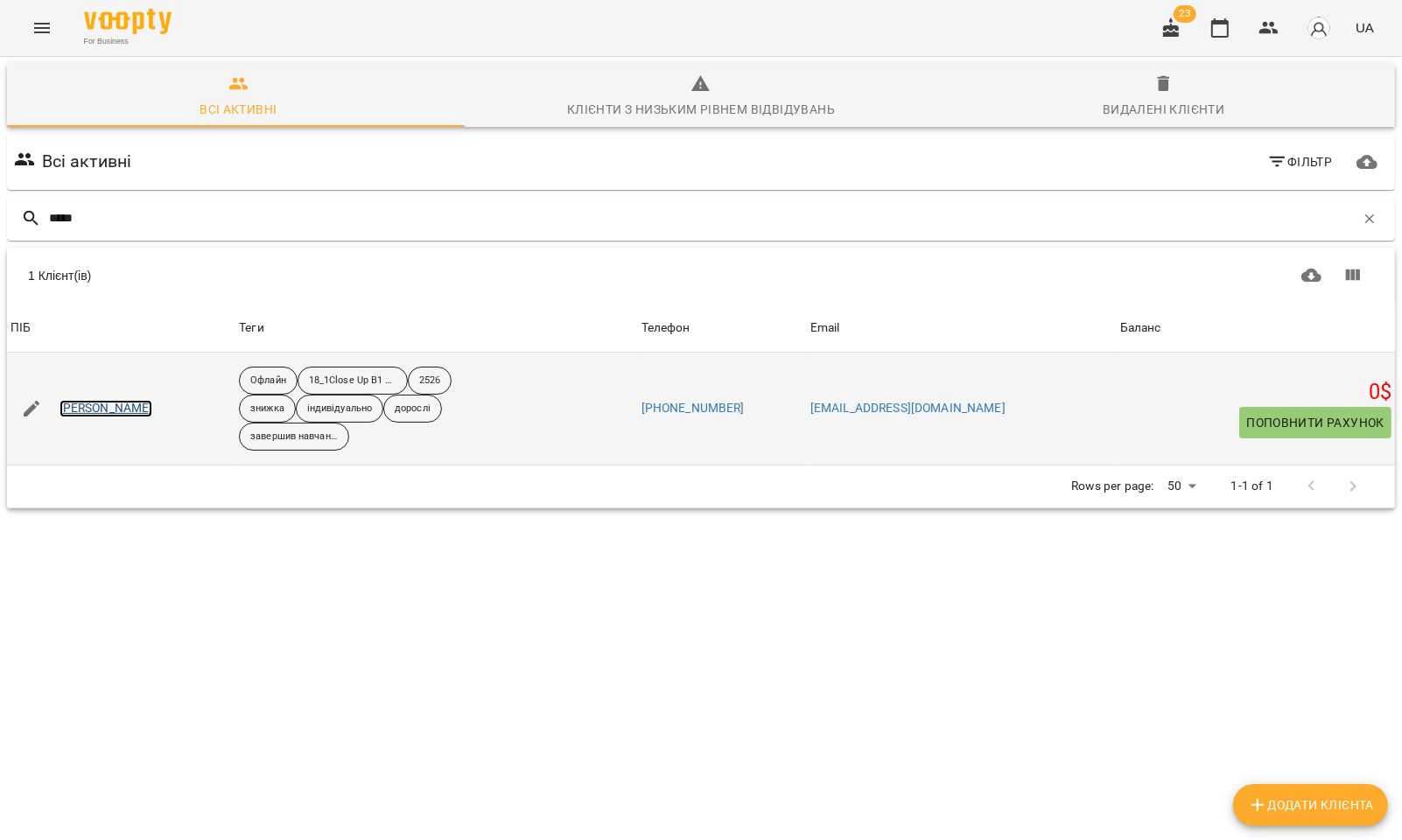
click at [97, 414] on link "Бедян Діана" at bounding box center [106, 408] width 93 height 18
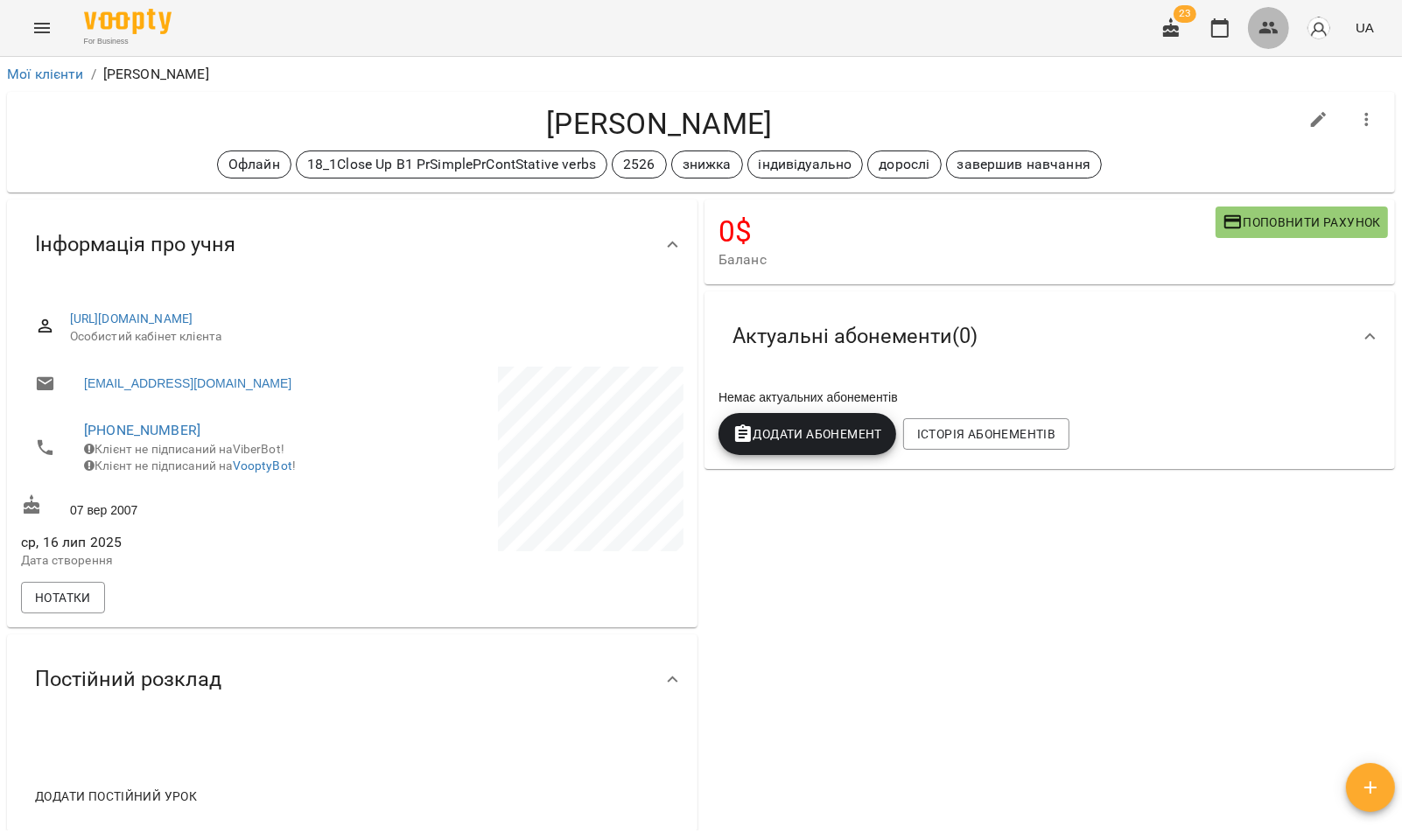
click at [1266, 31] on icon "button" at bounding box center [1270, 28] width 20 height 12
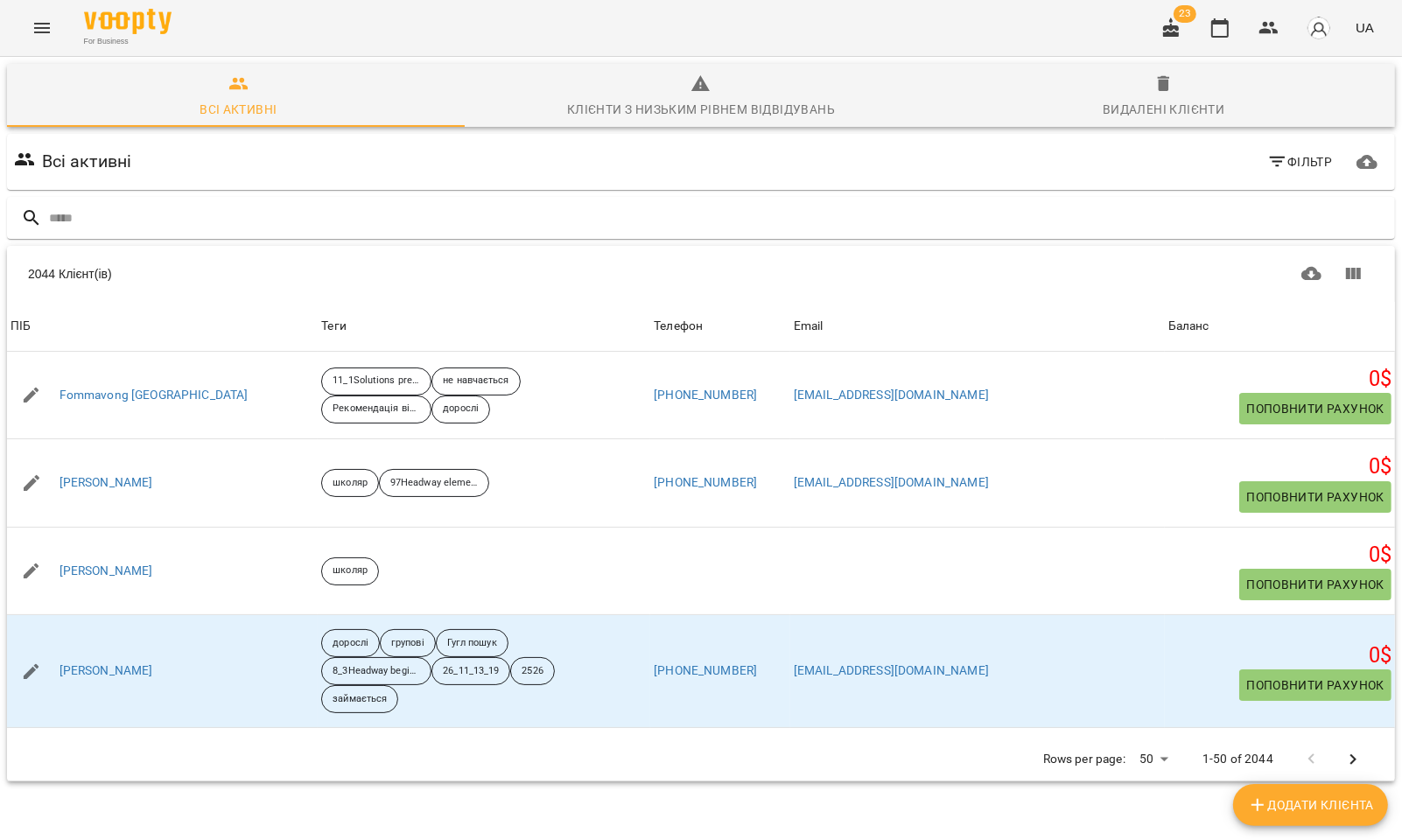
drag, startPoint x: 91, startPoint y: 208, endPoint x: 109, endPoint y: 195, distance: 22.2
click at [96, 206] on input "text" at bounding box center [718, 218] width 1339 height 29
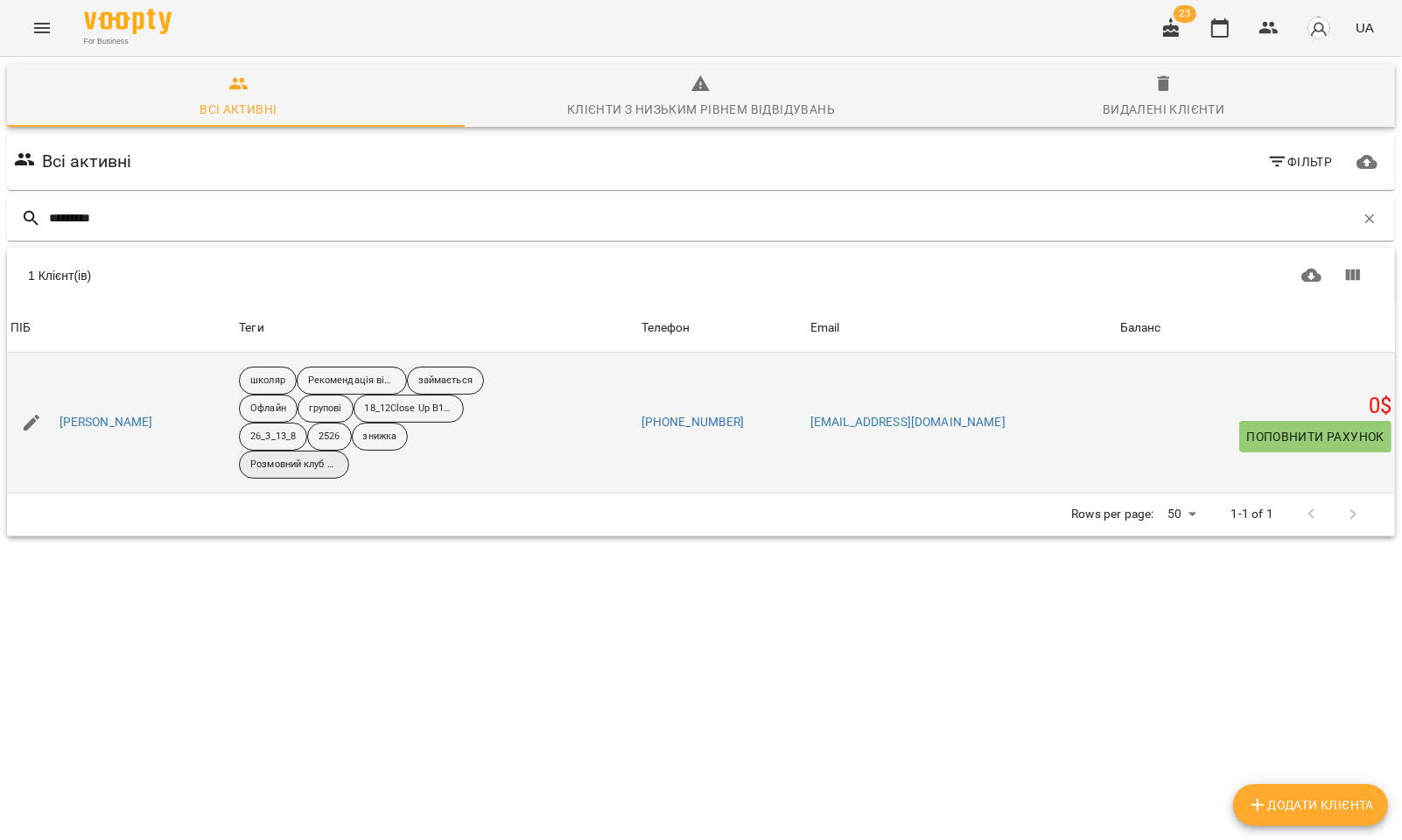
type input "*********"
click at [322, 469] on p "Розмовний клуб на 12_00" at bounding box center [294, 464] width 88 height 15
click at [336, 466] on p "Розмовний клуб на 12_00" at bounding box center [294, 464] width 88 height 15
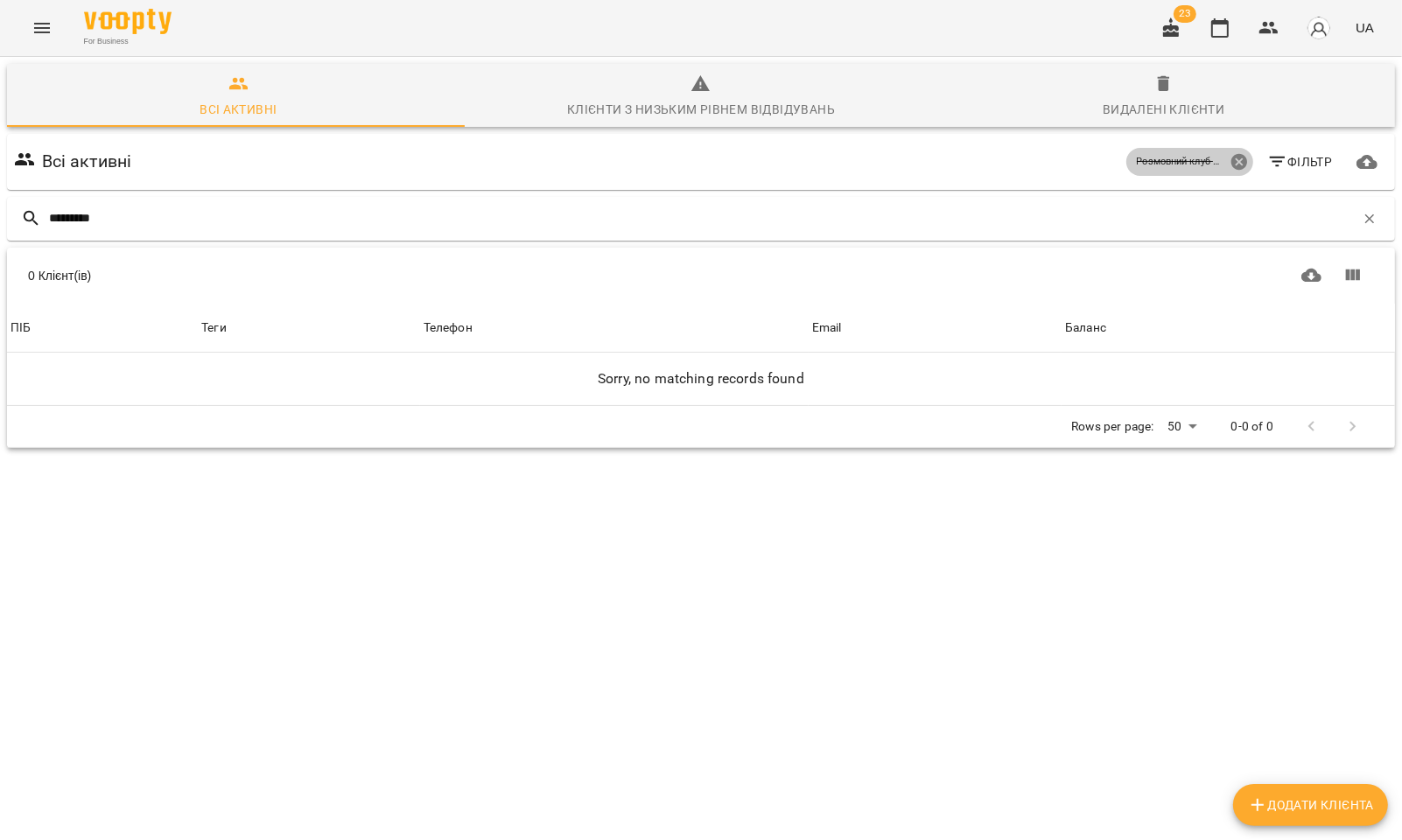
click at [1231, 162] on icon at bounding box center [1239, 162] width 16 height 16
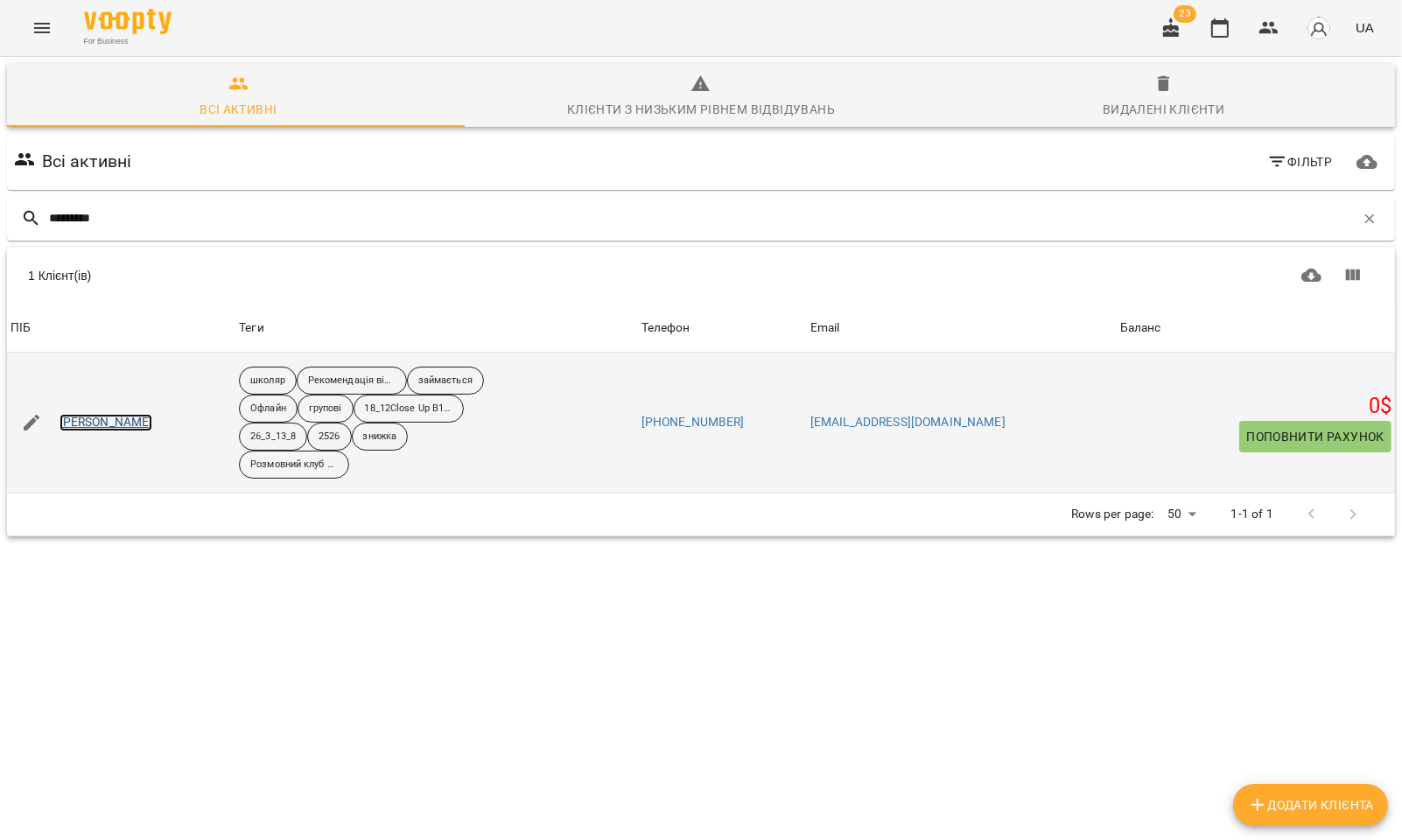
click at [123, 420] on link "Титарьова Богдана" at bounding box center [106, 423] width 93 height 18
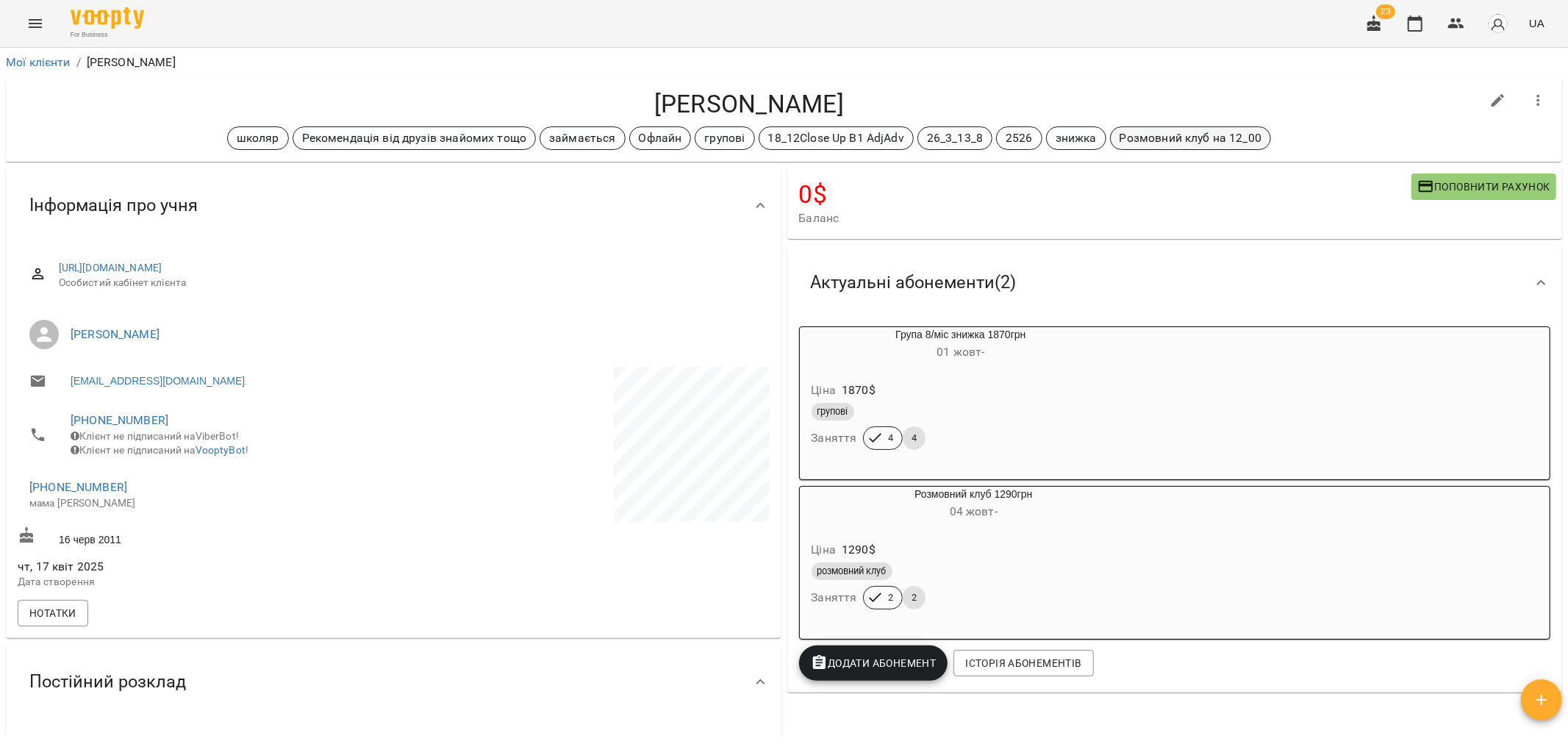
click at [1102, 137] on p "Розмовний клуб на 12_00" at bounding box center [1191, 138] width 142 height 18
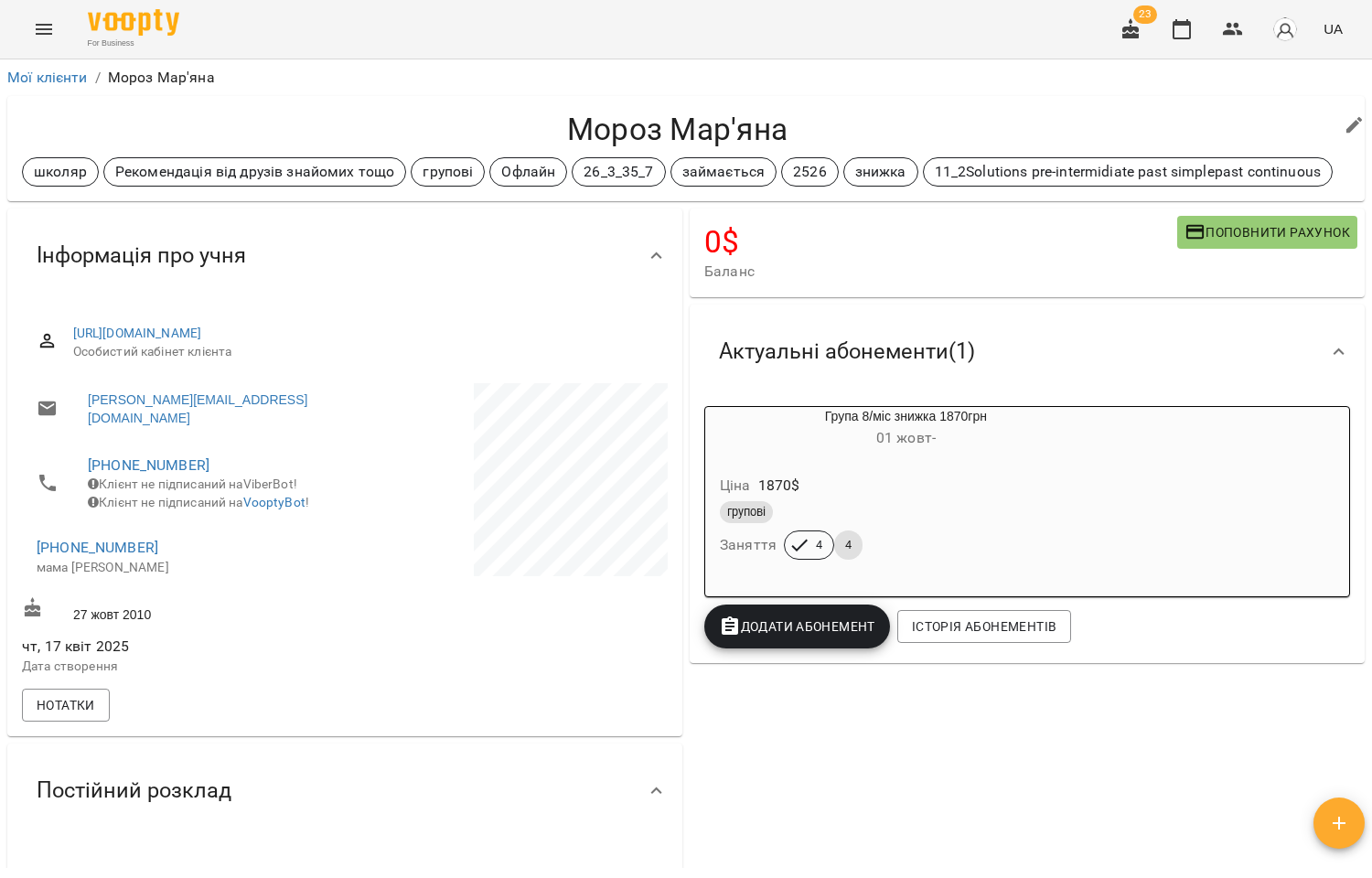
click at [1335, 130] on button "button" at bounding box center [1354, 124] width 44 height 44
select select "**"
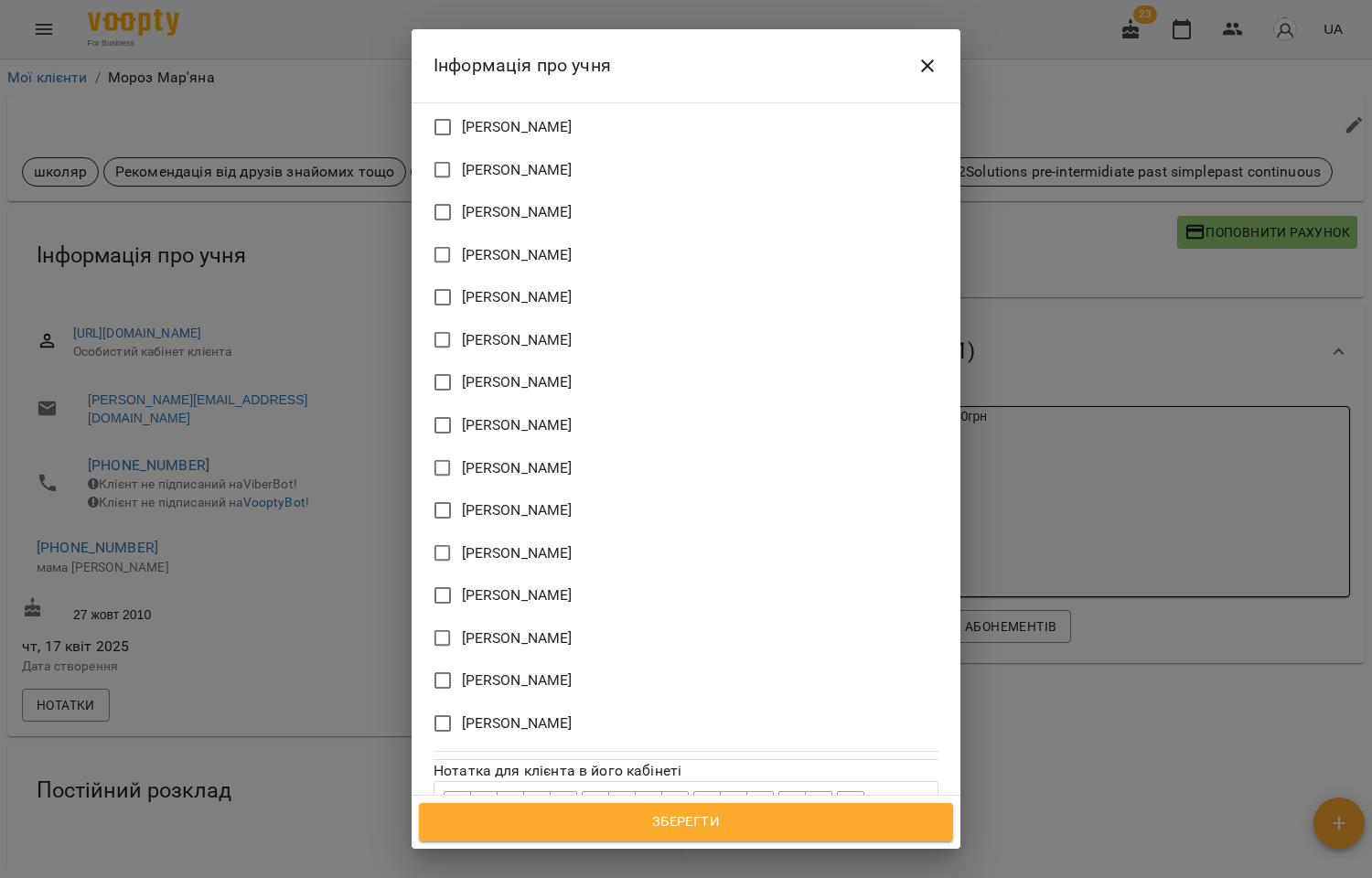
scroll to position [1783, 0]
click at [524, 540] on span "[PERSON_NAME]" at bounding box center [517, 551] width 110 height 22
drag, startPoint x: 689, startPoint y: 819, endPoint x: 726, endPoint y: 714, distance: 111.3
click at [686, 820] on span "Зберегти" at bounding box center [686, 822] width 494 height 24
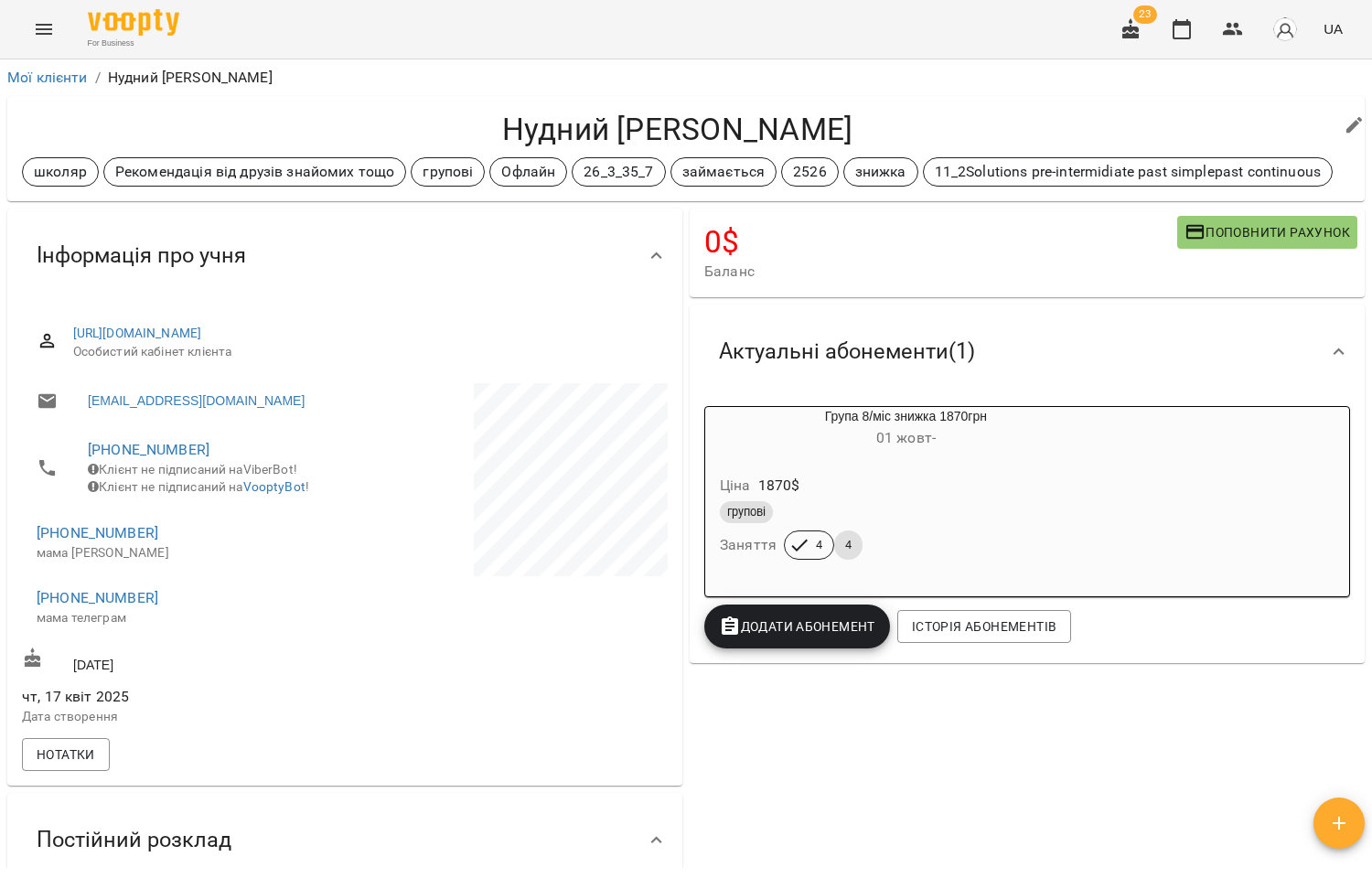
click at [1346, 129] on icon "button" at bounding box center [1354, 125] width 17 height 17
select select "**"
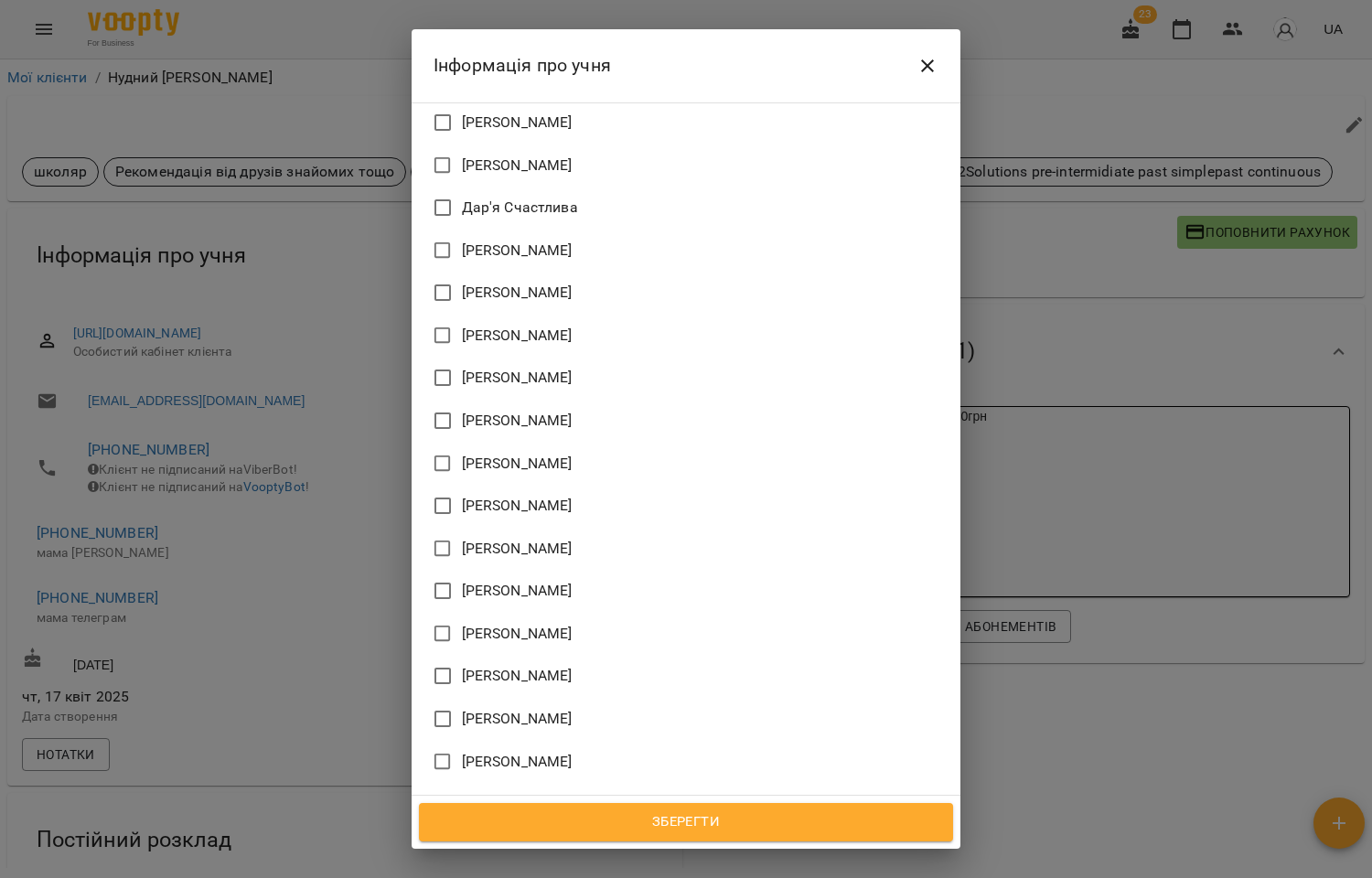
scroll to position [1878, 0]
click at [523, 792] on span "[PERSON_NAME]" at bounding box center [517, 803] width 110 height 22
click at [688, 817] on span "Зберегти" at bounding box center [686, 822] width 494 height 24
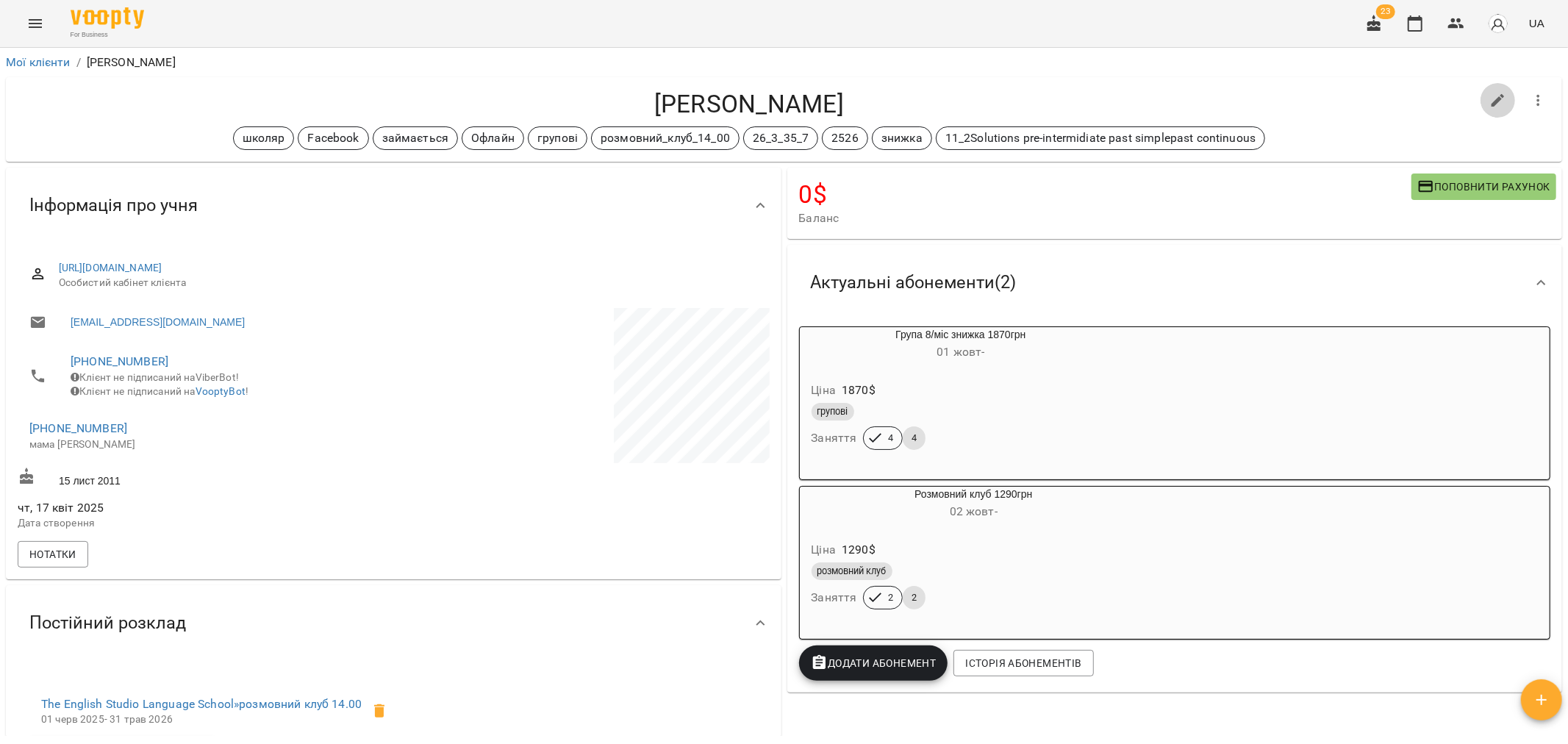
click at [1102, 97] on icon "button" at bounding box center [1498, 101] width 18 height 18
select select "**"
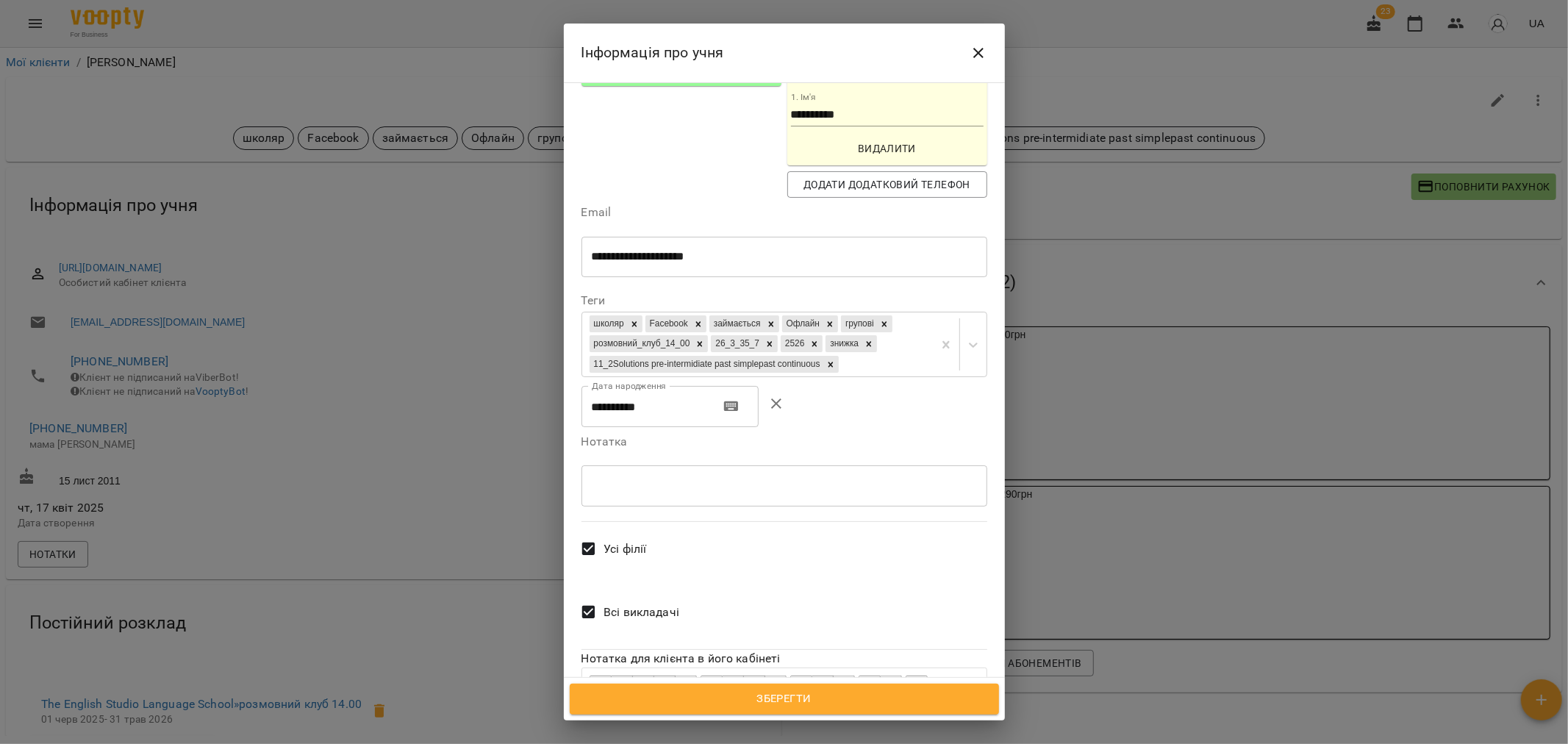
scroll to position [339, 0]
click at [652, 582] on label "Всі викладачі" at bounding box center [626, 609] width 106 height 54
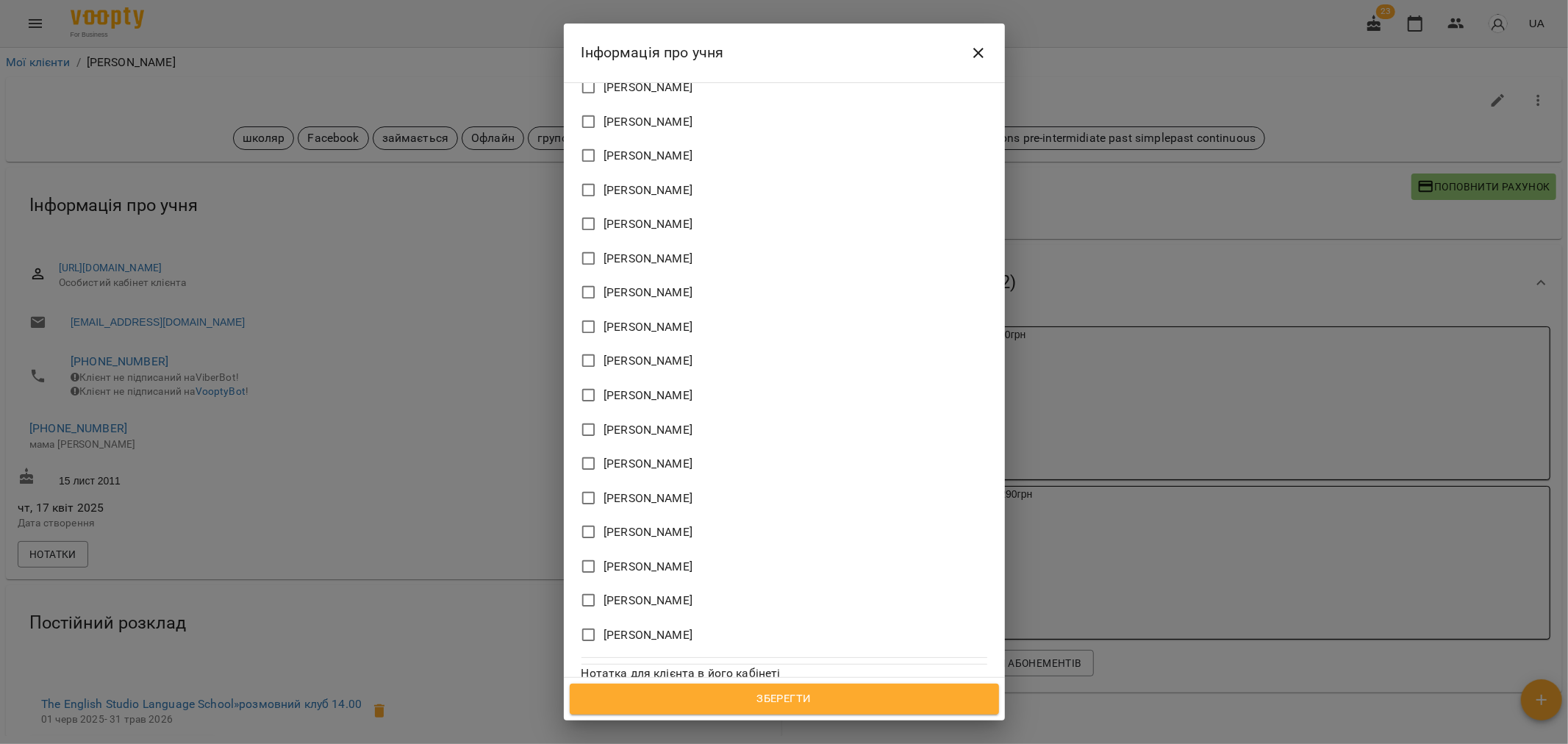
scroll to position [1395, 0]
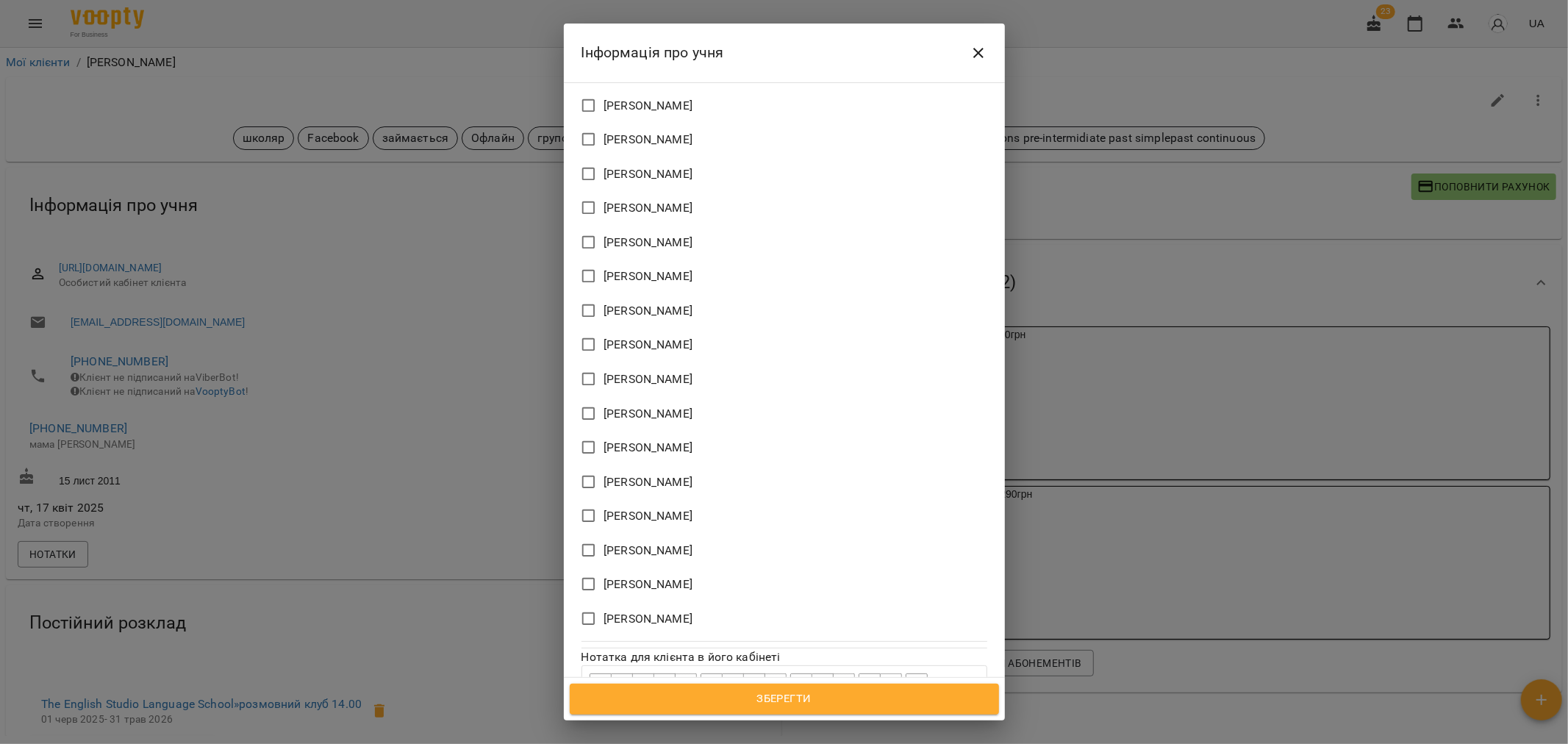
click at [669, 474] on span "[PERSON_NAME]" at bounding box center [647, 483] width 89 height 18
click at [779, 700] on span "Зберегти" at bounding box center [784, 699] width 397 height 19
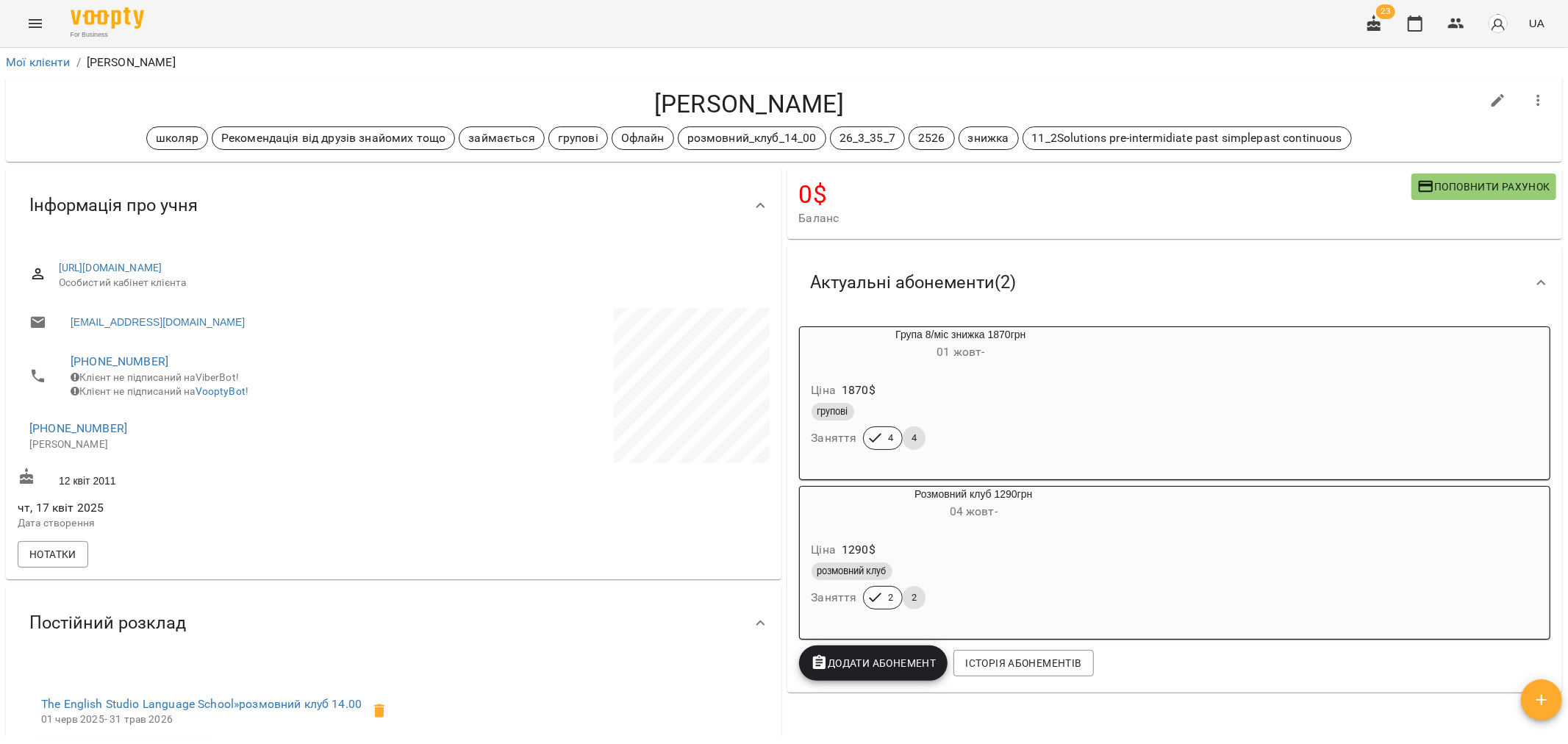
click at [1102, 99] on icon "button" at bounding box center [1498, 101] width 18 height 18
select select "**"
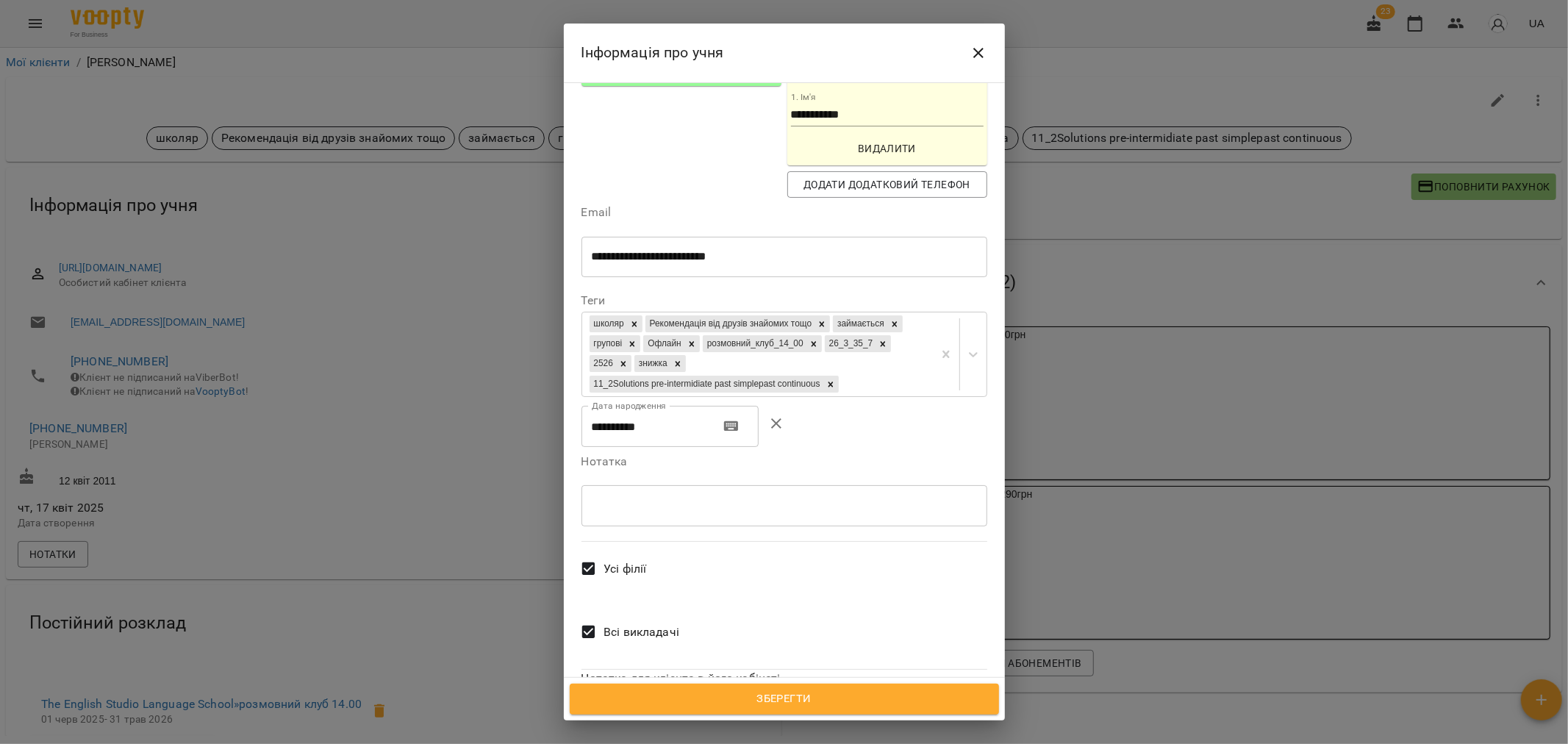
scroll to position [339, 0]
click at [636, 621] on span "Всі викладачі" at bounding box center [641, 630] width 75 height 18
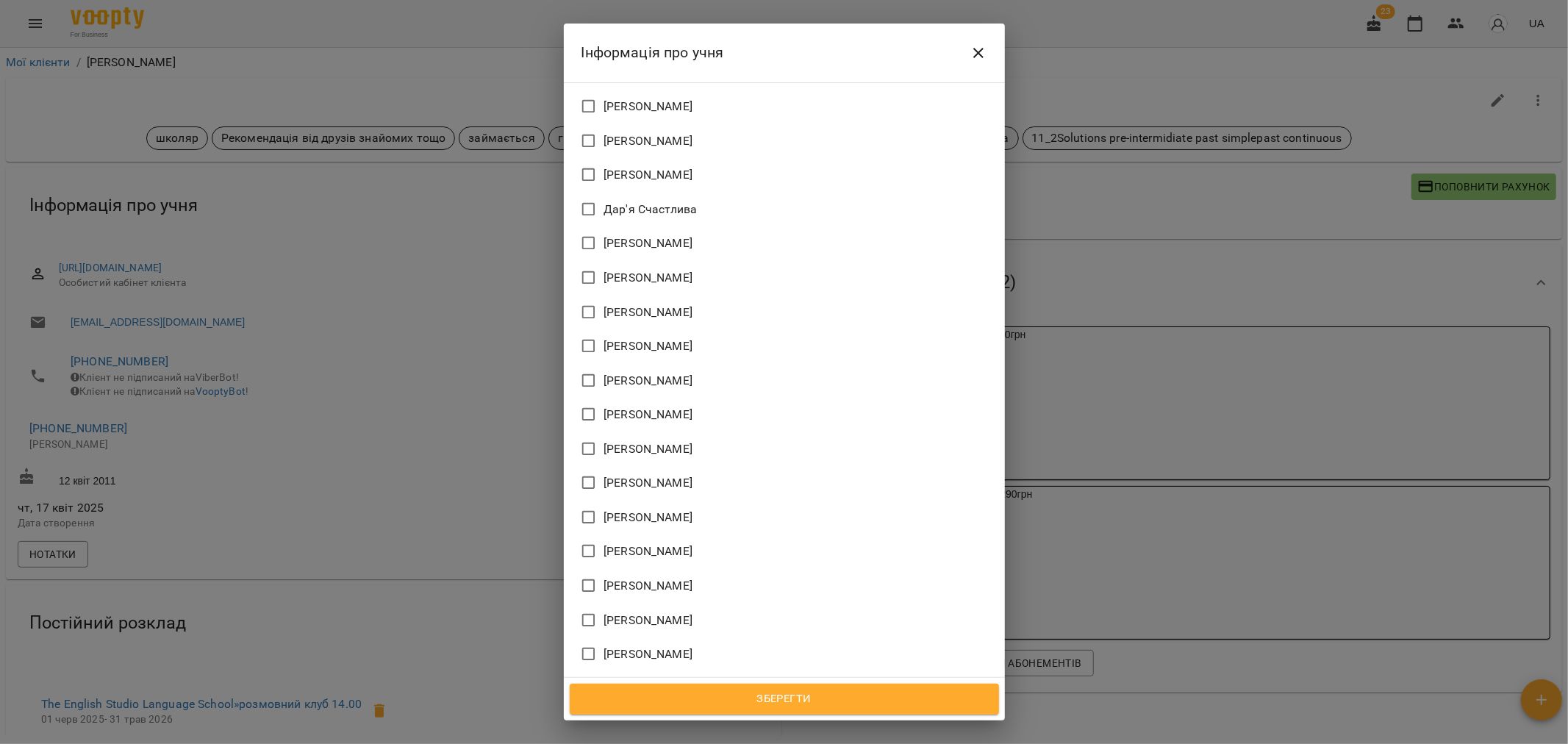
scroll to position [1237, 0]
click at [659, 651] on span "[PERSON_NAME]" at bounding box center [647, 660] width 89 height 18
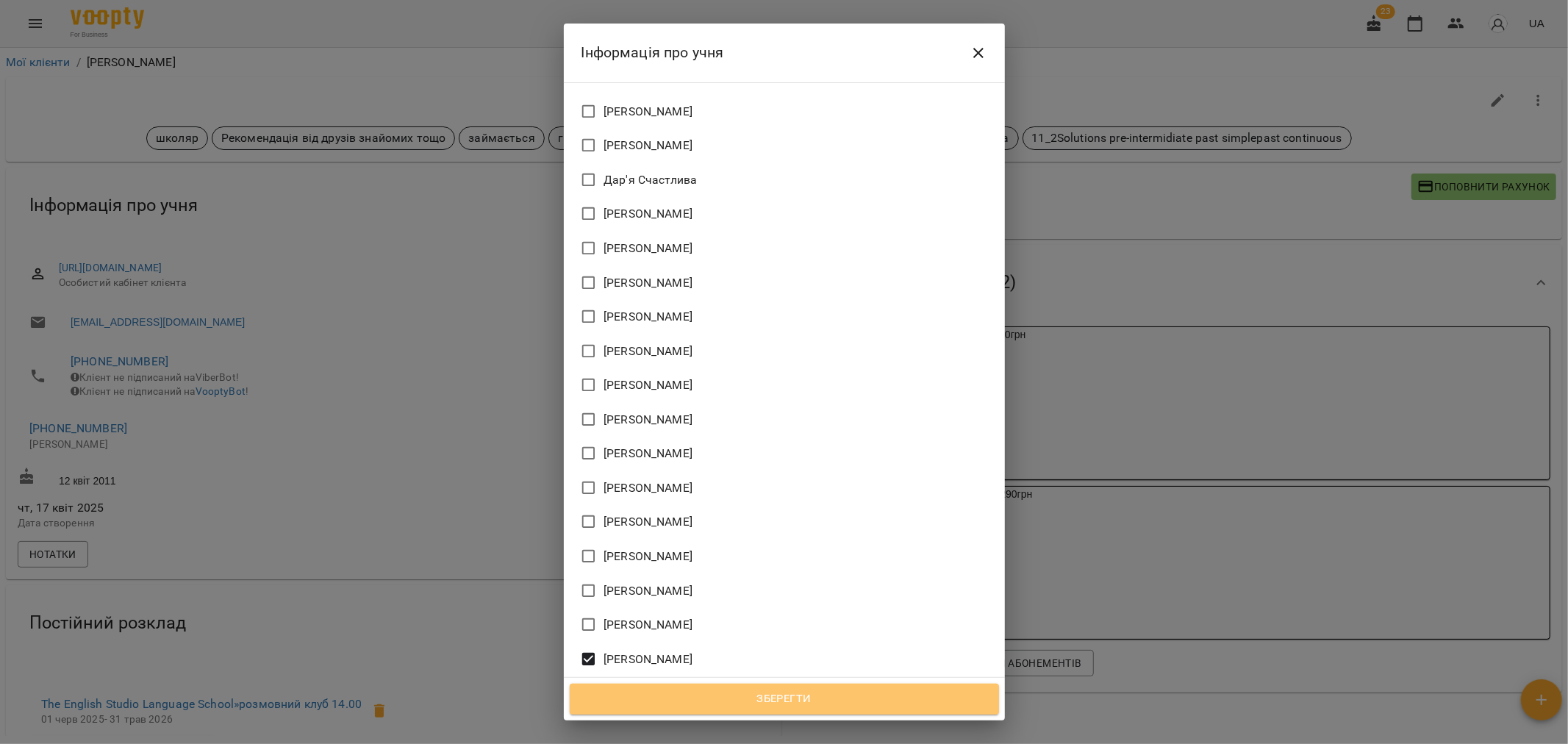
click at [759, 699] on span "Зберегти" at bounding box center [784, 699] width 397 height 19
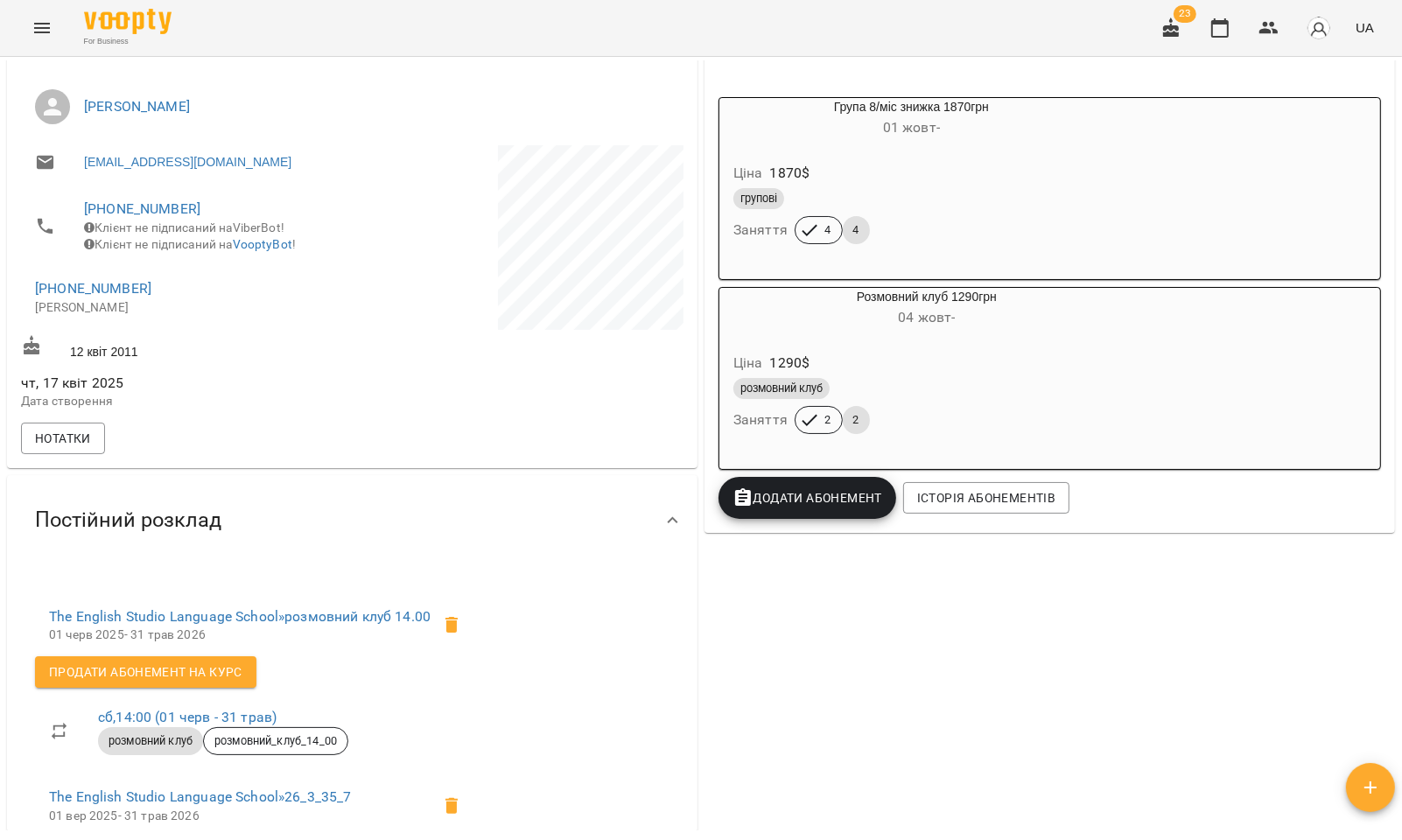
scroll to position [486, 0]
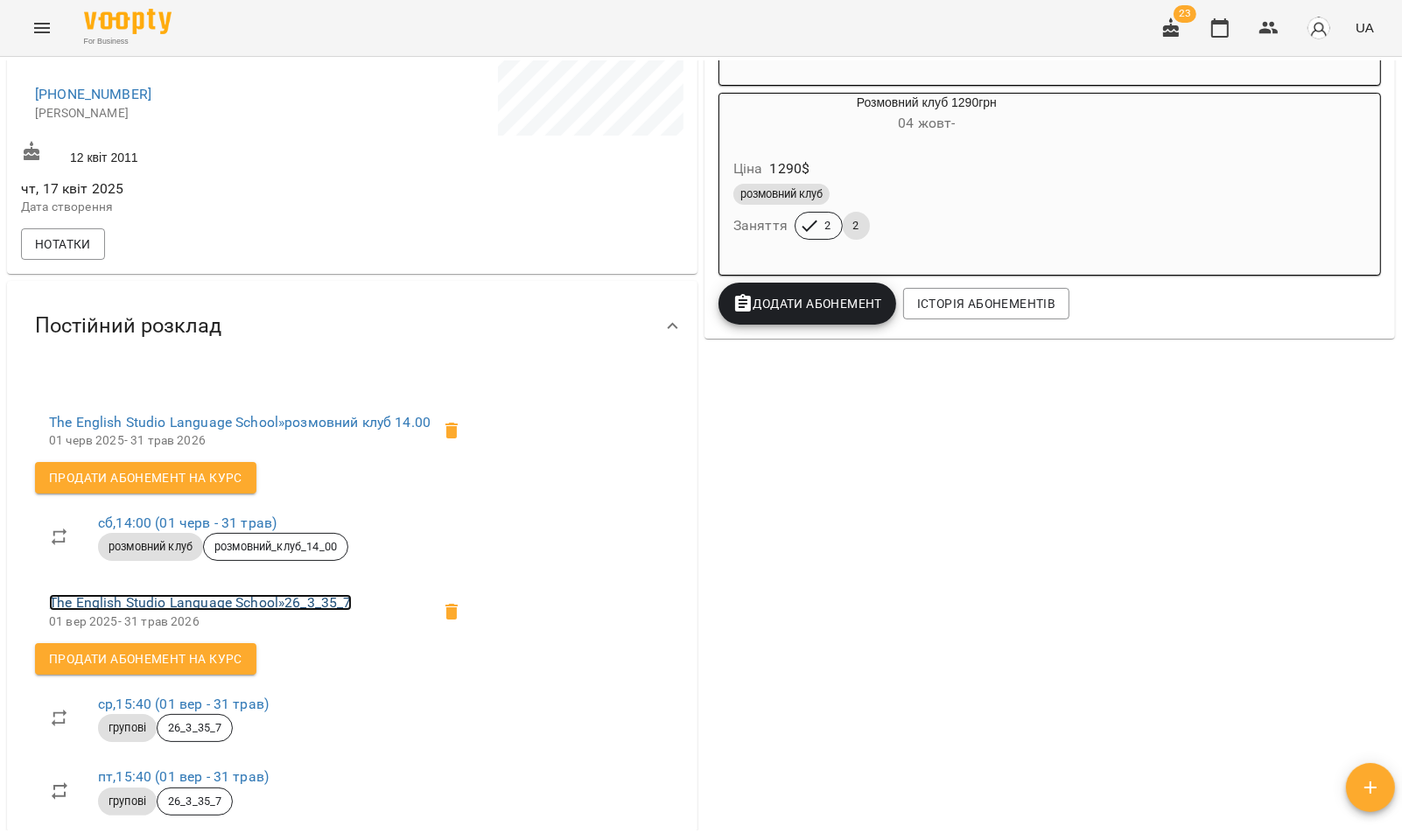
drag, startPoint x: 229, startPoint y: 614, endPoint x: 695, endPoint y: 605, distance: 466.1
click at [229, 611] on link "The English Studio Language School » 26_3_35_7" at bounding box center [200, 602] width 303 height 17
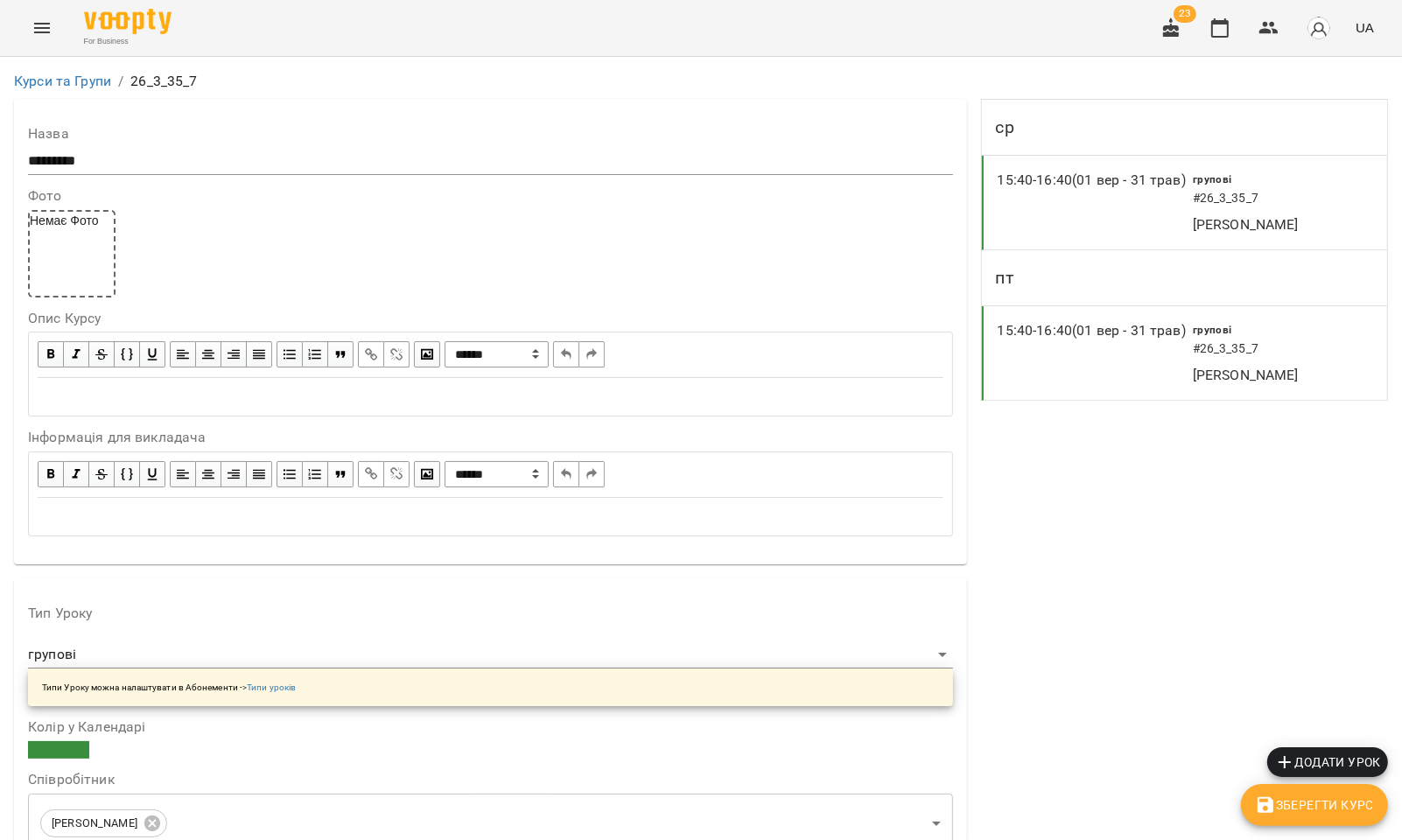
scroll to position [582, 0]
click at [1257, 28] on button "button" at bounding box center [1269, 28] width 42 height 42
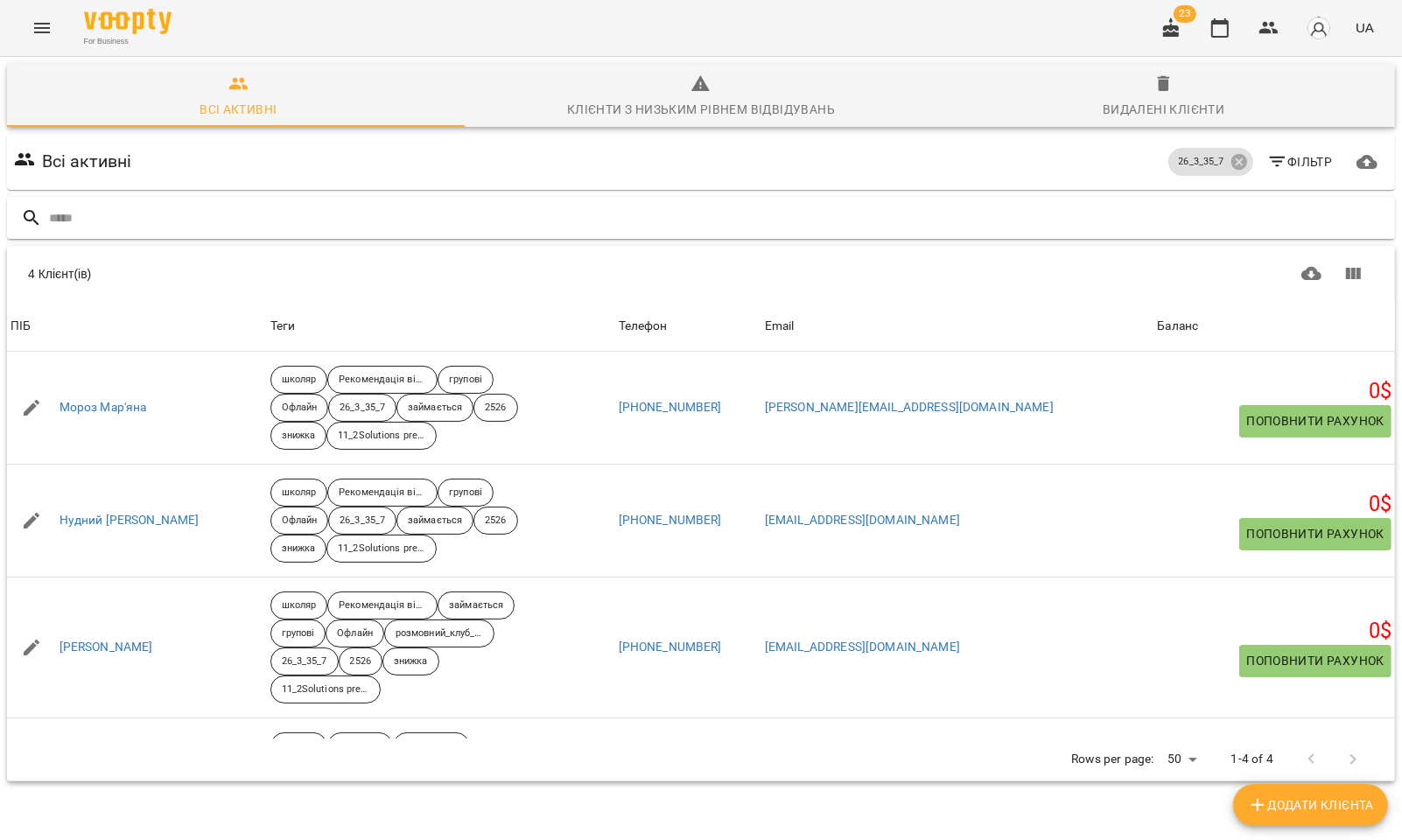
click at [246, 210] on input "text" at bounding box center [718, 218] width 1339 height 29
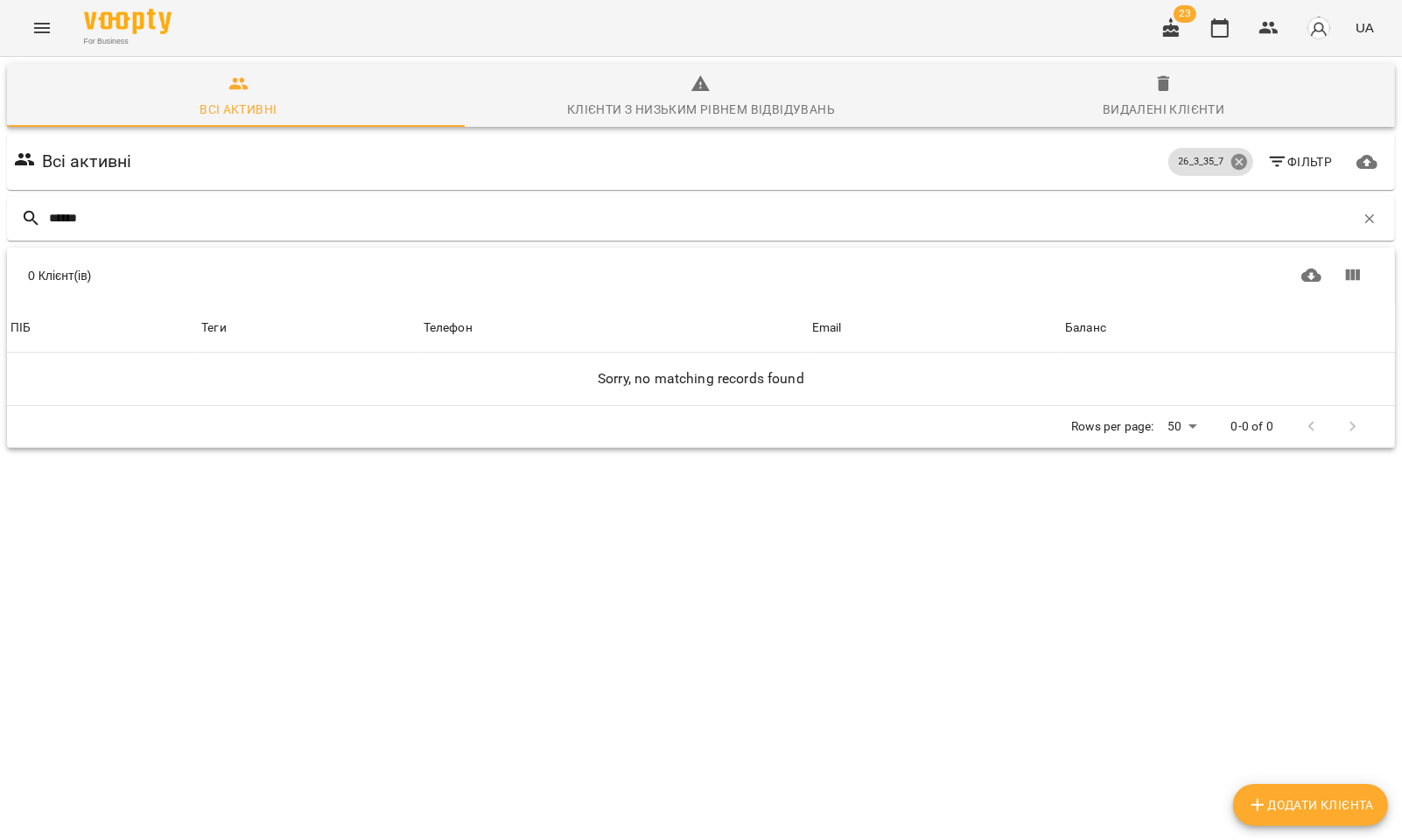
type input "******"
drag, startPoint x: 1228, startPoint y: 159, endPoint x: 1161, endPoint y: 184, distance: 71.5
click at [1230, 159] on icon at bounding box center [1239, 162] width 20 height 20
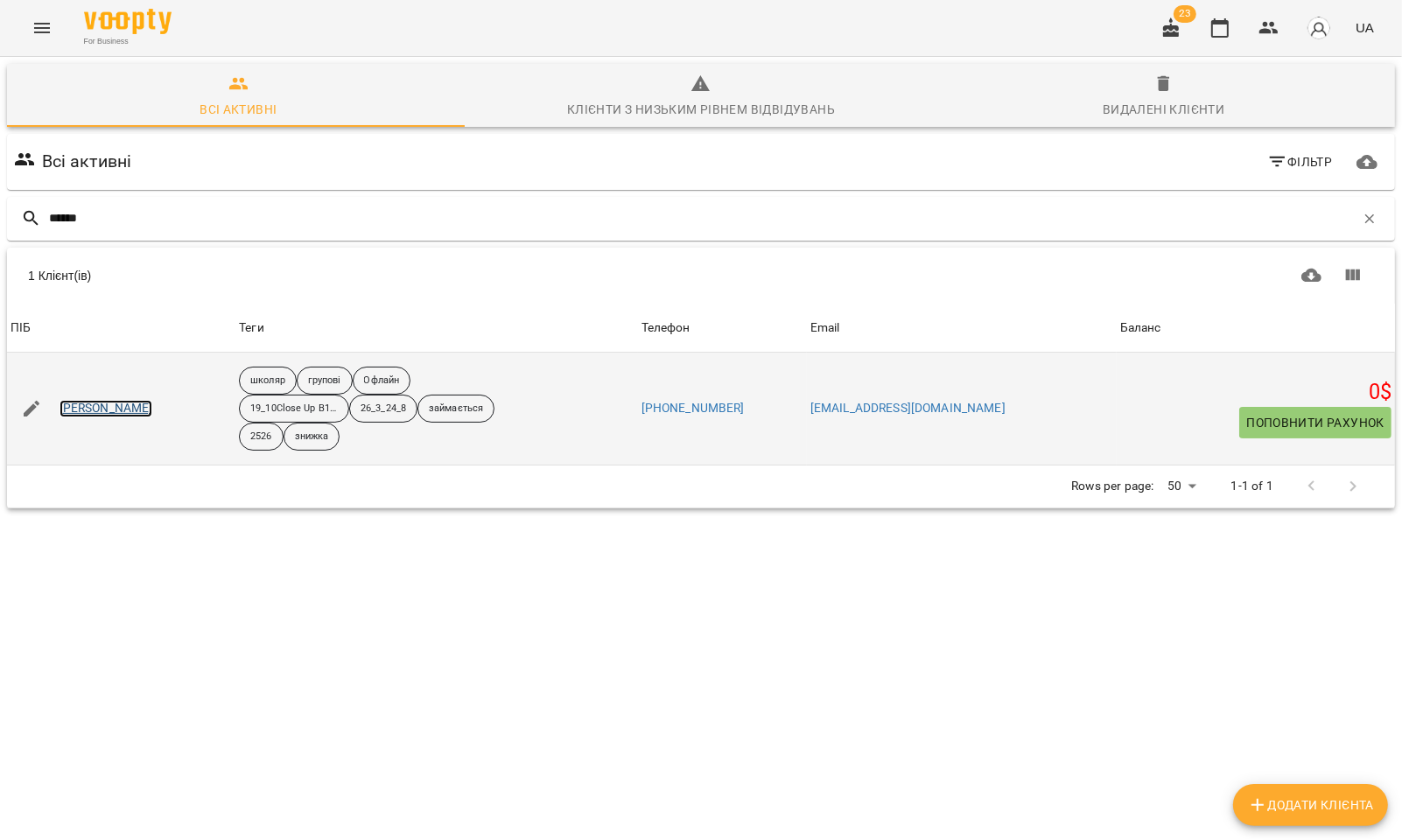
click at [124, 408] on link "Баланюк Вікторія" at bounding box center [106, 408] width 93 height 18
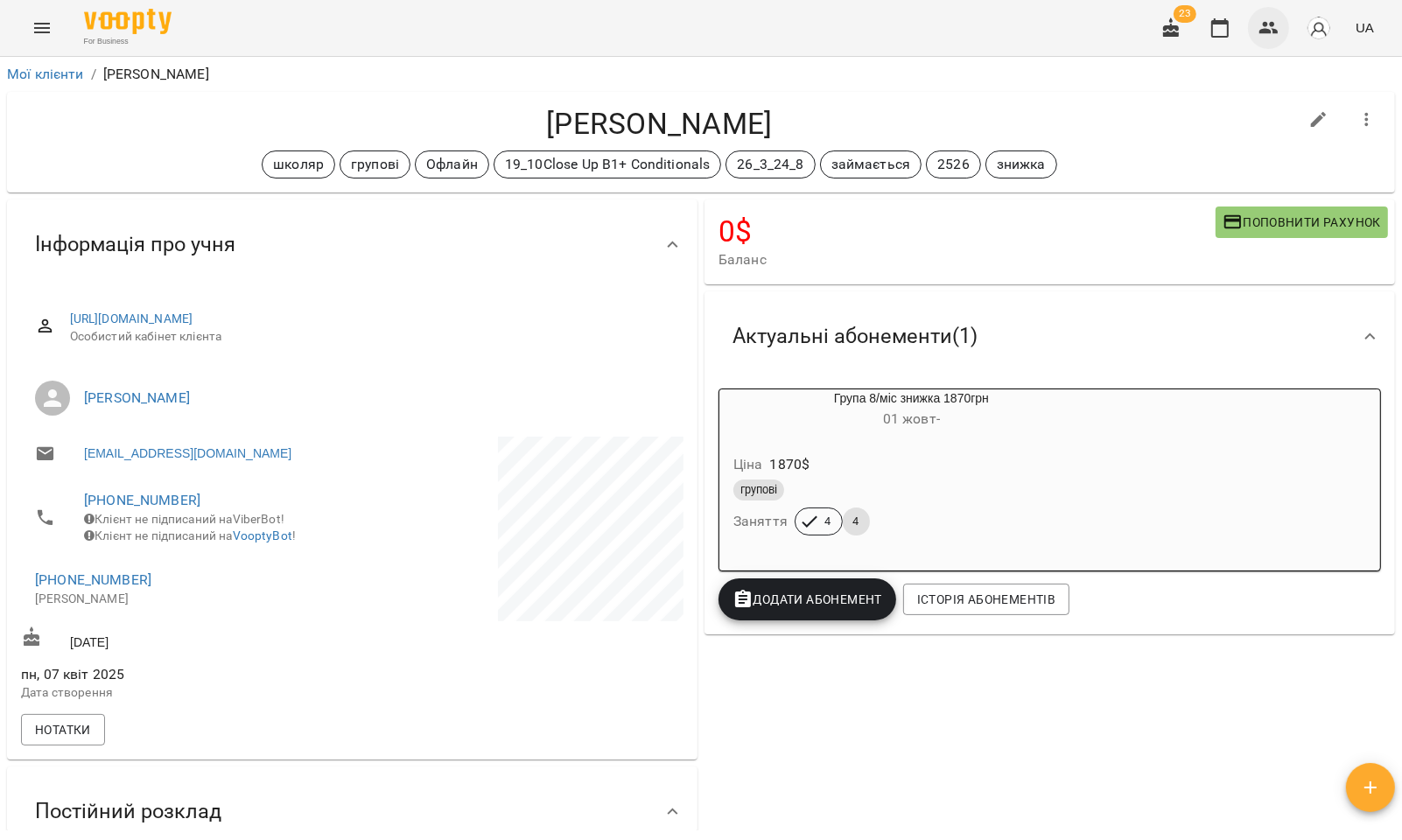
click at [1270, 24] on icon "button" at bounding box center [1270, 28] width 20 height 12
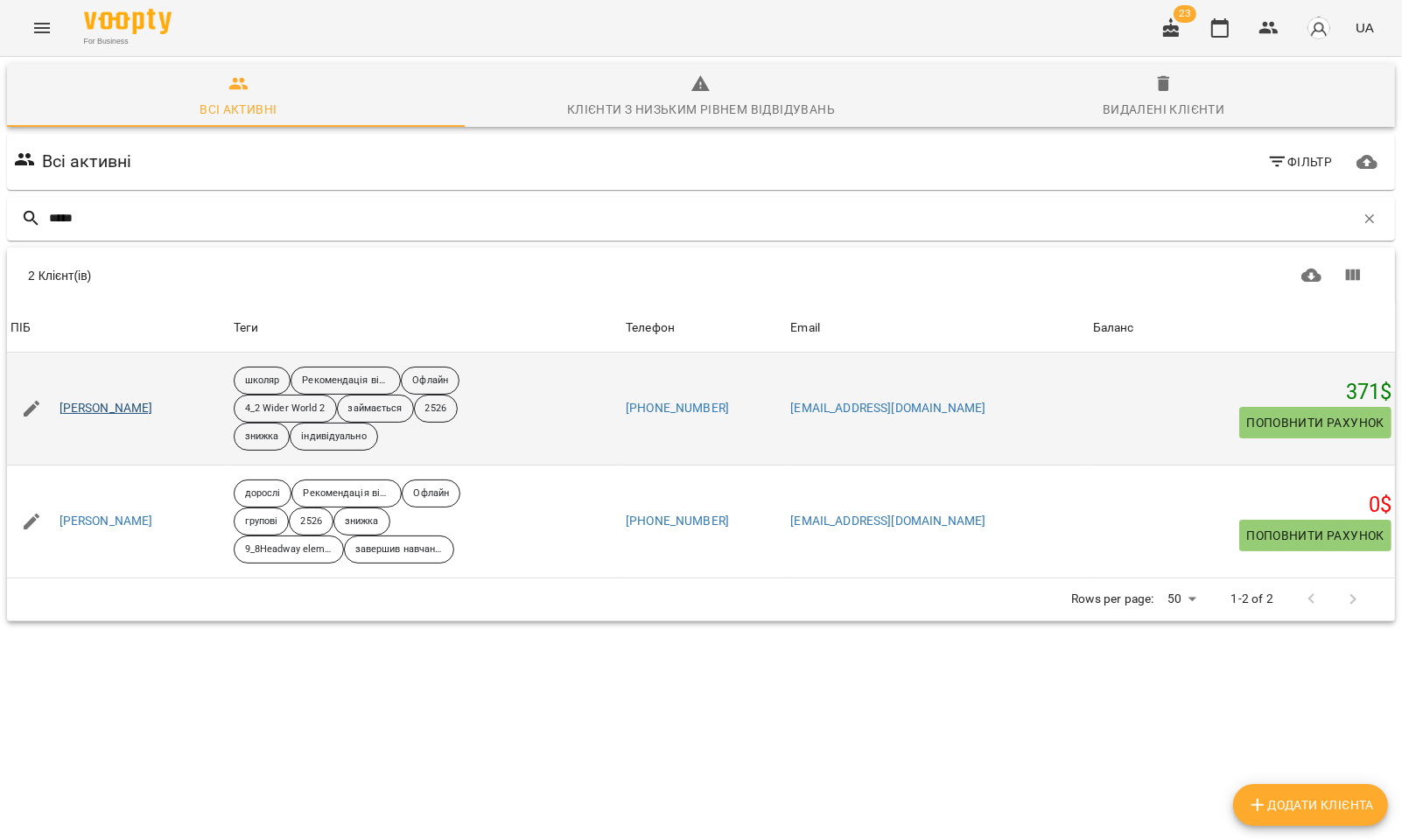
type input "*****"
click at [124, 405] on link "[PERSON_NAME]" at bounding box center [106, 408] width 93 height 18
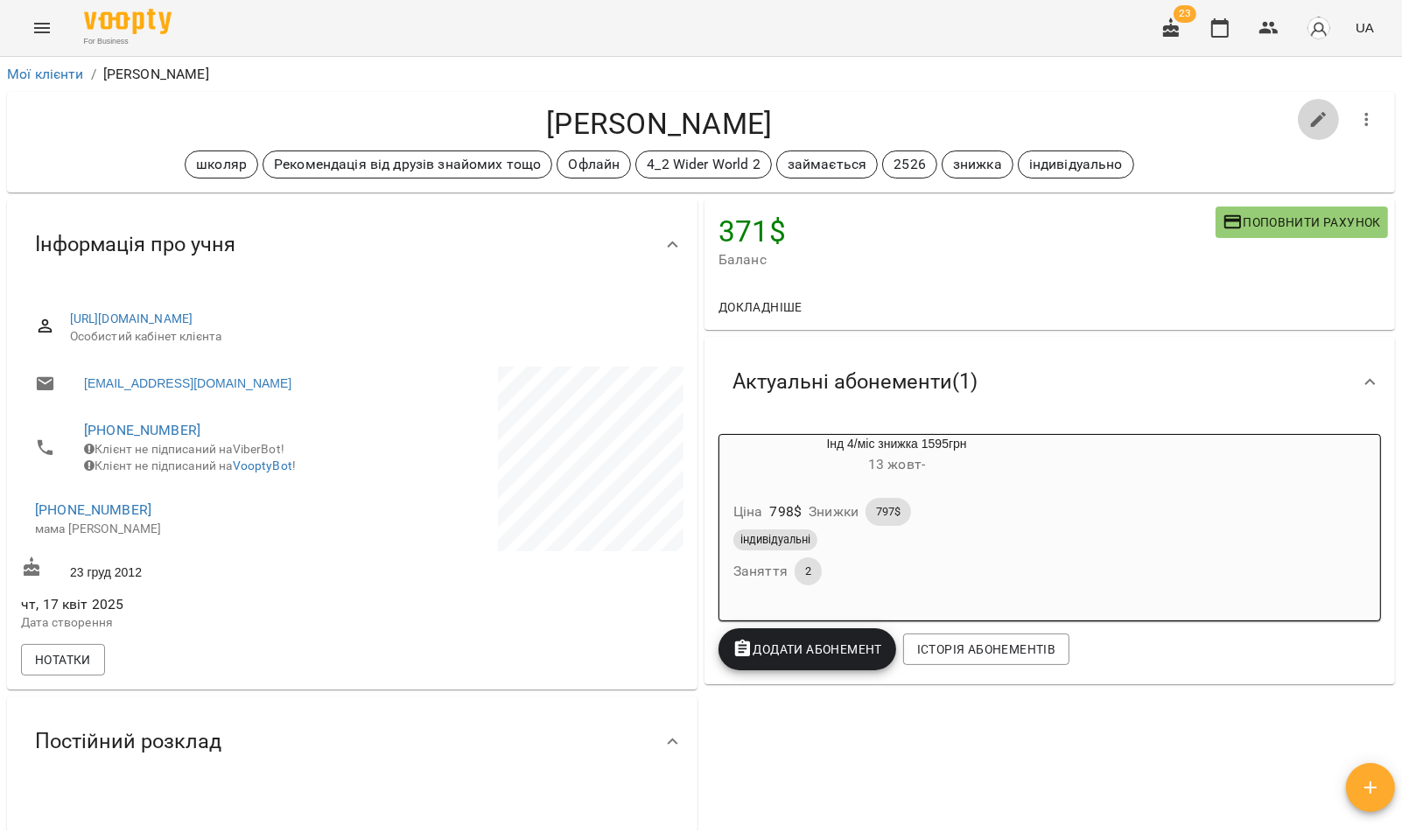
click at [1311, 117] on icon "button" at bounding box center [1319, 120] width 16 height 16
select select "**"
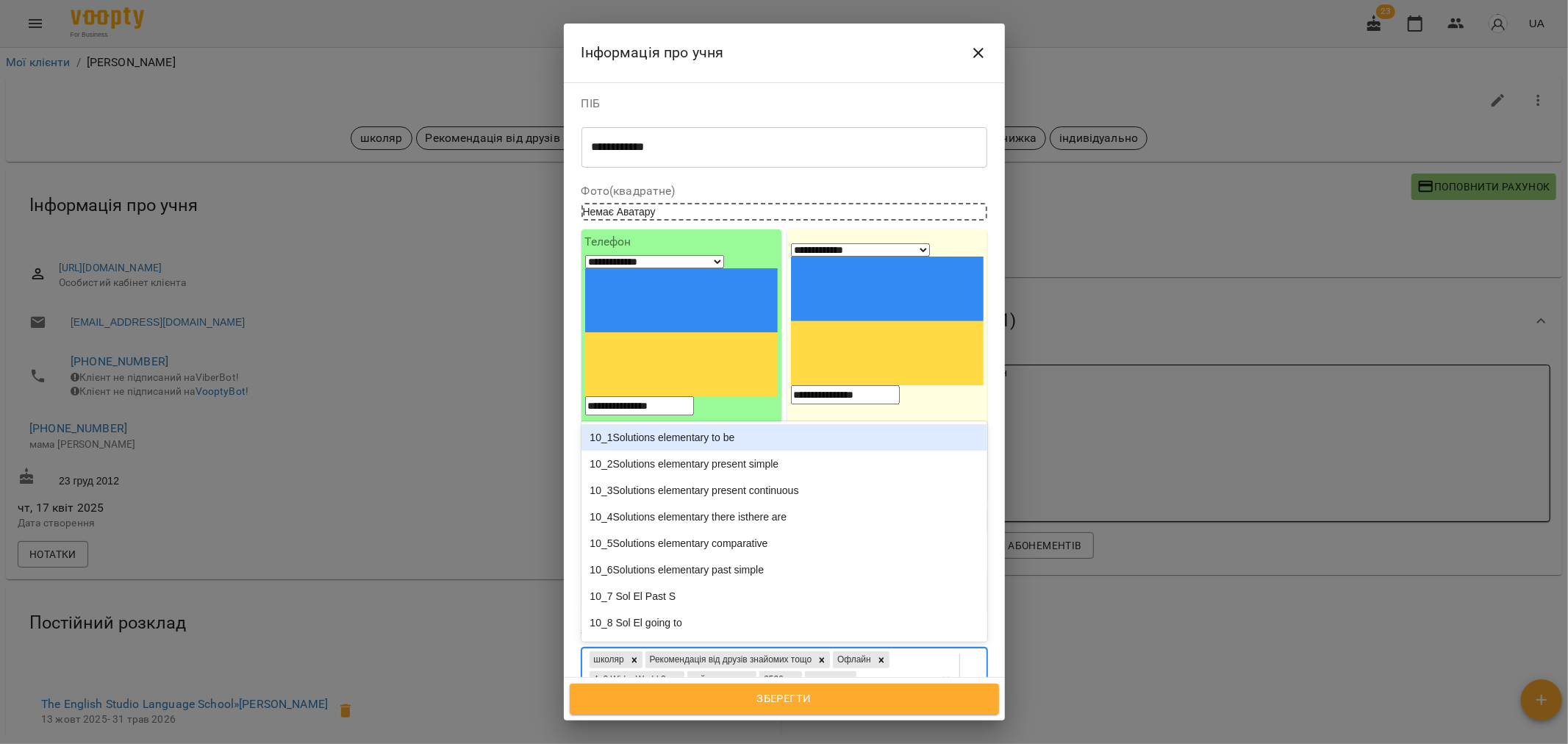
click at [787, 648] on div "школяр Рекомендація від друзів знайомих тощо Офлайн 4_2 Wider World 2 займаєтьс…" at bounding box center [757, 681] width 351 height 64
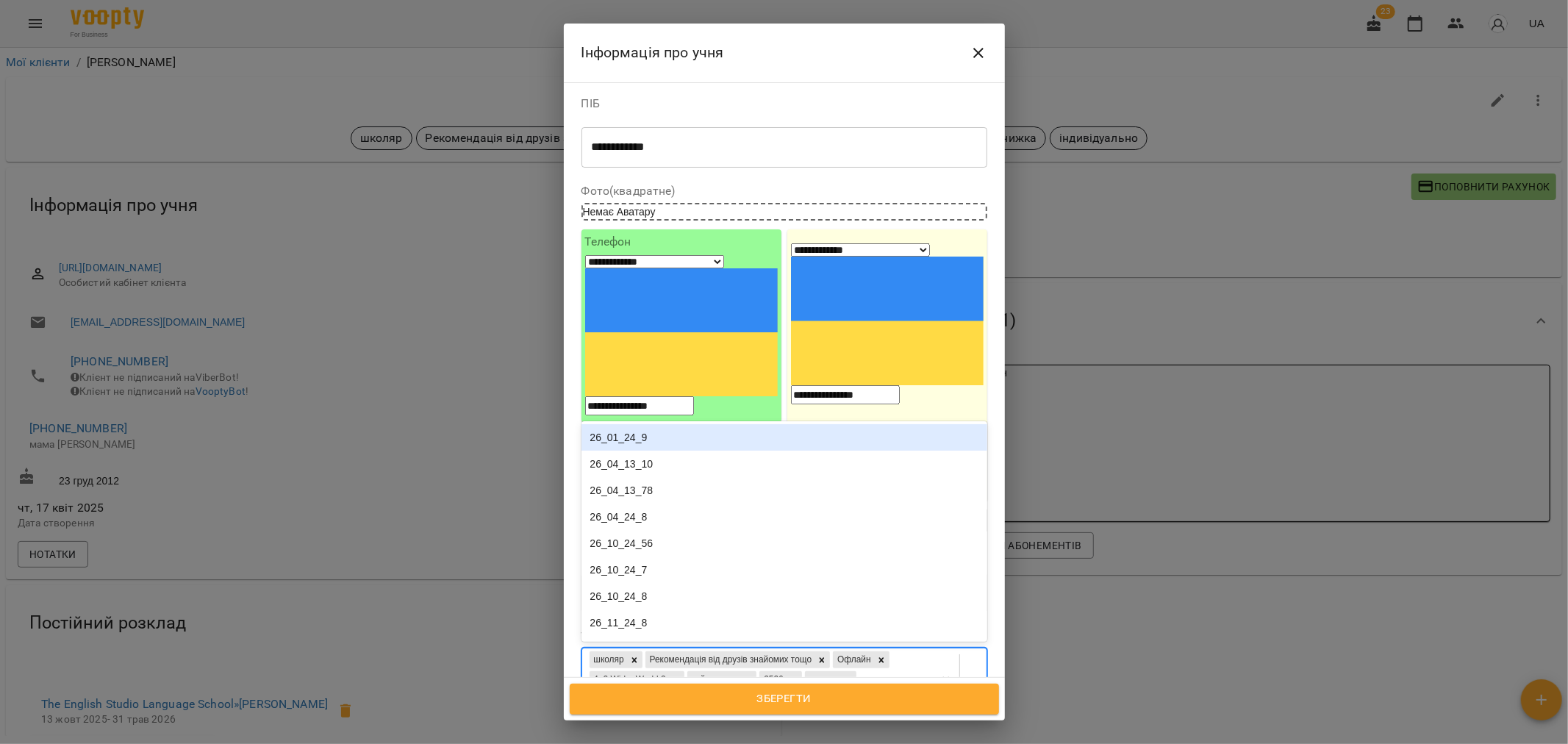
type input "***"
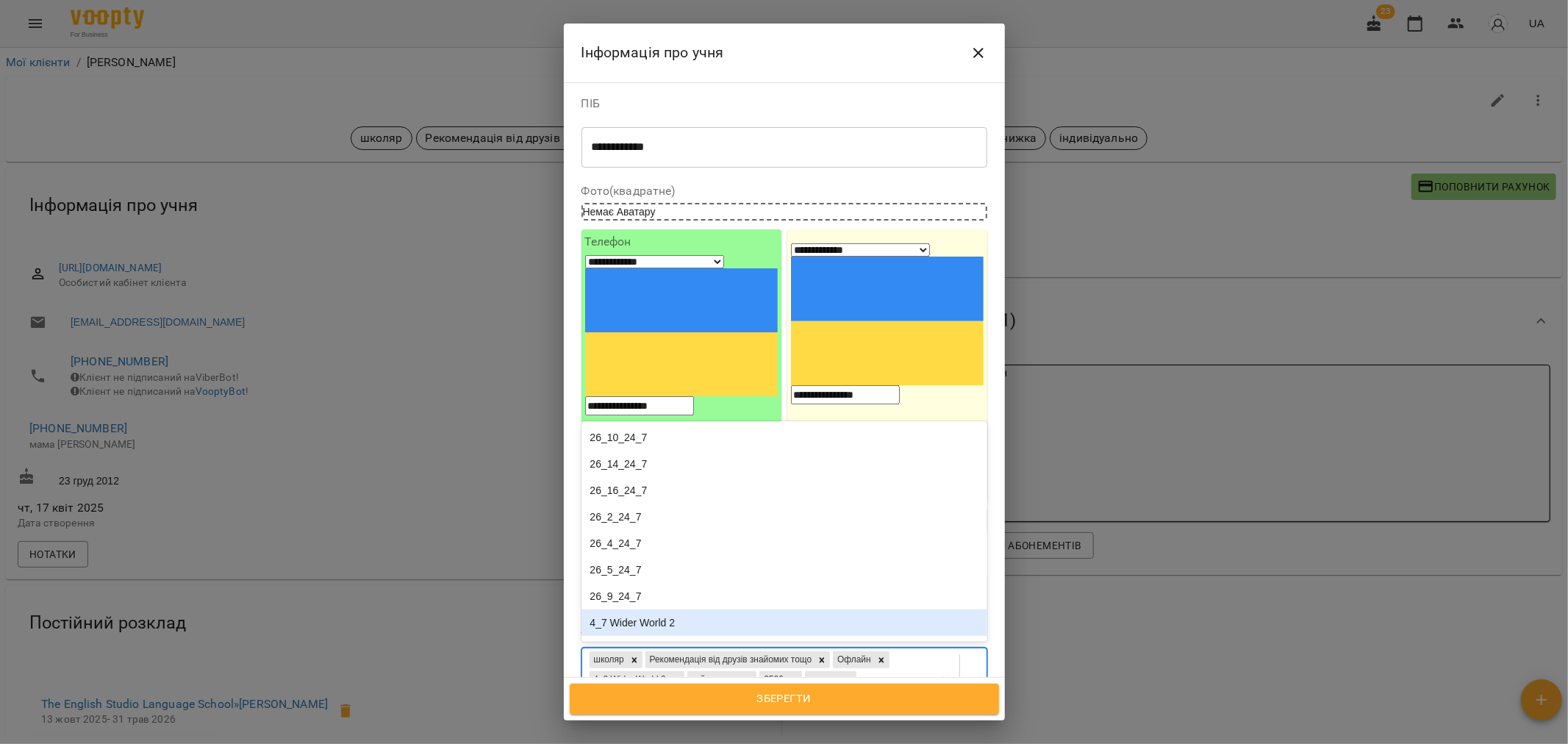
click at [683, 610] on div "4_7 Wider World 2" at bounding box center [784, 622] width 406 height 26
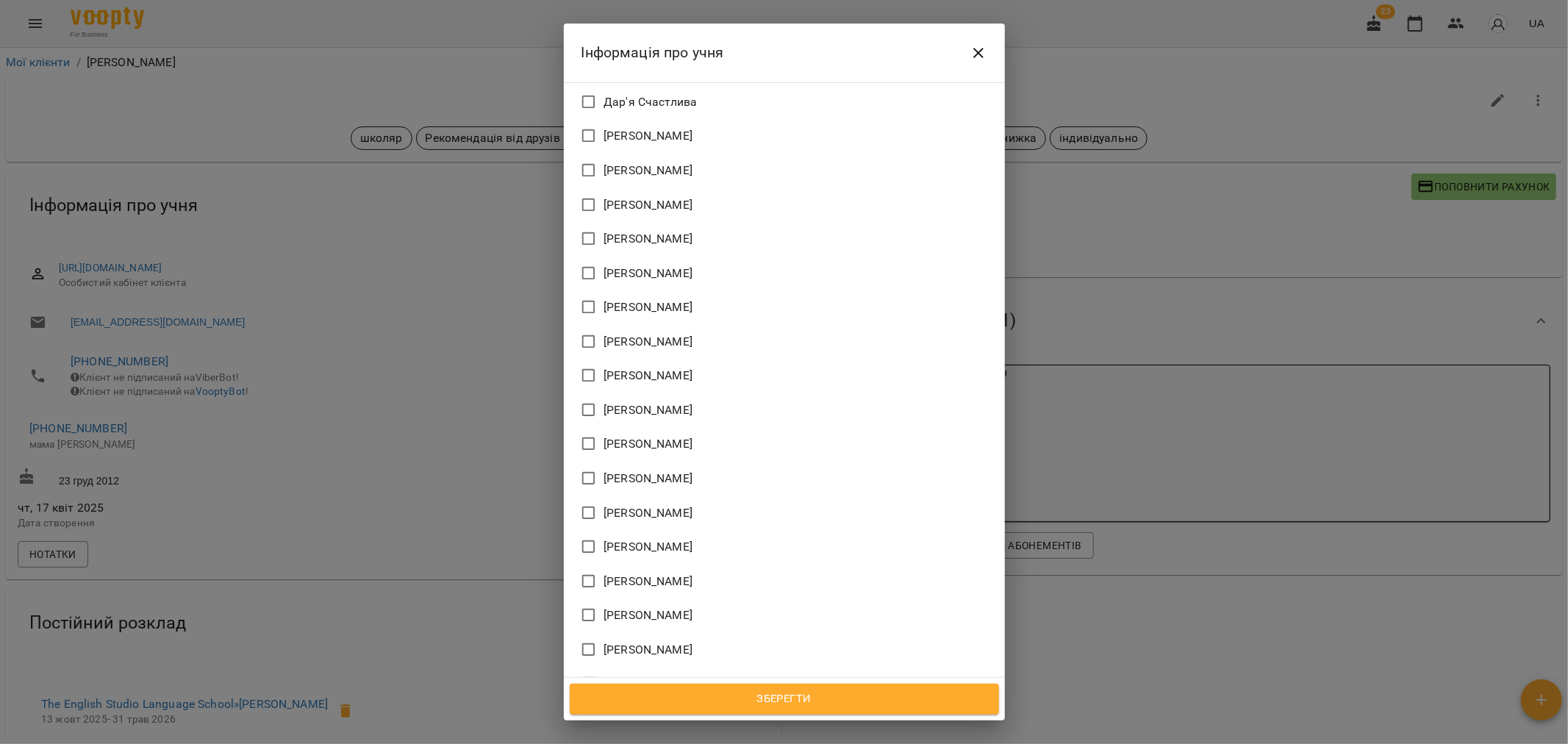
scroll to position [1373, 0]
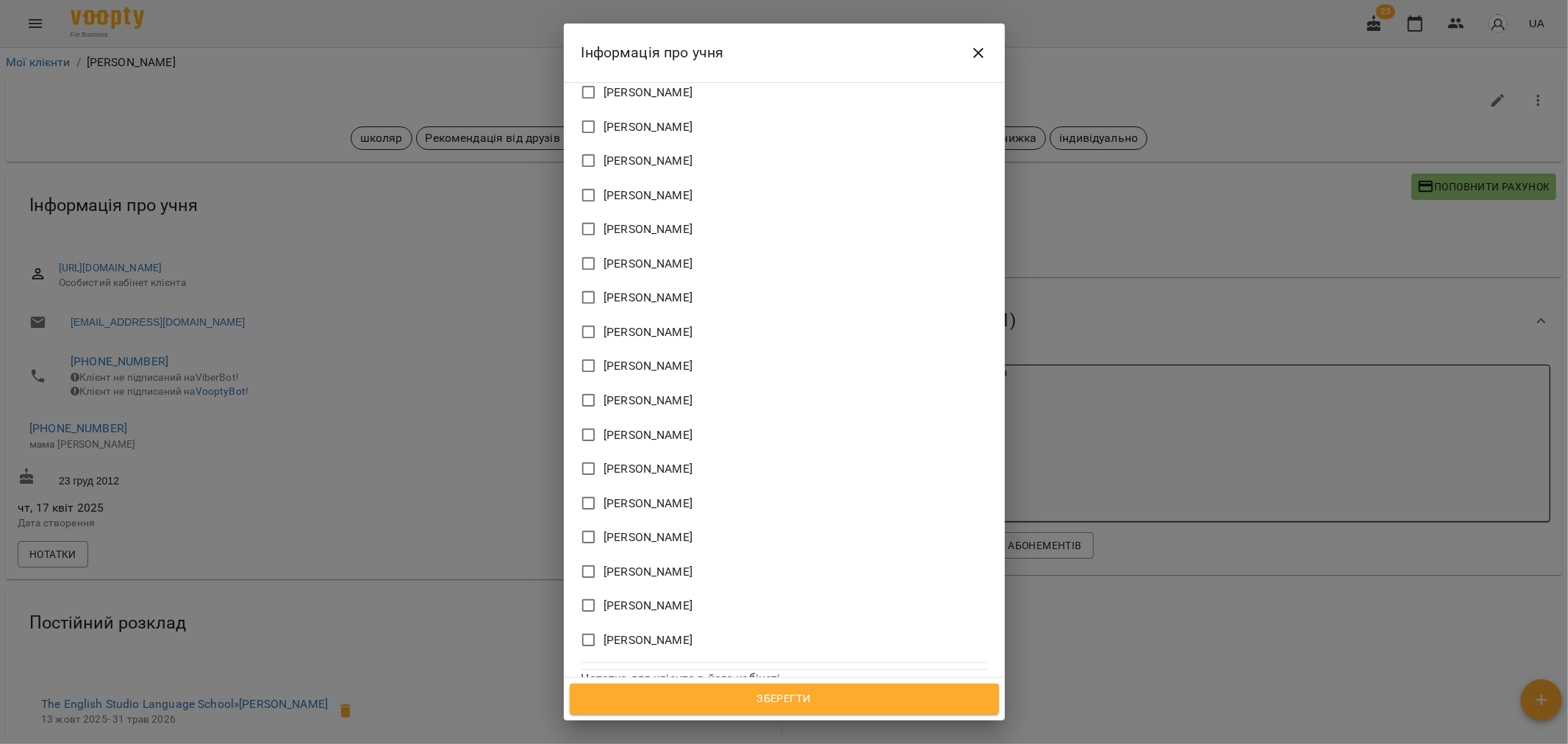
click at [671, 495] on span "[PERSON_NAME]" at bounding box center [647, 504] width 89 height 18
click at [789, 697] on span "Зберегти" at bounding box center [784, 699] width 397 height 19
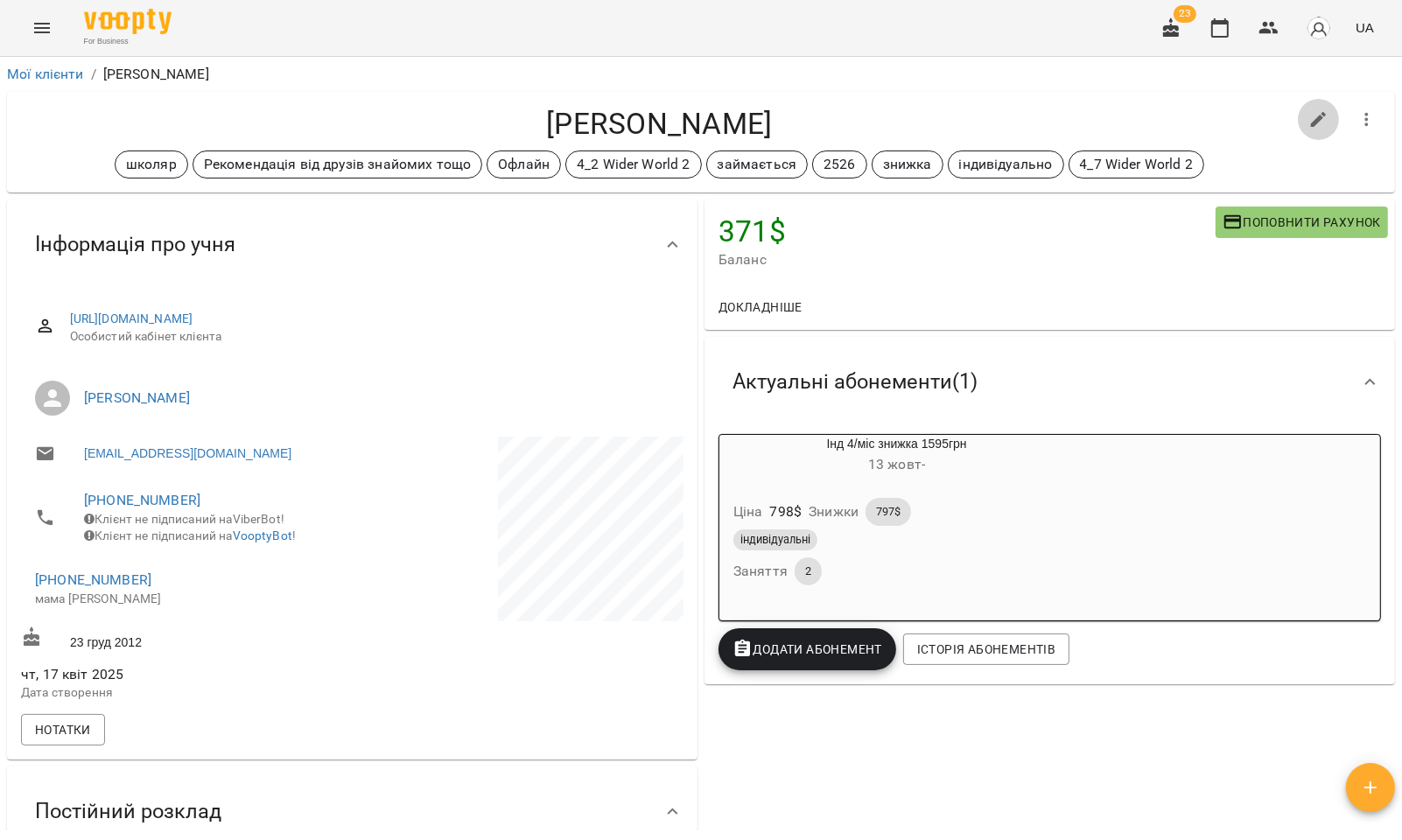
click at [1309, 121] on icon "button" at bounding box center [1319, 120] width 21 height 21
select select "**"
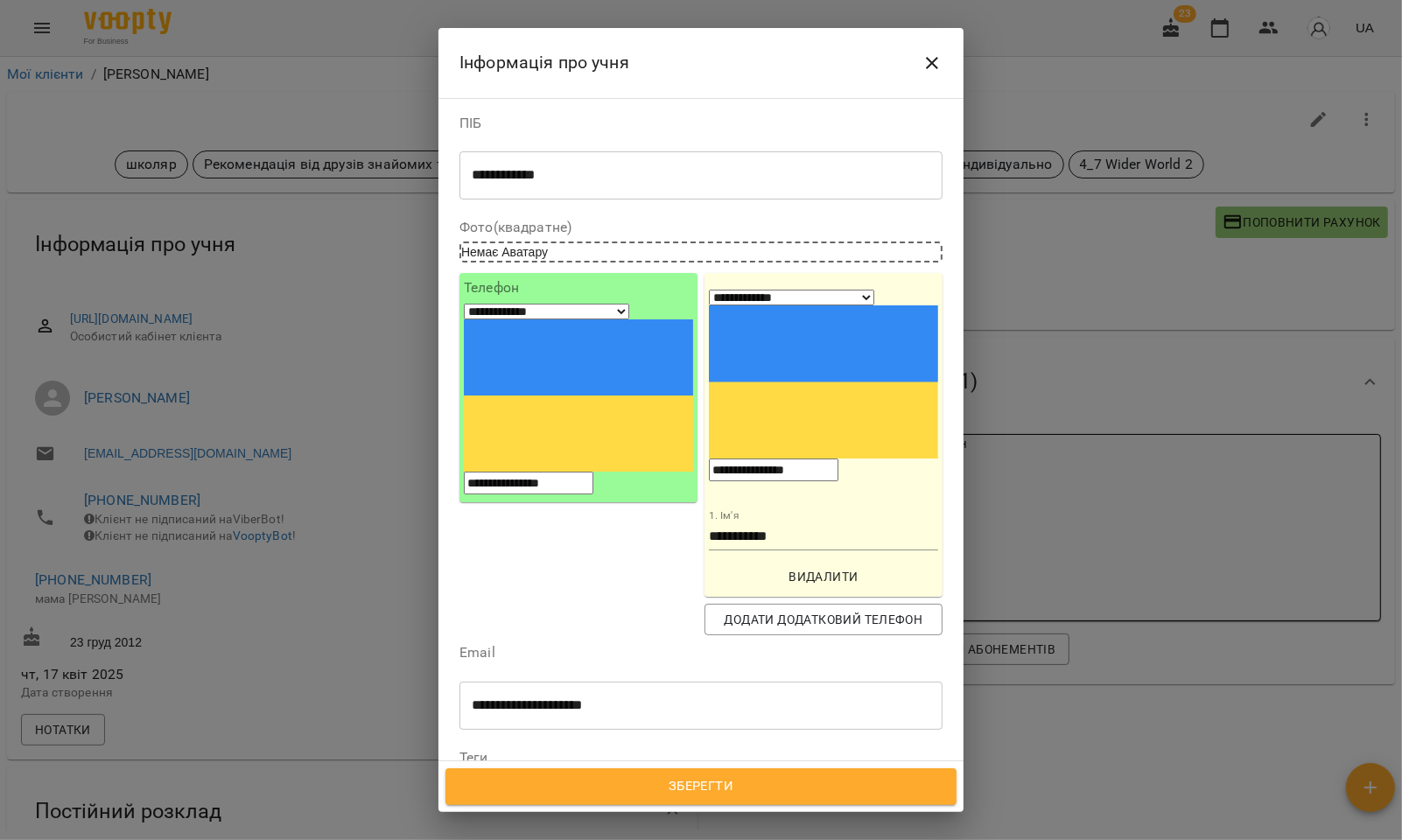
click at [678, 828] on icon at bounding box center [672, 834] width 12 height 12
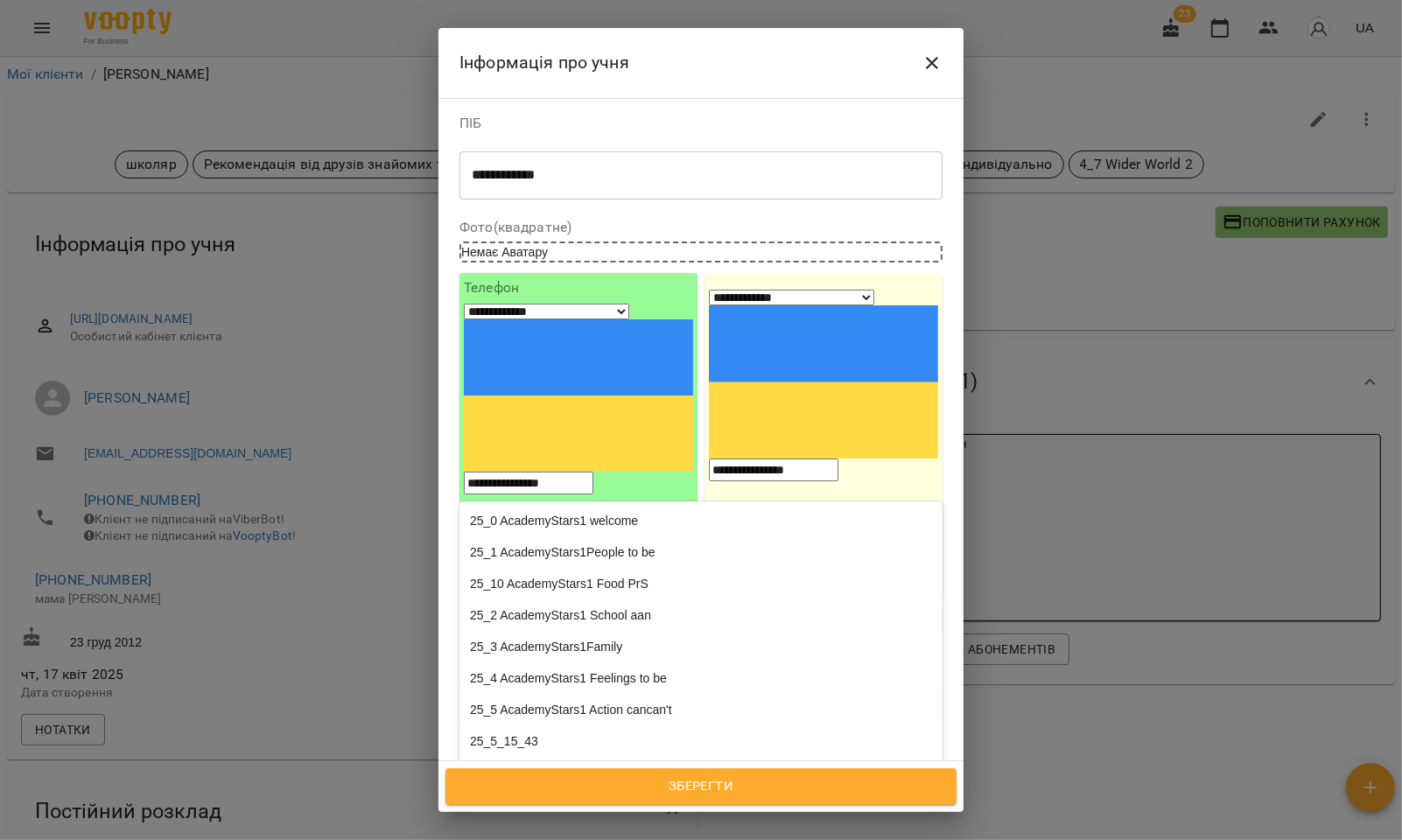
type input "*"
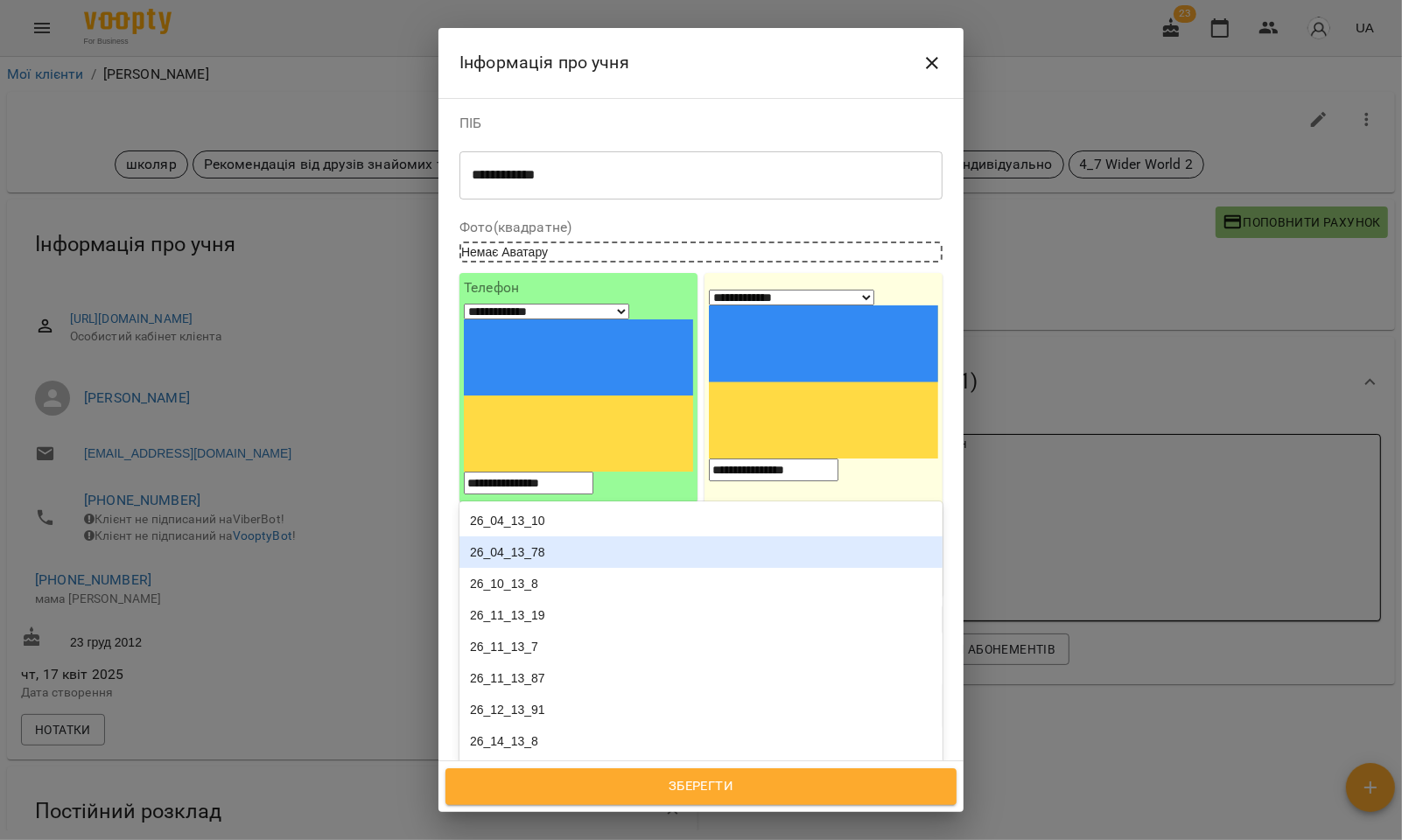
type input "*"
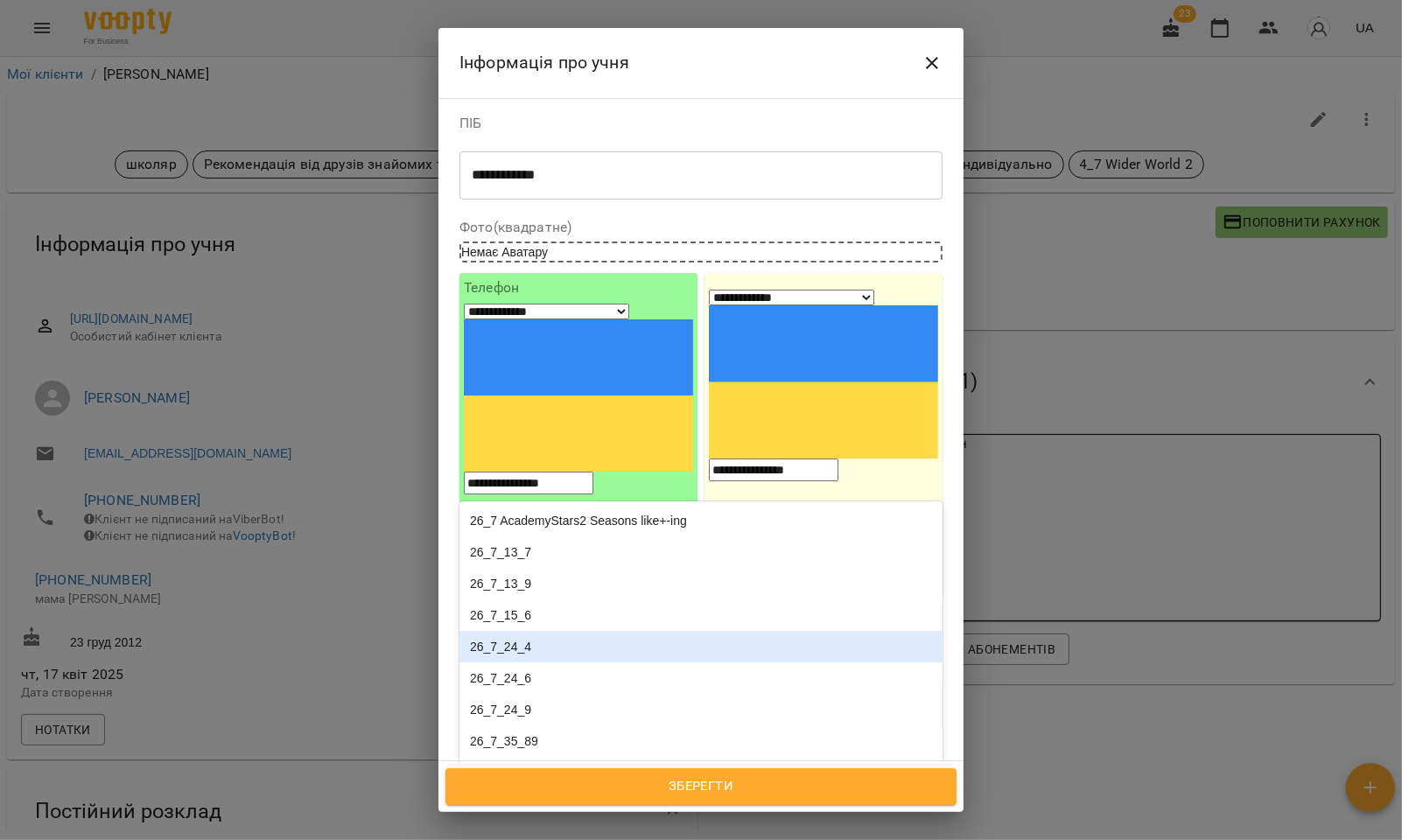
scroll to position [84, 0]
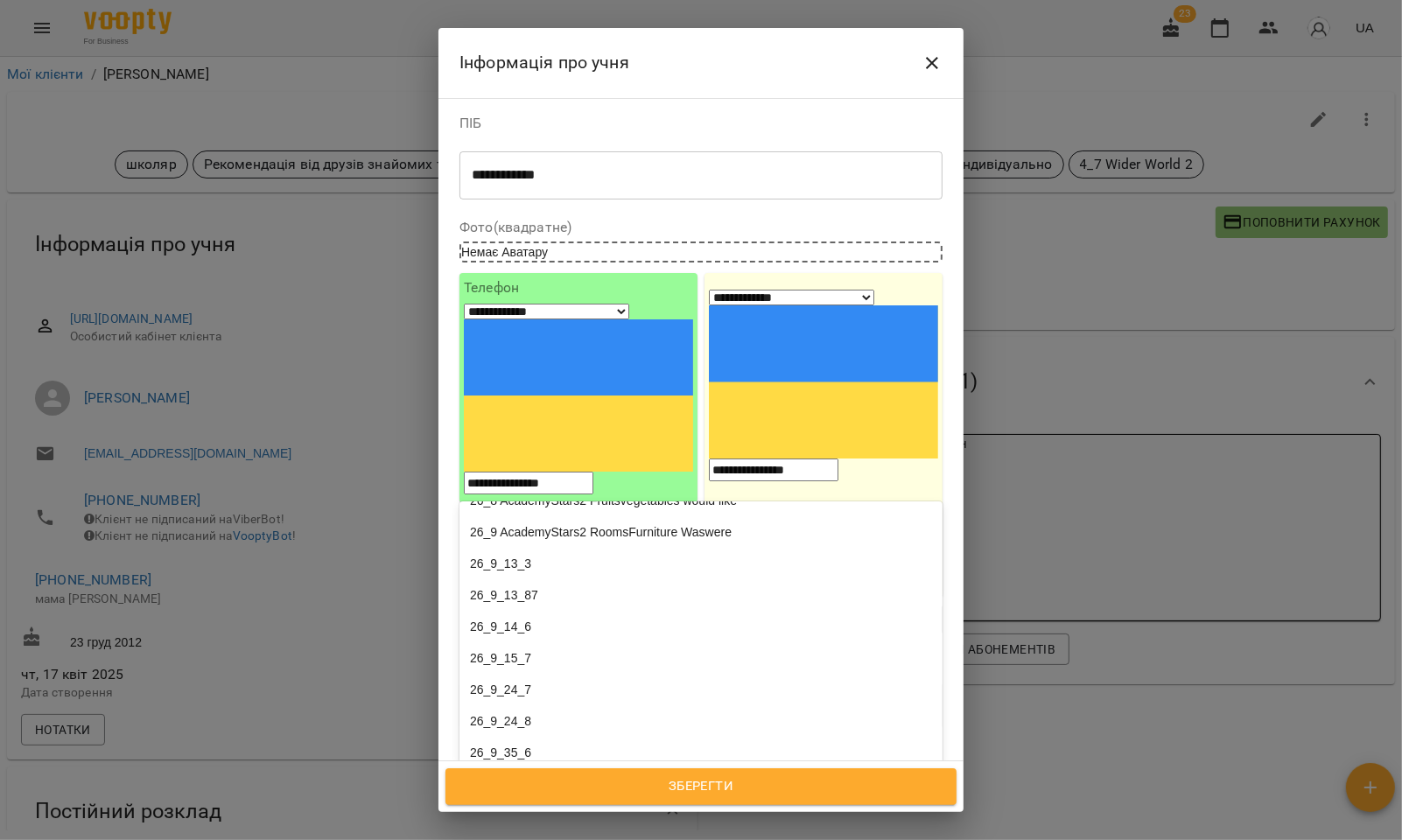
type input "*"
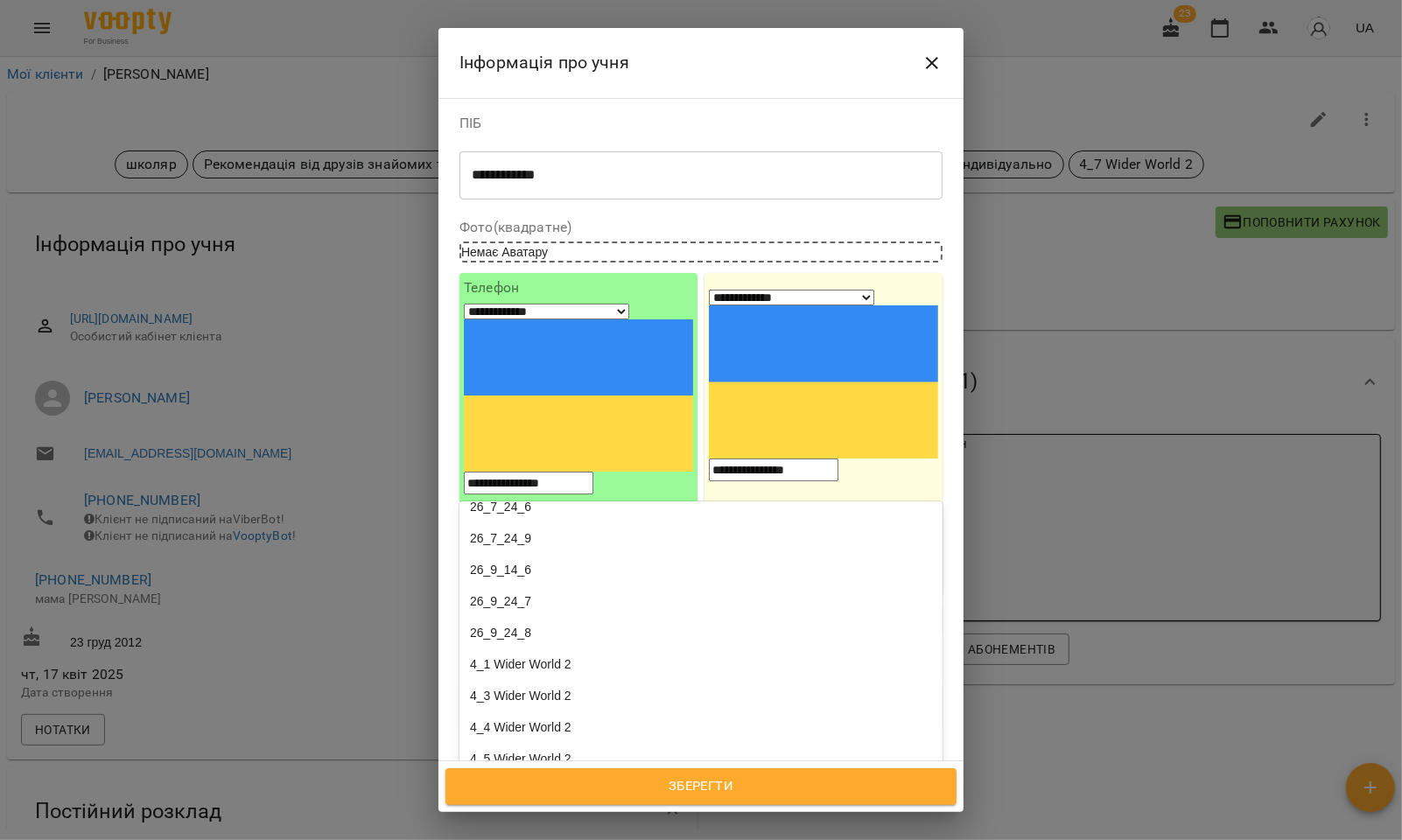
type input "*"
type input "***"
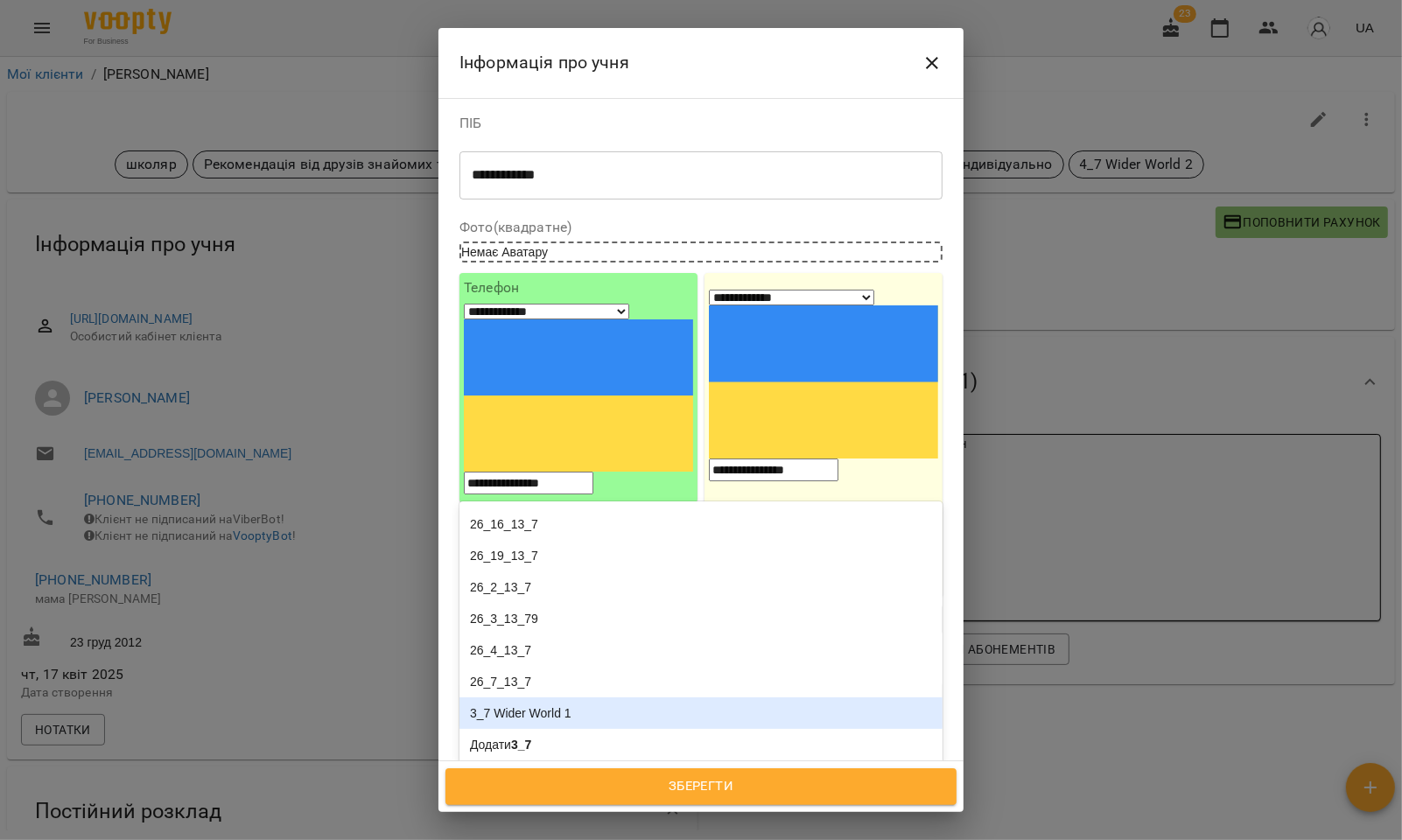
click at [556, 697] on div "3_7 Wider World 1" at bounding box center [701, 712] width 483 height 31
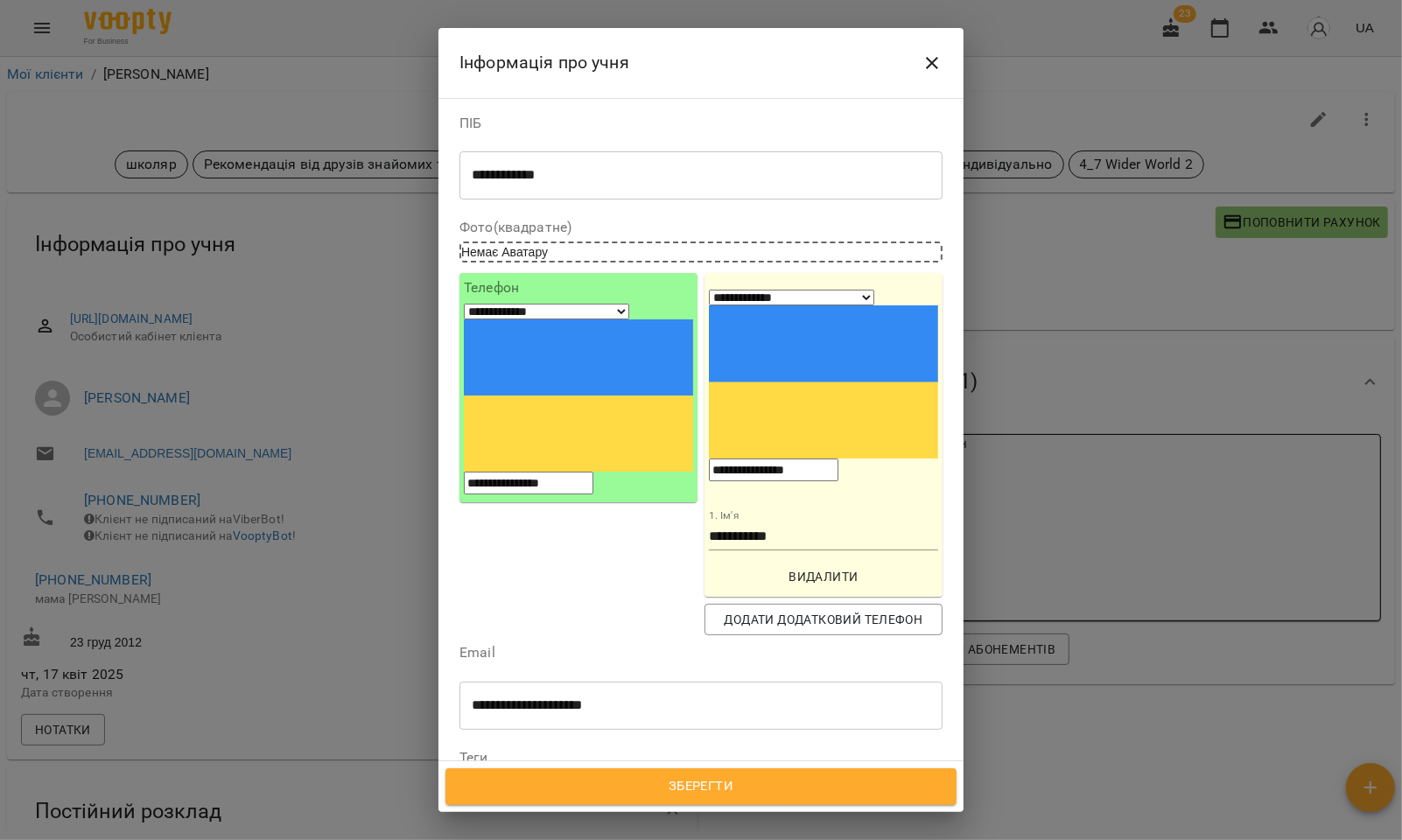
click at [576, 805] on icon at bounding box center [572, 808] width 6 height 6
click at [718, 789] on span "Зберегти" at bounding box center [701, 787] width 473 height 23
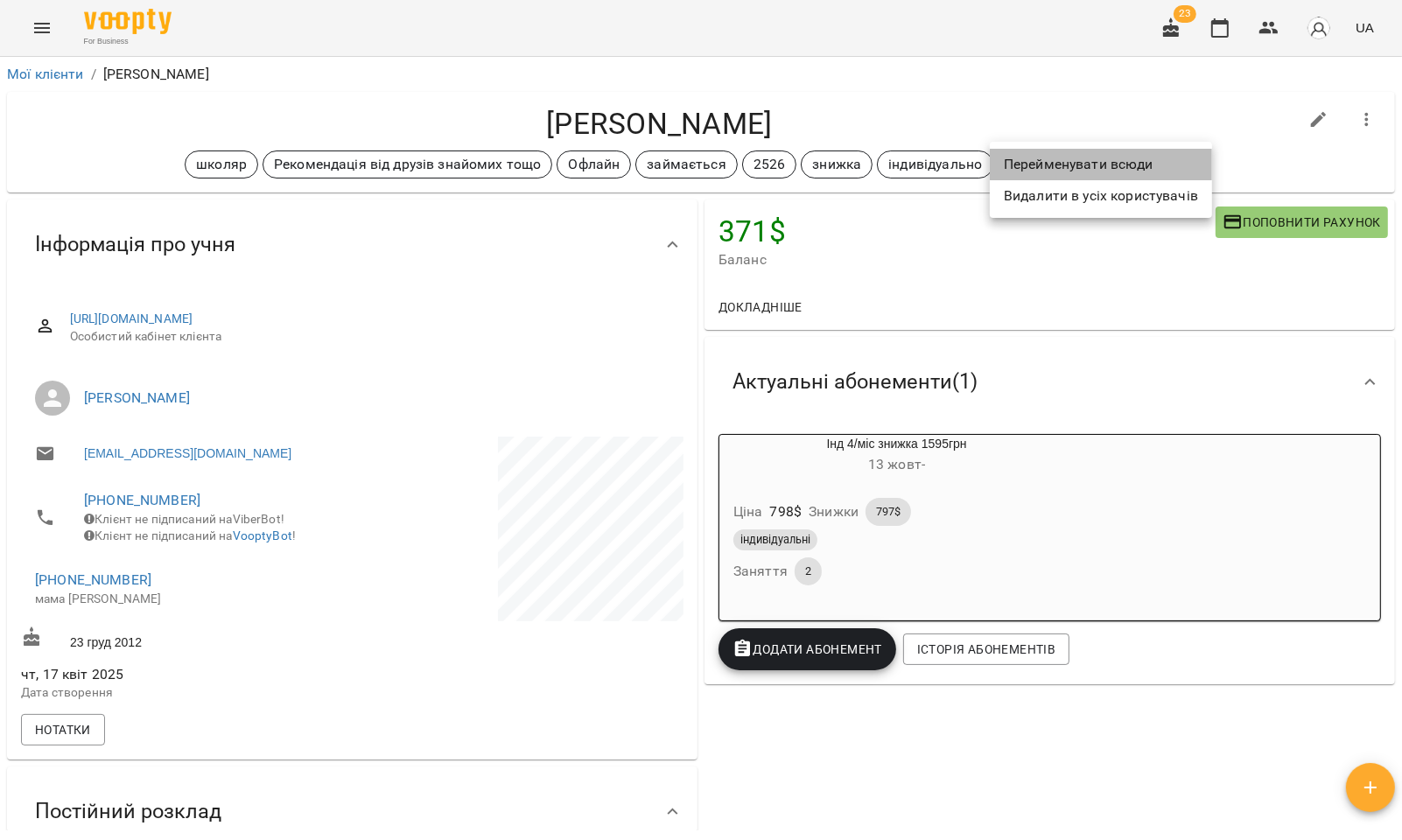
click at [1040, 164] on li "Перейменувати всюди" at bounding box center [1101, 163] width 222 height 31
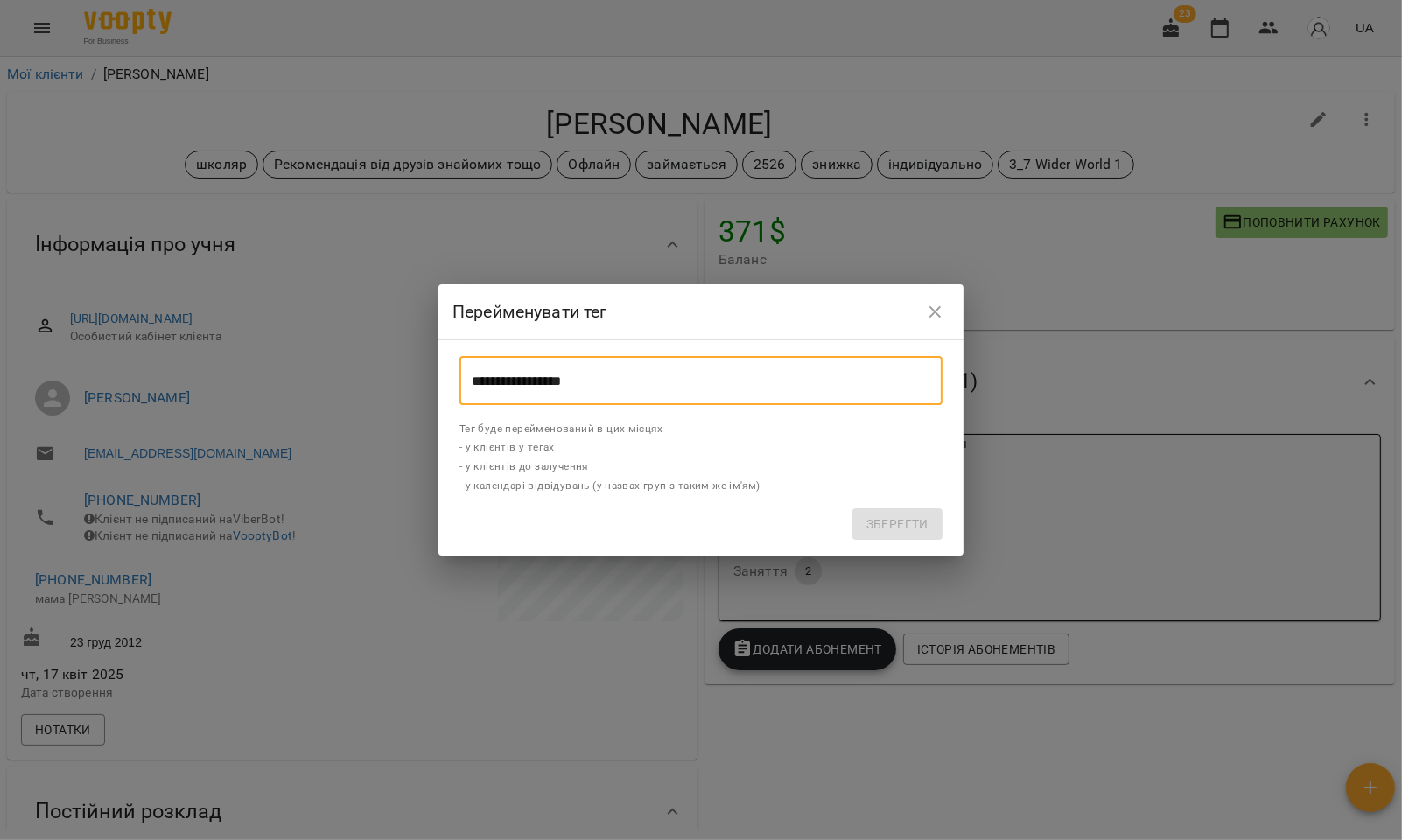
drag, startPoint x: 589, startPoint y: 372, endPoint x: 404, endPoint y: 372, distance: 185.0
click at [404, 372] on div "**********" at bounding box center [701, 420] width 1402 height 840
click at [926, 311] on icon "close" at bounding box center [936, 313] width 21 height 21
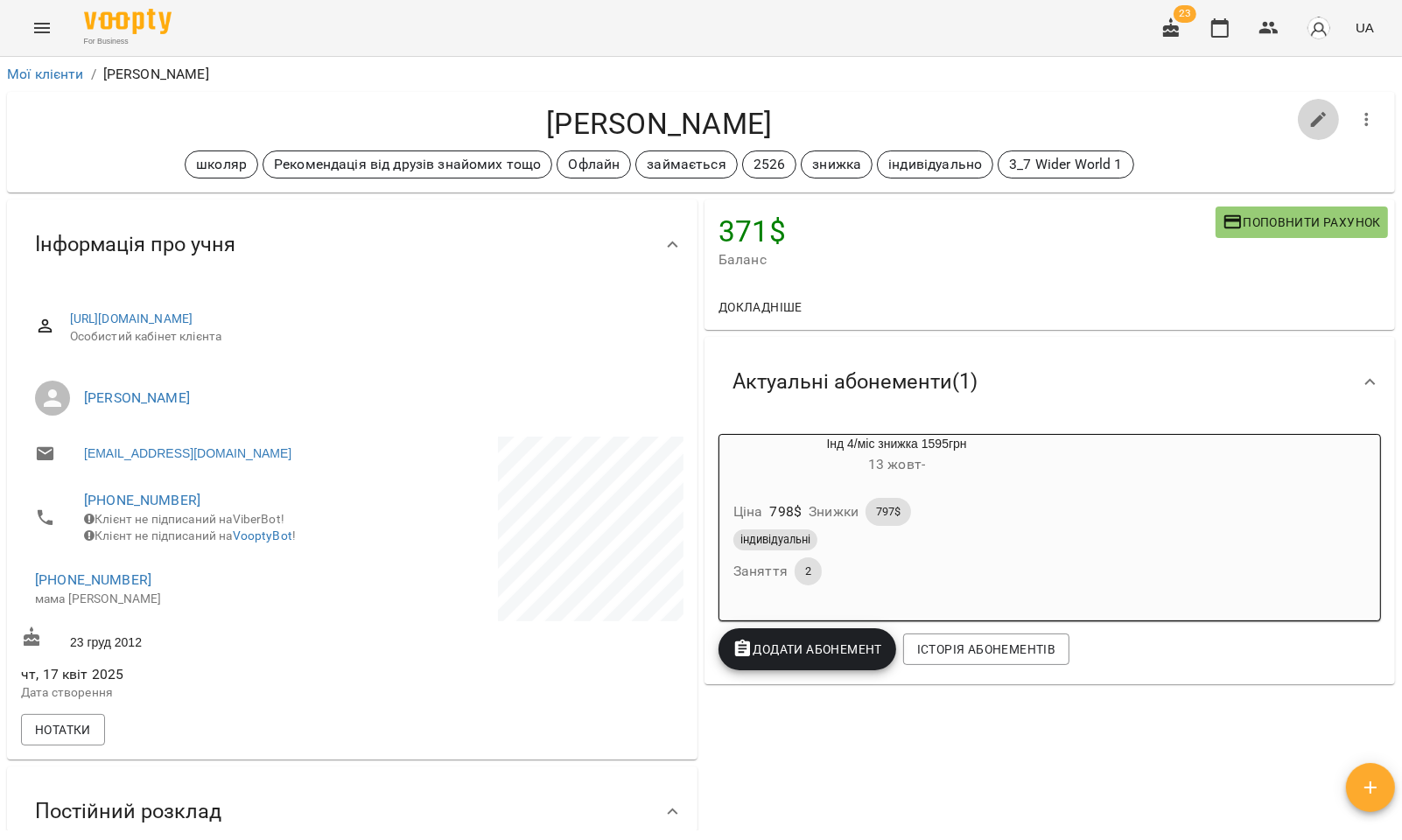
click at [1311, 118] on icon "button" at bounding box center [1319, 120] width 16 height 16
select select "**"
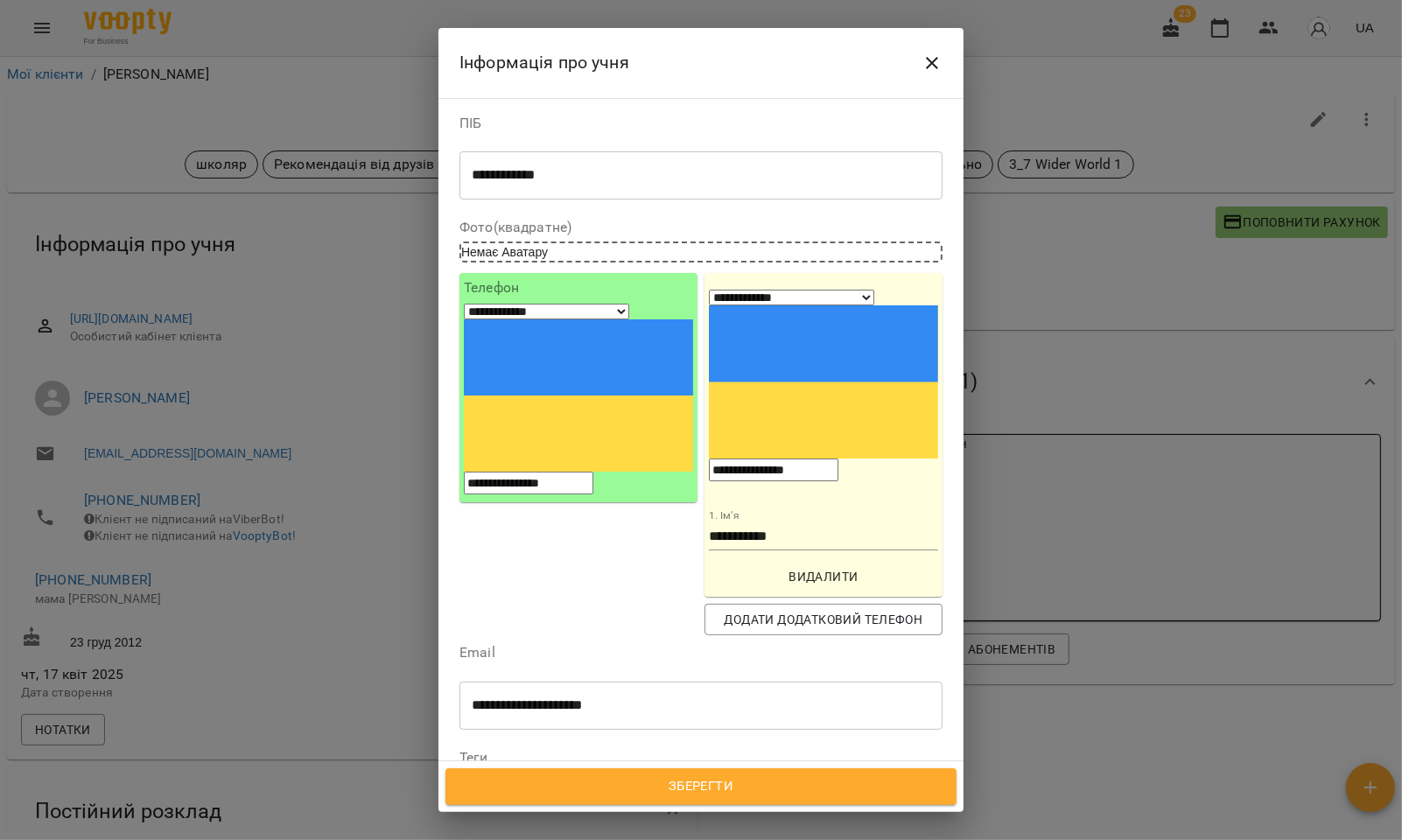
click at [926, 59] on icon "Close" at bounding box center [932, 63] width 21 height 21
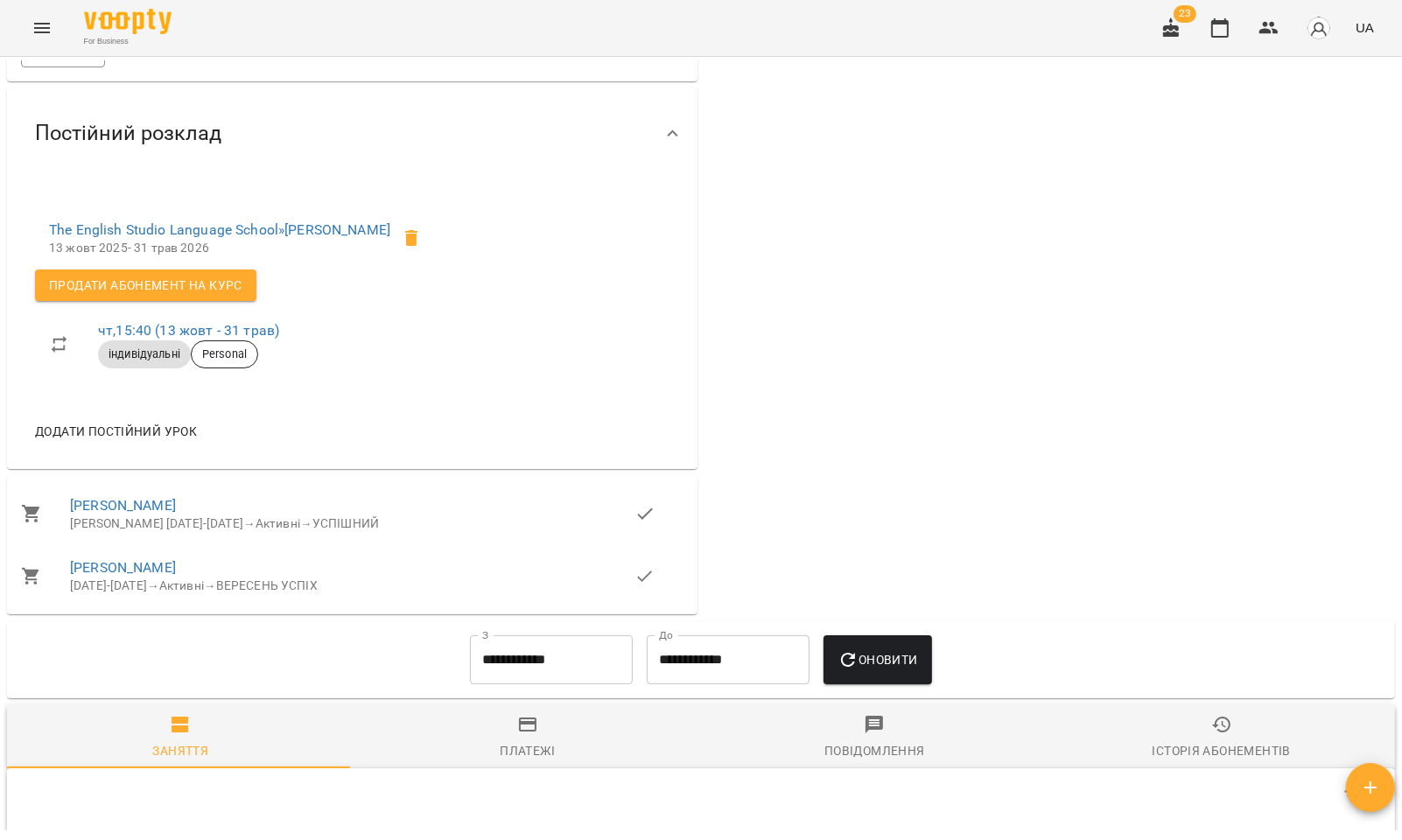
scroll to position [680, 0]
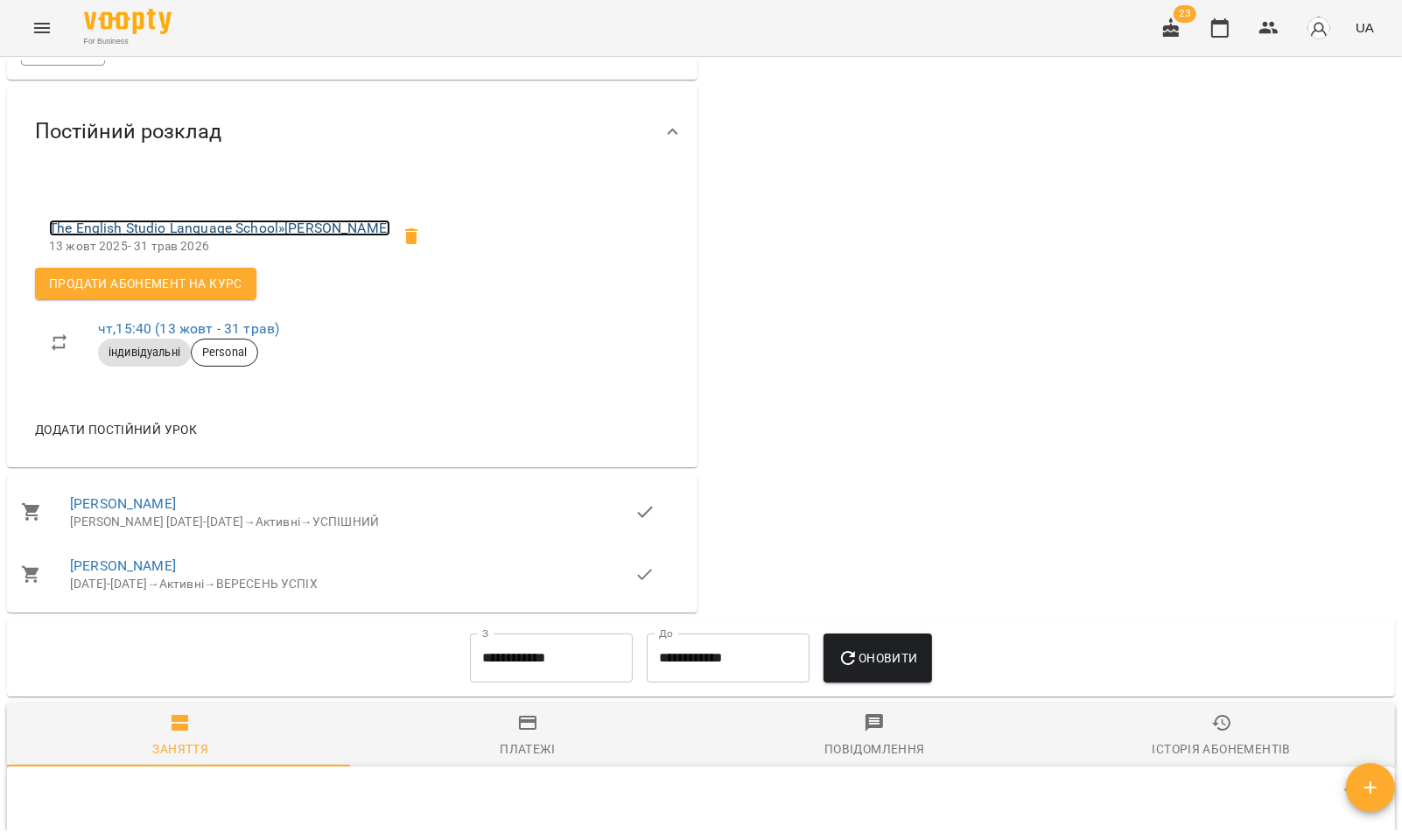
click at [291, 232] on link "The English Studio Language School » [PERSON_NAME]" at bounding box center [219, 227] width 341 height 17
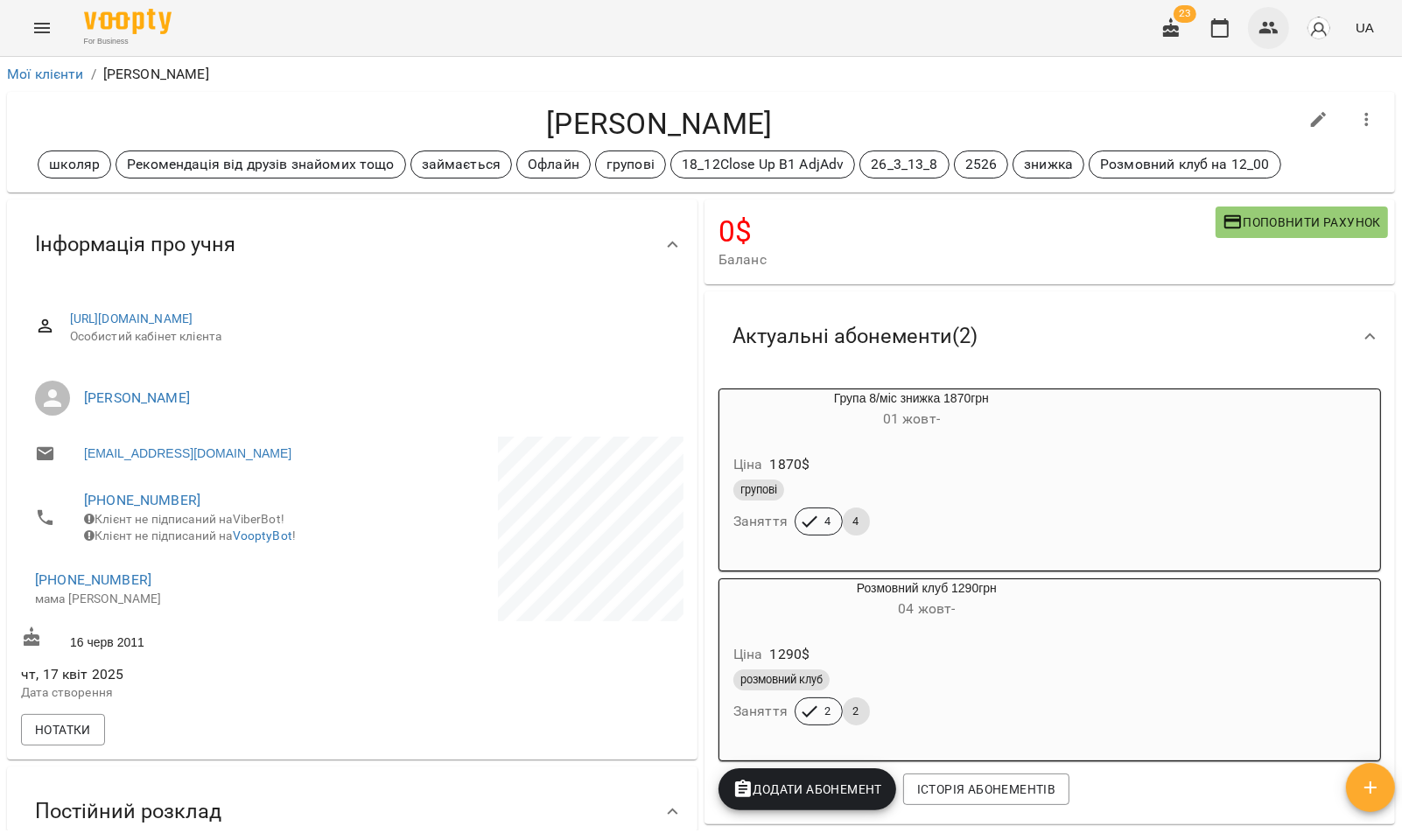
click at [1270, 22] on icon "button" at bounding box center [1270, 28] width 21 height 21
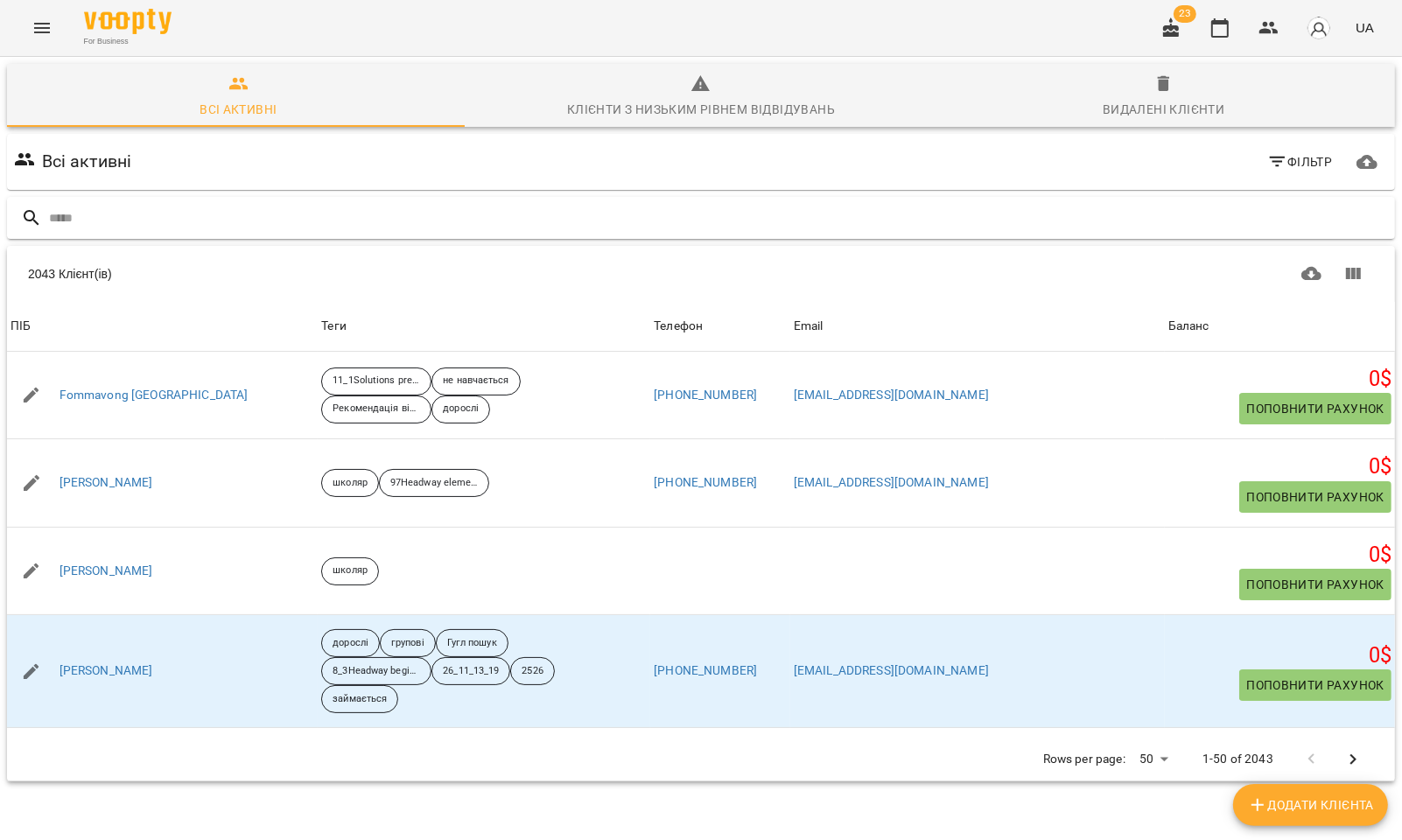
click at [103, 211] on input "text" at bounding box center [718, 218] width 1339 height 29
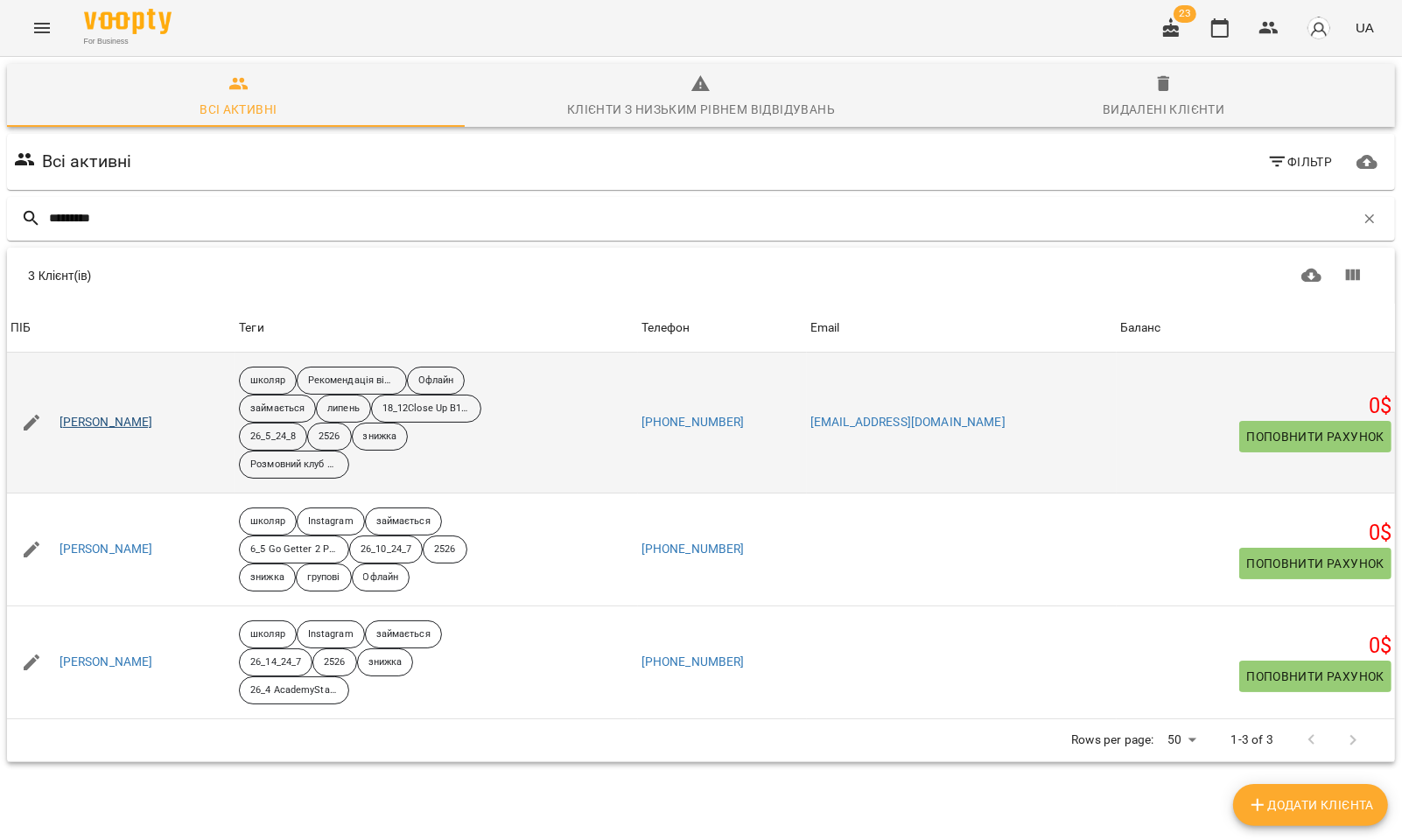
type input "*********"
click at [146, 424] on link "[PERSON_NAME]" at bounding box center [106, 423] width 93 height 18
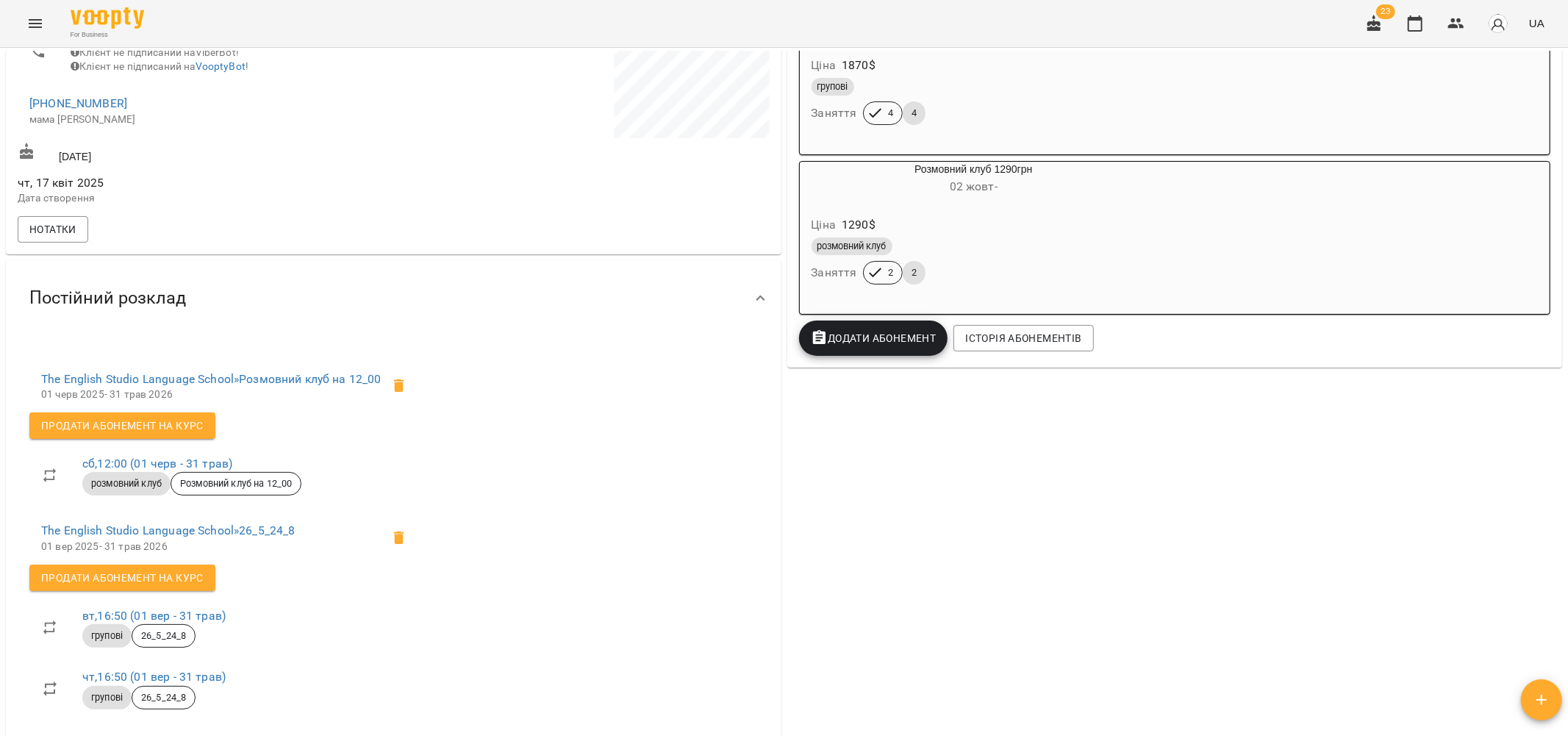
scroll to position [326, 0]
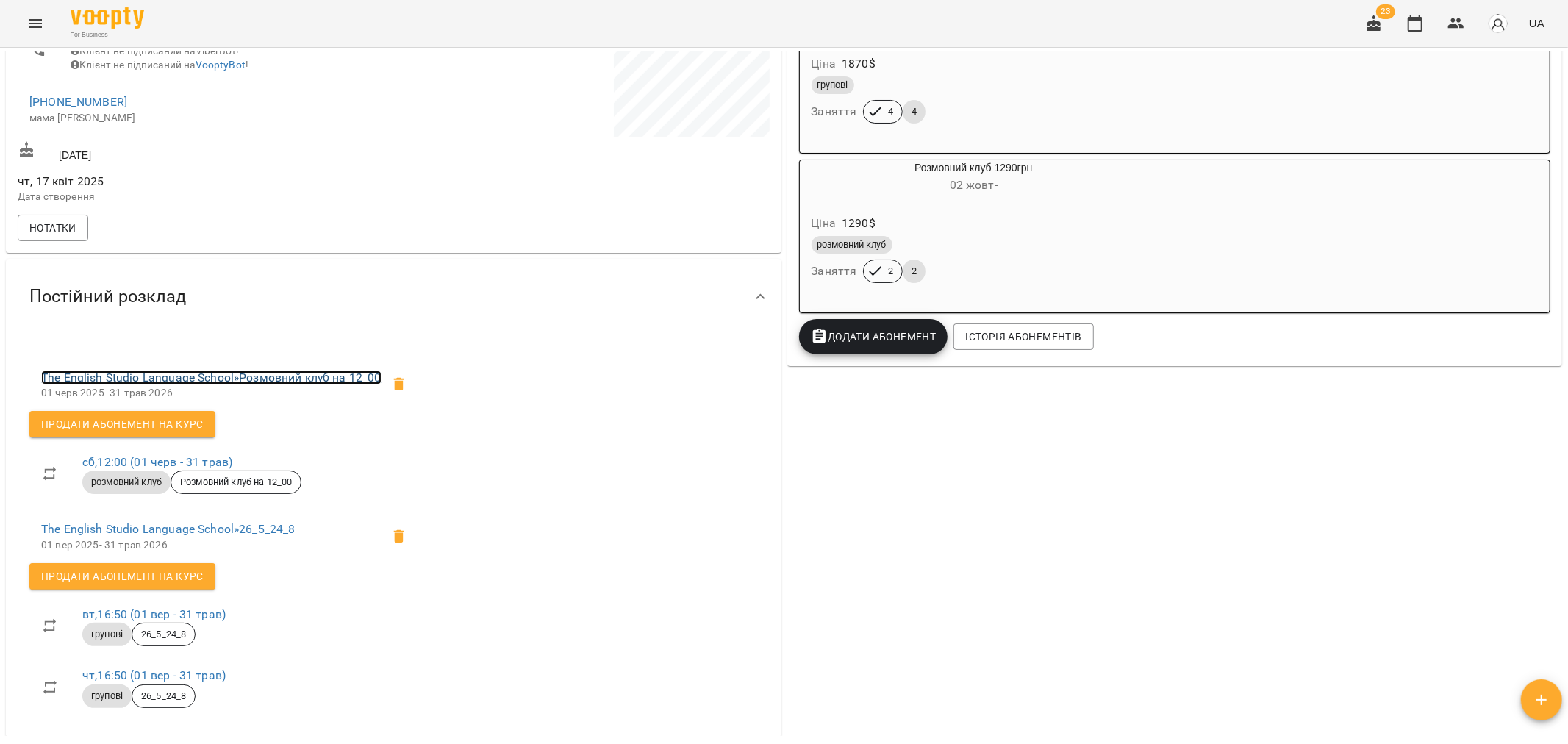
click at [309, 384] on link "The English Studio Language School » Розмовний клуб на 12_00" at bounding box center [211, 378] width 340 height 14
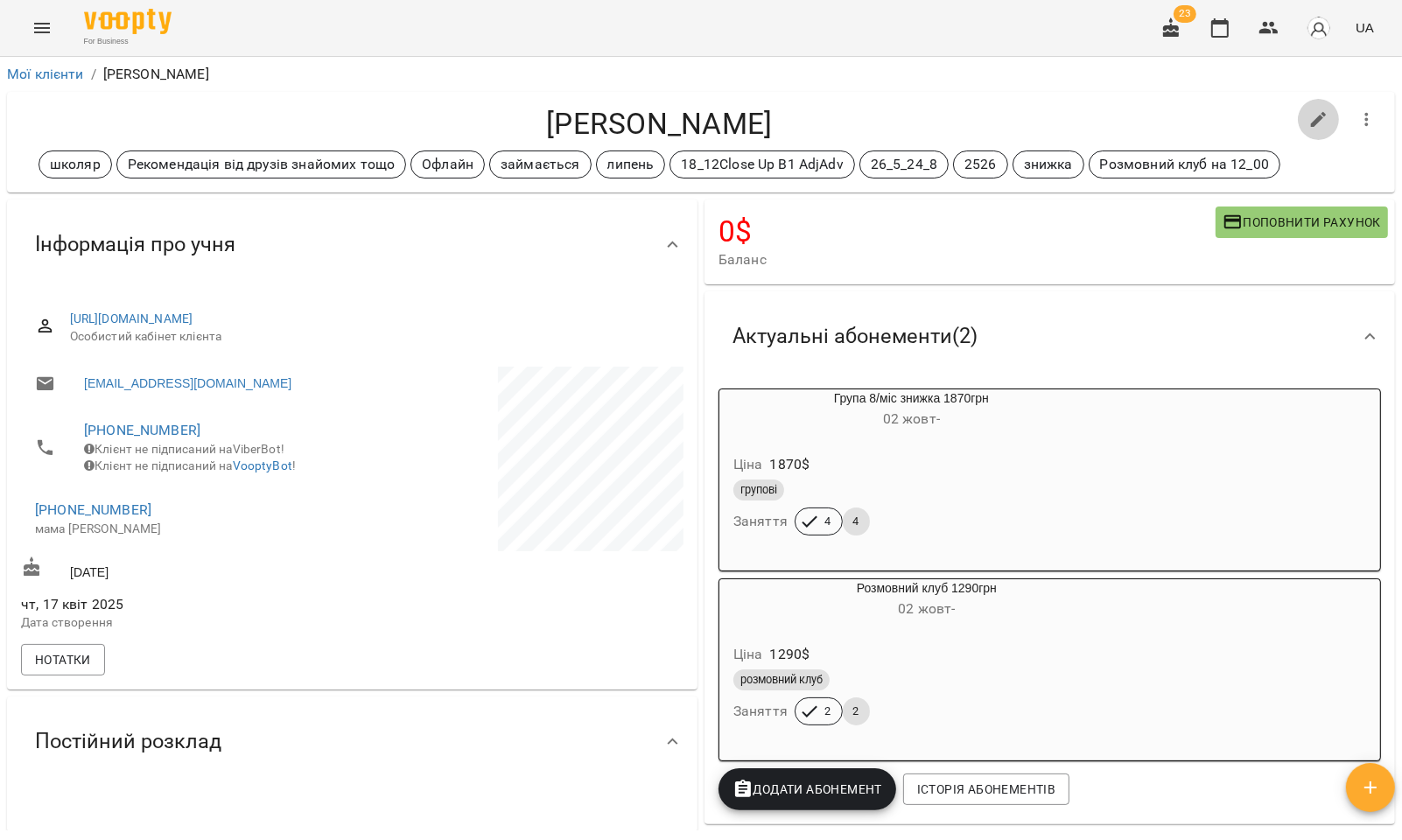
click at [1309, 120] on icon "button" at bounding box center [1319, 120] width 21 height 21
select select "**"
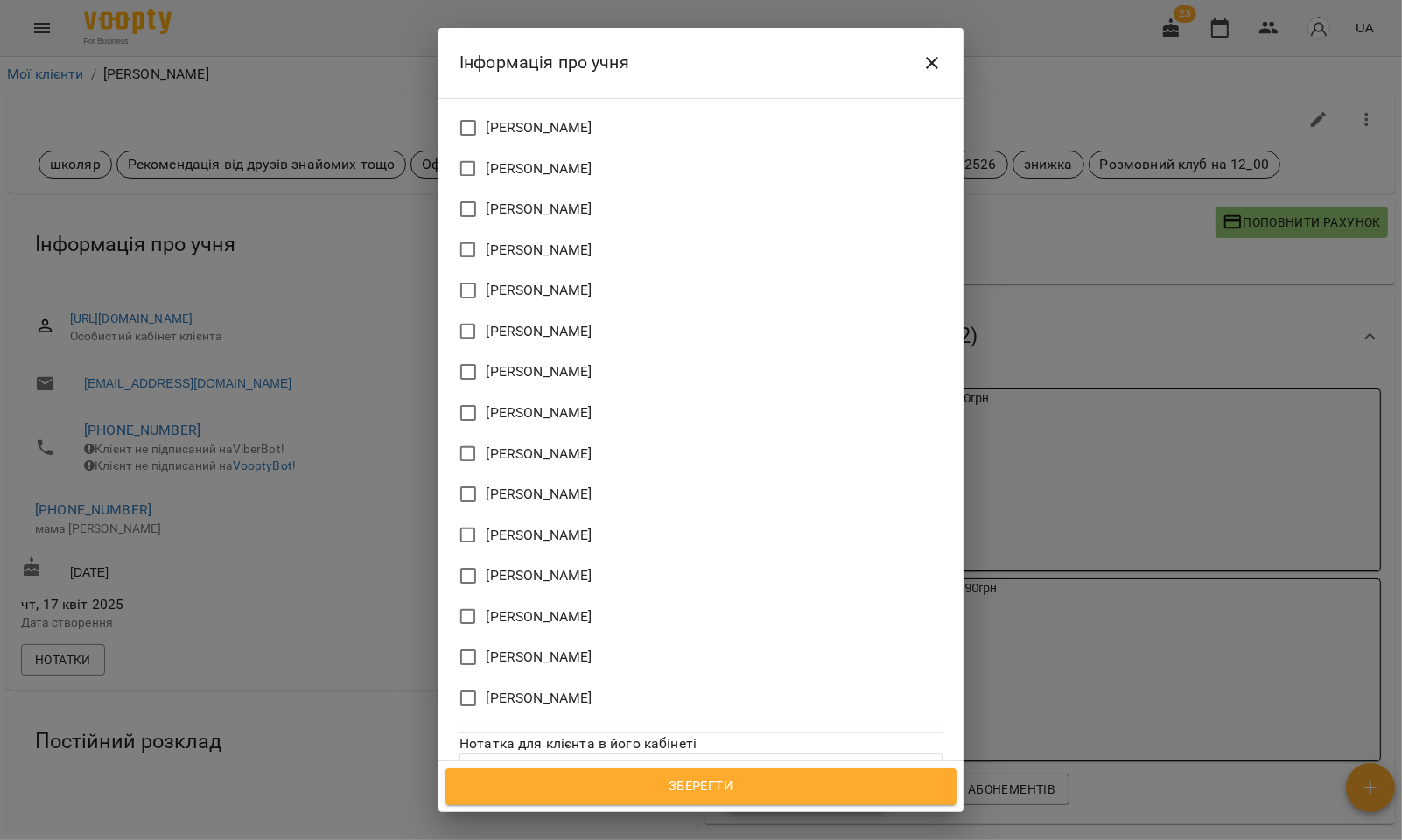
scroll to position [1706, 0]
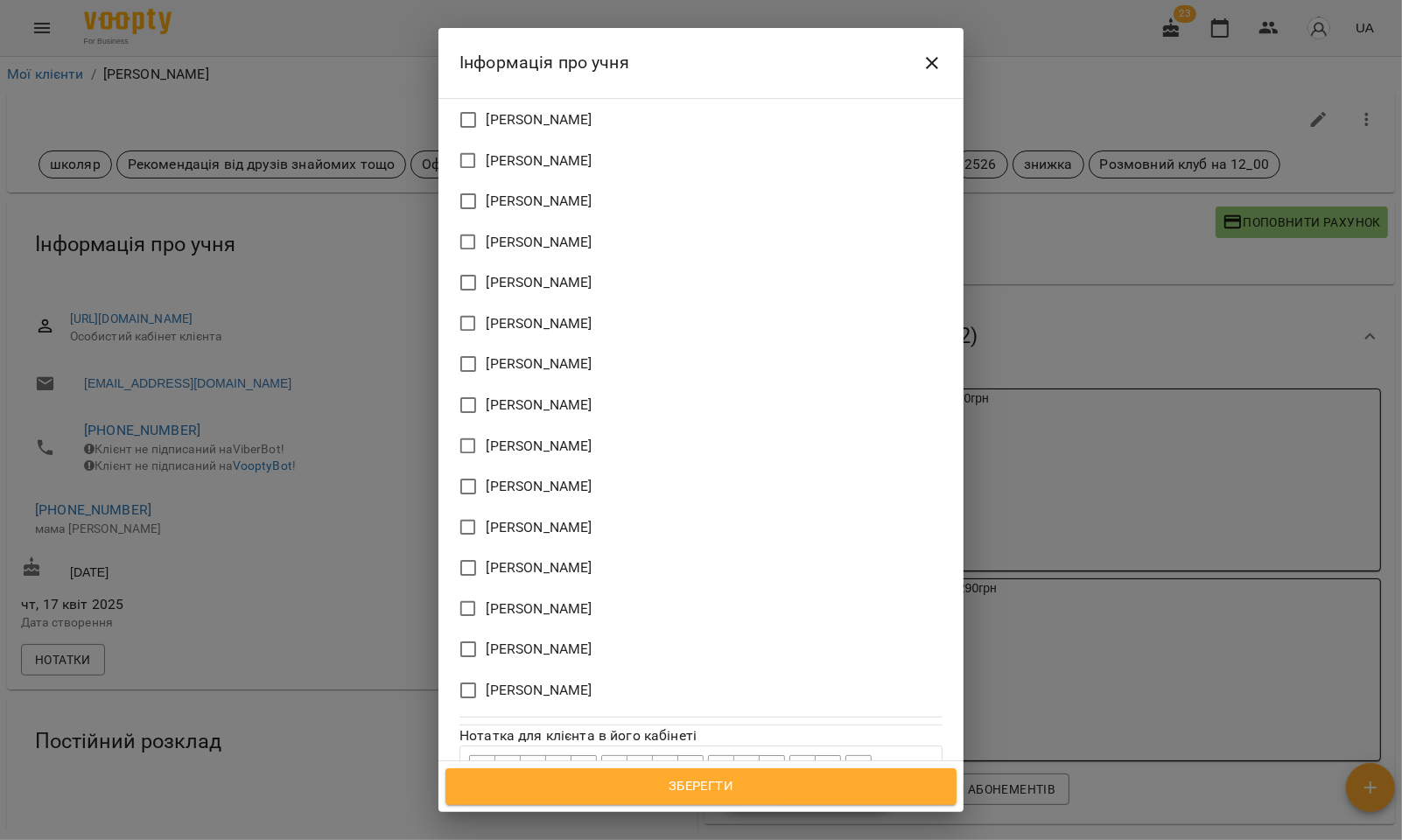
click at [501, 517] on span "[PERSON_NAME]" at bounding box center [539, 527] width 106 height 21
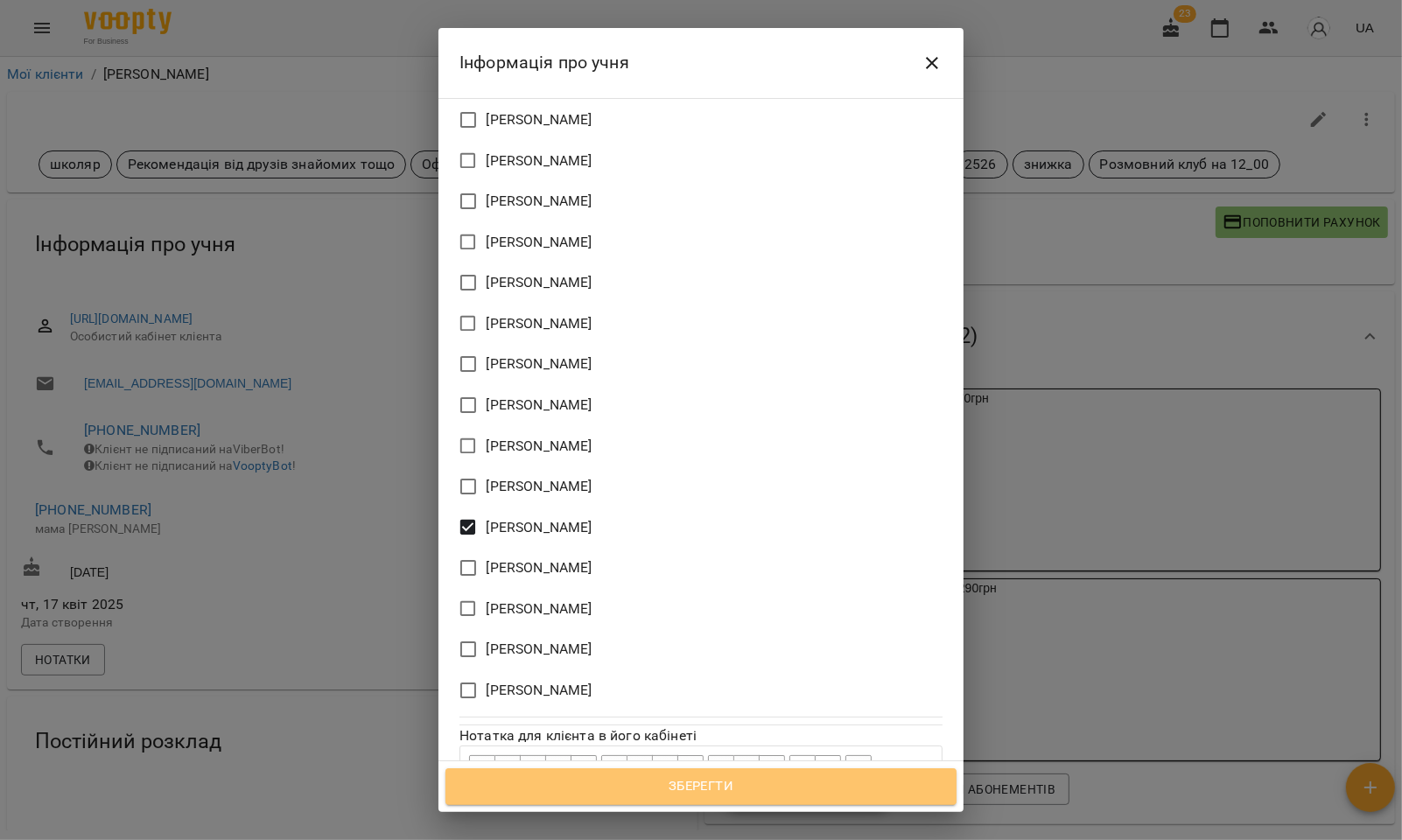
click at [718, 786] on span "Зберегти" at bounding box center [701, 787] width 473 height 23
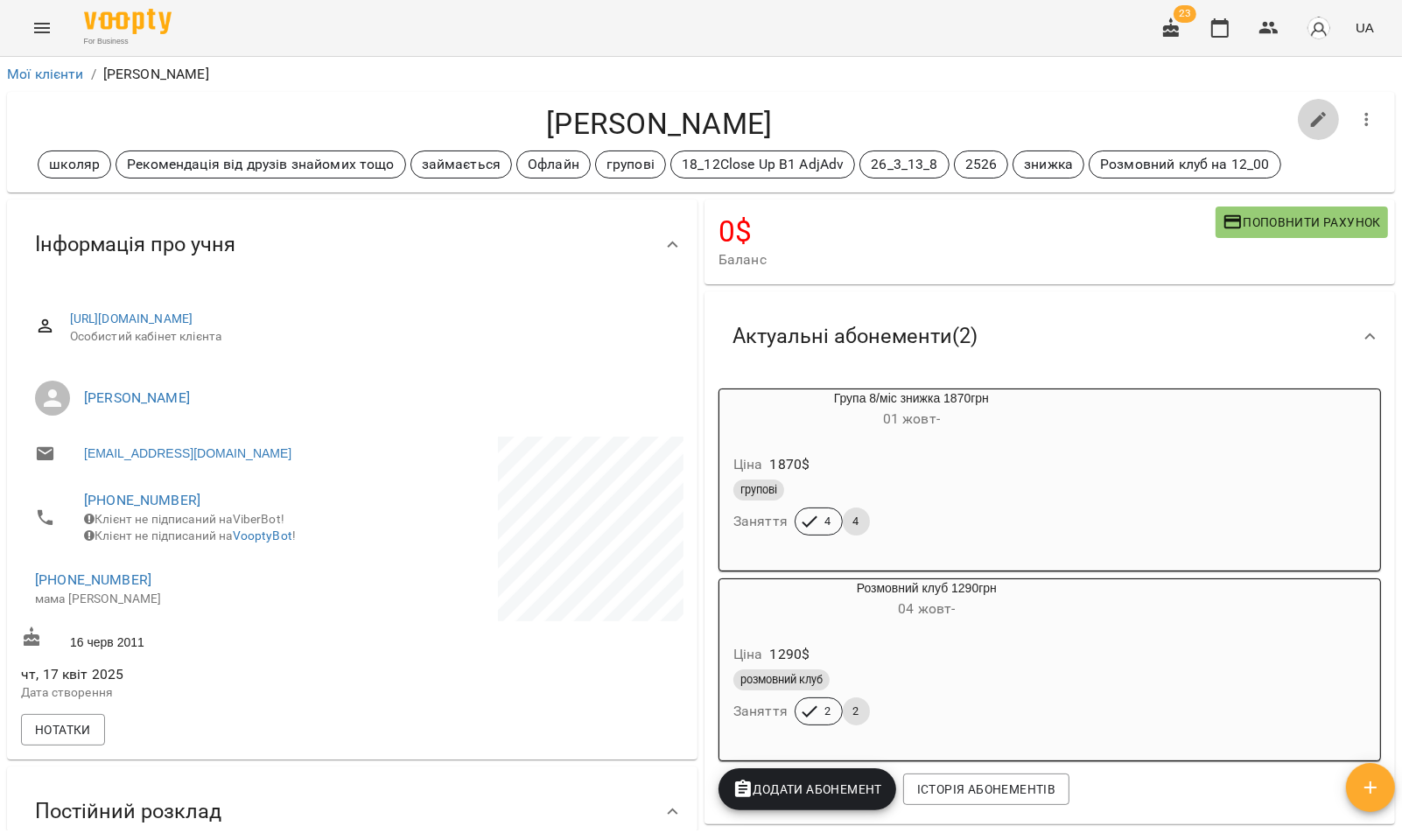
click at [1309, 114] on icon "button" at bounding box center [1319, 120] width 21 height 21
select select "**"
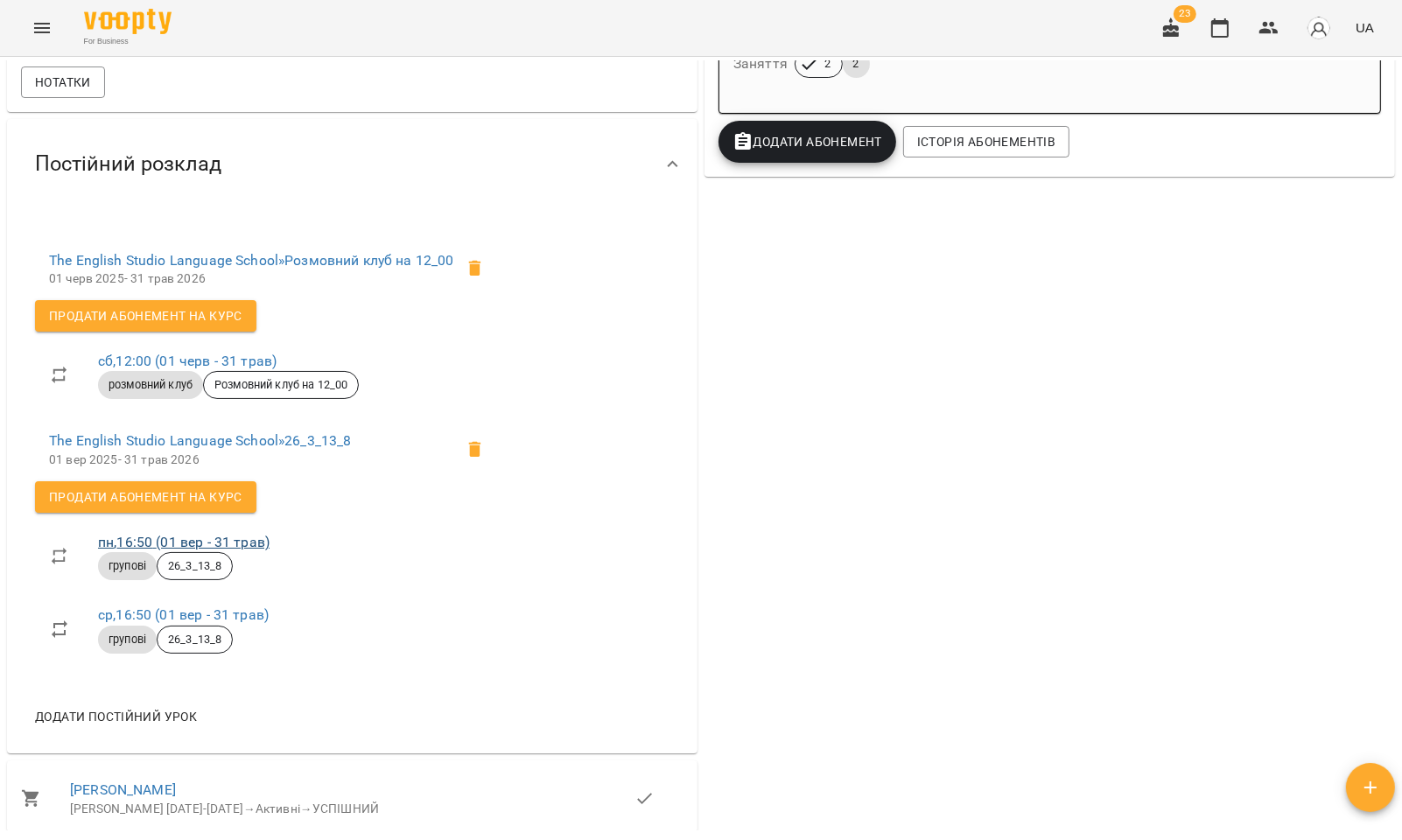
scroll to position [680, 0]
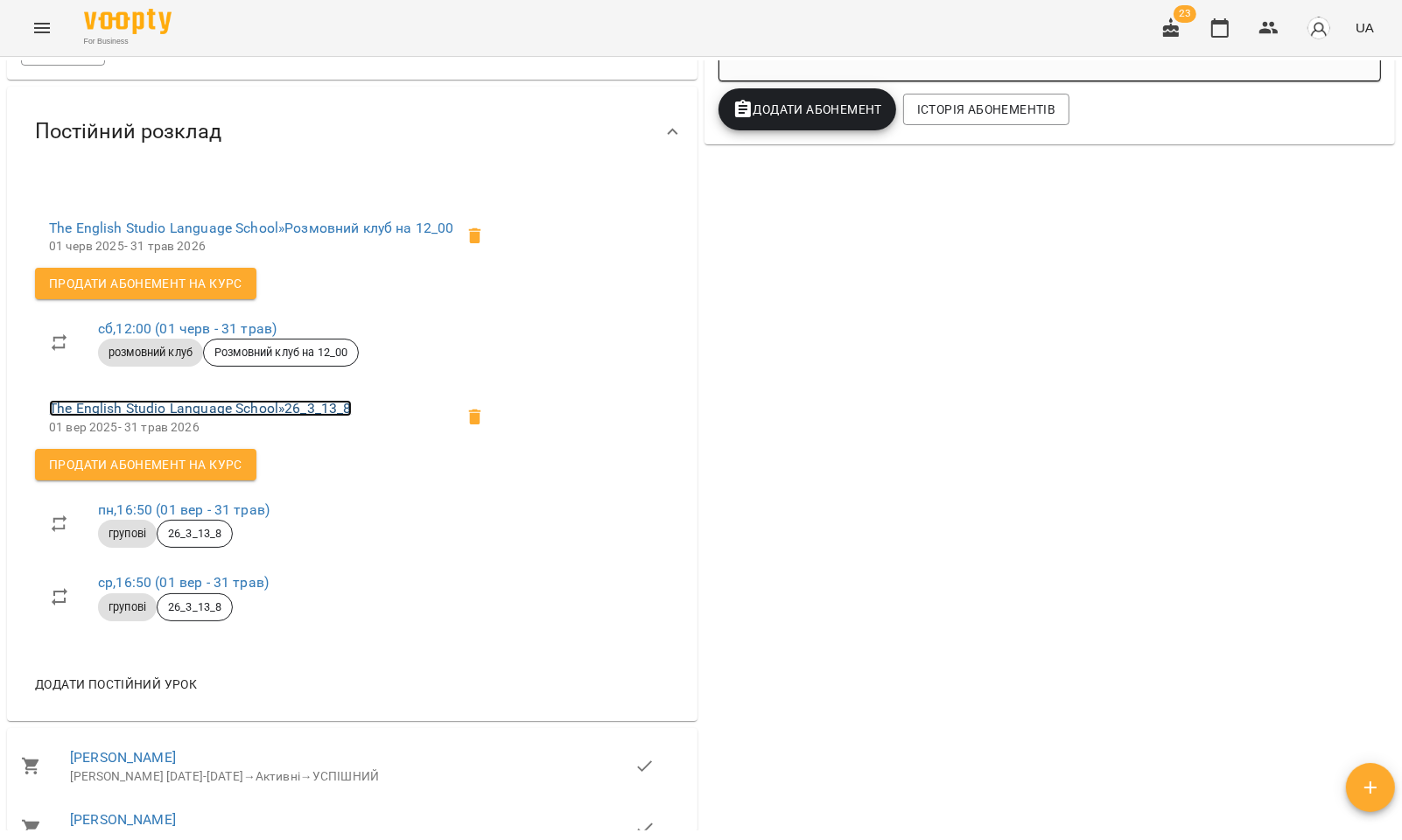
click at [214, 416] on link "The English Studio Language School » 26_3_13_8" at bounding box center [200, 408] width 303 height 17
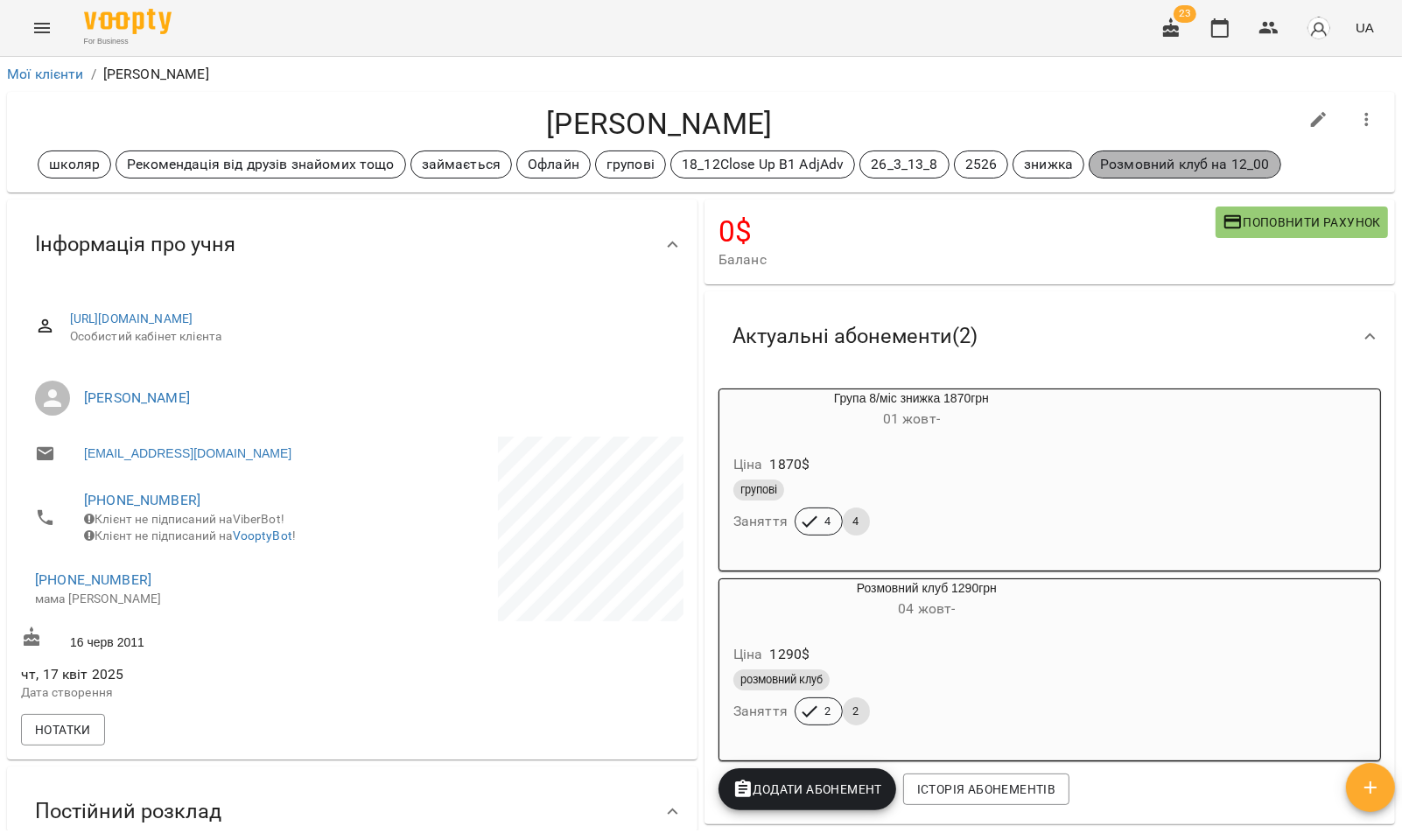
click at [1175, 168] on p "Розмовний клуб на 12_00" at bounding box center [1184, 164] width 169 height 21
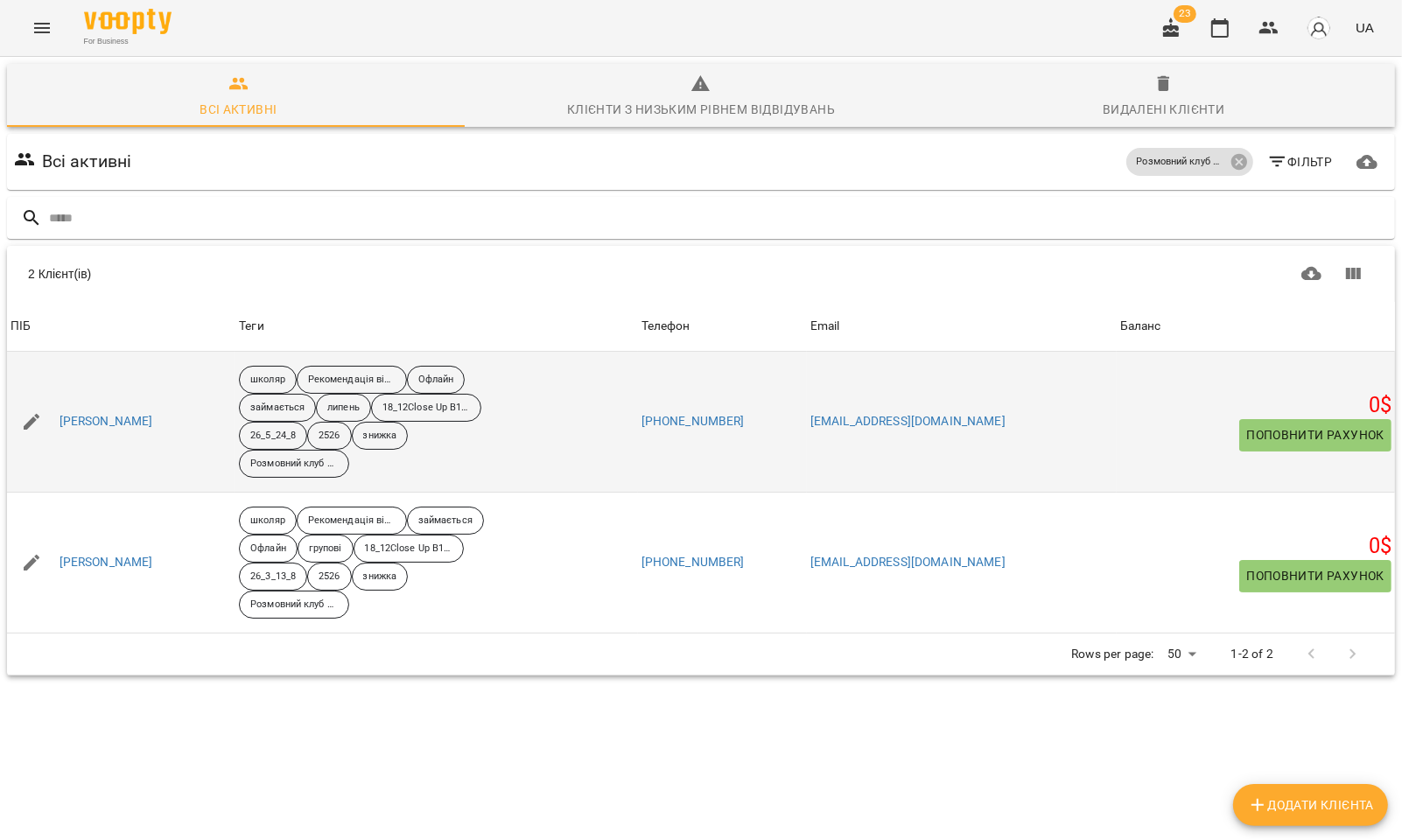
scroll to position [76, 0]
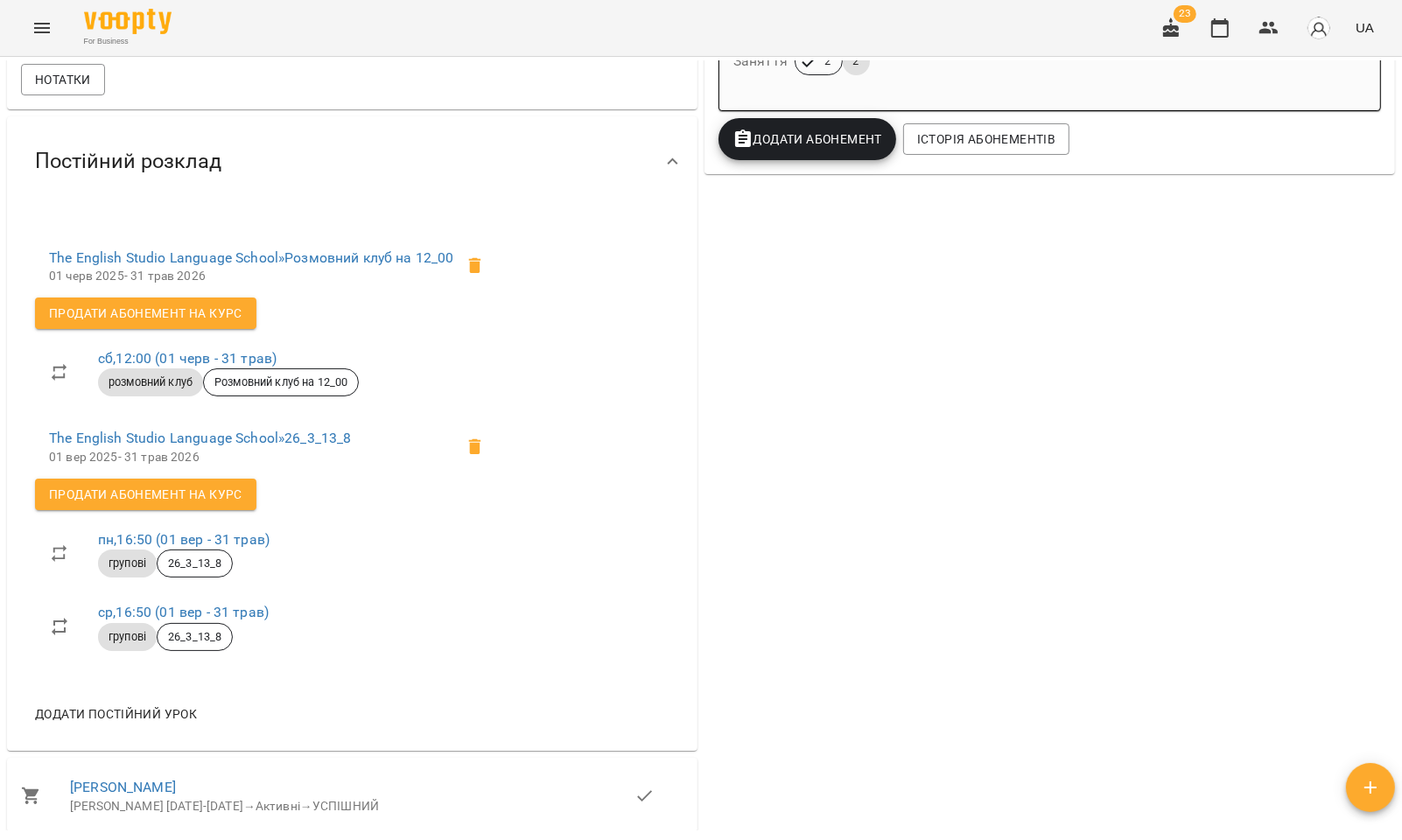
scroll to position [680, 0]
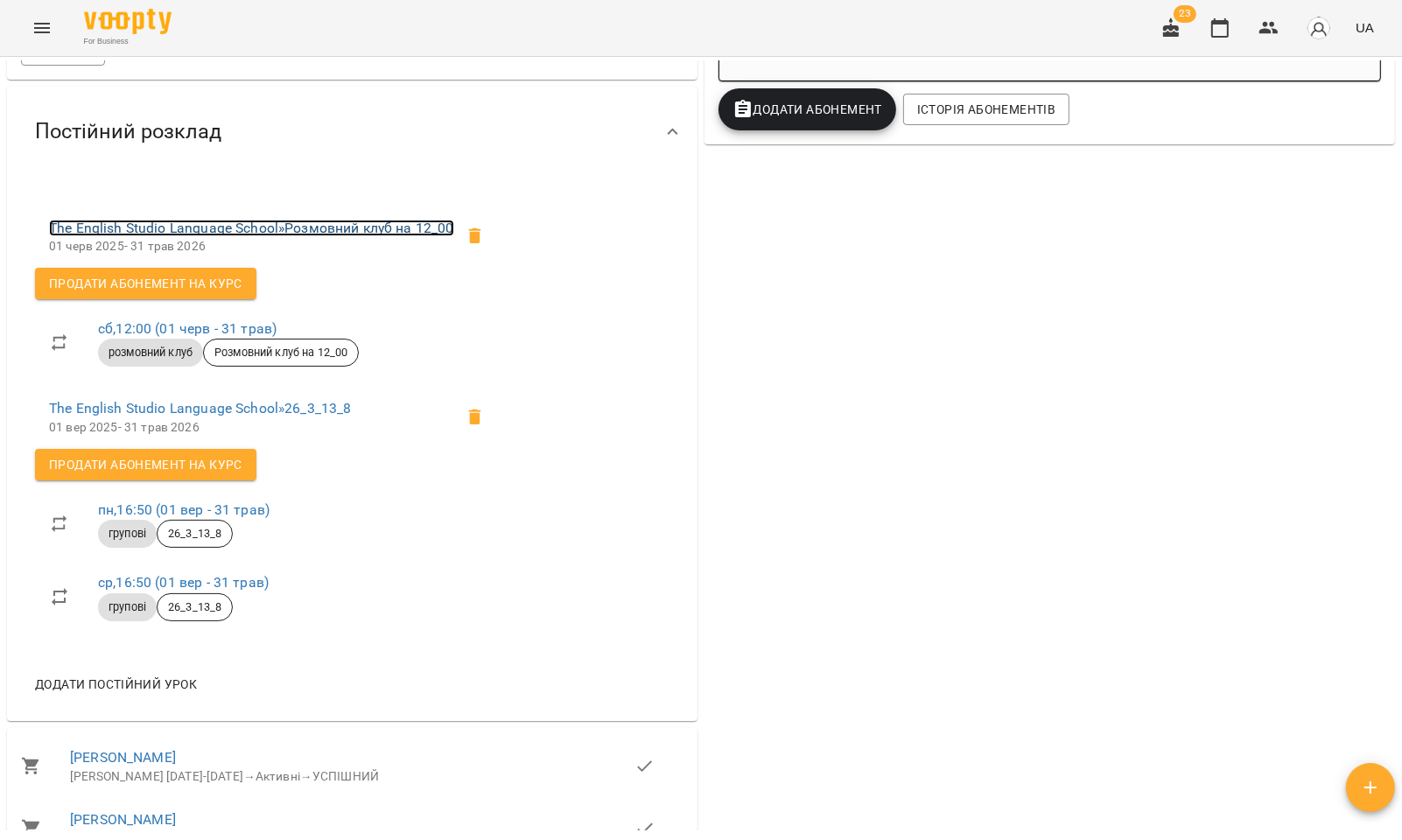
click at [286, 234] on link "The English Studio Language School » Розмовний клуб на 12_00" at bounding box center [251, 227] width 405 height 17
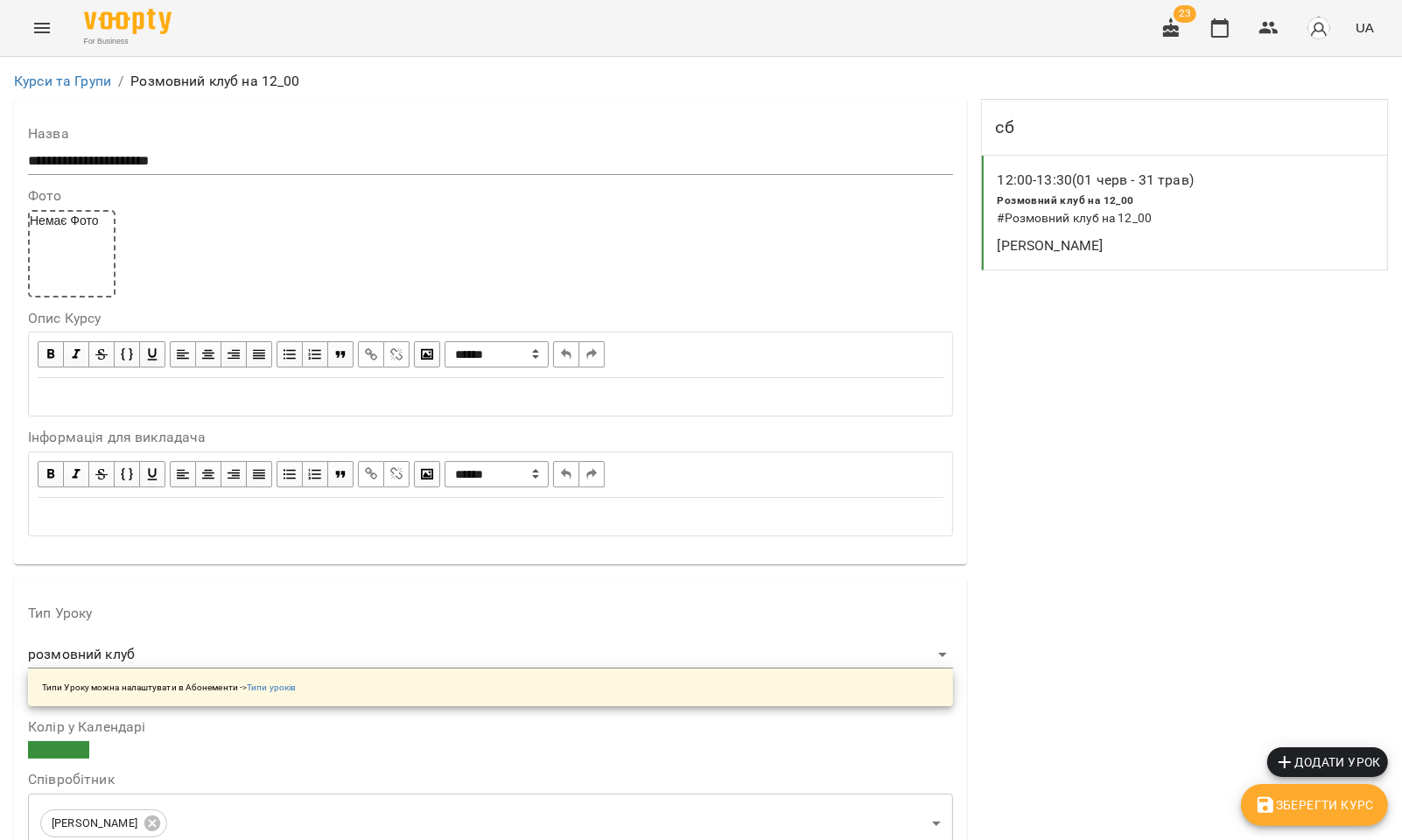
scroll to position [1440, 0]
